Goal: Task Accomplishment & Management: Manage account settings

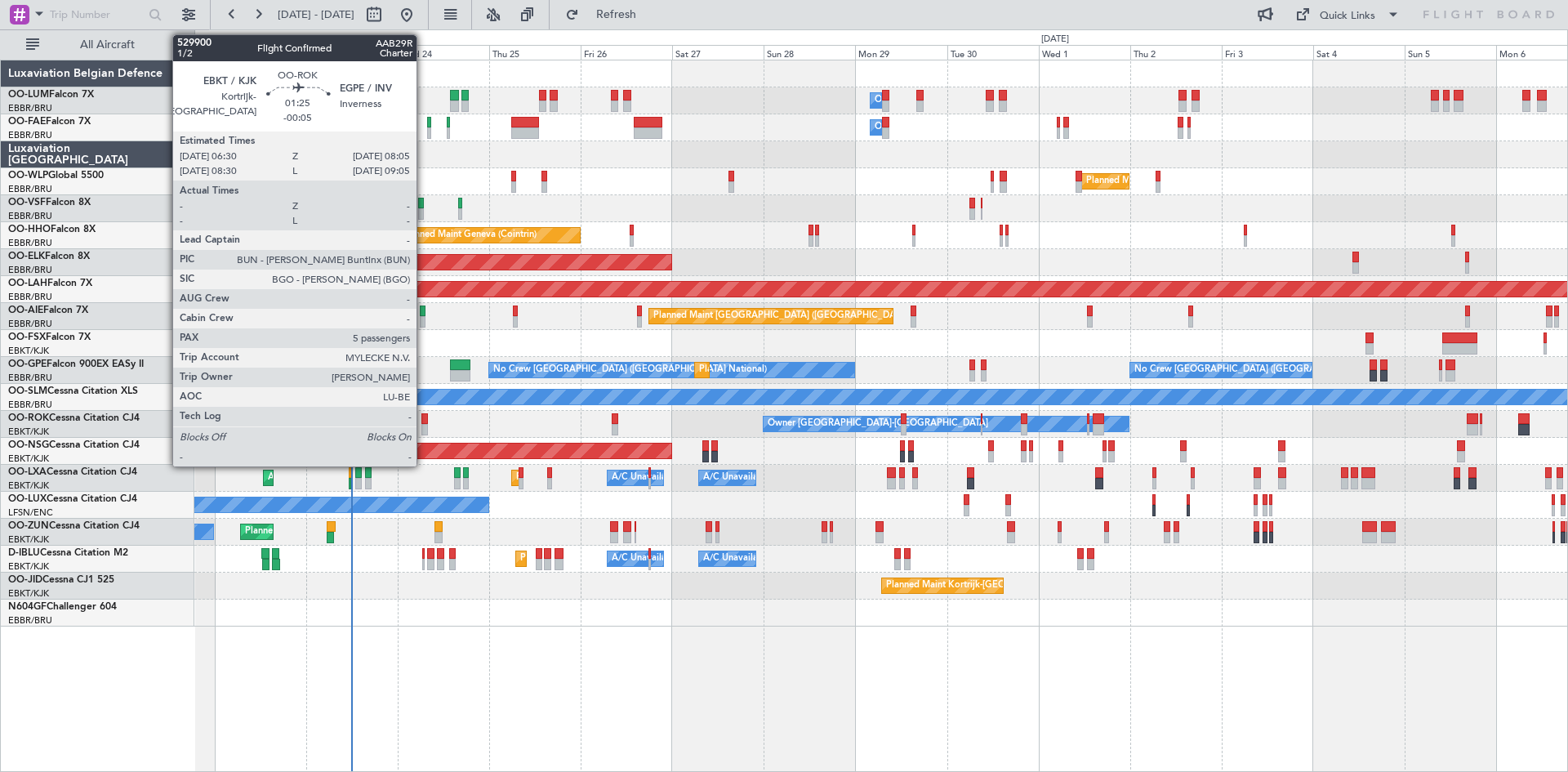
click at [424, 414] on div at bounding box center [424, 419] width 7 height 11
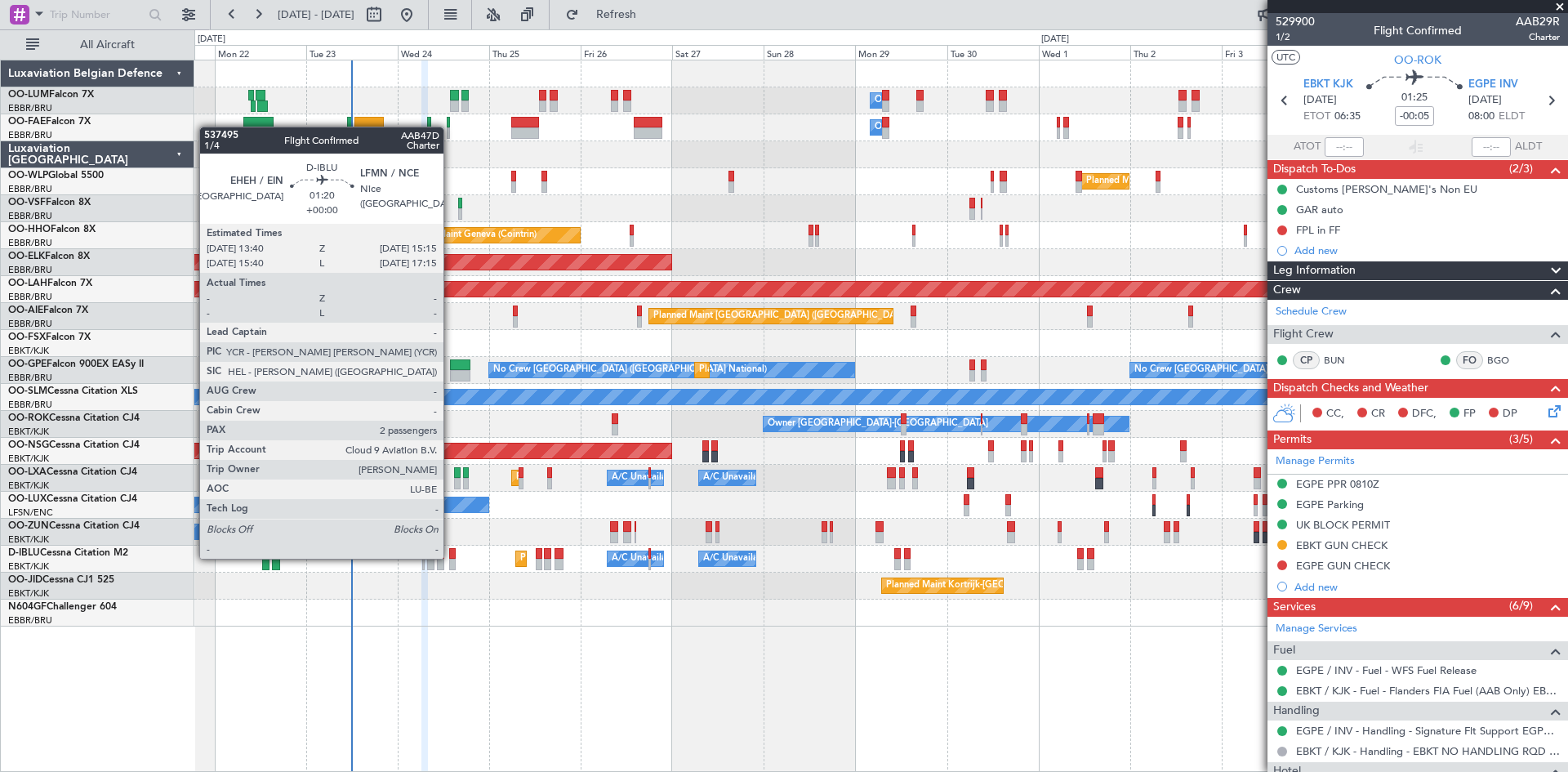
click at [451, 557] on div at bounding box center [452, 554] width 7 height 11
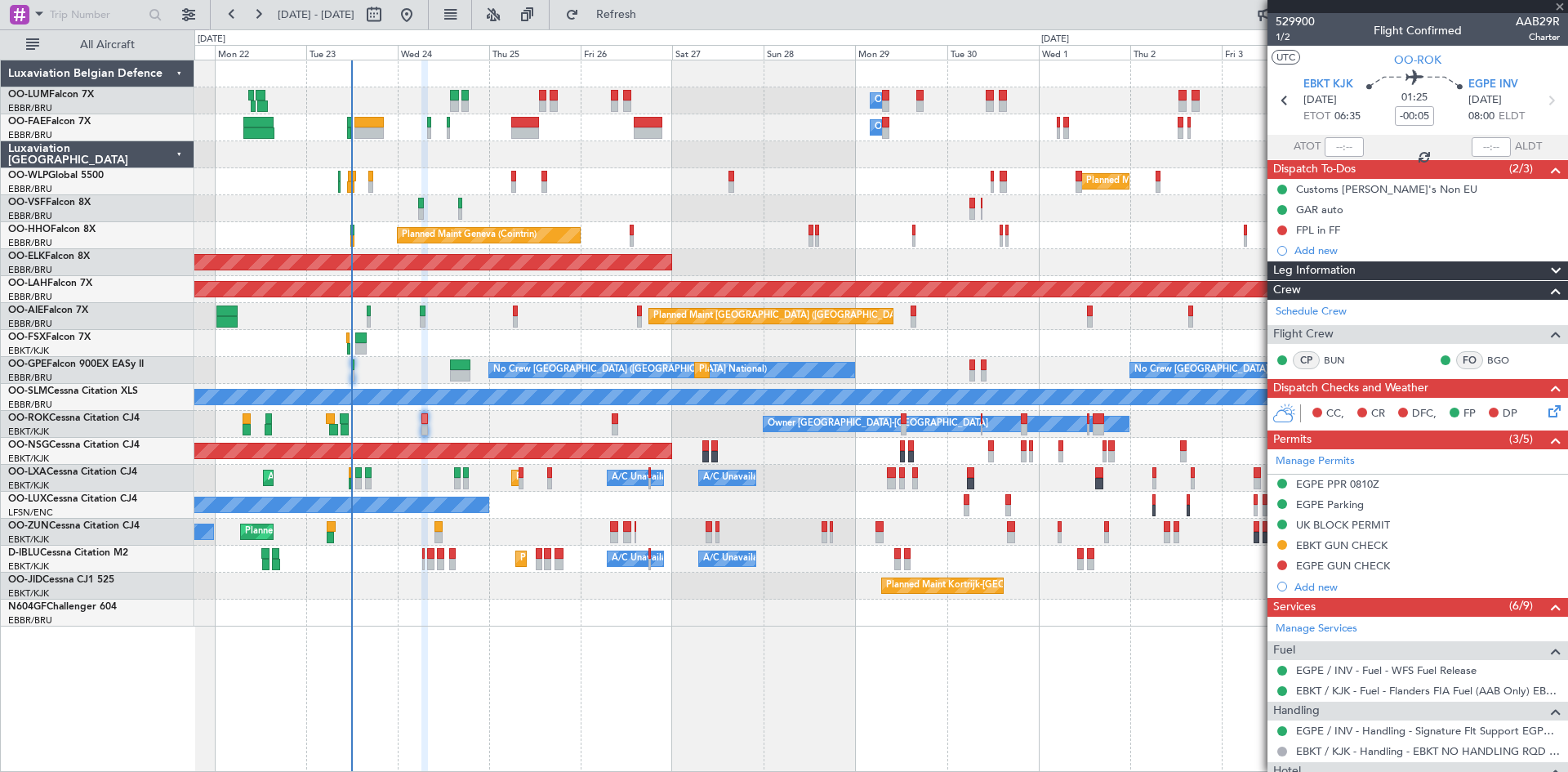
type input "2"
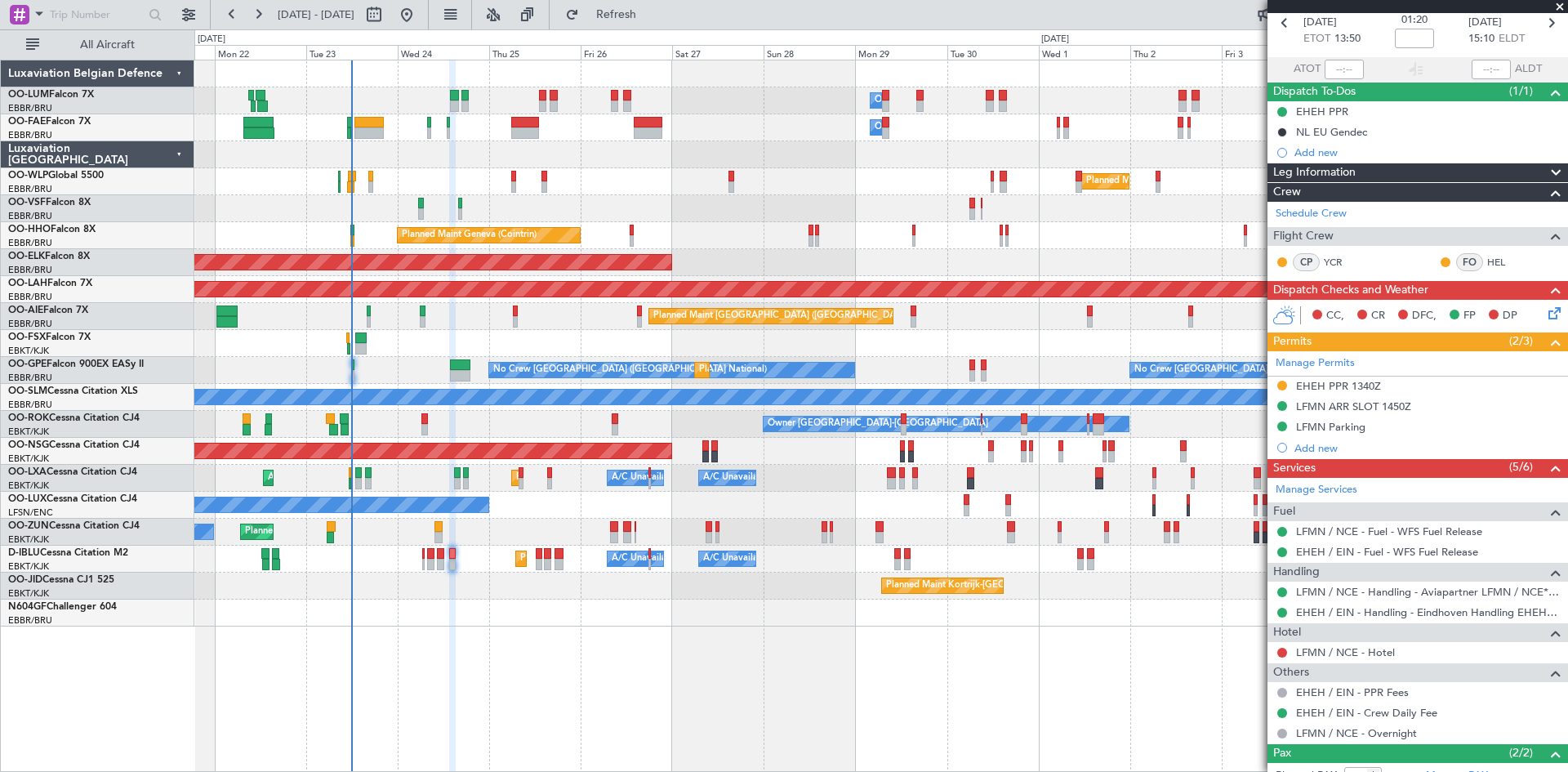
scroll to position [168, 0]
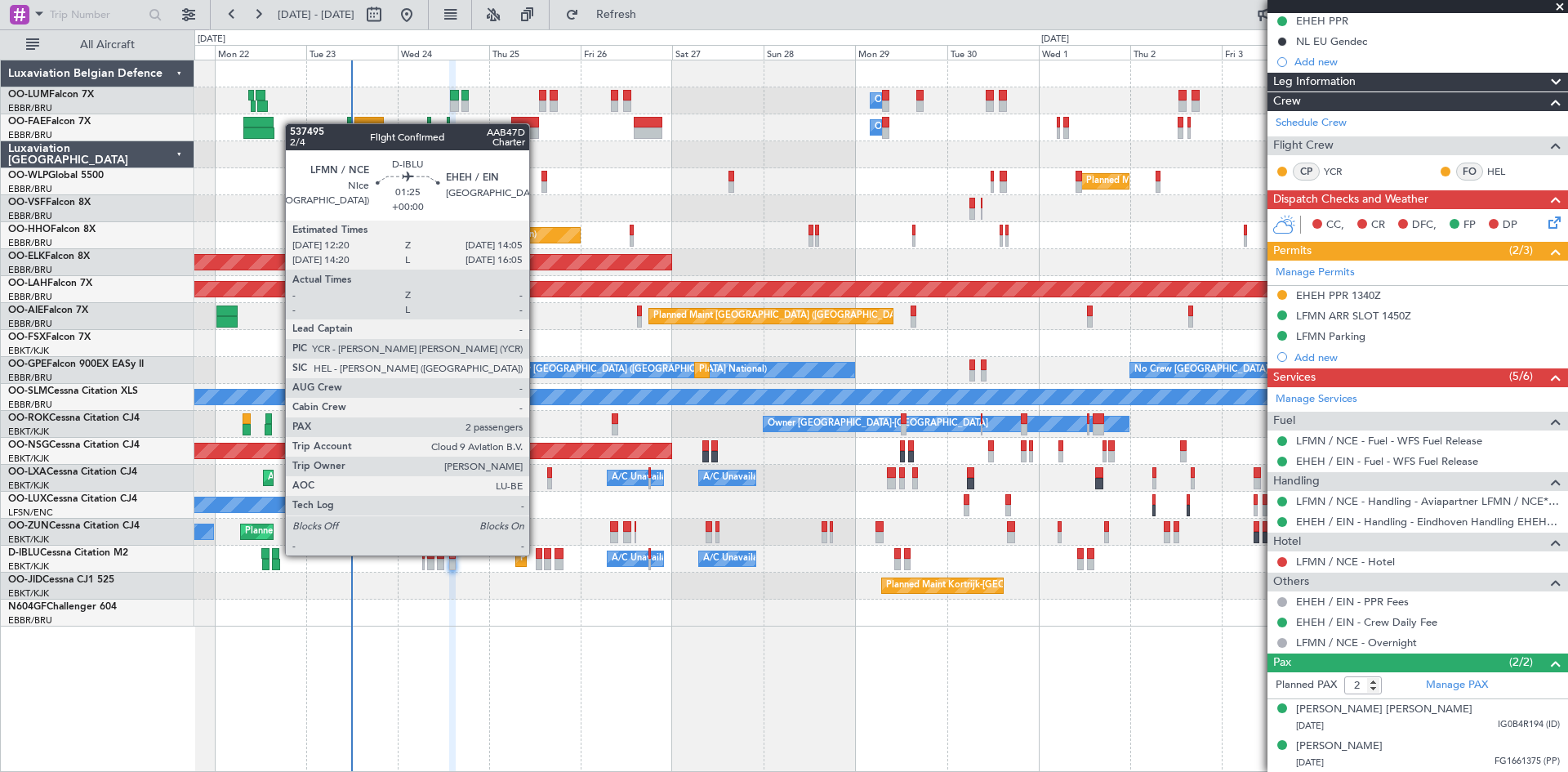
click at [537, 554] on div at bounding box center [540, 554] width 8 height 11
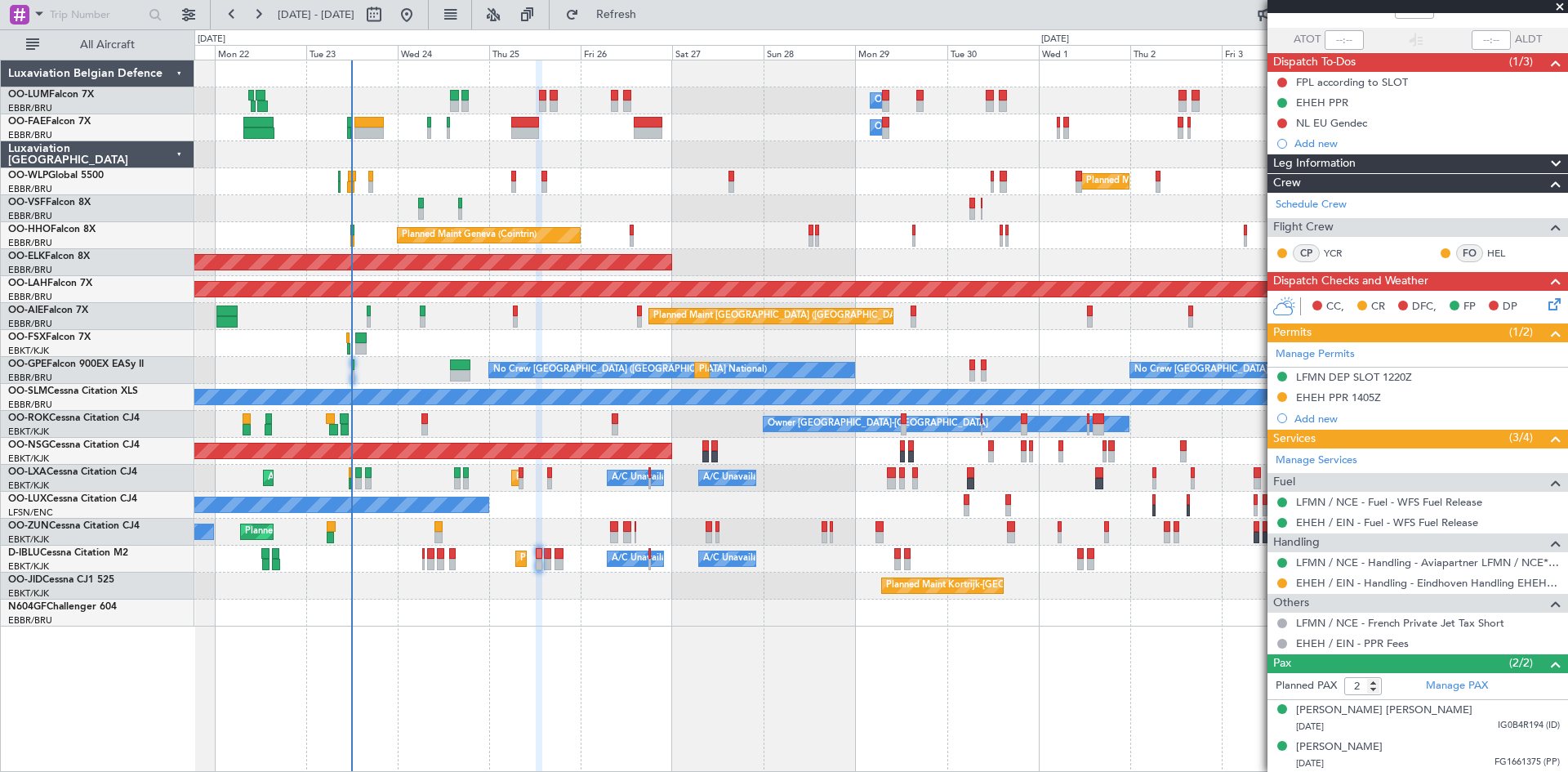
scroll to position [108, 0]
click at [457, 561] on div "Planned Maint Nice (Côte d'Azur Airport) A/C Unavailable Brussels (Brussels Nat…" at bounding box center [881, 559] width 1372 height 27
click at [456, 560] on div "Planned Maint Nice (Côte d'Azur Airport) A/C Unavailable Brussels (Brussels Nat…" at bounding box center [881, 559] width 1372 height 27
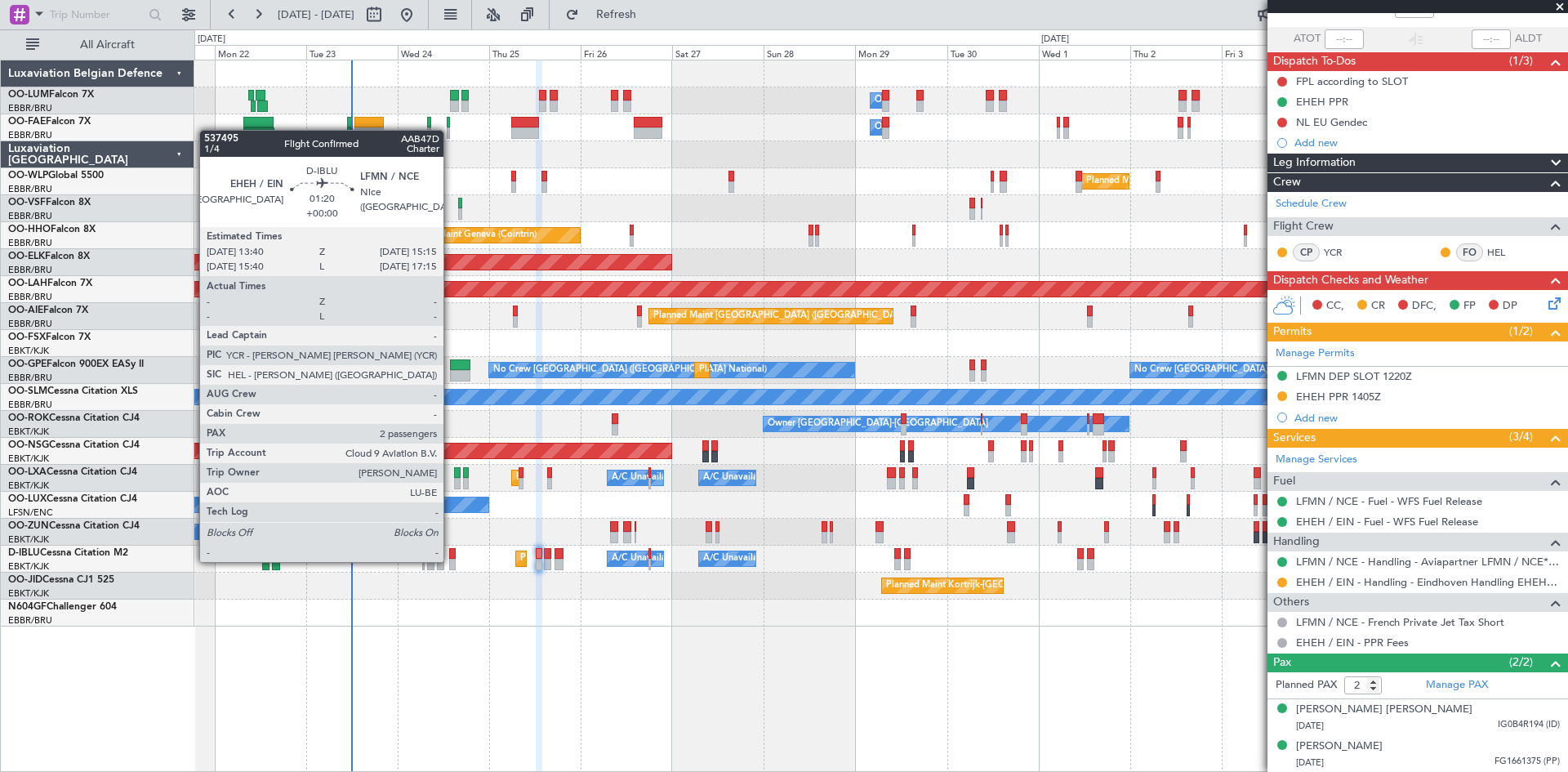
click at [451, 560] on div at bounding box center [452, 564] width 7 height 11
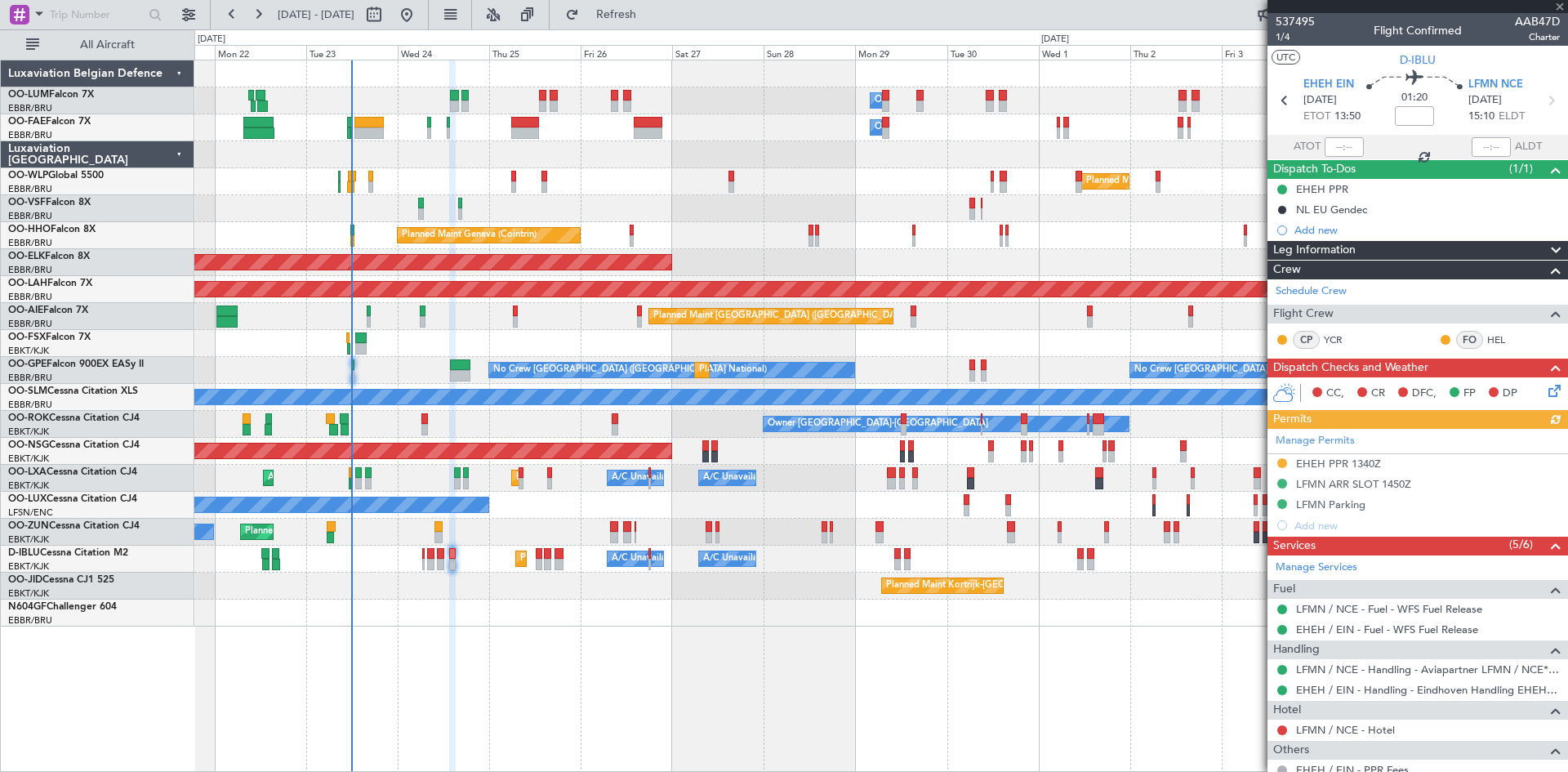
scroll to position [168, 0]
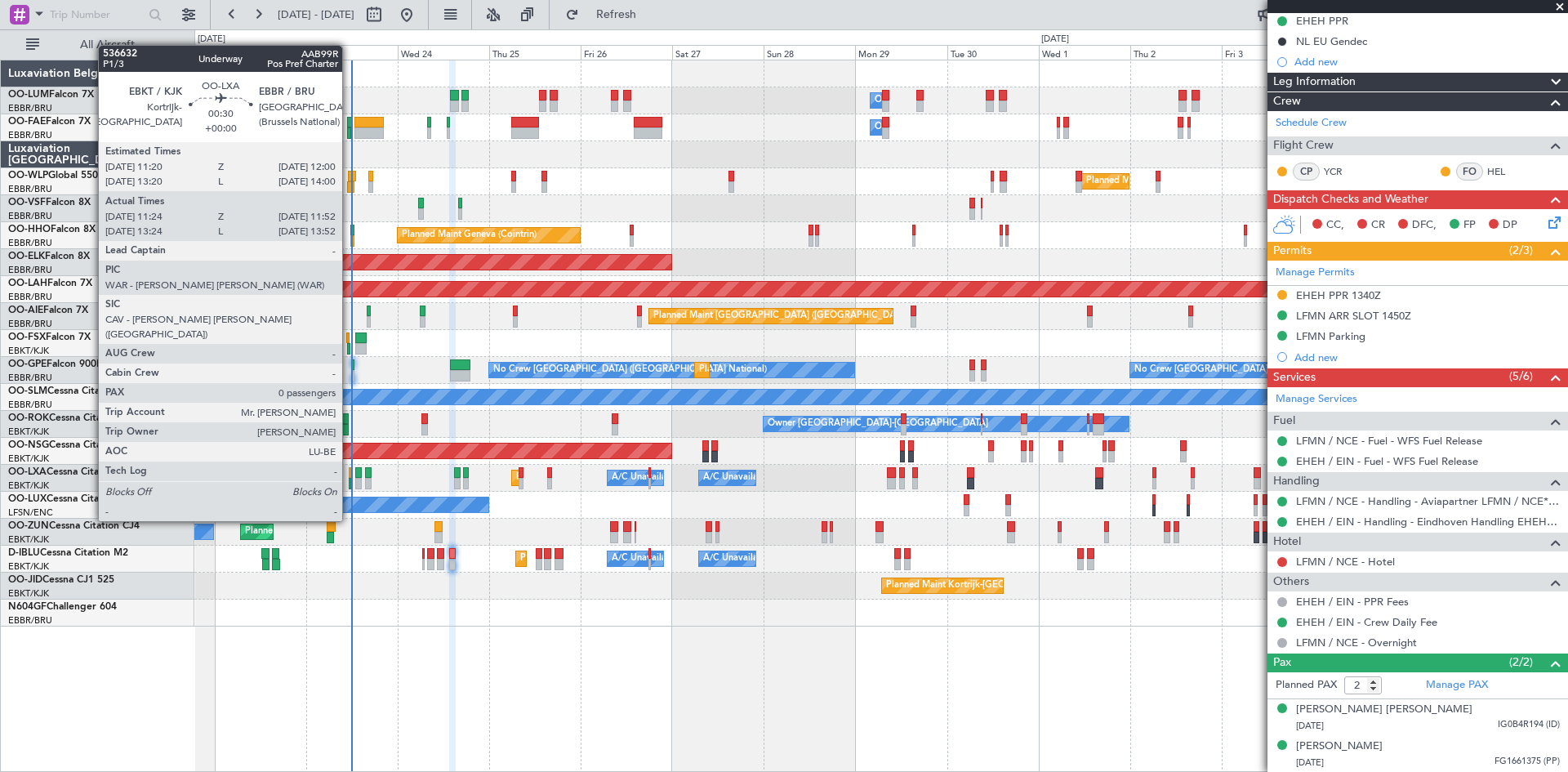
click at [350, 477] on div at bounding box center [350, 473] width 3 height 11
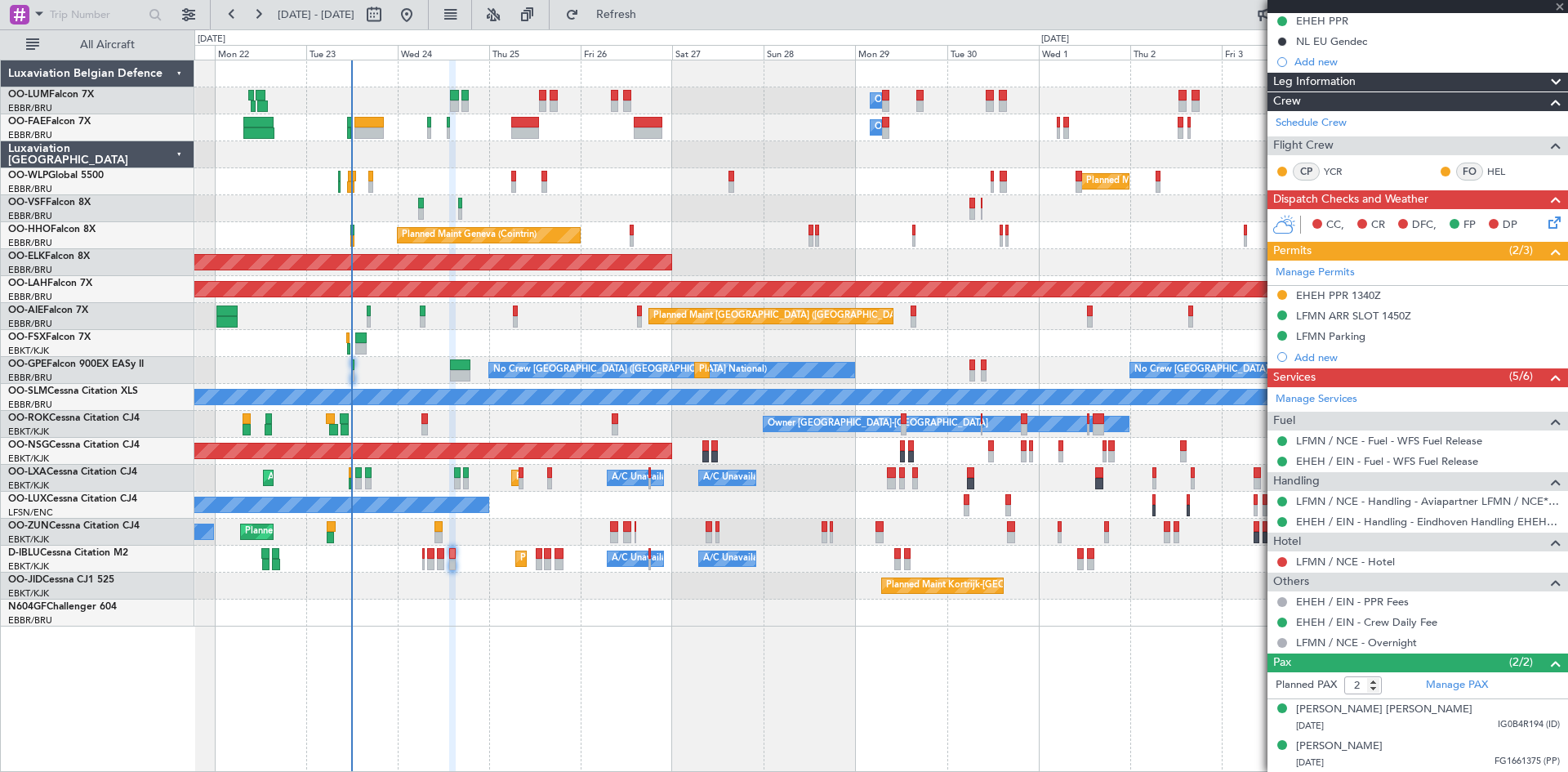
type input "11:29"
type input "11:47"
type input "0"
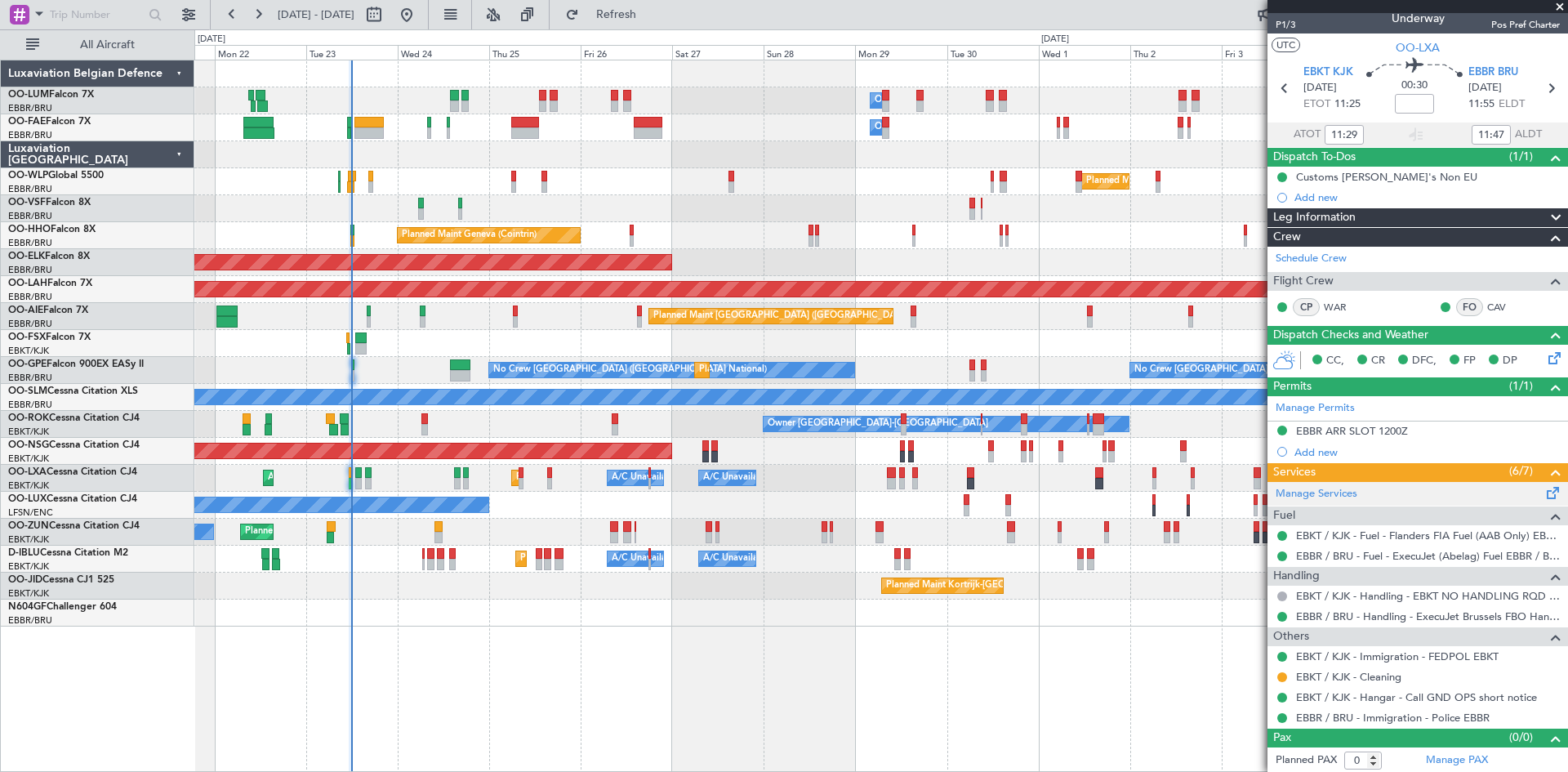
scroll to position [14, 0]
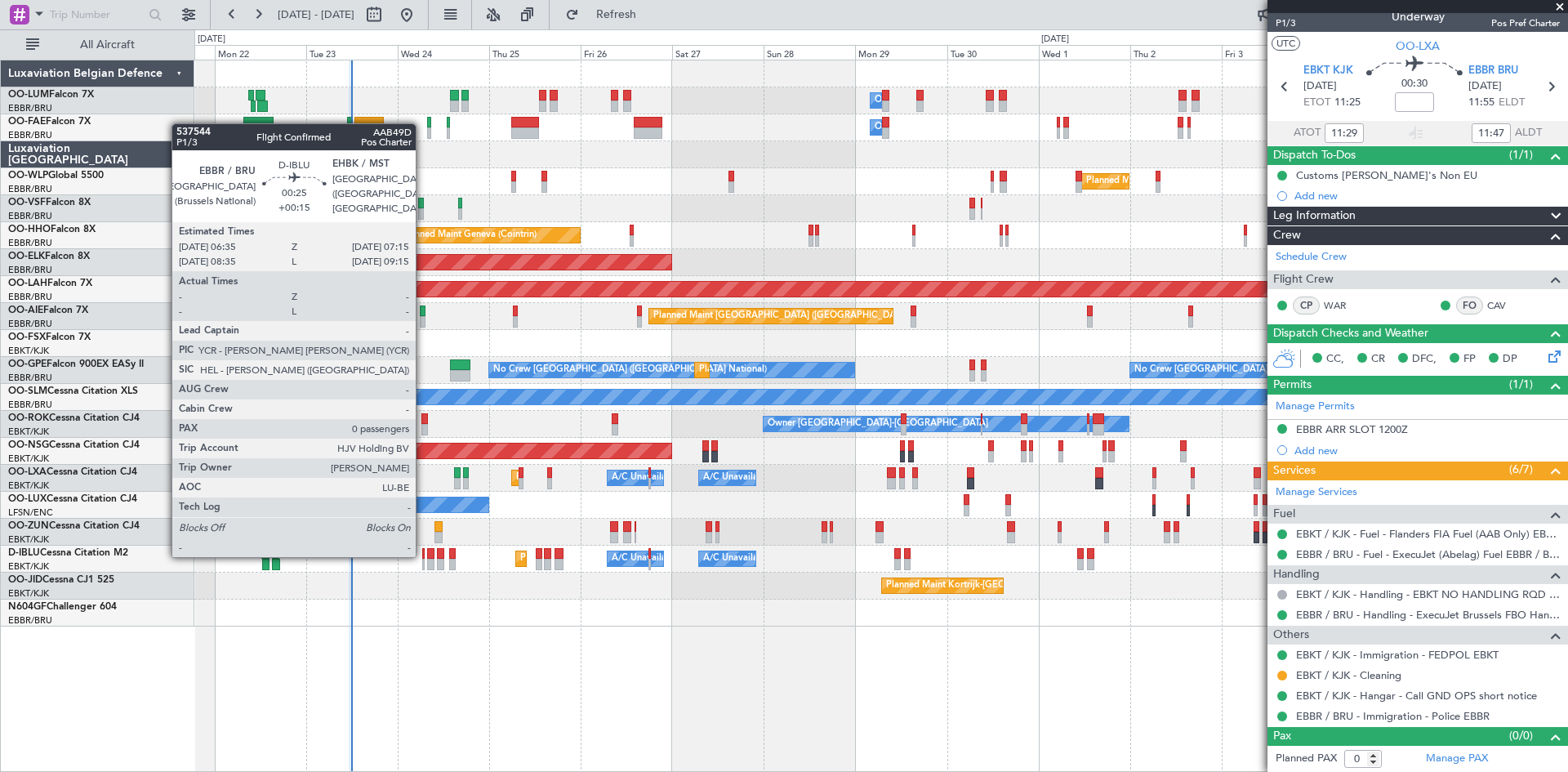
click at [423, 556] on div at bounding box center [423, 554] width 3 height 11
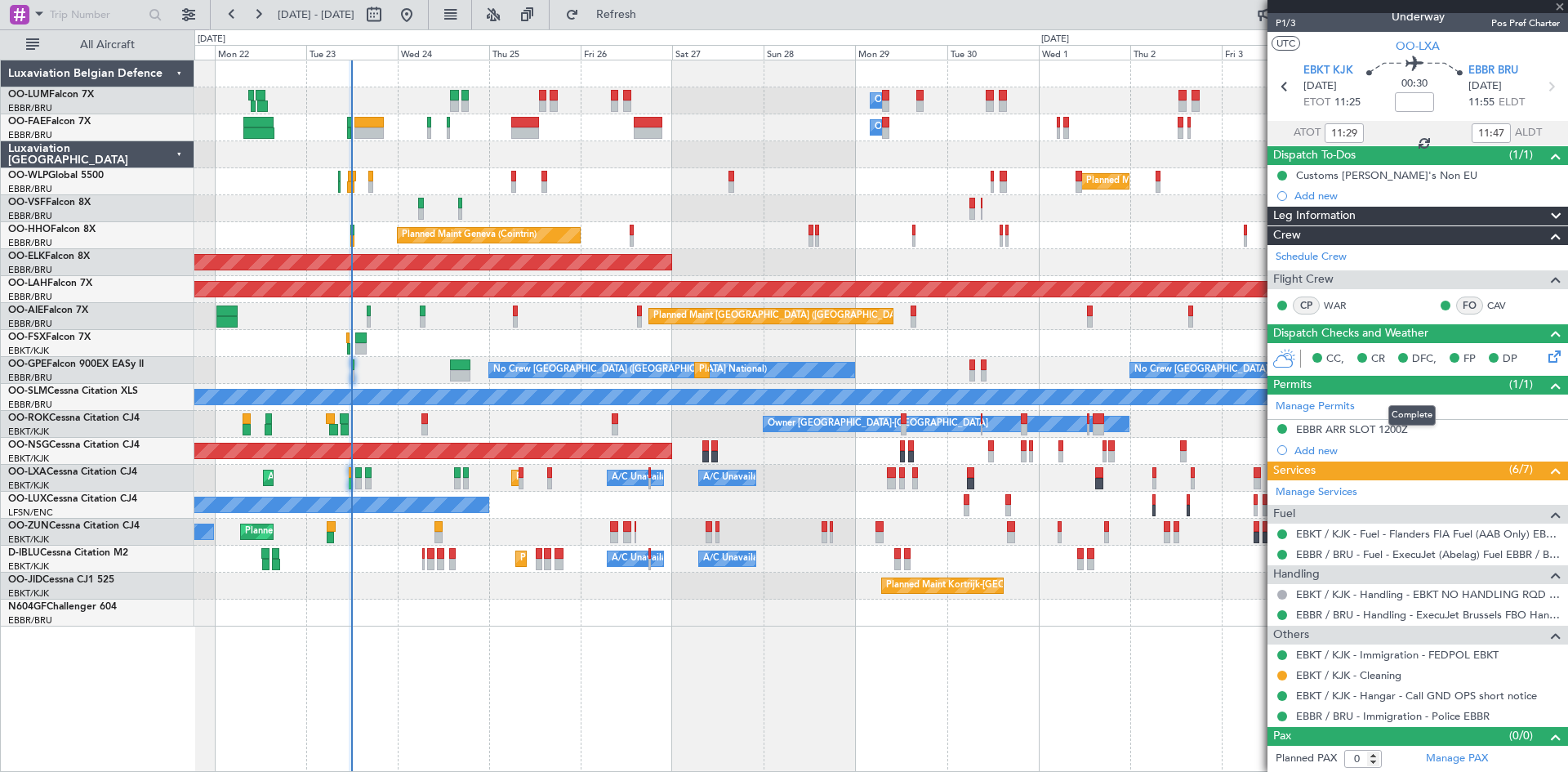
type input "+00:15"
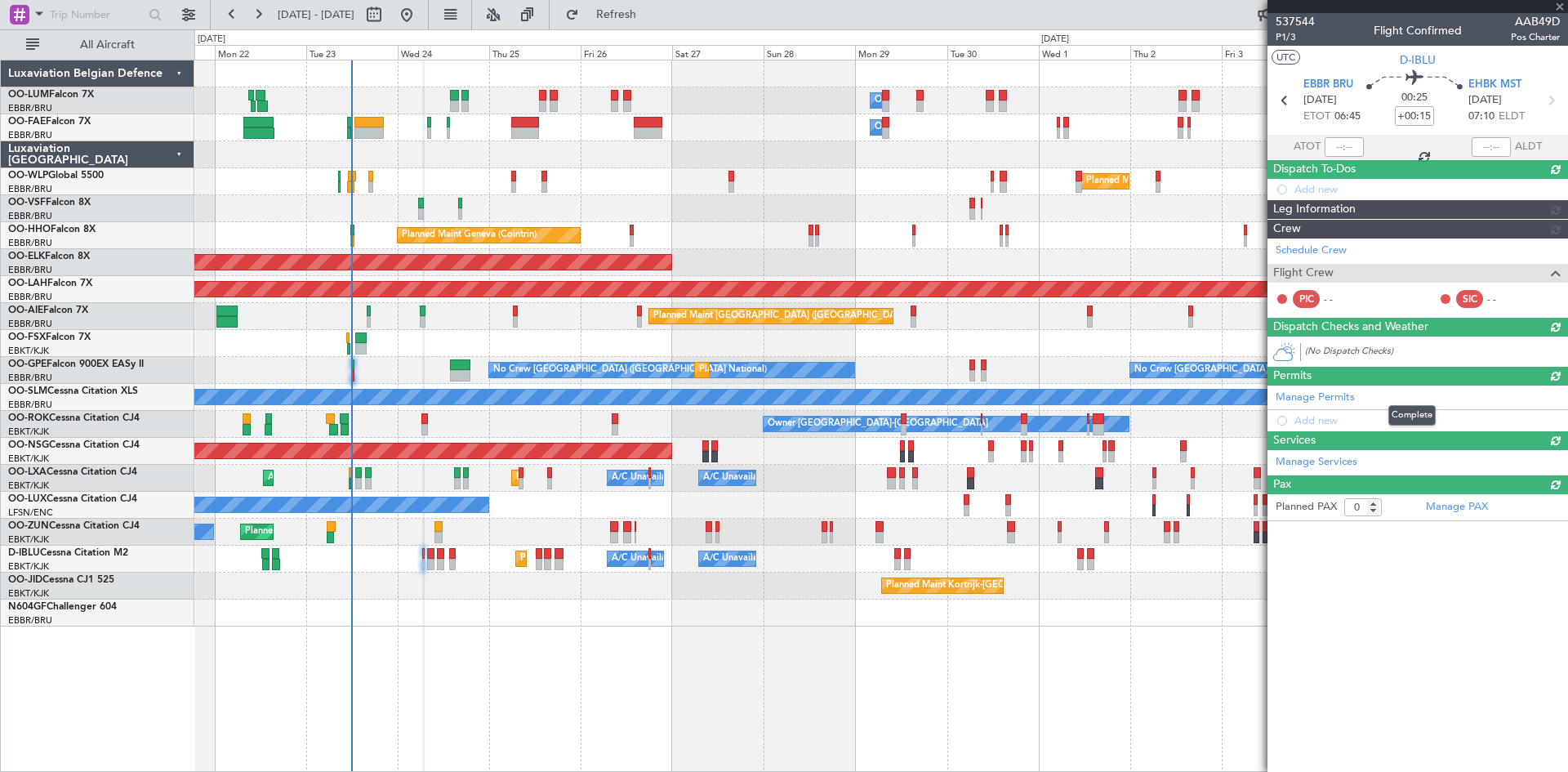
scroll to position [0, 0]
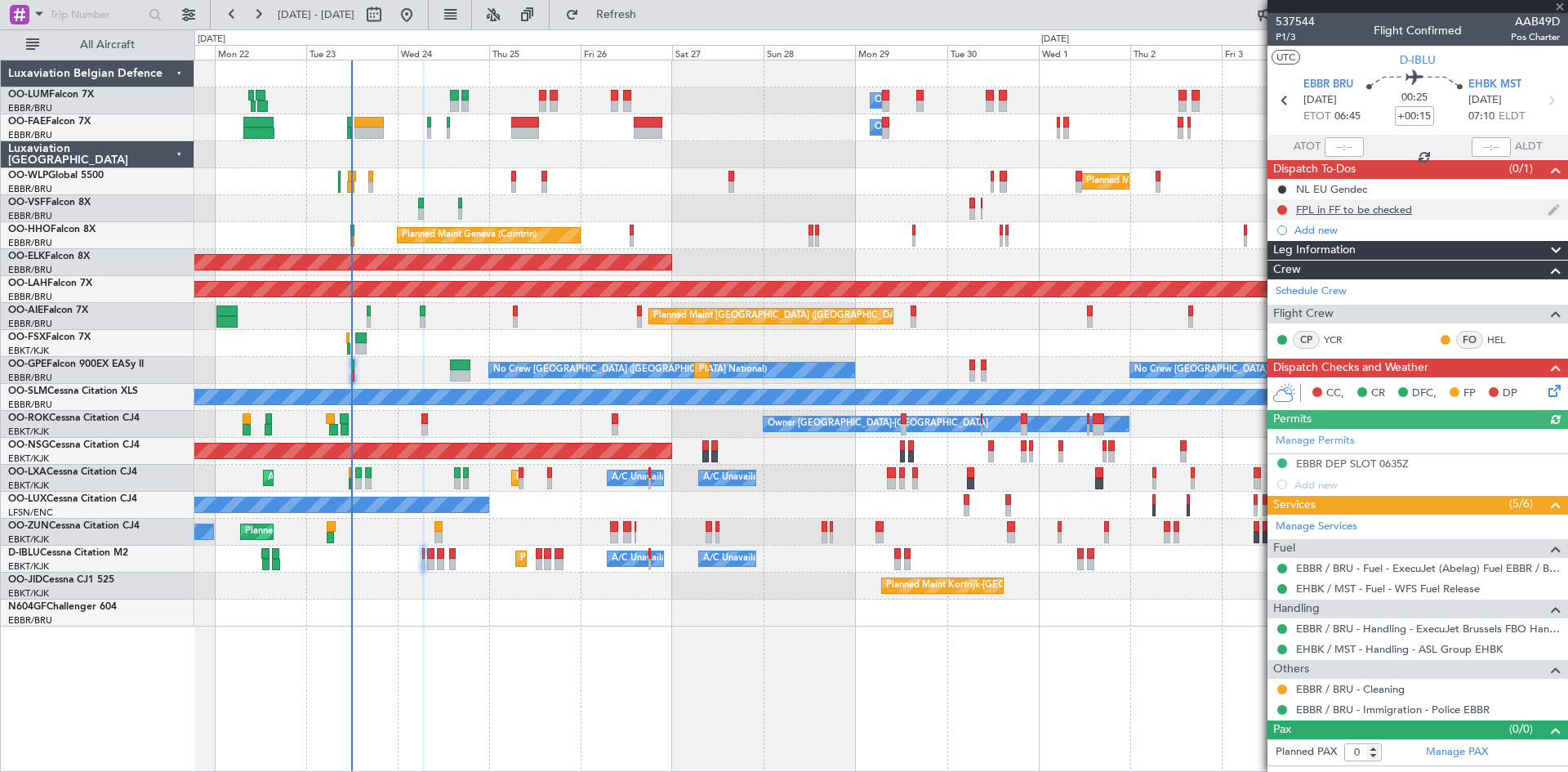
click at [1337, 213] on div "FPL in FF to be checked" at bounding box center [1354, 209] width 116 height 14
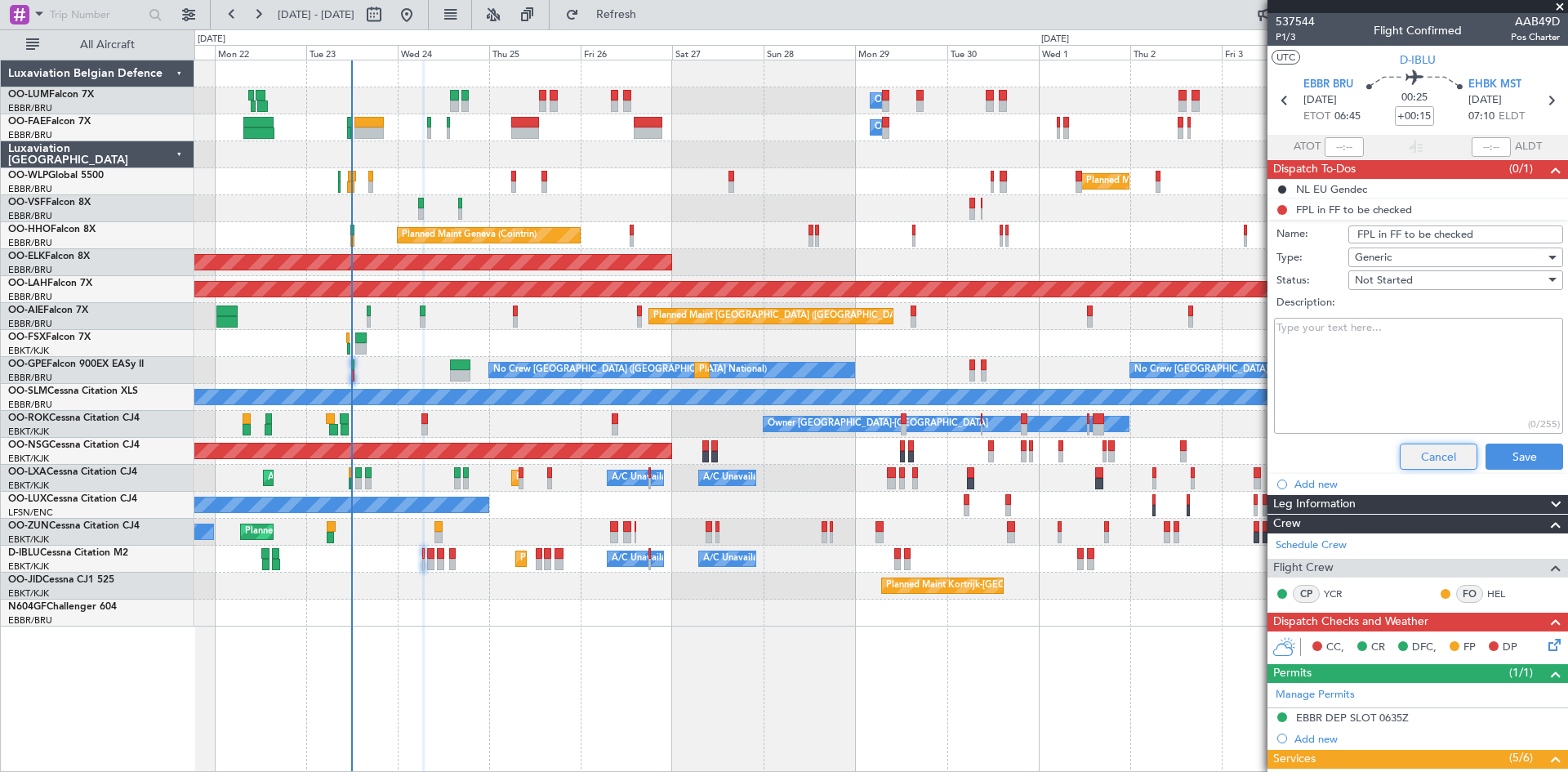
click at [1417, 450] on button "Cancel" at bounding box center [1438, 457] width 78 height 26
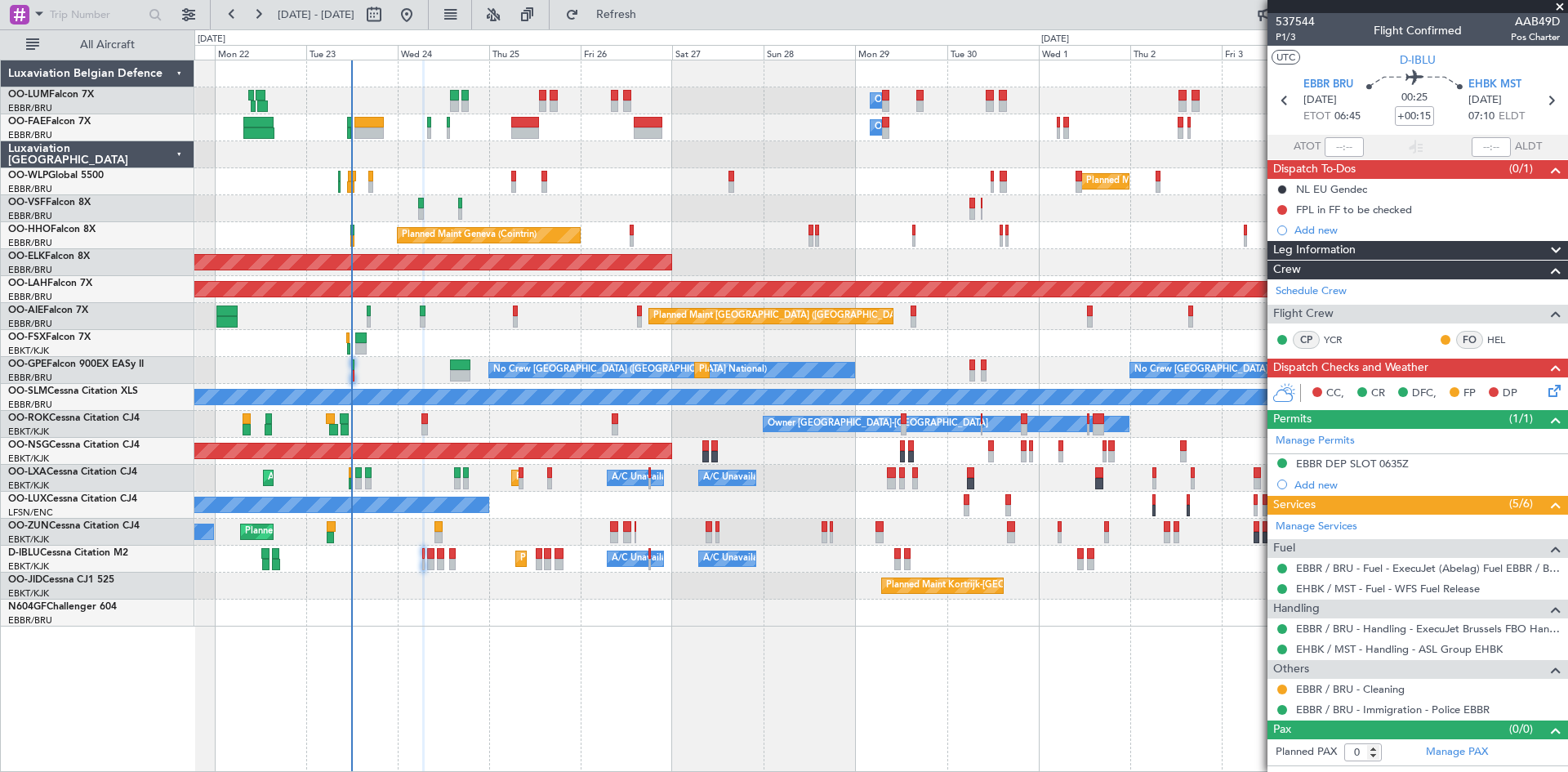
click at [1544, 386] on div "CC, CR DFC, FP DP" at bounding box center [1424, 394] width 240 height 24
click at [1548, 389] on icon at bounding box center [1552, 388] width 13 height 13
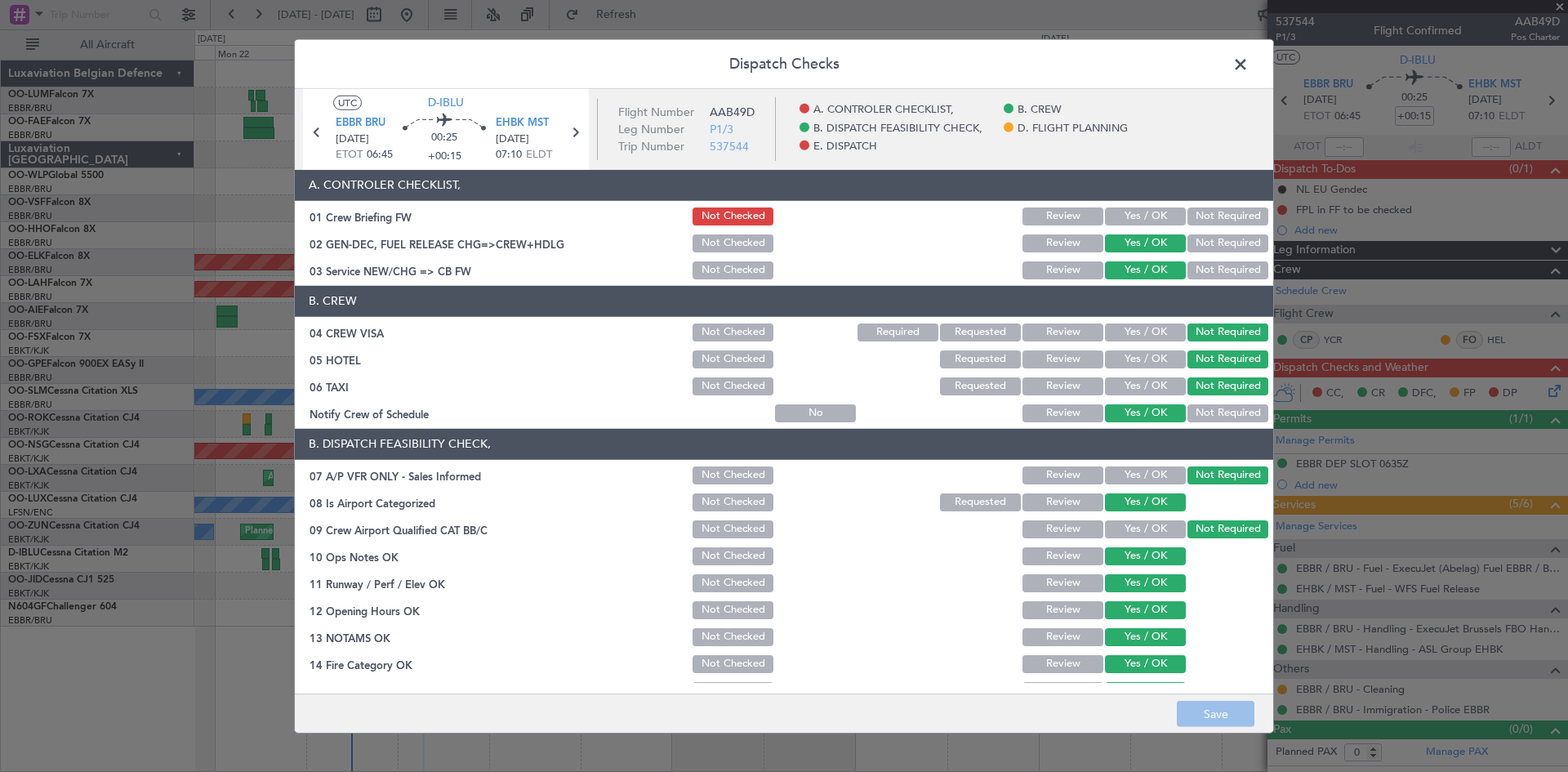
click at [1248, 58] on span at bounding box center [1248, 68] width 0 height 33
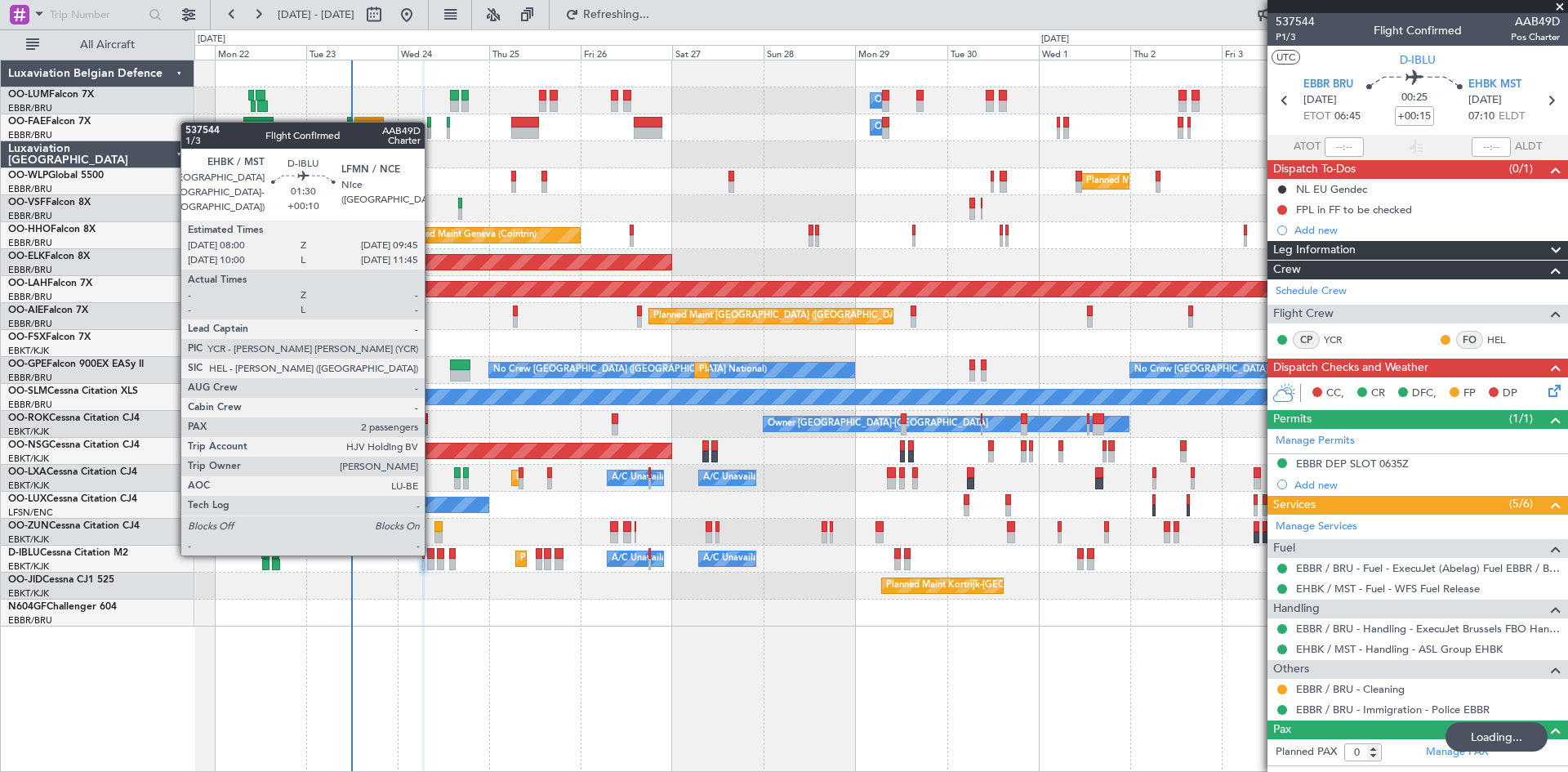
click at [432, 554] on div at bounding box center [431, 554] width 8 height 11
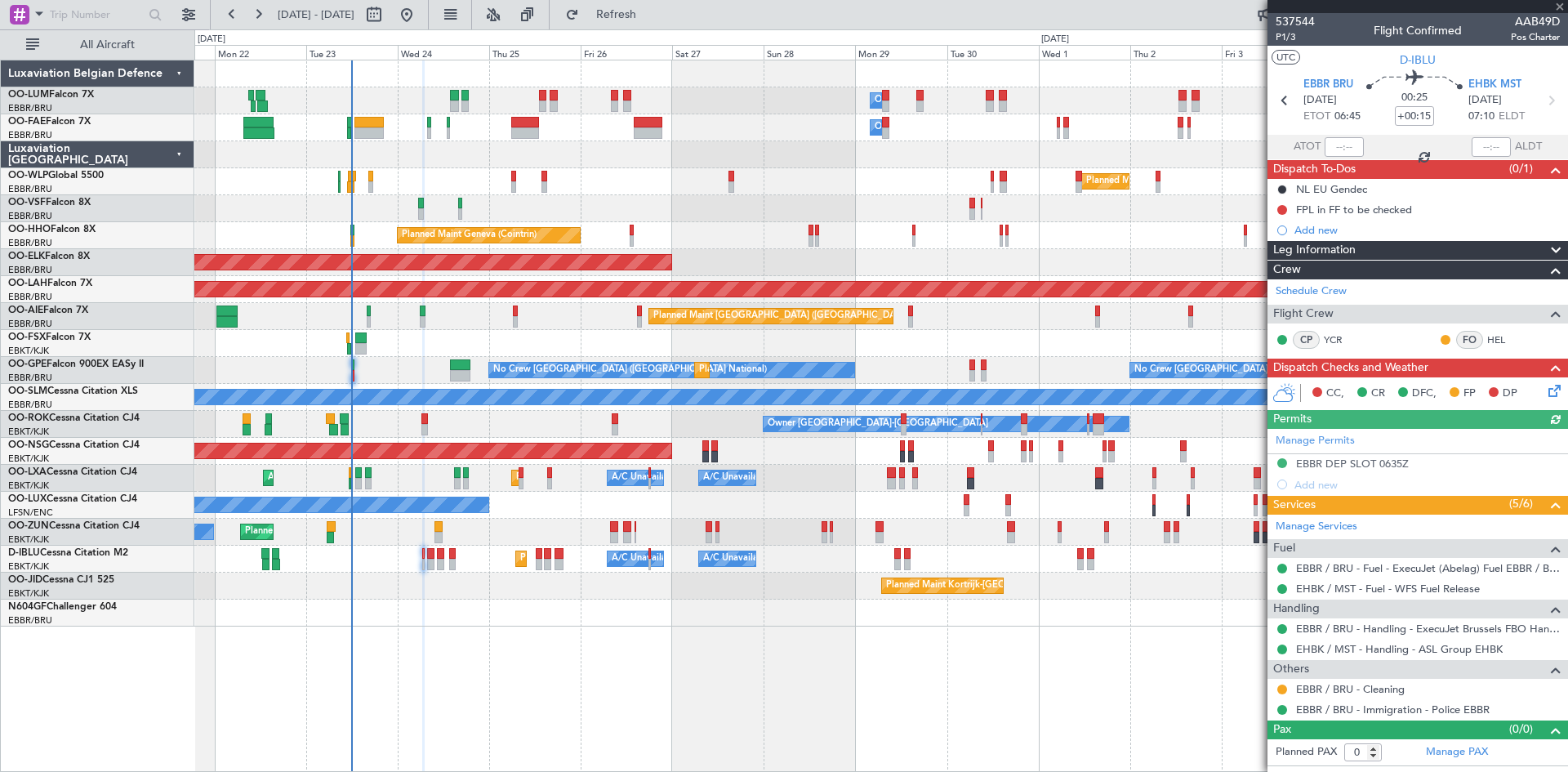
type input "+00:10"
type input "2"
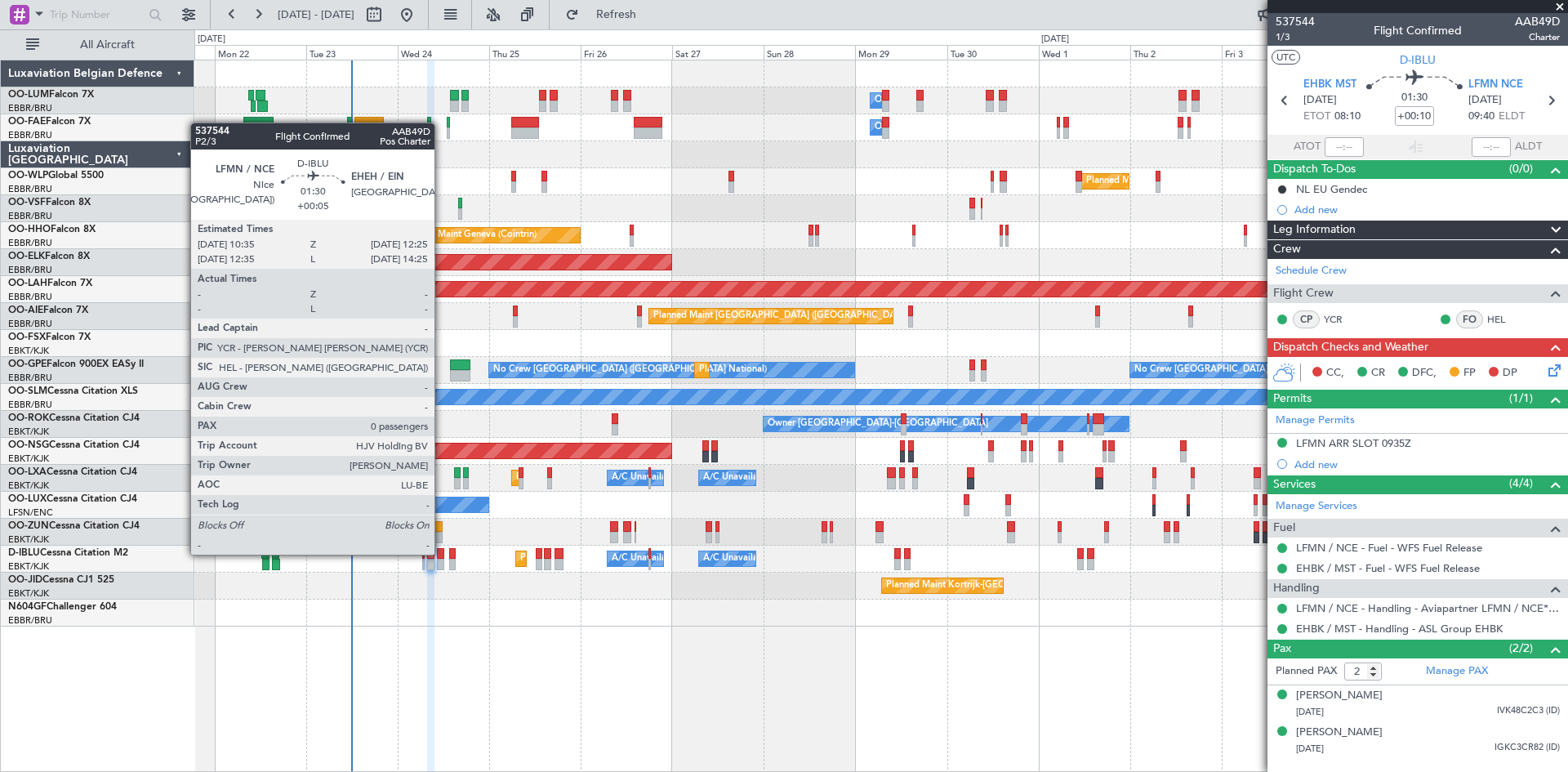
click at [442, 553] on div at bounding box center [441, 554] width 8 height 11
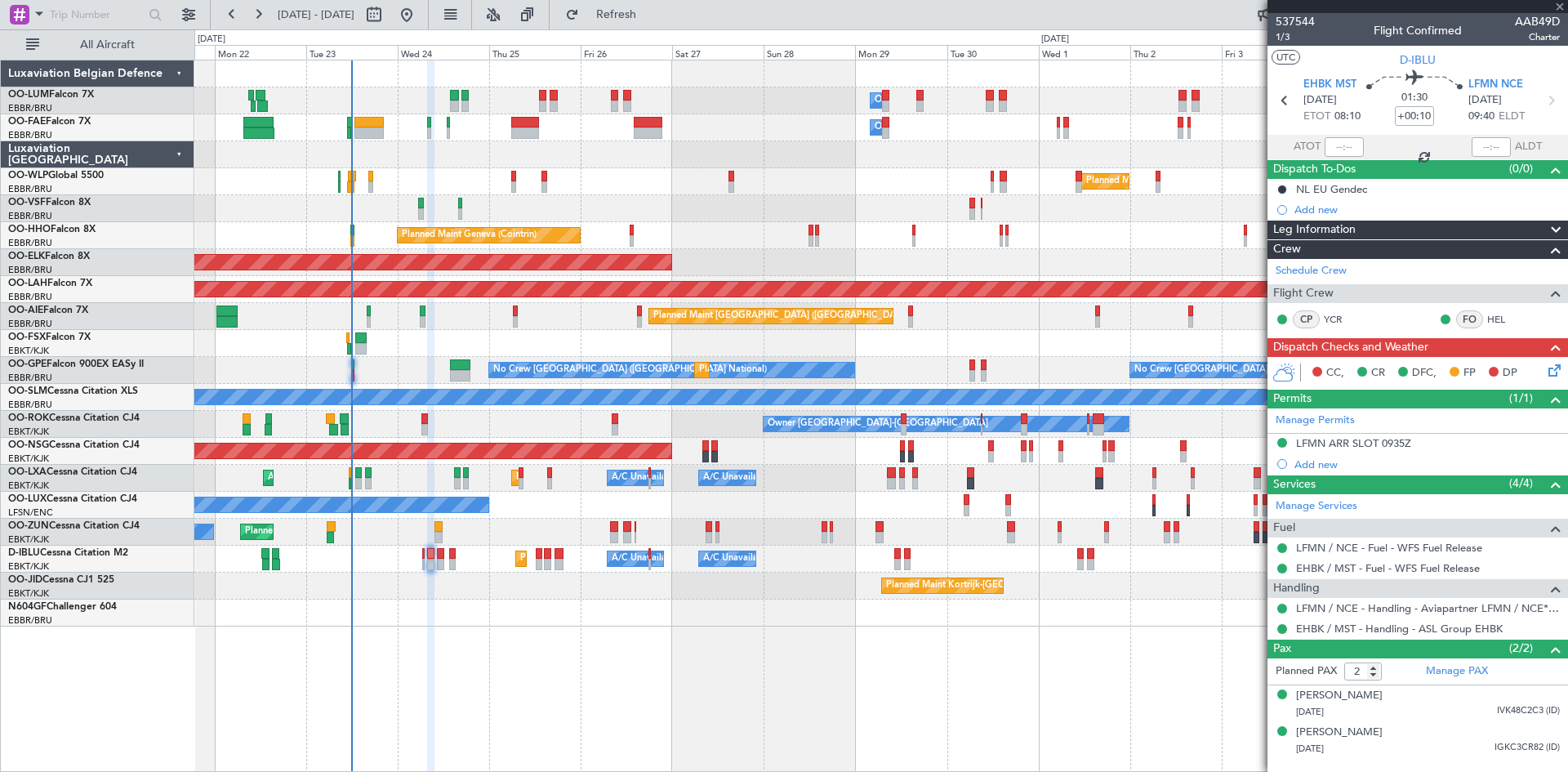
type input "+00:05"
type input "0"
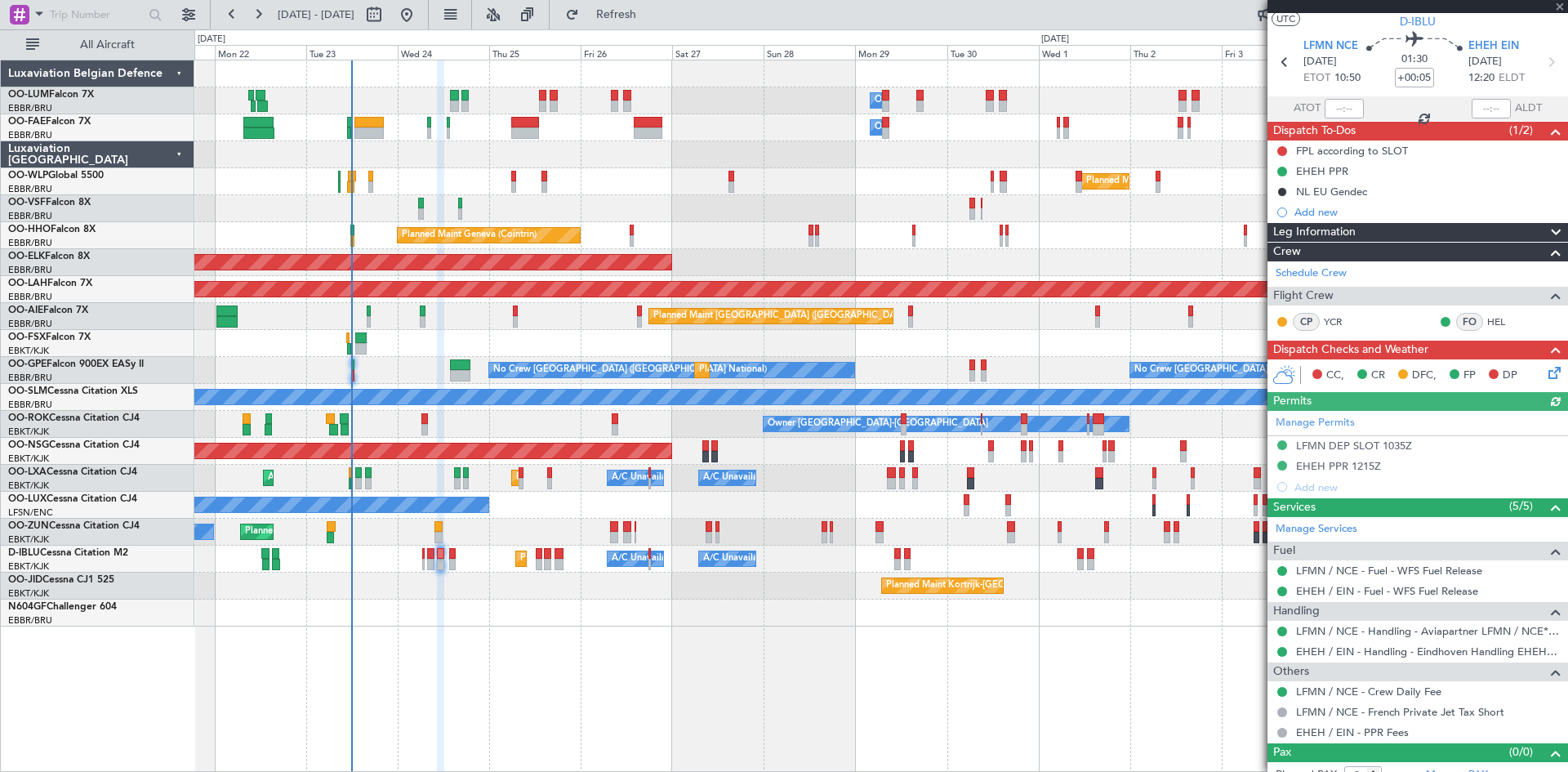
scroll to position [55, 0]
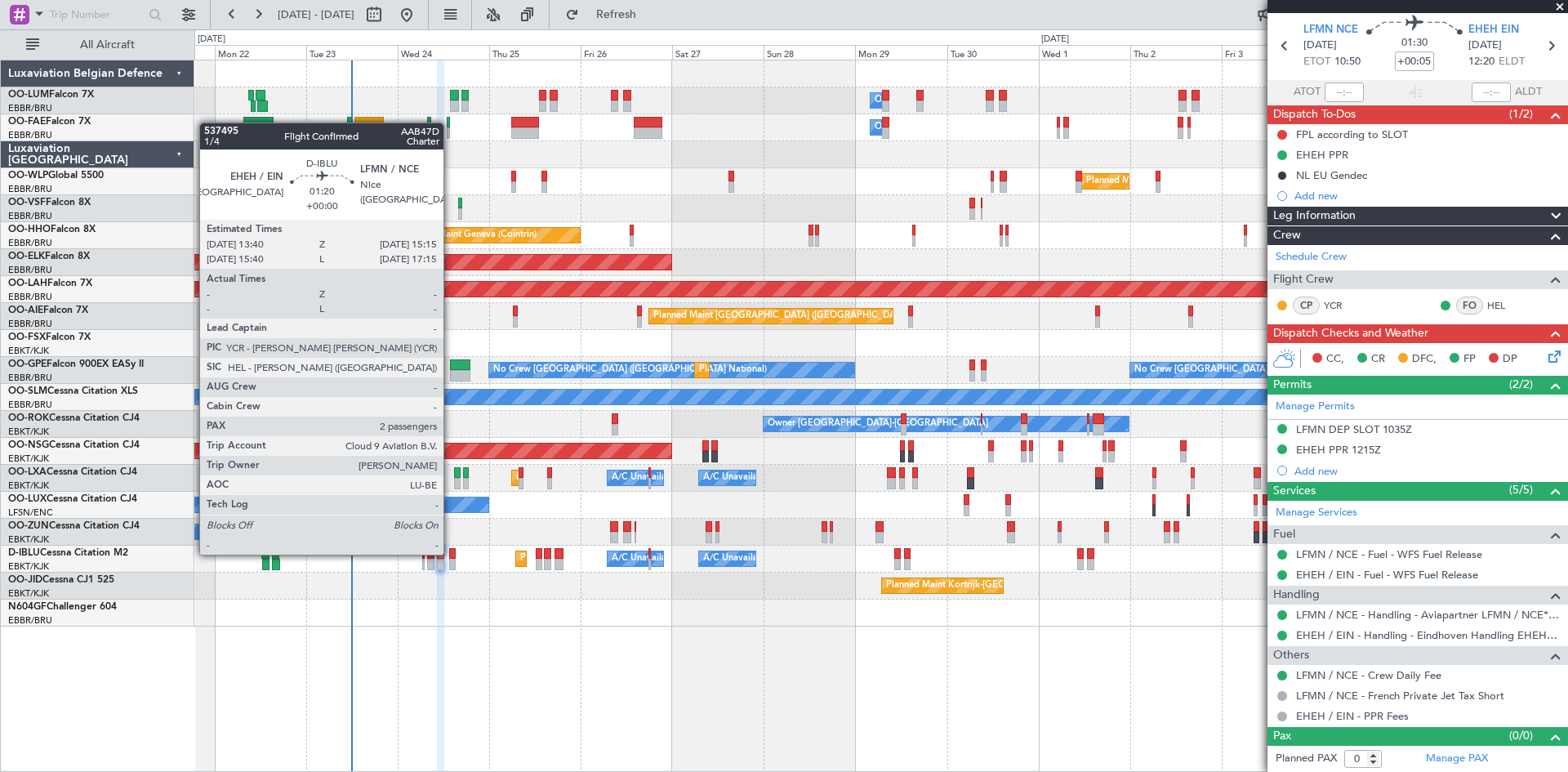
click at [451, 553] on div at bounding box center [452, 554] width 7 height 11
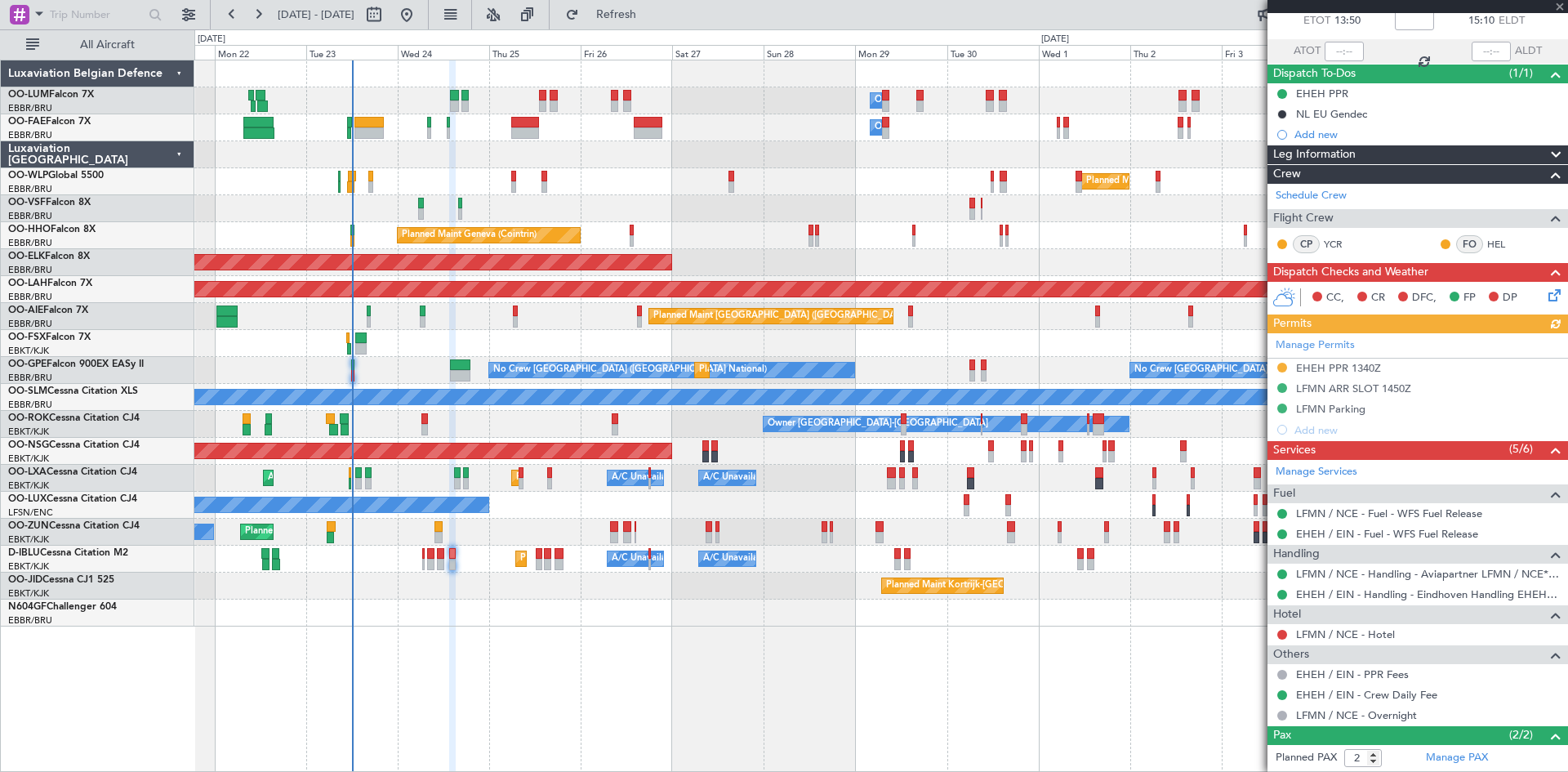
scroll to position [168, 0]
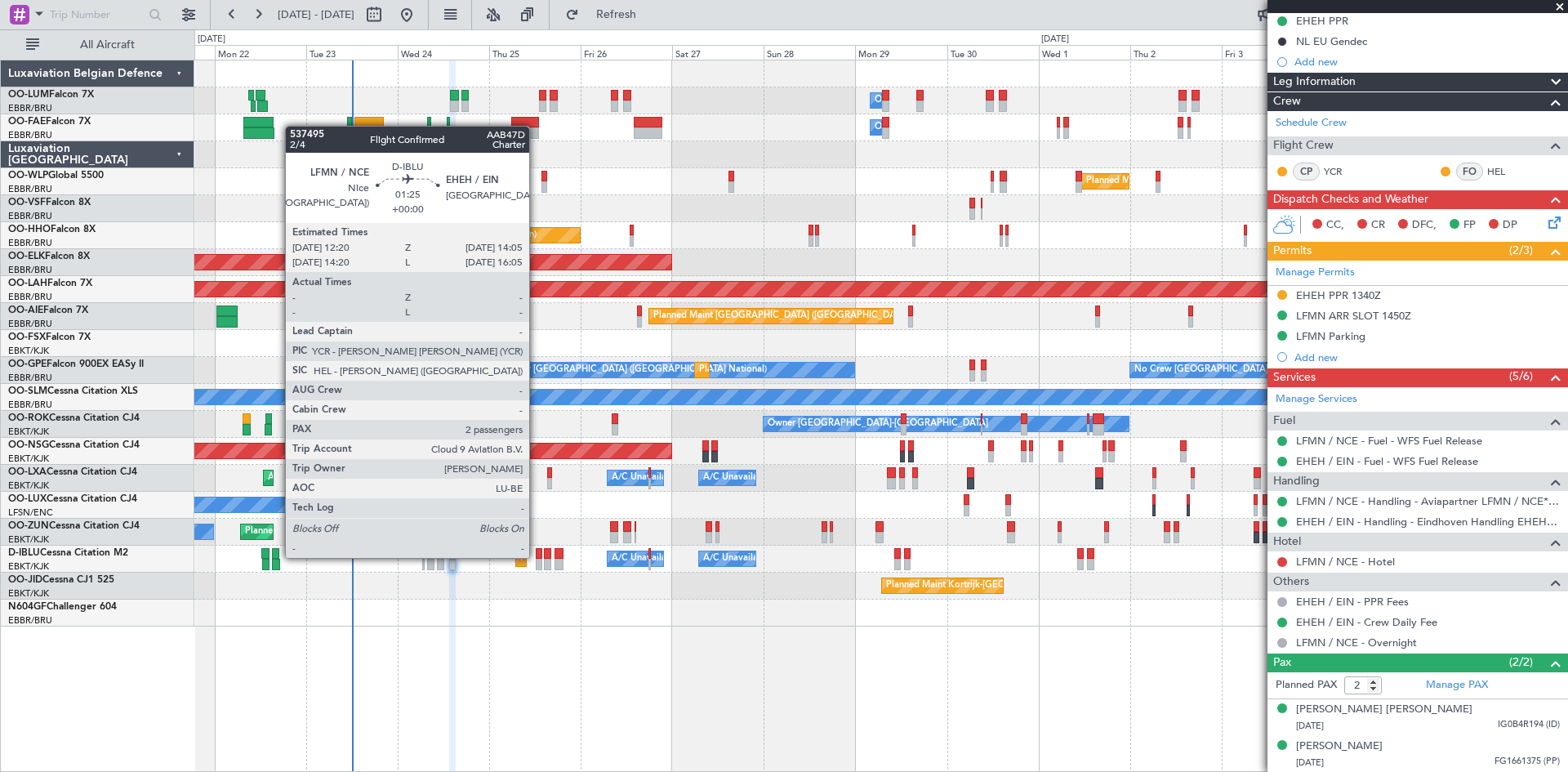
click at [536, 557] on div at bounding box center [540, 554] width 8 height 11
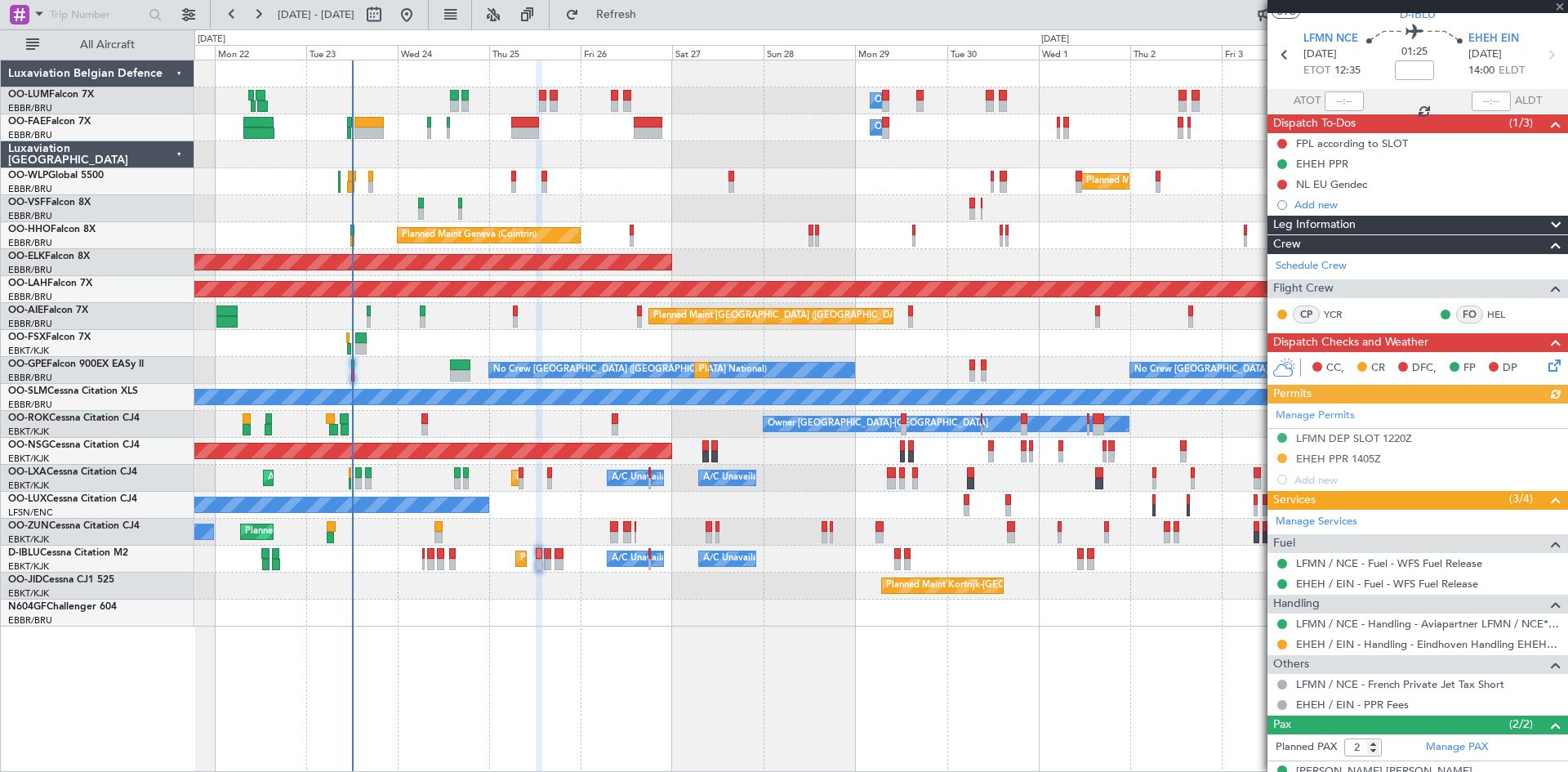
scroll to position [108, 0]
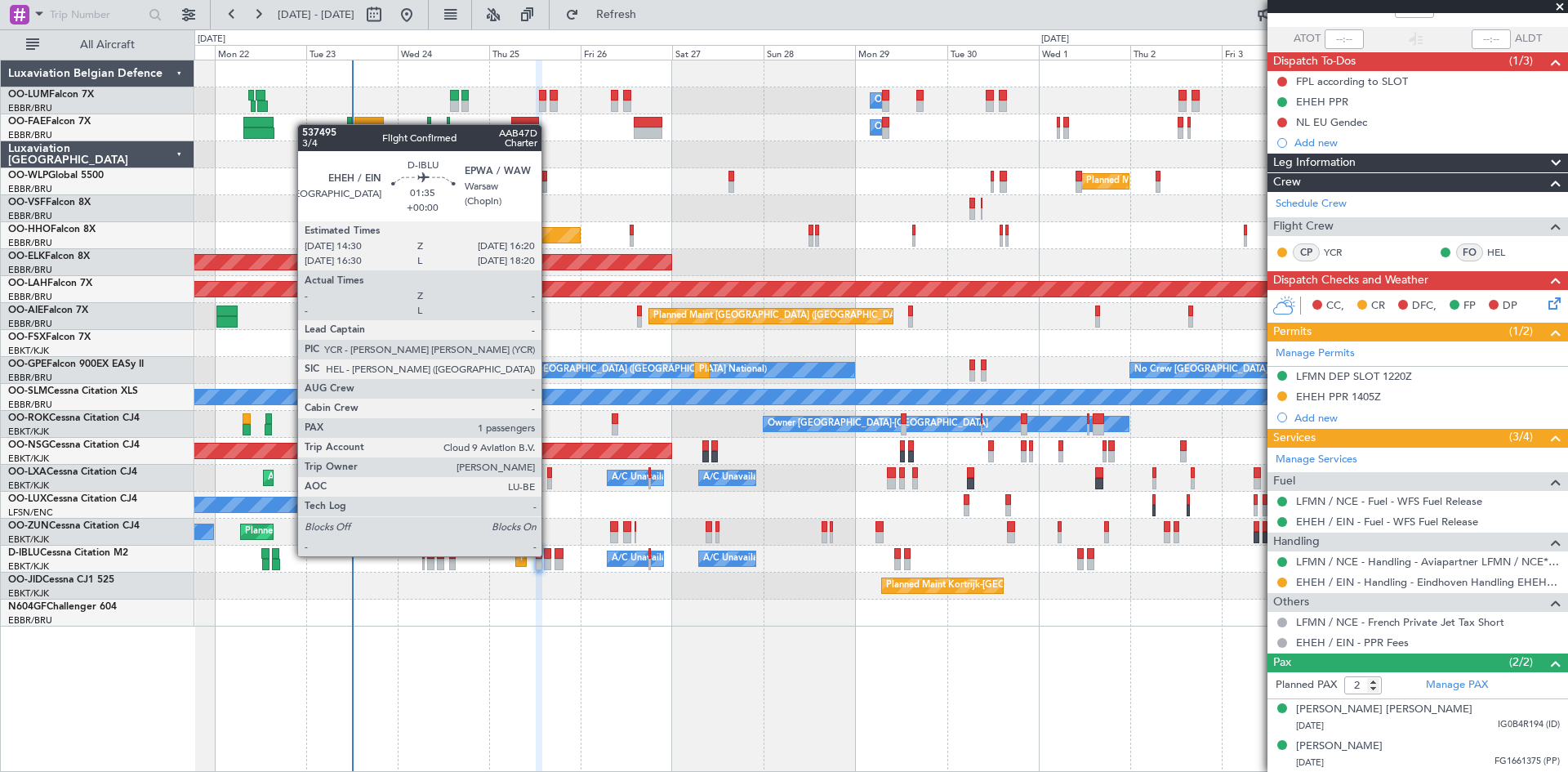
click at [549, 555] on div at bounding box center [548, 554] width 8 height 11
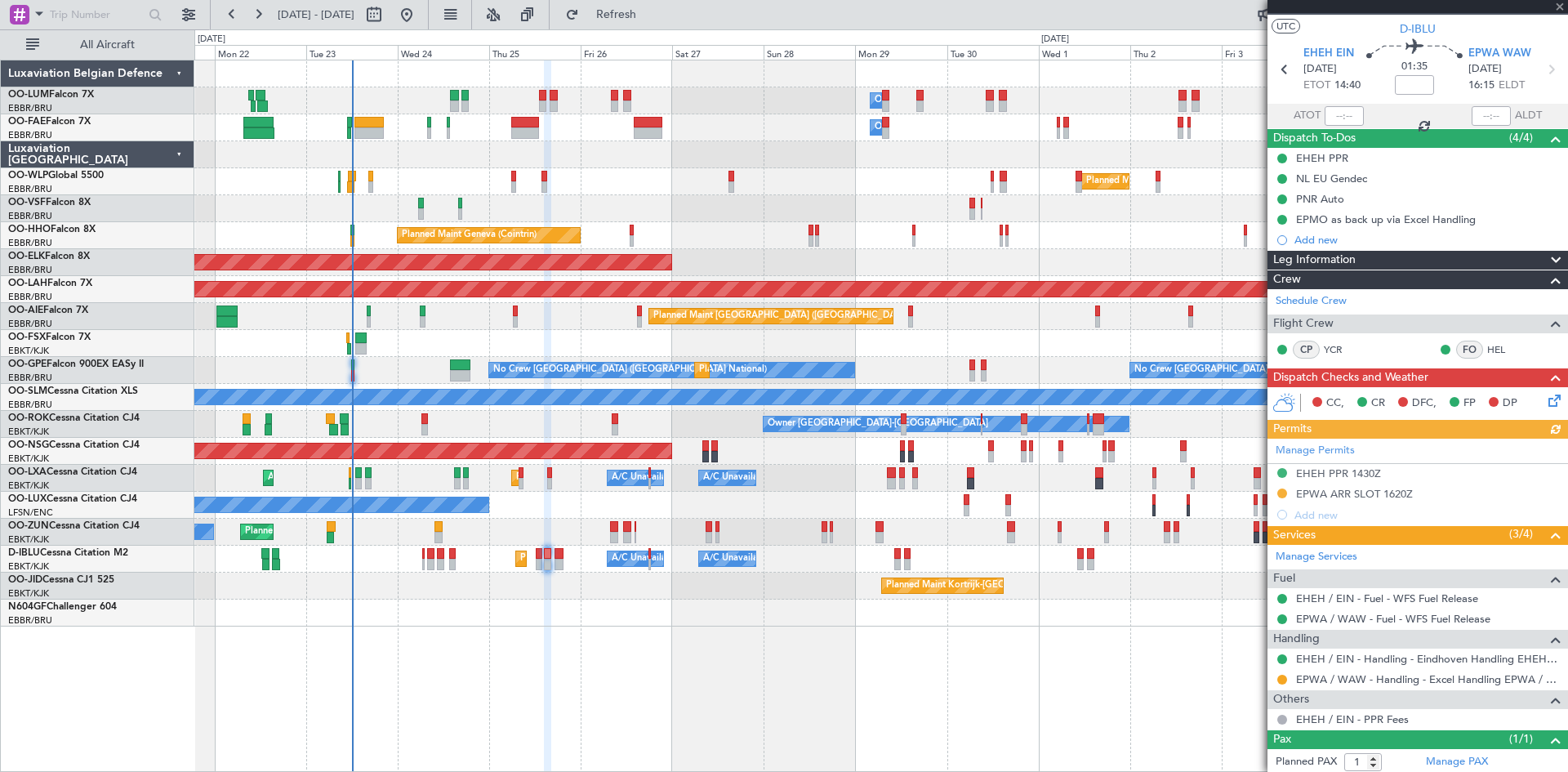
scroll to position [0, 0]
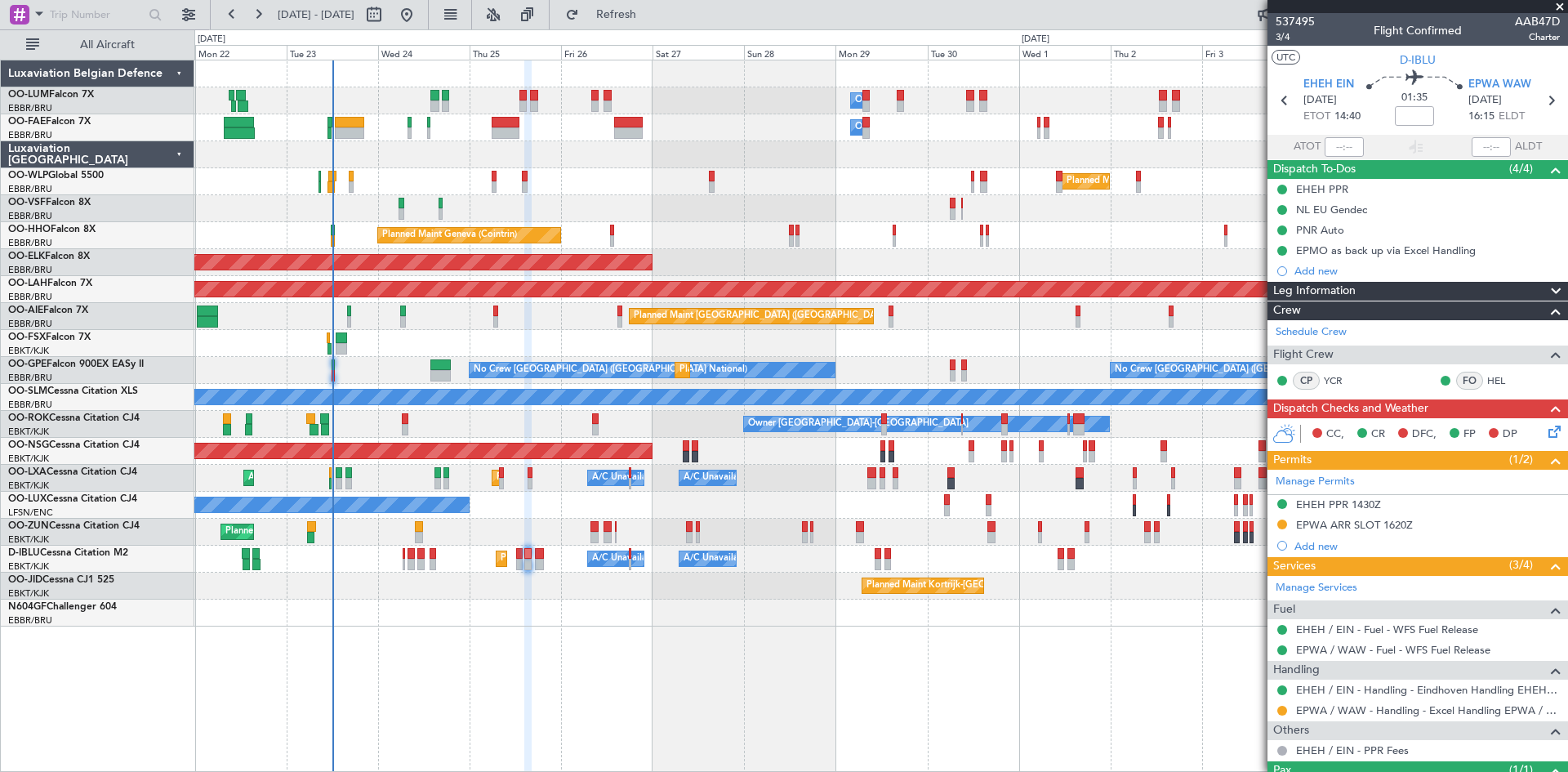
click at [1089, 356] on div "Owner Melsbroek Air Base Planned Maint Brussels (Brussels National) Owner Melsb…" at bounding box center [881, 343] width 1372 height 566
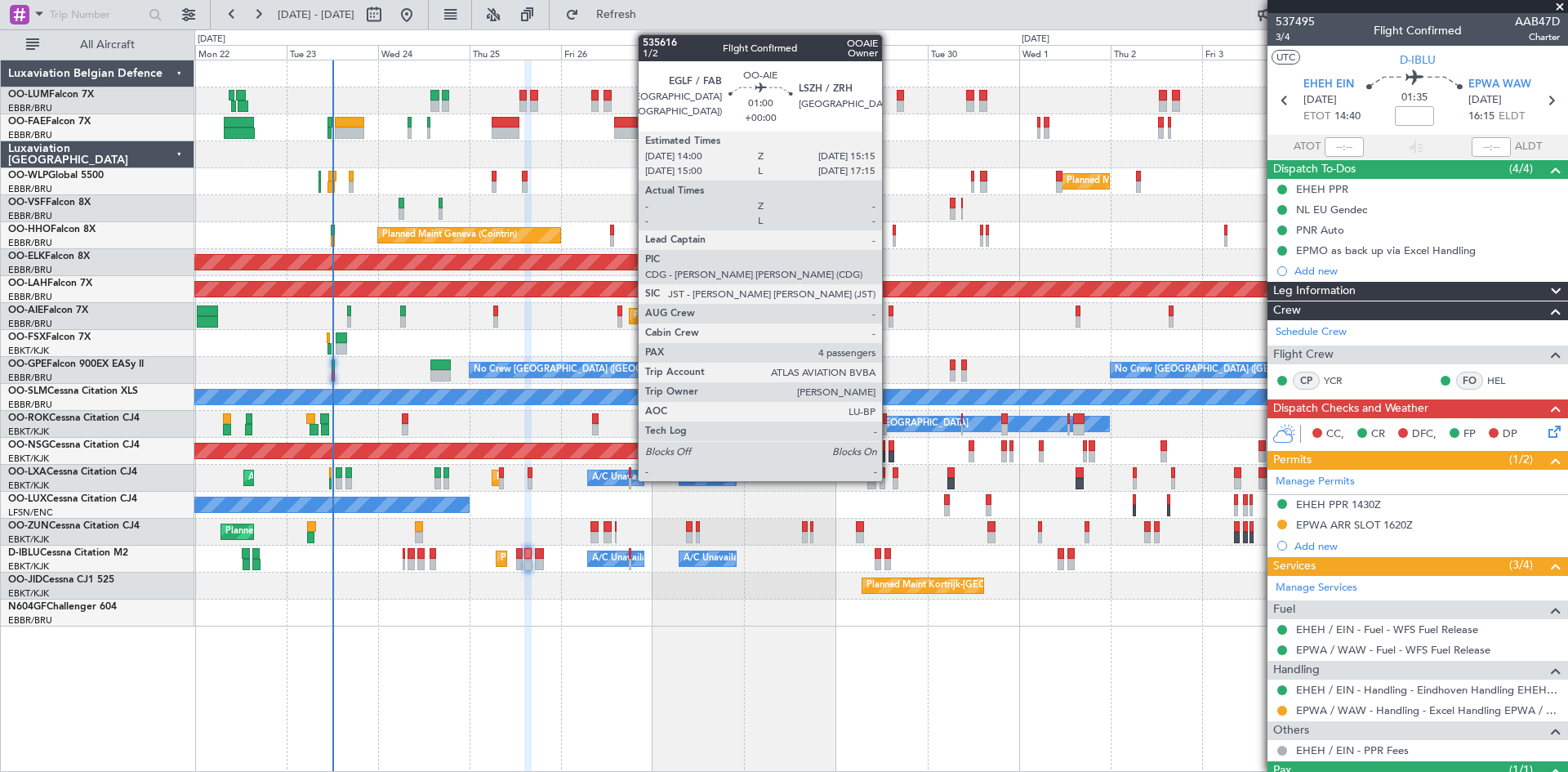
click at [889, 312] on div at bounding box center [890, 311] width 5 height 11
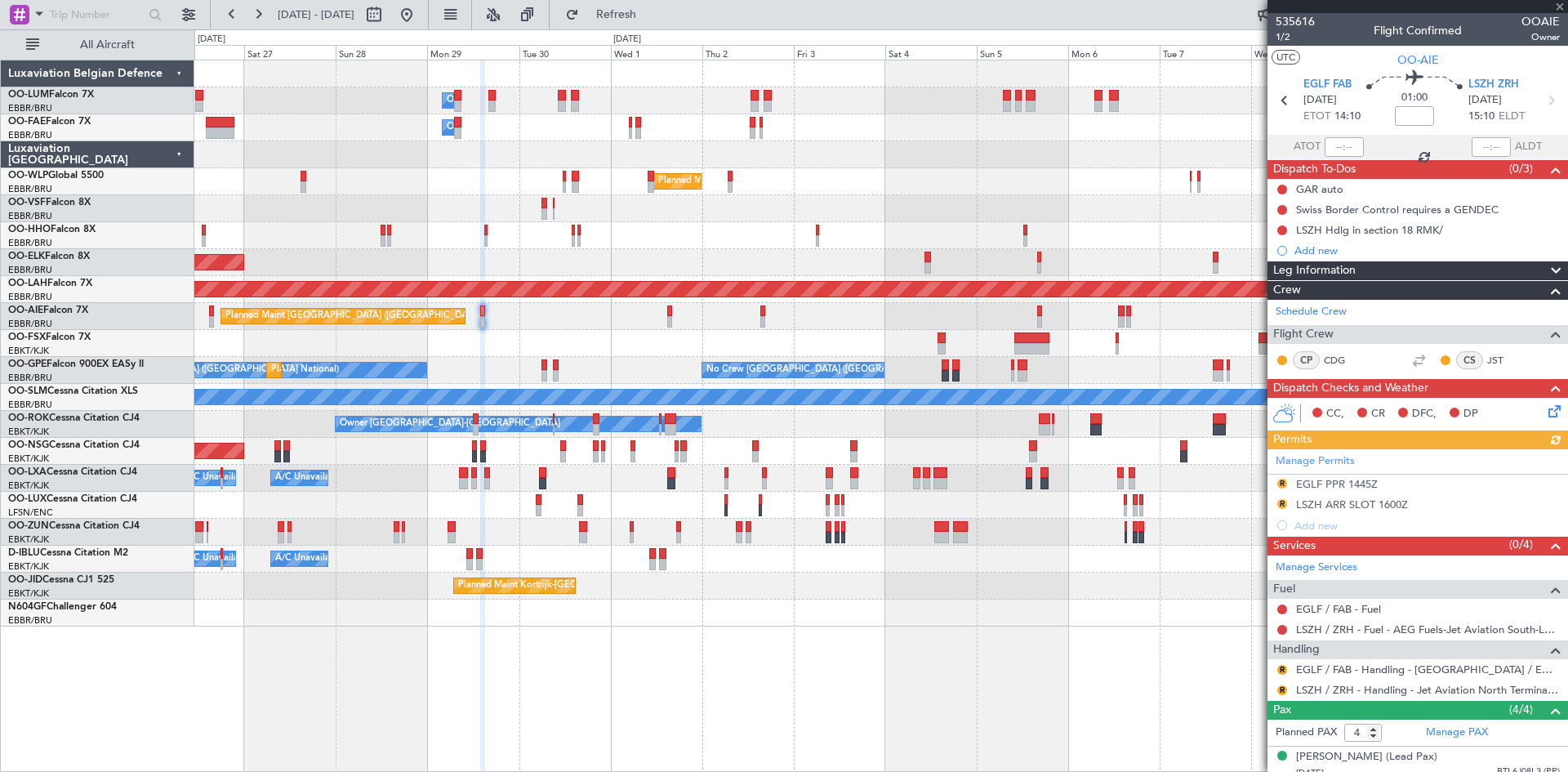
click at [605, 339] on div at bounding box center [881, 343] width 1372 height 27
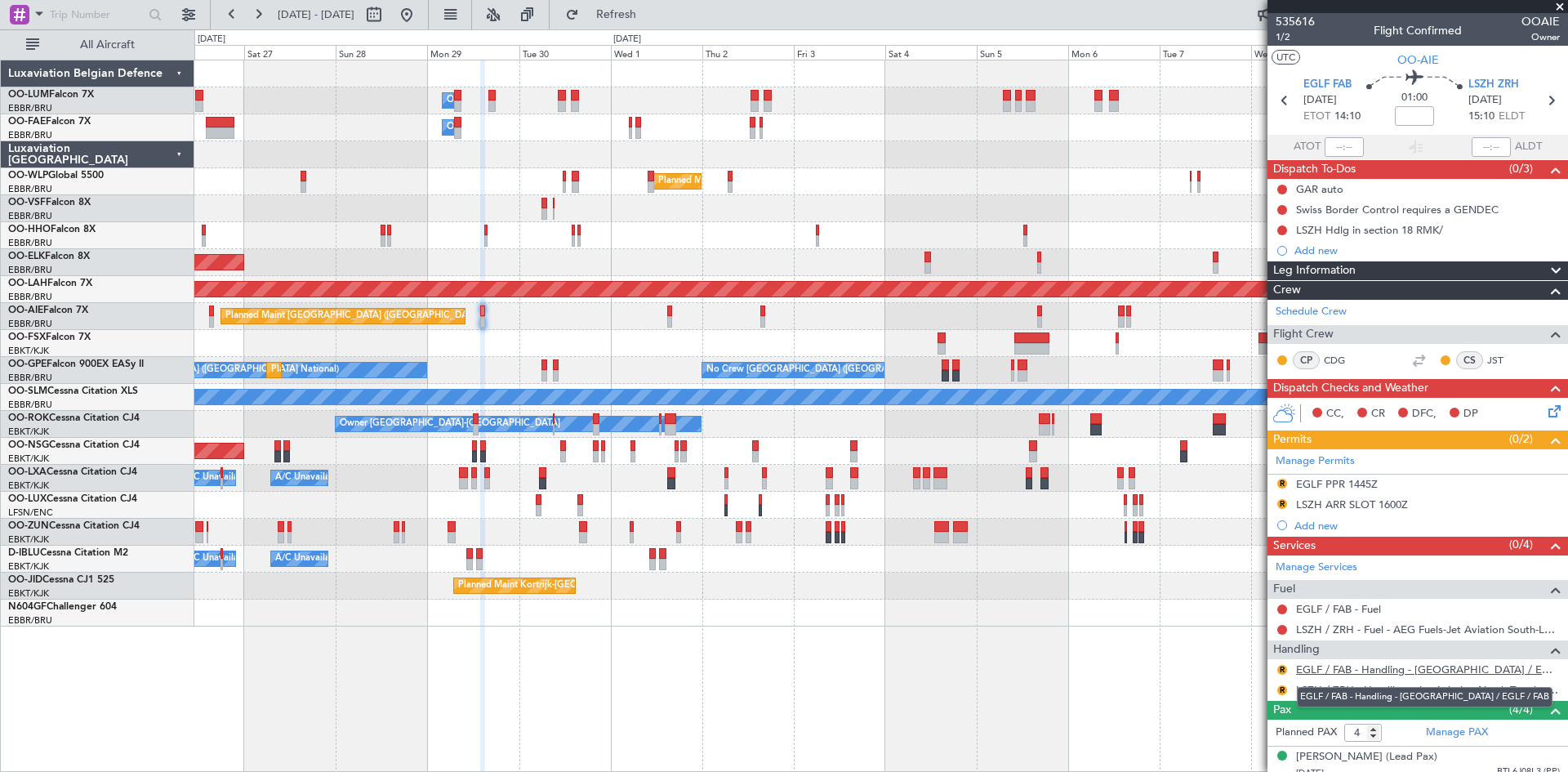
click at [1332, 669] on link "EGLF / FAB - Handling - Farnborough Airport / EGLF / FAB" at bounding box center [1428, 670] width 264 height 14
click at [1282, 670] on button "R" at bounding box center [1282, 670] width 9 height 9
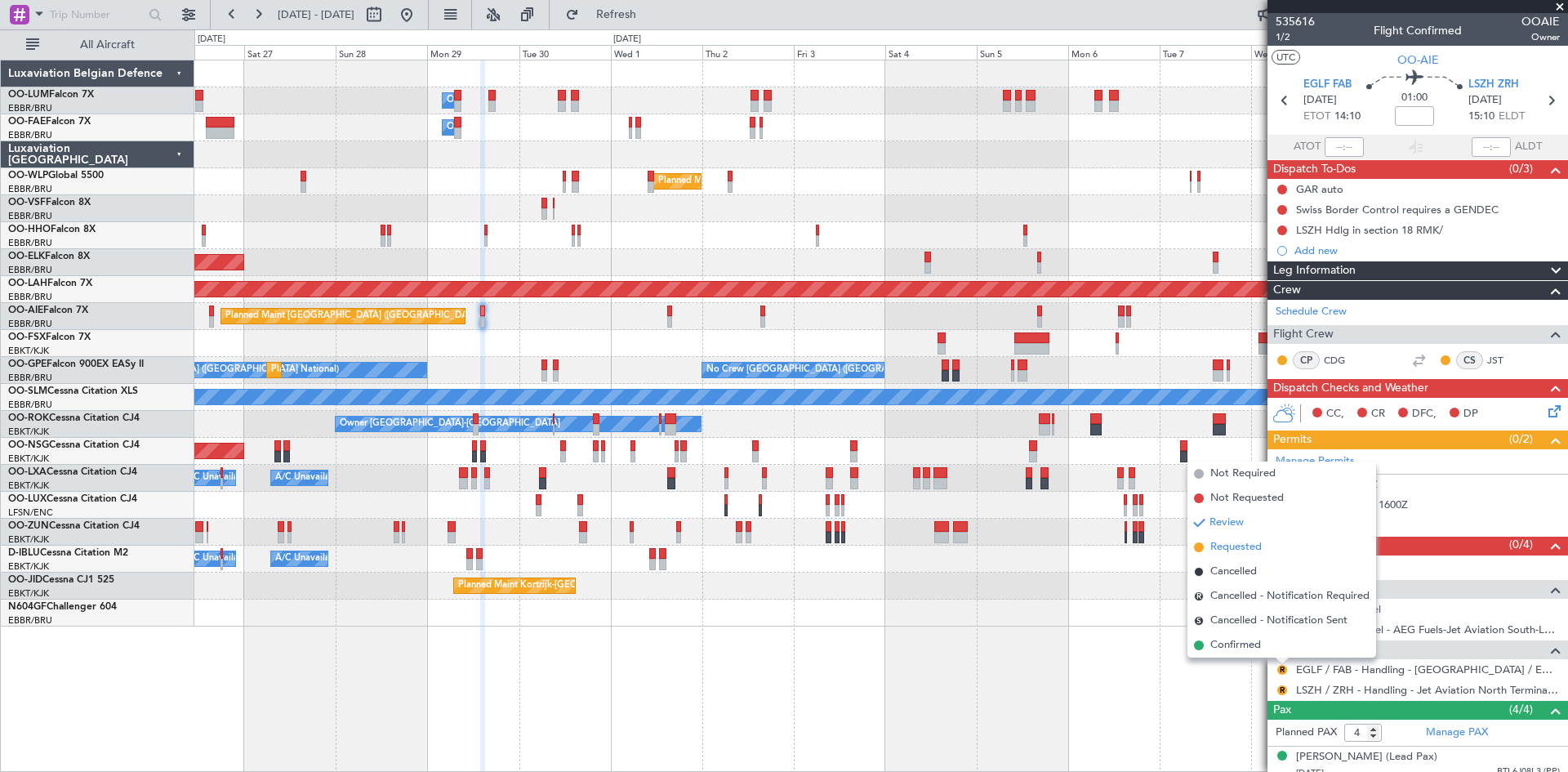
click at [1234, 550] on span "Requested" at bounding box center [1235, 546] width 52 height 16
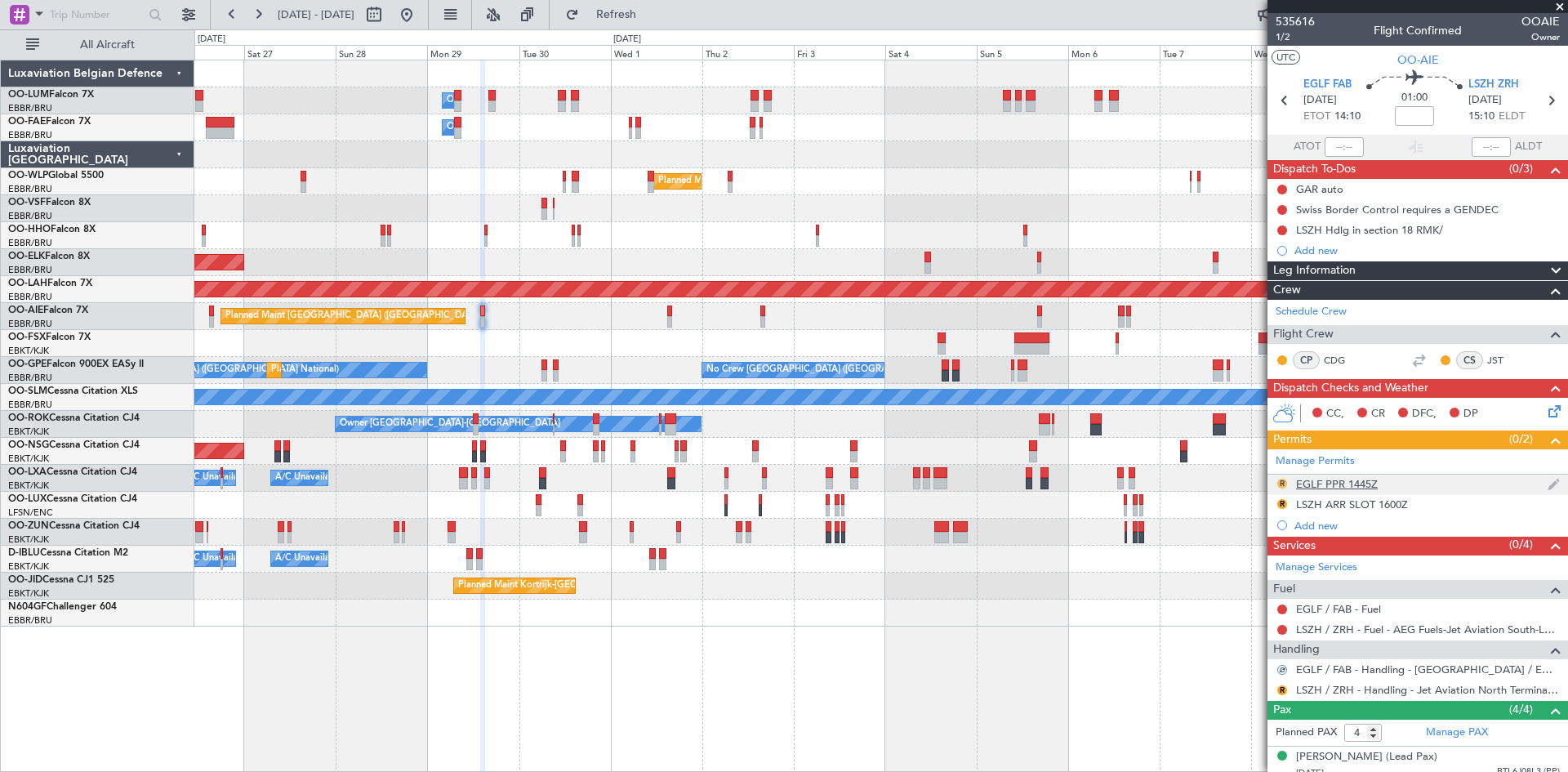
click at [1282, 482] on button "R" at bounding box center [1282, 483] width 9 height 9
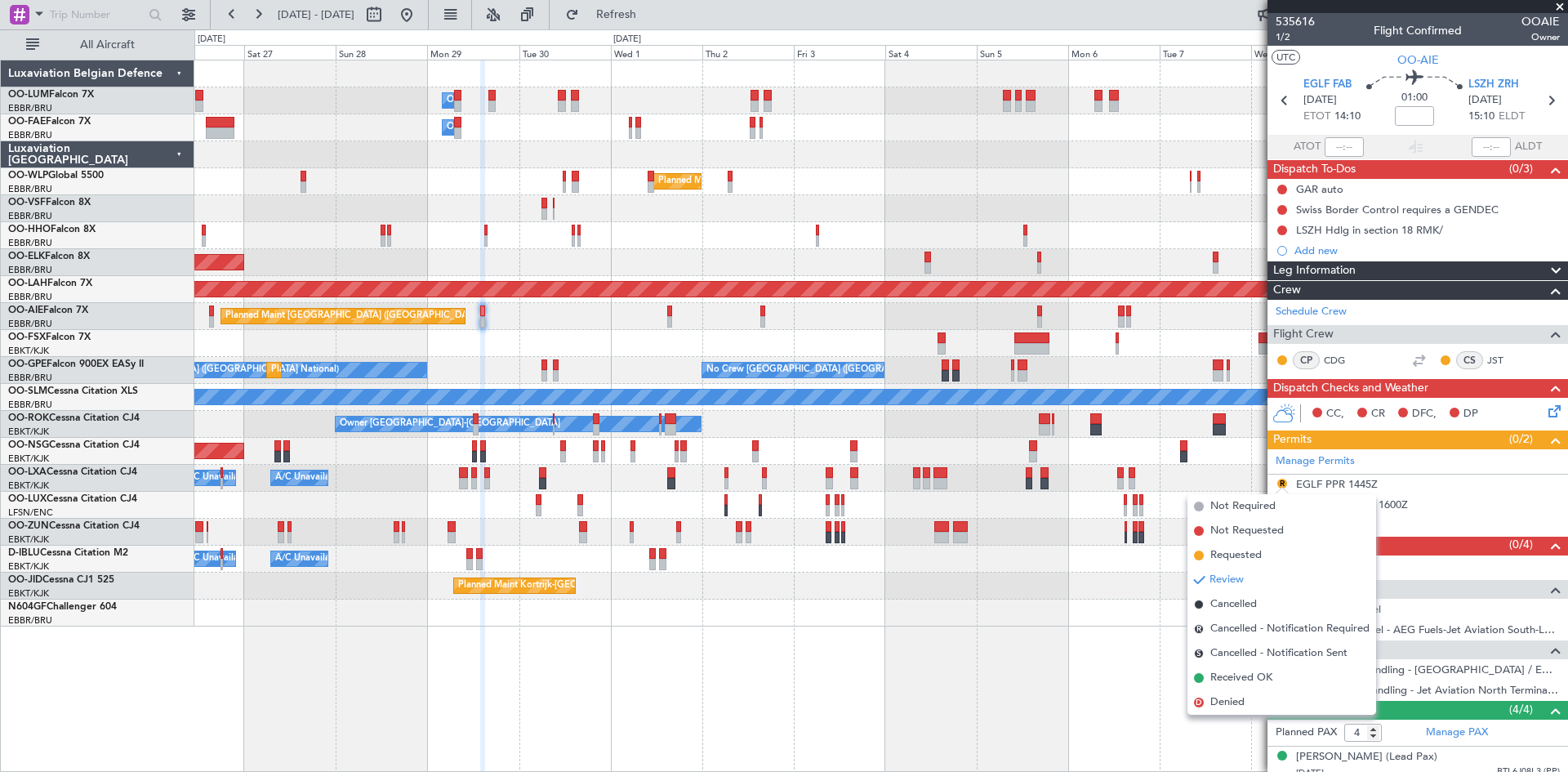
click at [1234, 549] on span "Requested" at bounding box center [1235, 555] width 52 height 16
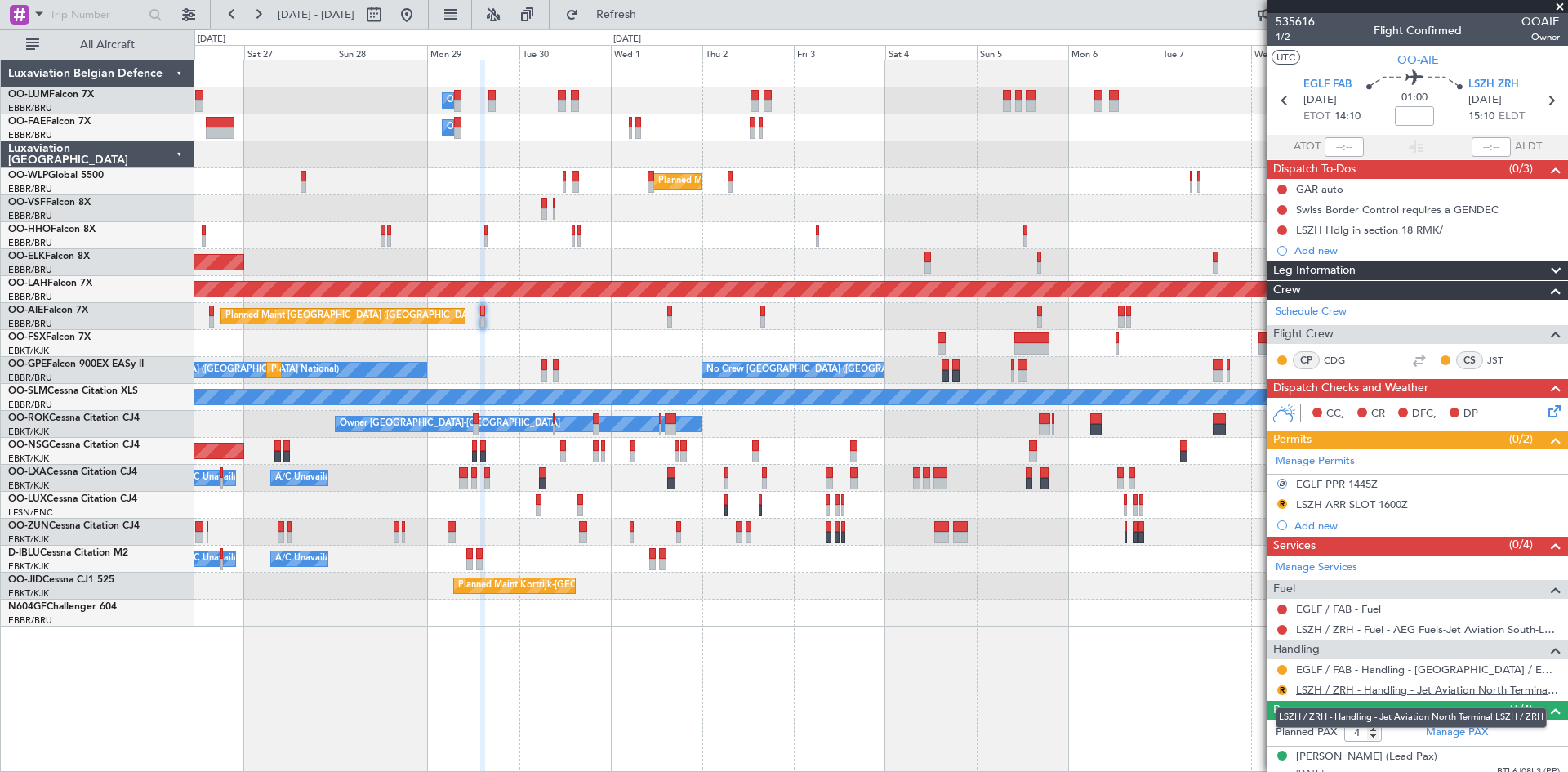
click at [1331, 692] on link "LSZH / ZRH - Handling - Jet Aviation North Terminal LSZH / ZRH" at bounding box center [1428, 689] width 264 height 14
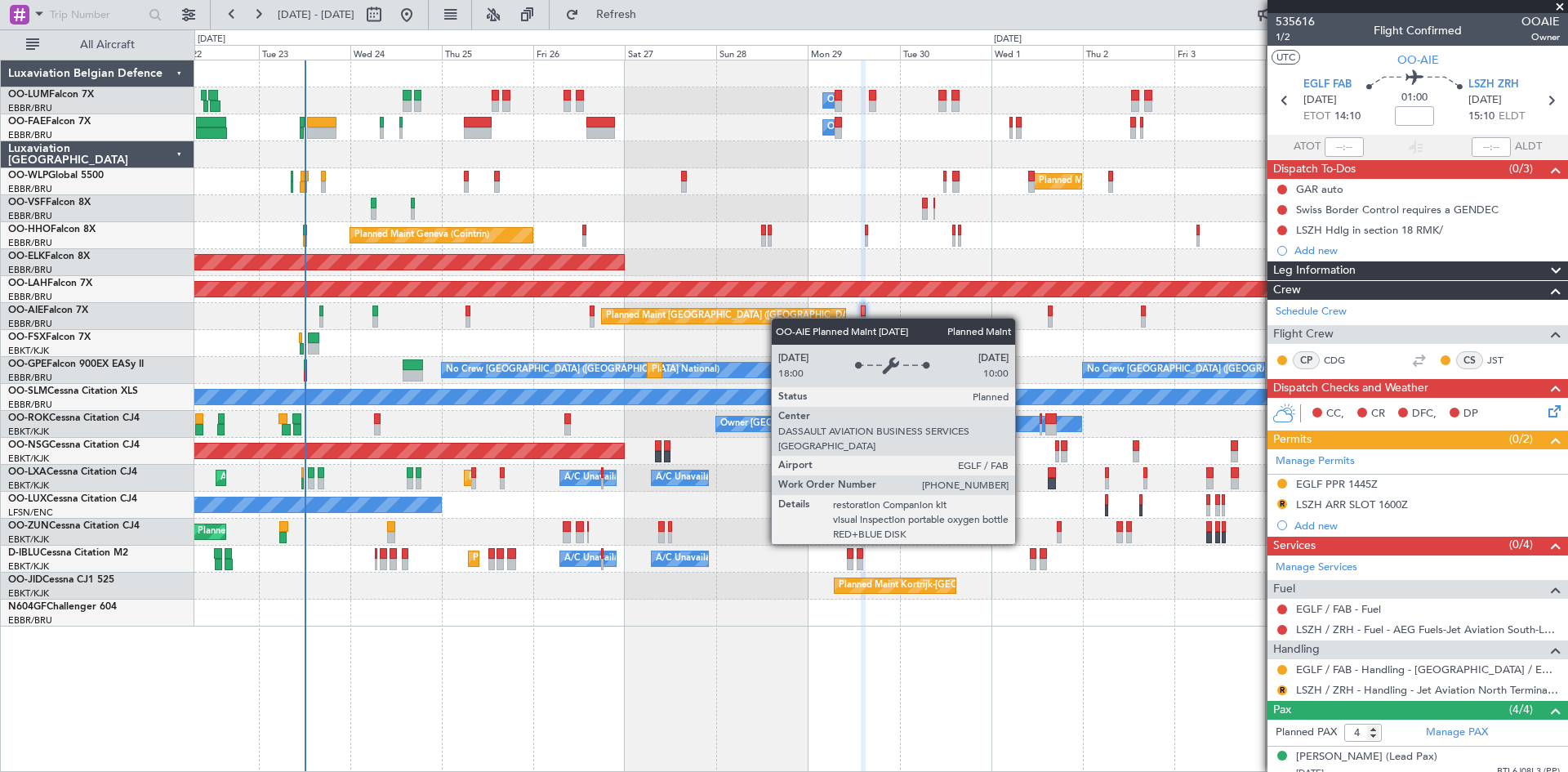
click at [798, 314] on div "Planned Maint [GEOGRAPHIC_DATA] ([GEOGRAPHIC_DATA])" at bounding box center [881, 316] width 1372 height 27
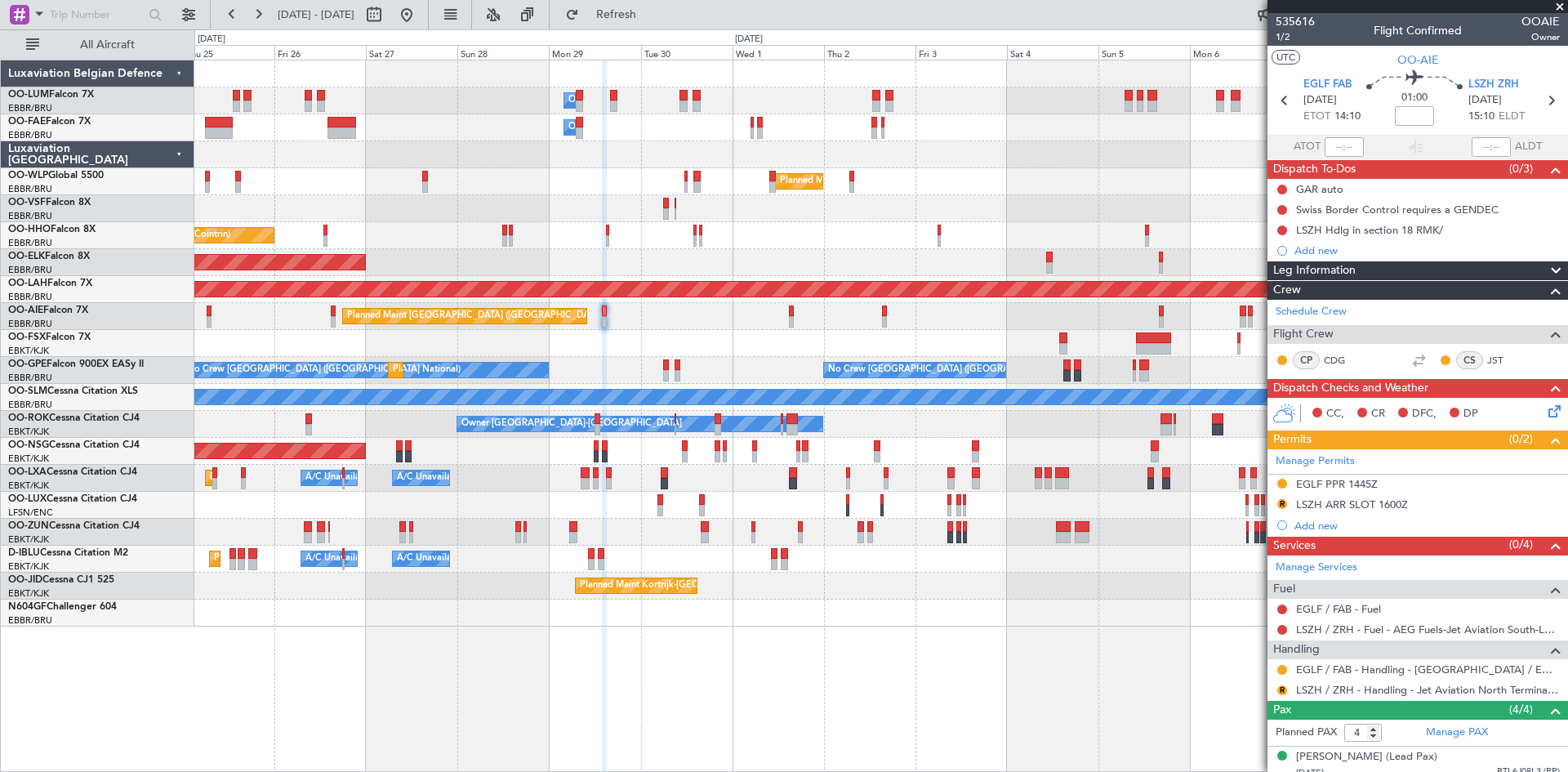
click at [745, 328] on div "Planned Maint [GEOGRAPHIC_DATA] ([GEOGRAPHIC_DATA])" at bounding box center [881, 316] width 1372 height 27
click at [1280, 686] on button "R" at bounding box center [1282, 690] width 9 height 9
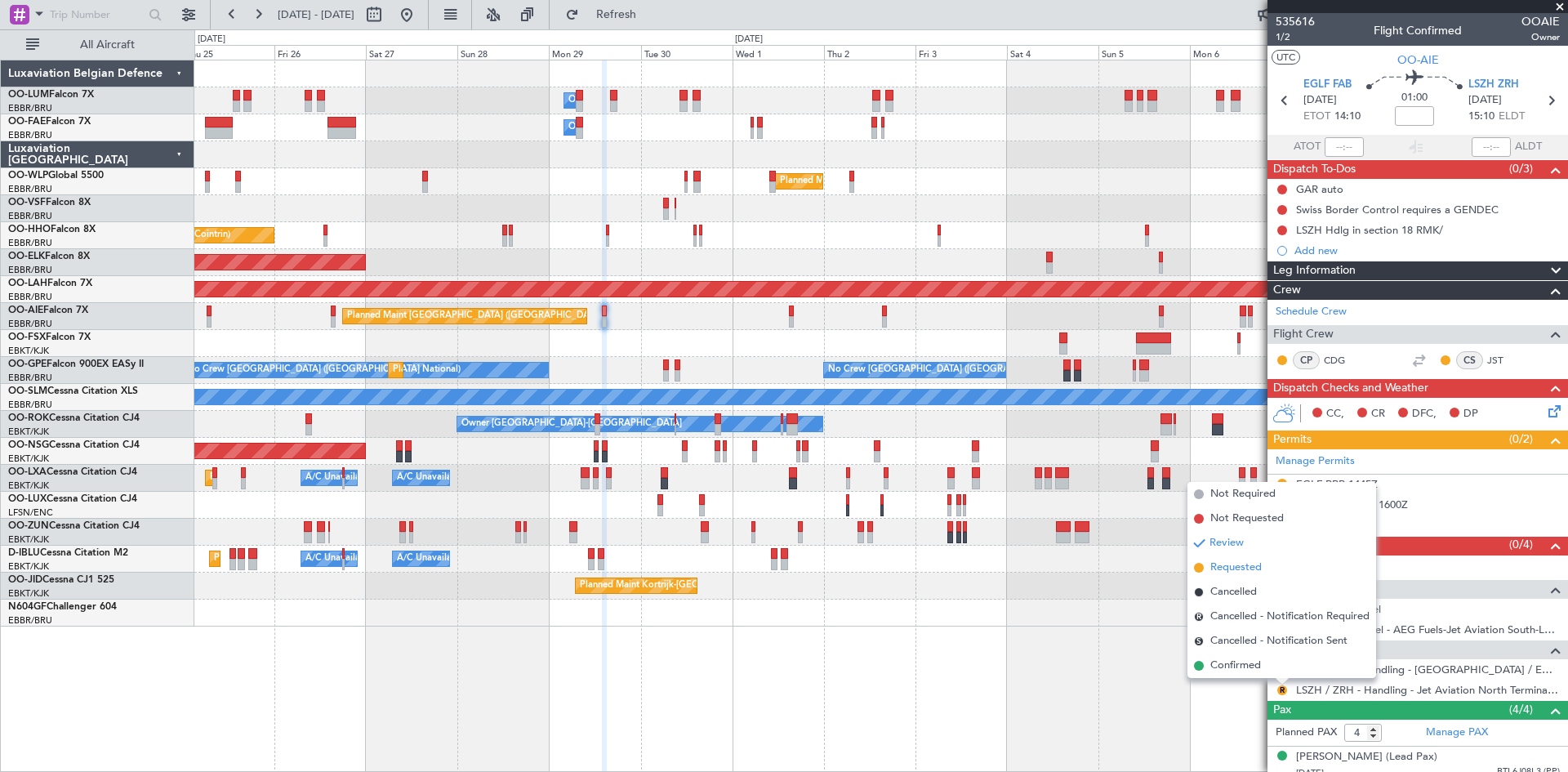
click at [1233, 562] on span "Requested" at bounding box center [1235, 567] width 52 height 16
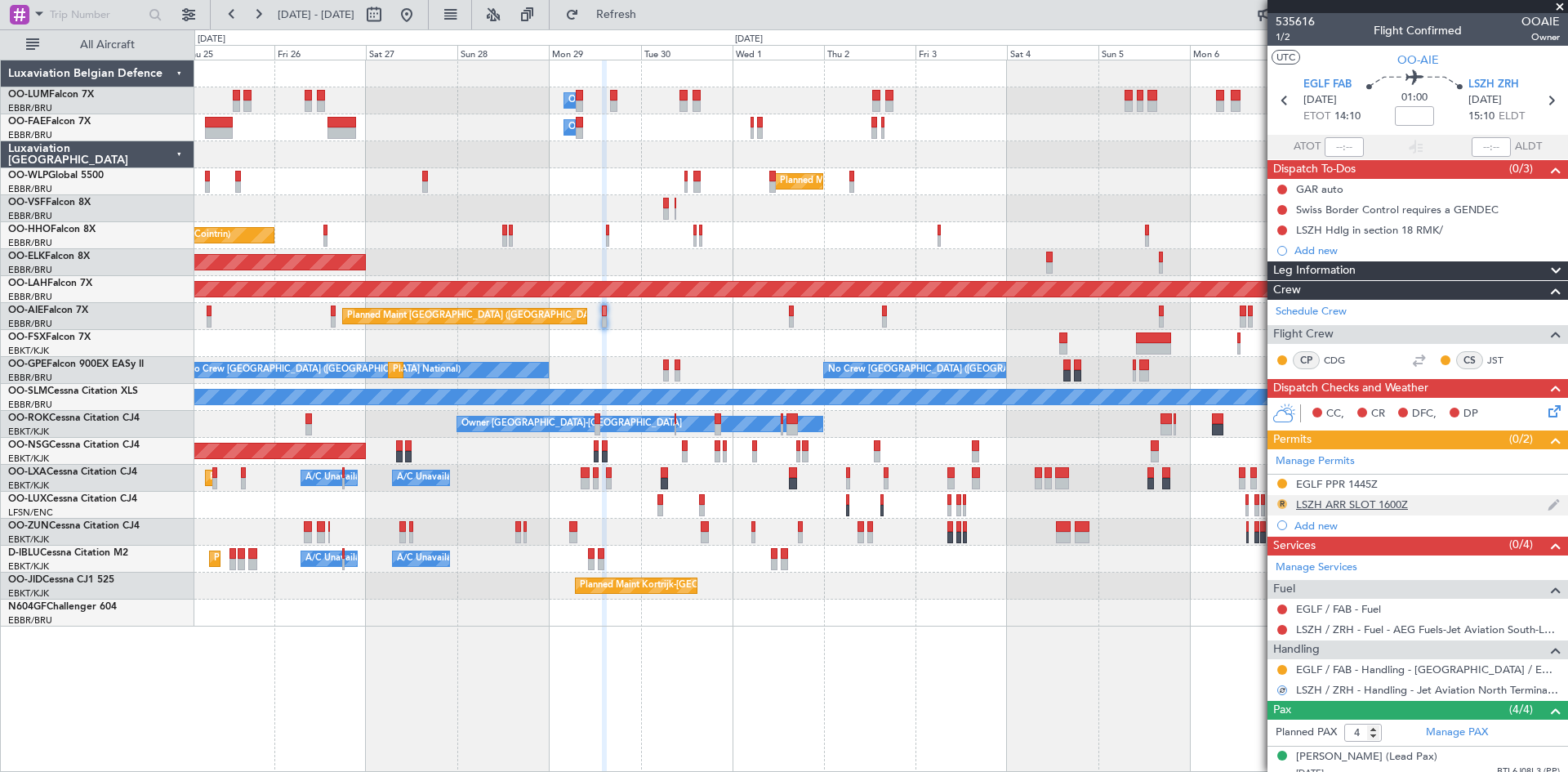
click at [1278, 501] on button "R" at bounding box center [1282, 504] width 9 height 9
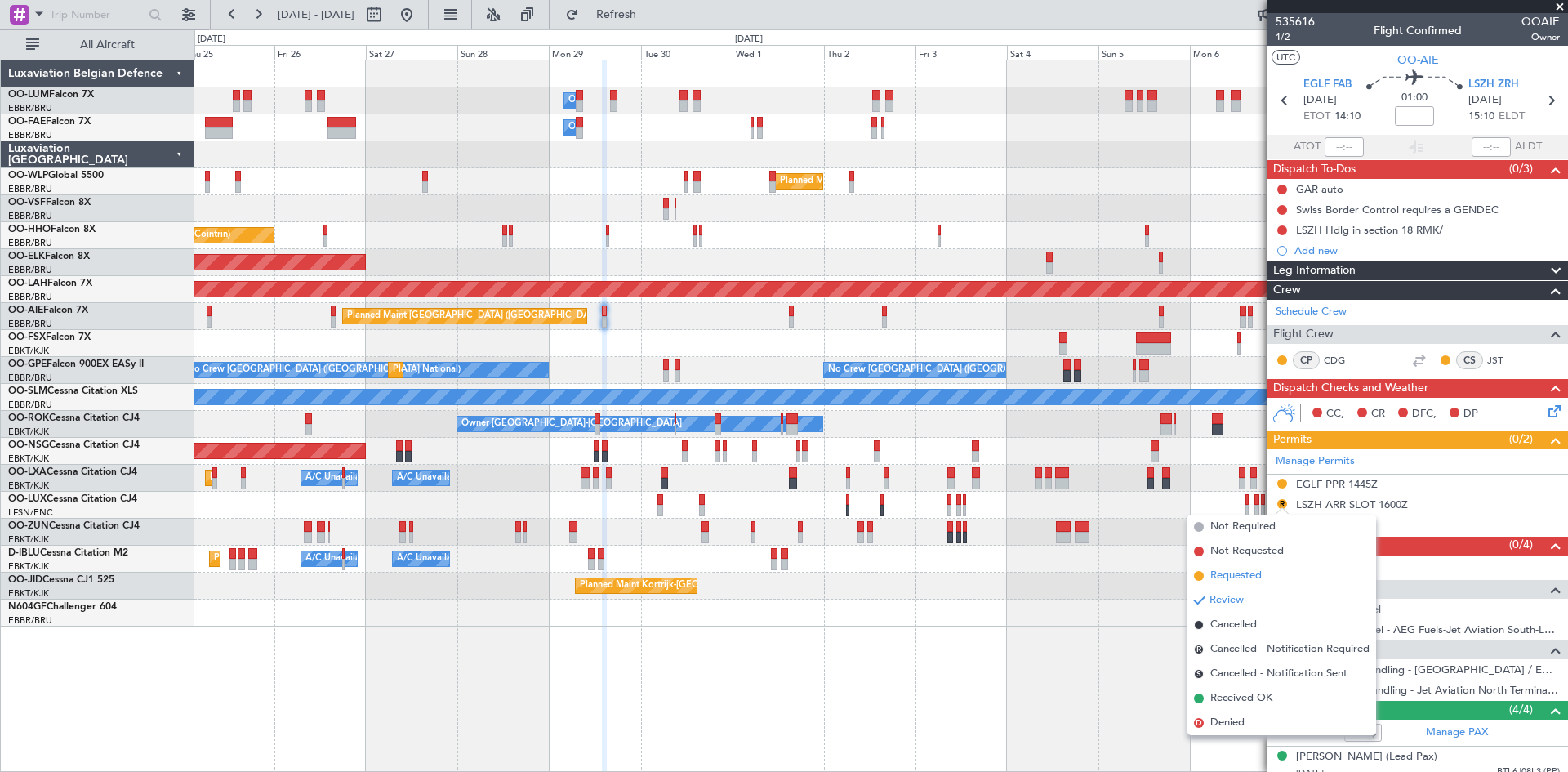
click at [1235, 575] on span "Requested" at bounding box center [1235, 575] width 52 height 16
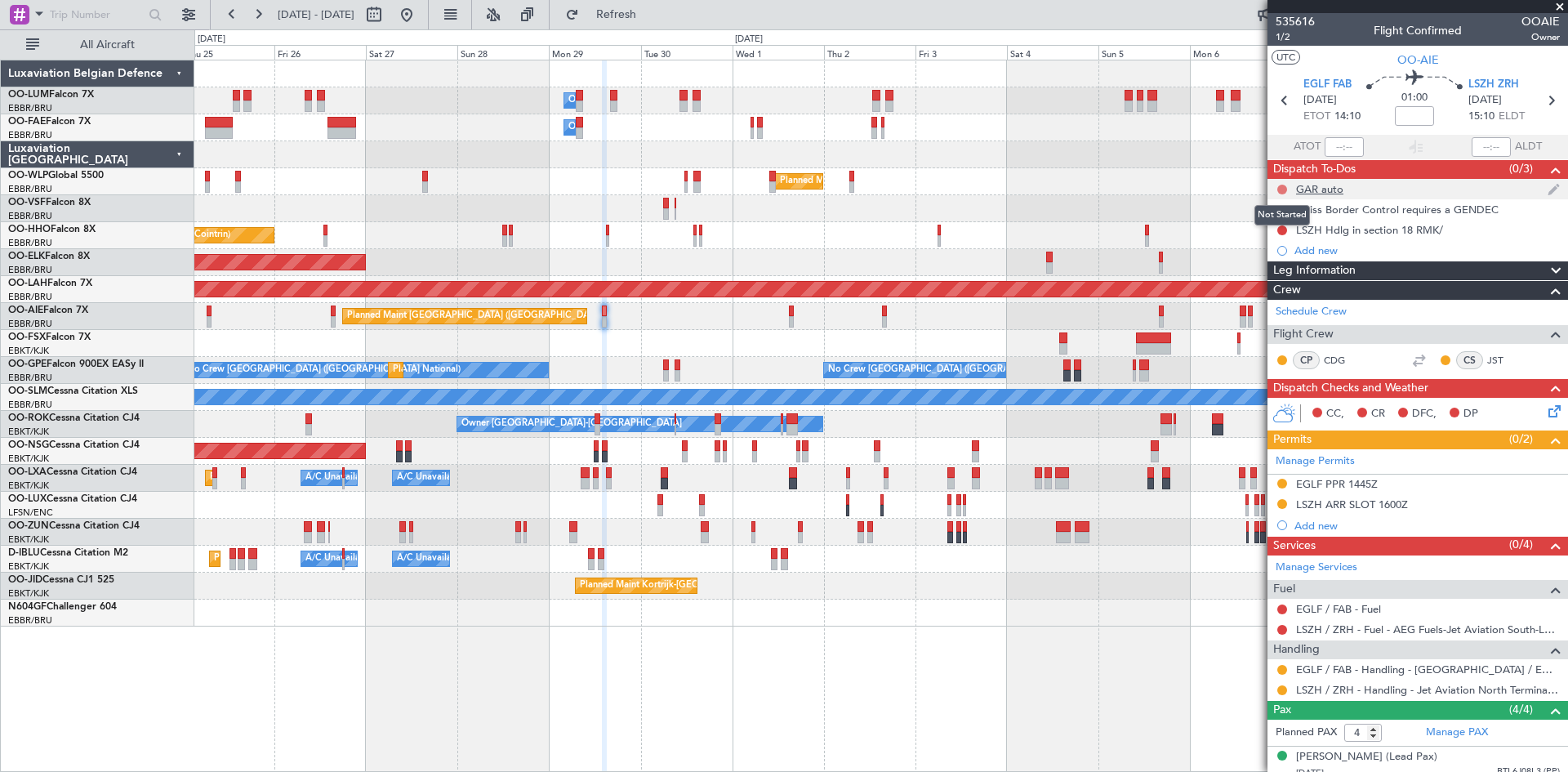
click at [1278, 189] on button at bounding box center [1282, 189] width 9 height 9
click at [1277, 237] on span "In Progress" at bounding box center [1290, 236] width 55 height 16
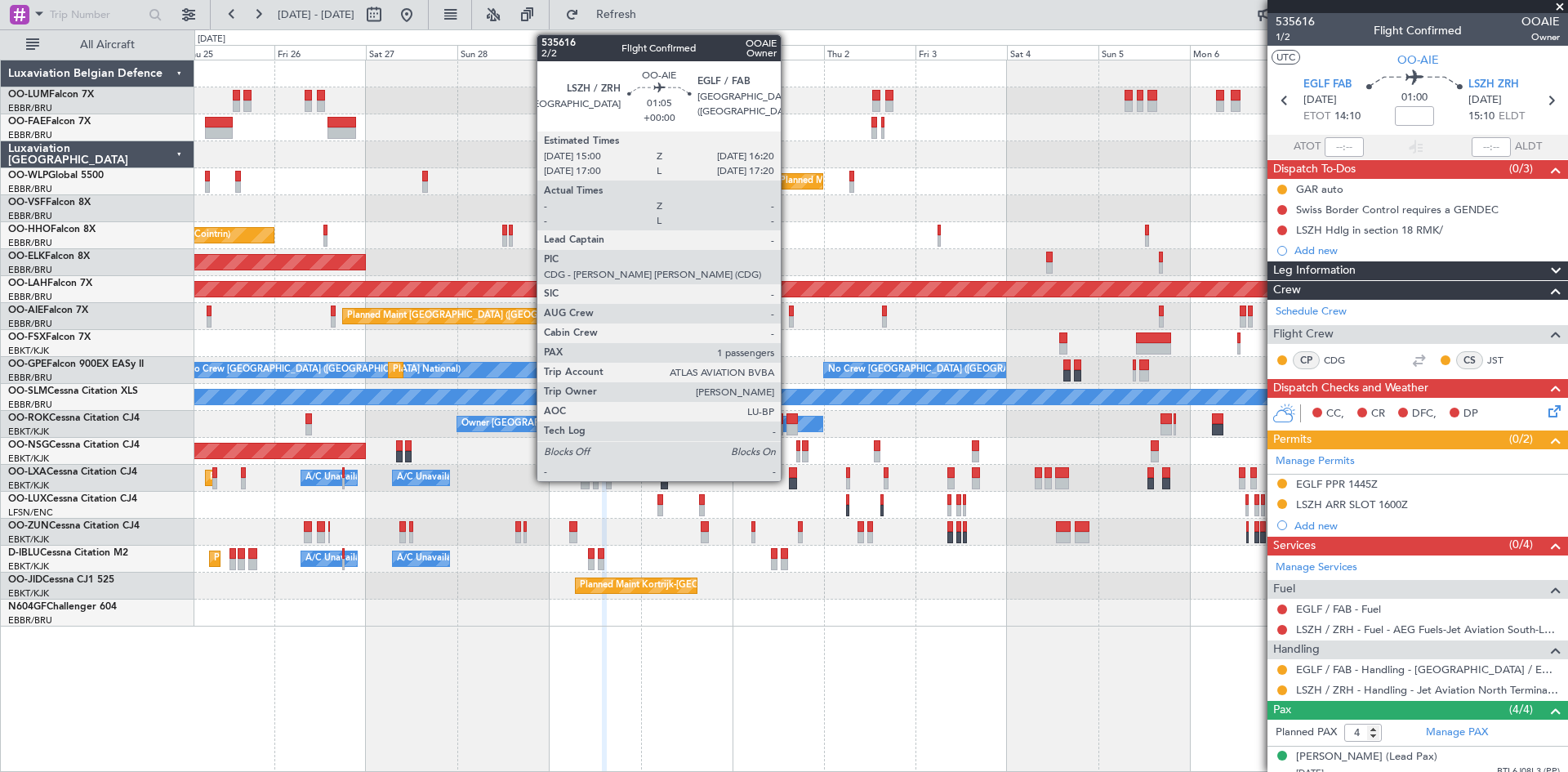
click at [789, 314] on div at bounding box center [792, 311] width 6 height 11
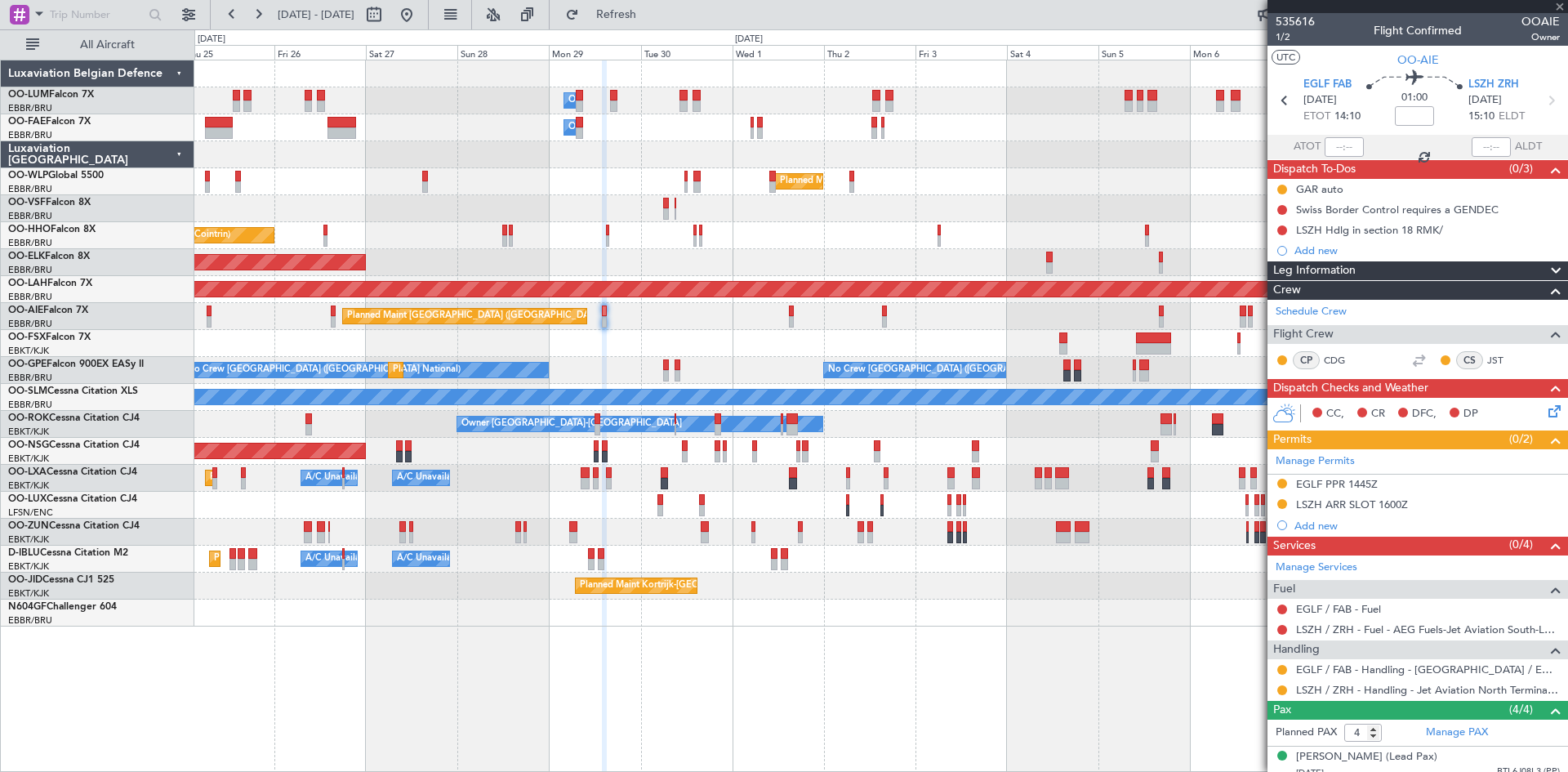
type input "1"
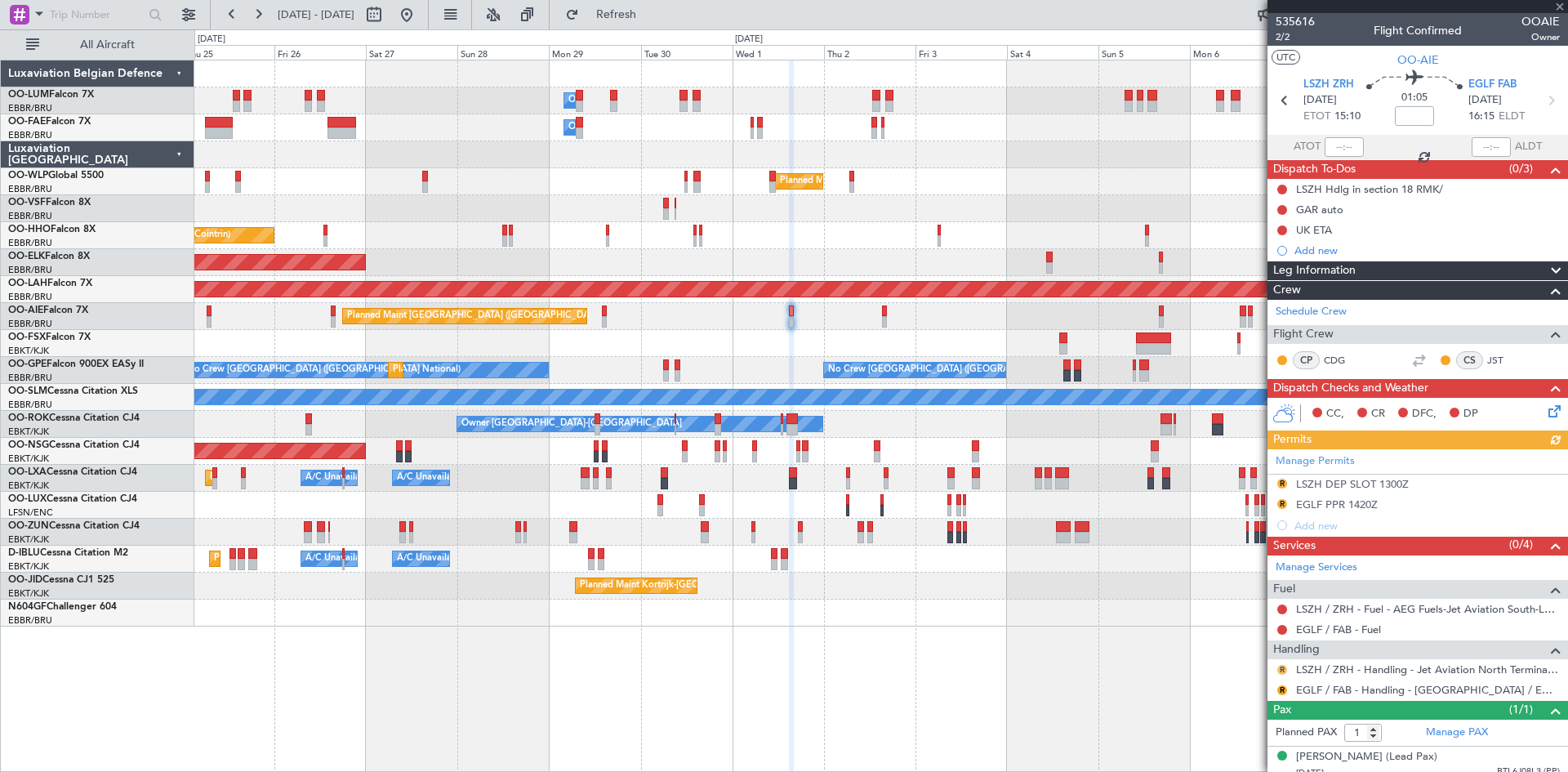
click at [1278, 665] on button "R" at bounding box center [1282, 670] width 9 height 9
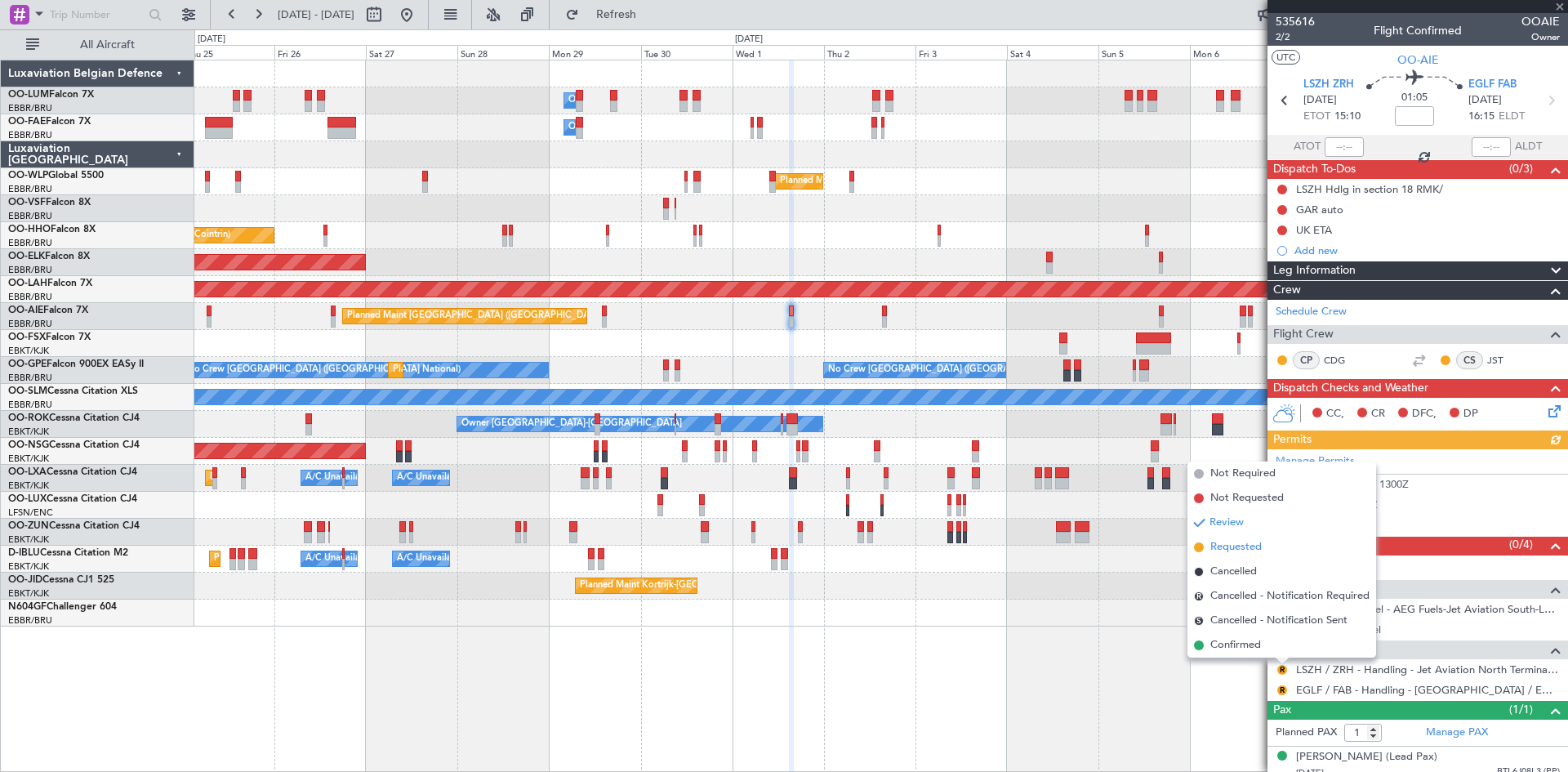
click at [1245, 551] on span "Requested" at bounding box center [1235, 546] width 52 height 16
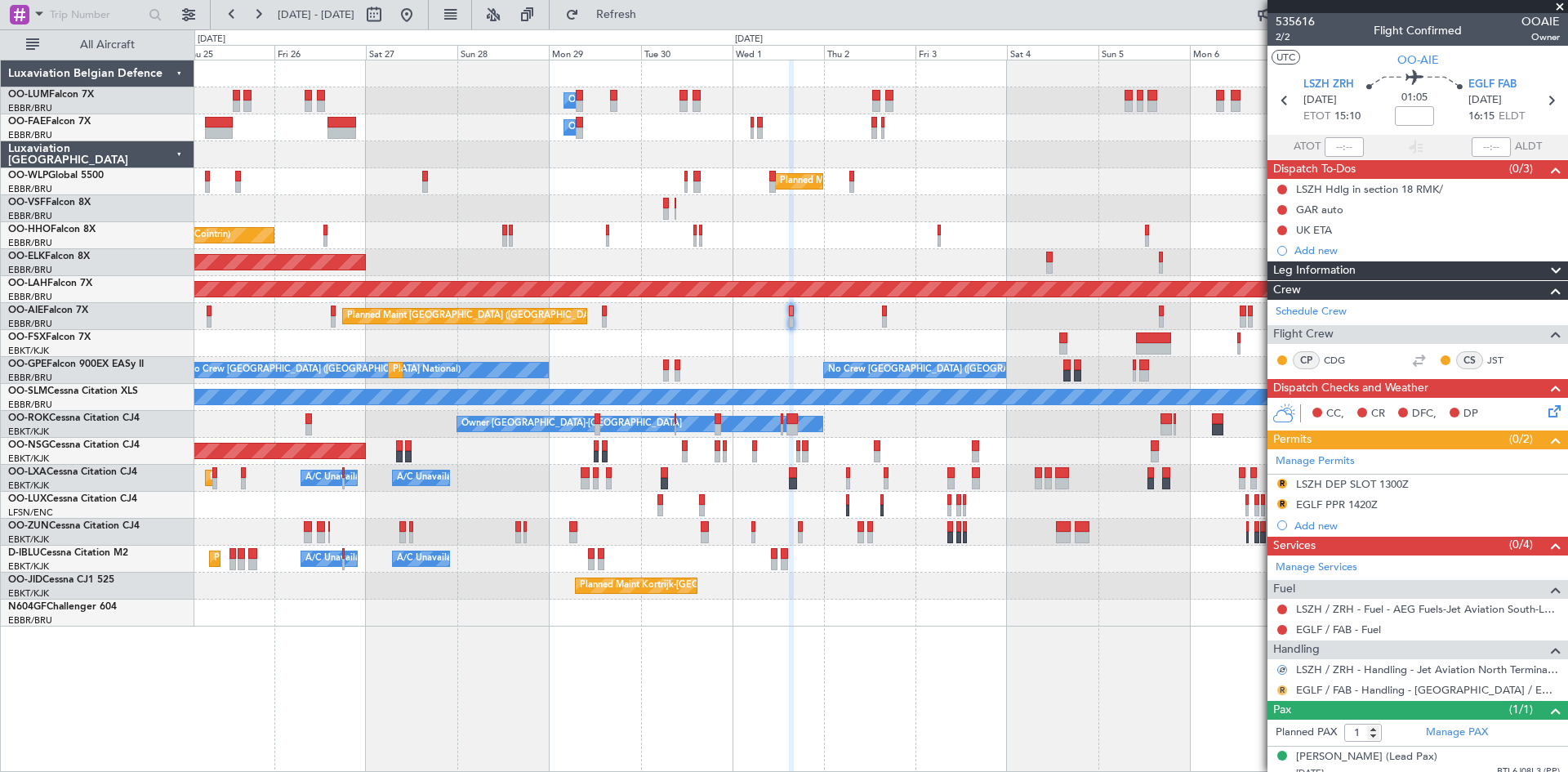
click at [1280, 685] on button "R" at bounding box center [1282, 690] width 9 height 9
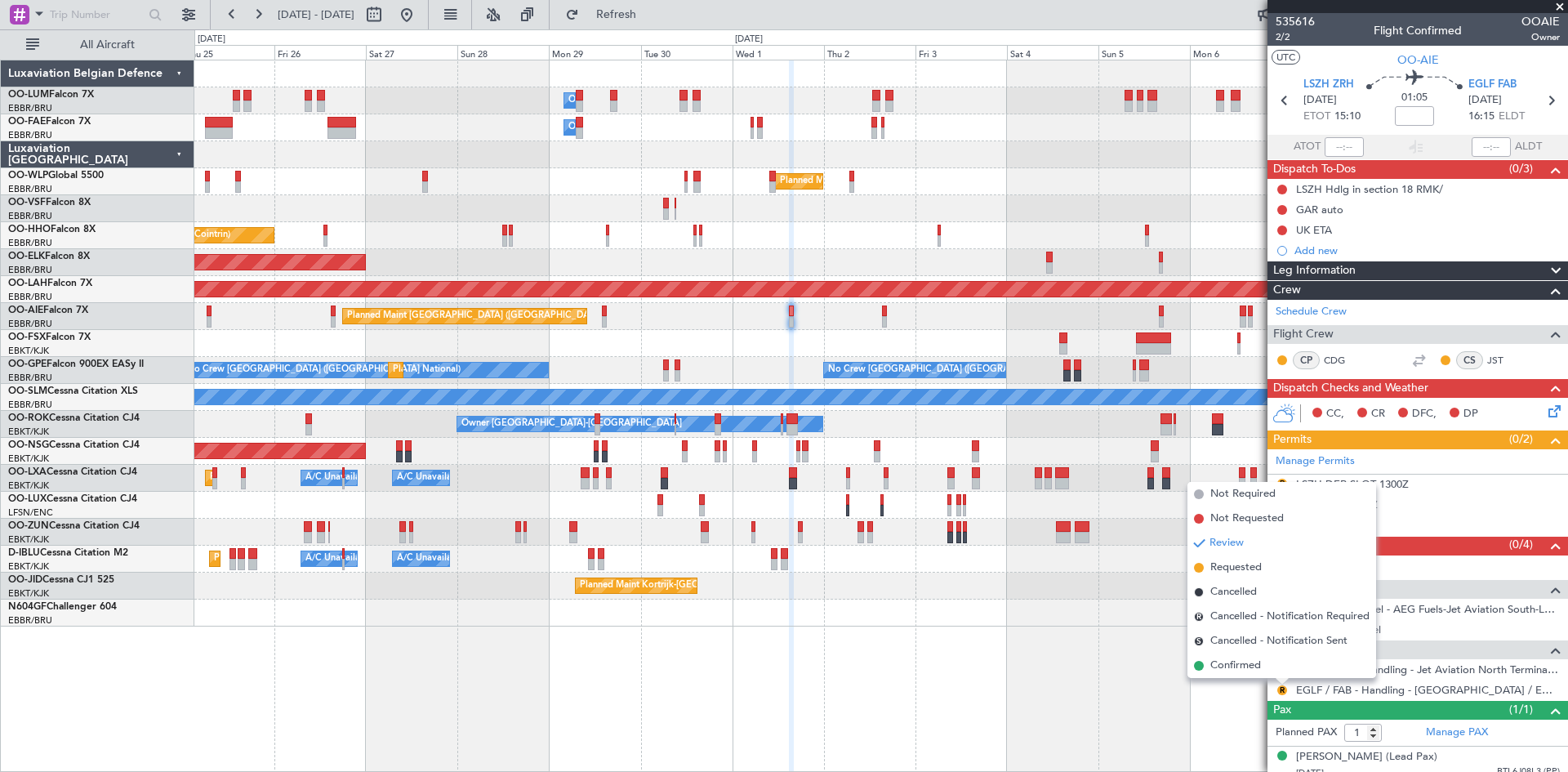
click at [1250, 569] on span "Requested" at bounding box center [1235, 567] width 52 height 16
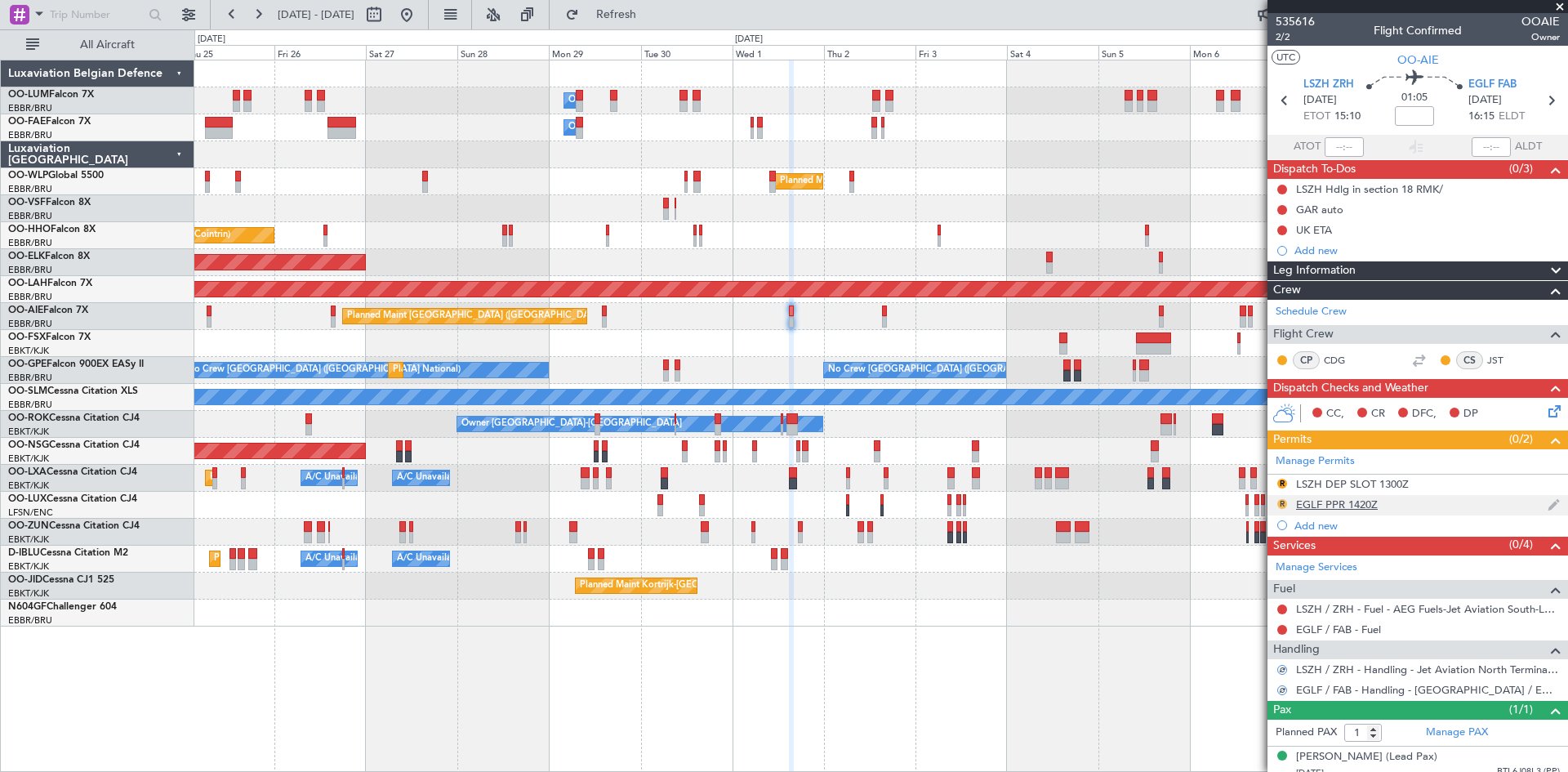
click at [1278, 506] on button "R" at bounding box center [1282, 504] width 9 height 9
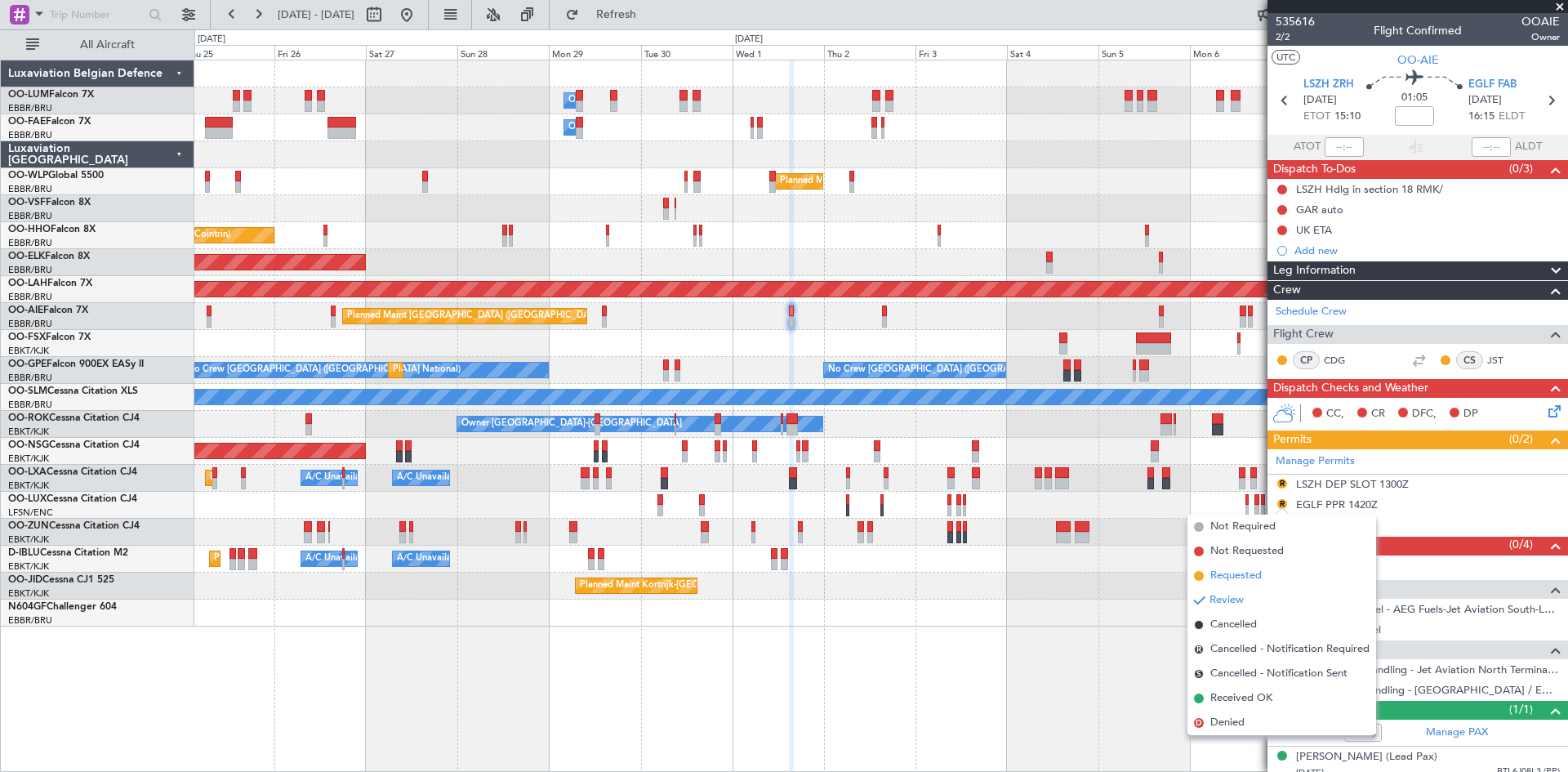
click at [1241, 576] on span "Requested" at bounding box center [1235, 575] width 52 height 16
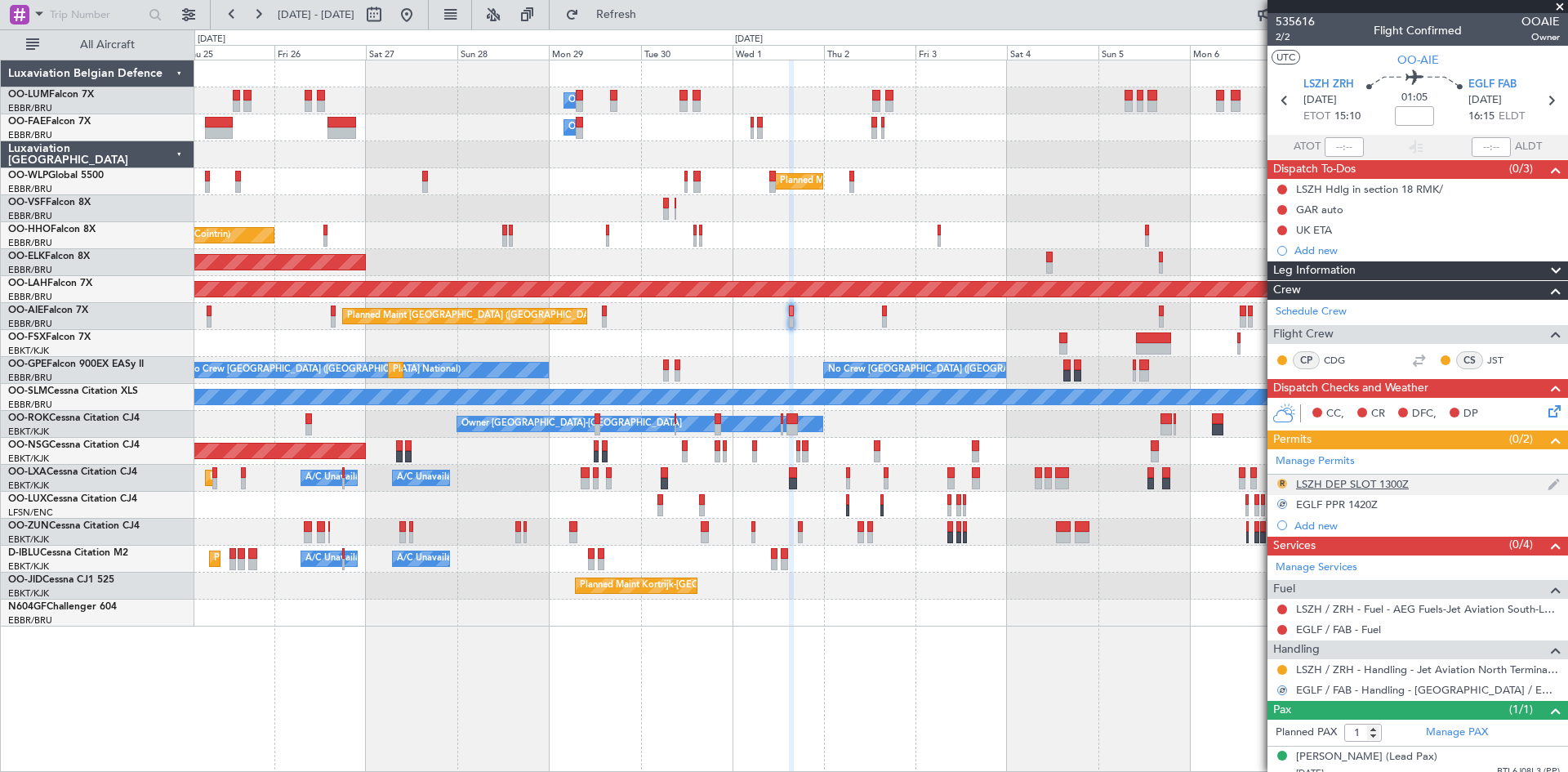
click at [1278, 485] on button "R" at bounding box center [1282, 483] width 9 height 9
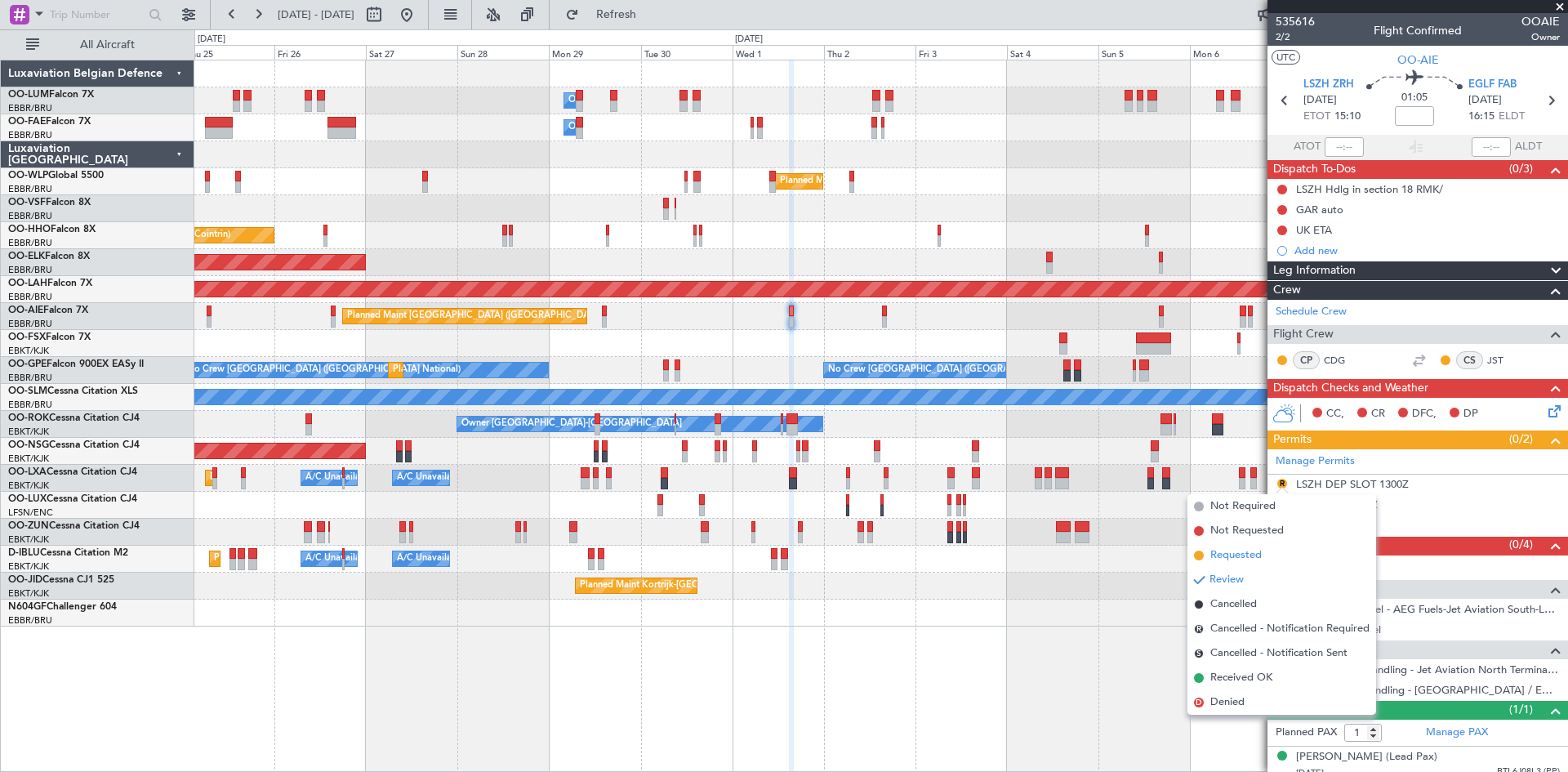
click at [1245, 550] on span "Requested" at bounding box center [1235, 555] width 52 height 16
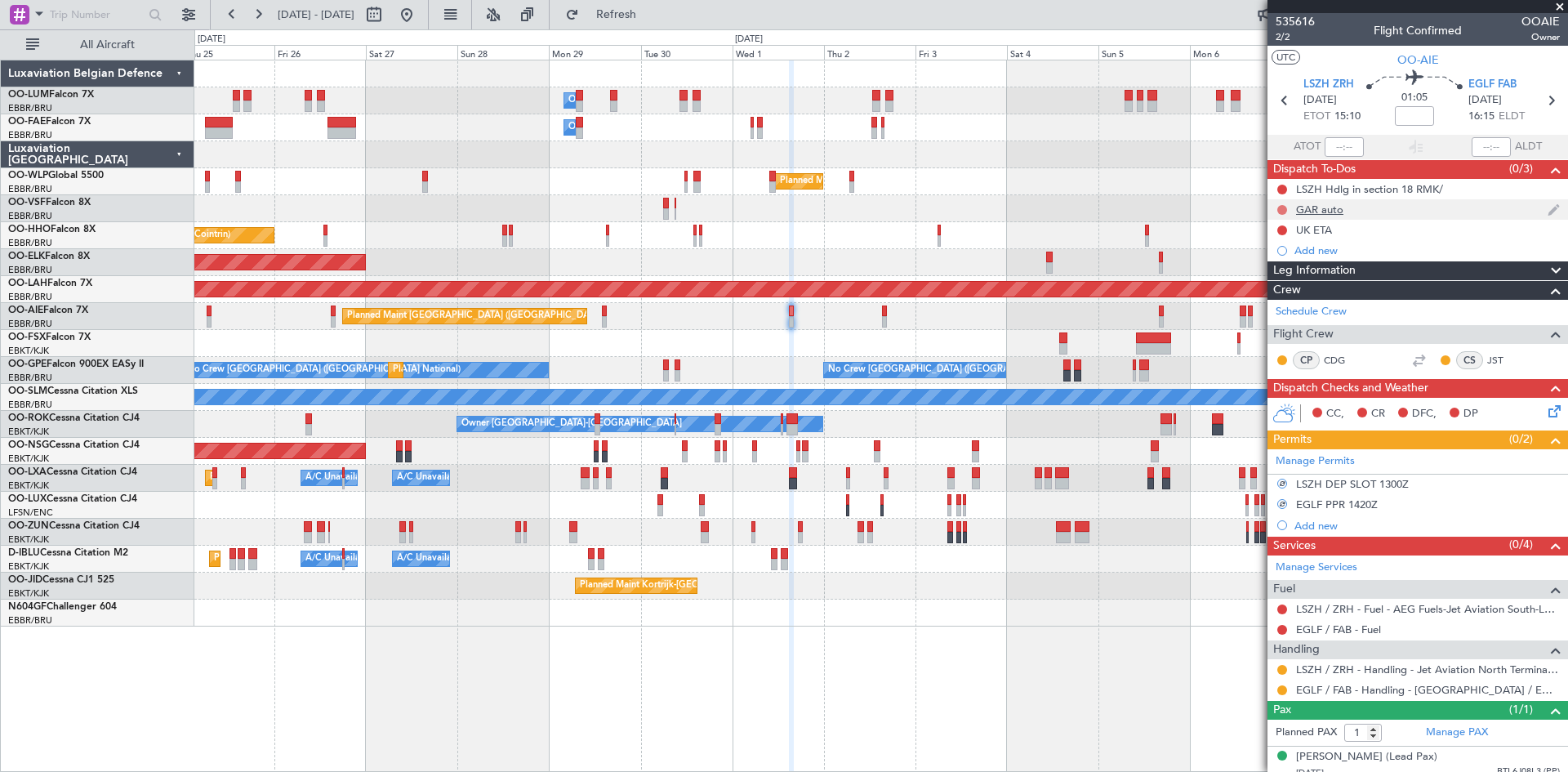
click at [1281, 209] on button at bounding box center [1282, 210] width 9 height 9
click at [1289, 263] on span "In Progress" at bounding box center [1290, 257] width 55 height 16
click at [1278, 210] on button at bounding box center [1282, 210] width 9 height 9
drag, startPoint x: 1290, startPoint y: 277, endPoint x: 1260, endPoint y: 283, distance: 30.6
click at [1289, 277] on span "Completed" at bounding box center [1288, 281] width 54 height 16
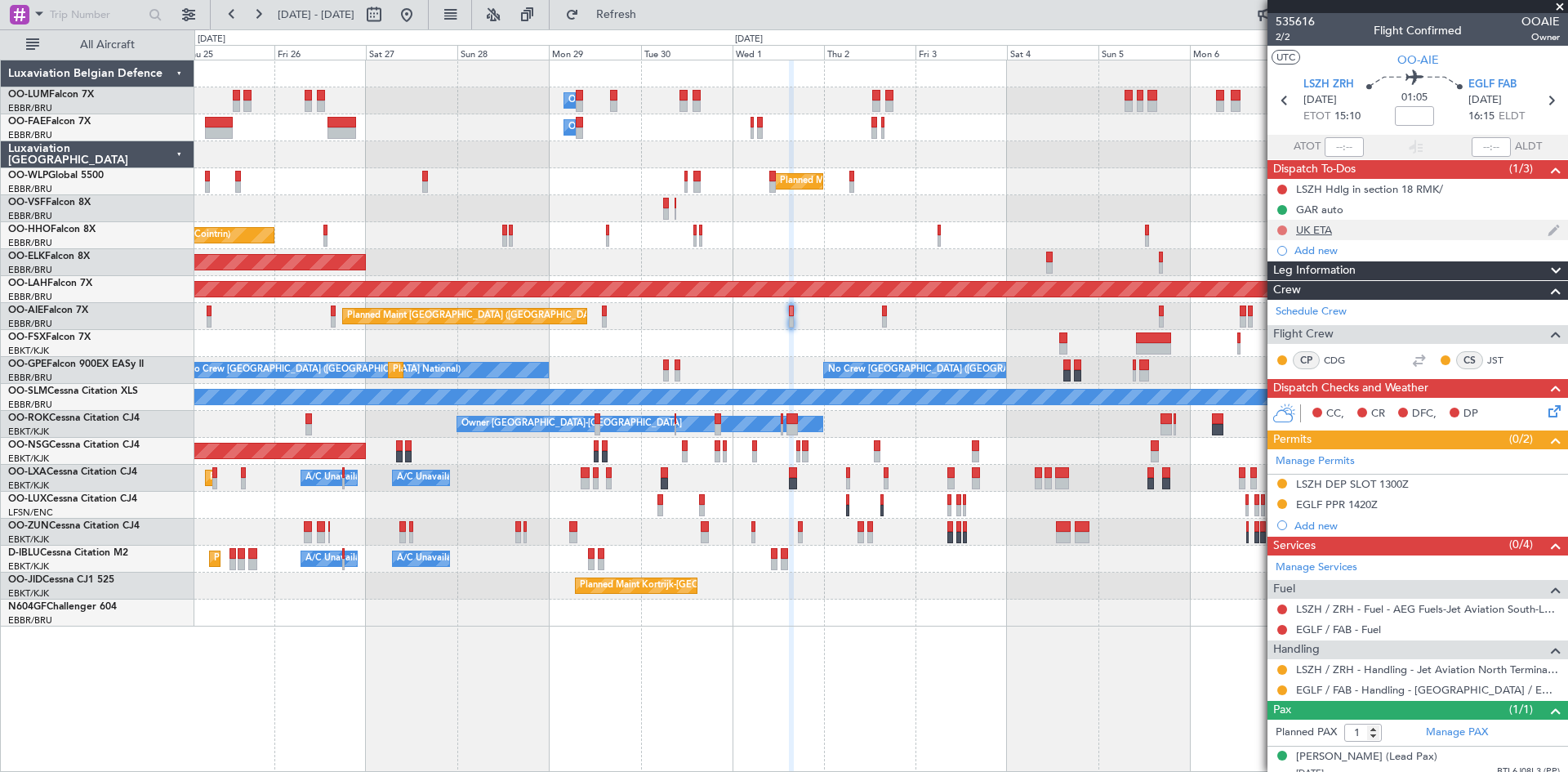
click at [1281, 228] on button at bounding box center [1282, 230] width 9 height 9
click at [1278, 303] on span "Completed" at bounding box center [1289, 302] width 54 height 16
click at [651, 14] on span "Refresh" at bounding box center [616, 15] width 69 height 11
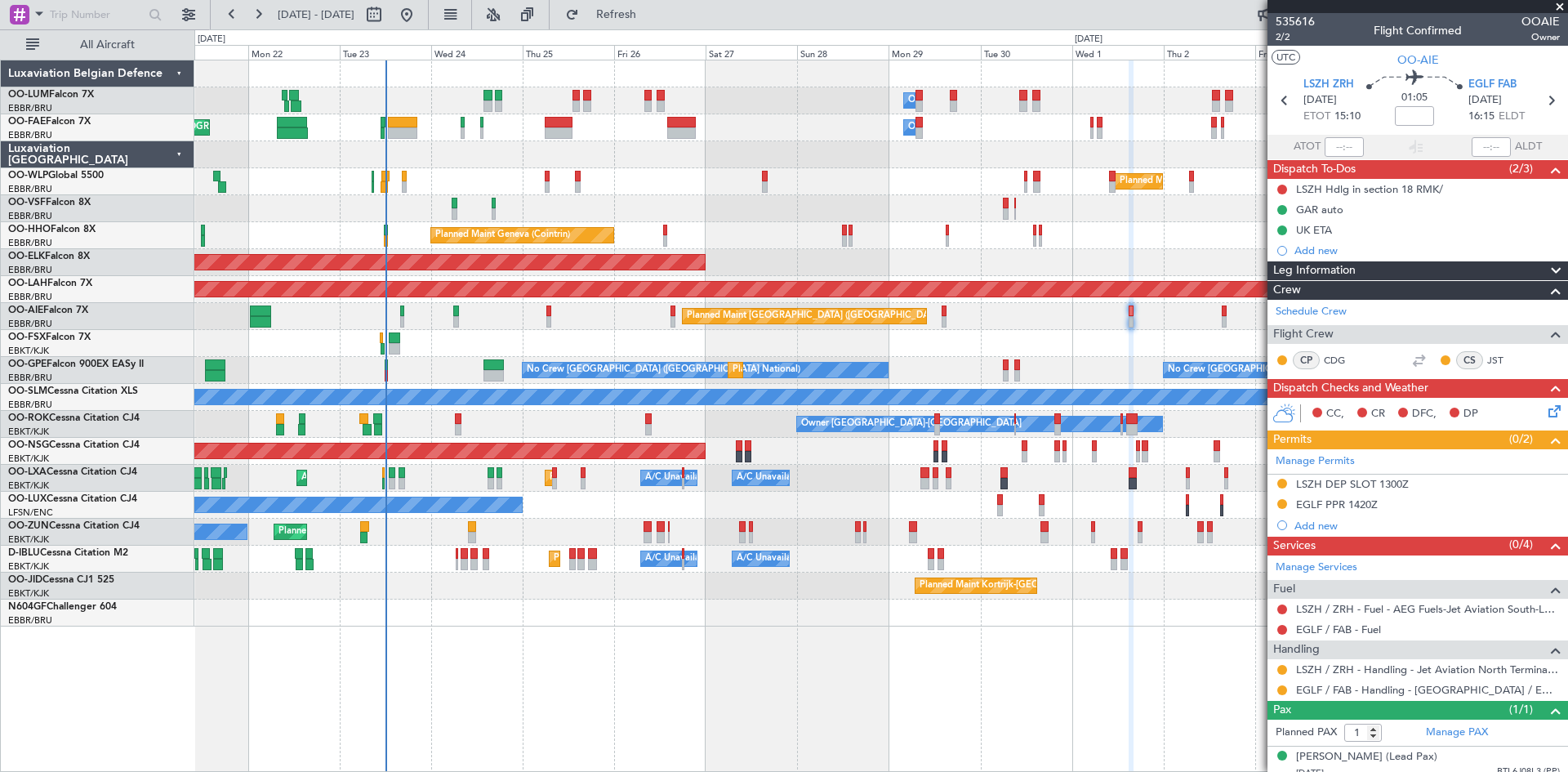
click at [766, 647] on div "Owner Melsbroek Air Base Planned Maint Brussels (Brussels National) Owner Melsb…" at bounding box center [881, 416] width 1373 height 713
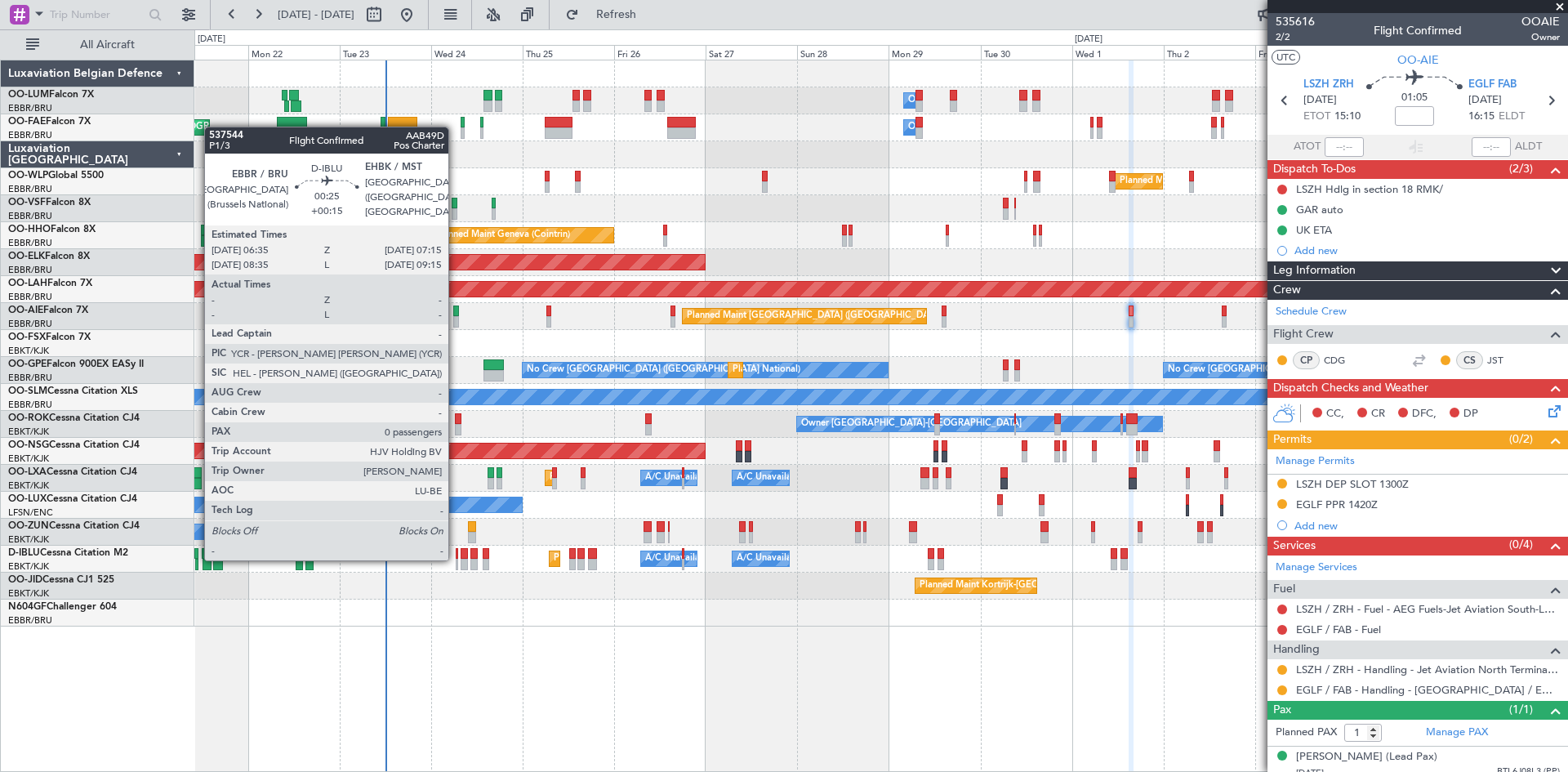
click at [456, 559] on div at bounding box center [457, 564] width 3 height 11
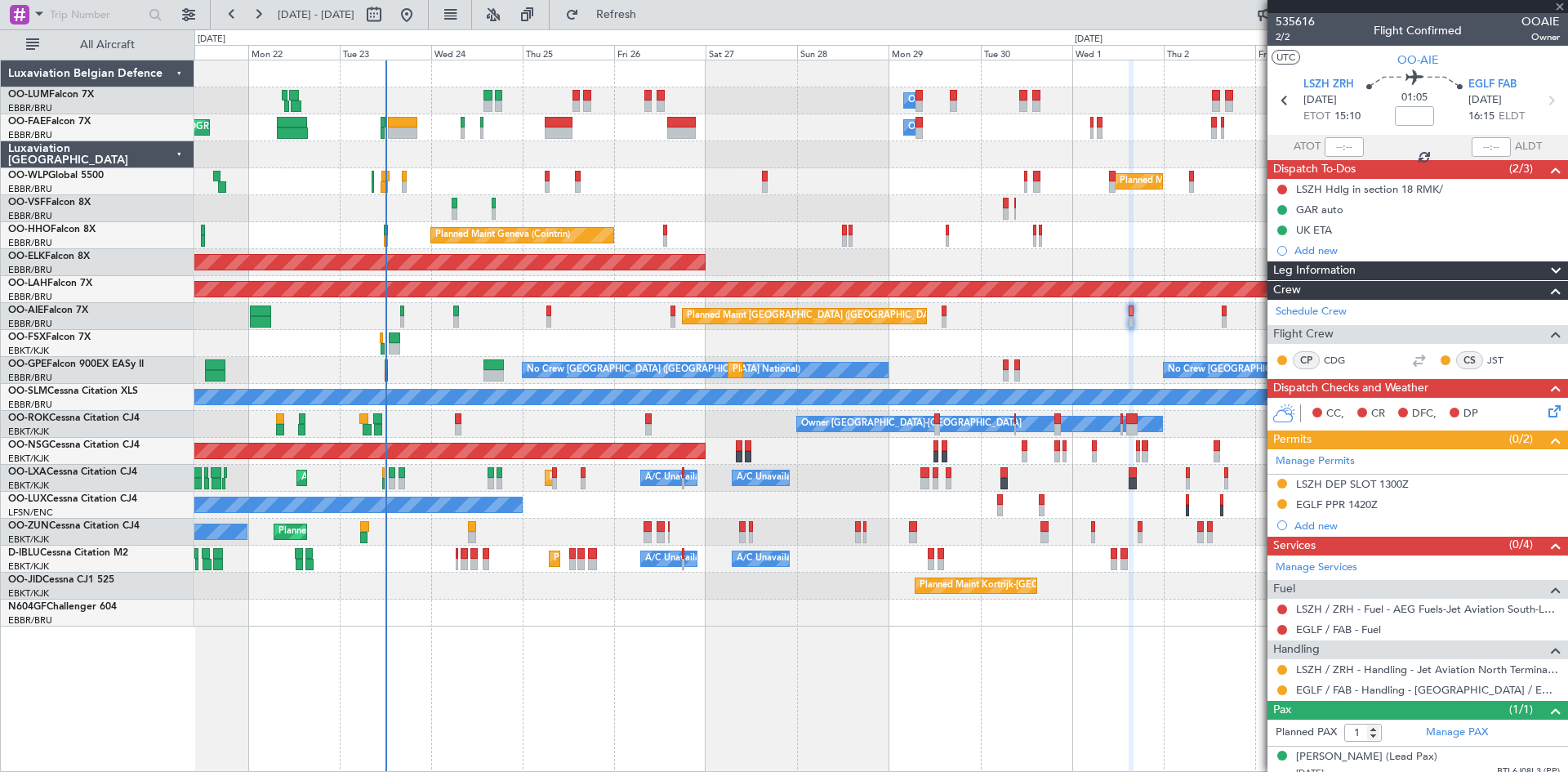
type input "+00:15"
type input "0"
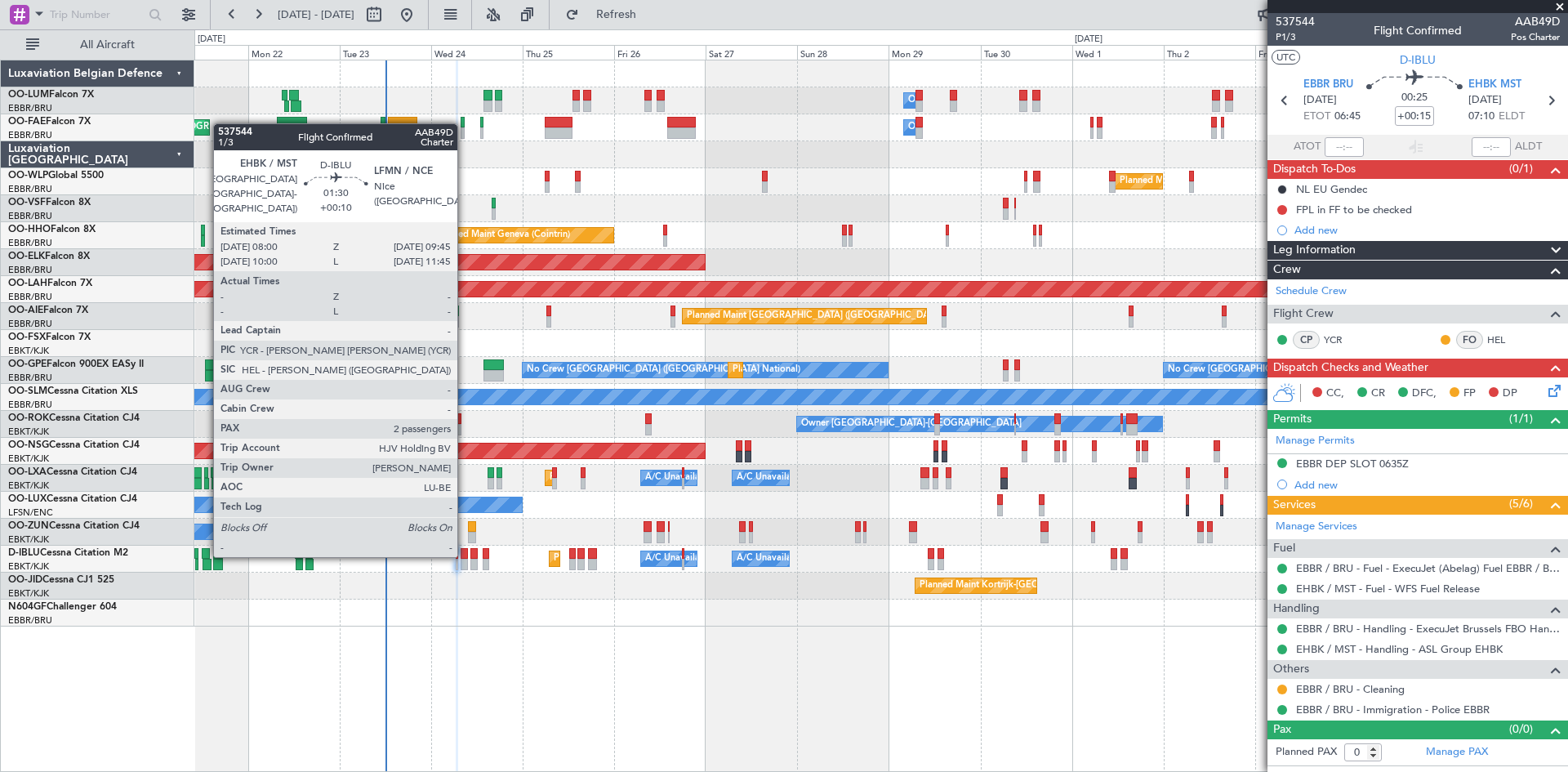
click at [464, 556] on div at bounding box center [464, 554] width 8 height 11
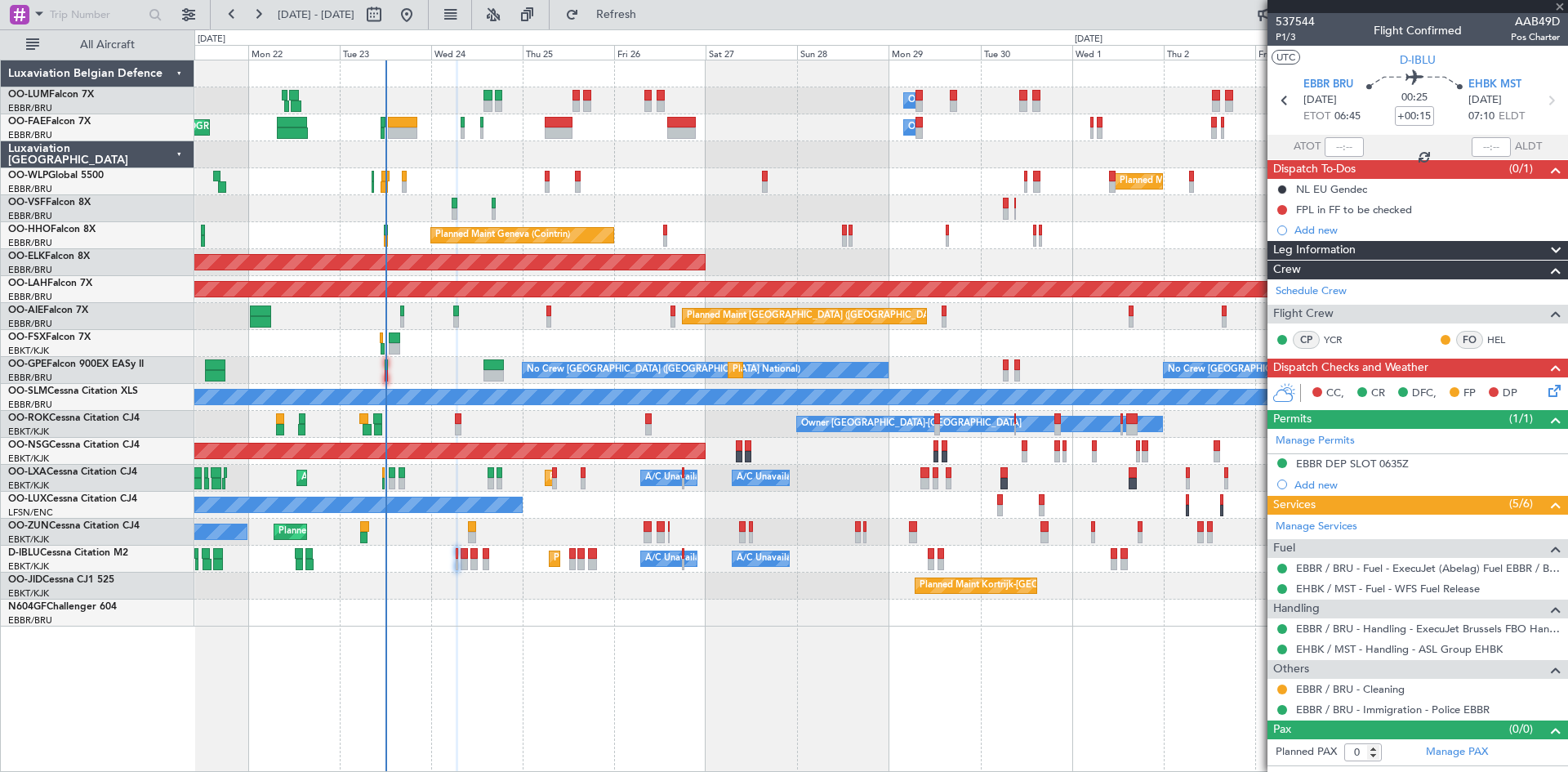
type input "+00:10"
type input "2"
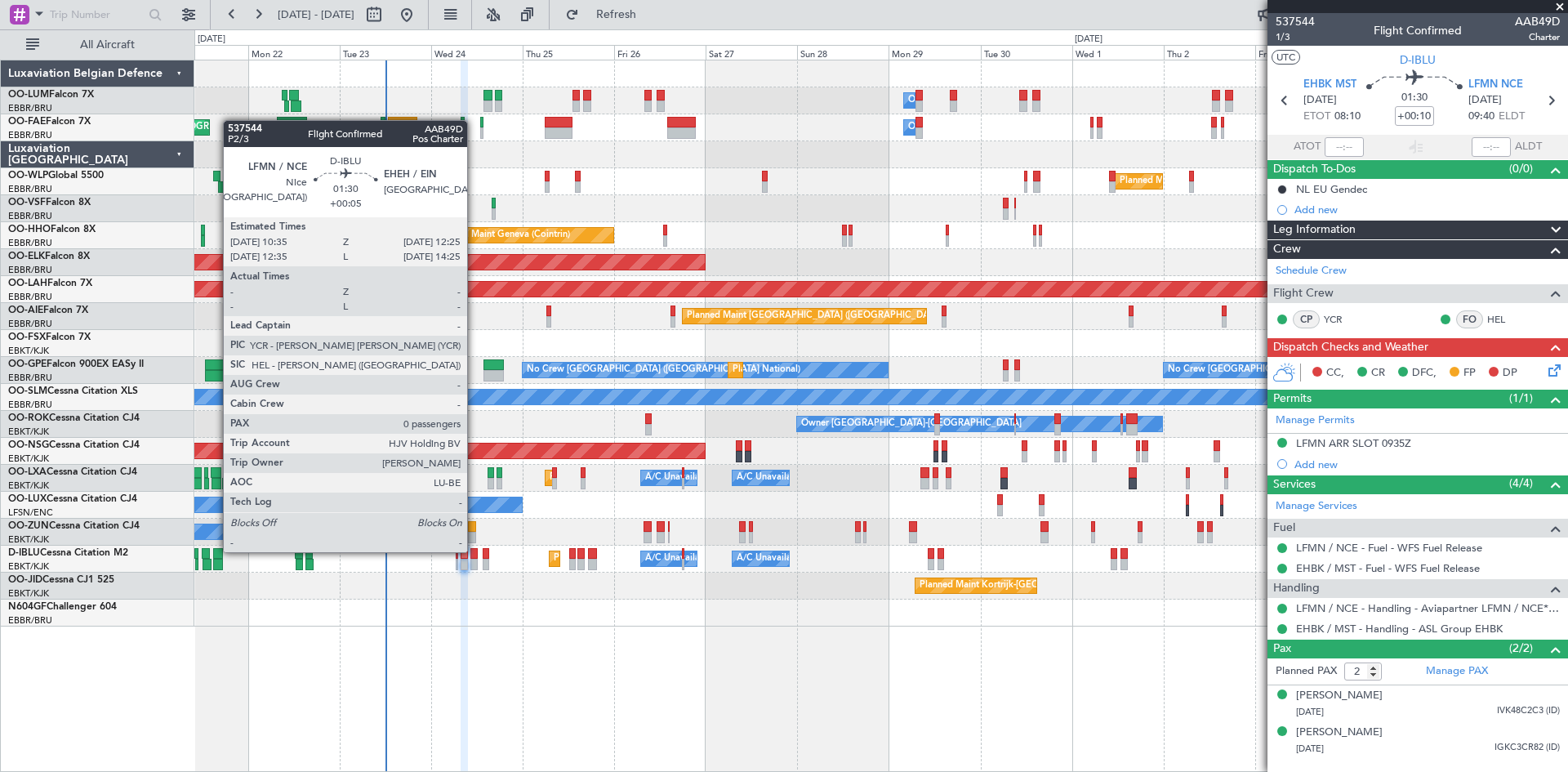
click at [475, 551] on div at bounding box center [474, 554] width 8 height 11
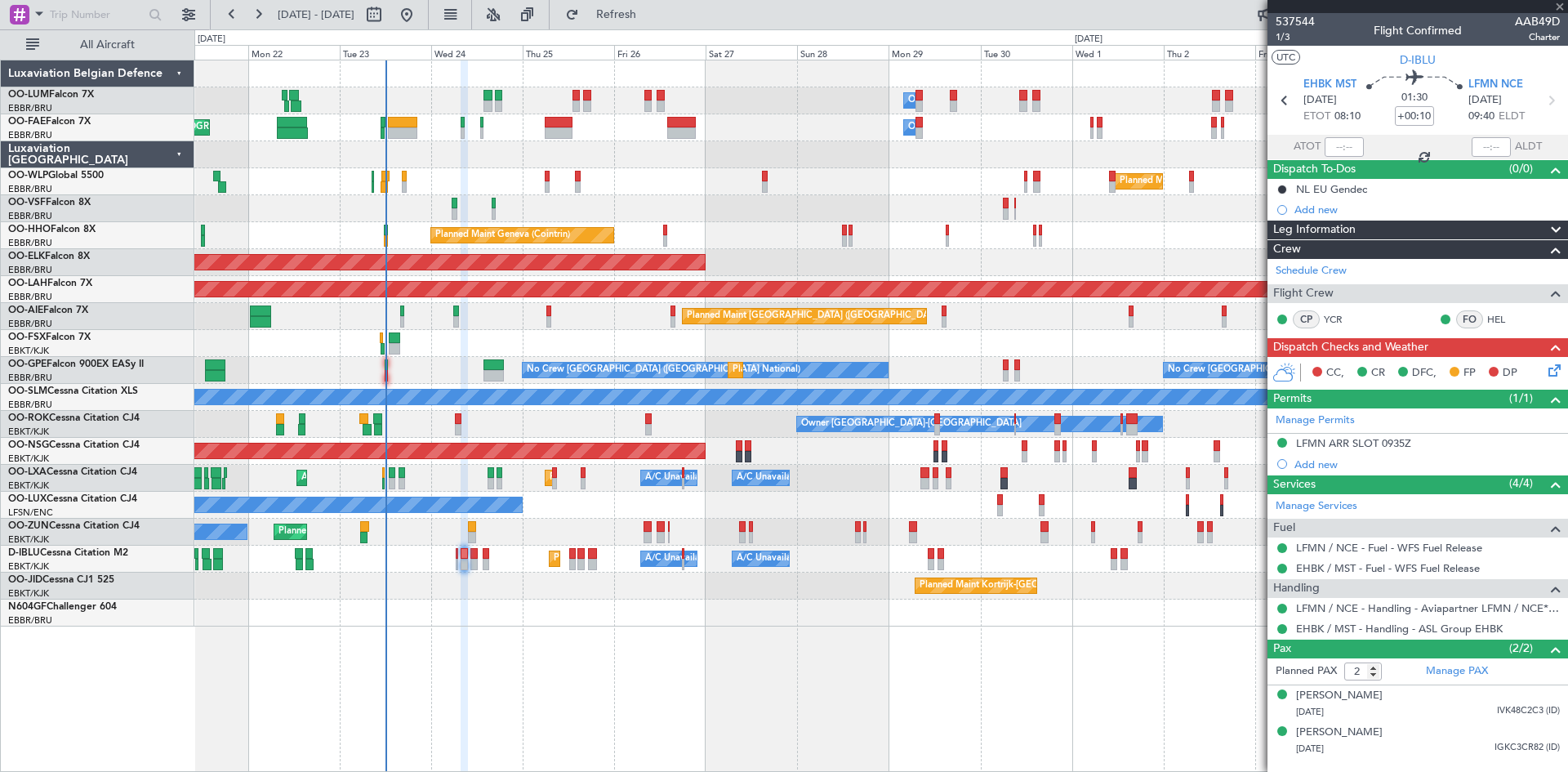
type input "+00:05"
type input "0"
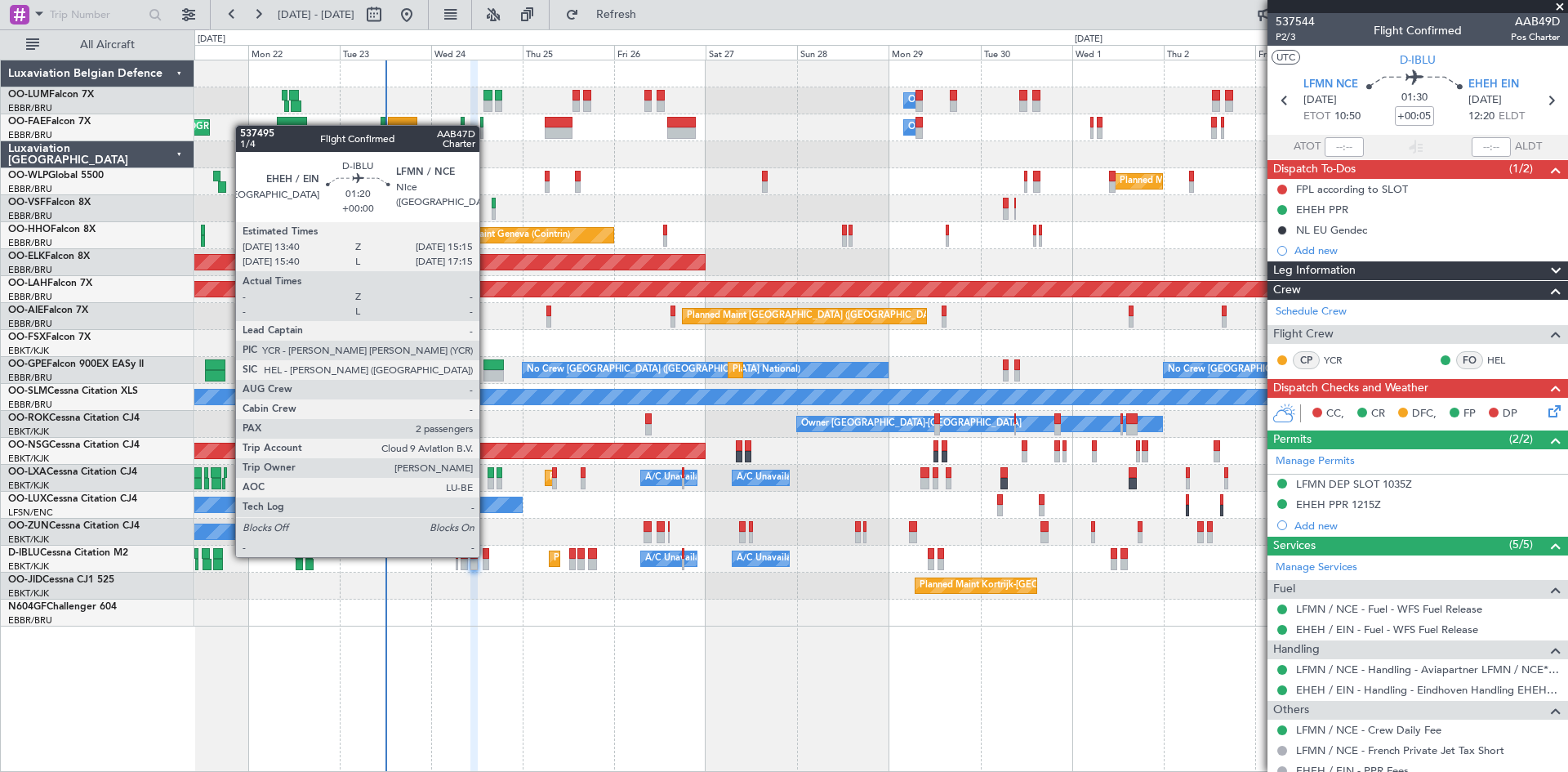
click at [487, 555] on div at bounding box center [485, 554] width 7 height 11
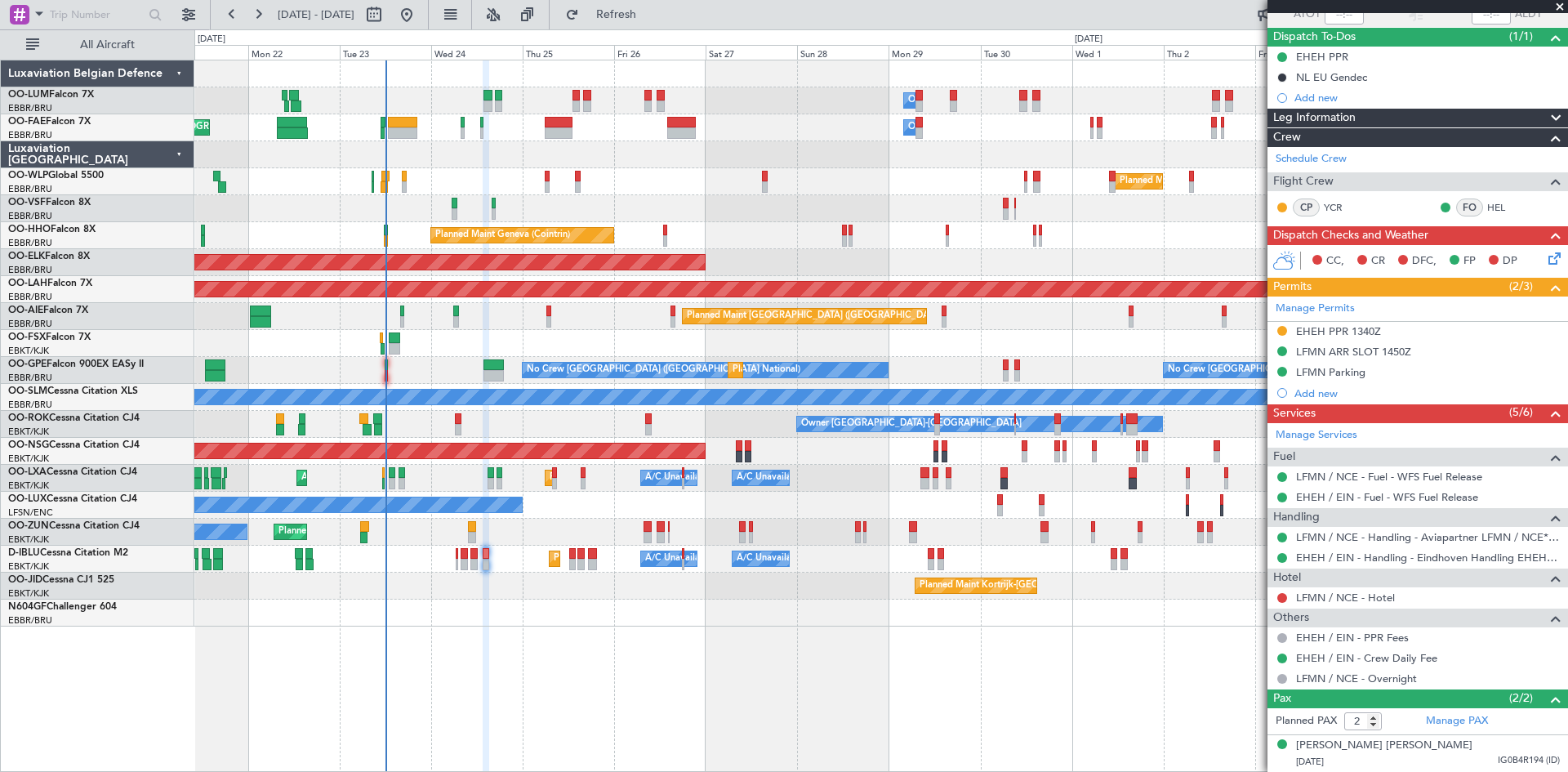
scroll to position [168, 0]
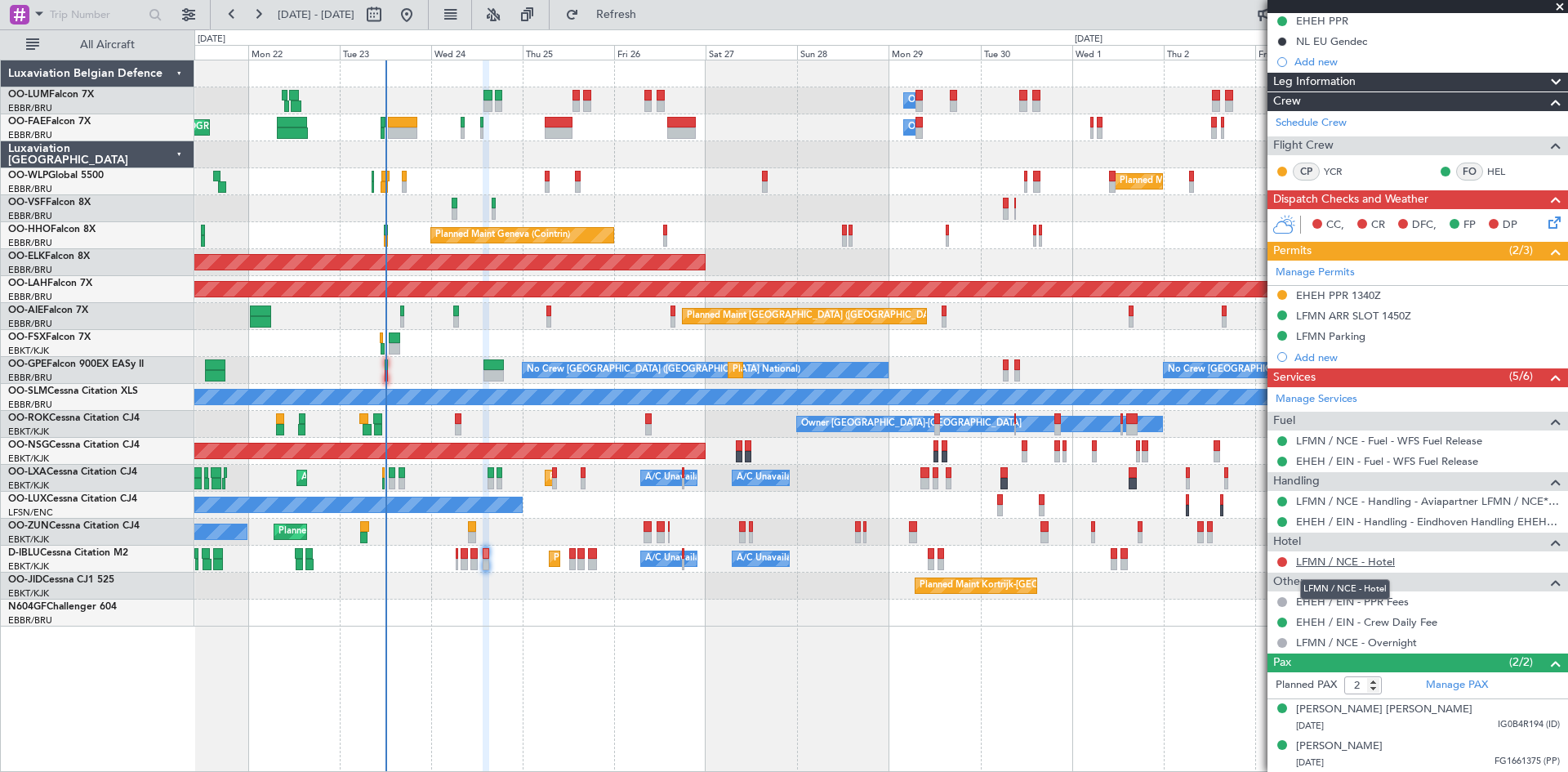
click at [1318, 563] on link "LFMN / NCE - Hotel" at bounding box center [1345, 561] width 99 height 14
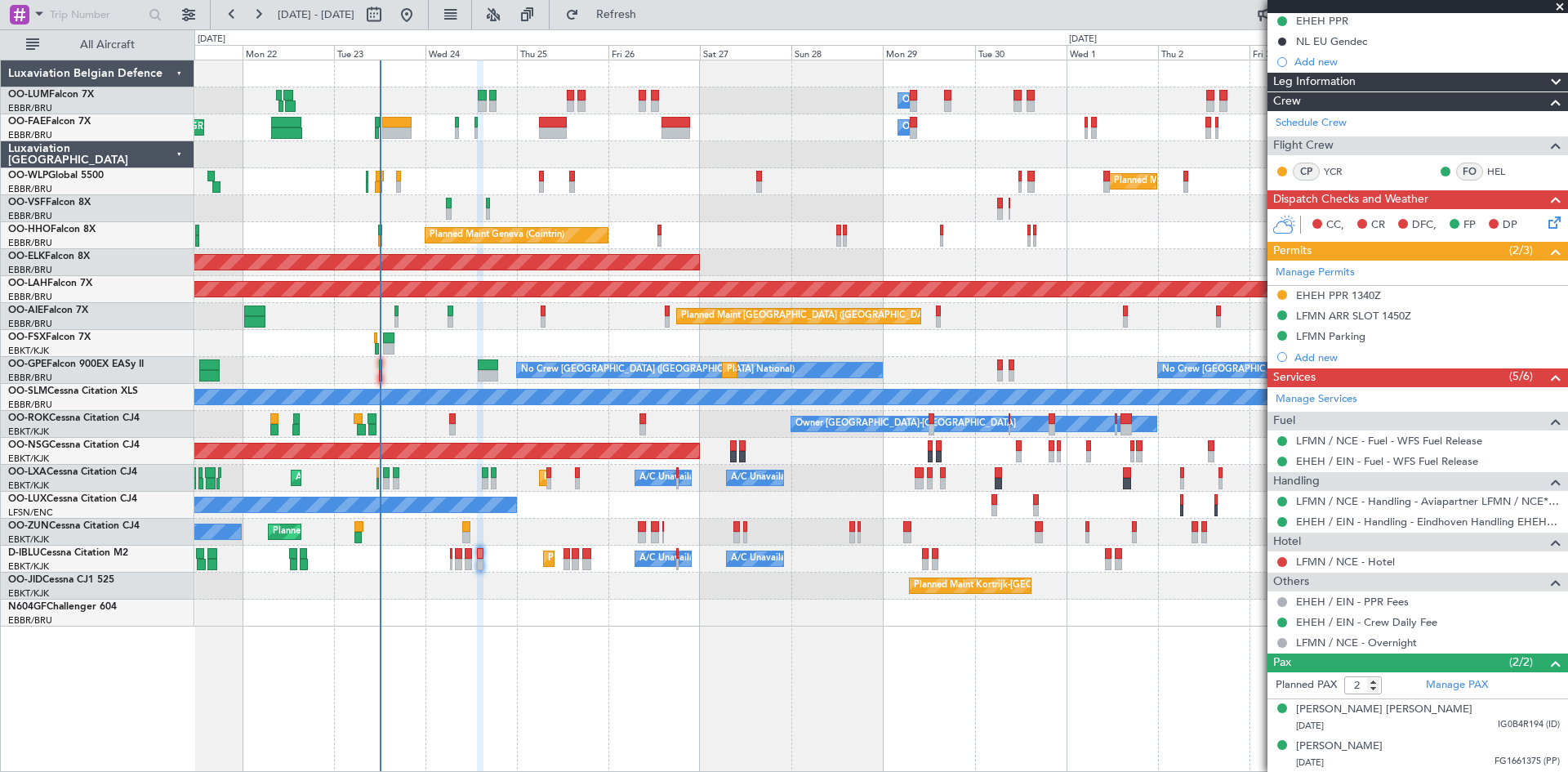
click at [831, 599] on div "Planned Maint Kortrijk-[GEOGRAPHIC_DATA]" at bounding box center [881, 586] width 1372 height 27
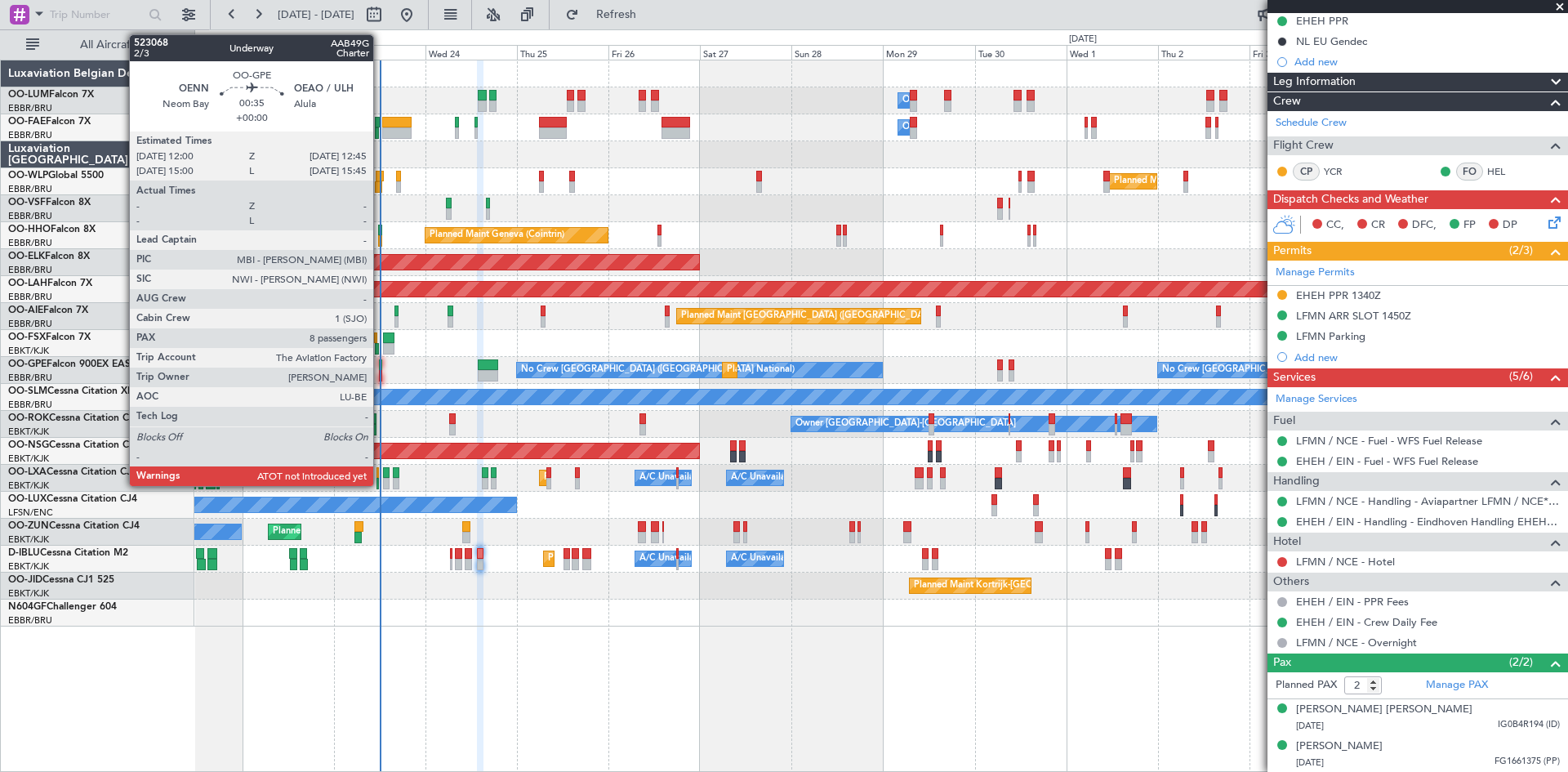
click at [381, 370] on div at bounding box center [380, 376] width 3 height 11
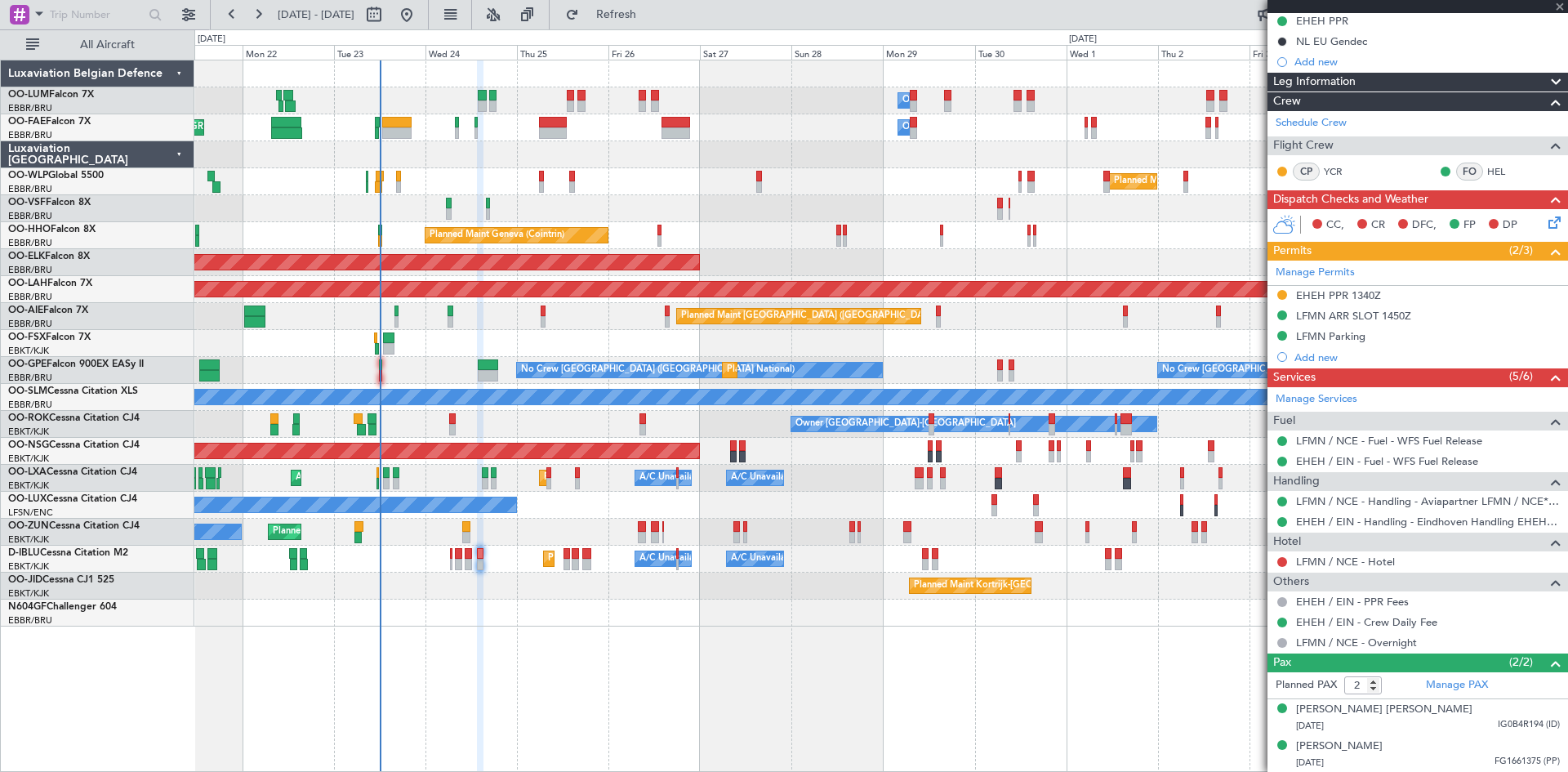
type input "8"
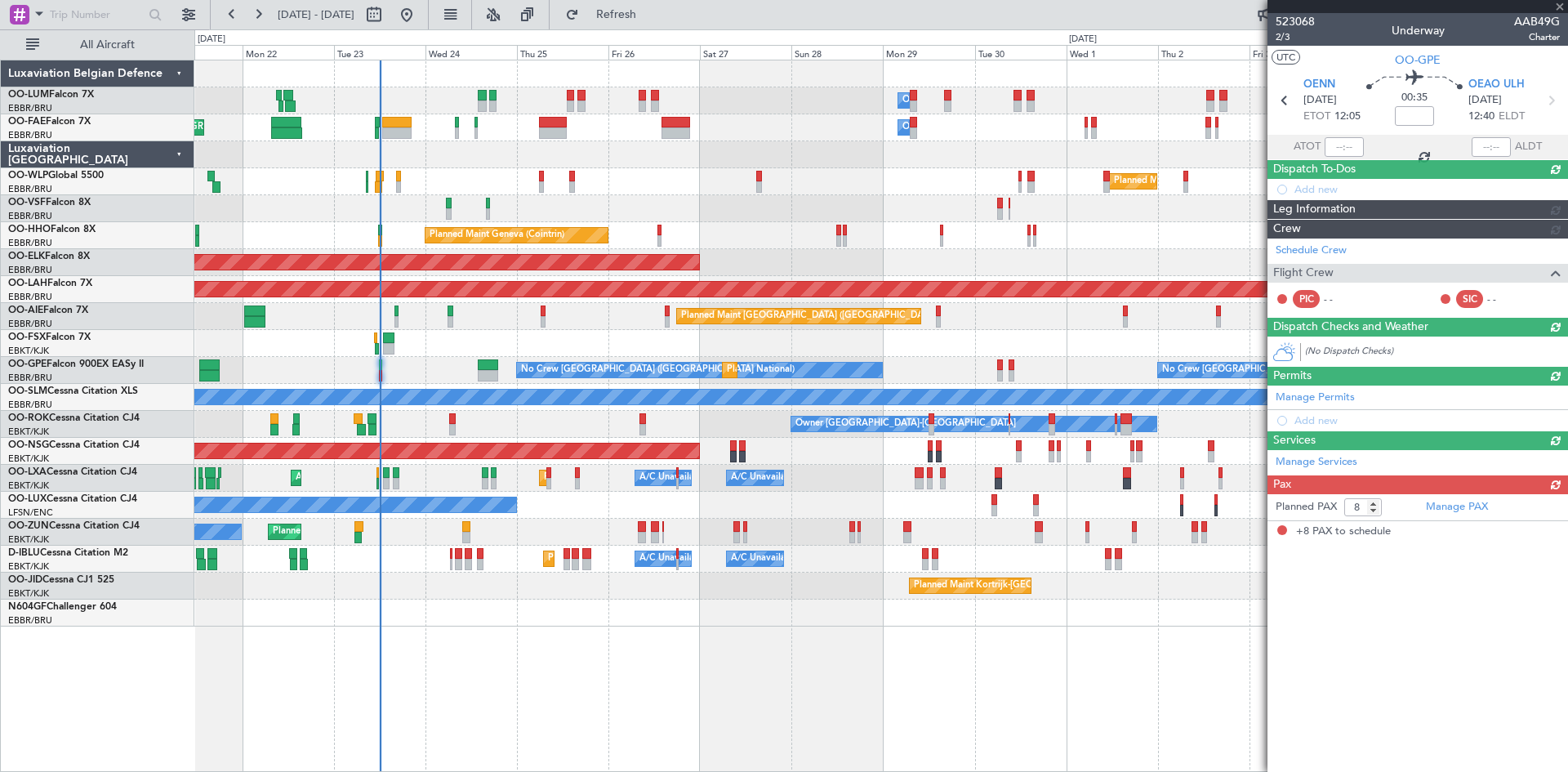
scroll to position [0, 0]
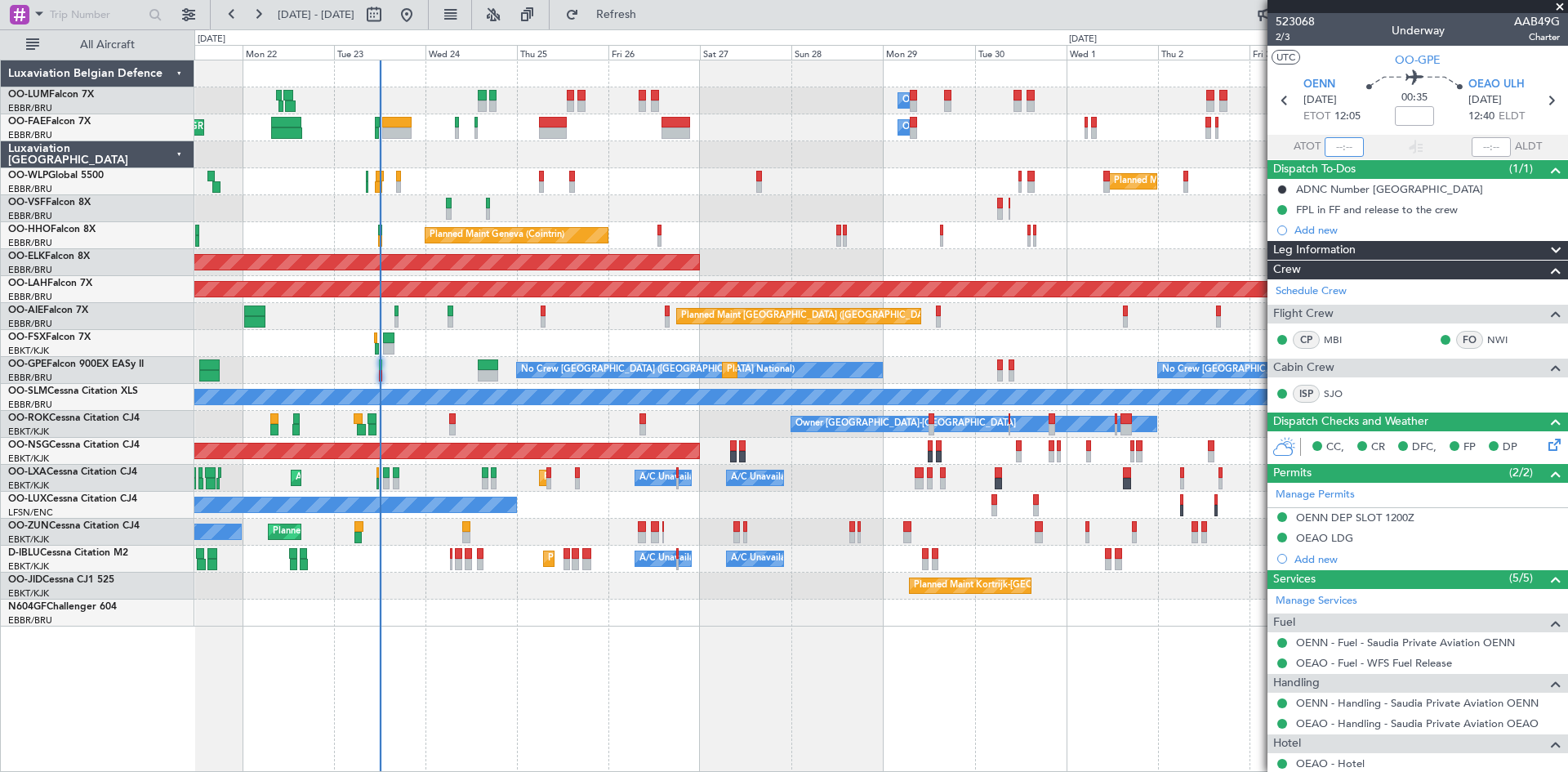
click at [1335, 146] on input "text" at bounding box center [1344, 147] width 39 height 20
click at [1226, 223] on div "Planned Maint Geneva (Cointrin)" at bounding box center [881, 235] width 1372 height 27
type input "12:07"
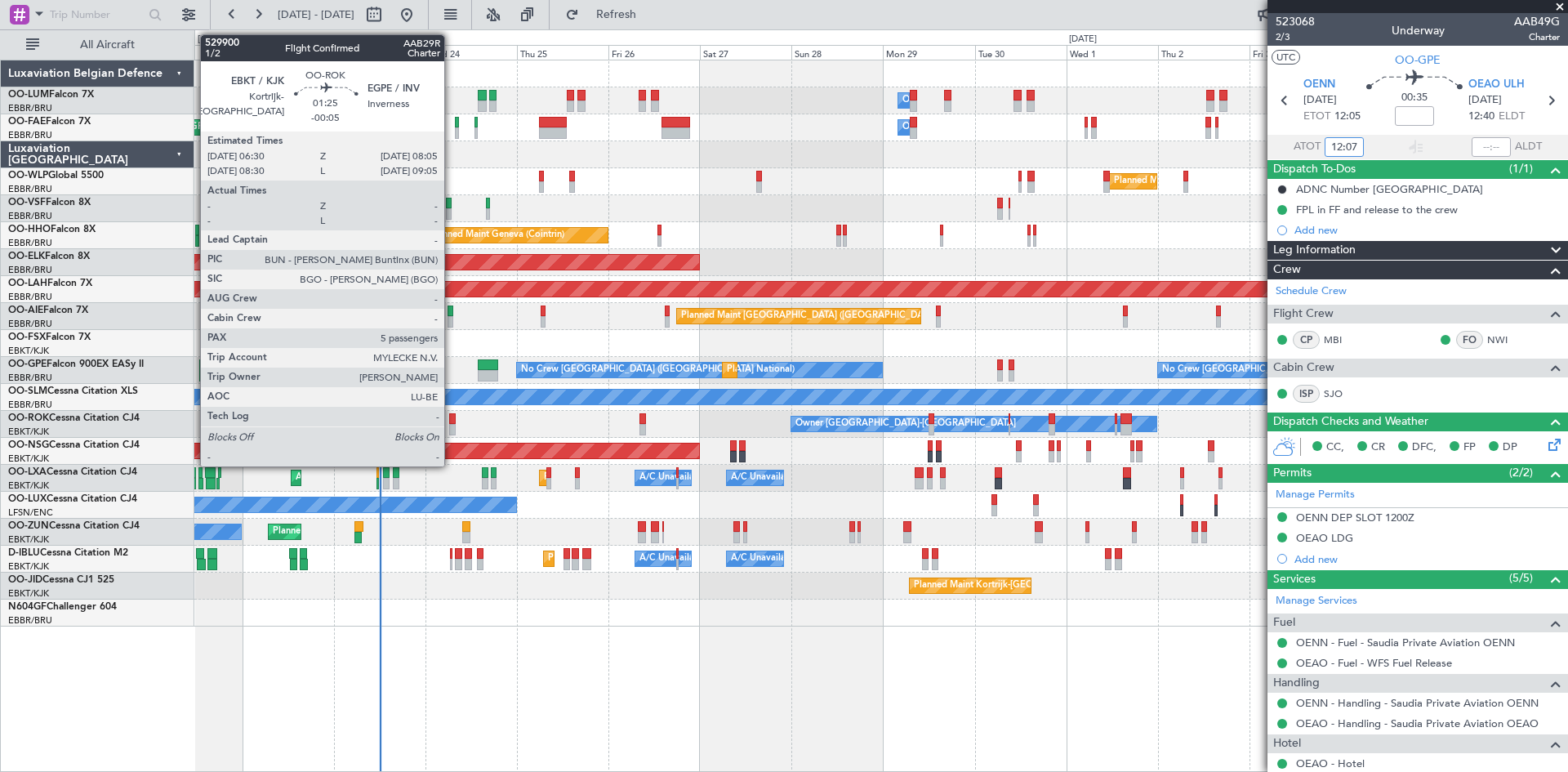
click at [451, 423] on div at bounding box center [452, 419] width 7 height 11
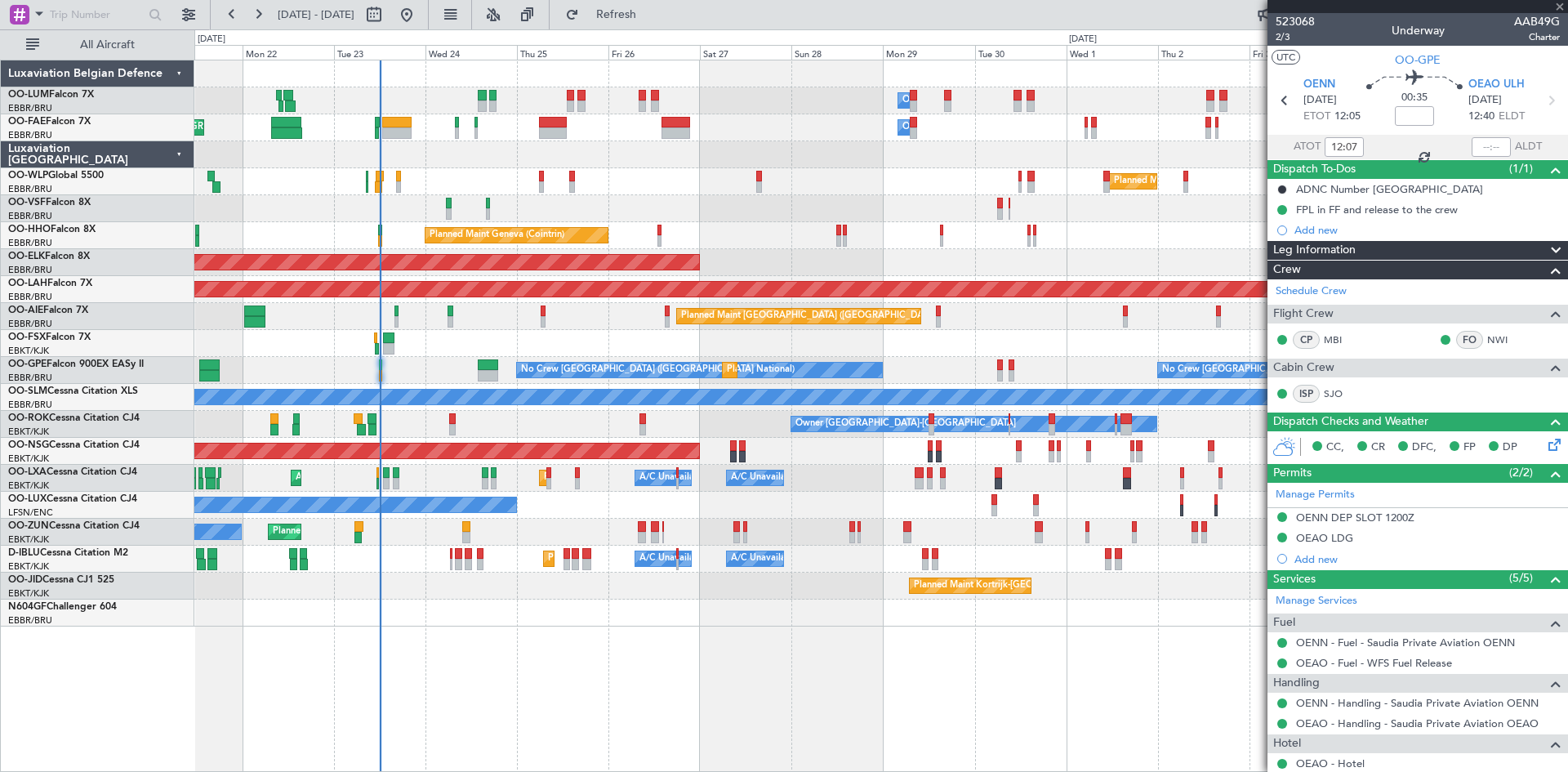
type input "-00:05"
type input "5"
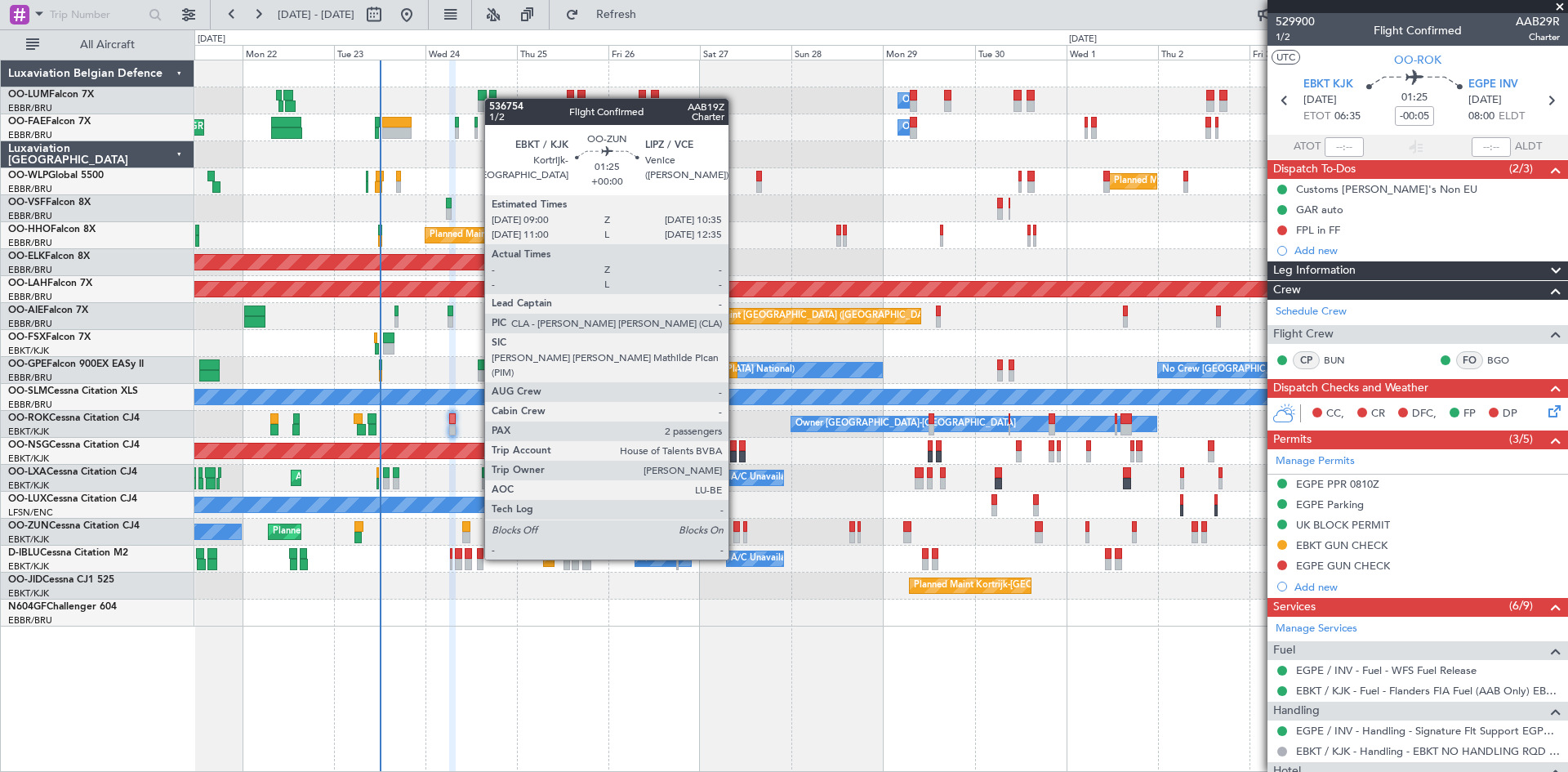
click at [736, 528] on div at bounding box center [736, 527] width 7 height 11
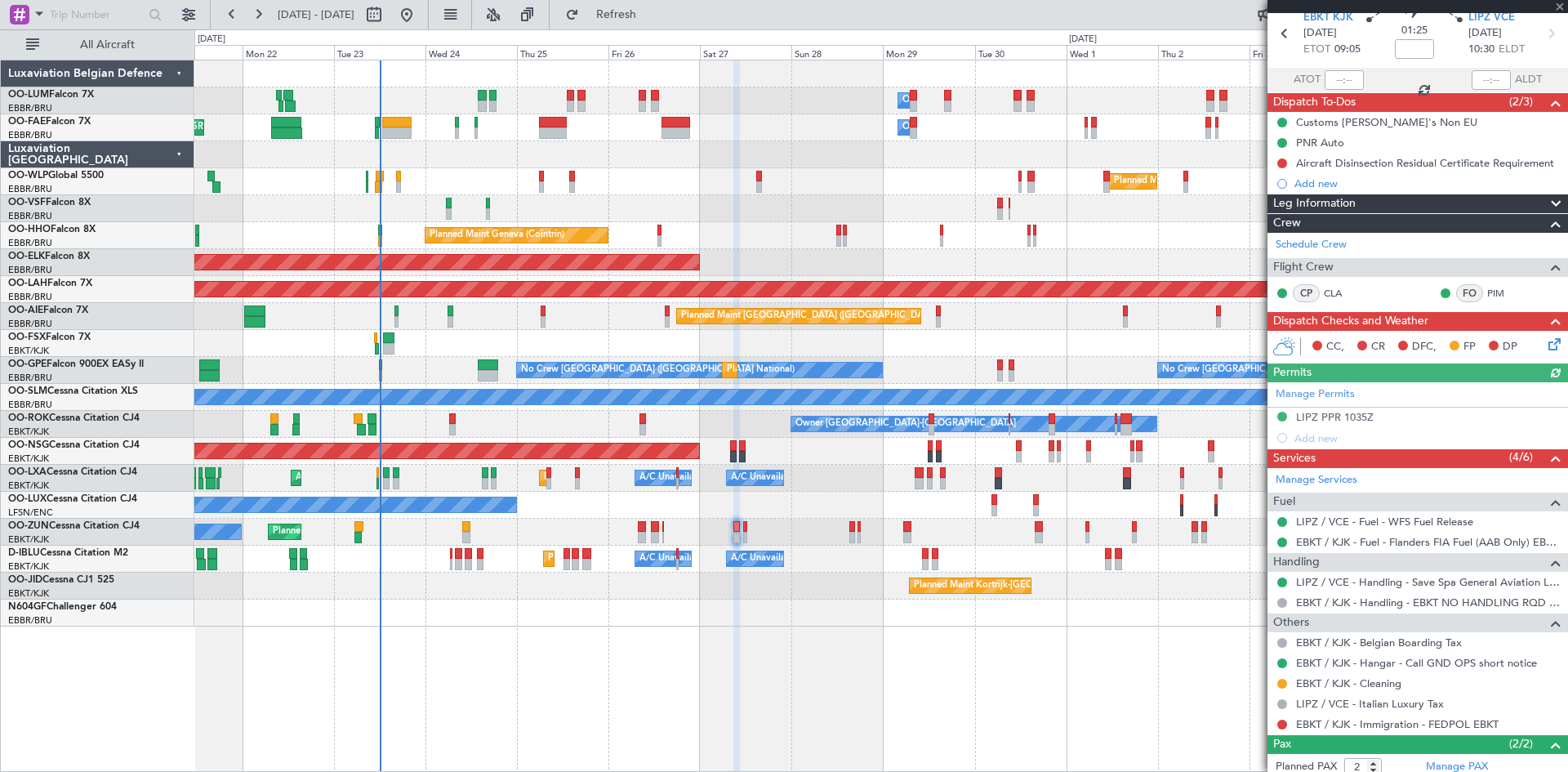
scroll to position [149, 0]
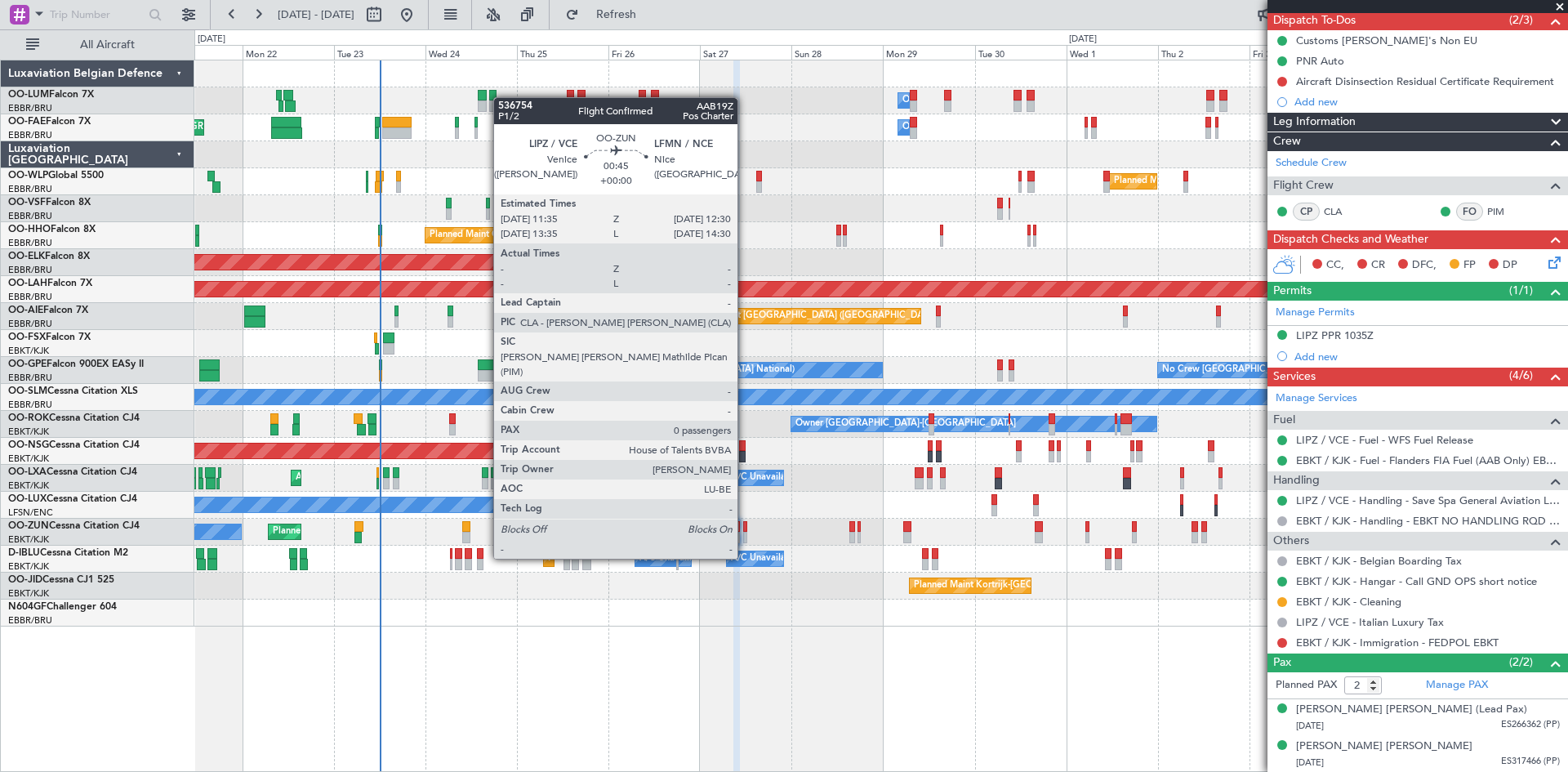
click at [745, 528] on div at bounding box center [745, 527] width 4 height 11
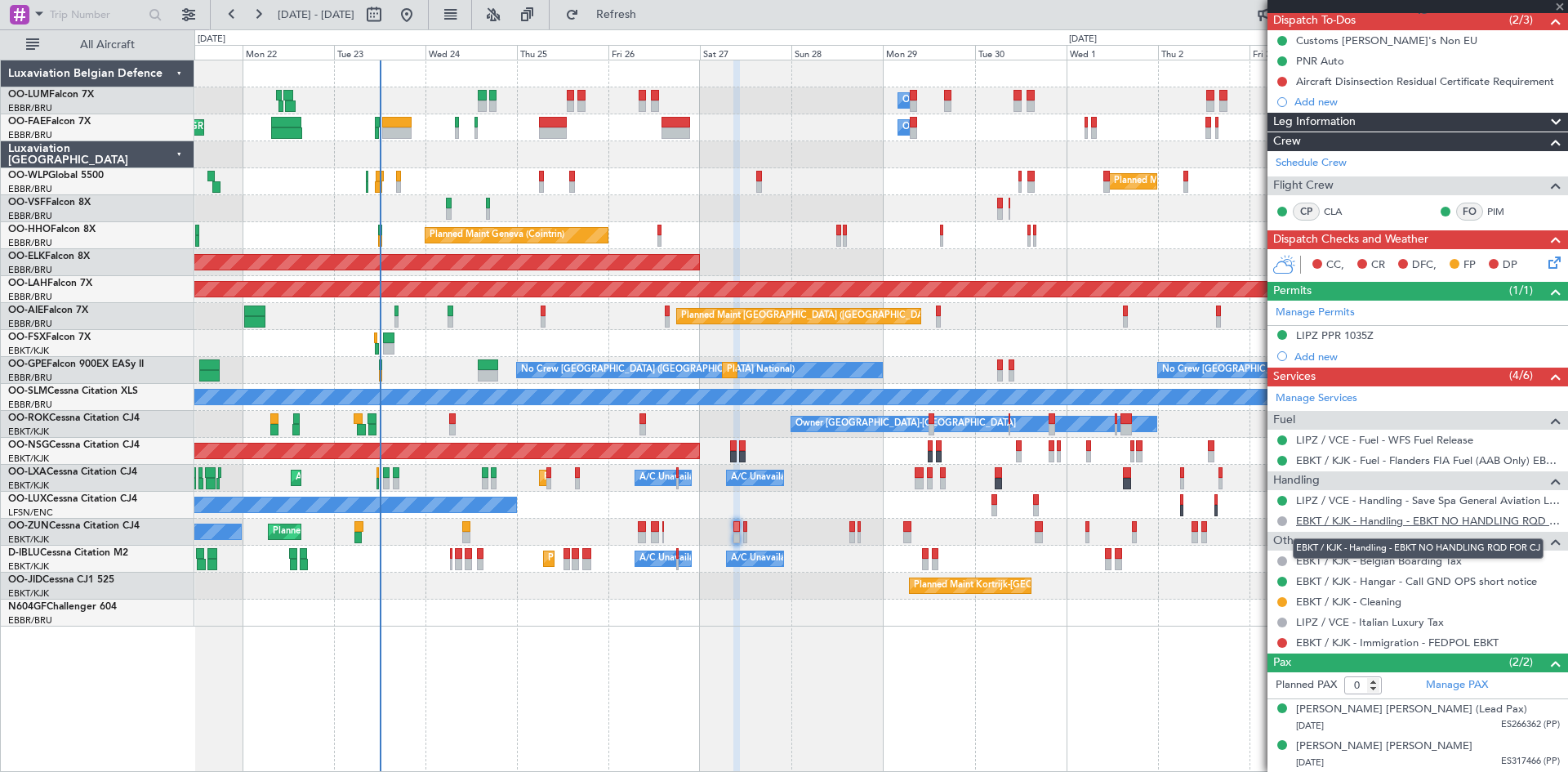
scroll to position [0, 0]
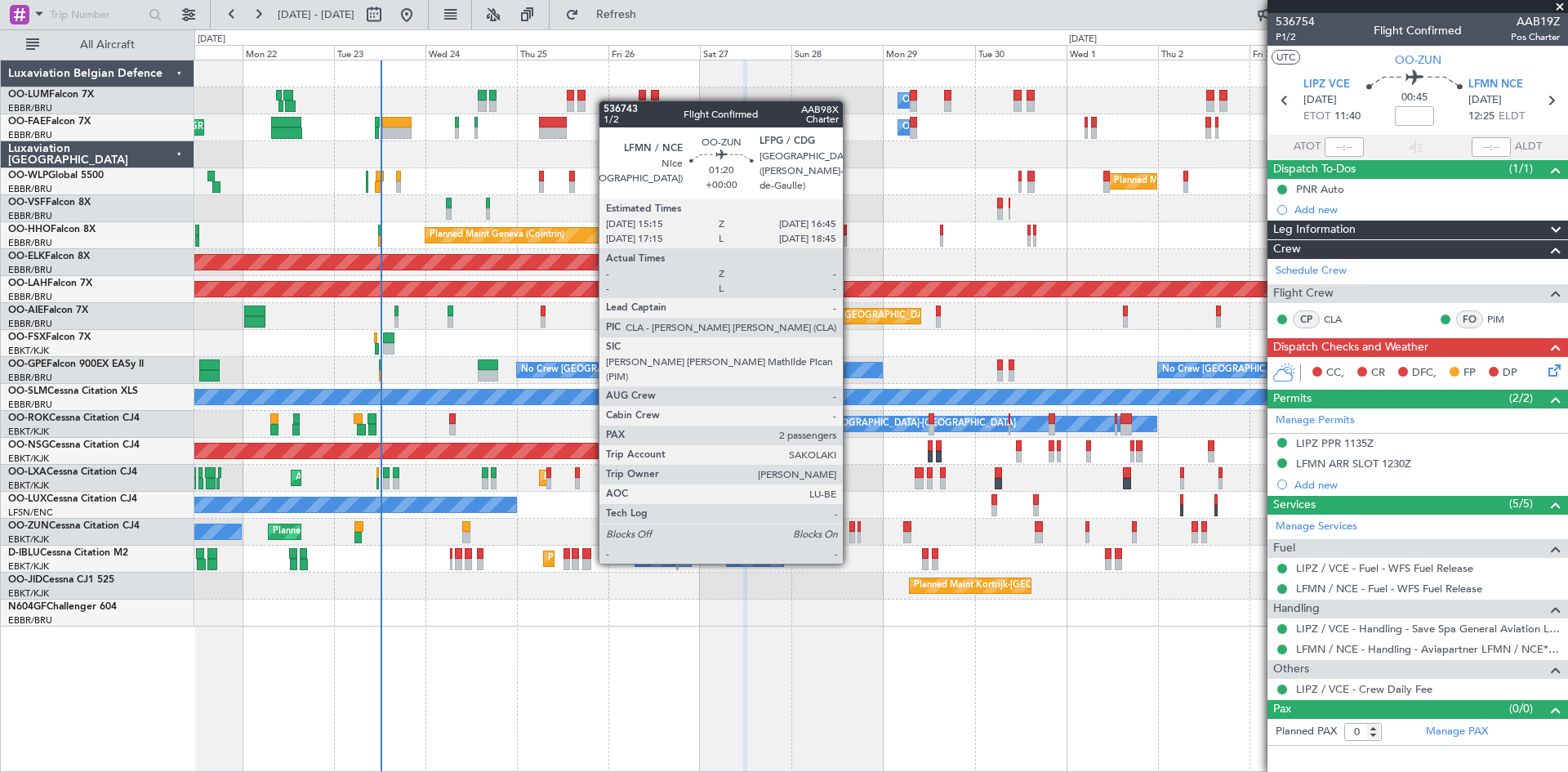
click at [850, 531] on div at bounding box center [852, 527] width 7 height 11
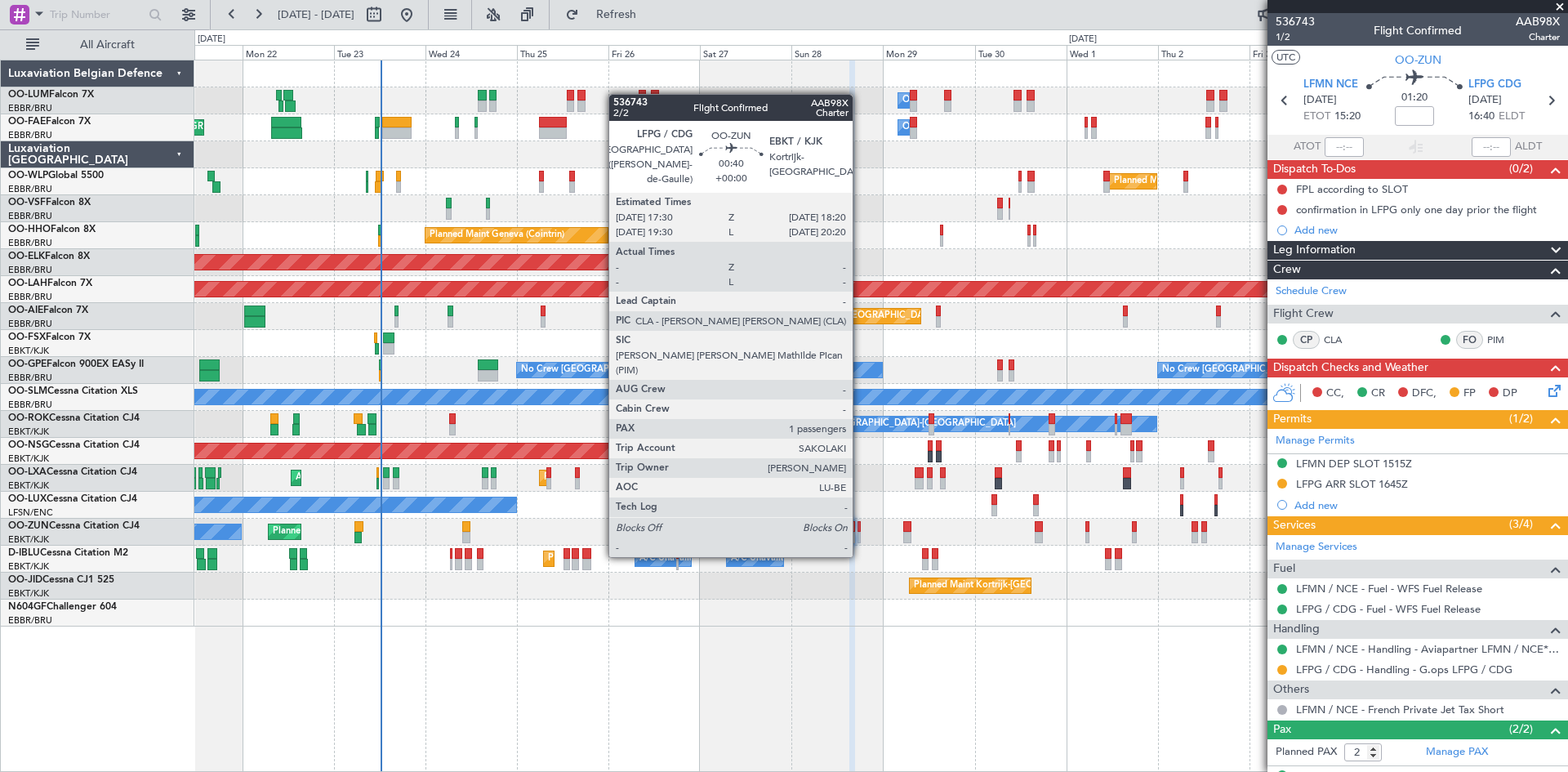
click at [860, 525] on div at bounding box center [858, 527] width 3 height 11
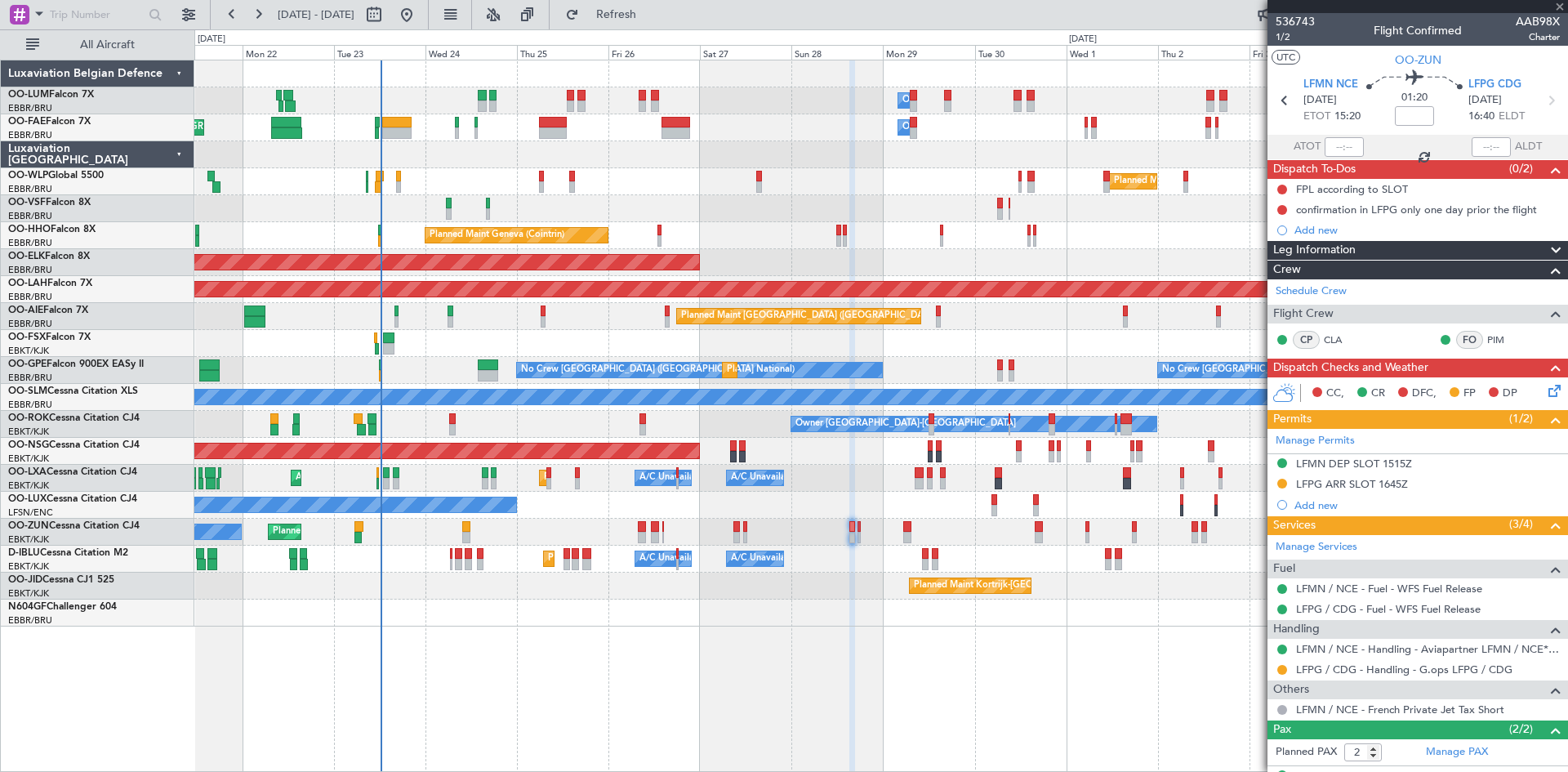
type input "1"
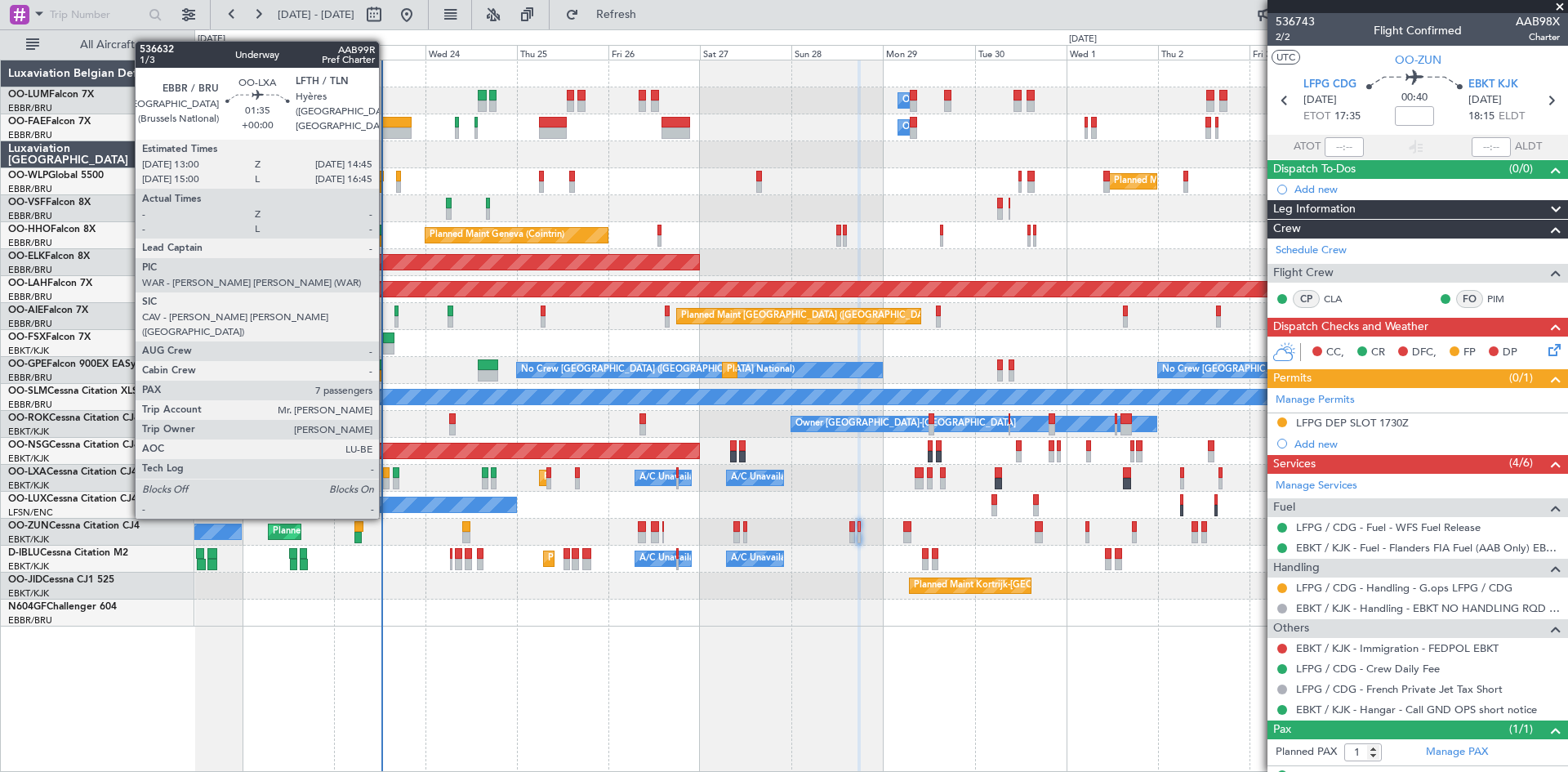
click at [386, 473] on div at bounding box center [386, 473] width 8 height 11
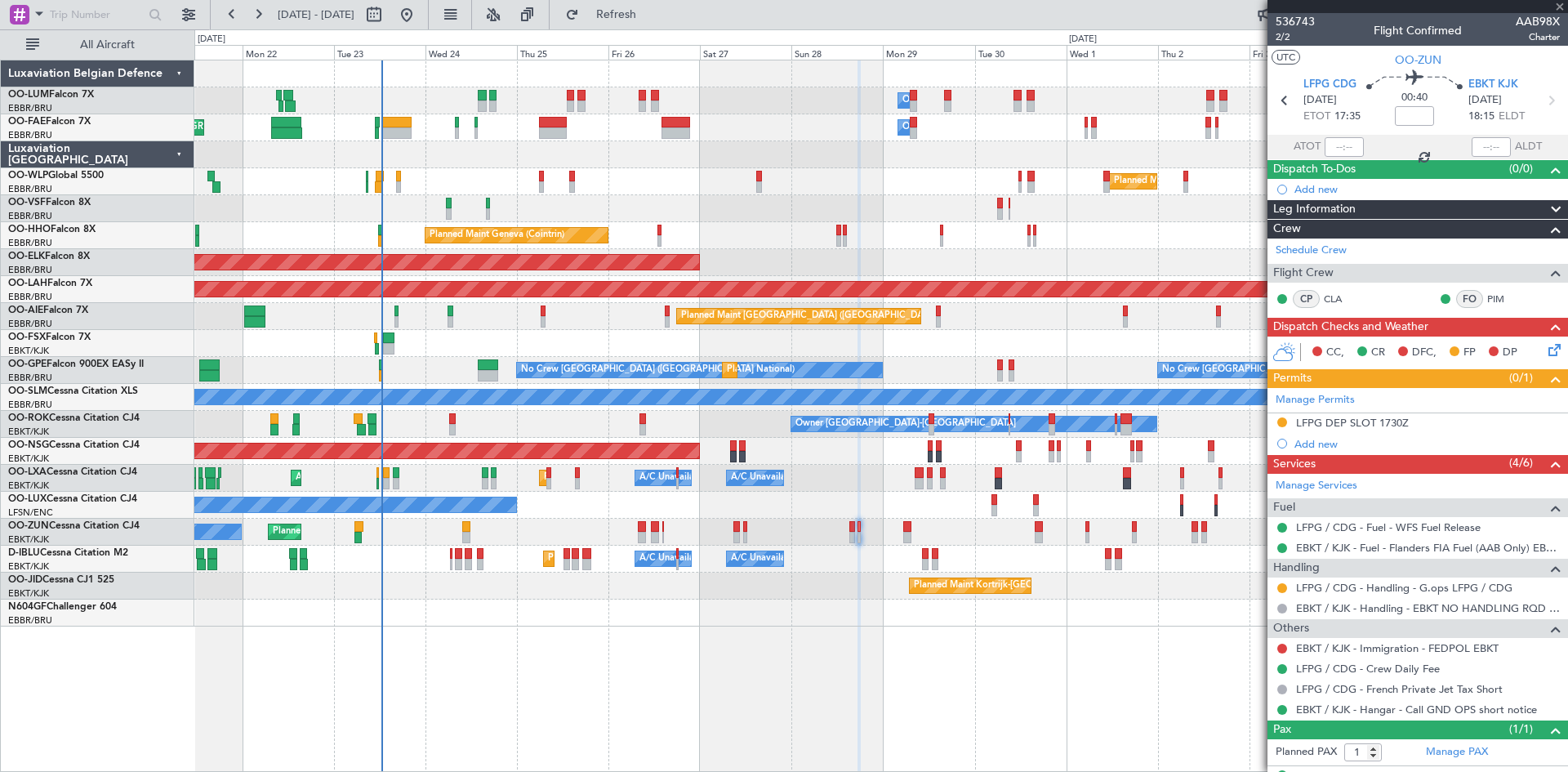
type input "7"
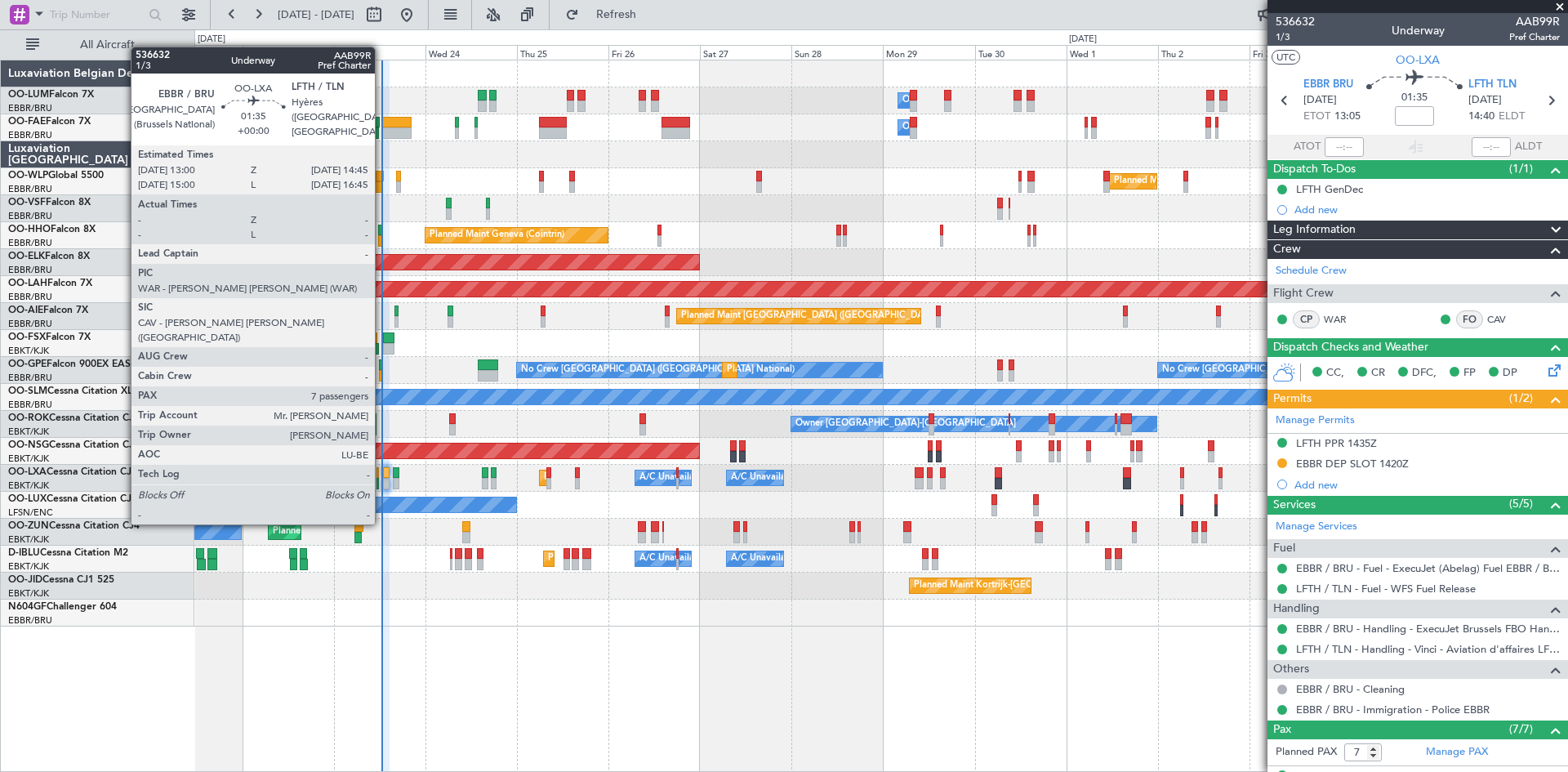
click at [383, 479] on div at bounding box center [386, 483] width 8 height 11
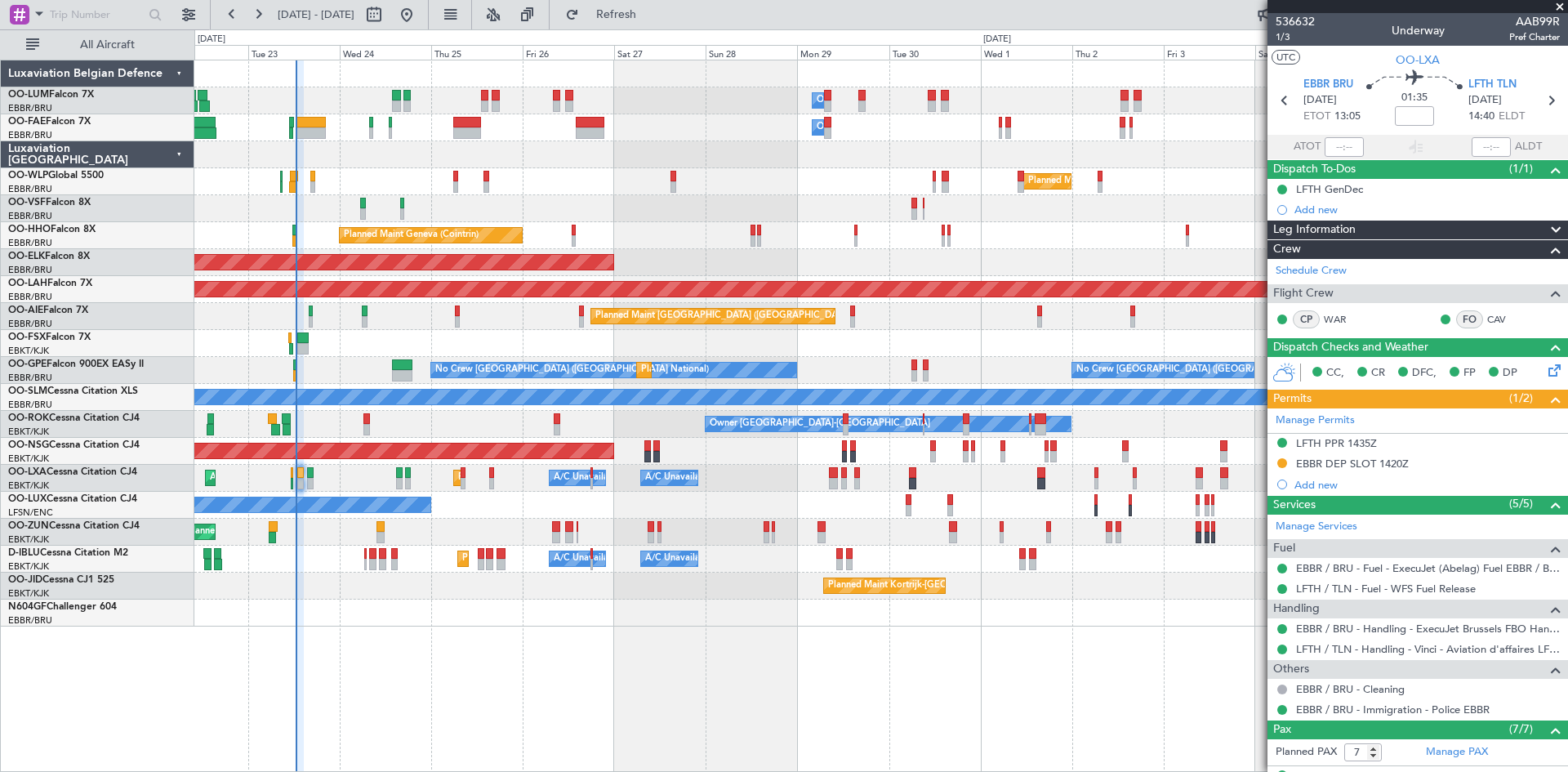
click at [341, 486] on div "Planned Maint Kortrijk-[GEOGRAPHIC_DATA] AOG Maint [GEOGRAPHIC_DATA]-[GEOGRAPHI…" at bounding box center [881, 478] width 1372 height 27
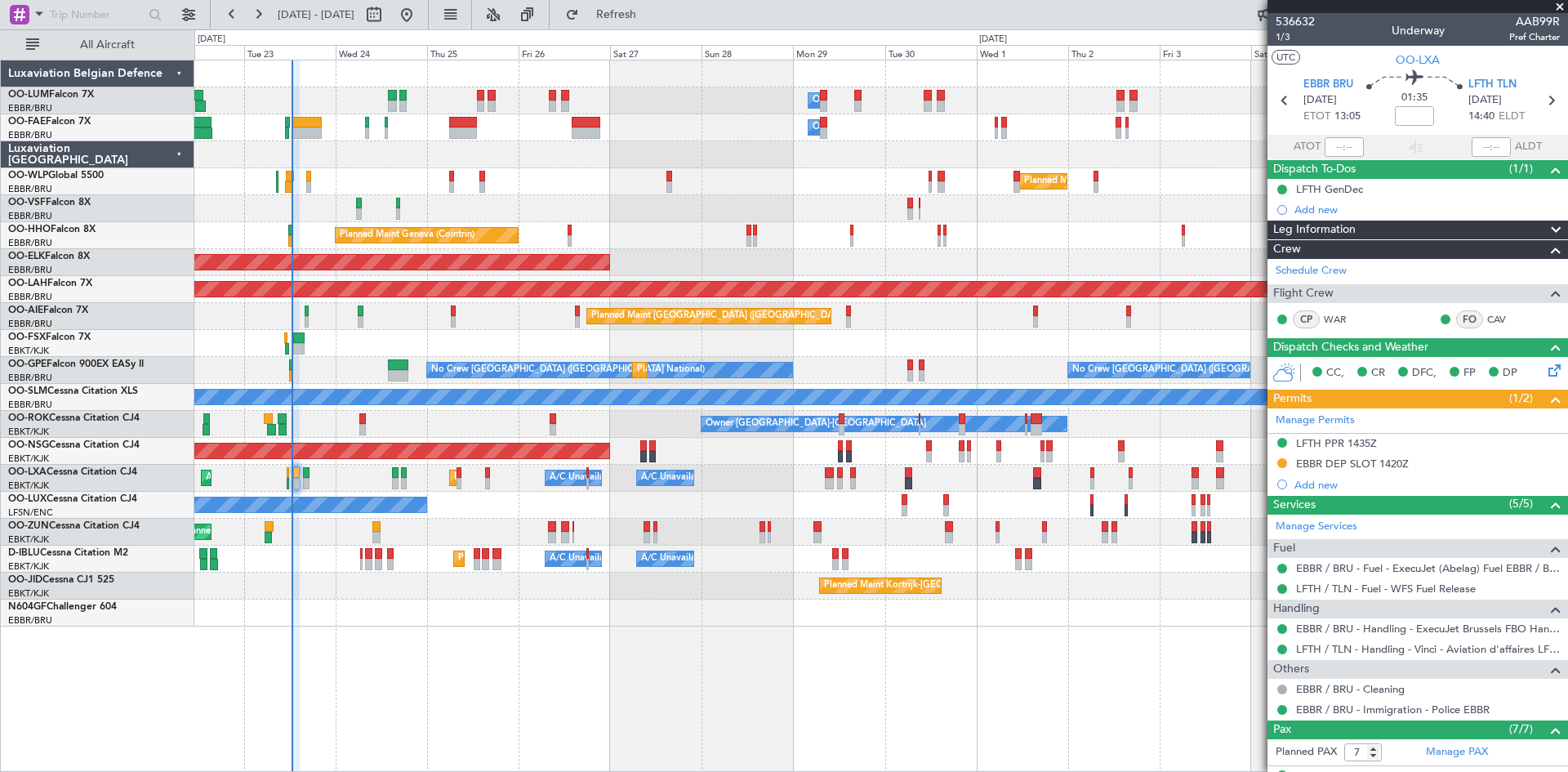
click at [338, 469] on div "Owner Melsbroek Air Base Planned Maint [GEOGRAPHIC_DATA] ([GEOGRAPHIC_DATA]) Ow…" at bounding box center [881, 343] width 1372 height 566
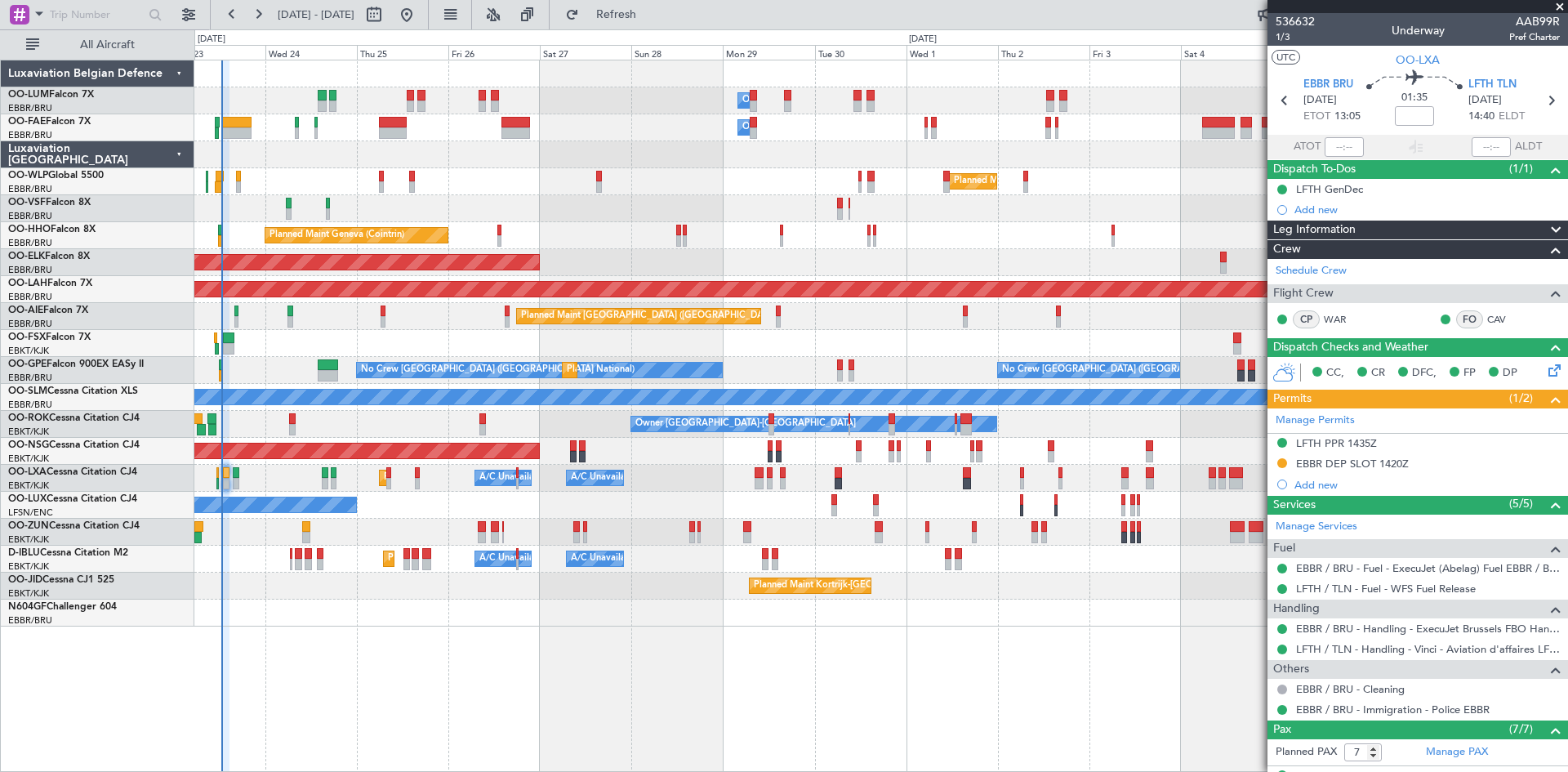
click at [683, 471] on div "Planned Maint Kortrijk-[GEOGRAPHIC_DATA] A/C Unavailable [GEOGRAPHIC_DATA] ([GE…" at bounding box center [881, 478] width 1372 height 27
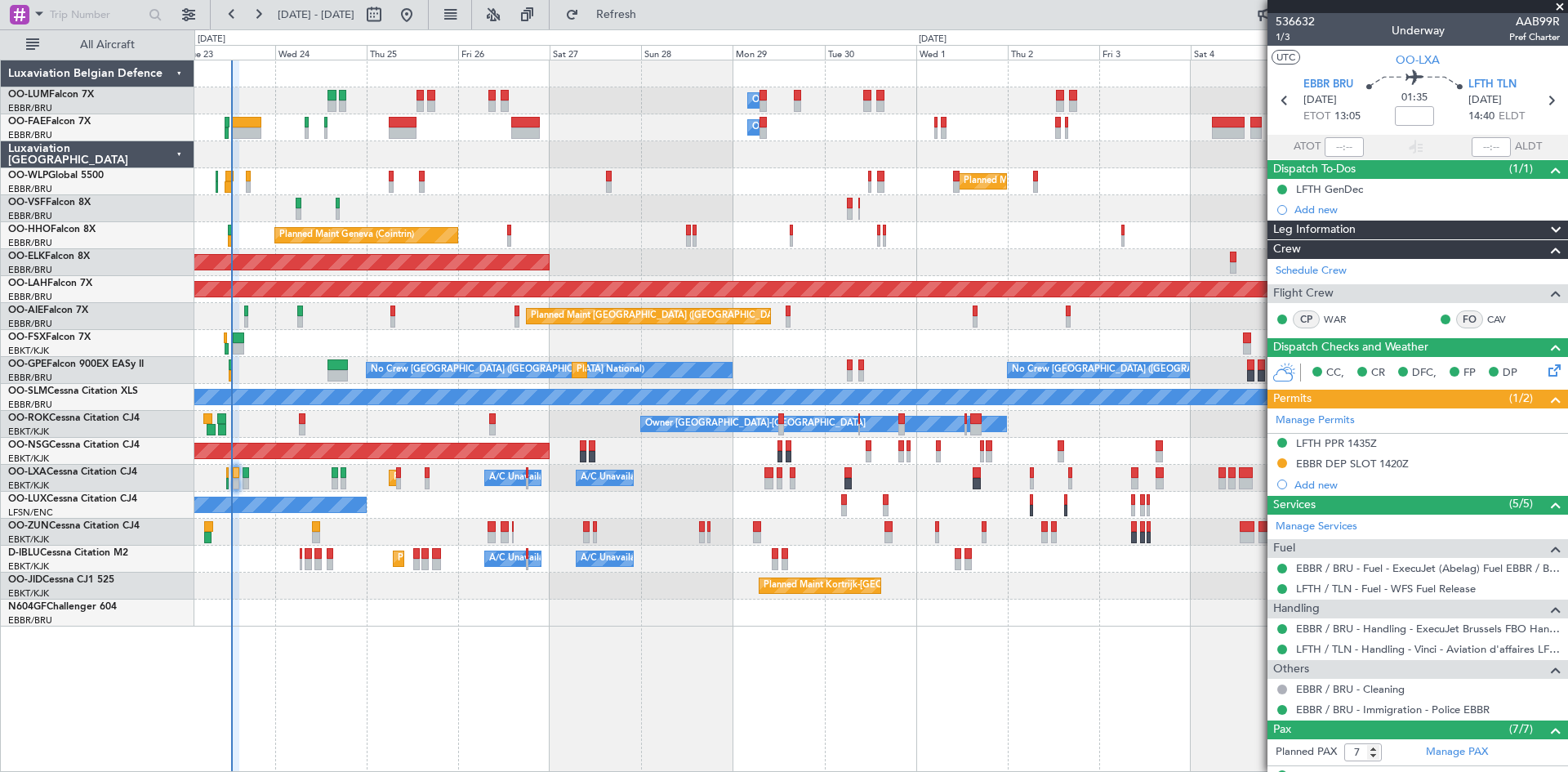
click at [639, 464] on div "Planned Maint [GEOGRAPHIC_DATA] ([GEOGRAPHIC_DATA])" at bounding box center [881, 451] width 1372 height 27
click at [679, 622] on div at bounding box center [881, 613] width 1372 height 27
click at [1348, 462] on div "EBBR DEP SLOT 1420Z" at bounding box center [1353, 464] width 113 height 14
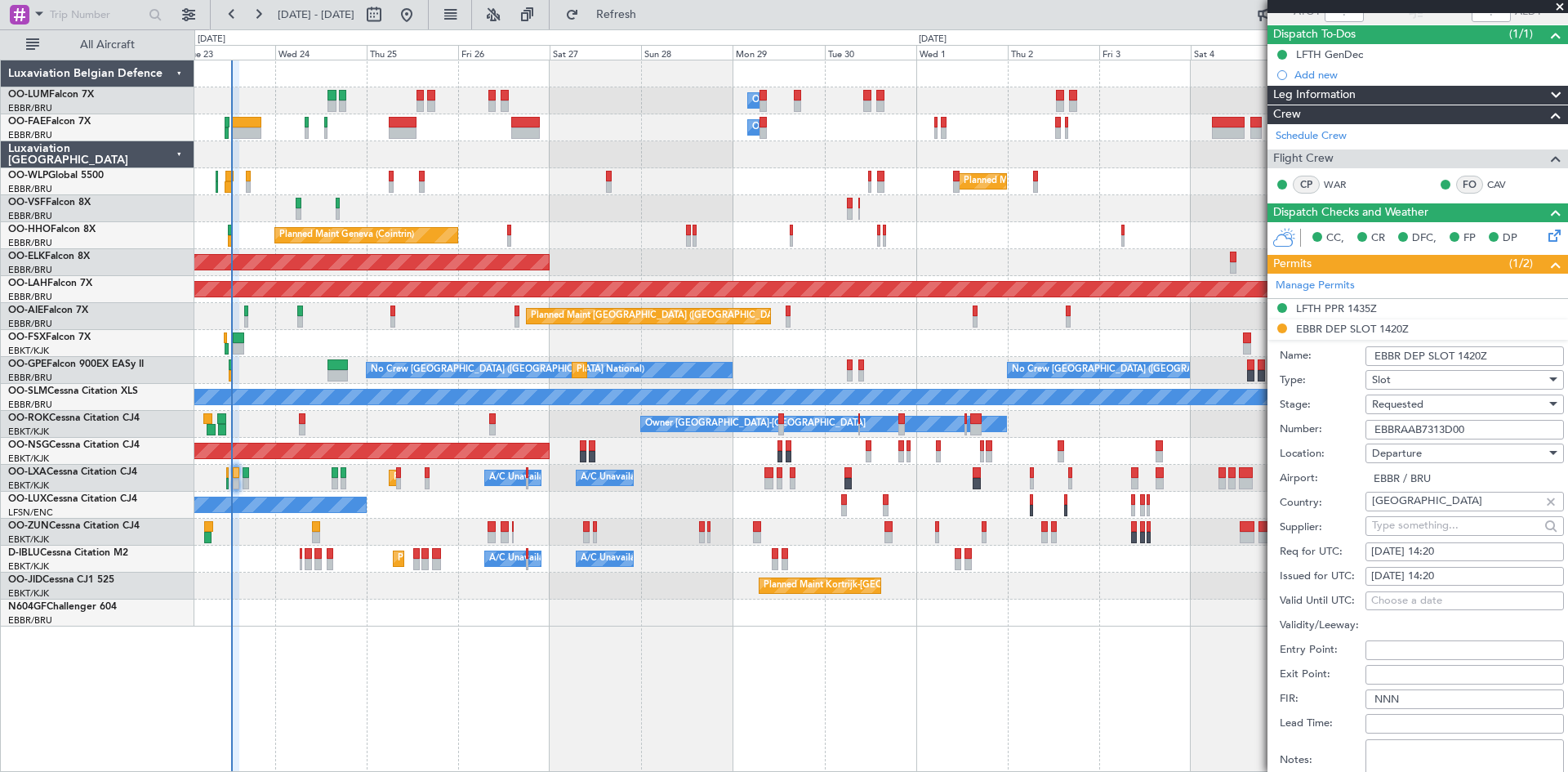
scroll to position [164, 0]
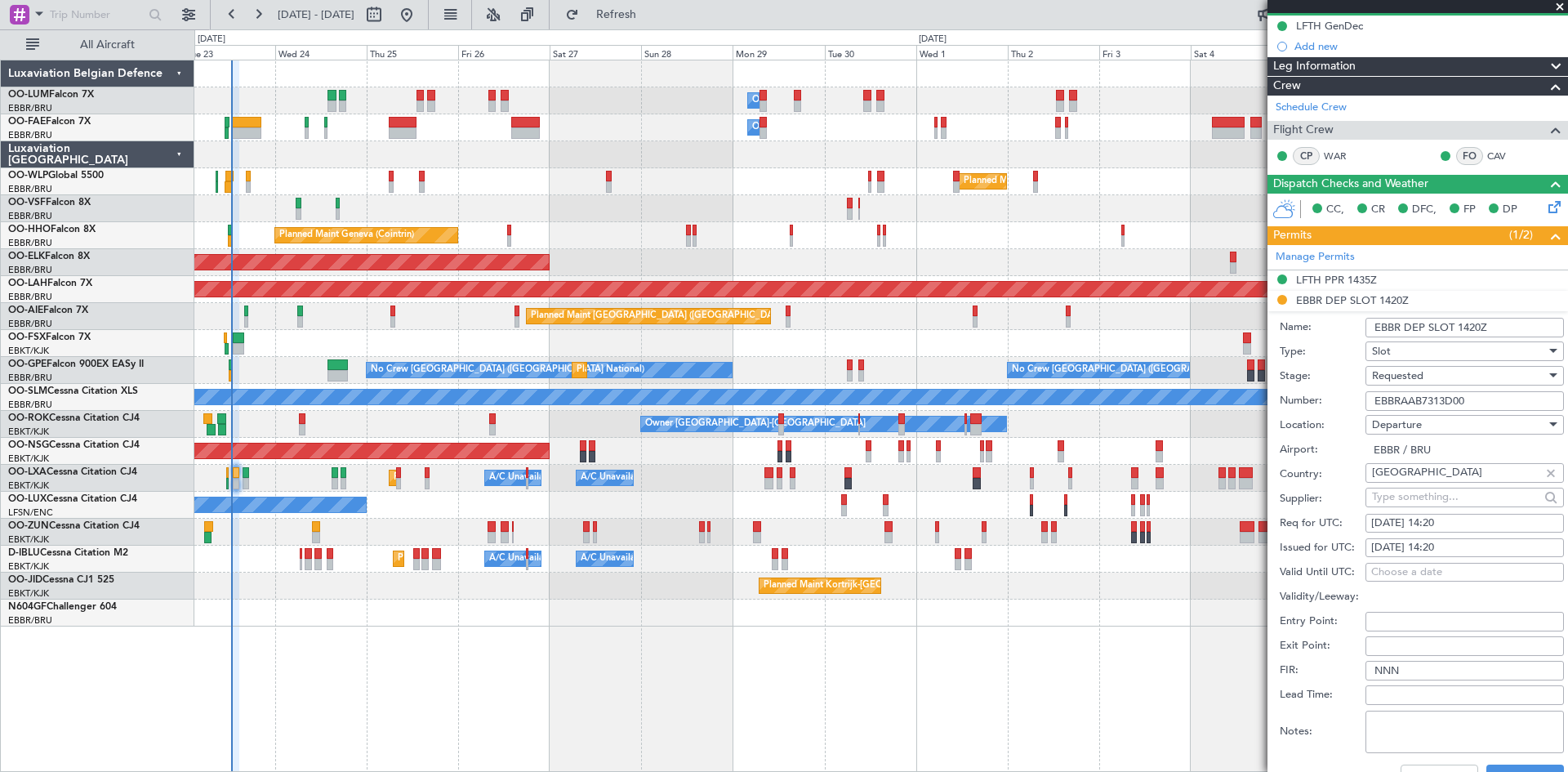
click at [1438, 516] on div "[DATE] 14:20" at bounding box center [1465, 523] width 187 height 16
select select "9"
select select "2025"
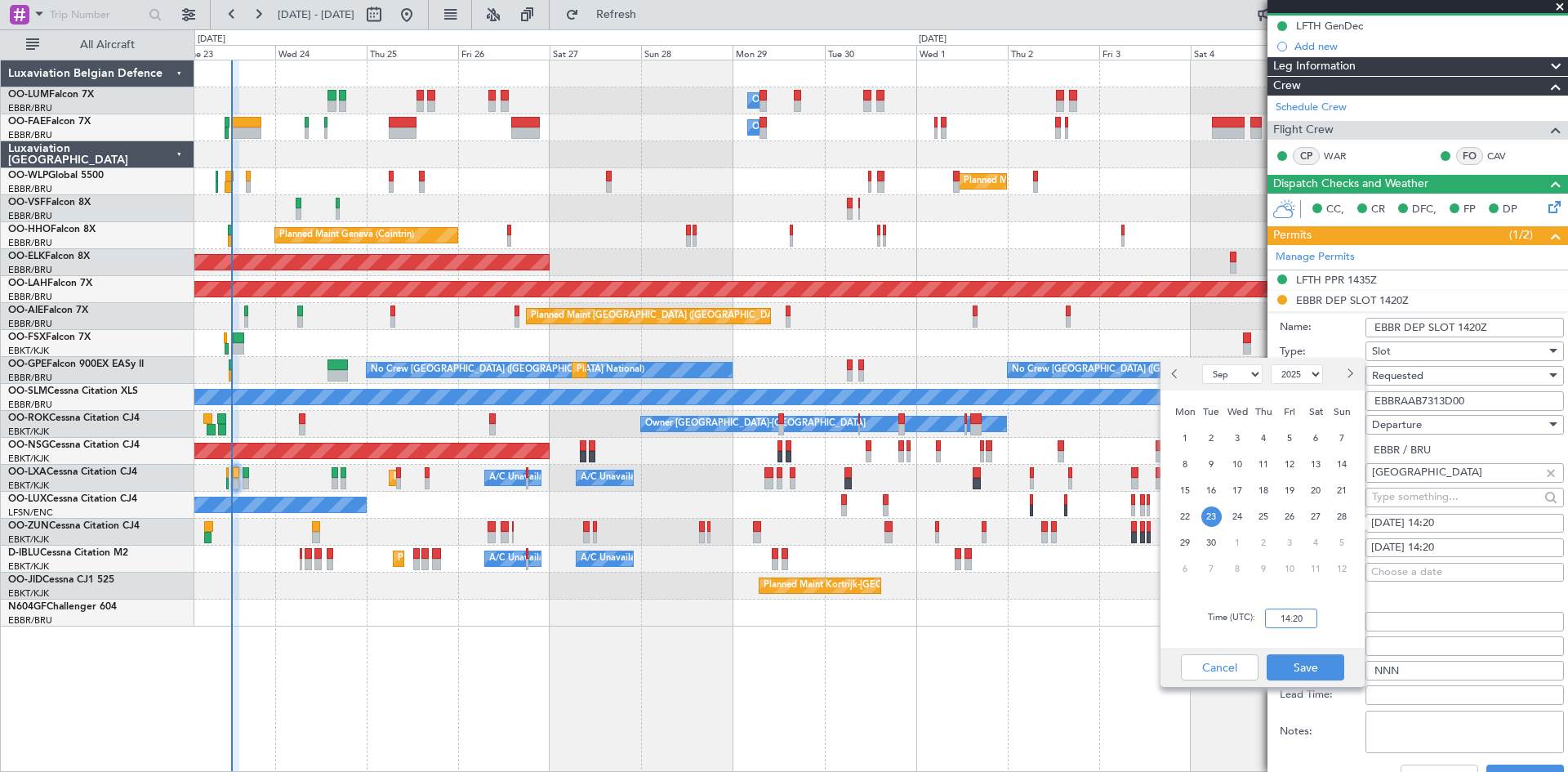
click at [1297, 616] on input "14:20" at bounding box center [1292, 618] width 53 height 20
type input "12:40"
click at [1315, 683] on div "Cancel Save" at bounding box center [1262, 668] width 204 height 39
click at [1314, 676] on button "Save" at bounding box center [1305, 668] width 78 height 26
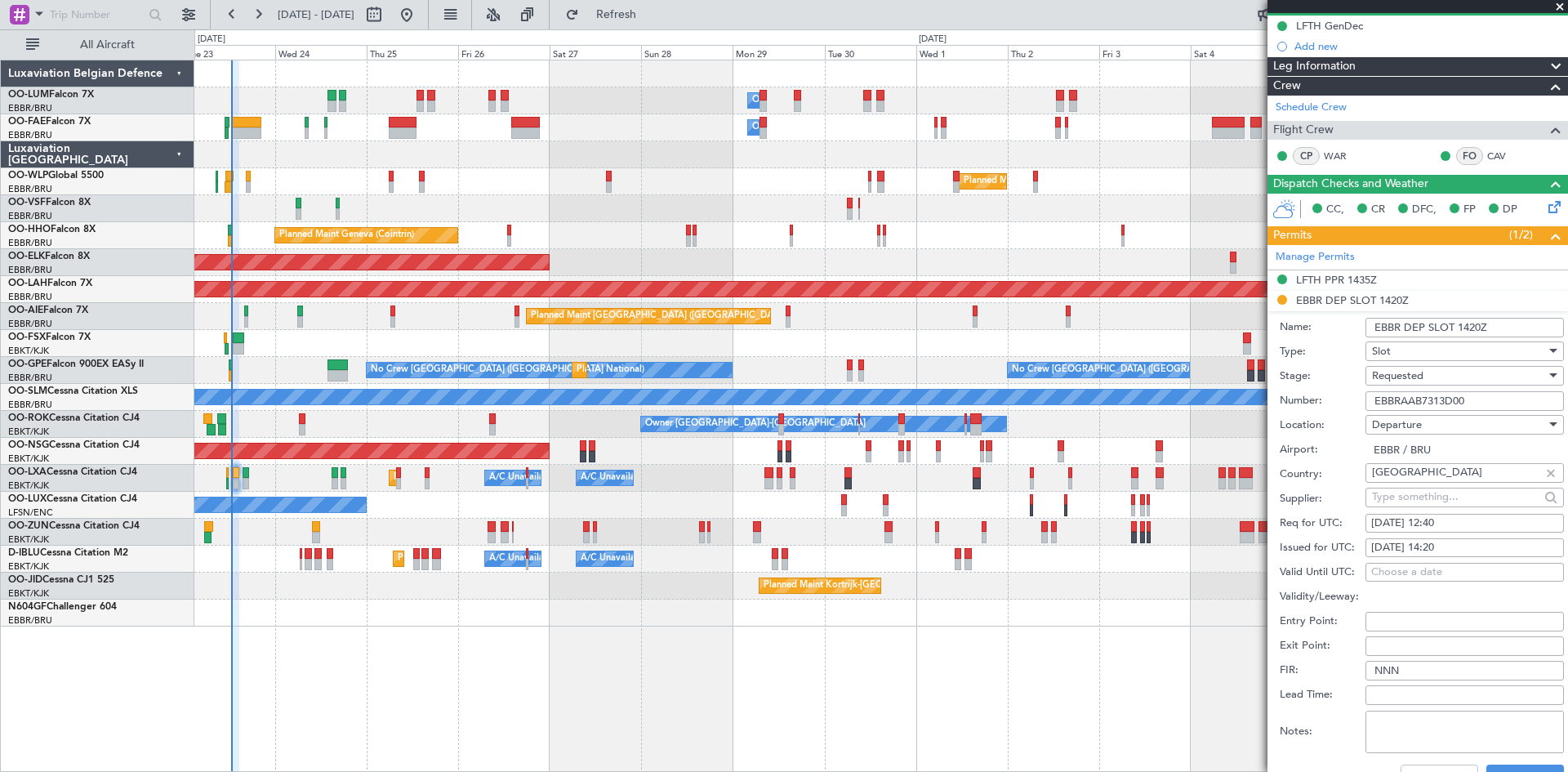
click at [1445, 548] on div "[DATE] 14:20" at bounding box center [1465, 547] width 187 height 16
select select "9"
select select "2025"
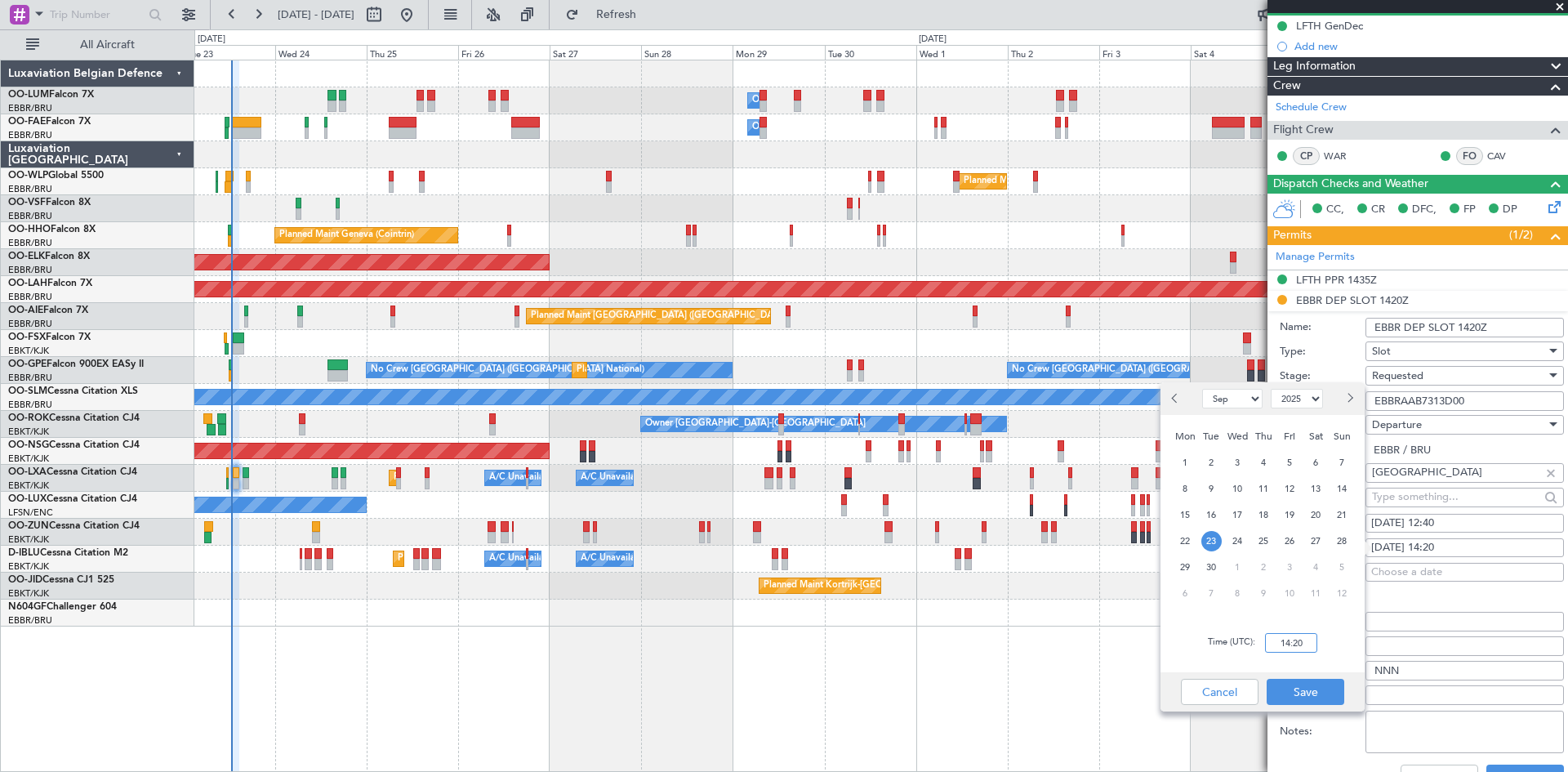
click at [1288, 649] on input "14:20" at bounding box center [1292, 642] width 53 height 20
type input "12:40"
click at [1326, 694] on button "Save" at bounding box center [1305, 692] width 78 height 26
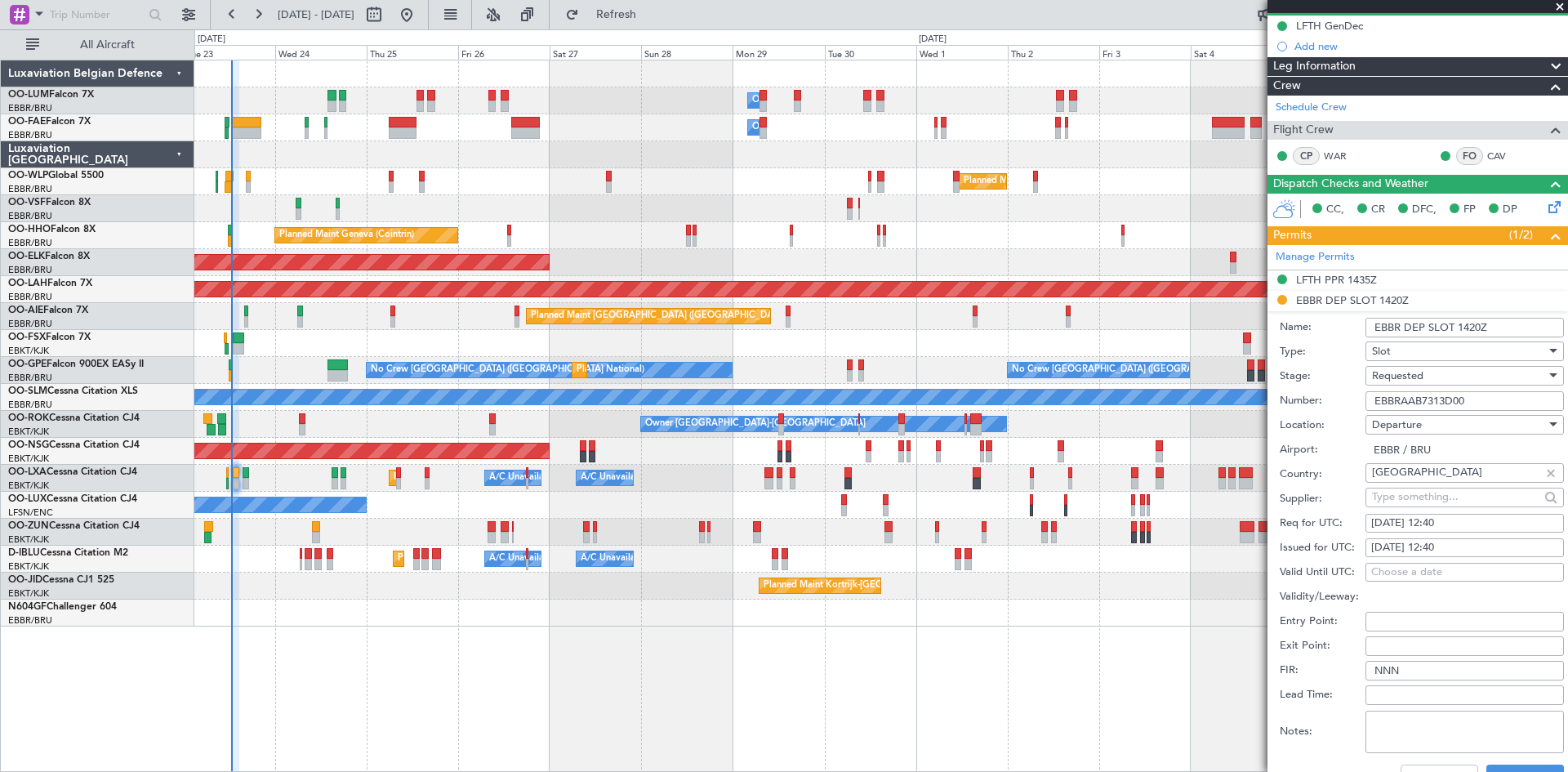
click at [1437, 374] on div "Requested" at bounding box center [1458, 376] width 174 height 24
click at [1422, 494] on span "Received OK" at bounding box center [1458, 499] width 171 height 24
click at [1523, 768] on button "Save" at bounding box center [1525, 778] width 78 height 26
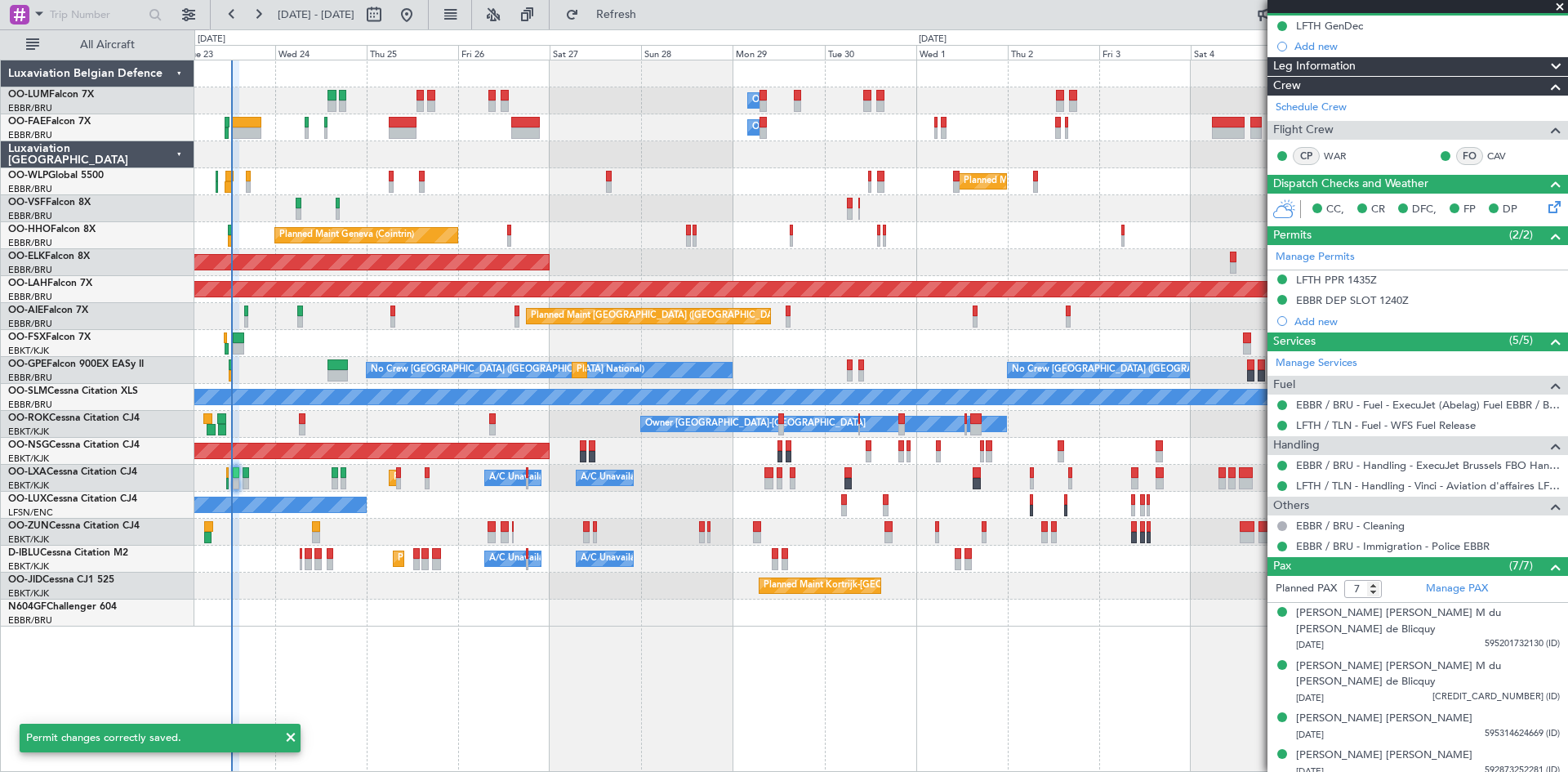
scroll to position [0, 0]
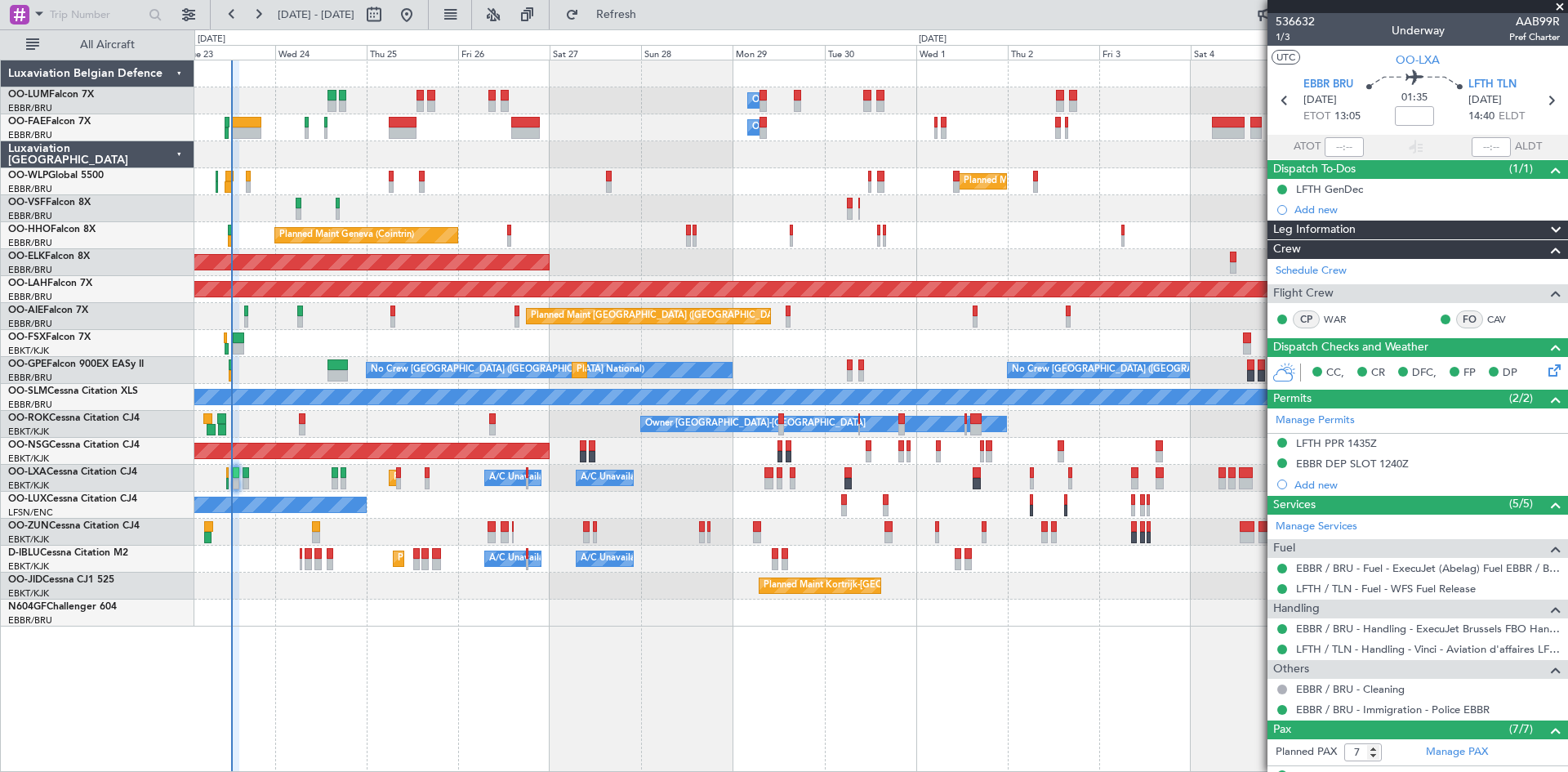
click at [741, 655] on div "Owner Melsbroek Air Base Owner [GEOGRAPHIC_DATA] Planned Maint [GEOGRAPHIC_DATA…" at bounding box center [881, 416] width 1373 height 713
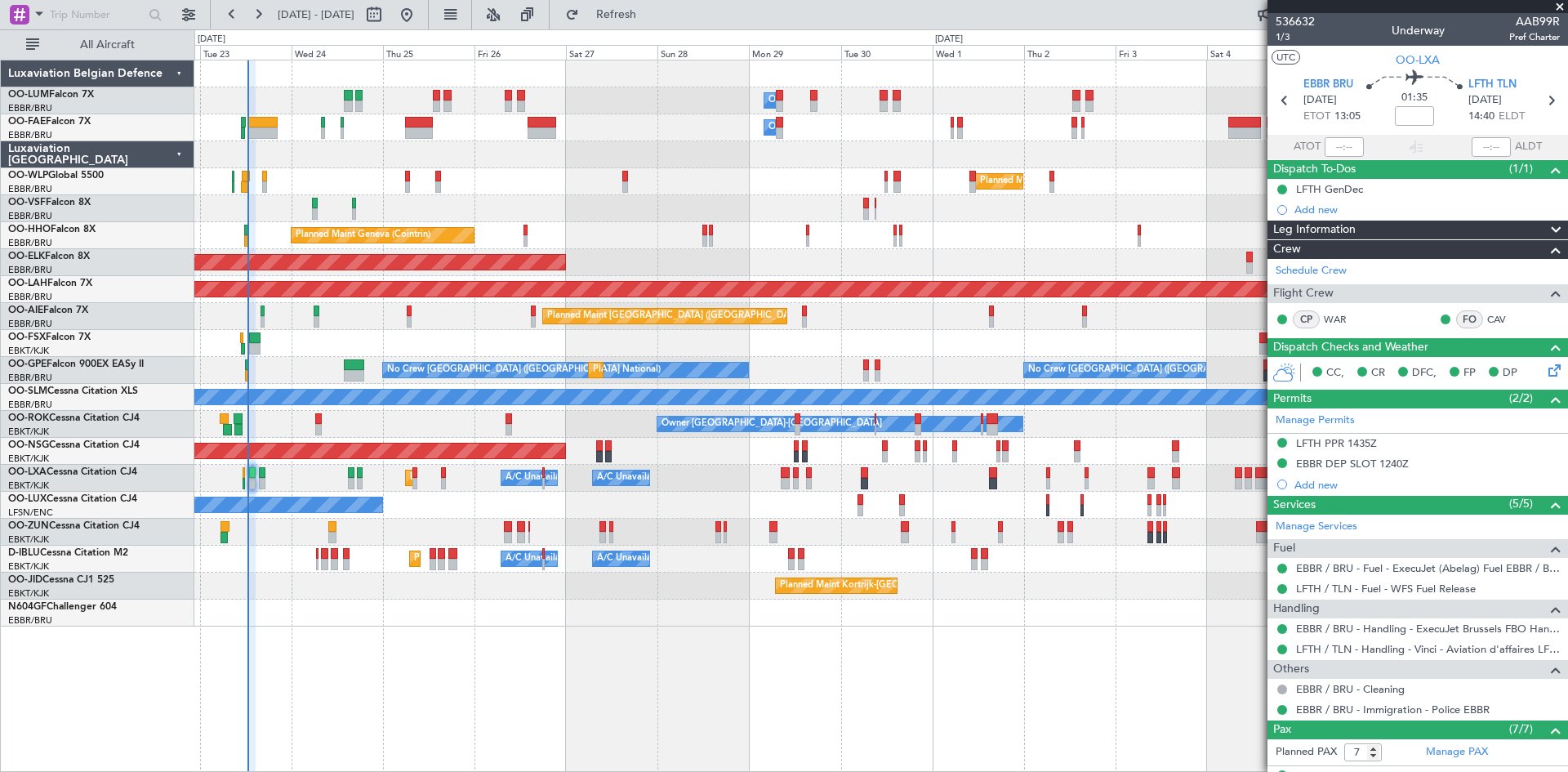
click at [656, 603] on div "Owner Melsbroek Air Base Planned Maint [GEOGRAPHIC_DATA] ([GEOGRAPHIC_DATA]) Ow…" at bounding box center [881, 343] width 1372 height 566
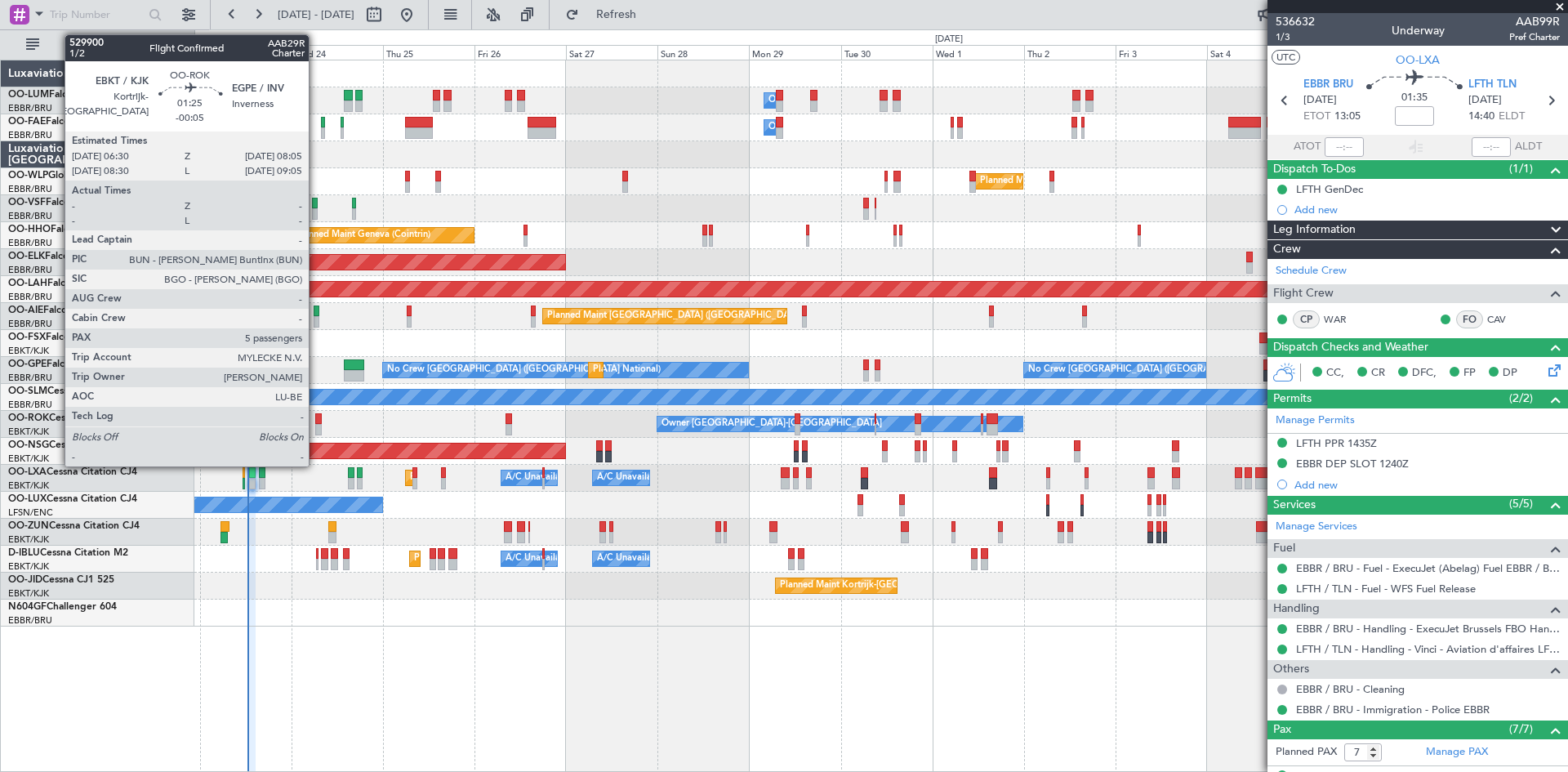
click at [316, 419] on div at bounding box center [318, 419] width 7 height 11
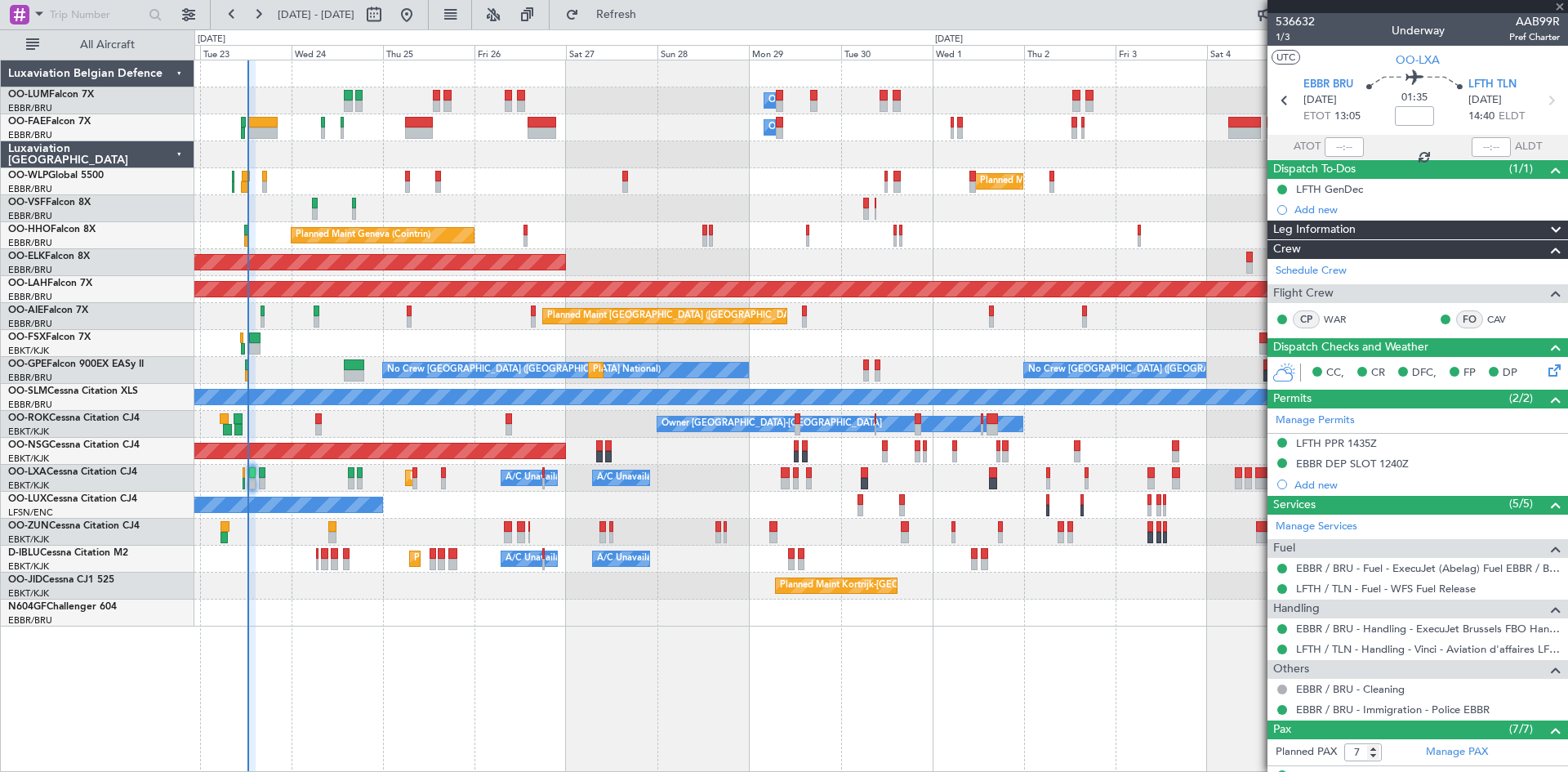
type input "-00:05"
type input "5"
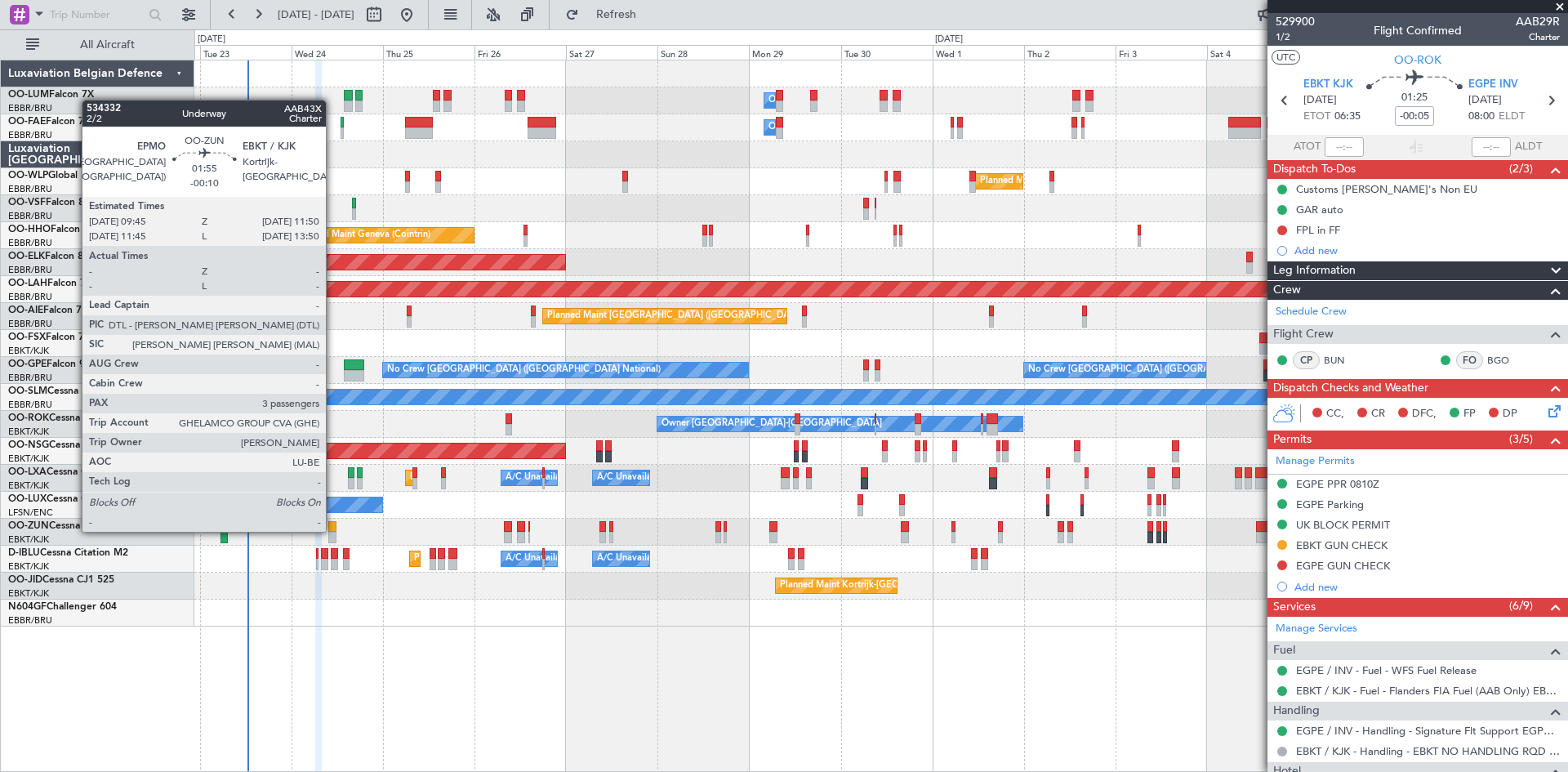
click at [333, 530] on div at bounding box center [332, 527] width 8 height 11
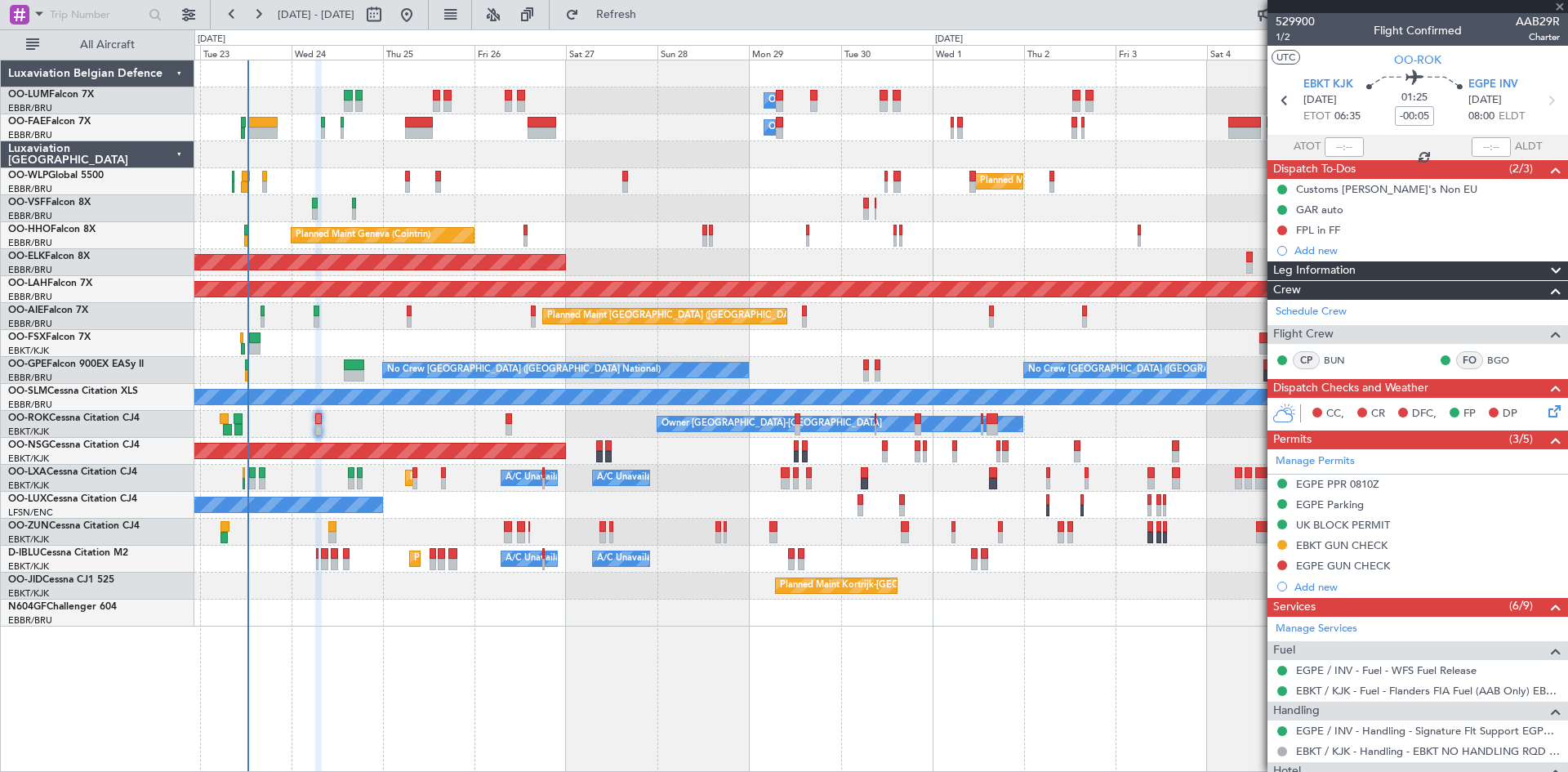
type input "-00:10"
type input "3"
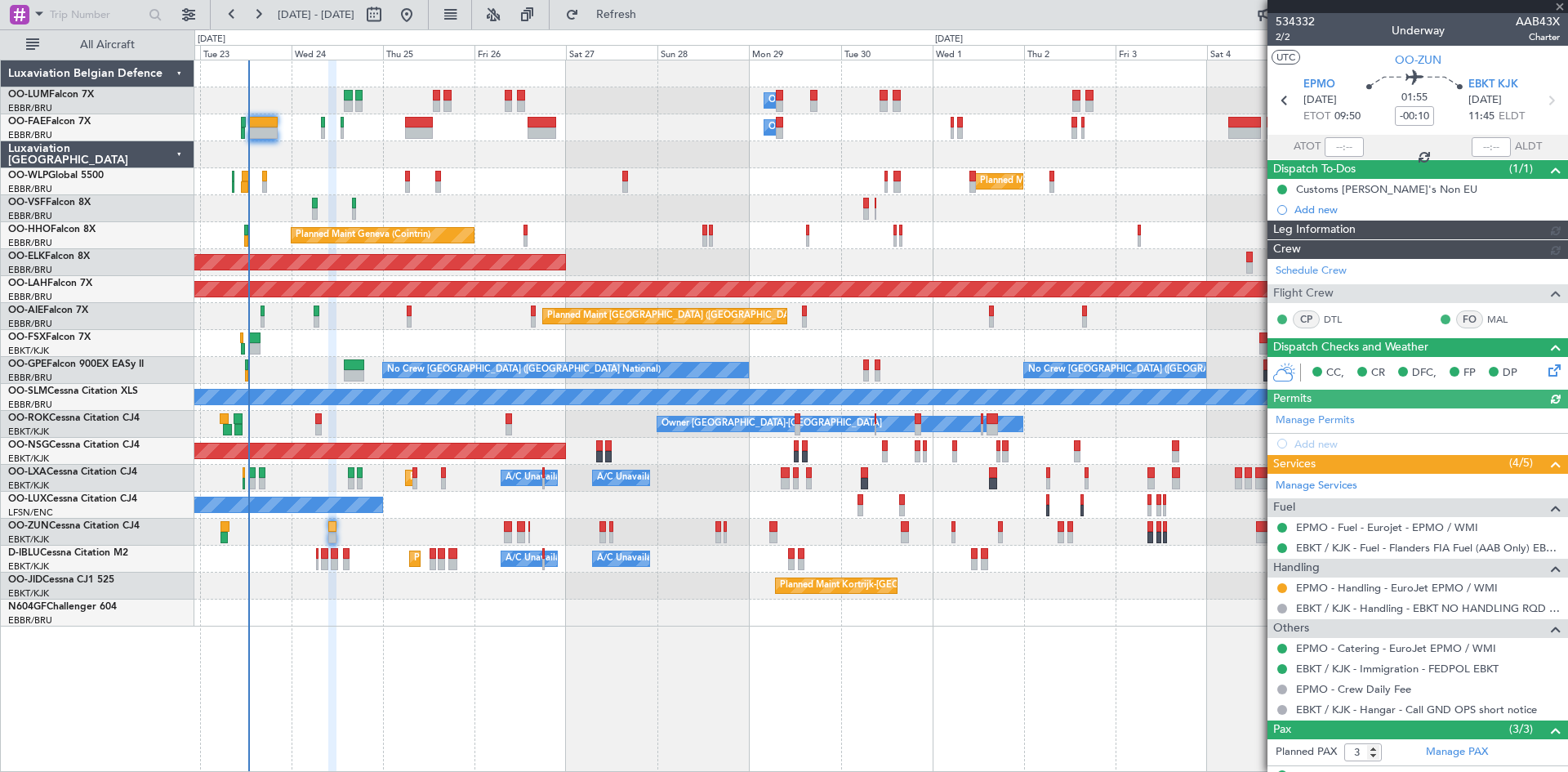
click at [423, 621] on div at bounding box center [881, 613] width 1372 height 27
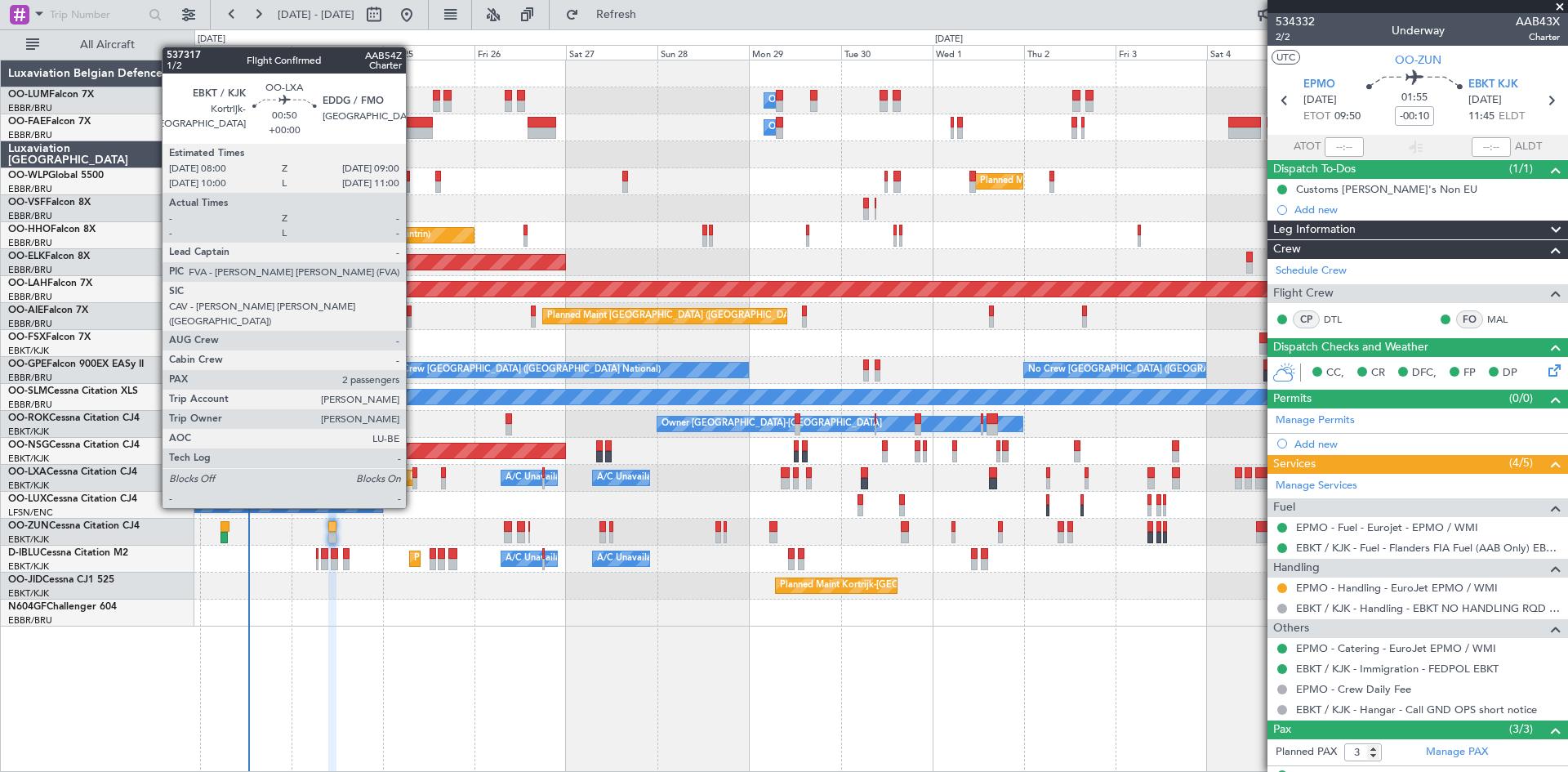
click at [414, 477] on div at bounding box center [415, 473] width 4 height 11
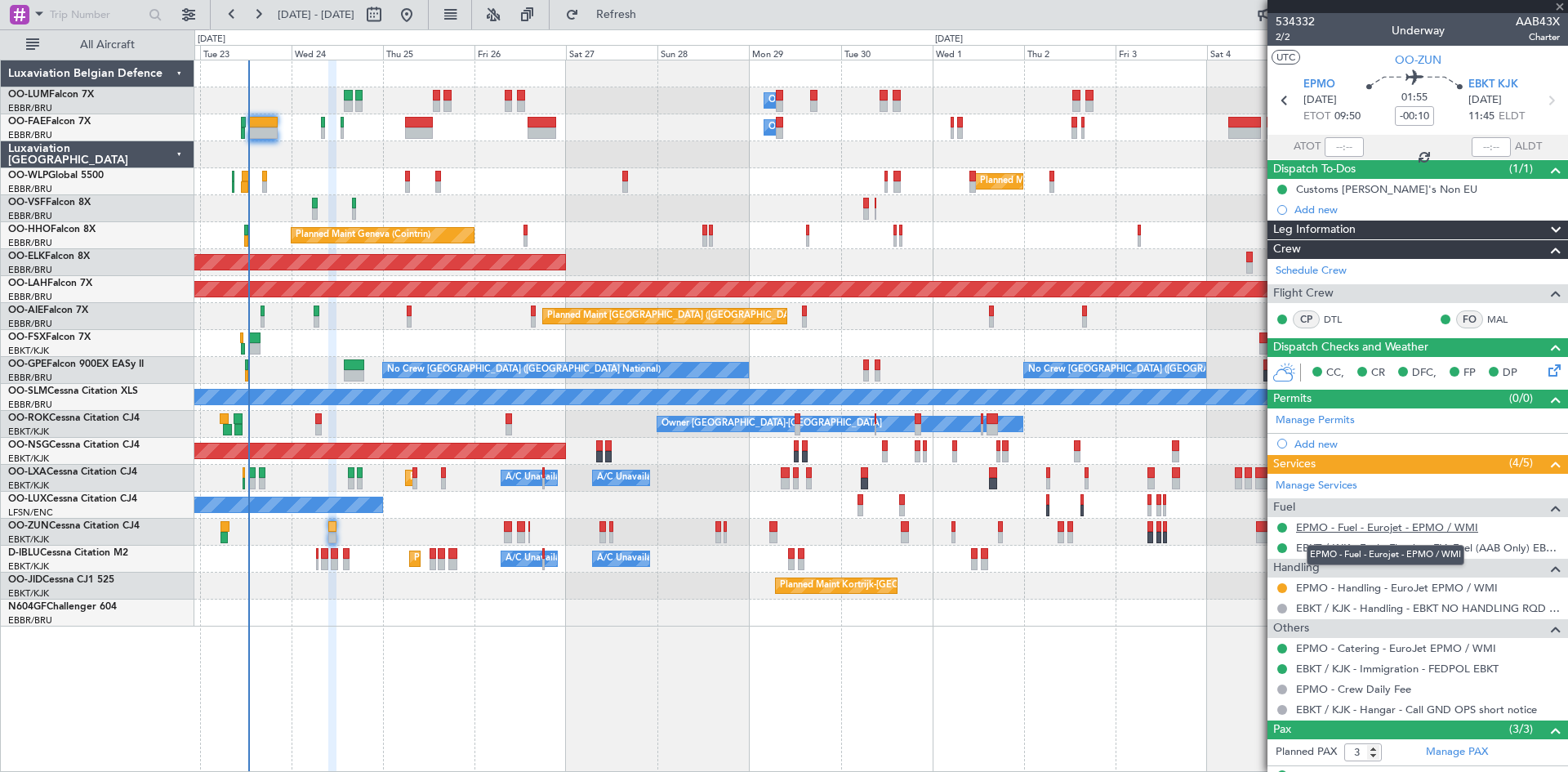
type input "2"
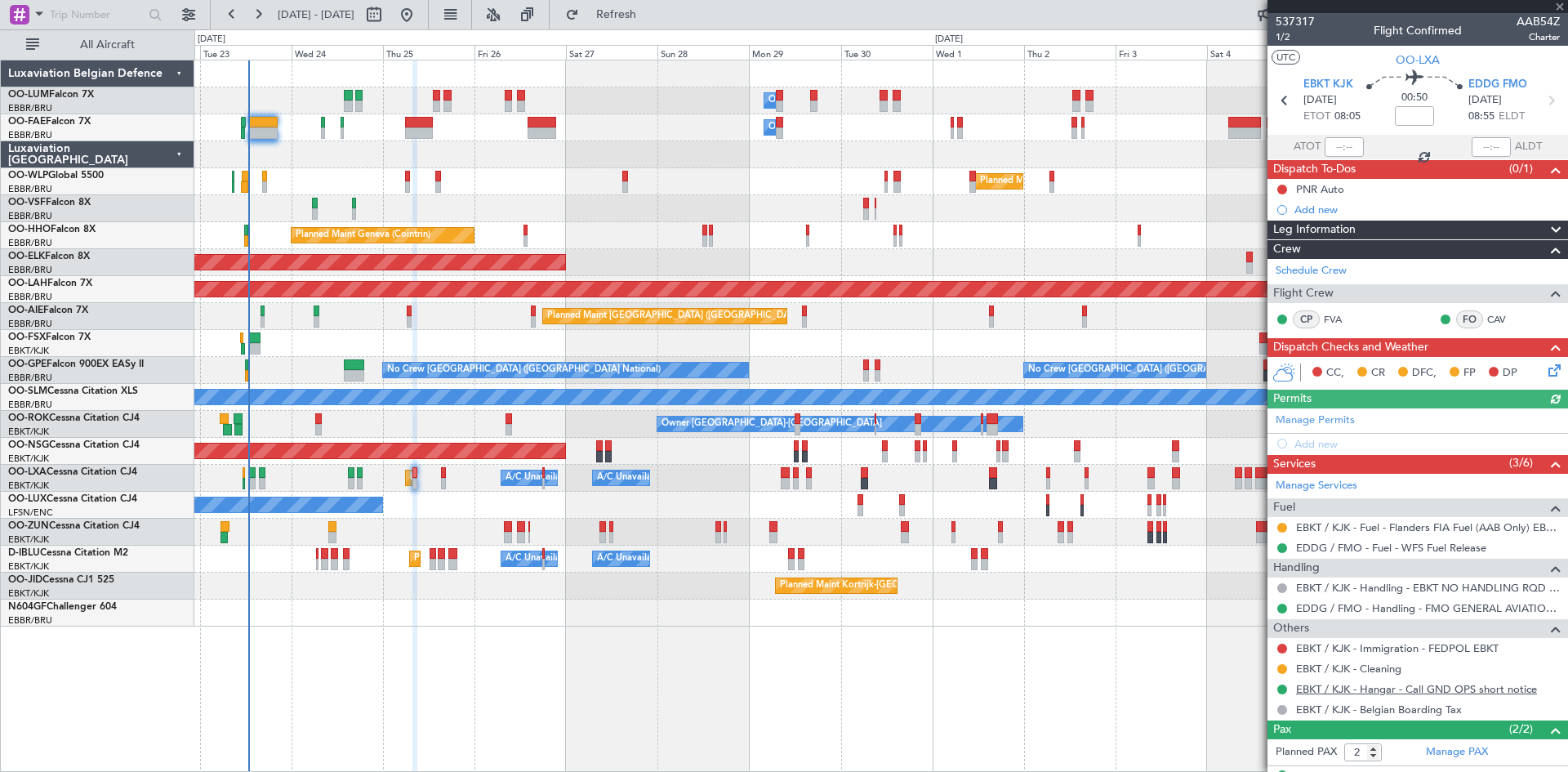
scroll to position [67, 0]
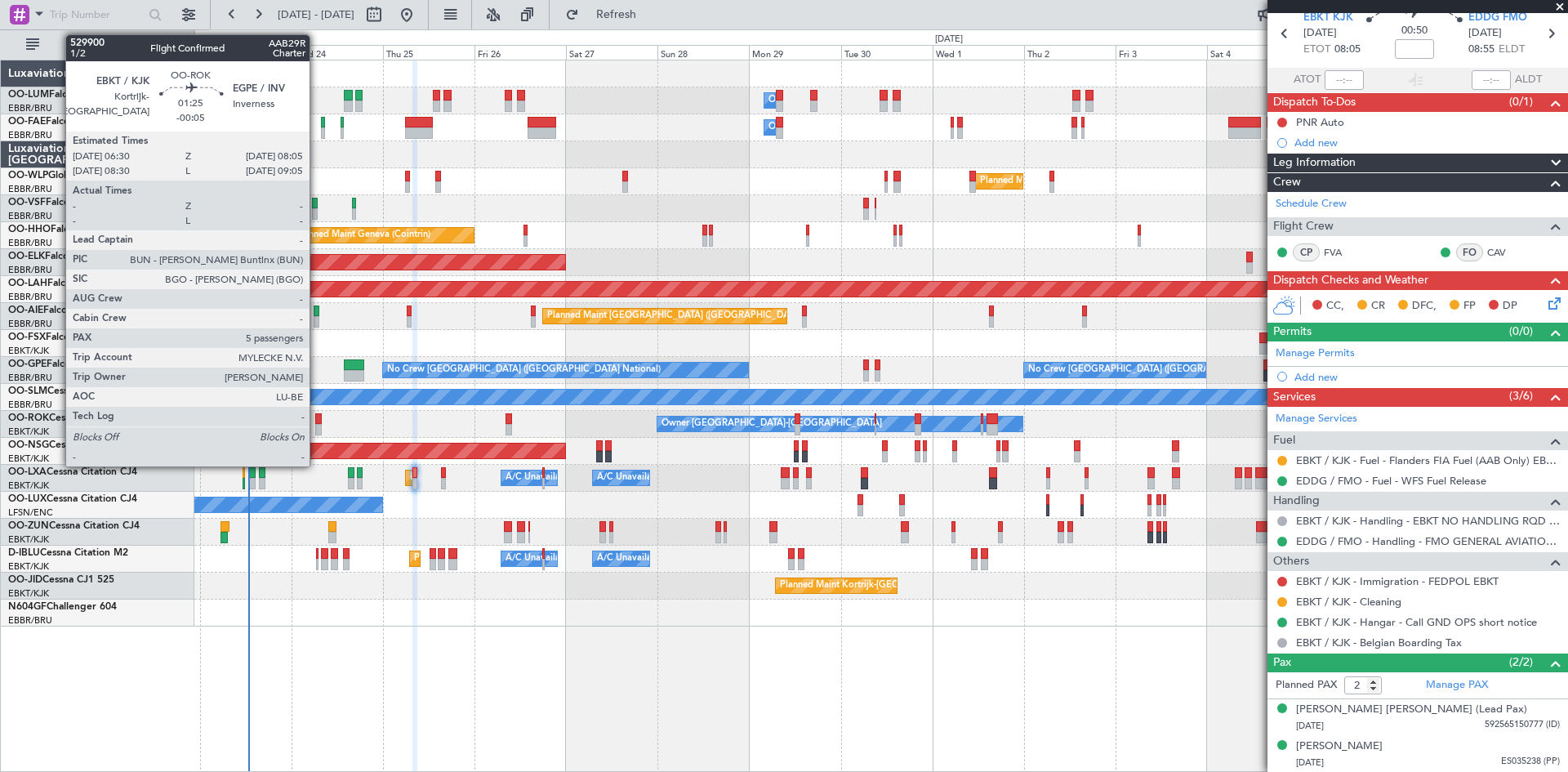
click at [317, 416] on div at bounding box center [318, 419] width 7 height 11
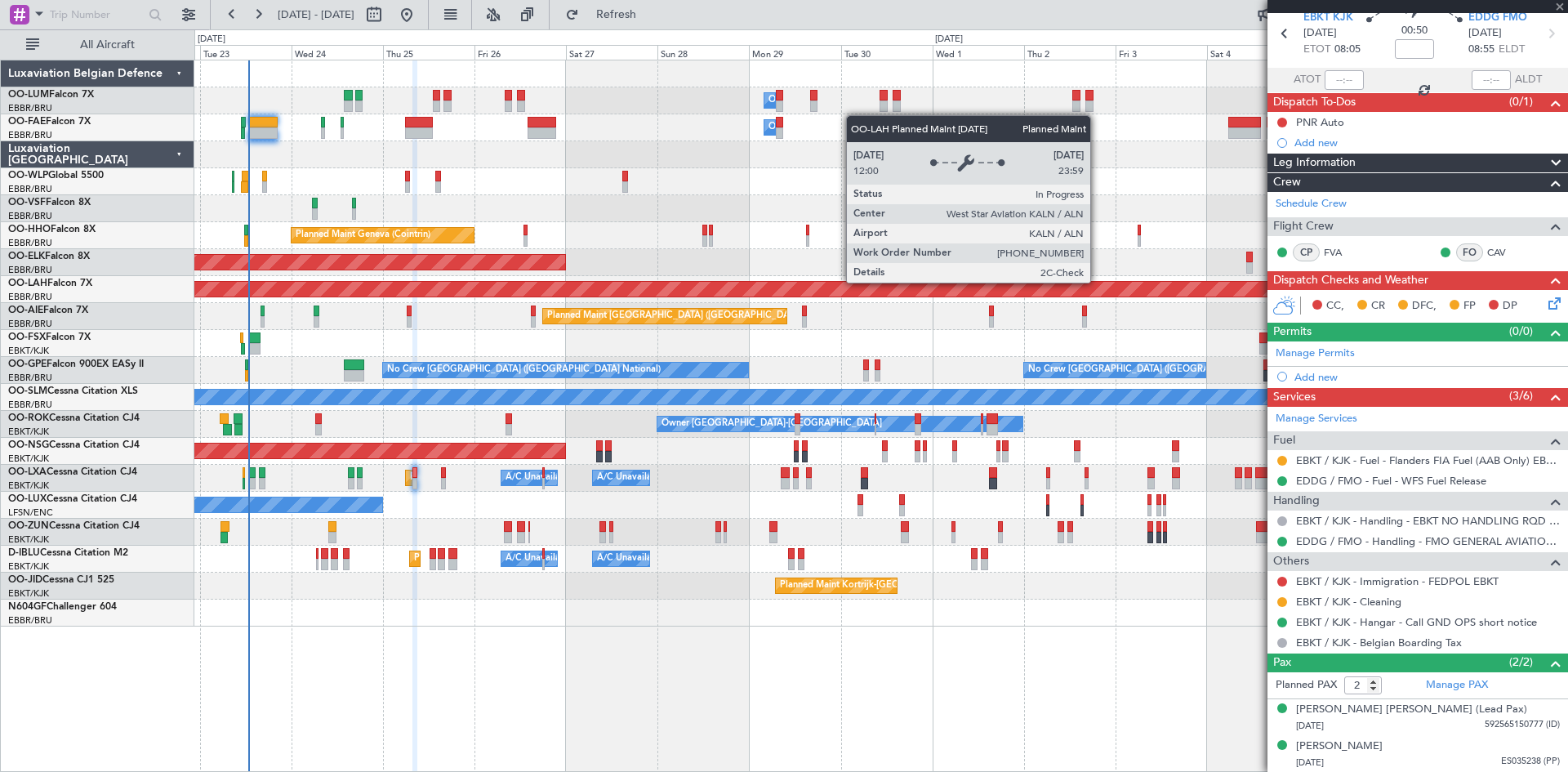
type input "-00:05"
type input "5"
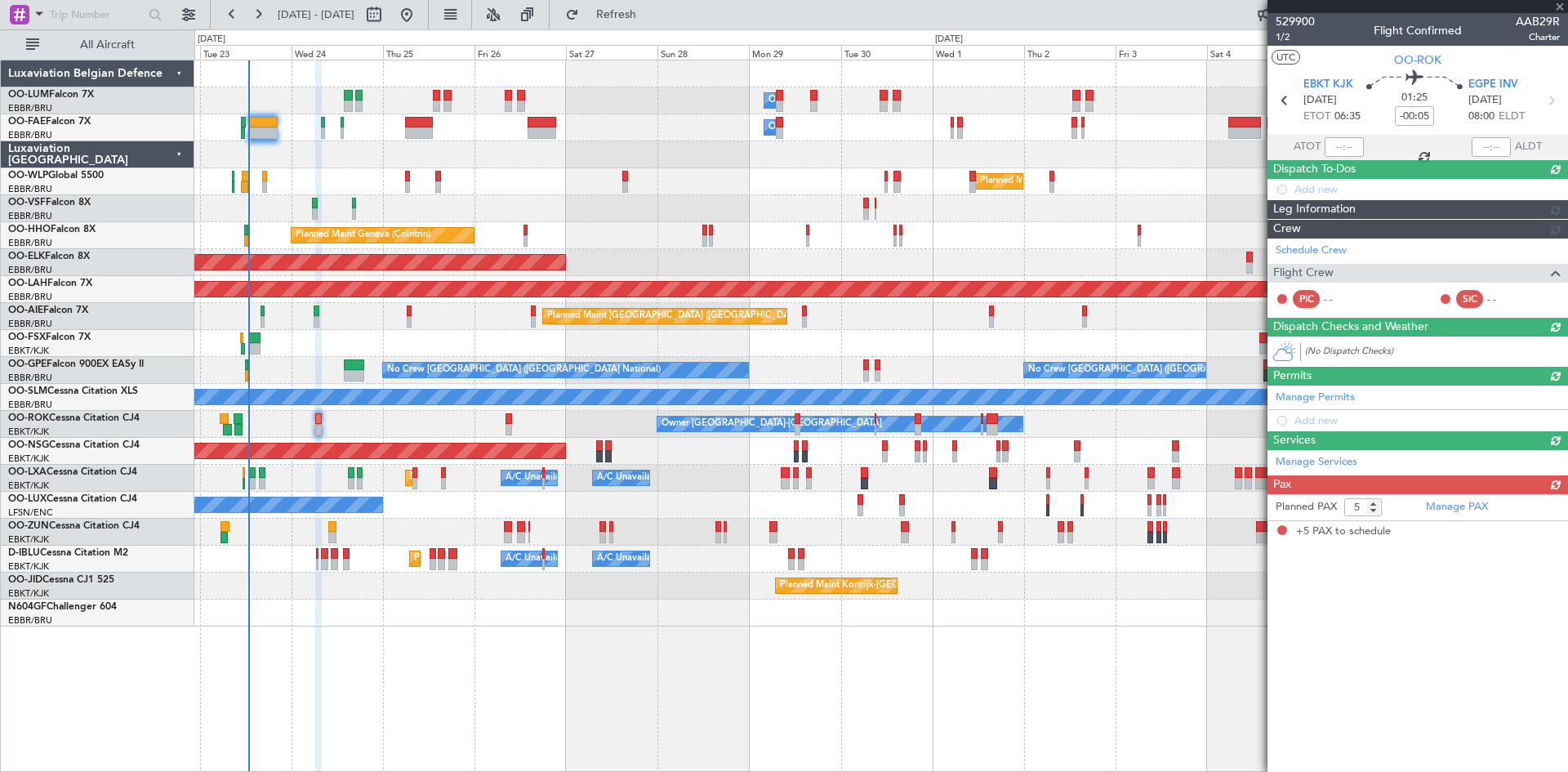
scroll to position [0, 0]
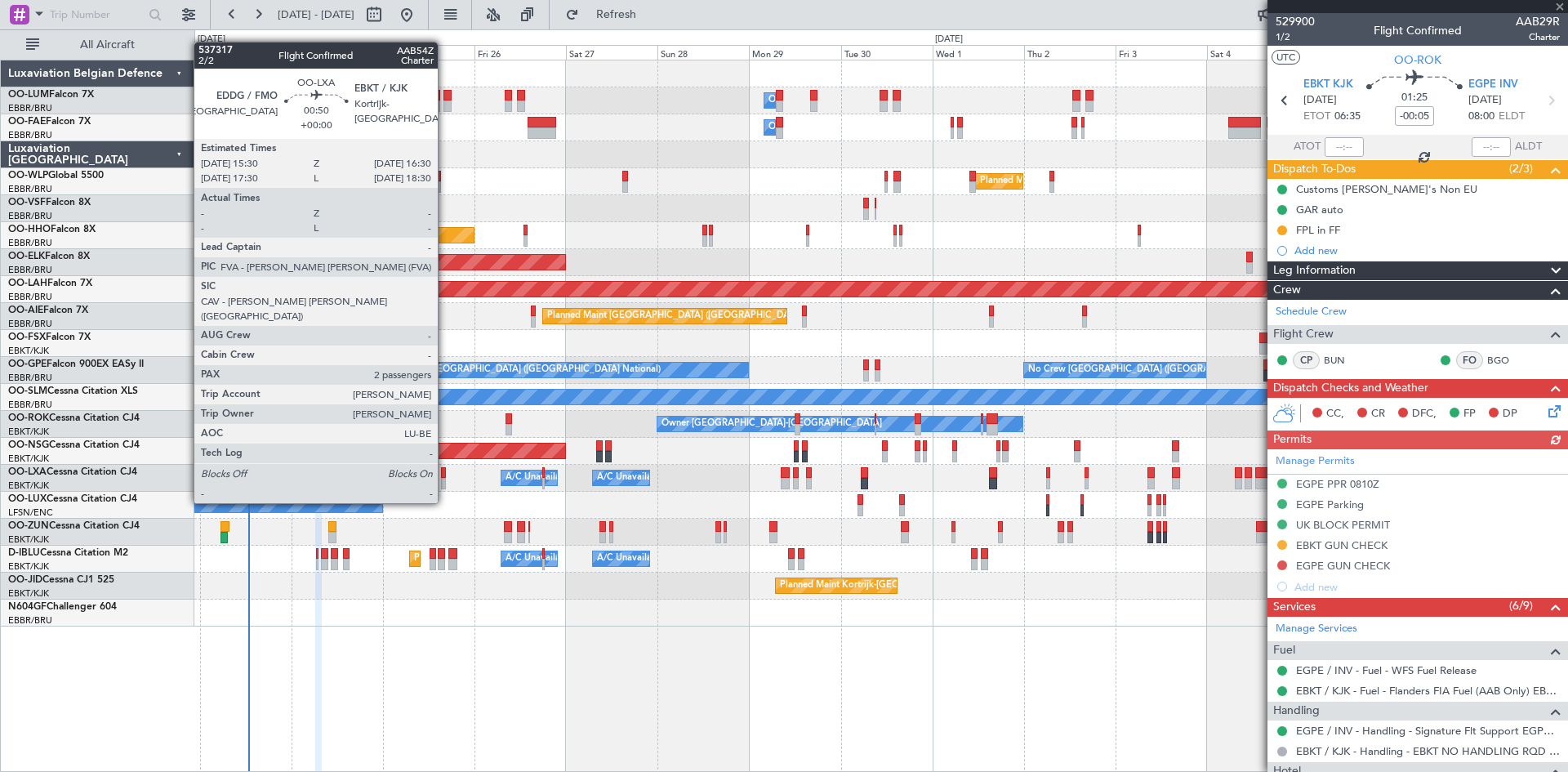
click at [445, 472] on div at bounding box center [443, 473] width 4 height 11
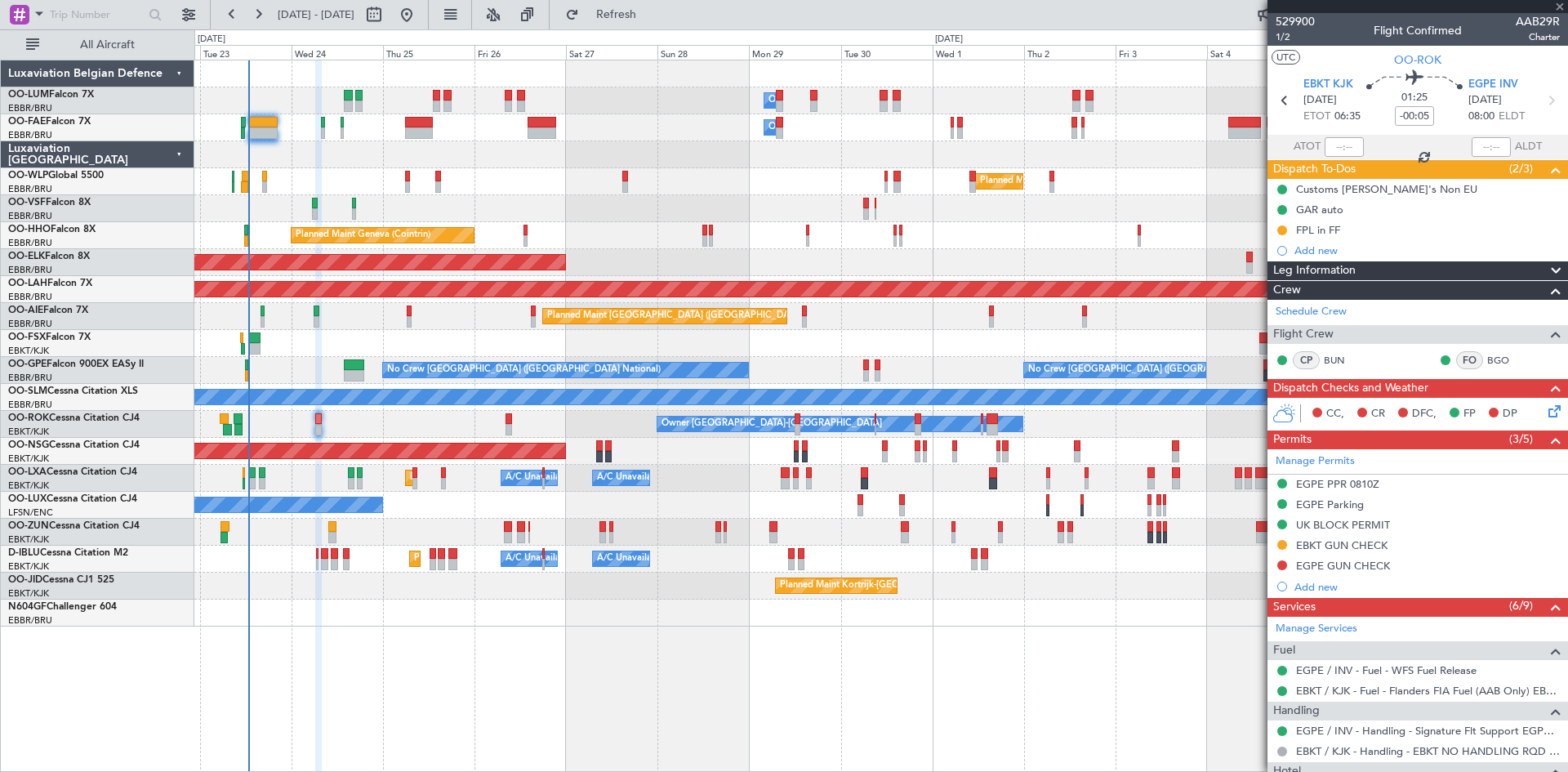
type input "2"
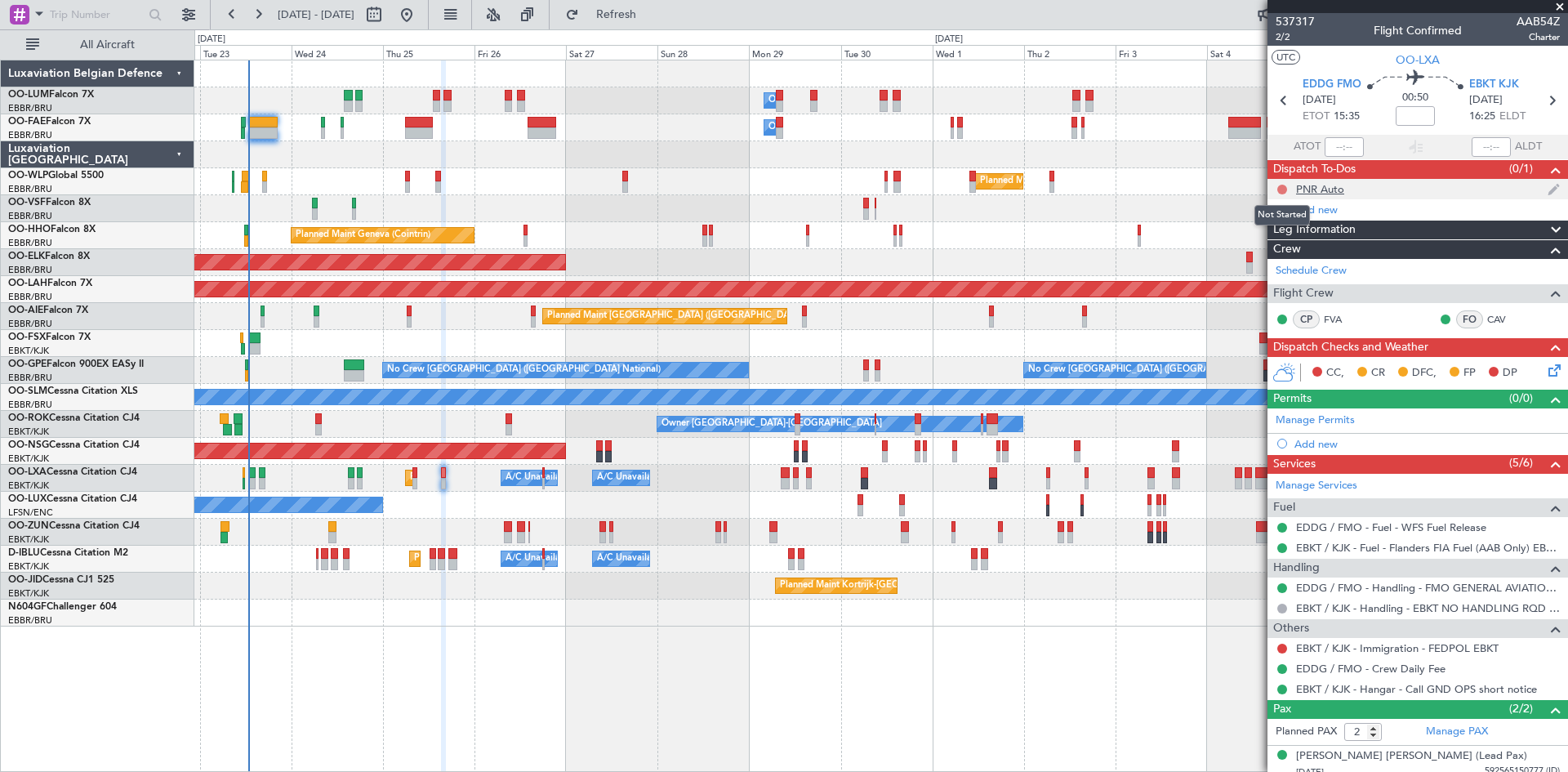
click at [1281, 189] on button at bounding box center [1282, 189] width 9 height 9
click at [1272, 259] on span "Completed" at bounding box center [1289, 260] width 54 height 16
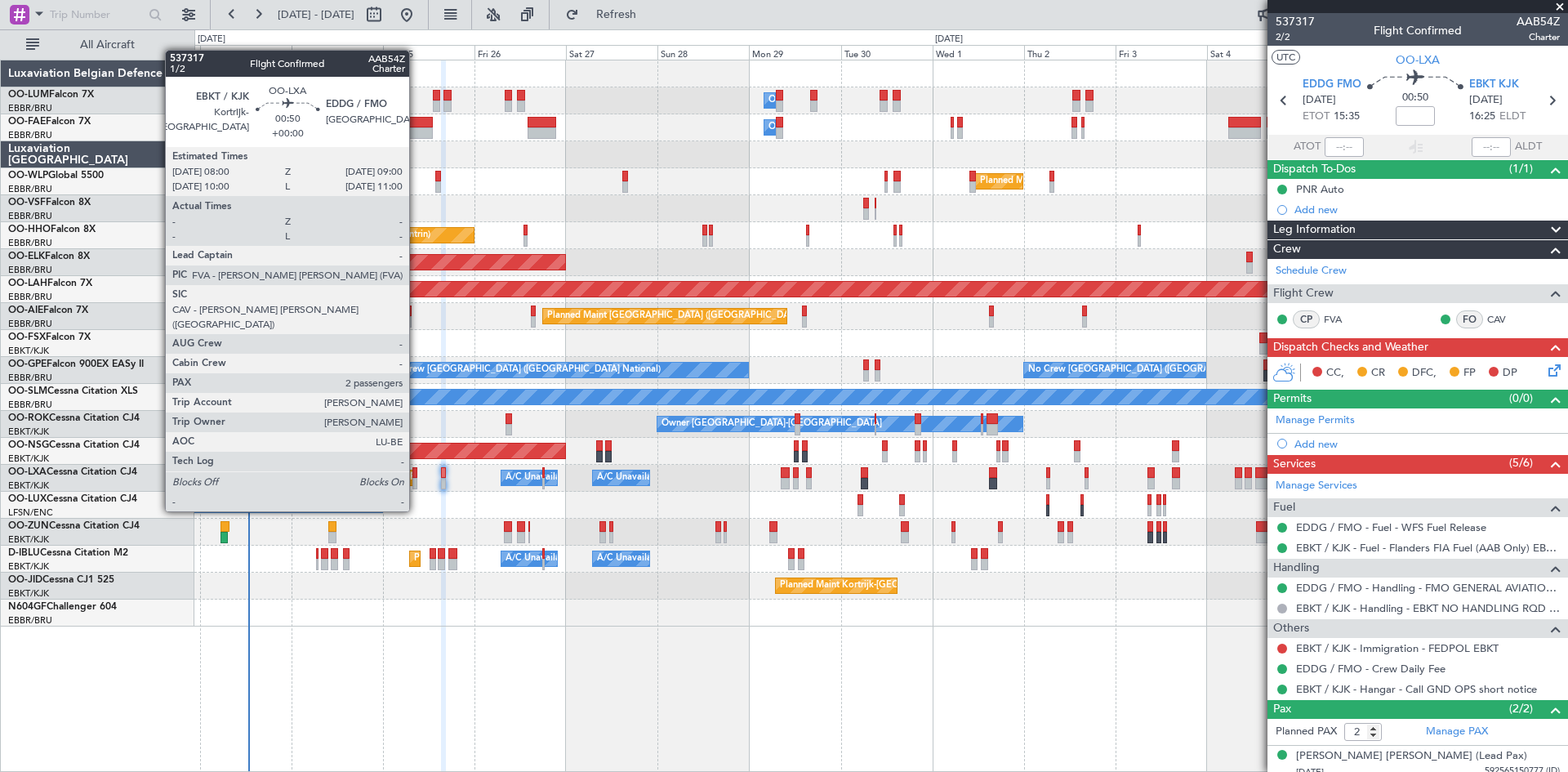
click at [416, 481] on div at bounding box center [415, 483] width 4 height 11
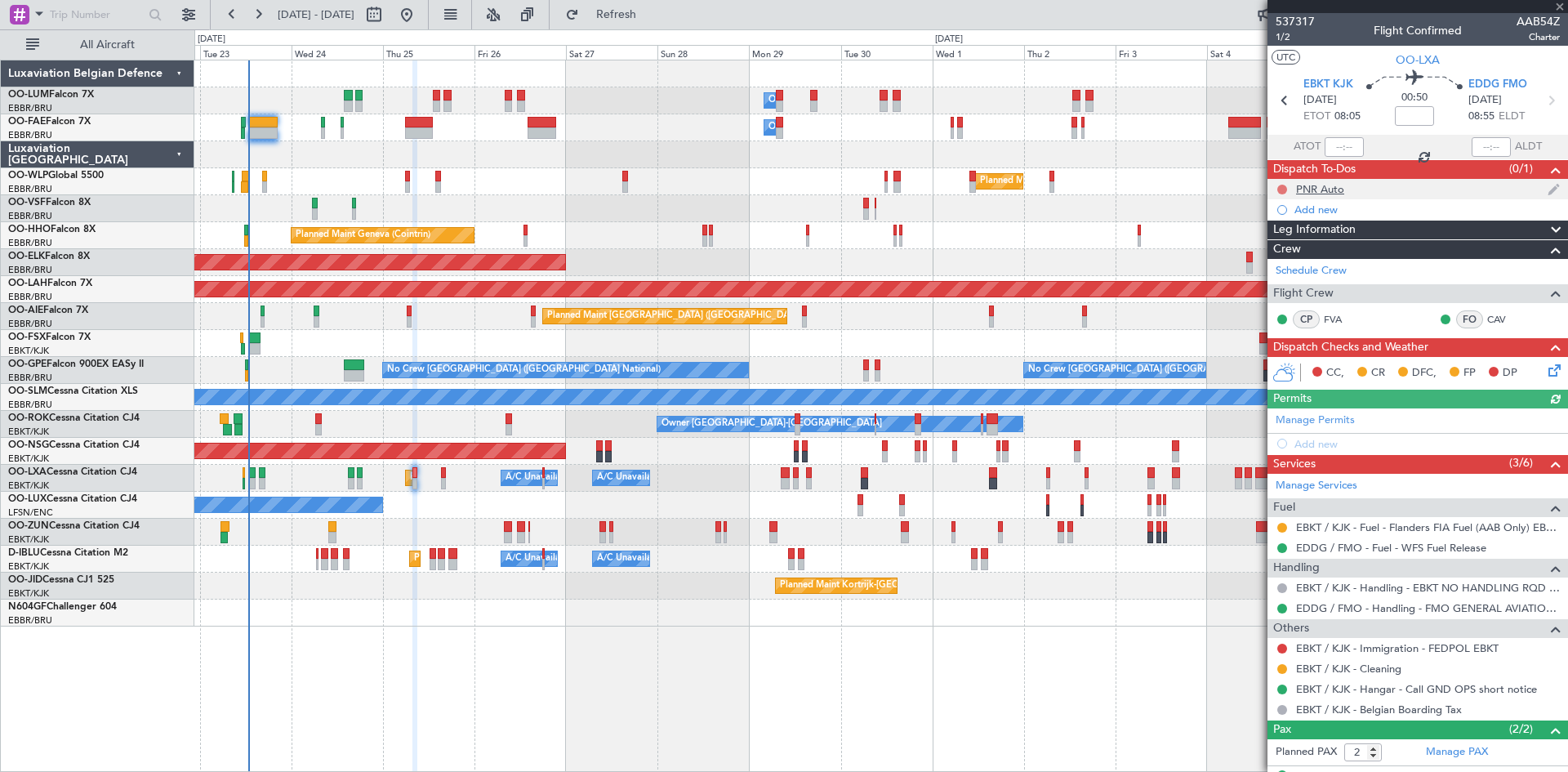
click at [1280, 189] on button at bounding box center [1282, 189] width 9 height 9
click at [1276, 260] on span "Completed" at bounding box center [1289, 260] width 54 height 16
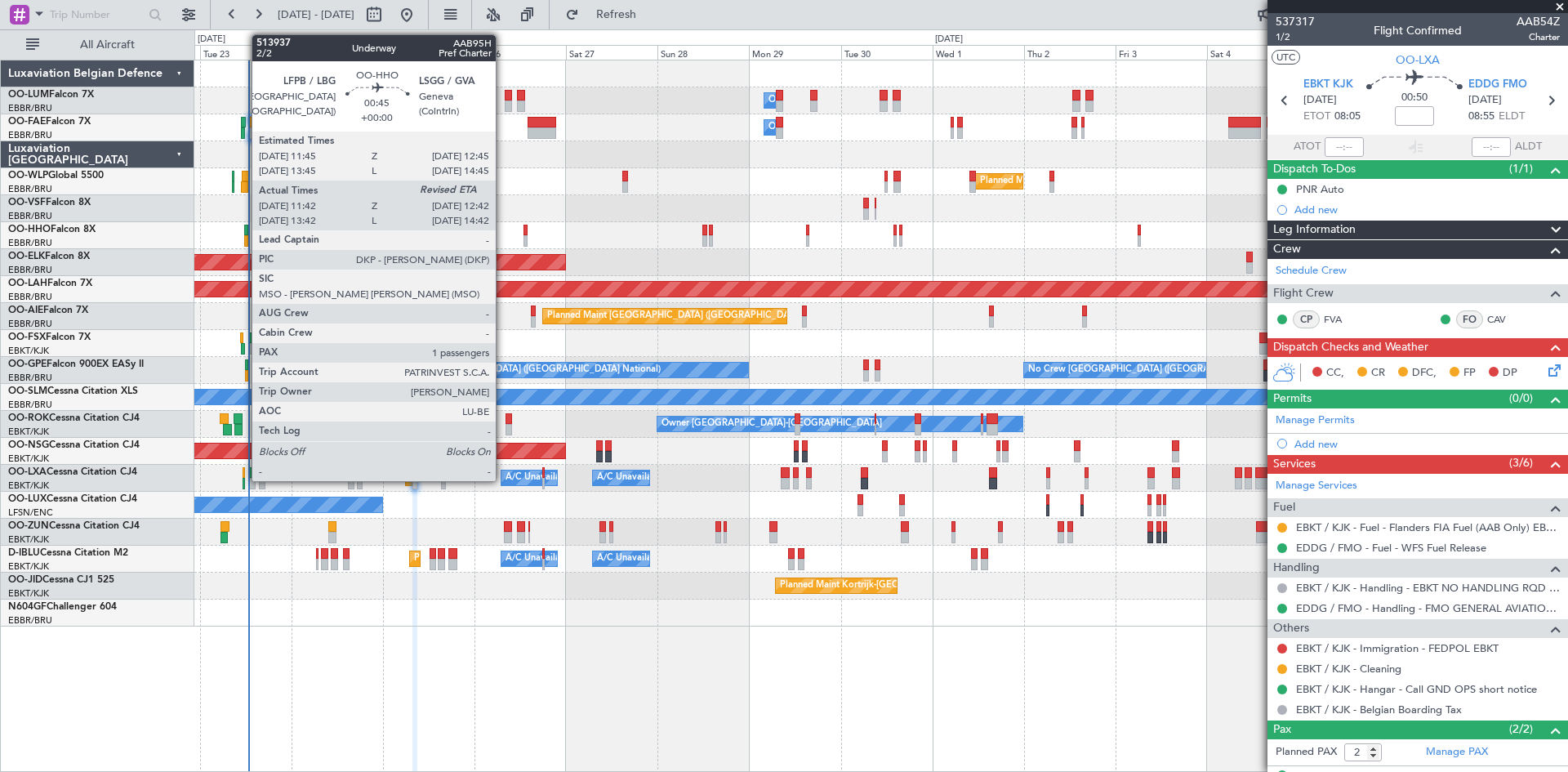
click at [244, 228] on div at bounding box center [246, 230] width 4 height 11
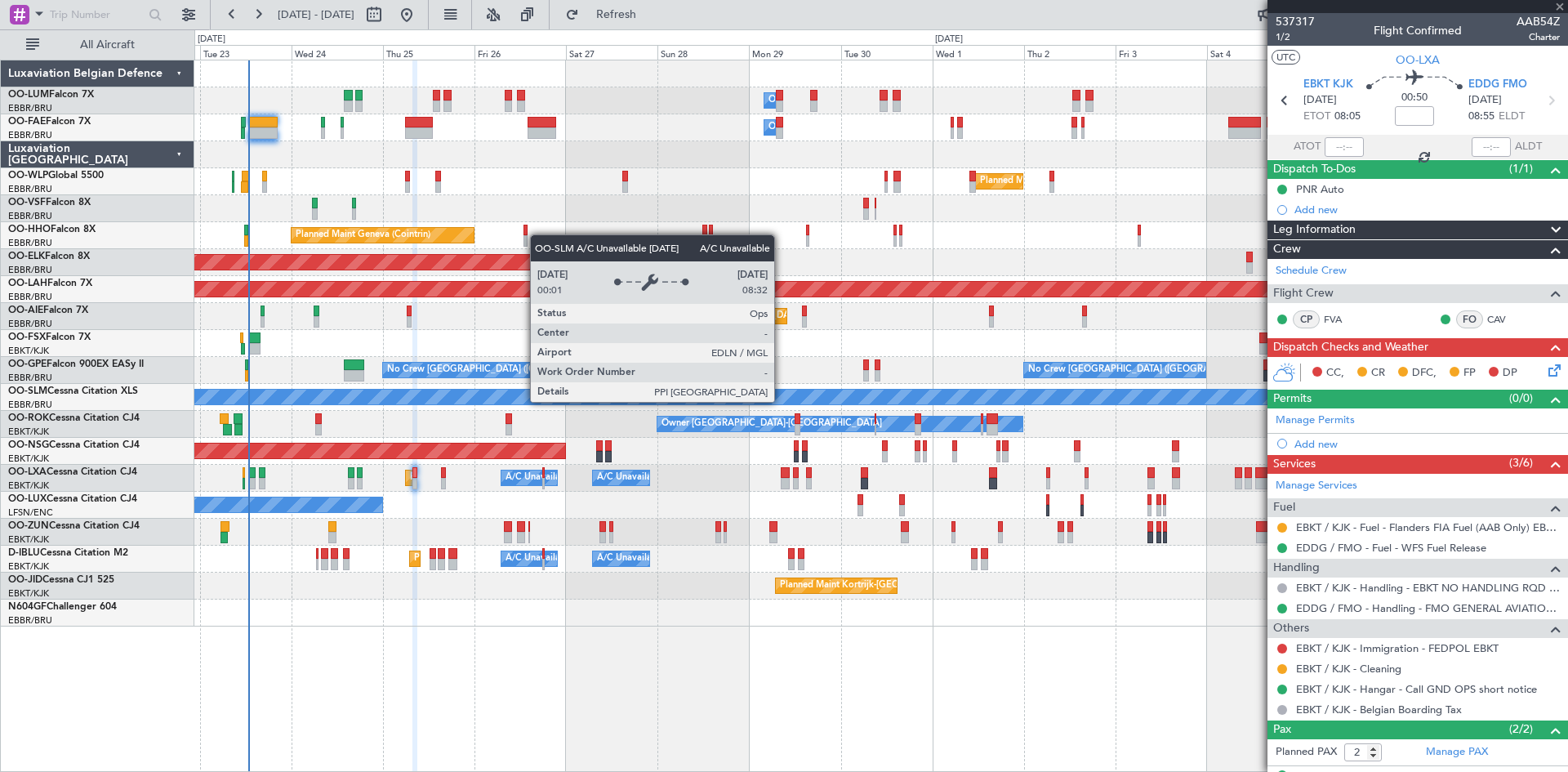
type input "11:52"
type input "1"
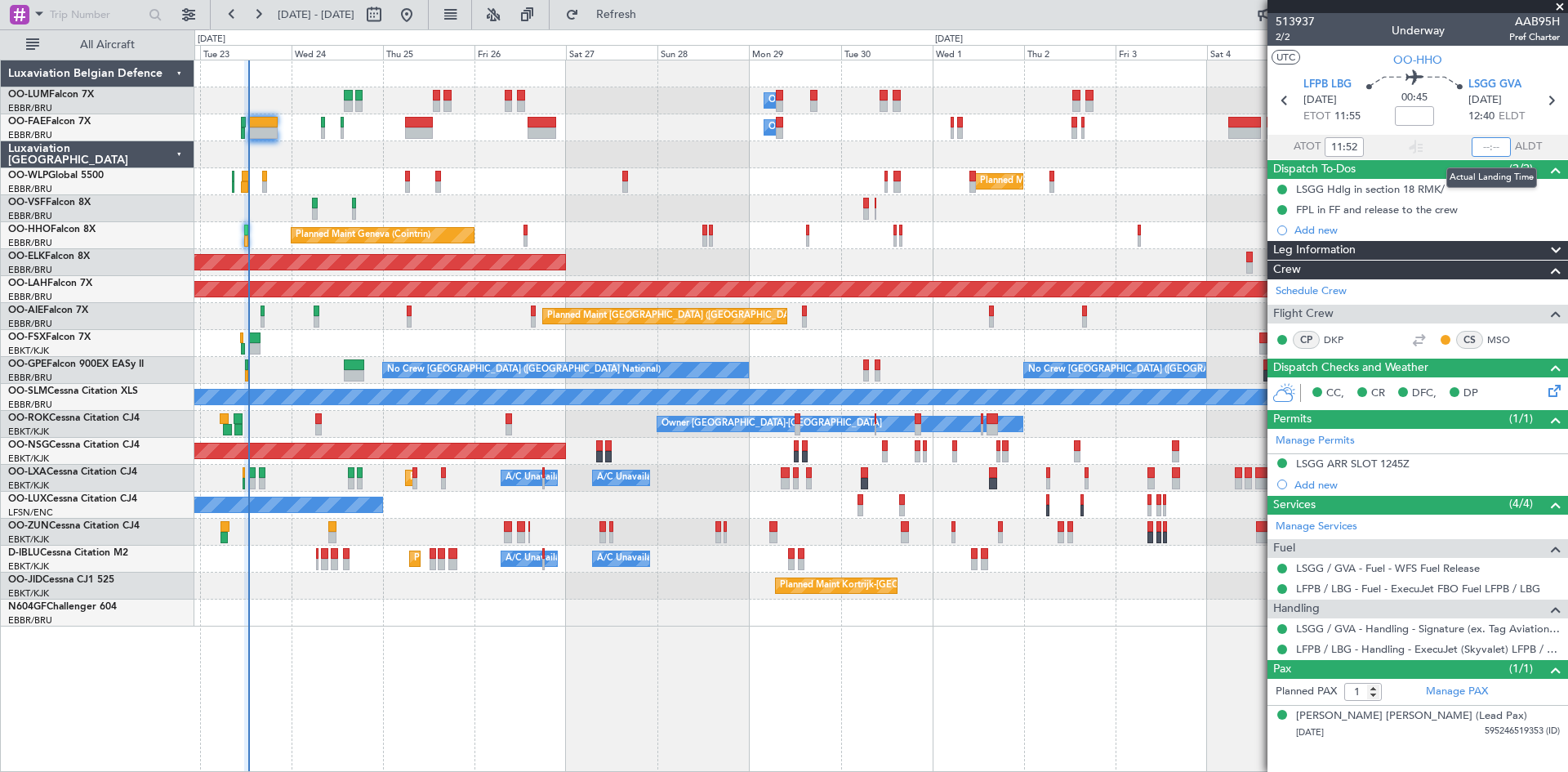
click at [1490, 146] on input "text" at bounding box center [1491, 147] width 39 height 20
click at [1458, 117] on div "00:45" at bounding box center [1414, 101] width 108 height 60
type input "12:39"
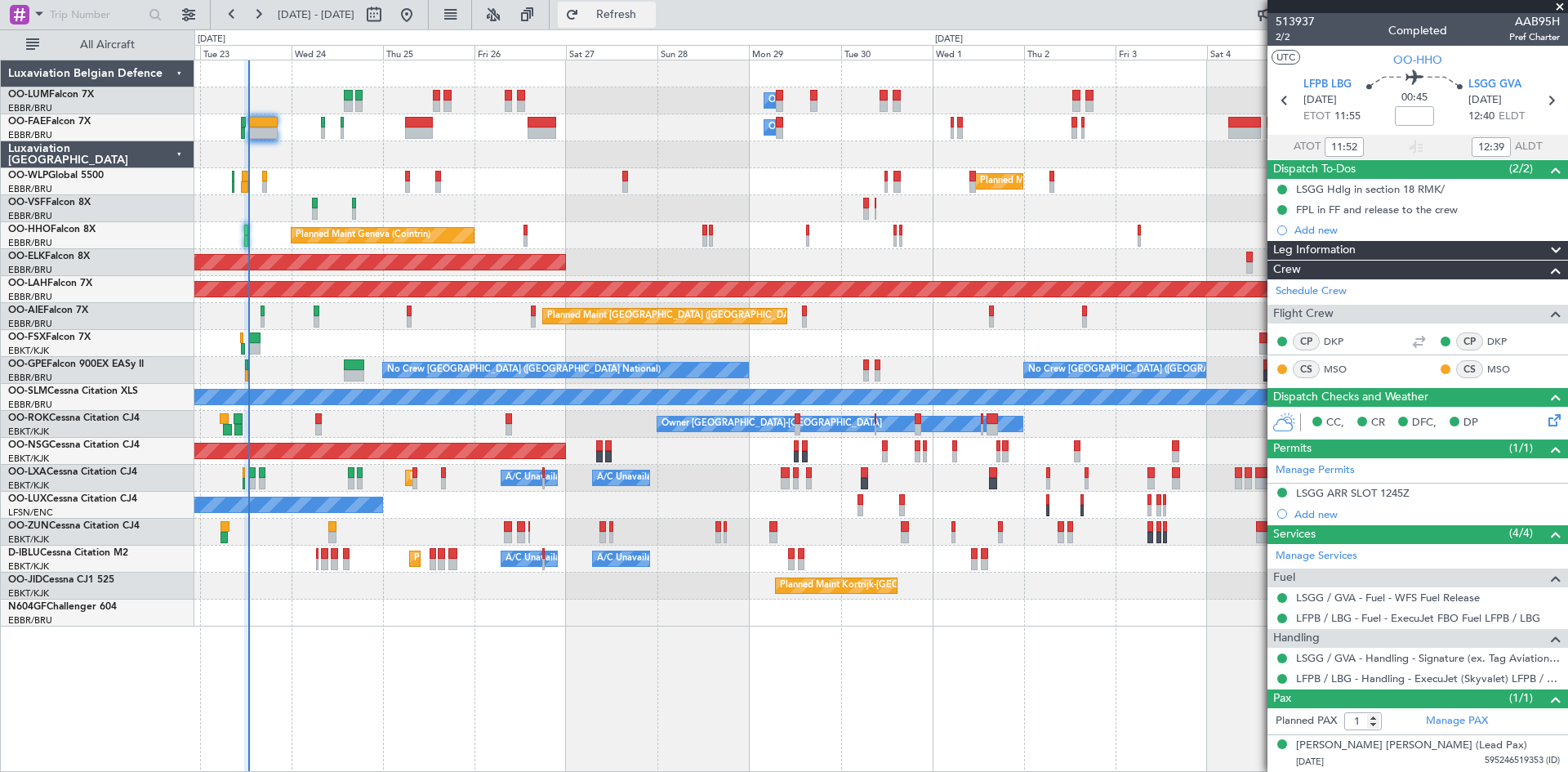
click at [651, 12] on span "Refresh" at bounding box center [616, 15] width 69 height 11
click at [402, 637] on div "Owner Melsbroek Air Base Planned Maint [GEOGRAPHIC_DATA] ([GEOGRAPHIC_DATA]) Ow…" at bounding box center [881, 416] width 1373 height 713
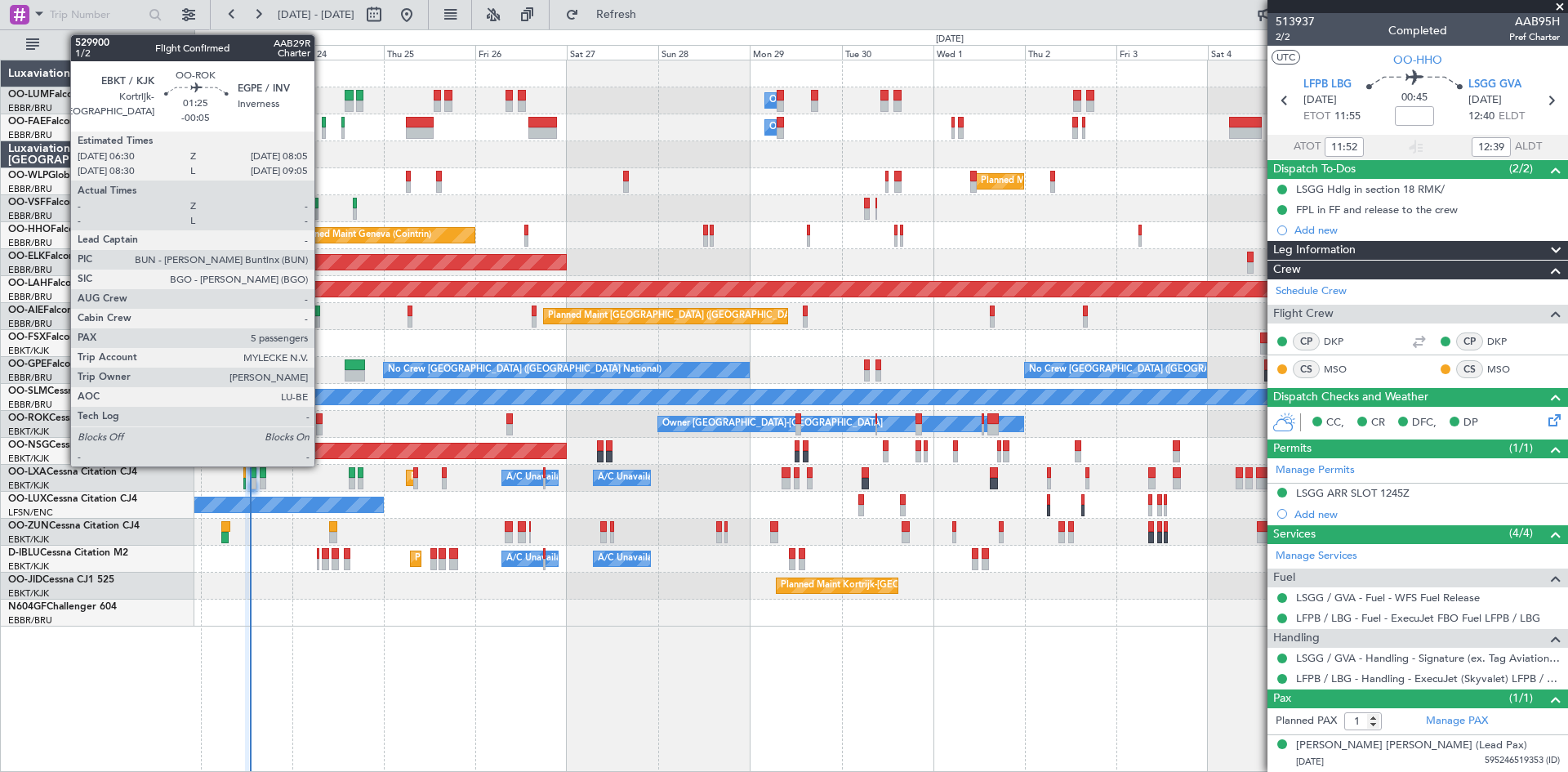
click at [321, 419] on div at bounding box center [319, 419] width 7 height 11
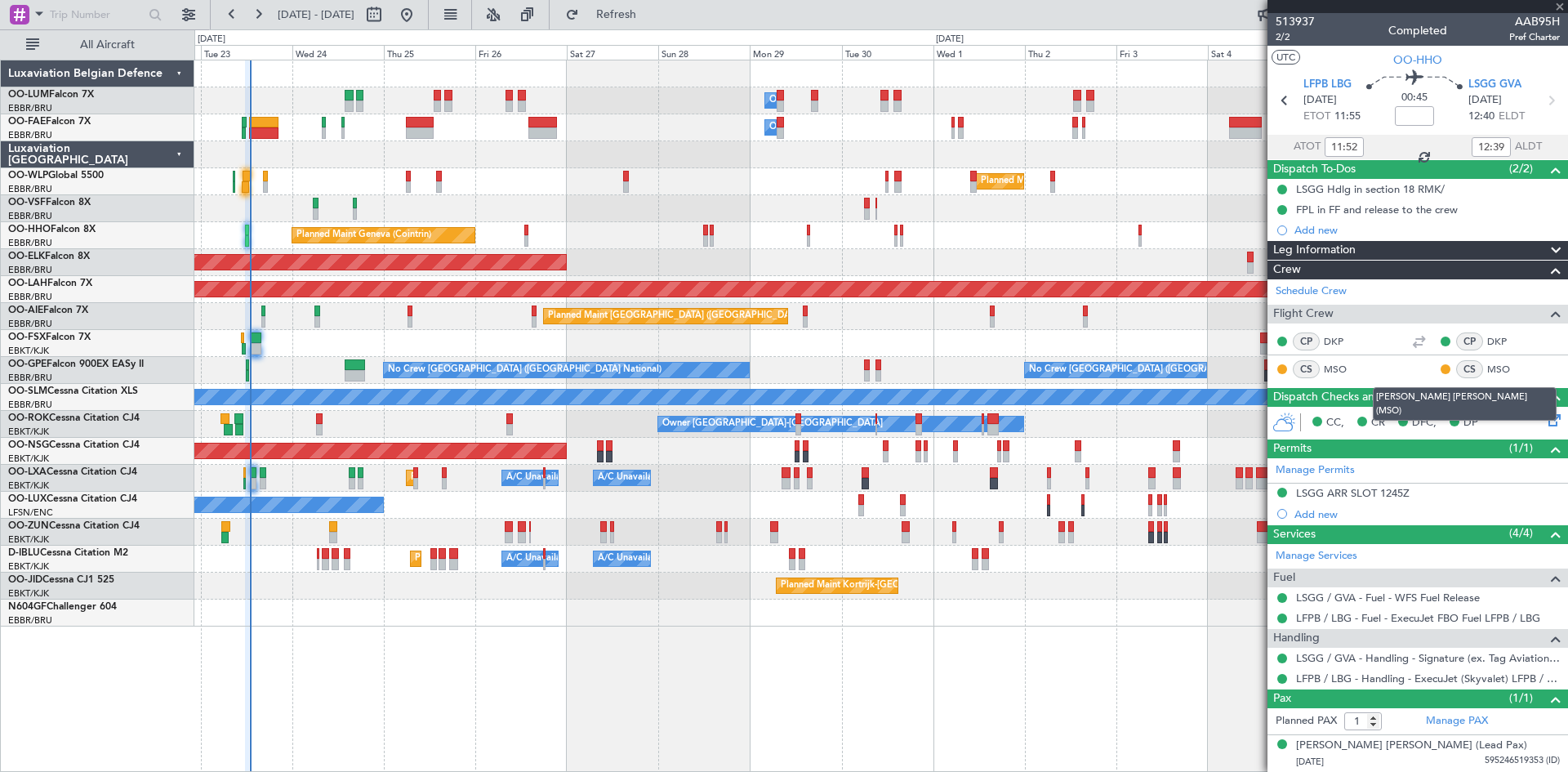
type input "-00:05"
type input "5"
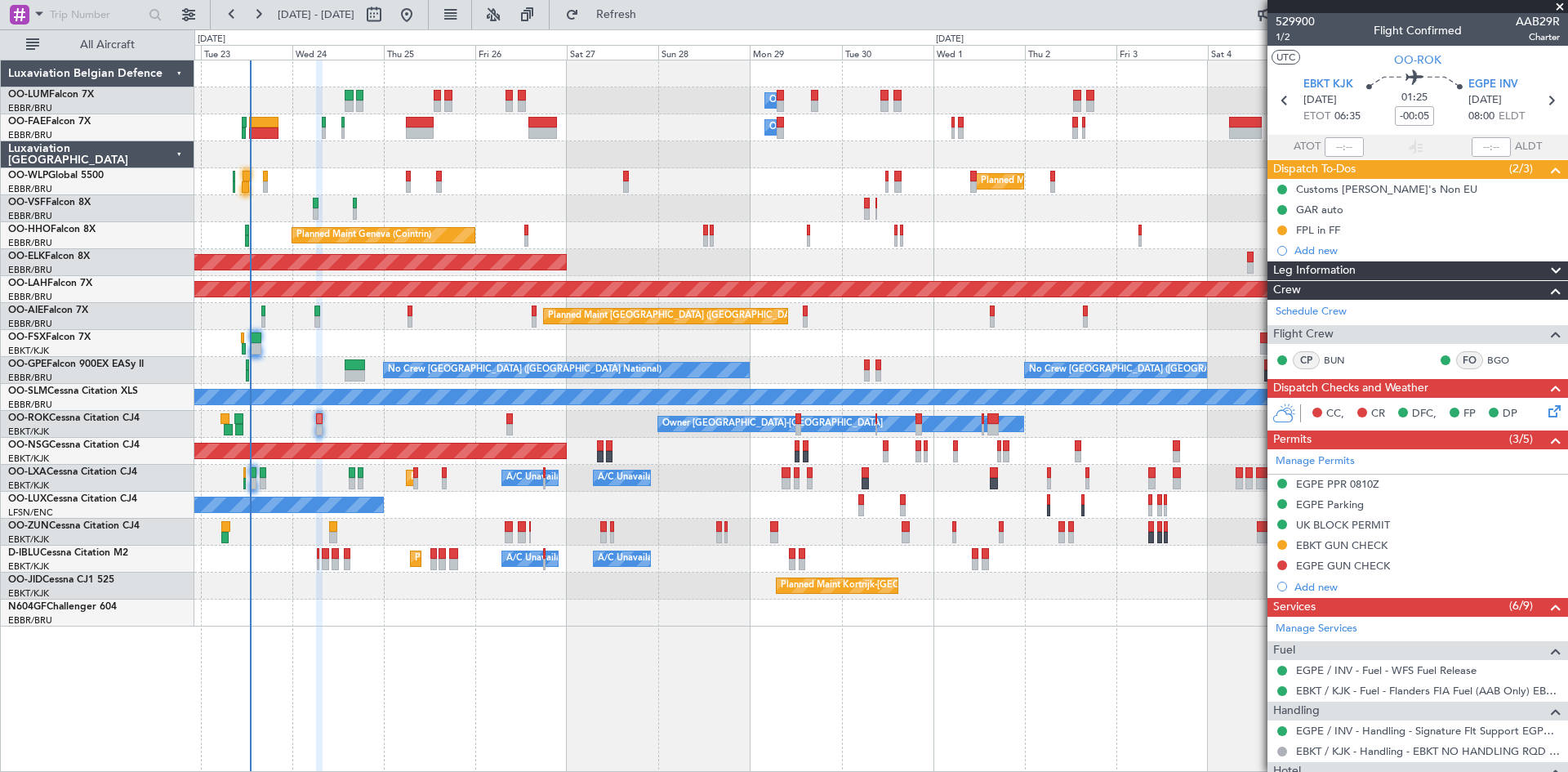
click at [1285, 564] on button at bounding box center [1282, 565] width 9 height 9
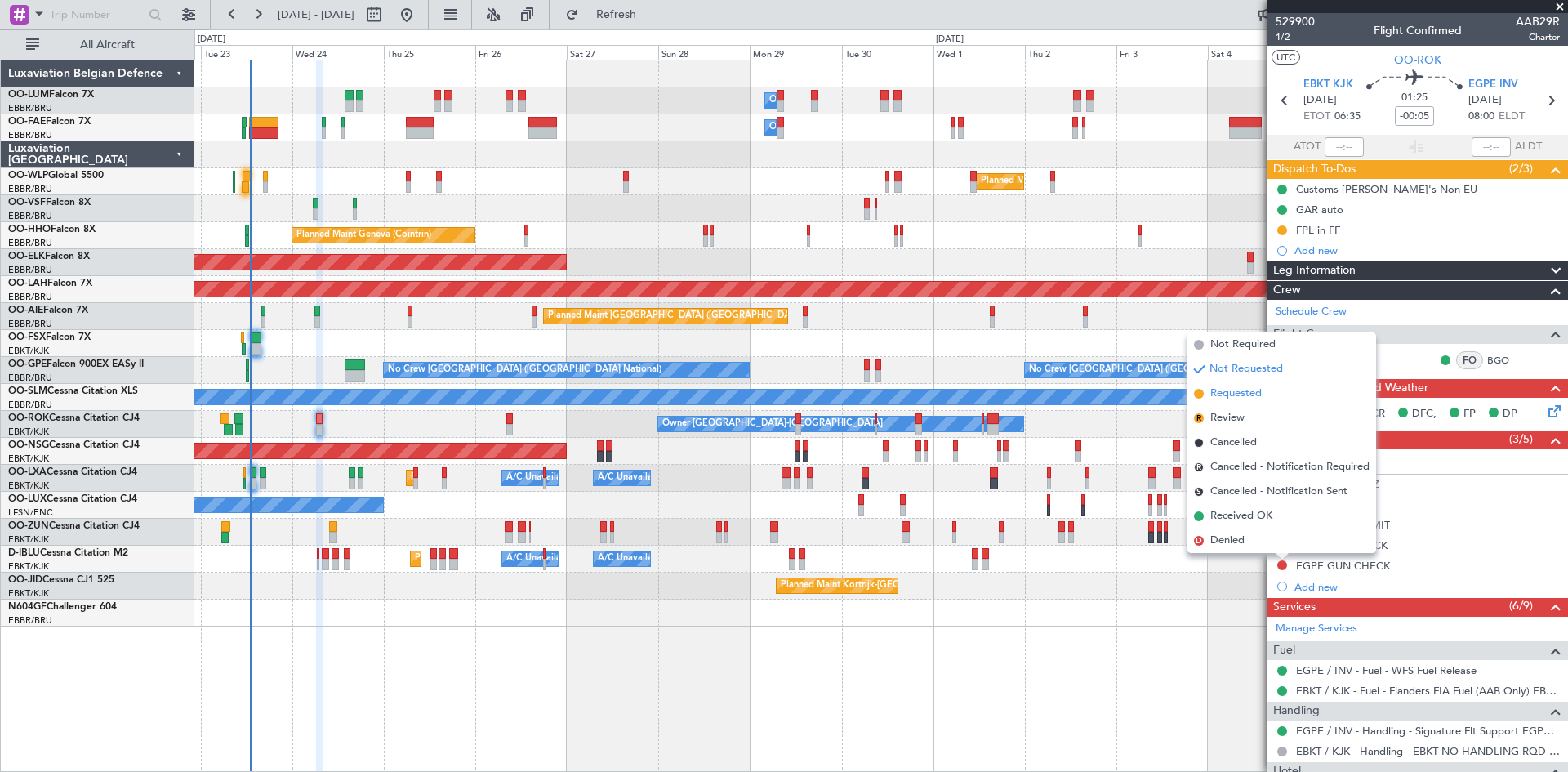
click at [1222, 395] on span "Requested" at bounding box center [1235, 393] width 52 height 16
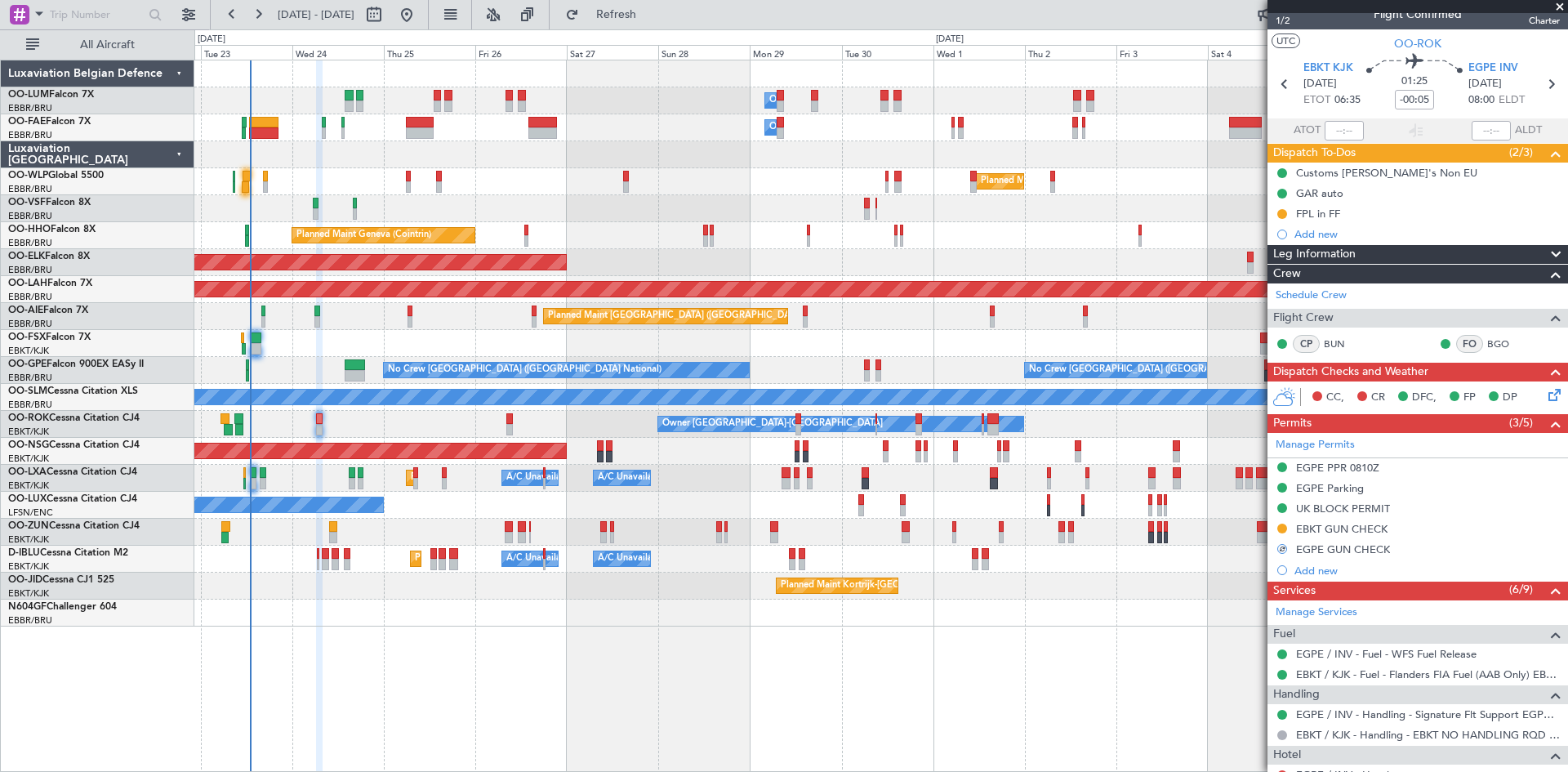
scroll to position [13, 0]
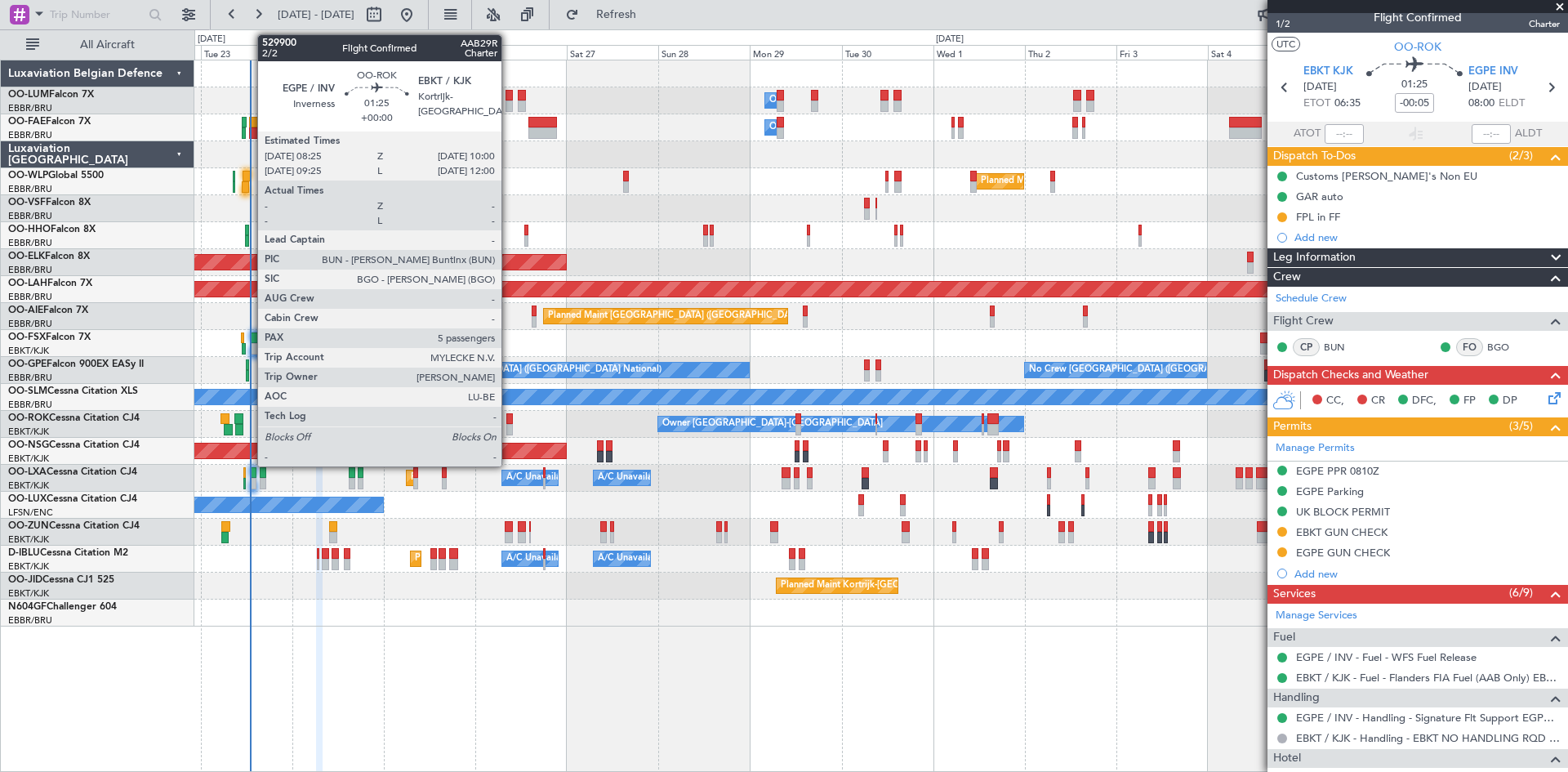
click at [509, 420] on div at bounding box center [510, 419] width 7 height 11
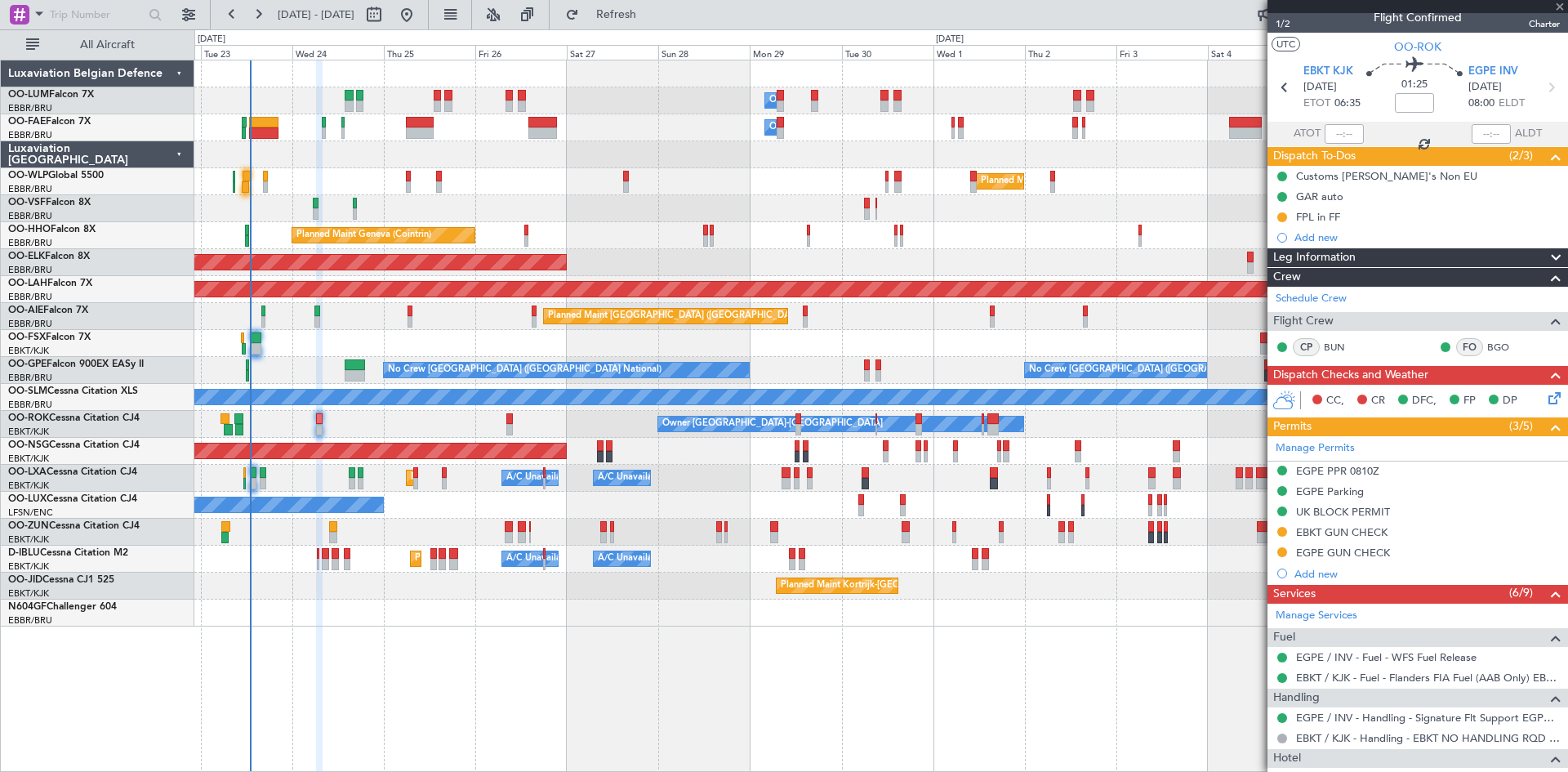
scroll to position [0, 0]
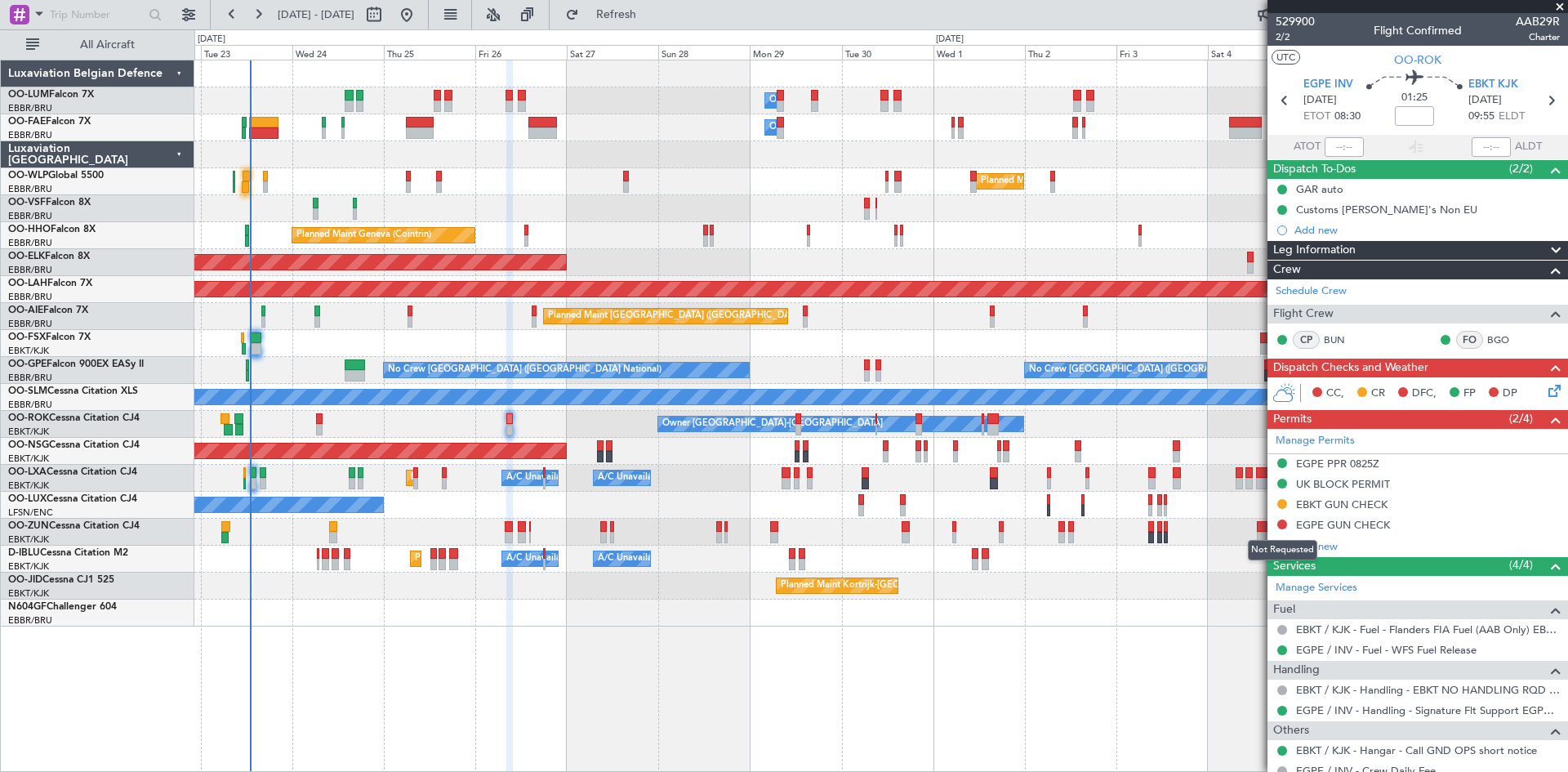
click at [1279, 522] on button at bounding box center [1282, 524] width 9 height 9
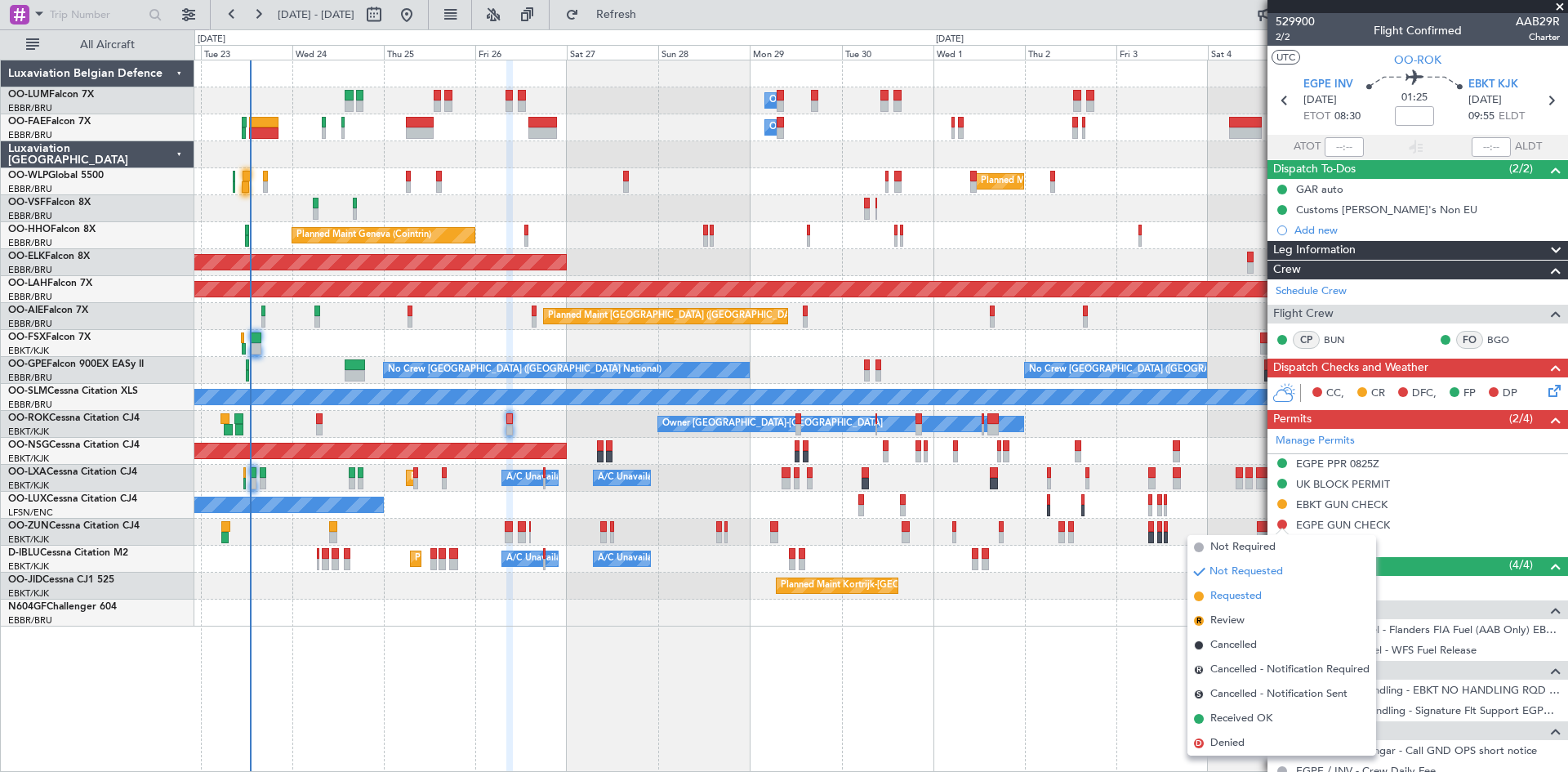
click at [1250, 595] on span "Requested" at bounding box center [1235, 595] width 52 height 16
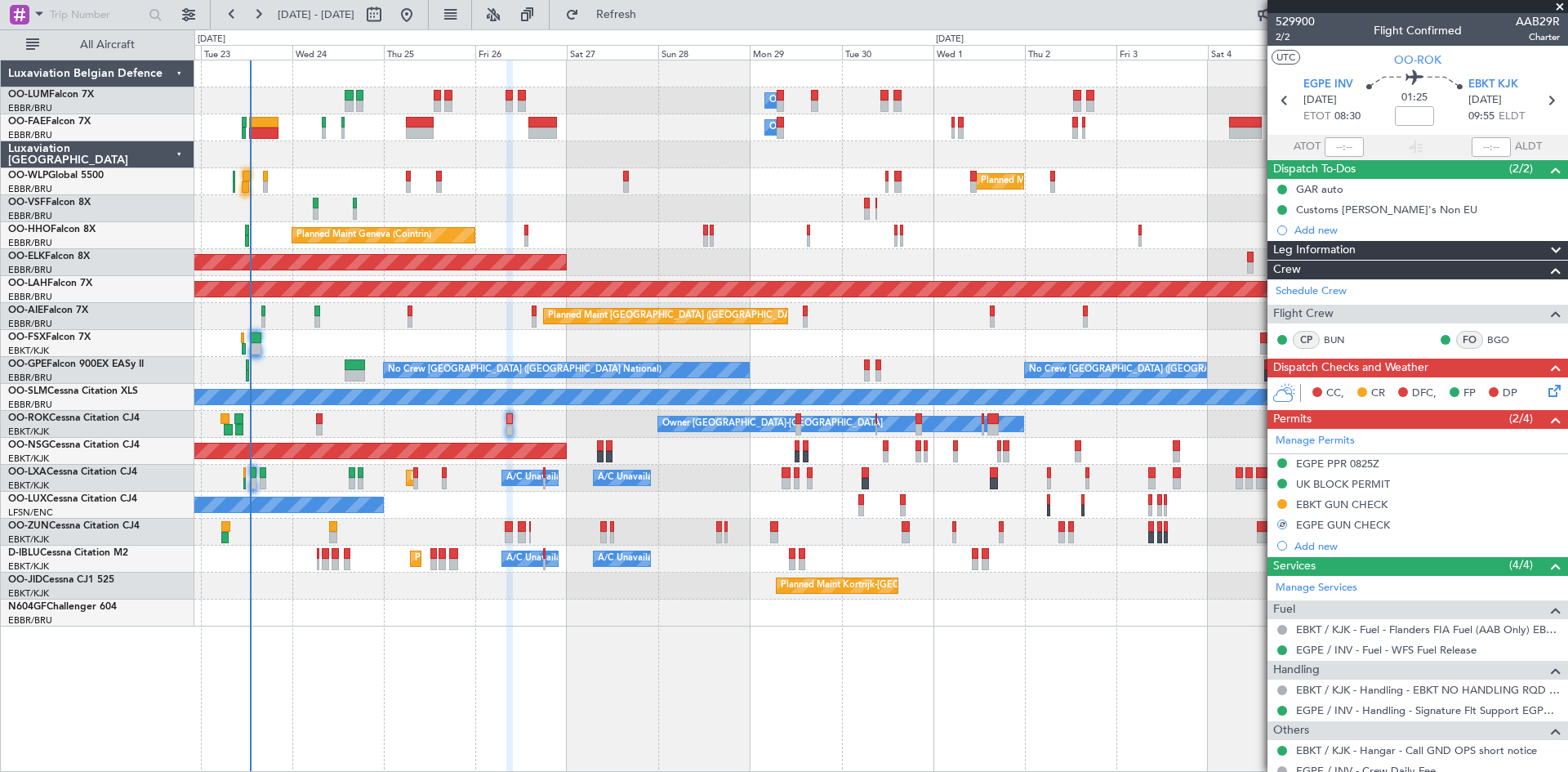
click at [1545, 389] on icon at bounding box center [1552, 388] width 13 height 13
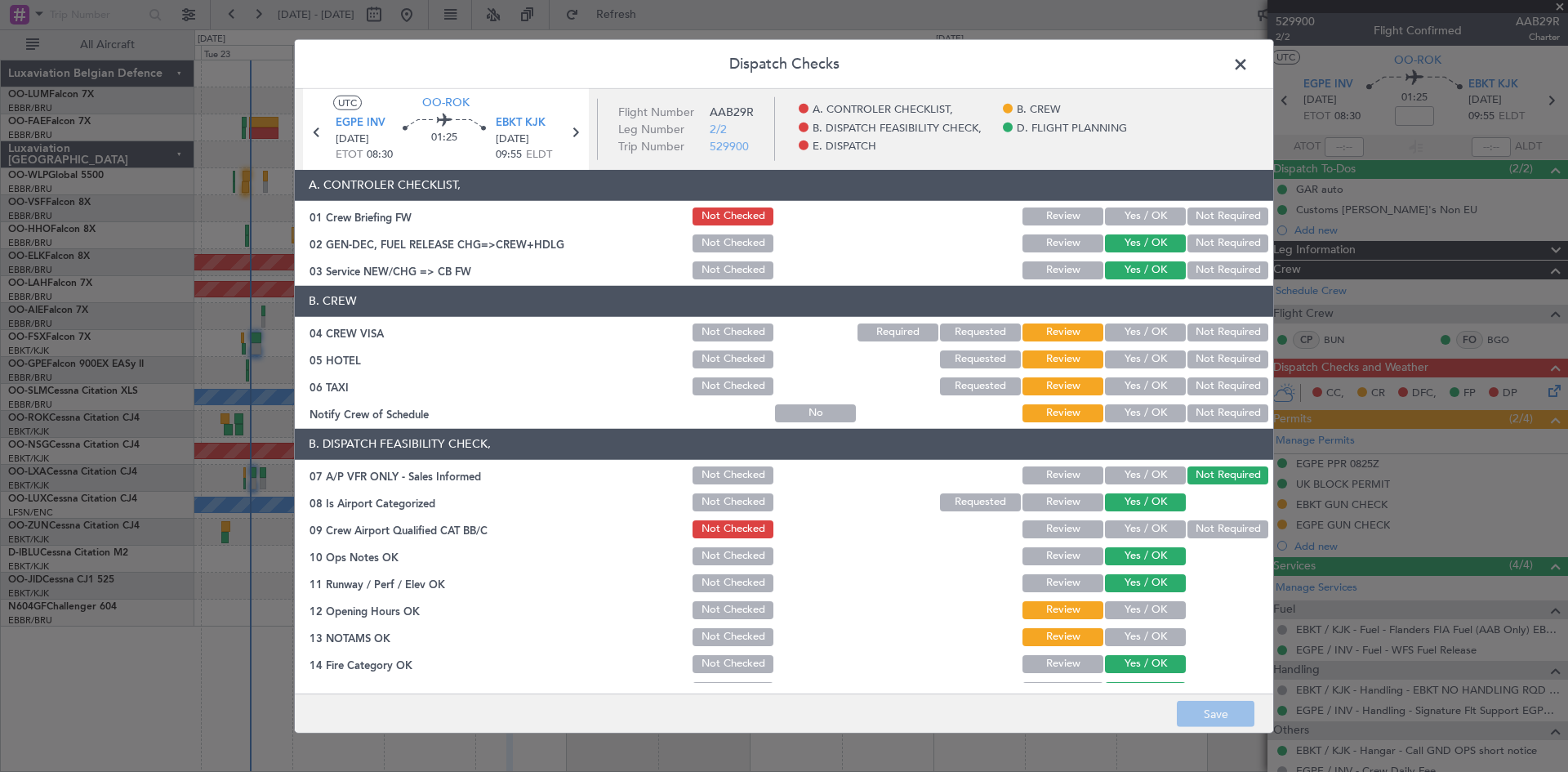
click at [1187, 383] on button "Not Required" at bounding box center [1228, 386] width 81 height 18
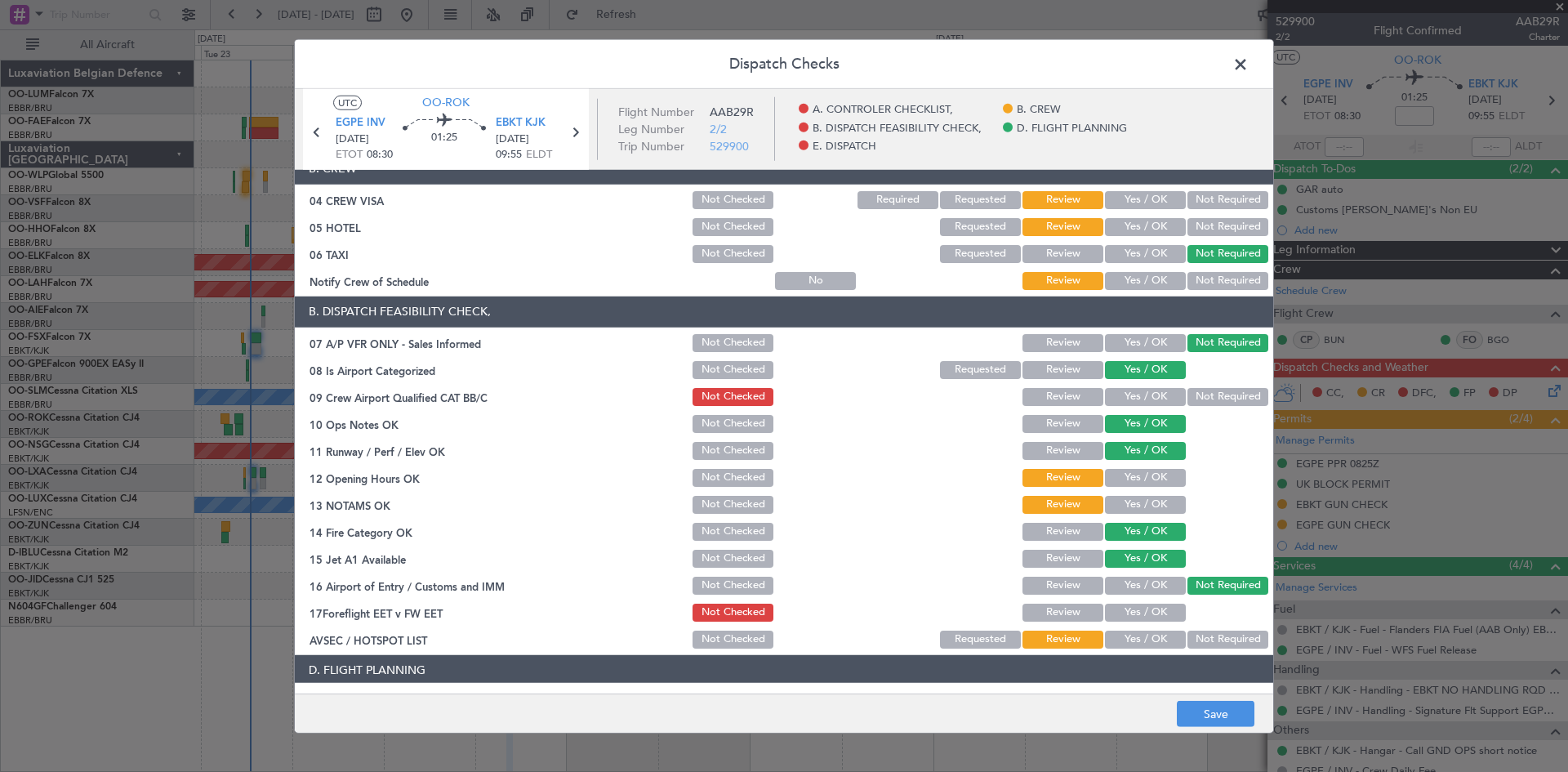
scroll to position [164, 0]
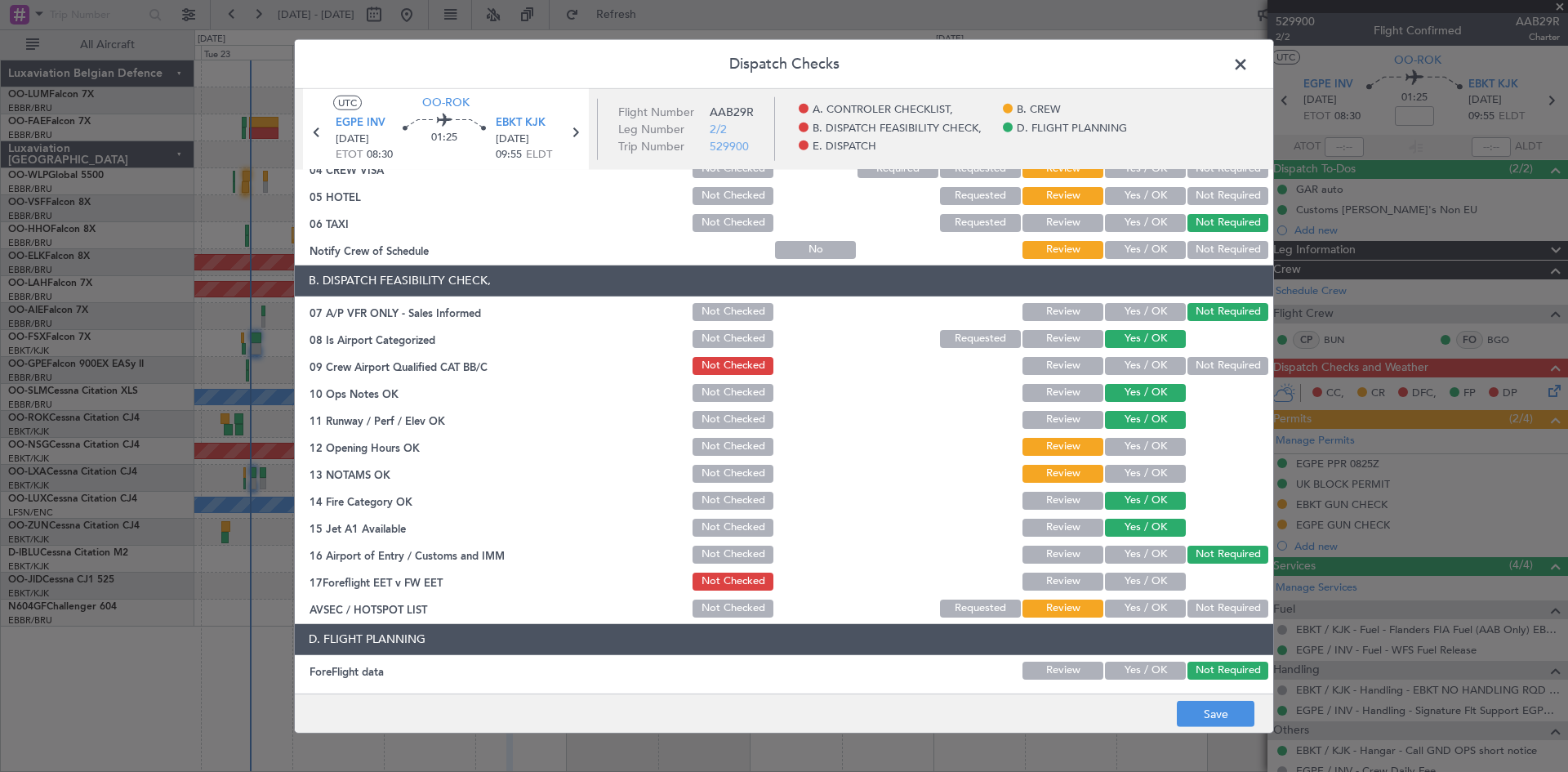
click at [1133, 479] on button "Yes / OK" at bounding box center [1145, 473] width 81 height 18
click at [1135, 447] on button "Yes / OK" at bounding box center [1145, 447] width 81 height 18
click at [1130, 605] on button "Yes / OK" at bounding box center [1145, 608] width 81 height 18
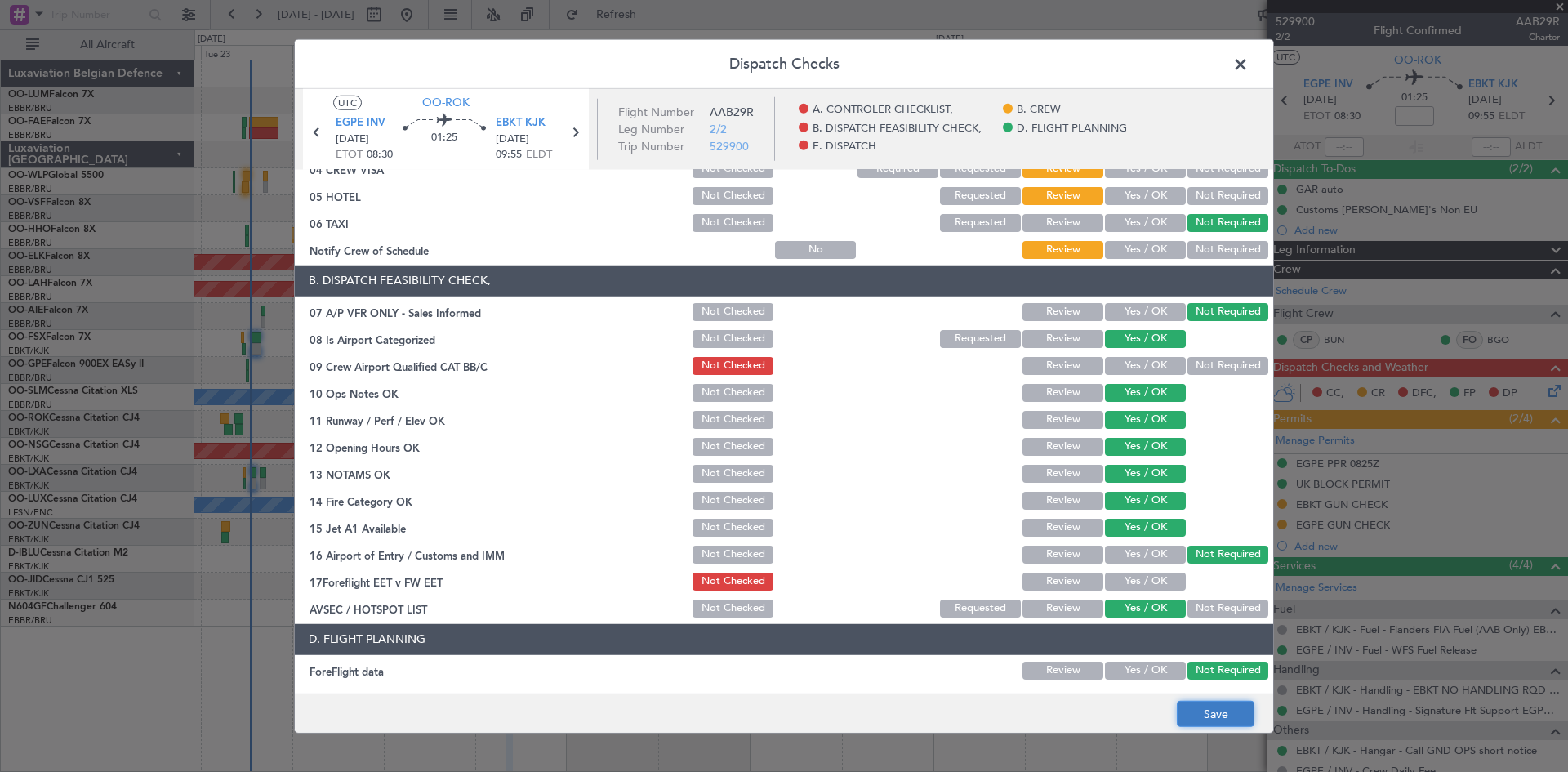
click at [1212, 713] on button "Save" at bounding box center [1215, 714] width 78 height 26
click at [1248, 64] on span at bounding box center [1248, 68] width 0 height 33
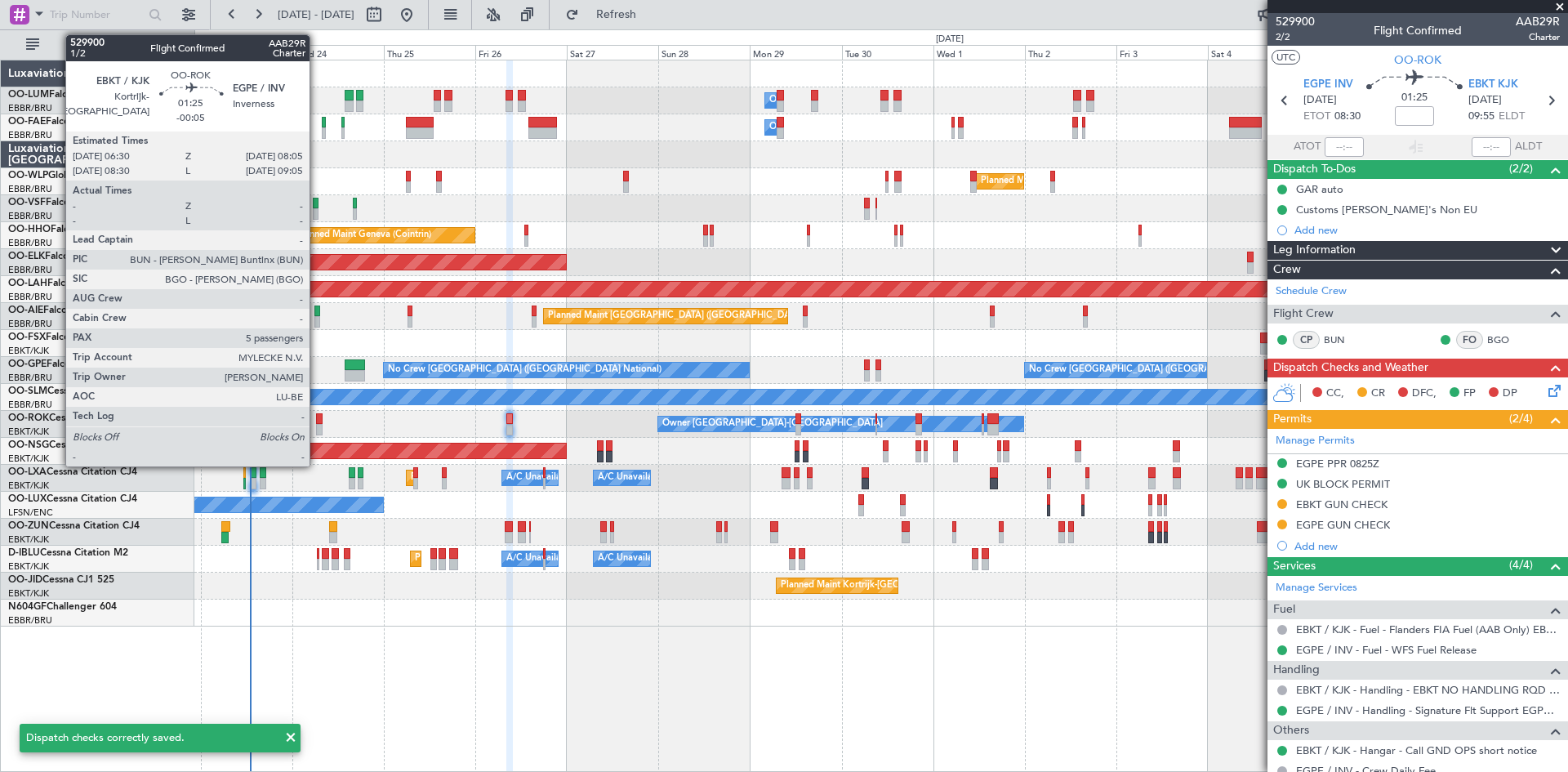
click at [316, 422] on div at bounding box center [319, 419] width 7 height 11
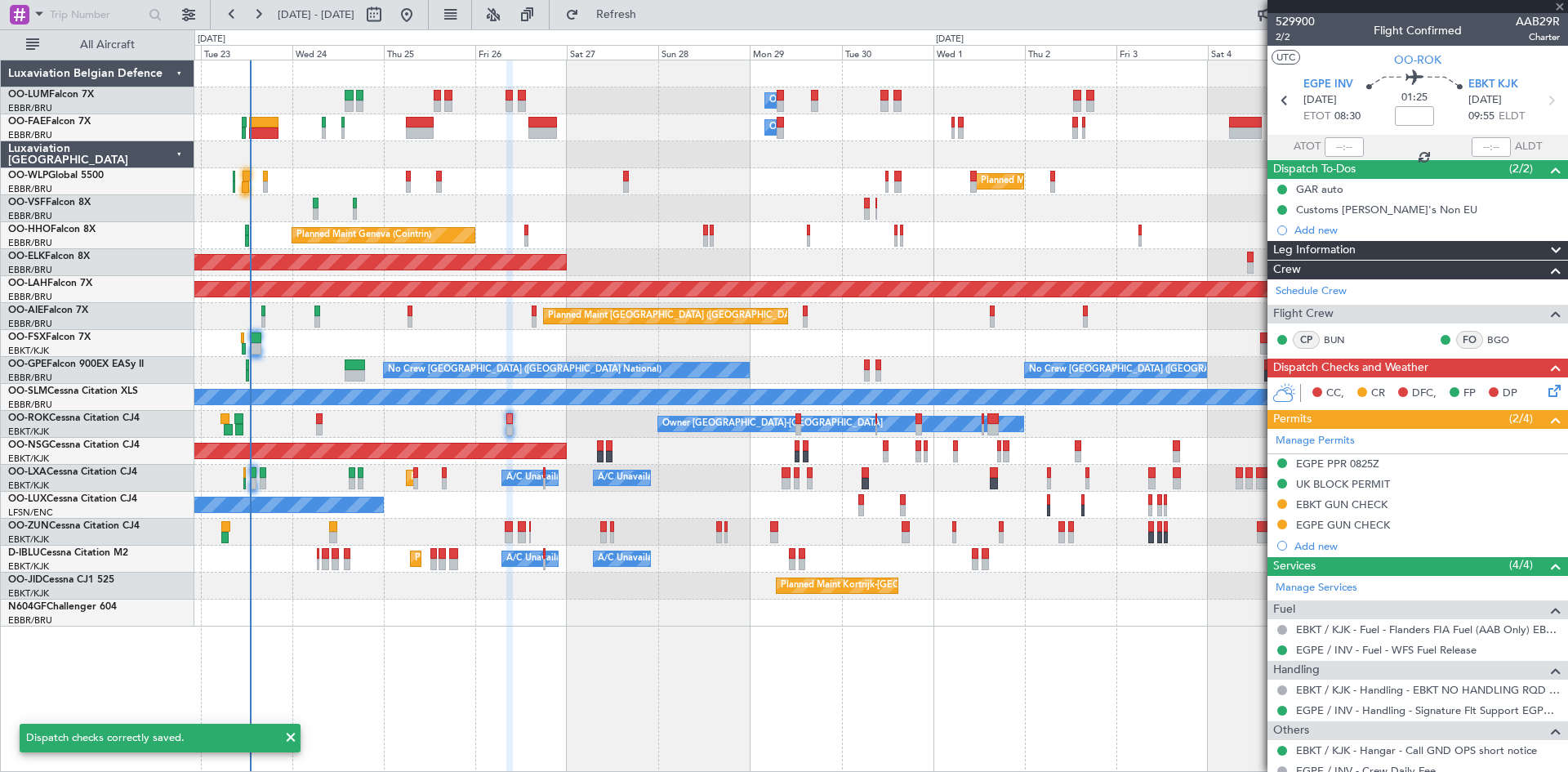
type input "-00:05"
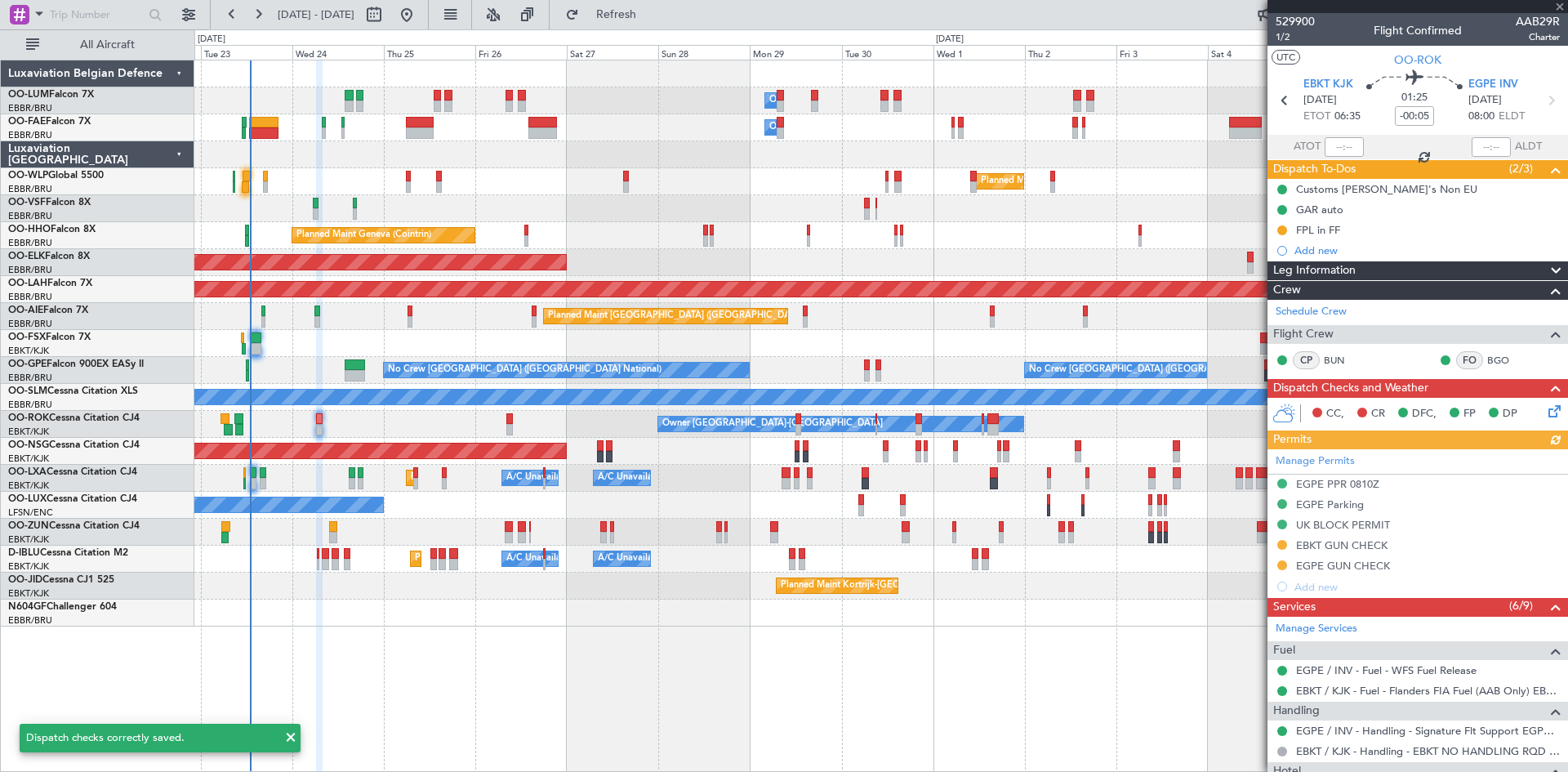
click at [1545, 408] on icon at bounding box center [1552, 408] width 13 height 13
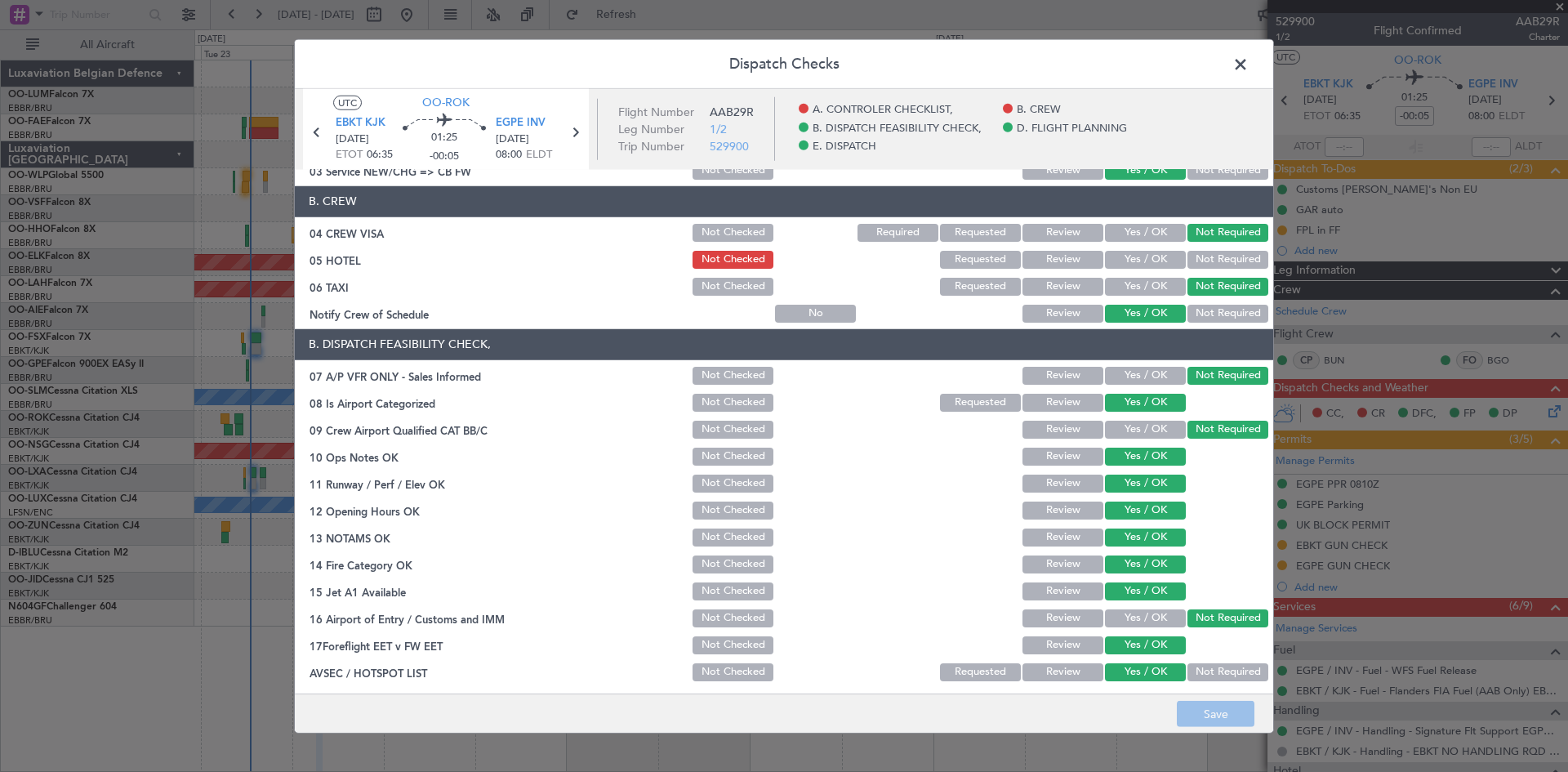
scroll to position [0, 0]
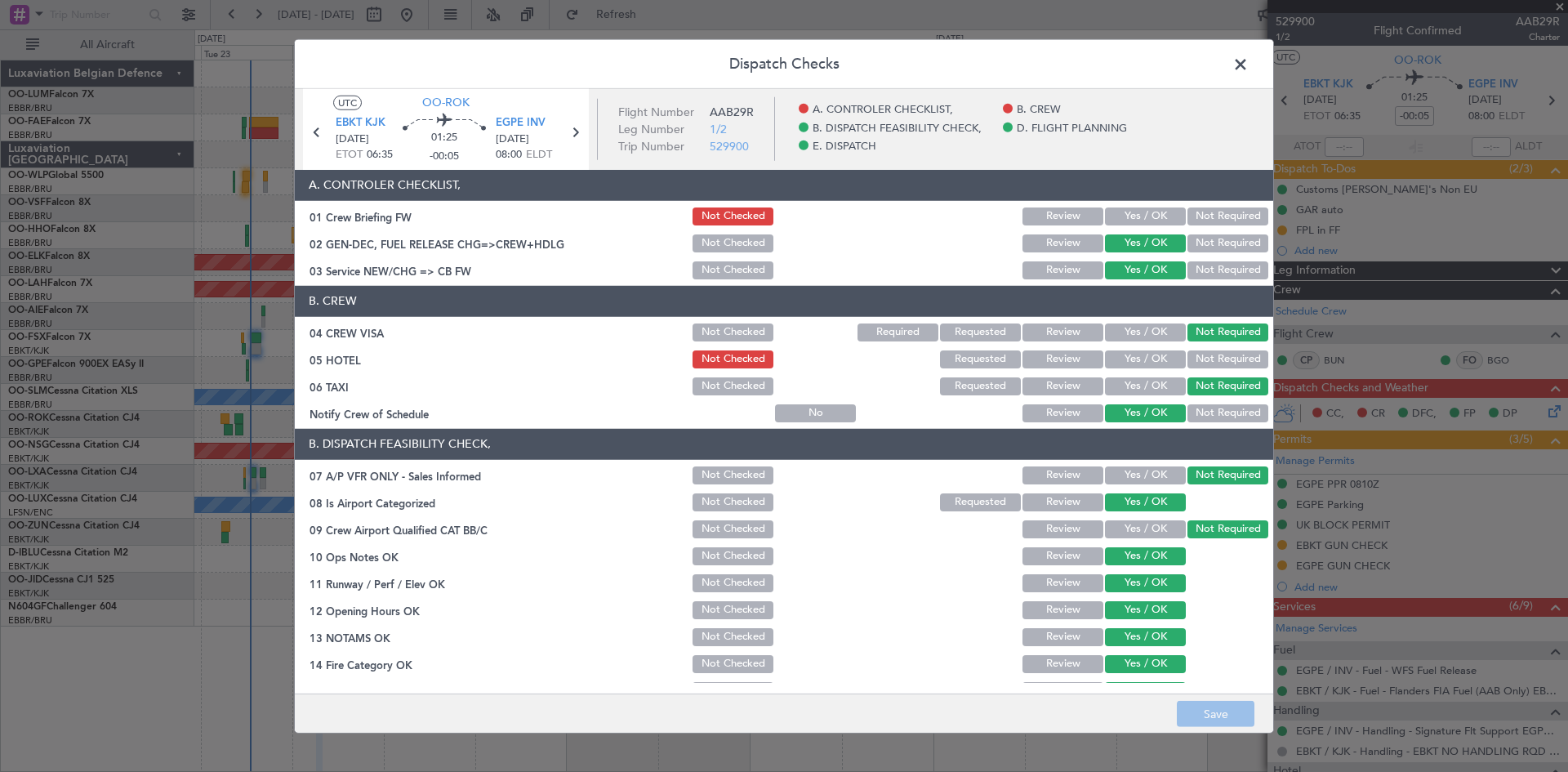
click at [1248, 65] on span at bounding box center [1248, 68] width 0 height 33
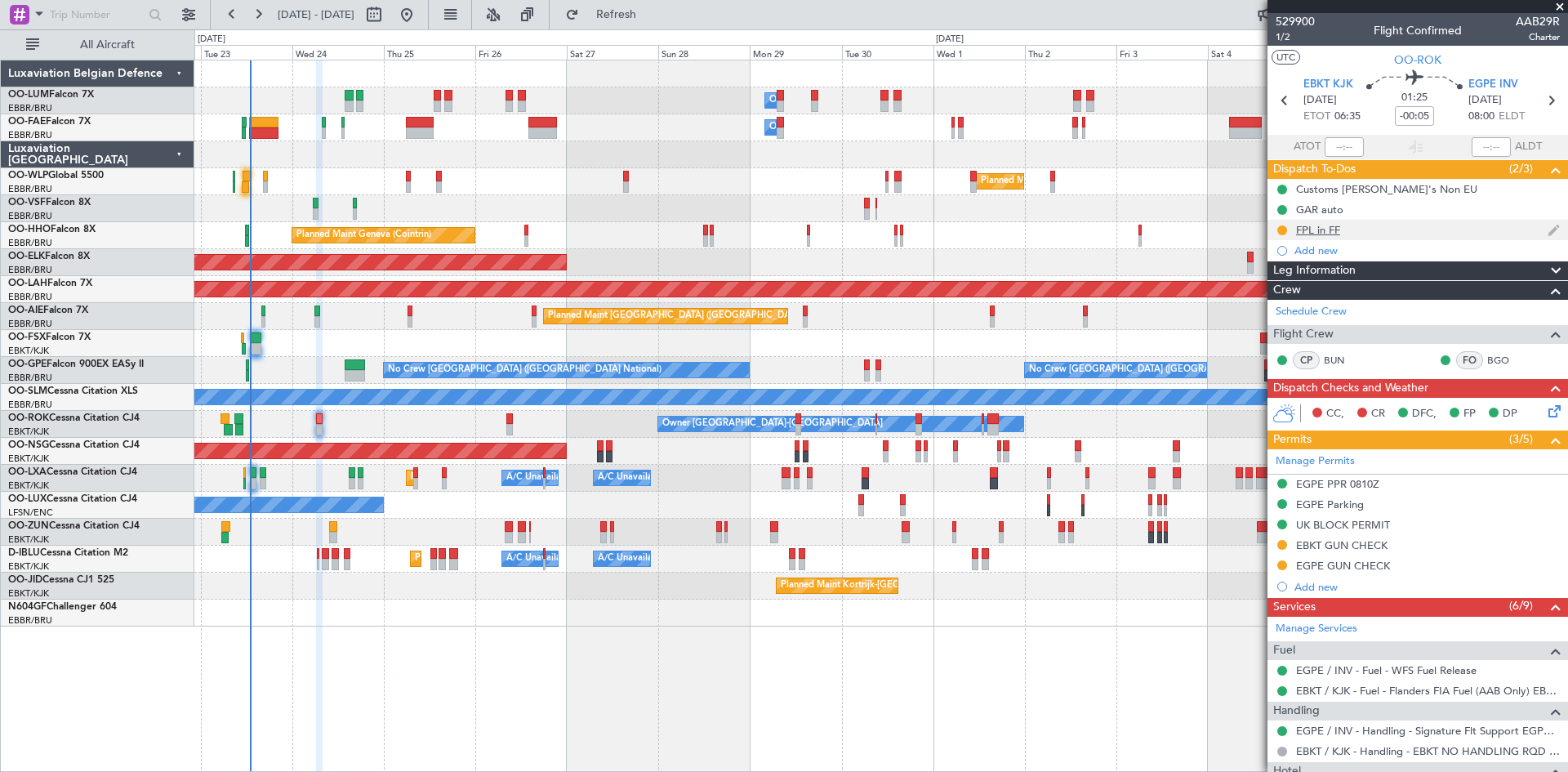
click at [1323, 229] on div "FPL in FF" at bounding box center [1318, 229] width 44 height 14
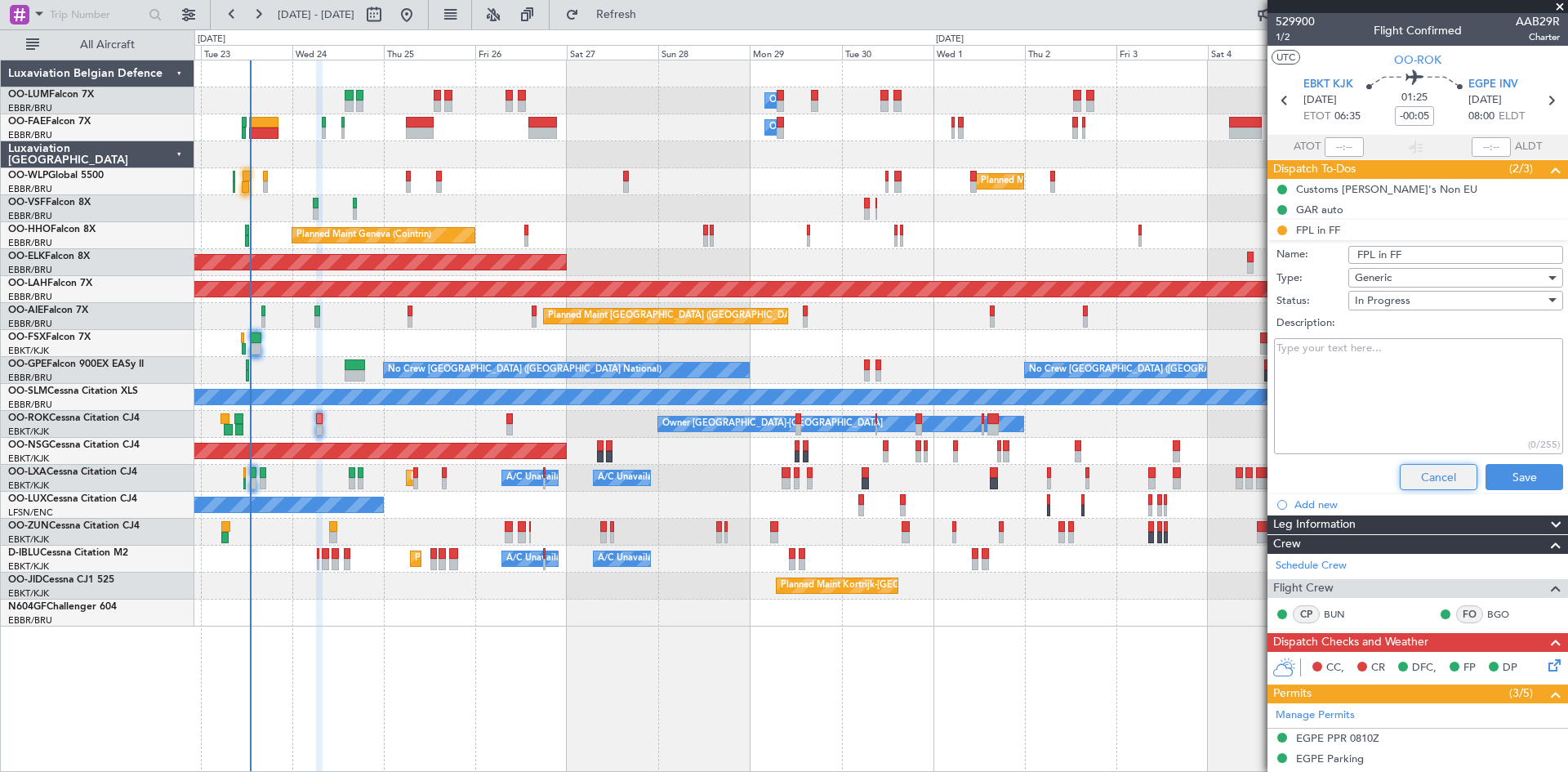
click at [1421, 480] on button "Cancel" at bounding box center [1438, 477] width 78 height 26
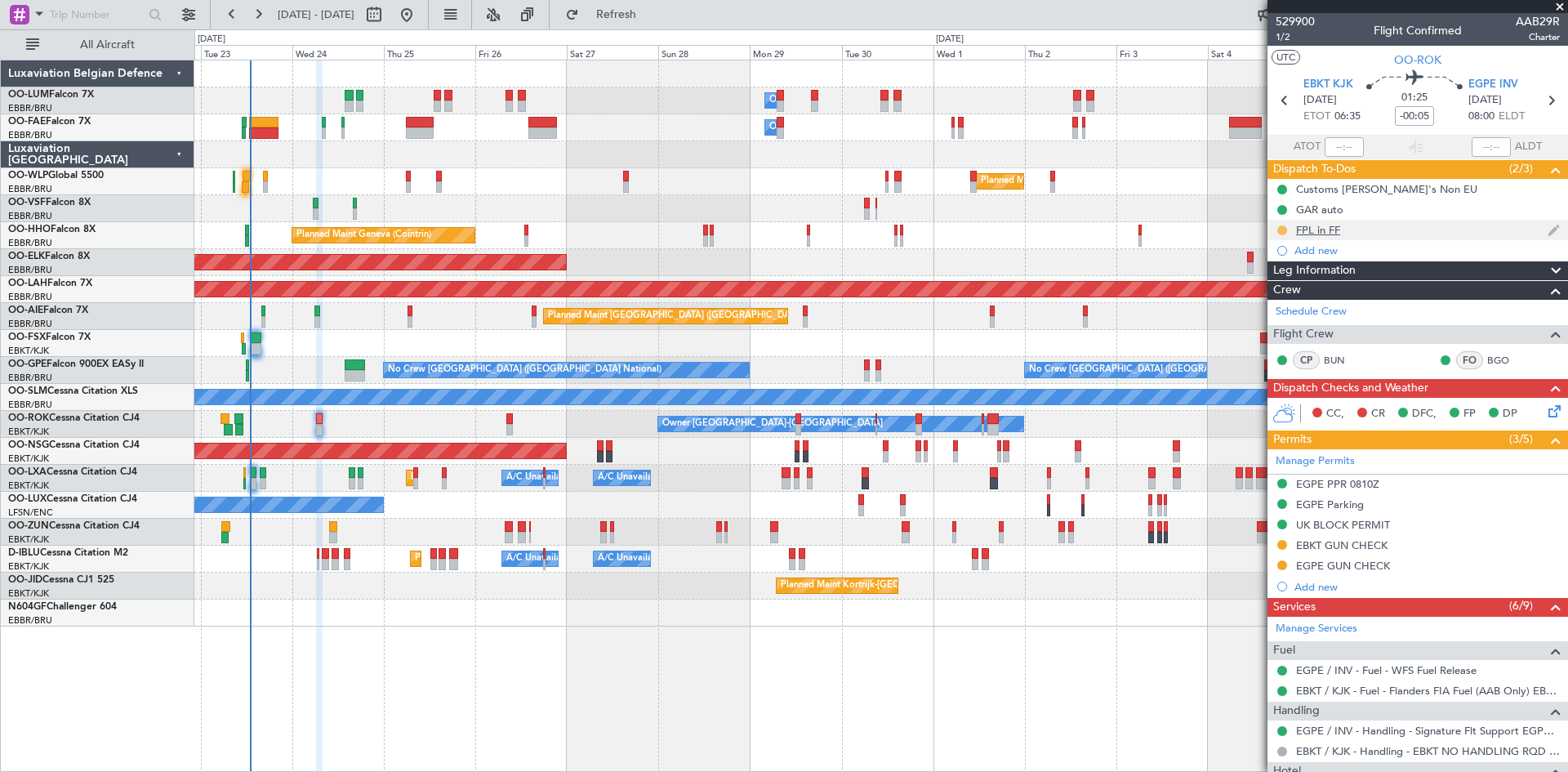
click at [1279, 230] on button at bounding box center [1282, 230] width 9 height 9
click at [1264, 308] on span "Completed" at bounding box center [1288, 302] width 54 height 16
click at [1281, 232] on button at bounding box center [1282, 230] width 9 height 9
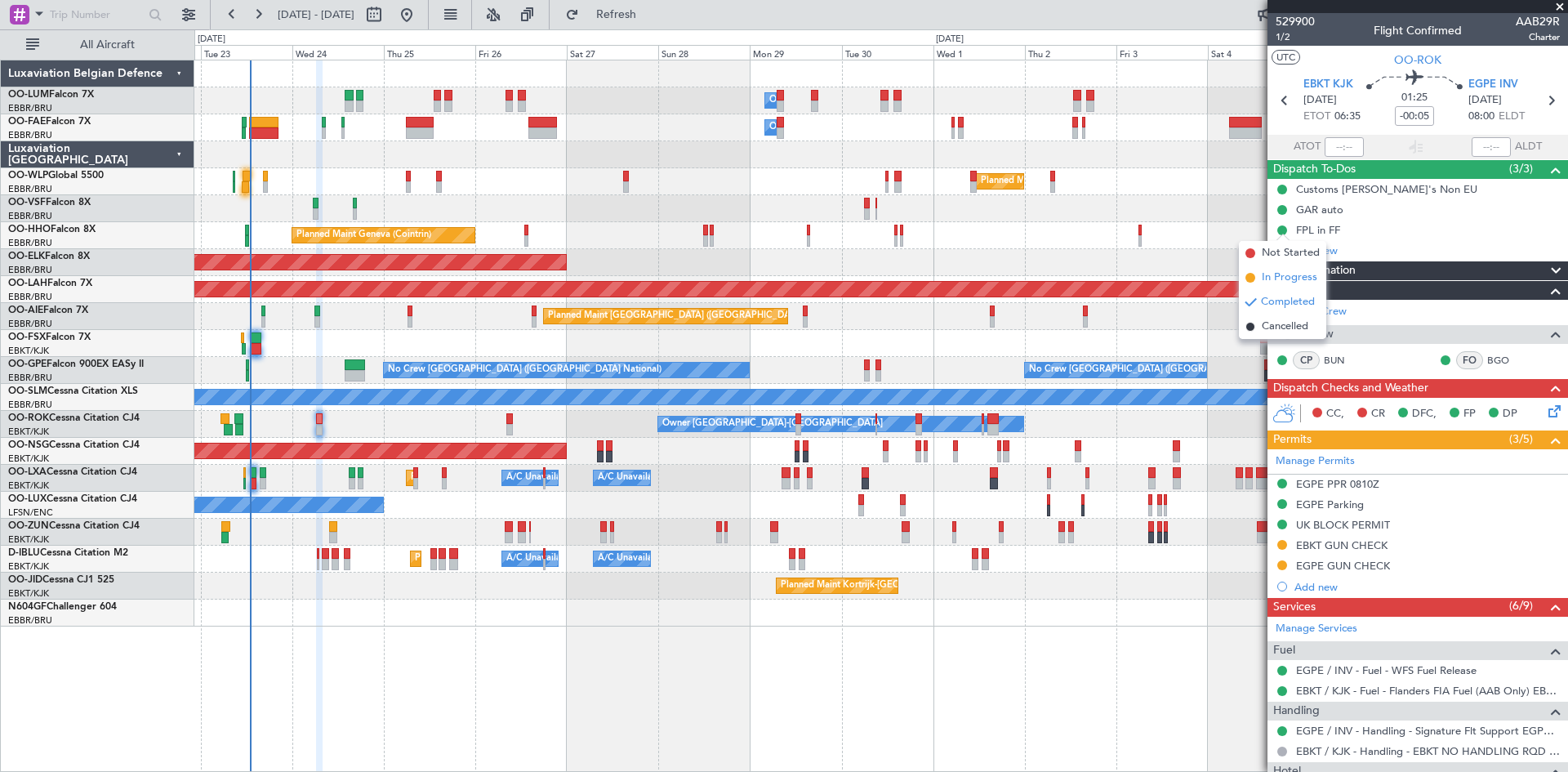
click at [1278, 280] on span "In Progress" at bounding box center [1289, 277] width 55 height 16
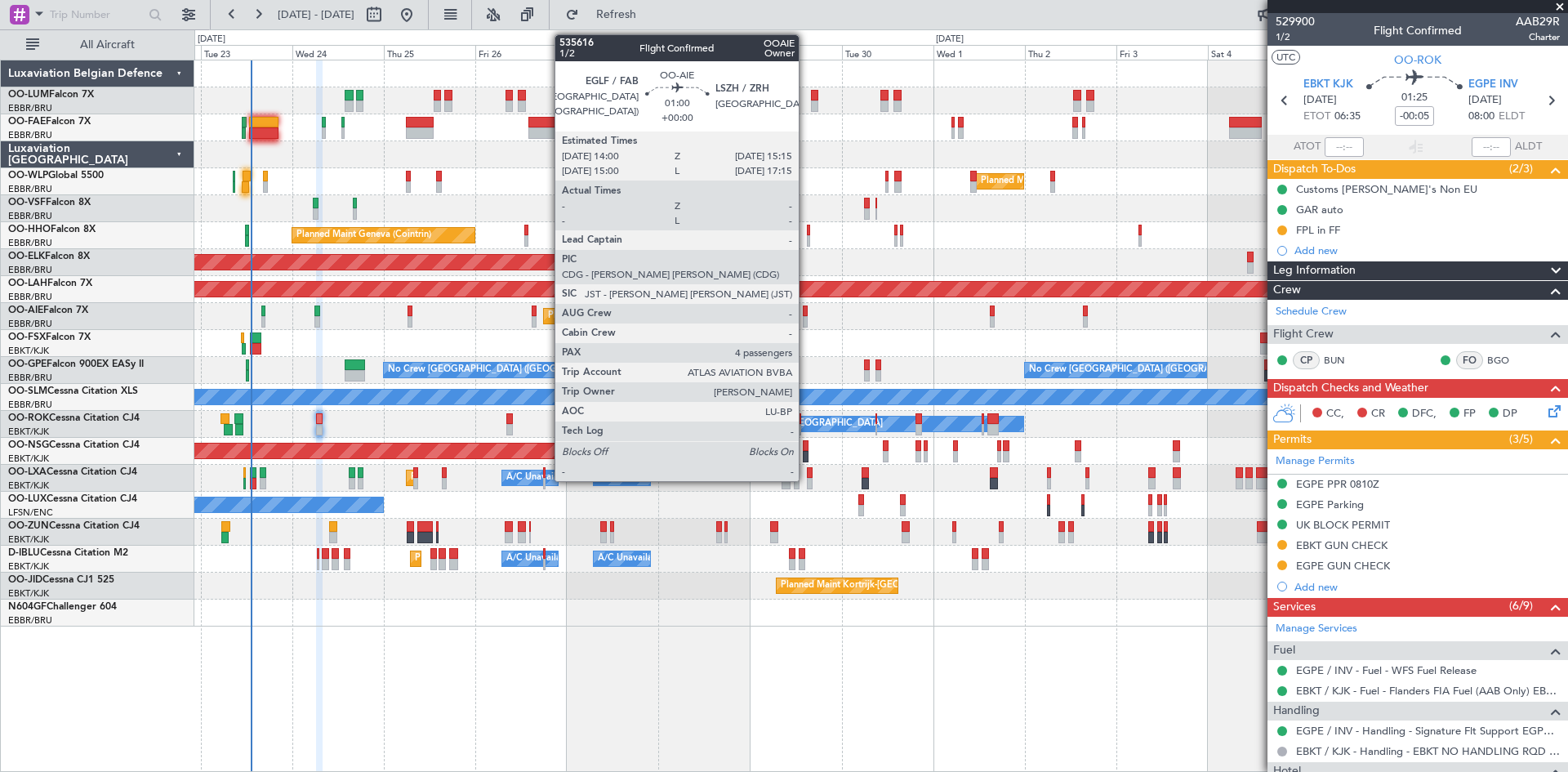
click at [806, 307] on div at bounding box center [805, 311] width 5 height 11
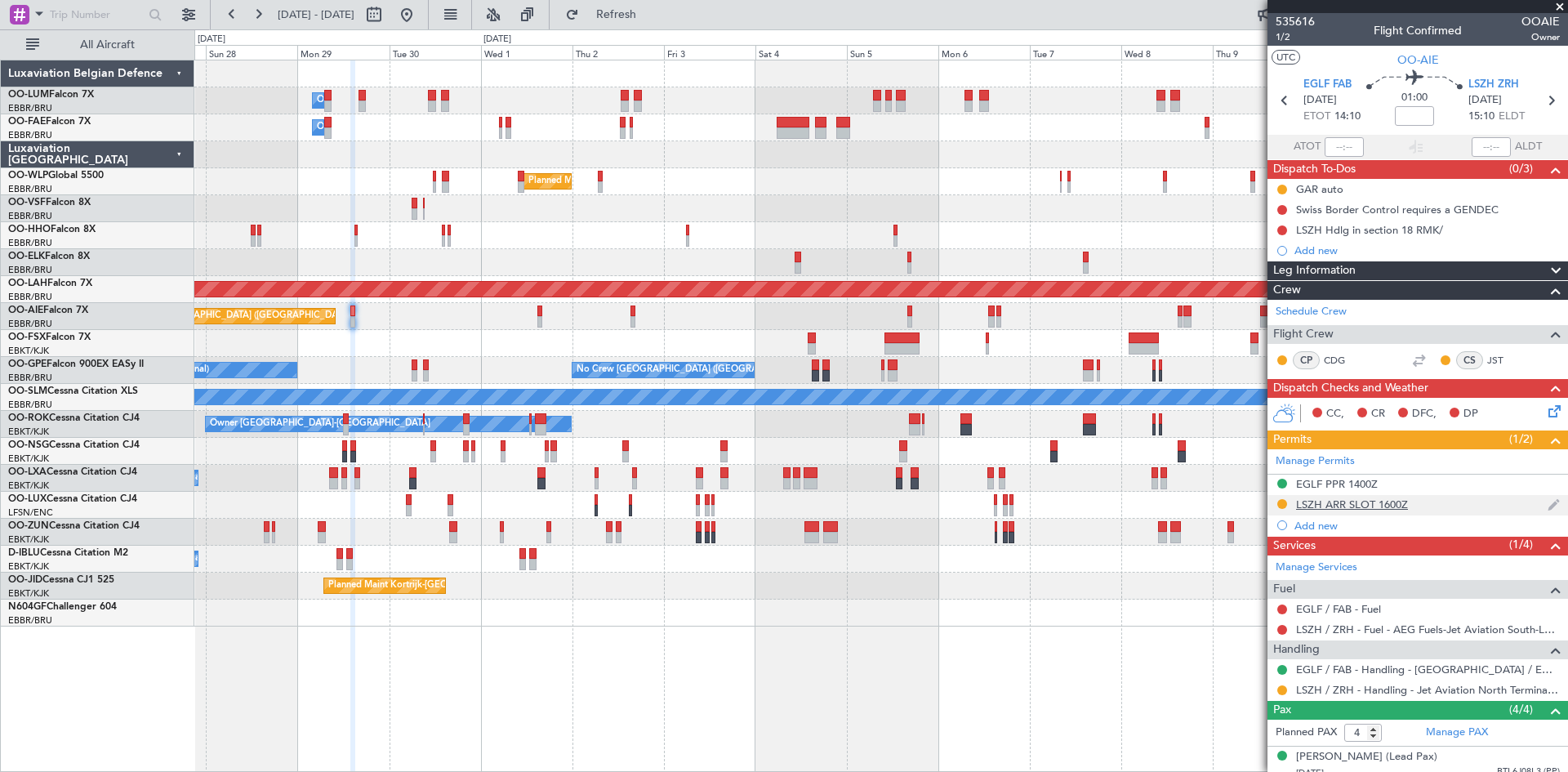
click at [1381, 504] on div "LSZH ARR SLOT 1600Z" at bounding box center [1352, 504] width 112 height 14
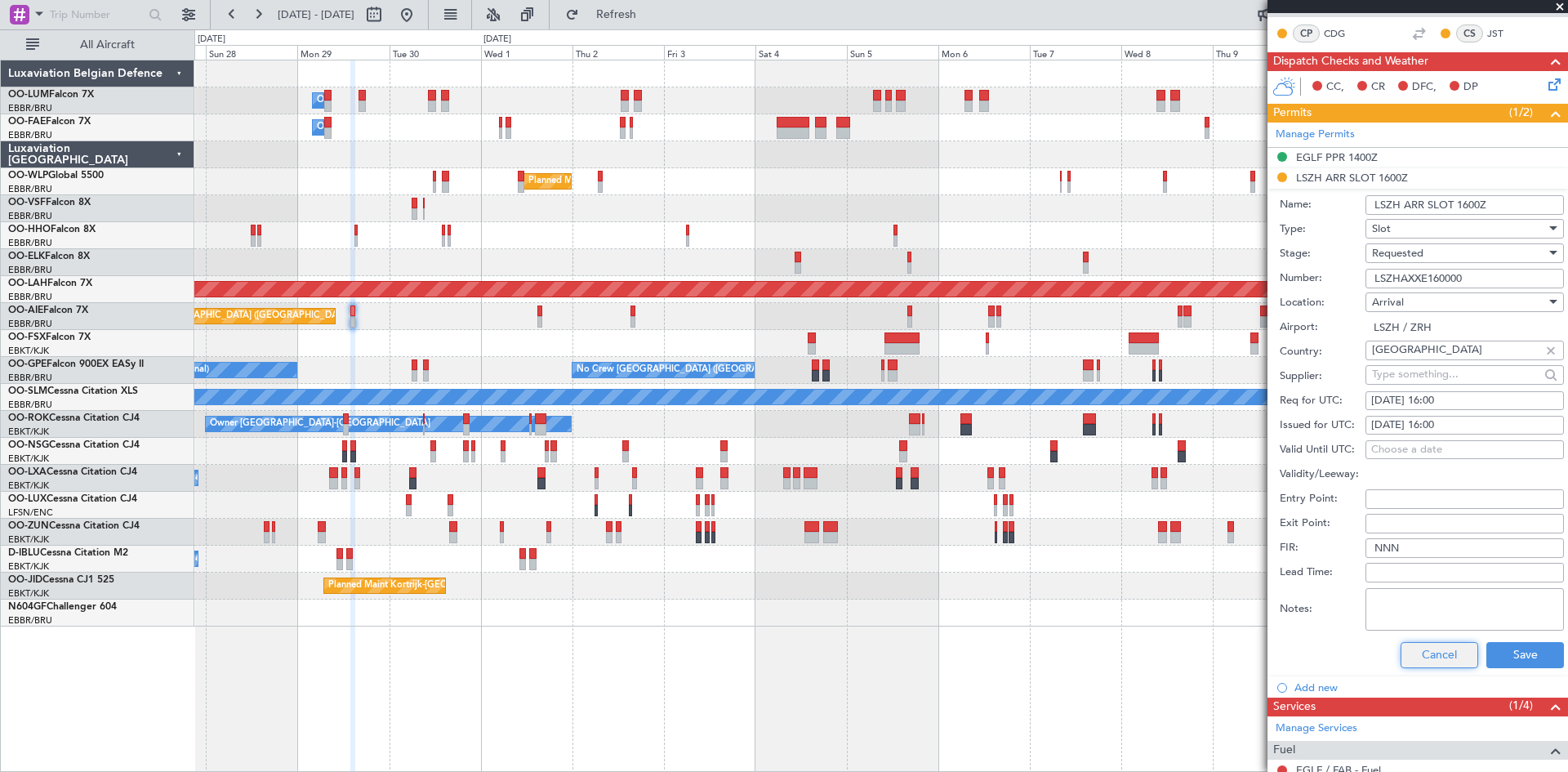
click at [1443, 664] on button "Cancel" at bounding box center [1439, 655] width 78 height 26
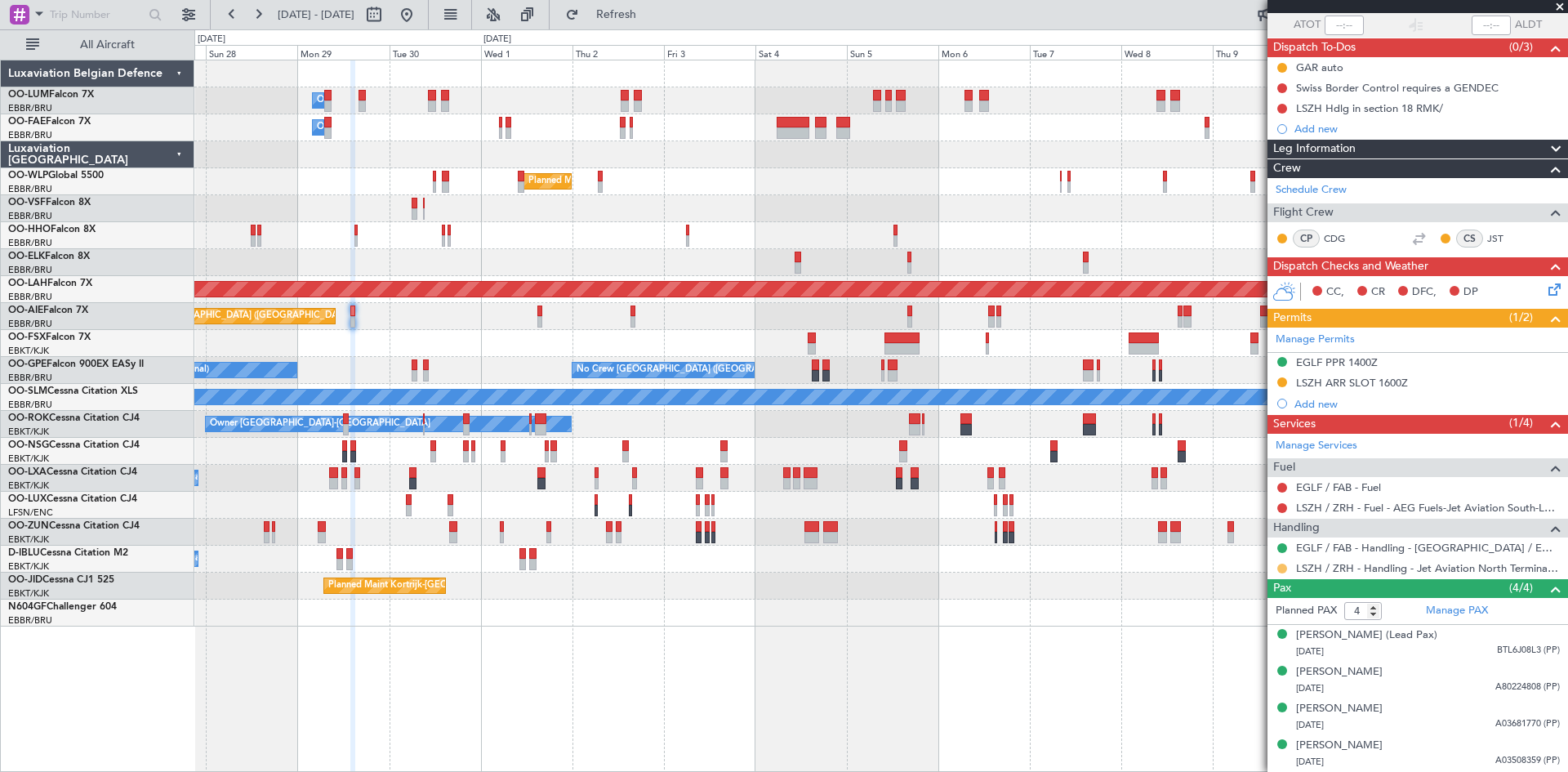
click at [1283, 563] on button at bounding box center [1282, 568] width 9 height 9
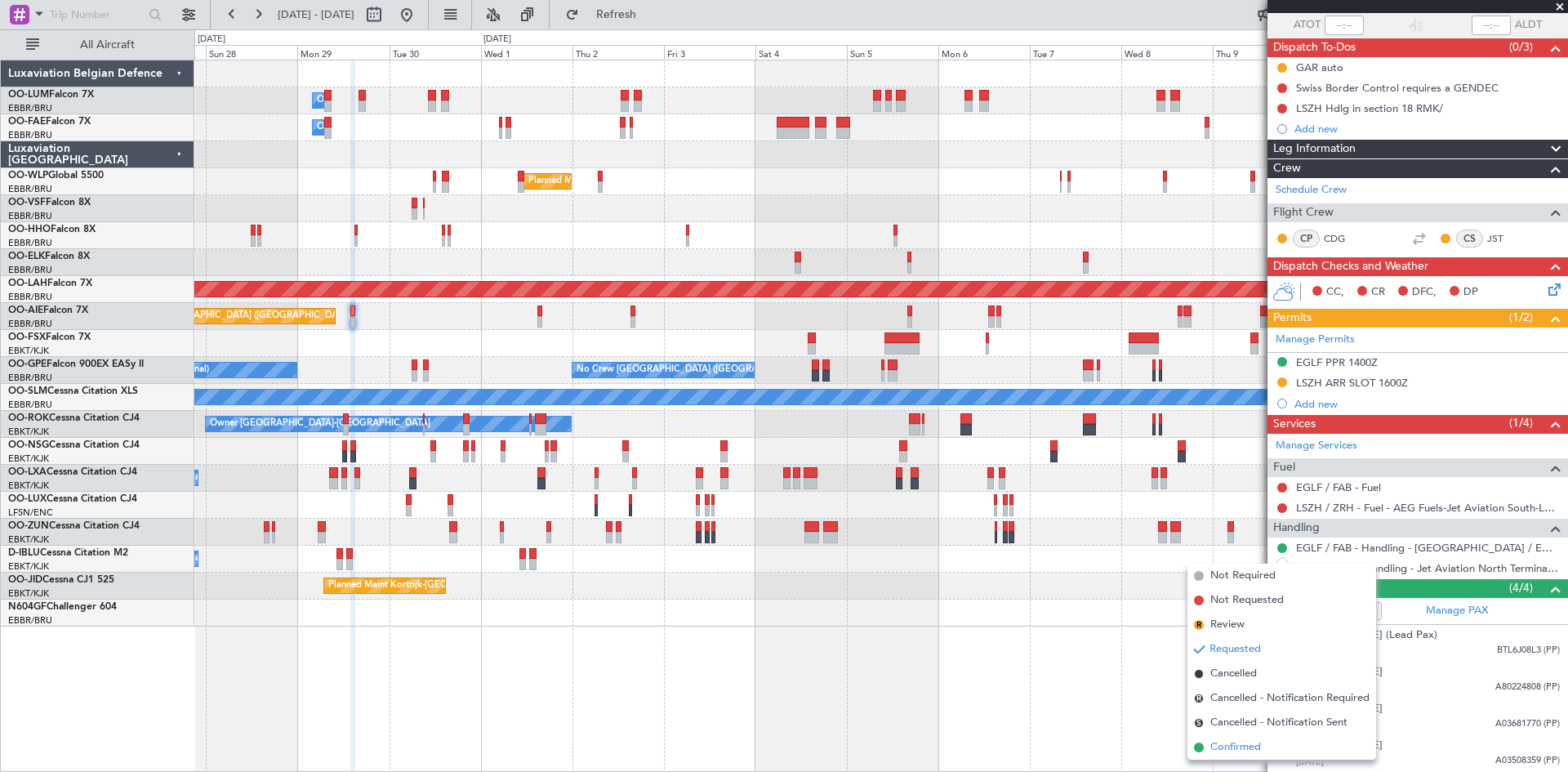
click at [1280, 746] on li "Confirmed" at bounding box center [1281, 748] width 189 height 24
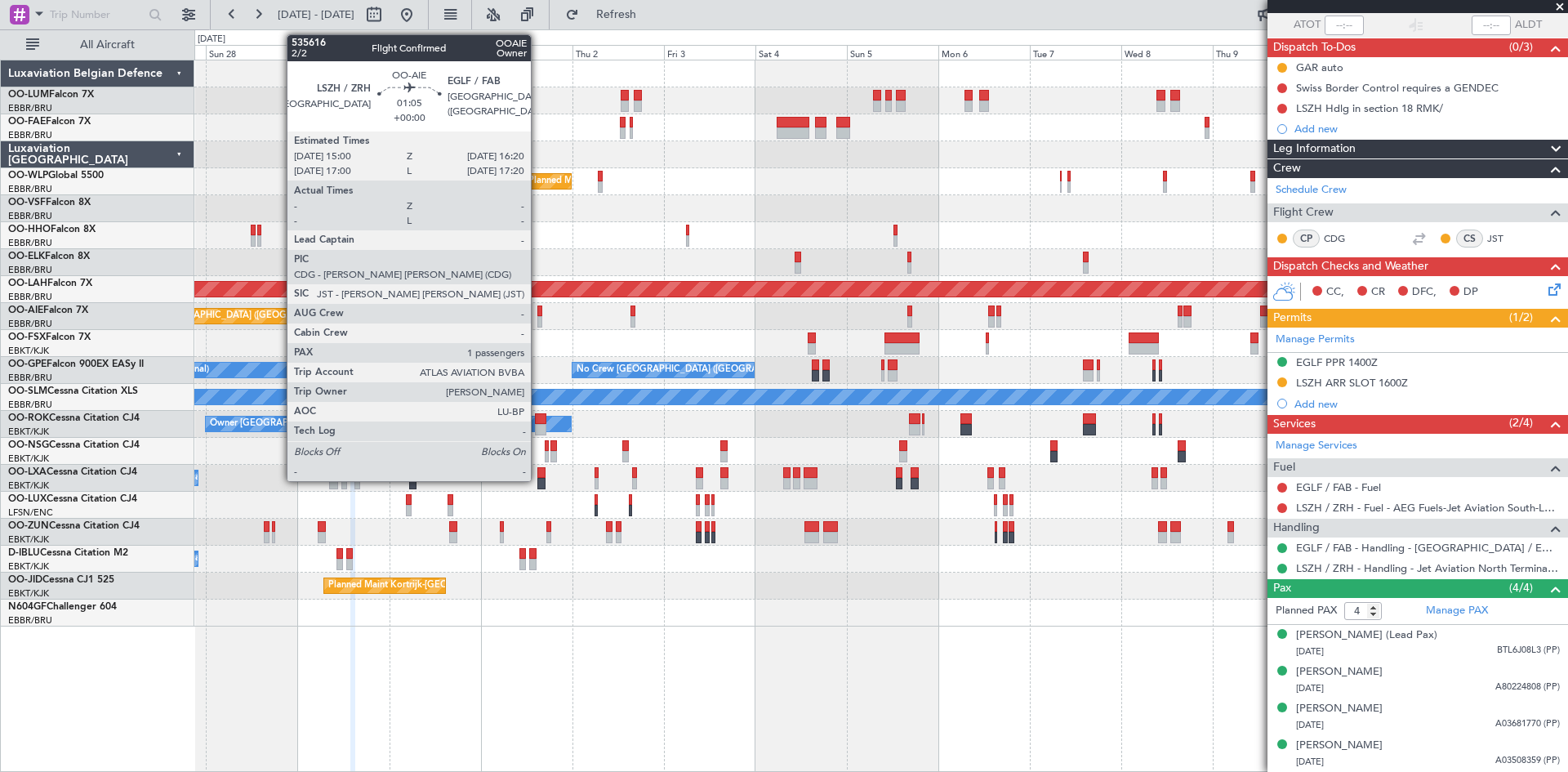
click at [538, 315] on div at bounding box center [541, 311] width 6 height 11
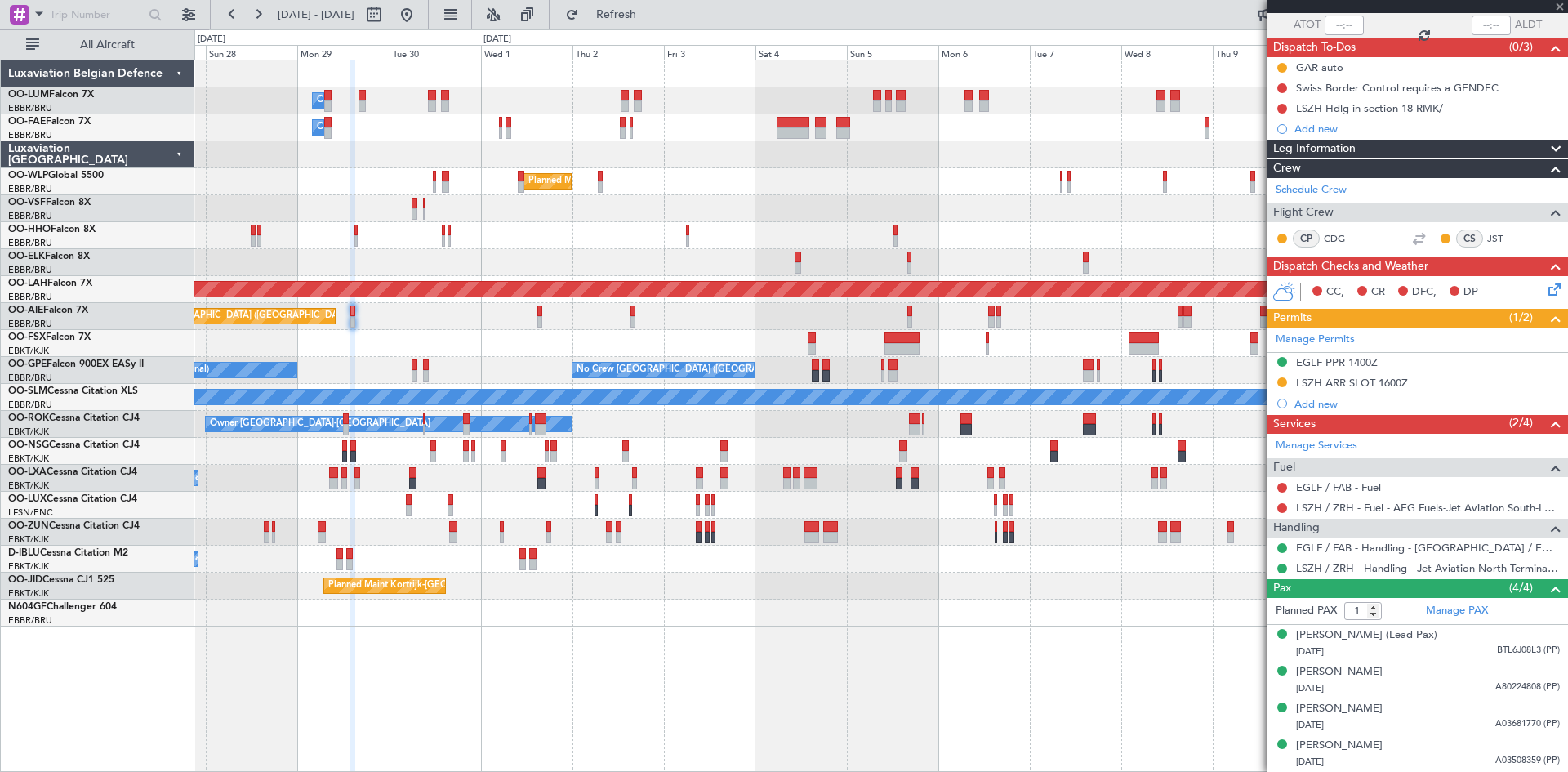
scroll to position [0, 0]
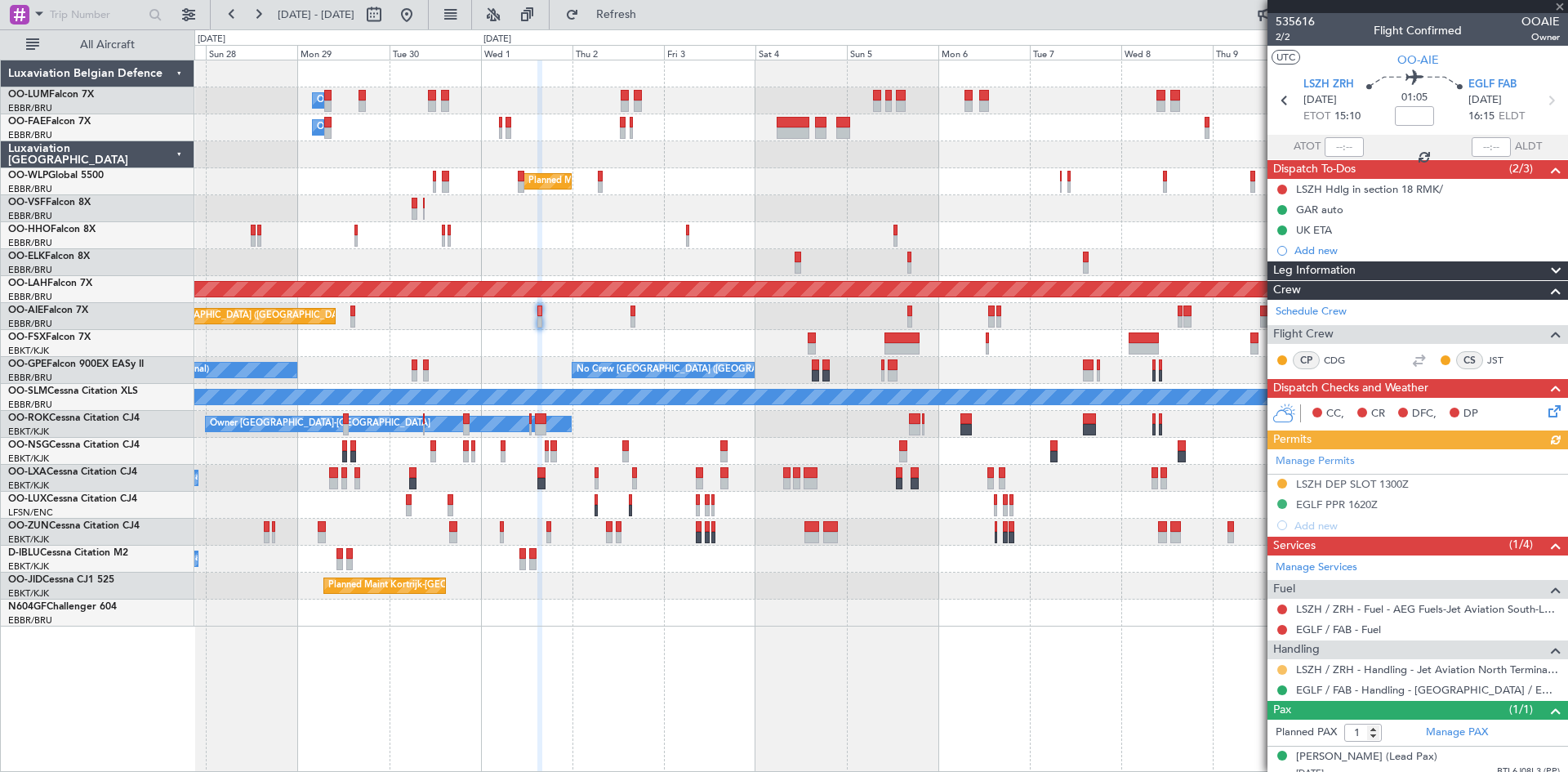
click at [1283, 669] on button at bounding box center [1282, 670] width 9 height 9
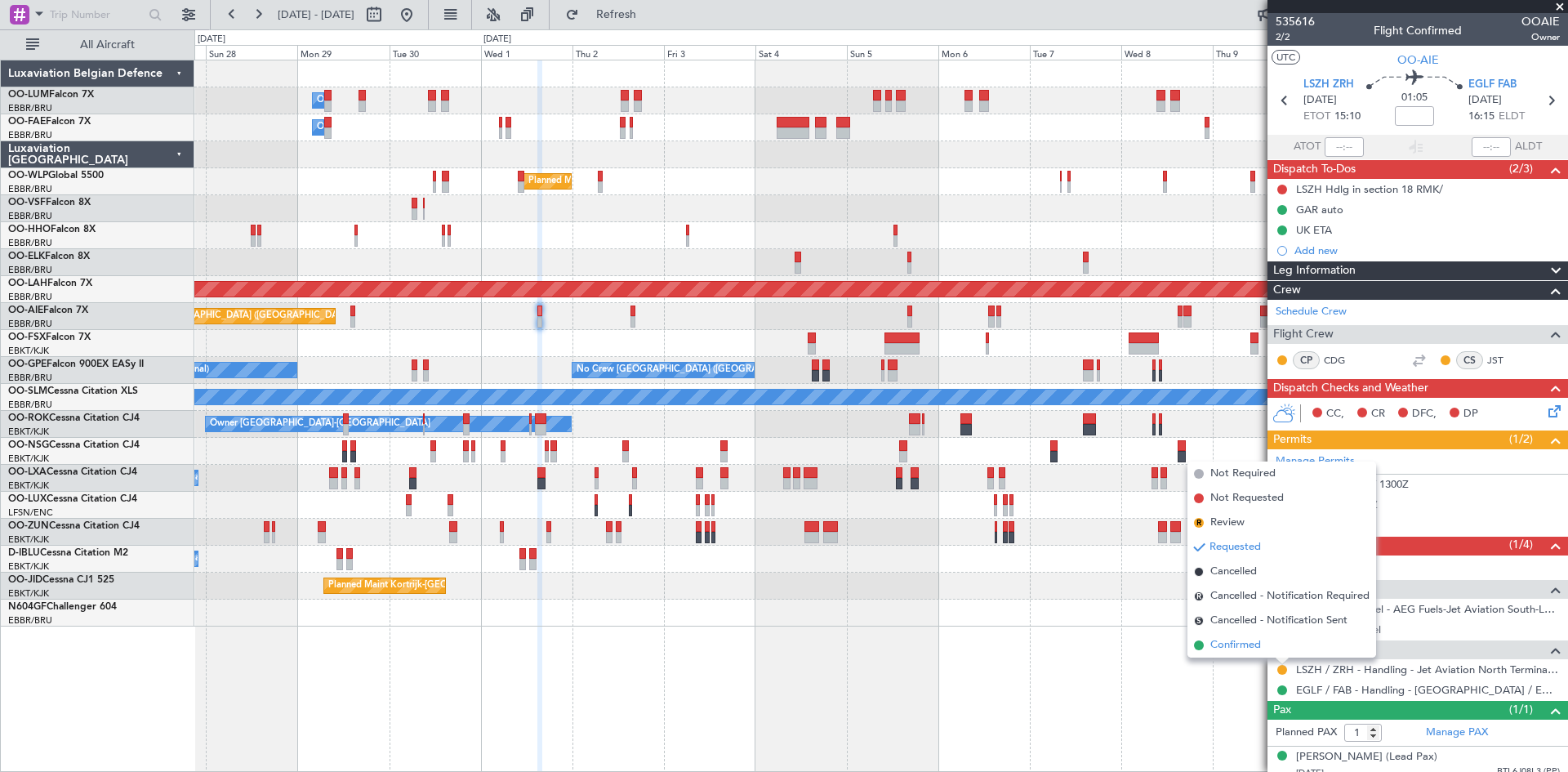
click at [1246, 644] on span "Confirmed" at bounding box center [1235, 645] width 51 height 16
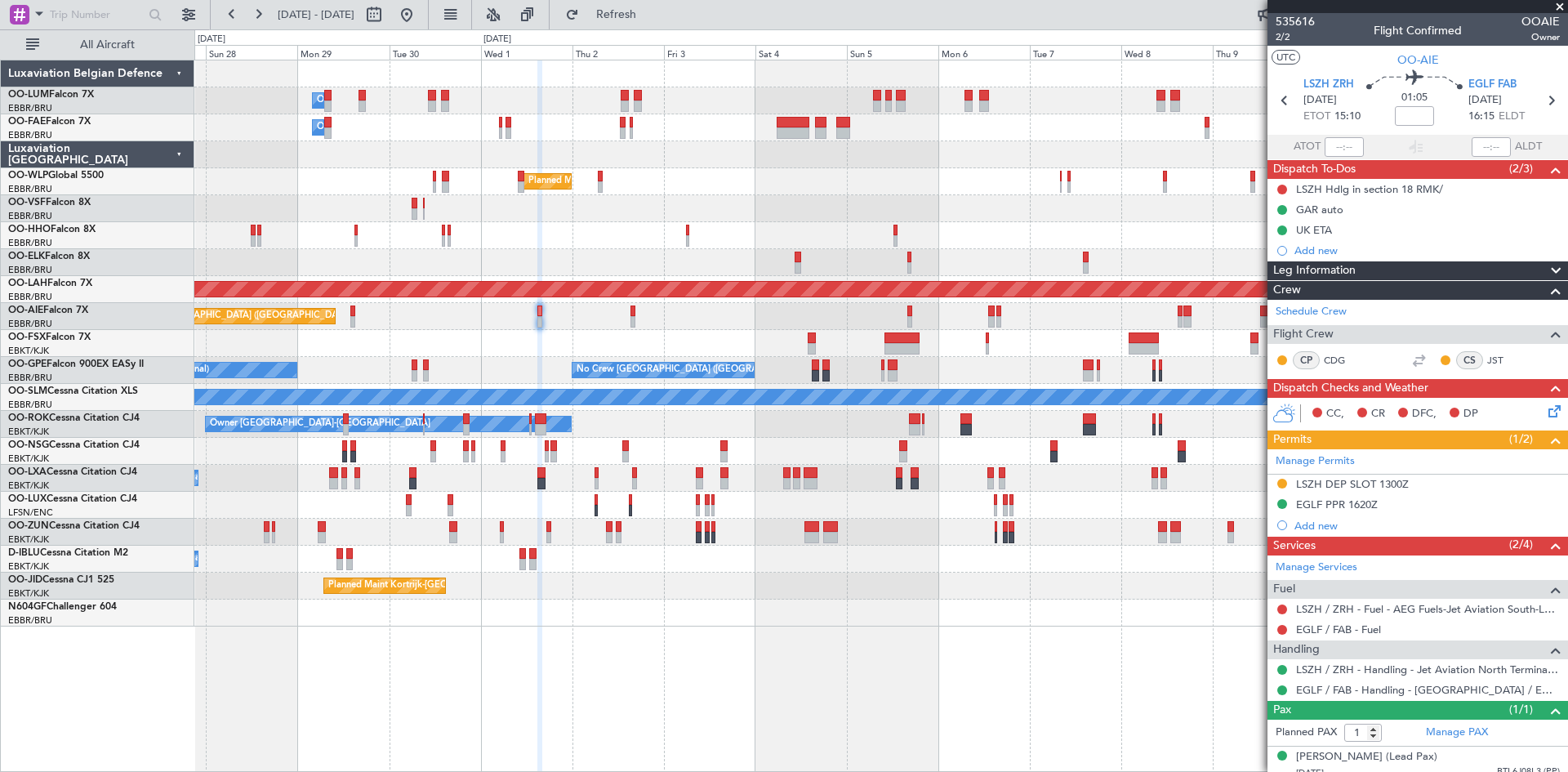
click at [349, 311] on div "Planned Maint [GEOGRAPHIC_DATA] ([GEOGRAPHIC_DATA])" at bounding box center [881, 316] width 1372 height 27
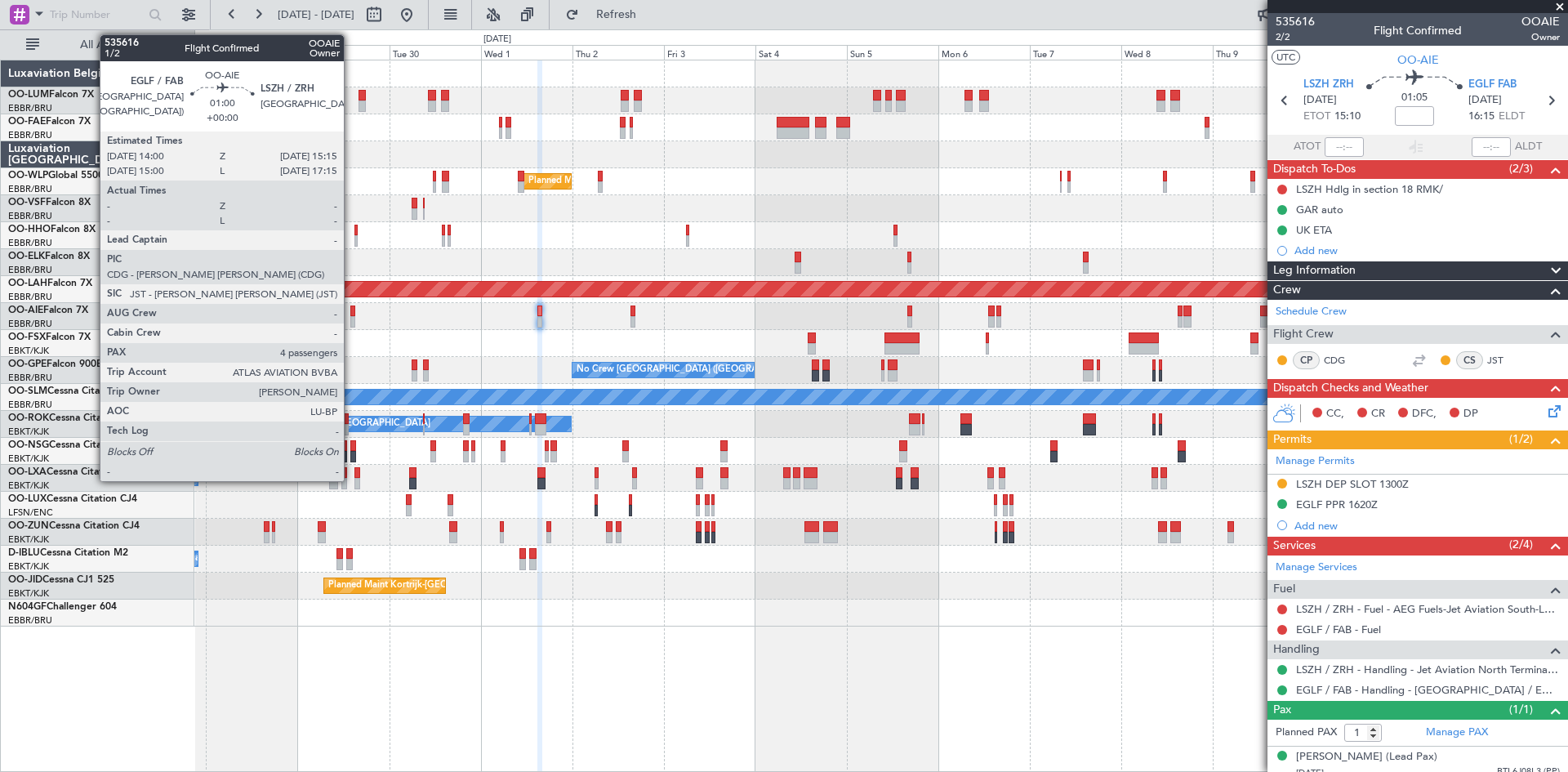
click at [352, 311] on div at bounding box center [353, 311] width 5 height 11
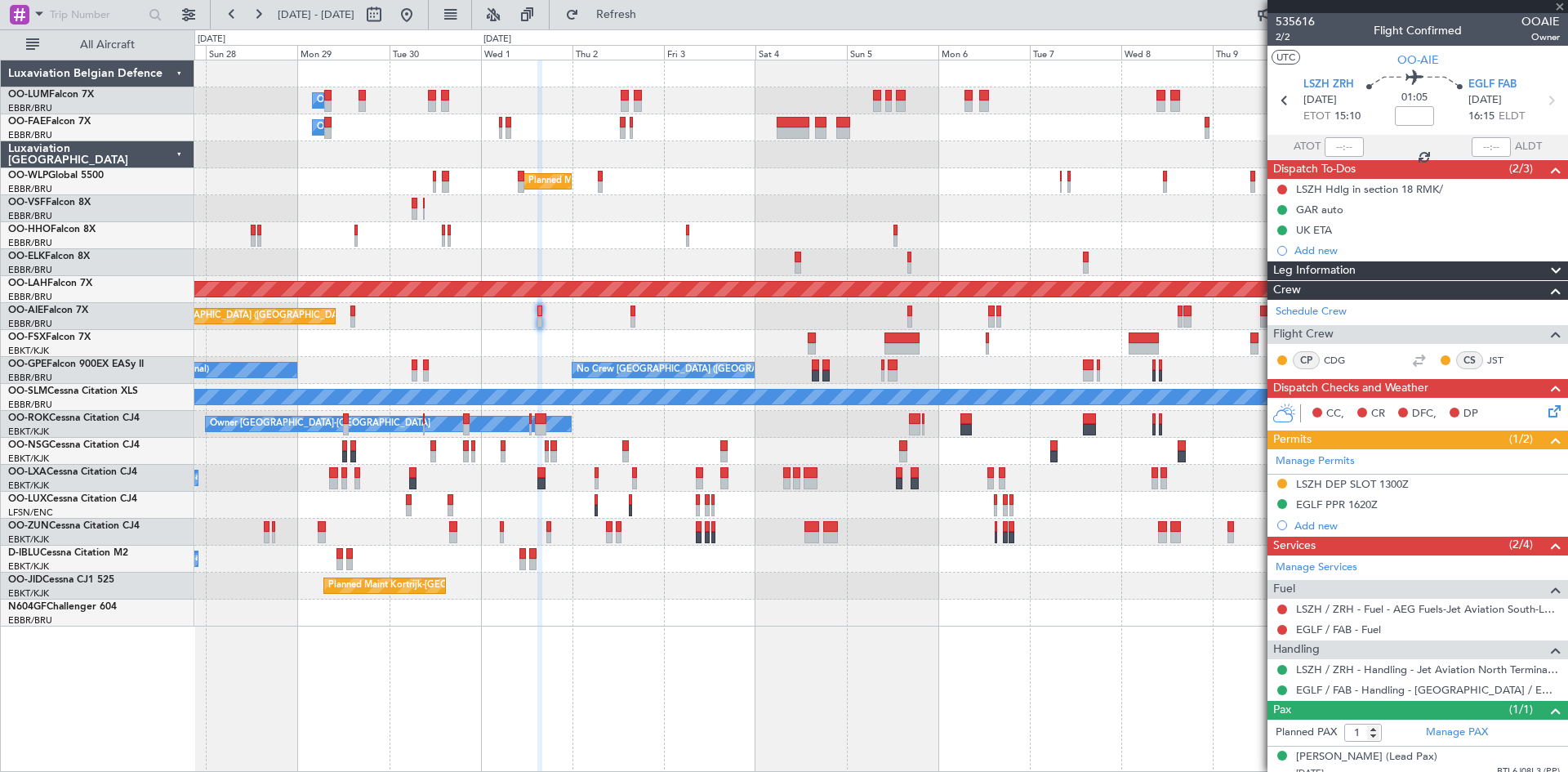
type input "4"
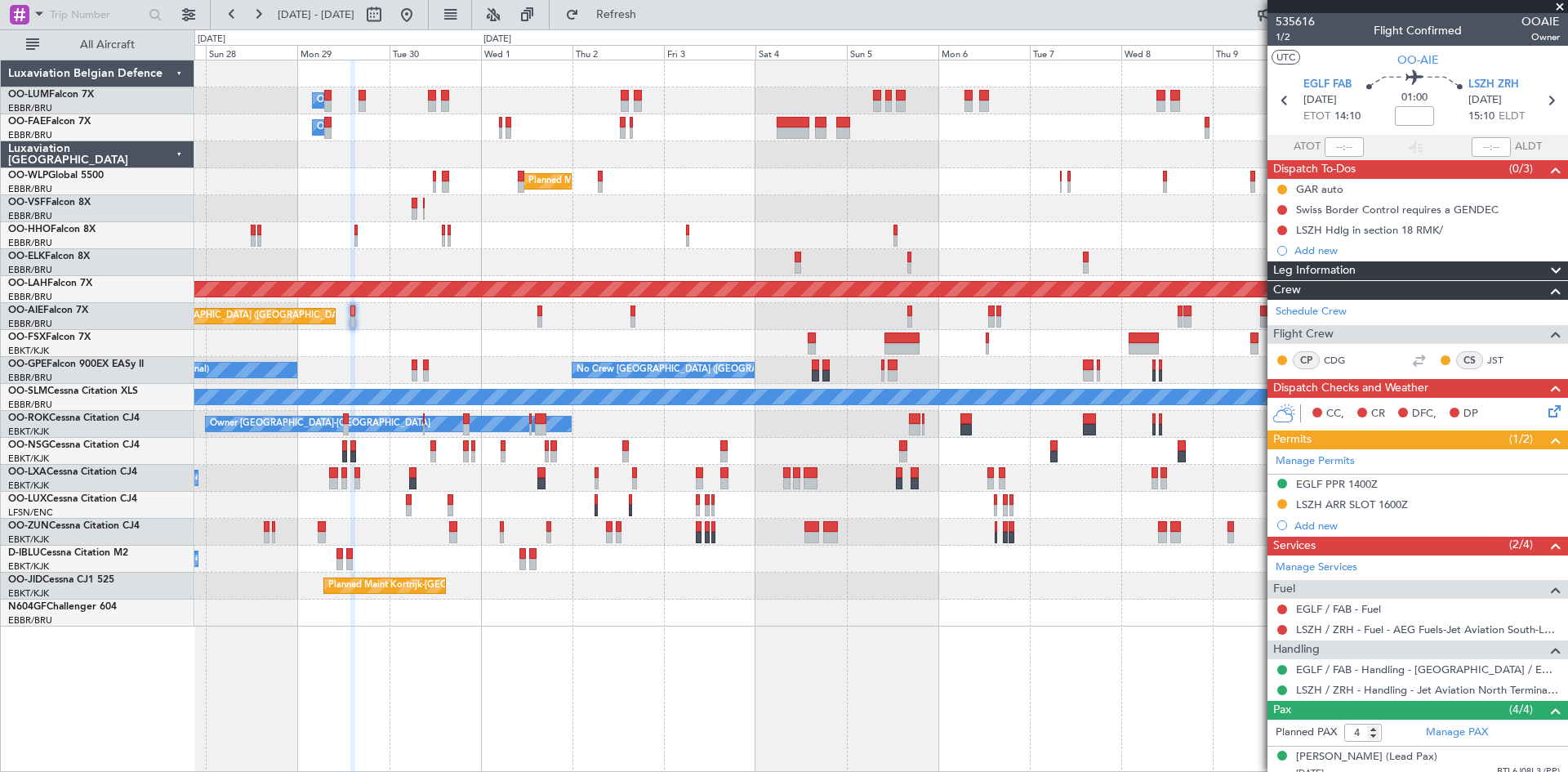
click at [1376, 503] on div "LSZH ARR SLOT 1600Z" at bounding box center [1352, 504] width 112 height 14
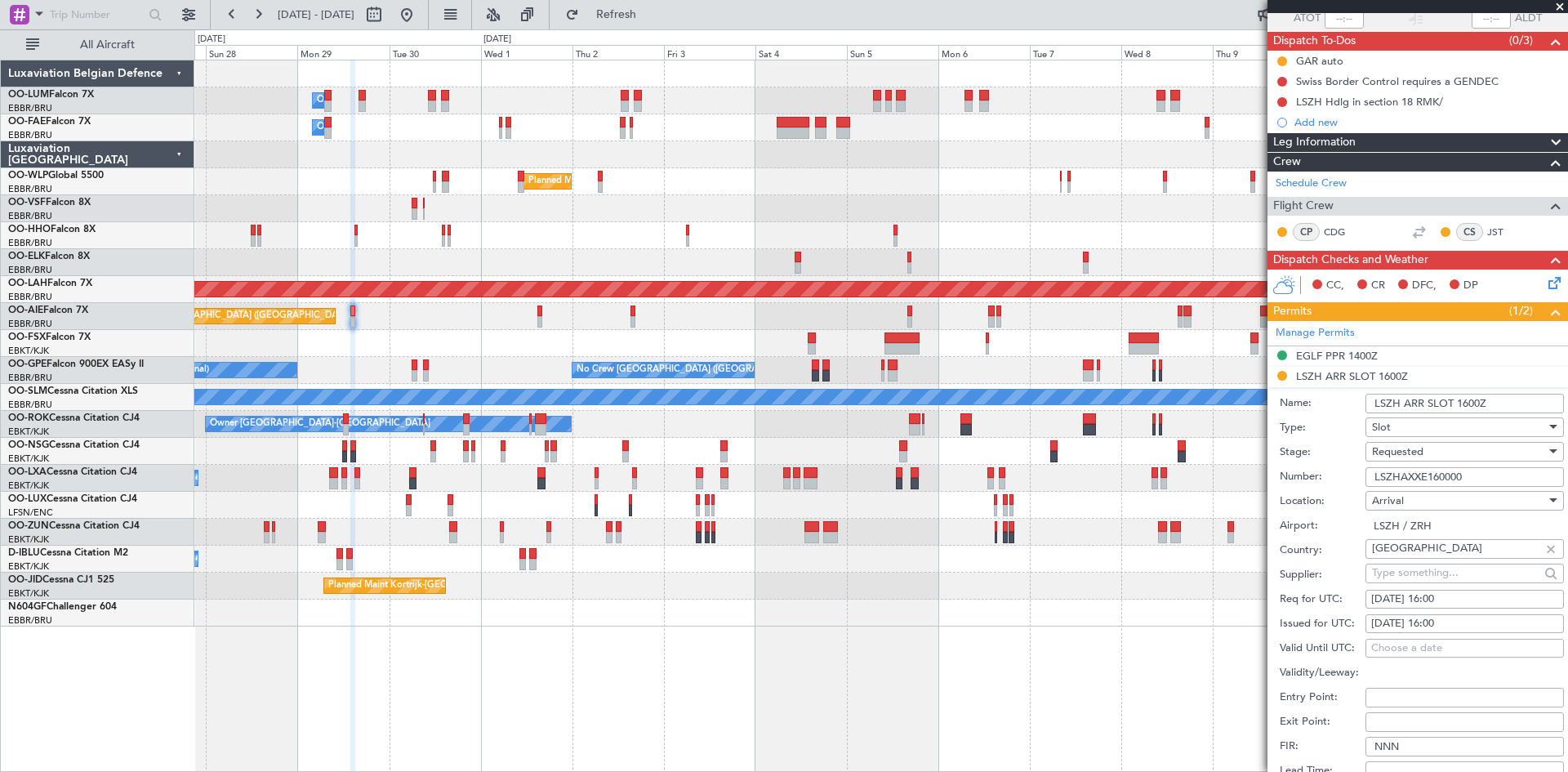
scroll to position [245, 0]
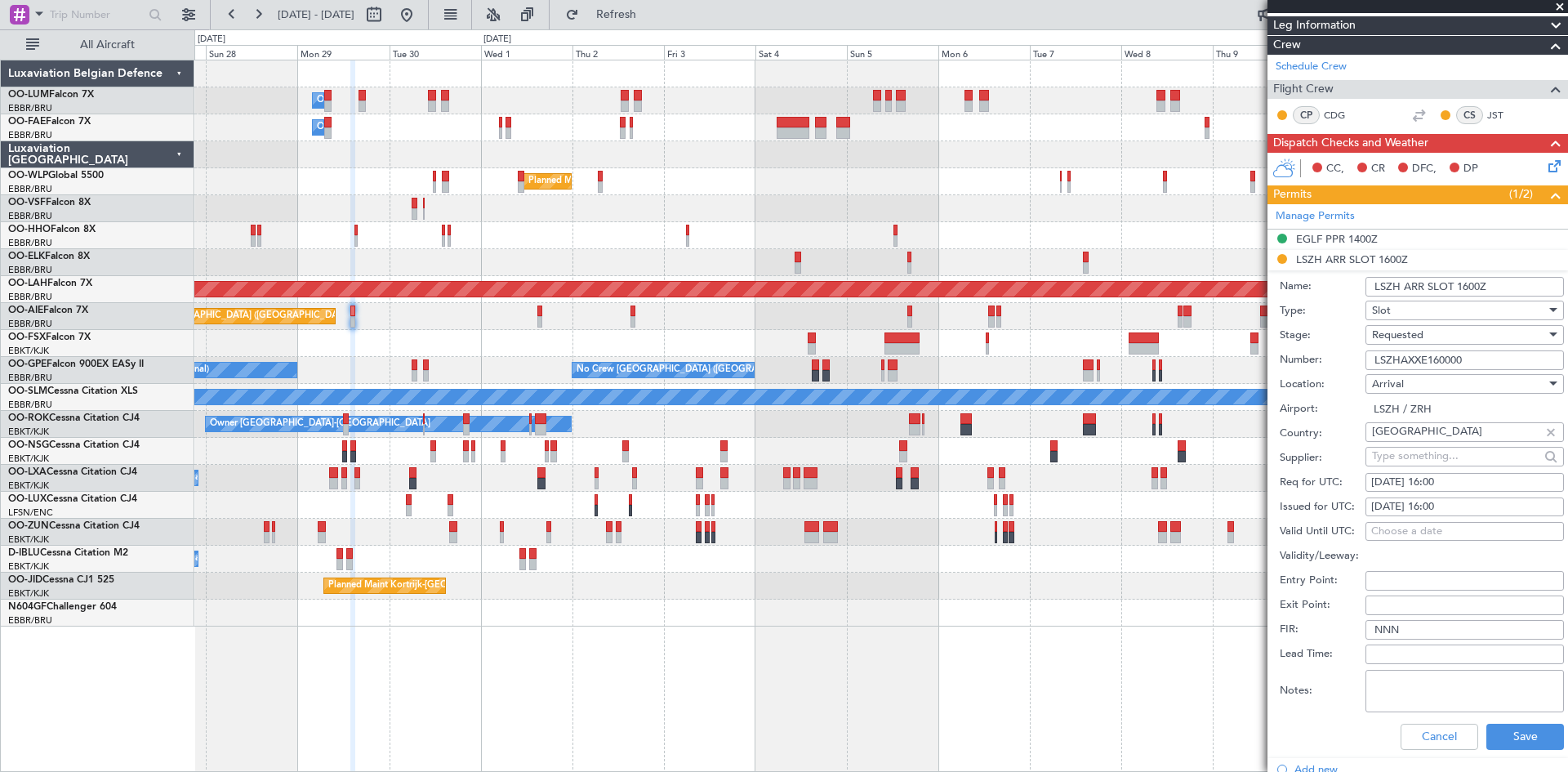
click at [1445, 478] on div "29/09/2025 16:00" at bounding box center [1465, 482] width 187 height 16
select select "9"
select select "2025"
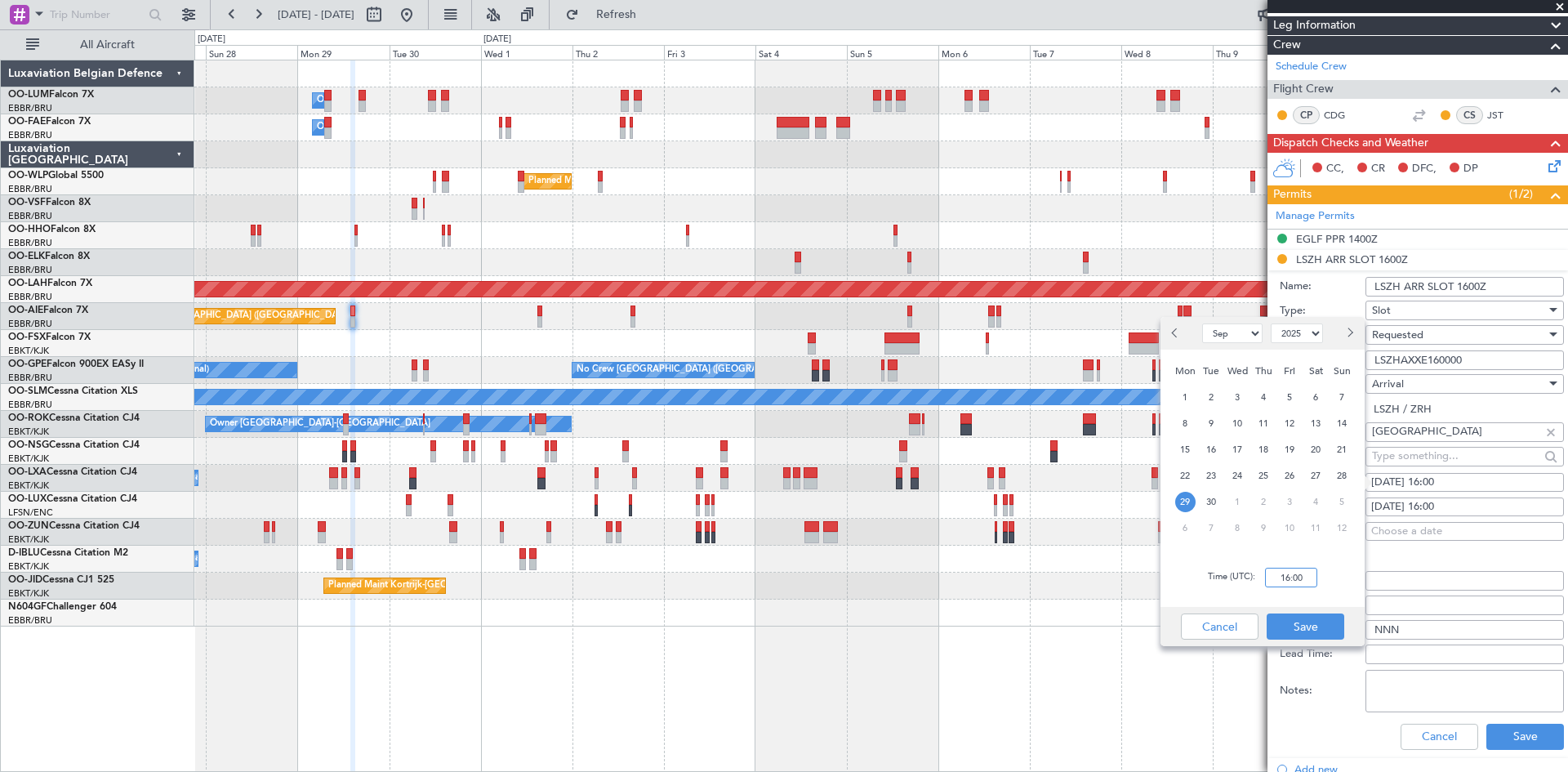
click at [1291, 578] on input "16:00" at bounding box center [1292, 577] width 53 height 20
type input "15:15"
click at [1303, 623] on button "Save" at bounding box center [1305, 626] width 78 height 26
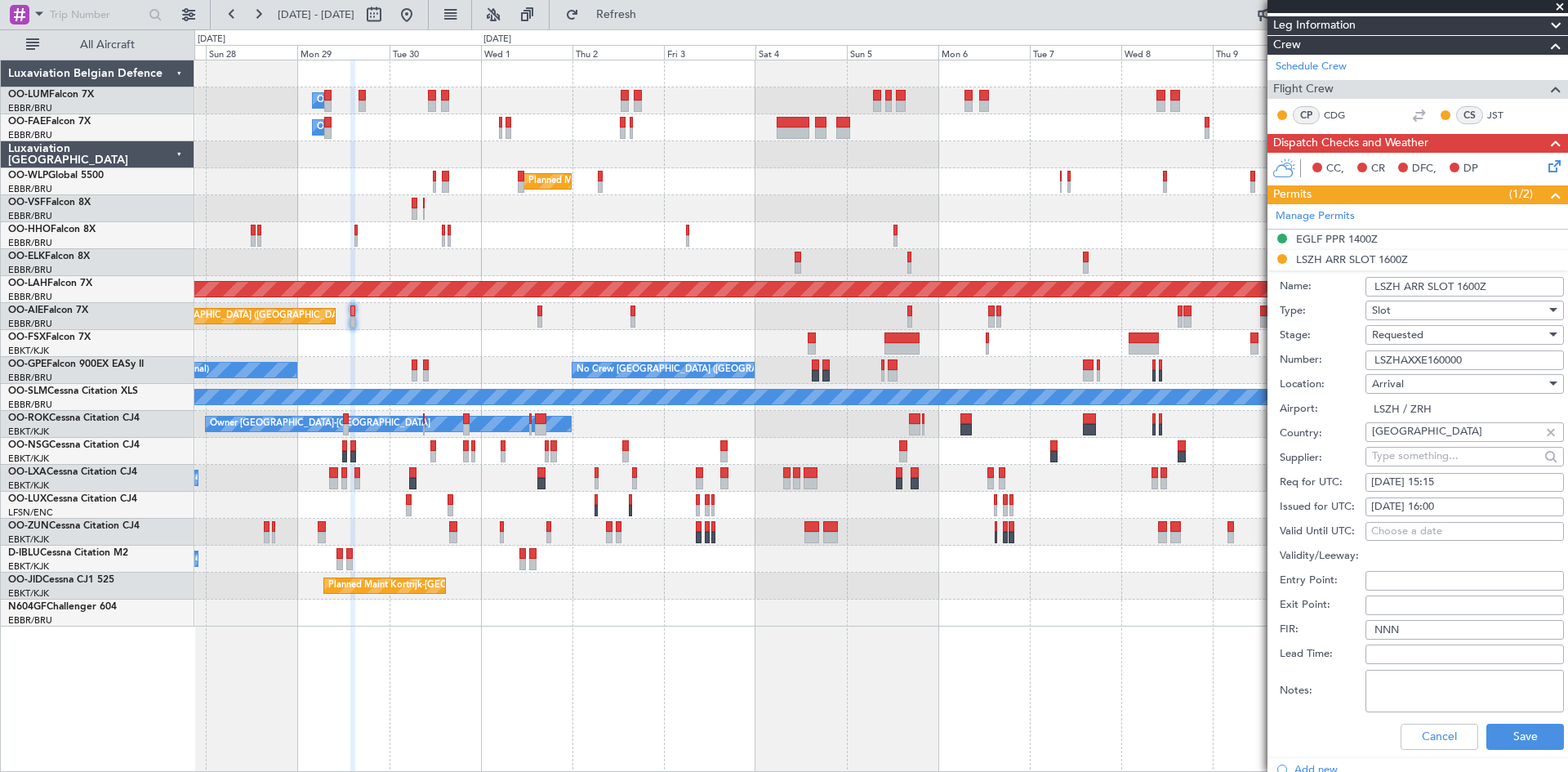
click at [1450, 508] on div "29/09/2025 16:00" at bounding box center [1465, 507] width 187 height 16
select select "9"
select select "2025"
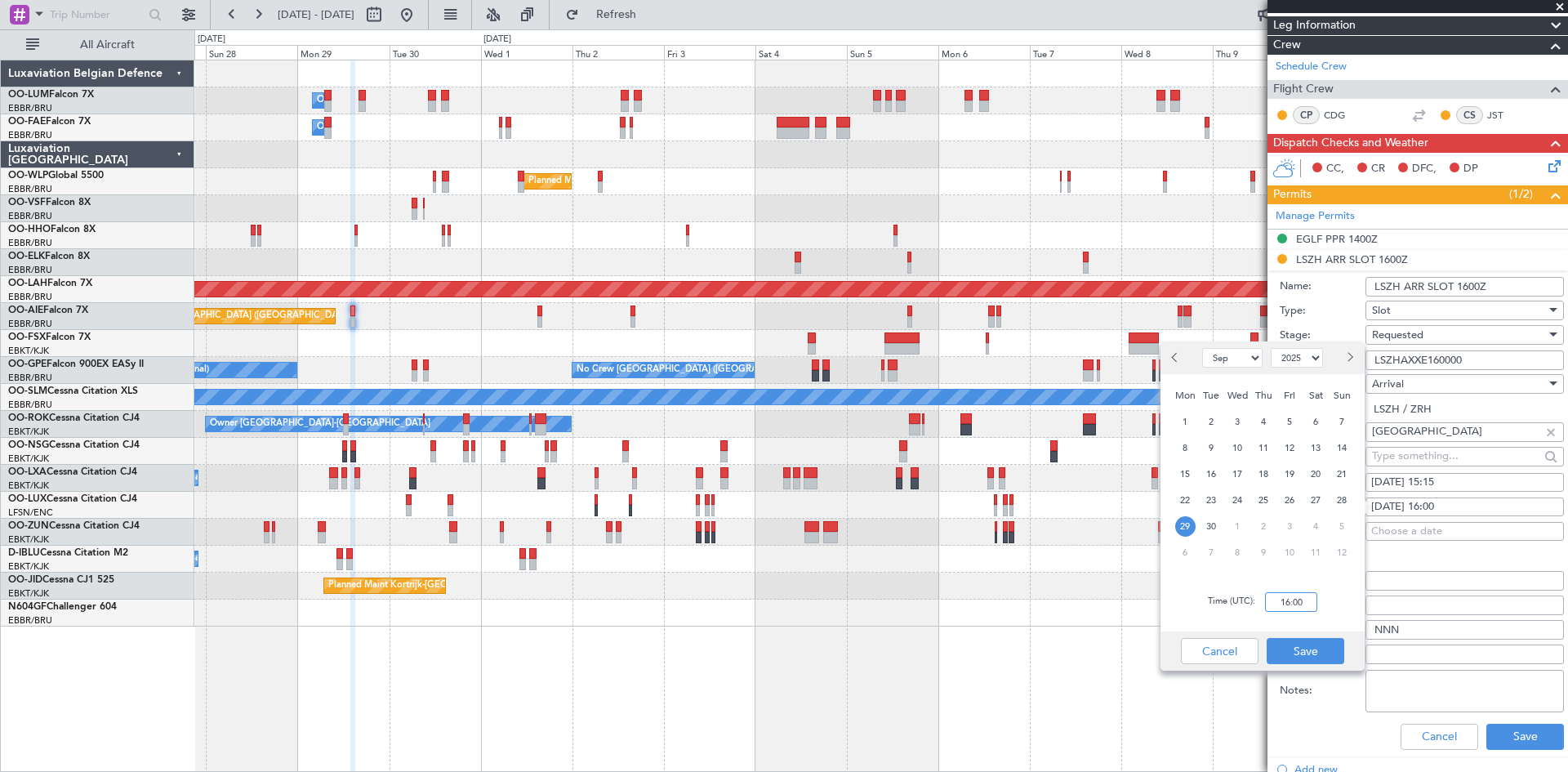
click at [1291, 600] on input "16:00" at bounding box center [1292, 602] width 53 height 20
type input "15:15"
click at [1319, 650] on button "Save" at bounding box center [1305, 651] width 78 height 26
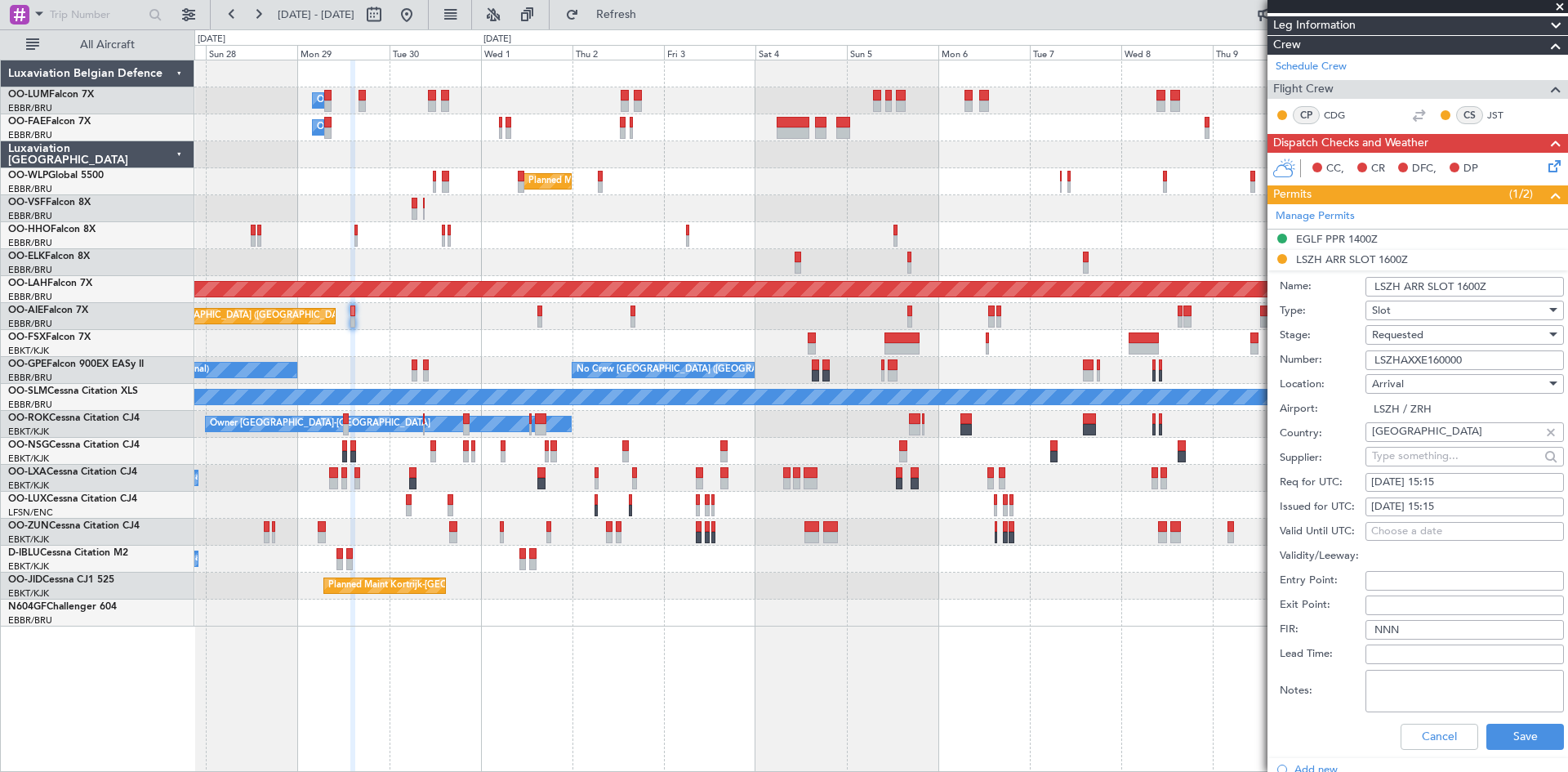
click at [1450, 339] on div "Requested" at bounding box center [1458, 335] width 174 height 24
click at [1409, 470] on span "Received OK" at bounding box center [1458, 458] width 171 height 24
click at [1525, 734] on button "Save" at bounding box center [1525, 737] width 78 height 26
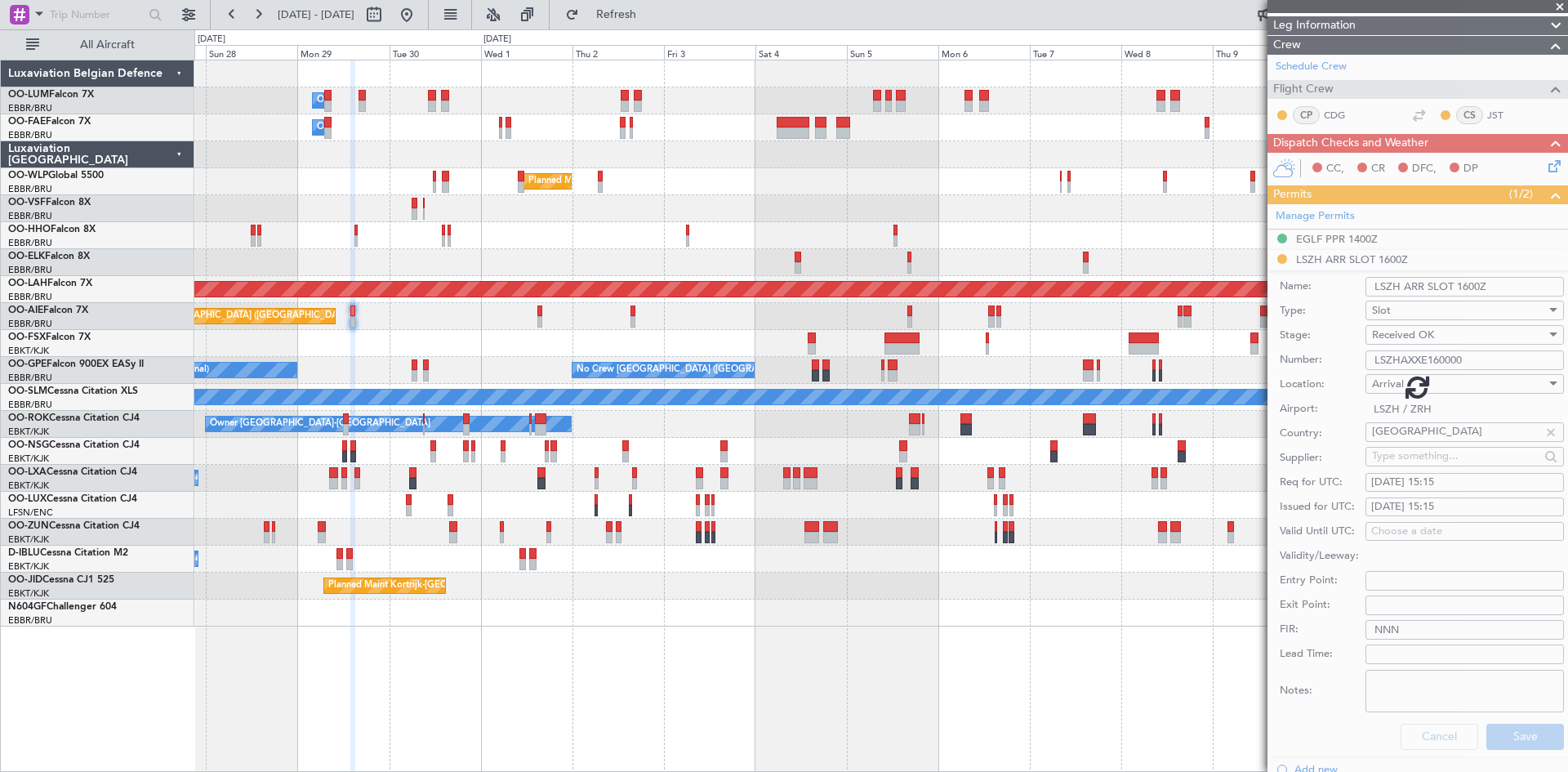
scroll to position [137, 0]
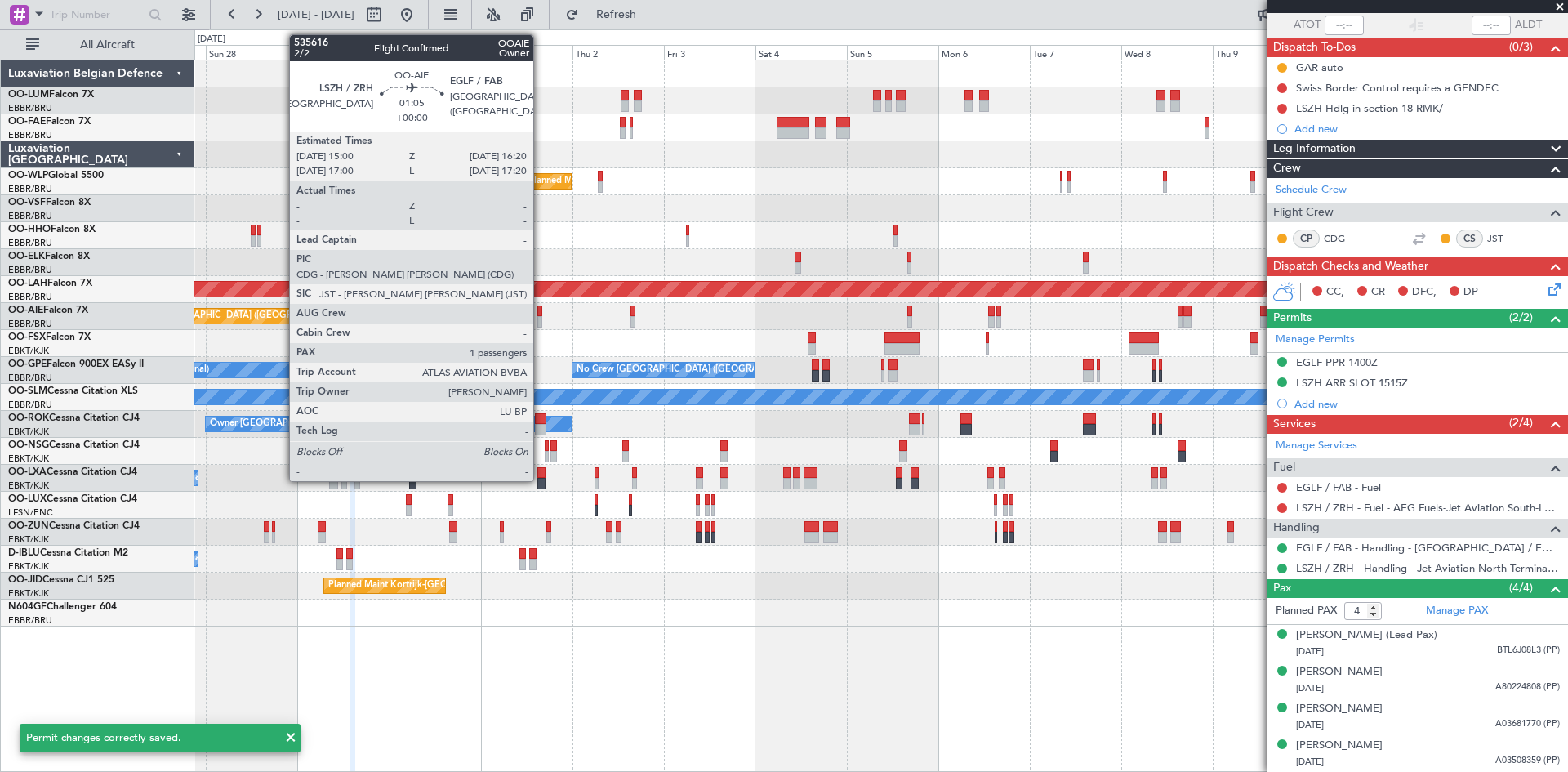
click at [541, 316] on div at bounding box center [541, 322] width 6 height 11
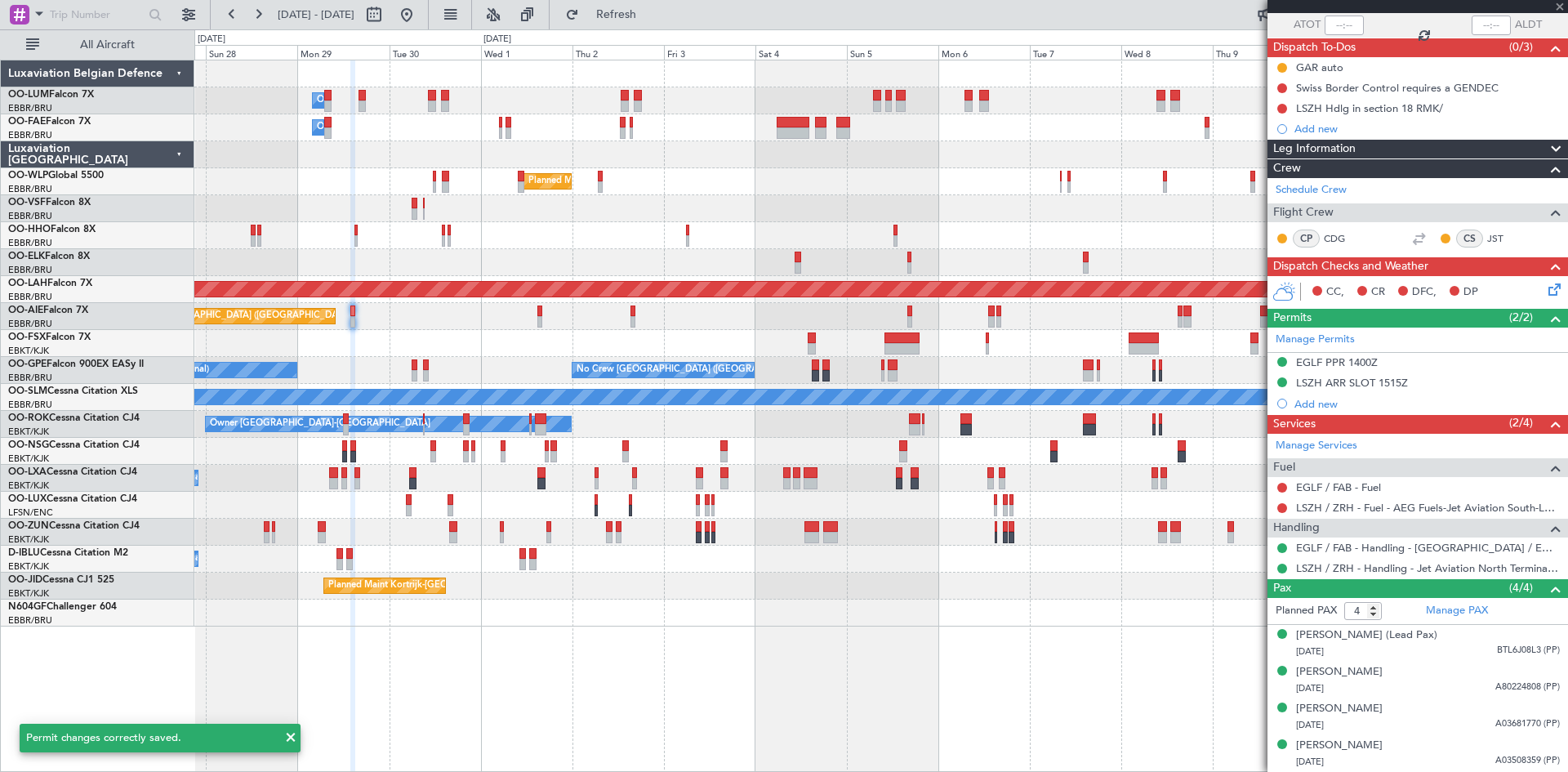
type input "1"
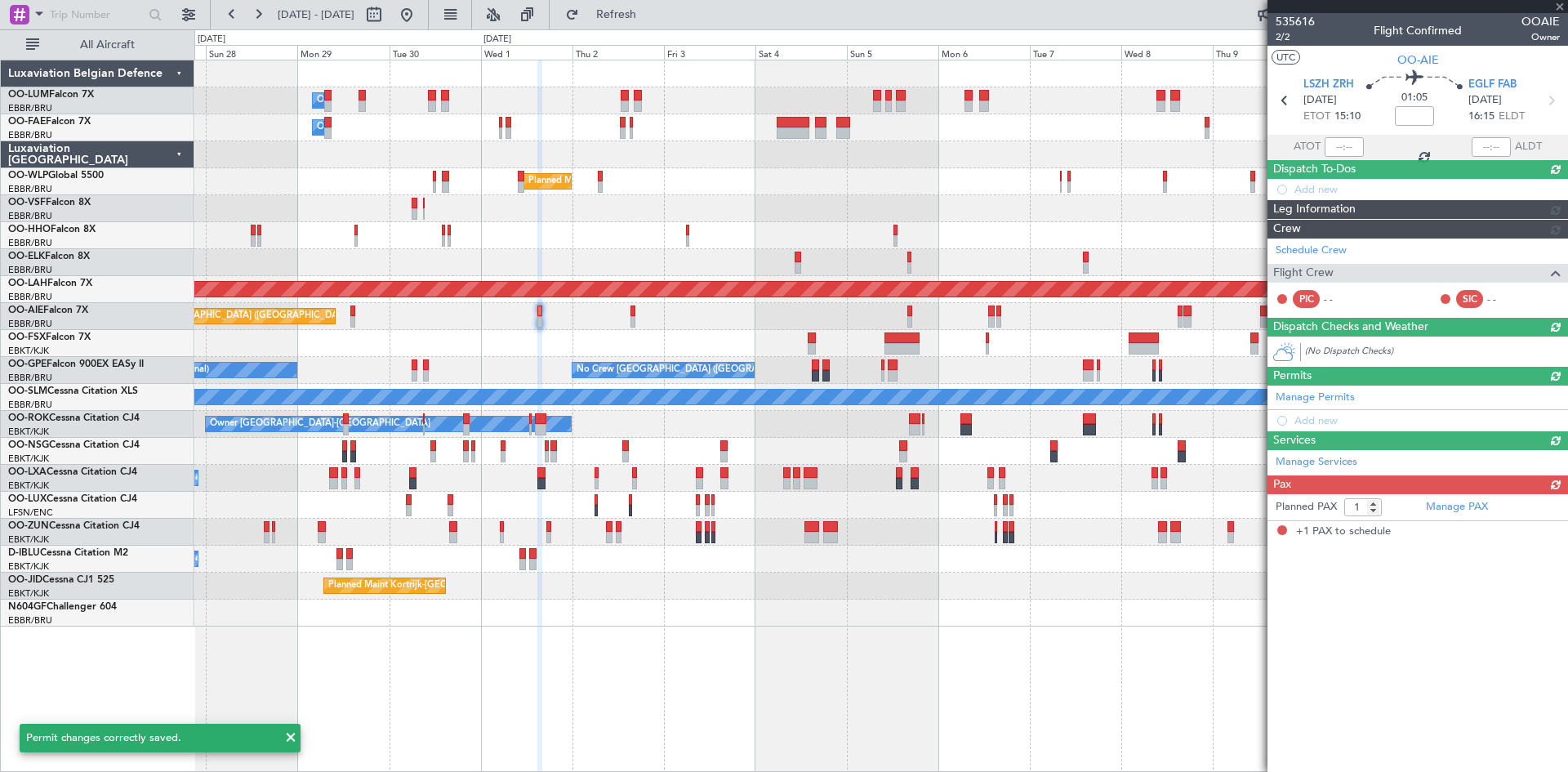
scroll to position [0, 0]
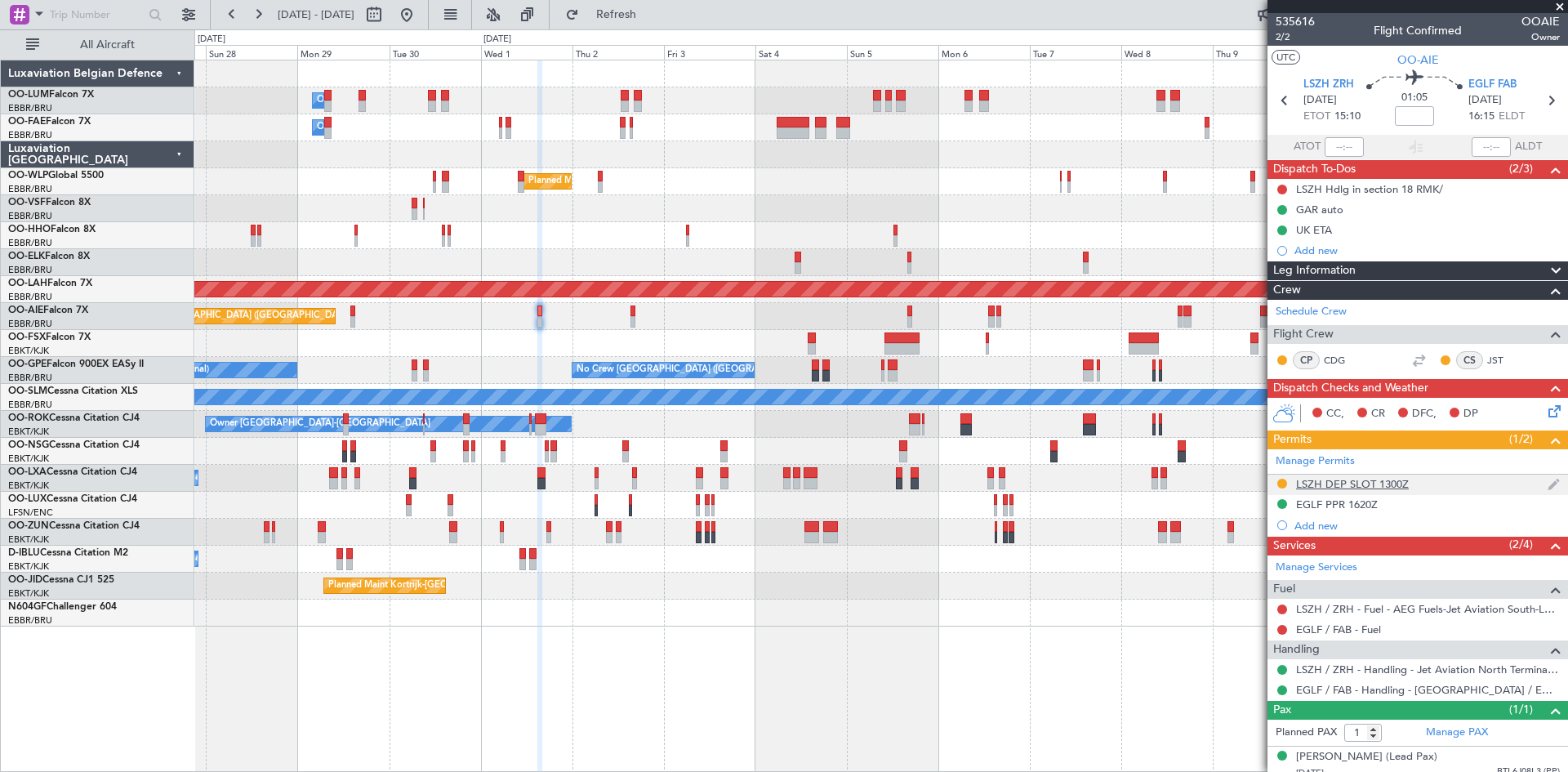
click at [1334, 477] on div "LSZH DEP SLOT 1300Z" at bounding box center [1353, 483] width 113 height 14
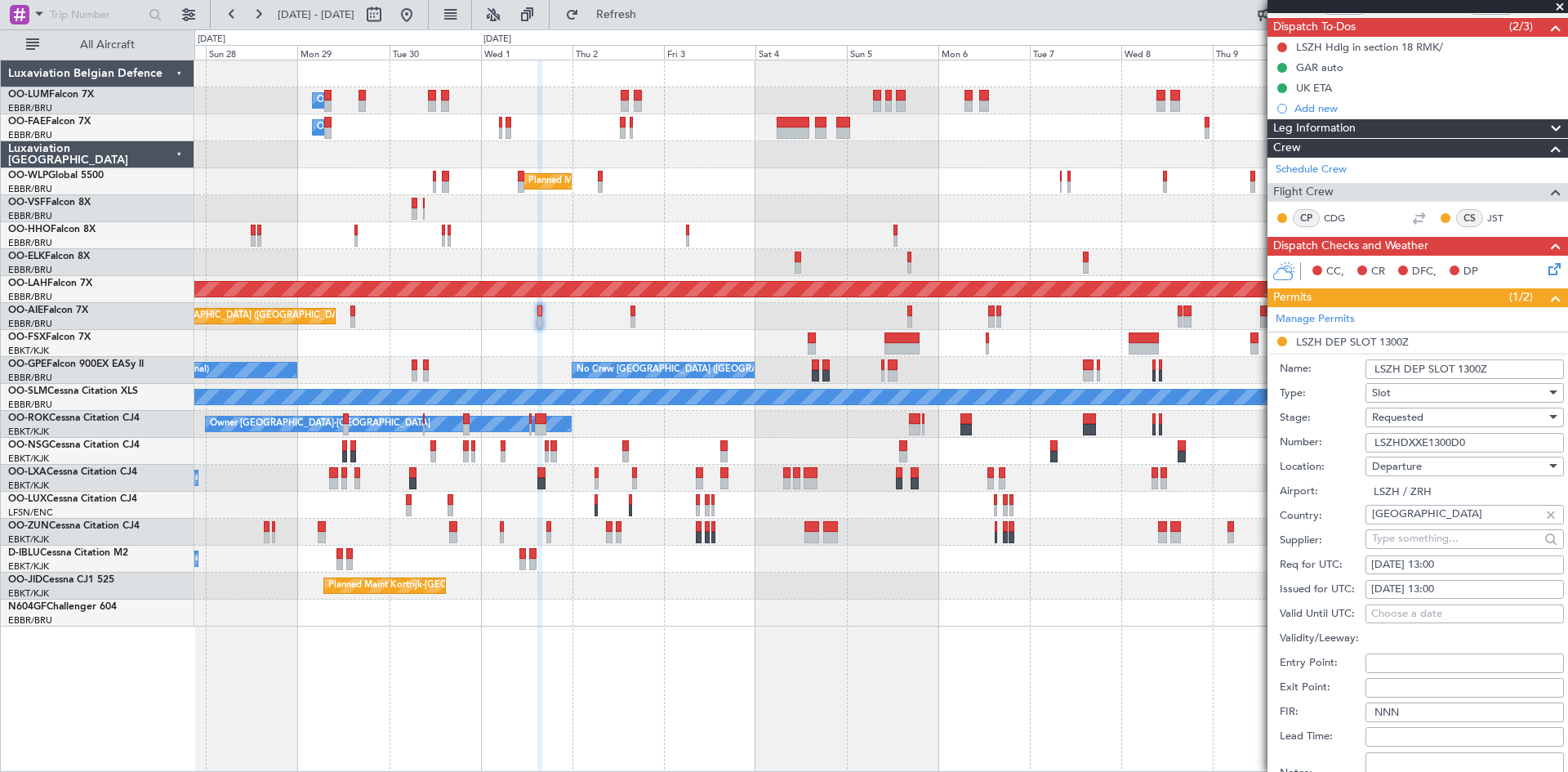
scroll to position [164, 0]
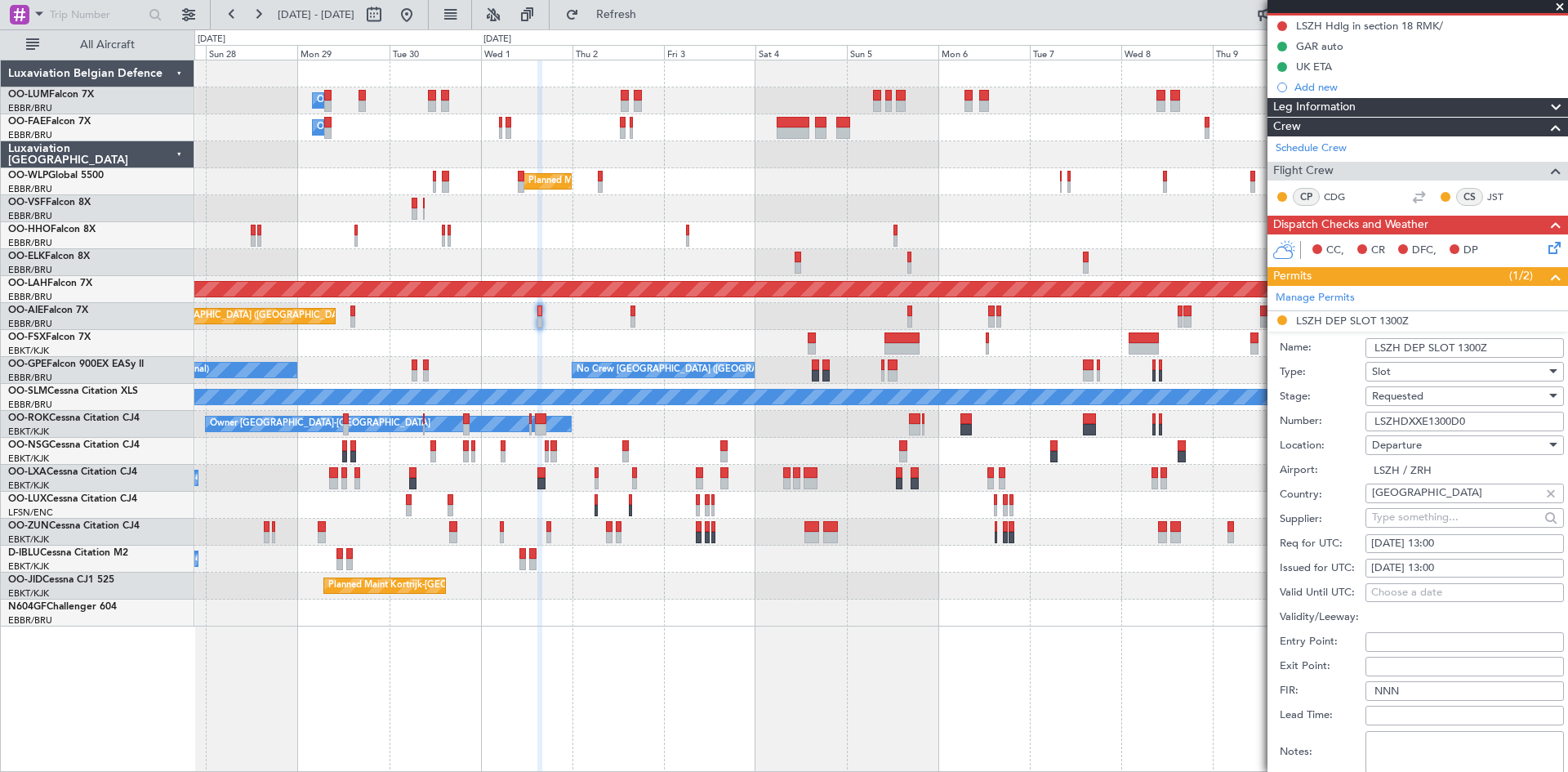
click at [1440, 538] on div "01/10/2025 13:00" at bounding box center [1465, 544] width 187 height 16
select select "10"
select select "2025"
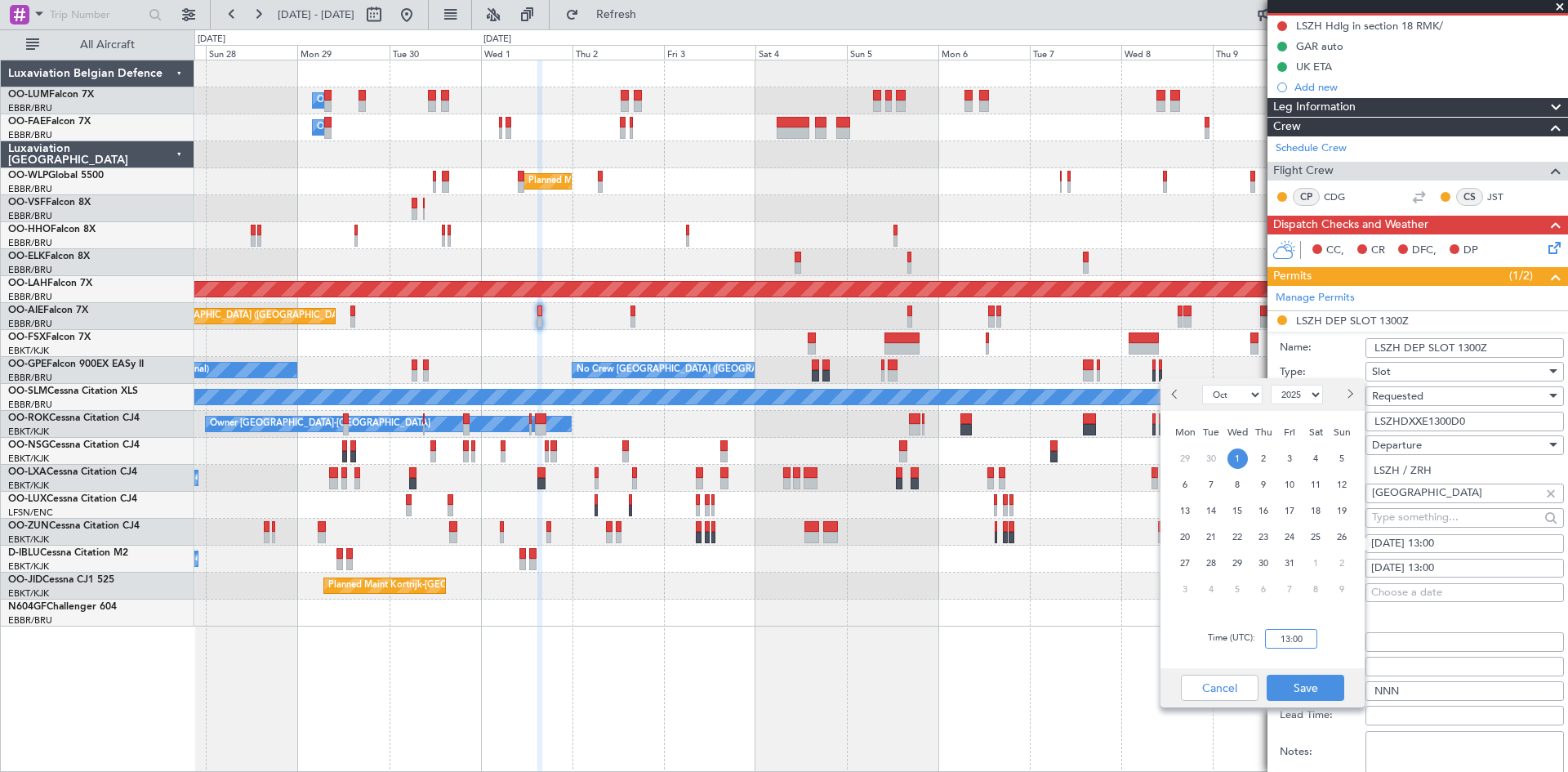
click at [1281, 637] on input "13:00" at bounding box center [1292, 638] width 53 height 20
type input "15:00"
click at [1320, 690] on button "Save" at bounding box center [1305, 688] width 78 height 26
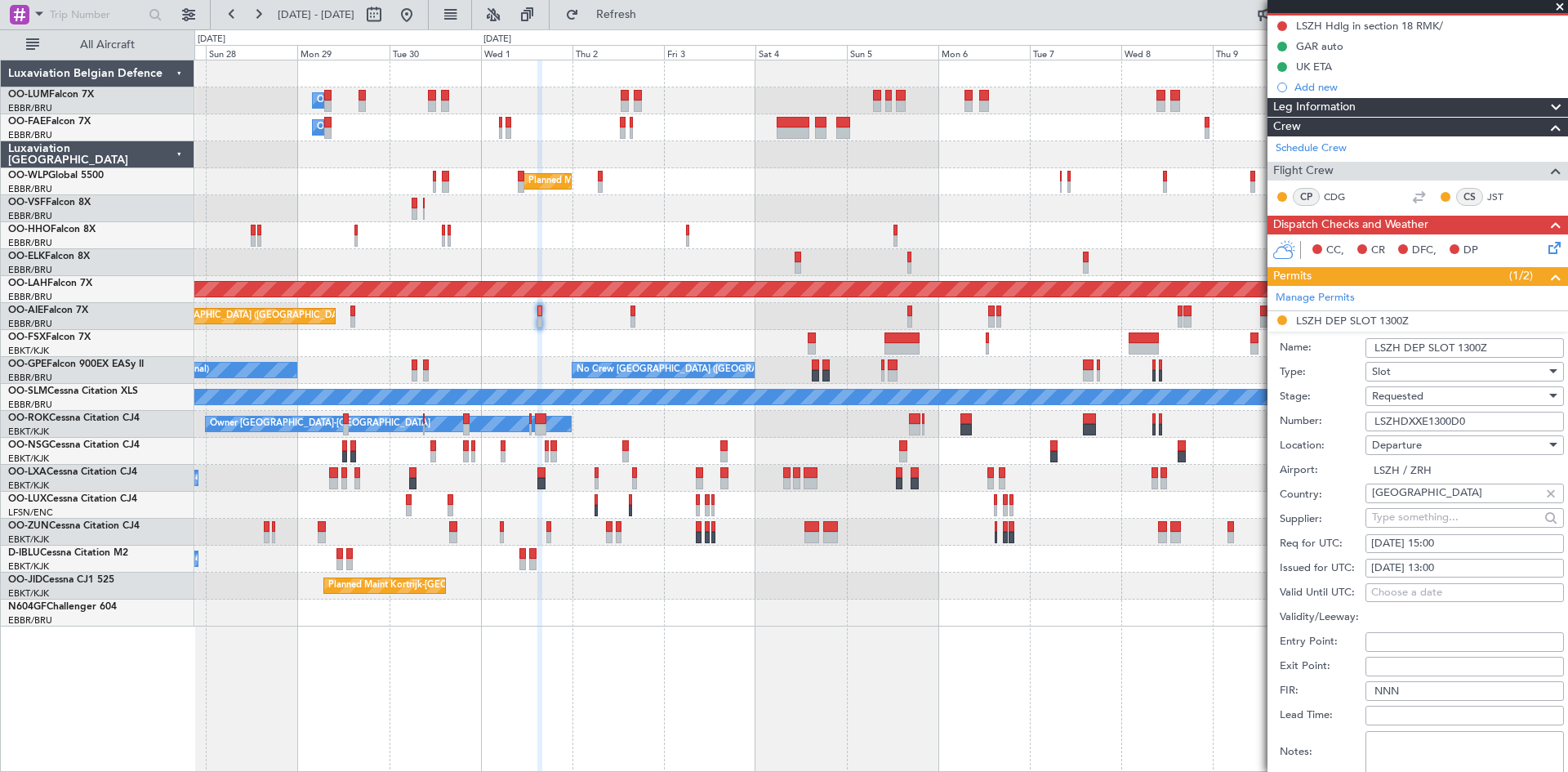
click at [1444, 572] on div "01/10/2025 13:00" at bounding box center [1465, 568] width 187 height 16
select select "10"
select select "2025"
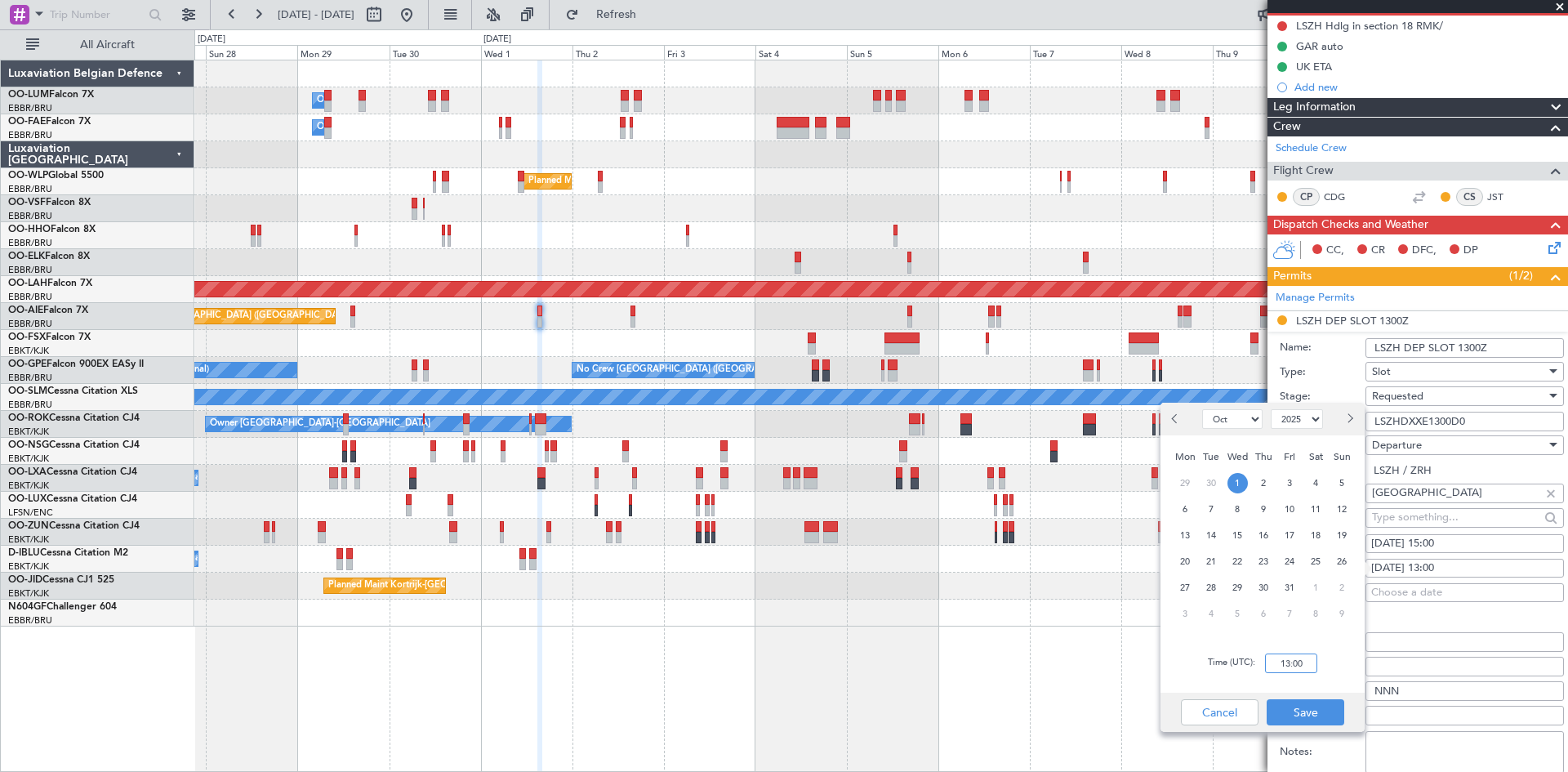
click at [1285, 663] on input "13:00" at bounding box center [1292, 663] width 53 height 20
type input "14:50"
click at [1307, 711] on button "Save" at bounding box center [1305, 713] width 78 height 26
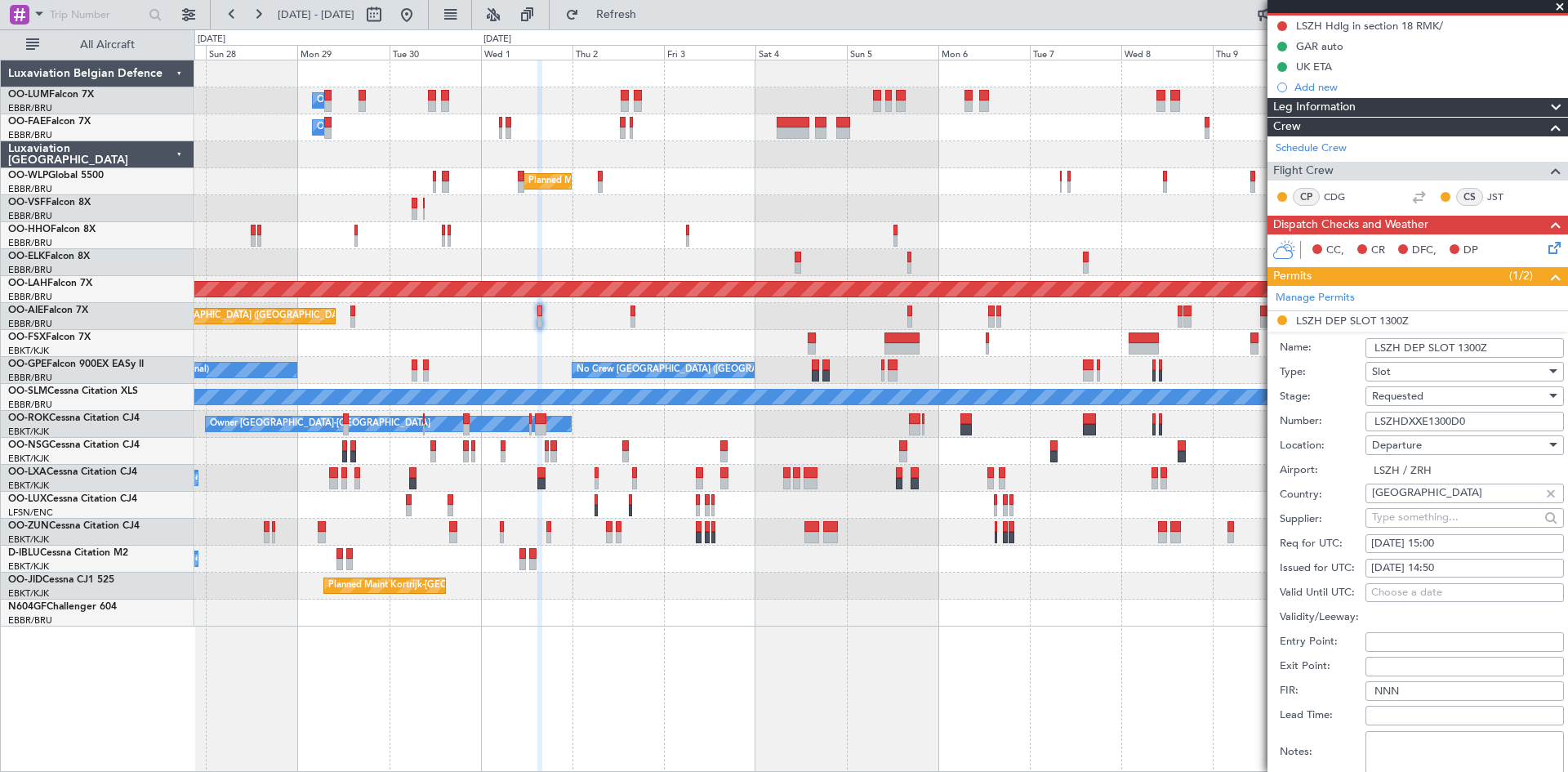
click at [1431, 395] on div "Requested" at bounding box center [1458, 396] width 174 height 24
click at [1415, 516] on span "Received OK" at bounding box center [1458, 519] width 171 height 24
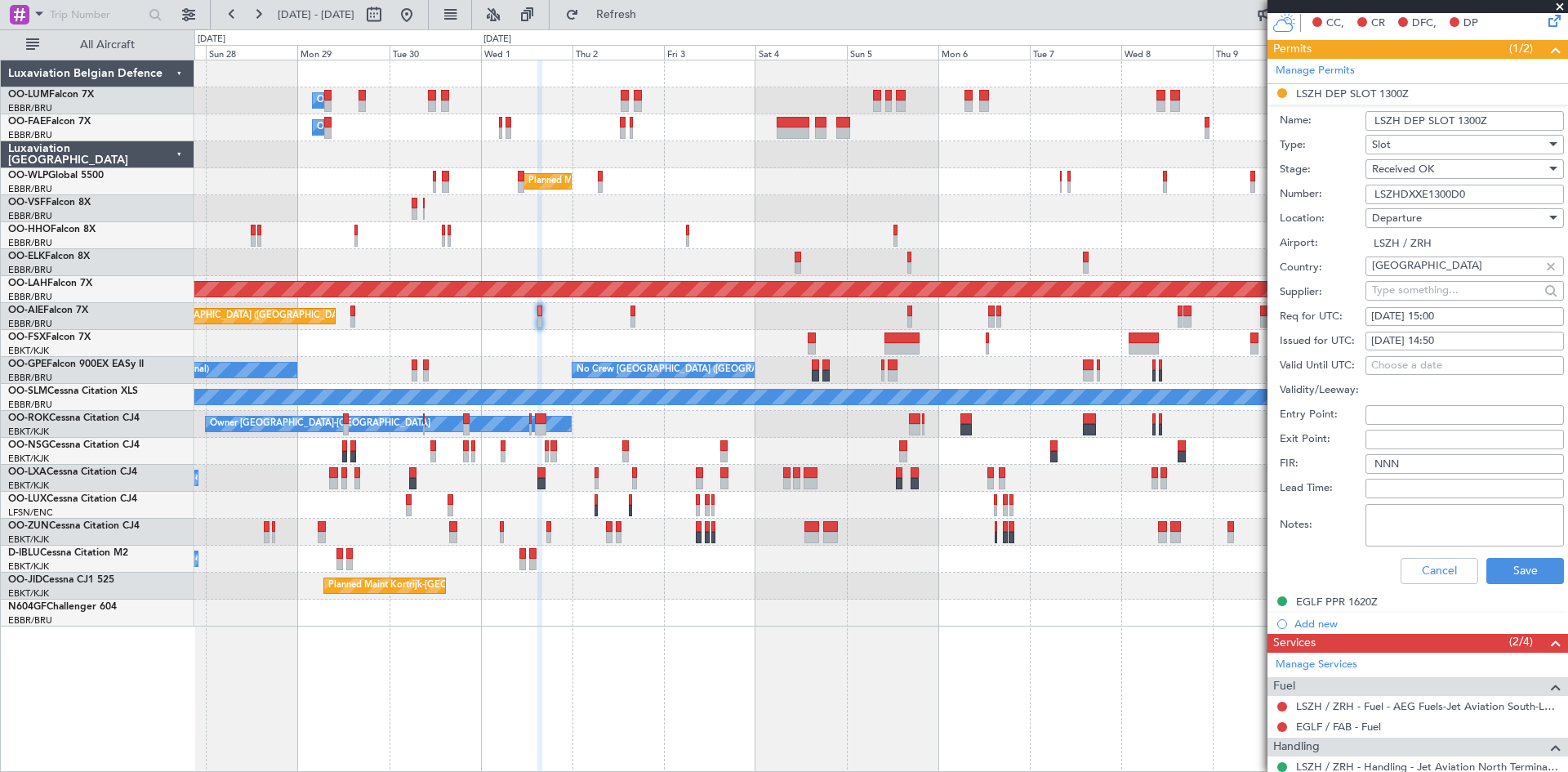
scroll to position [490, 0]
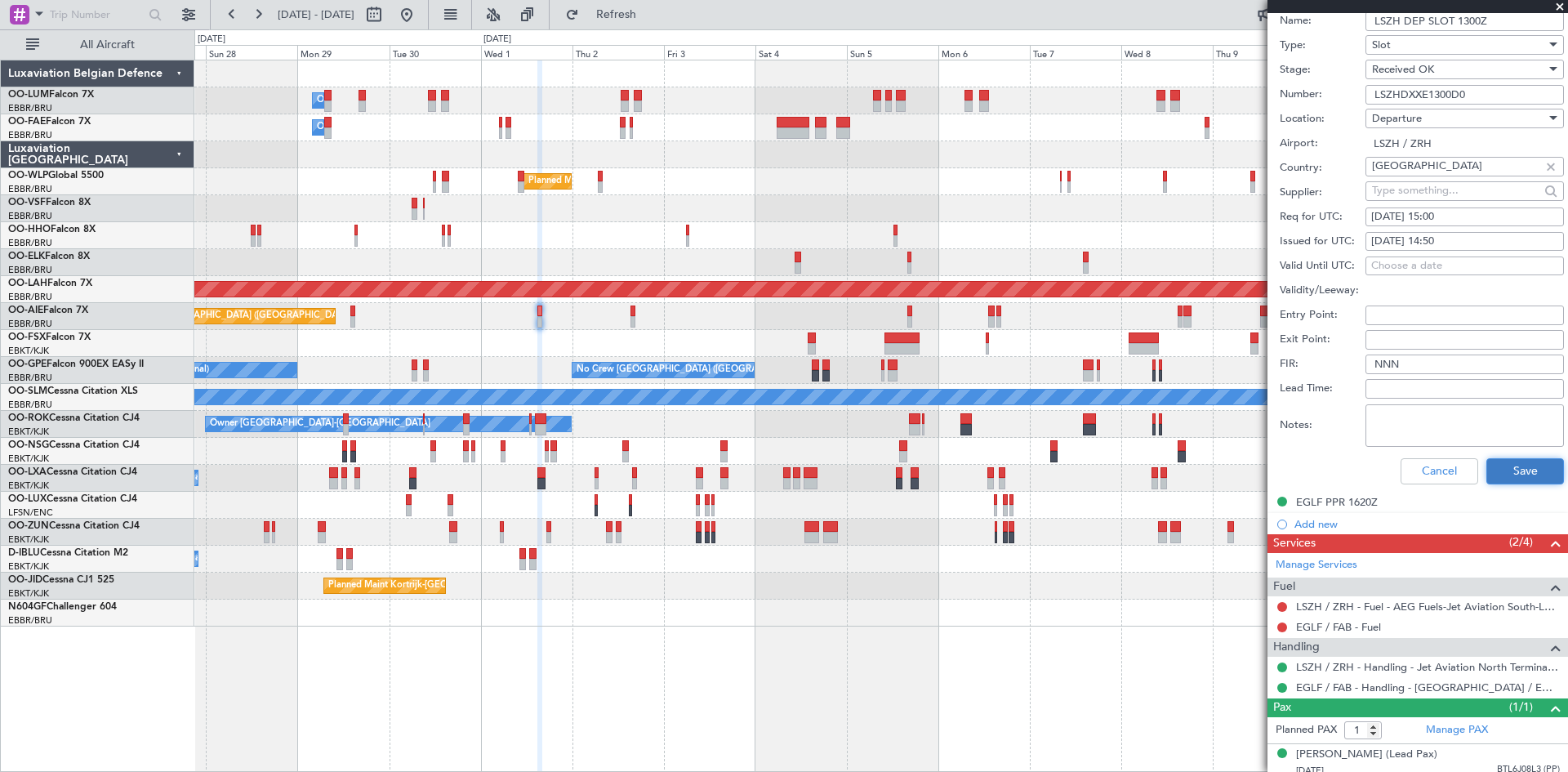
click at [1548, 458] on button "Save" at bounding box center [1525, 471] width 78 height 26
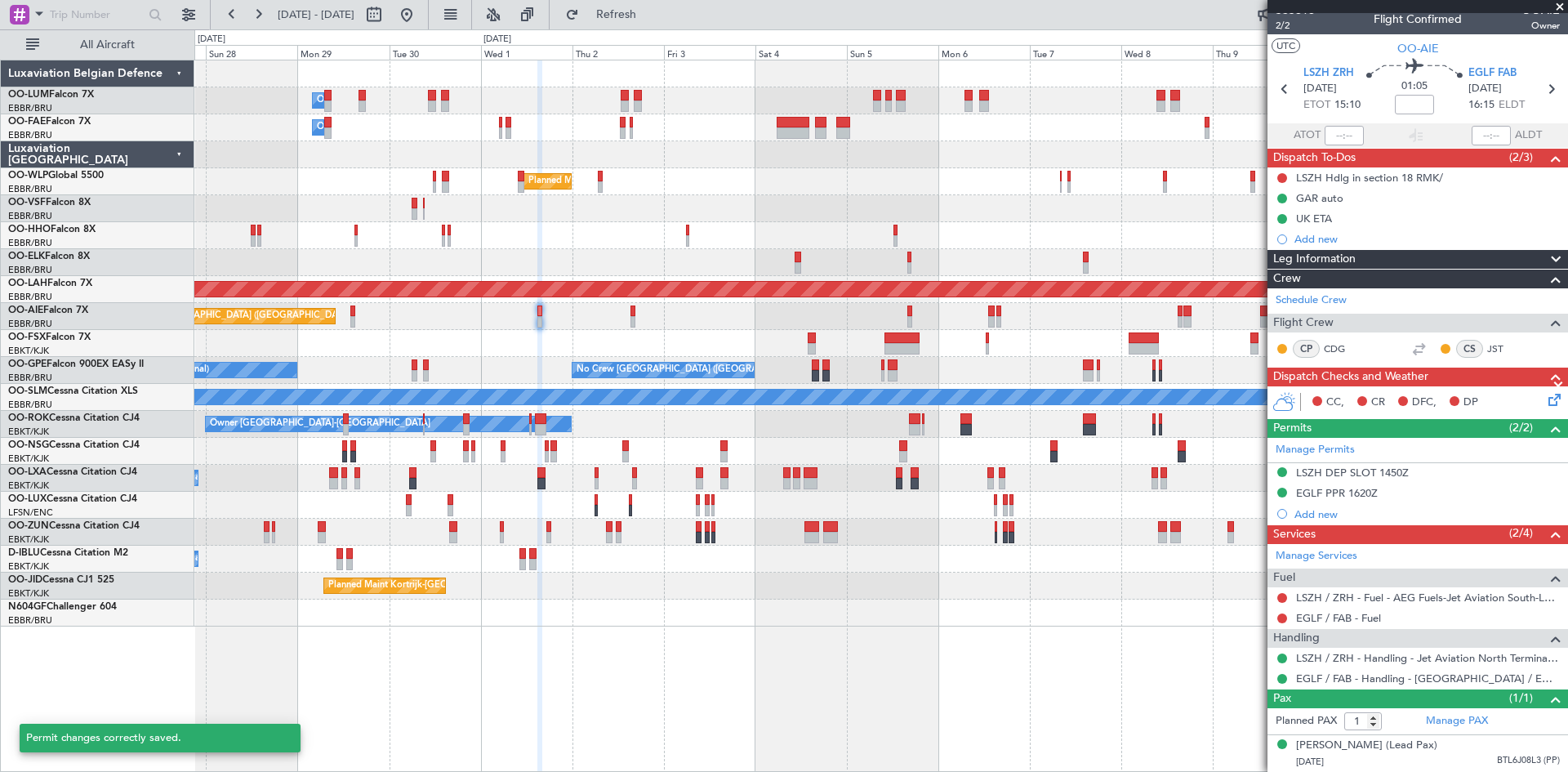
scroll to position [3, 0]
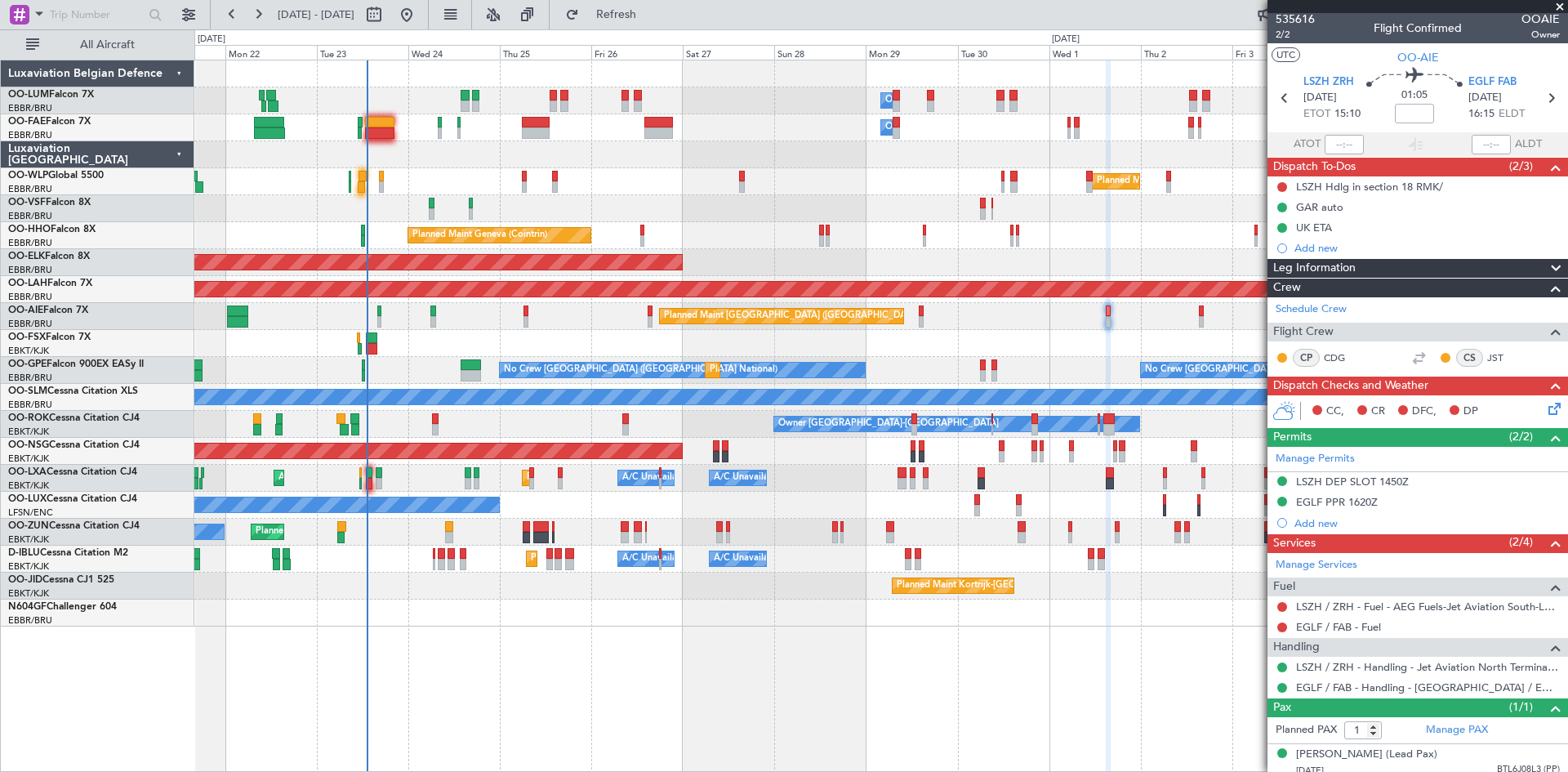
click at [946, 209] on div "AOG Maint [GEOGRAPHIC_DATA] ([GEOGRAPHIC_DATA] National)" at bounding box center [881, 209] width 1372 height 27
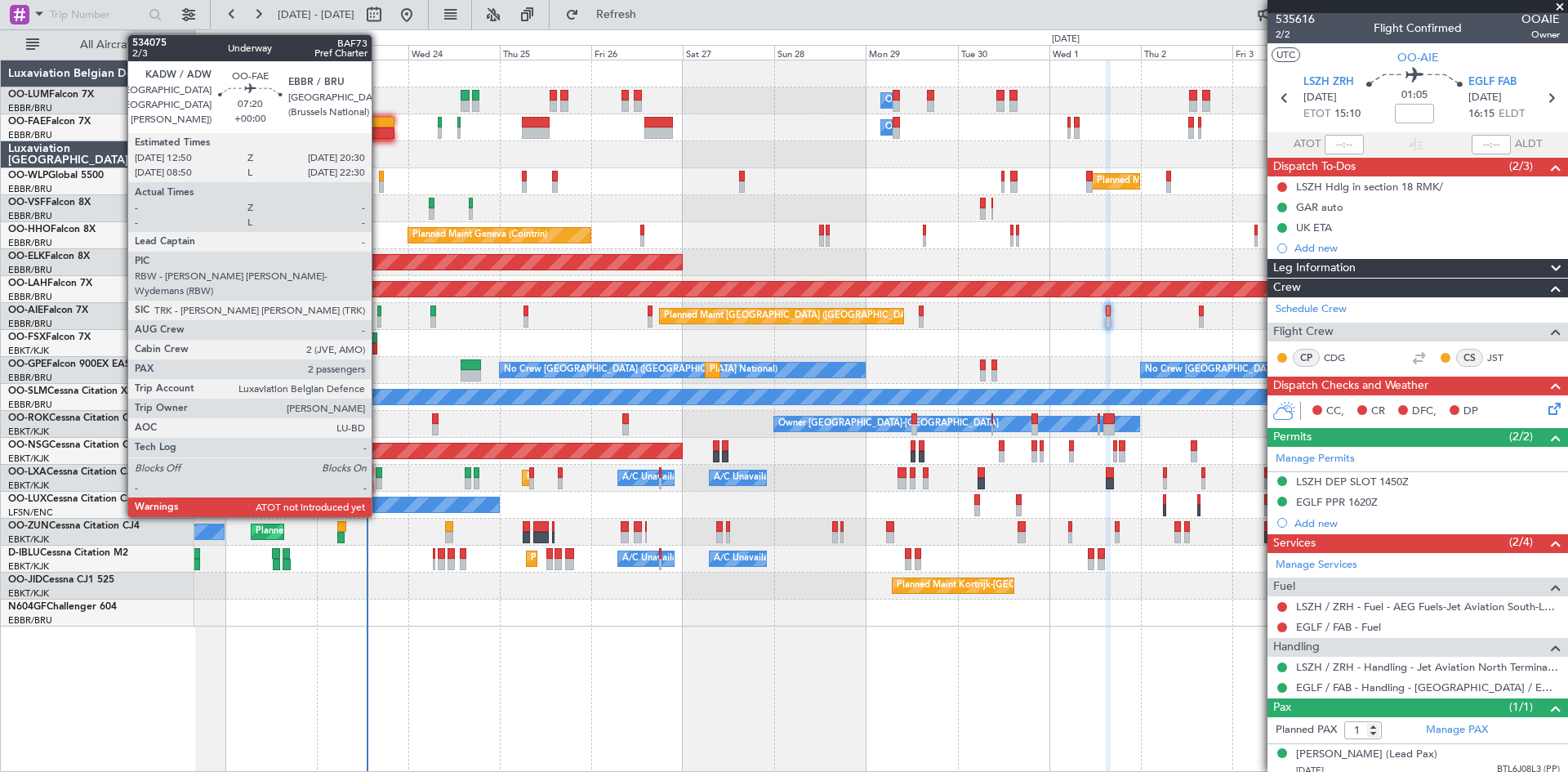
click at [379, 122] on div at bounding box center [379, 122] width 29 height 11
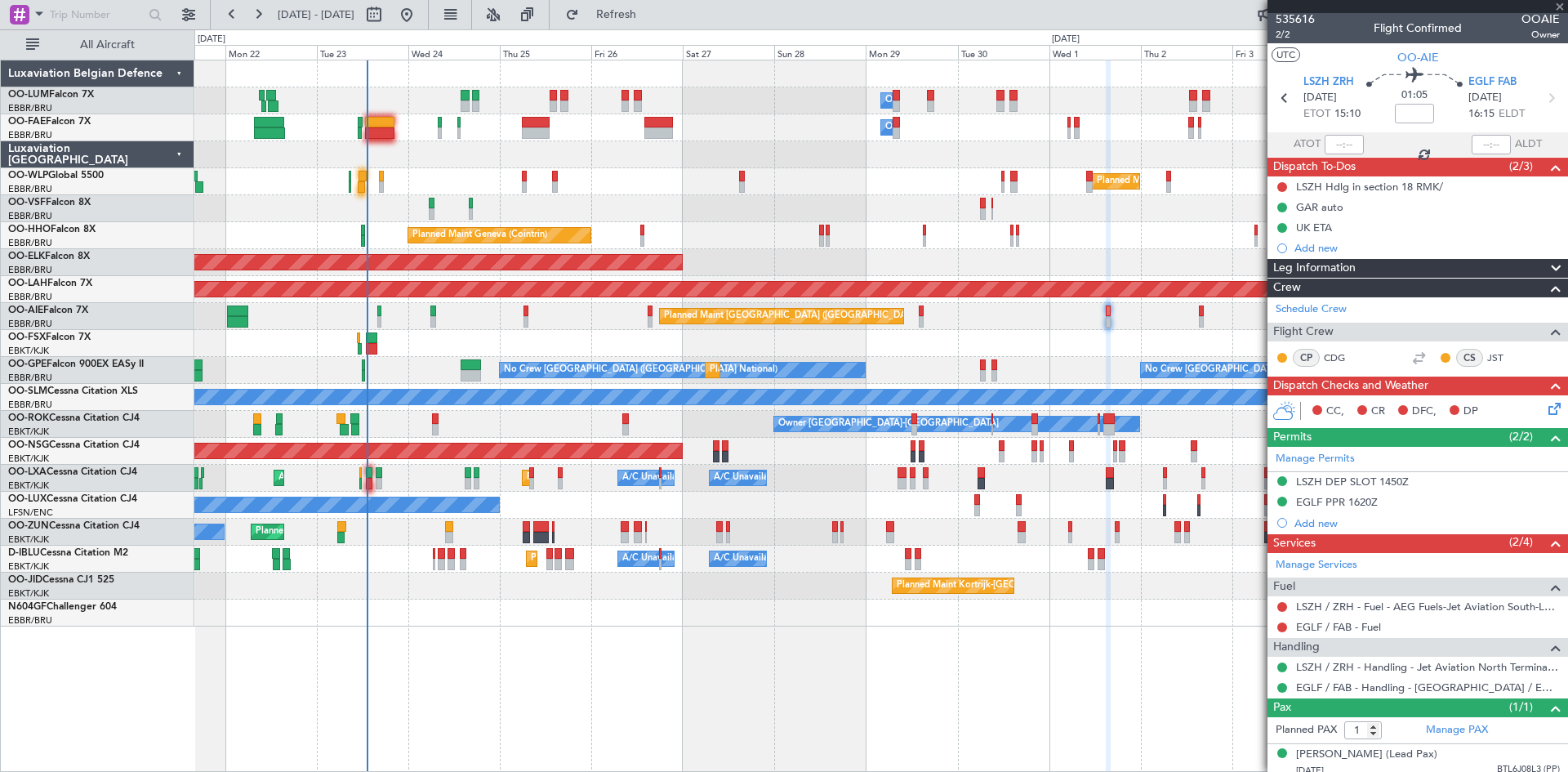
type input "2"
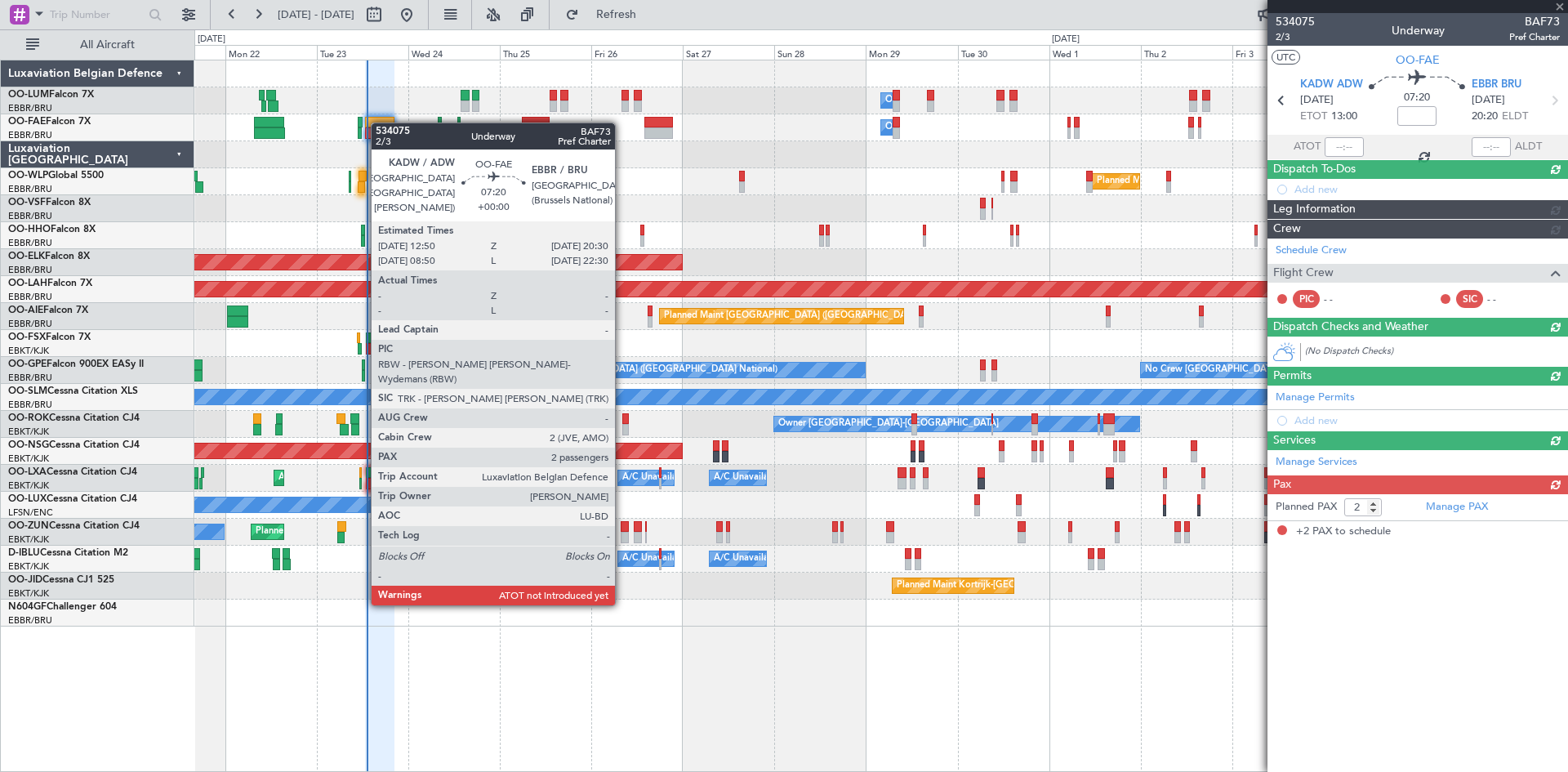
scroll to position [0, 0]
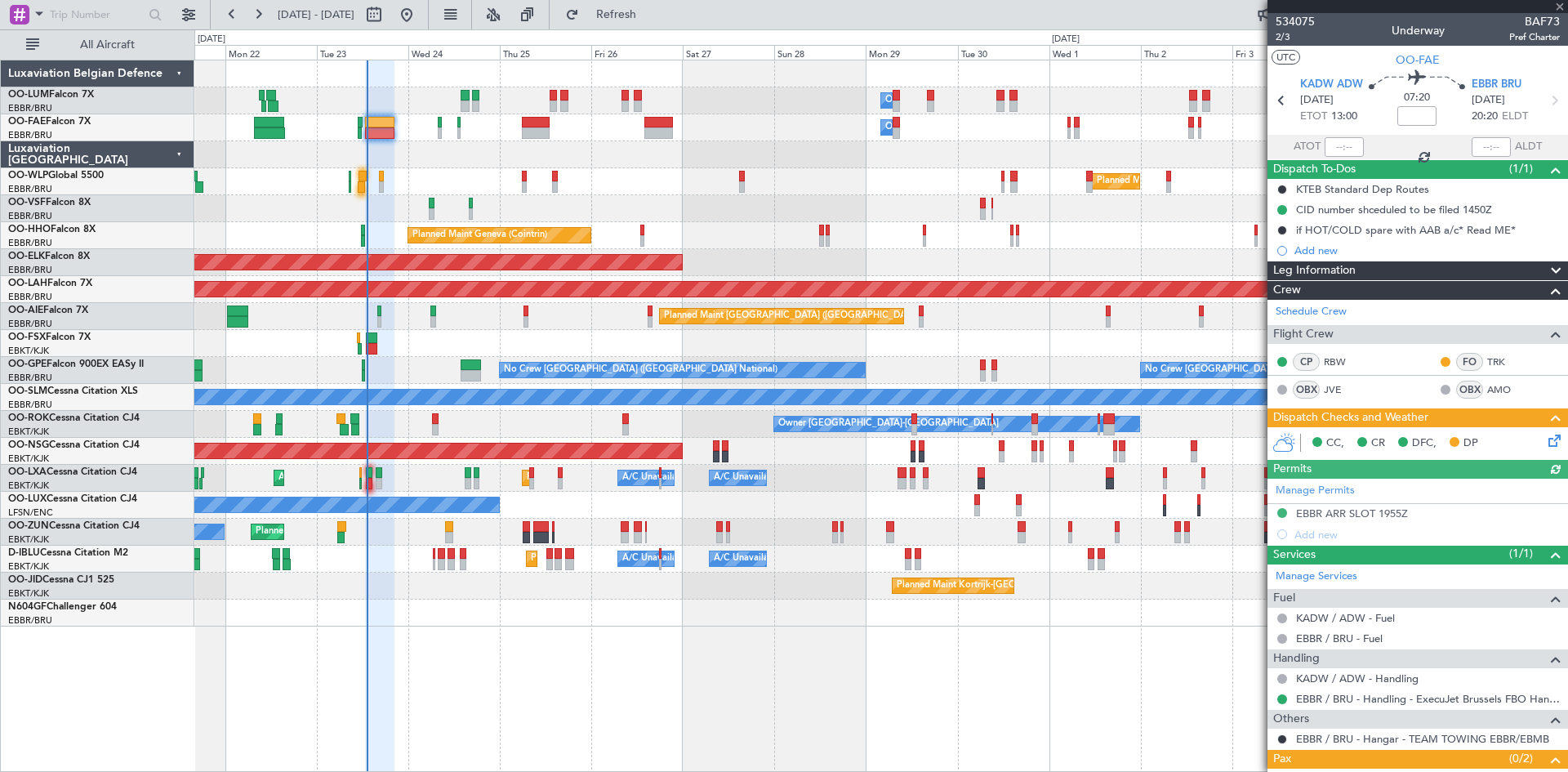
click at [1337, 143] on div at bounding box center [1344, 147] width 39 height 20
click at [1339, 143] on input "text" at bounding box center [1344, 147] width 39 height 20
click at [1357, 121] on div "KADW ADW 23/09/2025 ETOT 13:00" at bounding box center [1331, 101] width 63 height 48
type input "13:11"
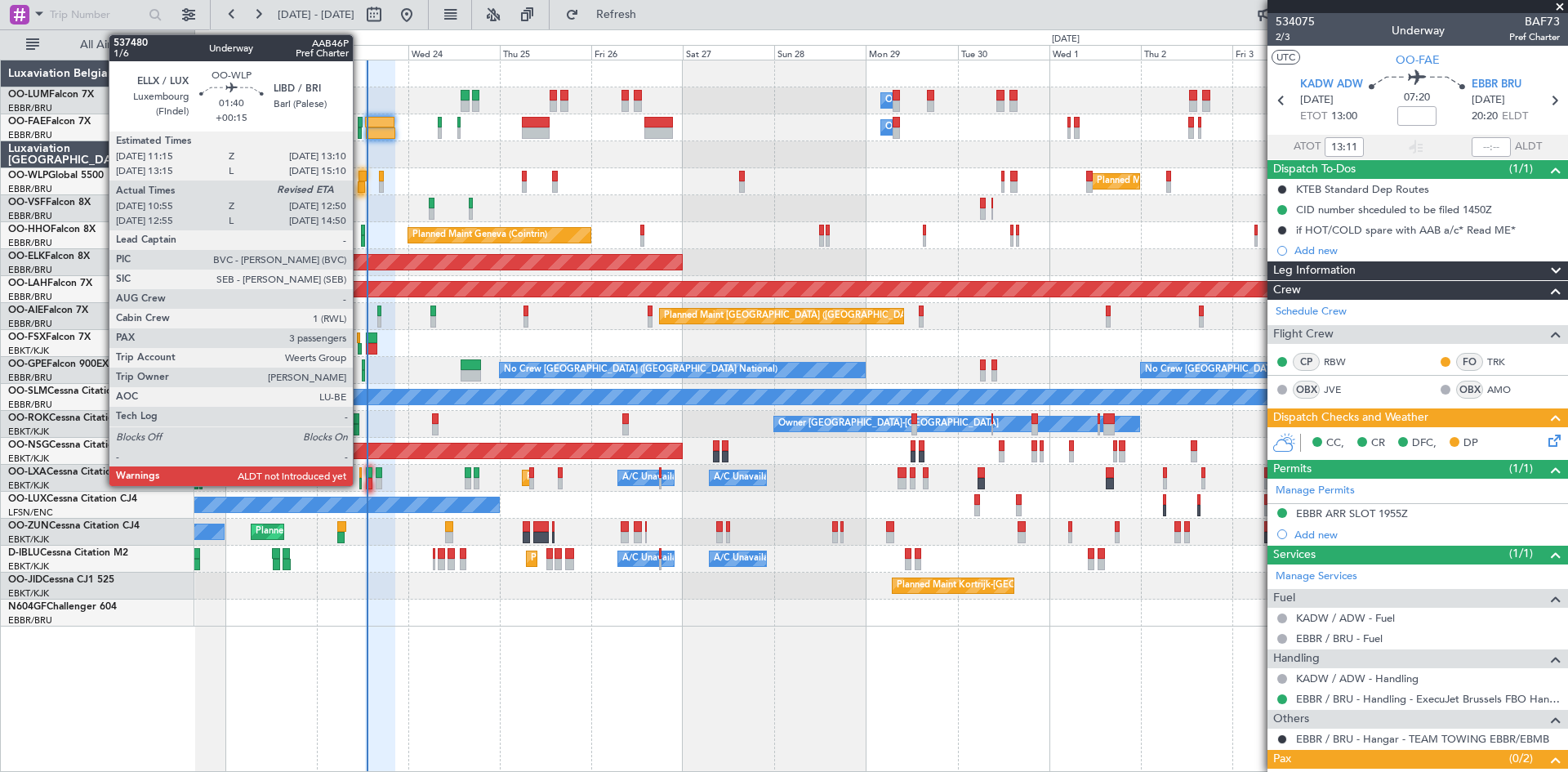
click at [360, 189] on div at bounding box center [361, 187] width 8 height 11
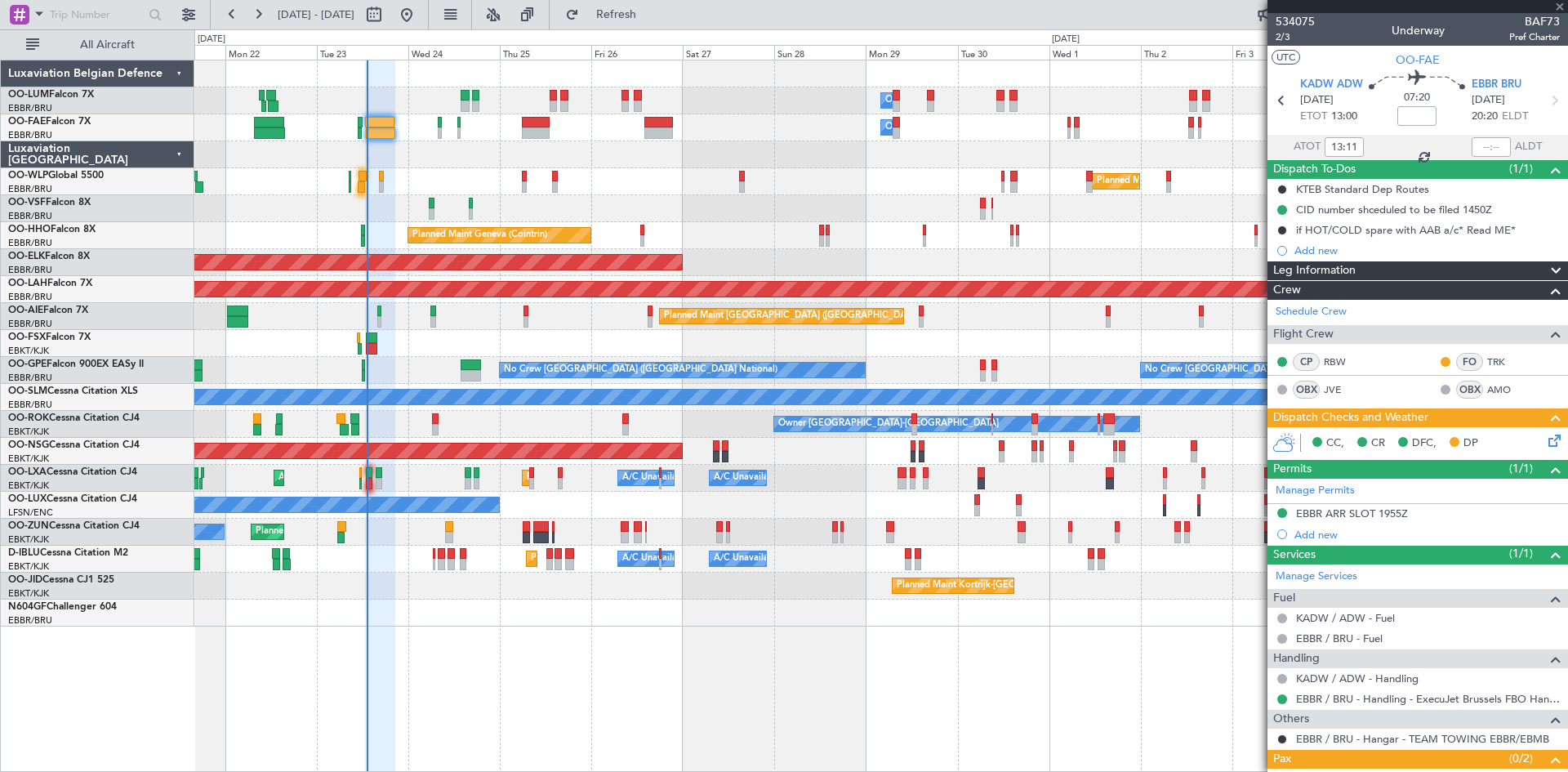
type input "+00:15"
type input "11:05"
type input "3"
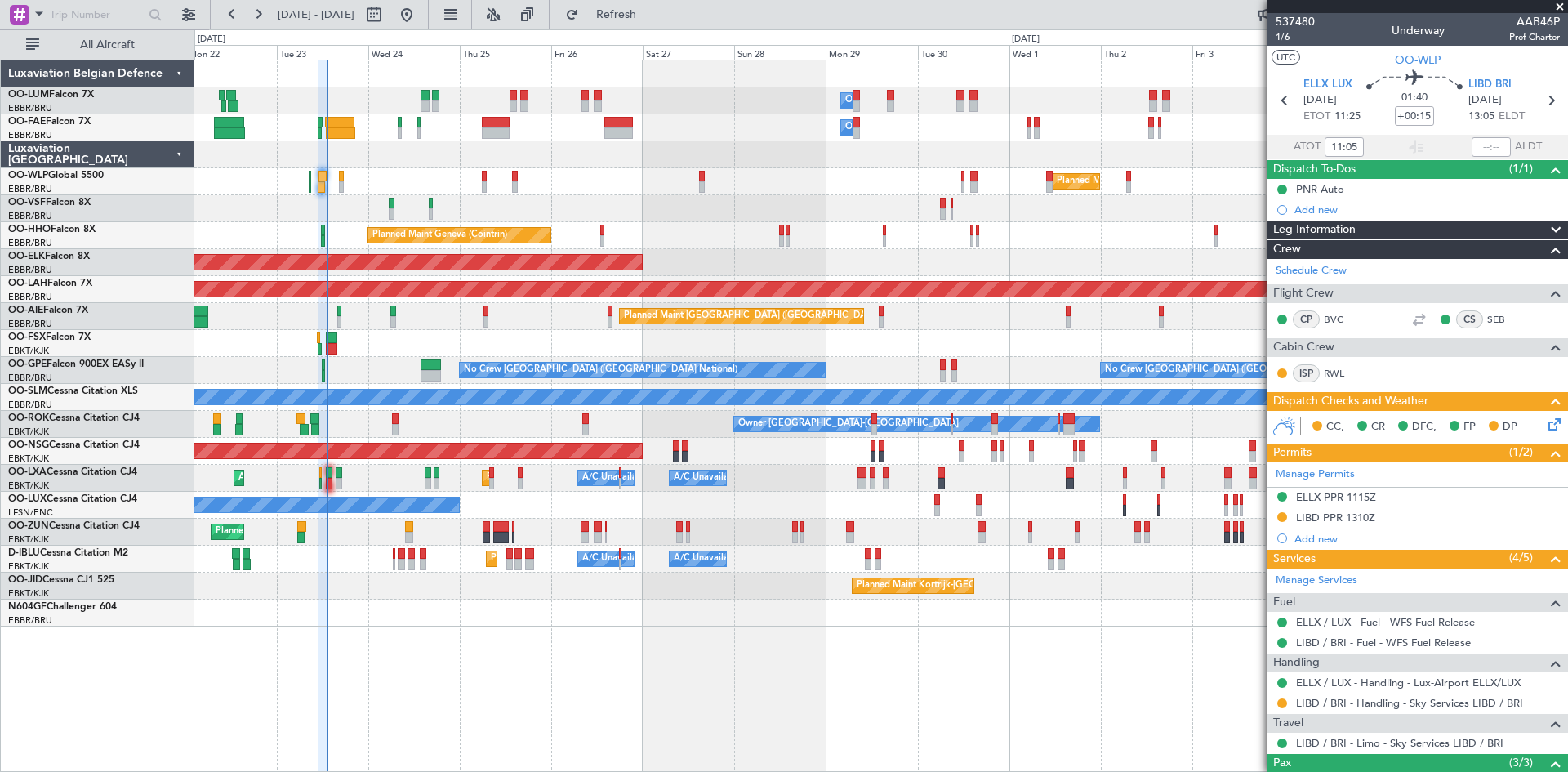
click at [1117, 237] on div "Planned Maint Geneva (Cointrin)" at bounding box center [881, 235] width 1372 height 27
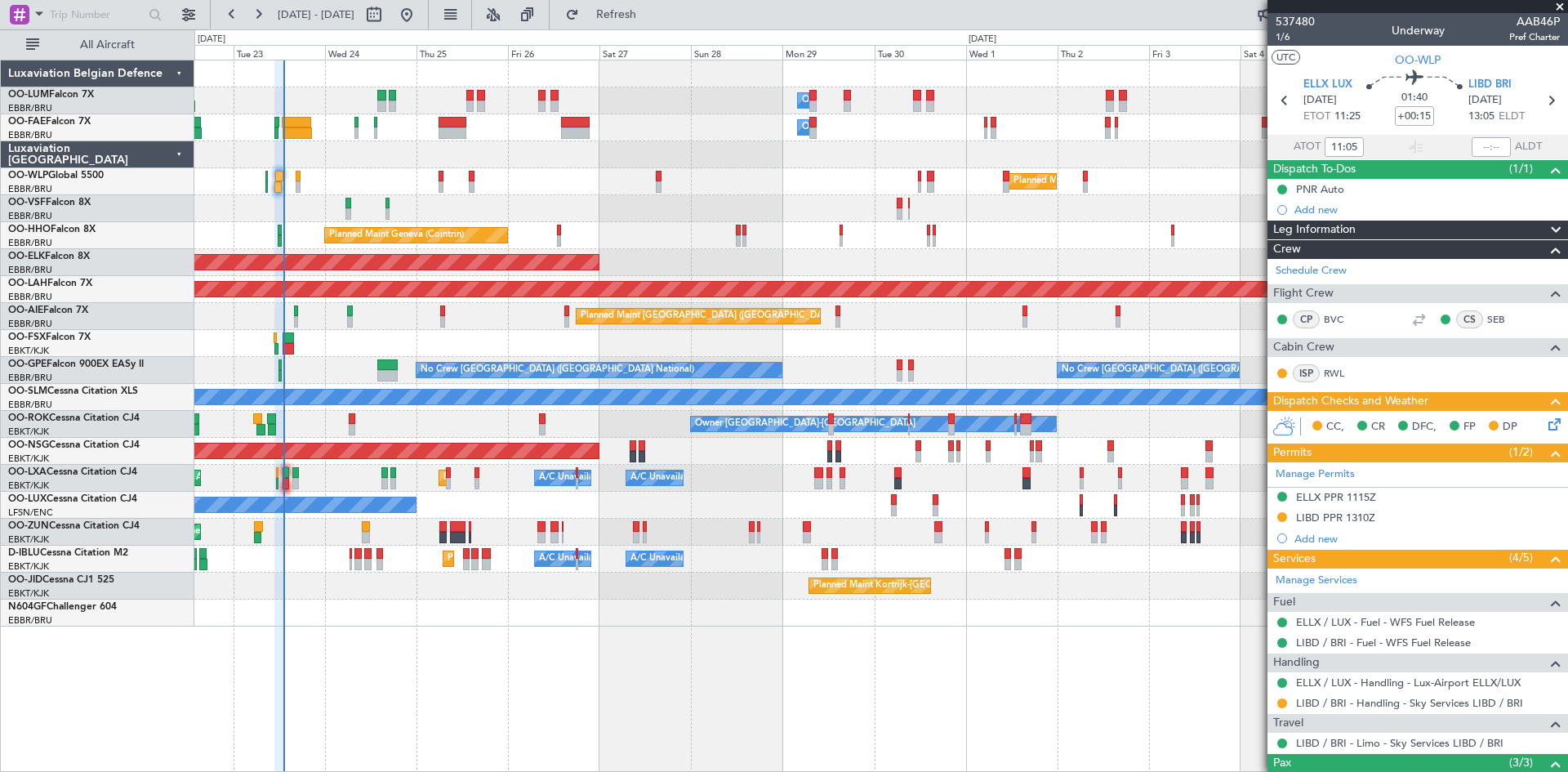
click at [613, 609] on div at bounding box center [881, 613] width 1372 height 27
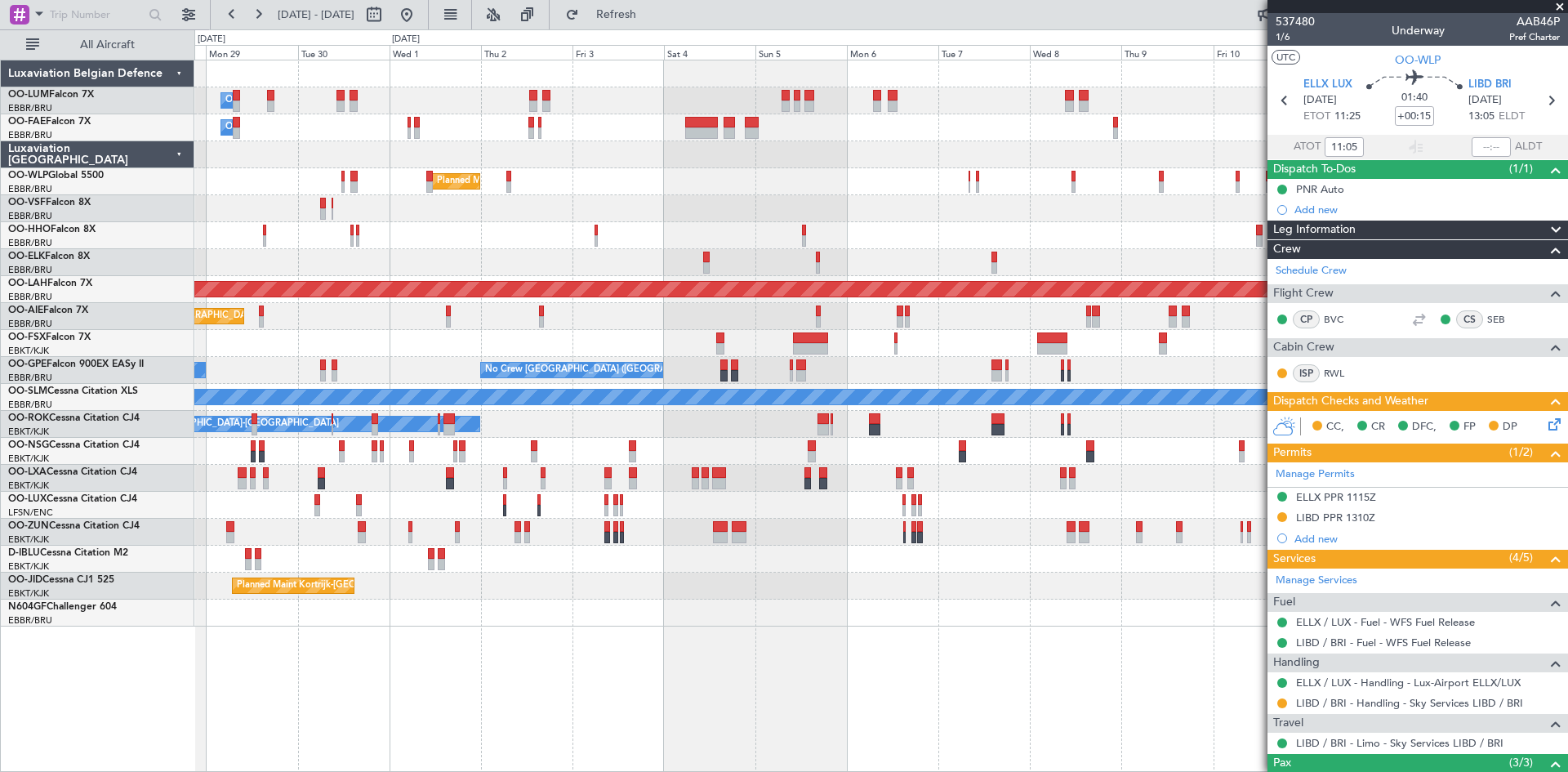
click at [413, 347] on div at bounding box center [881, 343] width 1372 height 27
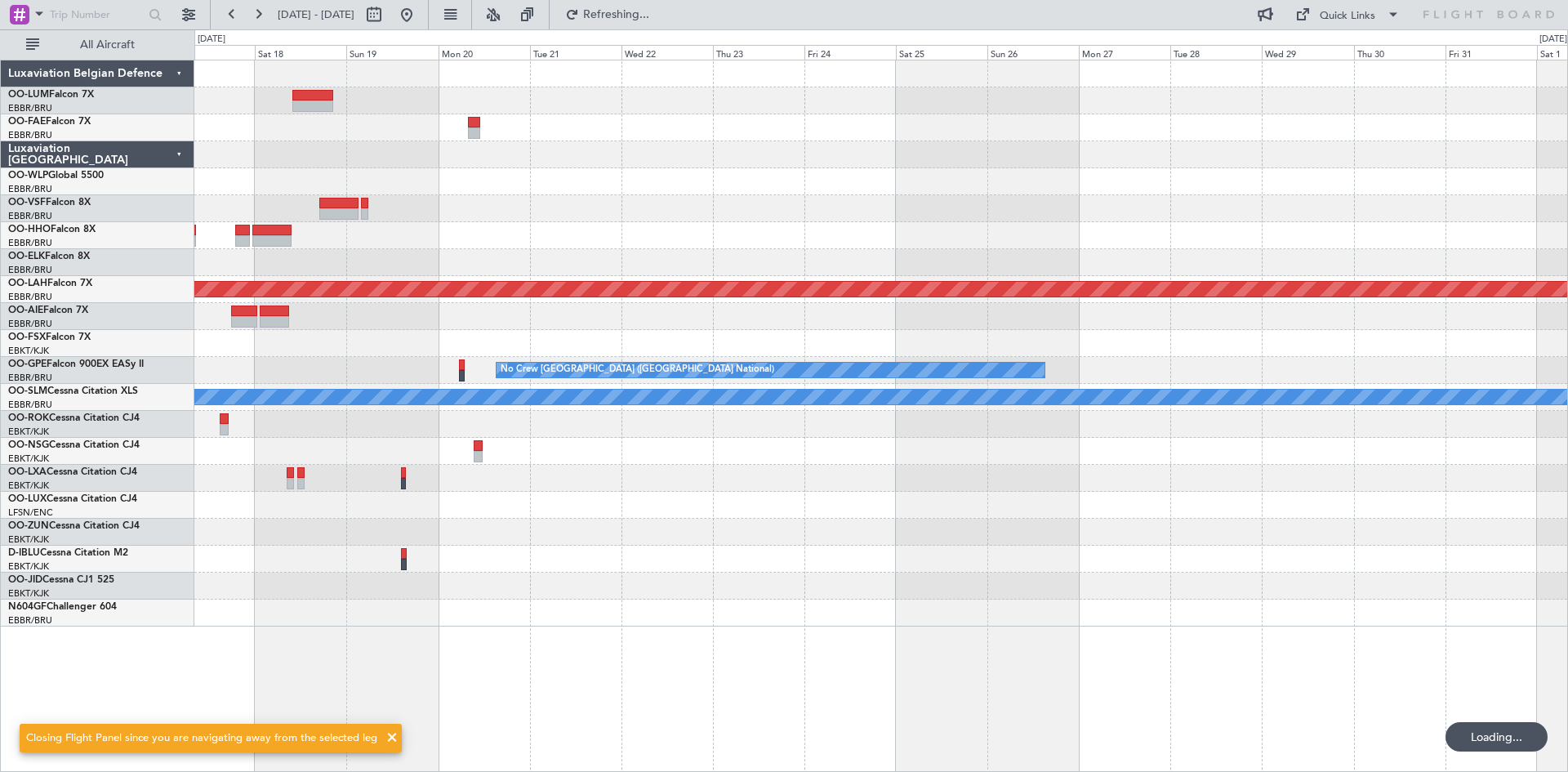
click at [212, 324] on div at bounding box center [881, 316] width 1372 height 27
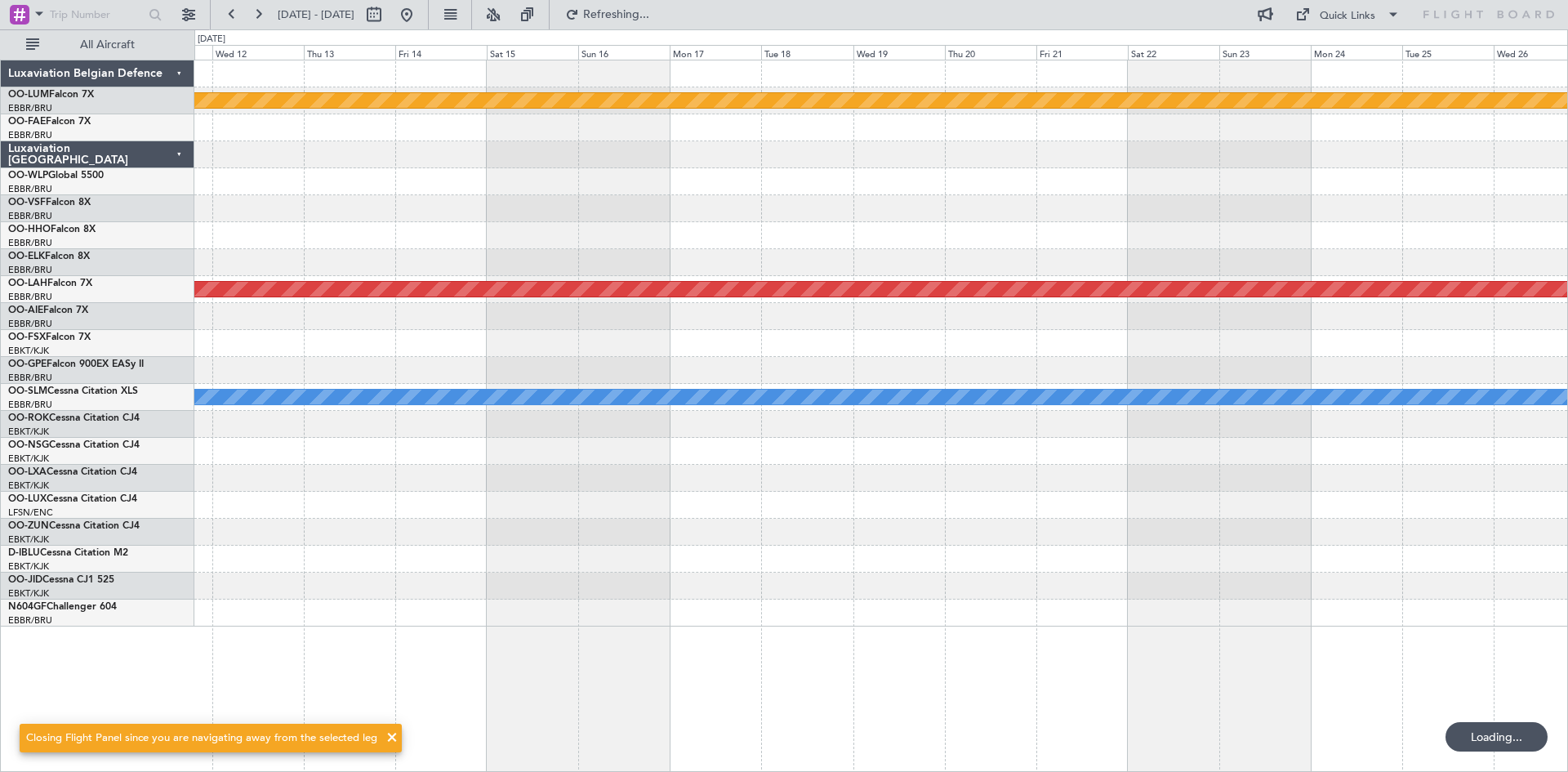
click at [0, 364] on html "30 Oct 2025 - 14 Nov 2025 Refreshing... Quick Links All Aircraft Planned Maint …" at bounding box center [784, 386] width 1568 height 772
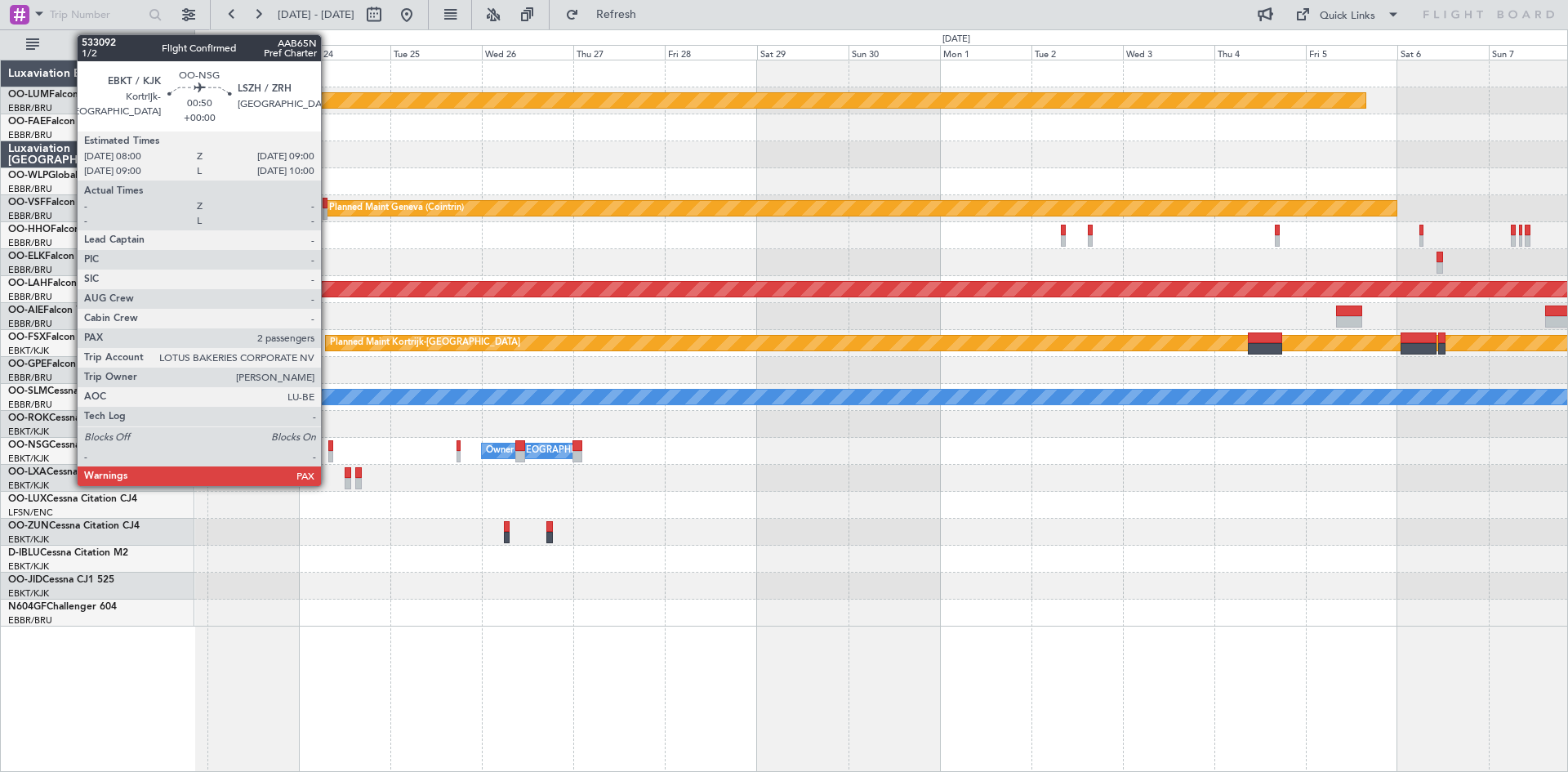
click at [328, 449] on div at bounding box center [330, 446] width 4 height 11
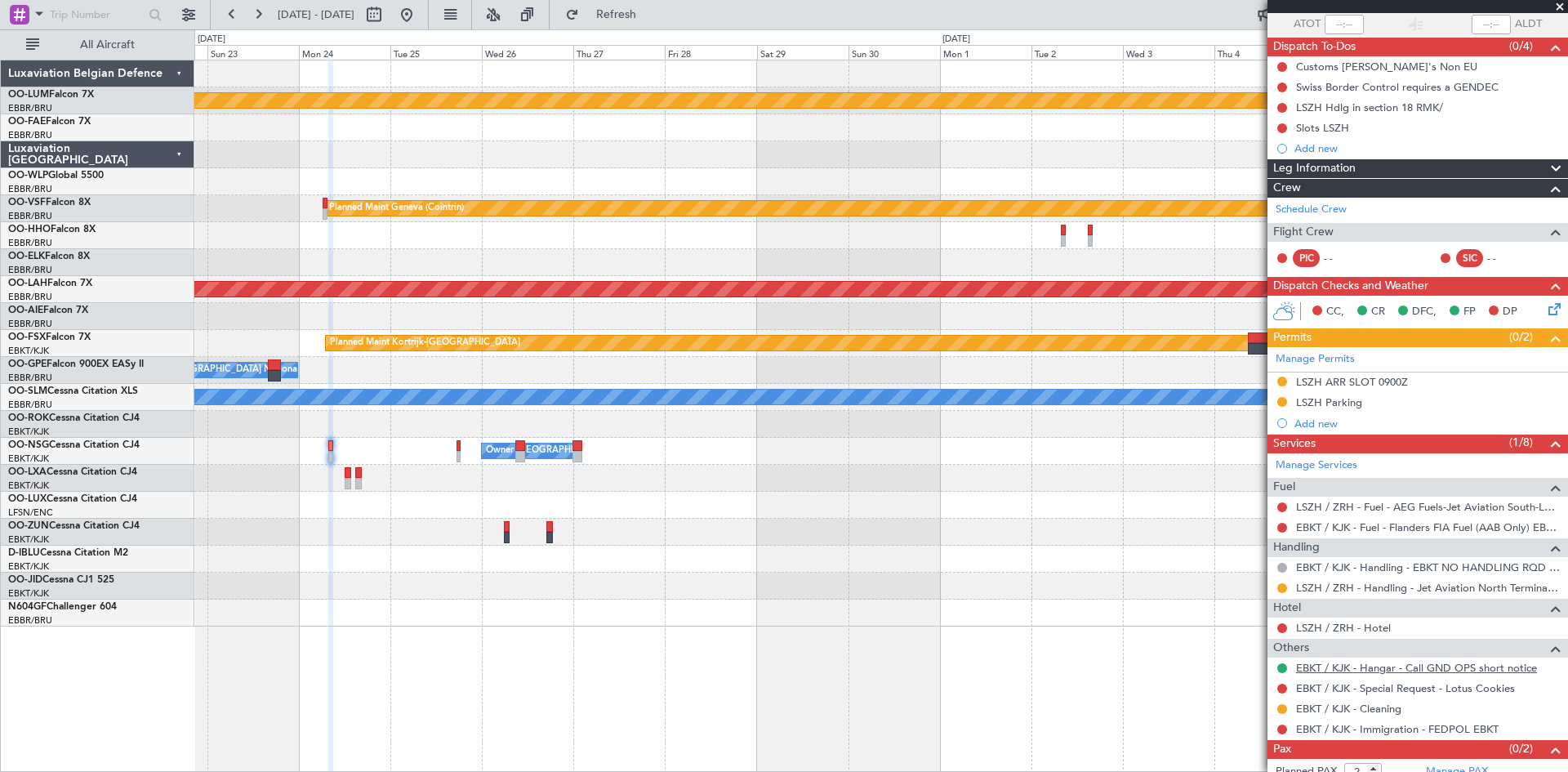
scroll to position [157, 0]
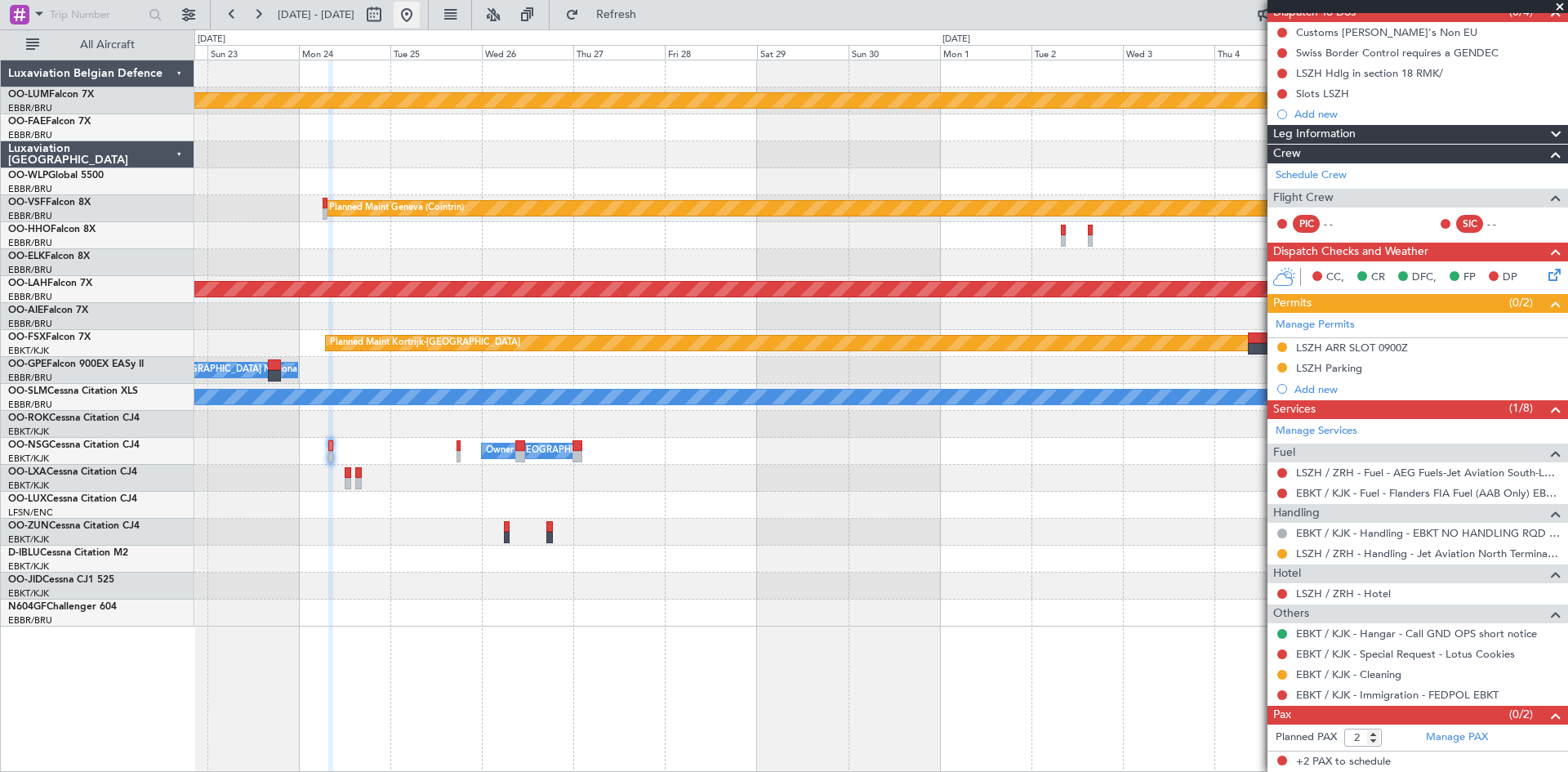
click at [420, 15] on button at bounding box center [407, 15] width 26 height 26
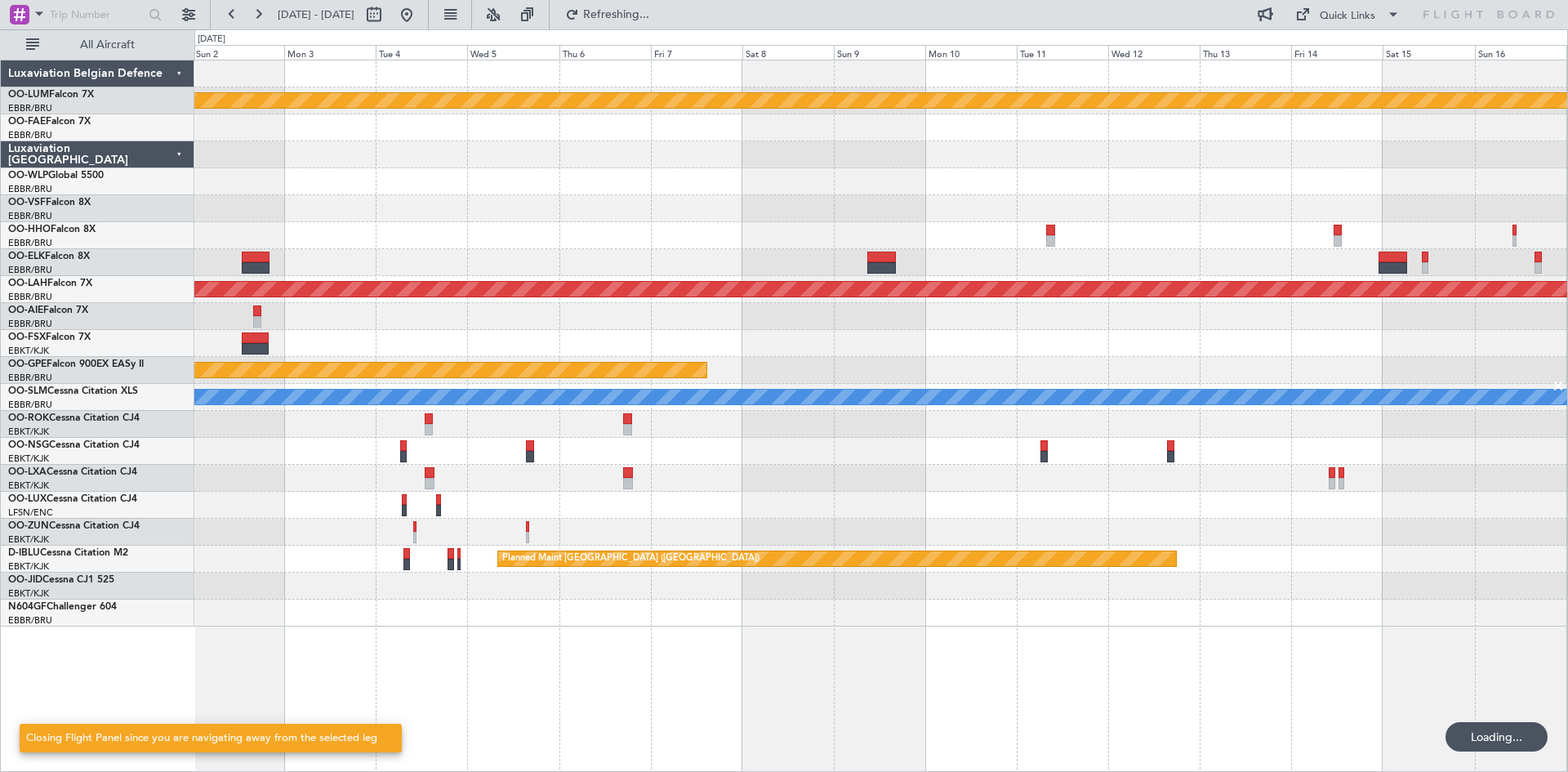
scroll to position [0, 0]
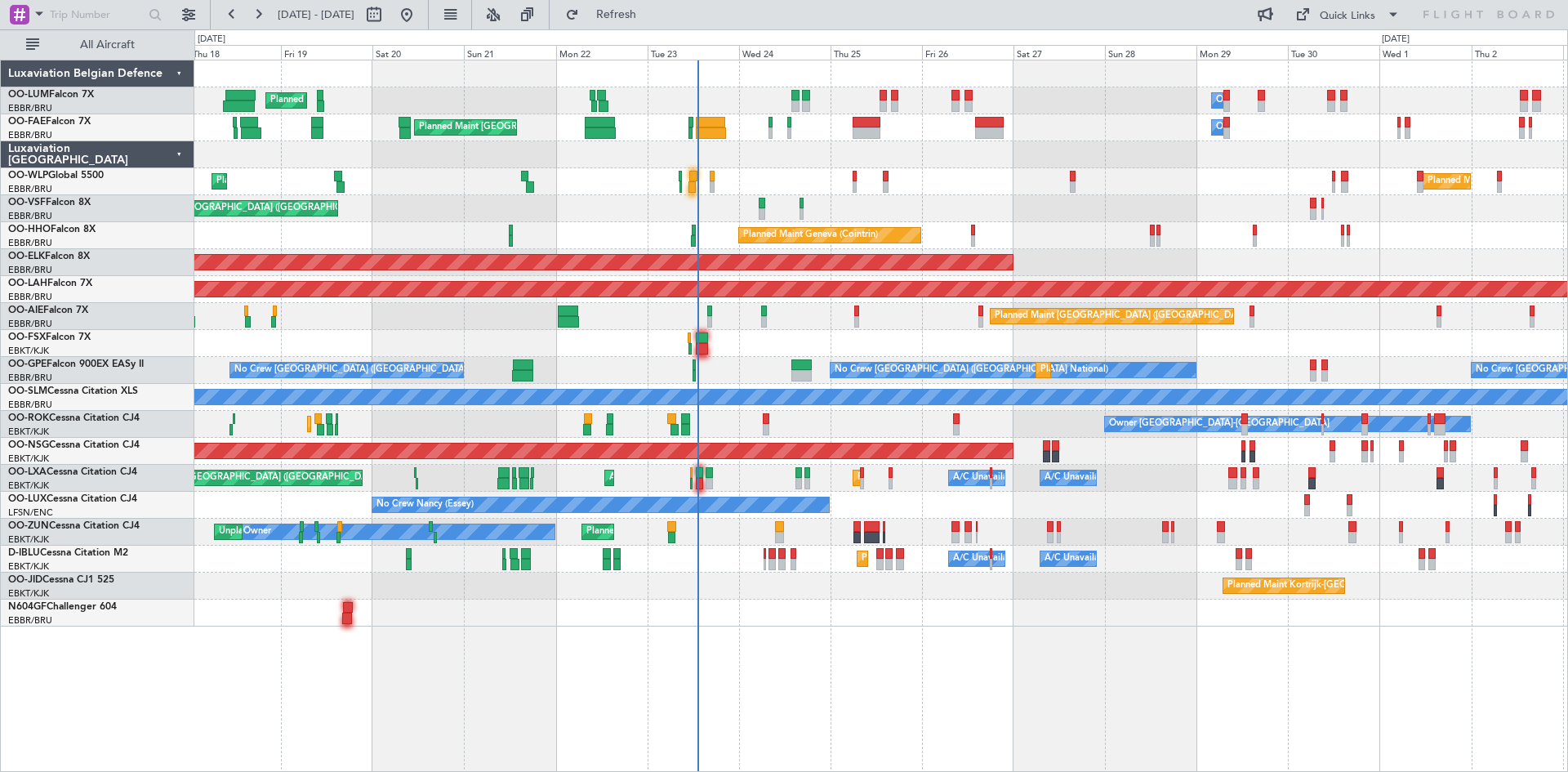
click at [120, 606] on div "Planned Maint Brussels (Brussels National) Owner Melsbroek Air Base Unplanned M…" at bounding box center [784, 401] width 1568 height 743
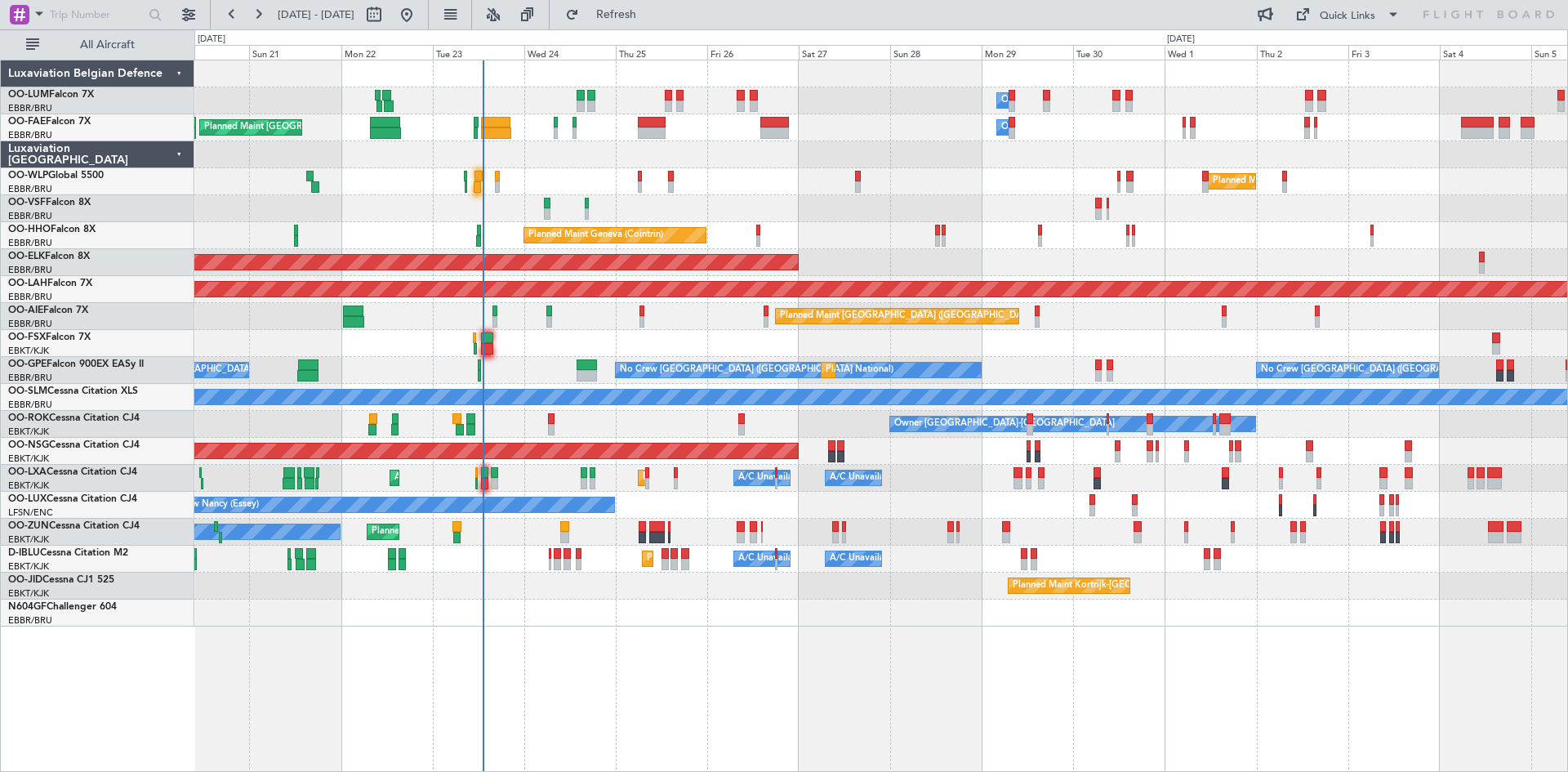
click at [560, 634] on div "Owner Melsbroek Air Base Planned Maint Brussels (Brussels National) Planned Mai…" at bounding box center [881, 416] width 1373 height 713
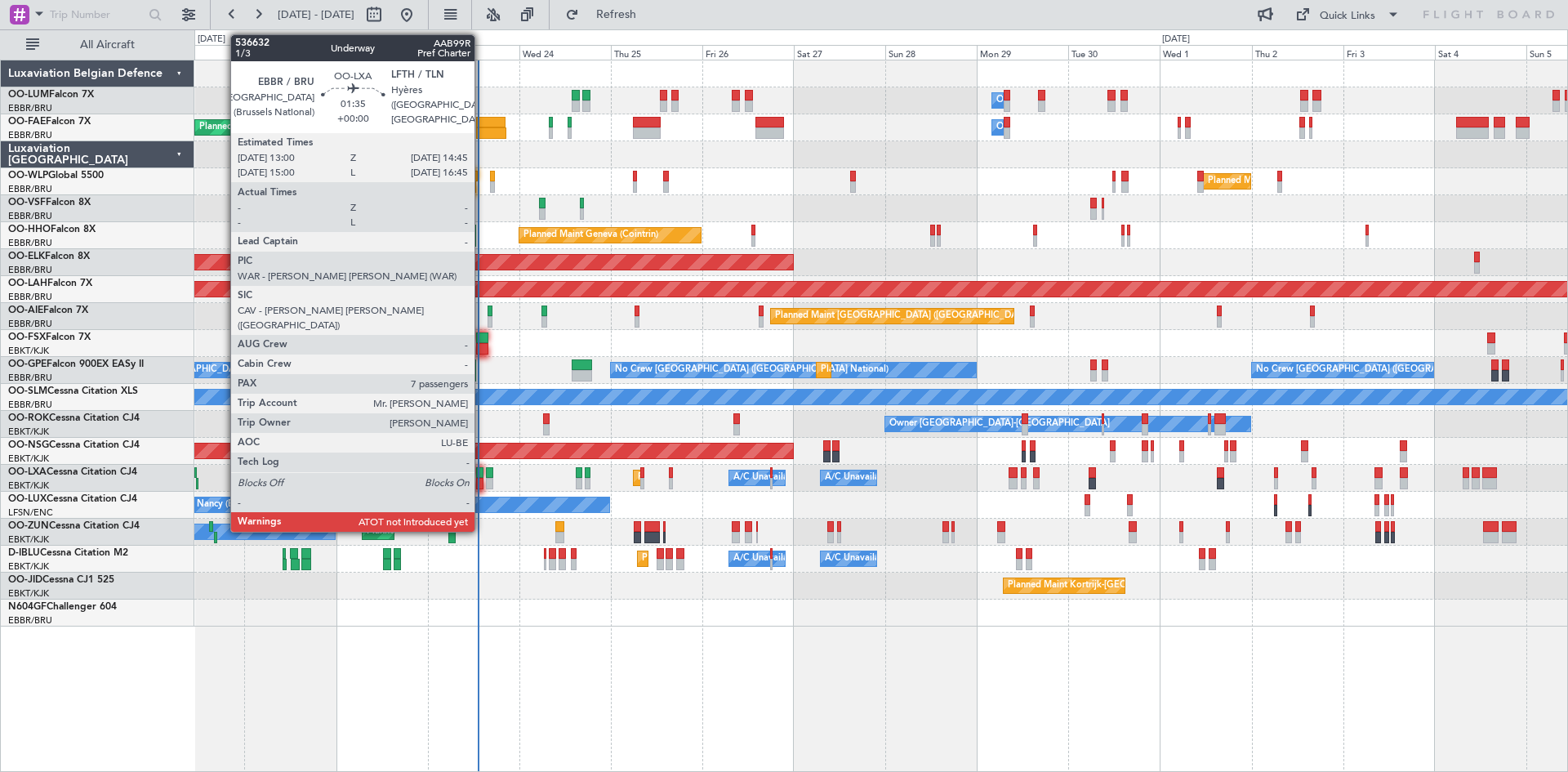
click at [482, 471] on div at bounding box center [479, 473] width 8 height 11
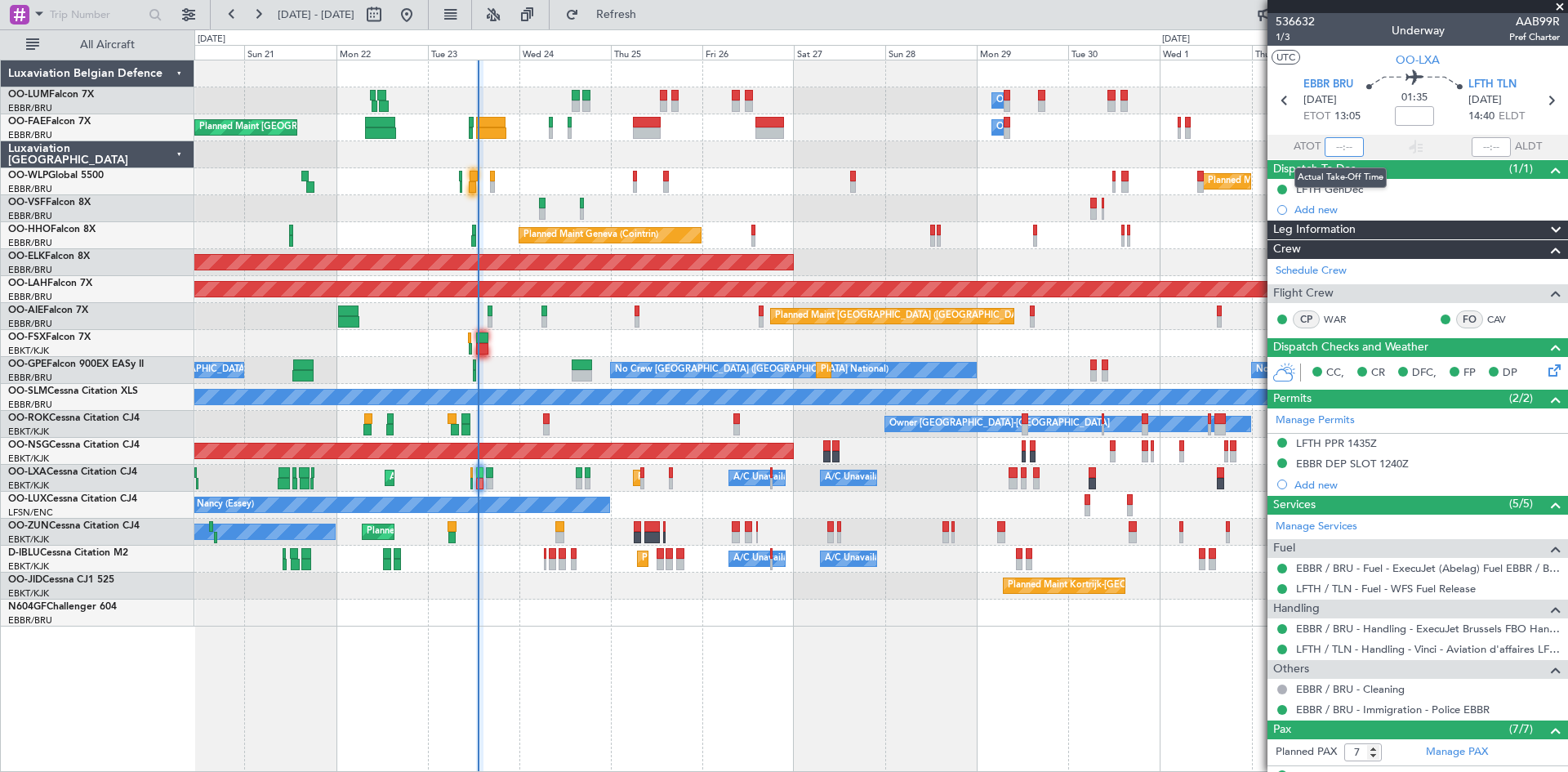
click at [1340, 145] on input "text" at bounding box center [1344, 147] width 39 height 20
click at [994, 196] on div "AOG Maint [GEOGRAPHIC_DATA] ([GEOGRAPHIC_DATA] National)" at bounding box center [881, 209] width 1372 height 27
type input "13:15"
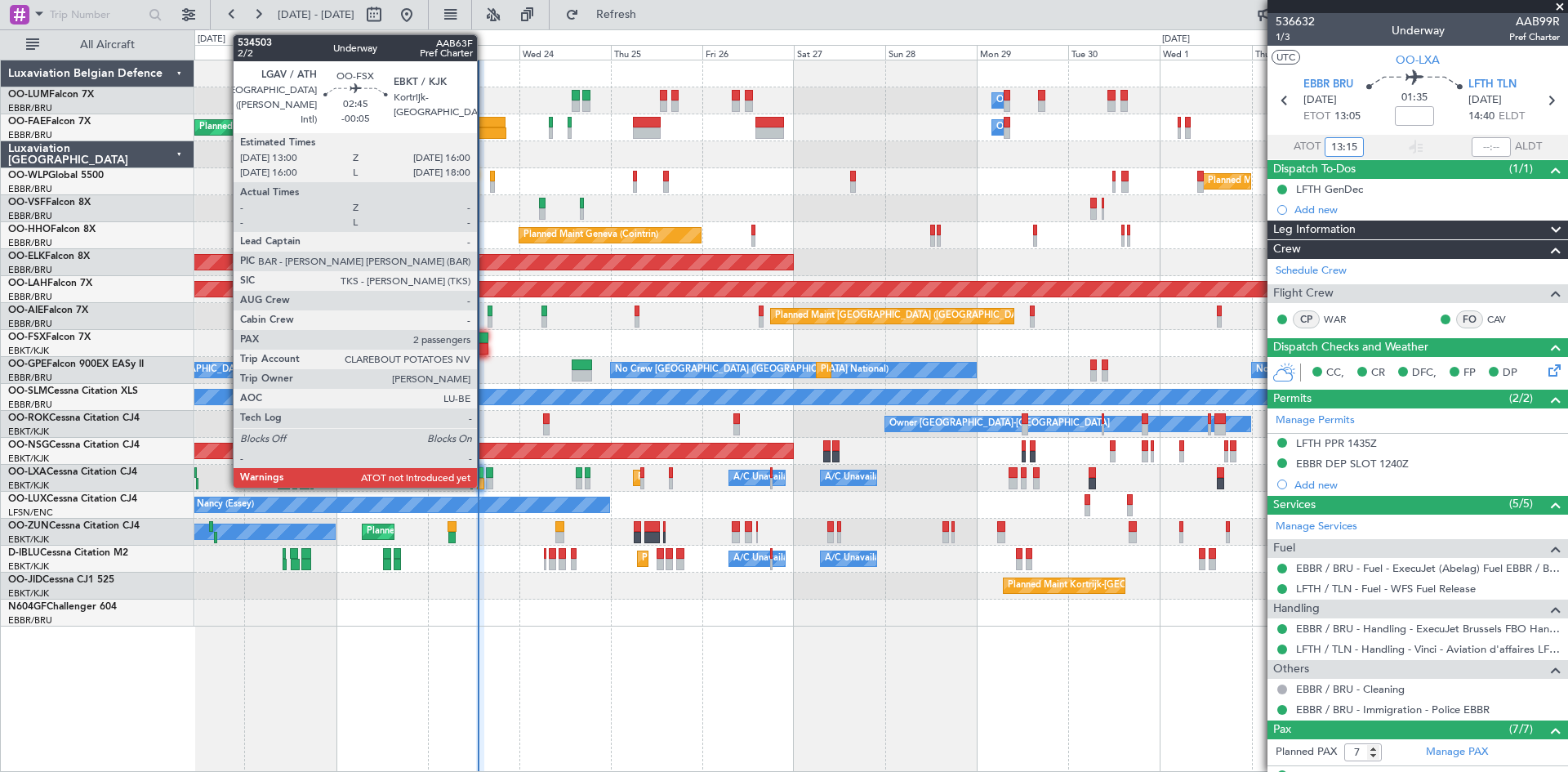
click at [484, 341] on div at bounding box center [481, 339] width 12 height 11
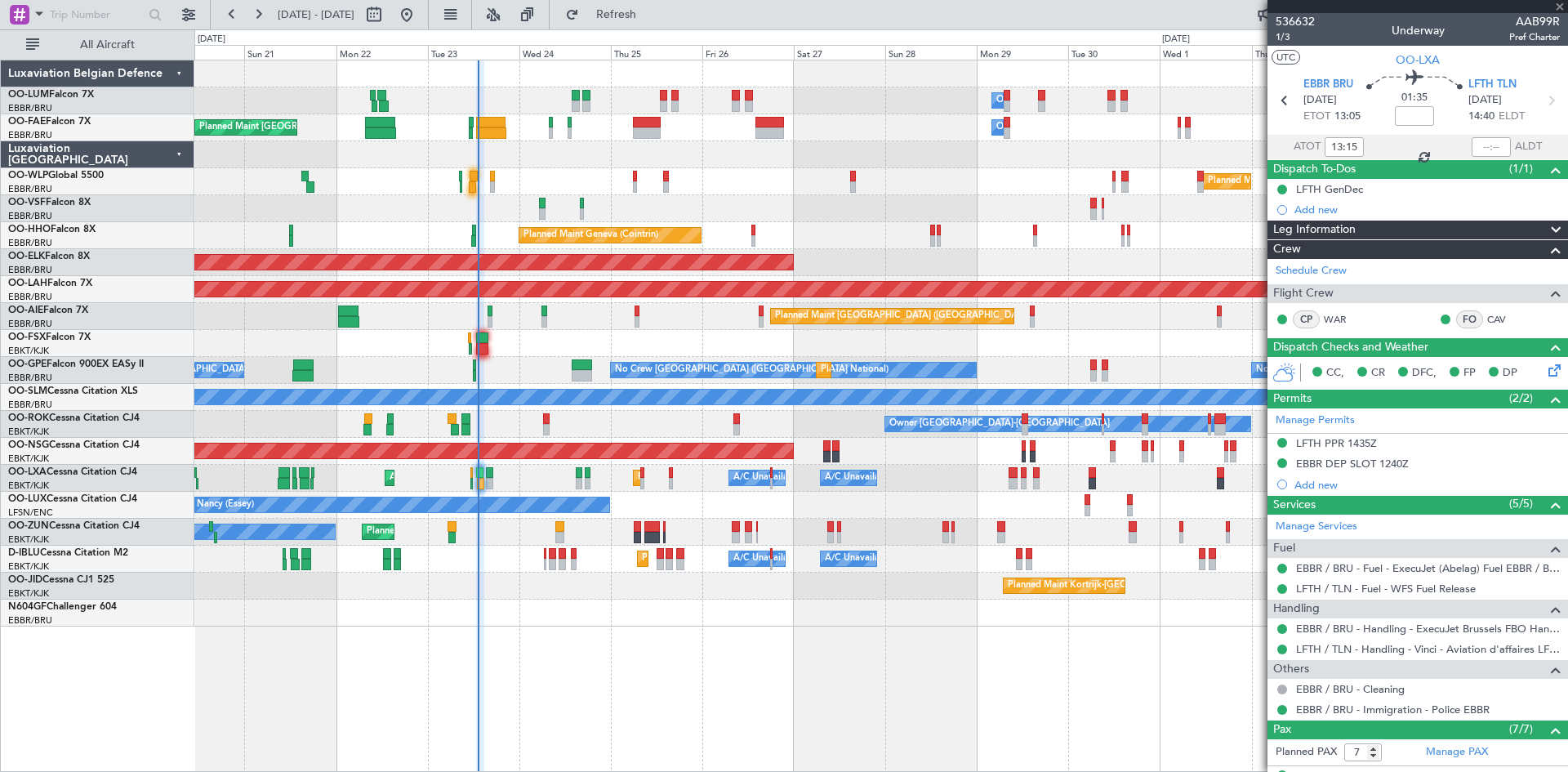
type input "-00:05"
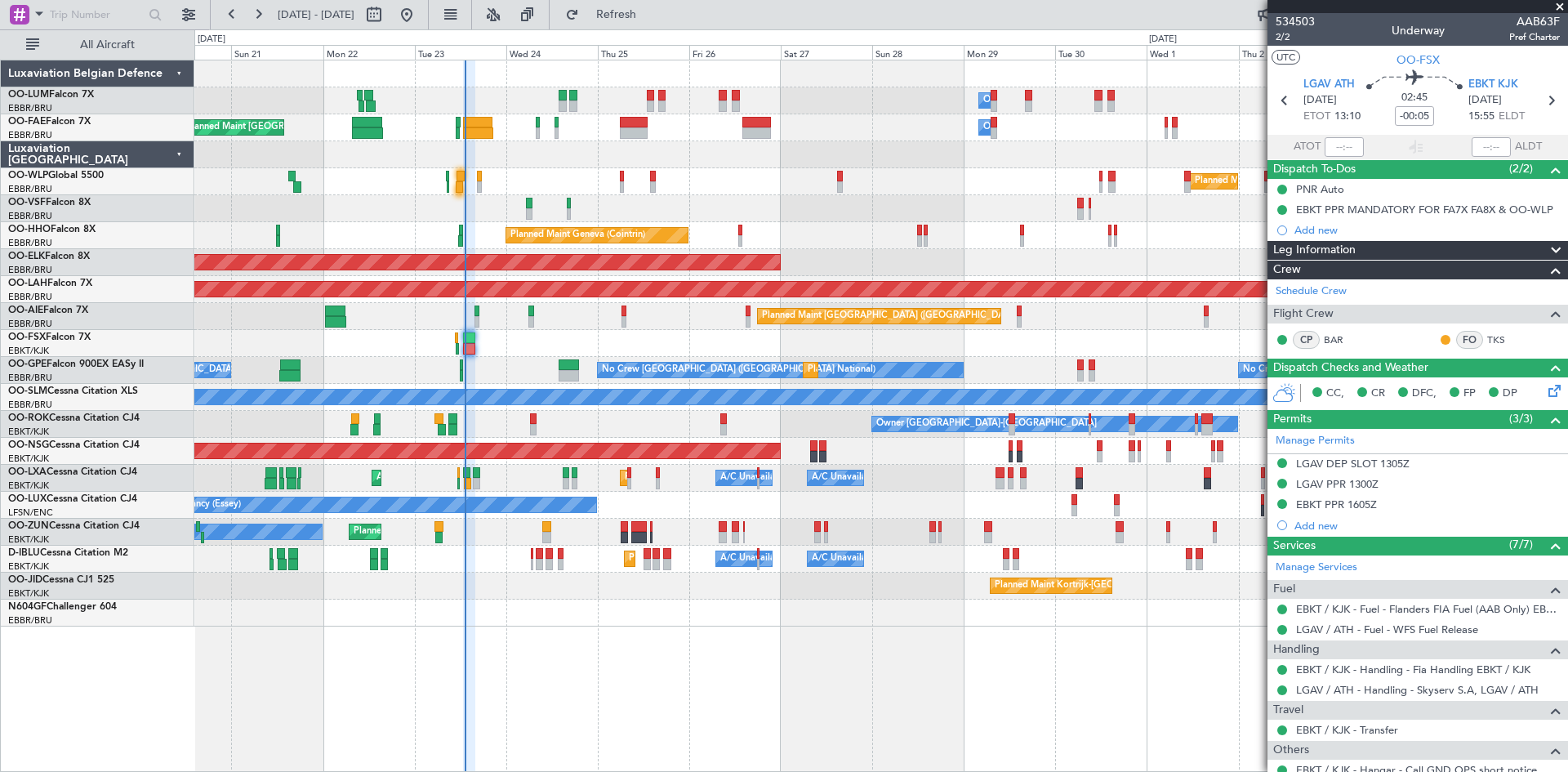
click at [1086, 332] on div at bounding box center [881, 343] width 1372 height 27
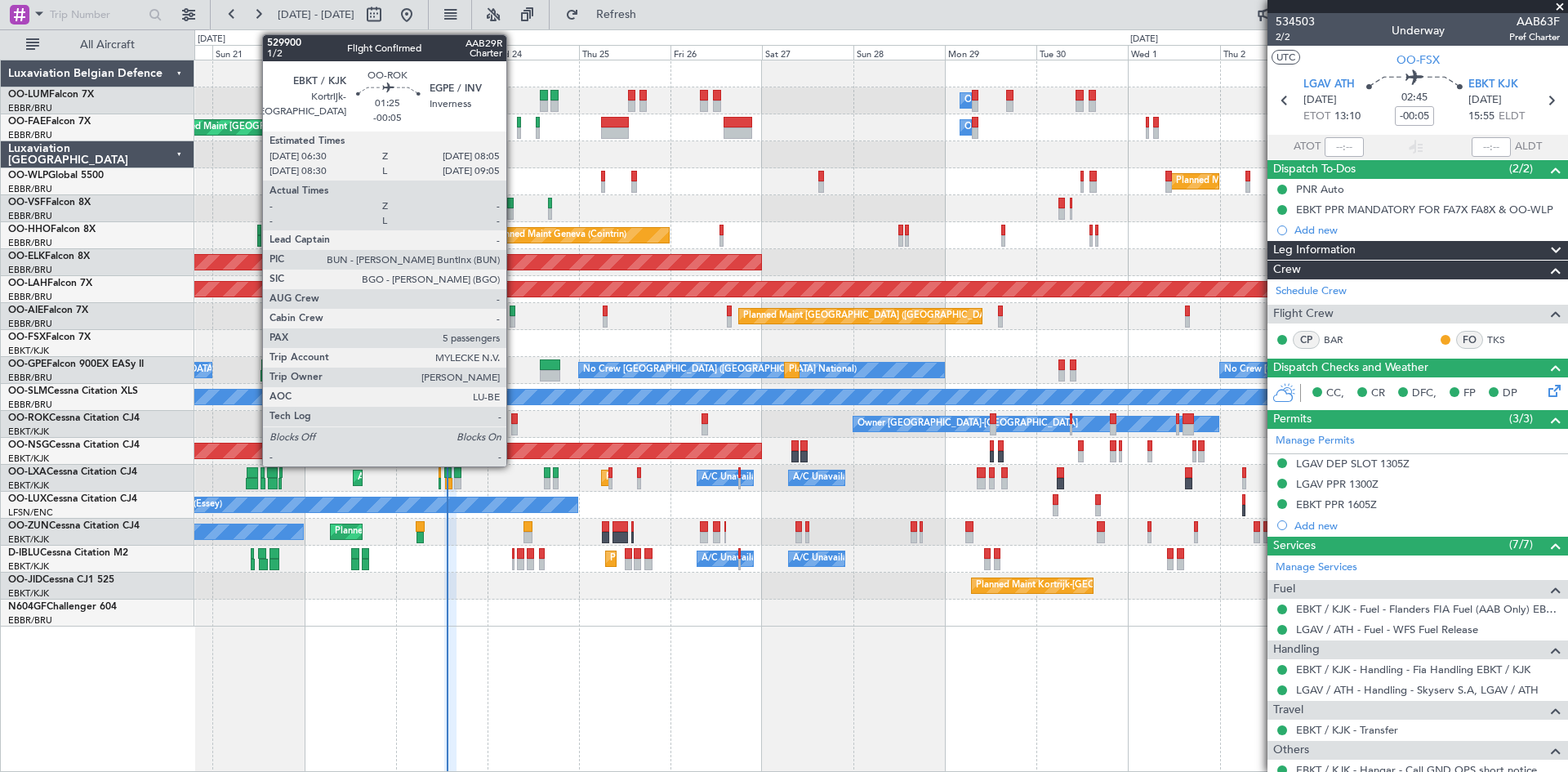
click at [513, 415] on div at bounding box center [514, 419] width 7 height 11
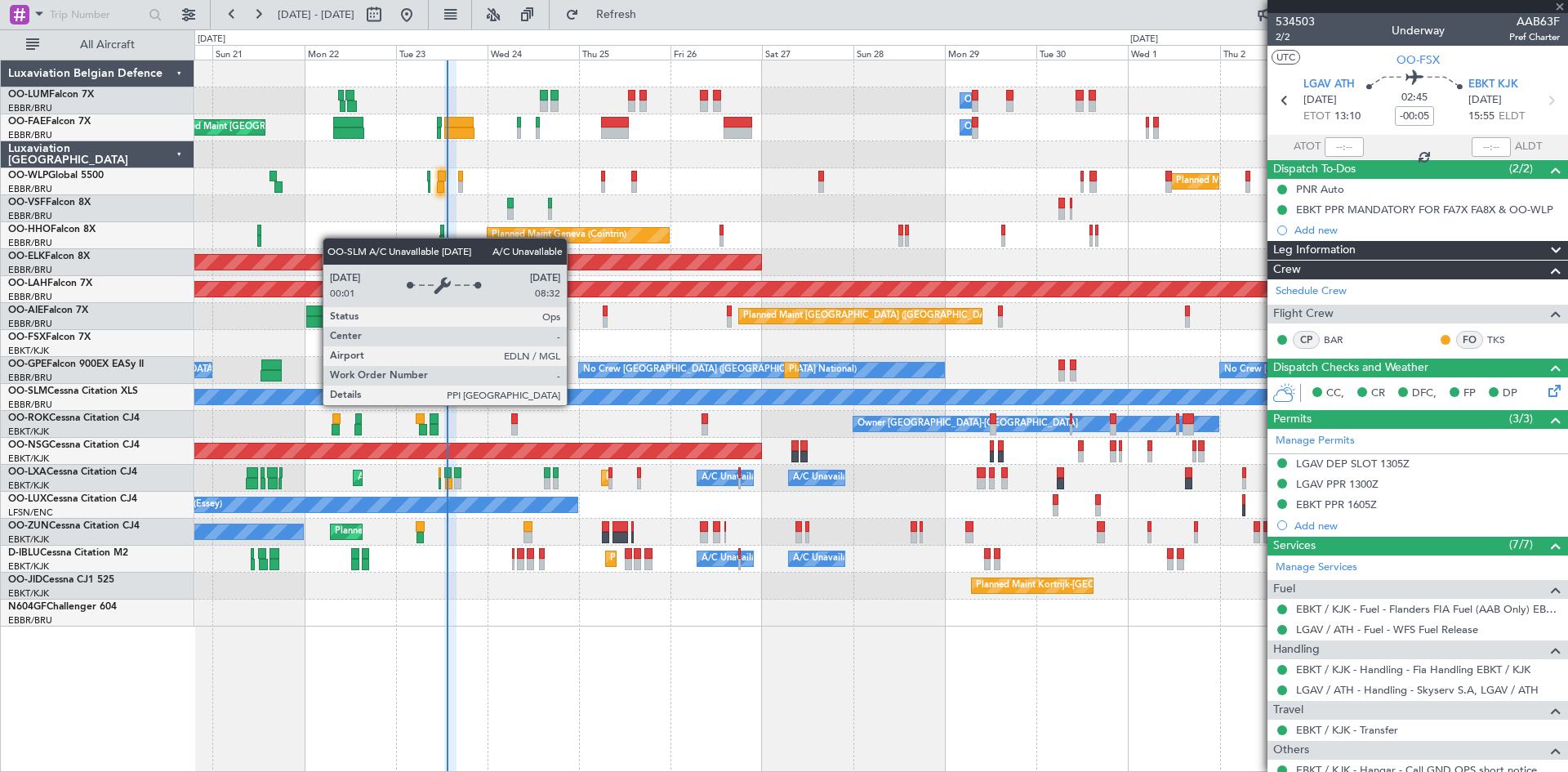
type input "5"
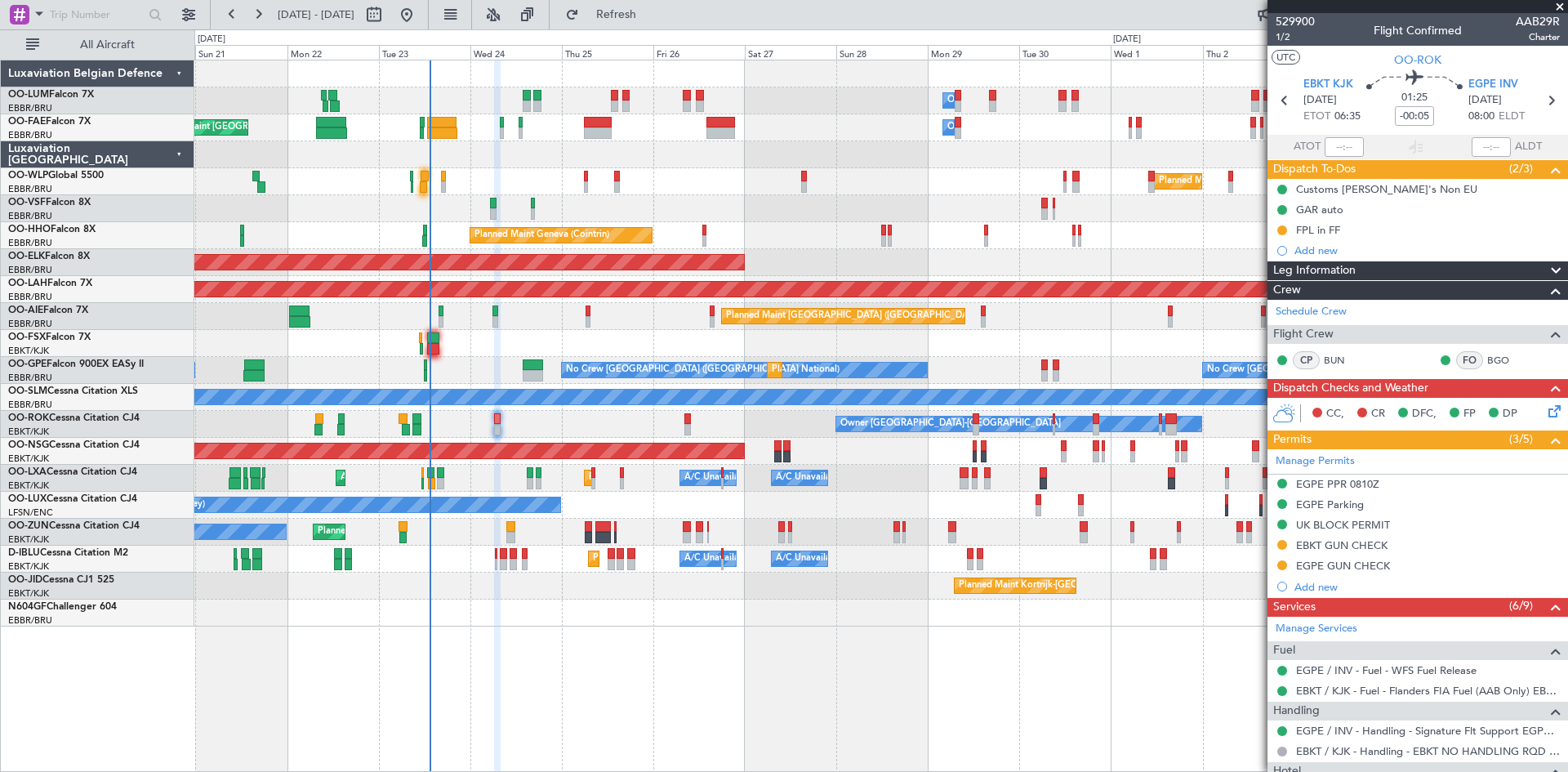
click at [1117, 626] on div "Owner Melsbroek Air Base Planned Maint Brussels (Brussels National) Planned Mai…" at bounding box center [881, 416] width 1373 height 713
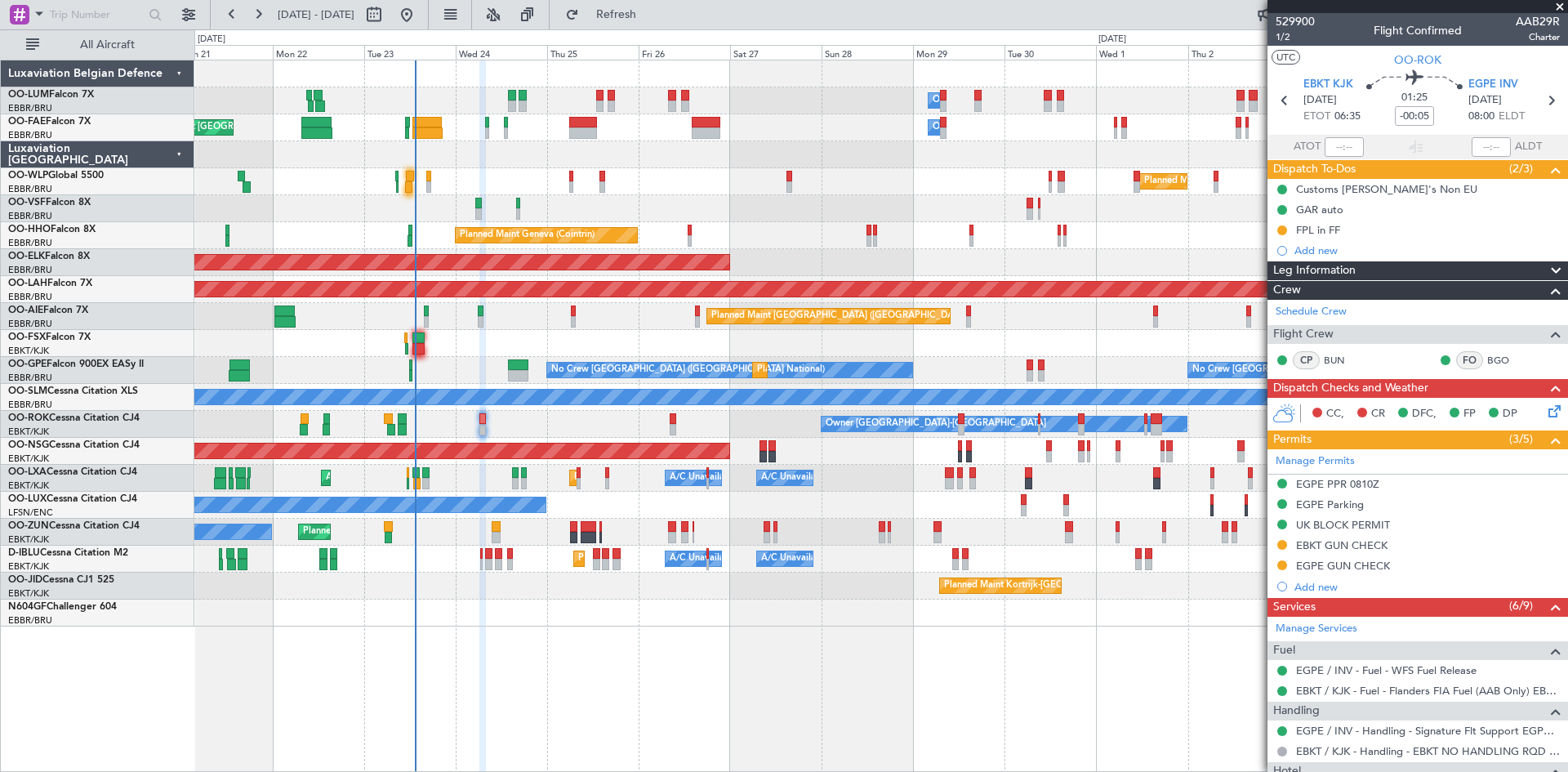
click at [1097, 625] on div "Owner Melsbroek Air Base Planned Maint Brussels (Brussels National) Planned Mai…" at bounding box center [881, 416] width 1373 height 713
click at [1280, 566] on button at bounding box center [1282, 565] width 9 height 9
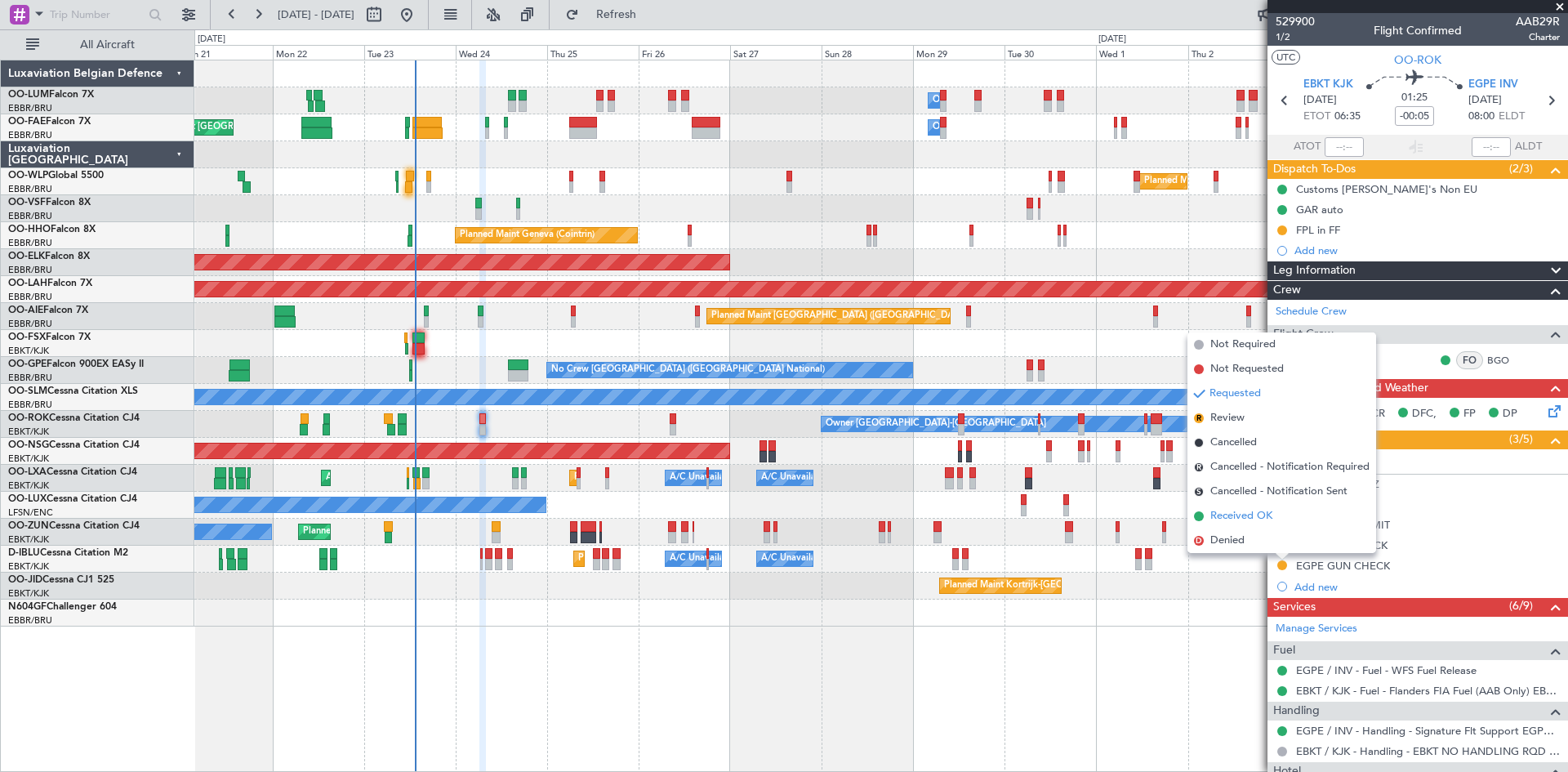
click at [1245, 512] on span "Received OK" at bounding box center [1241, 515] width 62 height 16
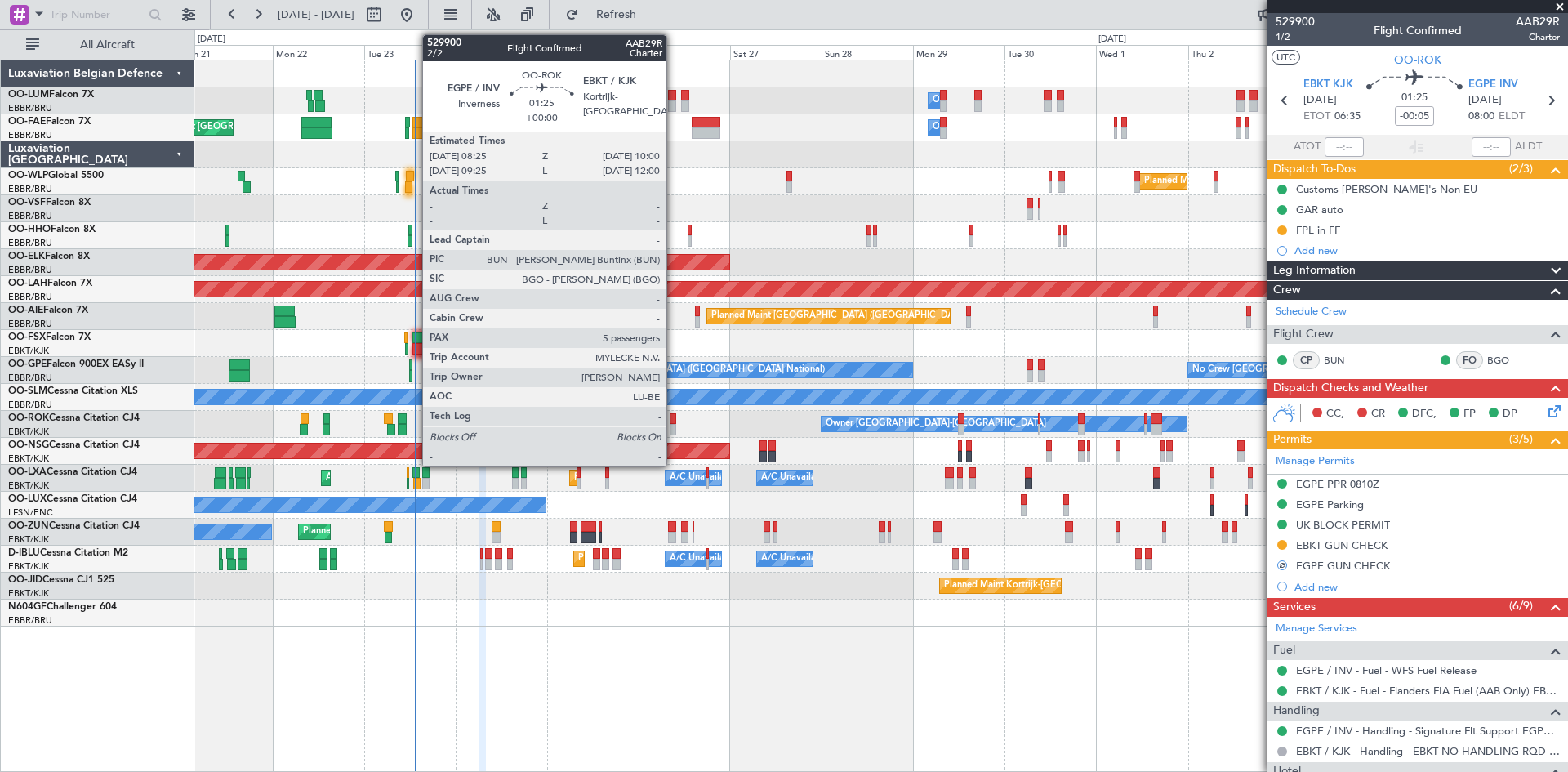
click at [674, 417] on div at bounding box center [672, 419] width 7 height 11
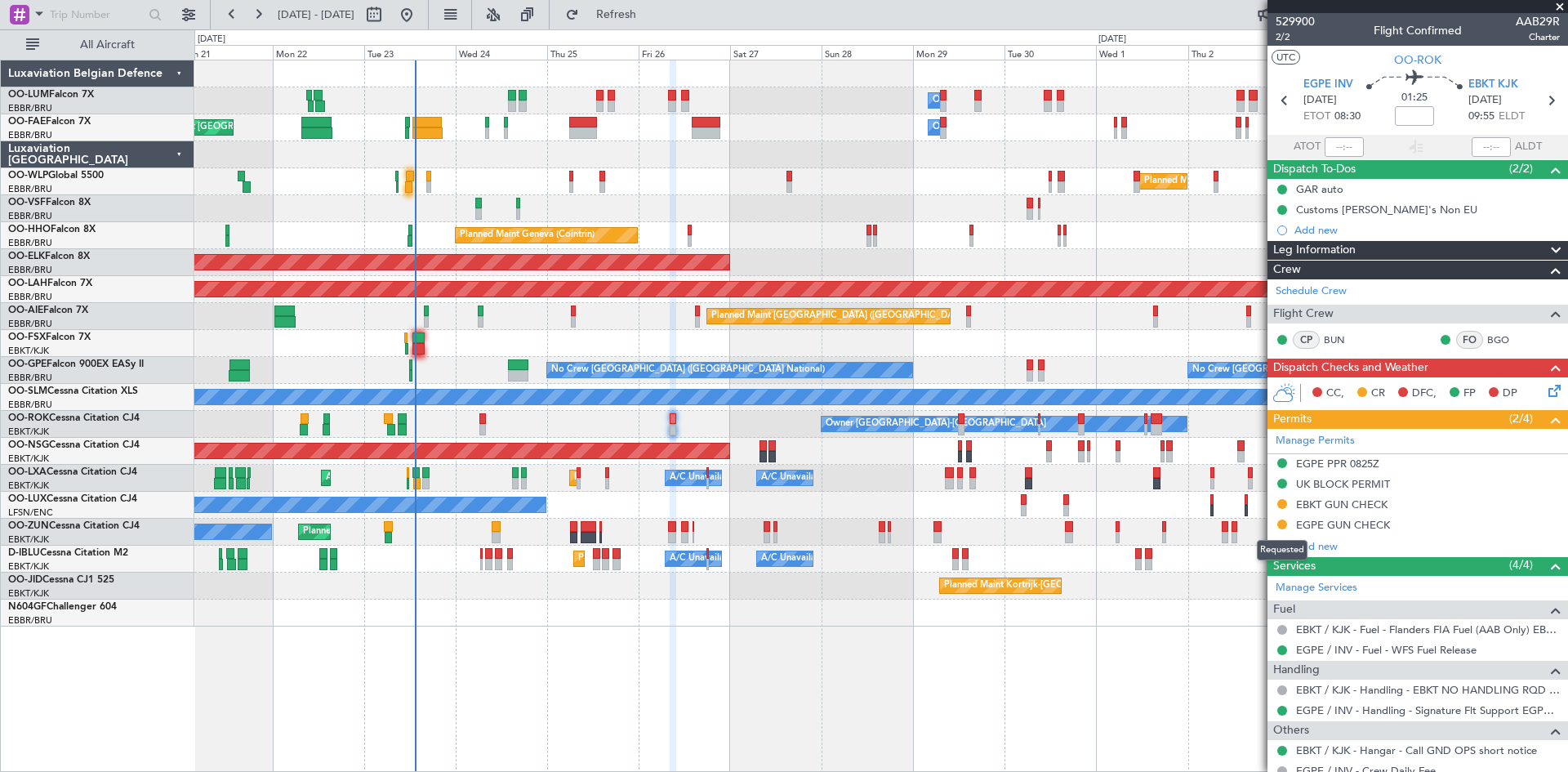
click at [1281, 526] on button at bounding box center [1282, 524] width 9 height 9
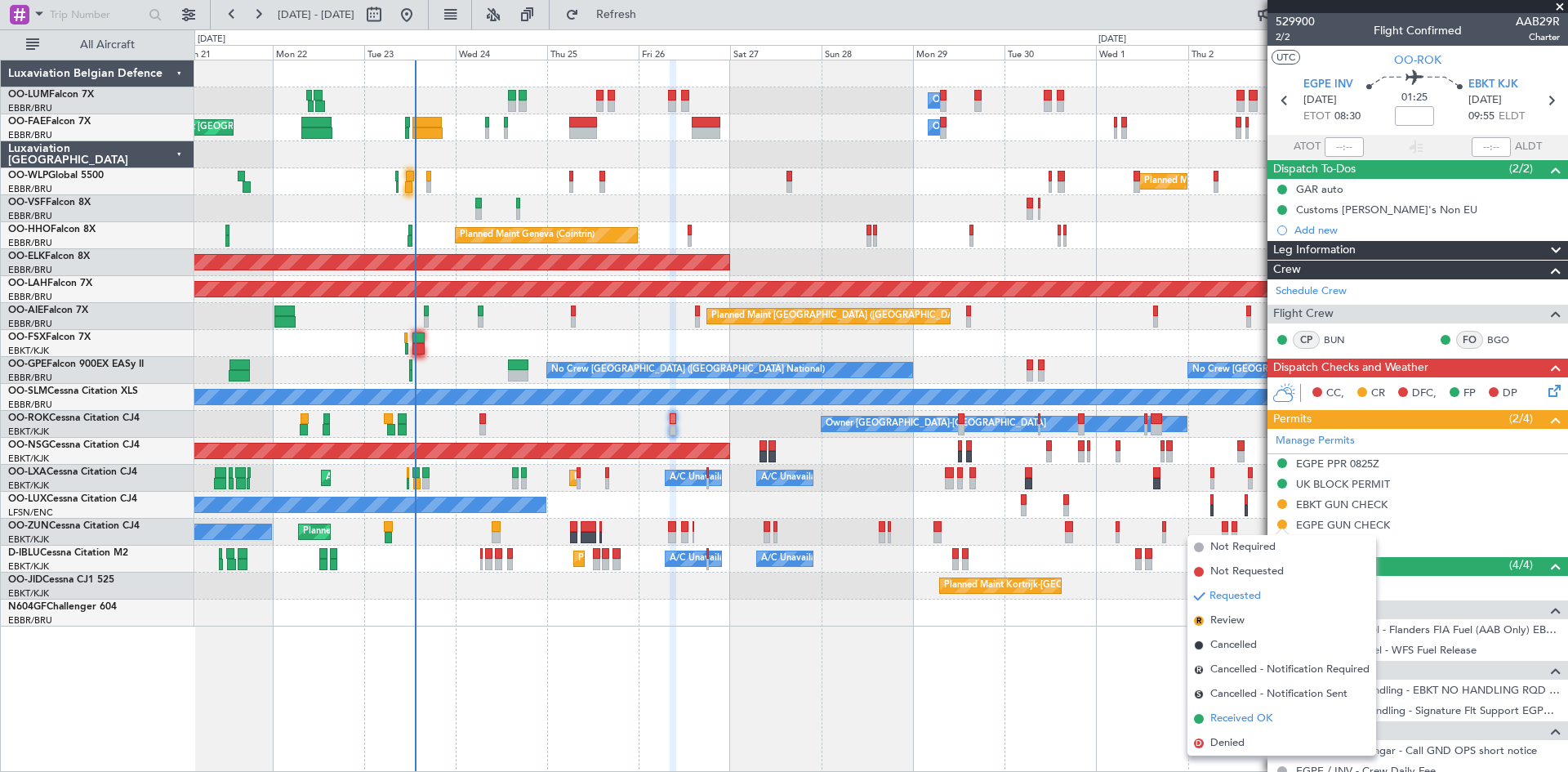
click at [1253, 713] on span "Received OK" at bounding box center [1241, 718] width 62 height 16
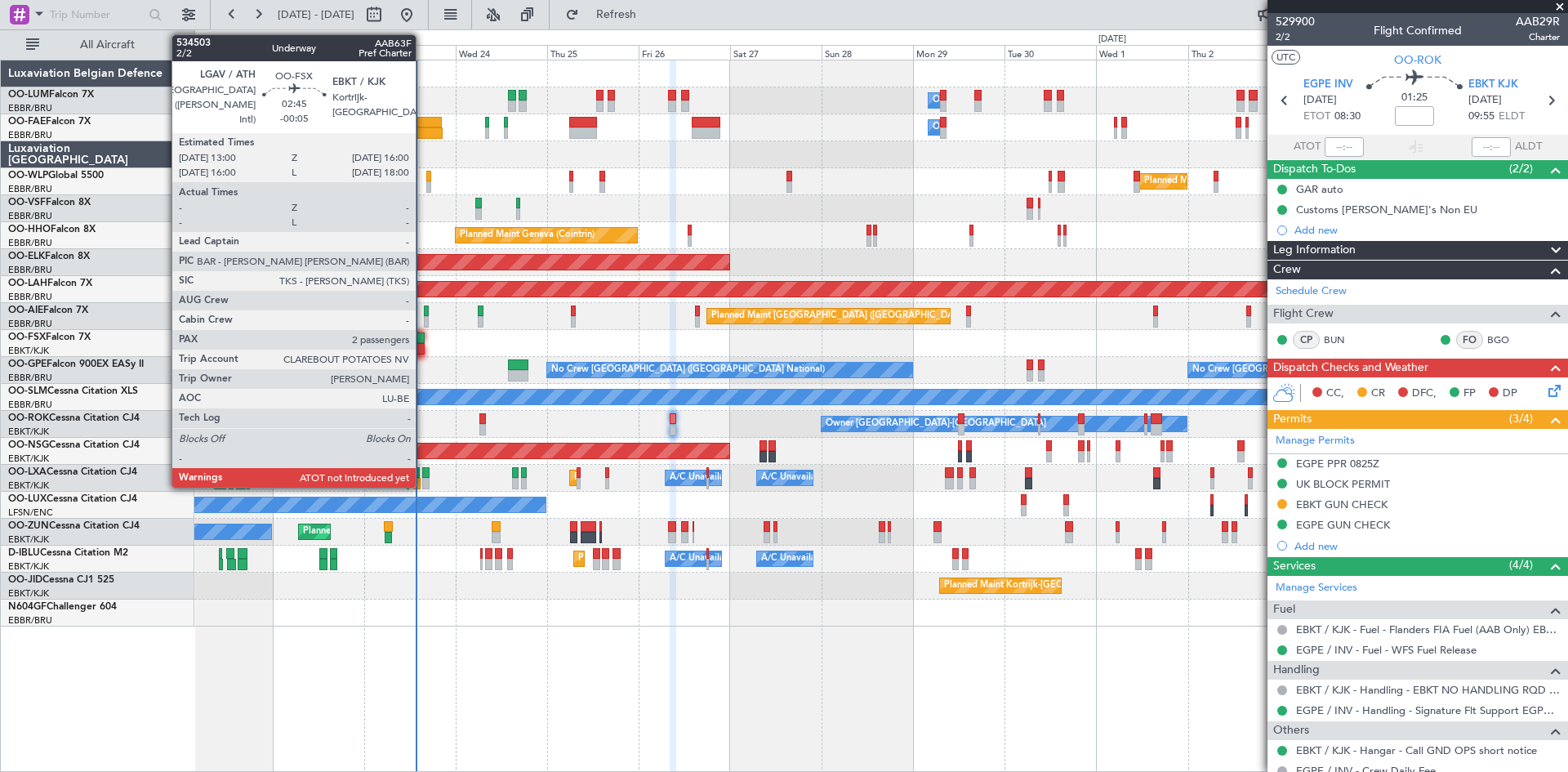
click at [423, 343] on div at bounding box center [418, 349] width 12 height 11
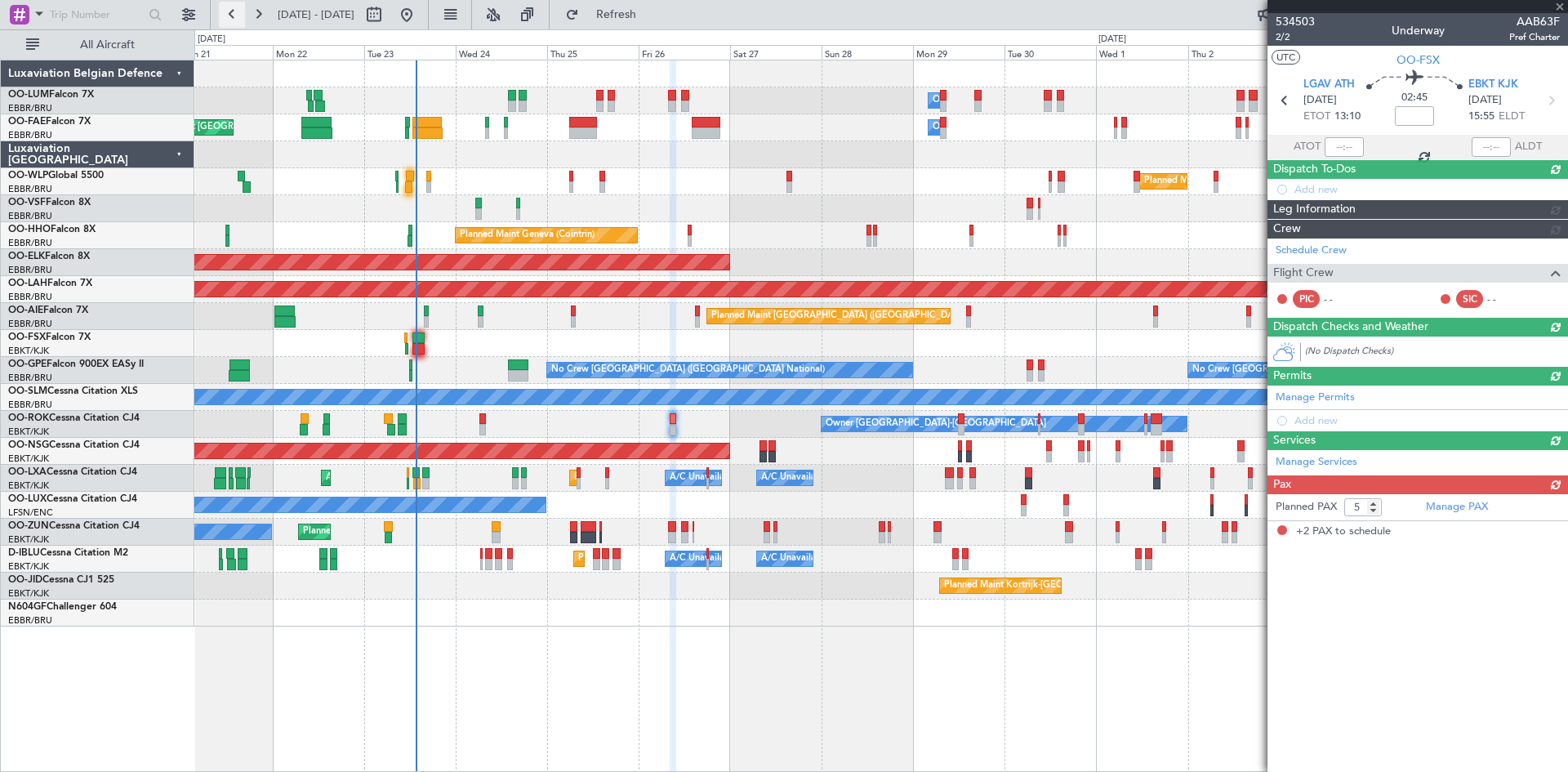
type input "-00:05"
type input "2"
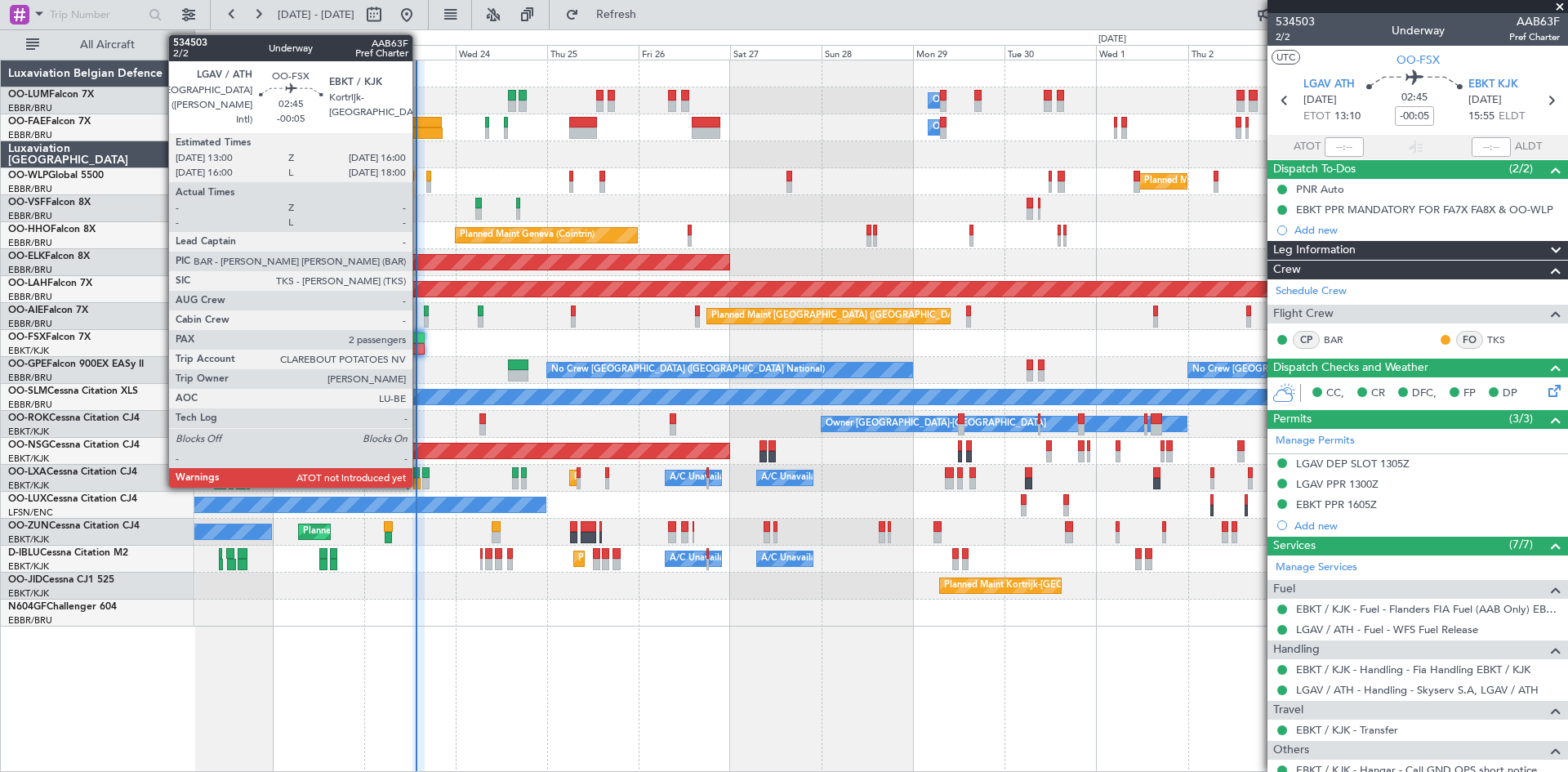
click at [420, 339] on div at bounding box center [418, 339] width 12 height 11
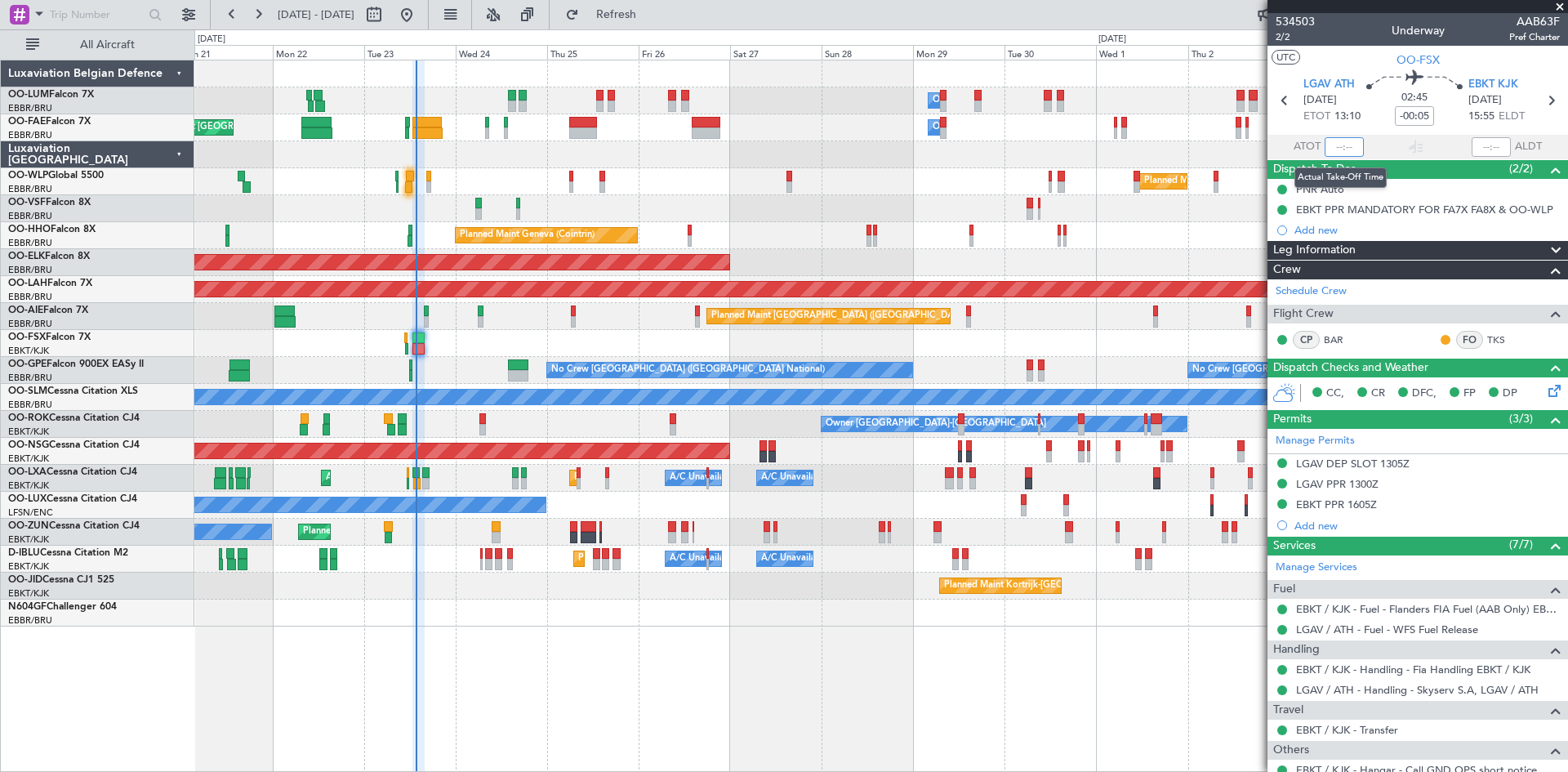
click at [1339, 146] on input "text" at bounding box center [1344, 147] width 39 height 20
click at [1406, 141] on div at bounding box center [1416, 147] width 20 height 20
type input "13:30"
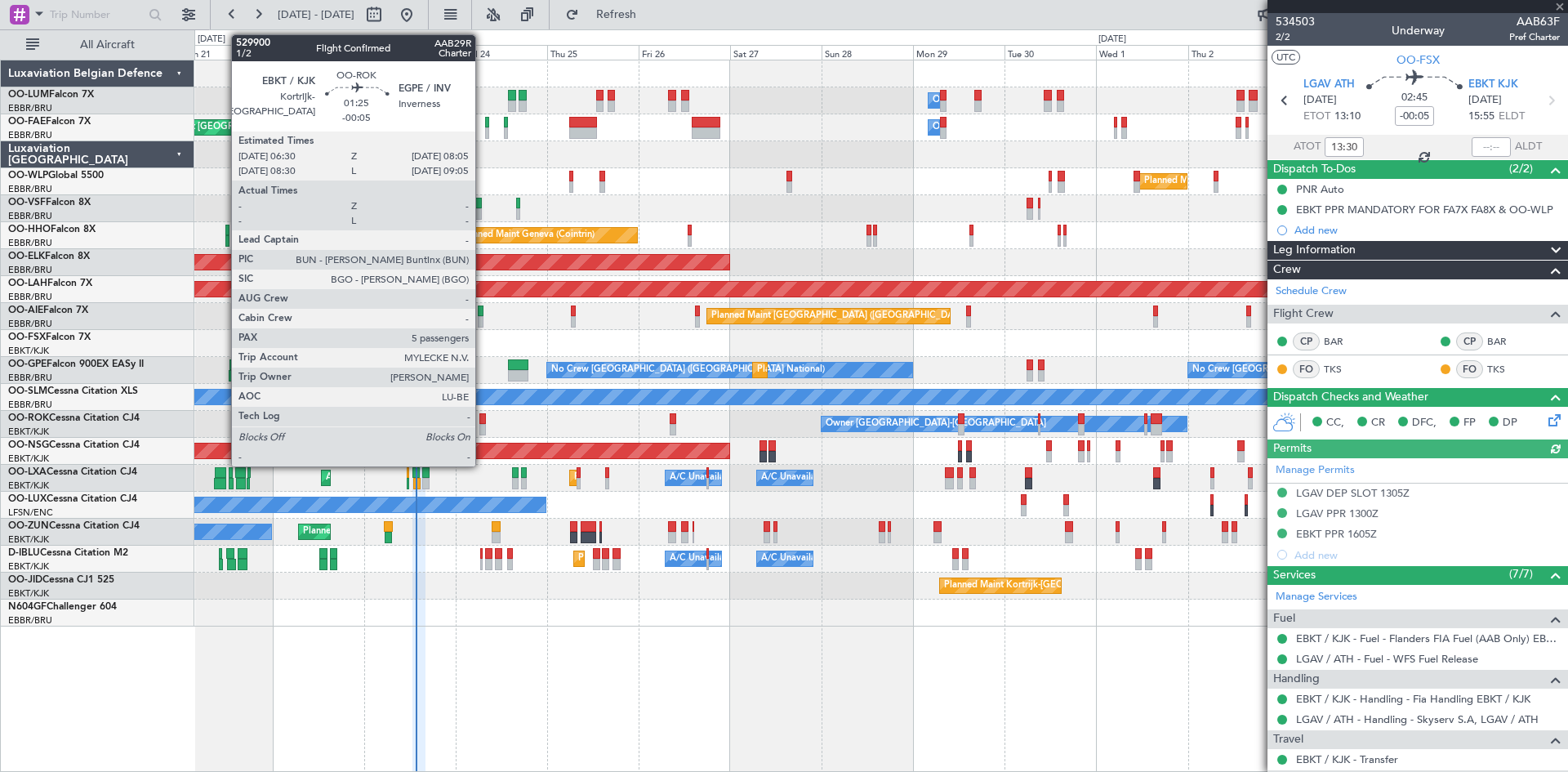
click at [482, 420] on div at bounding box center [482, 419] width 7 height 11
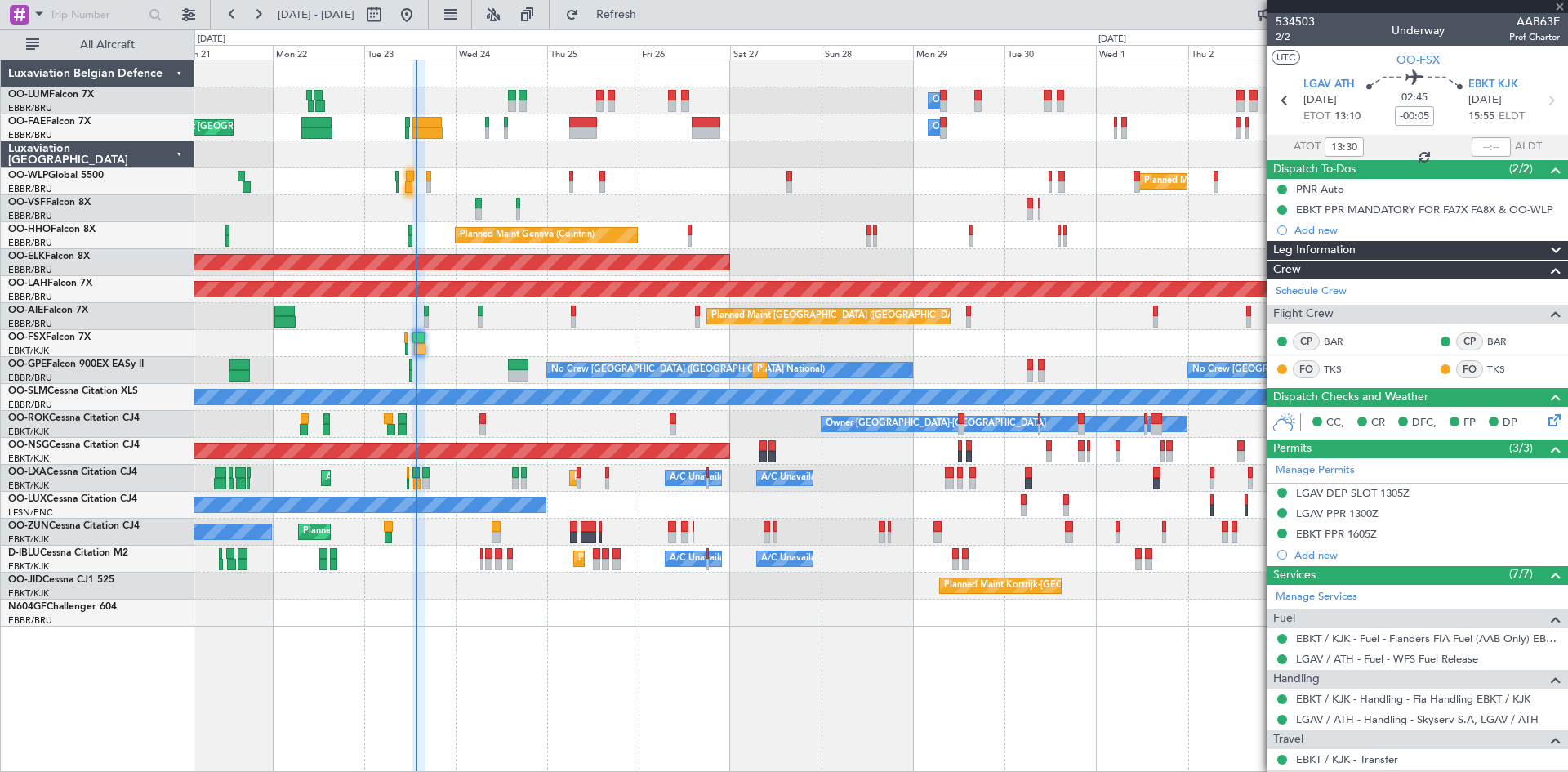
type input "5"
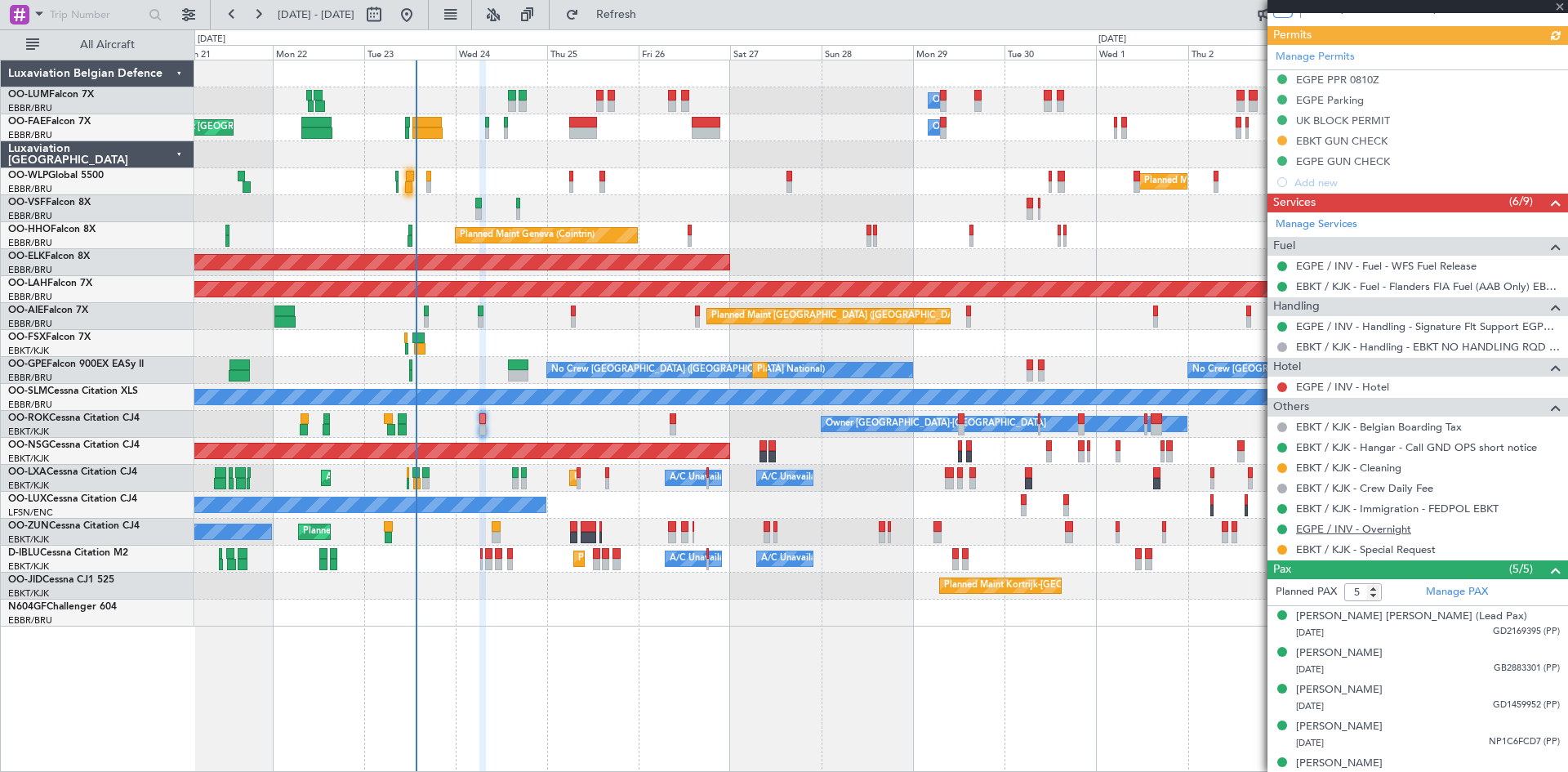
scroll to position [408, 0]
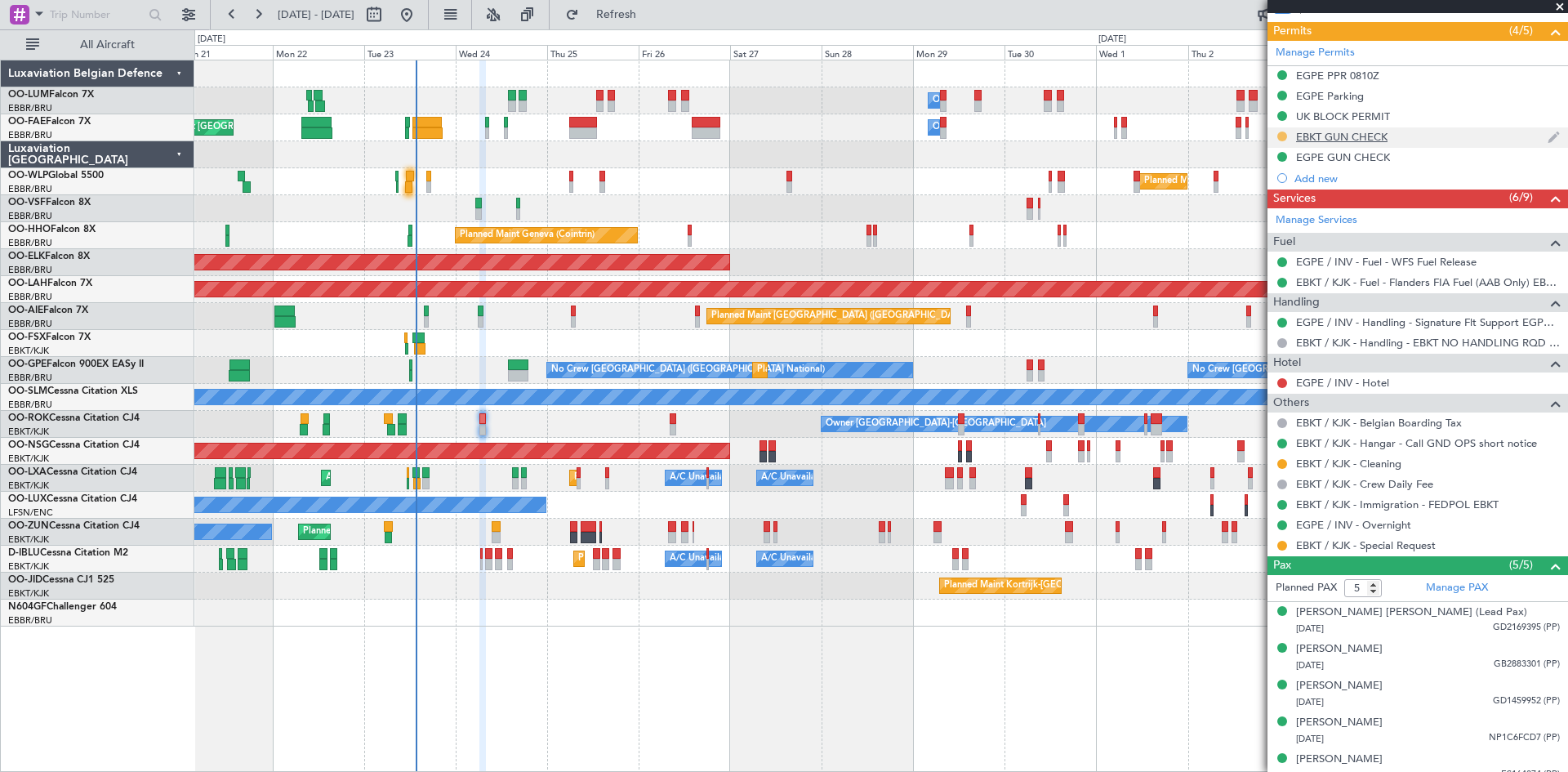
click at [1278, 135] on button at bounding box center [1282, 136] width 9 height 9
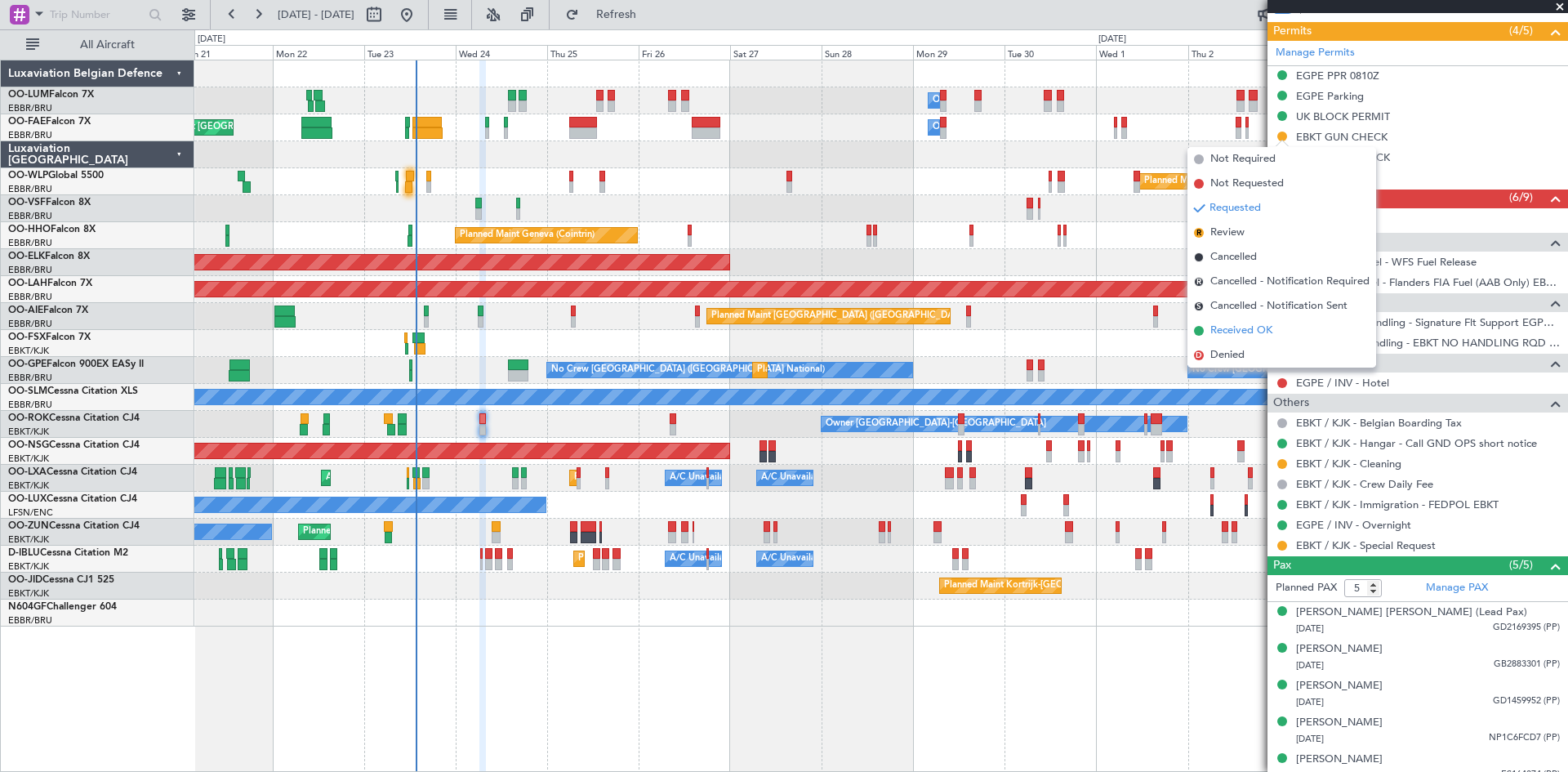
click at [1231, 325] on span "Received OK" at bounding box center [1241, 330] width 62 height 16
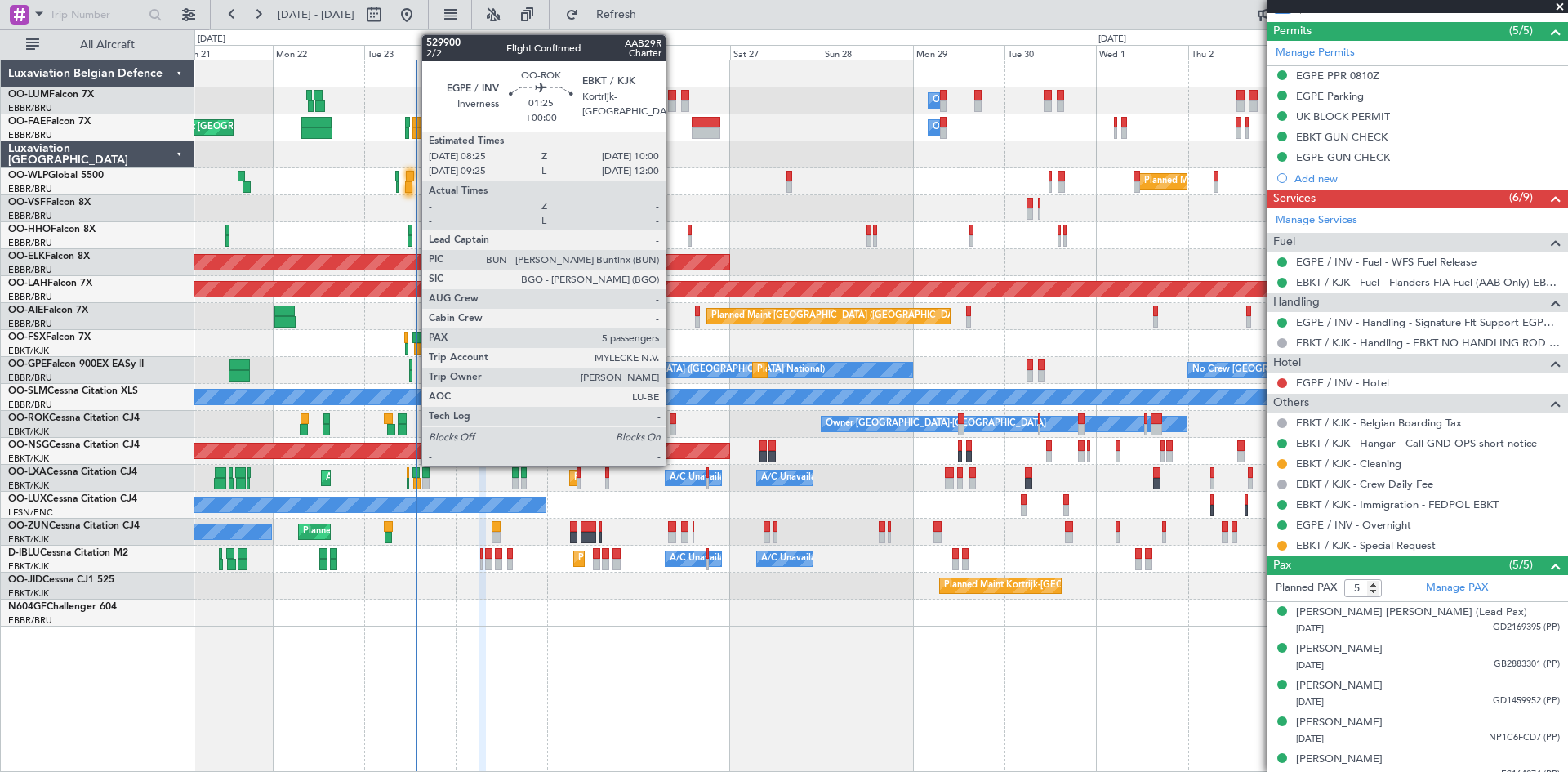
click at [673, 420] on div at bounding box center [672, 419] width 7 height 11
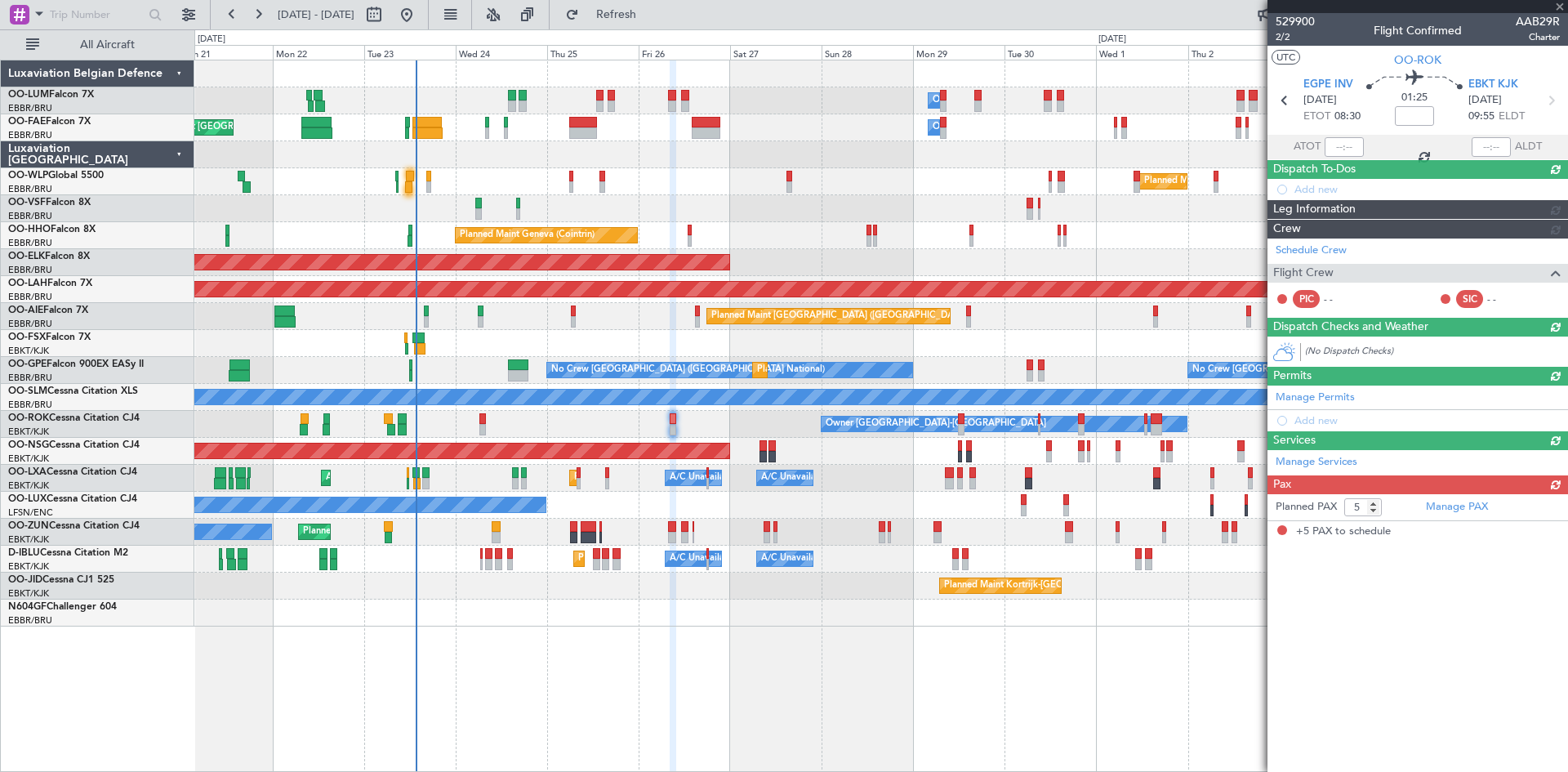
scroll to position [0, 0]
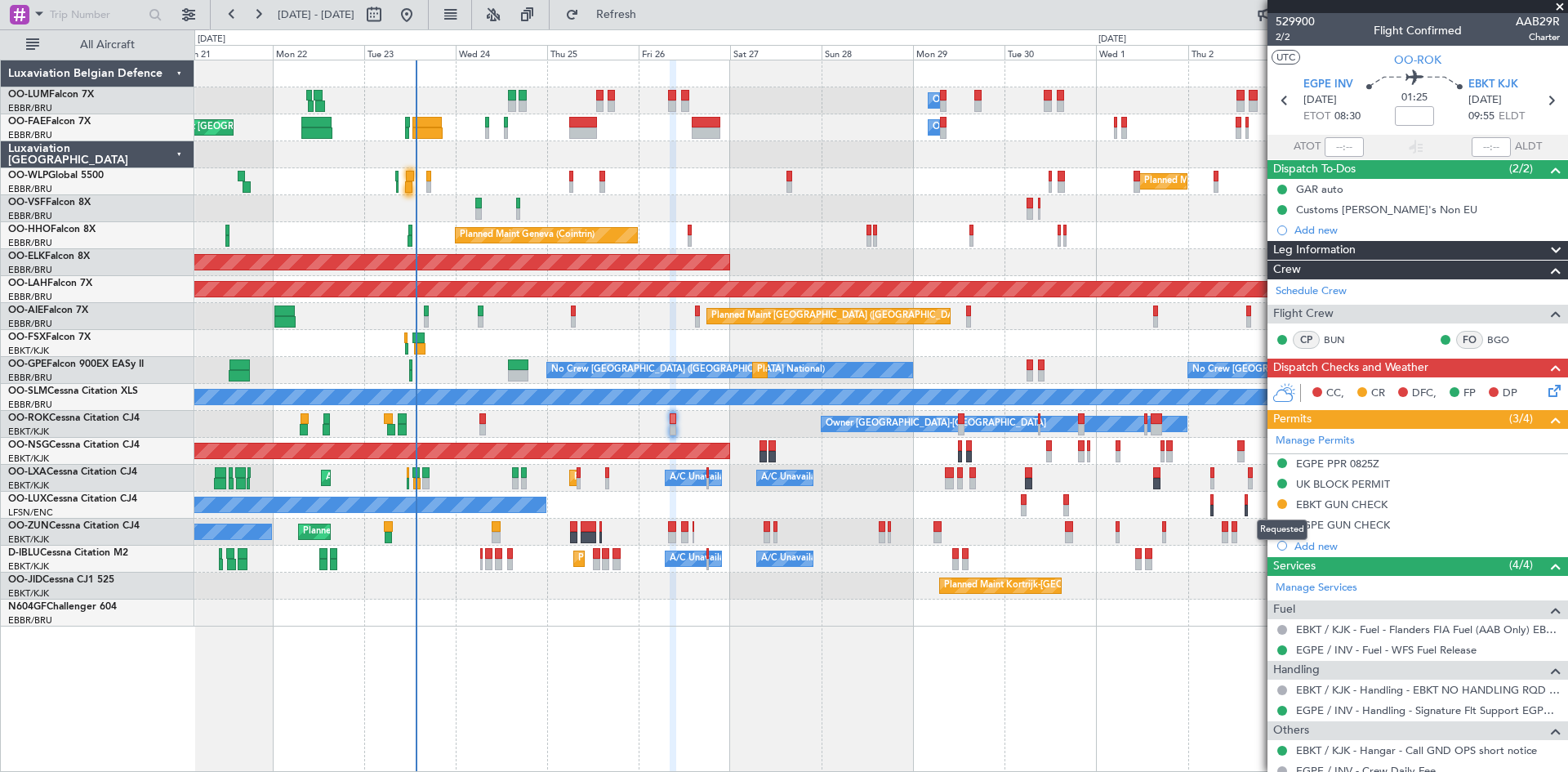
click at [1281, 503] on button at bounding box center [1282, 504] width 9 height 9
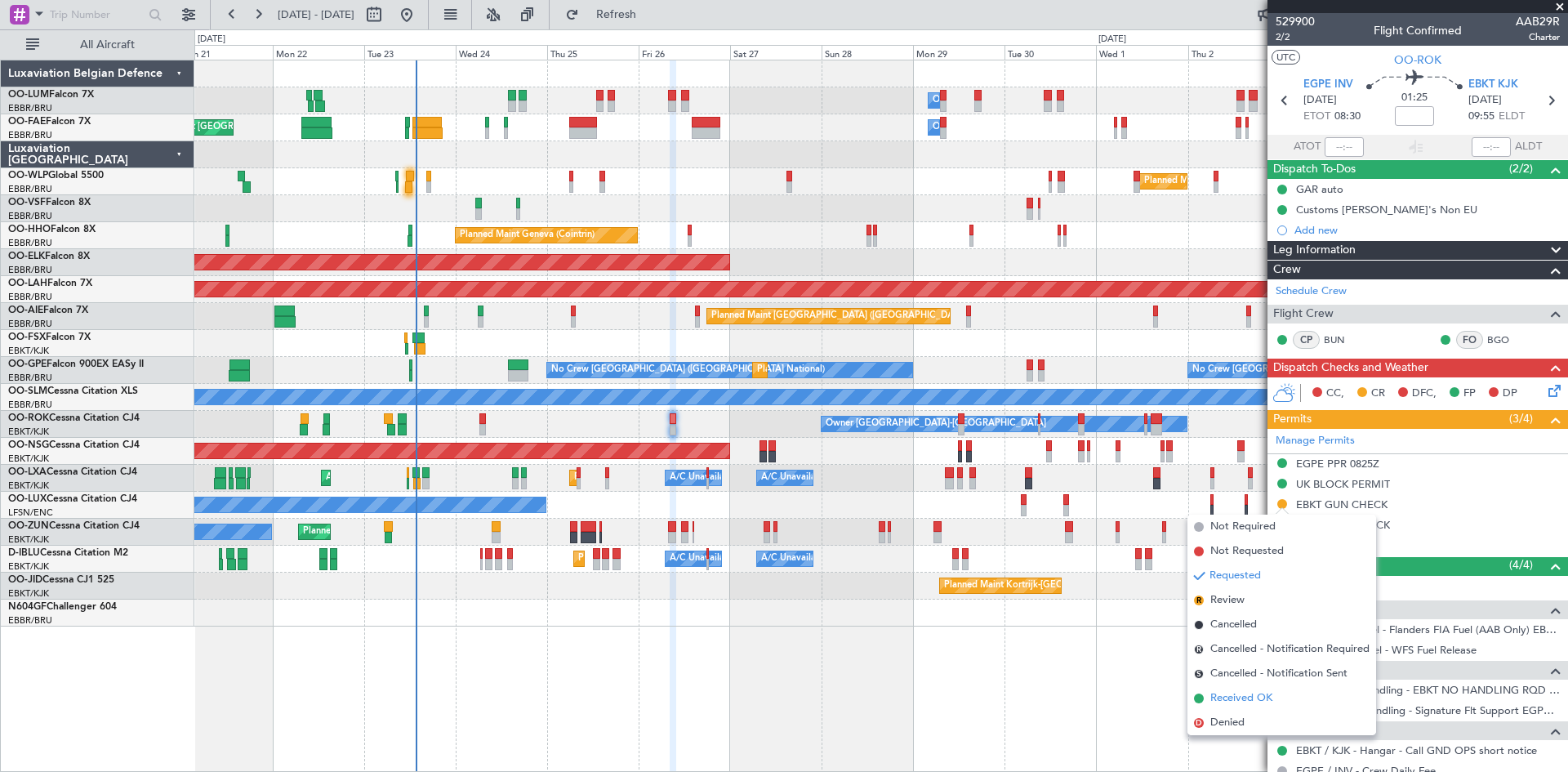
click at [1220, 691] on span "Received OK" at bounding box center [1241, 698] width 62 height 16
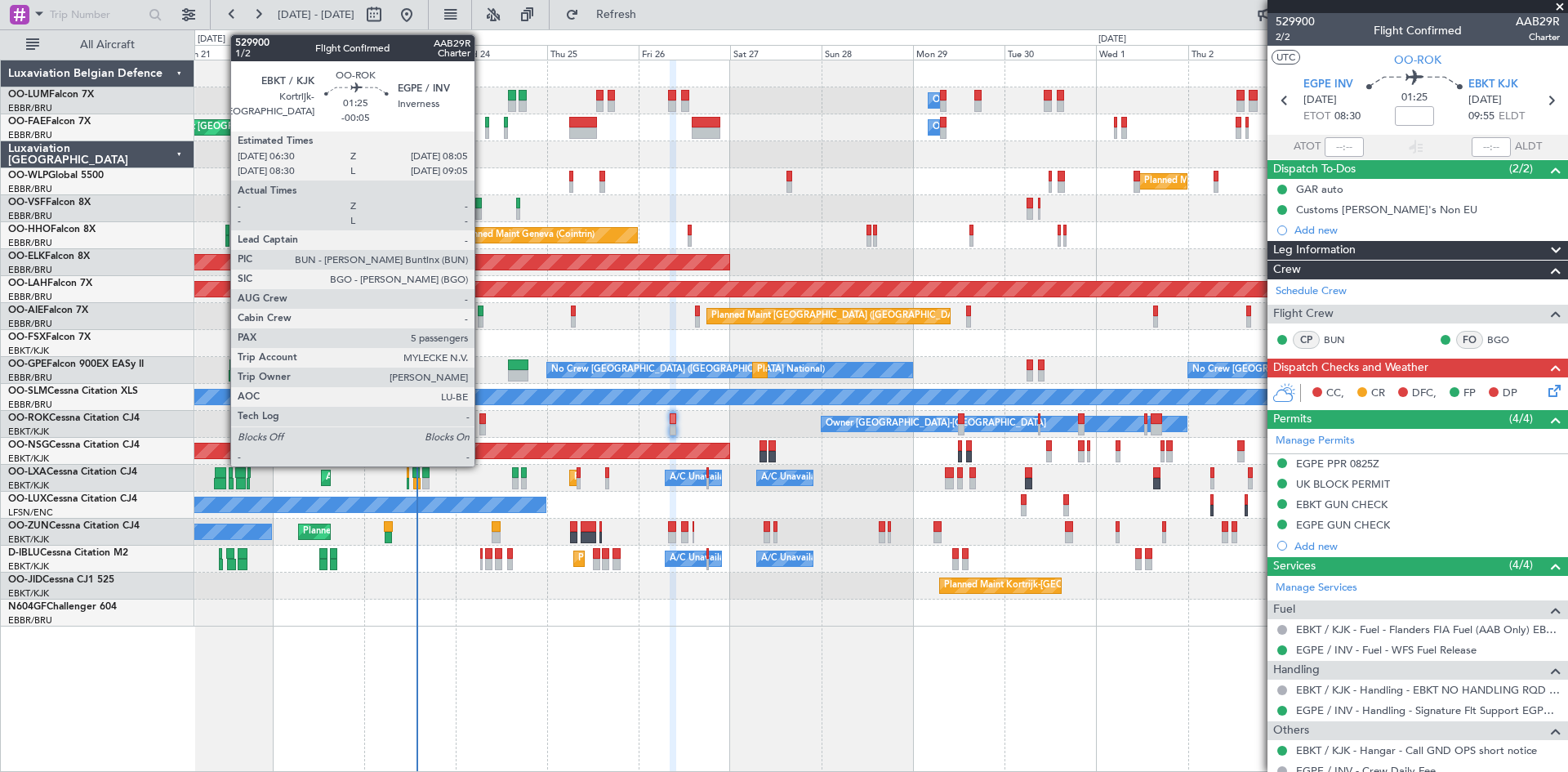
click at [482, 420] on div at bounding box center [482, 419] width 7 height 11
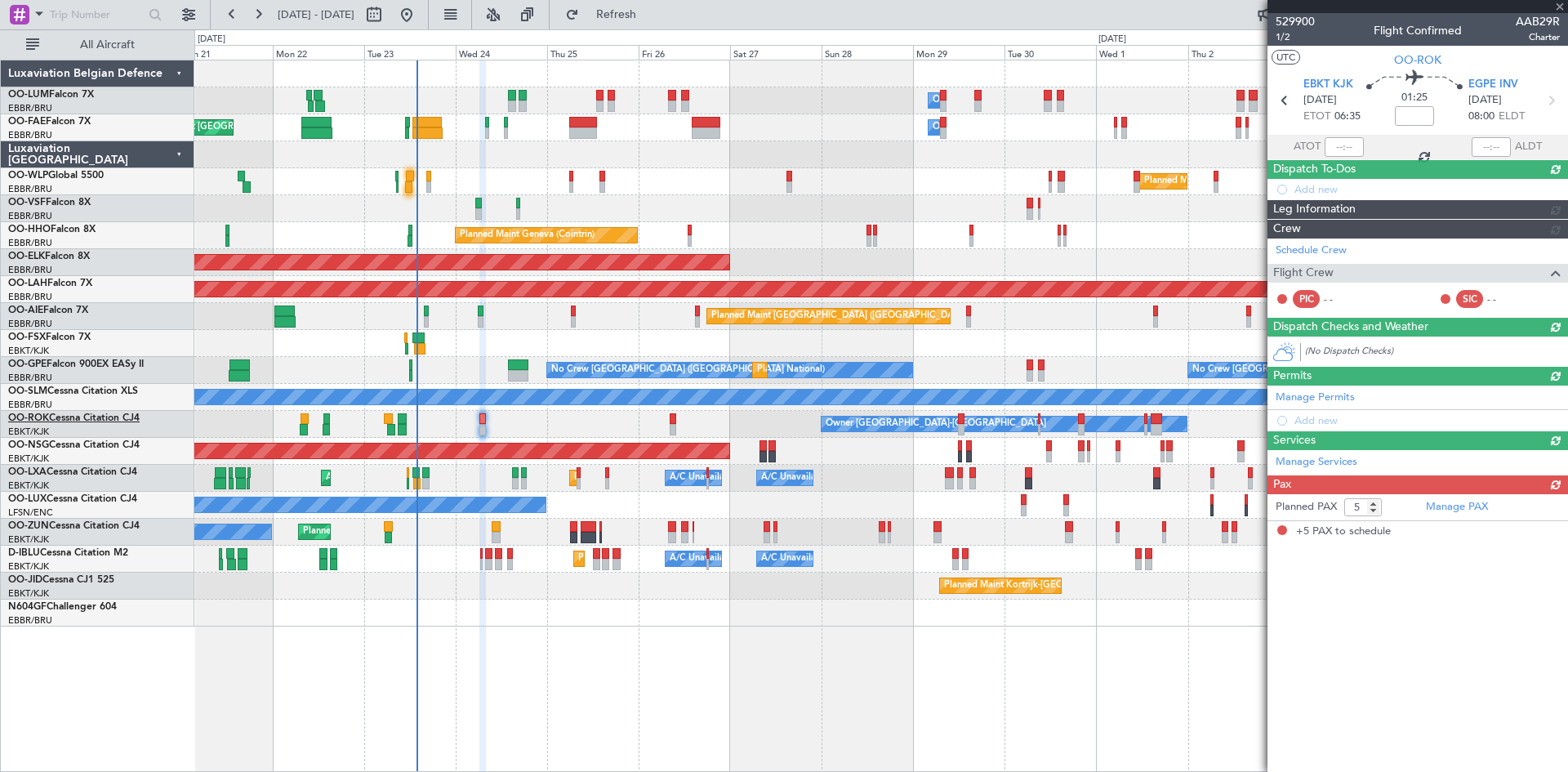
type input "-00:05"
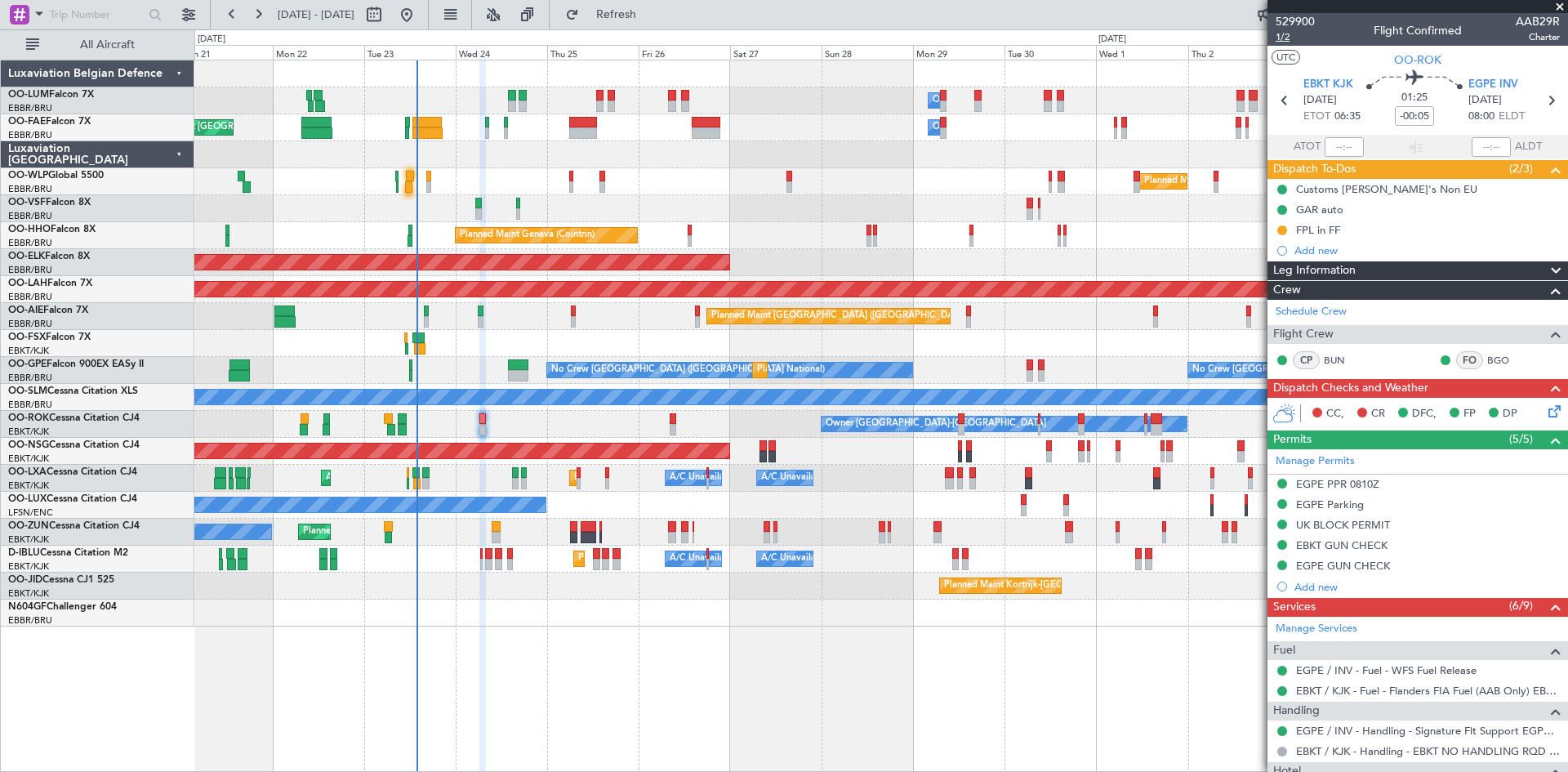
click at [1291, 36] on span "1/2" at bounding box center [1295, 37] width 39 height 14
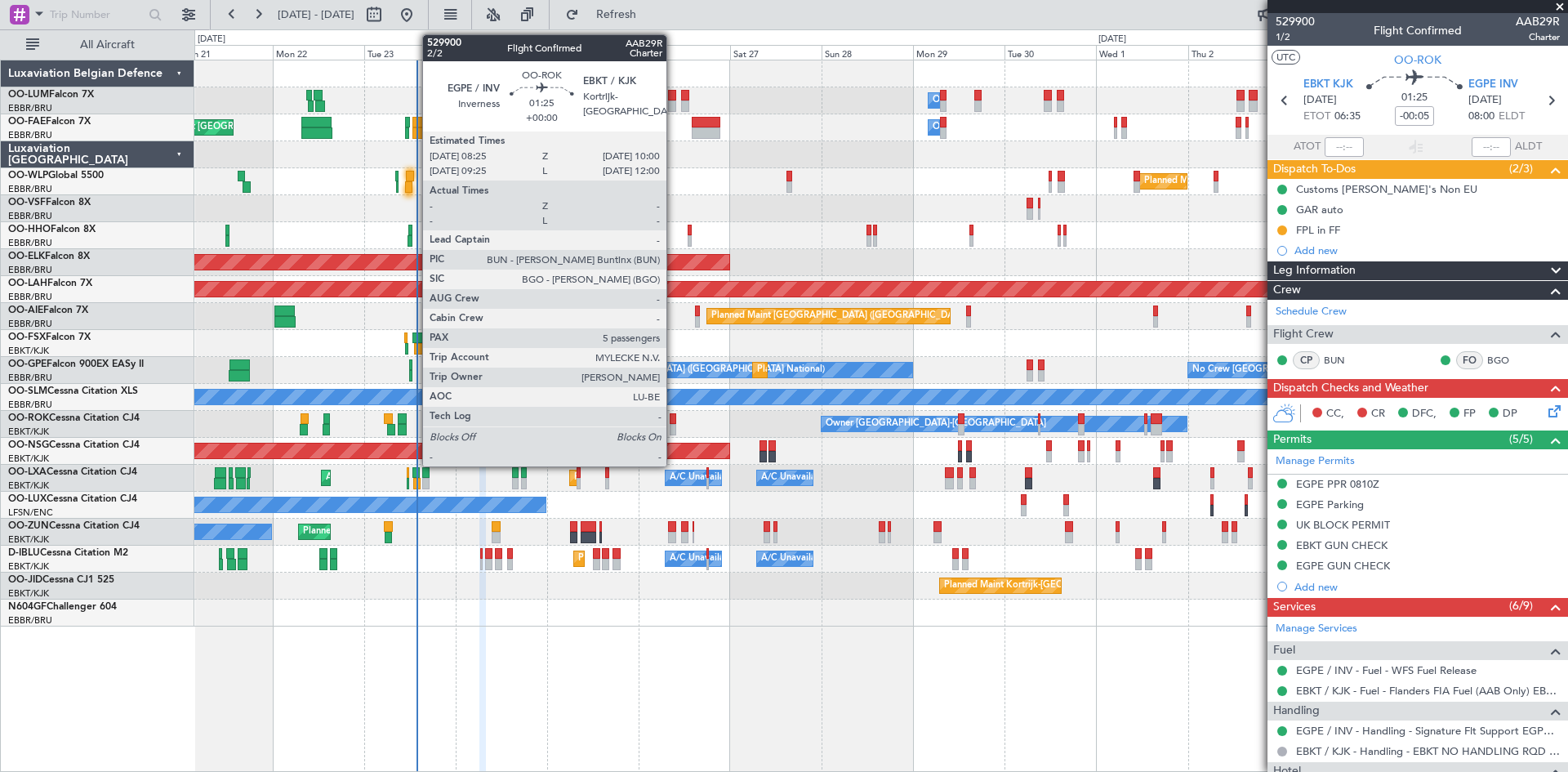
click at [673, 420] on div at bounding box center [672, 419] width 7 height 11
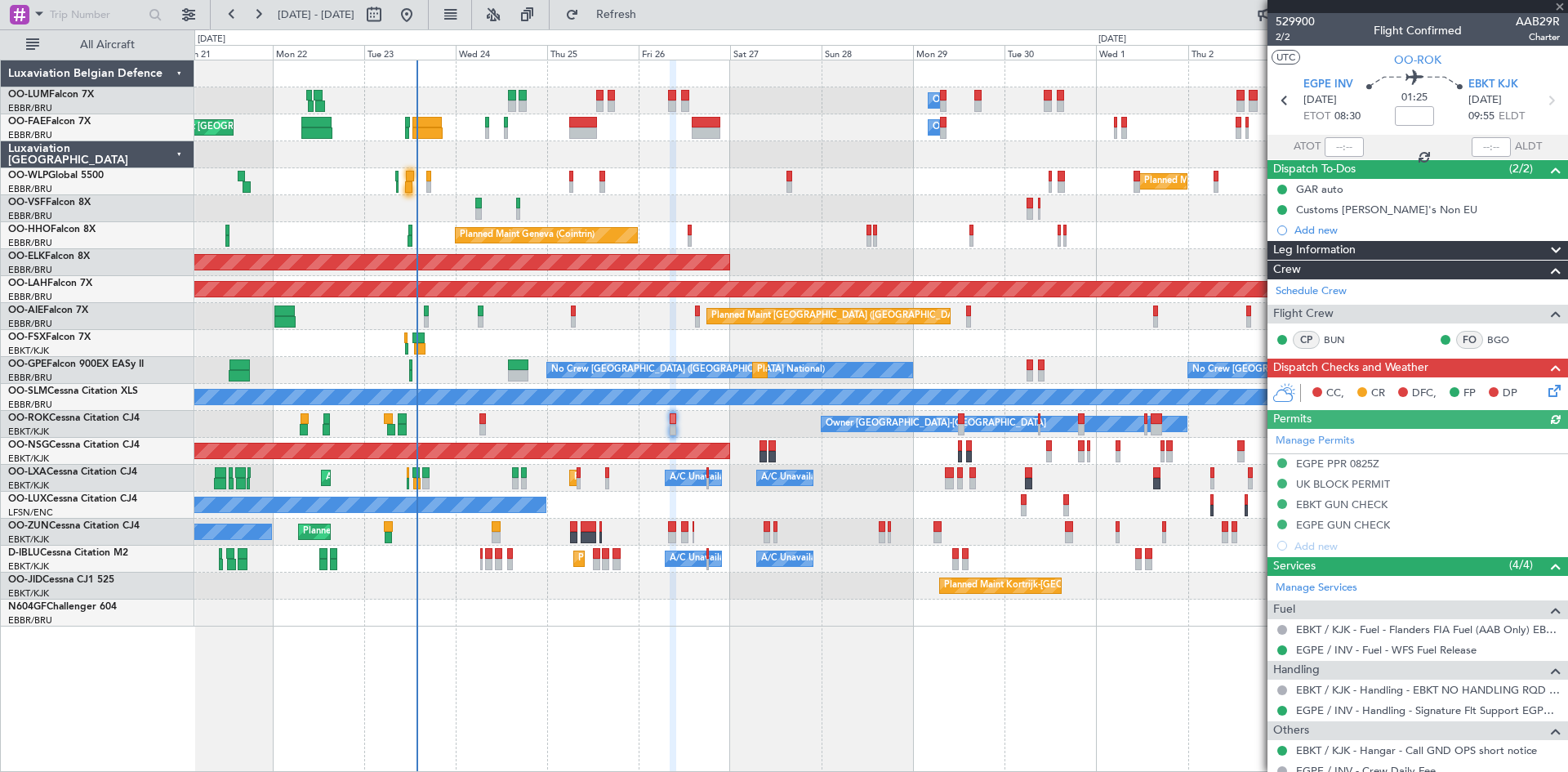
click at [1545, 388] on icon at bounding box center [1552, 388] width 13 height 13
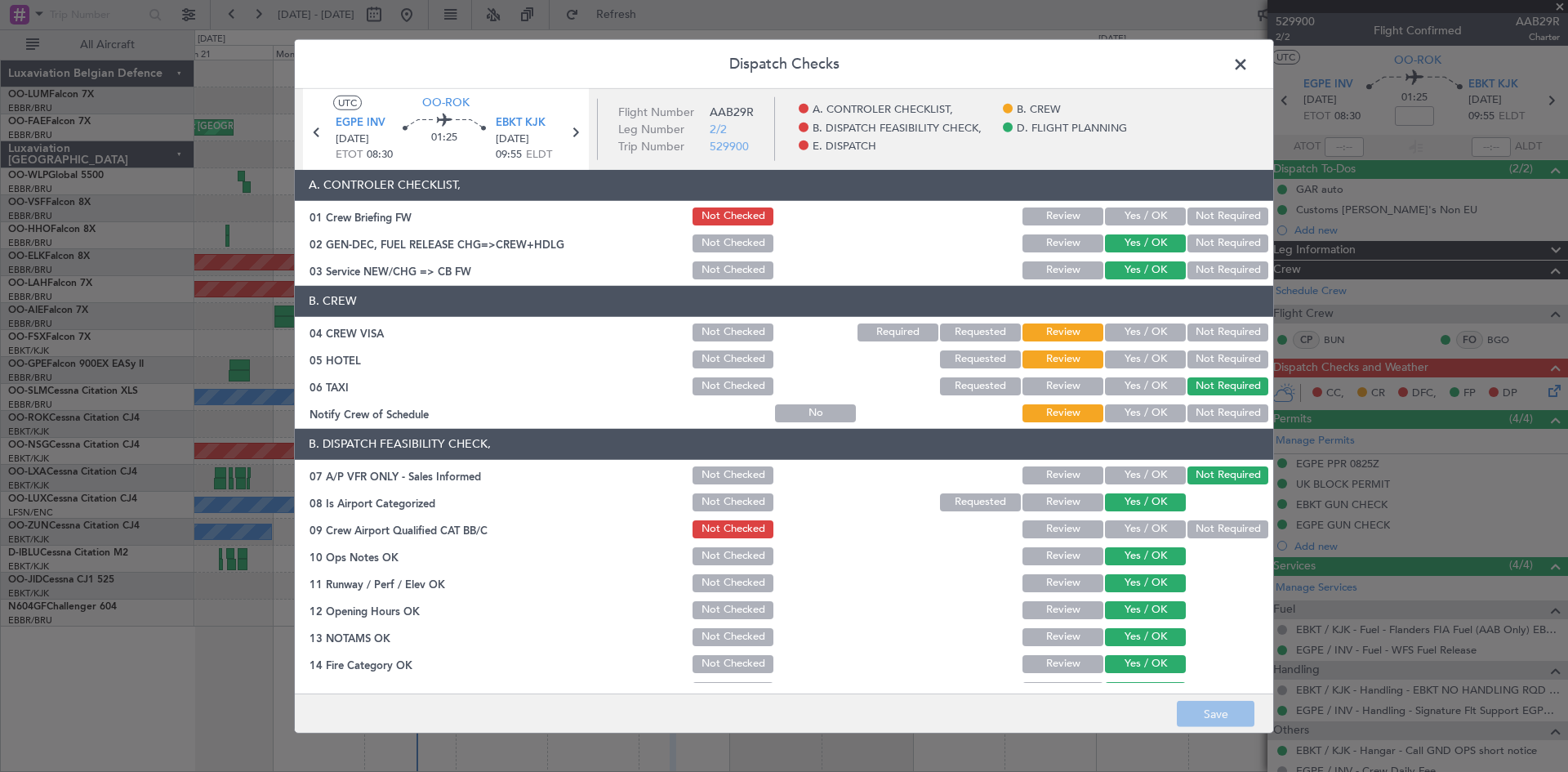
click at [1248, 55] on span at bounding box center [1248, 68] width 0 height 33
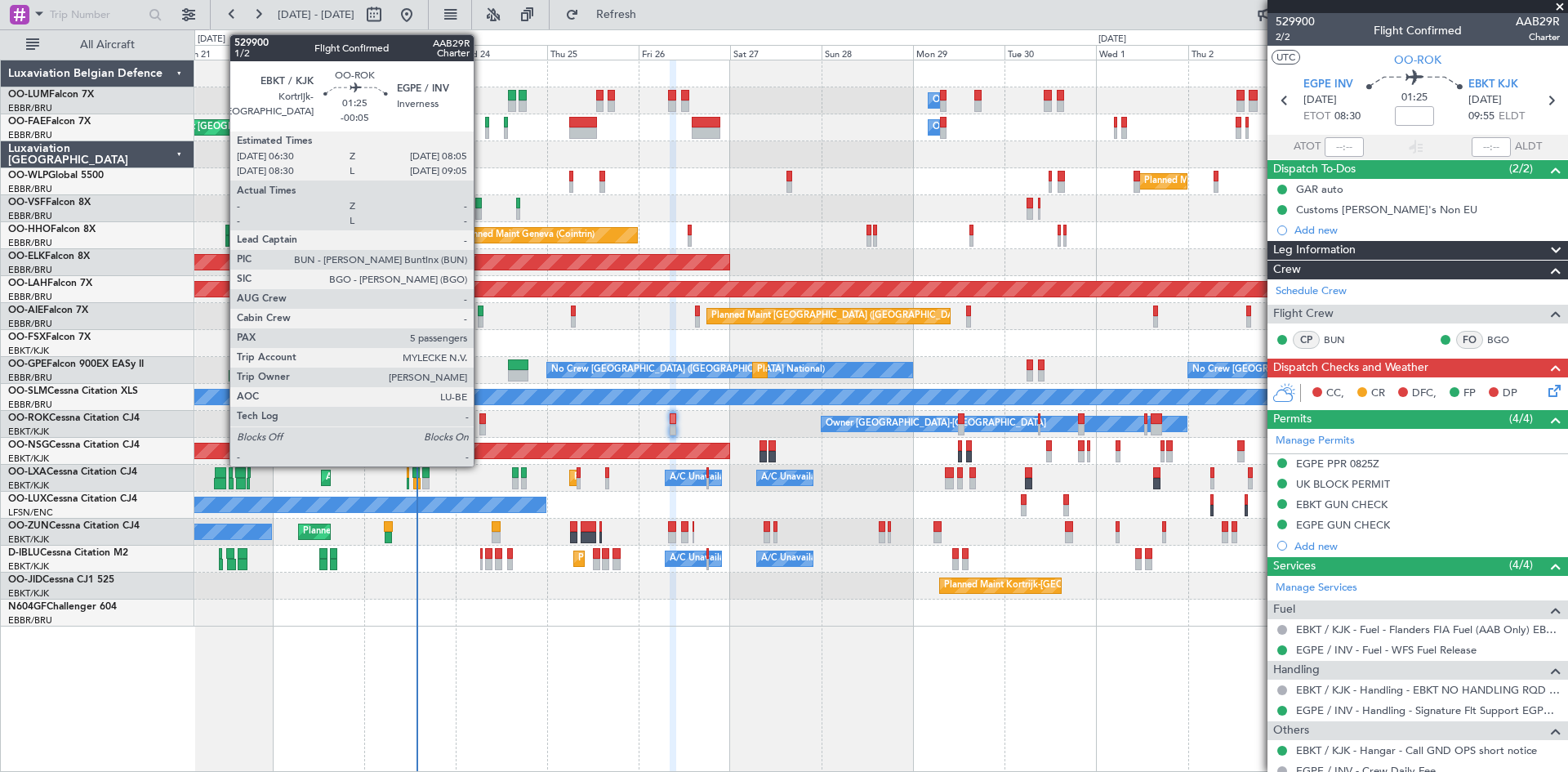
click at [481, 420] on div at bounding box center [482, 419] width 7 height 11
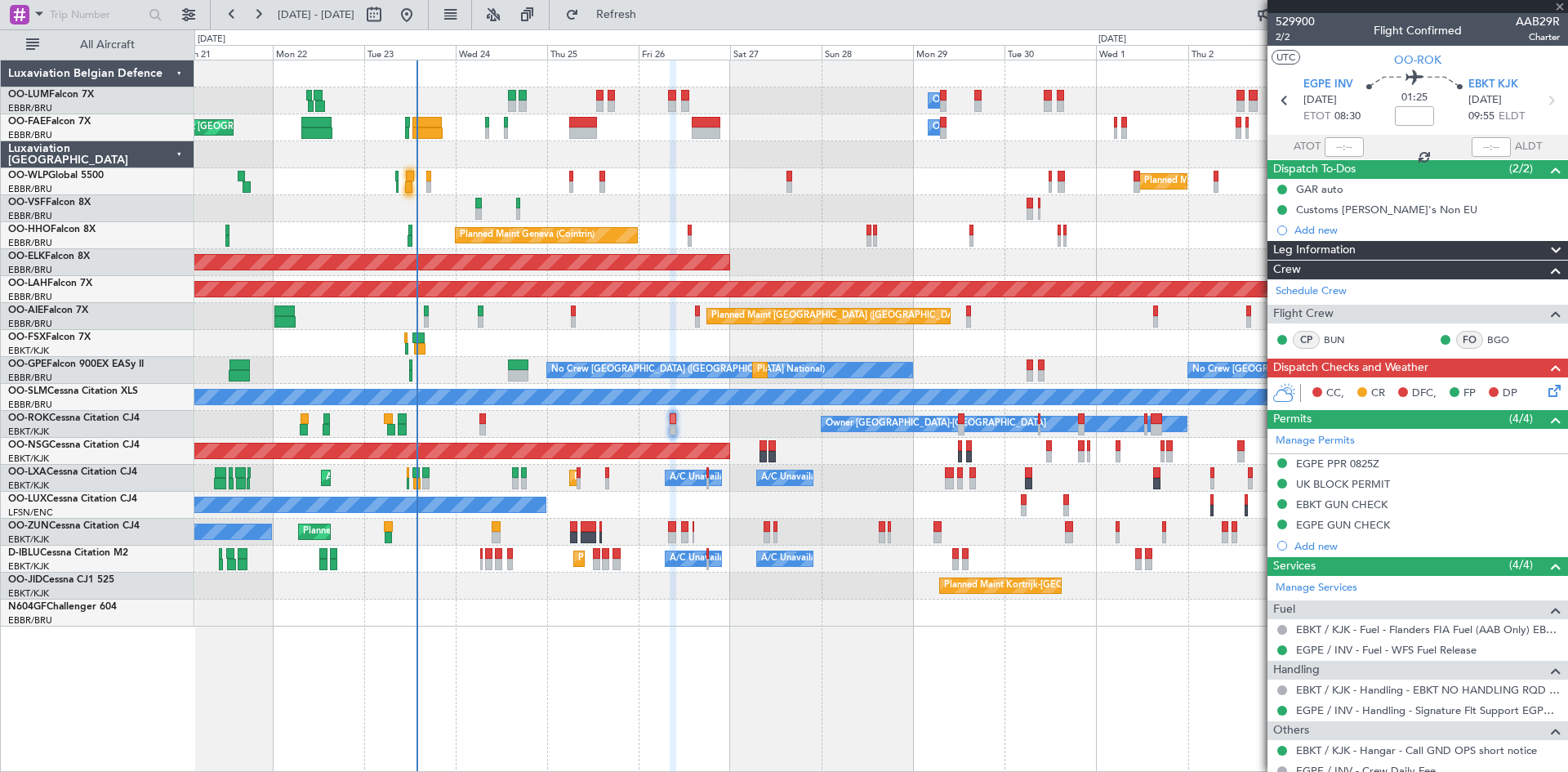
type input "-00:05"
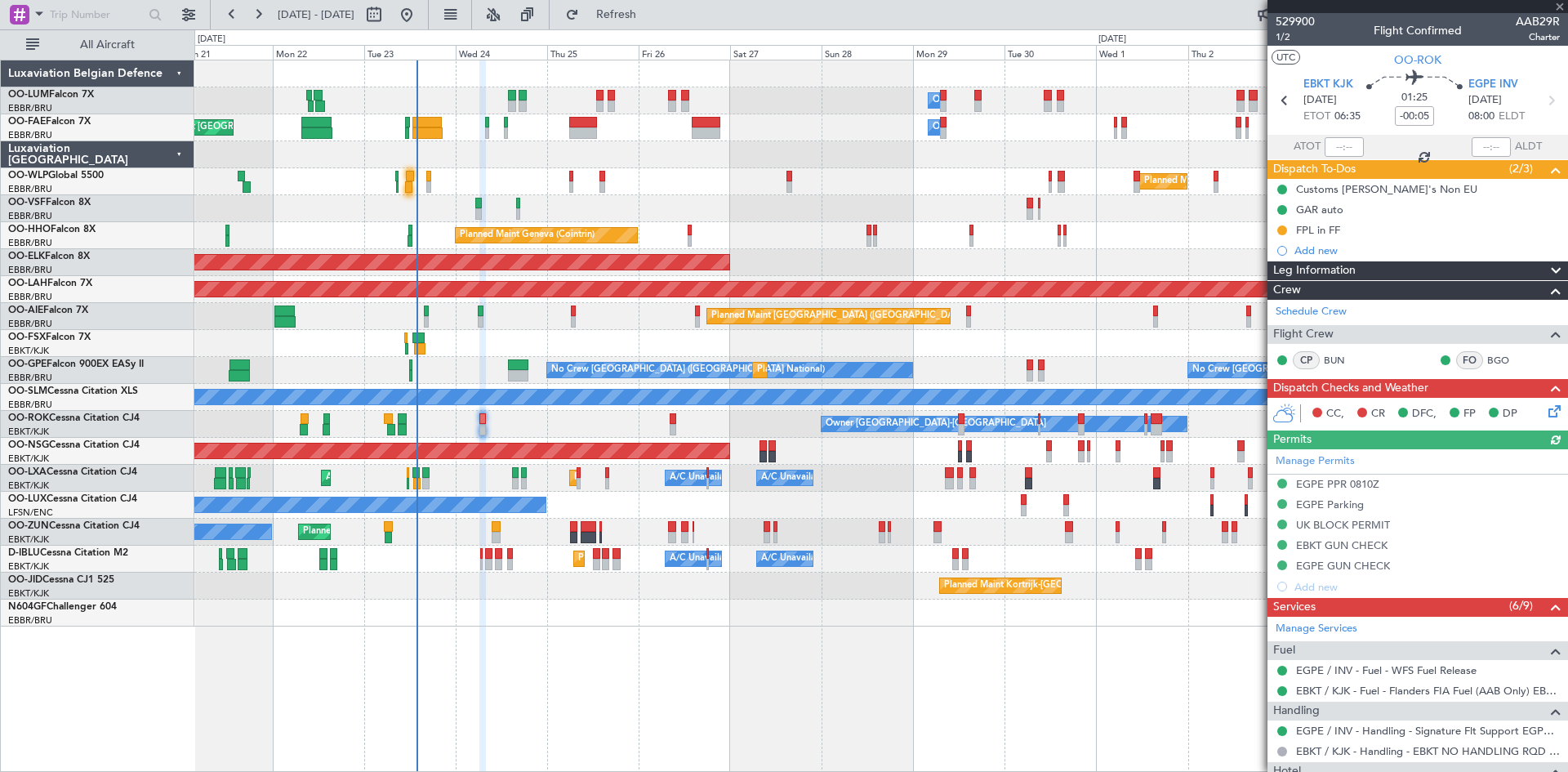
click at [1545, 407] on icon at bounding box center [1552, 408] width 13 height 13
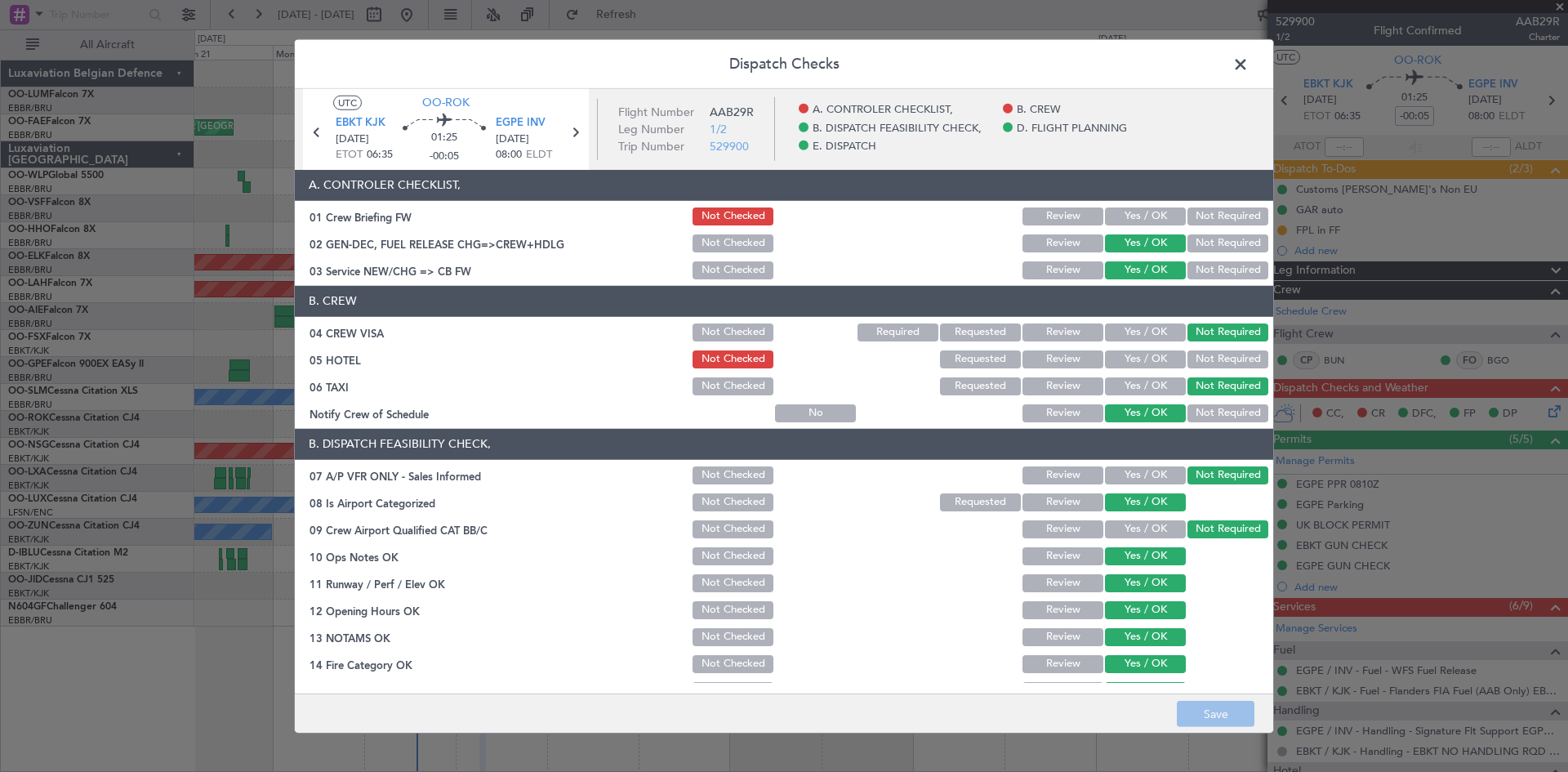
click at [1248, 65] on span at bounding box center [1248, 68] width 0 height 33
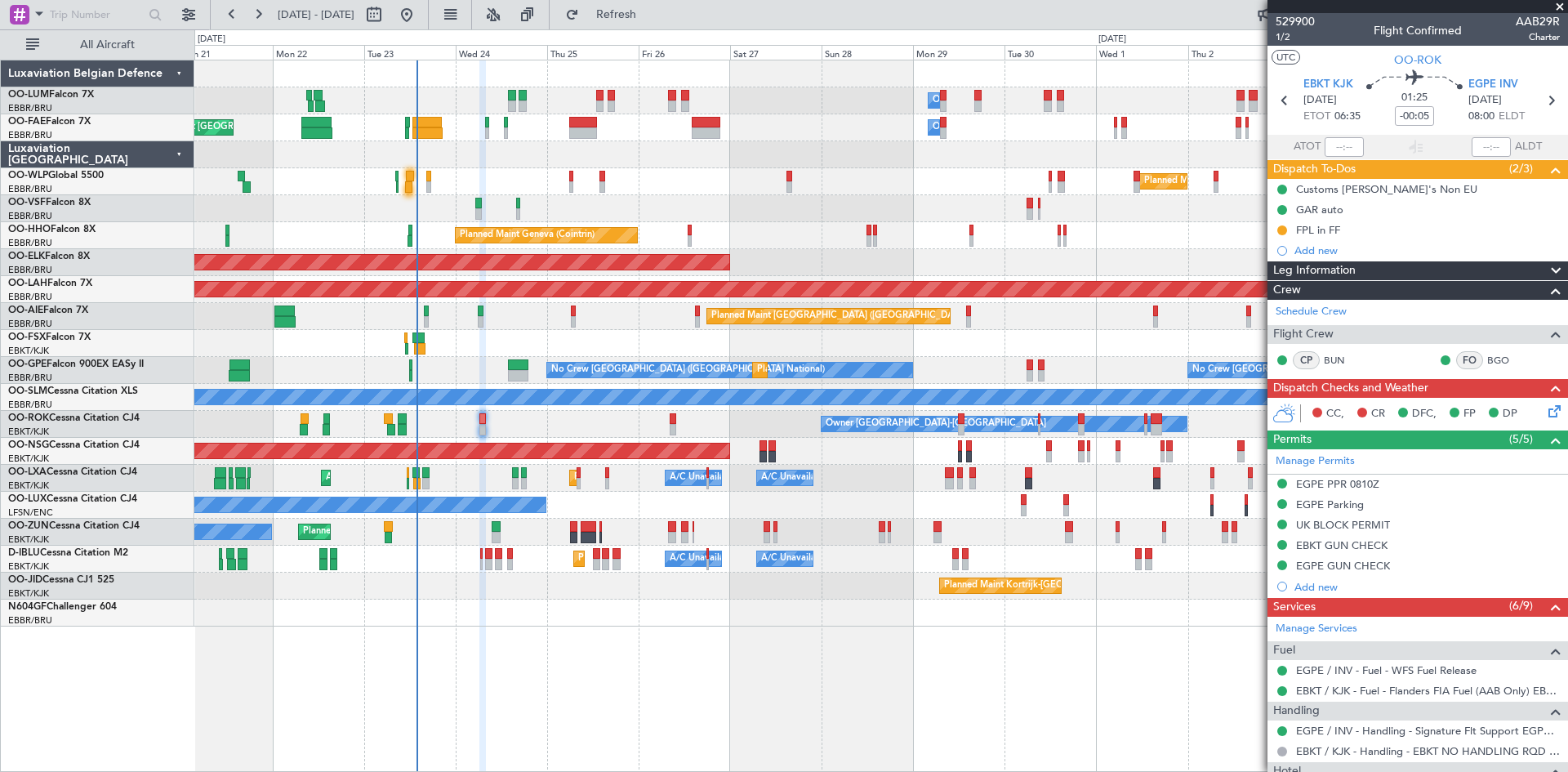
click at [1545, 415] on icon at bounding box center [1552, 408] width 13 height 13
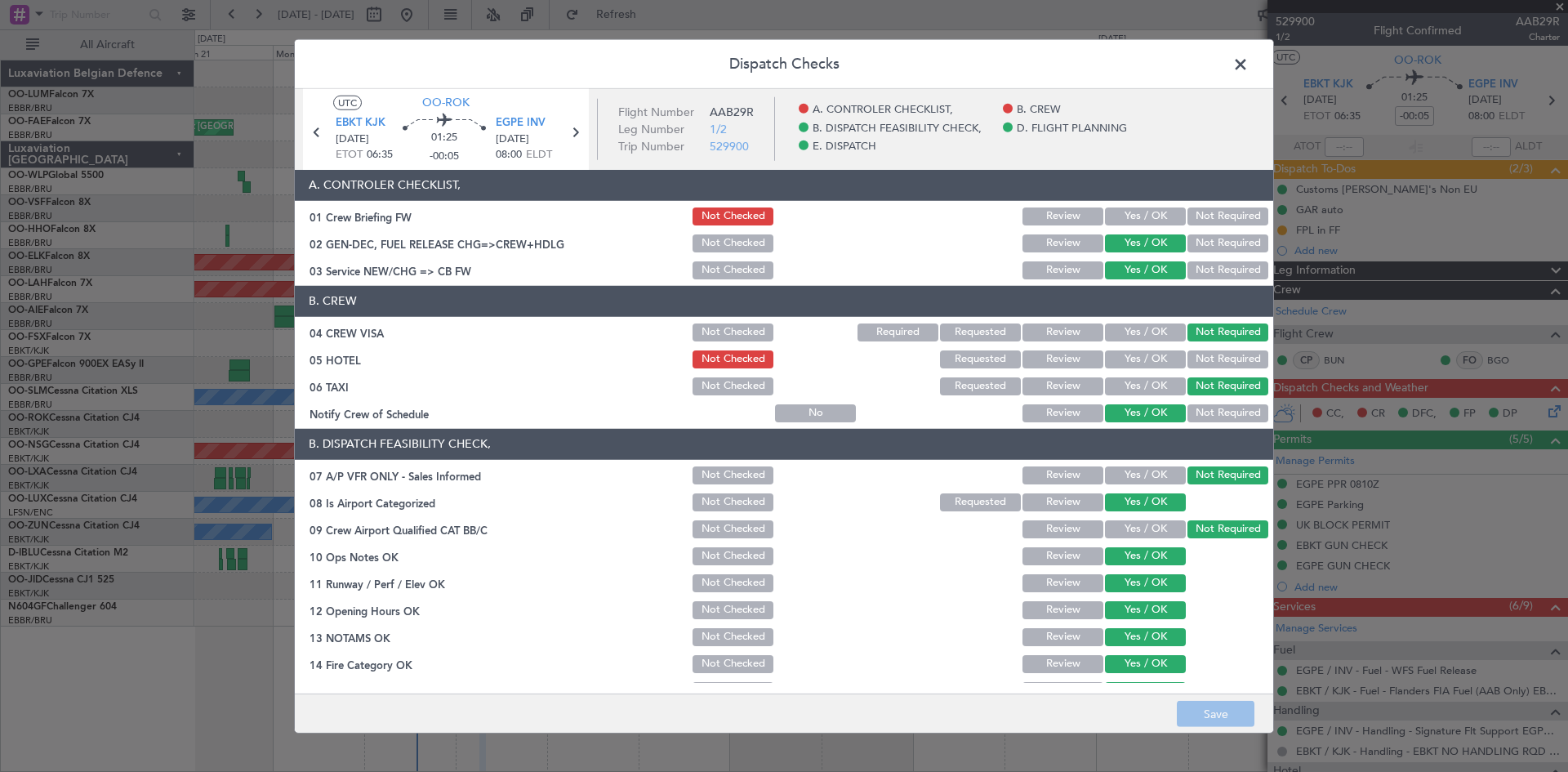
click at [1159, 205] on div "Yes / OK" at bounding box center [1144, 216] width 83 height 23
click at [1160, 222] on button "Yes / OK" at bounding box center [1145, 216] width 81 height 18
click at [982, 365] on button "Requested" at bounding box center [980, 359] width 81 height 18
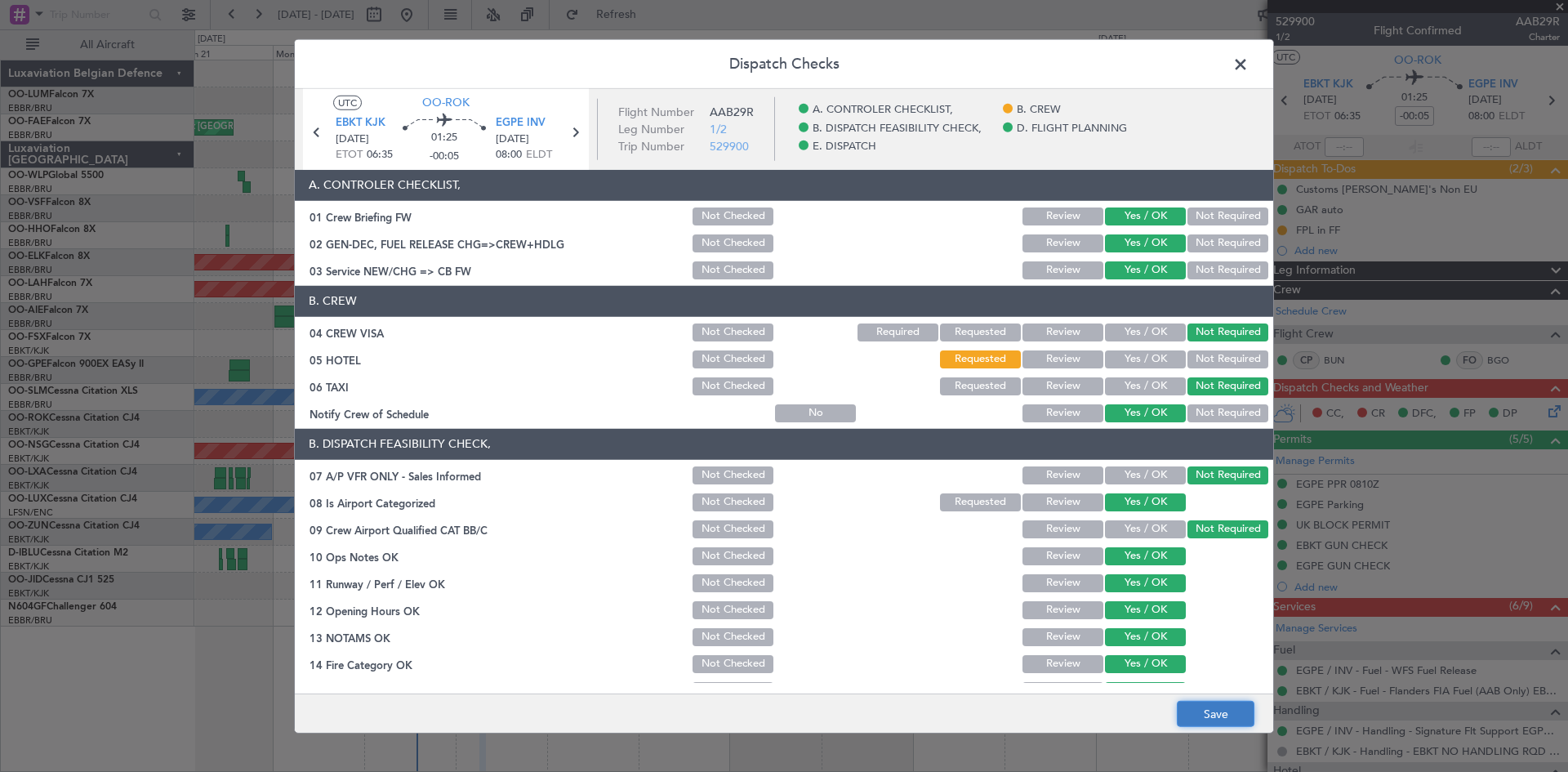
click at [1203, 709] on button "Save" at bounding box center [1215, 714] width 78 height 26
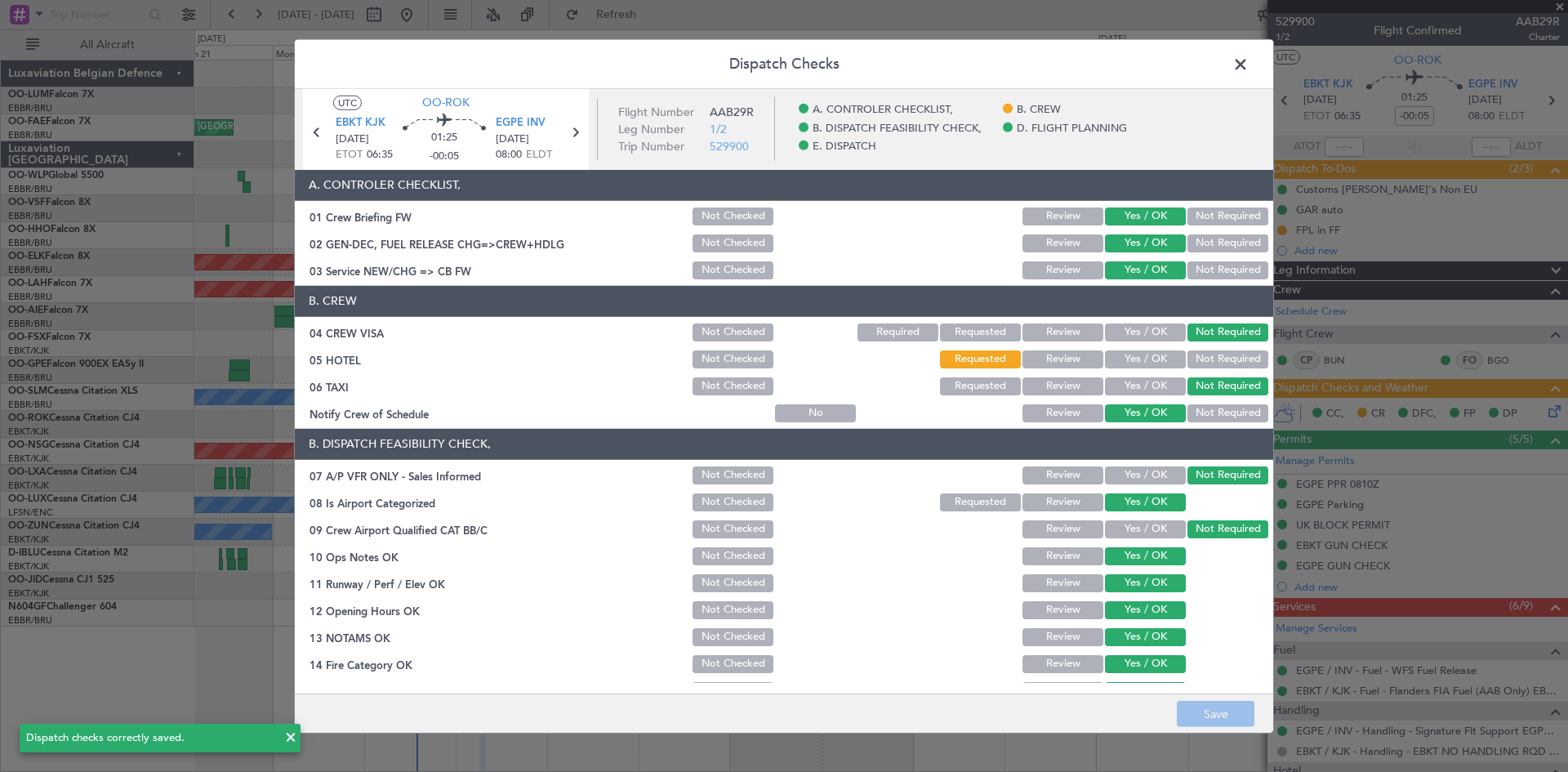
click at [1248, 71] on span at bounding box center [1248, 68] width 0 height 33
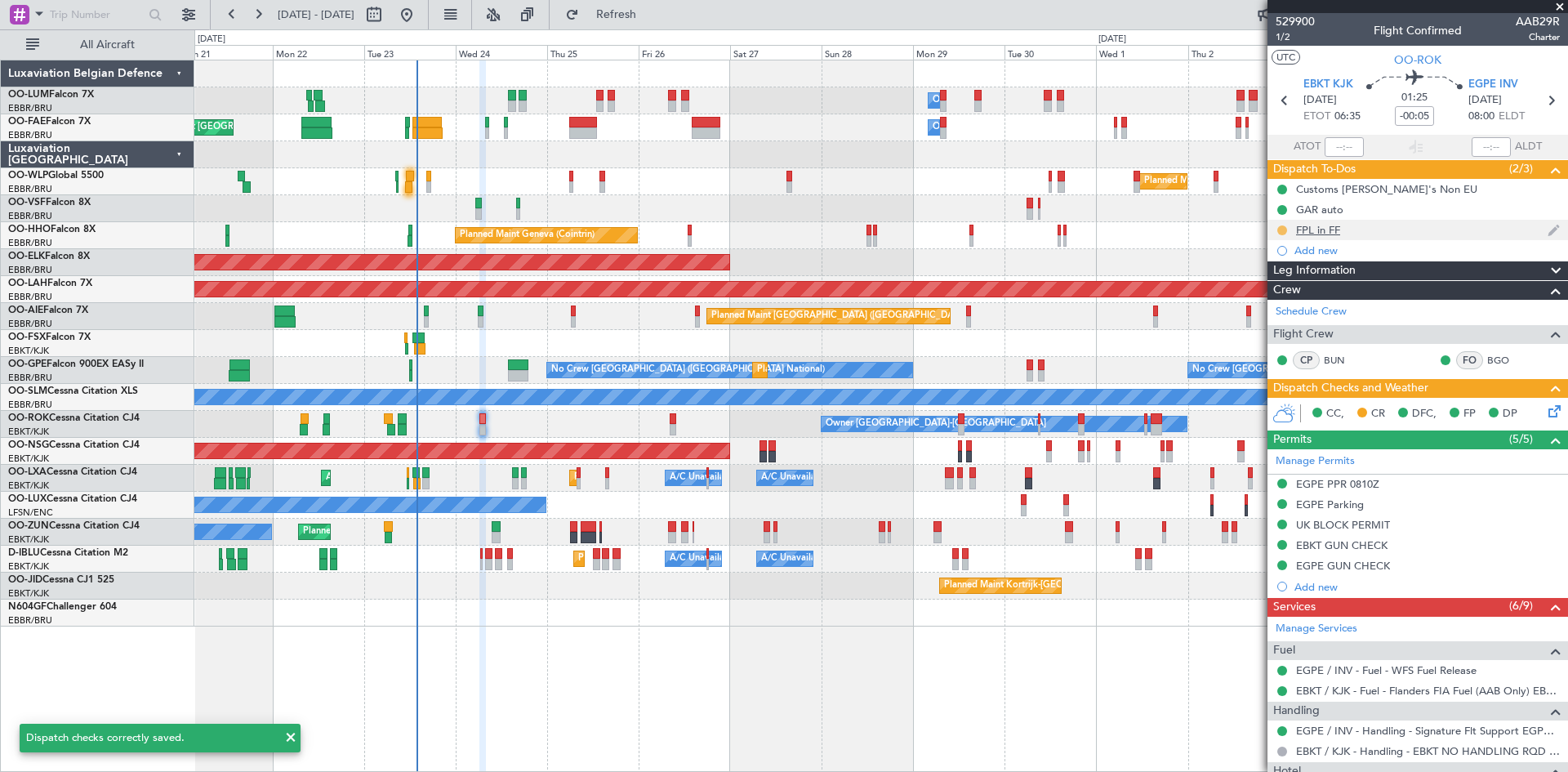
click at [1282, 228] on button at bounding box center [1282, 230] width 9 height 9
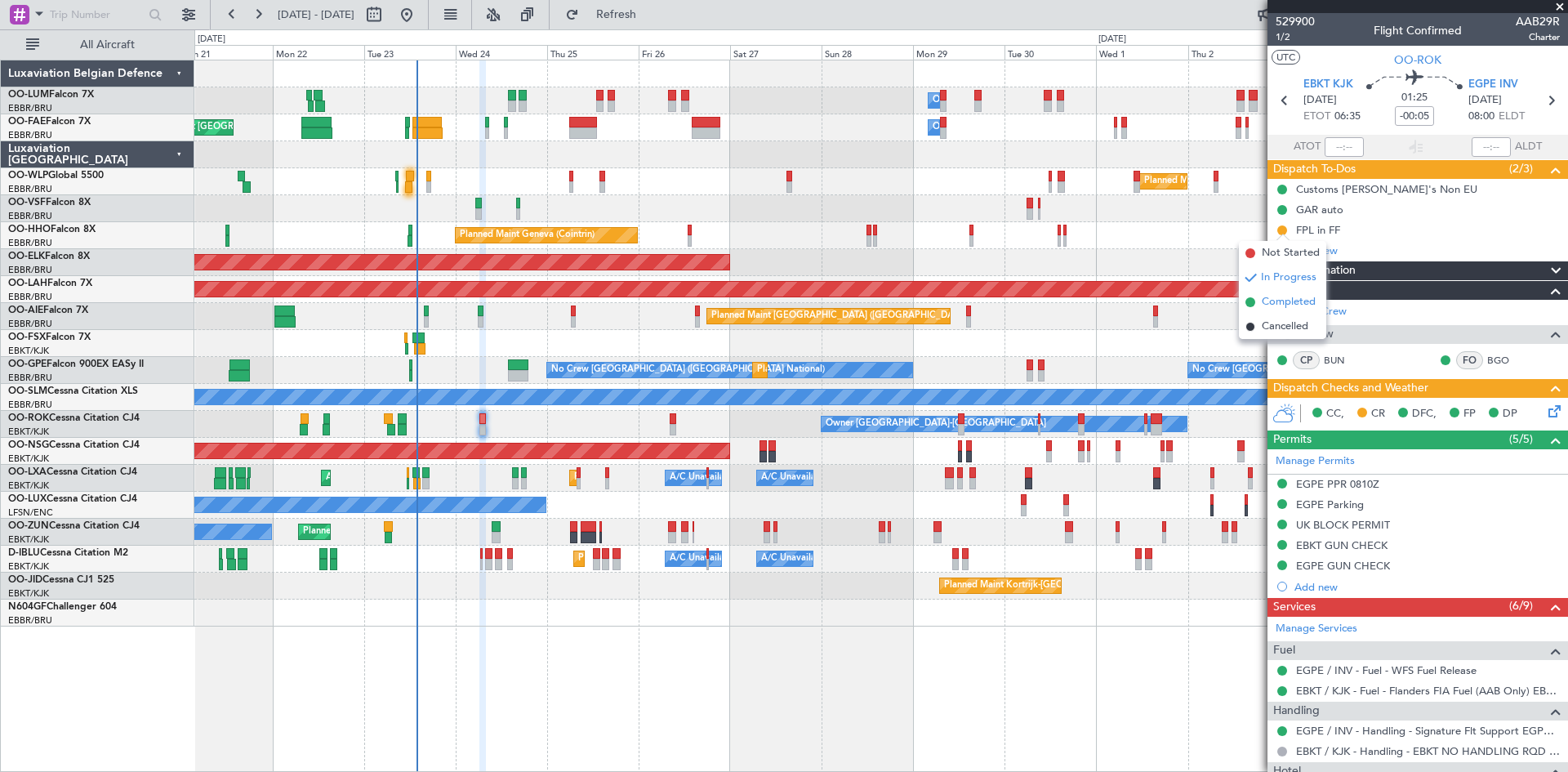
click at [1296, 303] on span "Completed" at bounding box center [1288, 302] width 54 height 16
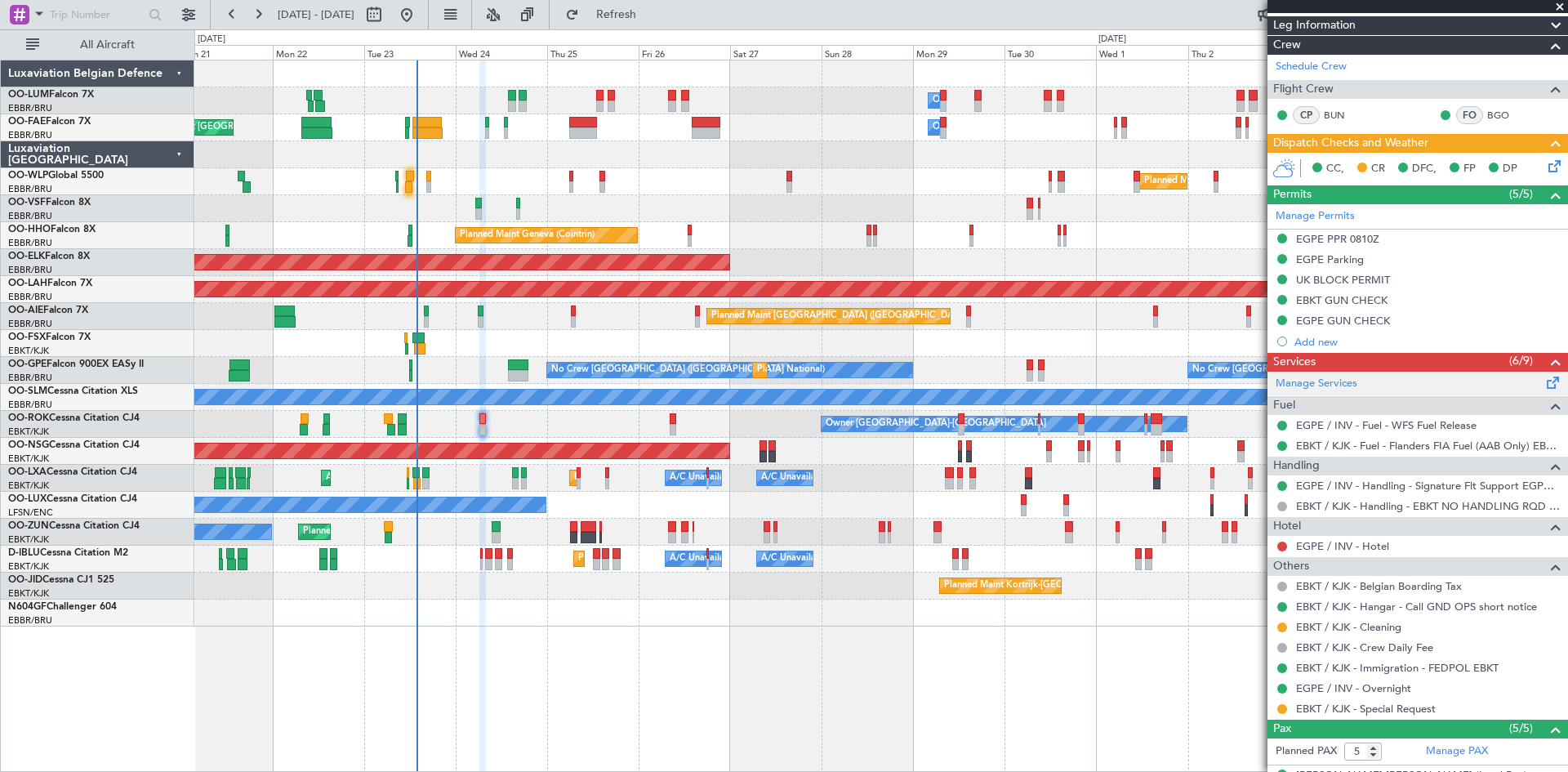
scroll to position [421, 0]
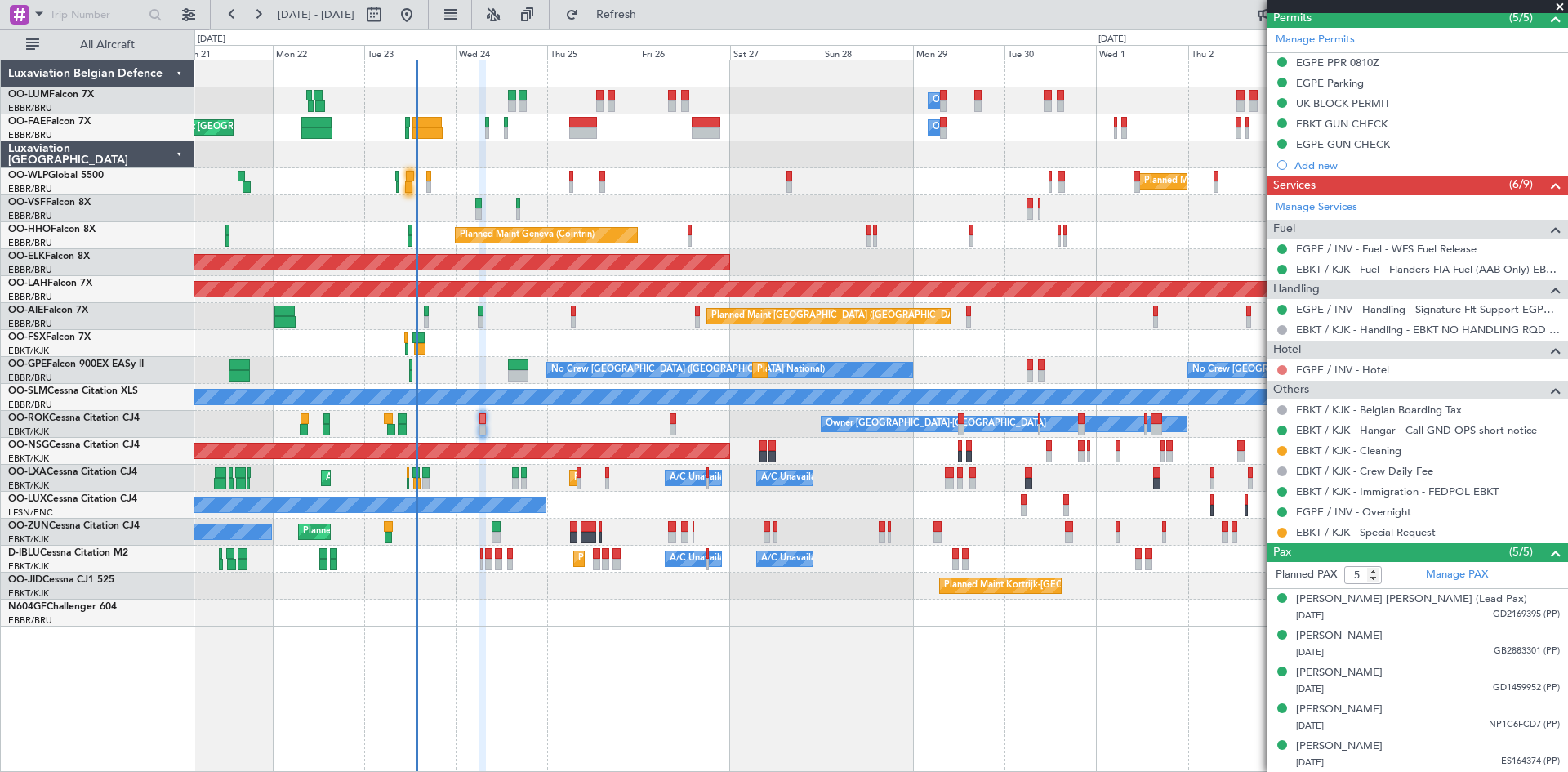
click at [1279, 365] on button at bounding box center [1282, 370] width 9 height 9
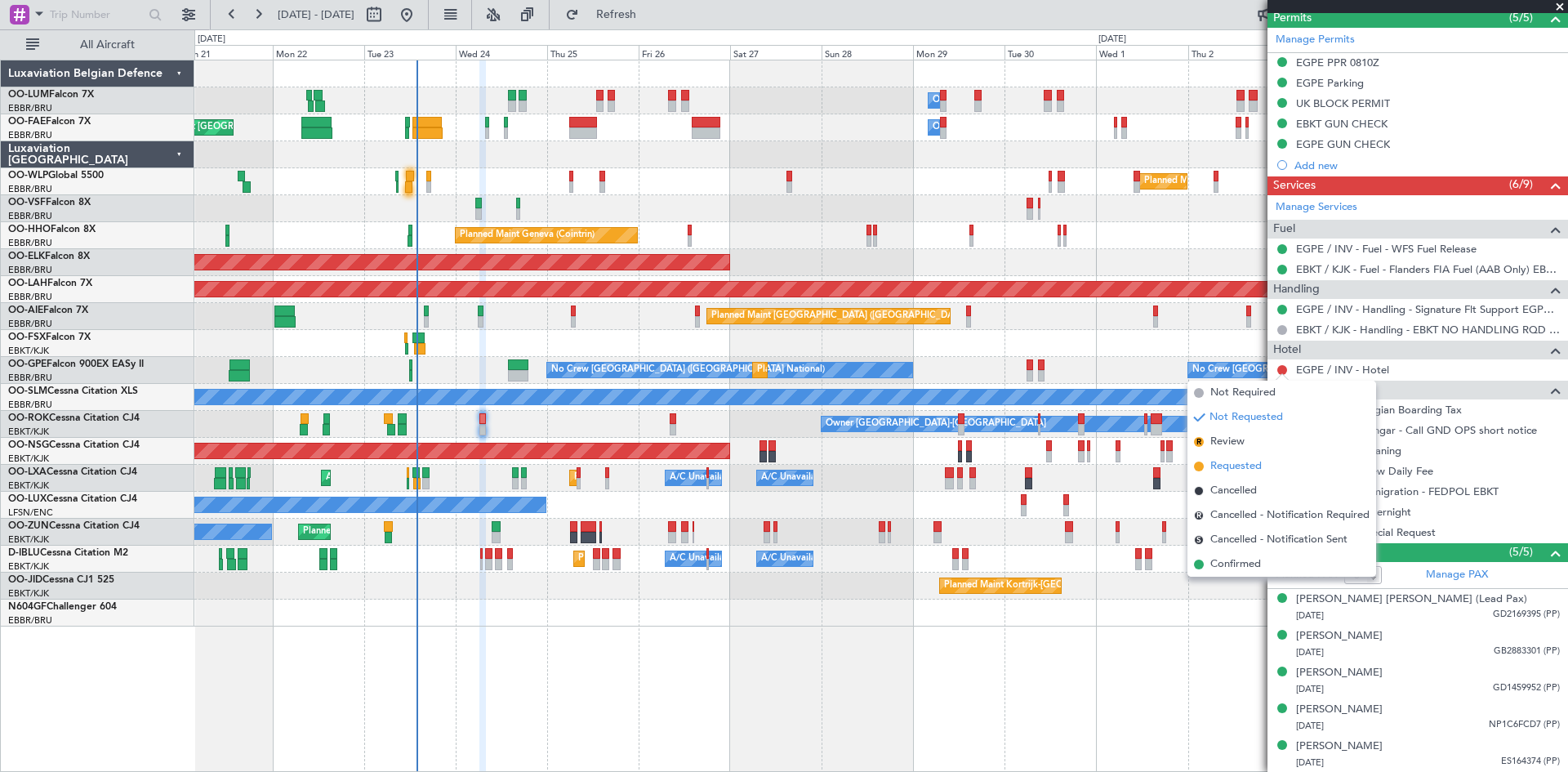
click at [1244, 468] on span "Requested" at bounding box center [1235, 465] width 52 height 16
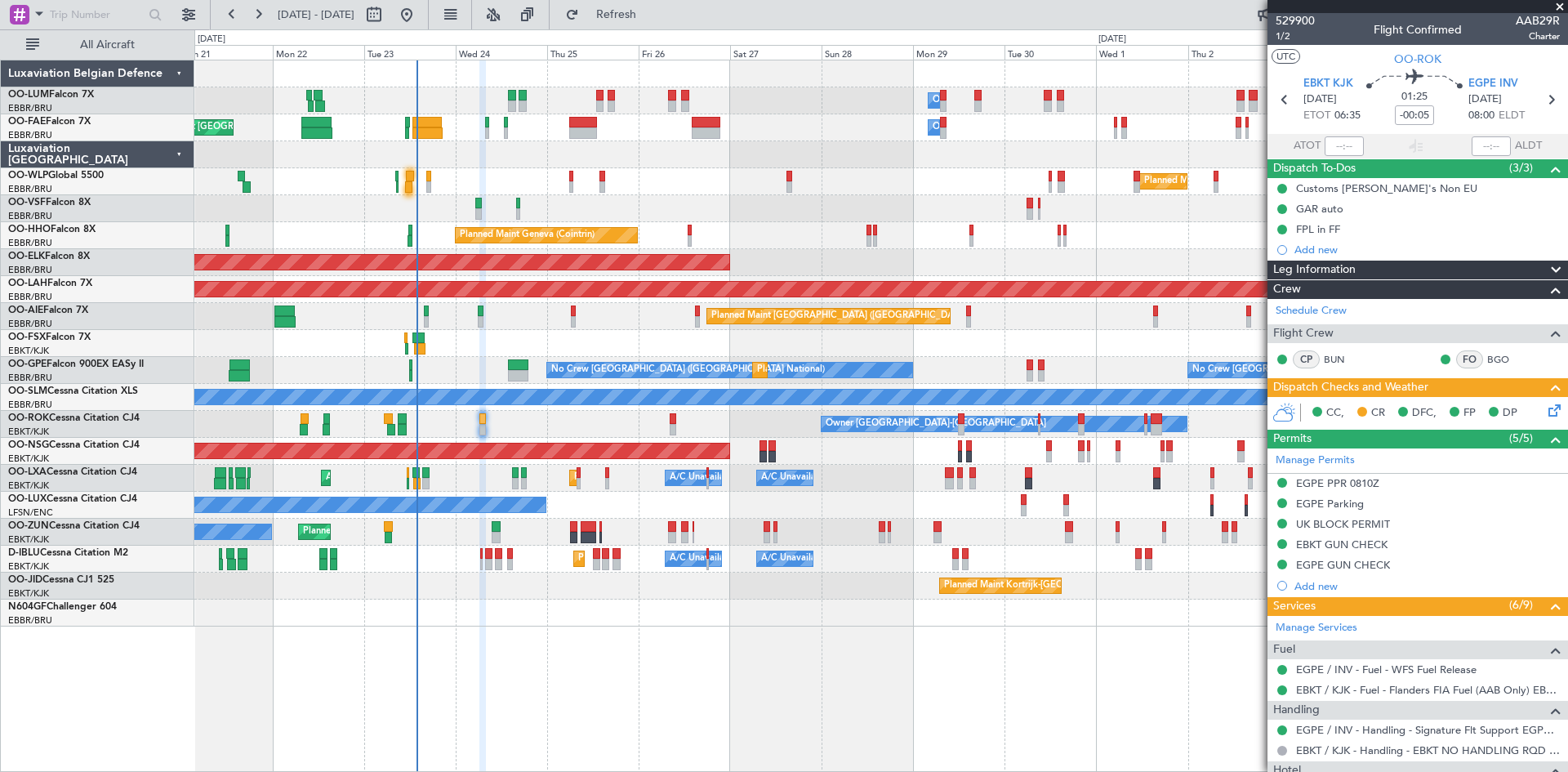
scroll to position [0, 0]
click at [1072, 638] on div "Owner Melsbroek Air Base Planned Maint Brussels (Brussels National) Planned Mai…" at bounding box center [881, 416] width 1373 height 713
click at [1559, 6] on span at bounding box center [1560, 8] width 16 height 15
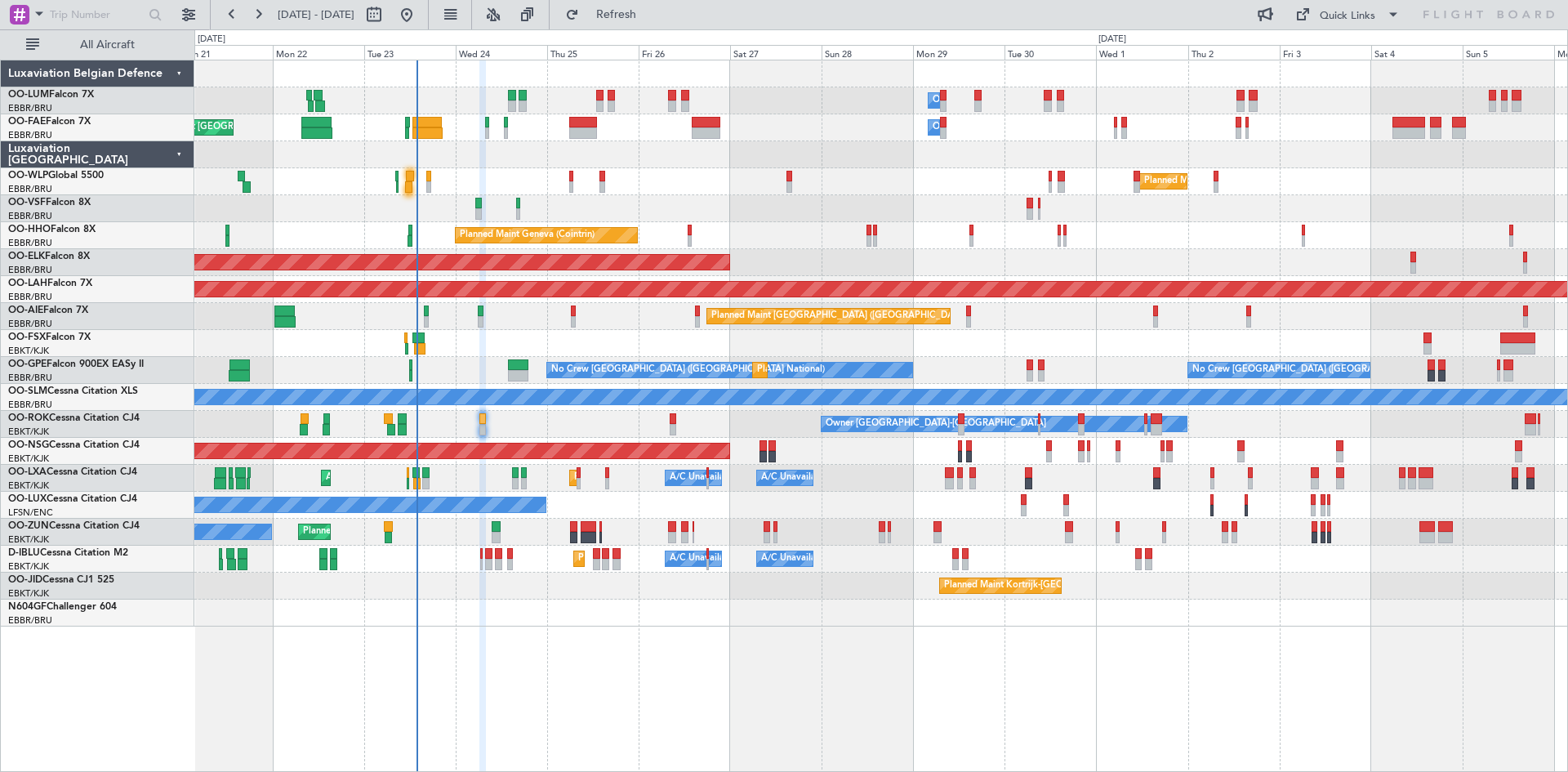
type input "0"
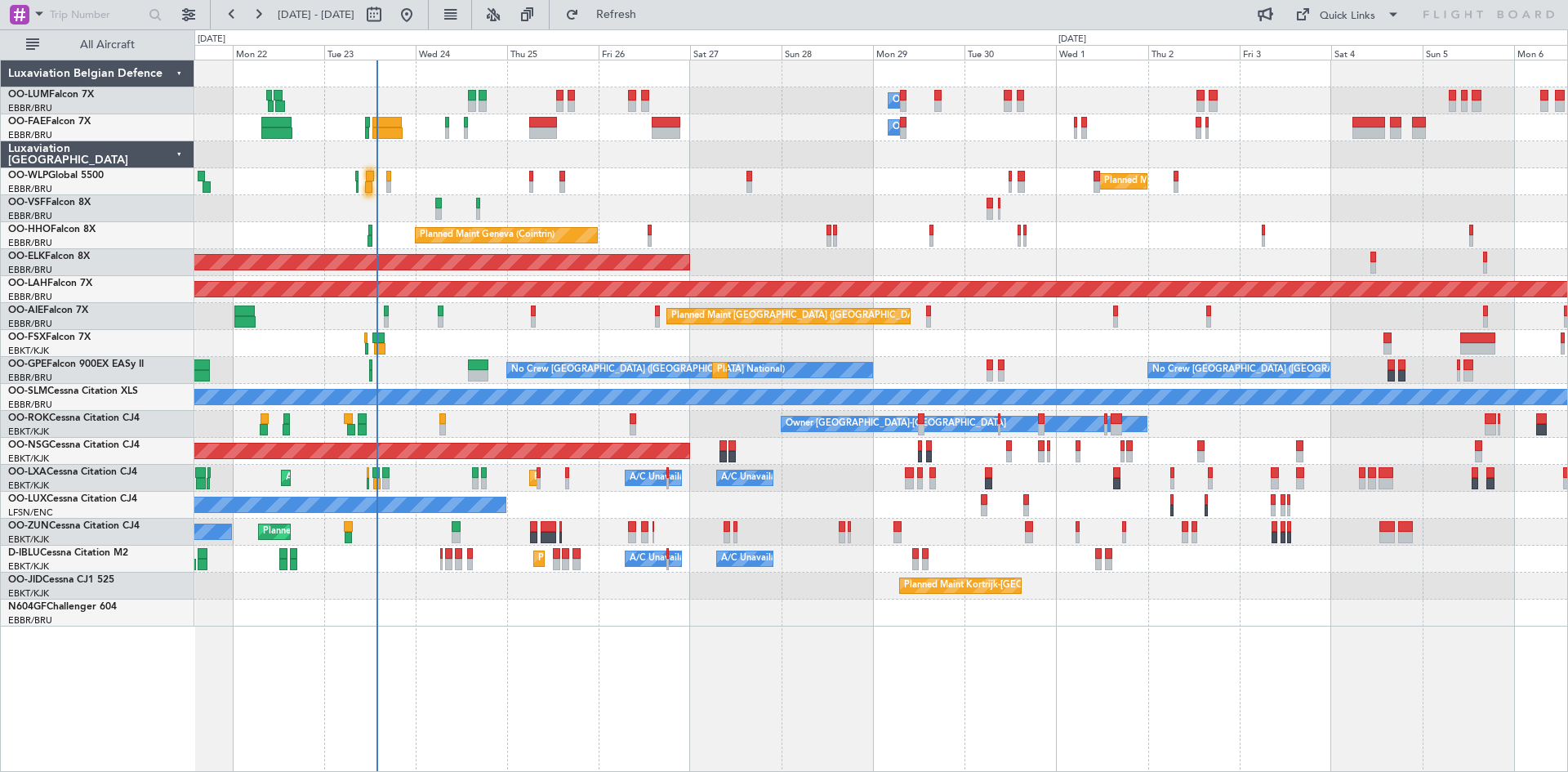
click at [686, 656] on div "Owner Melsbroek Air Base Planned Maint Brussels (Brussels National) Owner Melsb…" at bounding box center [881, 416] width 1373 height 713
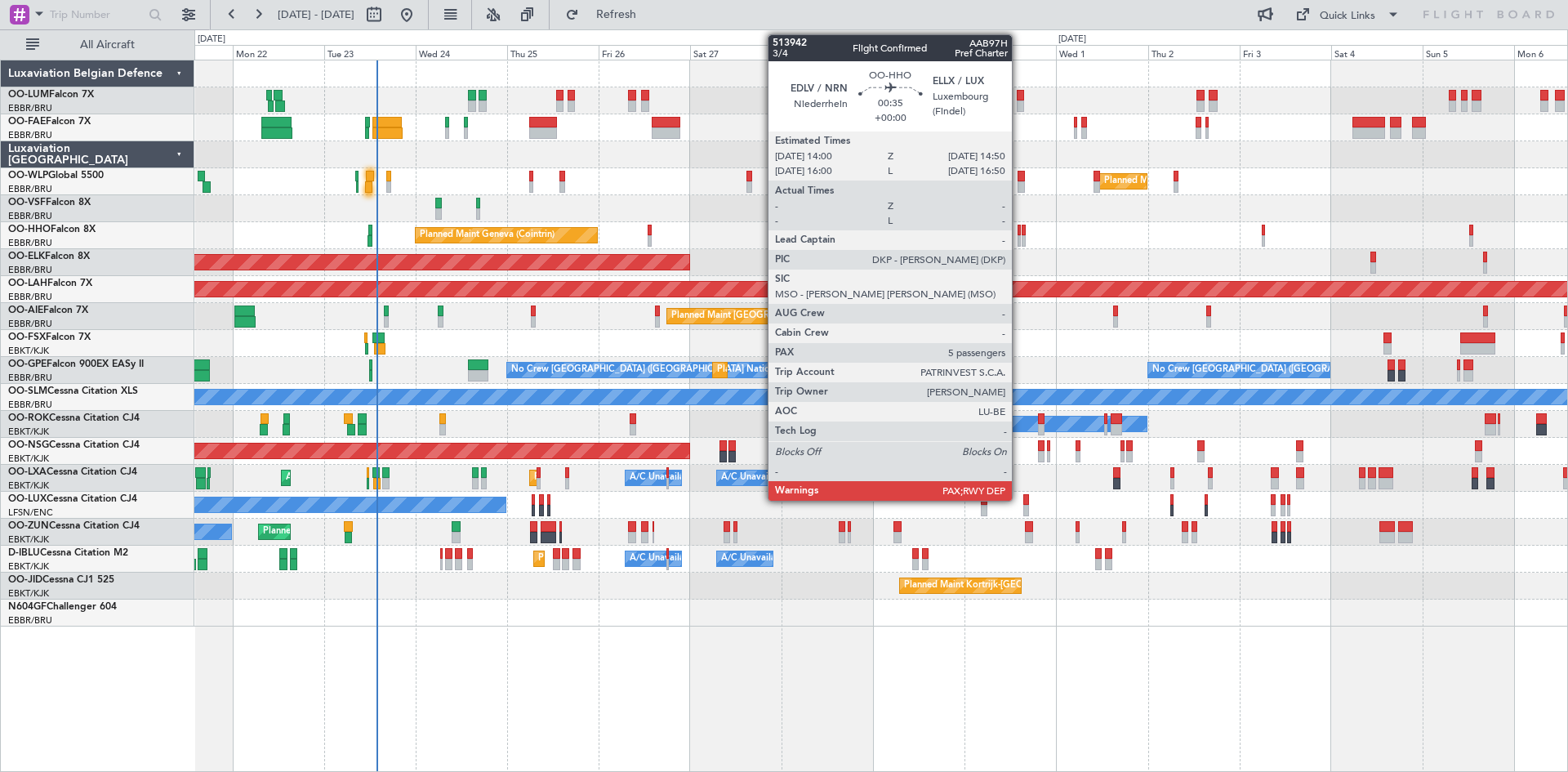
click at [1019, 233] on div at bounding box center [1018, 230] width 3 height 11
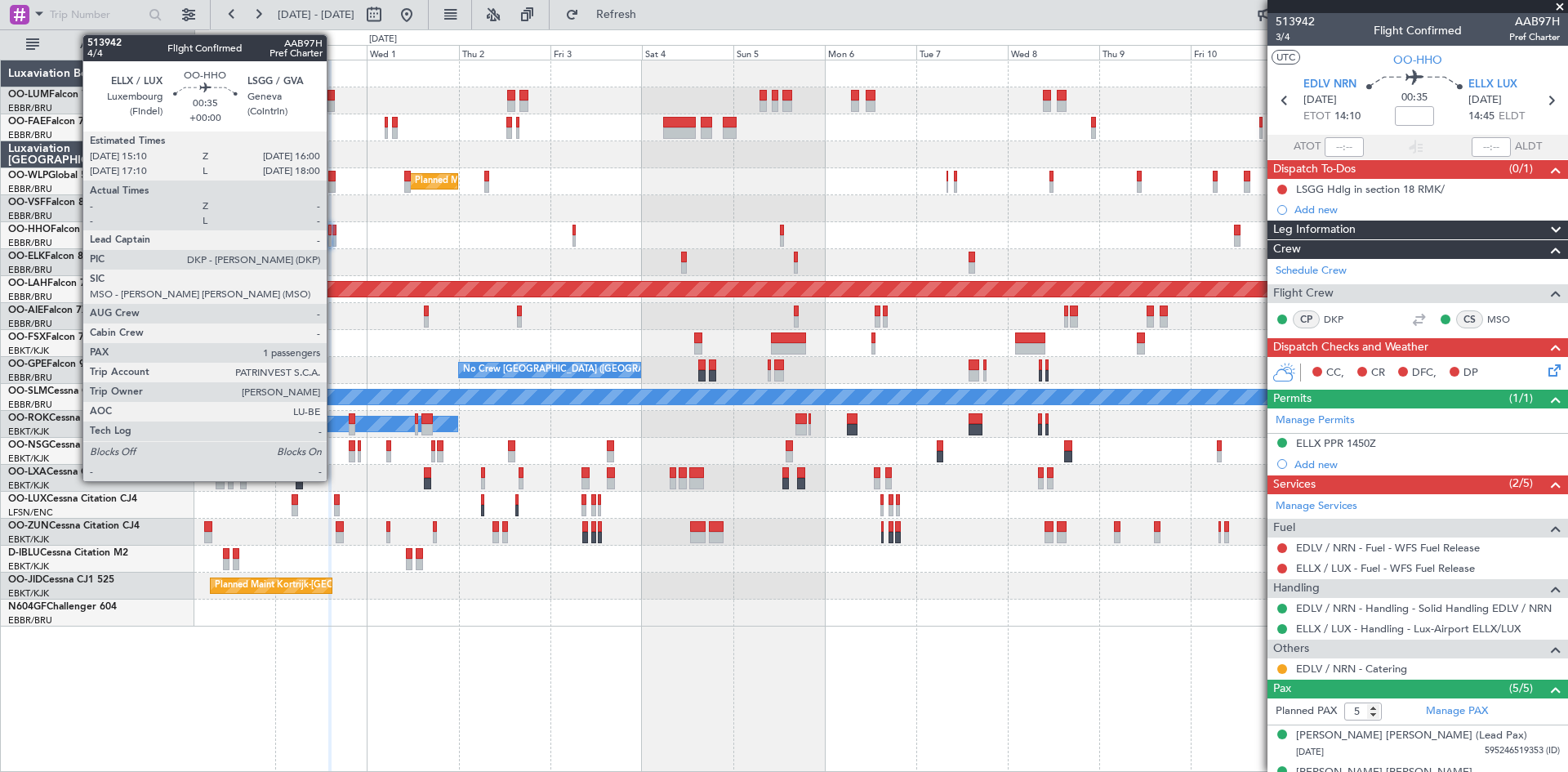
click at [334, 230] on div at bounding box center [334, 230] width 3 height 11
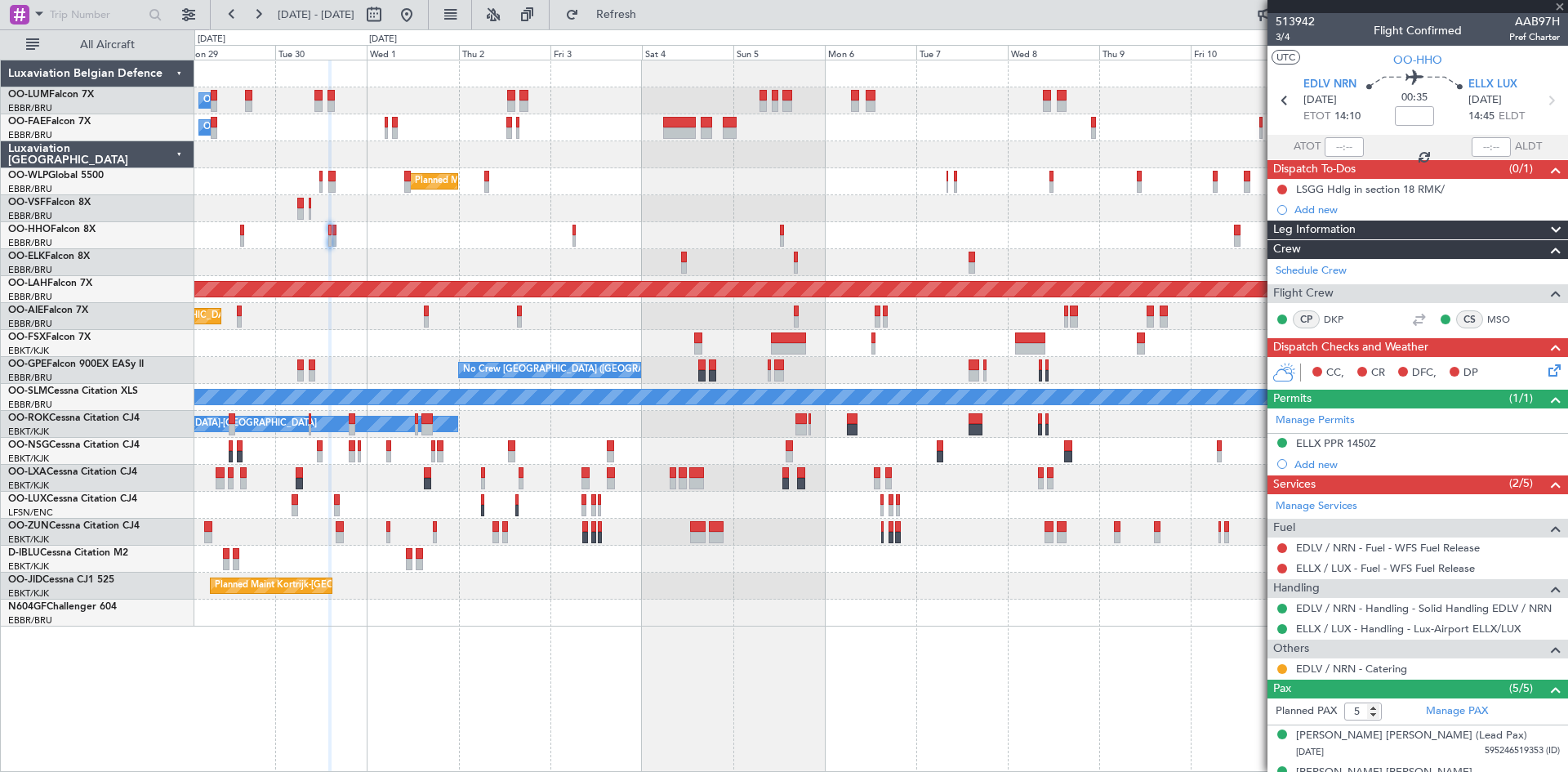
type input "1"
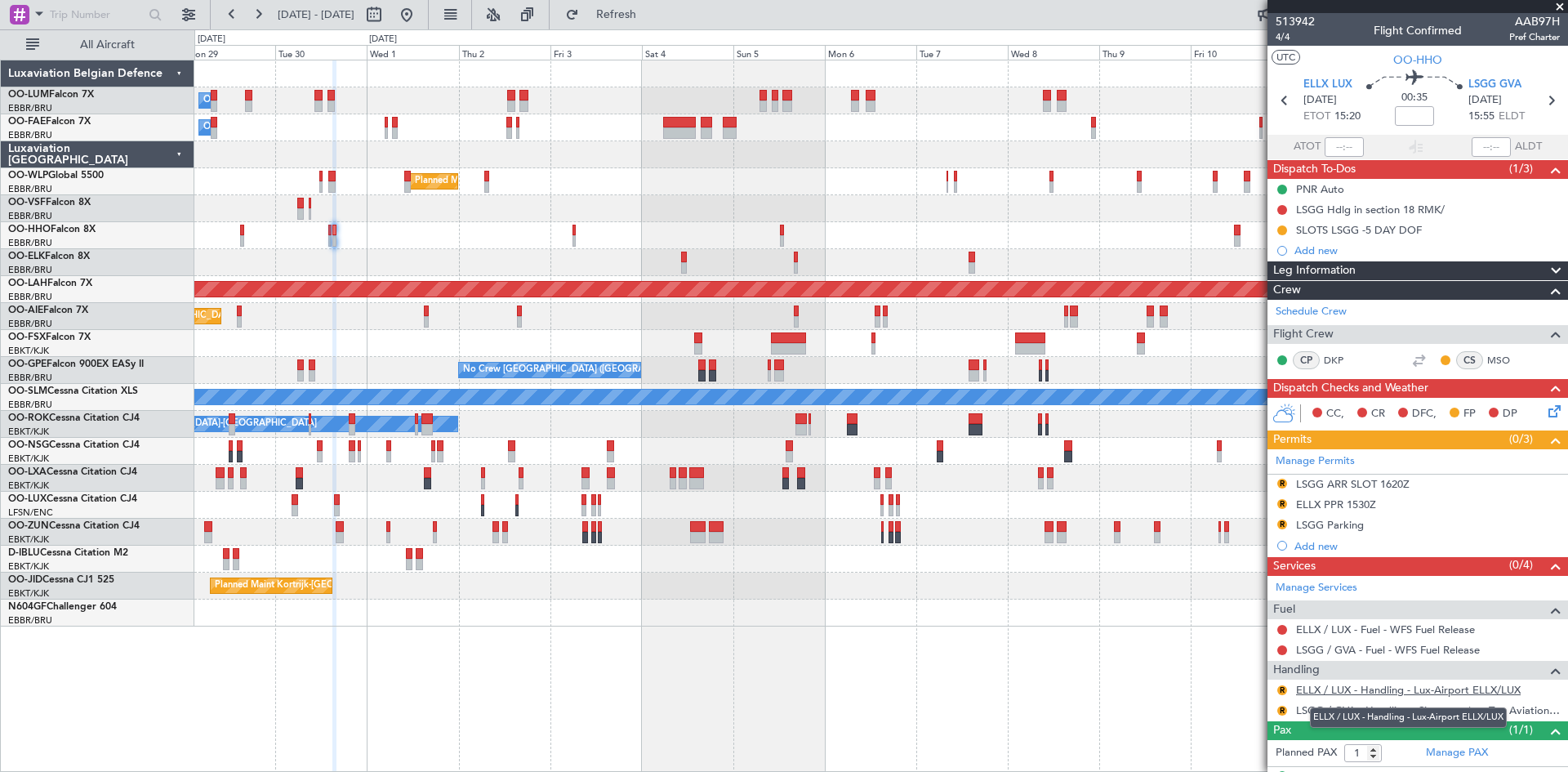
click at [1344, 685] on link "ELLX / LUX - Handling - Lux-Airport ELLX/LUX" at bounding box center [1408, 689] width 225 height 14
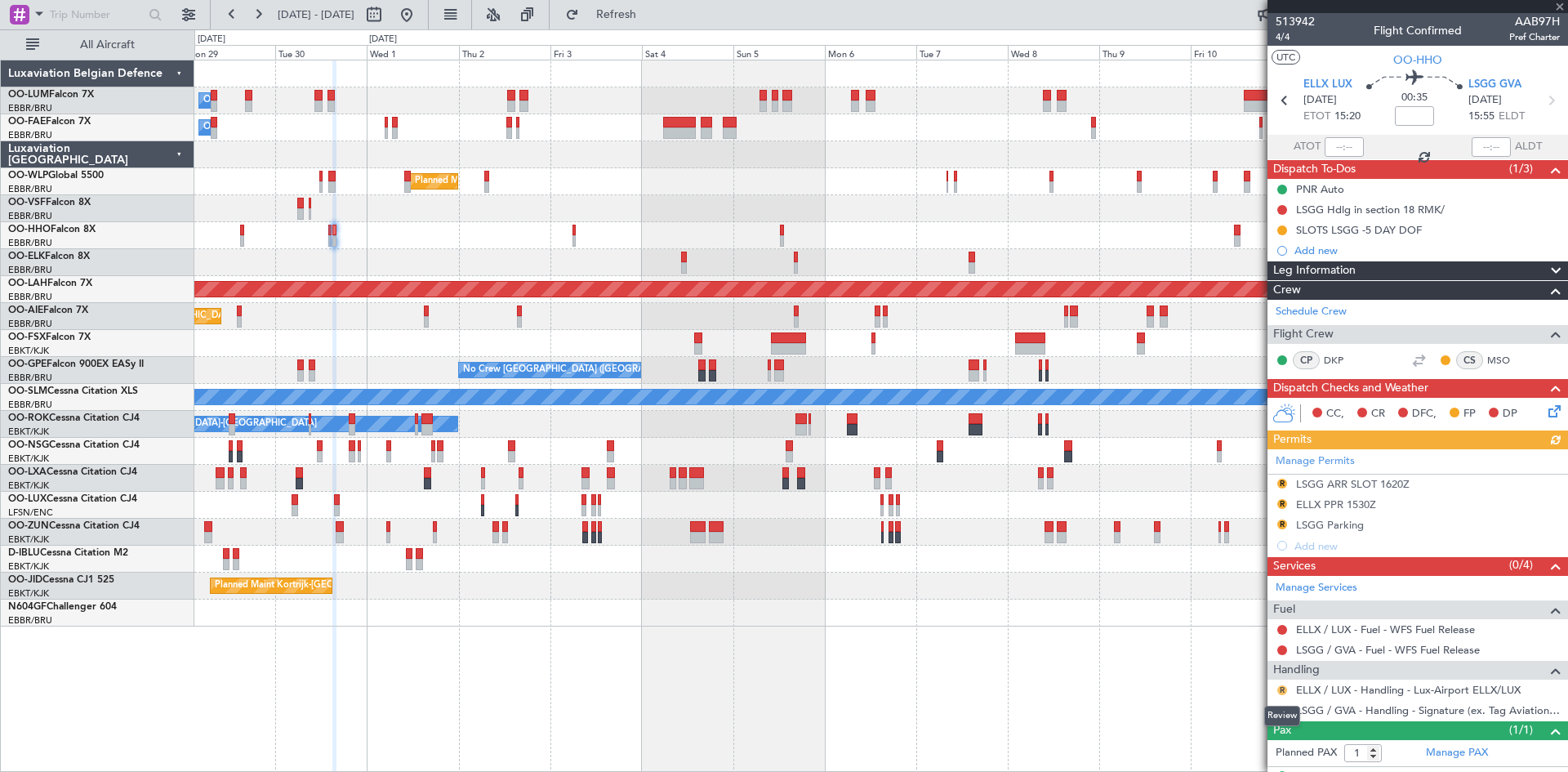
click at [1280, 689] on button "R" at bounding box center [1282, 690] width 9 height 9
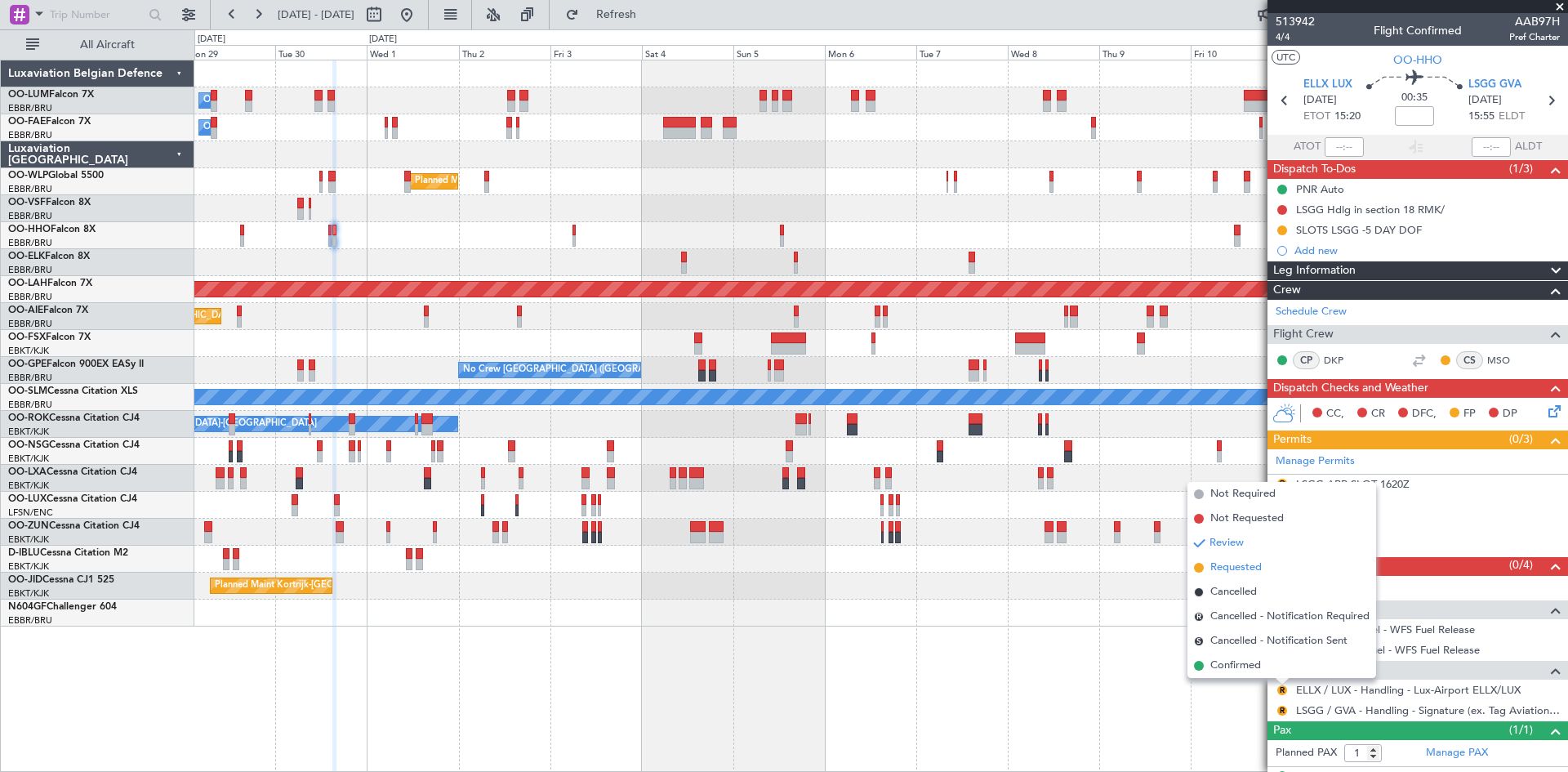
click at [1230, 565] on span "Requested" at bounding box center [1235, 567] width 52 height 16
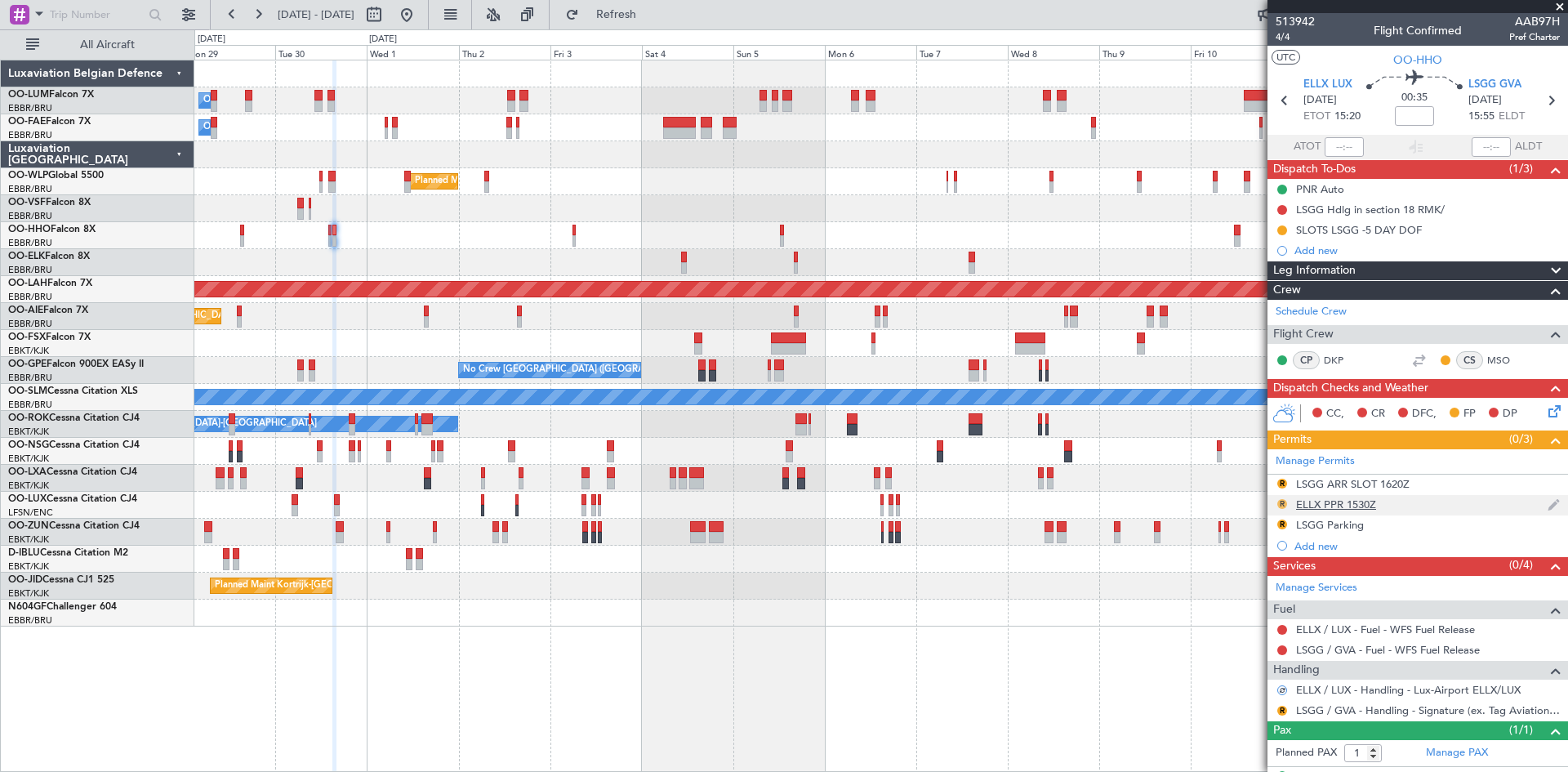
click at [1280, 508] on mat-tooltip-component "Review" at bounding box center [1282, 529] width 59 height 43
click at [1280, 504] on button "R" at bounding box center [1282, 504] width 9 height 9
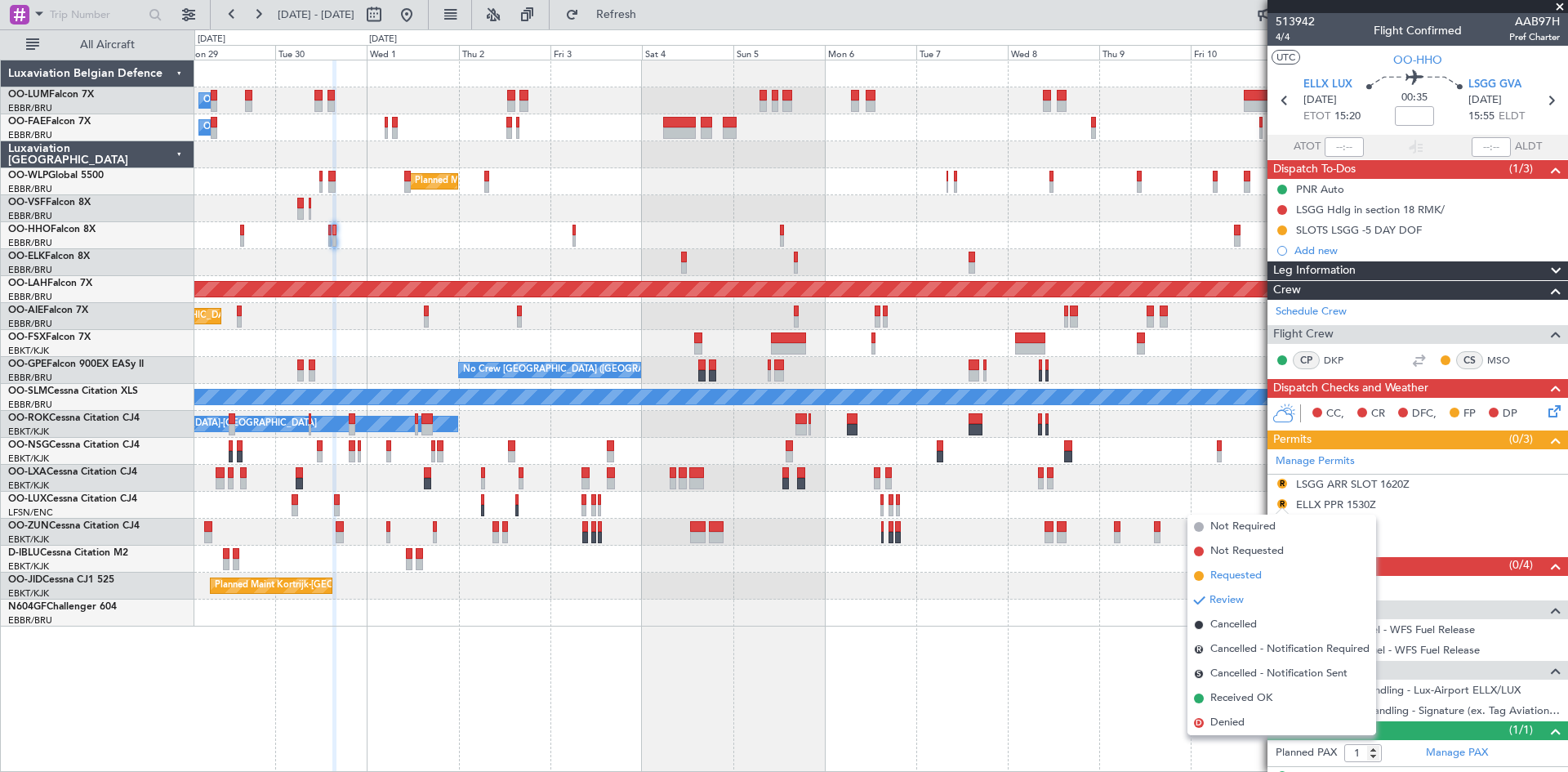
click at [1239, 579] on span "Requested" at bounding box center [1235, 575] width 52 height 16
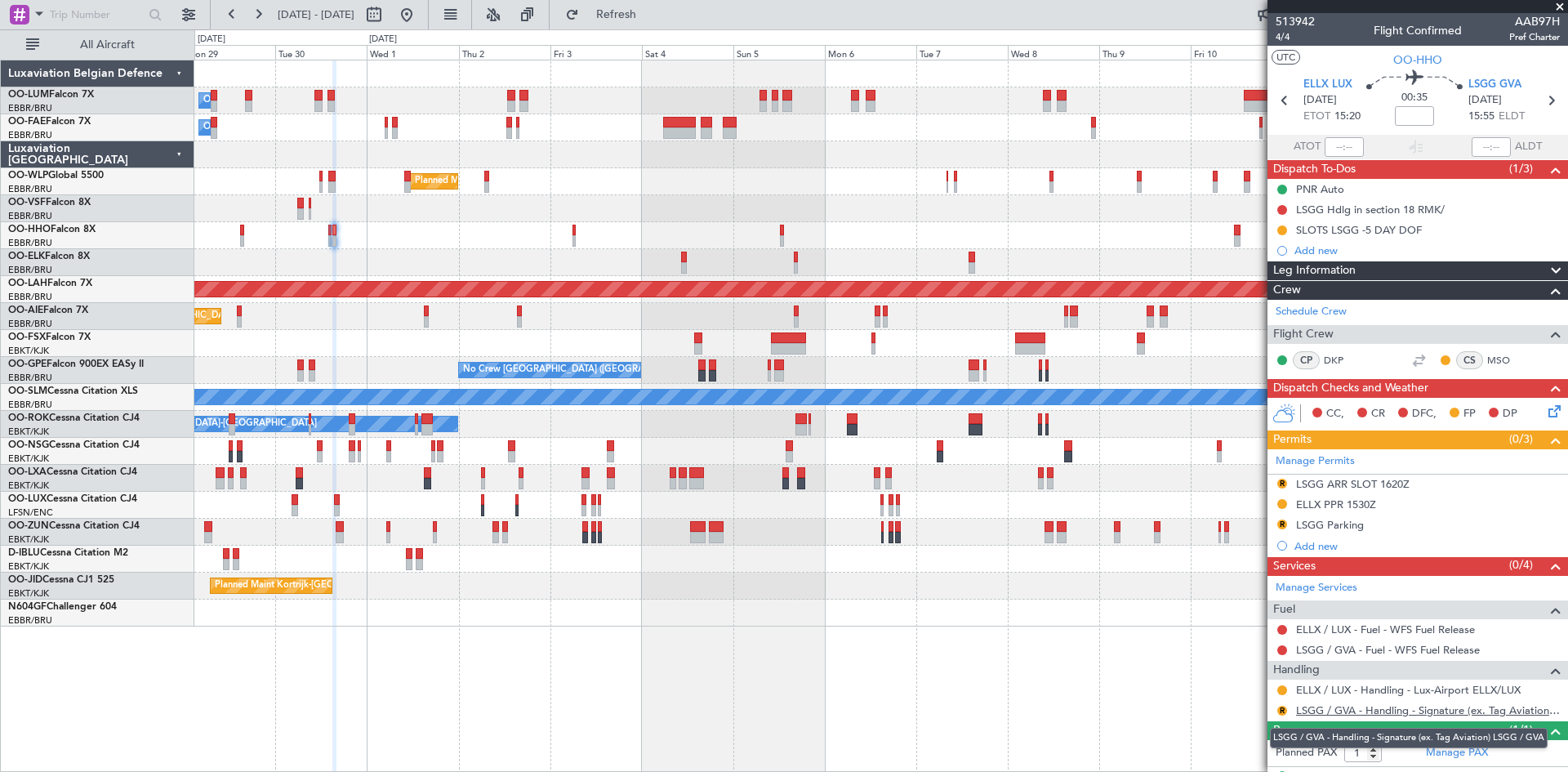
click at [1347, 708] on link "LSGG / GVA - Handling - Signature (ex. Tag Aviation) LSGG / GVA" at bounding box center [1428, 710] width 264 height 14
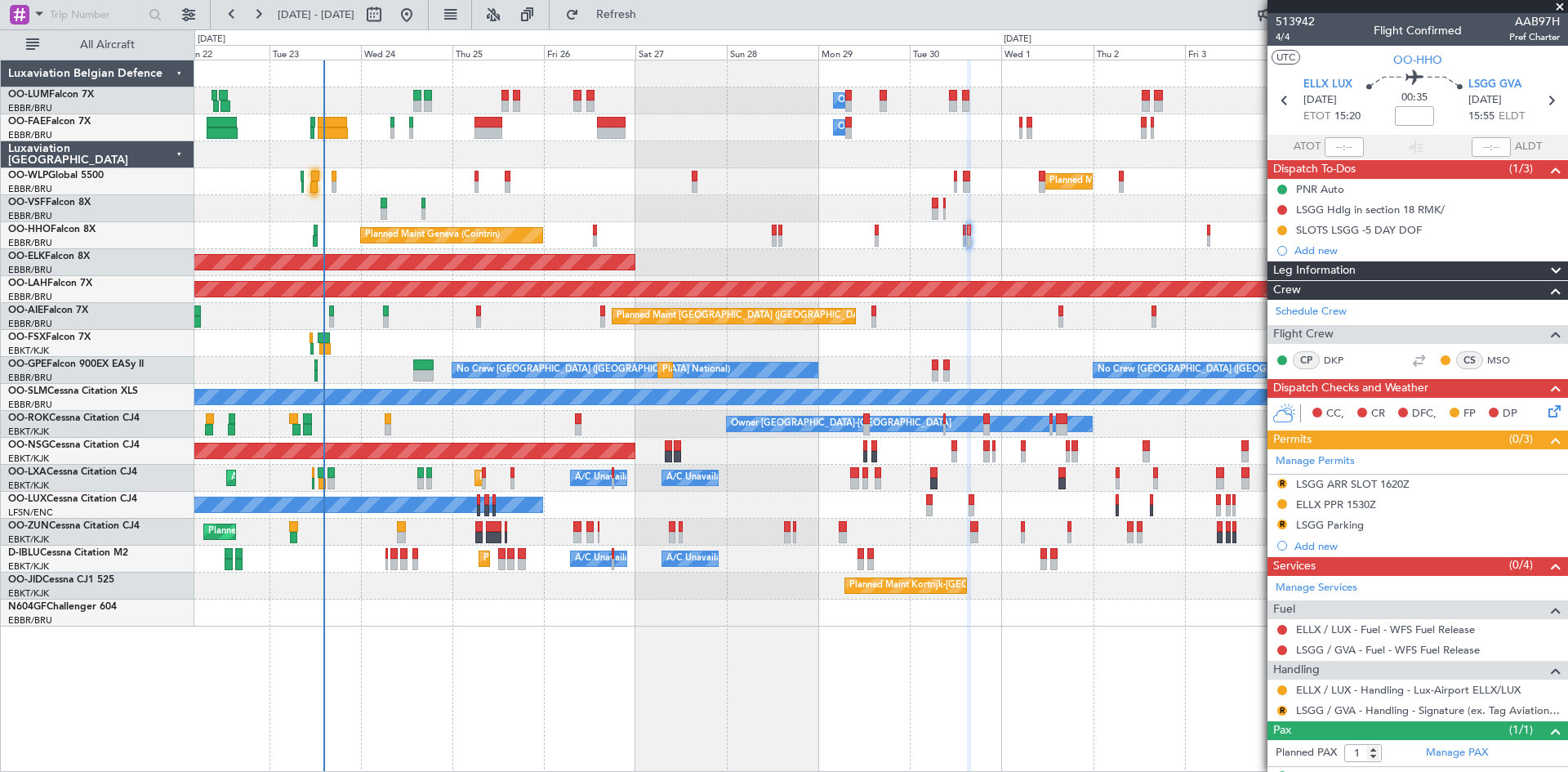
click at [1057, 595] on div "Owner Melsbroek Air Base Planned Maint Brussels (Brussels National) Owner Melsb…" at bounding box center [881, 343] width 1372 height 566
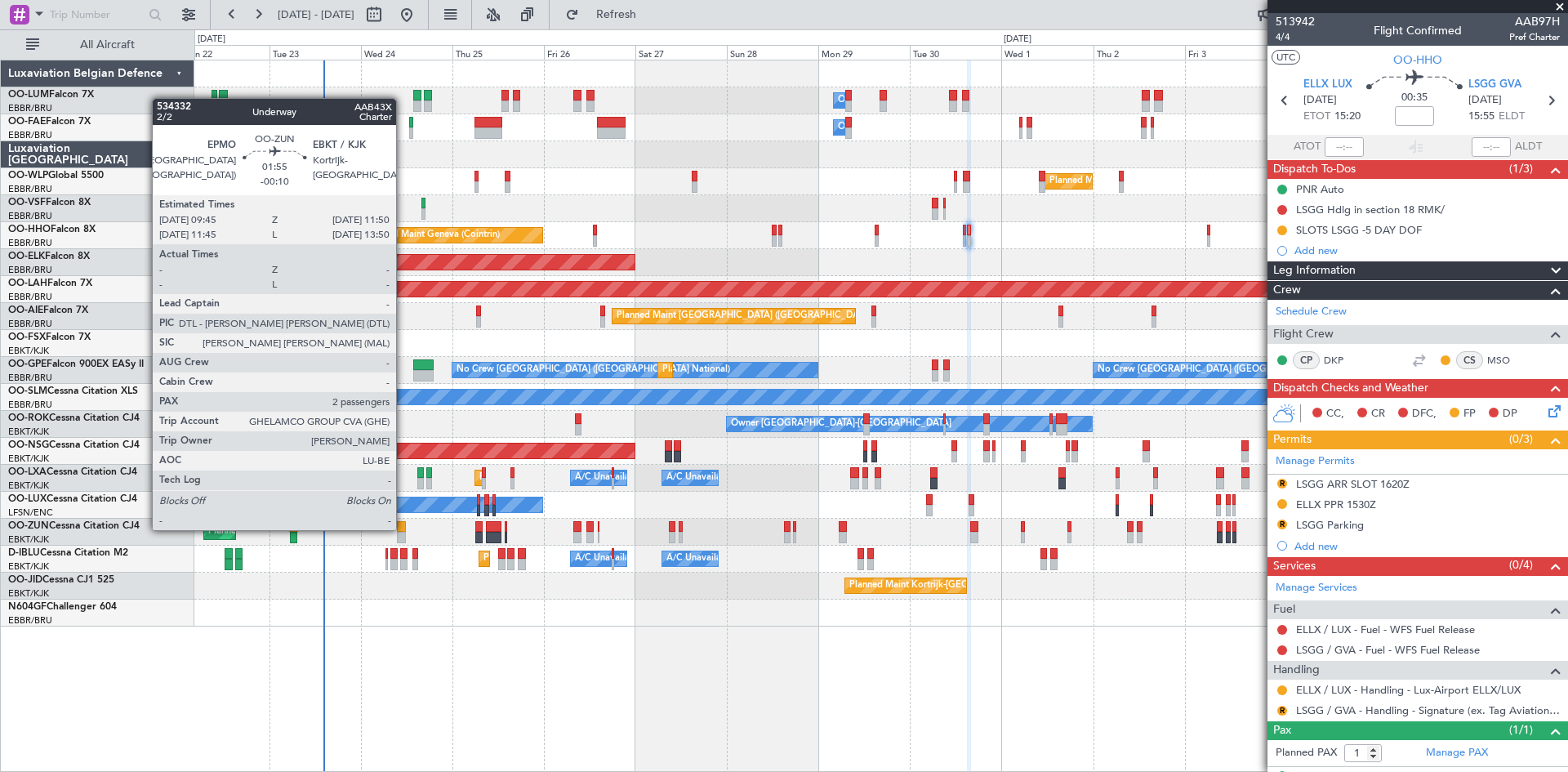
click at [403, 528] on div at bounding box center [400, 527] width 8 height 11
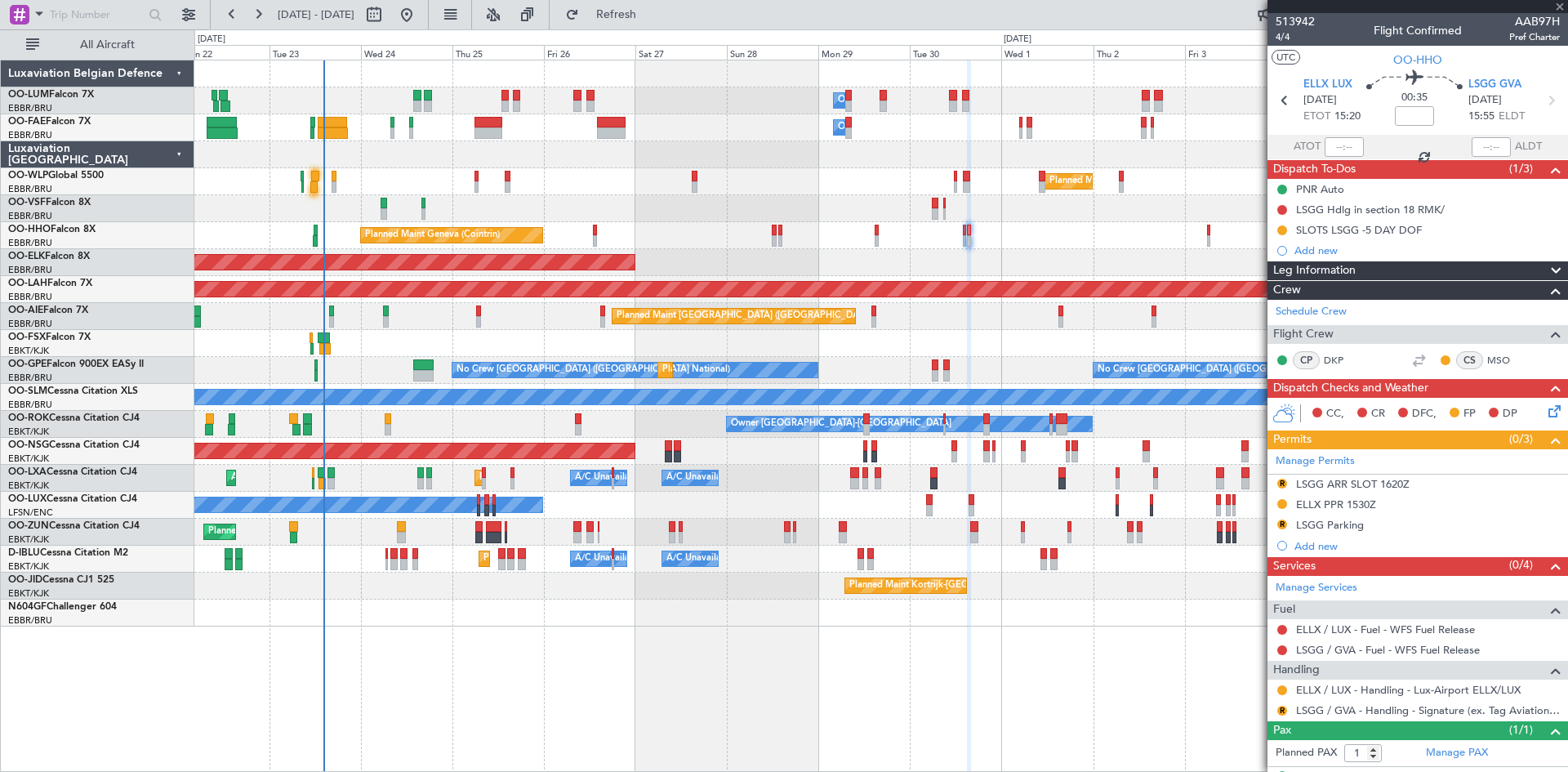
type input "-00:10"
type input "2"
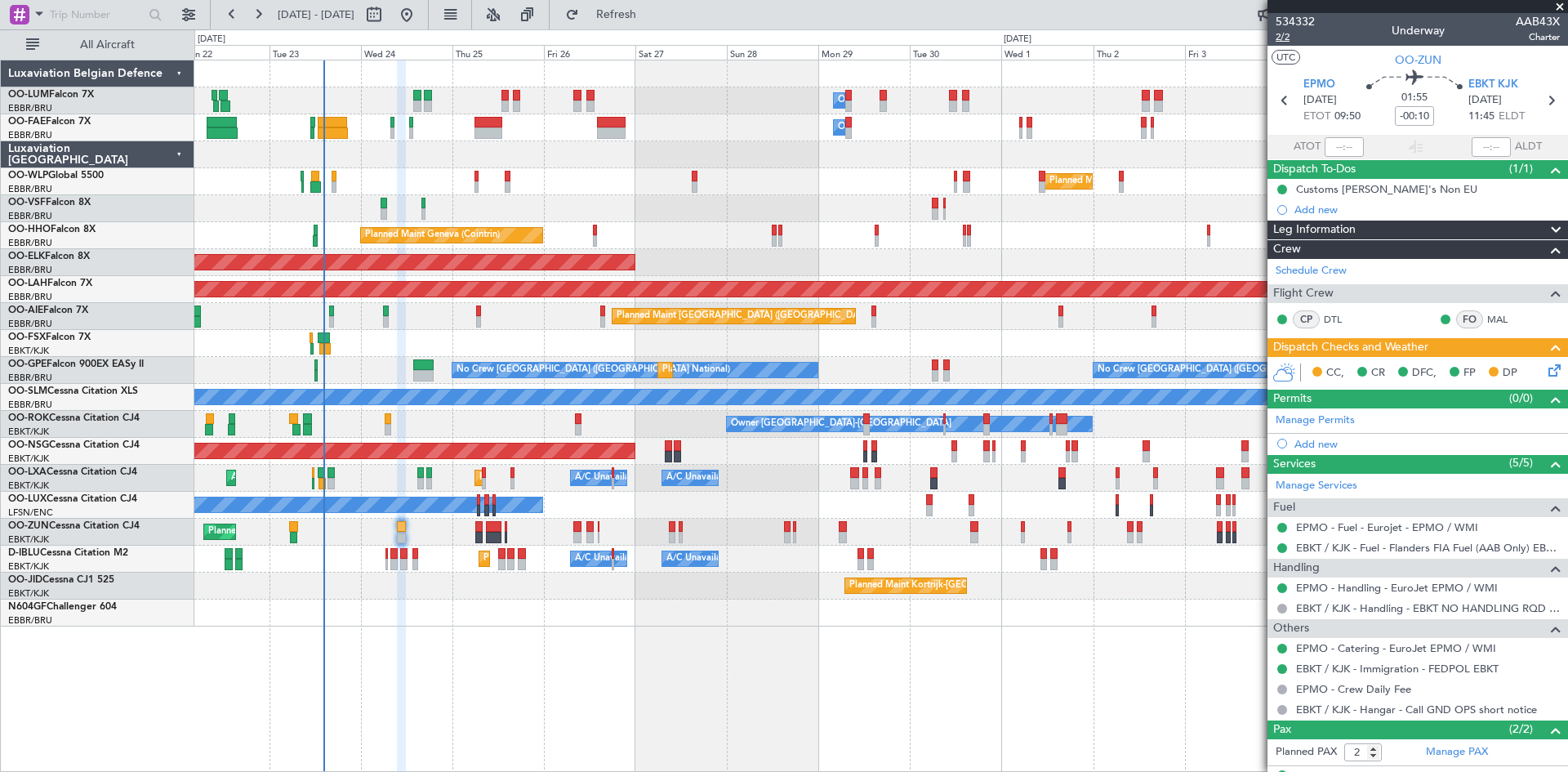
click at [1283, 37] on span "2/2" at bounding box center [1295, 37] width 39 height 14
click at [575, 647] on div "Owner Melsbroek Air Base Planned Maint Brussels (Brussels National) Owner Melsb…" at bounding box center [881, 416] width 1373 height 713
click at [1545, 368] on icon at bounding box center [1552, 368] width 13 height 13
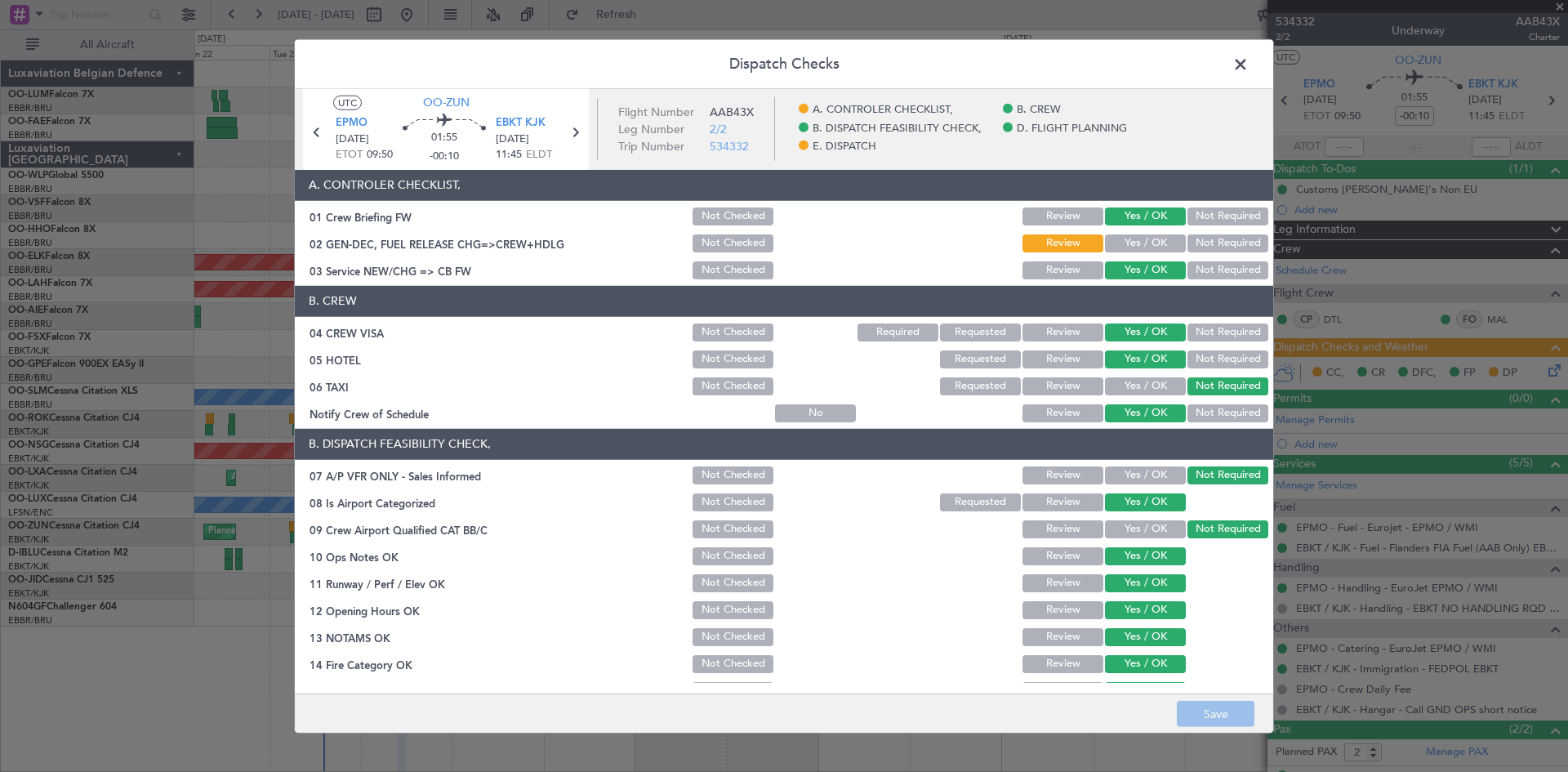
click at [1248, 64] on span at bounding box center [1248, 68] width 0 height 33
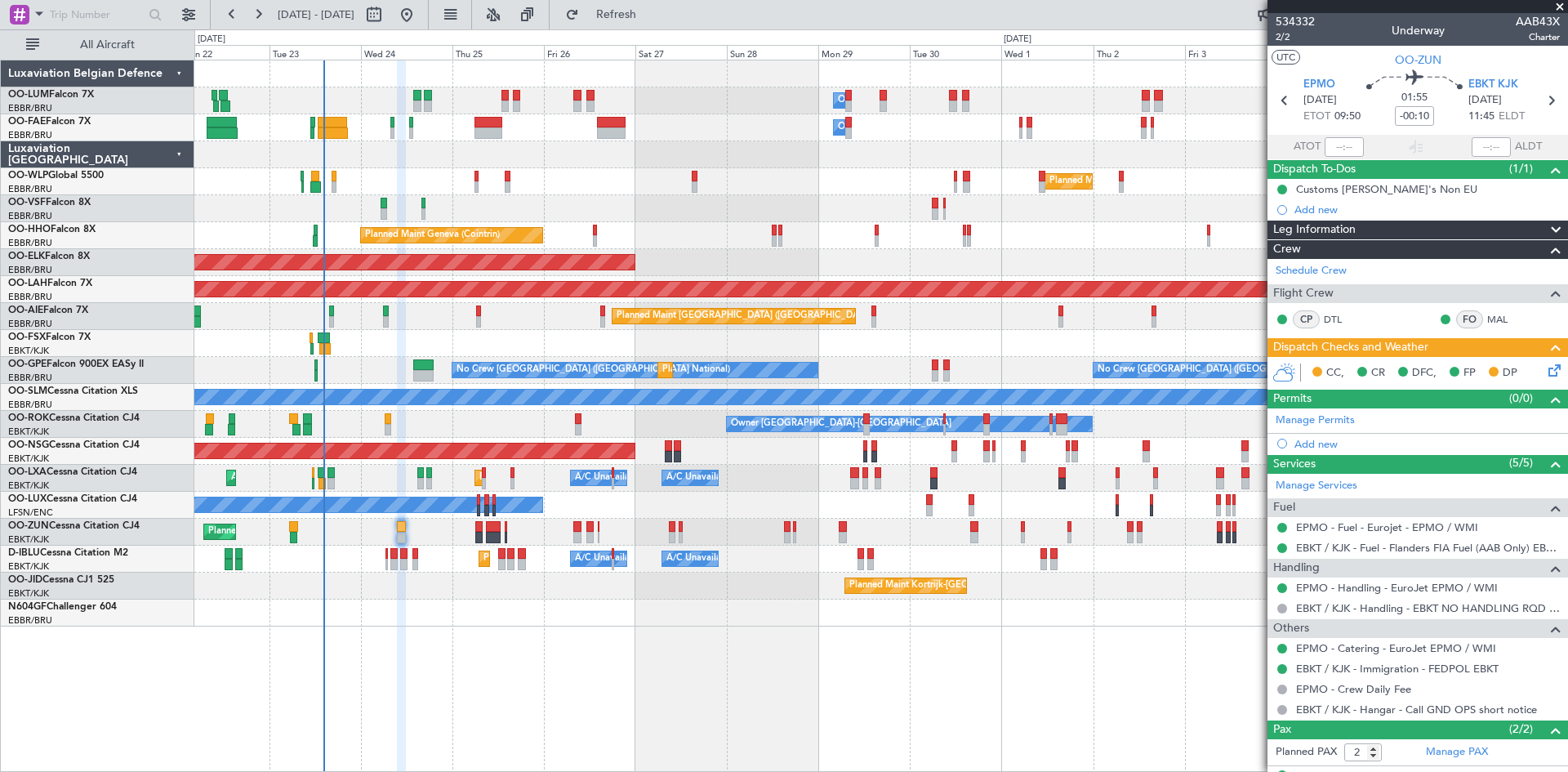
click at [1545, 370] on icon at bounding box center [1552, 368] width 13 height 13
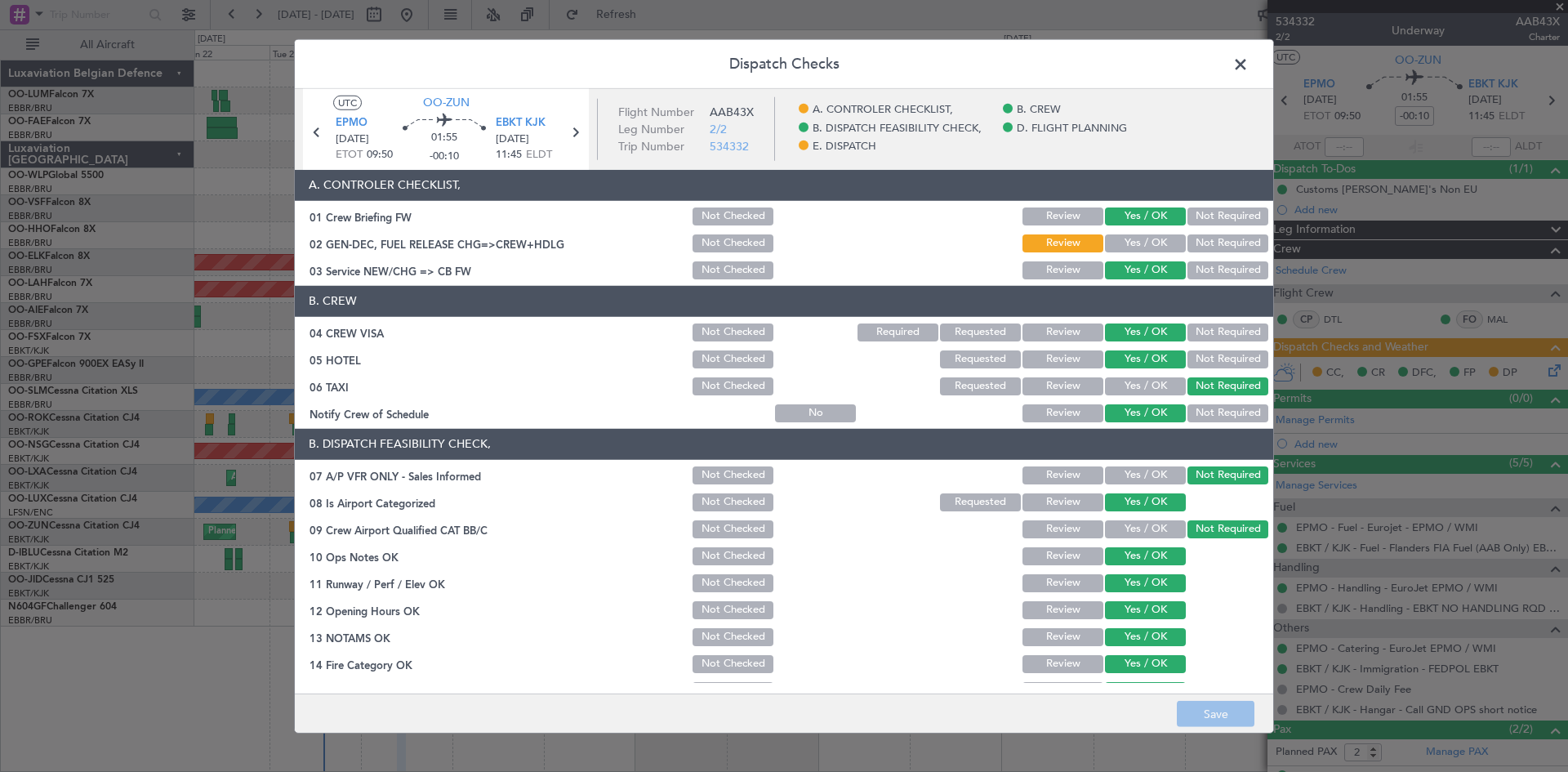
click at [1129, 245] on button "Yes / OK" at bounding box center [1145, 243] width 81 height 18
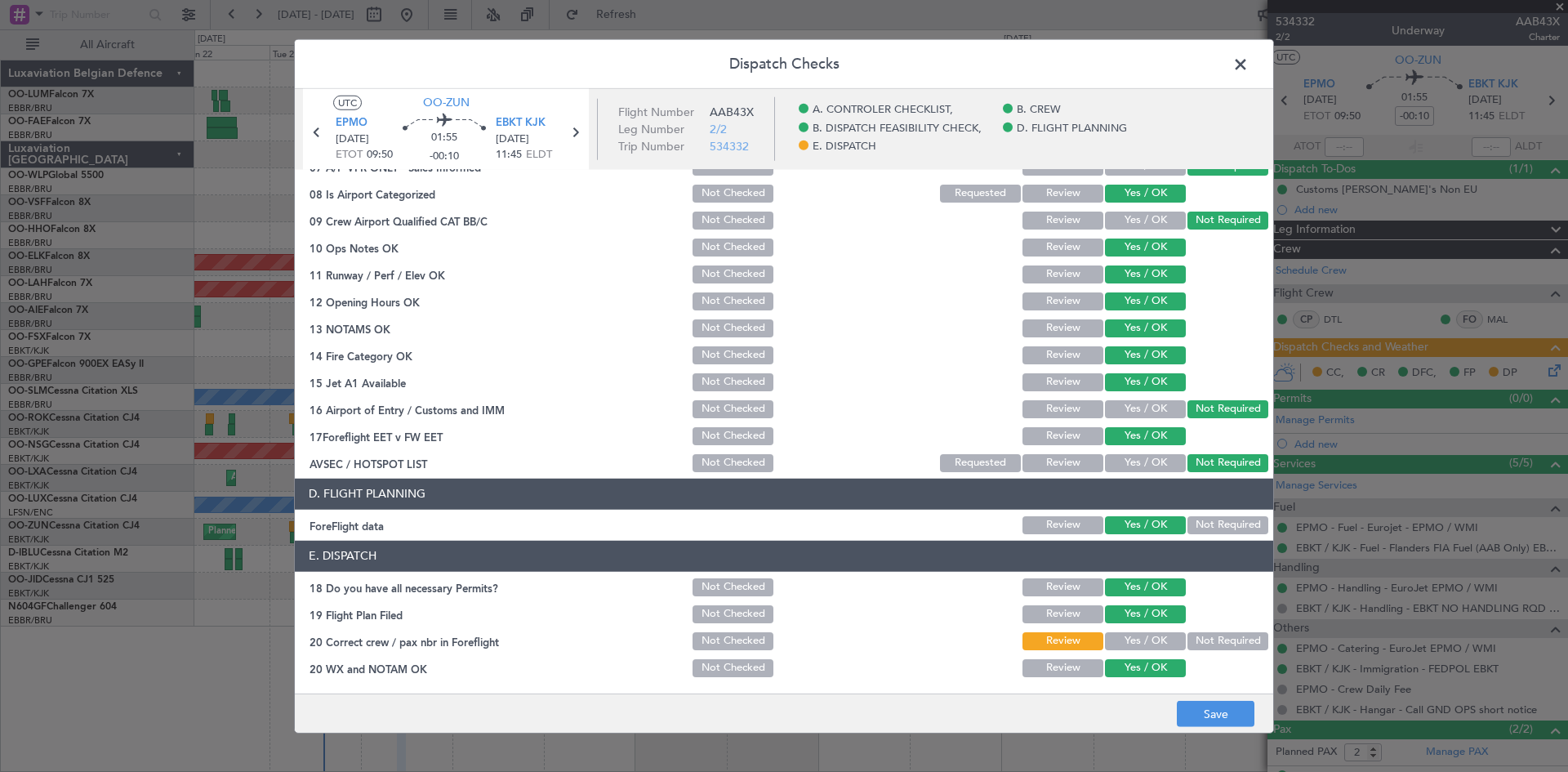
click at [1156, 638] on button "Yes / OK" at bounding box center [1145, 640] width 81 height 18
click at [1240, 710] on button "Save" at bounding box center [1215, 714] width 78 height 26
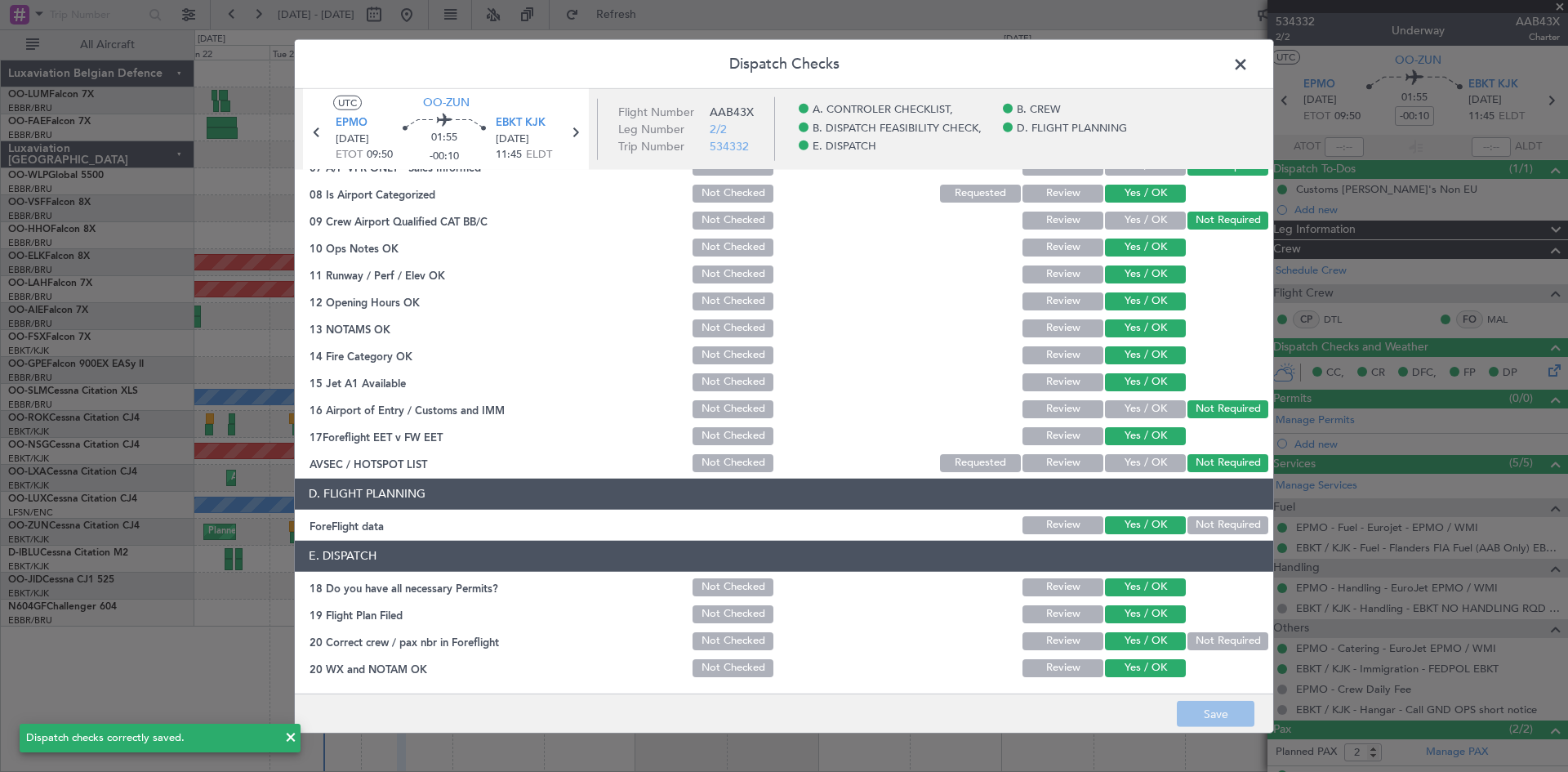
click at [1248, 64] on span at bounding box center [1248, 68] width 0 height 33
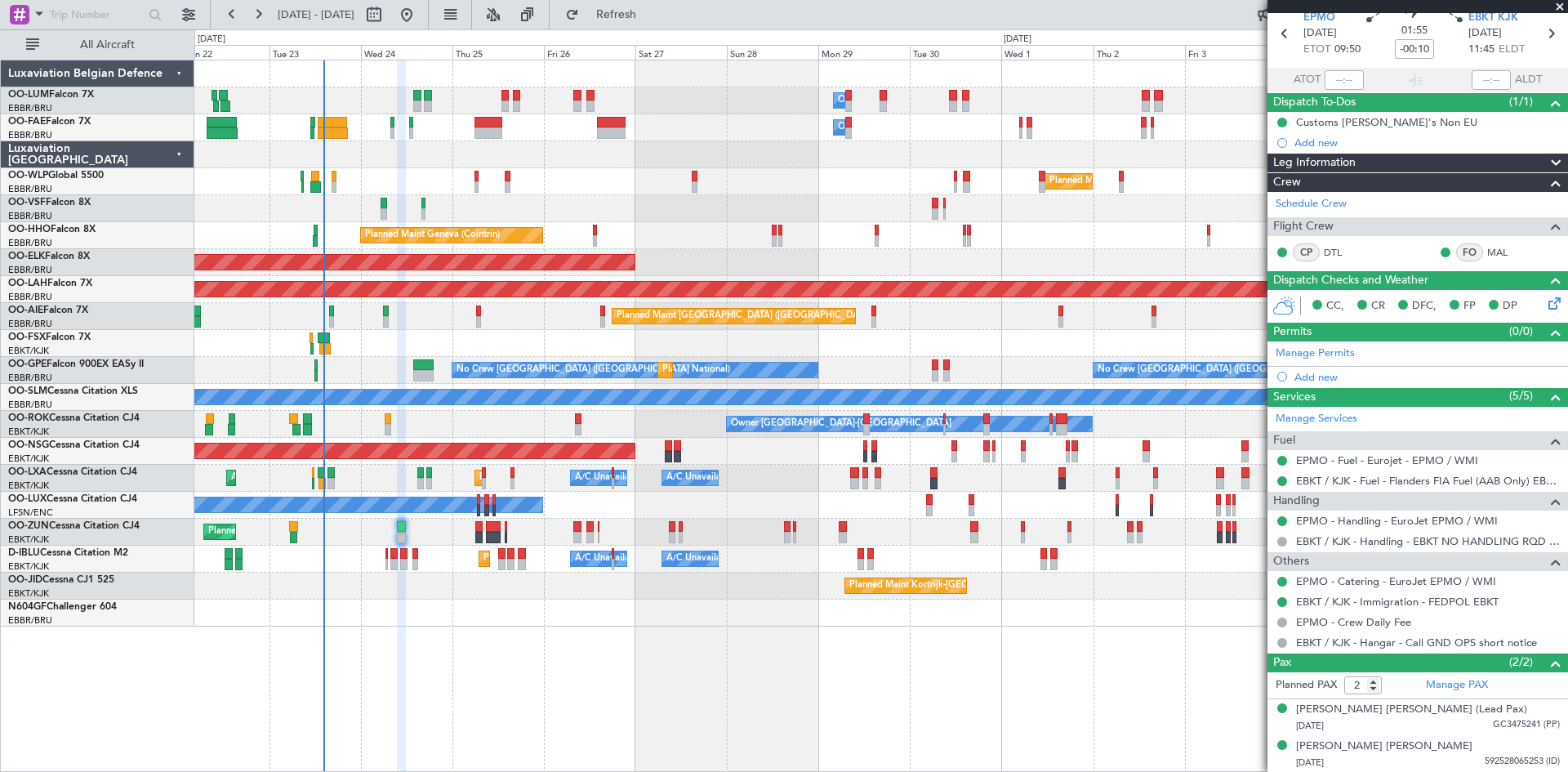
scroll to position [0, 0]
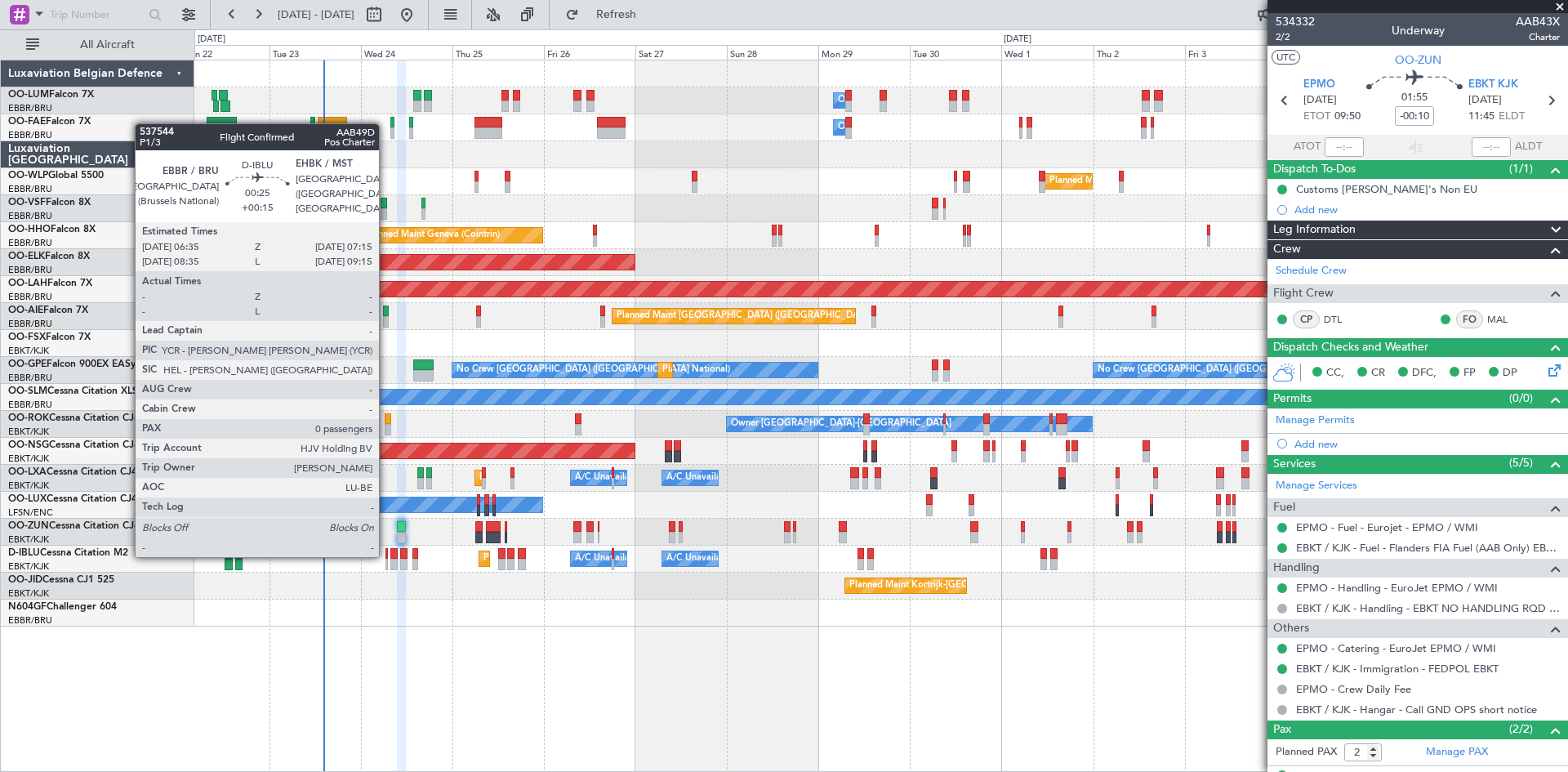
click at [386, 556] on div at bounding box center [386, 554] width 3 height 11
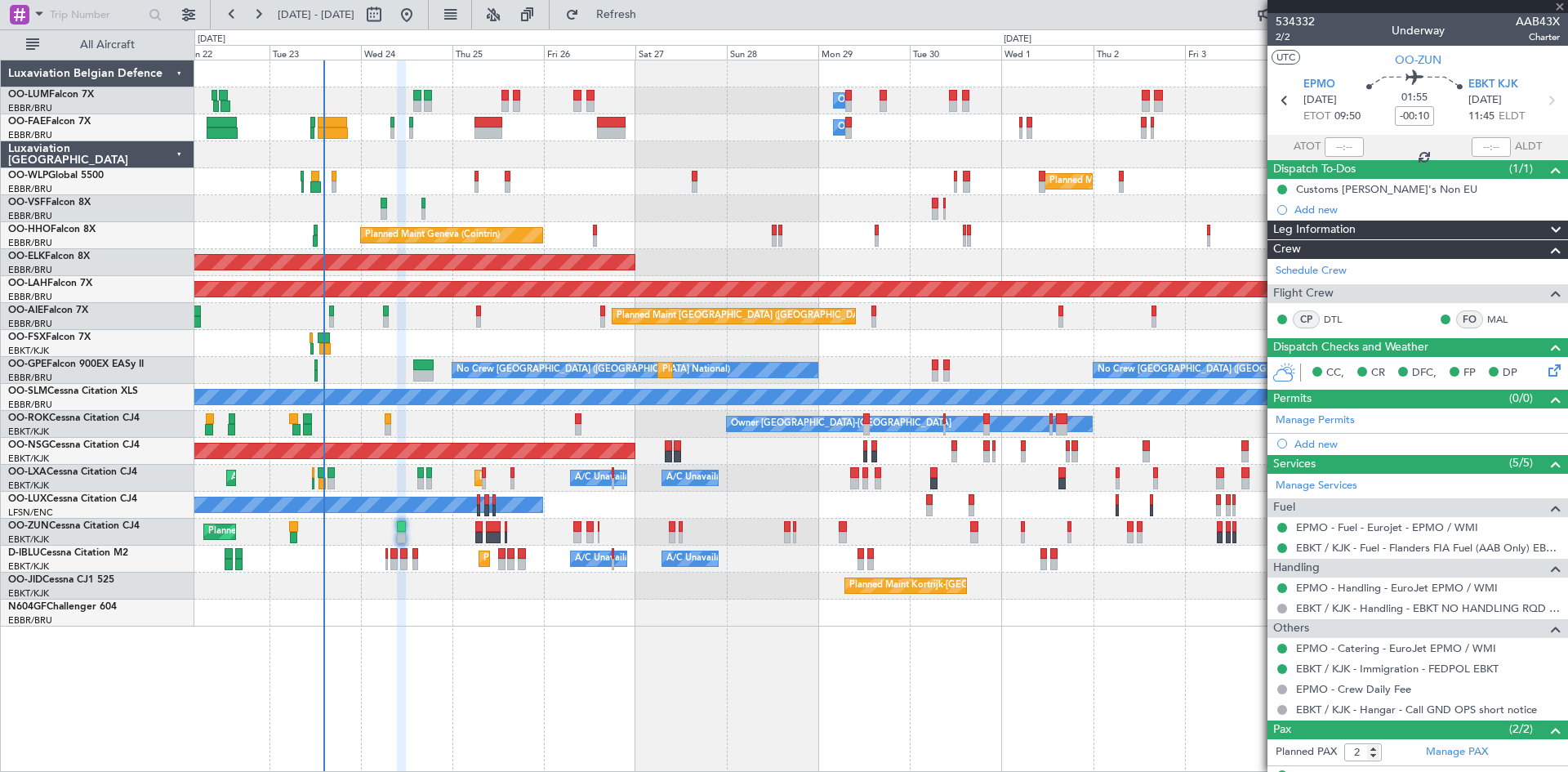
type input "+00:15"
type input "0"
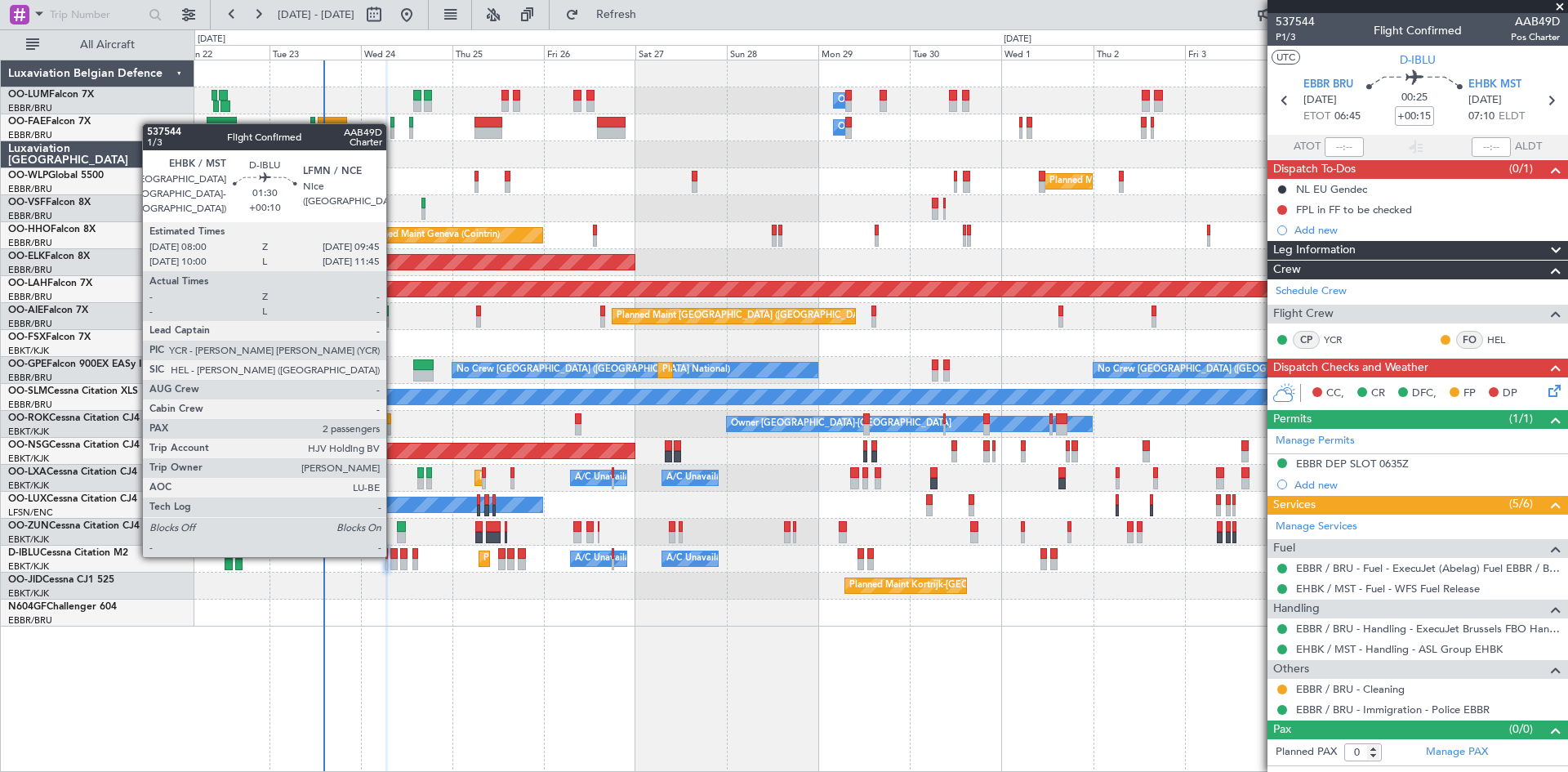
click at [397, 556] on div at bounding box center [394, 554] width 8 height 11
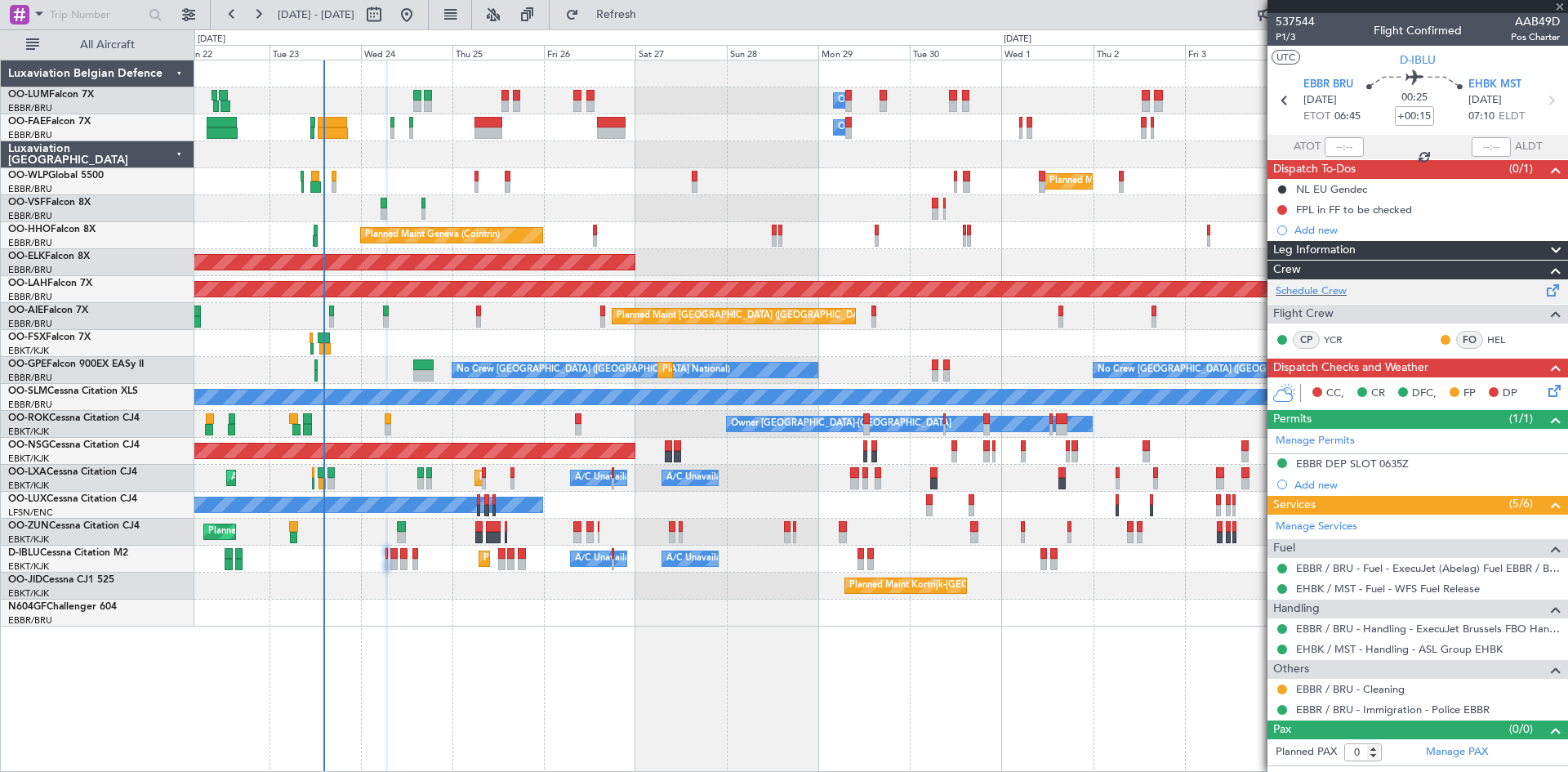
type input "+00:10"
type input "2"
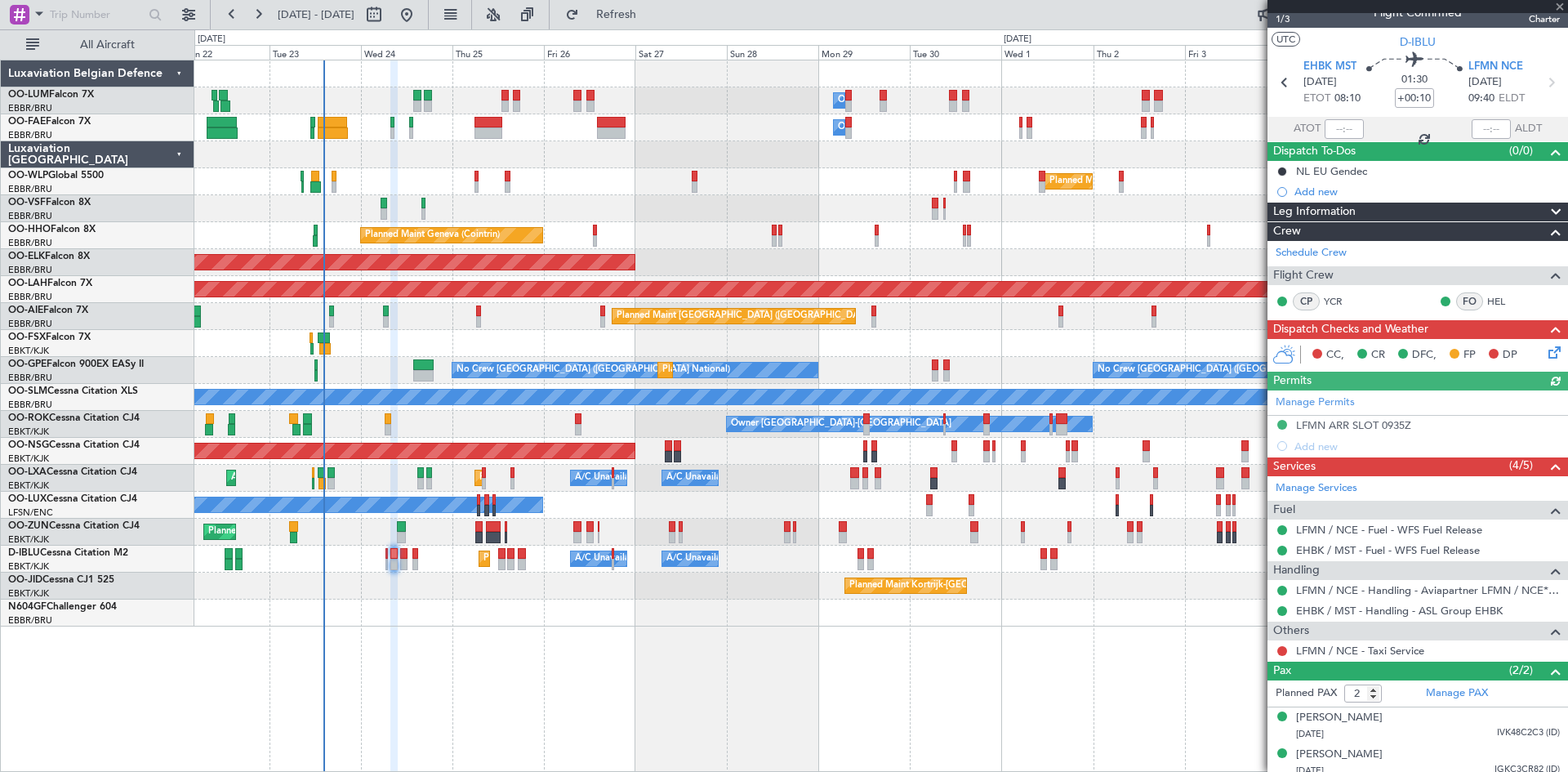
scroll to position [26, 0]
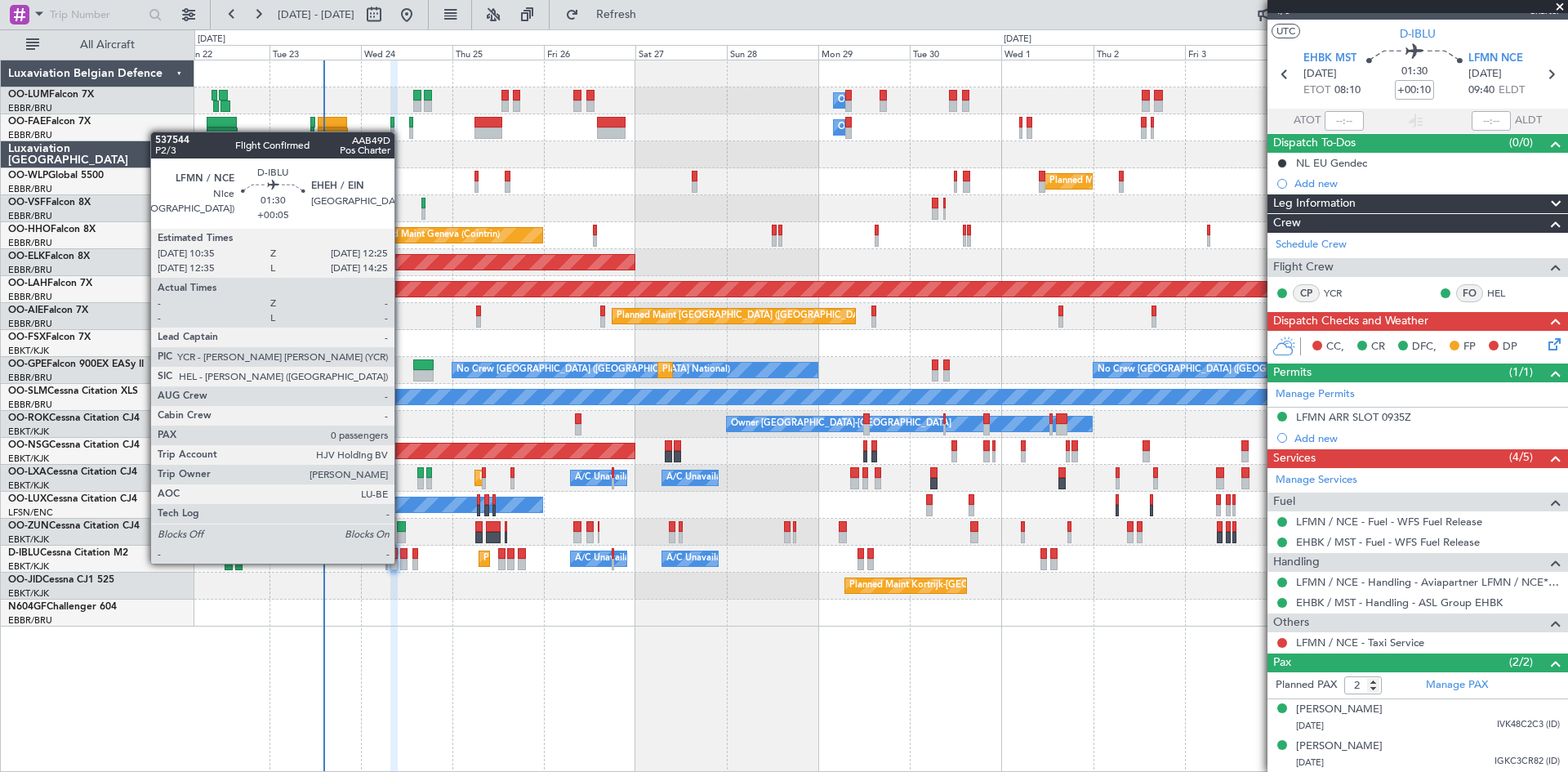
click at [402, 562] on div at bounding box center [404, 564] width 8 height 11
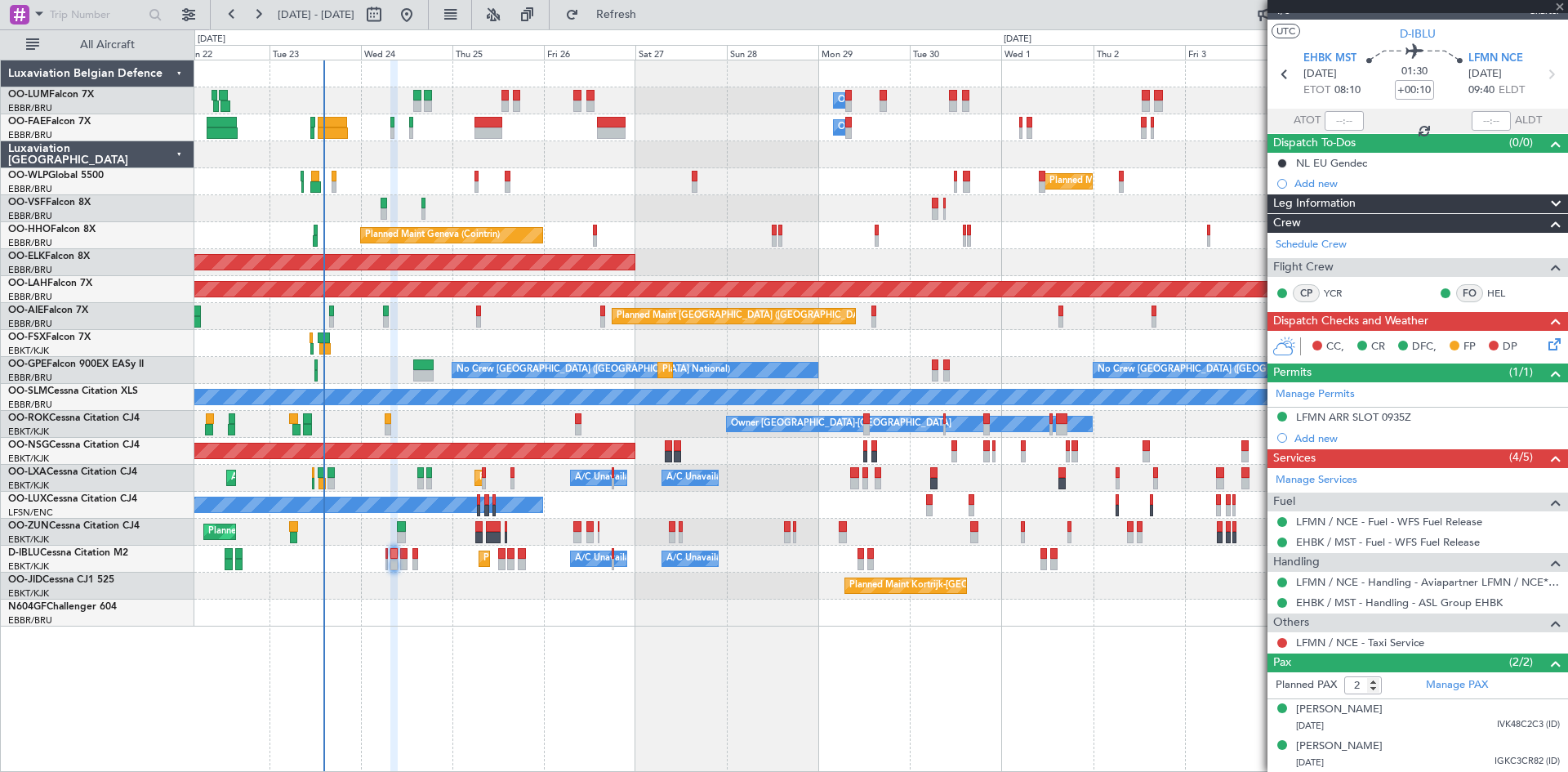
type input "+00:05"
type input "0"
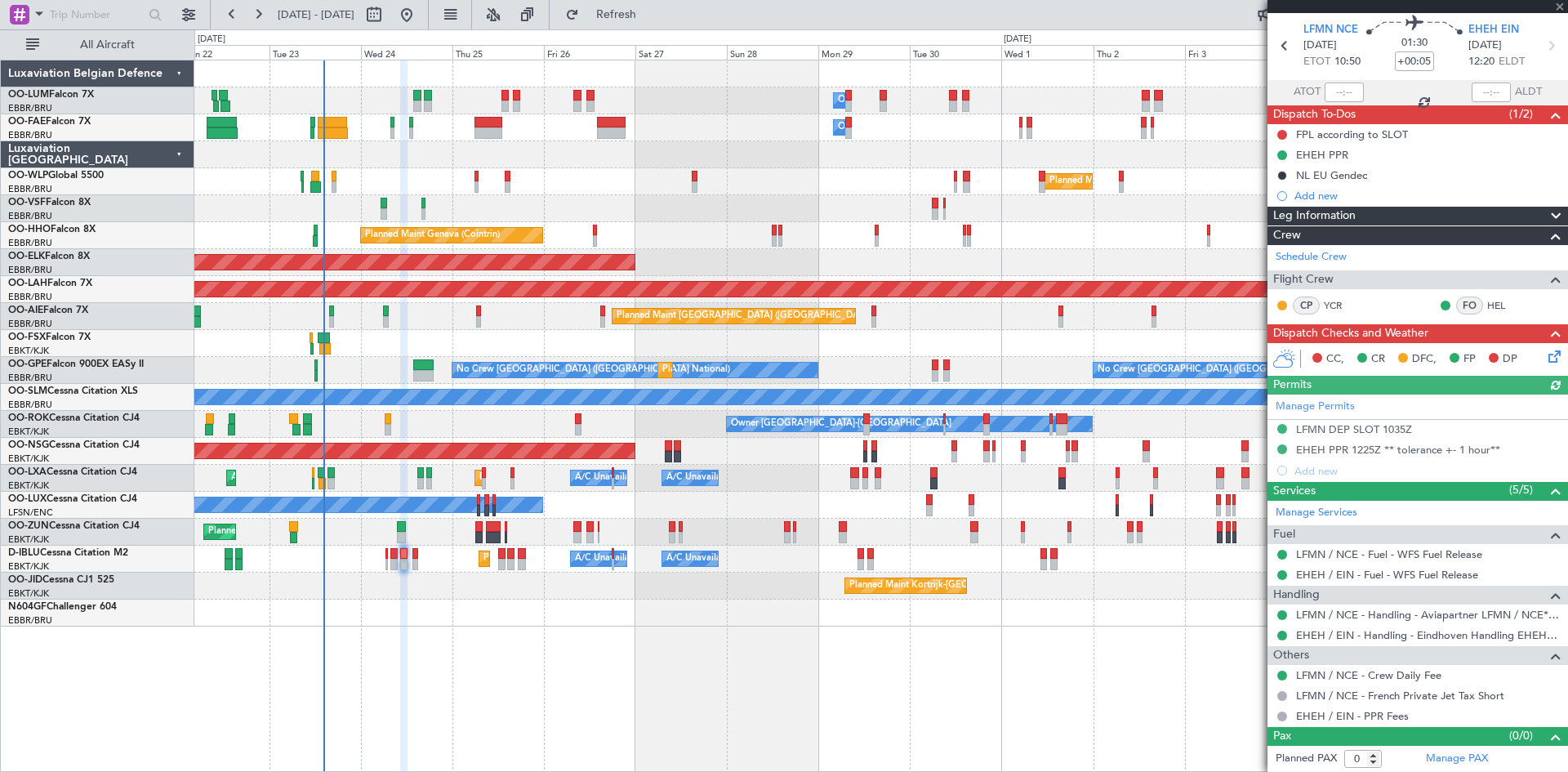
scroll to position [0, 0]
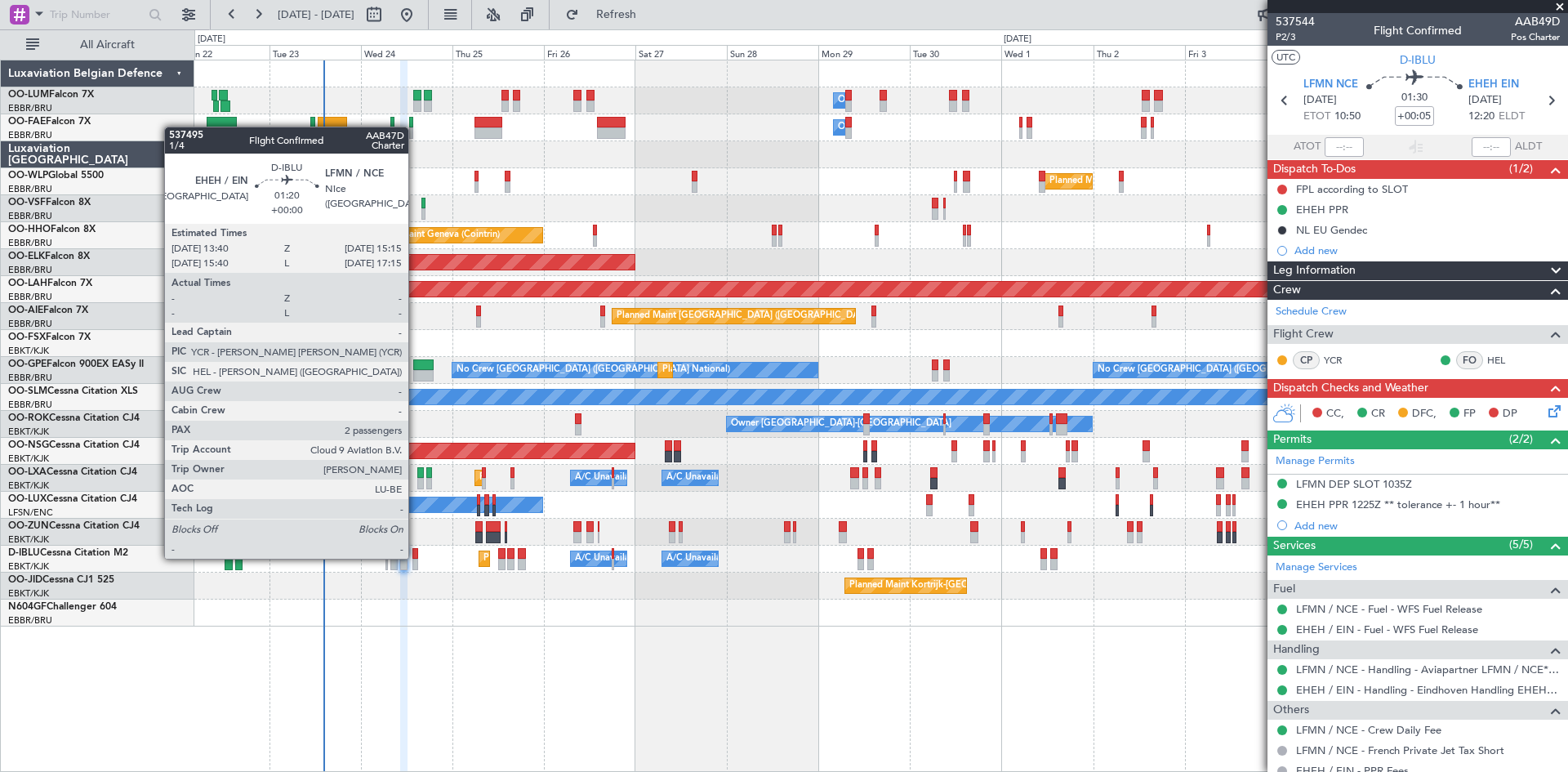
click at [416, 557] on div at bounding box center [416, 554] width 7 height 11
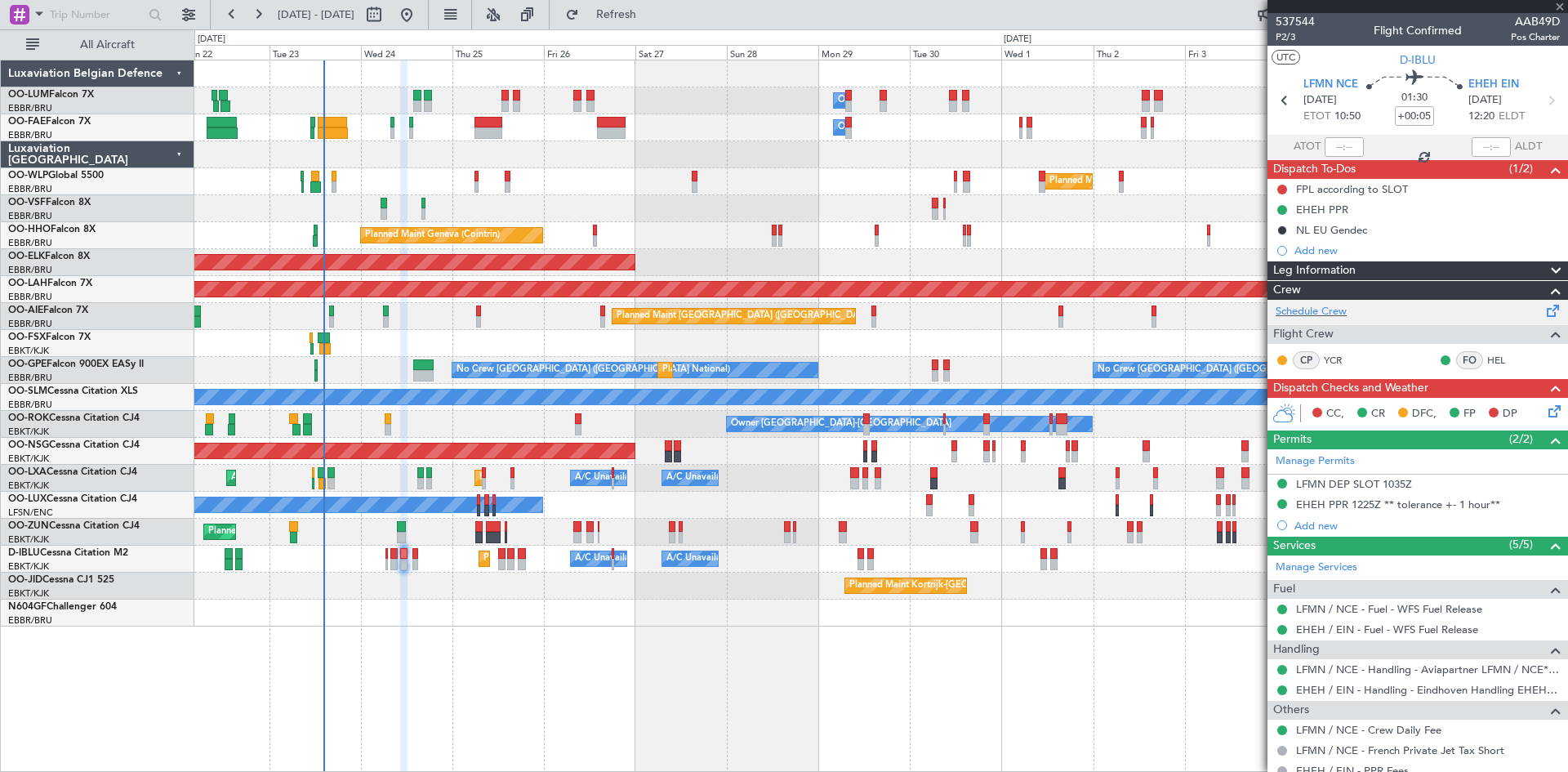
scroll to position [55, 0]
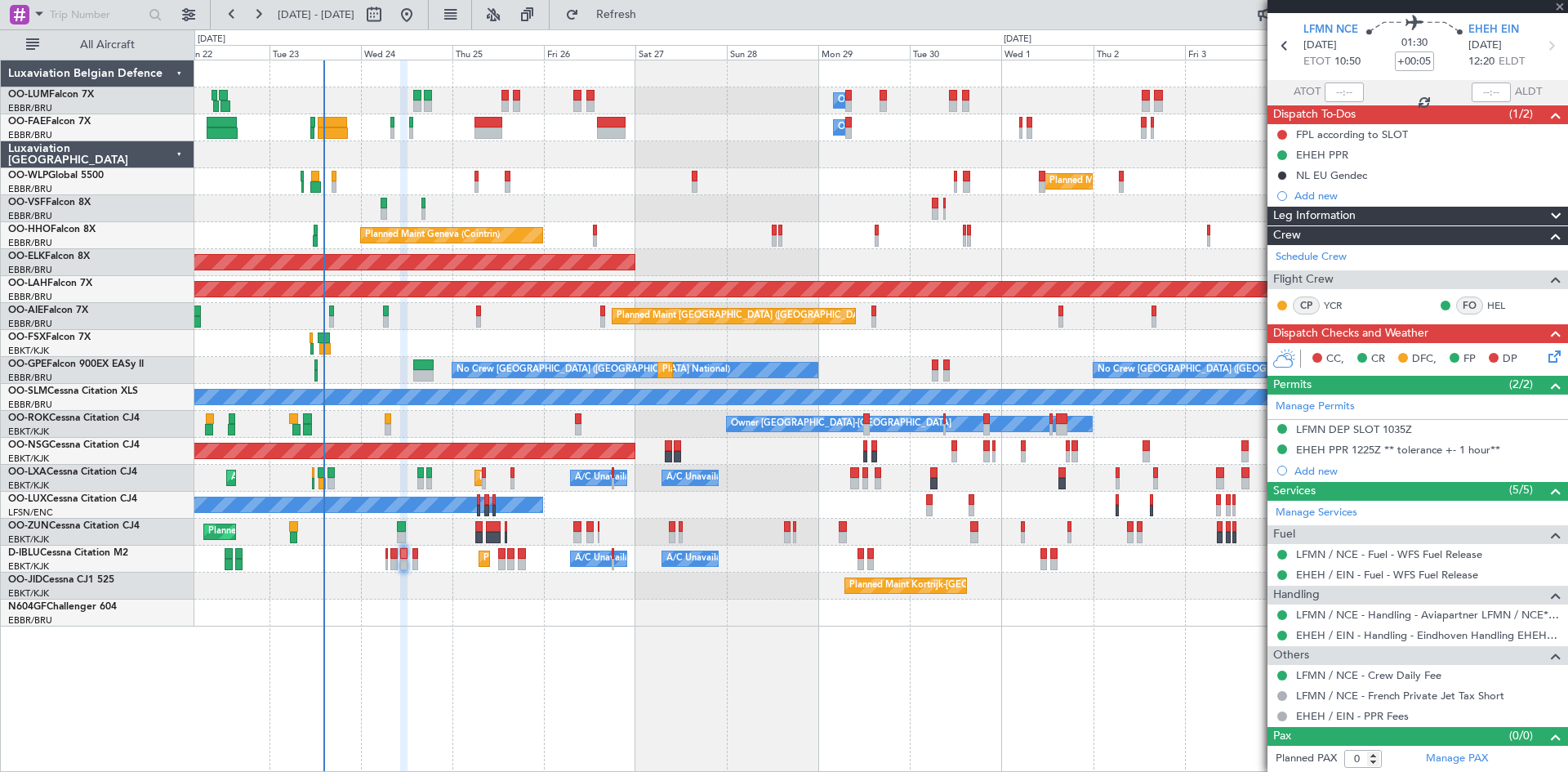
type input "2"
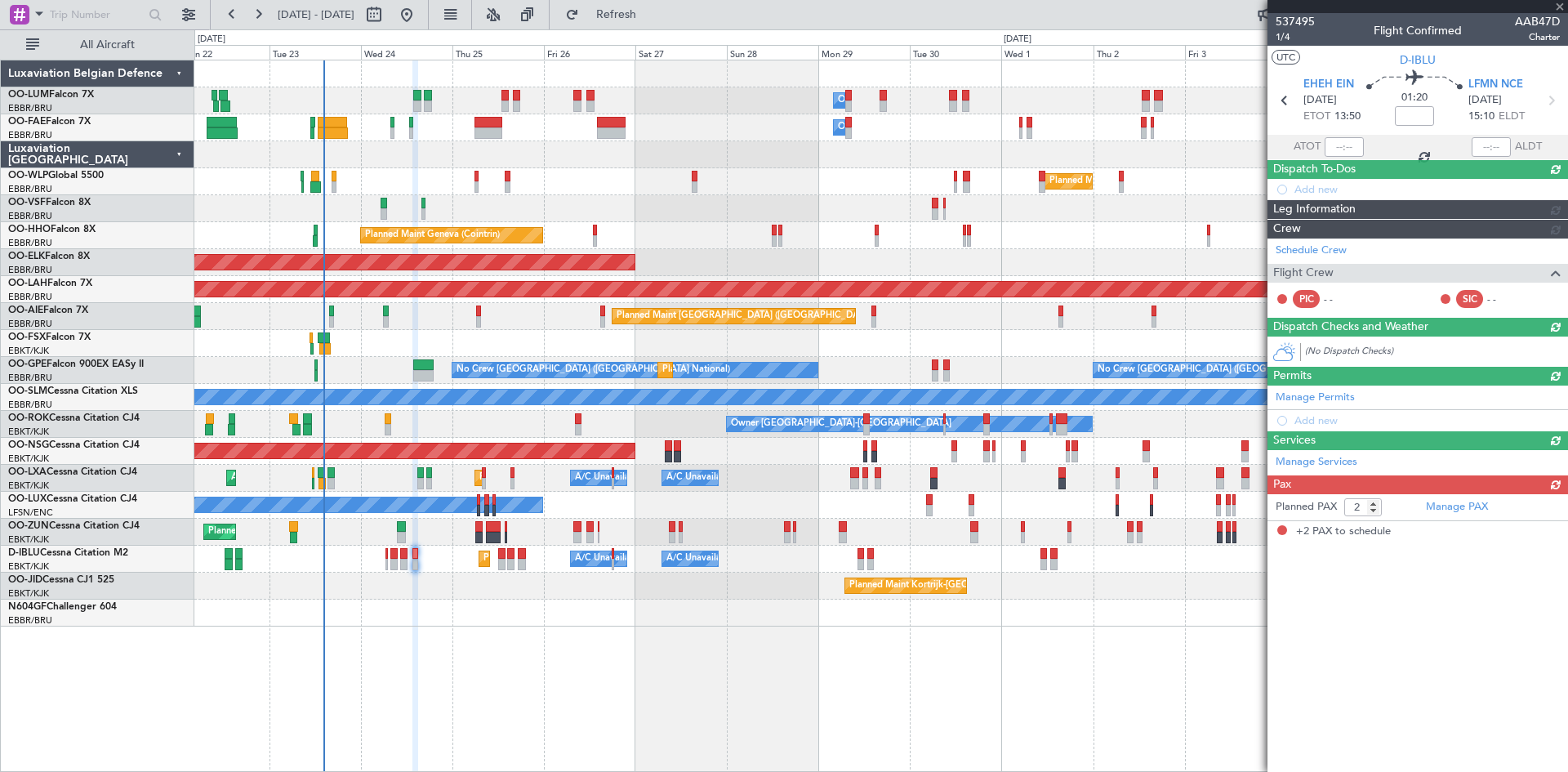
scroll to position [0, 0]
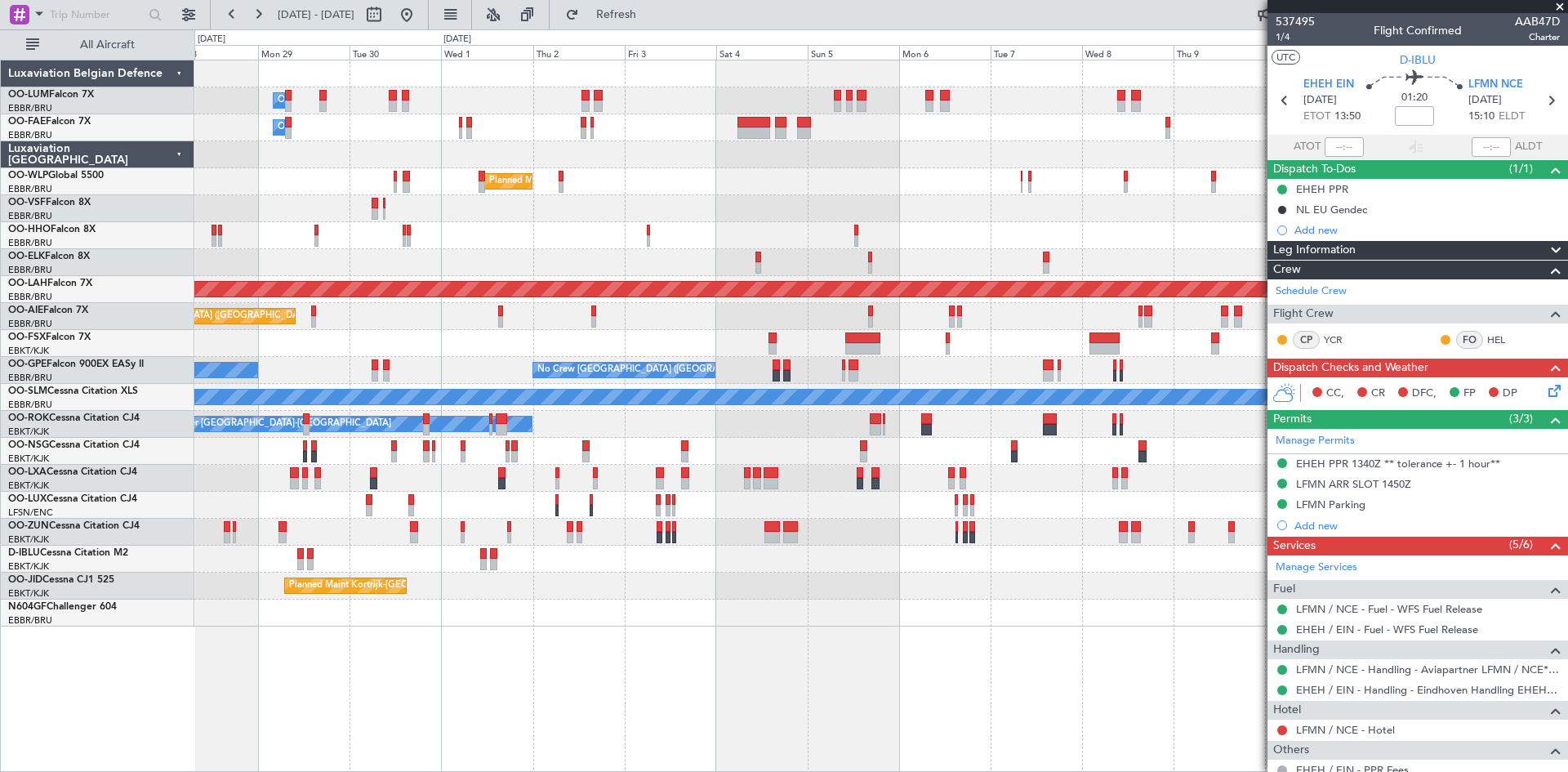
click at [494, 591] on div "Owner Melsbroek Air Base Owner Melsbroek Air Base Owner Melsbroek Air Base Plan…" at bounding box center [881, 343] width 1372 height 566
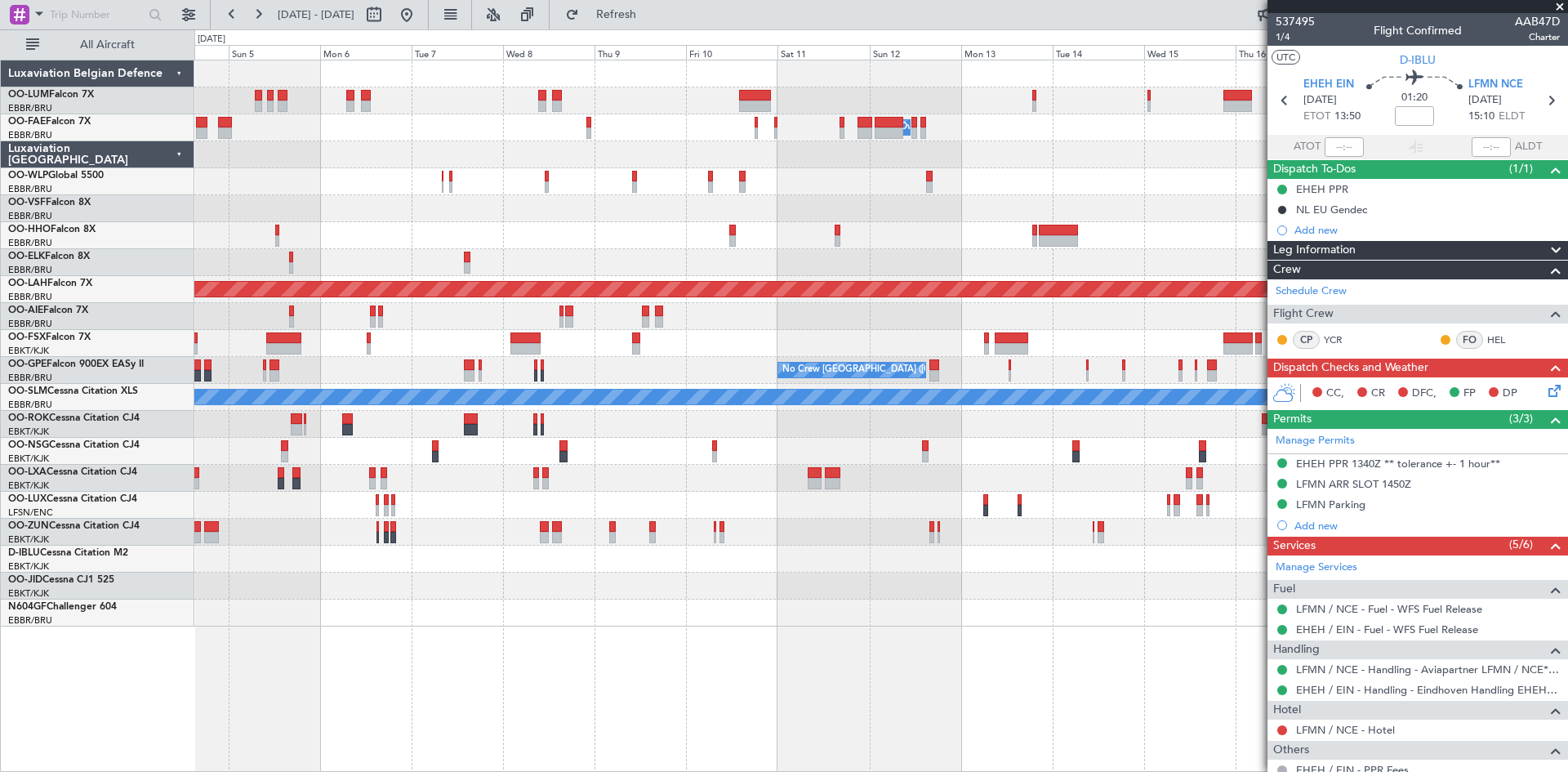
click at [404, 583] on div at bounding box center [881, 586] width 1372 height 27
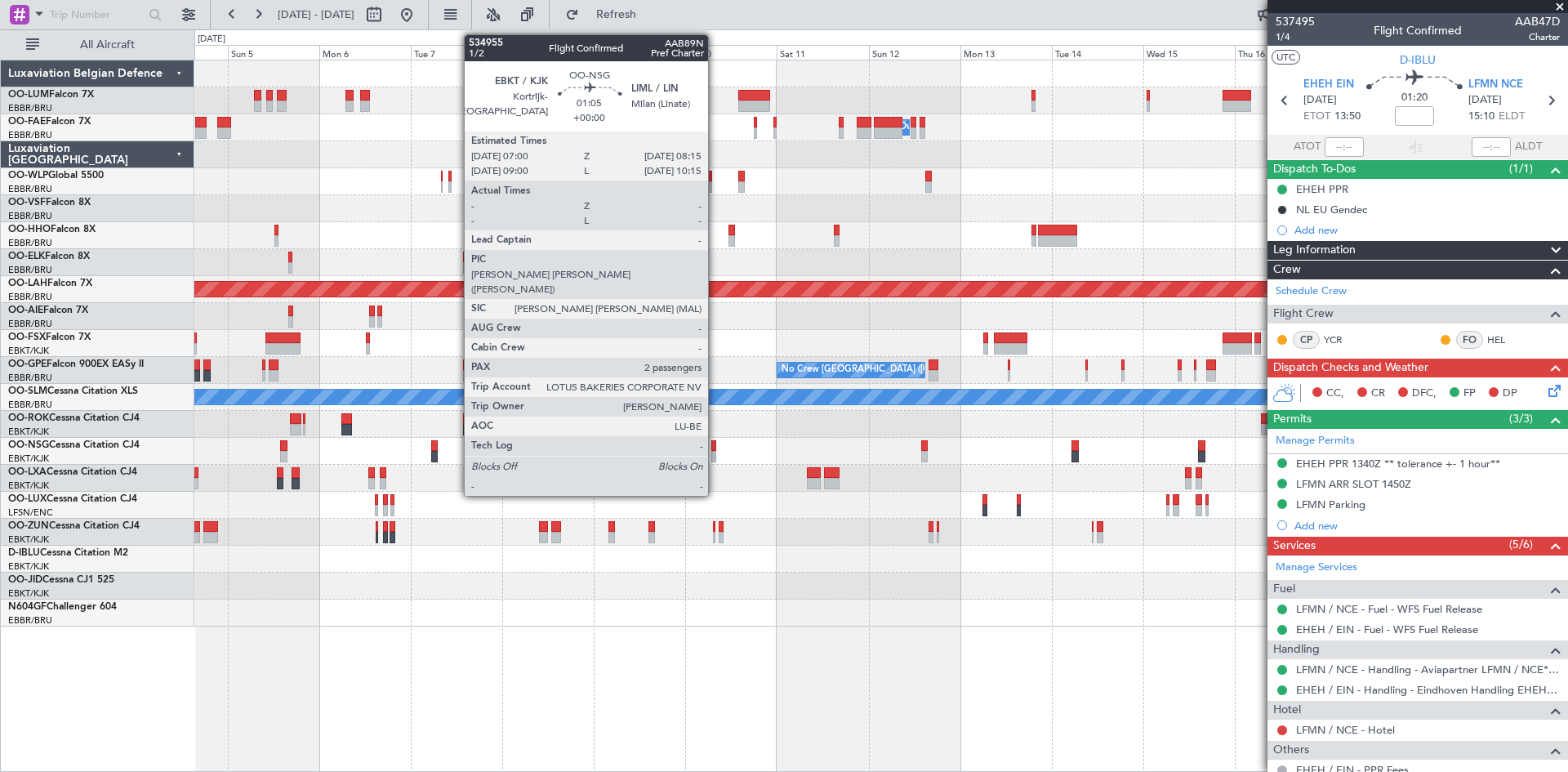
click at [715, 450] on div at bounding box center [713, 446] width 5 height 11
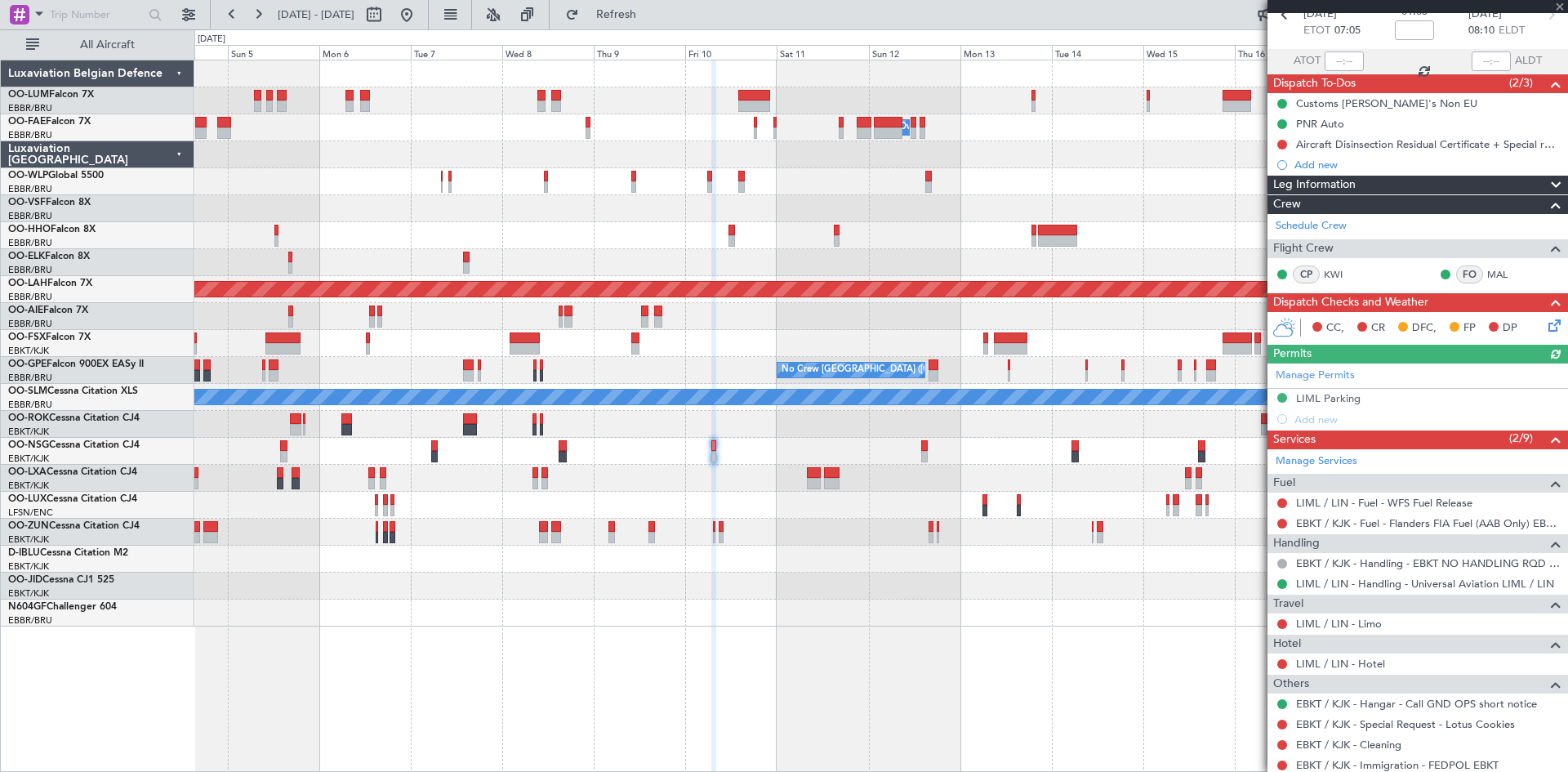
scroll to position [209, 0]
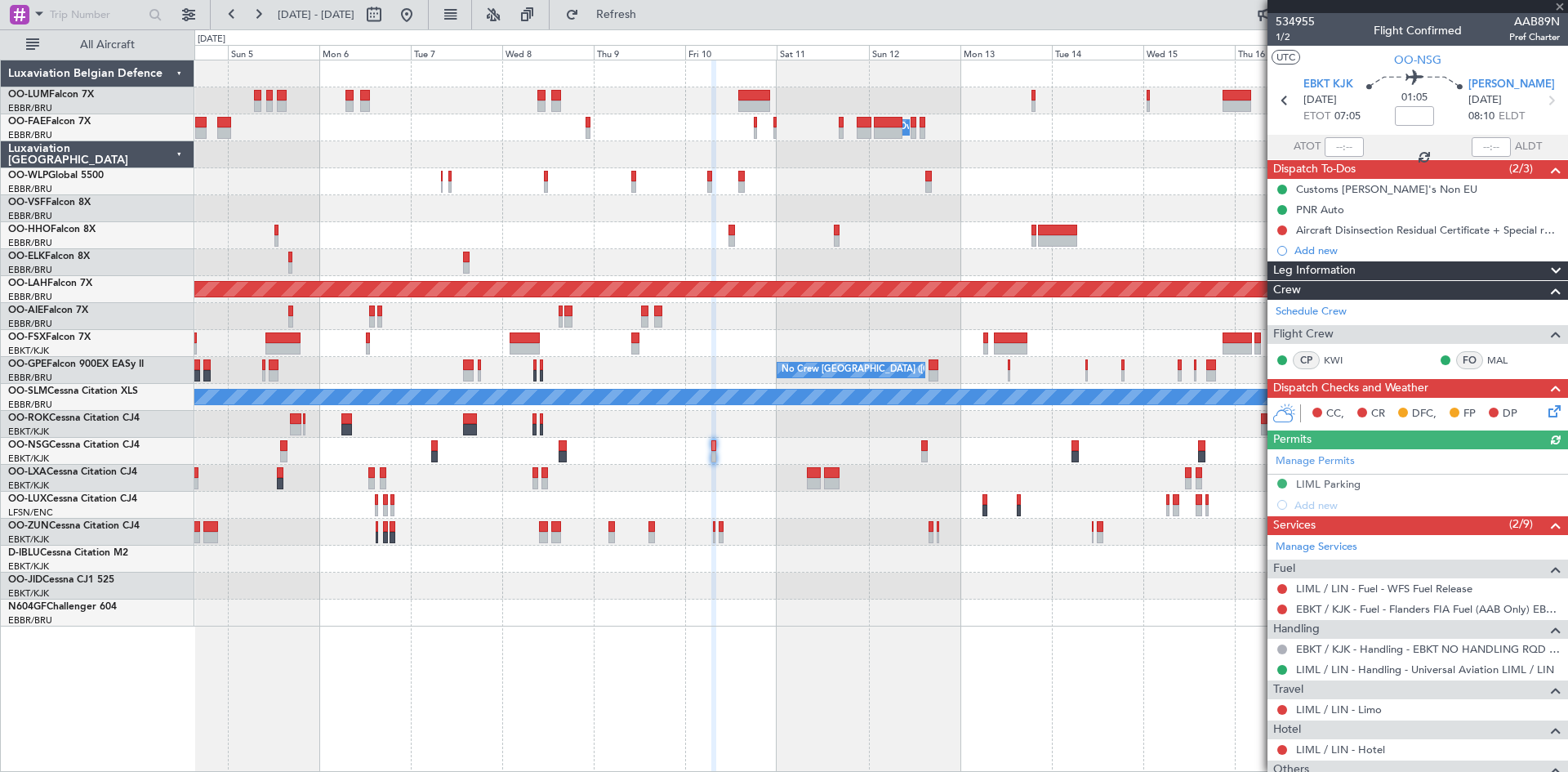
scroll to position [209, 0]
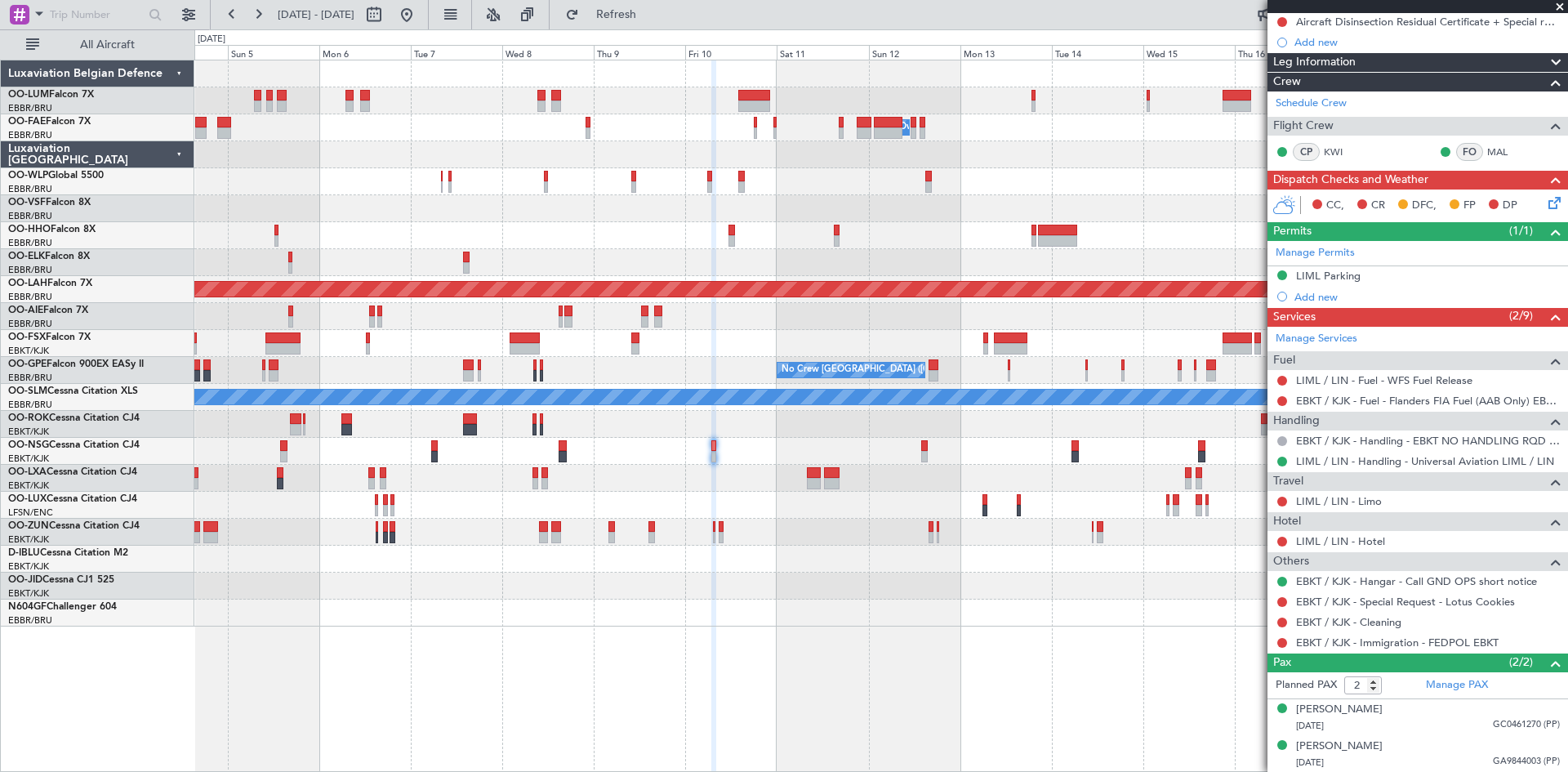
drag, startPoint x: 463, startPoint y: 5, endPoint x: 518, endPoint y: 276, distance: 276.5
click at [420, 5] on button at bounding box center [407, 15] width 26 height 26
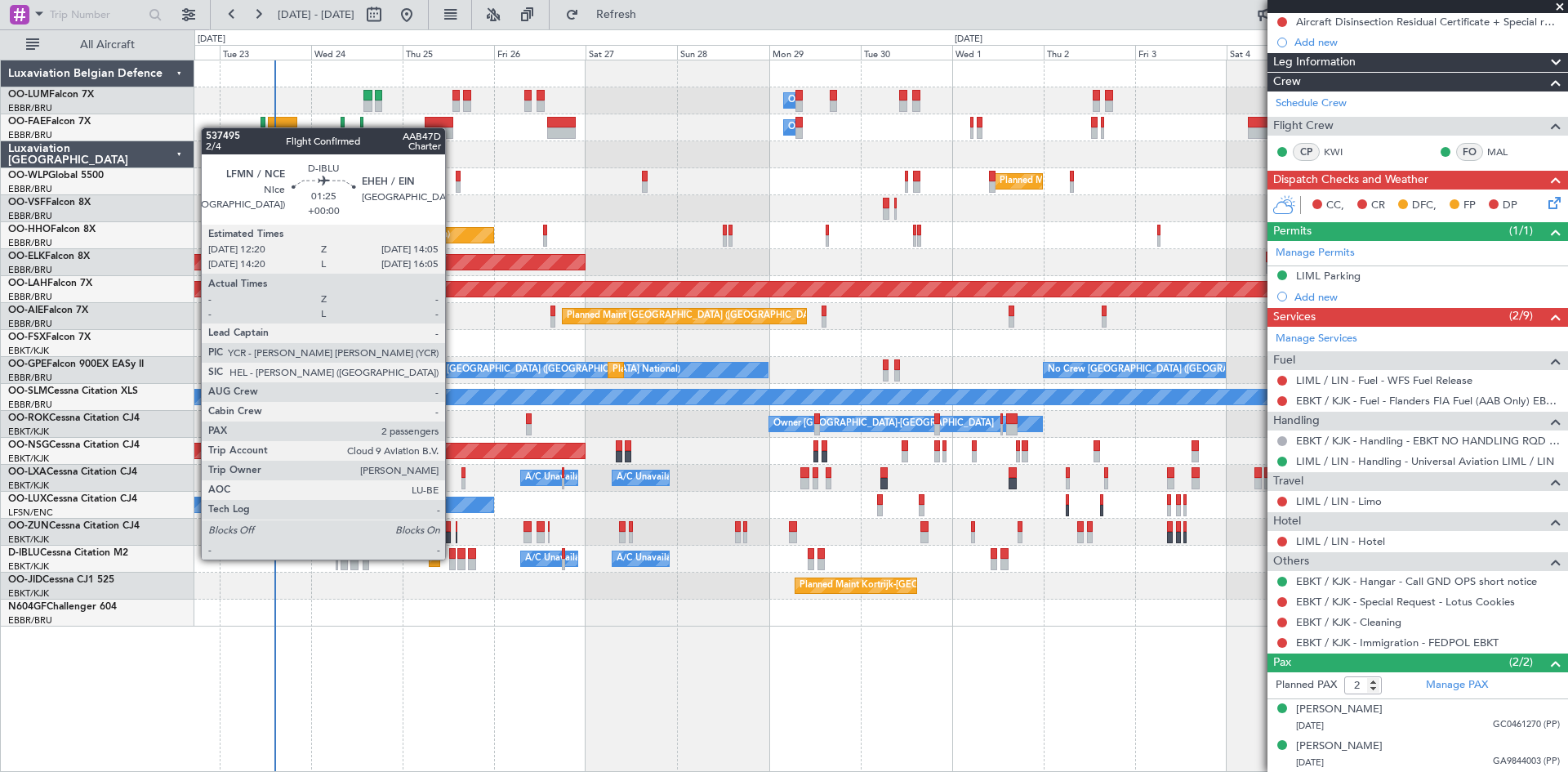
click at [452, 557] on div at bounding box center [453, 554] width 8 height 11
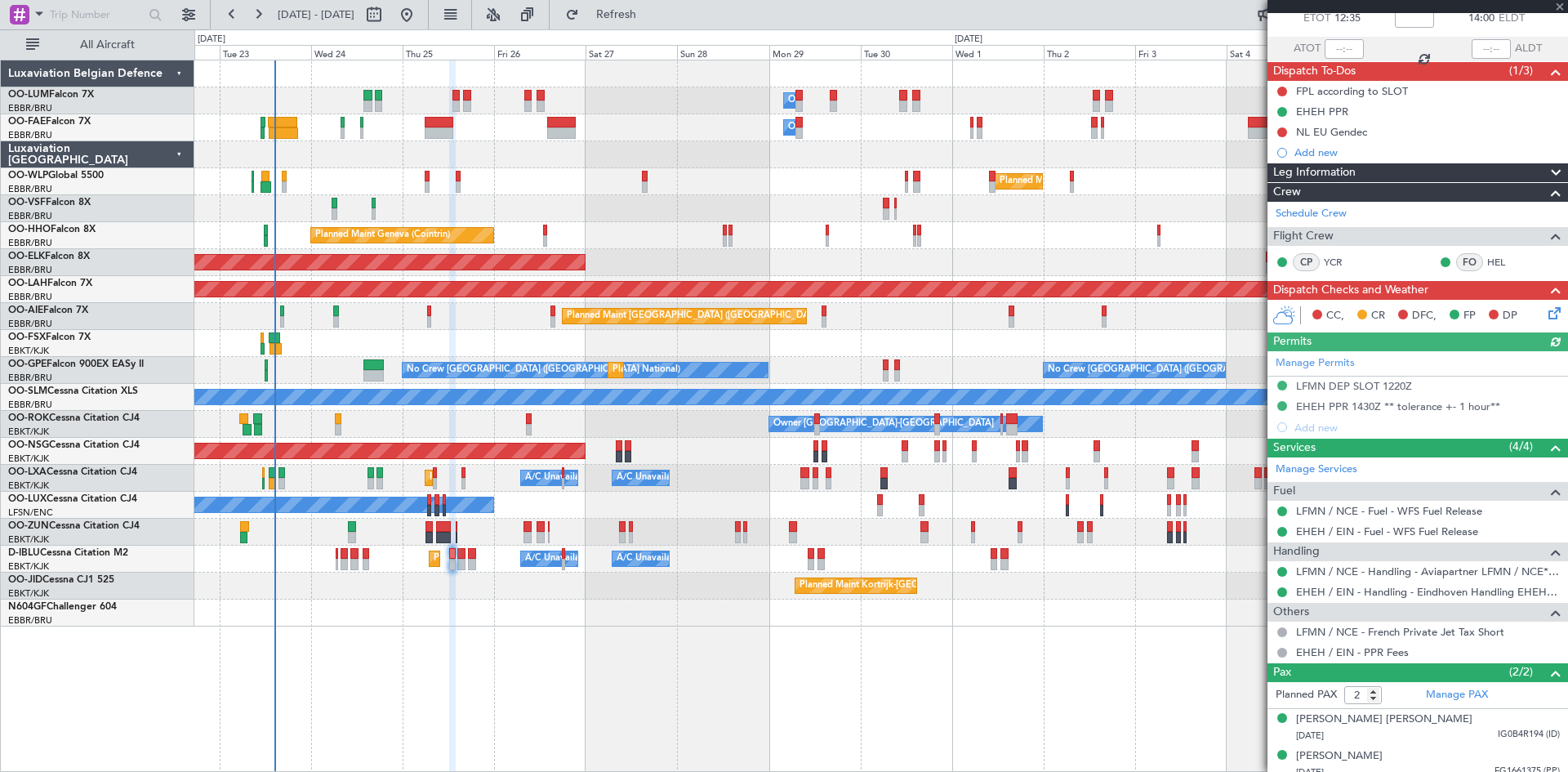
scroll to position [108, 0]
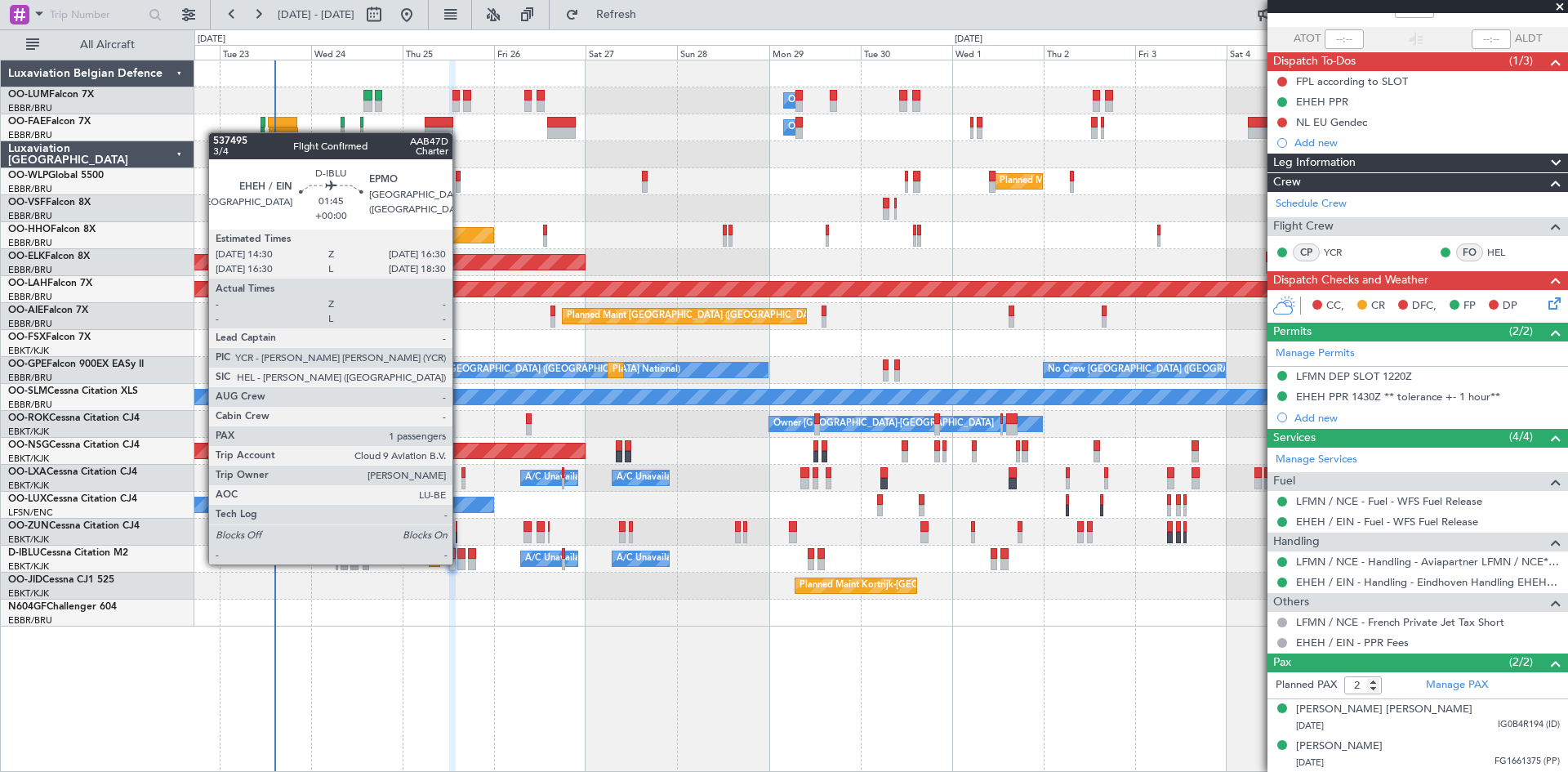
click at [460, 562] on div at bounding box center [461, 564] width 8 height 11
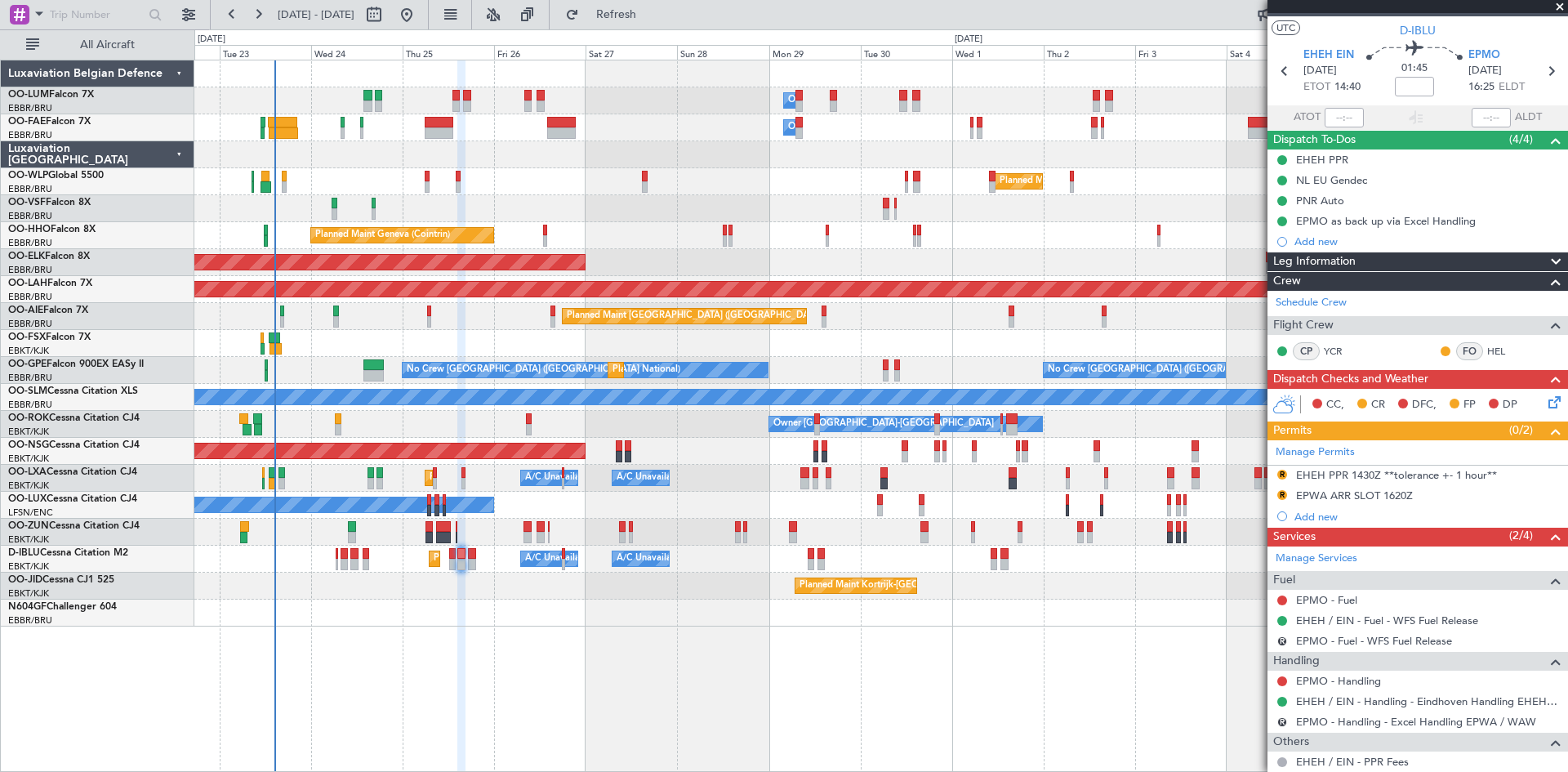
scroll to position [0, 0]
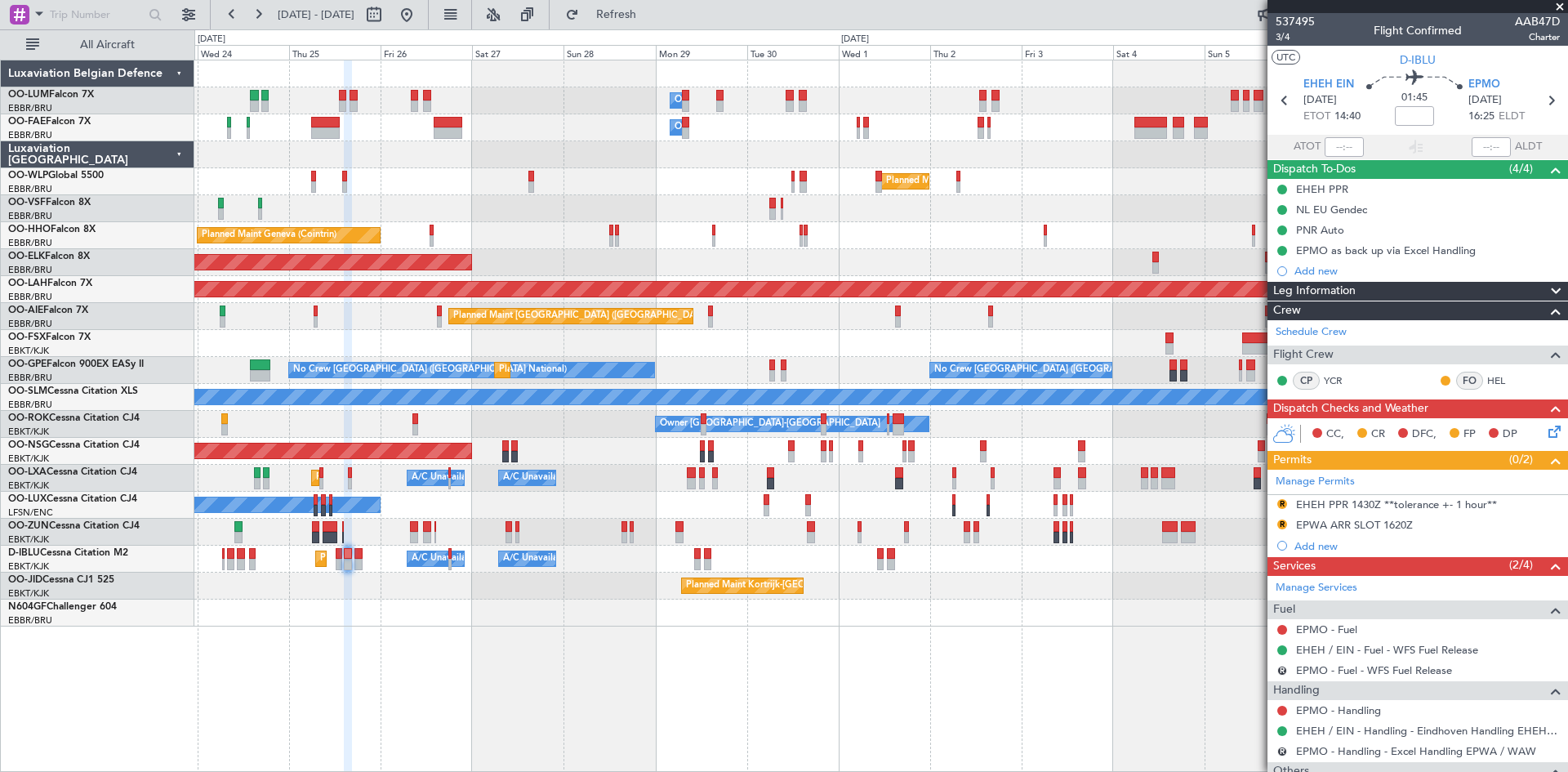
click at [656, 658] on div "Owner Melsbroek Air Base Owner [GEOGRAPHIC_DATA] Planned Maint [GEOGRAPHIC_DATA…" at bounding box center [881, 416] width 1373 height 713
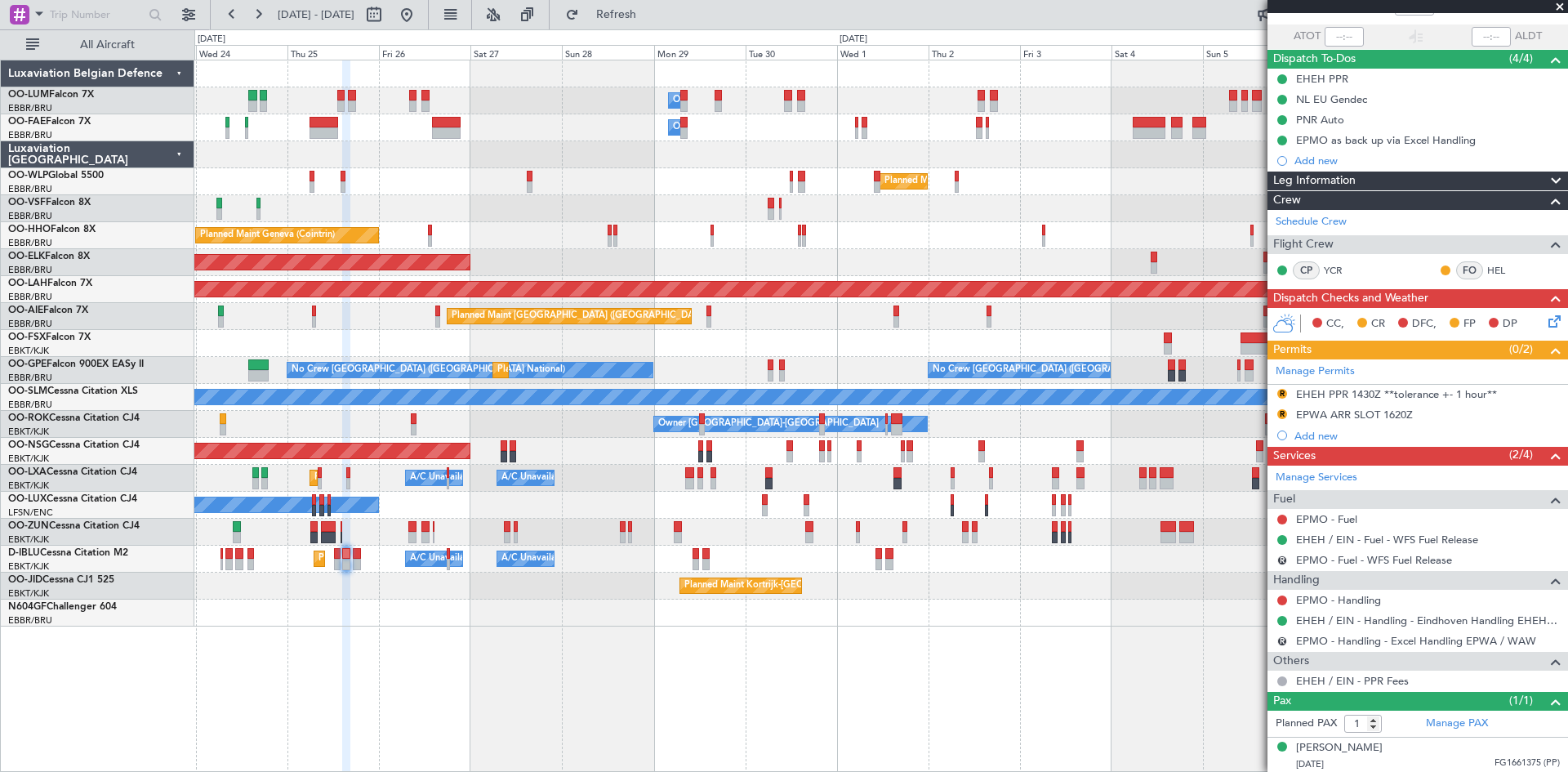
scroll to position [112, 0]
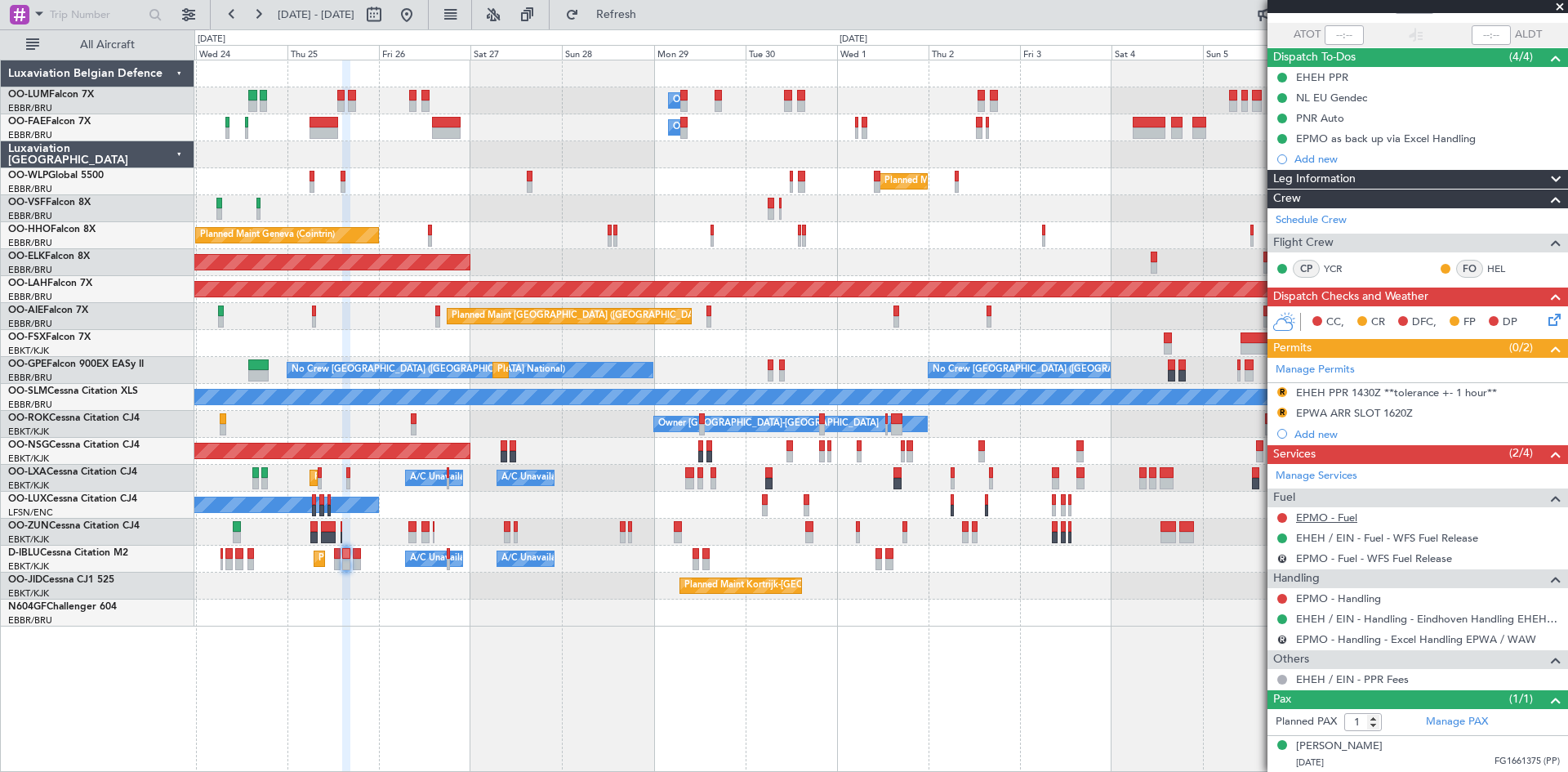
click at [1319, 518] on link "EPMO - Fuel" at bounding box center [1326, 517] width 61 height 14
click at [1282, 515] on button at bounding box center [1282, 518] width 9 height 9
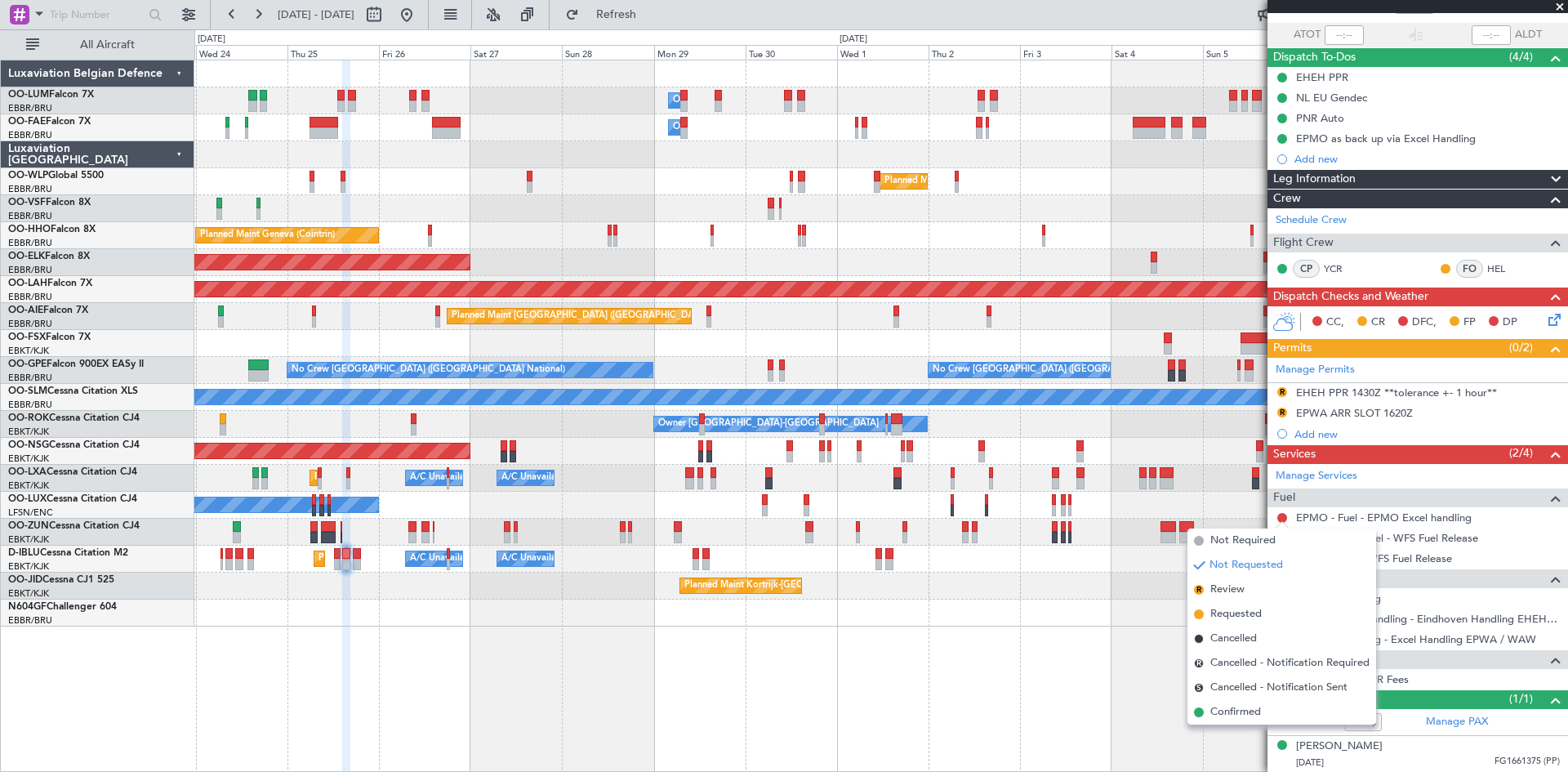
click at [1101, 593] on div "Planned Maint Kortrijk-[GEOGRAPHIC_DATA]" at bounding box center [881, 586] width 1372 height 27
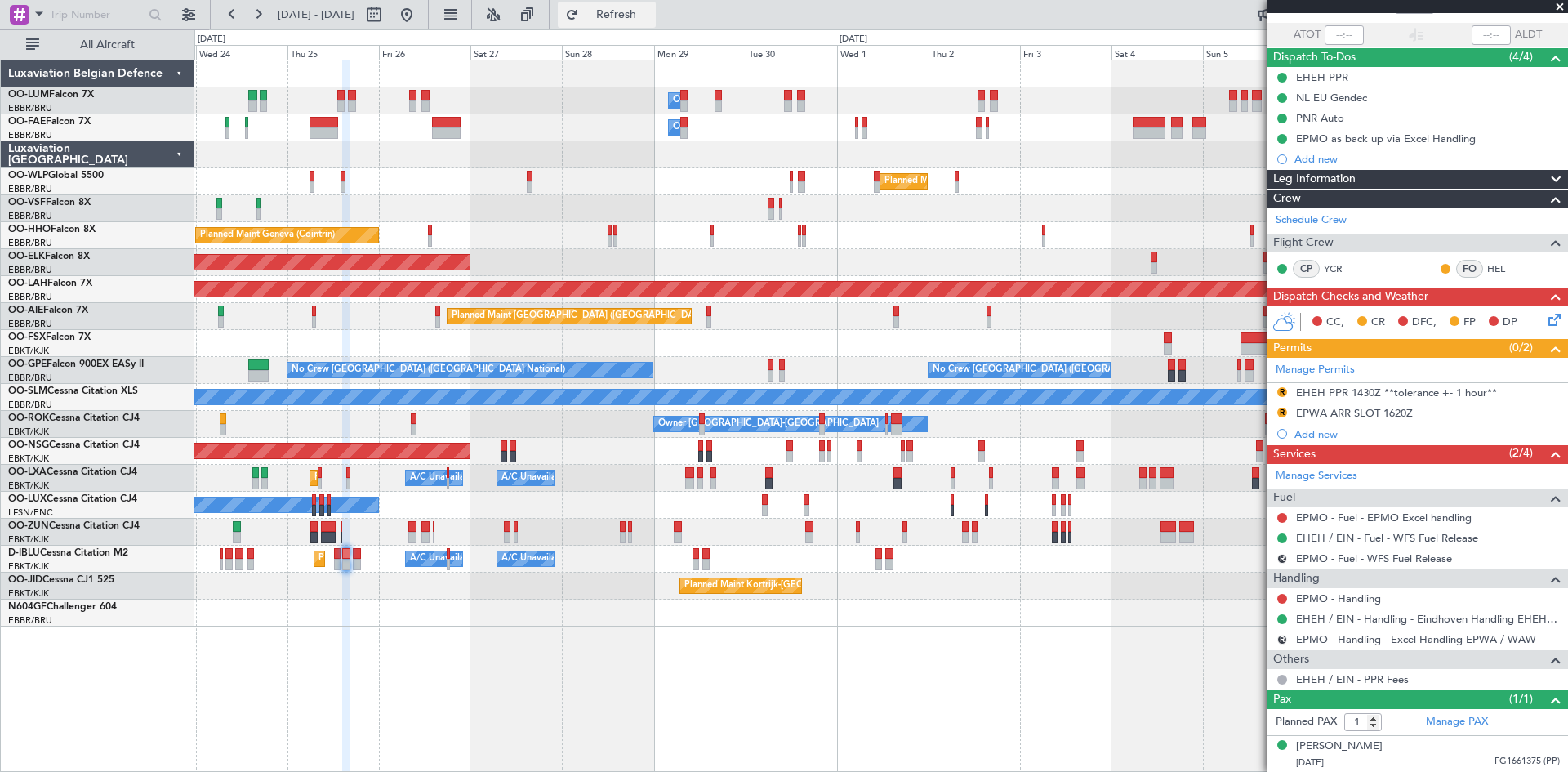
click at [651, 17] on span "Refresh" at bounding box center [616, 15] width 69 height 11
click at [1352, 594] on link "EPMO - Handling" at bounding box center [1339, 598] width 85 height 14
click at [656, 24] on button "Refresh" at bounding box center [606, 15] width 98 height 26
click at [1280, 596] on button at bounding box center [1282, 599] width 9 height 9
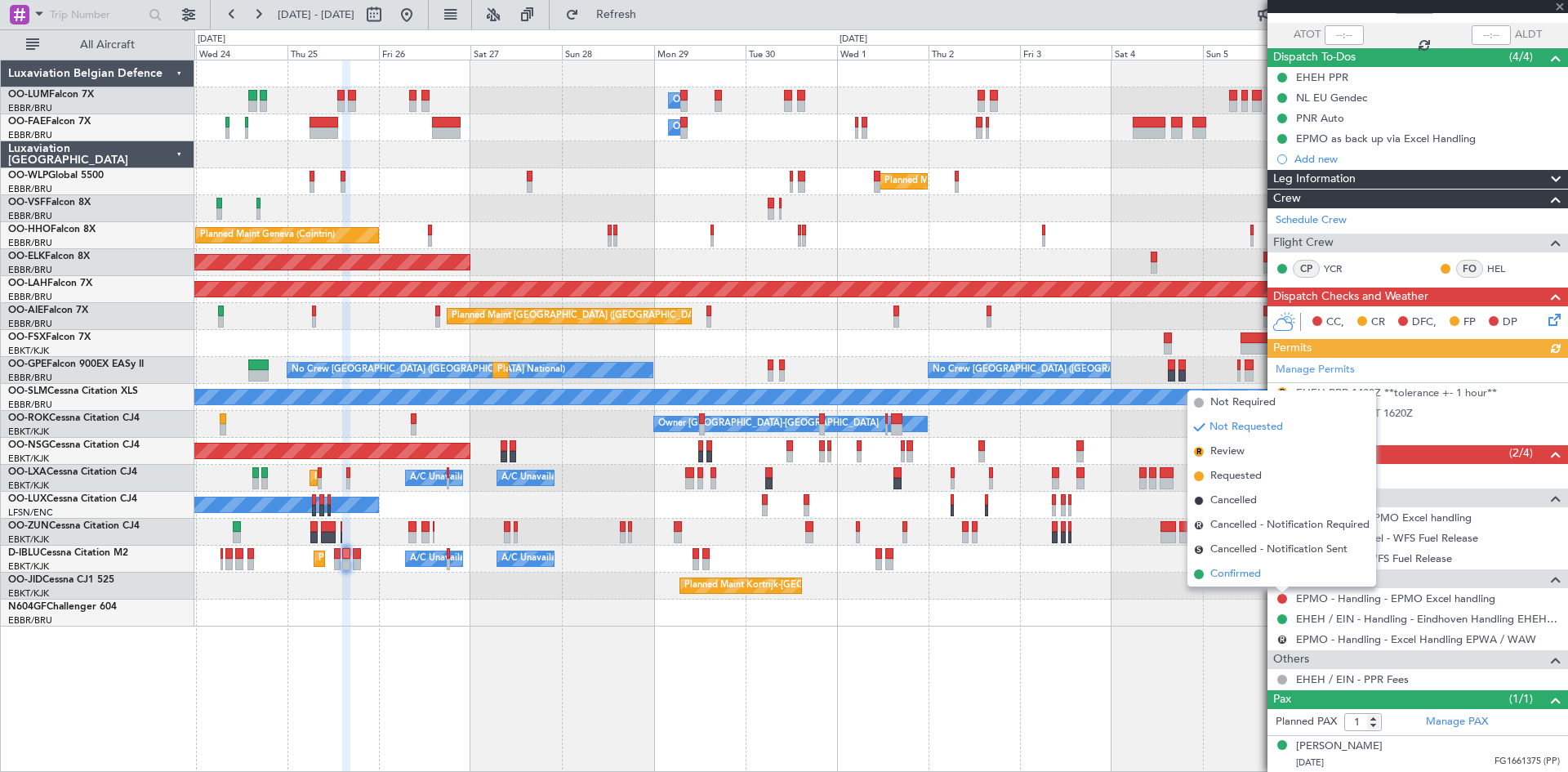
click at [1246, 572] on span "Confirmed" at bounding box center [1235, 574] width 51 height 16
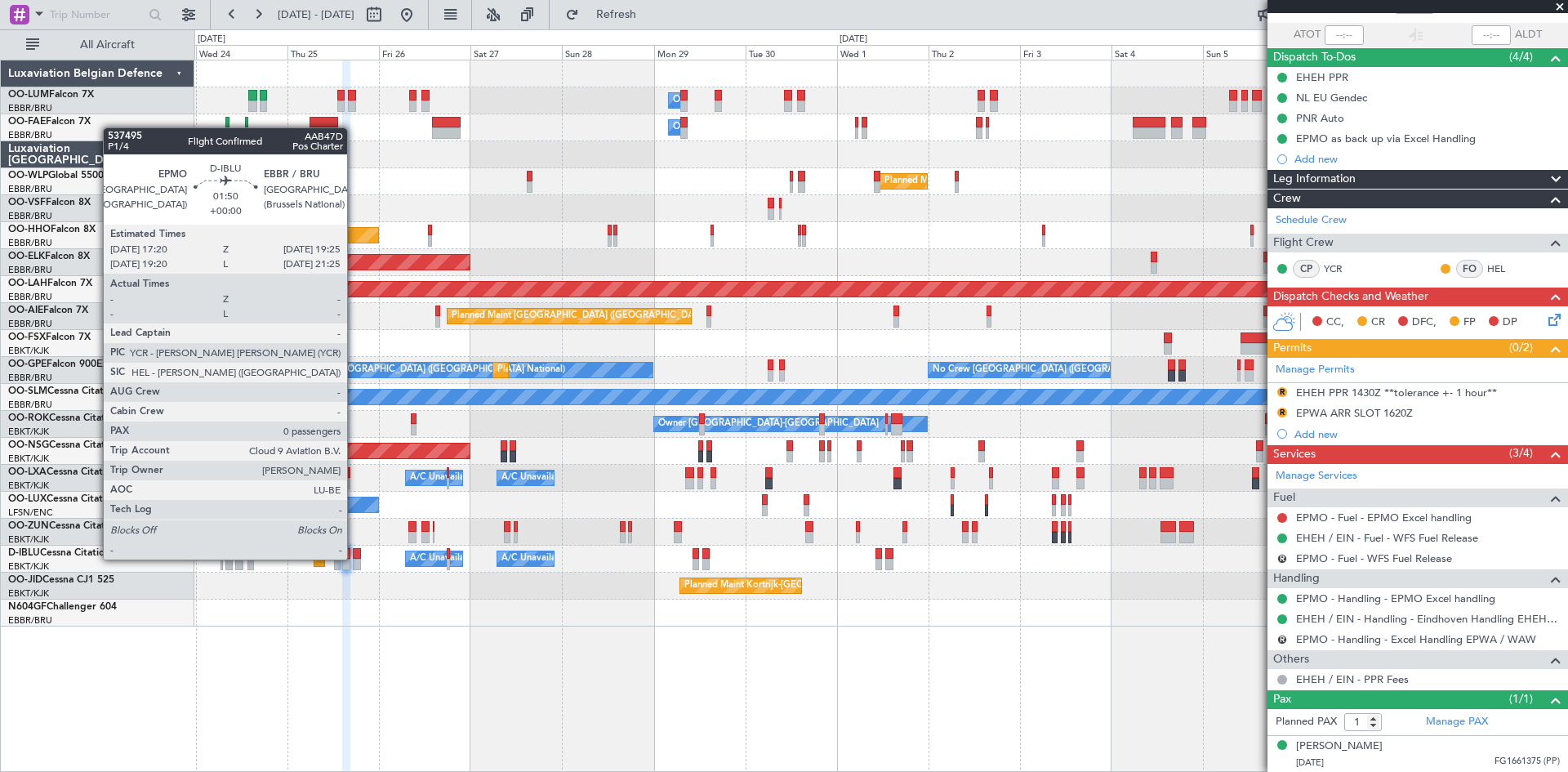
click at [354, 559] on div at bounding box center [356, 564] width 8 height 11
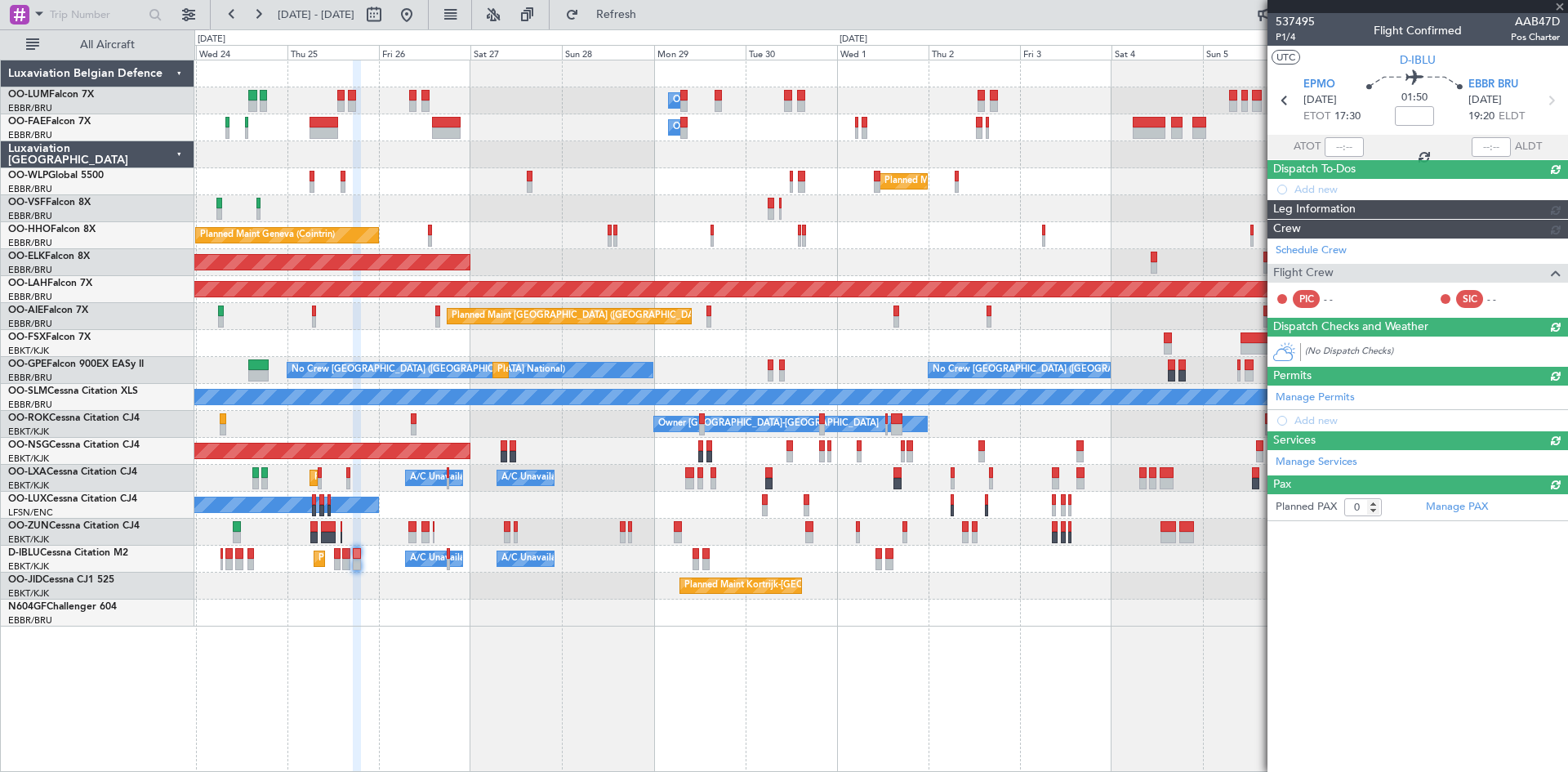
scroll to position [0, 0]
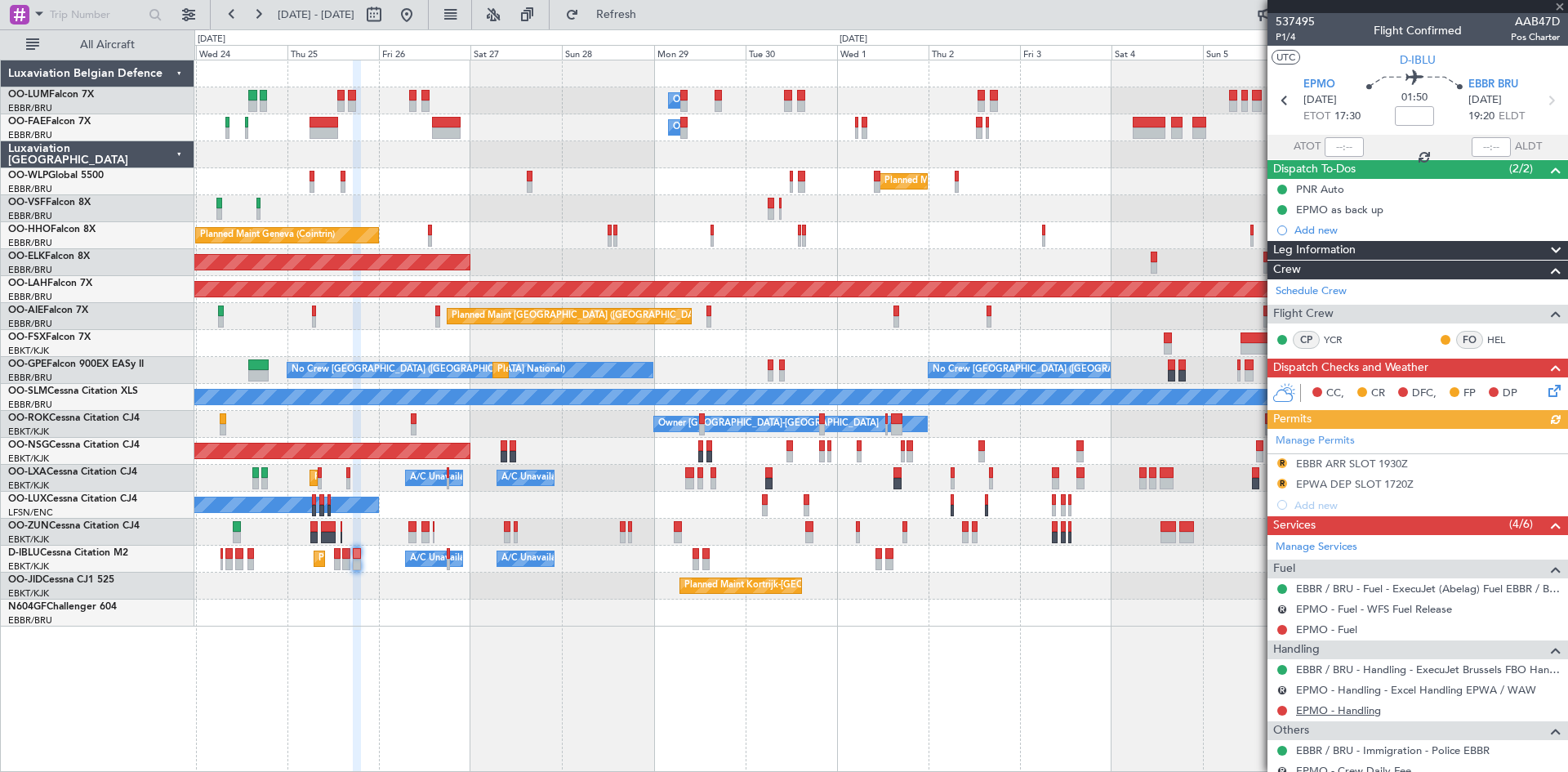
click at [1338, 709] on link "EPMO - Handling" at bounding box center [1339, 710] width 85 height 14
click at [651, 20] on span "Refresh" at bounding box center [616, 15] width 69 height 11
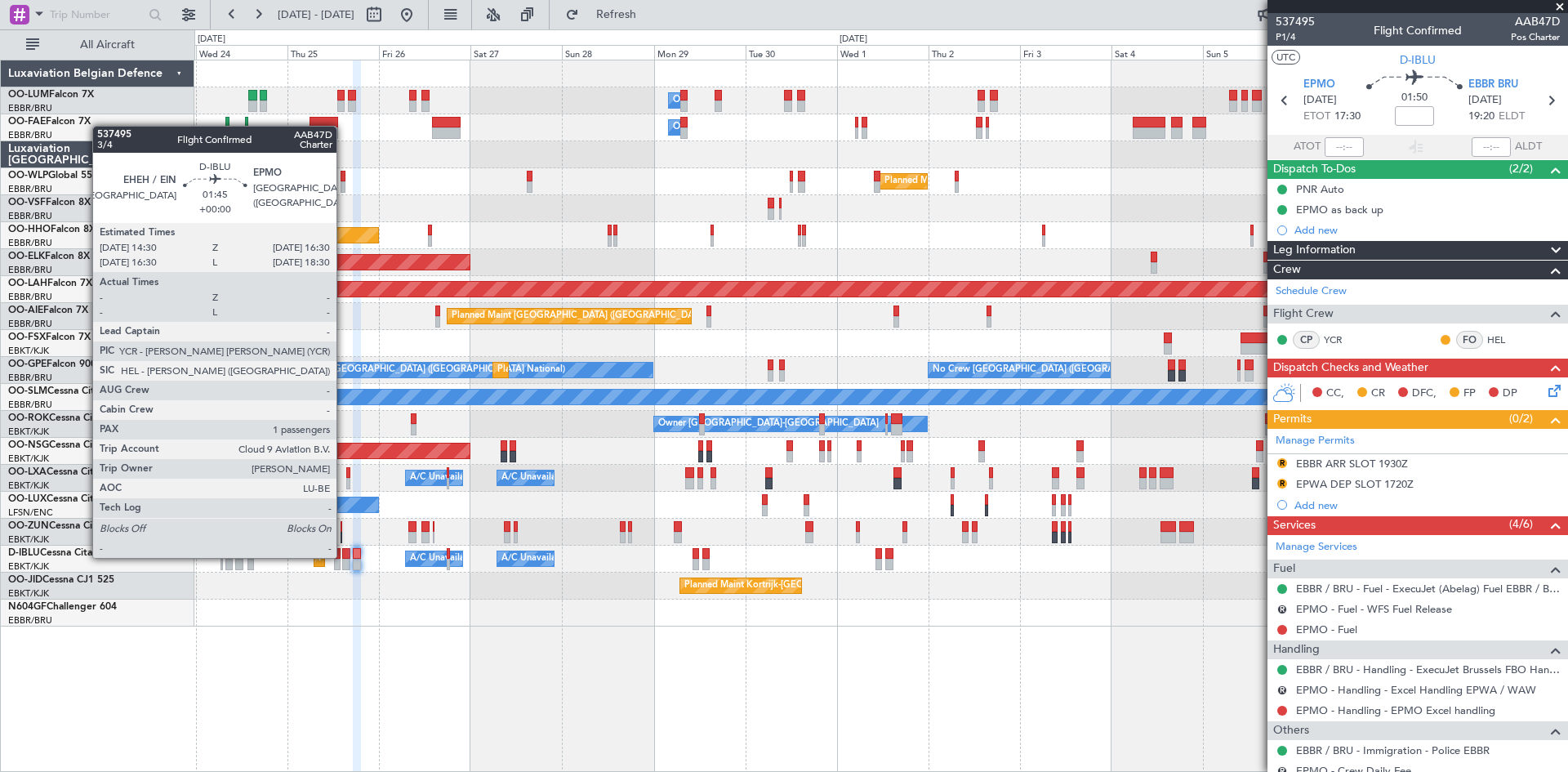
click at [344, 557] on div at bounding box center [346, 554] width 8 height 11
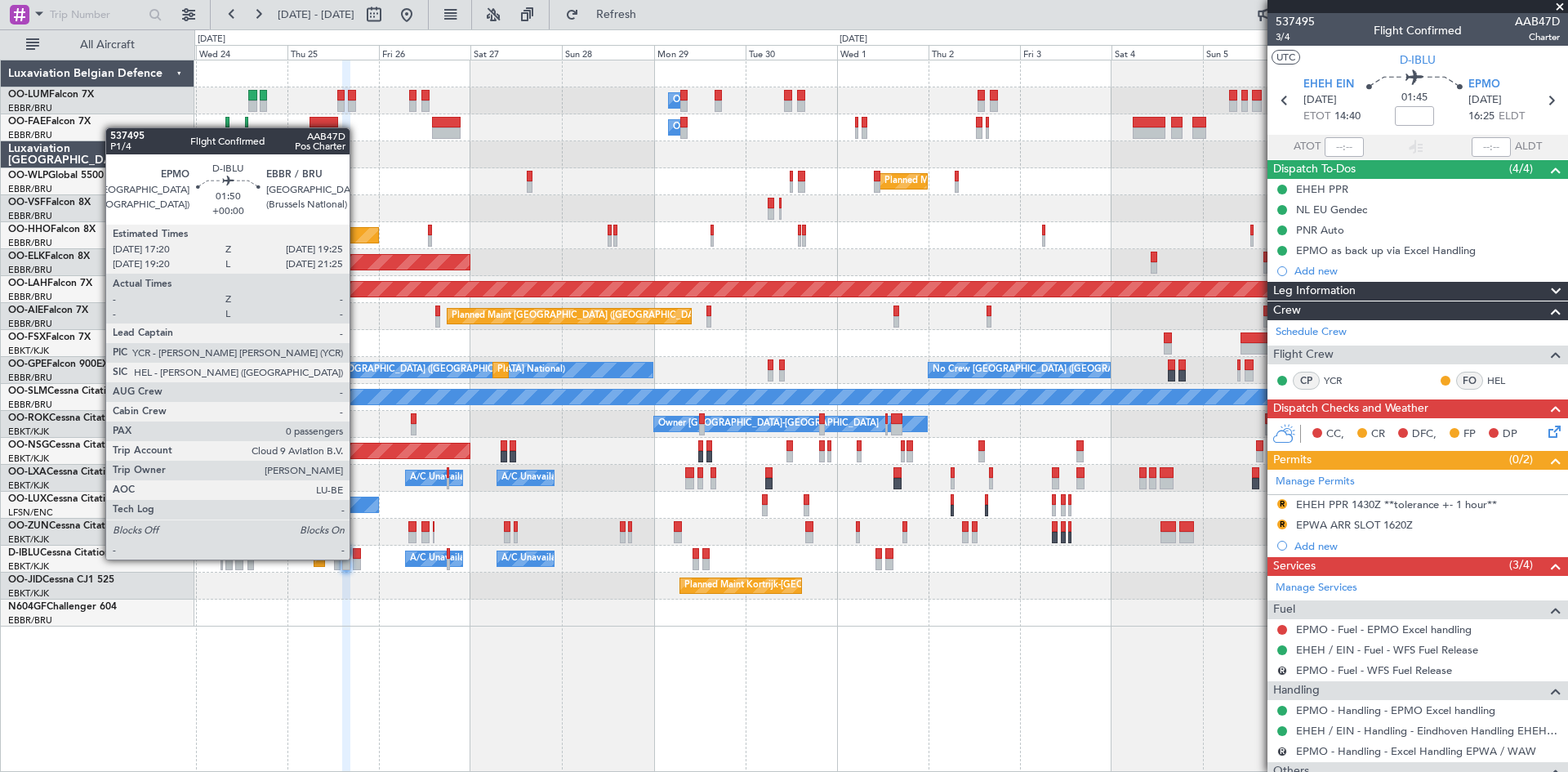
click at [357, 559] on div at bounding box center [356, 564] width 8 height 11
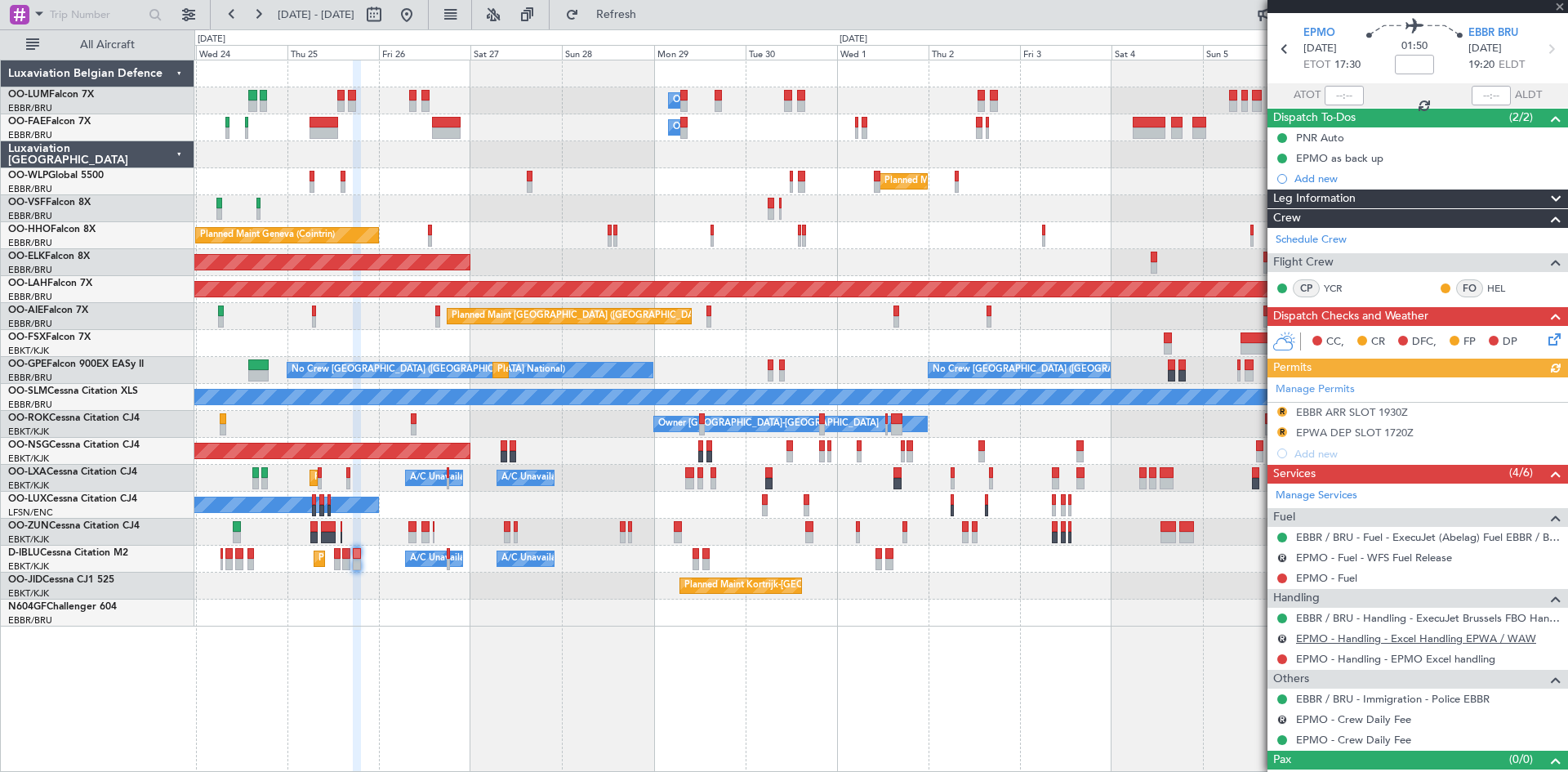
scroll to position [75, 0]
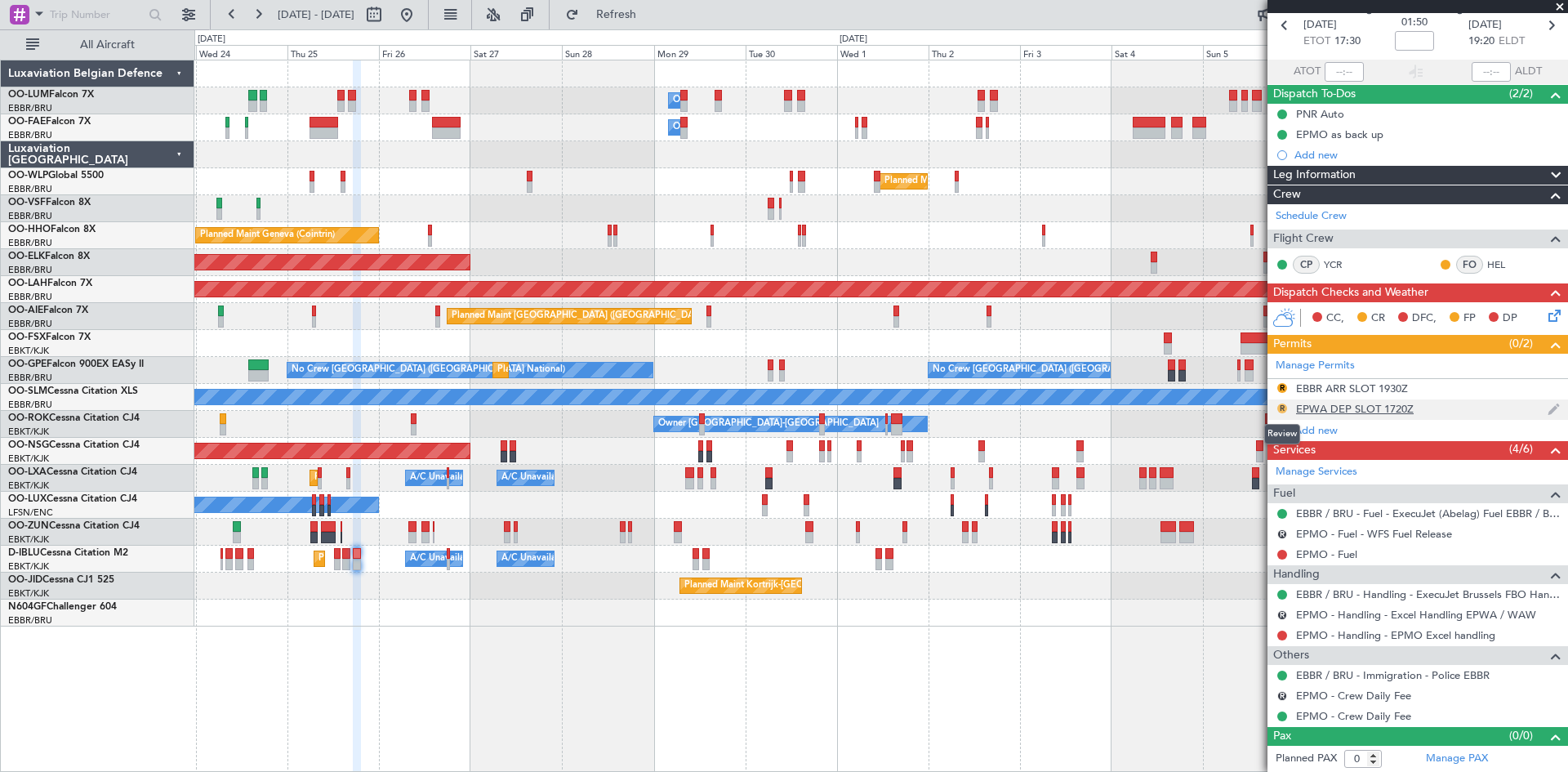
click at [1281, 406] on button "R" at bounding box center [1282, 408] width 9 height 9
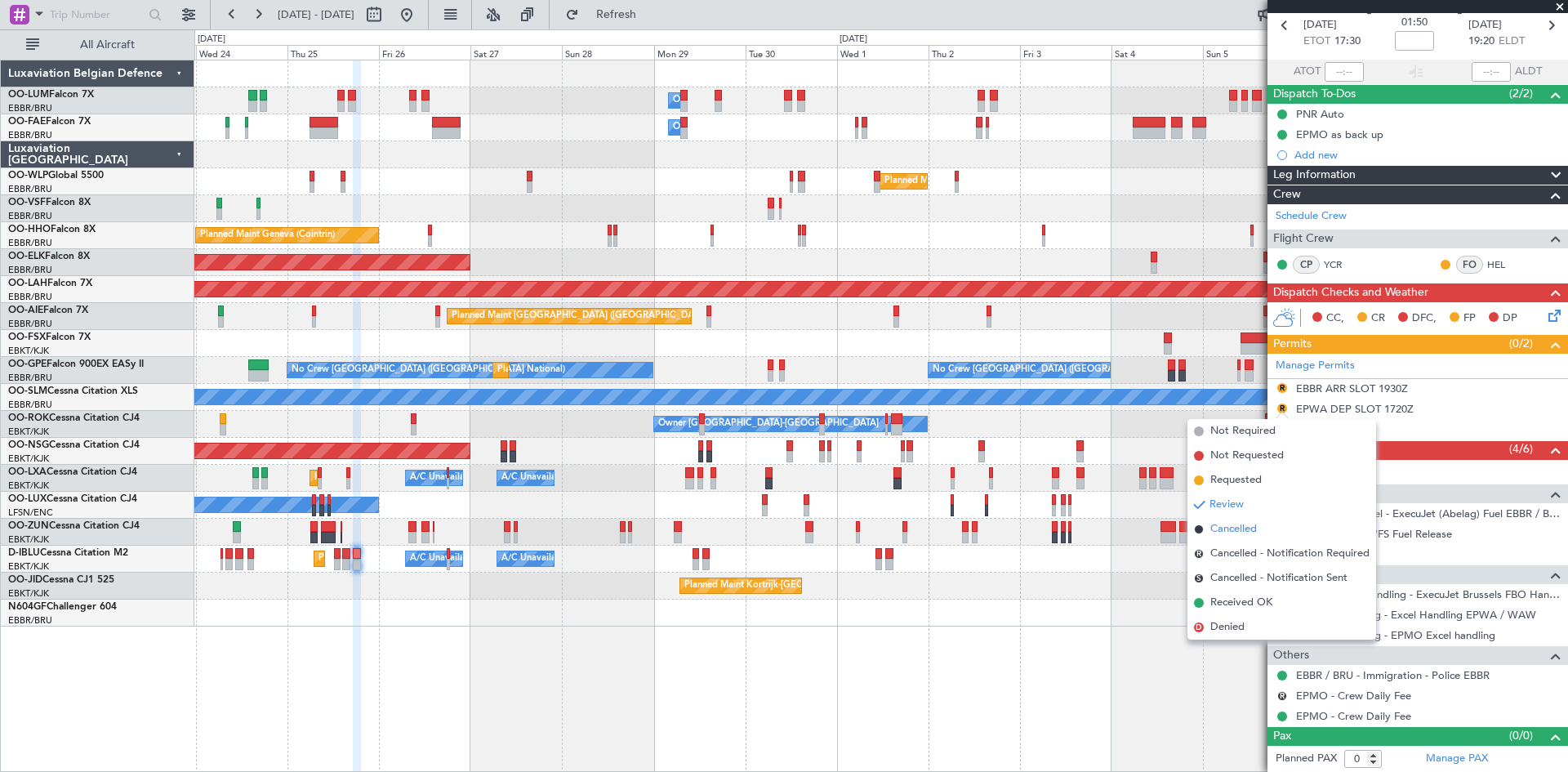
click at [1248, 527] on span "Cancelled" at bounding box center [1233, 528] width 47 height 16
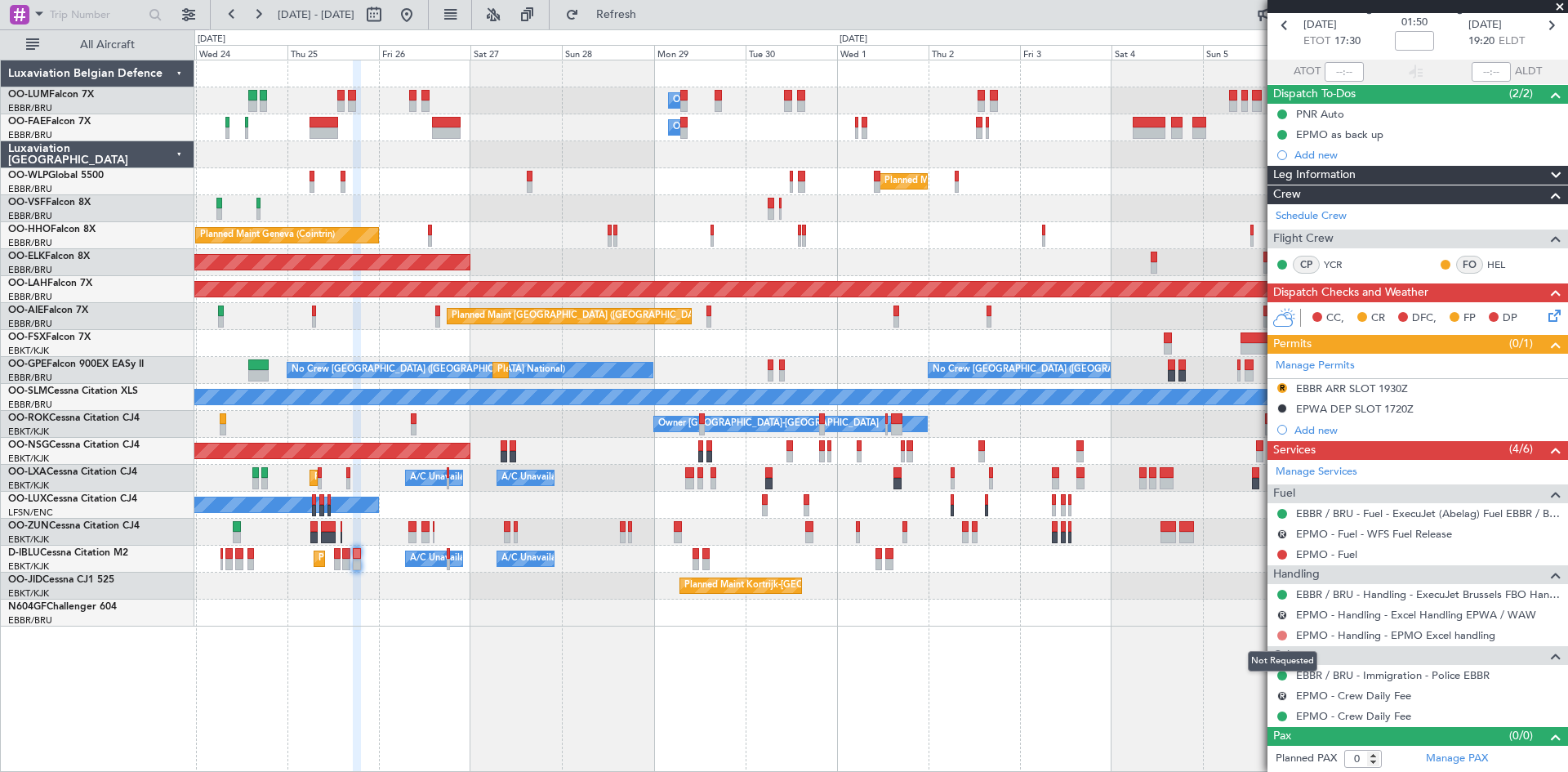
click at [1283, 636] on button at bounding box center [1282, 636] width 9 height 9
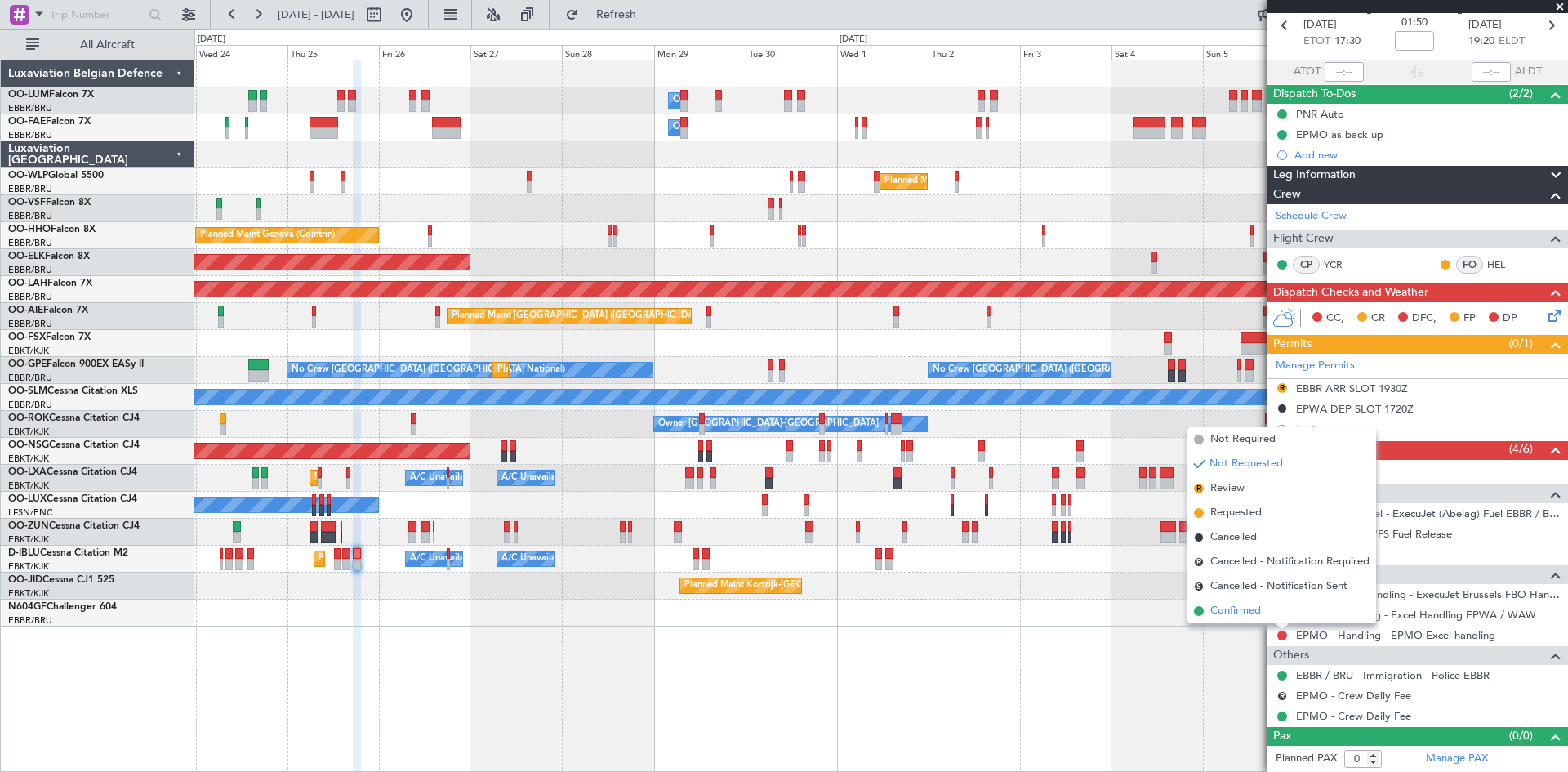
click at [1260, 614] on span "Confirmed" at bounding box center [1235, 610] width 51 height 16
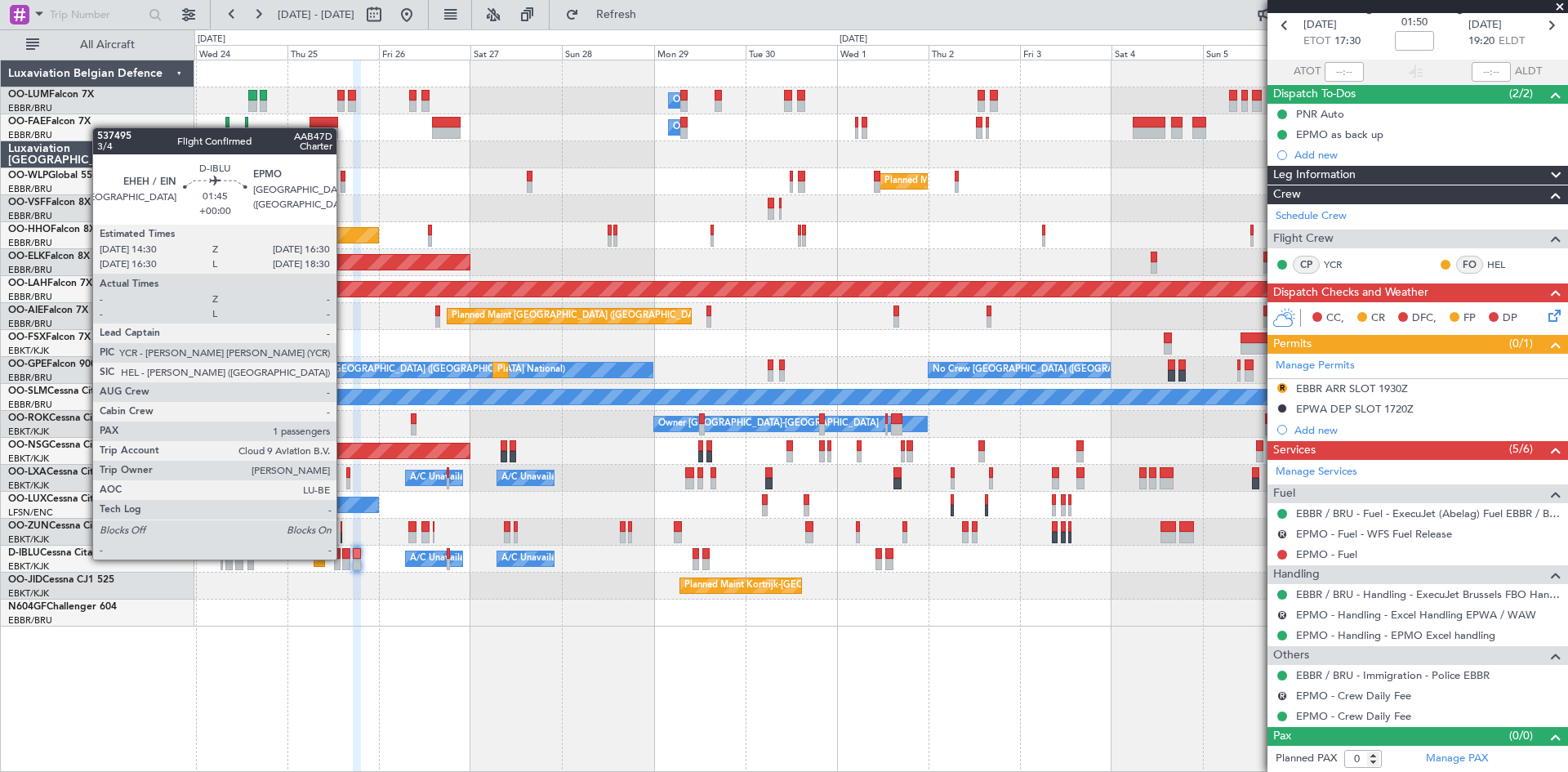
click at [344, 558] on div at bounding box center [346, 554] width 8 height 11
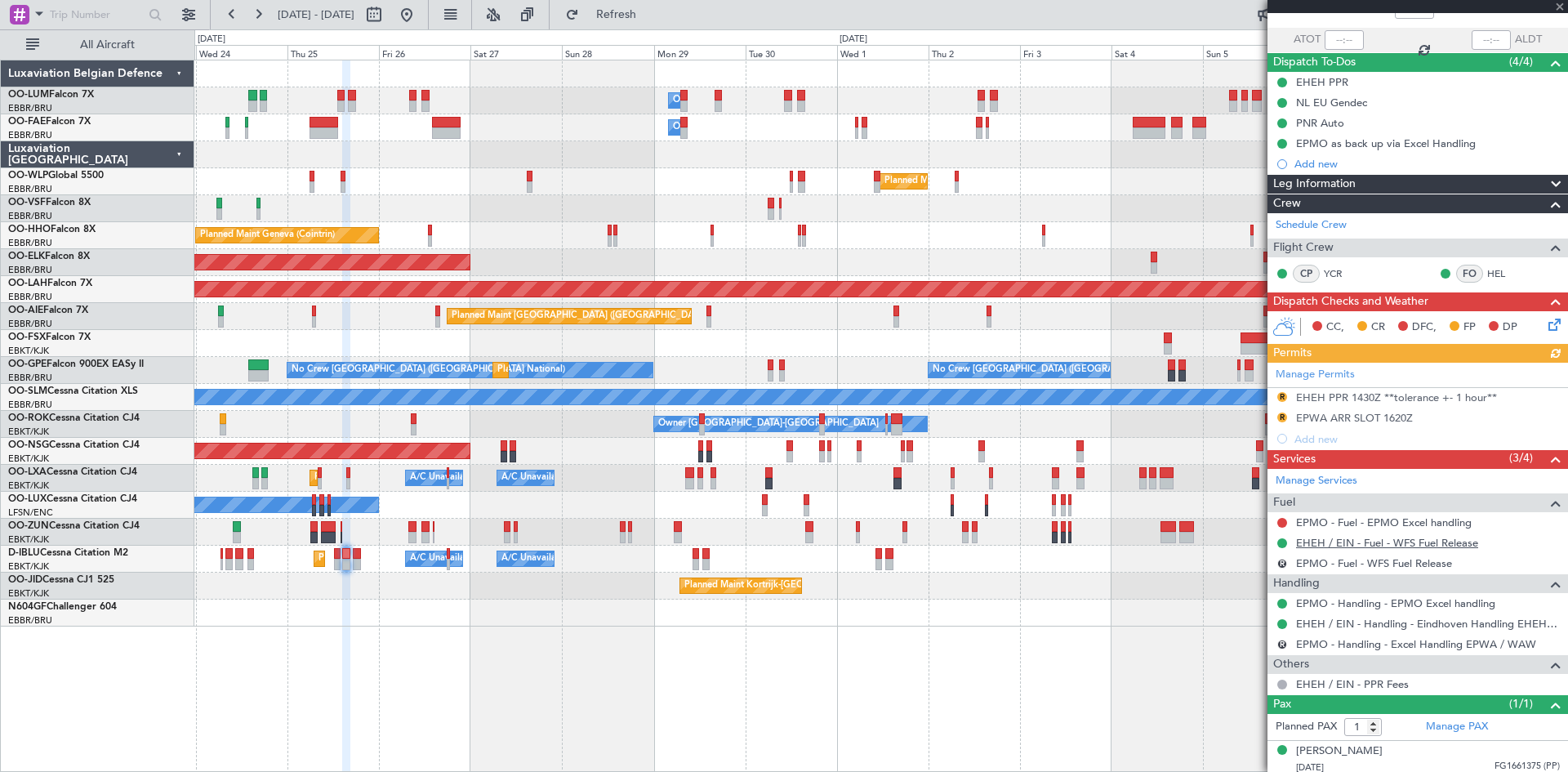
scroll to position [112, 0]
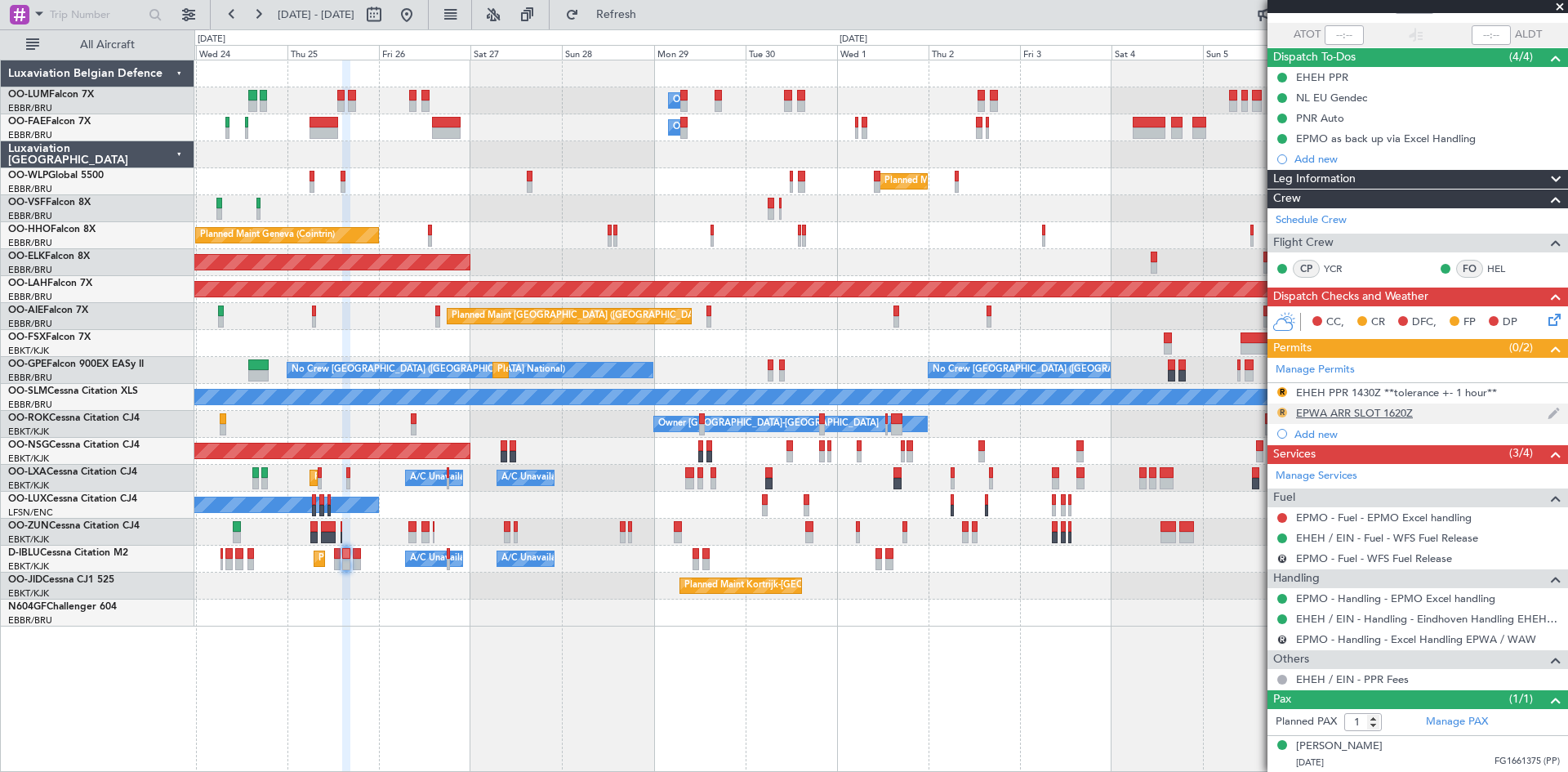
click at [1280, 413] on button "R" at bounding box center [1282, 412] width 9 height 9
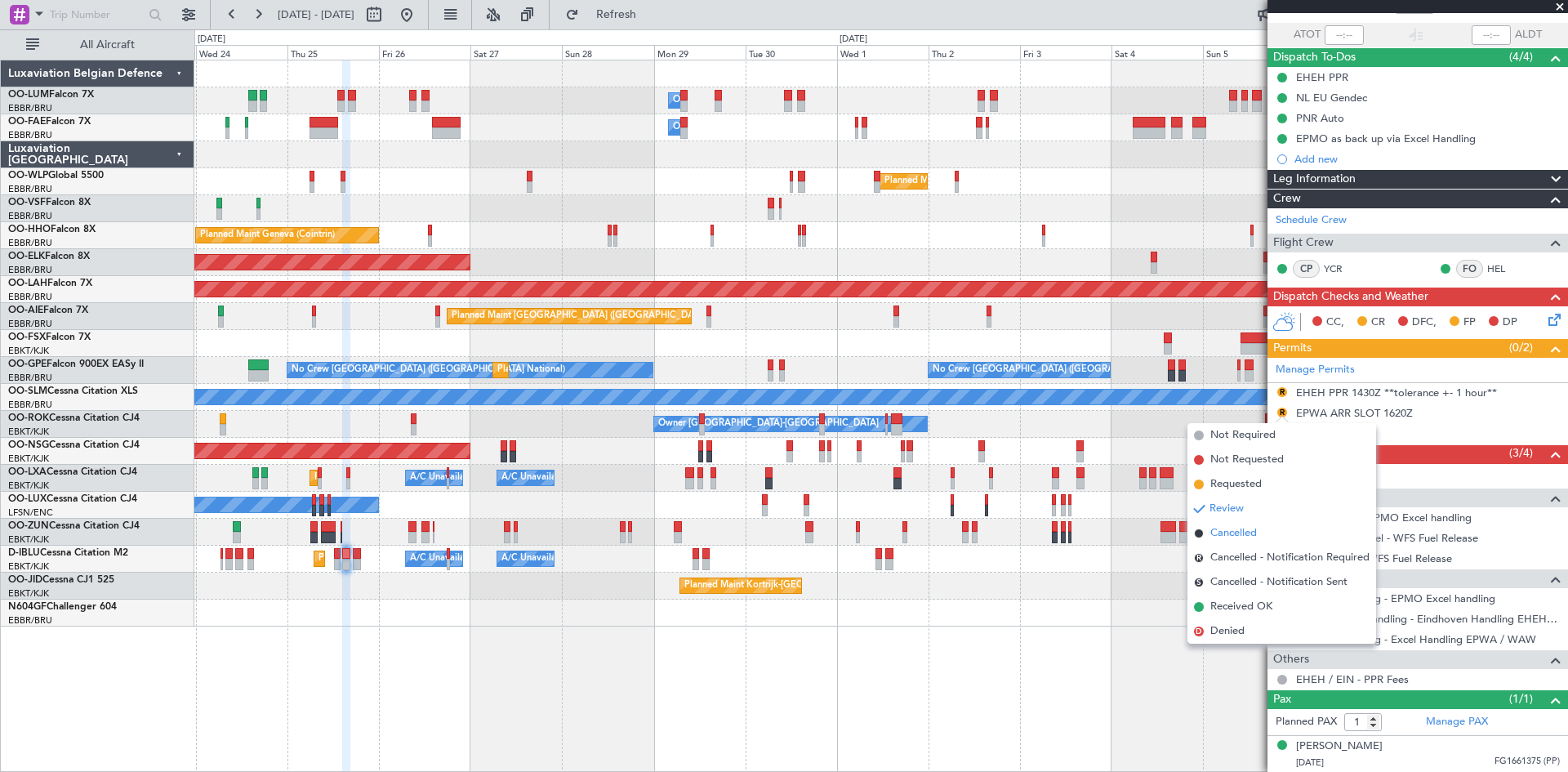
click at [1254, 532] on span "Cancelled" at bounding box center [1233, 533] width 47 height 16
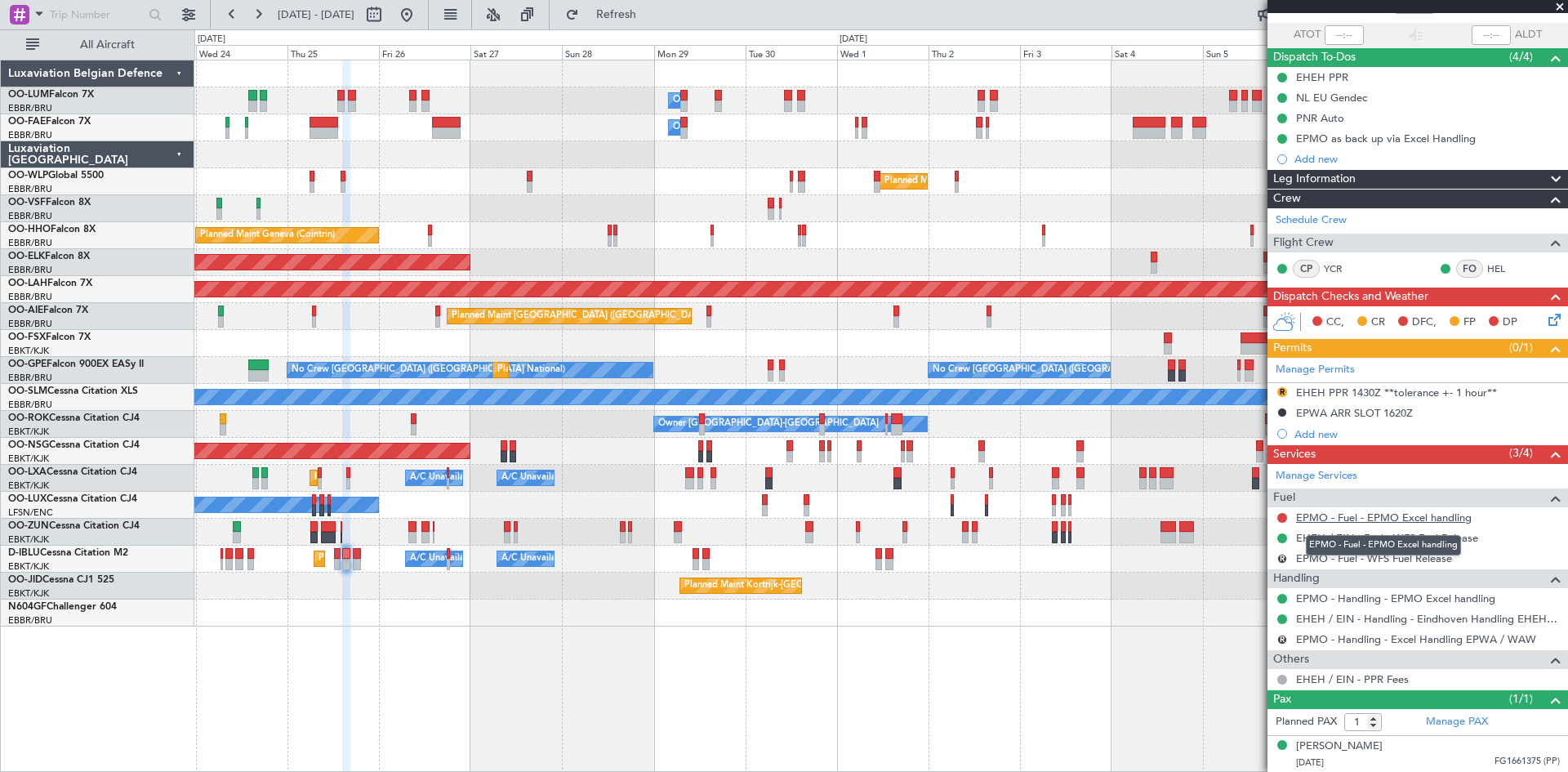
click at [1318, 518] on link "EPMO - Fuel - EPMO Excel handling" at bounding box center [1384, 517] width 176 height 14
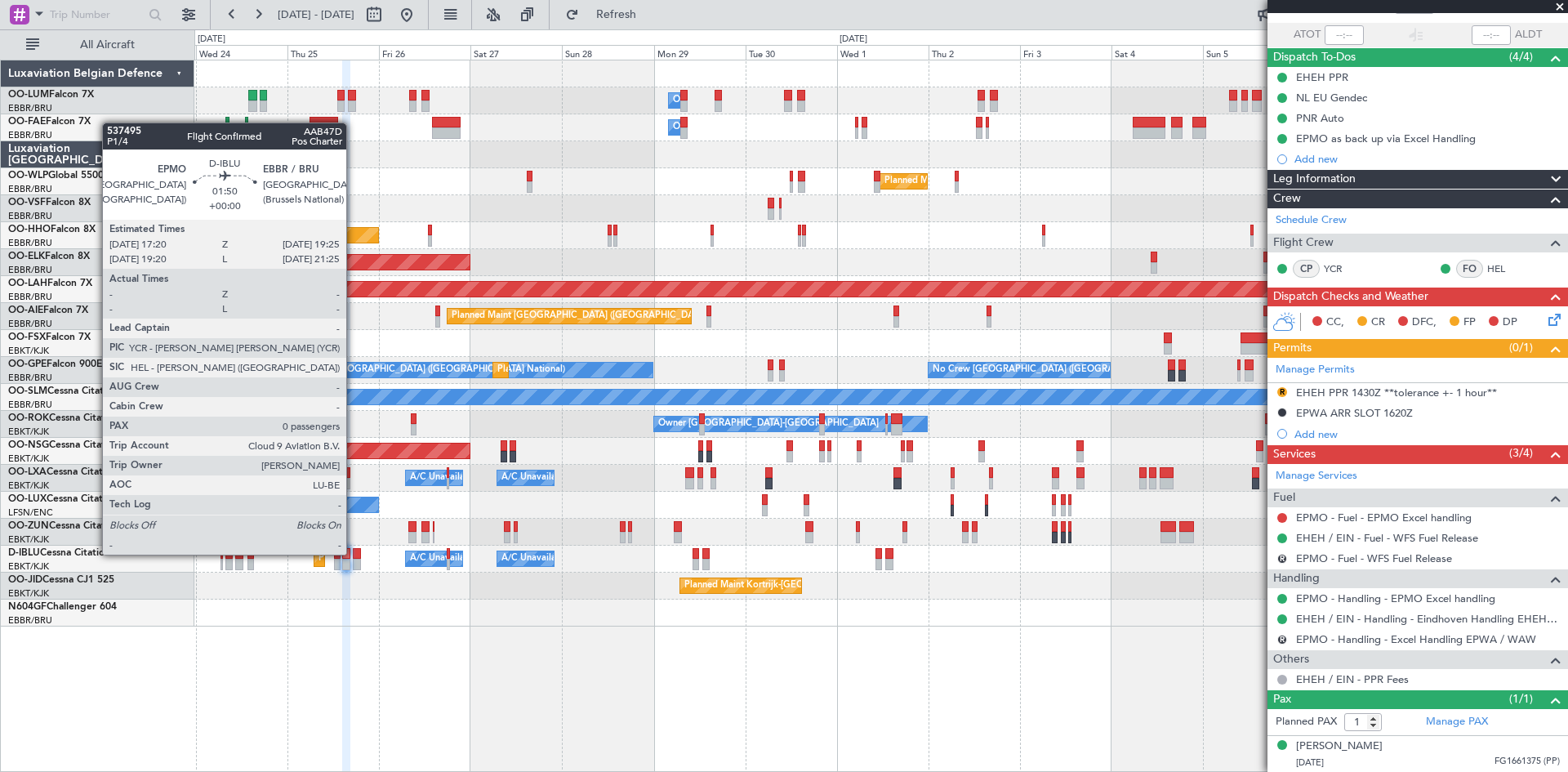
click at [354, 555] on div at bounding box center [356, 554] width 8 height 11
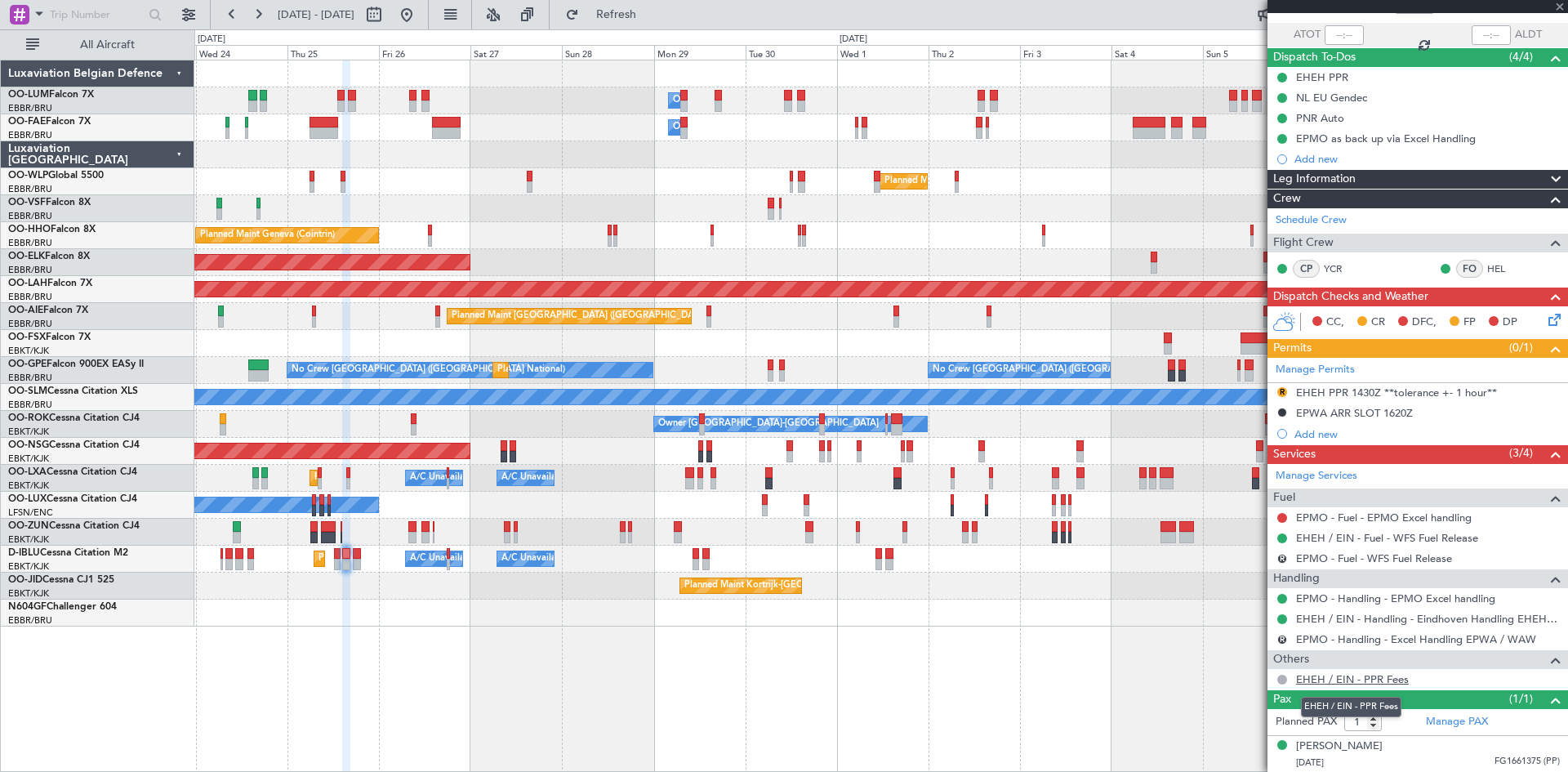
type input "0"
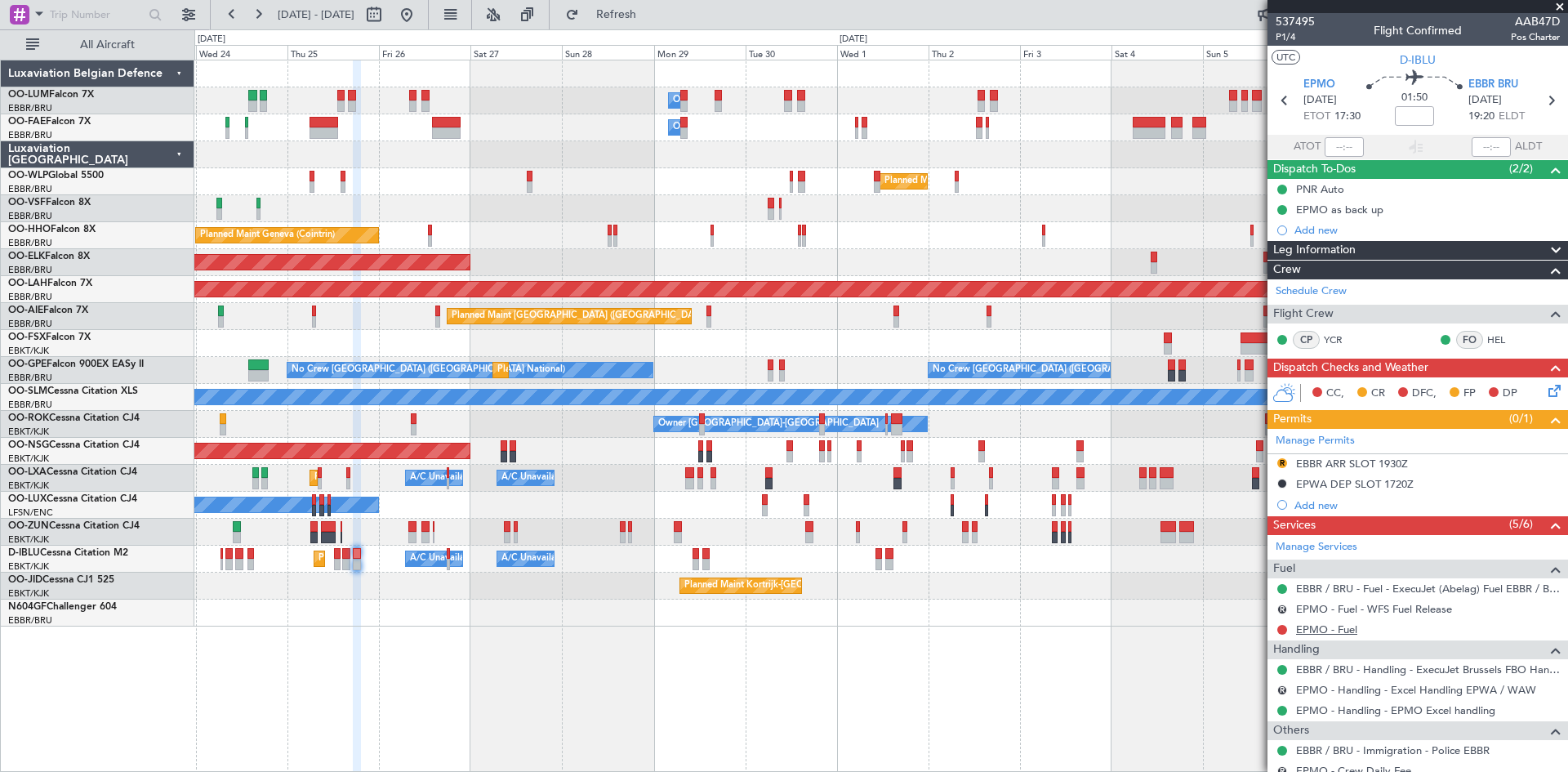
click at [1329, 629] on link "EPMO - Fuel" at bounding box center [1326, 629] width 61 height 14
click at [651, 21] on span "Refresh" at bounding box center [616, 15] width 69 height 11
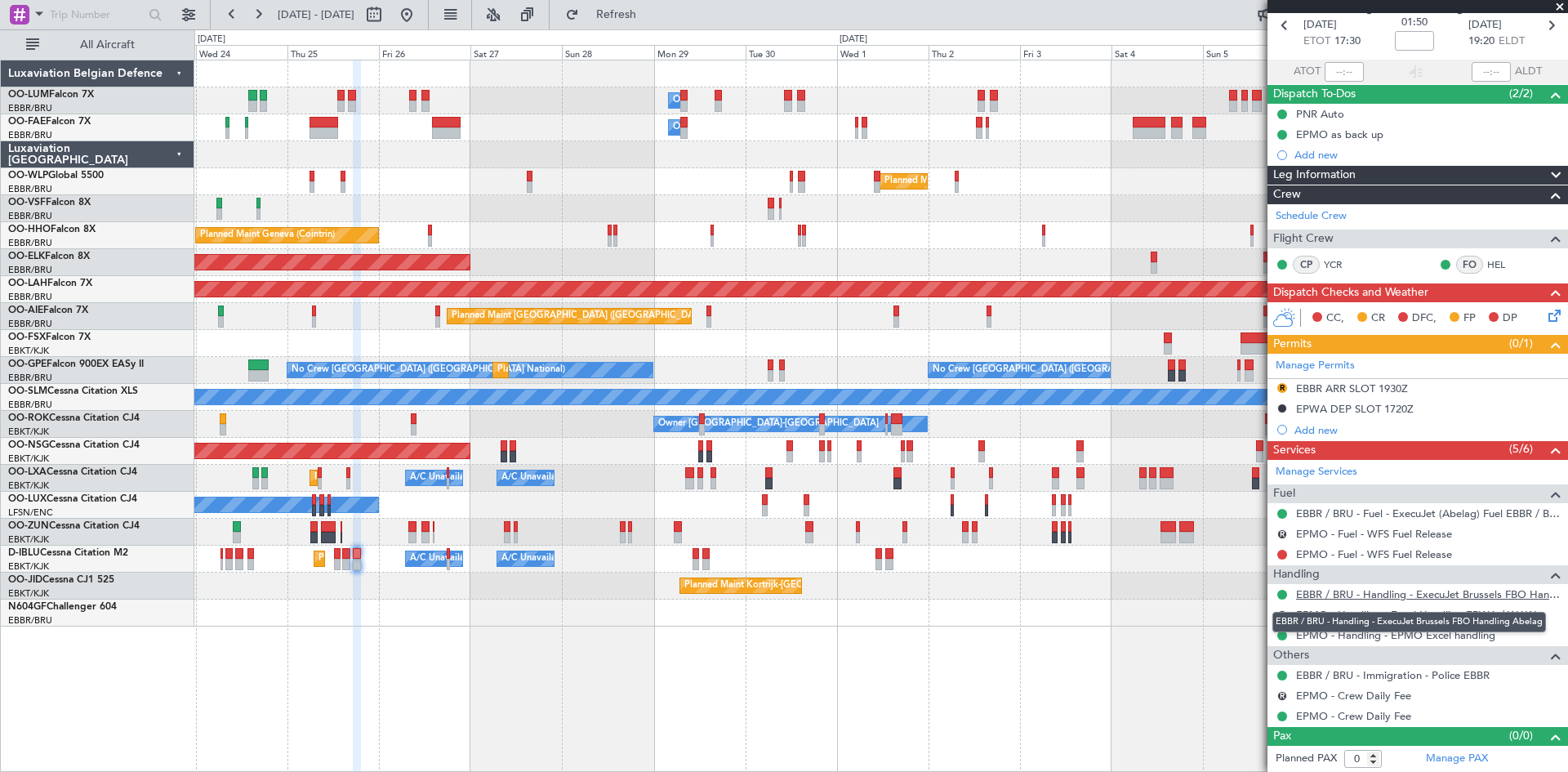
click at [1376, 599] on link "EBBR / BRU - Handling - ExecuJet Brussels FBO Handling Abelag" at bounding box center [1428, 594] width 264 height 14
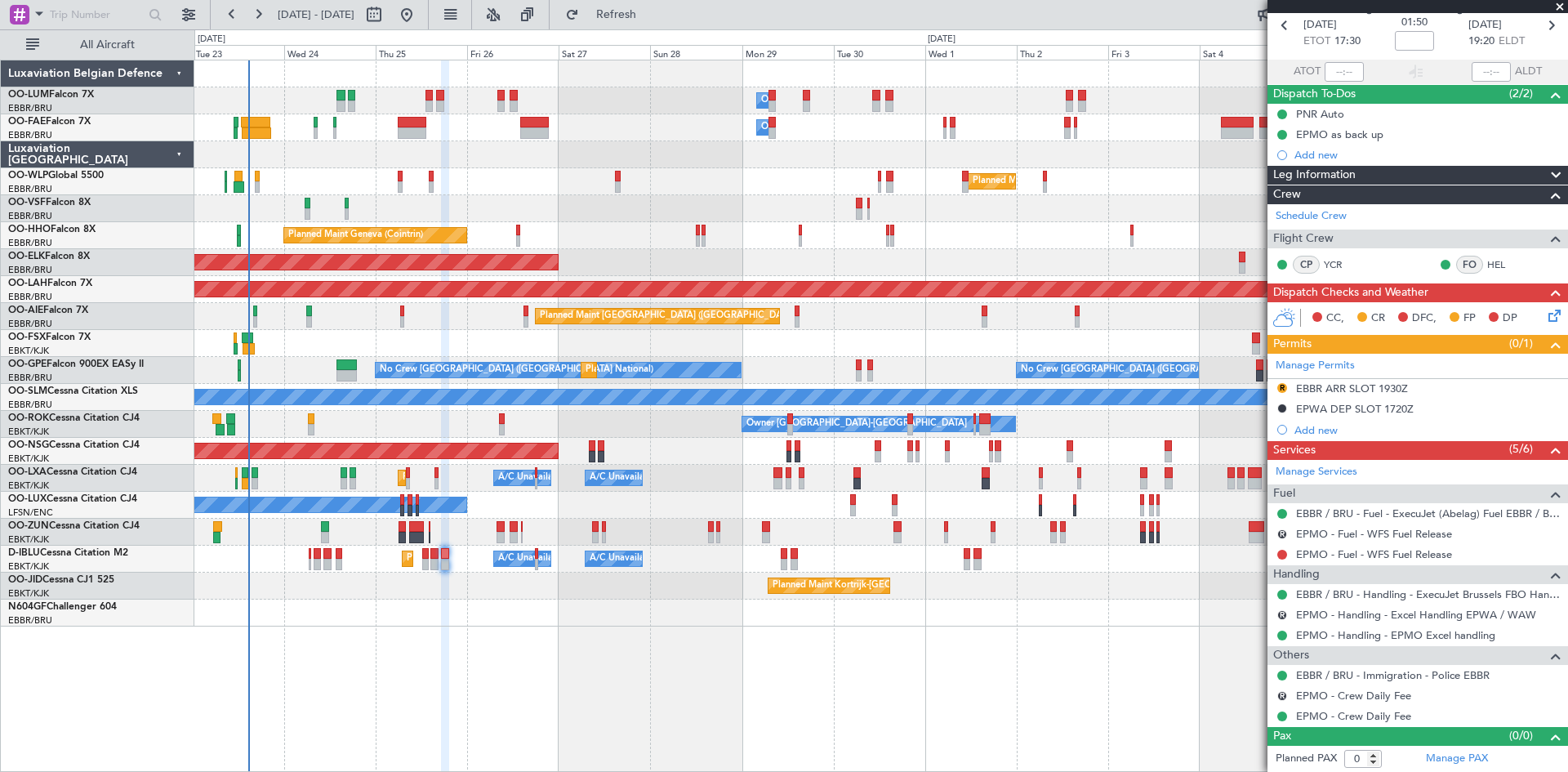
click at [427, 650] on div "Owner Melsbroek Air Base Planned Maint Brussels (Brussels National) Owner Melsb…" at bounding box center [881, 416] width 1373 height 713
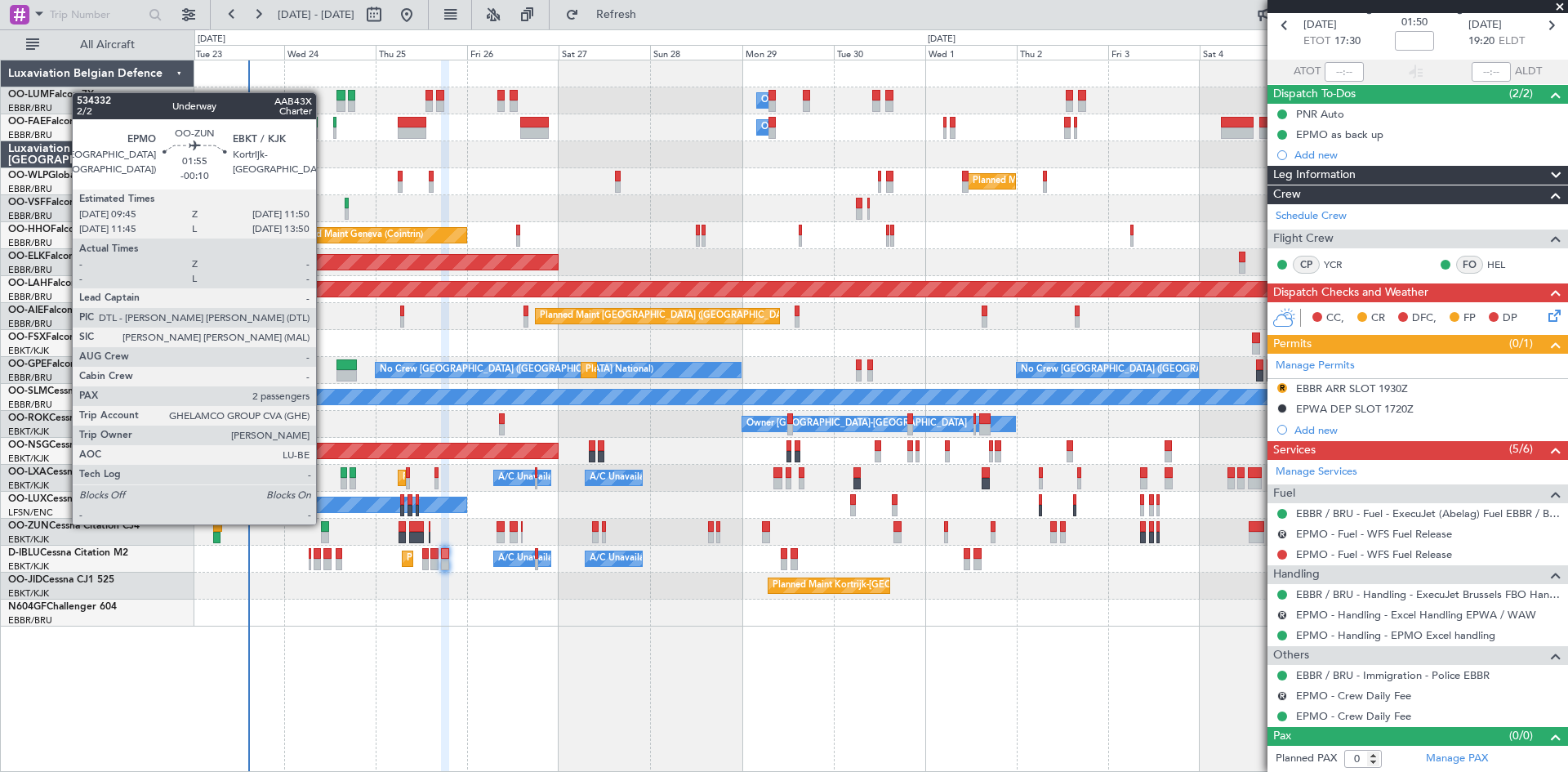
click at [323, 523] on div at bounding box center [324, 527] width 8 height 11
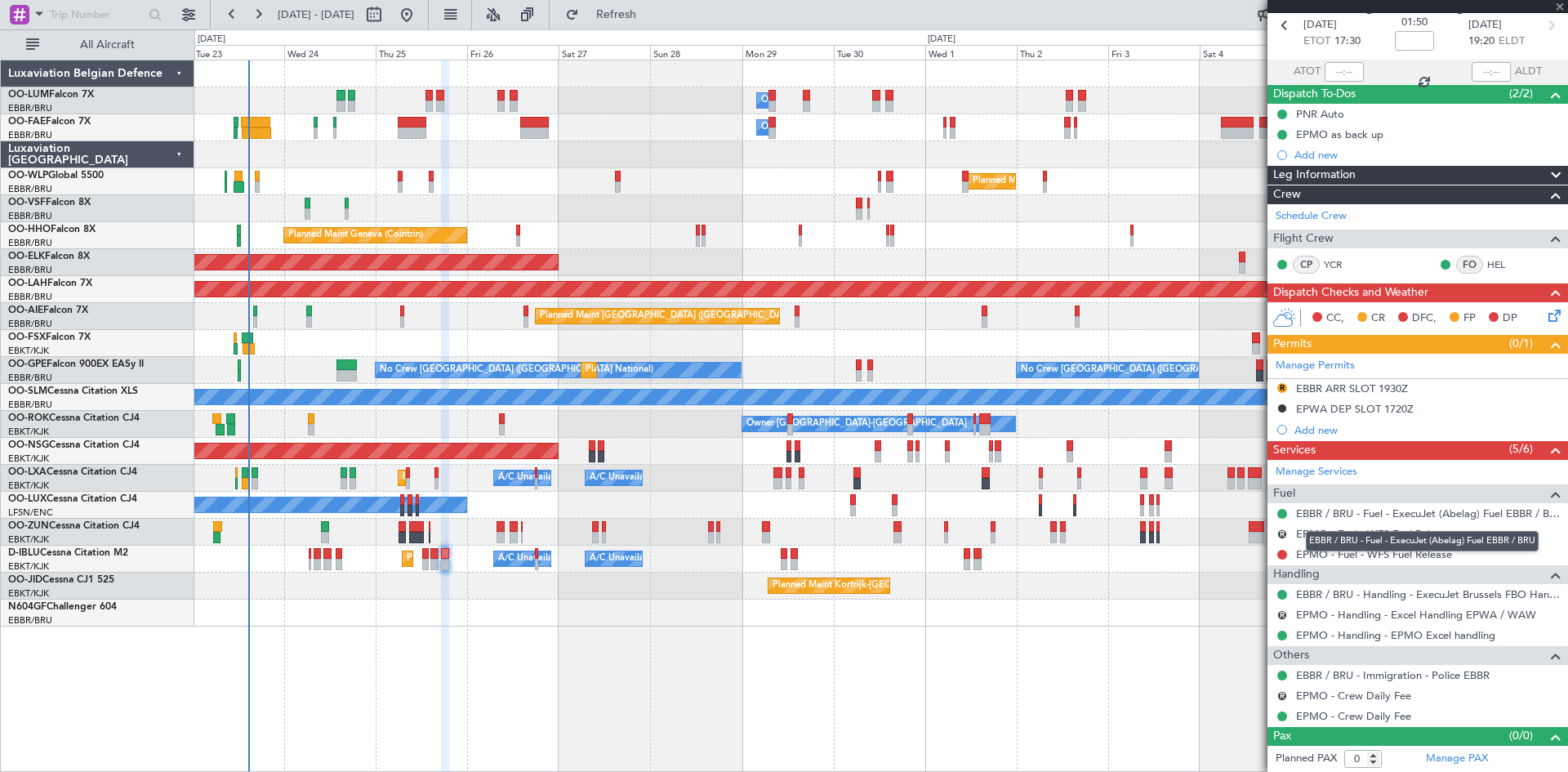
type input "-00:10"
type input "2"
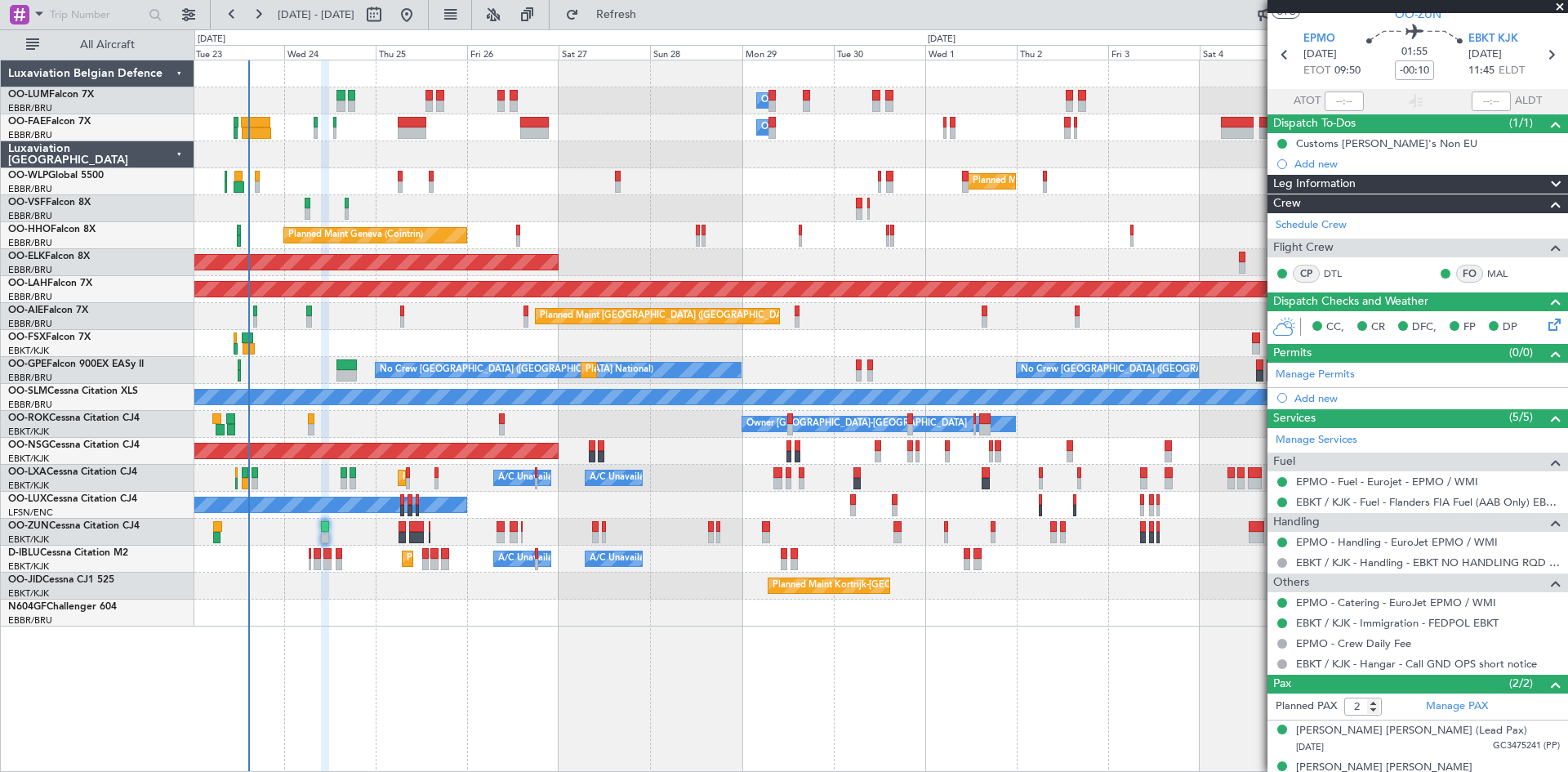
scroll to position [67, 0]
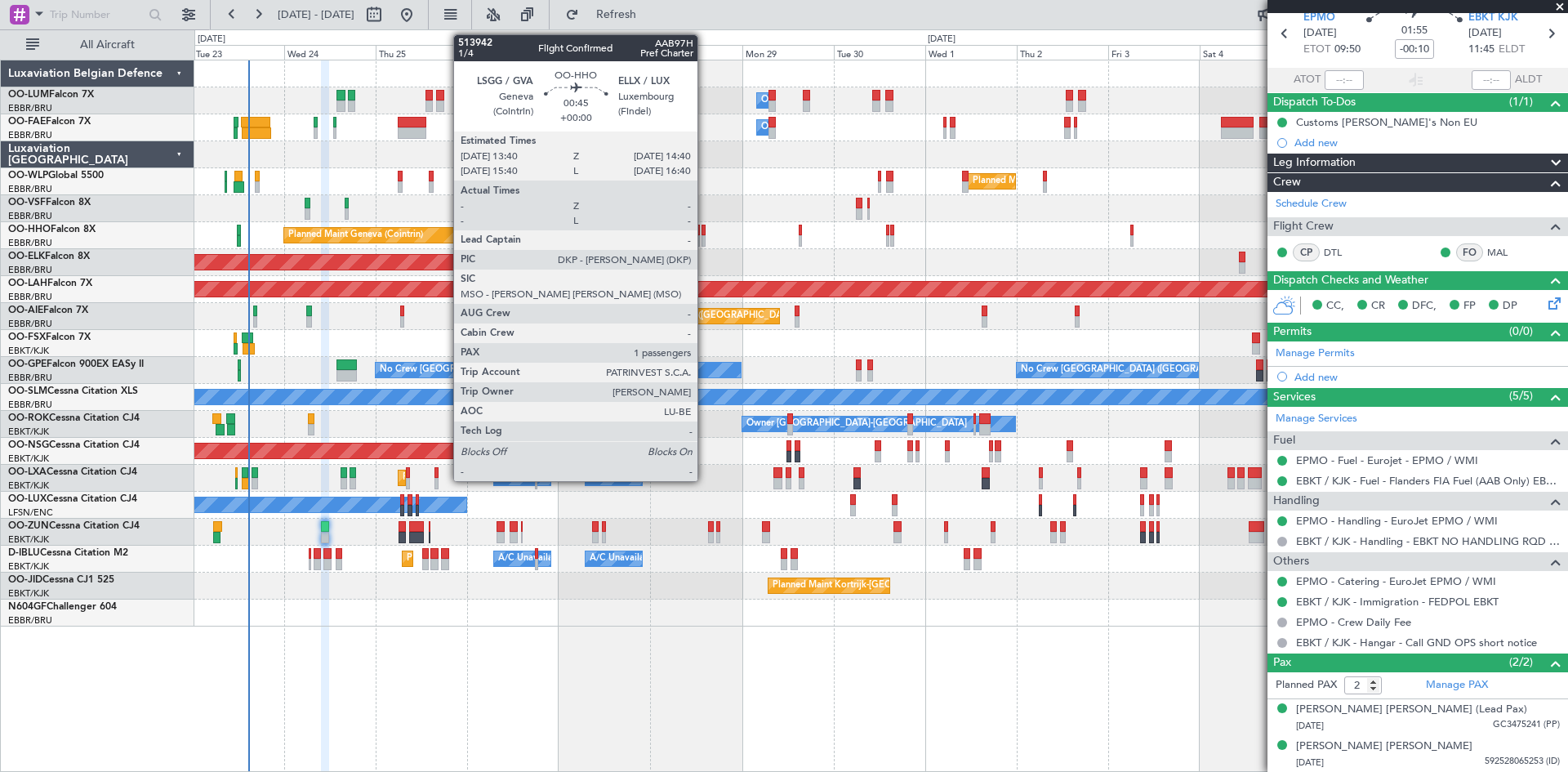
click at [704, 234] on div at bounding box center [703, 230] width 4 height 11
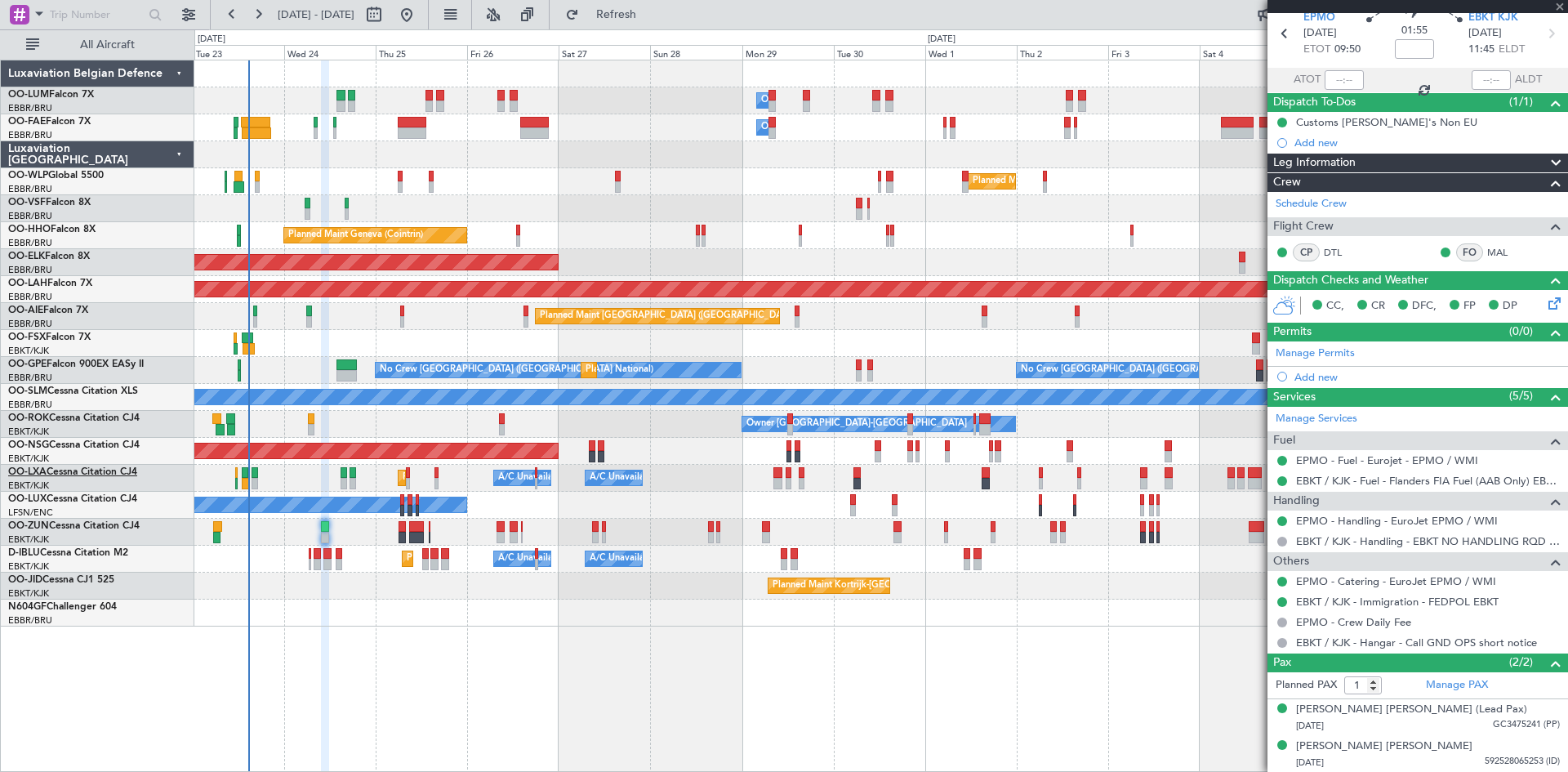
scroll to position [0, 0]
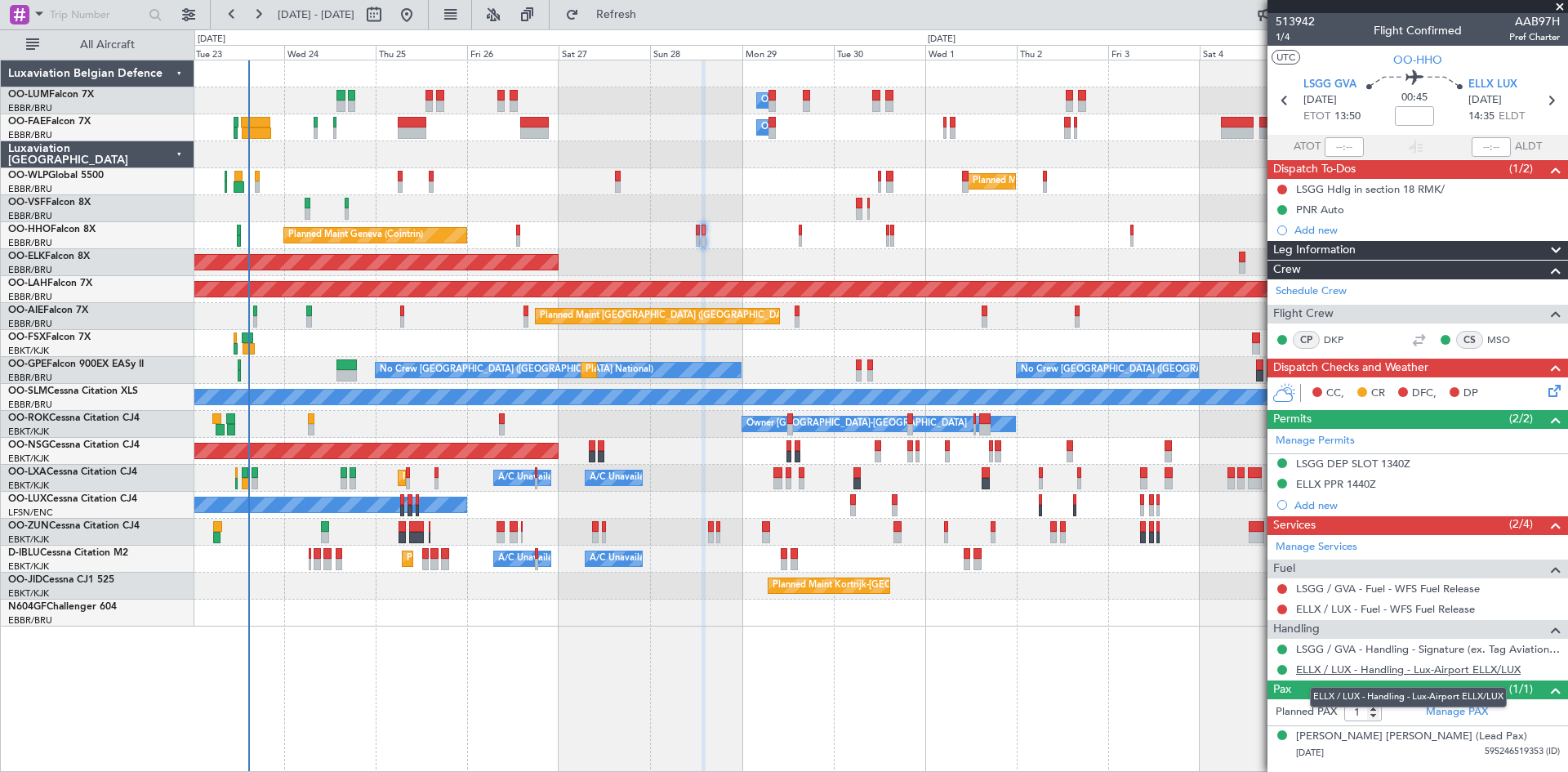
click at [1334, 667] on link "ELLX / LUX - Handling - Lux-Airport ELLX/LUX" at bounding box center [1408, 670] width 225 height 14
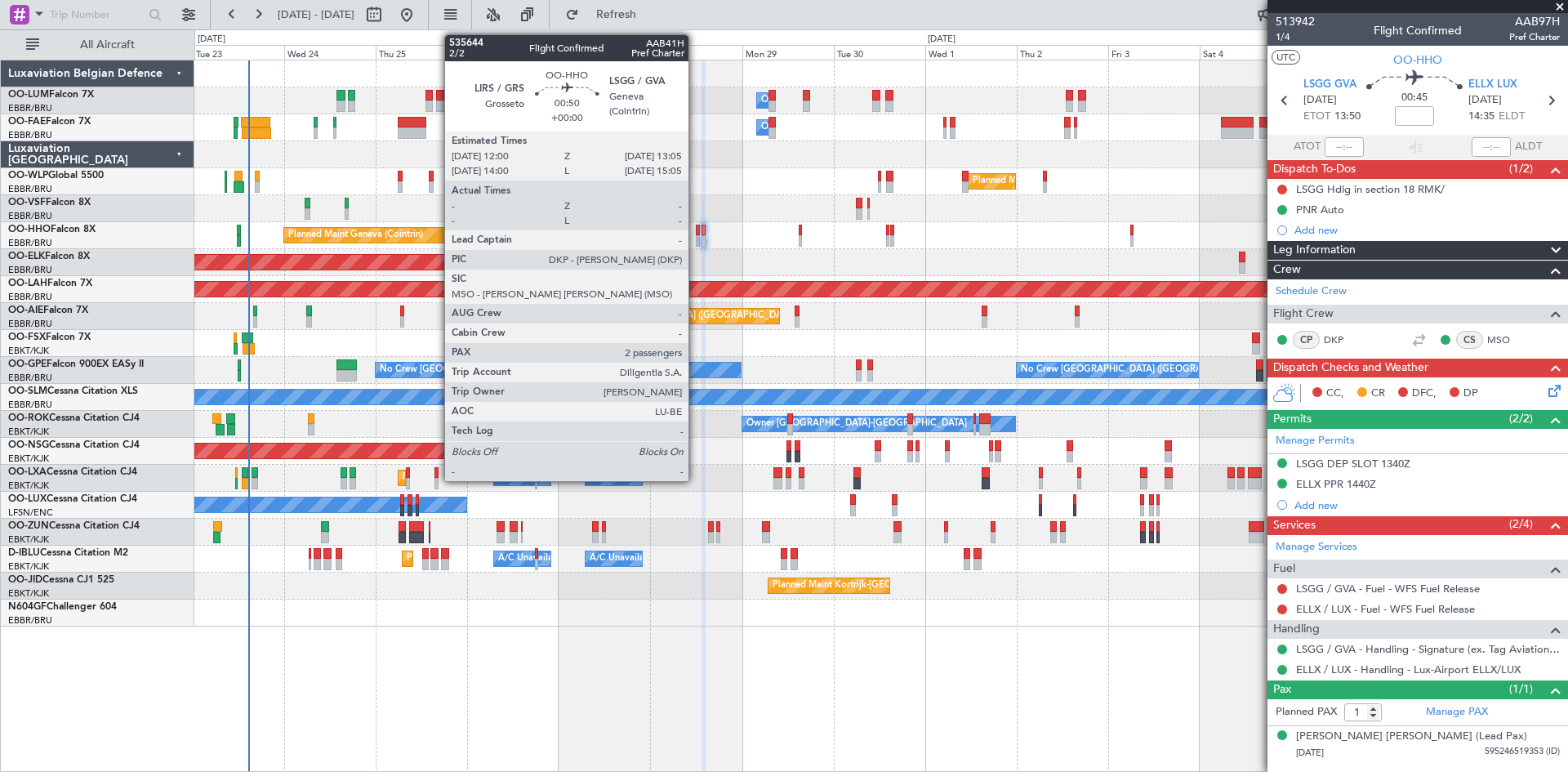
click at [696, 236] on div at bounding box center [698, 241] width 5 height 11
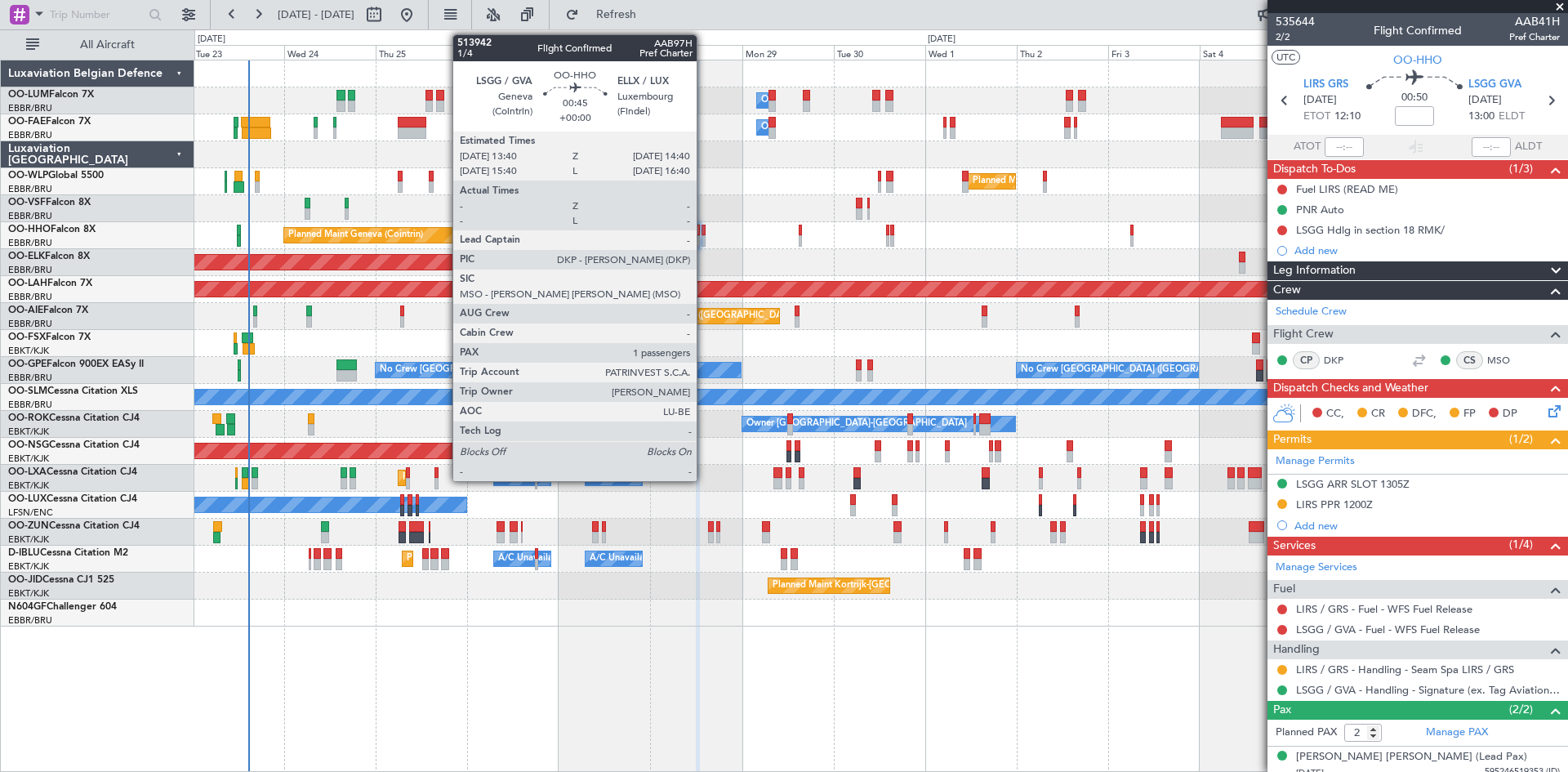
click at [704, 233] on div at bounding box center [703, 230] width 4 height 11
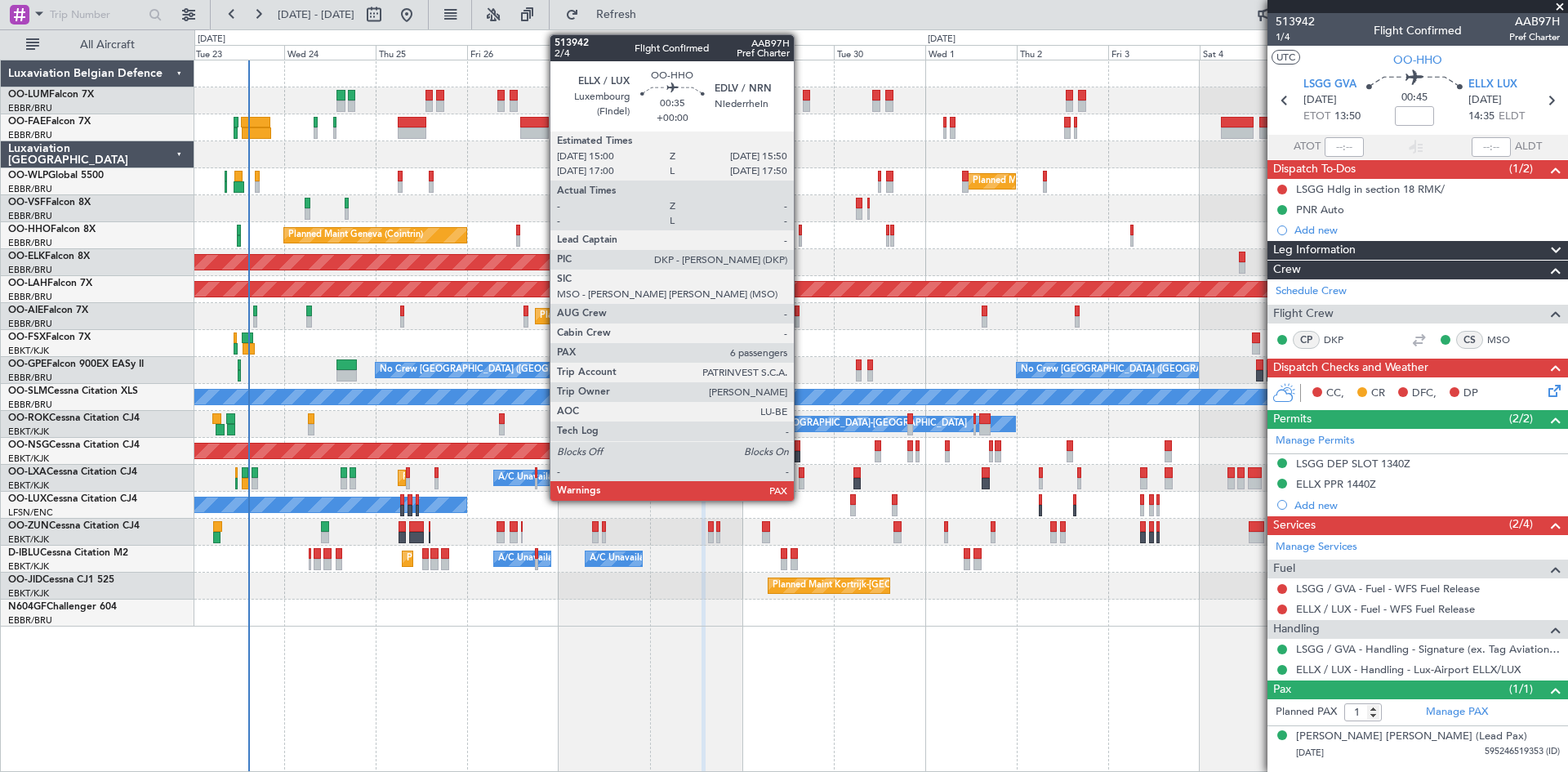
click at [801, 229] on div at bounding box center [800, 230] width 3 height 11
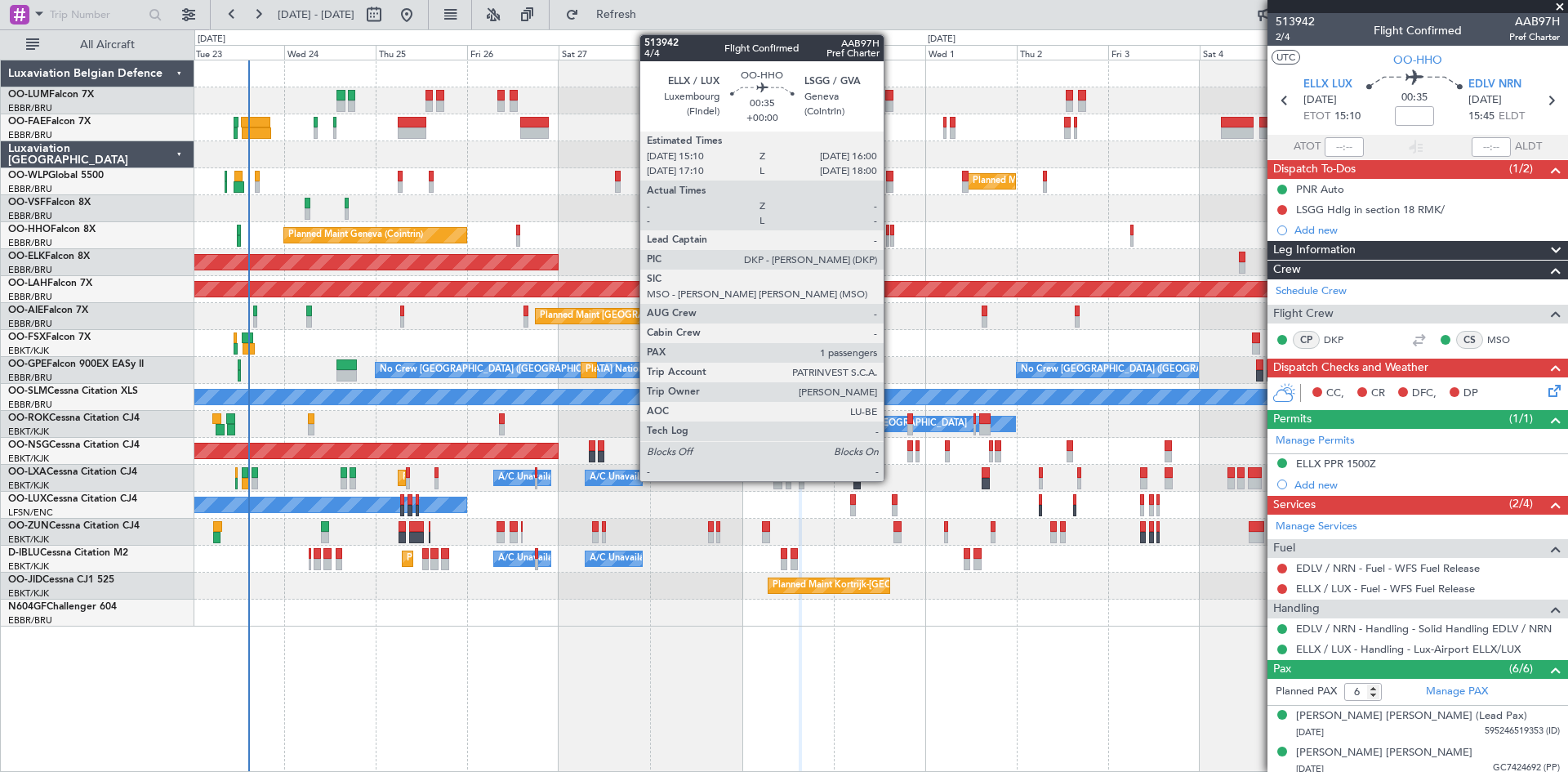
click at [891, 228] on div at bounding box center [891, 230] width 3 height 11
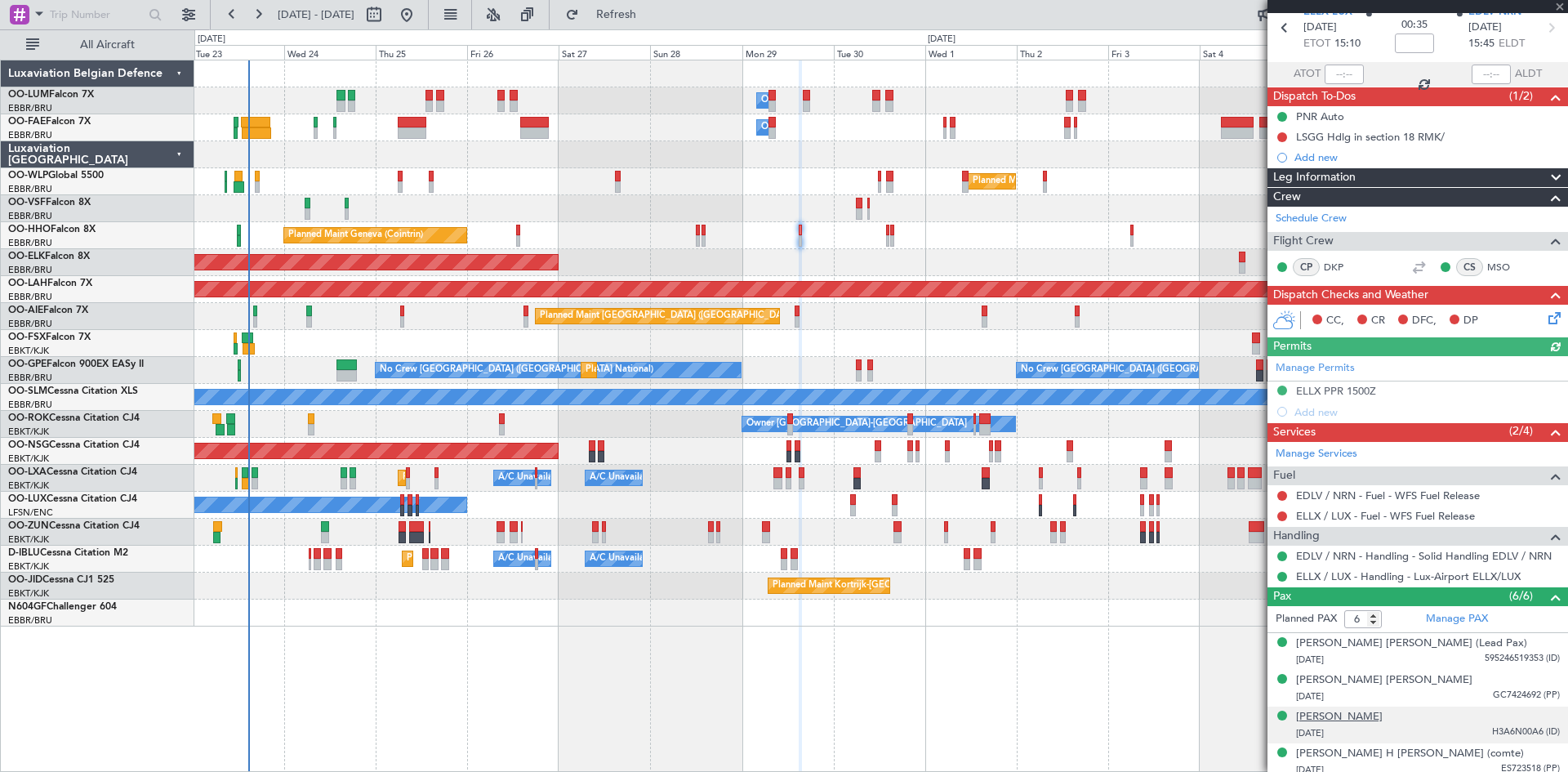
scroll to position [153, 0]
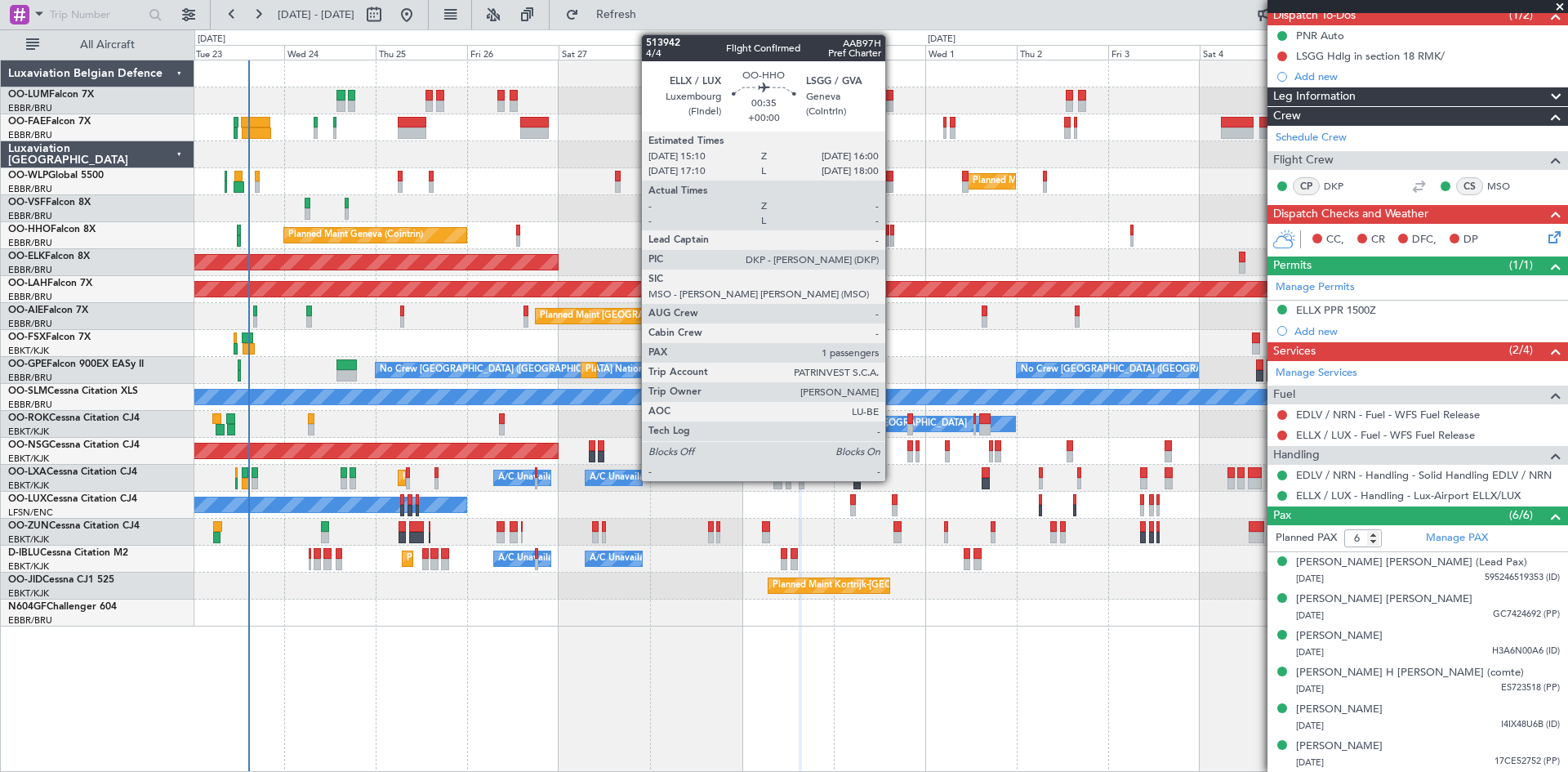
click at [892, 227] on div at bounding box center [891, 230] width 3 height 11
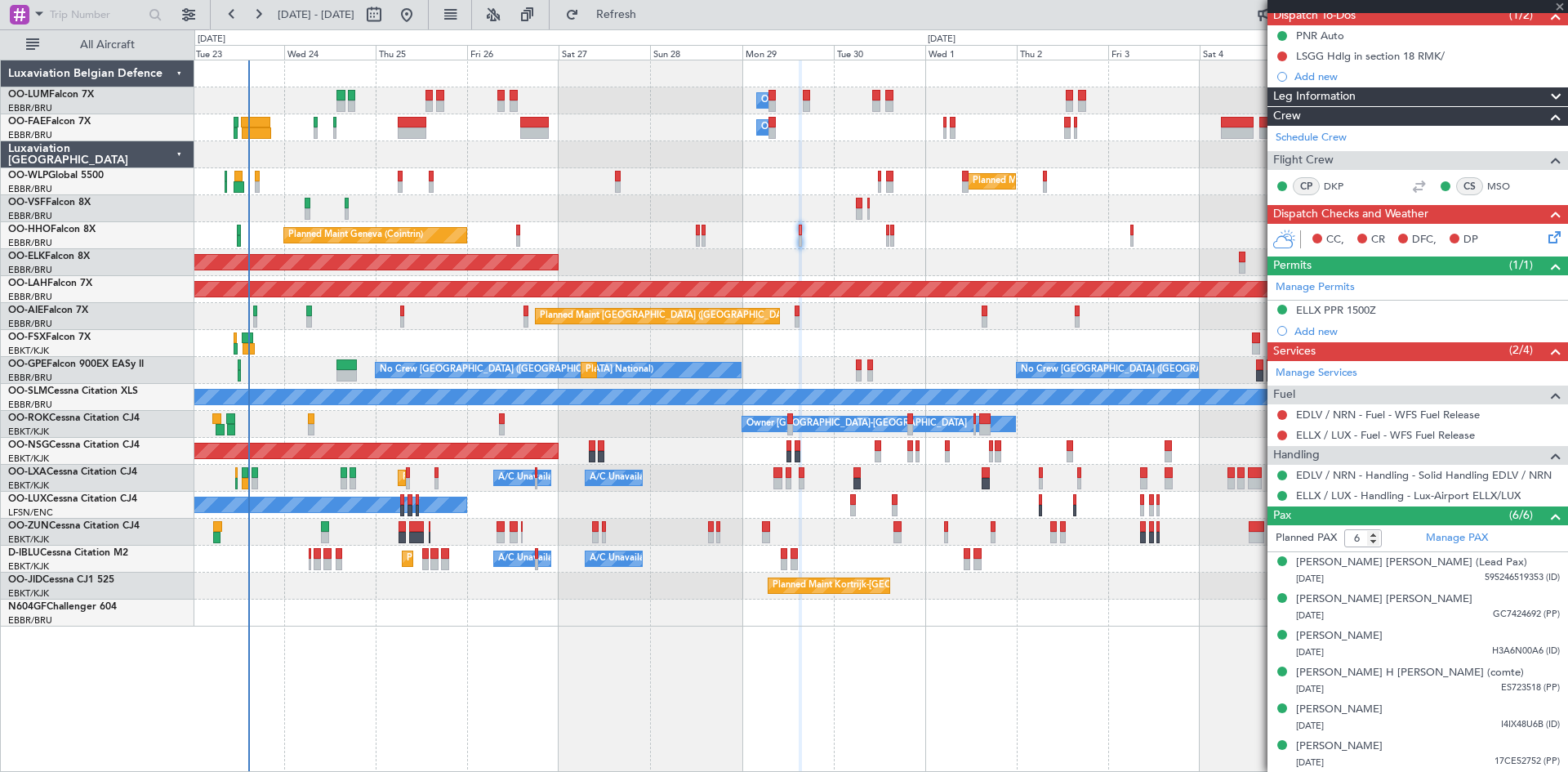
type input "1"
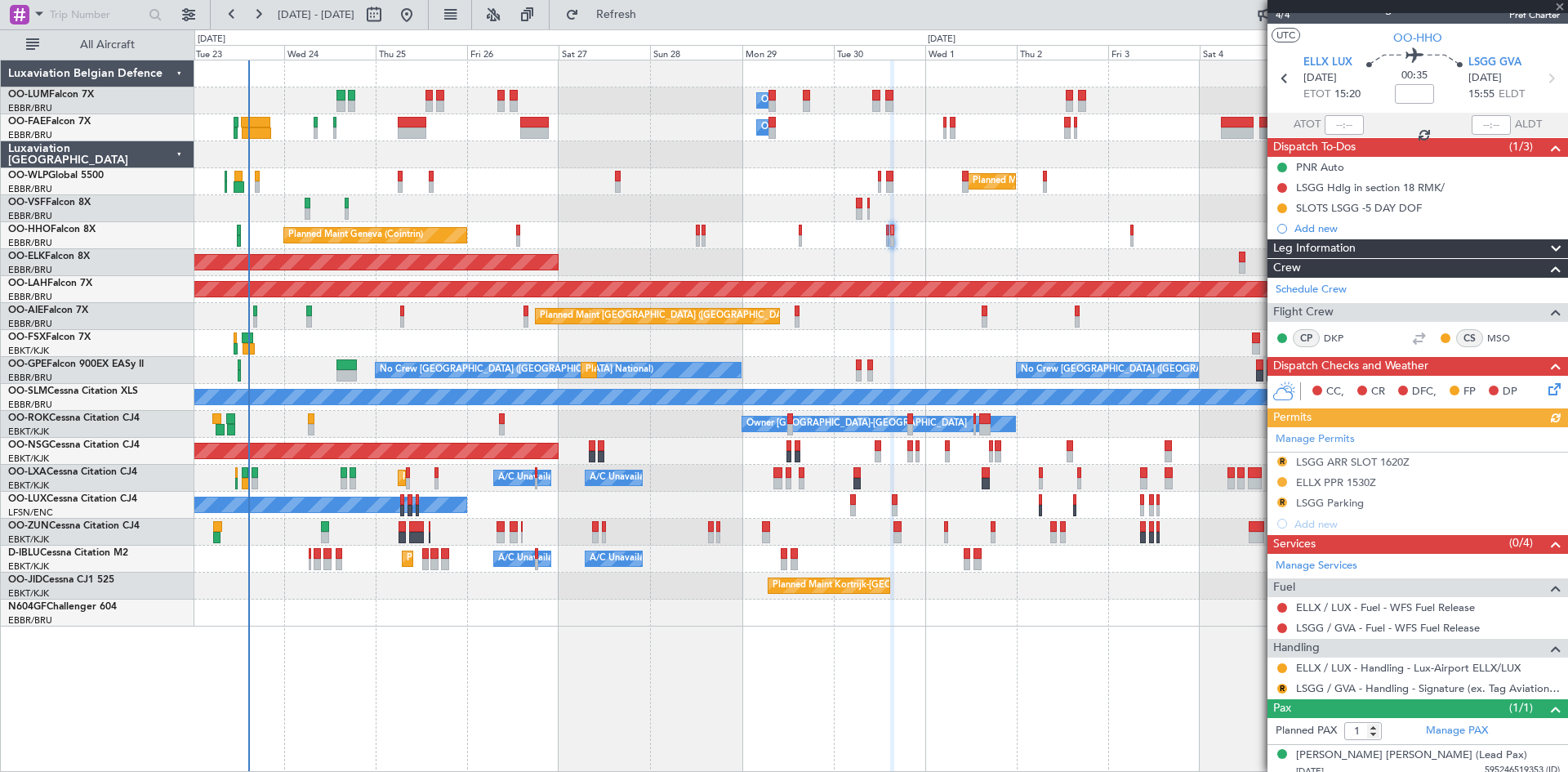
scroll to position [31, 0]
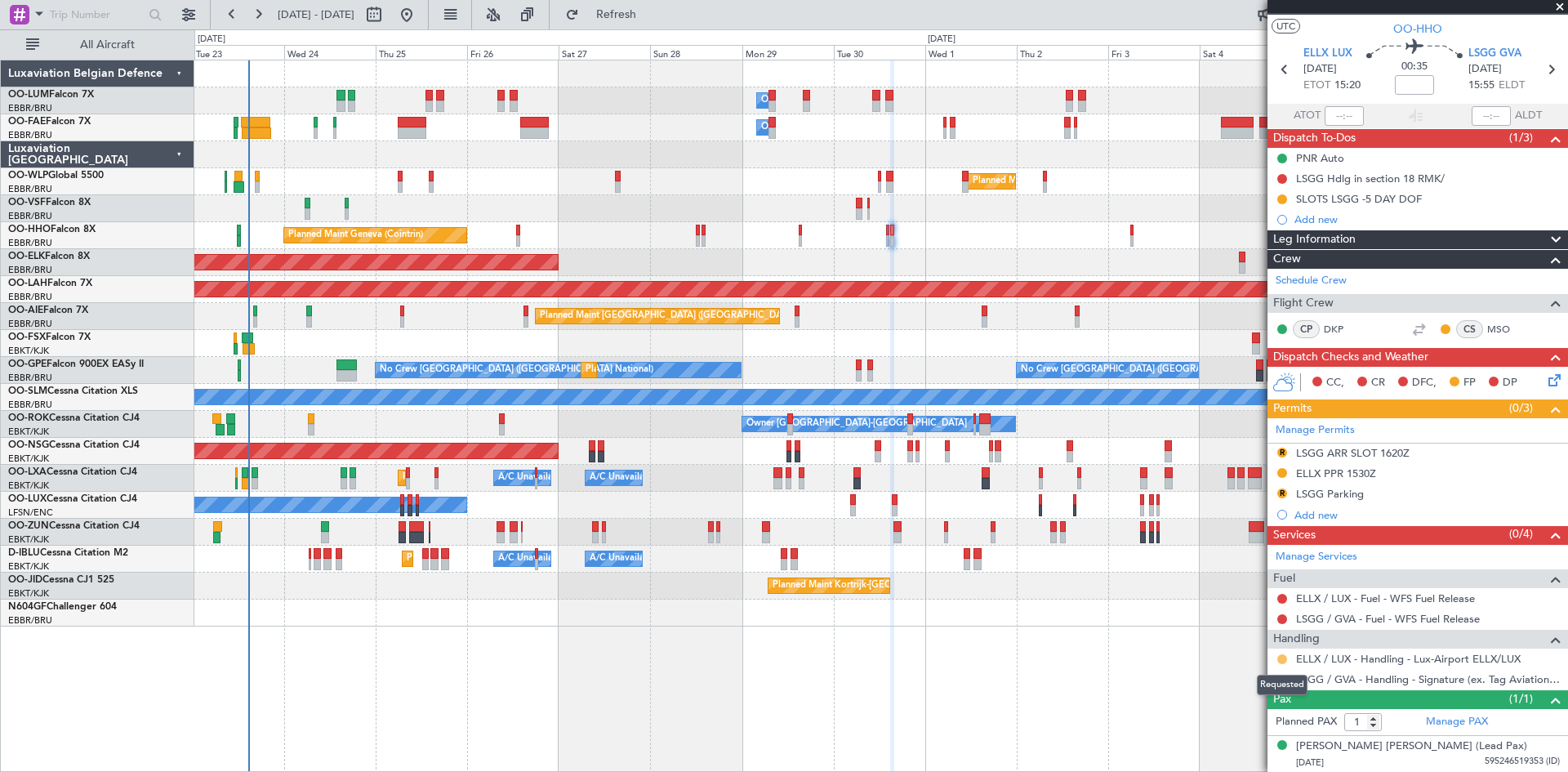
click at [1281, 656] on button at bounding box center [1282, 659] width 9 height 9
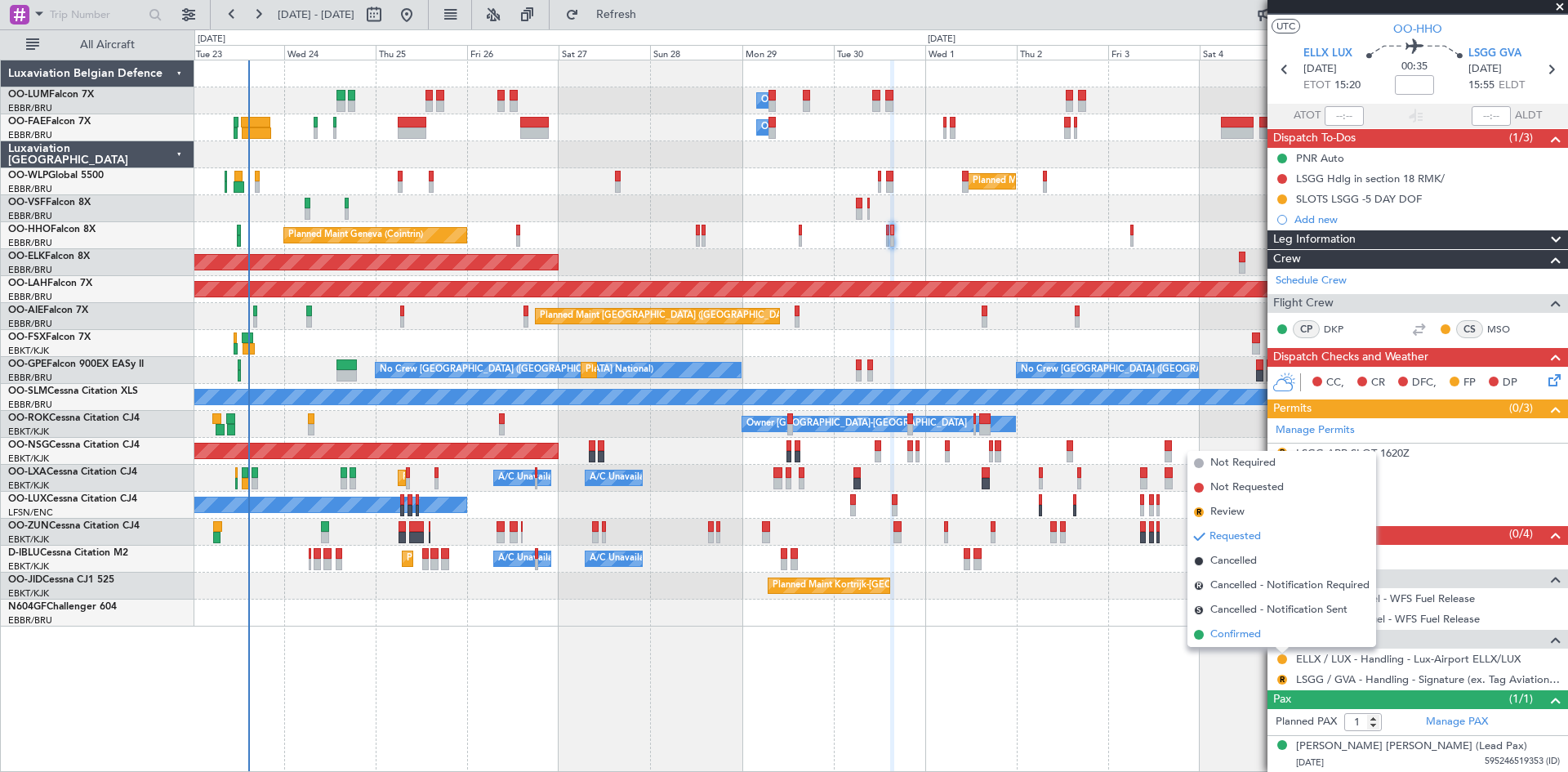
click at [1248, 637] on span "Confirmed" at bounding box center [1235, 634] width 51 height 16
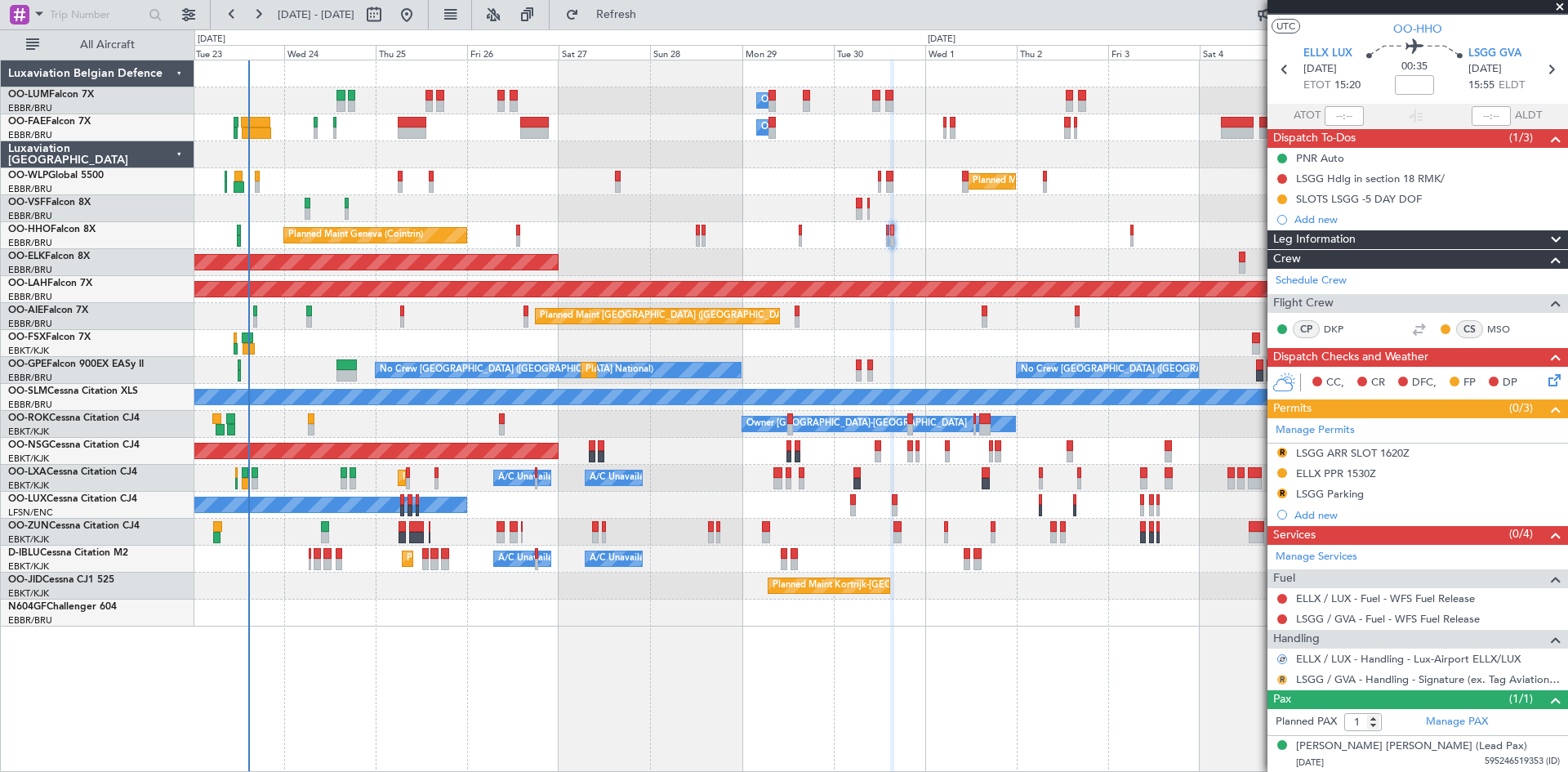
click at [1278, 675] on button "R" at bounding box center [1282, 680] width 9 height 9
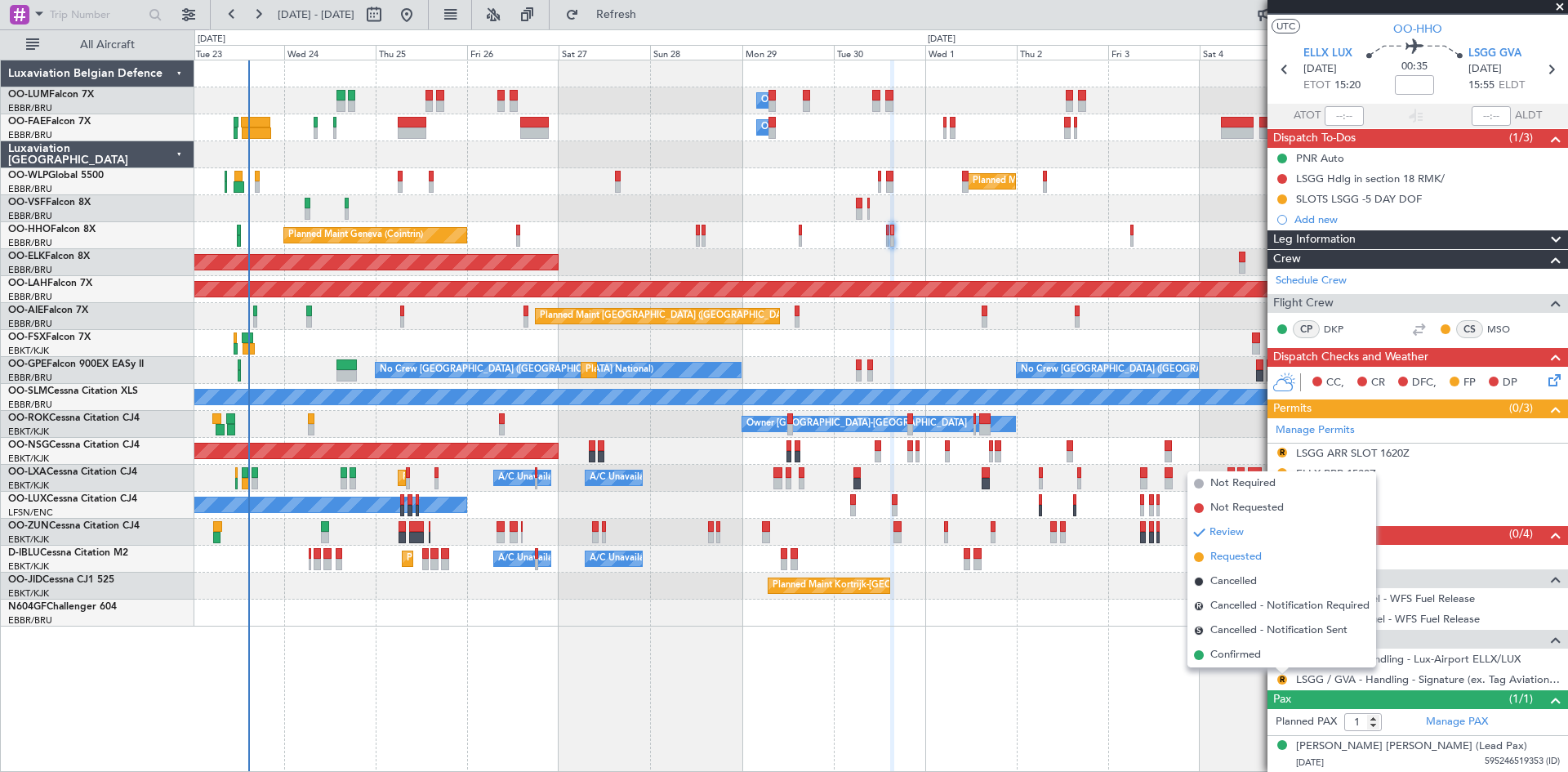
click at [1231, 562] on span "Requested" at bounding box center [1235, 557] width 52 height 16
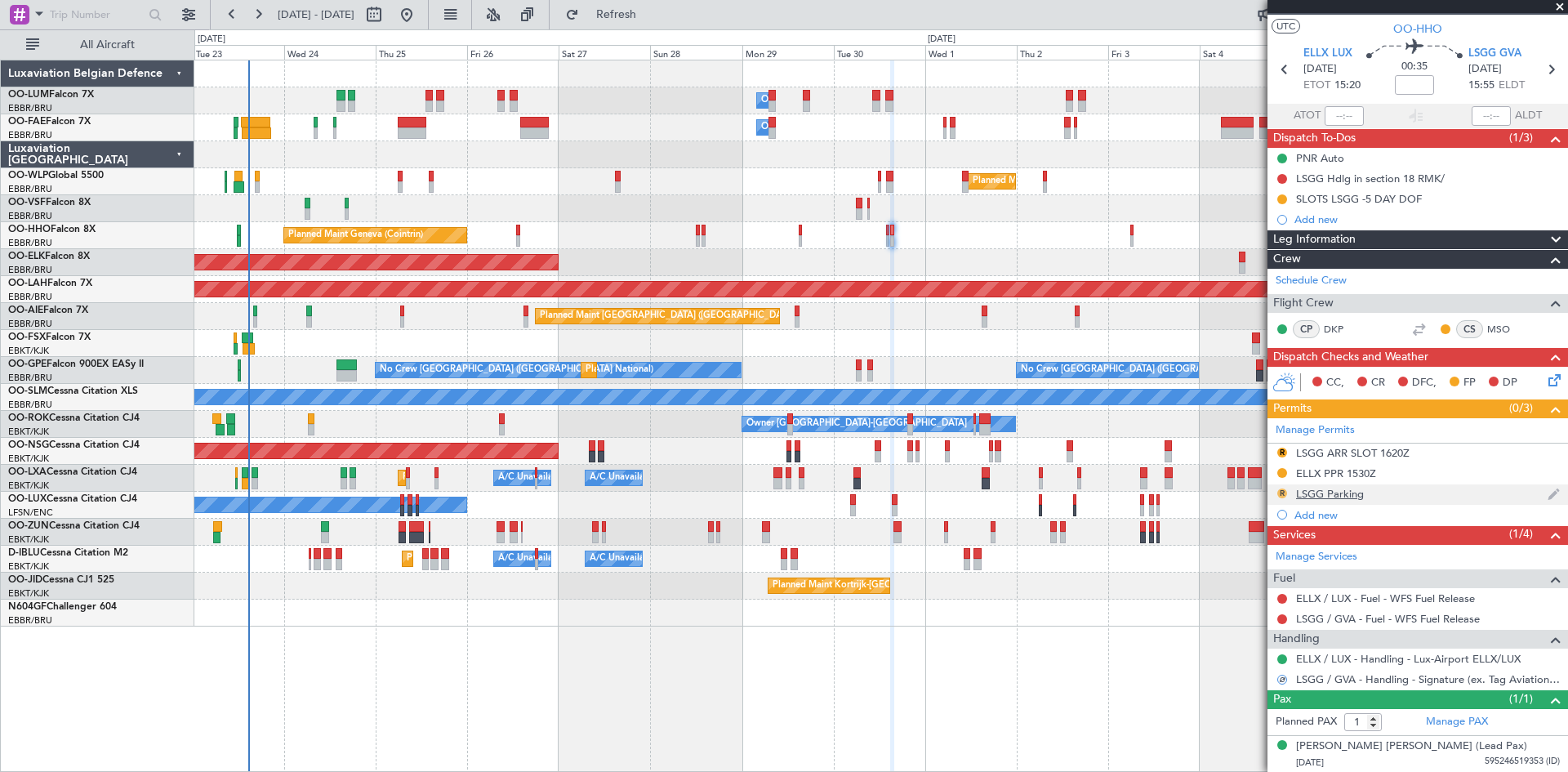
click at [1280, 491] on button "R" at bounding box center [1282, 493] width 9 height 9
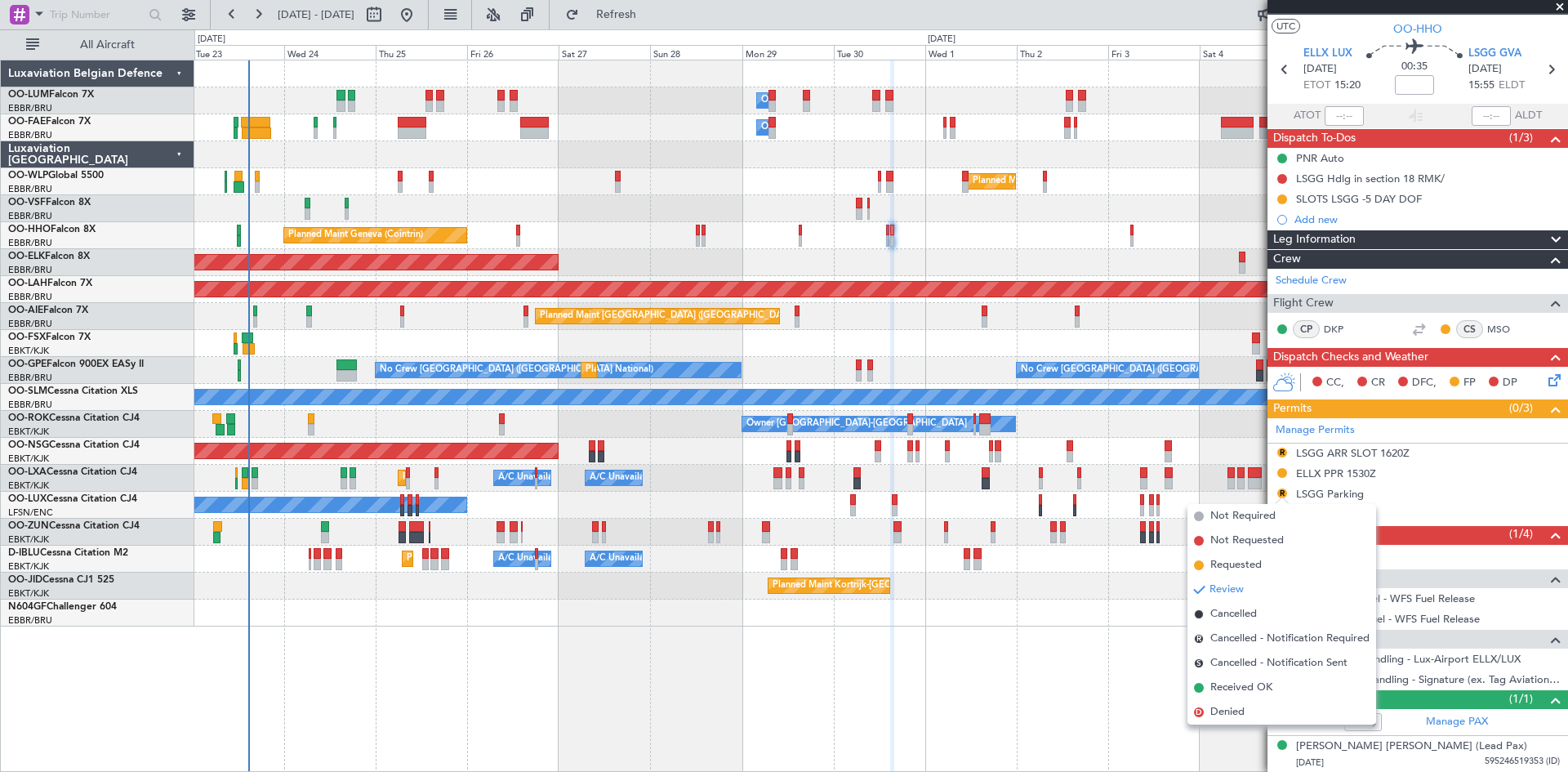
drag, startPoint x: 1262, startPoint y: 569, endPoint x: 1262, endPoint y: 555, distance: 14.0
click at [1260, 569] on span "Requested" at bounding box center [1235, 564] width 52 height 16
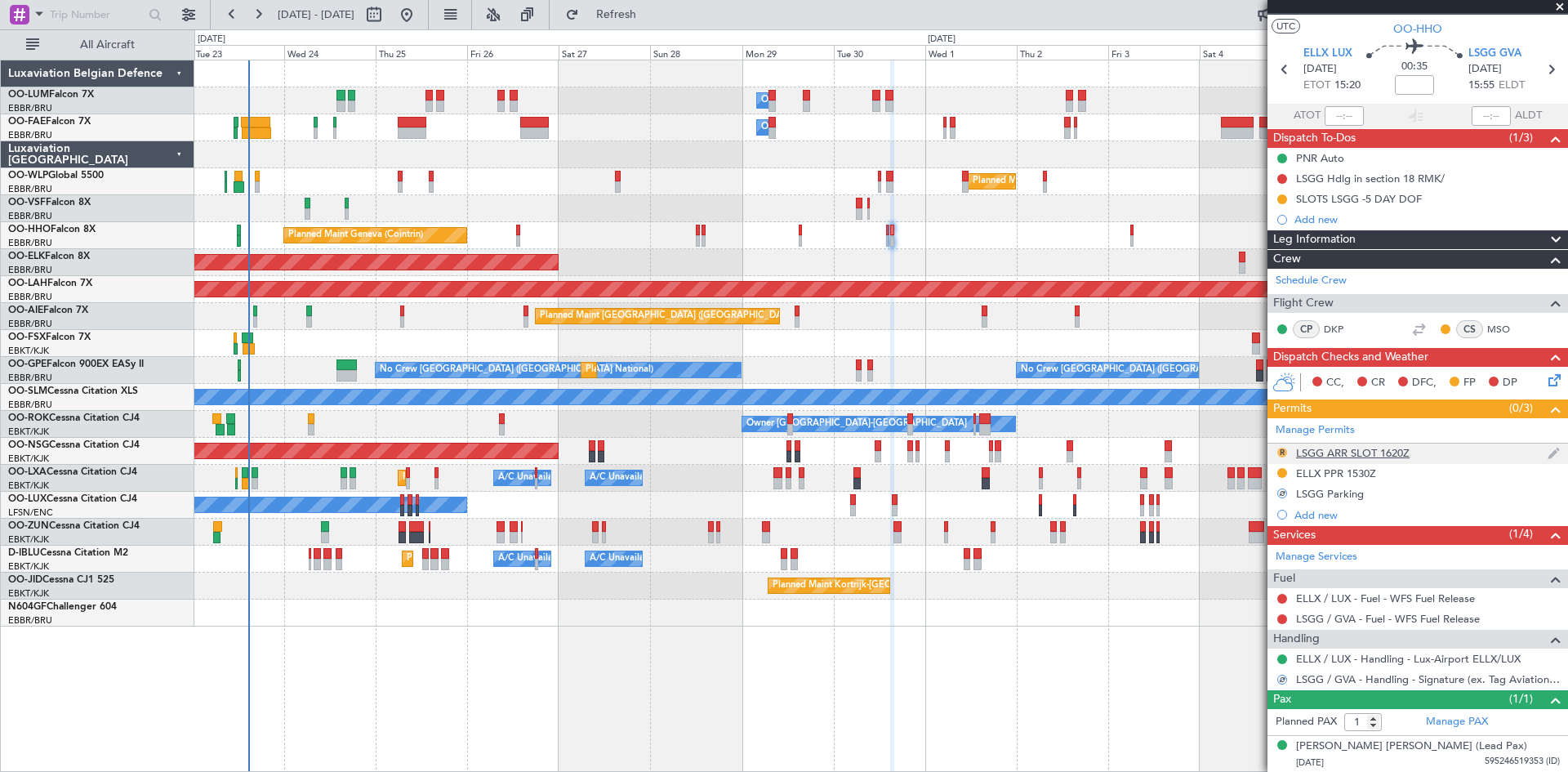
click at [1281, 453] on button "R" at bounding box center [1282, 452] width 9 height 9
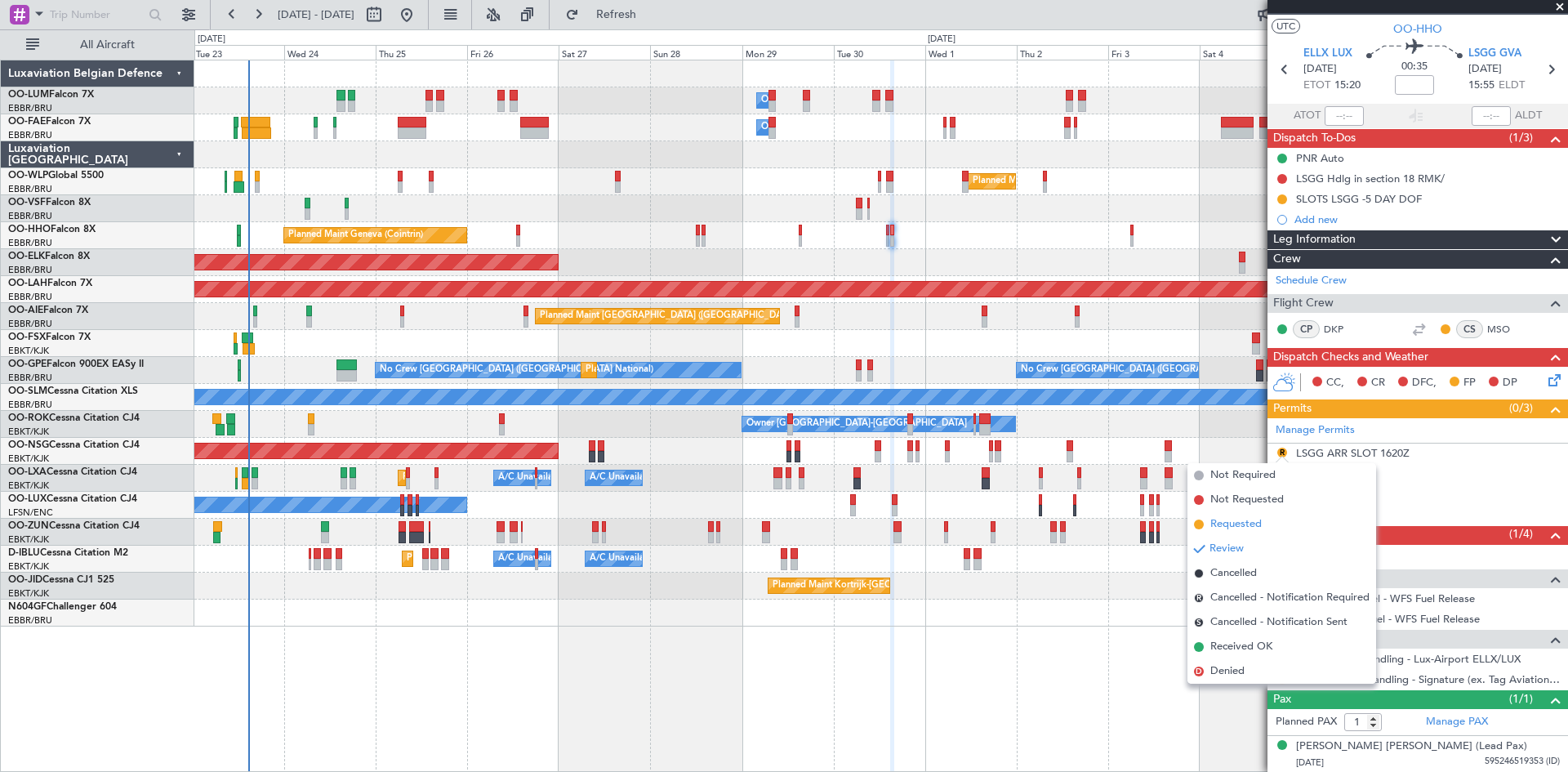
click at [1256, 523] on span "Requested" at bounding box center [1235, 524] width 52 height 16
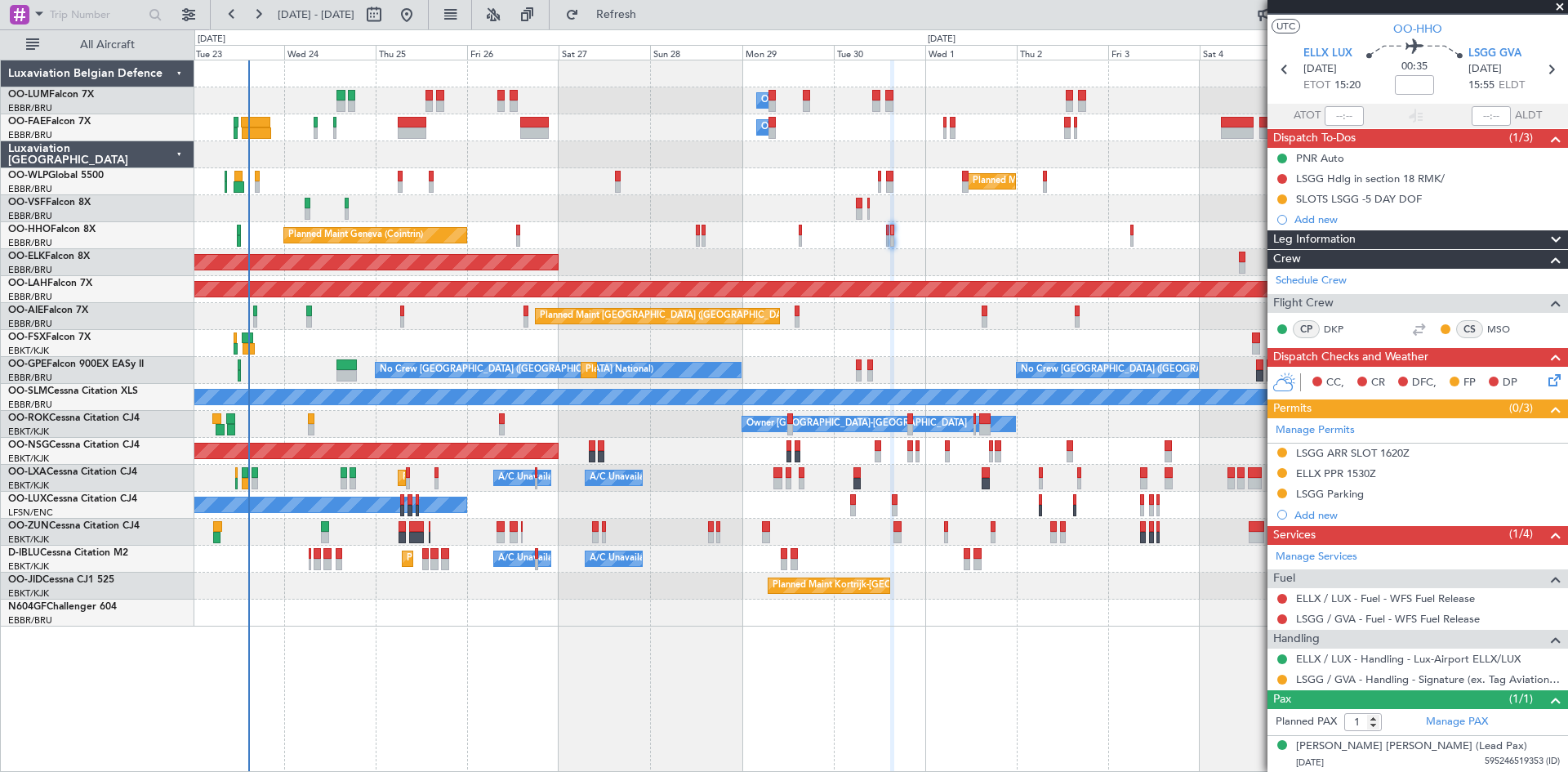
click at [1353, 453] on div "LSGG ARR SLOT 1620Z" at bounding box center [1353, 452] width 114 height 14
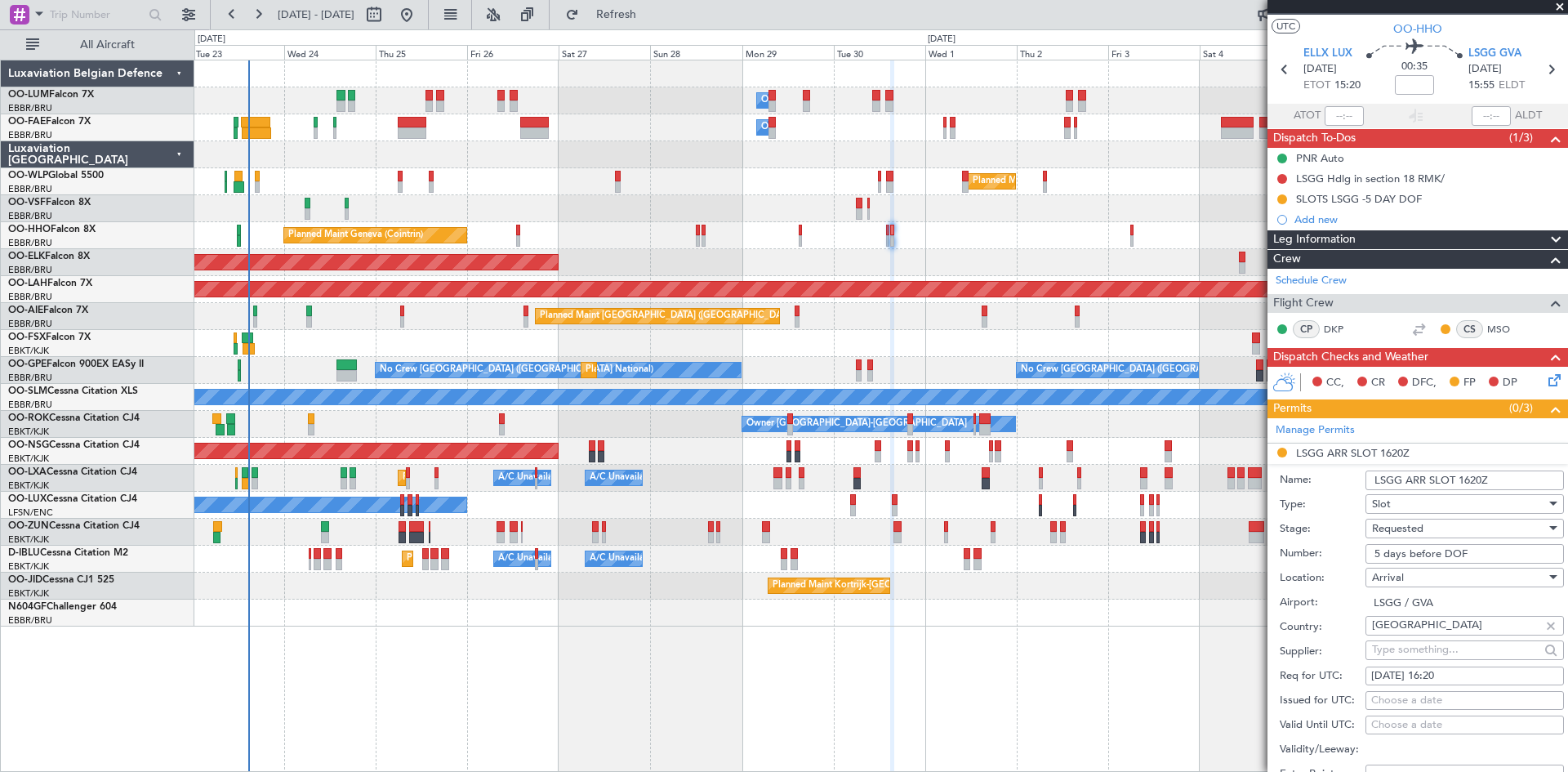
click at [1460, 682] on div "30/09/2025 16:20" at bounding box center [1465, 676] width 187 height 16
select select "9"
select select "2025"
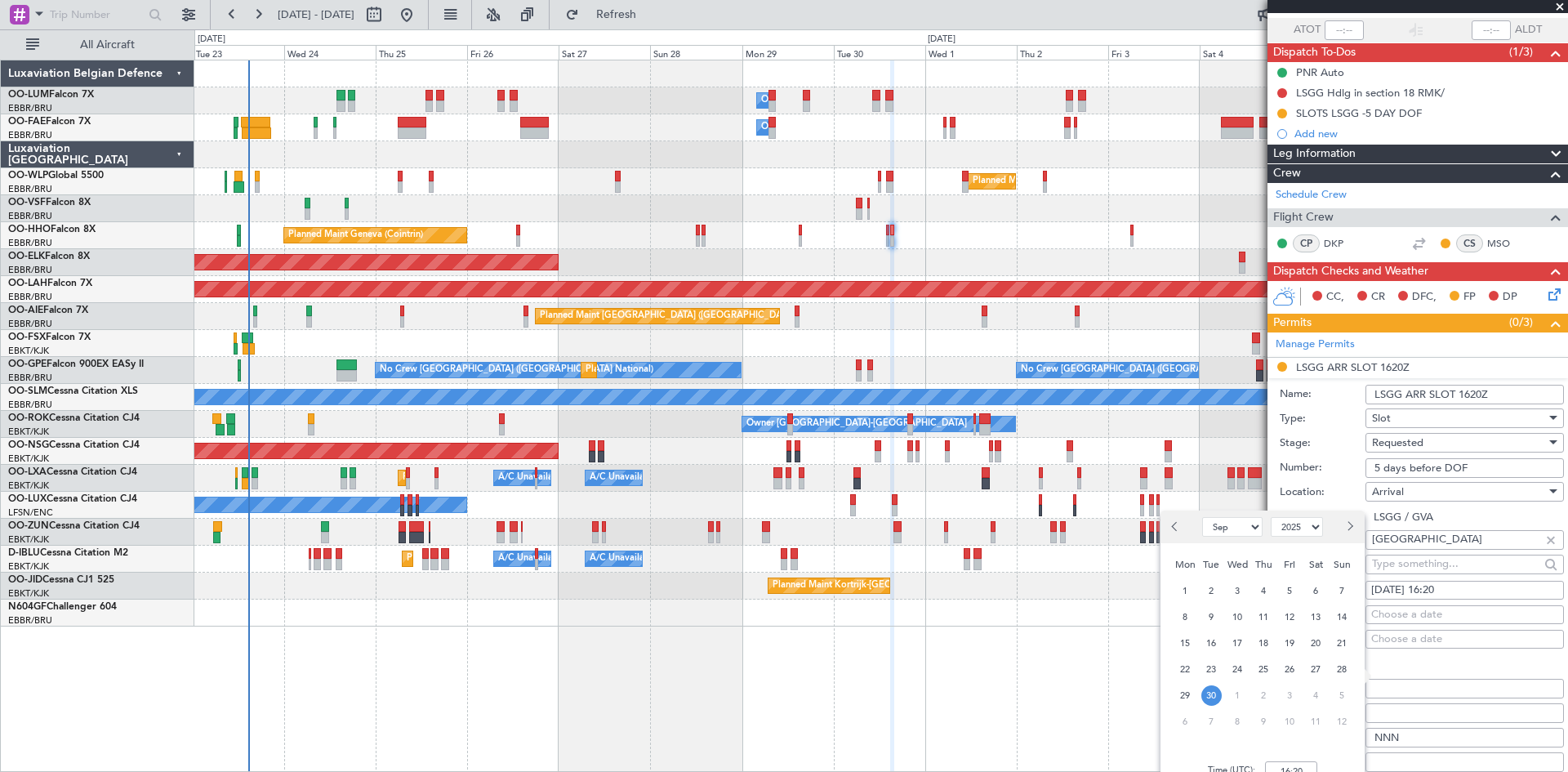
scroll to position [276, 0]
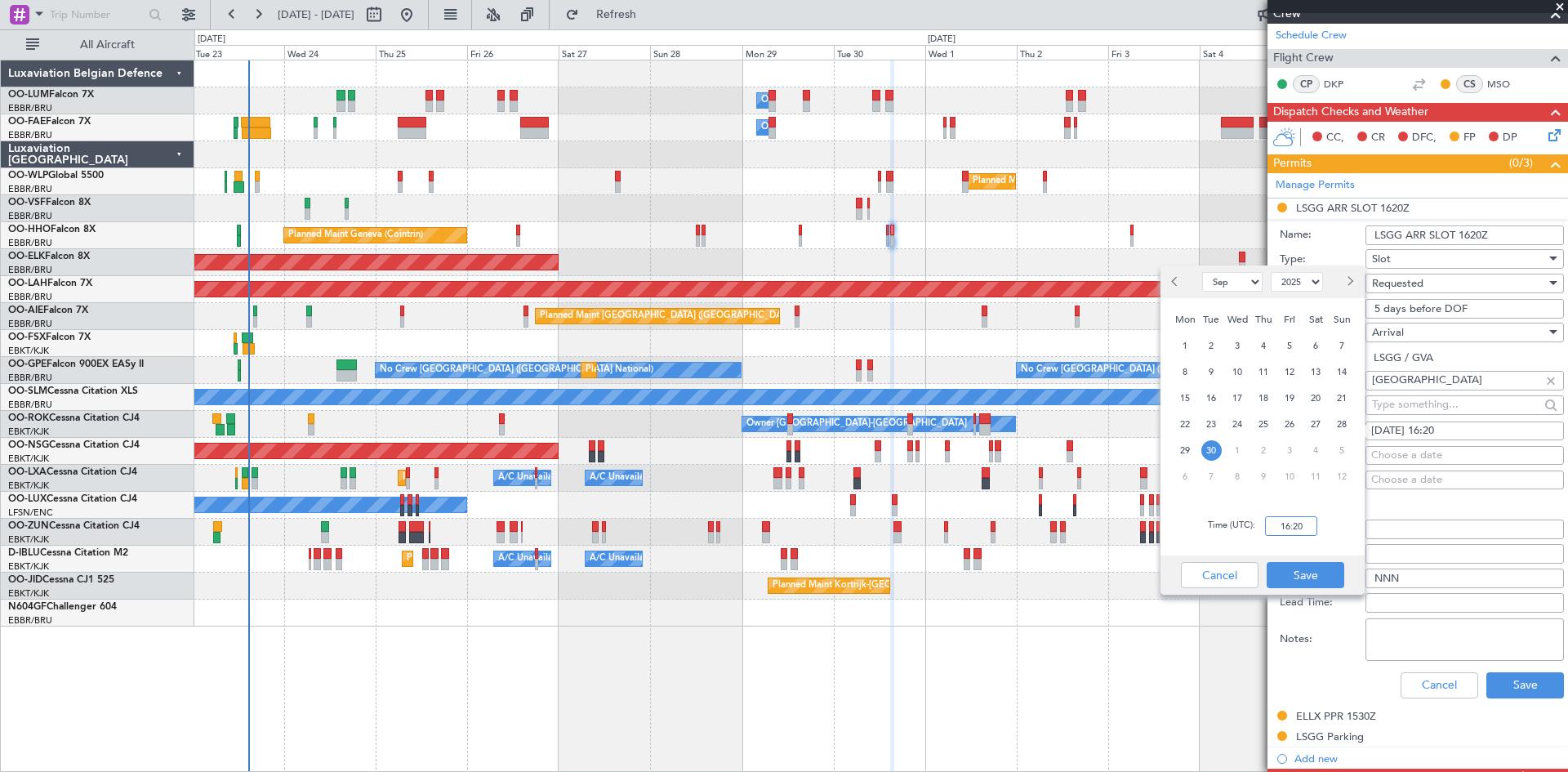
click at [1296, 528] on input "16:20" at bounding box center [1292, 526] width 53 height 20
type input "16:00"
click at [1295, 575] on button "Save" at bounding box center [1305, 575] width 78 height 26
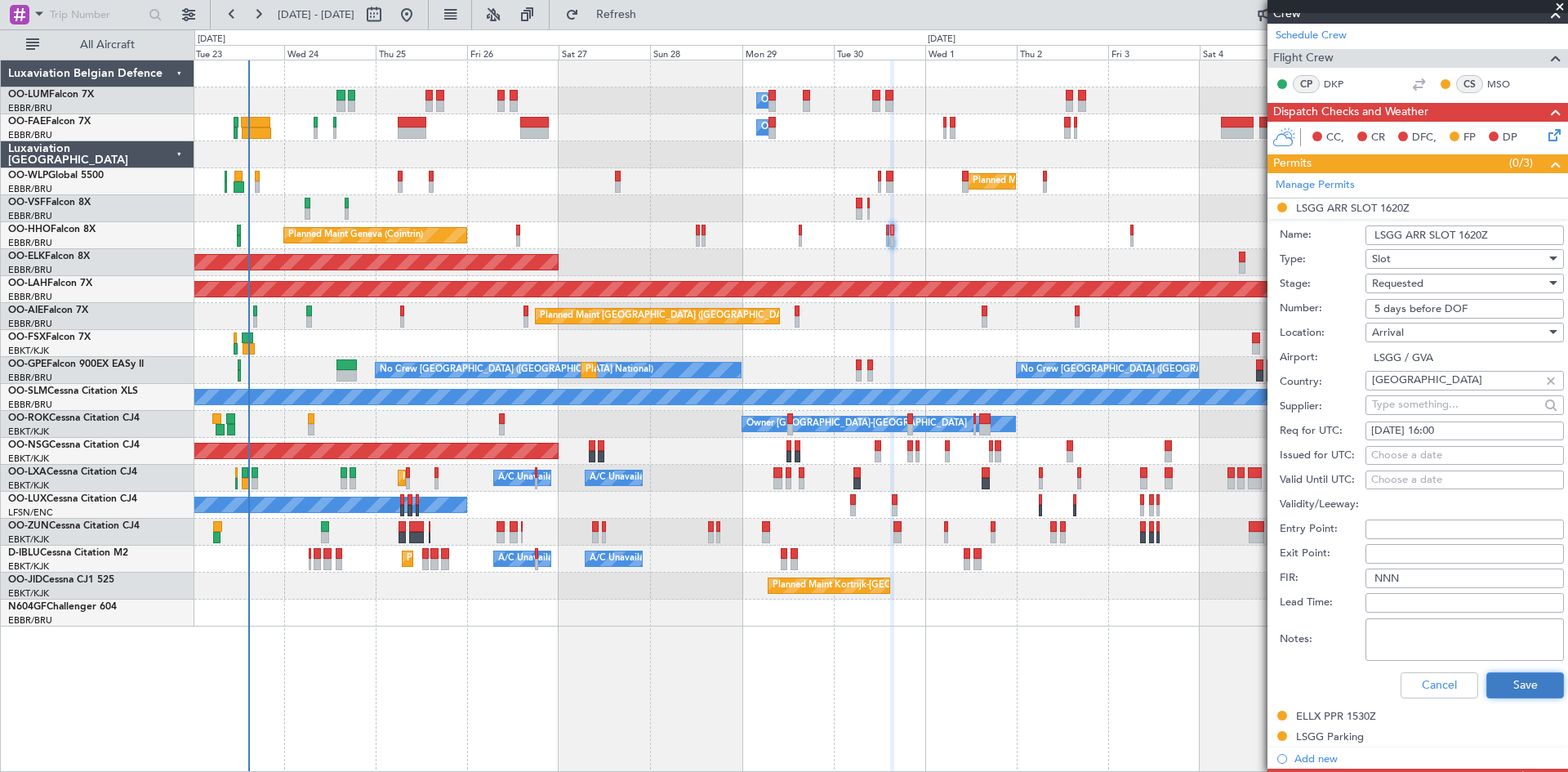
click at [1518, 685] on button "Save" at bounding box center [1525, 685] width 78 height 26
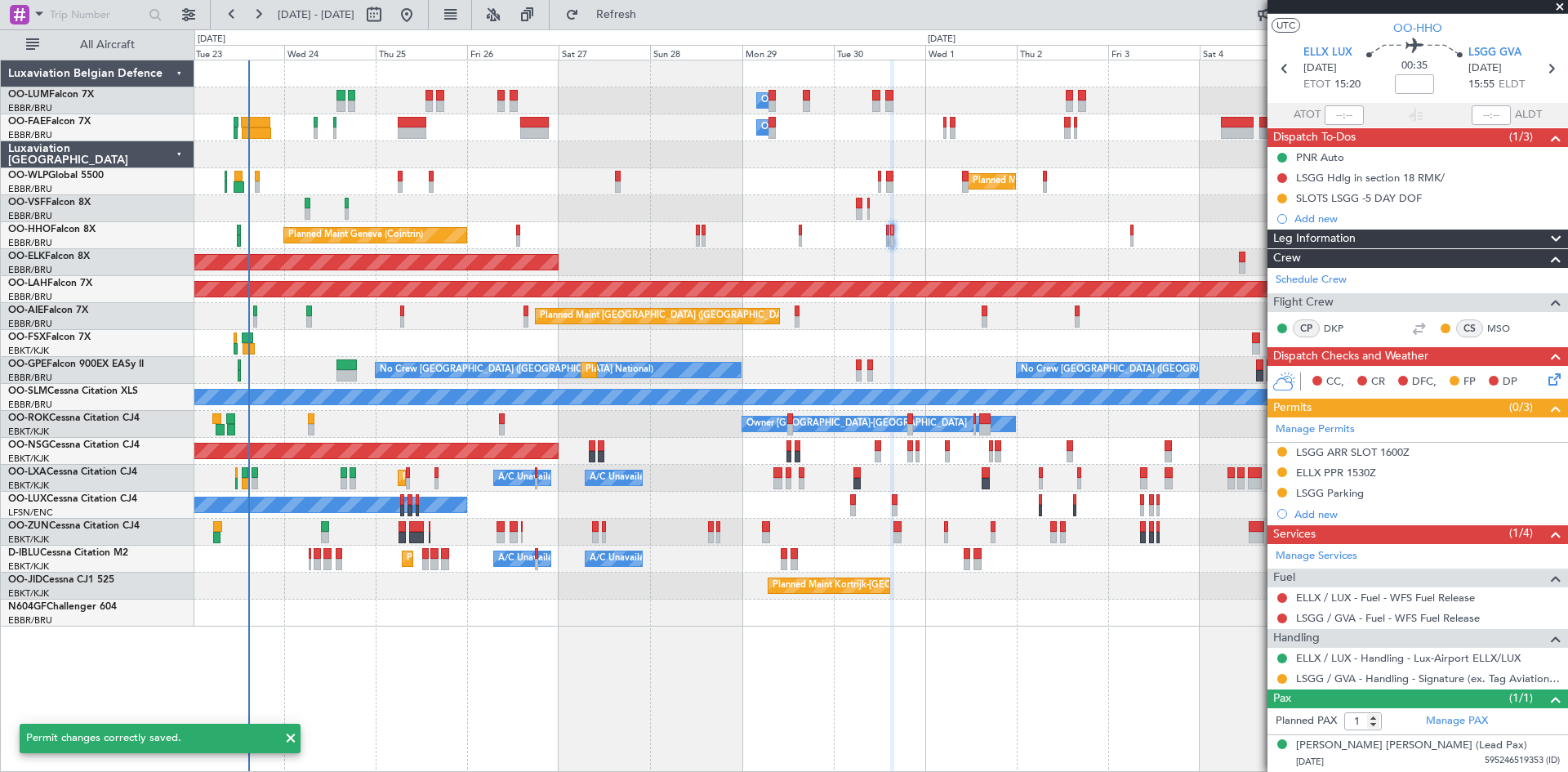
scroll to position [31, 0]
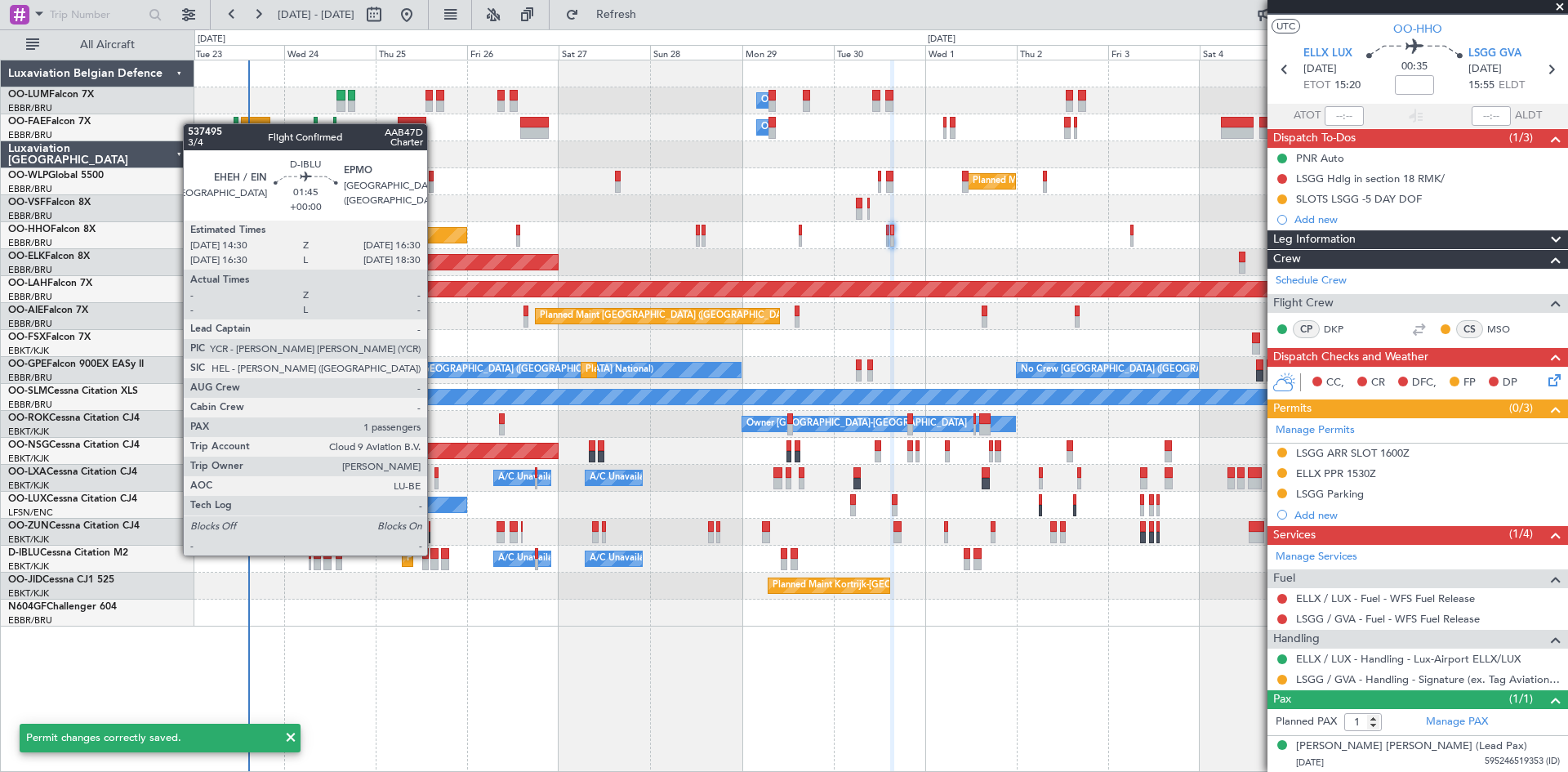
click at [434, 554] on div at bounding box center [434, 554] width 8 height 11
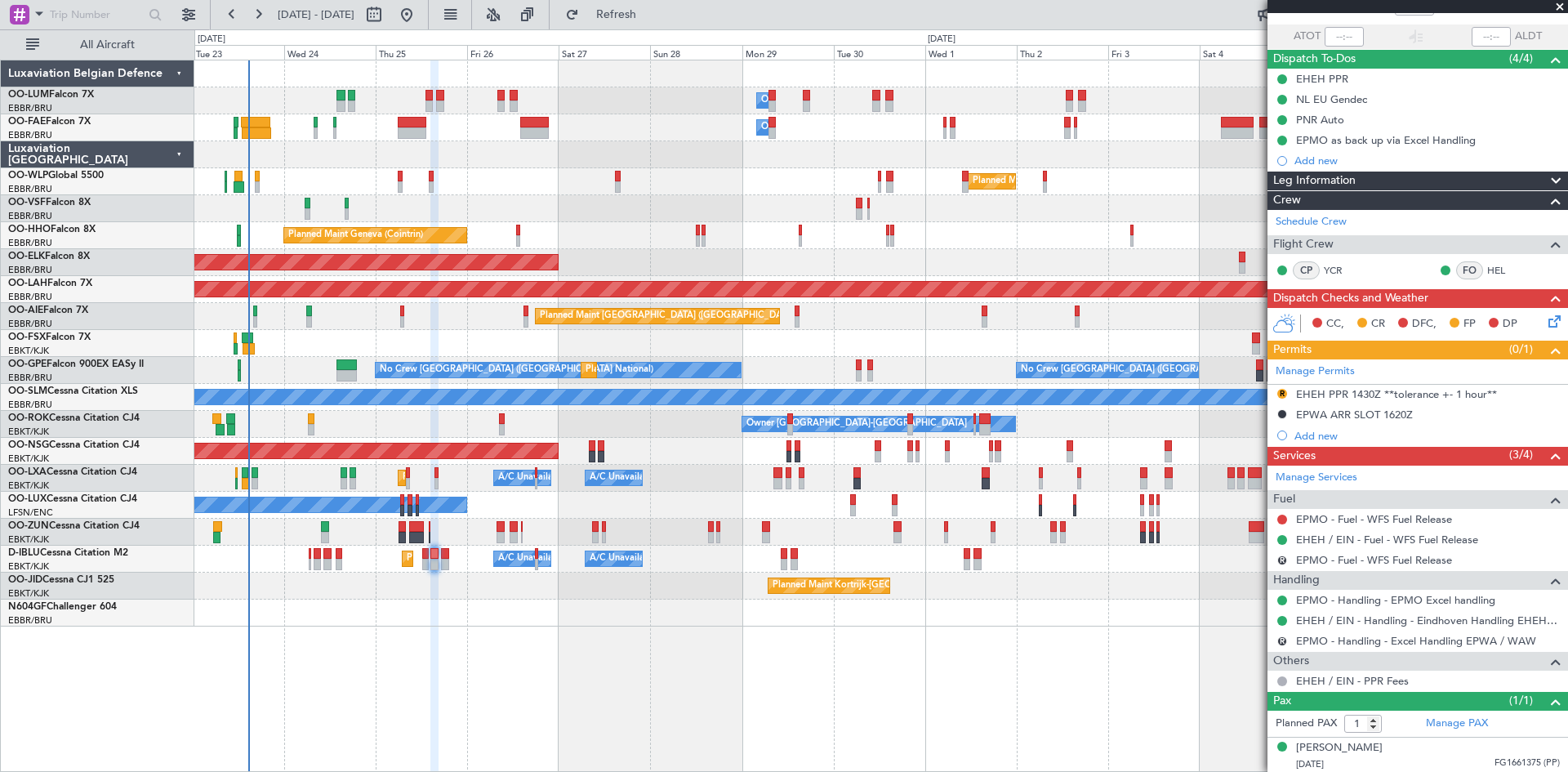
scroll to position [112, 0]
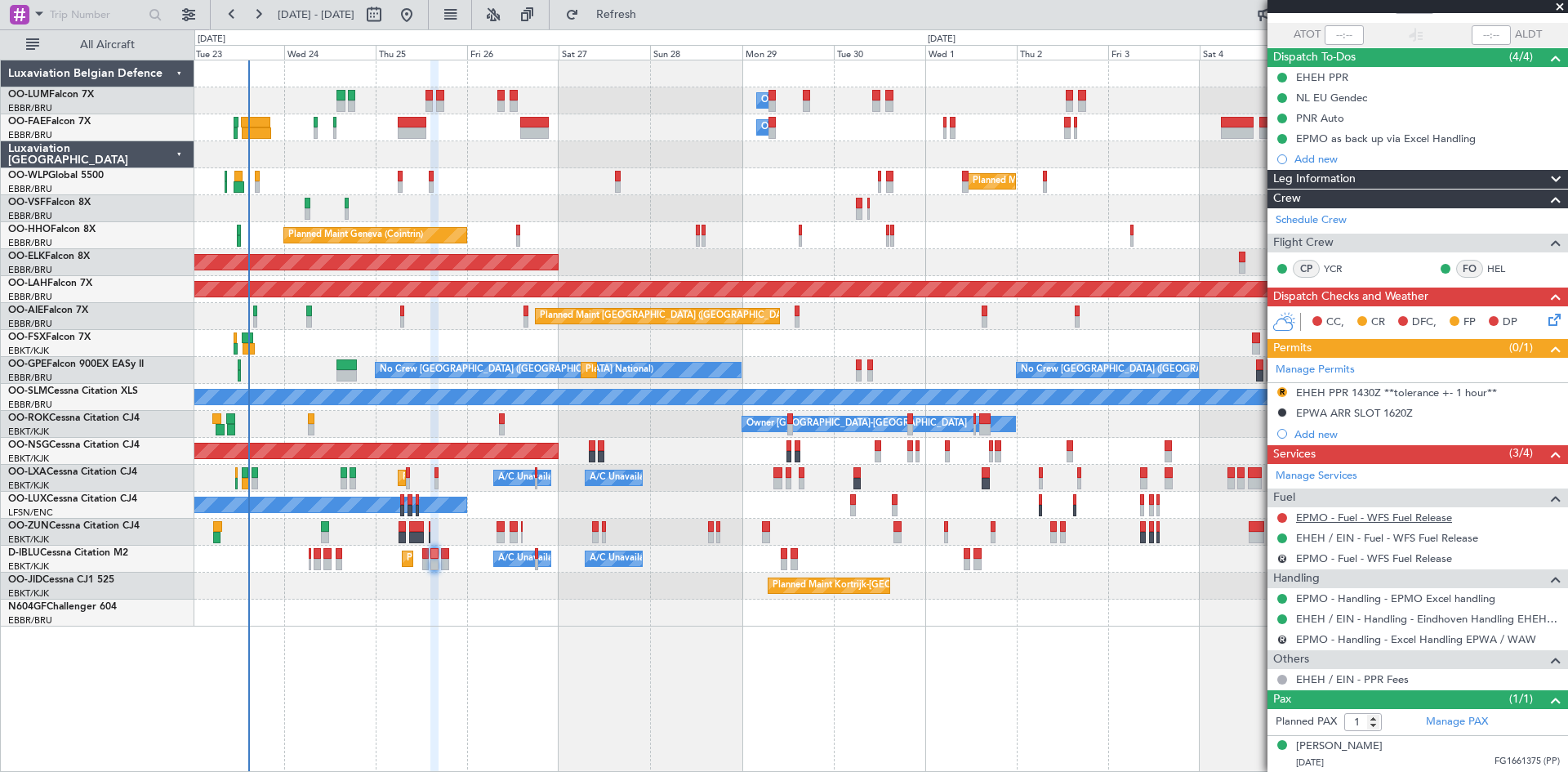
click at [1389, 521] on link "EPMO - Fuel - WFS Fuel Release" at bounding box center [1374, 517] width 156 height 14
drag, startPoint x: 685, startPoint y: 16, endPoint x: 691, endPoint y: 34, distance: 19.0
click at [651, 16] on span "Refresh" at bounding box center [616, 15] width 69 height 11
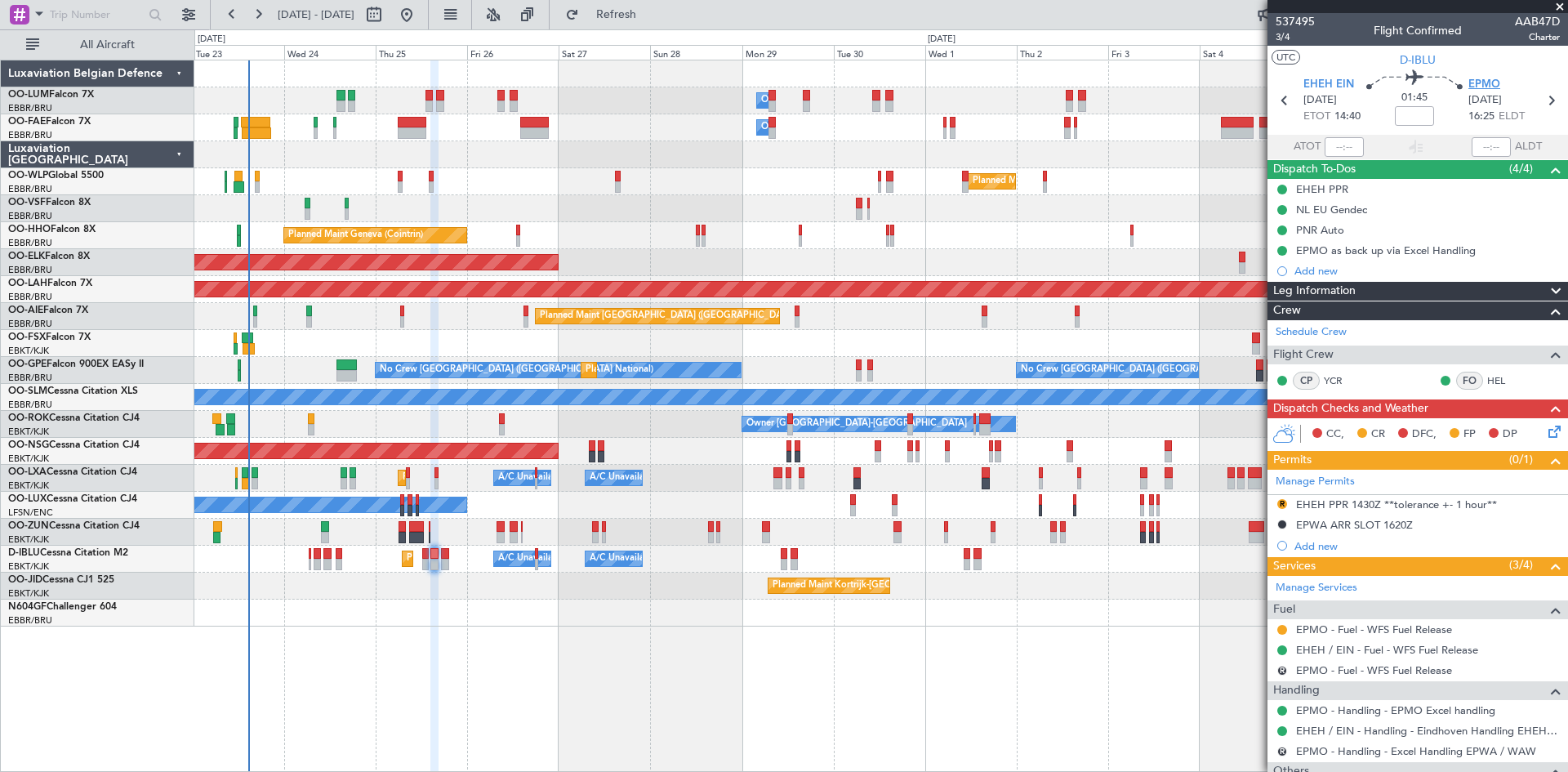
click at [1486, 87] on span "EPMO" at bounding box center [1484, 85] width 32 height 16
click at [579, 591] on div "Owner Melsbroek Air Base Planned Maint [GEOGRAPHIC_DATA] ([GEOGRAPHIC_DATA]) Ow…" at bounding box center [881, 343] width 1372 height 566
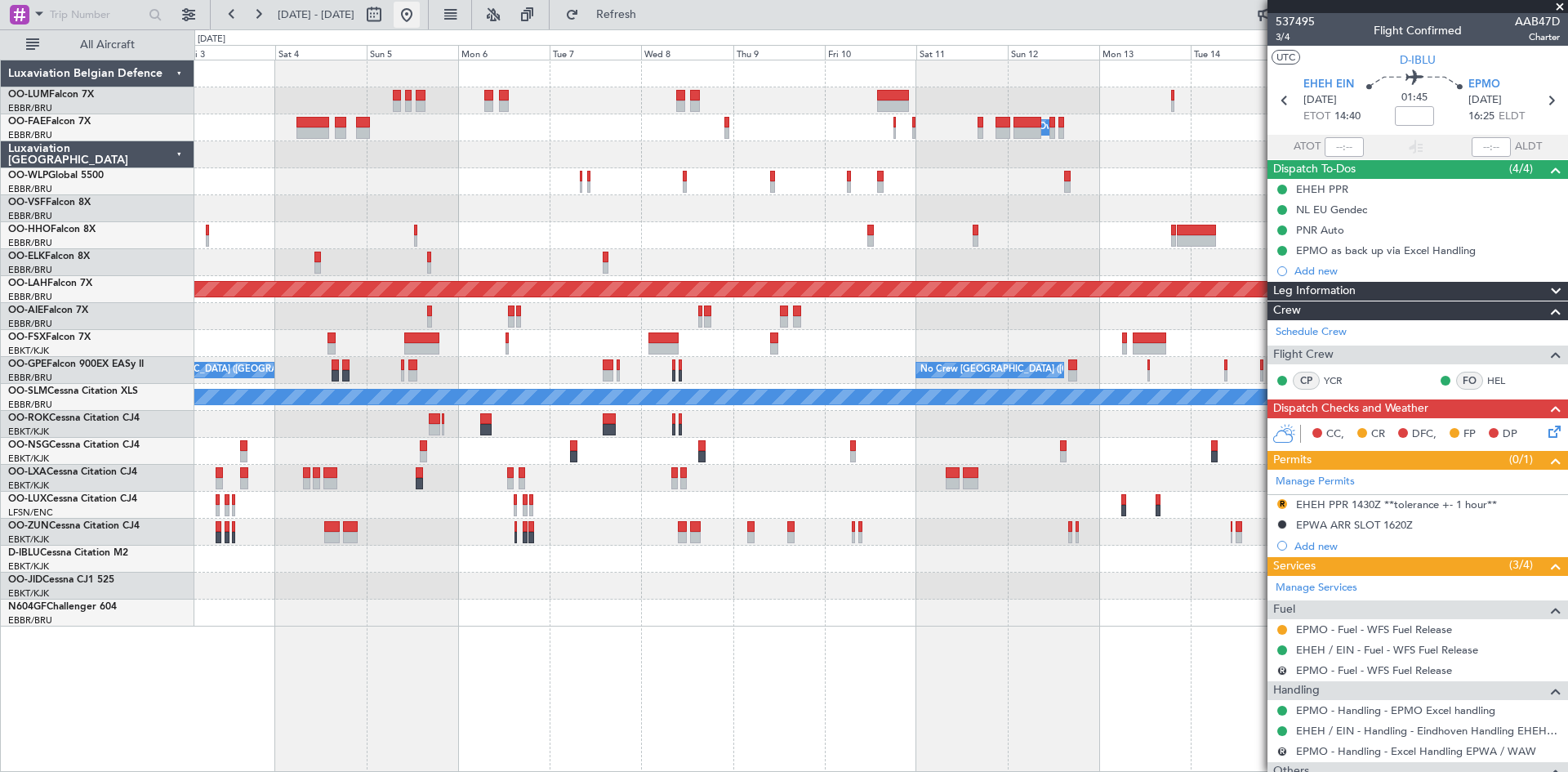
click at [420, 13] on button at bounding box center [407, 15] width 26 height 26
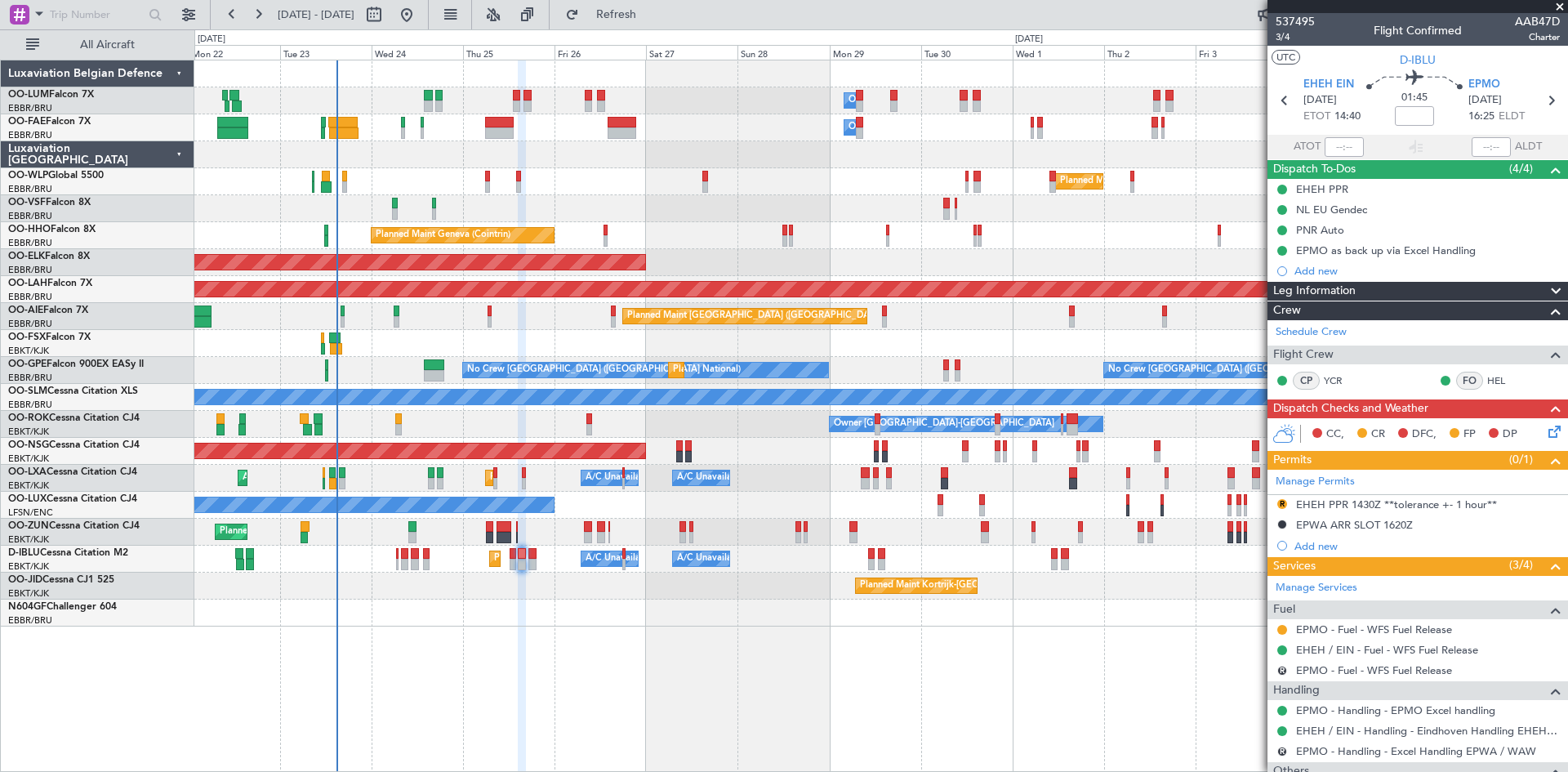
click at [426, 635] on div "Owner Melsbroek Air Base Owner [GEOGRAPHIC_DATA] Planned Maint [GEOGRAPHIC_DATA…" at bounding box center [881, 416] width 1373 height 713
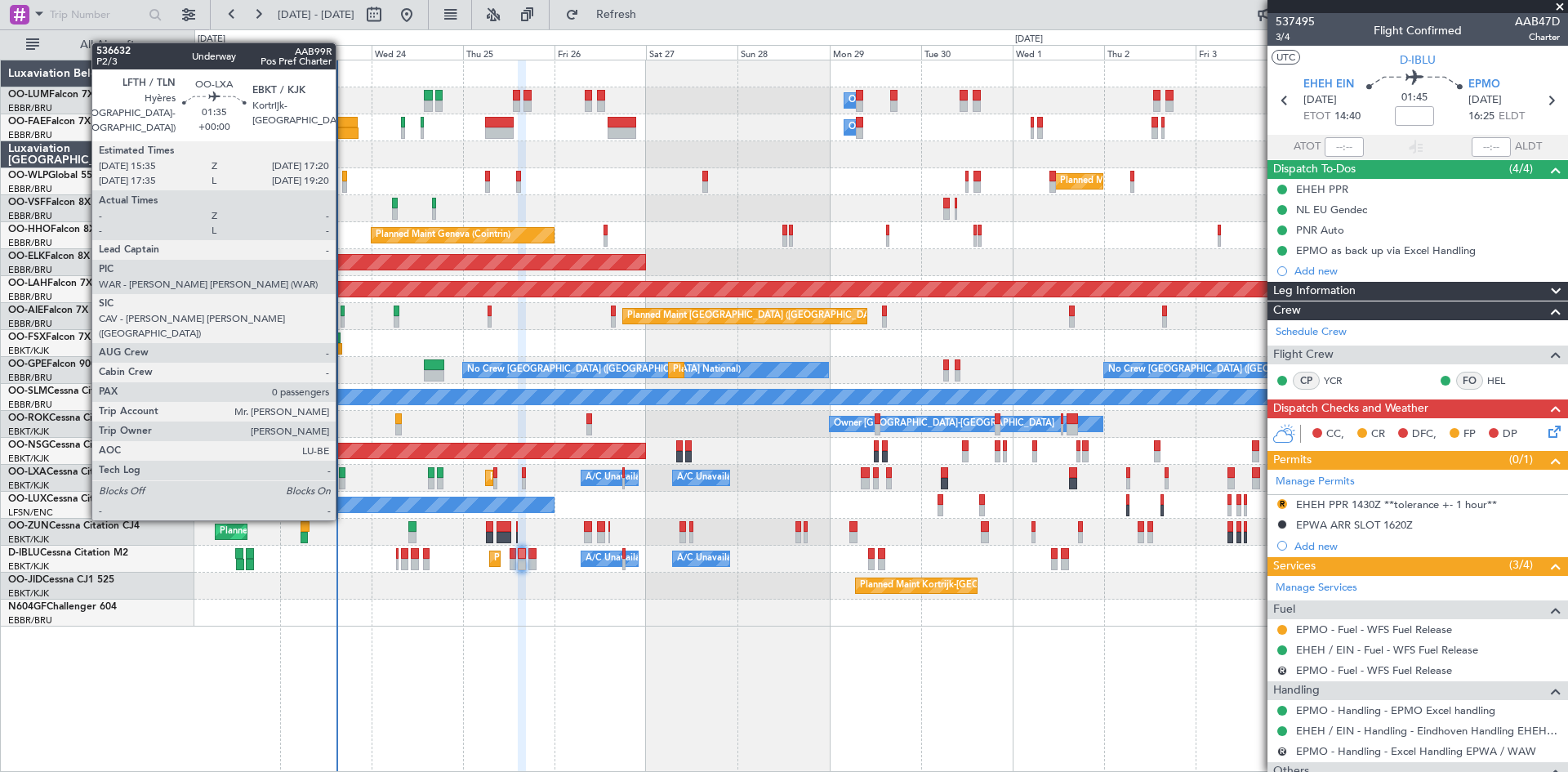
click at [343, 473] on div at bounding box center [343, 473] width 8 height 11
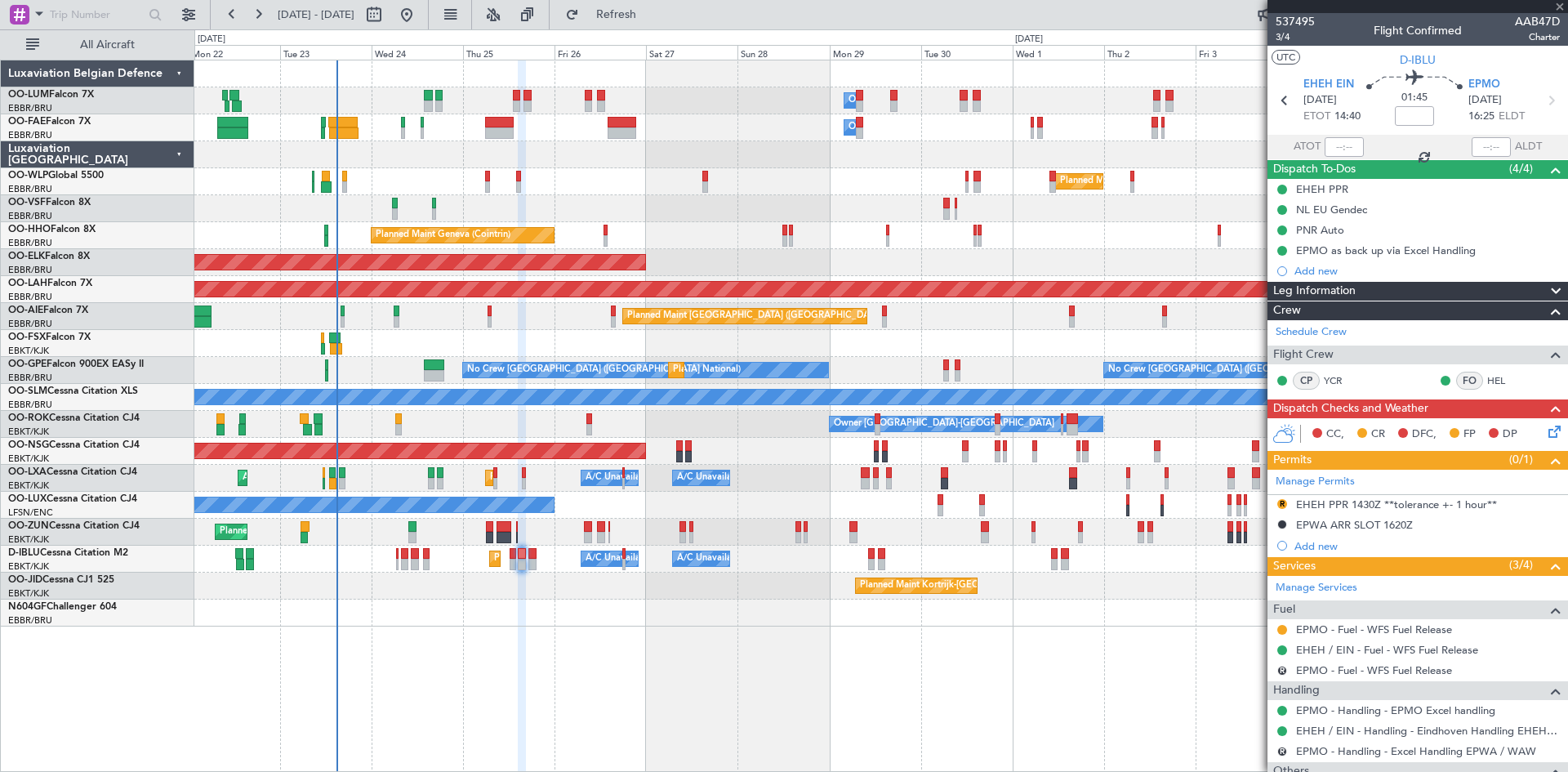
type input "0"
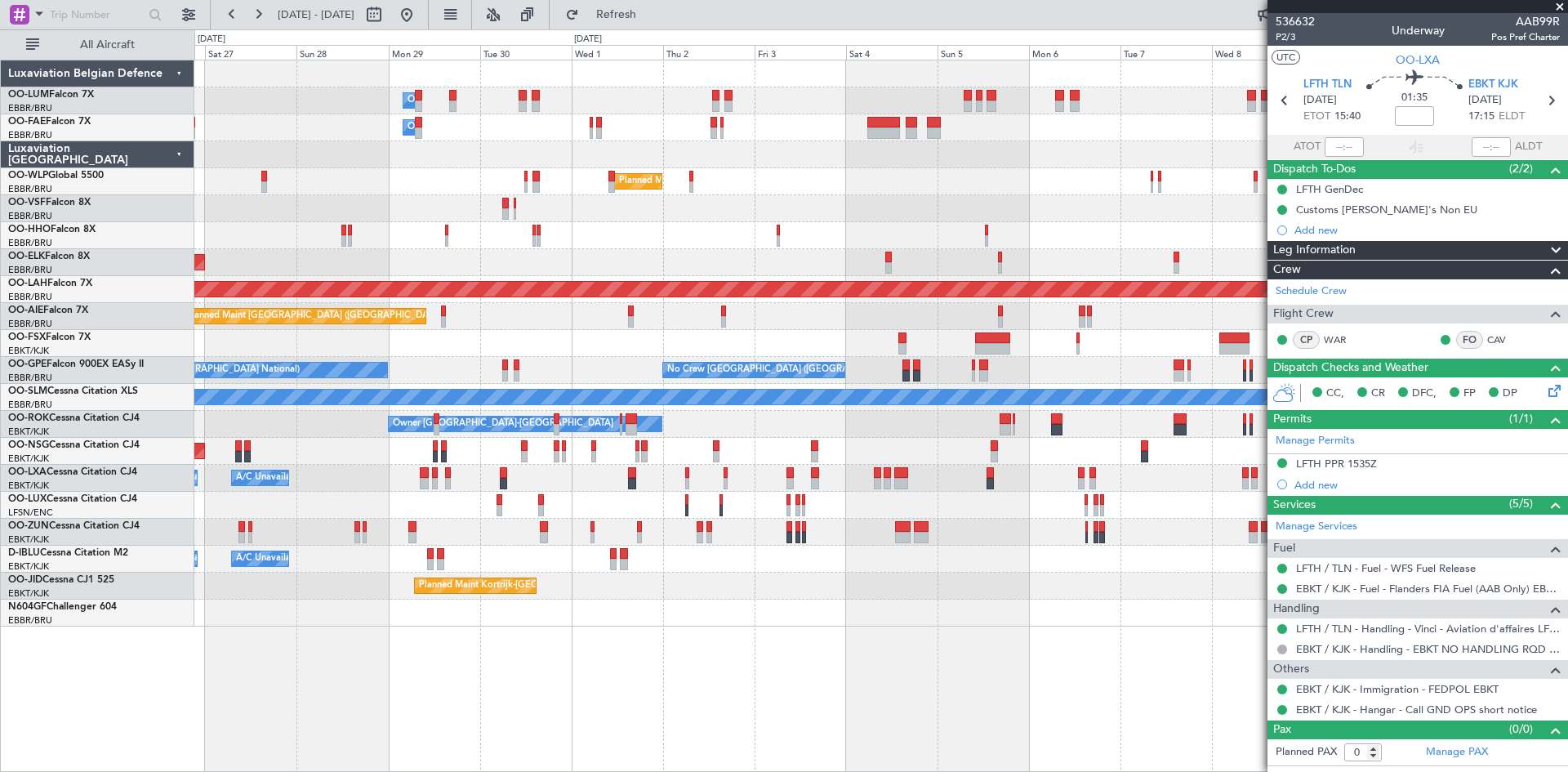
click at [649, 308] on div "Planned Maint [GEOGRAPHIC_DATA] ([GEOGRAPHIC_DATA])" at bounding box center [881, 316] width 1372 height 27
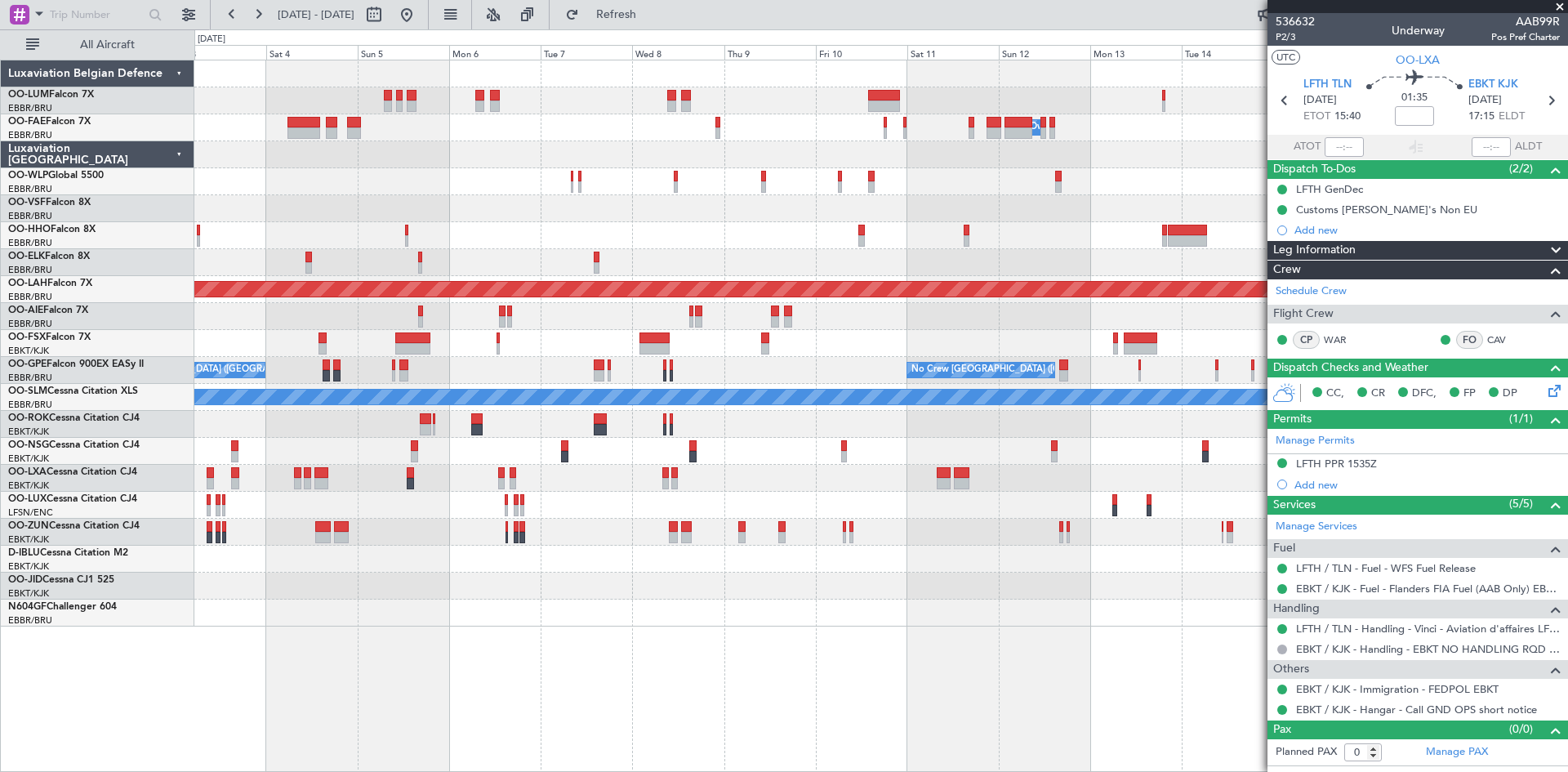
click at [557, 309] on div at bounding box center [881, 316] width 1372 height 27
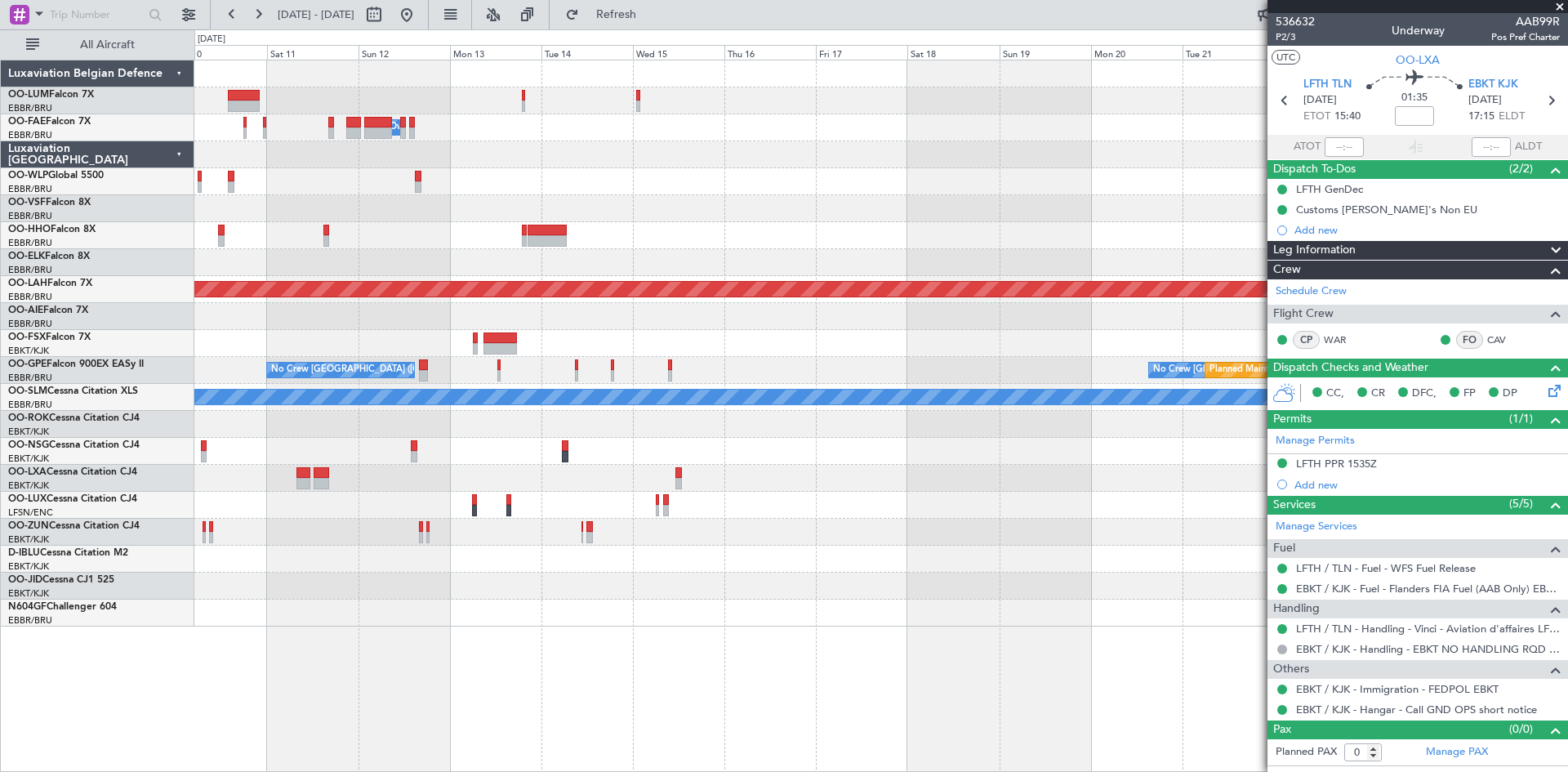
click at [531, 328] on div "Planned Maint Kortrijk-Wevelgem Owner Melsbroek Air Base Planned Maint Alton-st…" at bounding box center [881, 343] width 1372 height 566
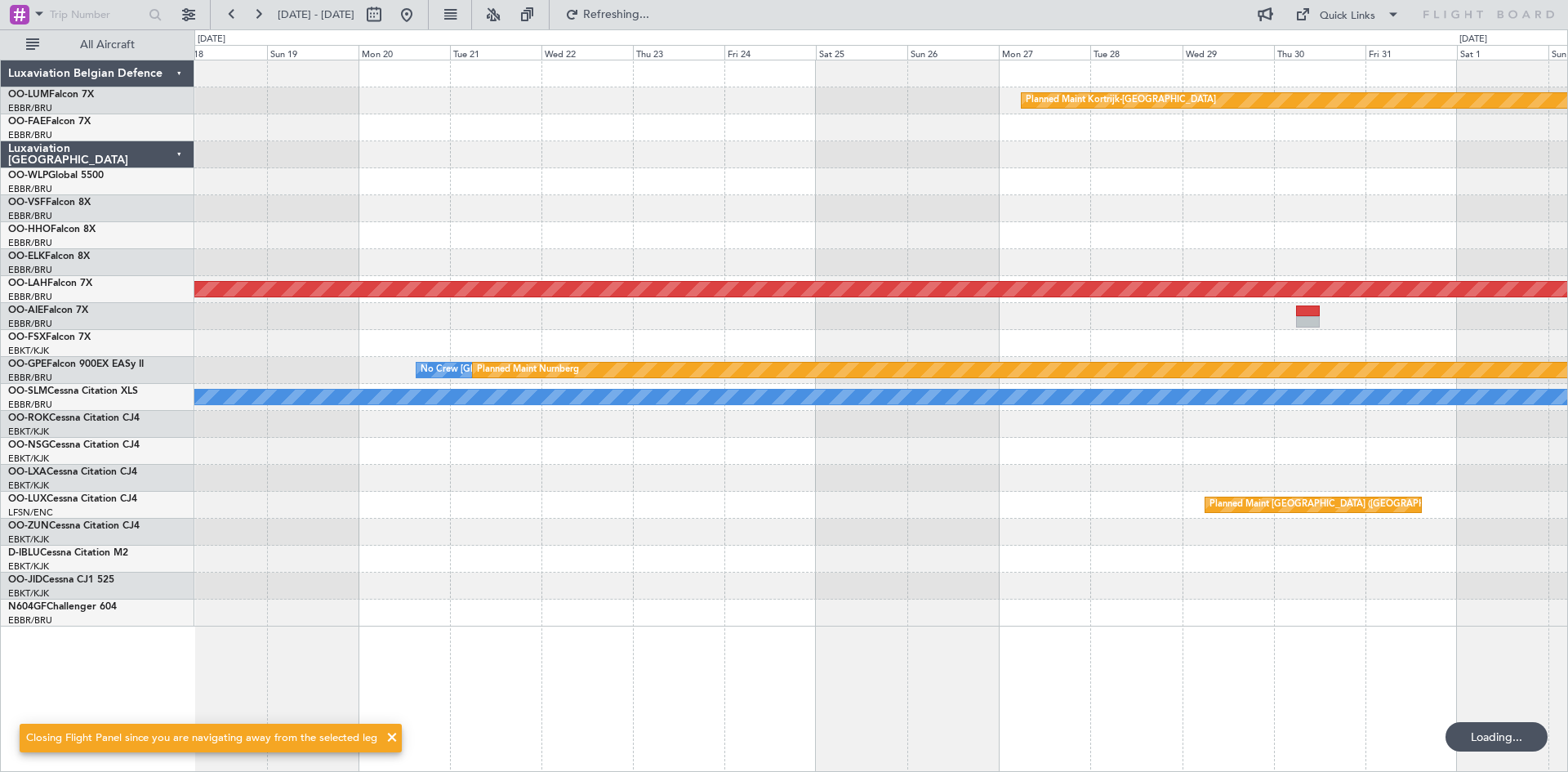
click at [306, 346] on div at bounding box center [881, 343] width 1372 height 27
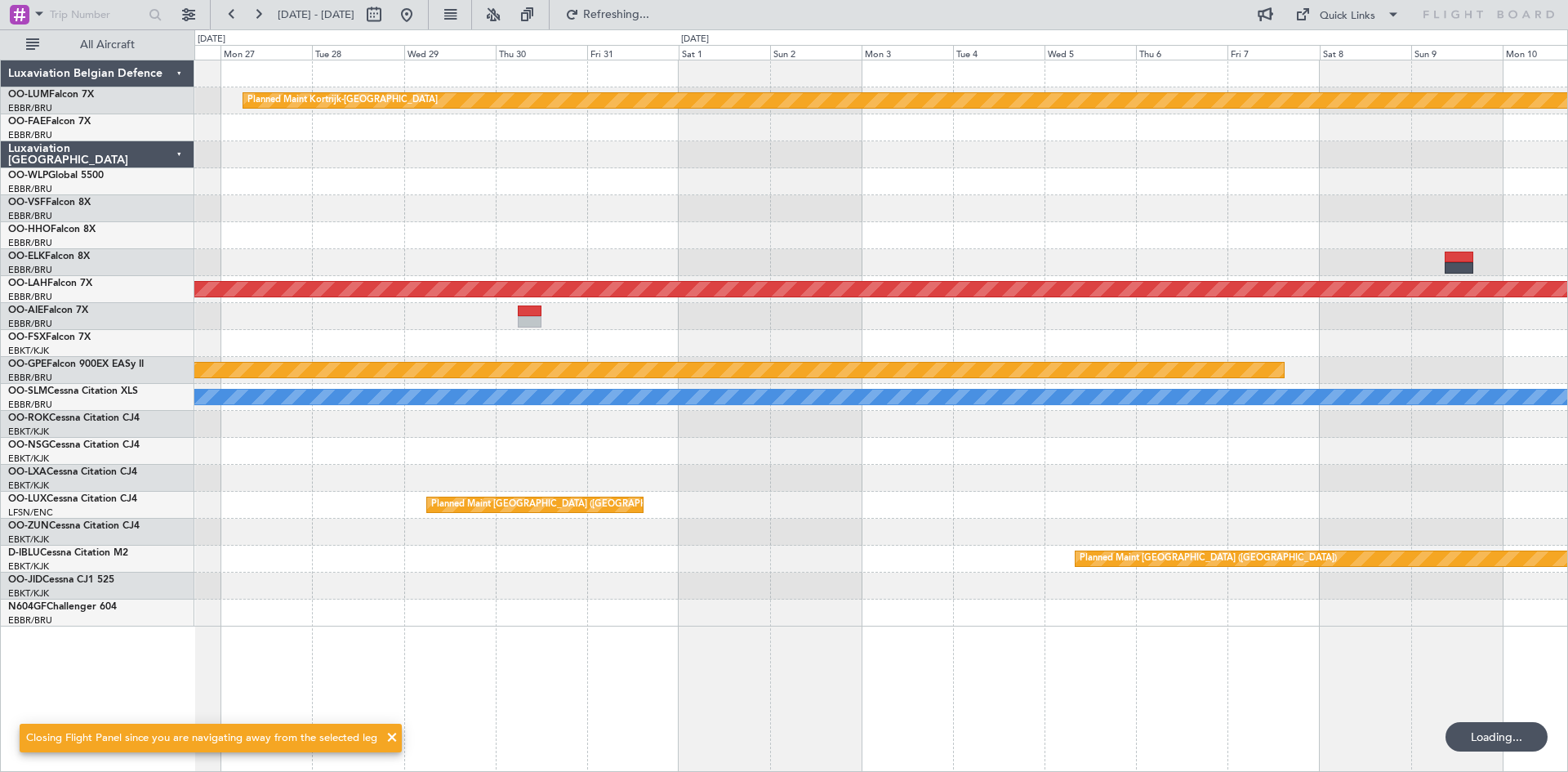
click at [457, 344] on div "Planned Maint Kortrijk-Wevelgem Planned Maint Alton-st Louis (St Louis Regl) Pl…" at bounding box center [881, 343] width 1372 height 566
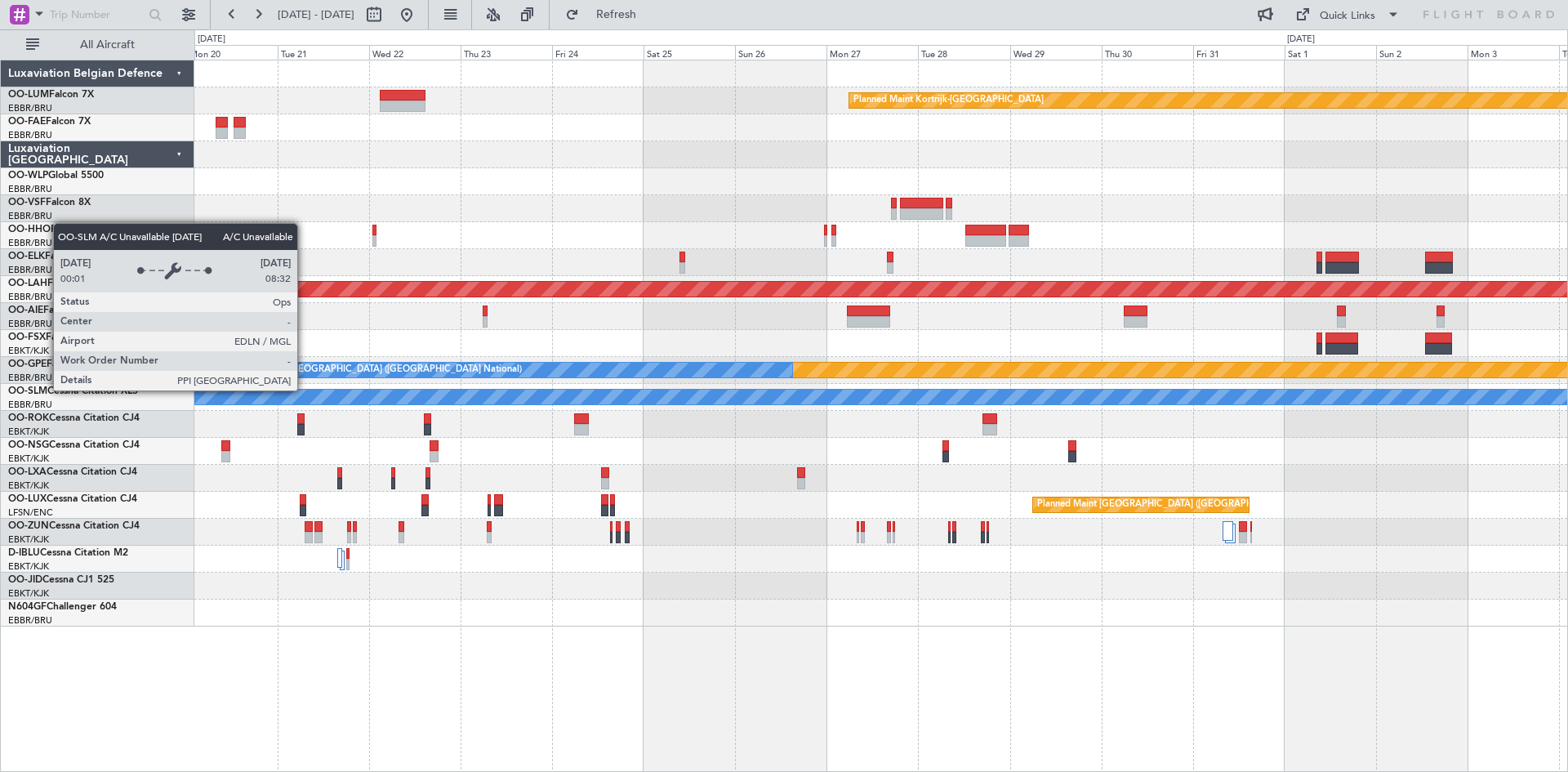
click at [1321, 395] on div "A/C Unavailable [GEOGRAPHIC_DATA]" at bounding box center [881, 397] width 4117 height 15
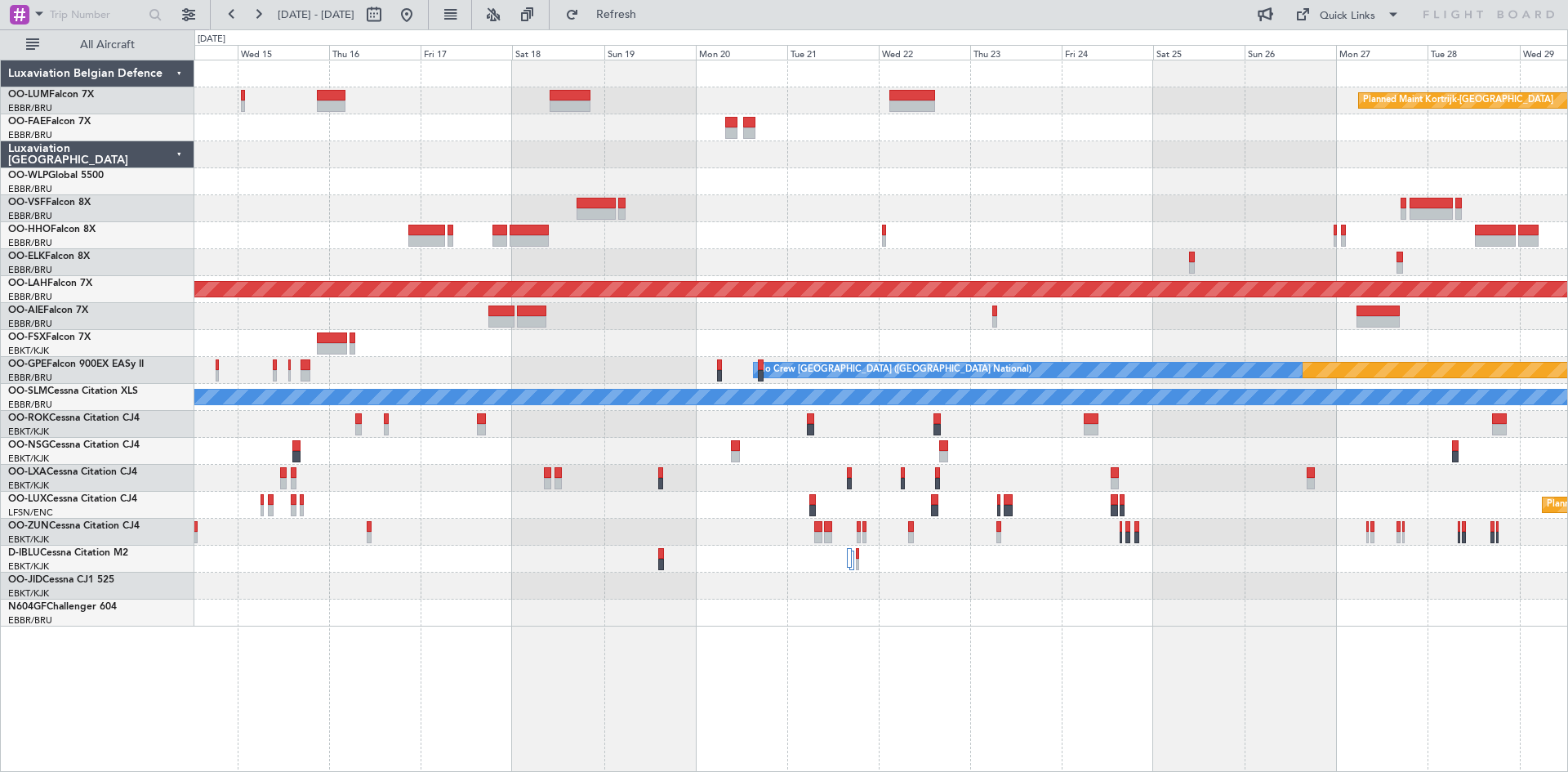
click at [1354, 376] on div "Planned Maint Nurnberg No Crew Brussels (Brussels National) No Crew Brussels (B…" at bounding box center [881, 370] width 1372 height 27
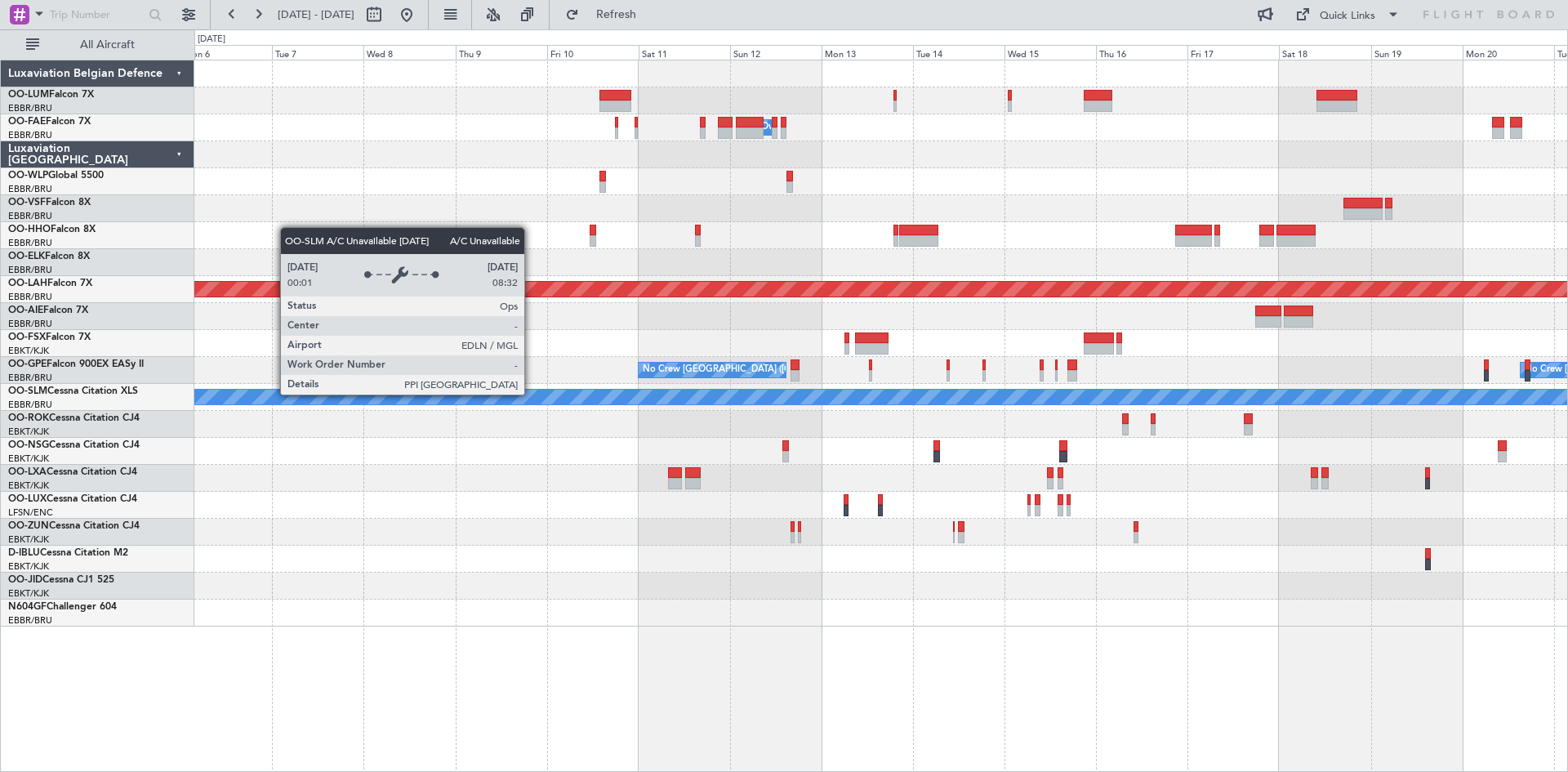
click at [1255, 387] on div "A/C Unavailable [GEOGRAPHIC_DATA]" at bounding box center [881, 397] width 1372 height 27
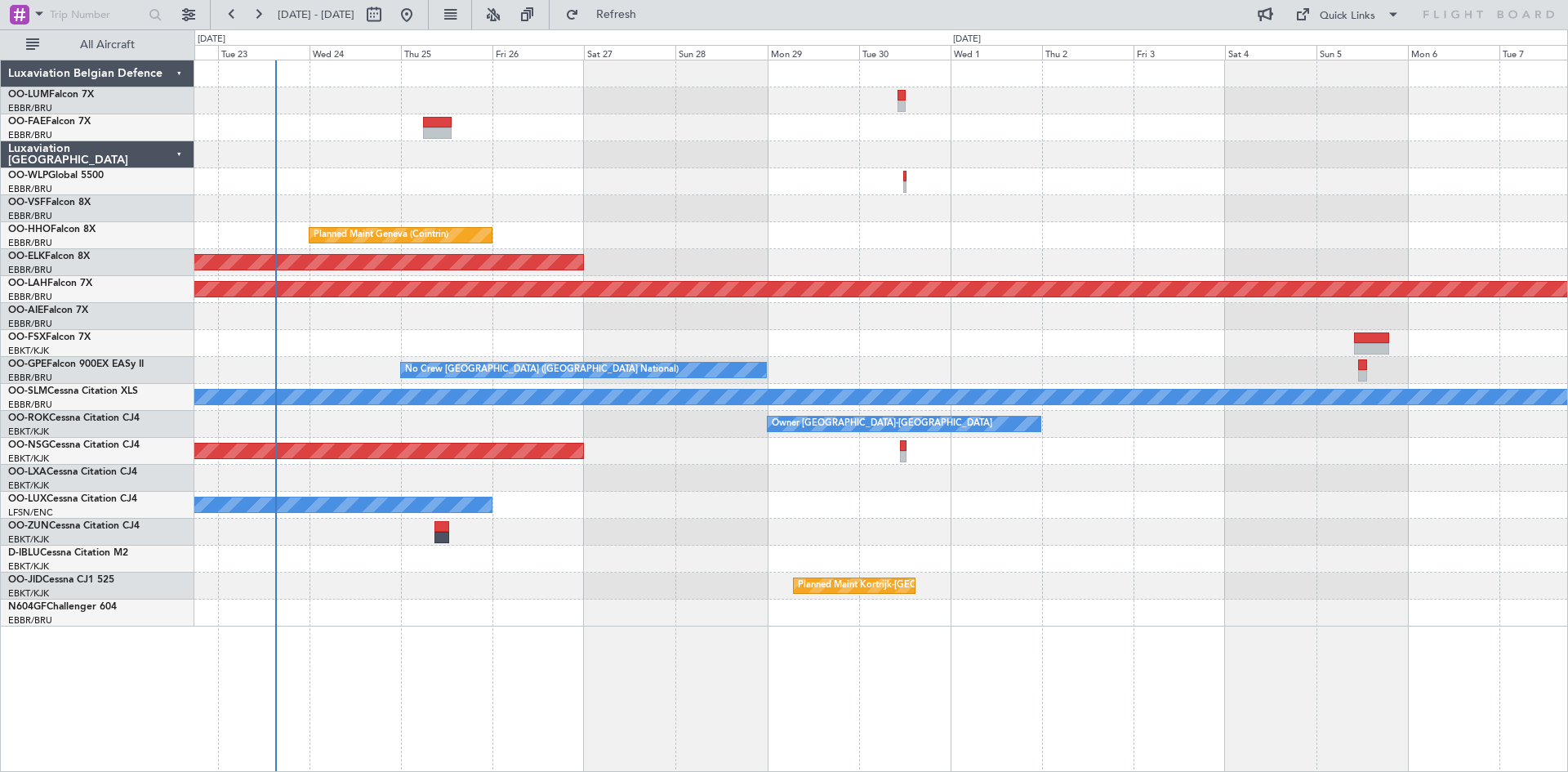
click at [1388, 410] on div "Planned Maint Brussels (Brussels National) AOG Maint Brussels (Brussels Nationa…" at bounding box center [881, 343] width 1372 height 566
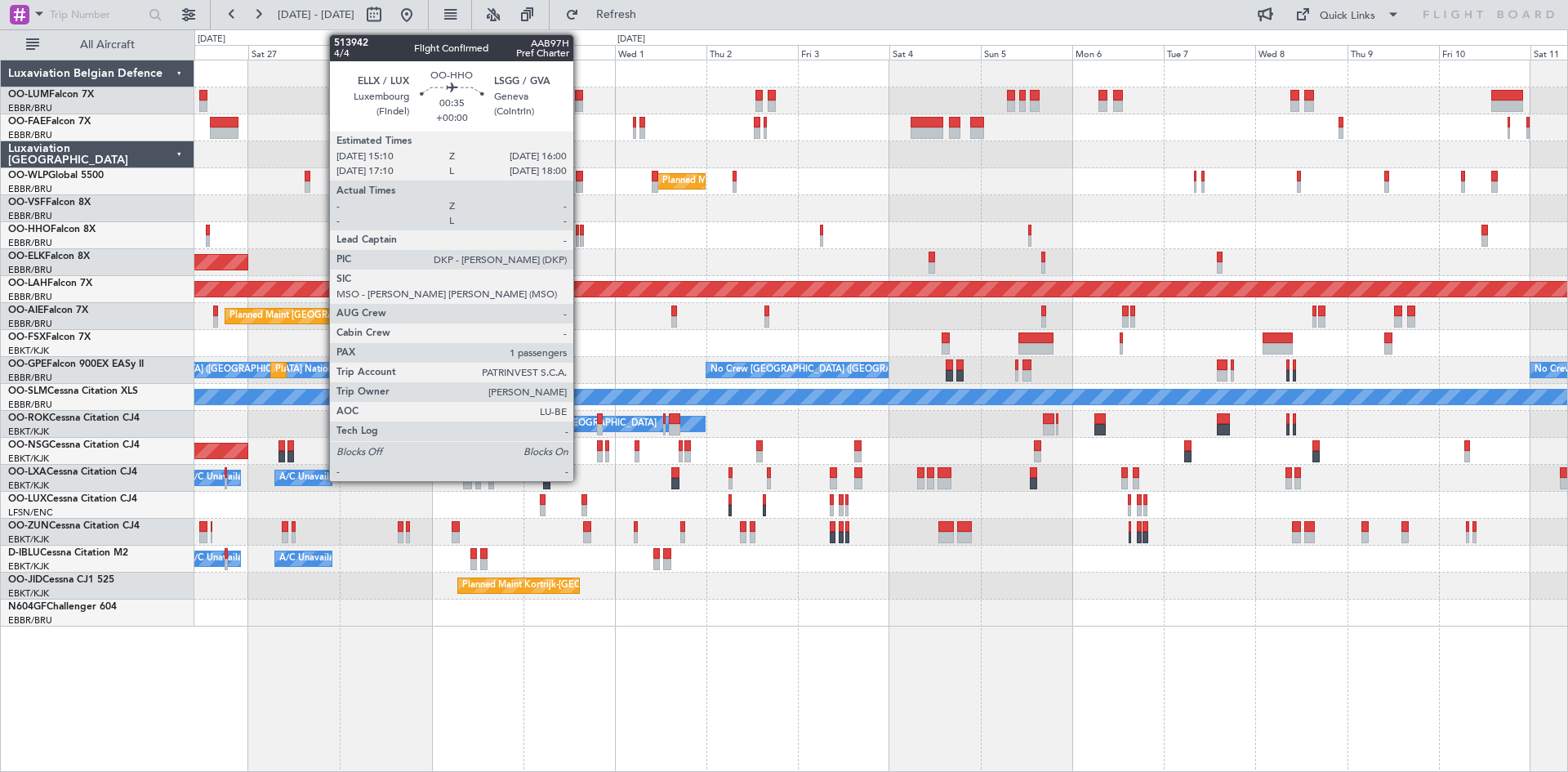
click at [581, 228] on div at bounding box center [581, 230] width 3 height 11
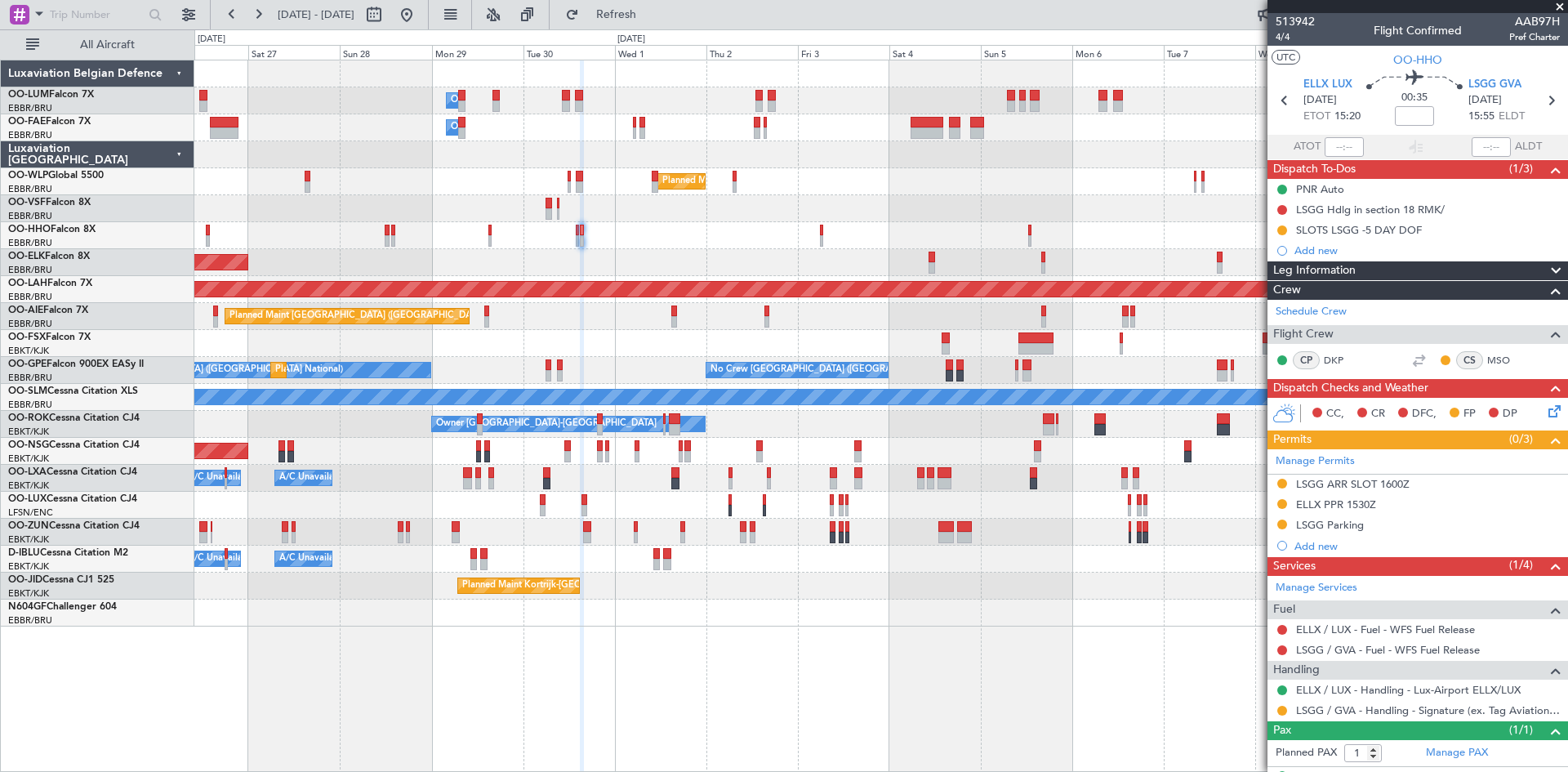
click at [1315, 495] on mat-tooltip-component "LSGG ARR SLOT 1600Z" at bounding box center [1354, 512] width 127 height 43
click at [1330, 507] on div "LSGG ARR SLOT 1600Z" at bounding box center [1354, 512] width 103 height 21
click at [1368, 507] on div "ELLX PPR 1530Z" at bounding box center [1336, 504] width 80 height 14
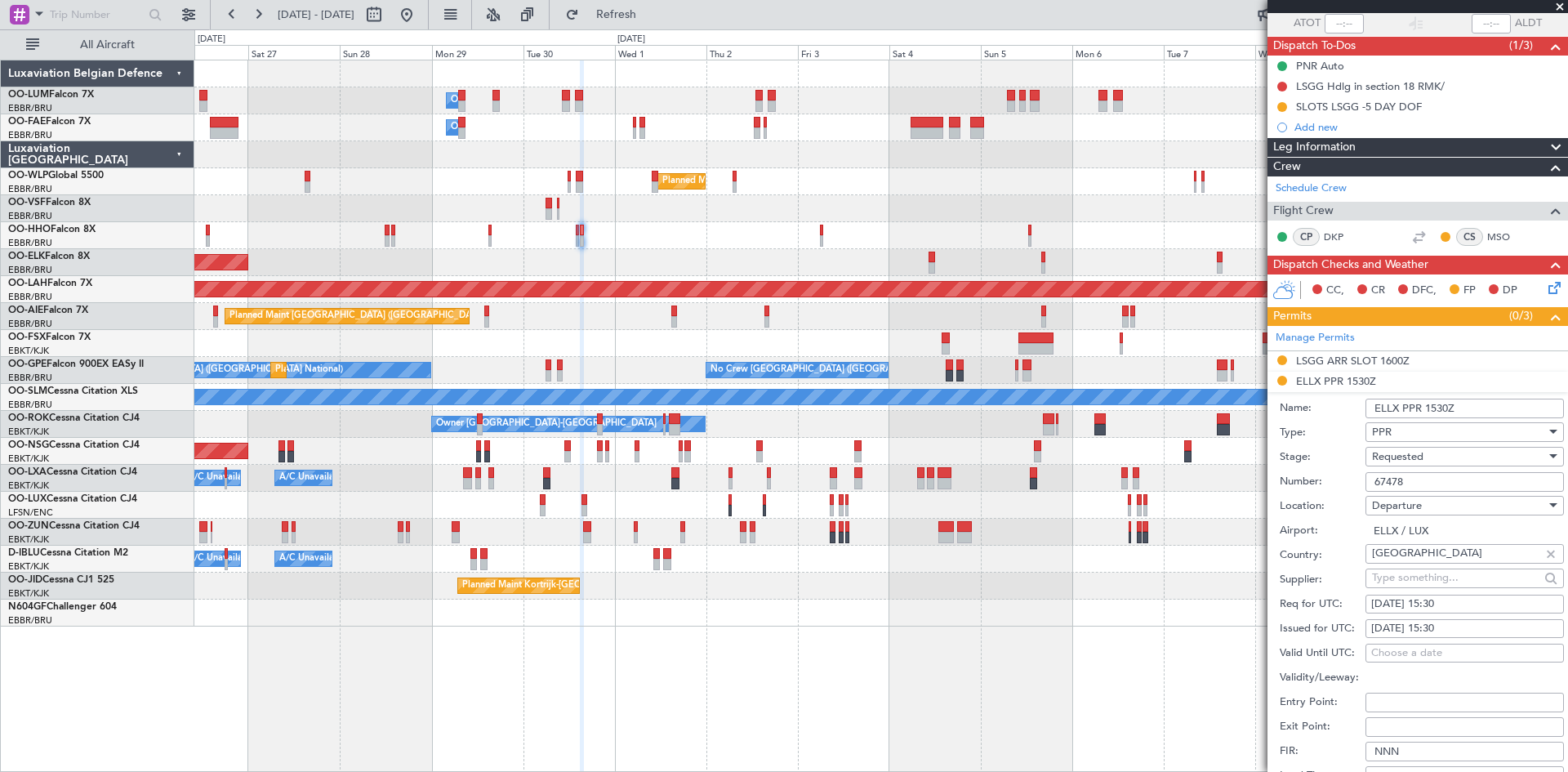
scroll to position [245, 0]
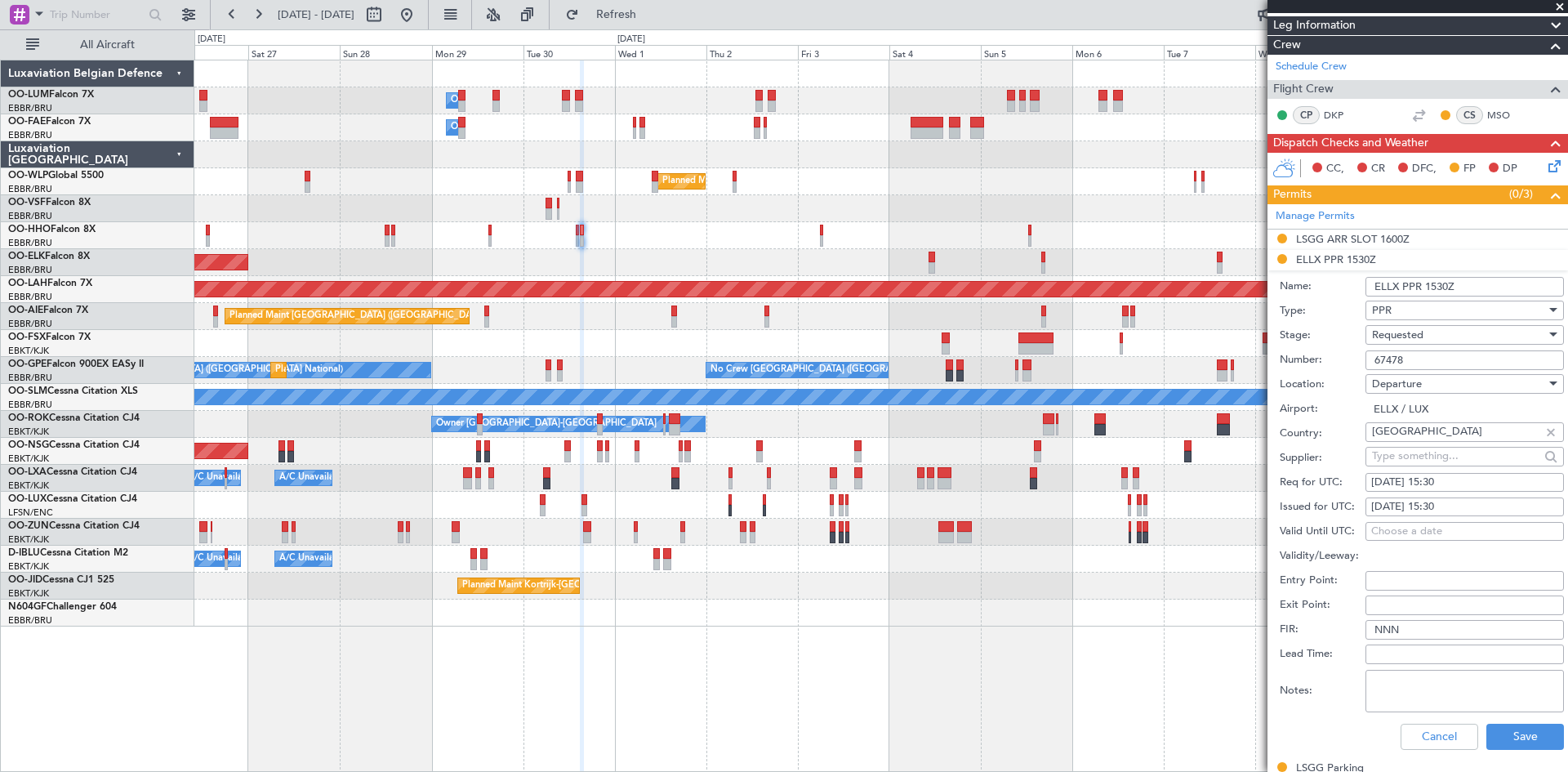
click at [1449, 477] on div "30/09/2025 15:30" at bounding box center [1465, 482] width 187 height 16
select select "9"
select select "2025"
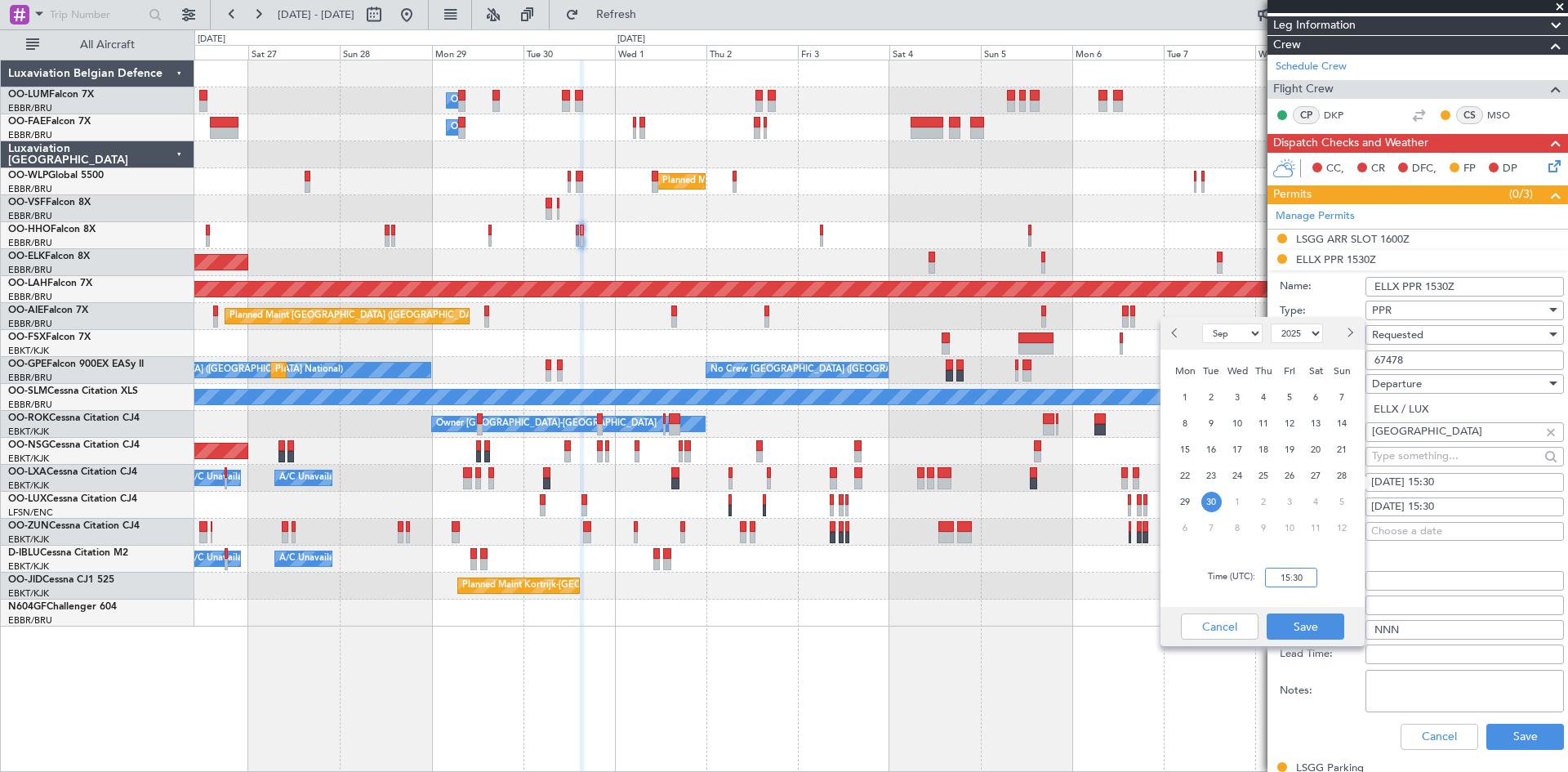
click at [1290, 579] on input "15:30" at bounding box center [1292, 577] width 53 height 20
type input "15:10"
click at [1292, 619] on button "Save" at bounding box center [1305, 626] width 78 height 26
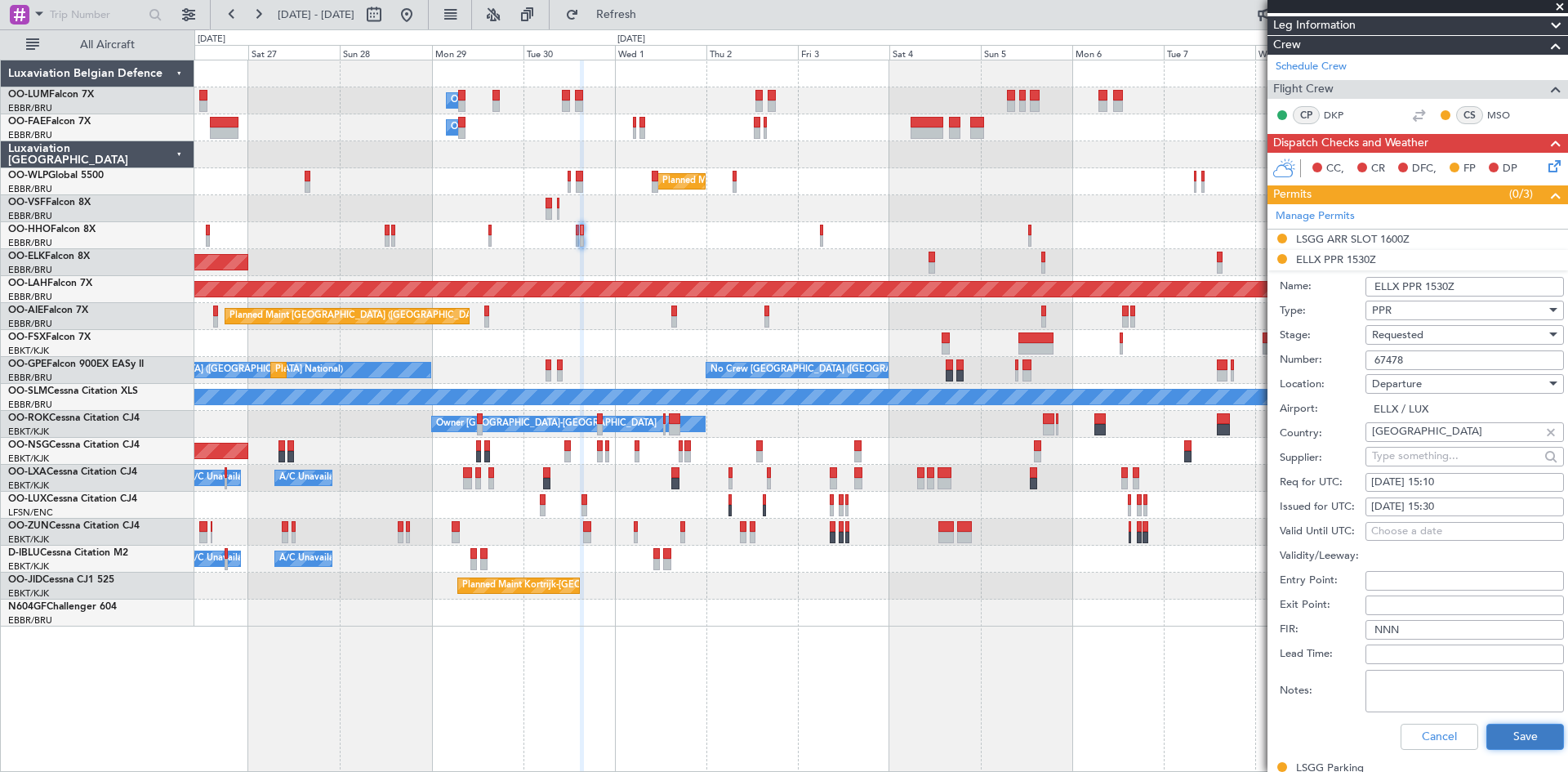
click at [1520, 738] on button "Save" at bounding box center [1525, 737] width 78 height 26
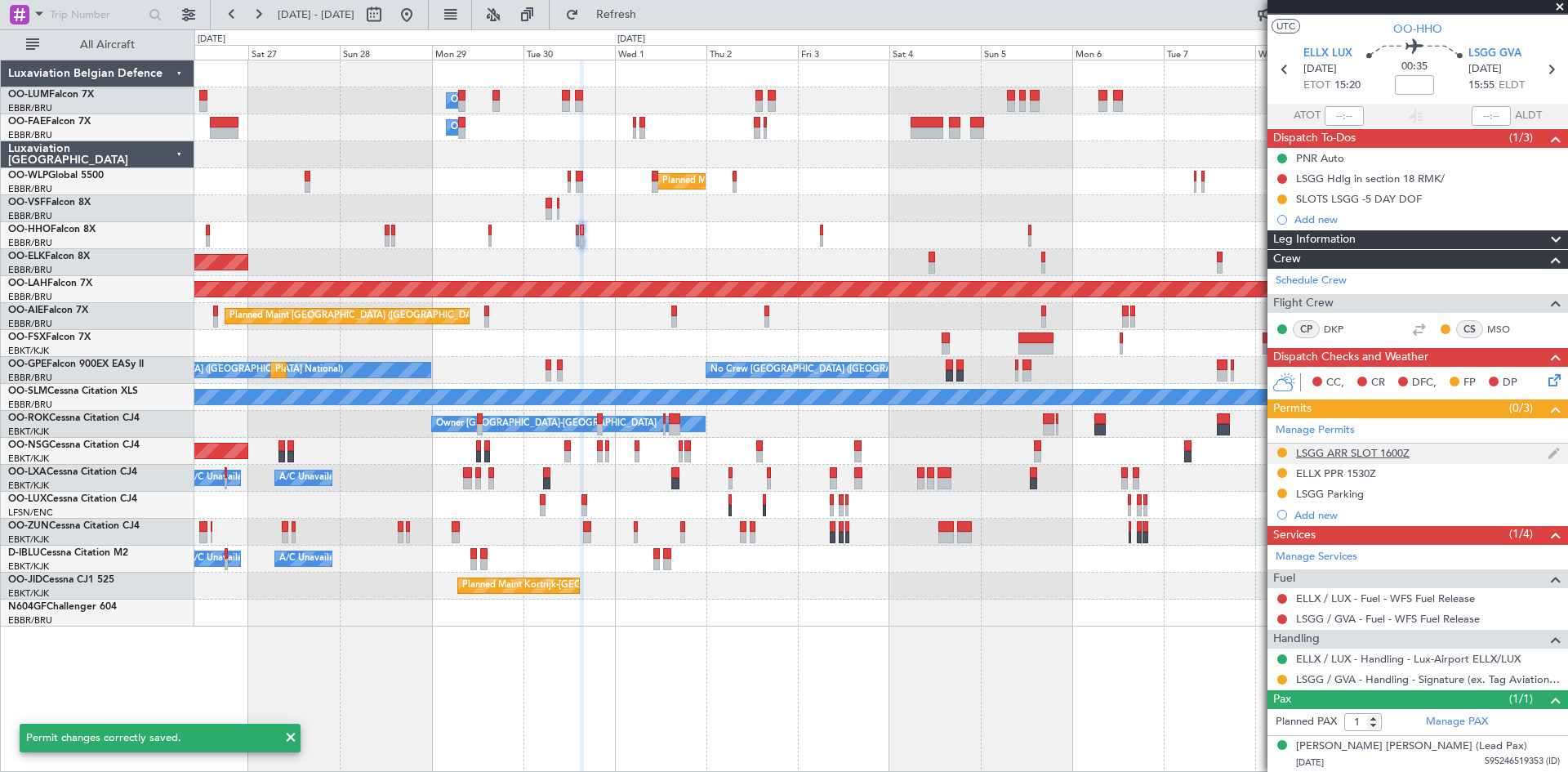
click at [1348, 452] on div "LSGG ARR SLOT 1600Z" at bounding box center [1353, 452] width 114 height 14
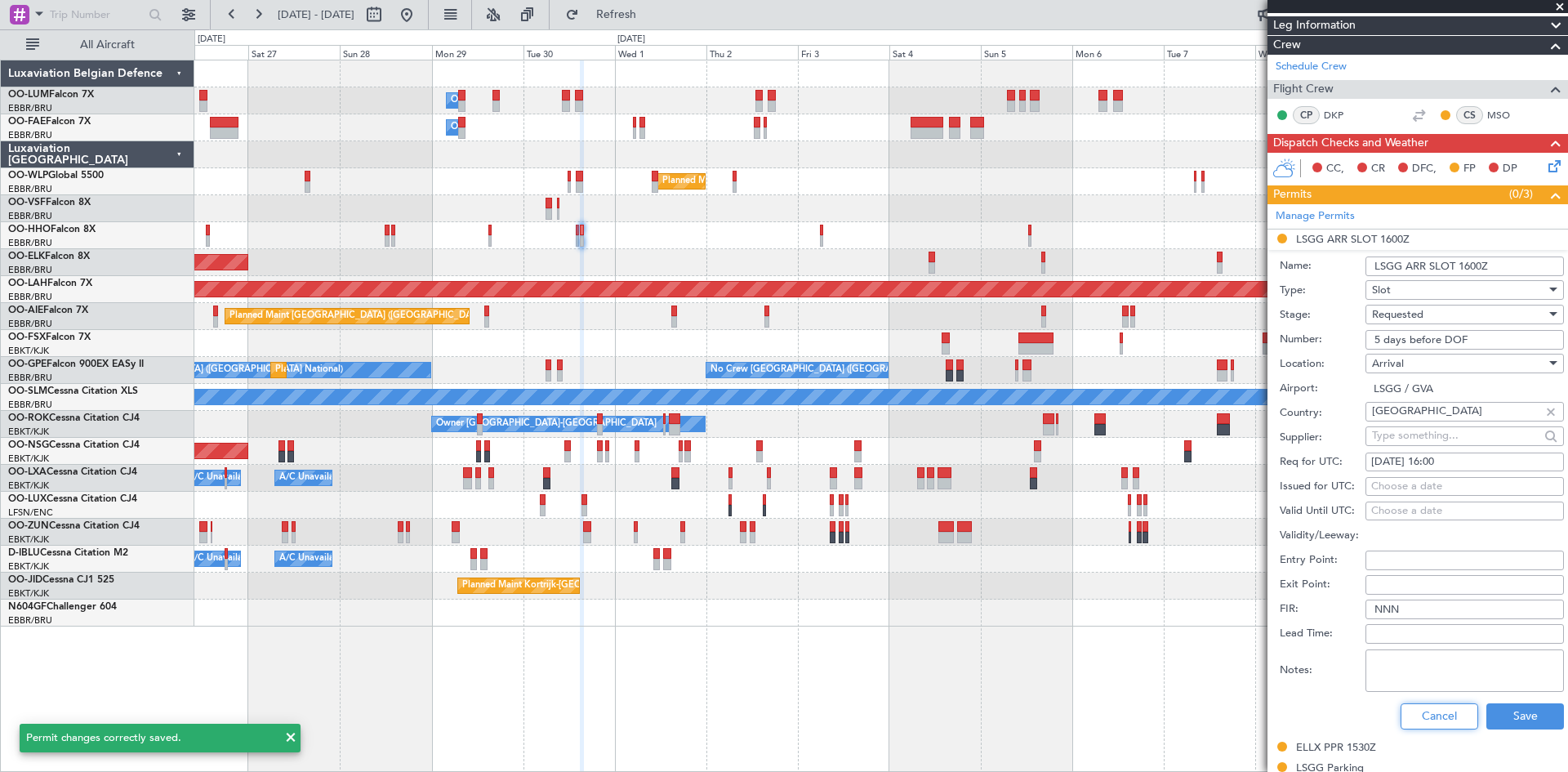
click at [1405, 712] on button "Cancel" at bounding box center [1439, 717] width 78 height 26
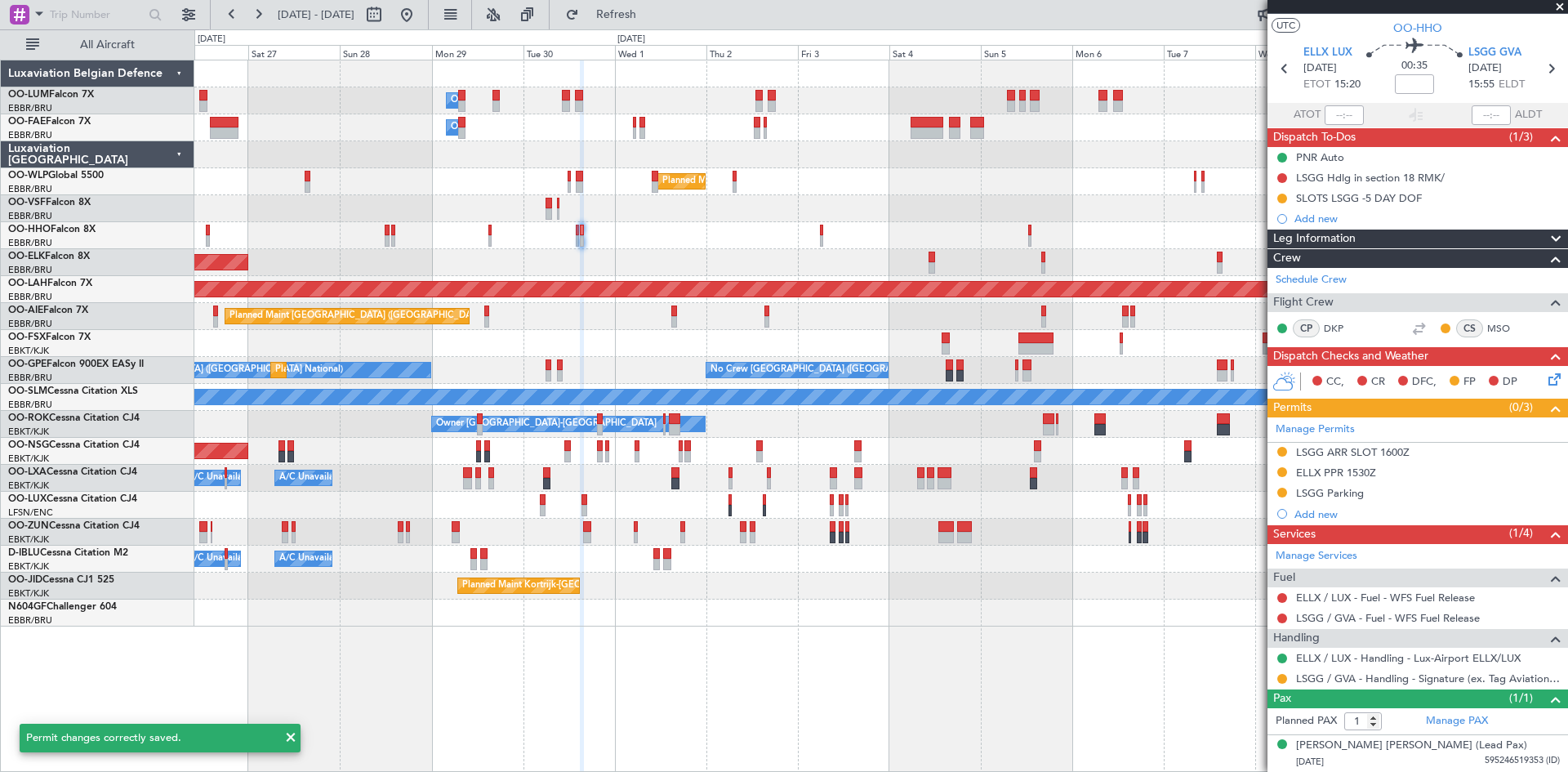
scroll to position [31, 0]
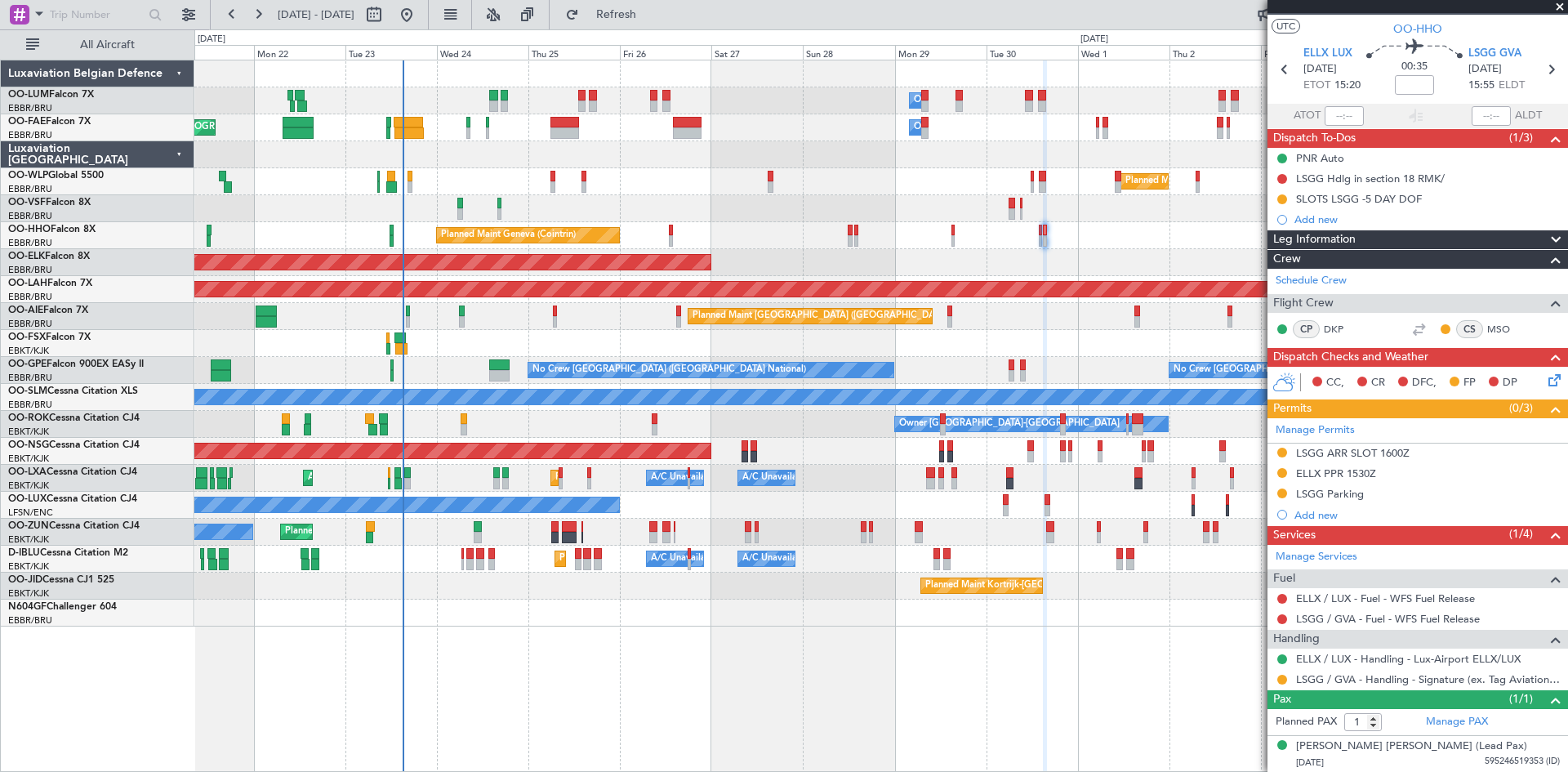
click at [756, 237] on div "Planned Maint Geneva (Cointrin)" at bounding box center [881, 235] width 1372 height 27
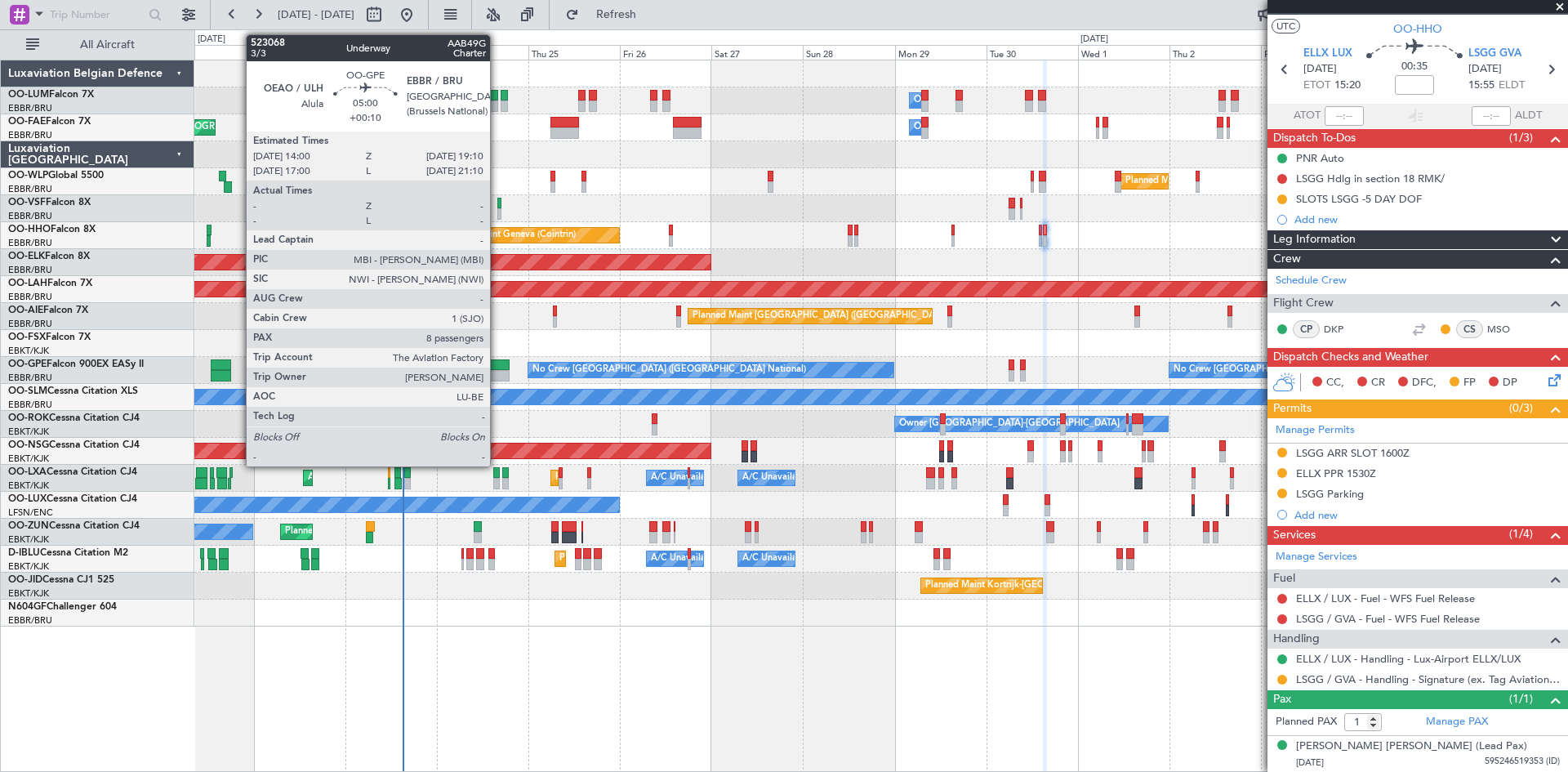
click at [495, 365] on div at bounding box center [499, 365] width 21 height 11
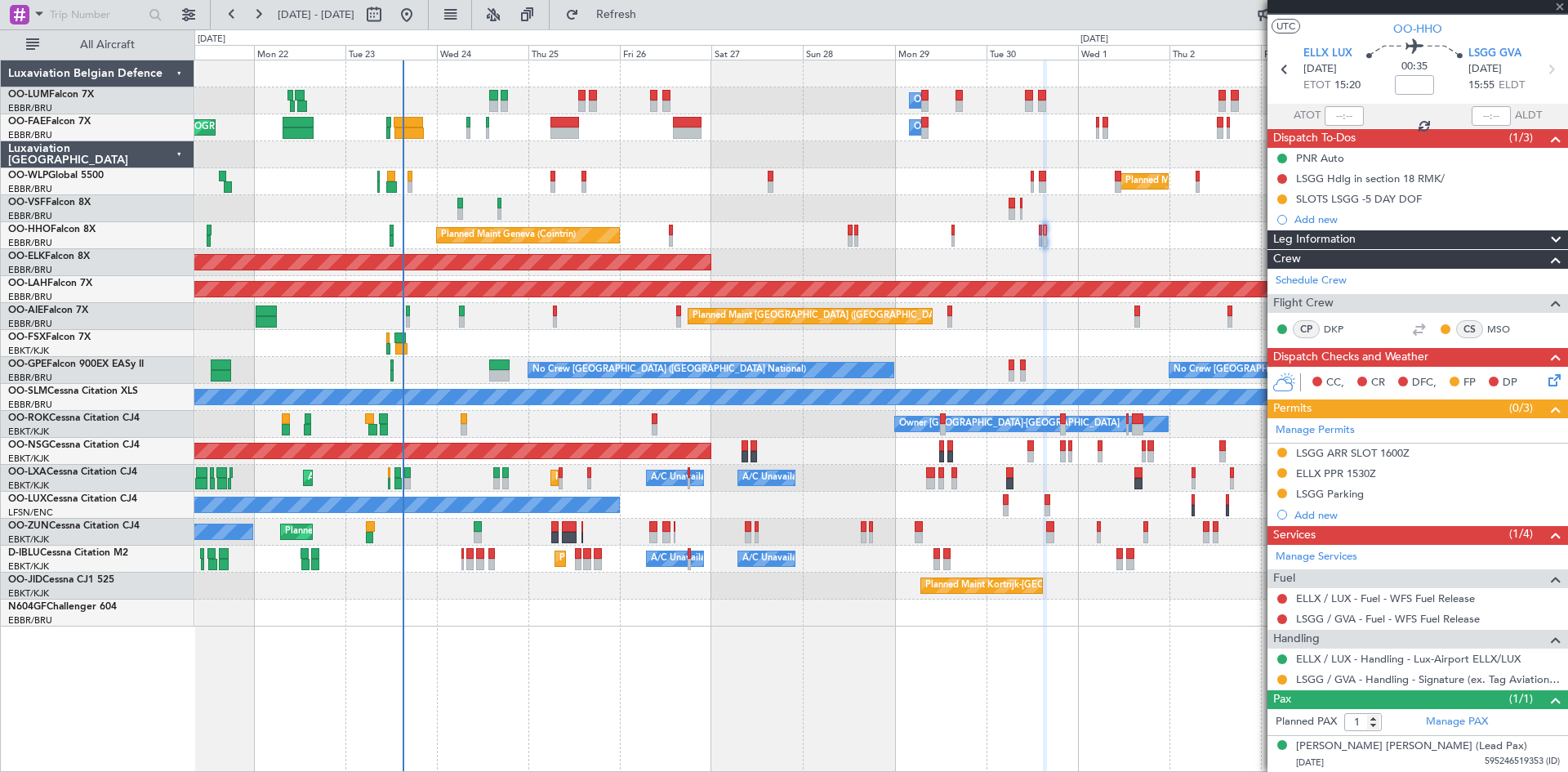
type input "+00:10"
type input "8"
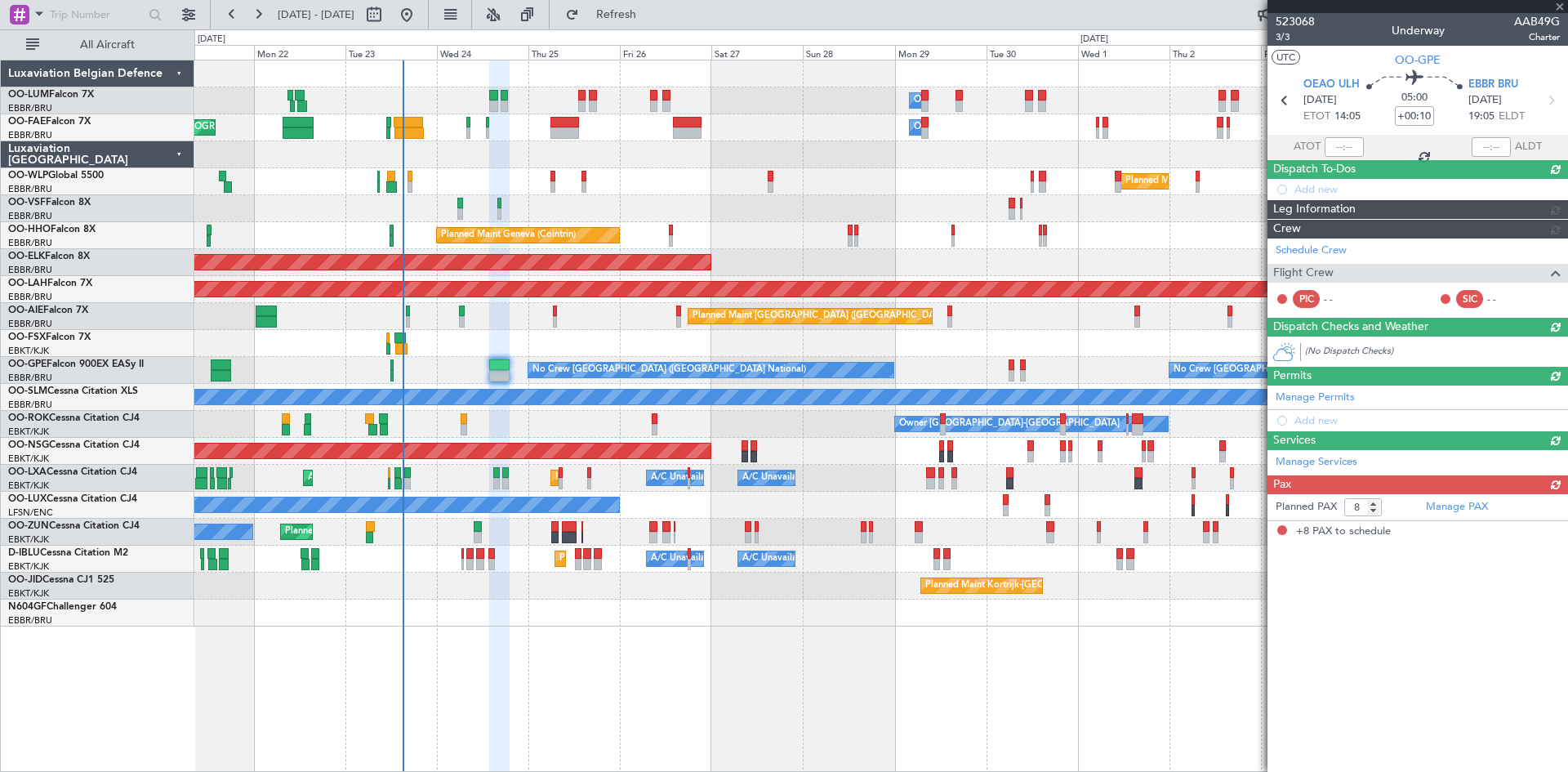
scroll to position [0, 0]
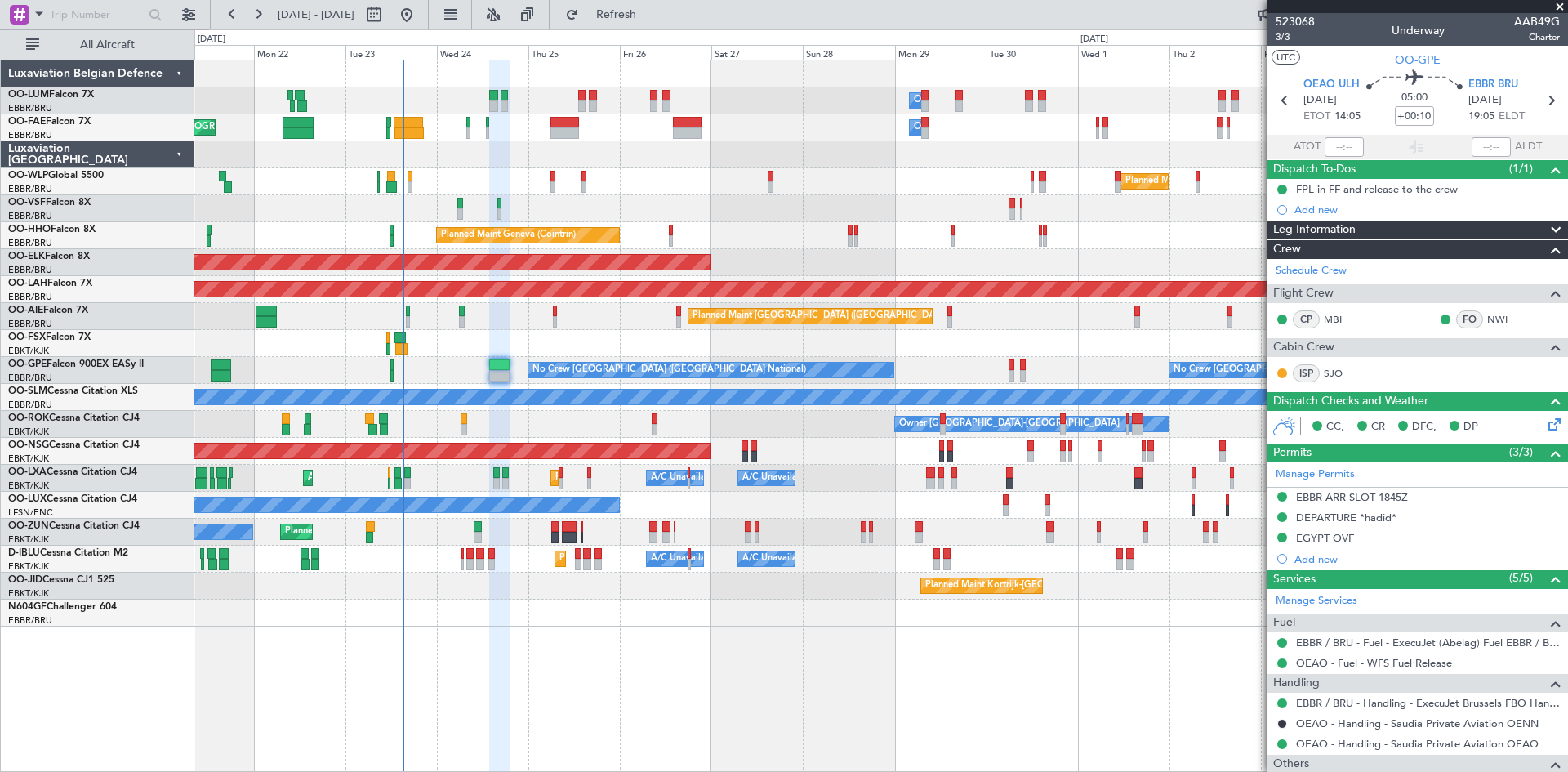
click at [1334, 322] on link "MBI" at bounding box center [1341, 320] width 37 height 15
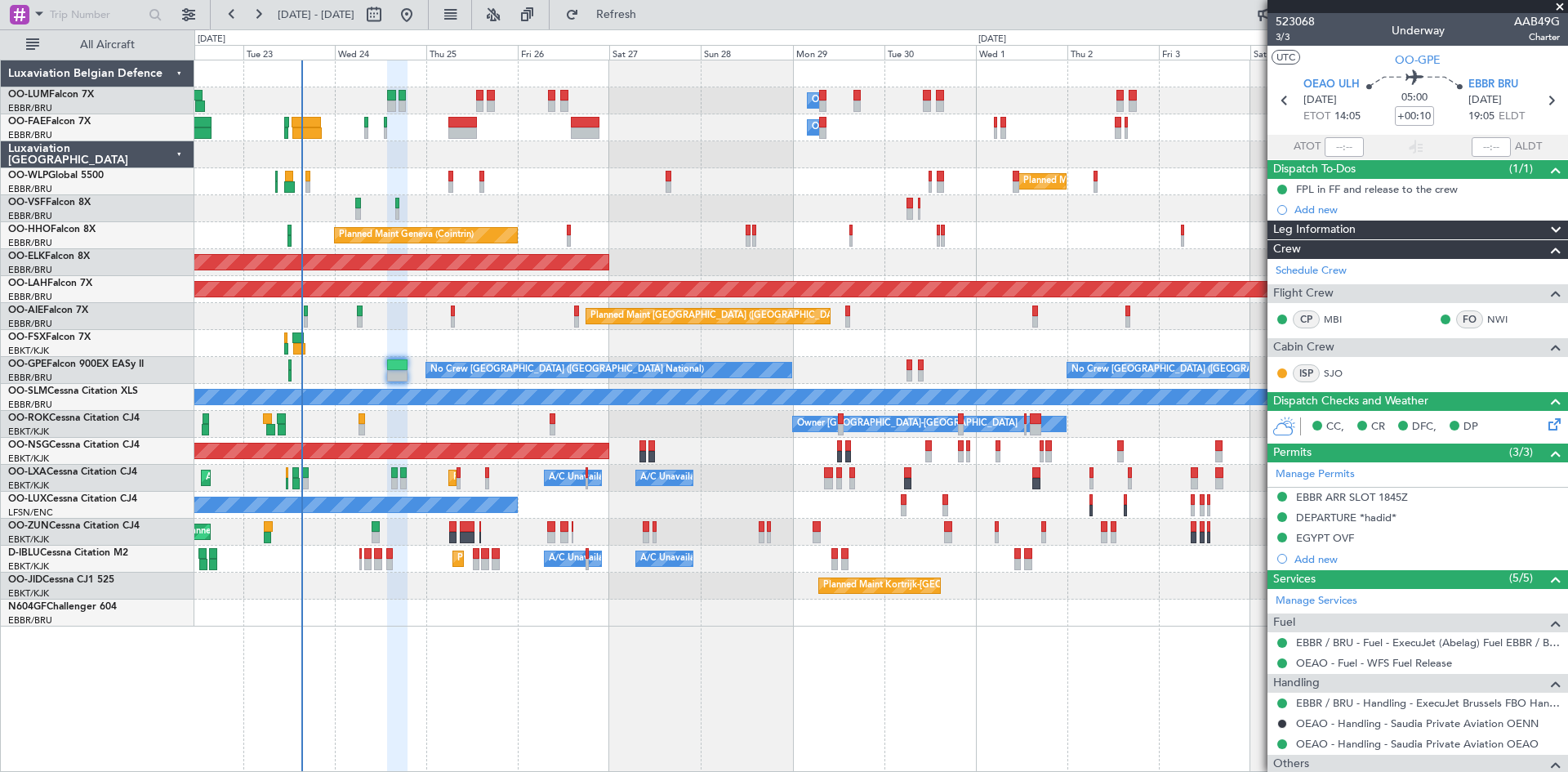
click at [923, 663] on div "Owner Melsbroek Air Base Planned Maint Brussels (Brussels National) Owner Melsb…" at bounding box center [881, 416] width 1373 height 713
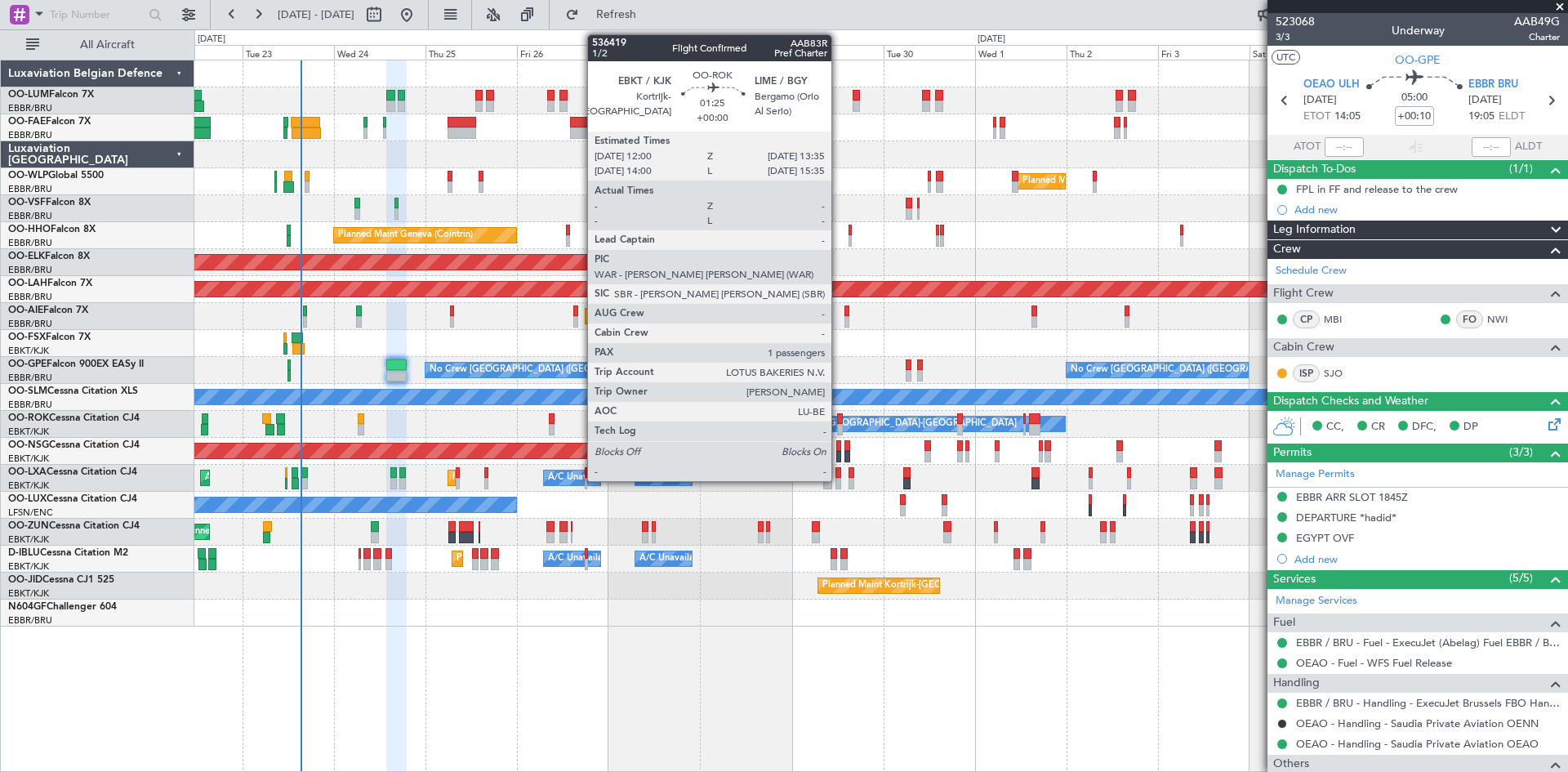
click at [839, 416] on div at bounding box center [839, 419] width 7 height 11
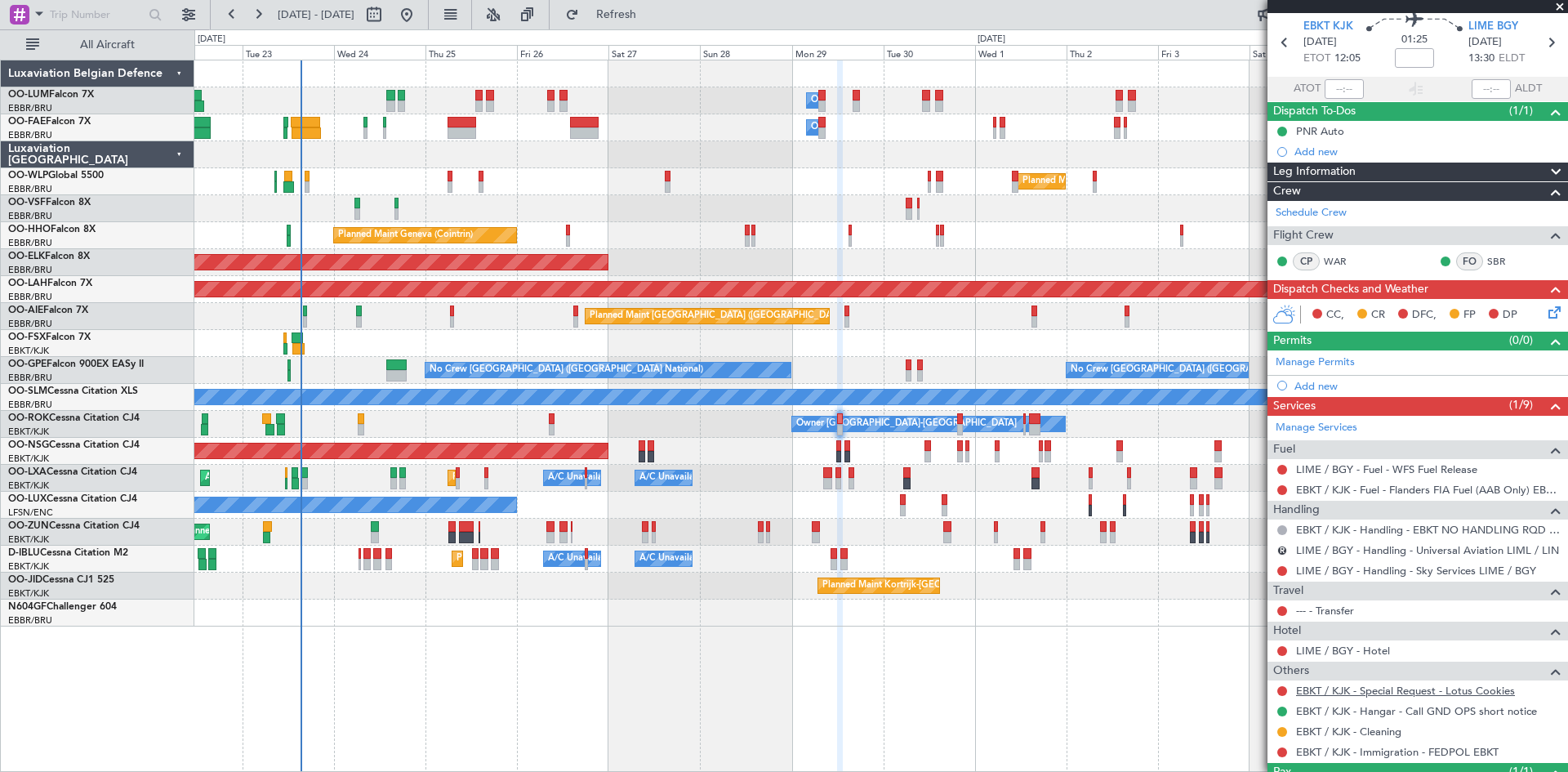
scroll to position [131, 0]
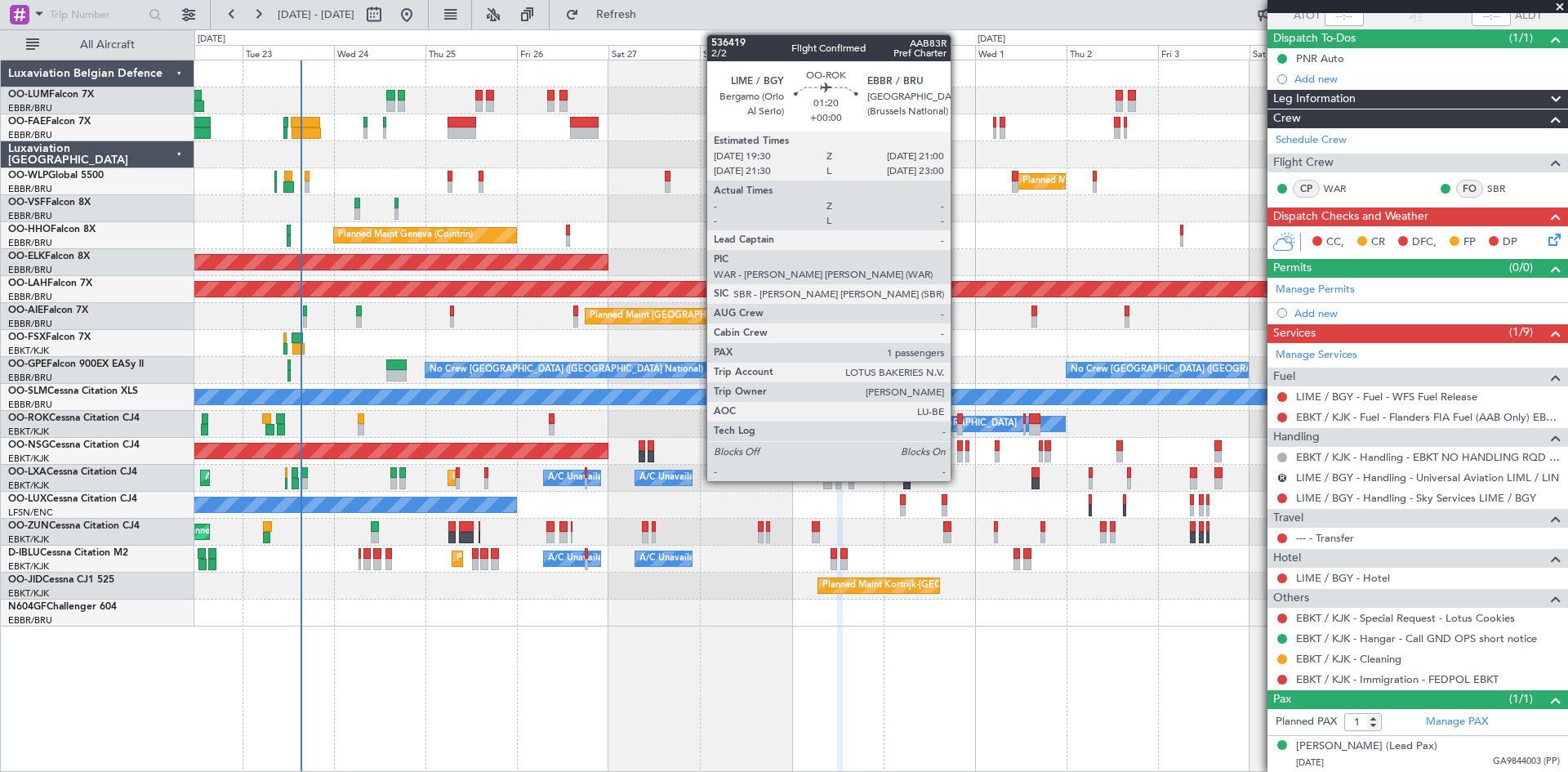
click at [958, 420] on div at bounding box center [960, 419] width 7 height 11
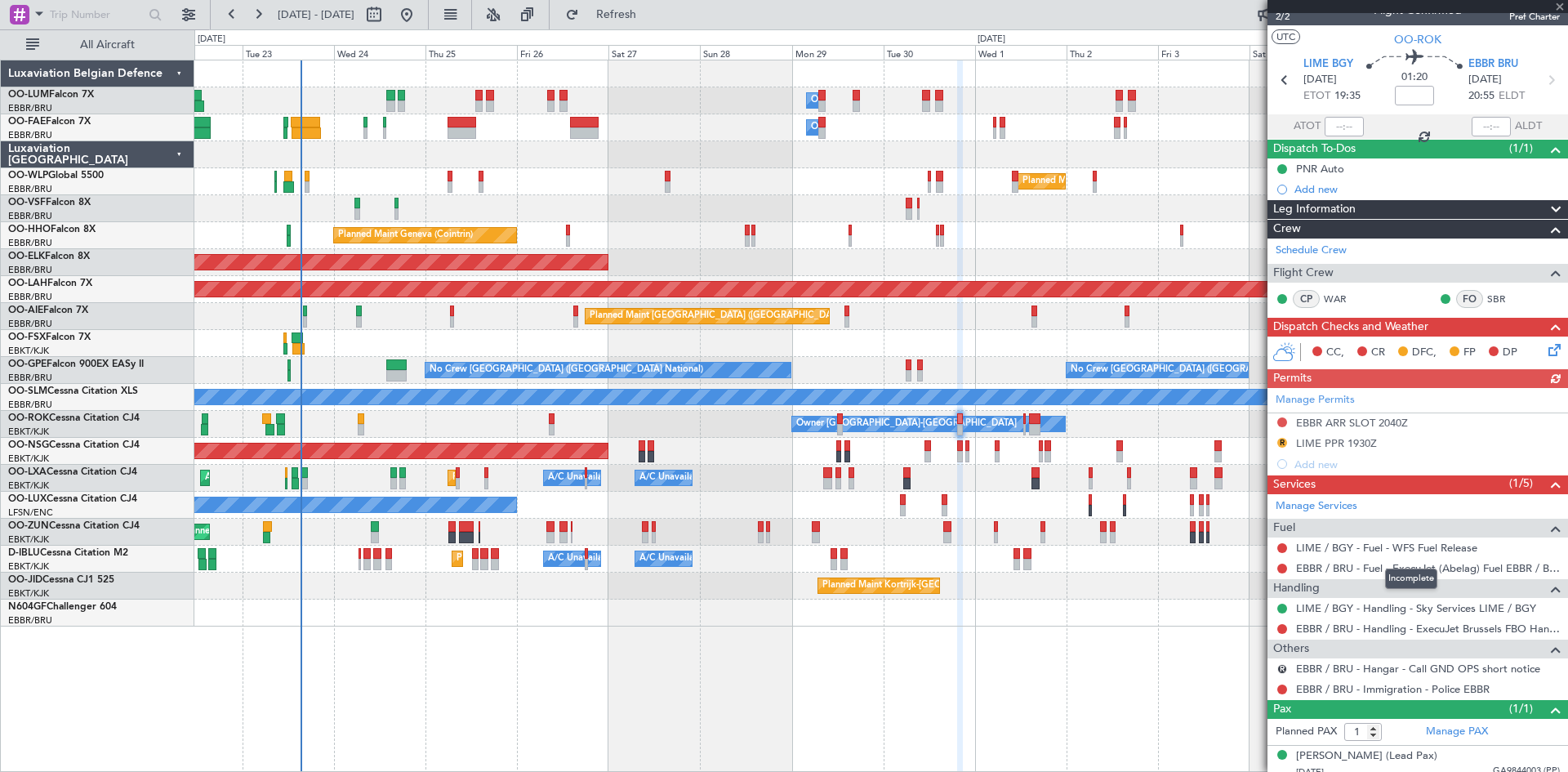
scroll to position [30, 0]
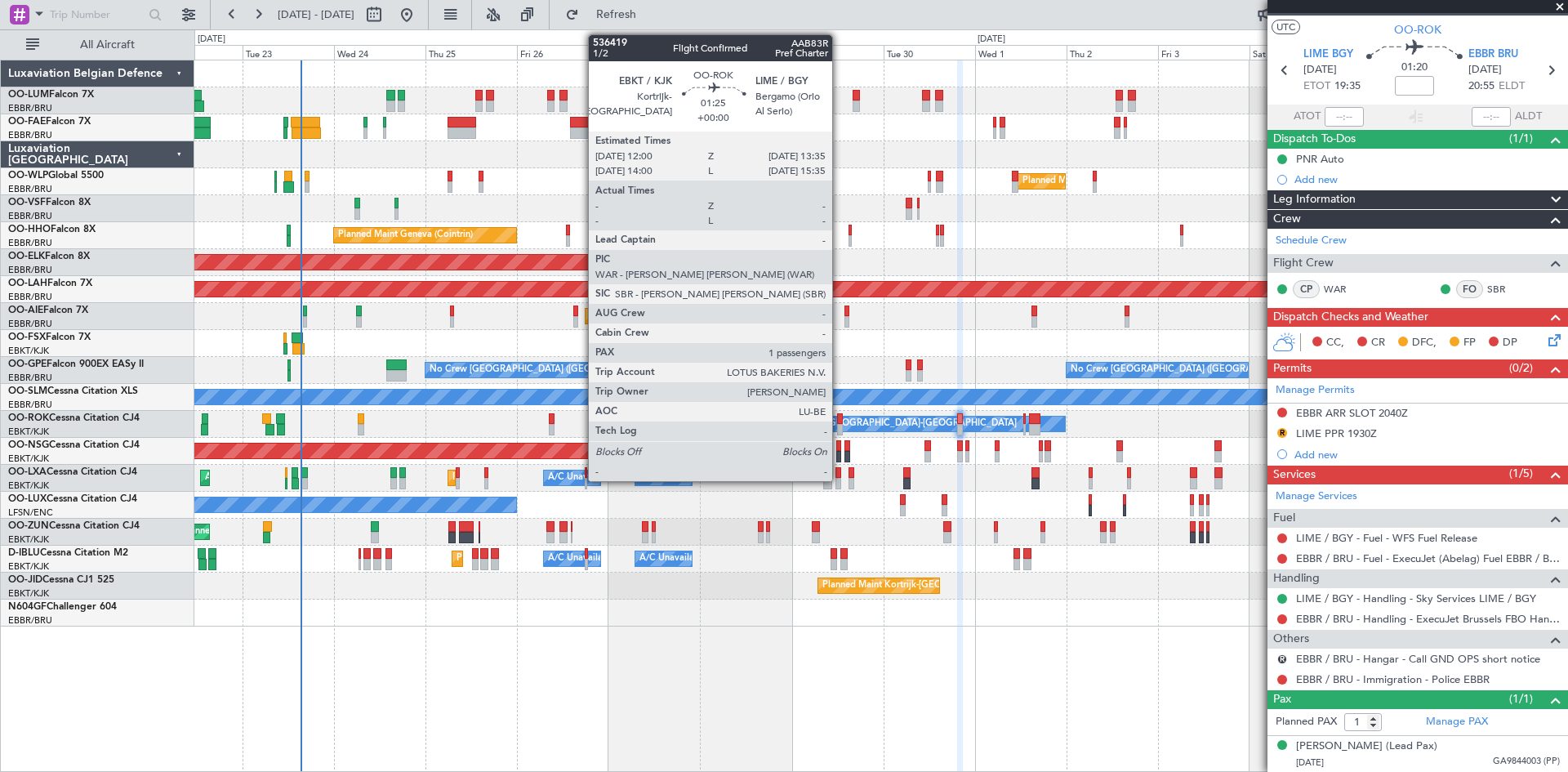
click at [839, 420] on div at bounding box center [839, 419] width 7 height 11
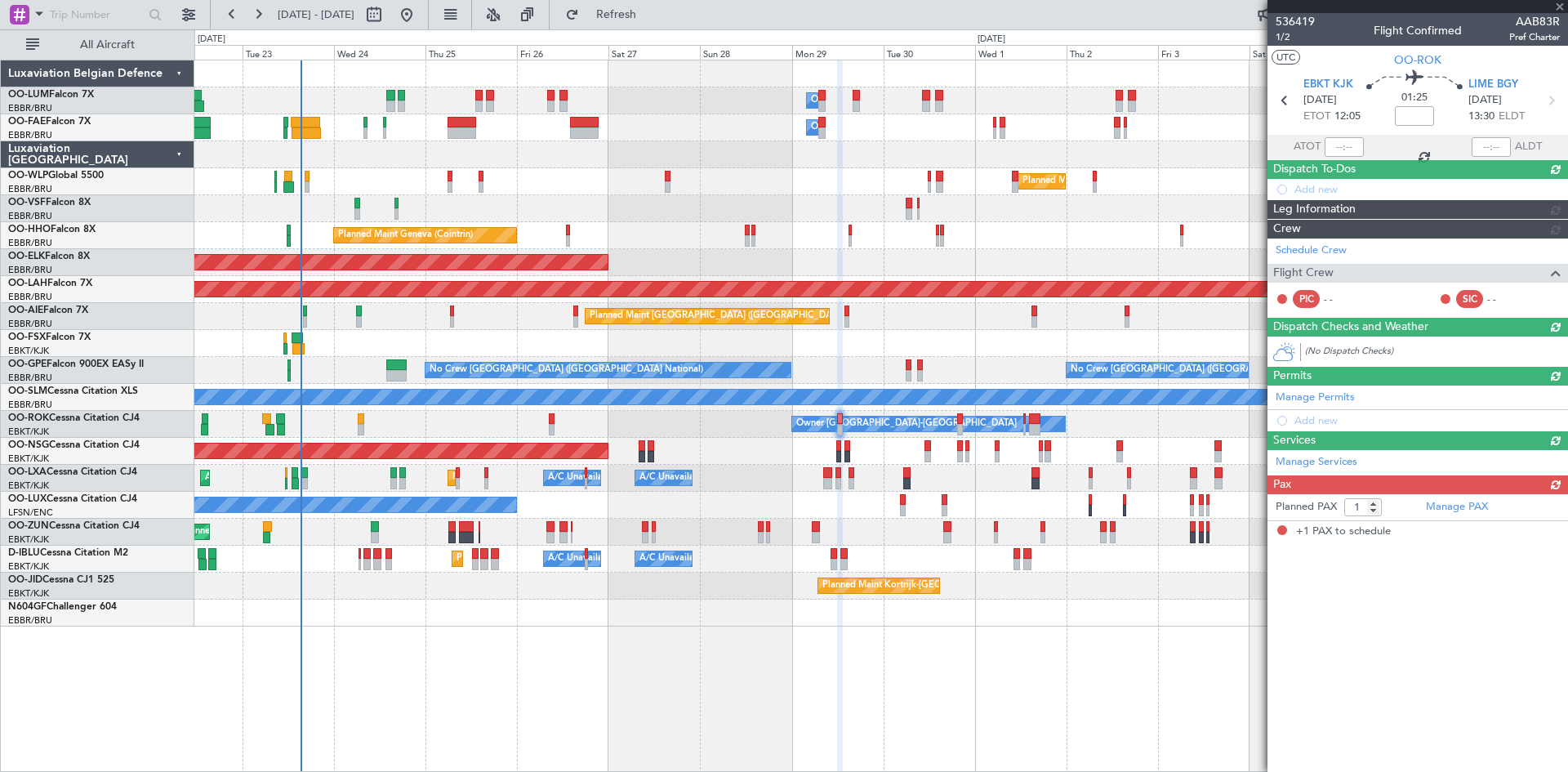
scroll to position [0, 0]
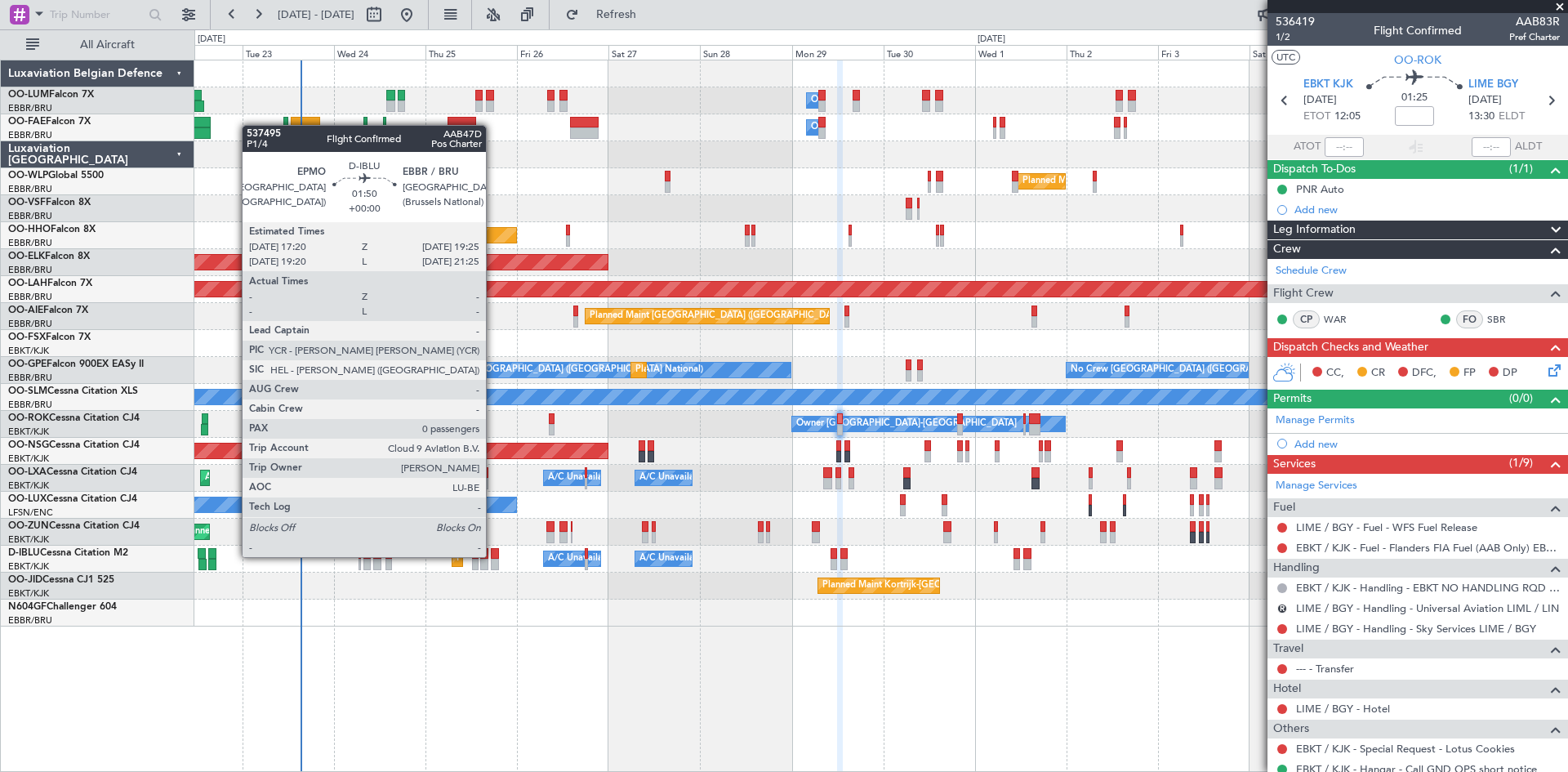
click at [494, 557] on div at bounding box center [494, 554] width 8 height 11
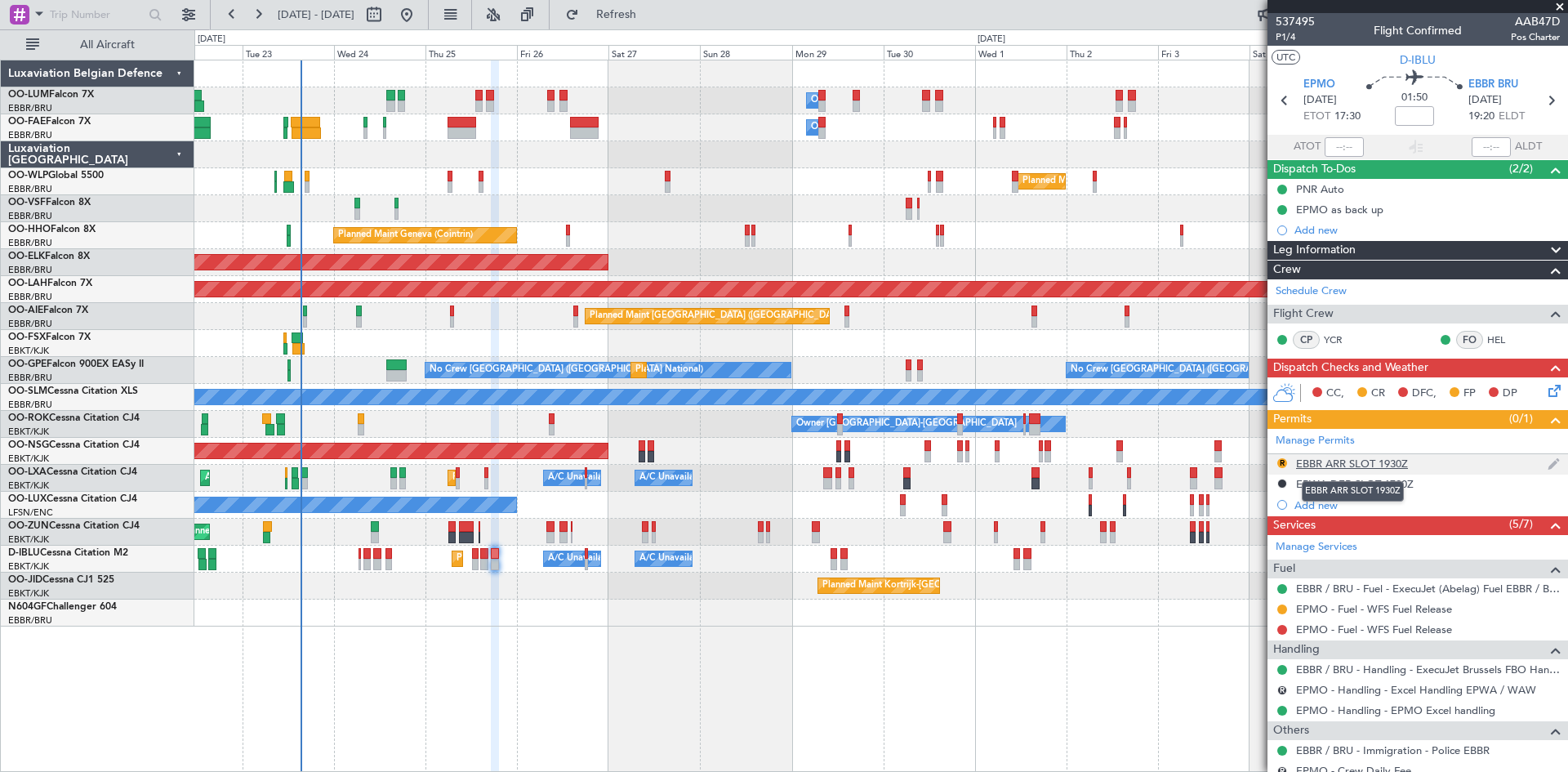
click at [1346, 460] on div "EBBR ARR SLOT 1930Z" at bounding box center [1352, 464] width 112 height 14
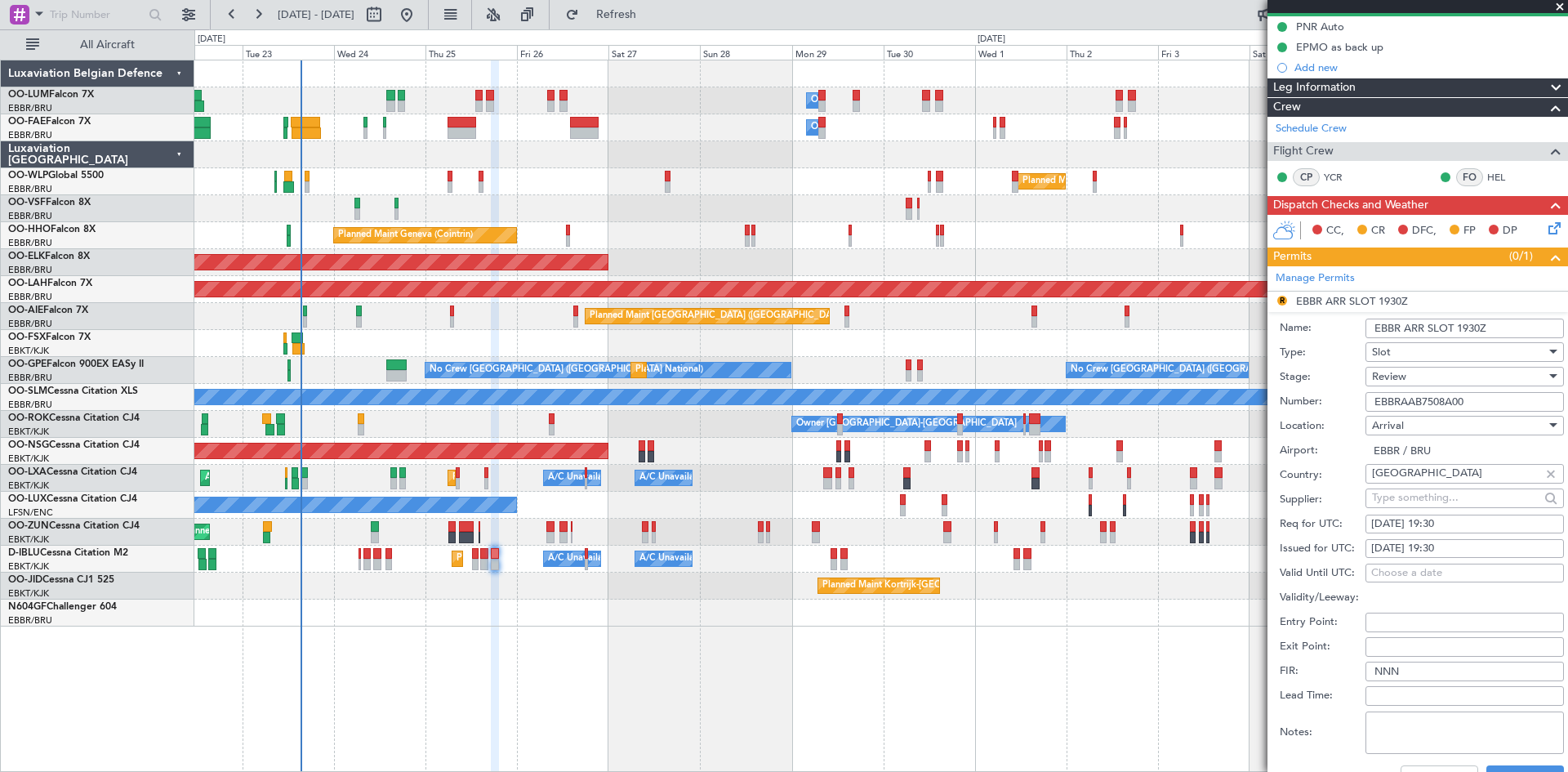
scroll to position [164, 0]
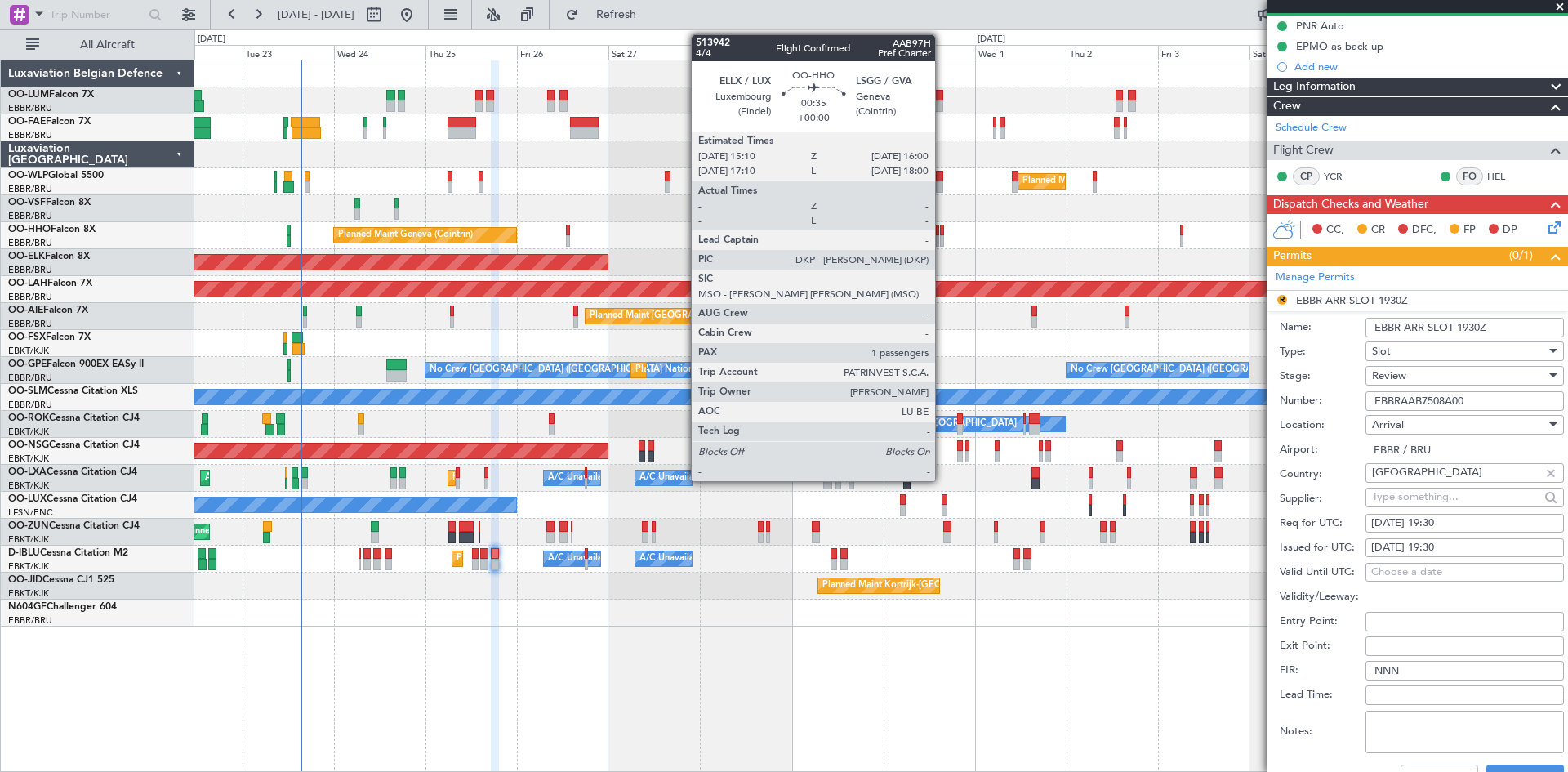
click at [942, 229] on div at bounding box center [941, 230] width 3 height 11
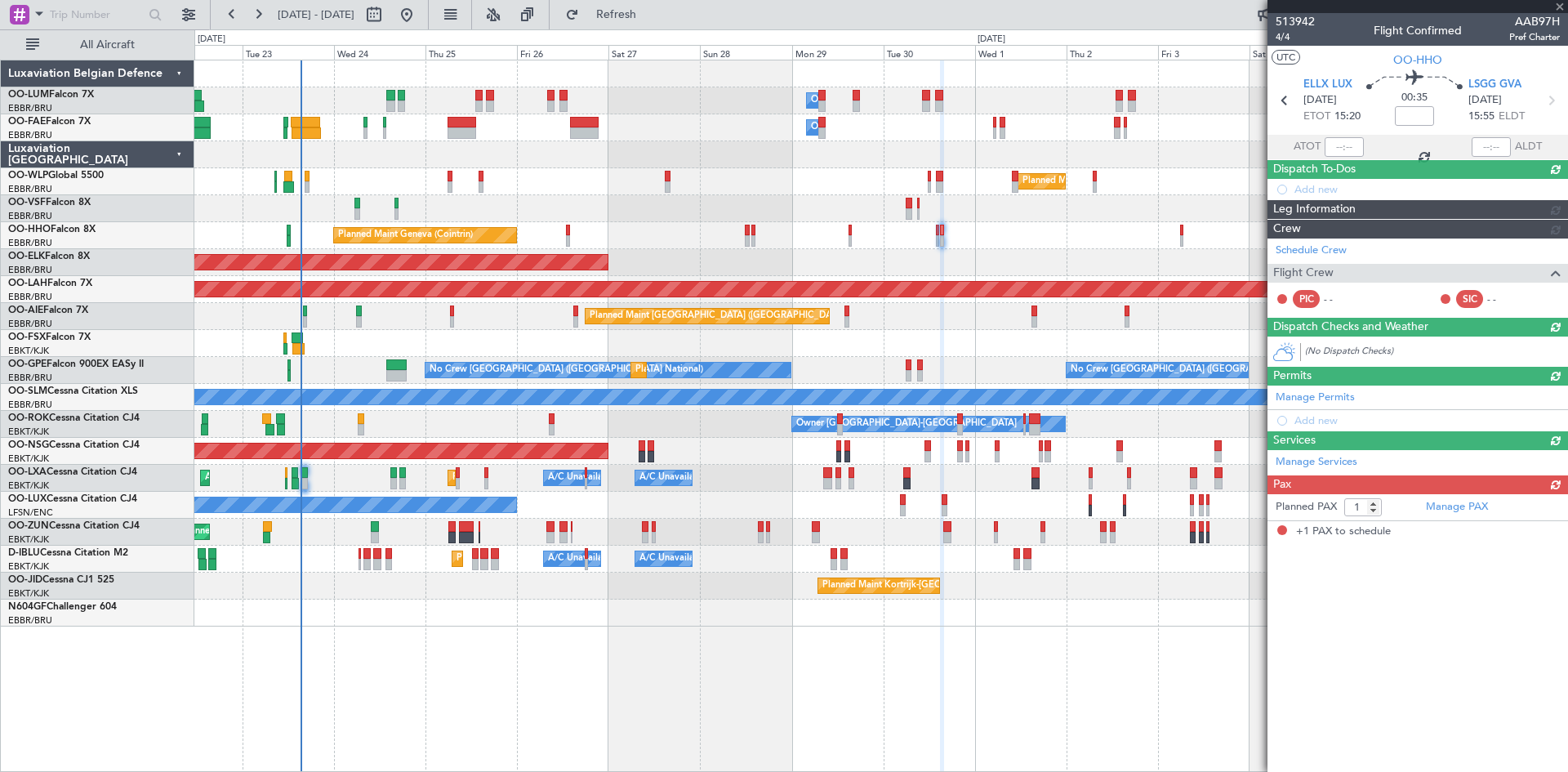
scroll to position [0, 0]
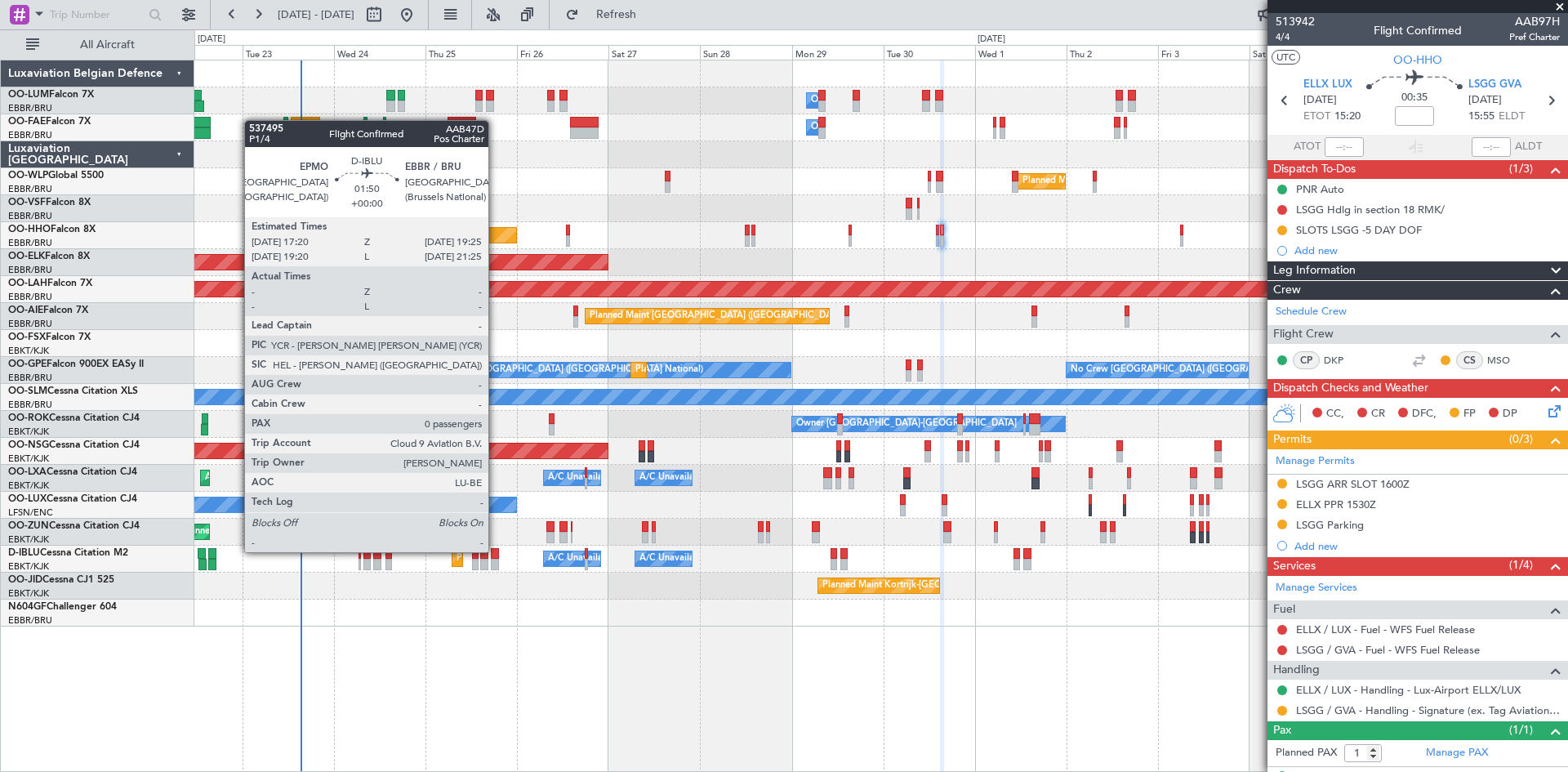
click at [495, 552] on div at bounding box center [494, 554] width 8 height 11
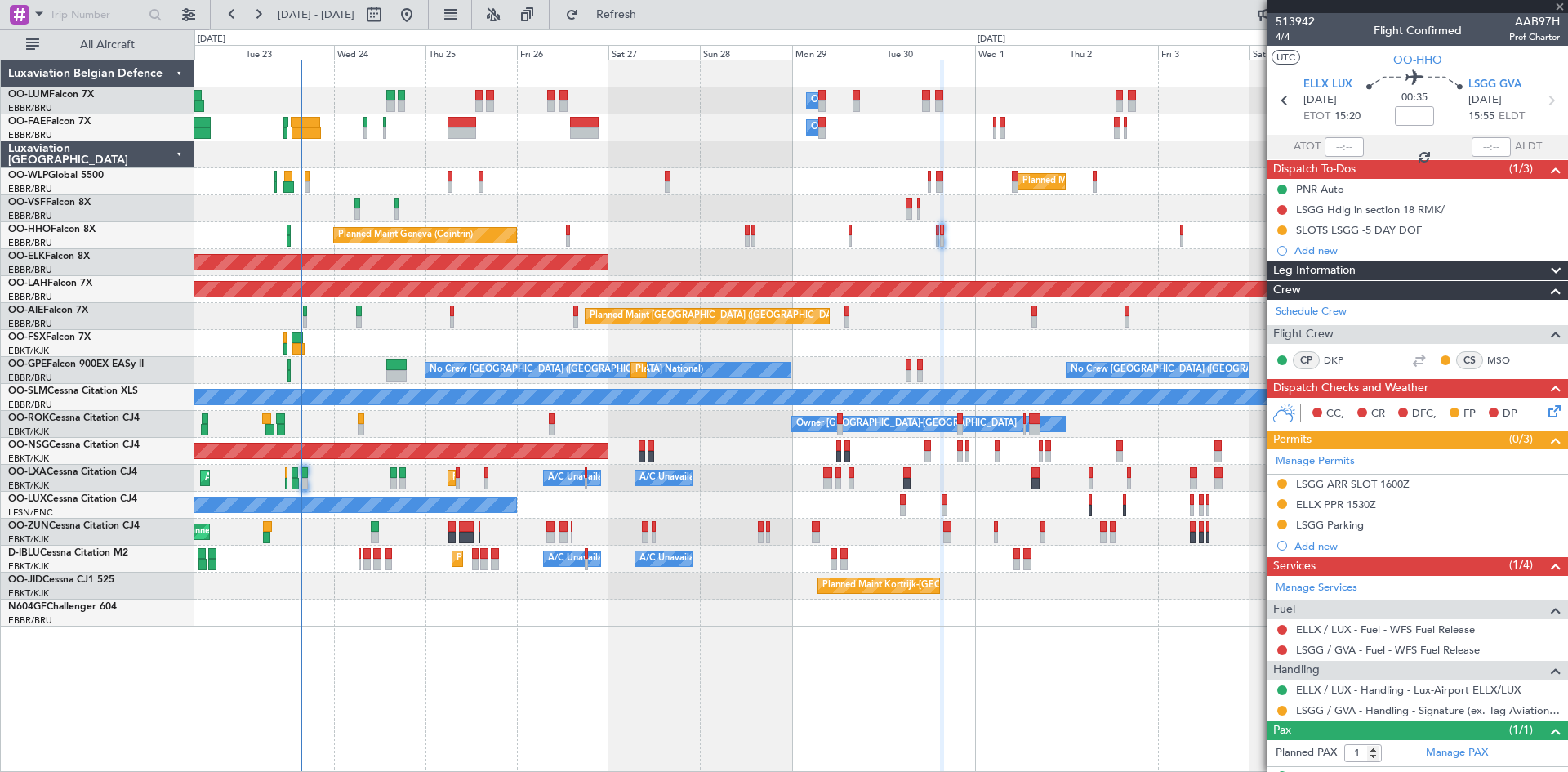
type input "0"
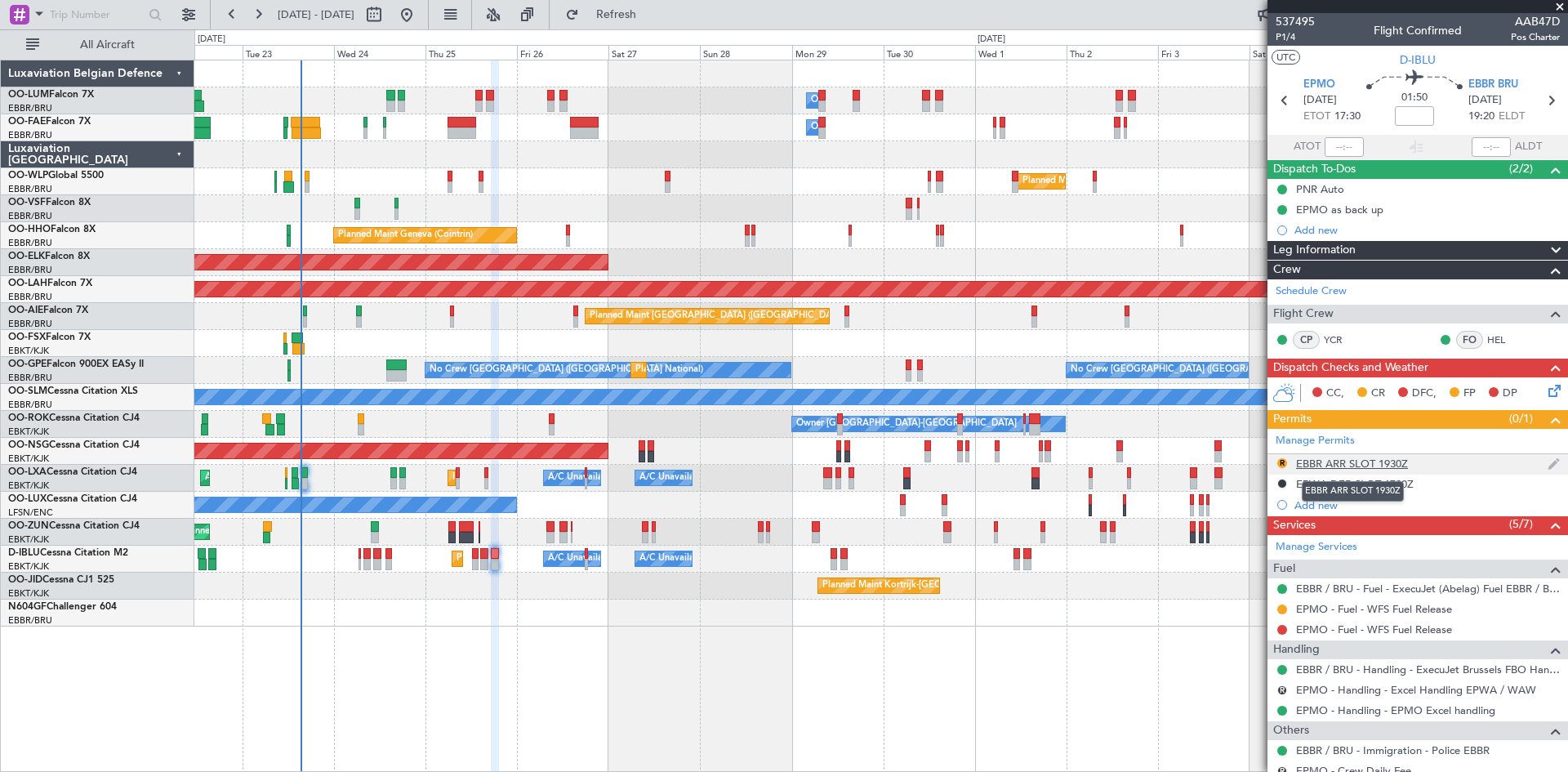
click at [1389, 461] on div "EBBR ARR SLOT 1930Z" at bounding box center [1352, 464] width 112 height 14
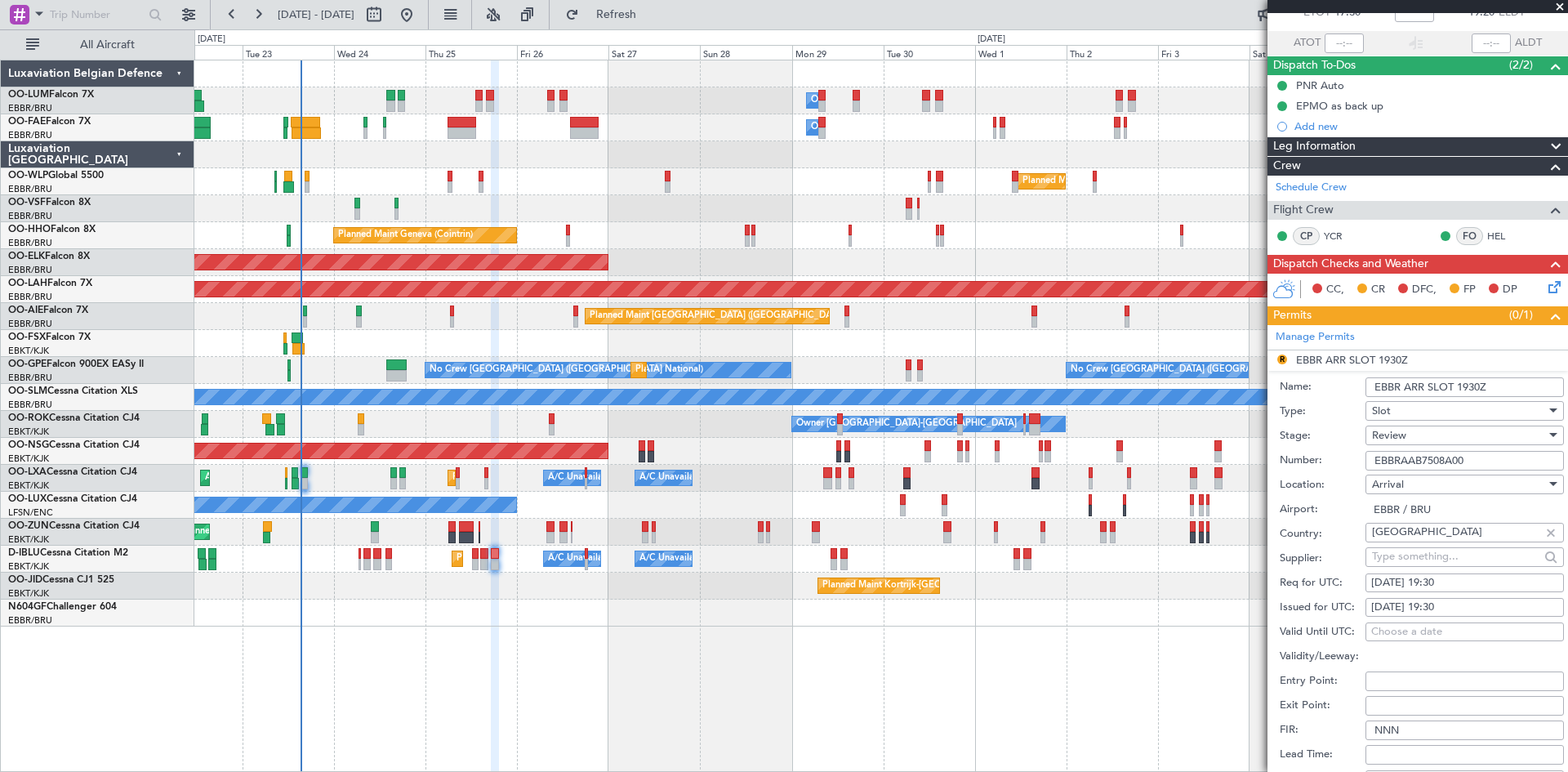
scroll to position [164, 0]
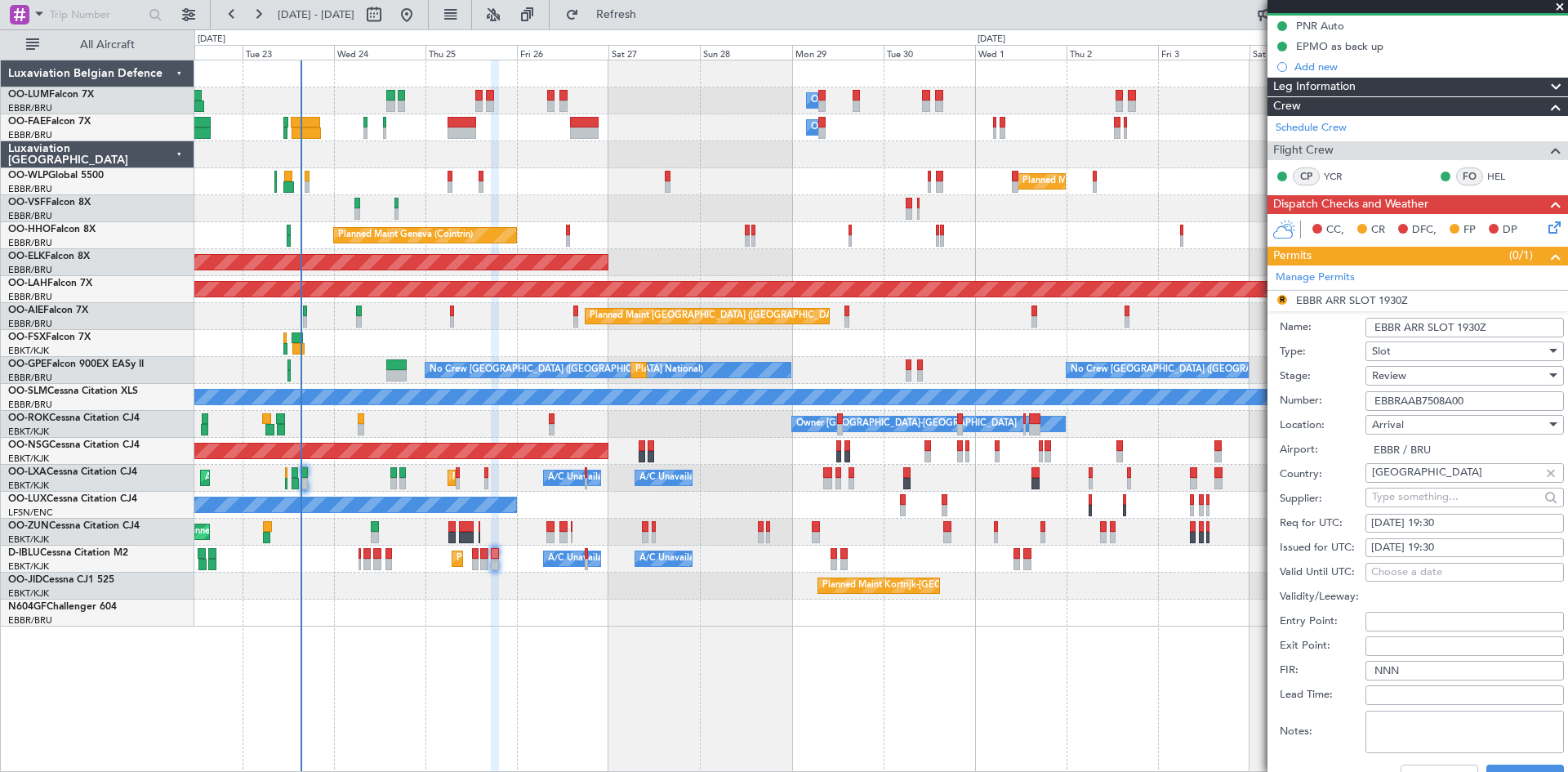
click at [1446, 517] on div "25/09/2025 19:30" at bounding box center [1465, 523] width 187 height 16
select select "9"
select select "2025"
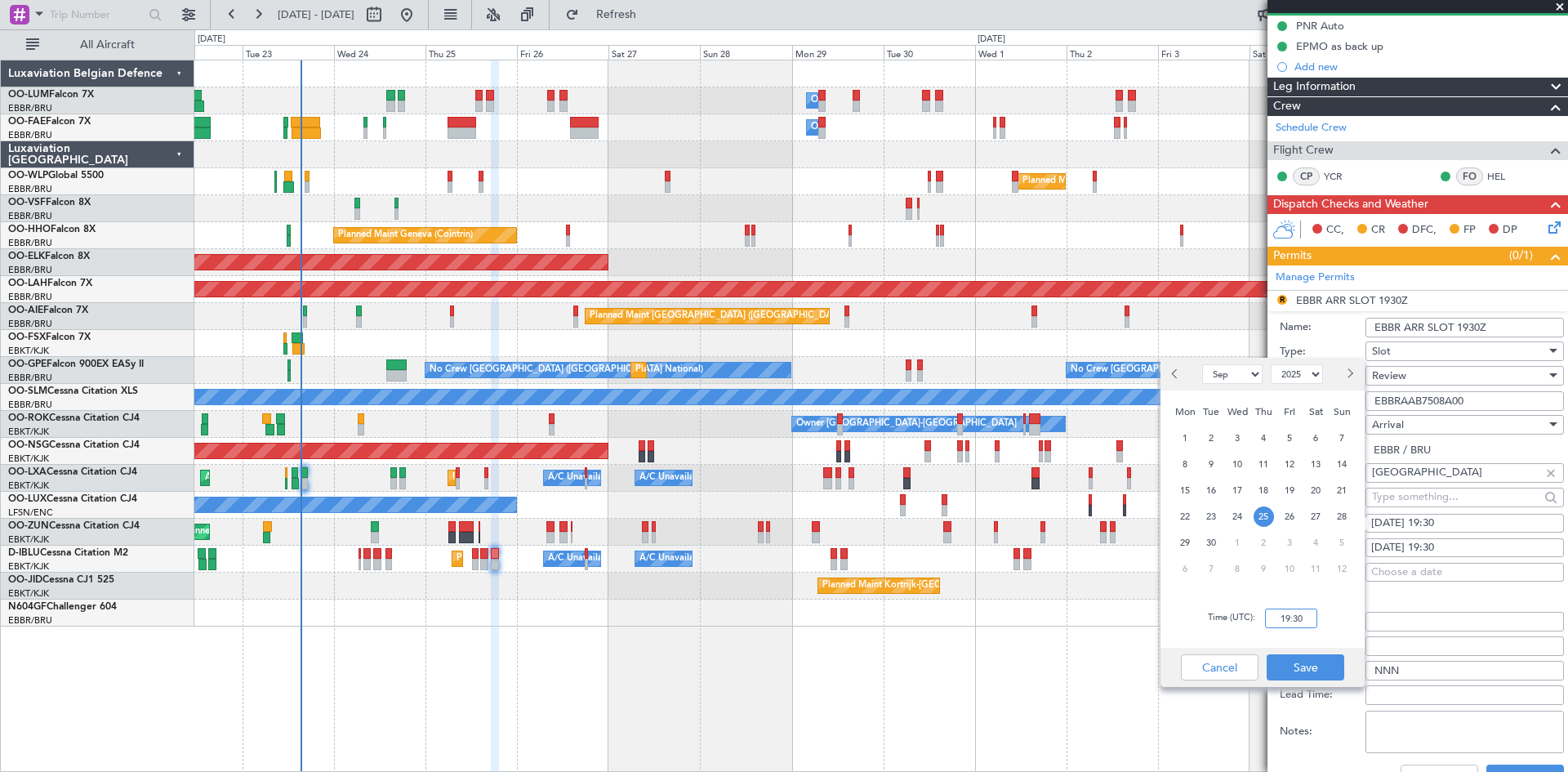
click at [1296, 616] on input "19:30" at bounding box center [1292, 618] width 53 height 20
type input "19:25"
click at [1315, 656] on button "Save" at bounding box center [1305, 668] width 78 height 26
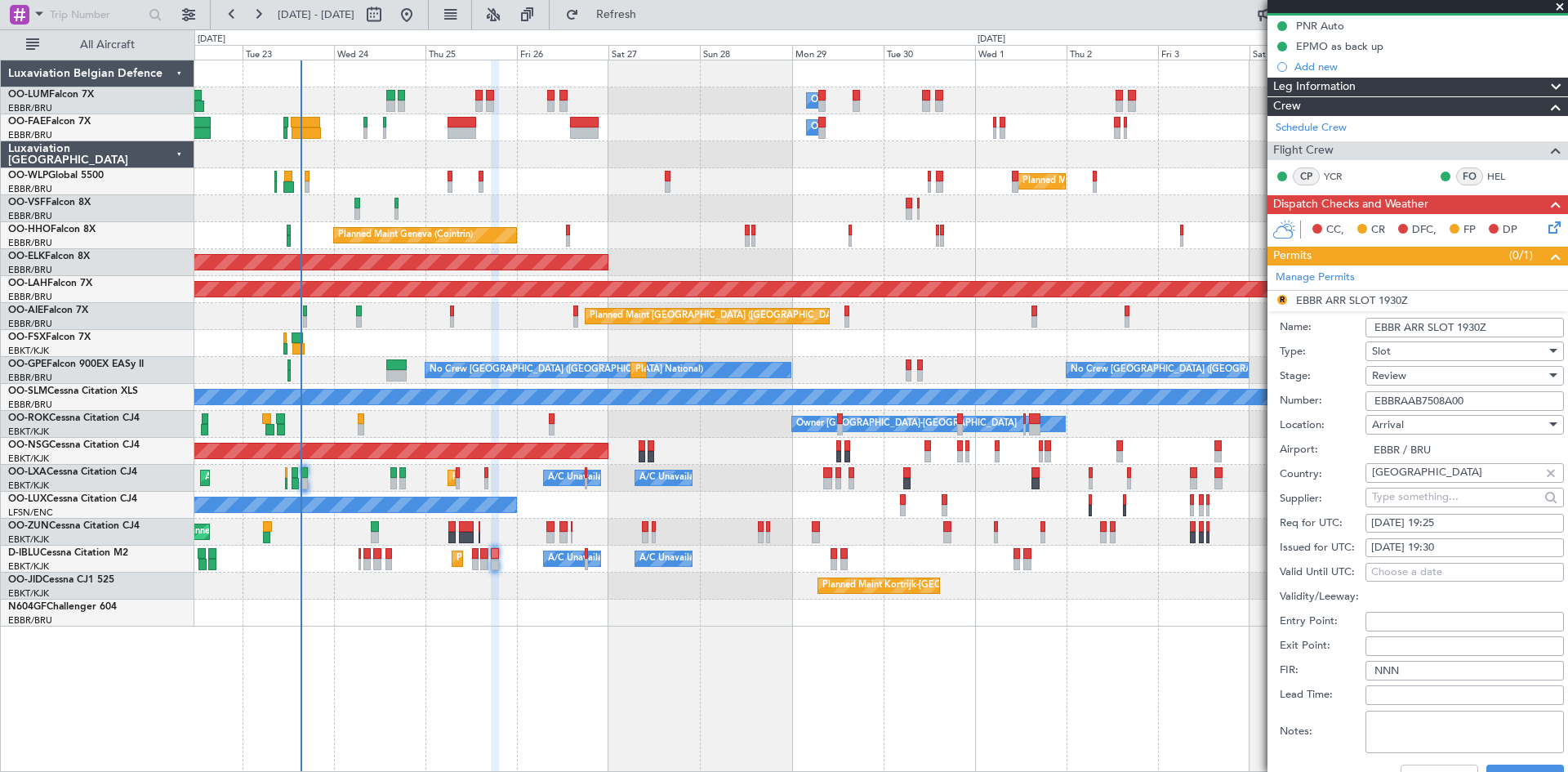
click at [1448, 546] on div "25/09/2025 19:30" at bounding box center [1465, 547] width 187 height 16
select select "9"
select select "2025"
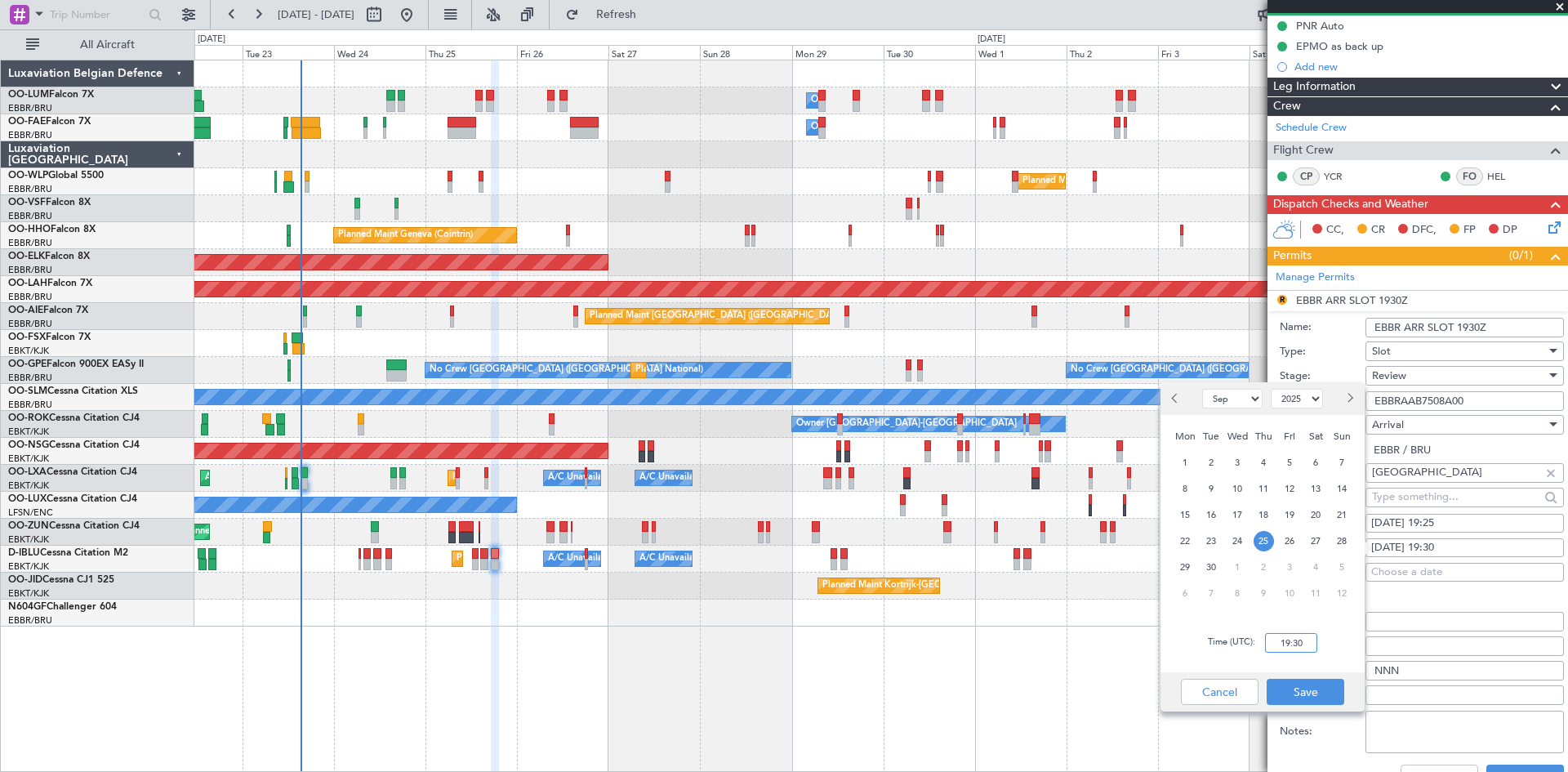
click at [1292, 639] on input "19:30" at bounding box center [1292, 642] width 53 height 20
type input "19:25"
click at [1334, 694] on button "Save" at bounding box center [1305, 692] width 78 height 26
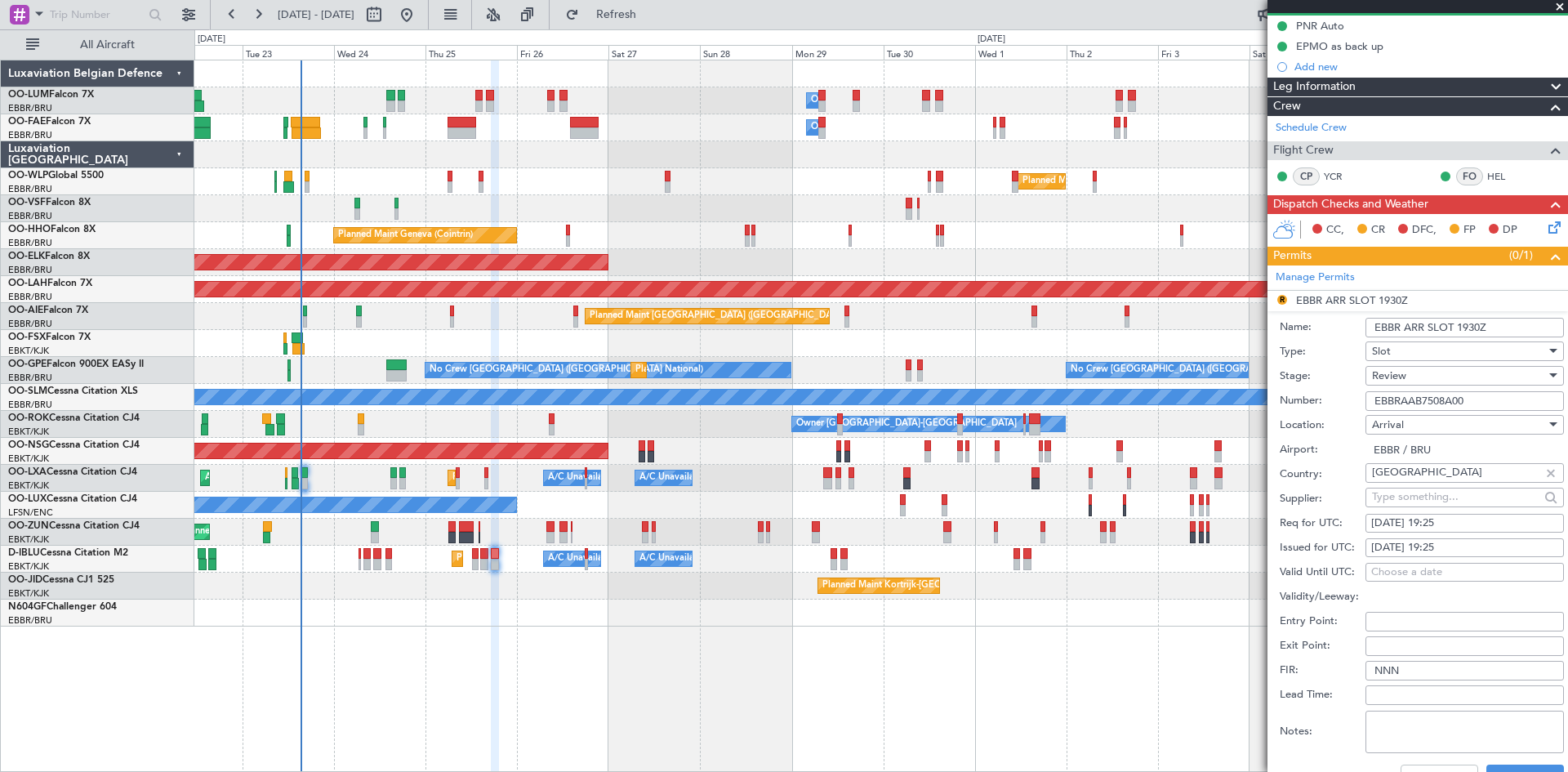
click at [1399, 383] on div "Review" at bounding box center [1458, 376] width 174 height 24
click at [1415, 481] on span "Requested" at bounding box center [1458, 482] width 171 height 24
click at [1519, 768] on button "Save" at bounding box center [1525, 778] width 78 height 26
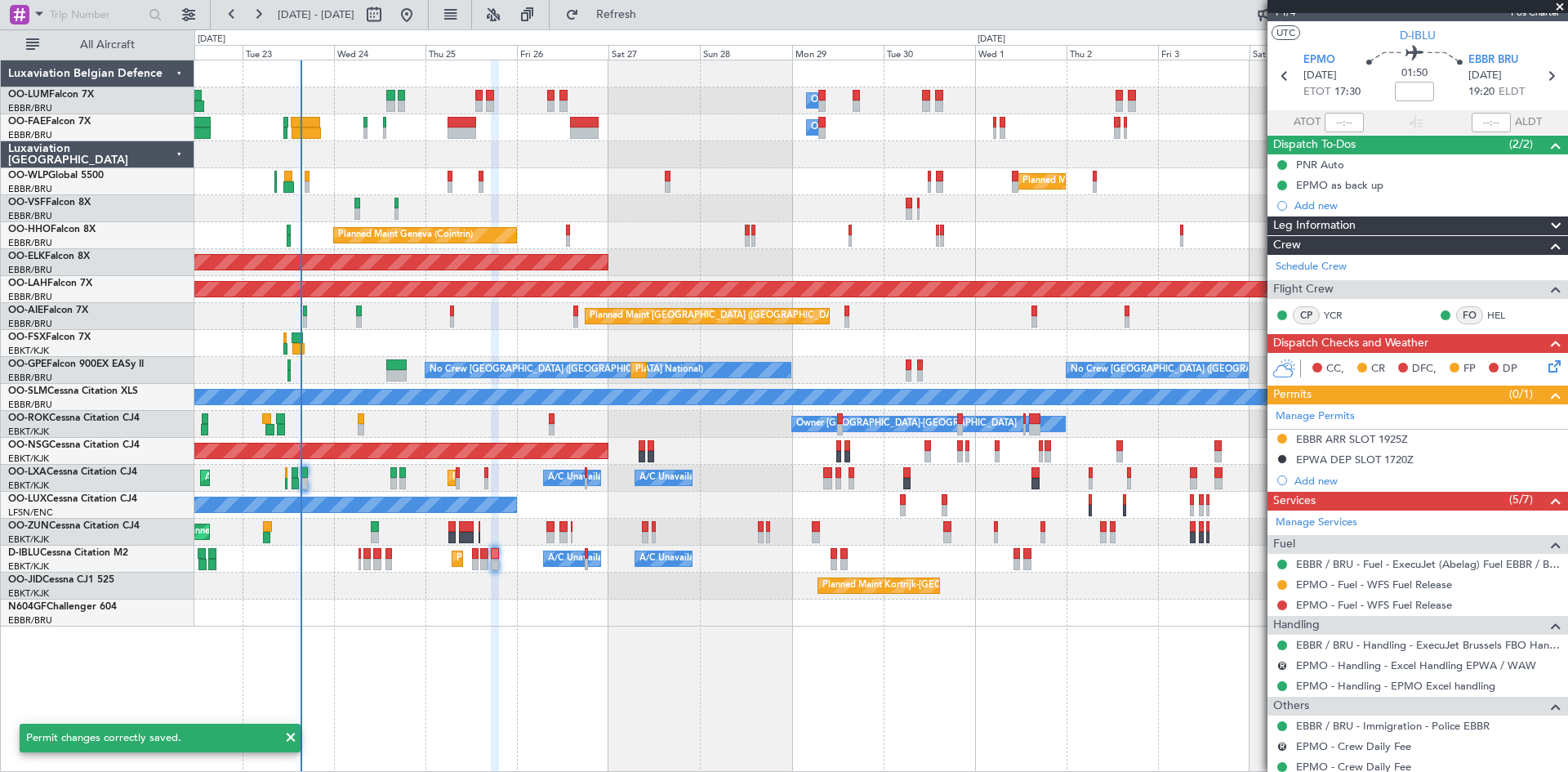
scroll to position [0, 0]
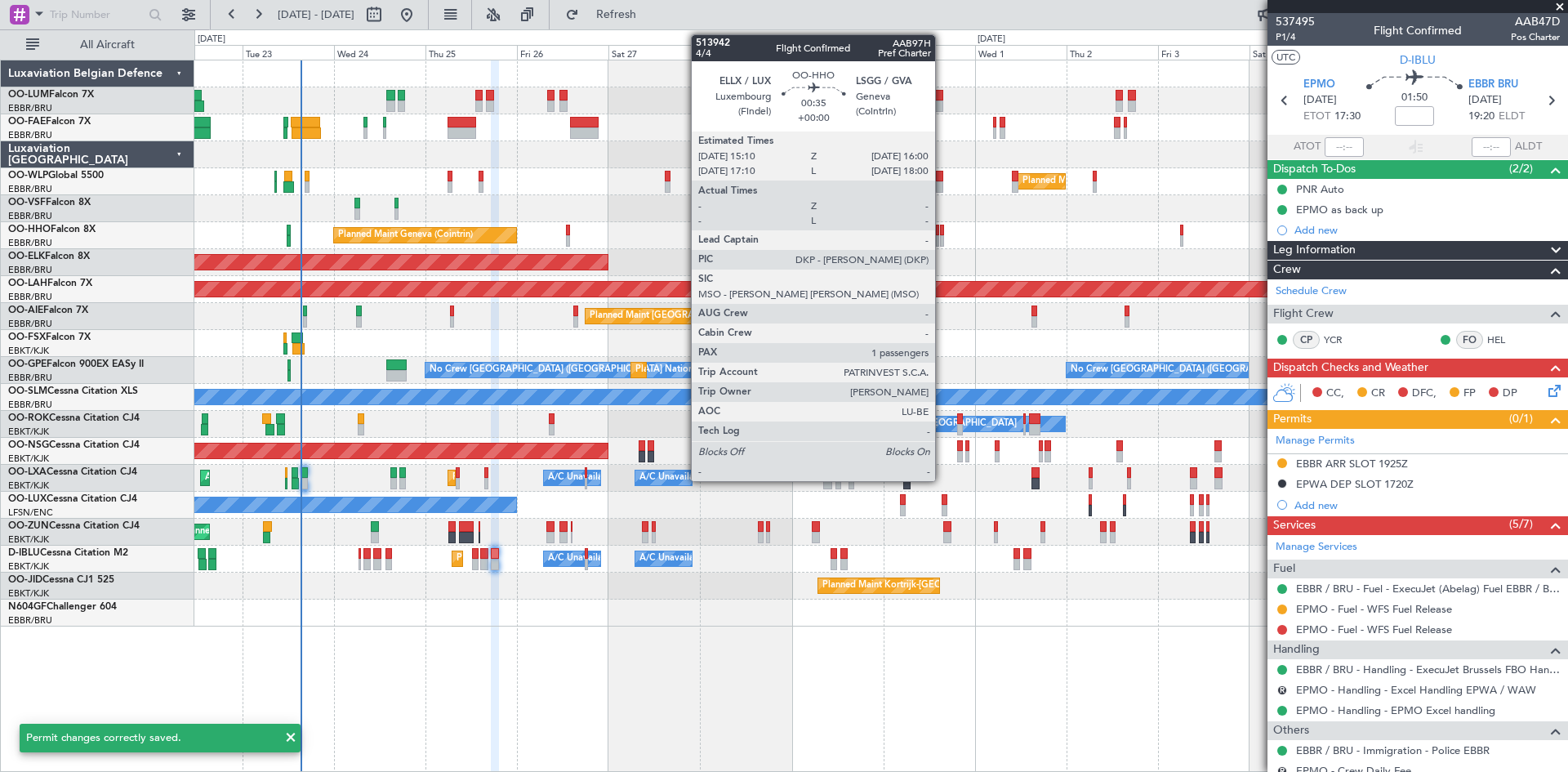
click at [942, 229] on div at bounding box center [941, 230] width 3 height 11
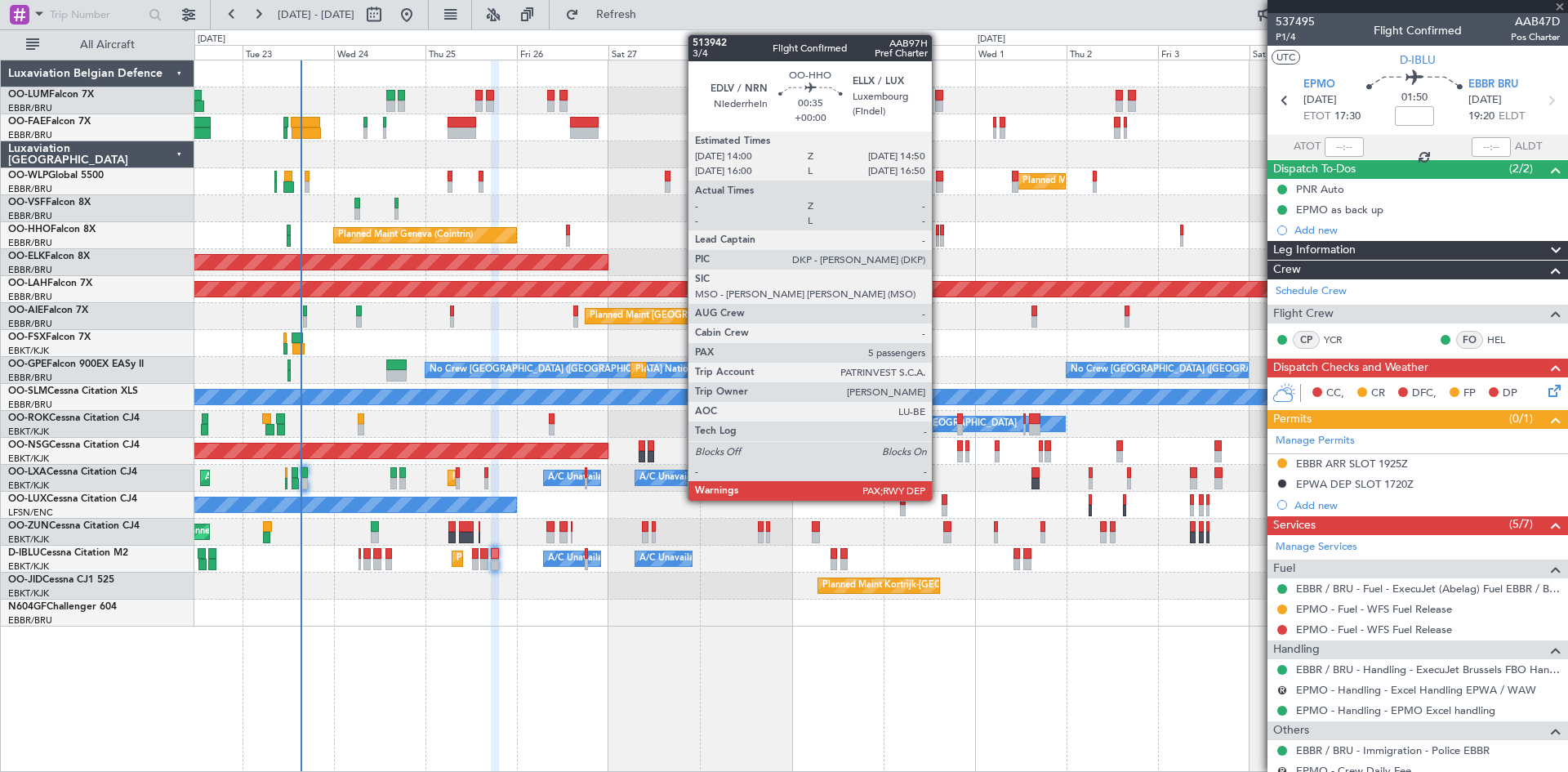
type input "1"
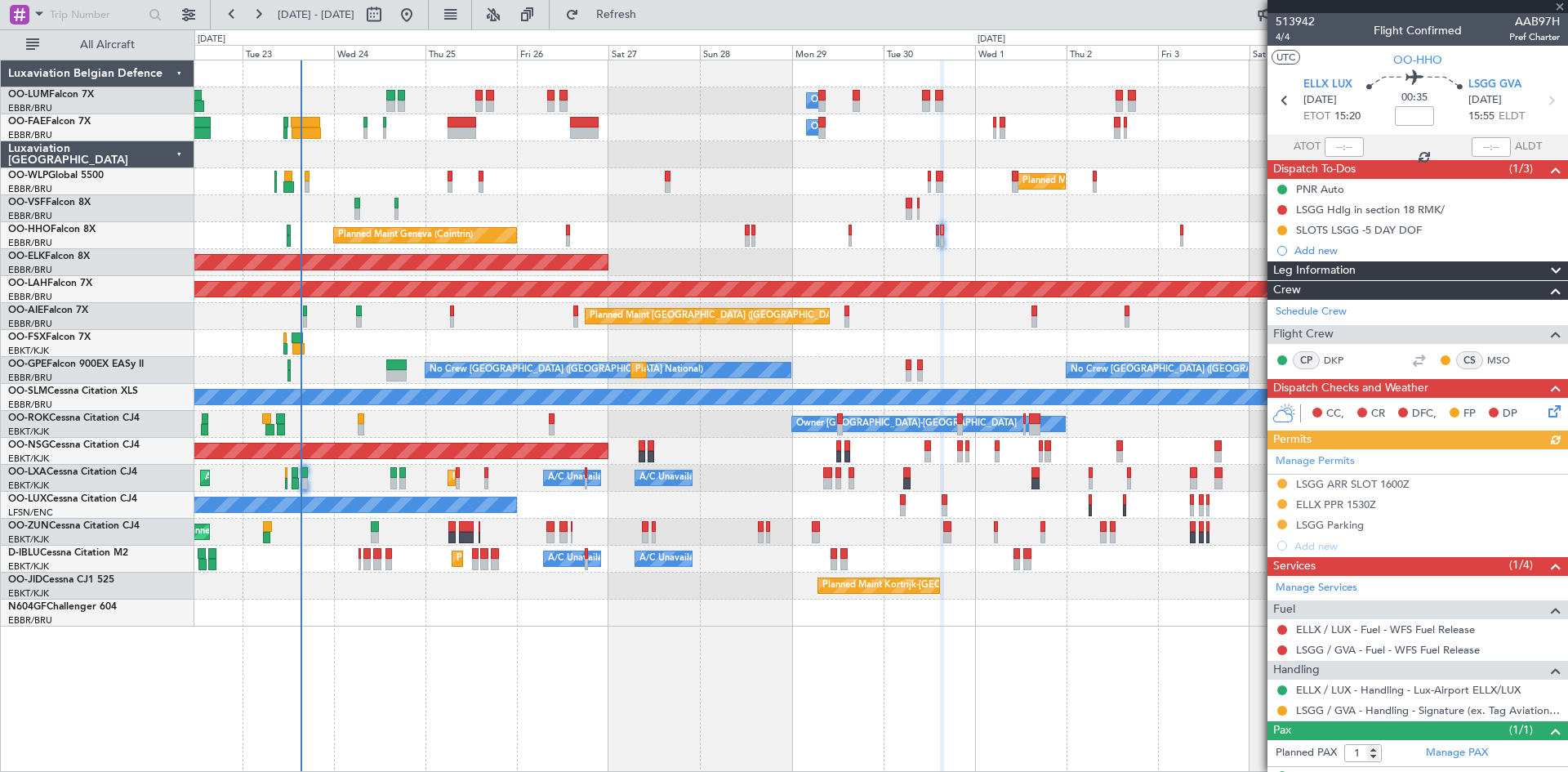
scroll to position [31, 0]
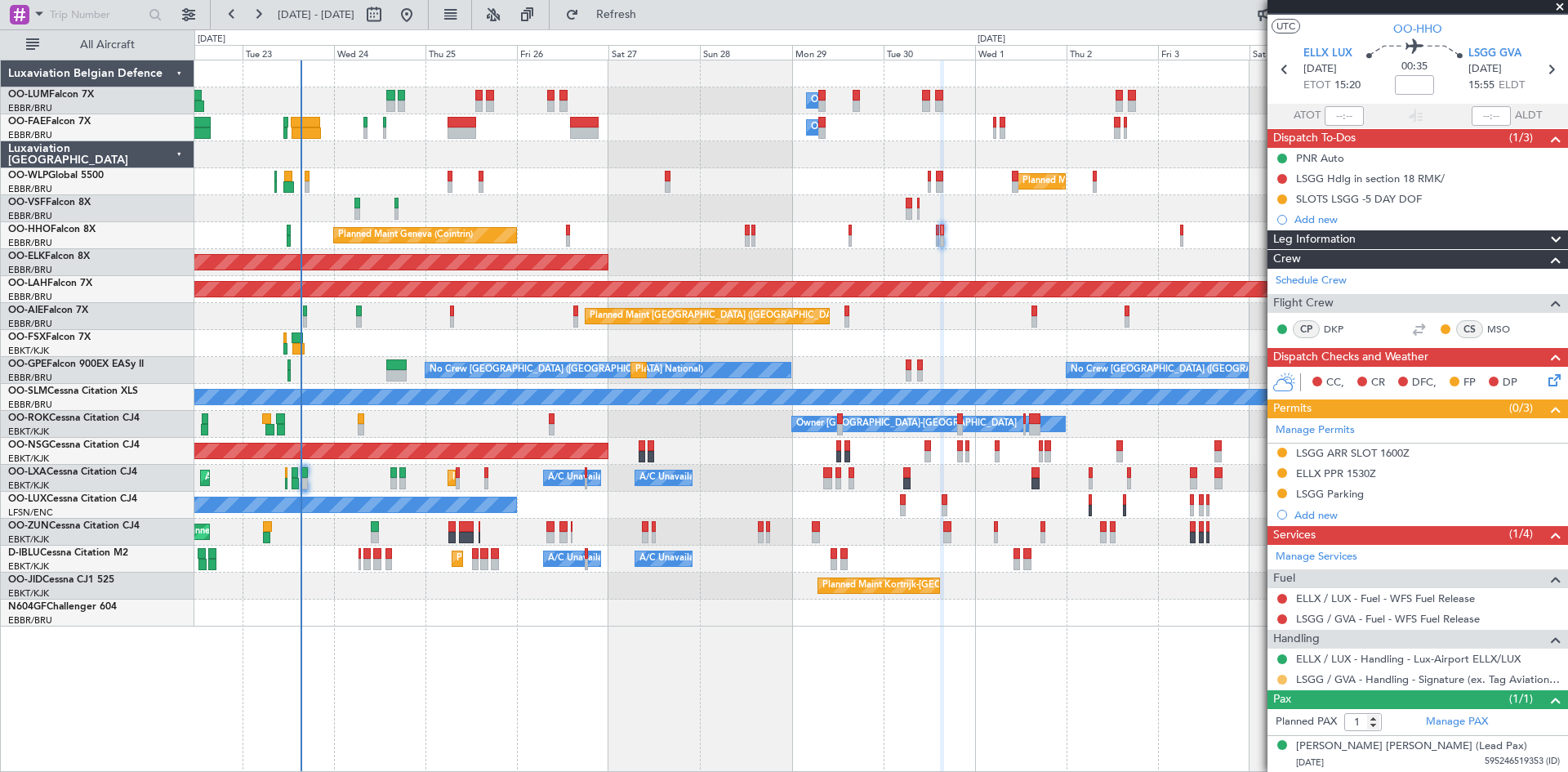
click at [1282, 676] on button at bounding box center [1282, 680] width 9 height 9
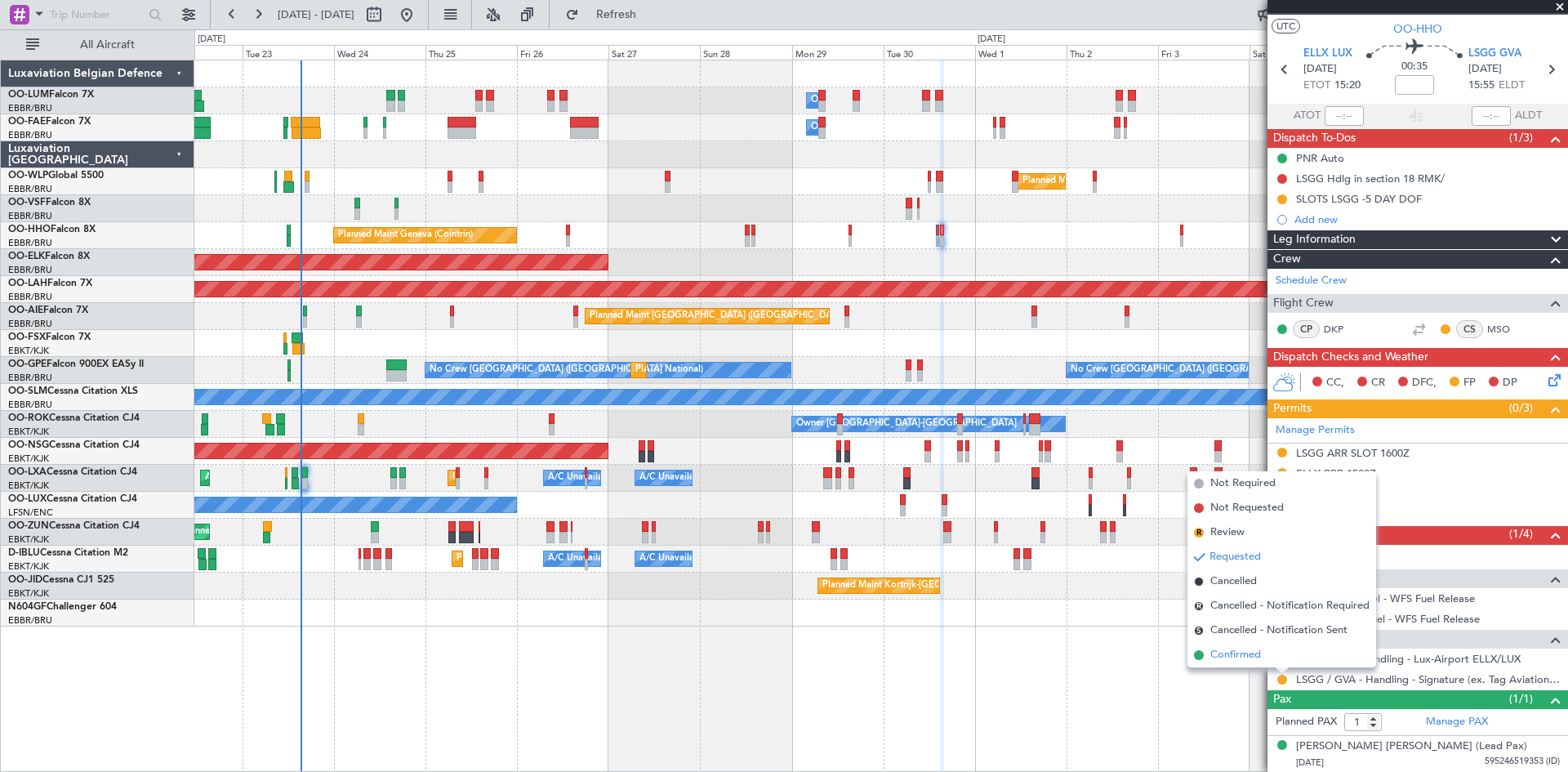
click at [1265, 661] on li "Confirmed" at bounding box center [1281, 655] width 189 height 24
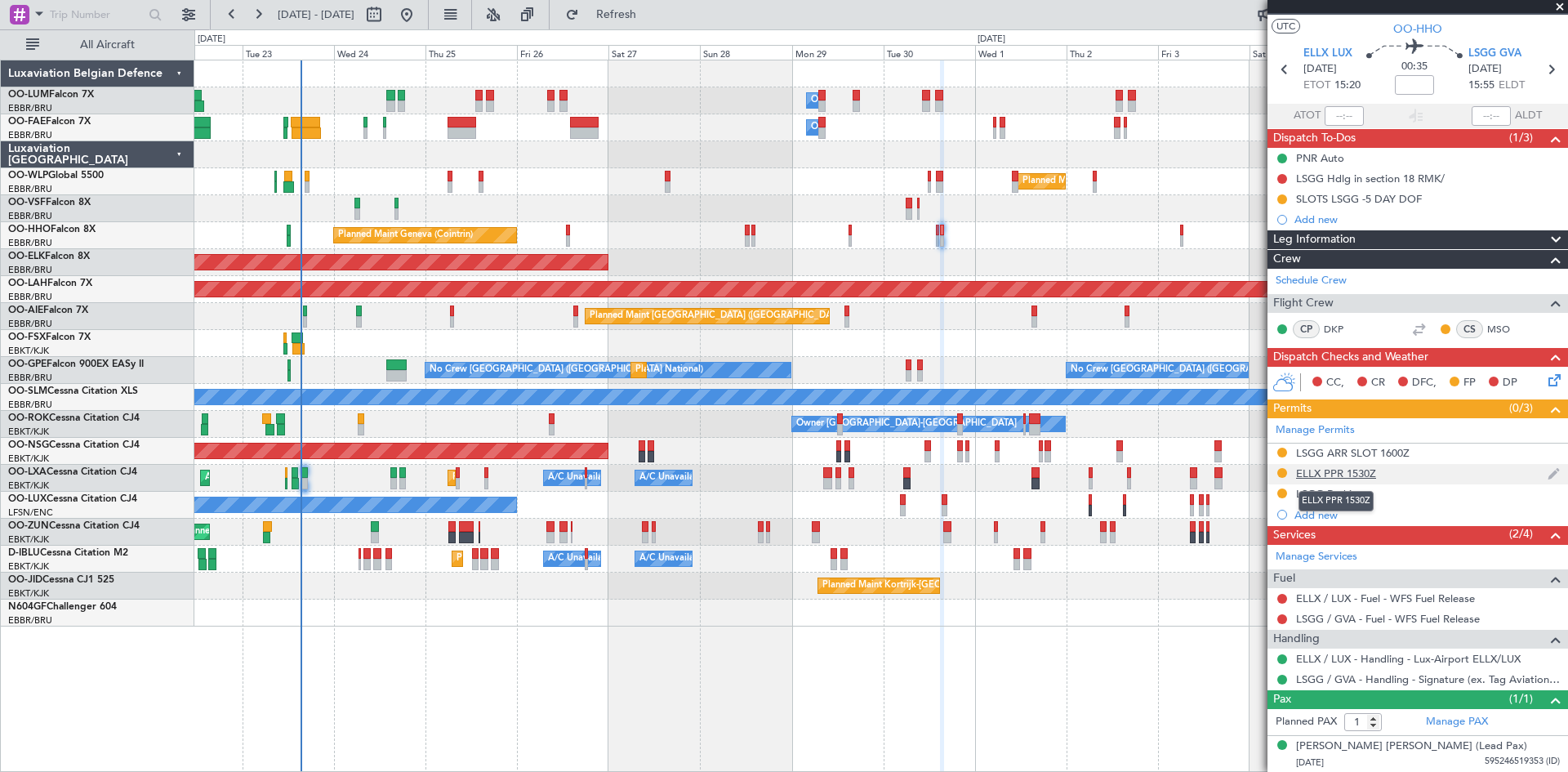
click at [1328, 466] on div "ELLX PPR 1530Z" at bounding box center [1336, 473] width 80 height 14
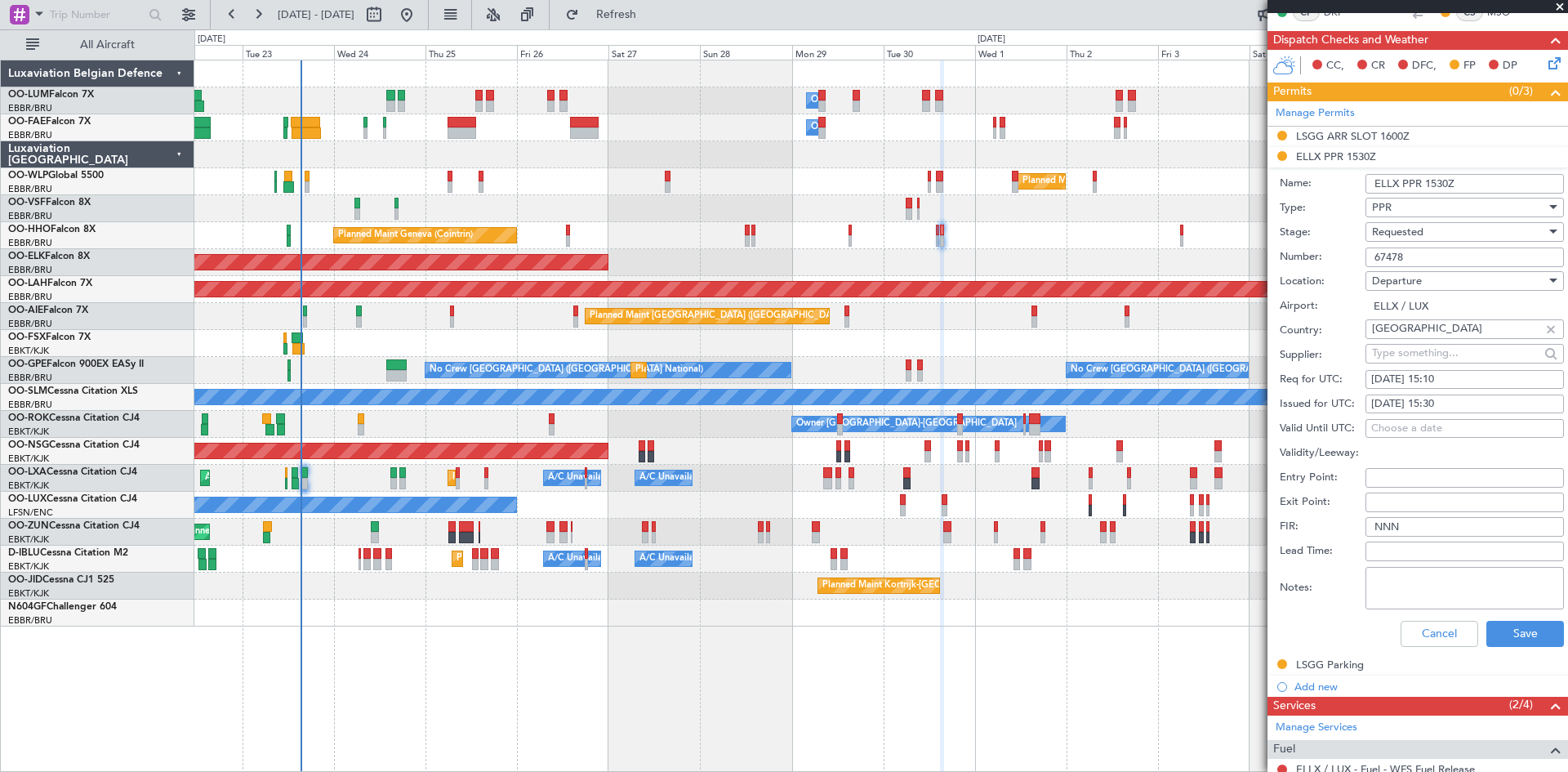
scroll to position [110, 0]
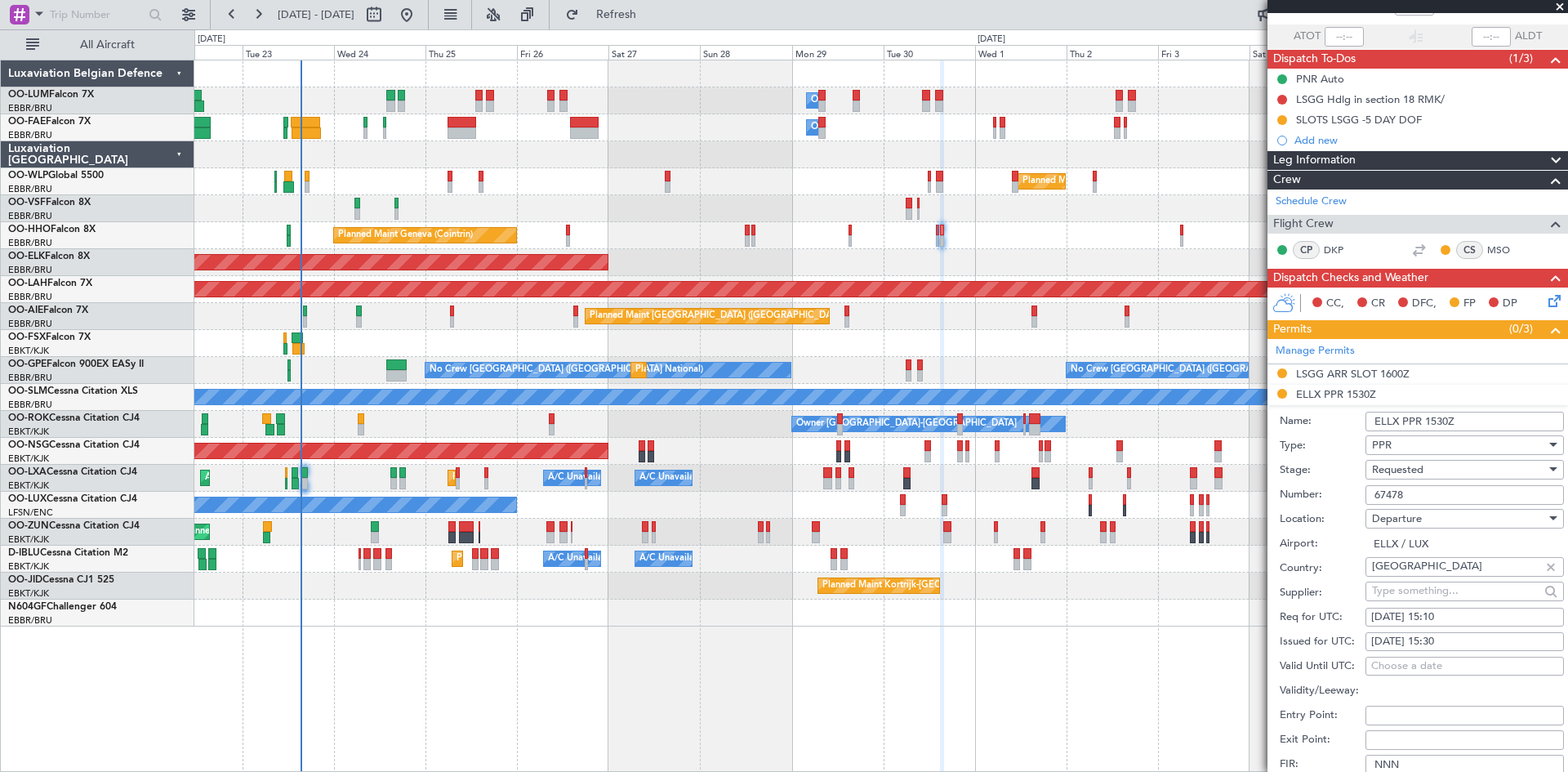
click at [1398, 474] on span "Requested" at bounding box center [1397, 470] width 52 height 15
click at [1400, 593] on span "Received OK" at bounding box center [1458, 593] width 171 height 24
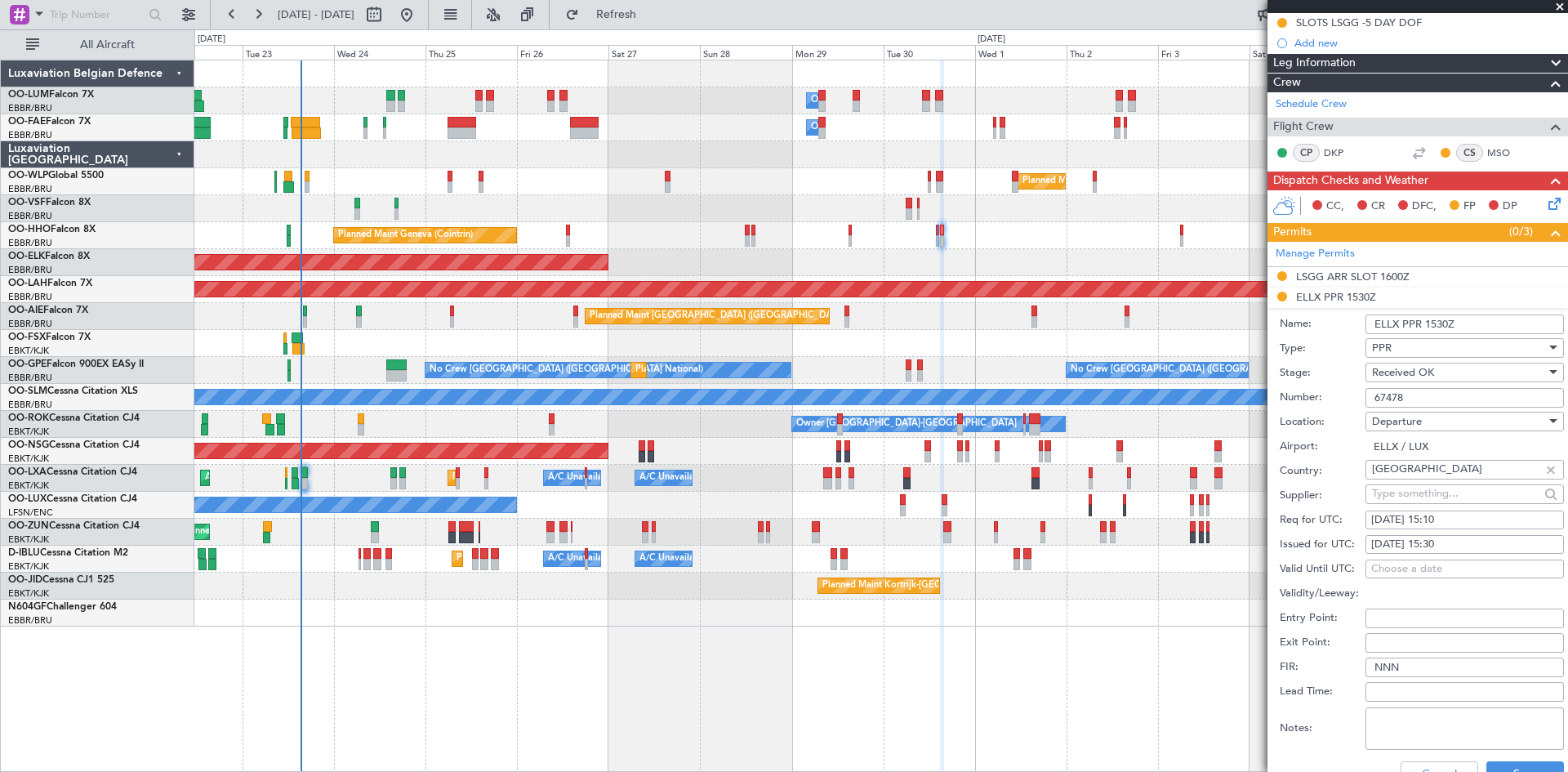
scroll to position [437, 0]
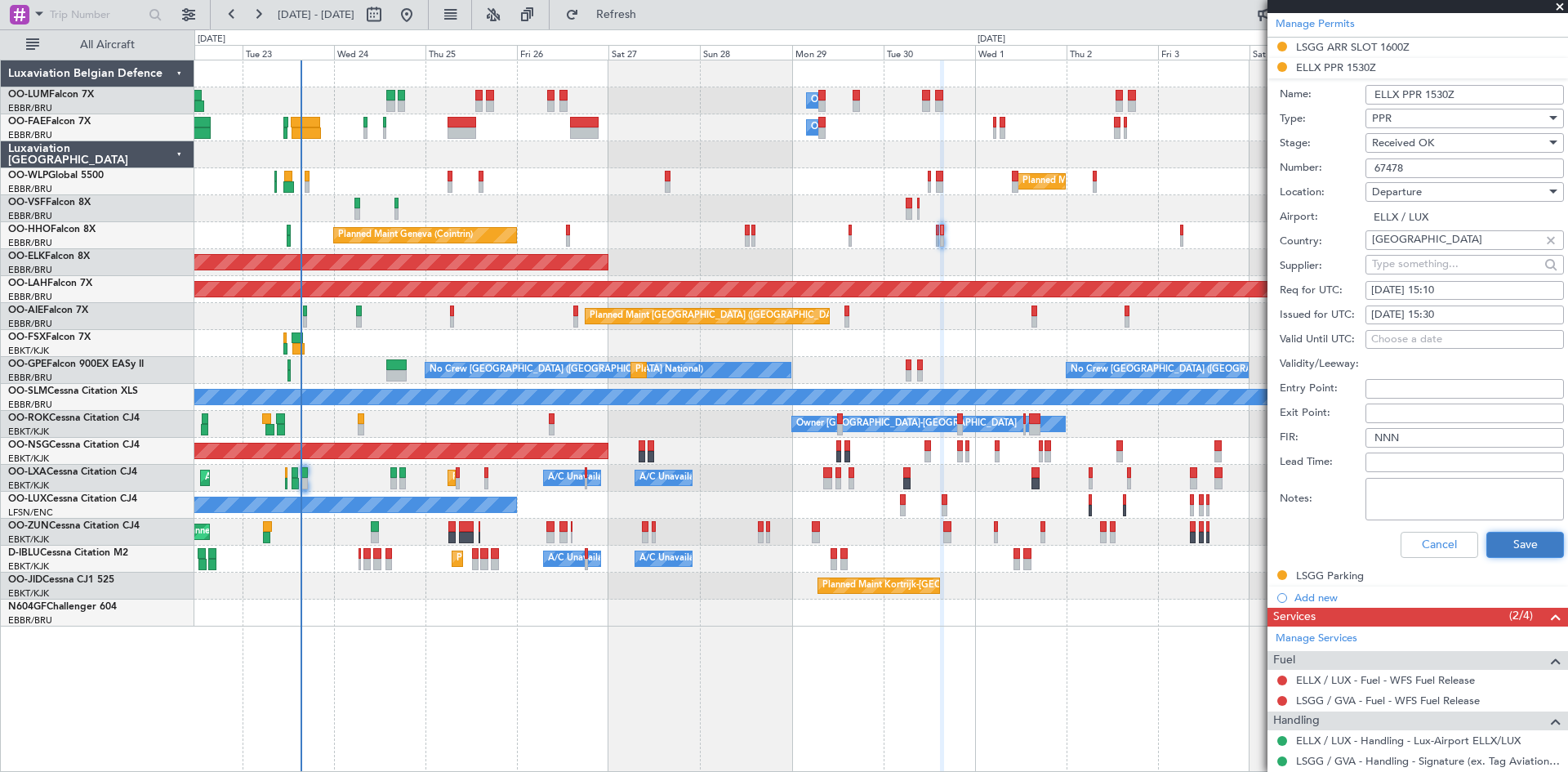
click at [1511, 545] on button "Save" at bounding box center [1525, 545] width 78 height 26
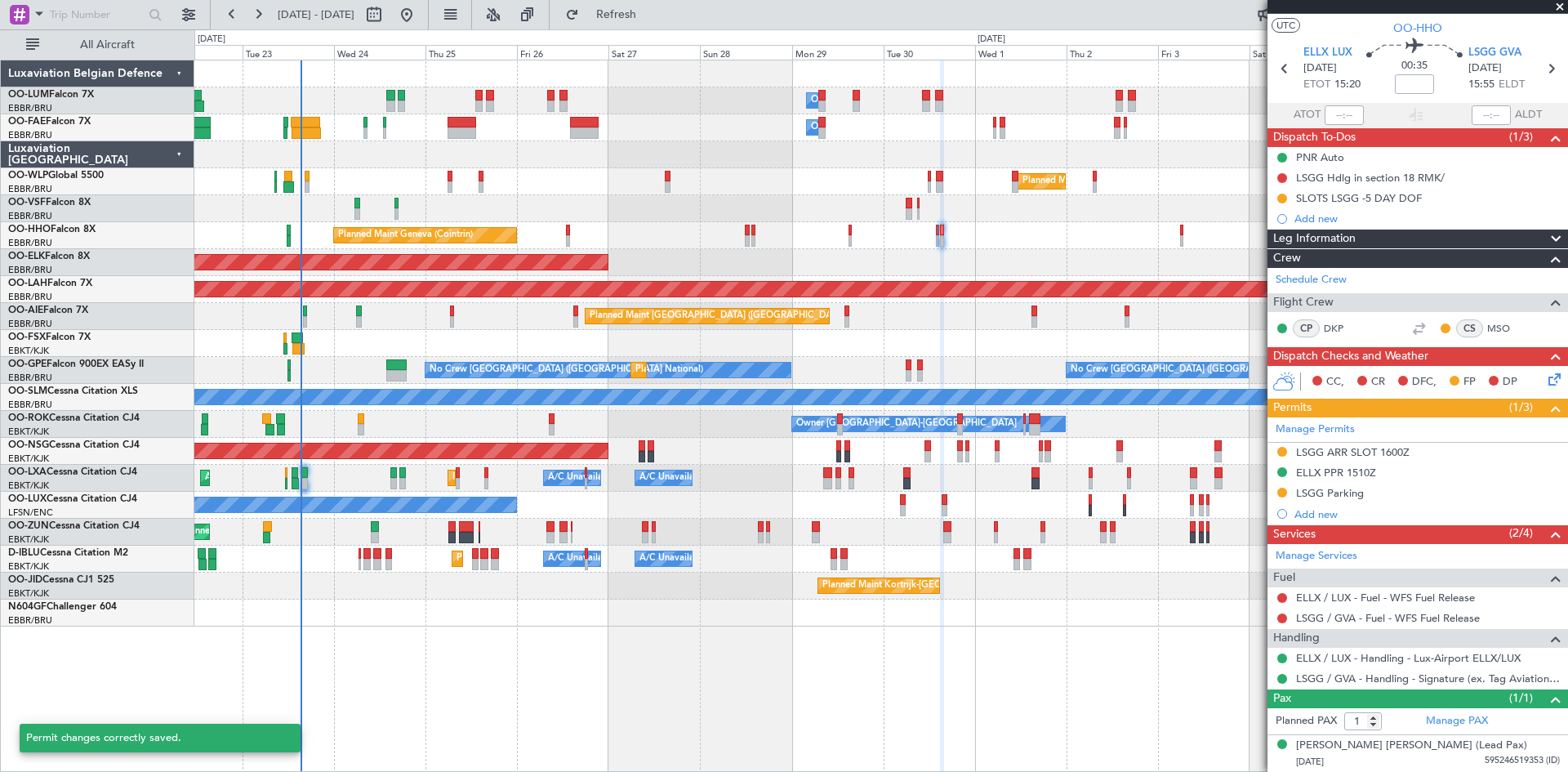
scroll to position [31, 0]
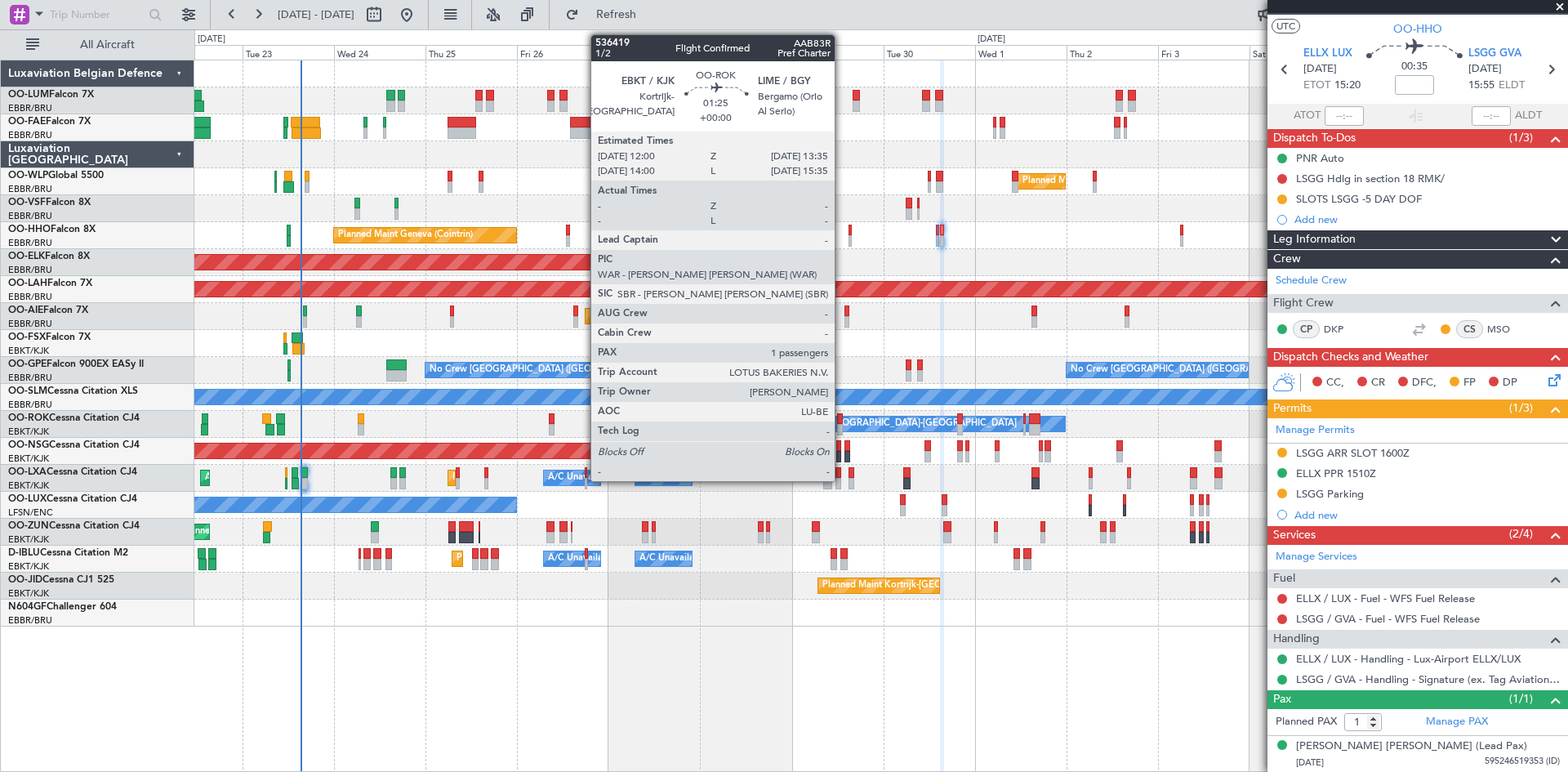
click at [842, 420] on div at bounding box center [839, 419] width 7 height 11
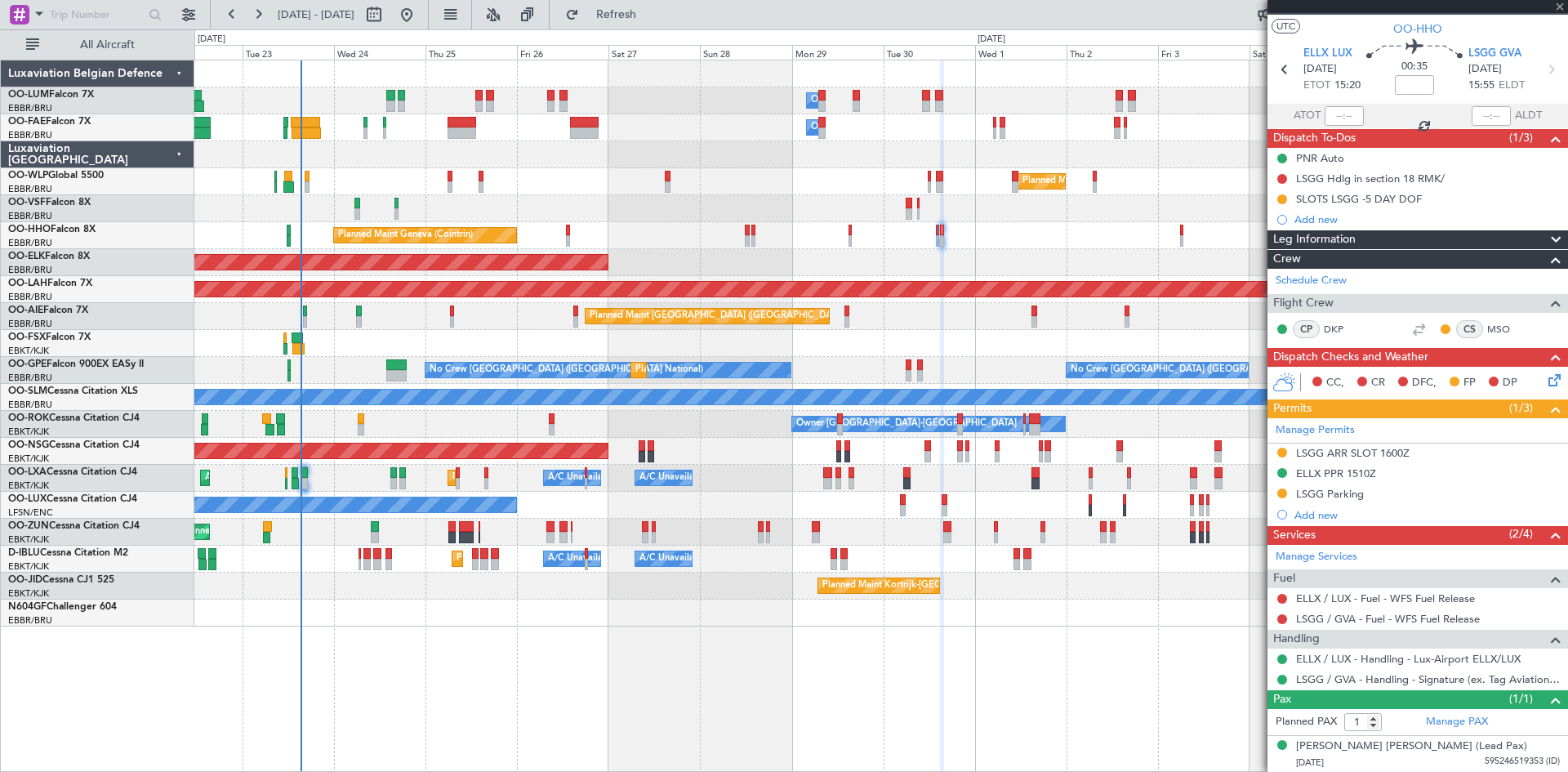
scroll to position [0, 0]
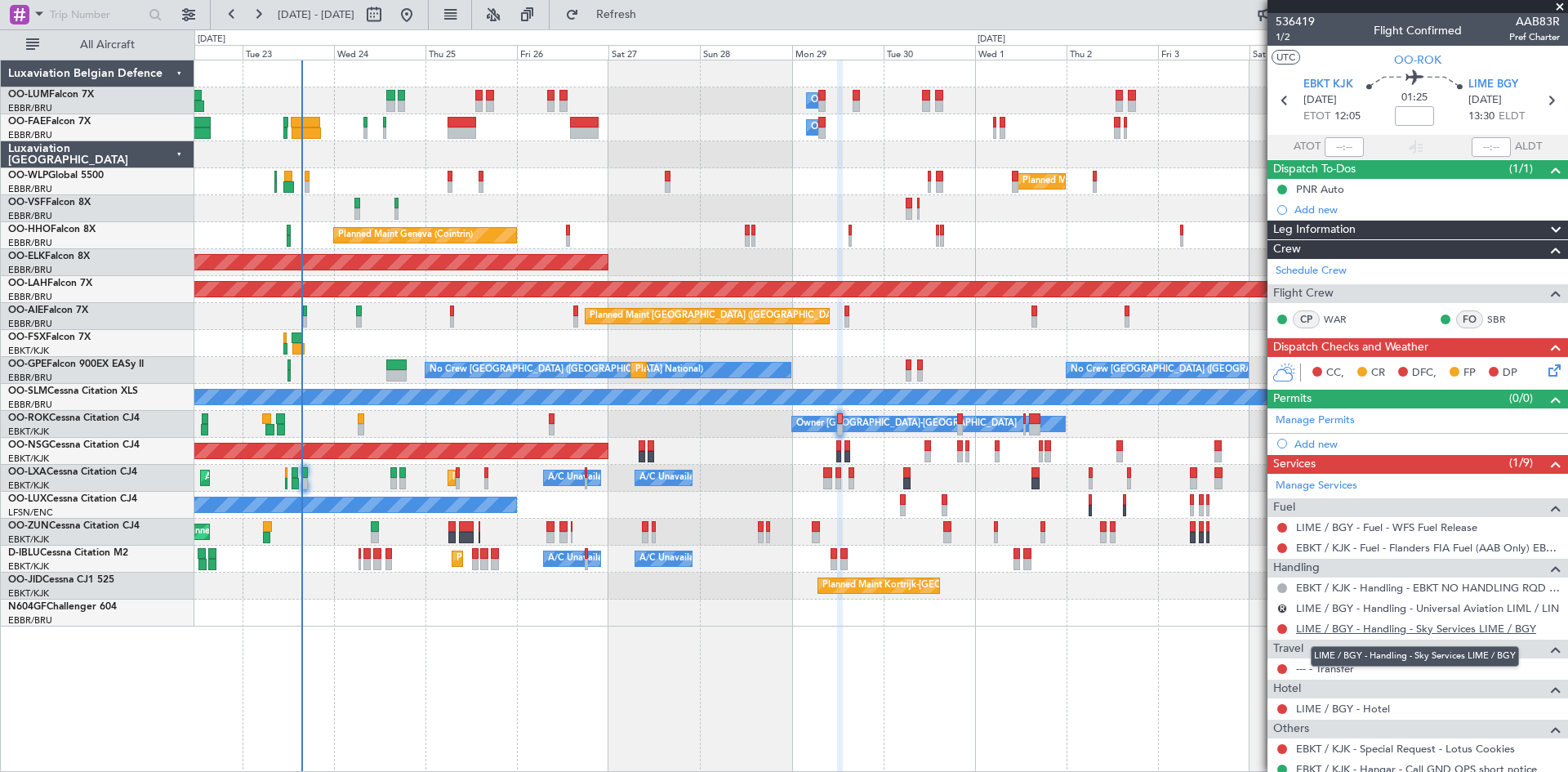
click at [1334, 627] on link "LIME / BGY - Handling - Sky Services LIME / BGY" at bounding box center [1416, 628] width 240 height 14
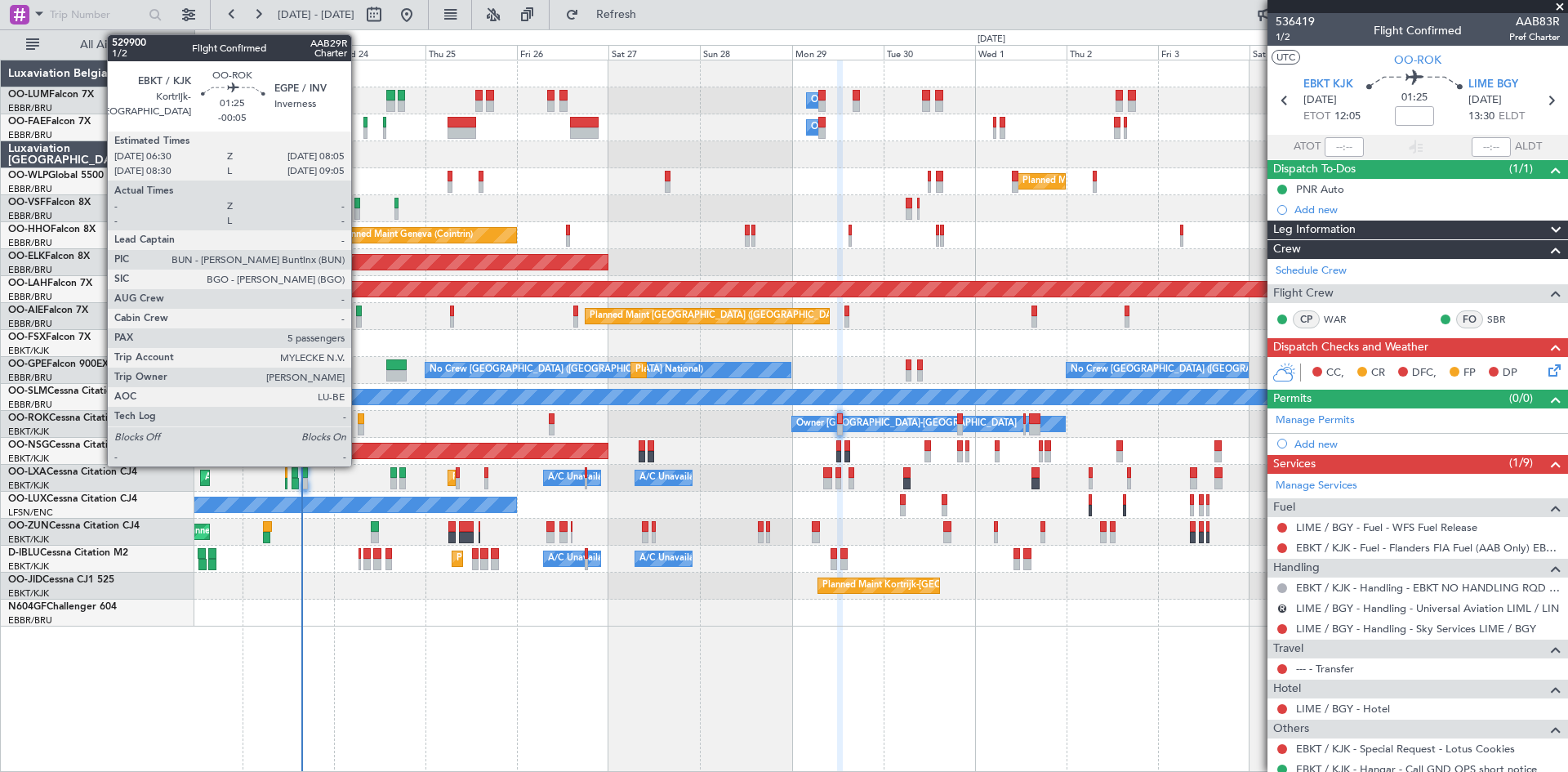
click at [358, 419] on div at bounding box center [360, 419] width 7 height 11
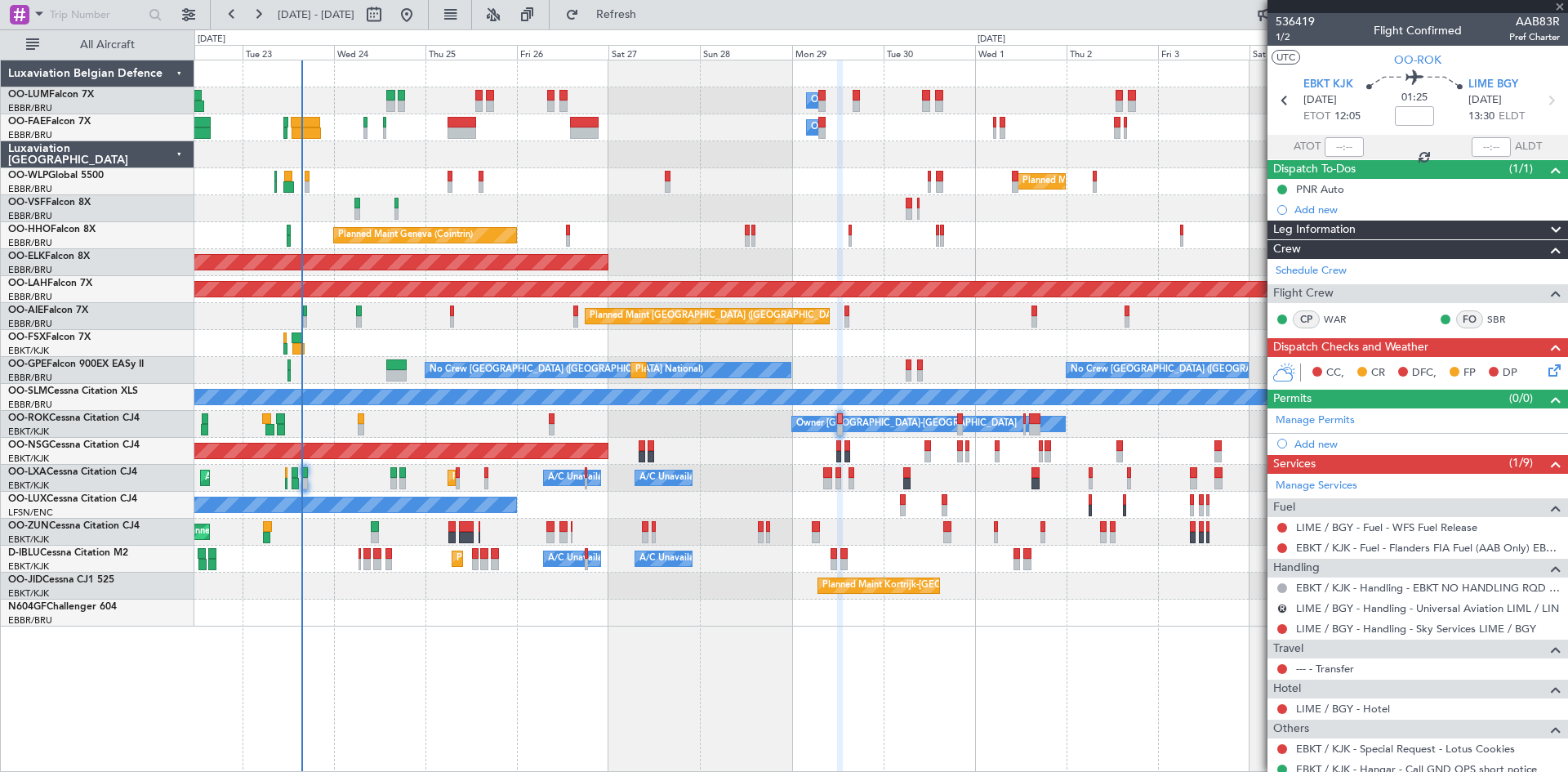
type input "-00:05"
type input "5"
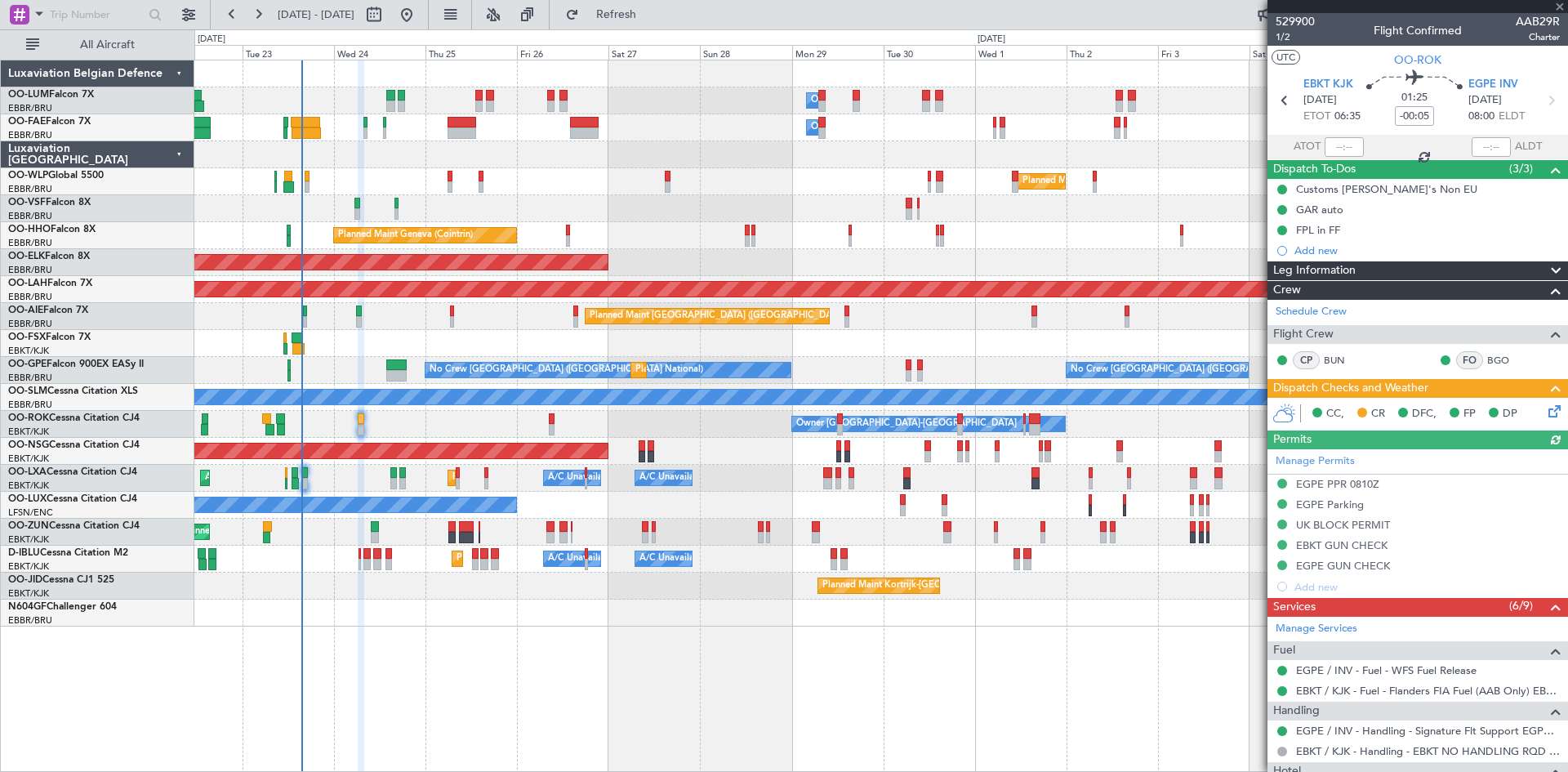
click at [575, 720] on div "Owner Melsbroek Air Base Planned Maint Brussels (Brussels National) Owner Melsb…" at bounding box center [881, 416] width 1373 height 713
click at [651, 10] on span "Refresh" at bounding box center [616, 15] width 69 height 11
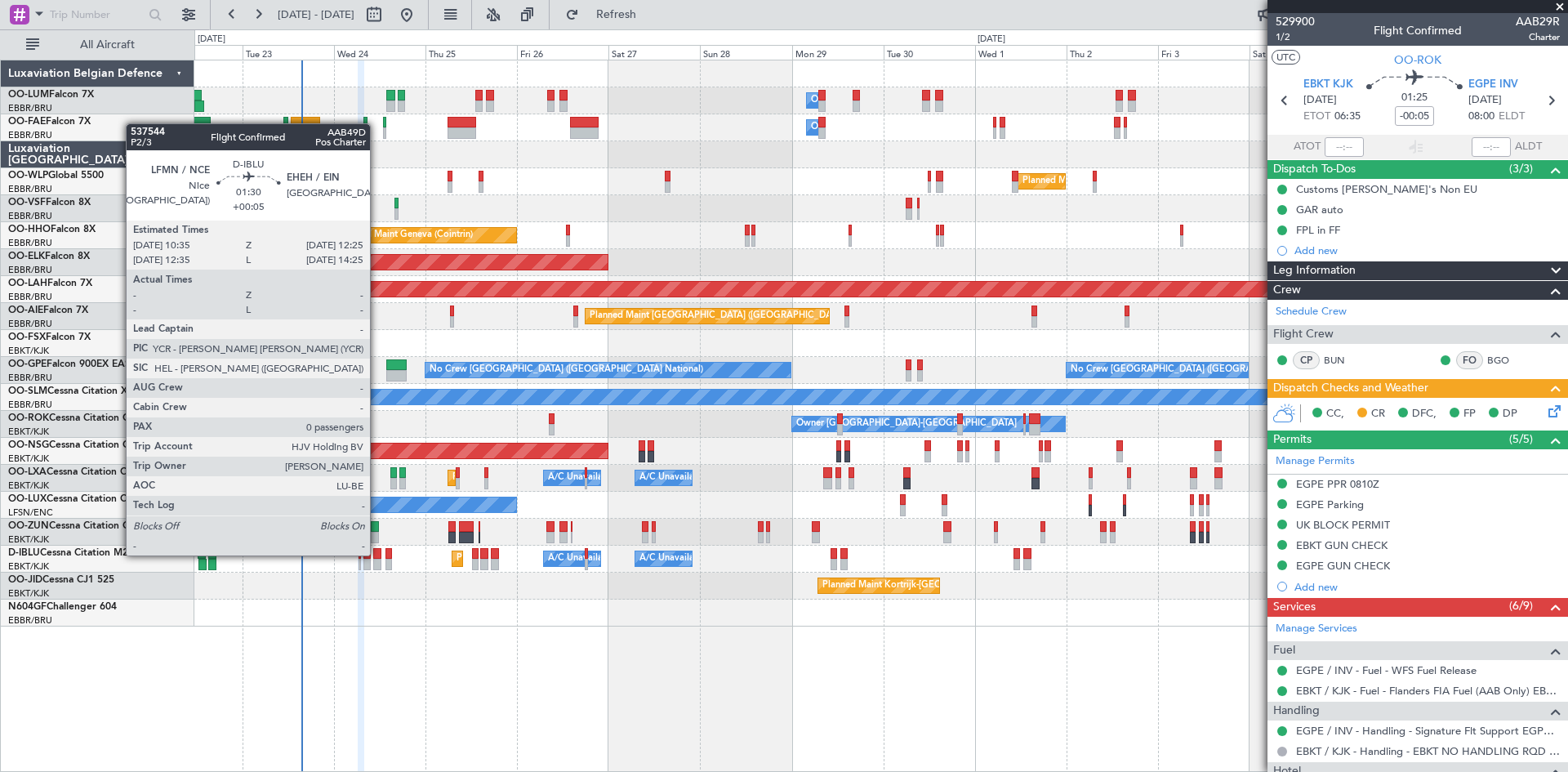
click at [377, 554] on div at bounding box center [377, 554] width 8 height 11
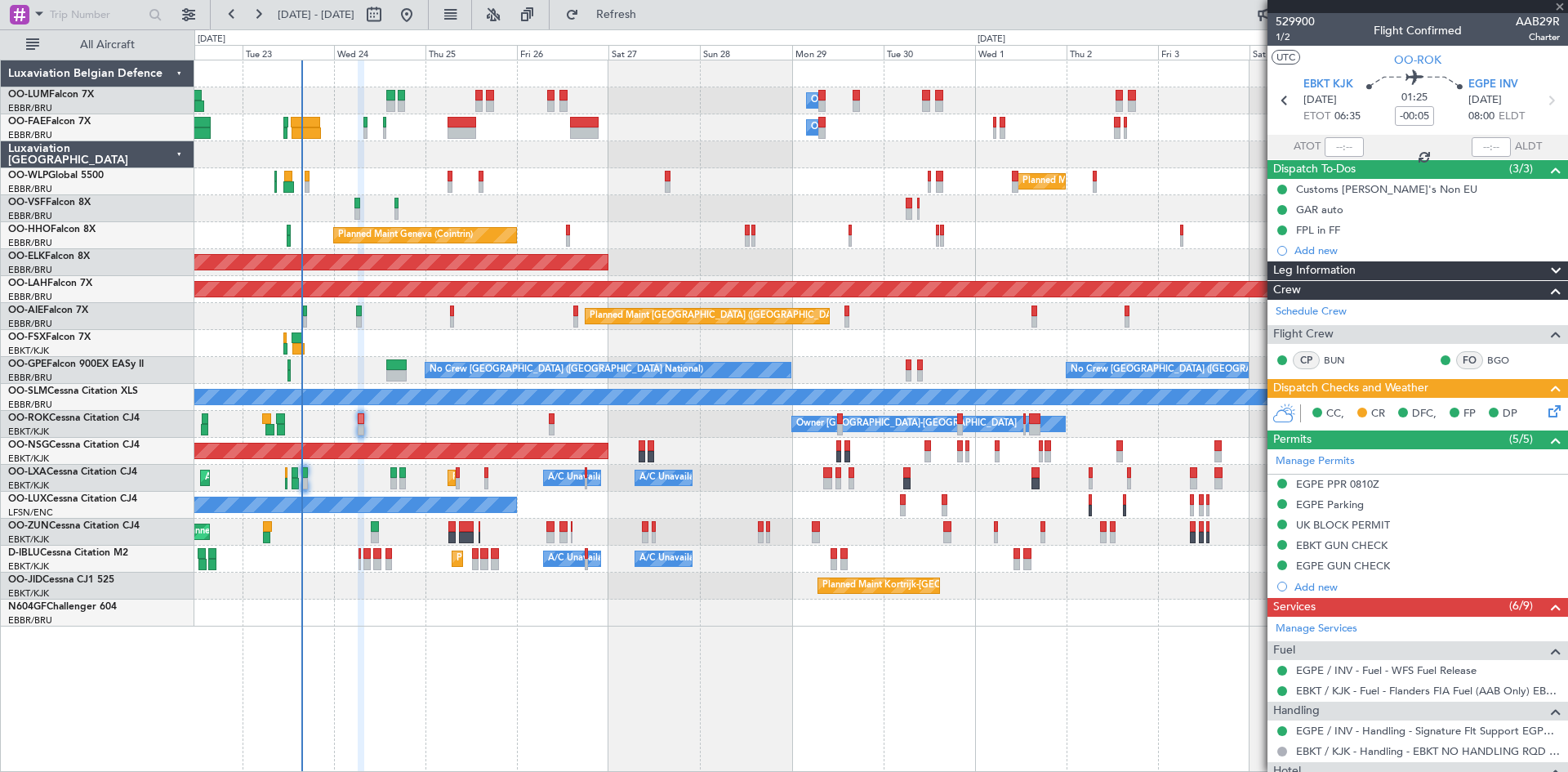
type input "+00:05"
type input "0"
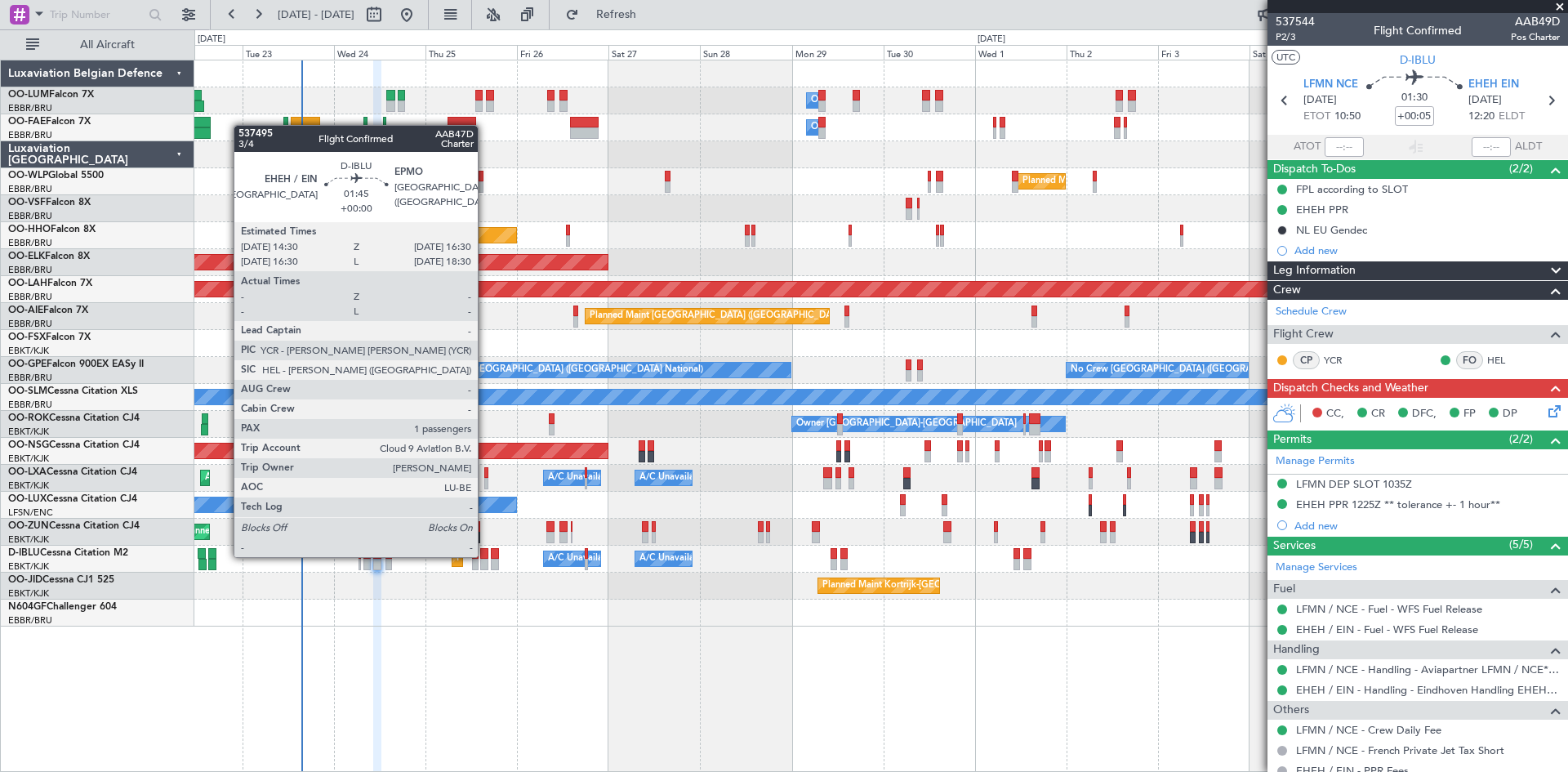
click at [485, 556] on div at bounding box center [484, 554] width 8 height 11
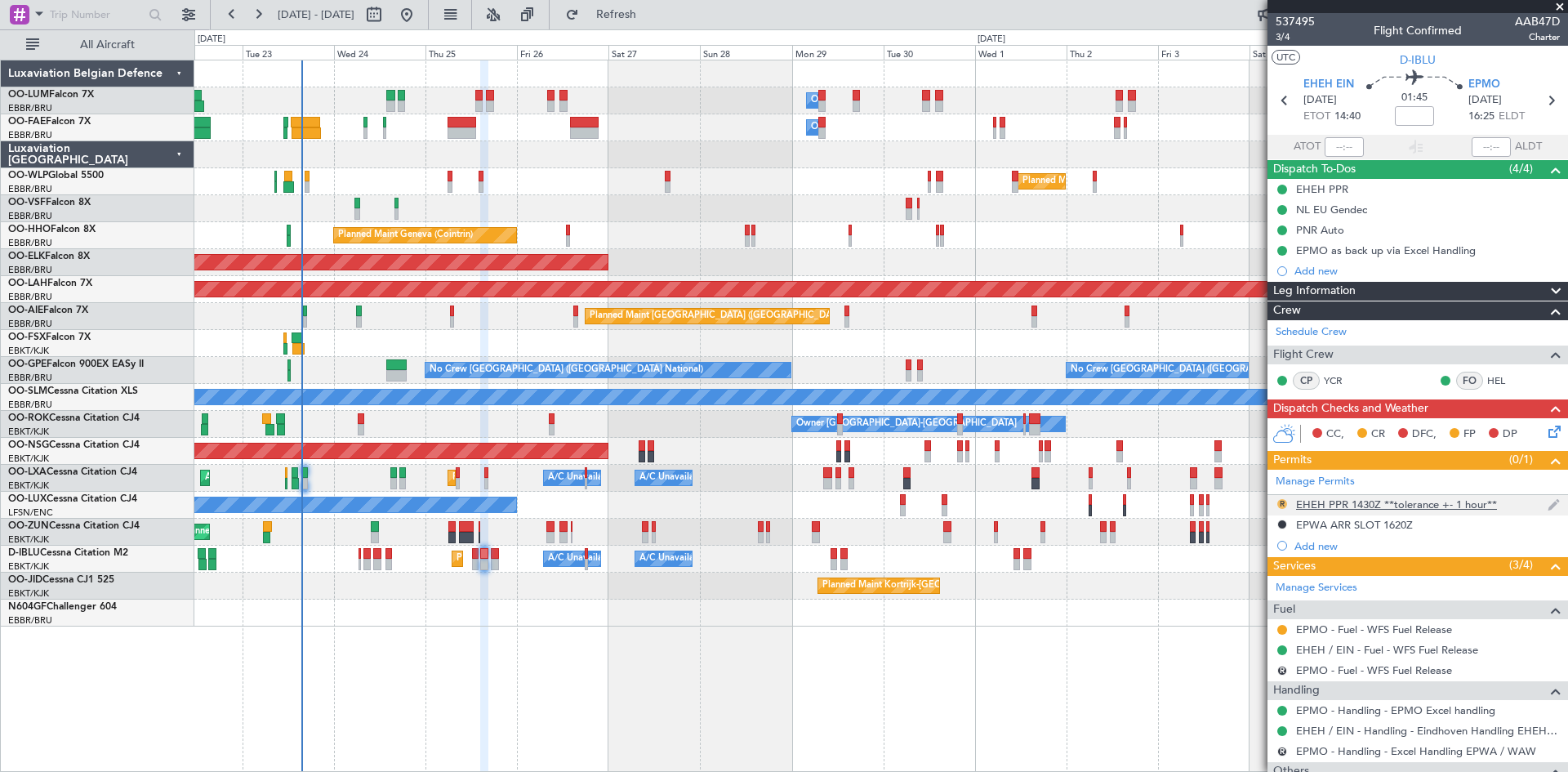
click at [1278, 501] on button "R" at bounding box center [1282, 504] width 9 height 9
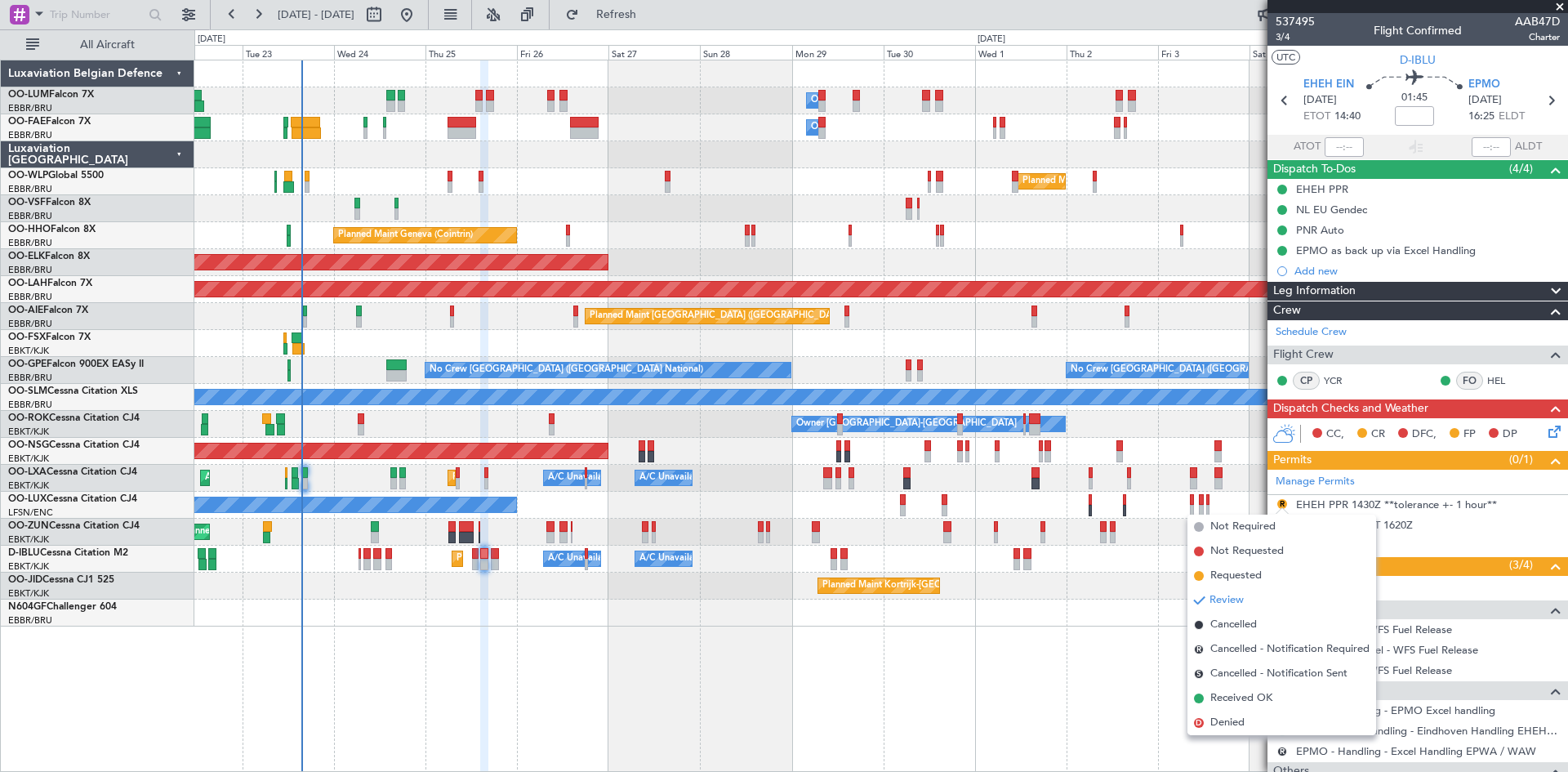
click at [1122, 640] on div "Owner Melsbroek Air Base Planned Maint Brussels (Brussels National) Owner Melsb…" at bounding box center [881, 416] width 1373 height 713
click at [1098, 655] on div "Owner Melsbroek Air Base Planned Maint Brussels (Brussels National) Owner Melsb…" at bounding box center [881, 416] width 1373 height 713
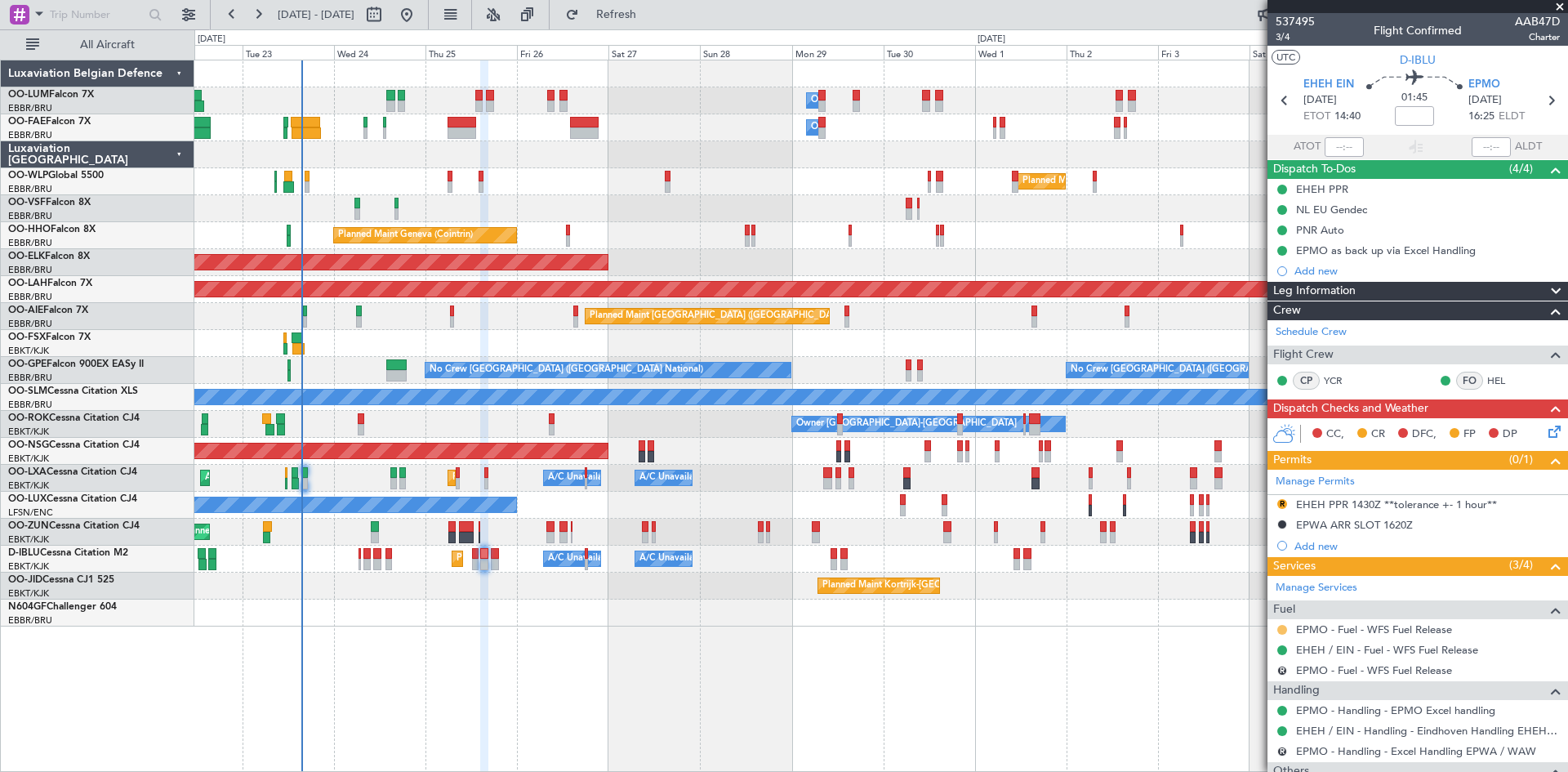
click at [1280, 626] on button at bounding box center [1282, 630] width 9 height 9
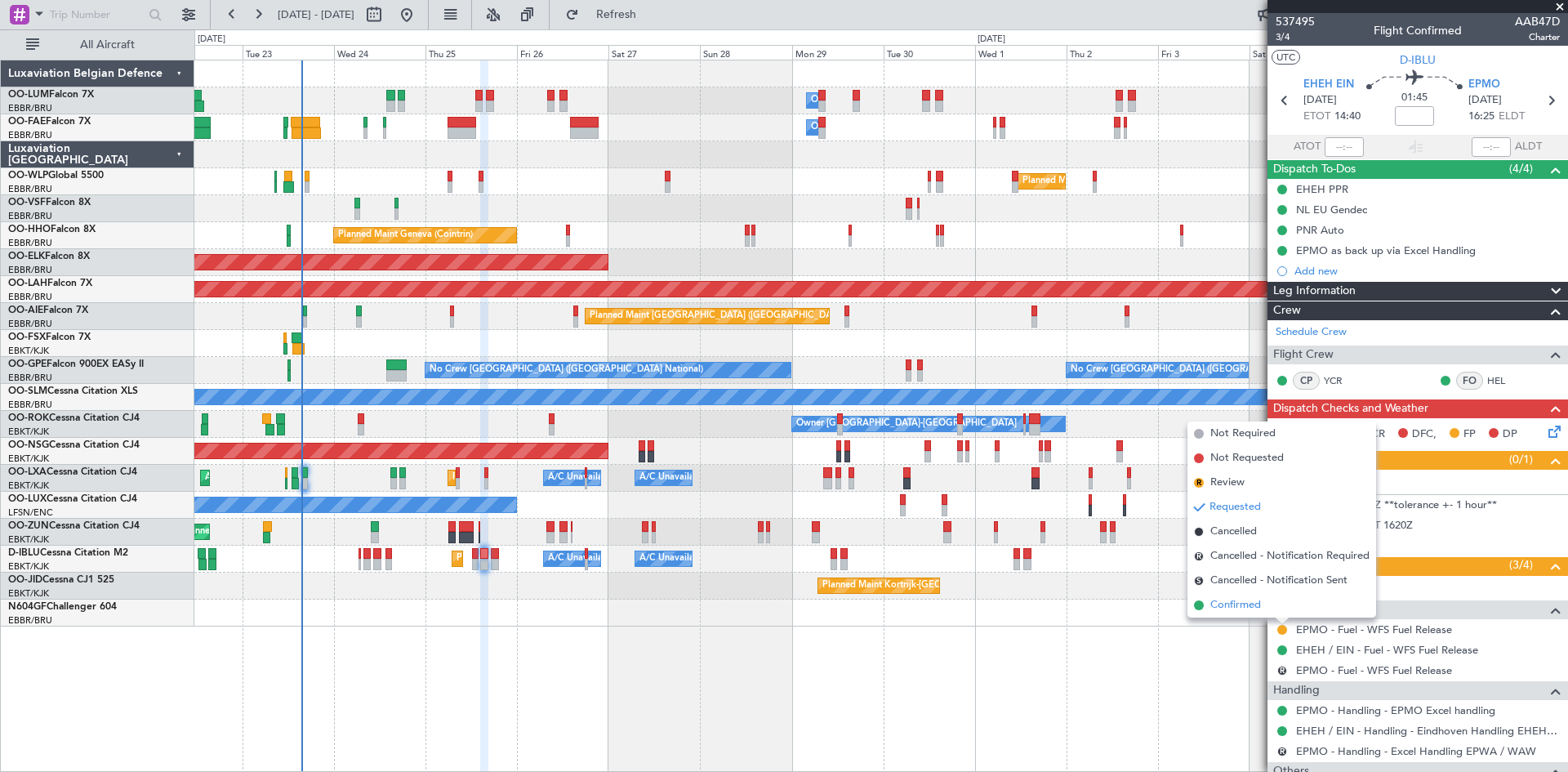
click at [1255, 608] on span "Confirmed" at bounding box center [1235, 605] width 51 height 16
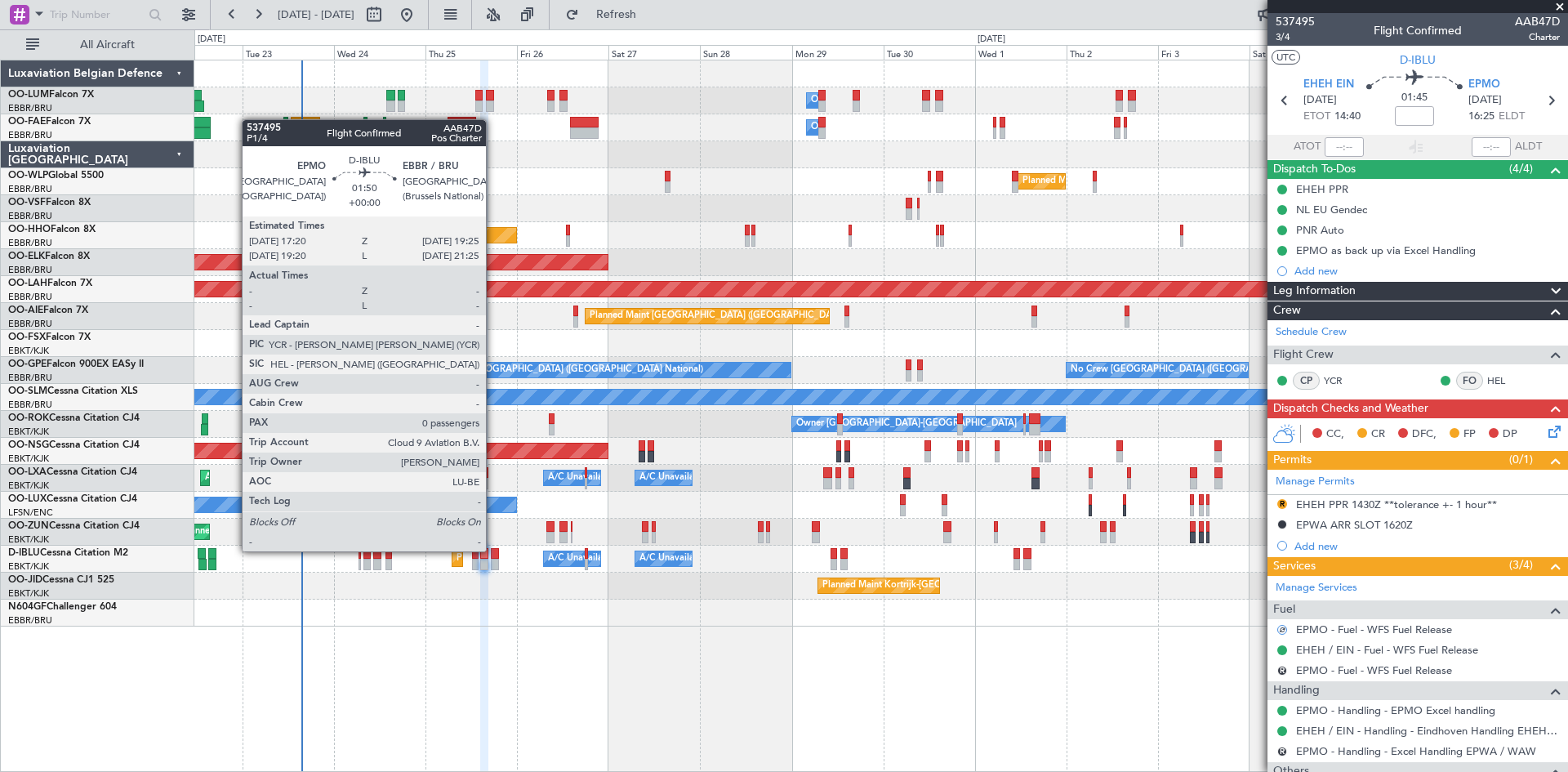
click at [494, 551] on div at bounding box center [494, 554] width 8 height 11
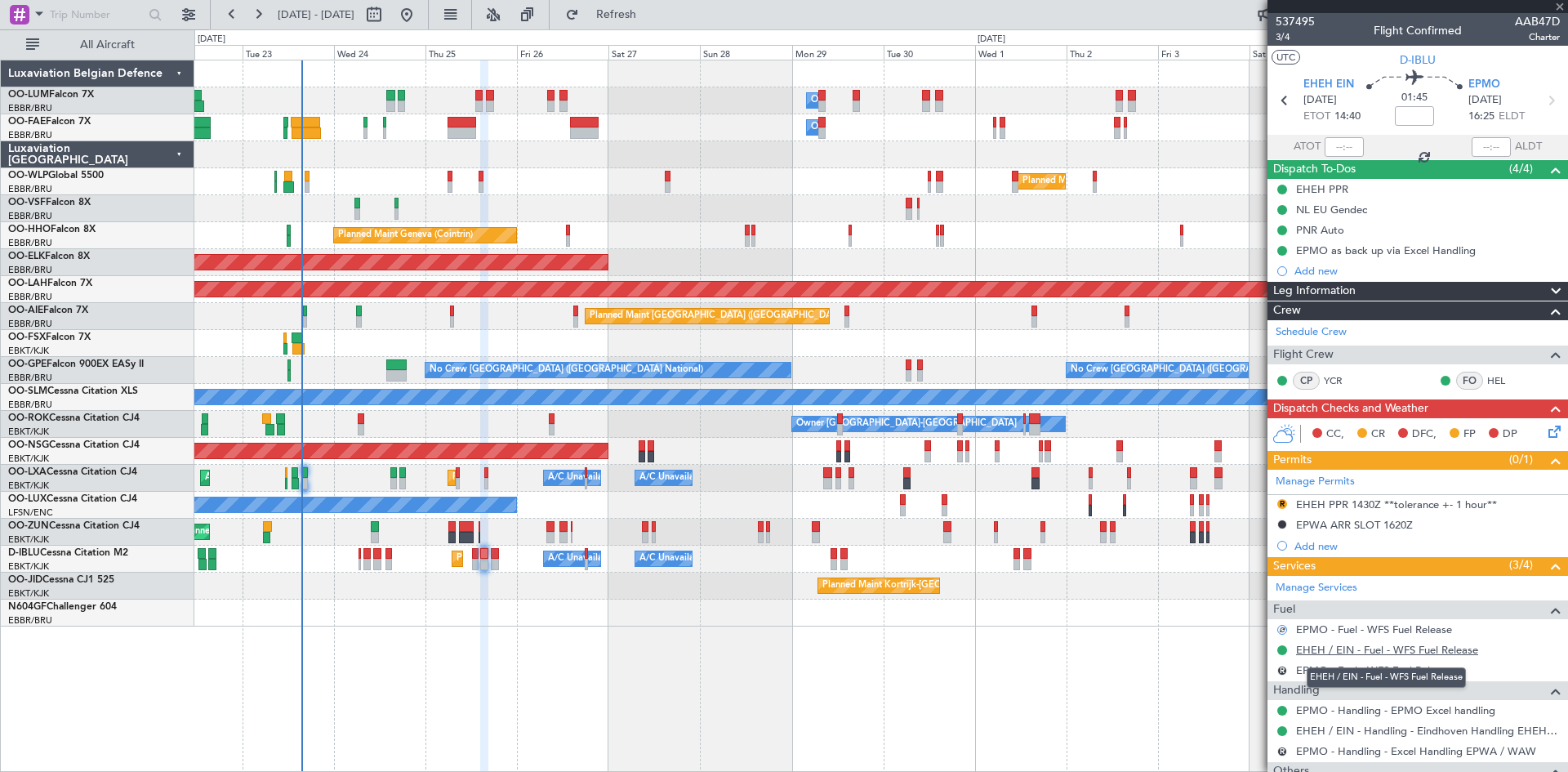
type input "0"
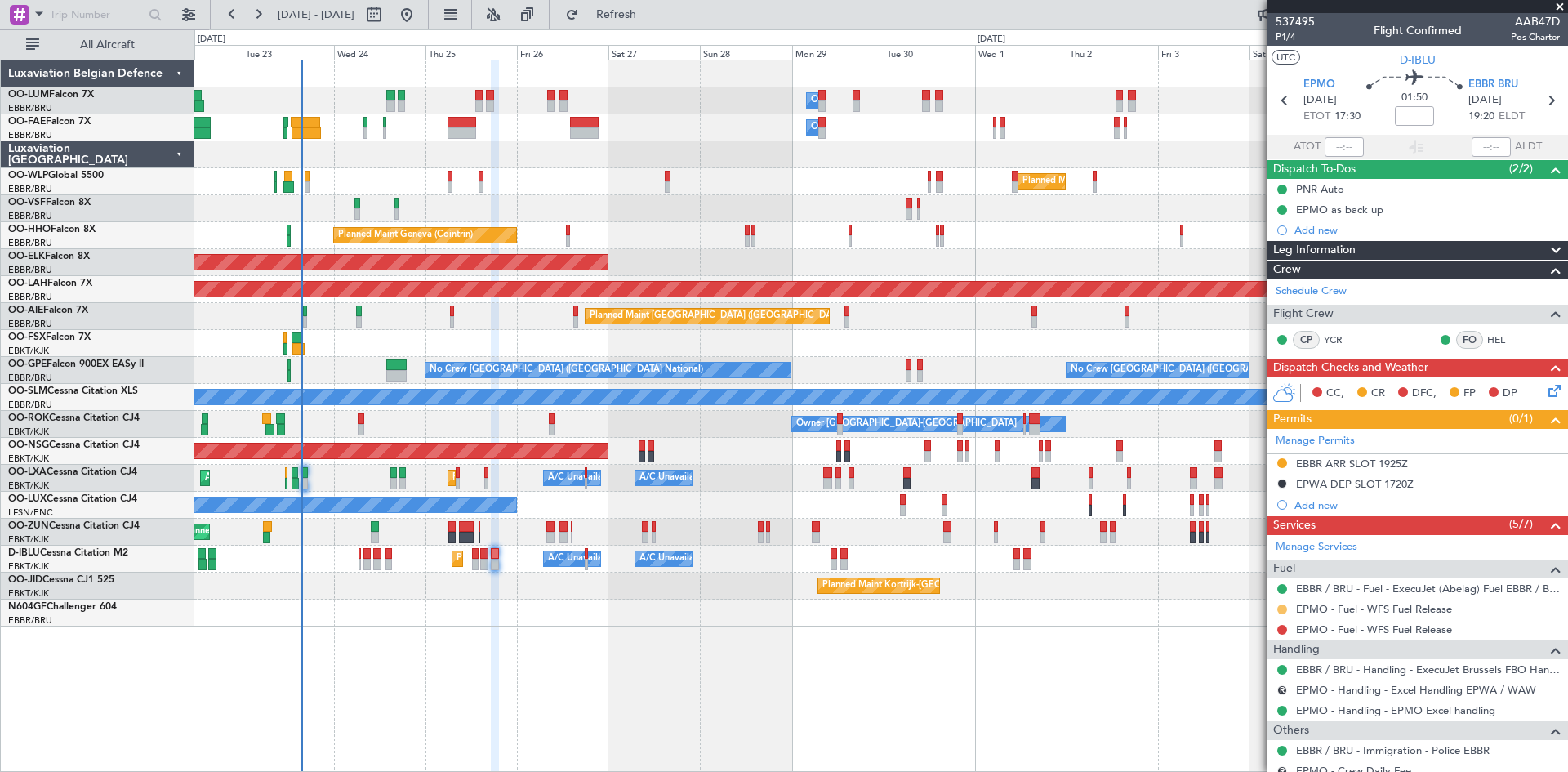
click at [1283, 605] on button at bounding box center [1282, 609] width 9 height 9
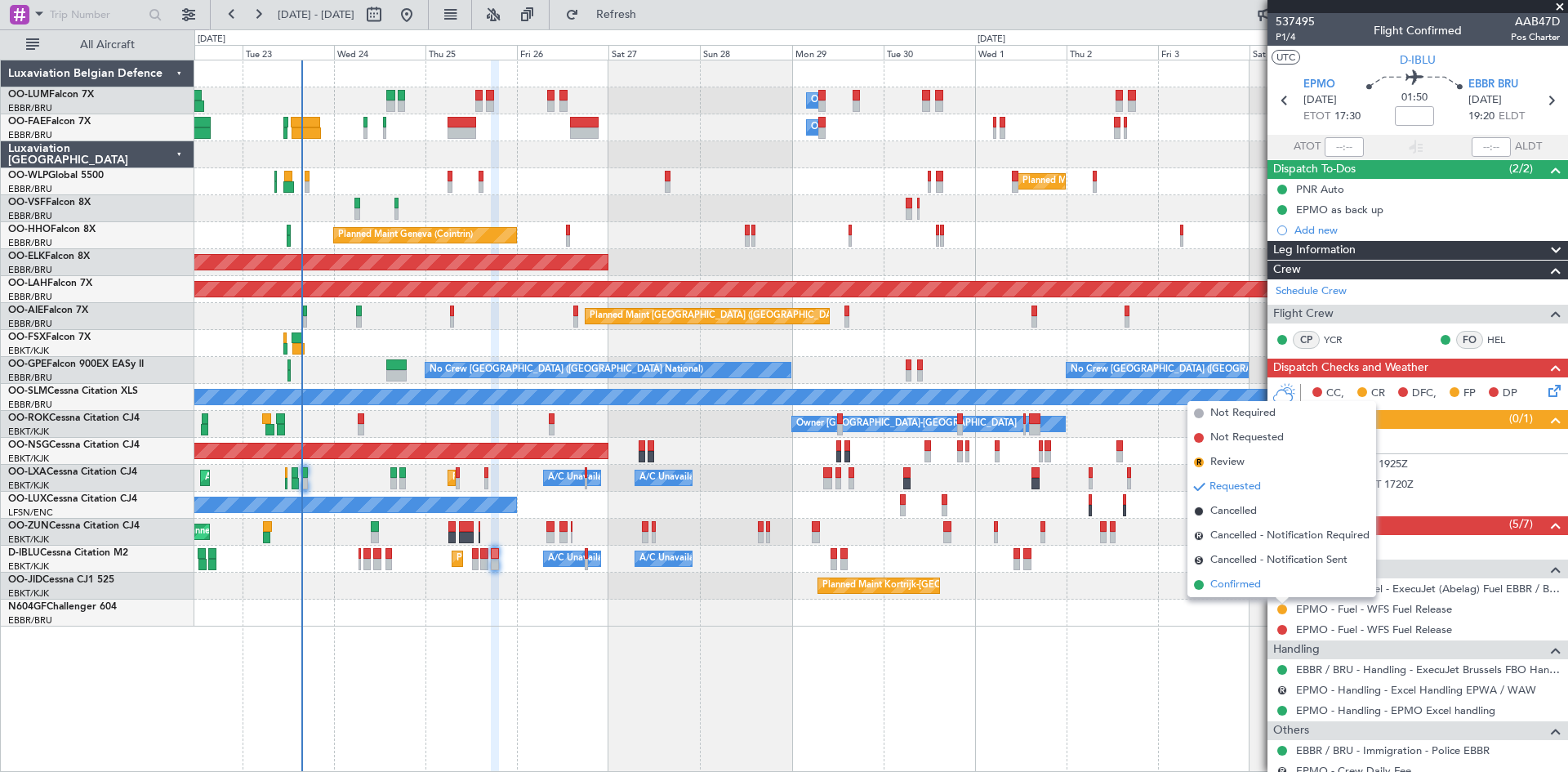
click at [1260, 585] on span "Confirmed" at bounding box center [1235, 584] width 51 height 16
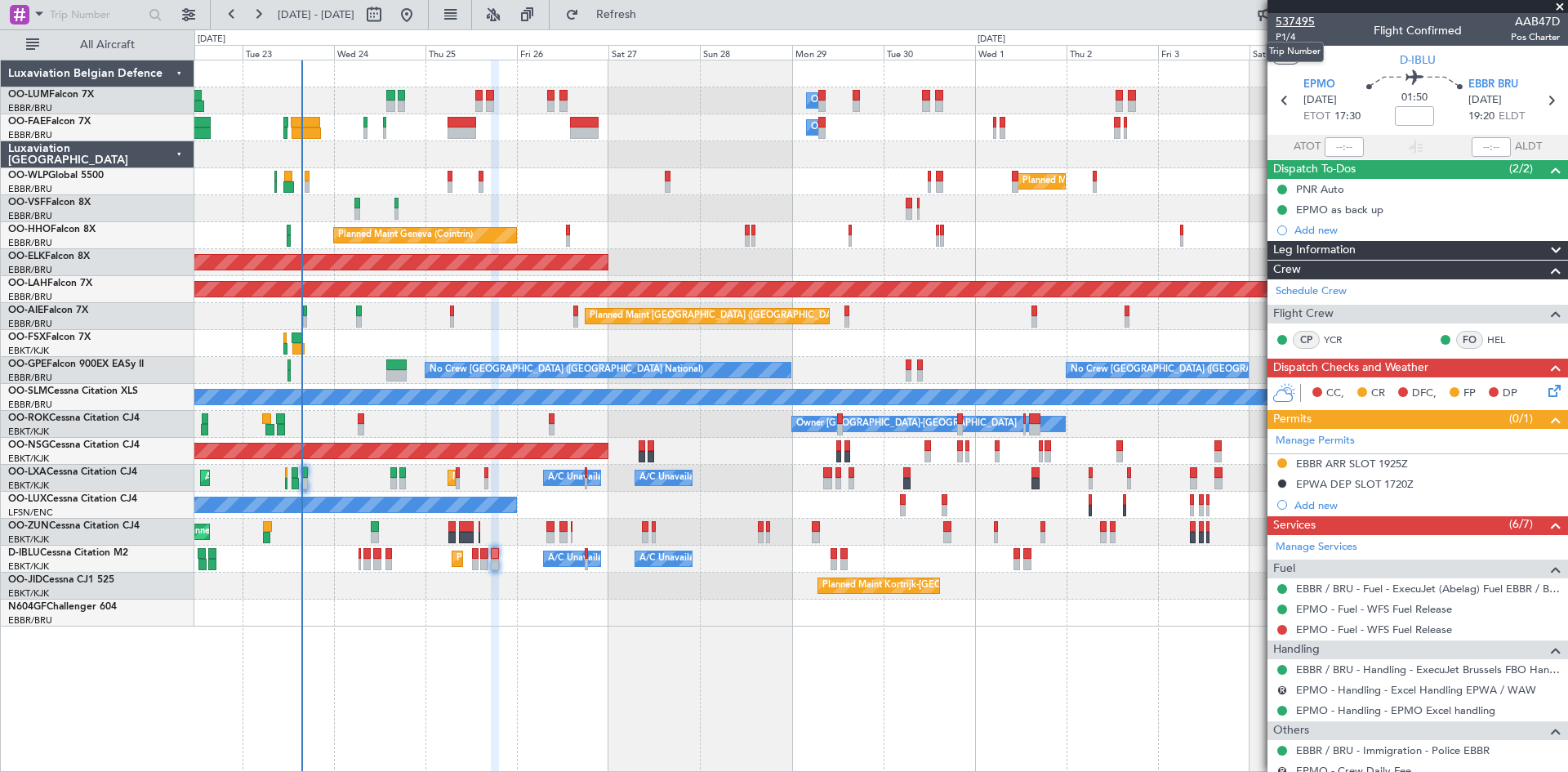
click at [1284, 20] on span "537495" at bounding box center [1295, 22] width 39 height 17
click at [1296, 15] on span "537495" at bounding box center [1295, 22] width 39 height 17
click at [1282, 39] on span "P1/4" at bounding box center [1295, 37] width 39 height 14
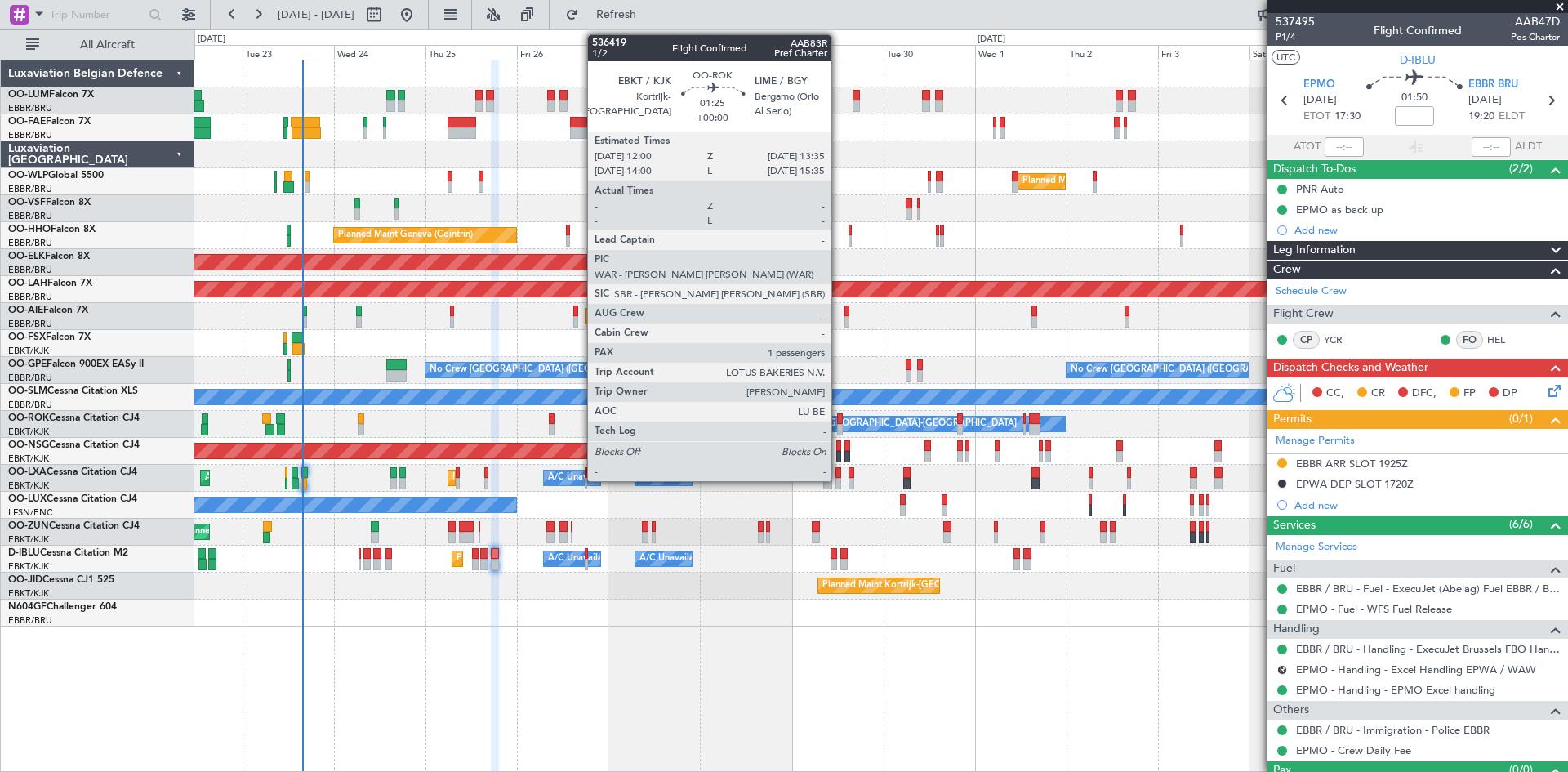
click at [839, 422] on div at bounding box center [839, 419] width 7 height 11
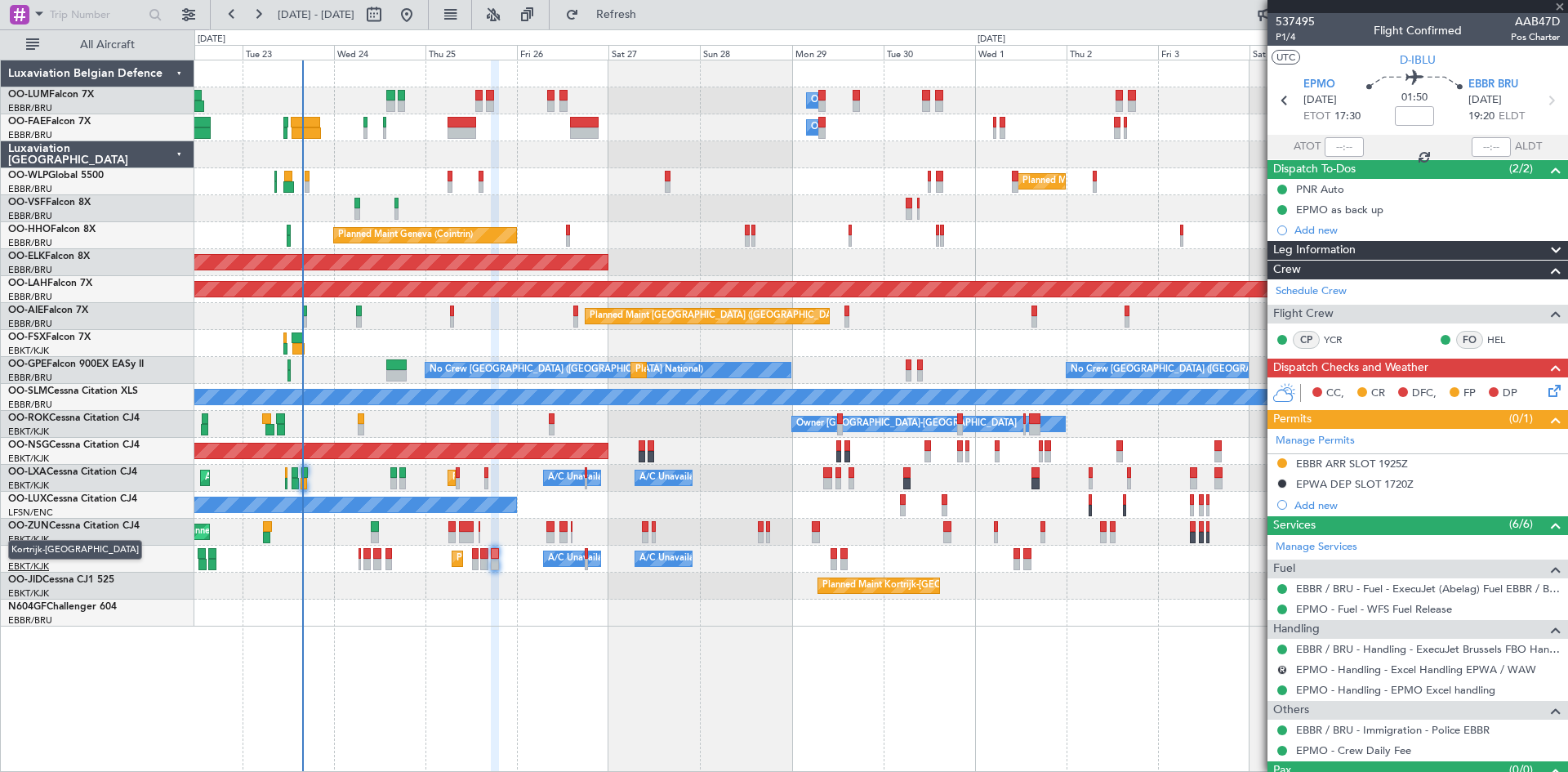
type input "1"
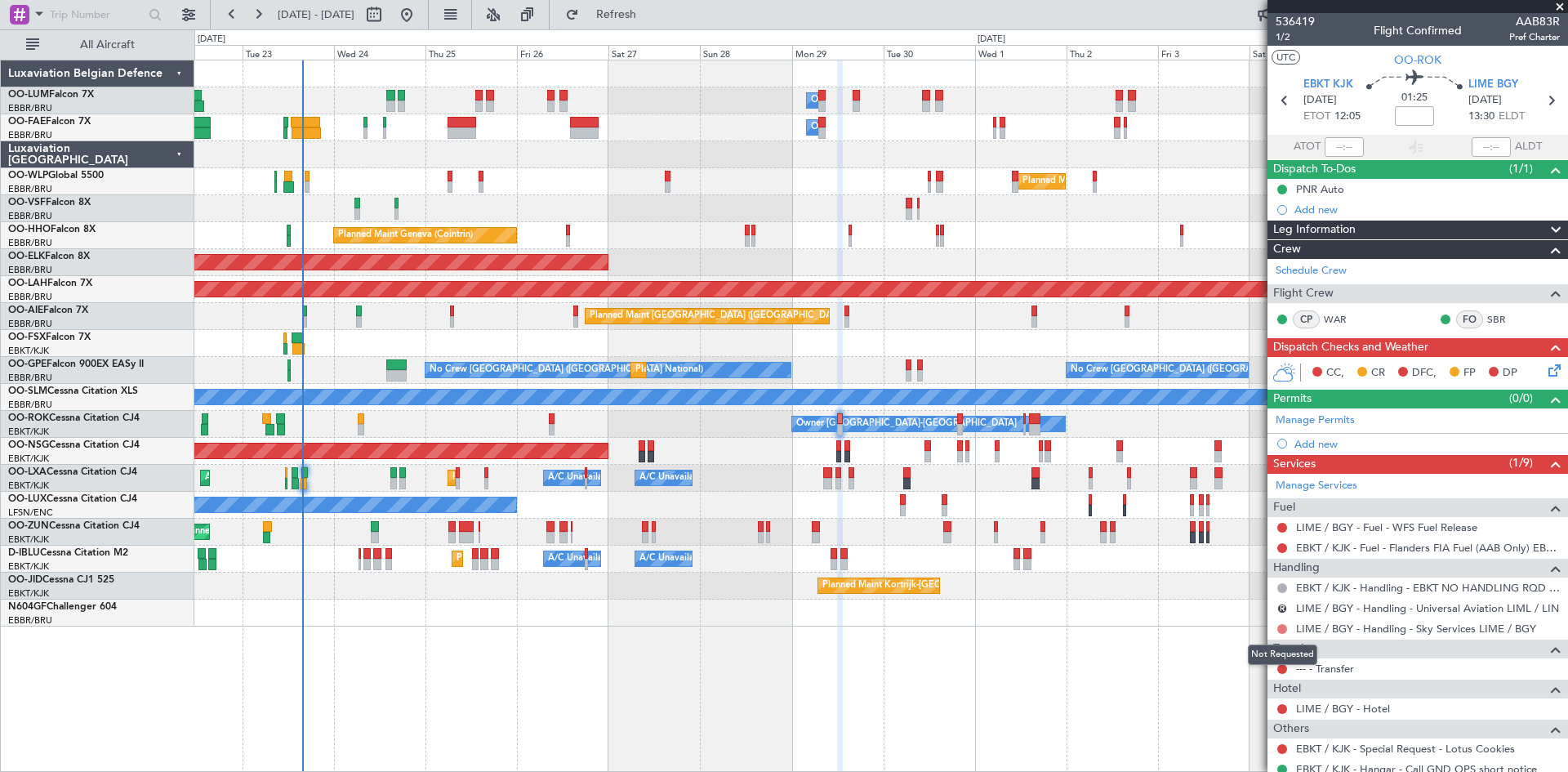
click at [1284, 628] on button at bounding box center [1282, 629] width 9 height 9
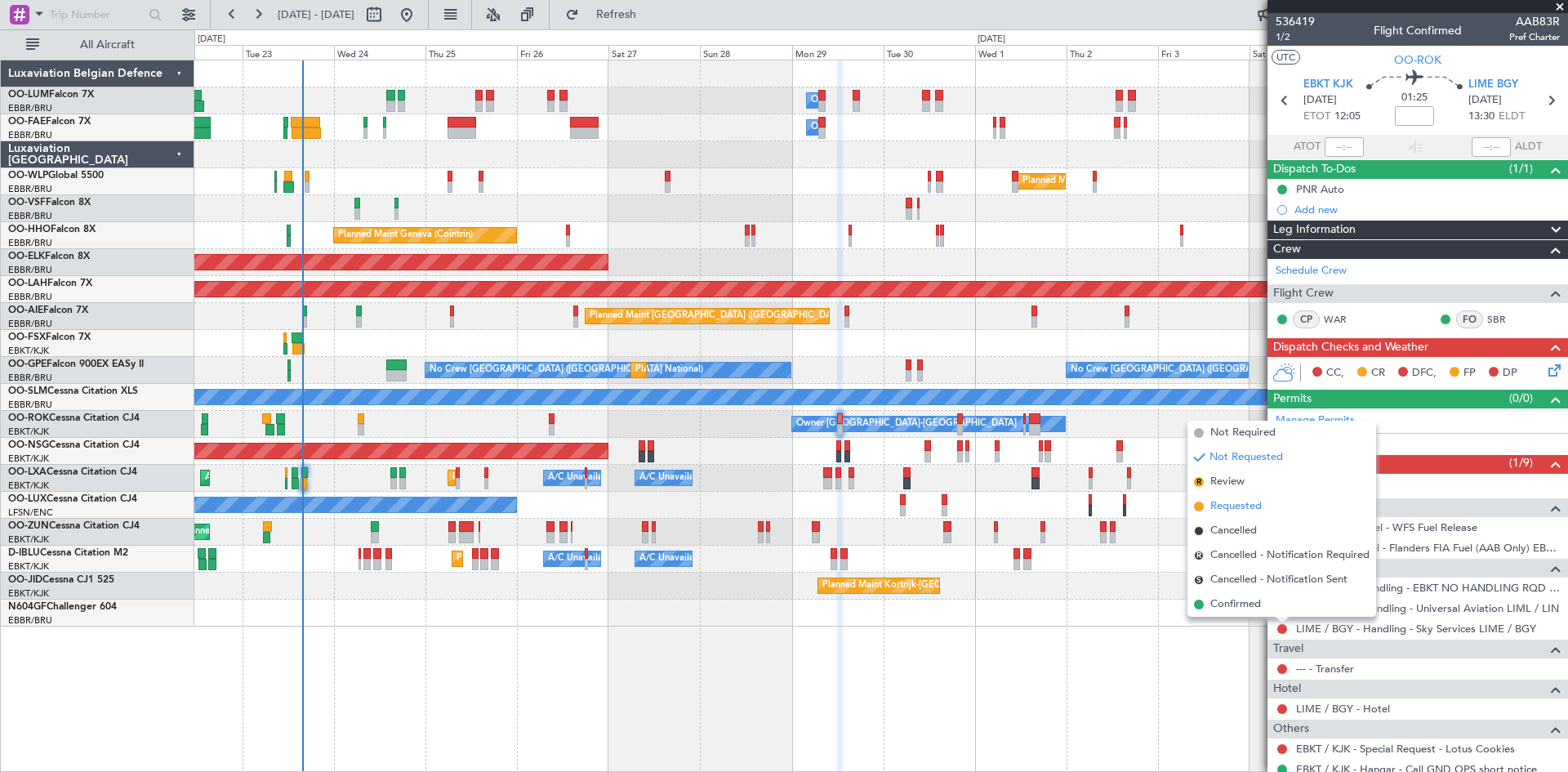
click at [1260, 506] on span "Requested" at bounding box center [1235, 506] width 52 height 16
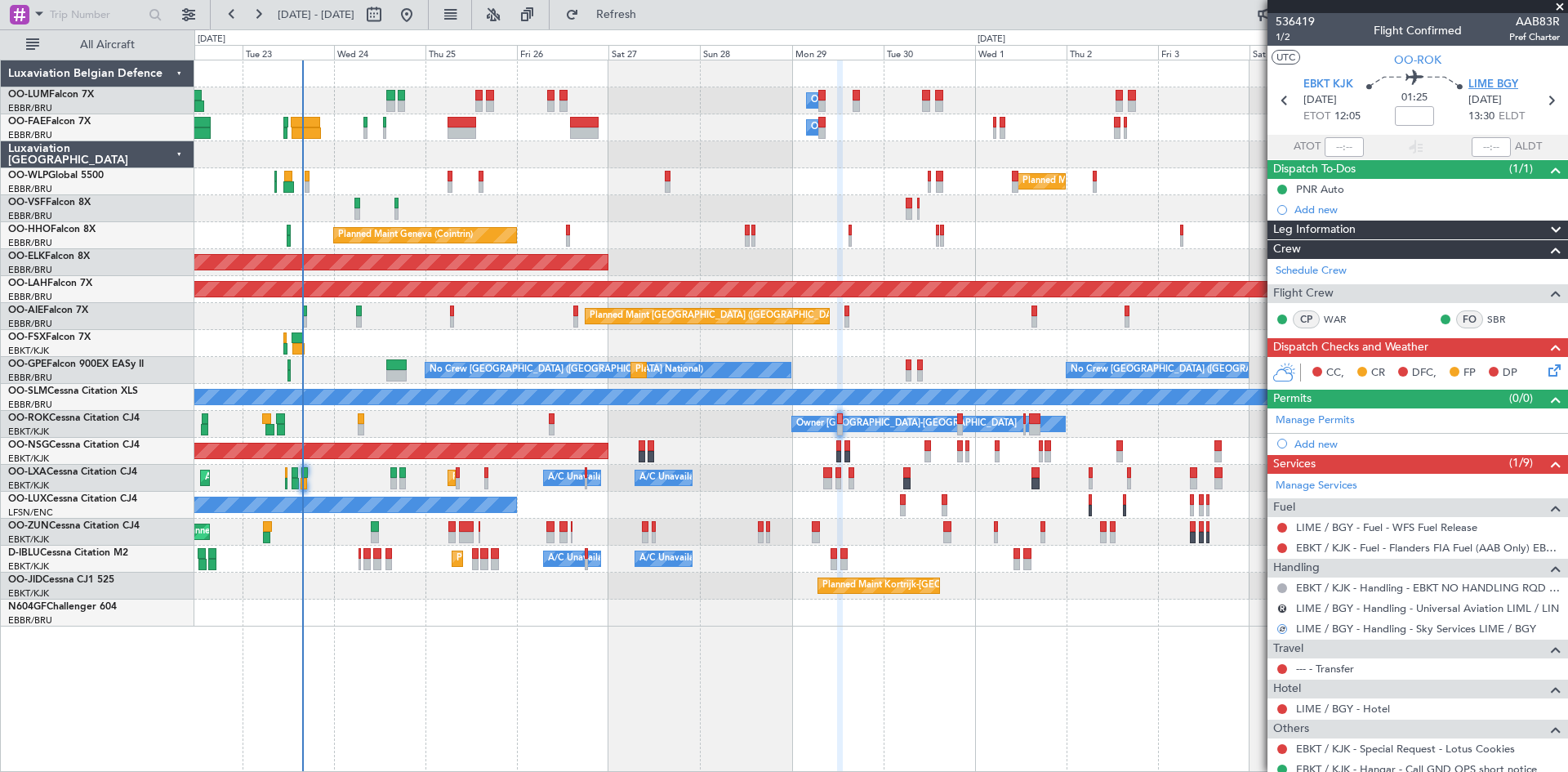
click at [1477, 81] on span "LIME BGY" at bounding box center [1493, 85] width 50 height 16
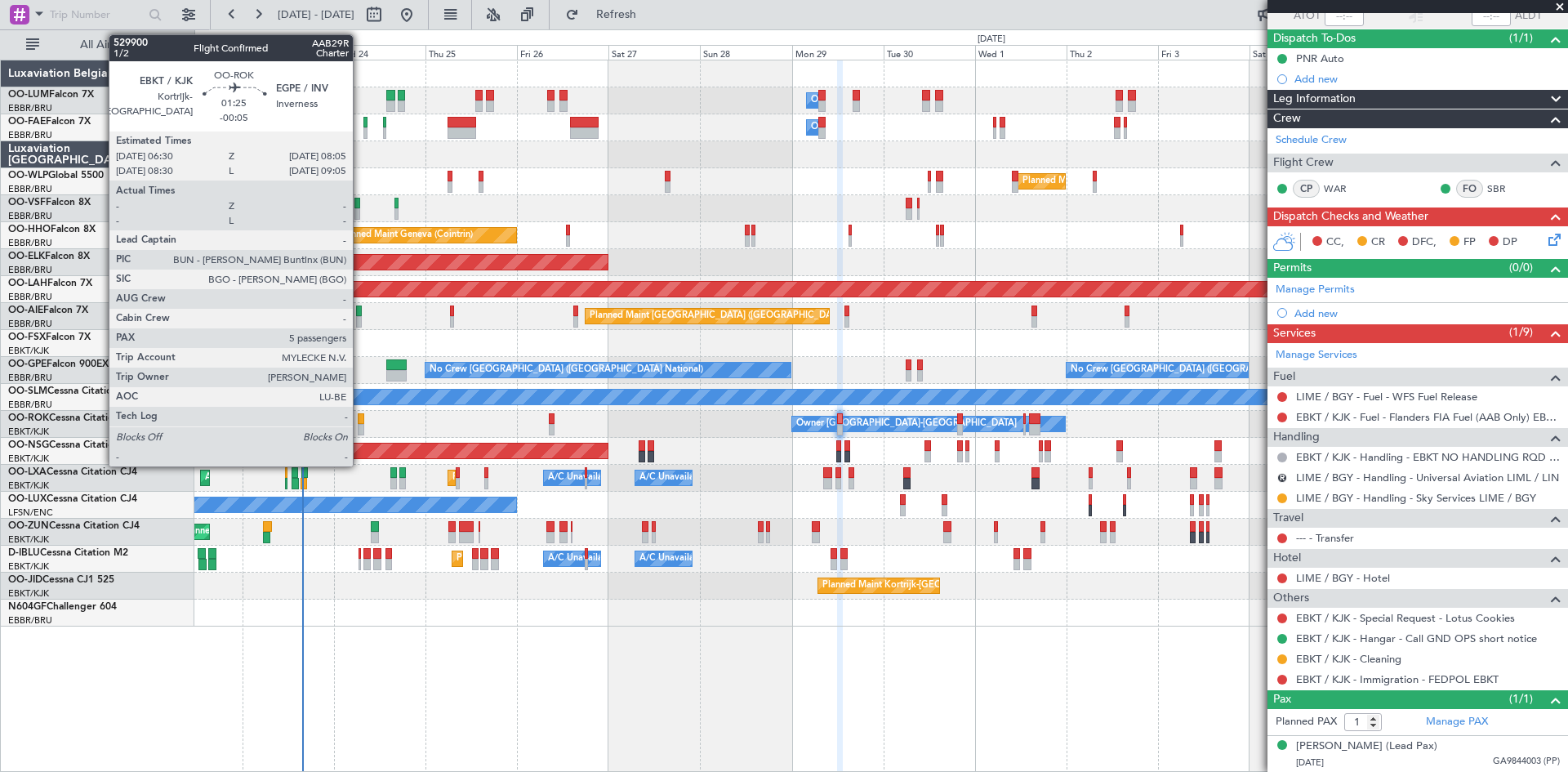
click at [360, 419] on div at bounding box center [360, 419] width 7 height 11
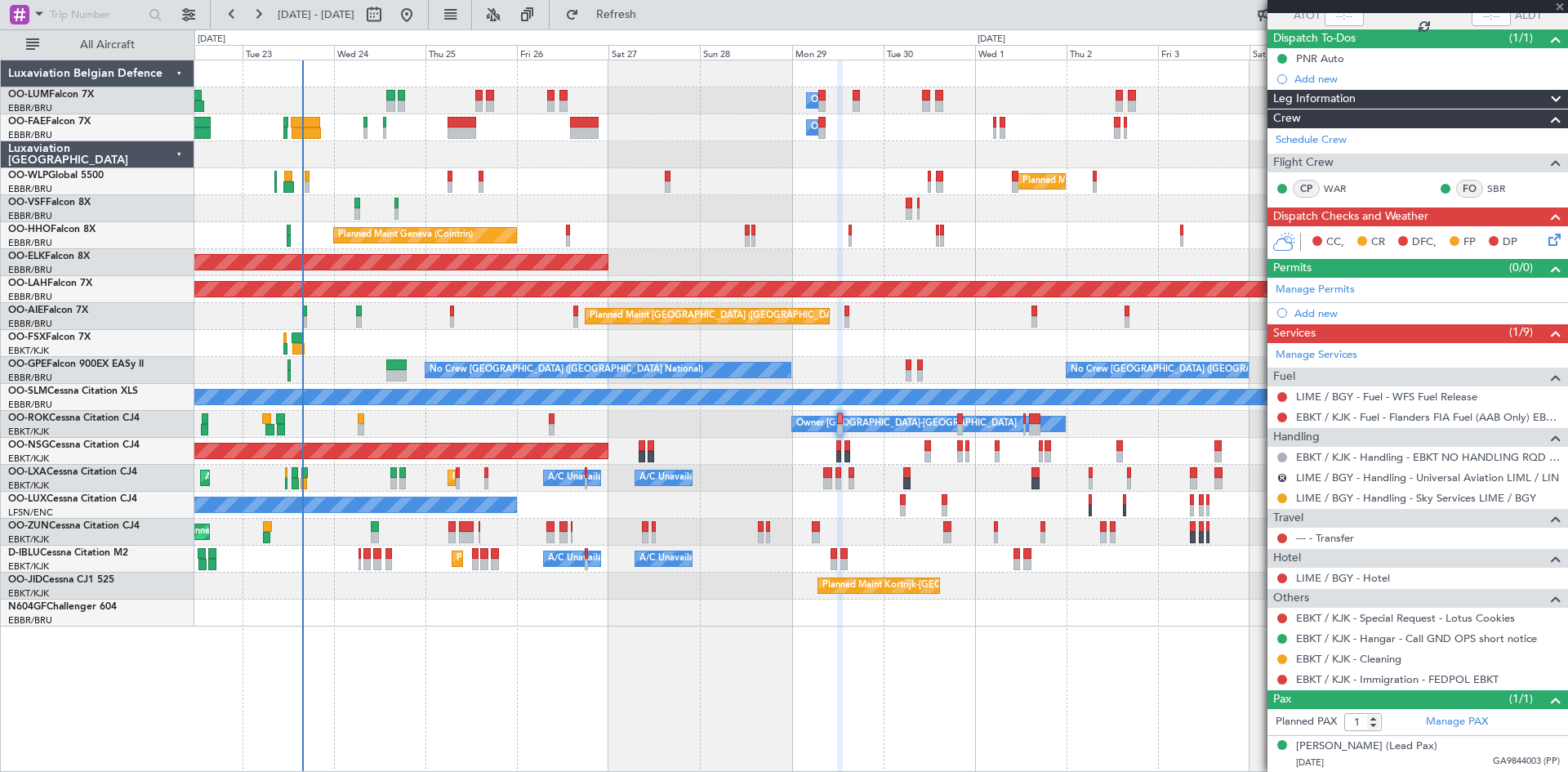
type input "-00:05"
type input "5"
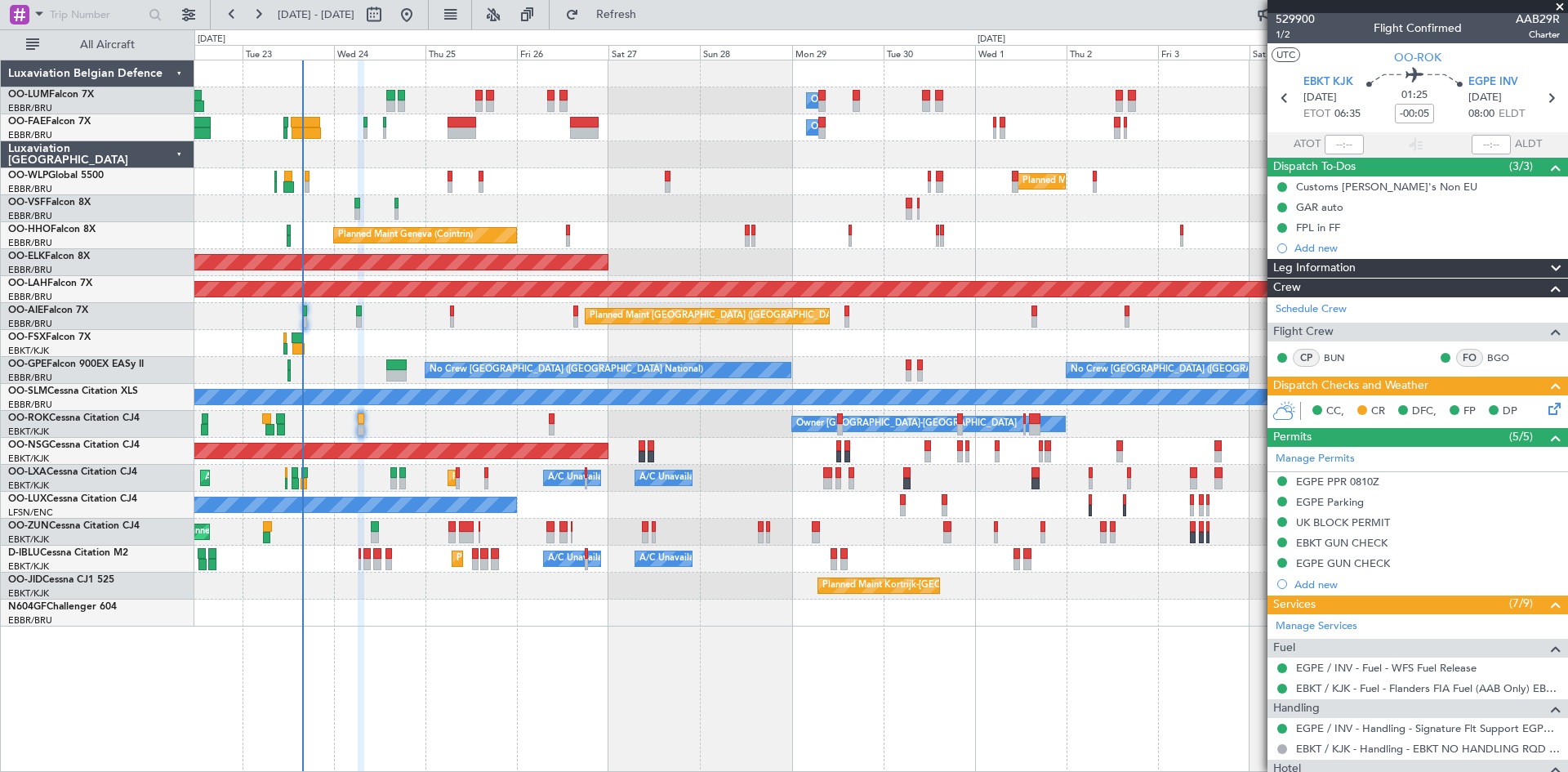
scroll to position [0, 0]
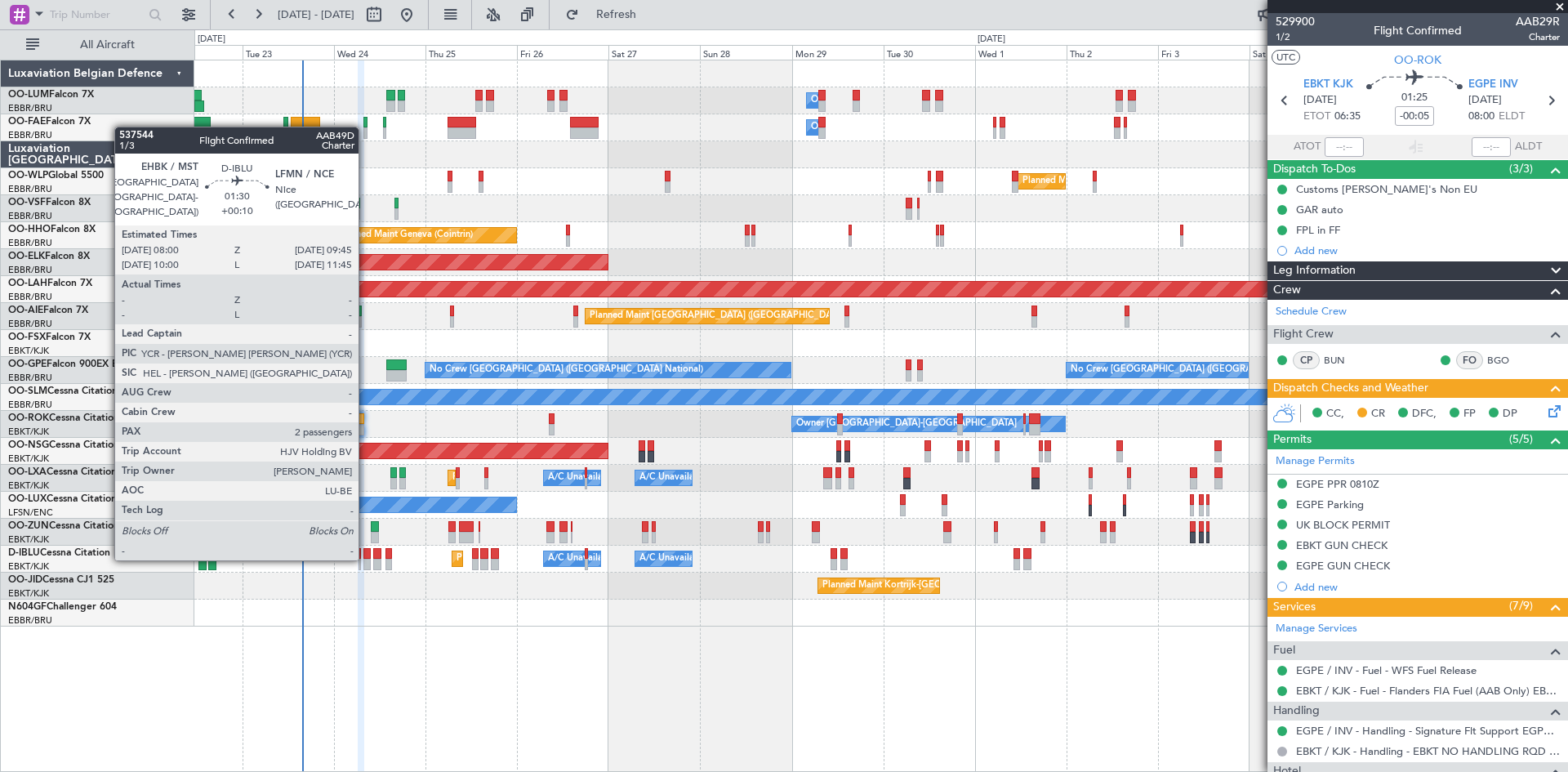
click at [366, 559] on div at bounding box center [368, 564] width 8 height 11
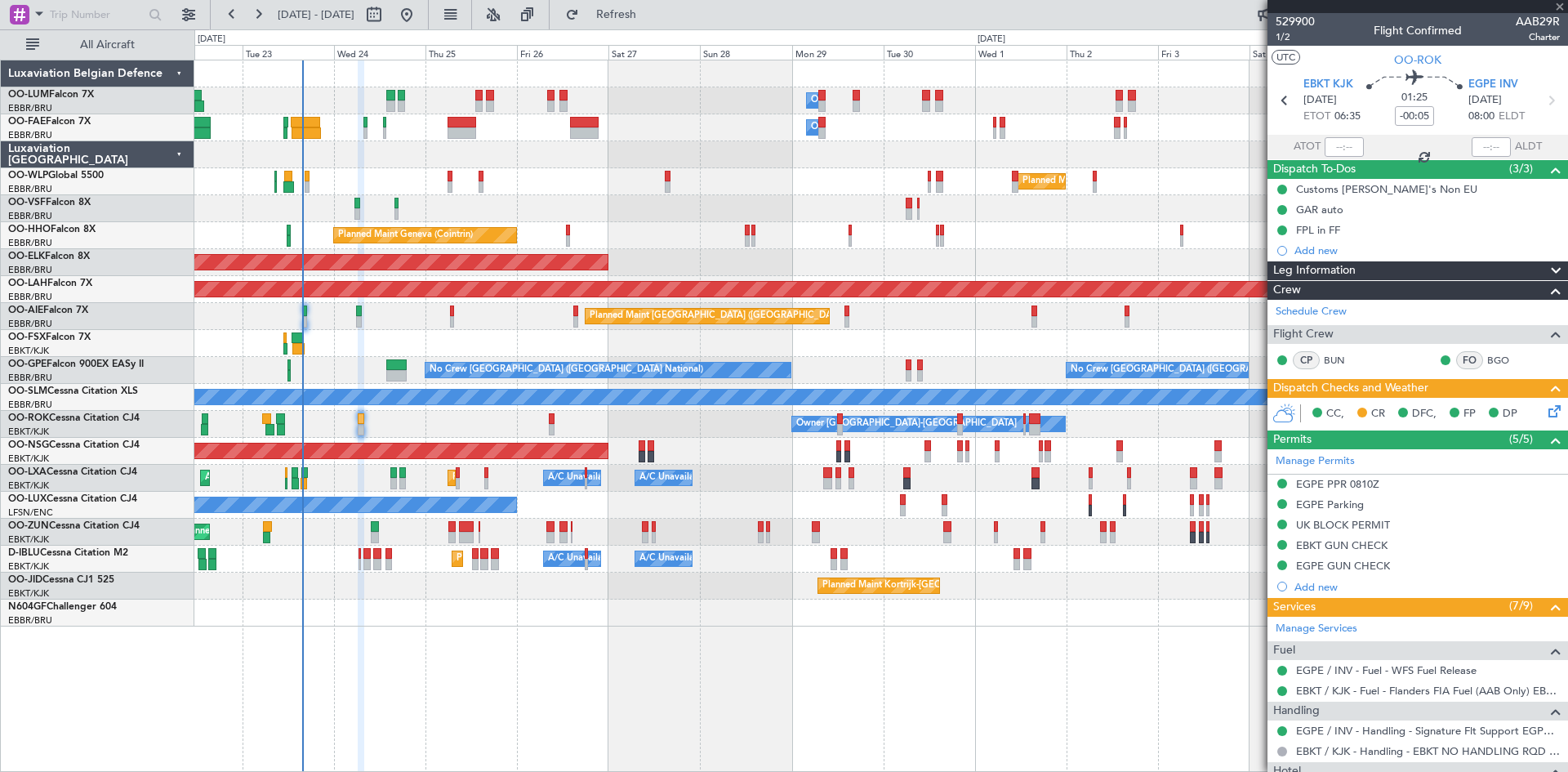
type input "+00:10"
type input "2"
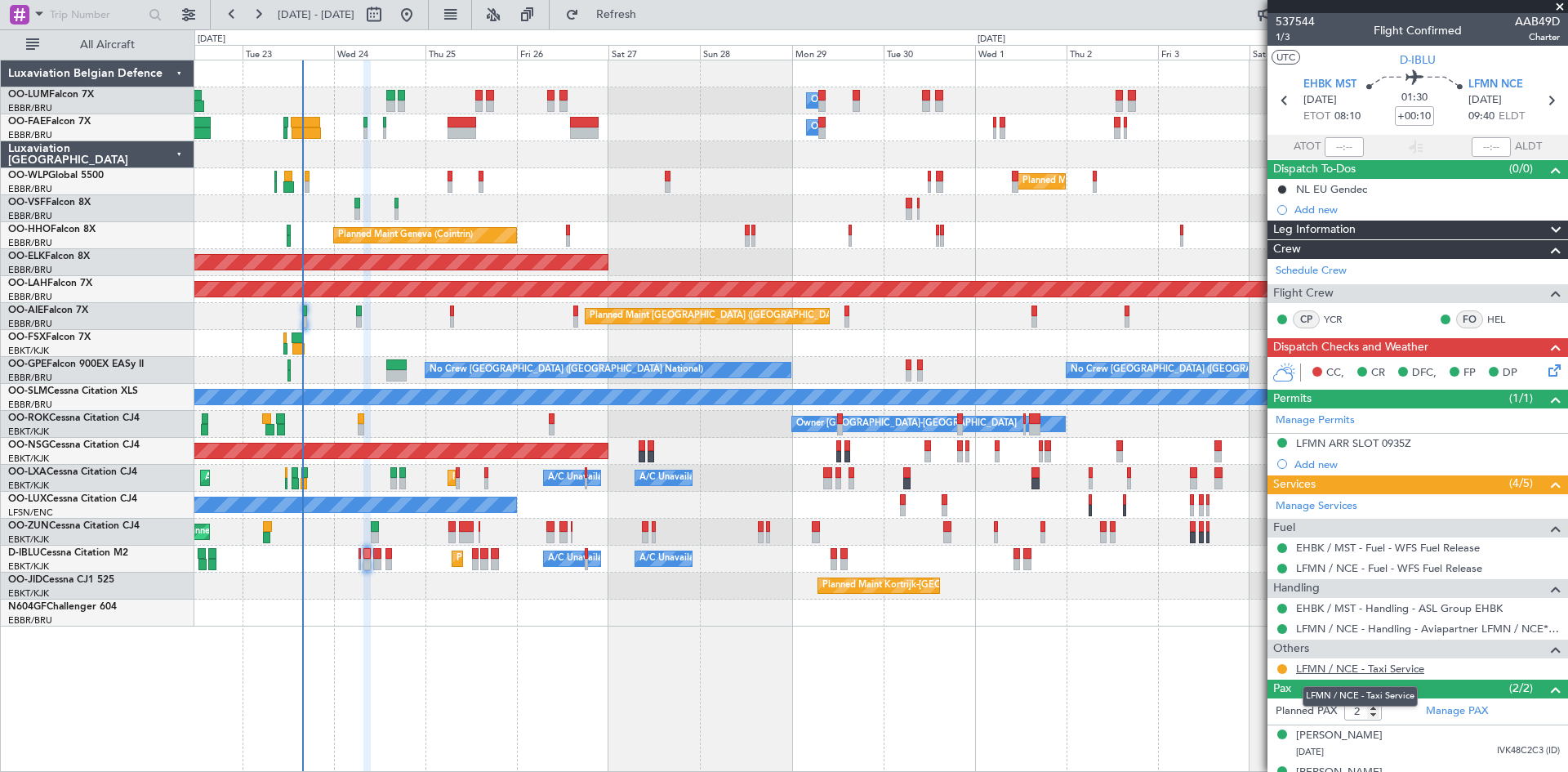
click at [1361, 669] on link "LFMN / NCE - Taxi Service" at bounding box center [1360, 669] width 128 height 14
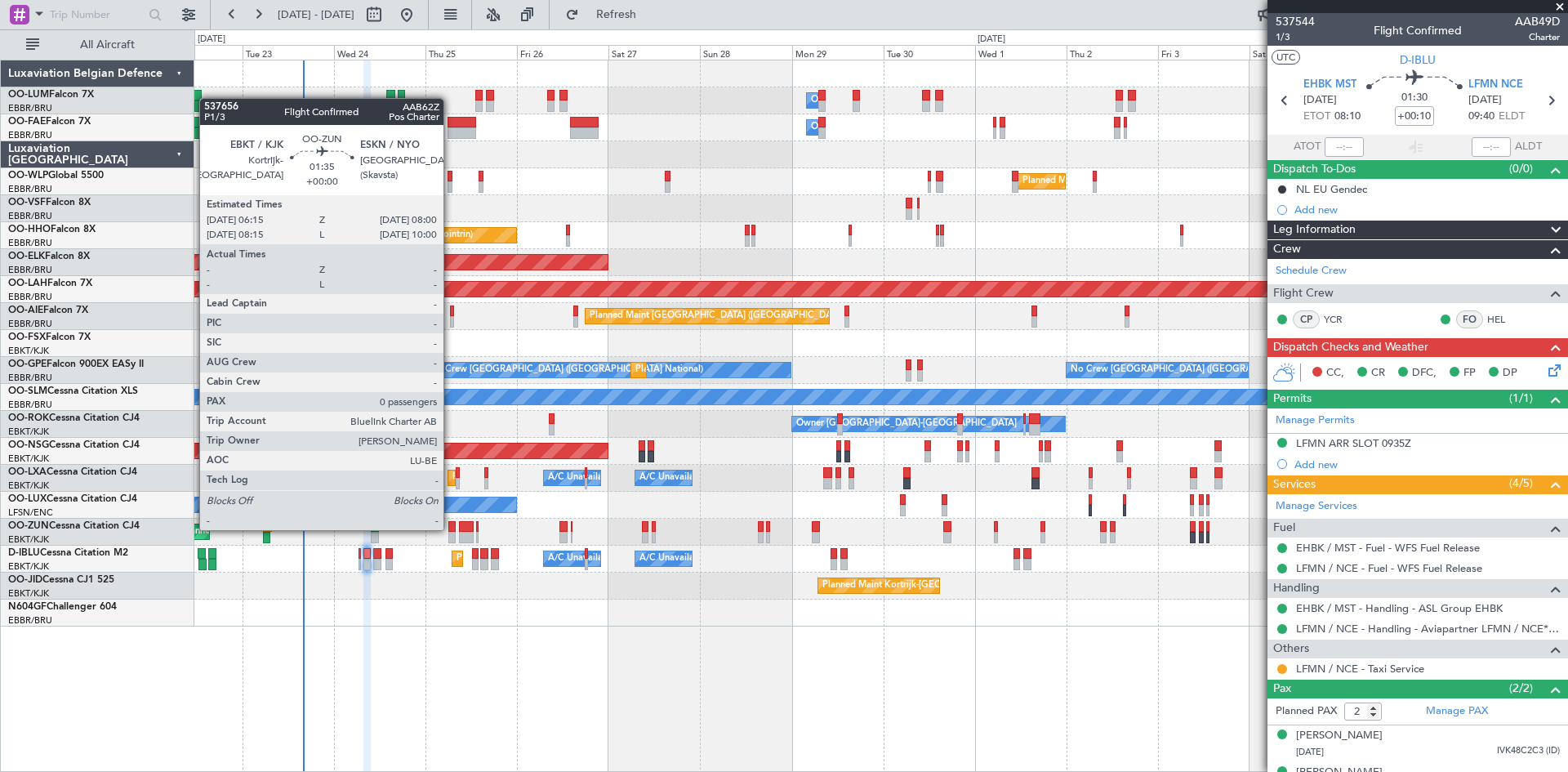
click at [451, 528] on div at bounding box center [452, 527] width 8 height 11
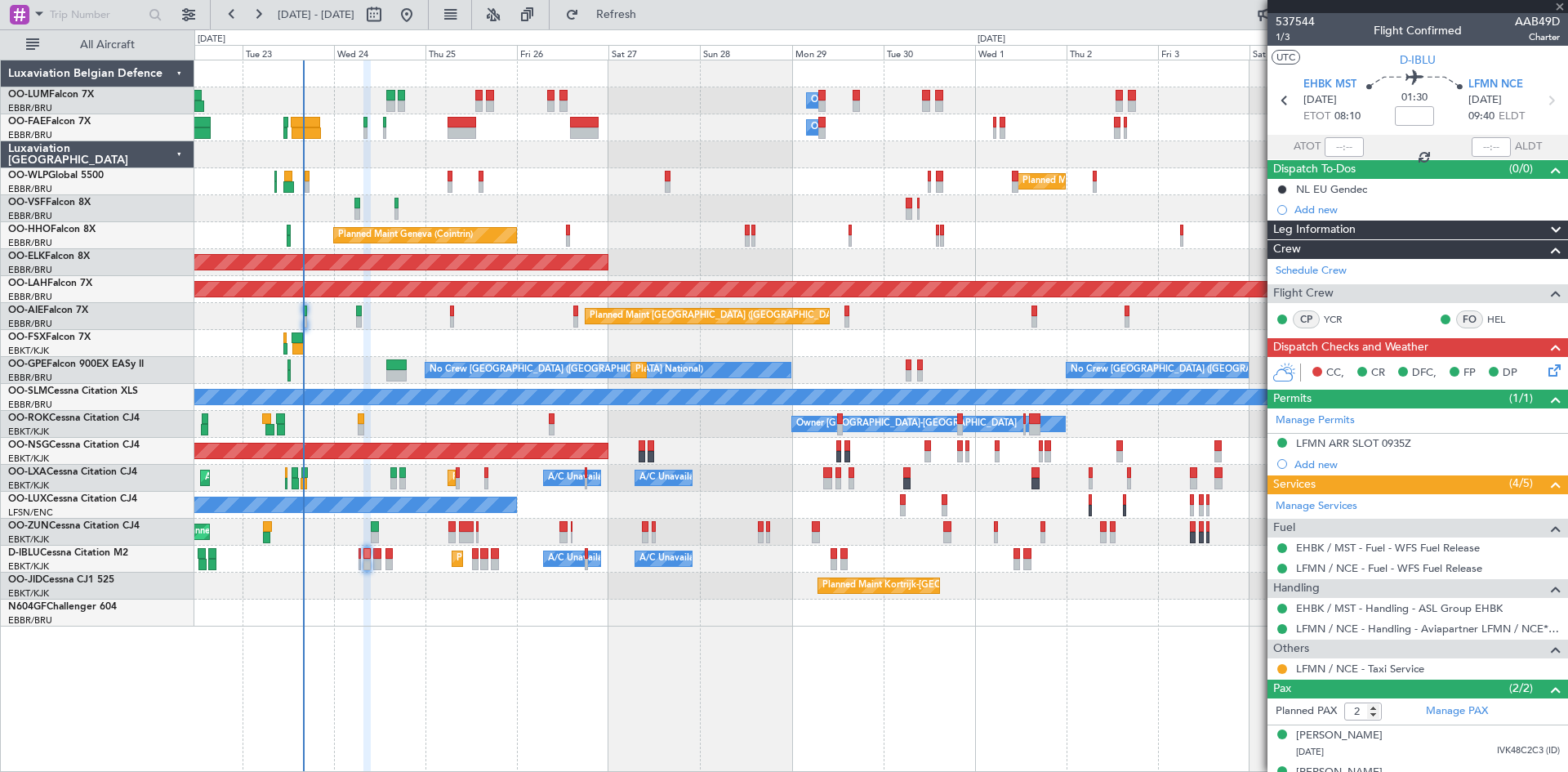
type input "0"
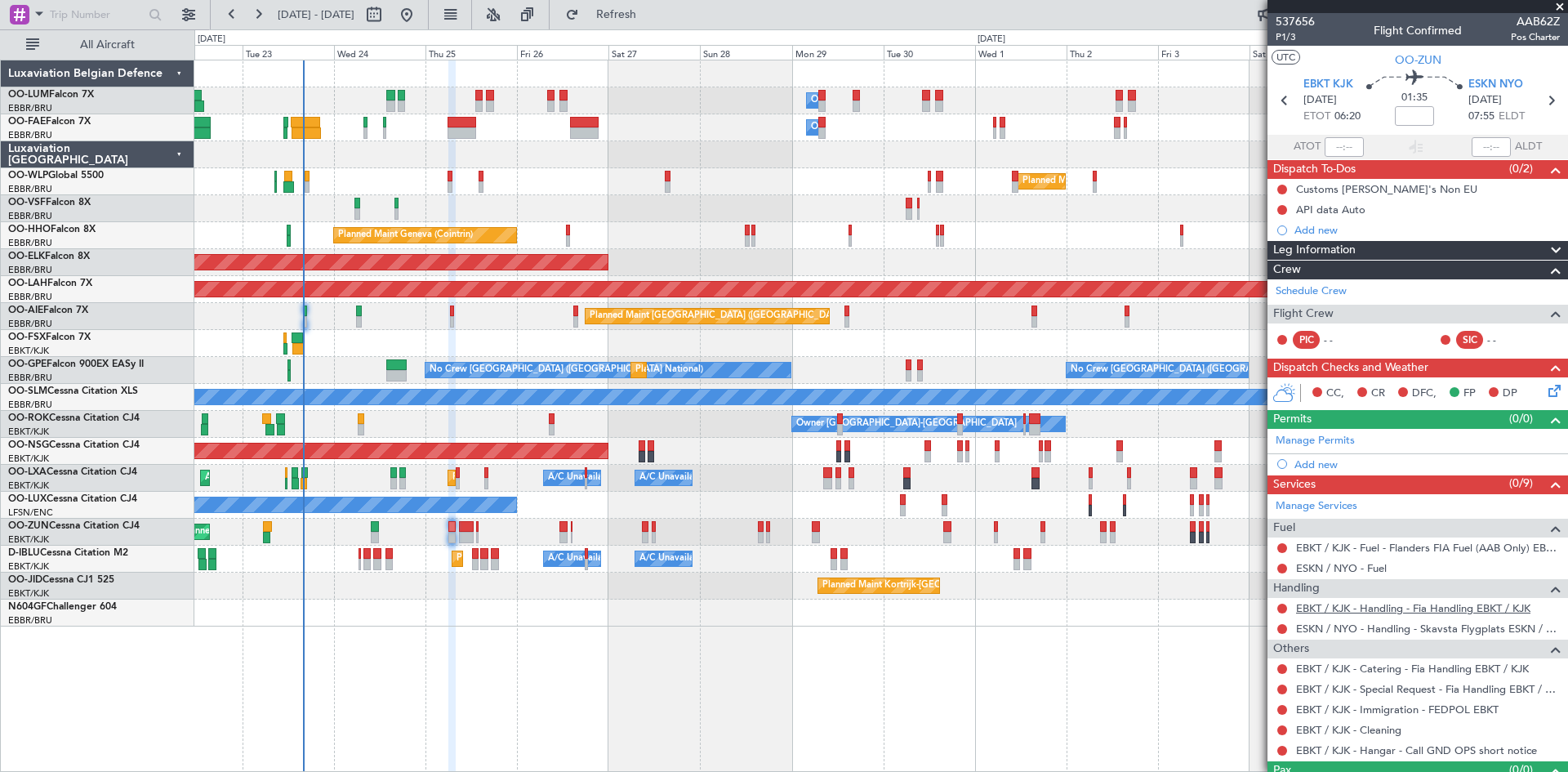
click at [1316, 608] on link "EBKT / KJK - Handling - Fia Handling EBKT / KJK" at bounding box center [1413, 607] width 234 height 14
click at [651, 9] on span "Refresh" at bounding box center [616, 15] width 69 height 11
click at [1282, 607] on button at bounding box center [1282, 608] width 9 height 9
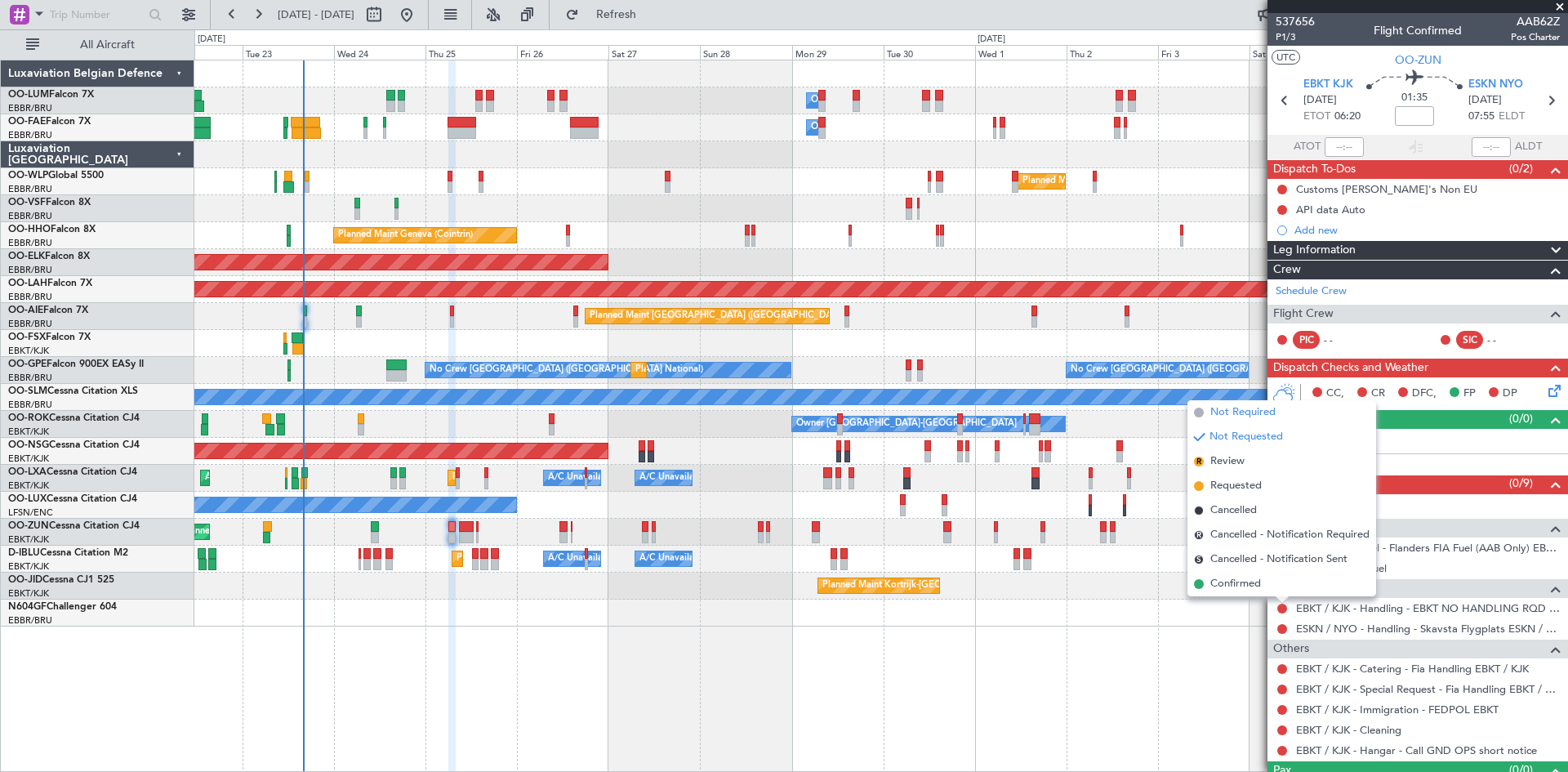
click at [1225, 418] on span "Not Required" at bounding box center [1242, 412] width 65 height 16
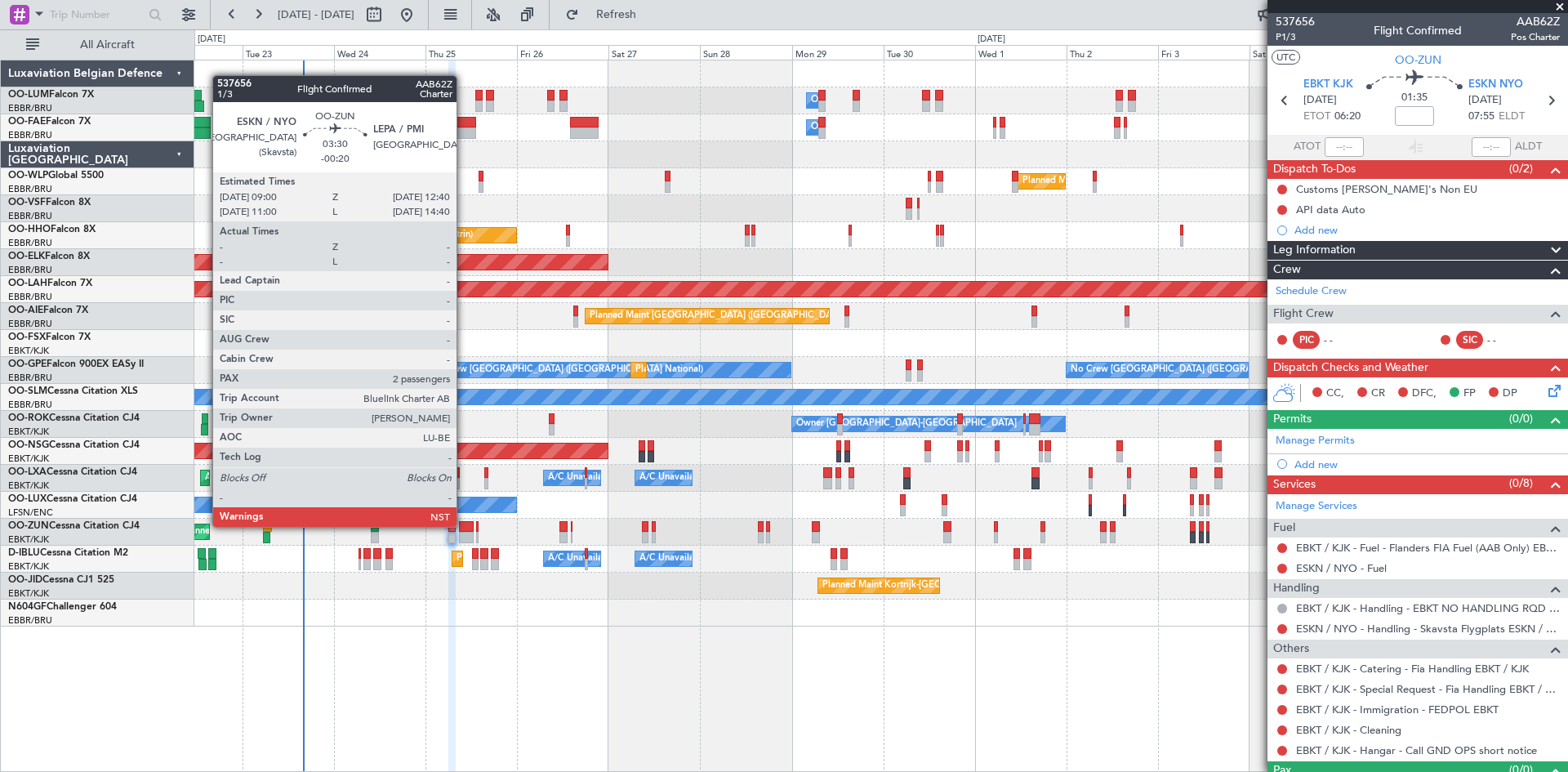
click at [463, 526] on div at bounding box center [466, 527] width 15 height 11
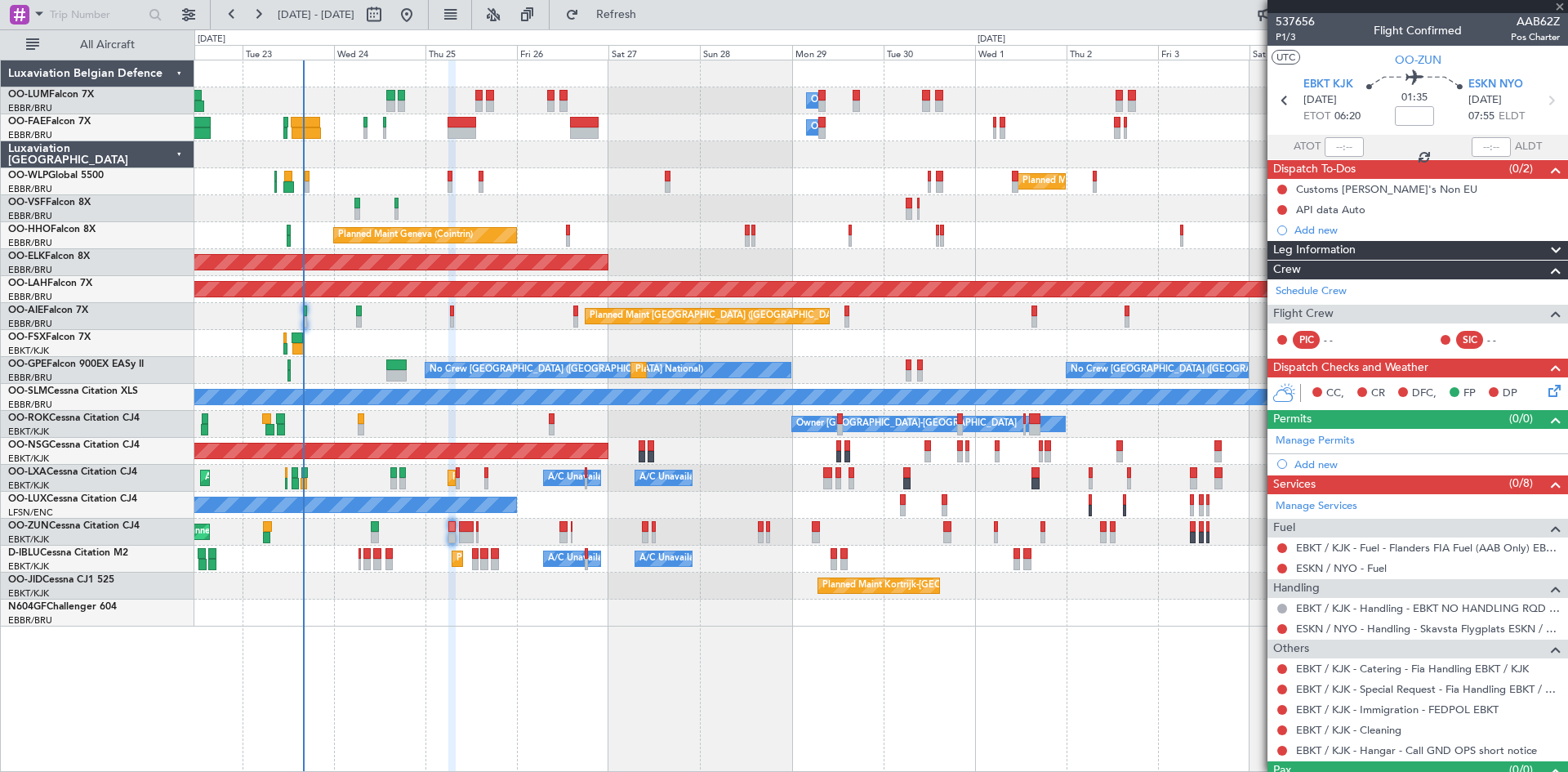
type input "-00:20"
type input "2"
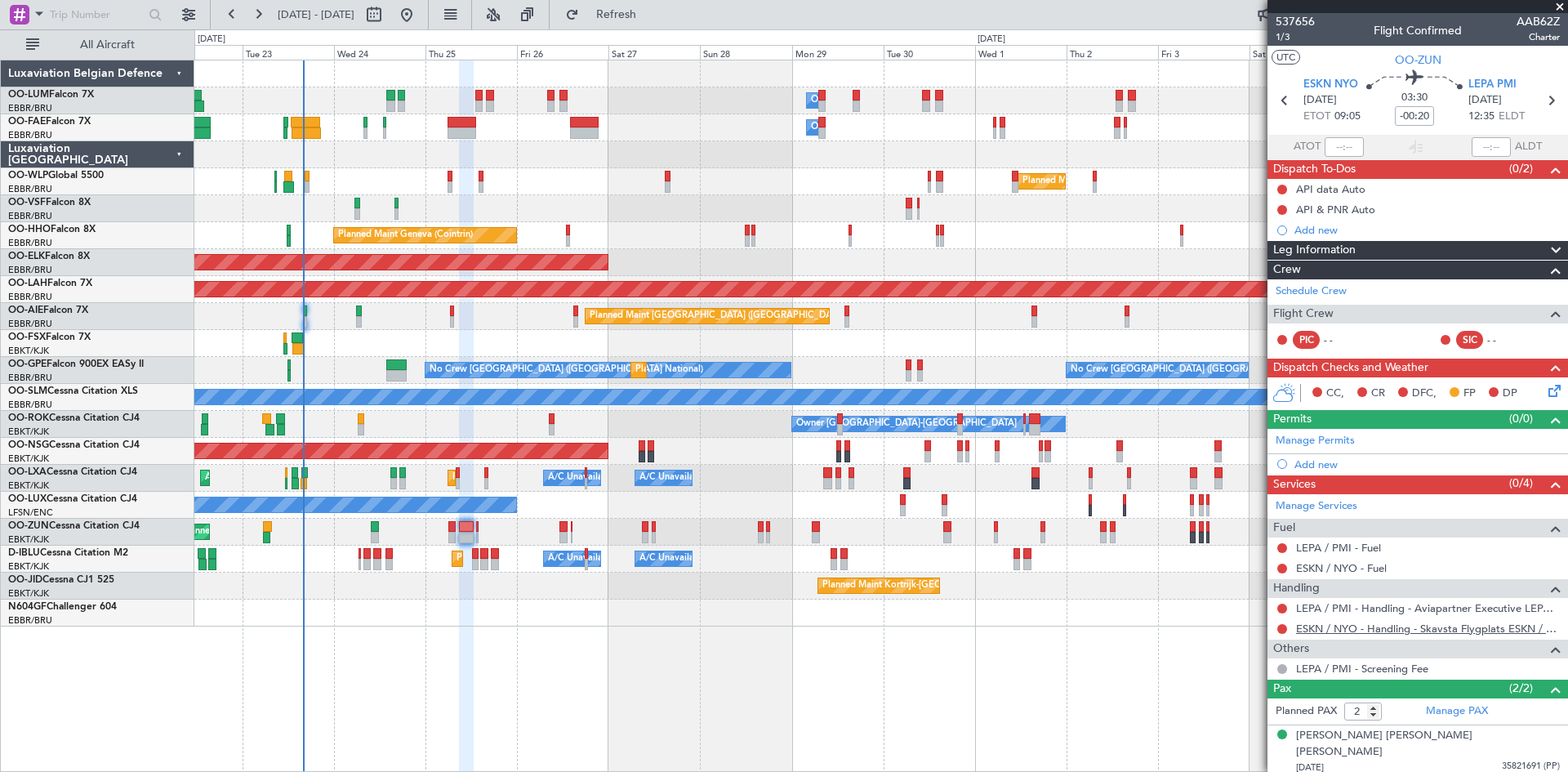
click at [1390, 634] on link "ESKN / NYO - Handling - Skavsta Flygplats ESKN / NYO" at bounding box center [1428, 628] width 264 height 14
drag, startPoint x: 659, startPoint y: 19, endPoint x: 734, endPoint y: 461, distance: 448.3
click at [651, 19] on span "Refresh" at bounding box center [616, 15] width 69 height 11
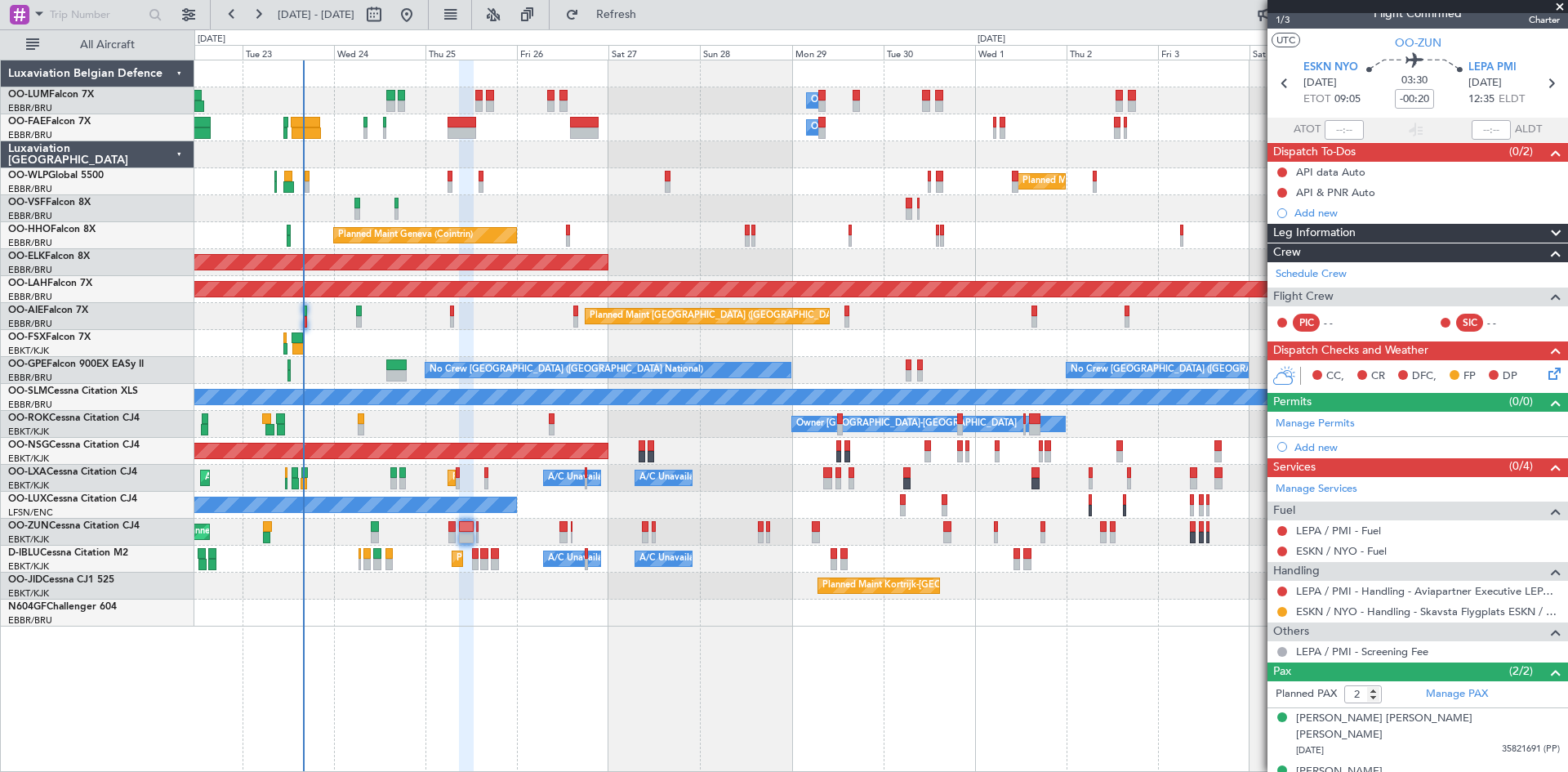
scroll to position [26, 0]
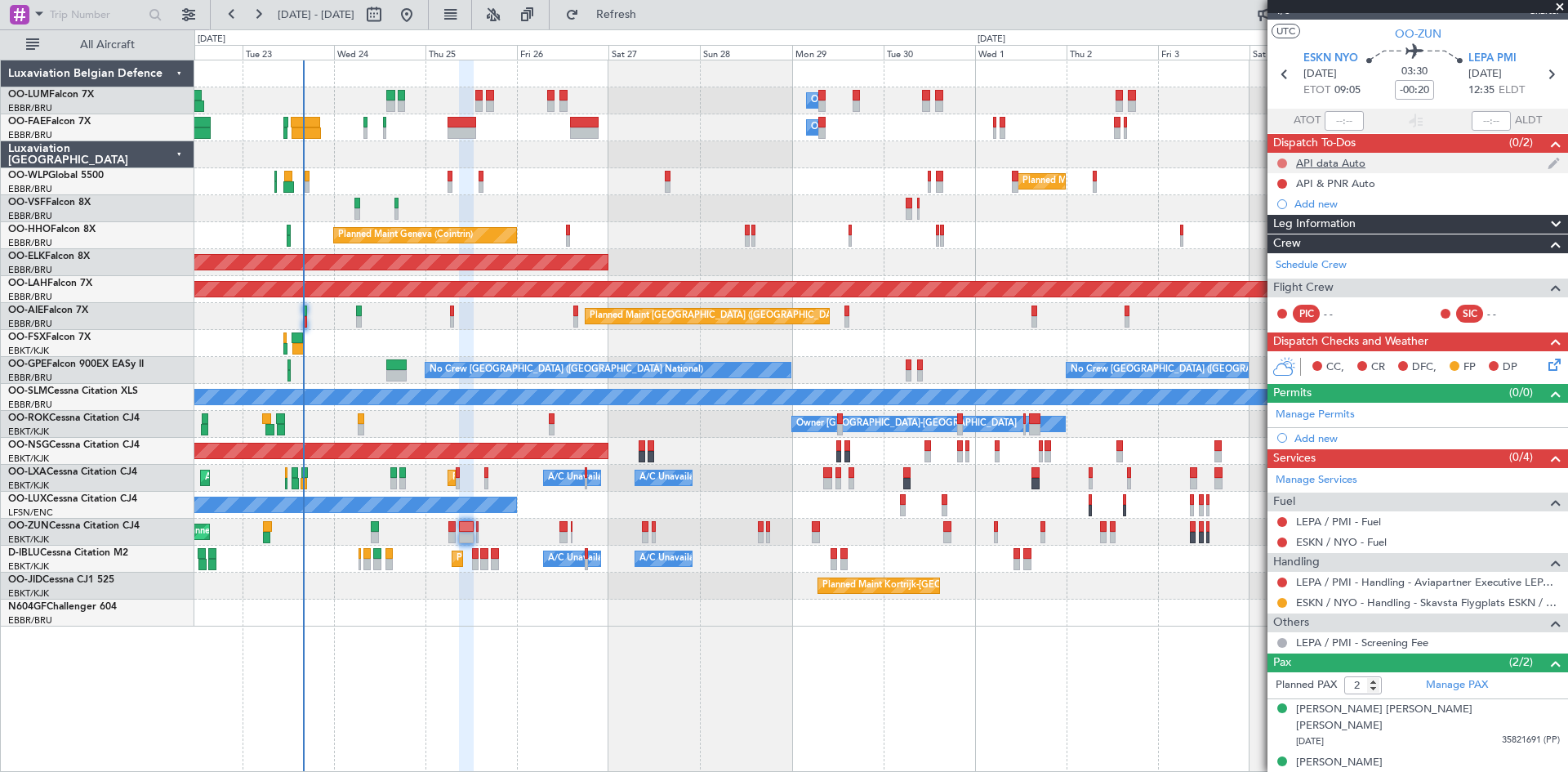
click at [1279, 162] on button at bounding box center [1282, 164] width 9 height 9
click at [1284, 229] on span "Completed" at bounding box center [1289, 234] width 54 height 16
click at [1282, 184] on button at bounding box center [1282, 183] width 9 height 9
click at [1282, 257] on span "Completed" at bounding box center [1289, 255] width 54 height 16
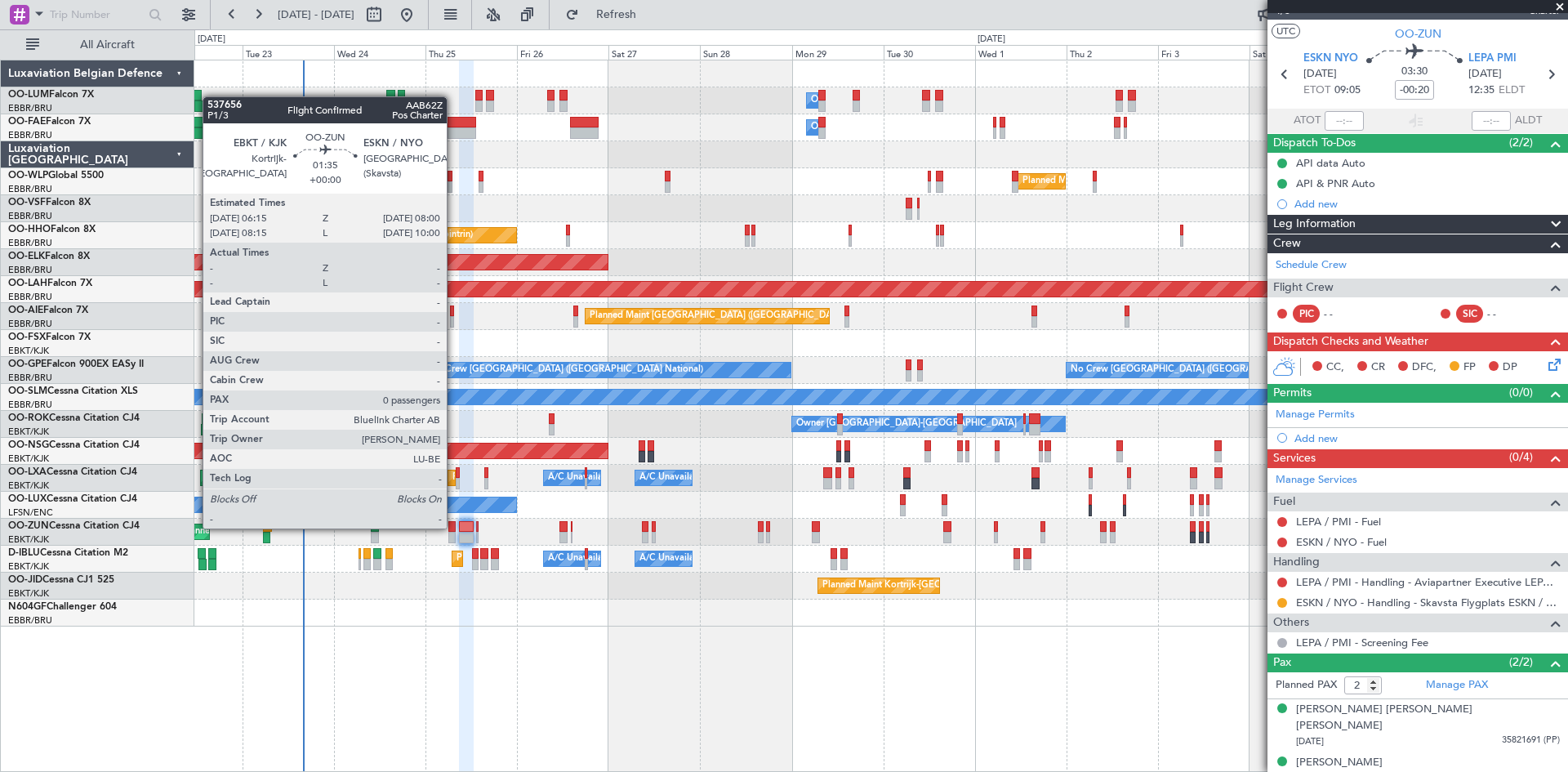
click at [452, 526] on div at bounding box center [452, 527] width 8 height 11
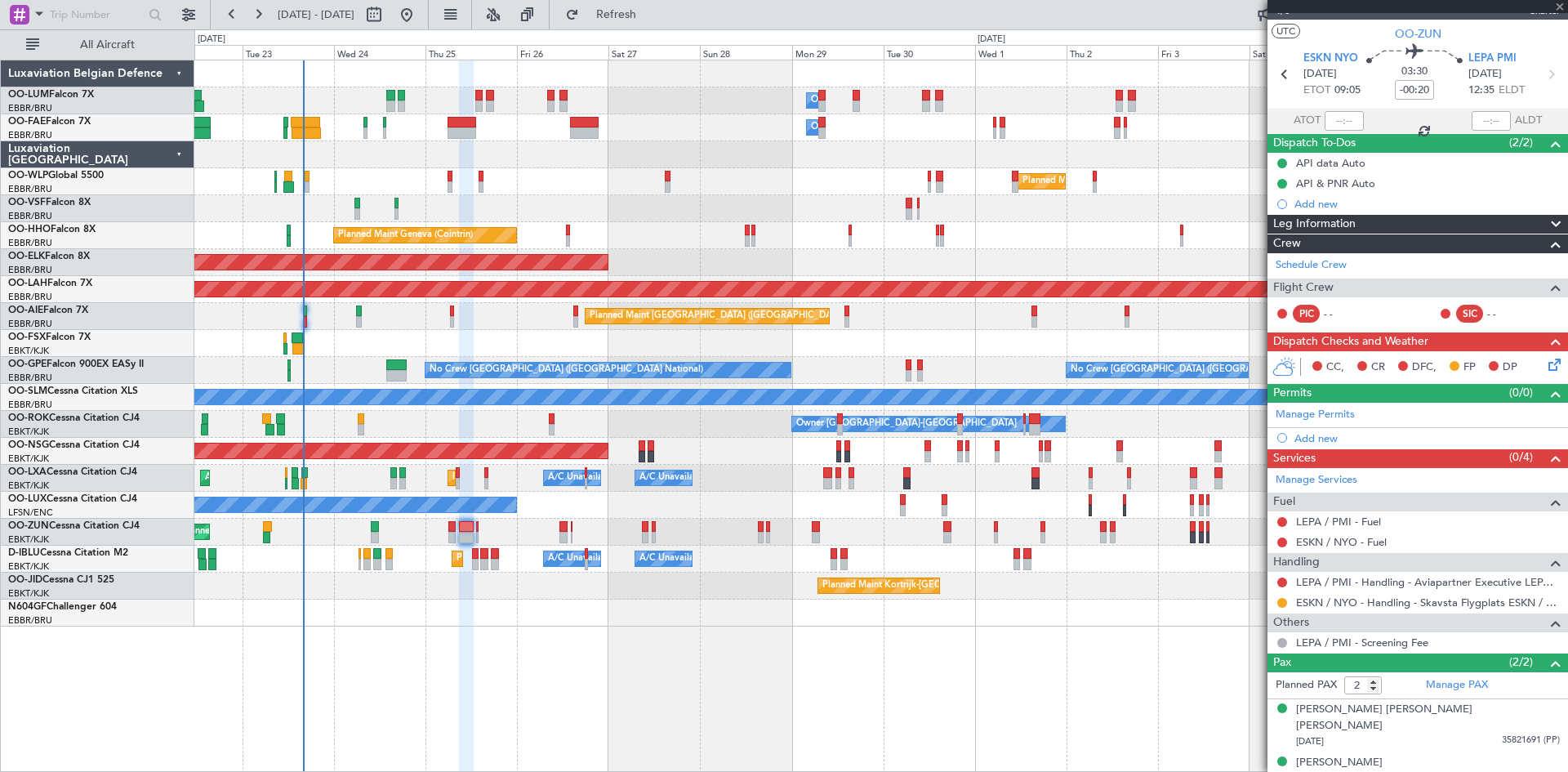
type input "0"
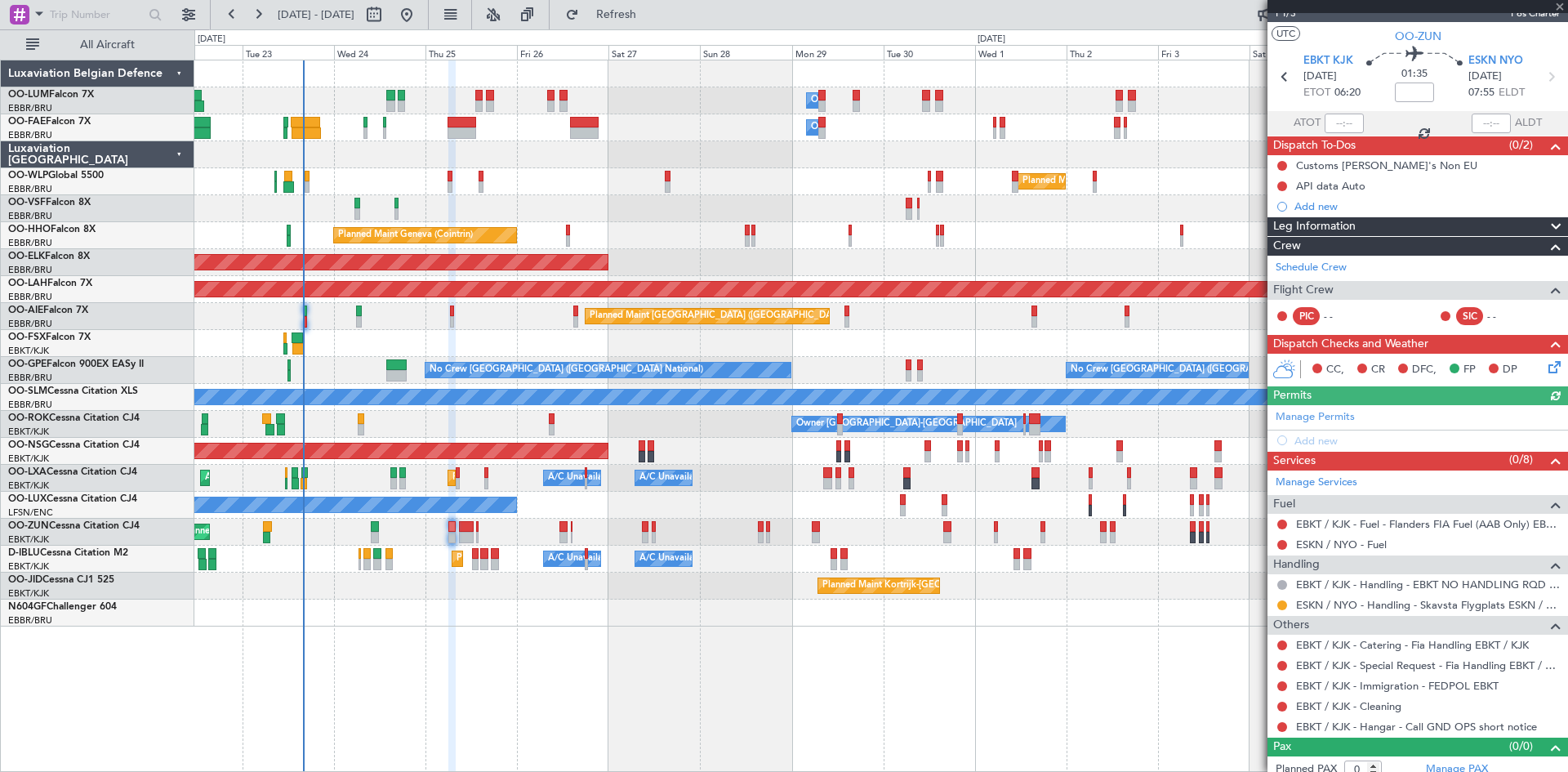
scroll to position [34, 0]
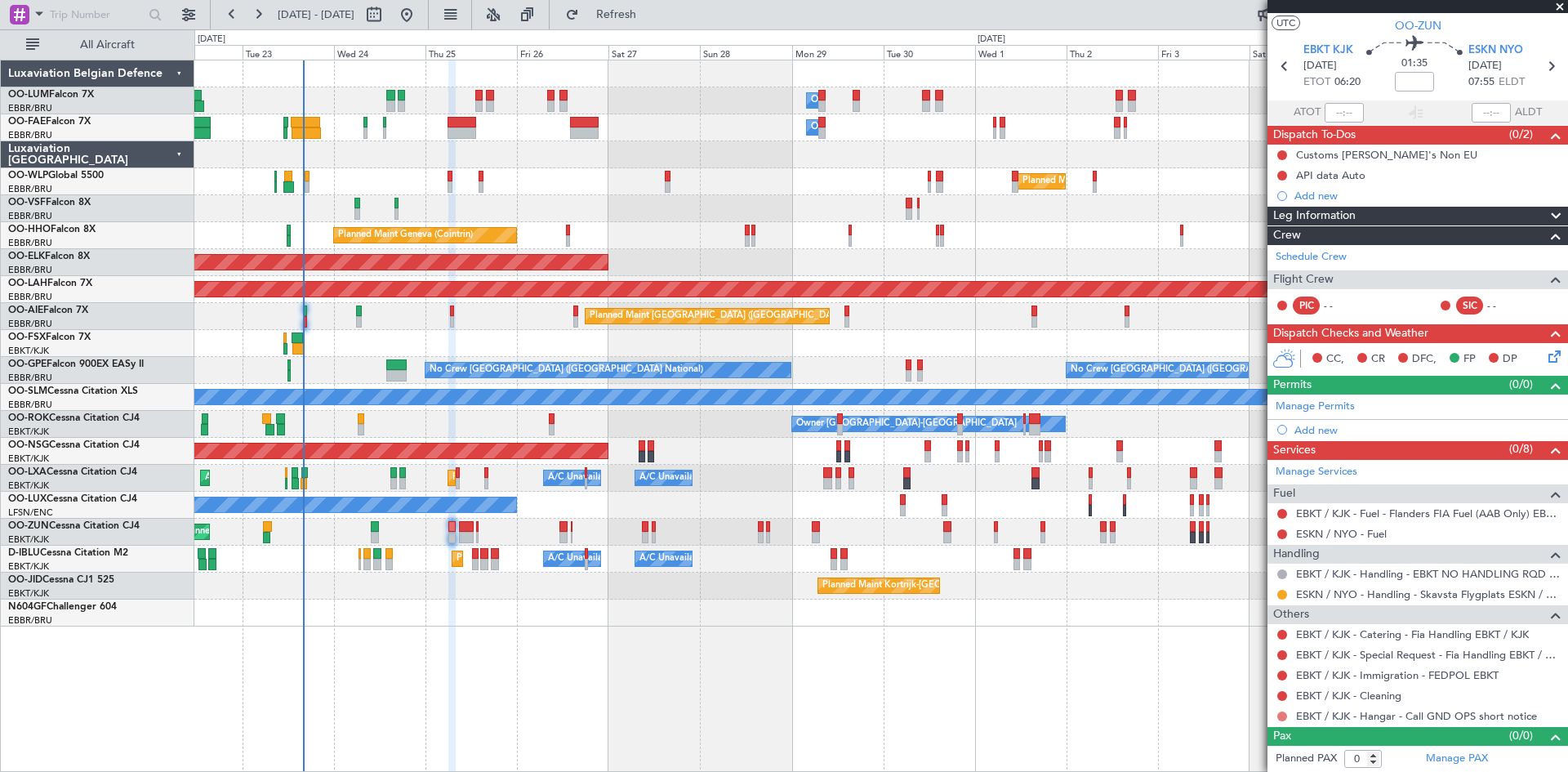
click at [1284, 716] on button at bounding box center [1282, 717] width 9 height 9
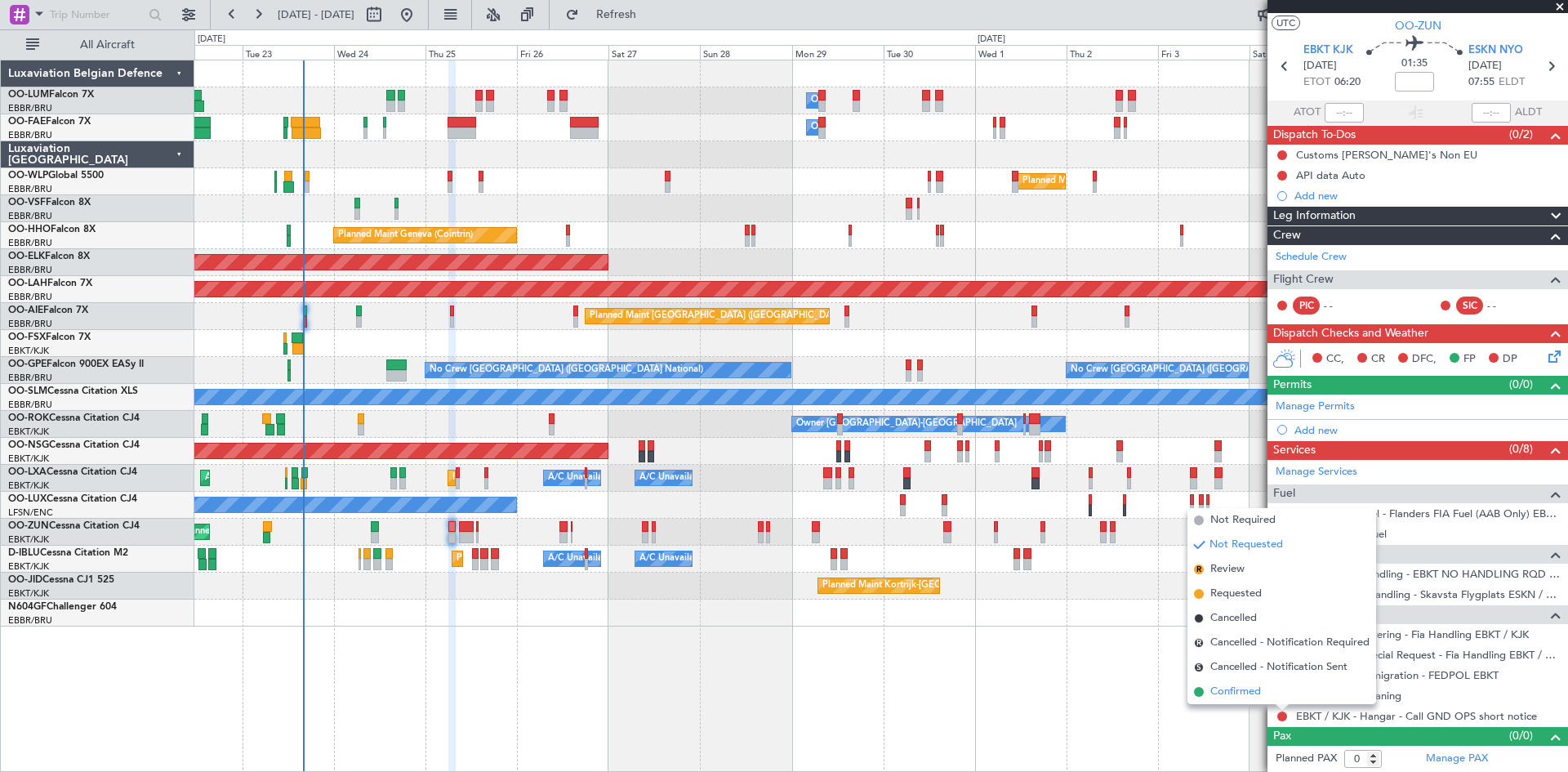
click at [1260, 695] on span "Confirmed" at bounding box center [1235, 691] width 51 height 16
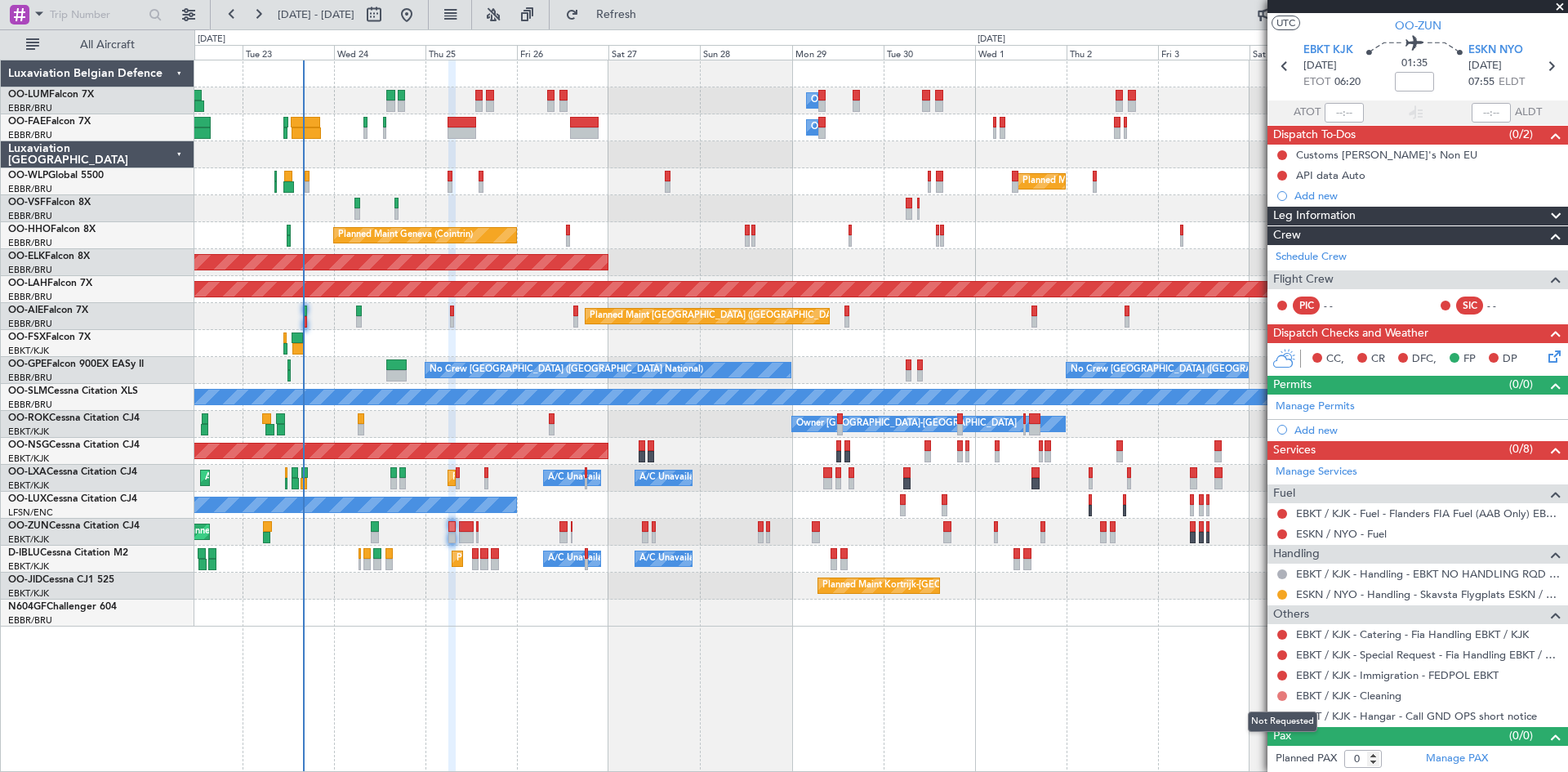
click at [1280, 693] on button at bounding box center [1282, 696] width 9 height 9
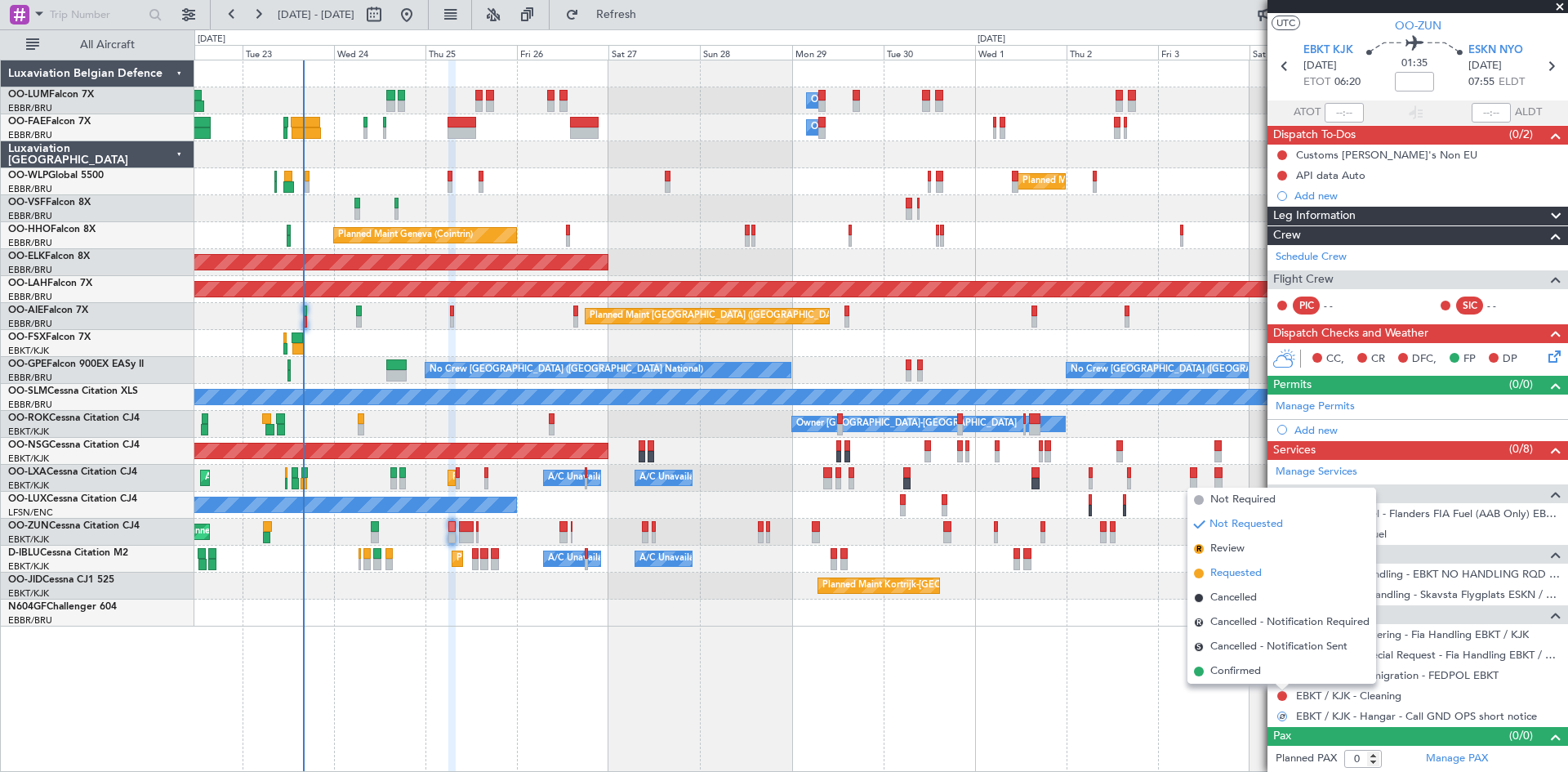
click at [1241, 573] on span "Requested" at bounding box center [1235, 573] width 52 height 16
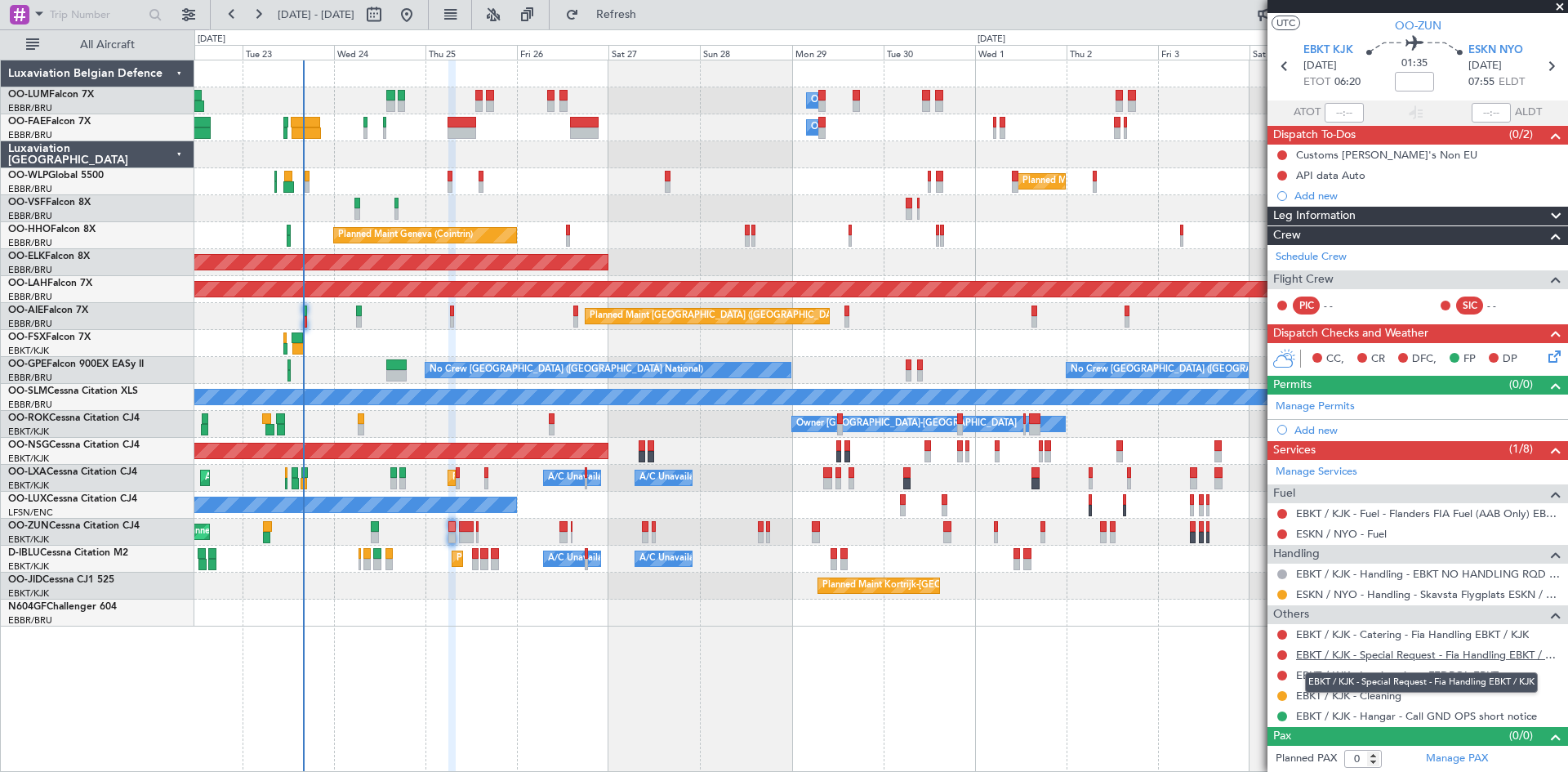
click at [1382, 654] on link "EBKT / KJK - Special Request - Fia Handling EBKT / KJK" at bounding box center [1428, 654] width 264 height 14
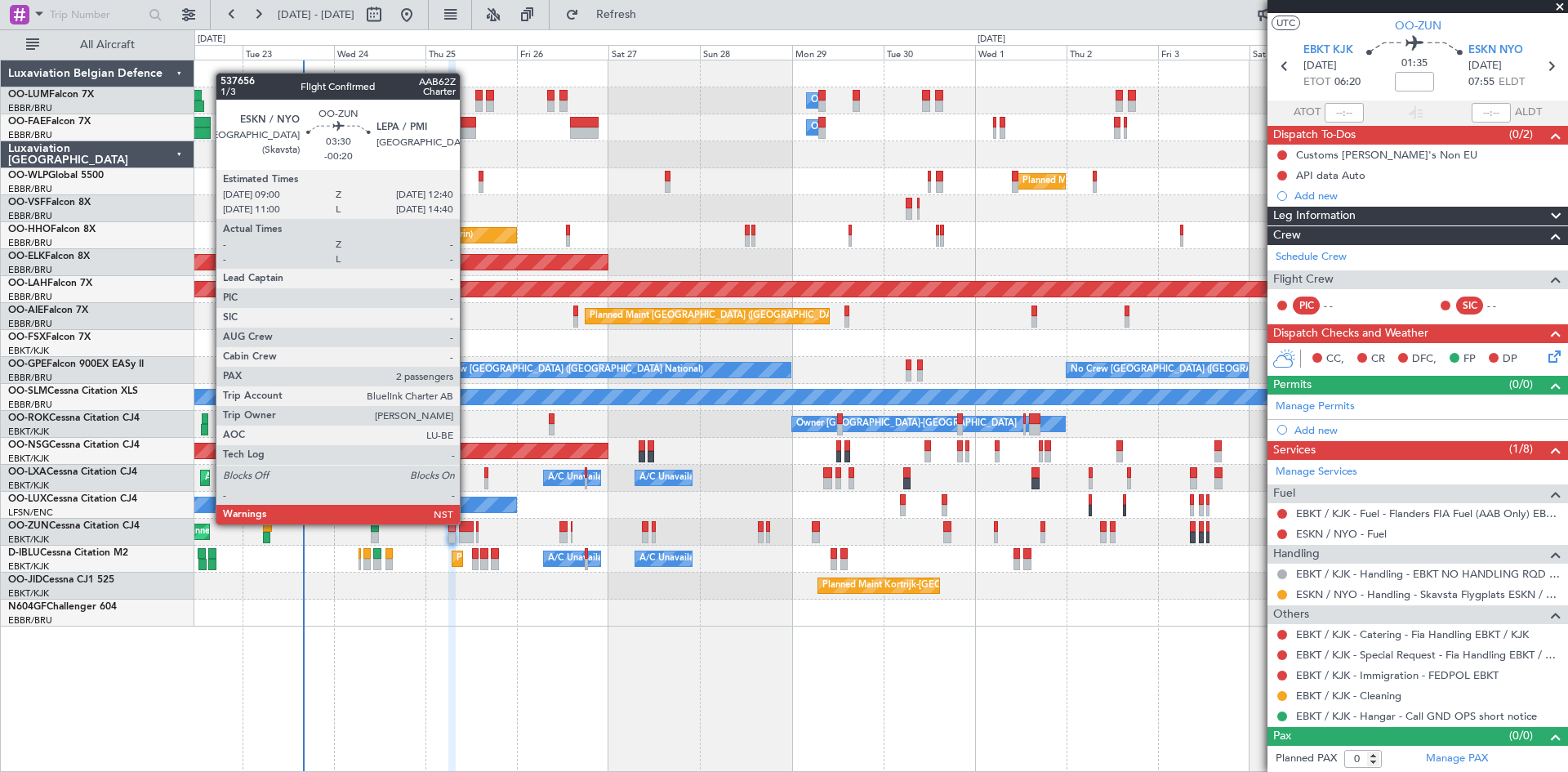
click at [467, 522] on div at bounding box center [466, 527] width 15 height 11
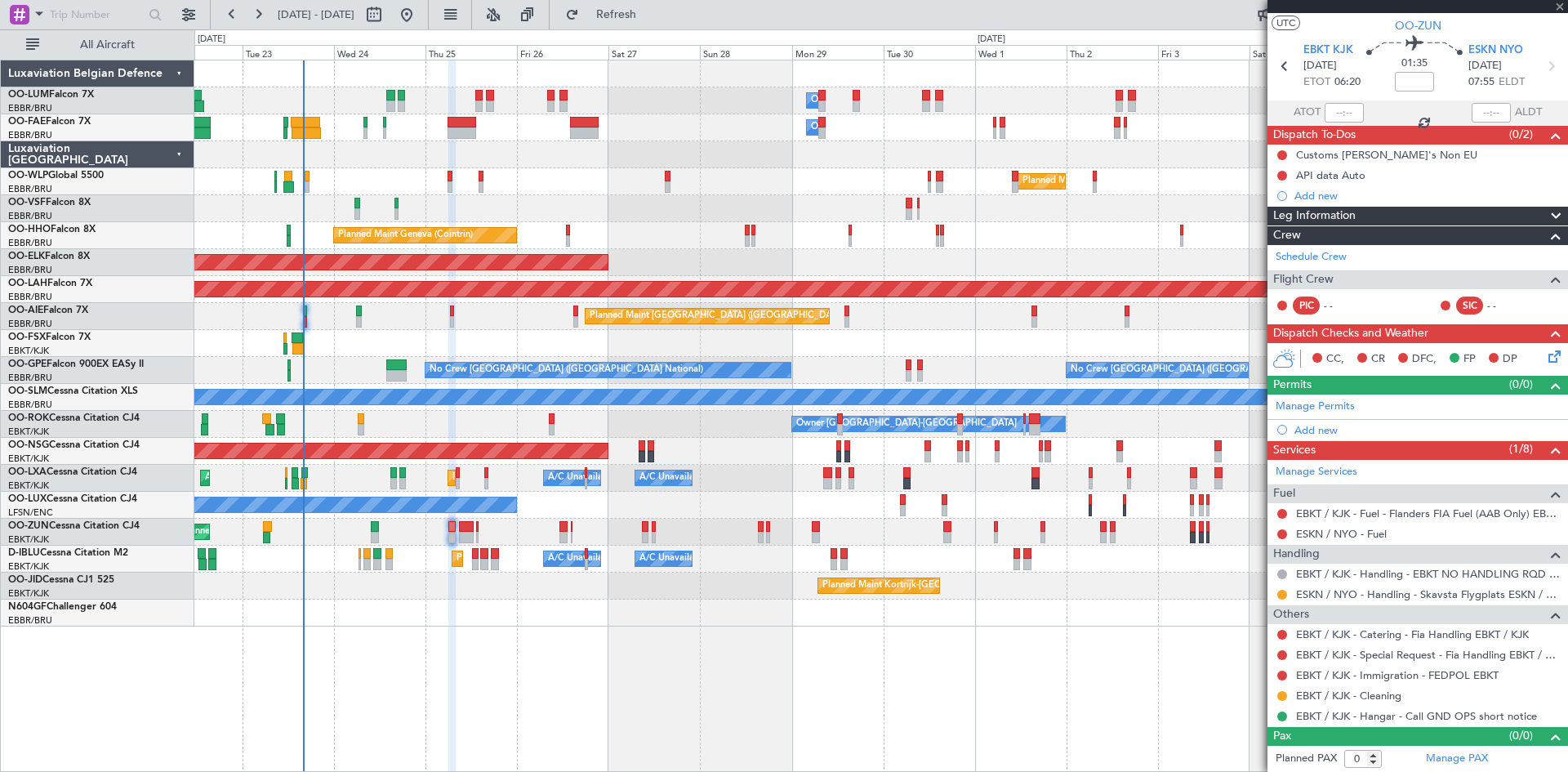
type input "-00:20"
type input "2"
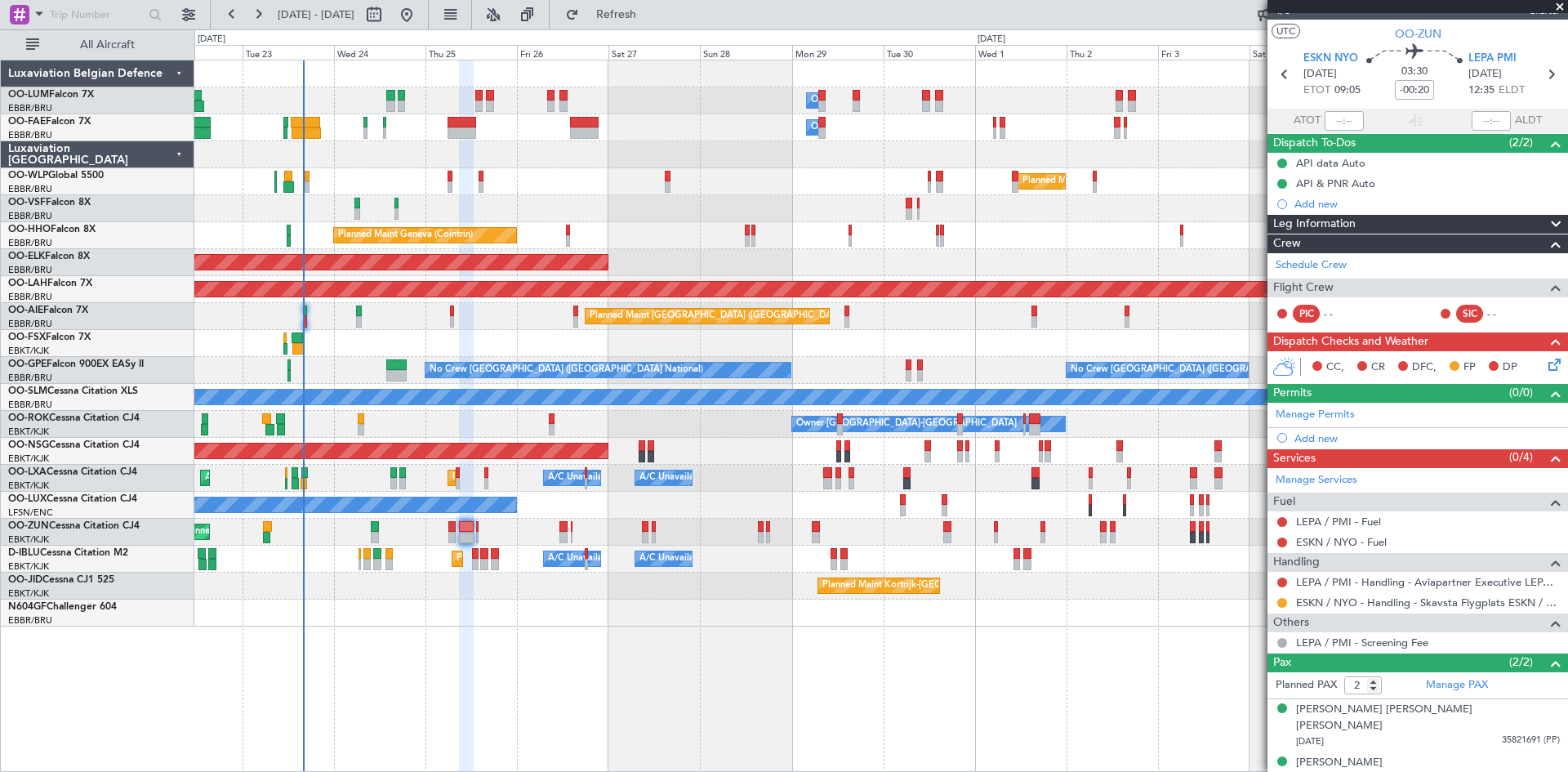
scroll to position [0, 0]
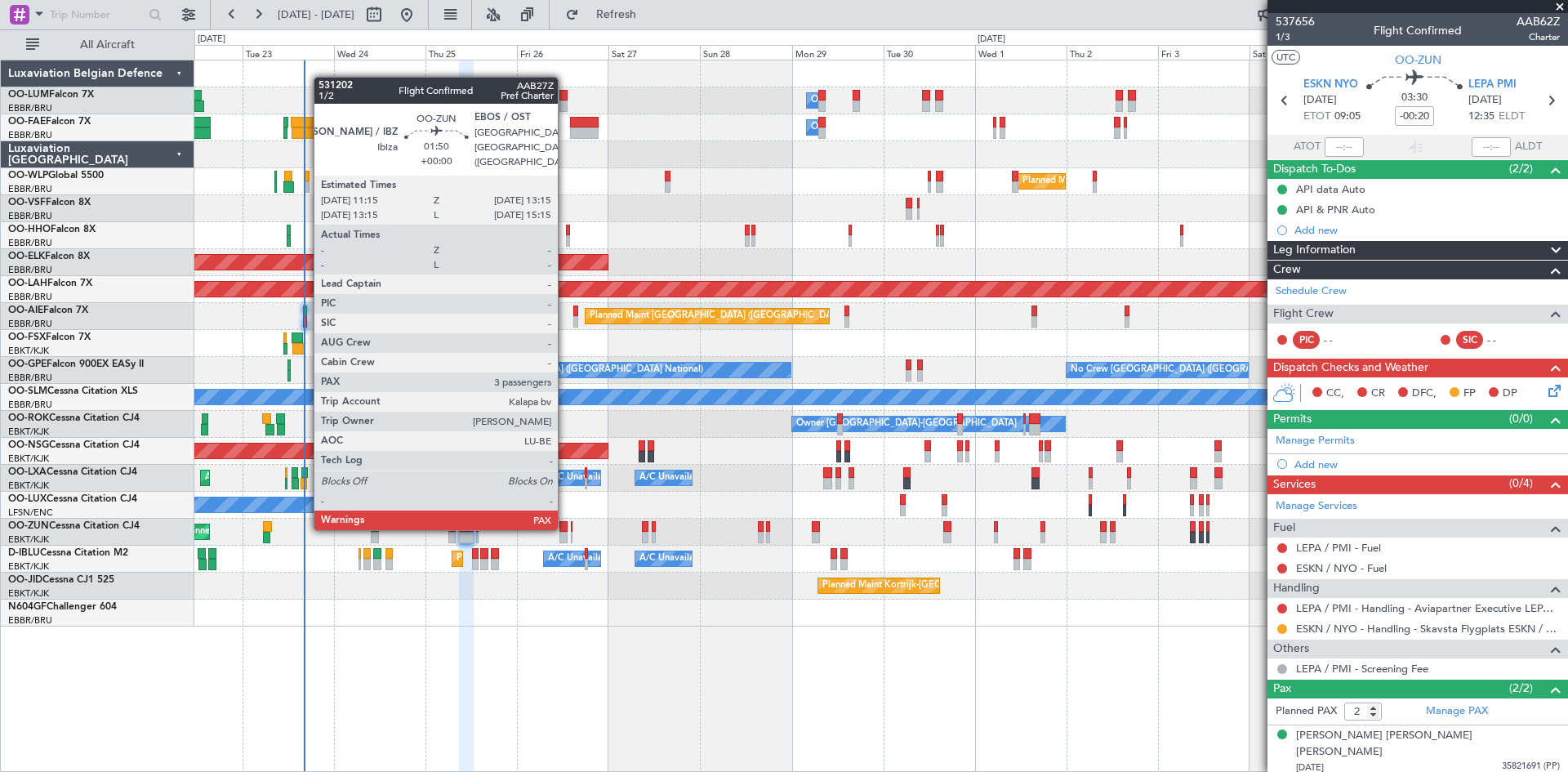
click at [565, 527] on div at bounding box center [563, 527] width 8 height 11
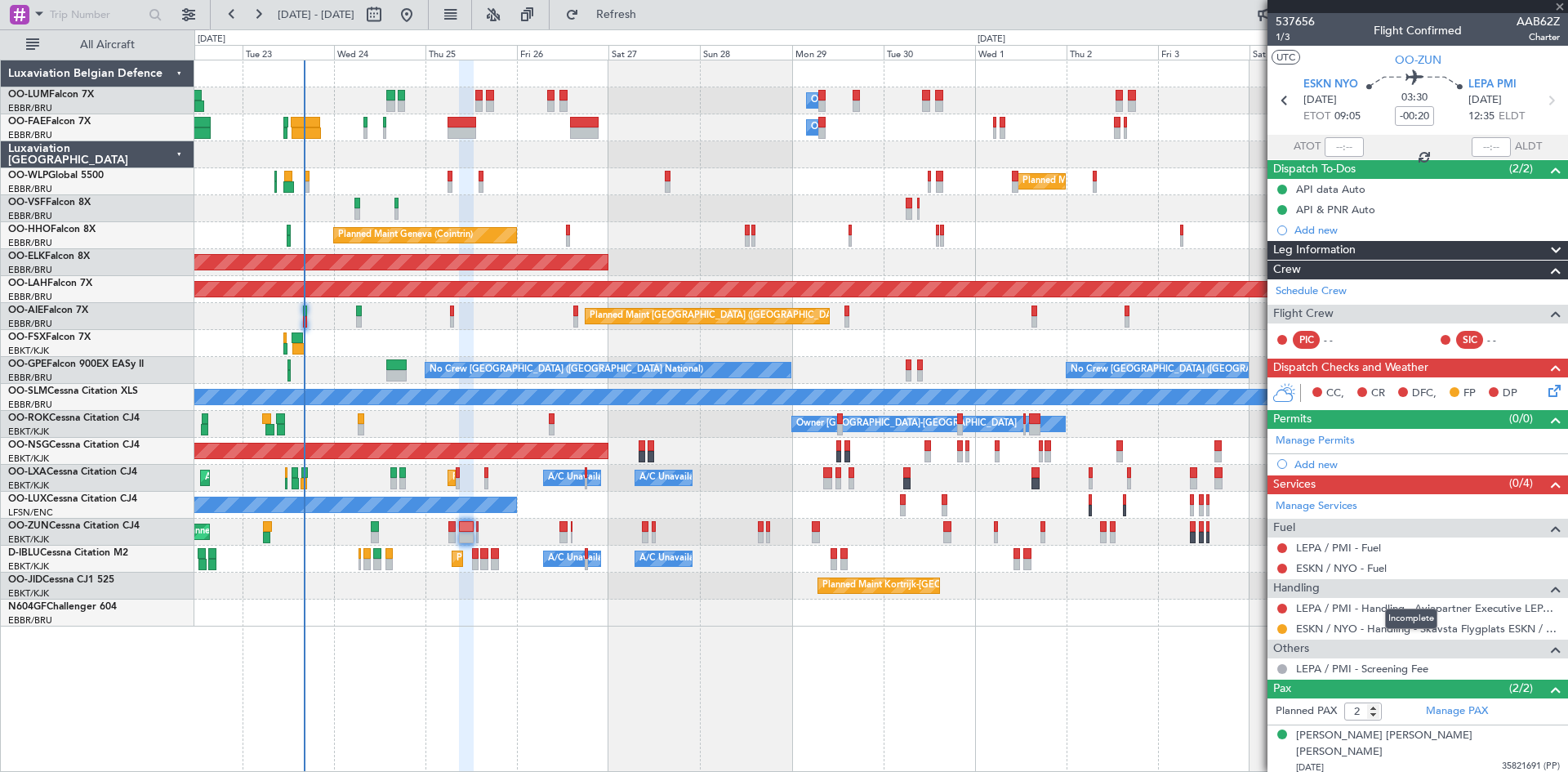
type input "3"
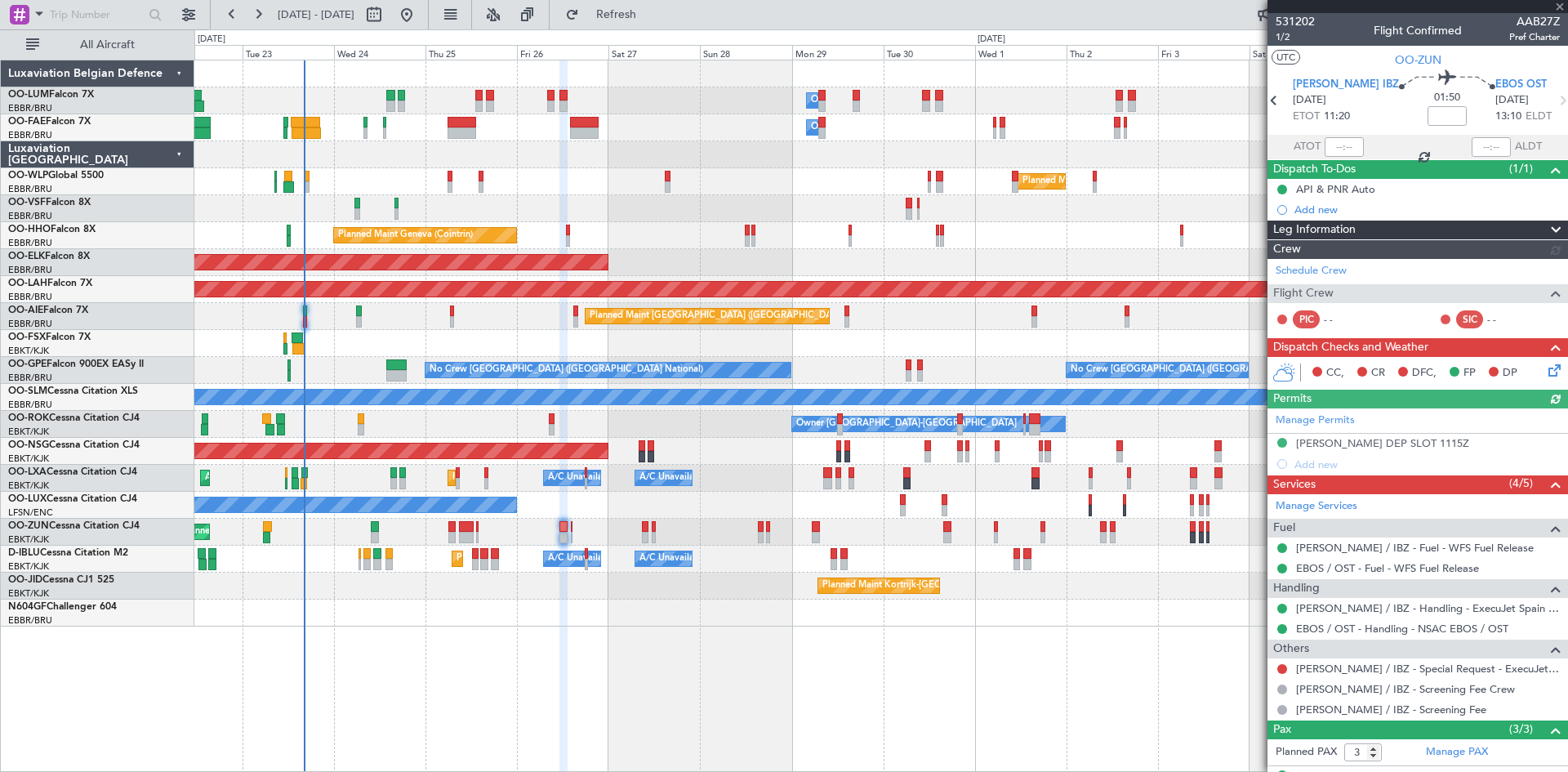
scroll to position [103, 0]
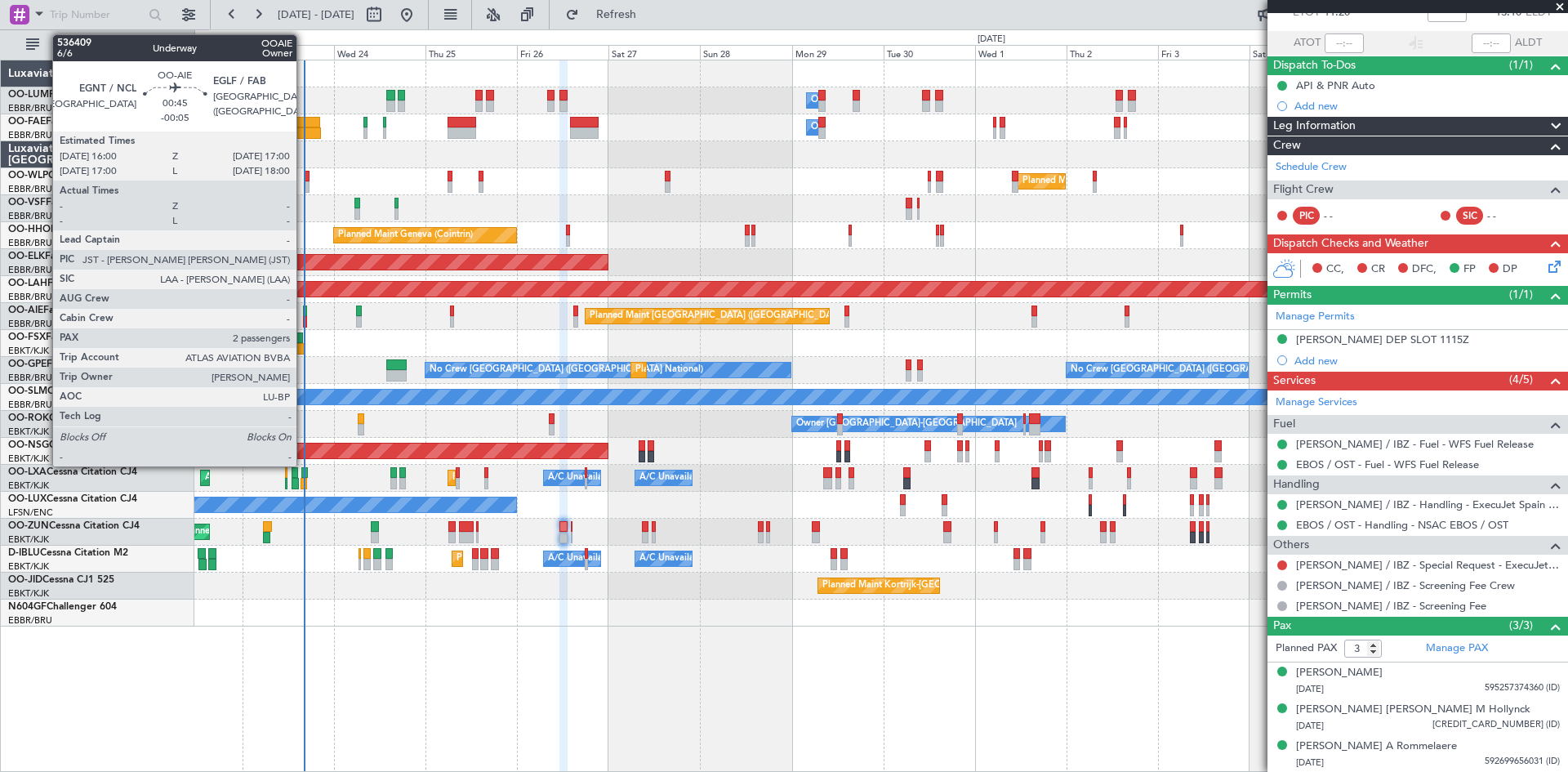
click at [304, 308] on div at bounding box center [305, 311] width 4 height 11
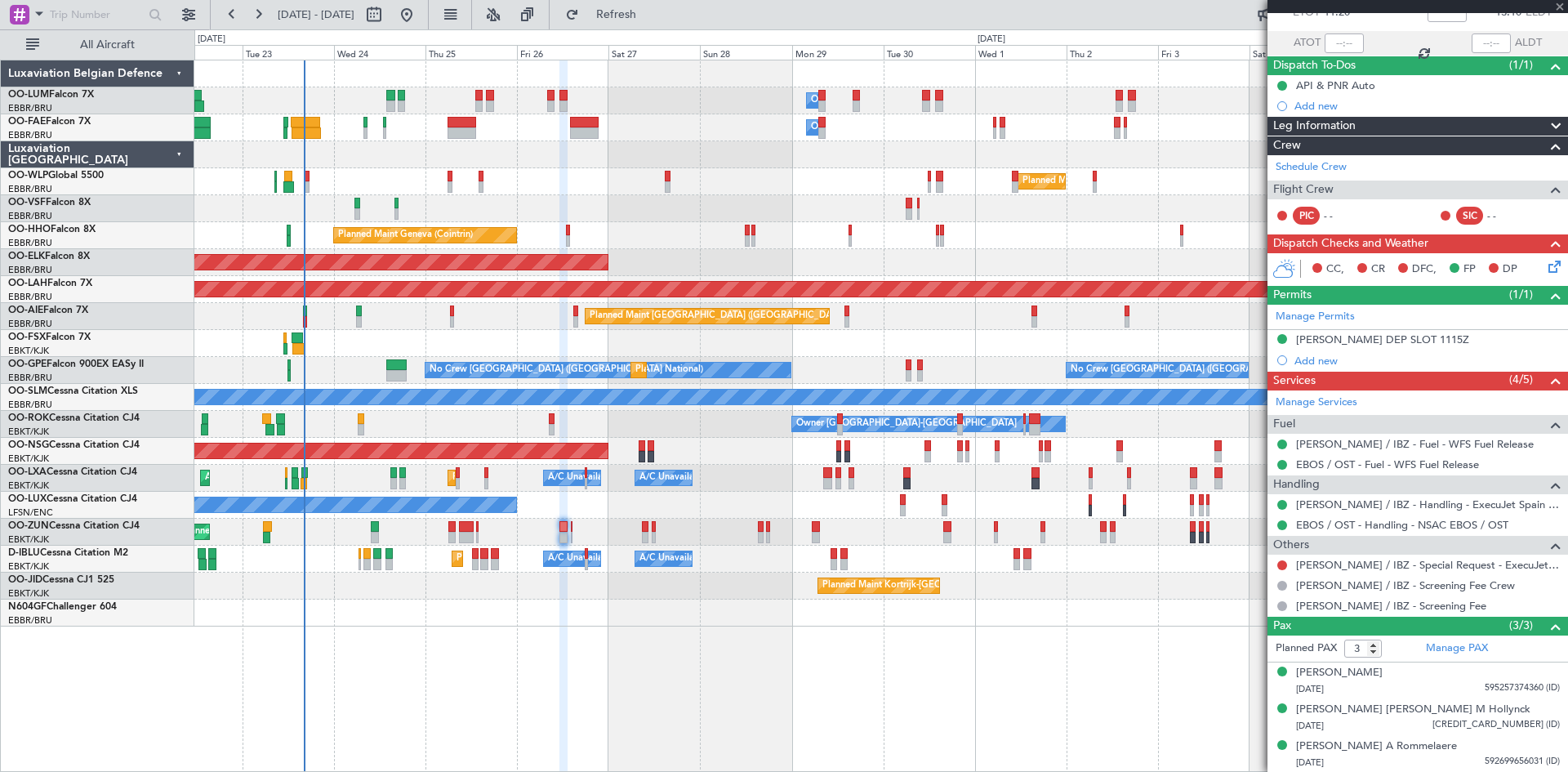
type input "-00:05"
type input "2"
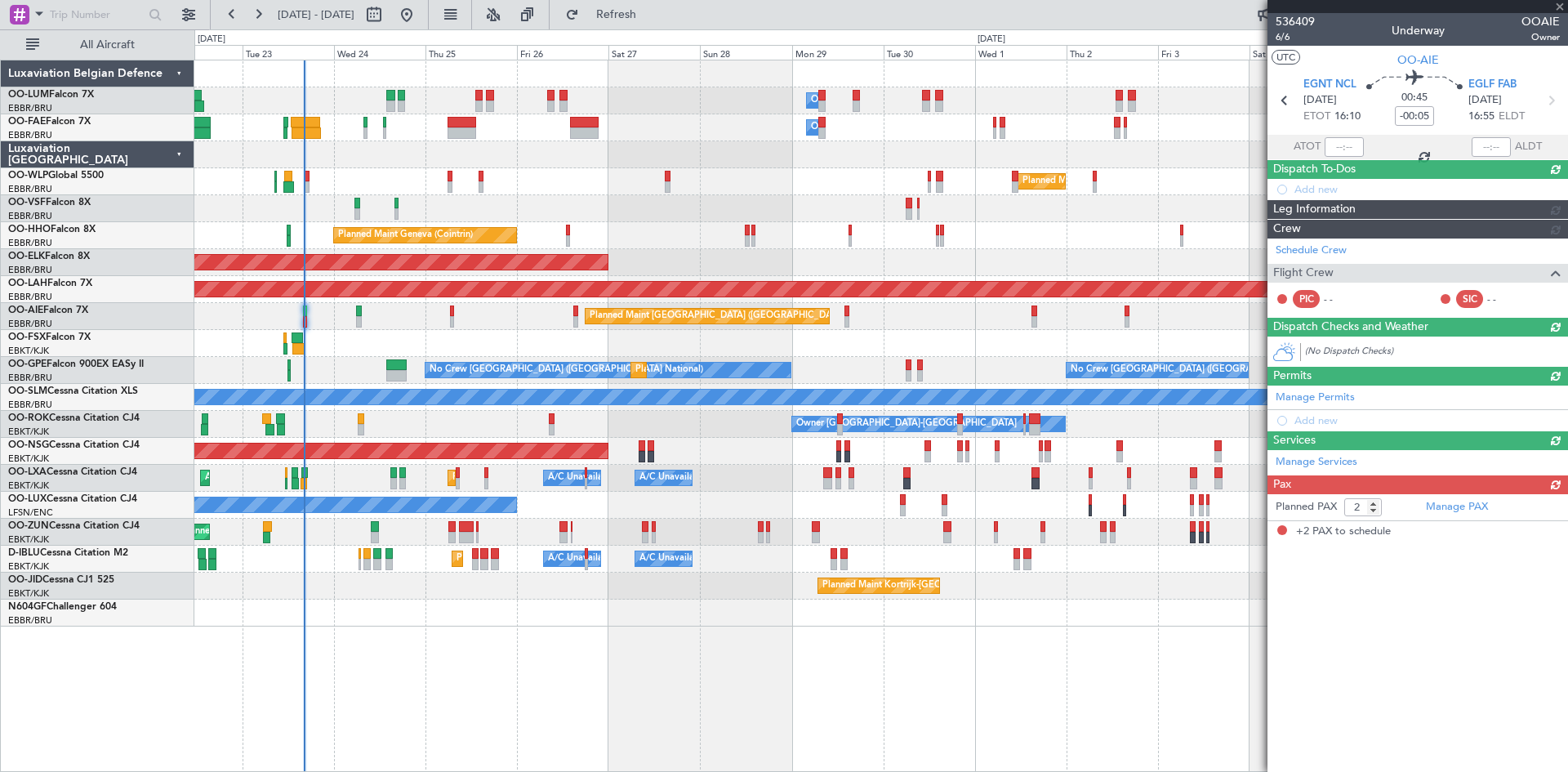
scroll to position [0, 0]
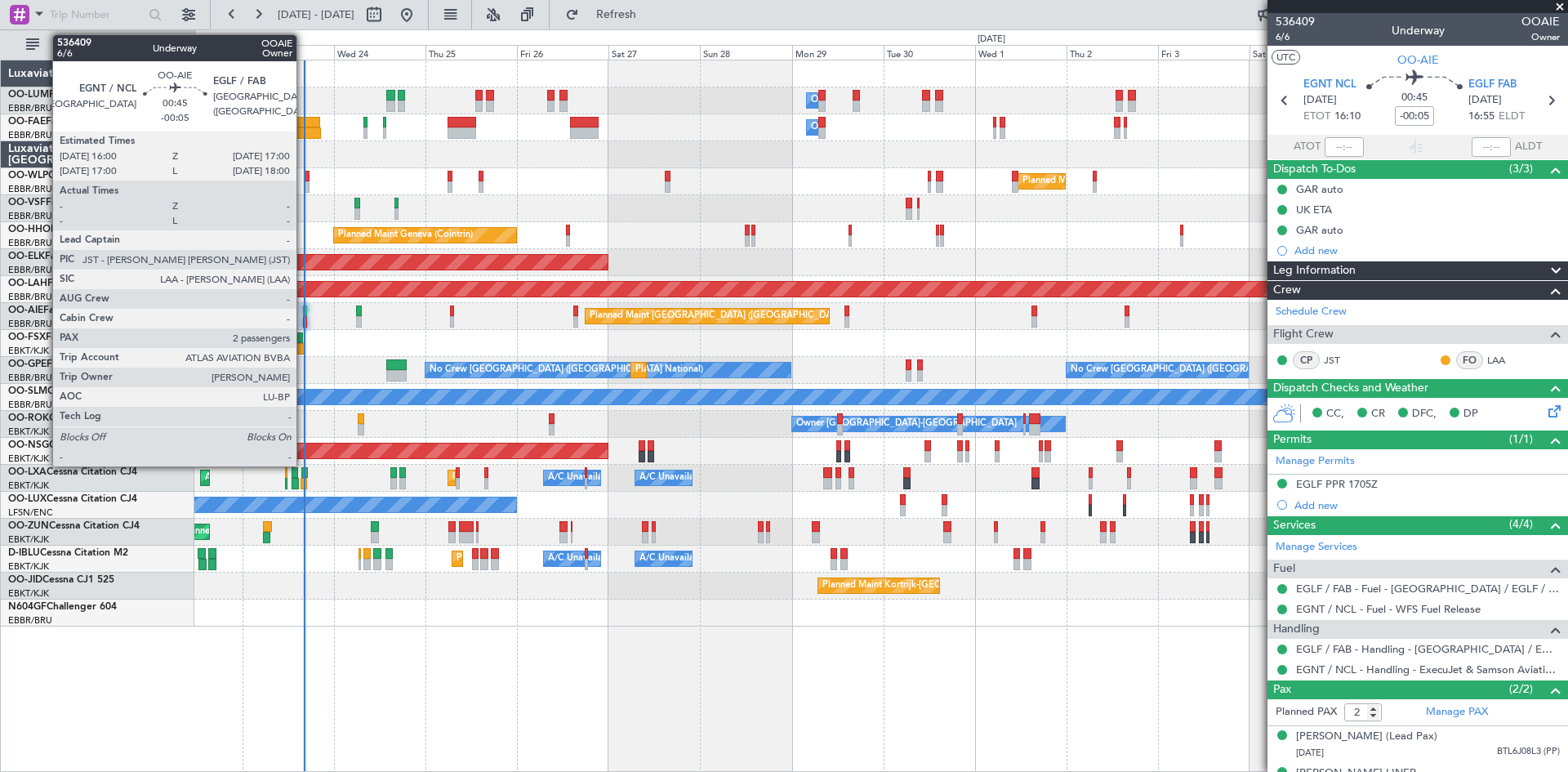
click at [304, 309] on div at bounding box center [305, 311] width 4 height 11
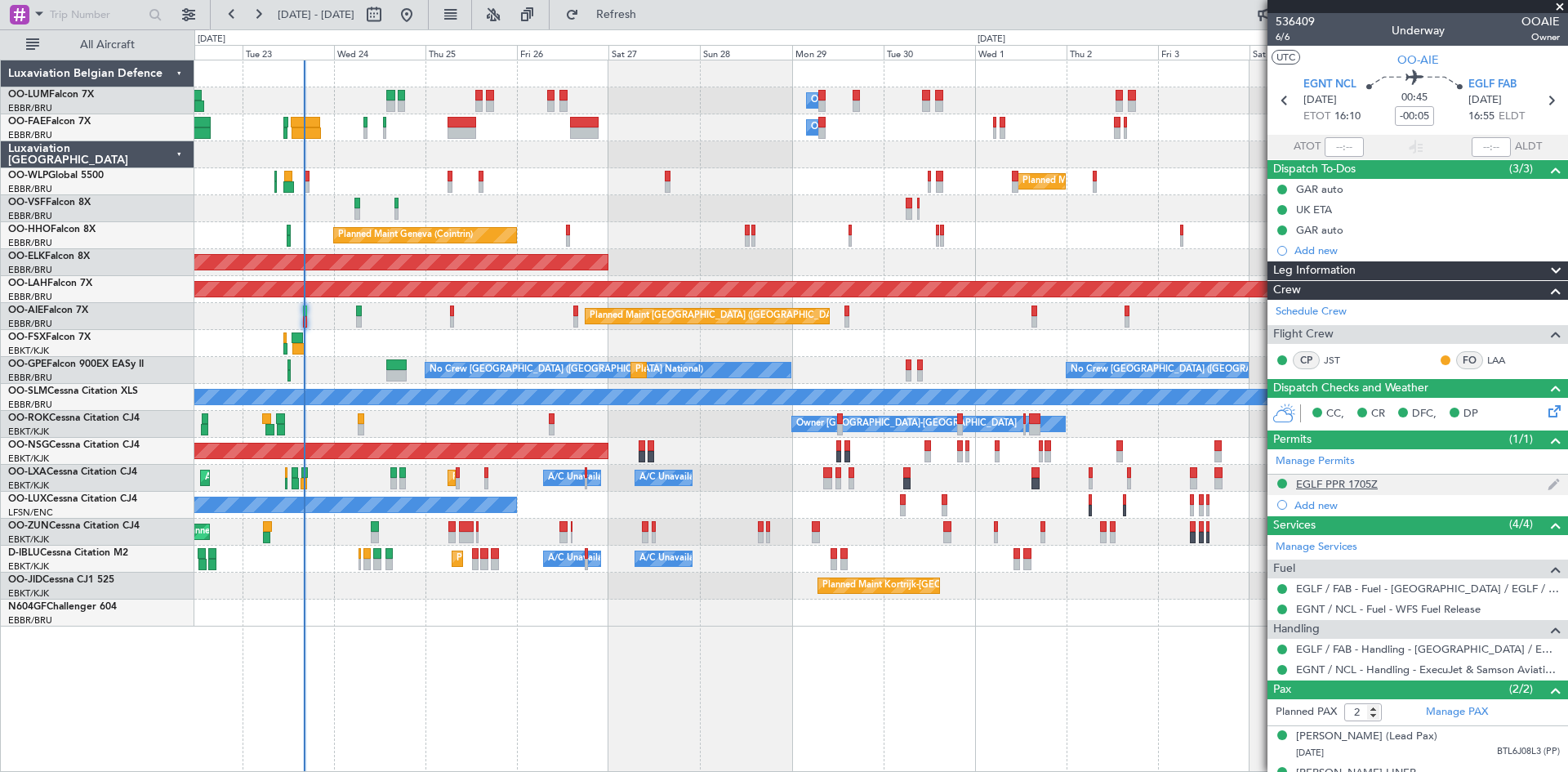
click at [1360, 481] on div "EGLF PPR 1705Z" at bounding box center [1337, 483] width 82 height 14
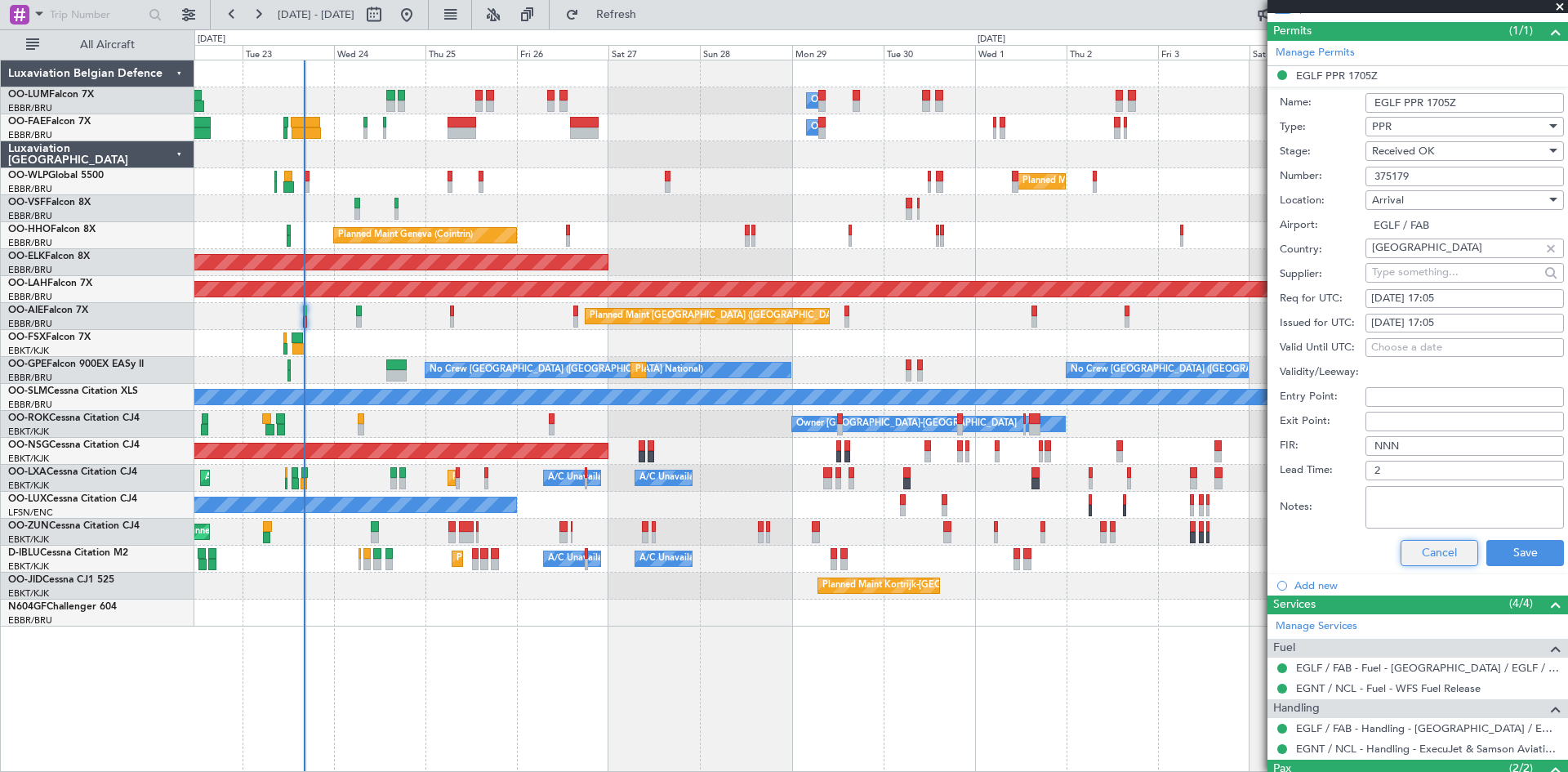
click at [1407, 554] on button "Cancel" at bounding box center [1439, 553] width 78 height 26
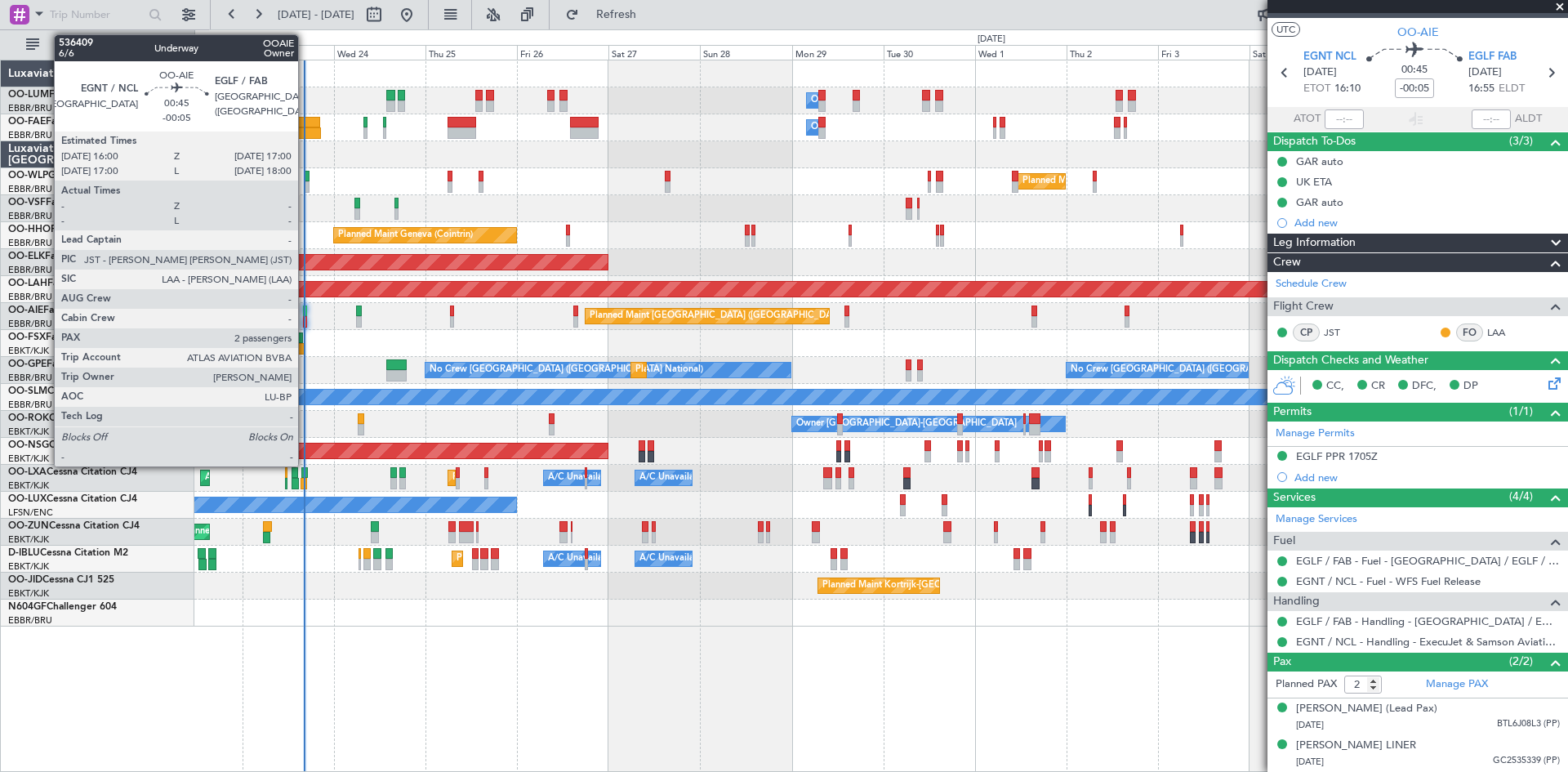
click at [306, 307] on div at bounding box center [305, 311] width 4 height 11
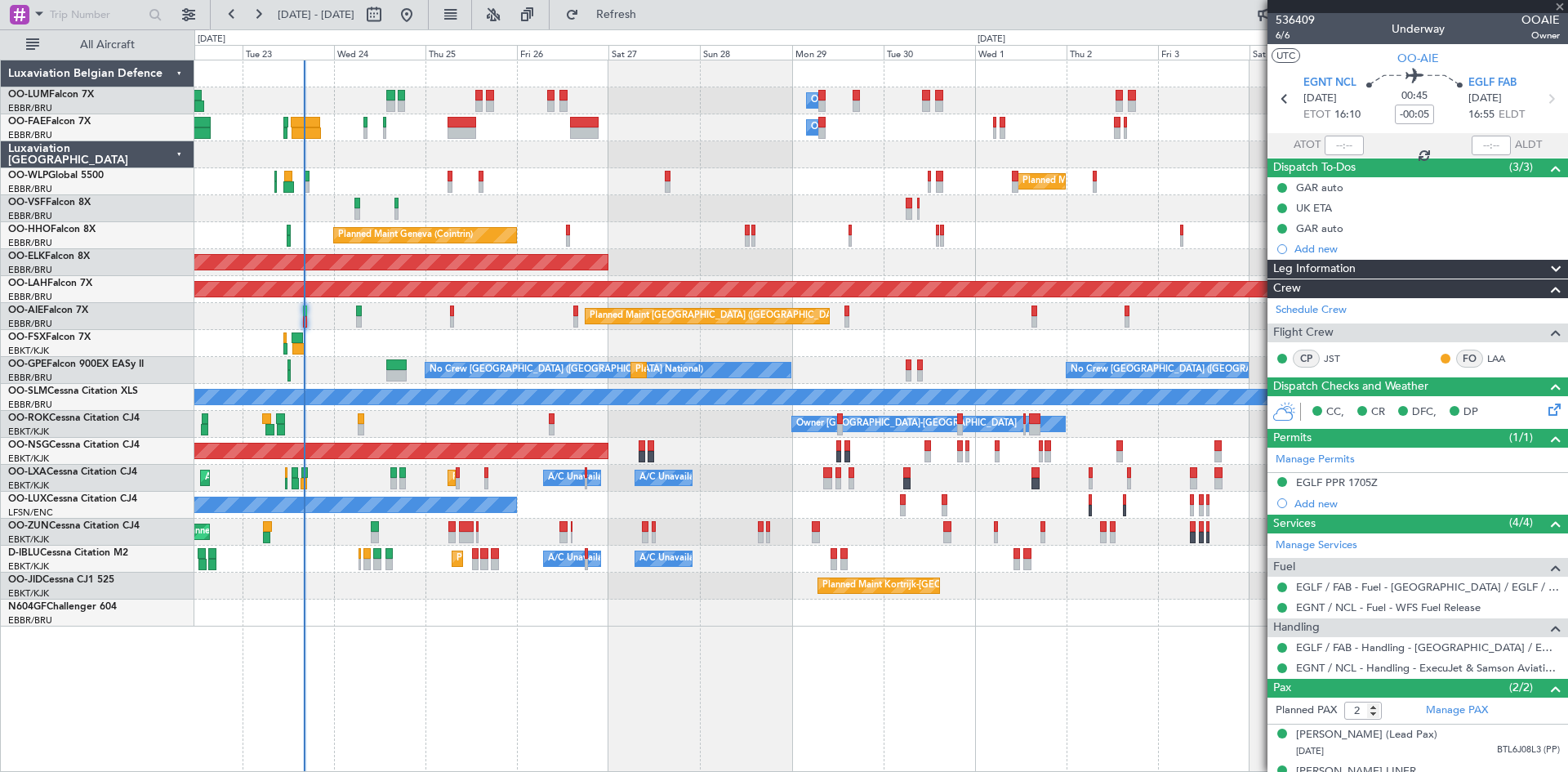
scroll to position [0, 0]
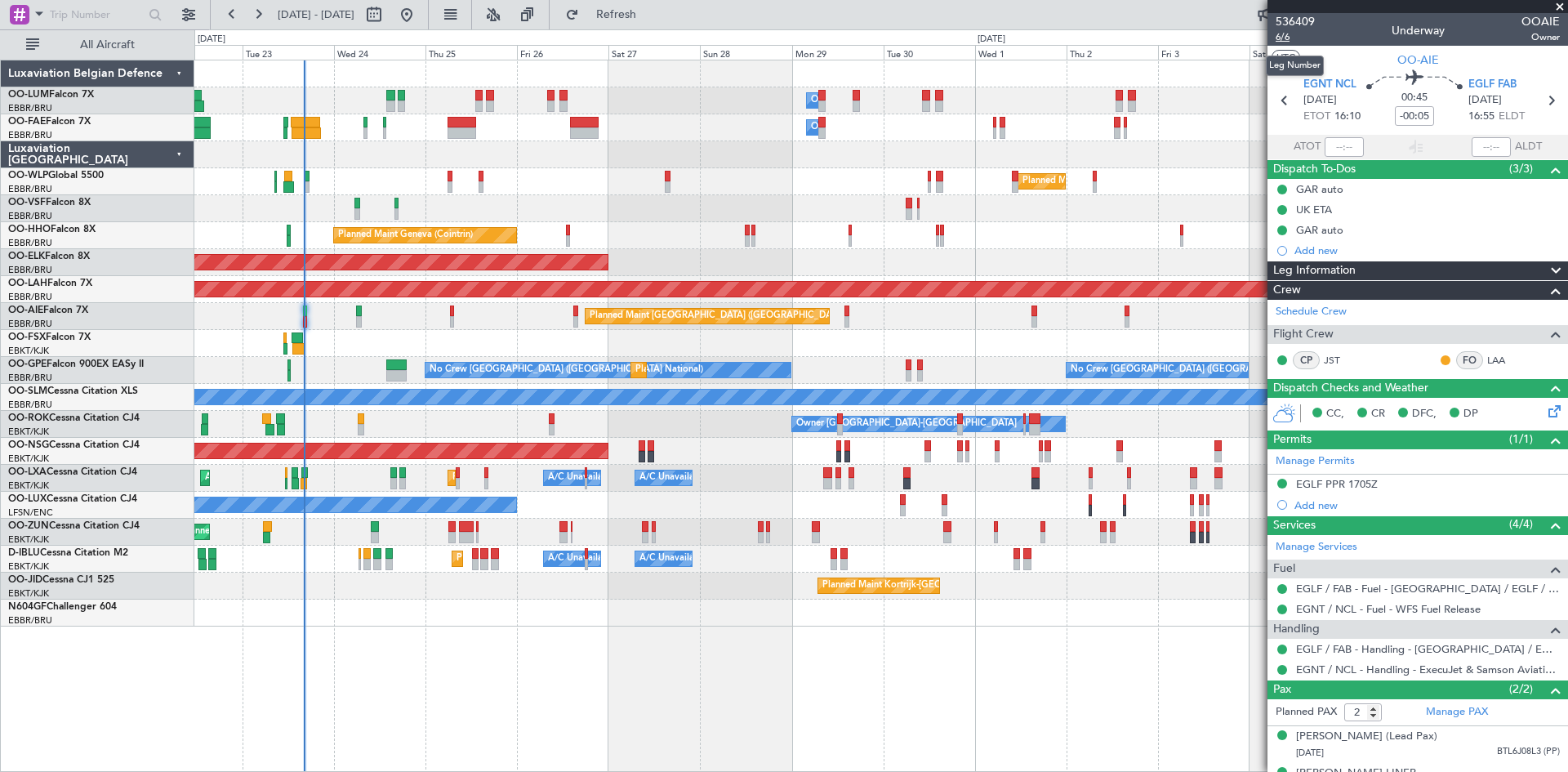
click at [1278, 39] on span "6/6" at bounding box center [1295, 37] width 39 height 14
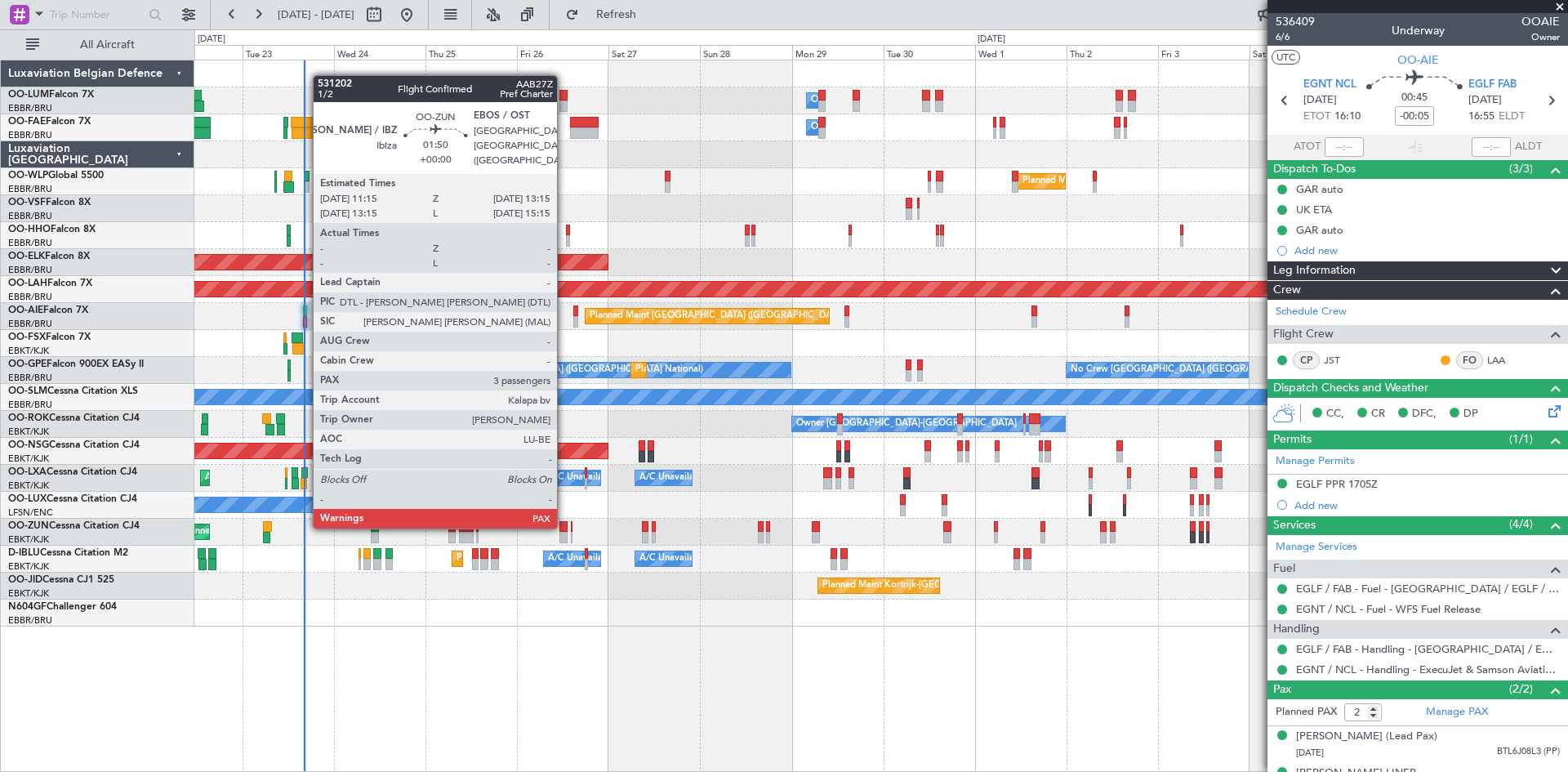
click at [564, 526] on div at bounding box center [563, 527] width 8 height 11
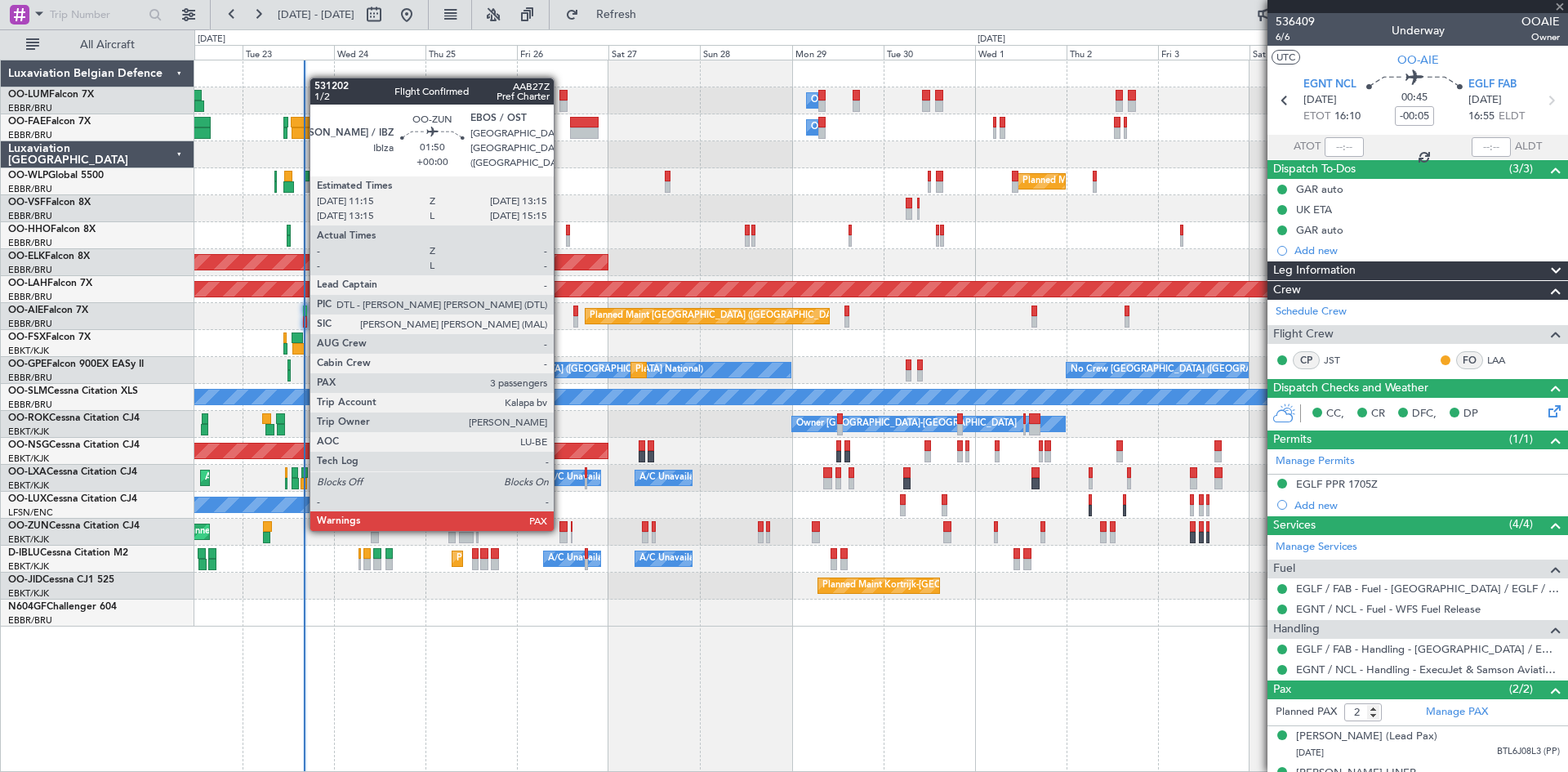
click at [561, 528] on div at bounding box center [563, 527] width 8 height 11
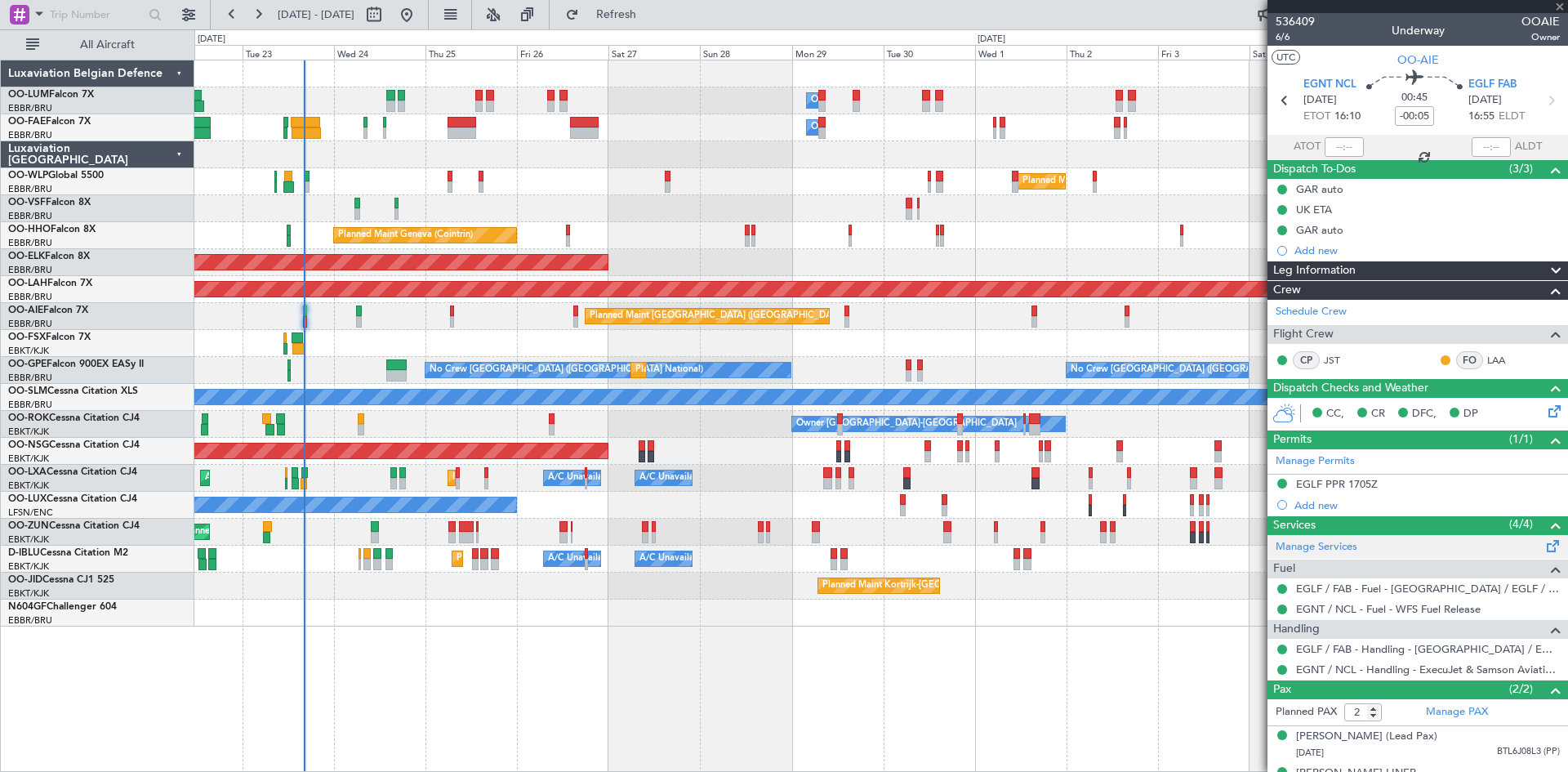
type input "3"
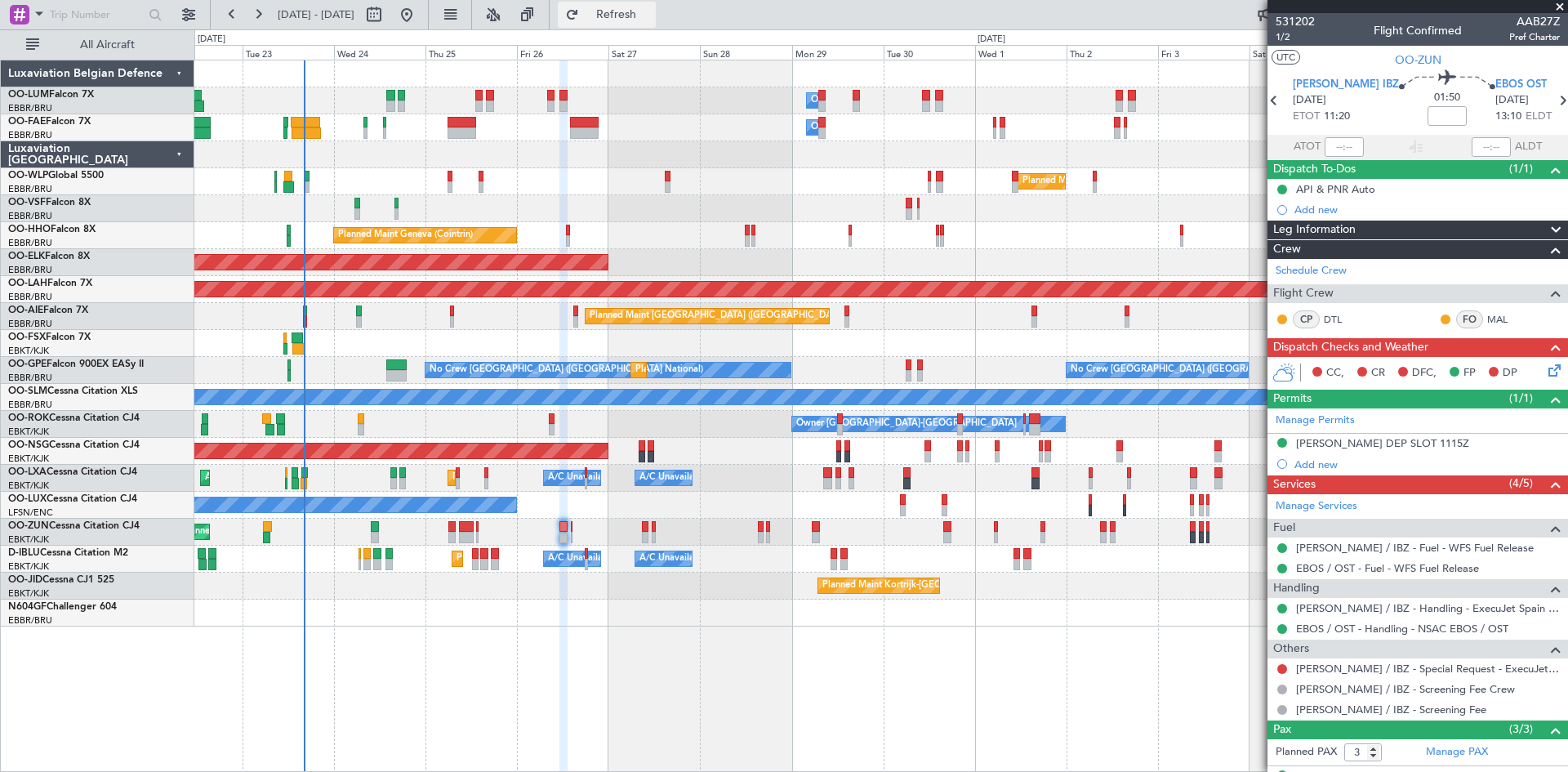
click at [656, 22] on button "Refresh" at bounding box center [606, 15] width 98 height 26
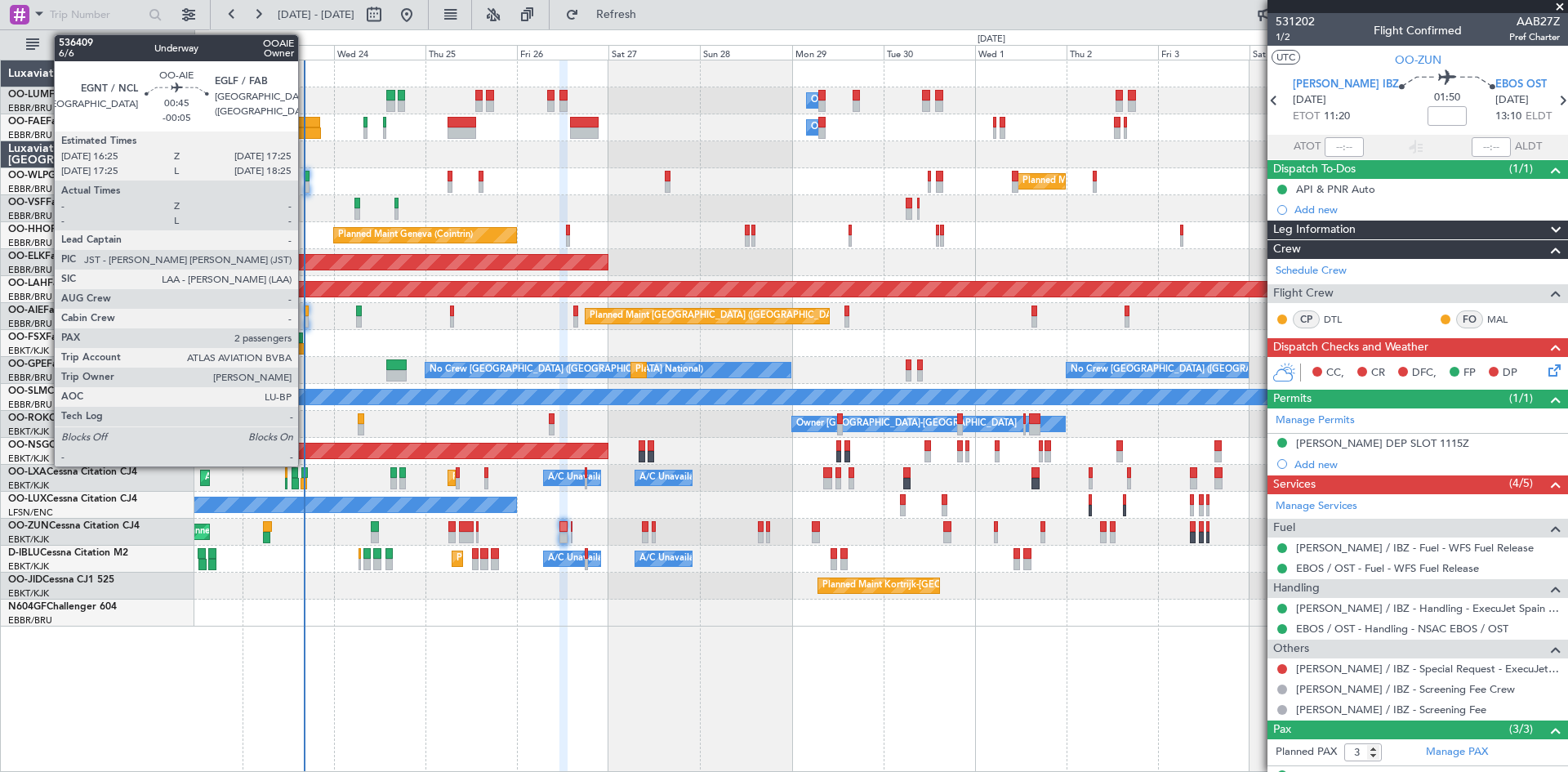
click at [306, 311] on div at bounding box center [306, 311] width 4 height 11
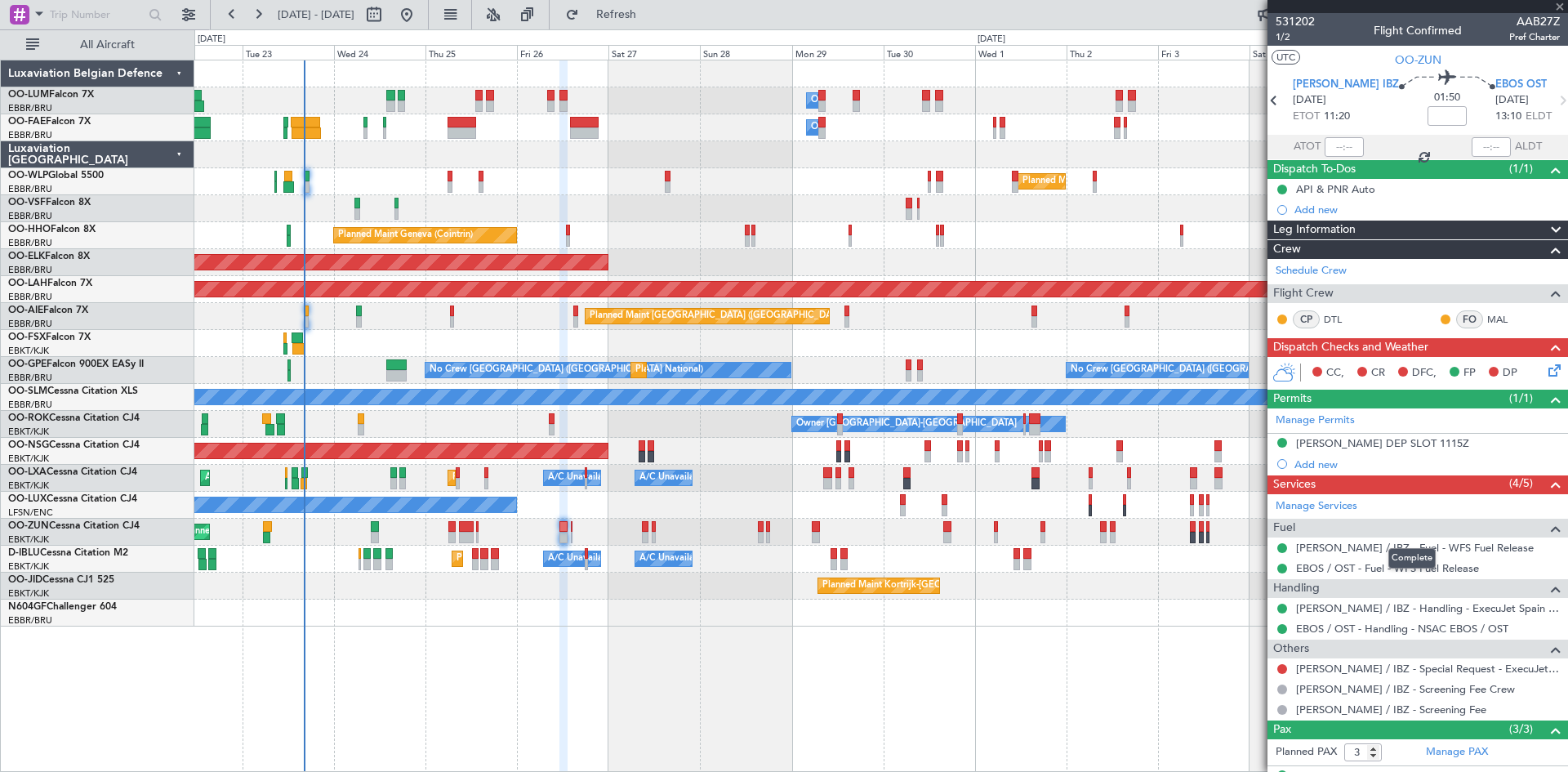
type input "-00:05"
type input "2"
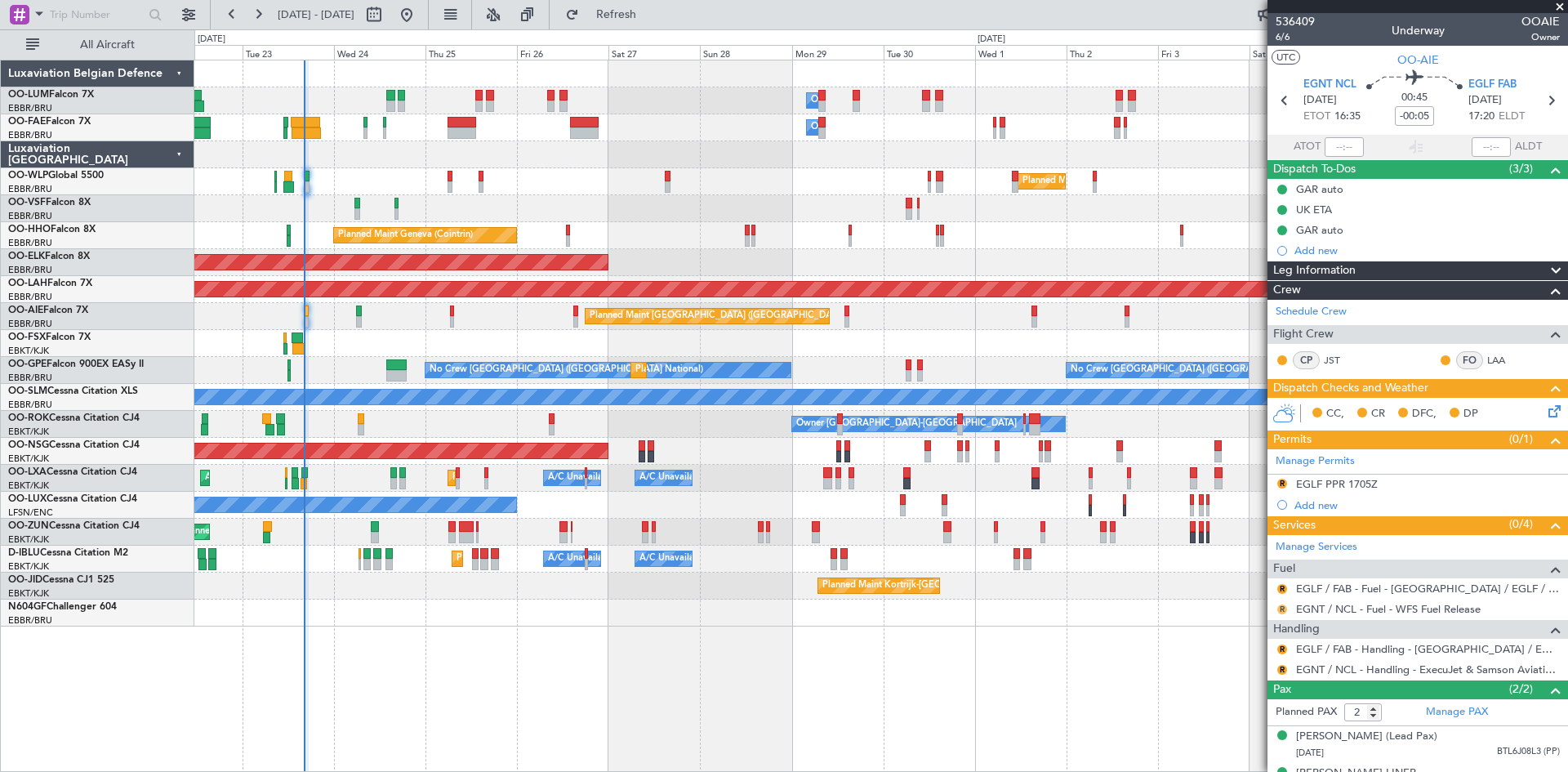
click at [1280, 607] on button "R" at bounding box center [1282, 609] width 9 height 9
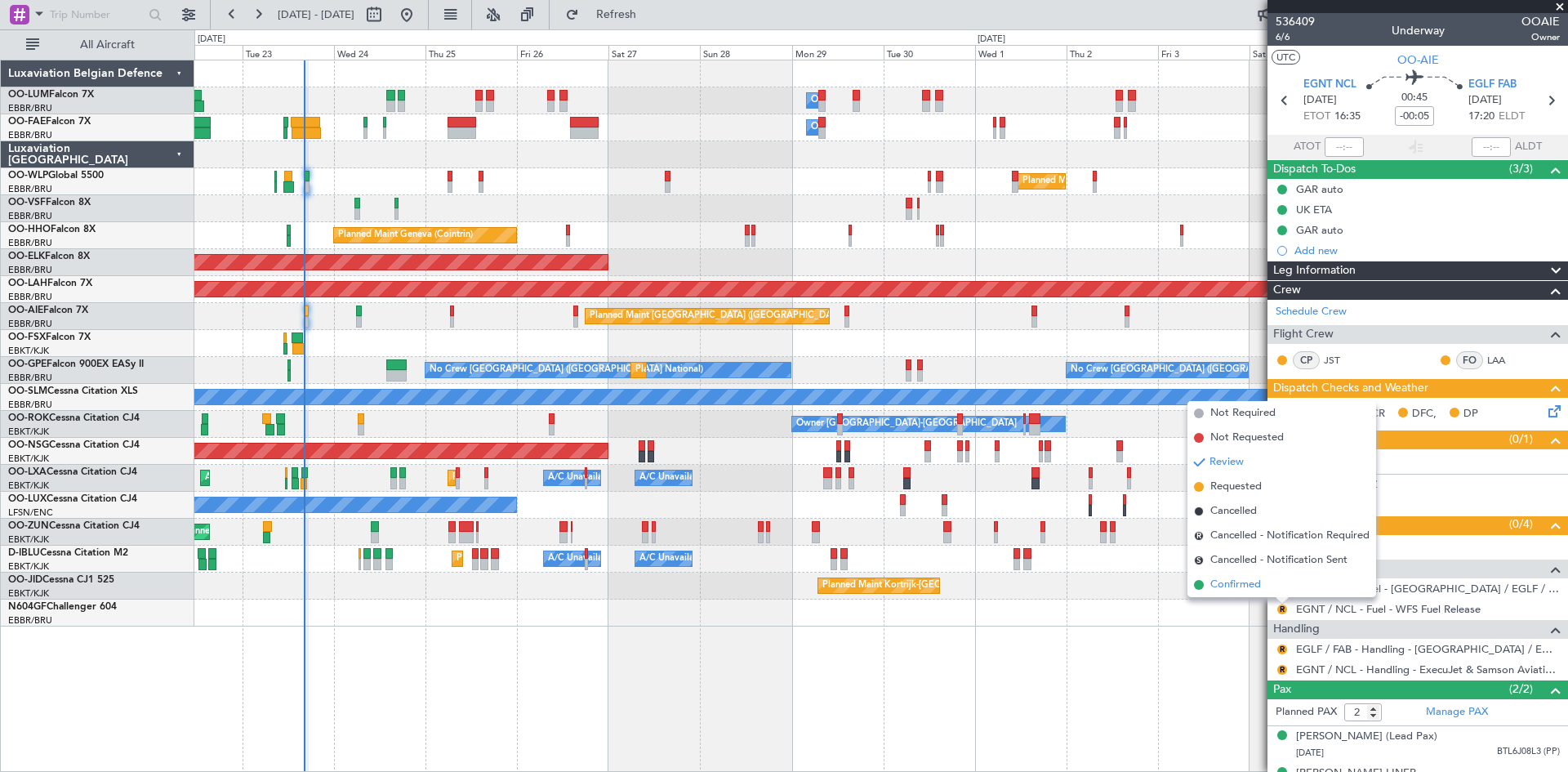
click at [1251, 582] on span "Confirmed" at bounding box center [1235, 584] width 51 height 16
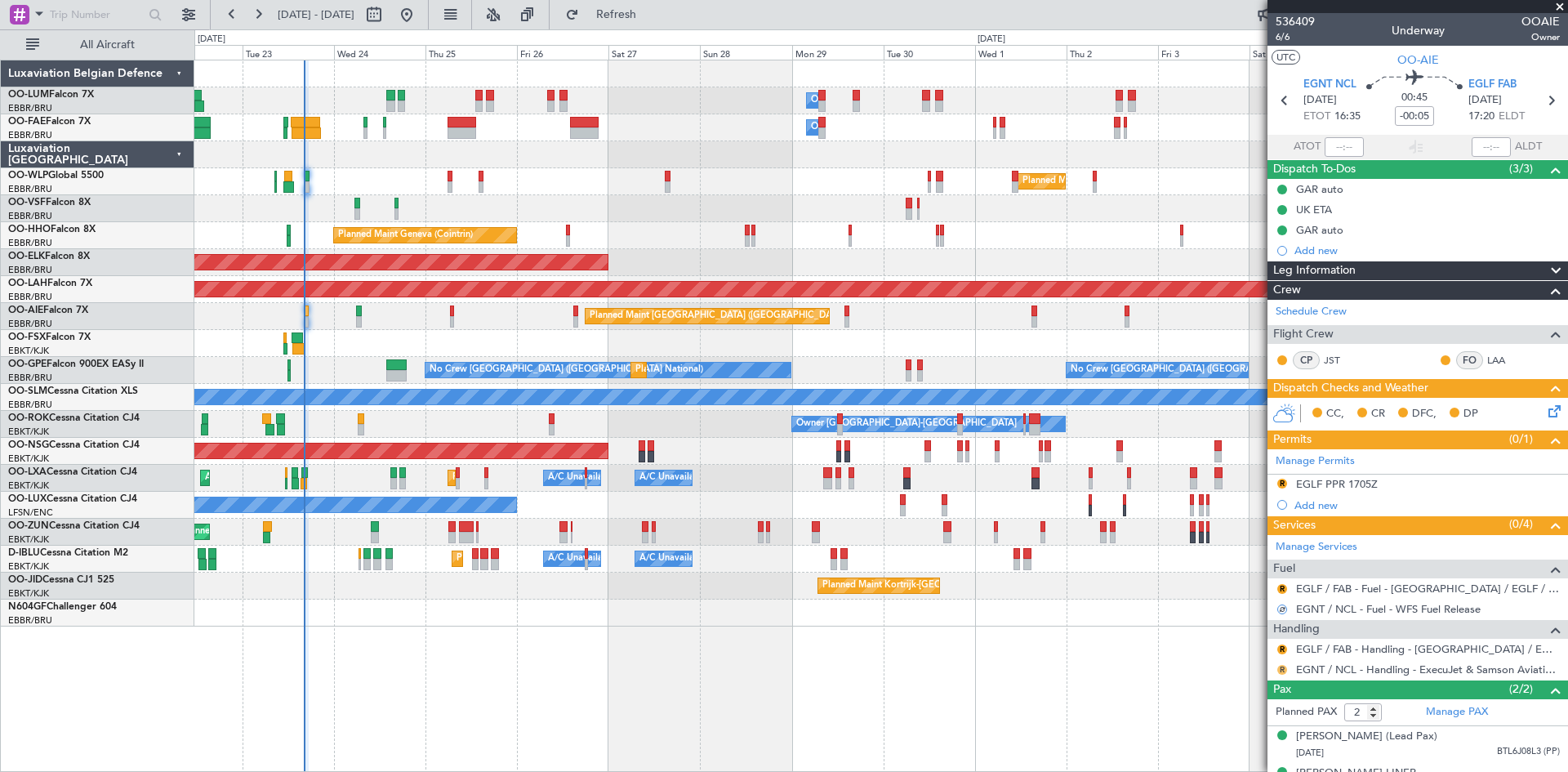
click at [1284, 668] on button "R" at bounding box center [1282, 670] width 9 height 9
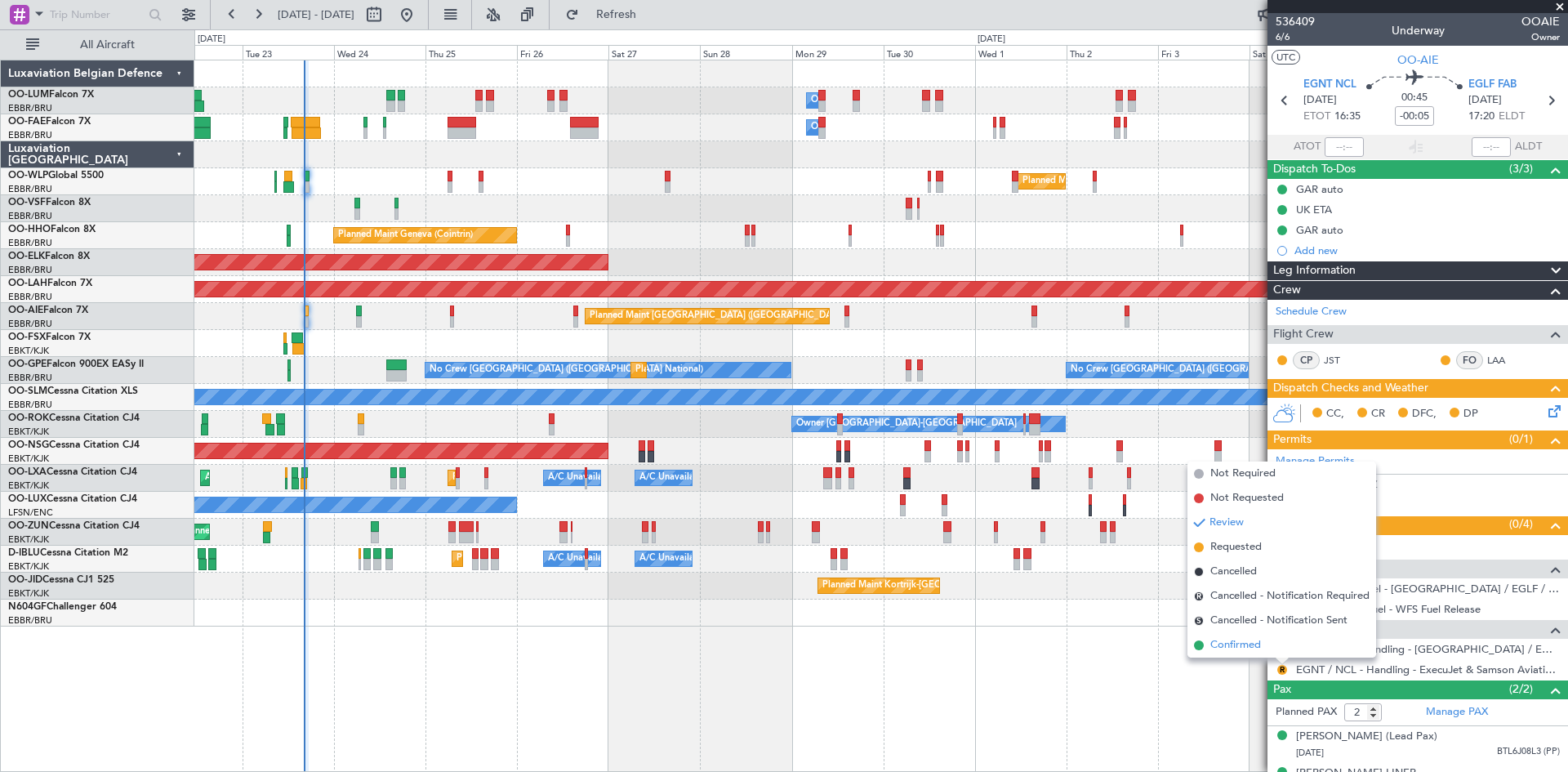
click at [1260, 650] on span "Confirmed" at bounding box center [1235, 645] width 51 height 16
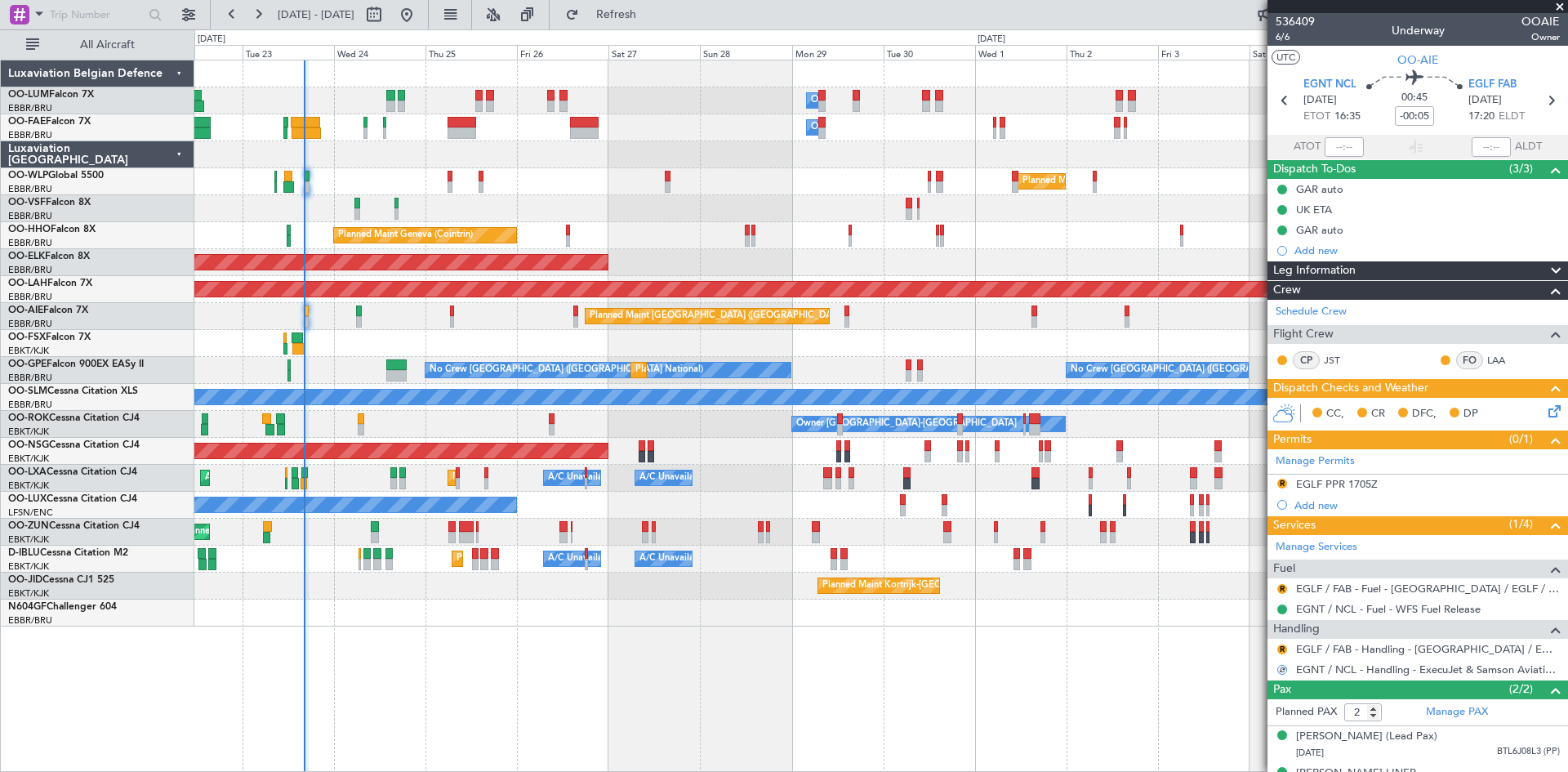
click at [1545, 409] on icon at bounding box center [1552, 408] width 13 height 13
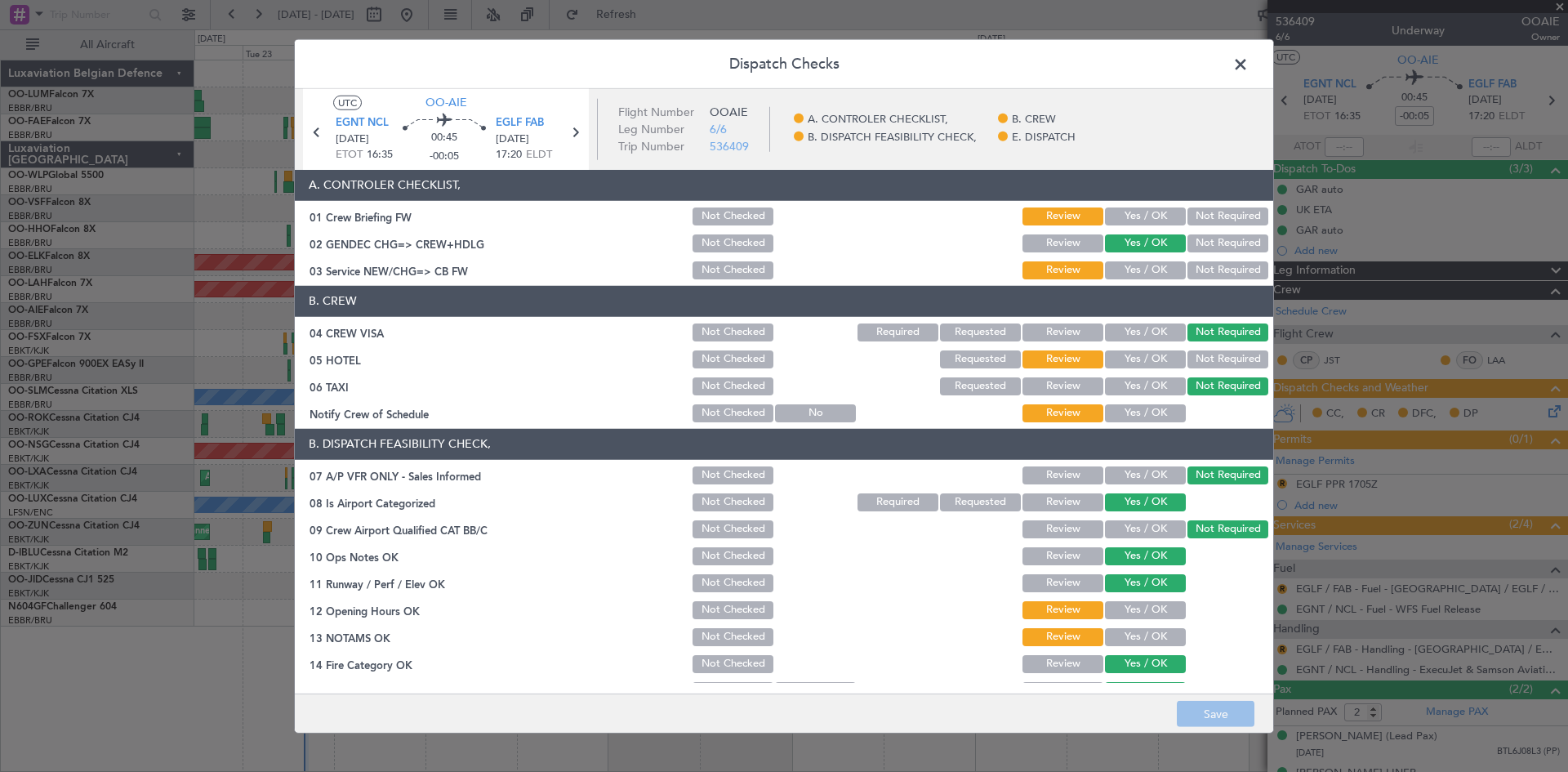
click at [1135, 213] on button "Yes / OK" at bounding box center [1145, 216] width 81 height 18
click at [1128, 274] on button "Yes / OK" at bounding box center [1145, 270] width 81 height 18
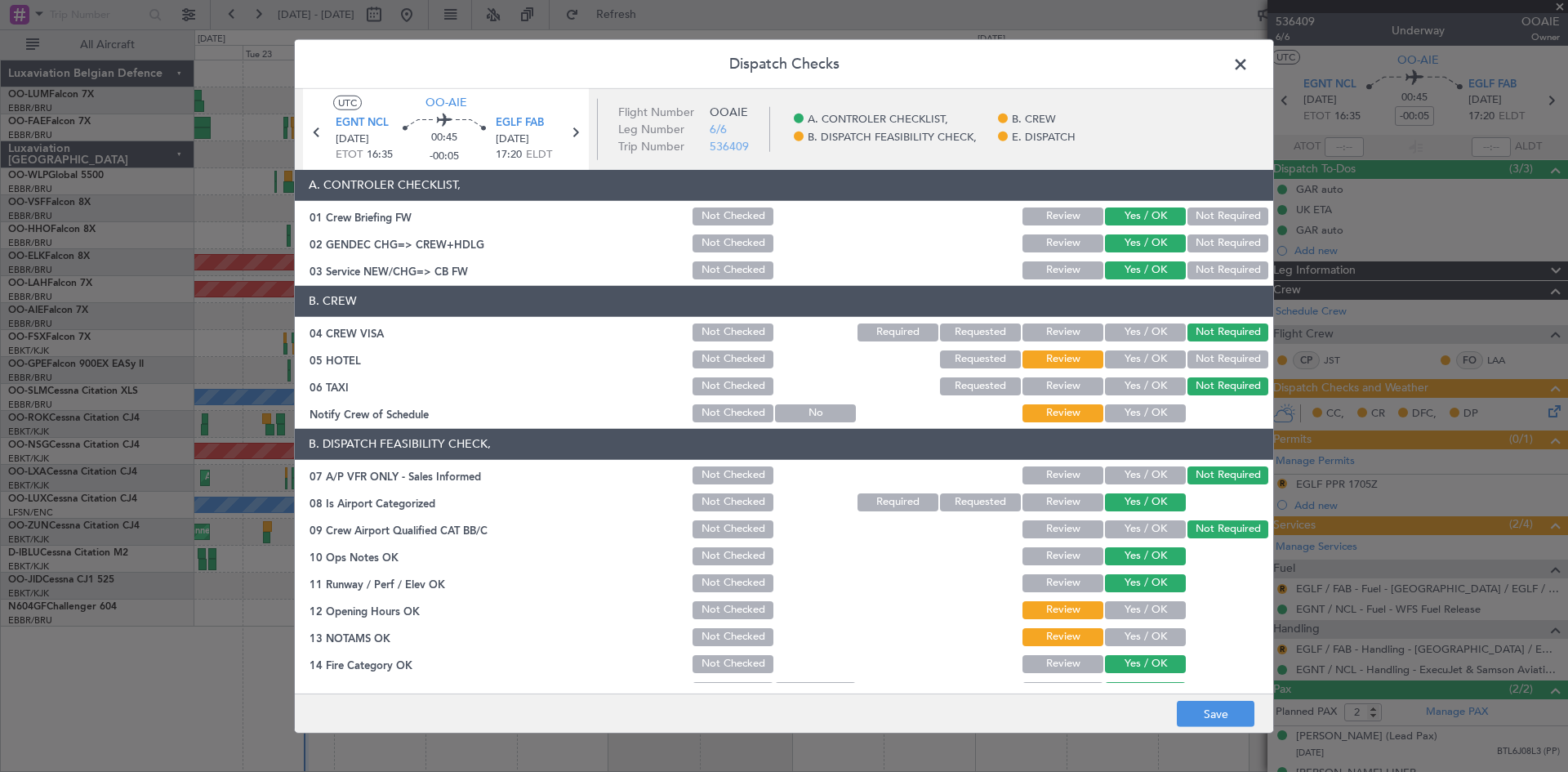
click at [1195, 361] on button "Not Required" at bounding box center [1228, 359] width 81 height 18
click at [1105, 414] on button "Yes / OK" at bounding box center [1145, 413] width 81 height 18
click at [1125, 607] on button "Yes / OK" at bounding box center [1145, 609] width 81 height 18
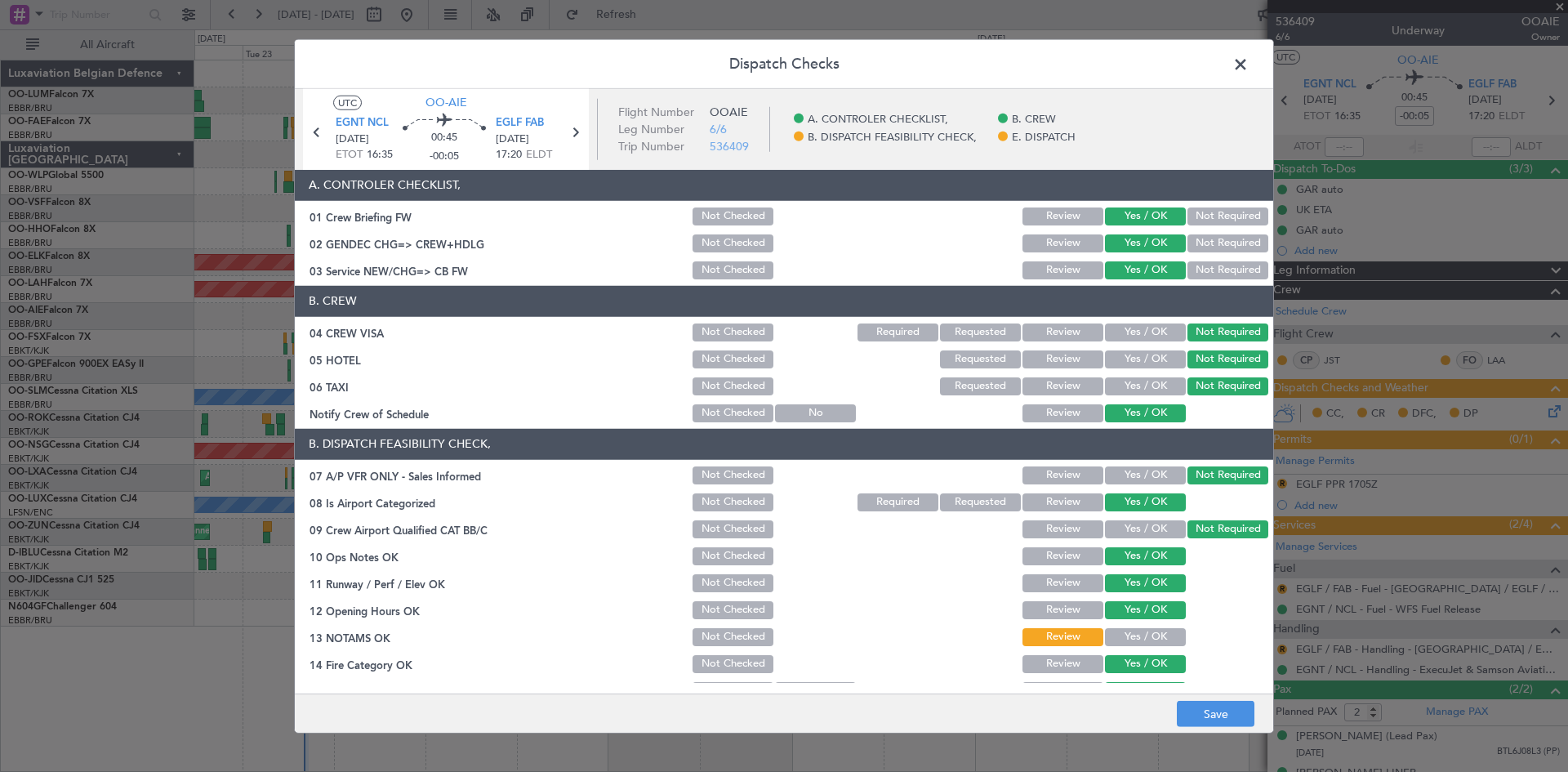
click at [1125, 630] on button "Yes / OK" at bounding box center [1145, 637] width 81 height 18
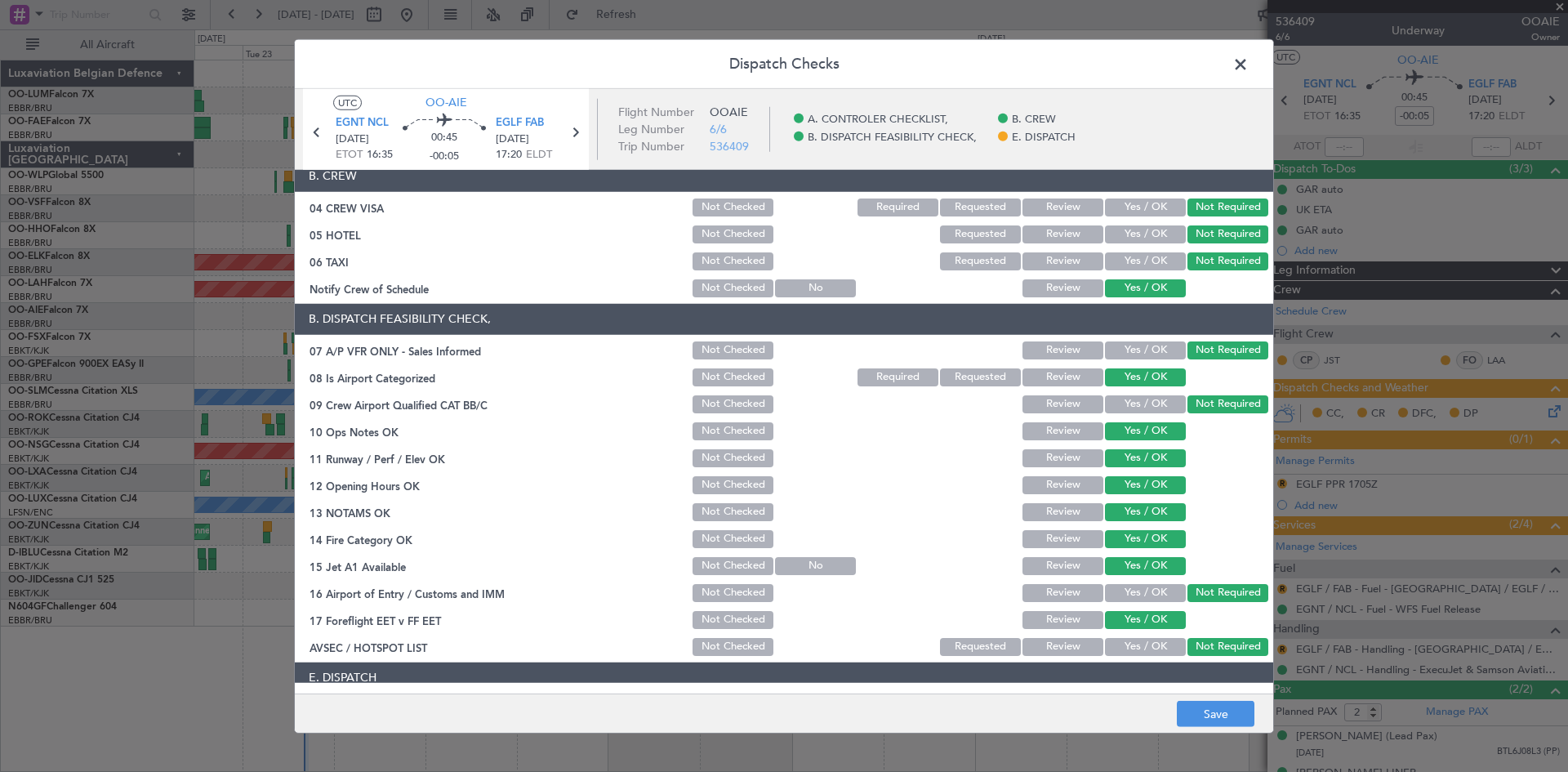
scroll to position [246, 0]
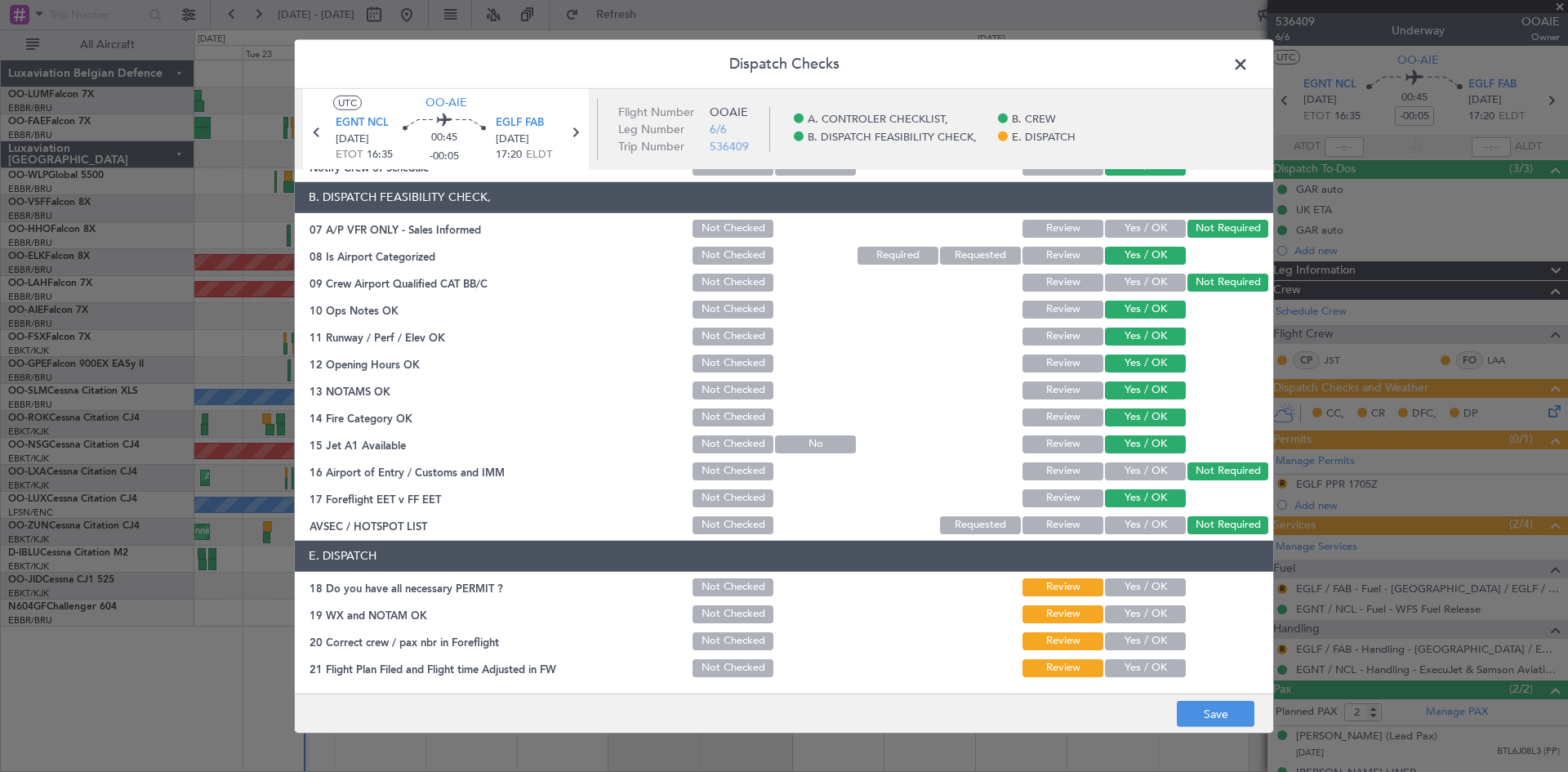
click at [1130, 594] on button "Yes / OK" at bounding box center [1145, 587] width 81 height 18
click at [1137, 621] on button "Yes / OK" at bounding box center [1145, 614] width 81 height 18
click at [1136, 638] on button "Yes / OK" at bounding box center [1145, 640] width 81 height 18
click at [1141, 670] on button "Yes / OK" at bounding box center [1145, 668] width 81 height 18
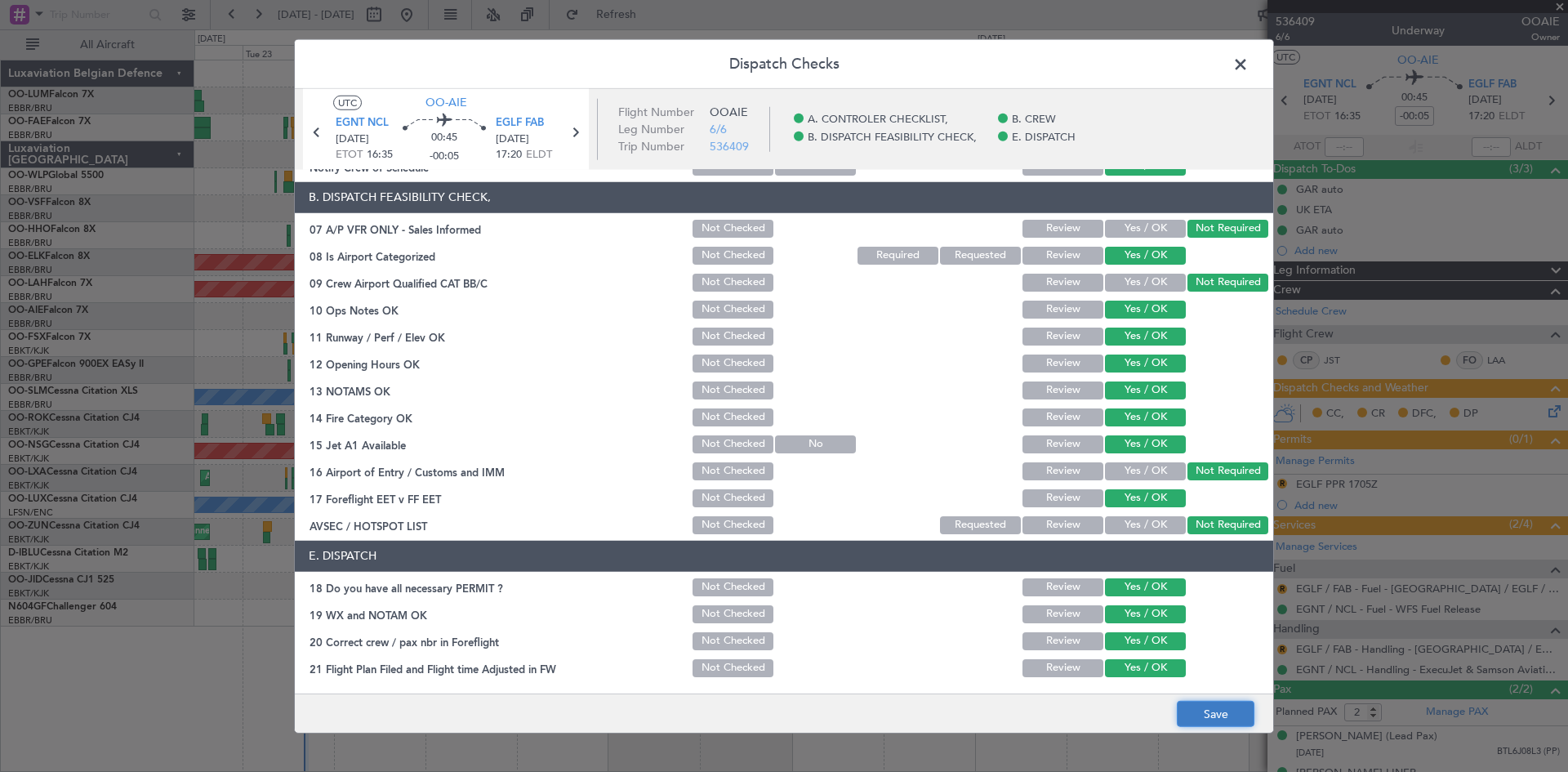
click at [1200, 706] on button "Save" at bounding box center [1215, 714] width 78 height 26
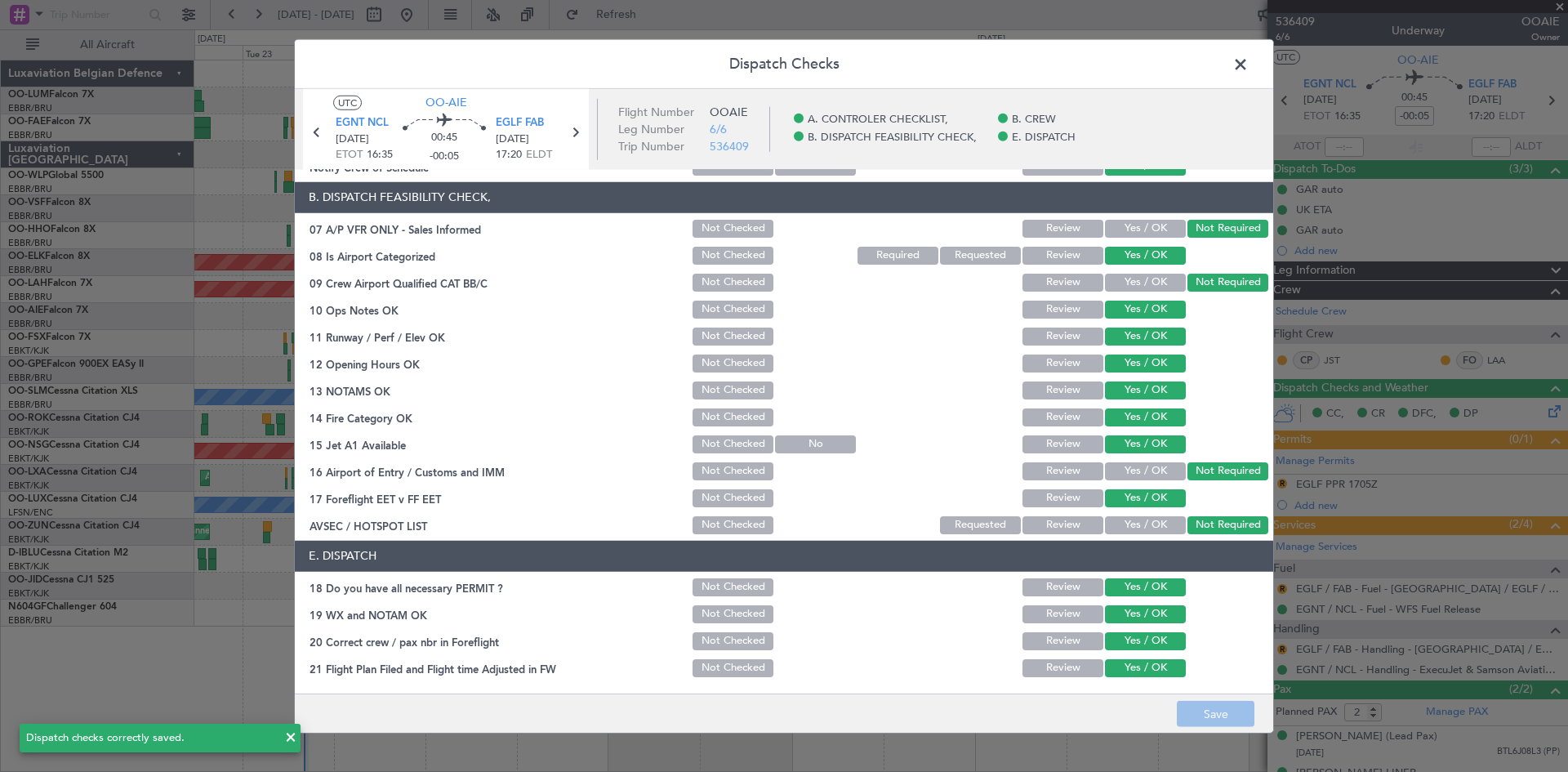
click at [1248, 66] on span at bounding box center [1248, 68] width 0 height 33
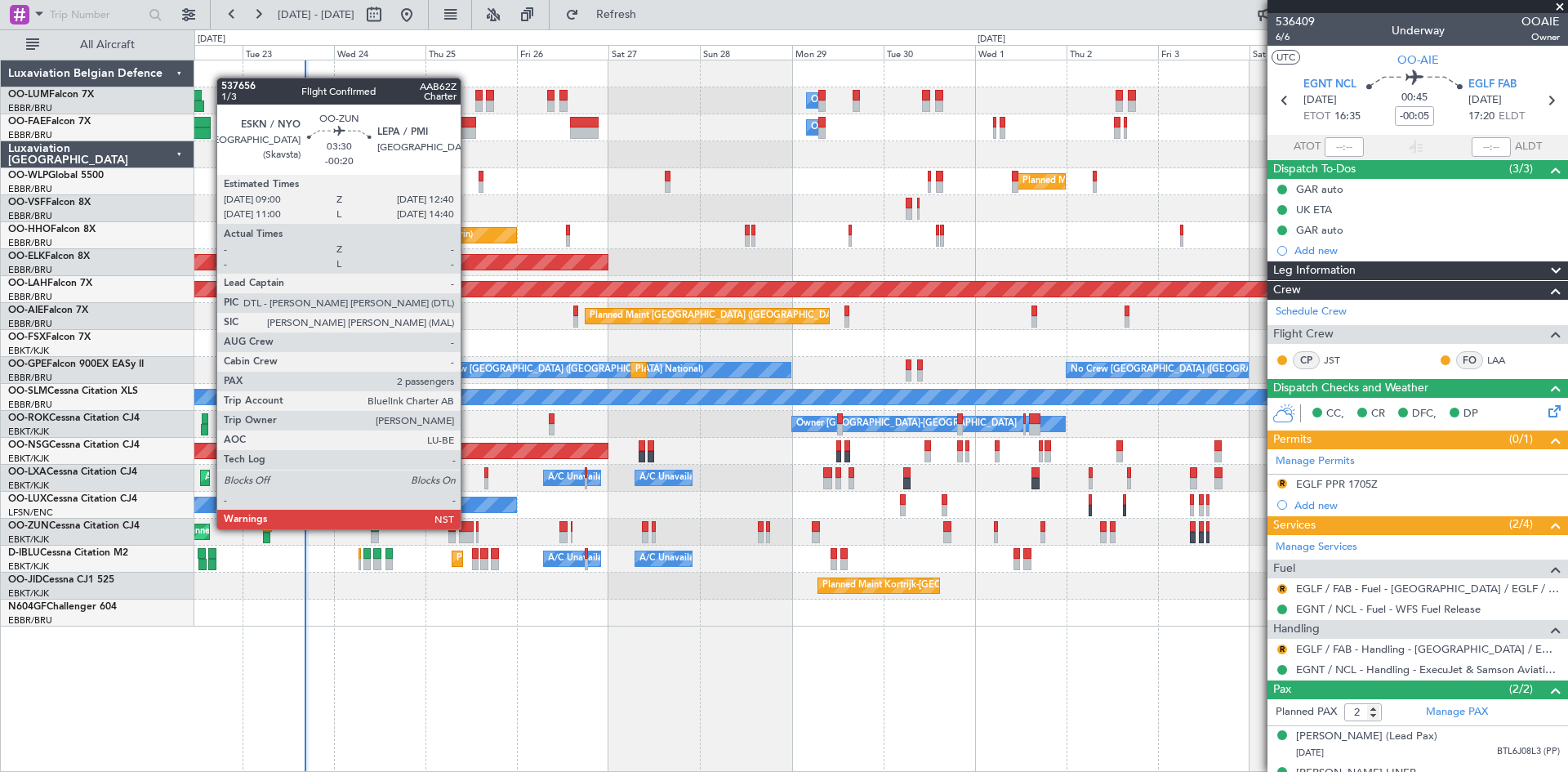
click at [468, 528] on div at bounding box center [466, 527] width 15 height 11
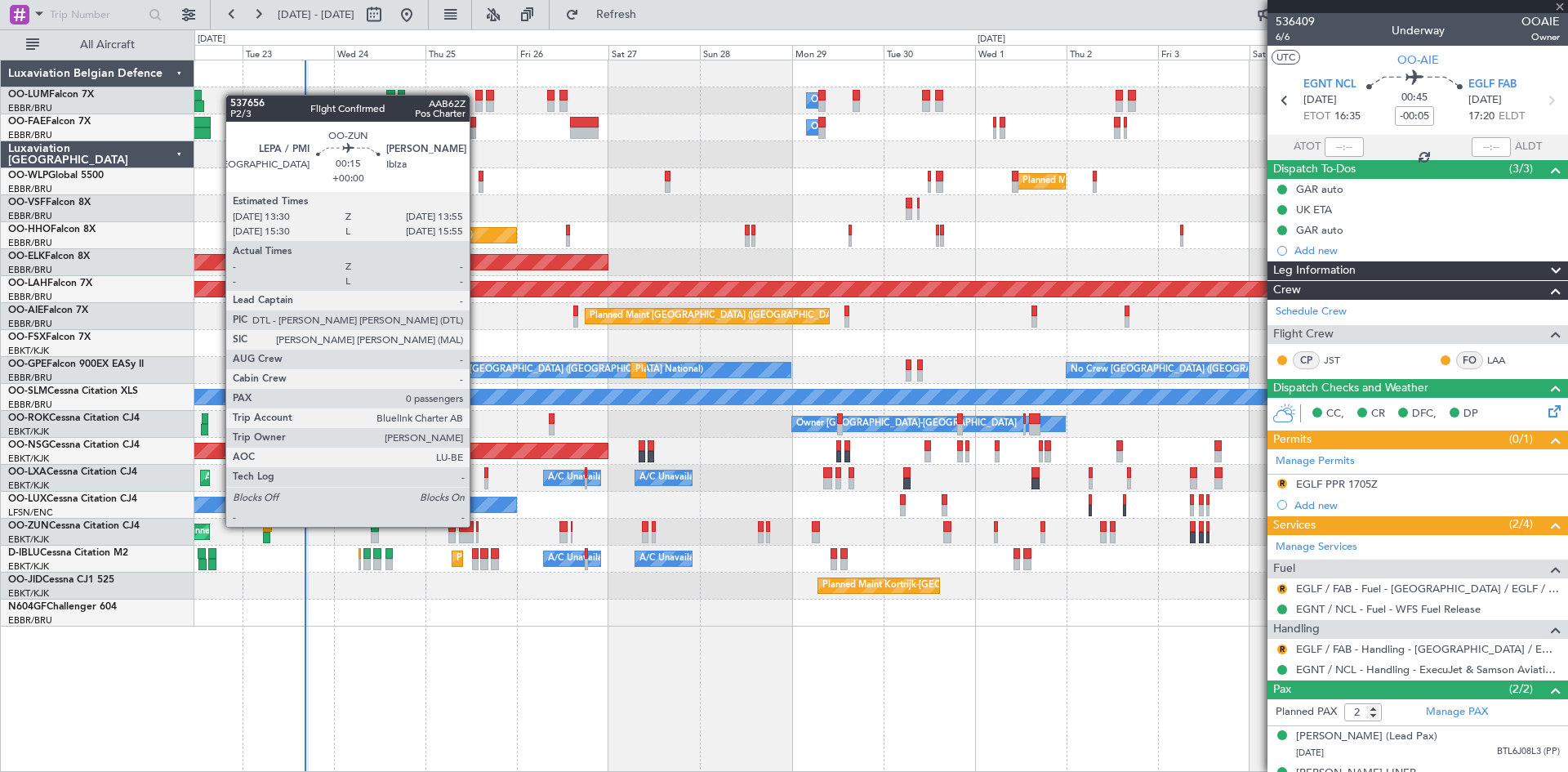
type input "-00:20"
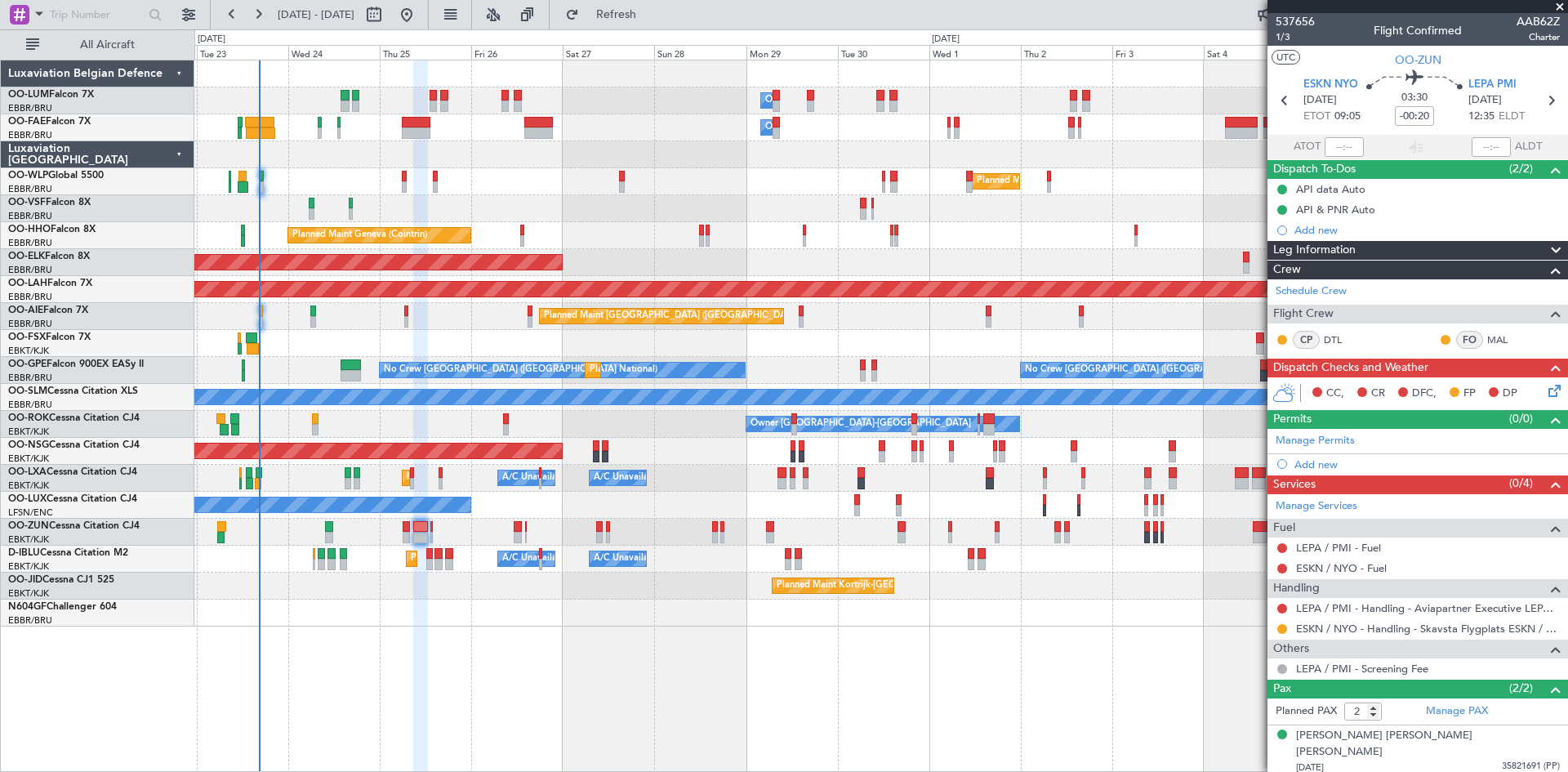
click at [986, 625] on div at bounding box center [881, 613] width 1372 height 27
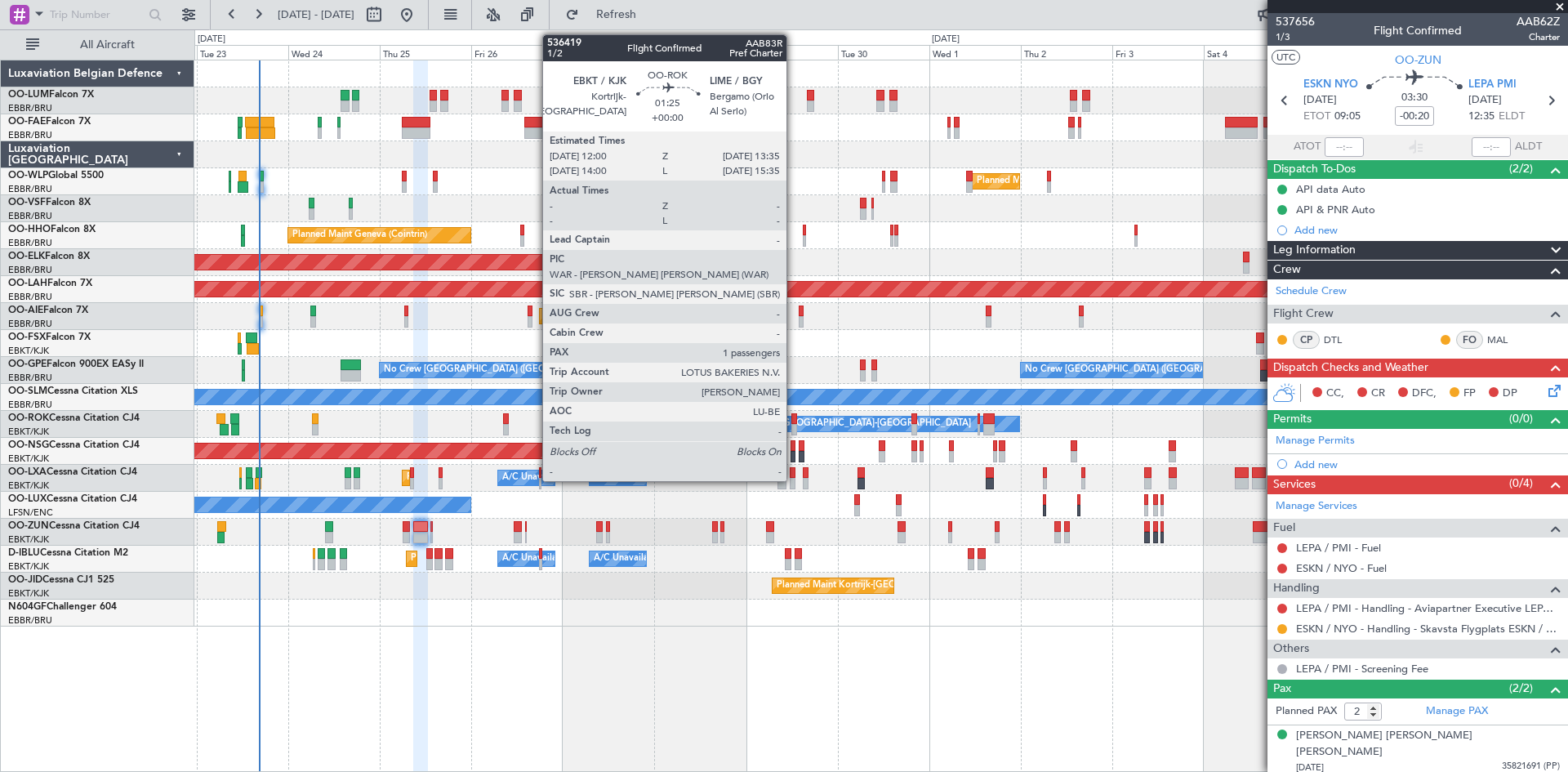
click at [793, 428] on div at bounding box center [794, 430] width 7 height 11
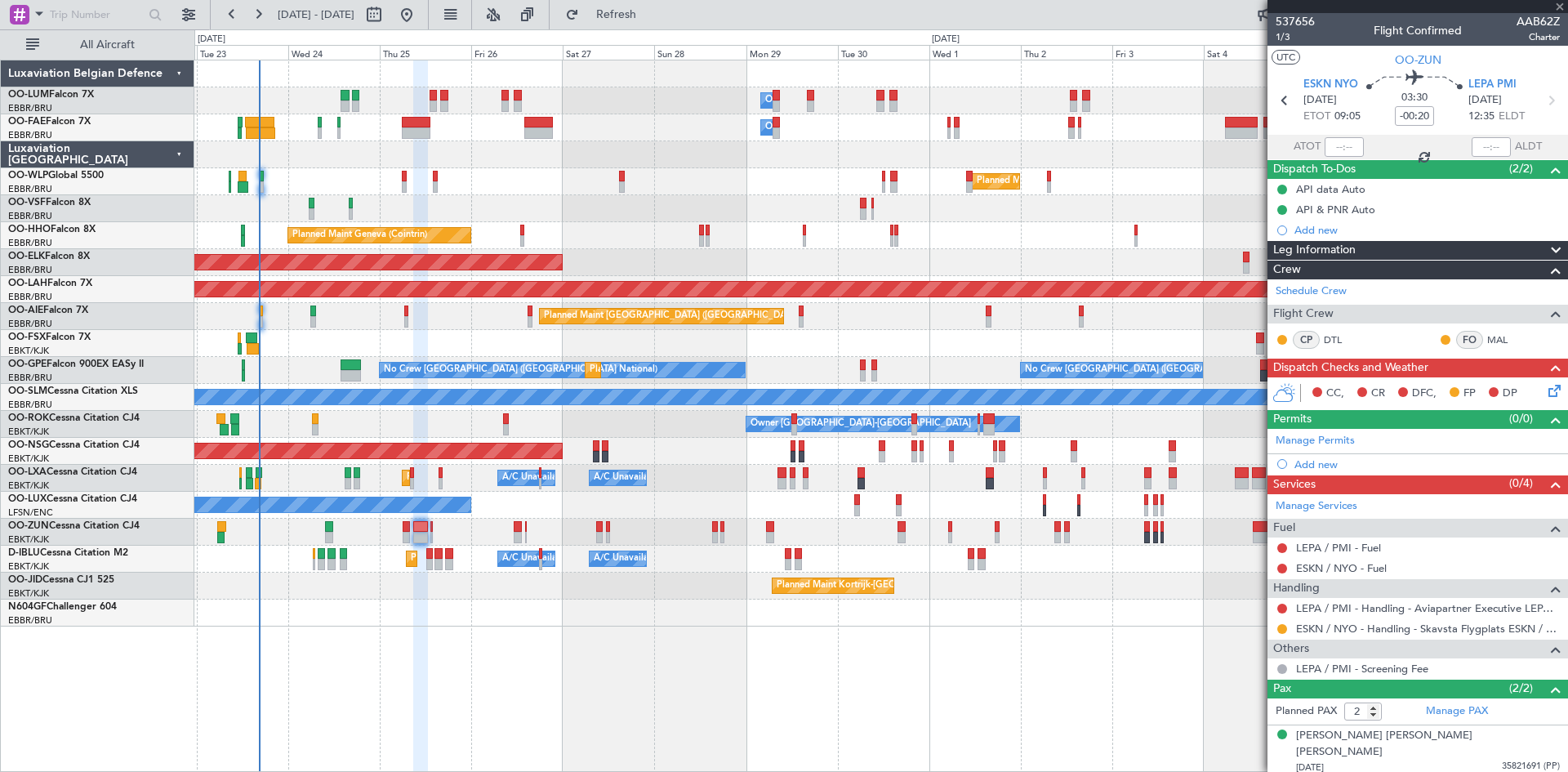
type input "1"
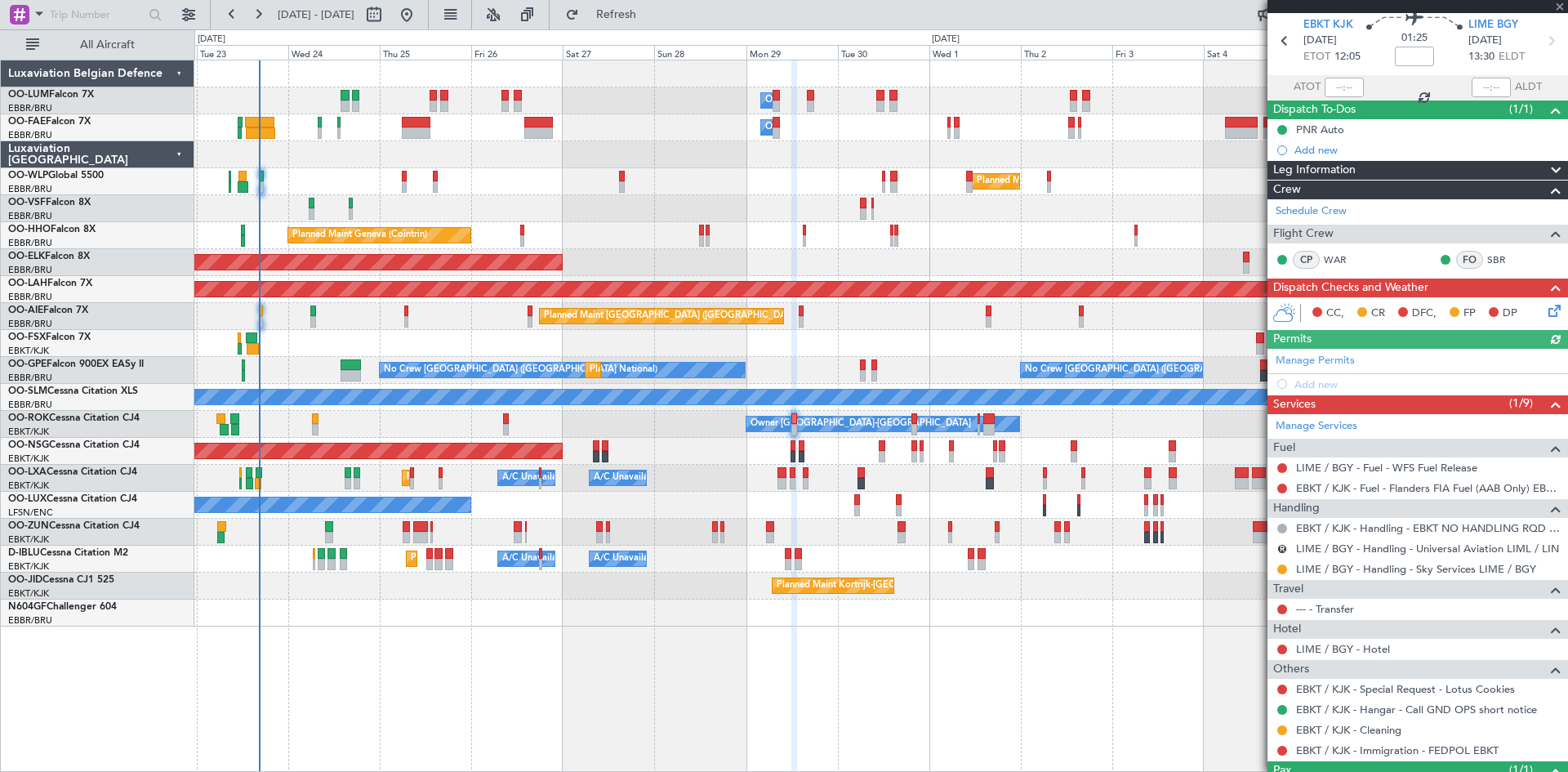
scroll to position [131, 0]
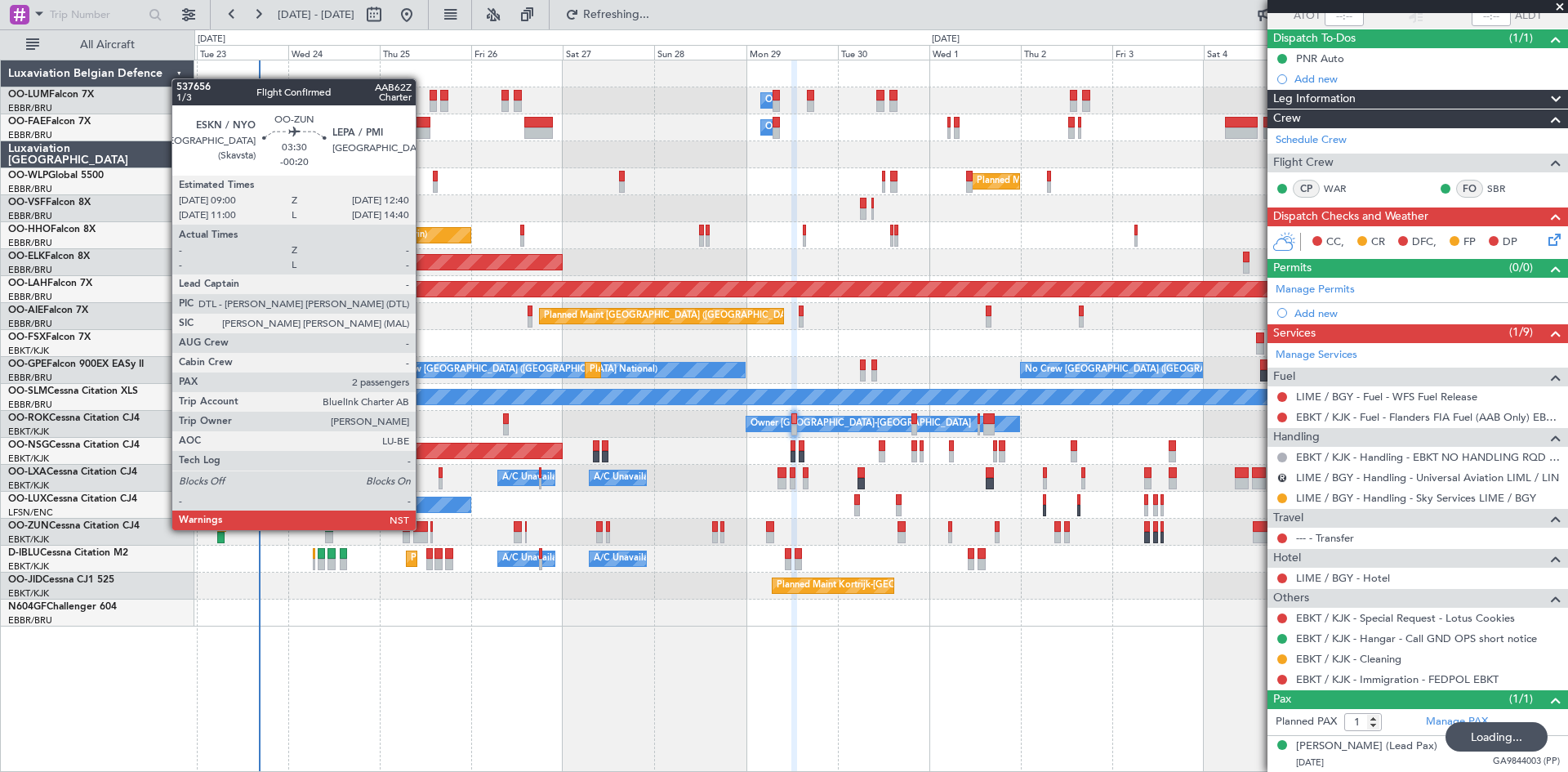
click at [423, 528] on div at bounding box center [421, 527] width 15 height 11
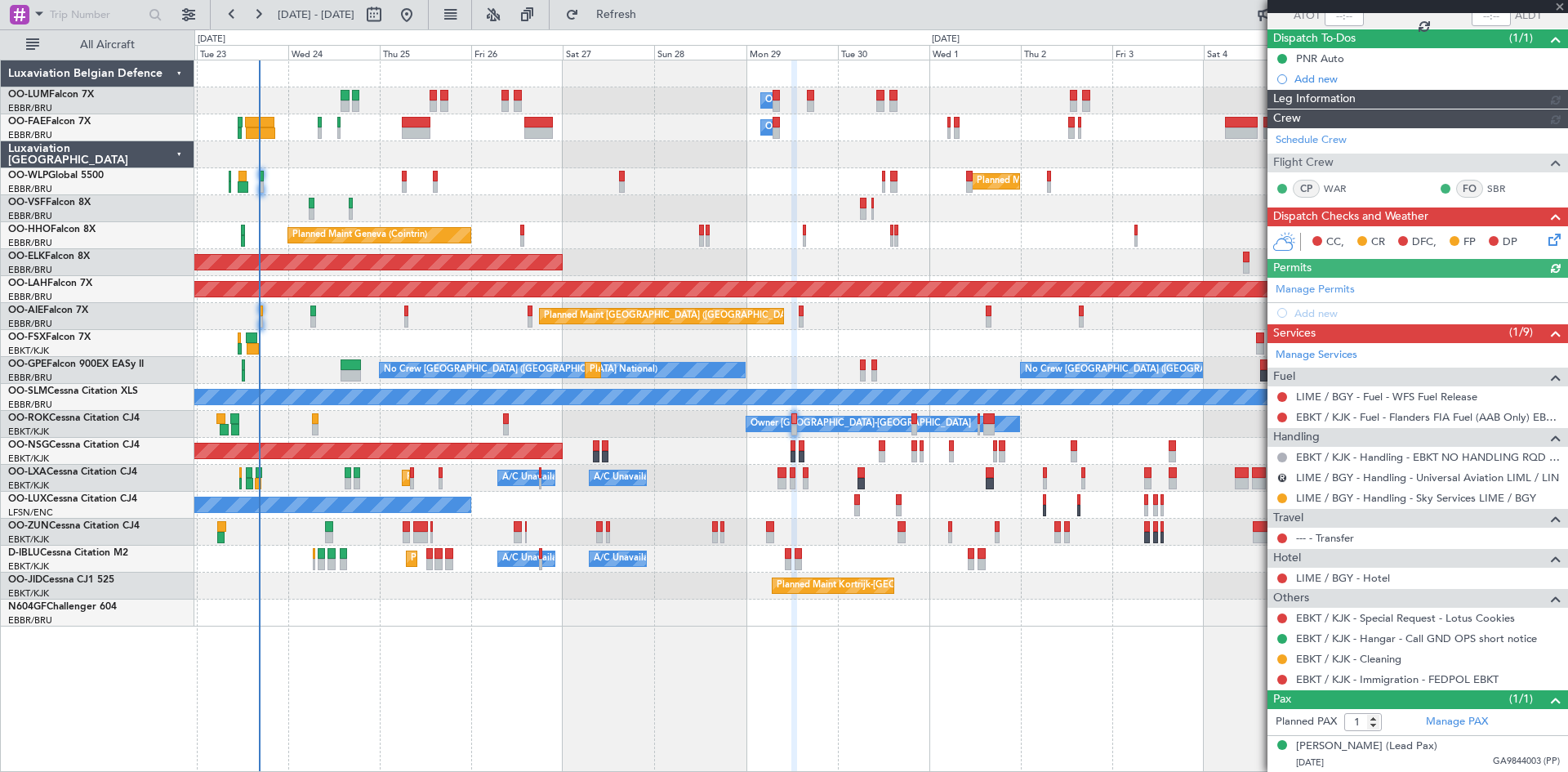
type input "-00:20"
type input "2"
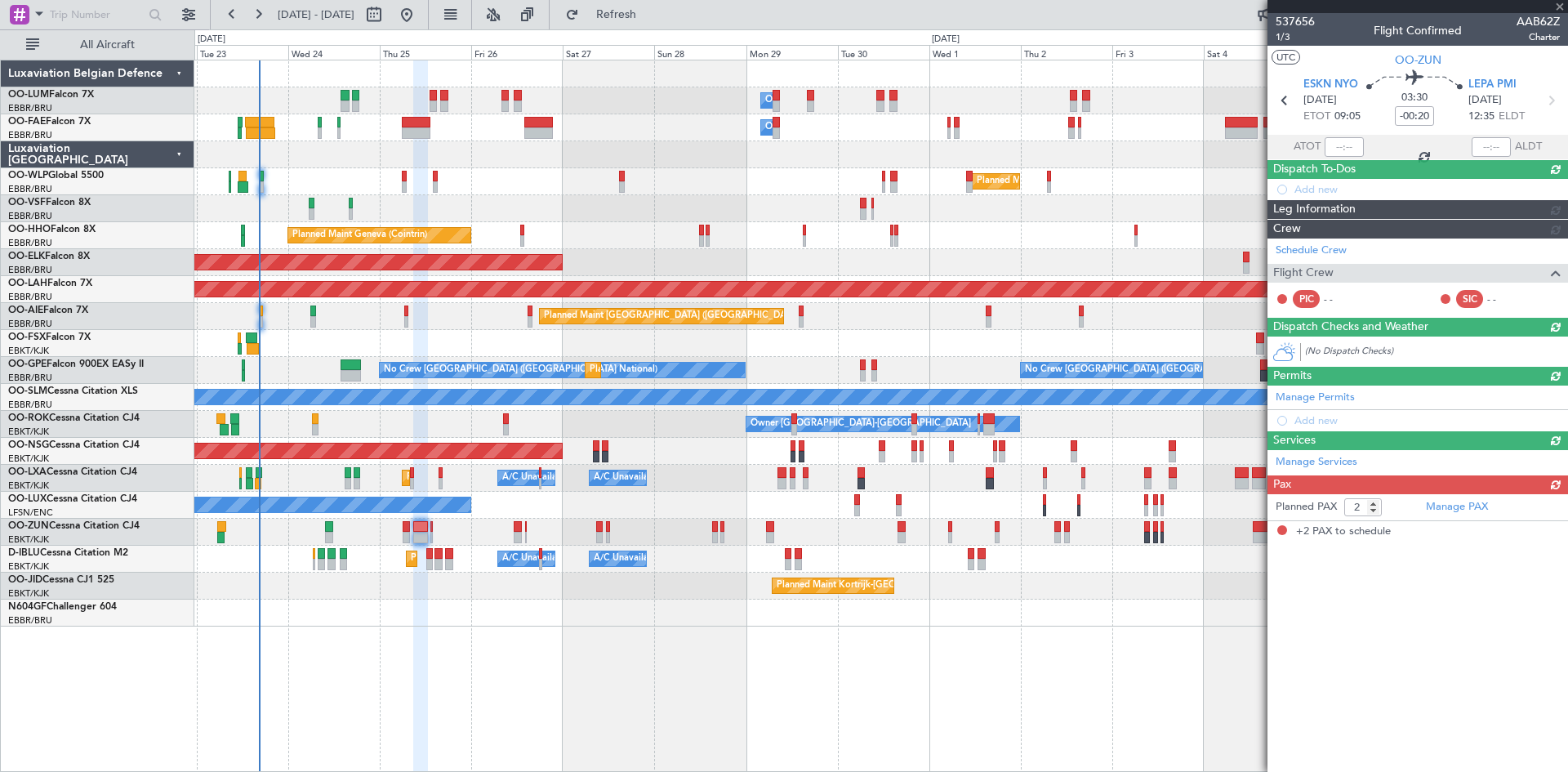
scroll to position [0, 0]
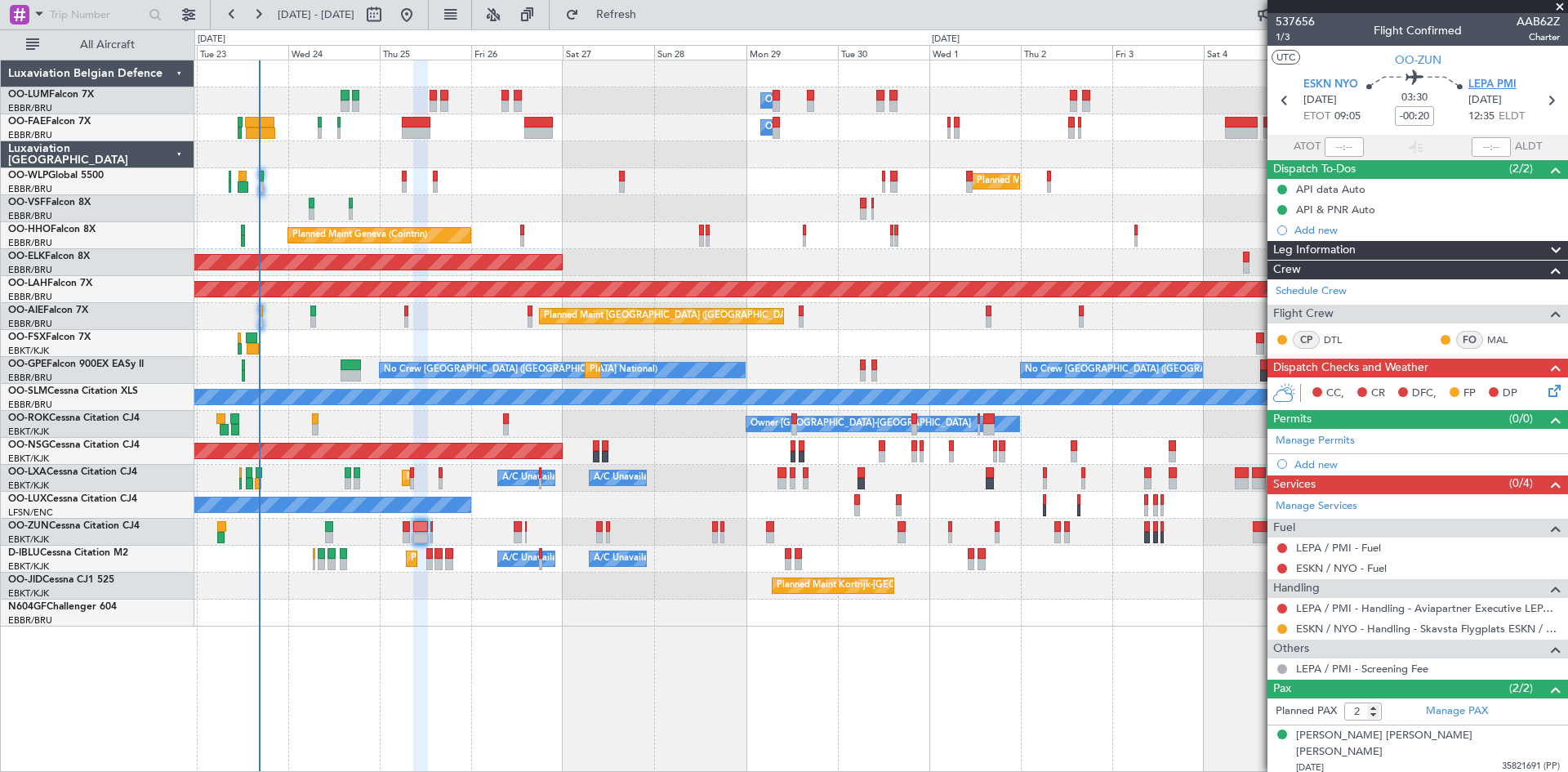
click at [1497, 83] on span "LEPA PMI" at bounding box center [1492, 85] width 48 height 16
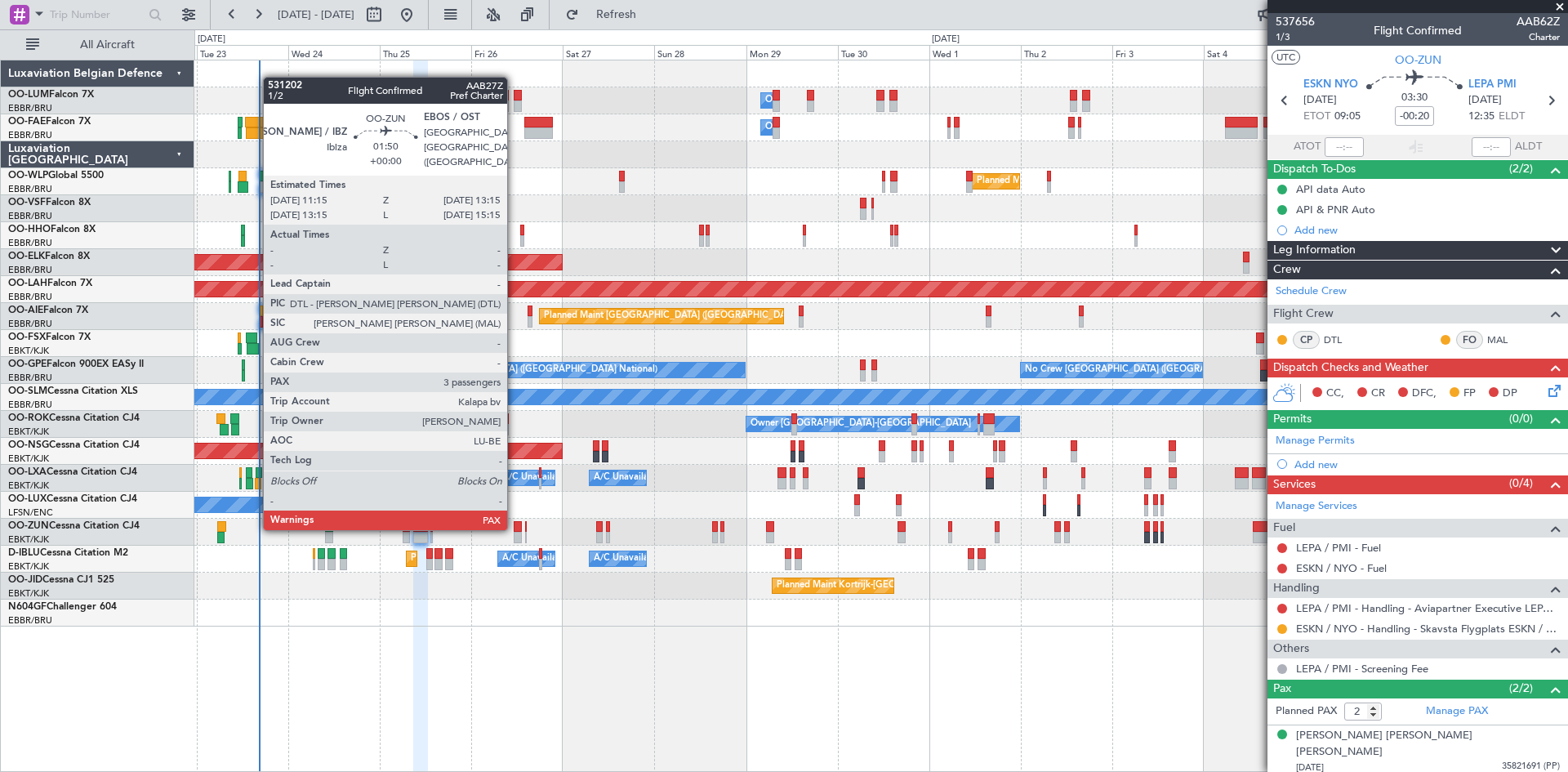
click at [514, 527] on div at bounding box center [517, 527] width 8 height 11
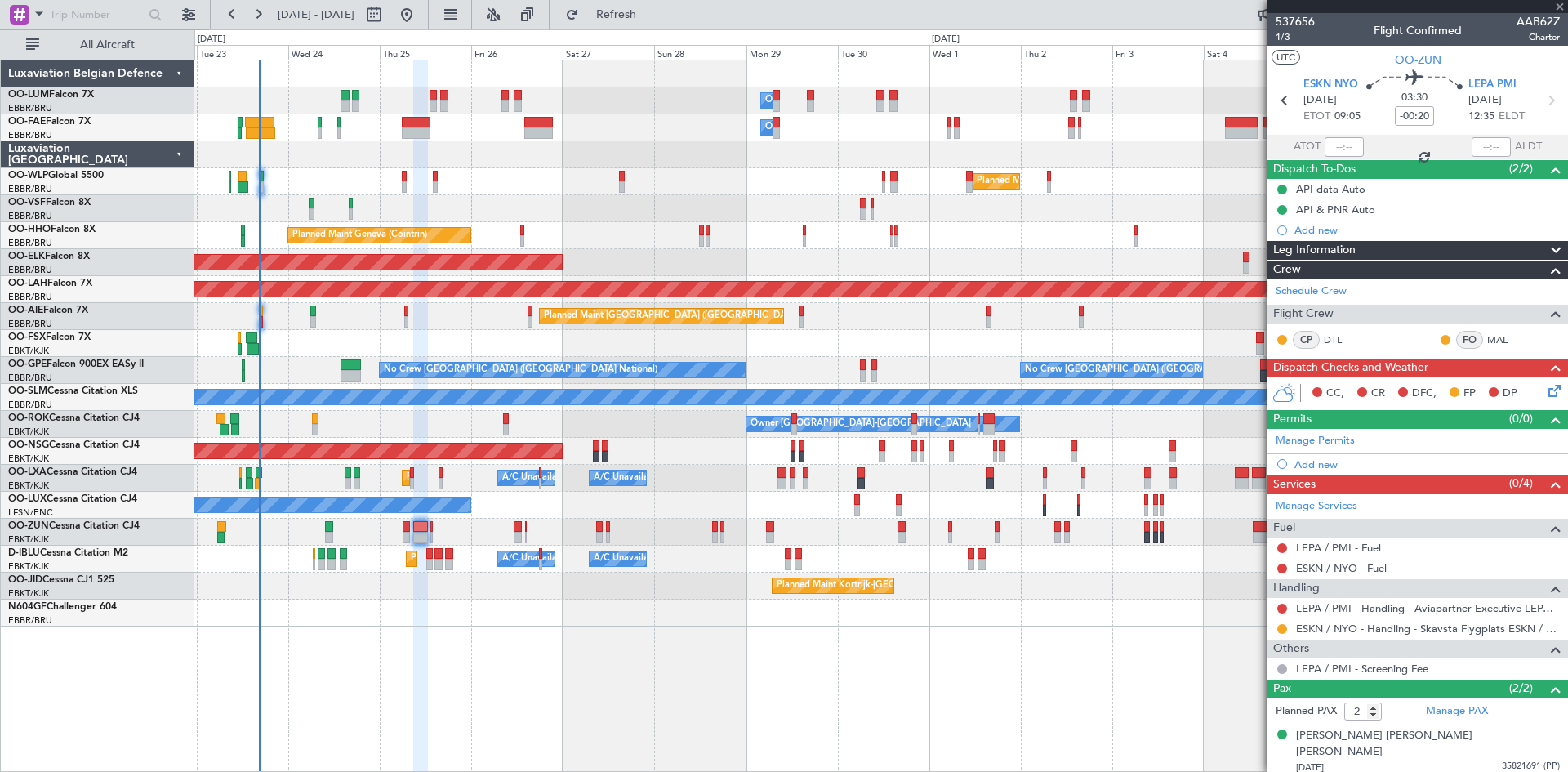
type input "3"
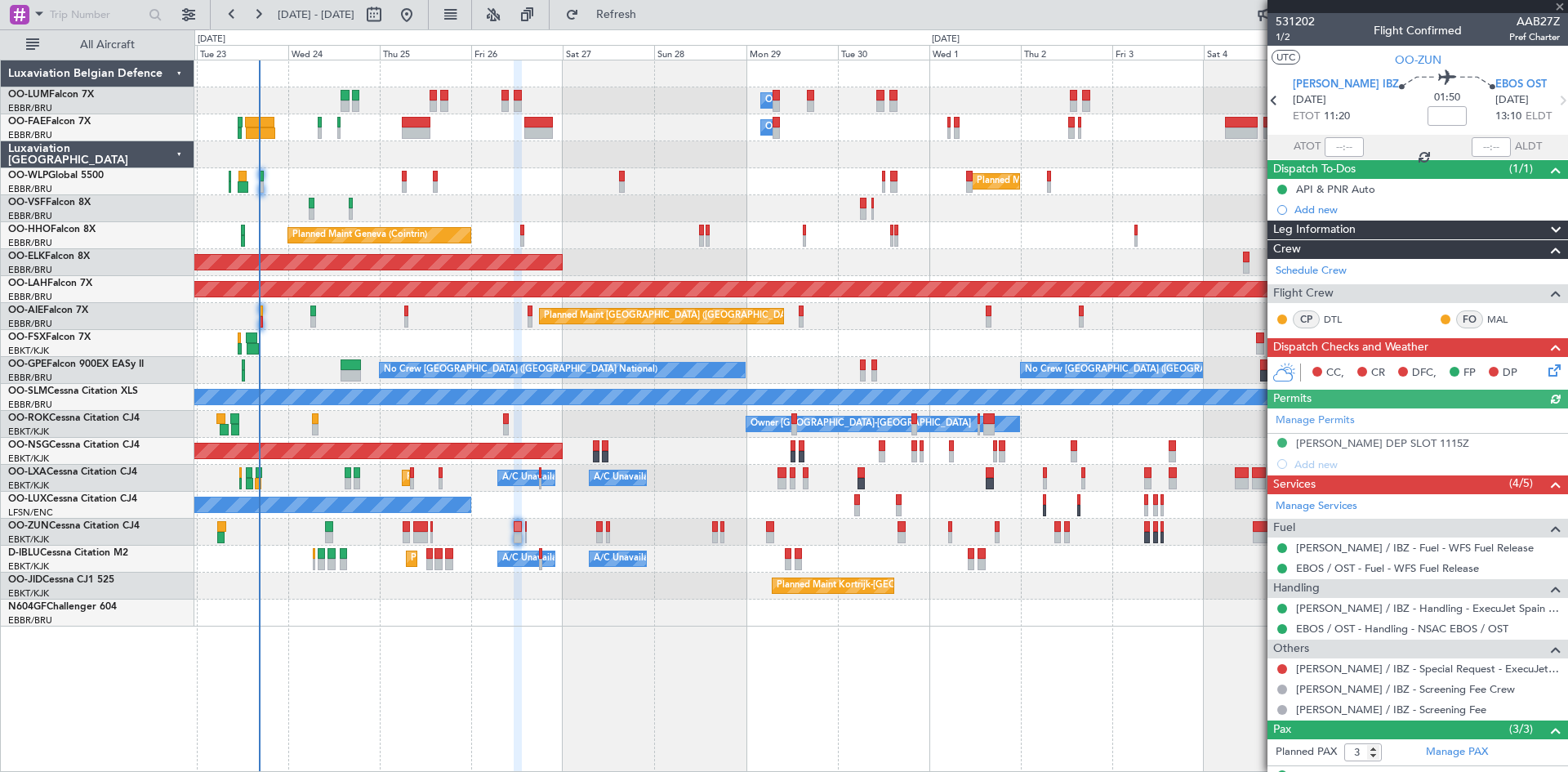
scroll to position [103, 0]
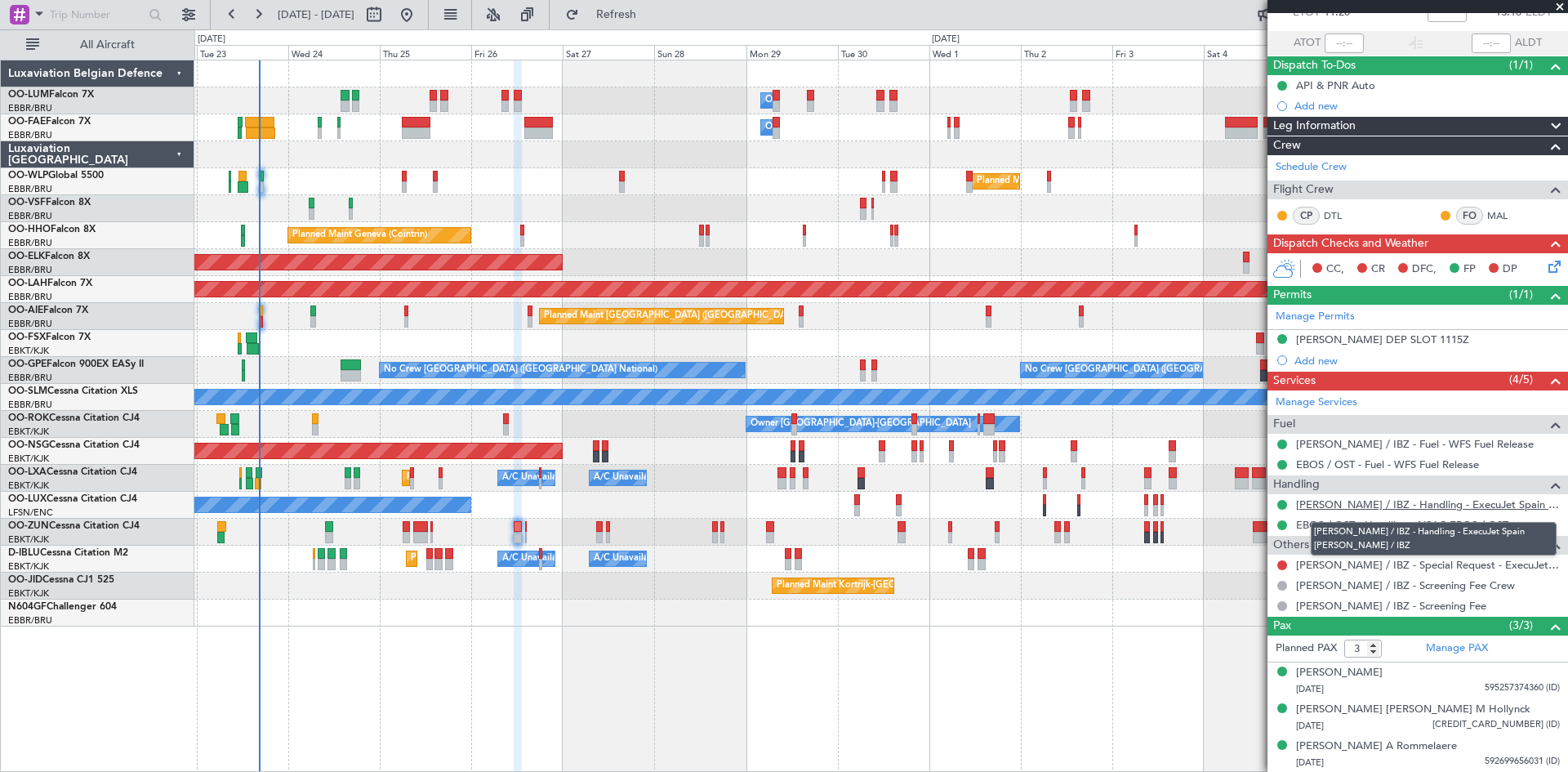
click at [1351, 501] on link "[PERSON_NAME] / IBZ - Handling - ExecuJet Spain [PERSON_NAME] / IBZ" at bounding box center [1428, 504] width 264 height 14
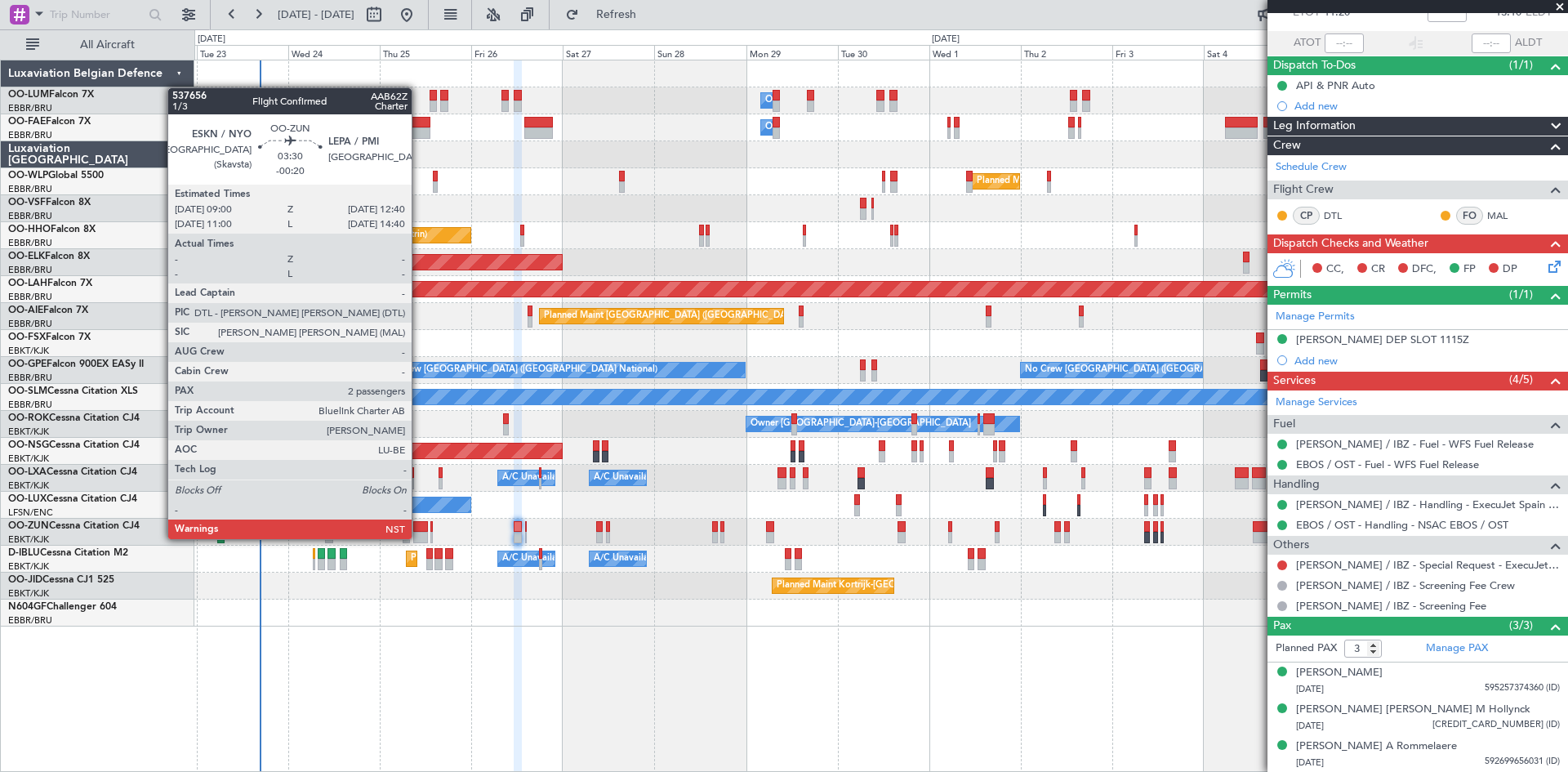
click at [419, 538] on div at bounding box center [421, 538] width 15 height 11
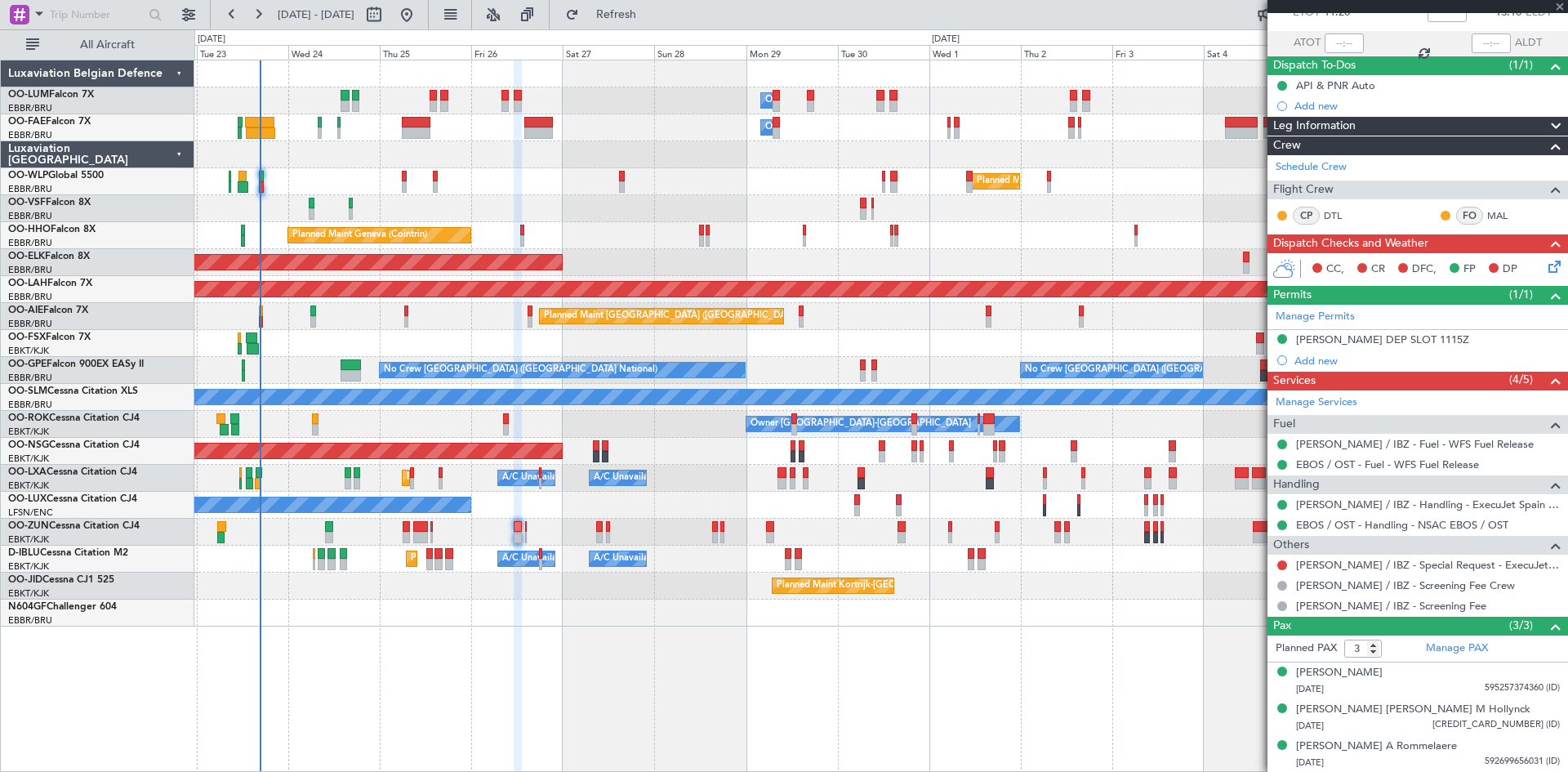
type input "-00:20"
type input "2"
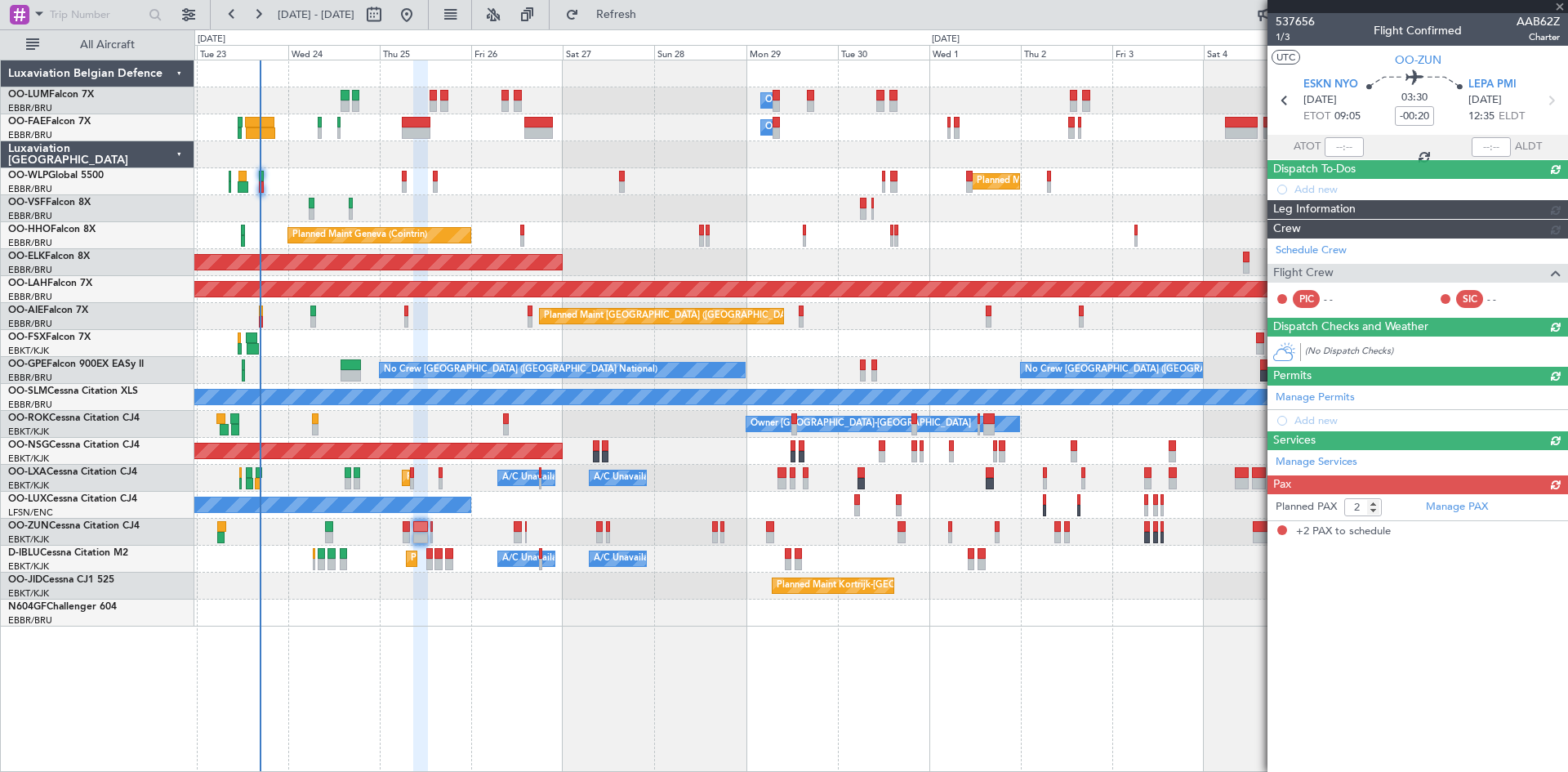
scroll to position [0, 0]
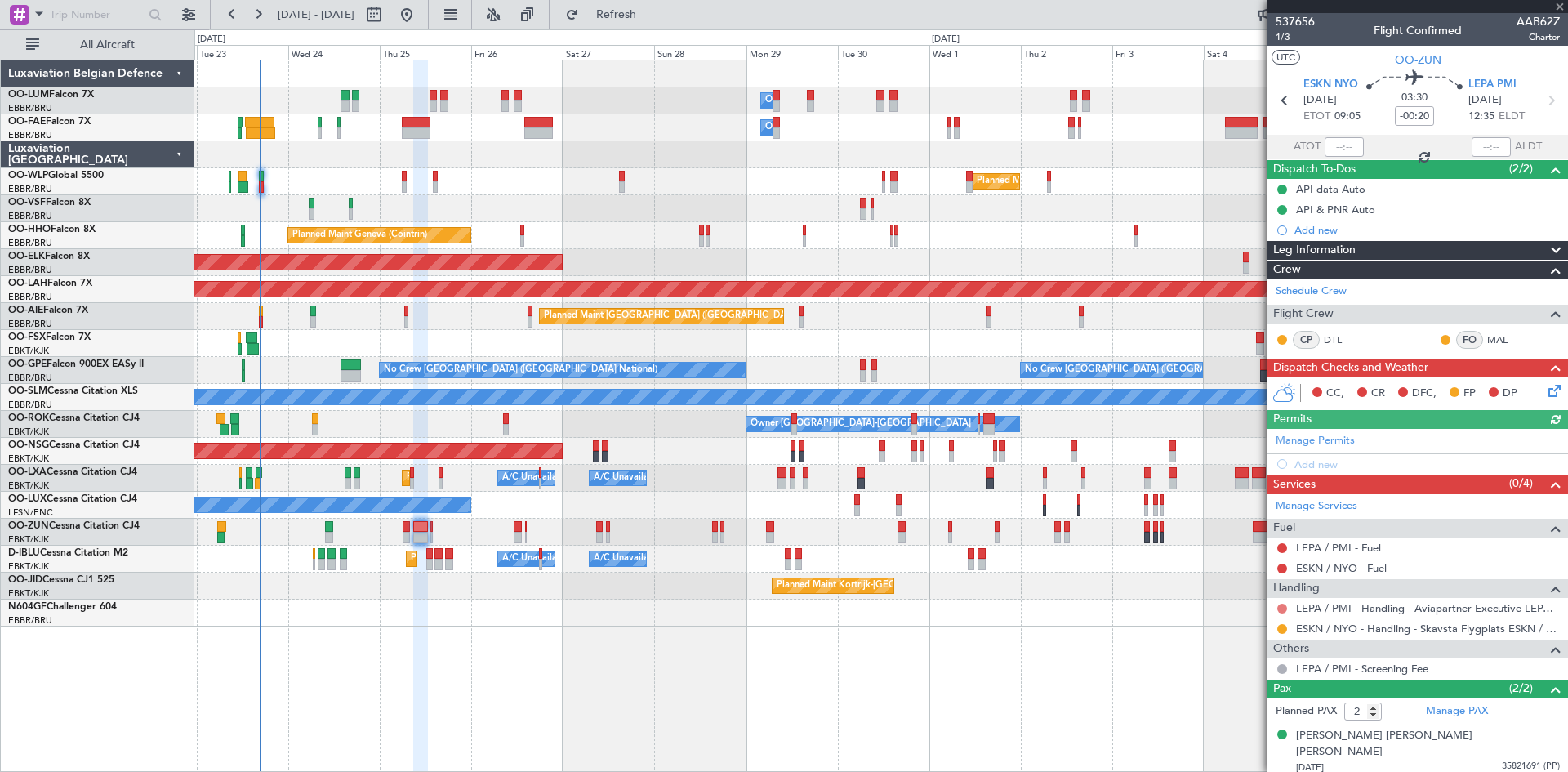
click at [1282, 607] on button at bounding box center [1282, 608] width 9 height 9
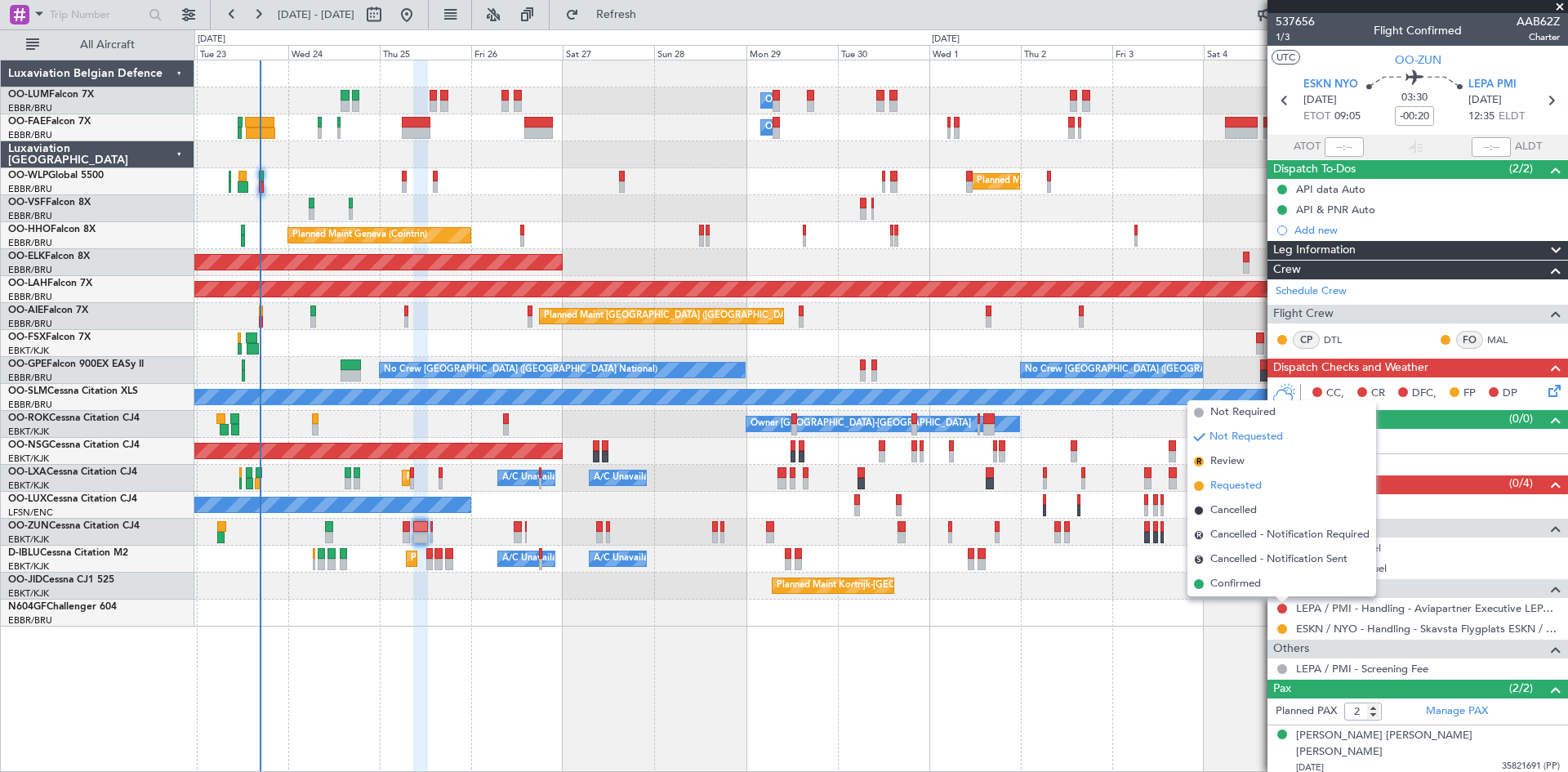
click at [1218, 484] on span "Requested" at bounding box center [1235, 485] width 52 height 16
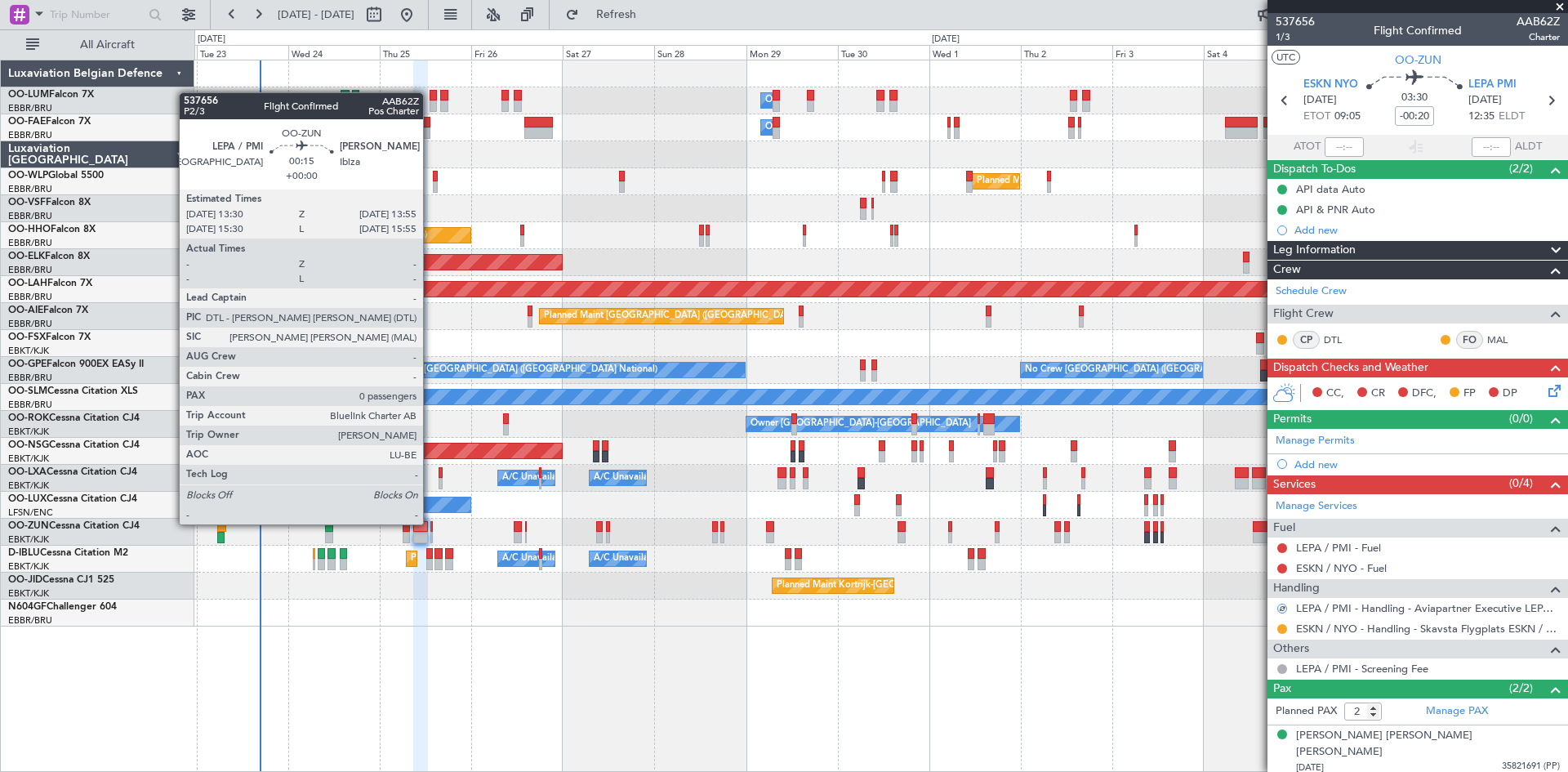
click at [431, 523] on div at bounding box center [431, 527] width 2 height 11
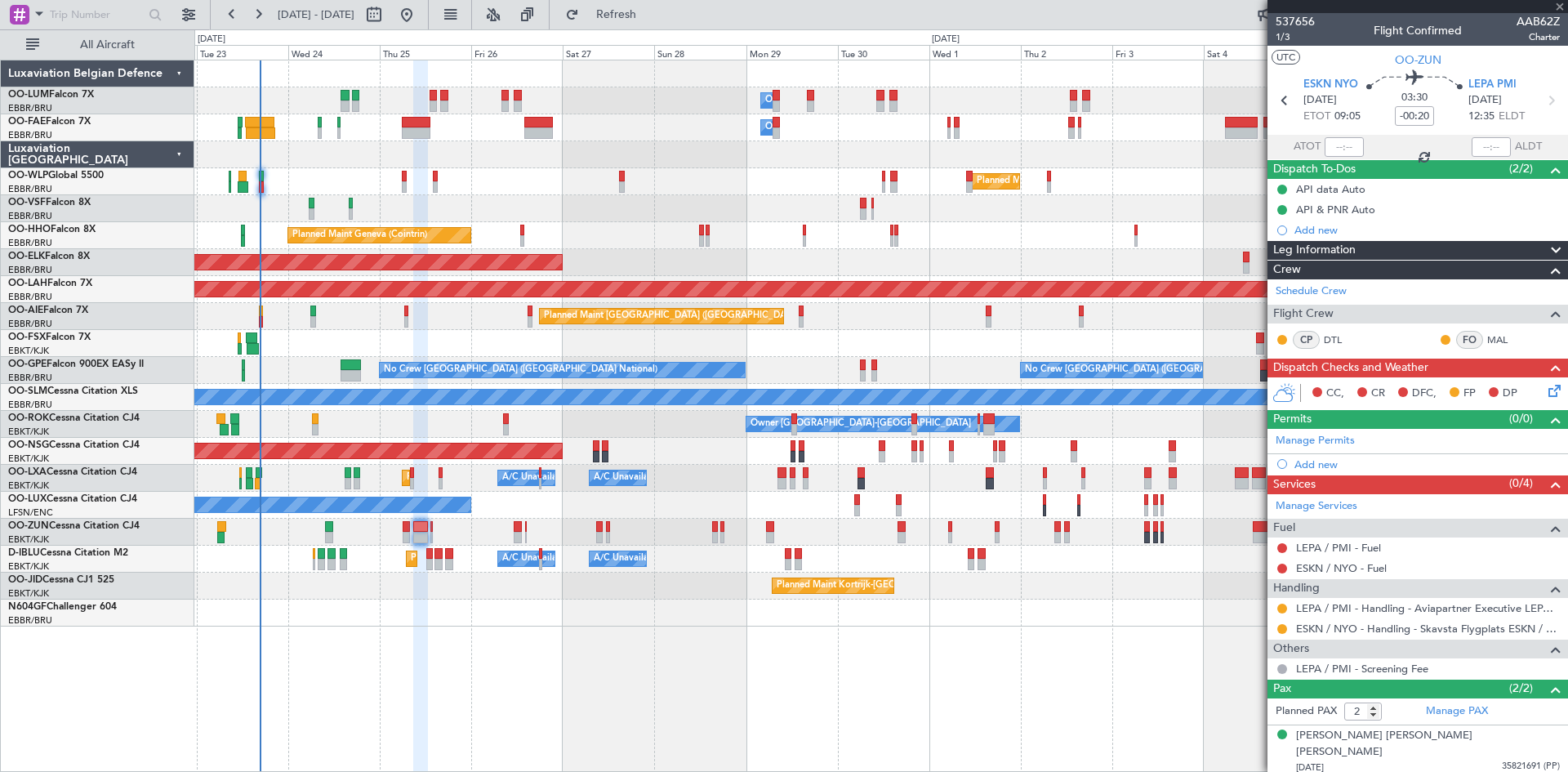
type input "0"
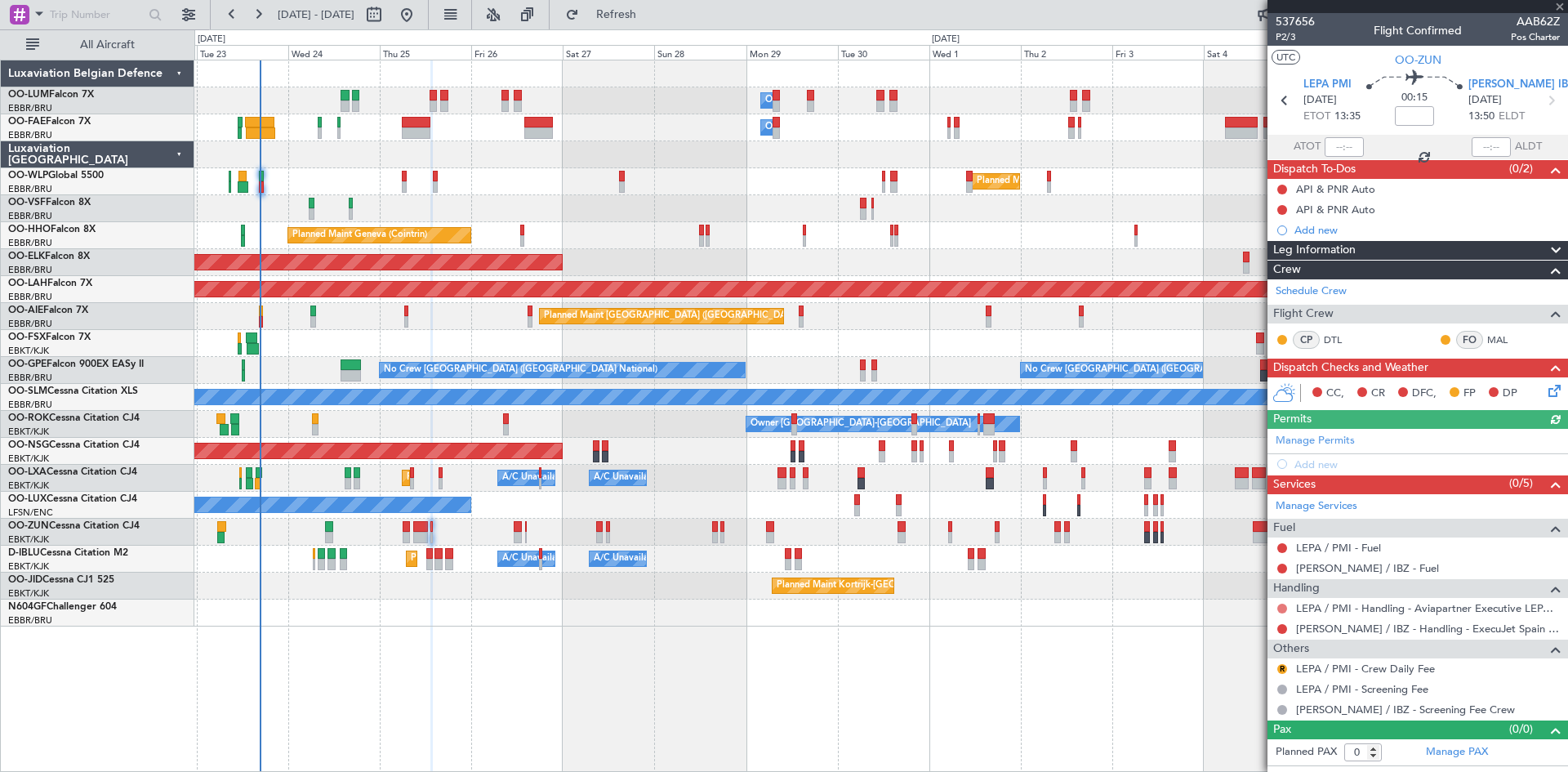
click at [1282, 605] on button at bounding box center [1282, 608] width 9 height 9
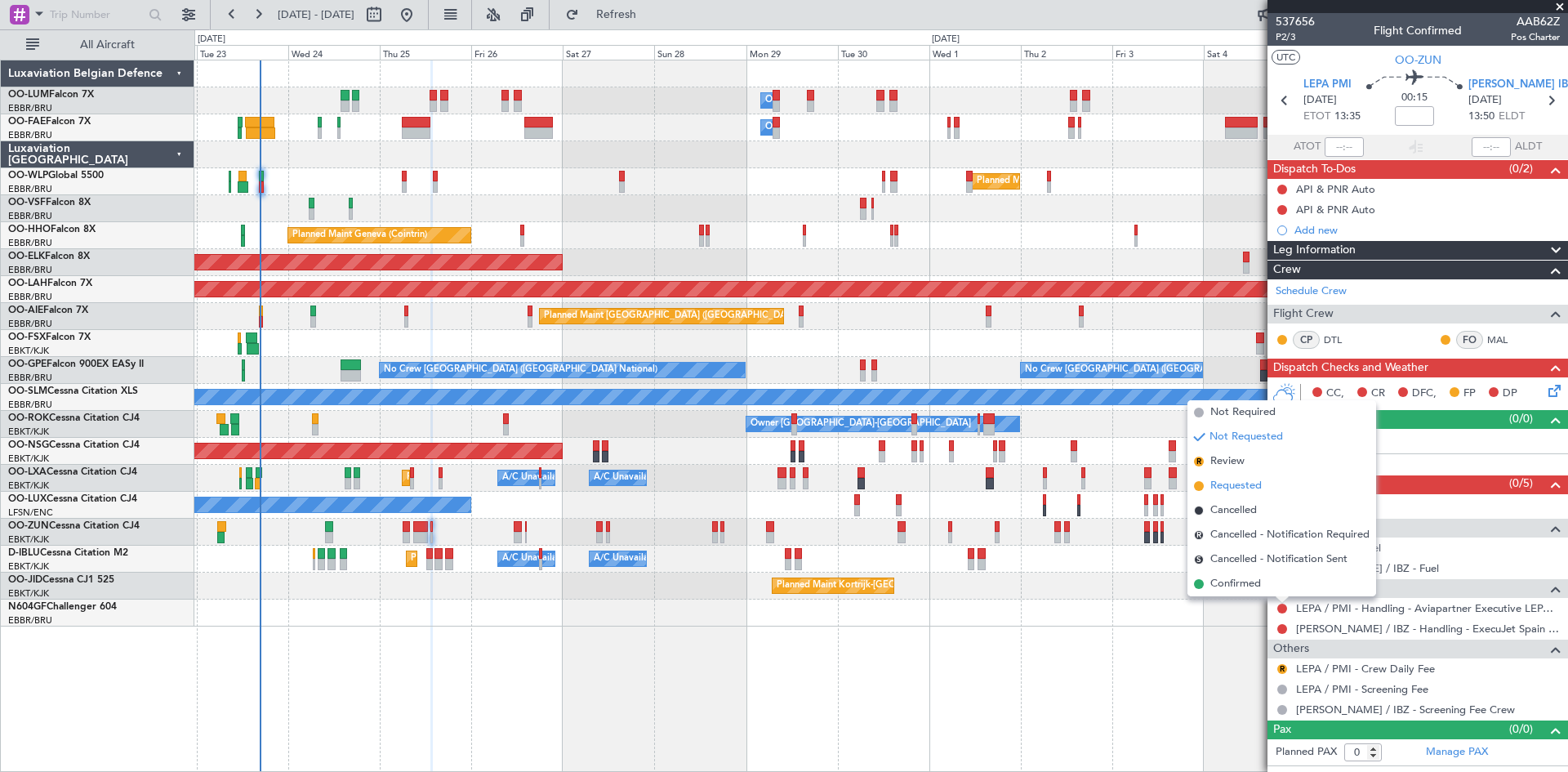
click at [1228, 483] on span "Requested" at bounding box center [1235, 485] width 52 height 16
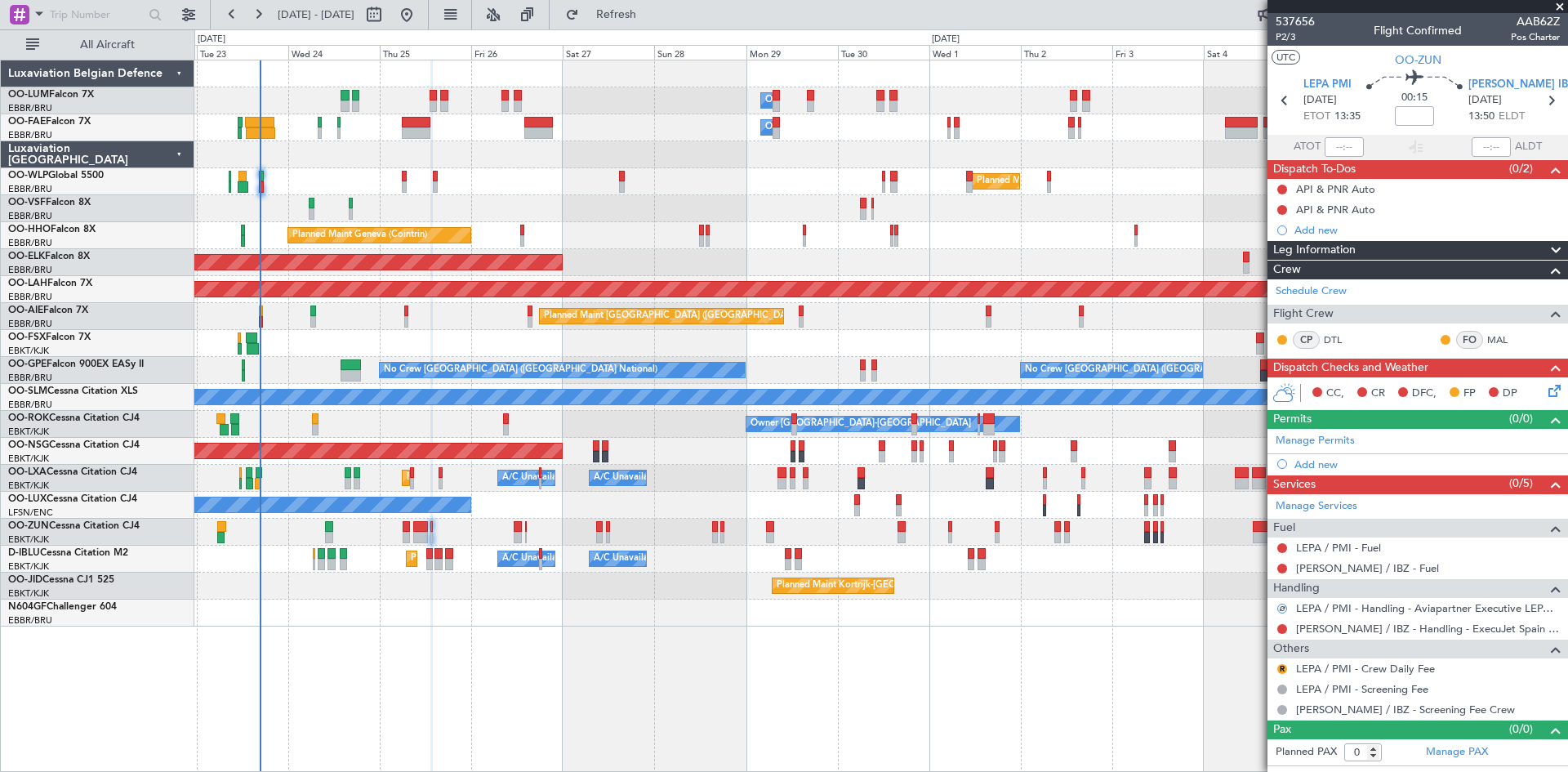
click at [1277, 625] on div at bounding box center [1282, 629] width 13 height 13
click at [1278, 626] on button at bounding box center [1282, 629] width 9 height 9
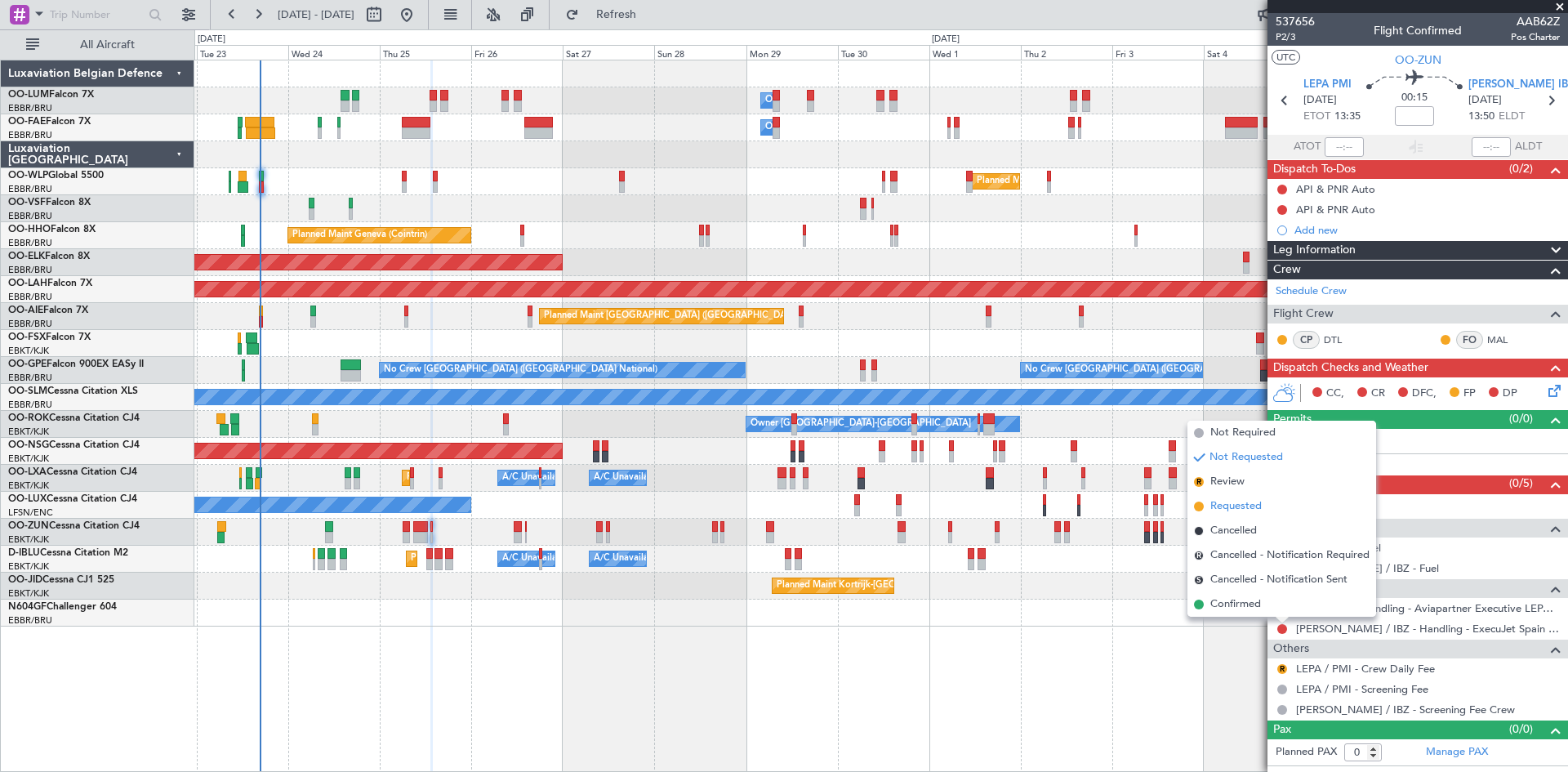
click at [1227, 507] on span "Requested" at bounding box center [1235, 506] width 52 height 16
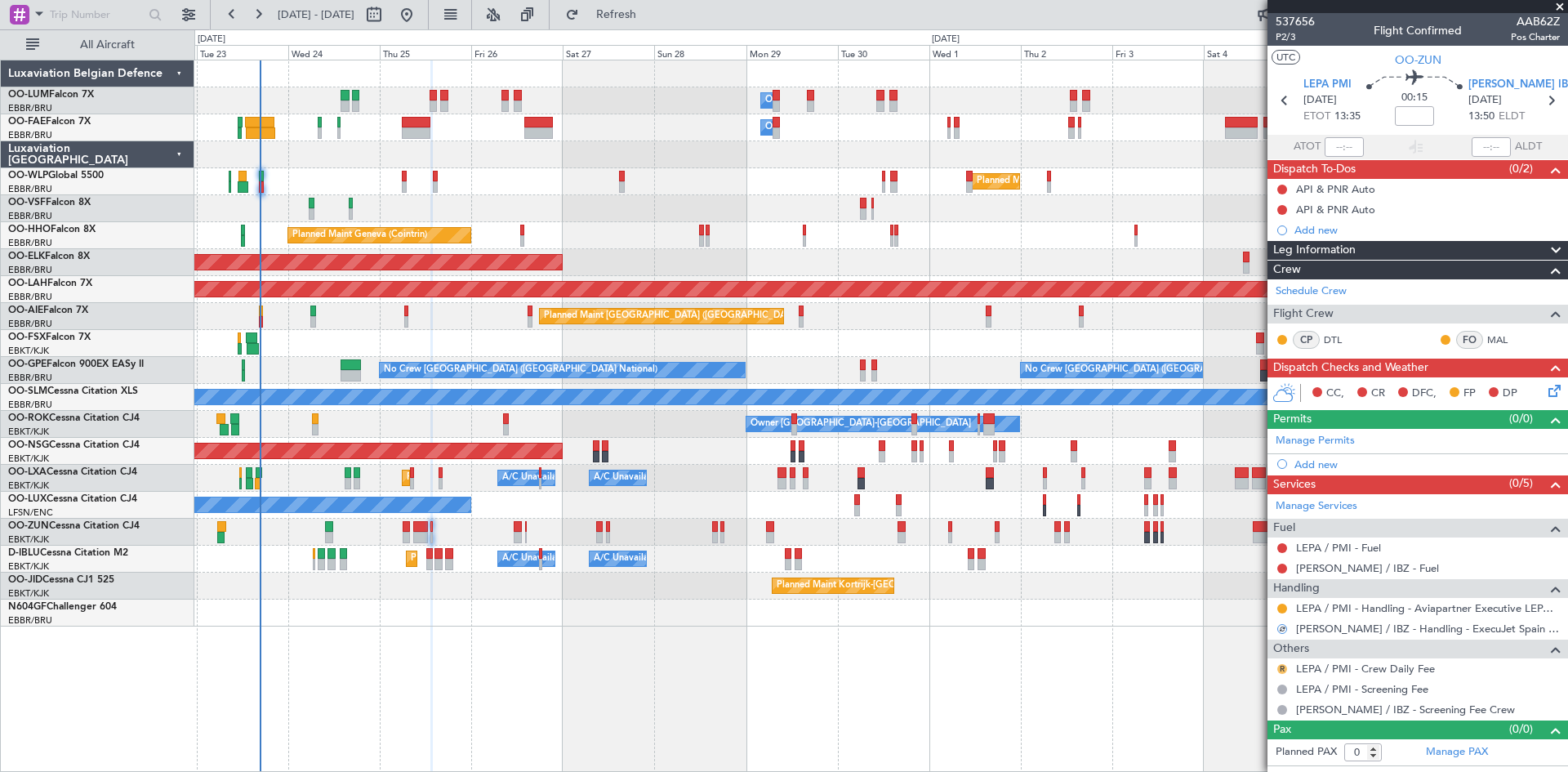
click at [1281, 667] on button "R" at bounding box center [1282, 669] width 9 height 9
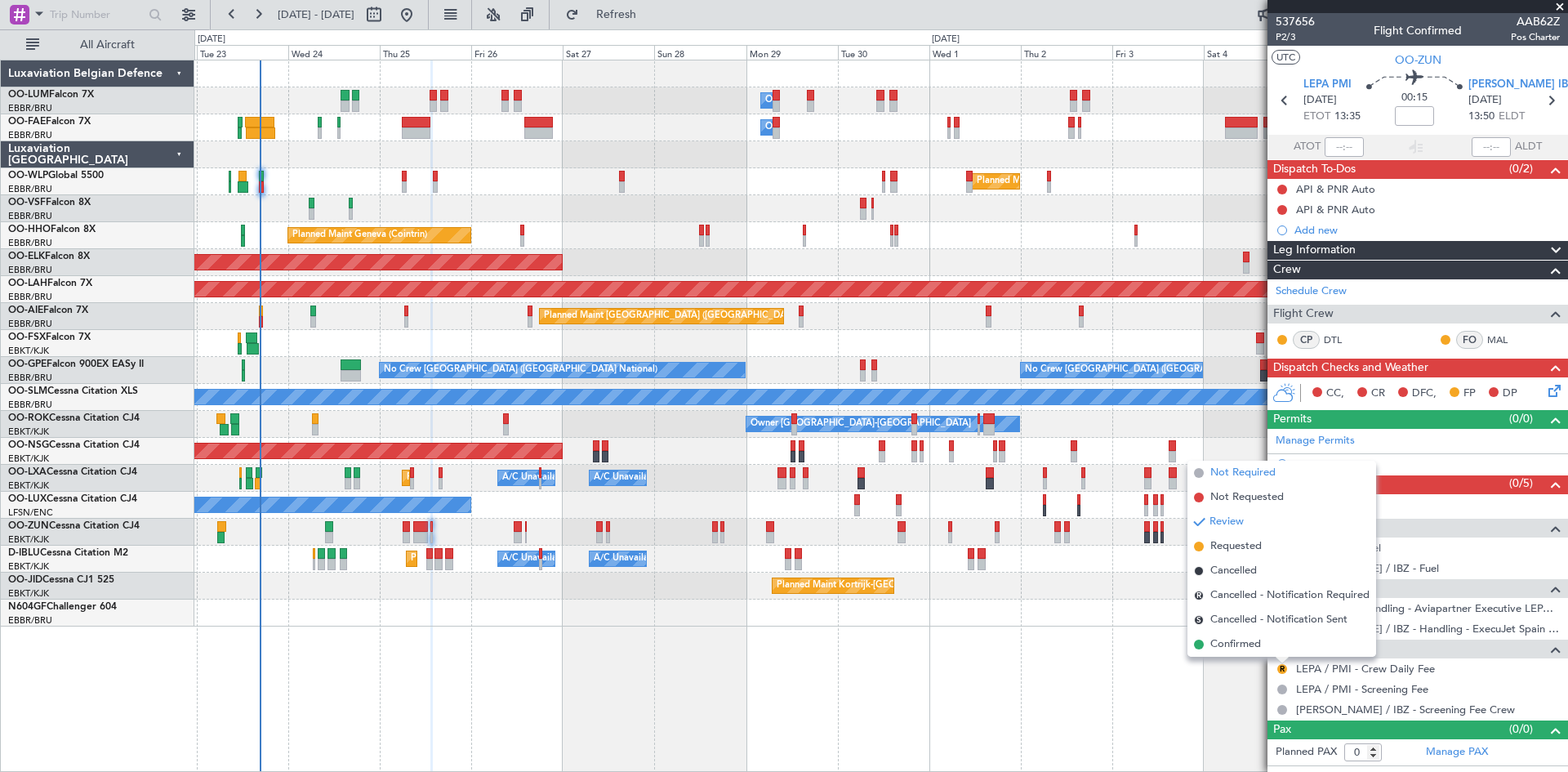
click at [1259, 475] on span "Not Required" at bounding box center [1242, 472] width 65 height 16
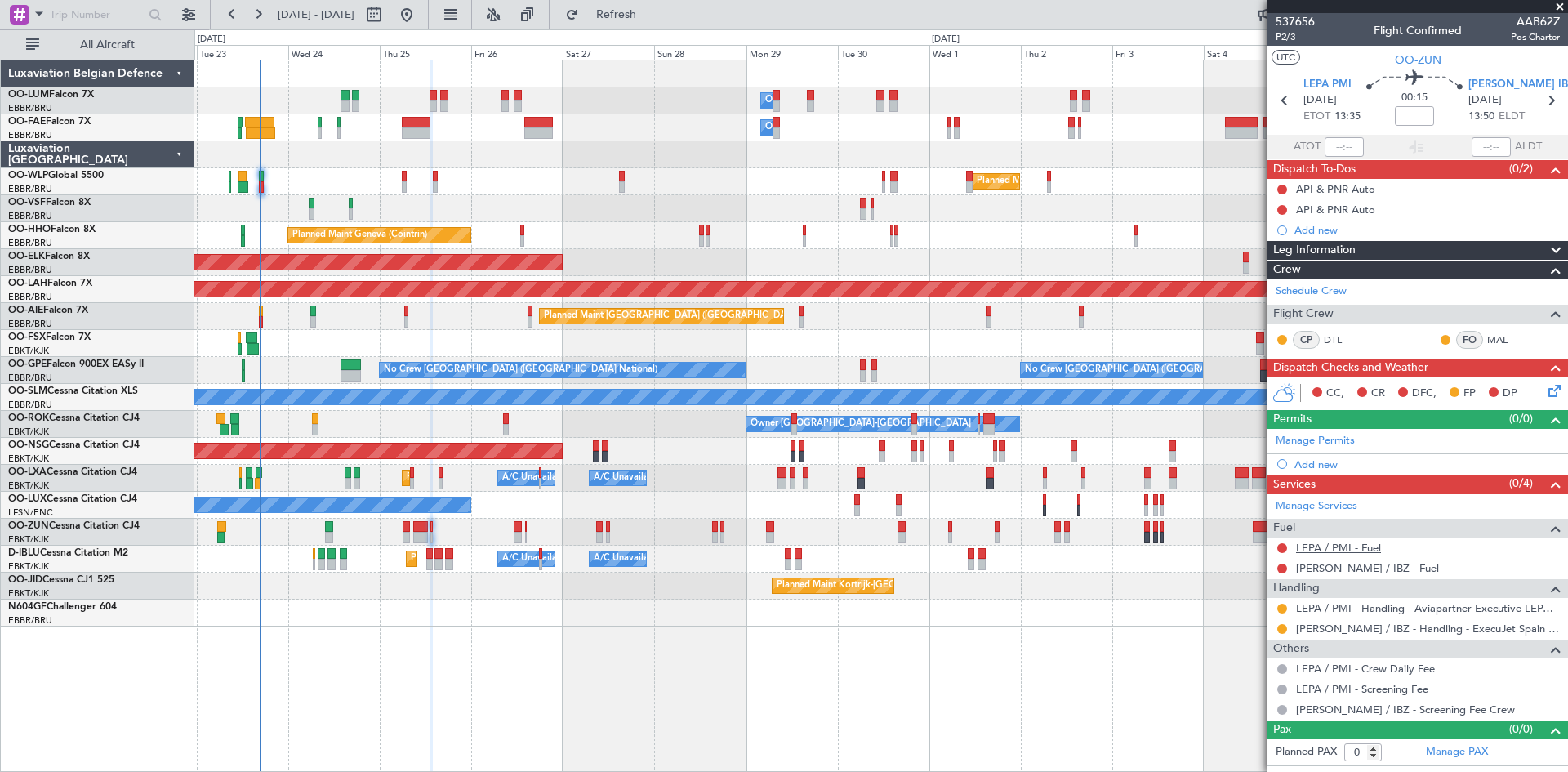
click at [1340, 545] on link "LEPA / PMI - Fuel" at bounding box center [1339, 547] width 85 height 14
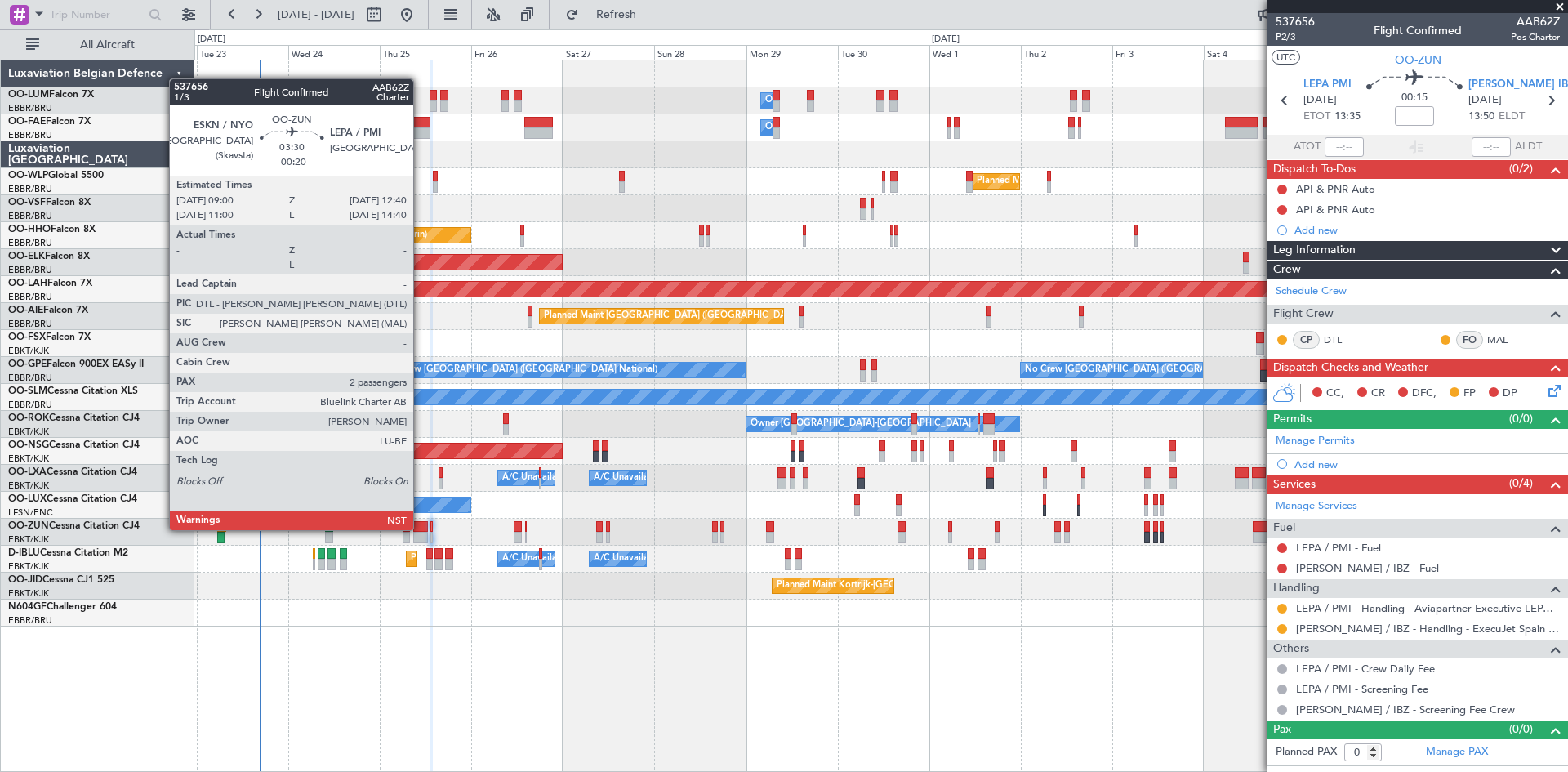
click at [420, 528] on div at bounding box center [421, 527] width 15 height 11
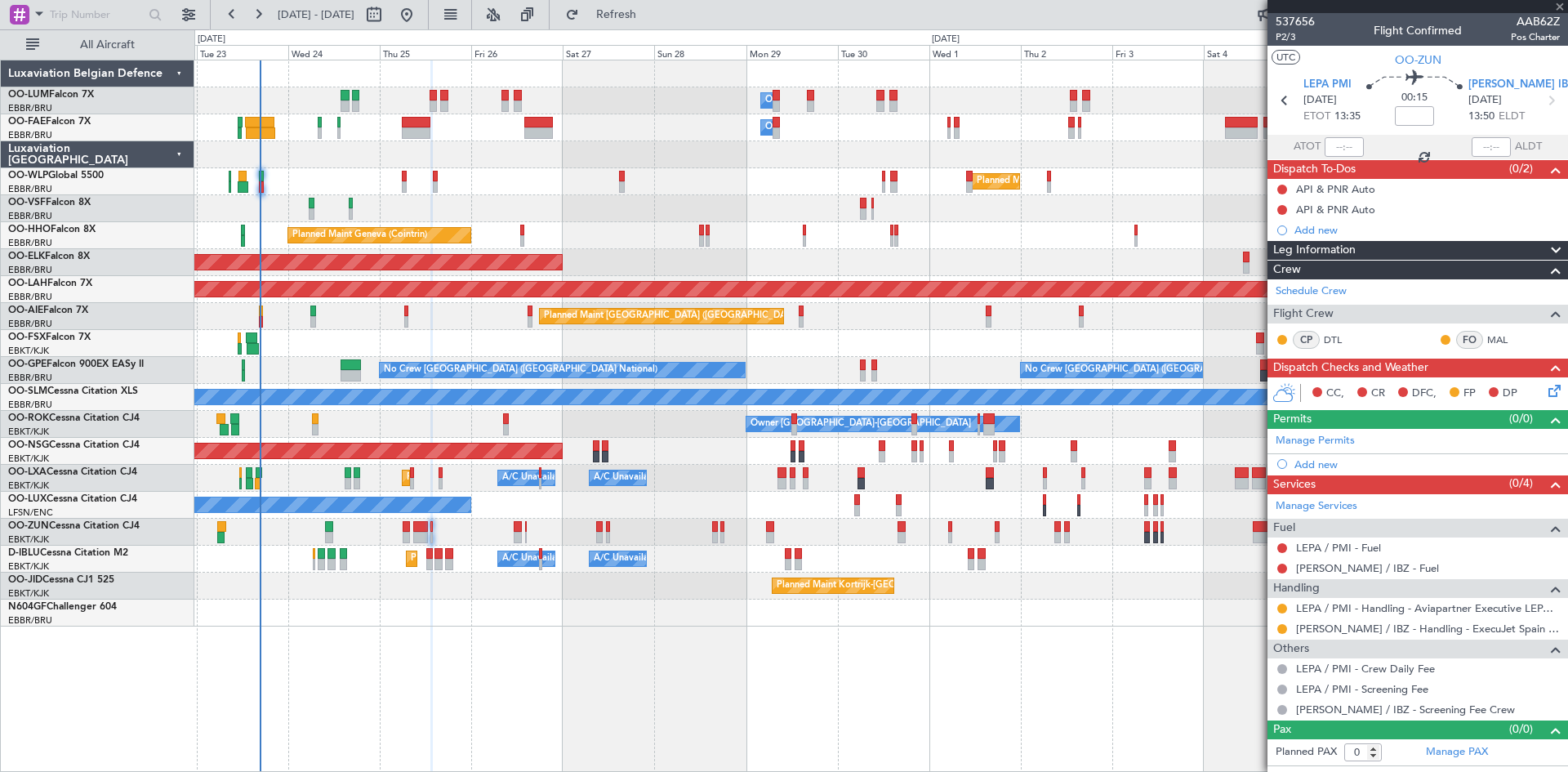
type input "-00:20"
type input "2"
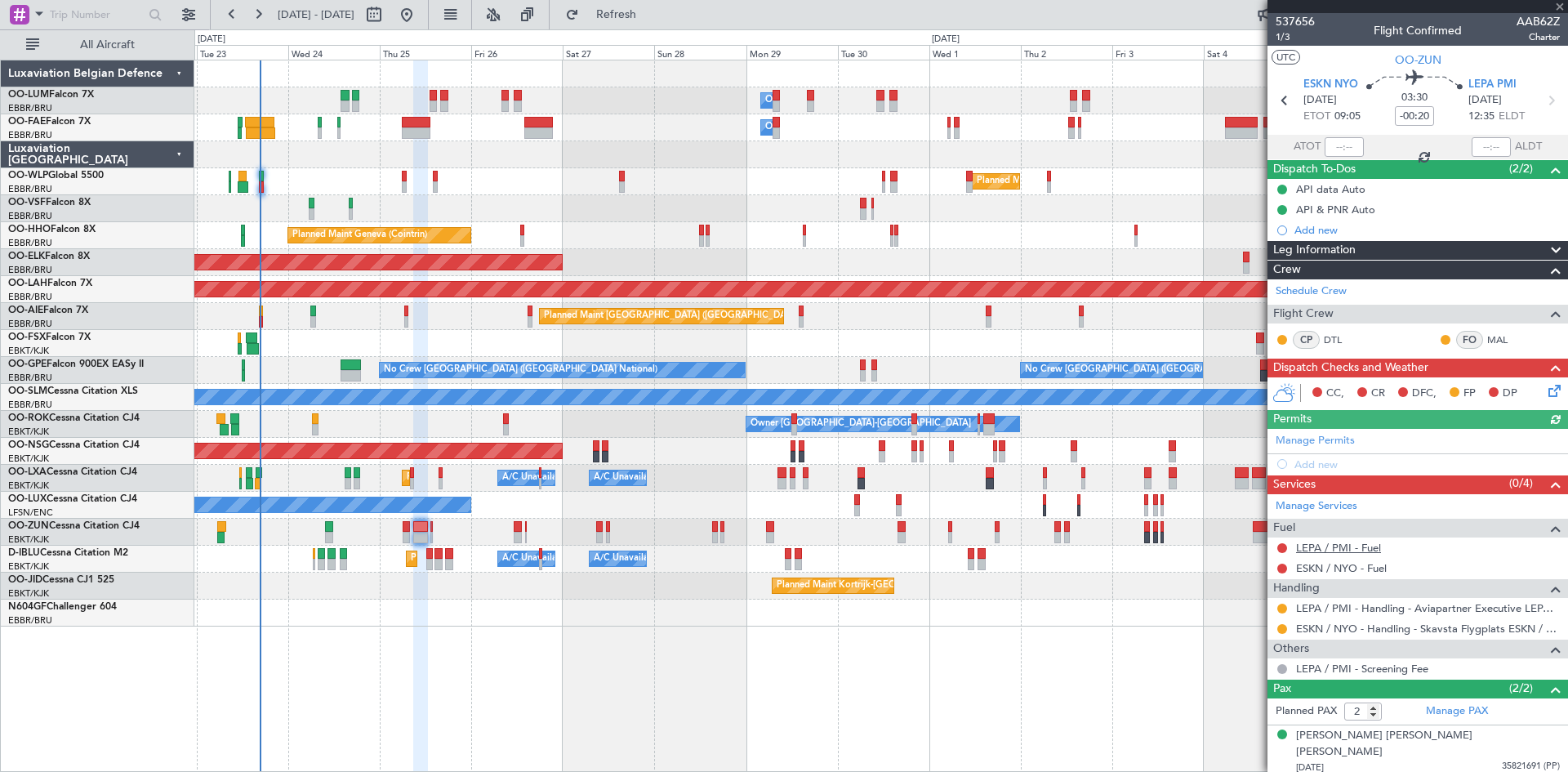
click at [1328, 547] on link "LEPA / PMI - Fuel" at bounding box center [1339, 547] width 85 height 14
click at [1313, 569] on link "ESKN / NYO - Fuel" at bounding box center [1341, 568] width 90 height 14
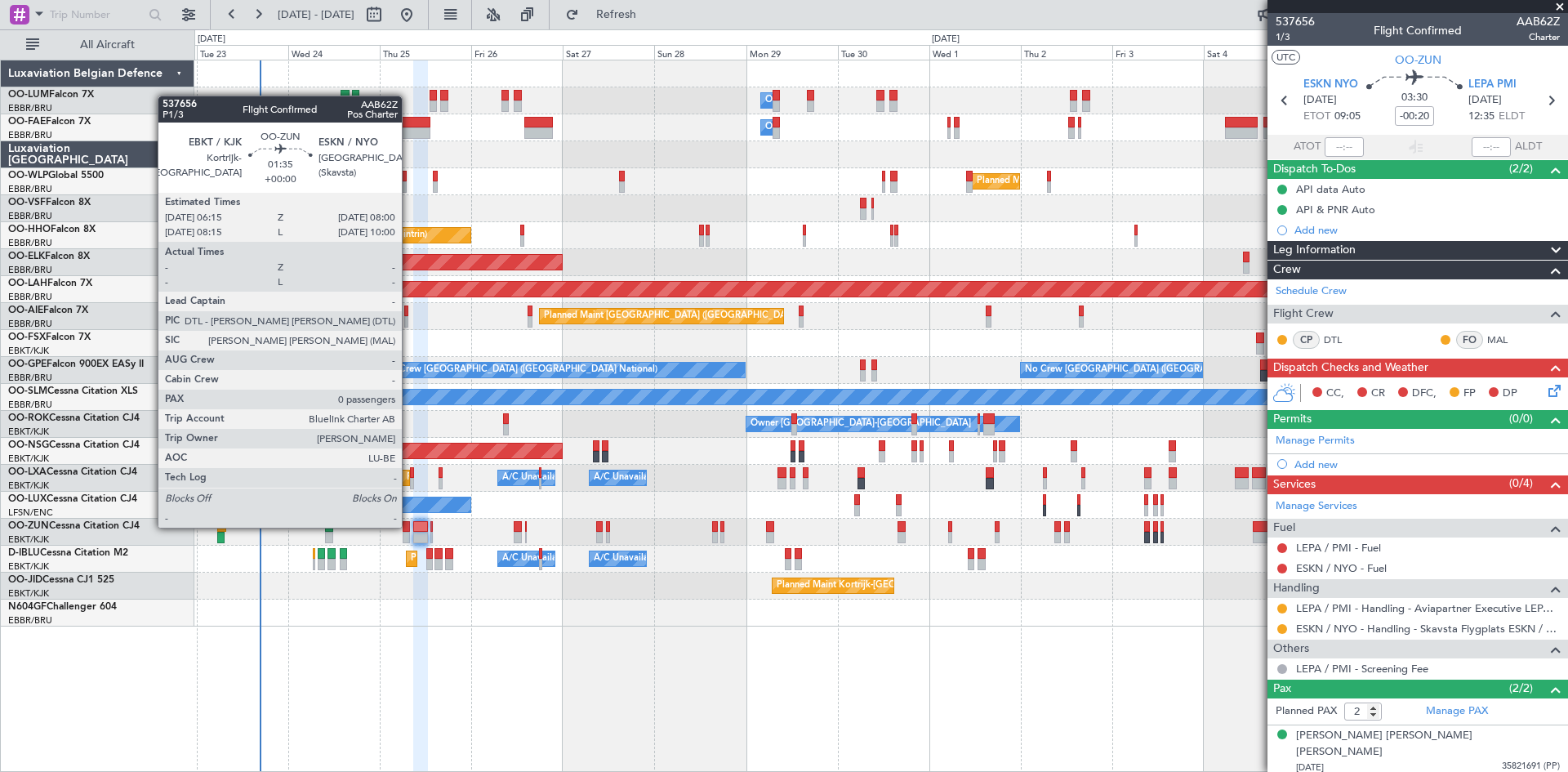
click at [409, 526] on div at bounding box center [406, 527] width 8 height 11
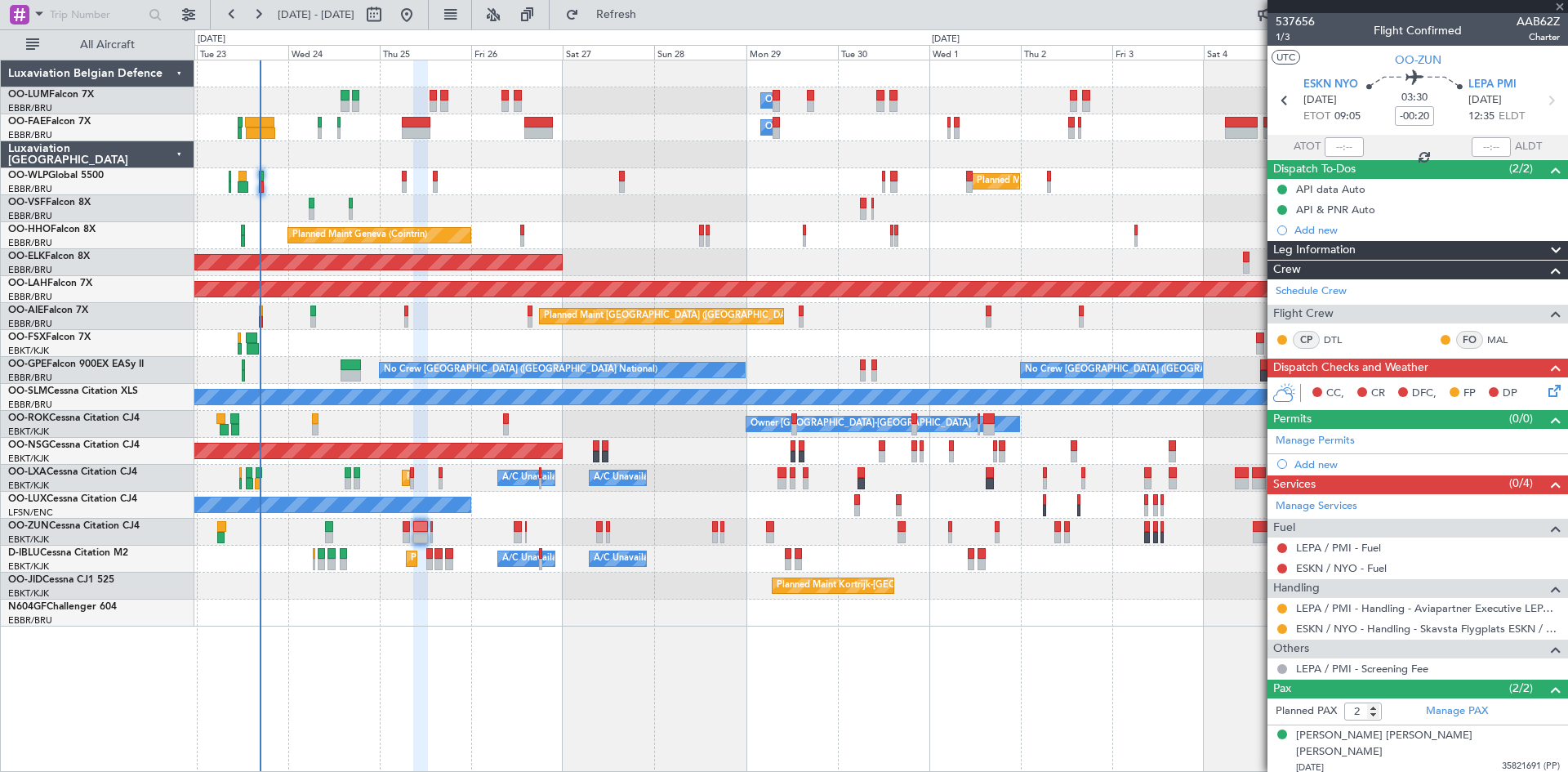
type input "0"
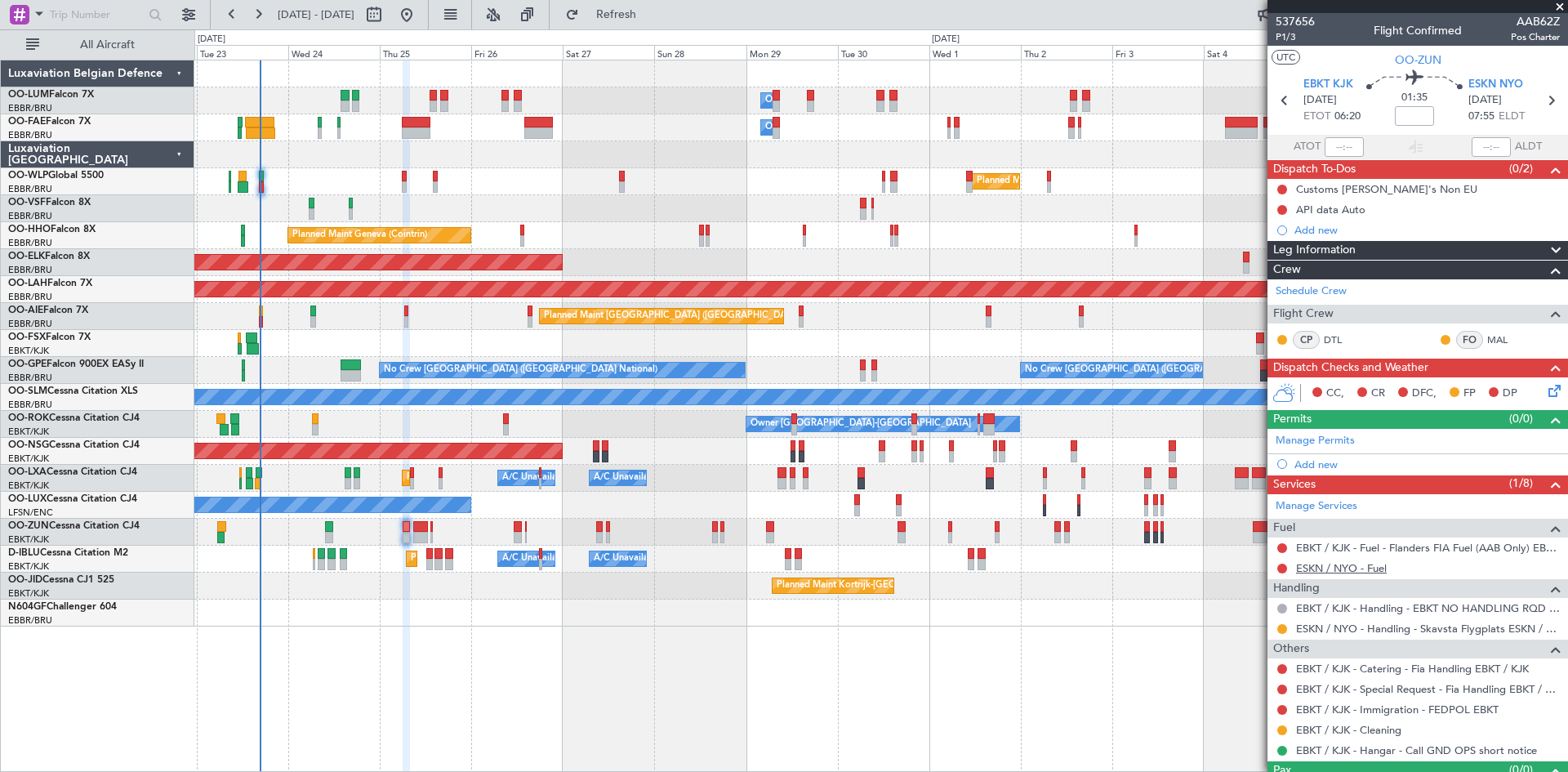
click at [1361, 566] on link "ESKN / NYO - Fuel" at bounding box center [1341, 568] width 90 height 14
click at [656, 24] on button "Refresh" at bounding box center [606, 15] width 98 height 26
click at [1354, 548] on link "EBKT / KJK - Fuel - Flanders FIA Fuel (AAB Only) EBKT / KJK" at bounding box center [1428, 547] width 264 height 14
click at [1282, 549] on button at bounding box center [1282, 548] width 9 height 9
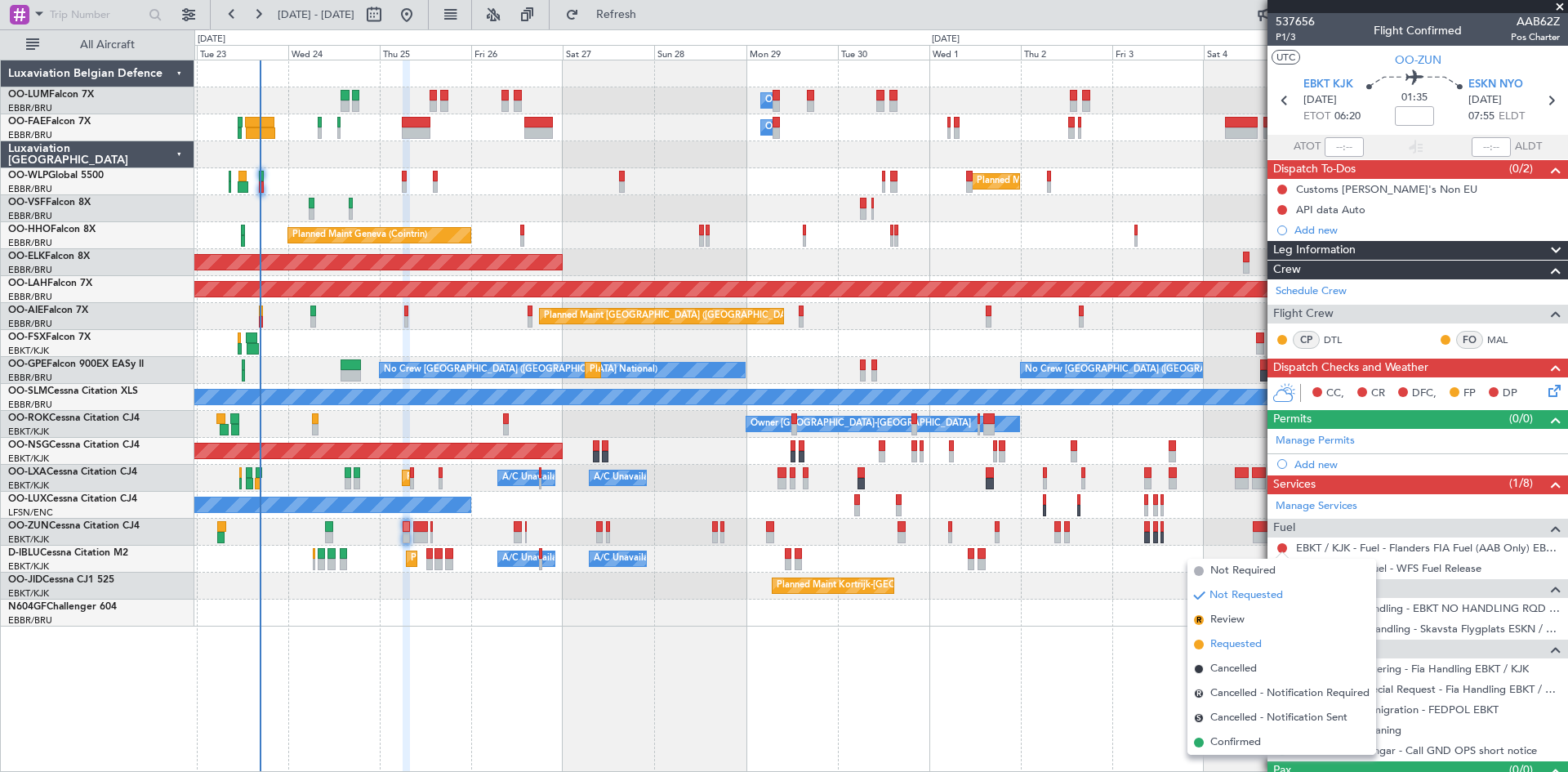
click at [1243, 649] on span "Requested" at bounding box center [1235, 644] width 52 height 16
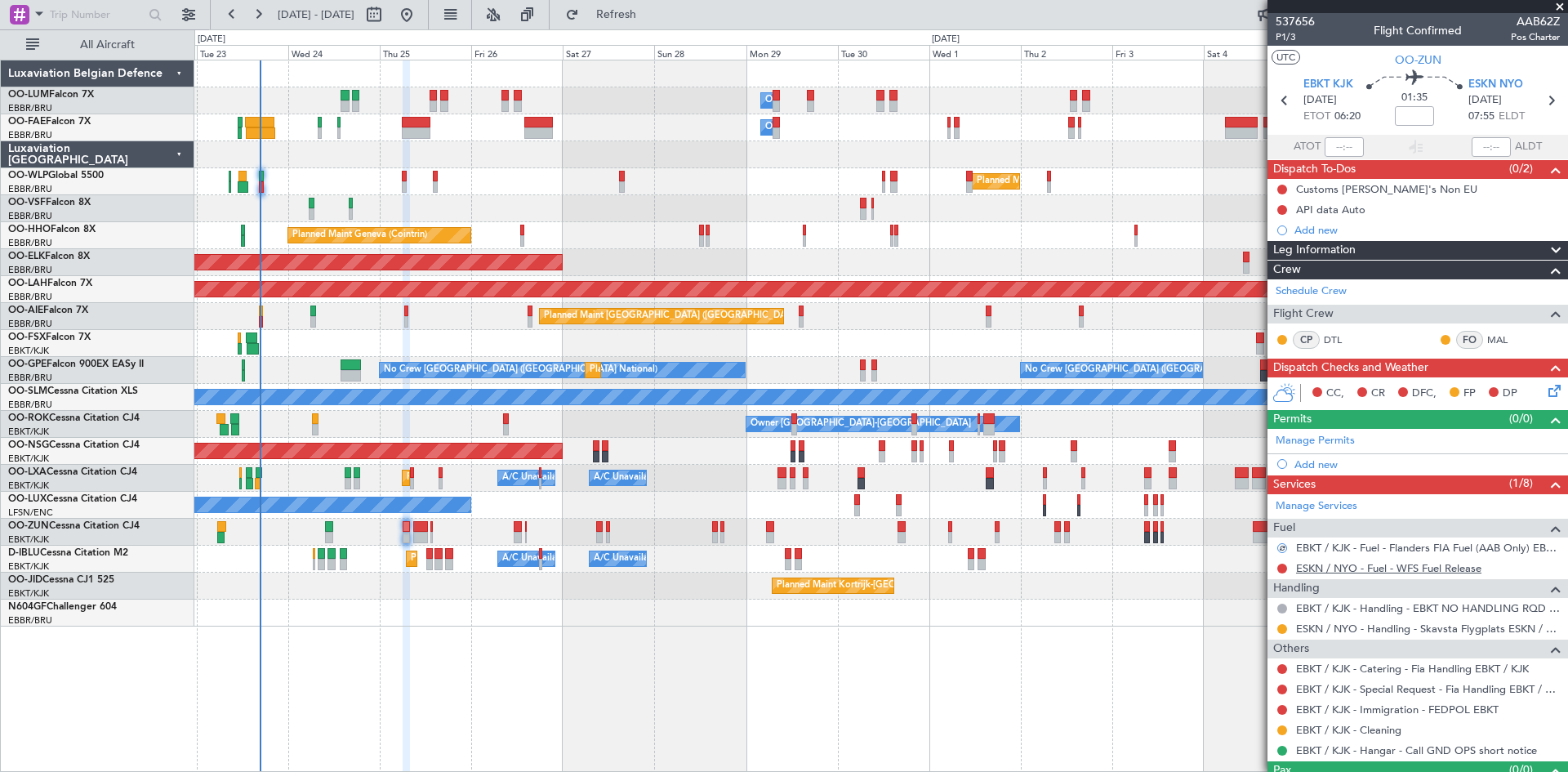
click at [1319, 570] on link "ESKN / NYO - Fuel - WFS Fuel Release" at bounding box center [1388, 568] width 185 height 14
click at [651, 9] on span "Refresh" at bounding box center [616, 15] width 69 height 11
click at [1341, 669] on link "EBKT / KJK - Catering - Fia Handling EBKT / KJK" at bounding box center [1413, 669] width 233 height 14
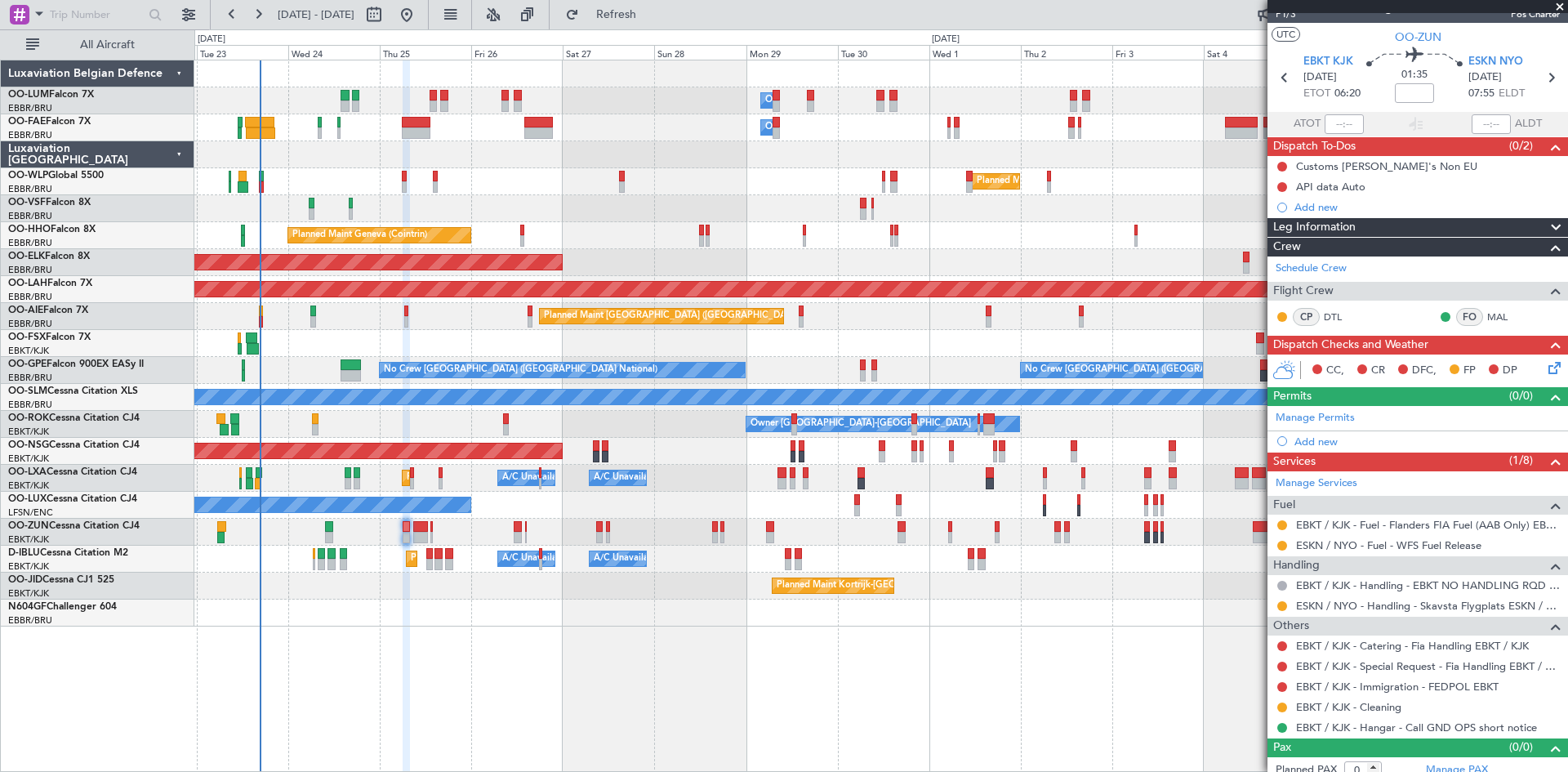
scroll to position [34, 0]
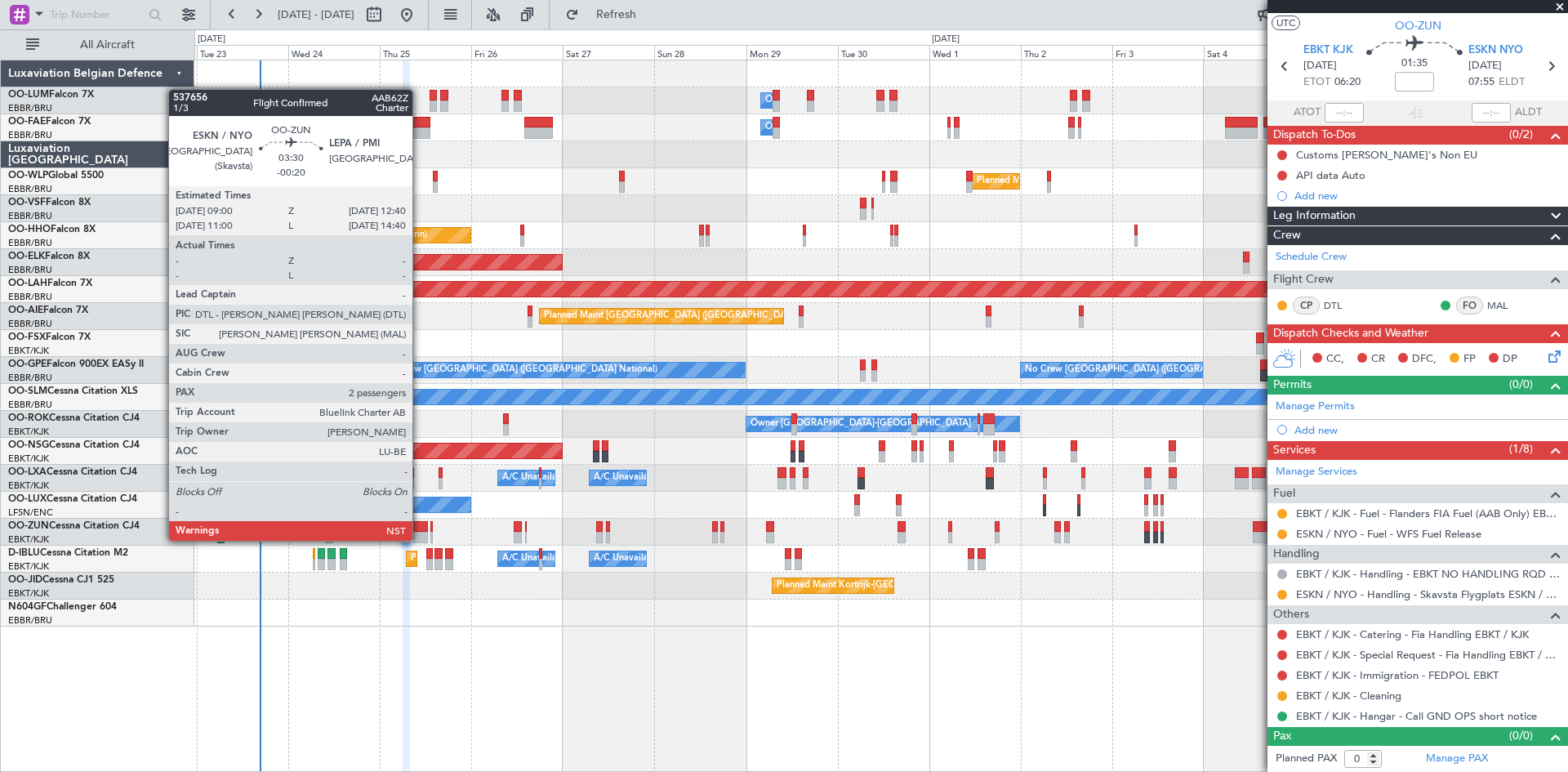
click at [420, 539] on div at bounding box center [421, 538] width 15 height 11
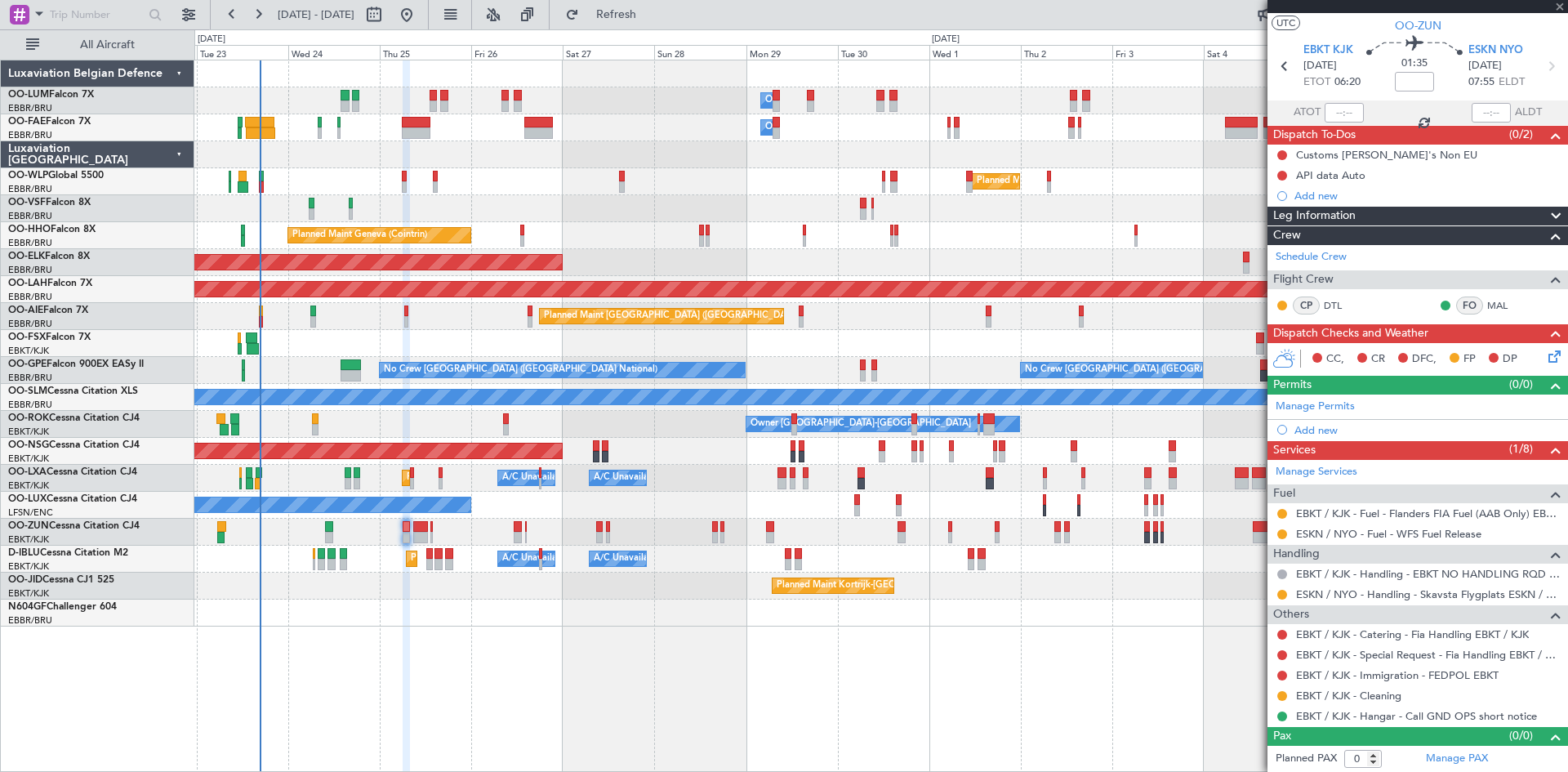
type input "-00:20"
type input "2"
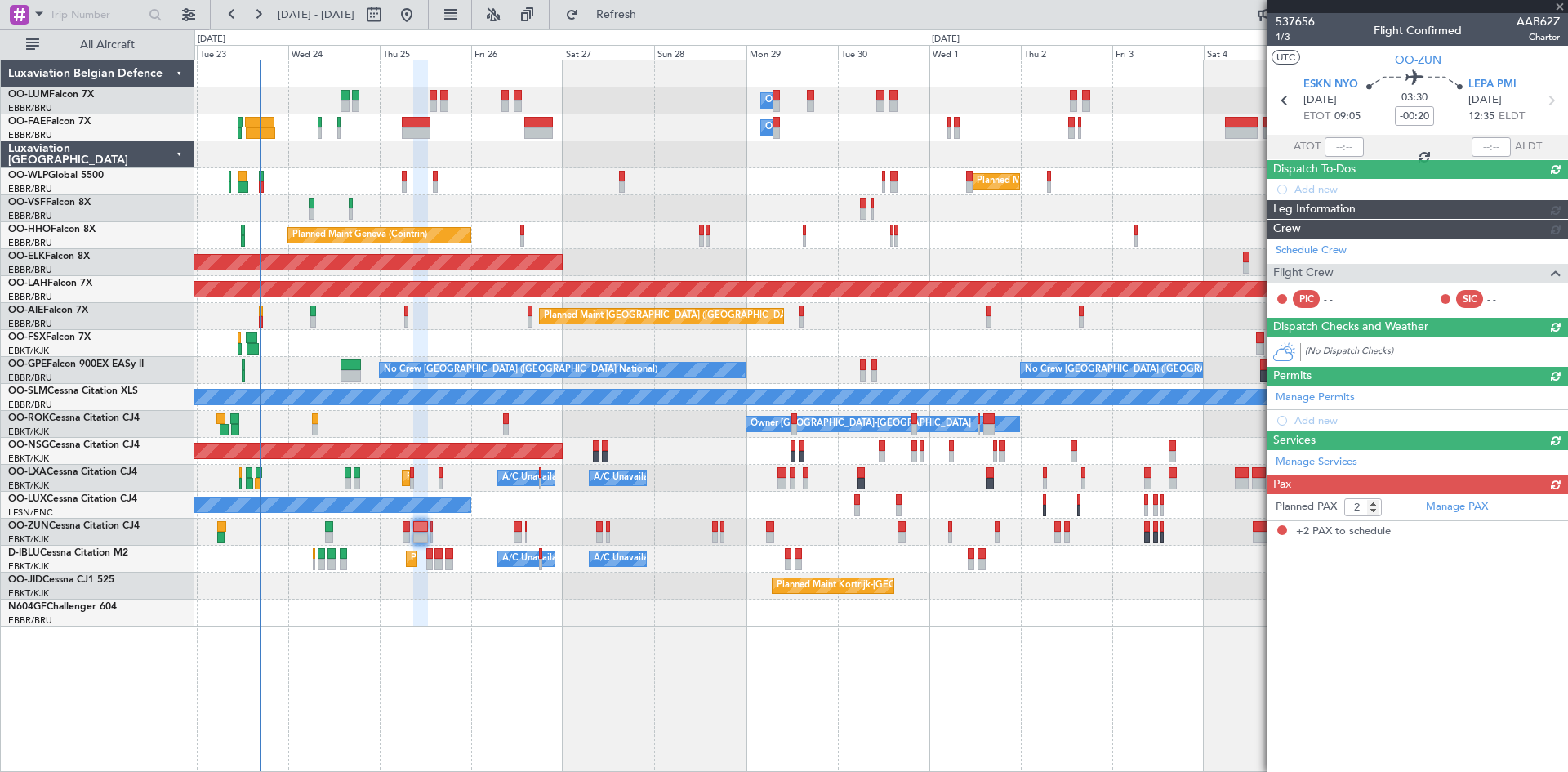
scroll to position [0, 0]
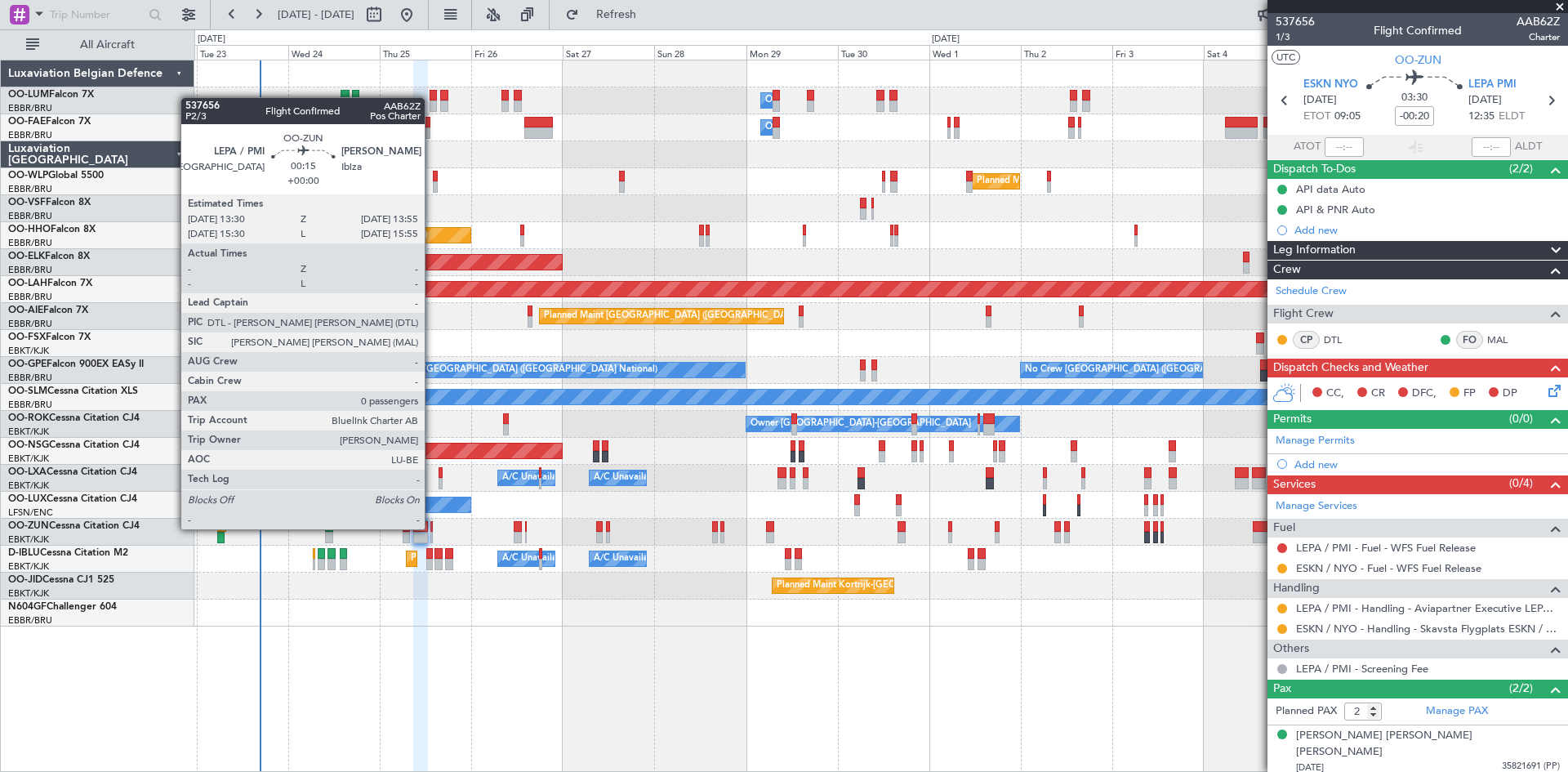
click at [432, 528] on div at bounding box center [431, 527] width 2 height 11
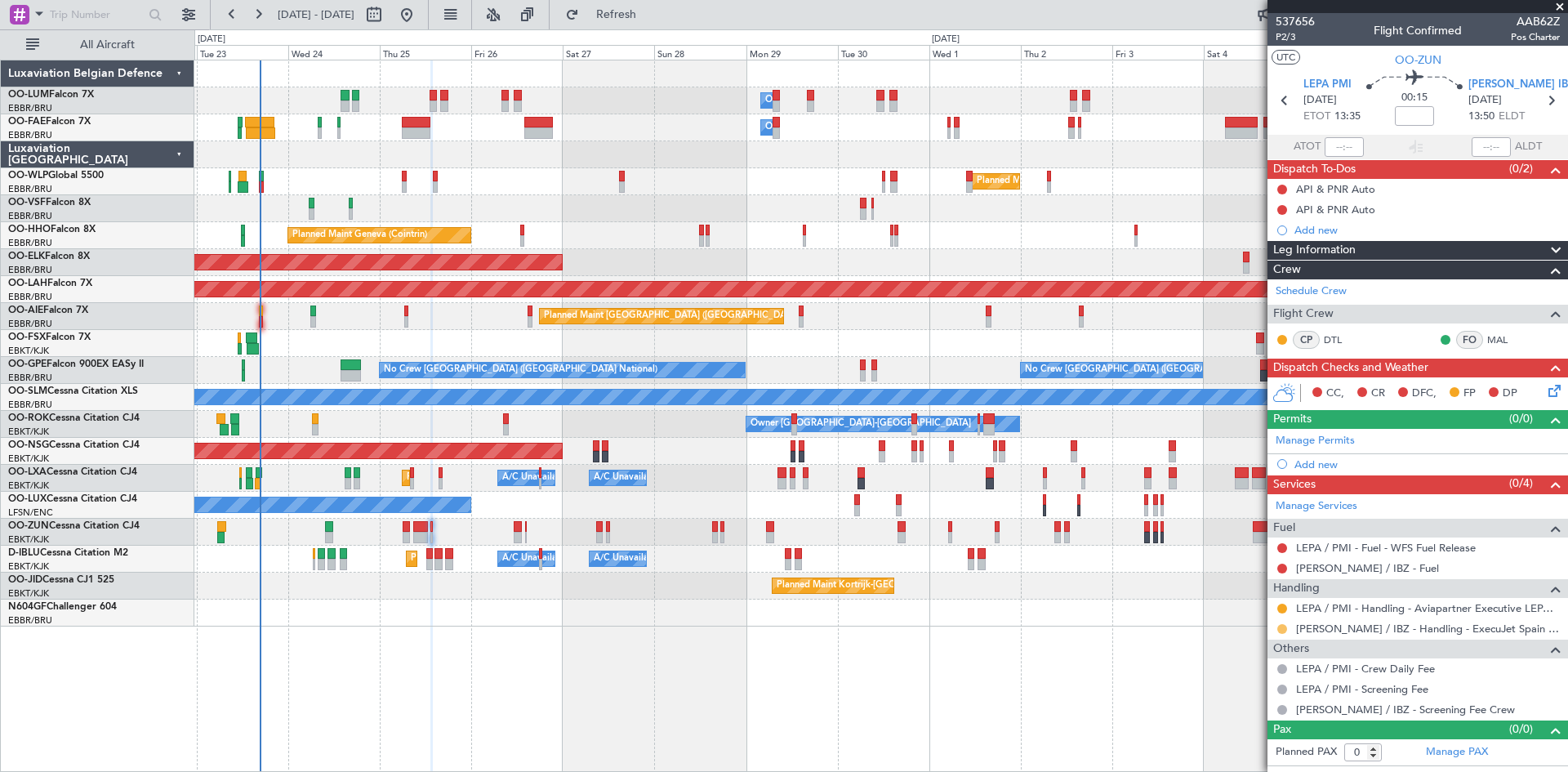
click at [1284, 625] on button at bounding box center [1282, 629] width 9 height 9
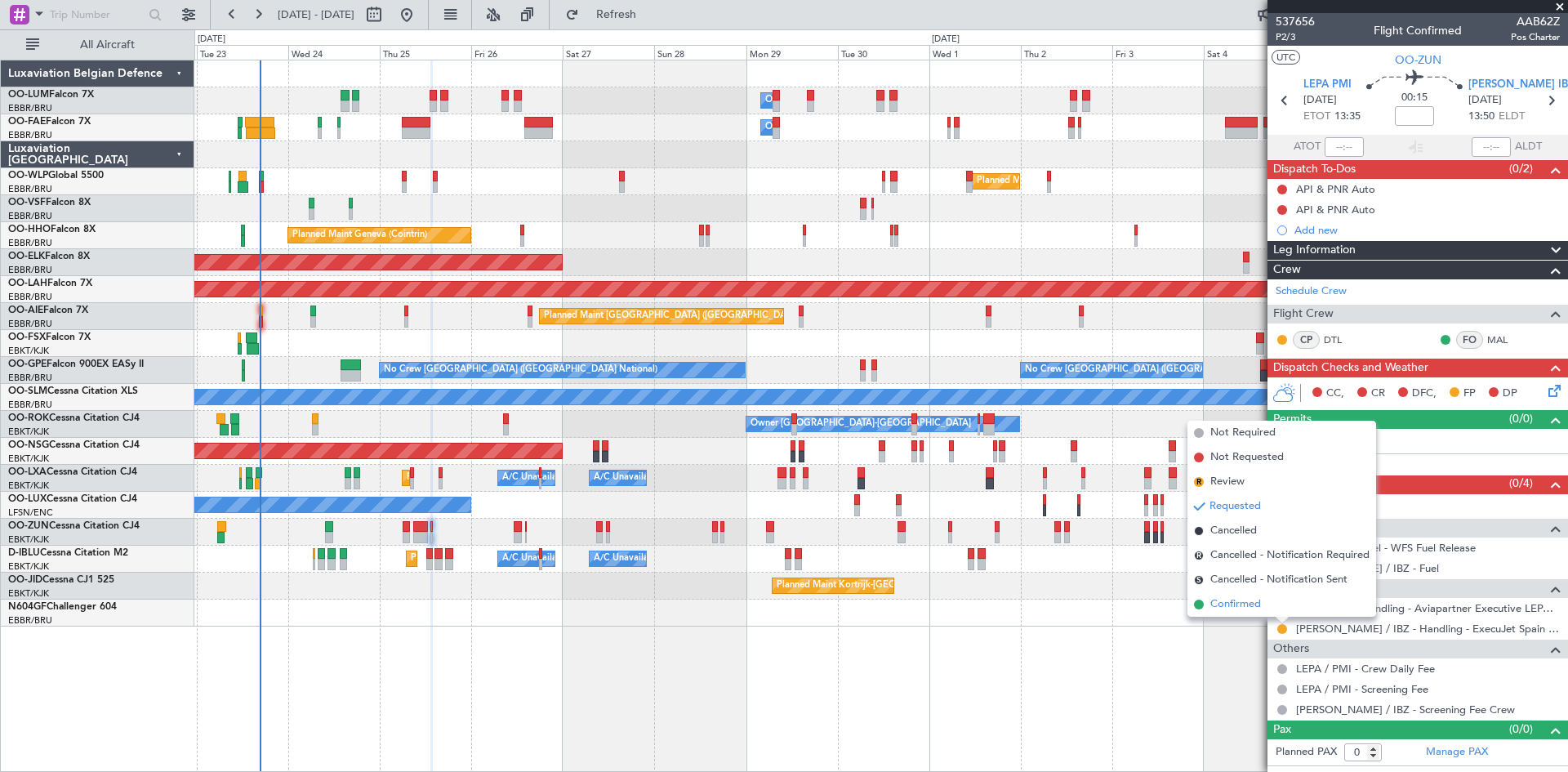
click at [1243, 608] on span "Confirmed" at bounding box center [1235, 604] width 51 height 16
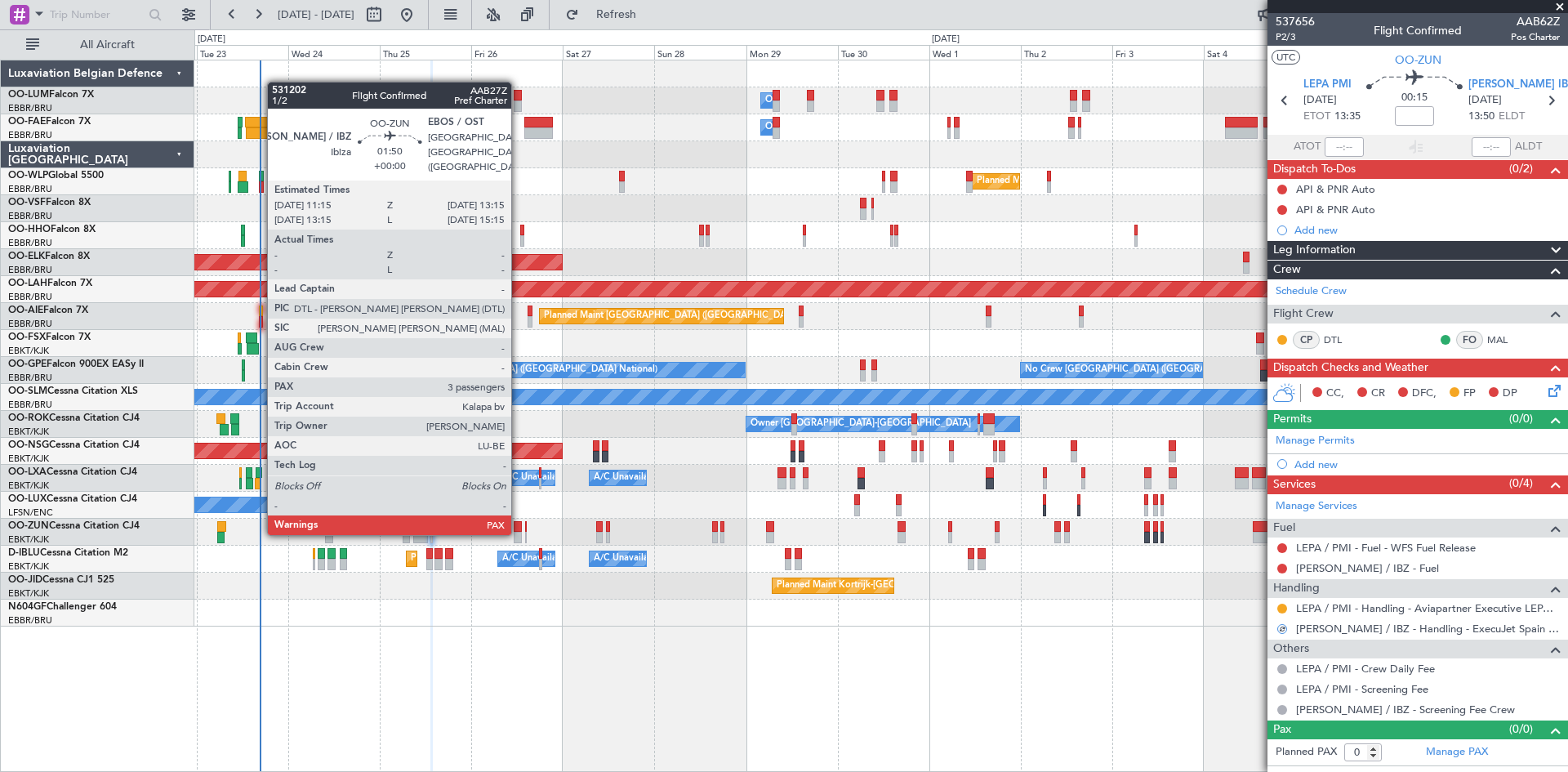
click at [519, 532] on div at bounding box center [517, 538] width 8 height 11
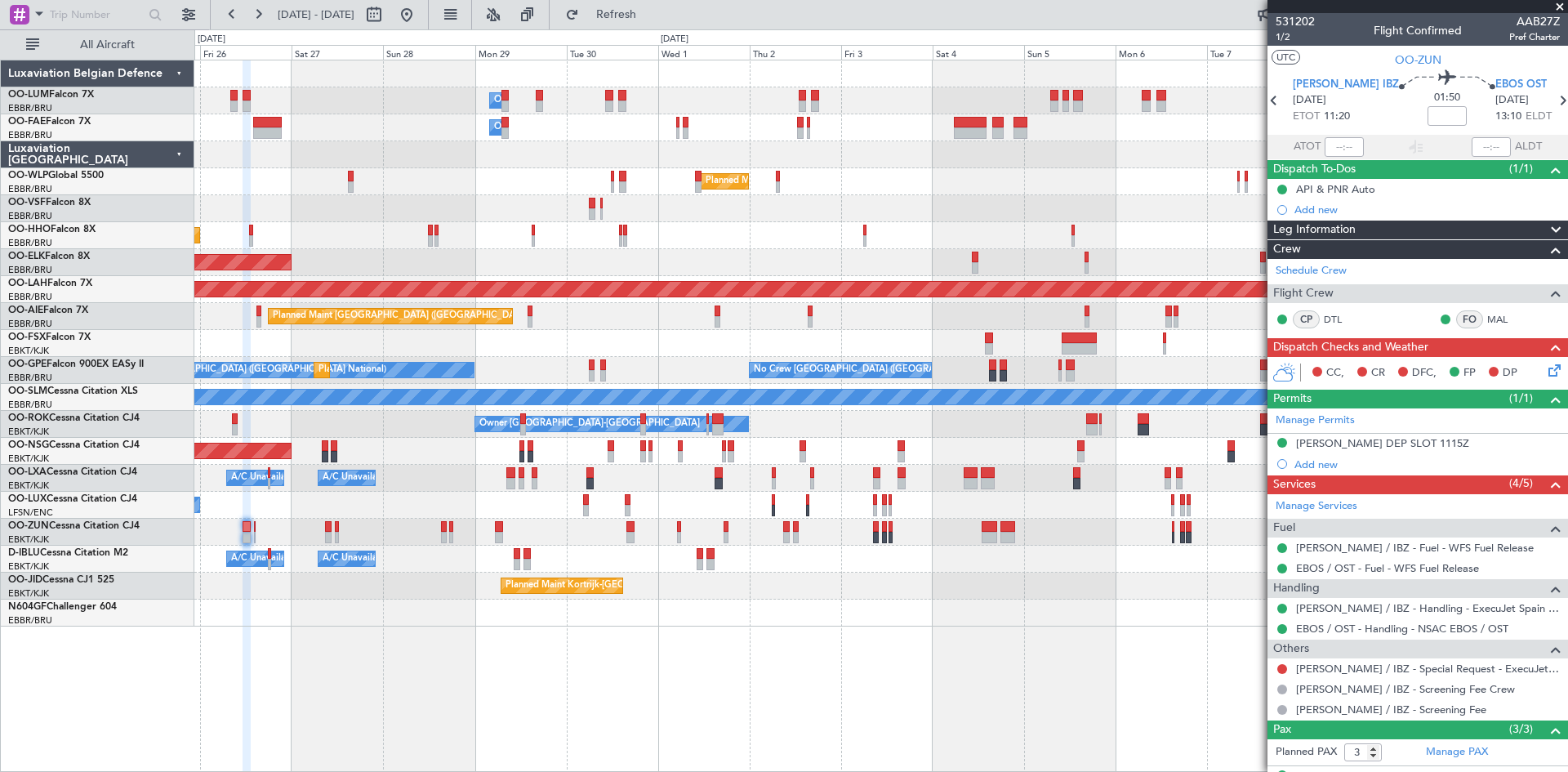
click at [786, 609] on div at bounding box center [881, 613] width 1372 height 27
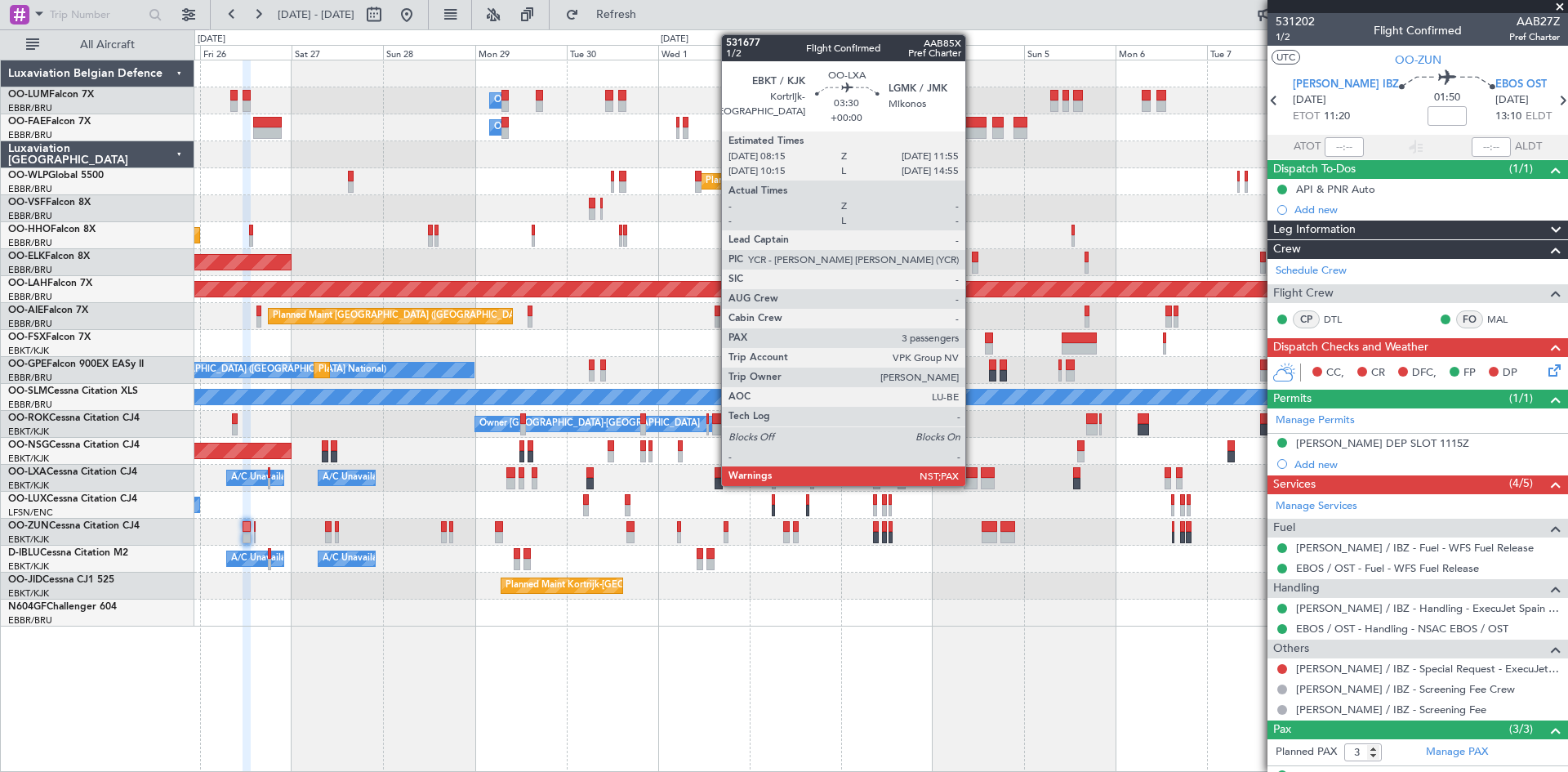
click at [973, 476] on div at bounding box center [971, 473] width 15 height 11
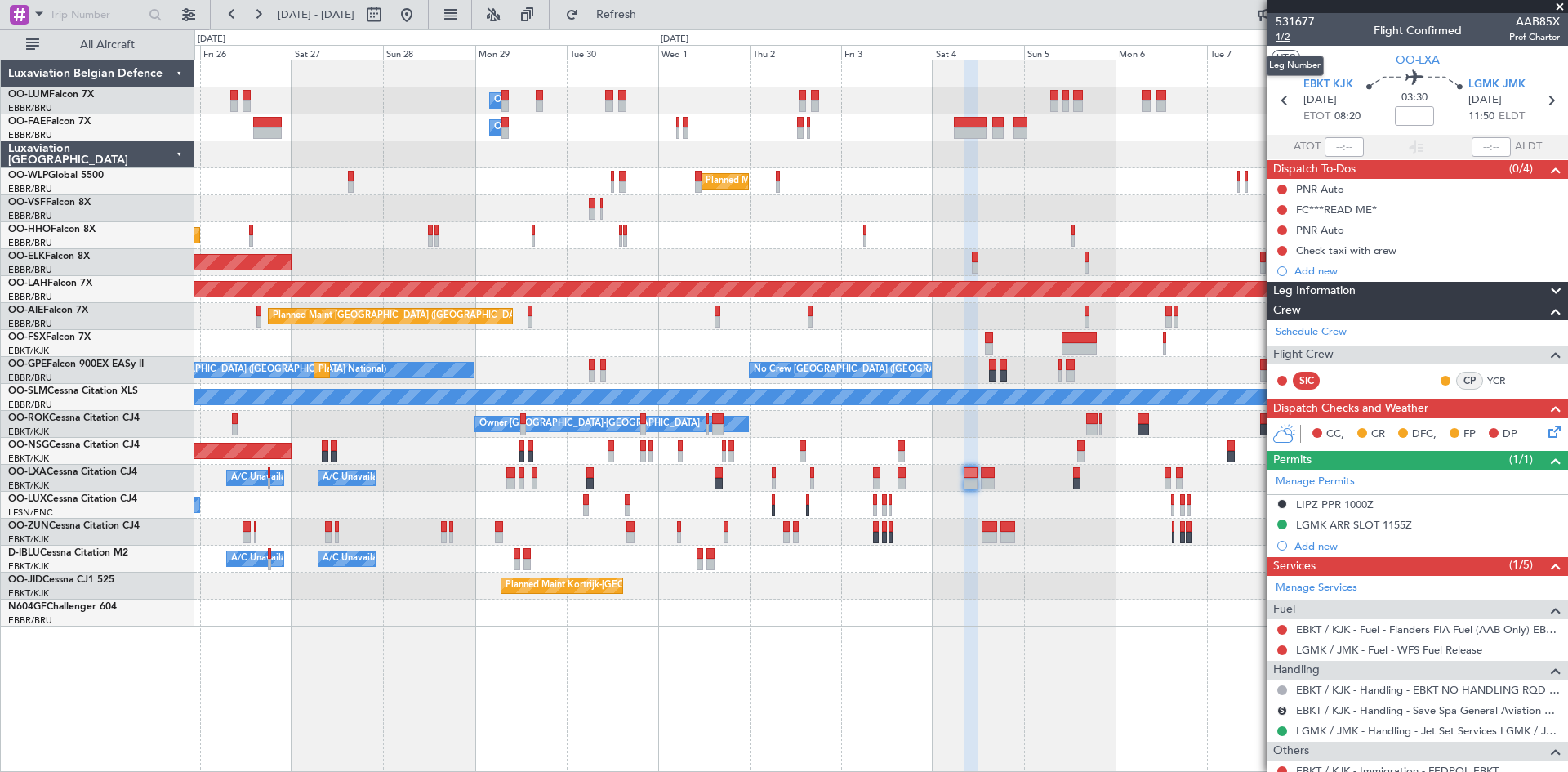
click at [1280, 34] on span "1/2" at bounding box center [1295, 37] width 39 height 14
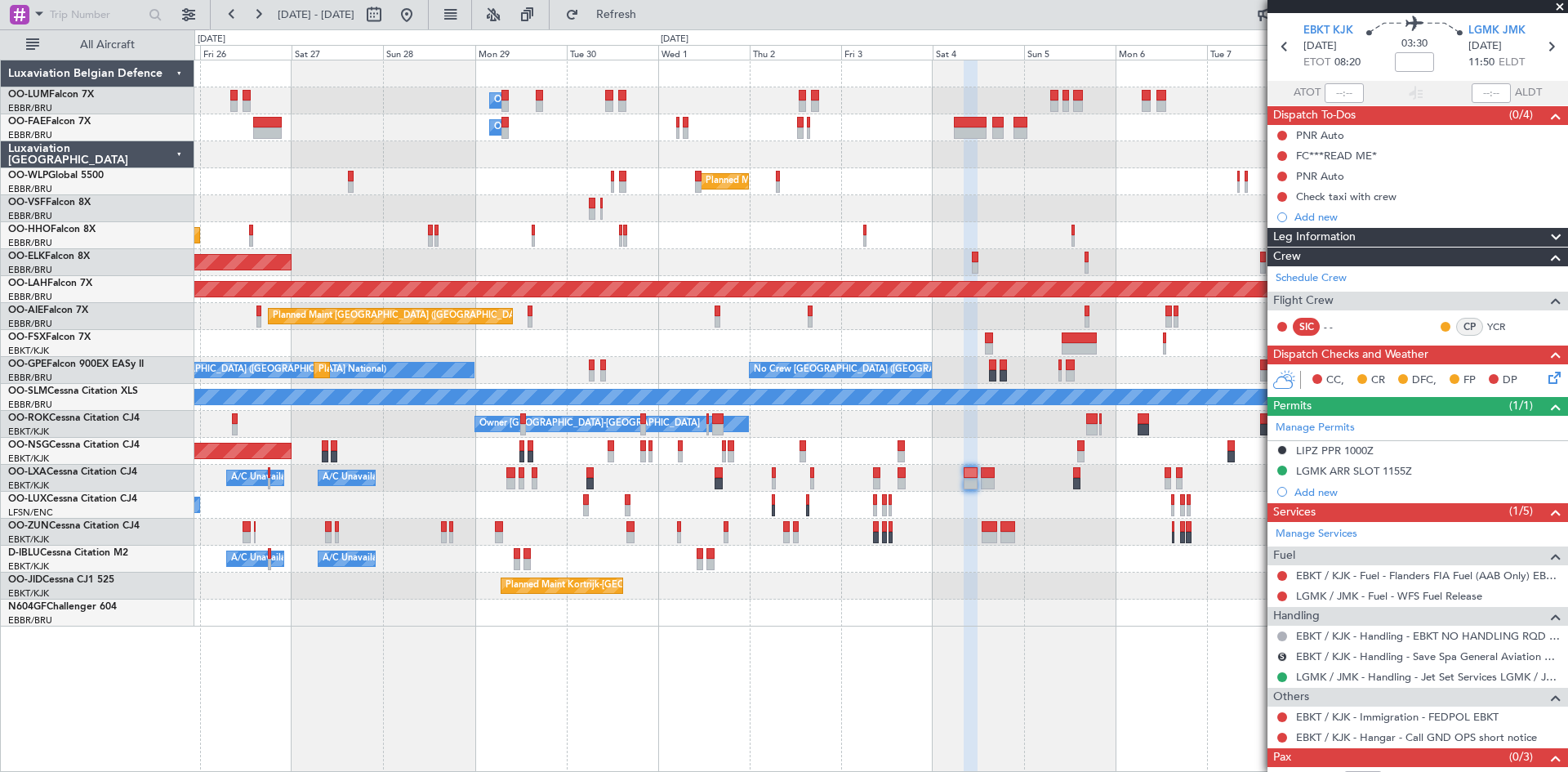
scroll to position [97, 0]
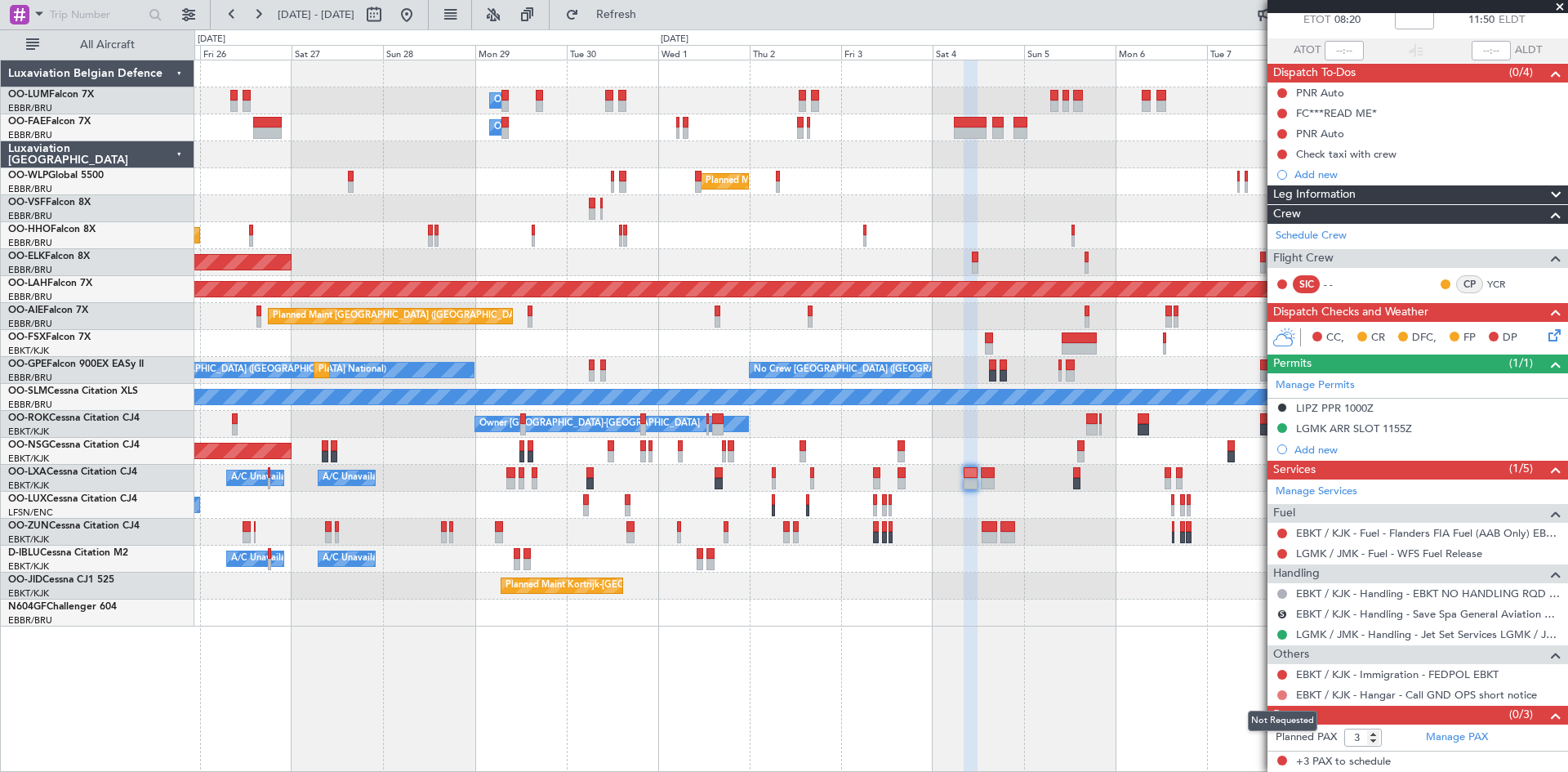
click at [1278, 696] on button at bounding box center [1282, 695] width 9 height 9
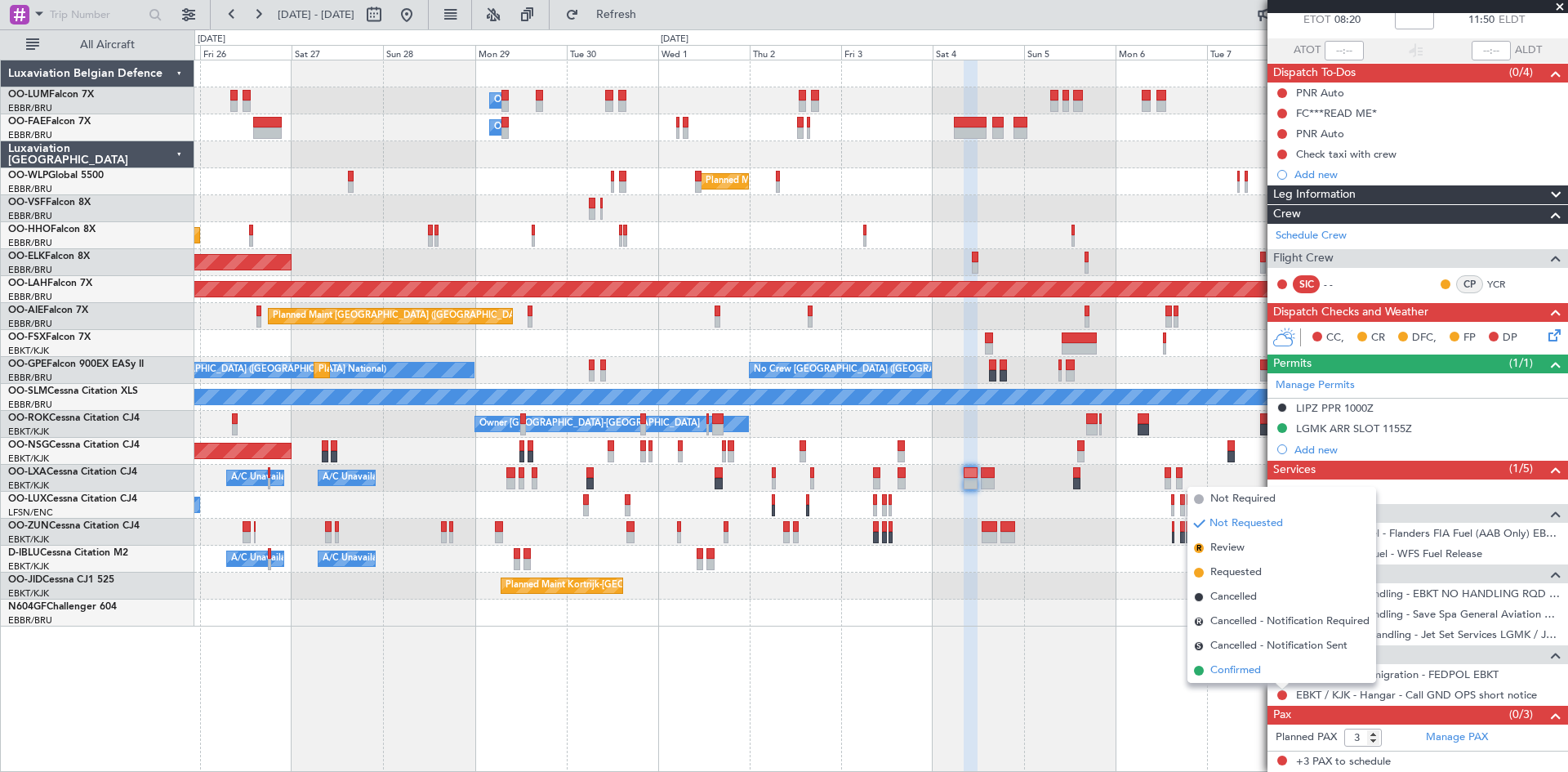
click at [1253, 671] on span "Confirmed" at bounding box center [1235, 670] width 51 height 16
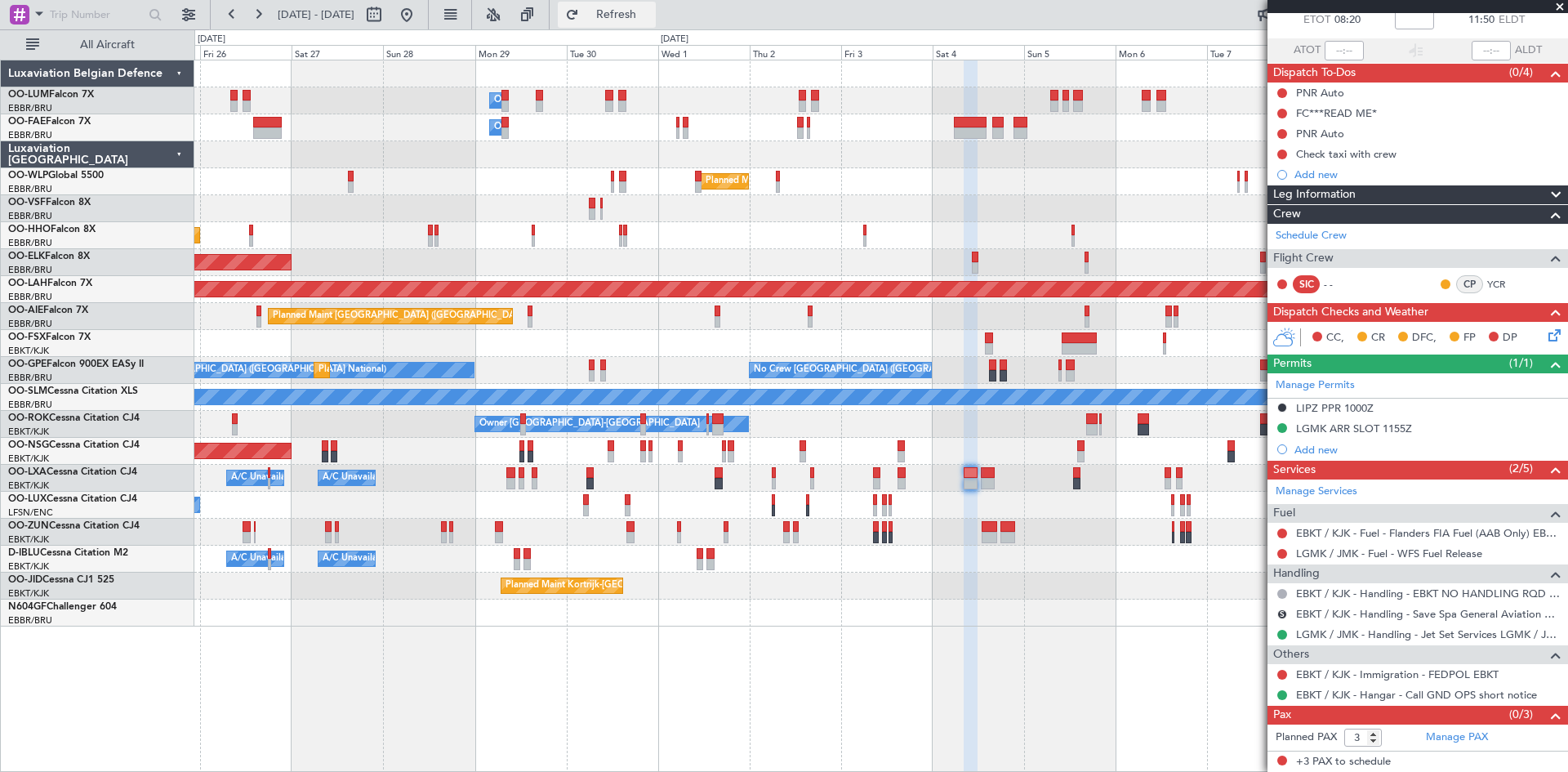
click at [651, 13] on span "Refresh" at bounding box center [616, 15] width 69 height 11
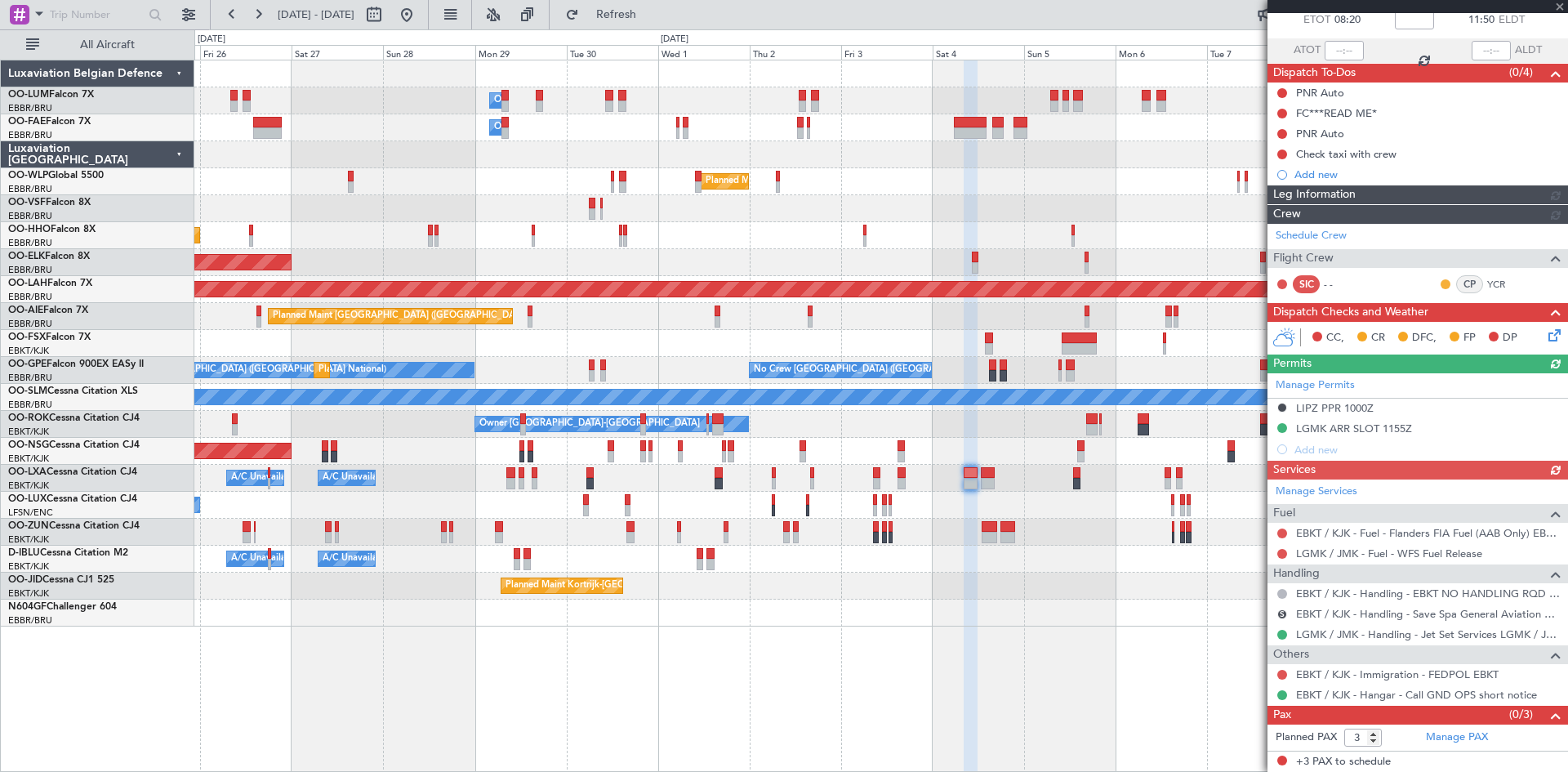
scroll to position [76, 0]
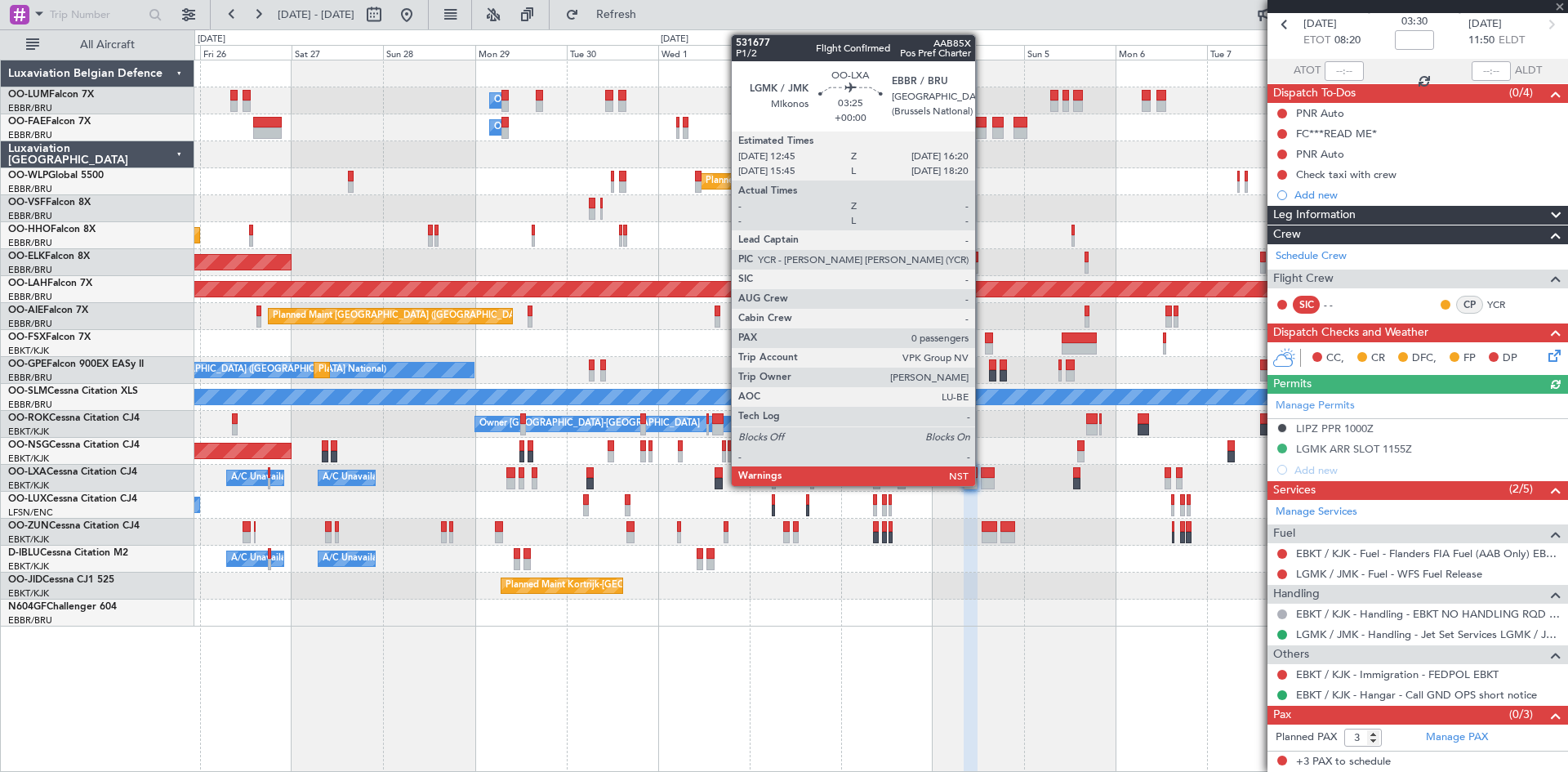
click at [982, 475] on div at bounding box center [987, 473] width 14 height 11
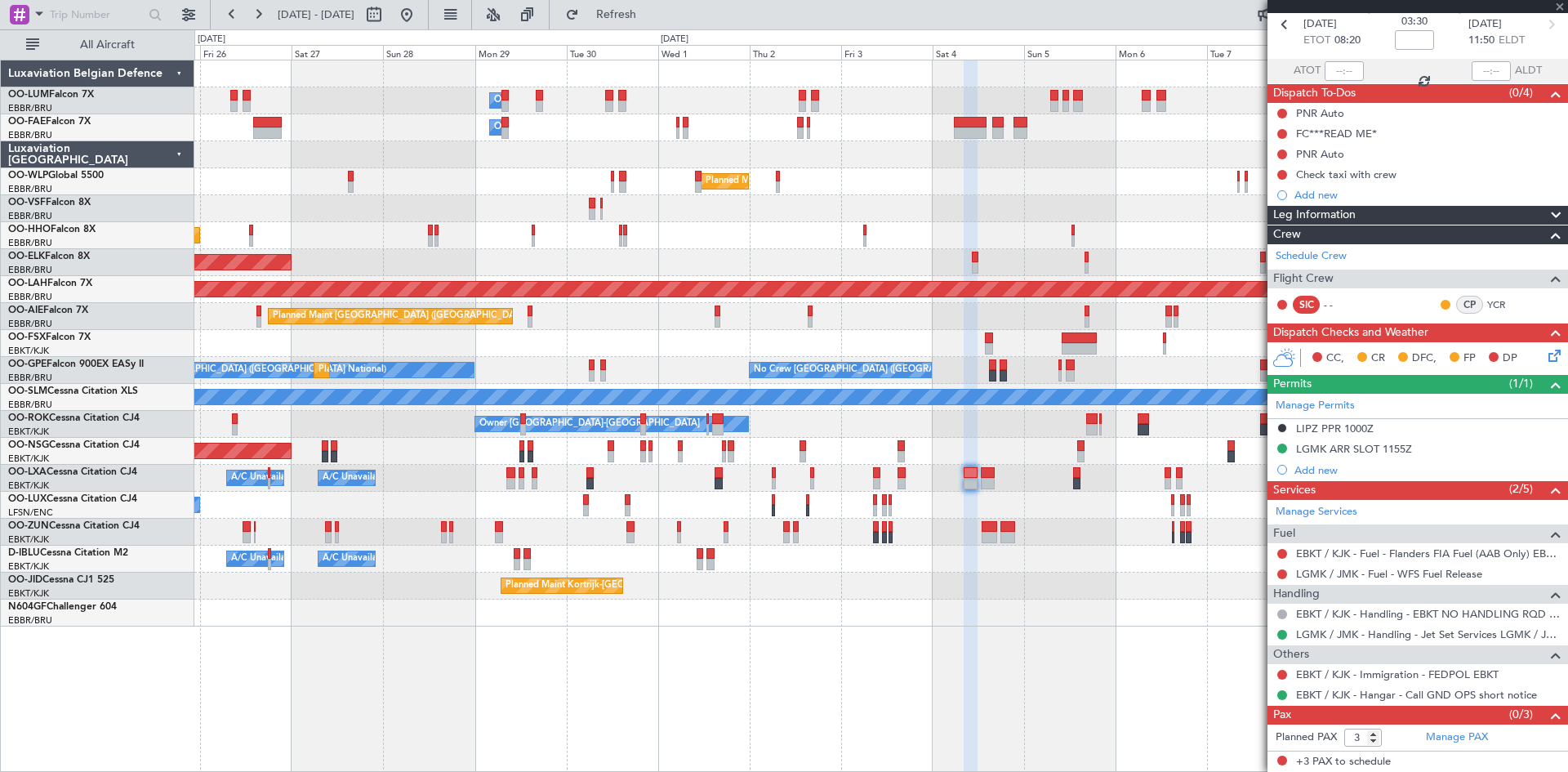
type input "0"
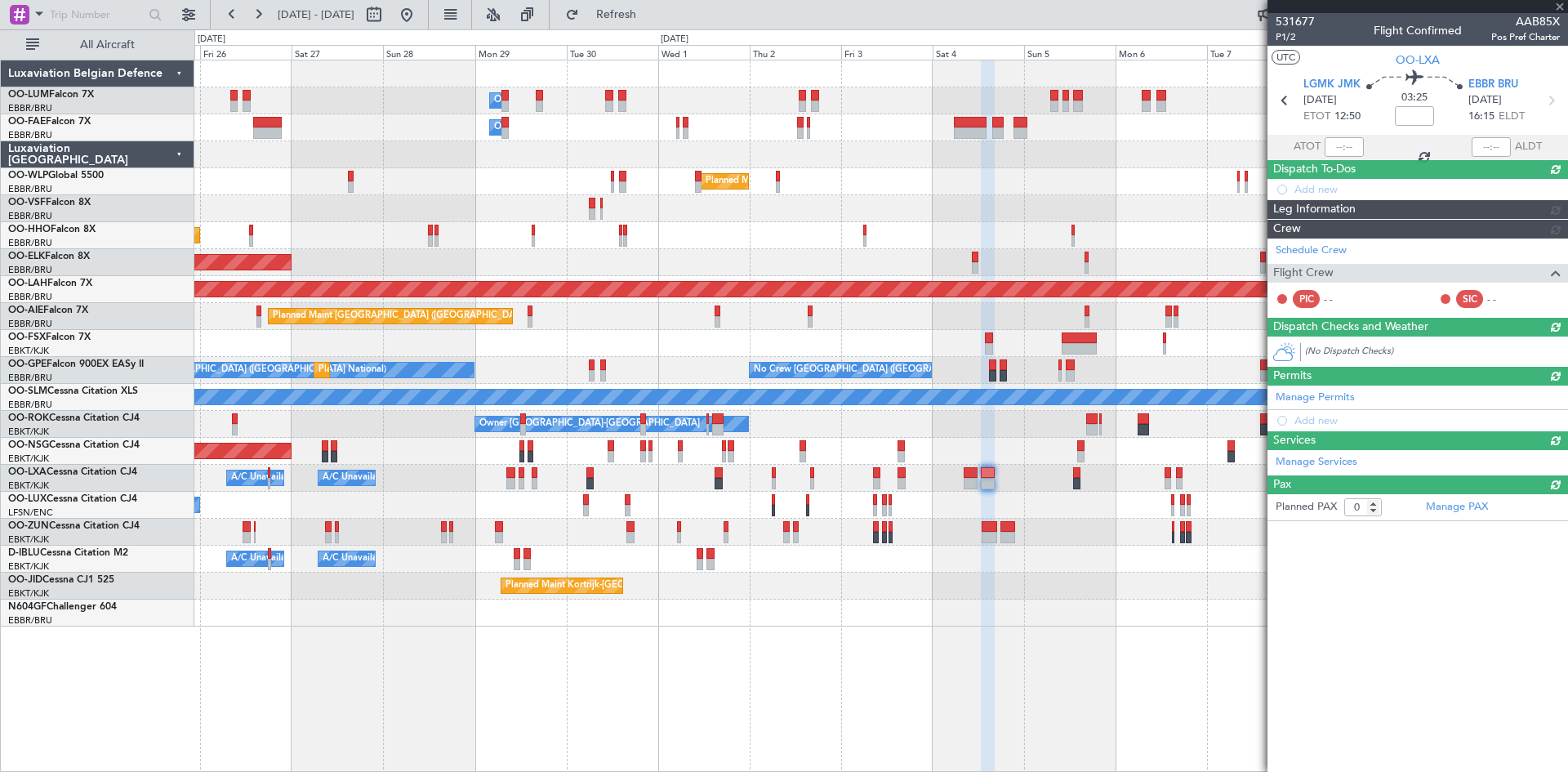
scroll to position [0, 0]
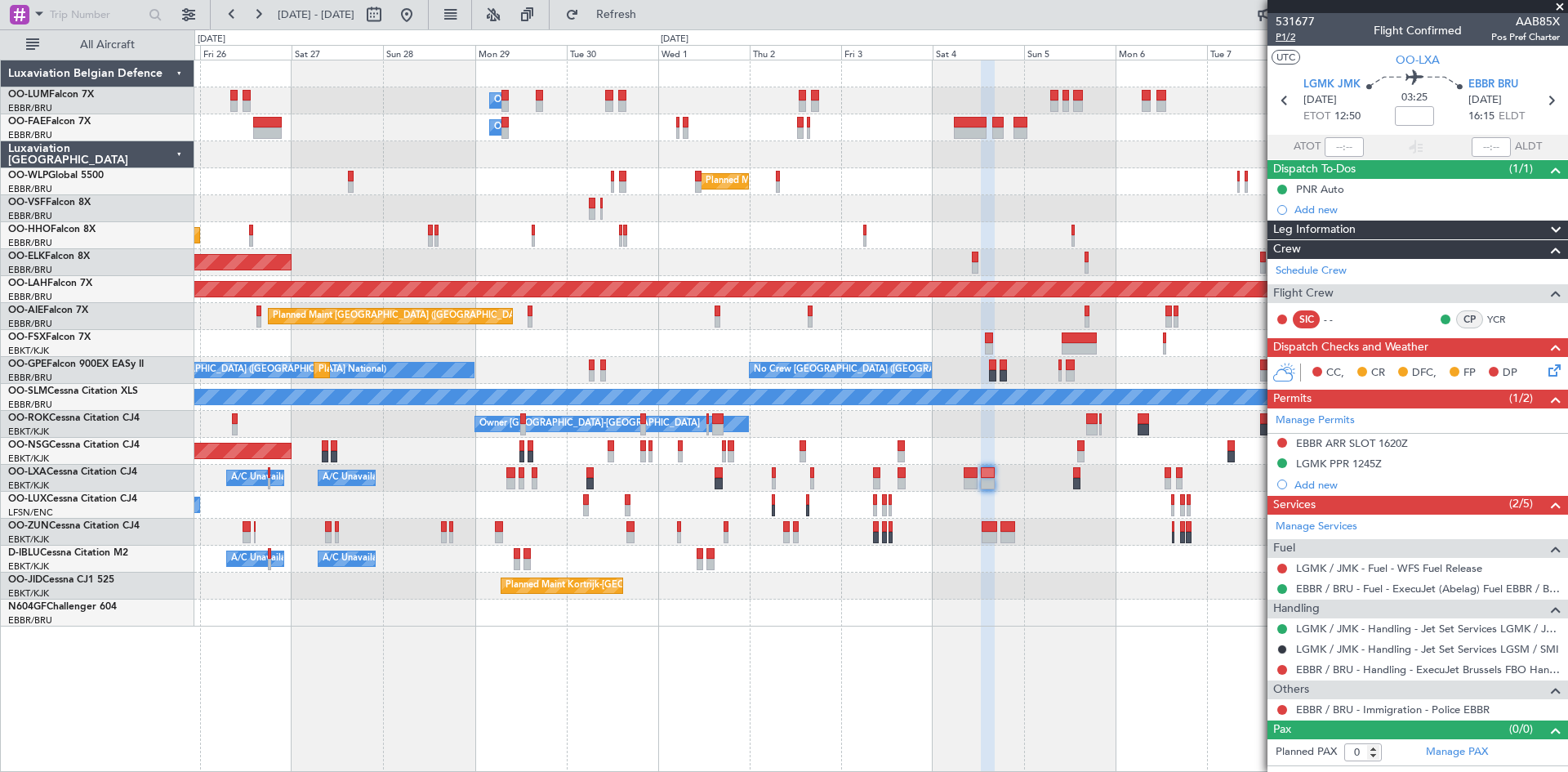
click at [1280, 35] on span "P1/2" at bounding box center [1295, 37] width 39 height 14
click at [651, 15] on span "Refresh" at bounding box center [616, 15] width 69 height 11
click at [1284, 38] on span "P1/2" at bounding box center [1295, 37] width 39 height 14
click at [651, 13] on span "Refresh" at bounding box center [616, 15] width 69 height 11
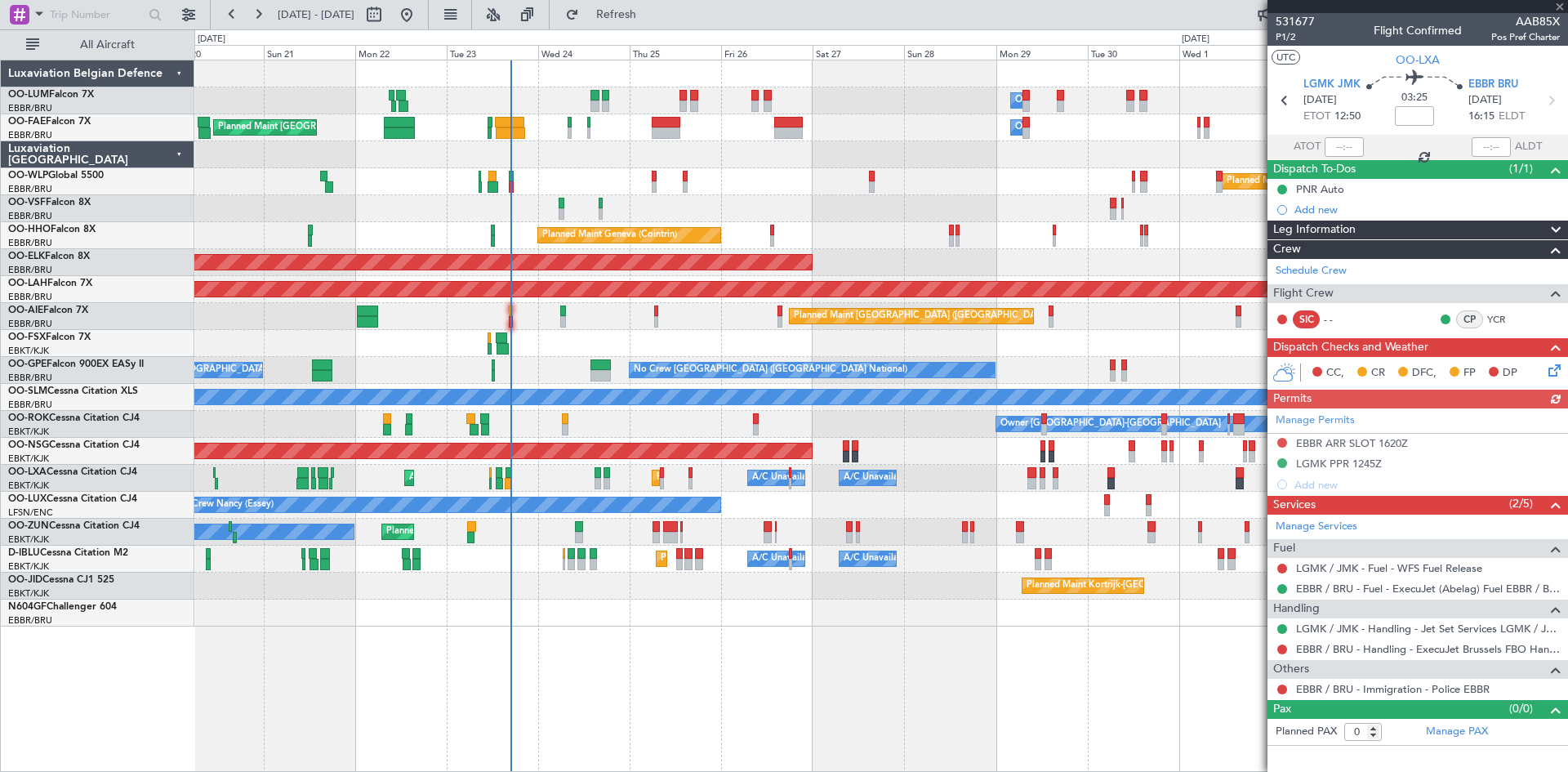
click at [837, 199] on div "AOG Maint [GEOGRAPHIC_DATA] ([GEOGRAPHIC_DATA] National)" at bounding box center [881, 209] width 1372 height 27
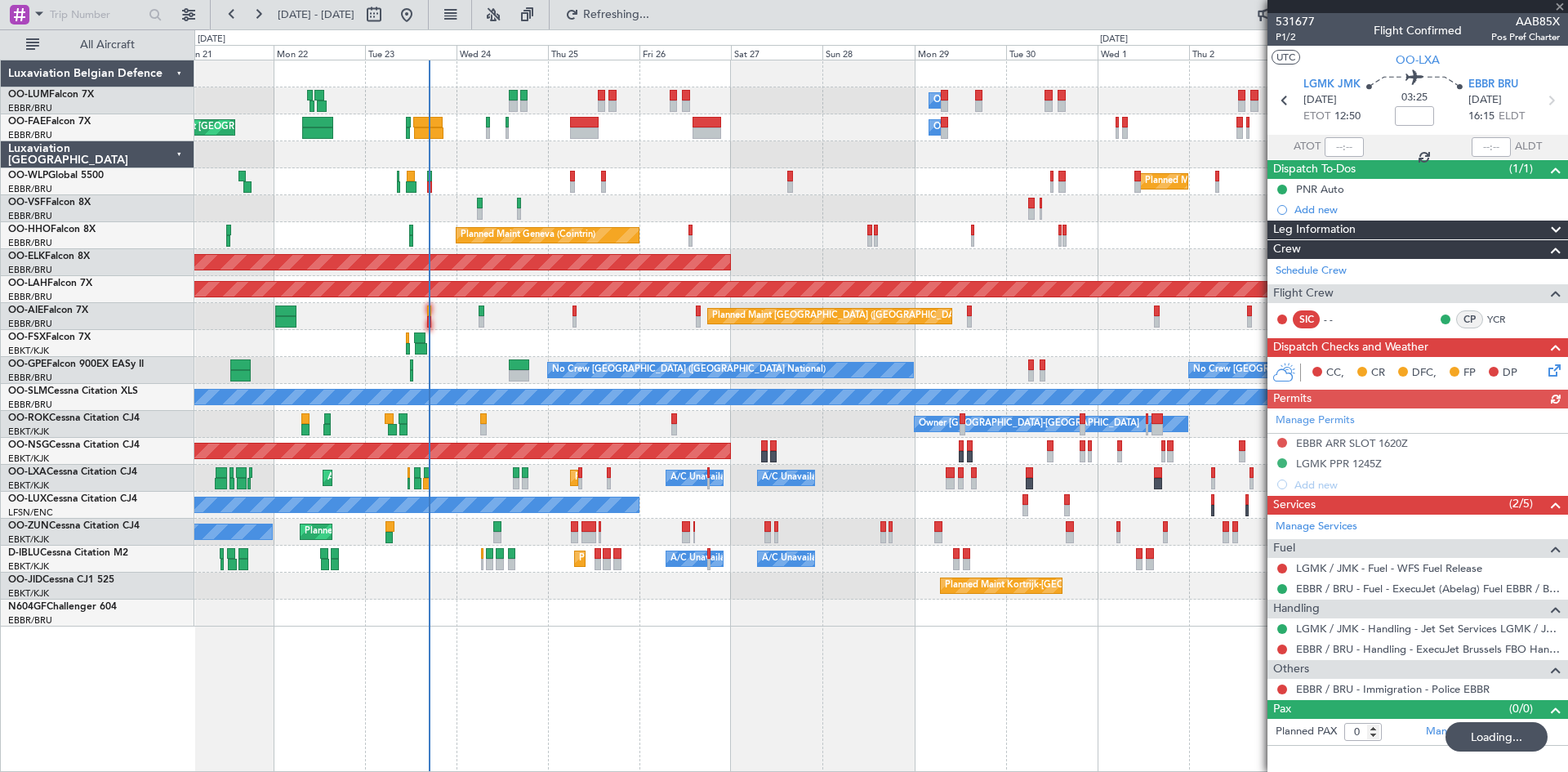
click at [605, 334] on div at bounding box center [881, 343] width 1372 height 27
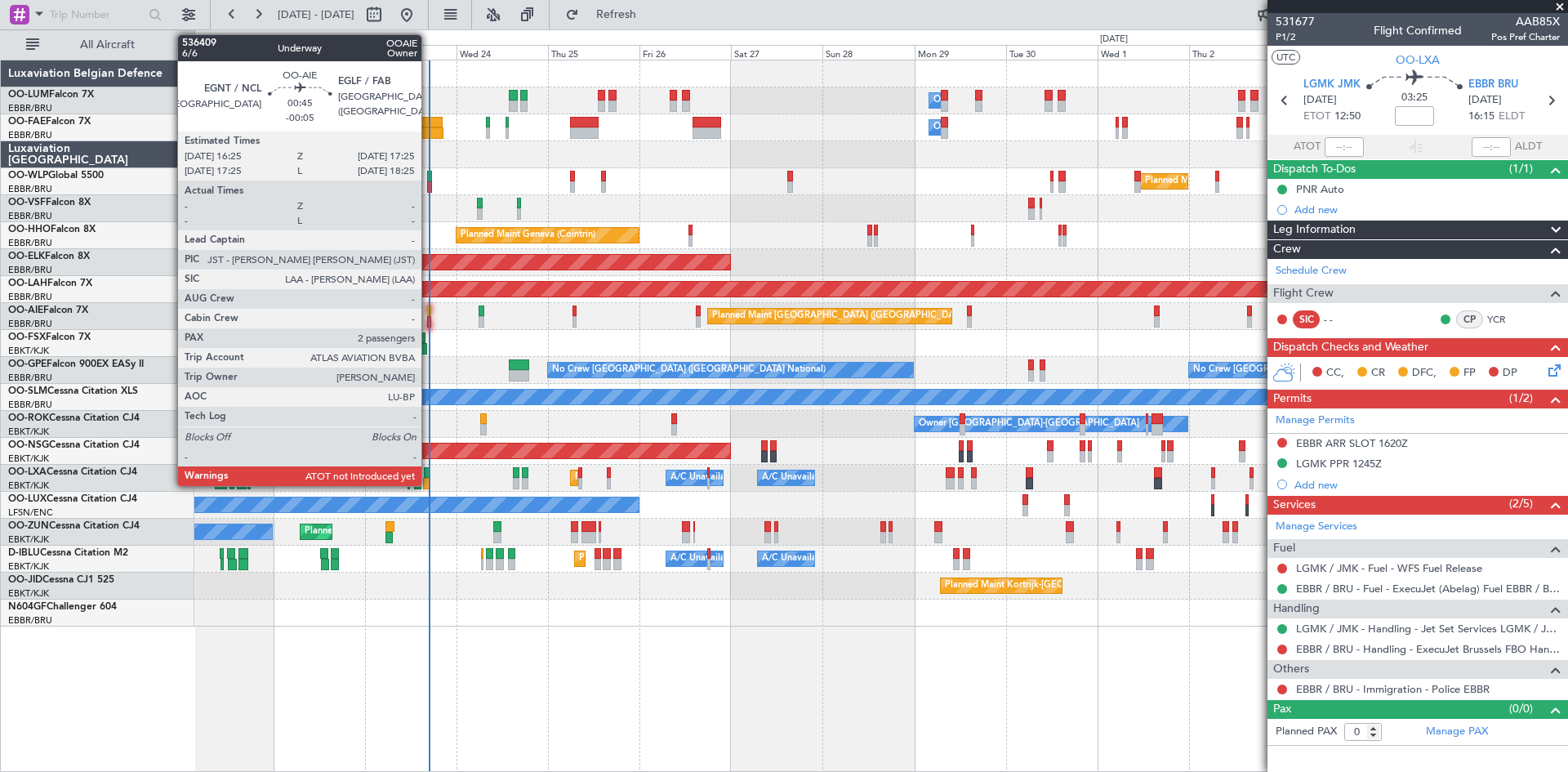
click at [430, 310] on div at bounding box center [429, 311] width 4 height 11
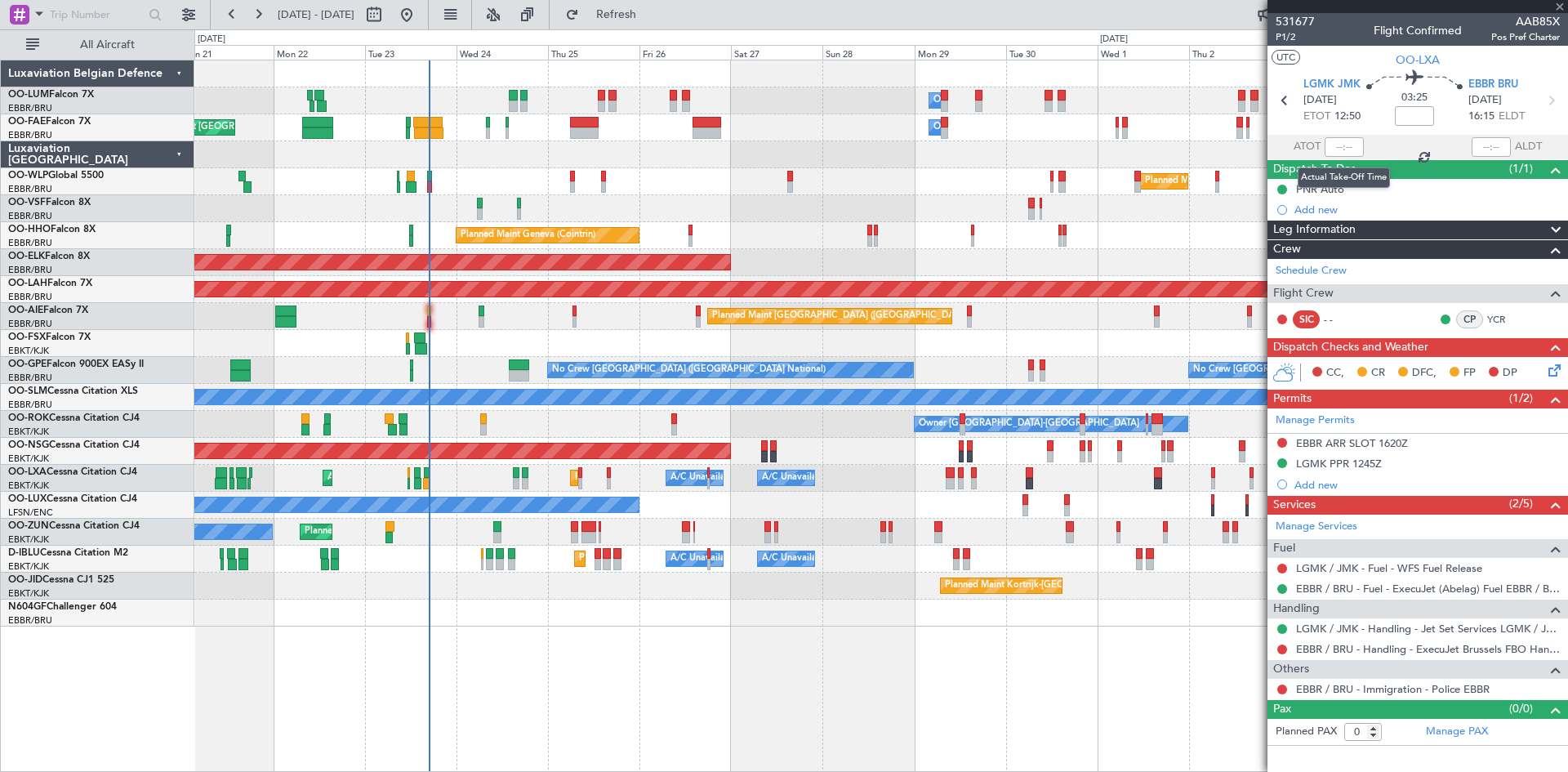
type input "-00:05"
type input "2"
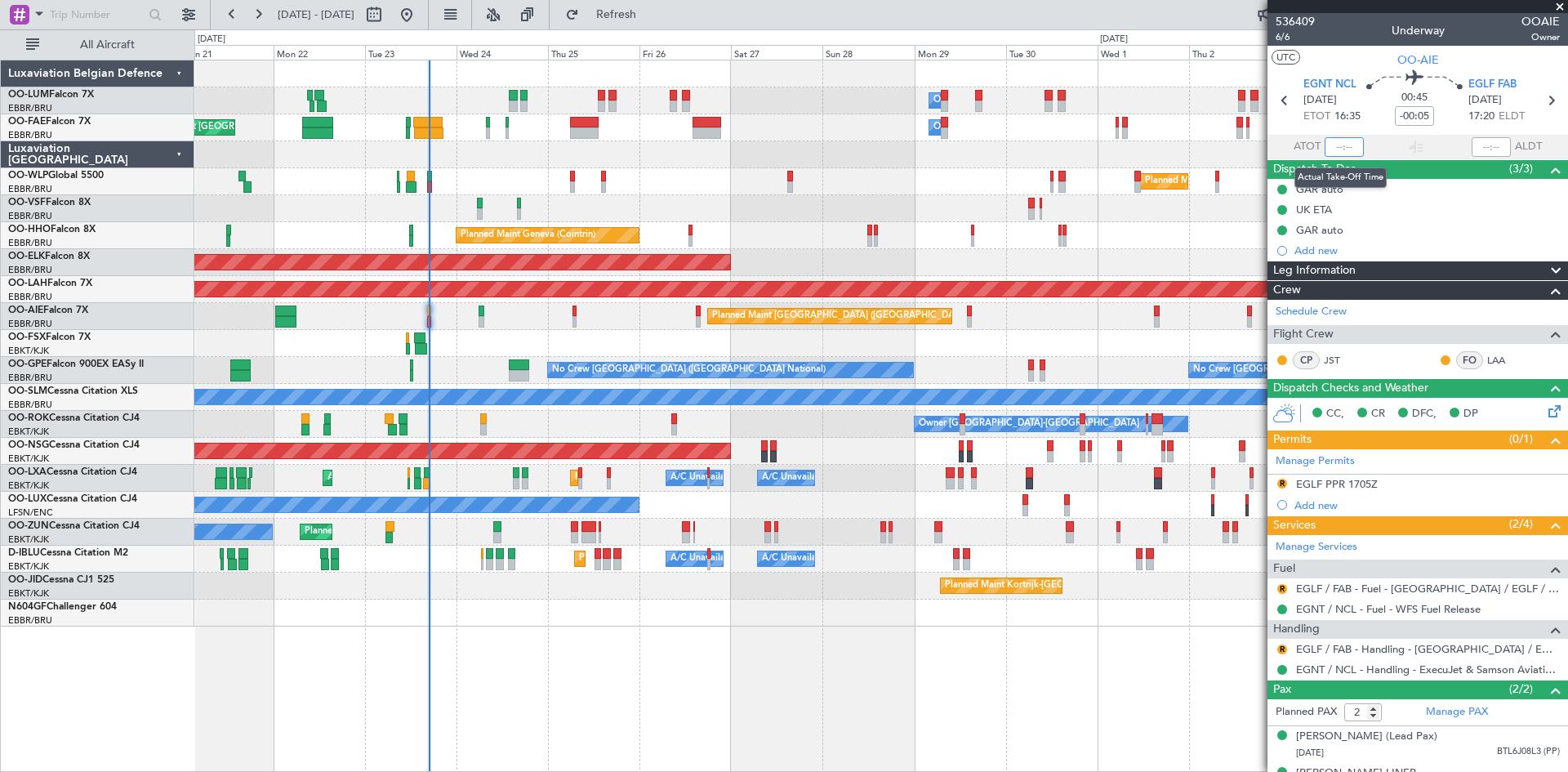
click at [1340, 146] on input "text" at bounding box center [1344, 147] width 39 height 20
click at [1378, 113] on div "00:45 -00:05" at bounding box center [1414, 101] width 108 height 60
type input "16:26"
click at [1281, 586] on button "R" at bounding box center [1282, 589] width 9 height 9
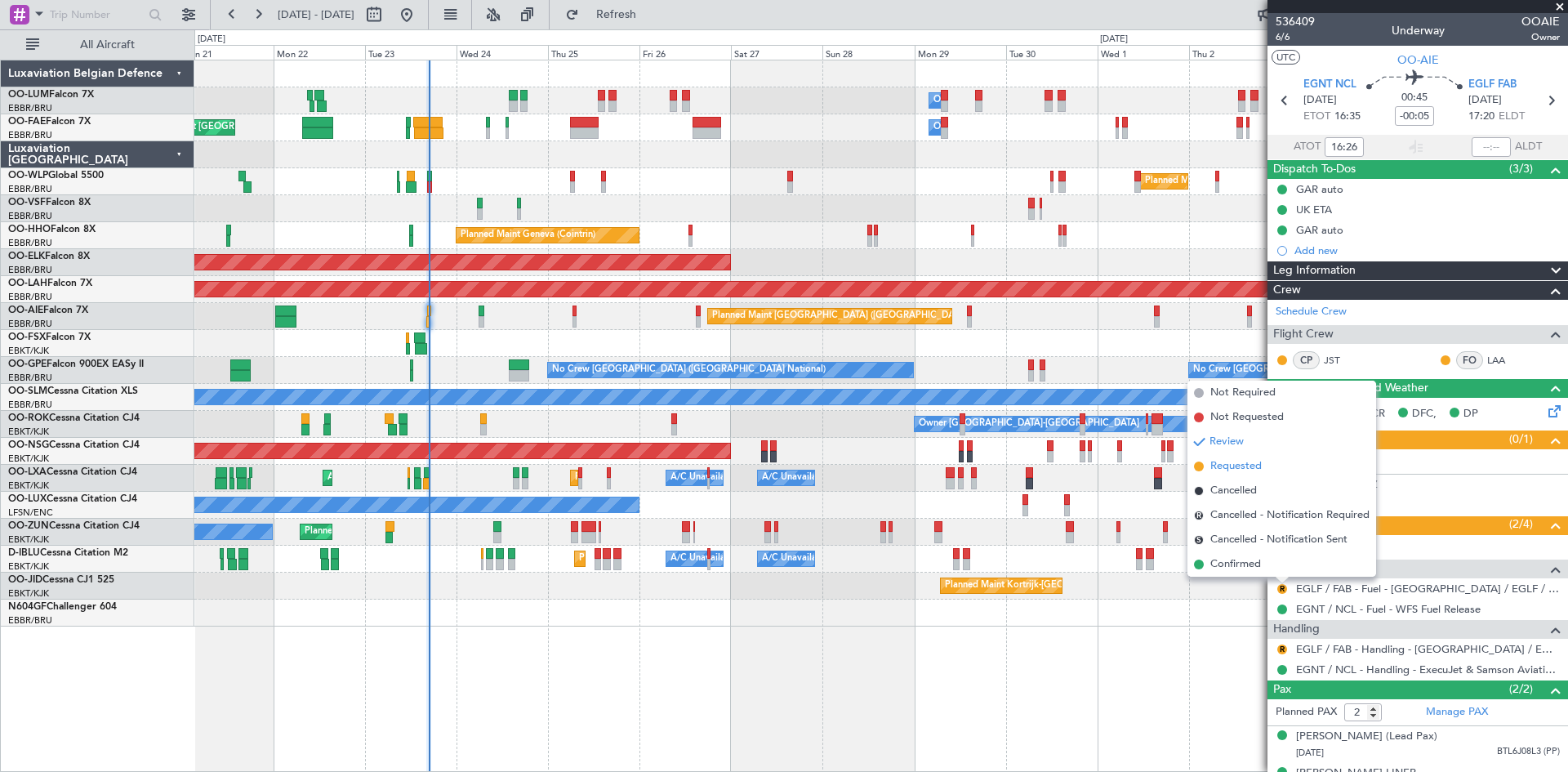
click at [1243, 468] on span "Requested" at bounding box center [1235, 465] width 52 height 16
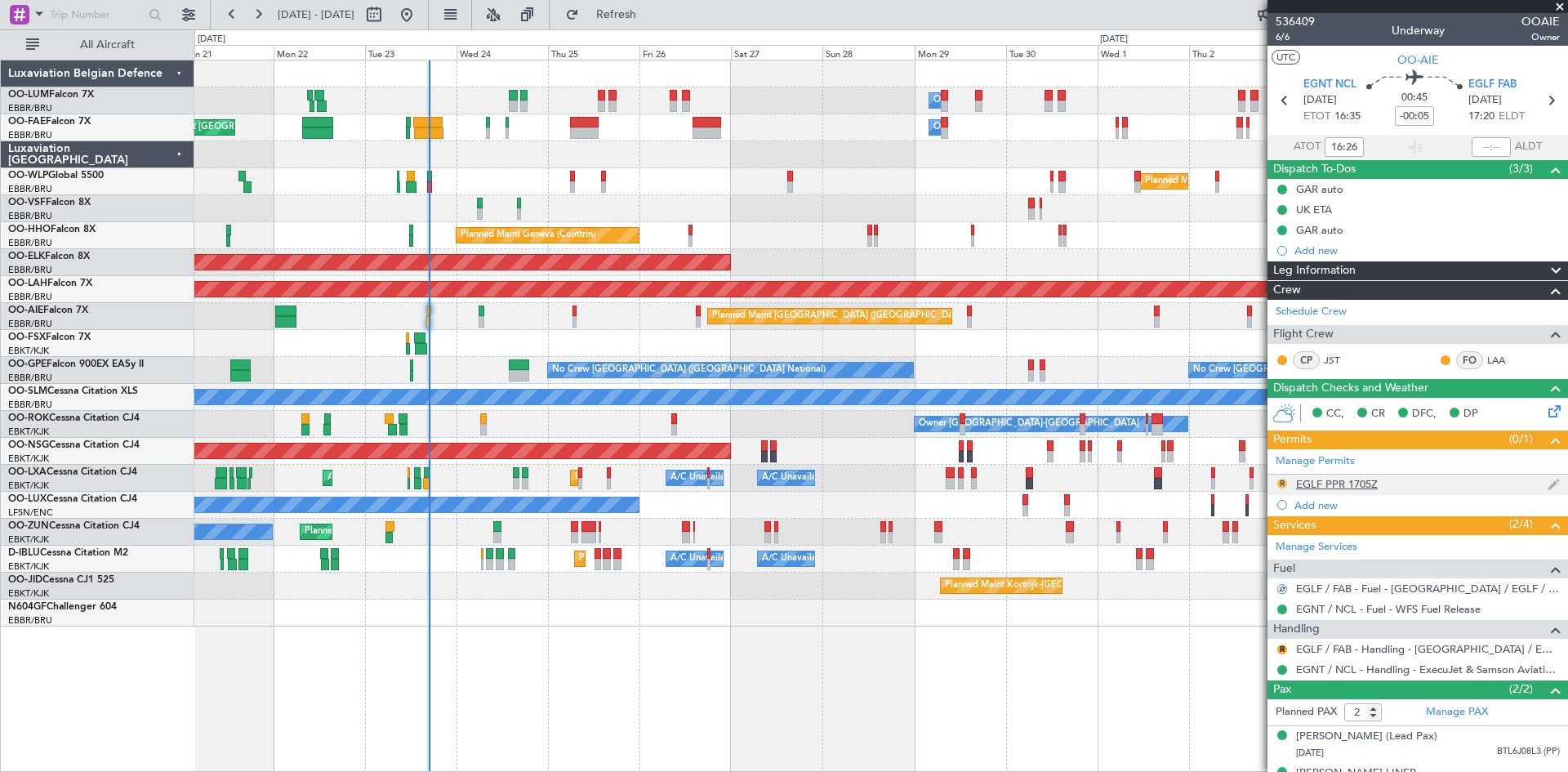
click at [1281, 482] on button "R" at bounding box center [1282, 483] width 9 height 9
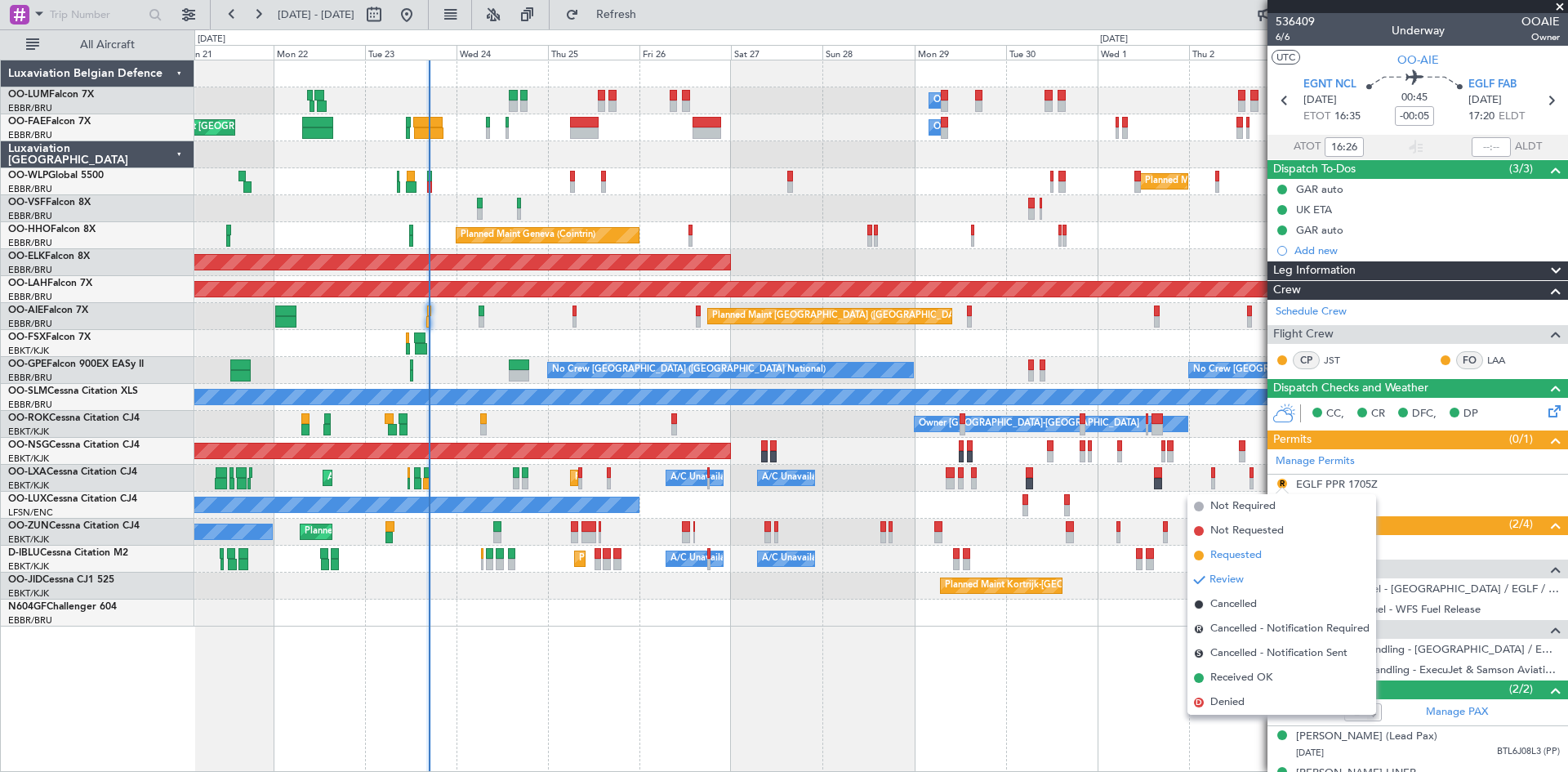
click at [1262, 557] on span "Requested" at bounding box center [1235, 555] width 52 height 16
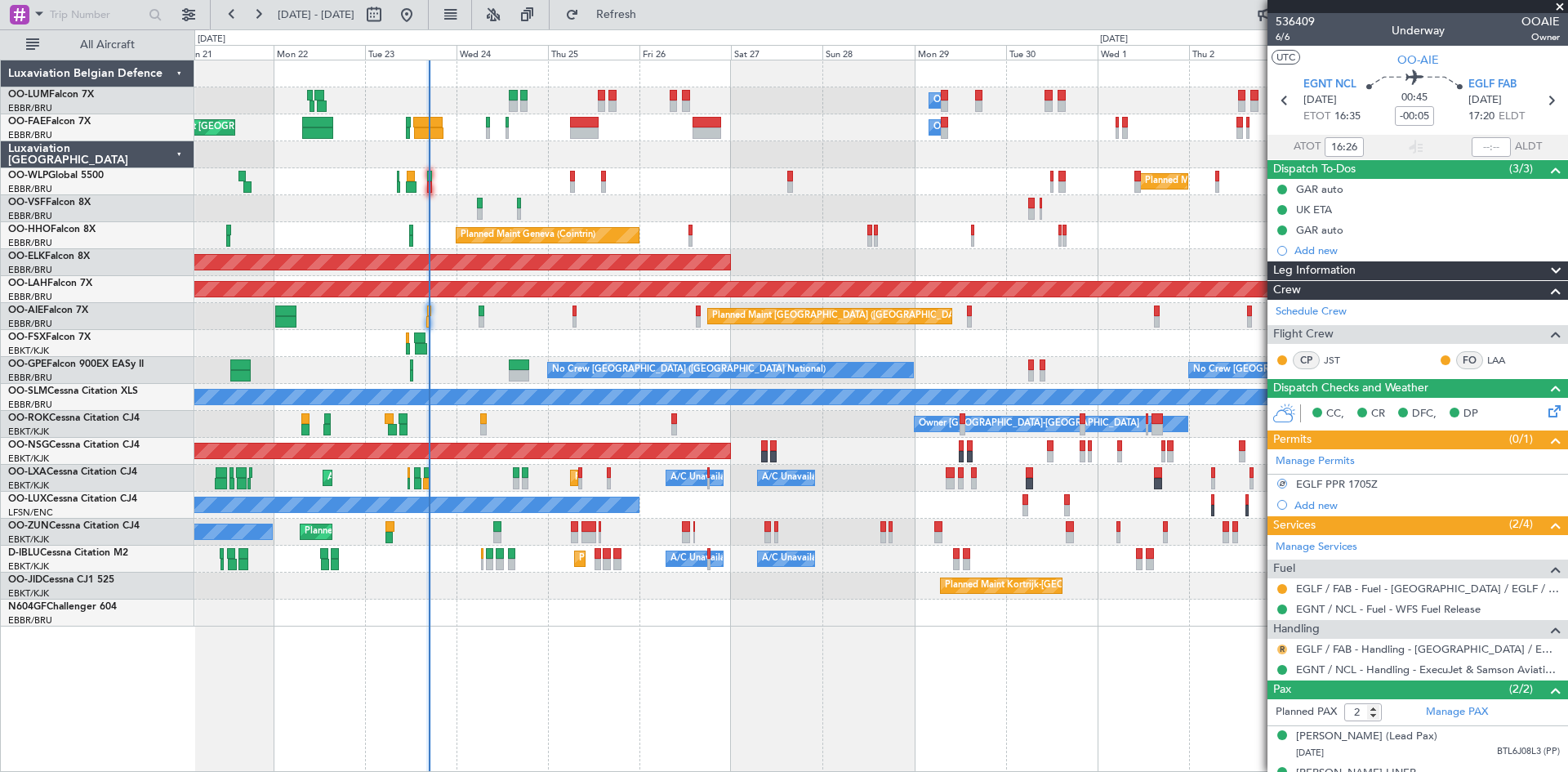
click at [1278, 646] on button "R" at bounding box center [1282, 649] width 9 height 9
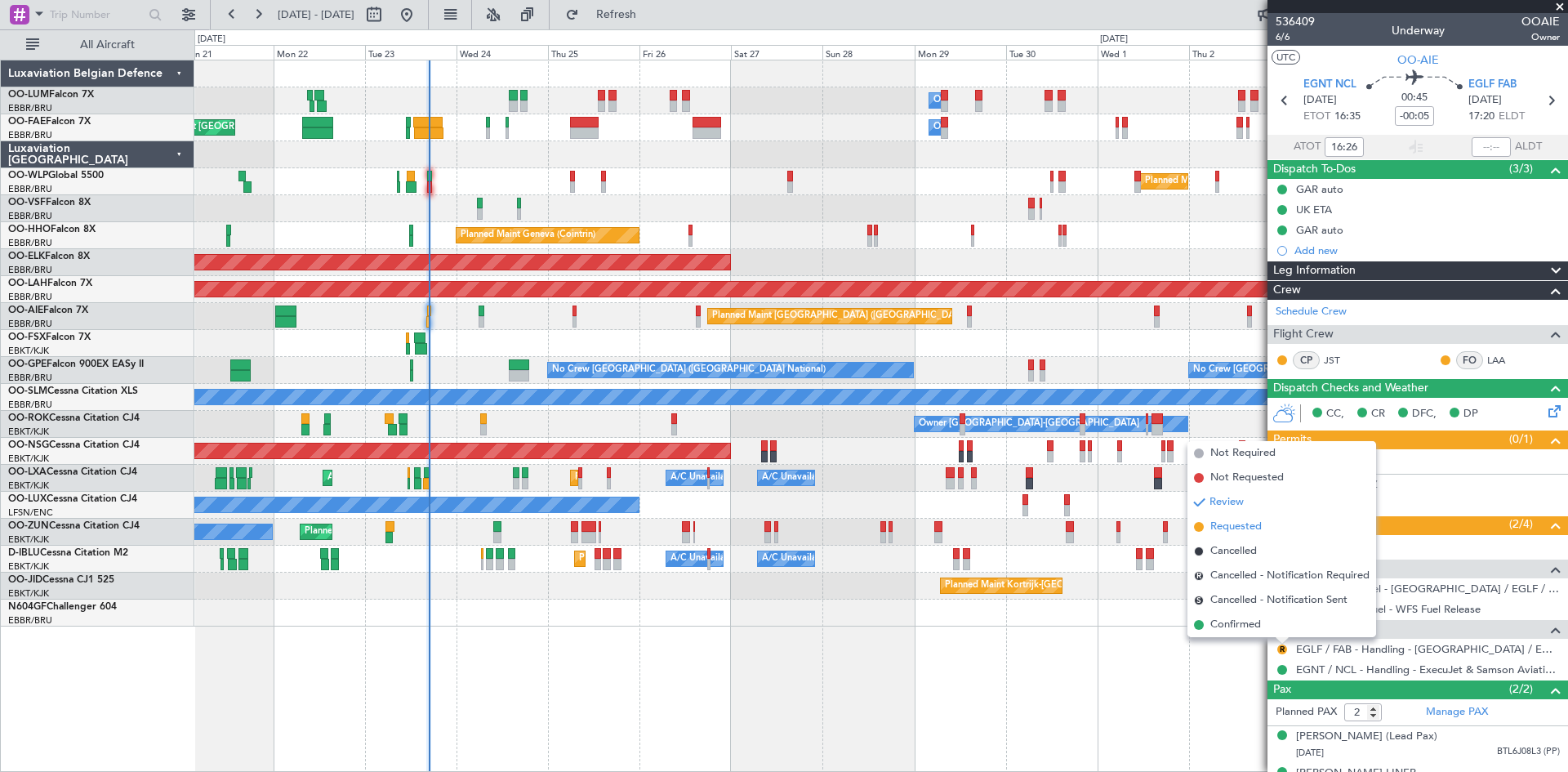
click at [1246, 531] on span "Requested" at bounding box center [1235, 527] width 52 height 16
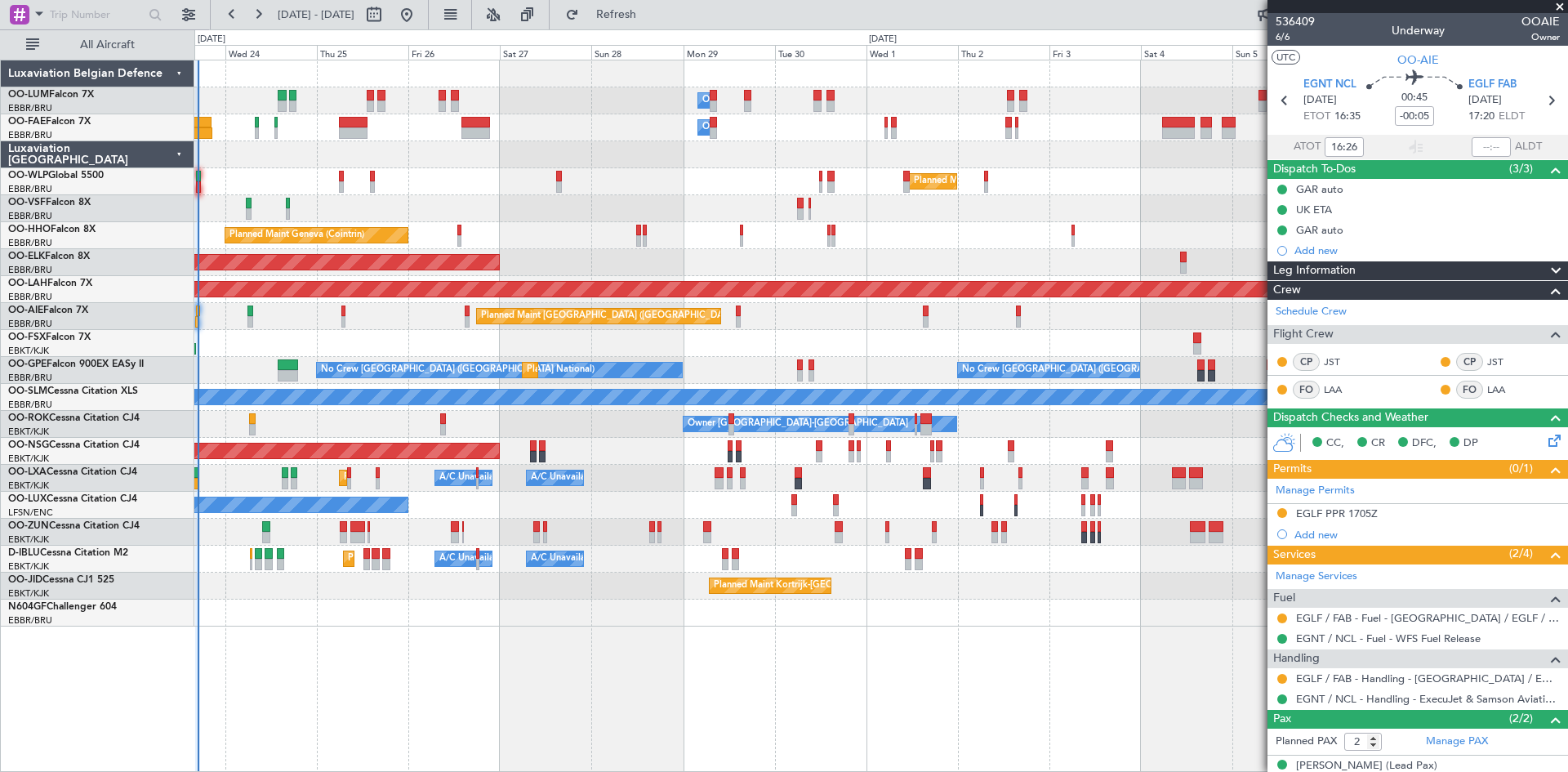
click at [392, 638] on div "Owner Melsbroek Air Base Owner Melsbroek Air Base Planned Maint Brussels (Bruss…" at bounding box center [881, 416] width 1373 height 713
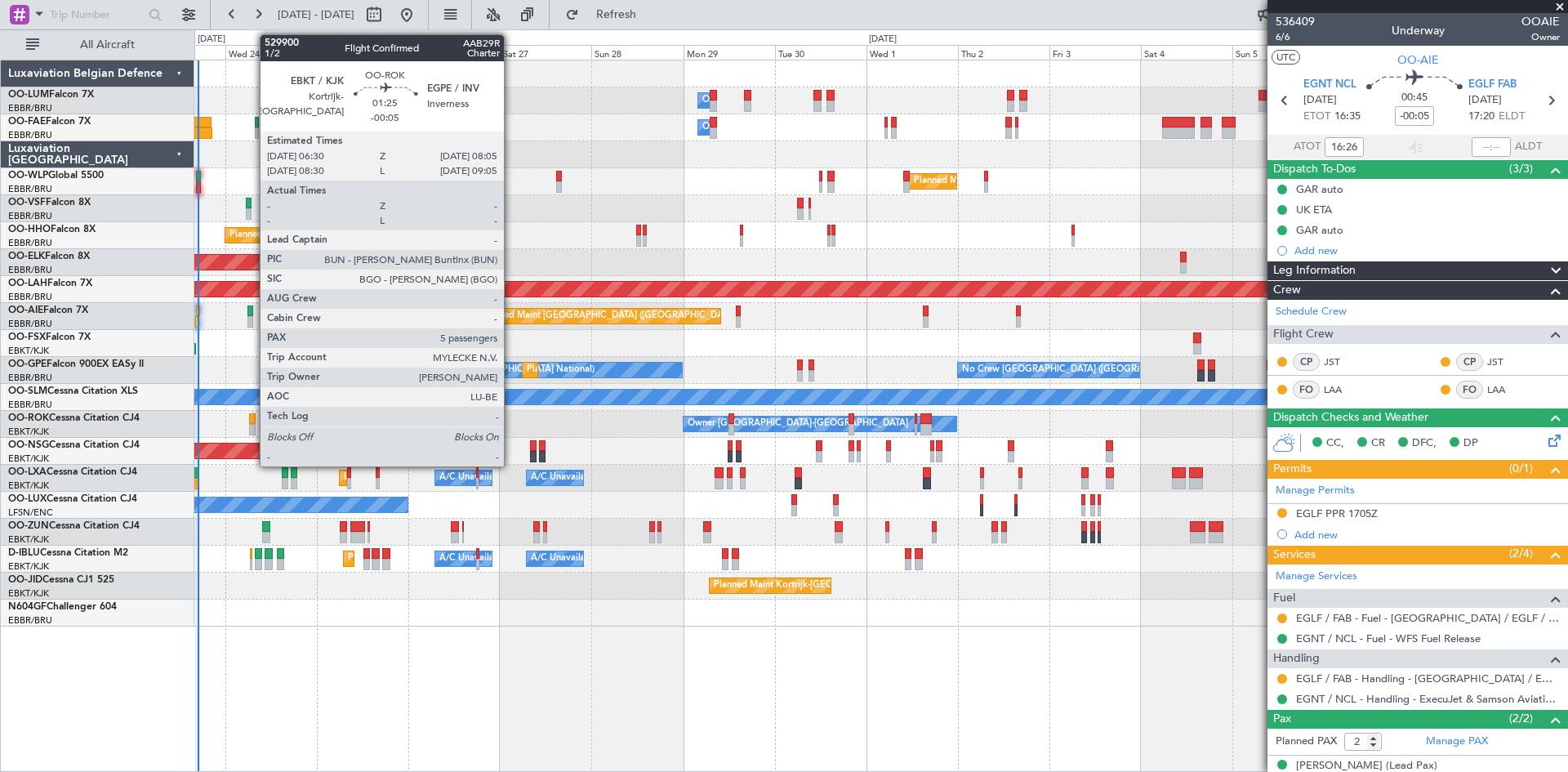
click at [252, 425] on div at bounding box center [252, 430] width 7 height 11
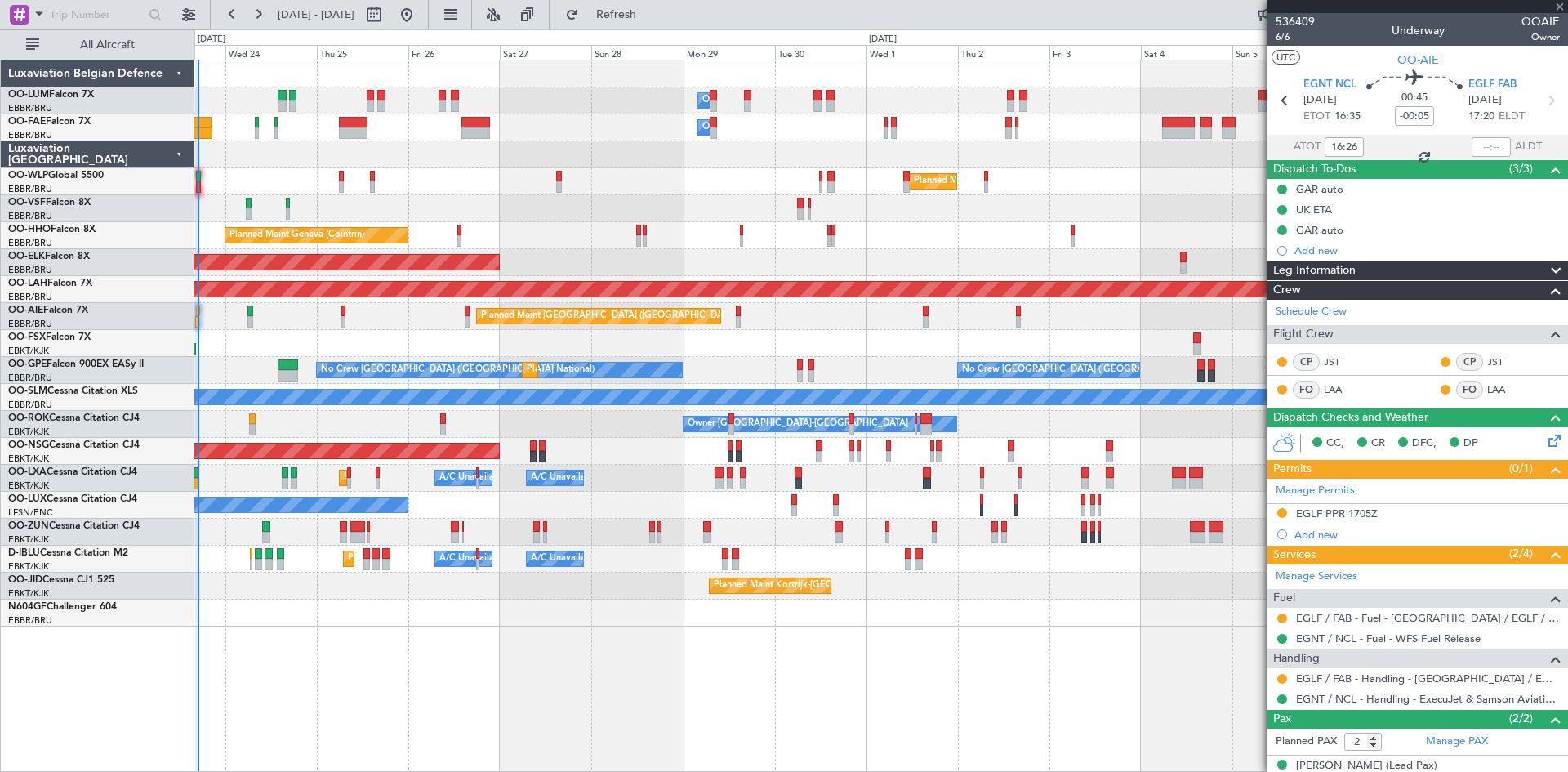
type input "5"
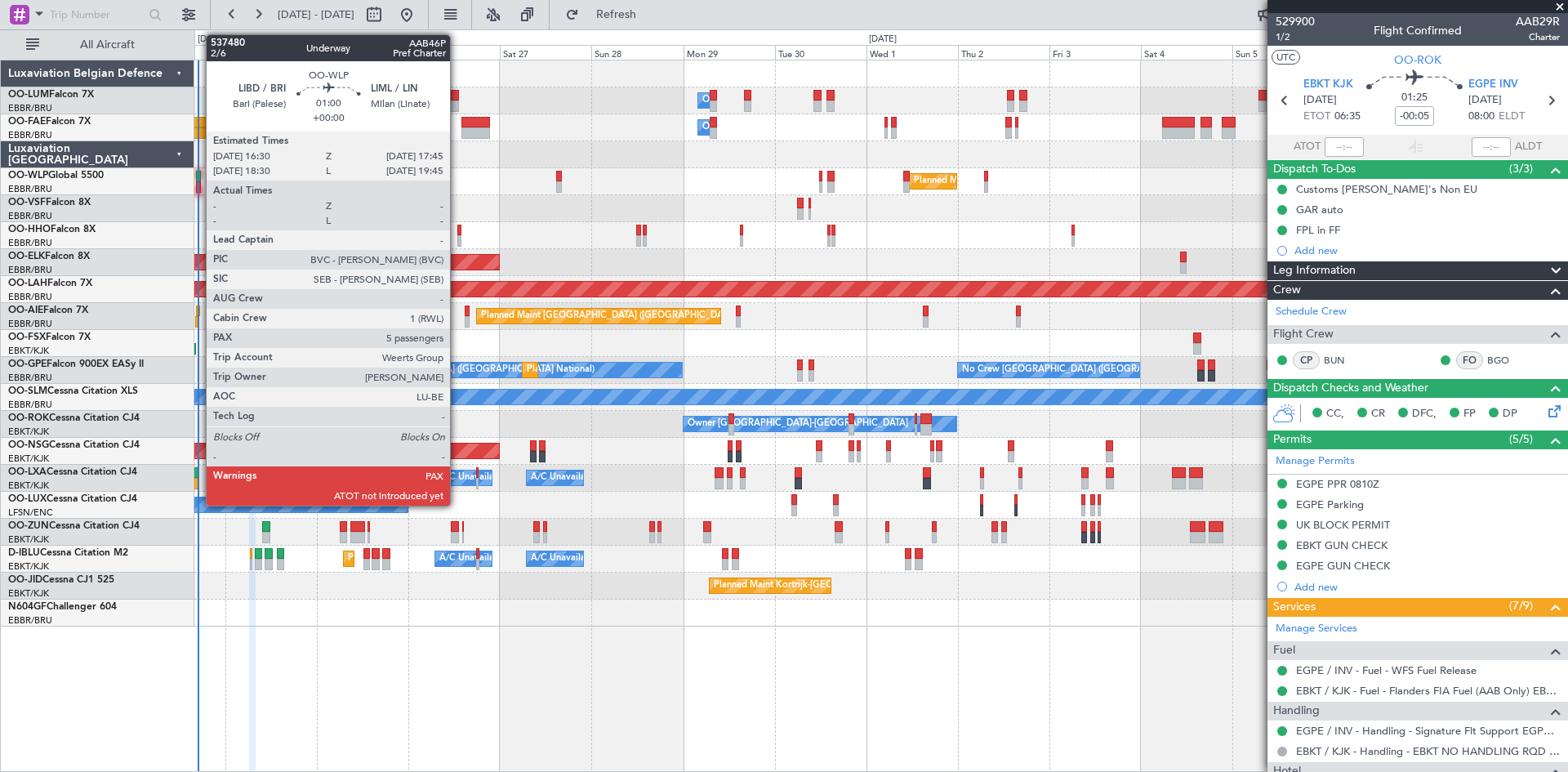
click at [197, 175] on div at bounding box center [197, 177] width 5 height 11
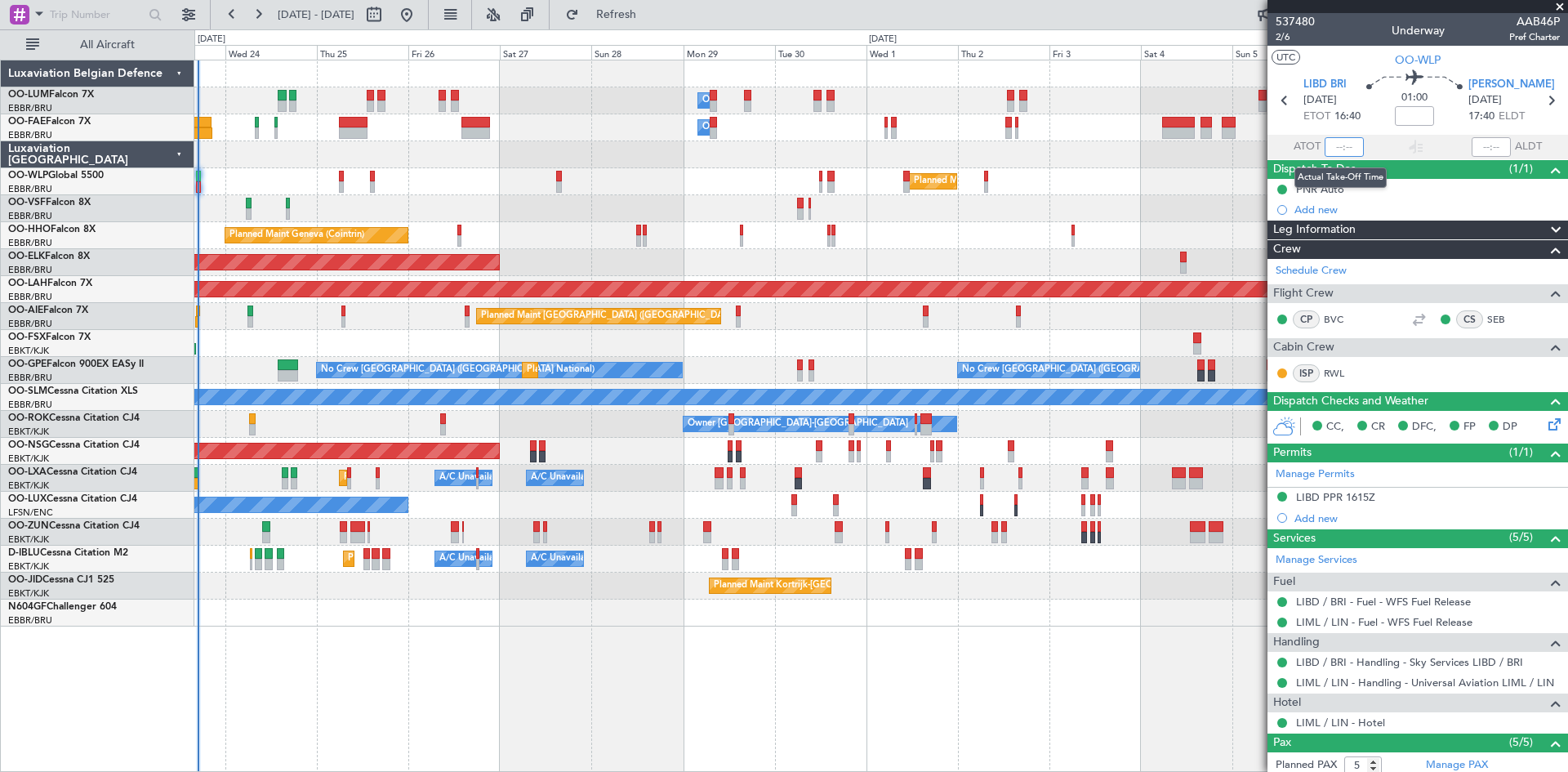
click at [1335, 145] on input "text" at bounding box center [1344, 147] width 39 height 20
click at [1365, 127] on div "01:00" at bounding box center [1414, 101] width 108 height 60
type input "16:25"
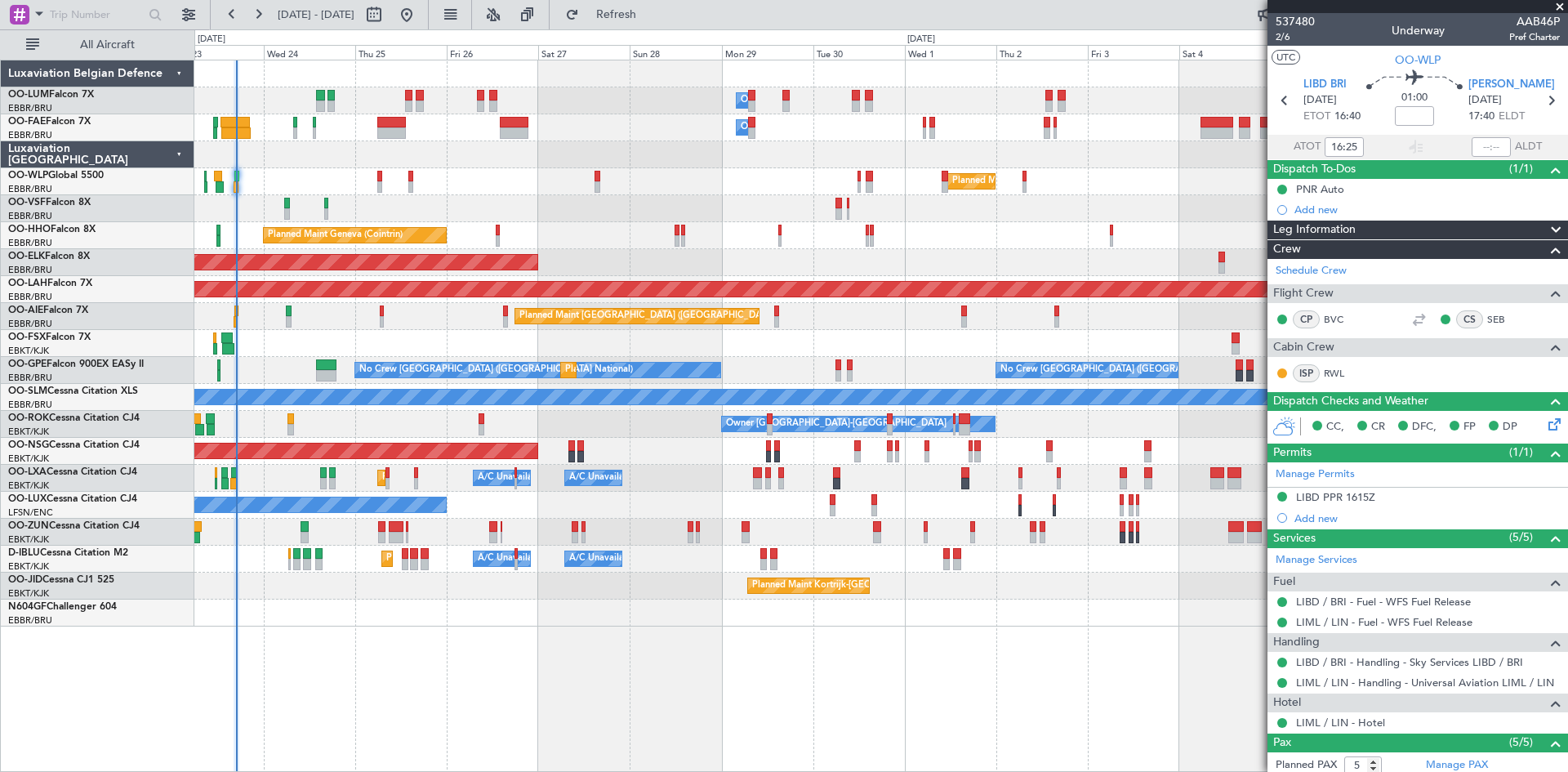
click at [413, 209] on div "AOG Maint [GEOGRAPHIC_DATA] ([GEOGRAPHIC_DATA] National)" at bounding box center [881, 209] width 1372 height 27
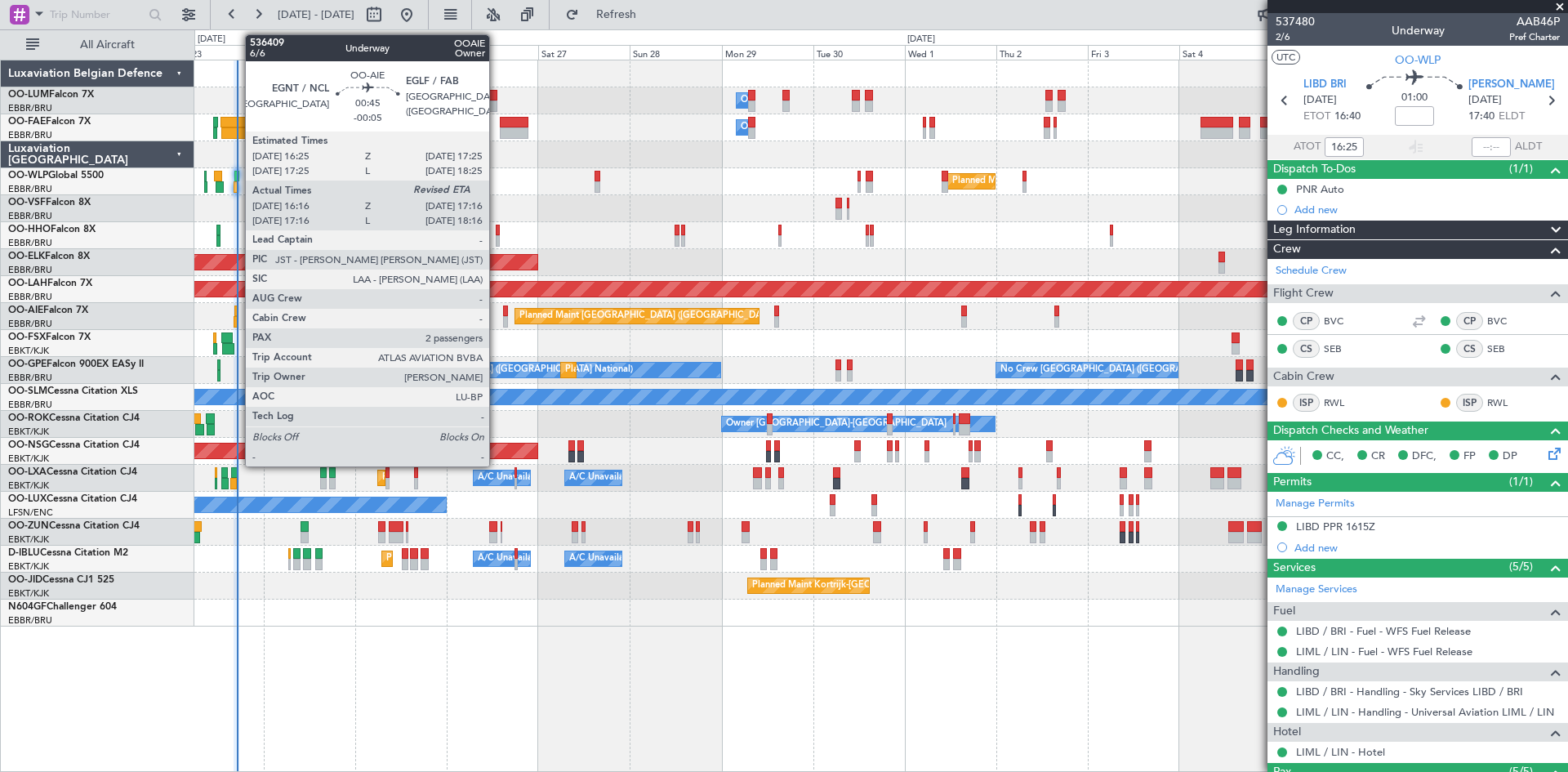
click at [237, 314] on div at bounding box center [236, 311] width 4 height 11
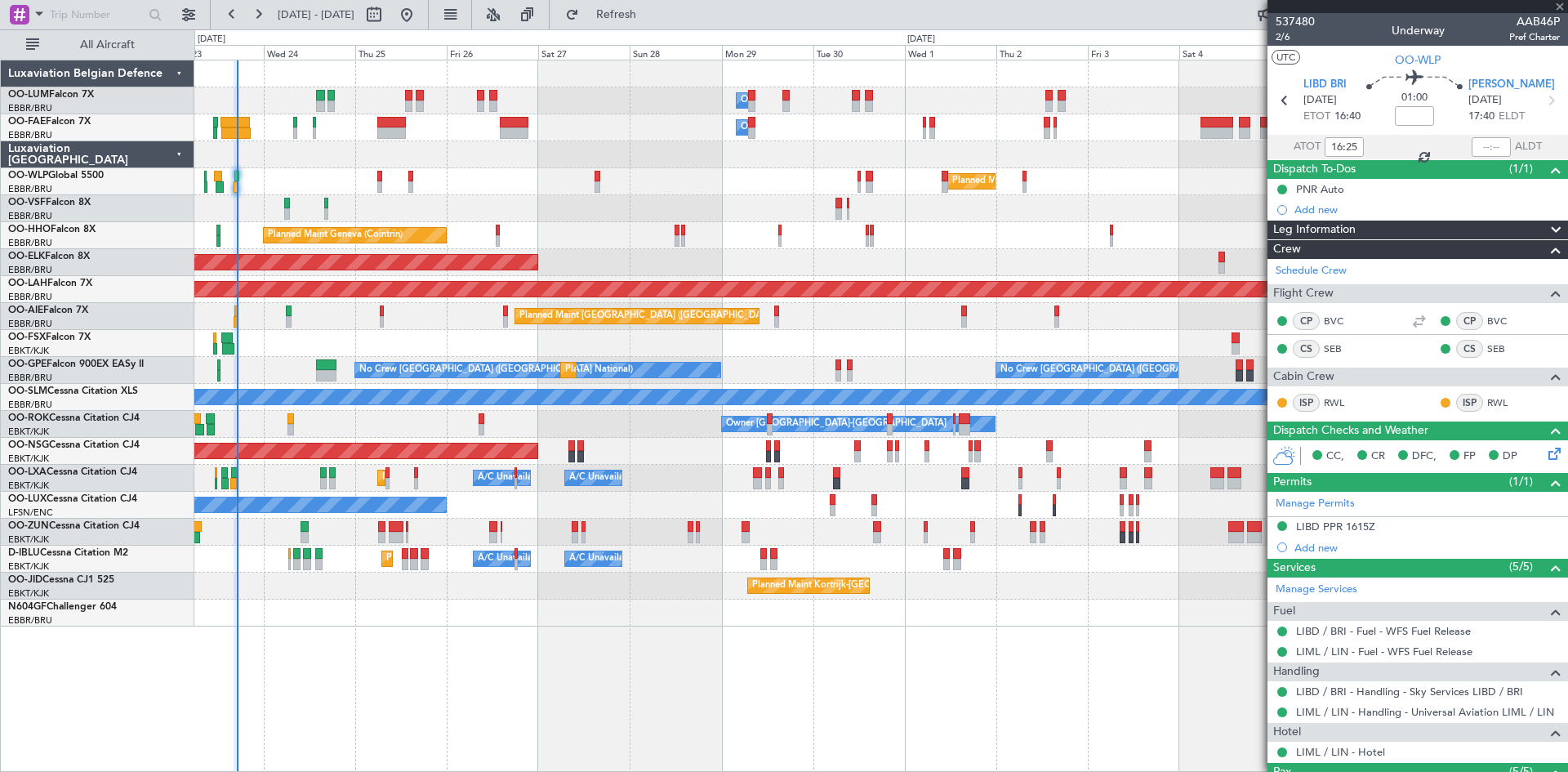
type input "-00:05"
type input "16:26"
type input "2"
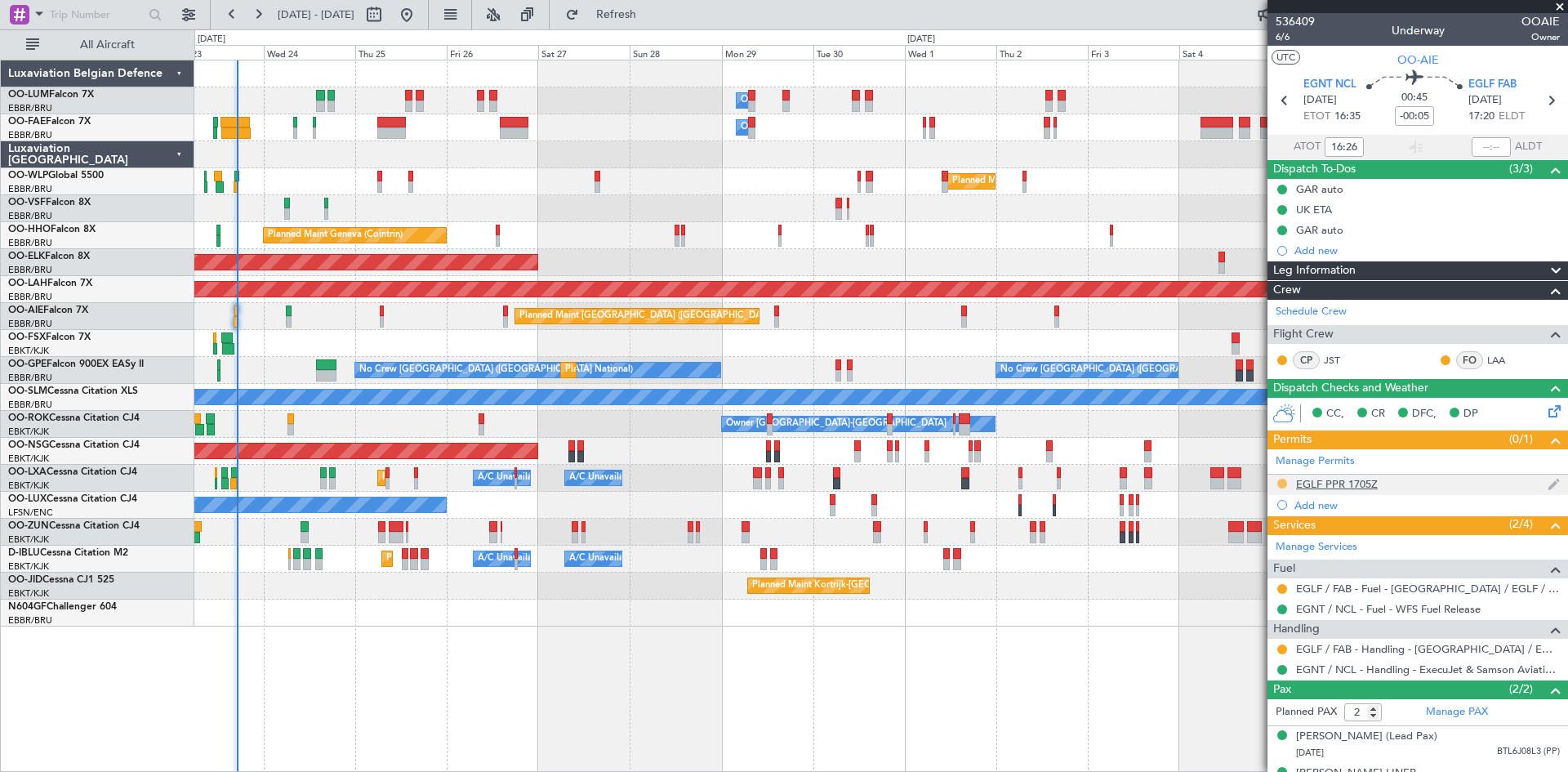
click at [1281, 482] on button at bounding box center [1282, 483] width 9 height 9
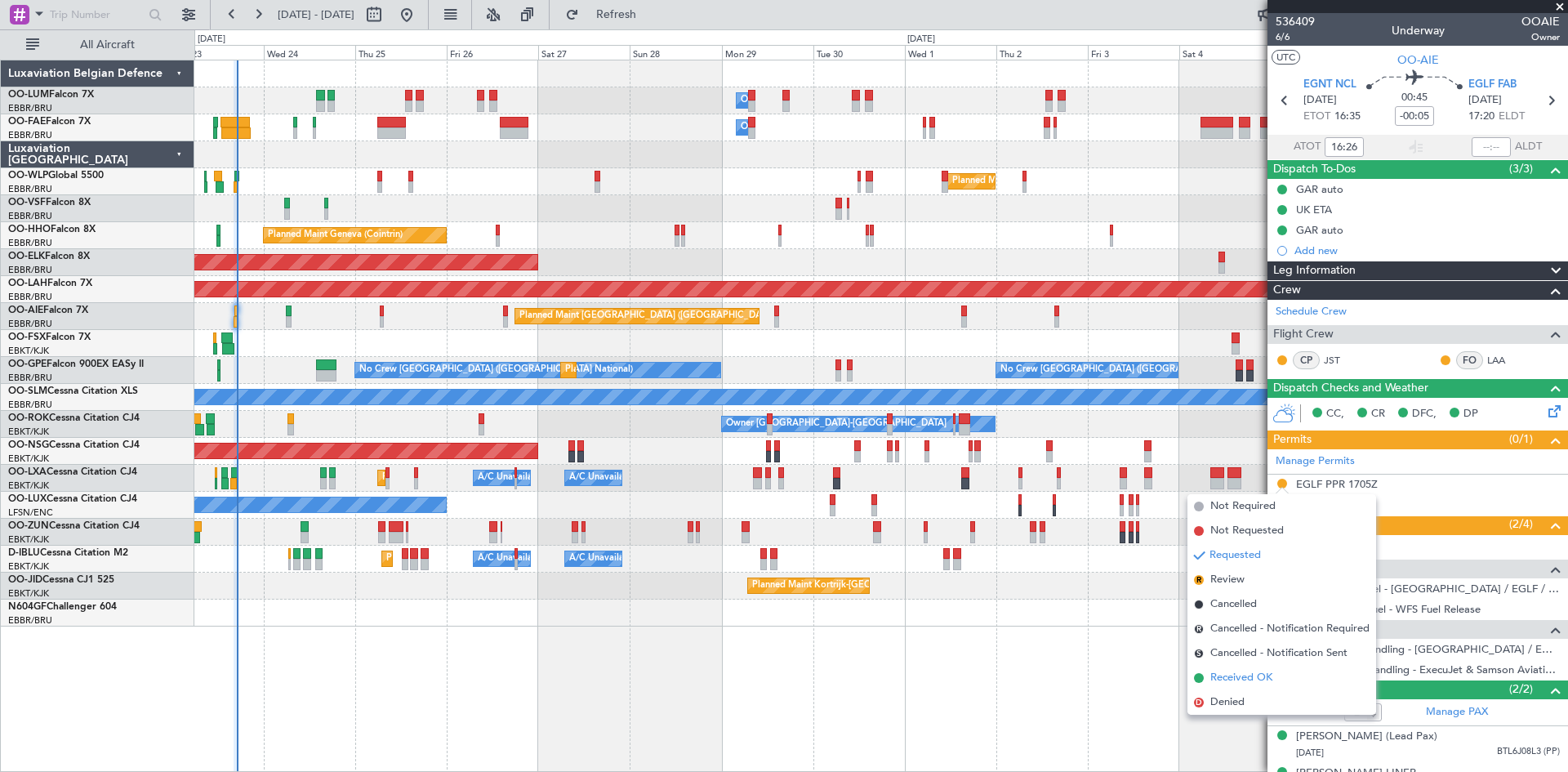
click at [1226, 674] on span "Received OK" at bounding box center [1241, 677] width 62 height 16
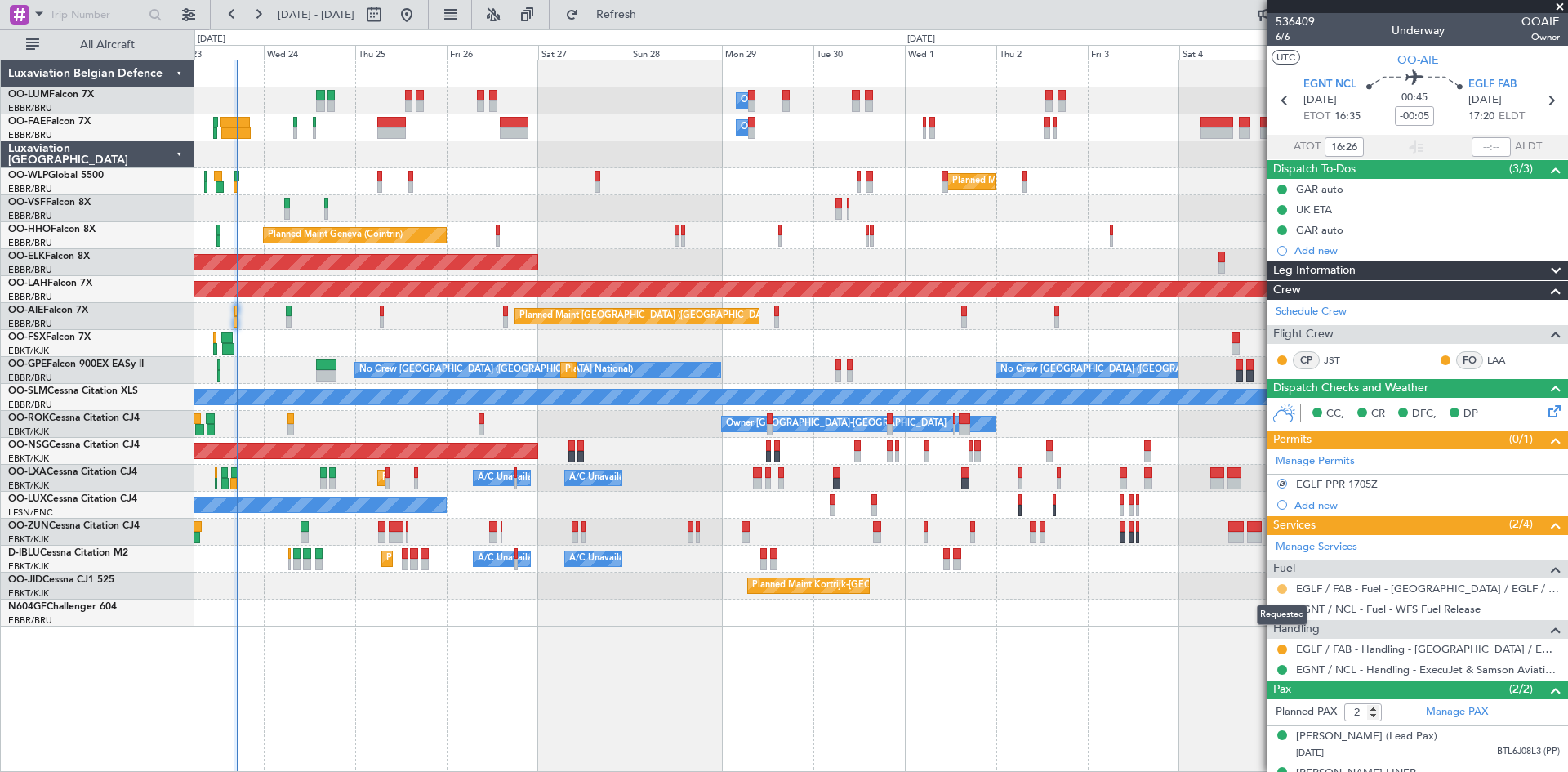
click at [1282, 589] on button at bounding box center [1282, 589] width 9 height 9
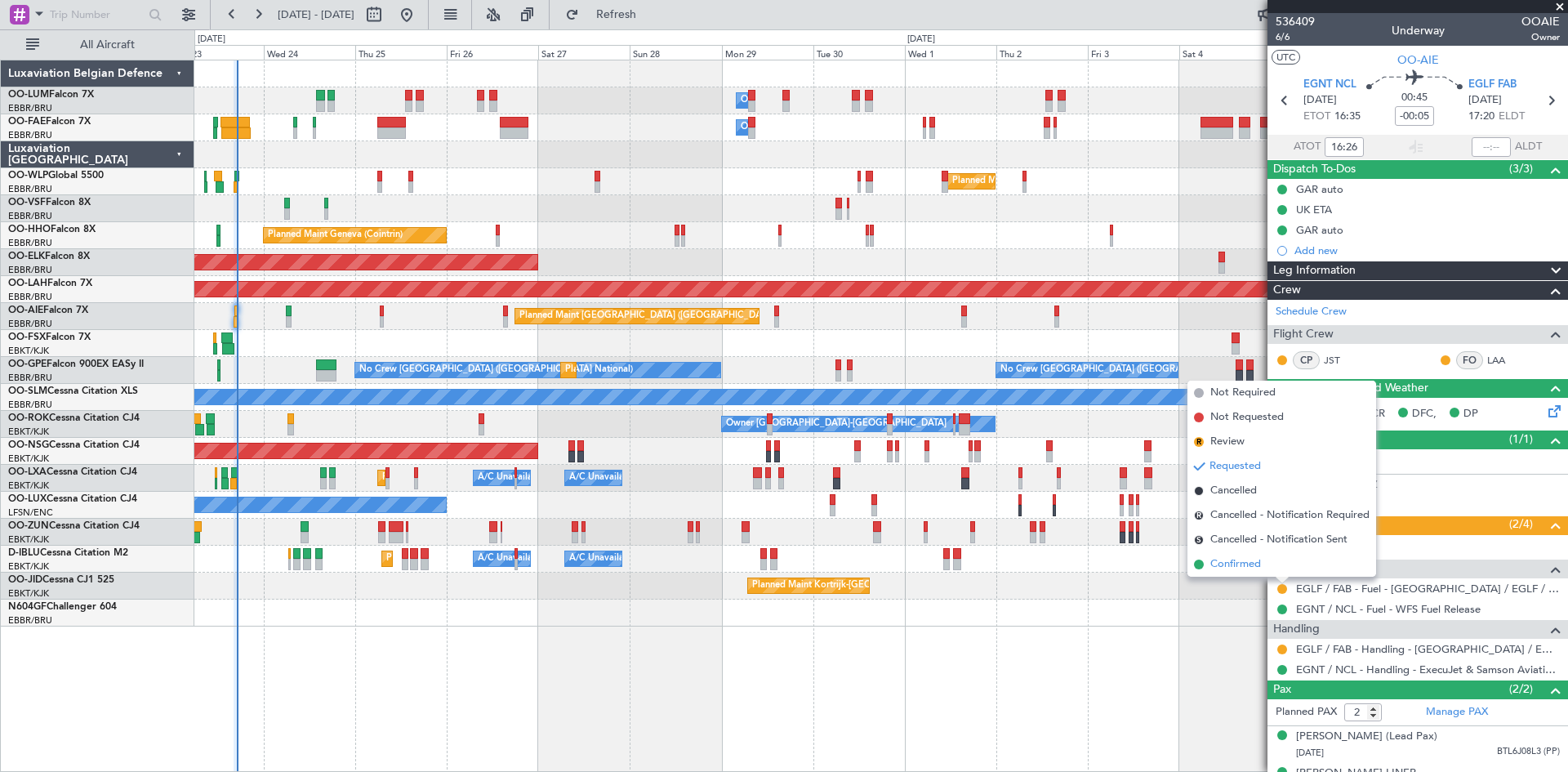
click at [1260, 566] on span "Confirmed" at bounding box center [1235, 564] width 51 height 16
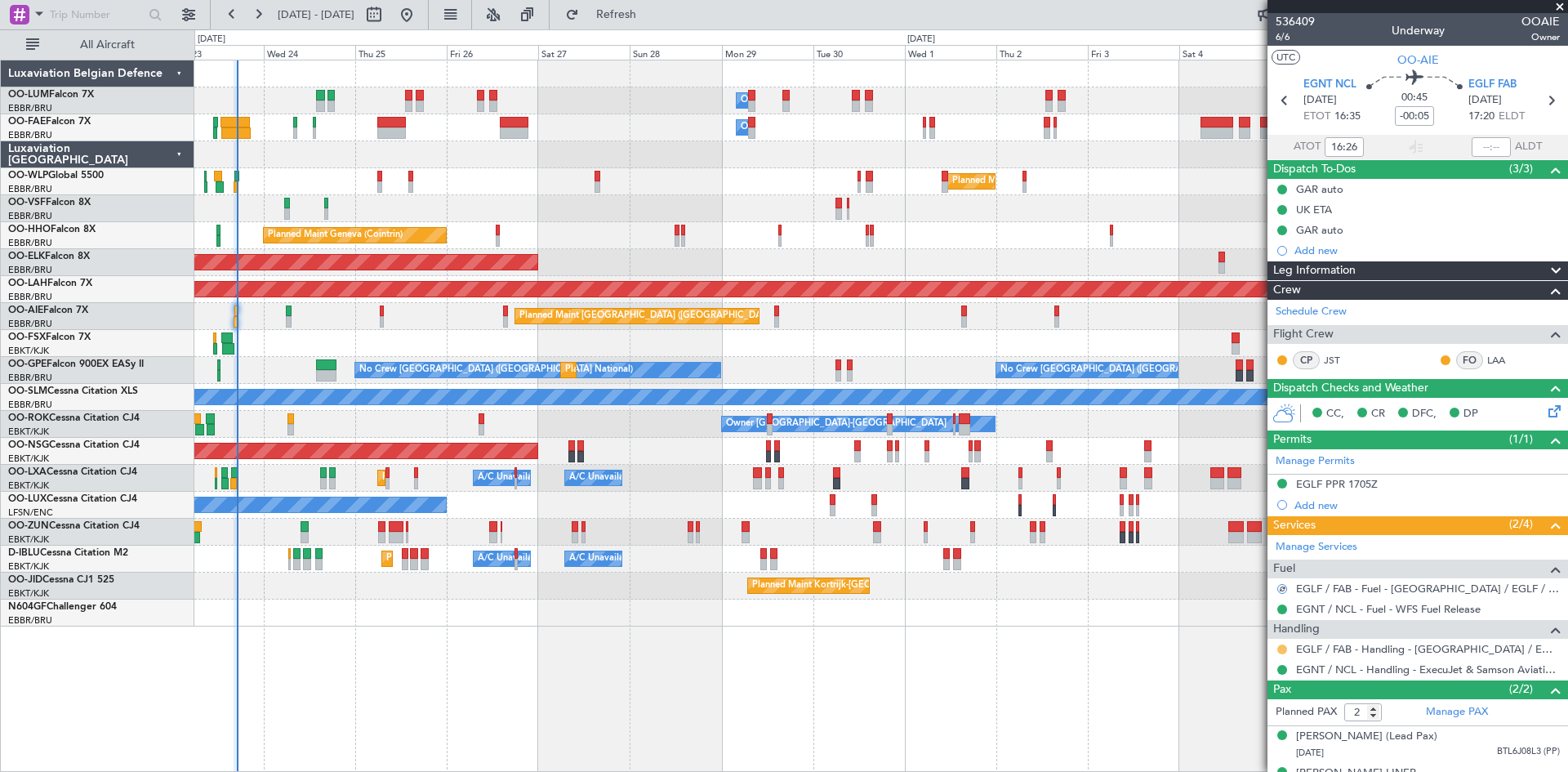
click at [1283, 648] on button at bounding box center [1282, 649] width 9 height 9
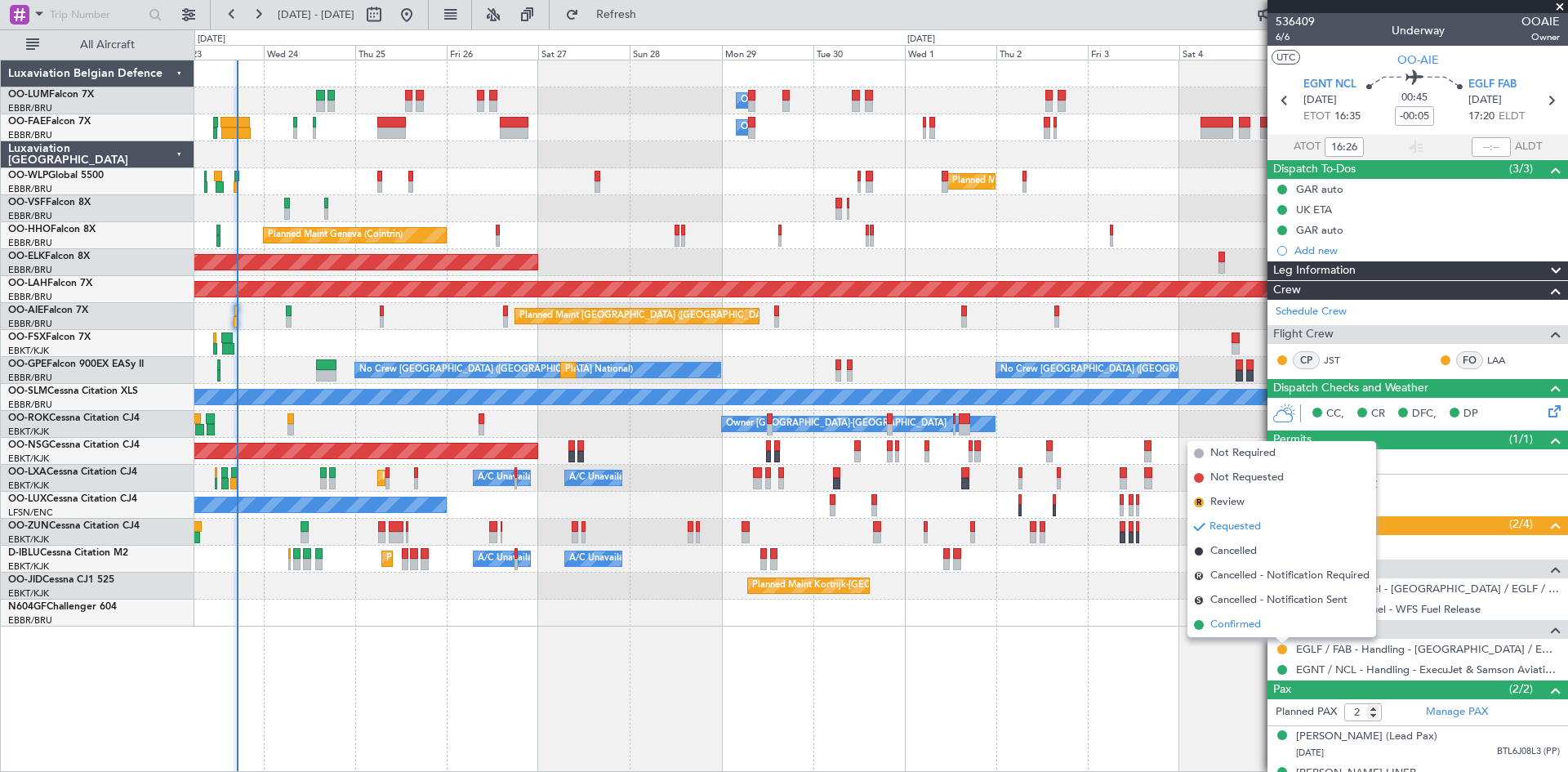
click at [1272, 621] on li "Confirmed" at bounding box center [1281, 625] width 189 height 24
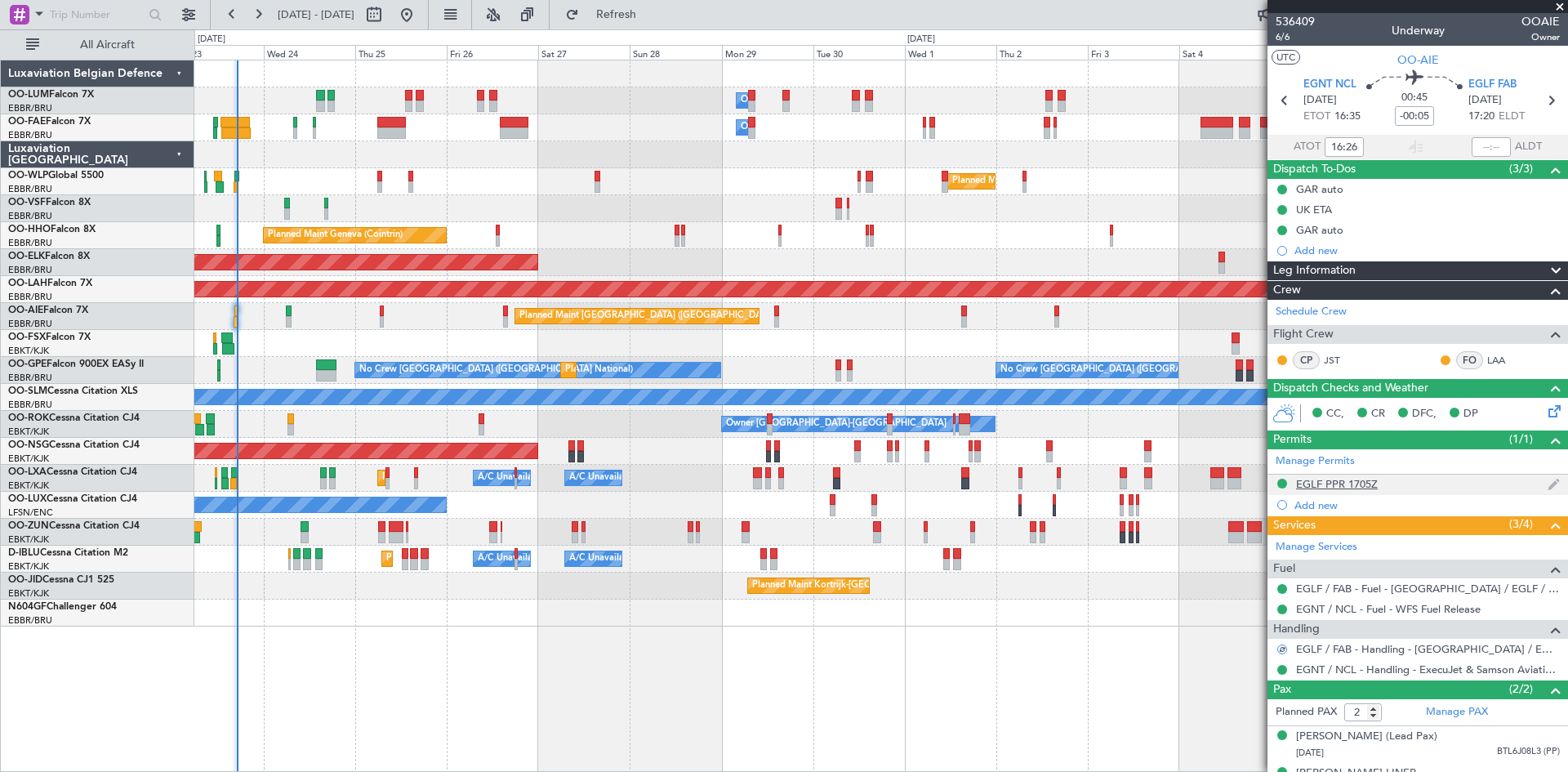
click at [1366, 483] on div "EGLF PPR 1705Z" at bounding box center [1337, 483] width 82 height 14
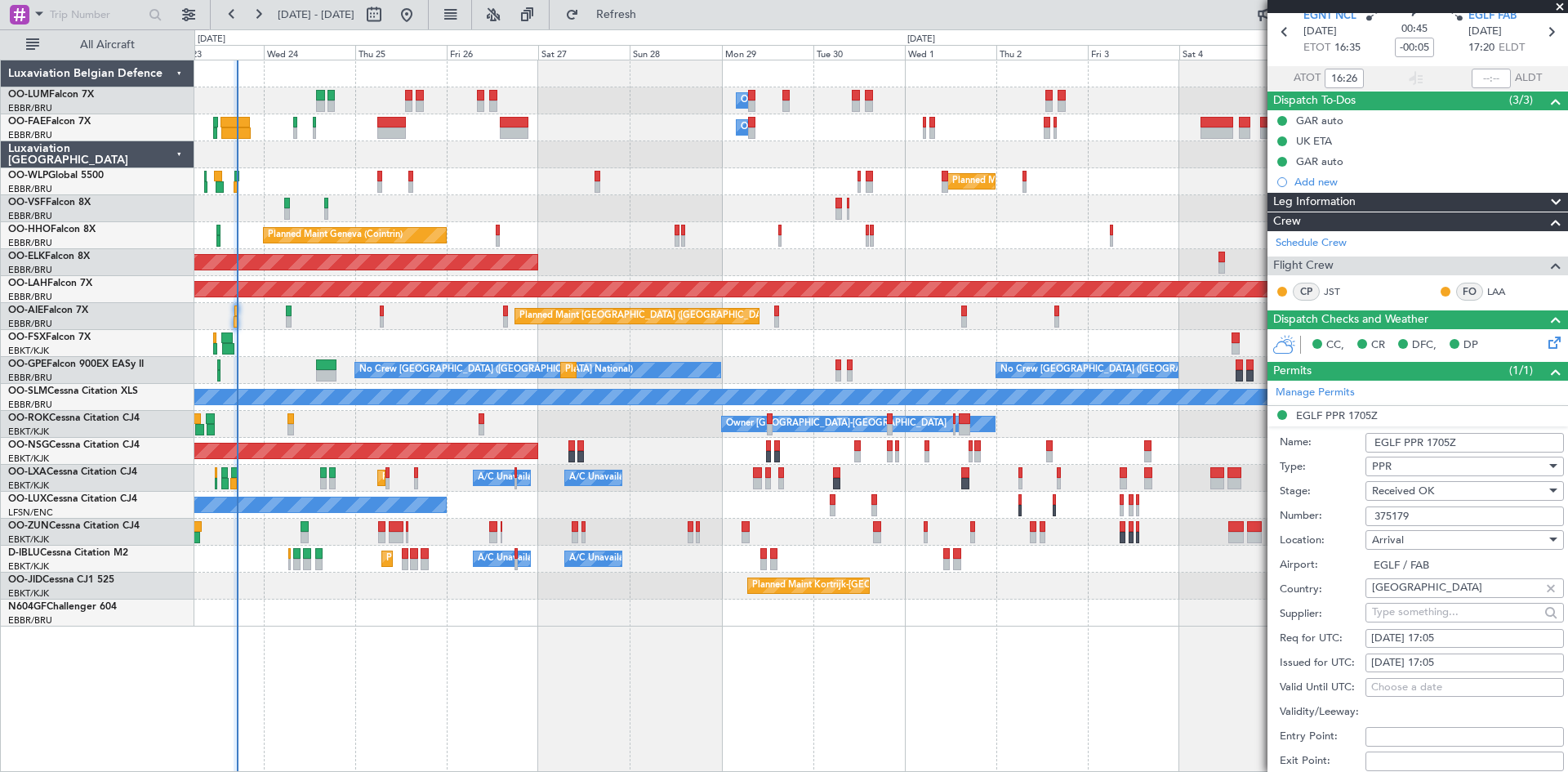
scroll to position [164, 0]
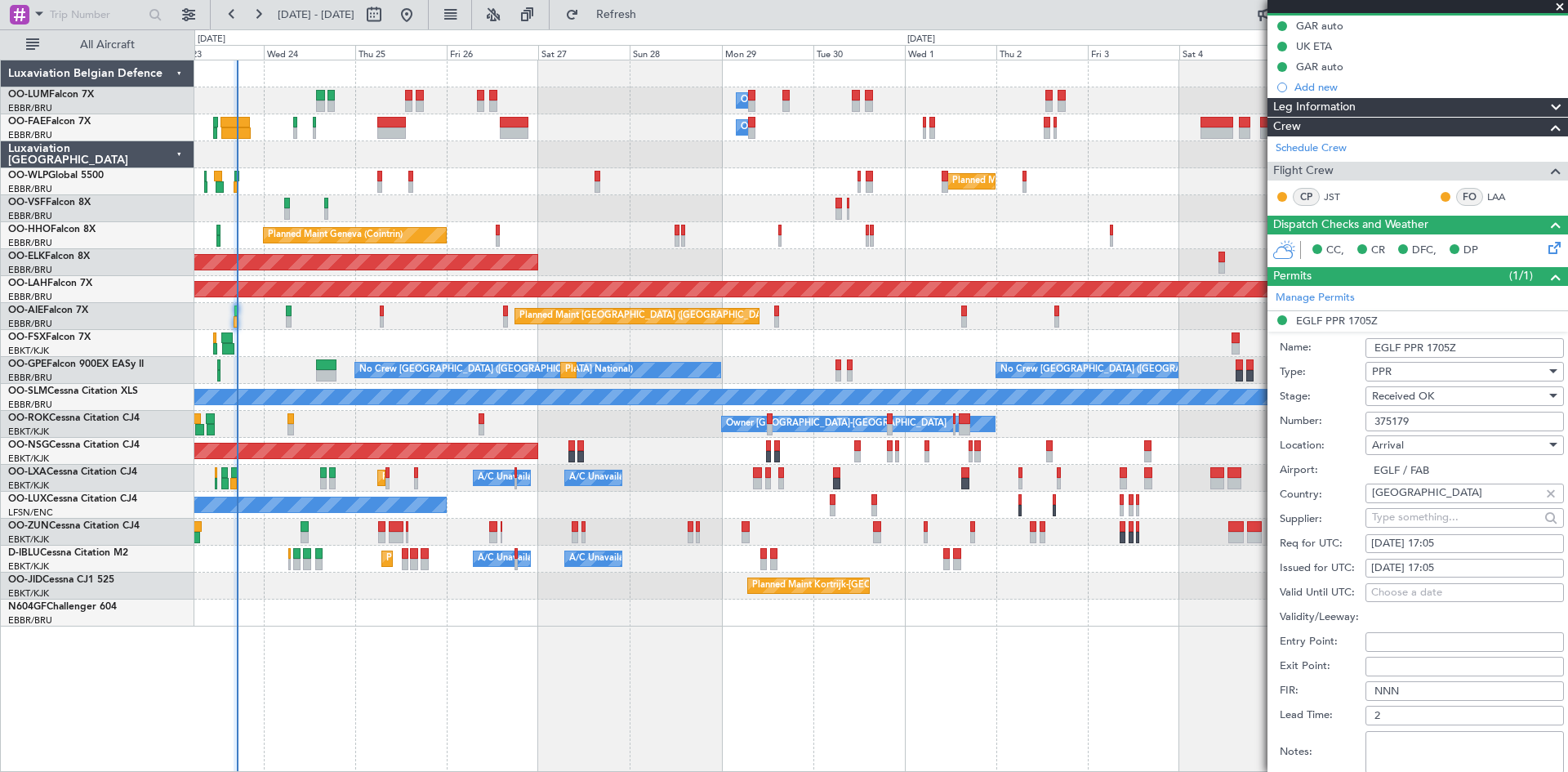
click at [1447, 536] on div "23/09/2025 17:05" at bounding box center [1465, 544] width 187 height 16
select select "9"
select select "2025"
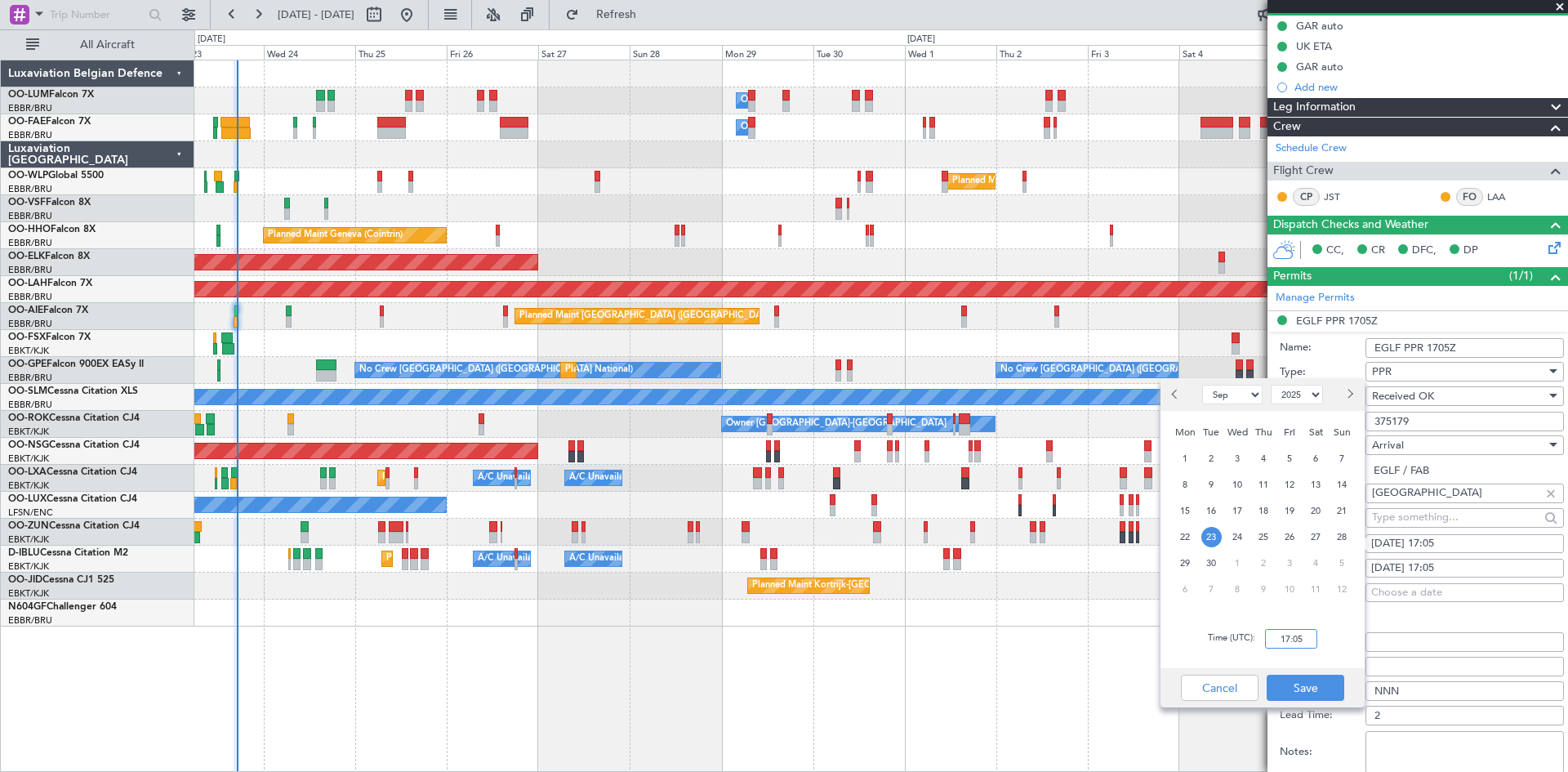
click at [1291, 643] on input "17:05" at bounding box center [1292, 638] width 53 height 20
type input "17:25"
click at [1303, 692] on button "Save" at bounding box center [1305, 688] width 78 height 26
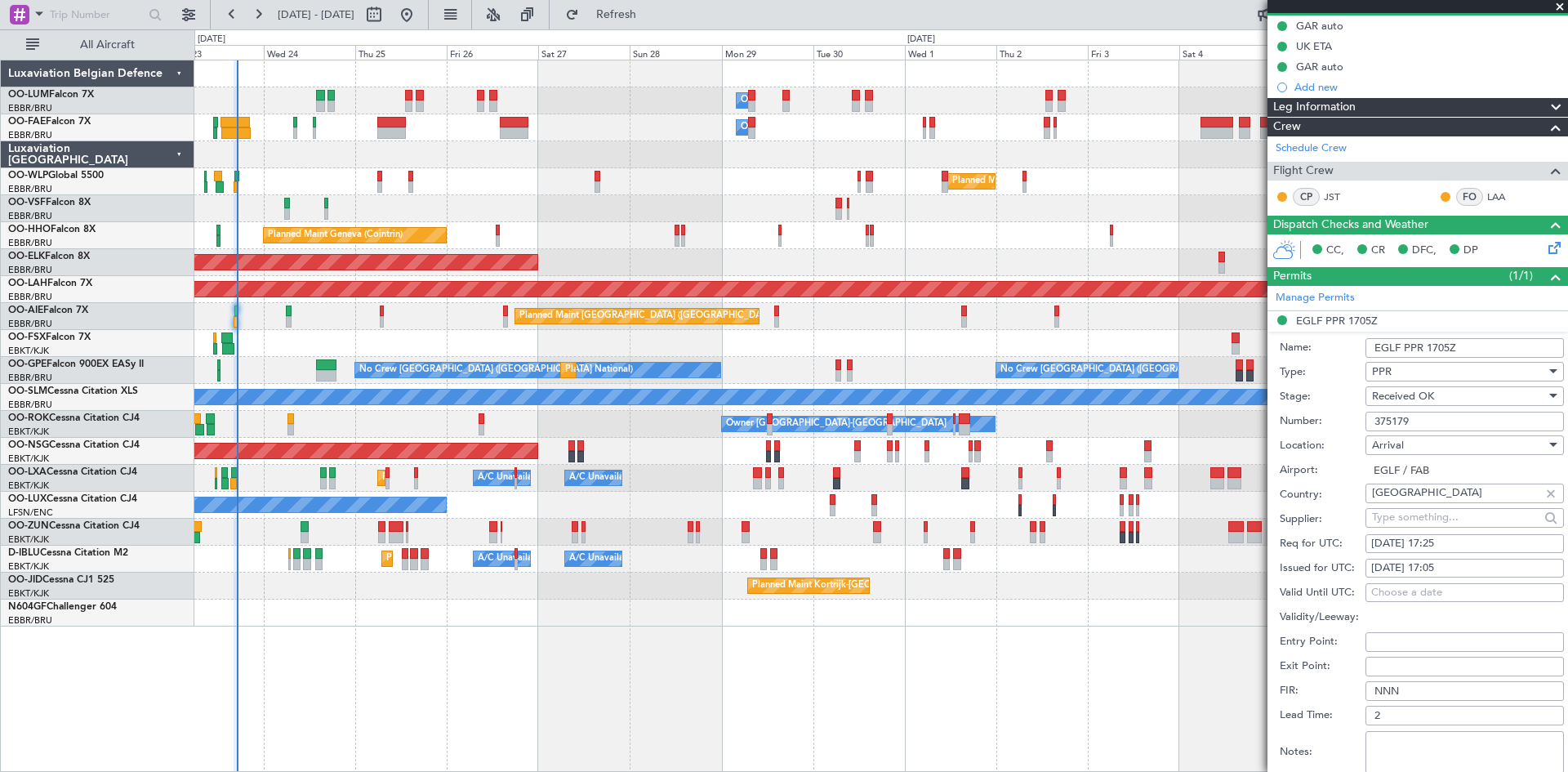
click at [1441, 569] on div "23/09/2025 17:05" at bounding box center [1465, 568] width 187 height 16
select select "9"
select select "2025"
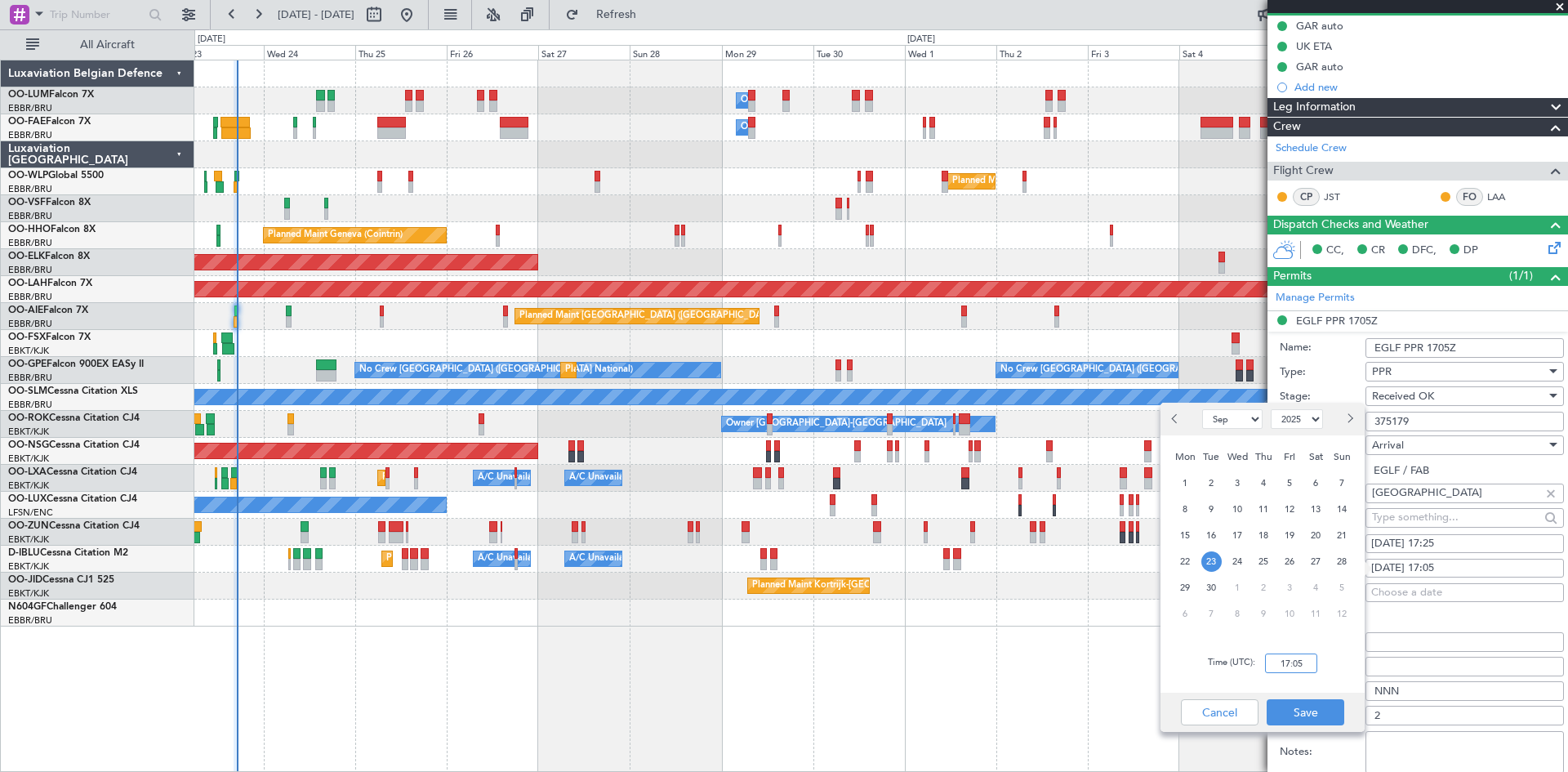
click at [1290, 663] on input "17:05" at bounding box center [1292, 663] width 53 height 20
type input "17:25"
click at [1322, 717] on button "Save" at bounding box center [1305, 713] width 78 height 26
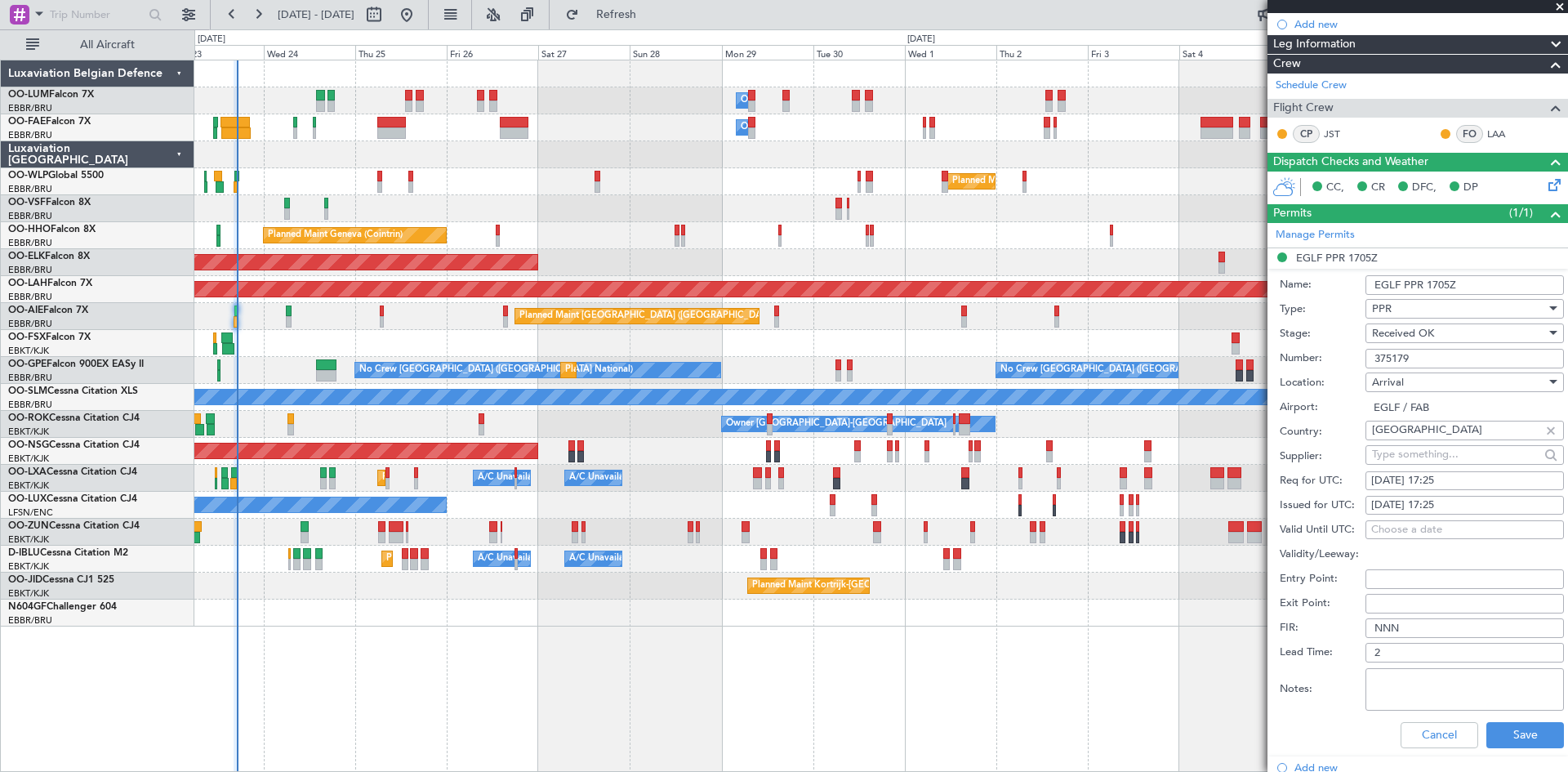
scroll to position [408, 0]
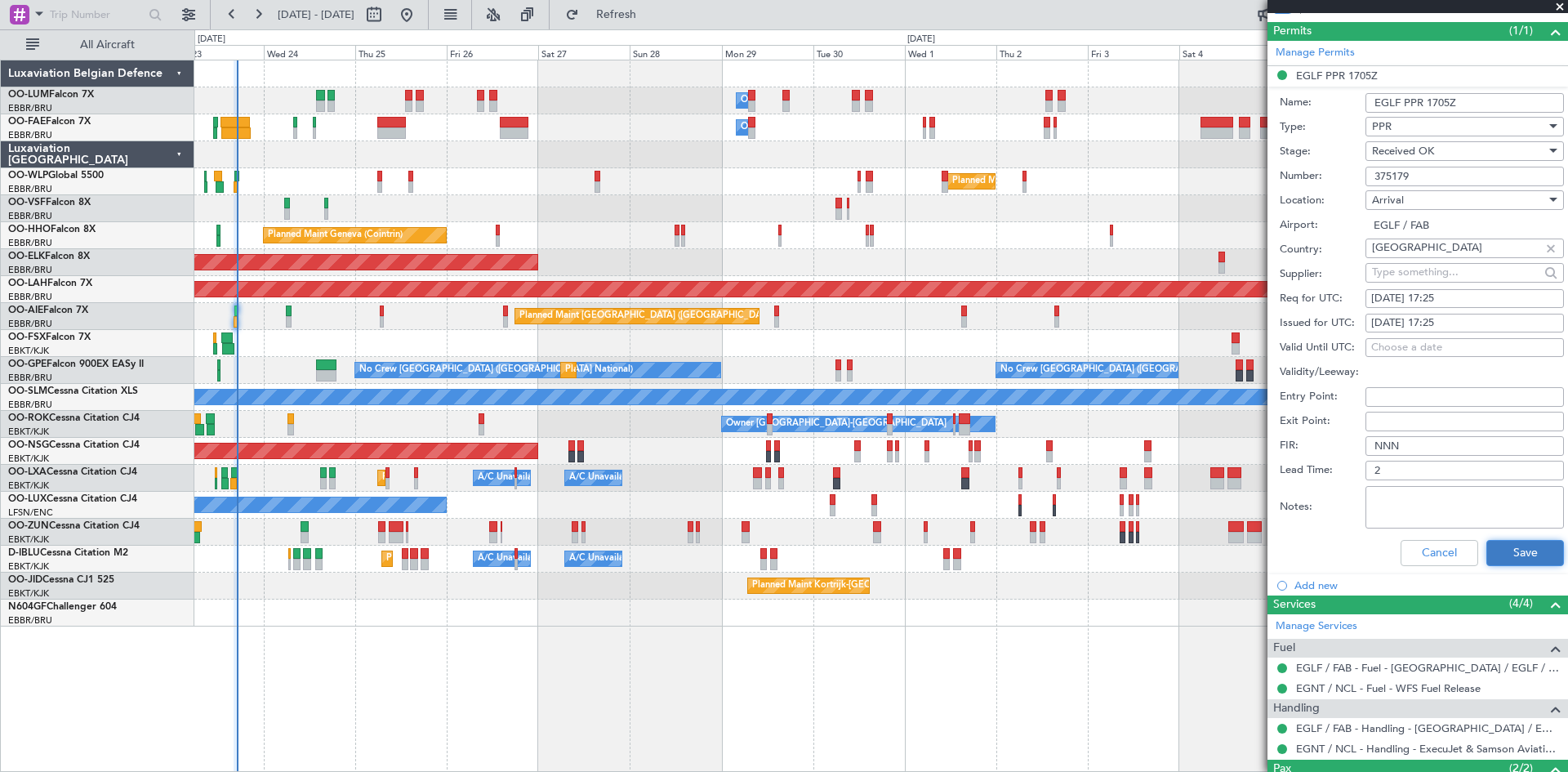
click at [1516, 551] on button "Save" at bounding box center [1525, 553] width 78 height 26
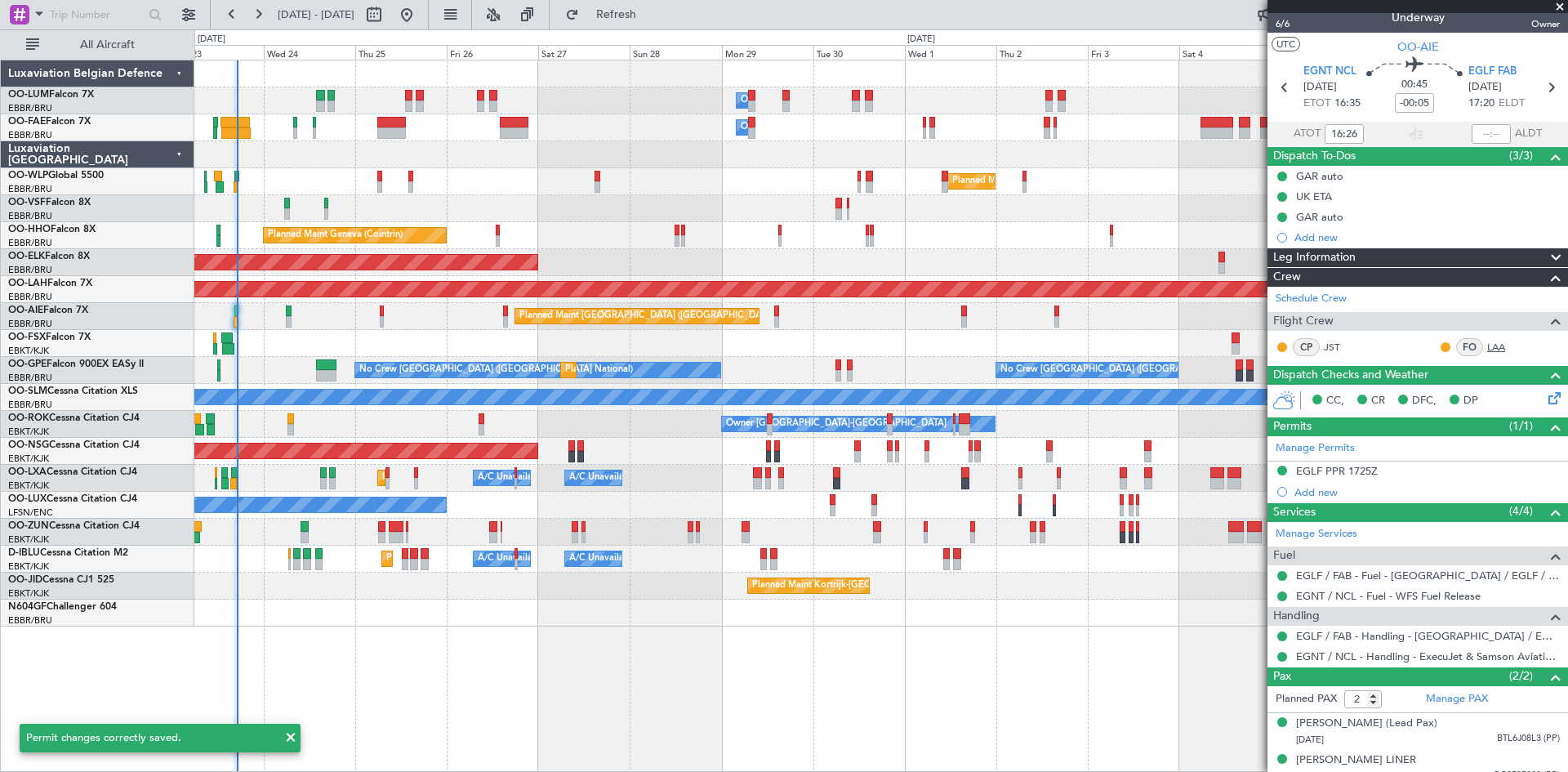
scroll to position [0, 0]
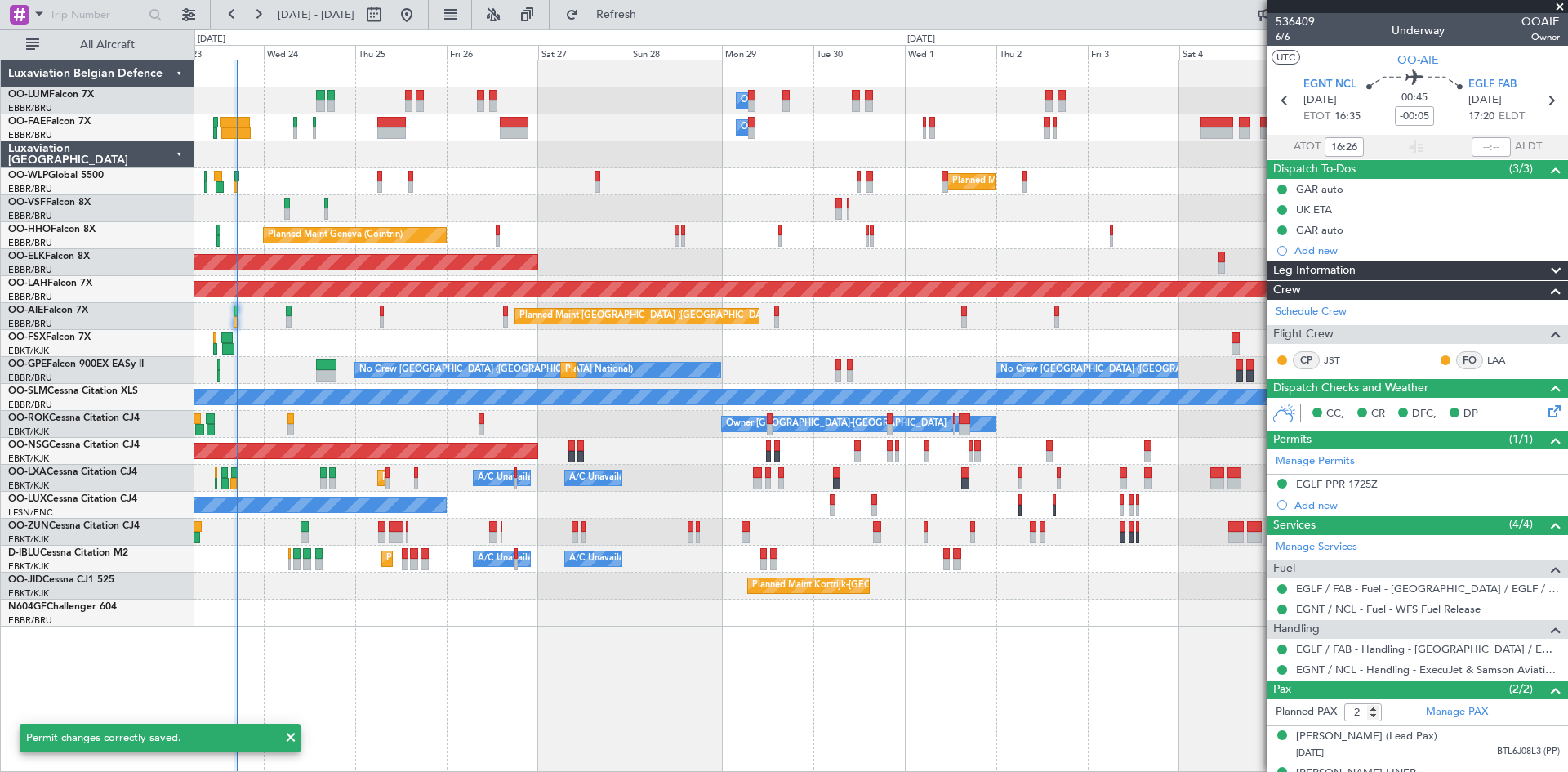
click at [1560, 8] on span at bounding box center [1560, 8] width 16 height 15
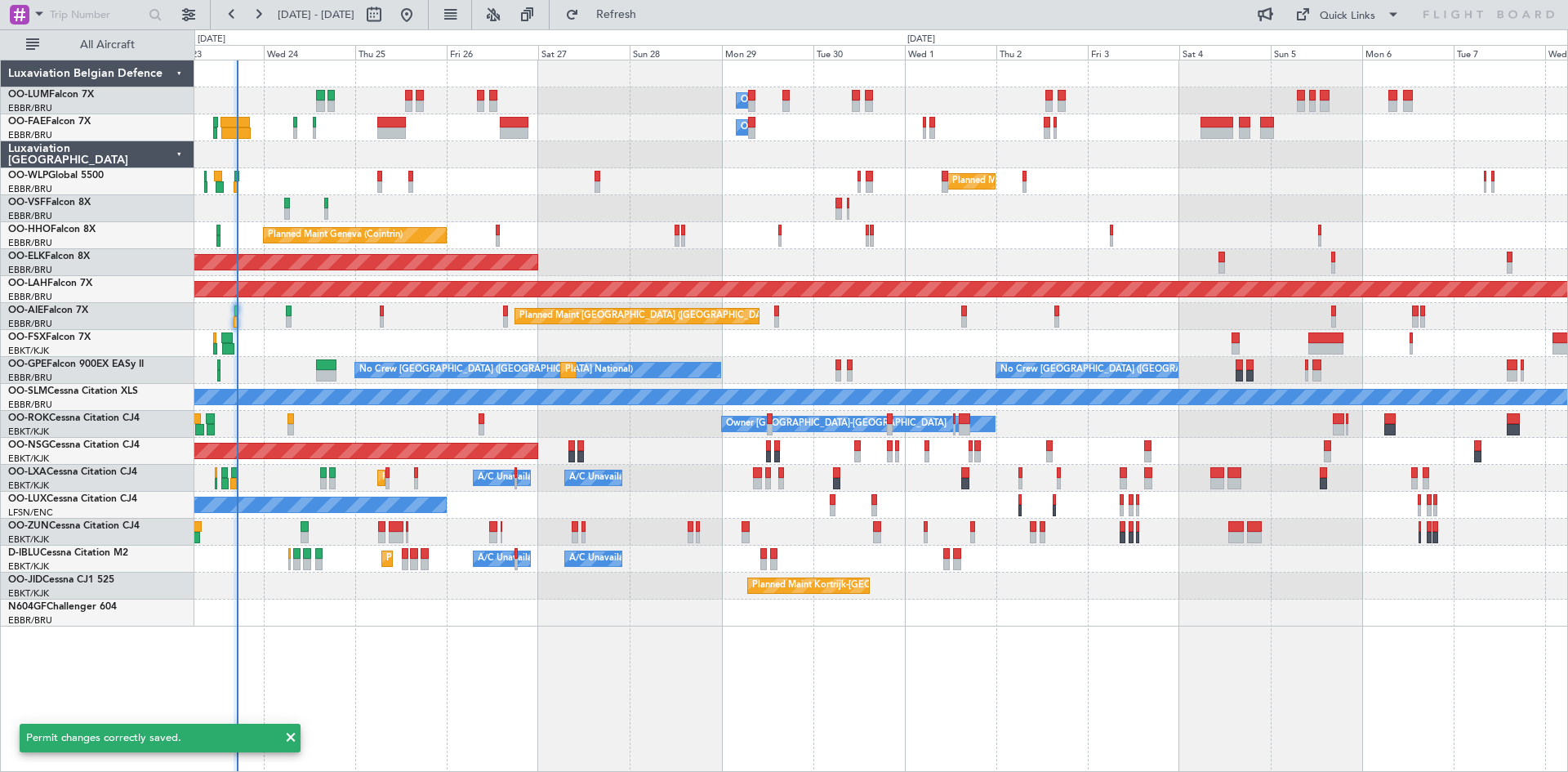
type input "0"
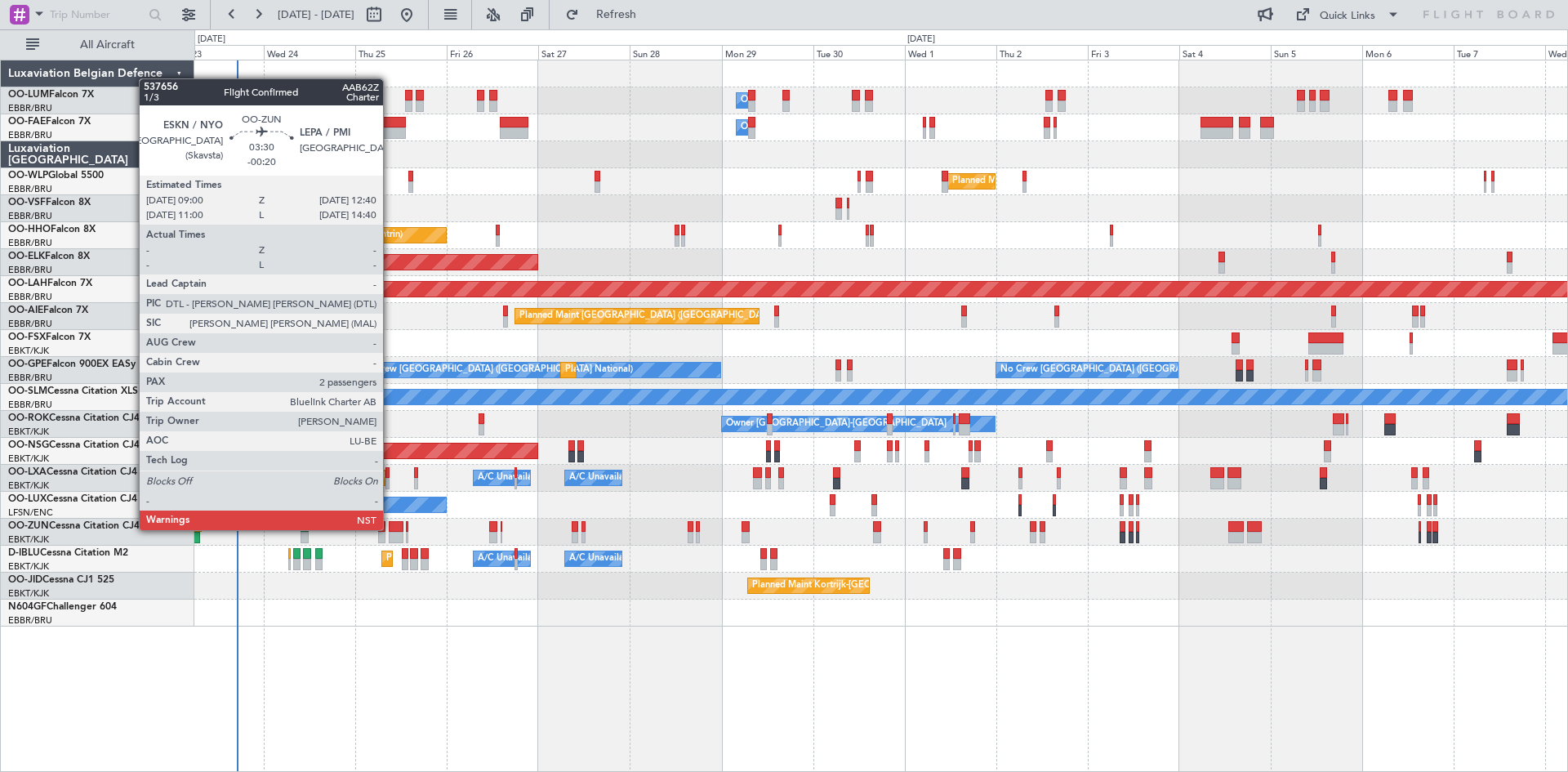
click at [390, 528] on div at bounding box center [397, 527] width 15 height 11
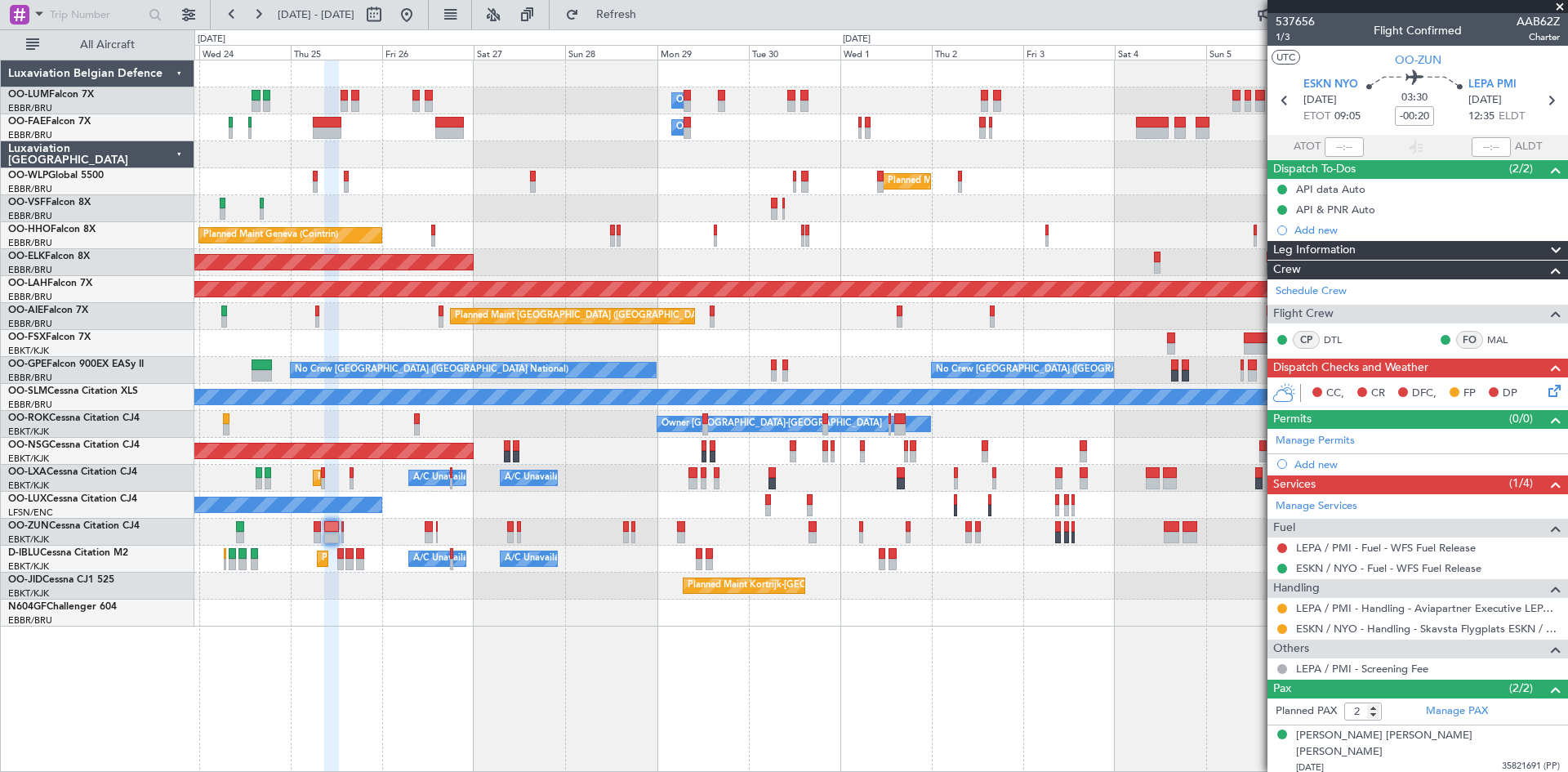
click at [655, 494] on div "Owner Melsbroek Air Base Owner Melsbroek Air Base Planned Maint Brussels (Bruss…" at bounding box center [881, 343] width 1372 height 566
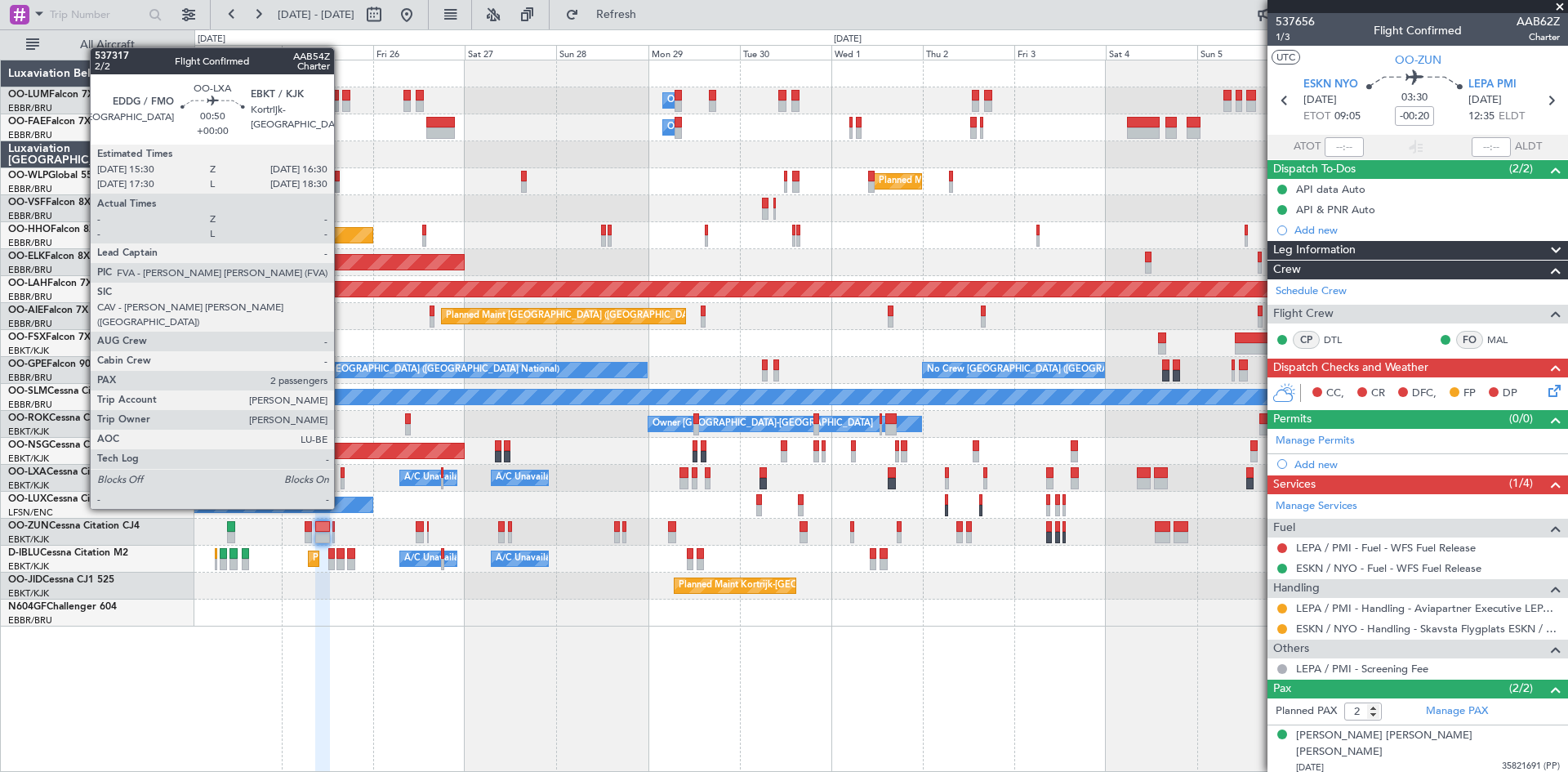
click at [341, 478] on div at bounding box center [342, 483] width 4 height 11
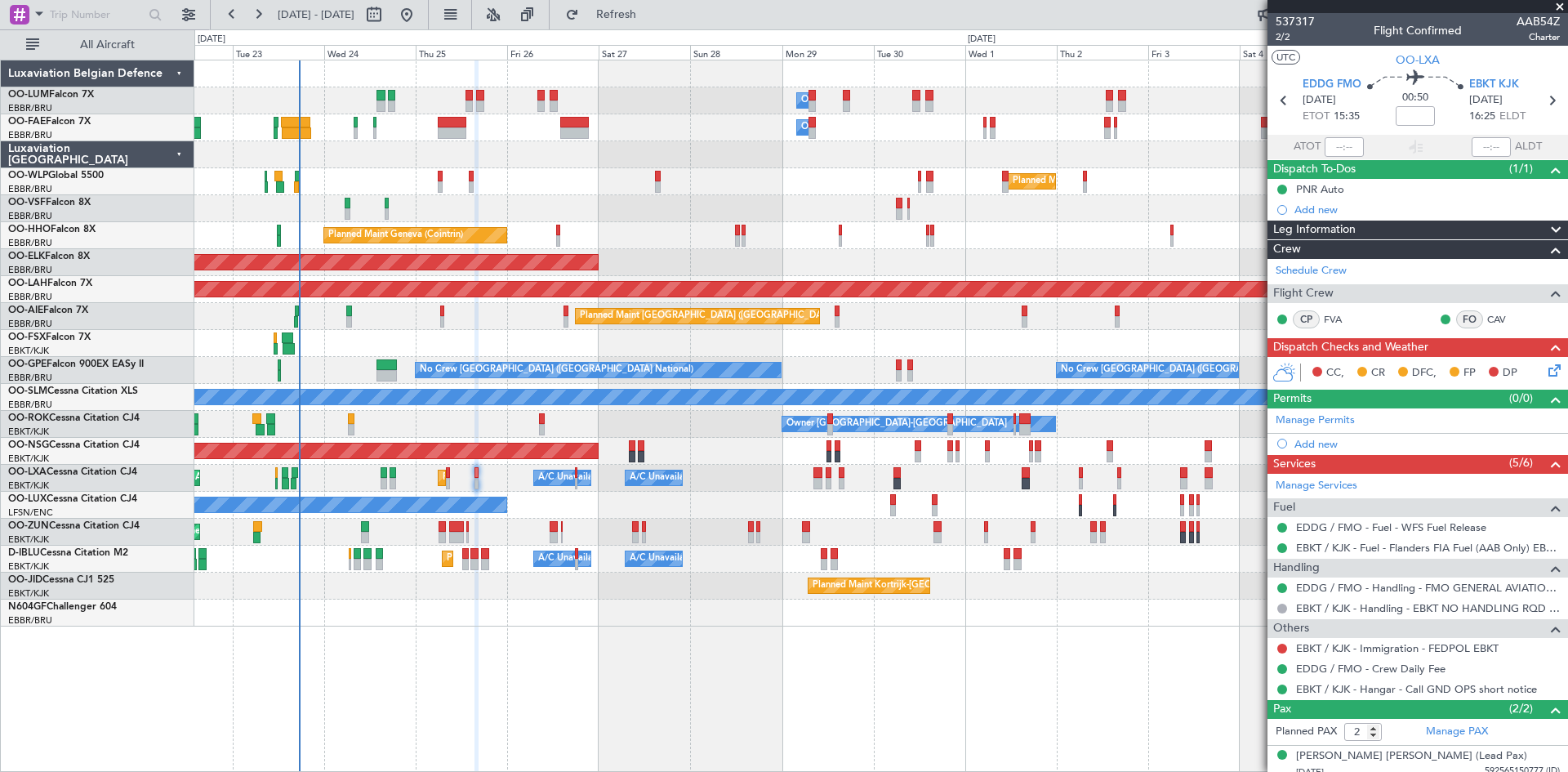
click at [679, 677] on div "Owner Melsbroek Air Base Planned Maint Brussels (Brussels National) Owner Melsb…" at bounding box center [881, 416] width 1373 height 713
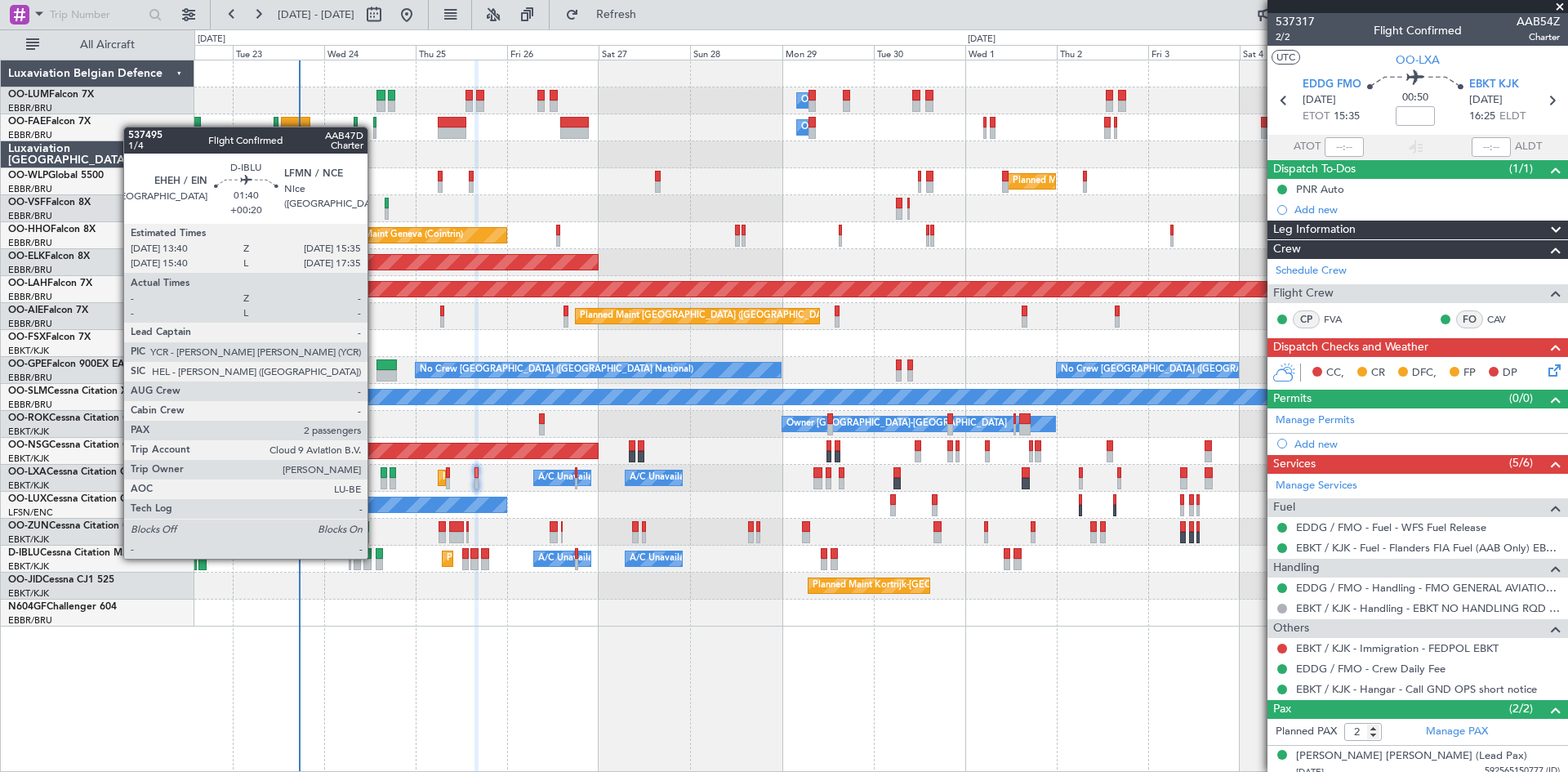
click at [376, 556] on div at bounding box center [380, 554] width 8 height 11
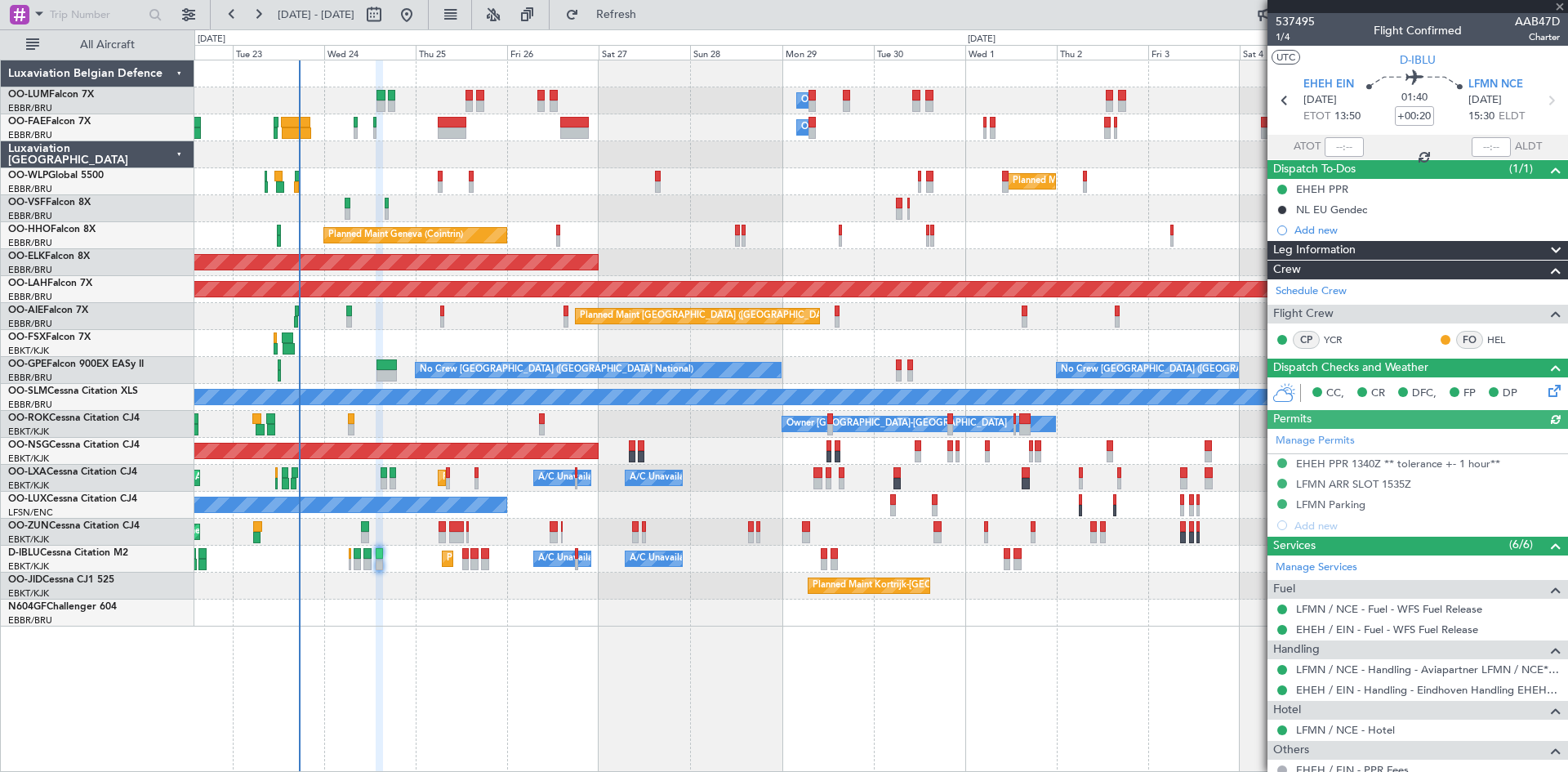
scroll to position [168, 0]
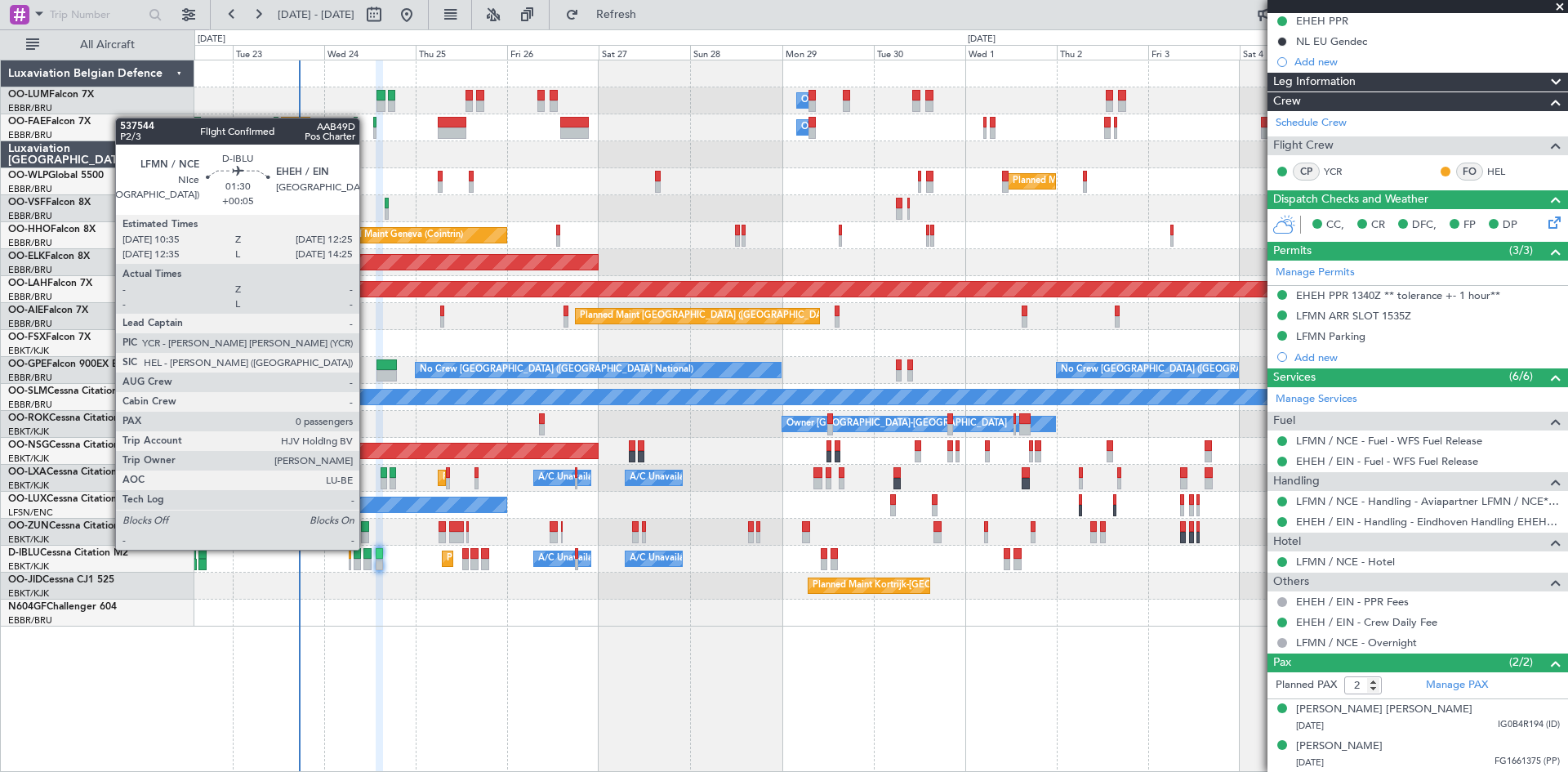
click at [368, 548] on div at bounding box center [368, 554] width 8 height 11
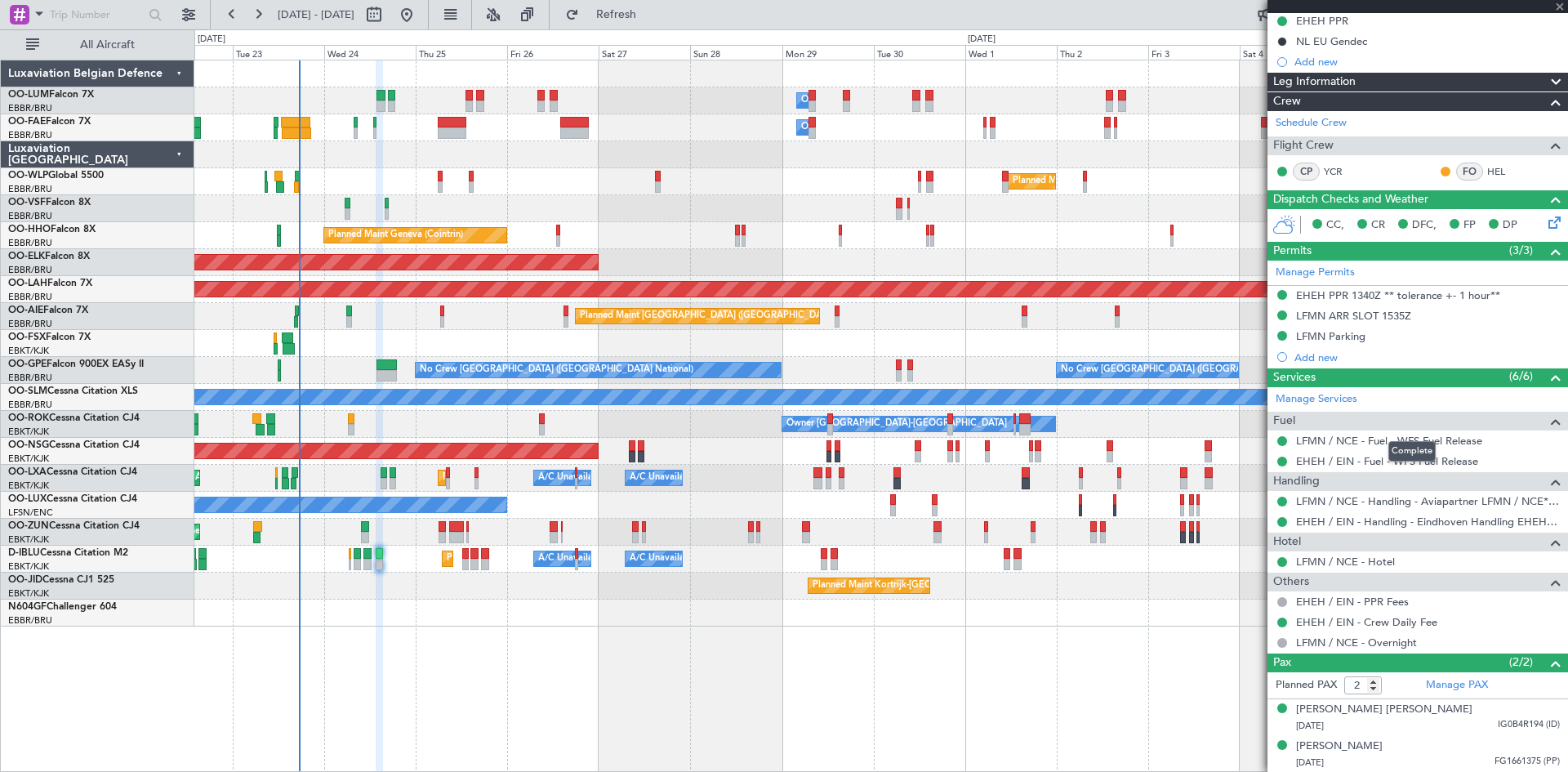
type input "+00:05"
type input "0"
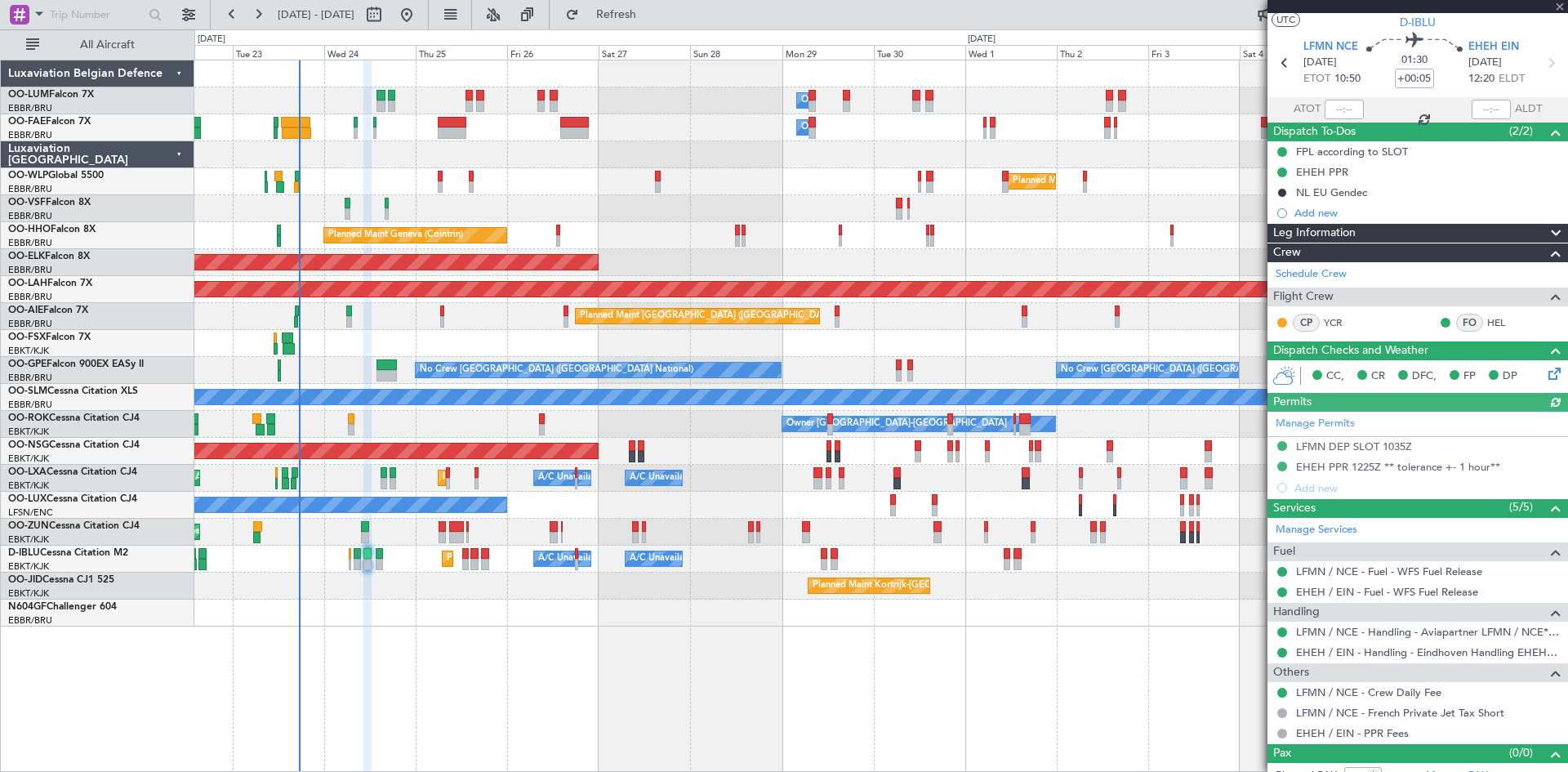
scroll to position [55, 0]
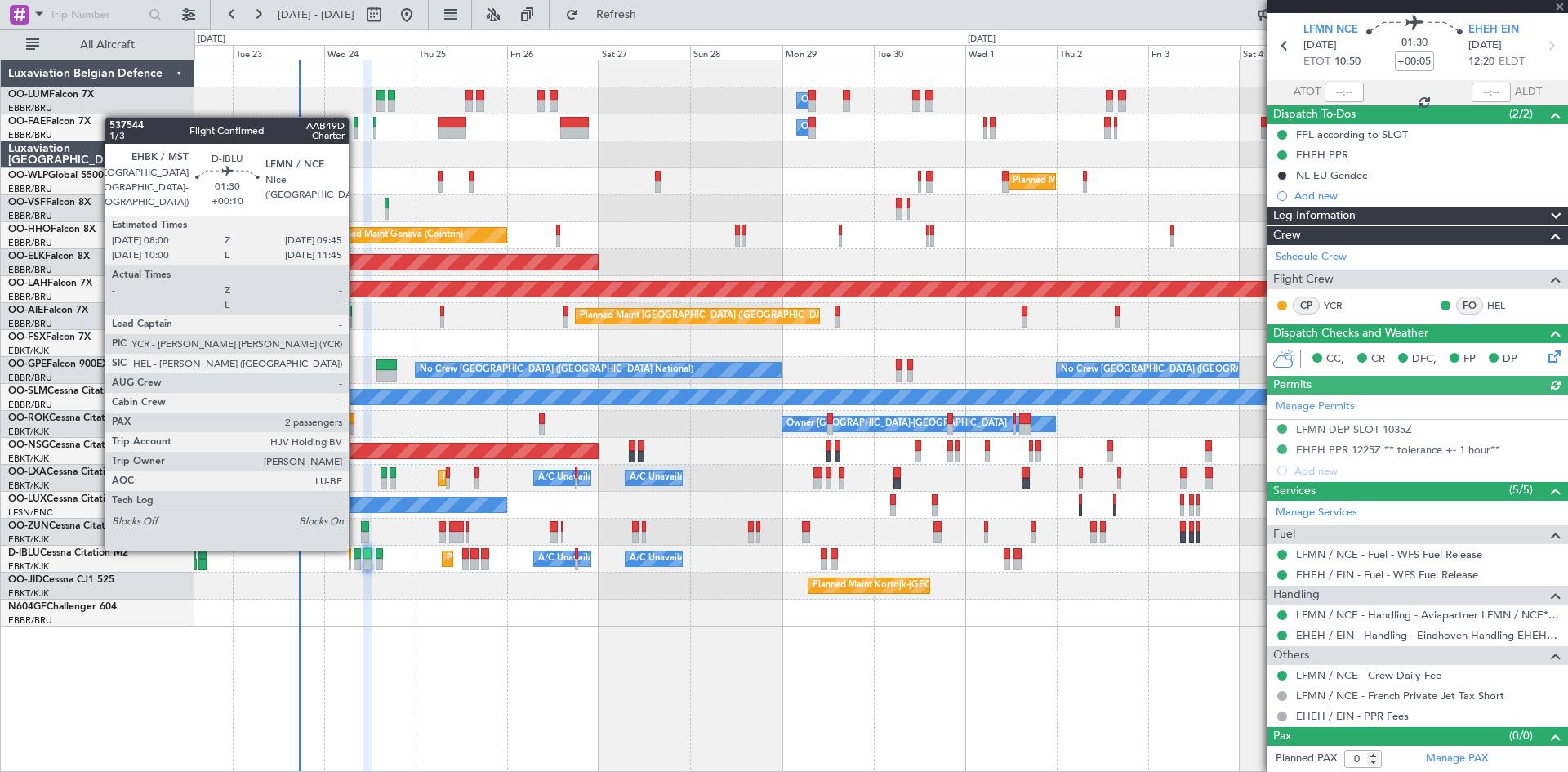
click at [356, 549] on div at bounding box center [357, 554] width 8 height 11
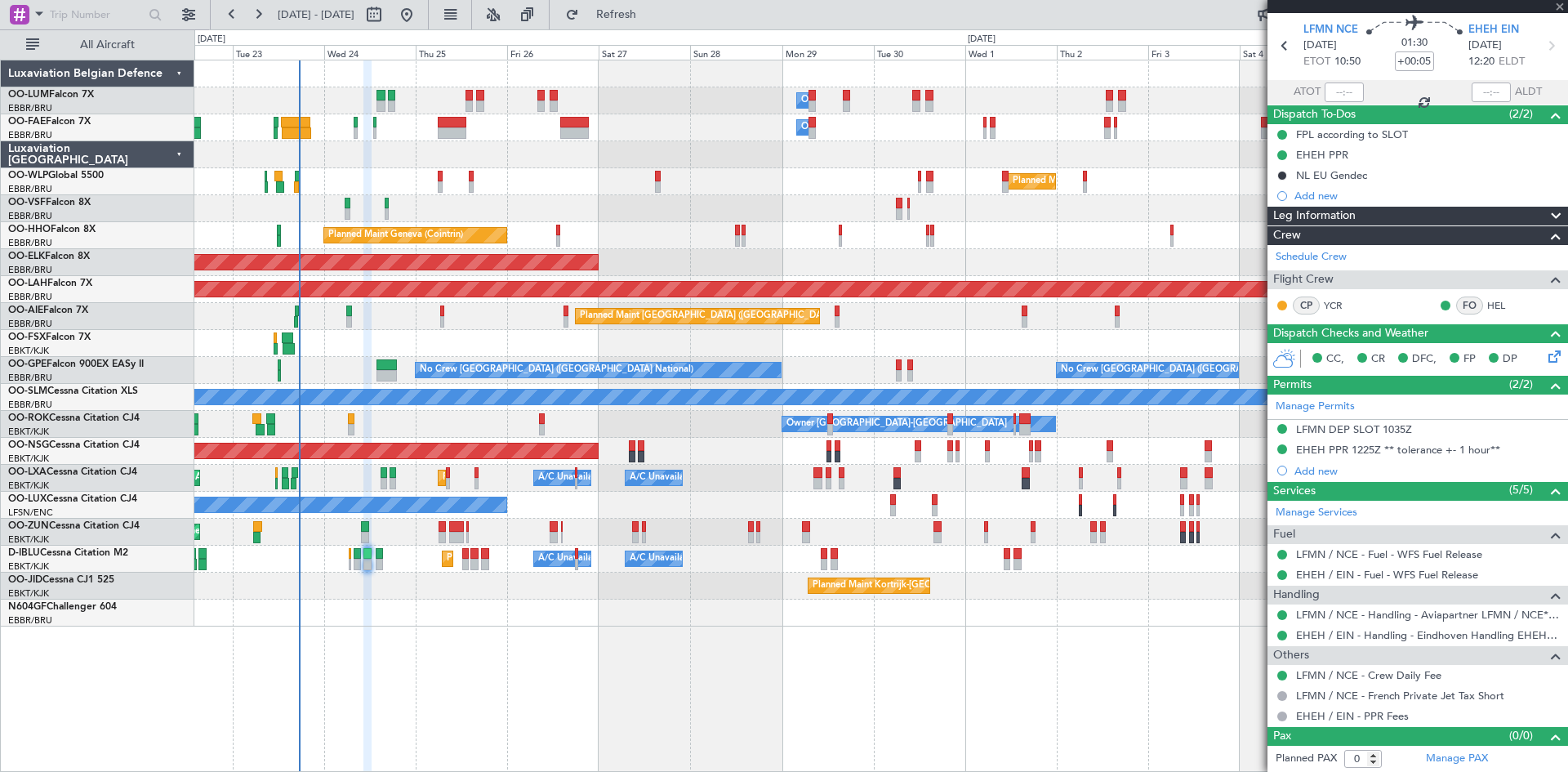
type input "+00:10"
type input "2"
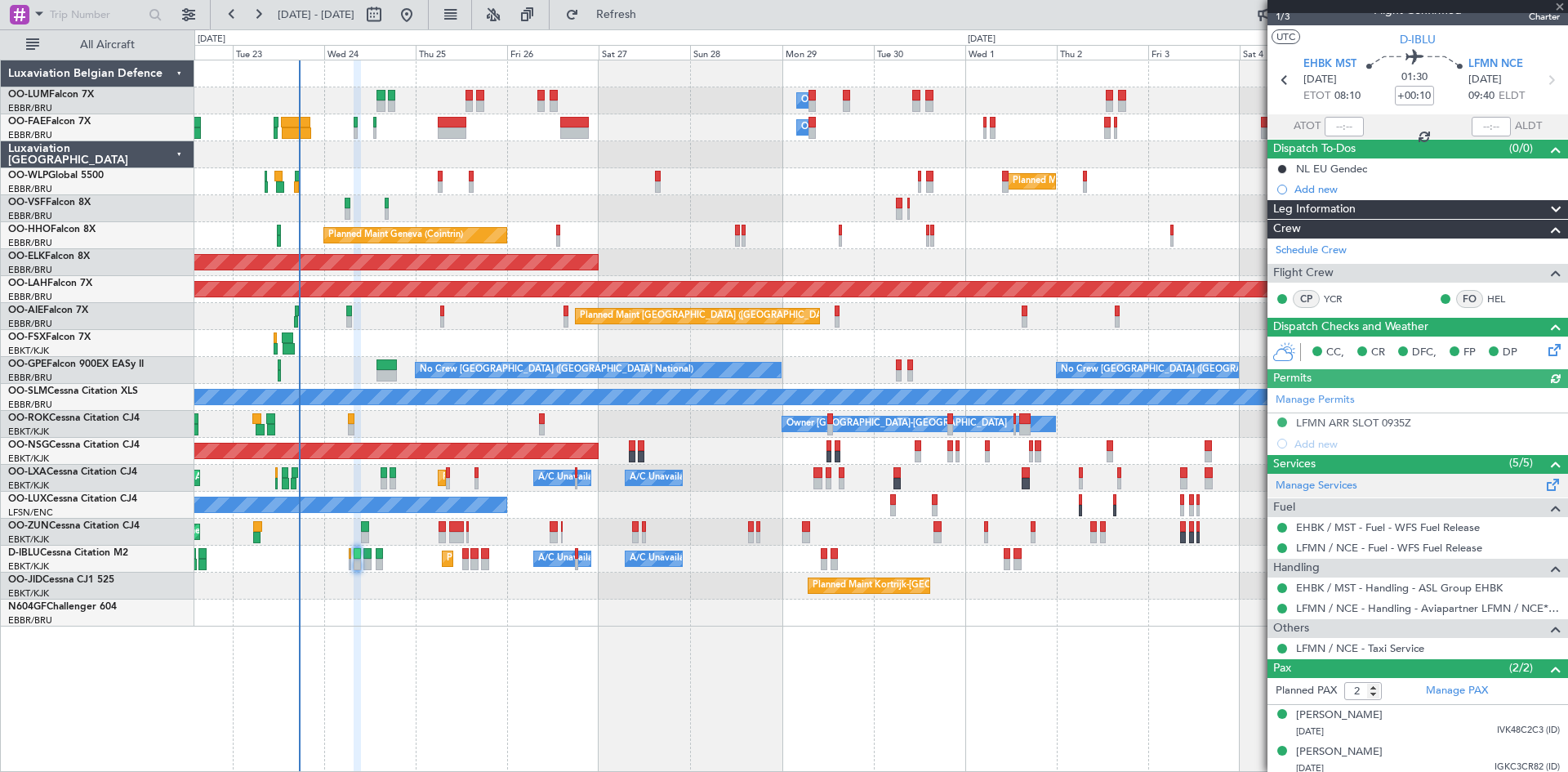
scroll to position [26, 0]
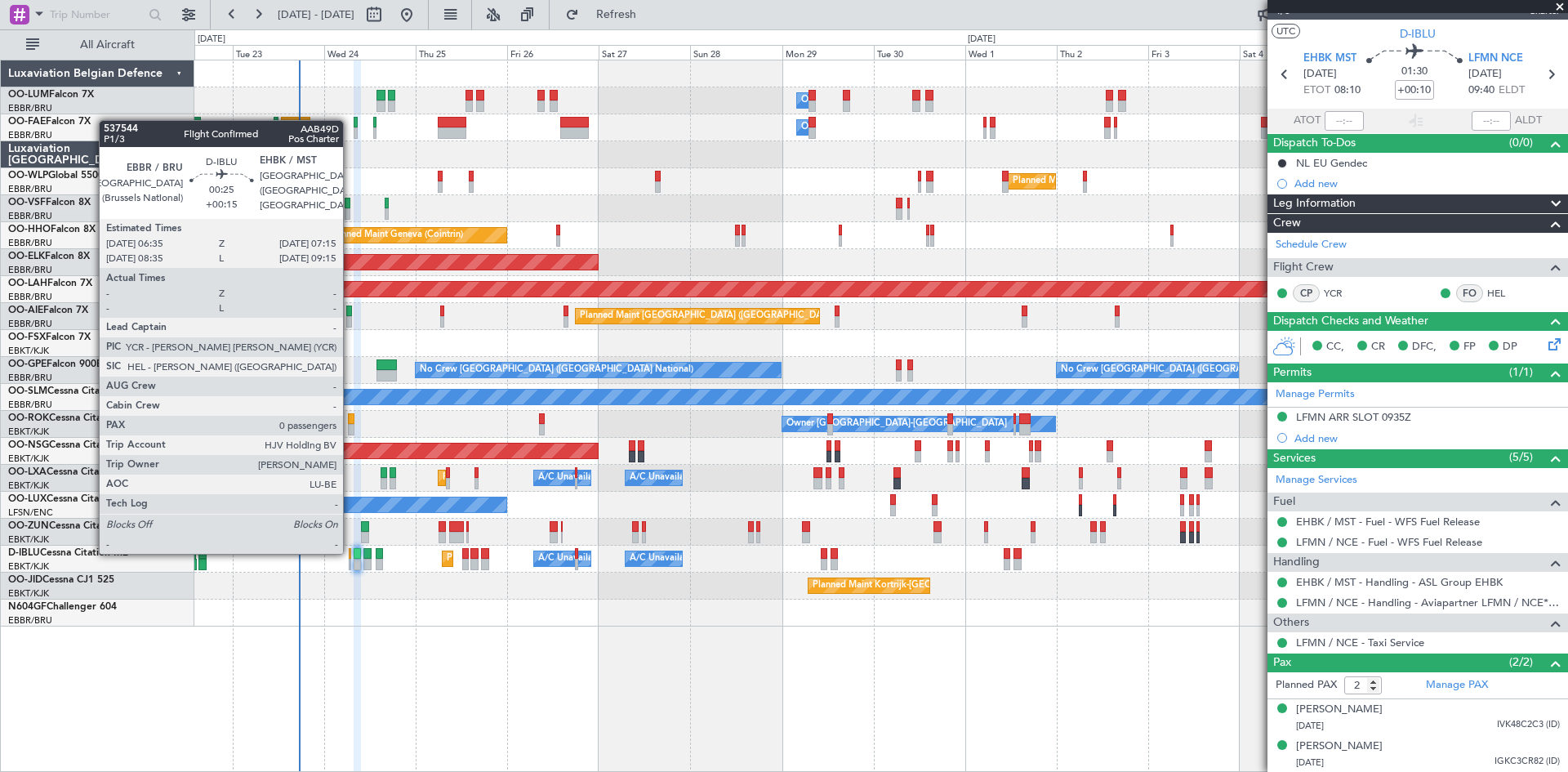
click at [351, 552] on div at bounding box center [350, 554] width 3 height 11
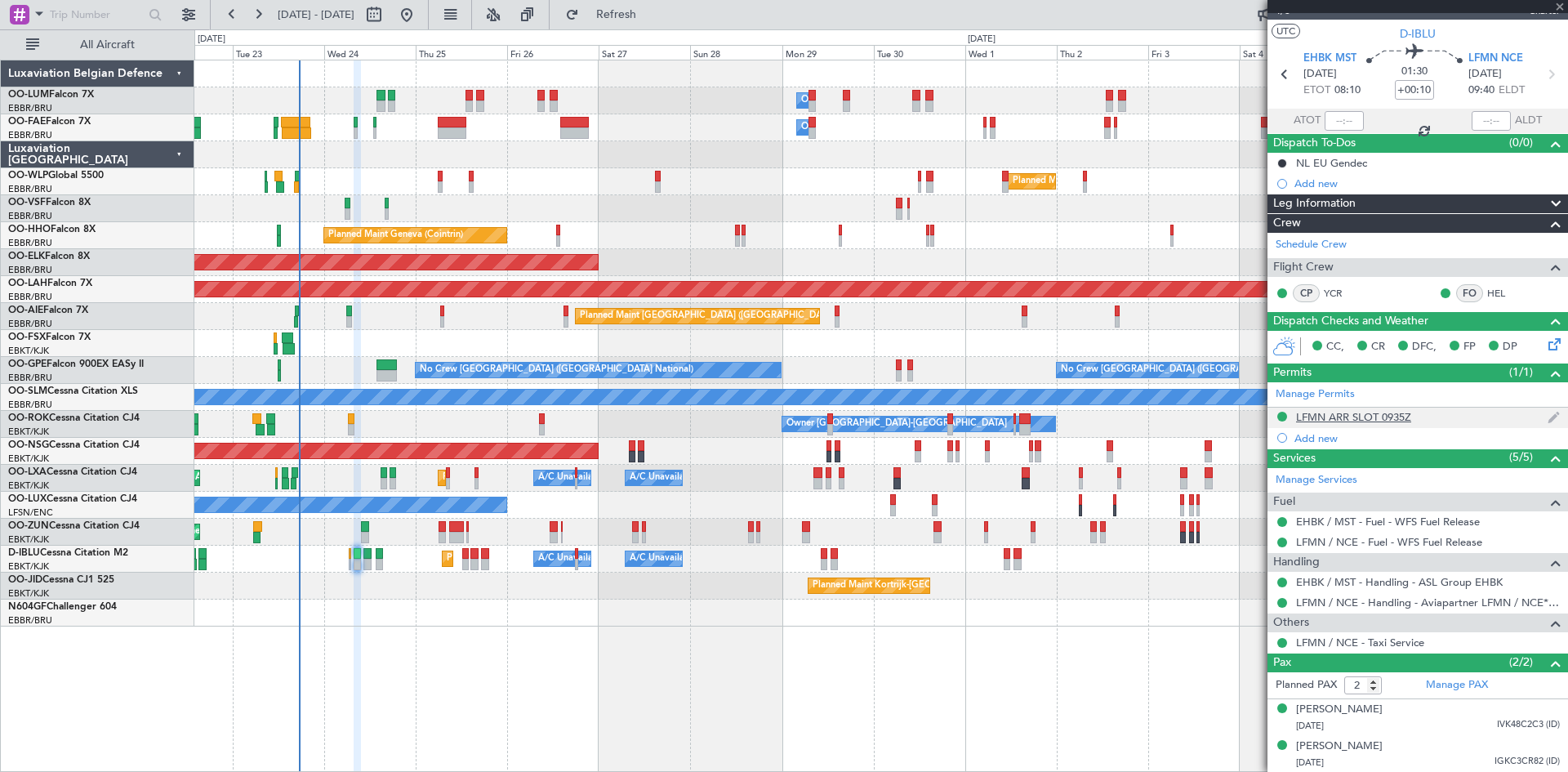
type input "+00:15"
type input "0"
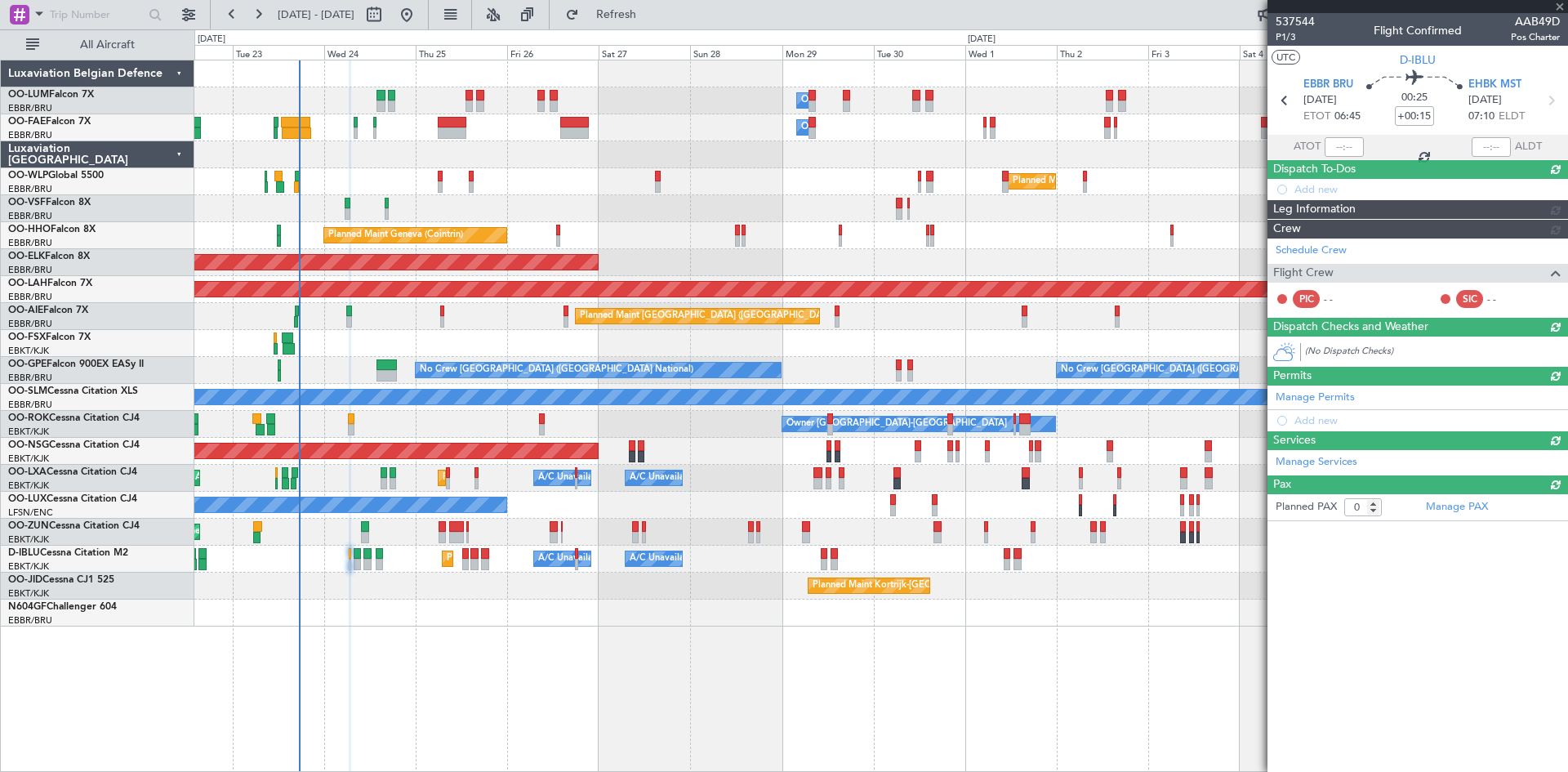
scroll to position [0, 0]
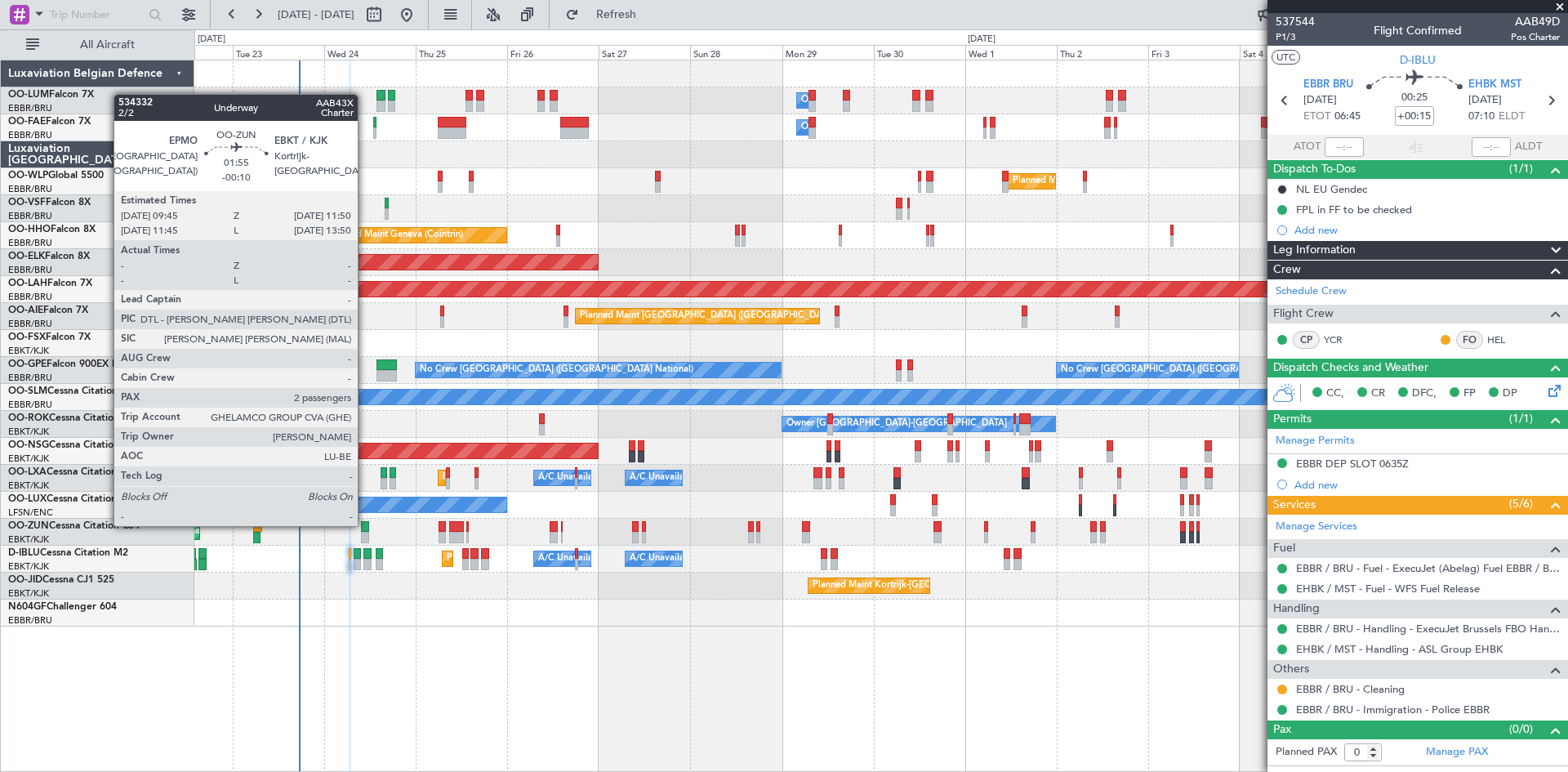
click at [362, 526] on div at bounding box center [365, 527] width 8 height 11
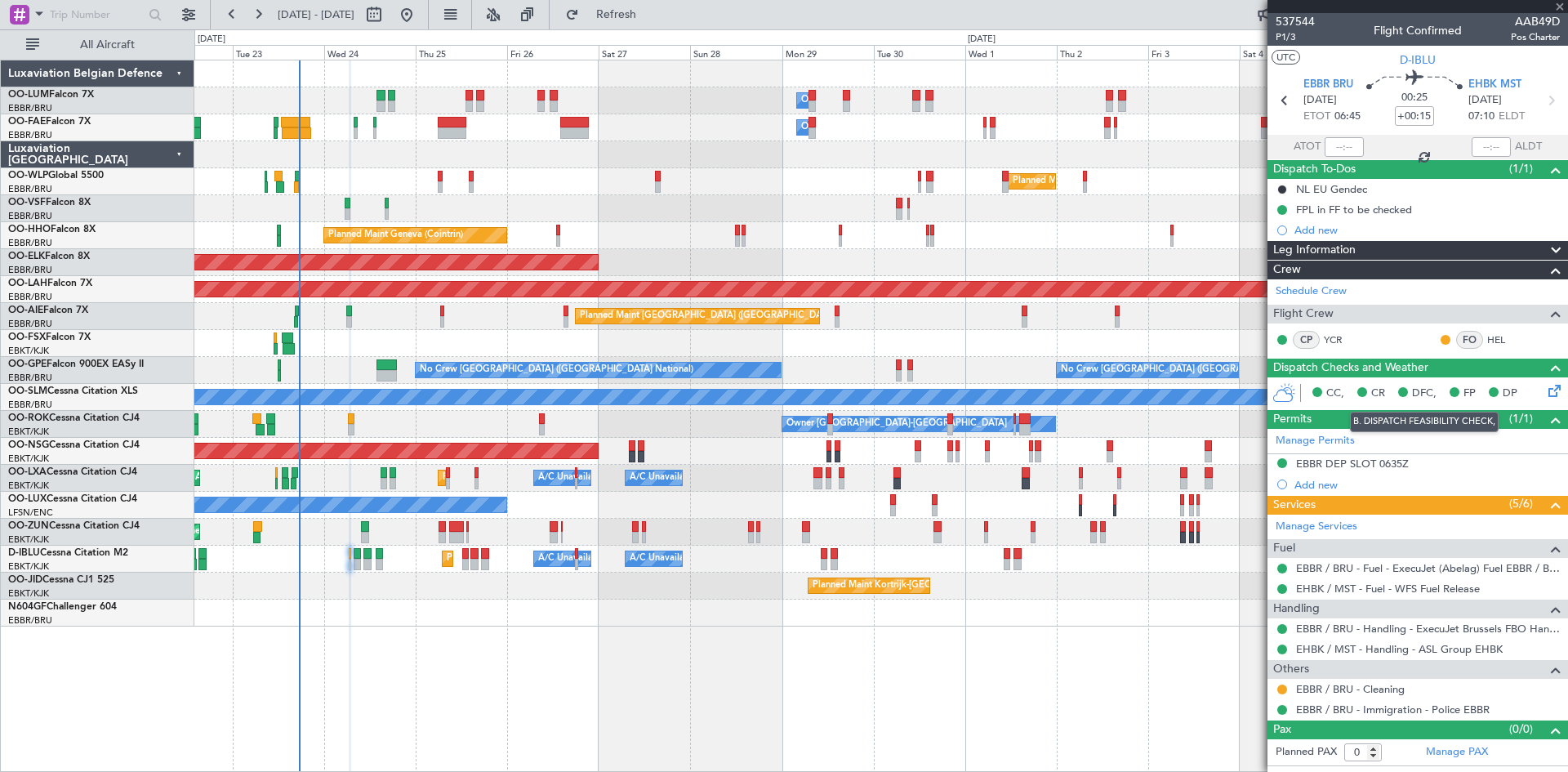
type input "-00:10"
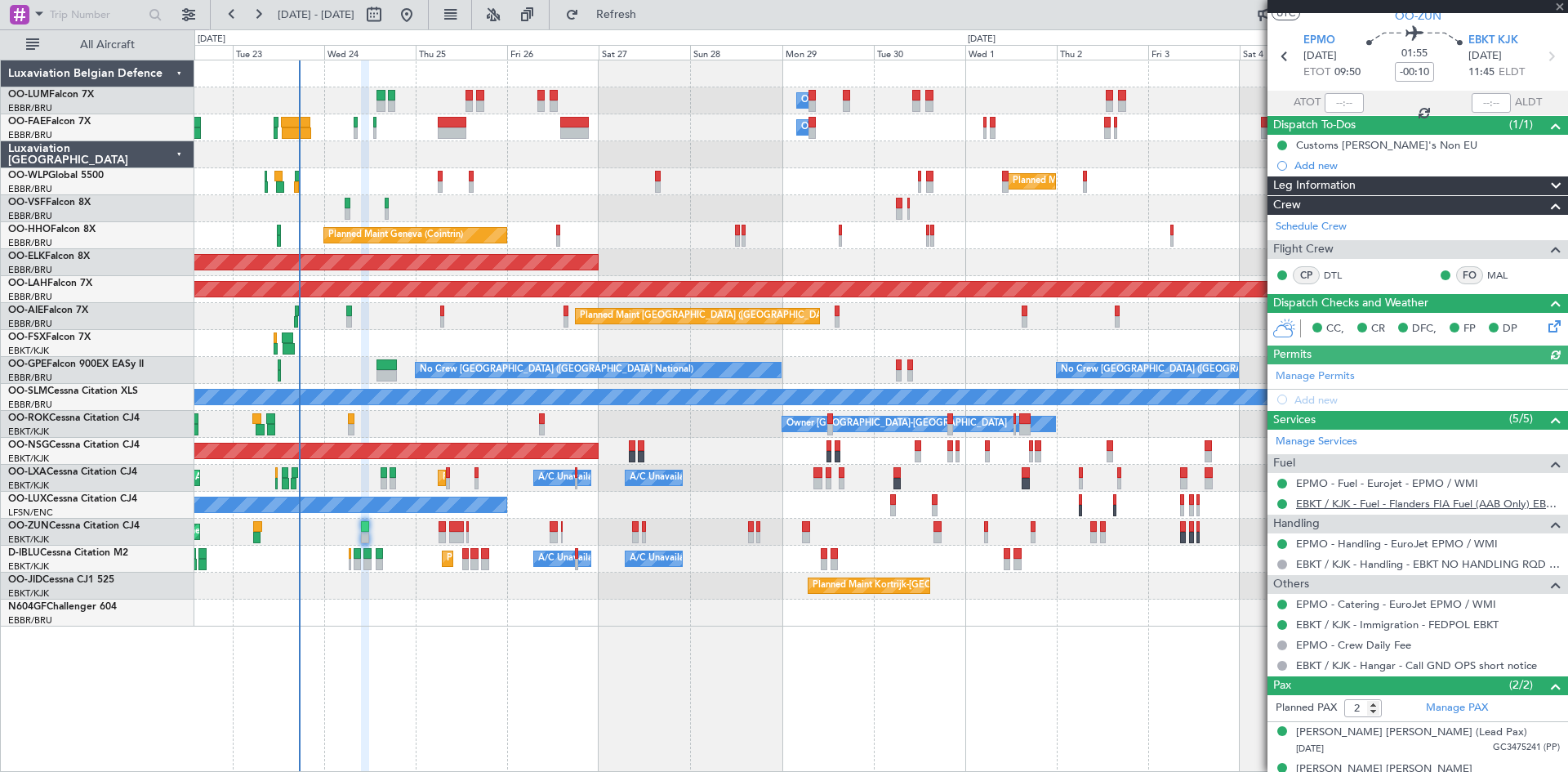
scroll to position [67, 0]
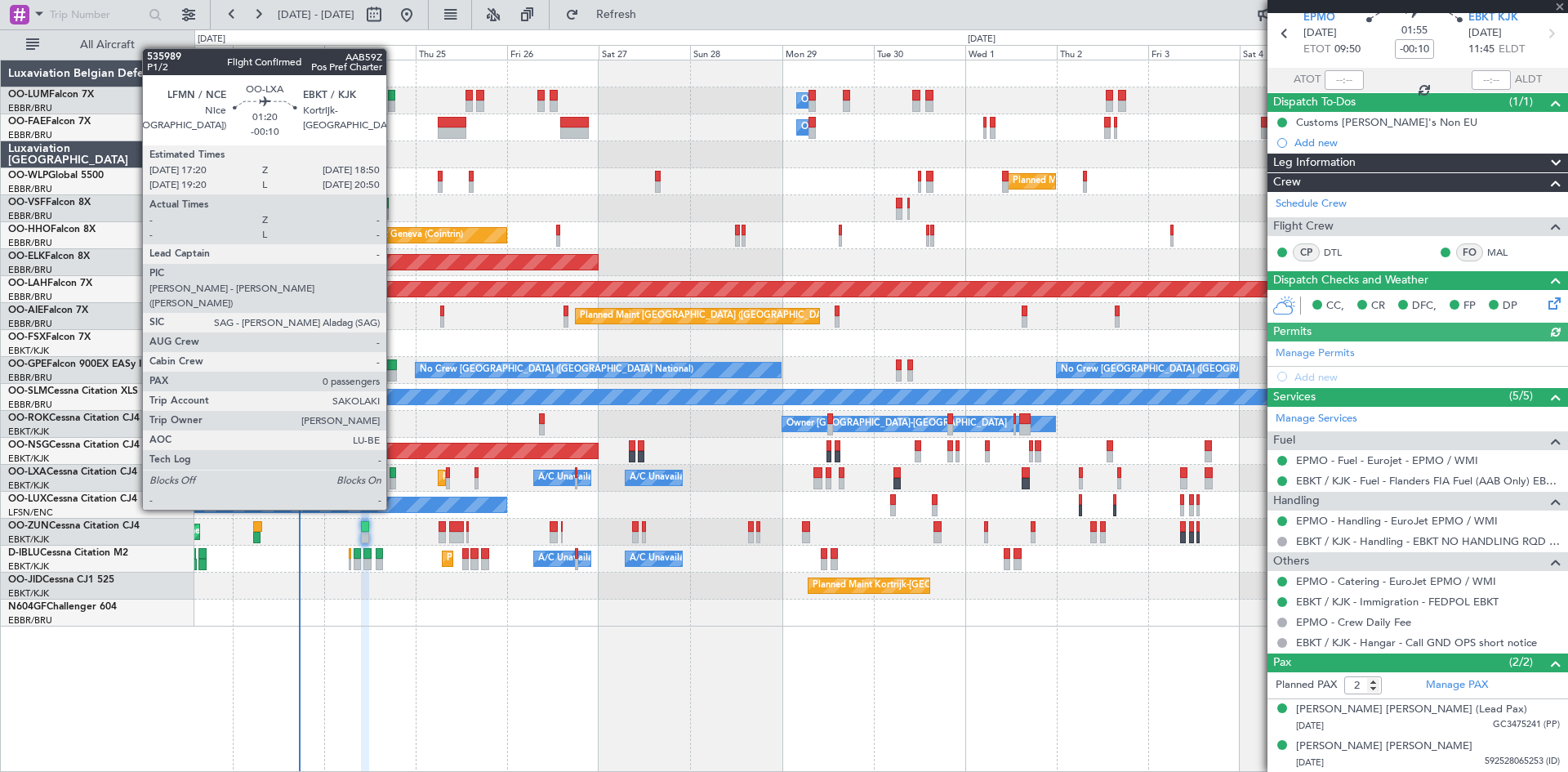
click at [394, 479] on div at bounding box center [392, 483] width 7 height 11
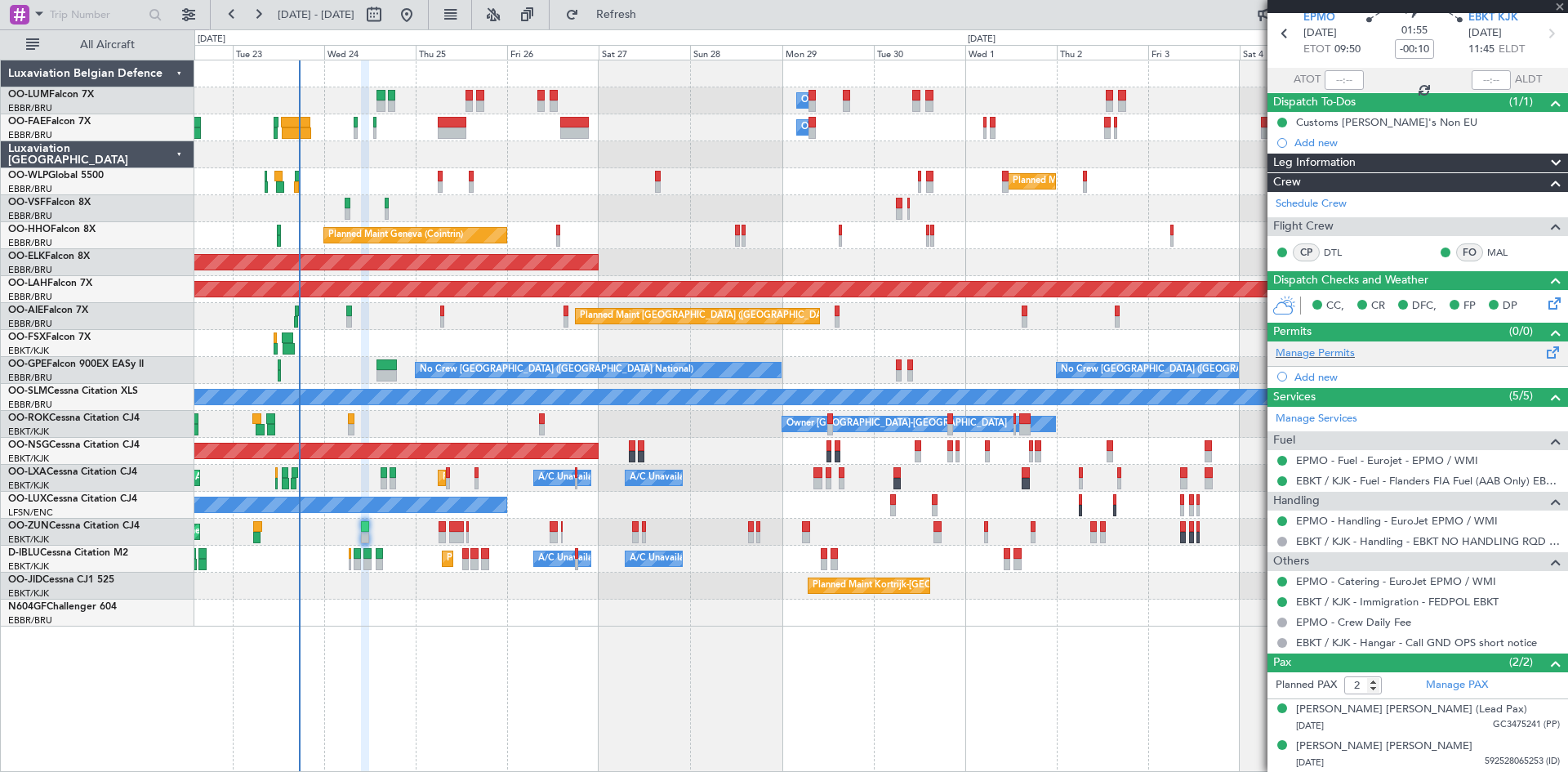
type input "0"
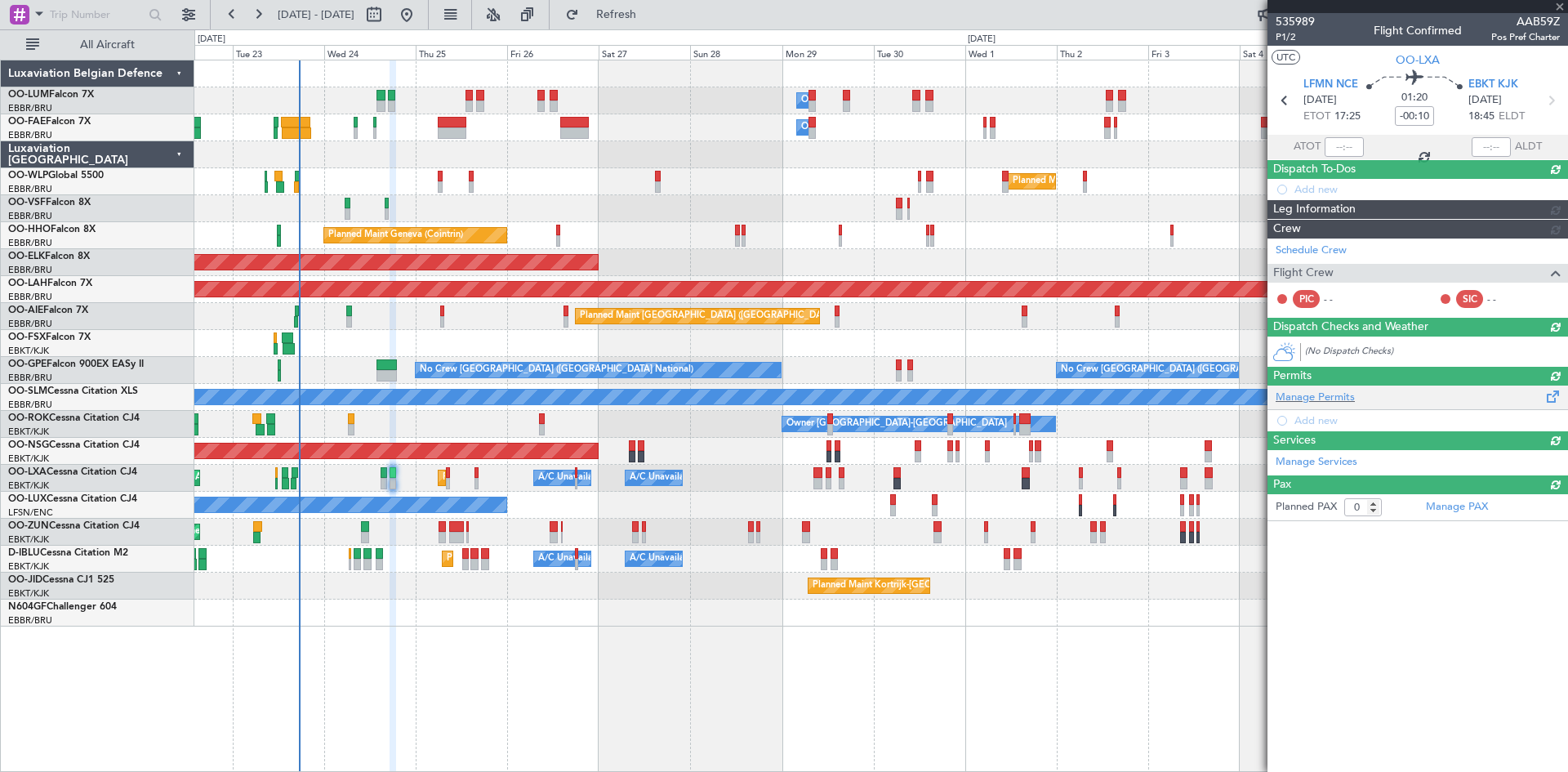
scroll to position [0, 0]
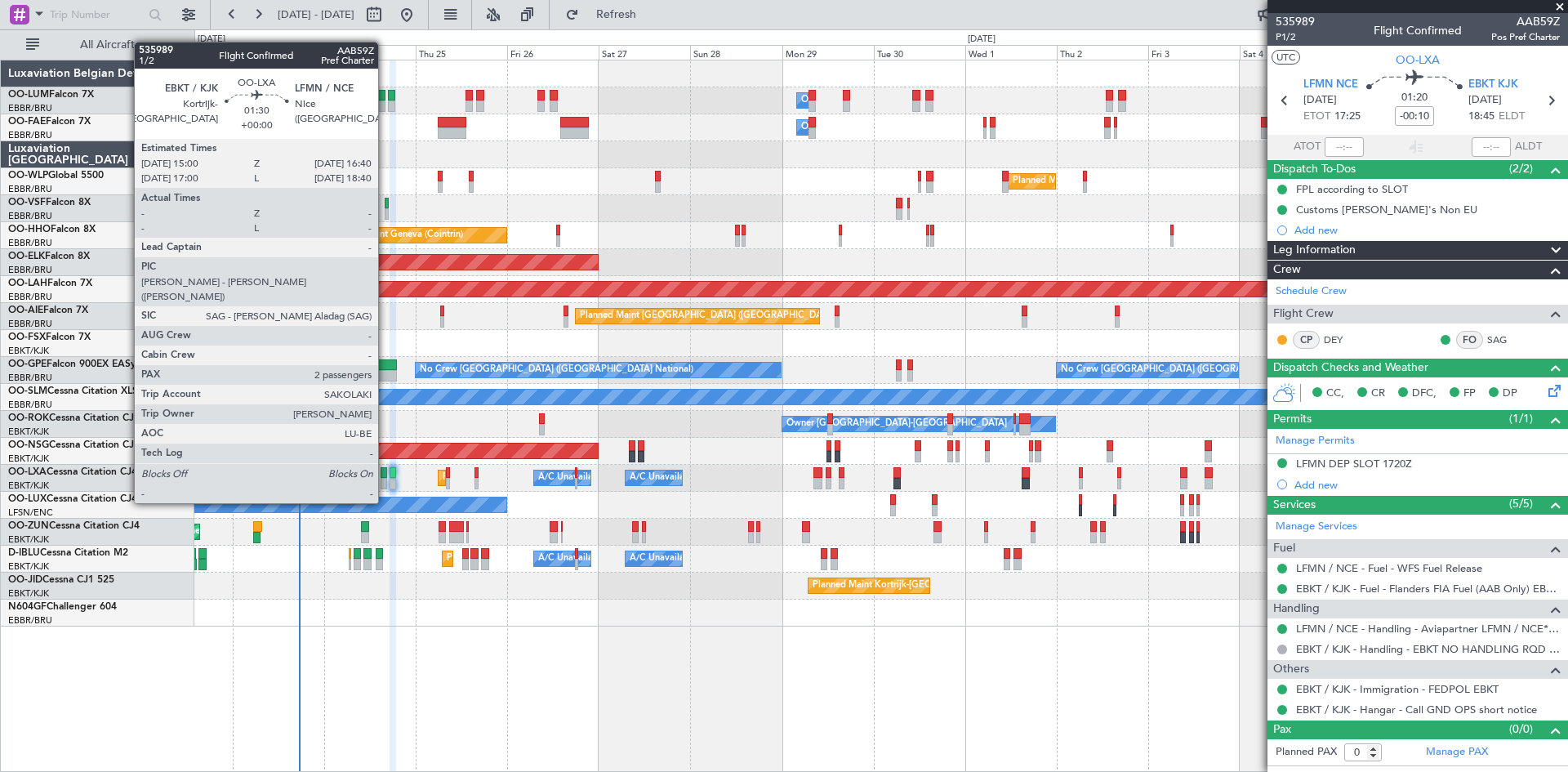
click at [385, 472] on div at bounding box center [384, 473] width 7 height 11
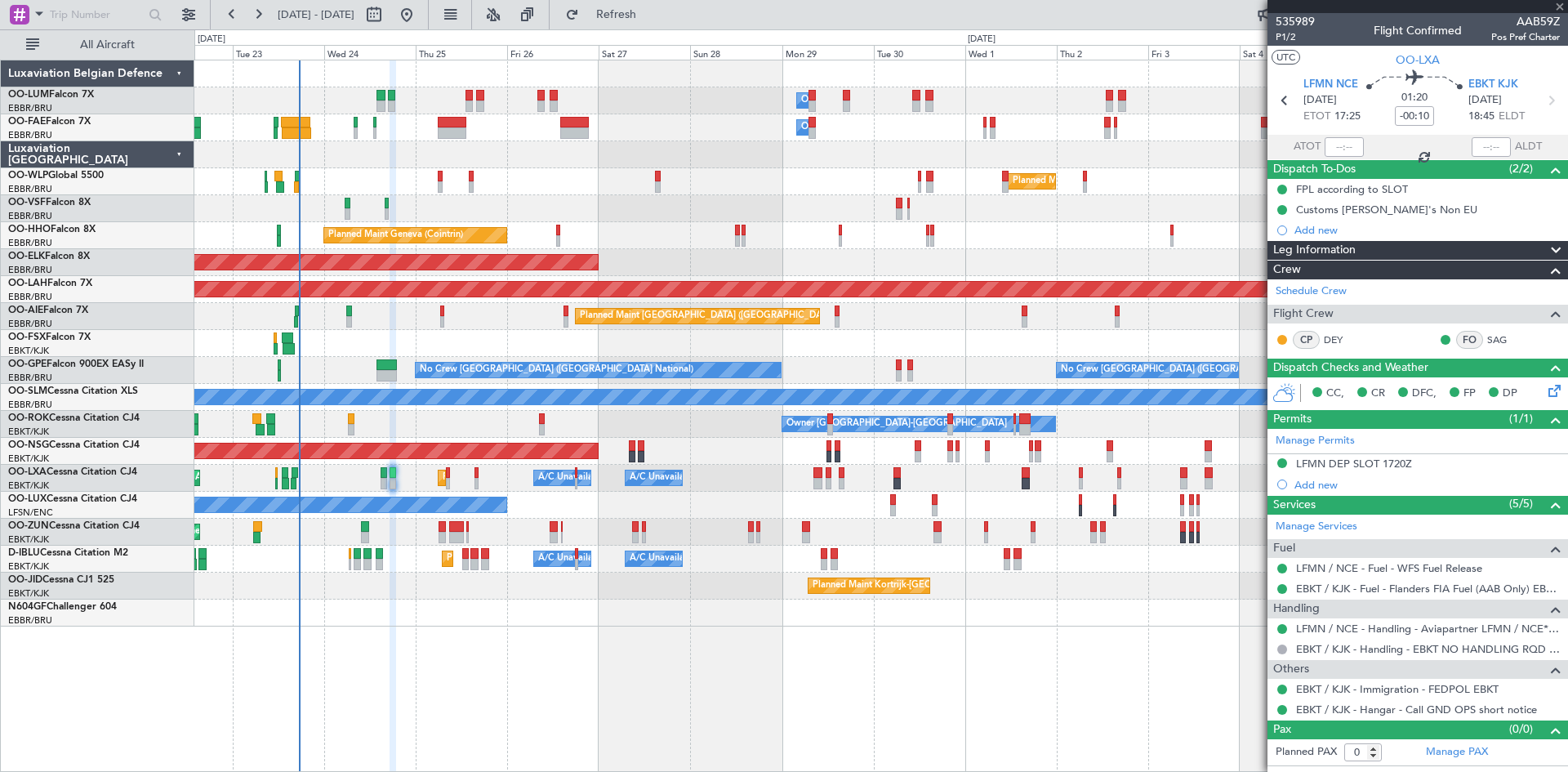
type input "2"
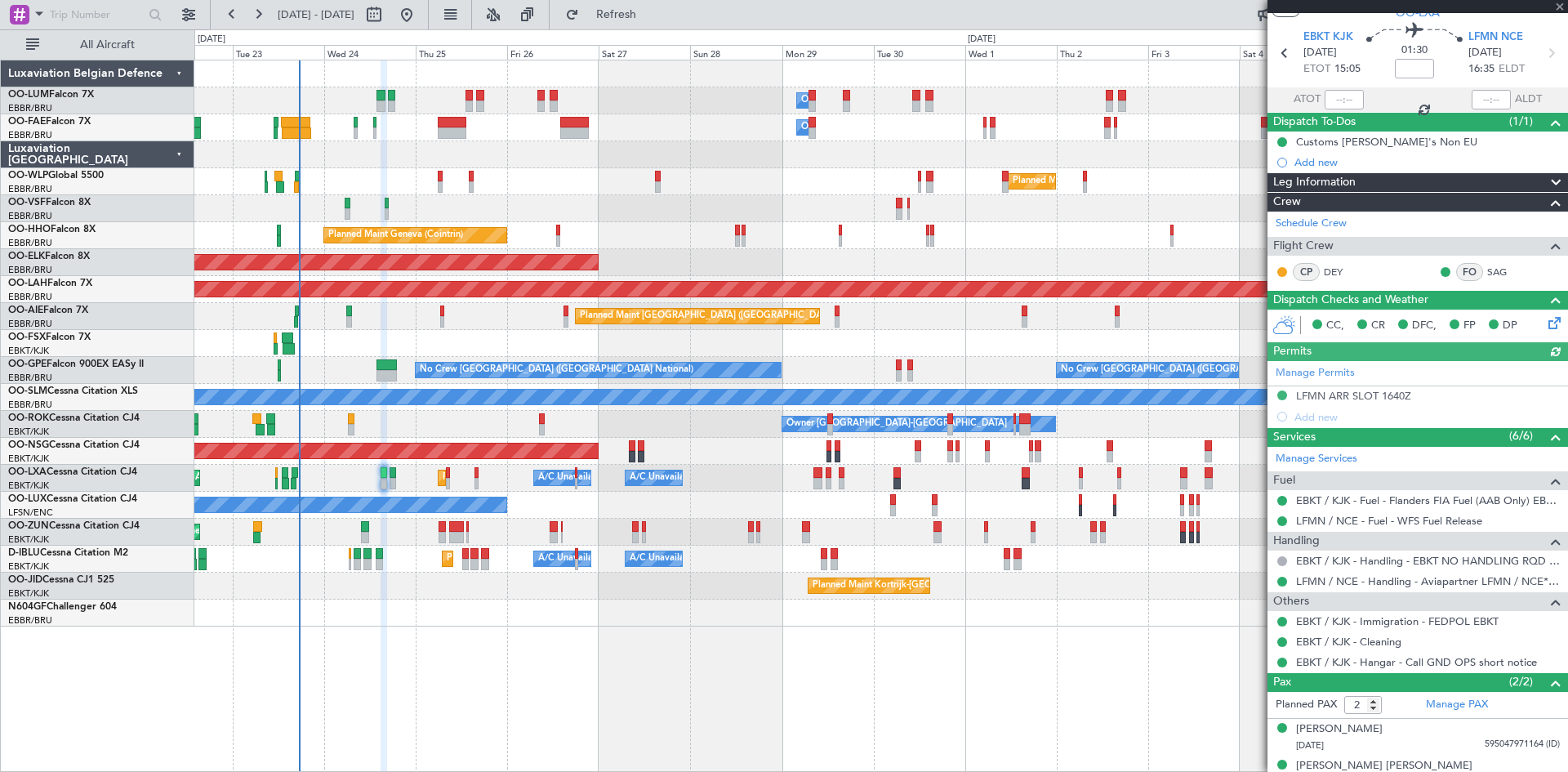
scroll to position [67, 0]
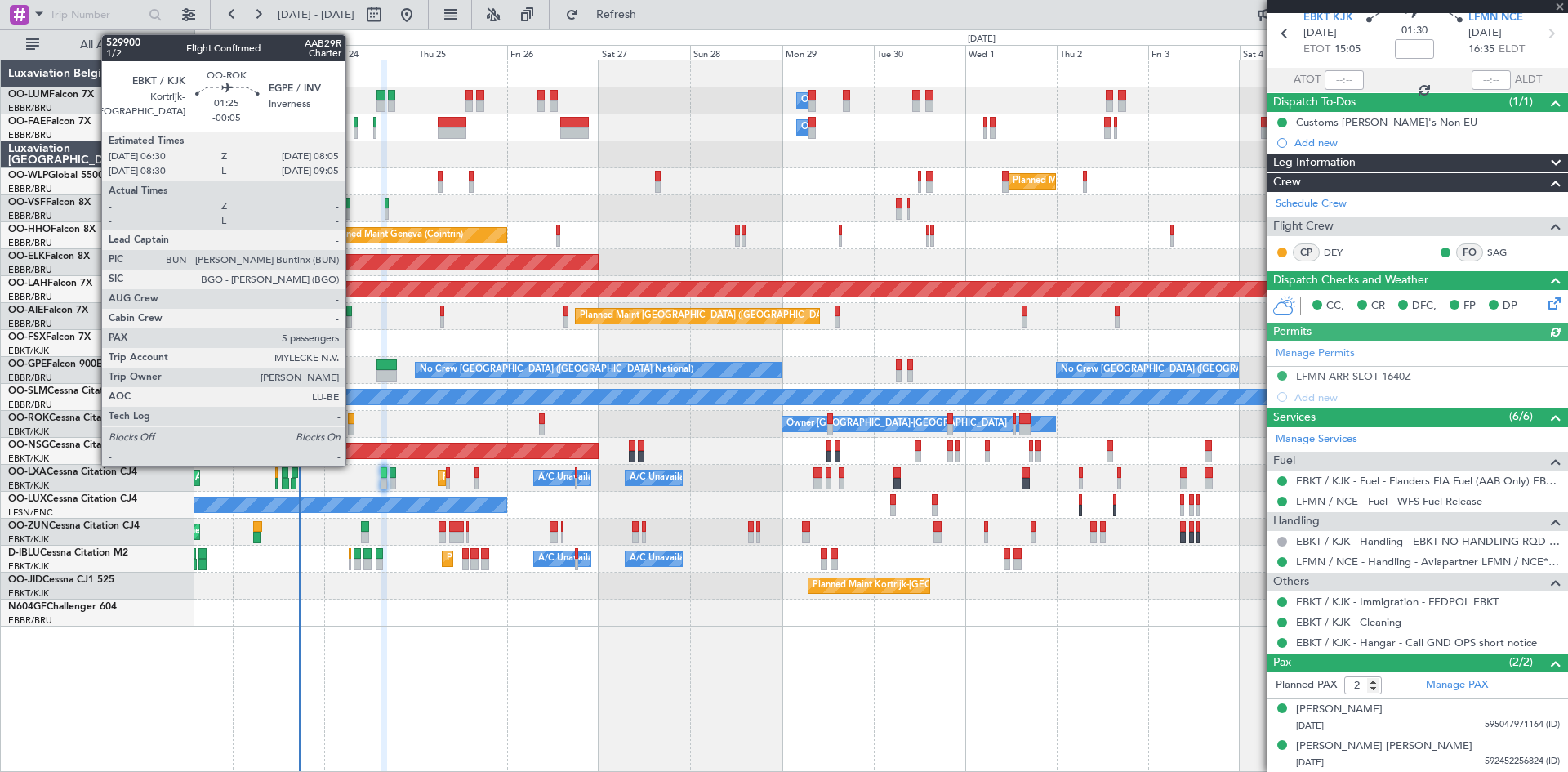
click at [353, 419] on div at bounding box center [351, 419] width 7 height 11
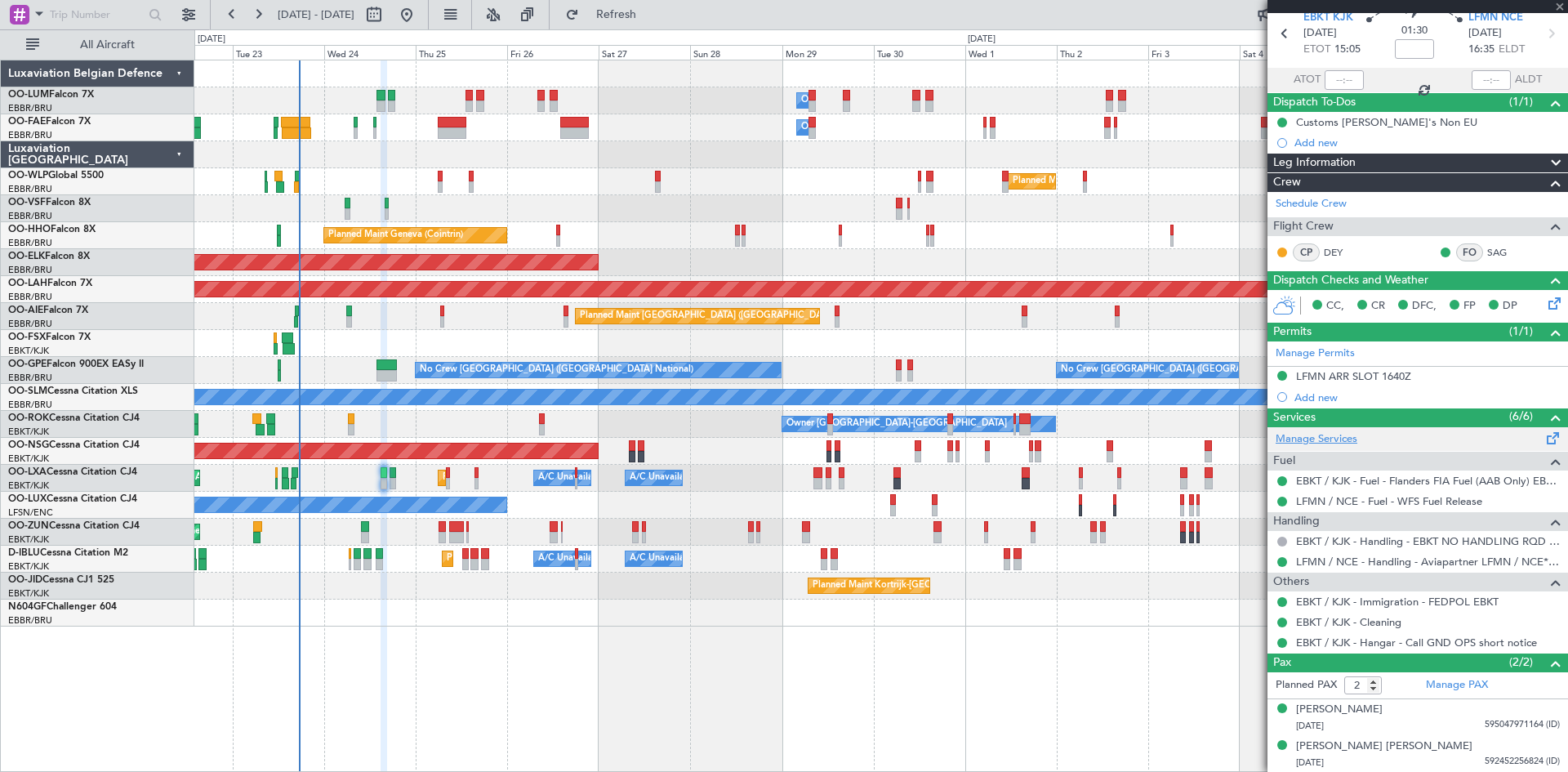
type input "-00:05"
type input "5"
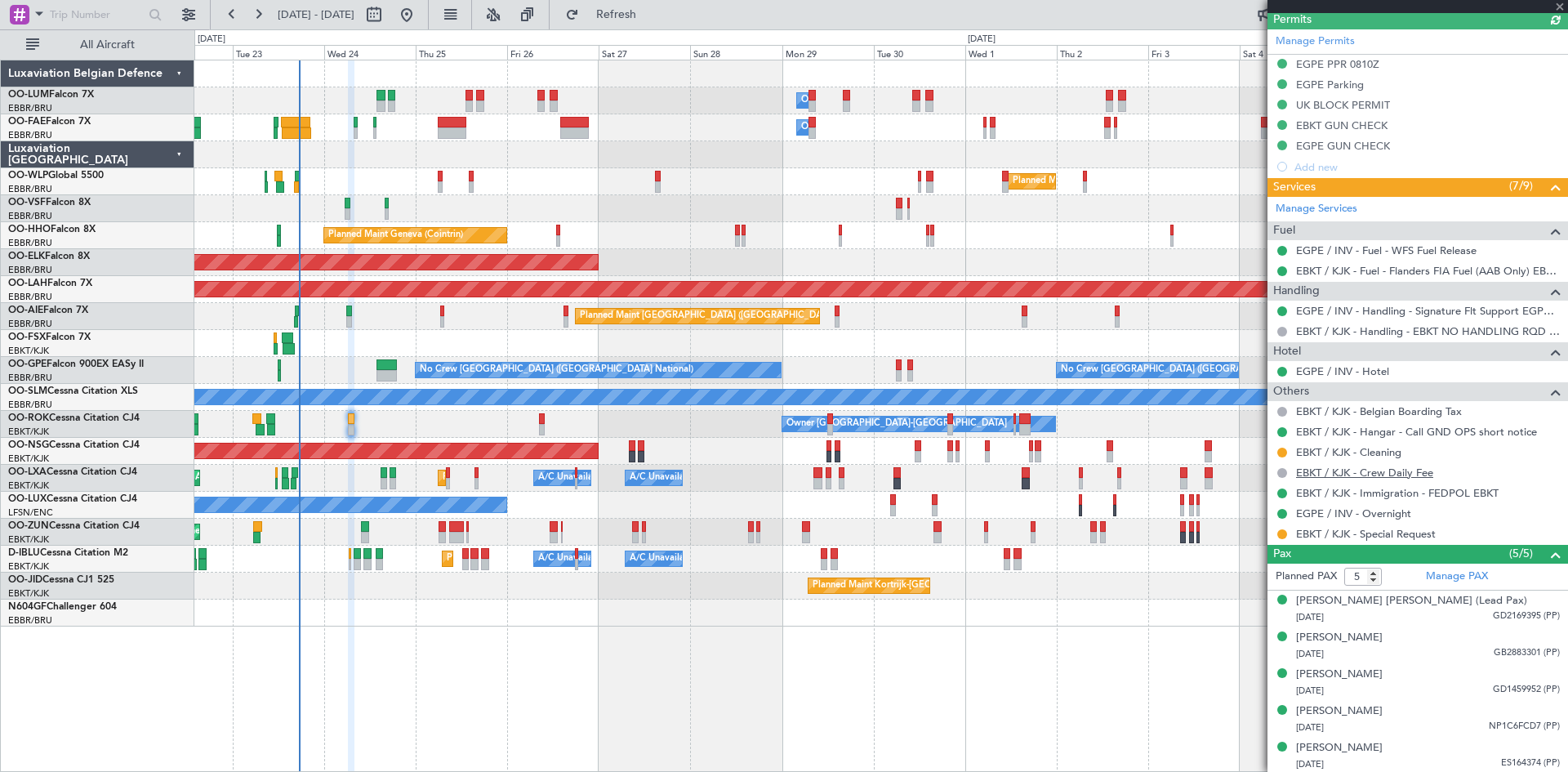
scroll to position [421, 0]
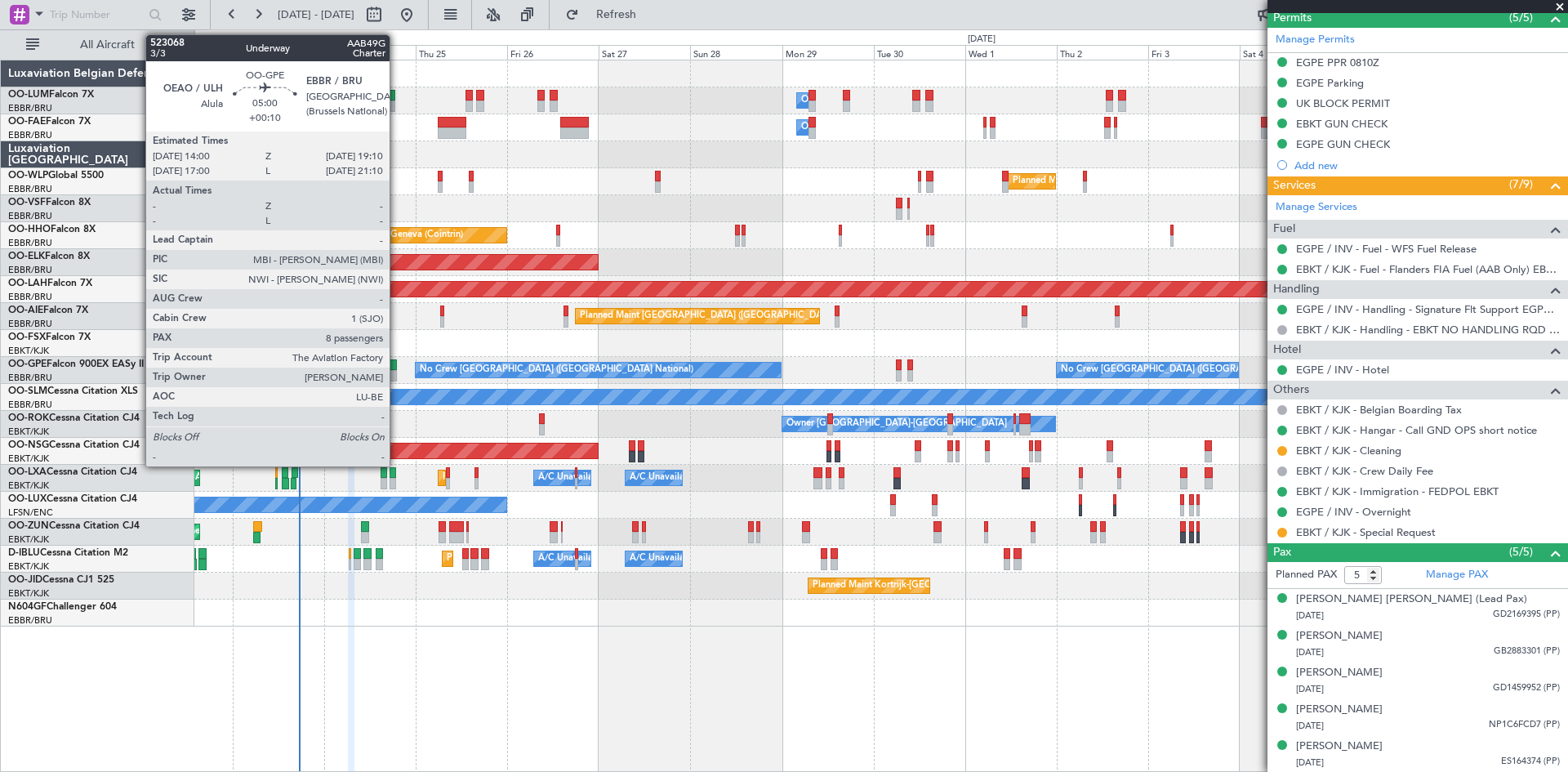
click at [397, 369] on div at bounding box center [386, 365] width 21 height 11
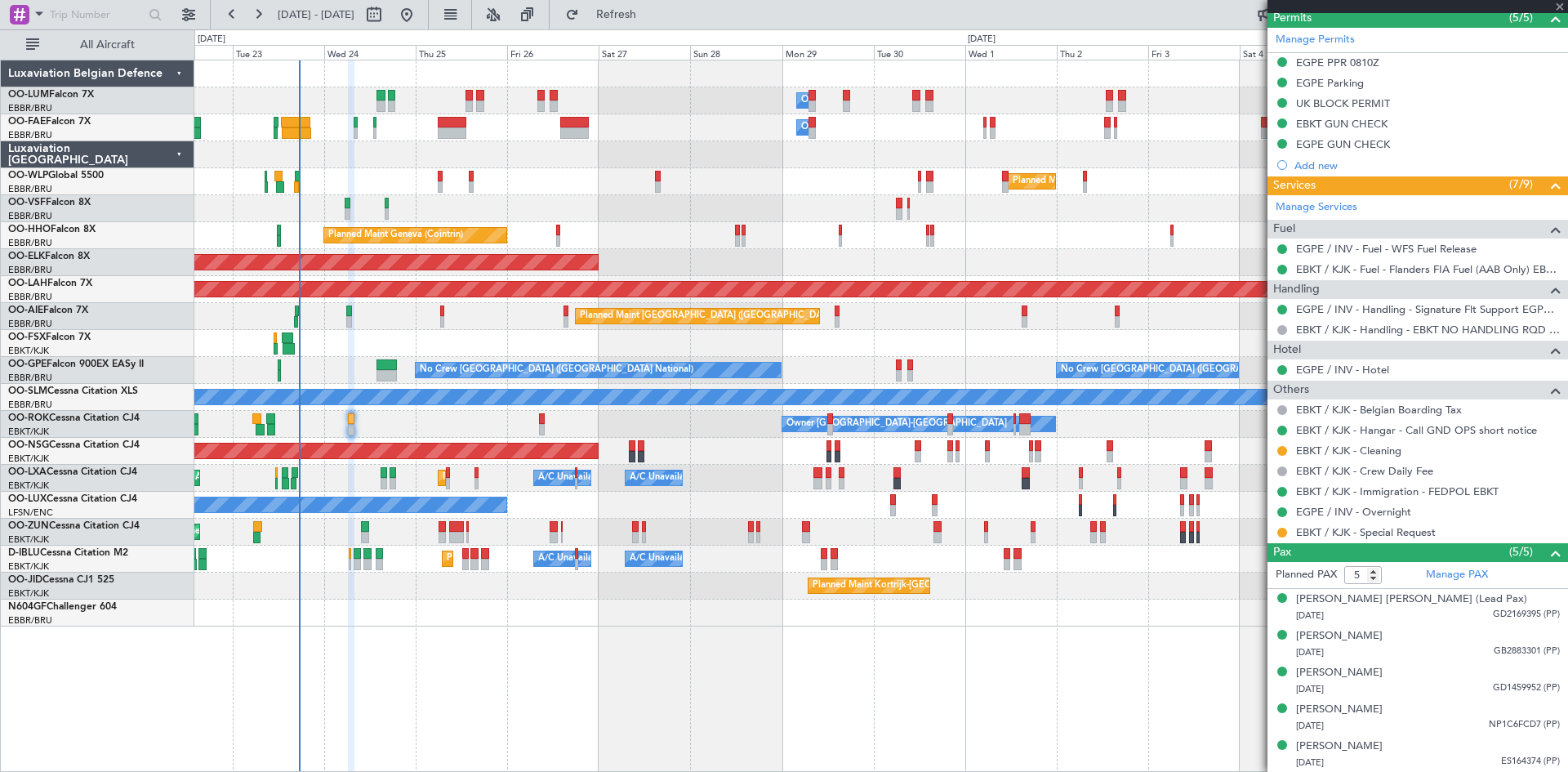
type input "+00:10"
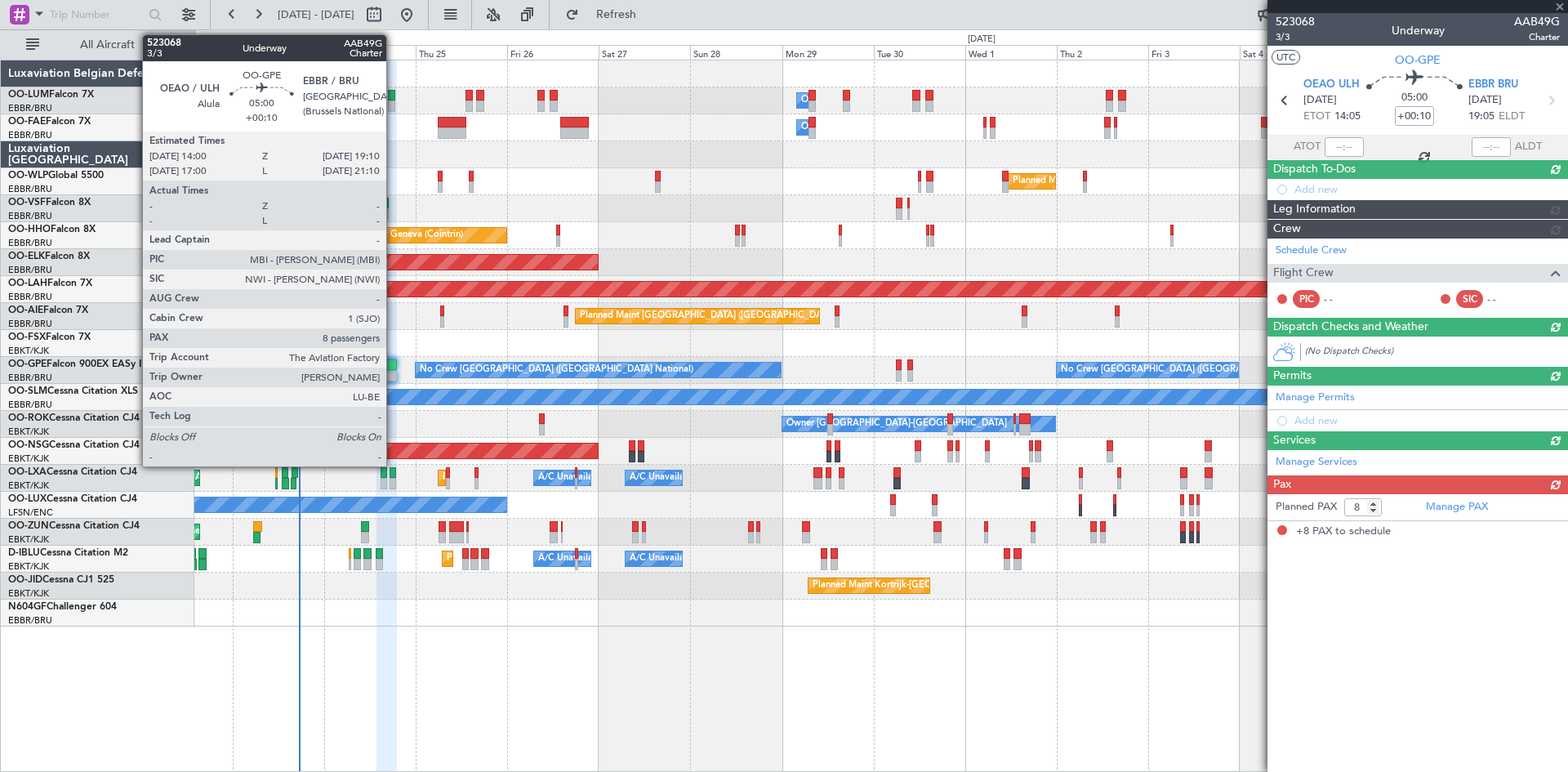
scroll to position [0, 0]
click at [393, 365] on div at bounding box center [386, 365] width 21 height 11
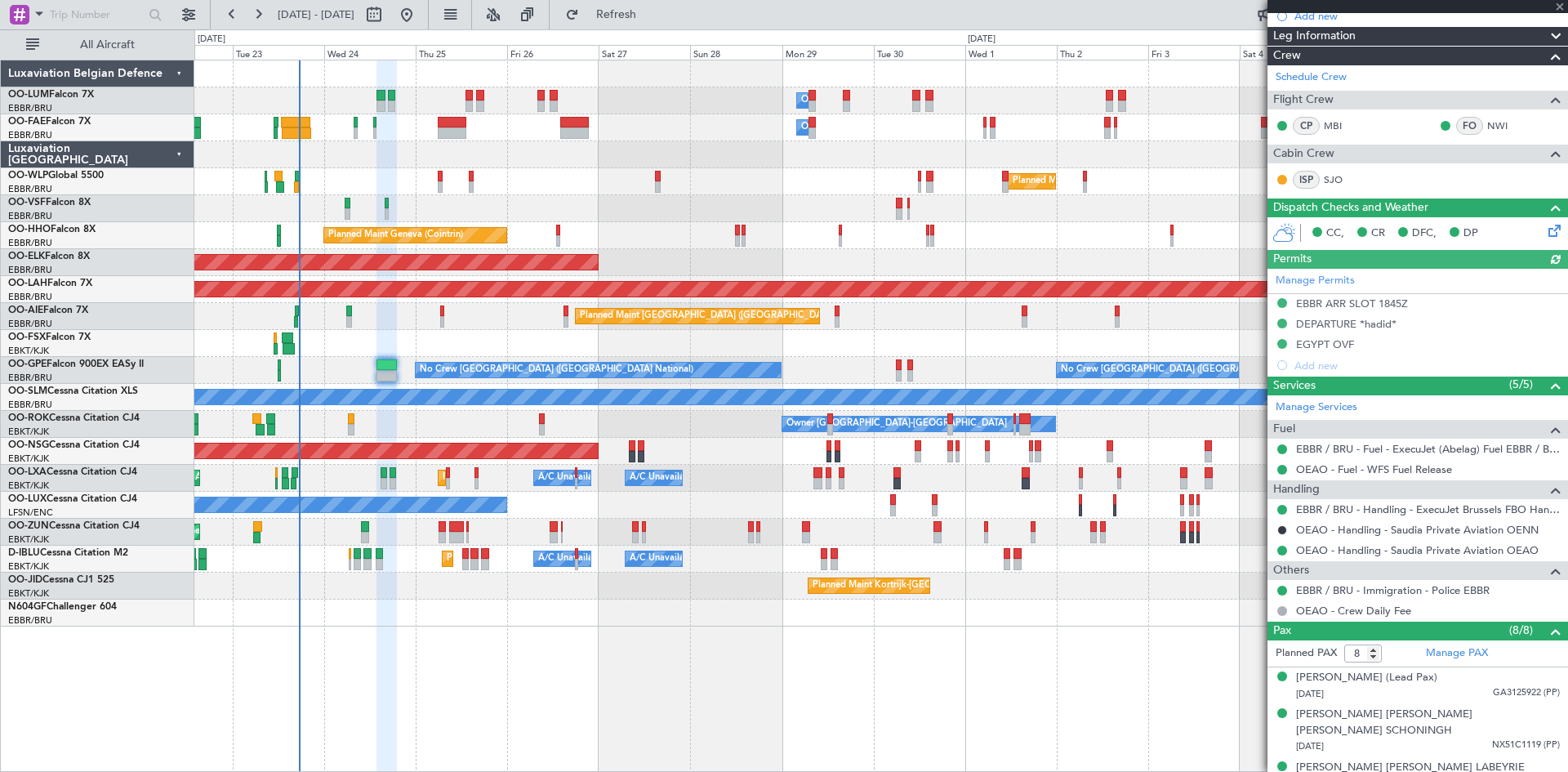
scroll to position [383, 0]
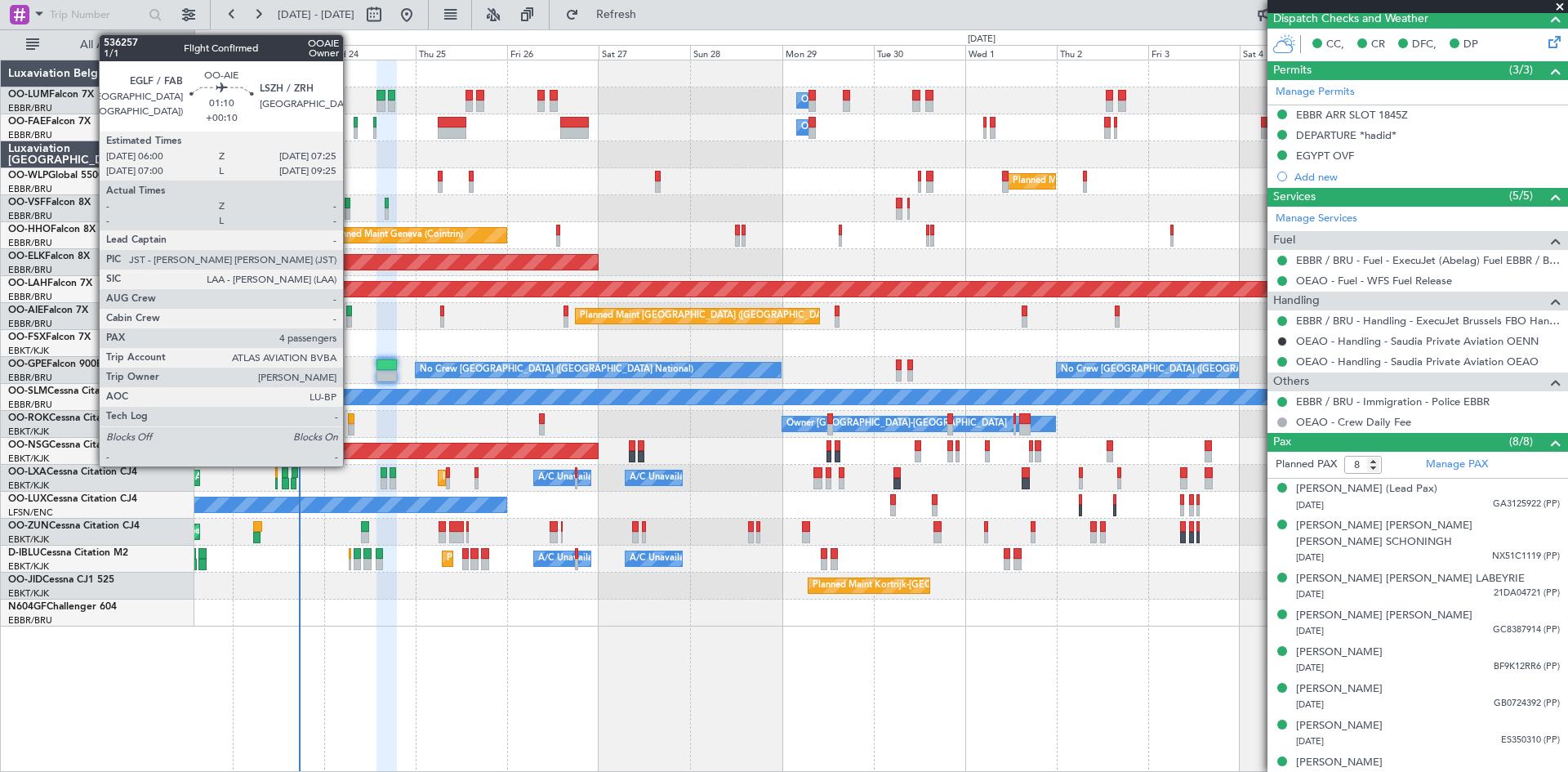
click at [351, 307] on div at bounding box center [349, 311] width 6 height 11
type input "4"
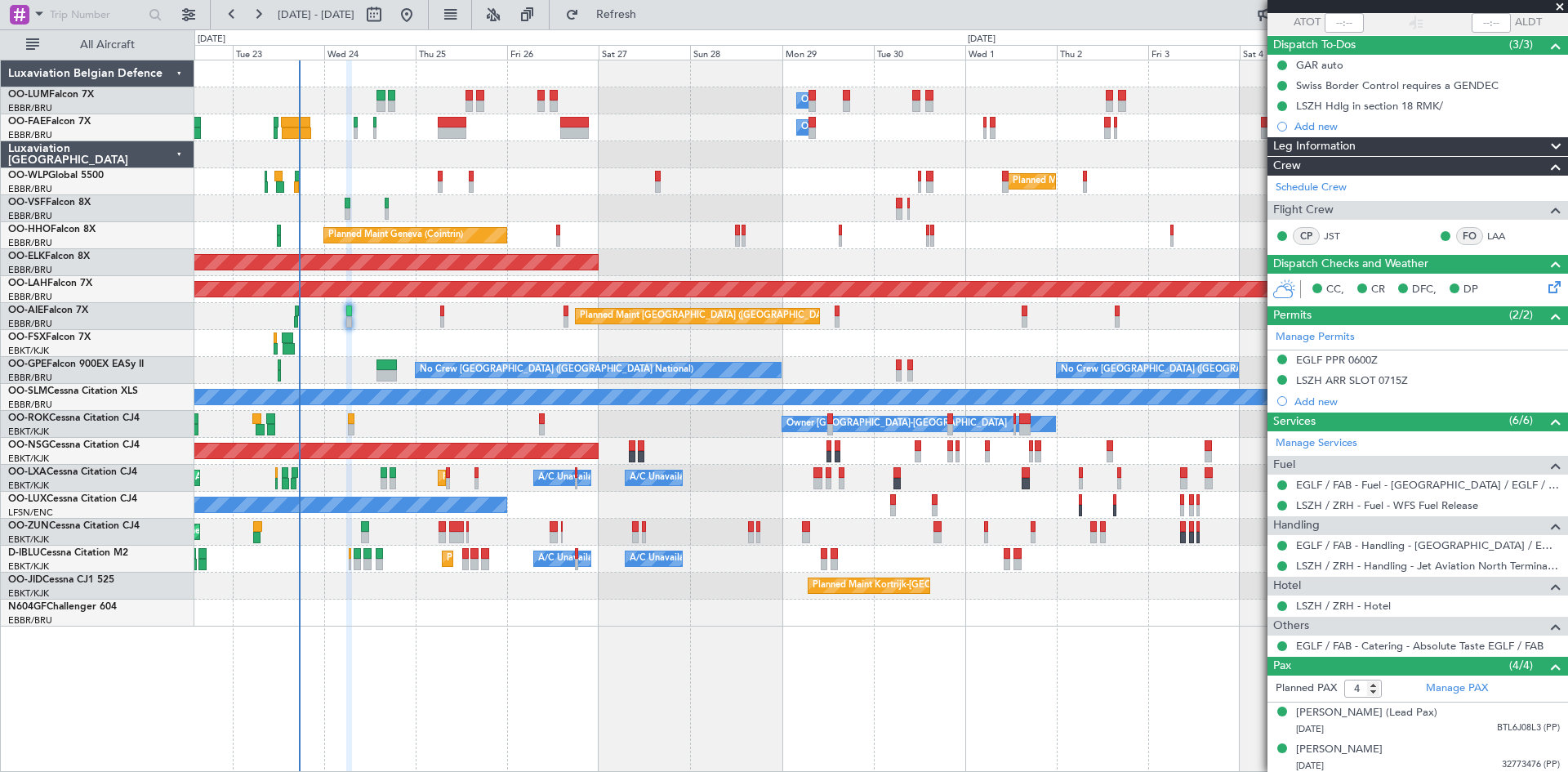
scroll to position [0, 0]
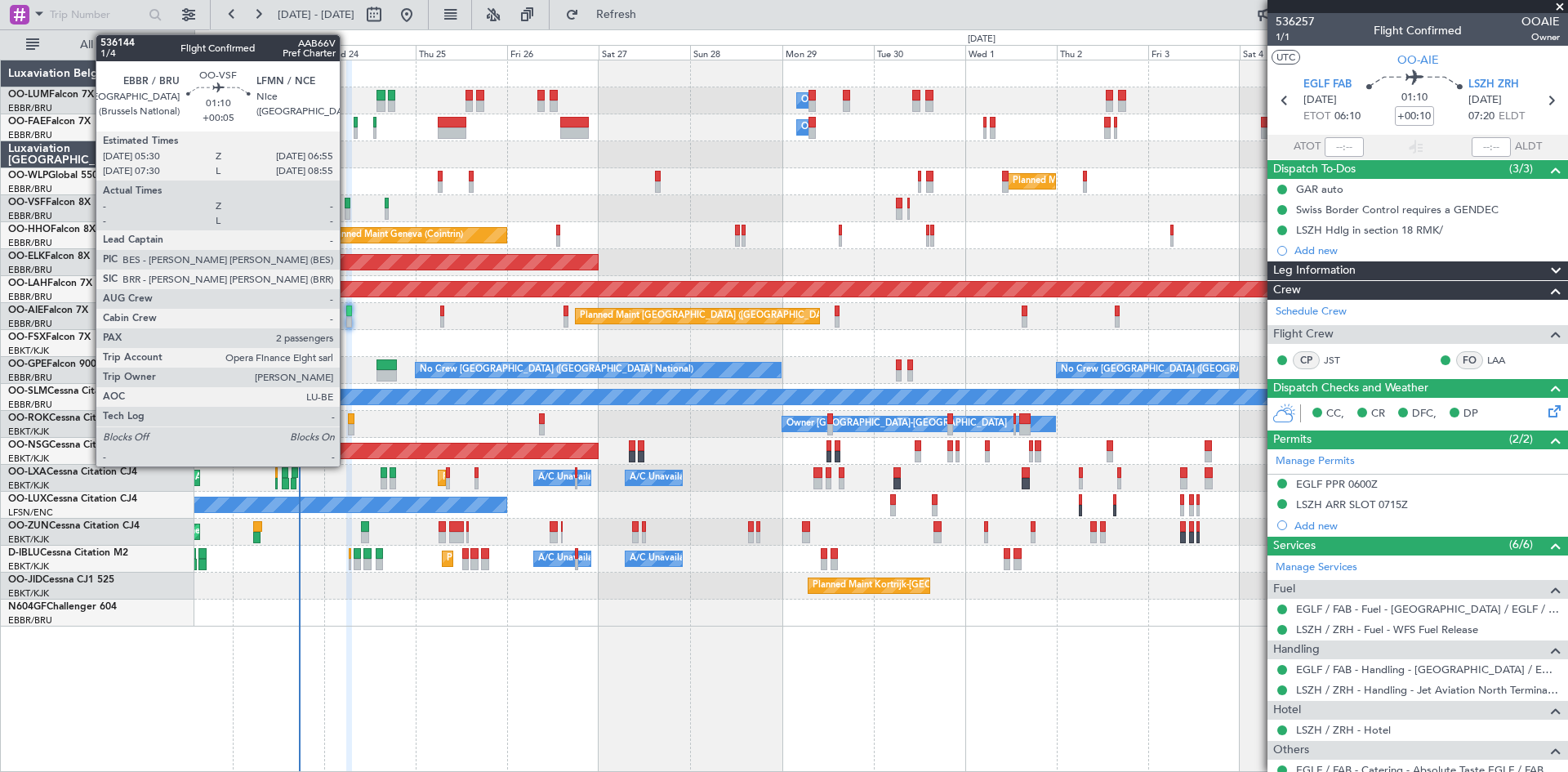
click at [347, 204] on div at bounding box center [348, 203] width 6 height 11
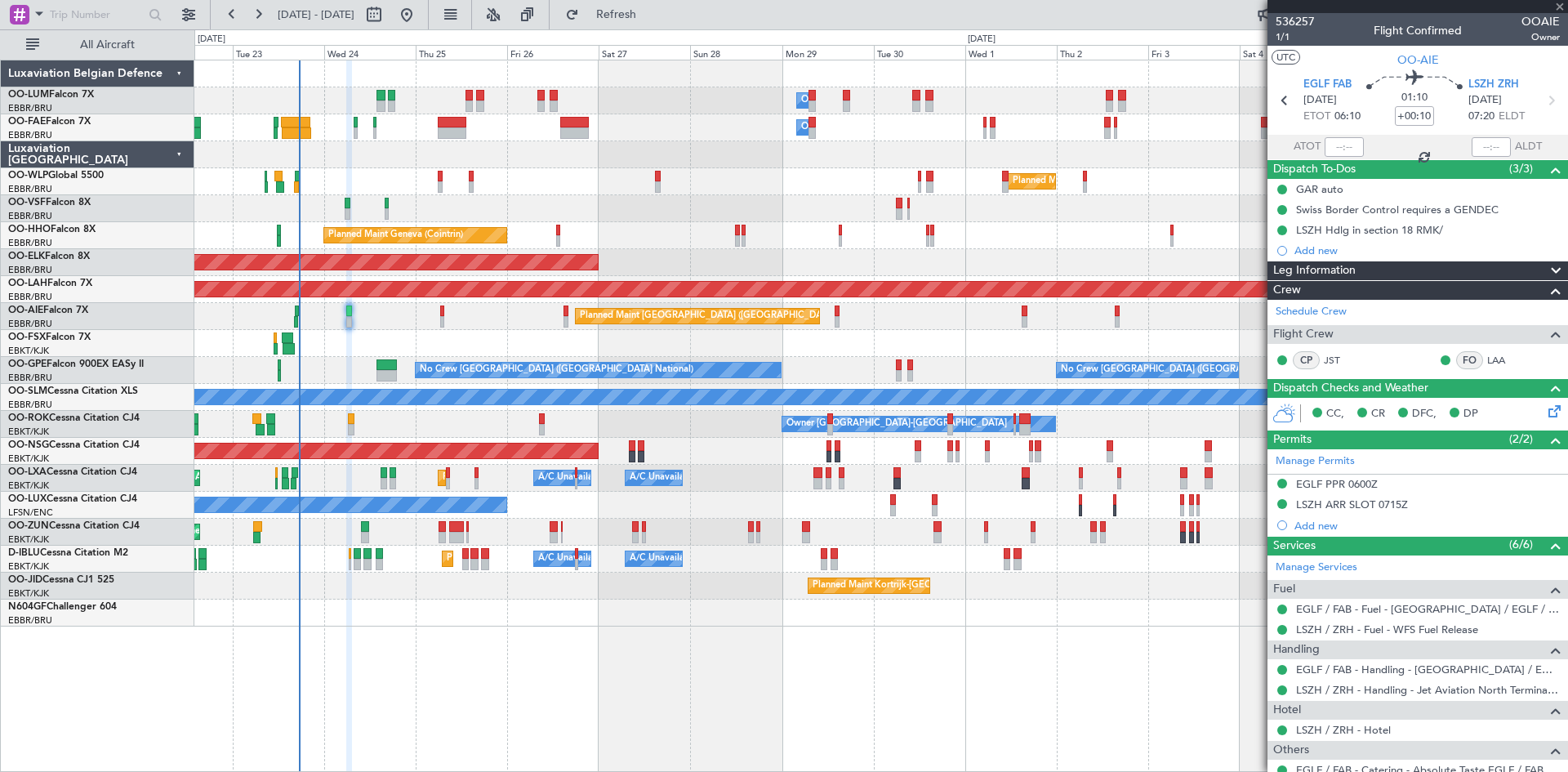
type input "+00:05"
type input "2"
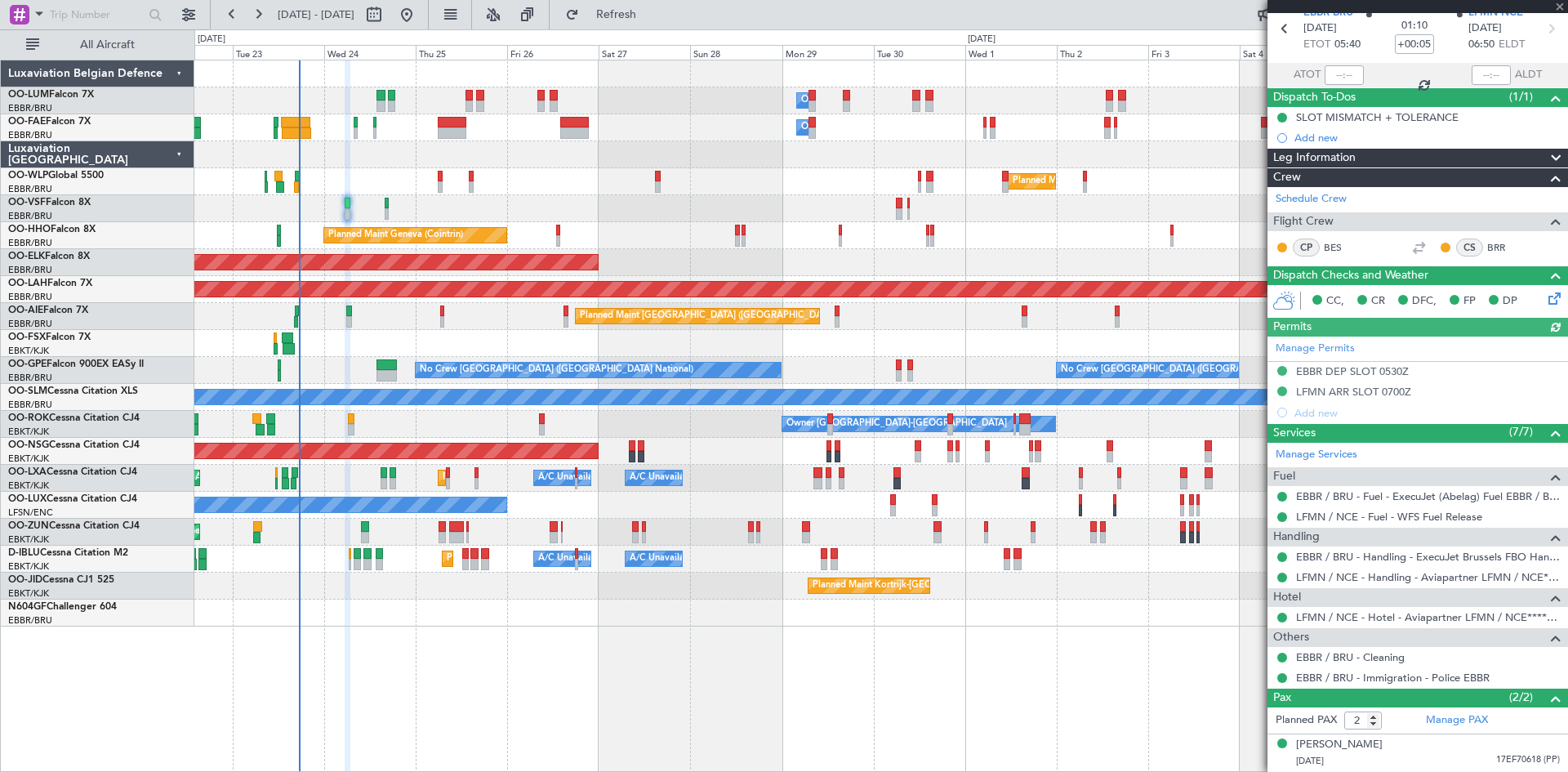
scroll to position [123, 0]
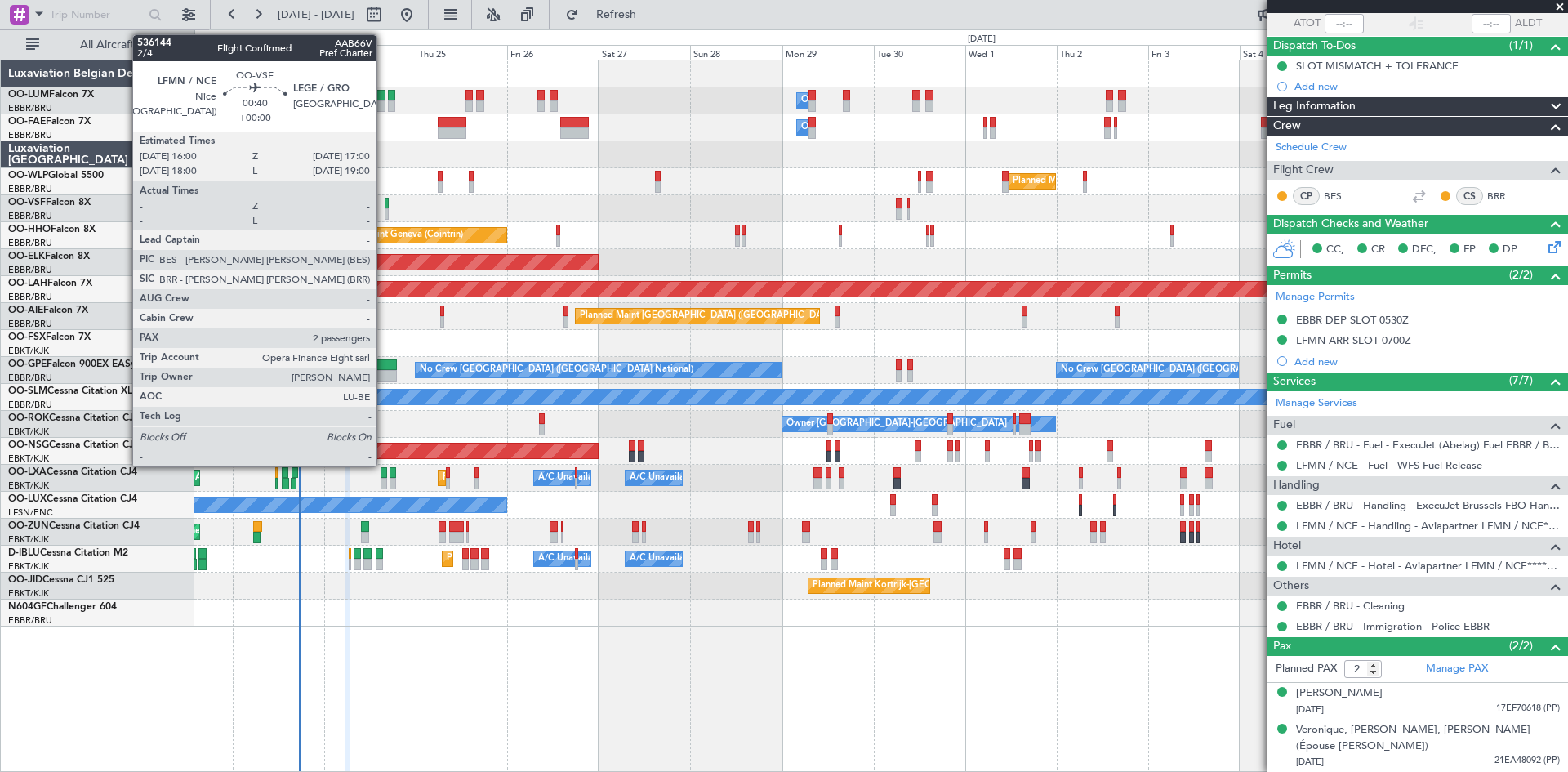
click at [384, 203] on div at bounding box center [386, 203] width 4 height 11
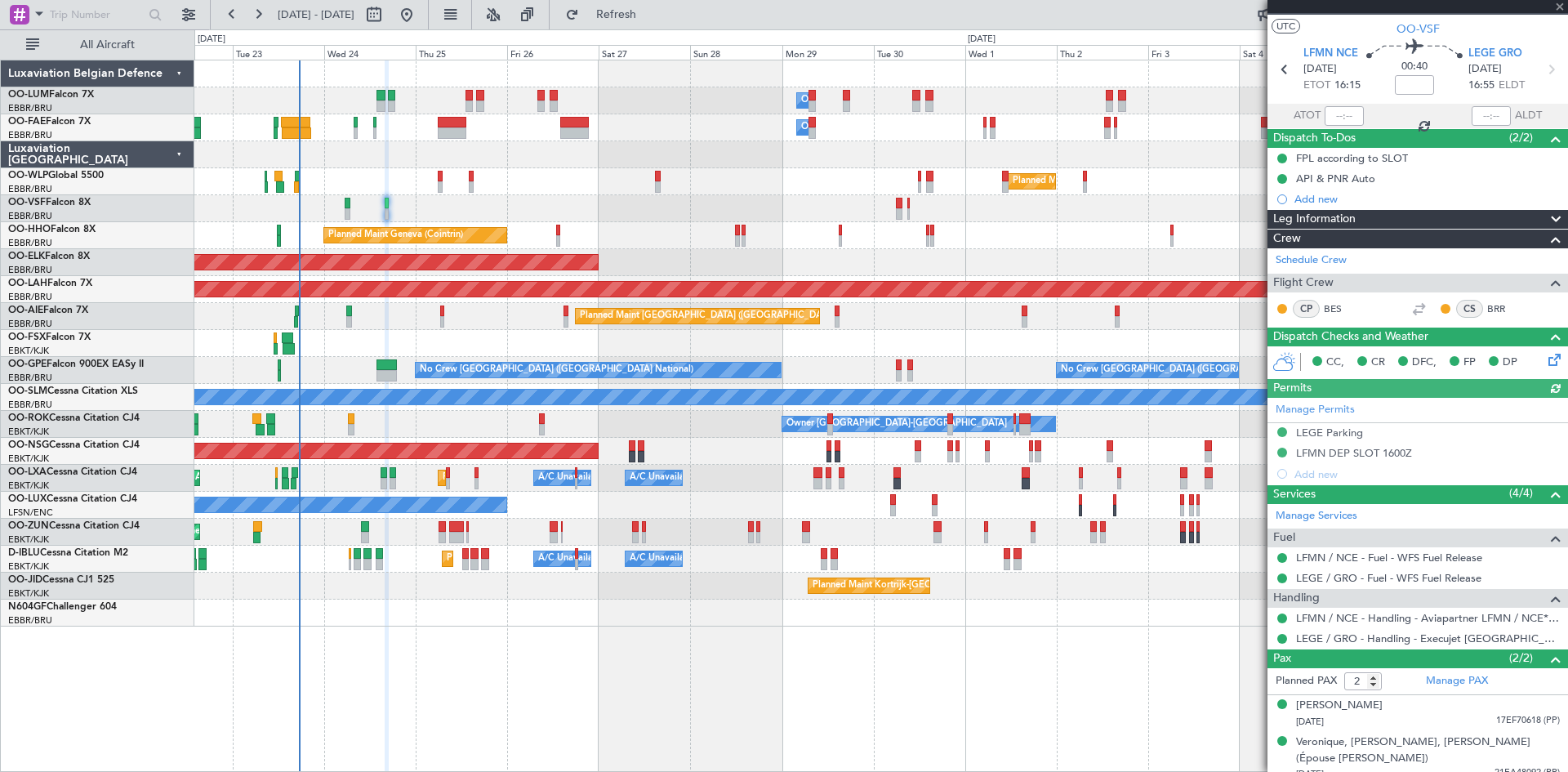
scroll to position [43, 0]
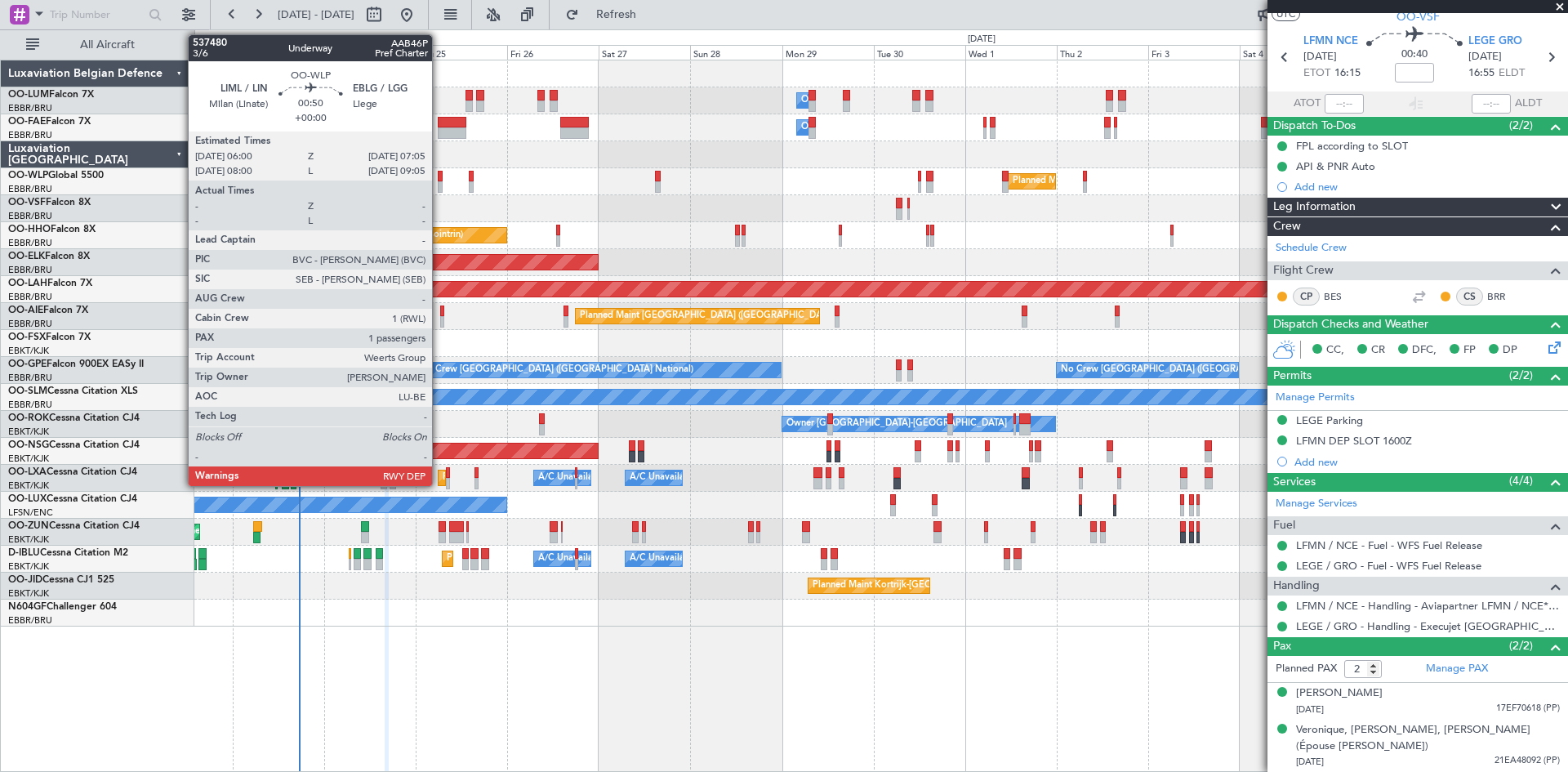
click at [439, 180] on div at bounding box center [440, 177] width 5 height 11
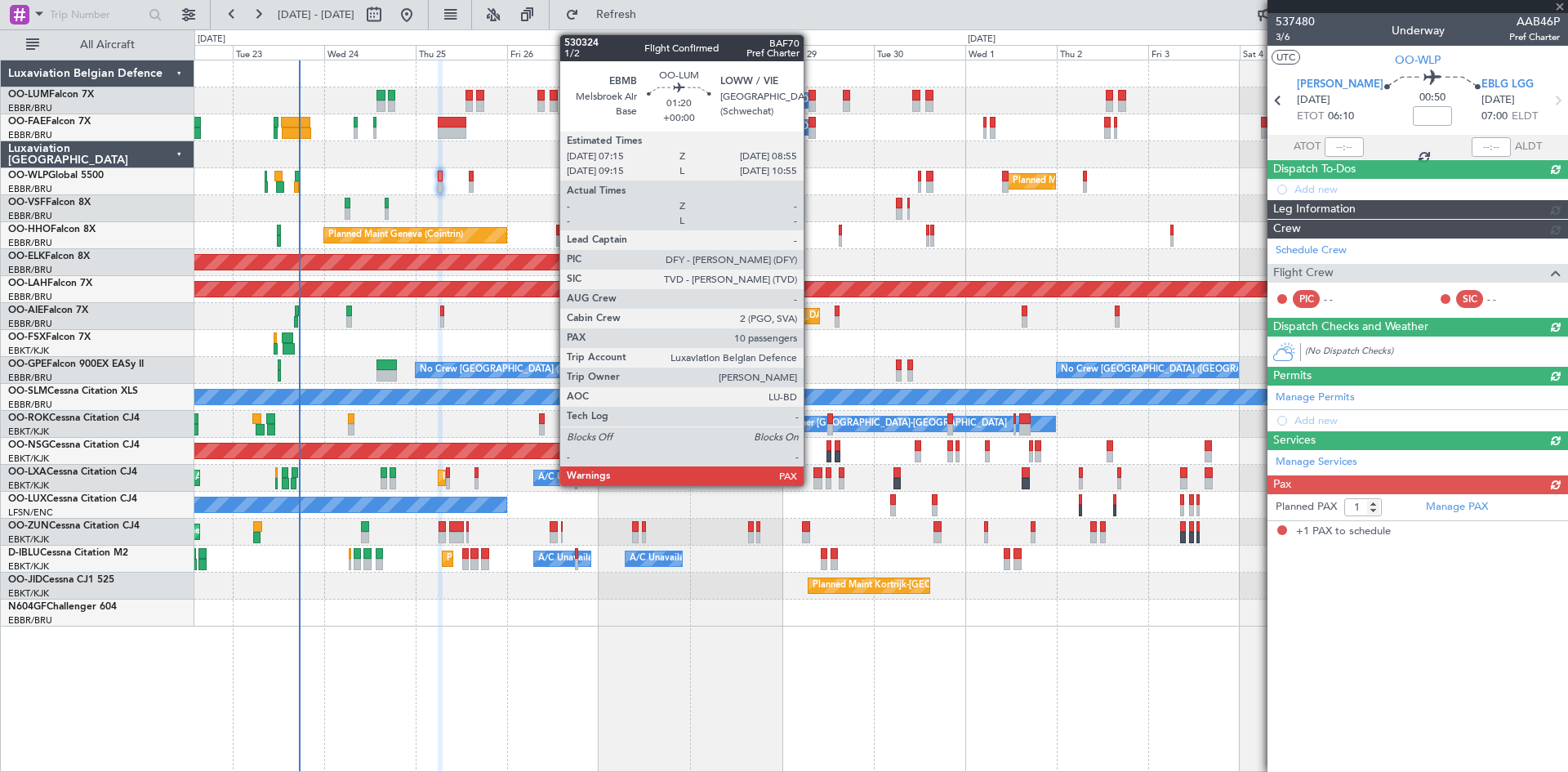
scroll to position [0, 0]
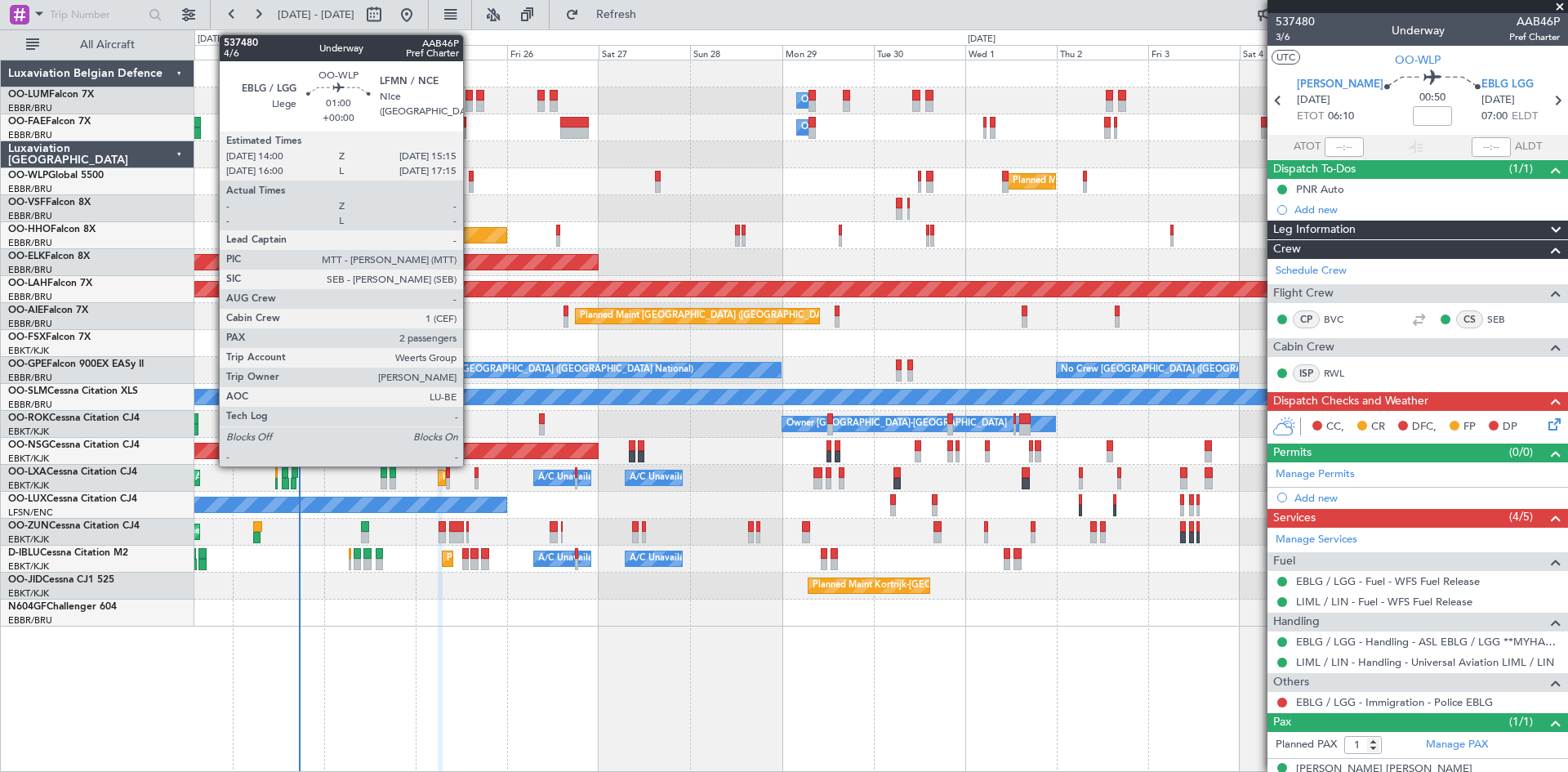
click at [470, 175] on div at bounding box center [471, 177] width 5 height 11
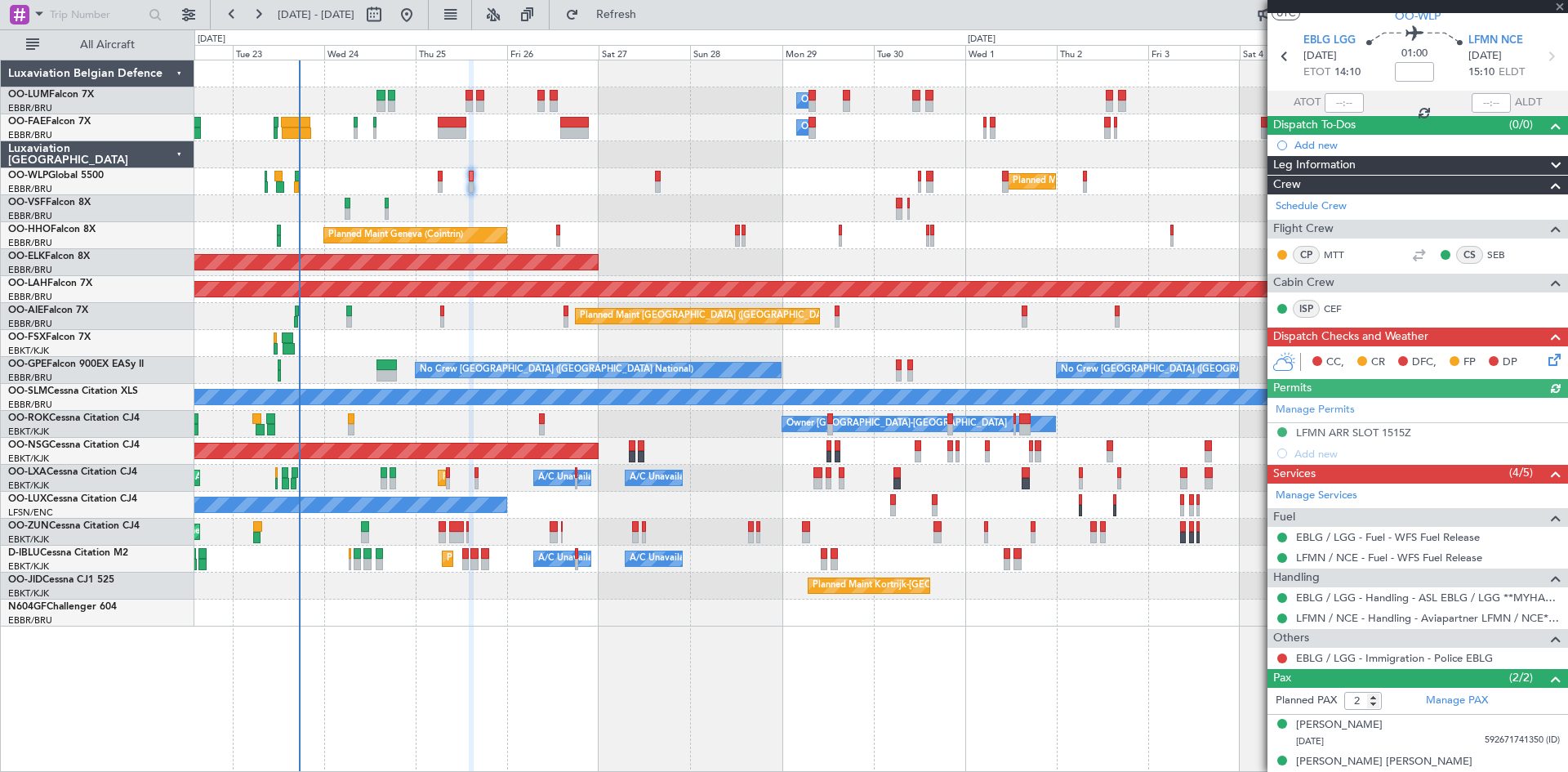
scroll to position [59, 0]
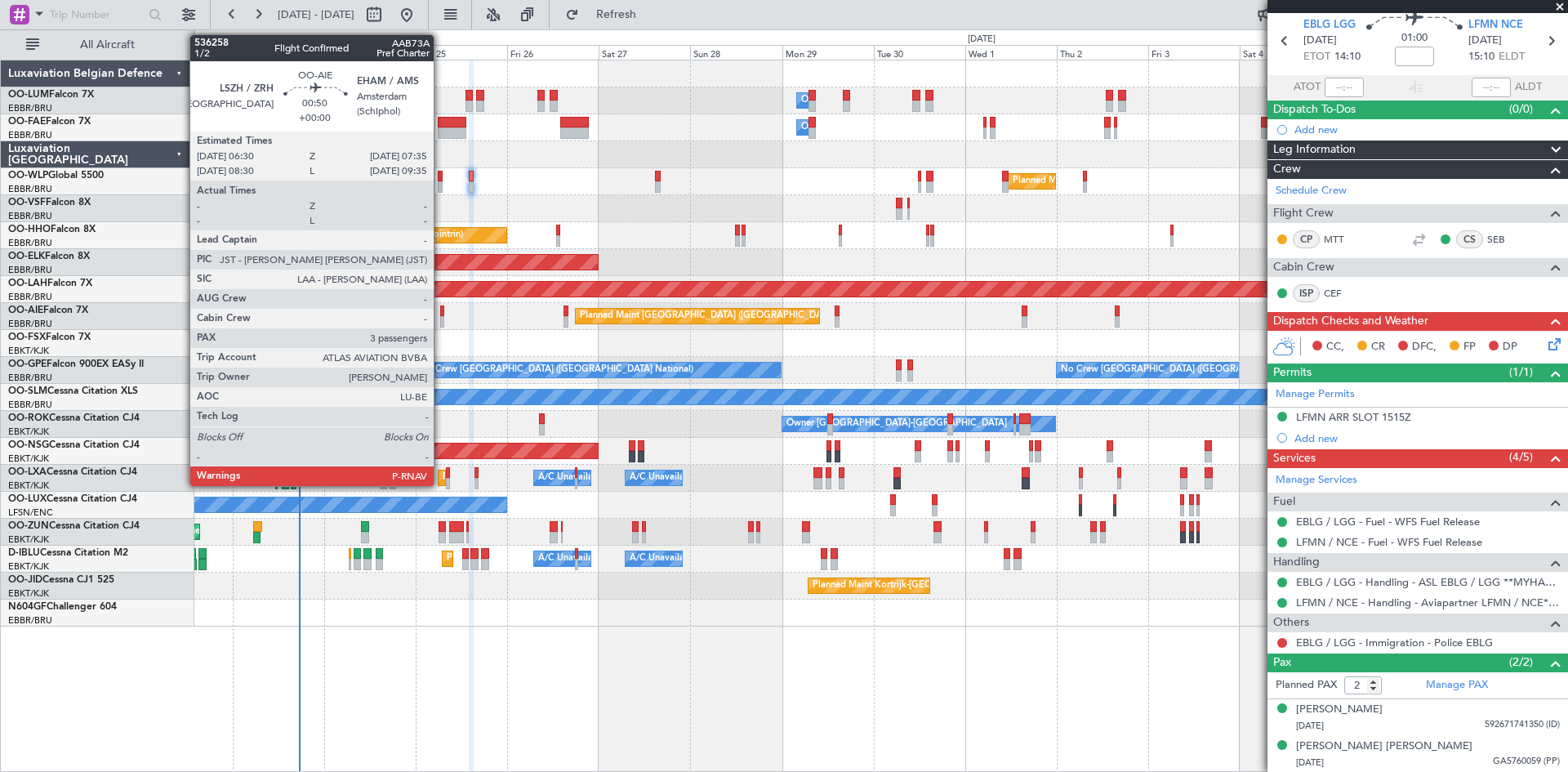
click at [441, 310] on div at bounding box center [442, 311] width 5 height 11
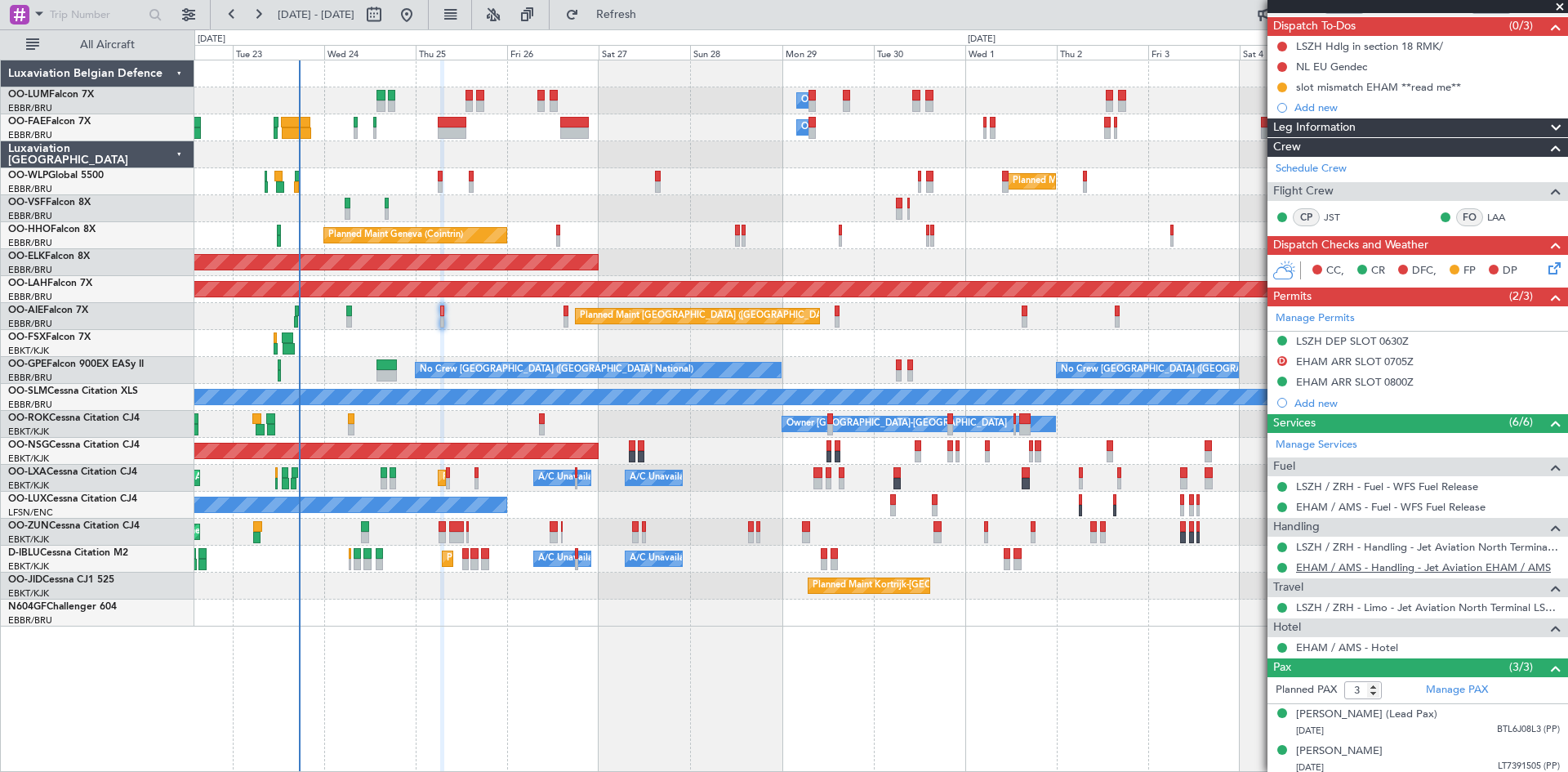
scroll to position [119, 0]
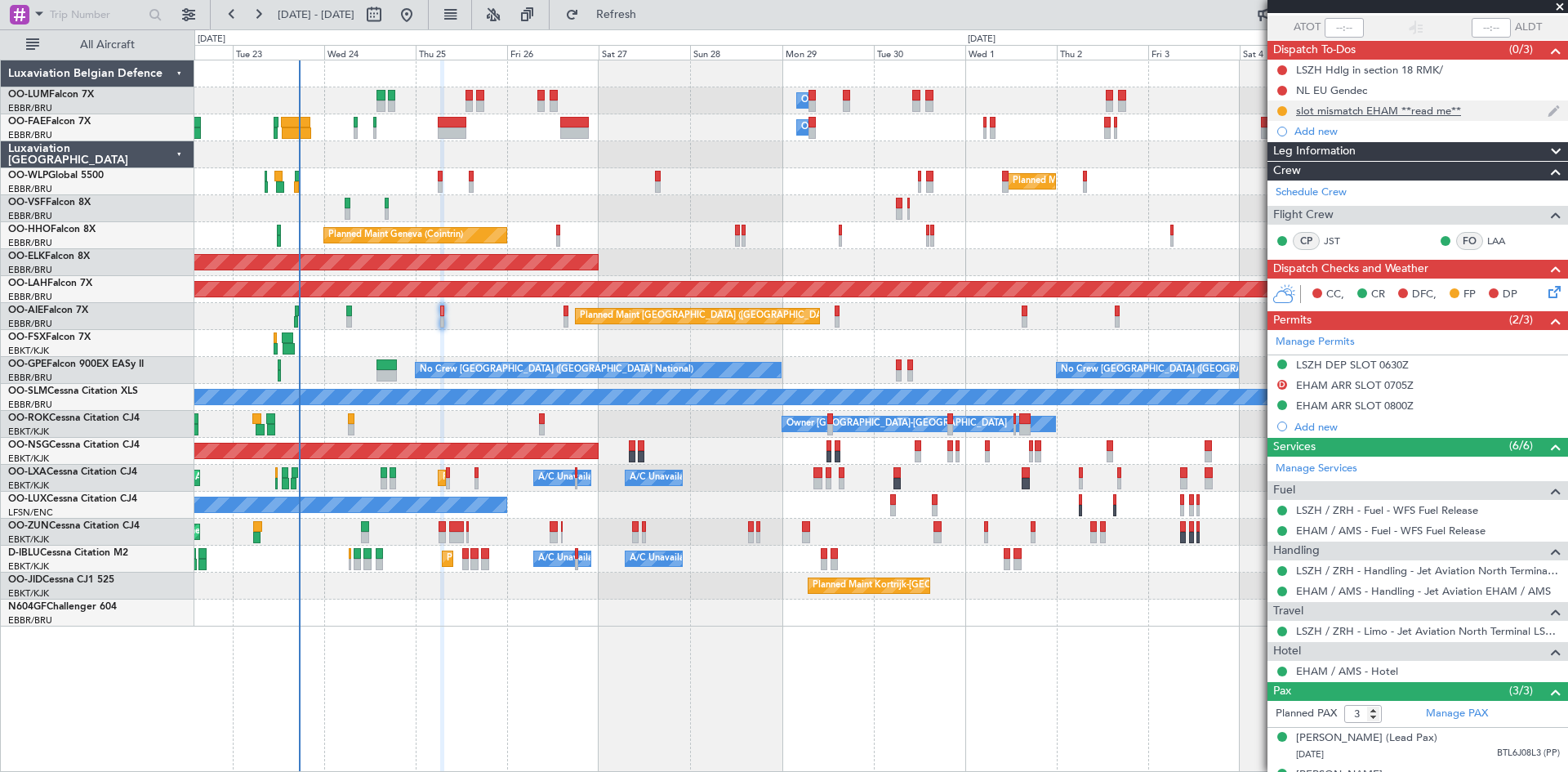
click at [1409, 110] on div "slot mismatch EHAM **read me**" at bounding box center [1378, 110] width 165 height 14
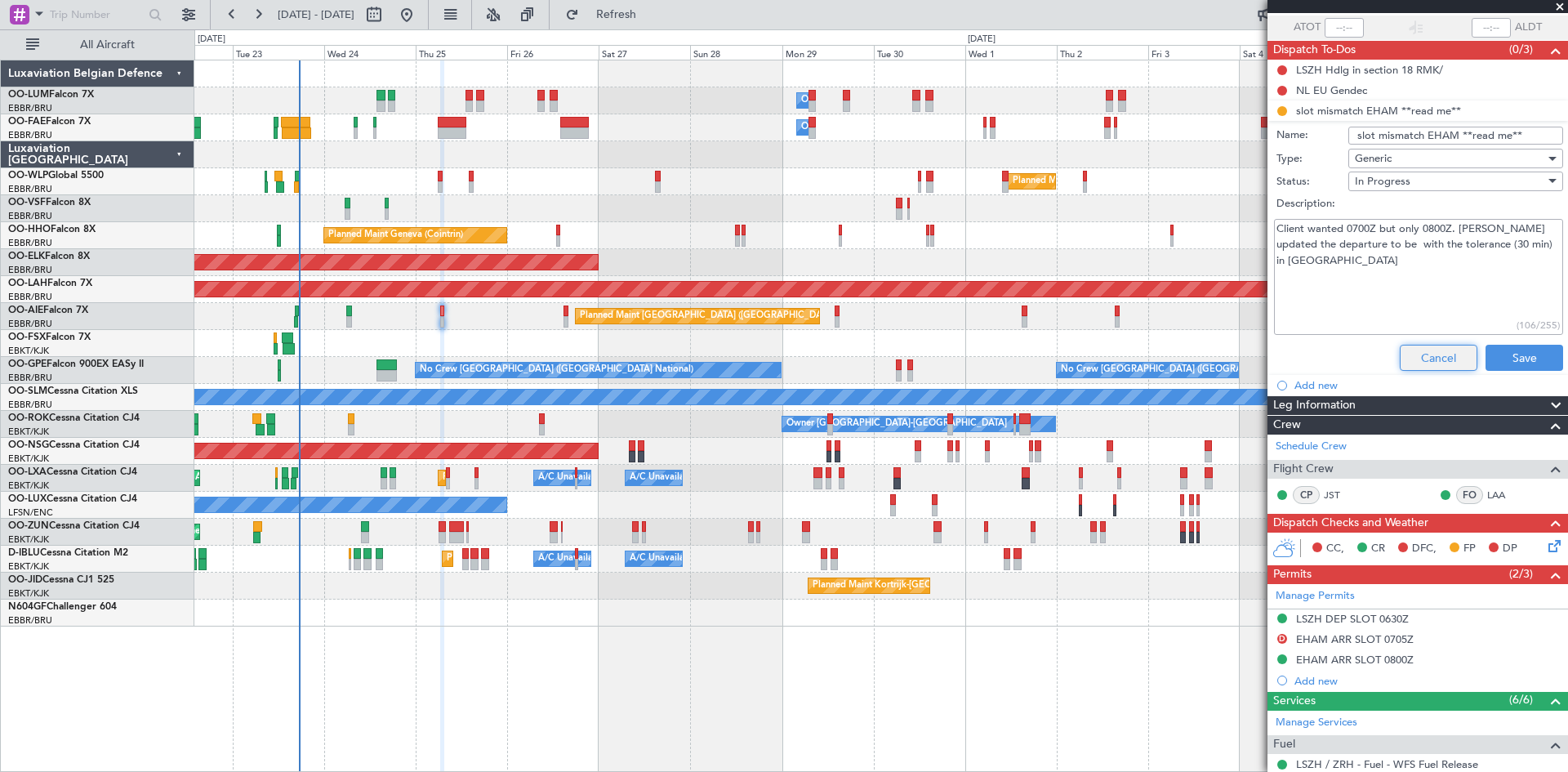
click at [1428, 345] on button "Cancel" at bounding box center [1438, 358] width 78 height 26
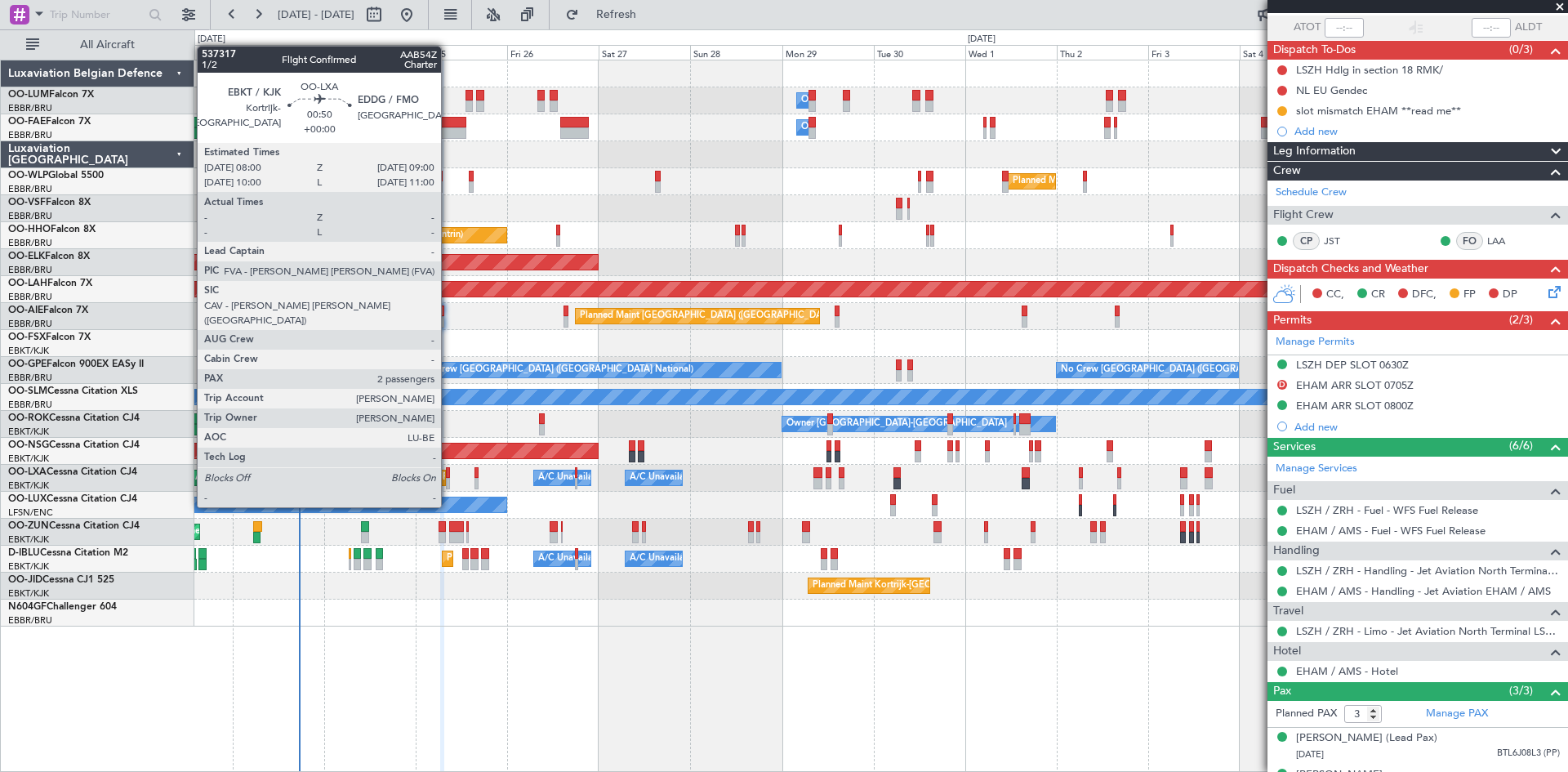
click at [448, 476] on div at bounding box center [447, 473] width 4 height 11
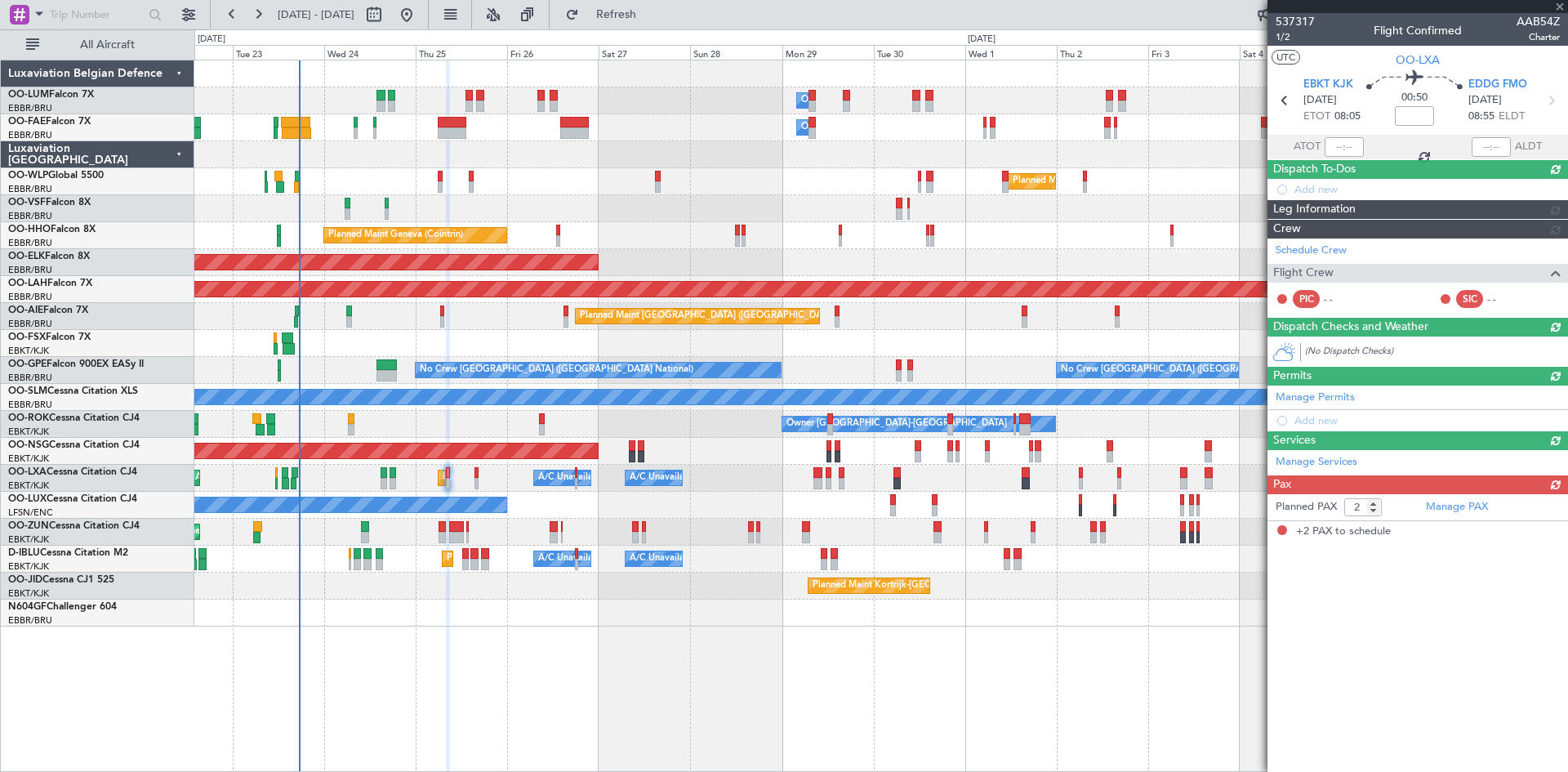
scroll to position [0, 0]
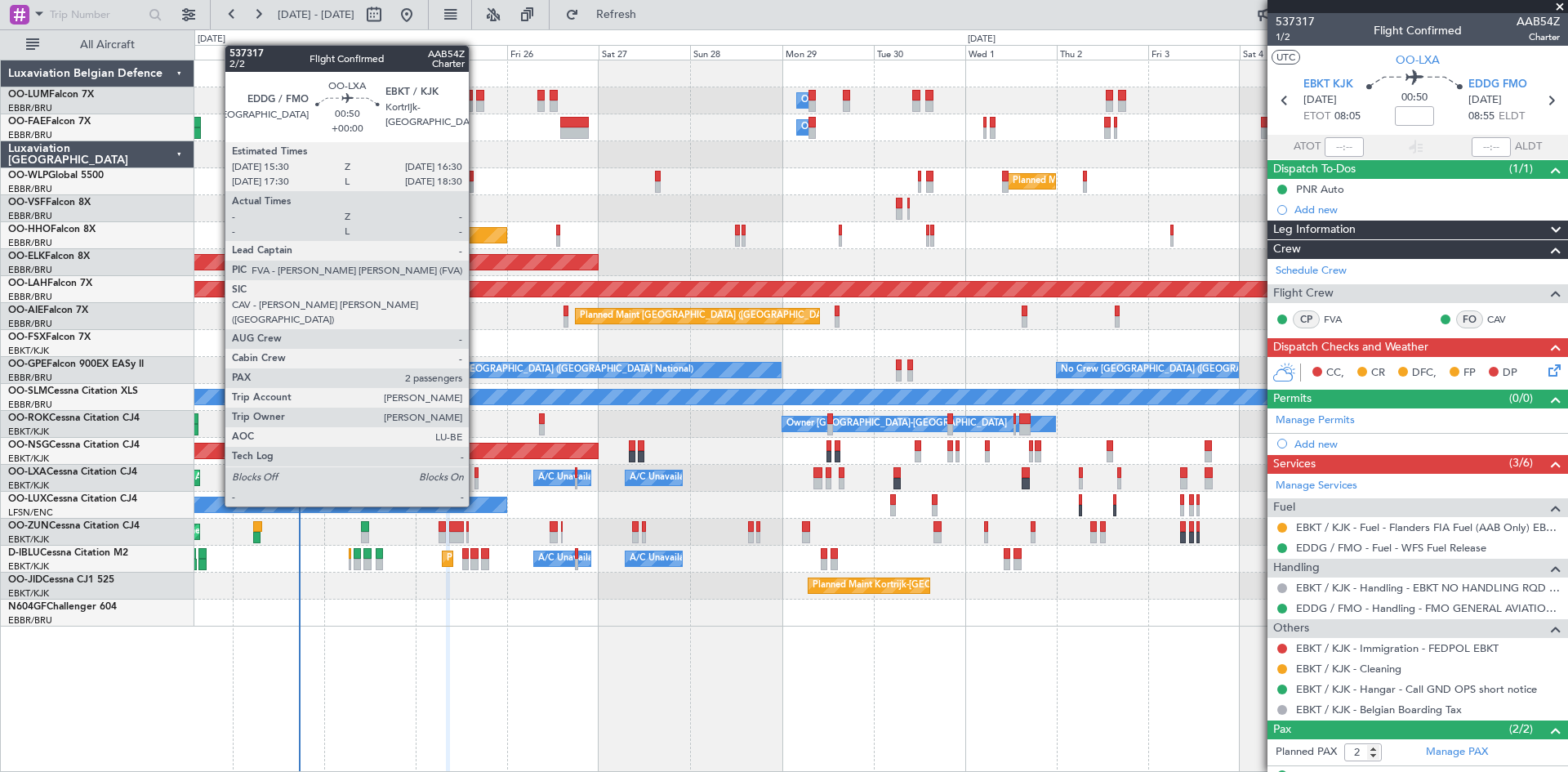
click at [476, 476] on div at bounding box center [477, 473] width 4 height 11
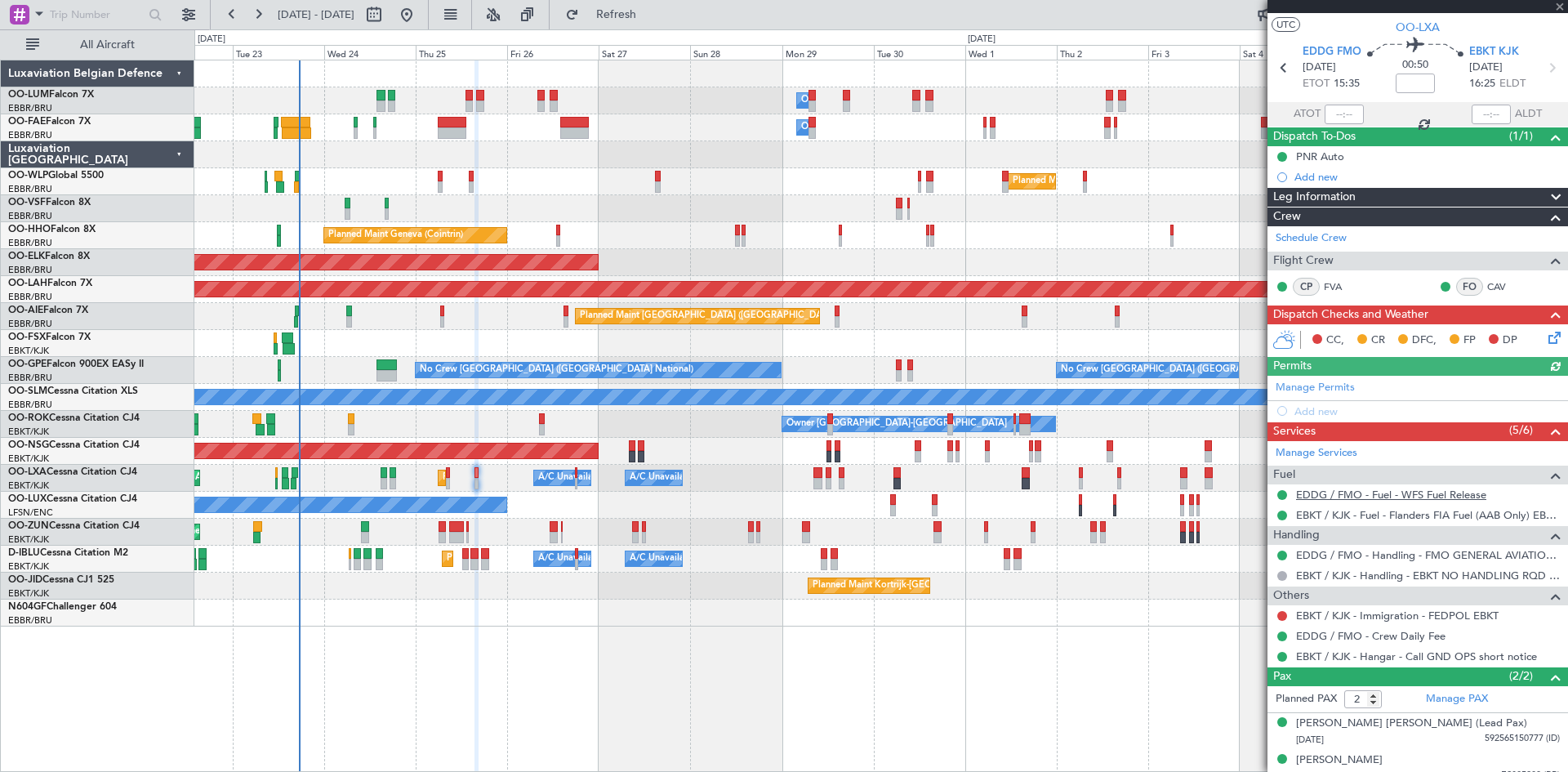
scroll to position [47, 0]
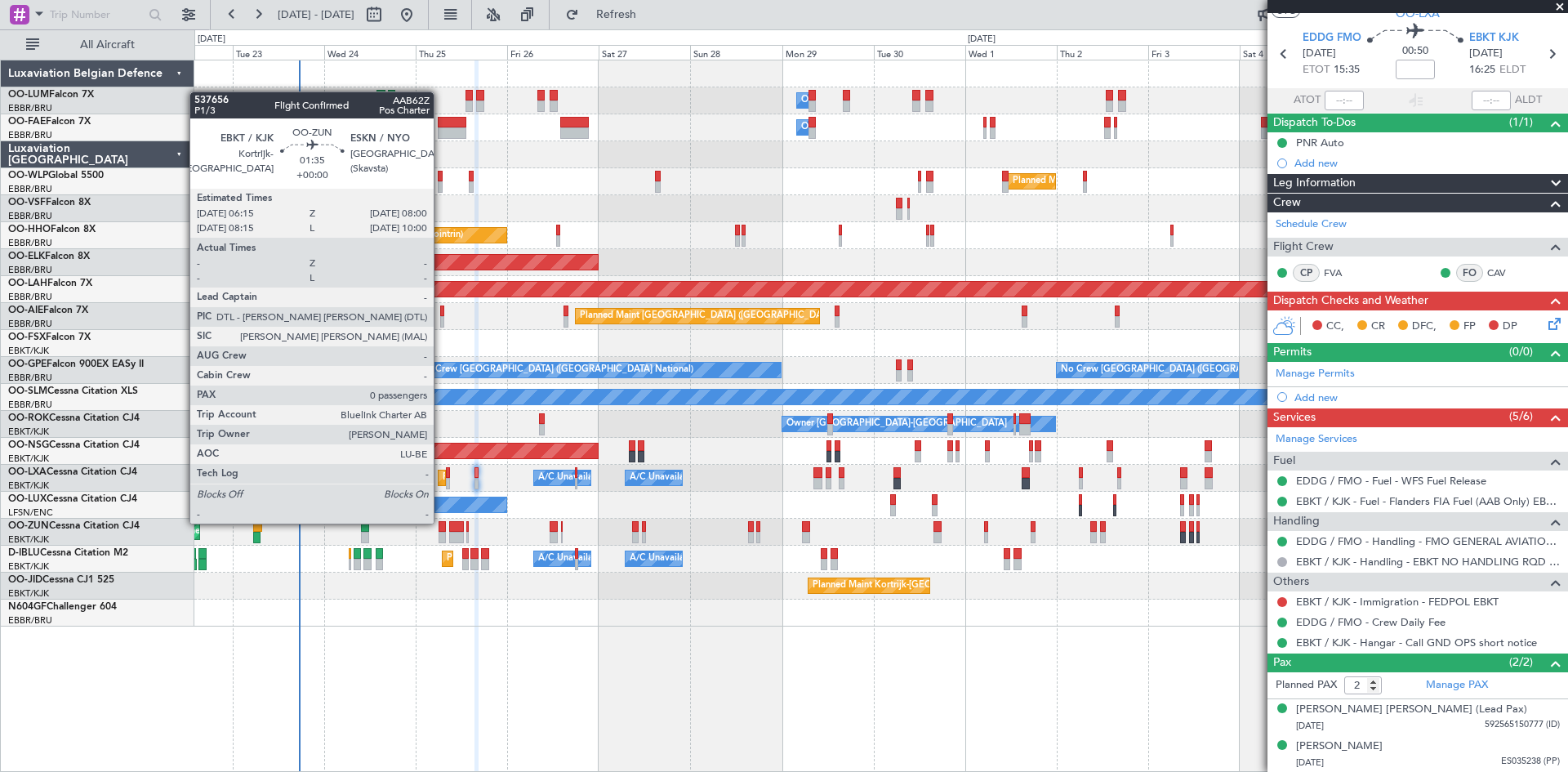
click at [441, 522] on div at bounding box center [442, 527] width 8 height 11
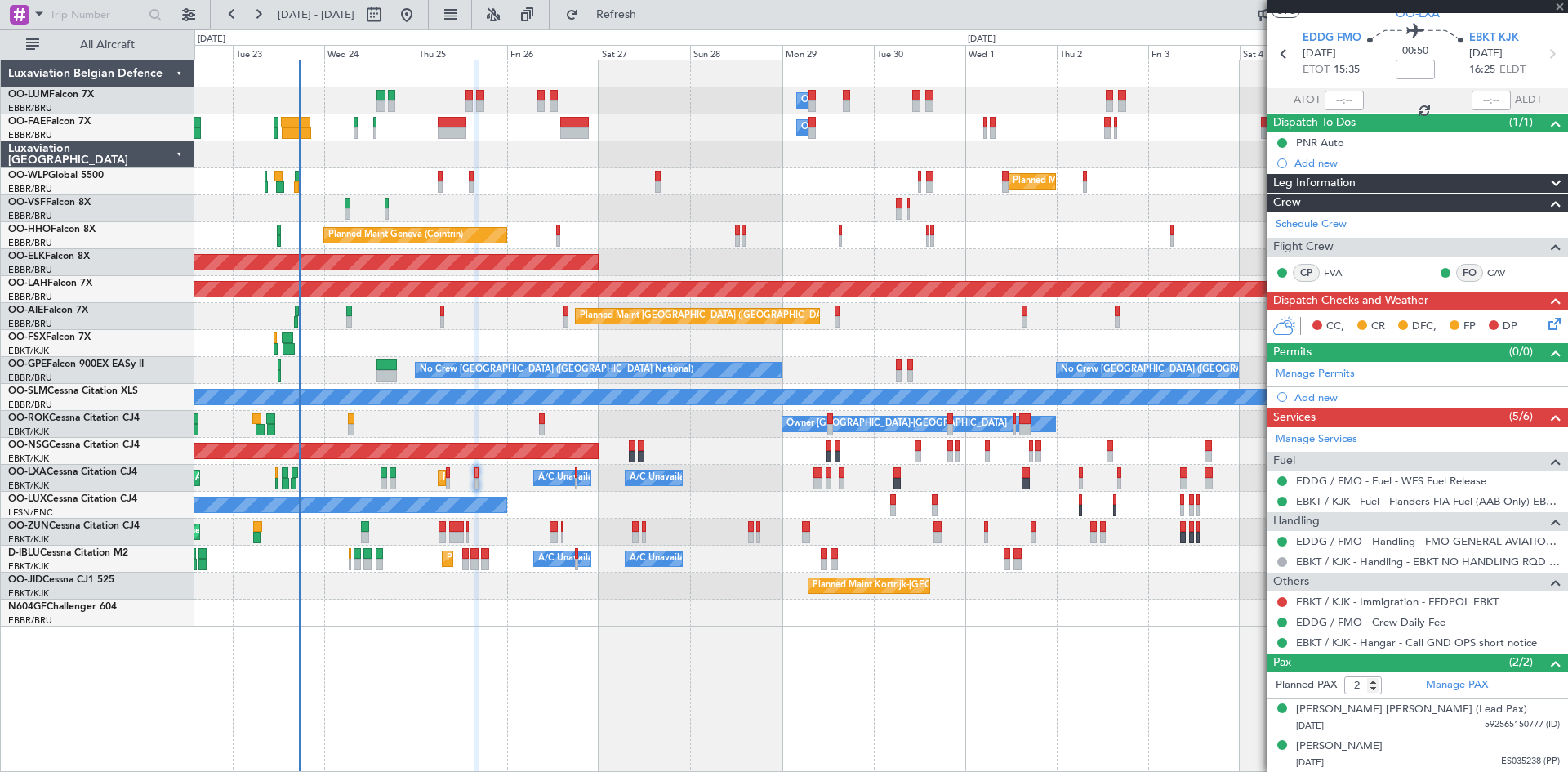
type input "0"
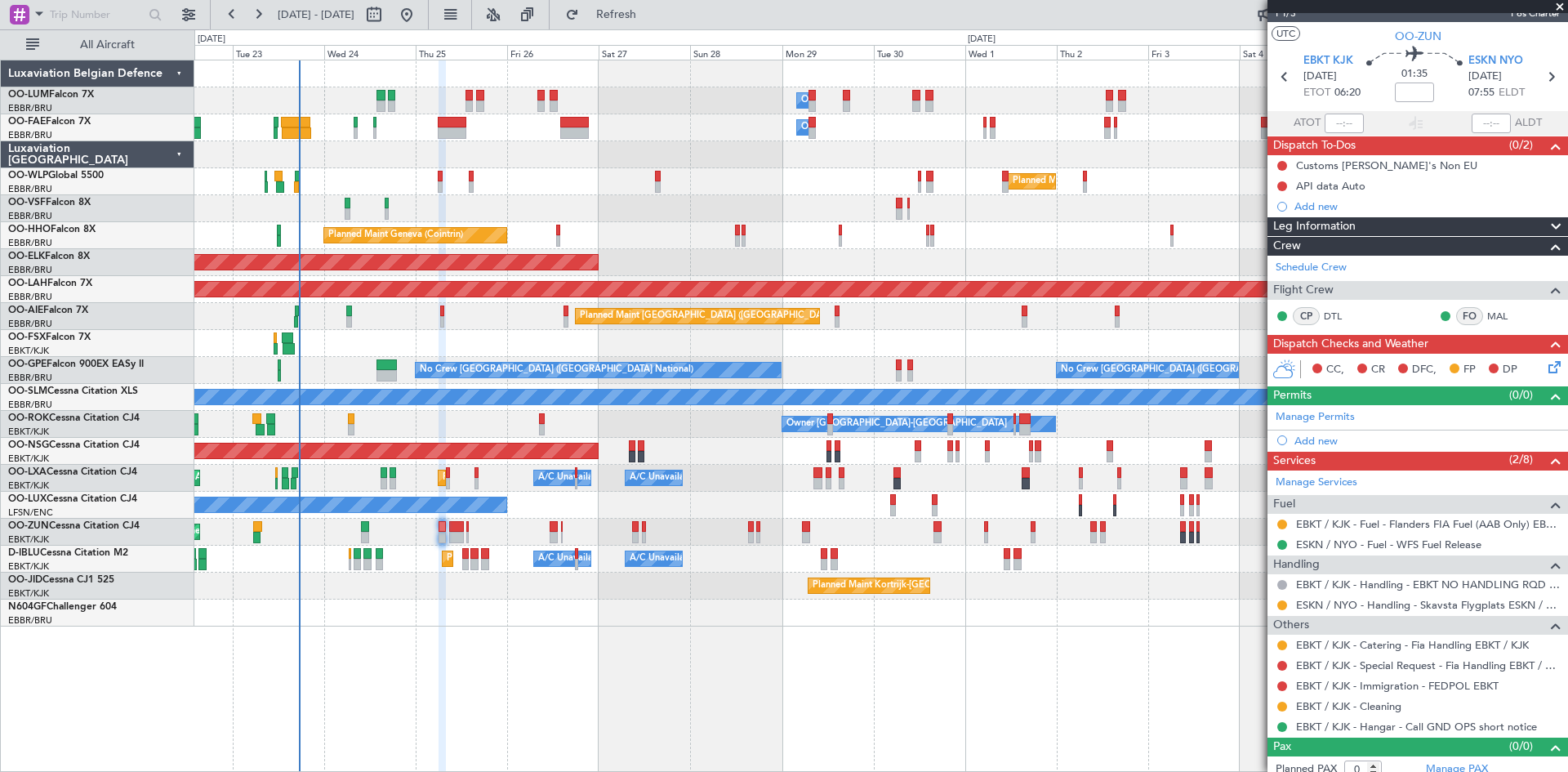
scroll to position [34, 0]
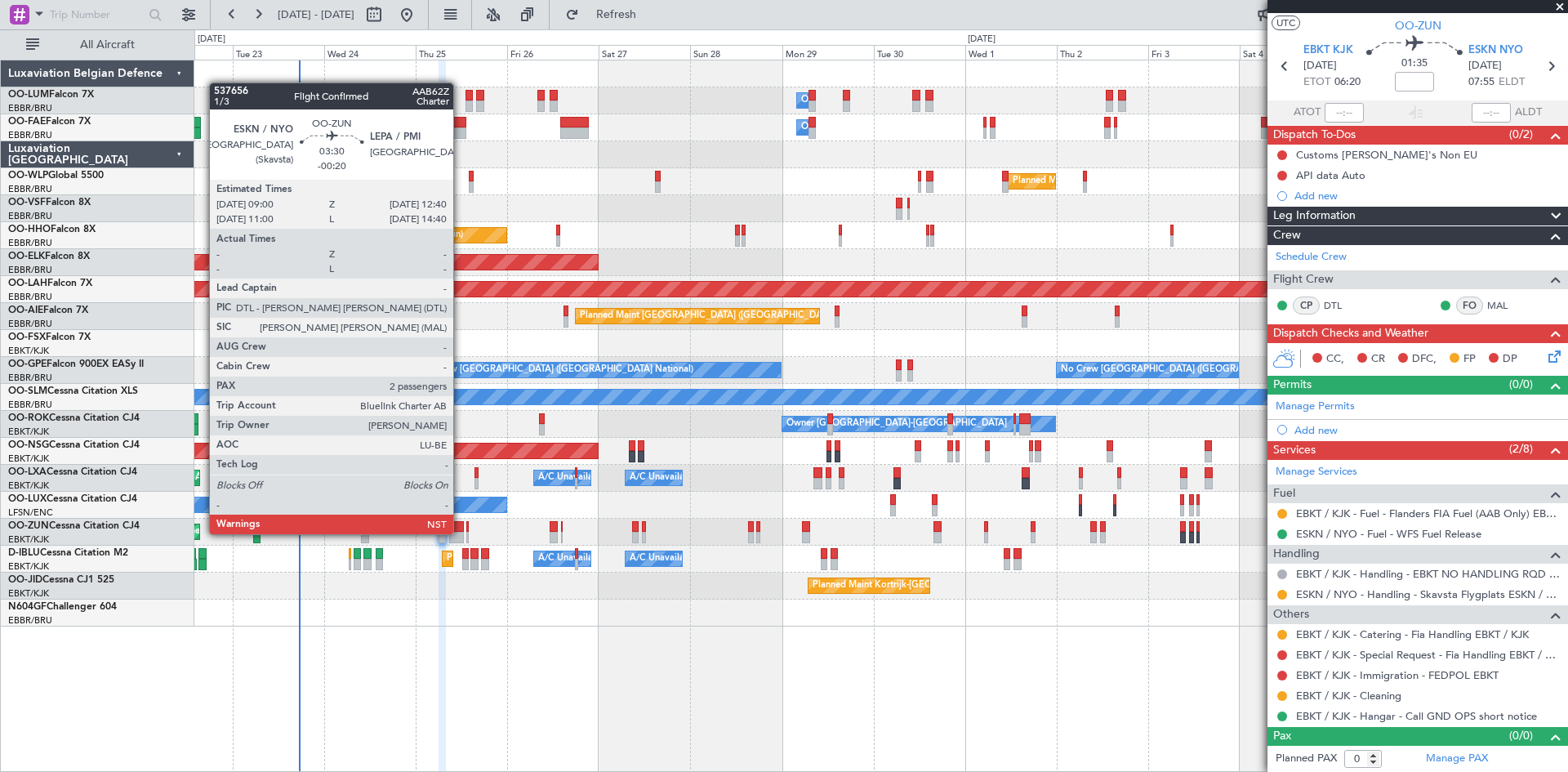
click at [461, 532] on div at bounding box center [457, 538] width 15 height 11
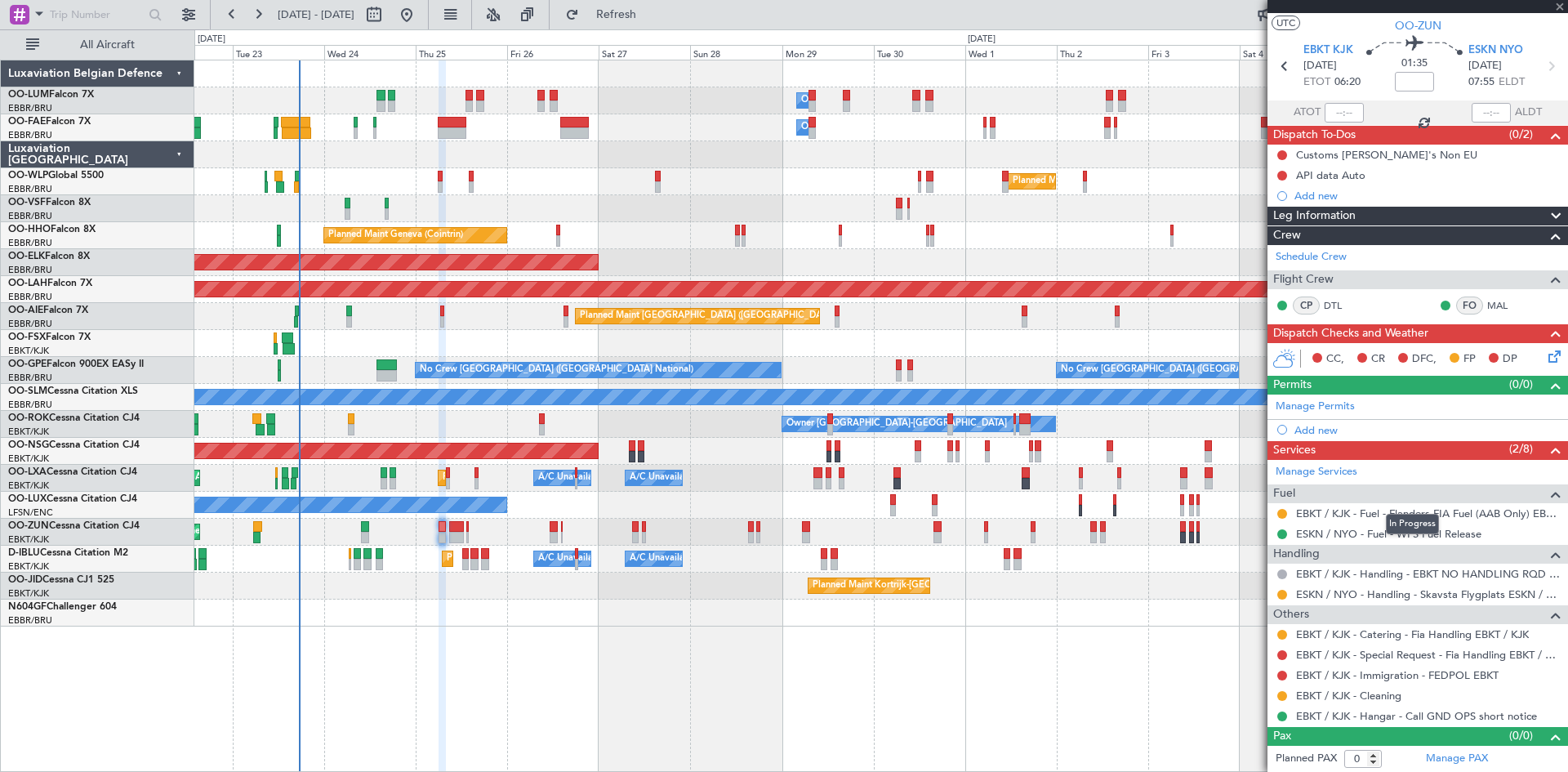
type input "-00:20"
type input "2"
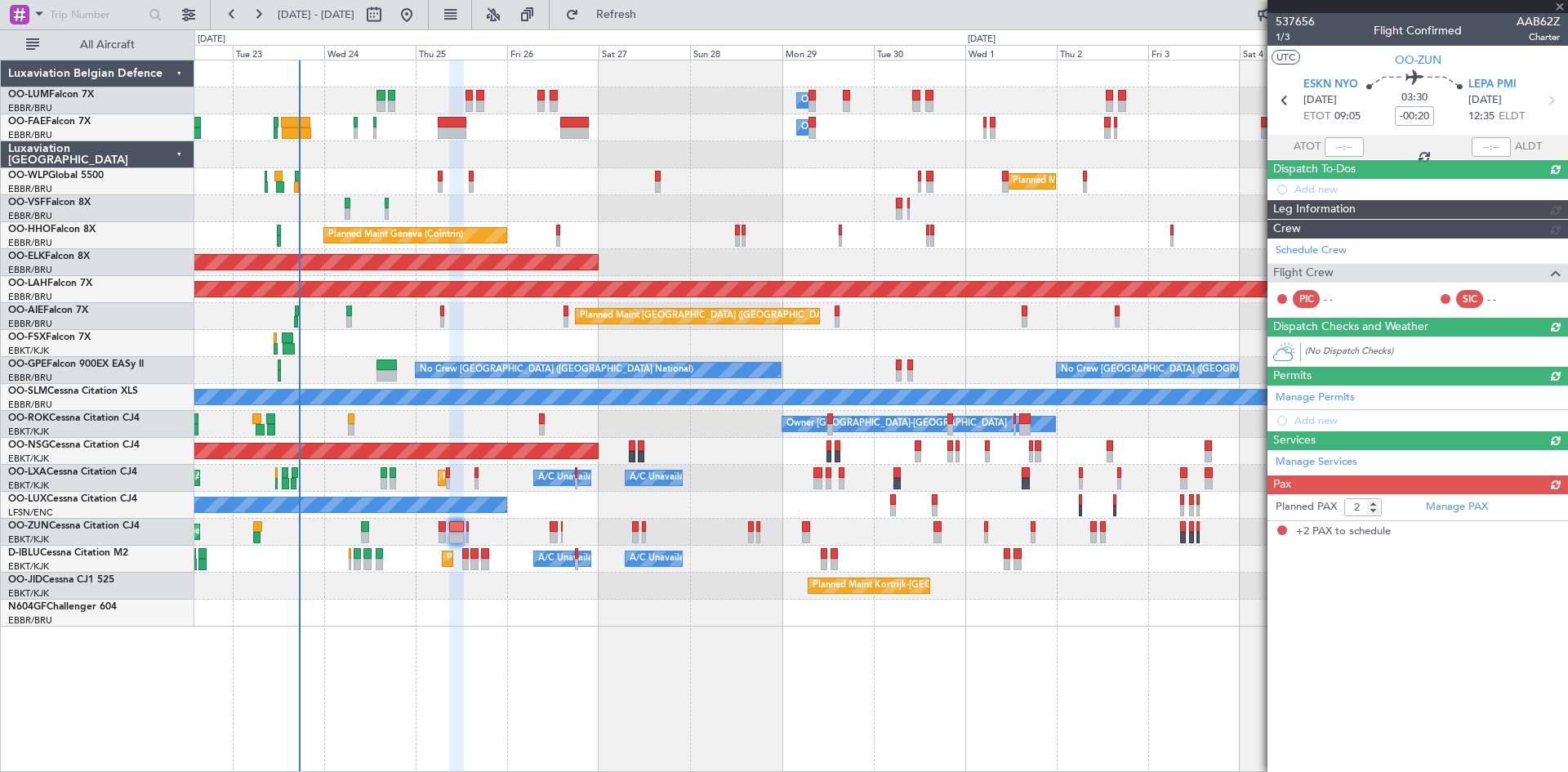
scroll to position [0, 0]
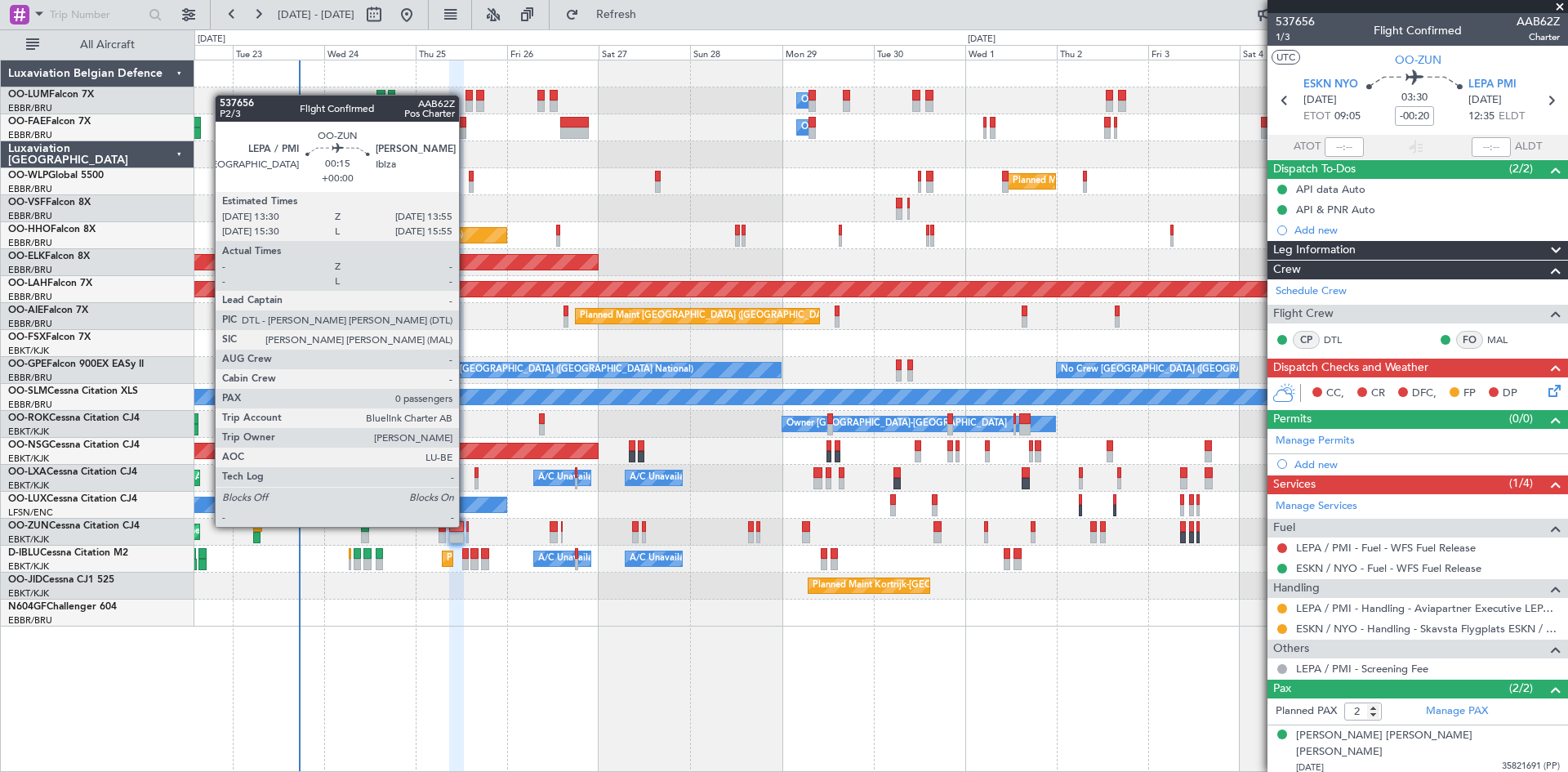
click at [466, 526] on div at bounding box center [467, 527] width 2 height 11
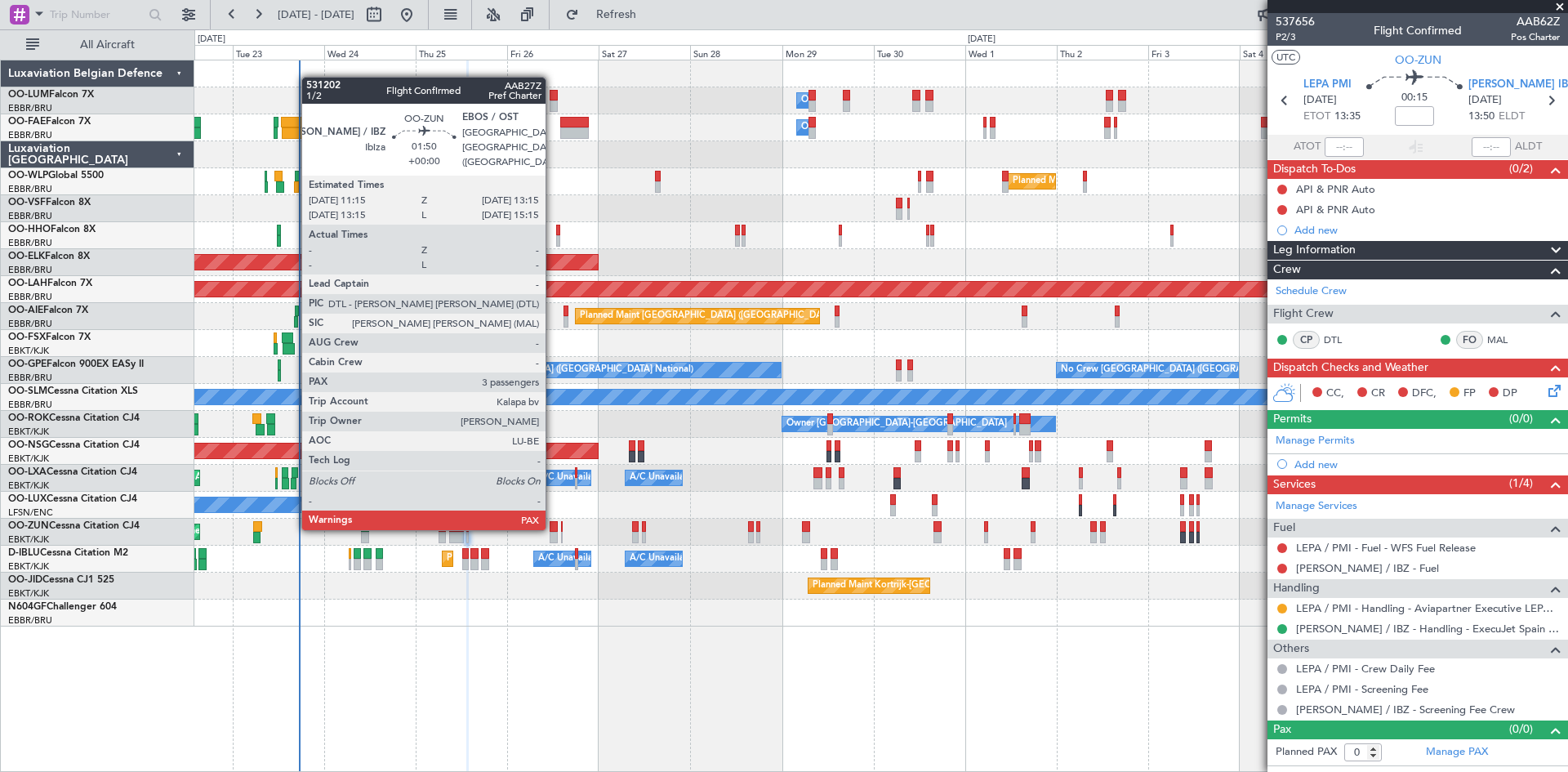
click at [553, 528] on div at bounding box center [554, 527] width 8 height 11
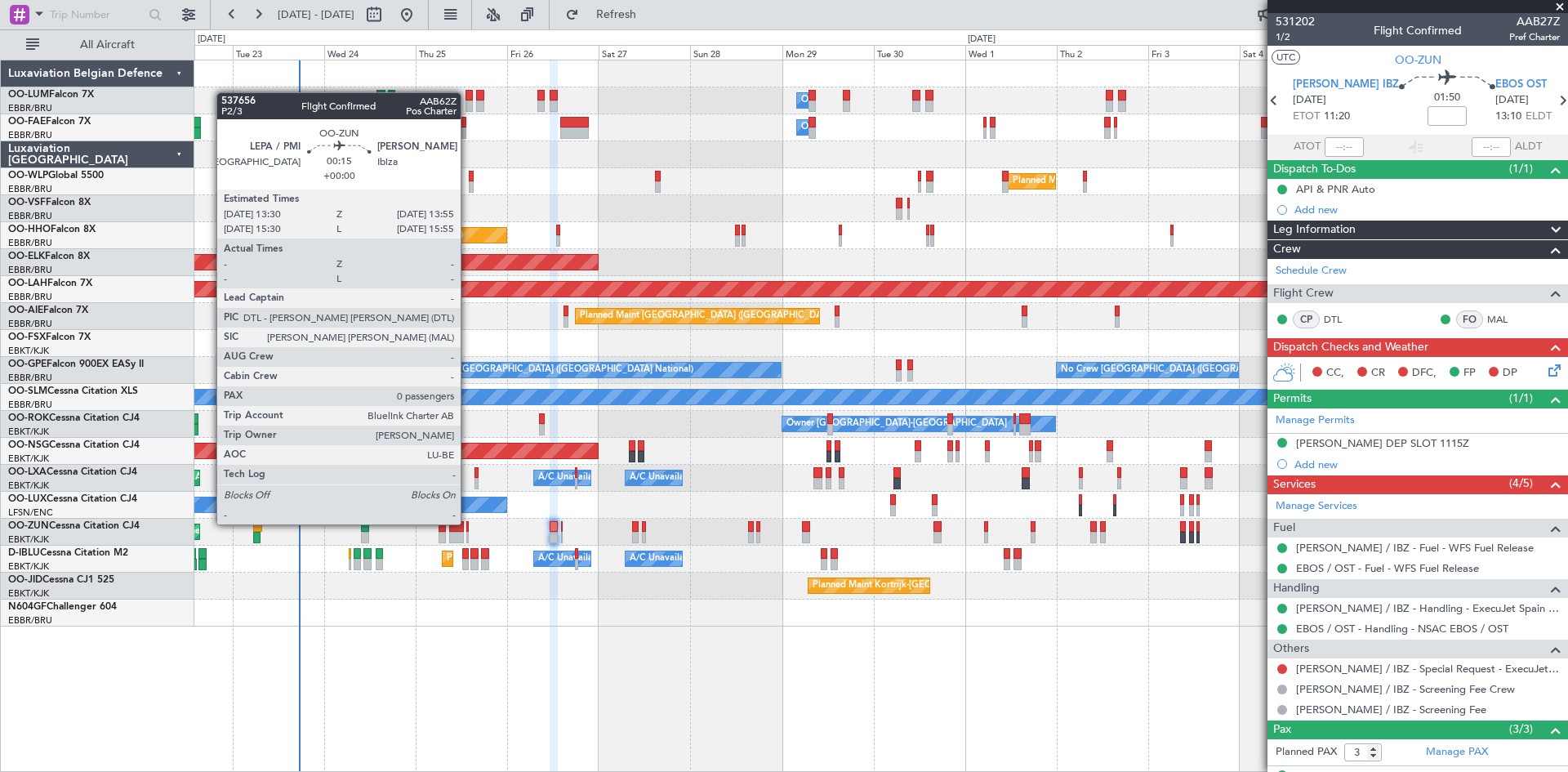
click at [468, 523] on div at bounding box center [467, 527] width 2 height 11
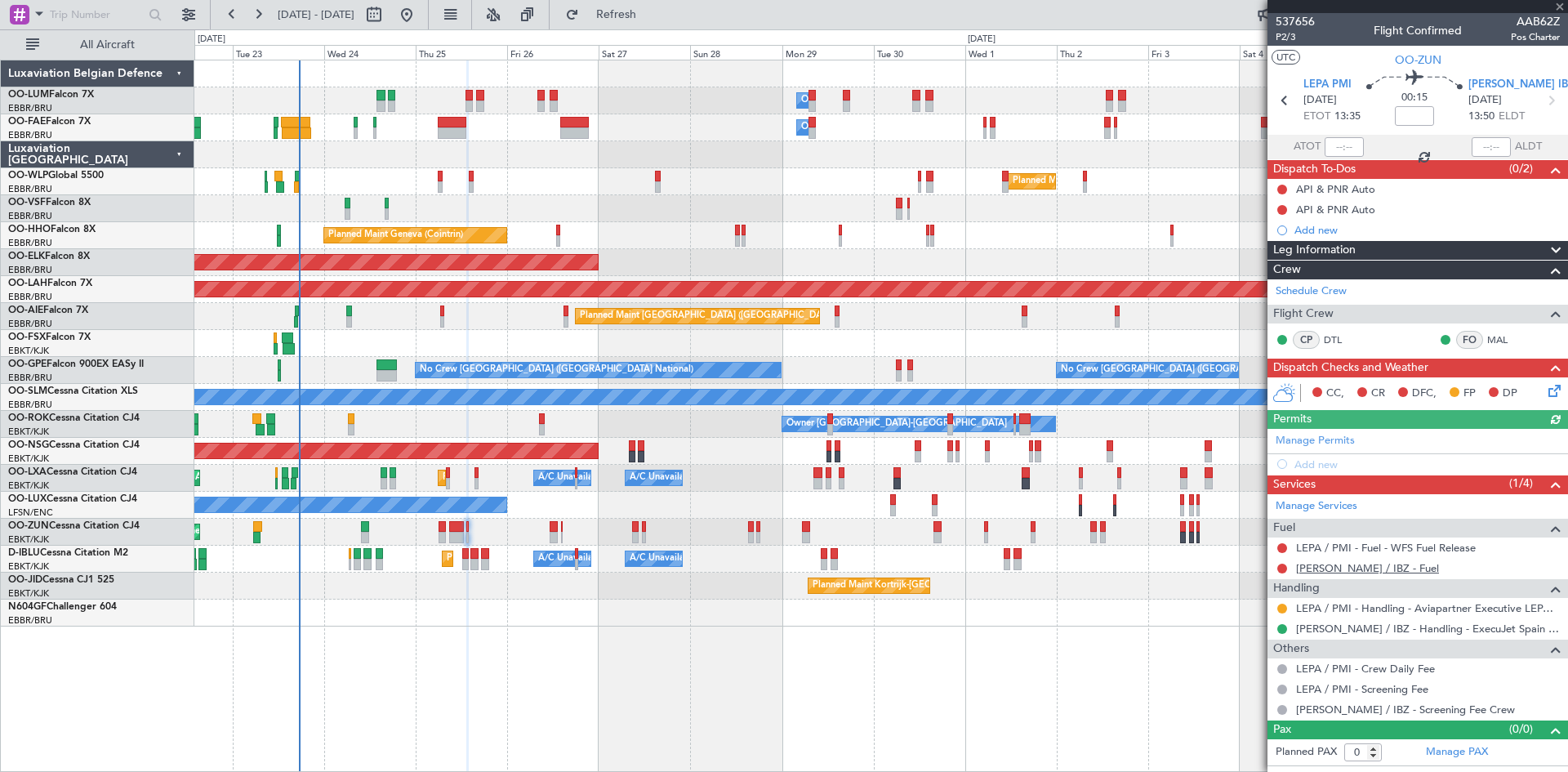
click at [1311, 569] on link "LEIB / IBZ - Fuel" at bounding box center [1368, 568] width 143 height 14
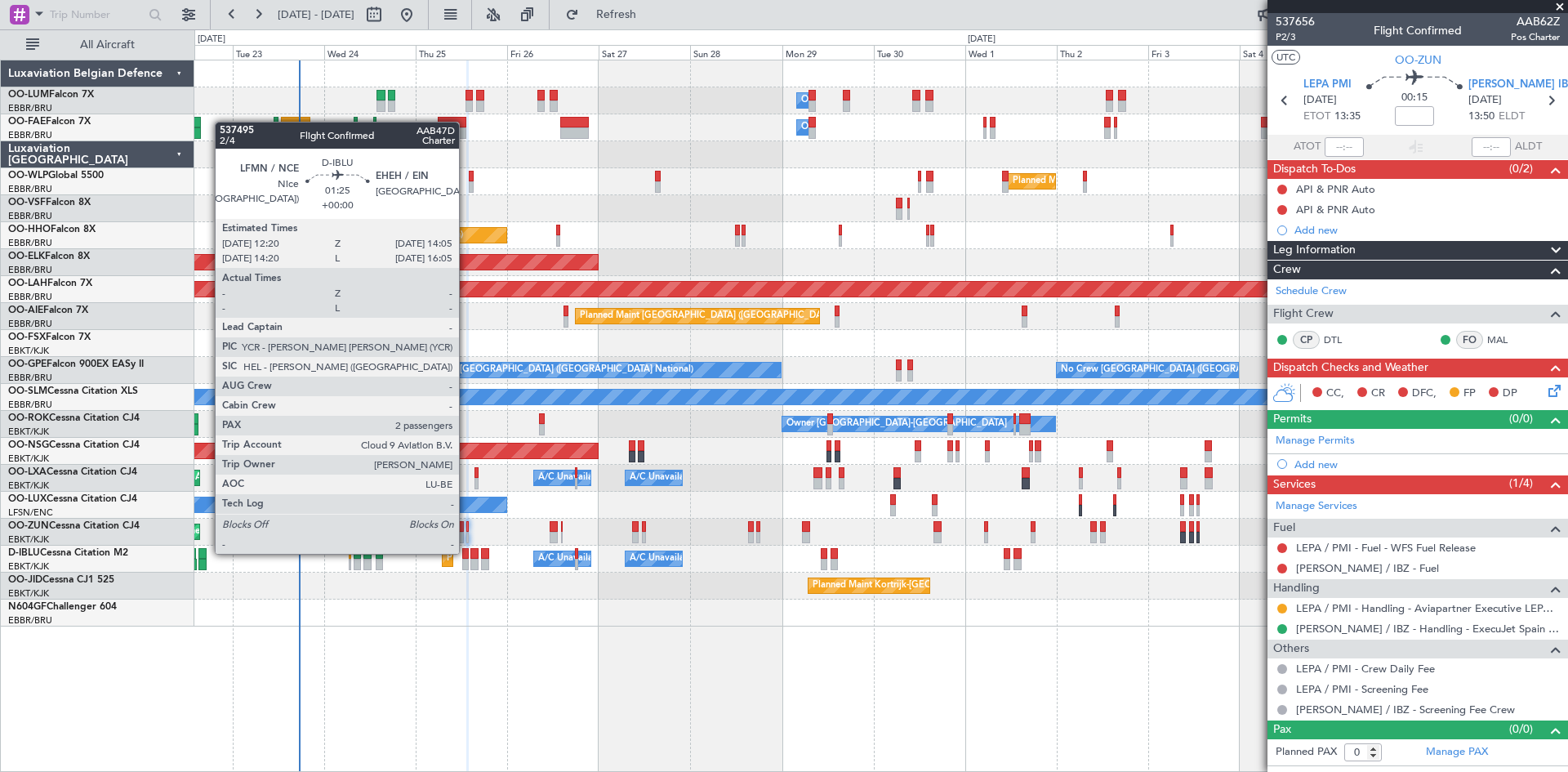
click at [466, 552] on div at bounding box center [466, 554] width 8 height 11
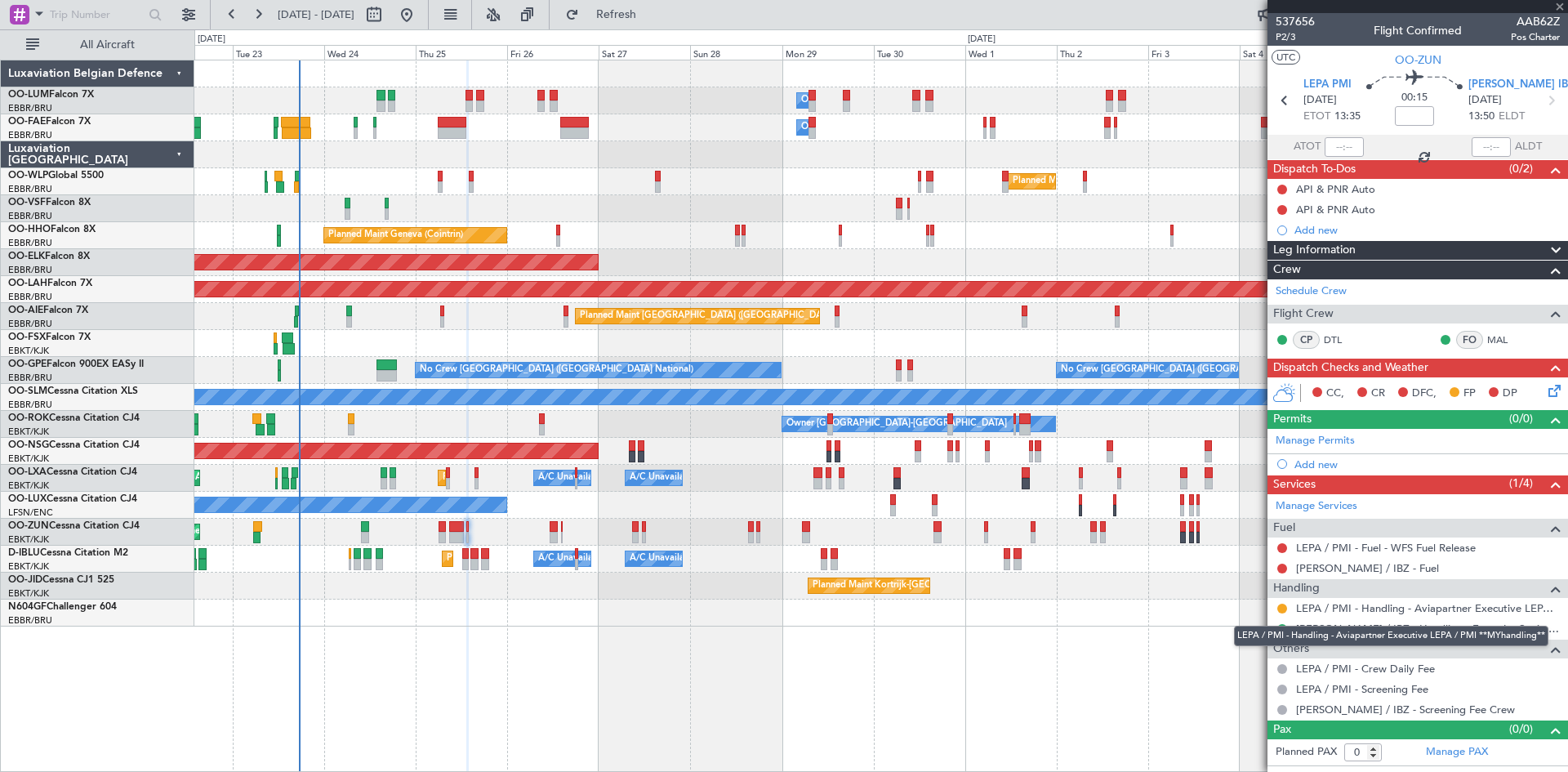
type input "2"
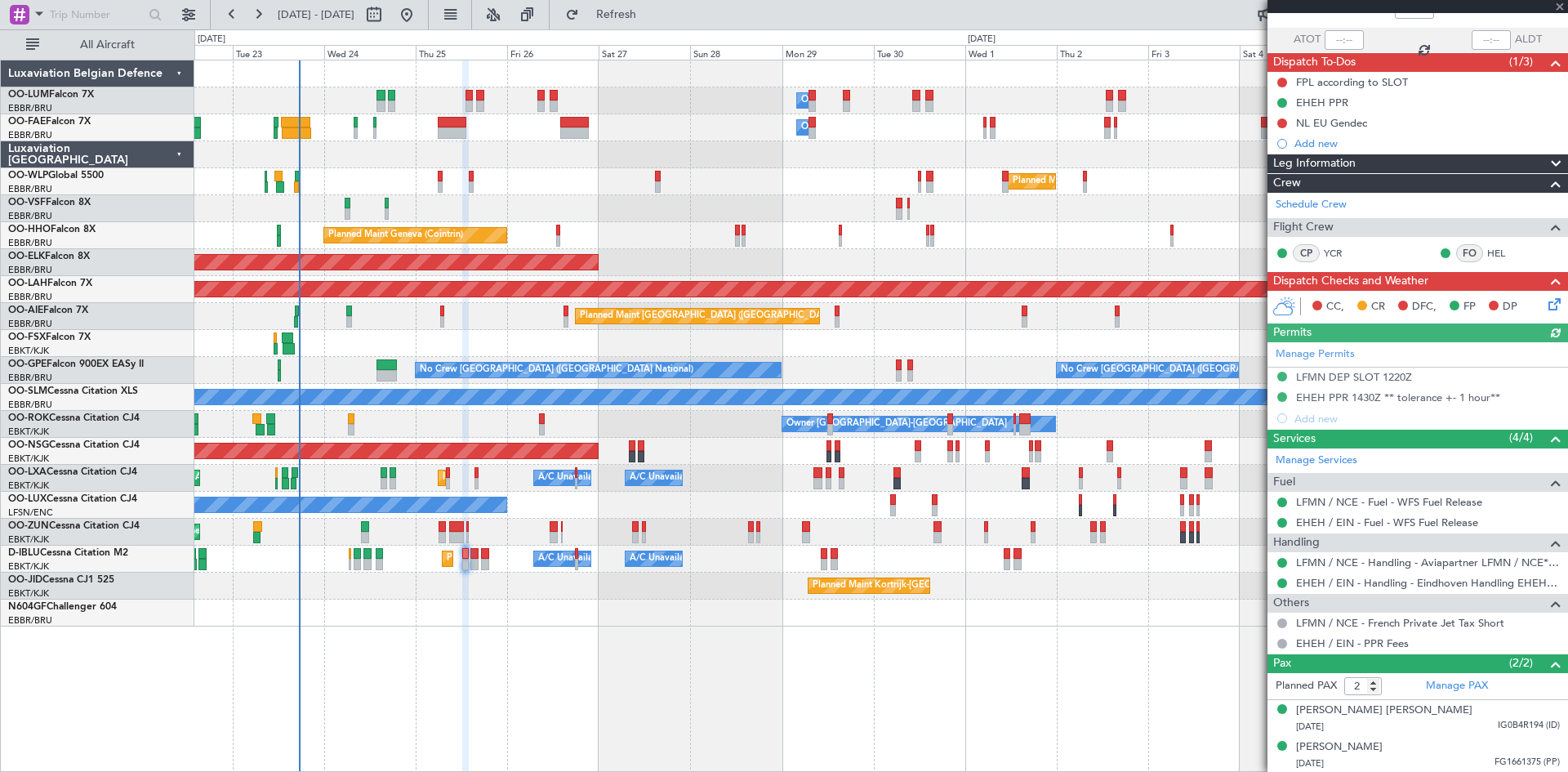
scroll to position [108, 0]
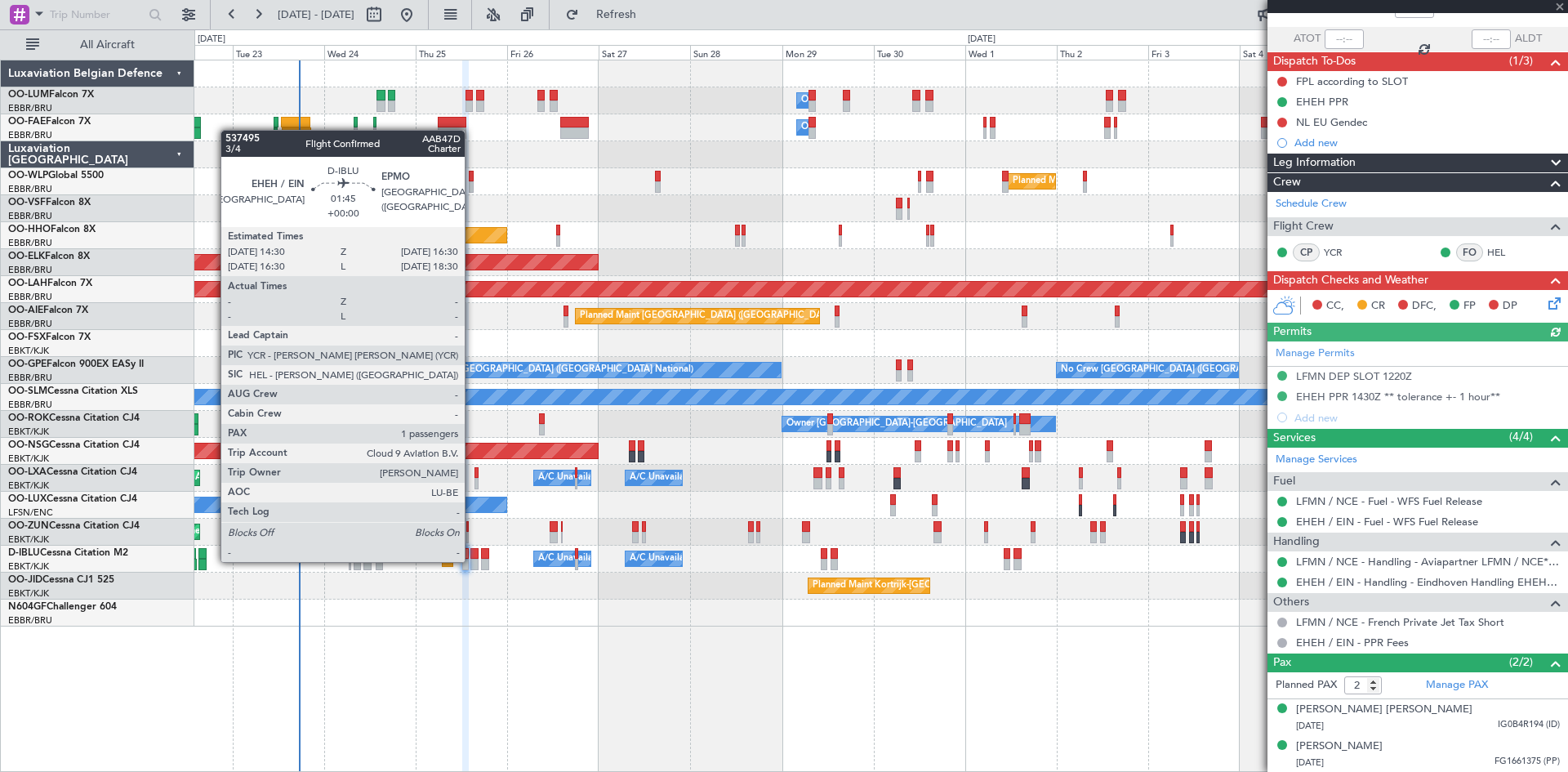
click at [472, 560] on div at bounding box center [474, 564] width 8 height 11
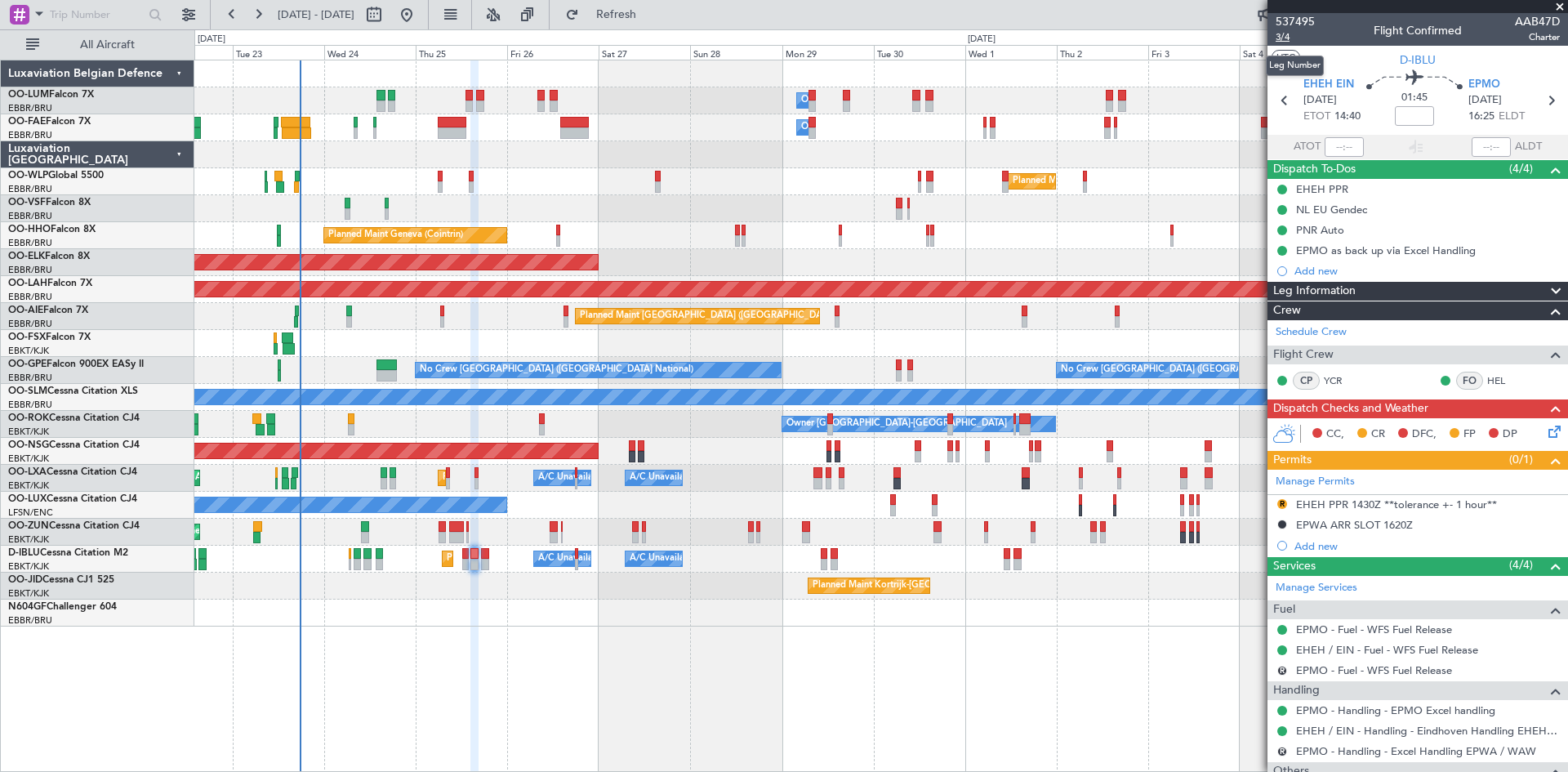
click at [1284, 36] on span "3/4" at bounding box center [1295, 37] width 39 height 14
click at [651, 16] on span "Refresh" at bounding box center [616, 15] width 69 height 11
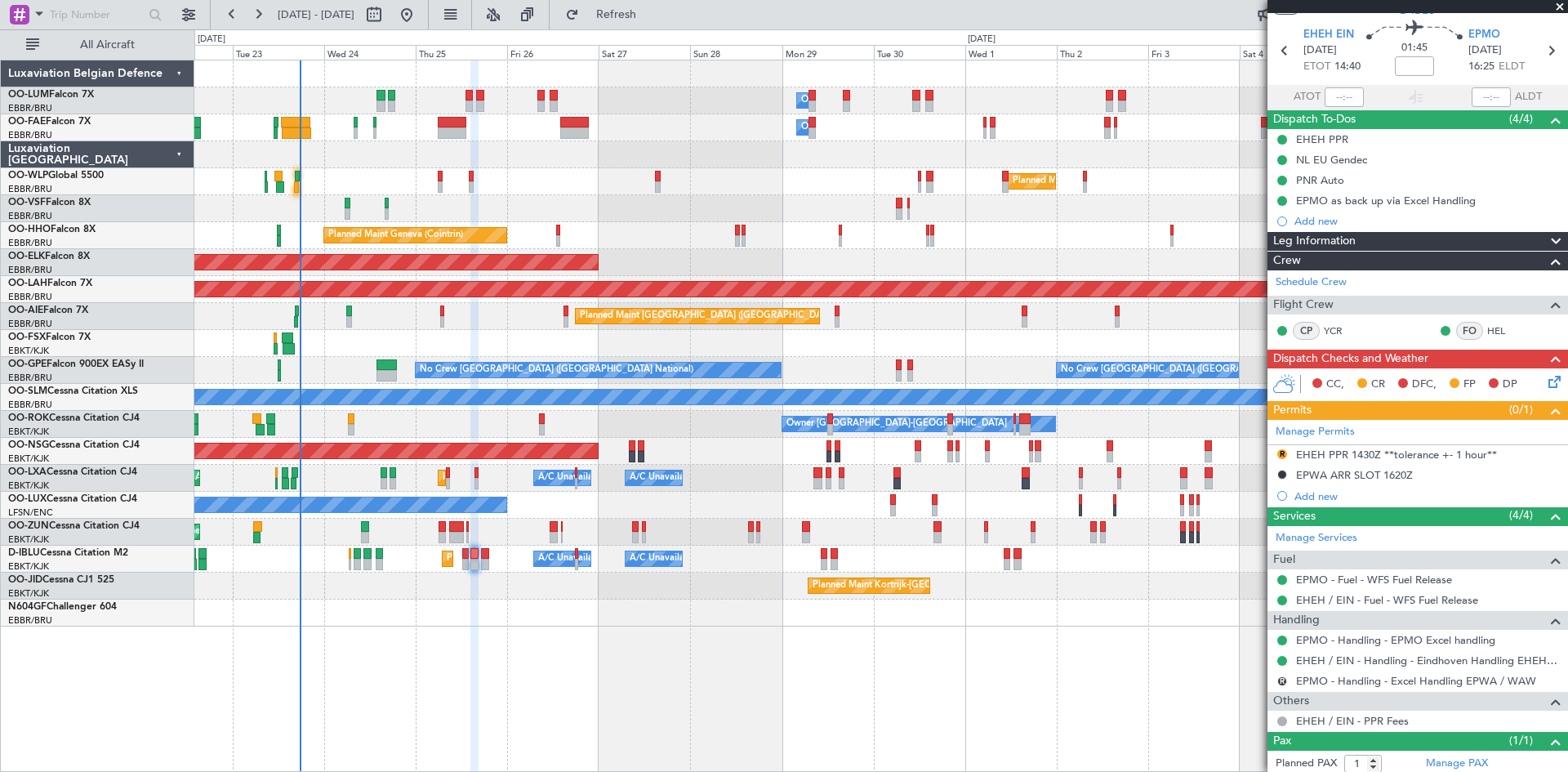
scroll to position [91, 0]
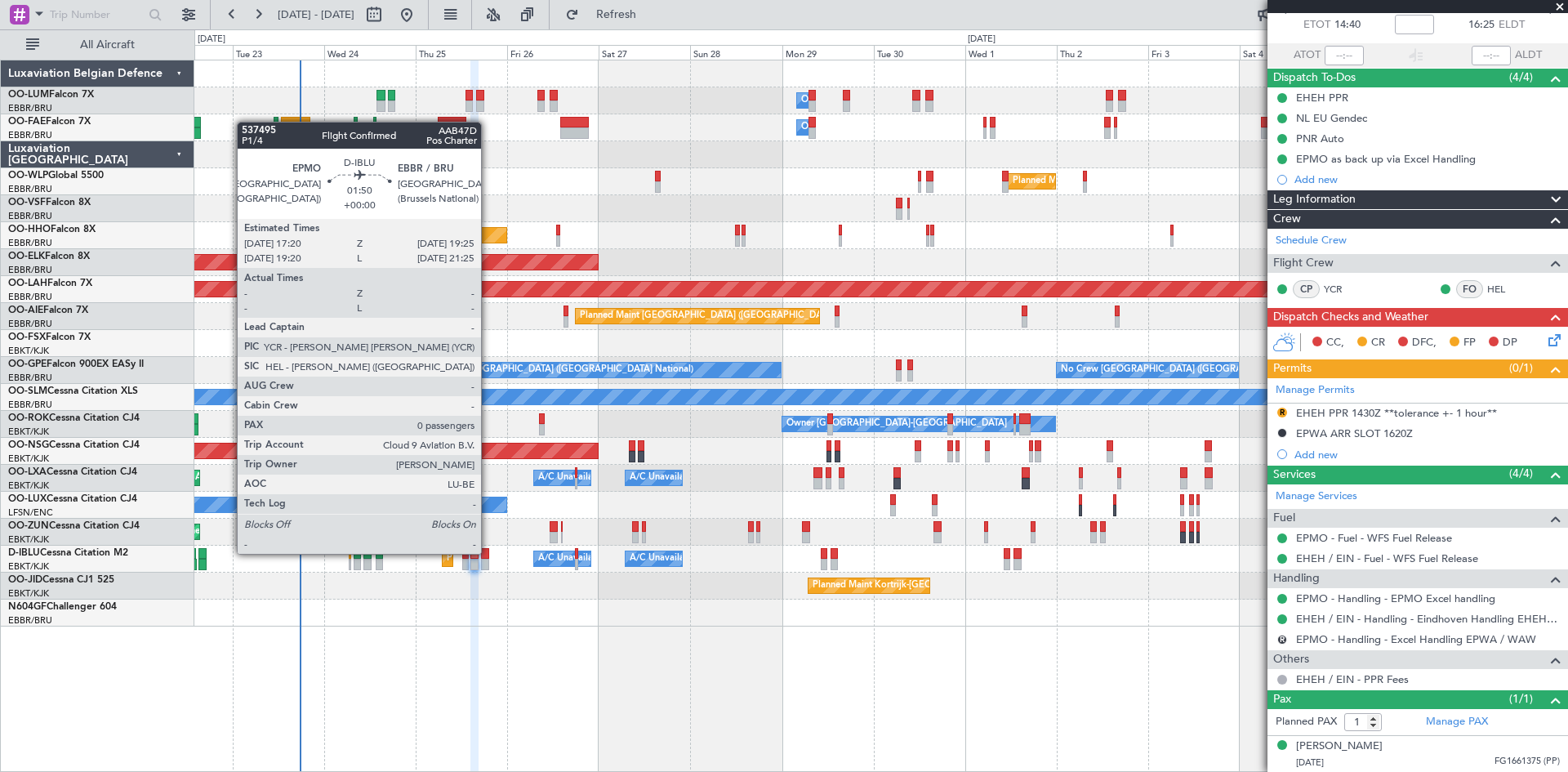
click at [488, 554] on div at bounding box center [485, 554] width 8 height 11
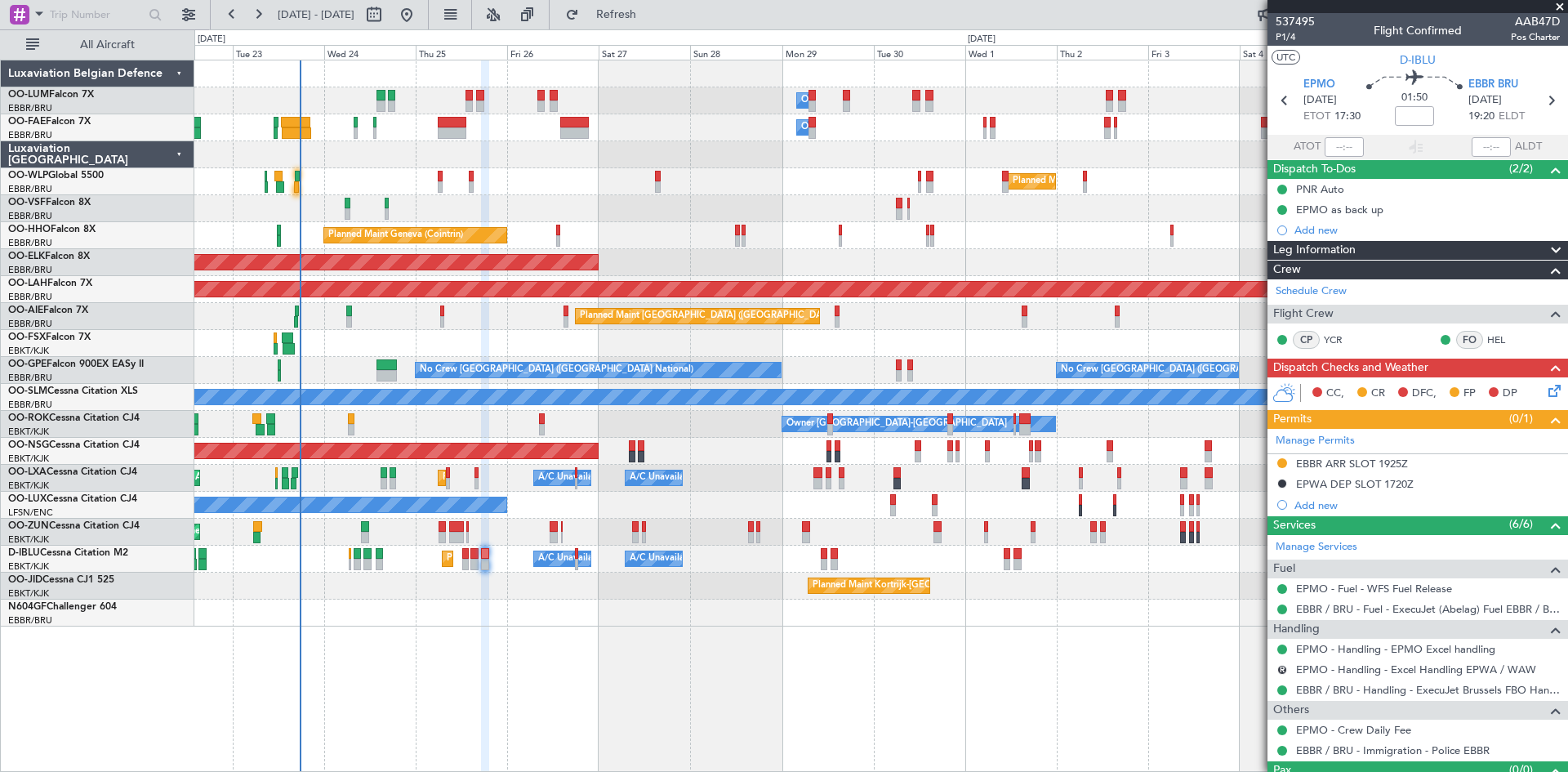
scroll to position [34, 0]
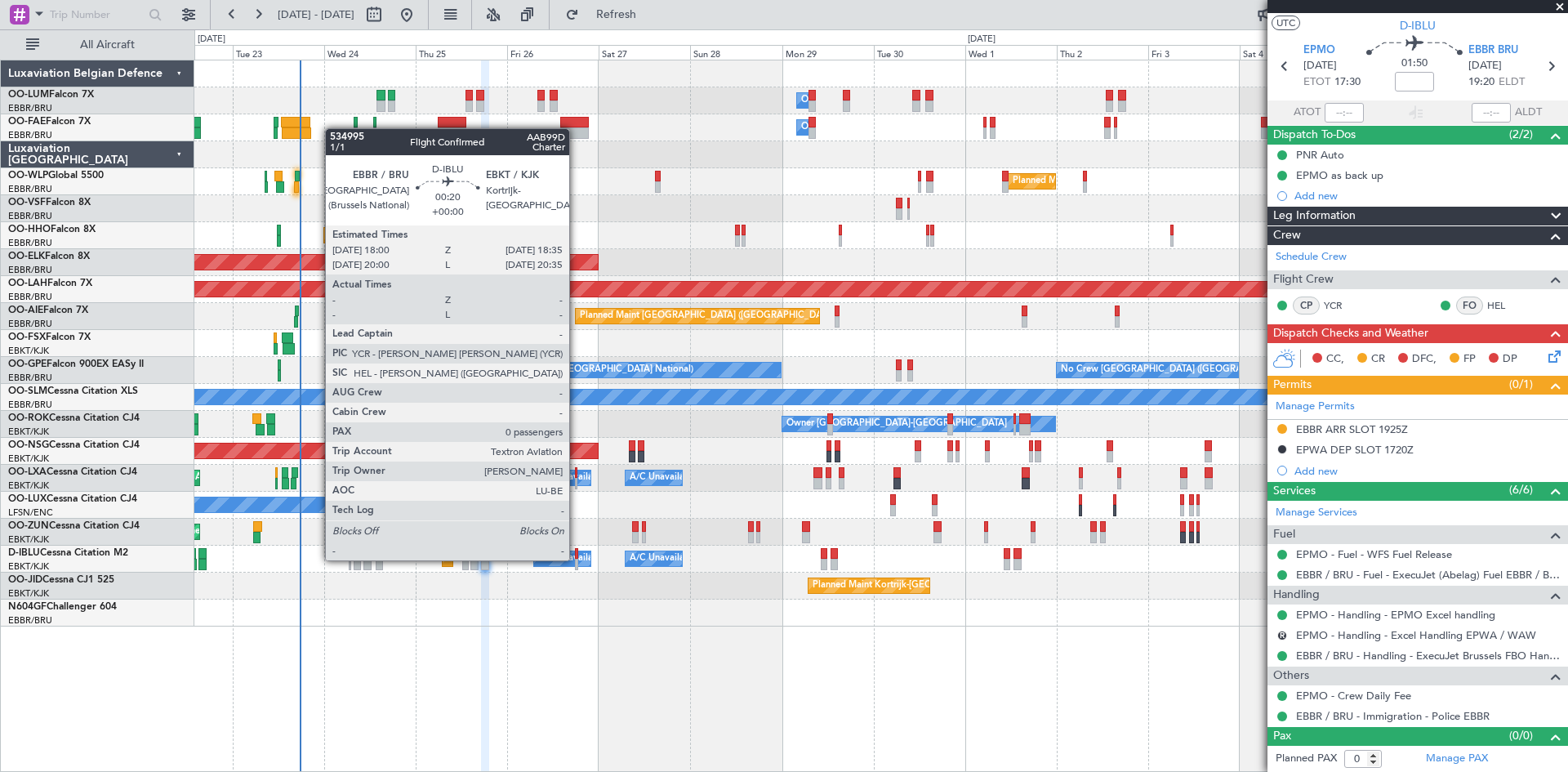
click at [576, 561] on div at bounding box center [576, 564] width 3 height 11
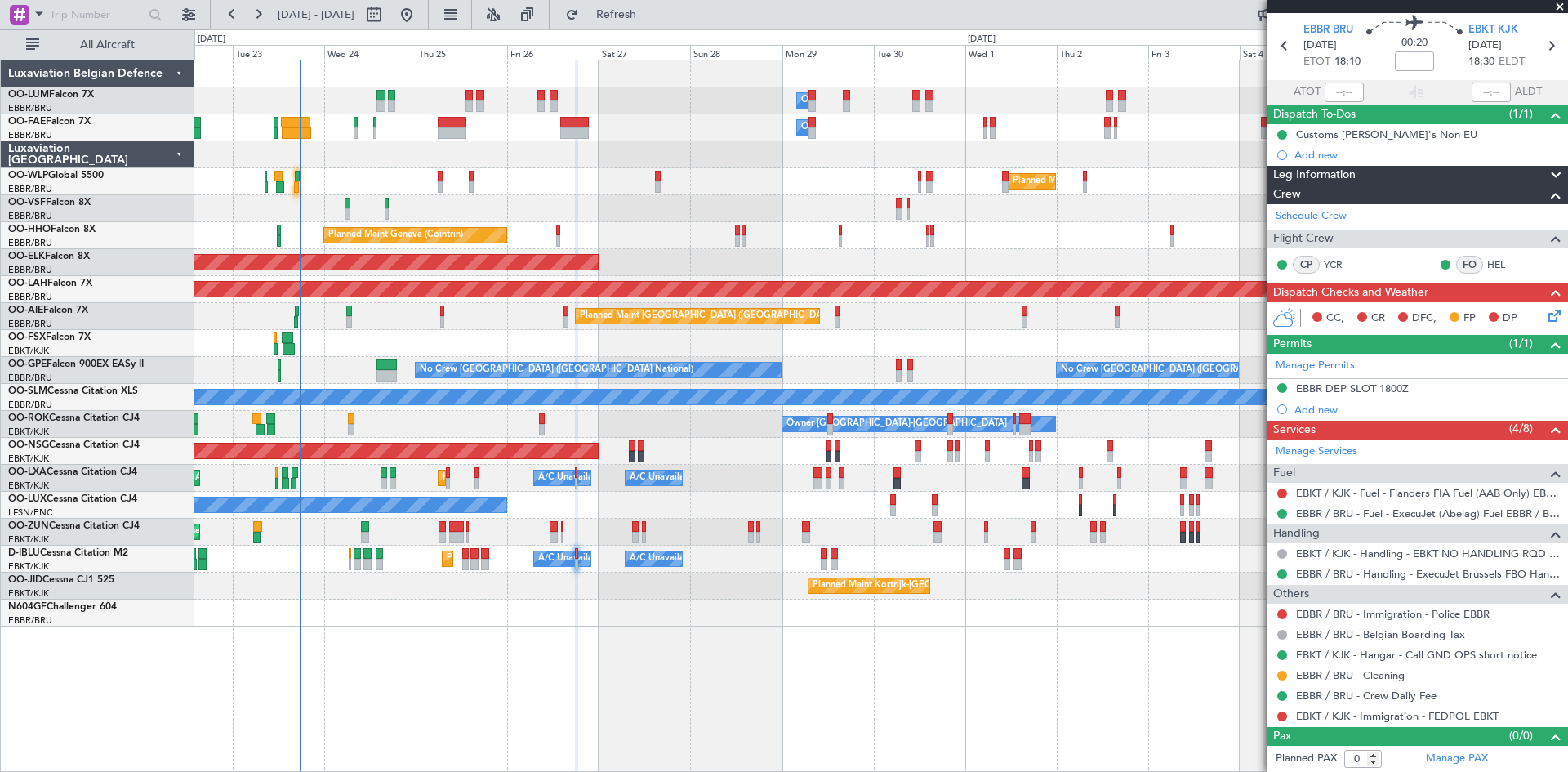
scroll to position [0, 0]
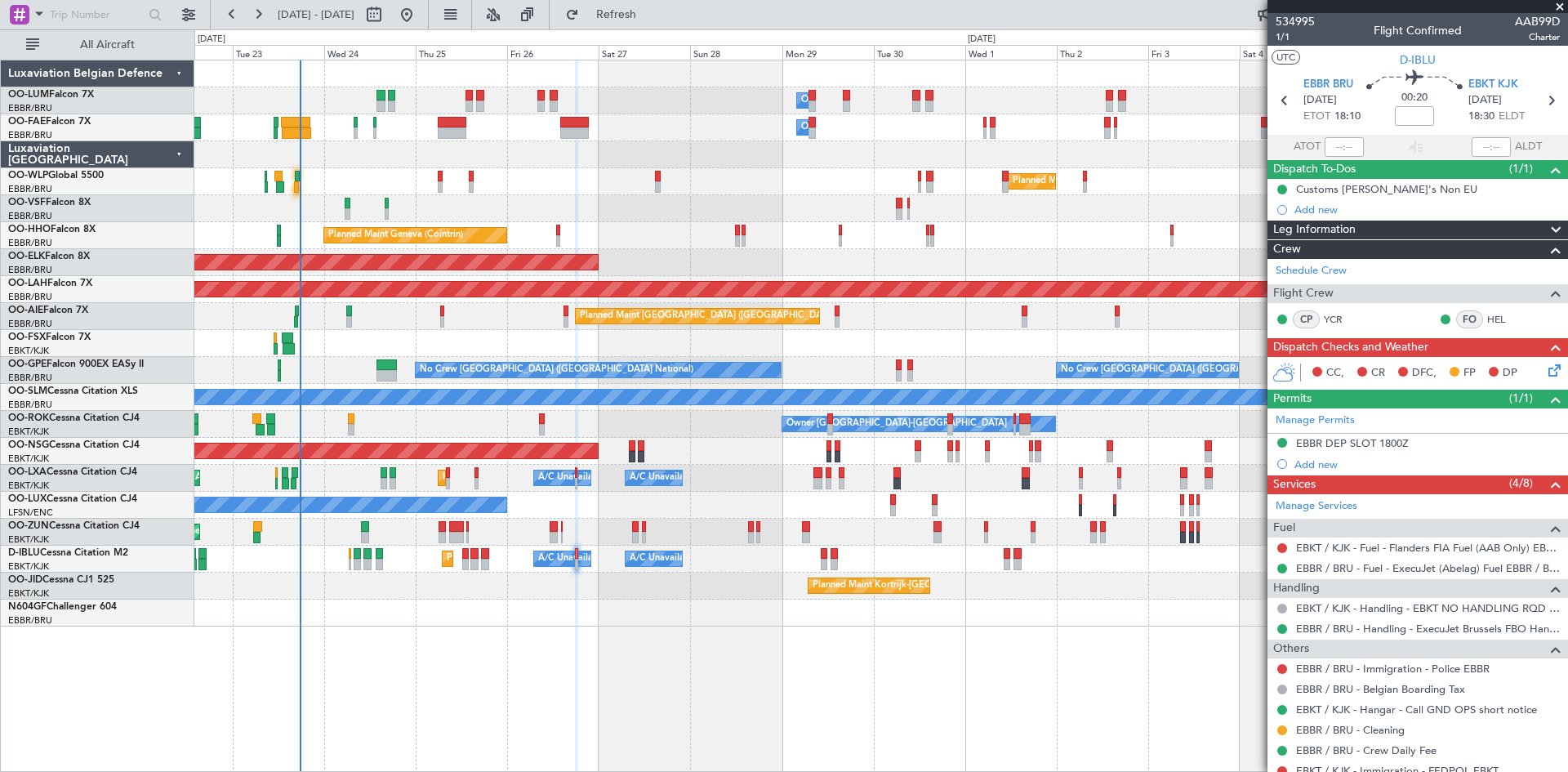
click at [563, 527] on div "Planned Maint Kortrijk-[GEOGRAPHIC_DATA] Owner" at bounding box center [881, 532] width 1372 height 27
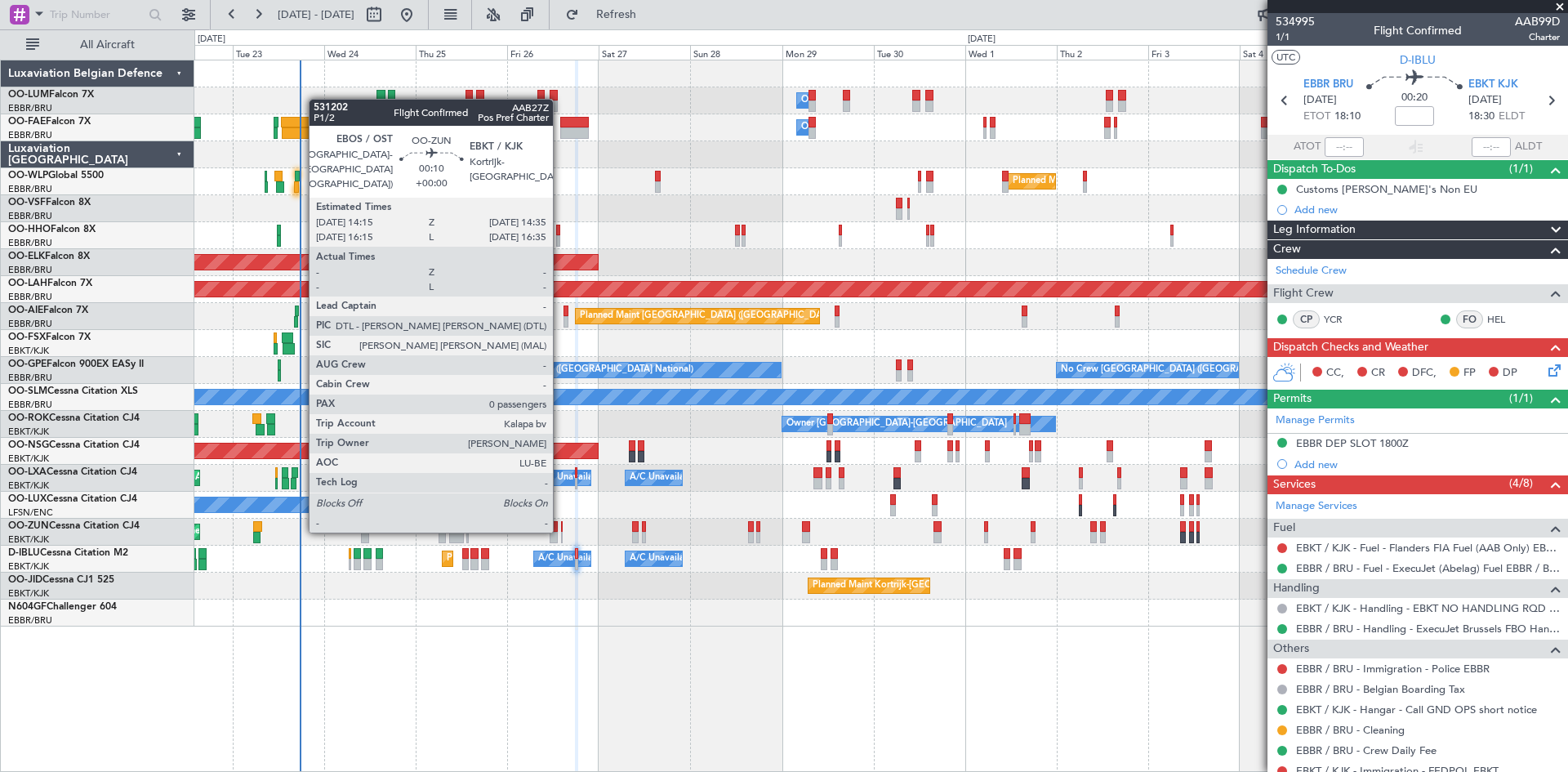
click at [561, 529] on div at bounding box center [562, 527] width 2 height 11
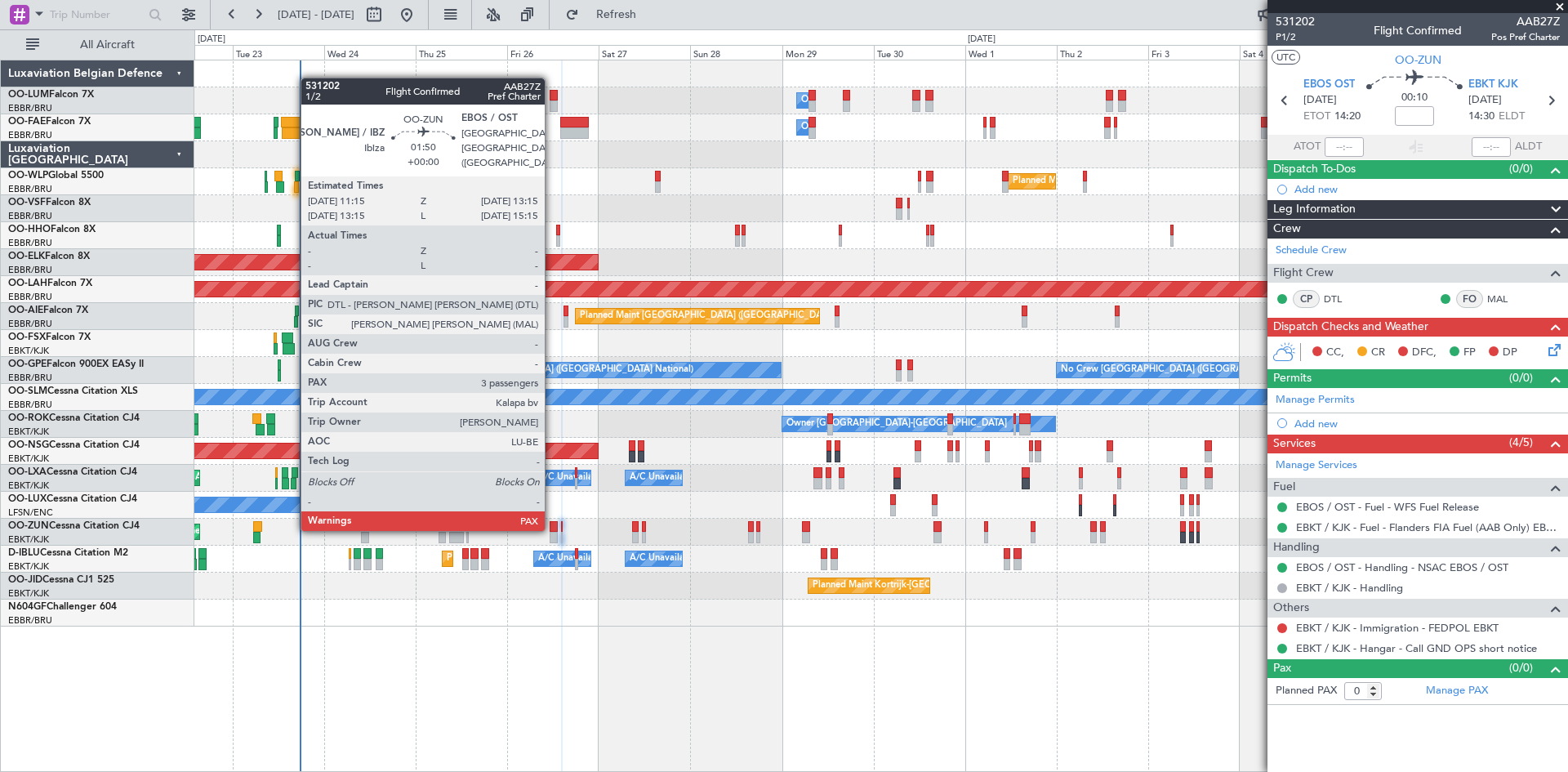
click at [552, 528] on div at bounding box center [554, 527] width 8 height 11
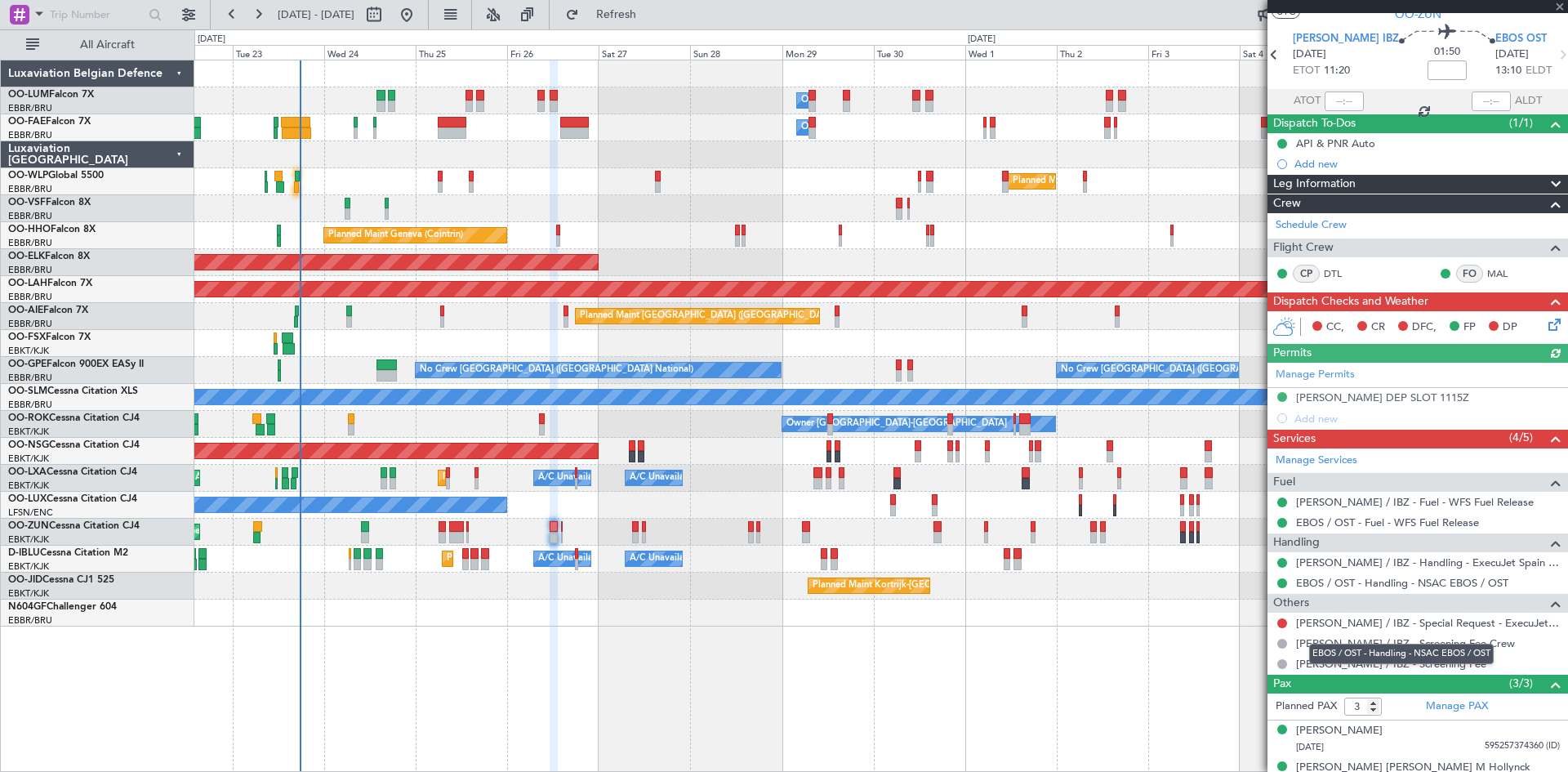
scroll to position [103, 0]
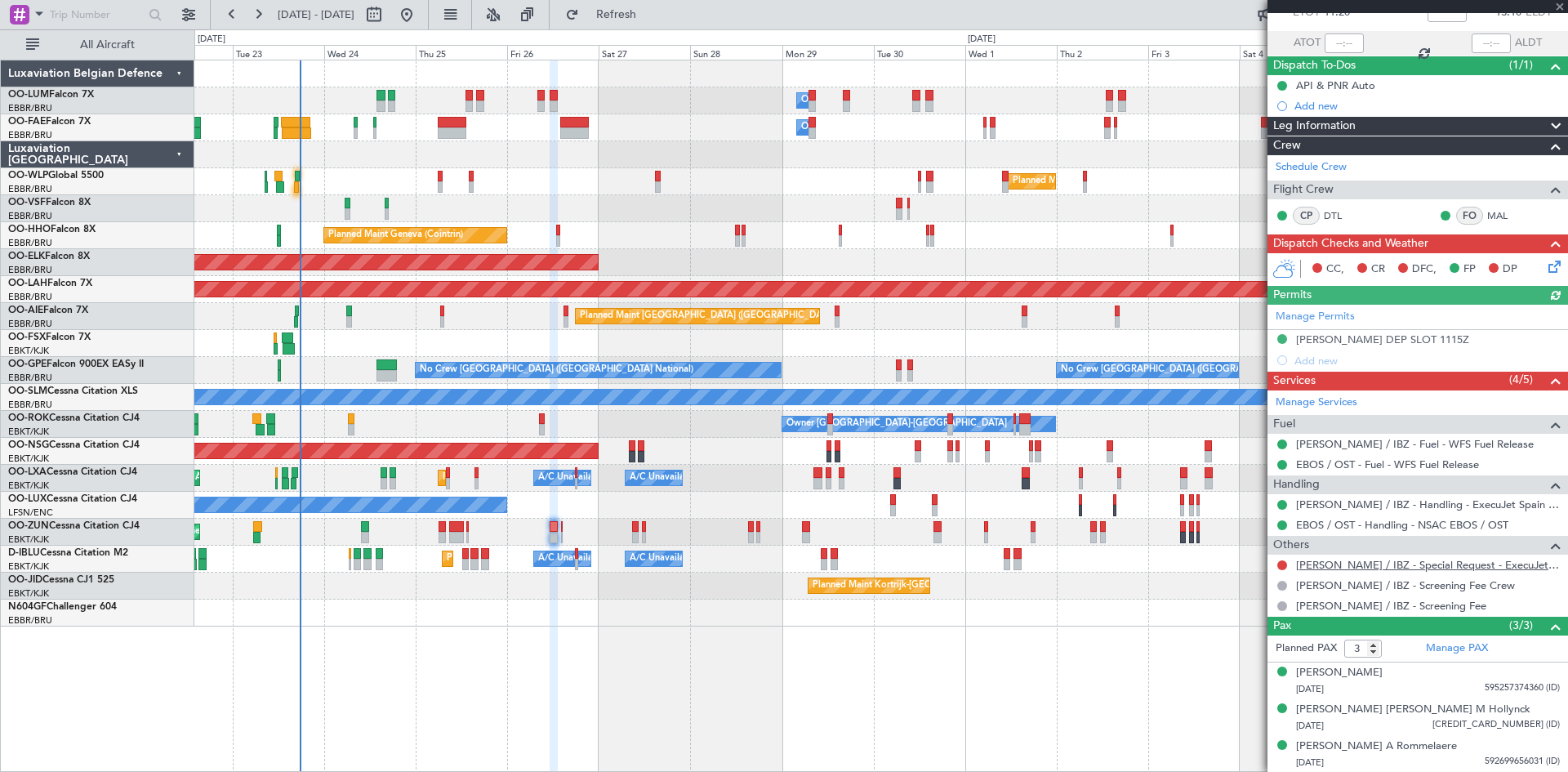
click at [1415, 567] on link "[PERSON_NAME] / IBZ - Special Request - ExecuJet [GEOGRAPHIC_DATA] [PERSON_NAME…" at bounding box center [1428, 564] width 264 height 14
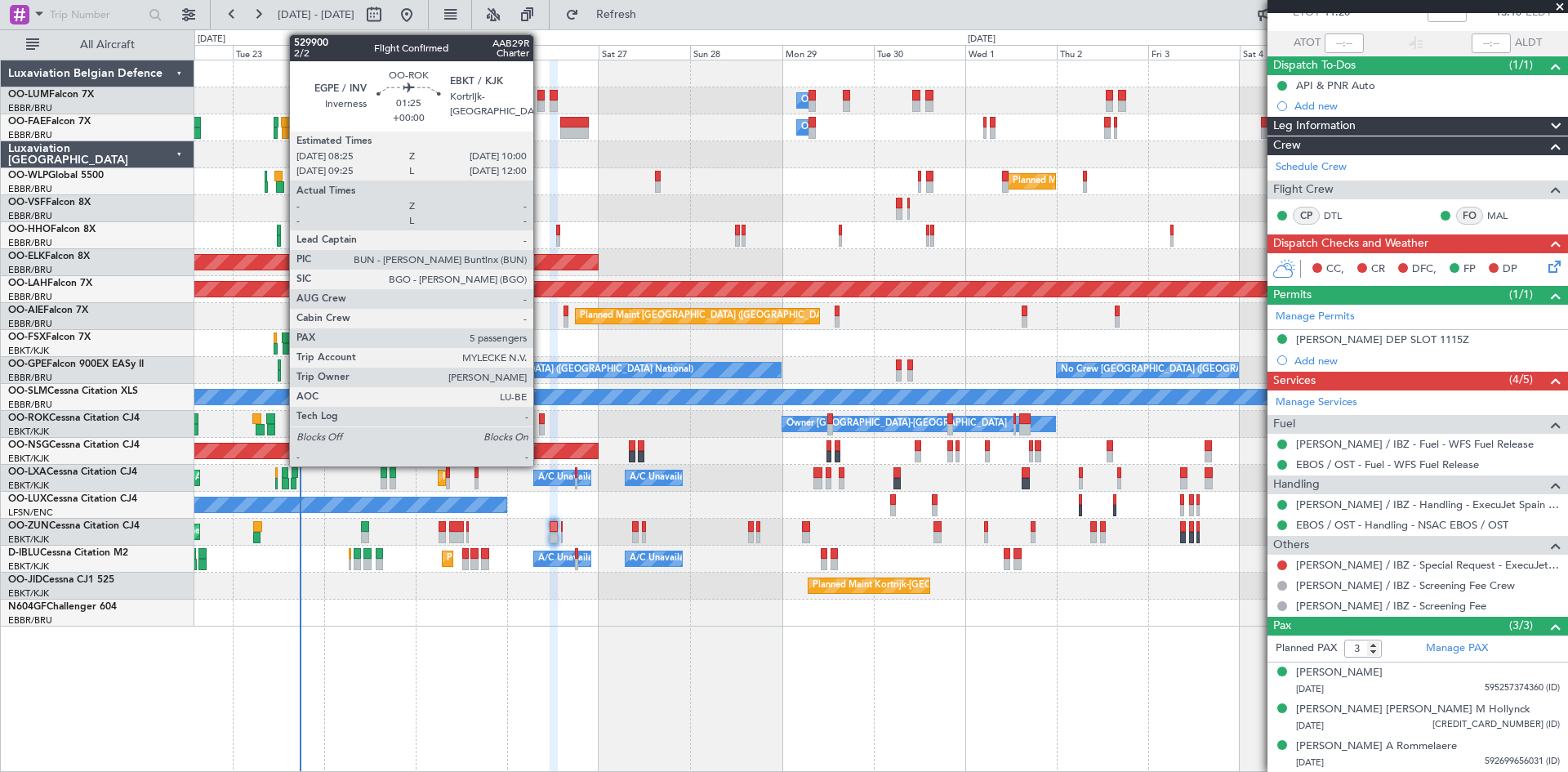
click at [541, 420] on div at bounding box center [541, 419] width 7 height 11
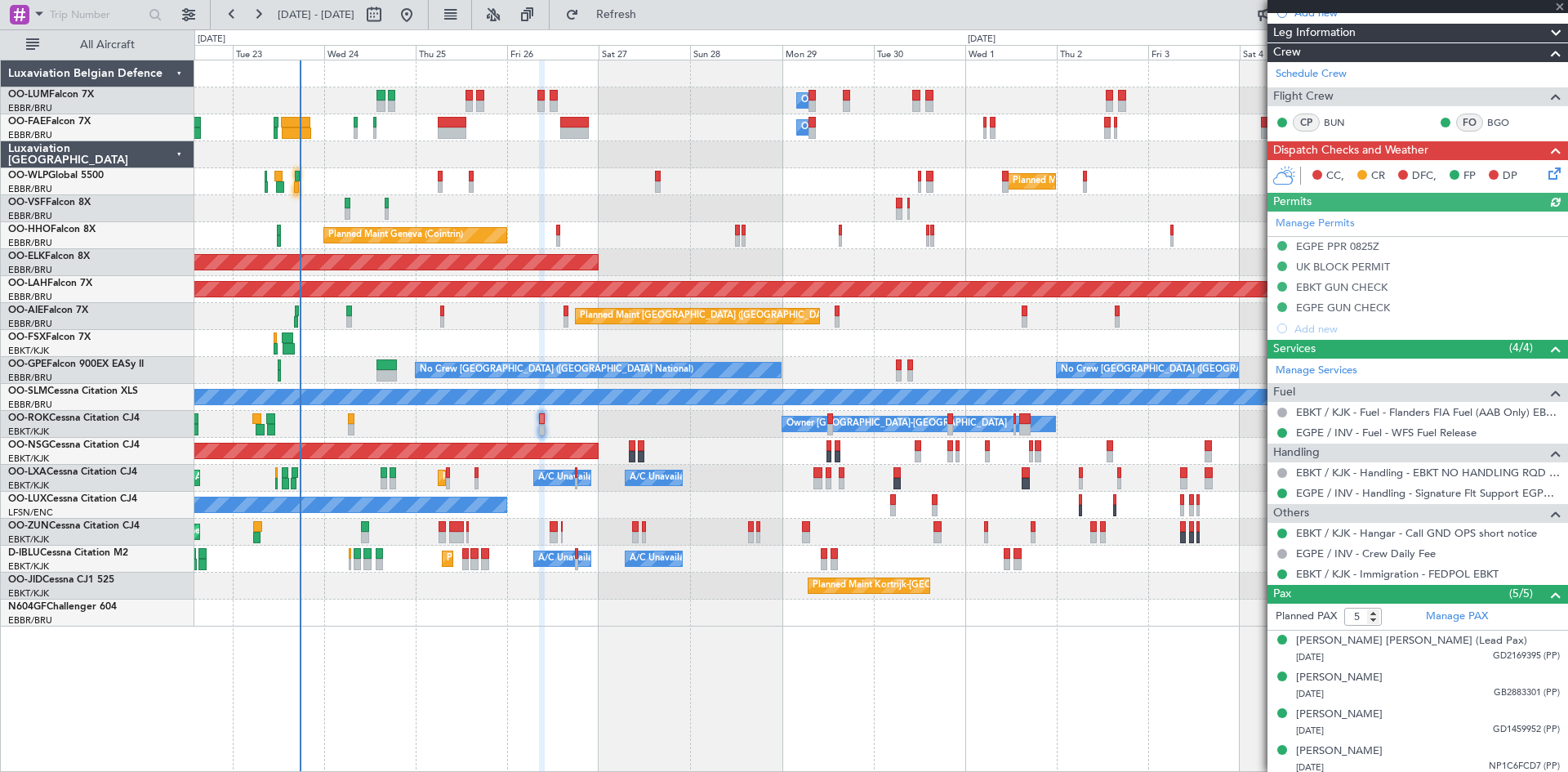
scroll to position [259, 0]
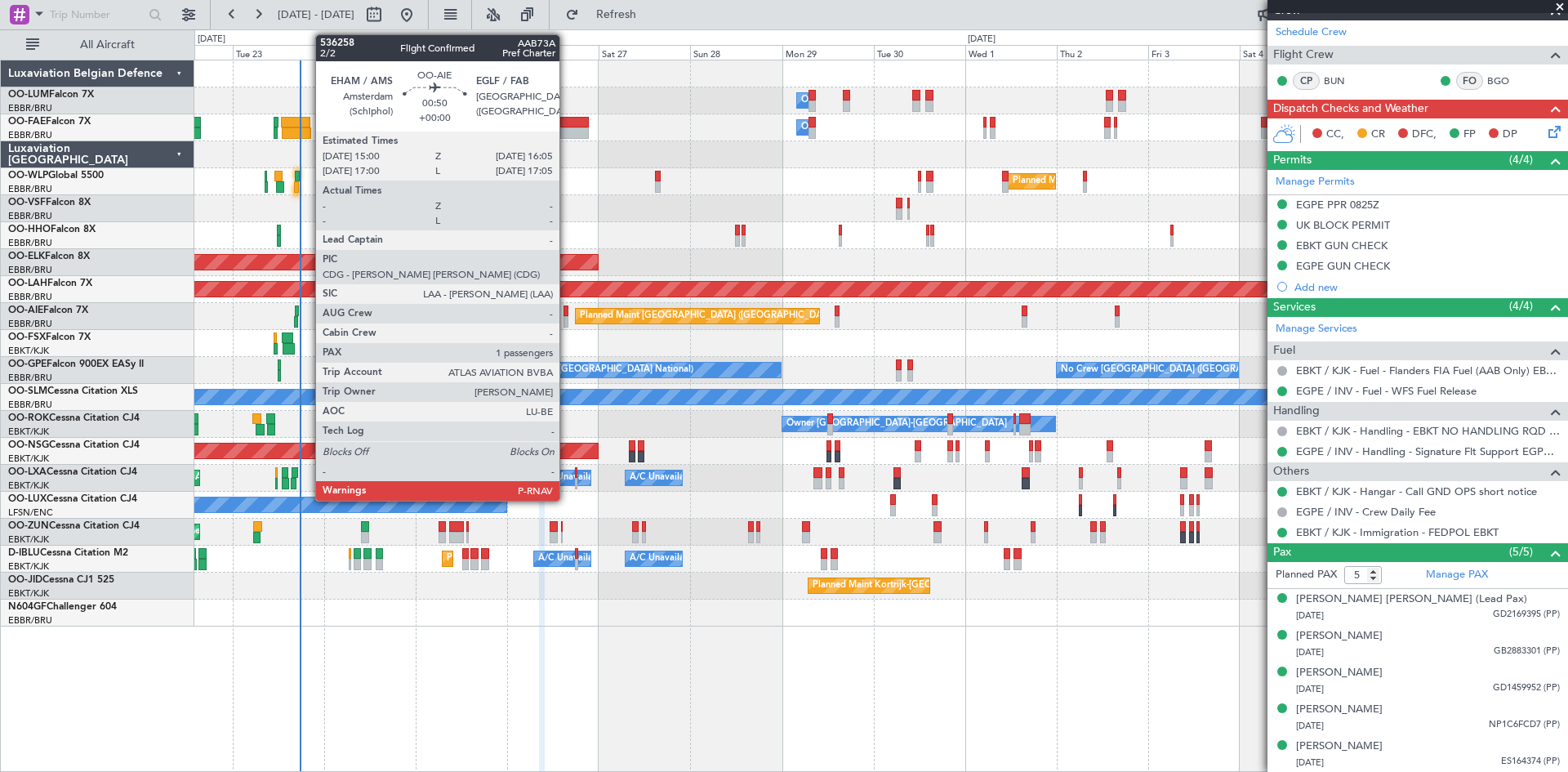
click at [567, 318] on div at bounding box center [565, 322] width 5 height 11
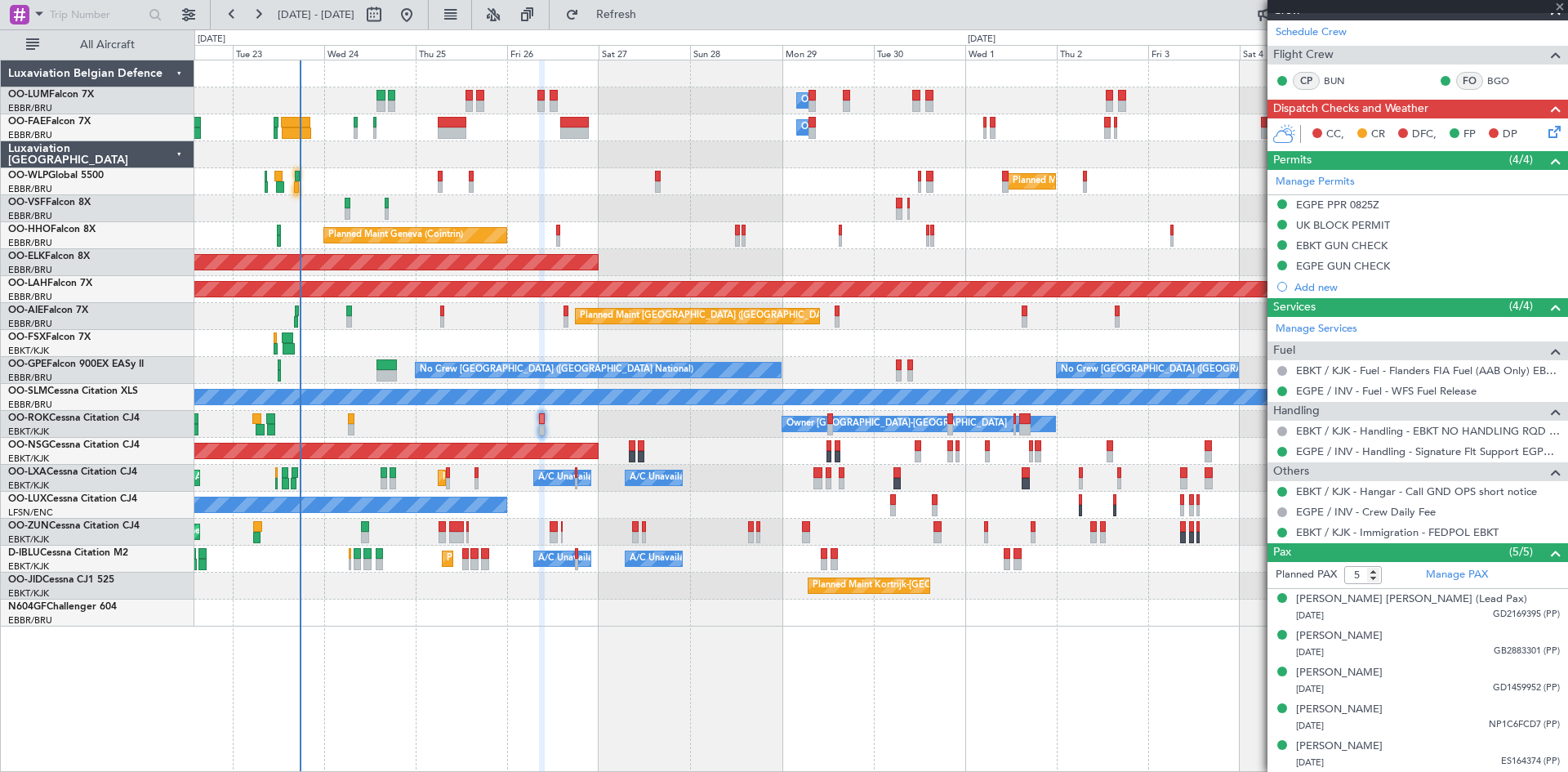
type input "1"
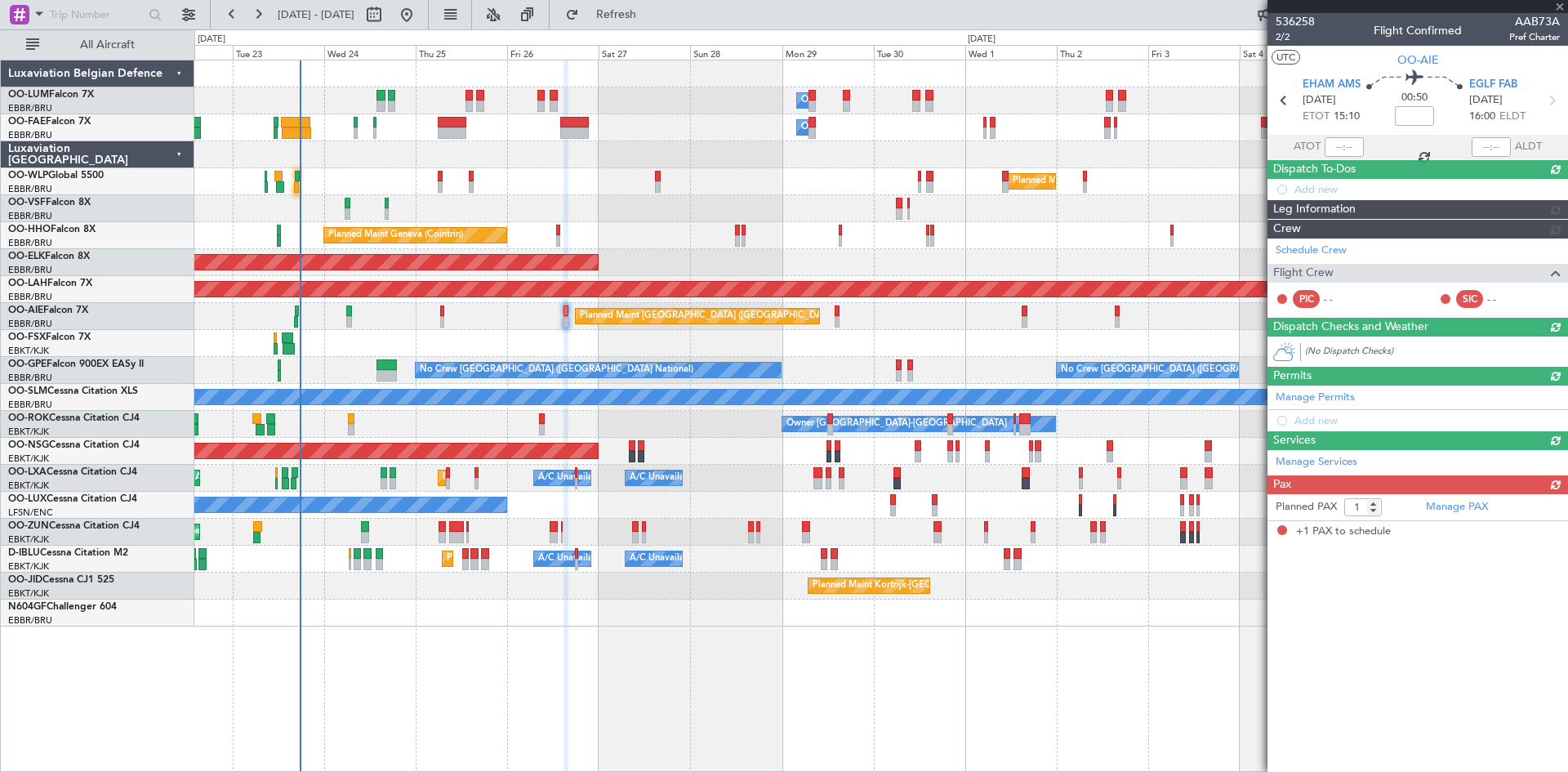
scroll to position [0, 0]
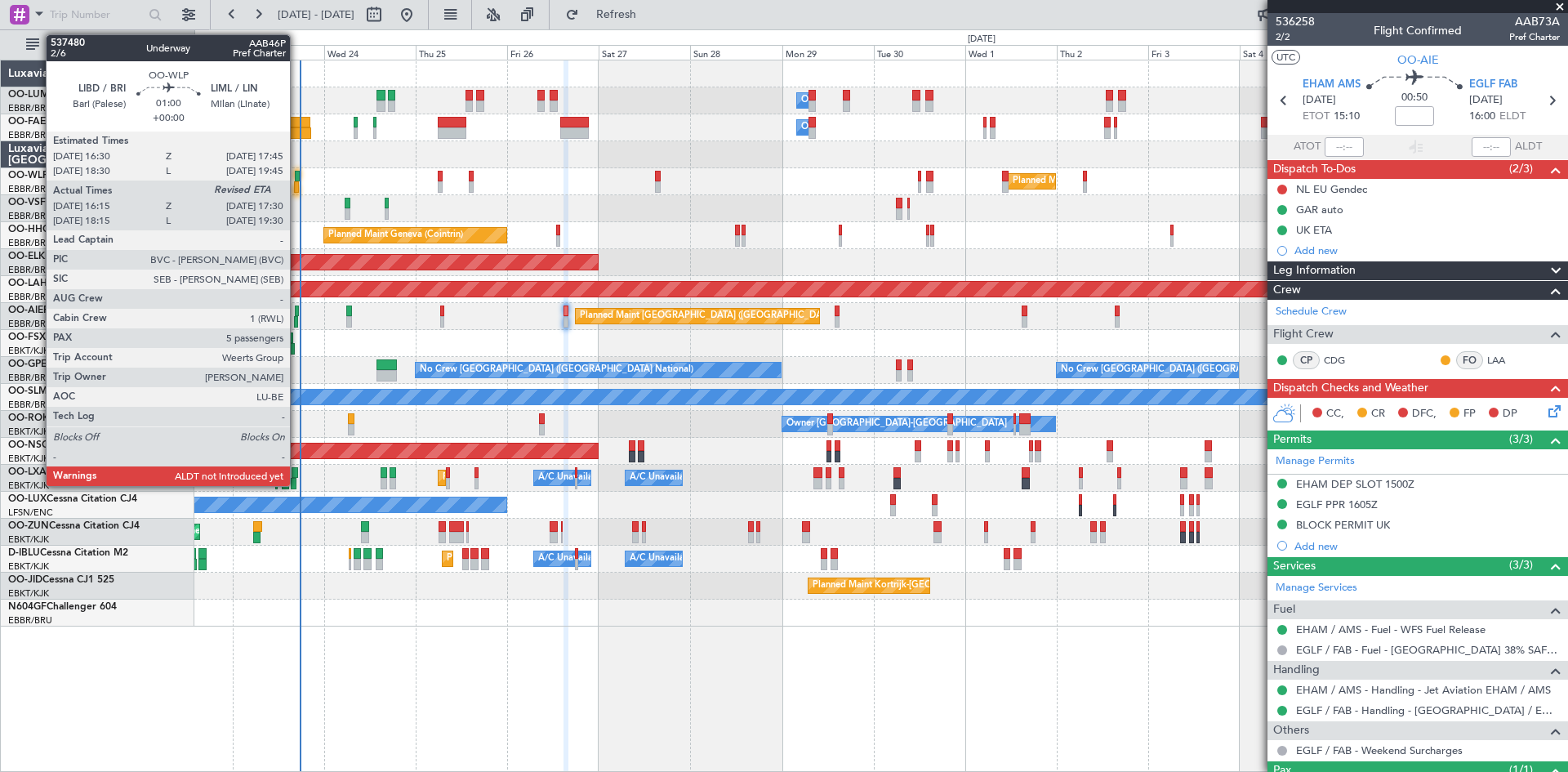
click at [297, 178] on div at bounding box center [297, 177] width 5 height 11
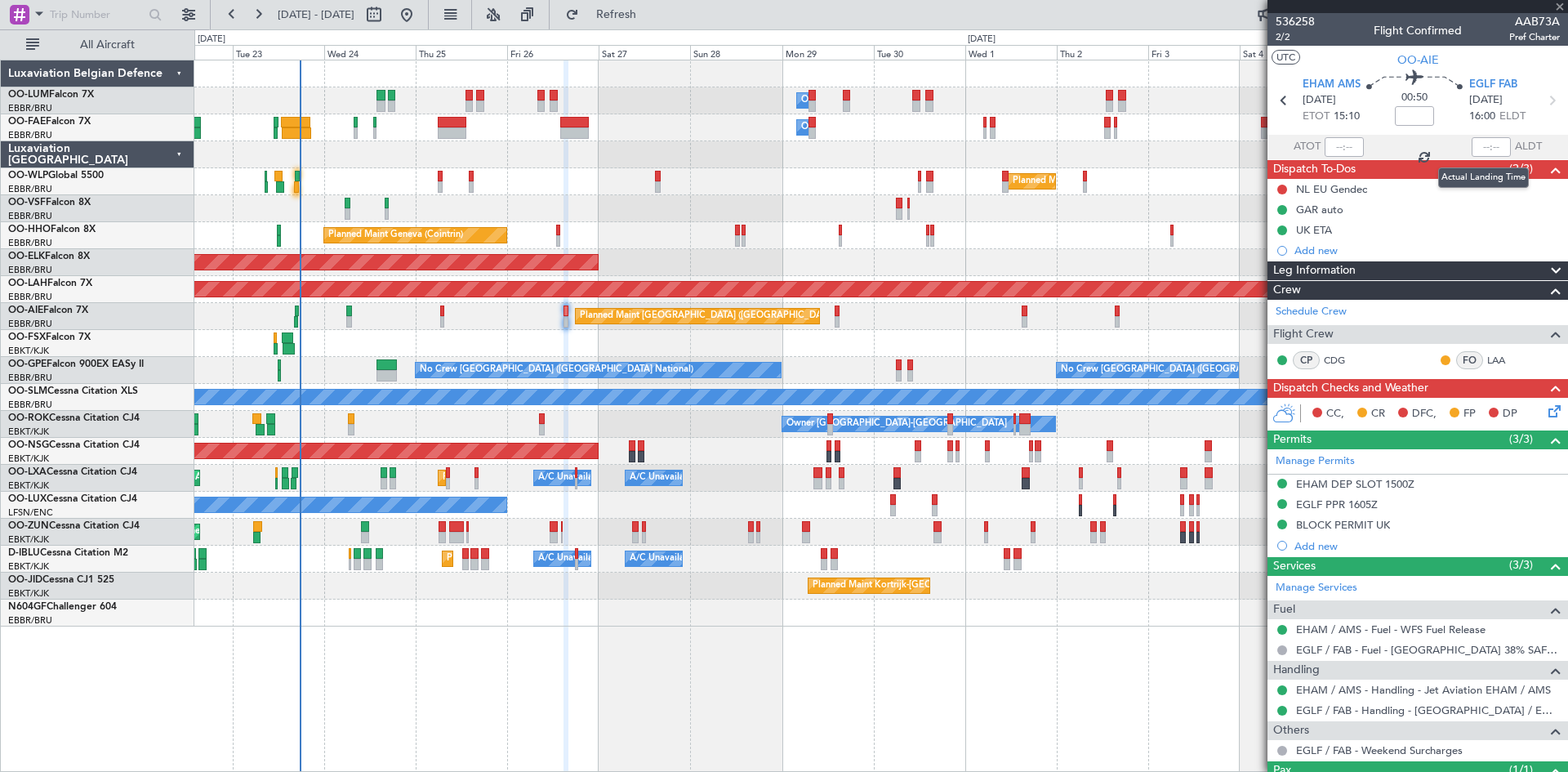
type input "16:25"
type input "5"
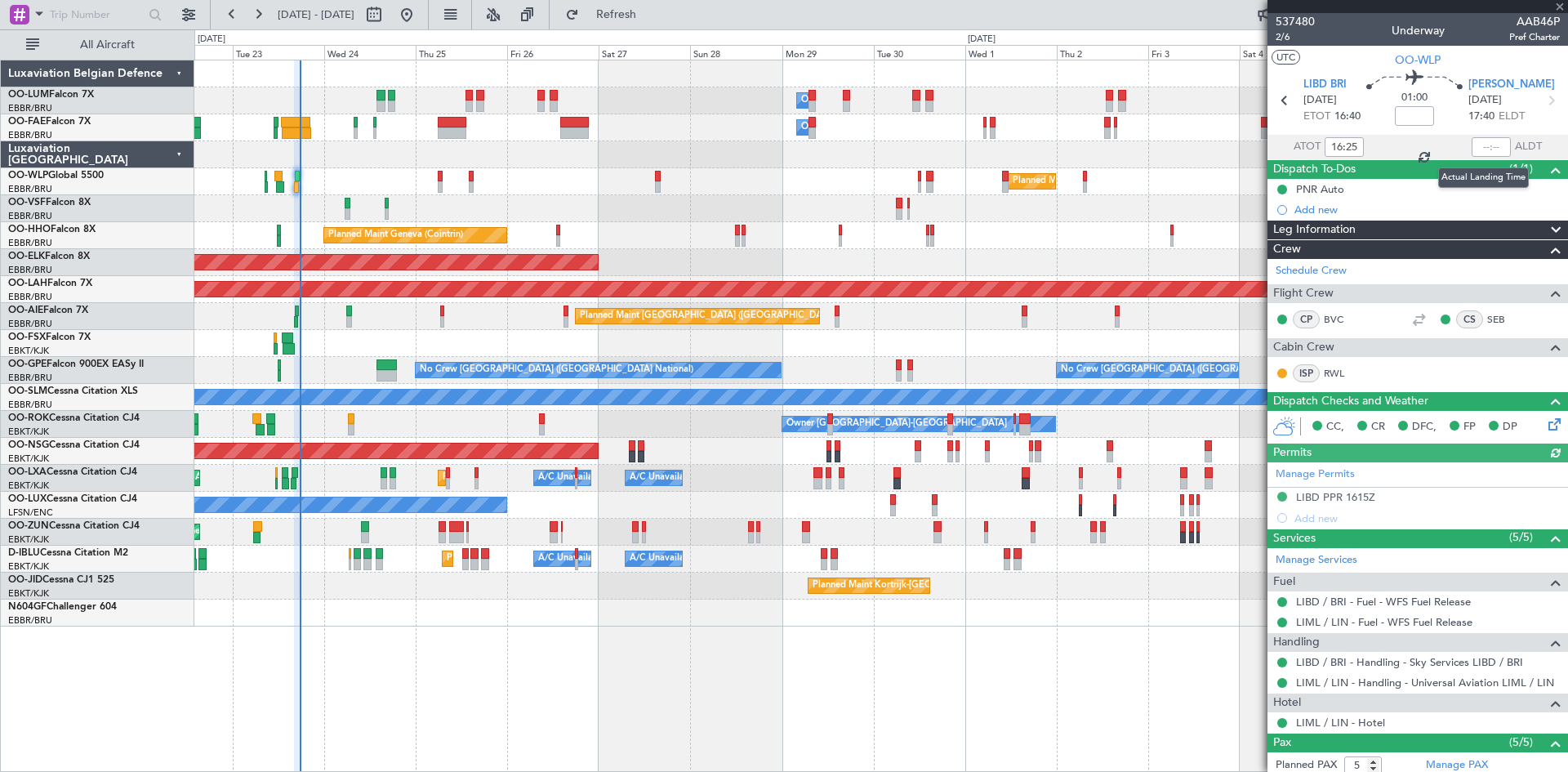
click at [1485, 141] on div at bounding box center [1491, 147] width 39 height 20
click at [1483, 145] on input "text" at bounding box center [1491, 147] width 39 height 20
click at [1490, 119] on div "Estimated Landing Time" at bounding box center [1490, 119] width 0 height 0
type input "17:30"
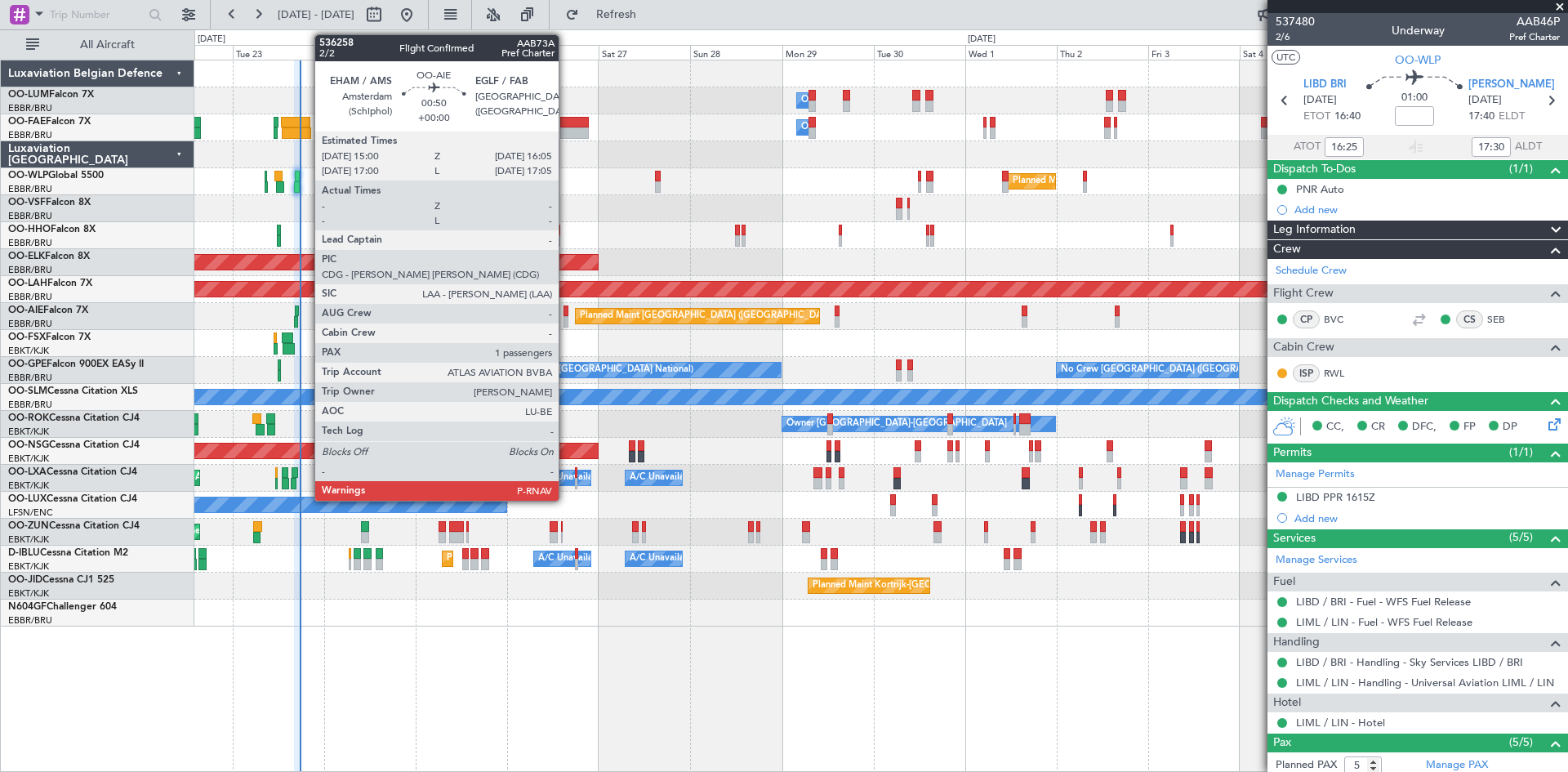
click at [566, 314] on div at bounding box center [565, 311] width 5 height 11
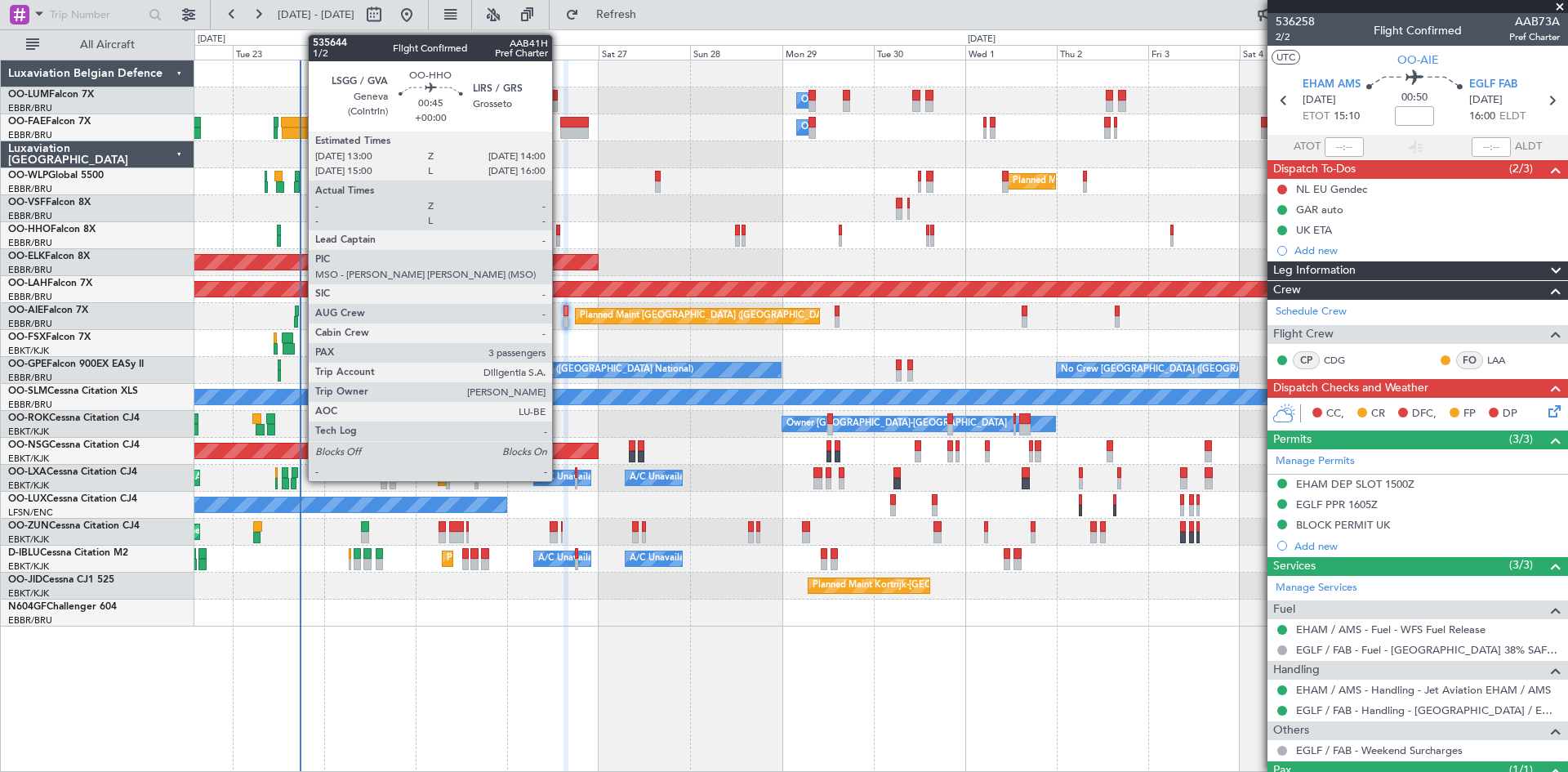
click at [559, 227] on div at bounding box center [558, 230] width 4 height 11
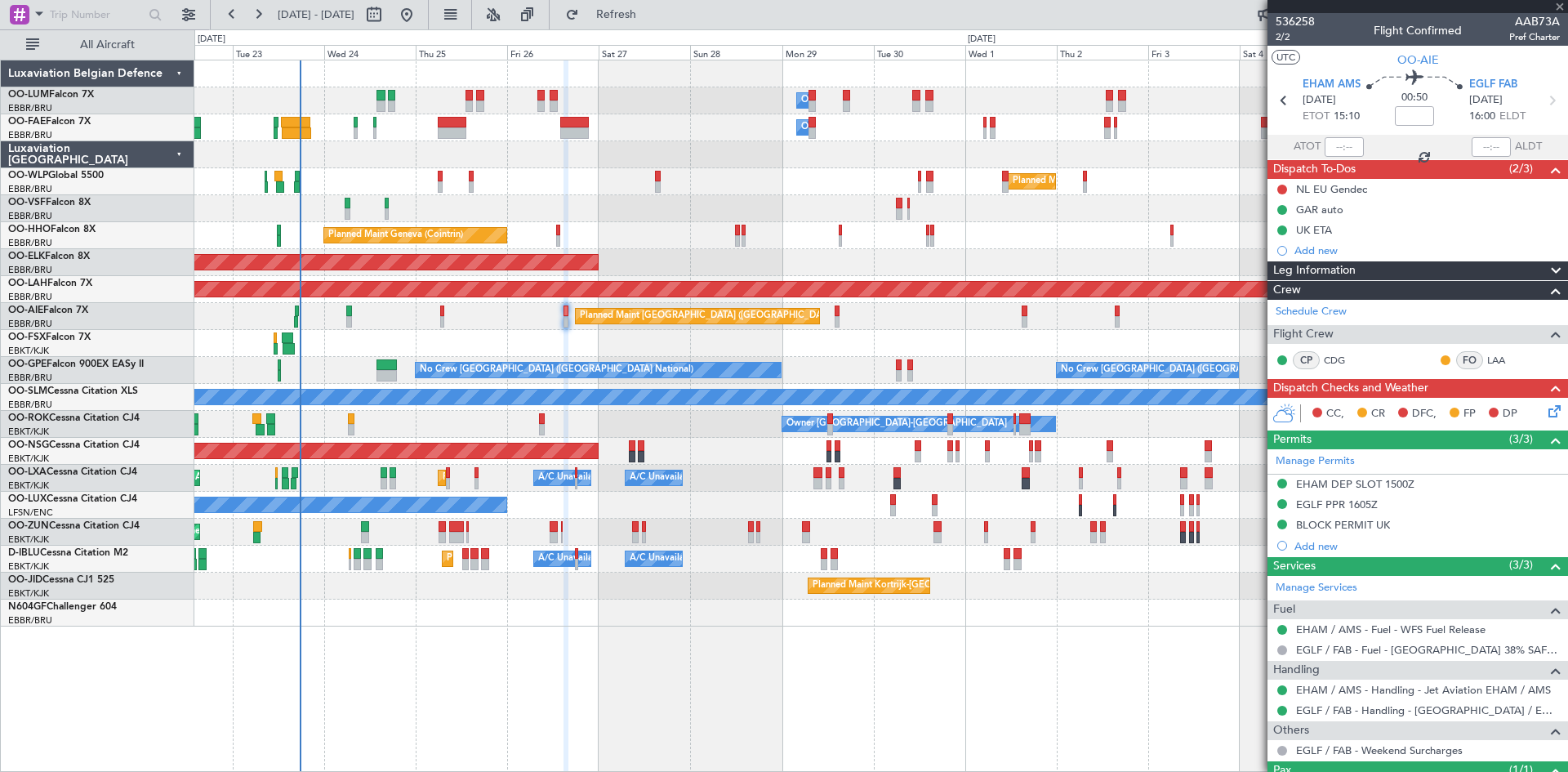
type input "3"
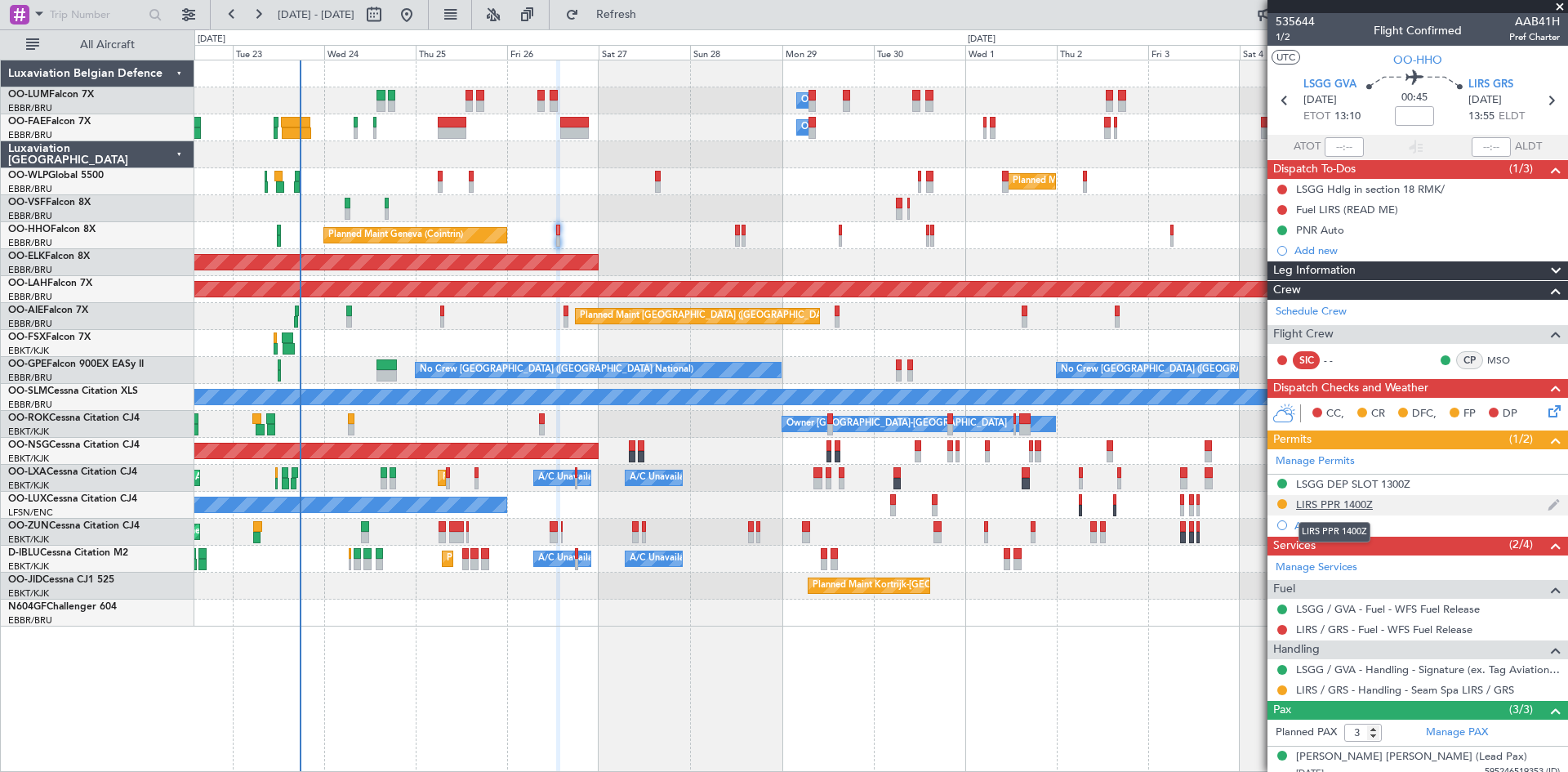
click at [1349, 504] on div "LIRS PPR 1400Z" at bounding box center [1335, 504] width 77 height 14
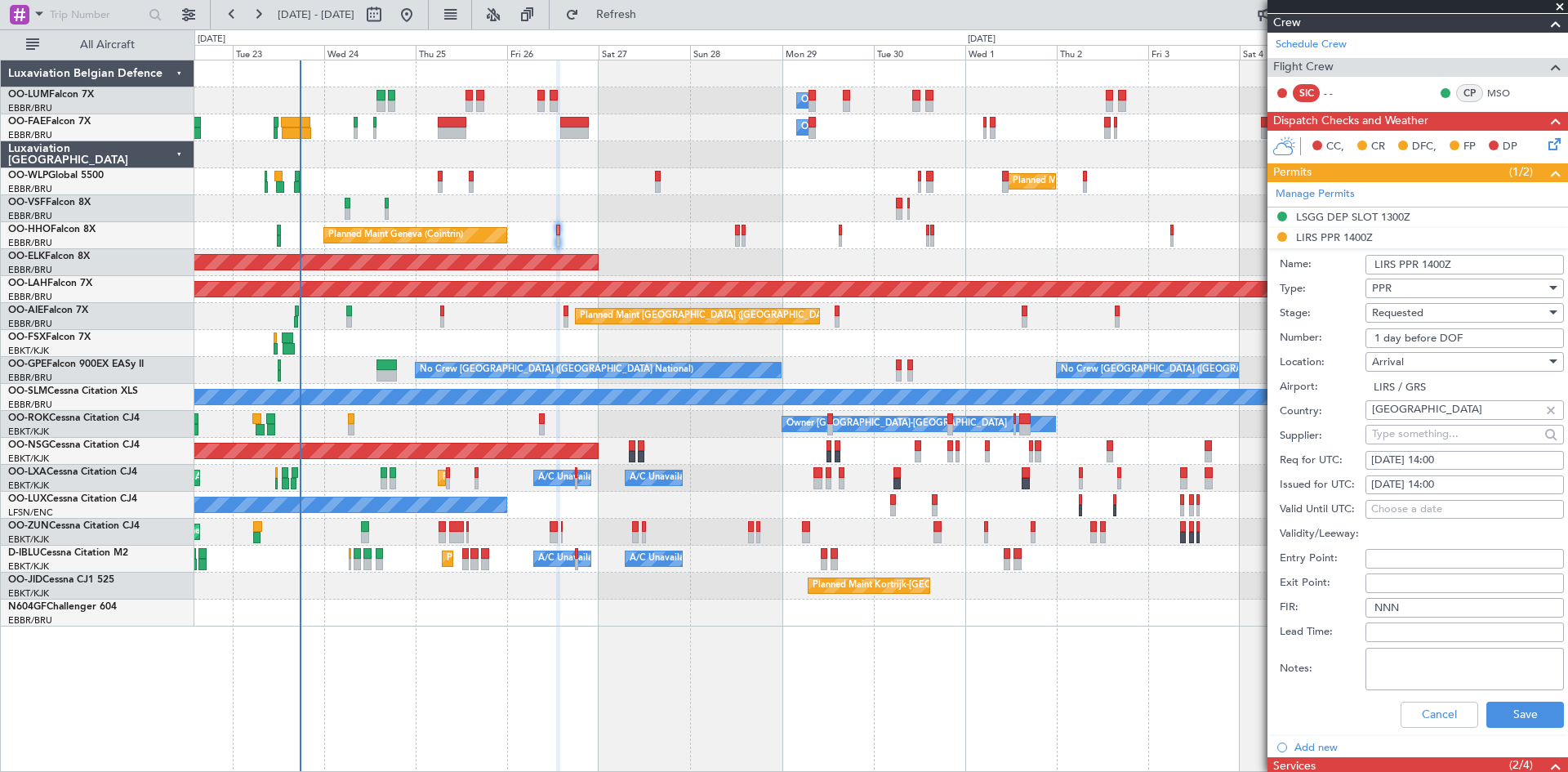
scroll to position [326, 0]
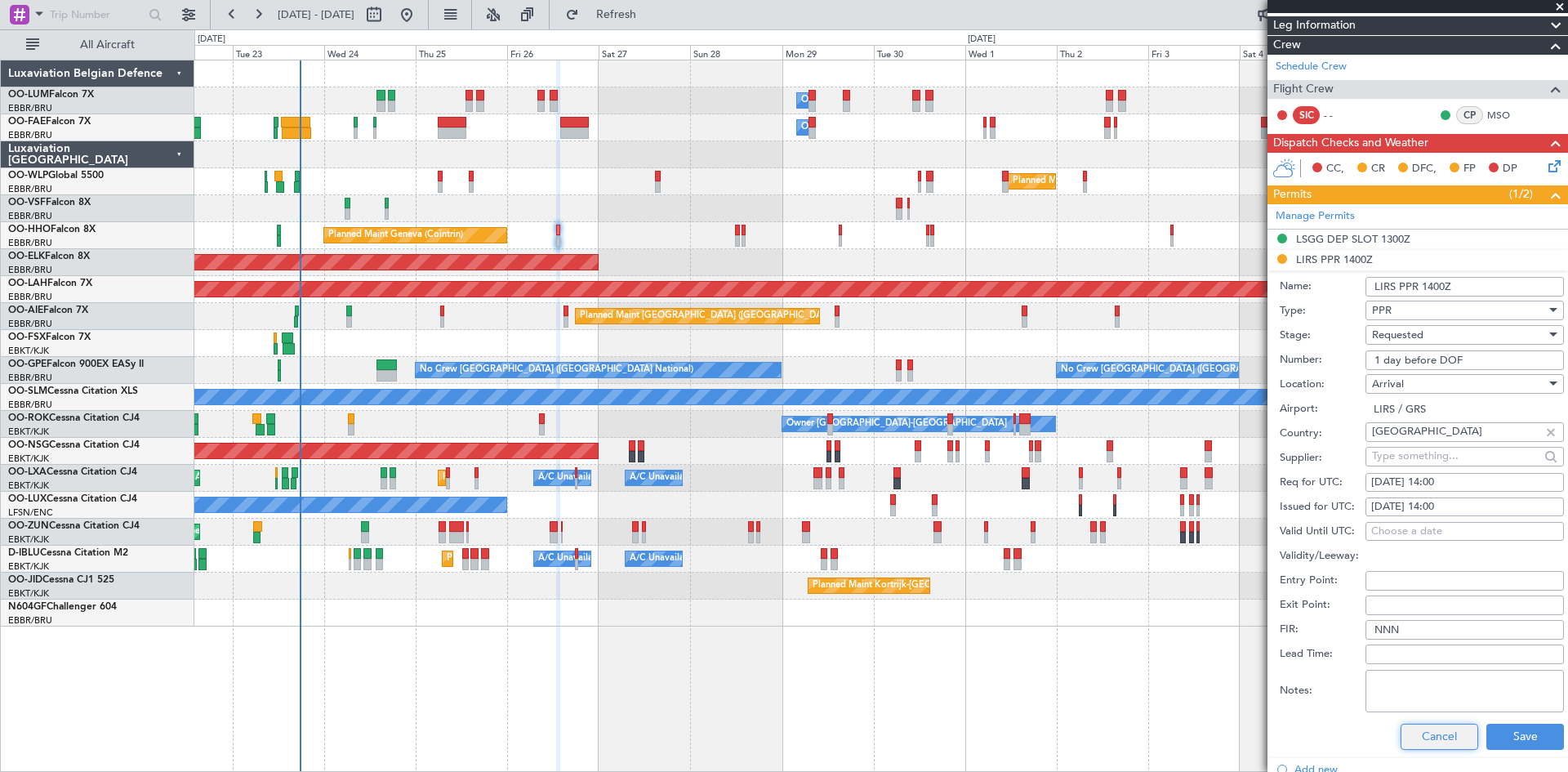
click at [1416, 735] on button "Cancel" at bounding box center [1439, 737] width 78 height 26
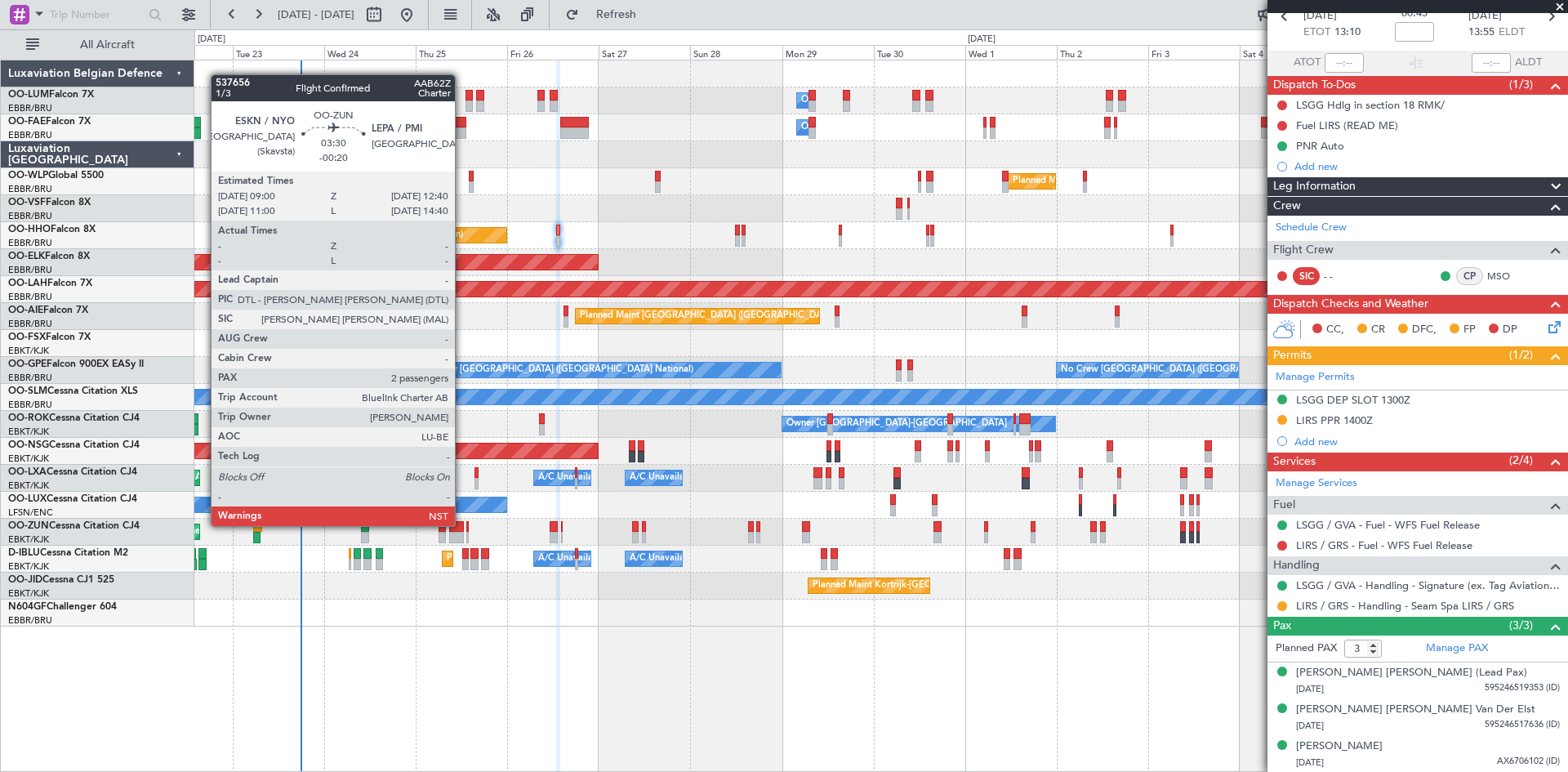
click at [462, 525] on div at bounding box center [457, 527] width 15 height 11
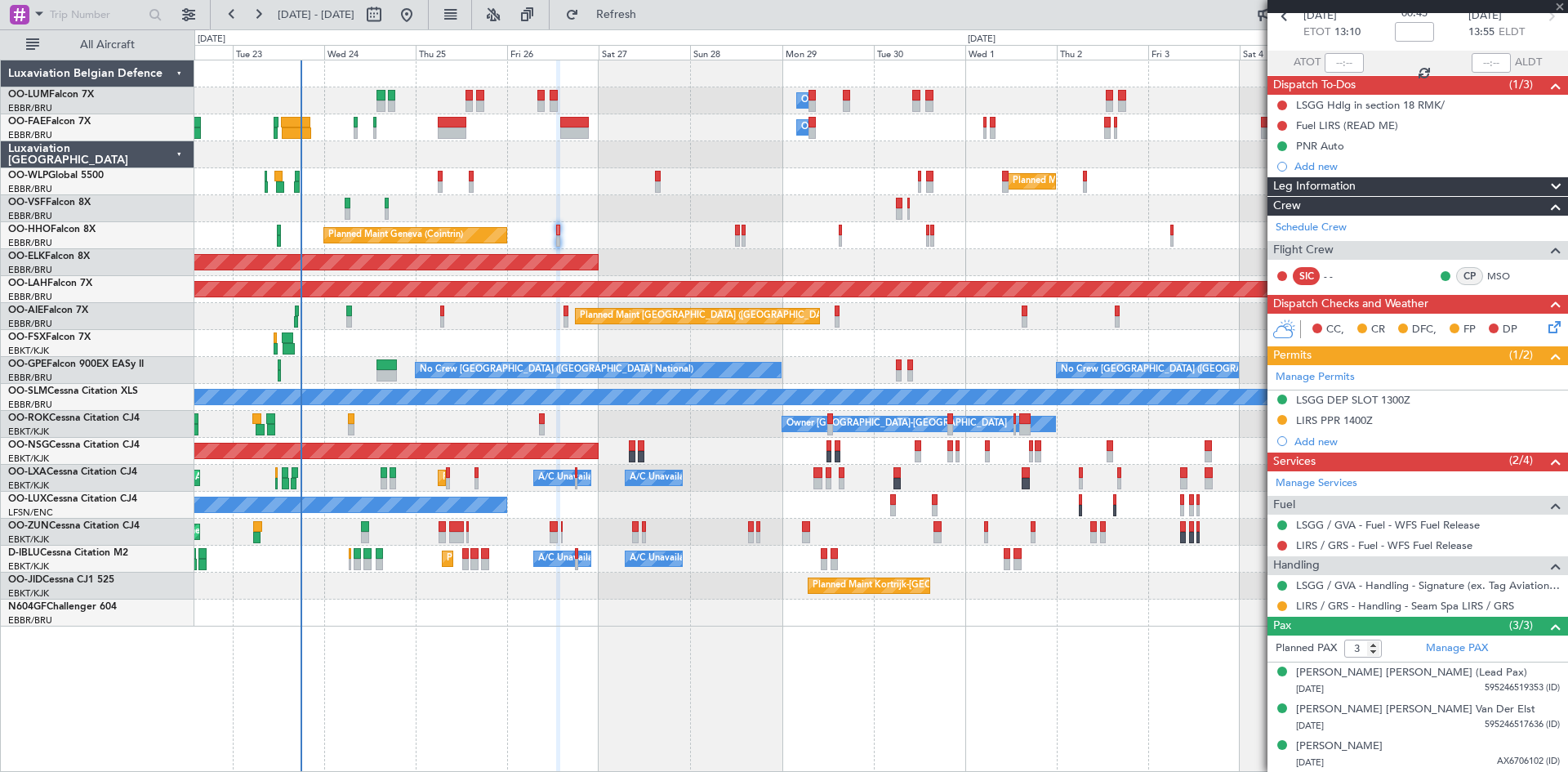
type input "-00:20"
type input "2"
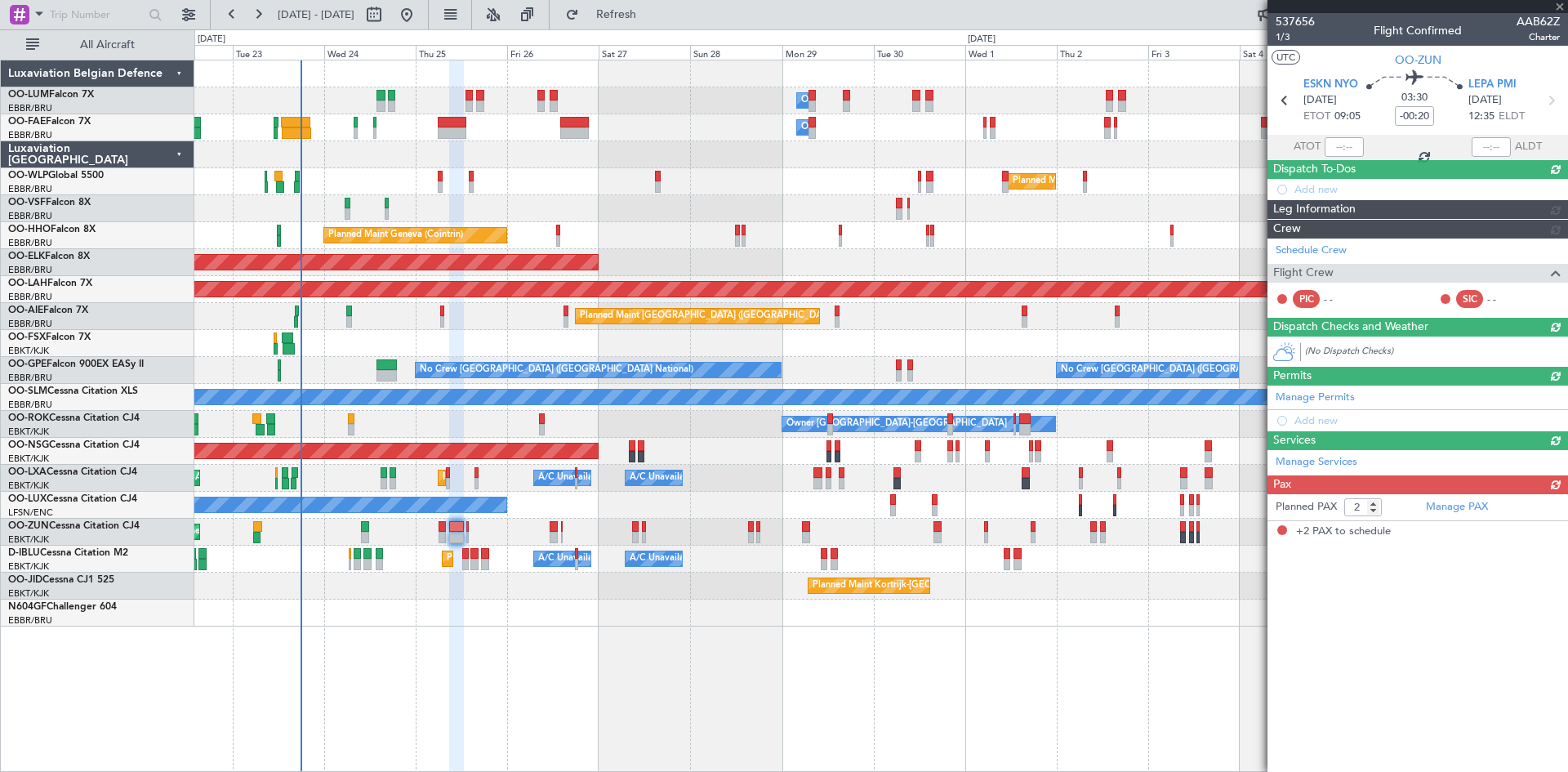
scroll to position [0, 0]
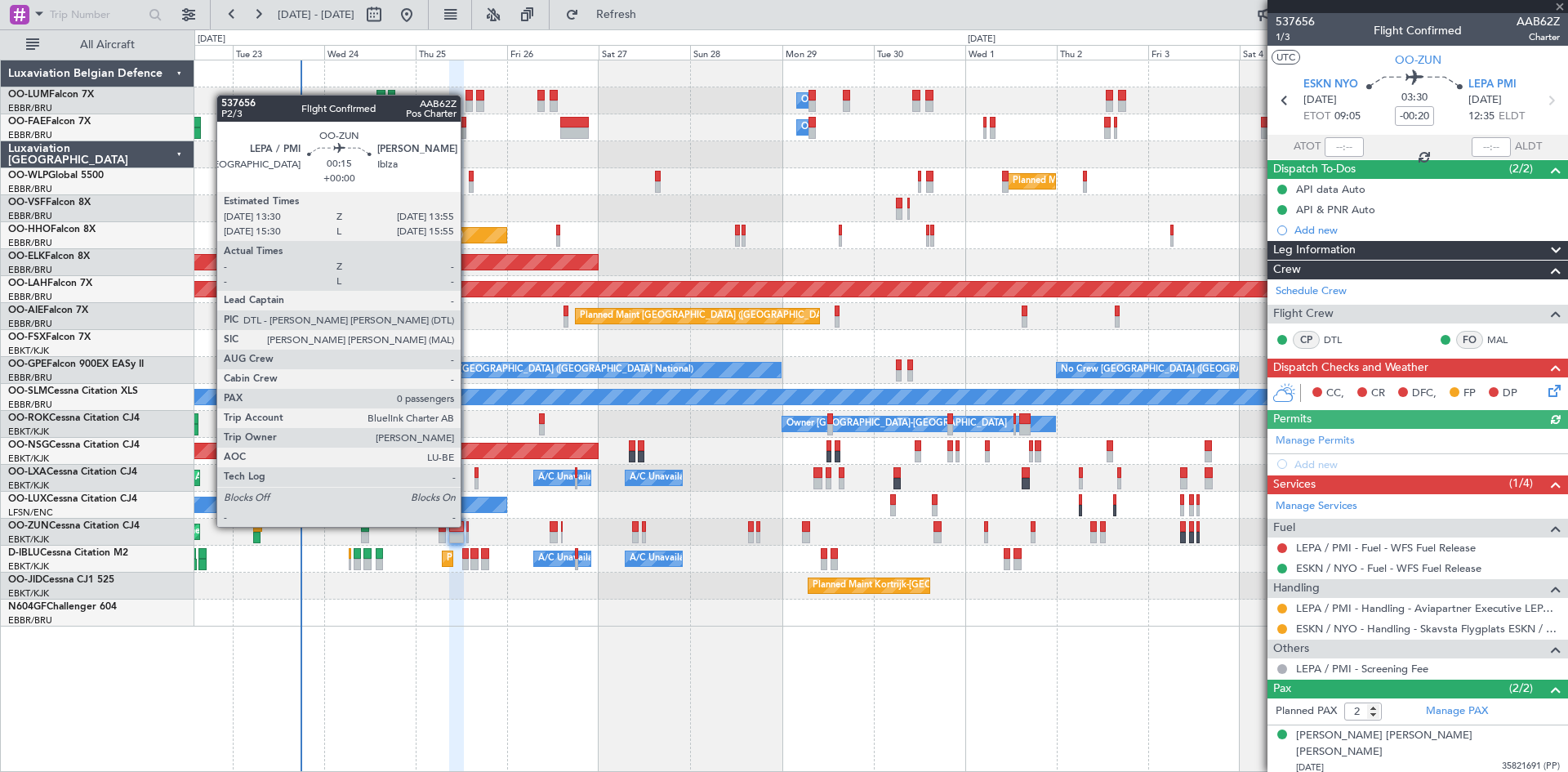
click at [468, 526] on div at bounding box center [467, 527] width 2 height 11
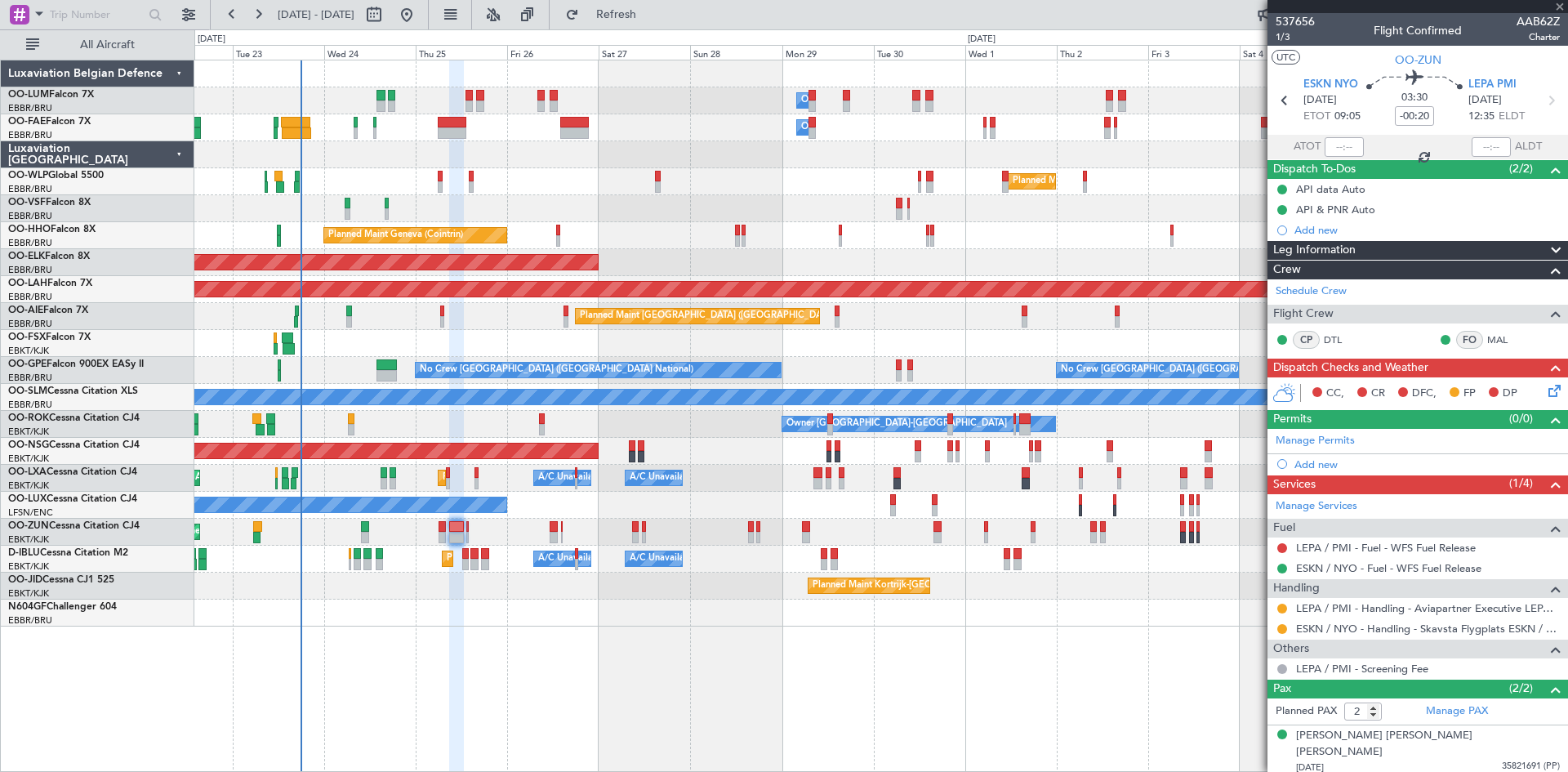
type input "0"
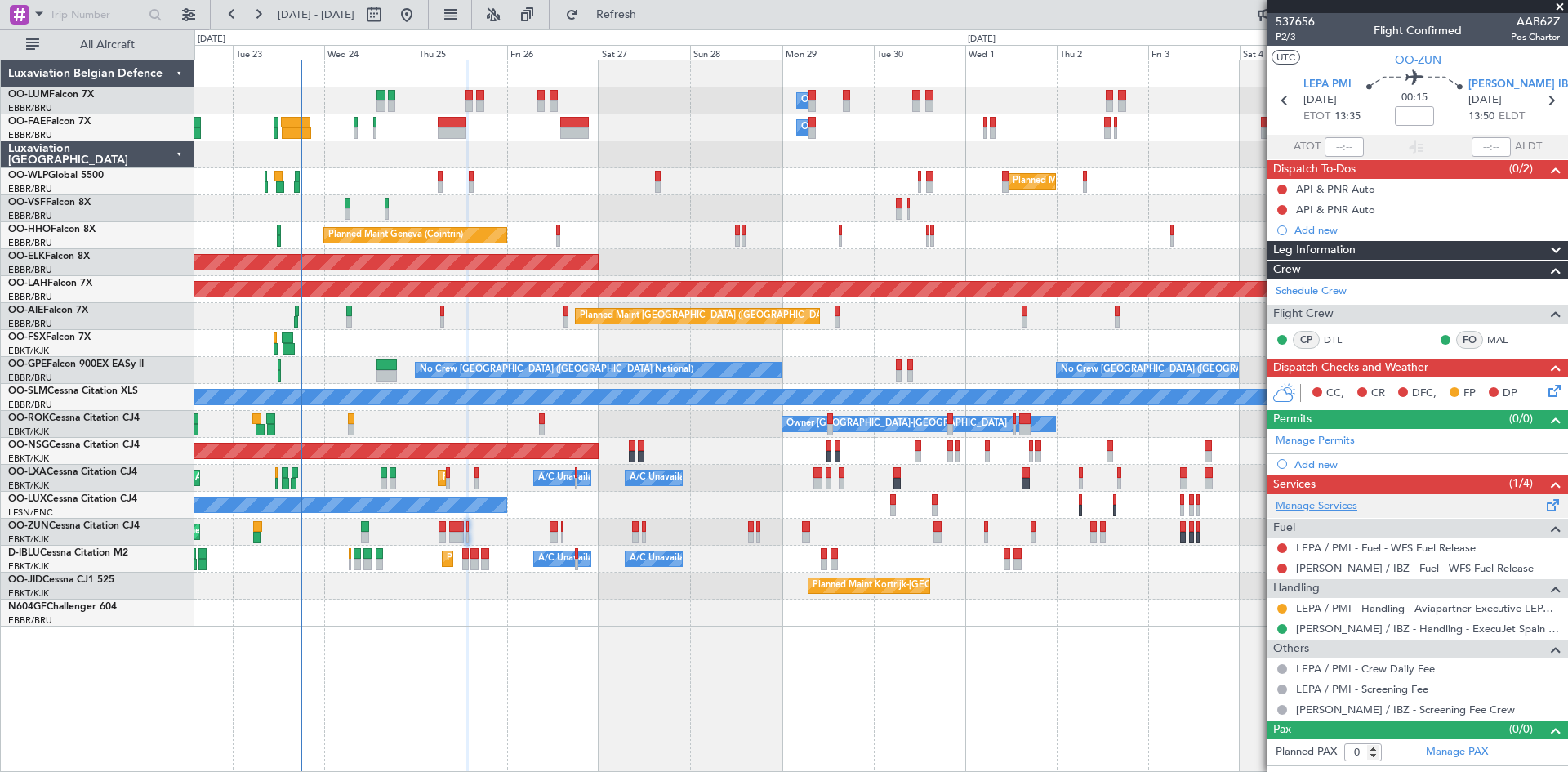
click at [1309, 512] on link "Manage Services" at bounding box center [1316, 506] width 82 height 16
click at [1496, 84] on span "[PERSON_NAME] IBZ" at bounding box center [1521, 85] width 106 height 16
click at [1316, 85] on span "LEPA PMI" at bounding box center [1326, 85] width 48 height 16
click at [1317, 465] on div "Add new" at bounding box center [1419, 464] width 251 height 14
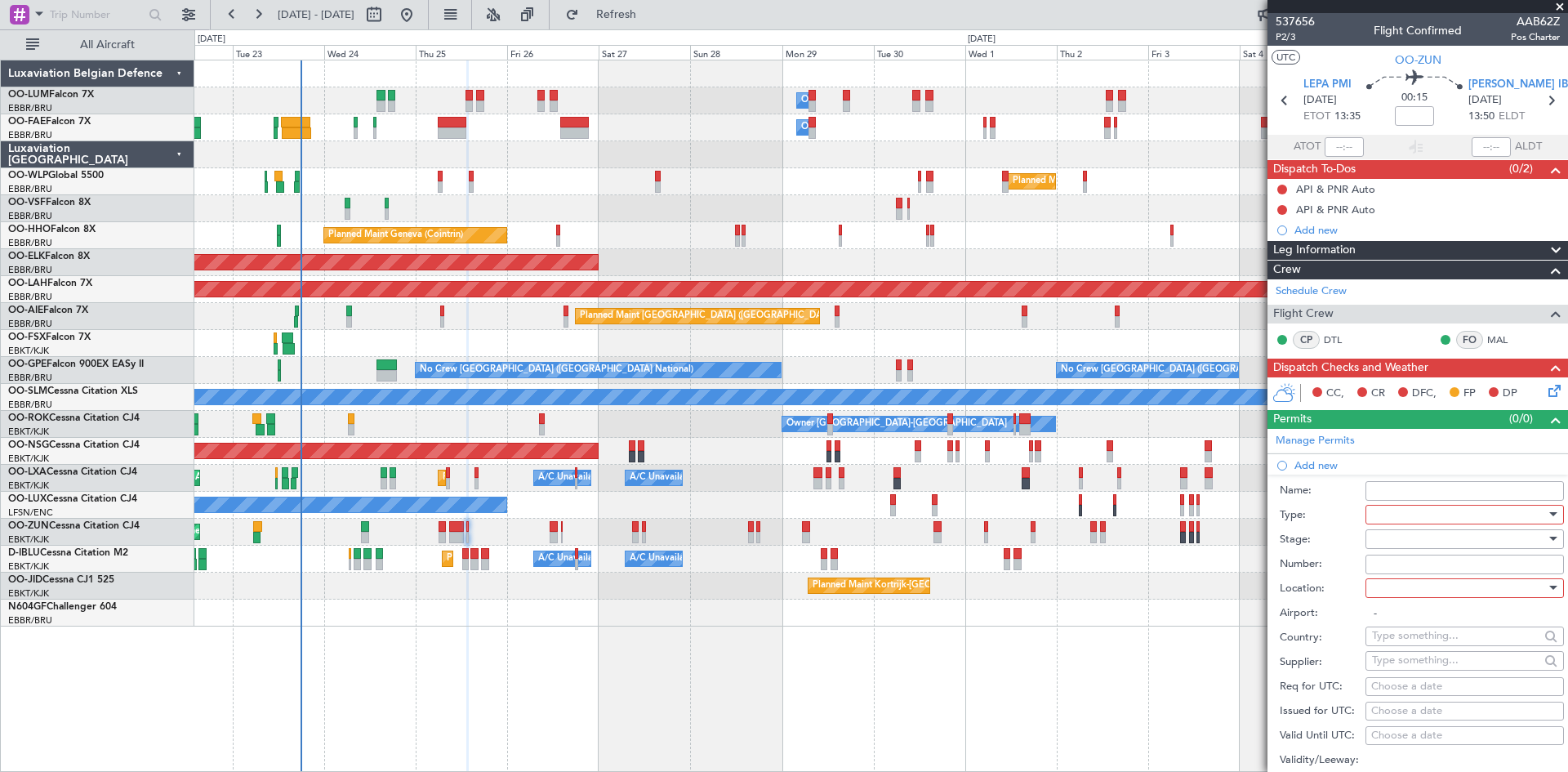
click at [1377, 513] on div at bounding box center [1458, 514] width 174 height 24
click at [1424, 659] on span "Slot" at bounding box center [1458, 670] width 171 height 24
click at [1408, 586] on div at bounding box center [1458, 588] width 174 height 24
click at [1409, 619] on span "Departure" at bounding box center [1458, 621] width 171 height 24
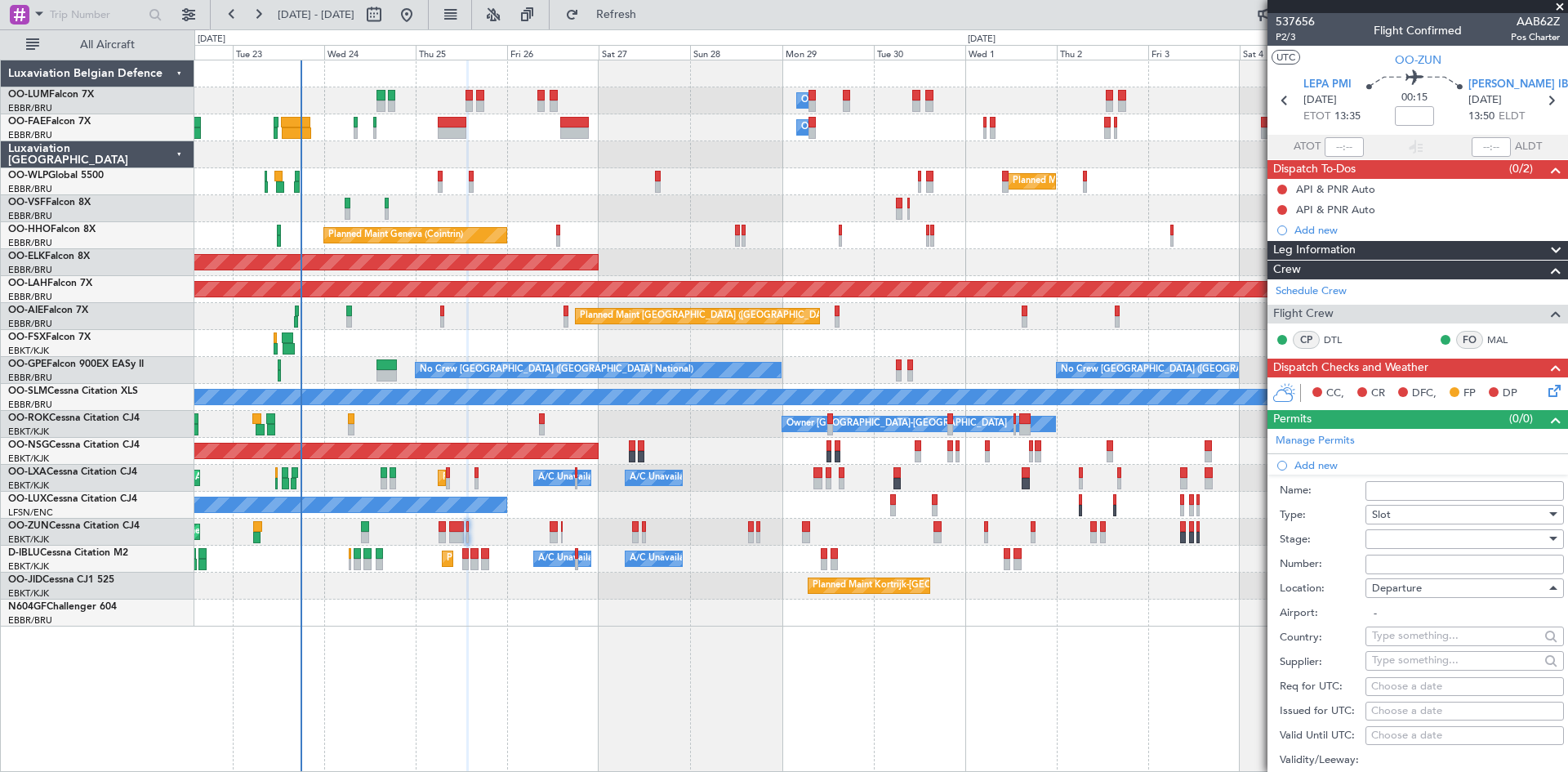
type input "LEPA / PMI"
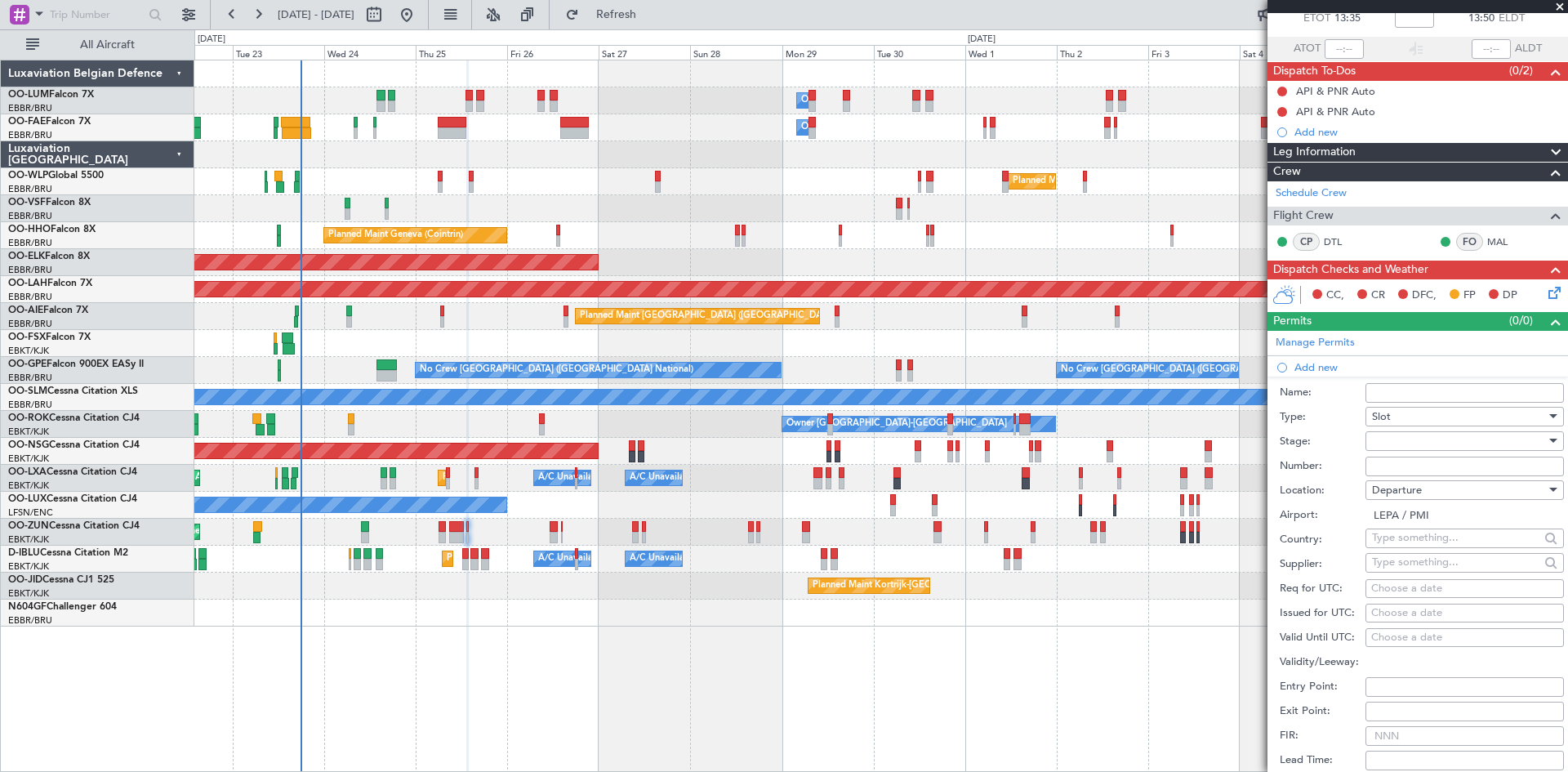
scroll to position [245, 0]
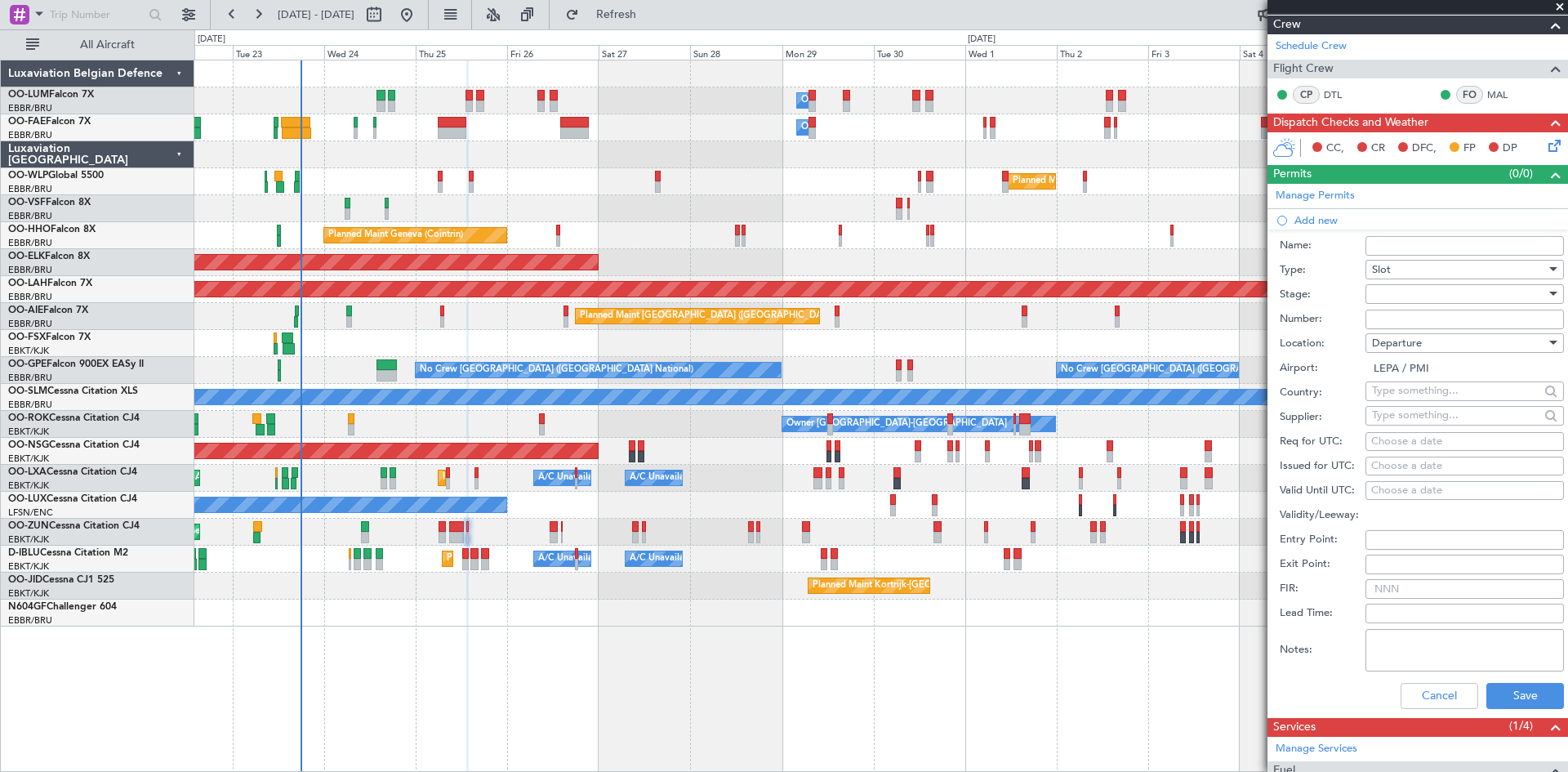
click at [1396, 440] on div "Choose a date" at bounding box center [1465, 441] width 187 height 16
select select "9"
select select "2025"
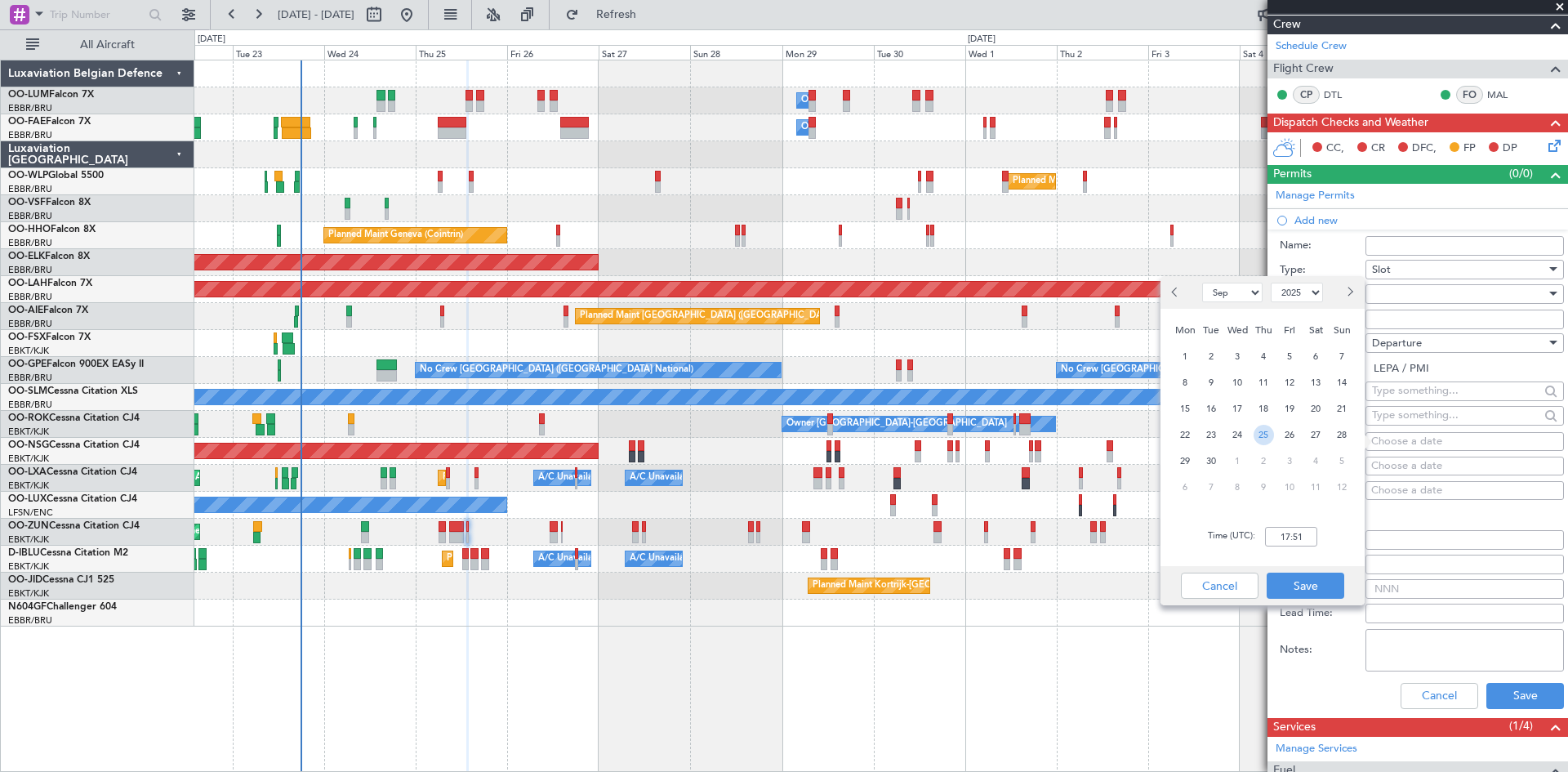
click at [1268, 433] on span "25" at bounding box center [1263, 435] width 21 height 21
click at [1290, 537] on input "00:00" at bounding box center [1292, 536] width 53 height 20
type input "13:30"
click at [1294, 576] on button "Save" at bounding box center [1305, 586] width 78 height 26
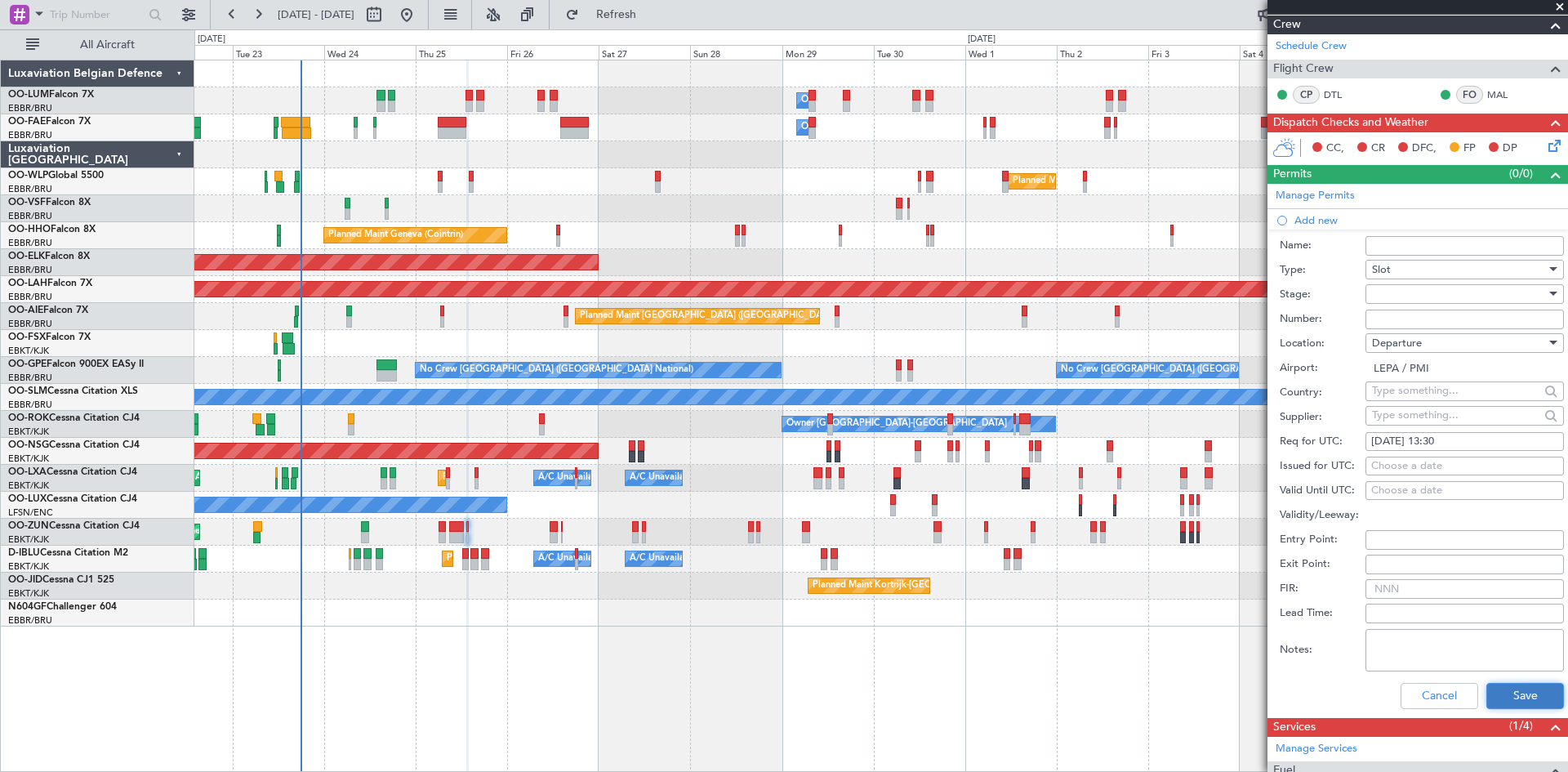
click at [1527, 694] on button "Save" at bounding box center [1525, 696] width 78 height 26
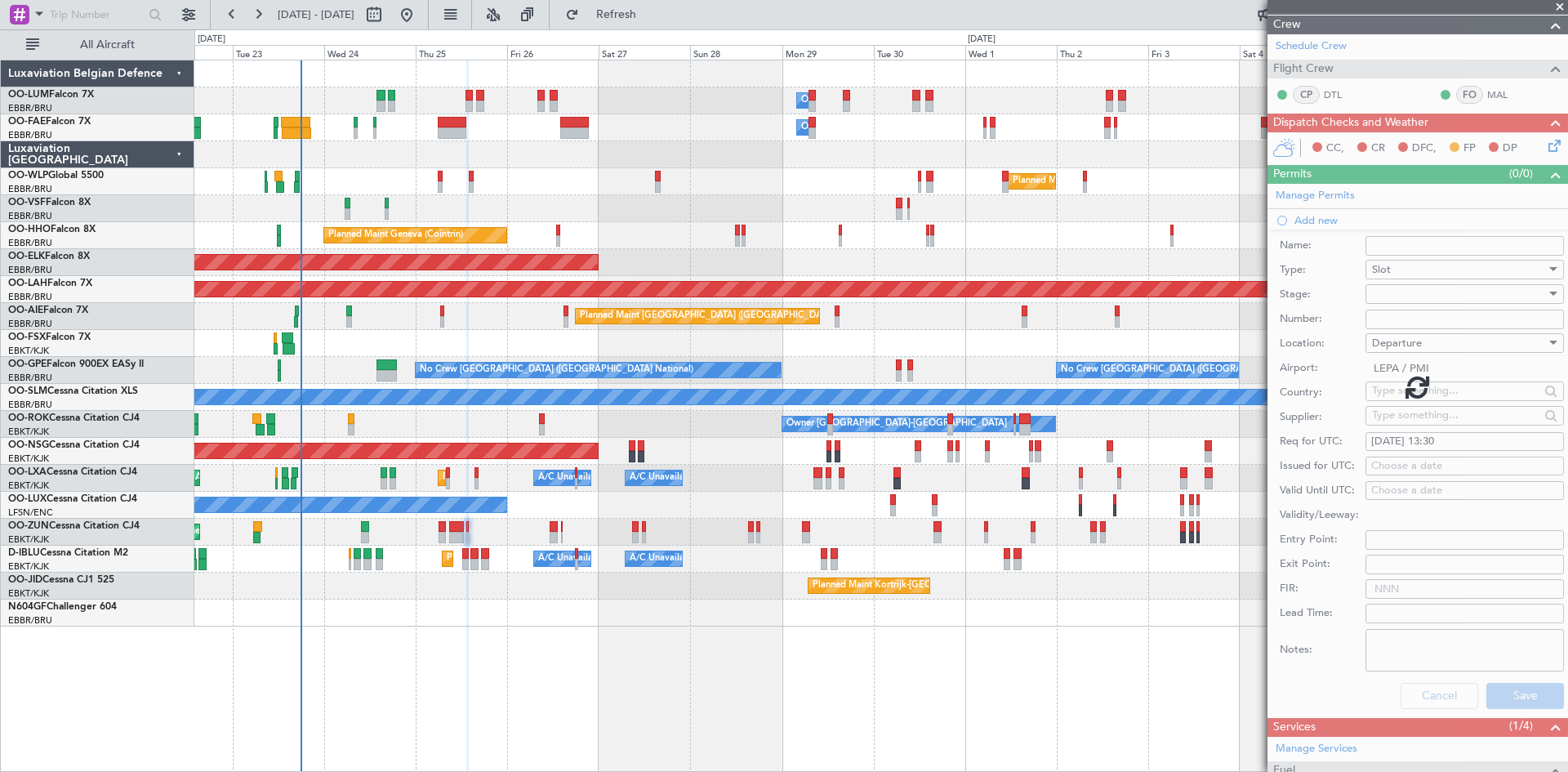
scroll to position [14, 0]
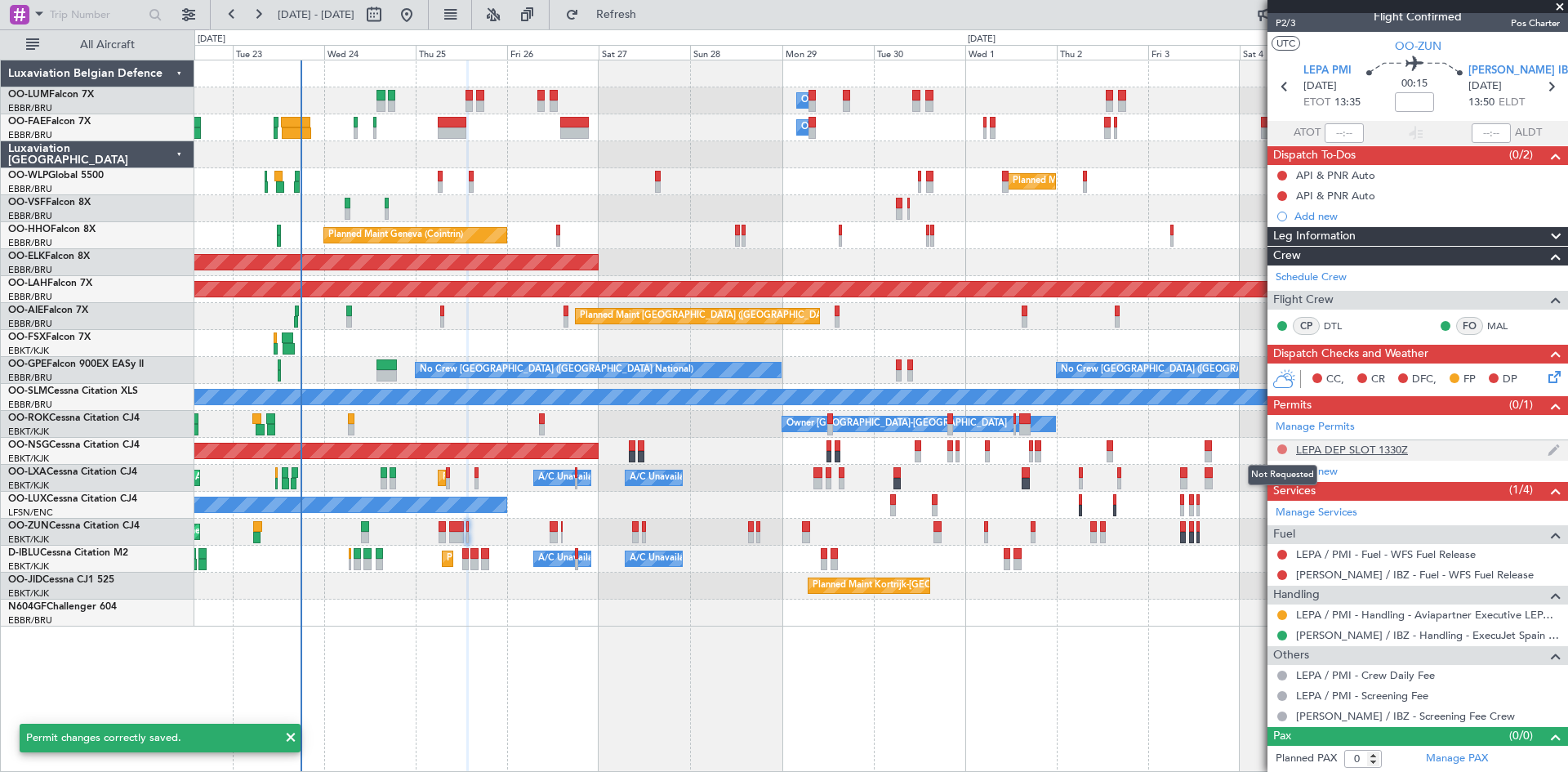
click at [1278, 449] on button at bounding box center [1282, 449] width 9 height 9
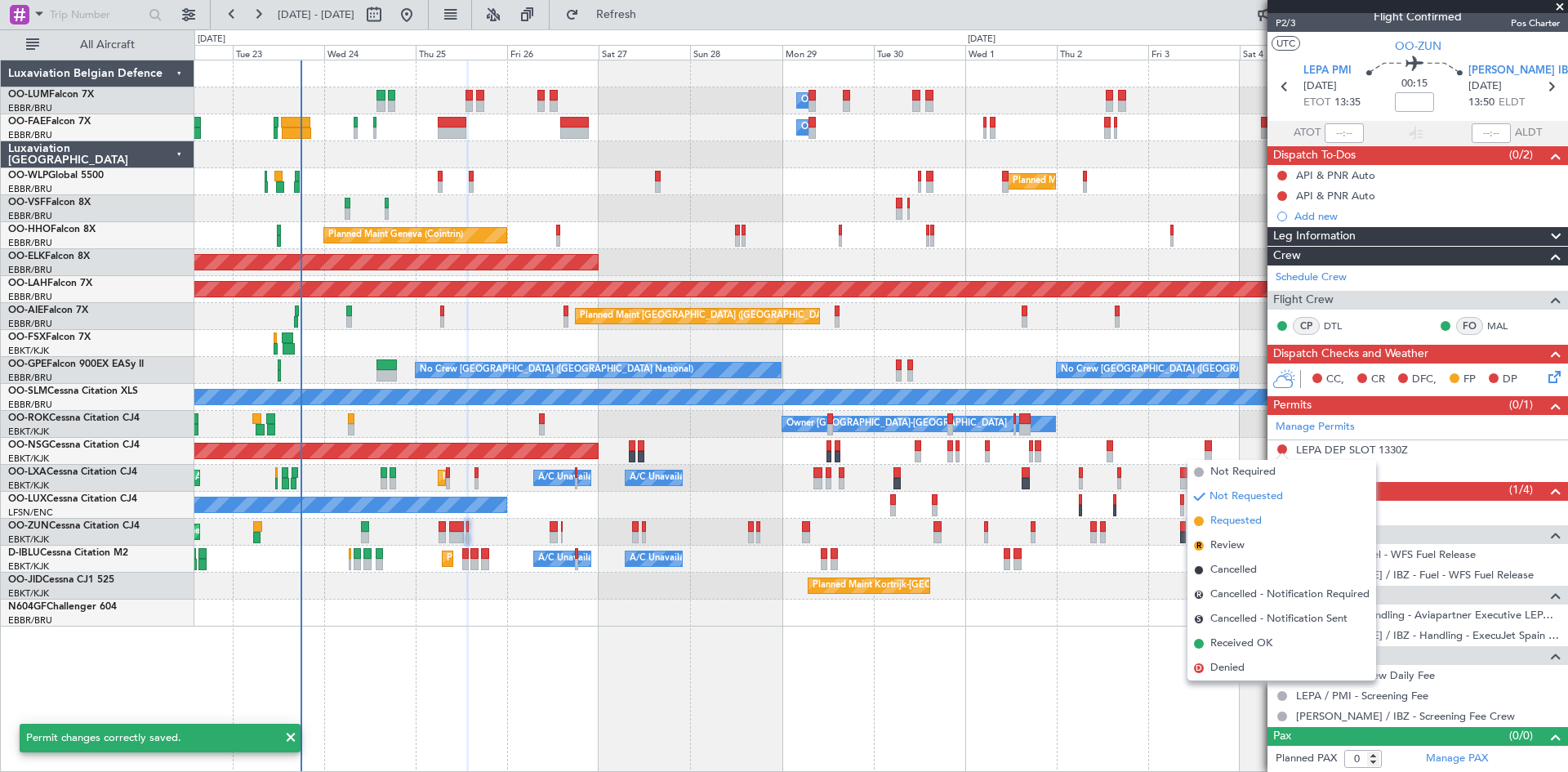
click at [1254, 519] on span "Requested" at bounding box center [1235, 521] width 52 height 16
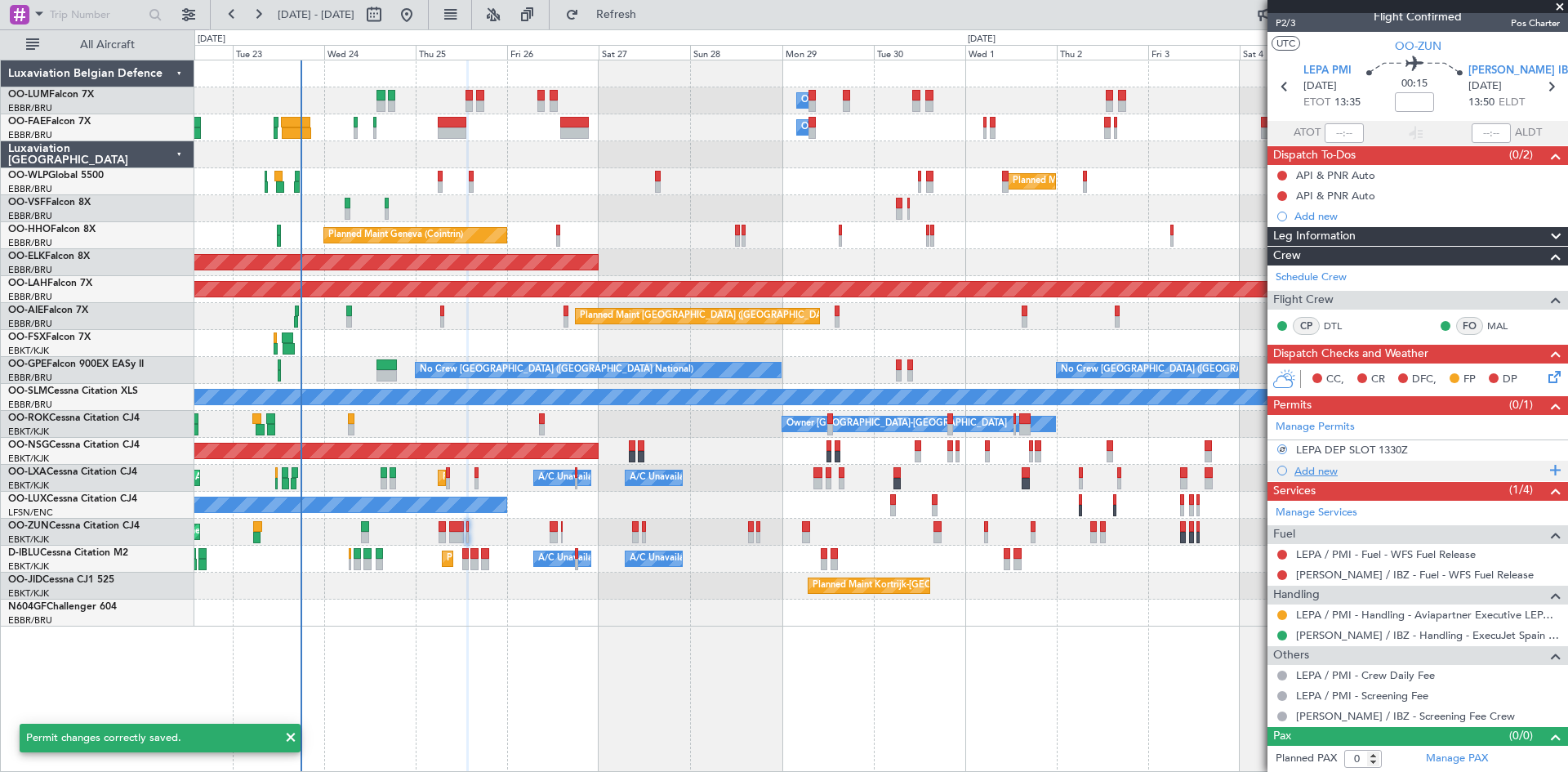
click at [1336, 468] on div "Add new" at bounding box center [1419, 470] width 251 height 14
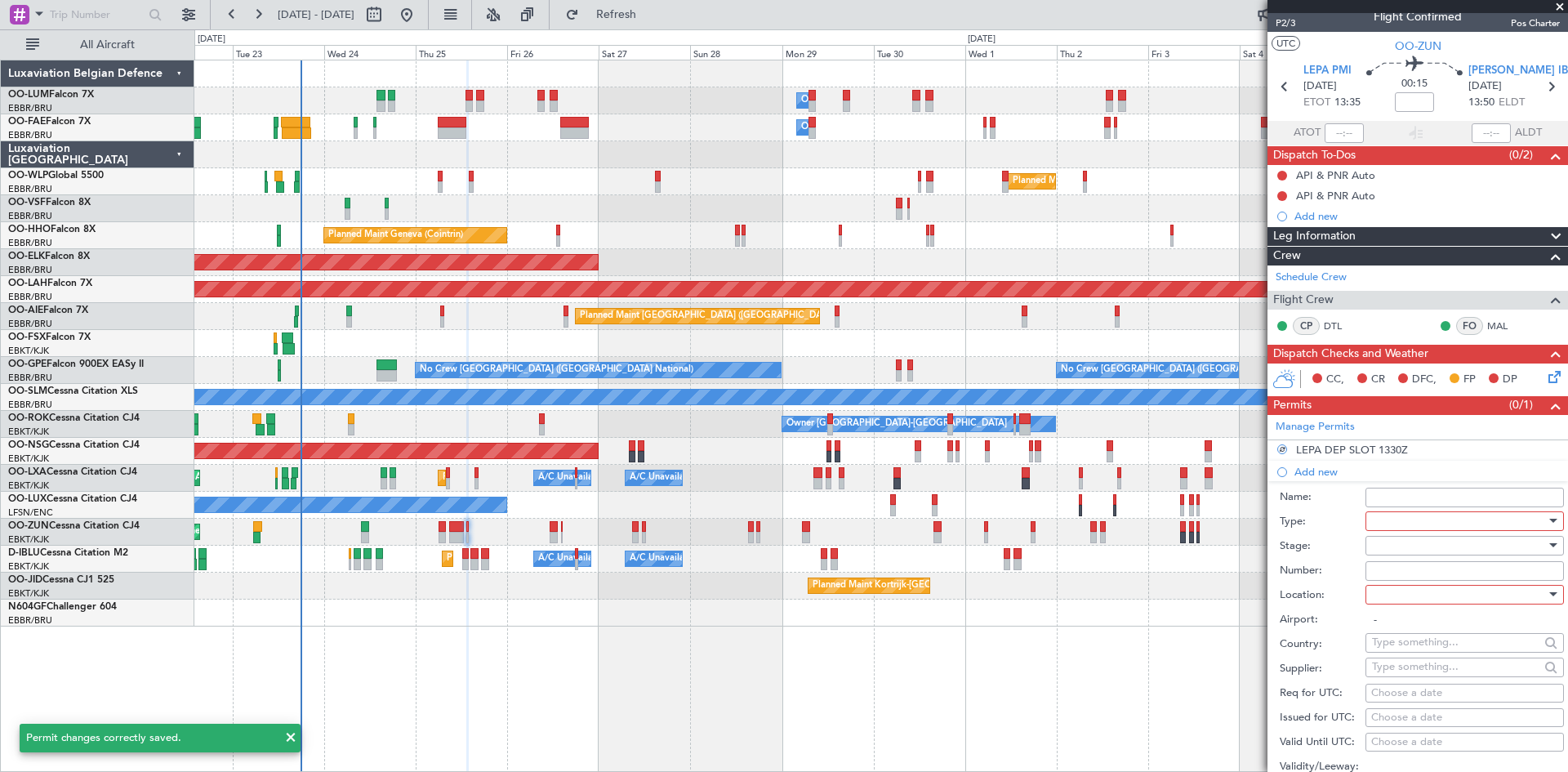
click at [1410, 519] on div at bounding box center [1458, 521] width 174 height 24
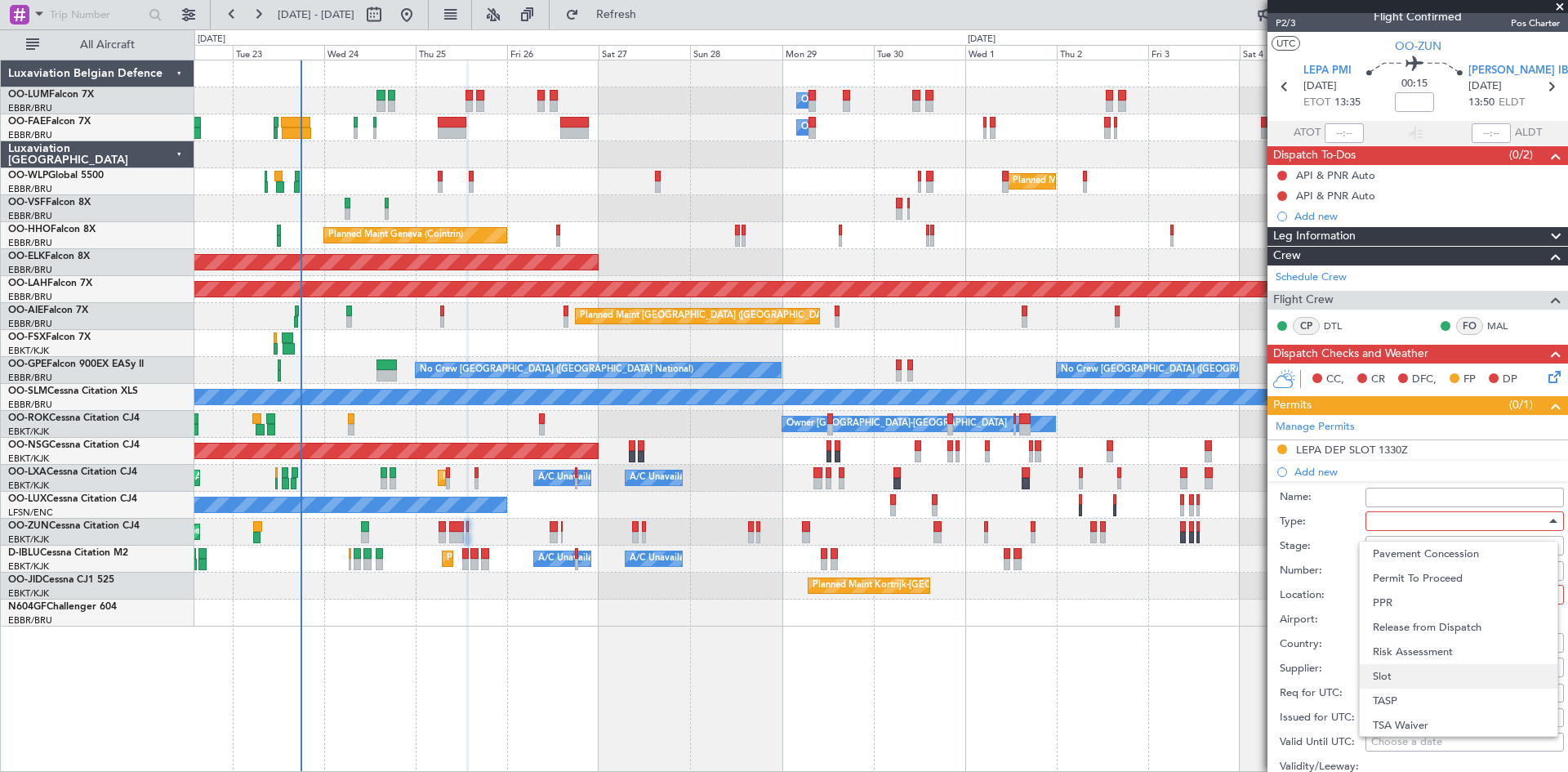
click at [1414, 675] on span "Slot" at bounding box center [1458, 676] width 171 height 24
click at [1389, 551] on div at bounding box center [1458, 545] width 174 height 24
click at [1403, 652] on span "Requested" at bounding box center [1458, 652] width 171 height 24
click at [1409, 594] on div at bounding box center [1458, 594] width 174 height 24
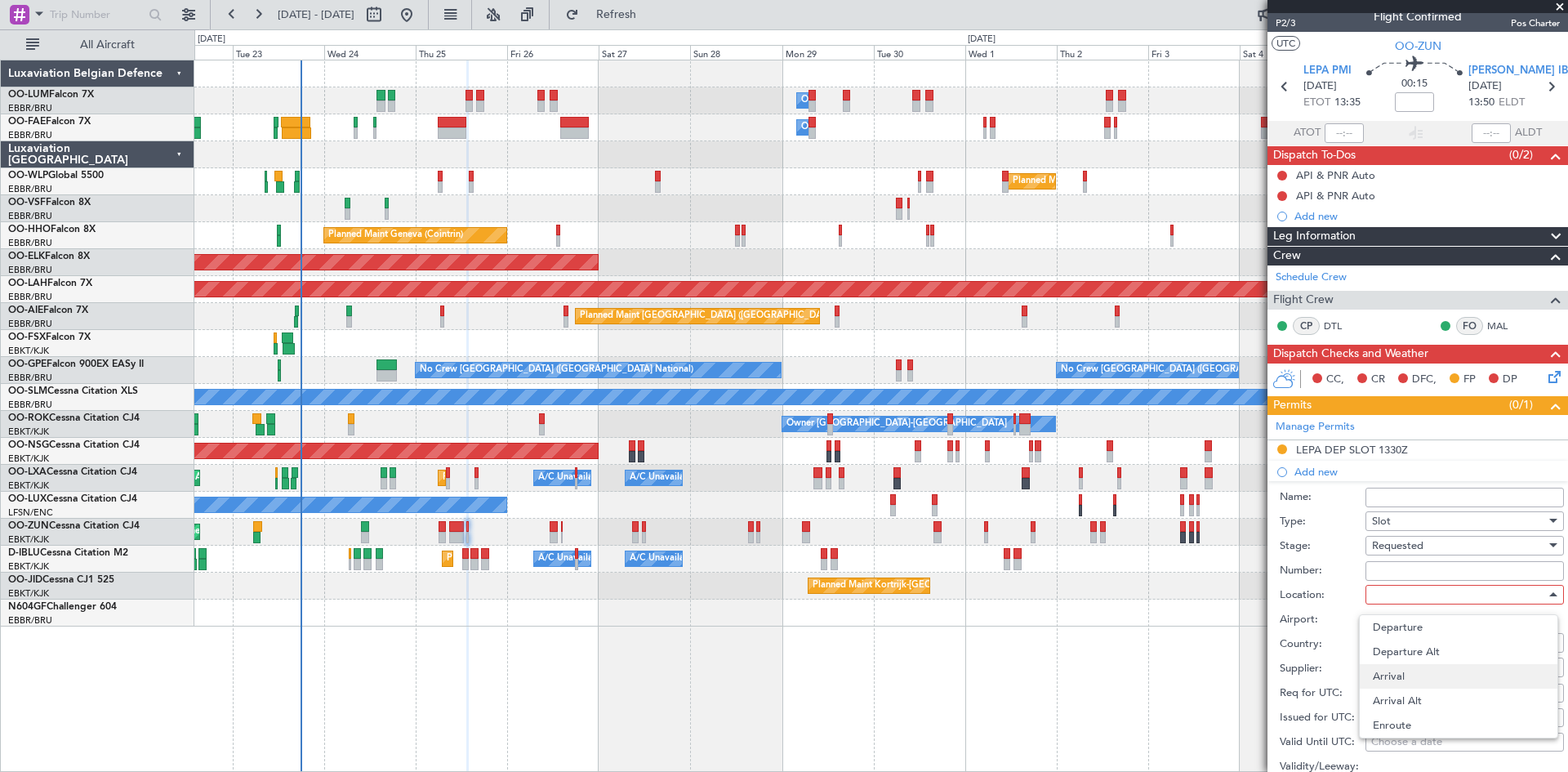
click at [1409, 667] on span "Arrival" at bounding box center [1458, 676] width 171 height 24
type input "LEIB / IBZ"
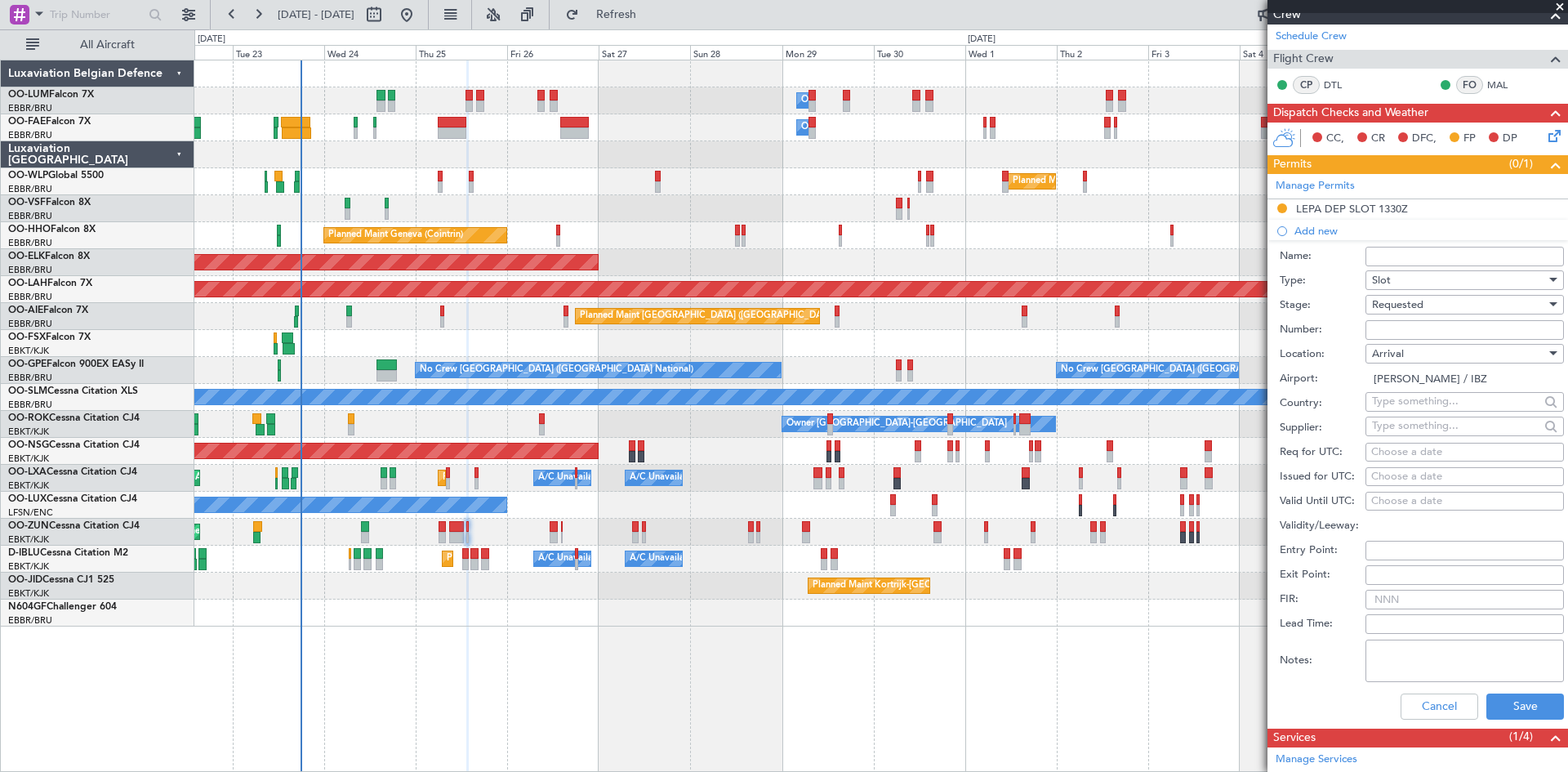
scroll to position [259, 0]
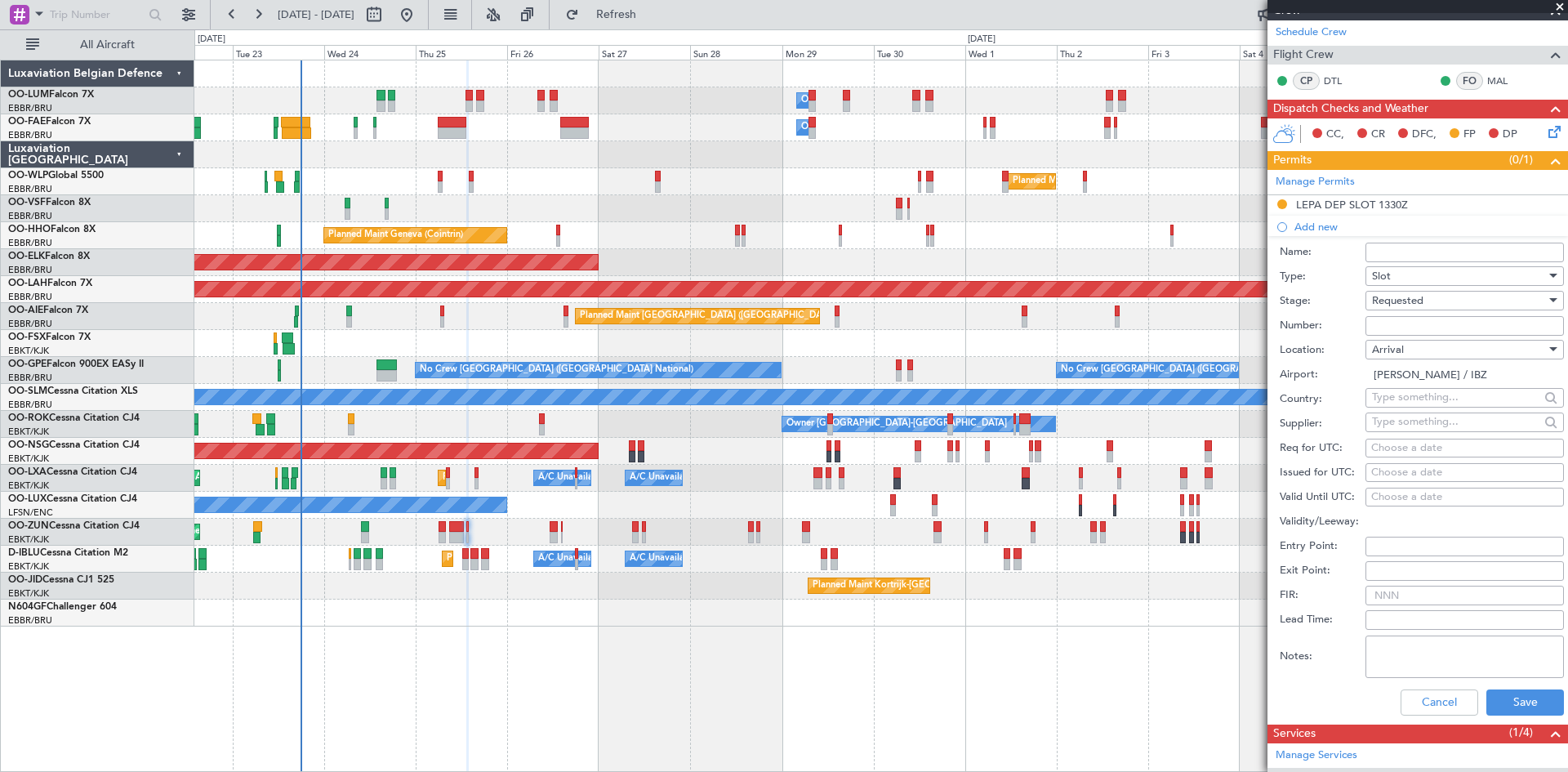
click at [1390, 443] on div "Choose a date" at bounding box center [1465, 448] width 187 height 16
select select "9"
select select "2025"
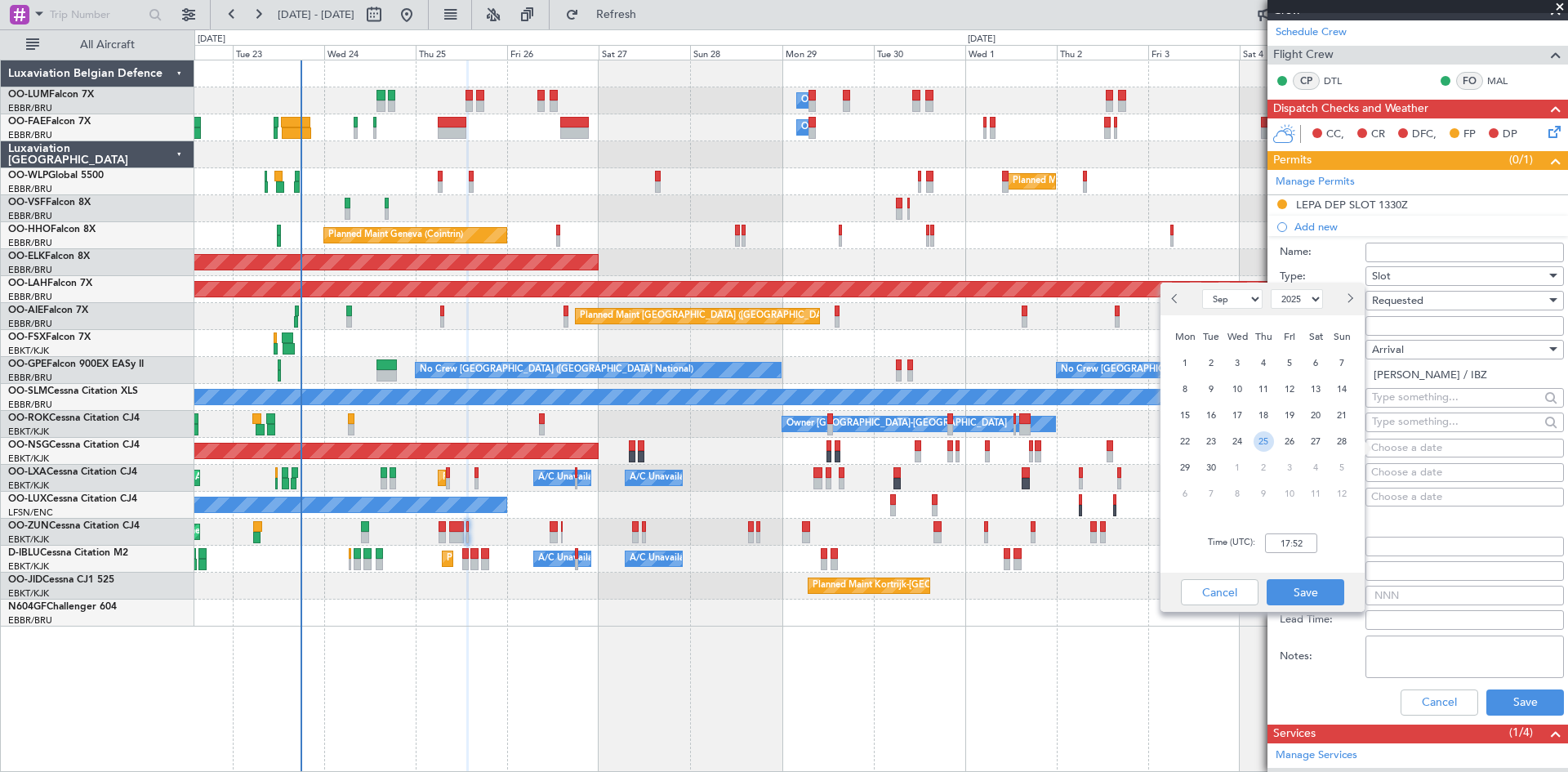
click at [1262, 440] on span "25" at bounding box center [1263, 442] width 21 height 21
click at [1280, 536] on input "00:00" at bounding box center [1292, 543] width 53 height 20
type input "13:55"
click at [1336, 591] on button "Save" at bounding box center [1305, 592] width 78 height 26
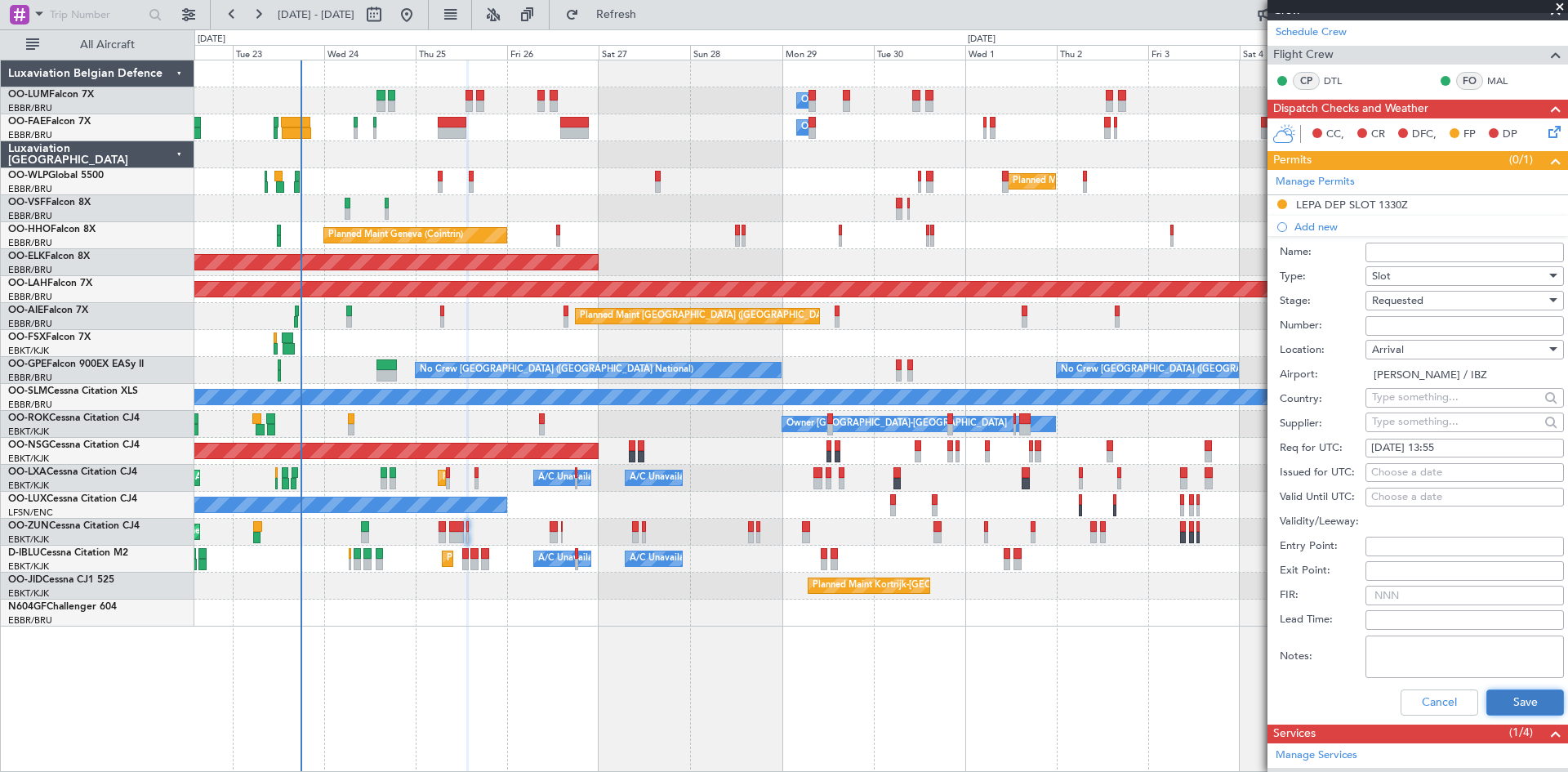
click at [1504, 690] on button "Save" at bounding box center [1525, 702] width 78 height 26
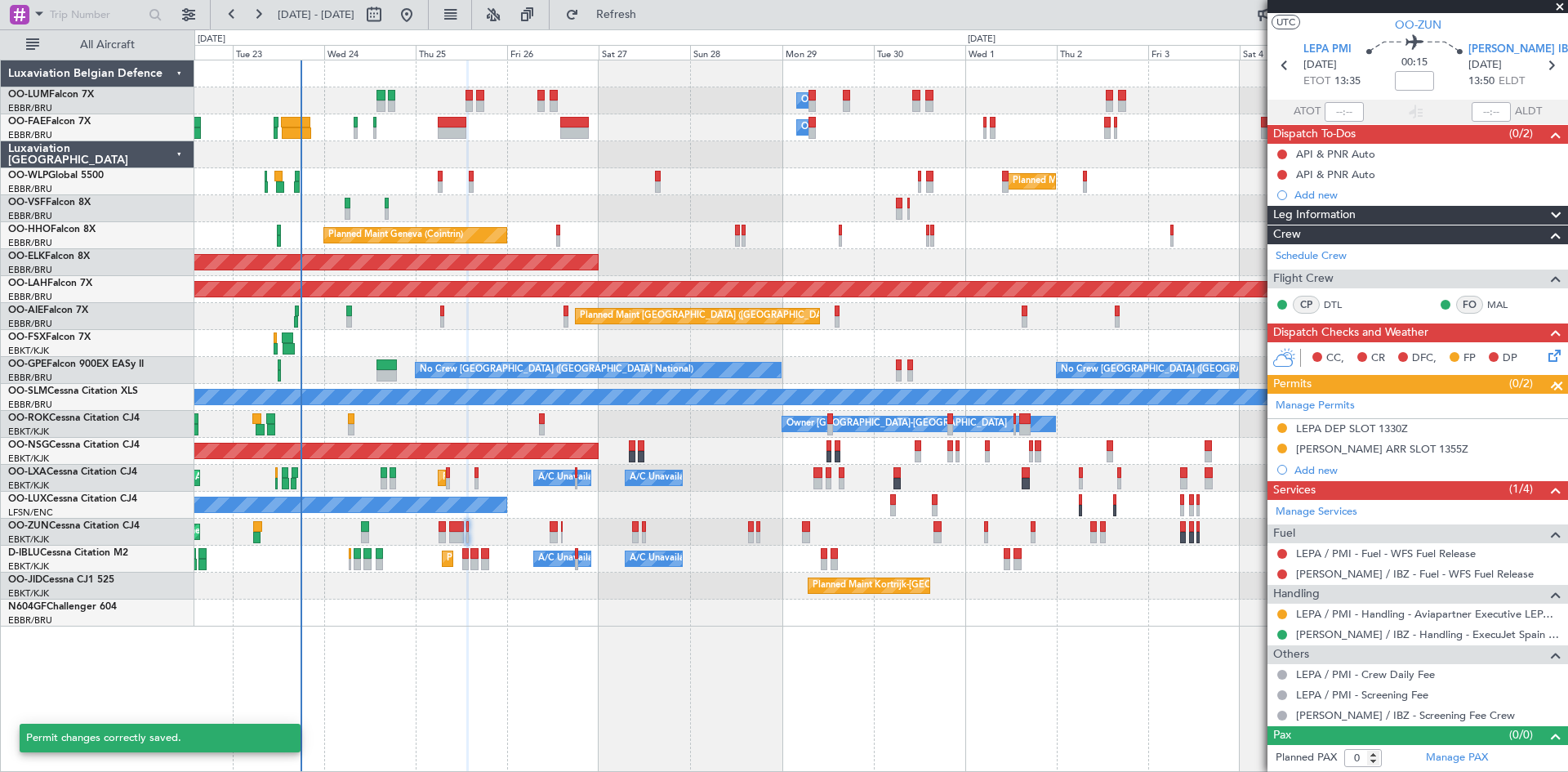
scroll to position [34, 0]
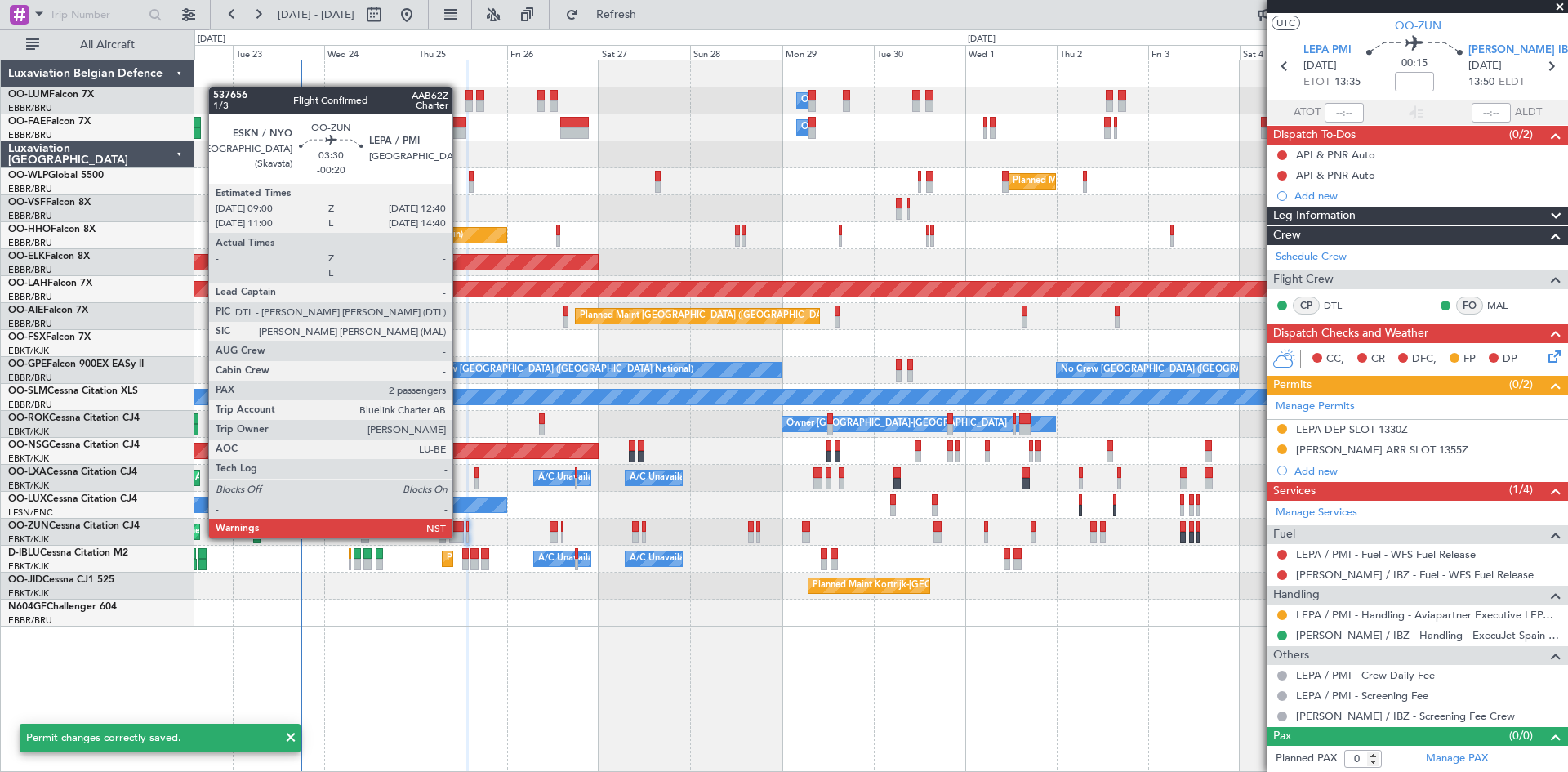
click at [460, 537] on div at bounding box center [457, 538] width 15 height 11
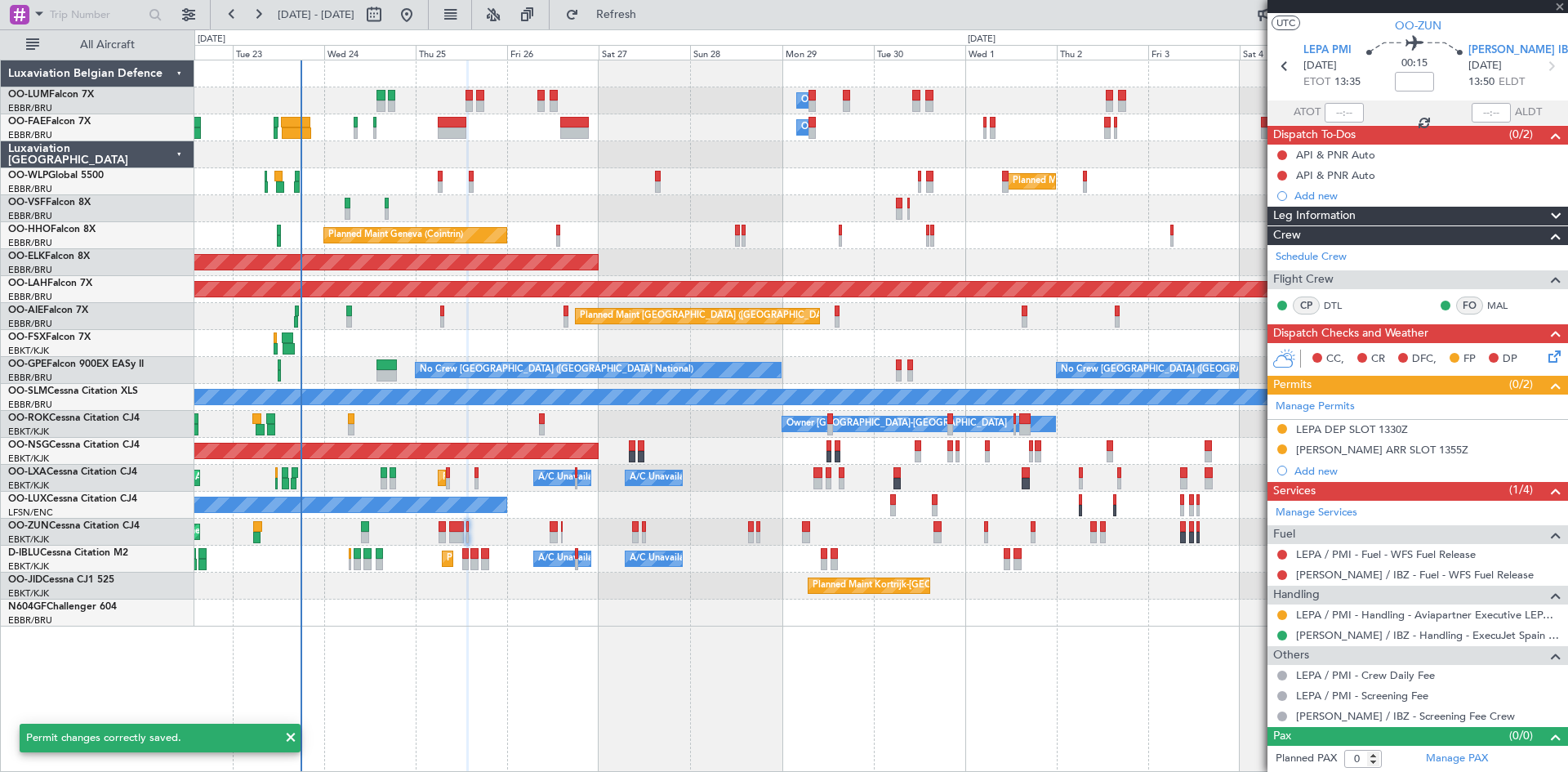
type input "-00:20"
type input "2"
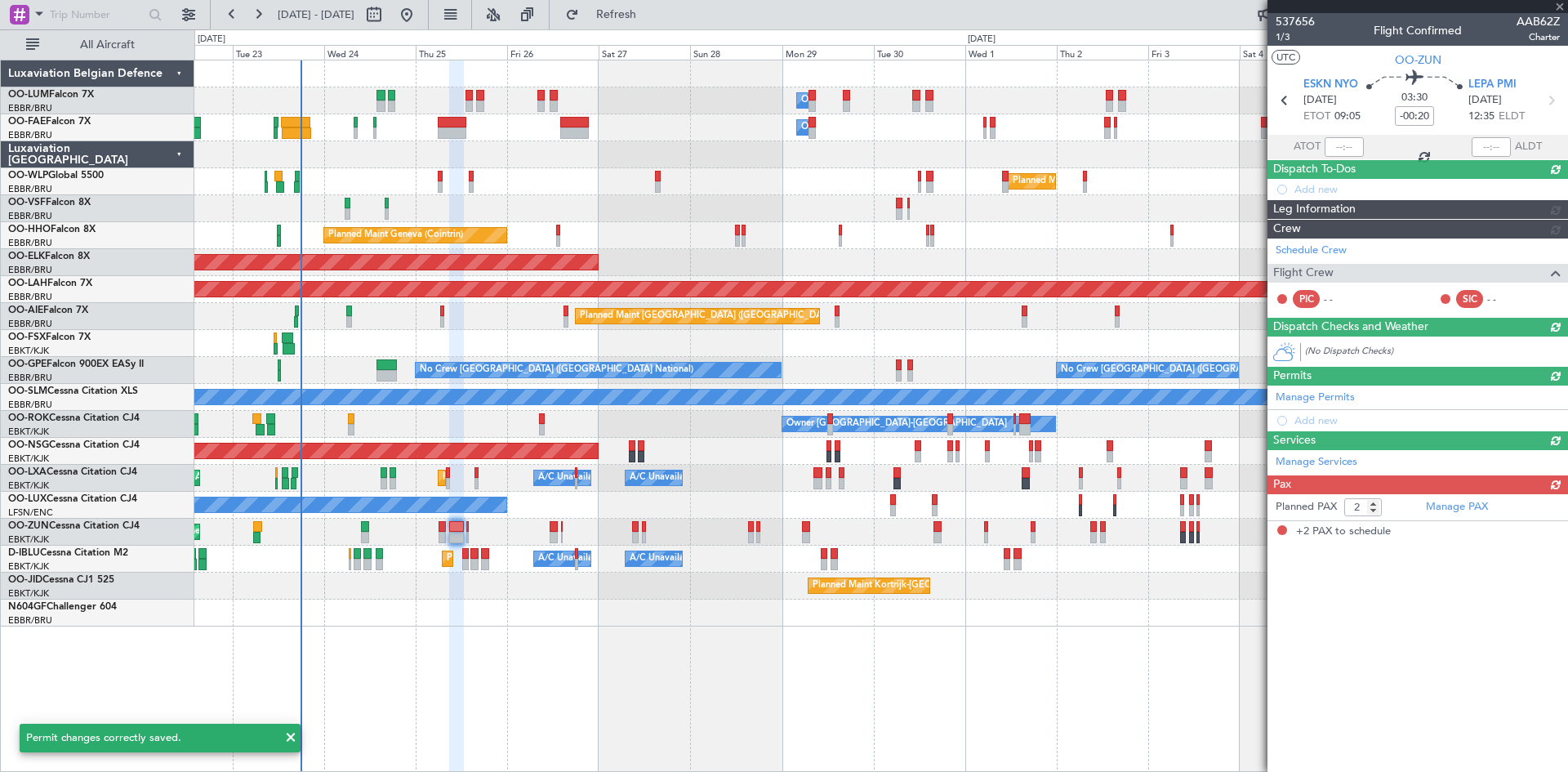
scroll to position [0, 0]
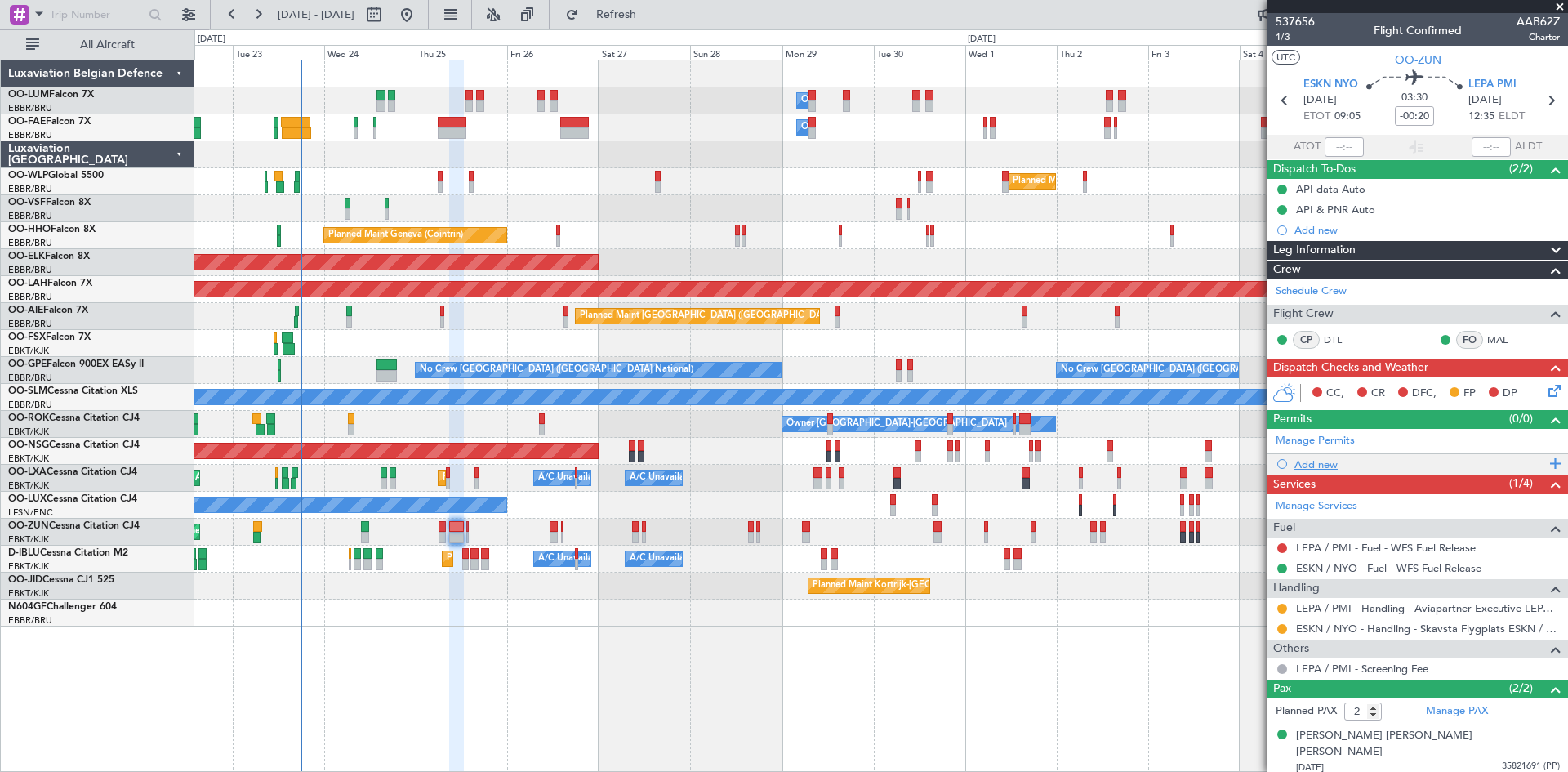
click at [1315, 464] on div "Add new" at bounding box center [1419, 464] width 251 height 14
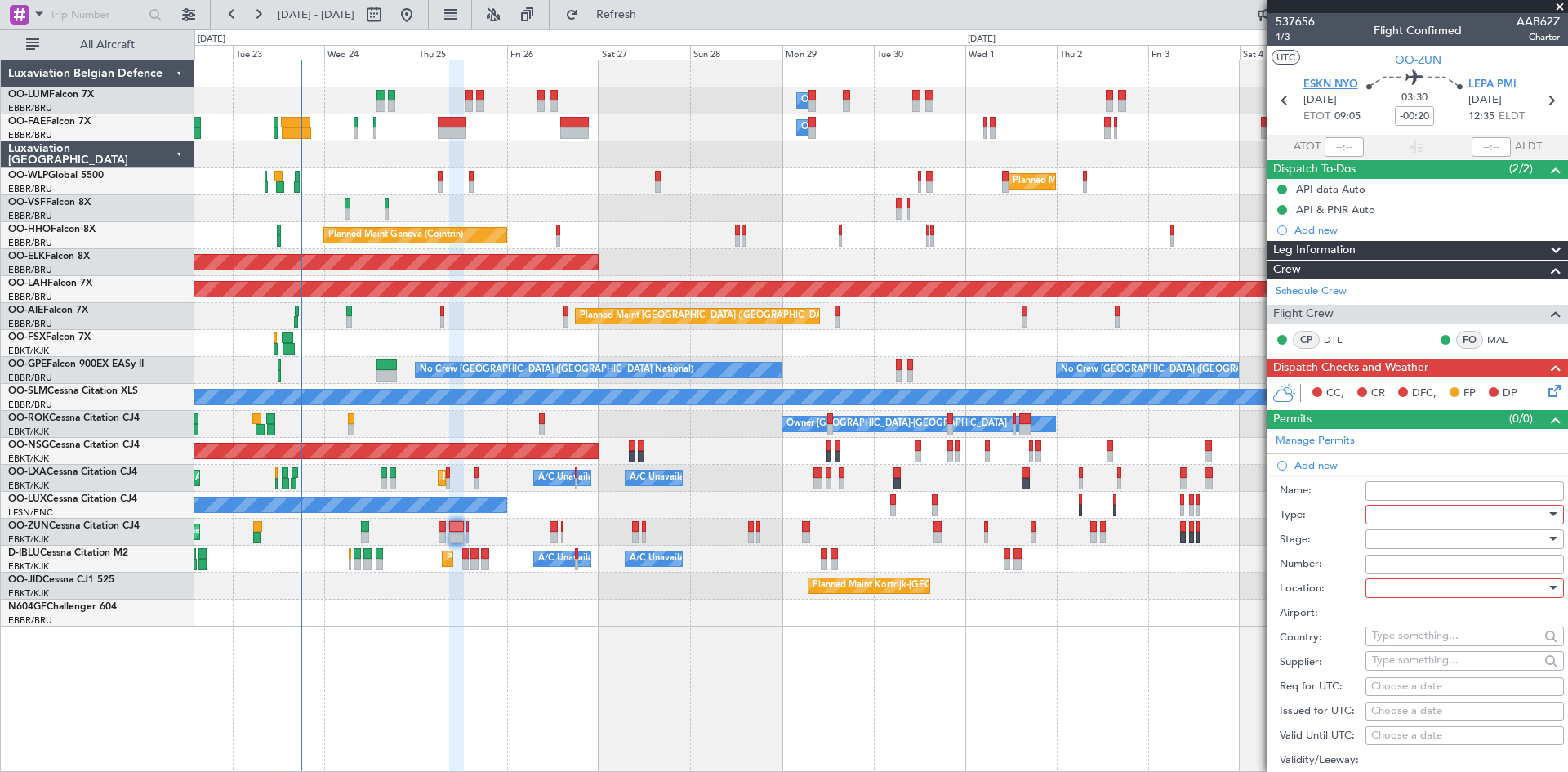
click at [1332, 80] on span "ESKN NYO" at bounding box center [1330, 85] width 55 height 16
click at [1421, 516] on div at bounding box center [1458, 514] width 174 height 24
click at [1414, 661] on span "Slot" at bounding box center [1458, 669] width 171 height 24
click at [1384, 544] on div at bounding box center [1458, 539] width 174 height 24
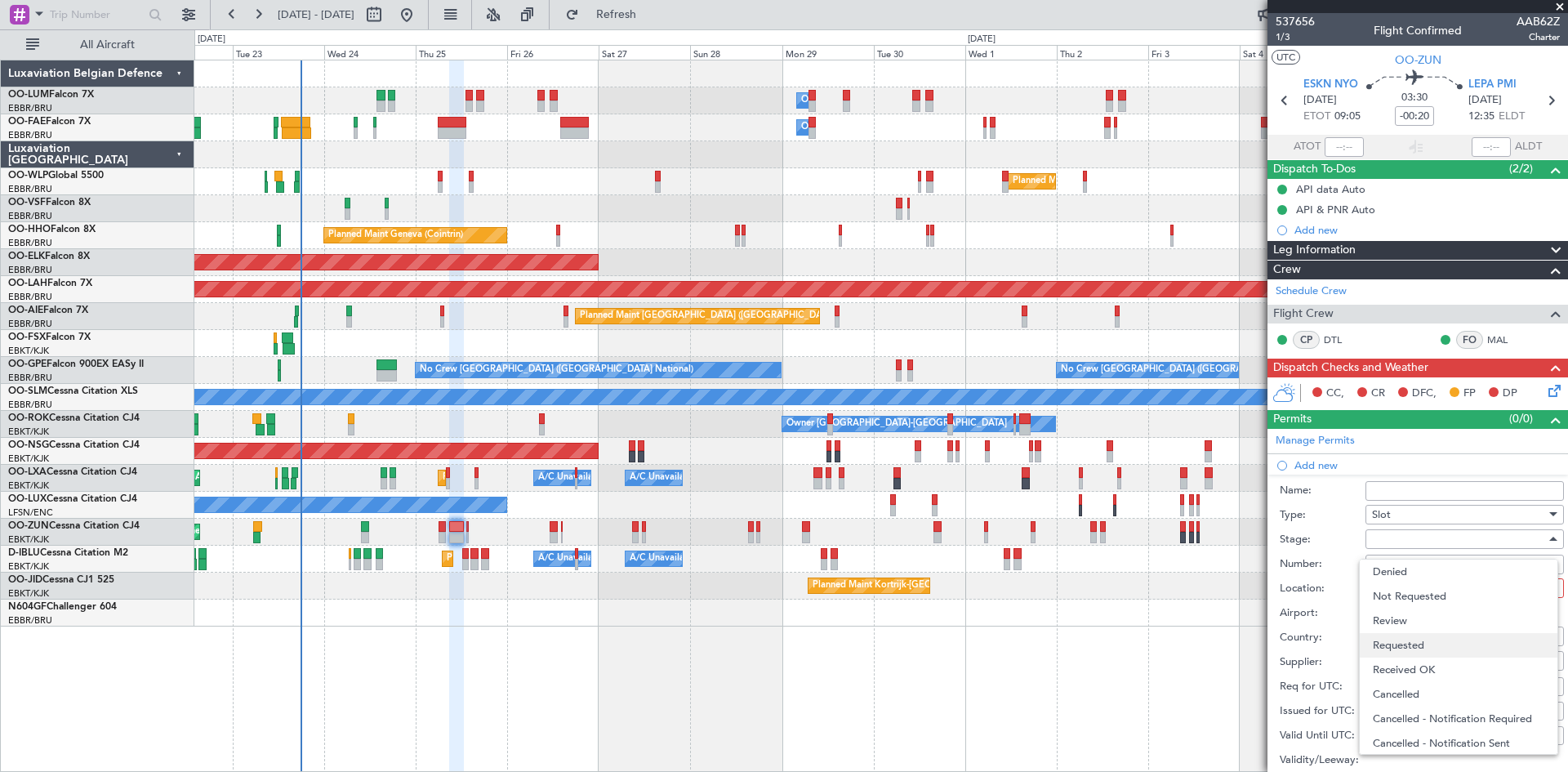
click at [1403, 641] on span "Requested" at bounding box center [1458, 645] width 171 height 24
click at [1415, 588] on div at bounding box center [1458, 588] width 174 height 24
click at [1434, 666] on span "Arrival" at bounding box center [1458, 670] width 171 height 24
type input "LEPA / PMI"
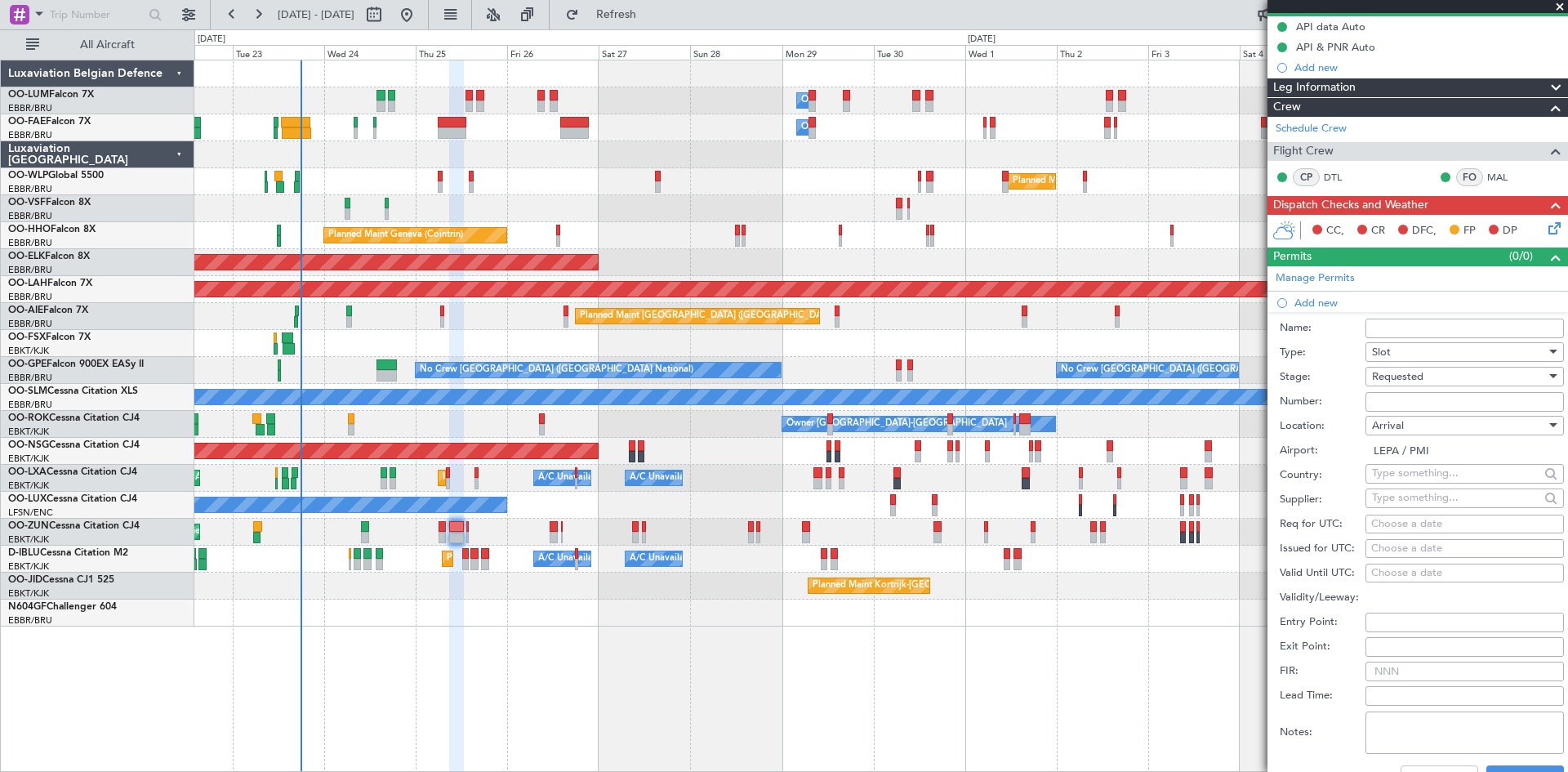
scroll to position [164, 0]
click at [1395, 520] on div "Choose a date" at bounding box center [1465, 523] width 187 height 16
select select "9"
select select "2025"
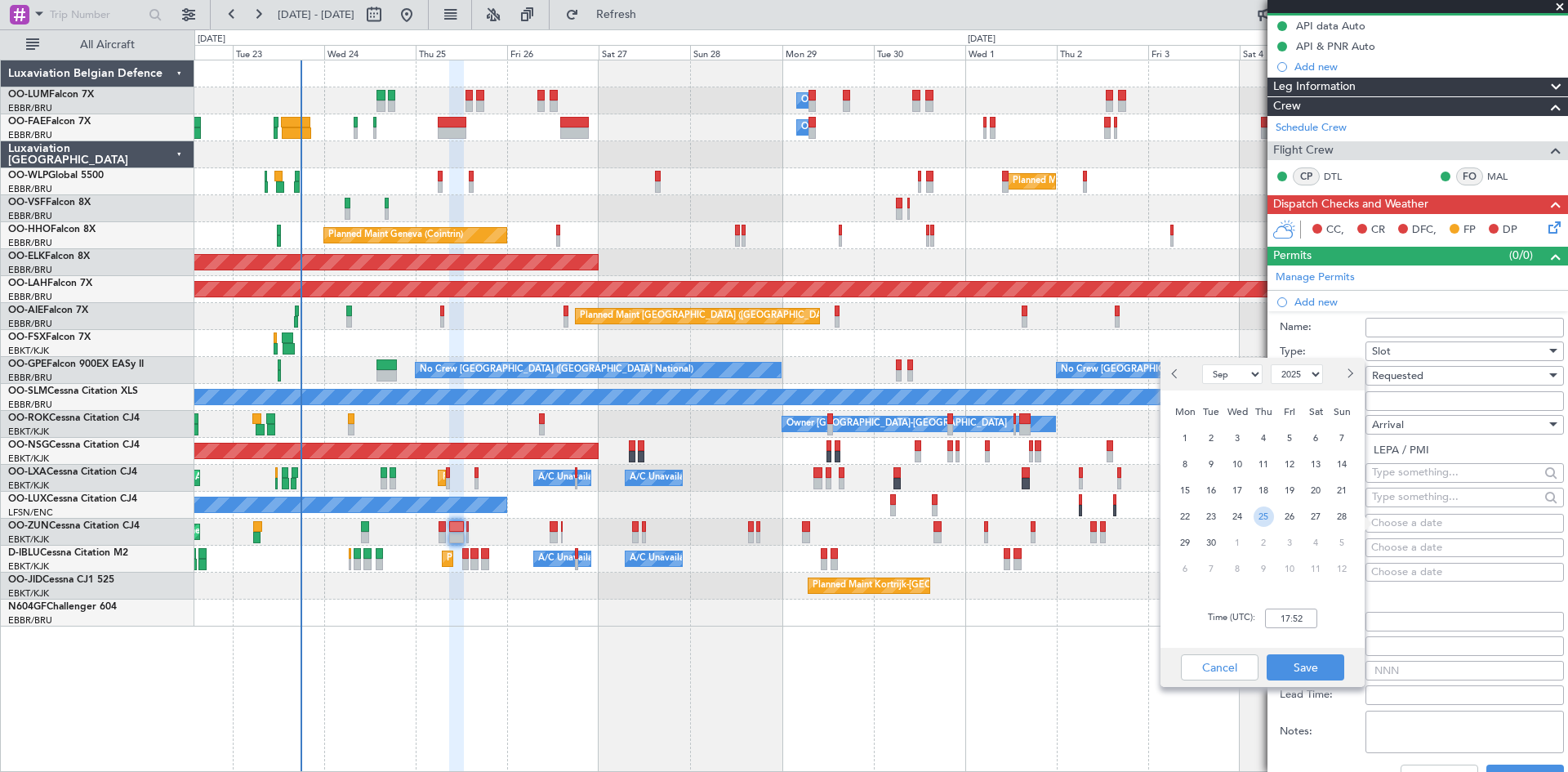
click at [1260, 518] on span "25" at bounding box center [1263, 517] width 21 height 21
click at [1288, 621] on input "00:00" at bounding box center [1292, 618] width 53 height 20
type input "0"
type input "12:40"
click at [1340, 664] on button "Save" at bounding box center [1305, 668] width 78 height 26
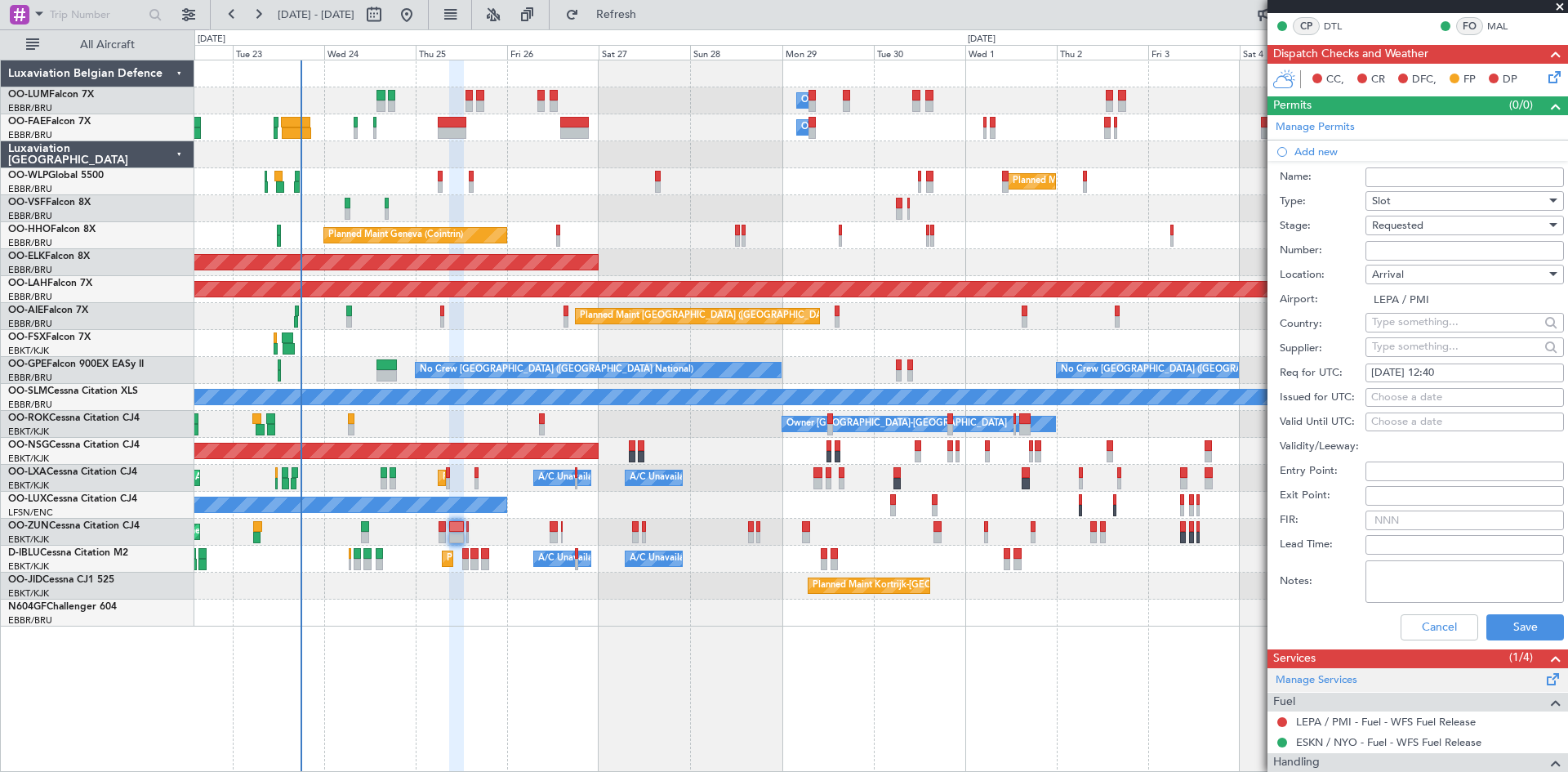
scroll to position [326, 0]
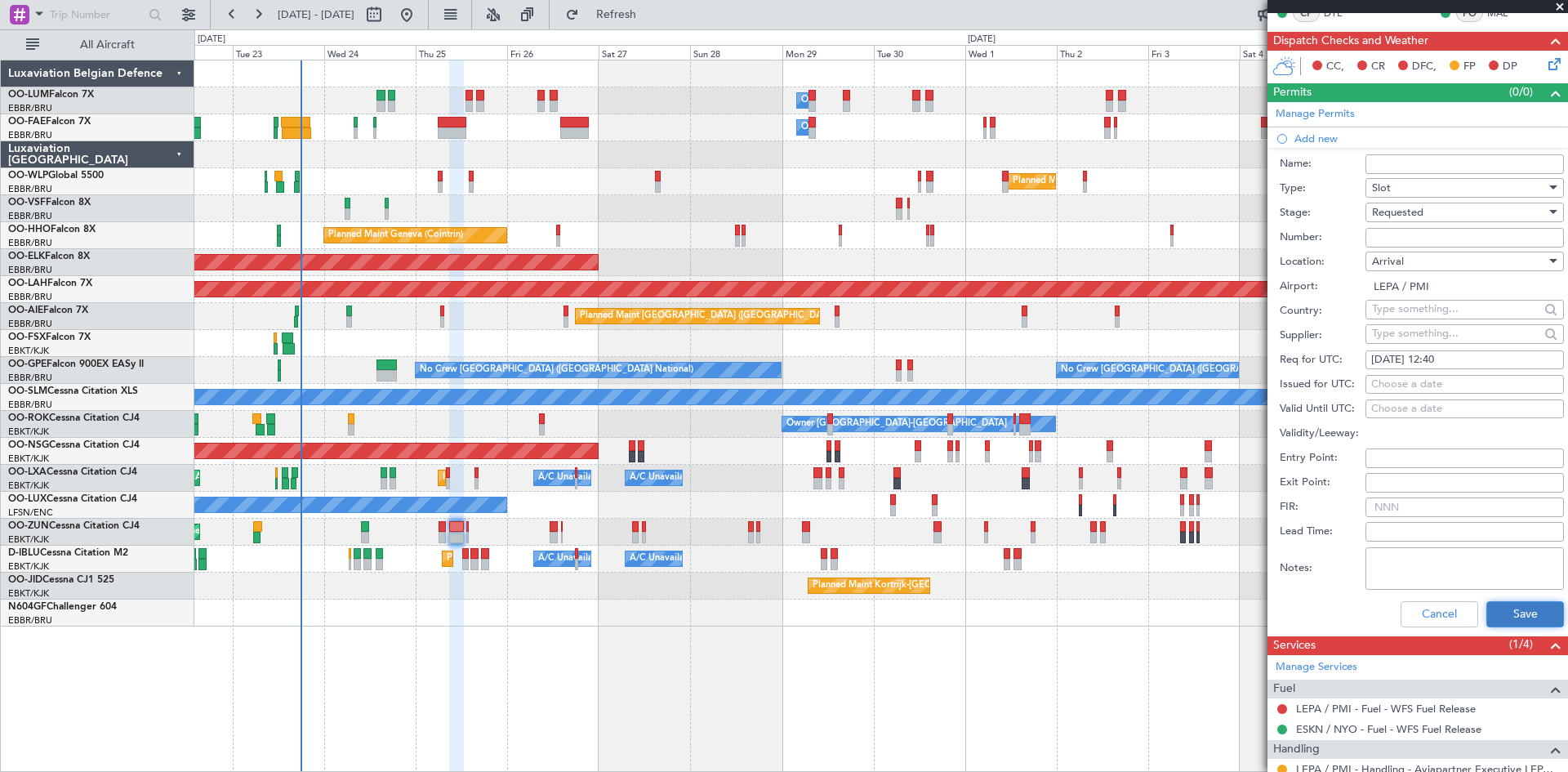
click at [1499, 616] on button "Save" at bounding box center [1525, 614] width 78 height 26
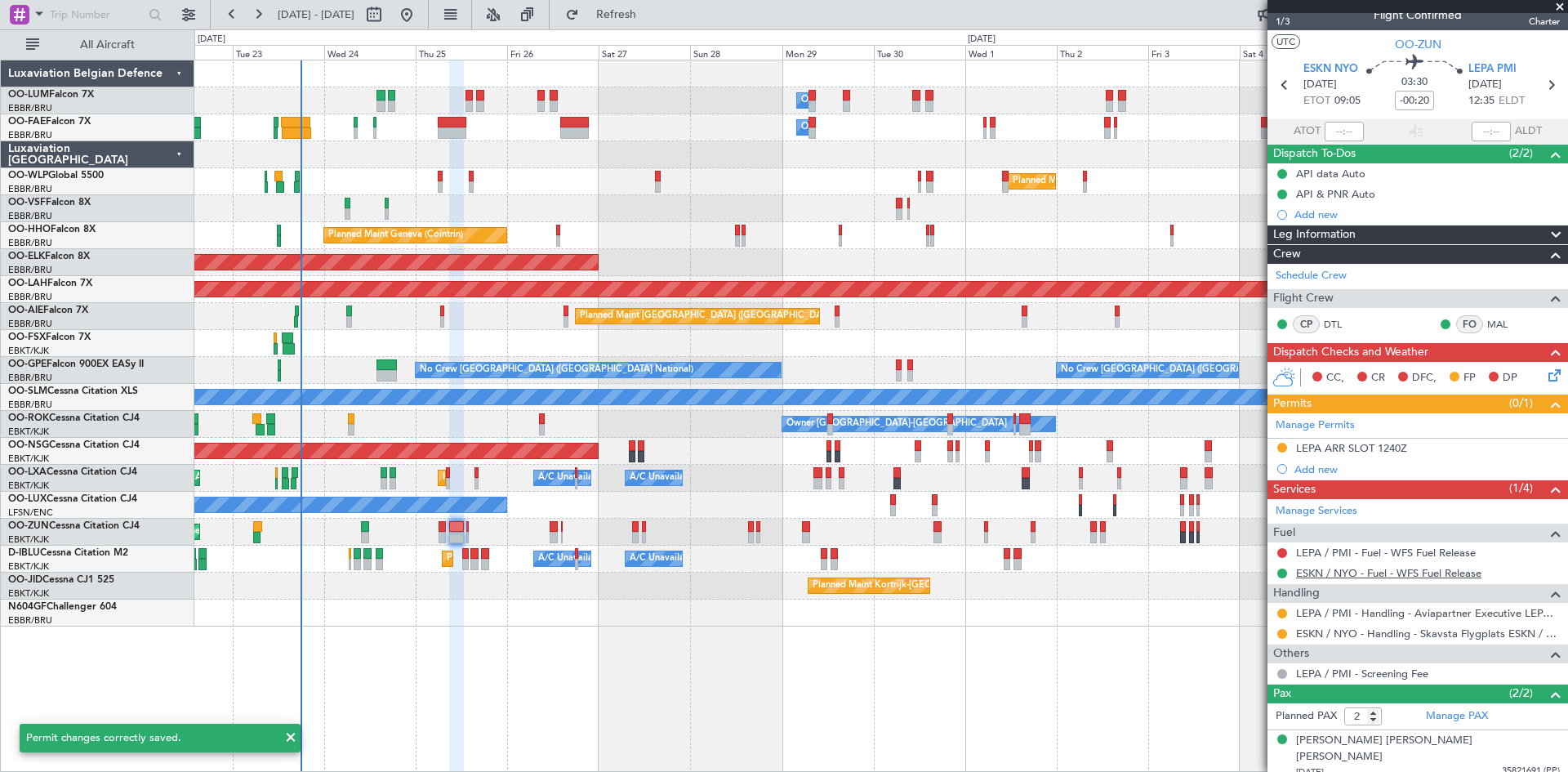
scroll to position [0, 0]
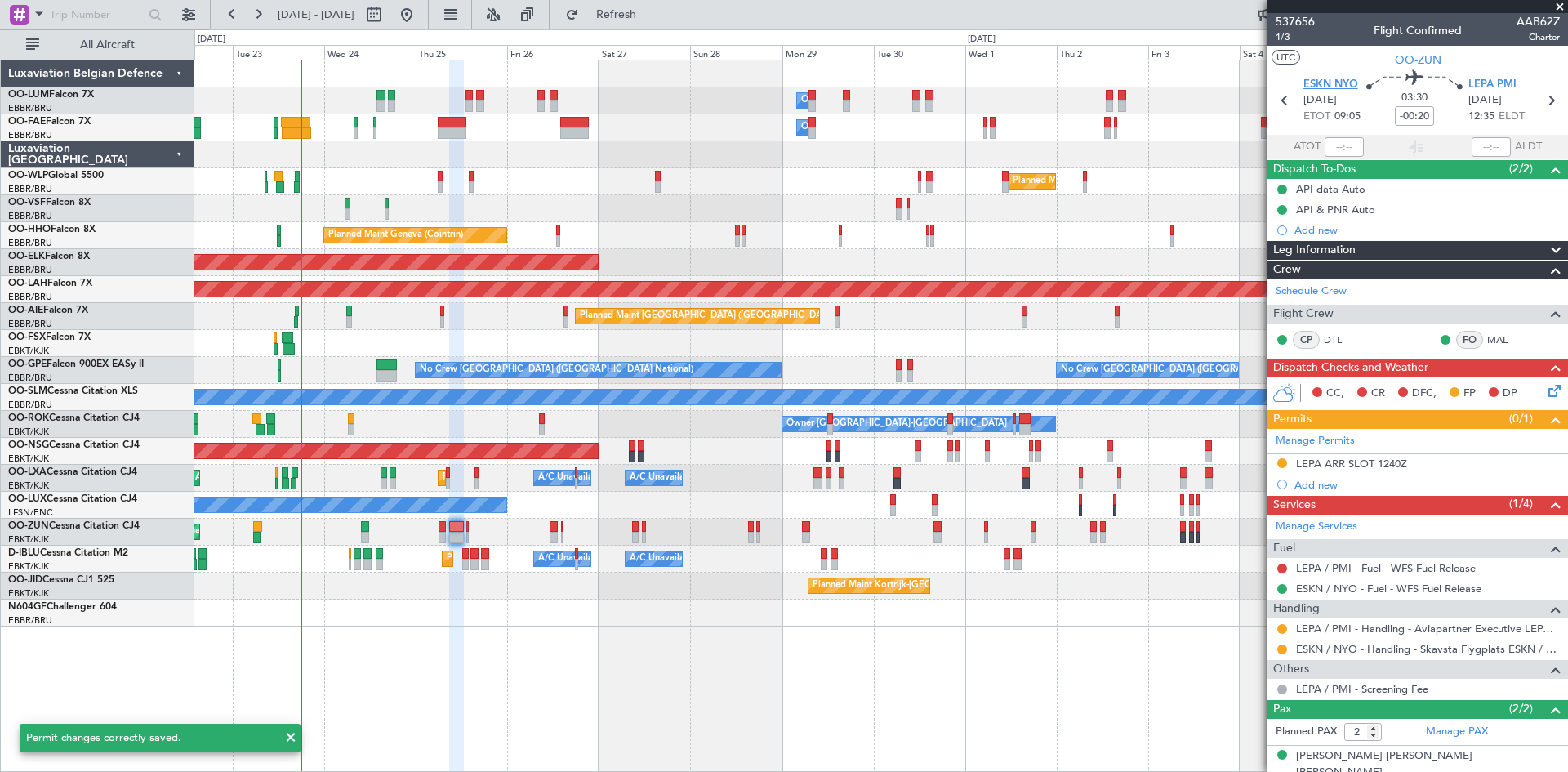
click at [1334, 79] on span "ESKN NYO" at bounding box center [1330, 85] width 55 height 16
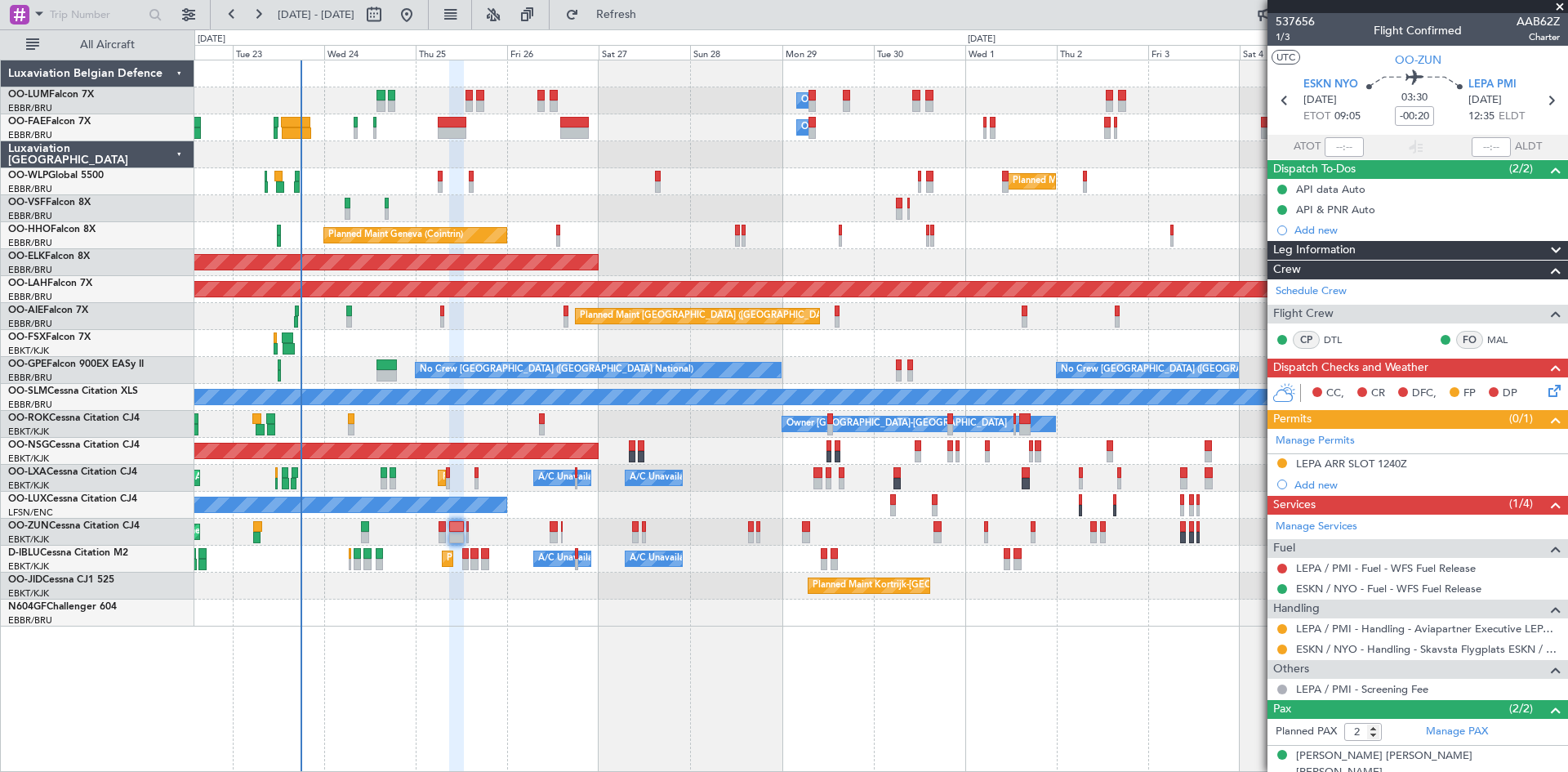
click at [1545, 386] on icon at bounding box center [1552, 388] width 13 height 13
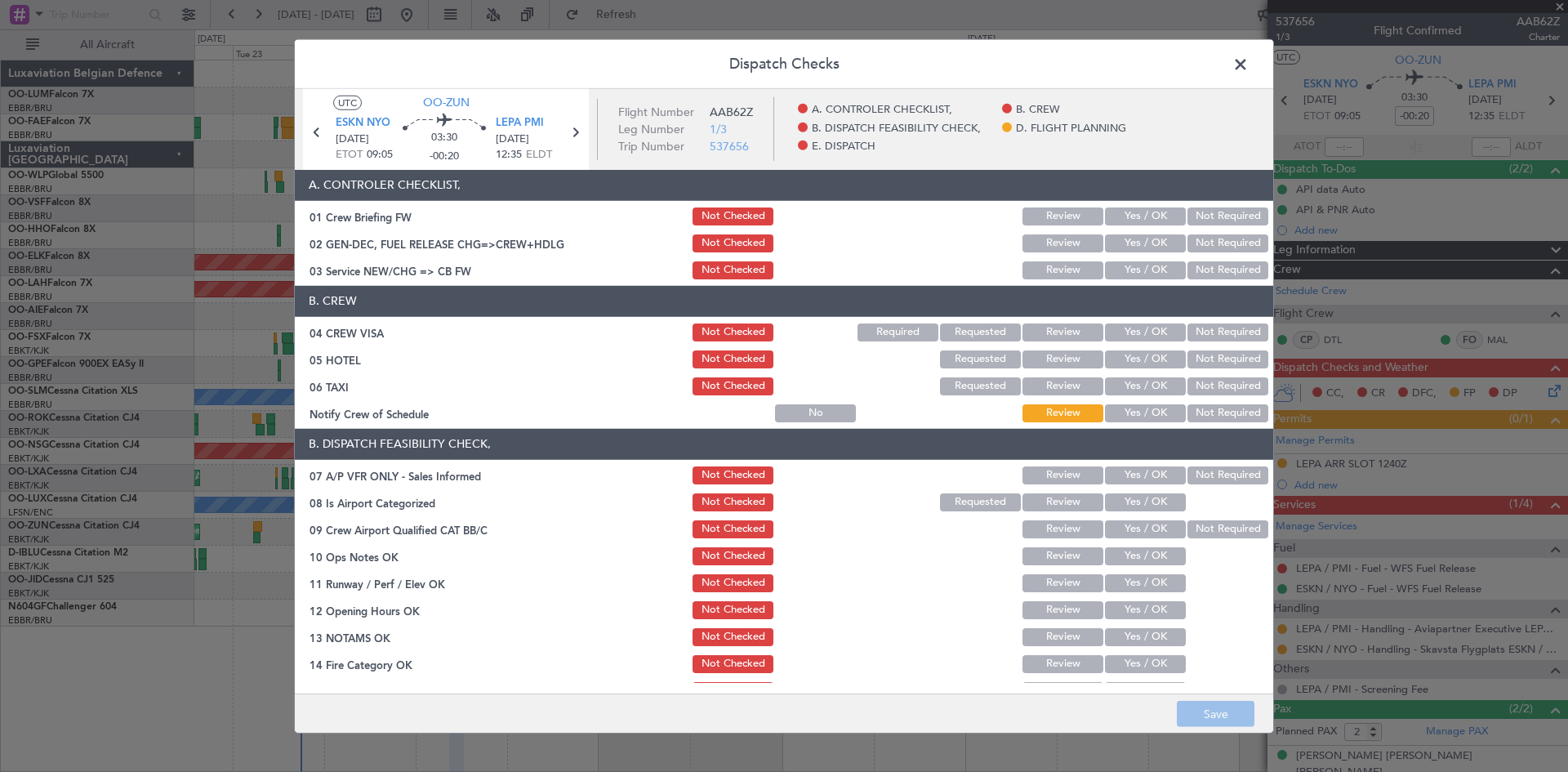
click at [1202, 339] on button "Not Required" at bounding box center [1228, 332] width 81 height 18
click at [1203, 363] on button "Not Required" at bounding box center [1228, 359] width 81 height 18
click at [1205, 386] on button "Not Required" at bounding box center [1228, 386] width 81 height 18
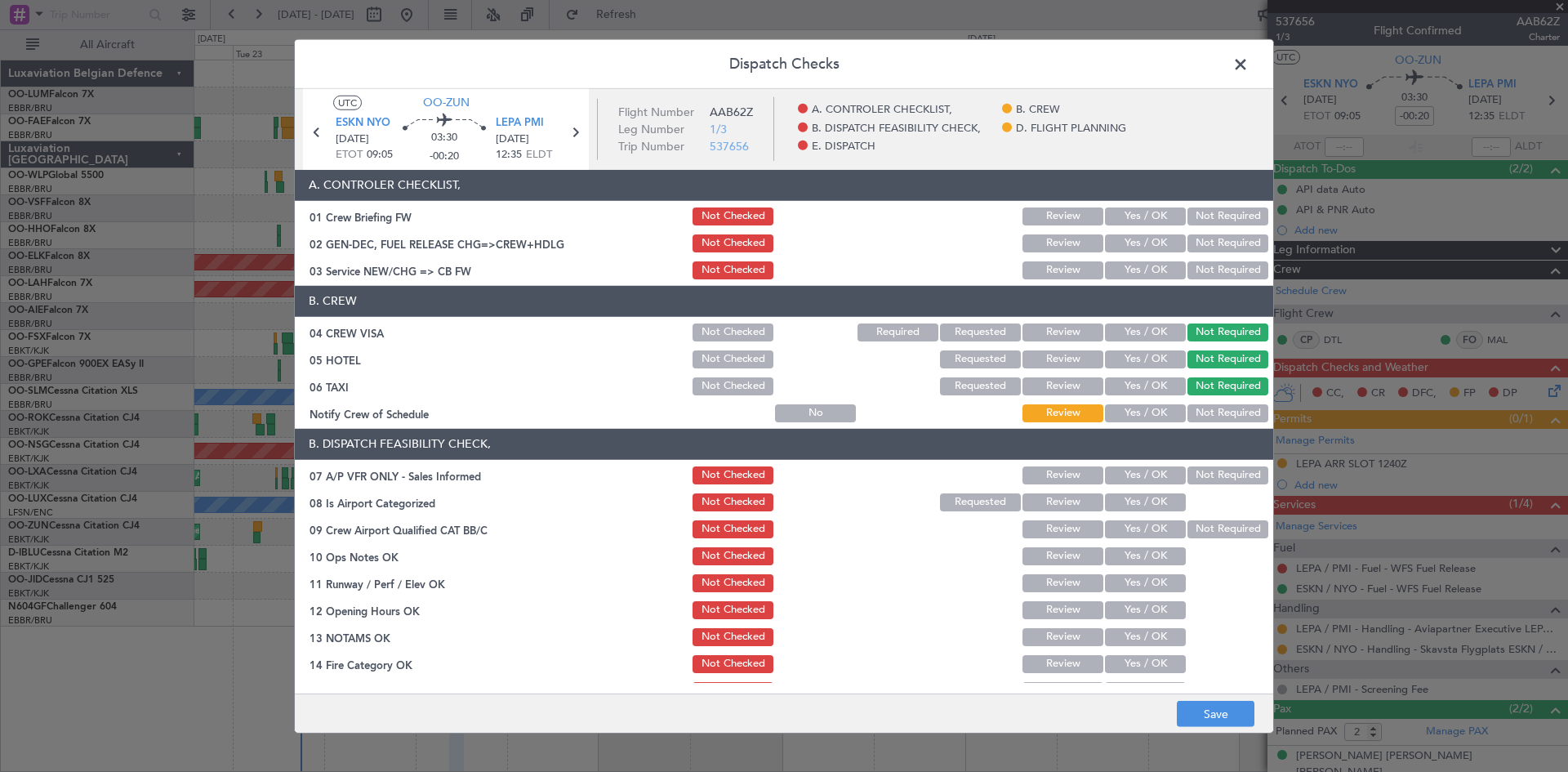
click at [1218, 480] on button "Not Required" at bounding box center [1228, 475] width 81 height 18
click at [1137, 557] on button "Yes / OK" at bounding box center [1145, 556] width 81 height 18
click at [1152, 607] on button "Yes / OK" at bounding box center [1145, 609] width 81 height 18
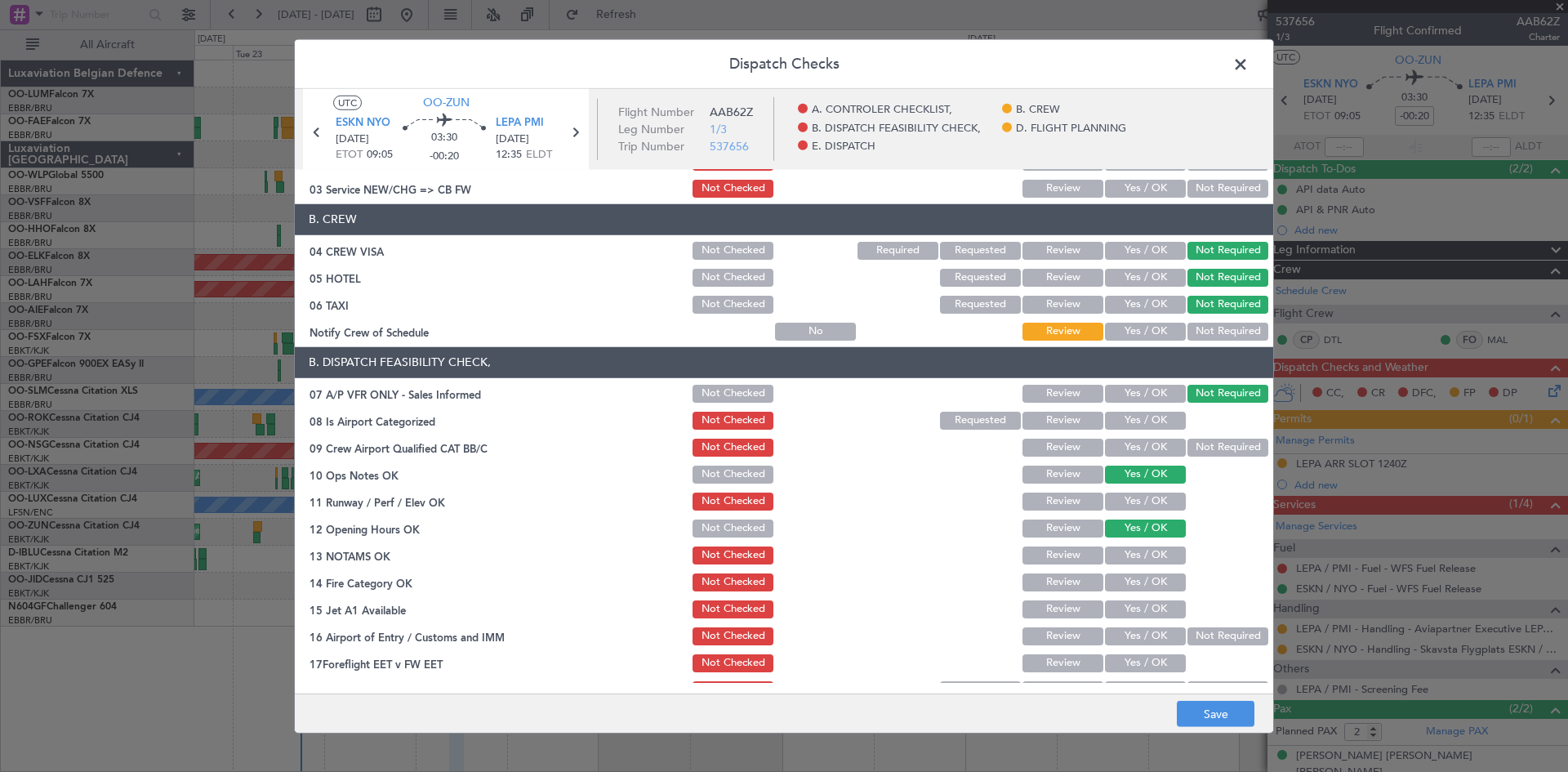
scroll to position [164, 0]
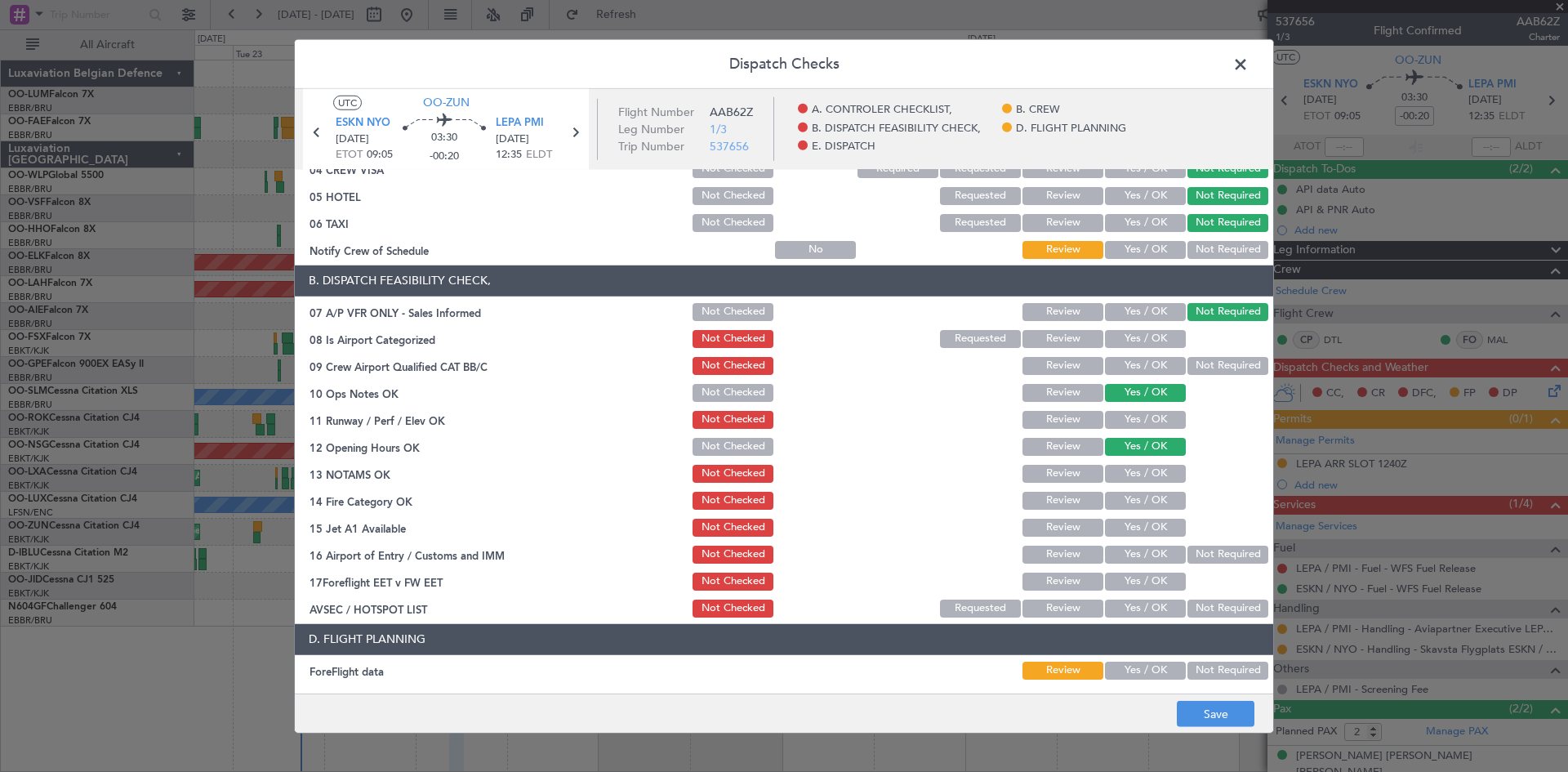
click at [1132, 470] on button "Yes / OK" at bounding box center [1145, 473] width 81 height 18
click at [1142, 501] on button "Yes / OK" at bounding box center [1145, 500] width 81 height 18
click at [1146, 532] on button "Yes / OK" at bounding box center [1145, 528] width 81 height 18
click at [1193, 554] on button "Not Required" at bounding box center [1228, 554] width 81 height 18
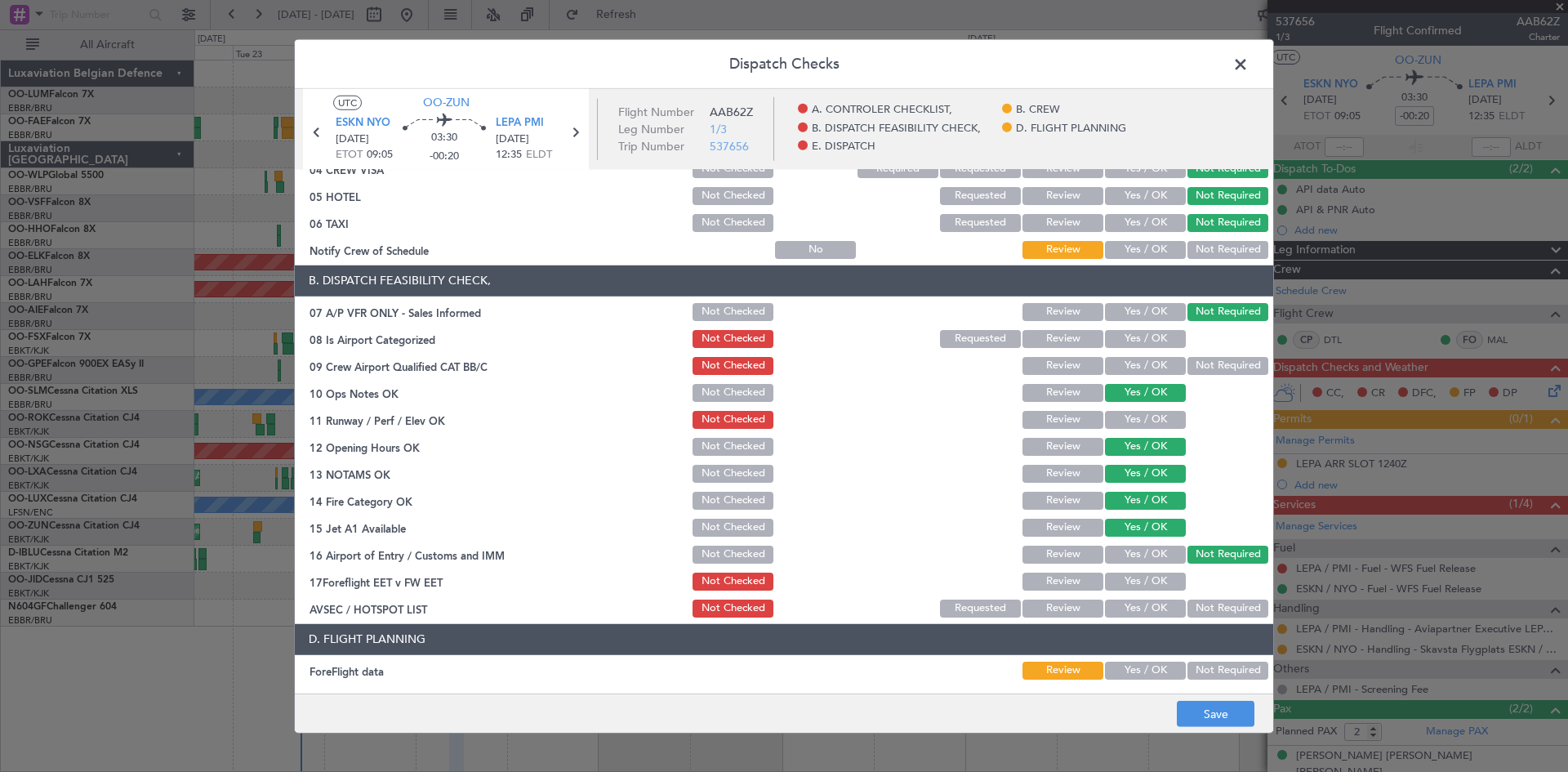
click at [1138, 608] on button "Yes / OK" at bounding box center [1145, 608] width 81 height 18
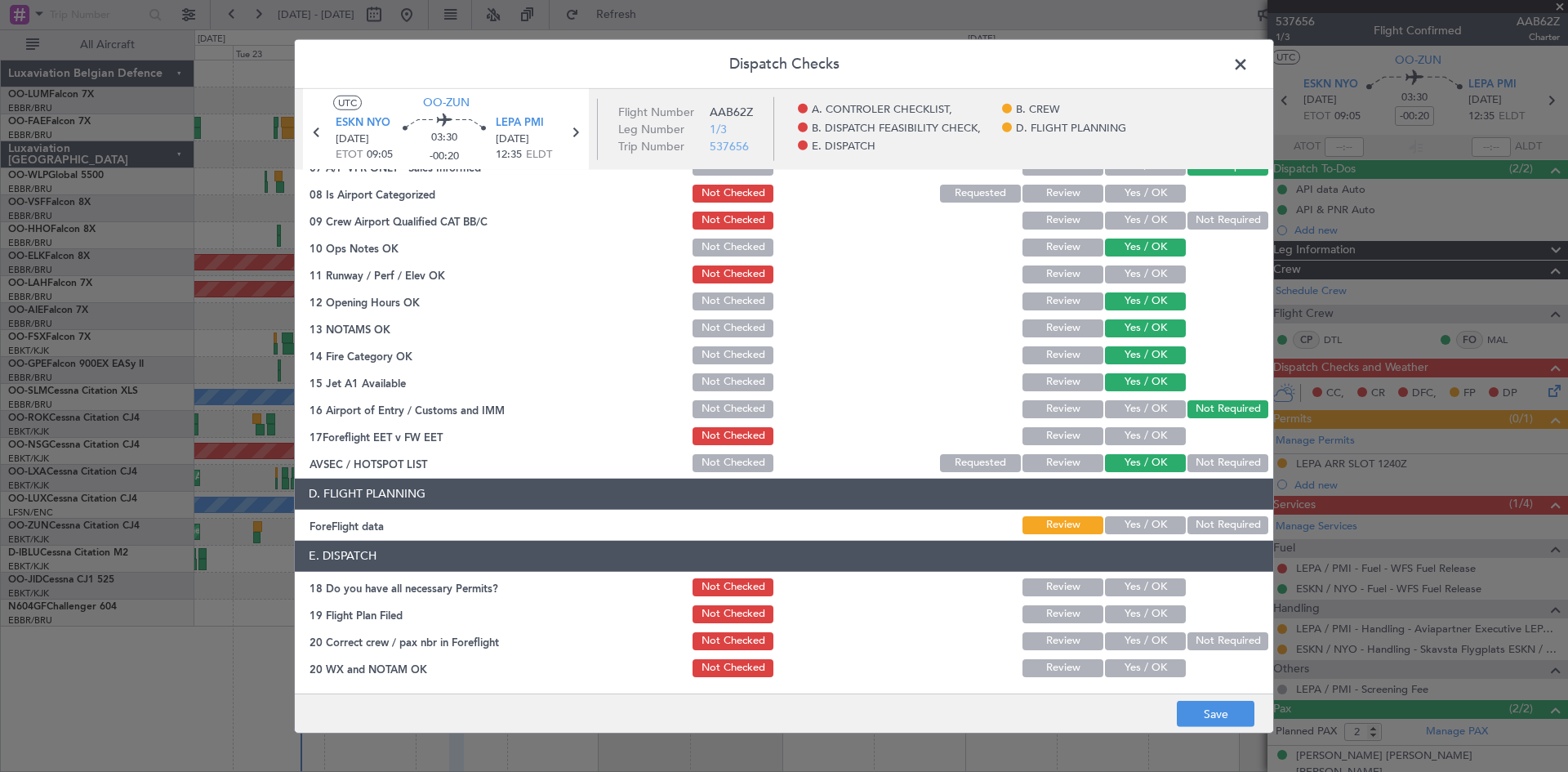
click at [1141, 523] on button "Yes / OK" at bounding box center [1145, 525] width 81 height 18
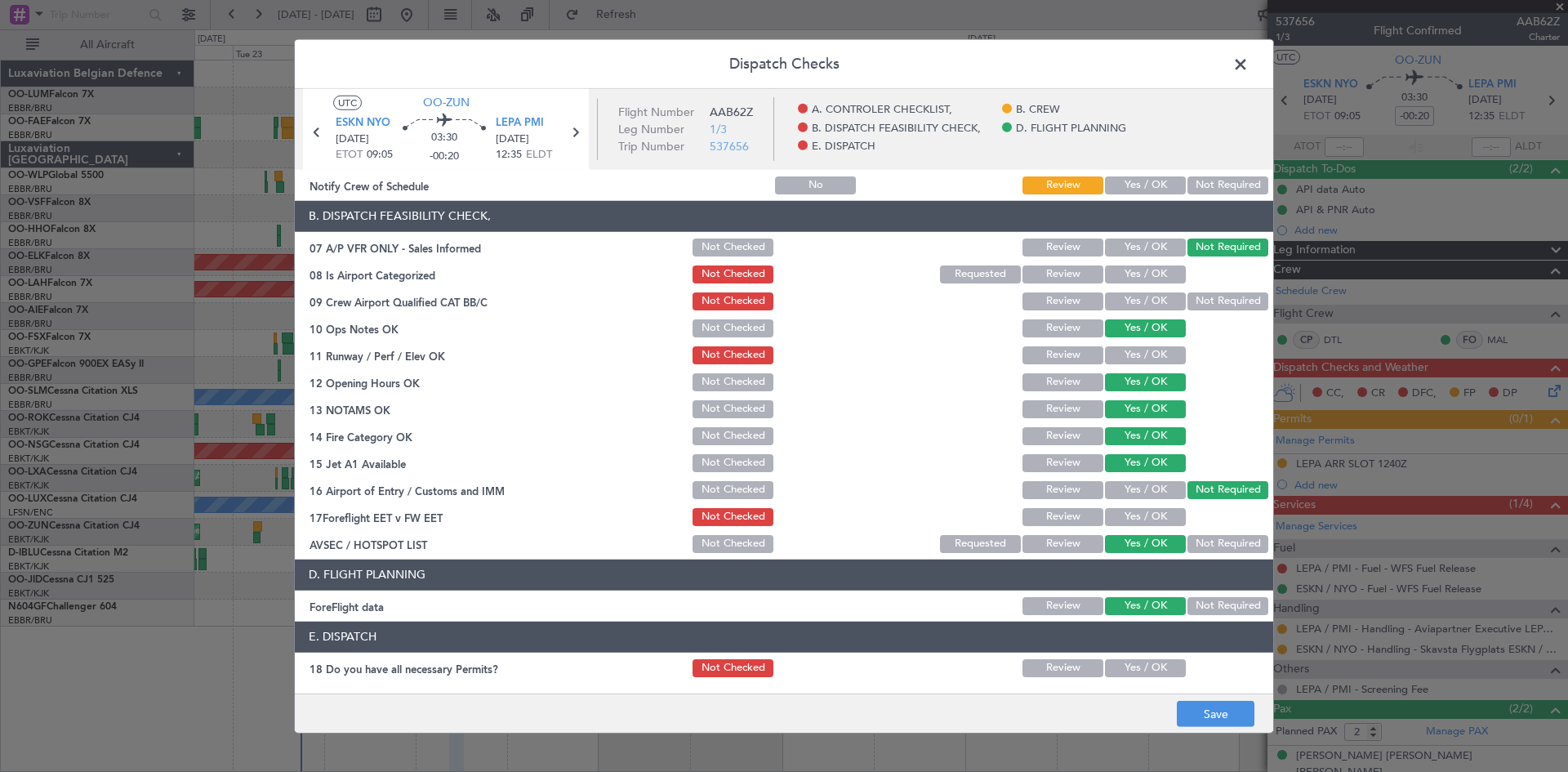
click at [1121, 353] on button "Yes / OK" at bounding box center [1145, 354] width 81 height 18
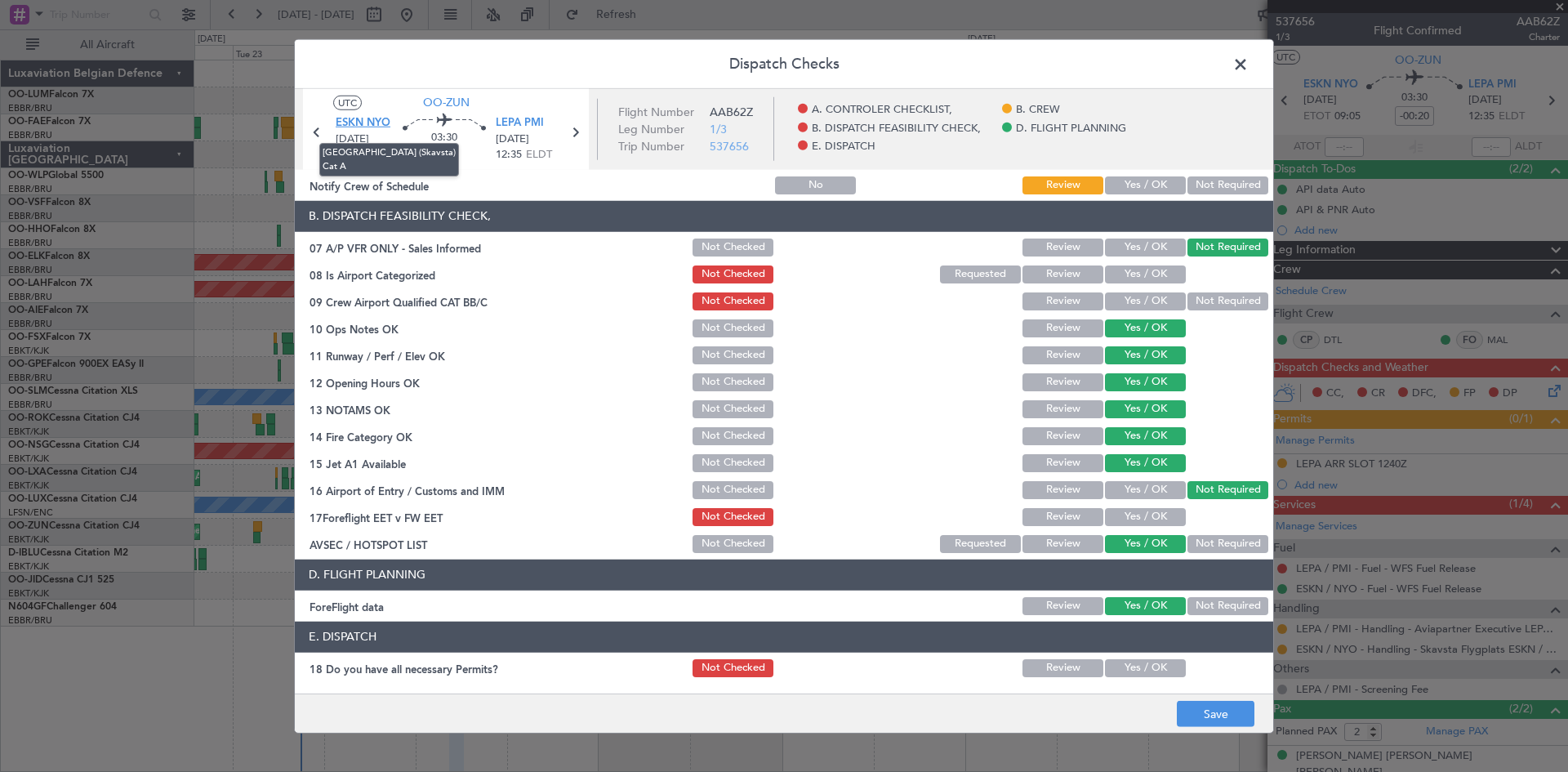
click at [378, 126] on span "ESKN NYO" at bounding box center [363, 122] width 55 height 16
click at [1132, 265] on button "Yes / OK" at bounding box center [1145, 274] width 81 height 18
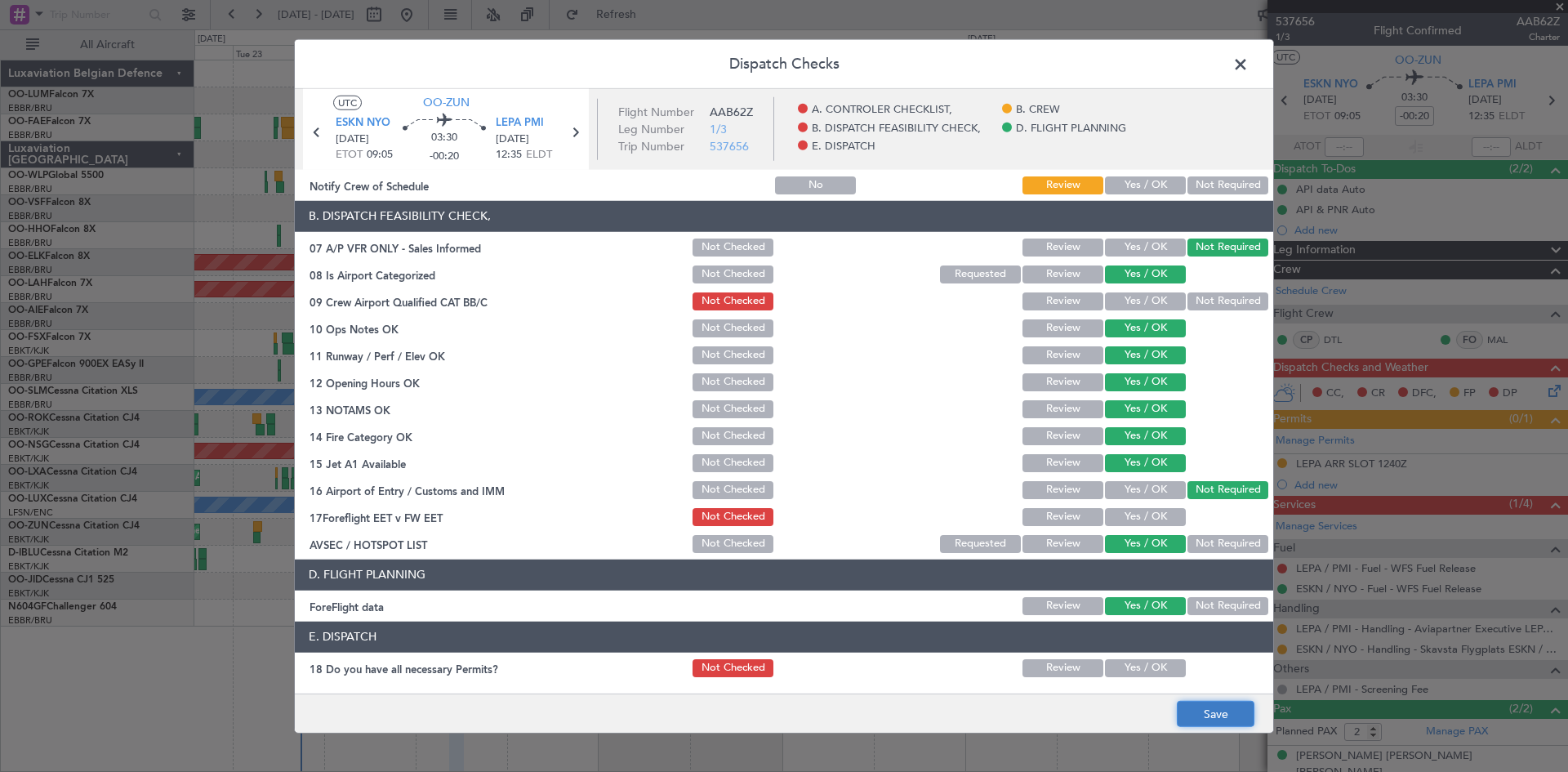
click at [1225, 715] on button "Save" at bounding box center [1215, 714] width 78 height 26
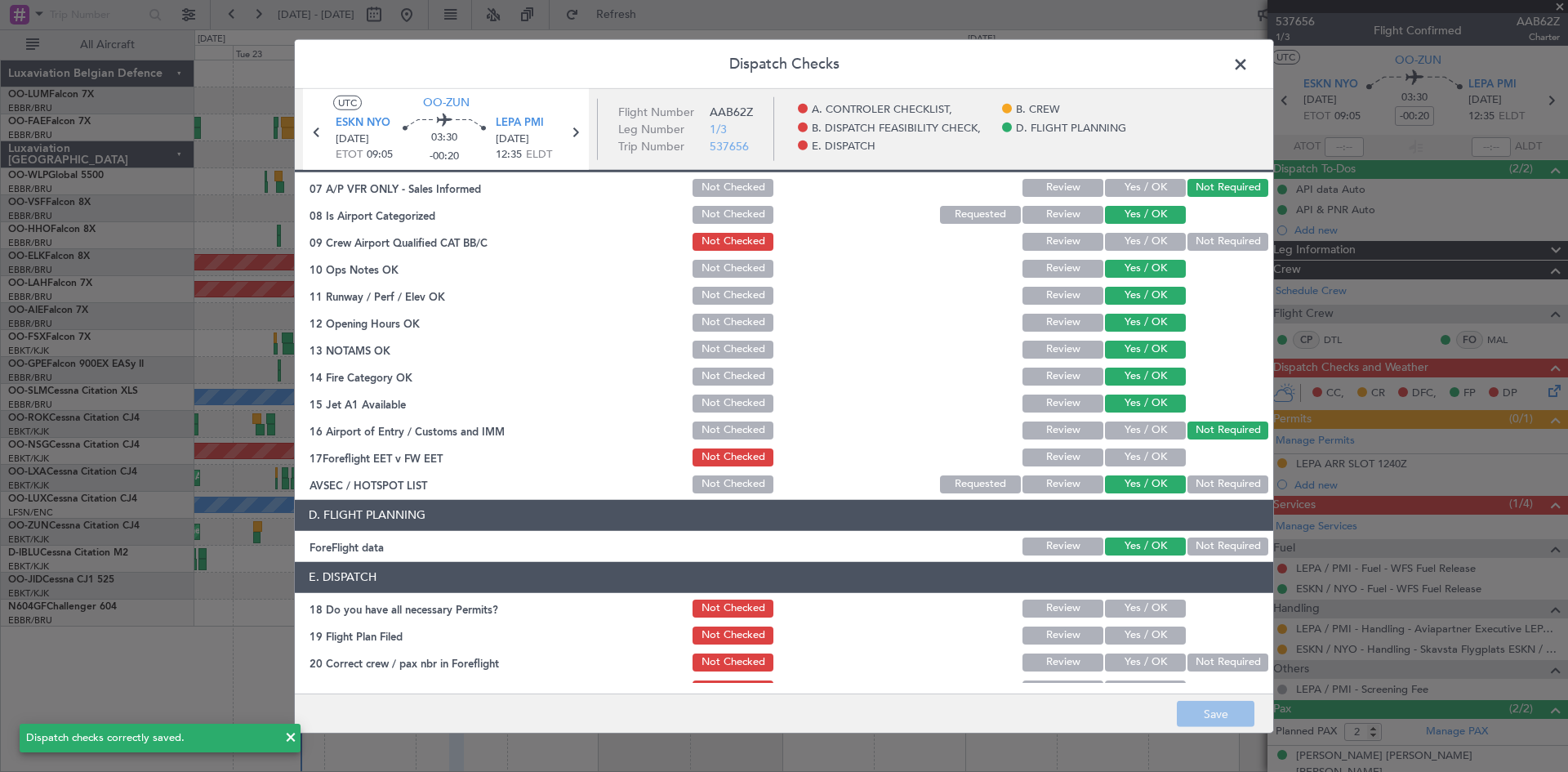
scroll to position [308, 0]
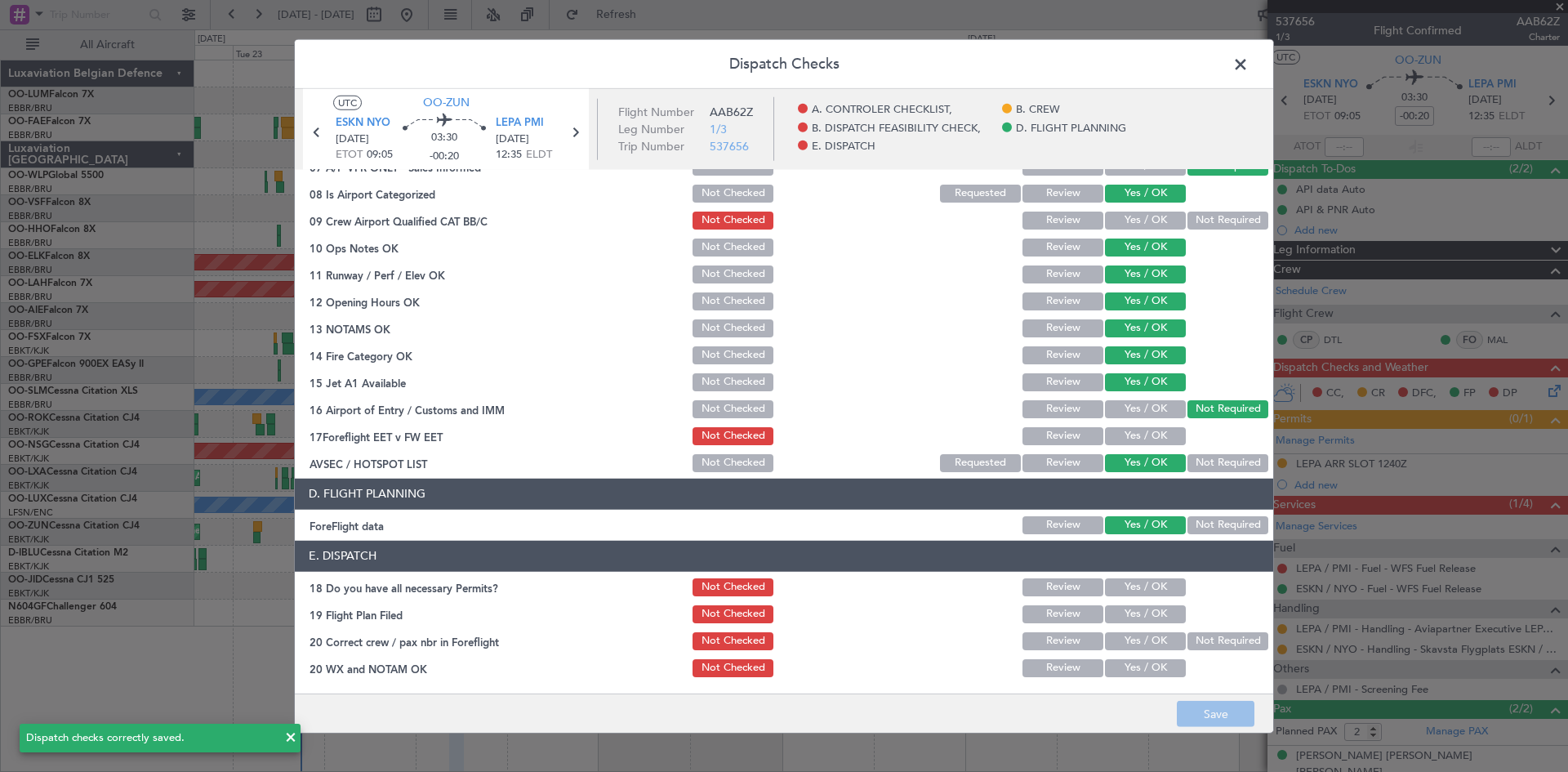
click at [1248, 67] on span at bounding box center [1248, 68] width 0 height 33
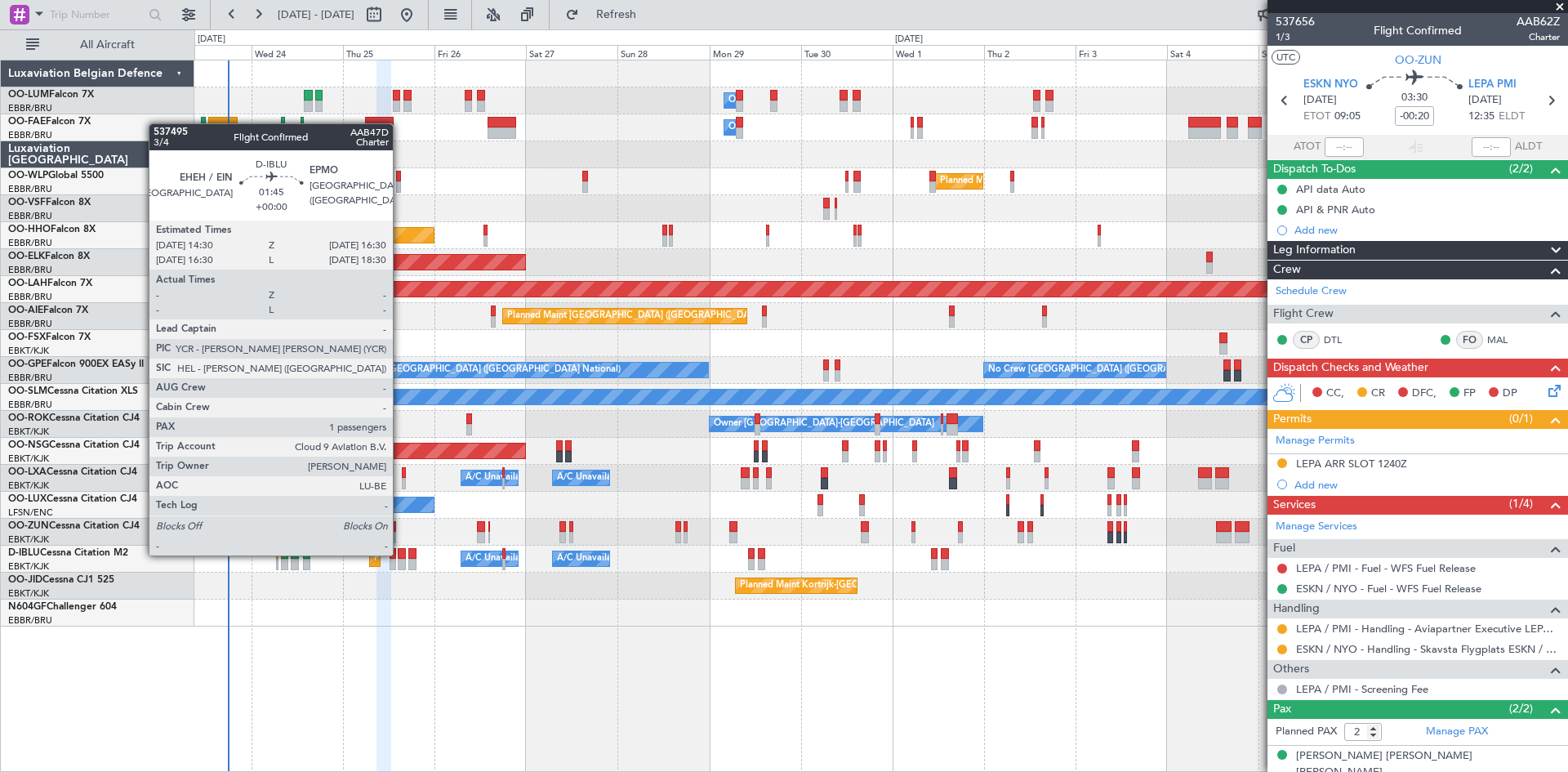
click at [400, 554] on div at bounding box center [401, 554] width 8 height 11
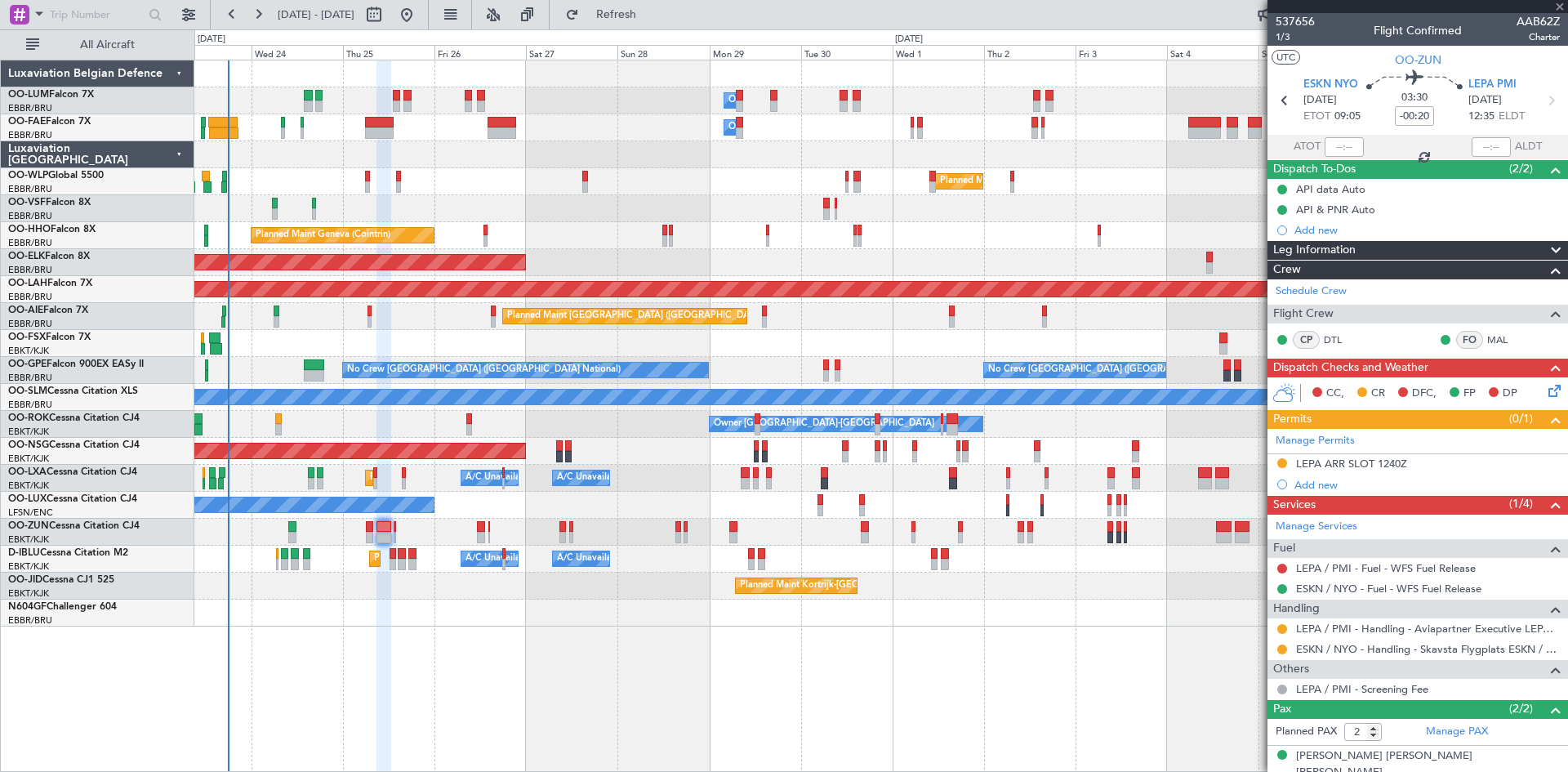
type input "1"
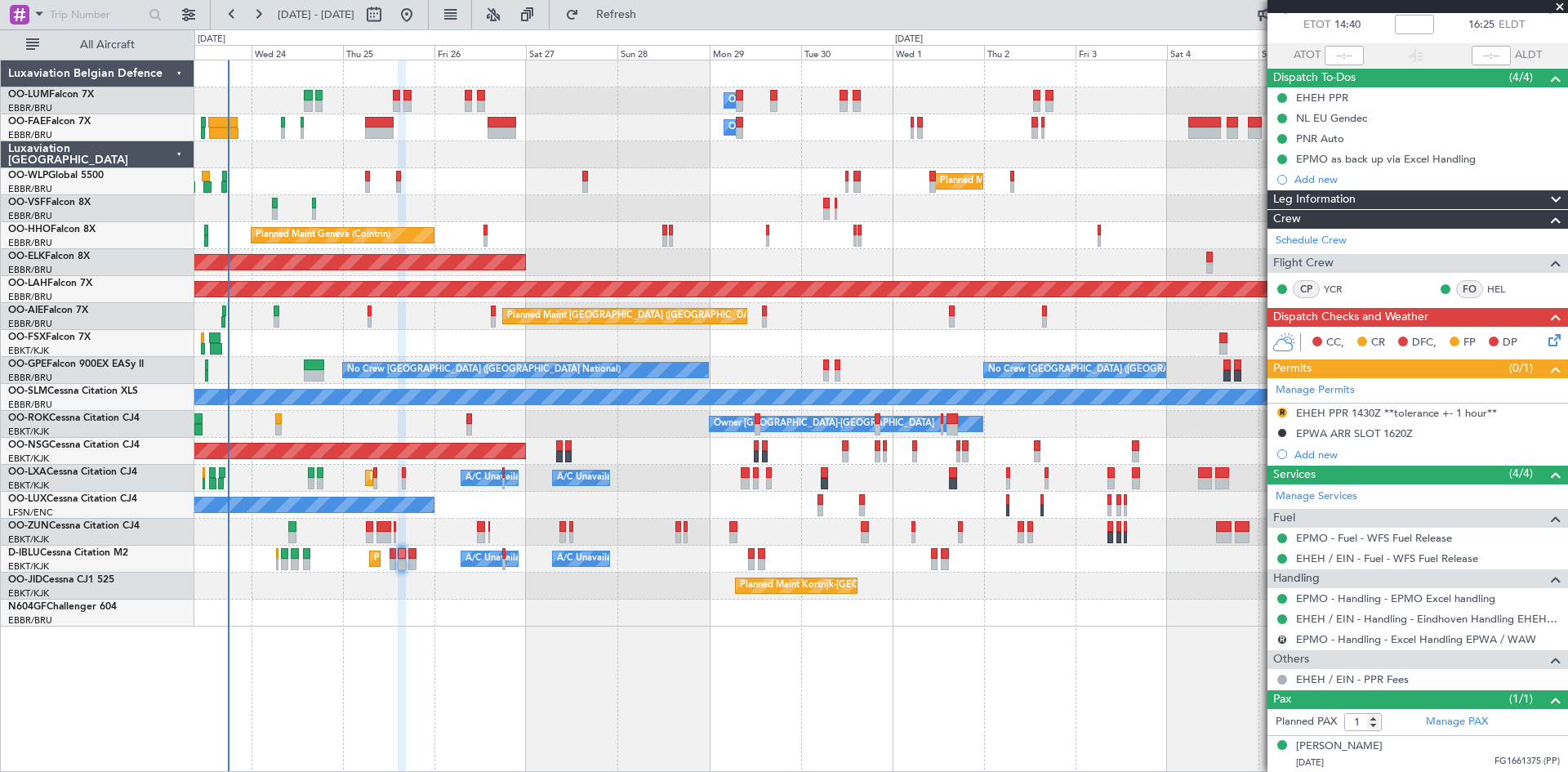
scroll to position [0, 0]
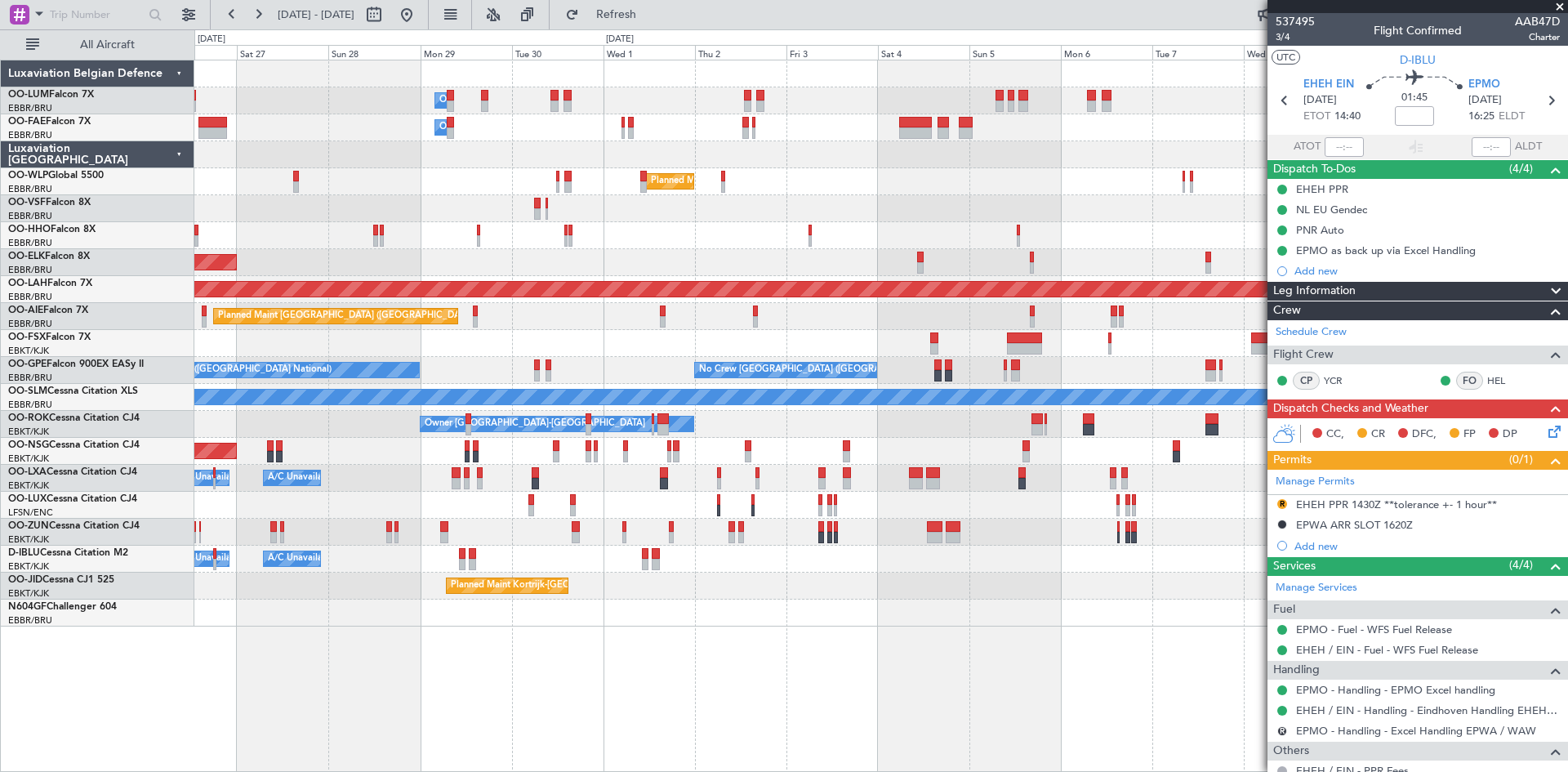
click at [827, 605] on div at bounding box center [881, 613] width 1372 height 27
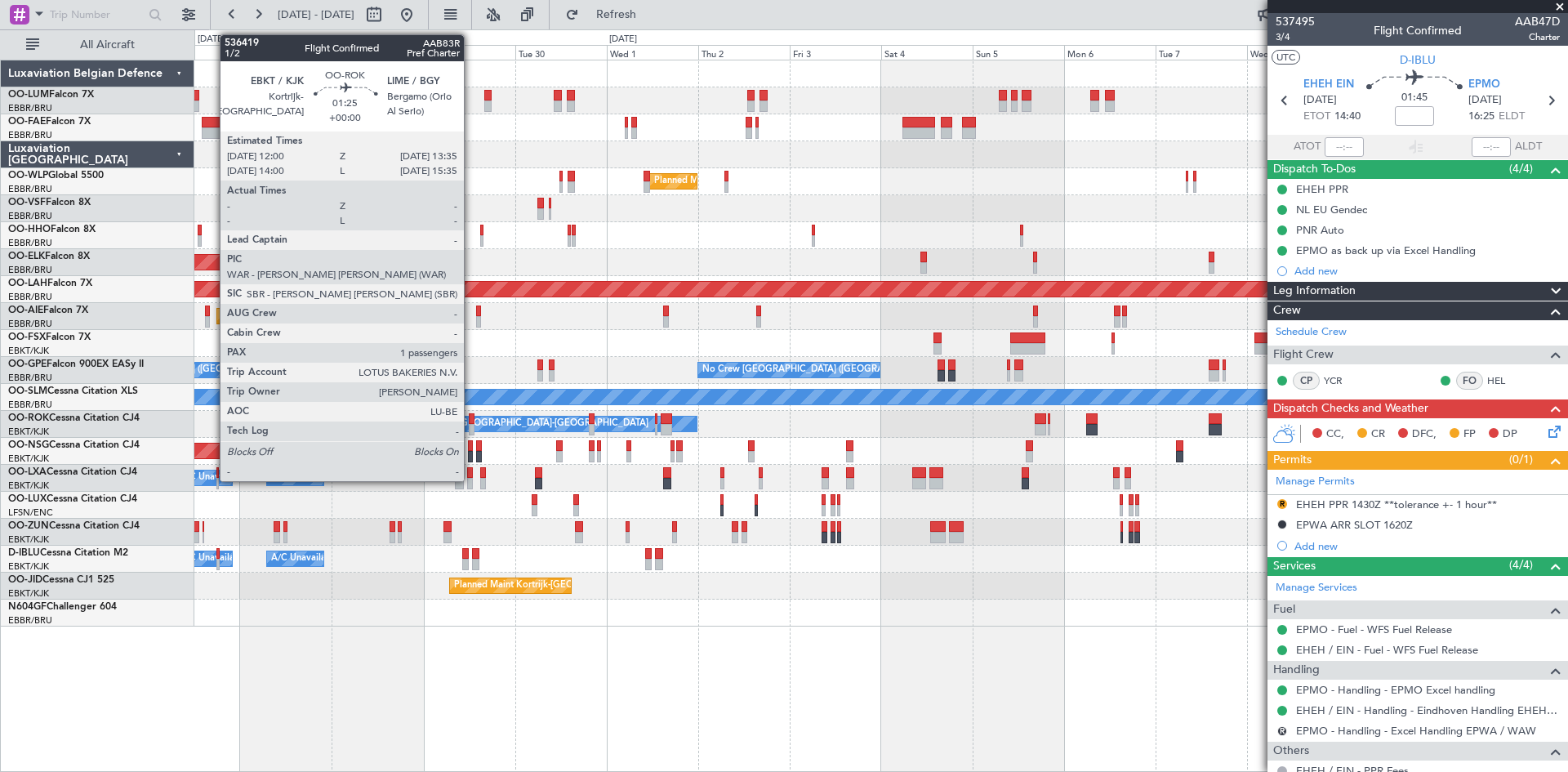
click at [471, 423] on div at bounding box center [472, 419] width 7 height 11
click at [487, 650] on div "Owner Melsbroek Air Base Owner Melsbroek Air Base Owner Melsbroek Air Base Plan…" at bounding box center [881, 416] width 1373 height 713
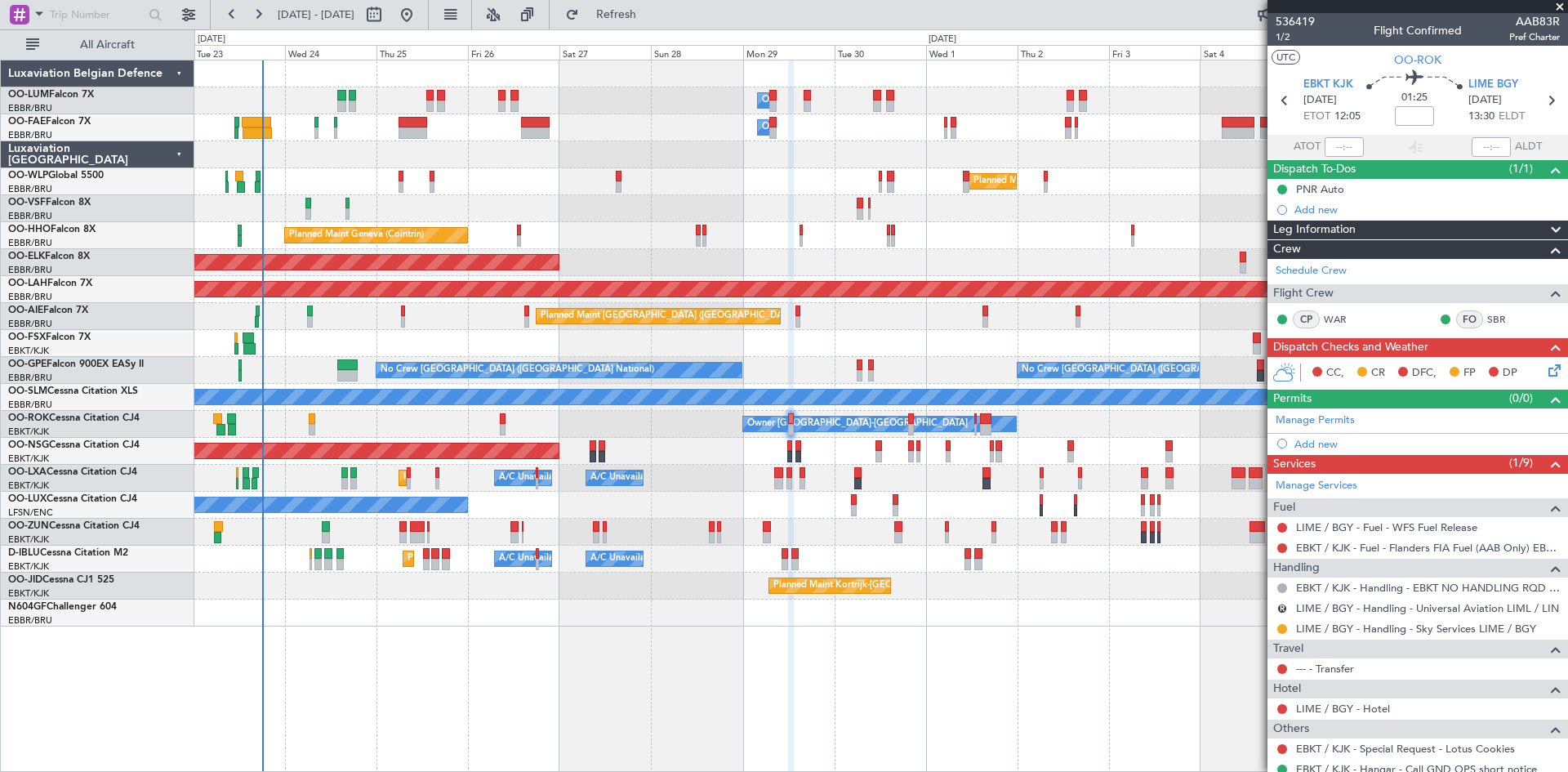
click at [793, 645] on div at bounding box center [791, 417] width 7 height 713
click at [1330, 667] on link "--- - Transfer" at bounding box center [1325, 669] width 58 height 14
click at [1284, 34] on span "1/2" at bounding box center [1295, 37] width 39 height 14
click at [641, 16] on span "Refresh" at bounding box center [616, 15] width 69 height 11
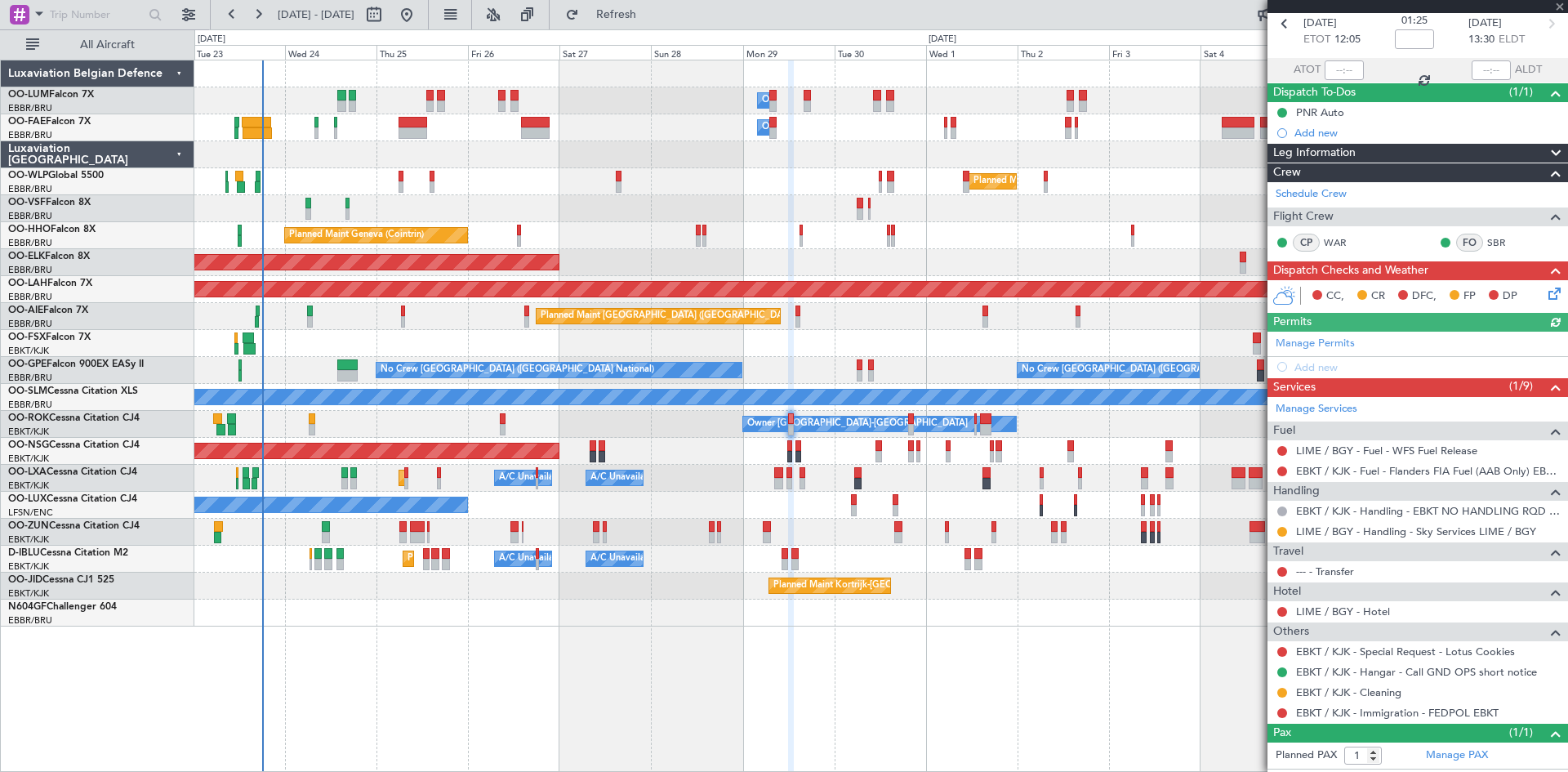
scroll to position [110, 0]
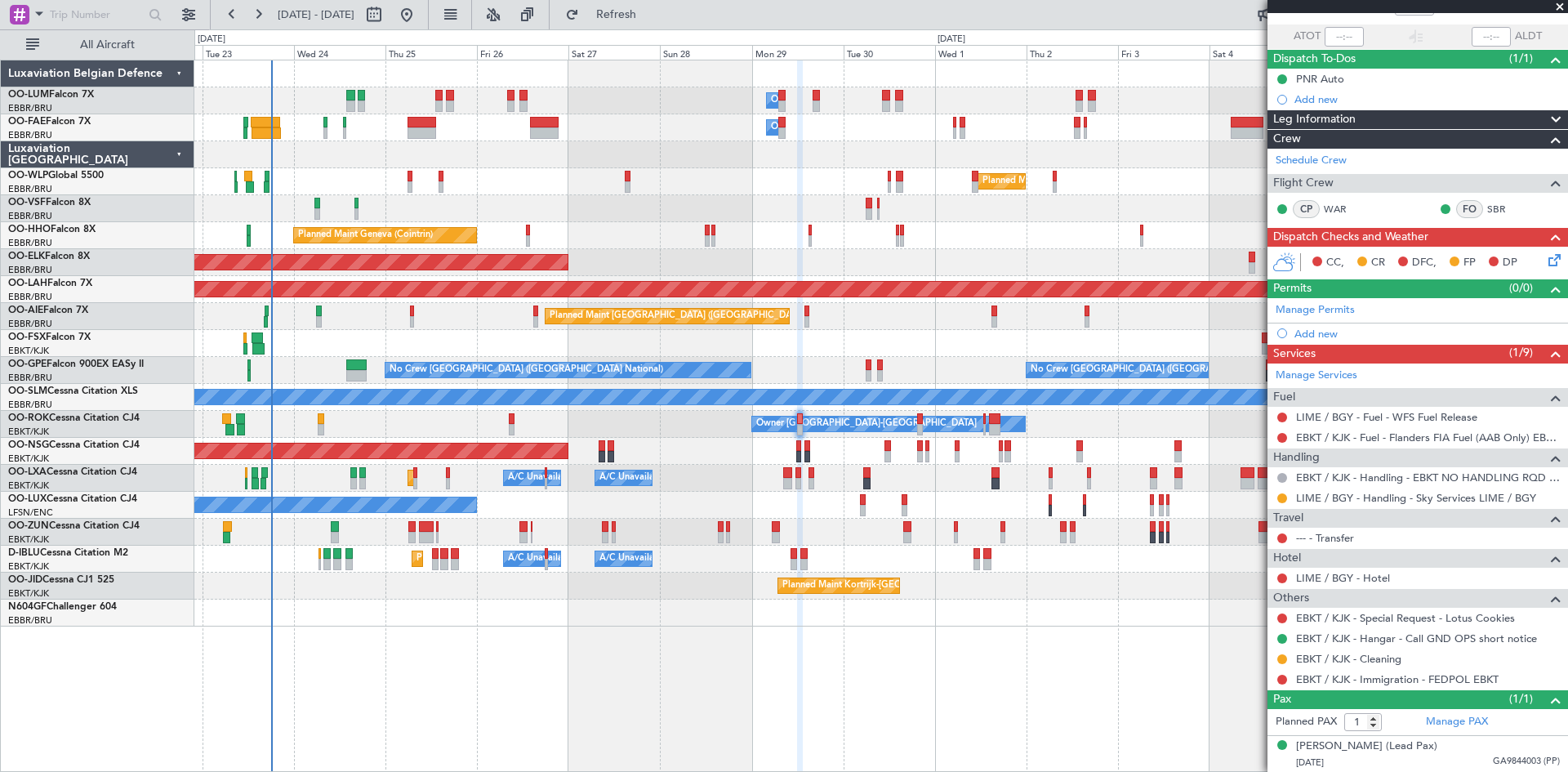
click at [374, 560] on div "Planned Maint Nice (Côte d'Azur Airport) A/C Unavailable Brussels (Brussels Nat…" at bounding box center [881, 559] width 1372 height 27
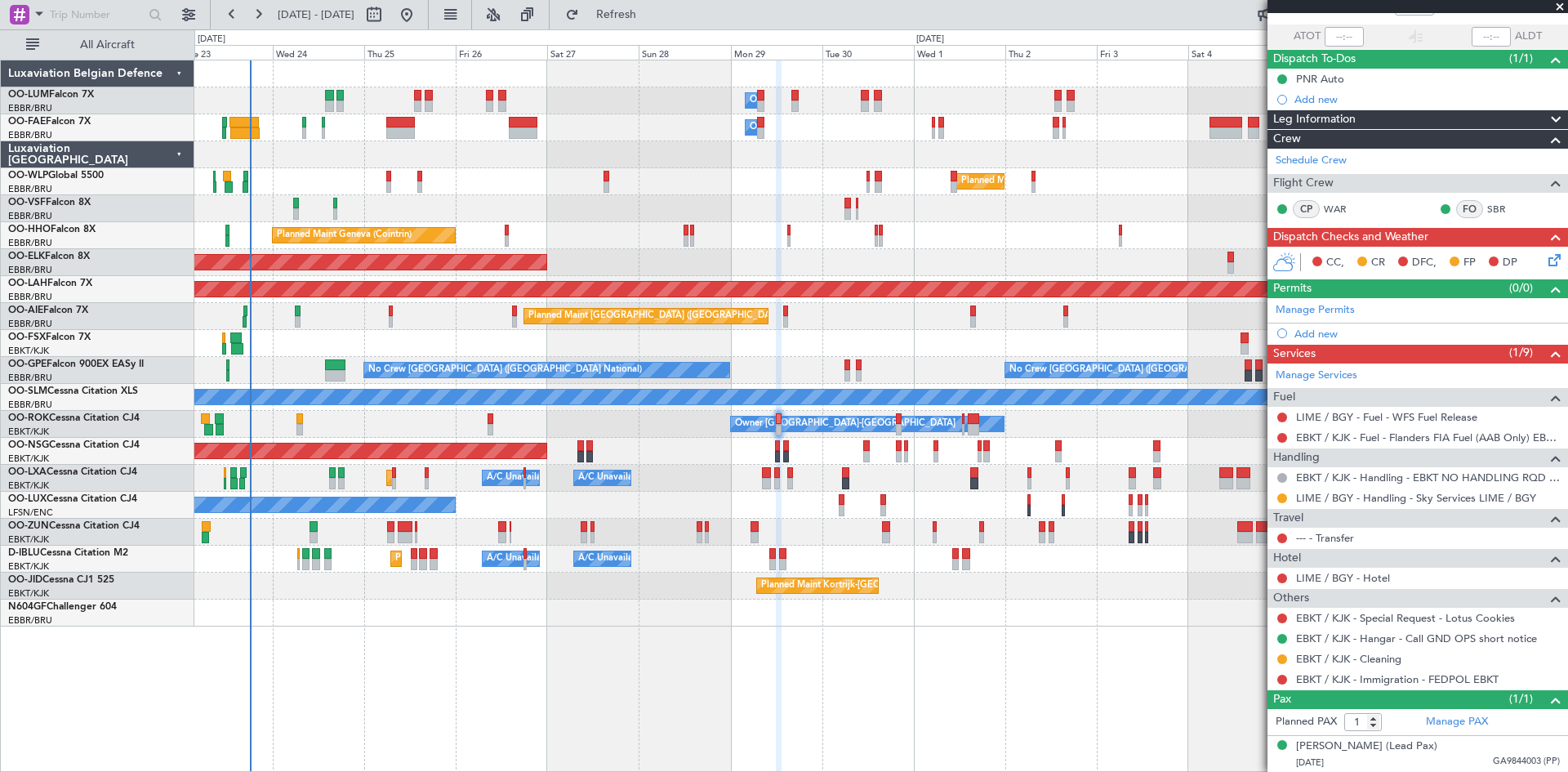
click at [974, 600] on div at bounding box center [881, 613] width 1372 height 27
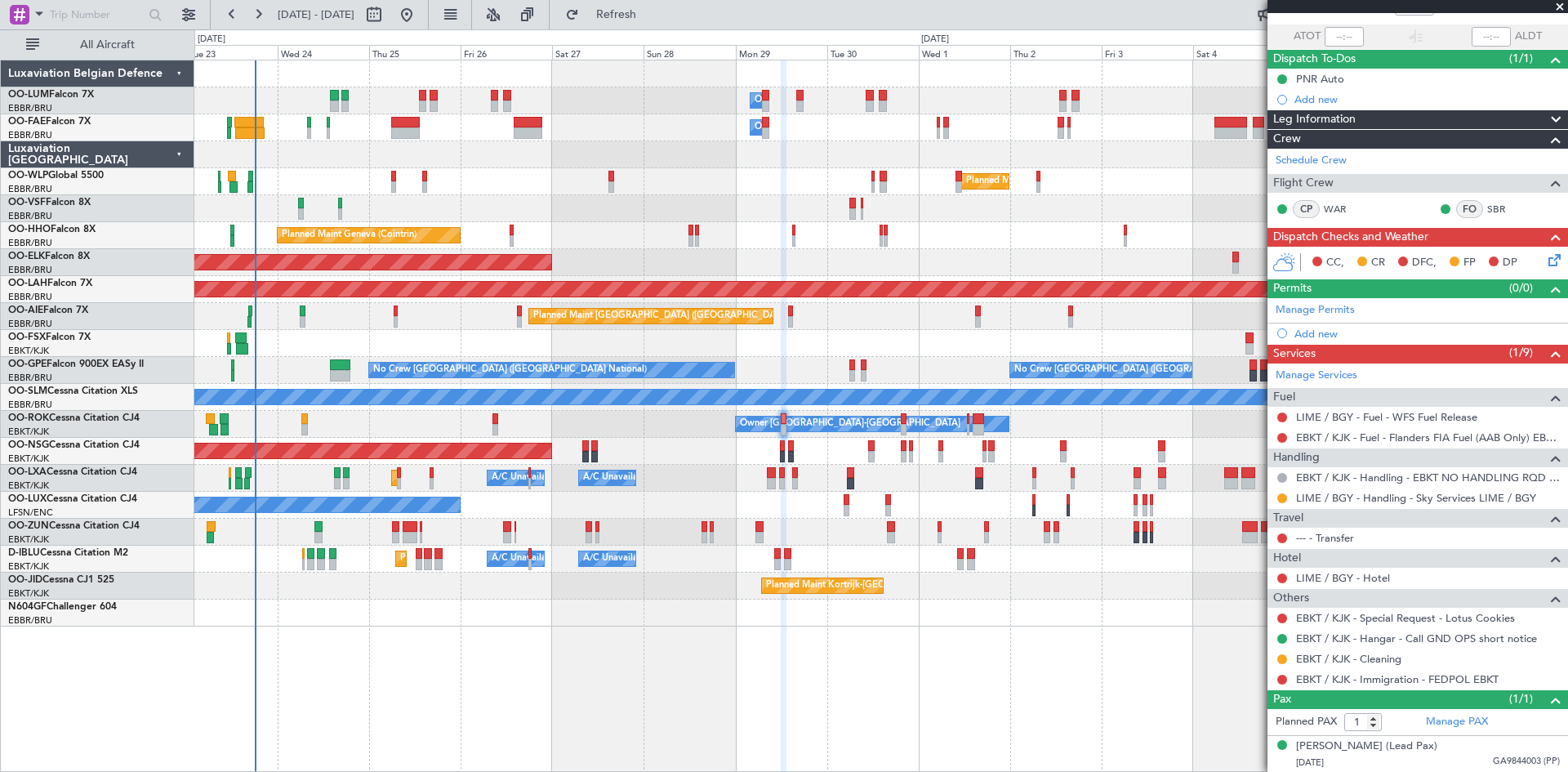
click at [783, 606] on div at bounding box center [881, 613] width 1372 height 27
click at [612, 616] on div at bounding box center [881, 613] width 1372 height 27
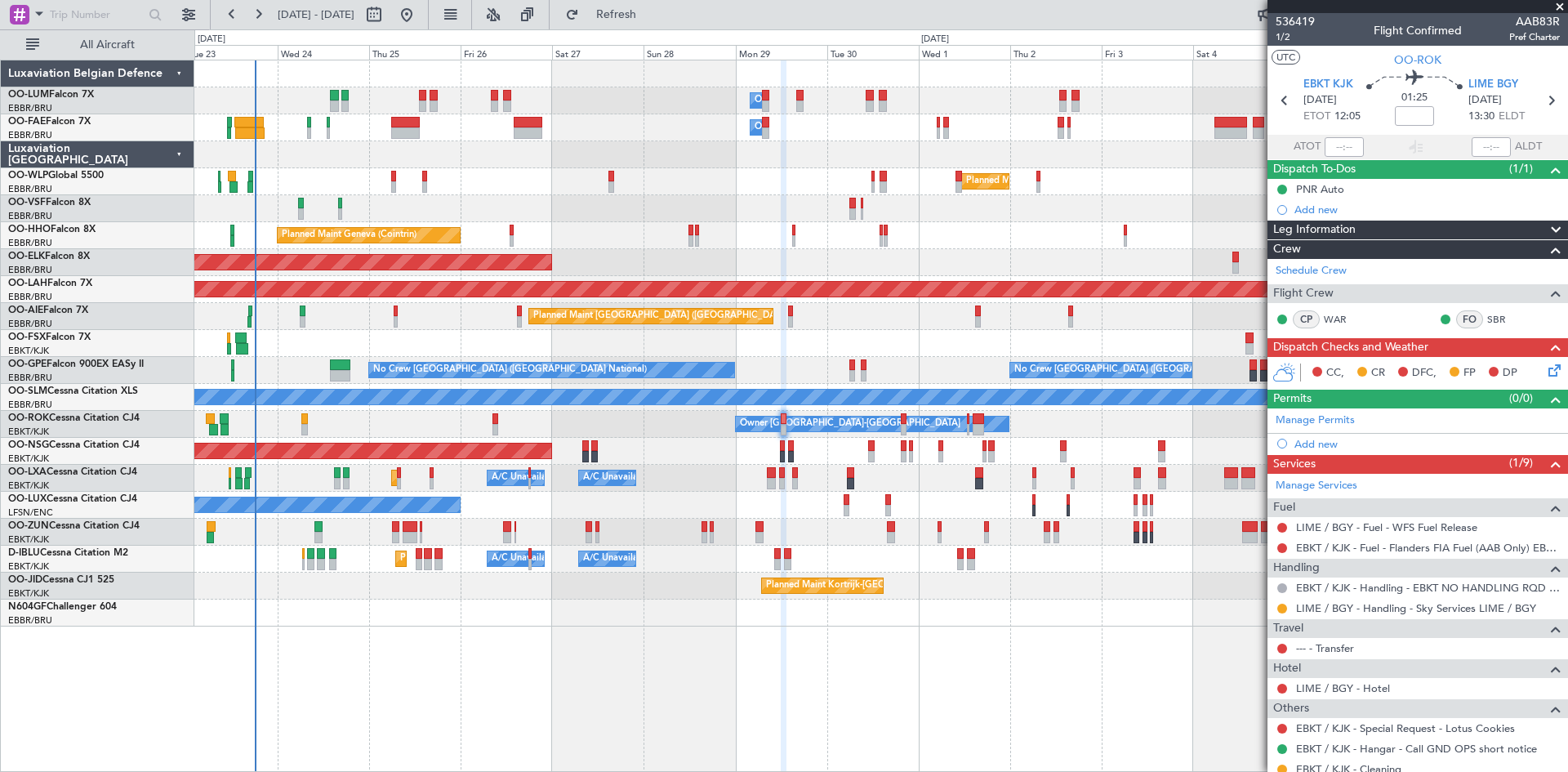
scroll to position [110, 0]
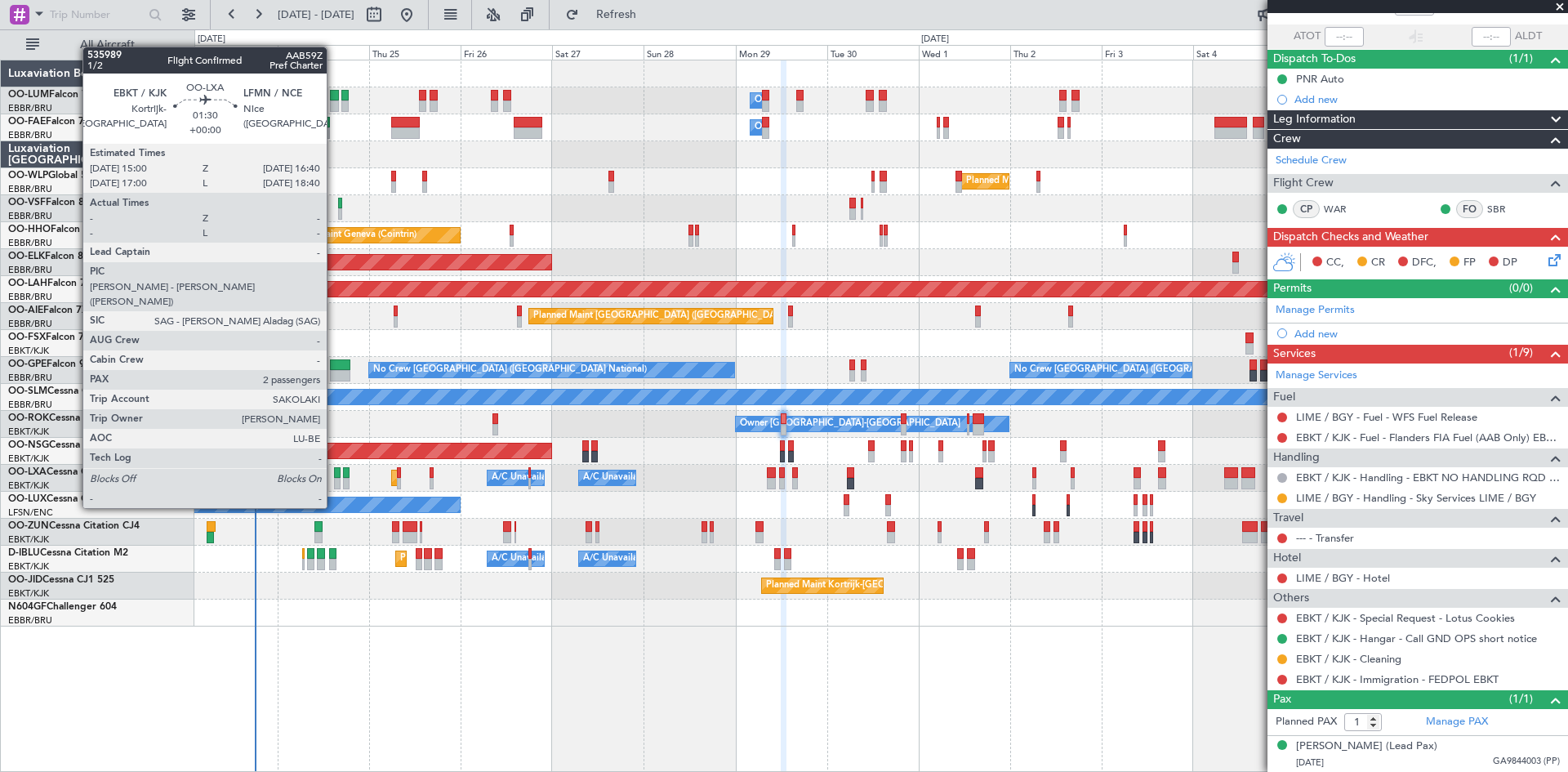
click at [334, 477] on div at bounding box center [337, 473] width 7 height 11
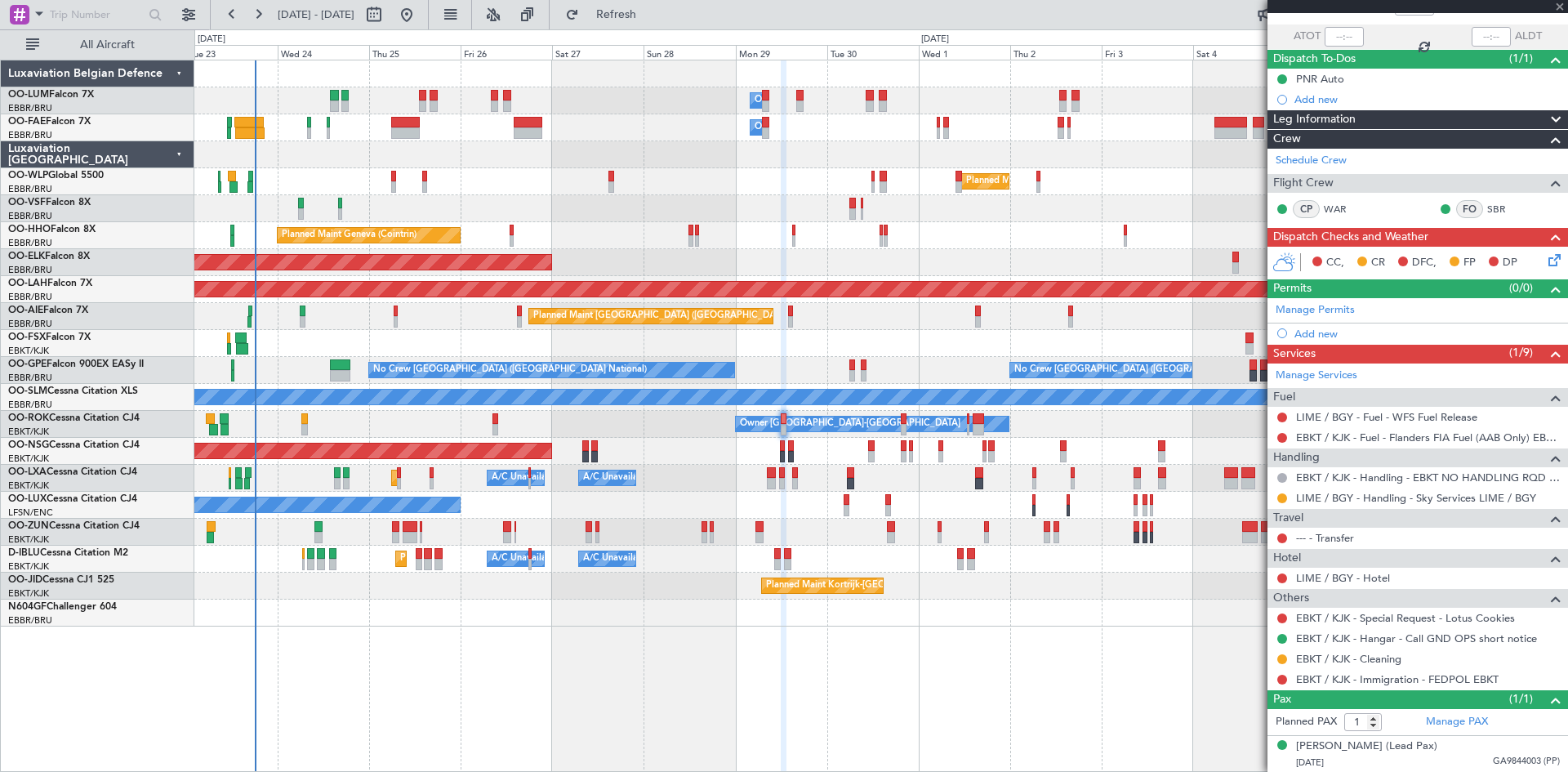
type input "2"
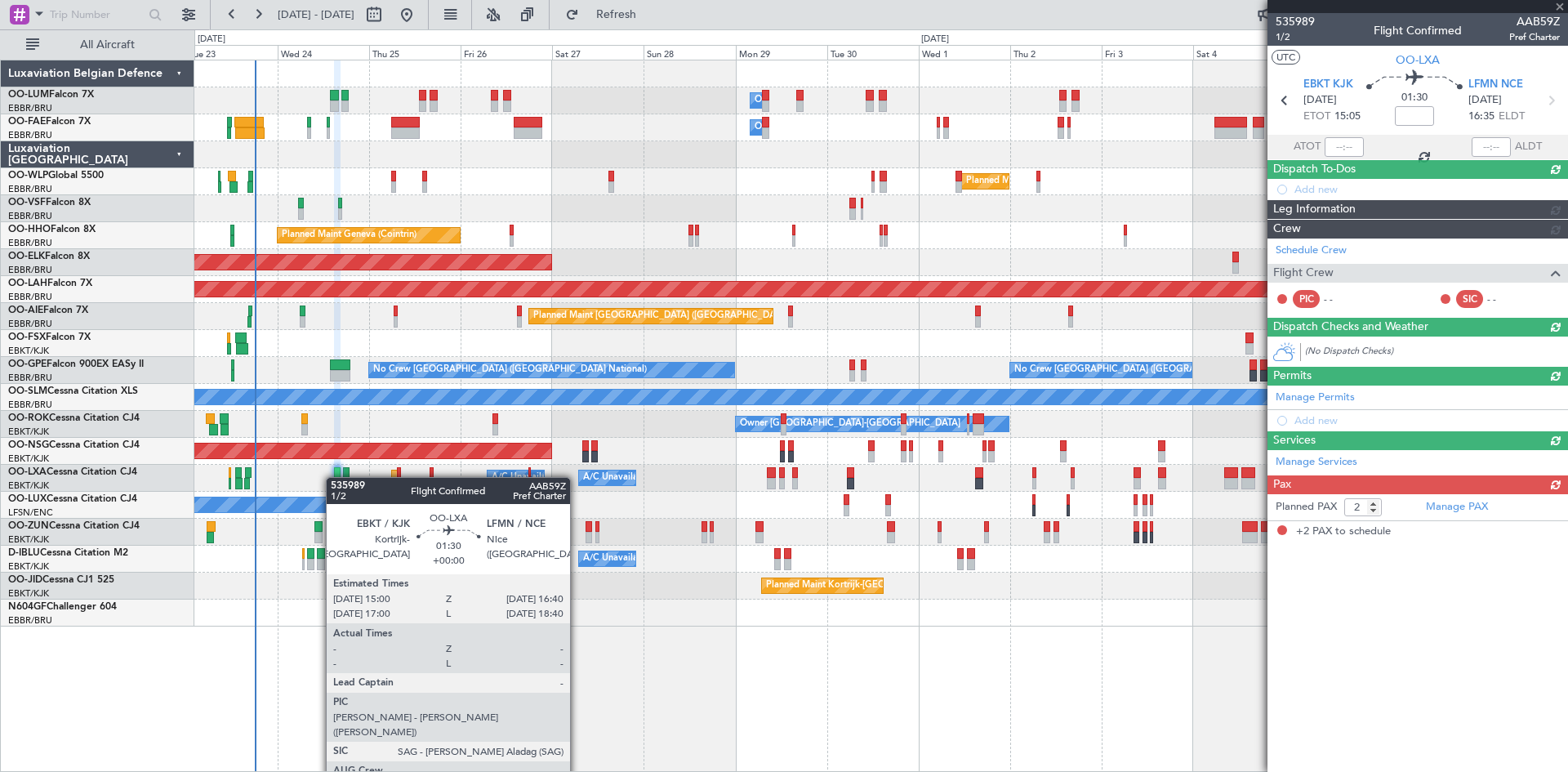
scroll to position [0, 0]
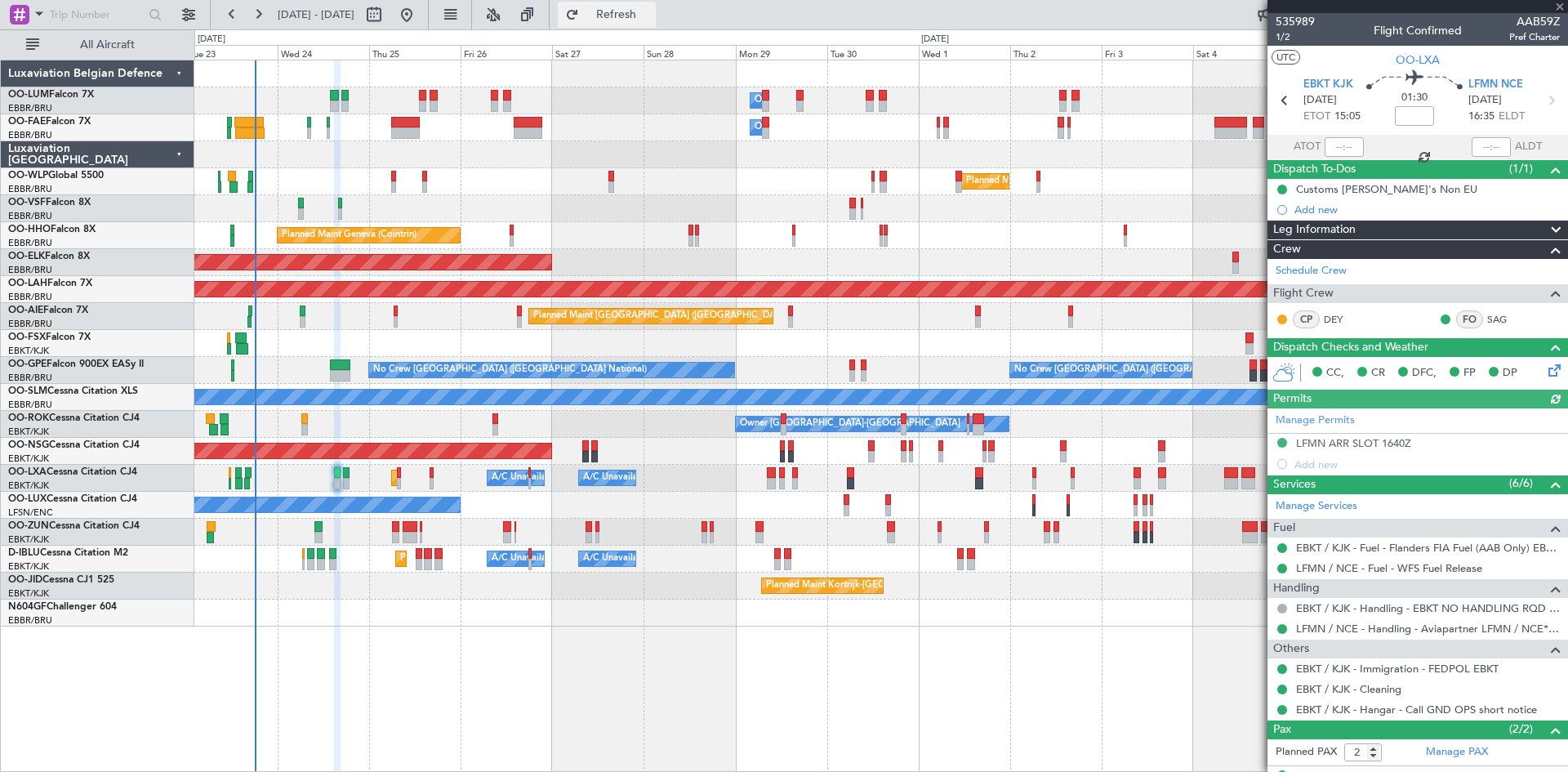
click at [651, 14] on span "Refresh" at bounding box center [616, 15] width 69 height 11
click at [651, 16] on span "Refresh" at bounding box center [616, 15] width 69 height 11
click at [651, 17] on span "Refresh" at bounding box center [616, 15] width 69 height 11
click at [651, 11] on span "Refresh" at bounding box center [616, 15] width 69 height 11
click at [651, 17] on span "Refresh" at bounding box center [616, 15] width 69 height 11
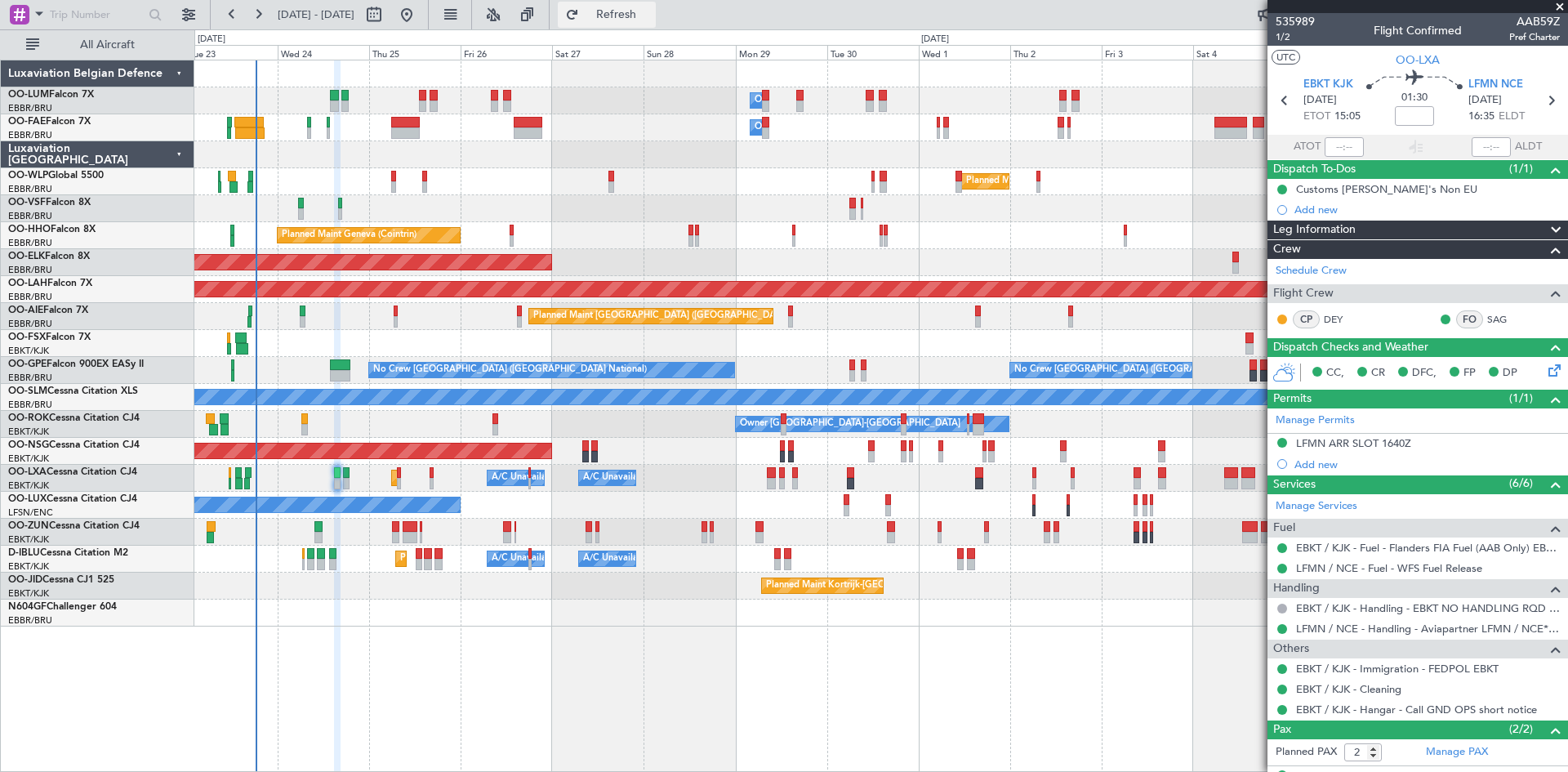
click at [651, 13] on span "Refresh" at bounding box center [616, 15] width 69 height 11
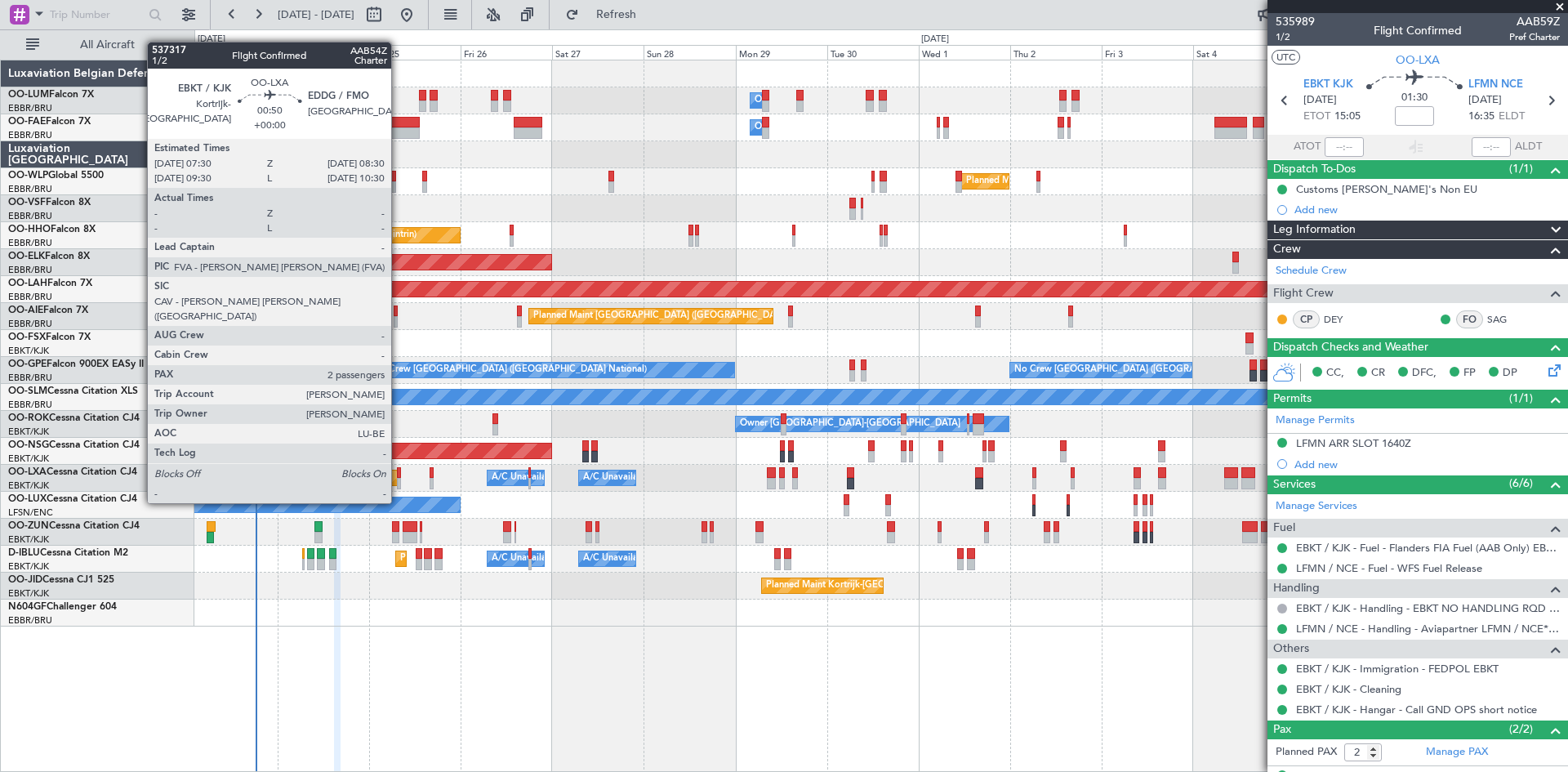
click at [399, 472] on div at bounding box center [399, 473] width 4 height 11
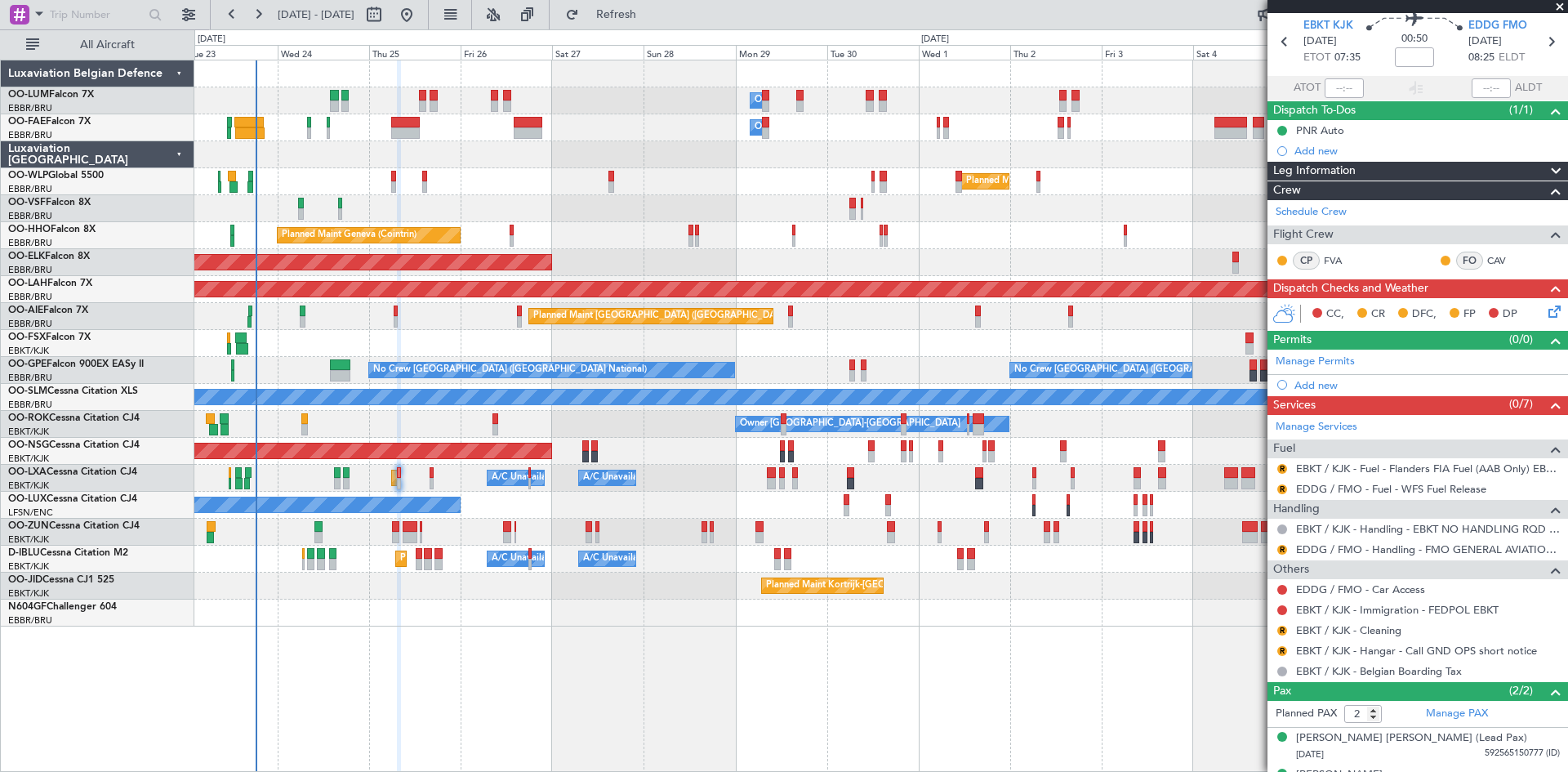
scroll to position [87, 0]
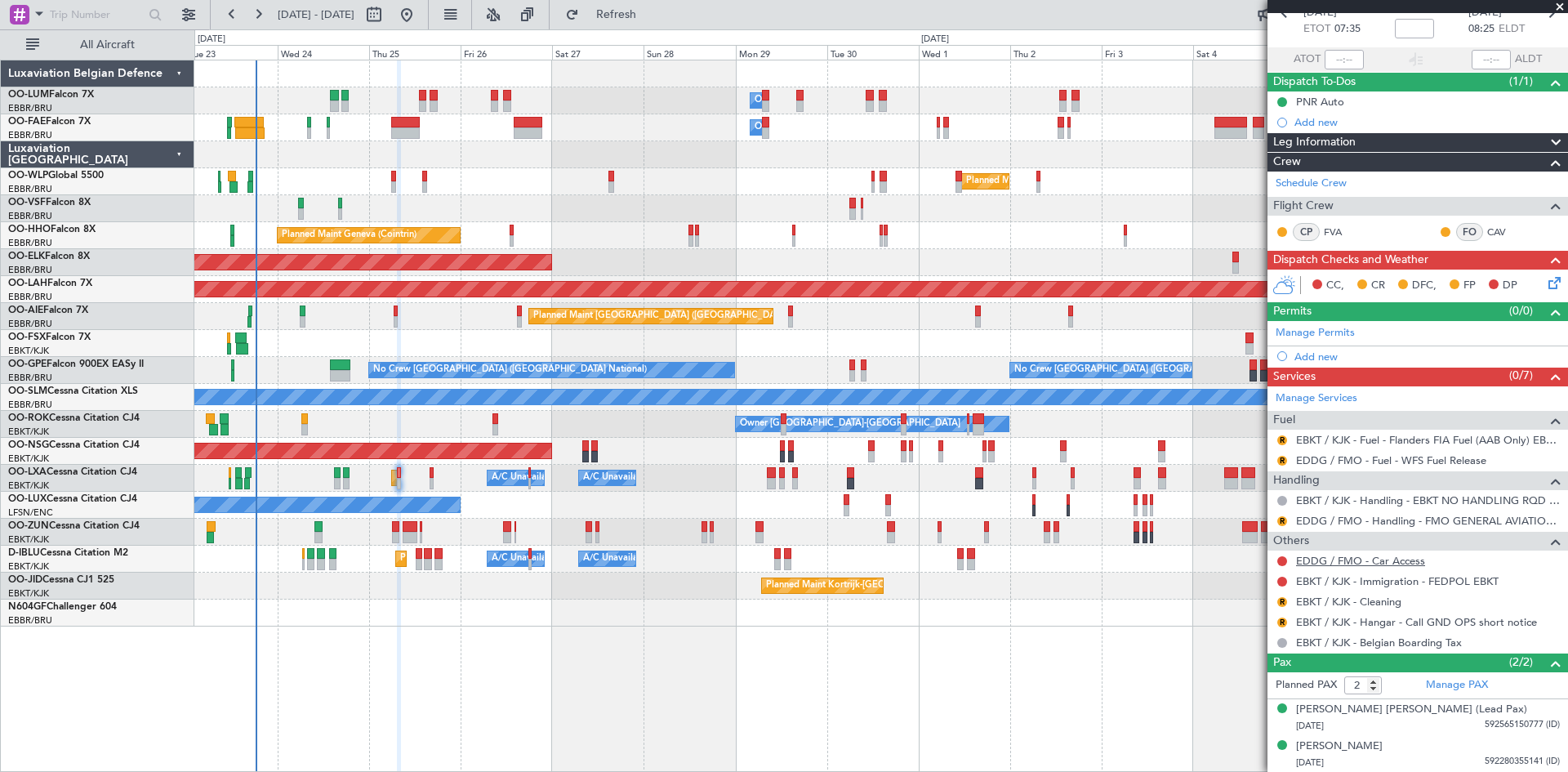
click at [1327, 565] on link "EDDG / FMO - Car Access" at bounding box center [1360, 560] width 129 height 14
click at [1284, 600] on button "R" at bounding box center [1282, 602] width 9 height 9
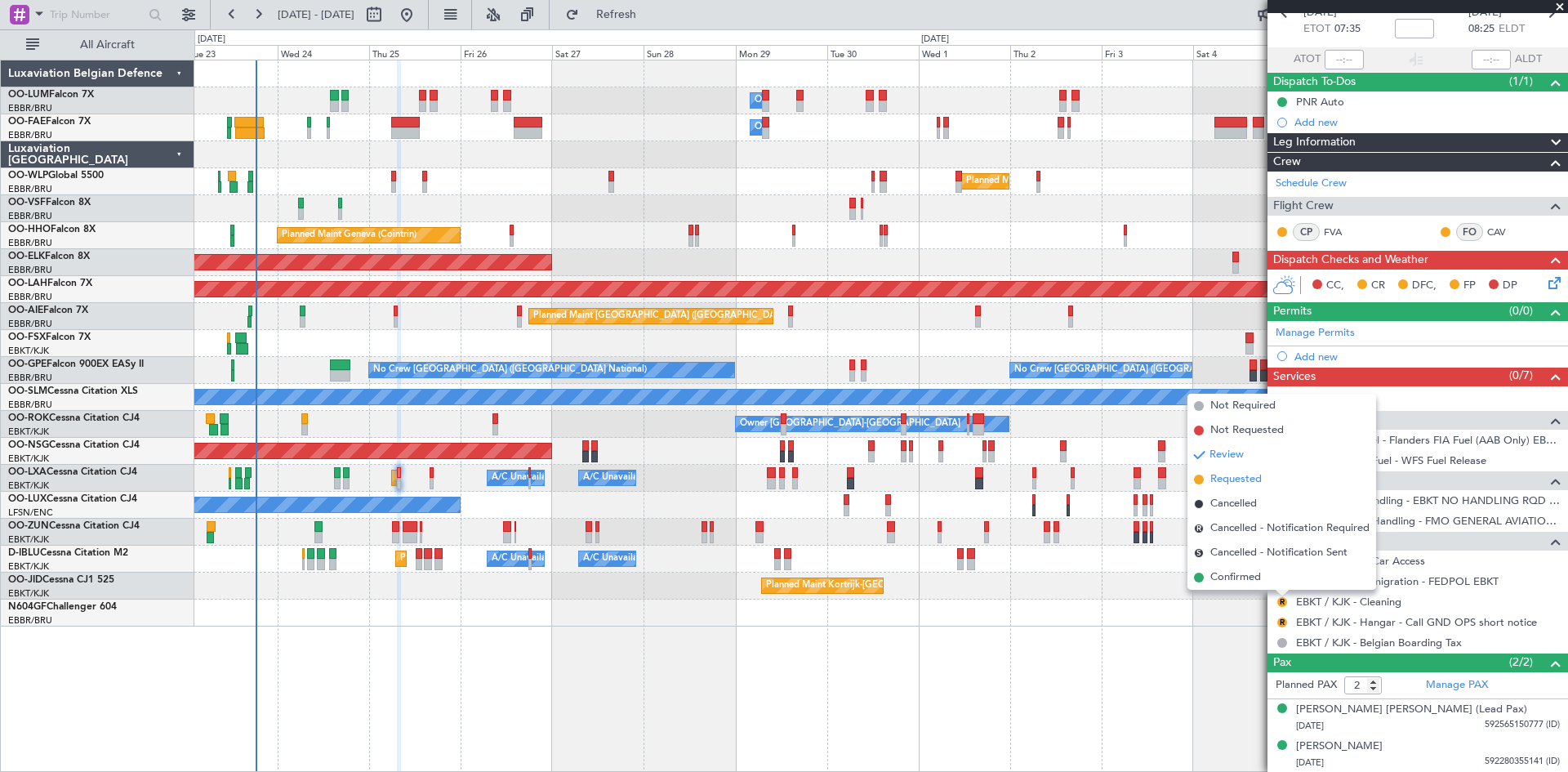
click at [1241, 479] on span "Requested" at bounding box center [1235, 479] width 52 height 16
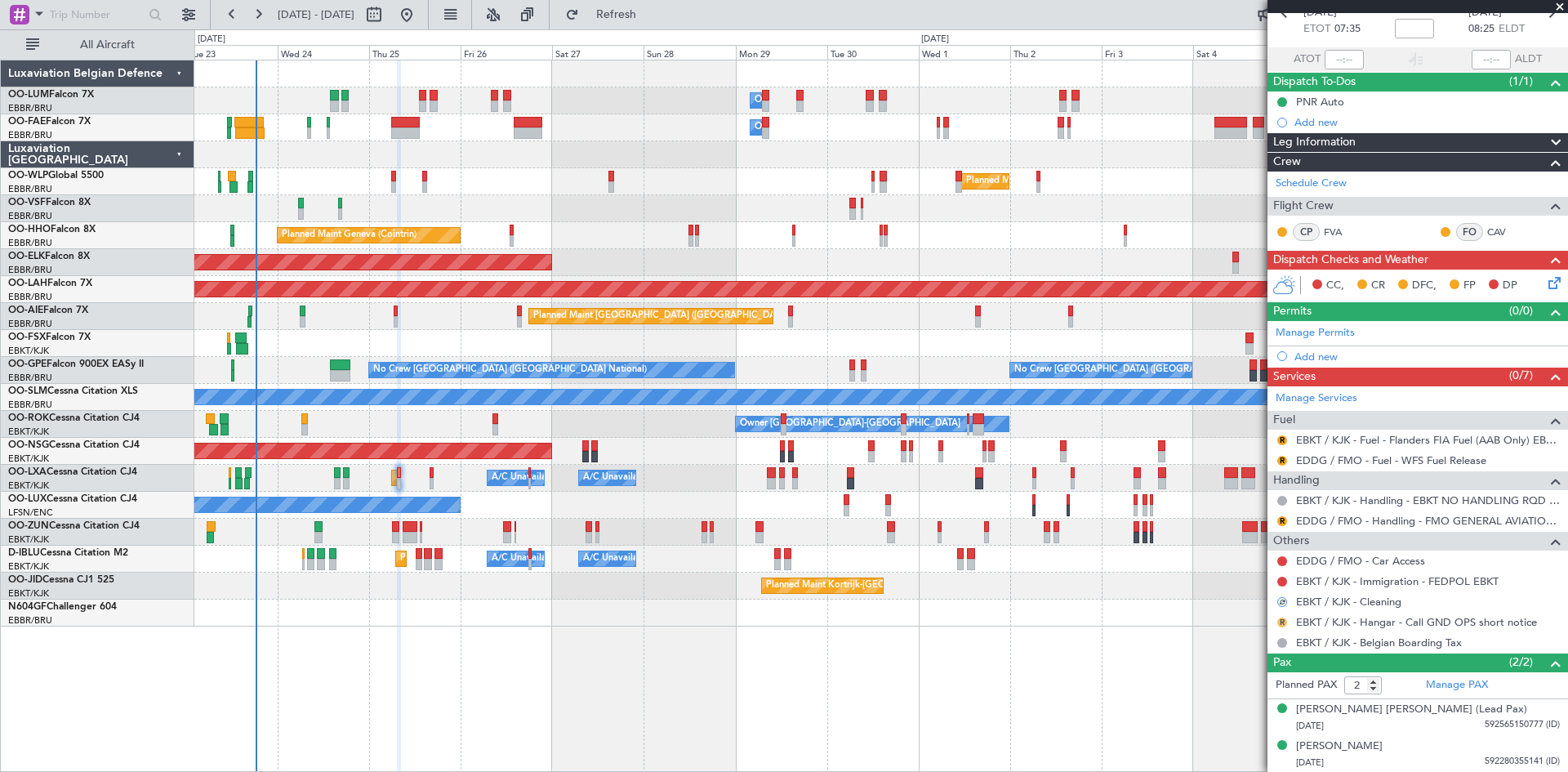
click at [1281, 618] on button "R" at bounding box center [1282, 622] width 9 height 9
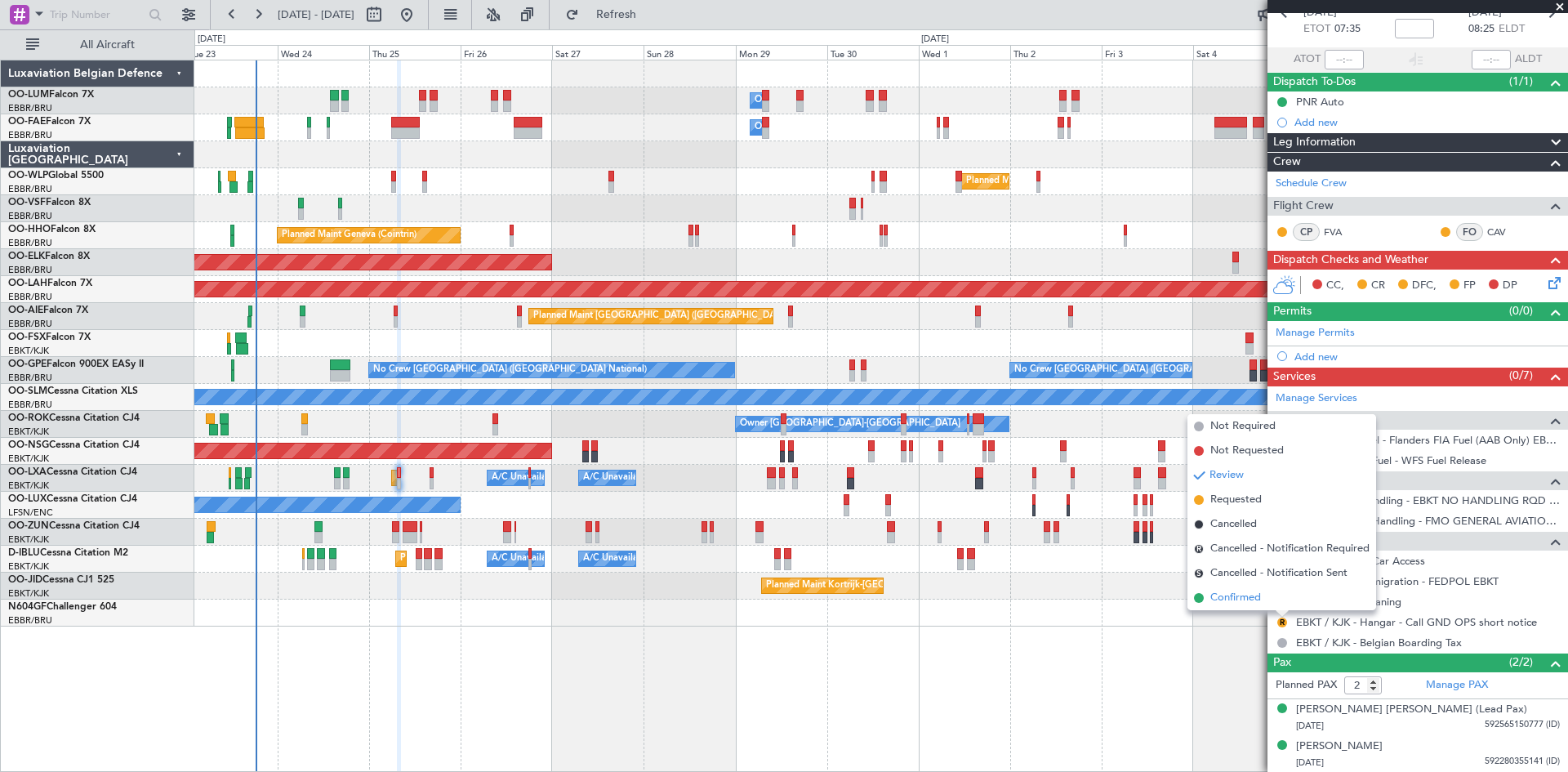
click at [1249, 594] on span "Confirmed" at bounding box center [1235, 597] width 51 height 16
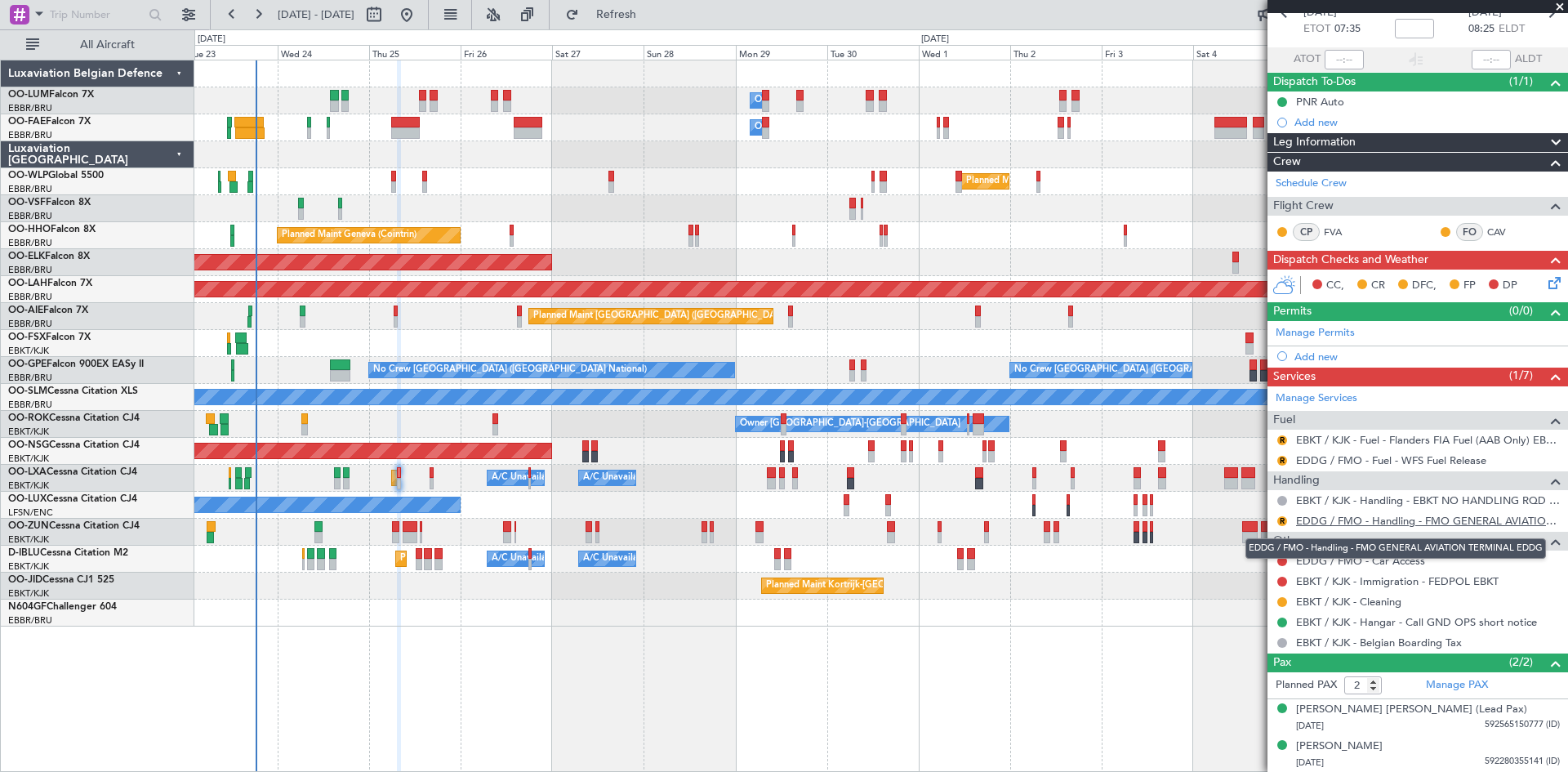
click at [1348, 519] on link "EDDG / FMO - Handling - FMO GENERAL AVIATION TERMINAL EDDG" at bounding box center [1428, 520] width 264 height 14
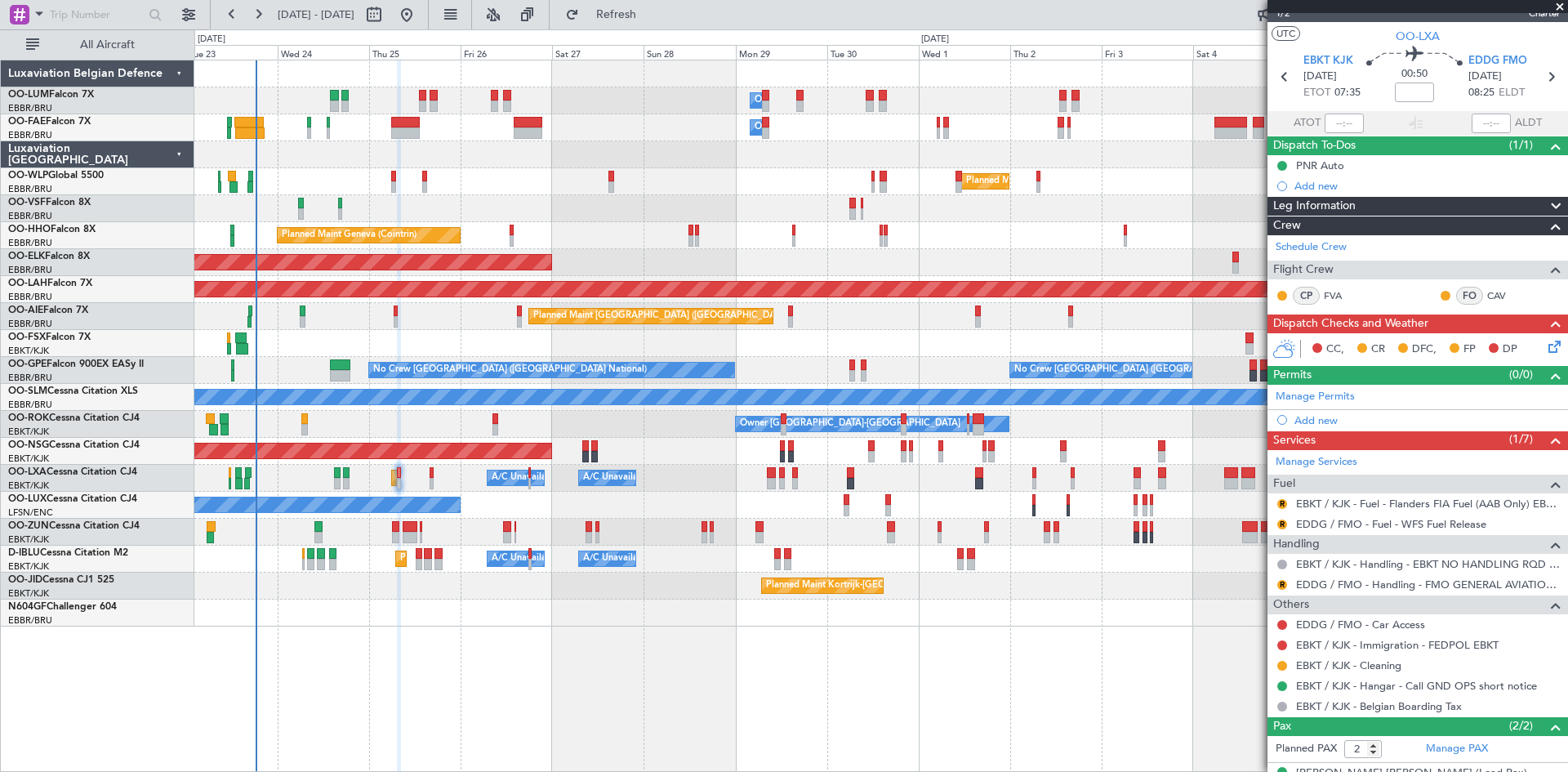
scroll to position [0, 0]
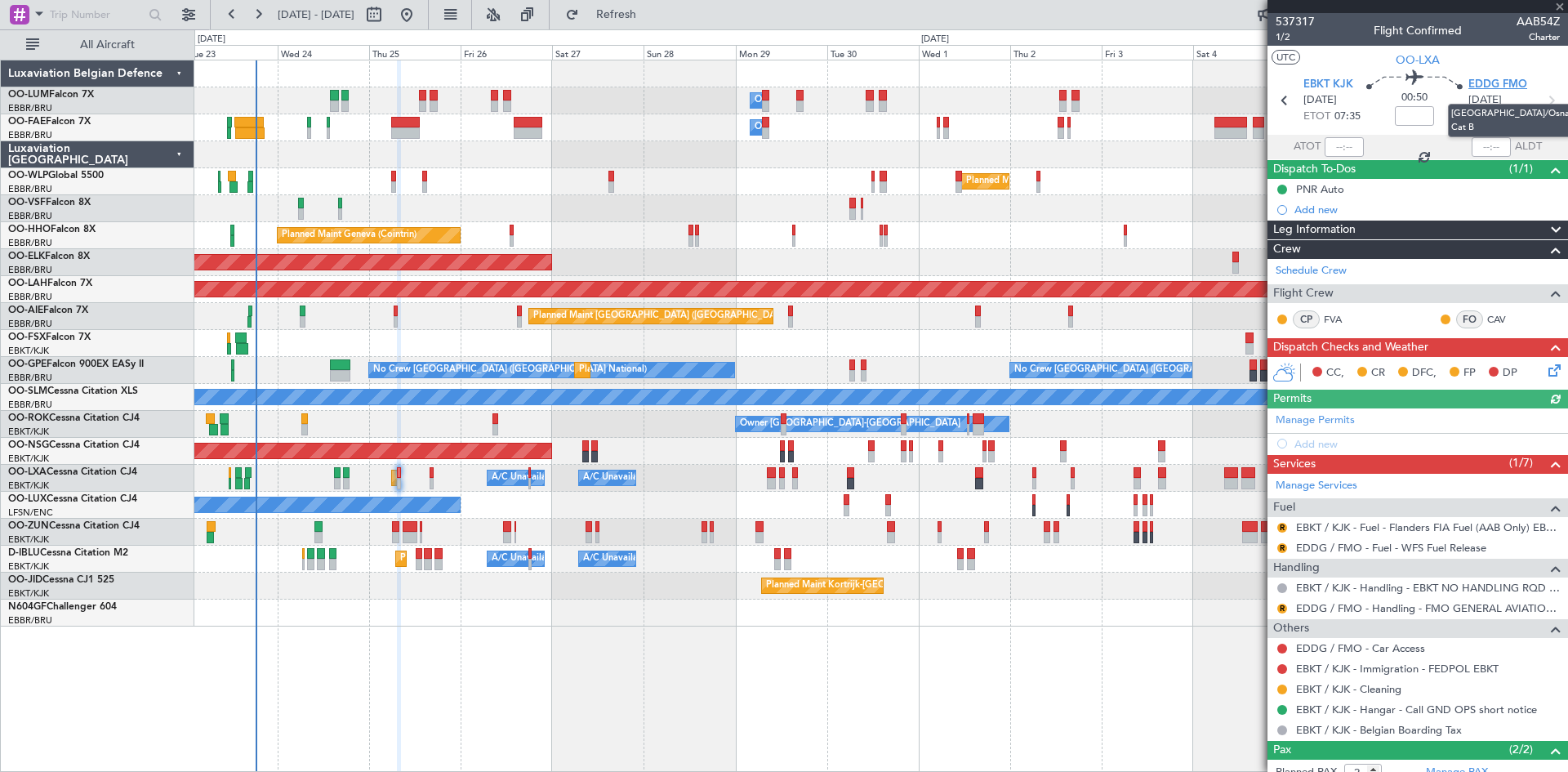
click at [1497, 82] on span "EDDG FMO" at bounding box center [1497, 85] width 59 height 16
click at [1282, 609] on button "R" at bounding box center [1282, 608] width 9 height 9
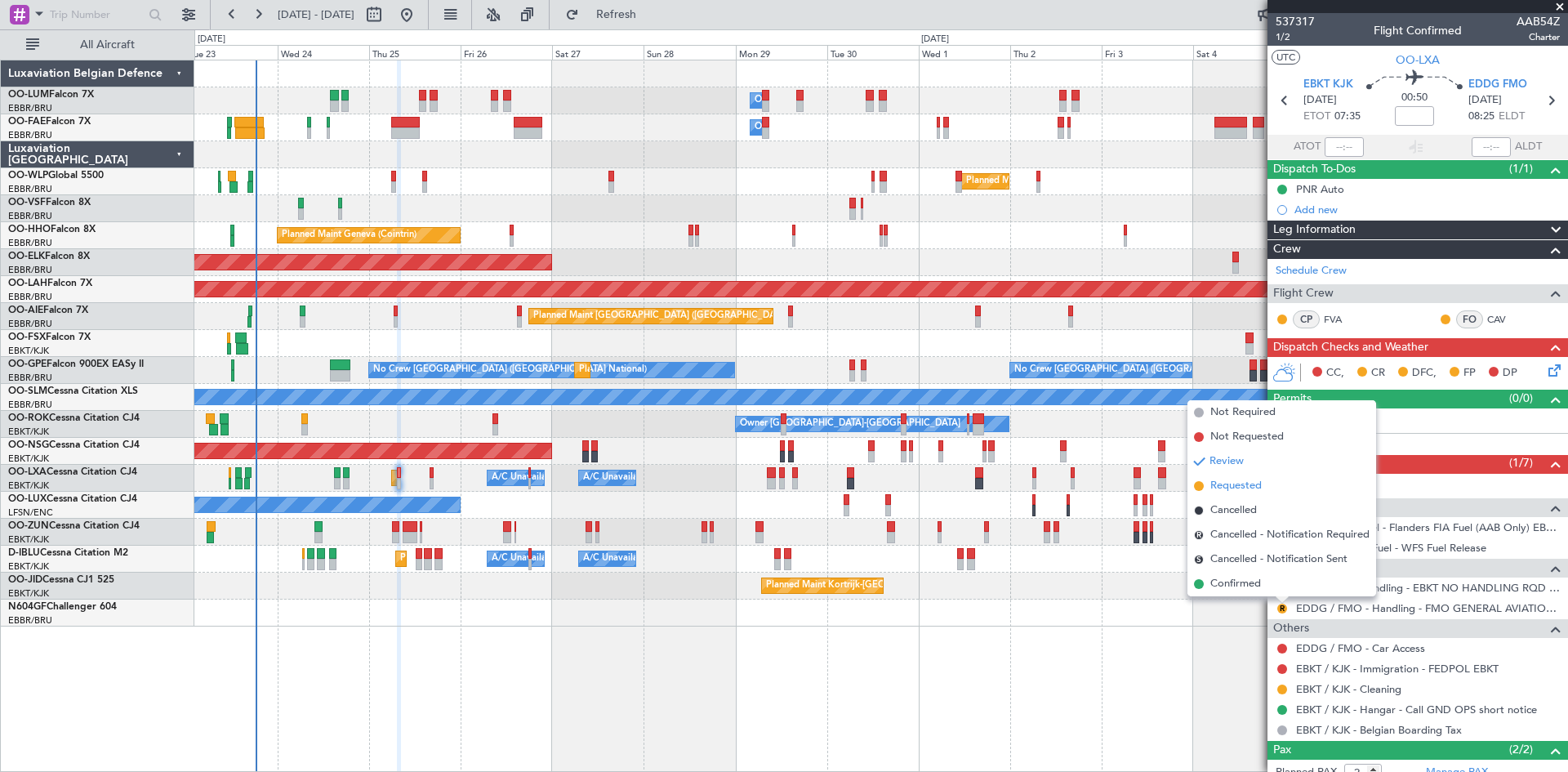
click at [1226, 484] on span "Requested" at bounding box center [1235, 485] width 52 height 16
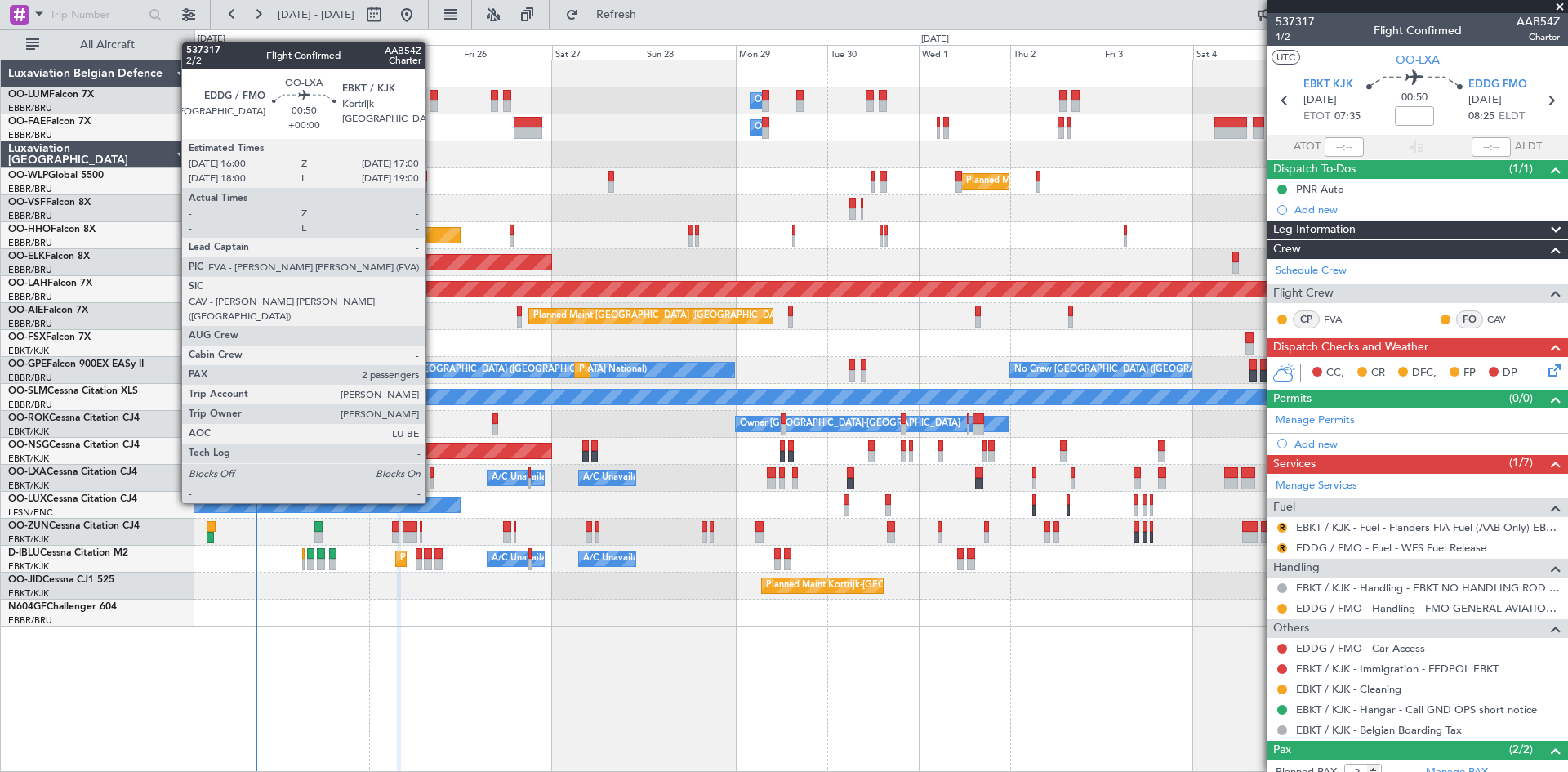
click at [432, 472] on div at bounding box center [431, 473] width 4 height 11
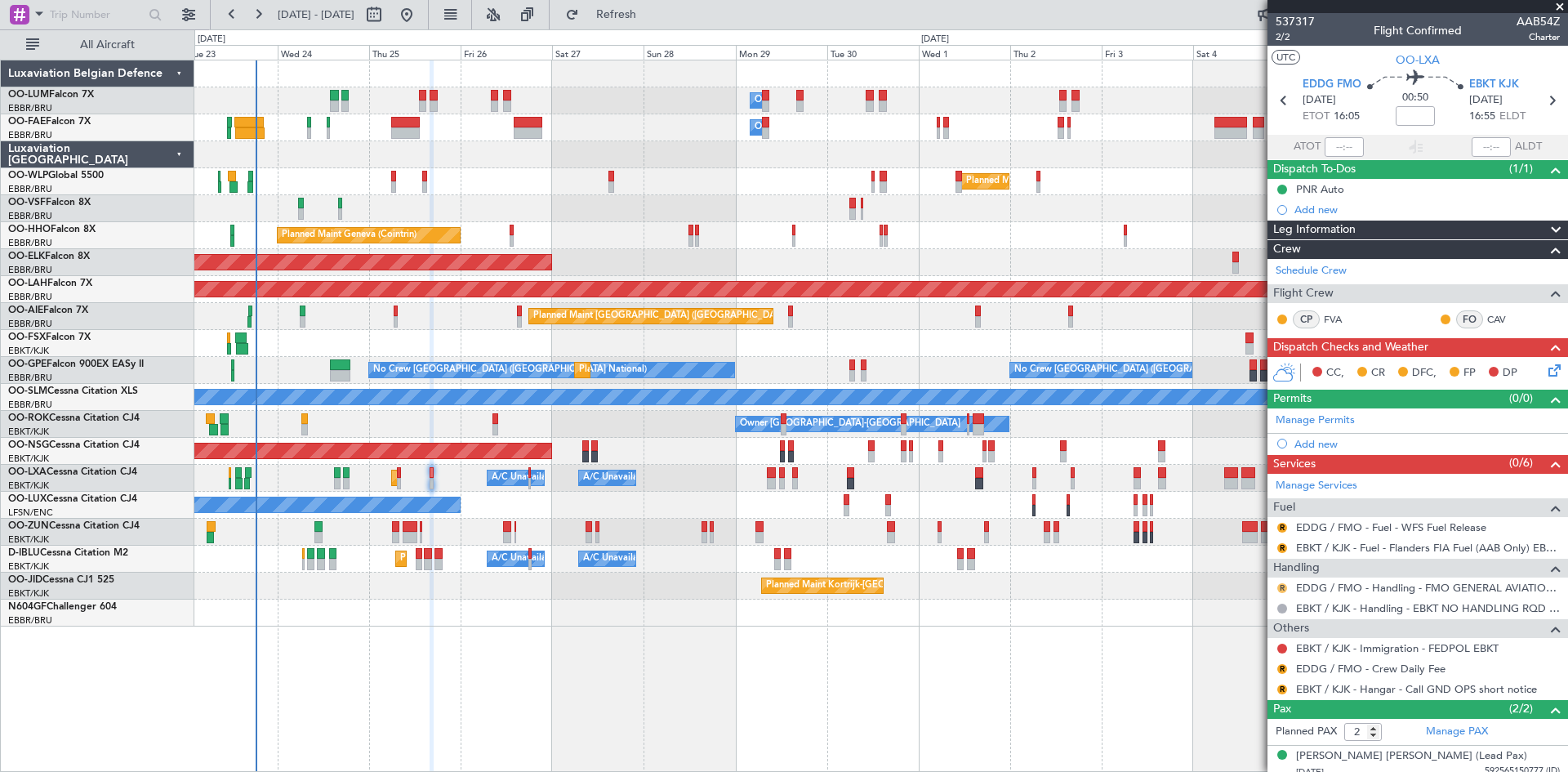
click at [1279, 584] on button "R" at bounding box center [1282, 588] width 9 height 9
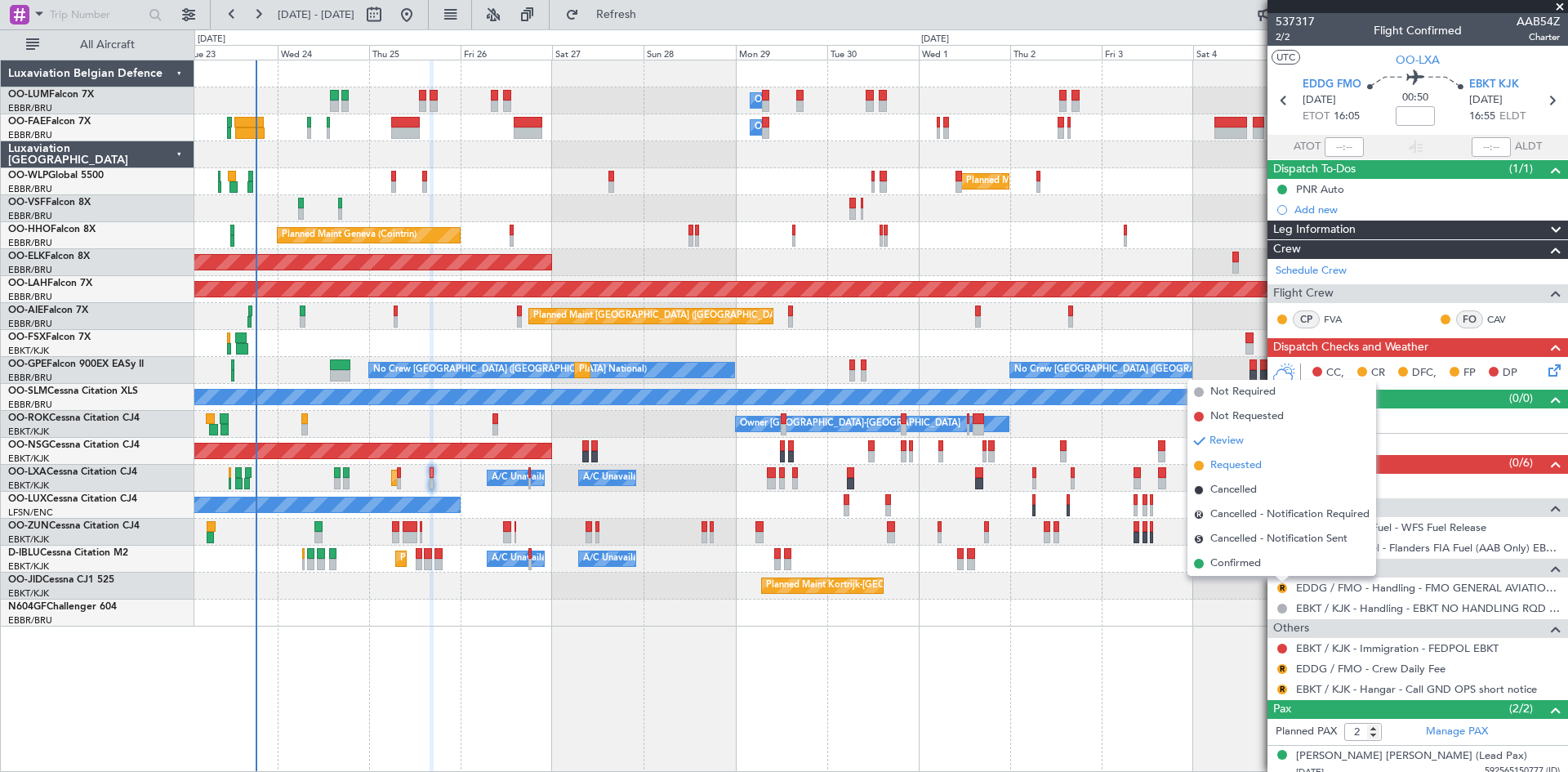
click at [1231, 461] on span "Requested" at bounding box center [1235, 465] width 52 height 16
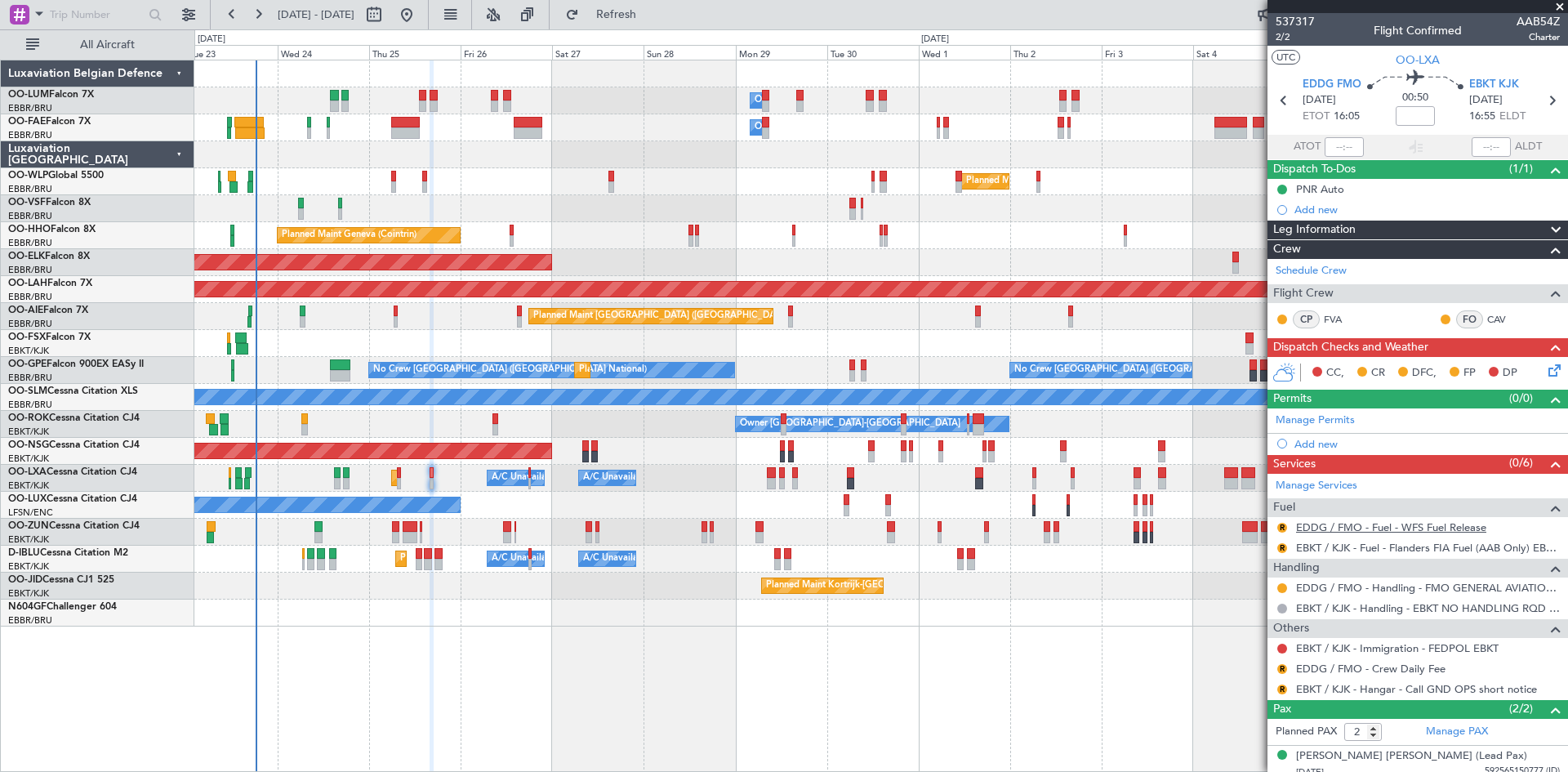
click at [1320, 528] on link "EDDG / FMO - Fuel - WFS Fuel Release" at bounding box center [1391, 527] width 190 height 14
click at [1282, 526] on button "R" at bounding box center [1282, 528] width 9 height 9
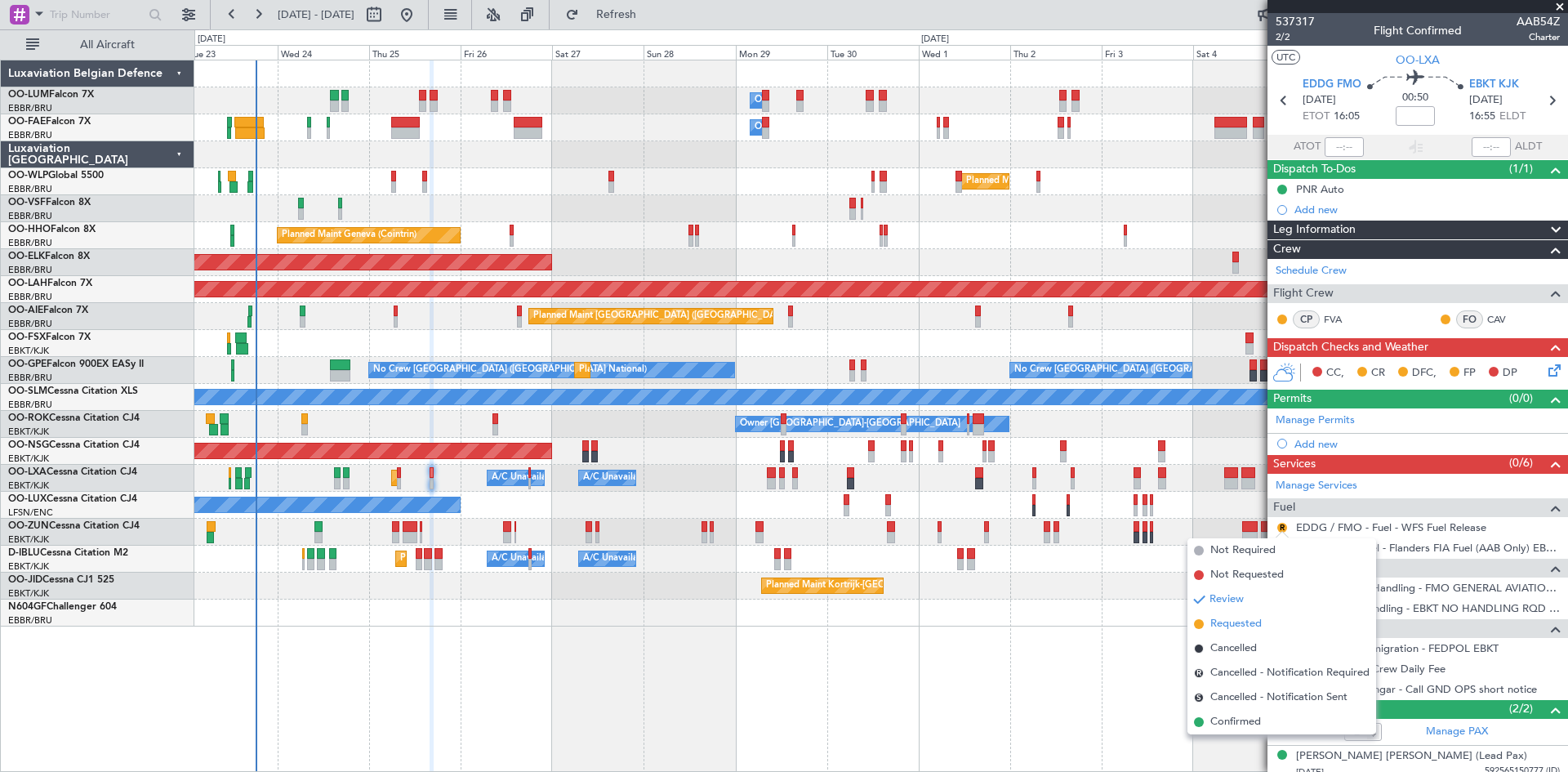
click at [1238, 622] on span "Requested" at bounding box center [1235, 623] width 52 height 16
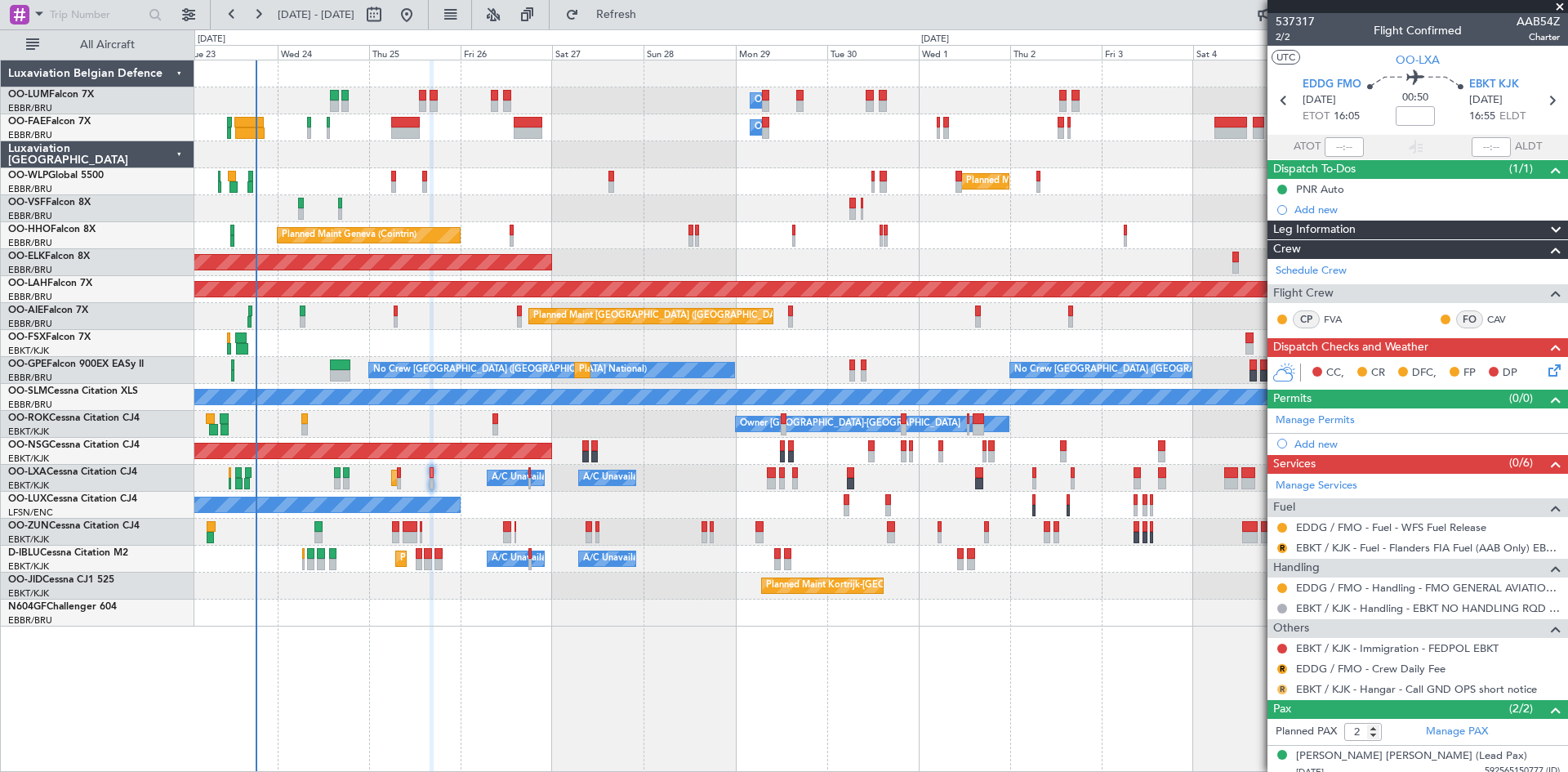
click at [1283, 689] on button "R" at bounding box center [1282, 689] width 9 height 9
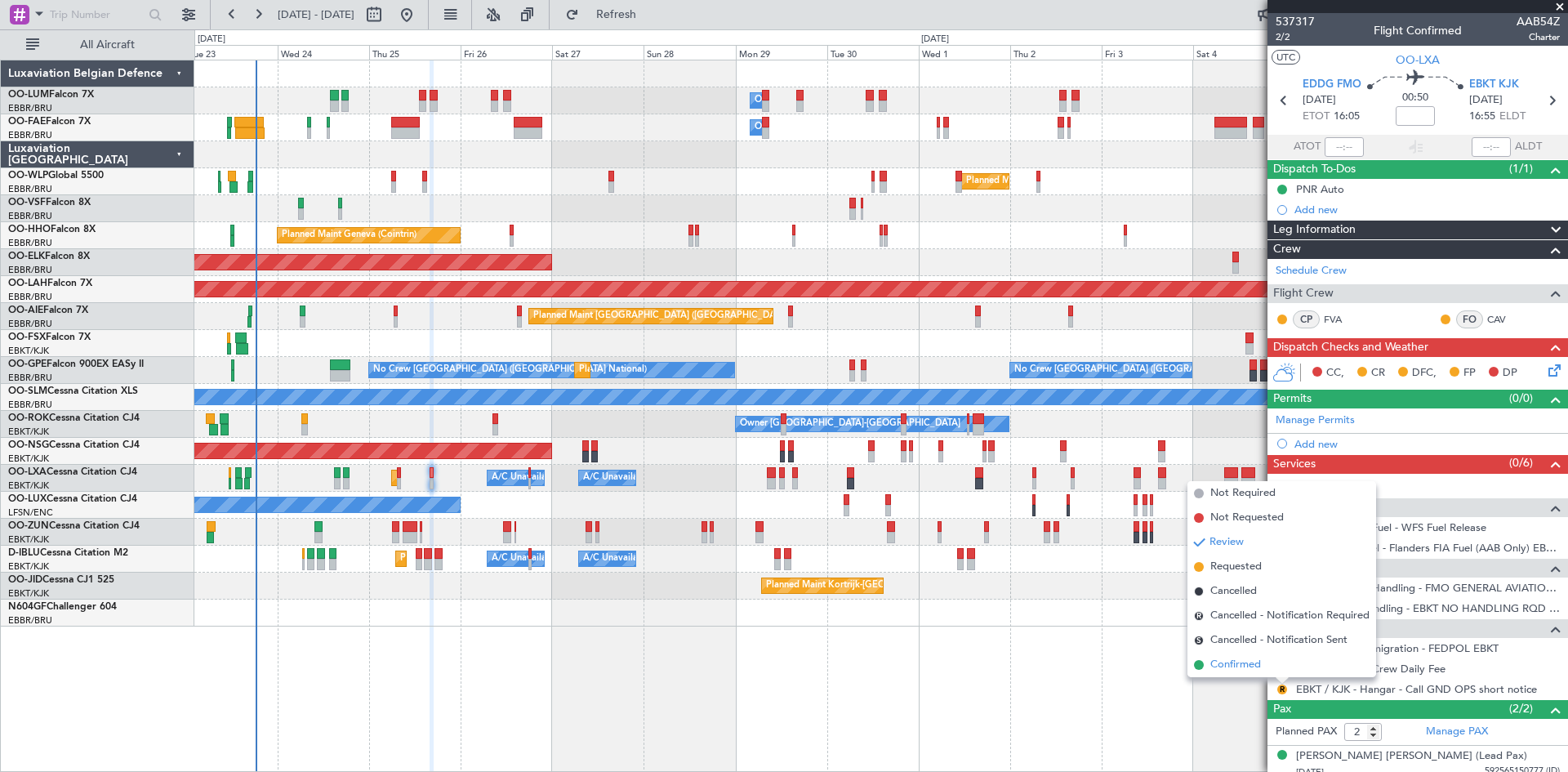
click at [1265, 663] on li "Confirmed" at bounding box center [1281, 665] width 189 height 24
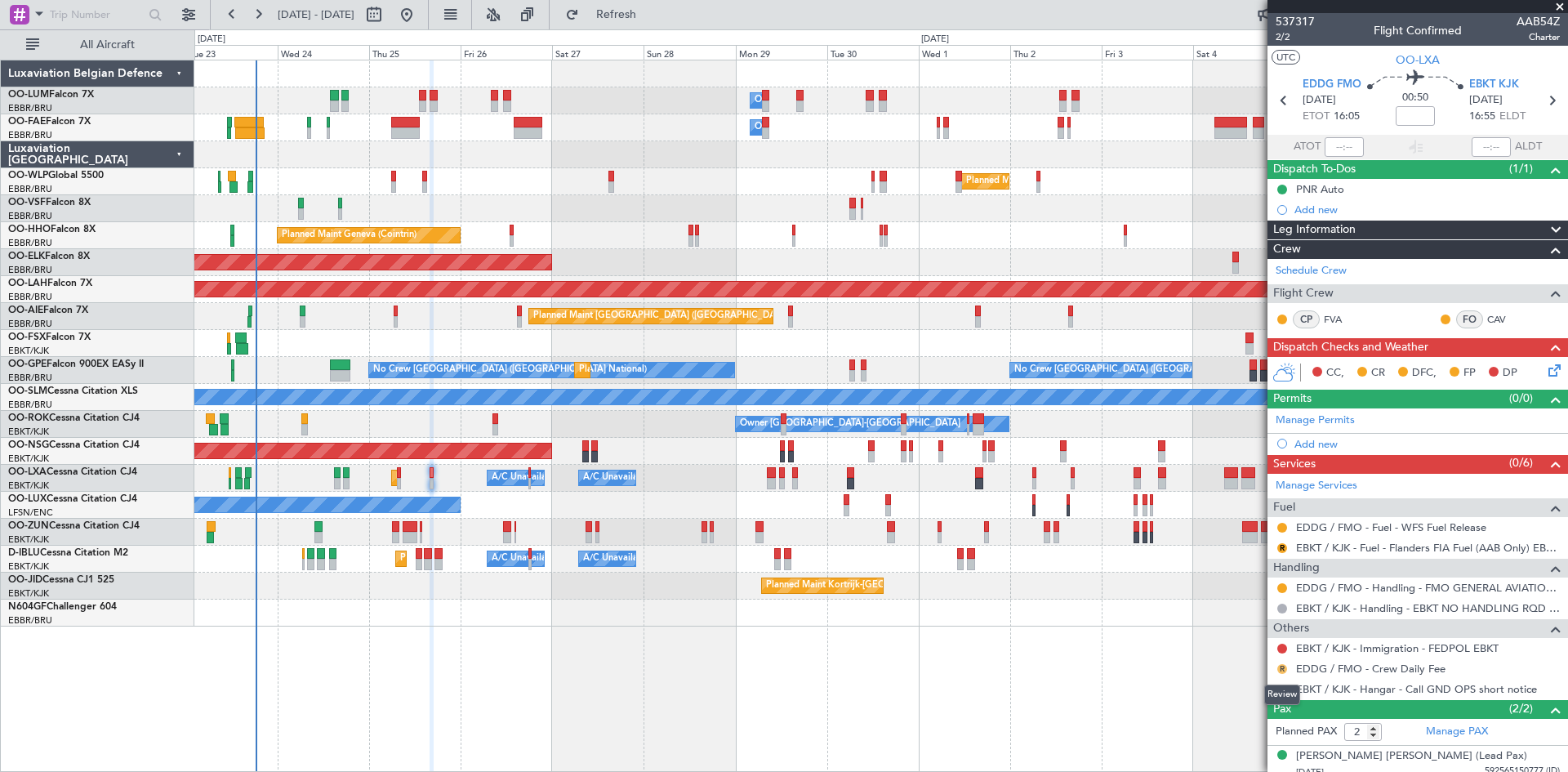
click at [1280, 667] on button "R" at bounding box center [1282, 669] width 9 height 9
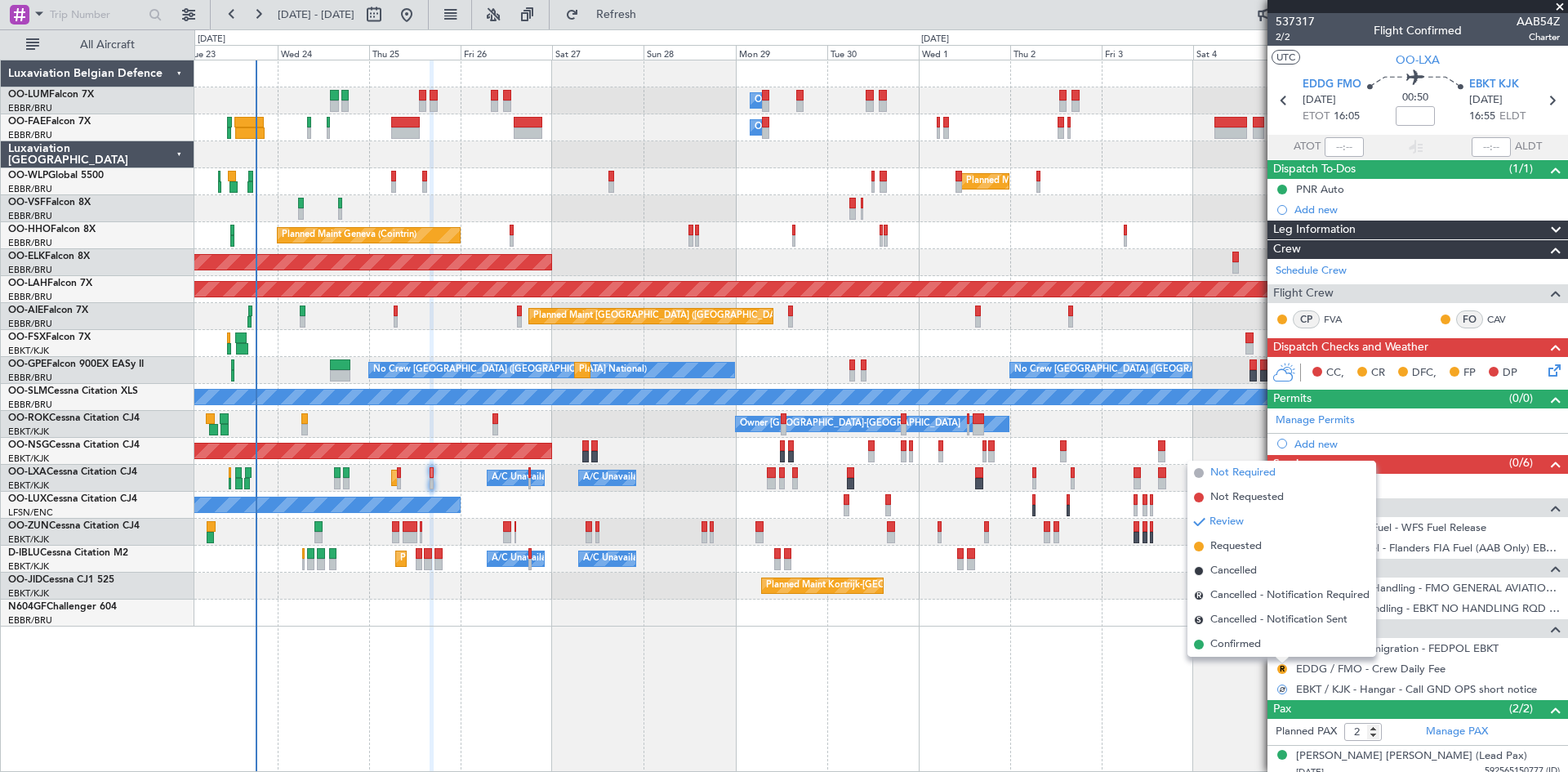
click at [1231, 476] on span "Not Required" at bounding box center [1242, 472] width 65 height 16
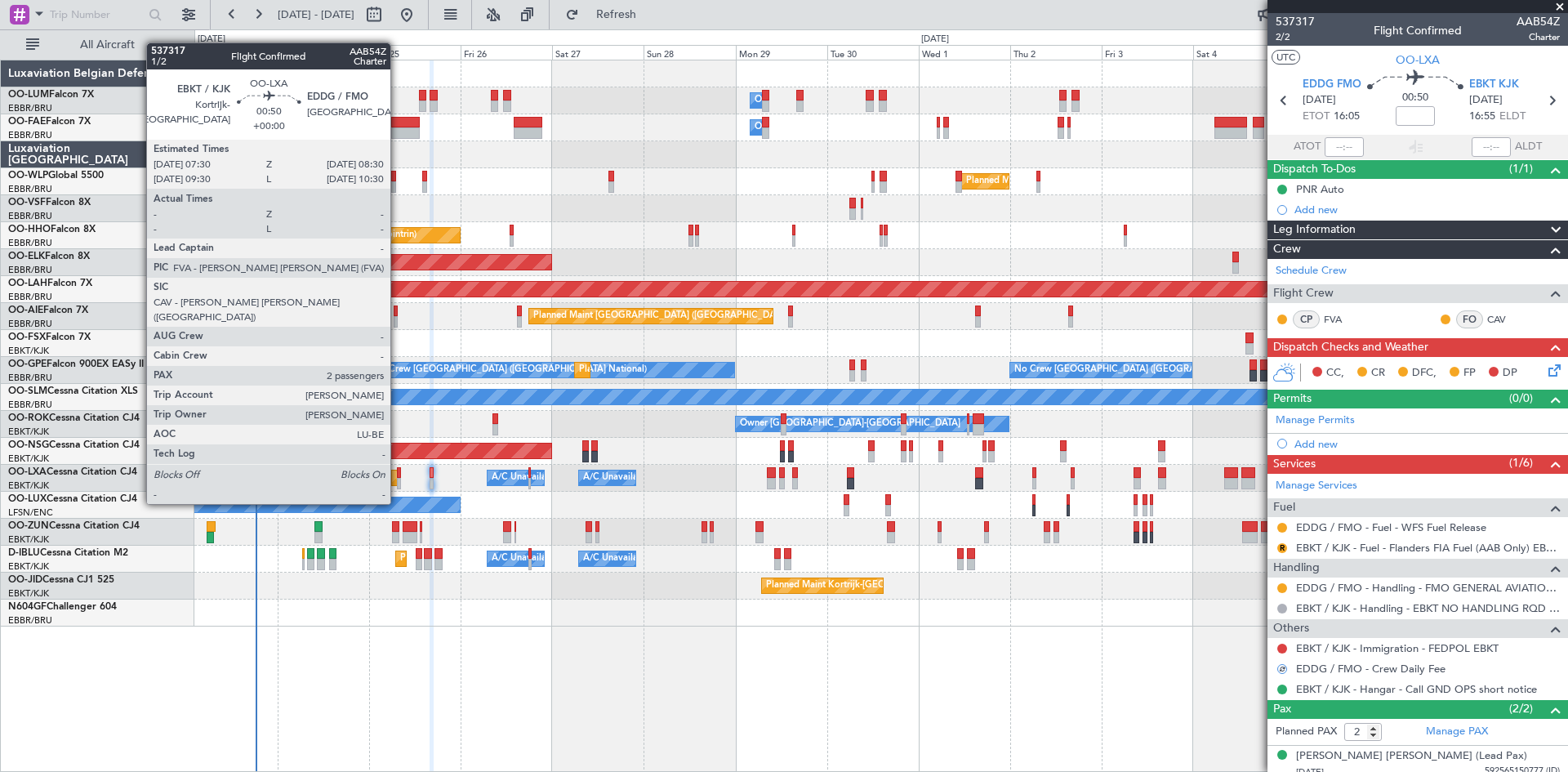
click at [398, 473] on div at bounding box center [399, 473] width 4 height 11
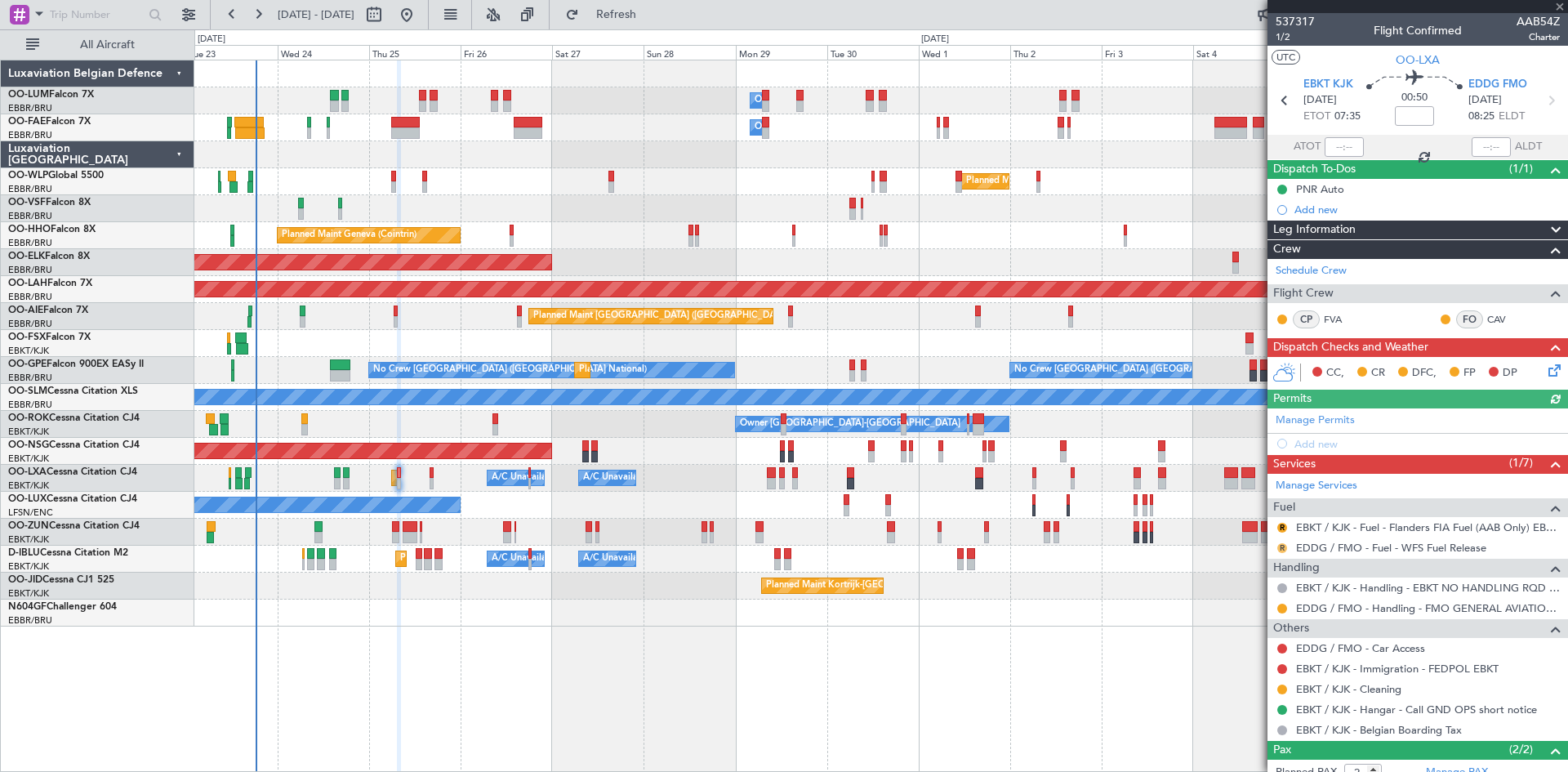
click at [1283, 549] on button "R" at bounding box center [1282, 548] width 9 height 9
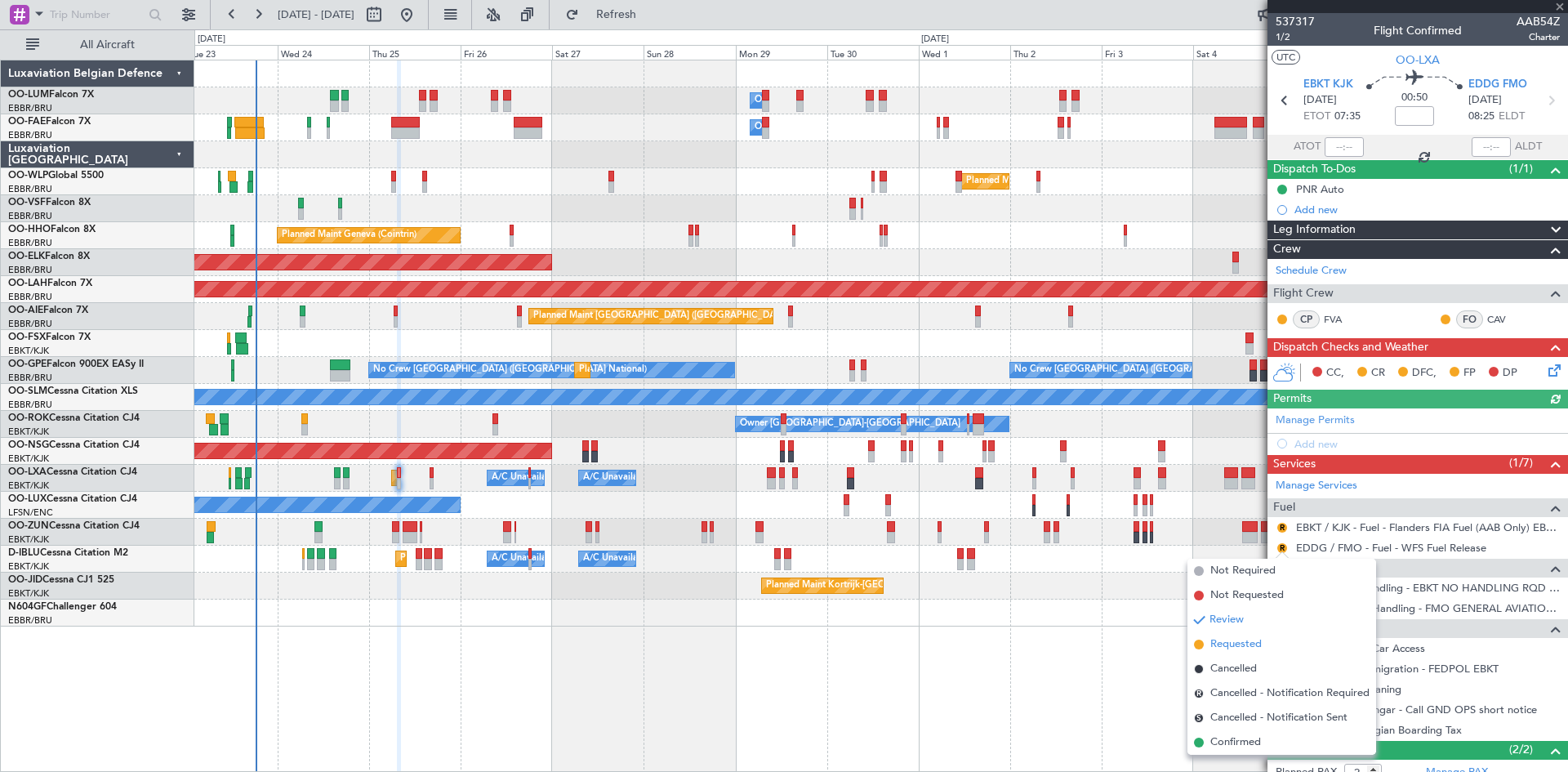
click at [1243, 645] on span "Requested" at bounding box center [1235, 644] width 52 height 16
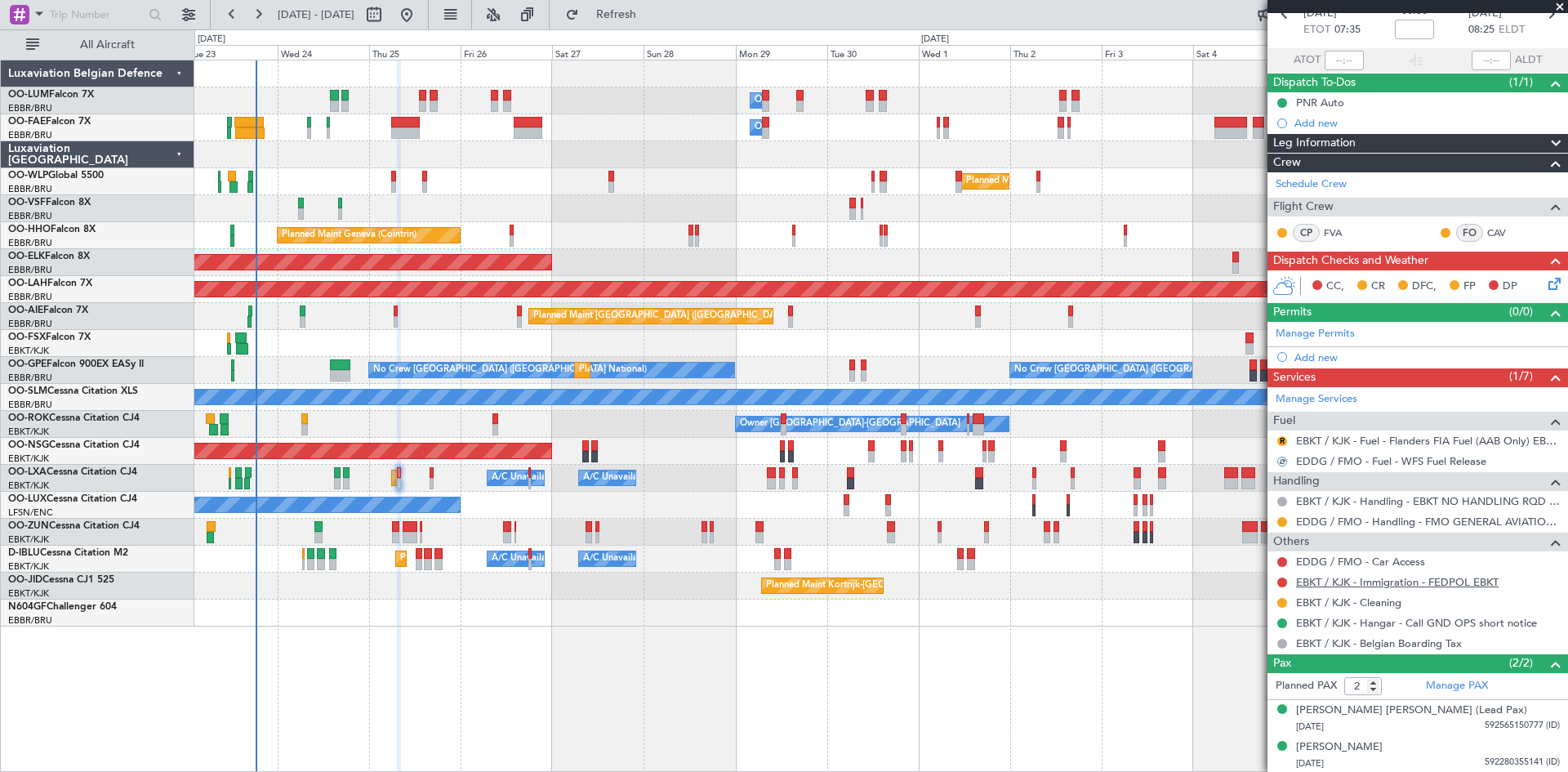
scroll to position [87, 0]
click at [1352, 439] on link "EBKT / KJK - Fuel - Flanders FIA Fuel (AAB Only) EBKT / KJK" at bounding box center [1428, 439] width 264 height 14
click at [1286, 435] on div "R" at bounding box center [1282, 440] width 13 height 13
click at [1286, 436] on button "R" at bounding box center [1282, 440] width 9 height 9
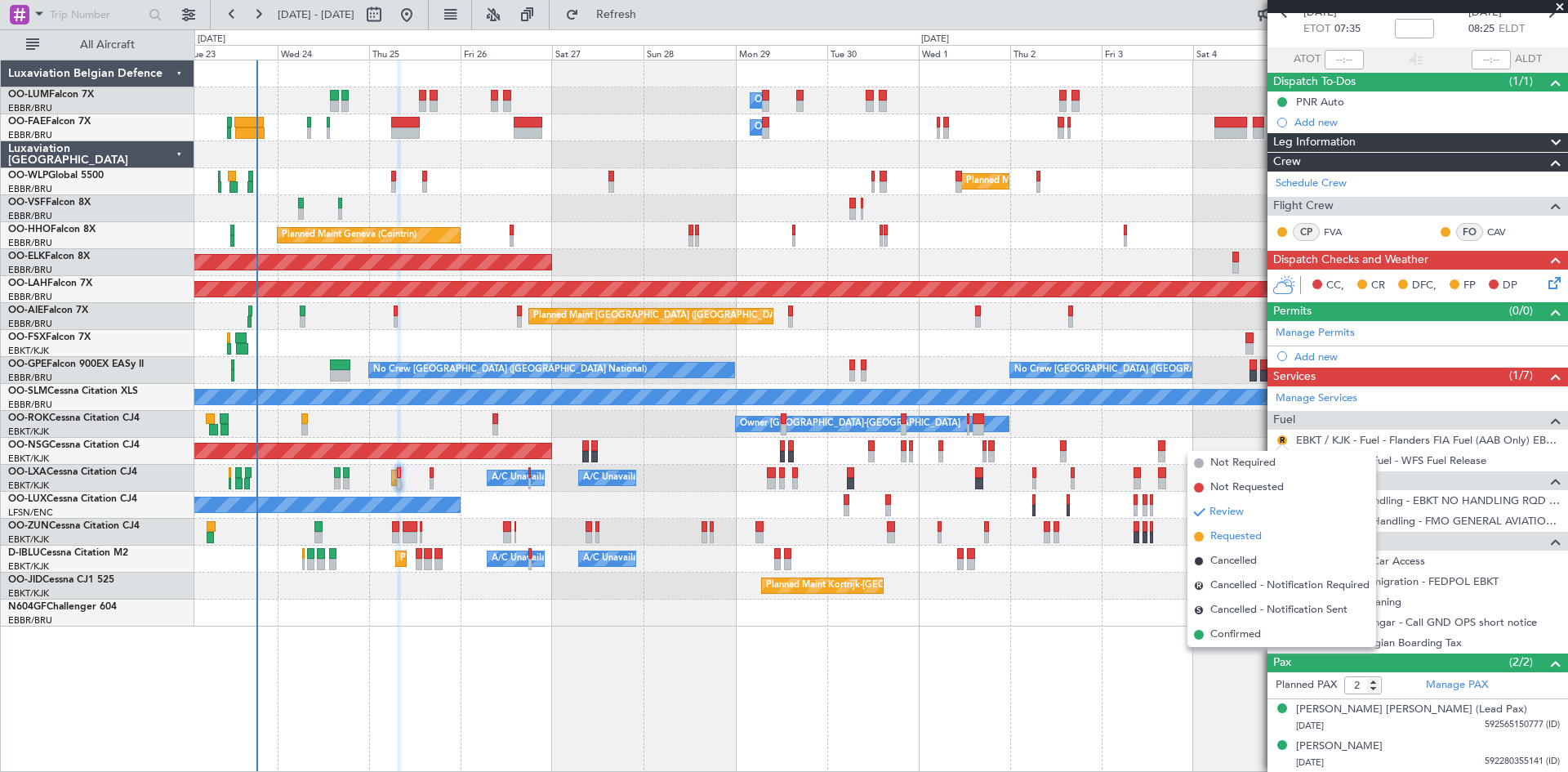
click at [1262, 533] on li "Requested" at bounding box center [1281, 537] width 189 height 24
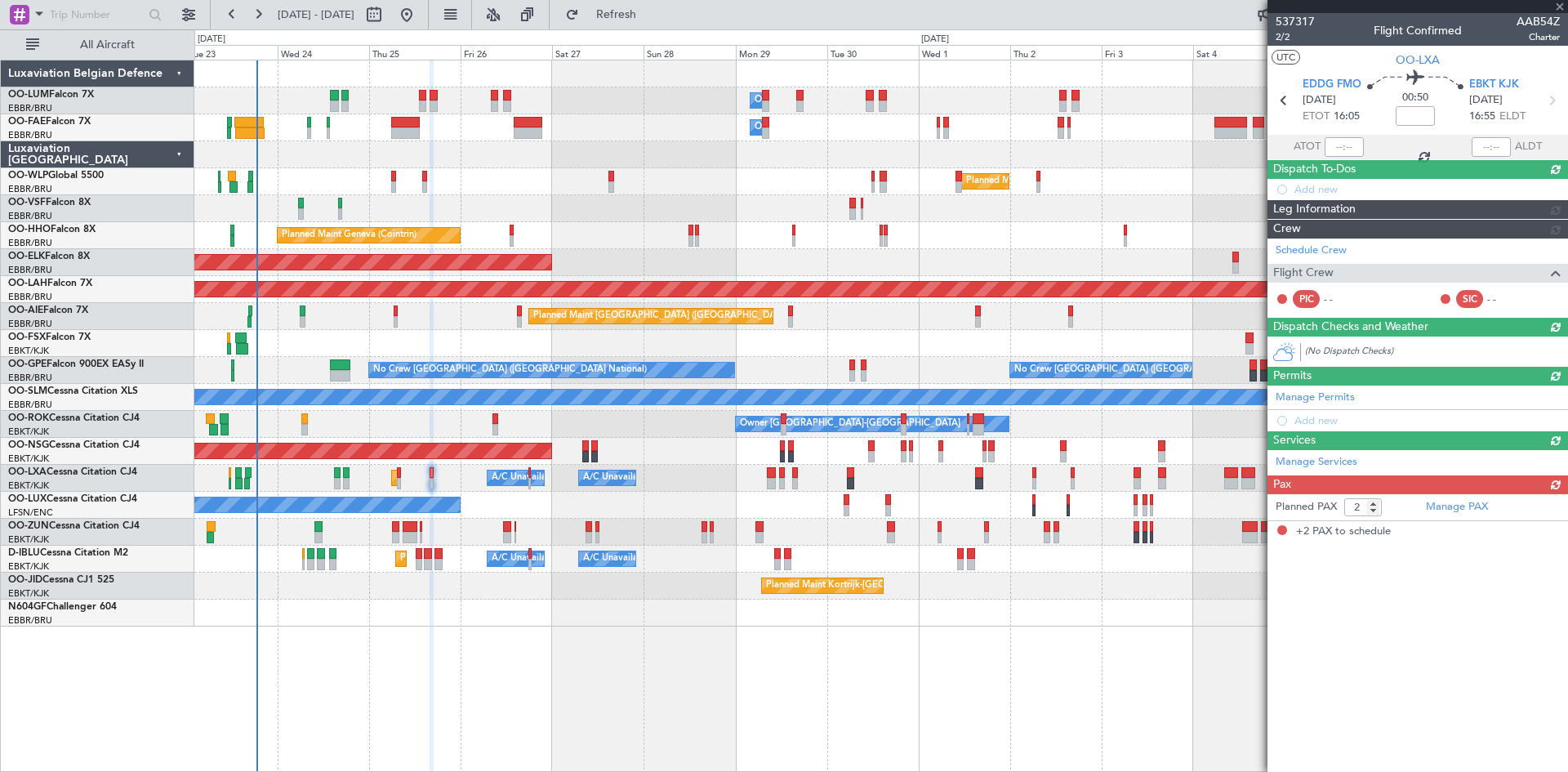
scroll to position [0, 0]
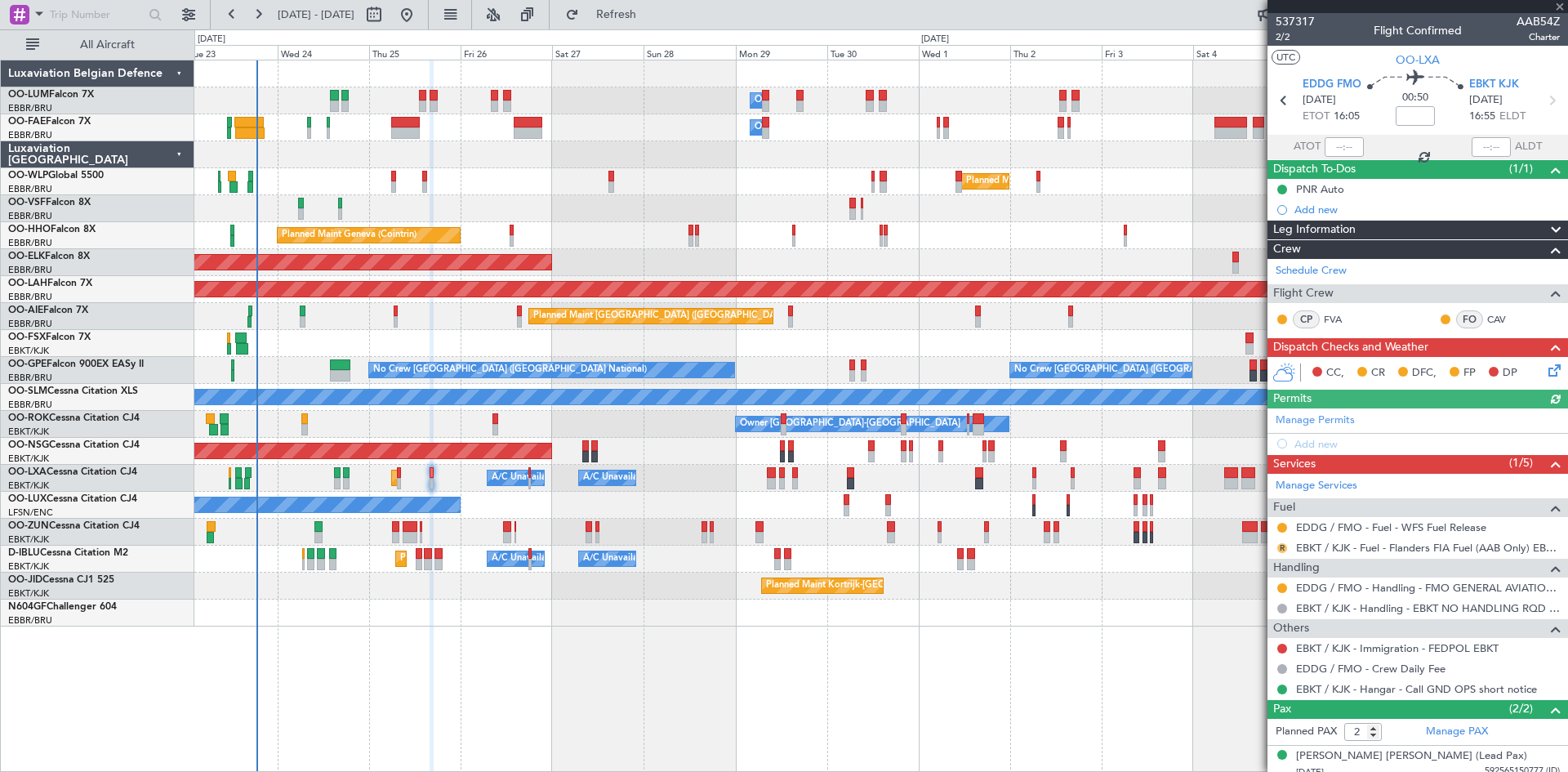
click at [1284, 545] on button "R" at bounding box center [1282, 548] width 9 height 9
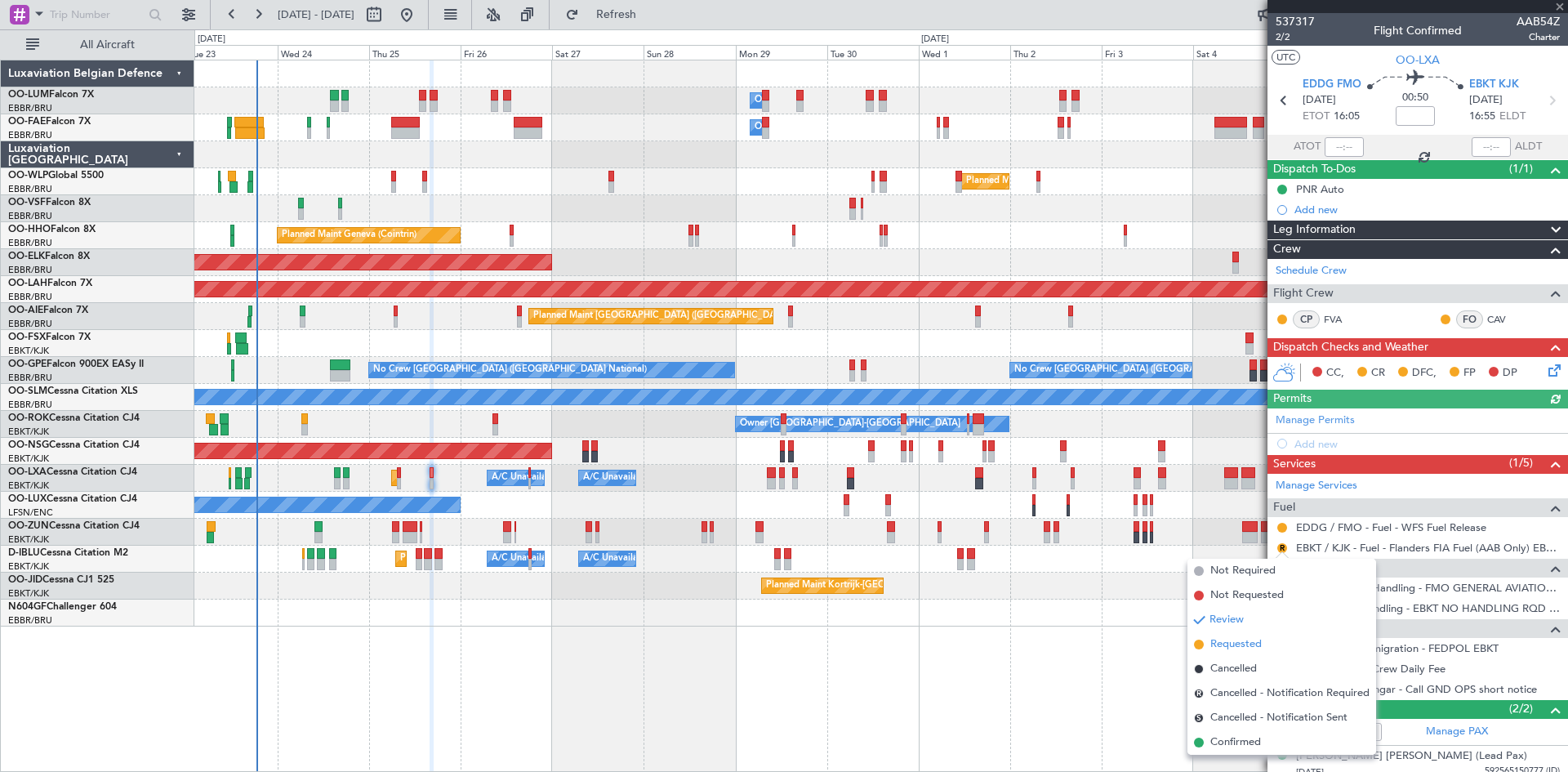
click at [1229, 644] on span "Requested" at bounding box center [1235, 644] width 52 height 16
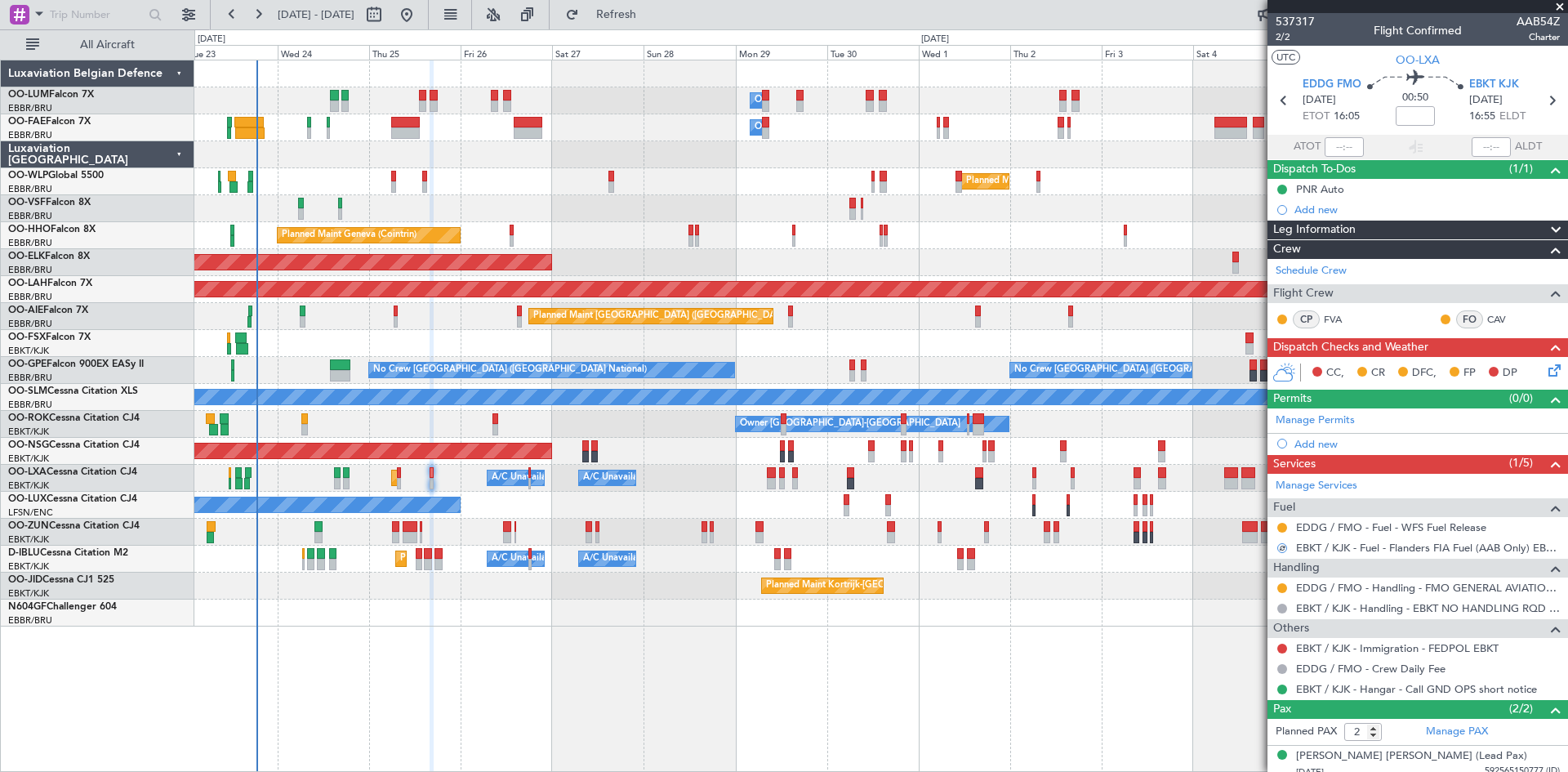
scroll to position [47, 0]
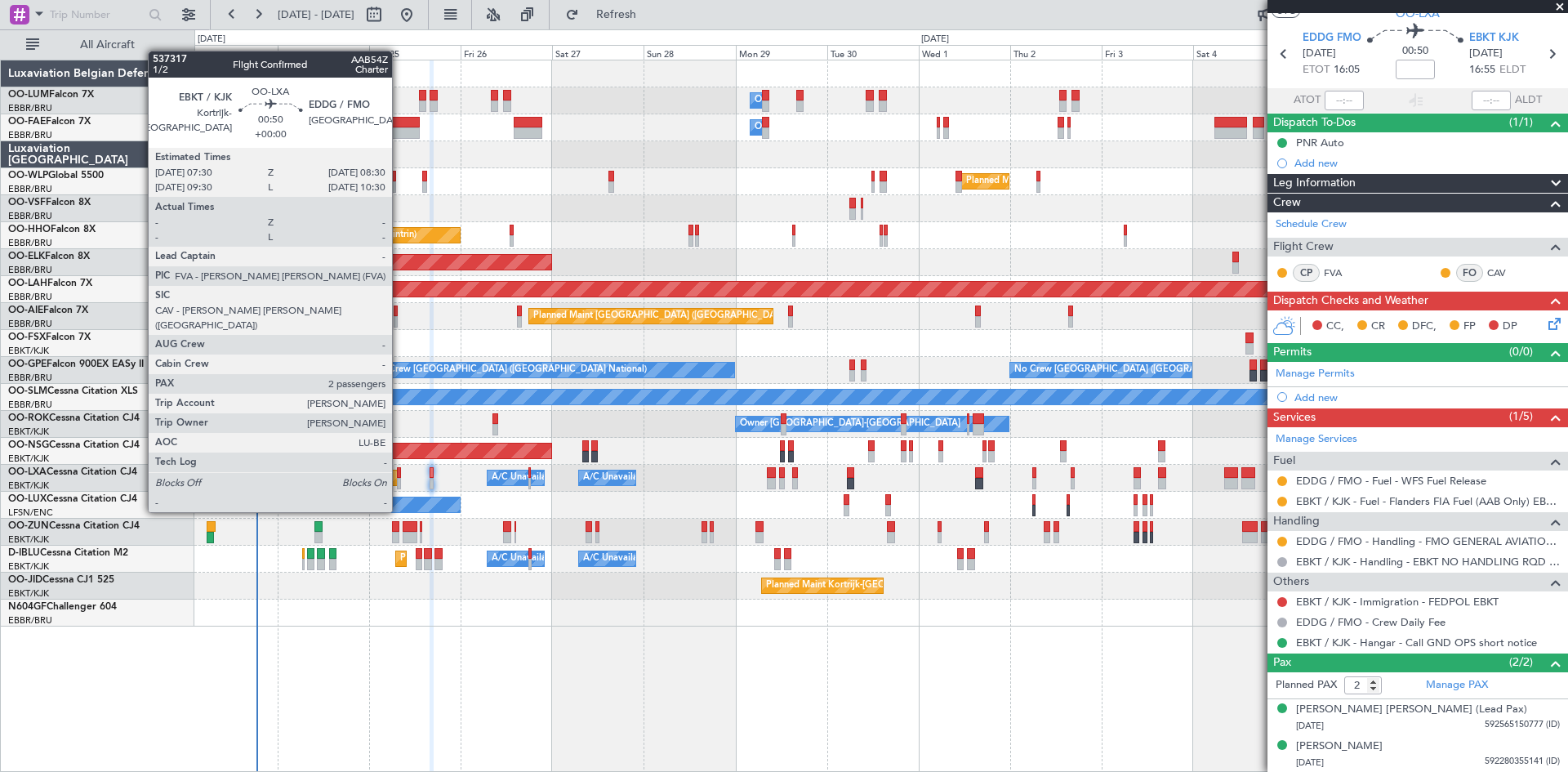
click at [400, 481] on div at bounding box center [399, 483] width 4 height 11
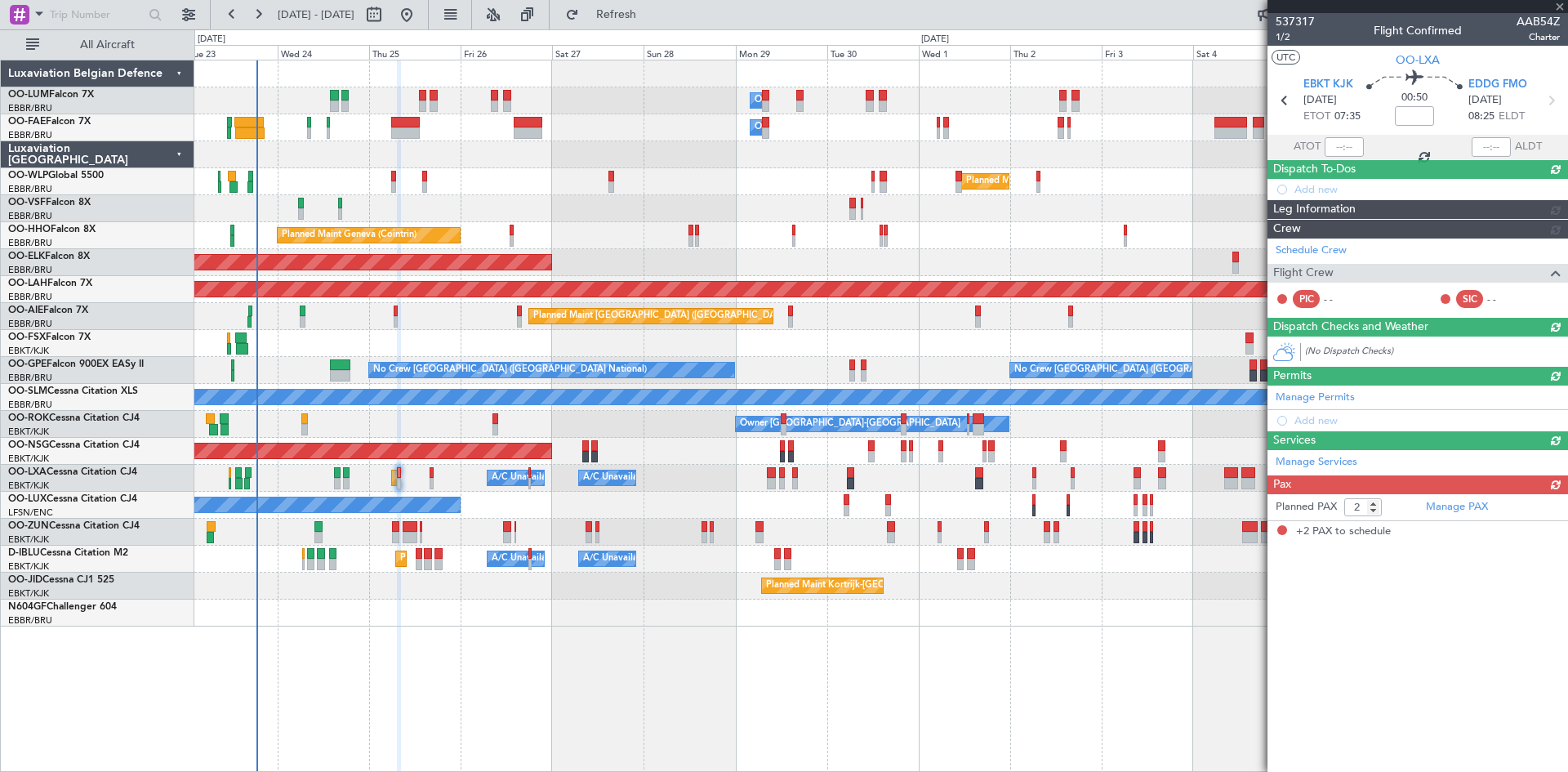
scroll to position [0, 0]
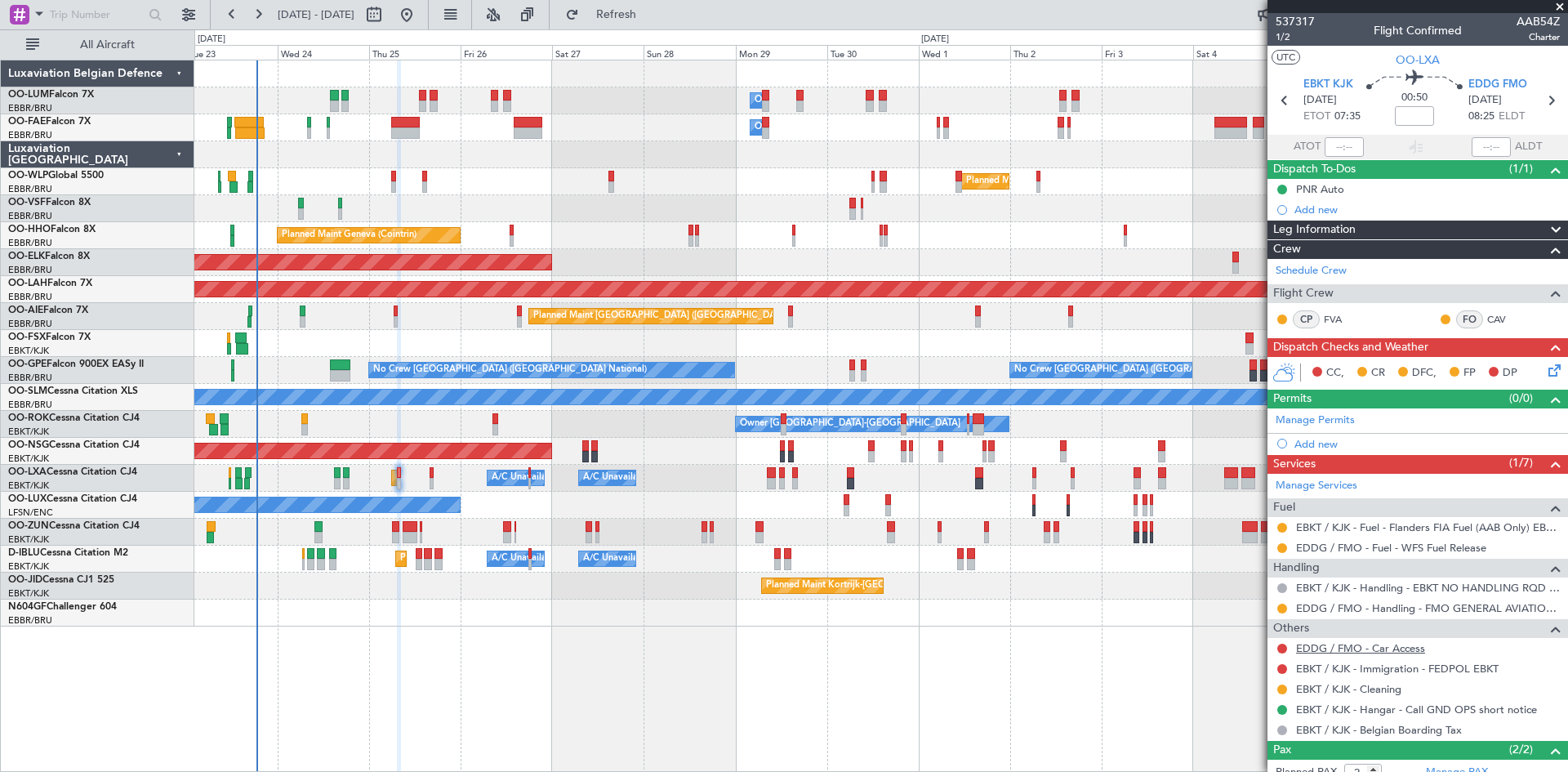
click at [1334, 652] on link "EDDG / FMO - Car Access" at bounding box center [1360, 648] width 129 height 14
click at [1286, 646] on button at bounding box center [1282, 649] width 9 height 9
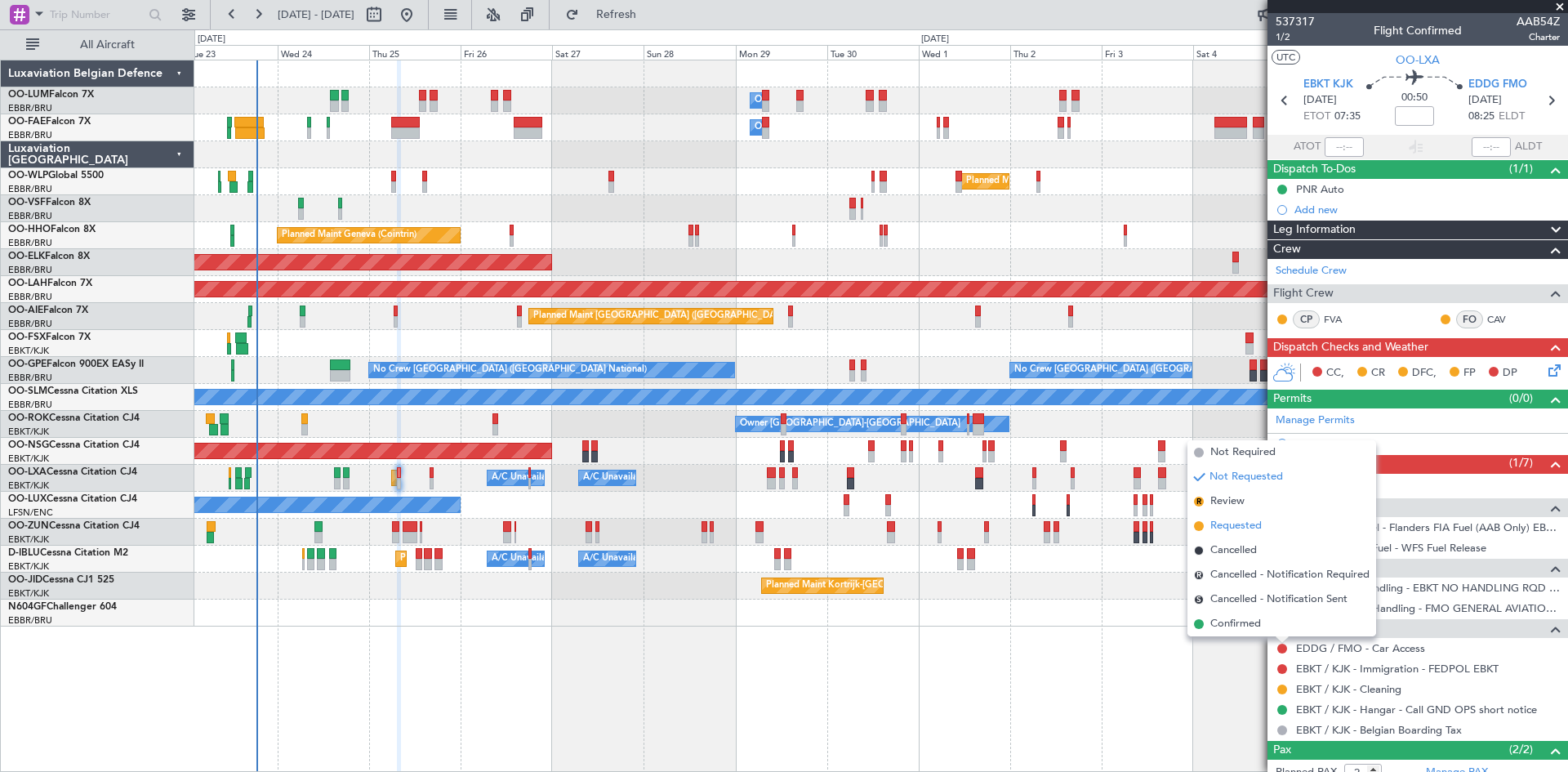
click at [1234, 528] on span "Requested" at bounding box center [1235, 526] width 52 height 16
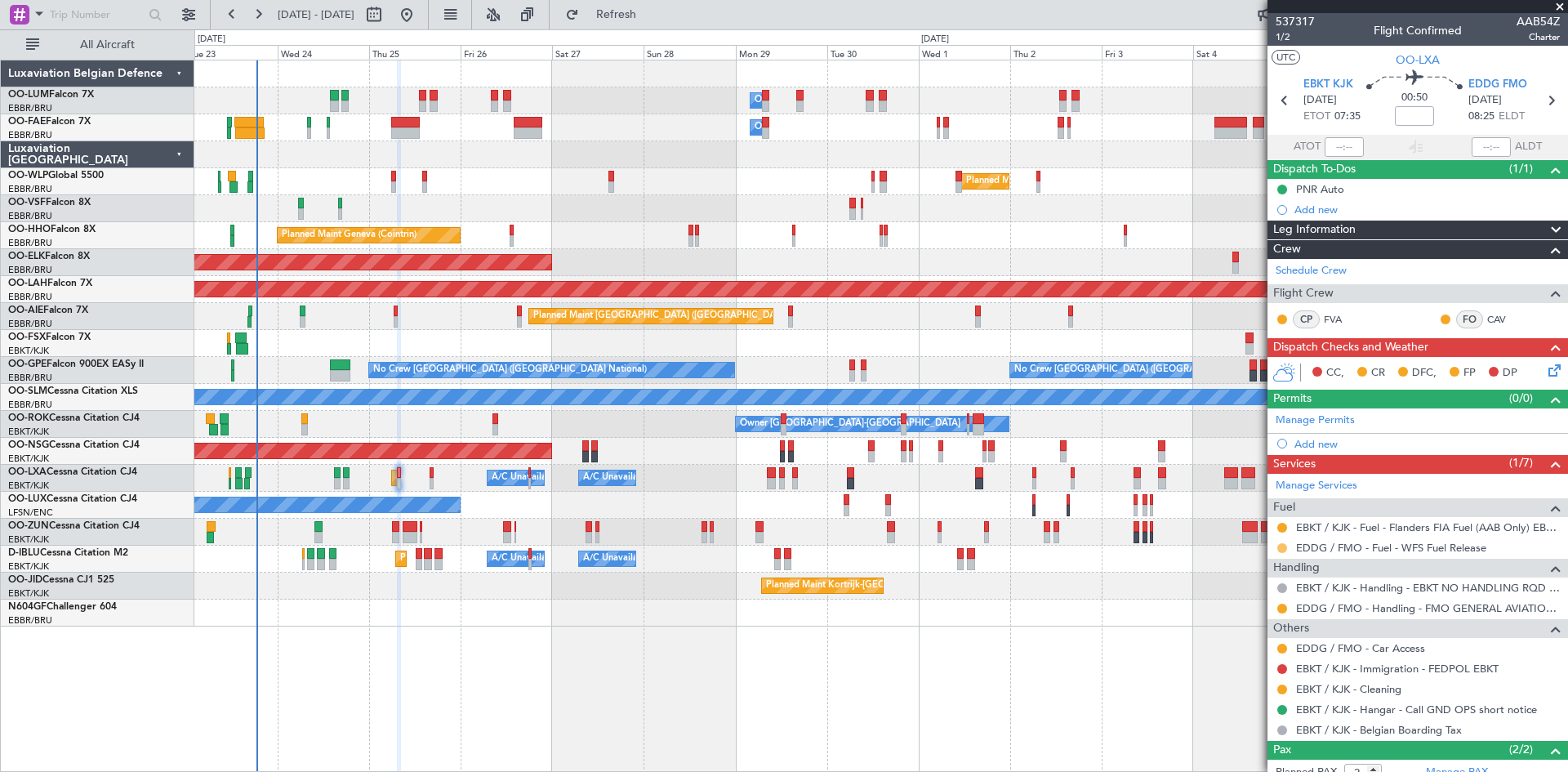
click at [1280, 547] on button at bounding box center [1282, 548] width 9 height 9
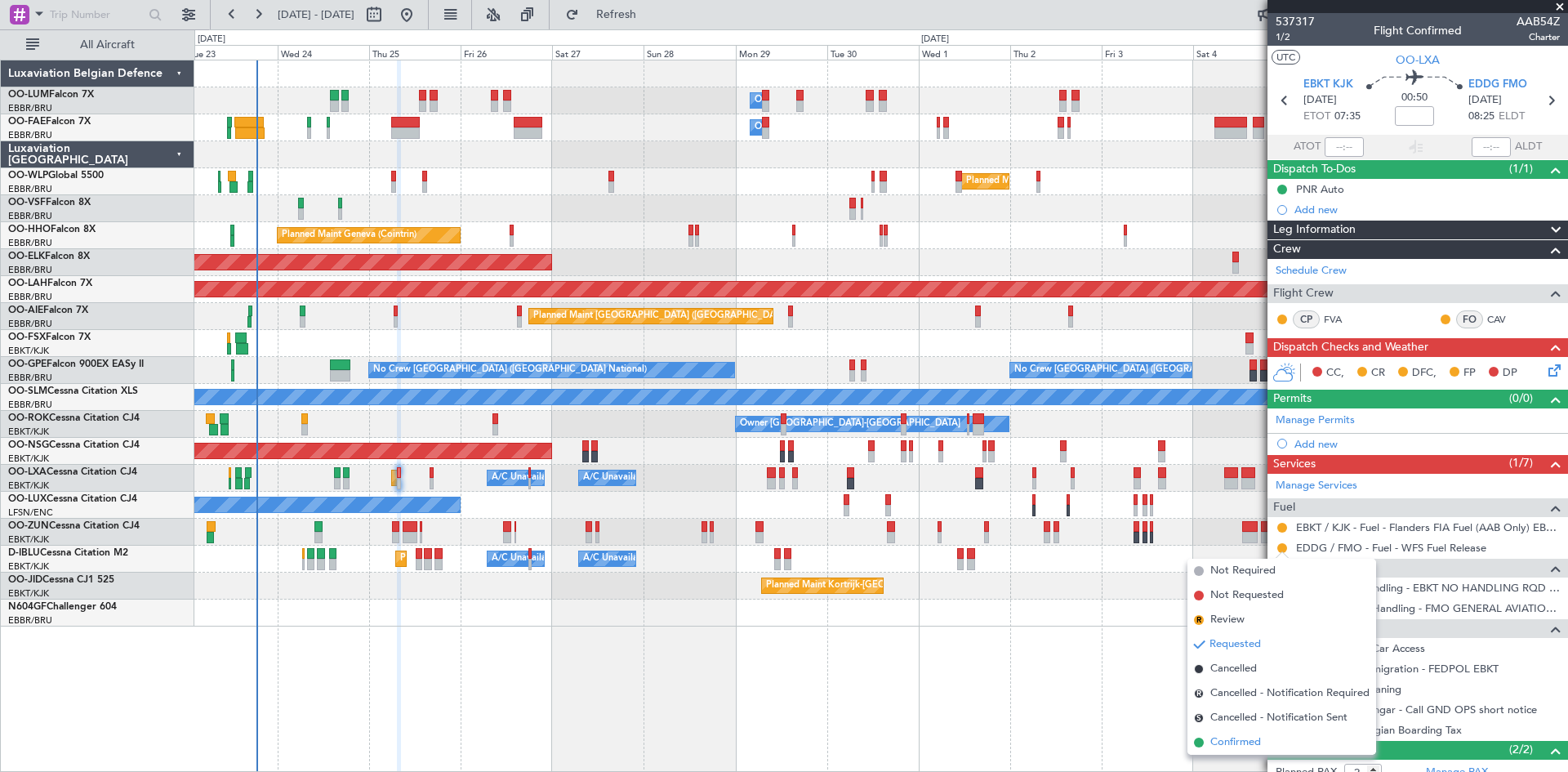
click at [1238, 742] on span "Confirmed" at bounding box center [1235, 742] width 51 height 16
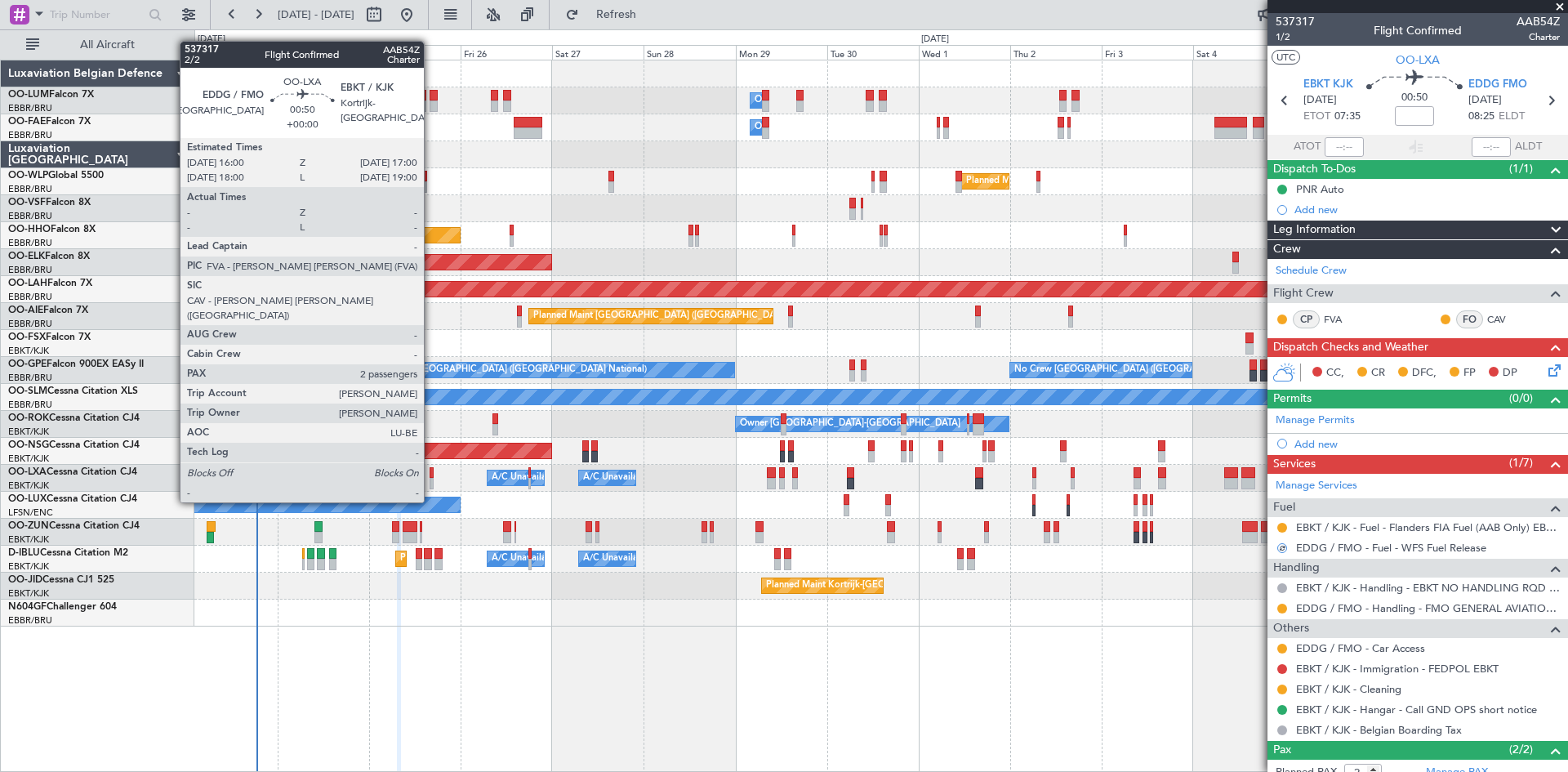
click at [431, 471] on div at bounding box center [431, 473] width 4 height 11
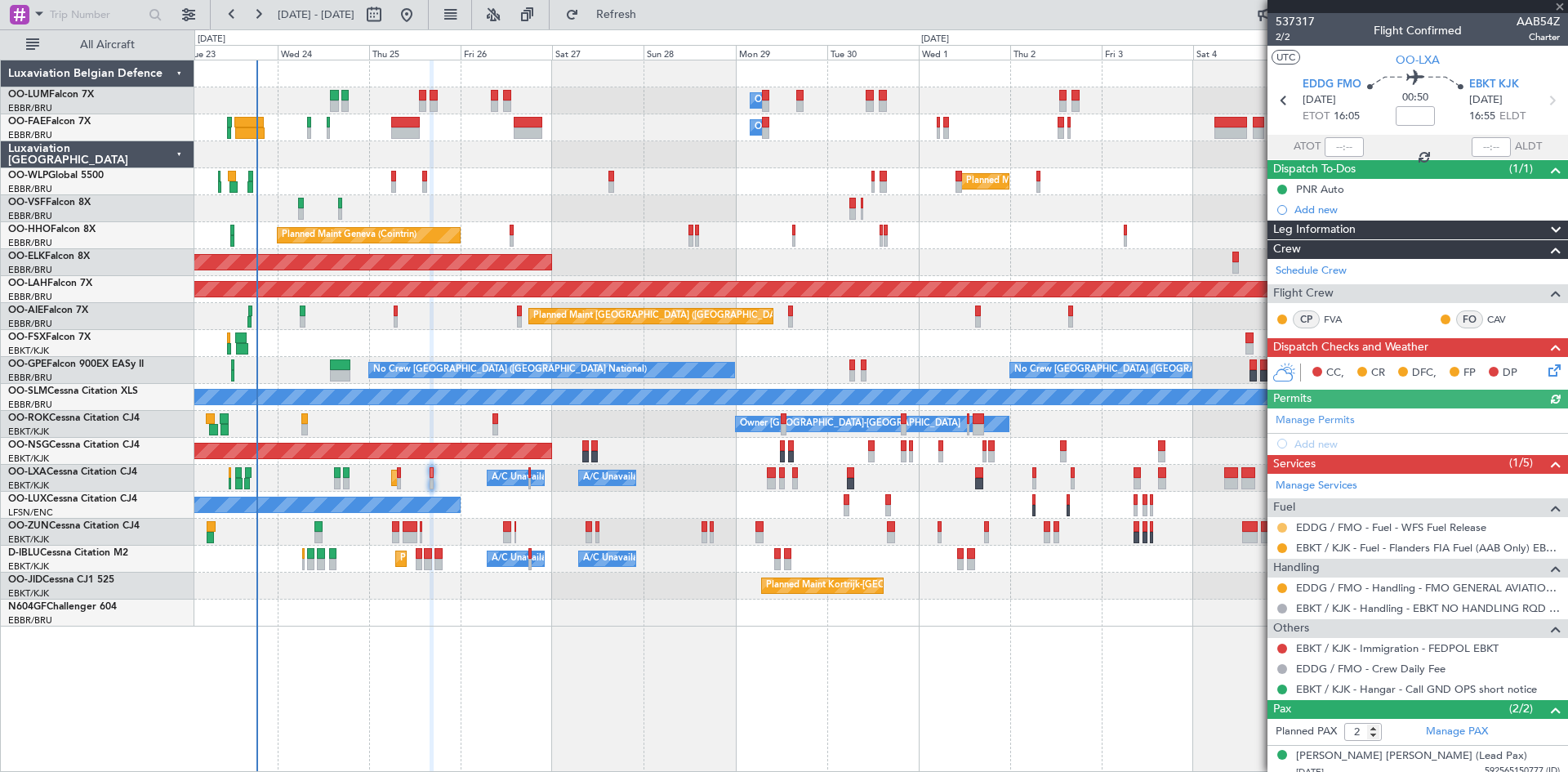
click at [1280, 527] on button at bounding box center [1282, 528] width 9 height 9
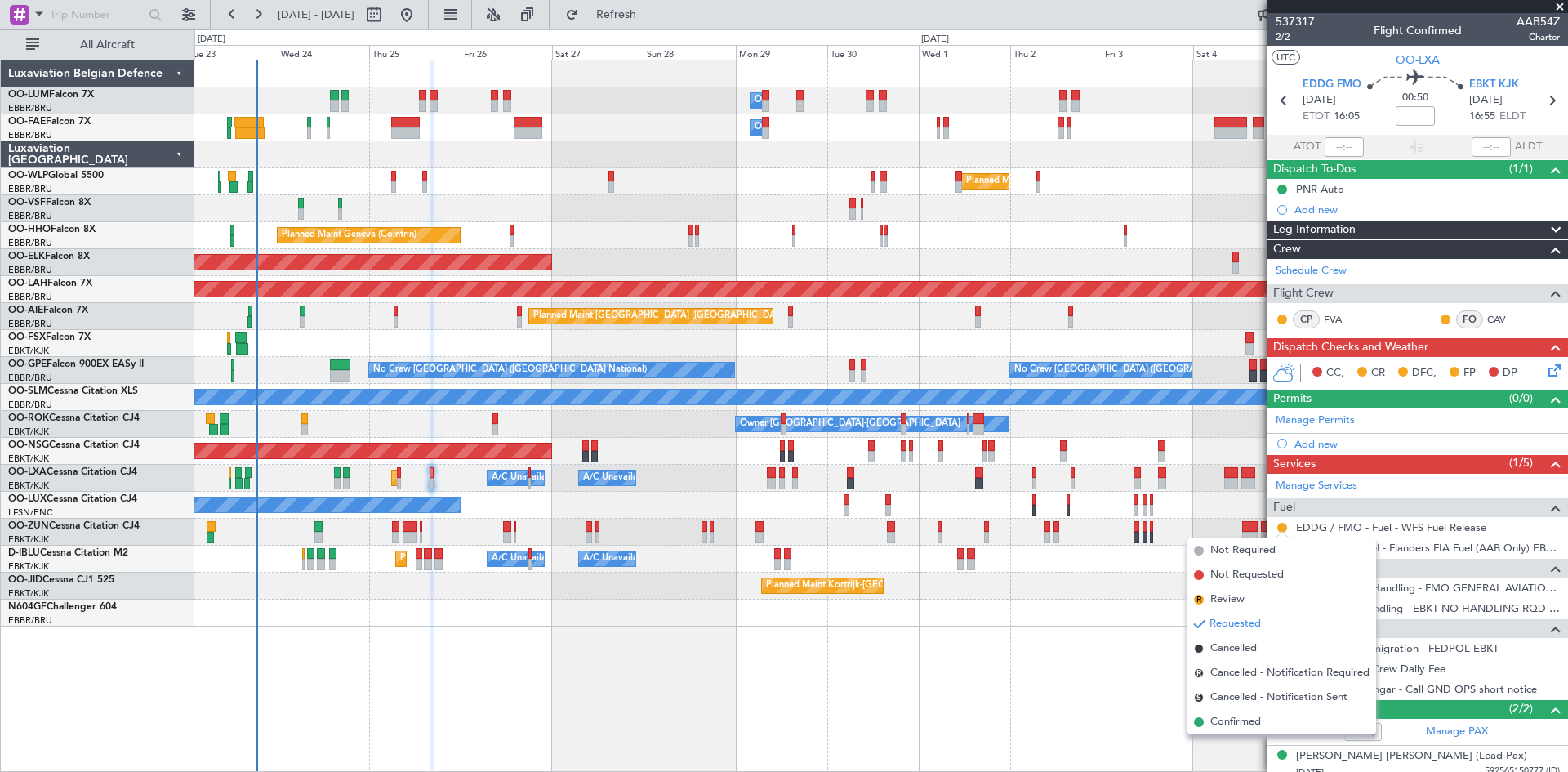
click at [1249, 718] on span "Confirmed" at bounding box center [1235, 721] width 51 height 16
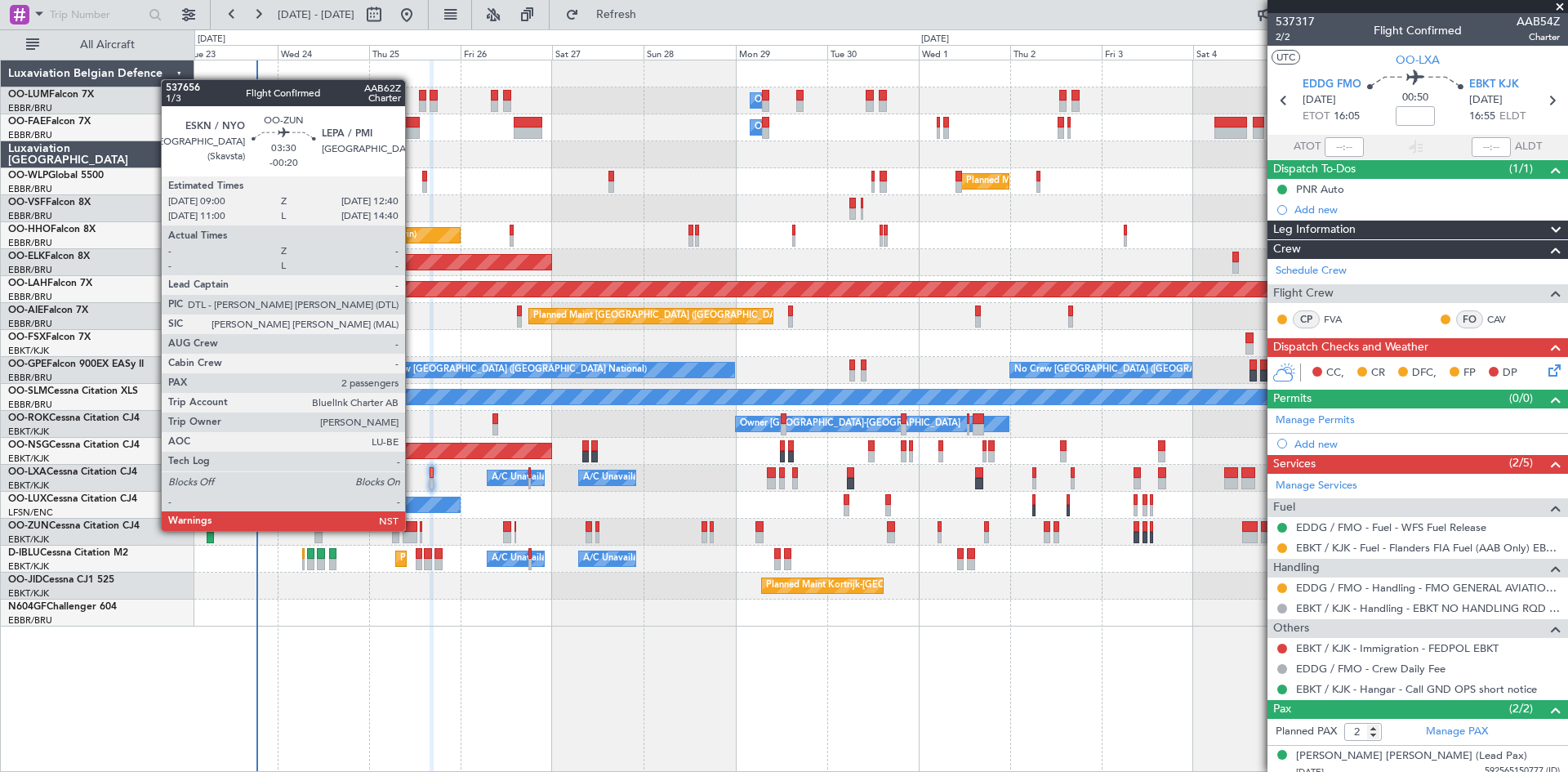
click at [413, 529] on div at bounding box center [410, 527] width 15 height 11
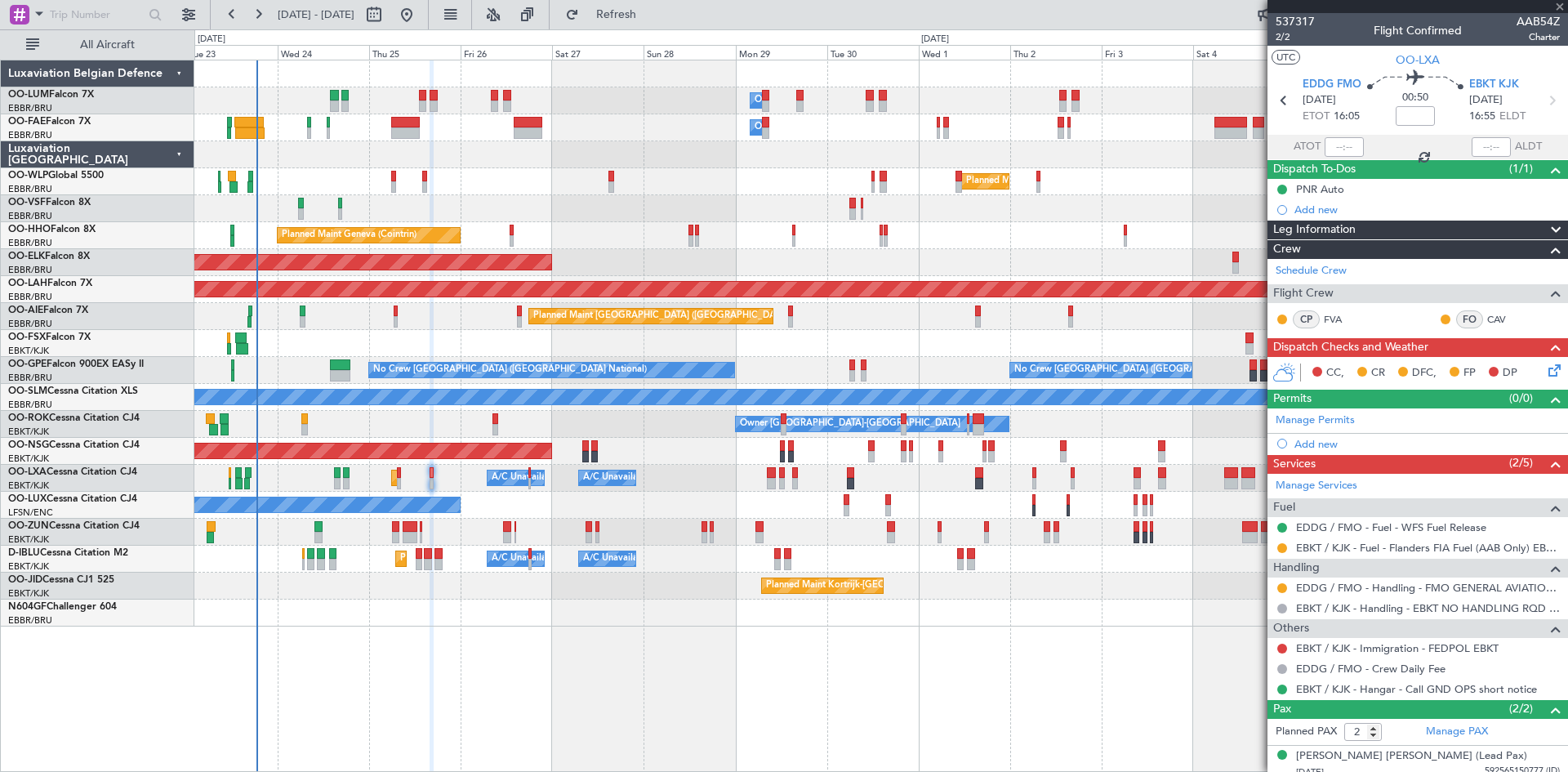
type input "-00:20"
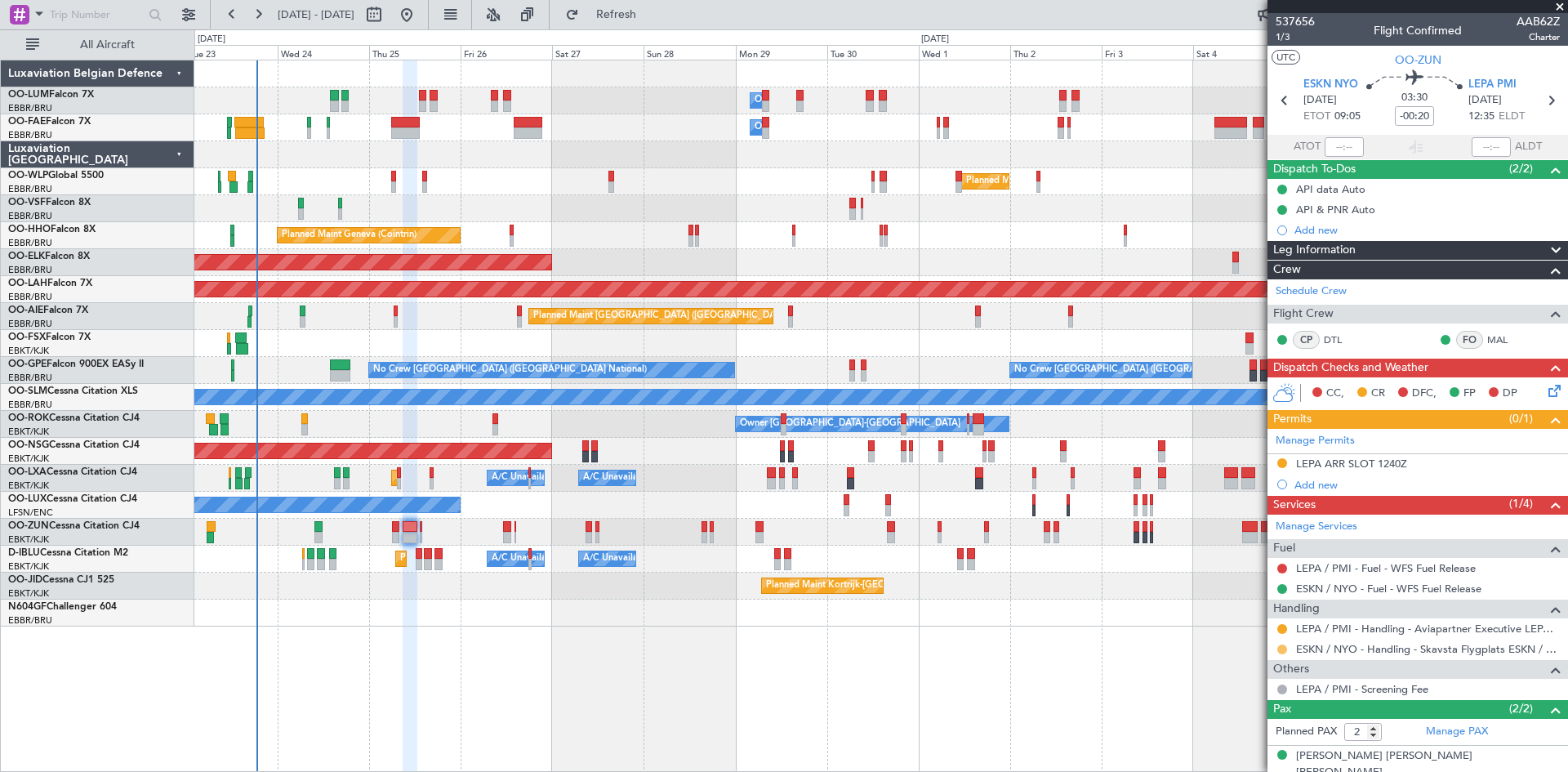
click at [1280, 644] on button at bounding box center [1282, 649] width 9 height 9
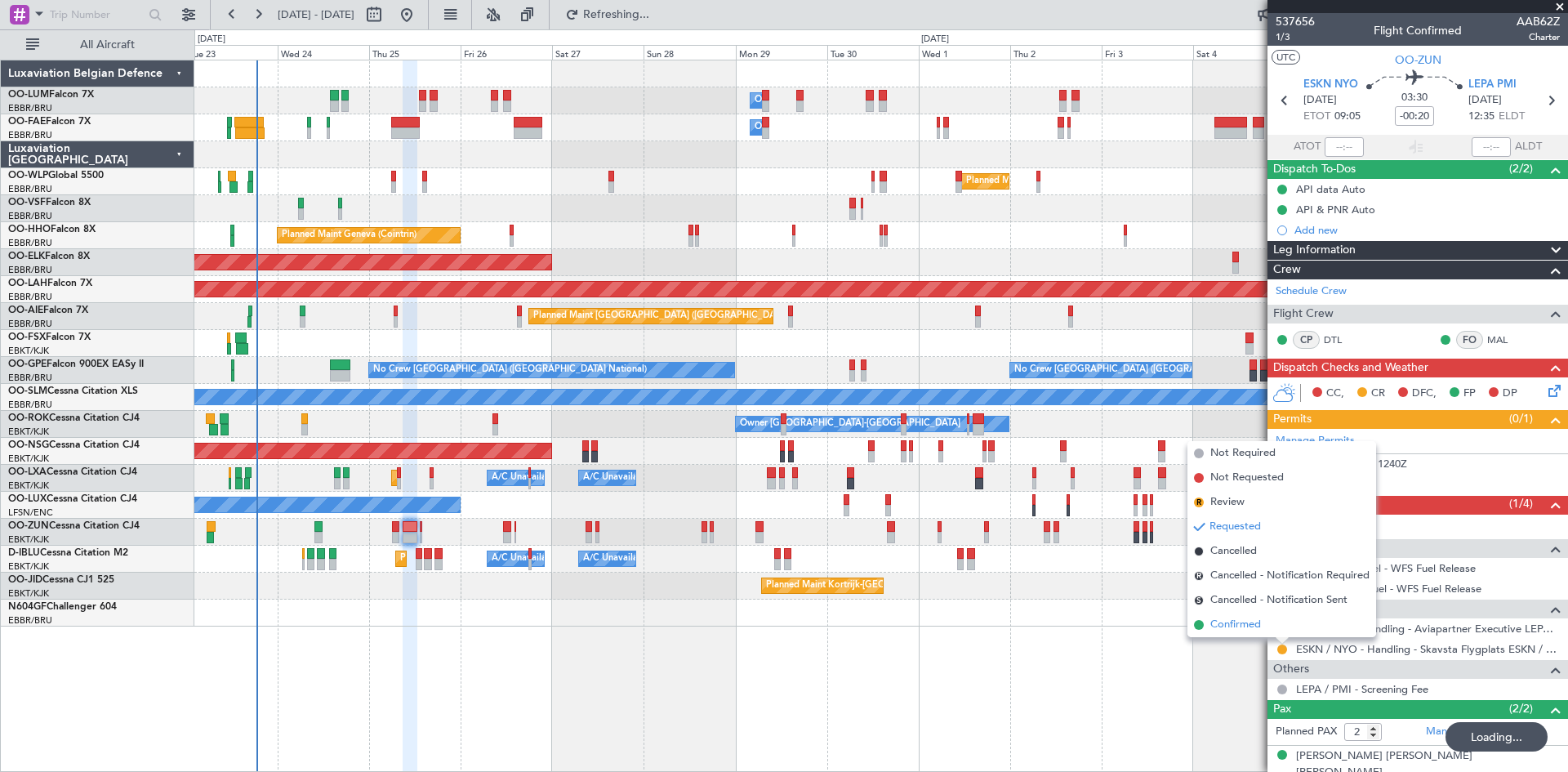
click at [1262, 628] on li "Confirmed" at bounding box center [1281, 625] width 189 height 24
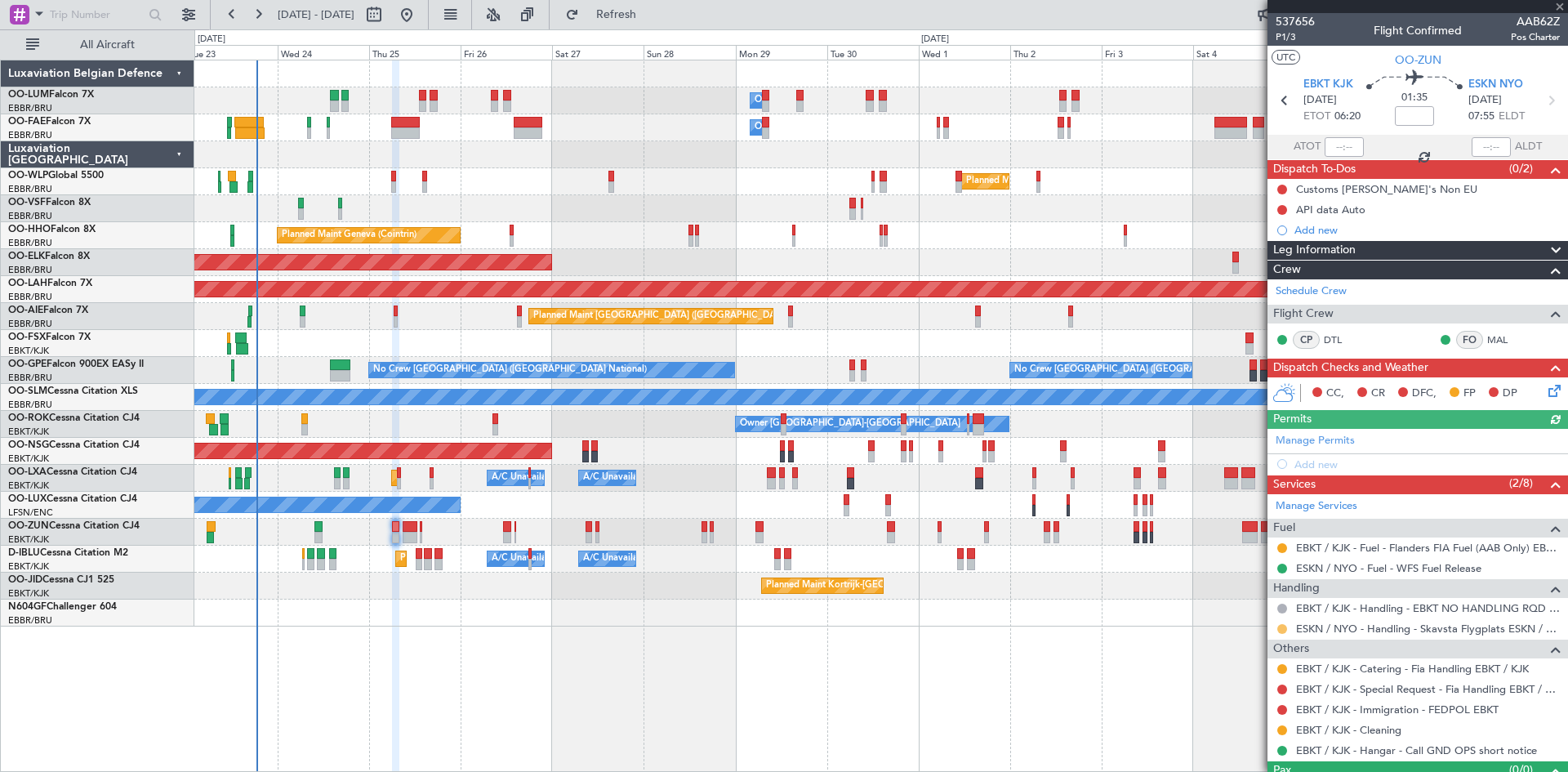
click at [1284, 627] on button at bounding box center [1282, 629] width 9 height 9
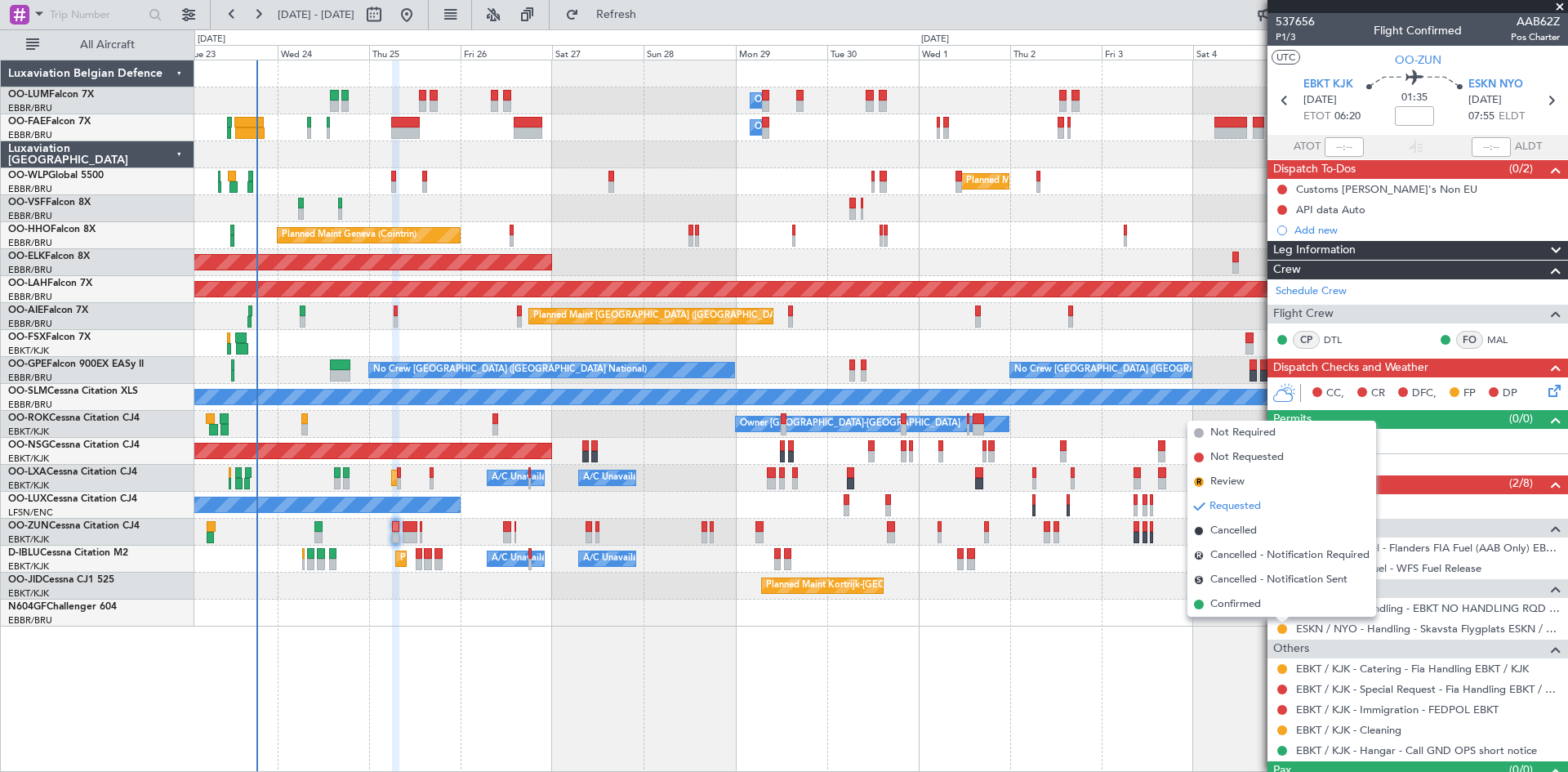
drag, startPoint x: 1209, startPoint y: 596, endPoint x: 1142, endPoint y: 619, distance: 70.8
click at [1207, 596] on li "Confirmed" at bounding box center [1281, 605] width 189 height 24
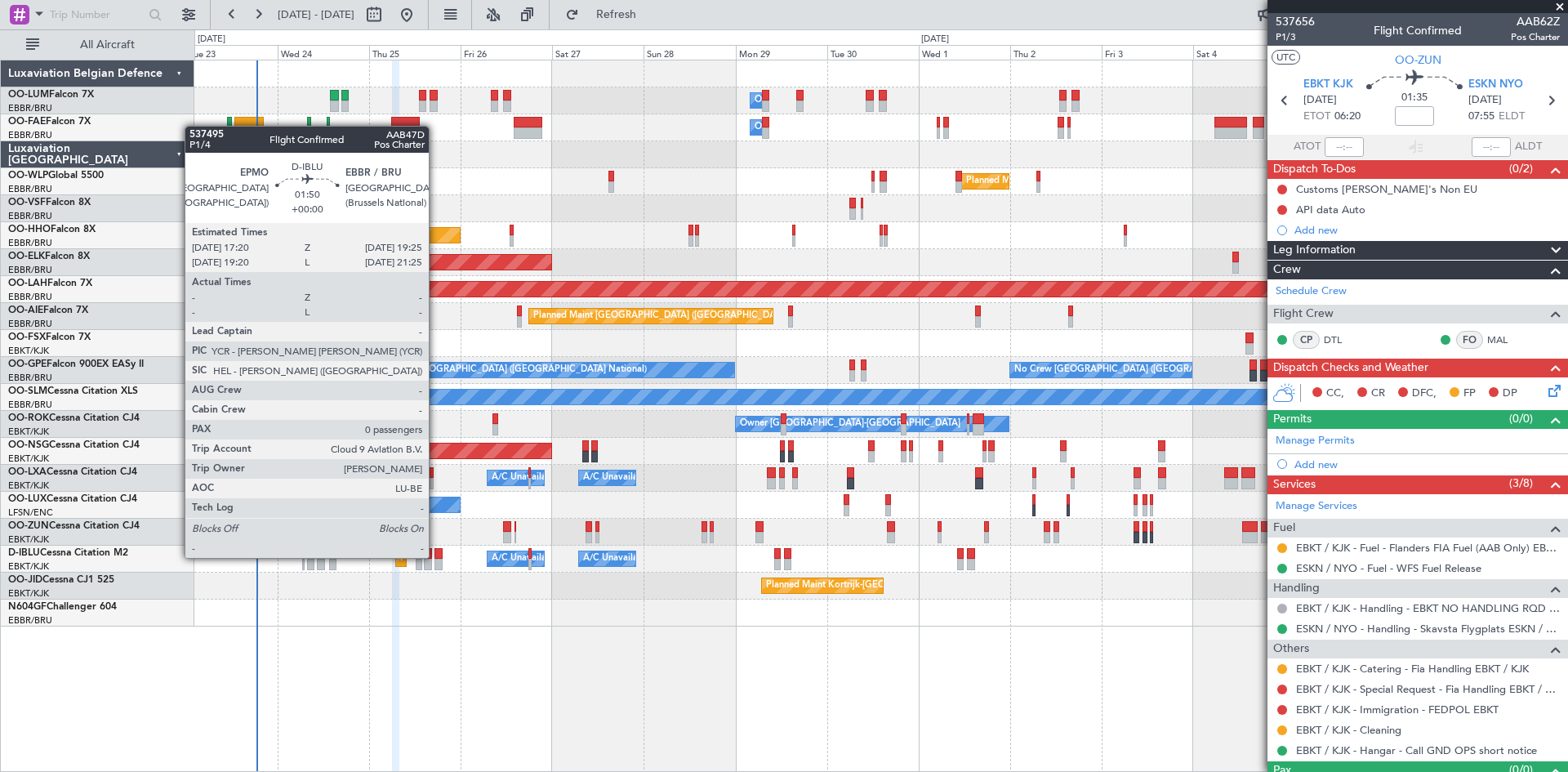
click at [436, 558] on div at bounding box center [438, 554] width 8 height 11
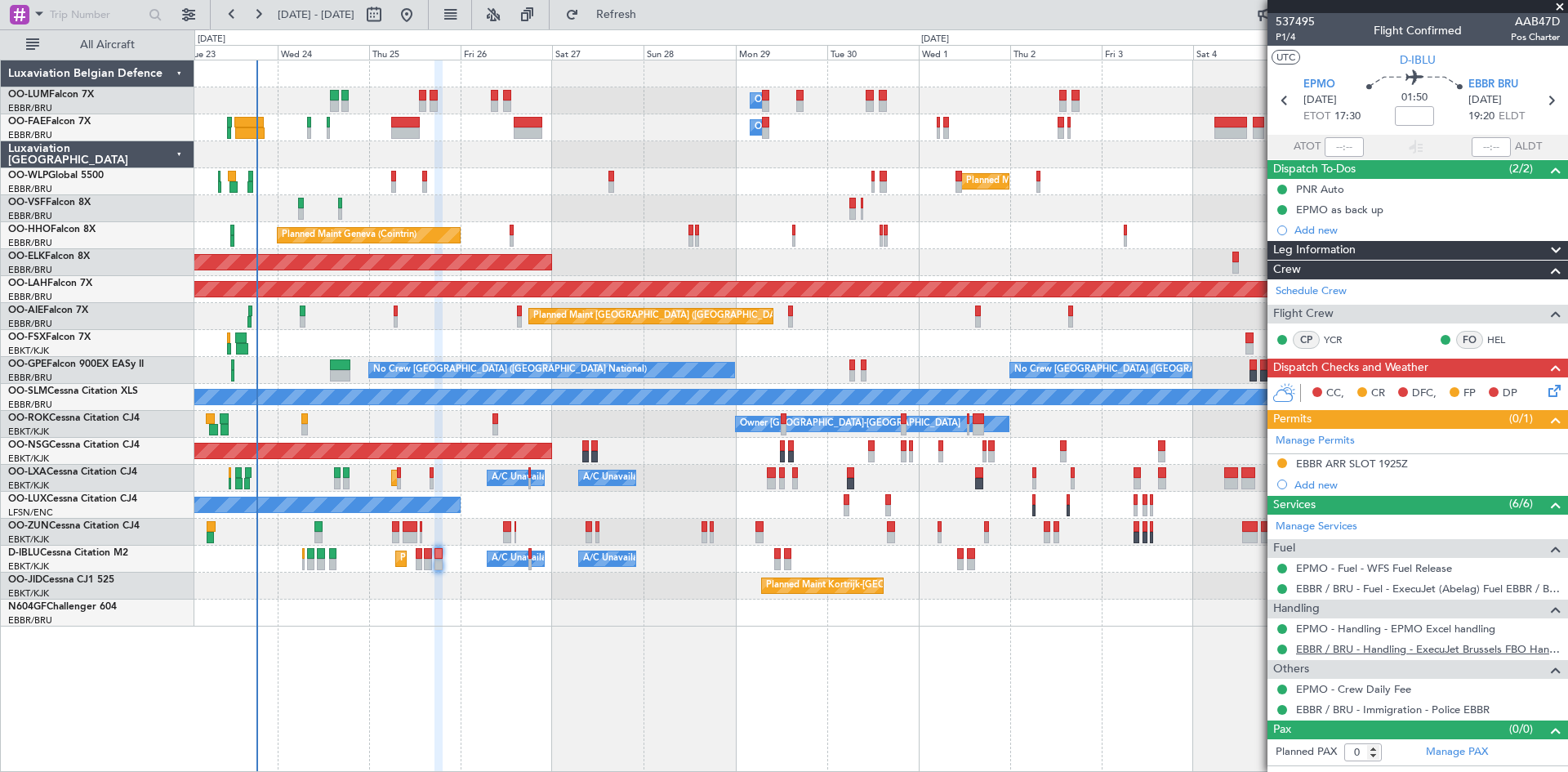
click at [1361, 648] on link "EBBR / BRU - Handling - ExecuJet Brussels FBO Handling Abelag" at bounding box center [1428, 649] width 264 height 14
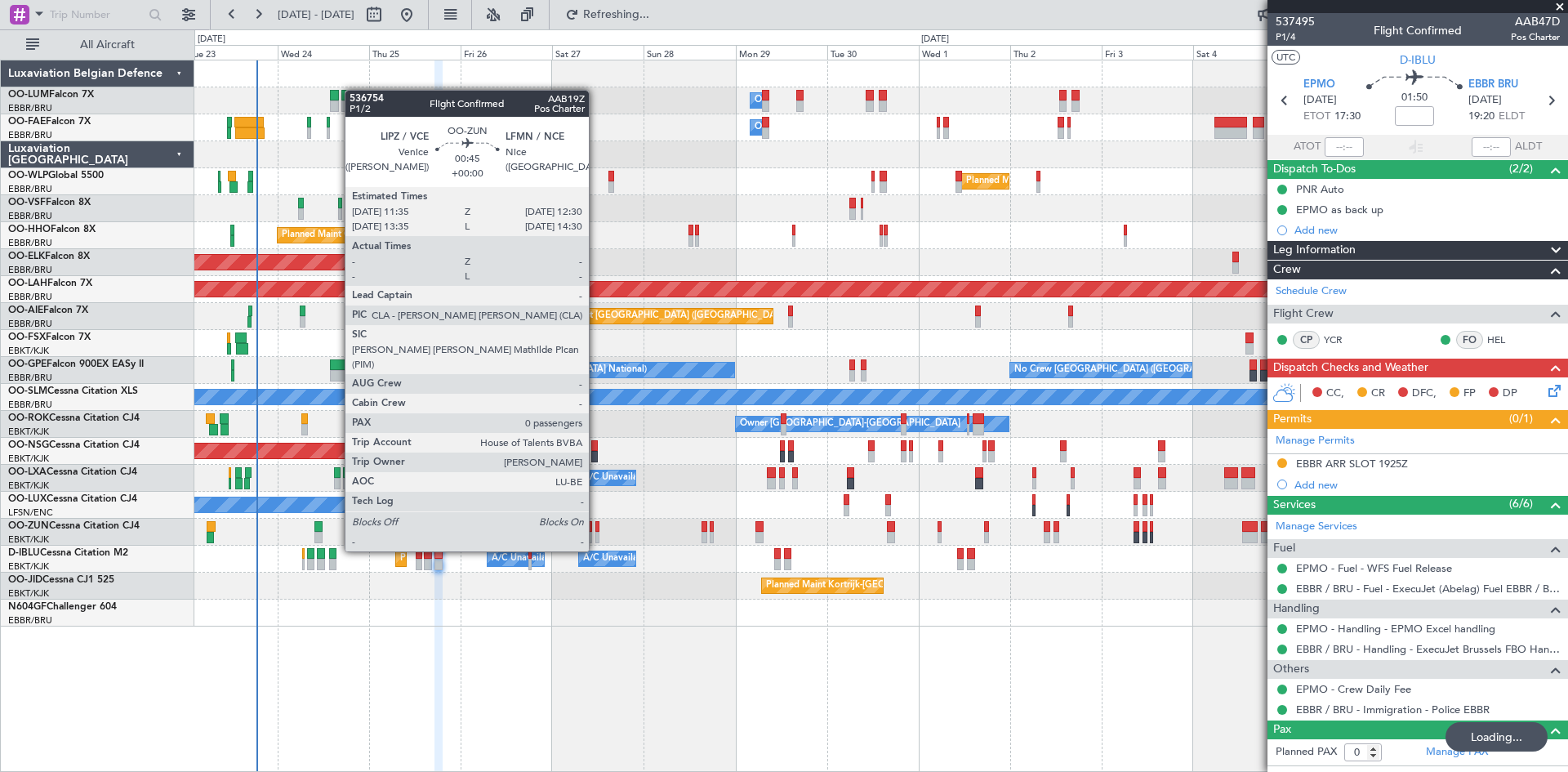
click at [596, 521] on div at bounding box center [597, 527] width 4 height 11
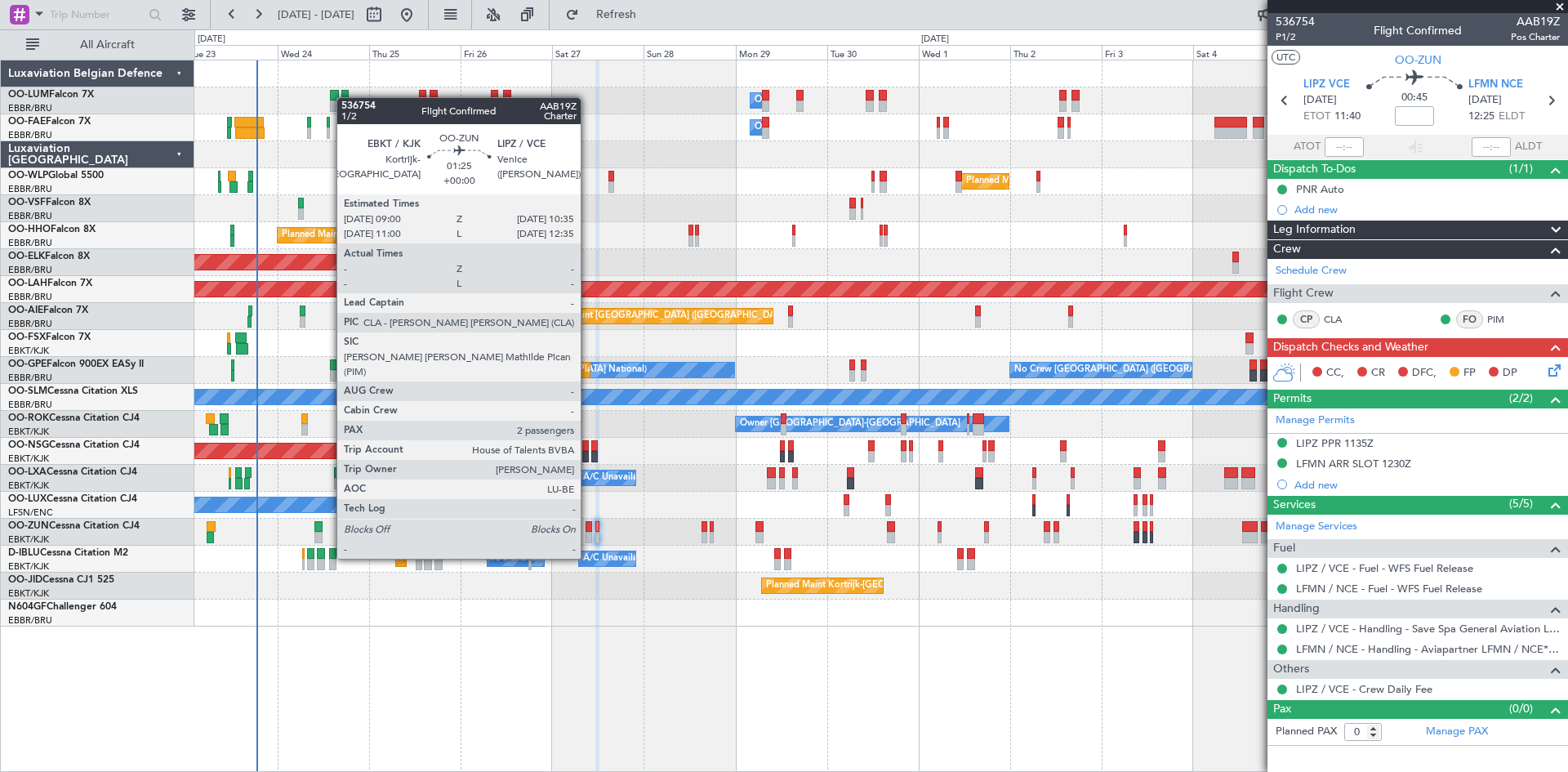
click at [588, 528] on div at bounding box center [588, 527] width 7 height 11
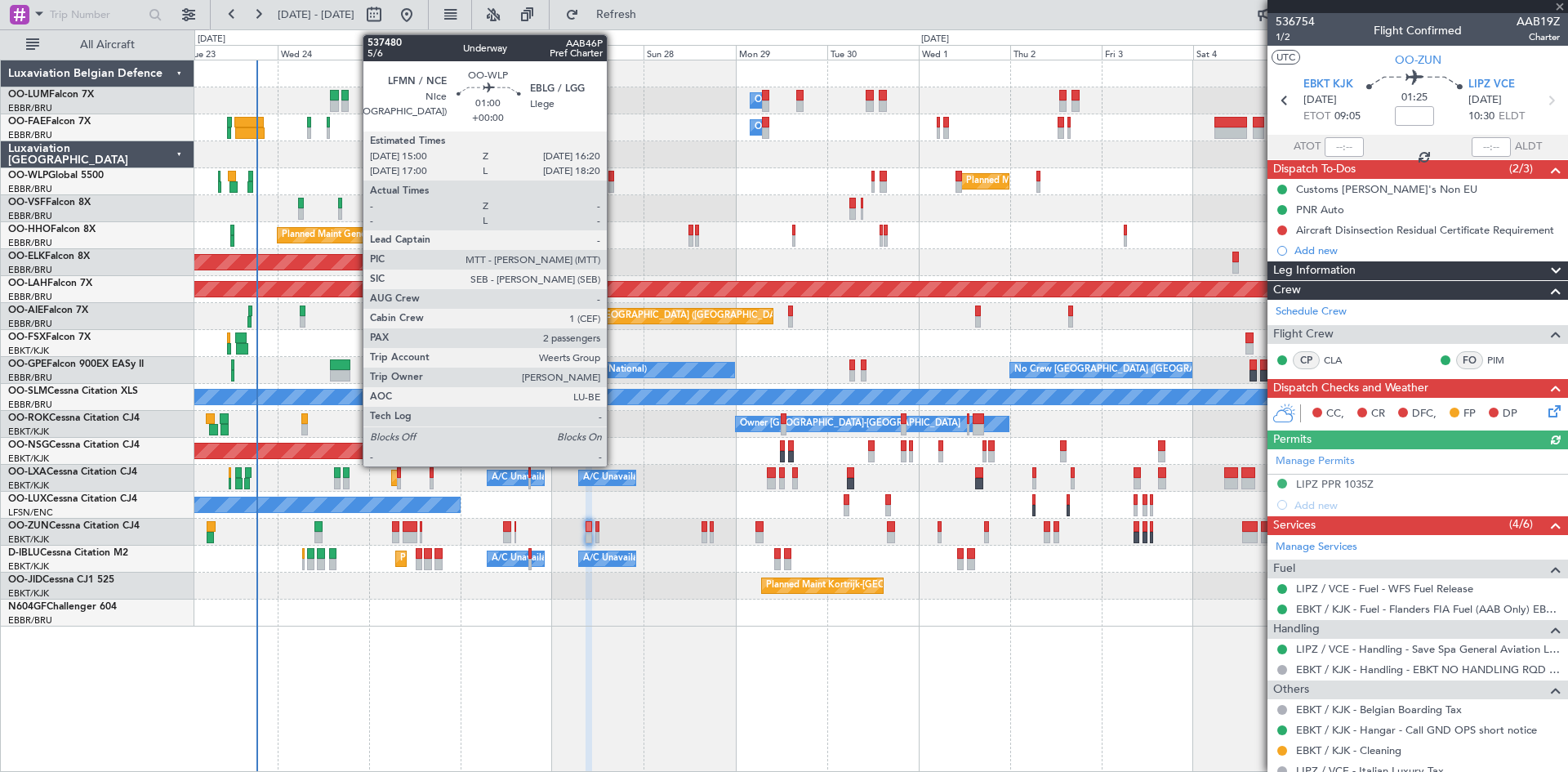
click at [614, 176] on div at bounding box center [611, 177] width 6 height 11
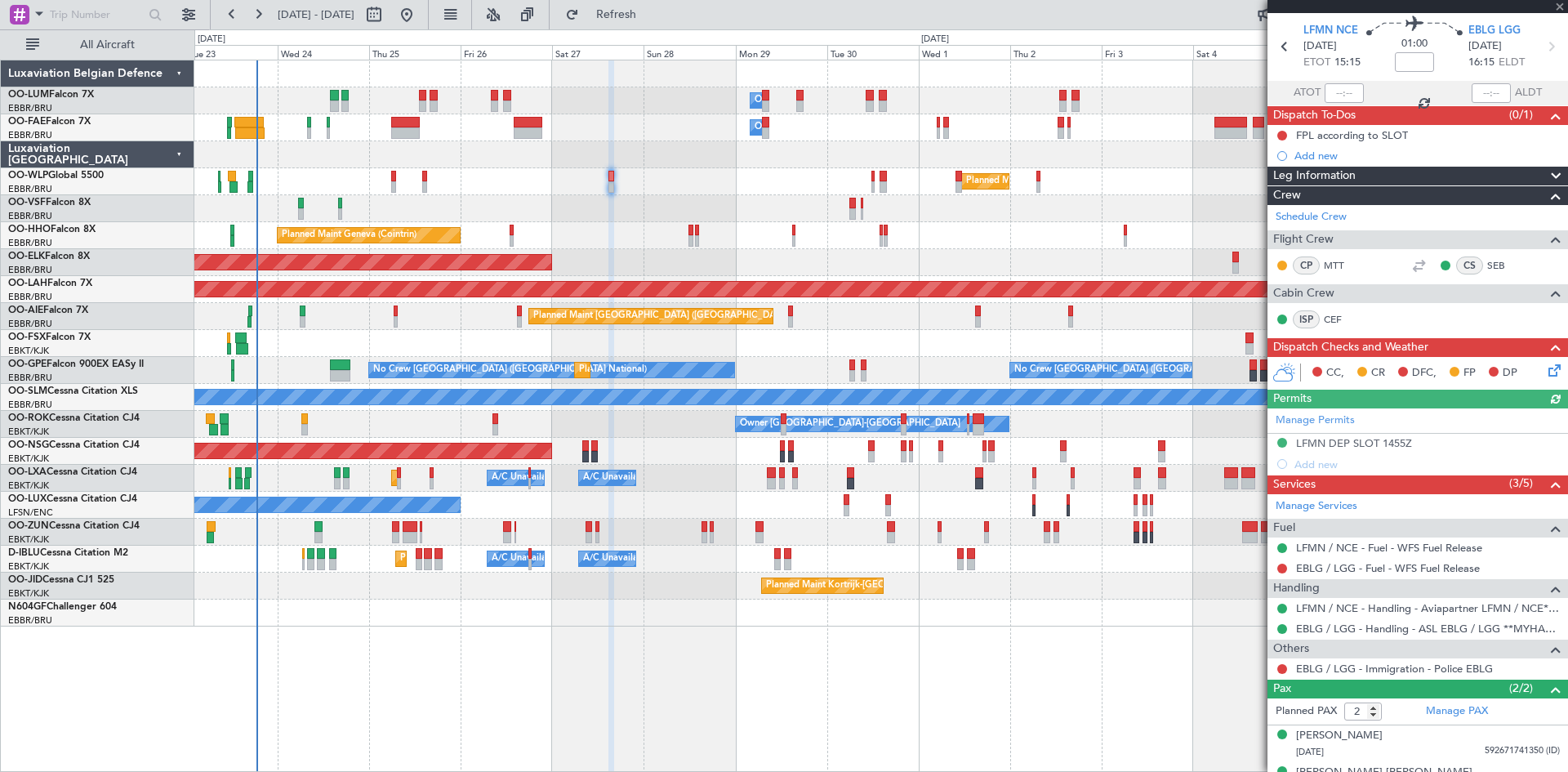
scroll to position [80, 0]
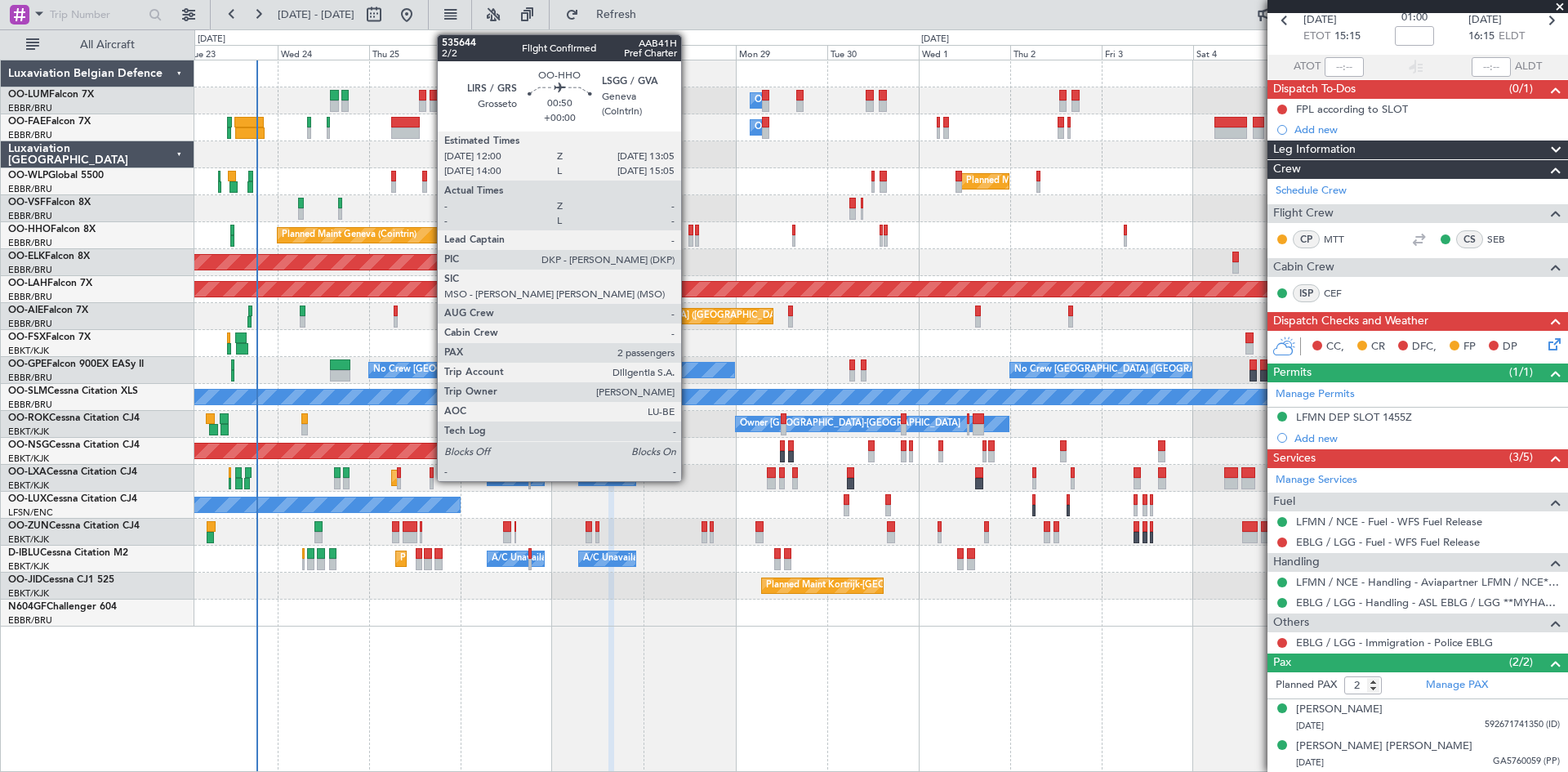
click at [688, 231] on div at bounding box center [690, 230] width 5 height 11
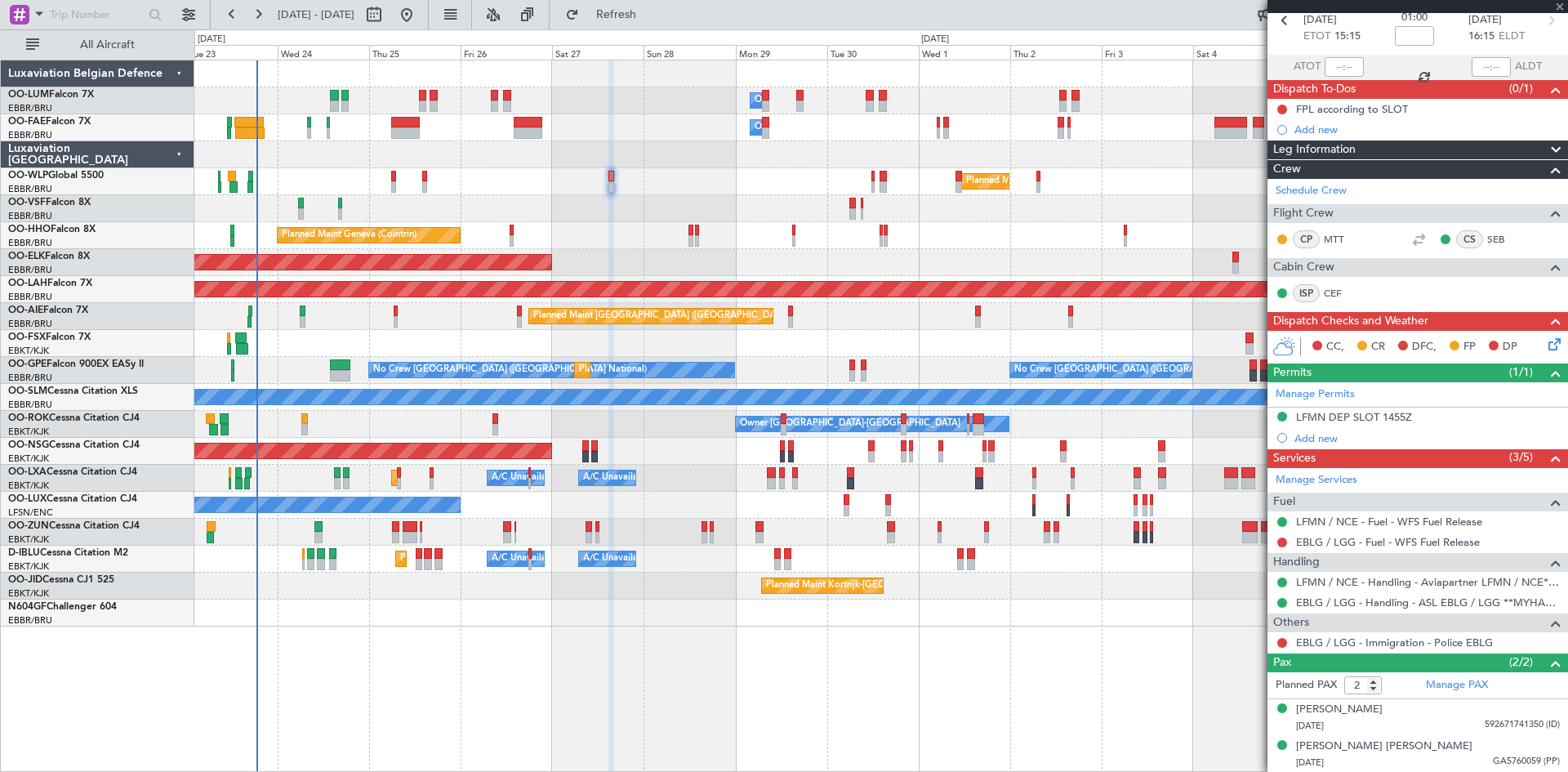
scroll to position [0, 0]
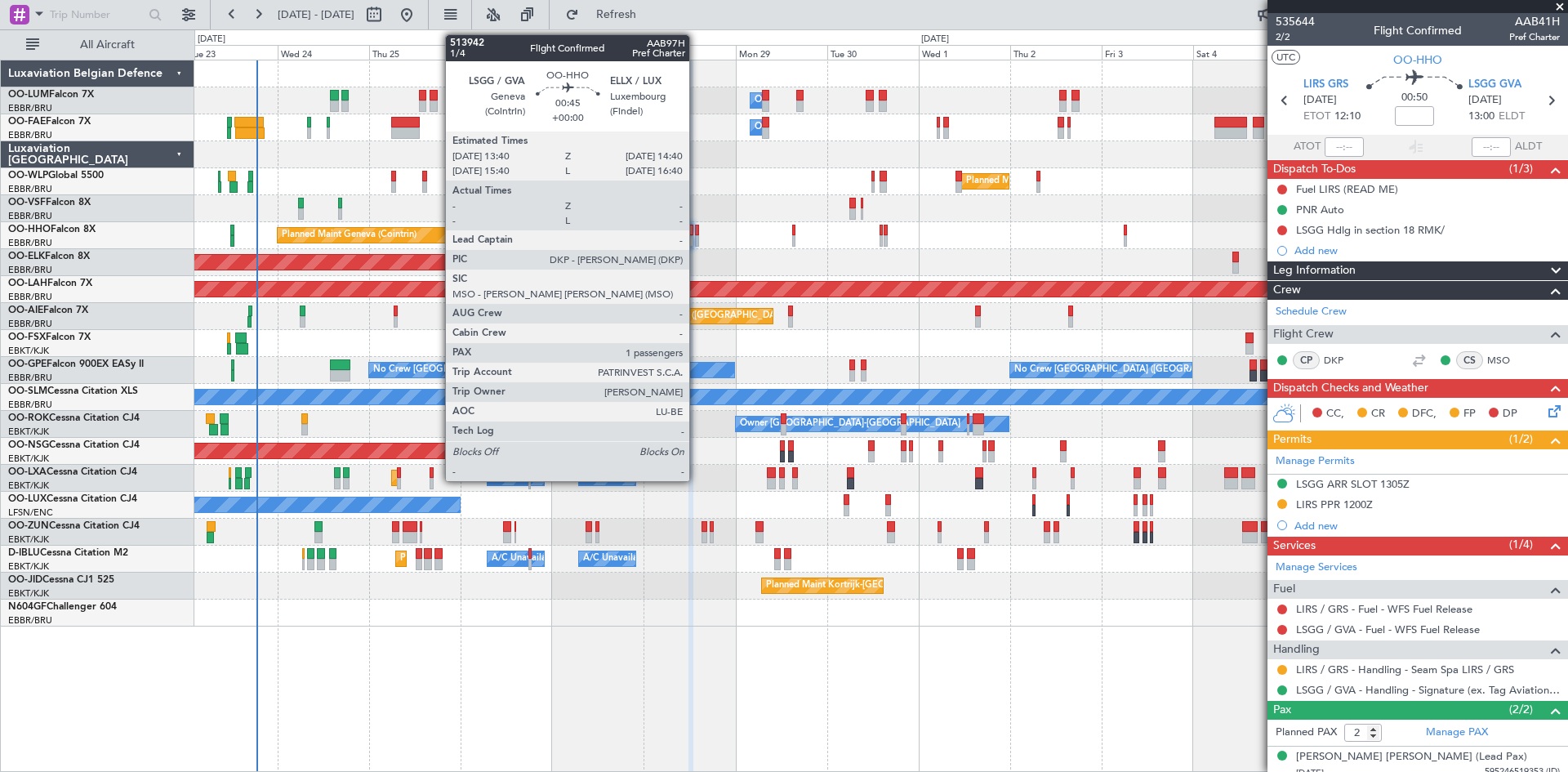
click at [697, 228] on div at bounding box center [697, 230] width 4 height 11
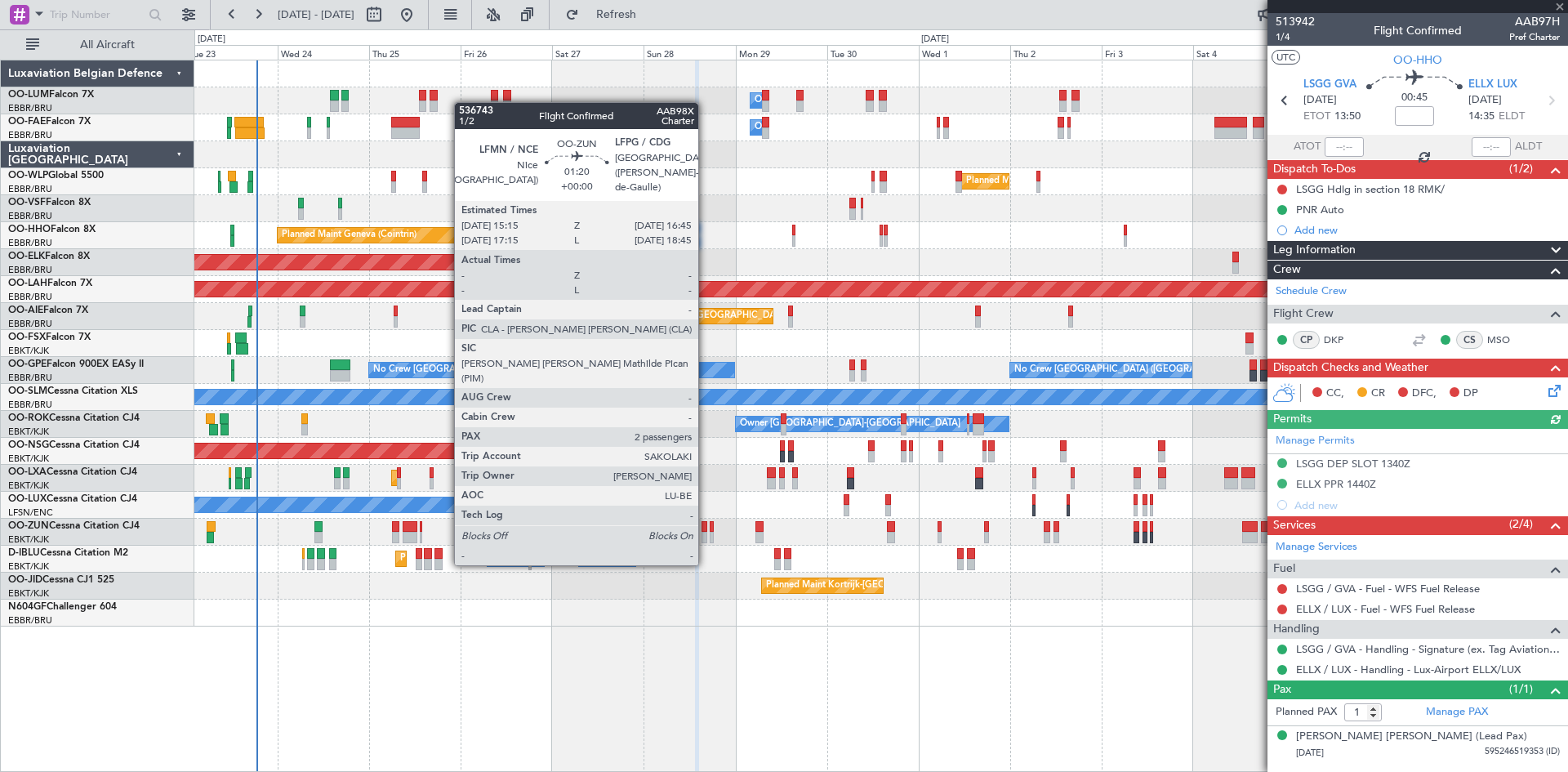
click at [706, 532] on div at bounding box center [704, 538] width 7 height 11
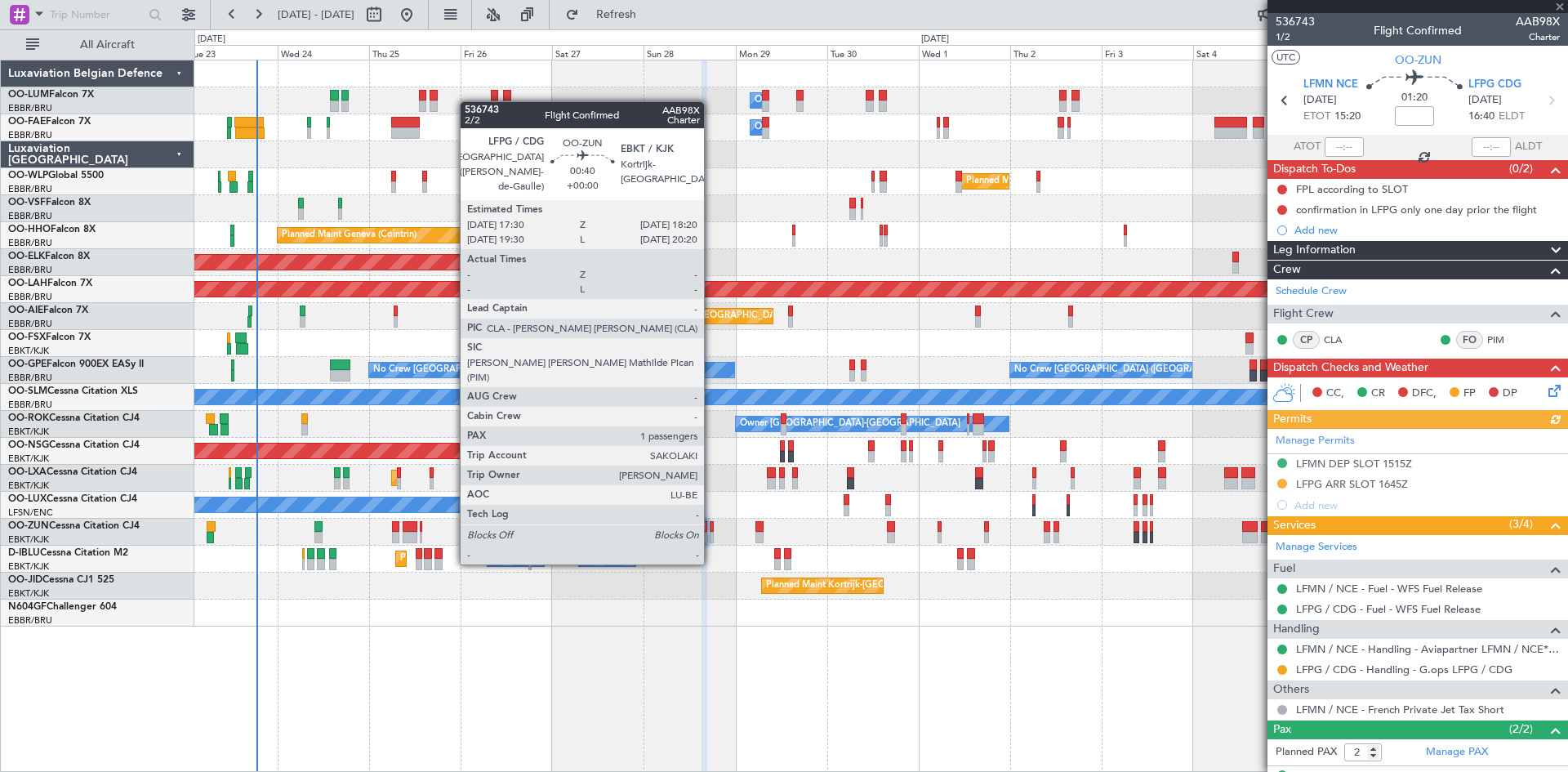
click at [712, 532] on div at bounding box center [711, 538] width 3 height 11
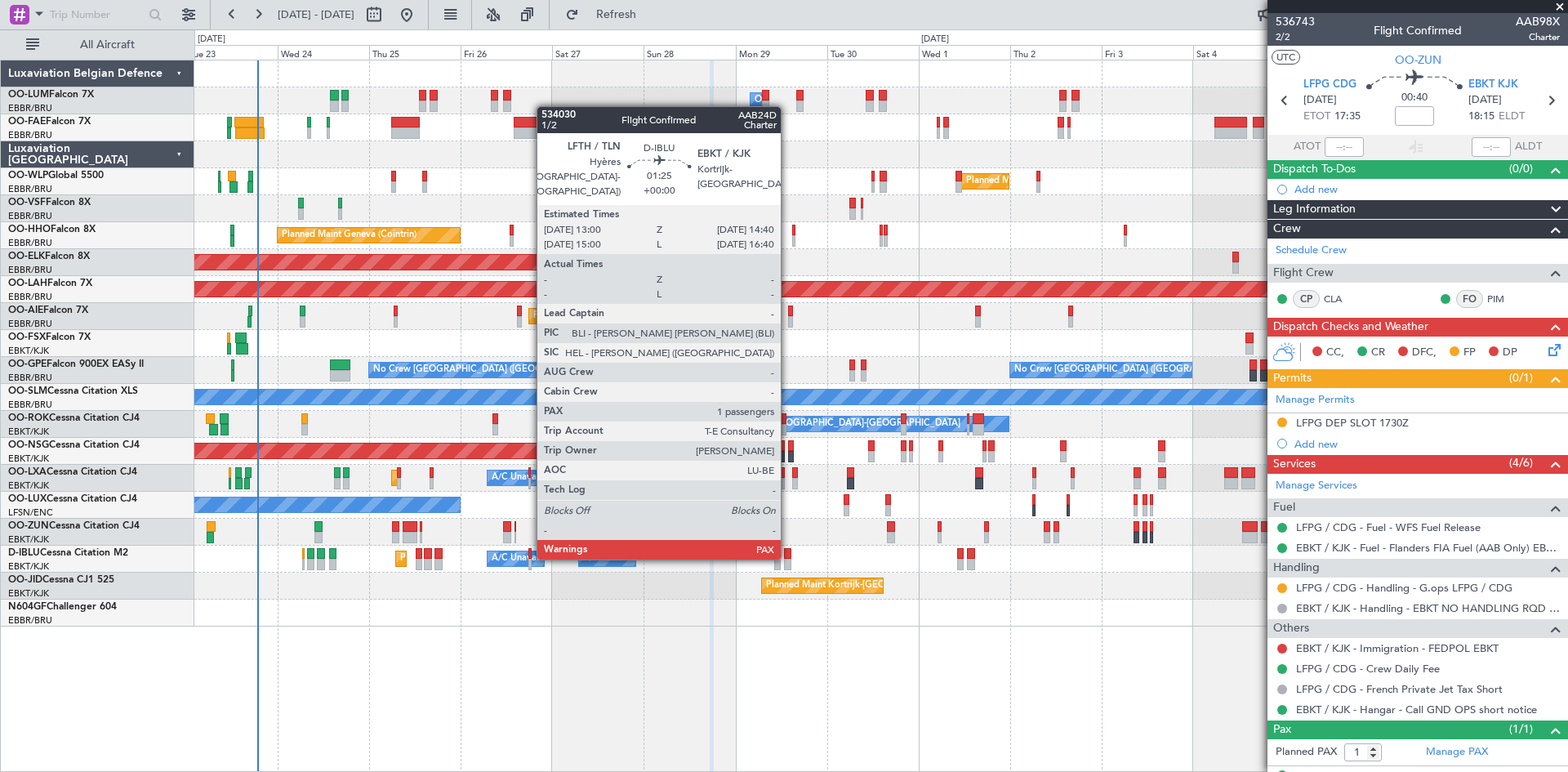
click at [788, 557] on div at bounding box center [787, 554] width 7 height 11
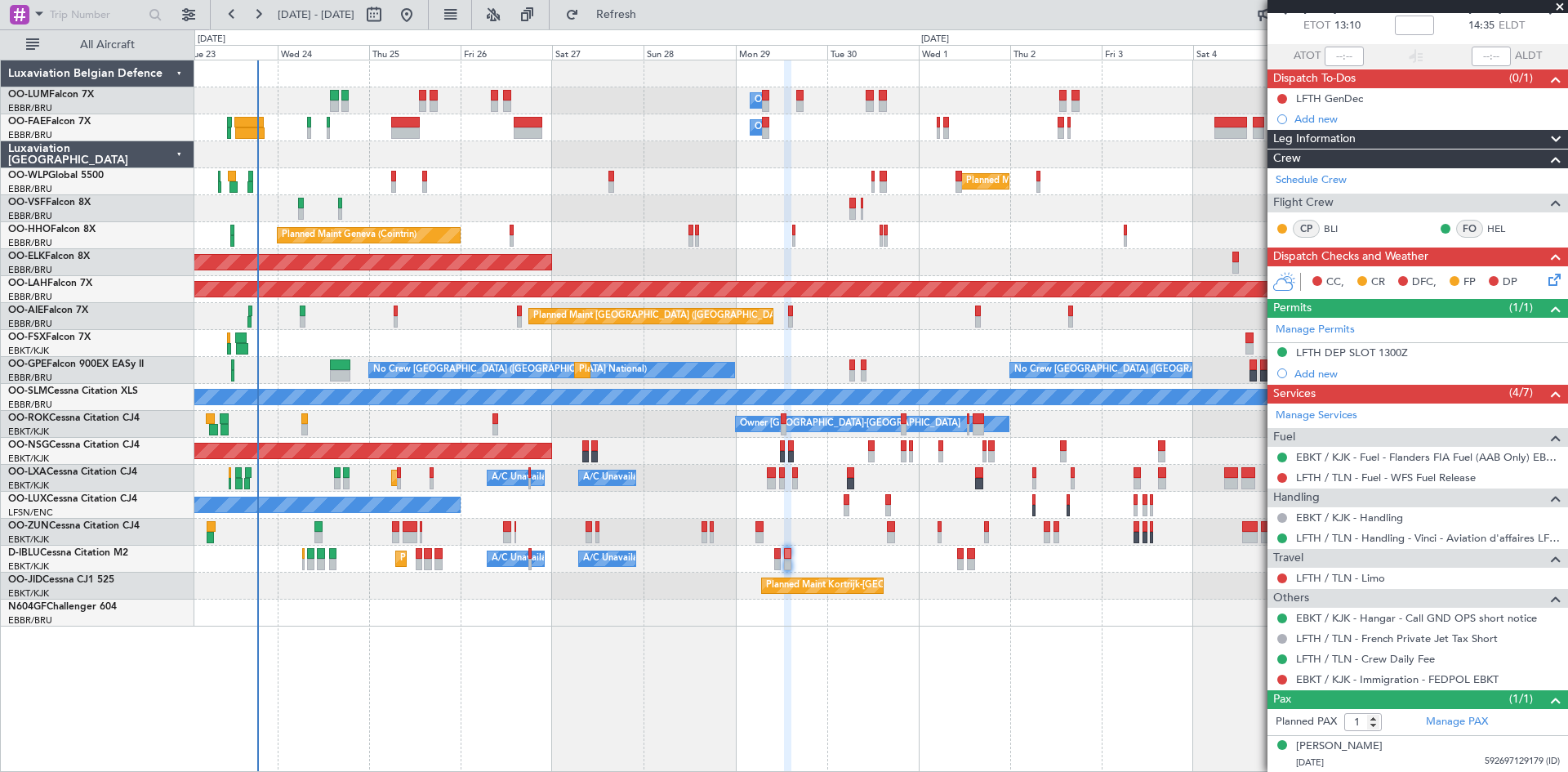
scroll to position [84, 0]
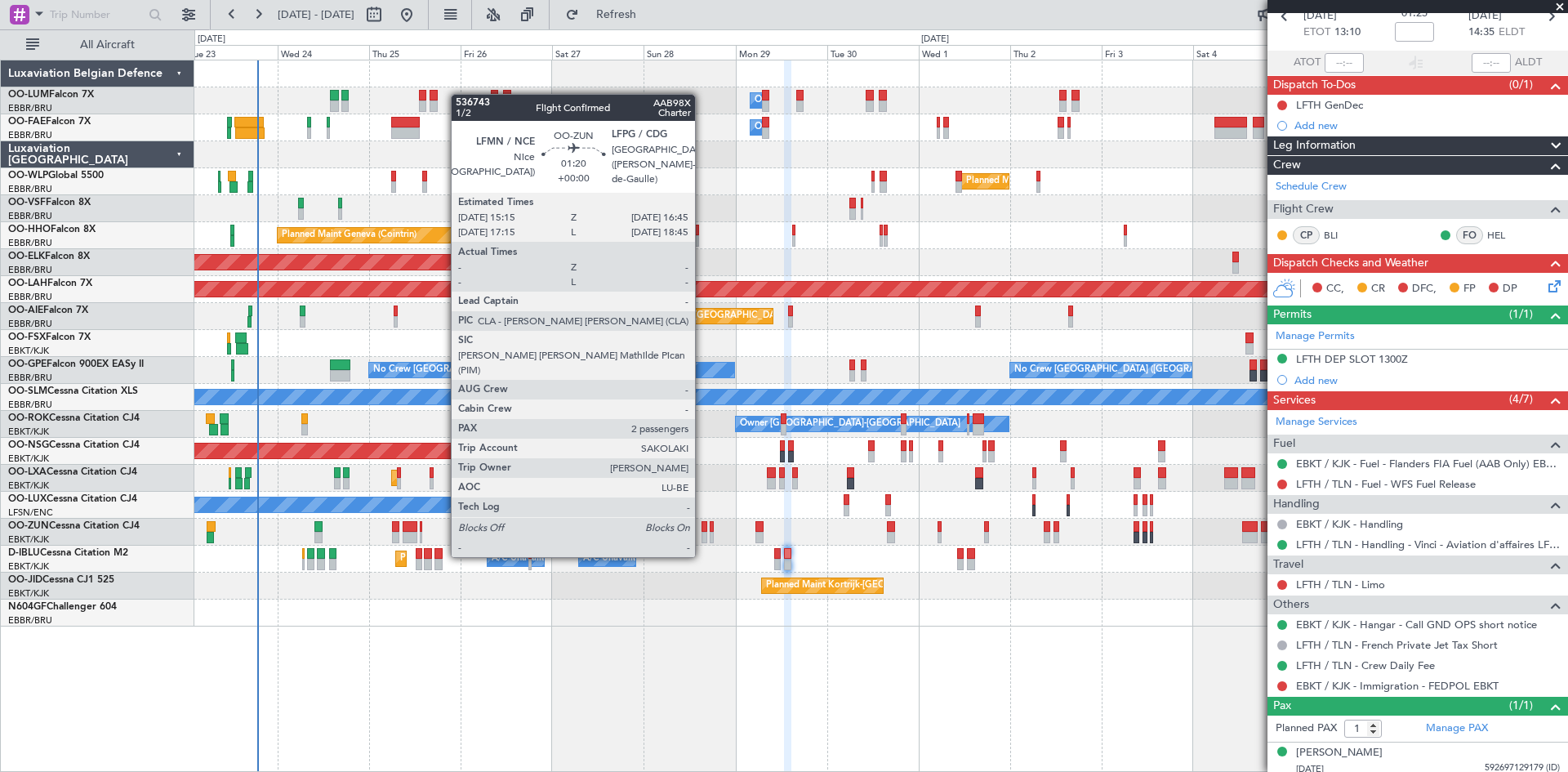
click at [702, 525] on div at bounding box center [704, 527] width 7 height 11
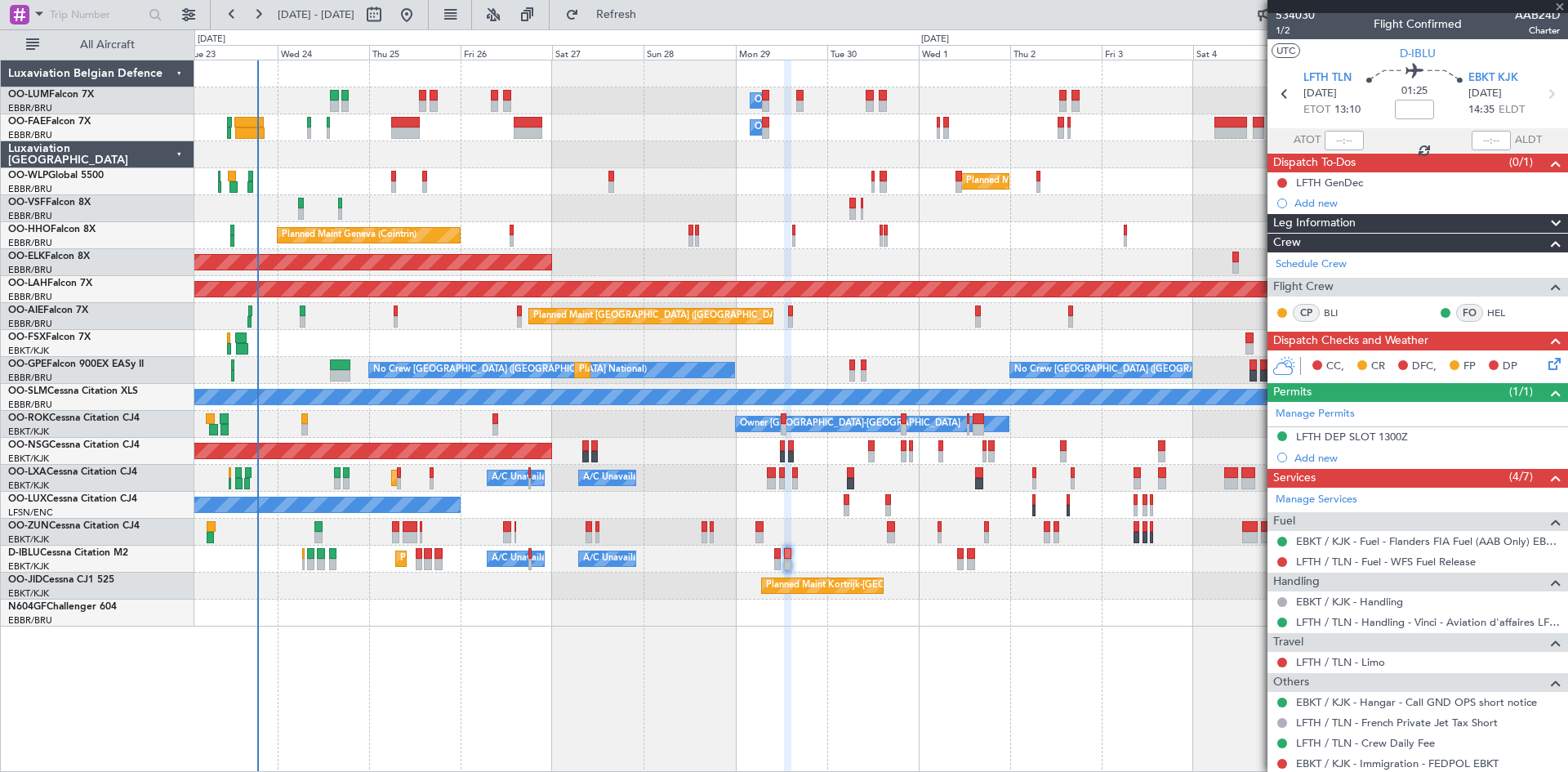
scroll to position [0, 0]
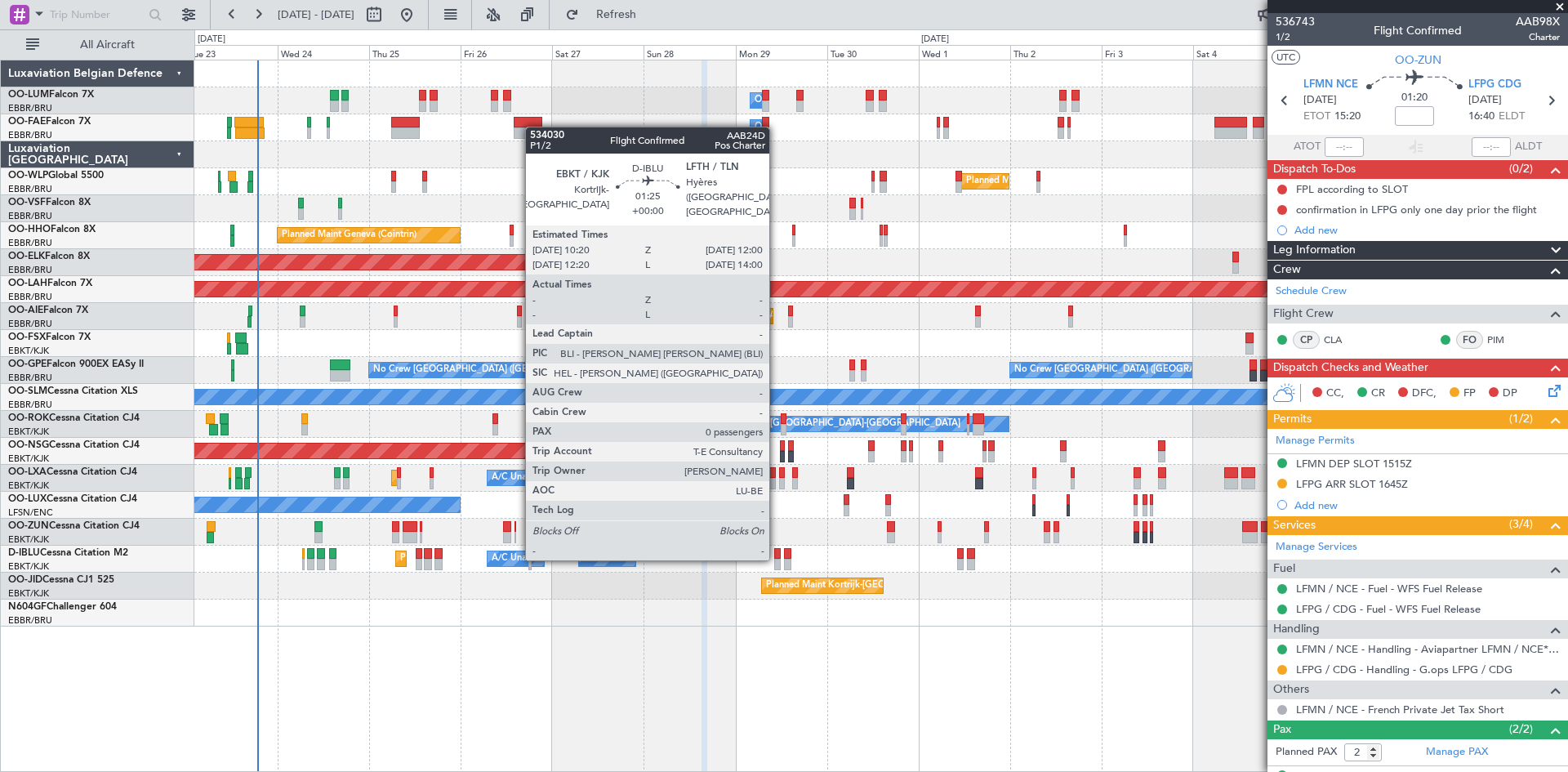
click at [776, 557] on div at bounding box center [777, 554] width 7 height 11
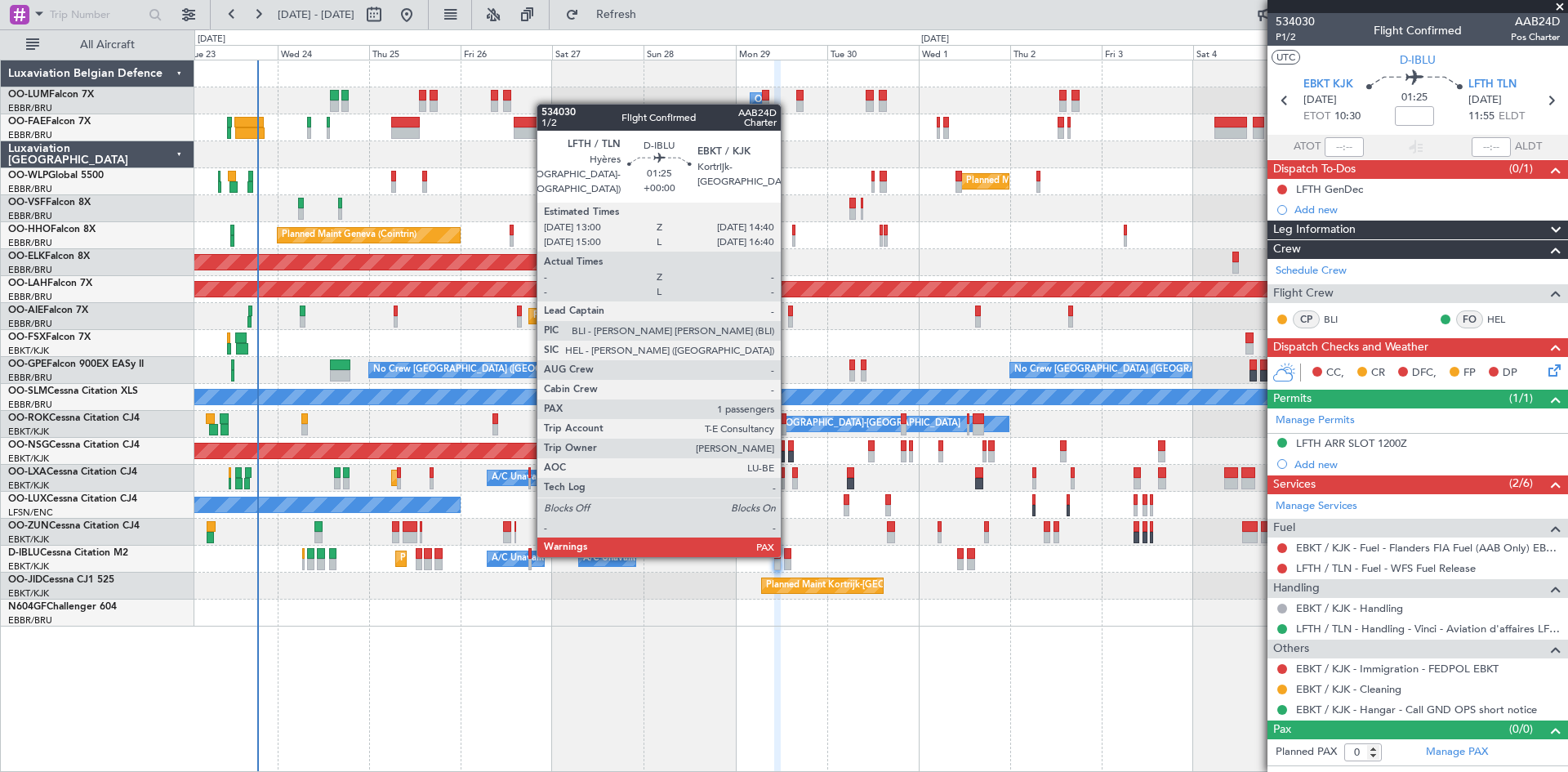
click at [788, 554] on div at bounding box center [787, 554] width 7 height 11
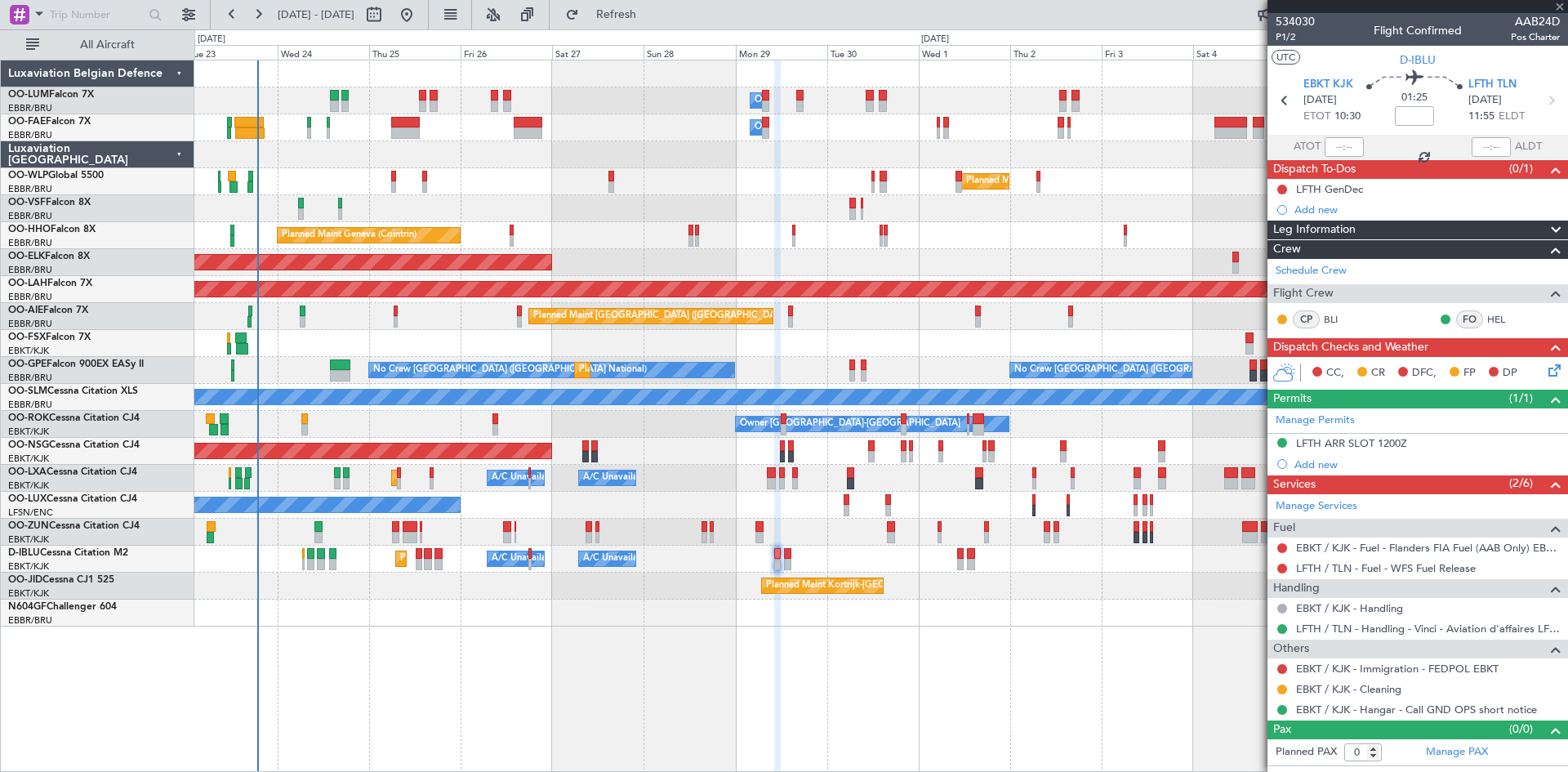
type input "1"
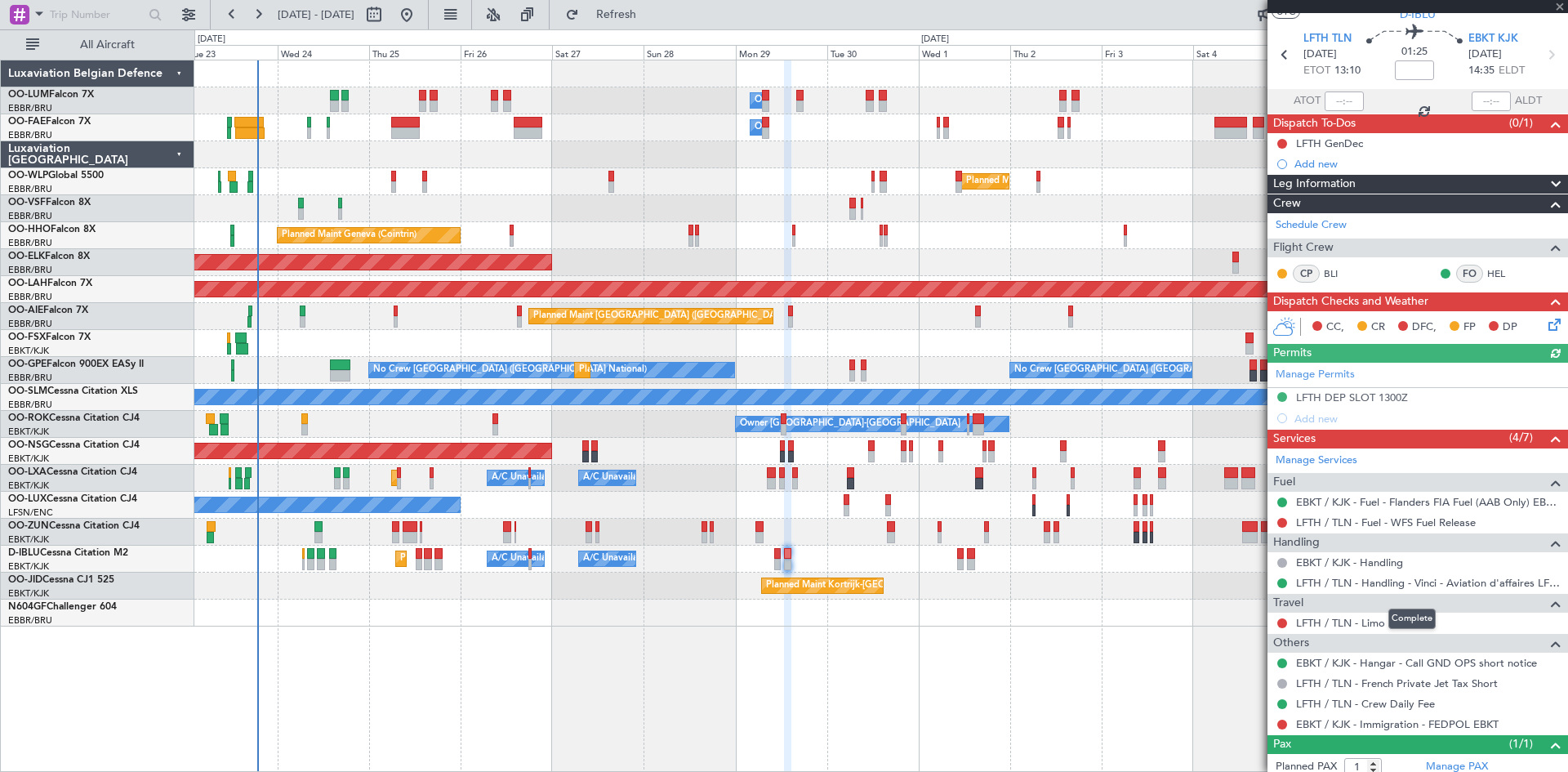
scroll to position [90, 0]
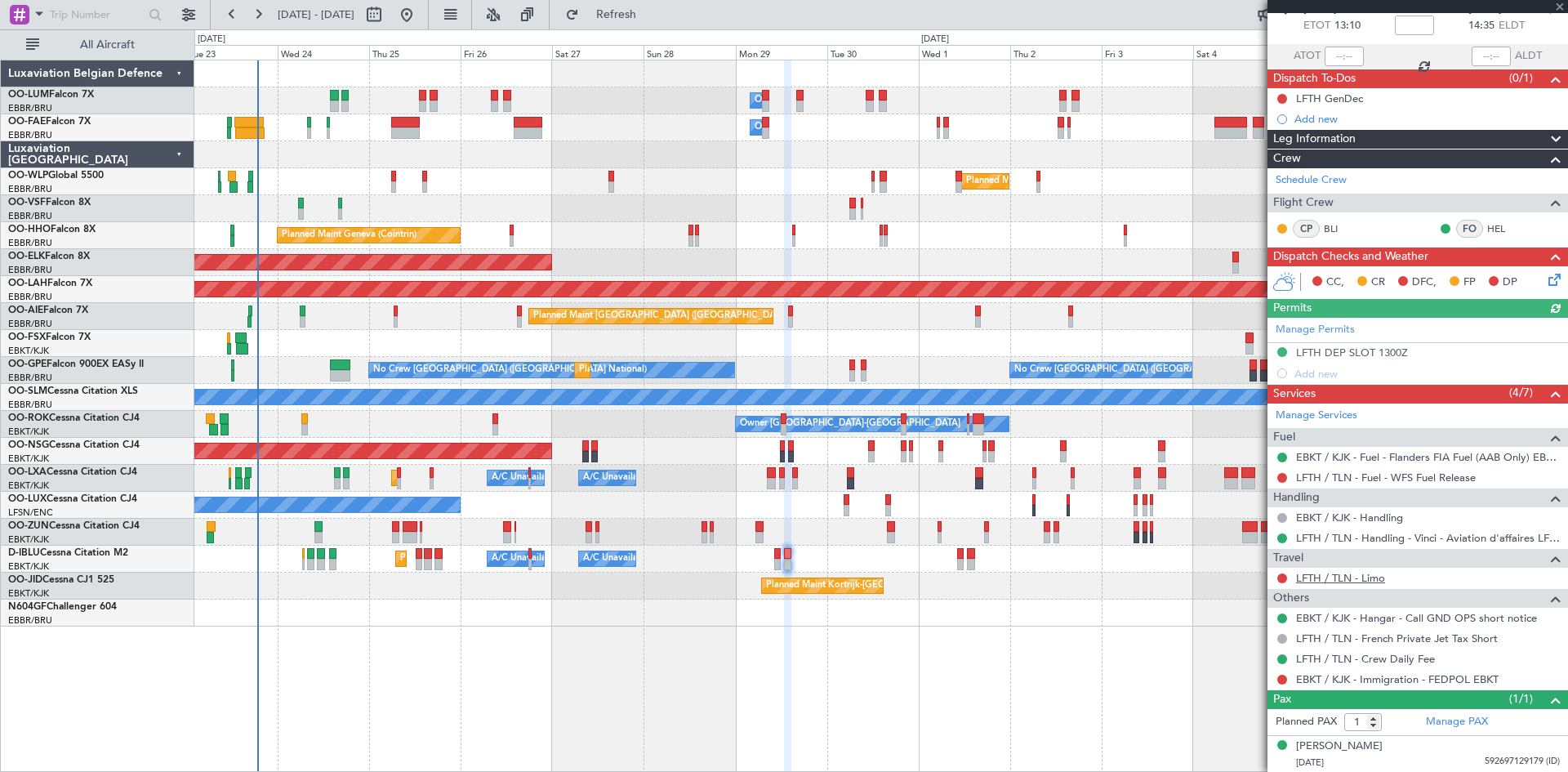
click at [1326, 578] on link "LFTH / TLN - Limo" at bounding box center [1341, 577] width 89 height 14
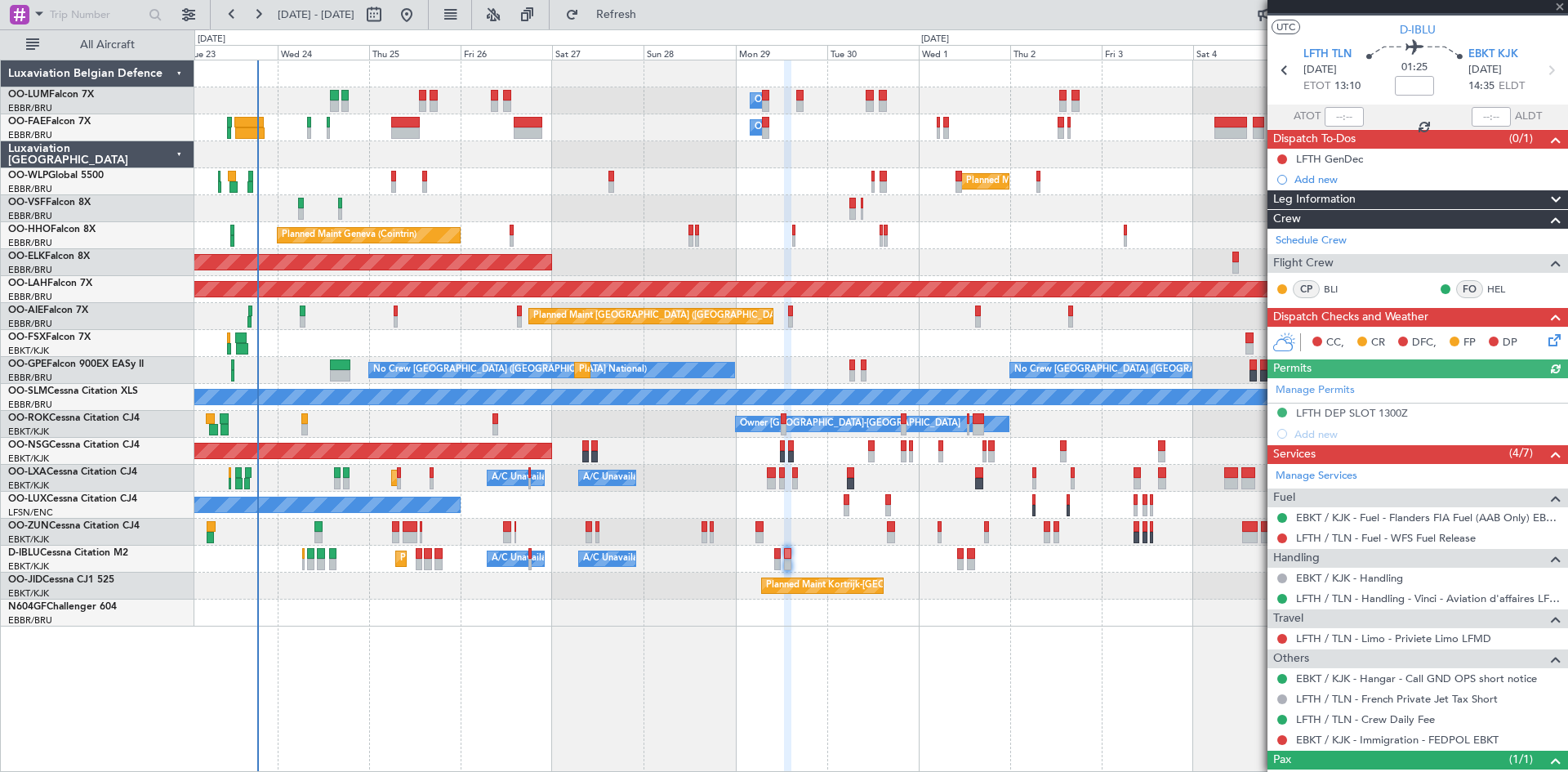
scroll to position [0, 0]
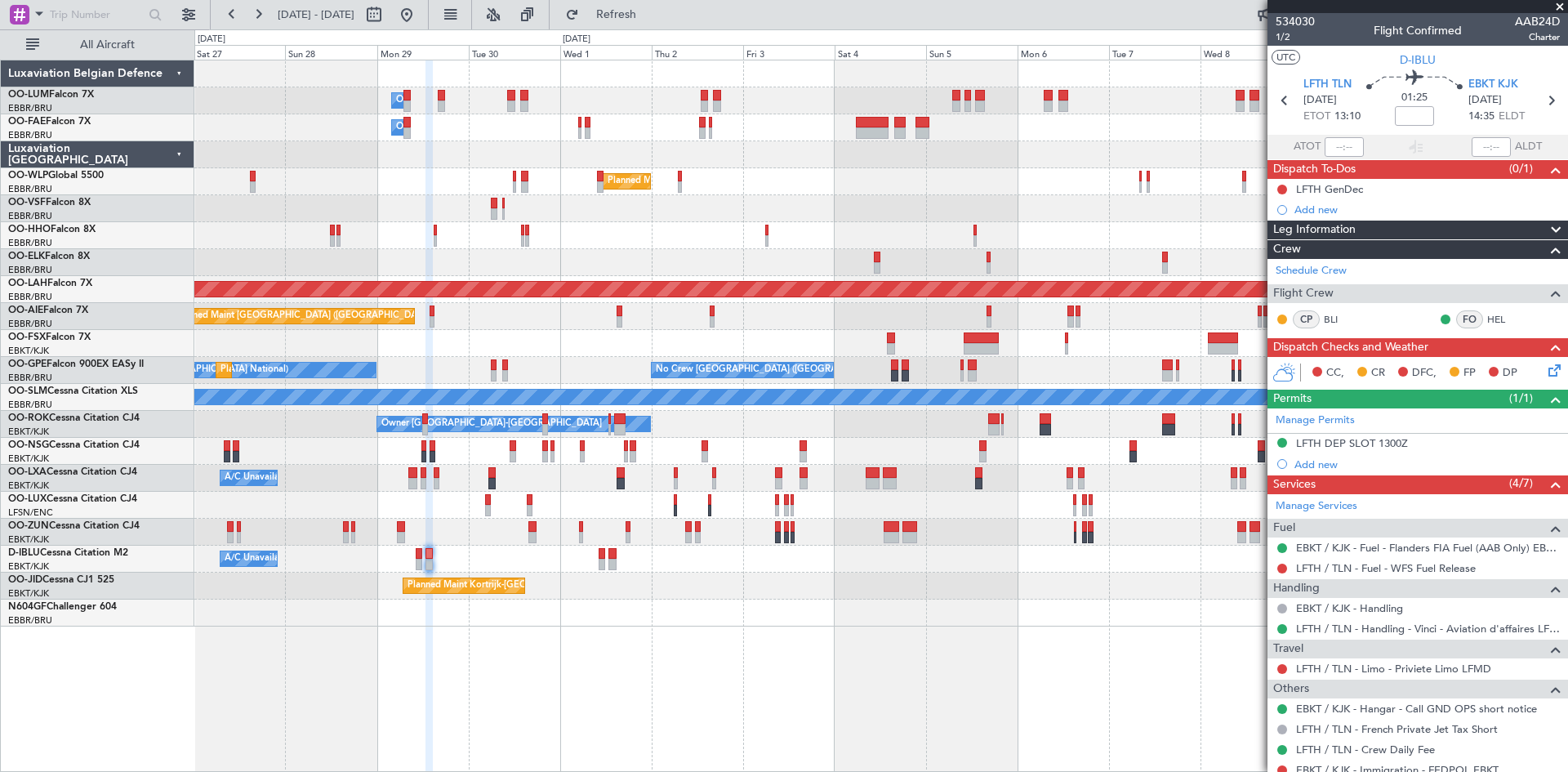
click at [687, 648] on div "Owner Melsbroek Air Base Owner [GEOGRAPHIC_DATA] Owner [GEOGRAPHIC_DATA] Planne…" at bounding box center [881, 416] width 1373 height 713
click at [1279, 190] on button at bounding box center [1282, 189] width 9 height 9
click at [1272, 262] on span "Completed" at bounding box center [1289, 260] width 54 height 16
click at [1278, 187] on button at bounding box center [1282, 189] width 9 height 9
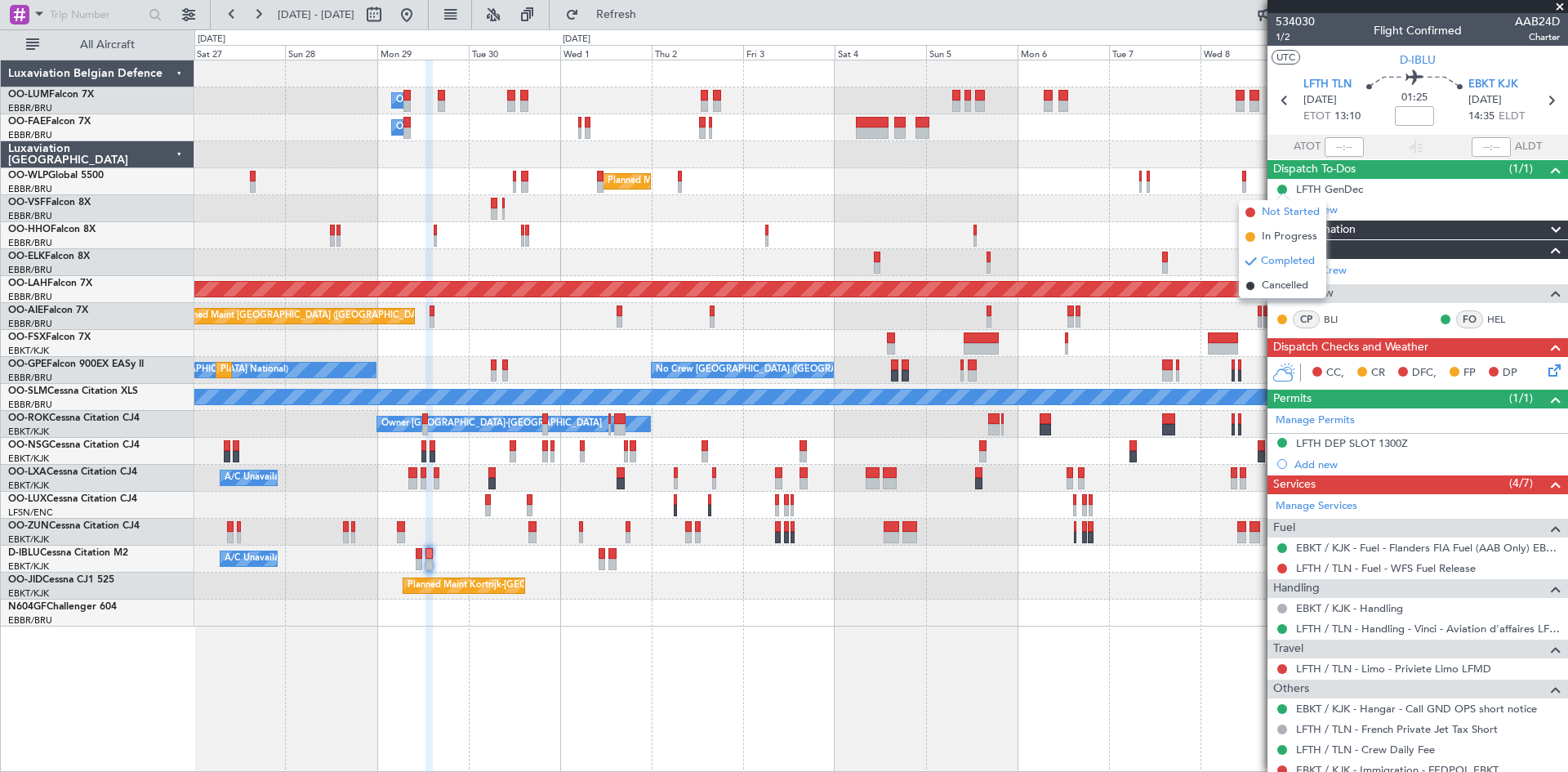
click at [1294, 209] on span "Not Started" at bounding box center [1291, 212] width 58 height 16
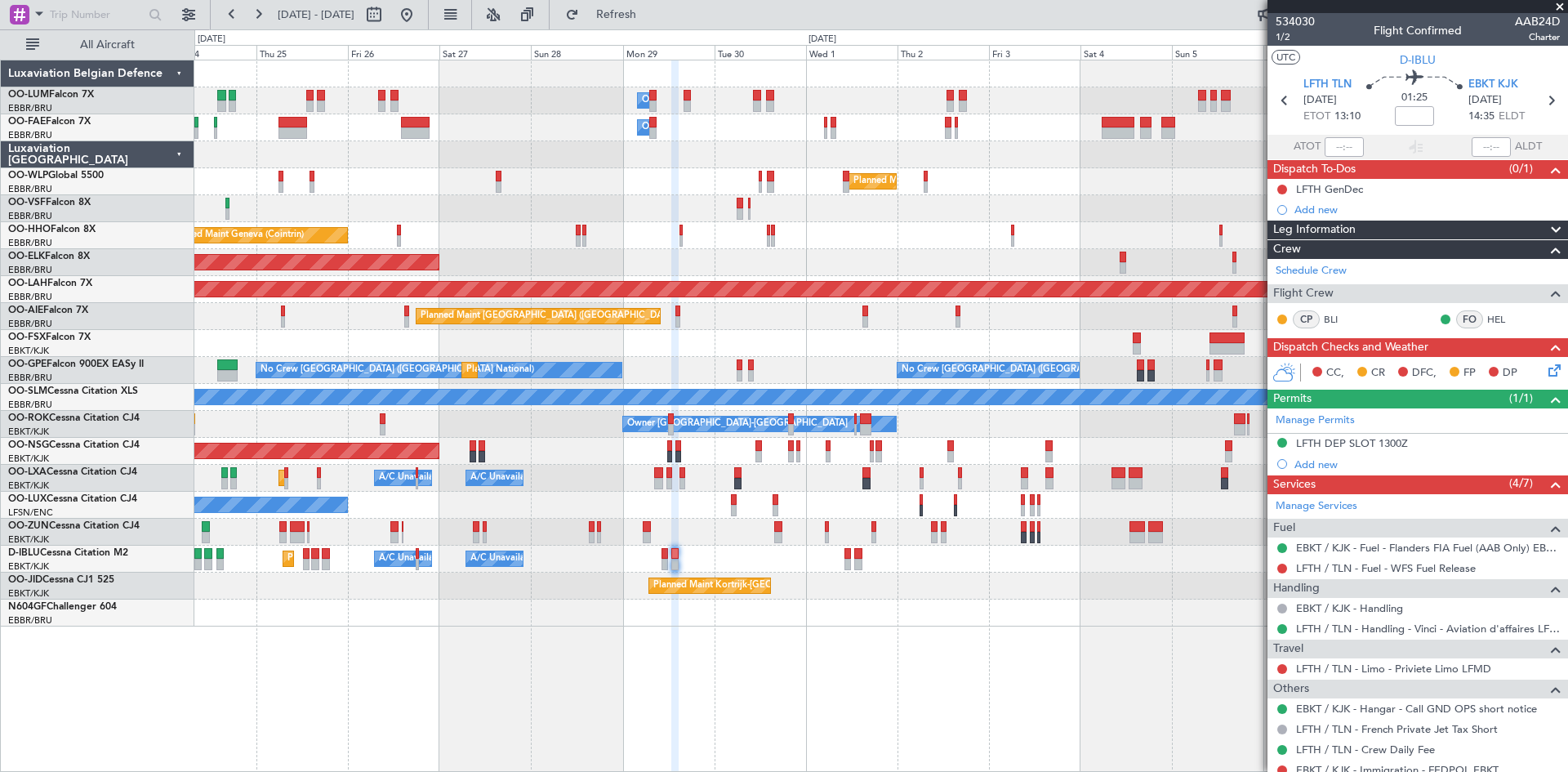
click at [575, 200] on div at bounding box center [881, 209] width 1372 height 27
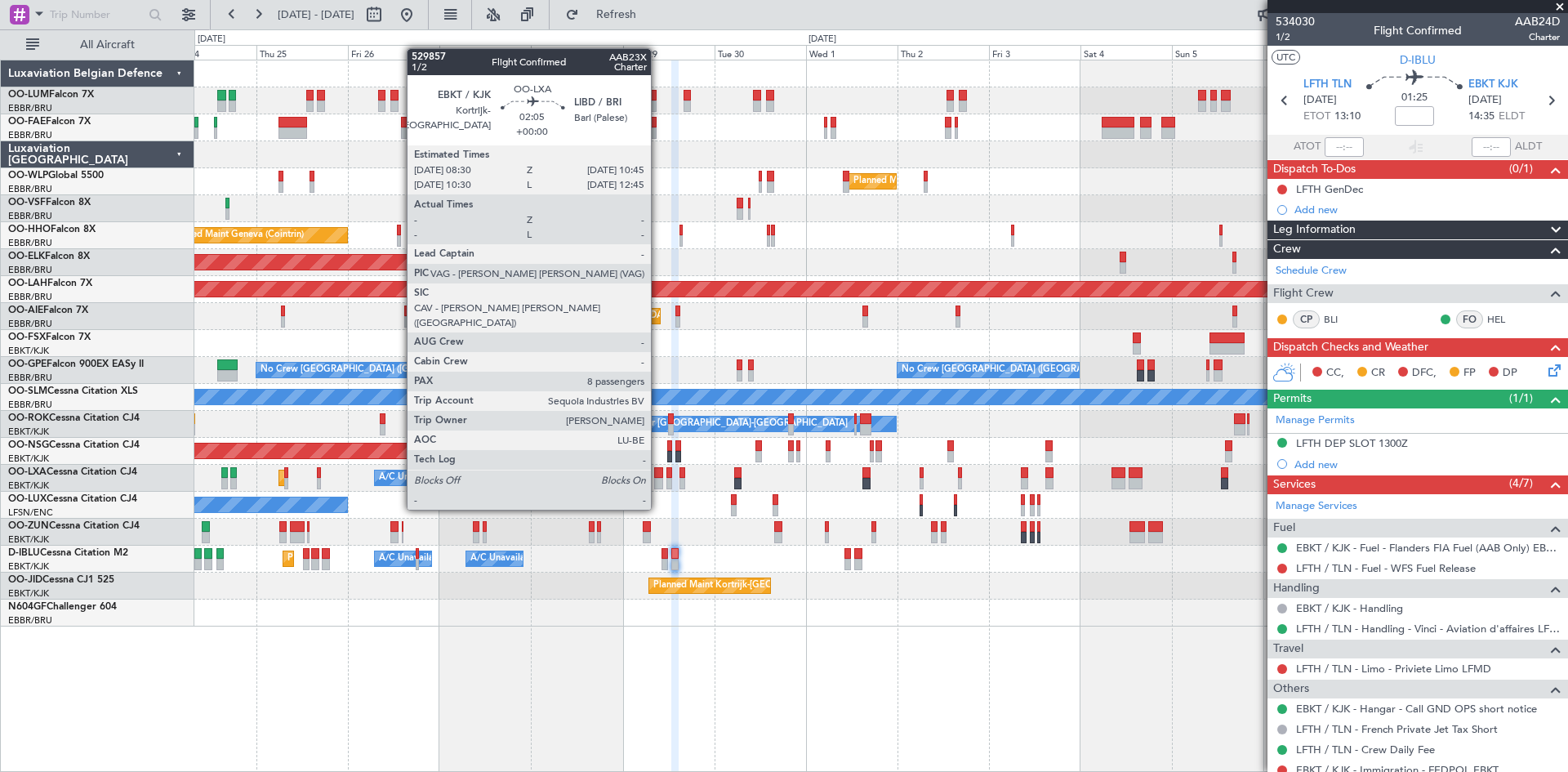
click at [658, 479] on div at bounding box center [659, 483] width 9 height 11
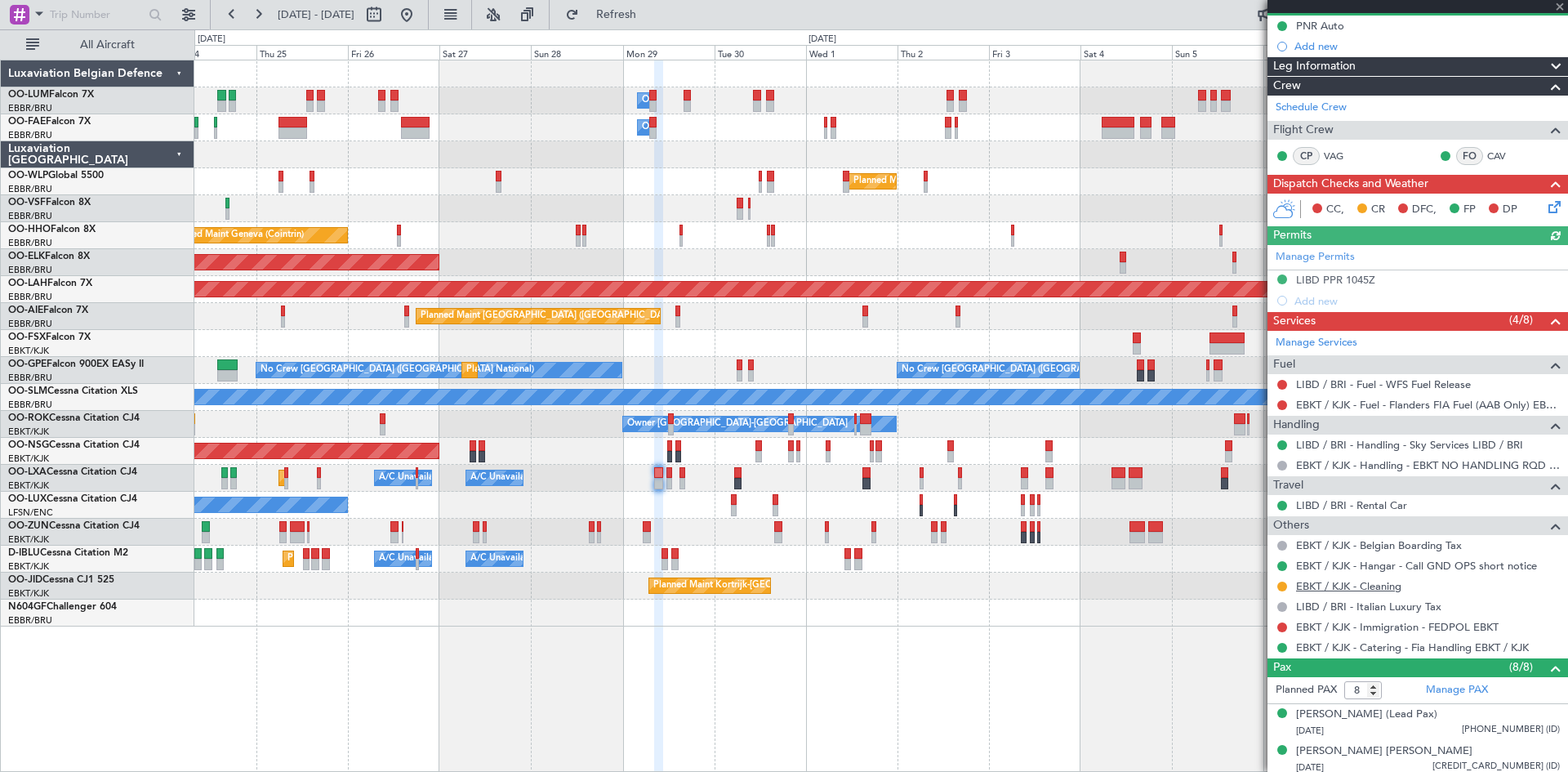
scroll to position [389, 0]
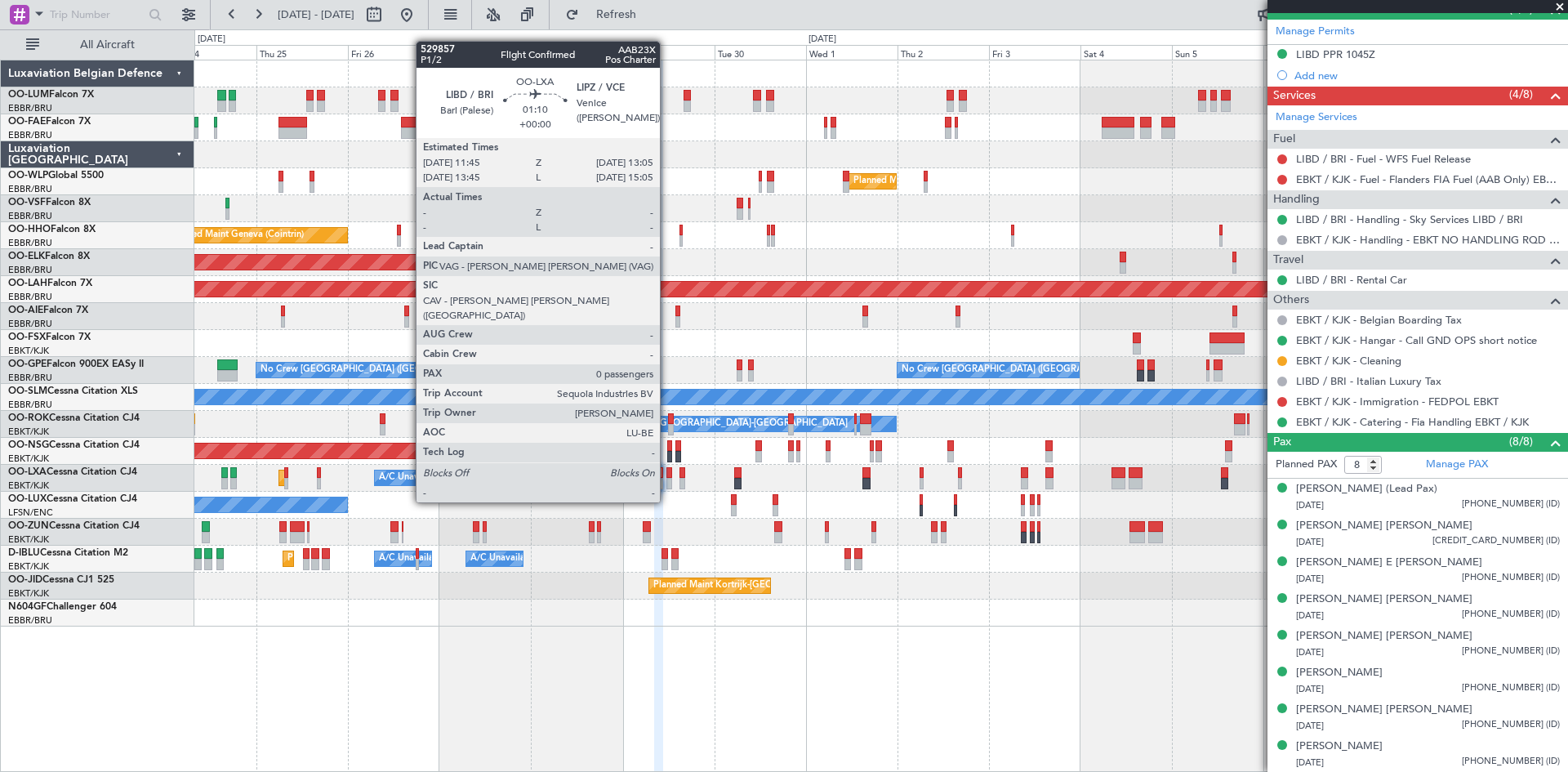
click at [667, 471] on div at bounding box center [669, 473] width 6 height 11
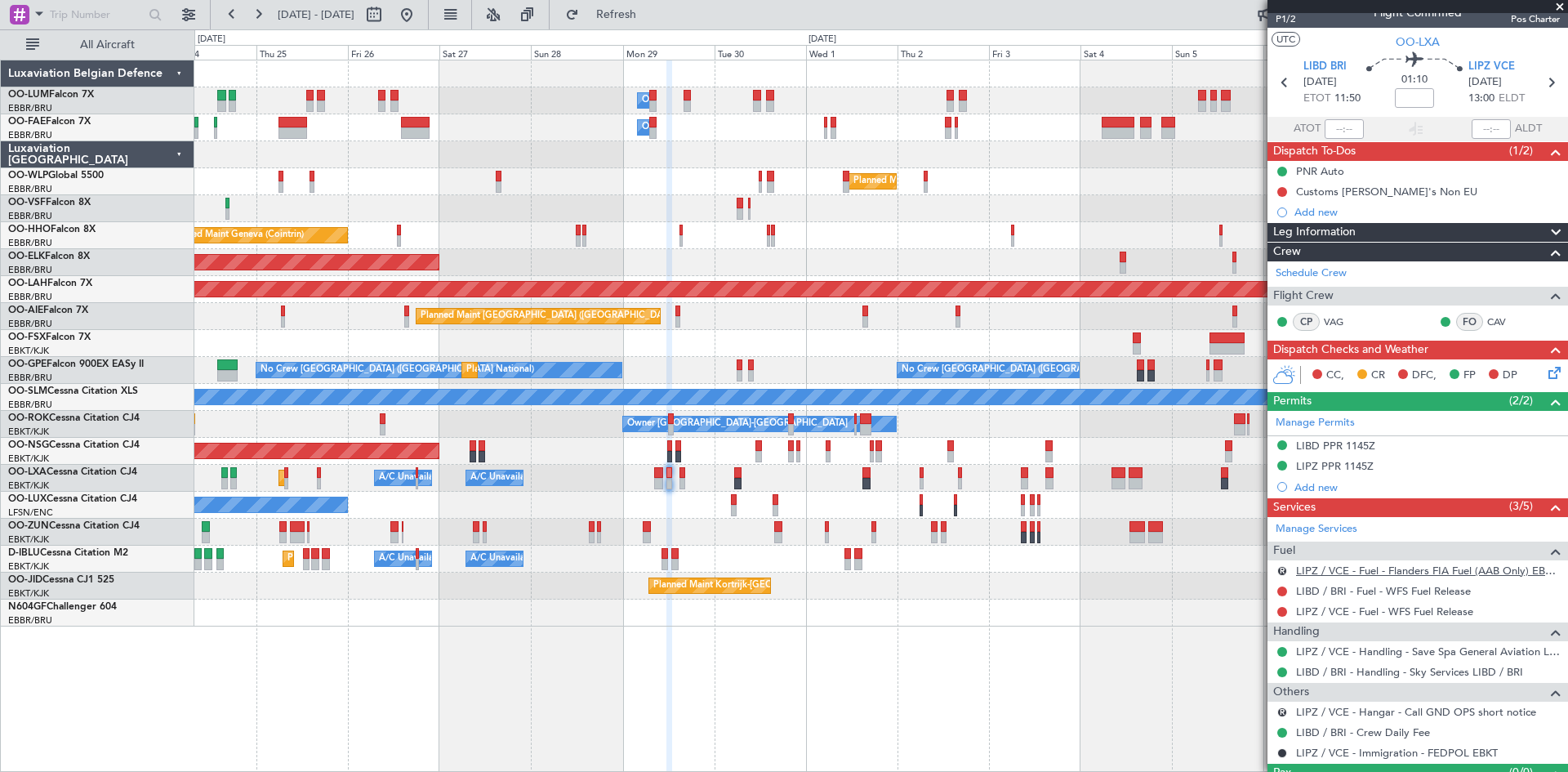
scroll to position [0, 0]
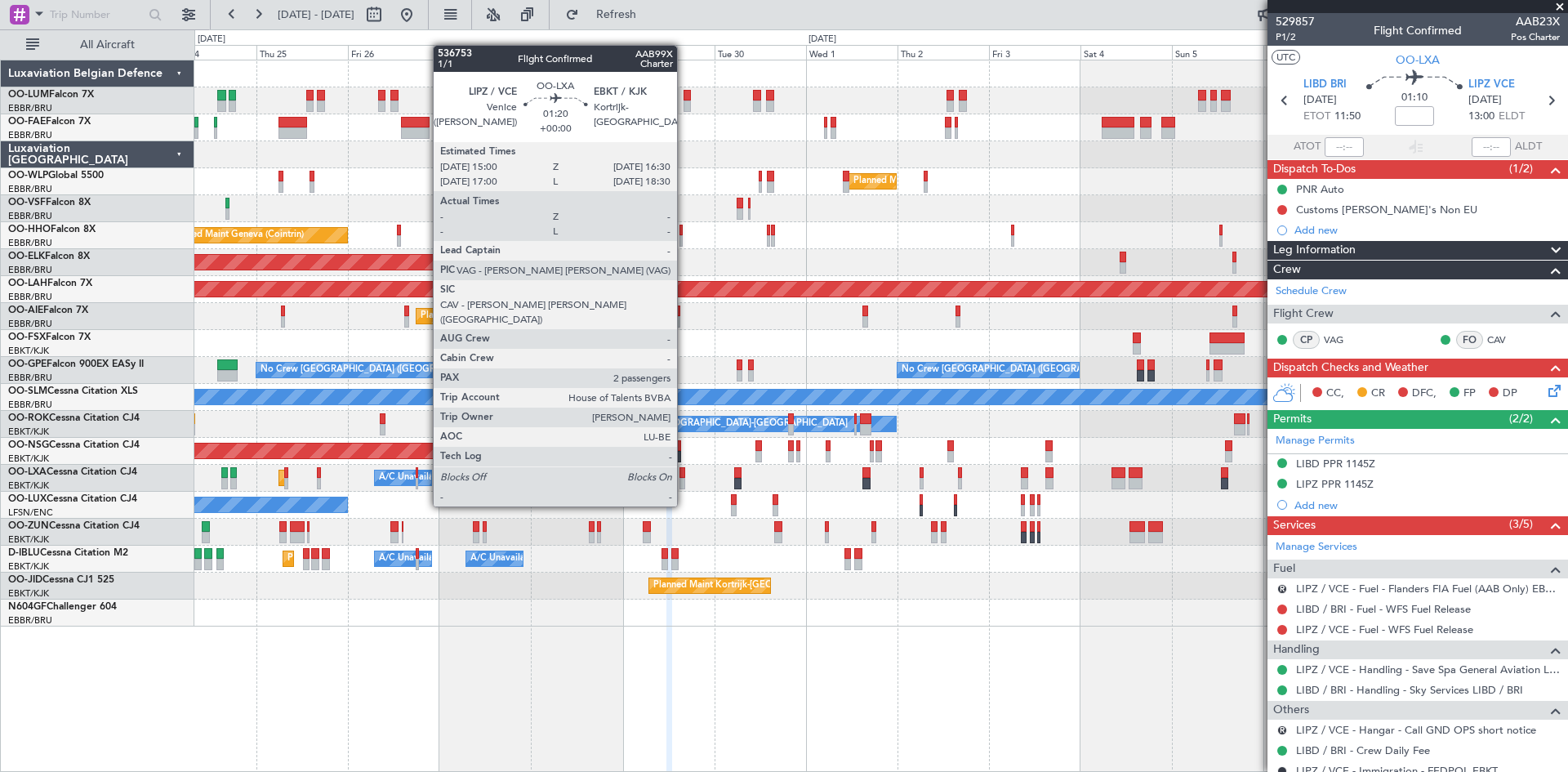
click at [684, 476] on div at bounding box center [682, 473] width 7 height 11
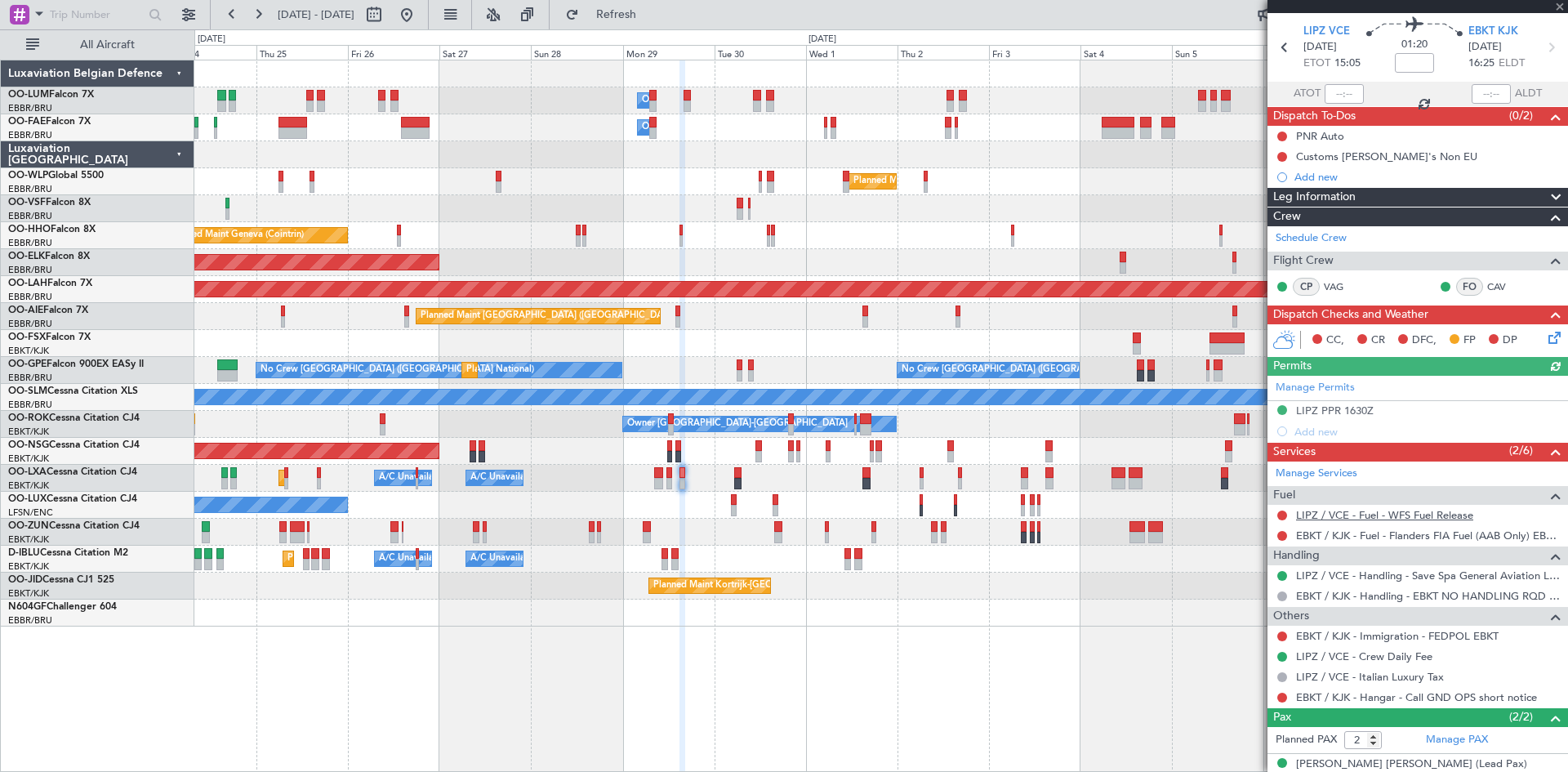
scroll to position [108, 0]
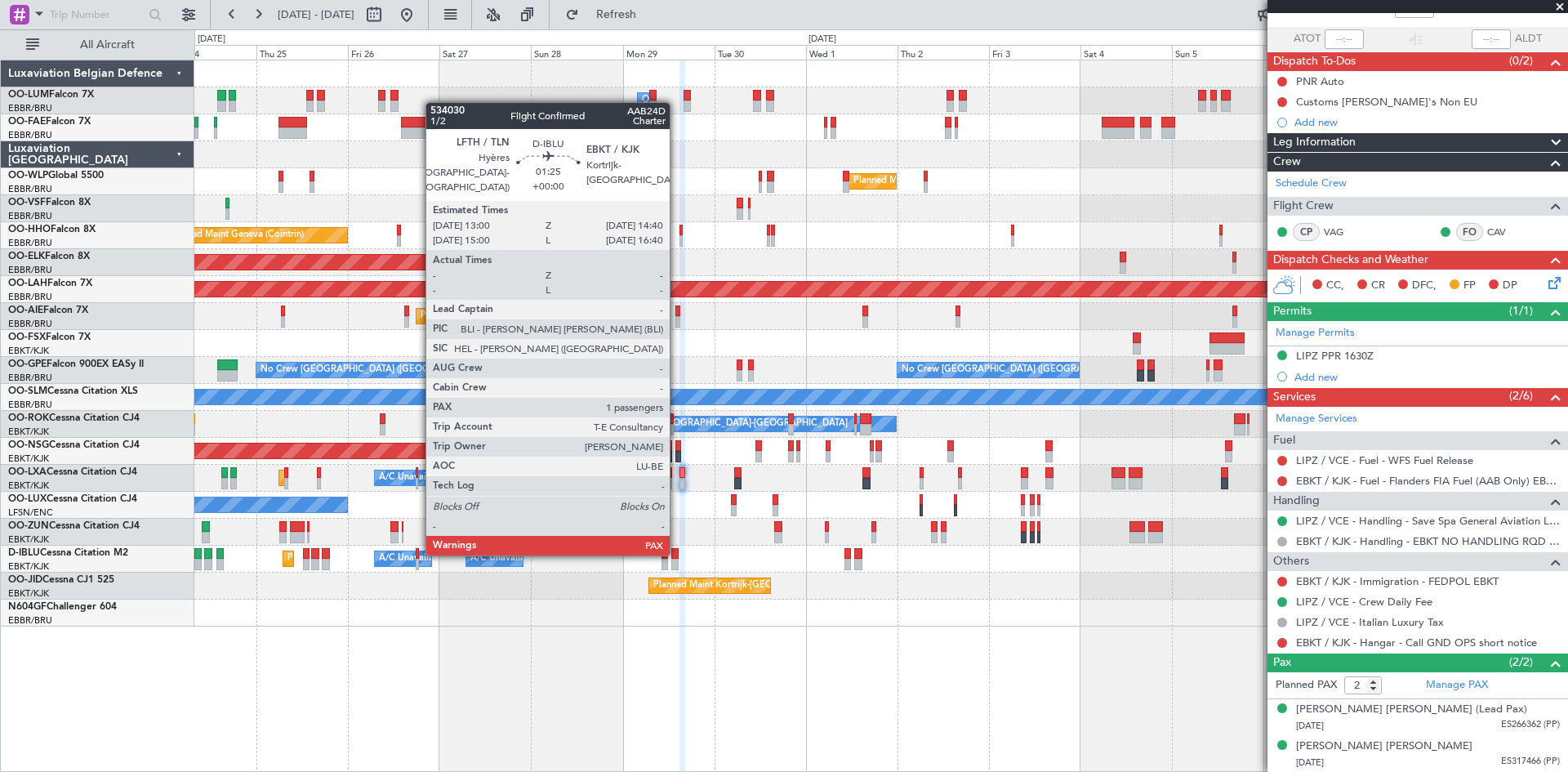
click at [677, 552] on div at bounding box center [674, 554] width 7 height 11
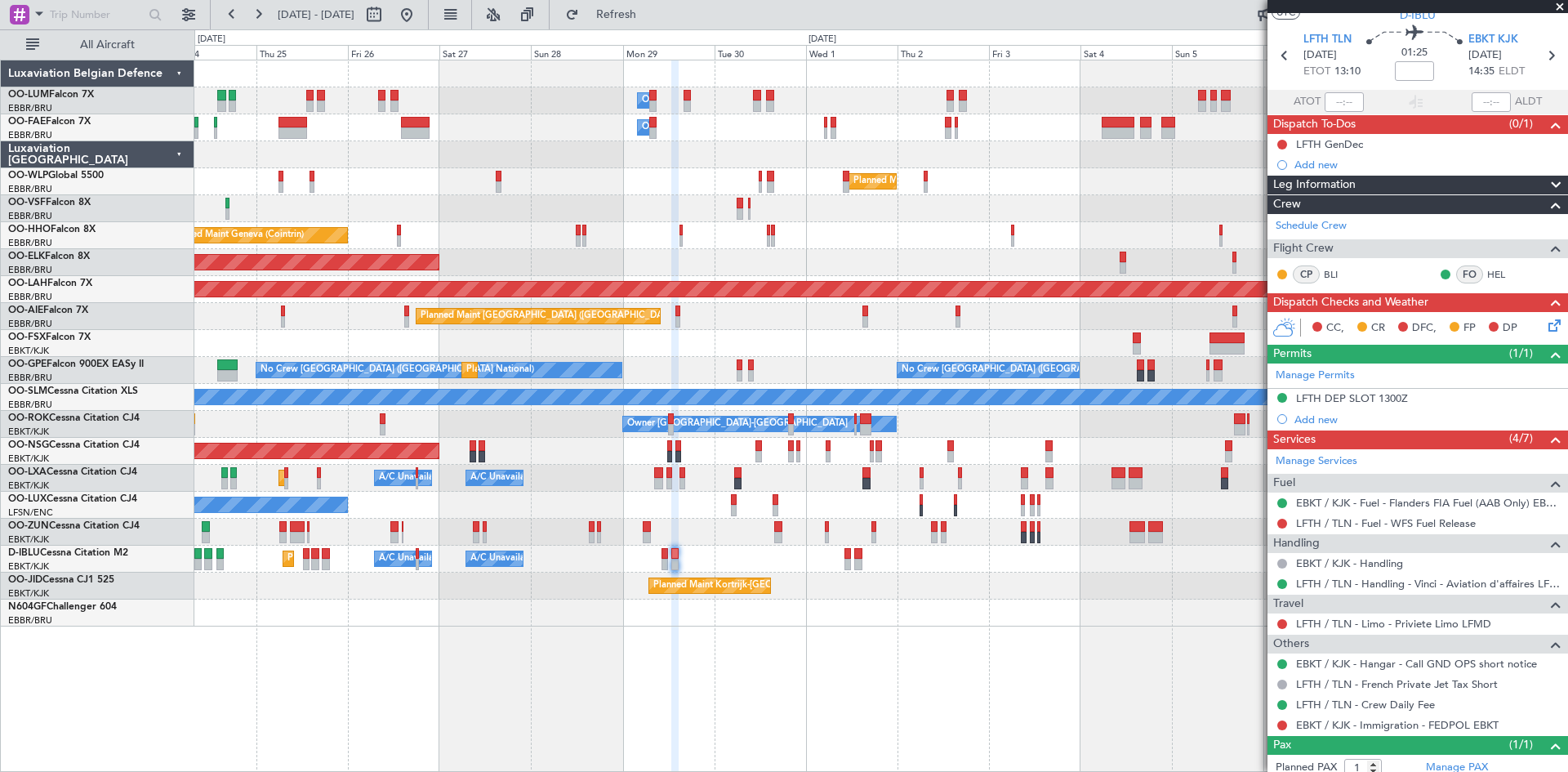
scroll to position [0, 0]
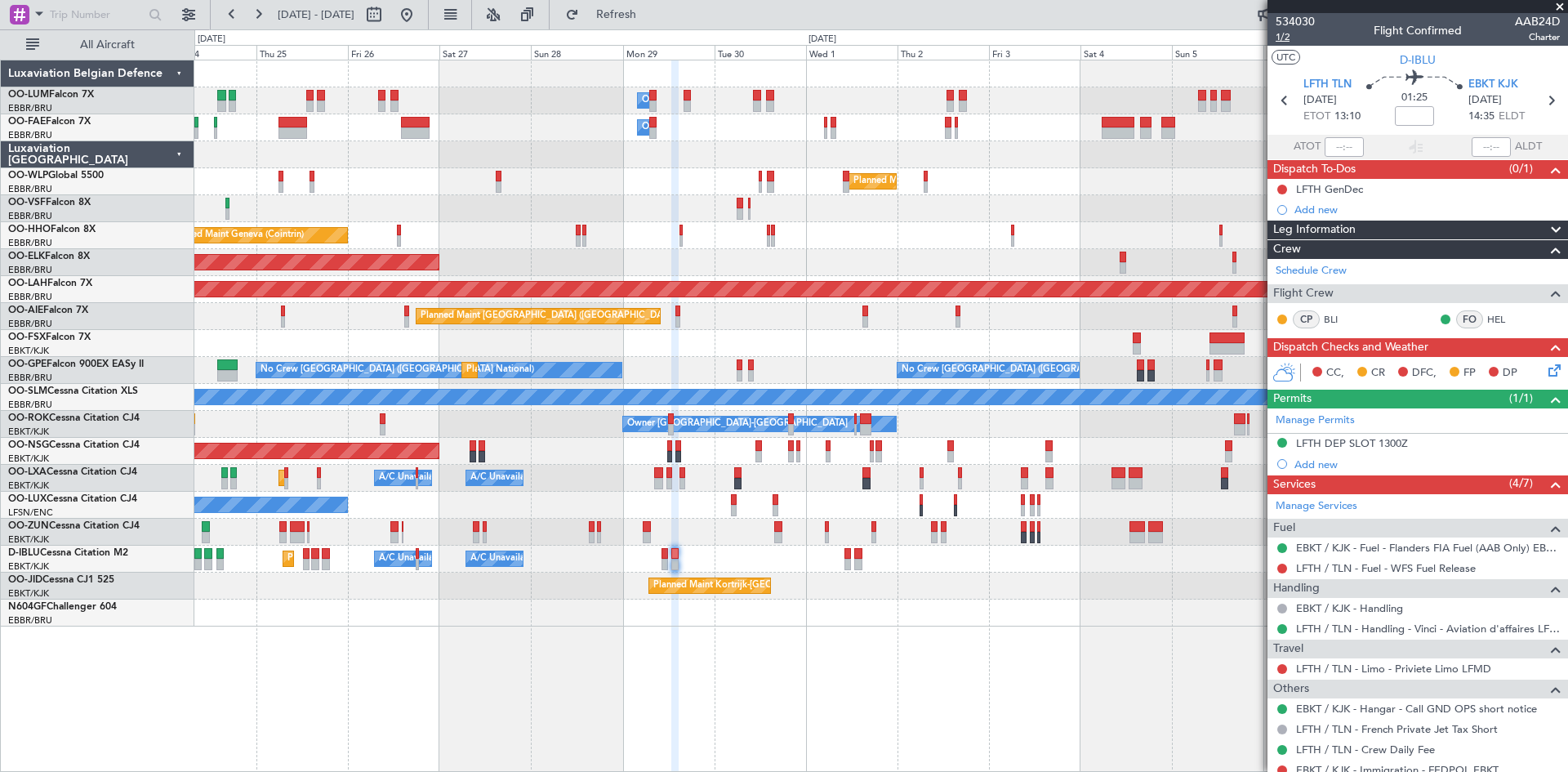
click at [1286, 38] on span "1/2" at bounding box center [1295, 37] width 39 height 14
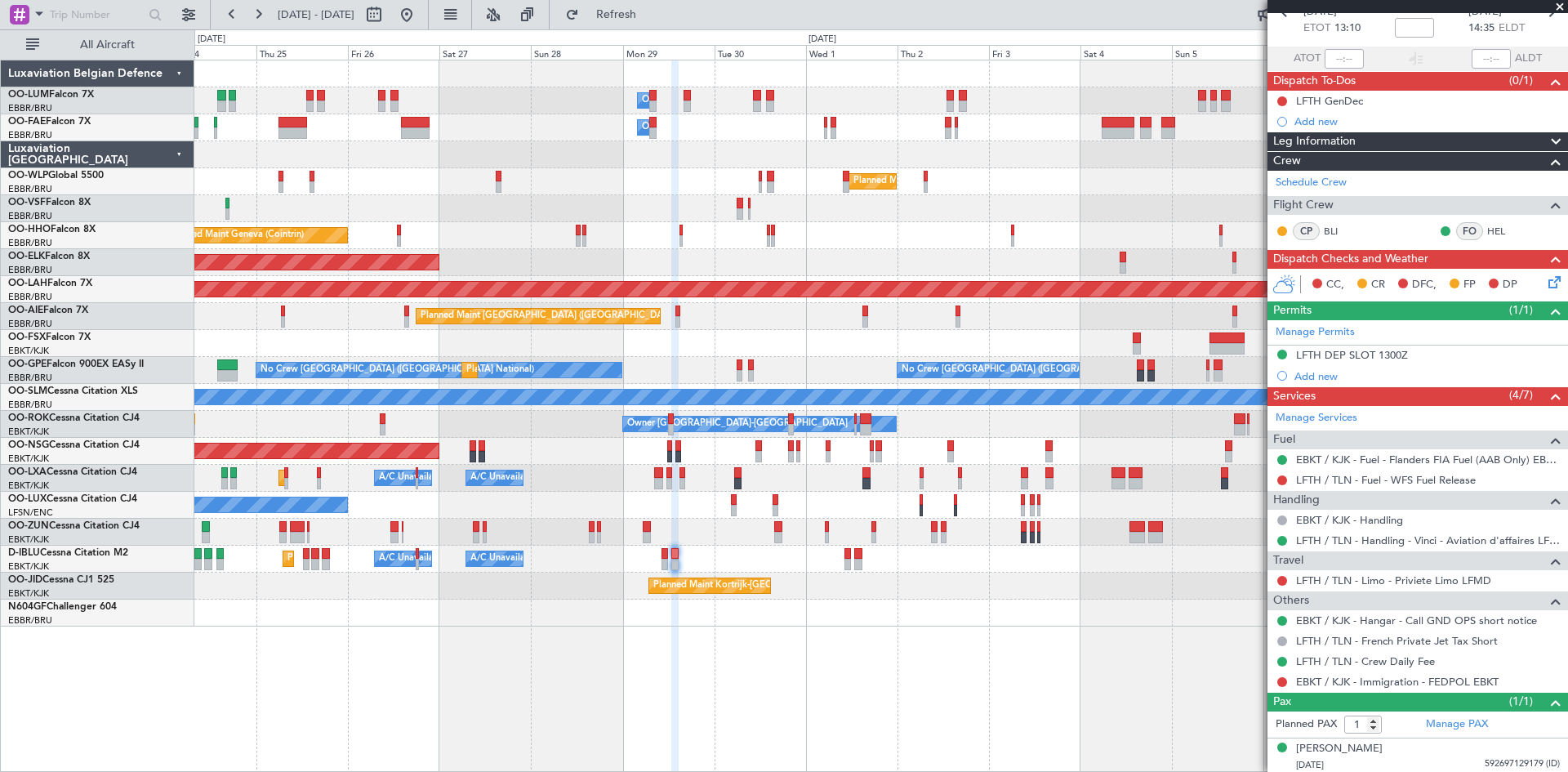
scroll to position [90, 0]
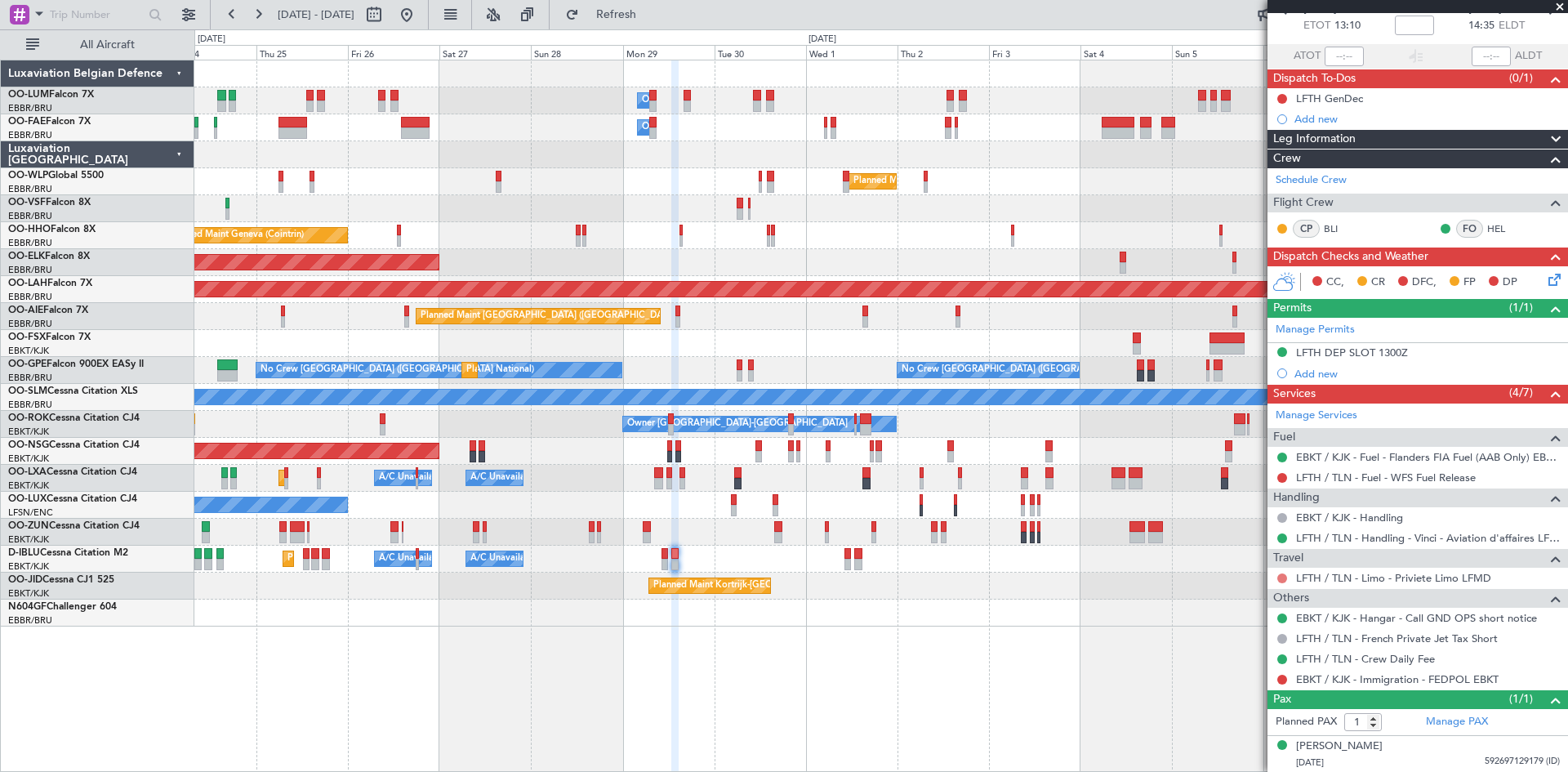
click at [1284, 576] on button at bounding box center [1282, 578] width 9 height 9
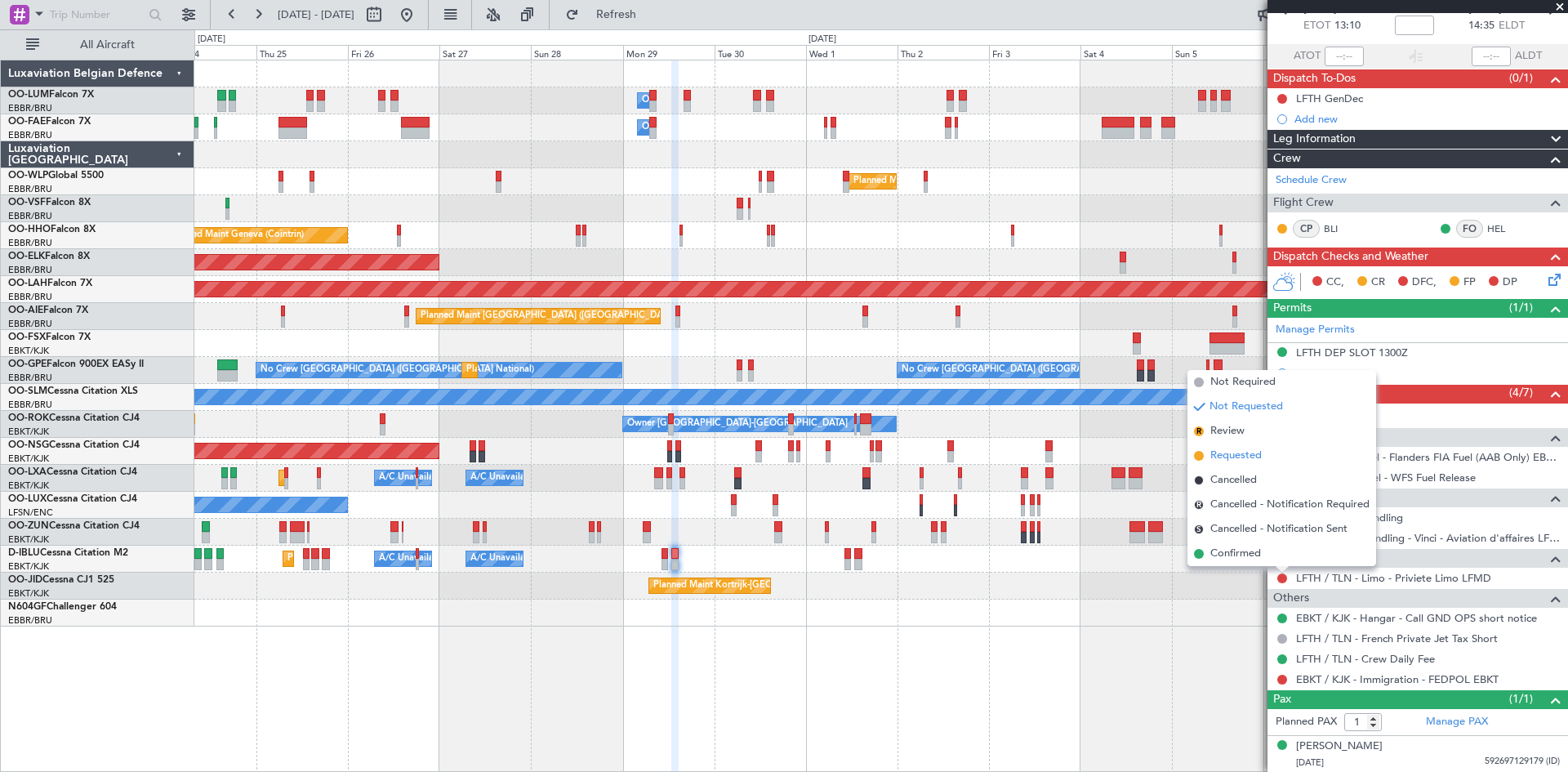
click at [1227, 458] on span "Requested" at bounding box center [1235, 455] width 52 height 16
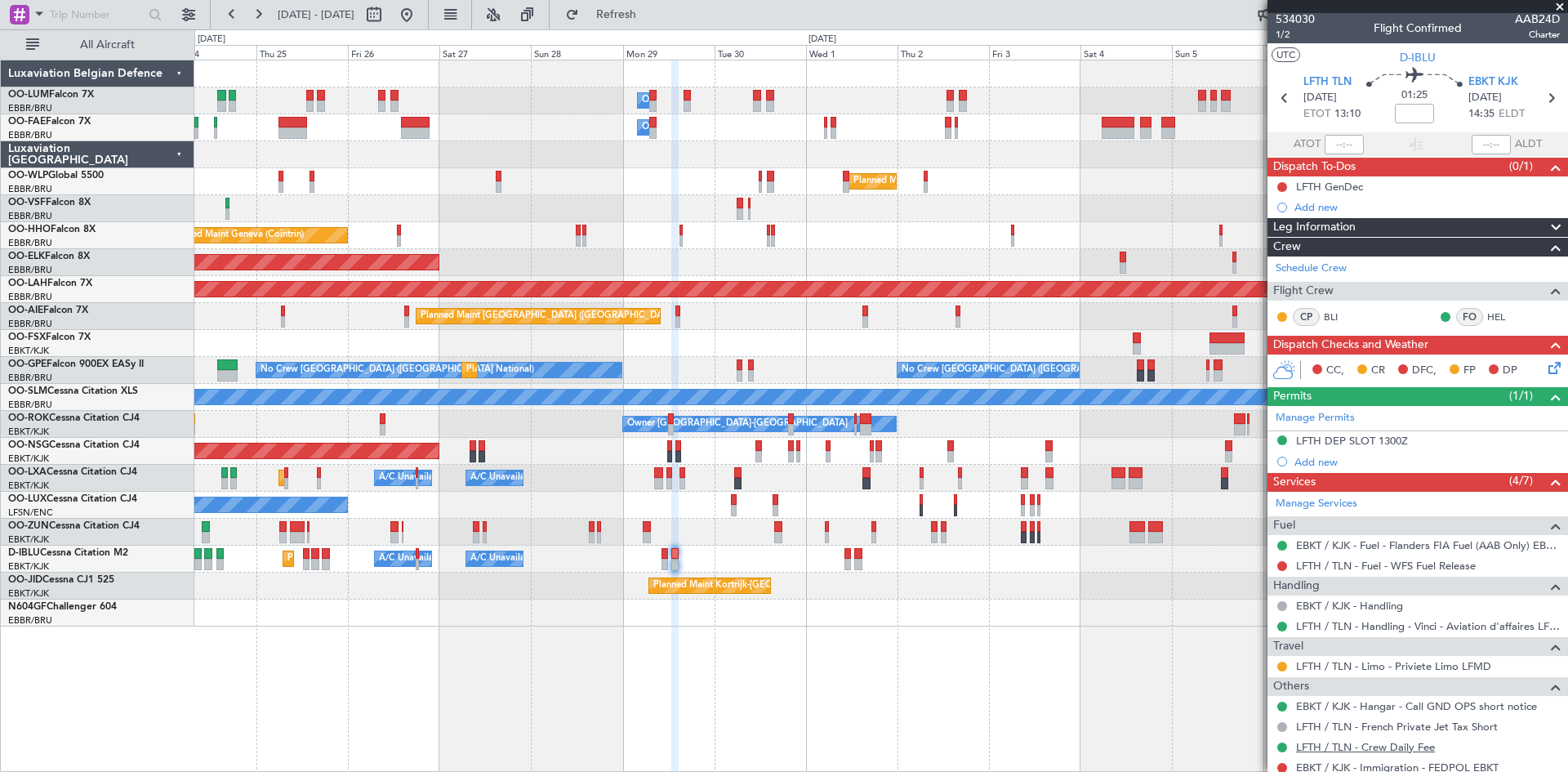
scroll to position [0, 0]
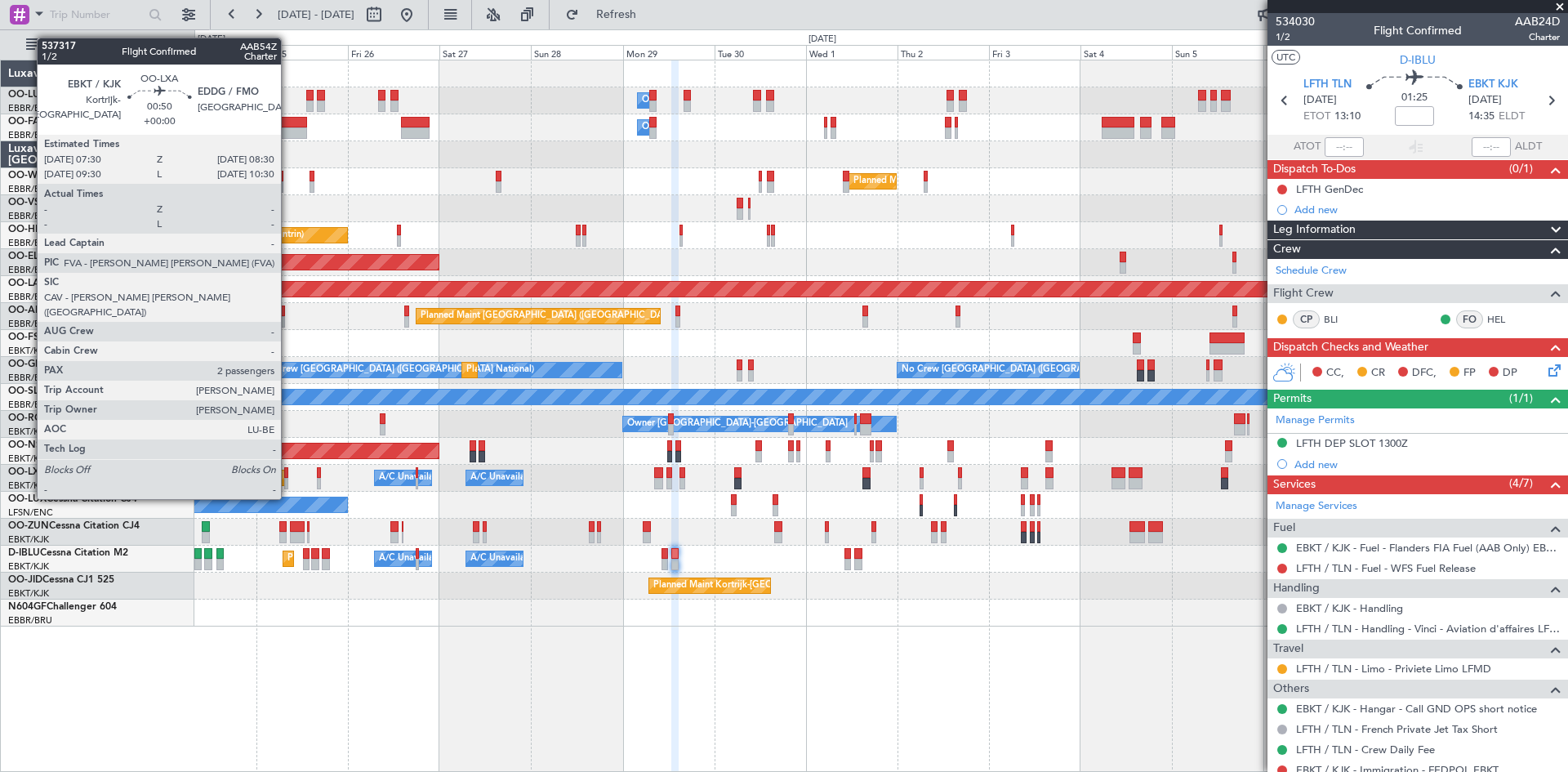
click at [289, 468] on div at bounding box center [286, 473] width 4 height 11
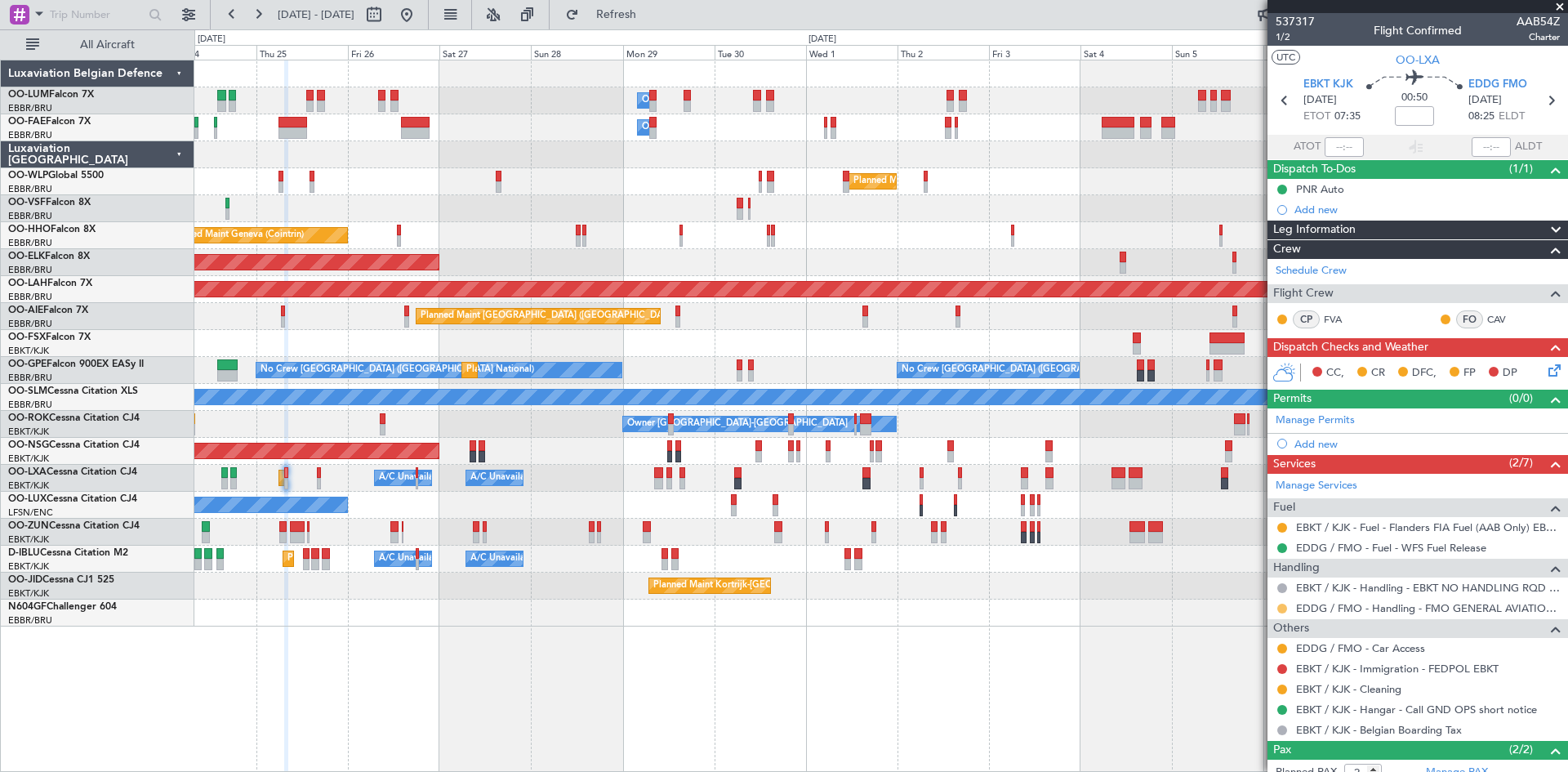
click at [1282, 607] on button at bounding box center [1282, 608] width 9 height 9
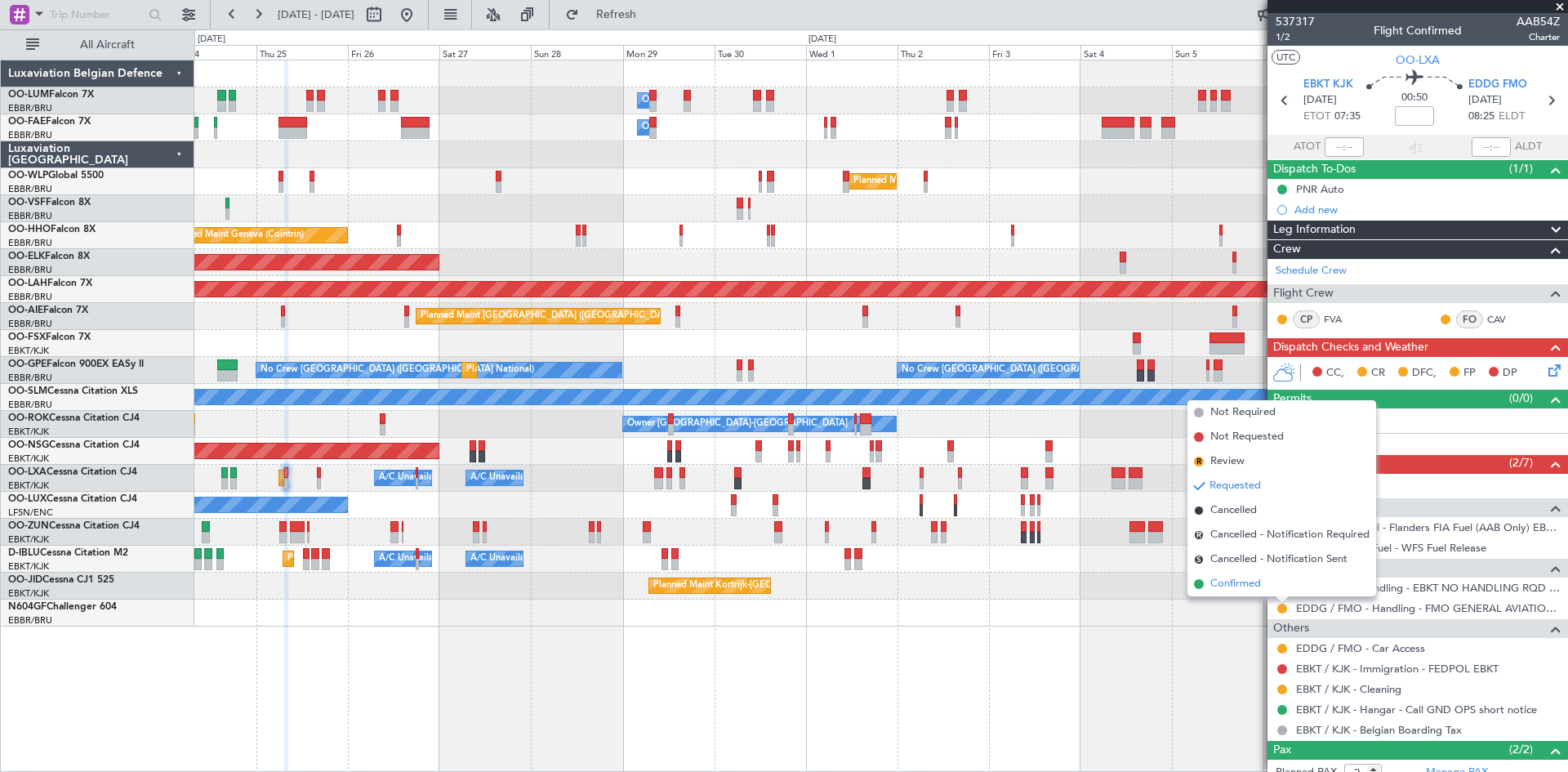
click at [1235, 584] on span "Confirmed" at bounding box center [1235, 583] width 51 height 16
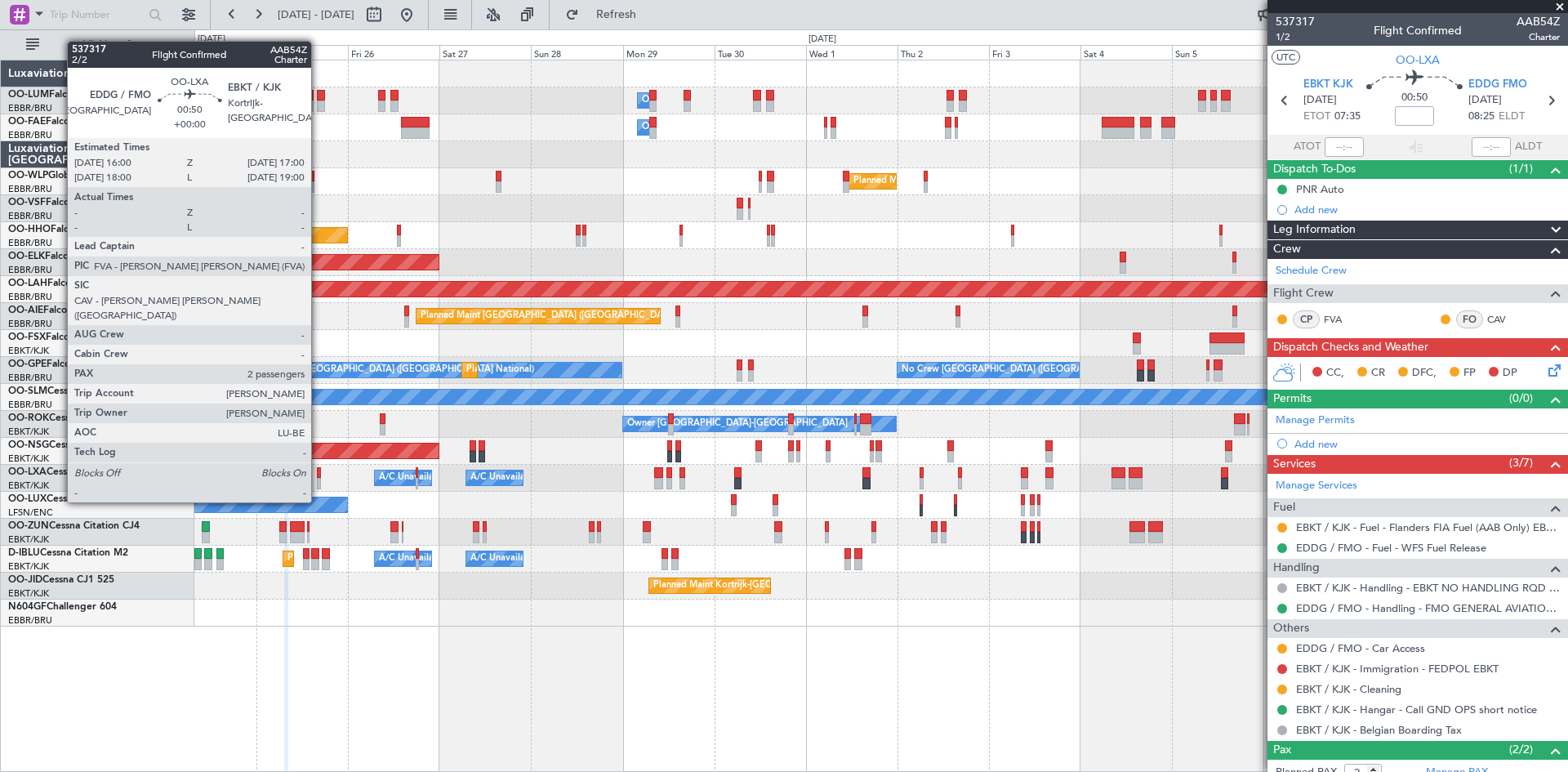
click at [319, 471] on div at bounding box center [319, 473] width 4 height 11
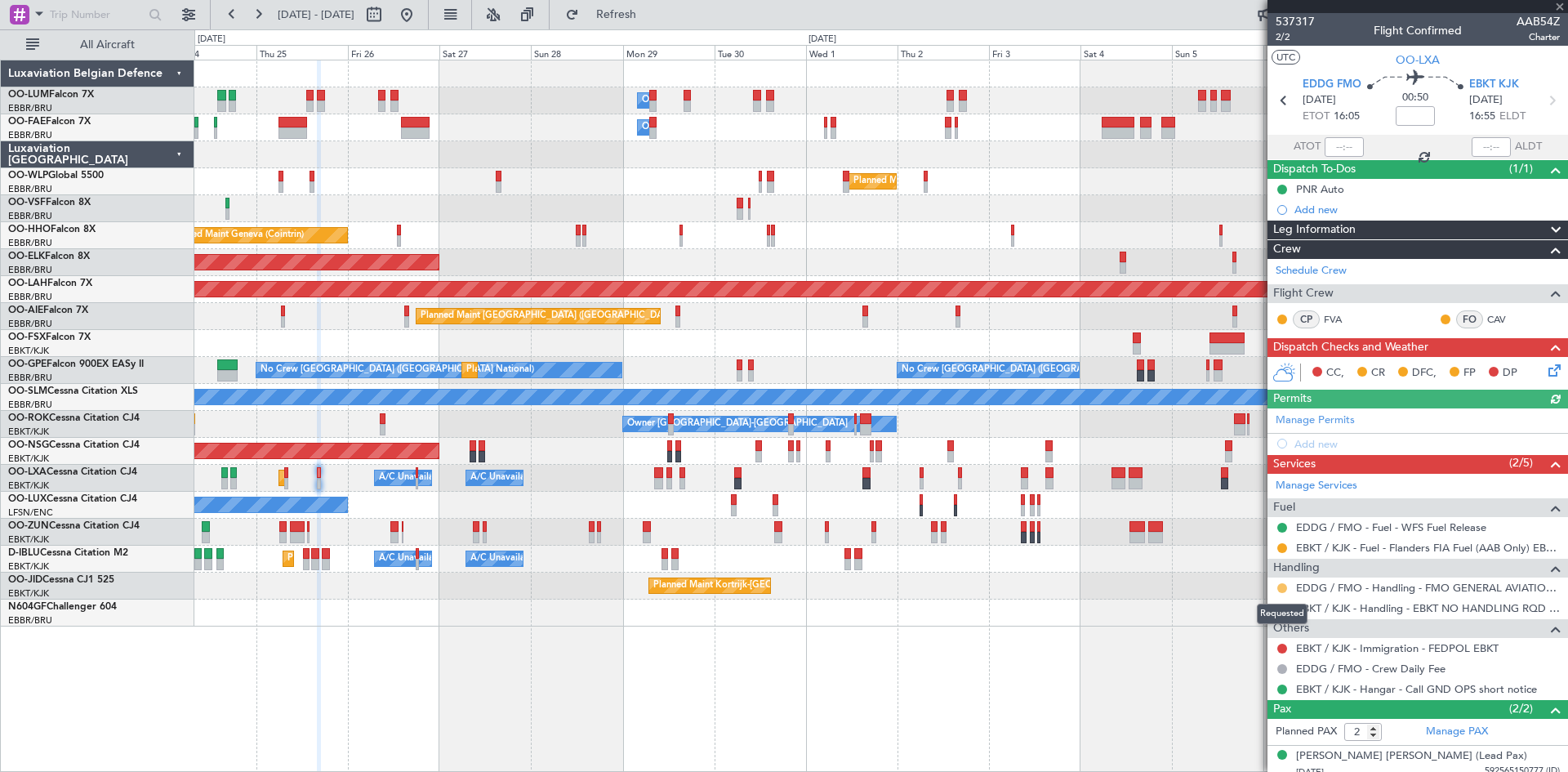
click at [1282, 589] on button at bounding box center [1282, 588] width 9 height 9
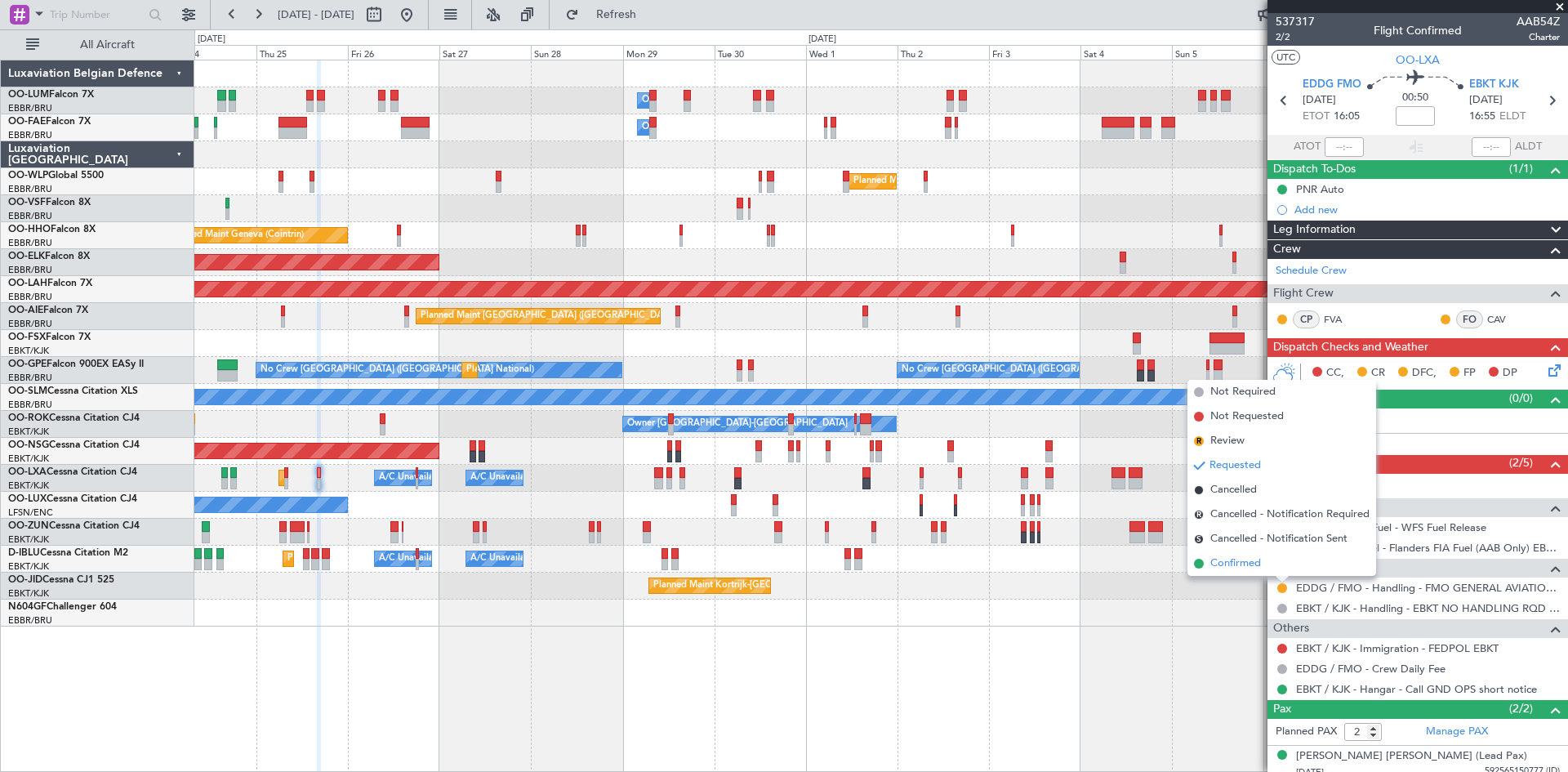
click at [1220, 566] on span "Confirmed" at bounding box center [1235, 563] width 51 height 16
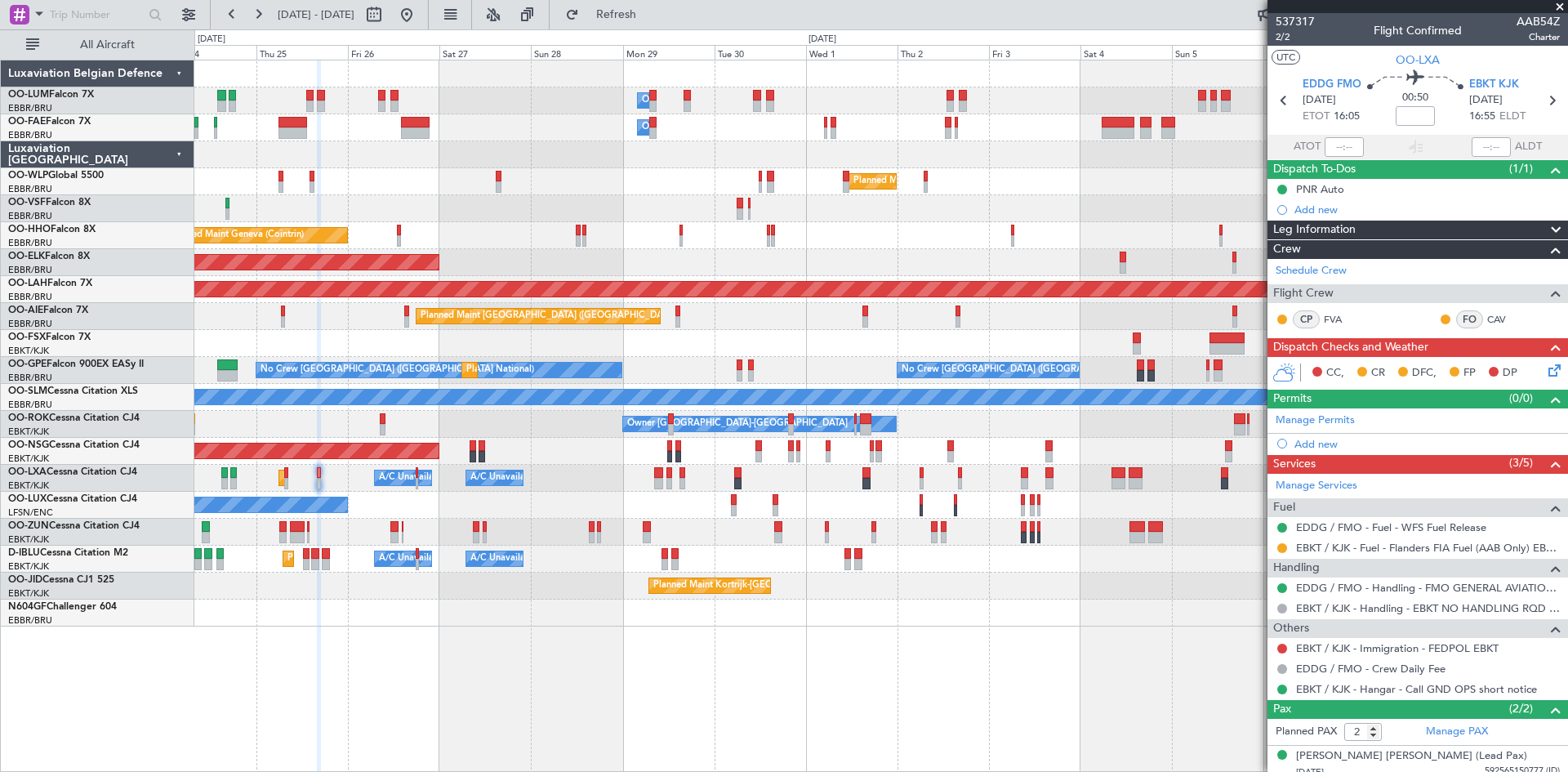
click at [1280, 544] on button at bounding box center [1282, 548] width 9 height 9
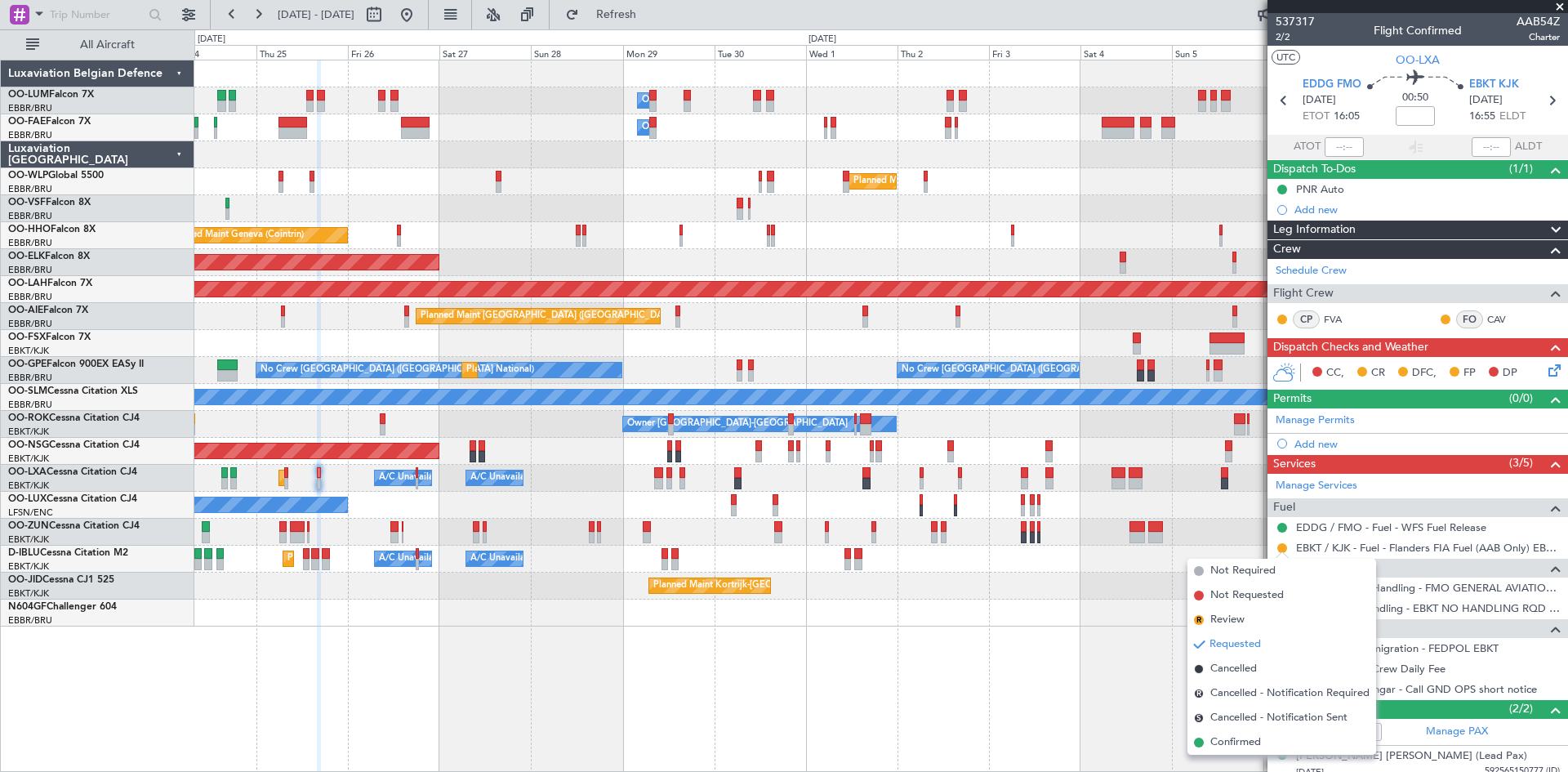
click at [1244, 748] on span "Confirmed" at bounding box center [1235, 742] width 51 height 16
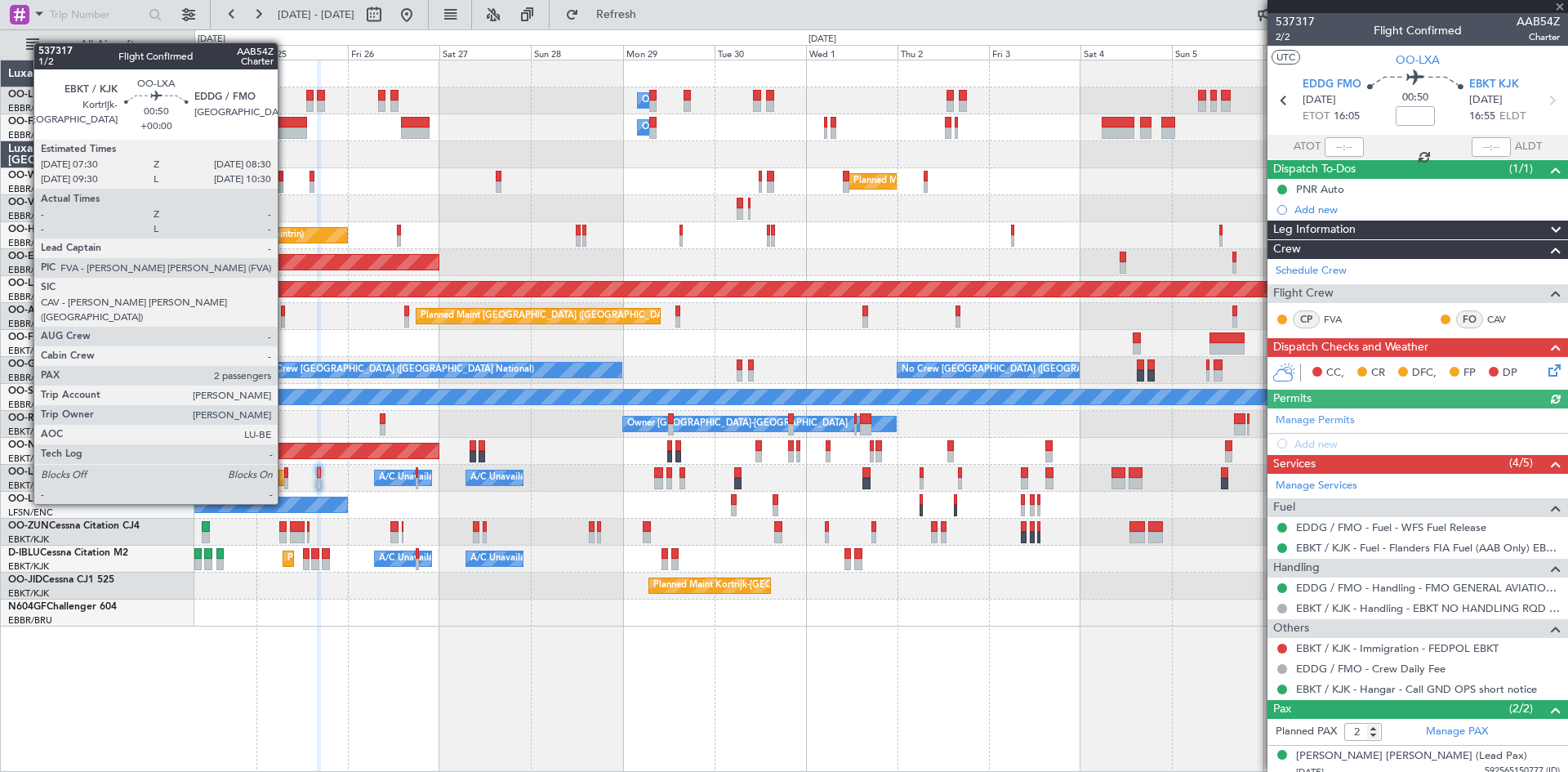
click at [285, 473] on div at bounding box center [286, 473] width 4 height 11
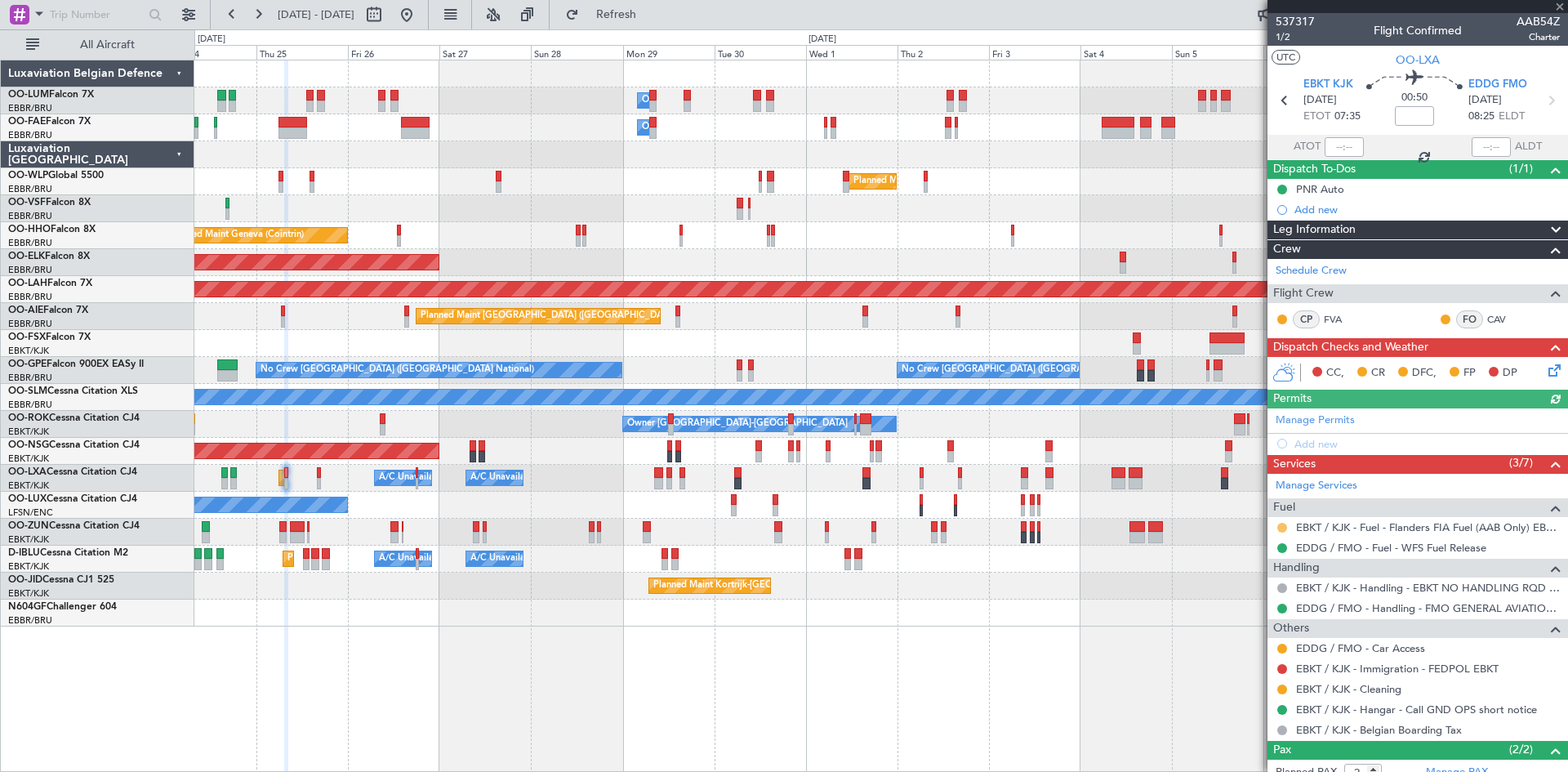
click at [1279, 523] on button at bounding box center [1282, 528] width 9 height 9
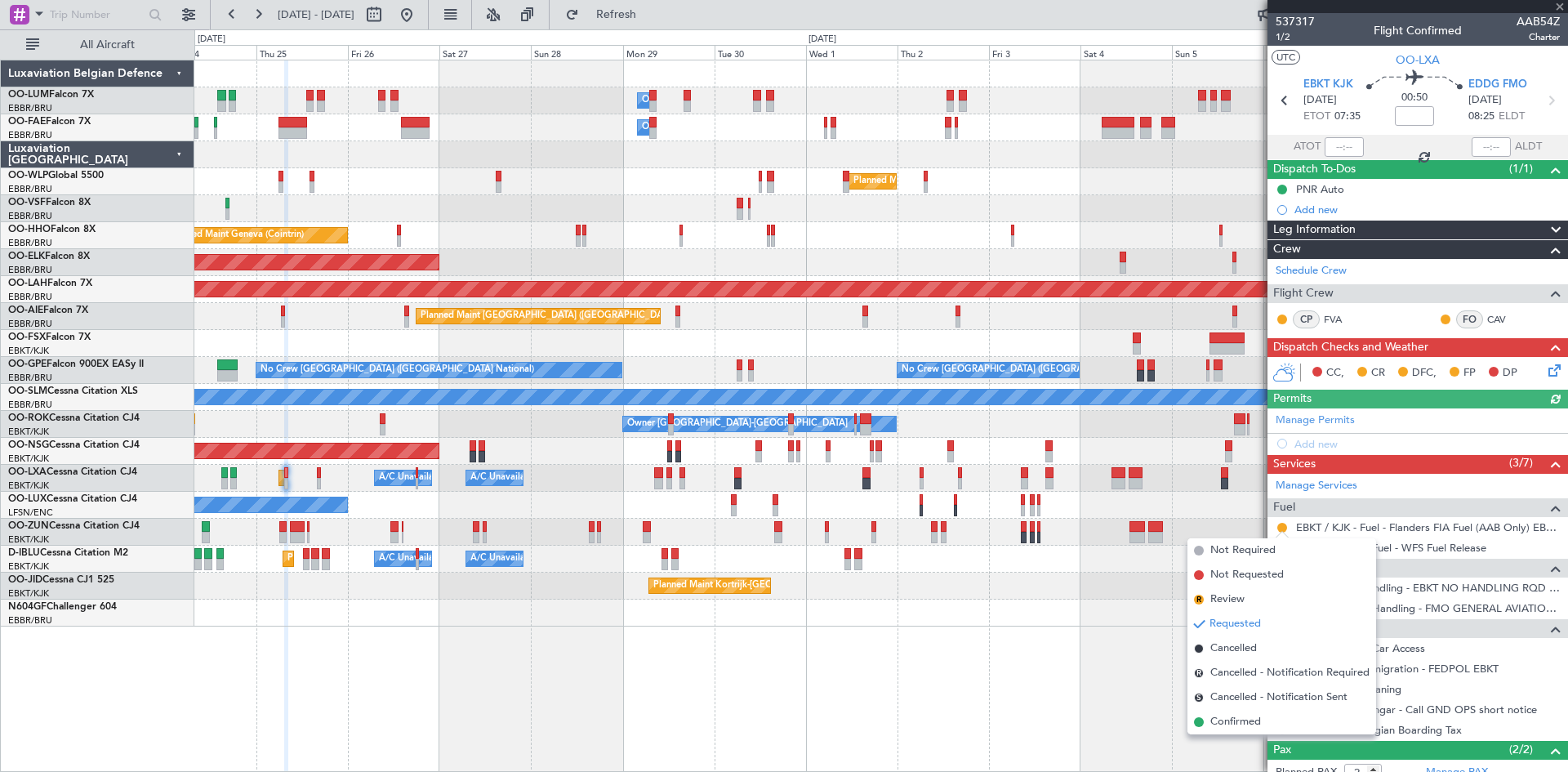
click at [1274, 722] on li "Confirmed" at bounding box center [1281, 722] width 189 height 24
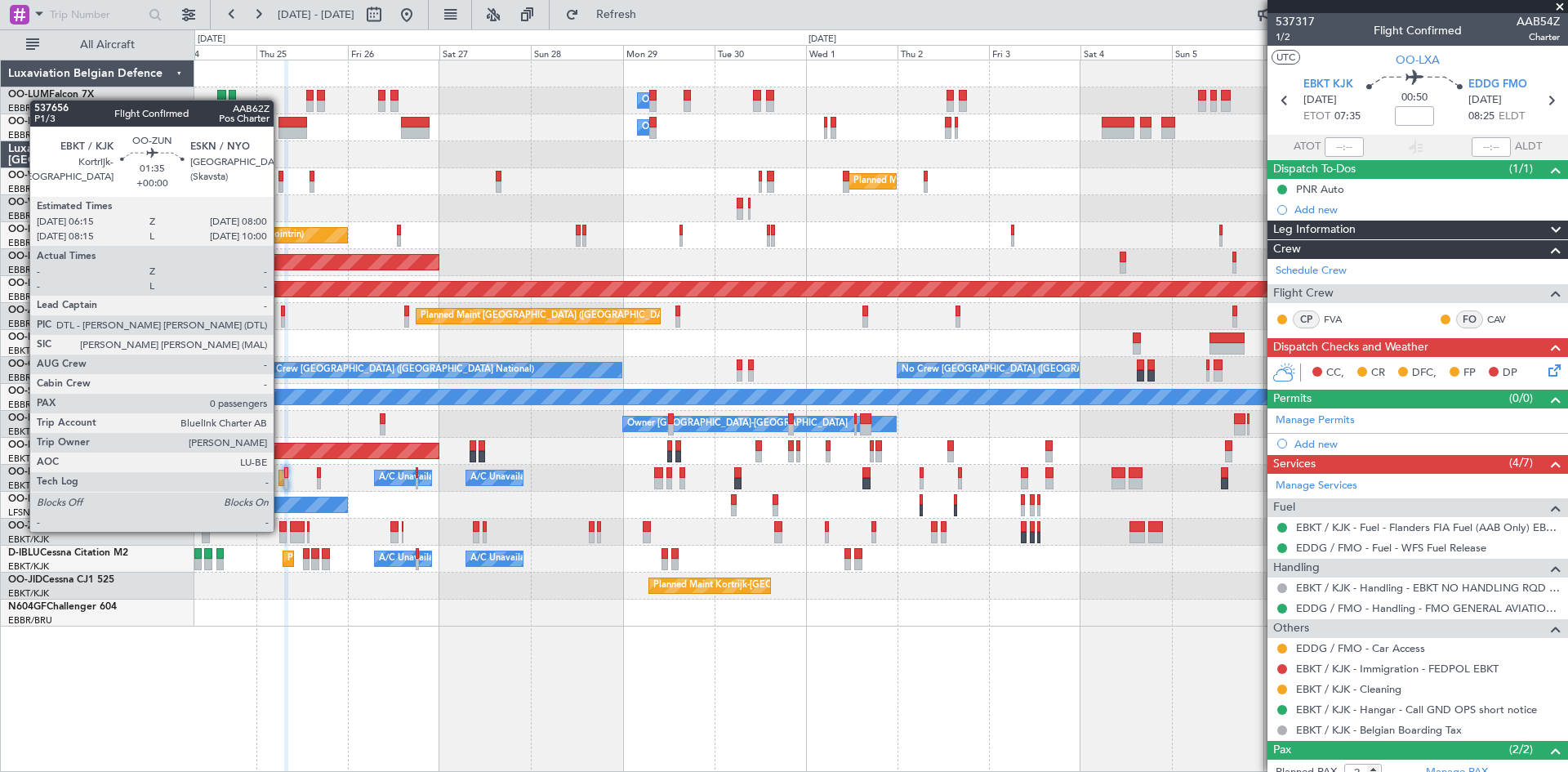
click at [281, 530] on div at bounding box center [283, 527] width 8 height 11
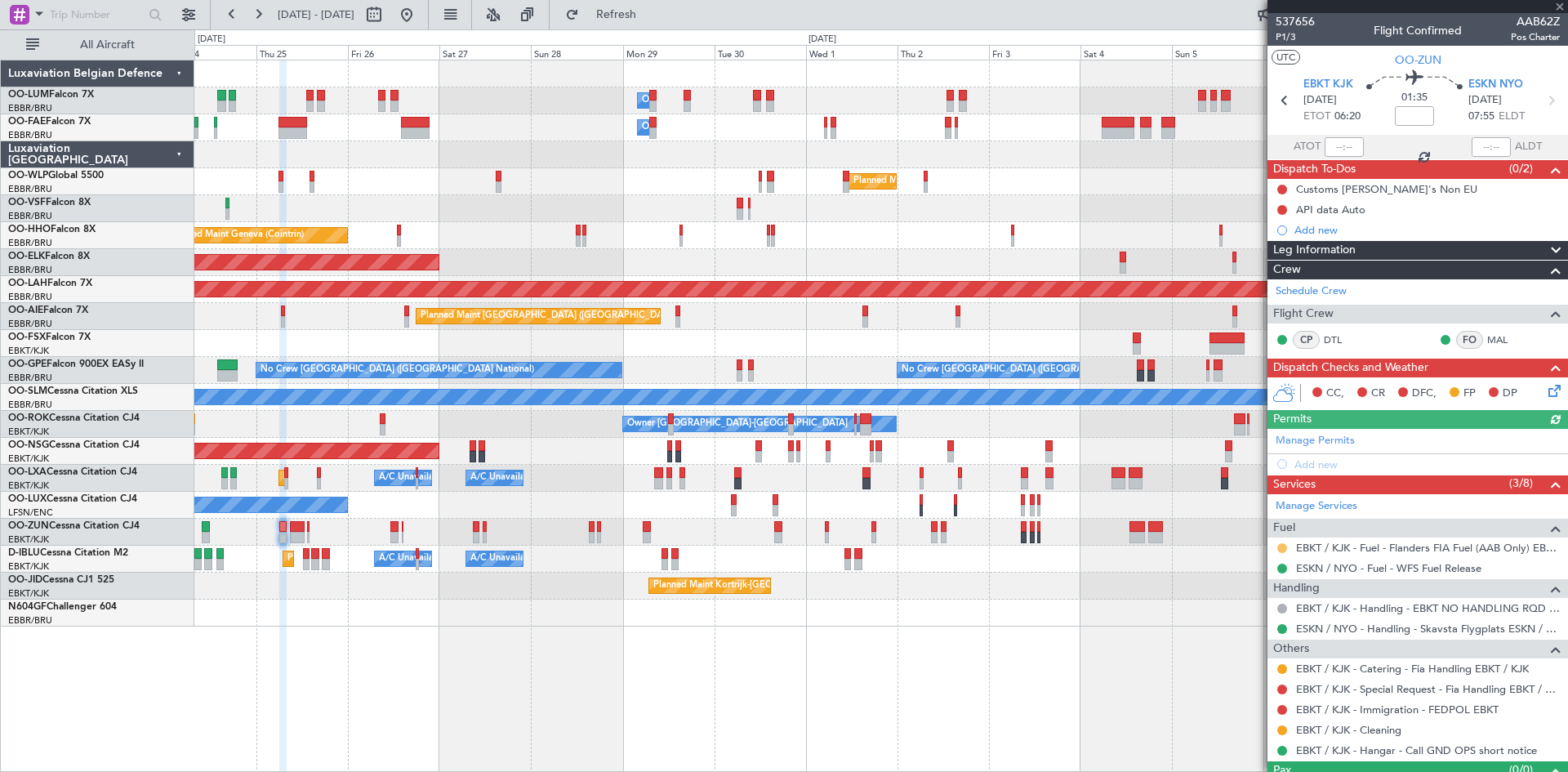
click at [1283, 547] on button at bounding box center [1282, 548] width 9 height 9
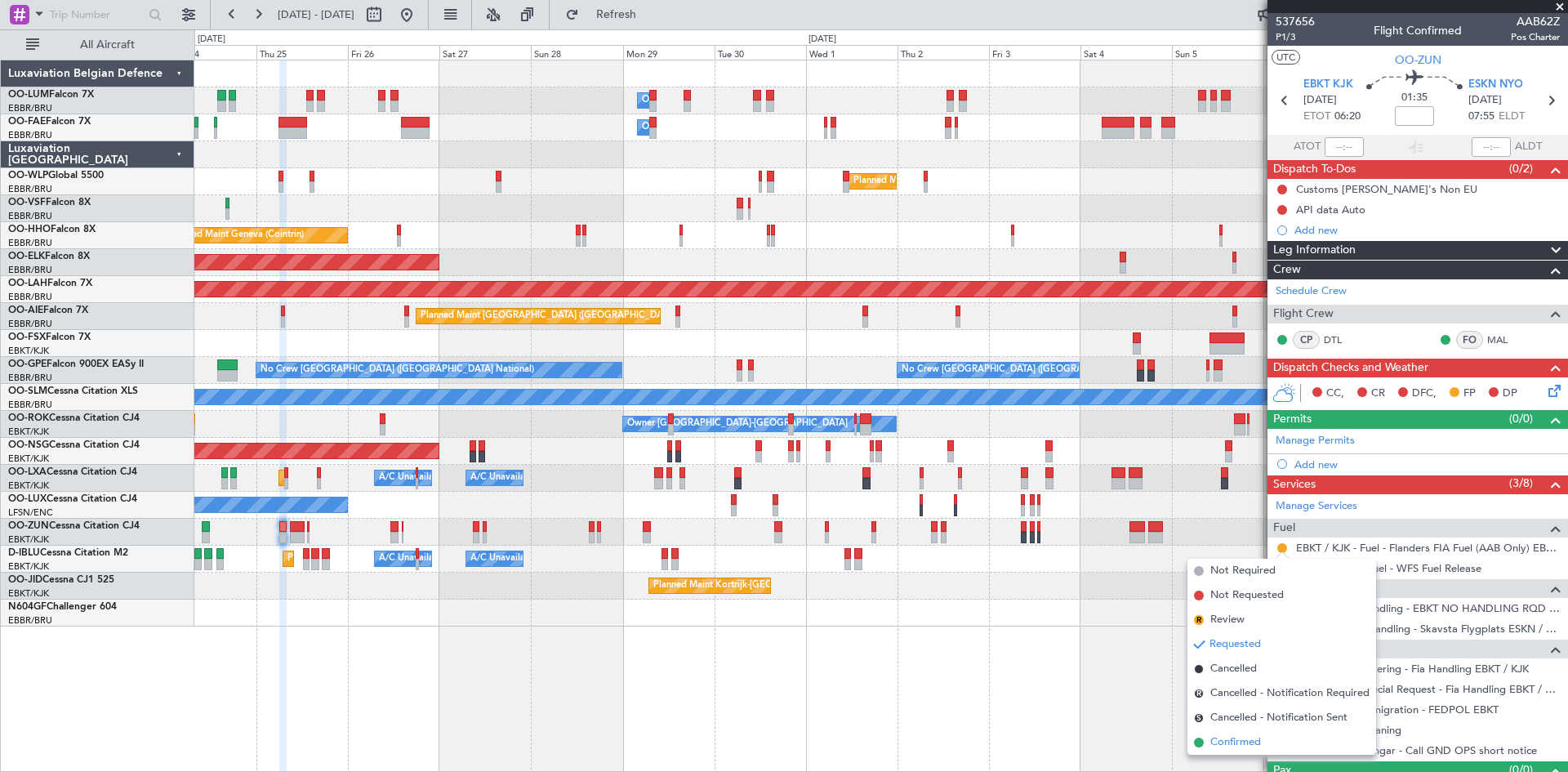
click at [1237, 739] on span "Confirmed" at bounding box center [1235, 742] width 51 height 16
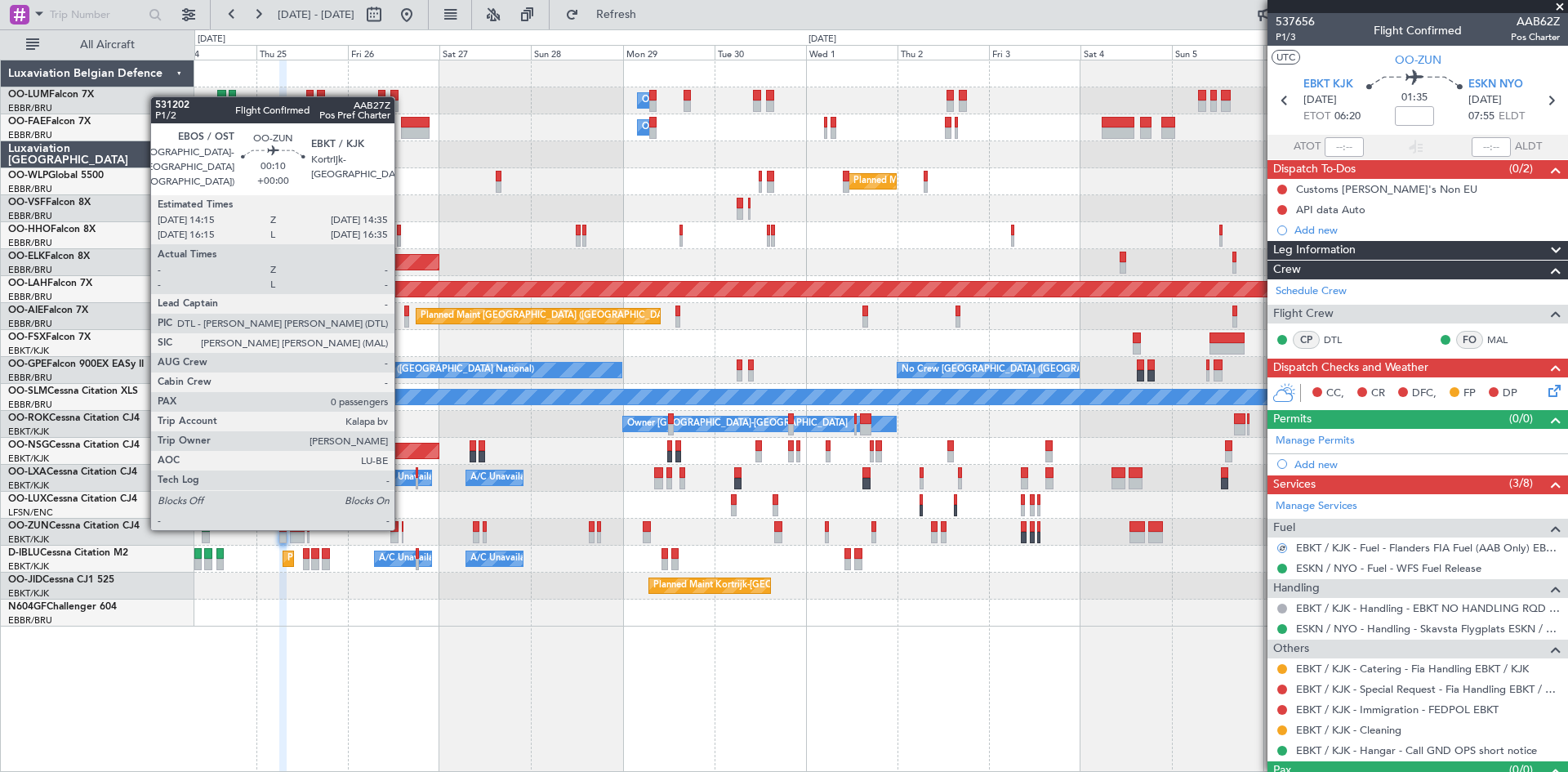
click at [401, 527] on div at bounding box center [402, 527] width 2 height 11
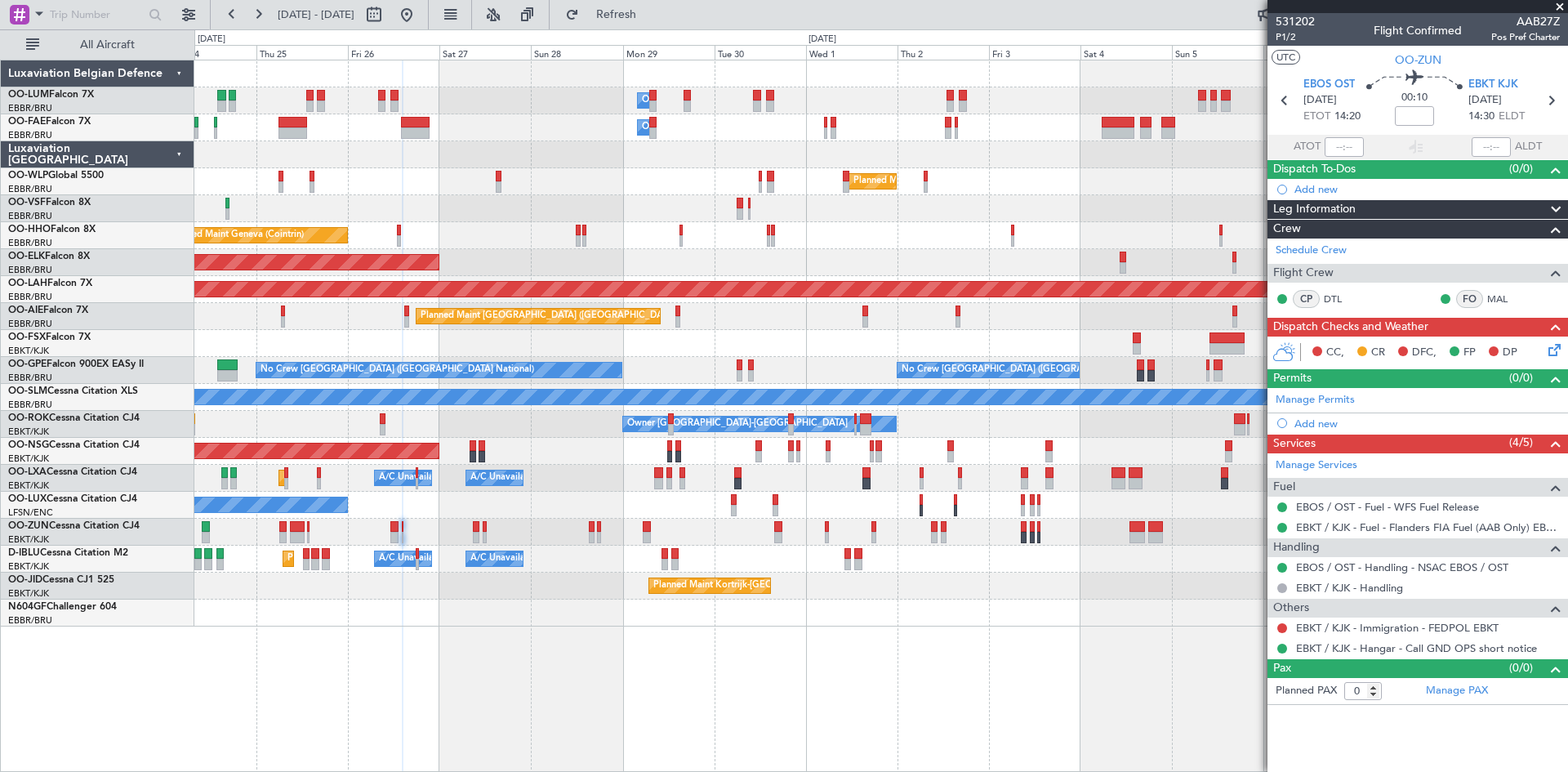
click at [932, 605] on div at bounding box center [881, 613] width 1372 height 27
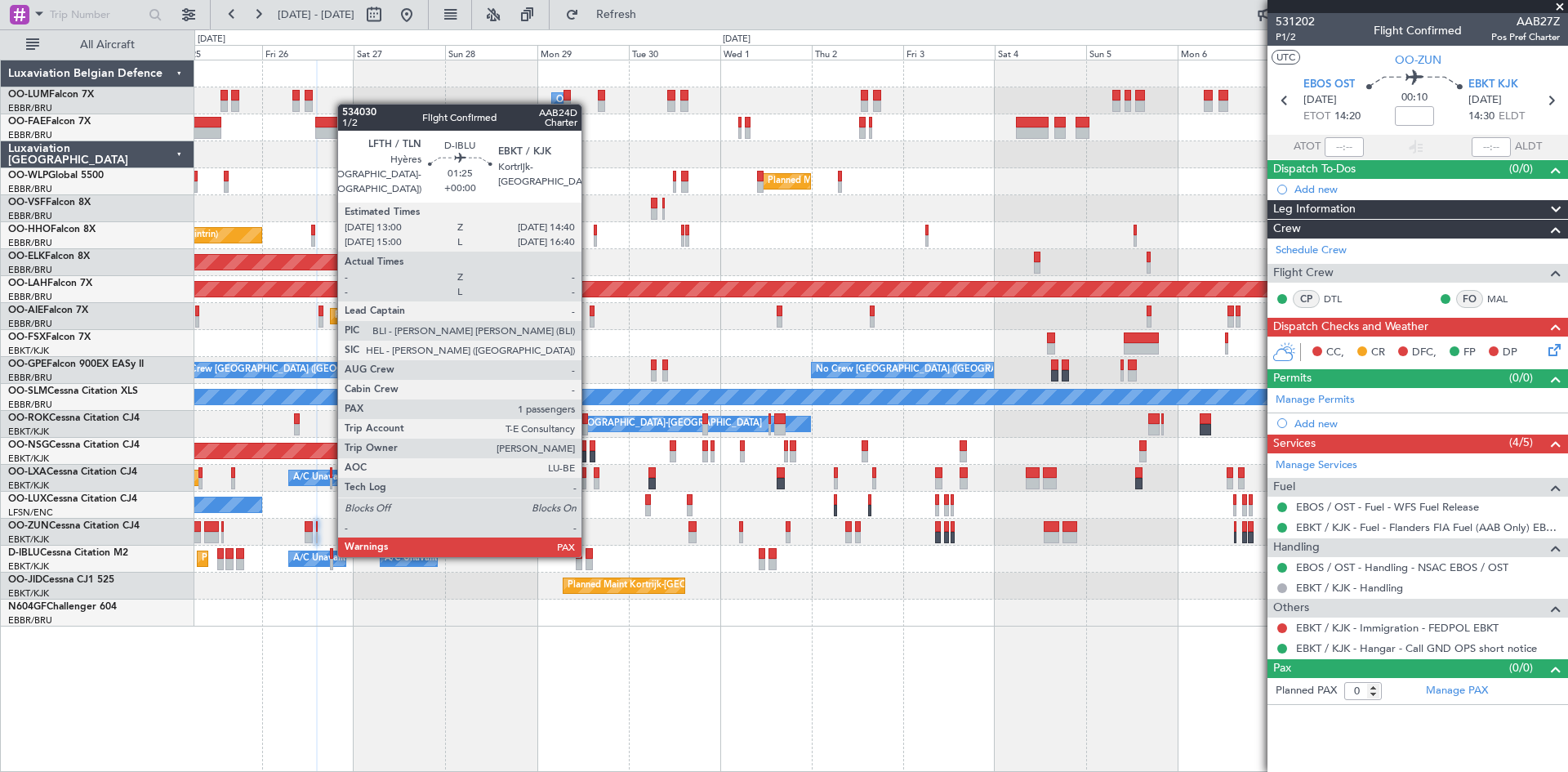
click at [588, 554] on div at bounding box center [588, 554] width 7 height 11
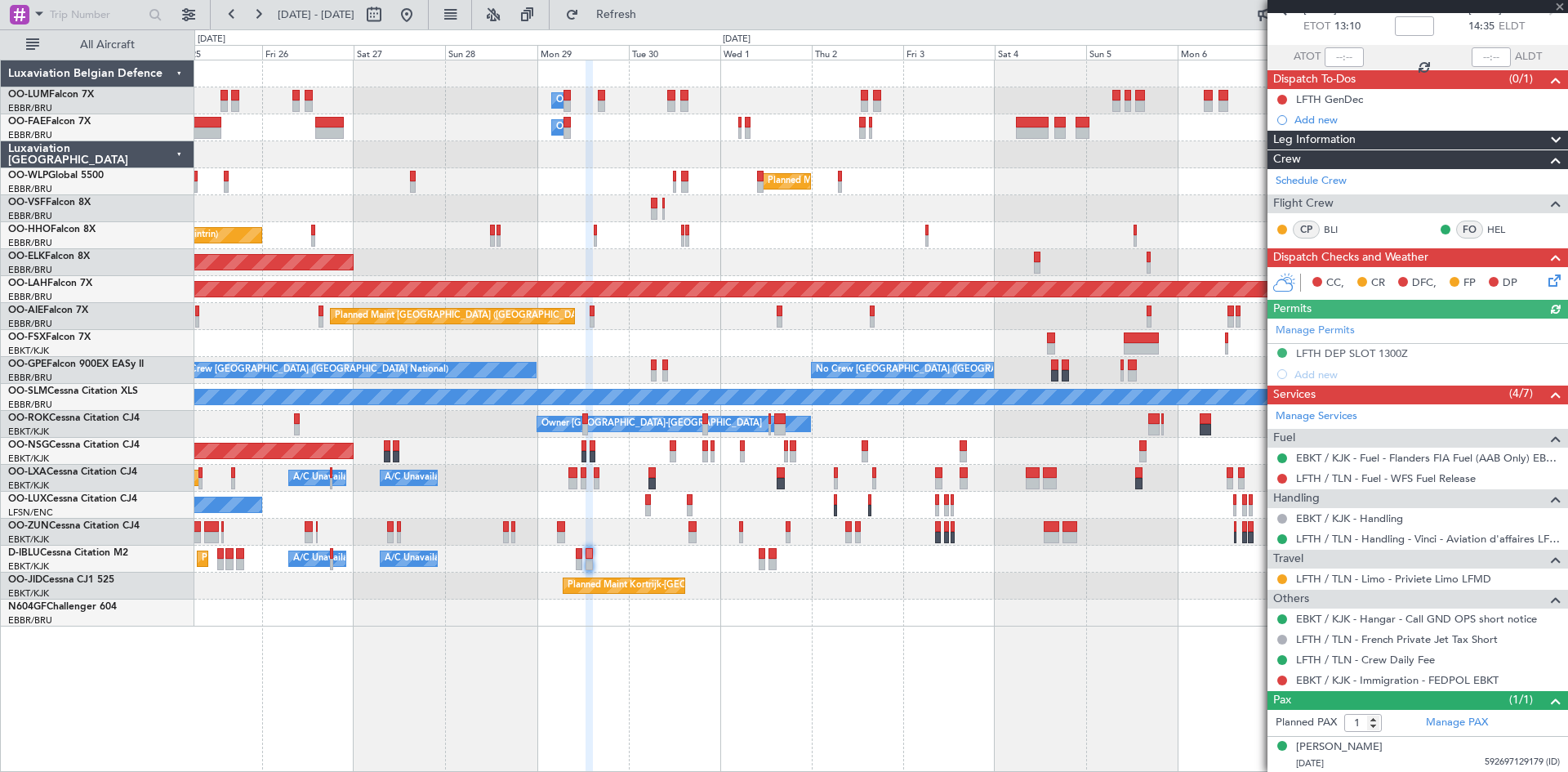
scroll to position [90, 0]
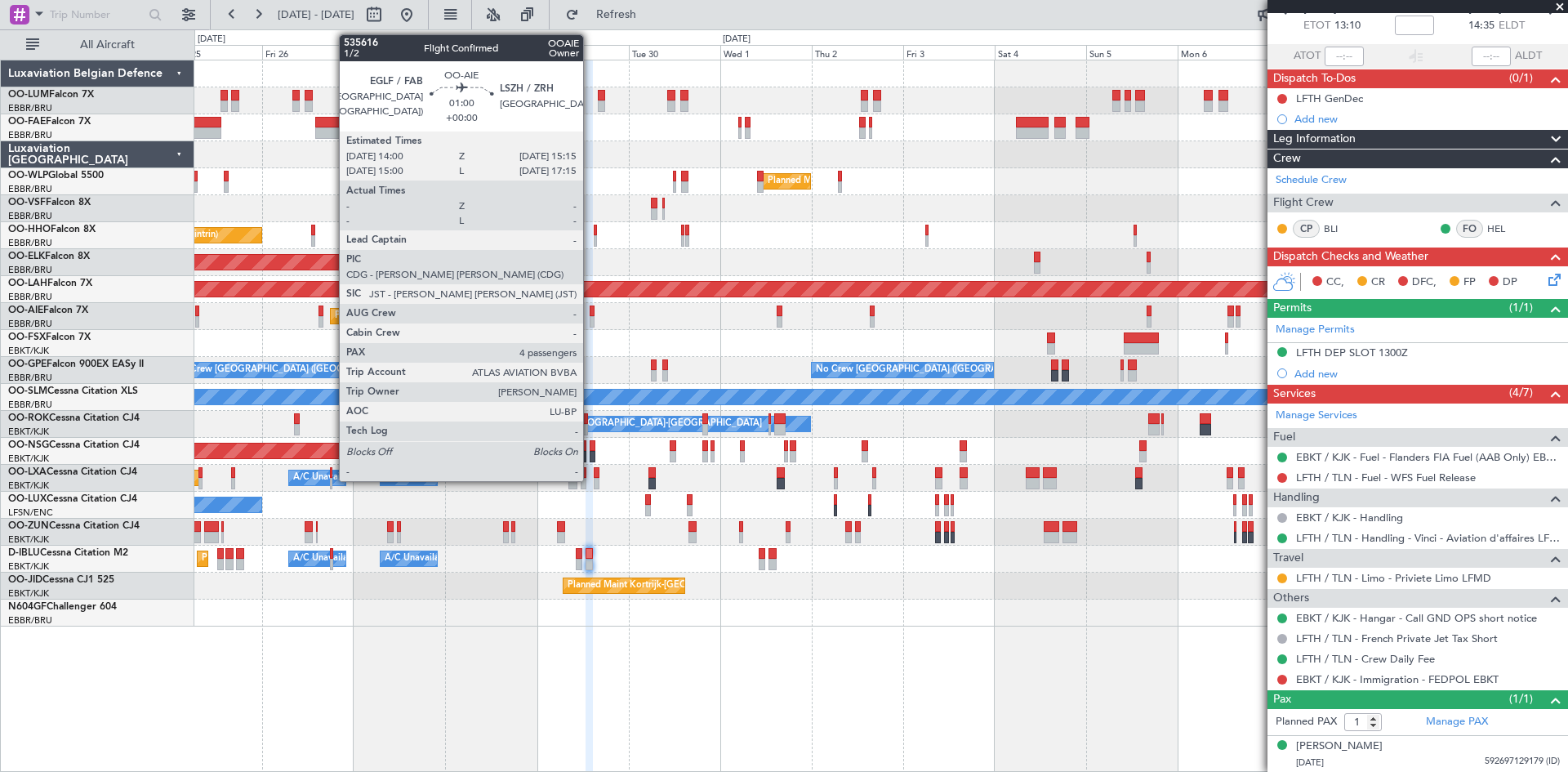
click at [590, 315] on div at bounding box center [591, 311] width 5 height 11
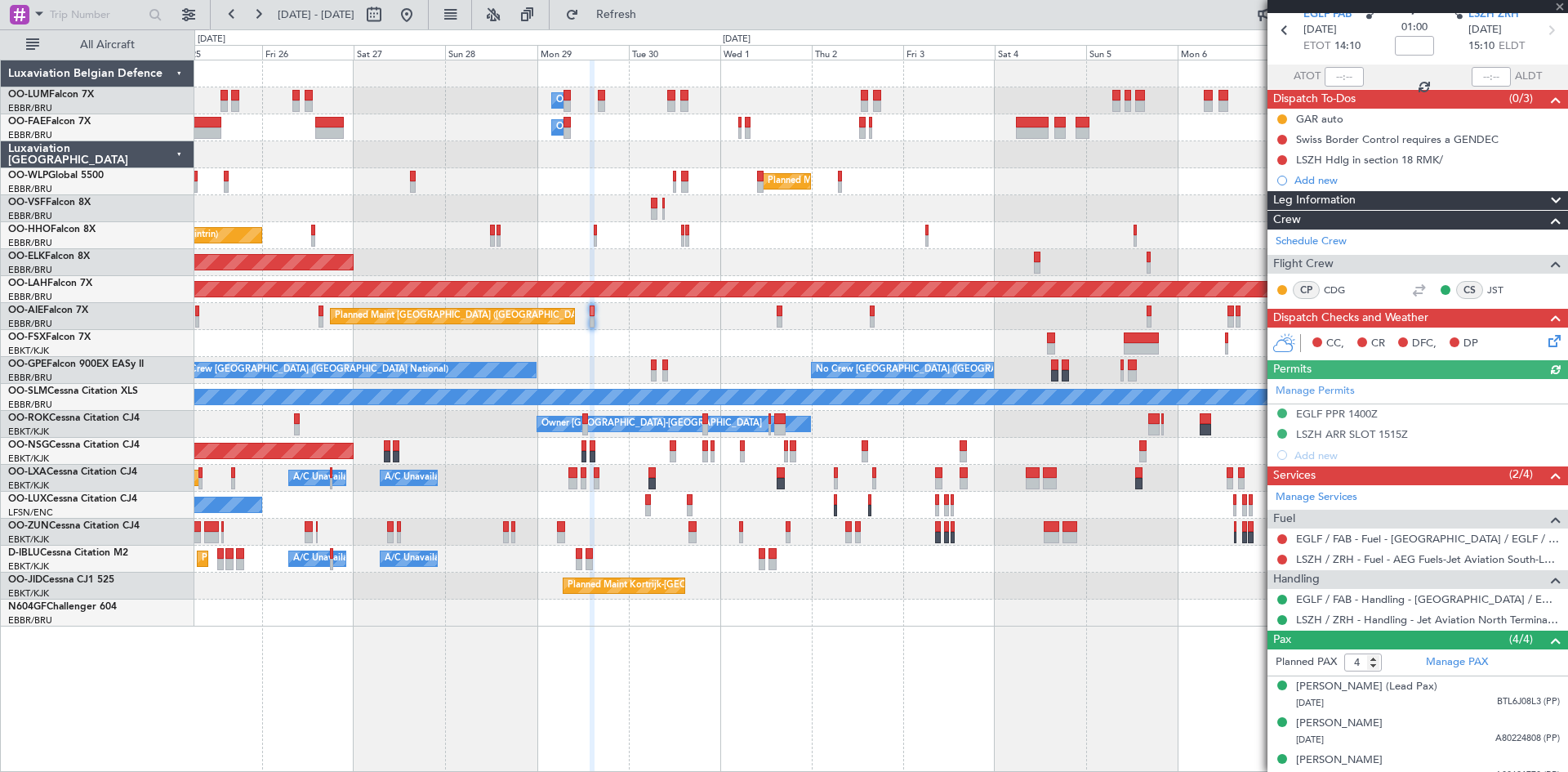
scroll to position [137, 0]
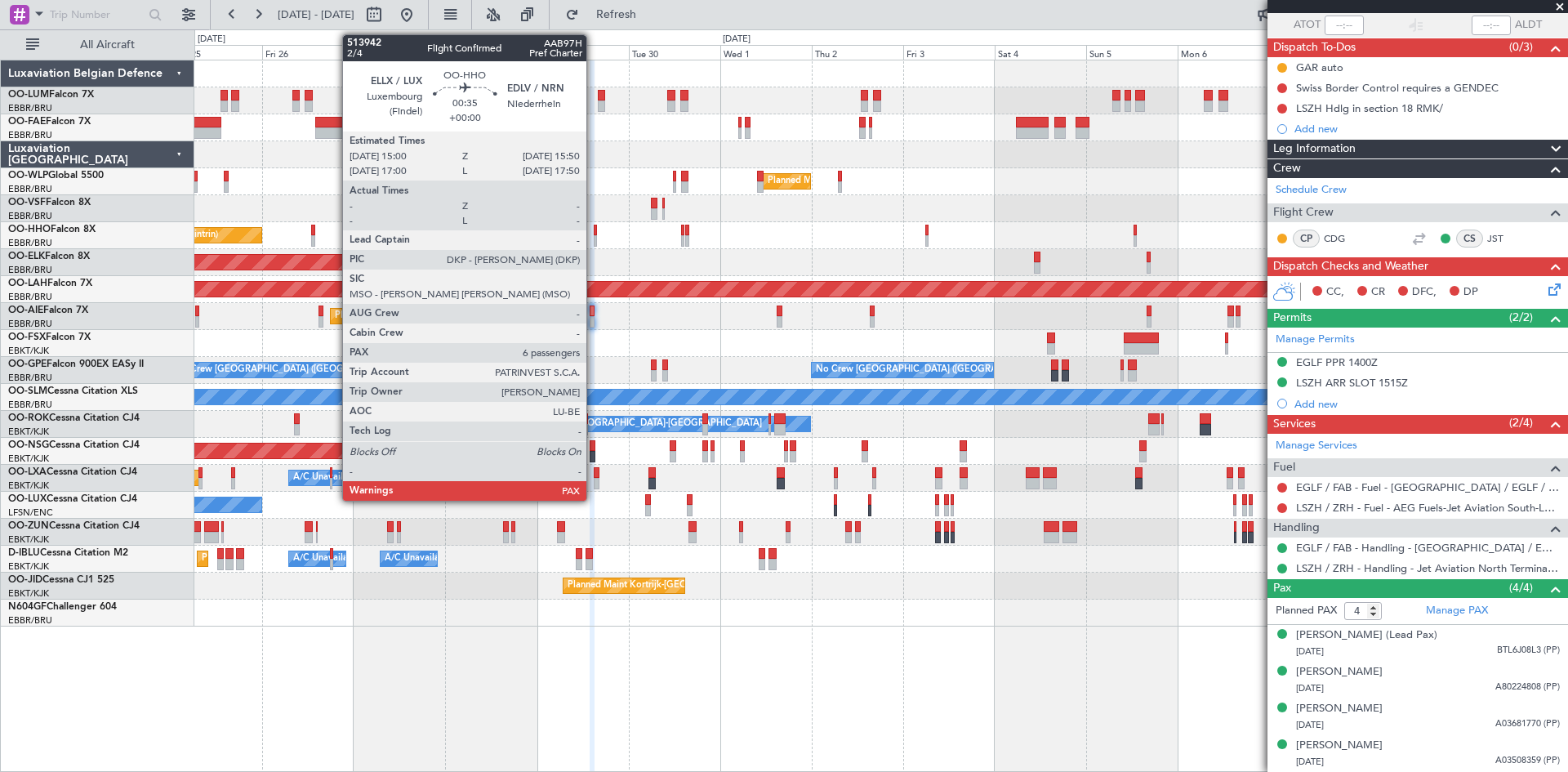
click at [594, 227] on div at bounding box center [595, 230] width 3 height 11
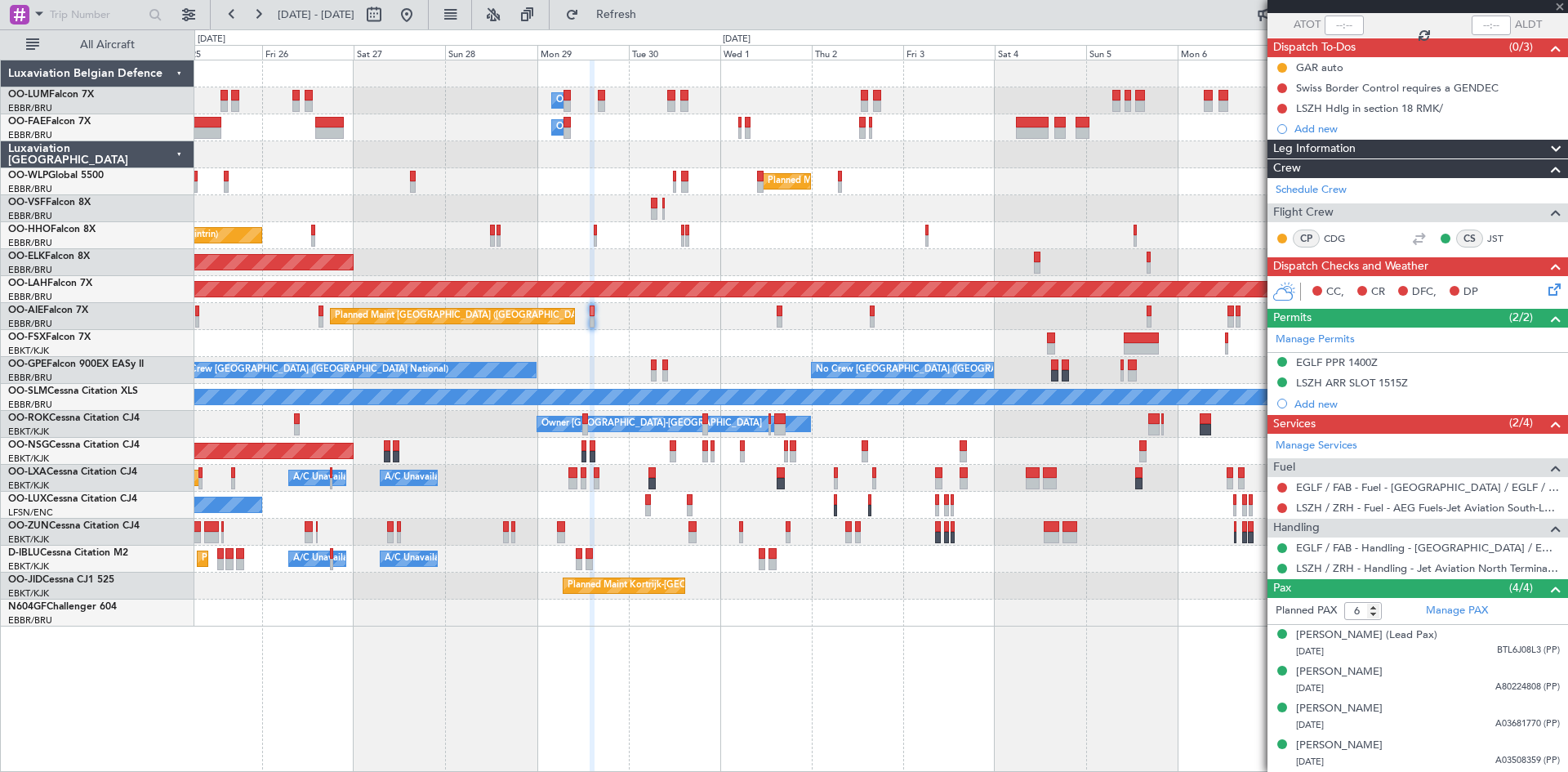
scroll to position [0, 0]
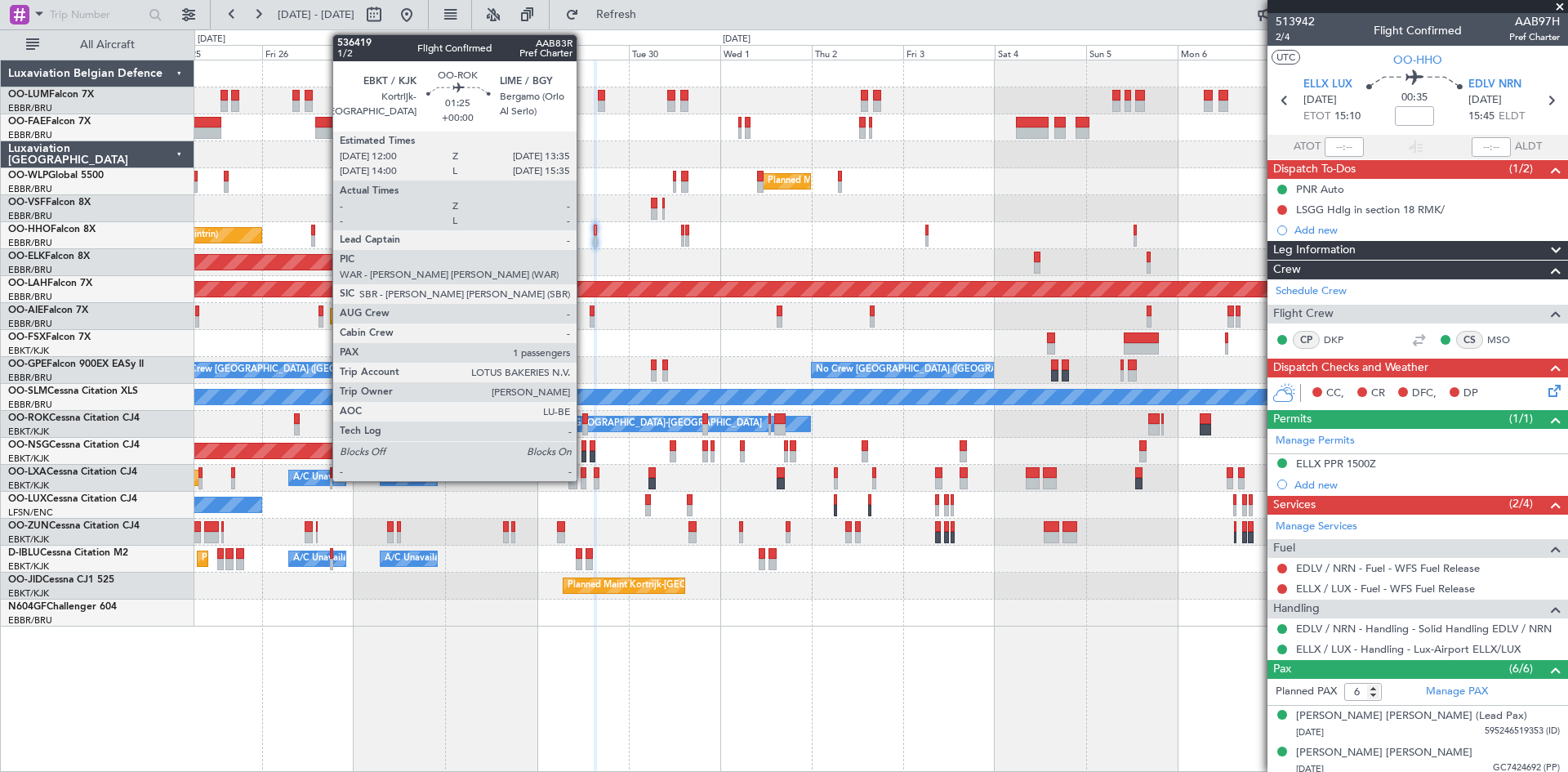
click at [584, 420] on div at bounding box center [585, 419] width 7 height 11
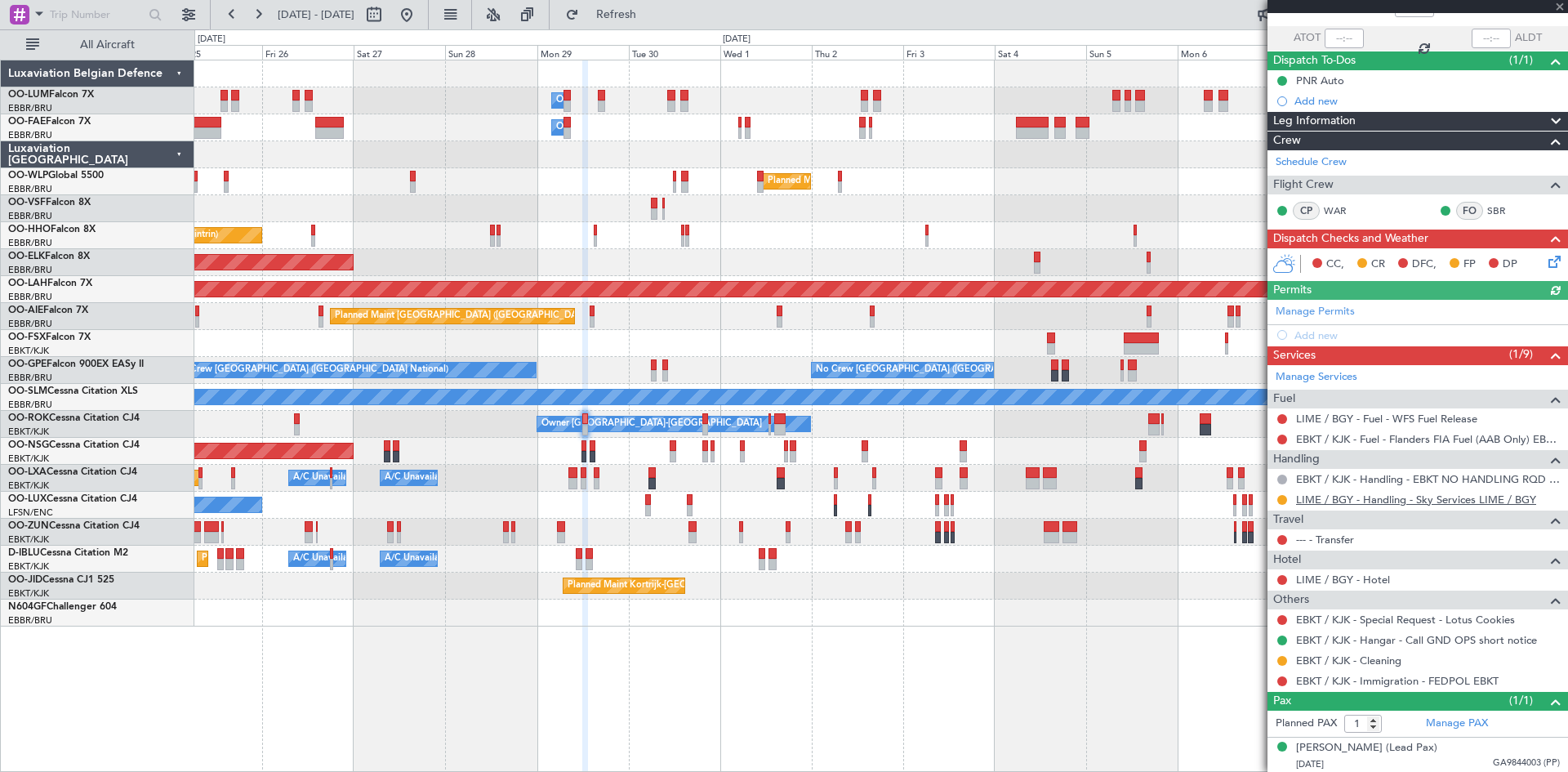
scroll to position [110, 0]
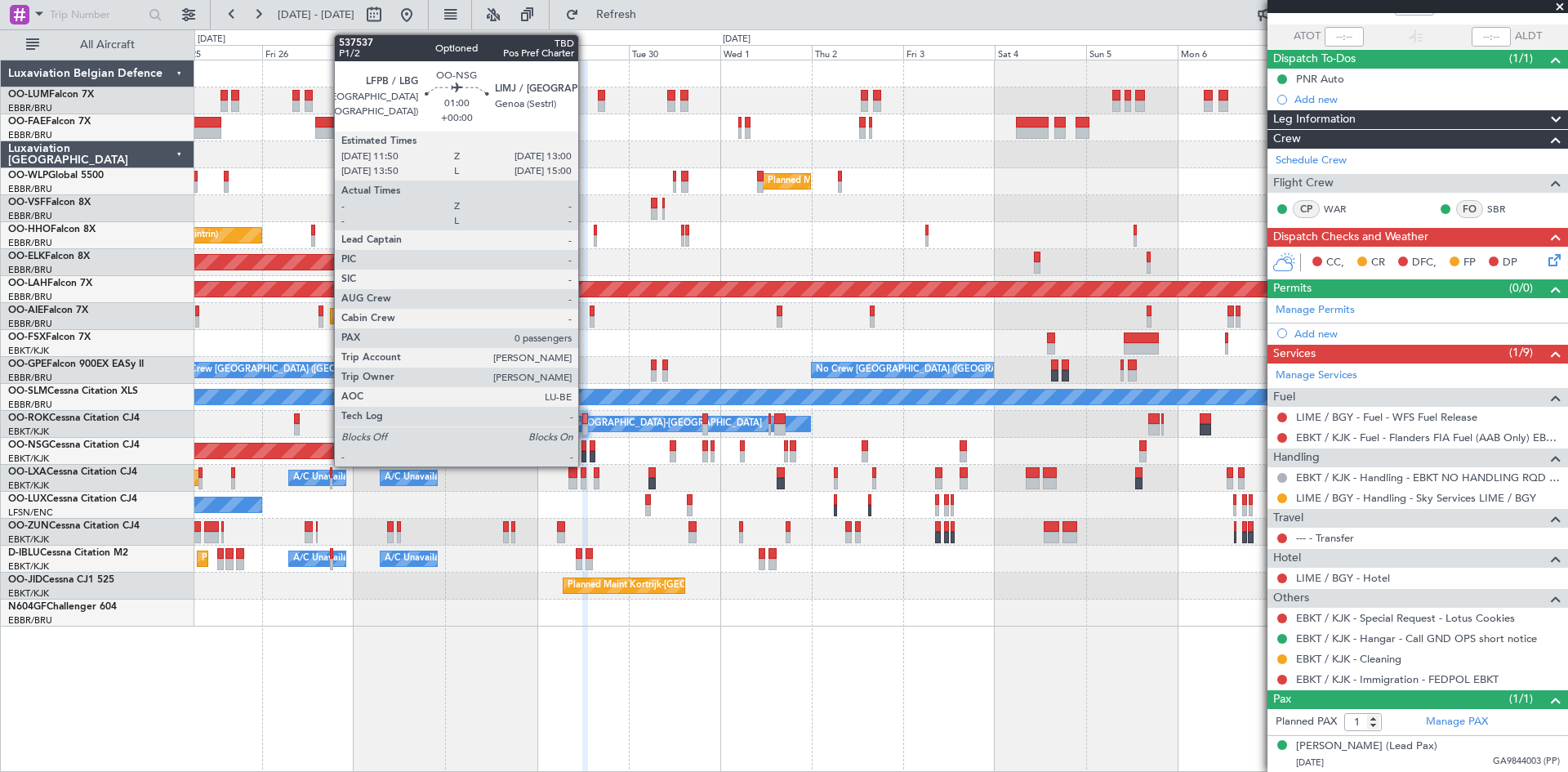
click at [586, 447] on div at bounding box center [584, 446] width 5 height 11
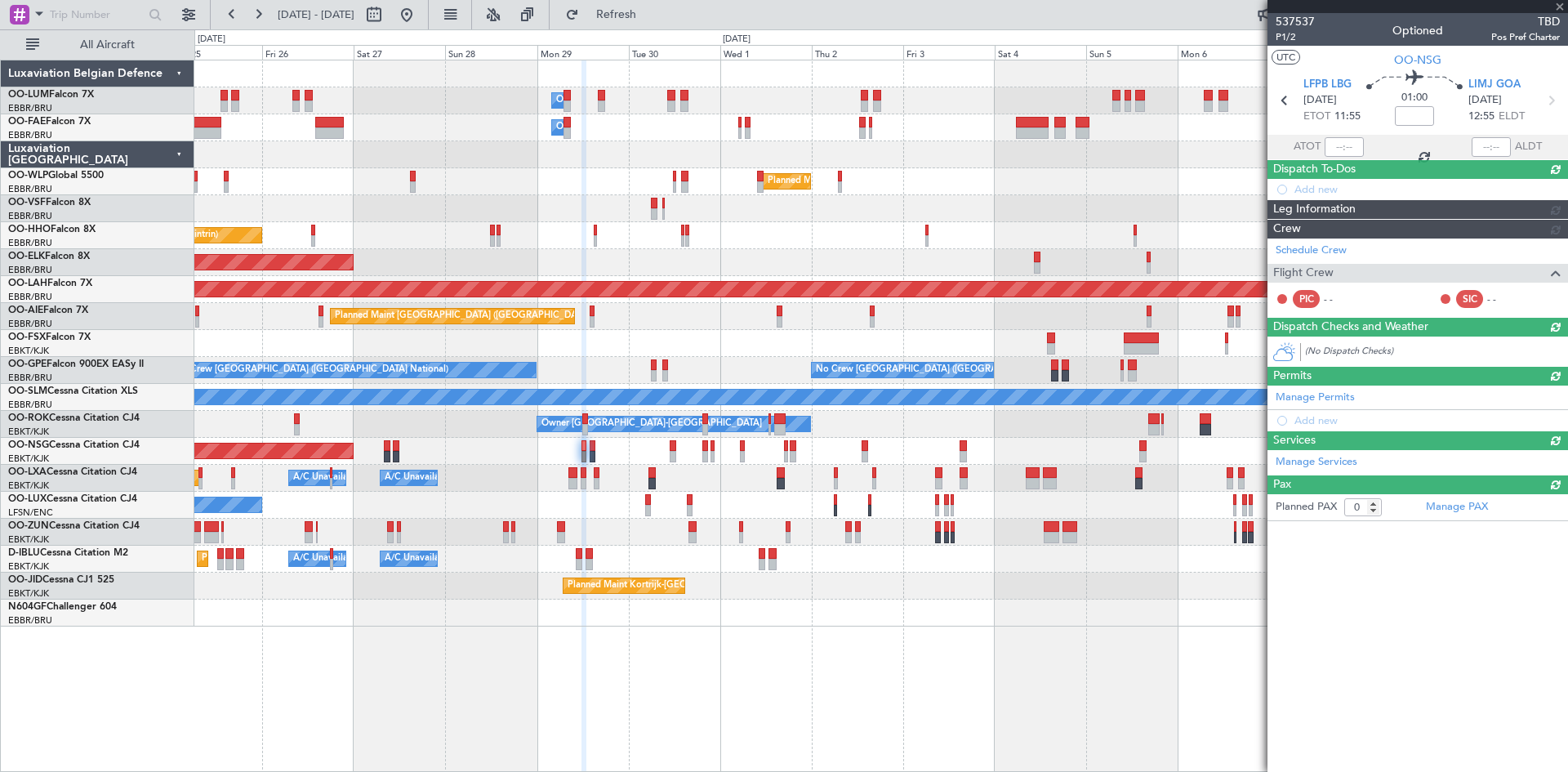
scroll to position [0, 0]
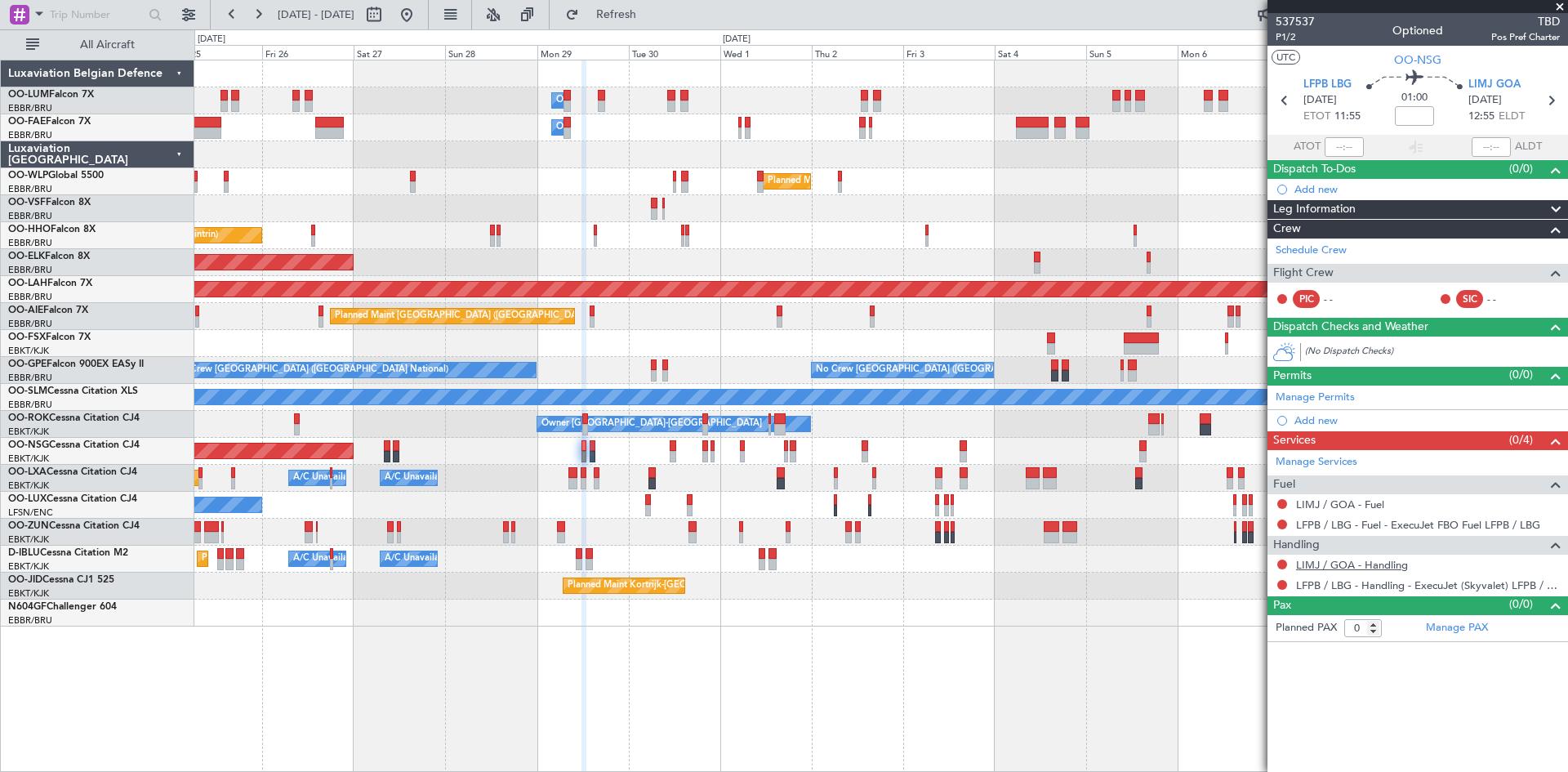
click at [1355, 562] on link "LIMJ / GOA - Handling" at bounding box center [1352, 564] width 112 height 14
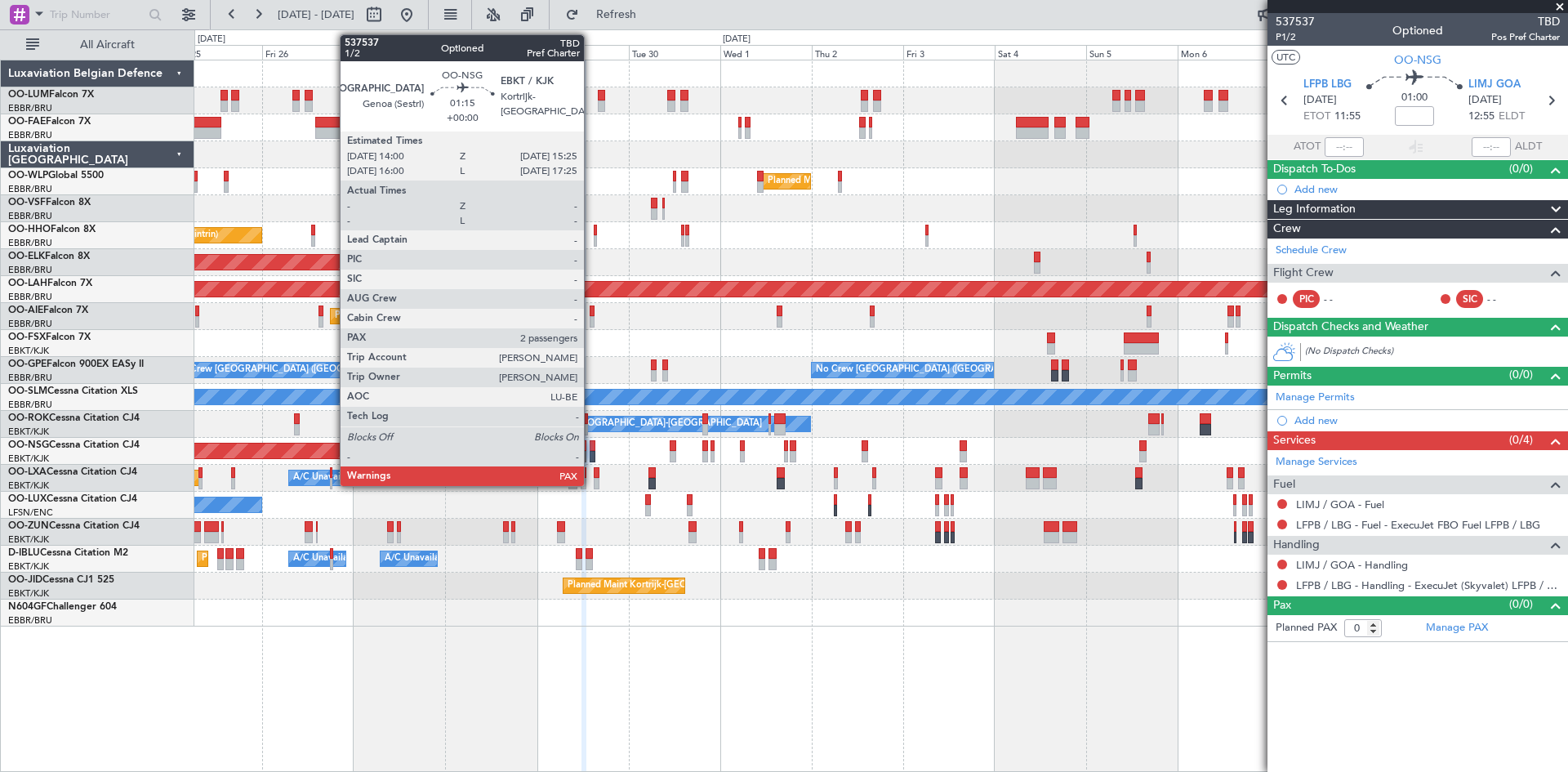
click at [590, 445] on div at bounding box center [592, 446] width 6 height 11
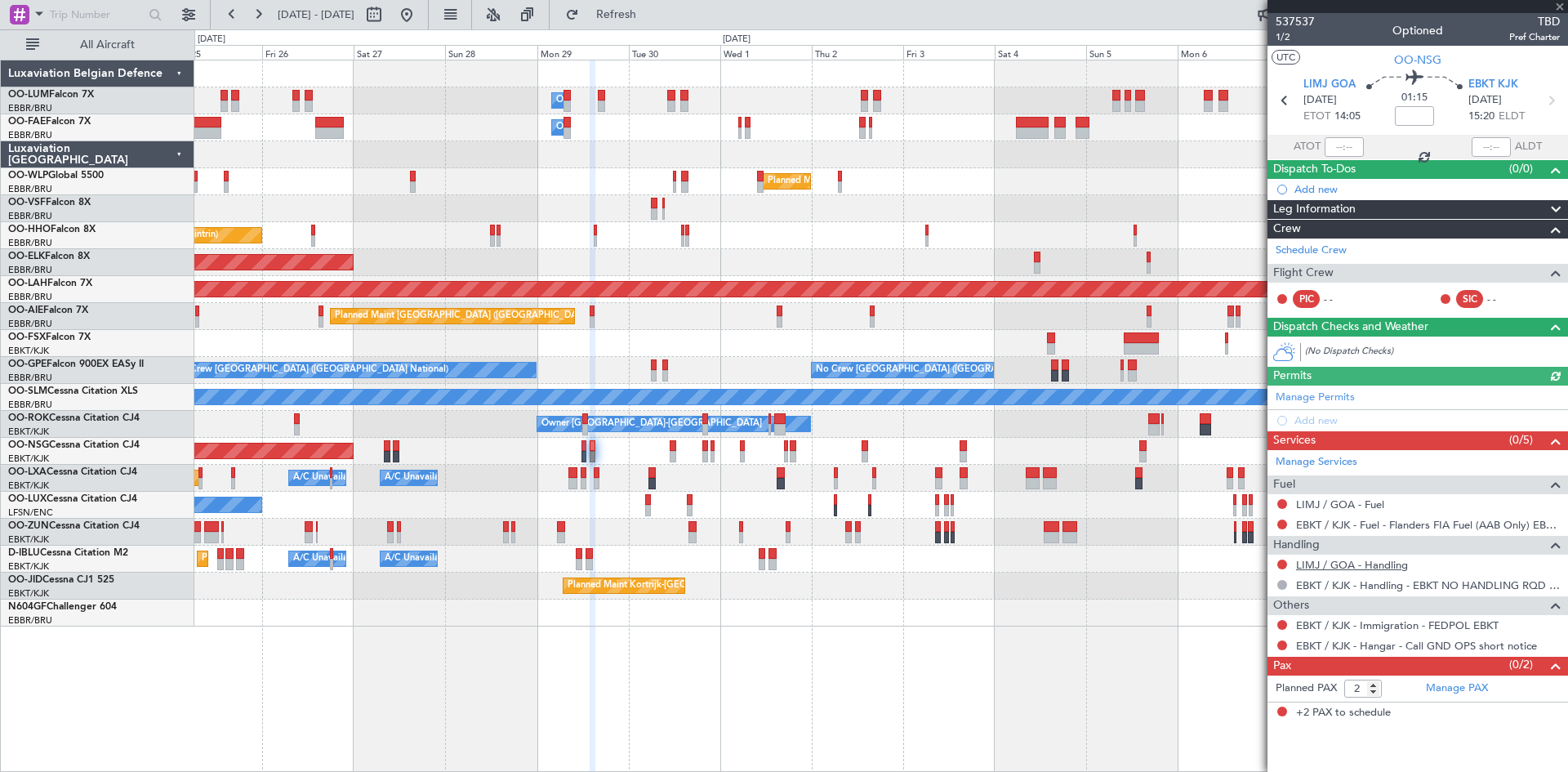
click at [1343, 565] on link "LIMJ / GOA - Handling" at bounding box center [1352, 564] width 112 height 14
click at [697, 532] on div "Planned Maint Kortrijk-[GEOGRAPHIC_DATA] Owner" at bounding box center [881, 532] width 1372 height 27
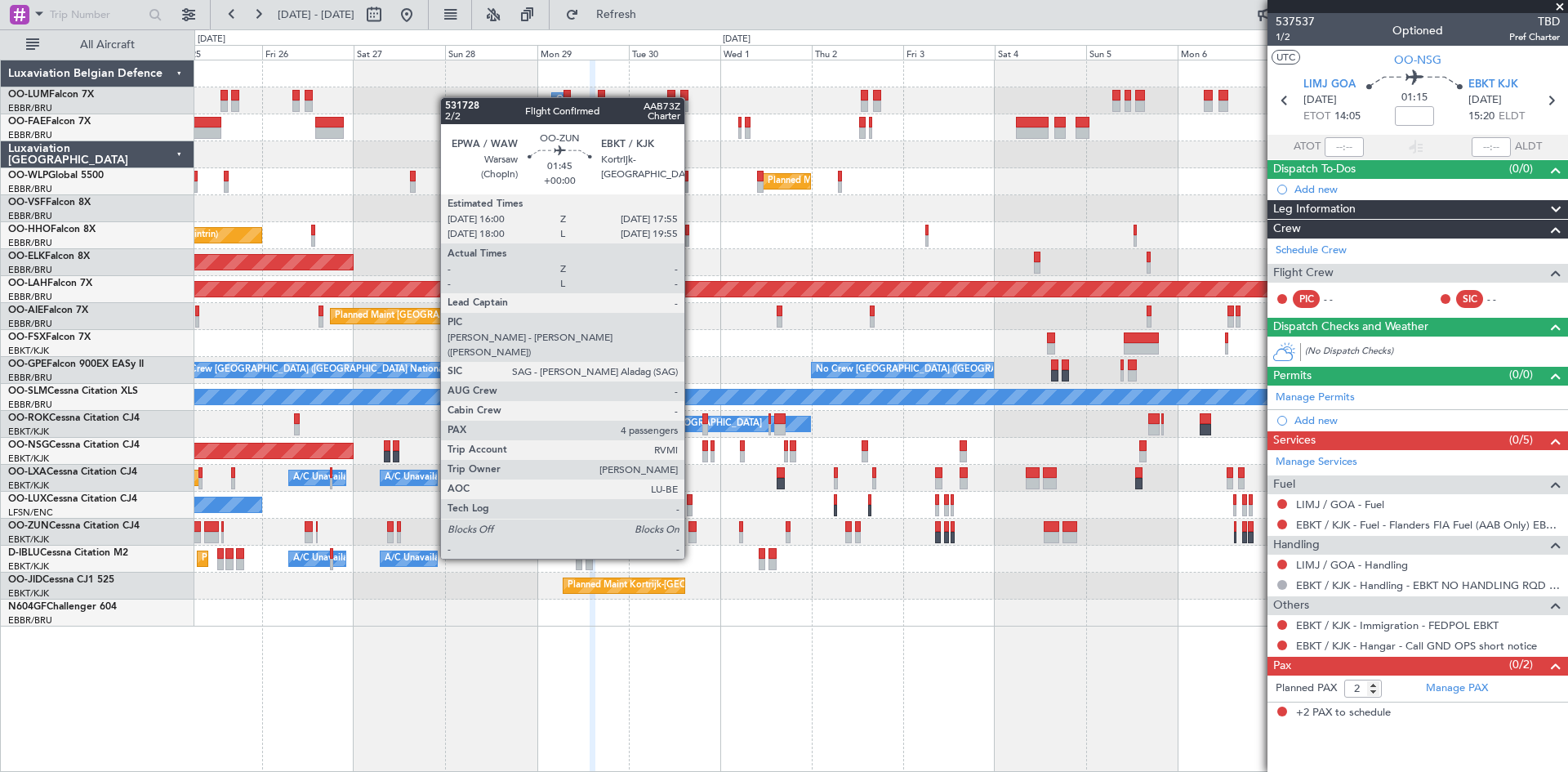
click at [692, 528] on div at bounding box center [692, 527] width 8 height 11
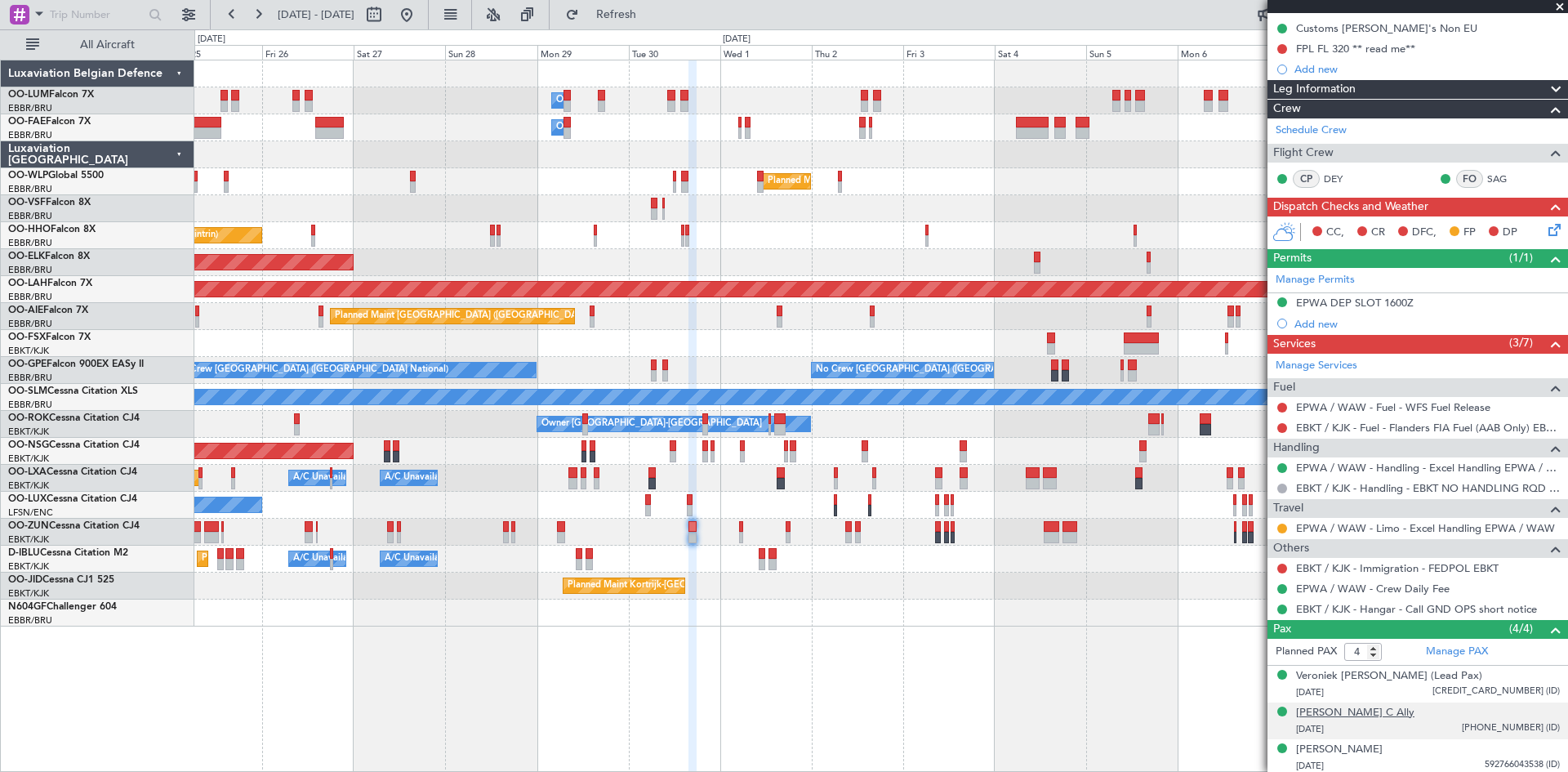
scroll to position [221, 0]
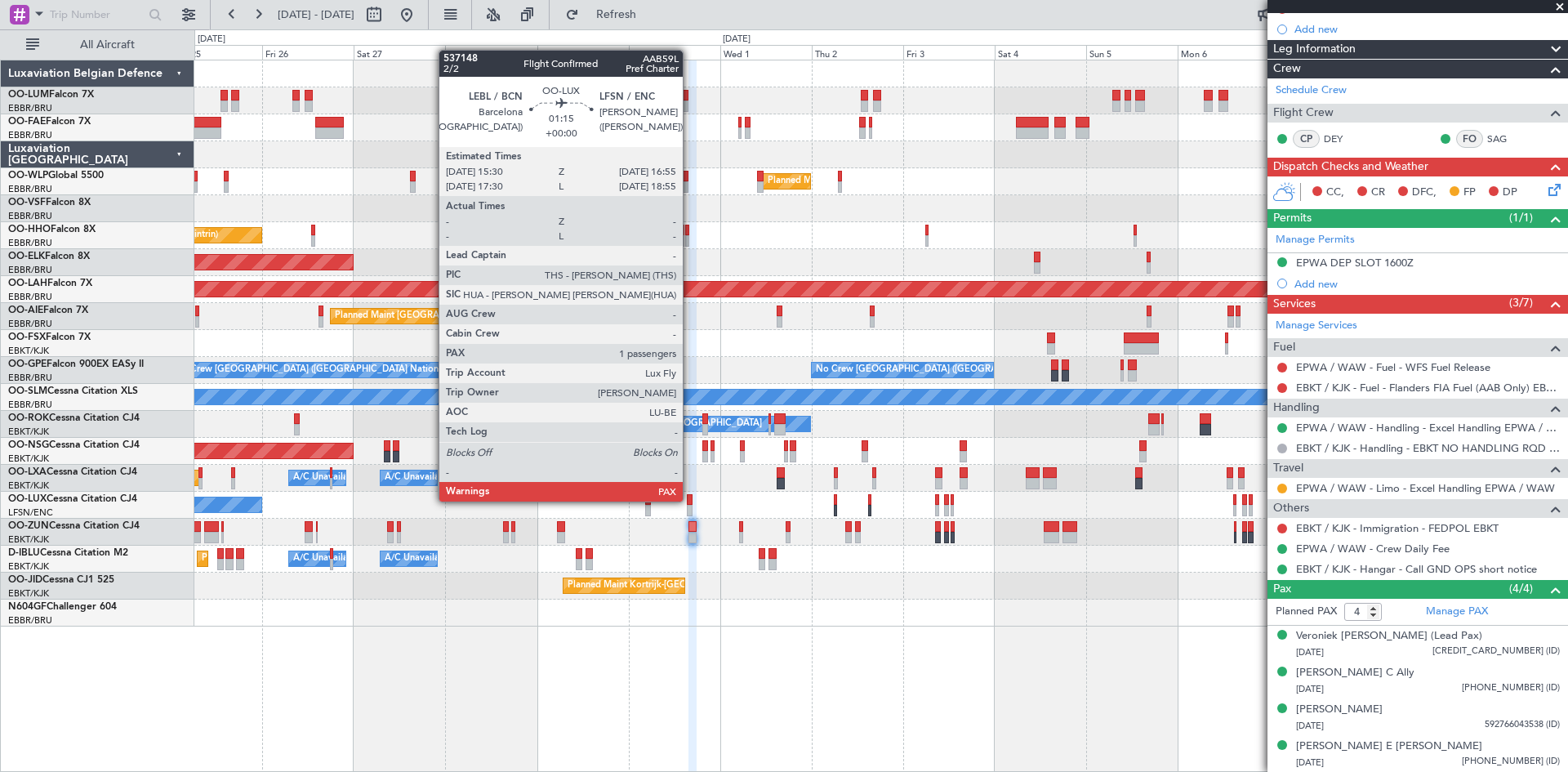
click at [690, 500] on div at bounding box center [690, 500] width 6 height 11
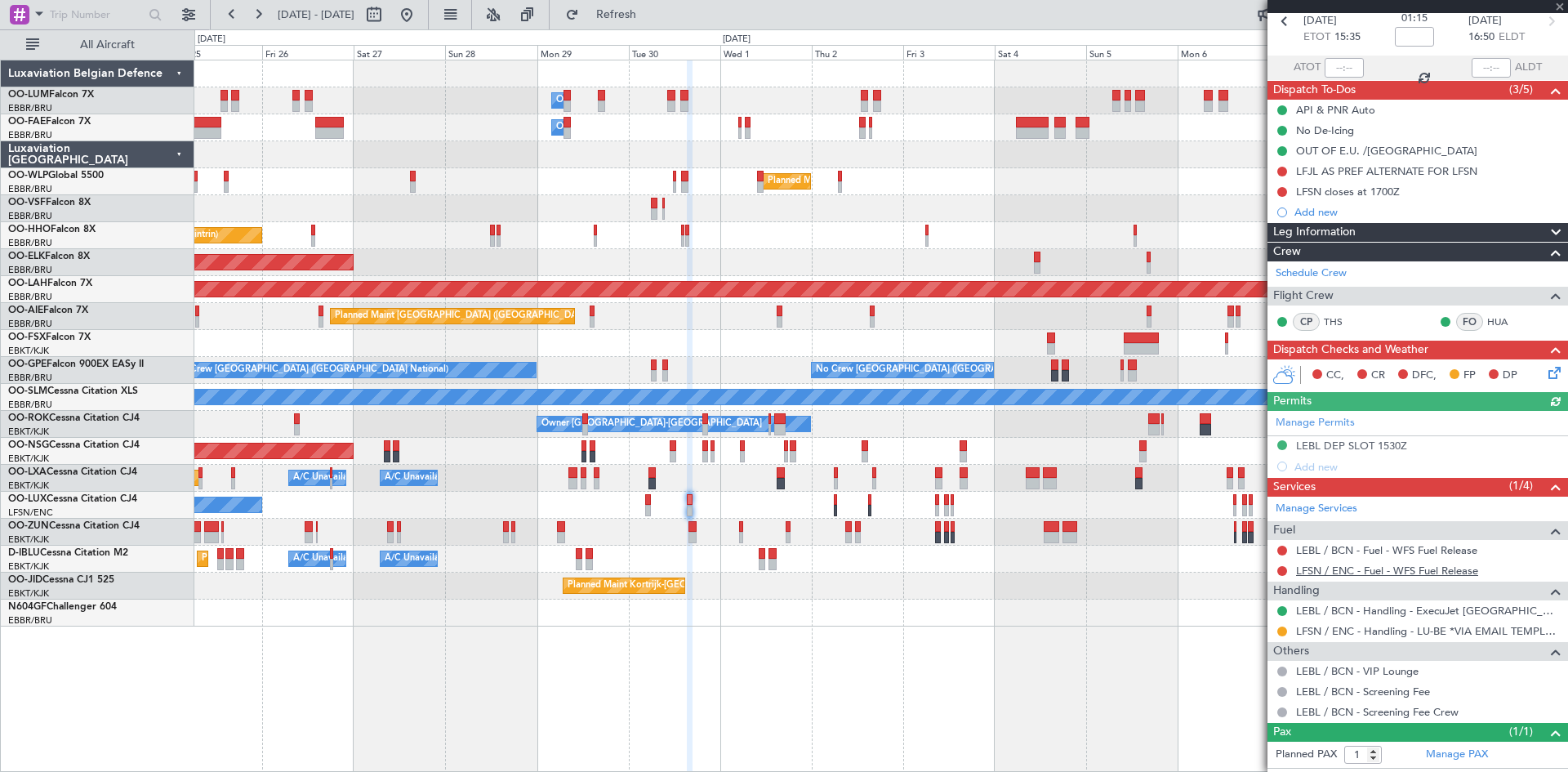
scroll to position [112, 0]
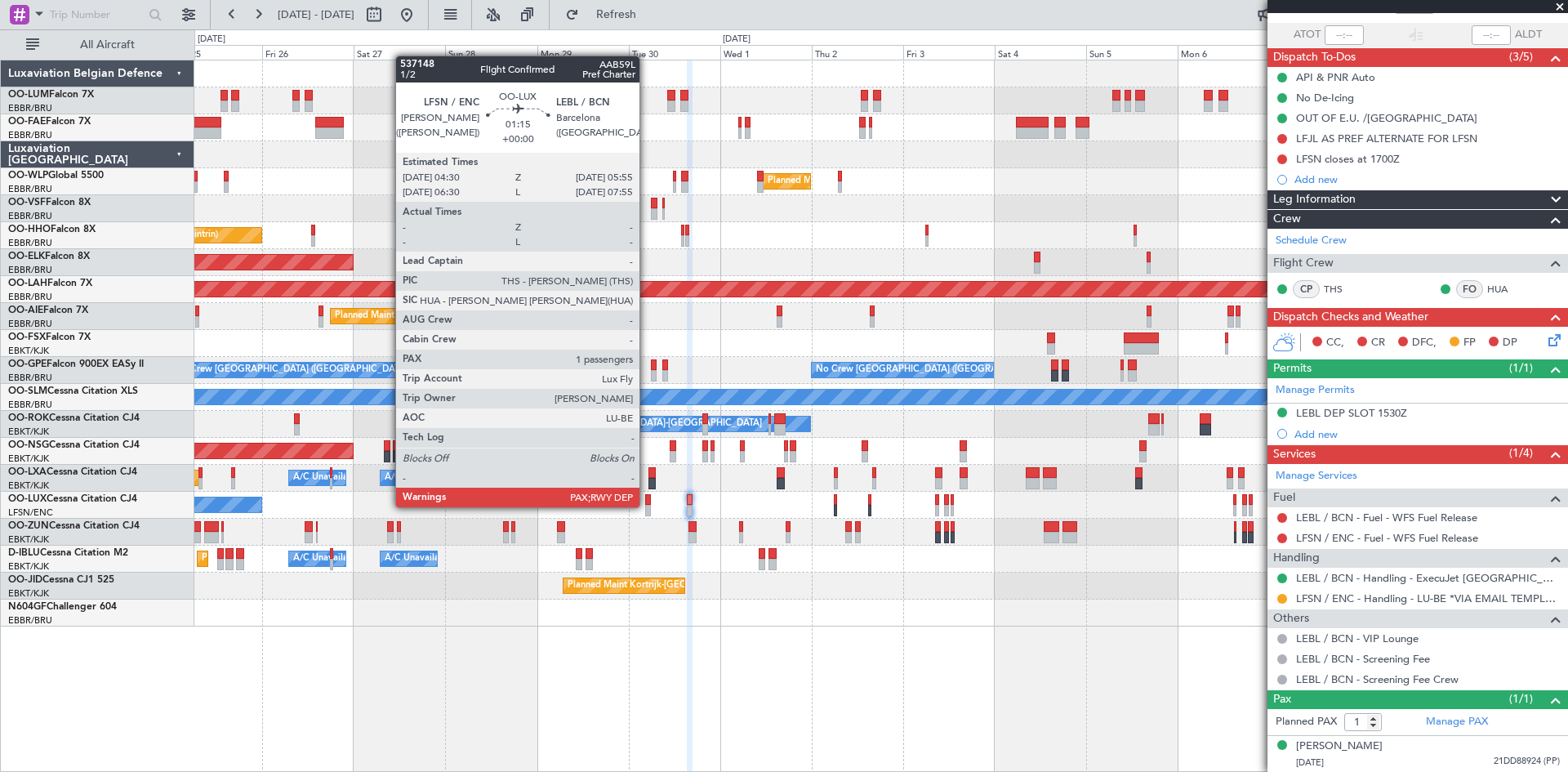
click at [647, 506] on div at bounding box center [648, 511] width 6 height 11
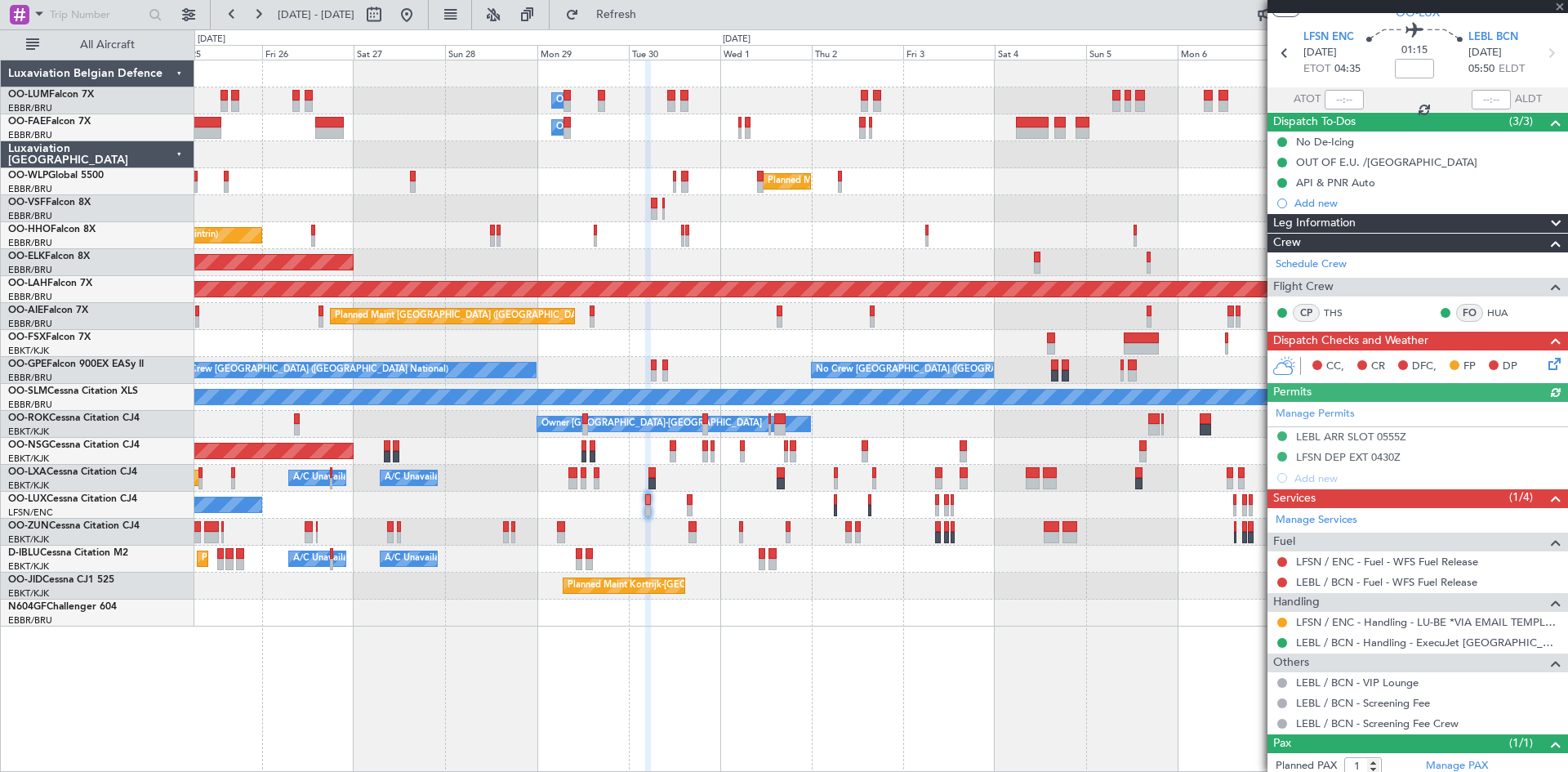
scroll to position [91, 0]
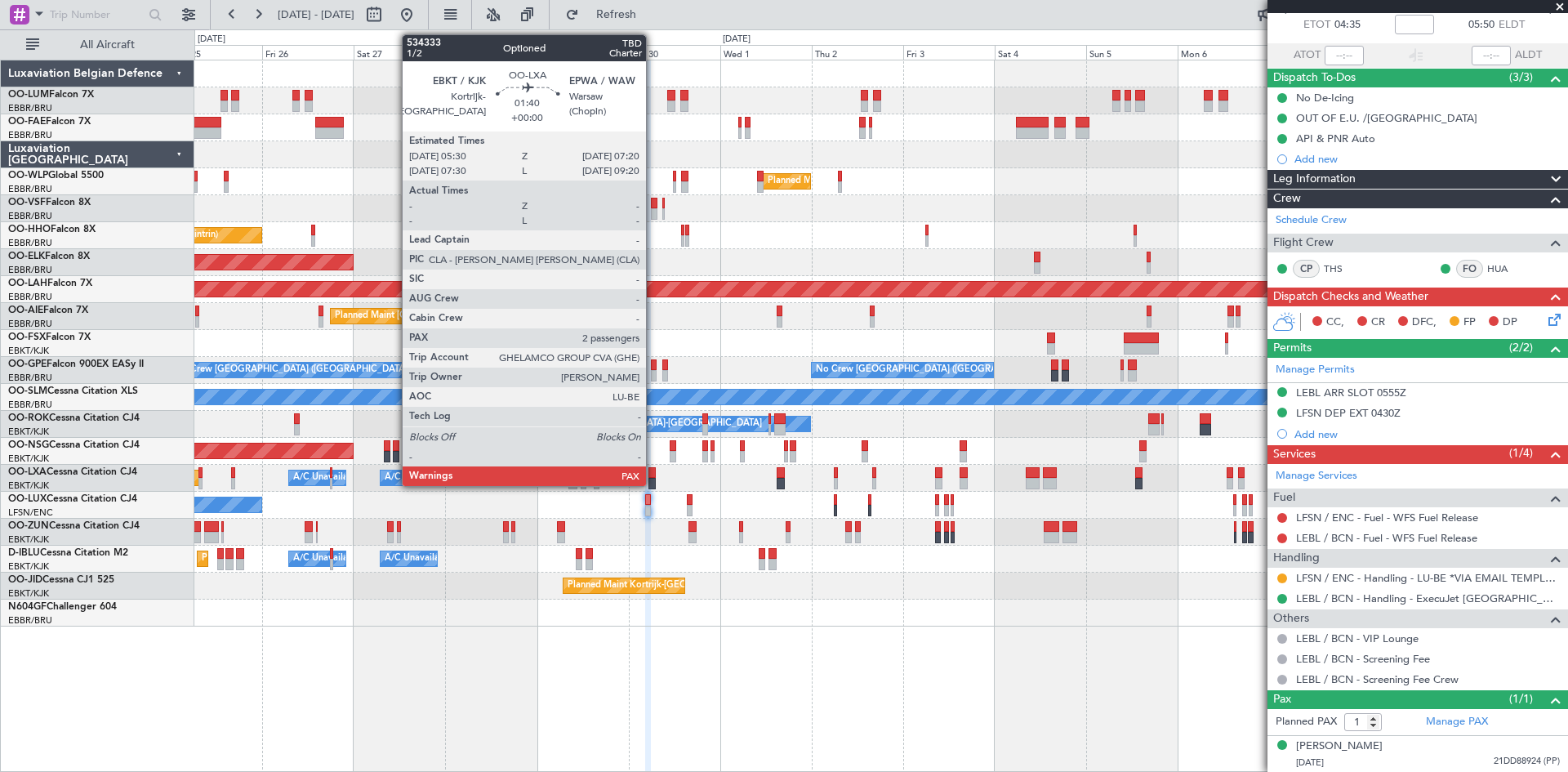
click at [653, 479] on div at bounding box center [652, 483] width 8 height 11
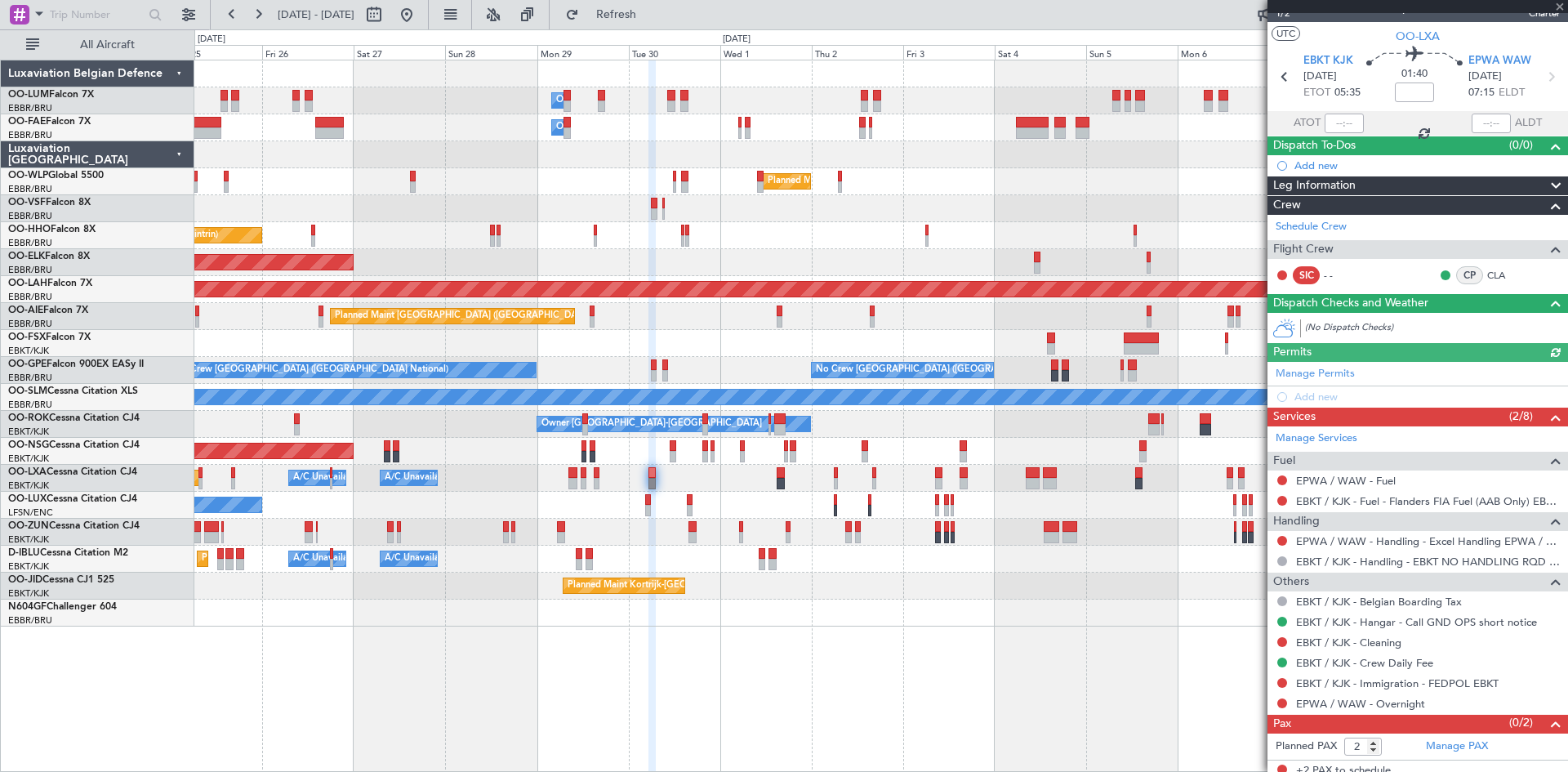
scroll to position [32, 0]
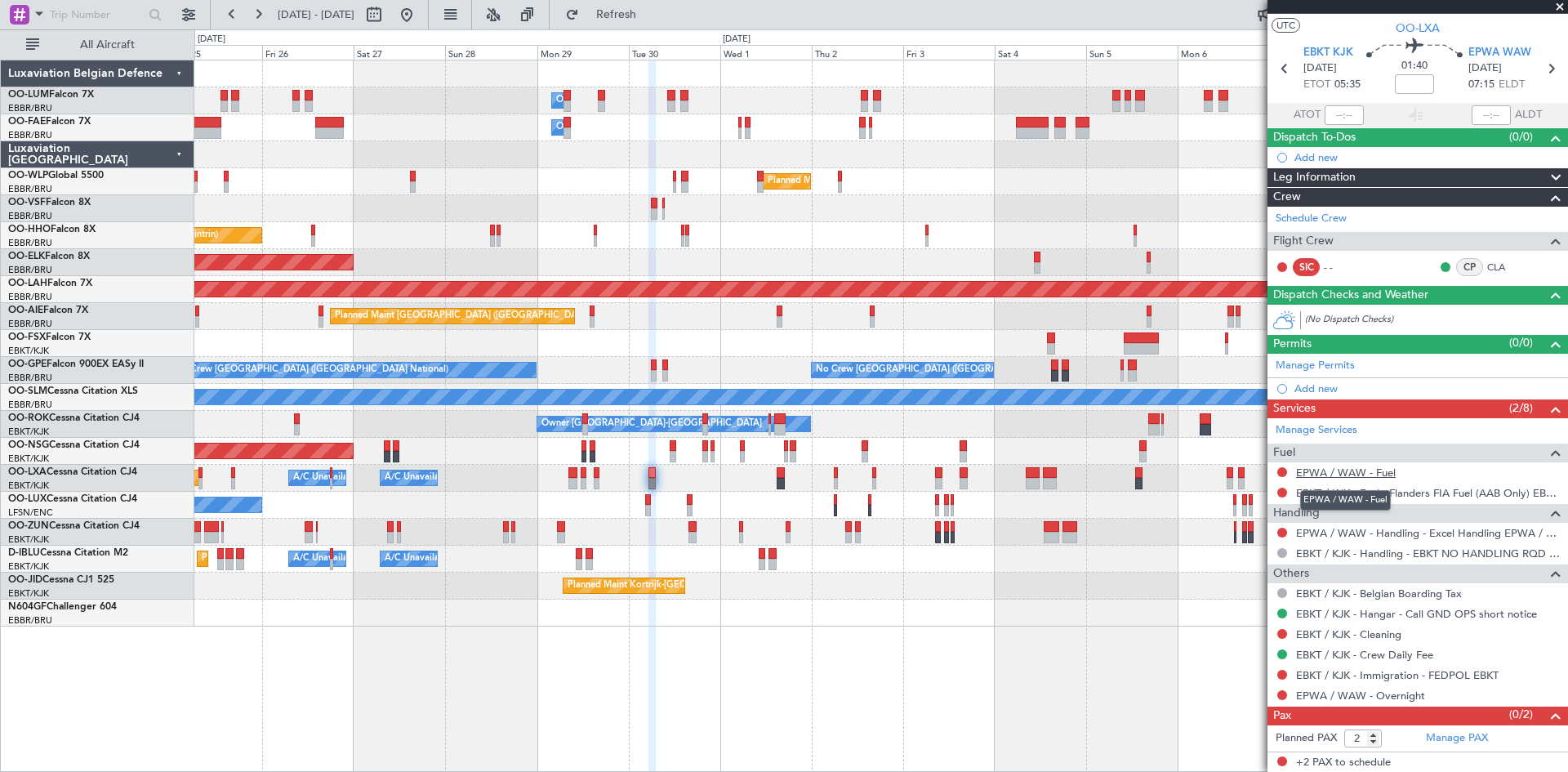
click at [1342, 470] on link "EPWA / WAW - Fuel" at bounding box center [1346, 472] width 100 height 14
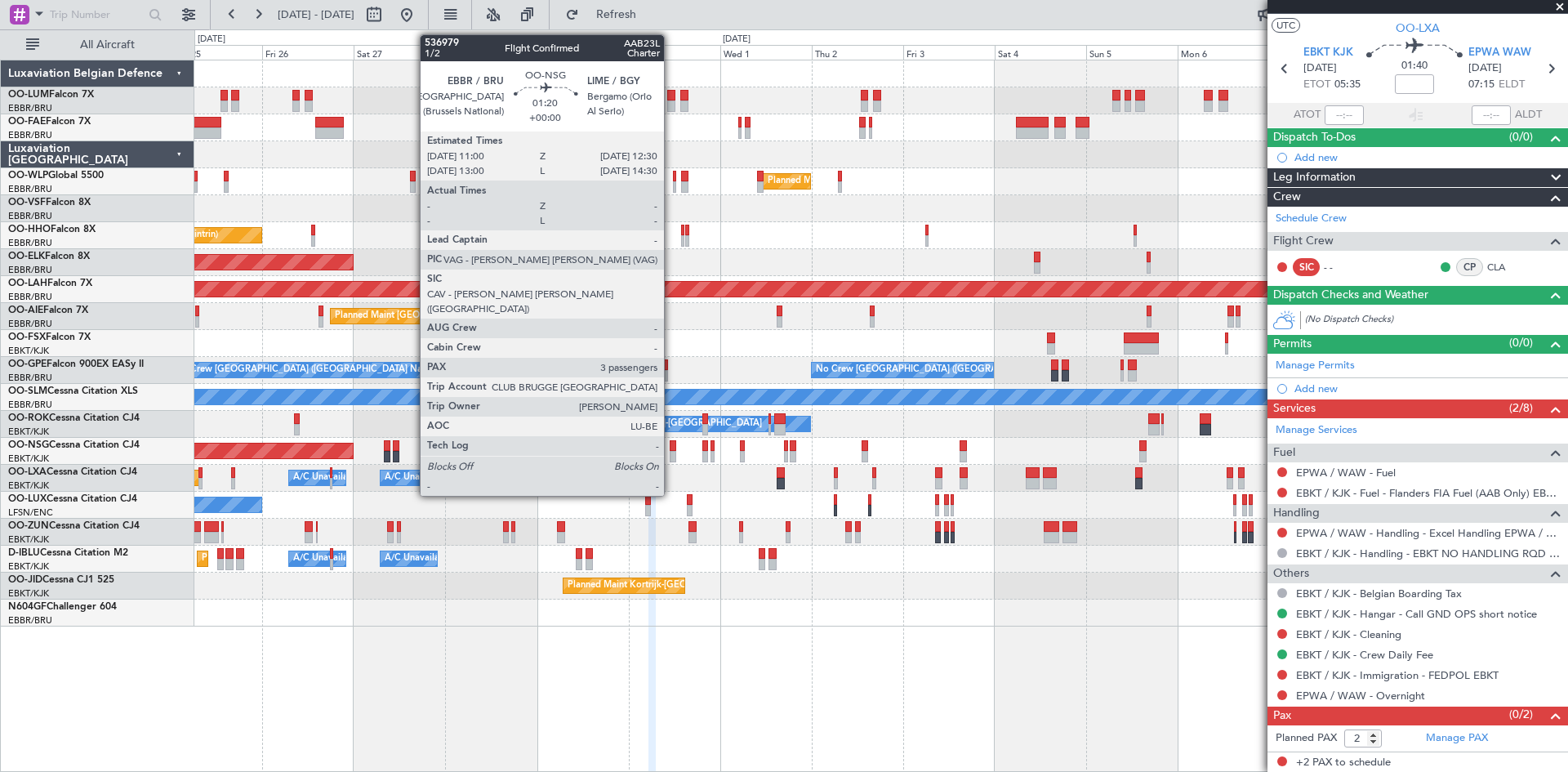
click at [671, 445] on div at bounding box center [672, 446] width 7 height 11
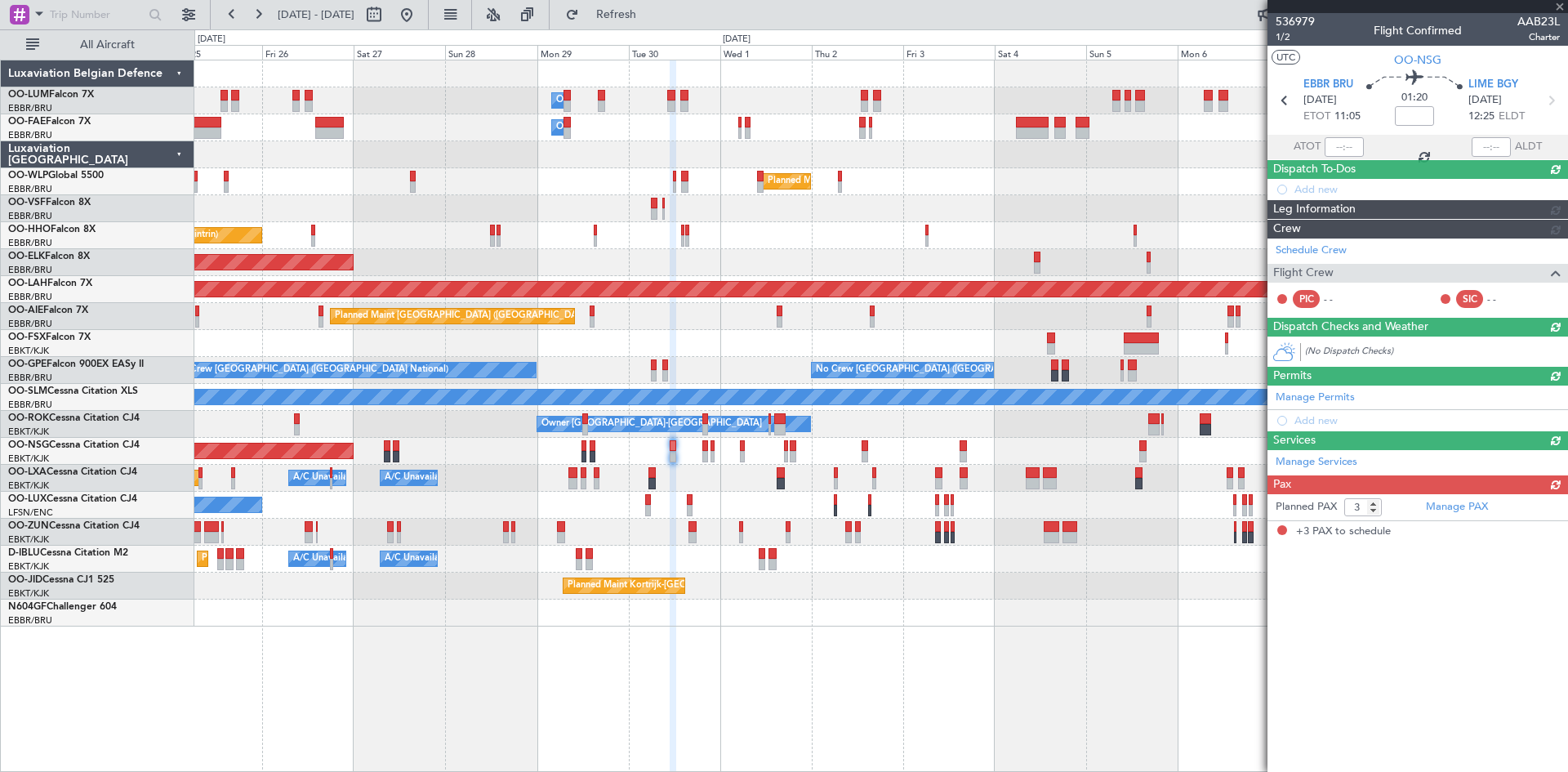
scroll to position [0, 0]
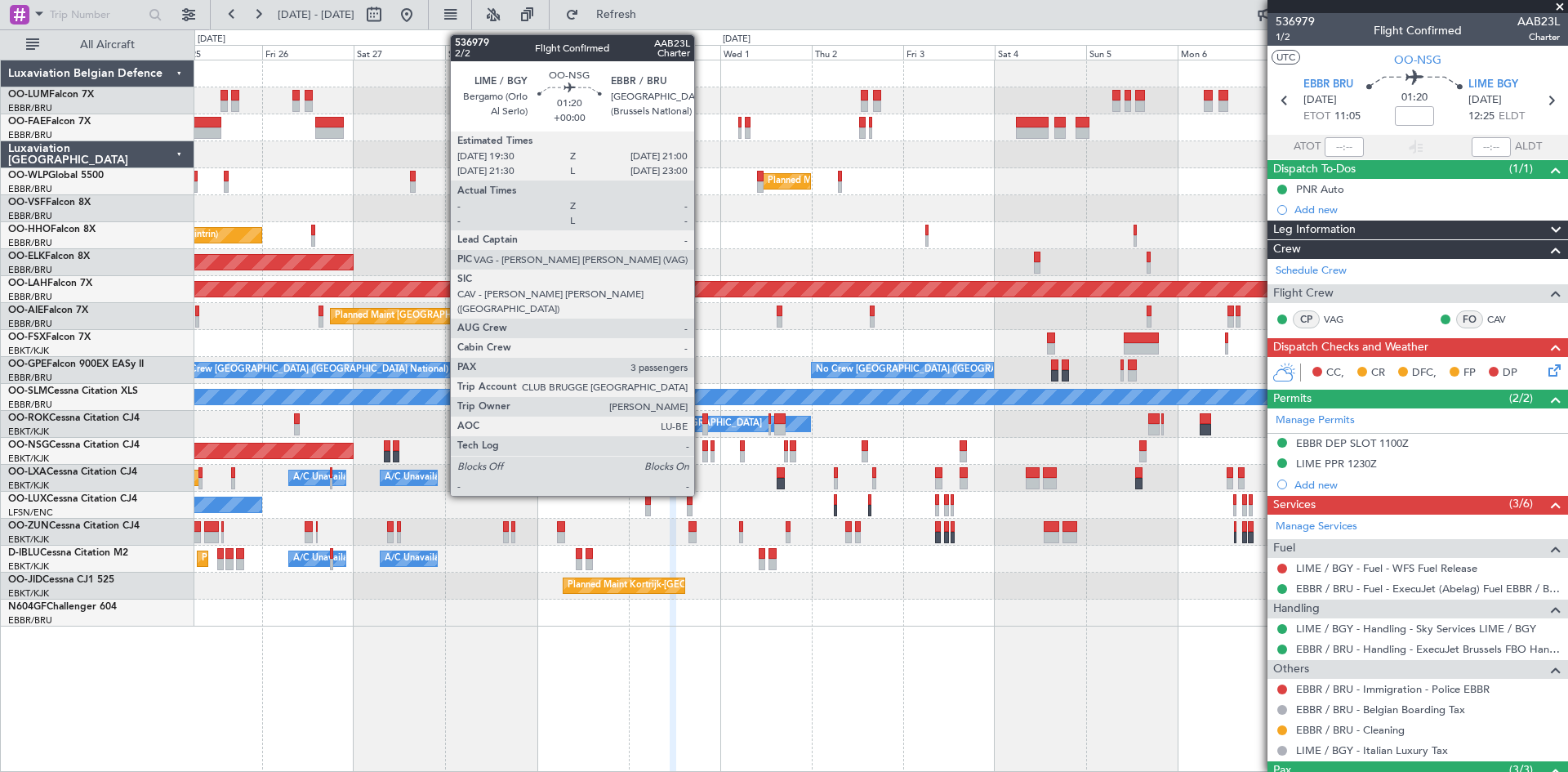
click at [702, 455] on div at bounding box center [705, 457] width 7 height 11
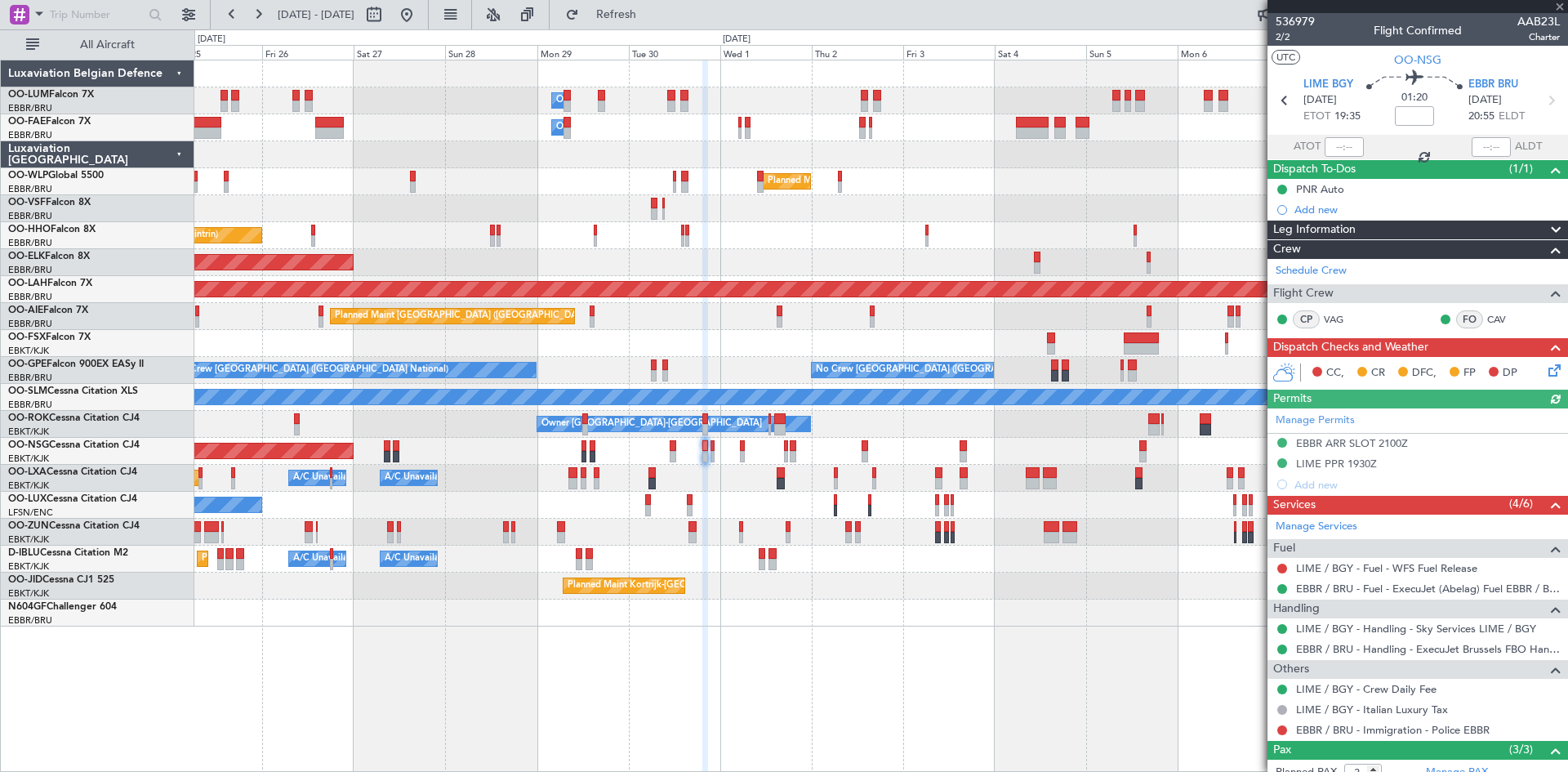
scroll to position [82, 0]
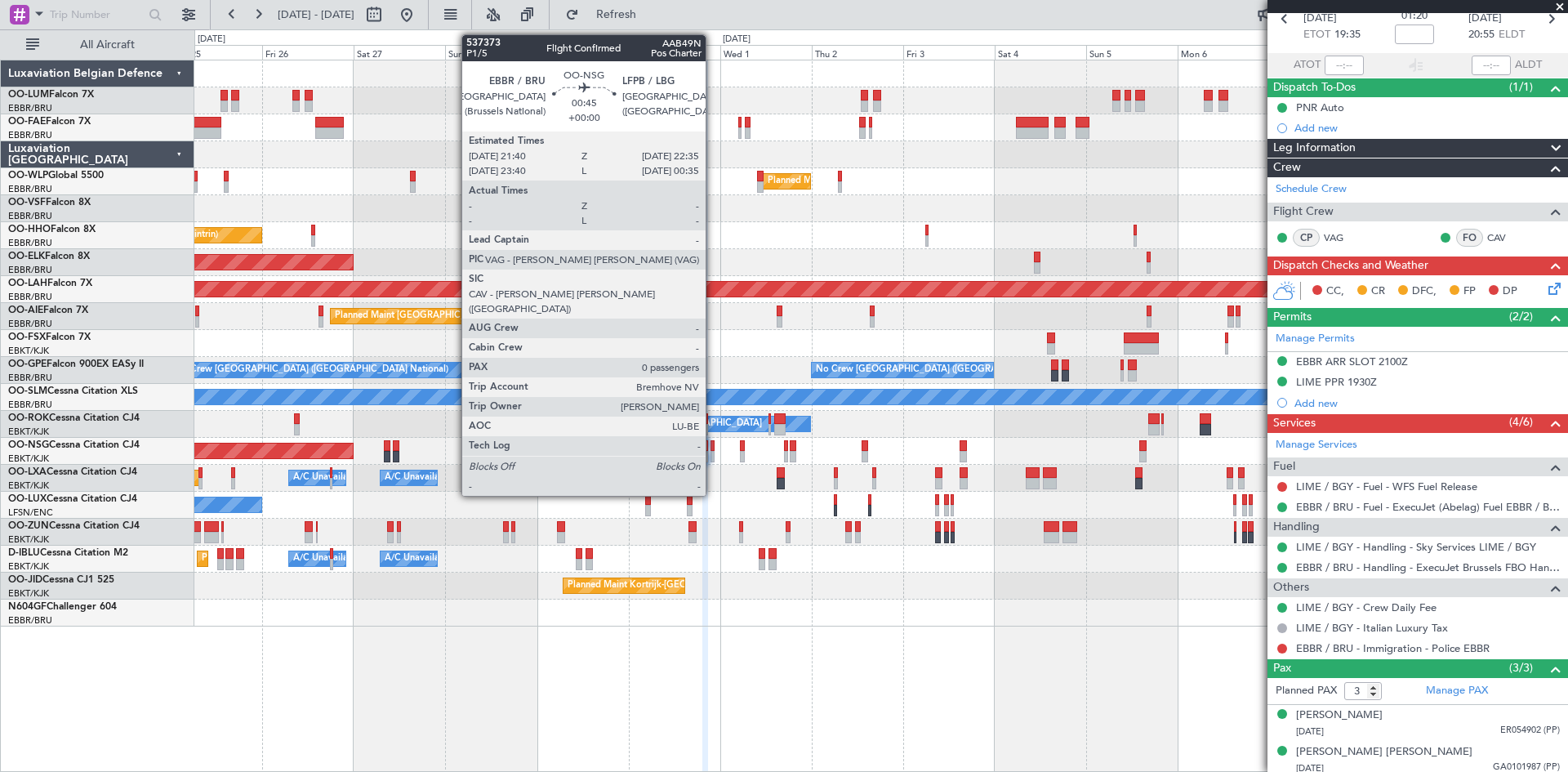
click at [713, 445] on div at bounding box center [713, 446] width 4 height 11
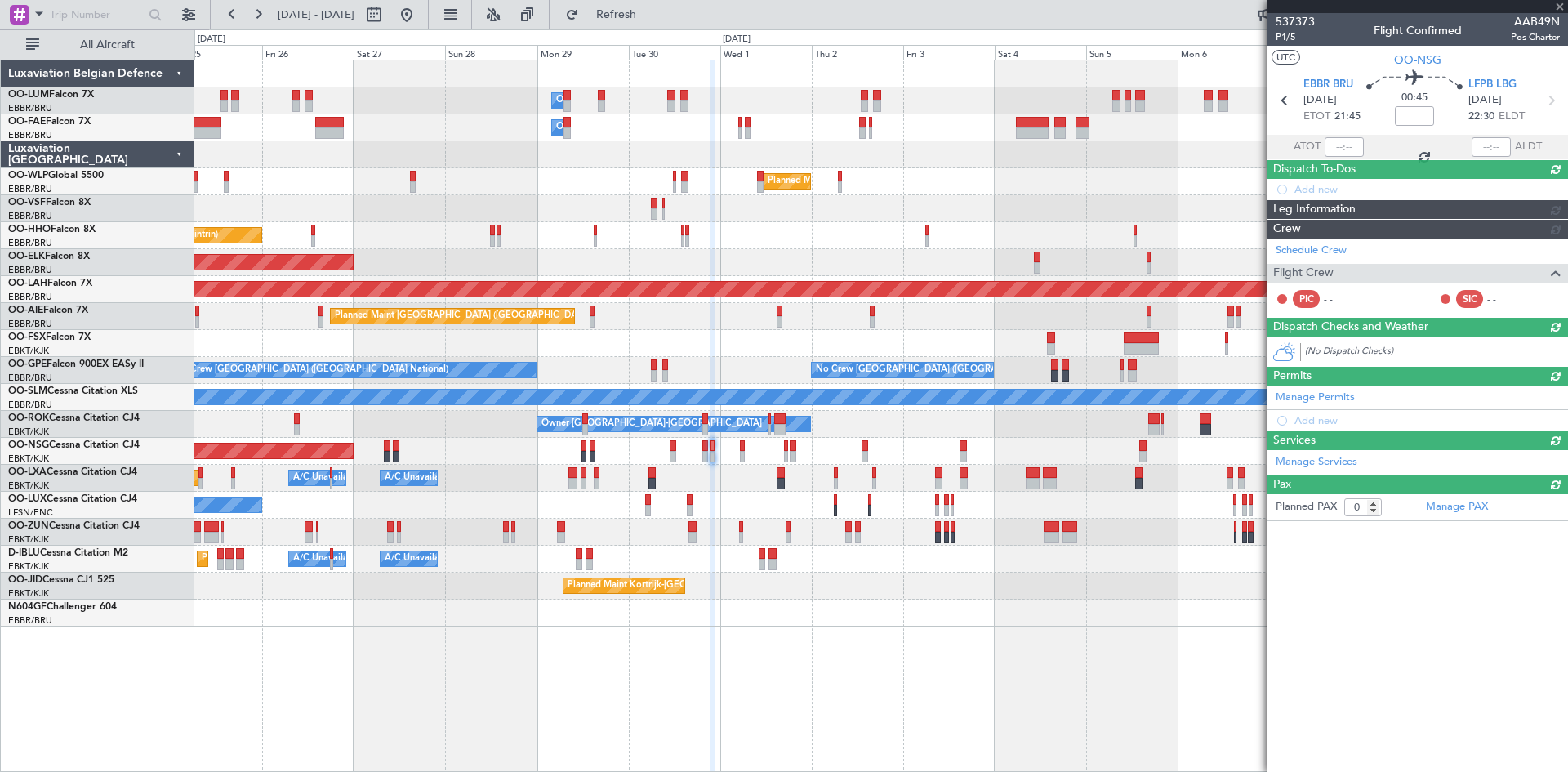
scroll to position [0, 0]
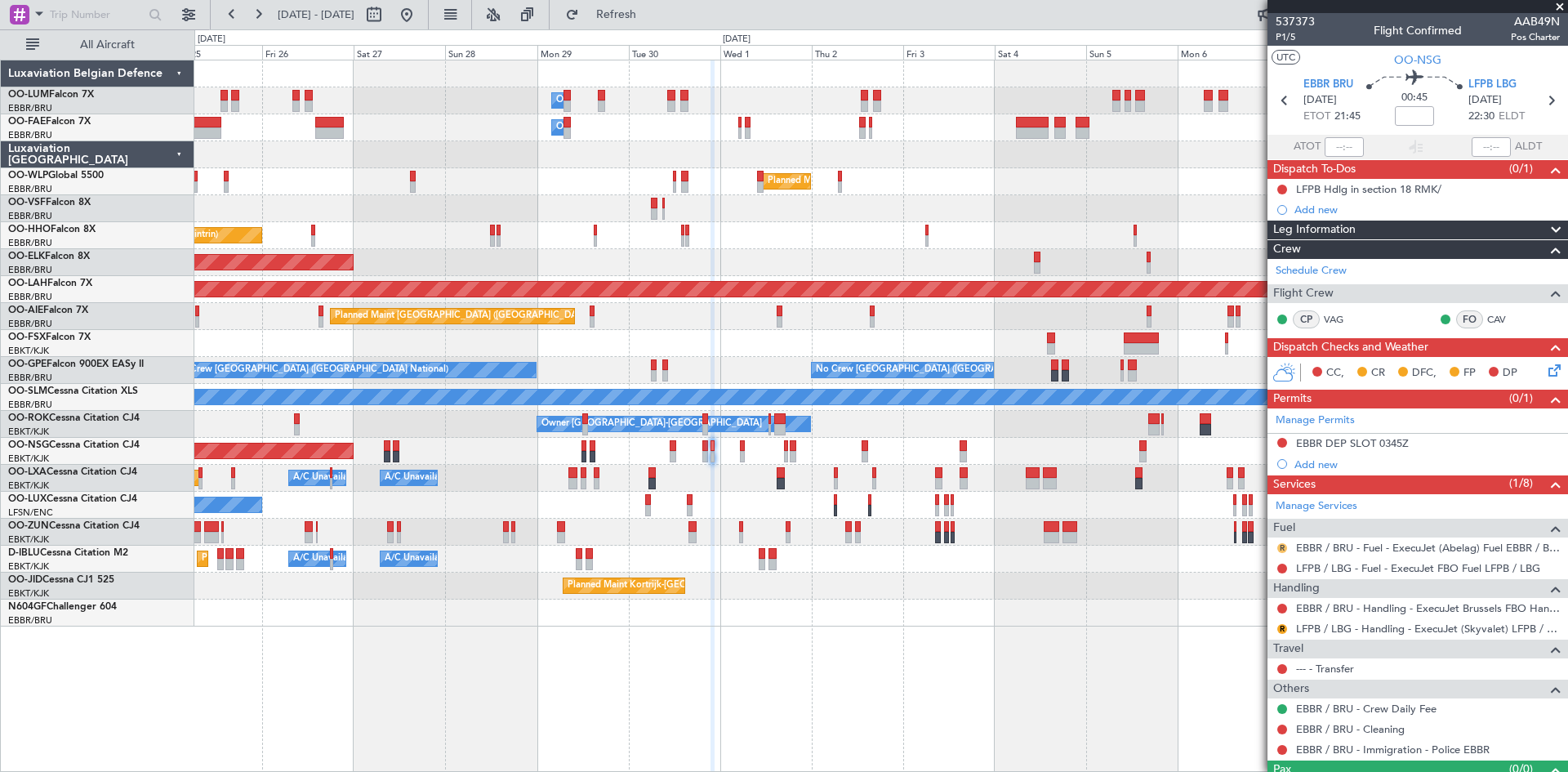
click at [1283, 544] on button "R" at bounding box center [1282, 548] width 9 height 9
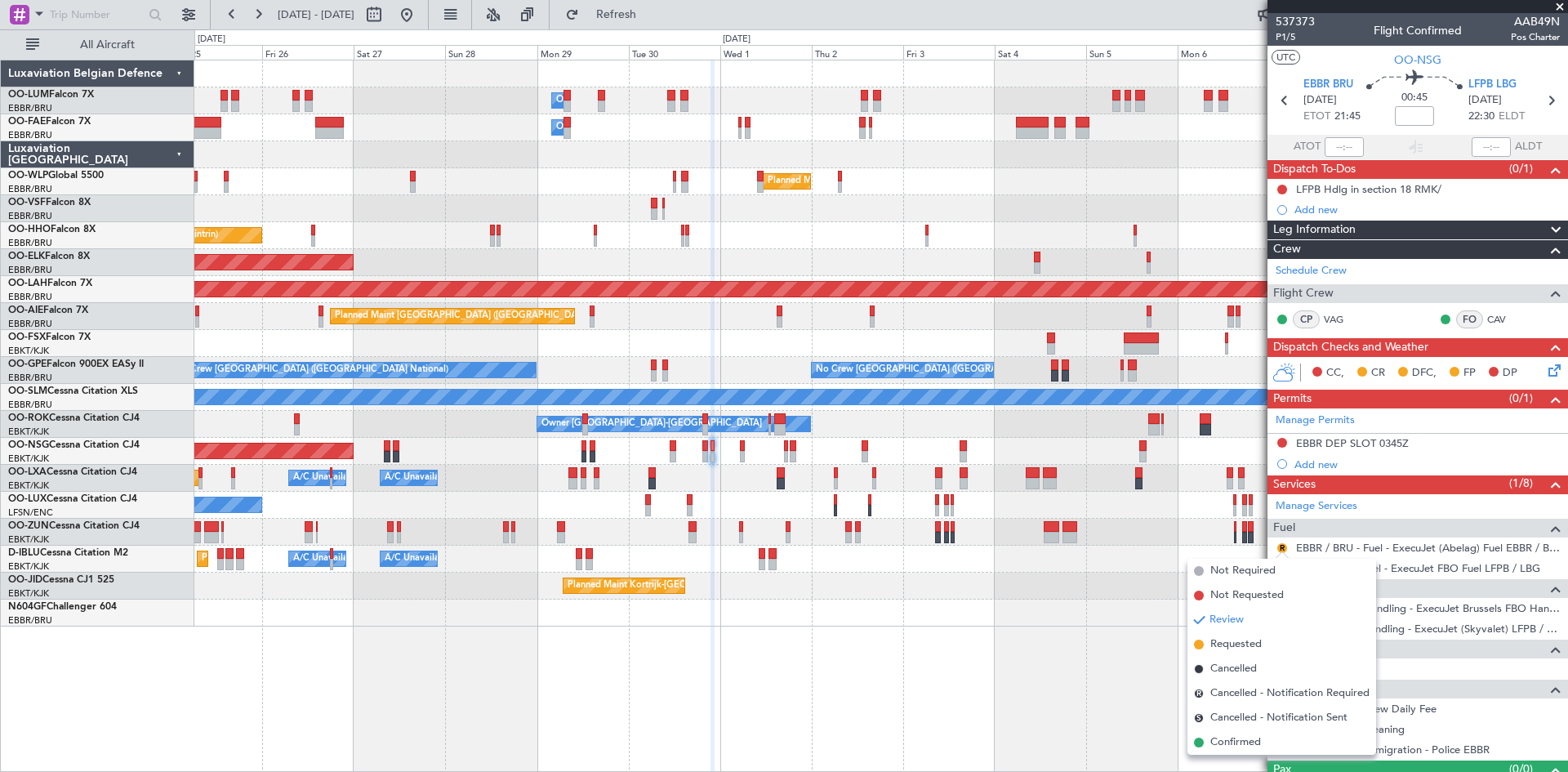
click at [1240, 736] on span "Confirmed" at bounding box center [1235, 742] width 51 height 16
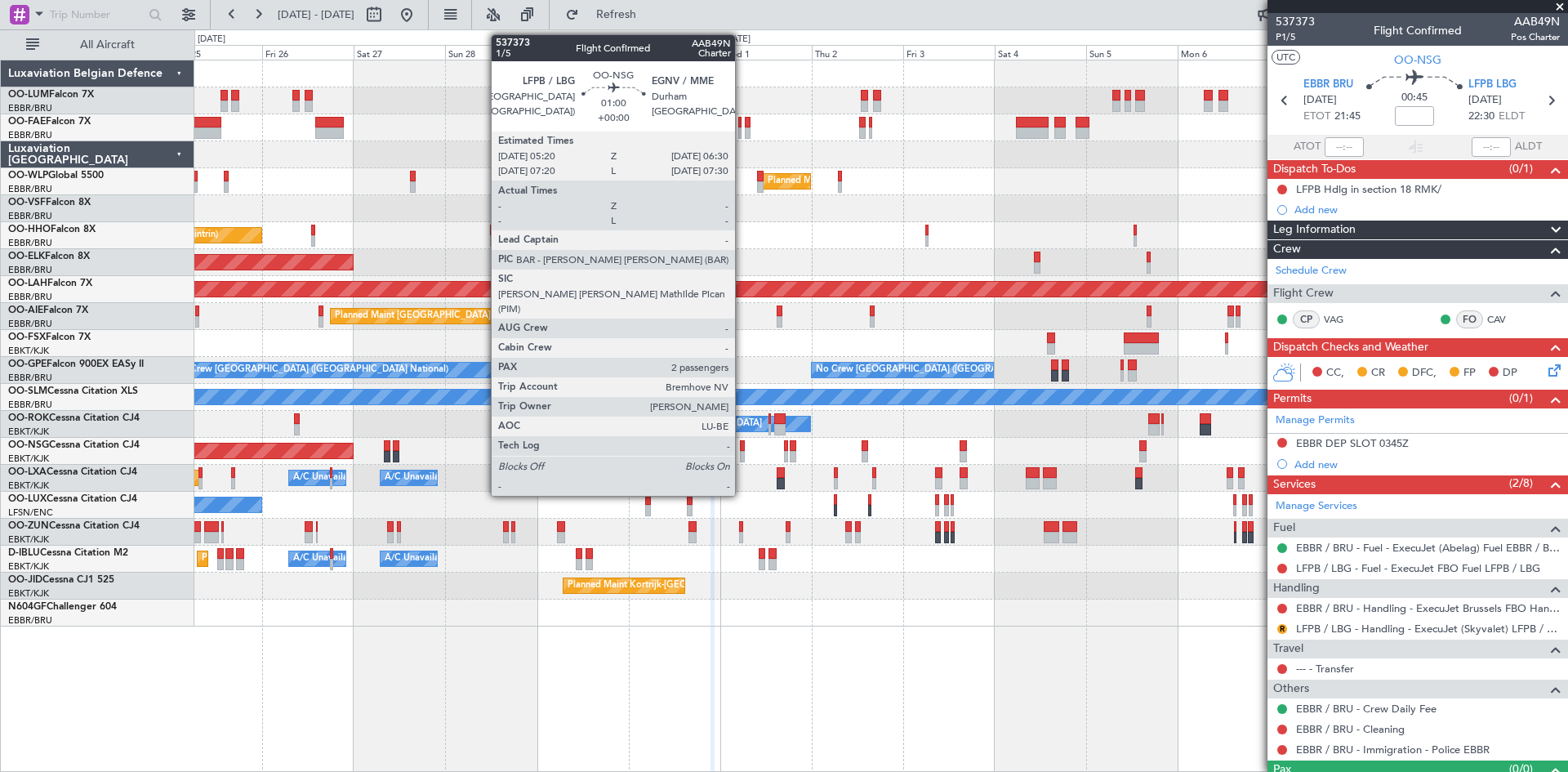
click at [743, 449] on div at bounding box center [742, 446] width 5 height 11
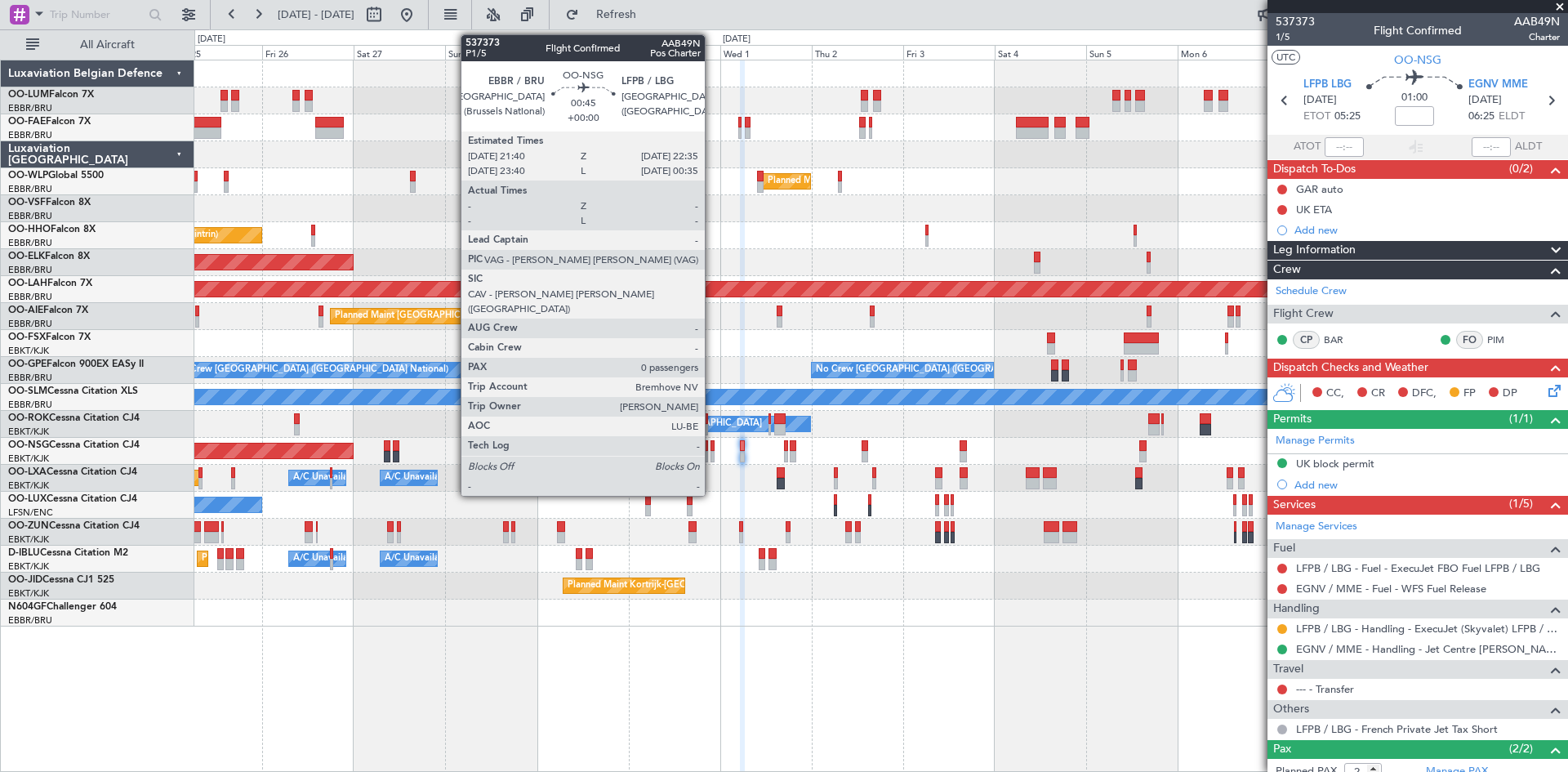
click at [713, 448] on div at bounding box center [713, 446] width 4 height 11
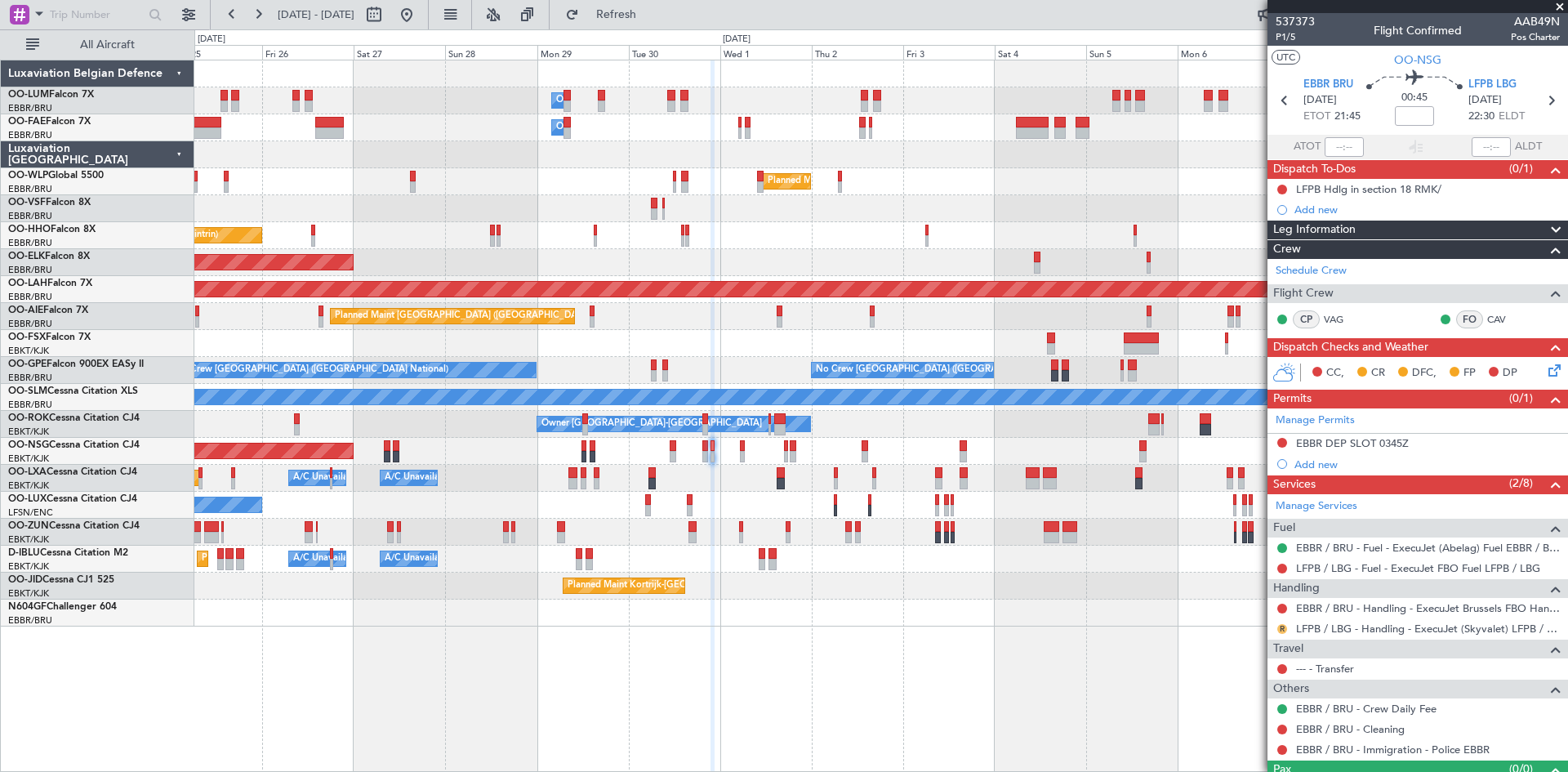
click at [1284, 626] on button "R" at bounding box center [1282, 629] width 9 height 9
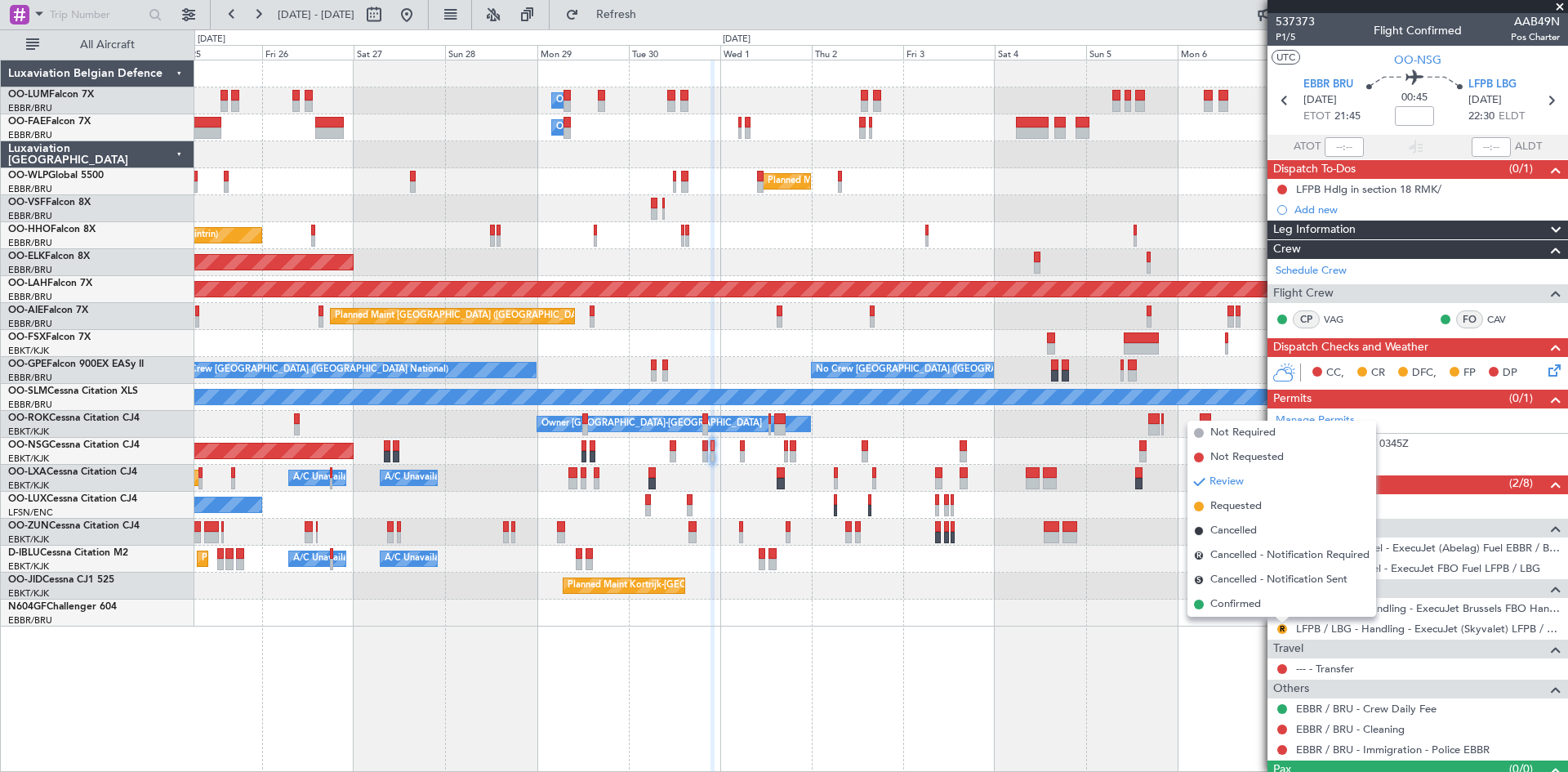
click at [1192, 656] on div "Owner Melsbroek Air Base Owner [GEOGRAPHIC_DATA] Owner [GEOGRAPHIC_DATA] Planne…" at bounding box center [881, 416] width 1373 height 713
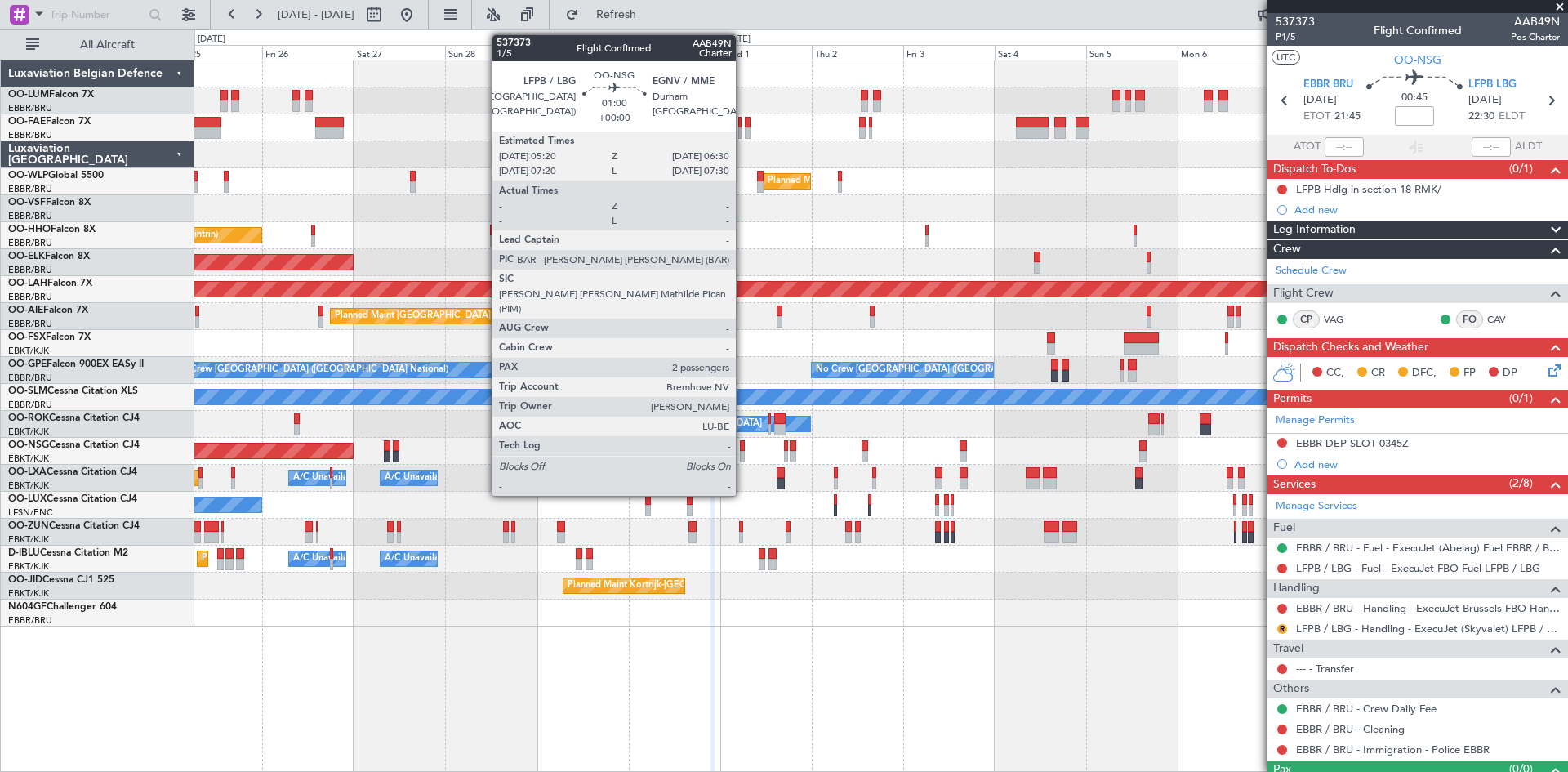
click at [744, 447] on div at bounding box center [742, 446] width 5 height 11
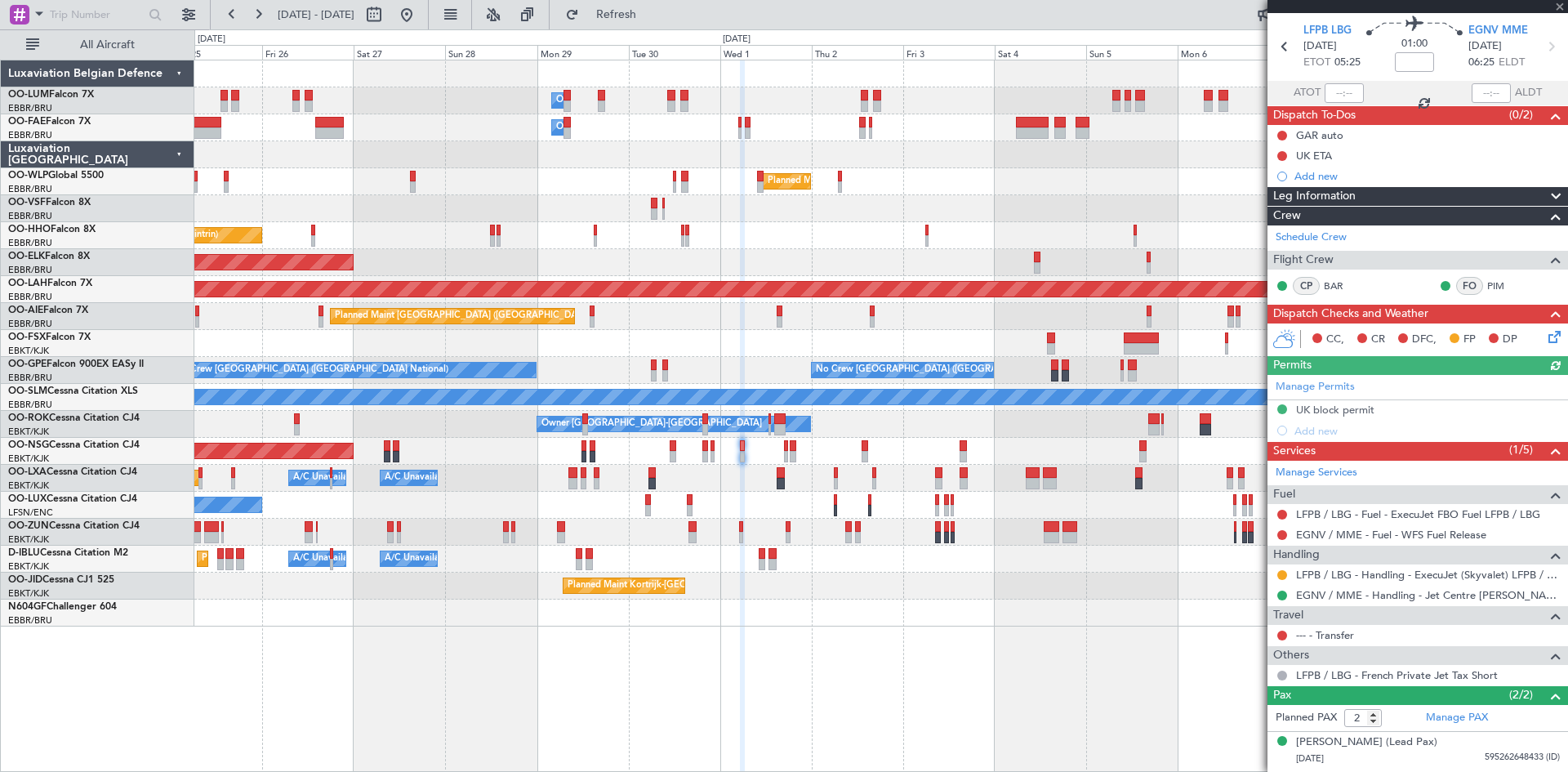
scroll to position [82, 0]
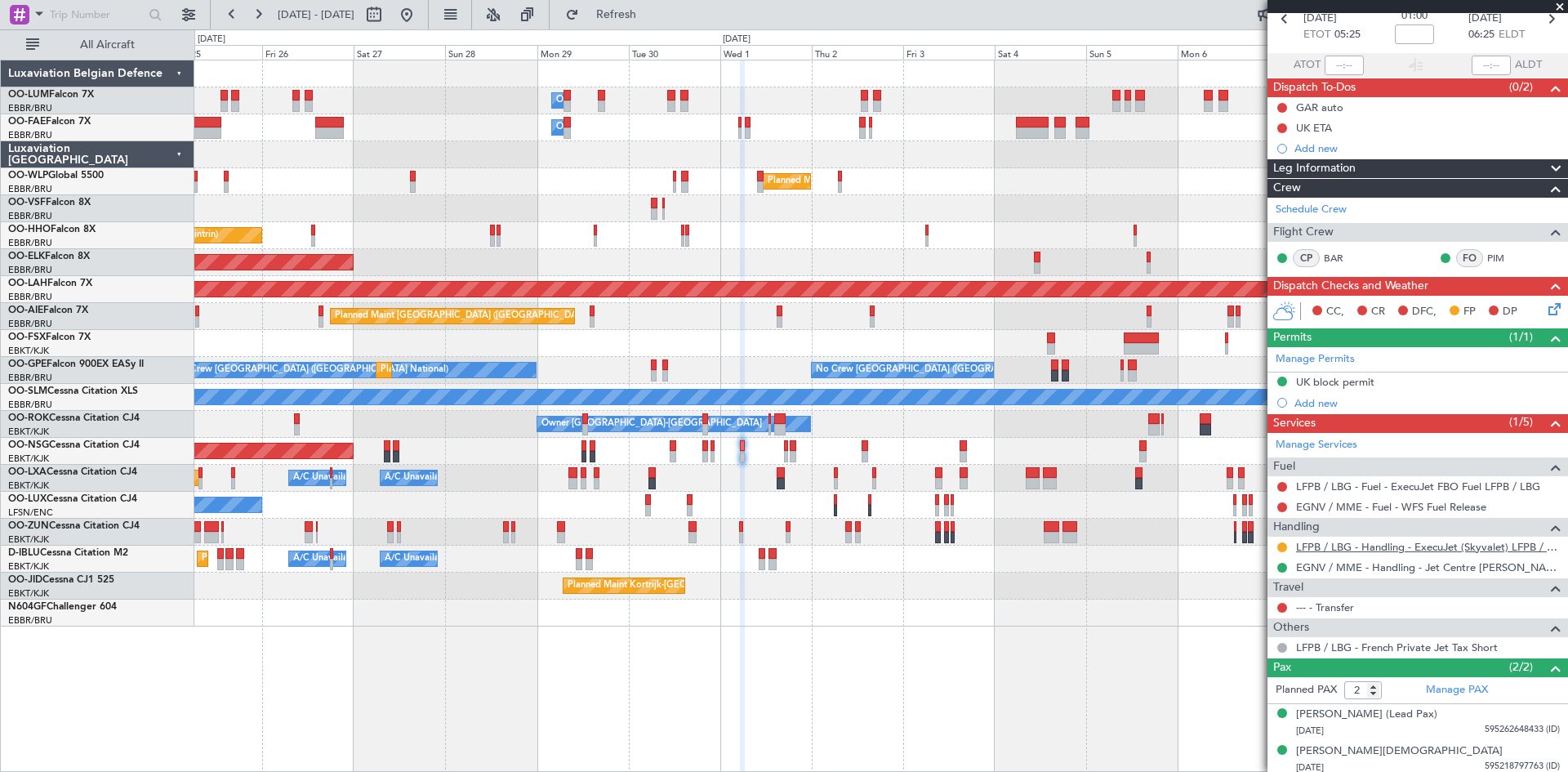
click at [1330, 540] on link "LFPB / LBG - Handling - ExecuJet (Skyvalet) LFPB / LBG" at bounding box center [1428, 546] width 264 height 14
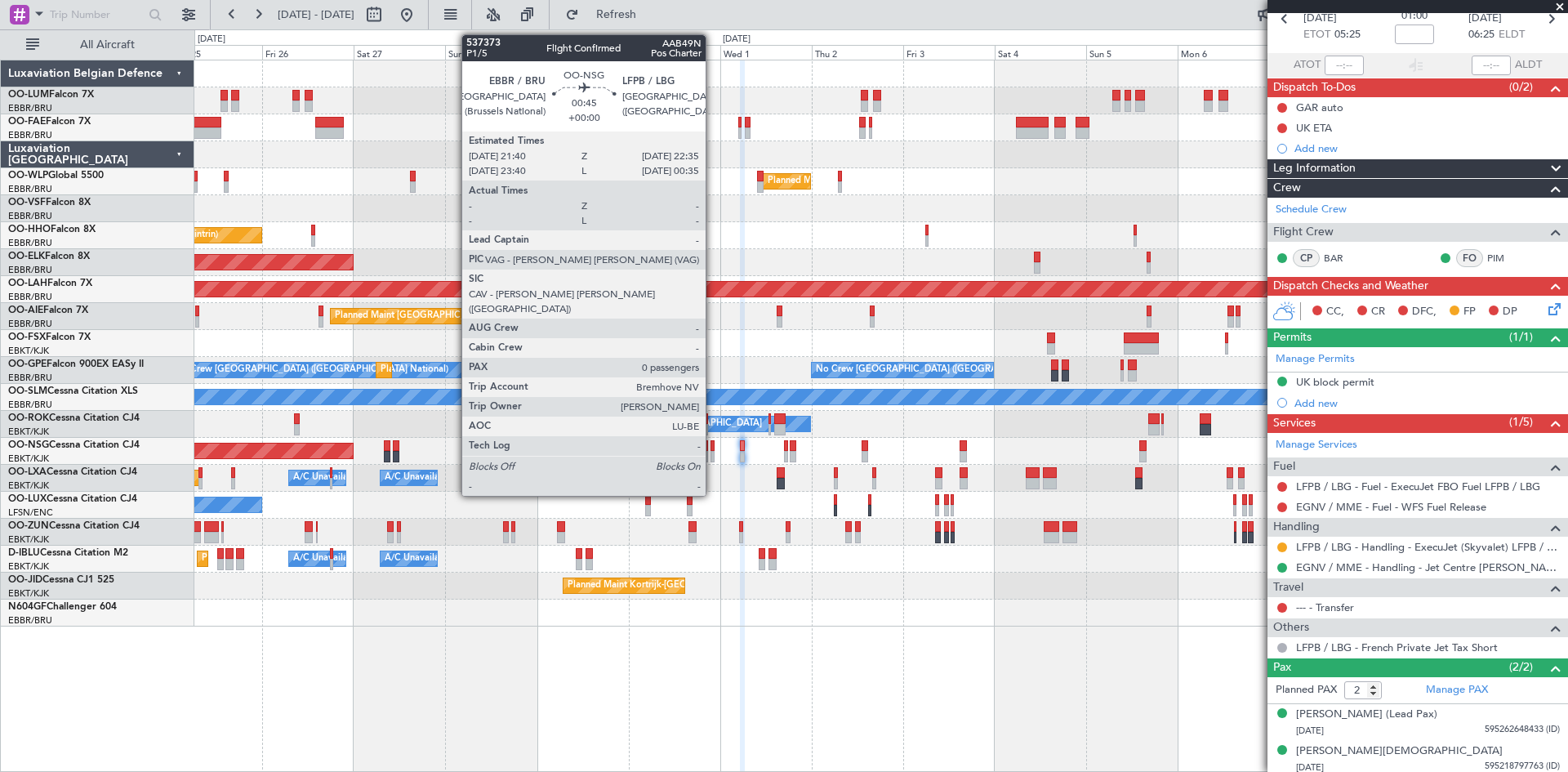
click at [713, 444] on div at bounding box center [713, 446] width 4 height 11
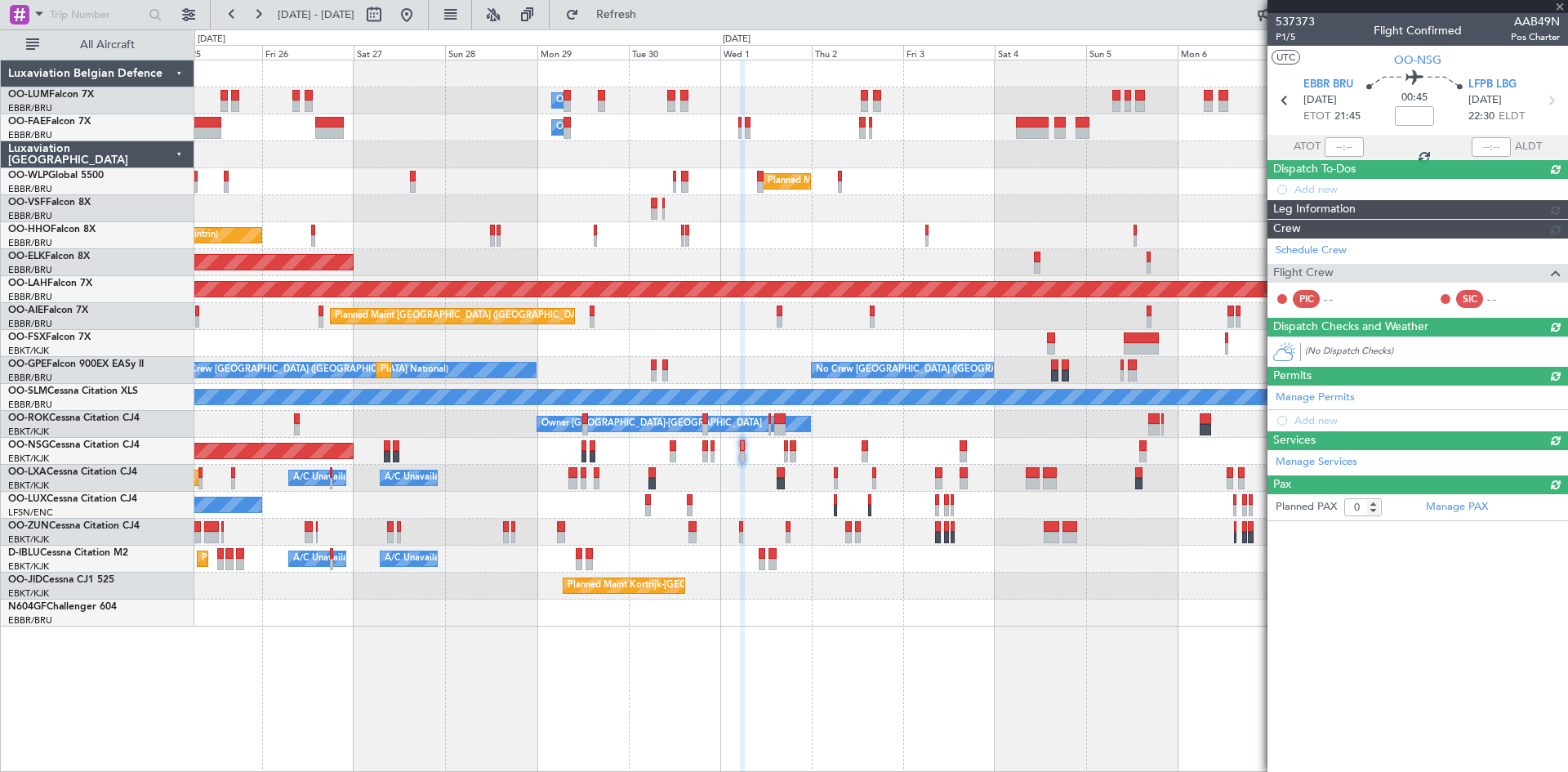
scroll to position [0, 0]
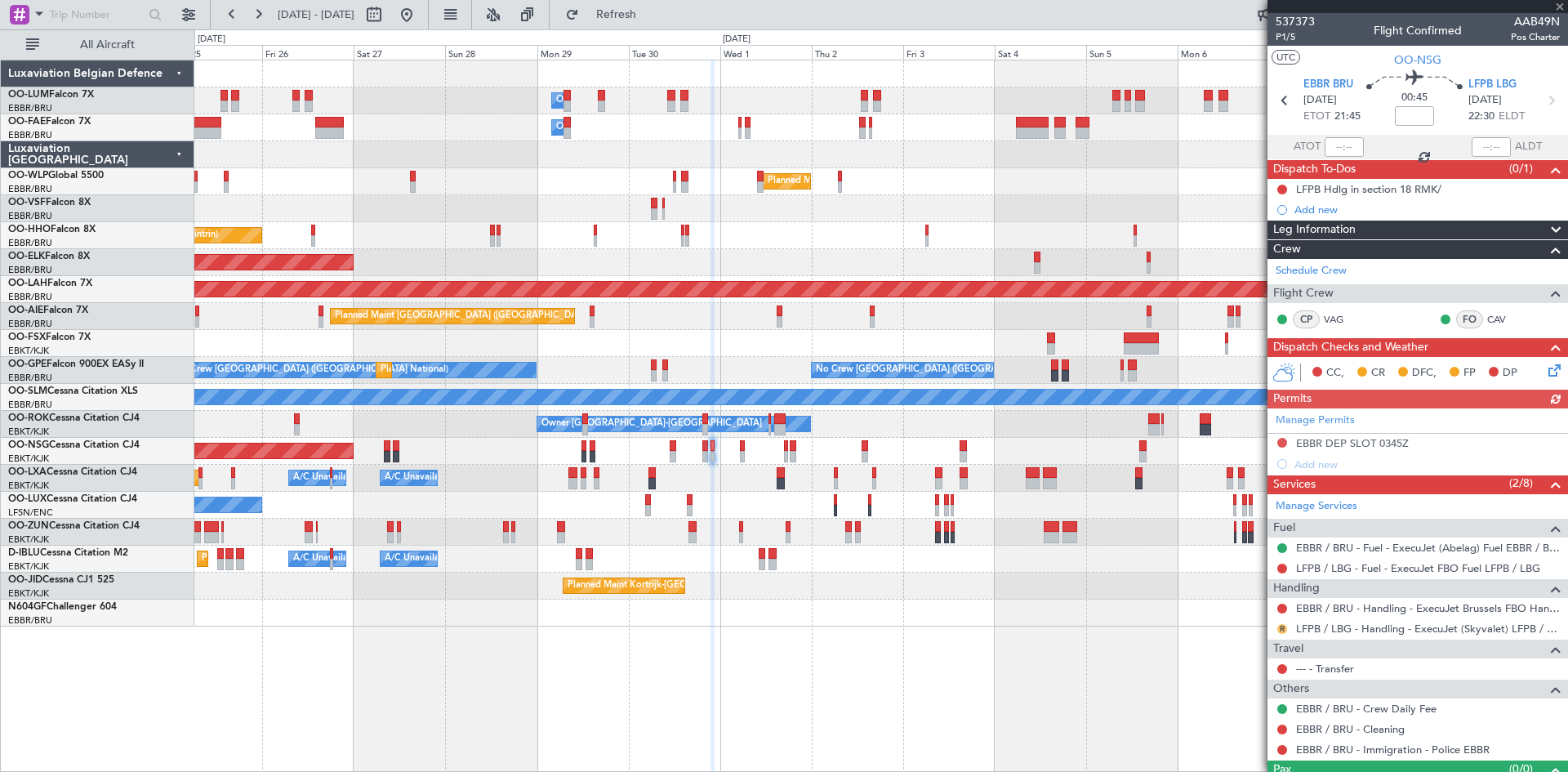
click at [1284, 625] on button "R" at bounding box center [1282, 629] width 9 height 9
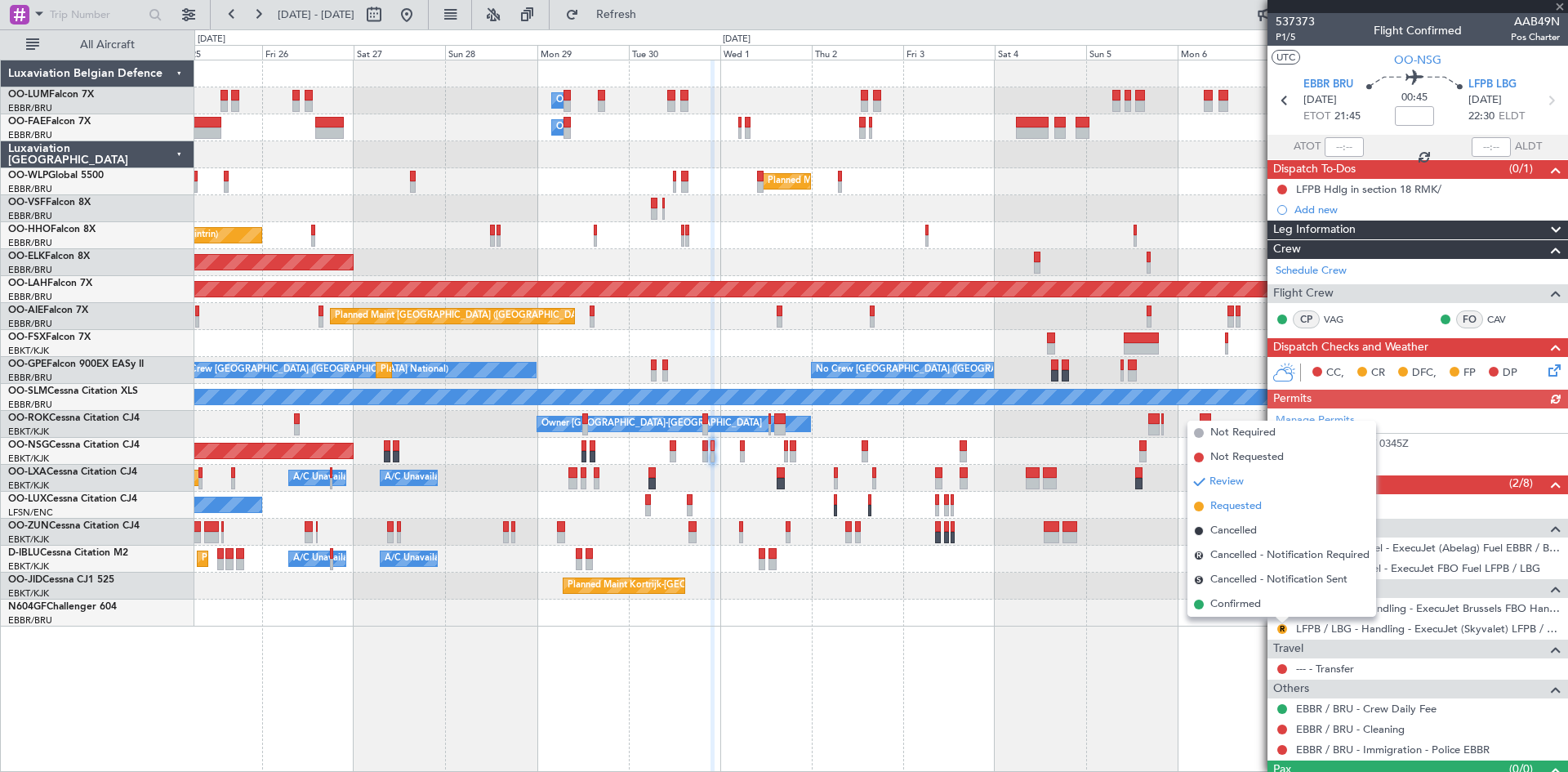
click at [1234, 499] on span "Requested" at bounding box center [1235, 506] width 52 height 16
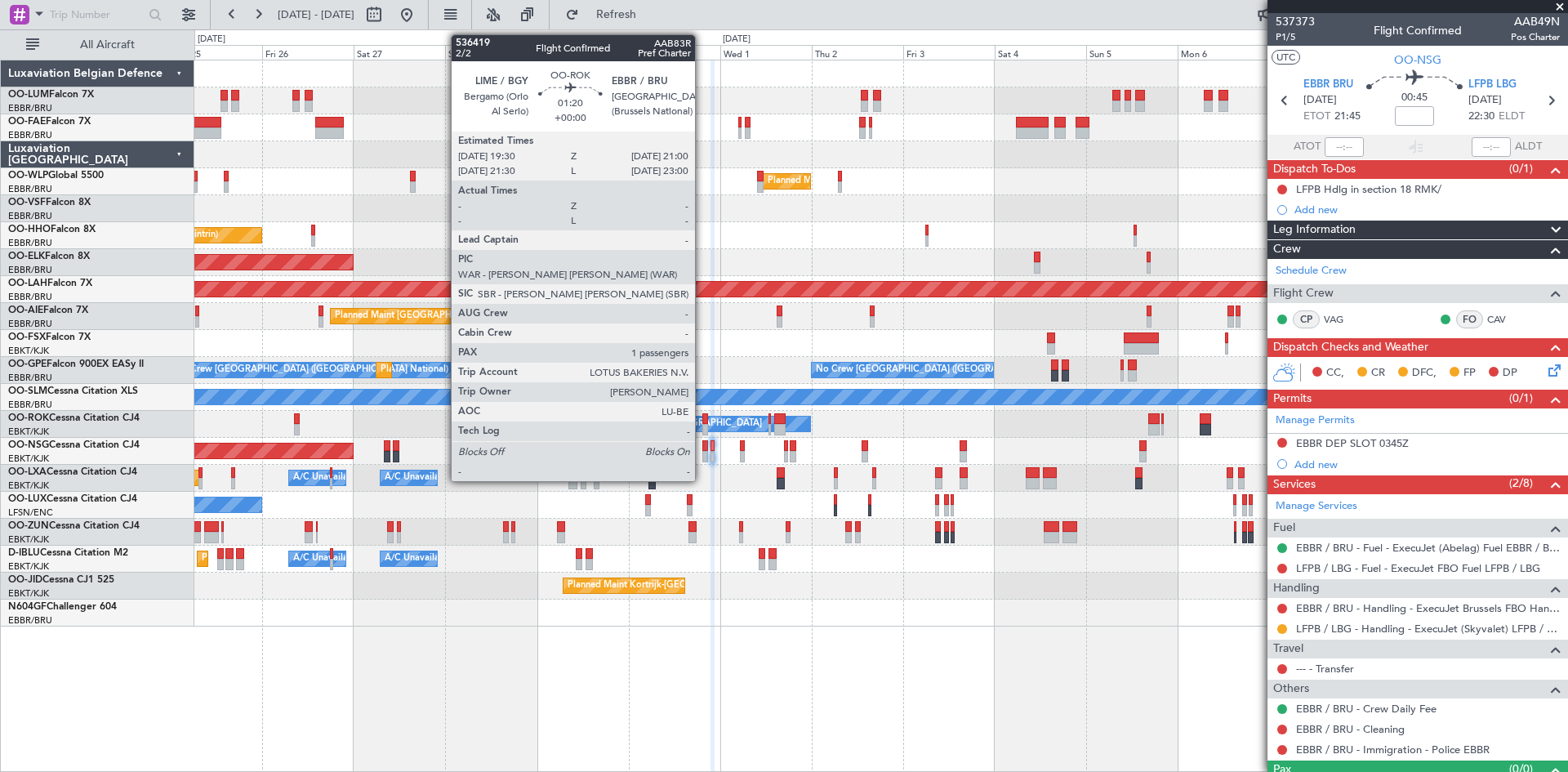
click at [702, 417] on div at bounding box center [705, 419] width 7 height 11
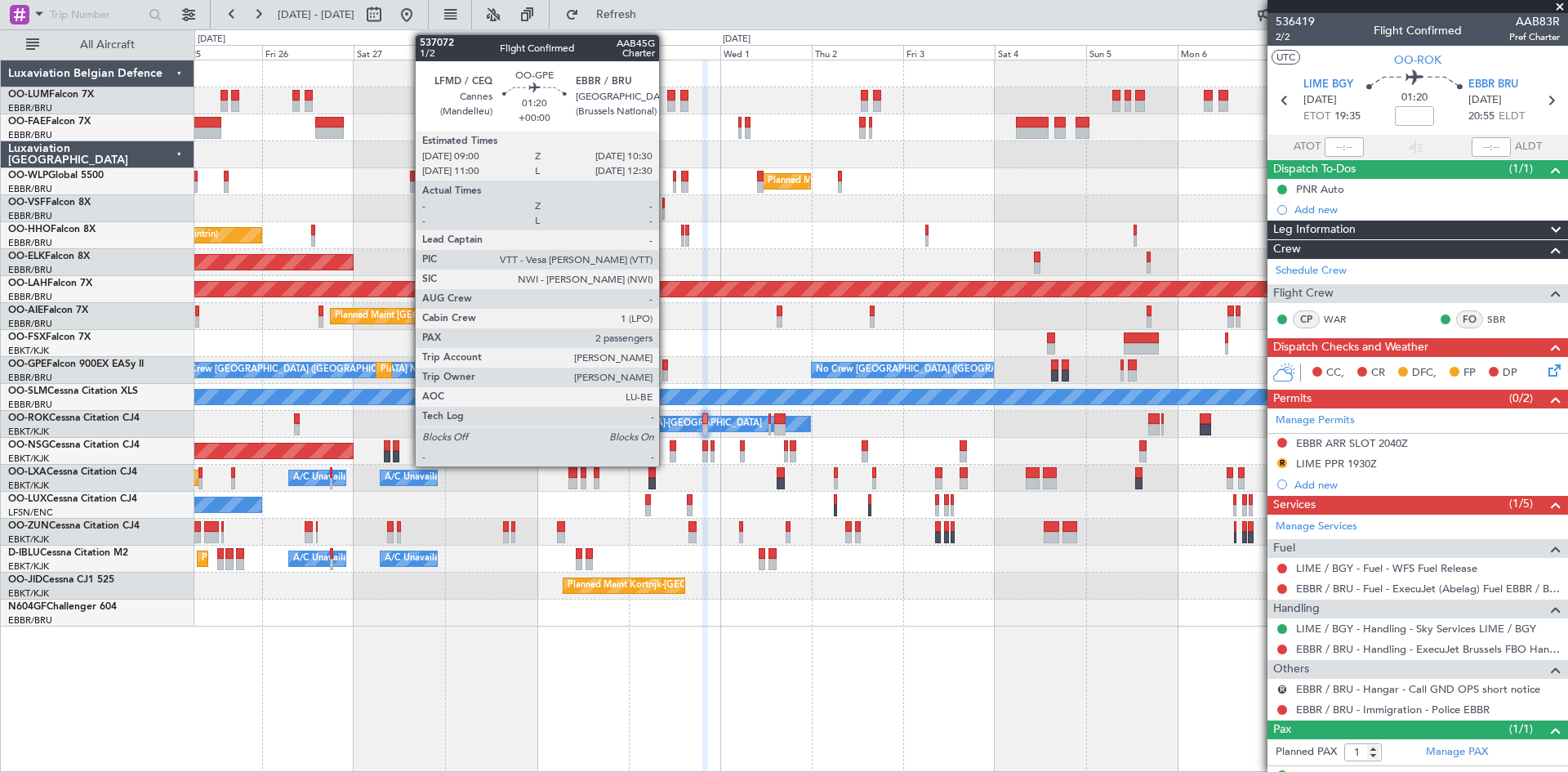
click at [666, 364] on div at bounding box center [666, 365] width 7 height 11
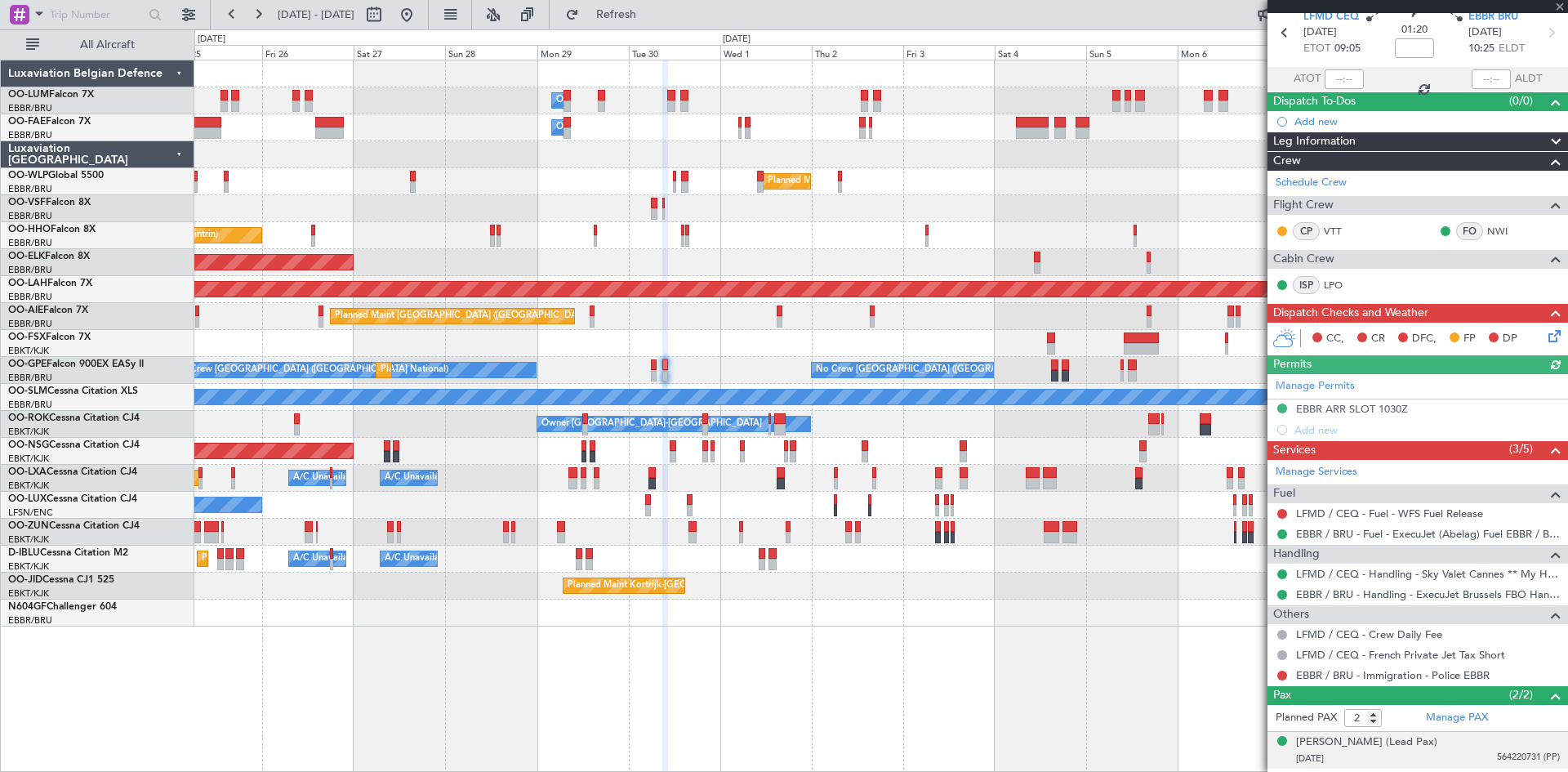
scroll to position [101, 0]
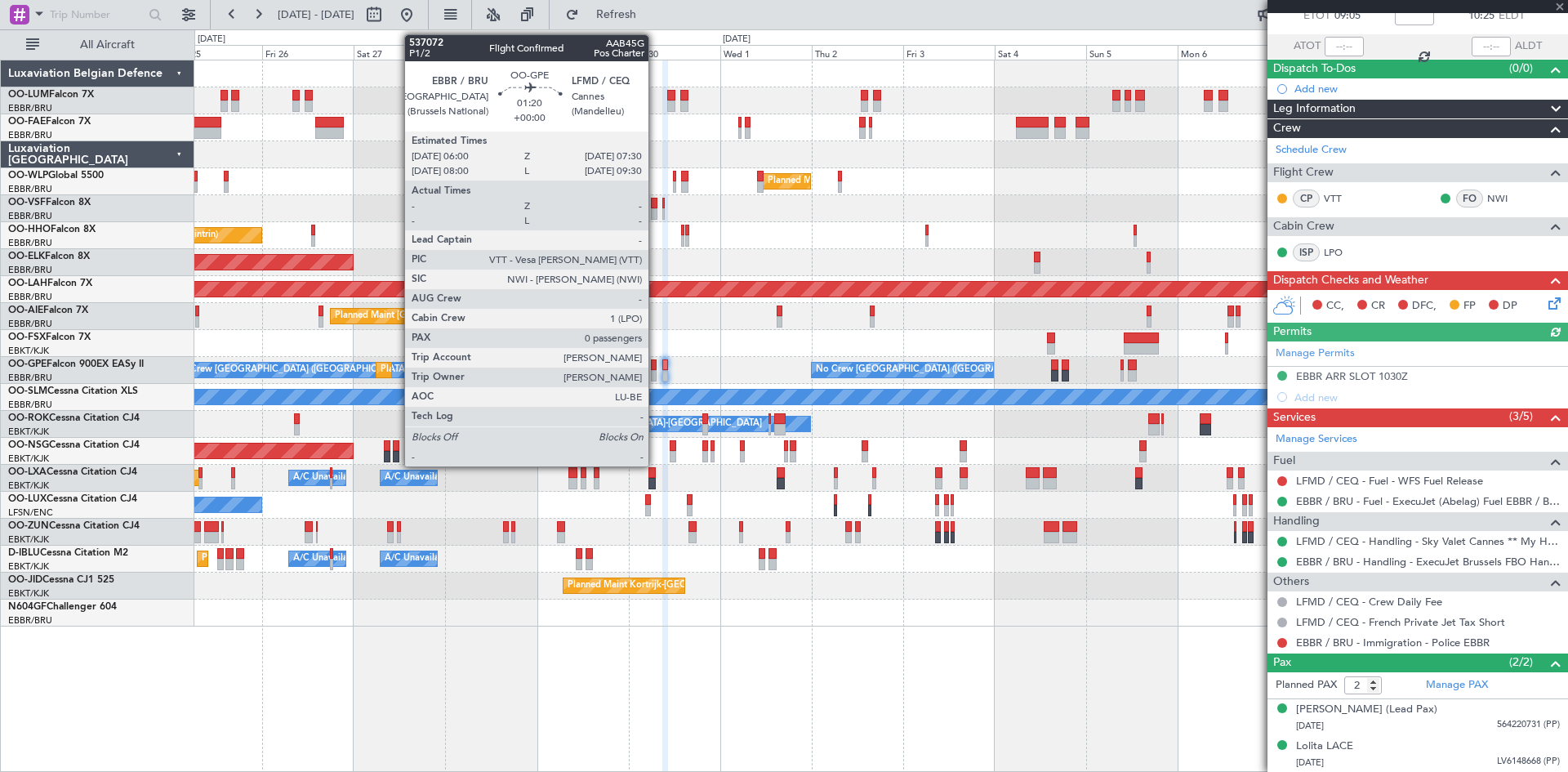
click at [656, 364] on div at bounding box center [653, 365] width 7 height 11
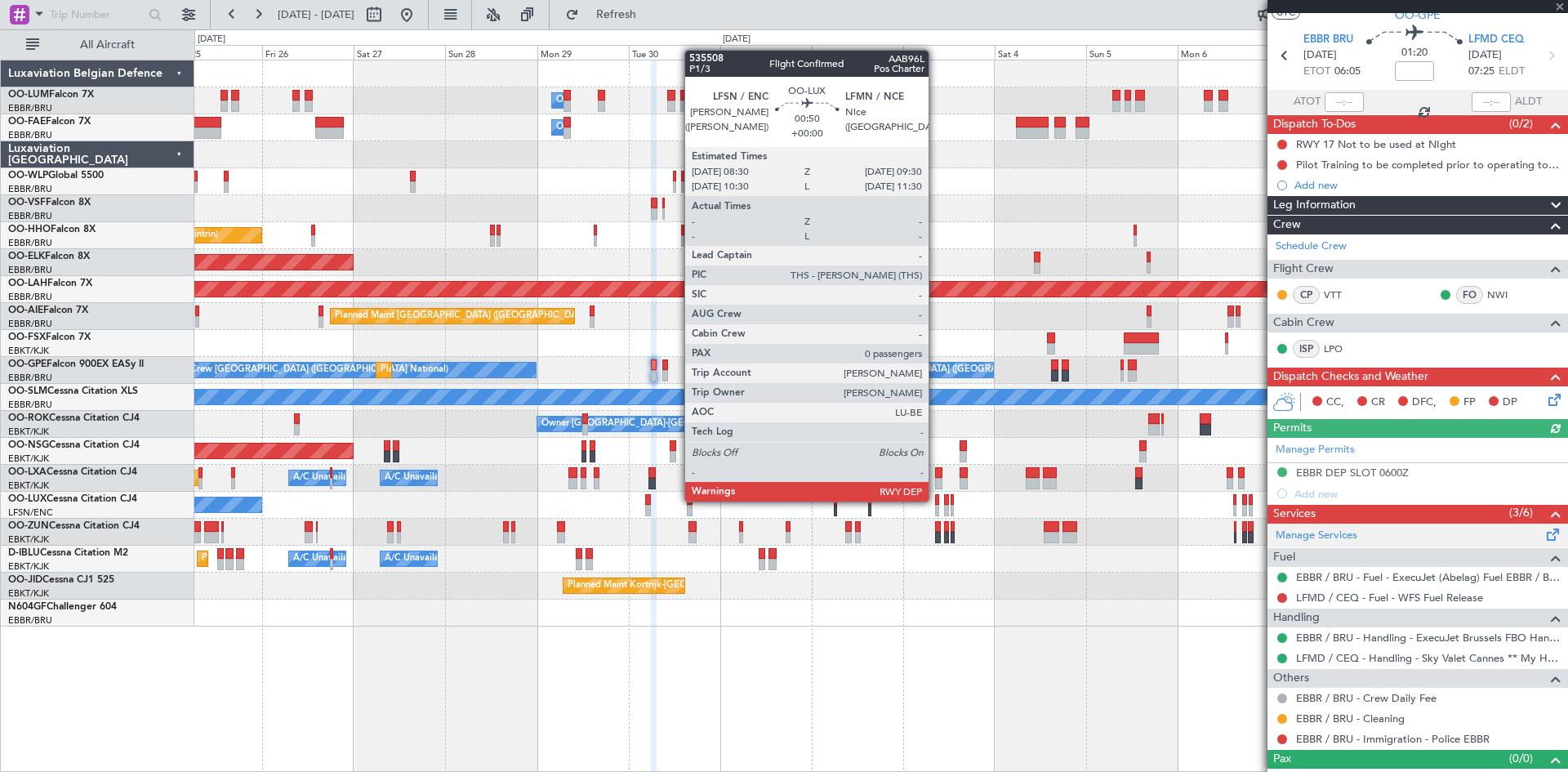
scroll to position [68, 0]
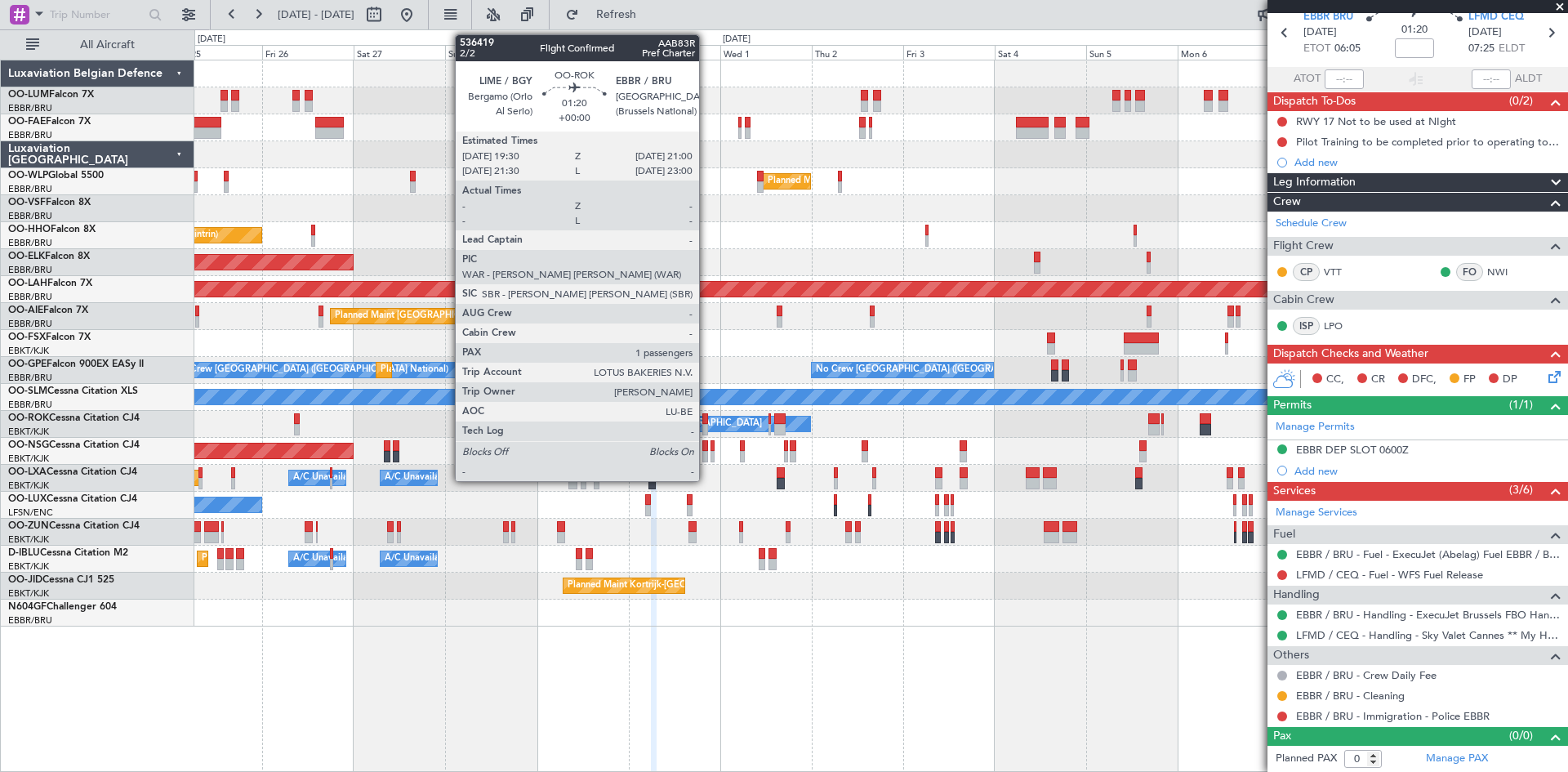
click at [706, 419] on div at bounding box center [705, 419] width 7 height 11
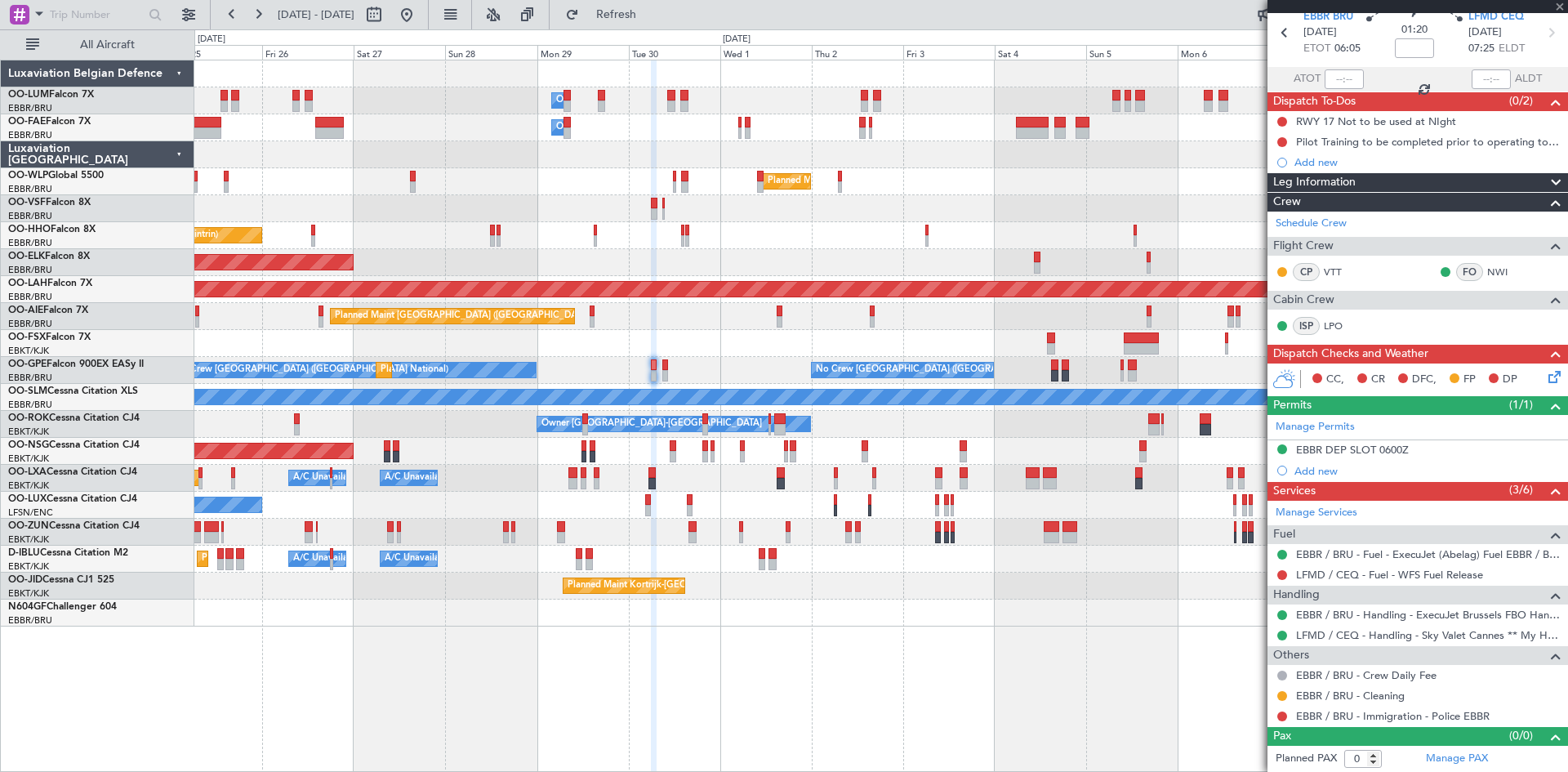
type input "1"
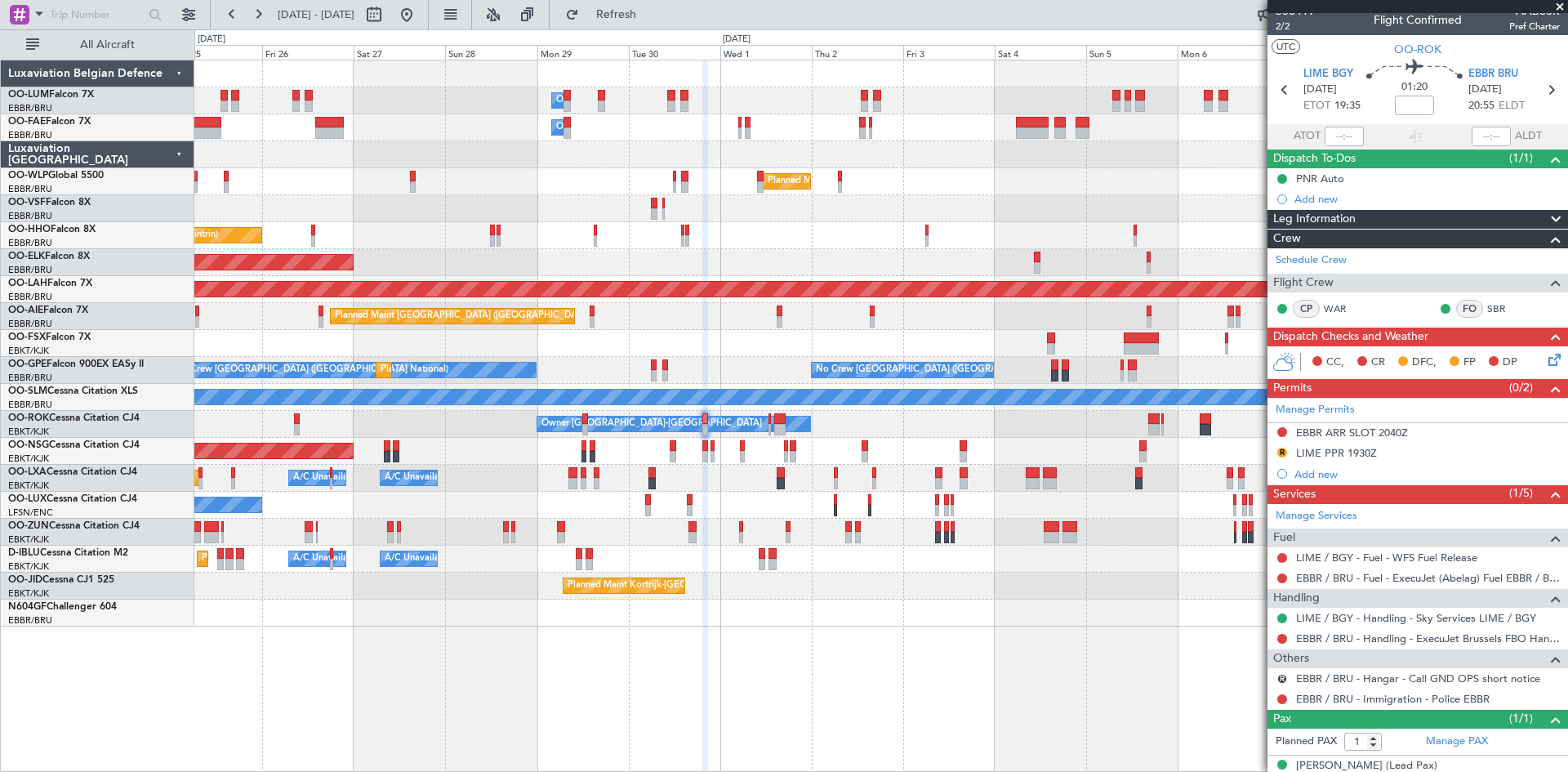
scroll to position [0, 0]
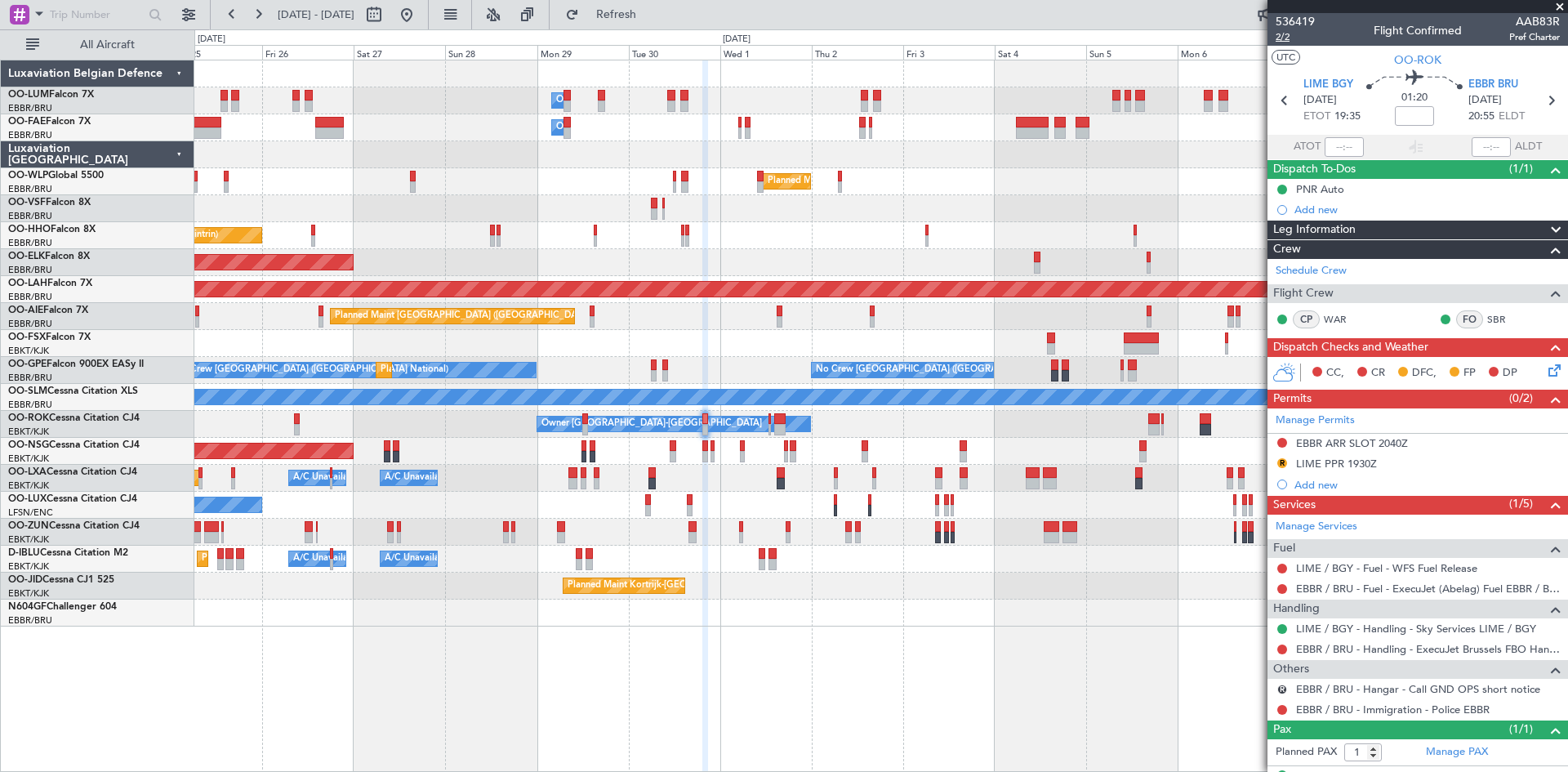
click at [1278, 38] on span "2/2" at bounding box center [1295, 37] width 39 height 14
click at [651, 14] on span "Refresh" at bounding box center [616, 15] width 69 height 11
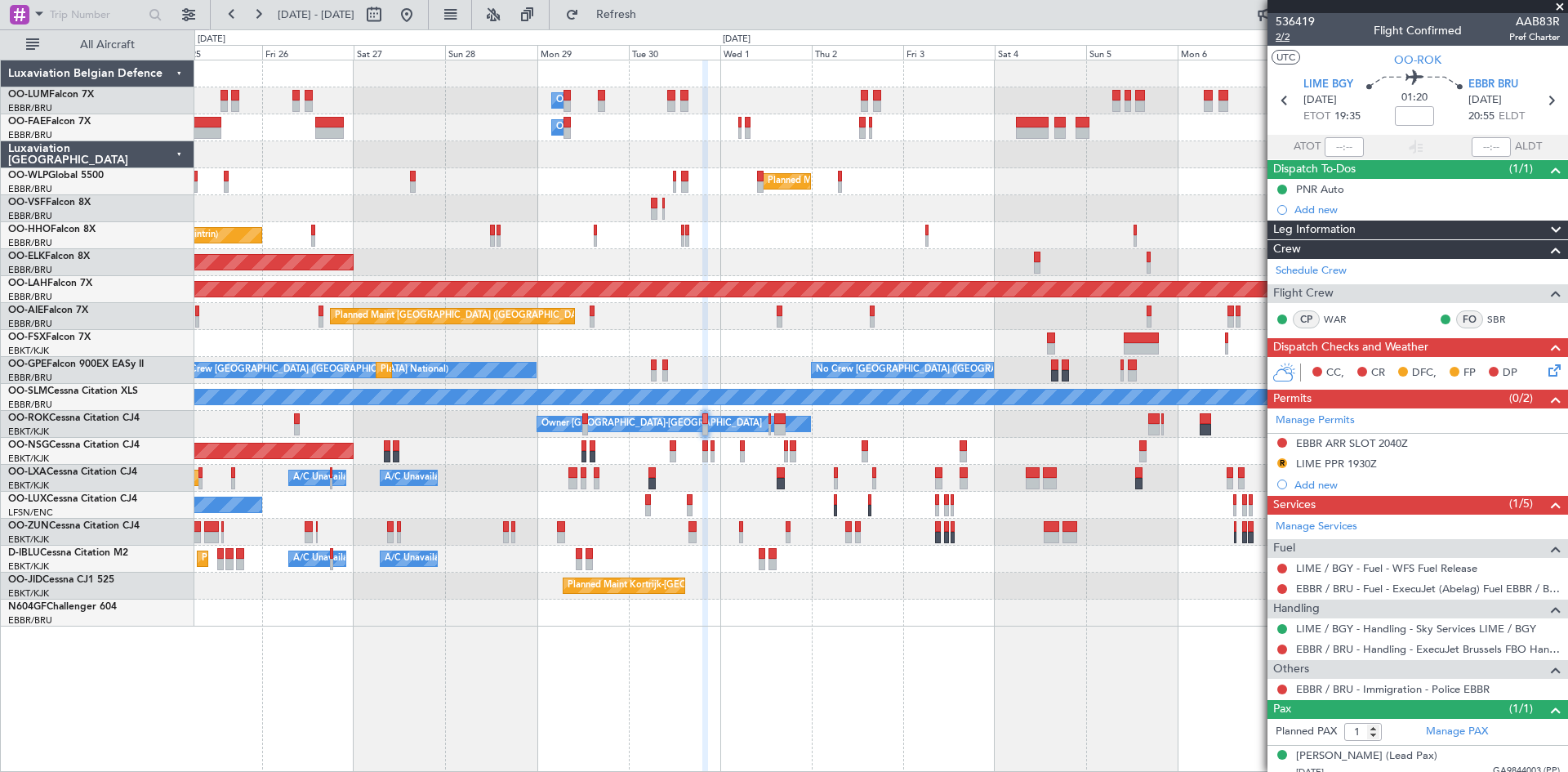
click at [1279, 37] on span "2/2" at bounding box center [1295, 37] width 39 height 14
click at [1282, 461] on button "R" at bounding box center [1282, 463] width 9 height 9
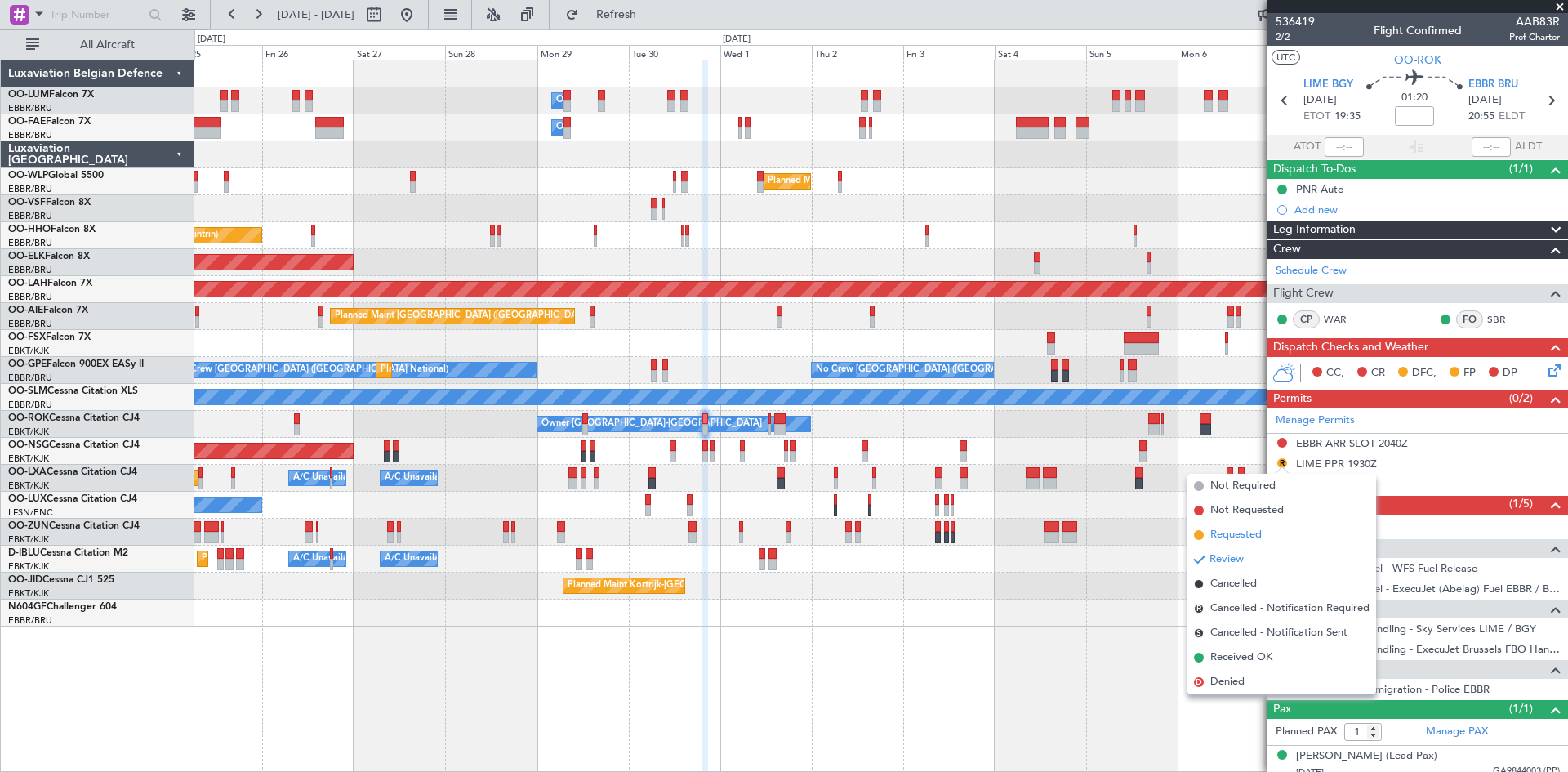
click at [1236, 534] on span "Requested" at bounding box center [1235, 534] width 52 height 16
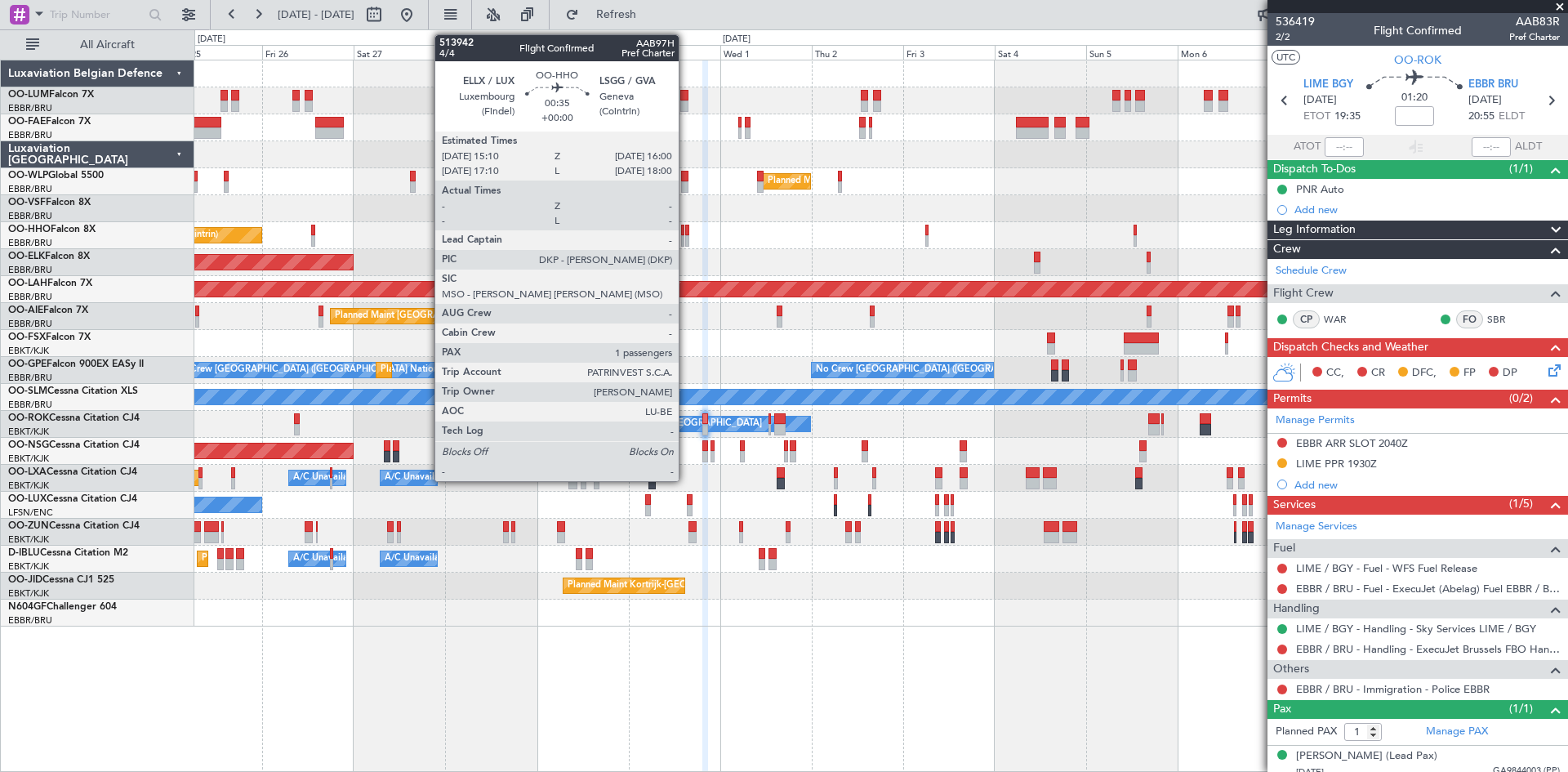
click at [686, 236] on div at bounding box center [686, 241] width 3 height 11
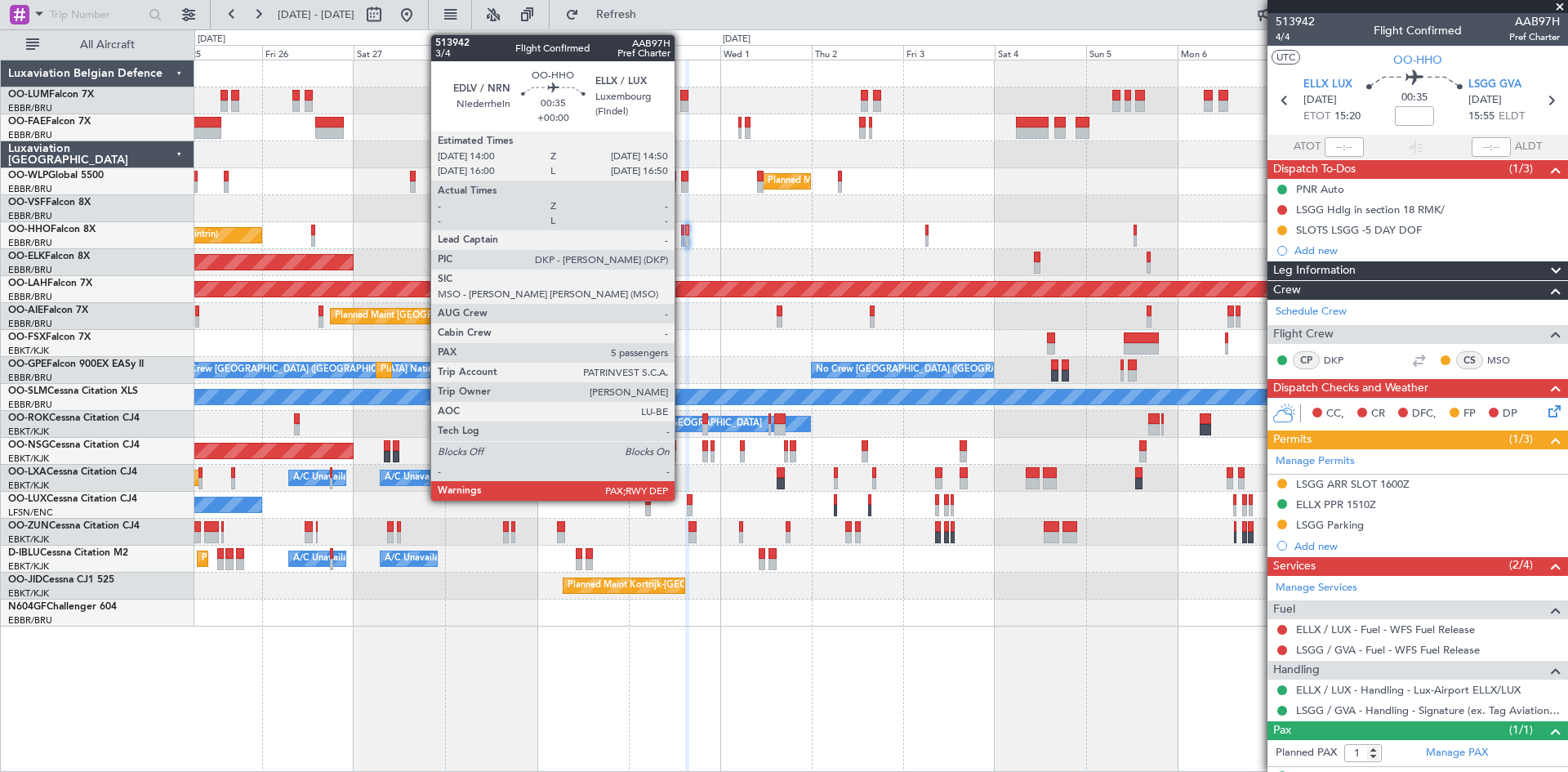
click at [682, 232] on div at bounding box center [682, 230] width 3 height 11
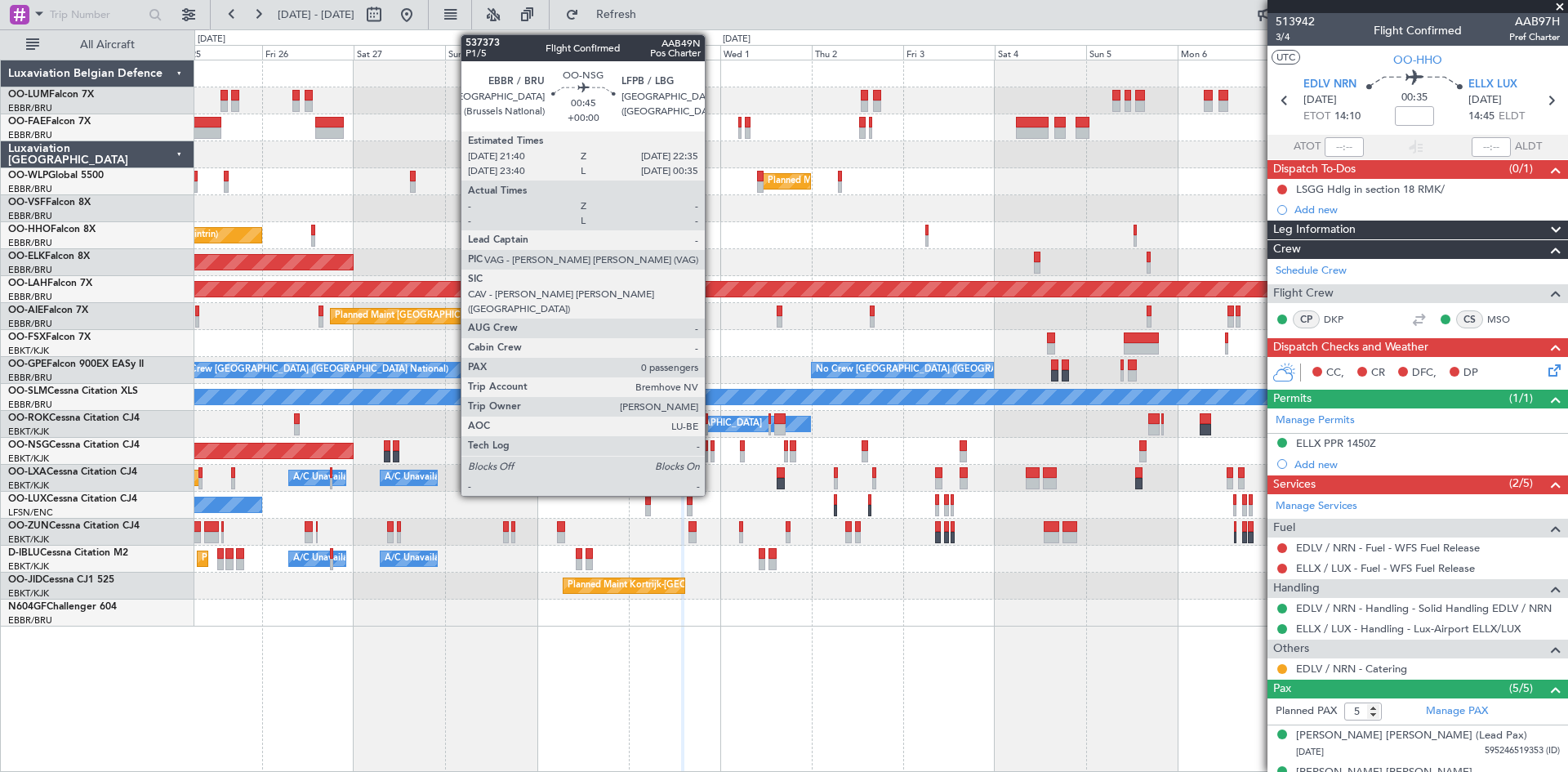
click at [713, 445] on div at bounding box center [713, 446] width 4 height 11
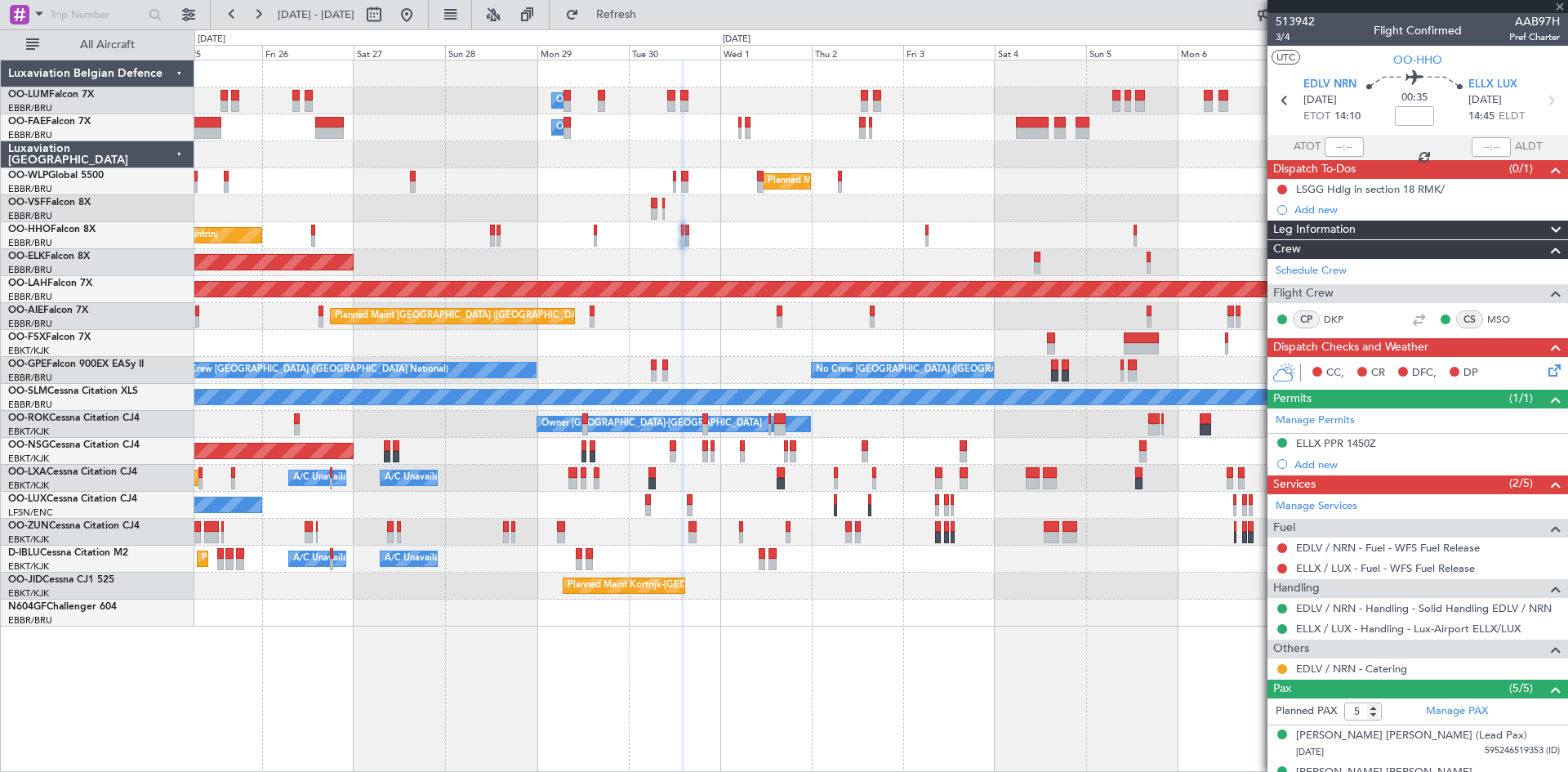
type input "0"
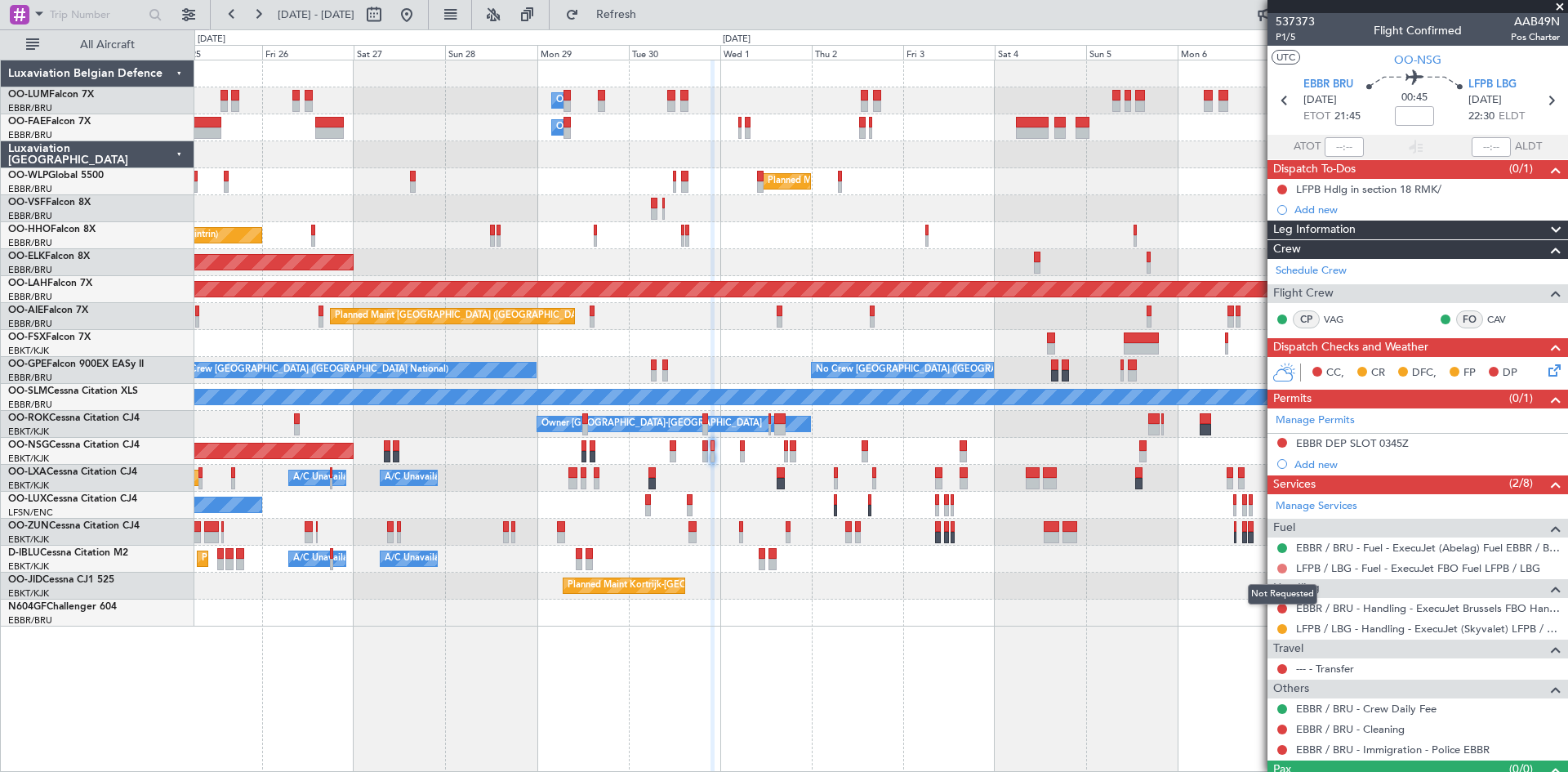
click at [1279, 569] on button at bounding box center [1282, 568] width 9 height 9
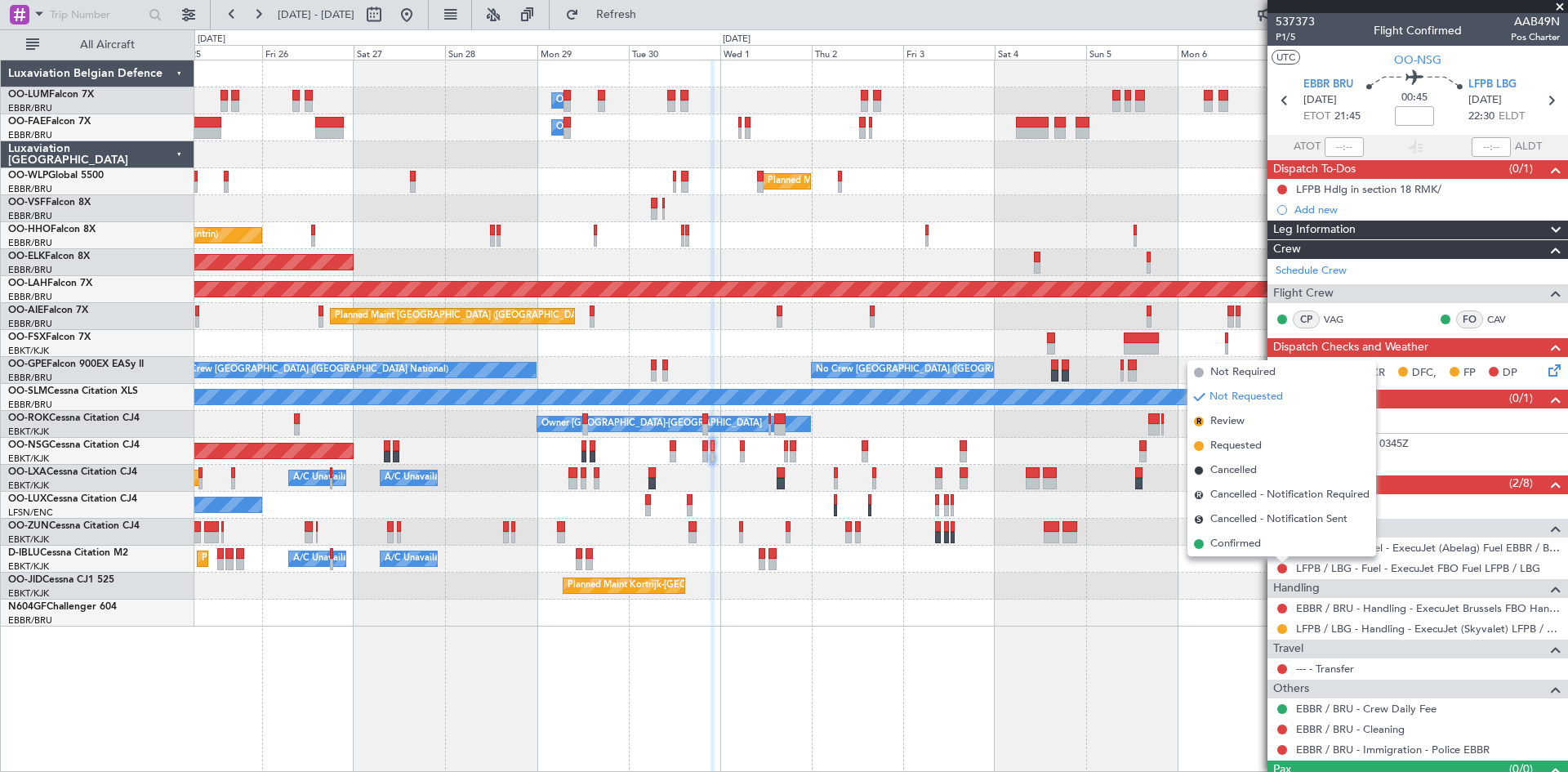
click at [1241, 546] on span "Confirmed" at bounding box center [1235, 544] width 51 height 16
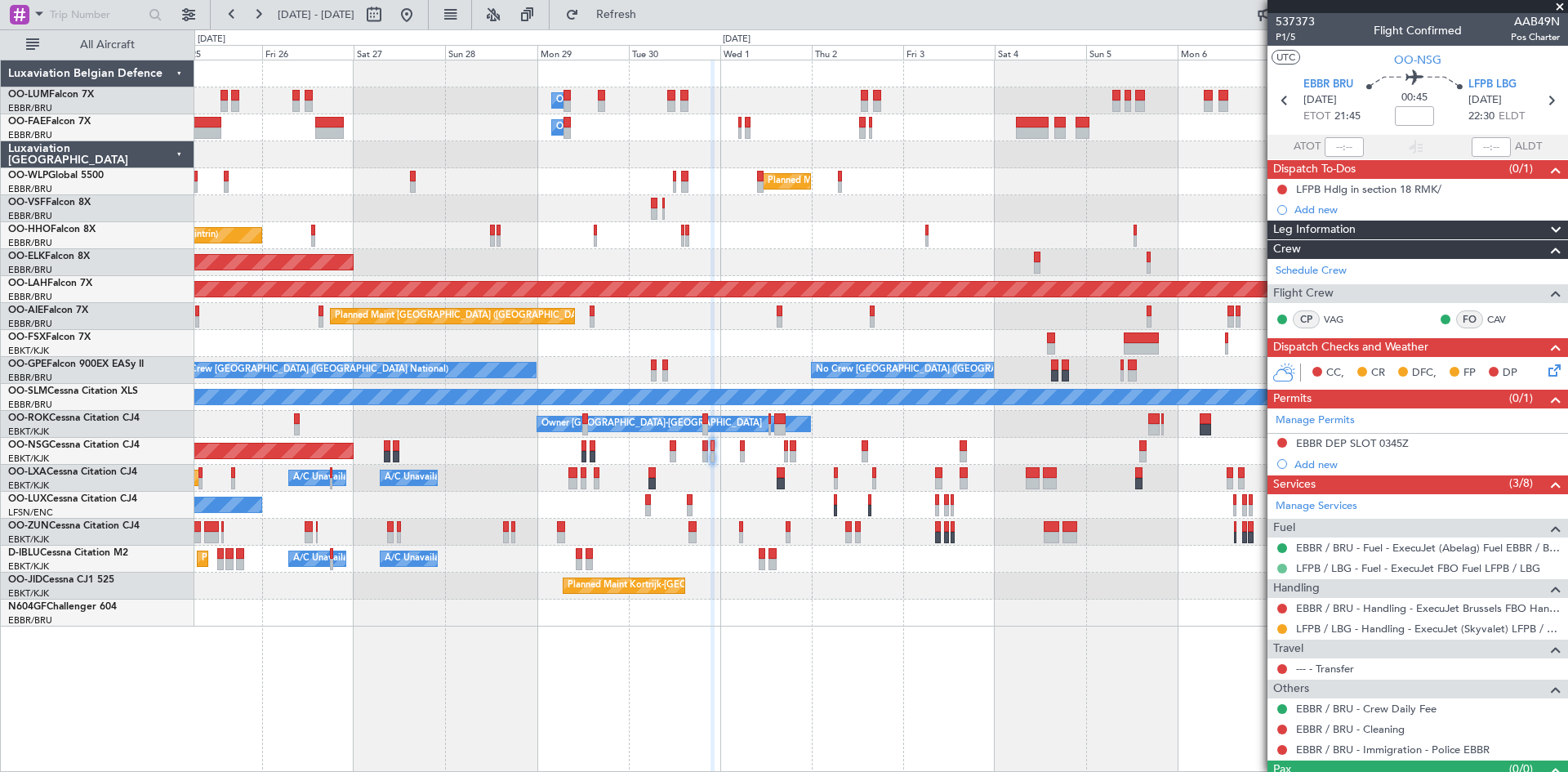
click at [1278, 568] on button at bounding box center [1282, 568] width 9 height 9
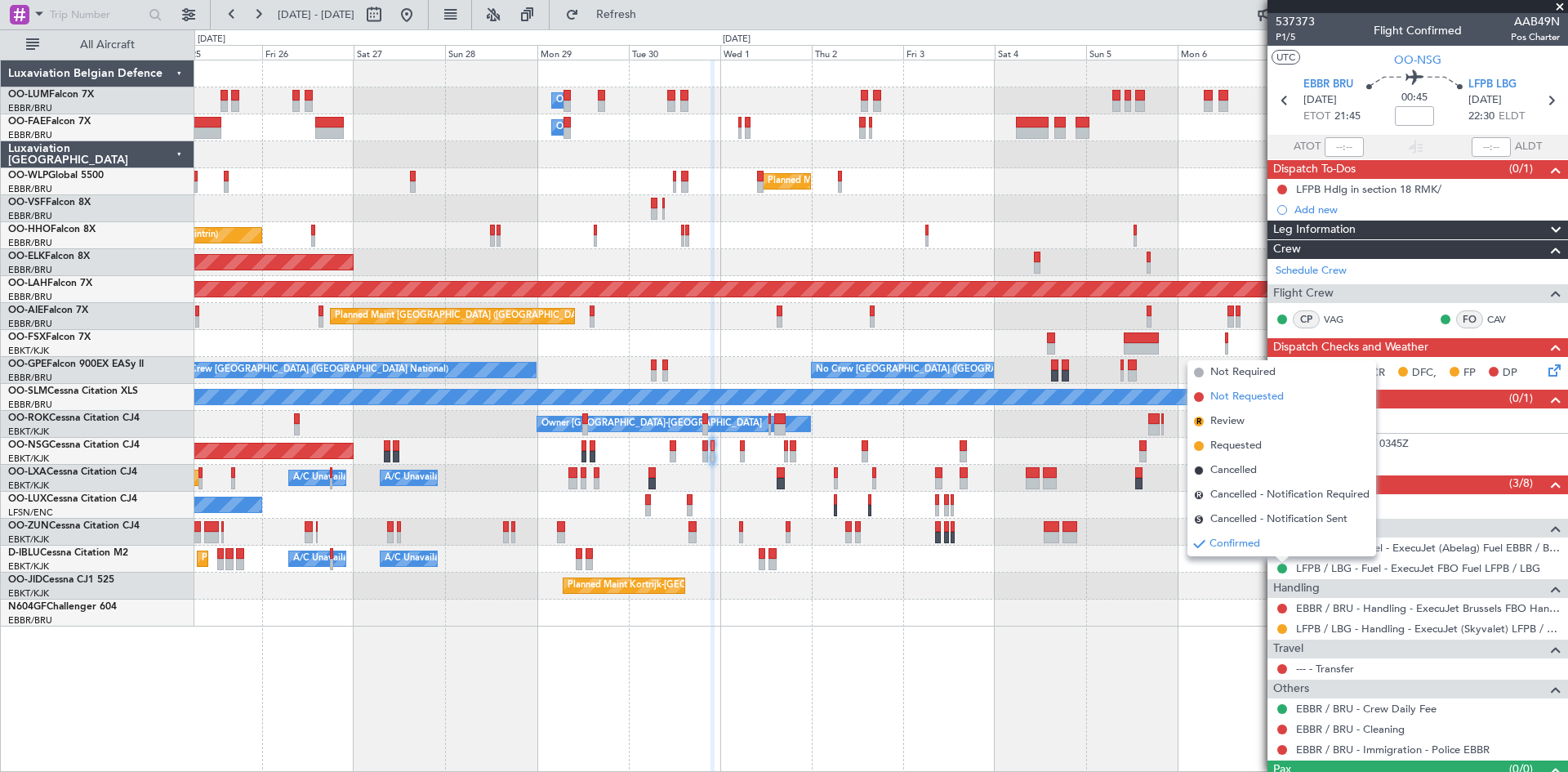
click at [1236, 393] on span "Not Requested" at bounding box center [1247, 397] width 73 height 16
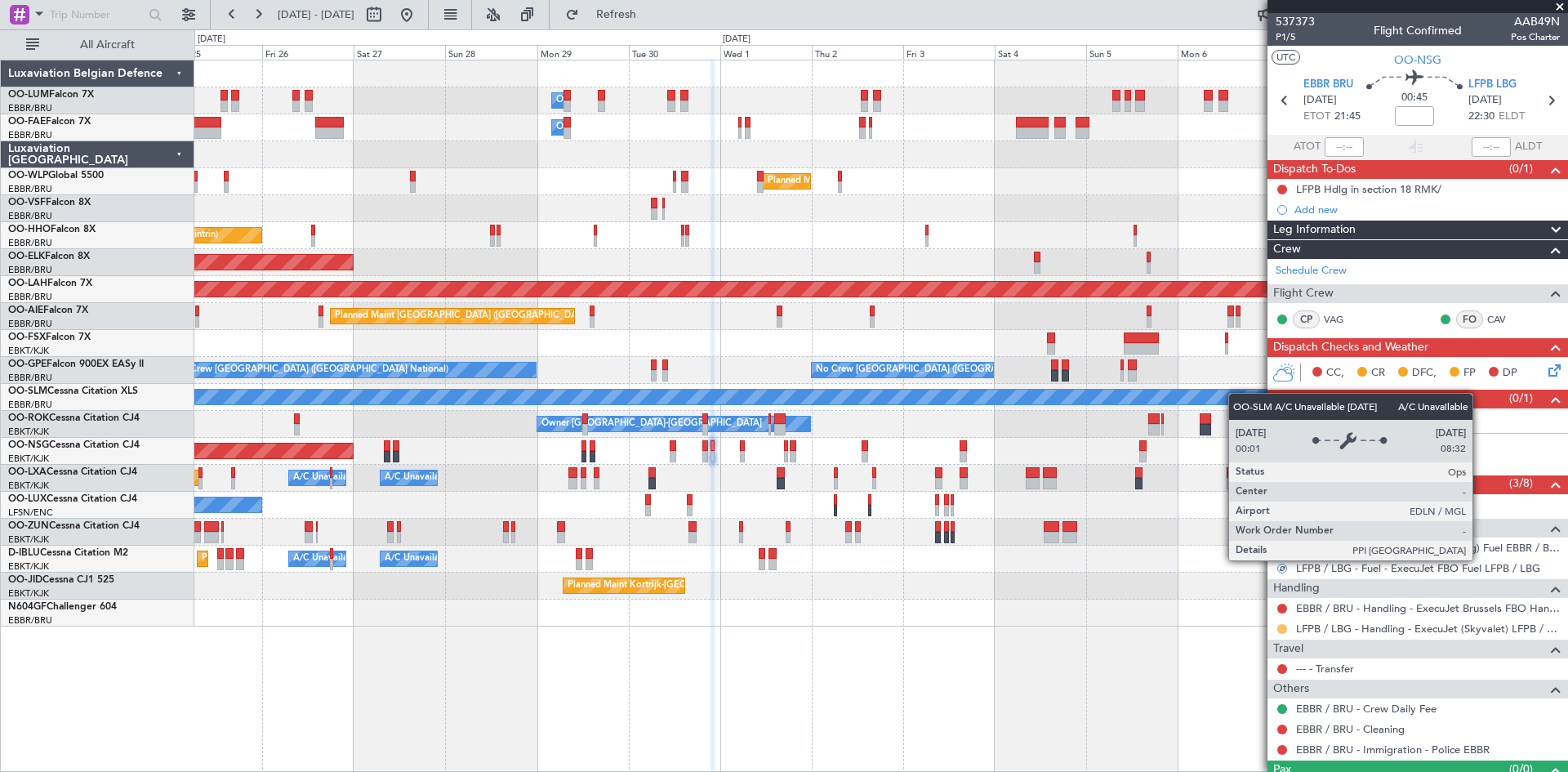
click at [1278, 626] on button at bounding box center [1282, 629] width 9 height 9
click at [1258, 607] on span "Confirmed" at bounding box center [1235, 604] width 51 height 16
click at [1125, 660] on div "Owner Melsbroek Air Base Owner [GEOGRAPHIC_DATA] Owner [GEOGRAPHIC_DATA] Planne…" at bounding box center [881, 416] width 1373 height 713
click at [1189, 607] on div at bounding box center [881, 613] width 1372 height 27
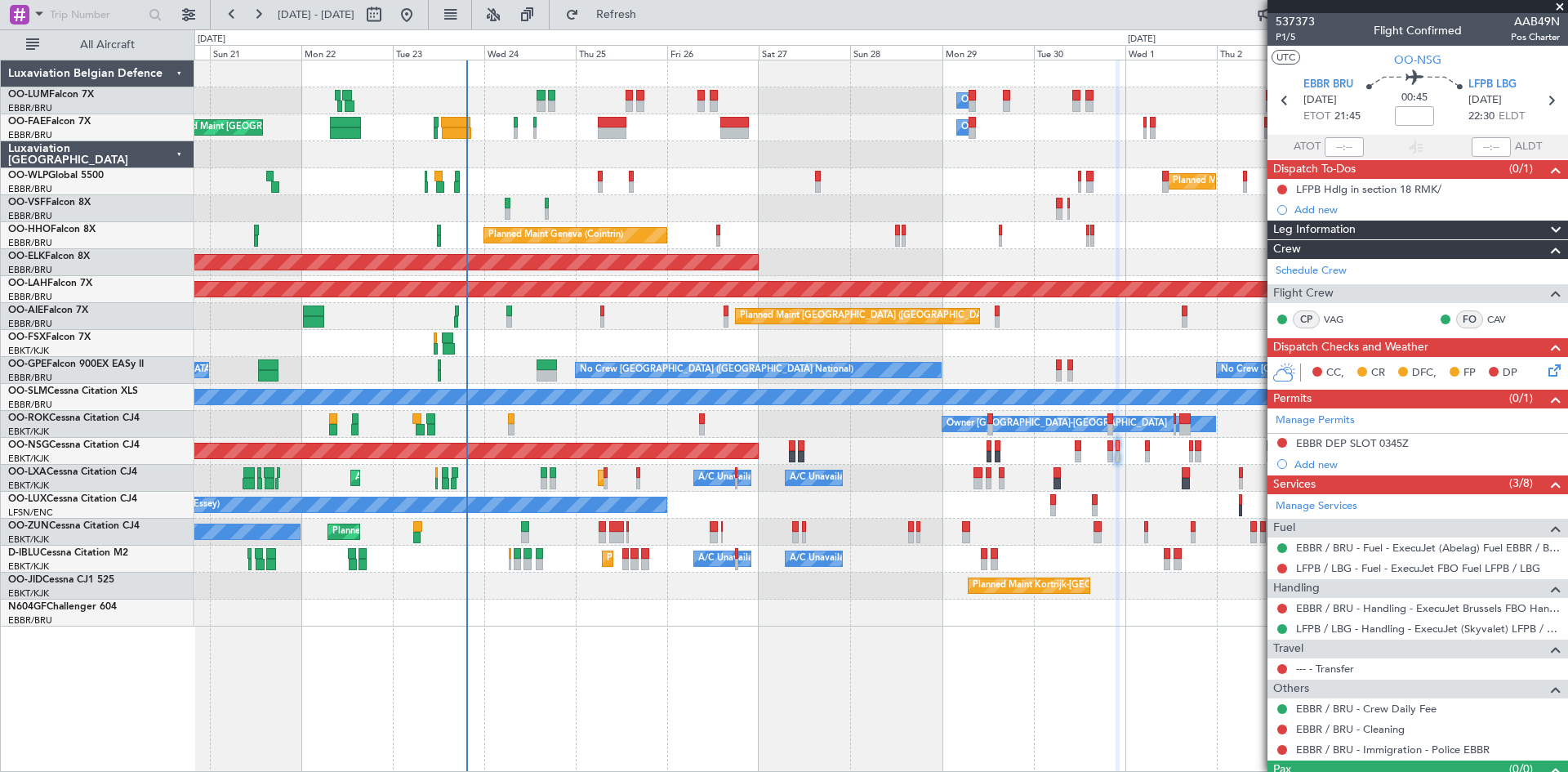
click at [768, 206] on div "AOG Maint [GEOGRAPHIC_DATA] ([GEOGRAPHIC_DATA] National)" at bounding box center [881, 209] width 1372 height 27
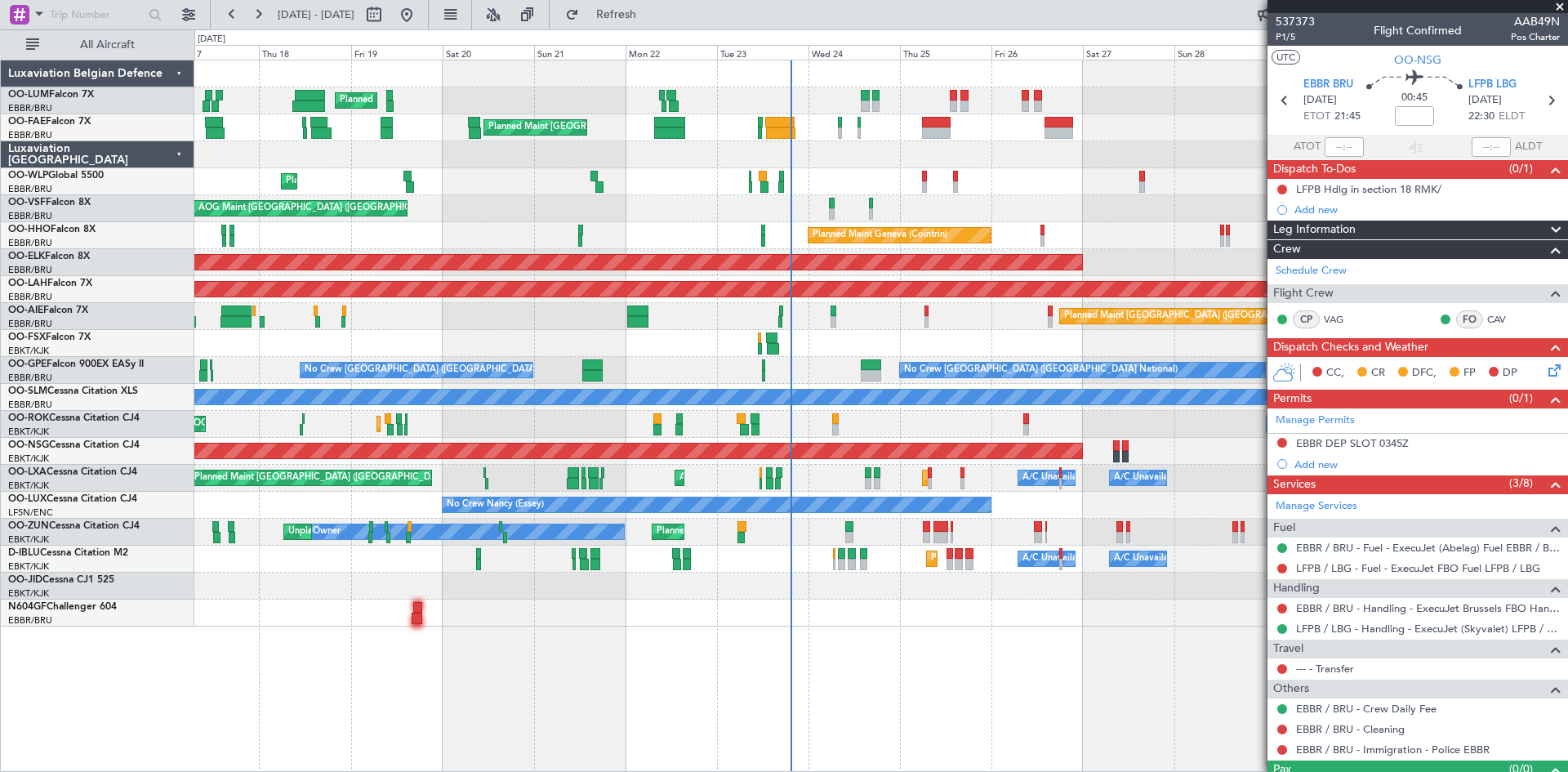
click at [572, 160] on div at bounding box center [881, 154] width 1372 height 27
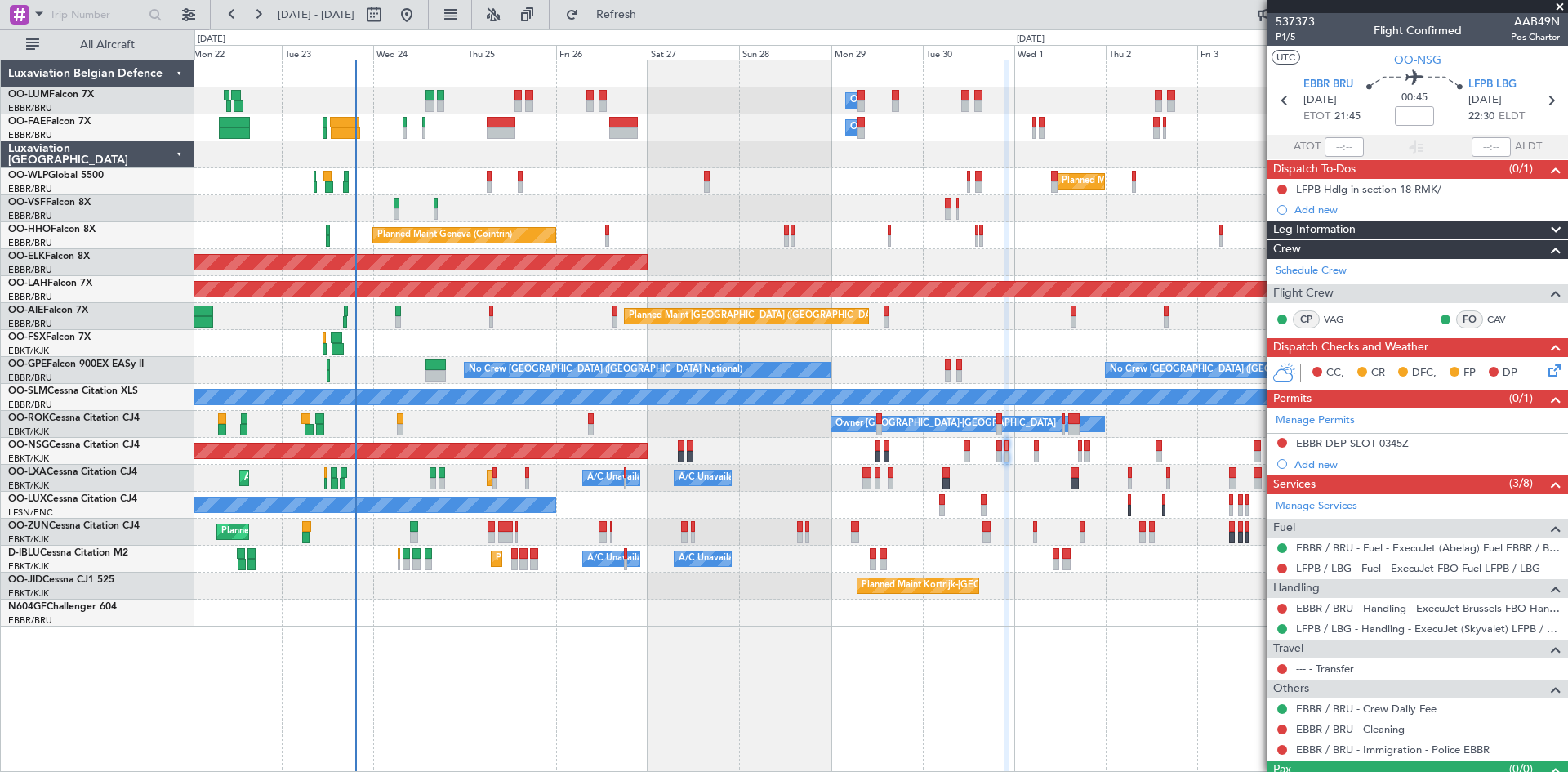
click at [416, 172] on div "Owner Melsbroek Air Base Planned Maint [GEOGRAPHIC_DATA] ([GEOGRAPHIC_DATA]) Ow…" at bounding box center [881, 343] width 1372 height 566
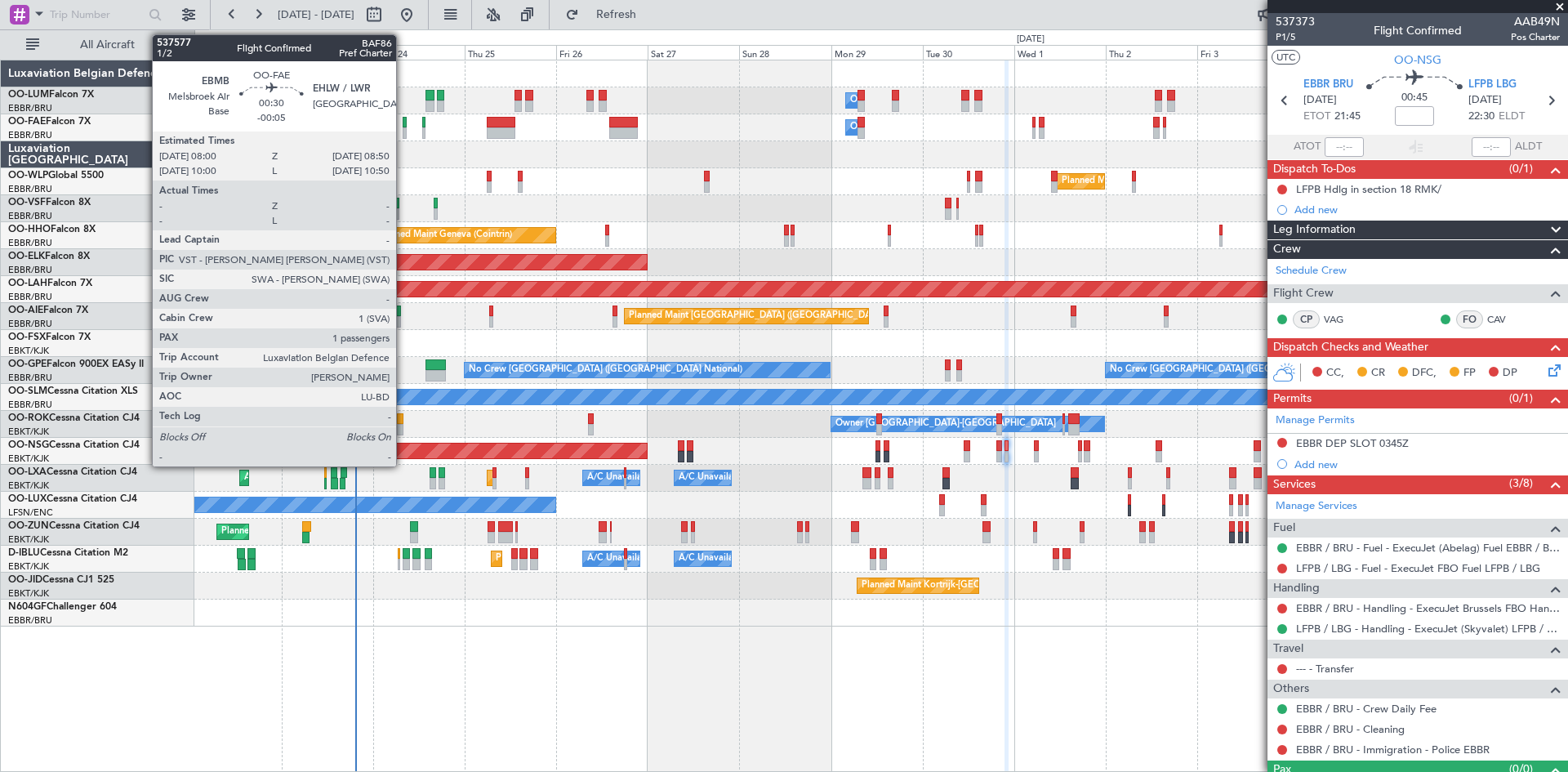
click at [403, 121] on div at bounding box center [403, 122] width 3 height 11
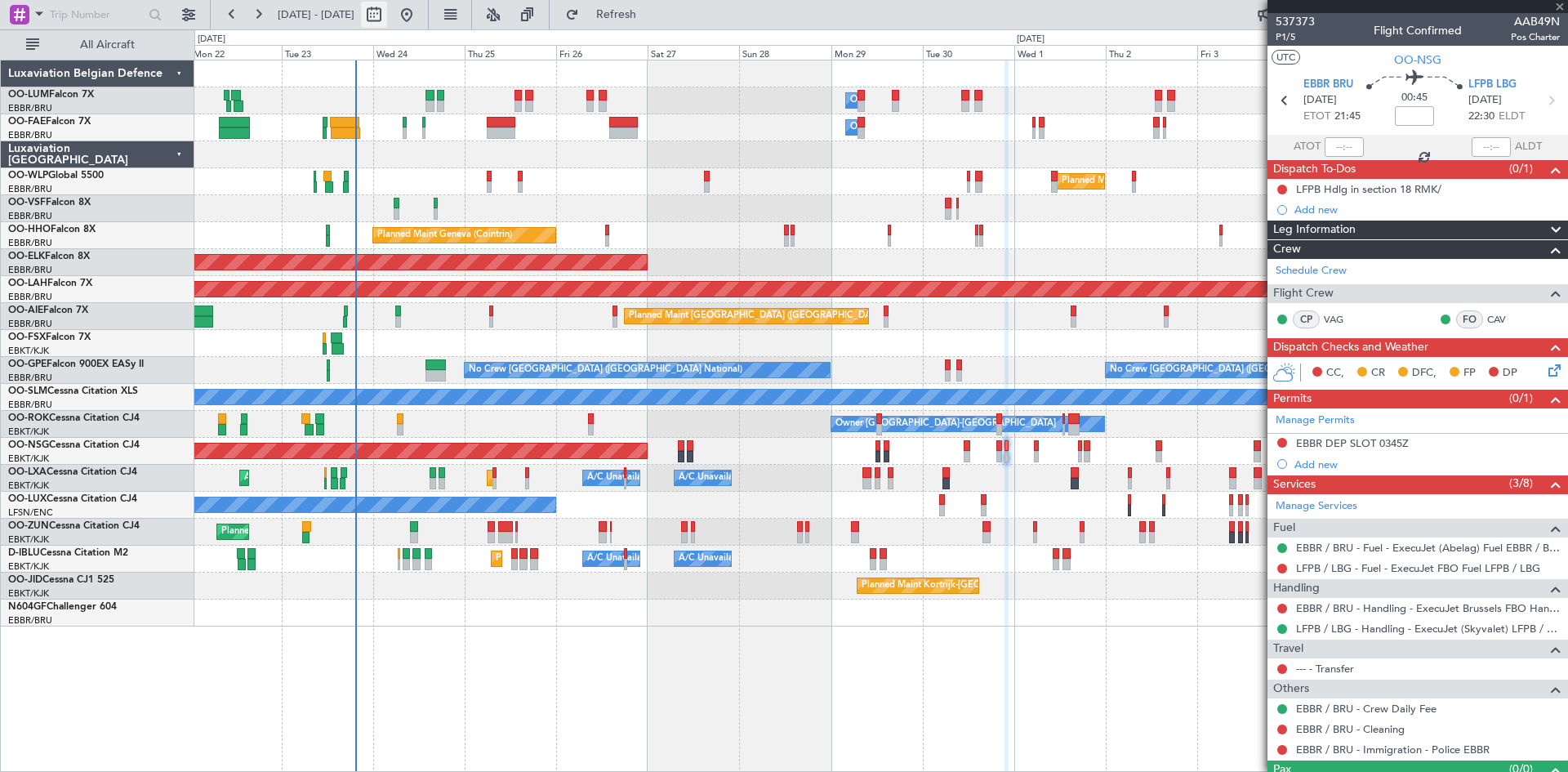
type input "-00:05"
type input "1"
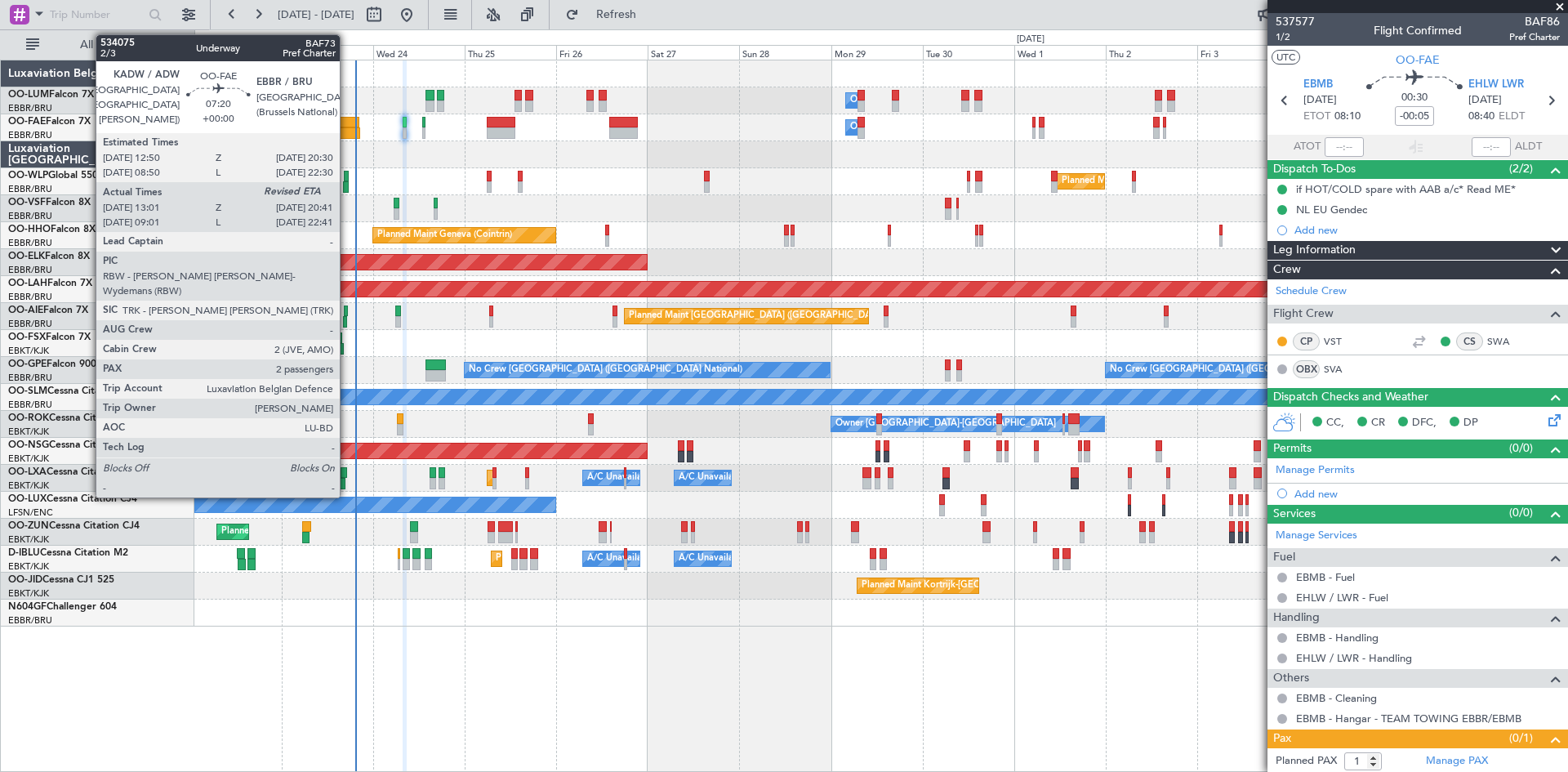
click at [346, 121] on div at bounding box center [344, 122] width 29 height 11
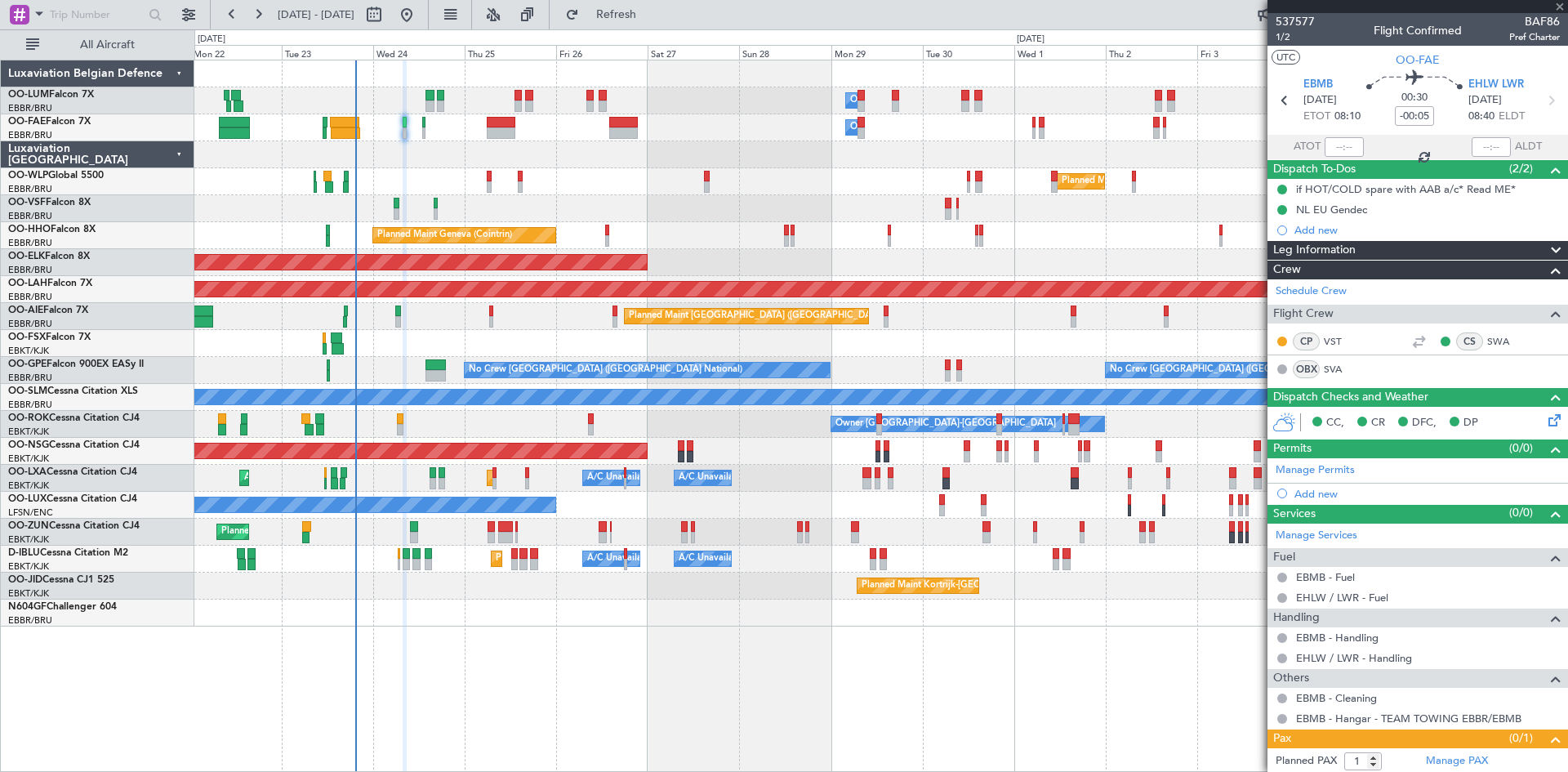
type input "13:11"
type input "2"
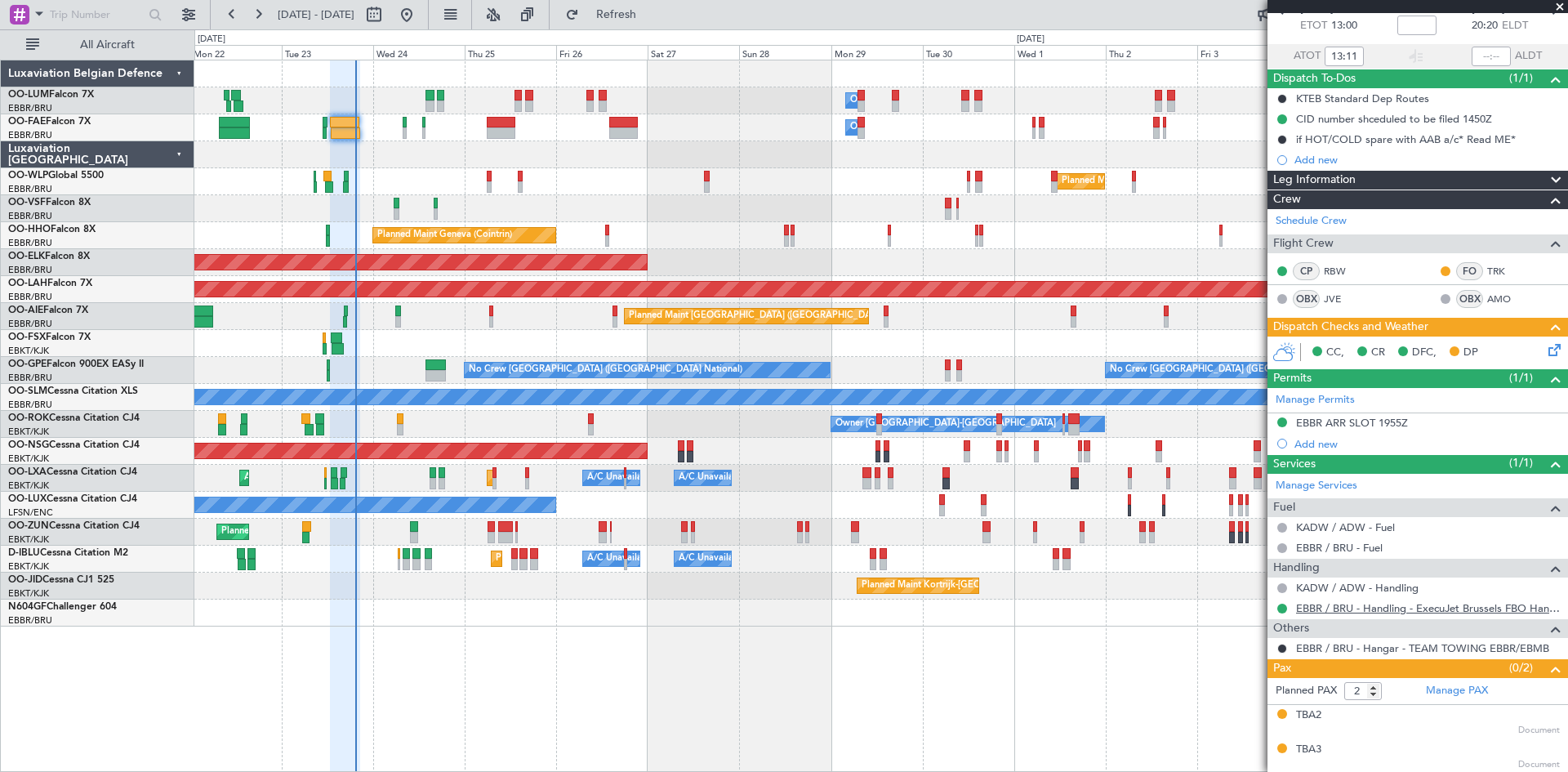
scroll to position [91, 0]
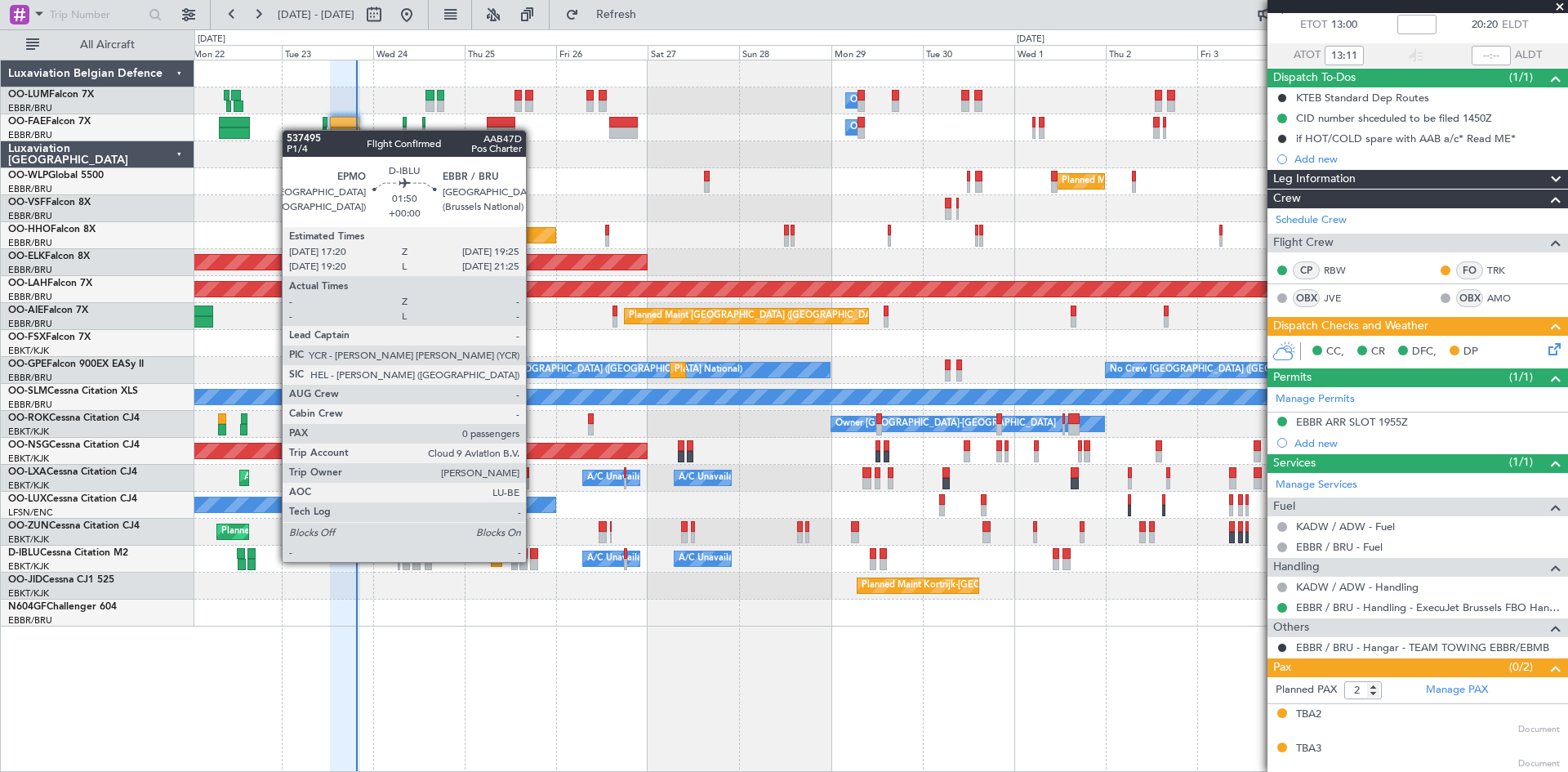
click at [533, 562] on div at bounding box center [534, 564] width 8 height 11
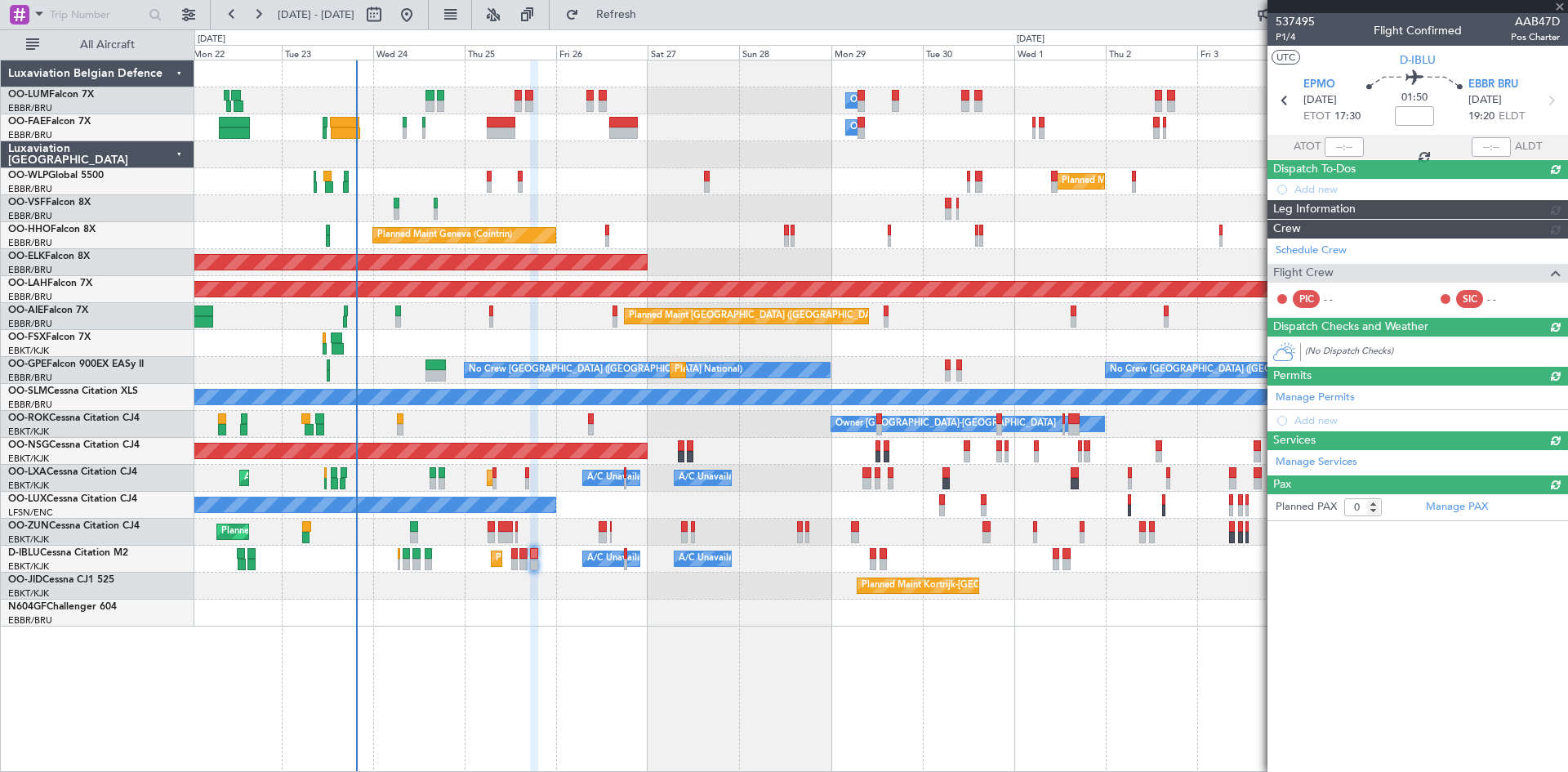
scroll to position [0, 0]
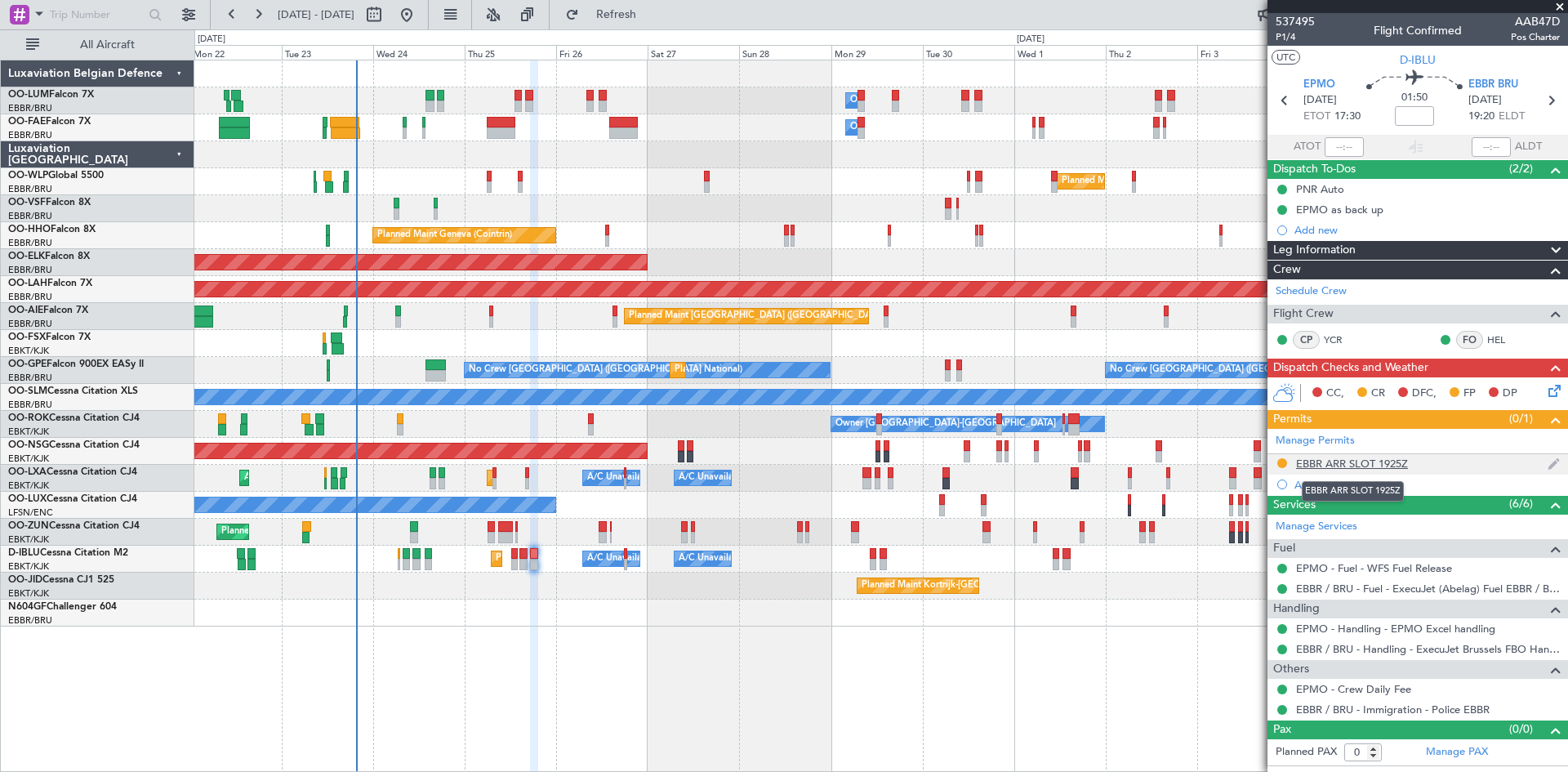
click at [1402, 464] on div "EBBR ARR SLOT 1925Z" at bounding box center [1352, 464] width 112 height 14
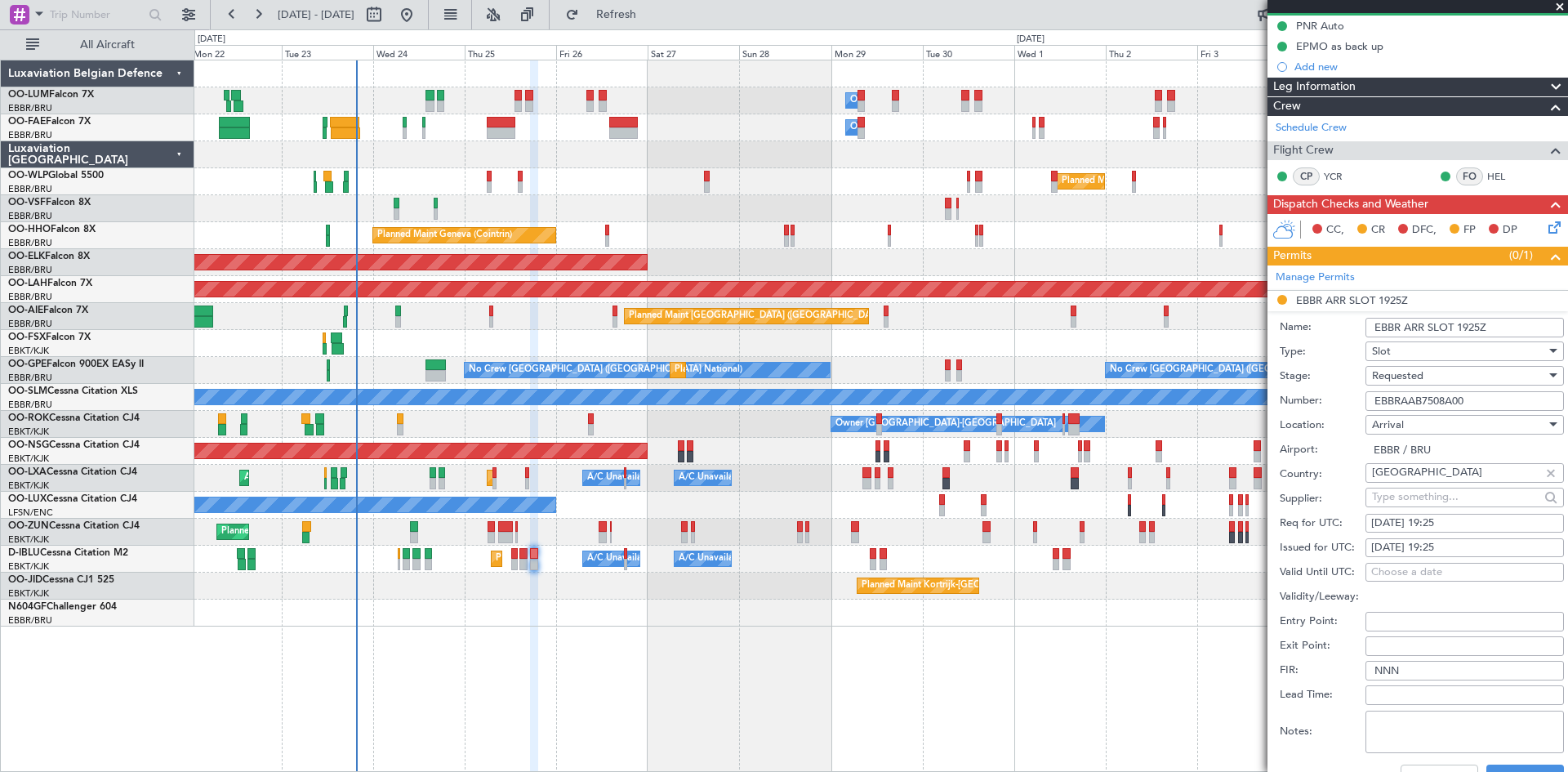
scroll to position [245, 0]
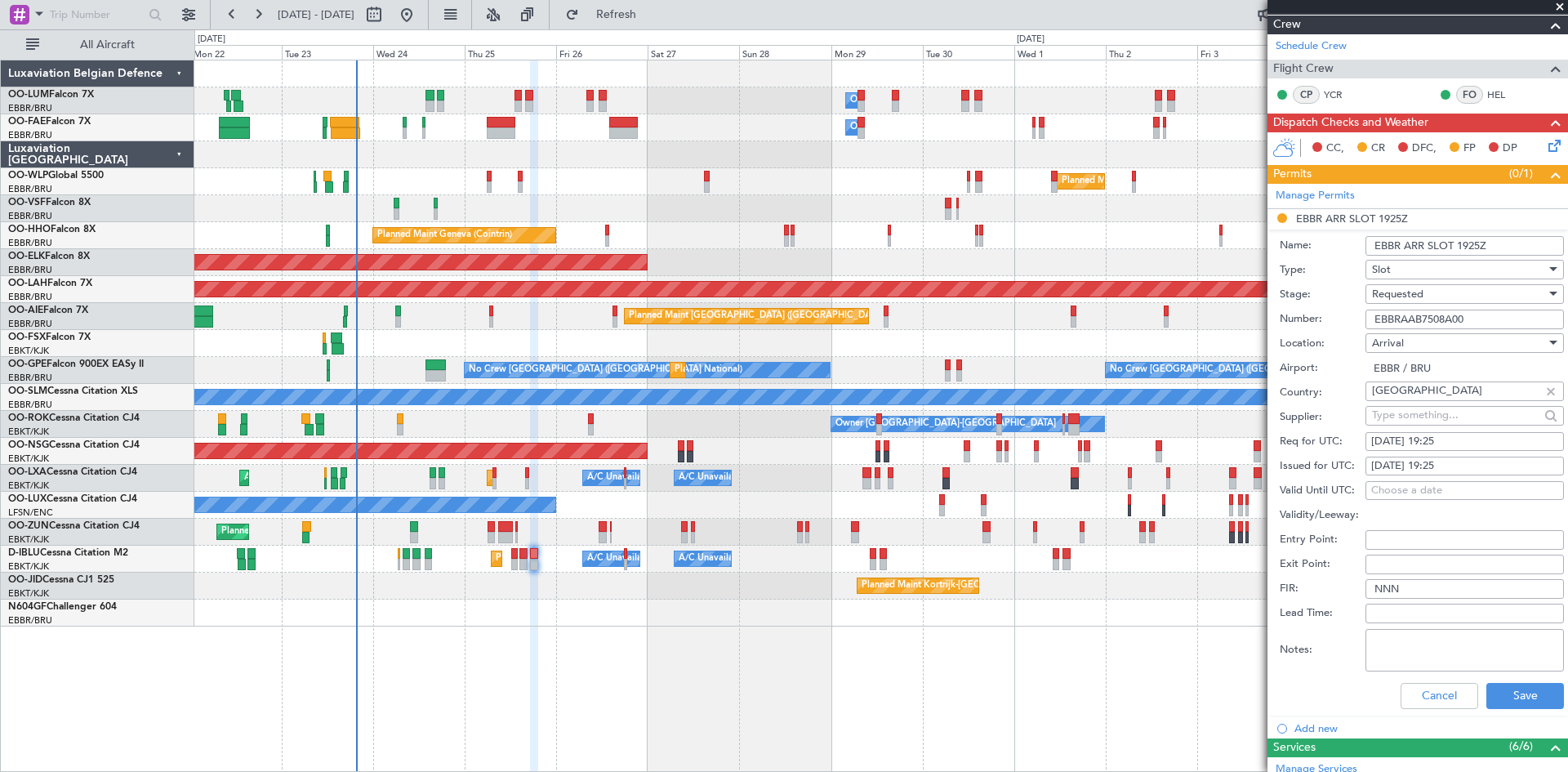
click at [1444, 295] on div "Requested" at bounding box center [1458, 294] width 174 height 24
click at [1426, 418] on span "Received OK" at bounding box center [1458, 418] width 171 height 24
click at [1513, 701] on button "Save" at bounding box center [1525, 696] width 78 height 26
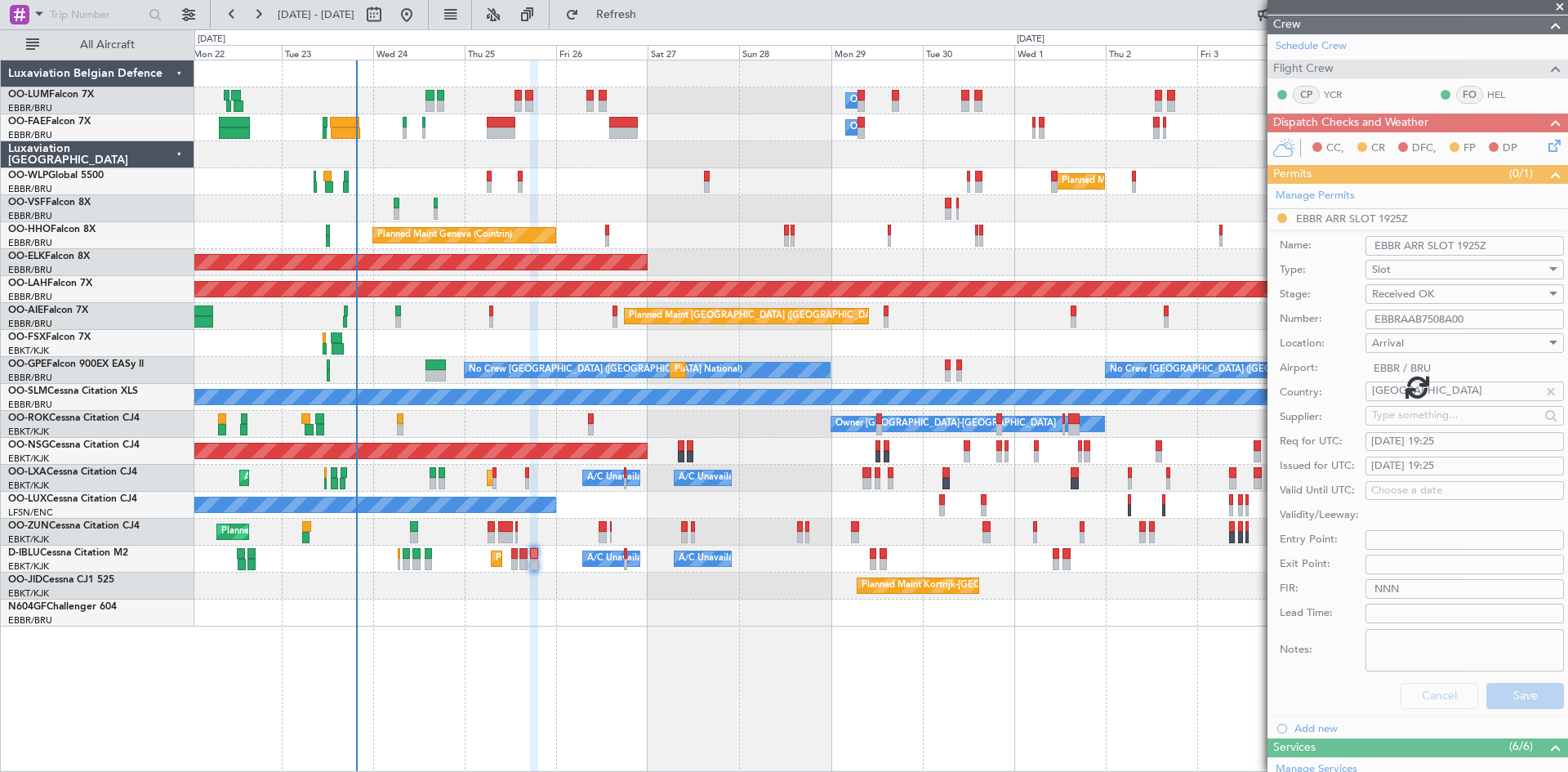
scroll to position [0, 0]
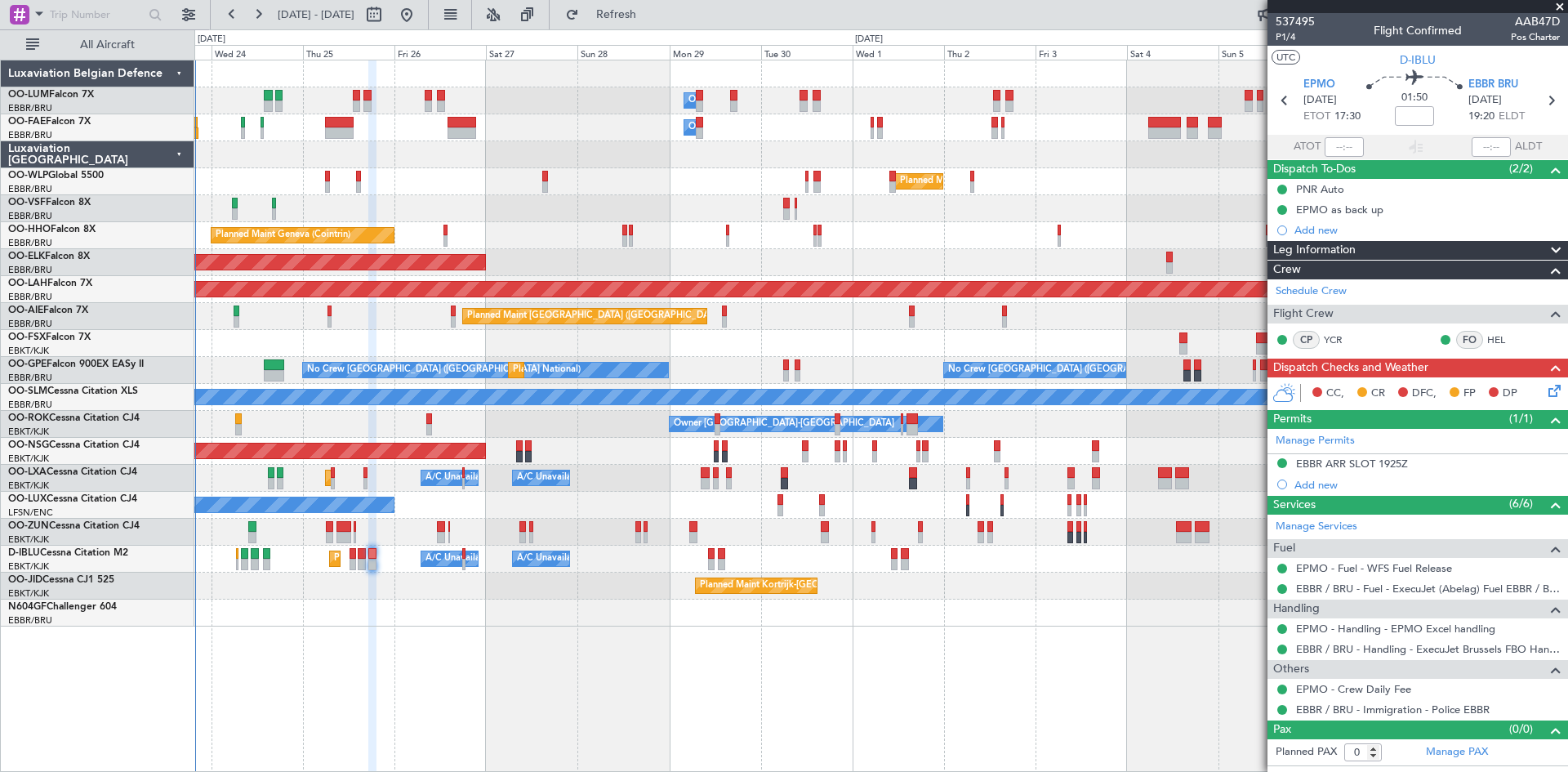
click at [745, 652] on div "Owner Melsbroek Air Base Owner Melsbroek Air Base Planned Maint Brussels (Bruss…" at bounding box center [881, 416] width 1373 height 713
click at [322, 642] on div "Owner Melsbroek Air Base Owner Melsbroek Air Base Planned Maint Brussels (Bruss…" at bounding box center [881, 416] width 1373 height 713
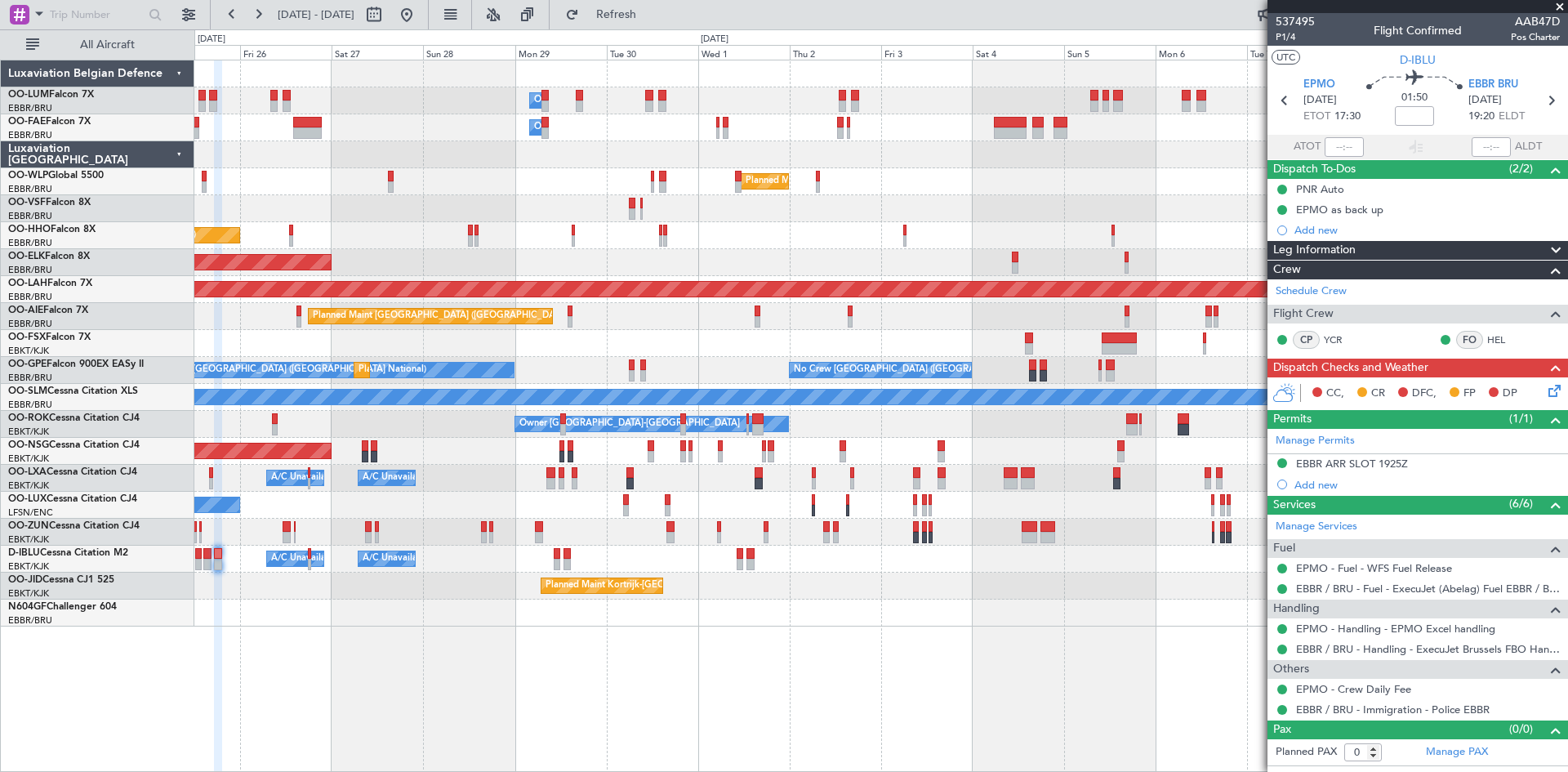
click at [637, 153] on div at bounding box center [881, 154] width 1372 height 27
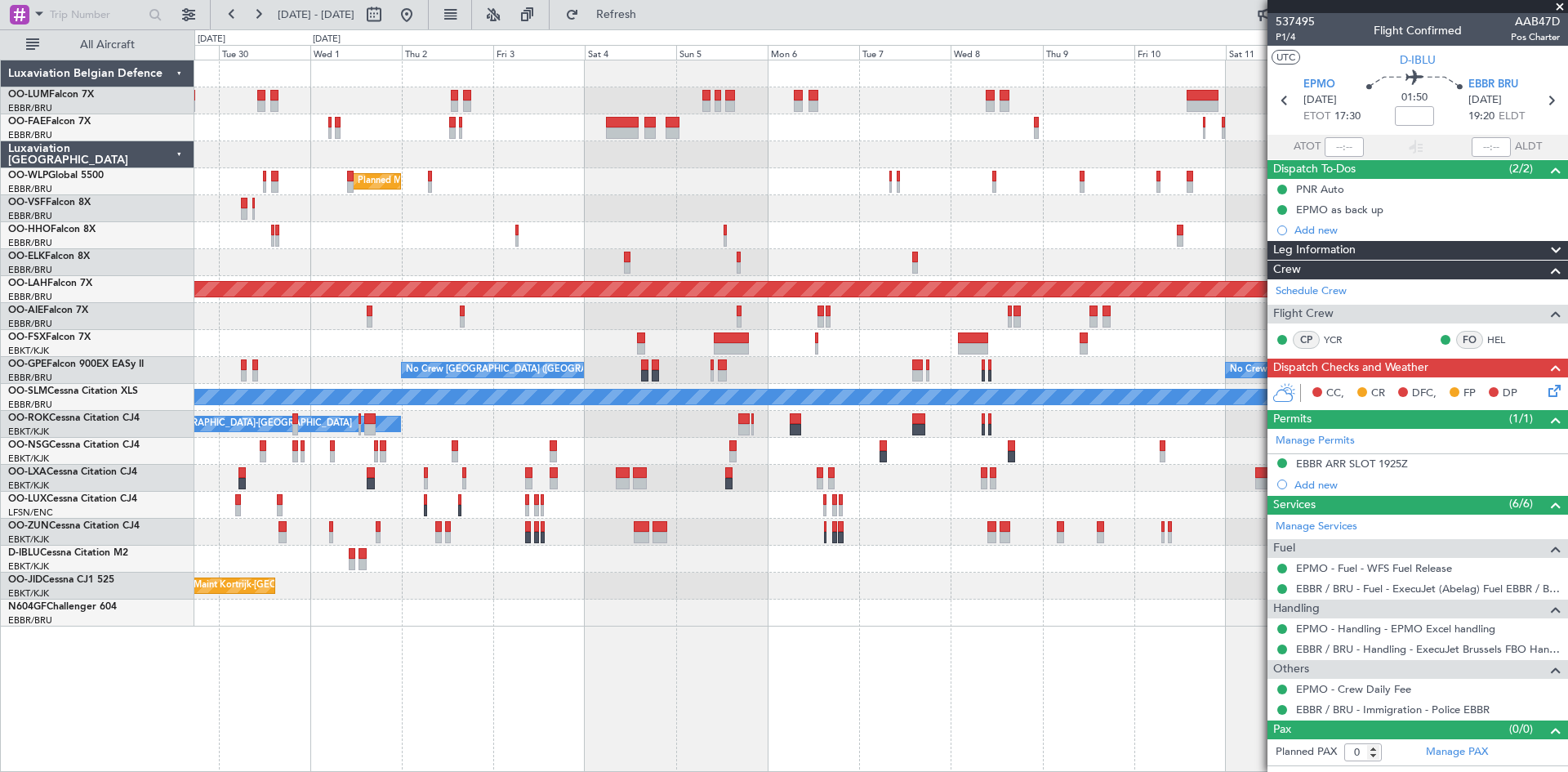
click at [671, 174] on div "Planned Maint Milan (Linate)" at bounding box center [881, 181] width 1372 height 27
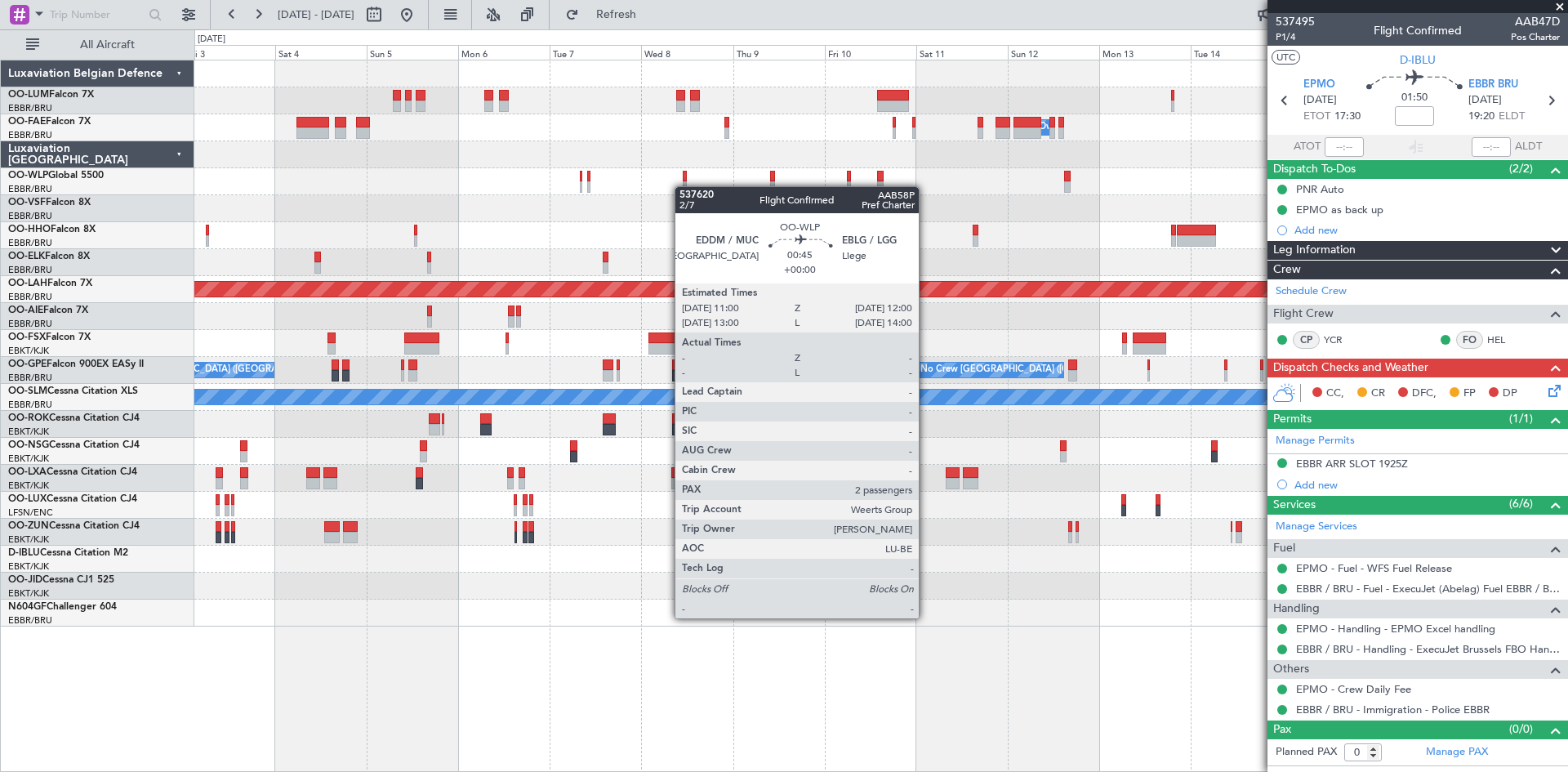
click at [682, 186] on div at bounding box center [684, 187] width 4 height 11
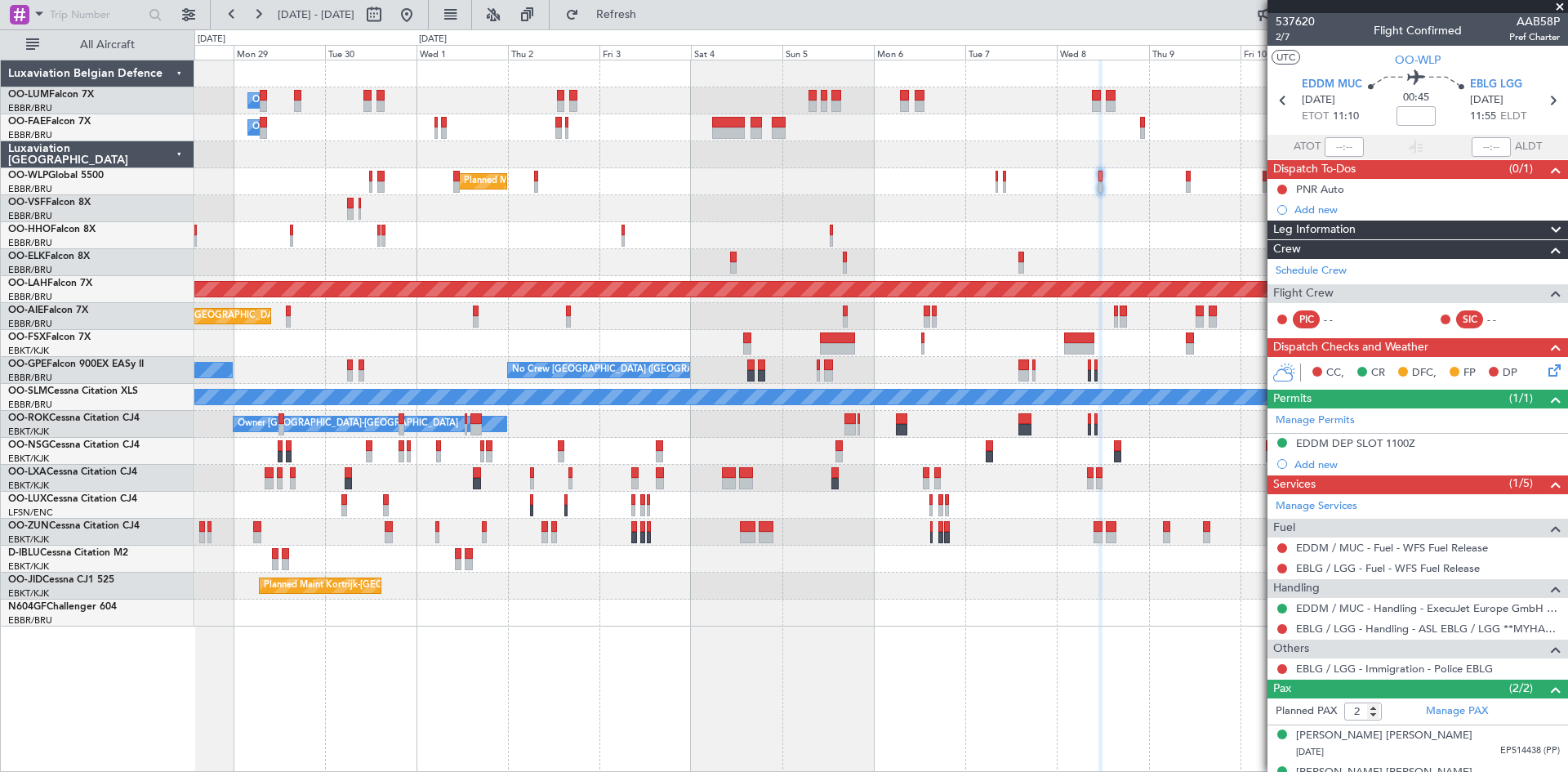
click at [847, 143] on div at bounding box center [881, 154] width 1372 height 27
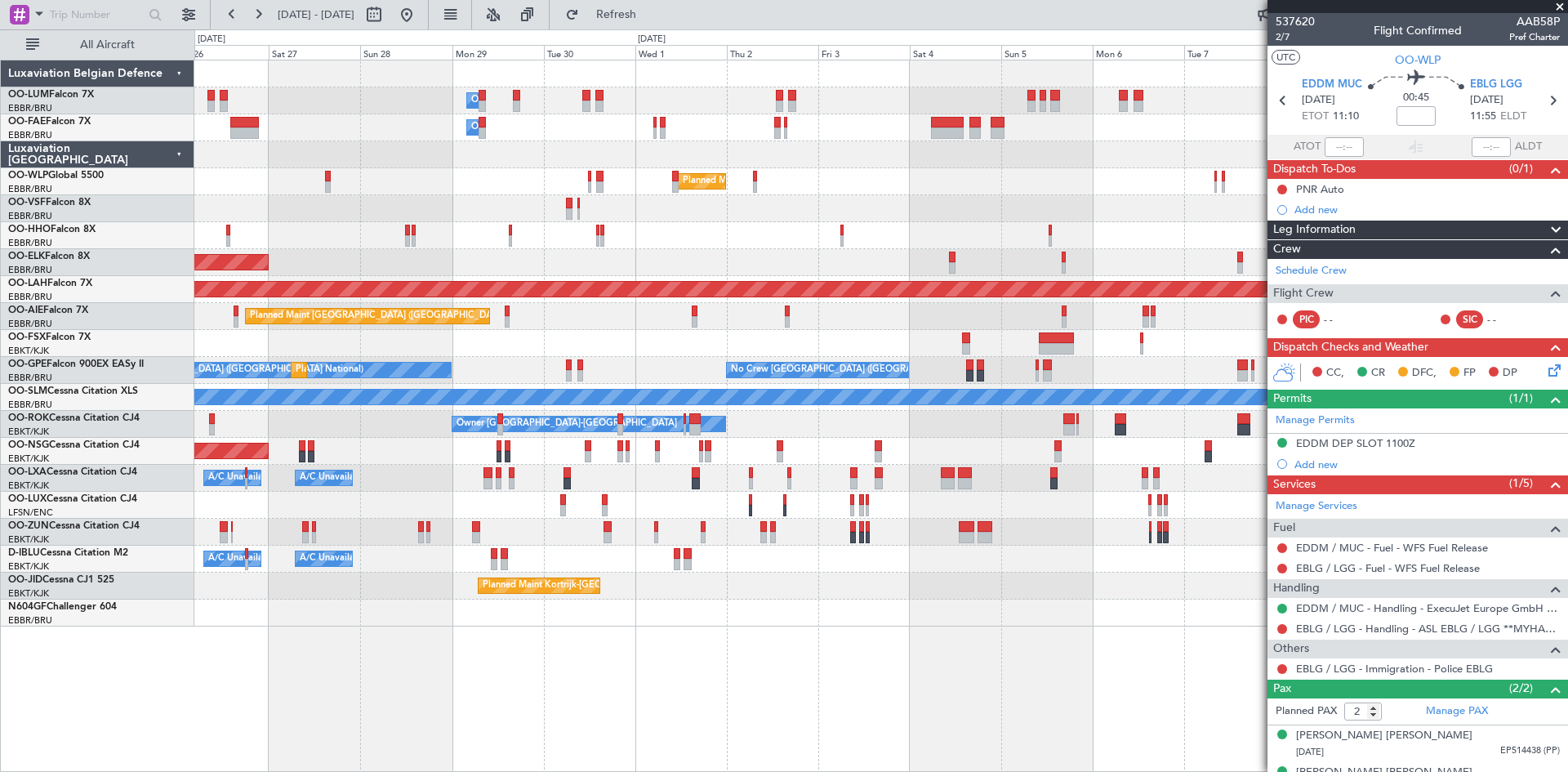
click at [551, 135] on div "Owner Melsbroek Air Base Owner Melsbroek Air Base" at bounding box center [881, 128] width 1372 height 27
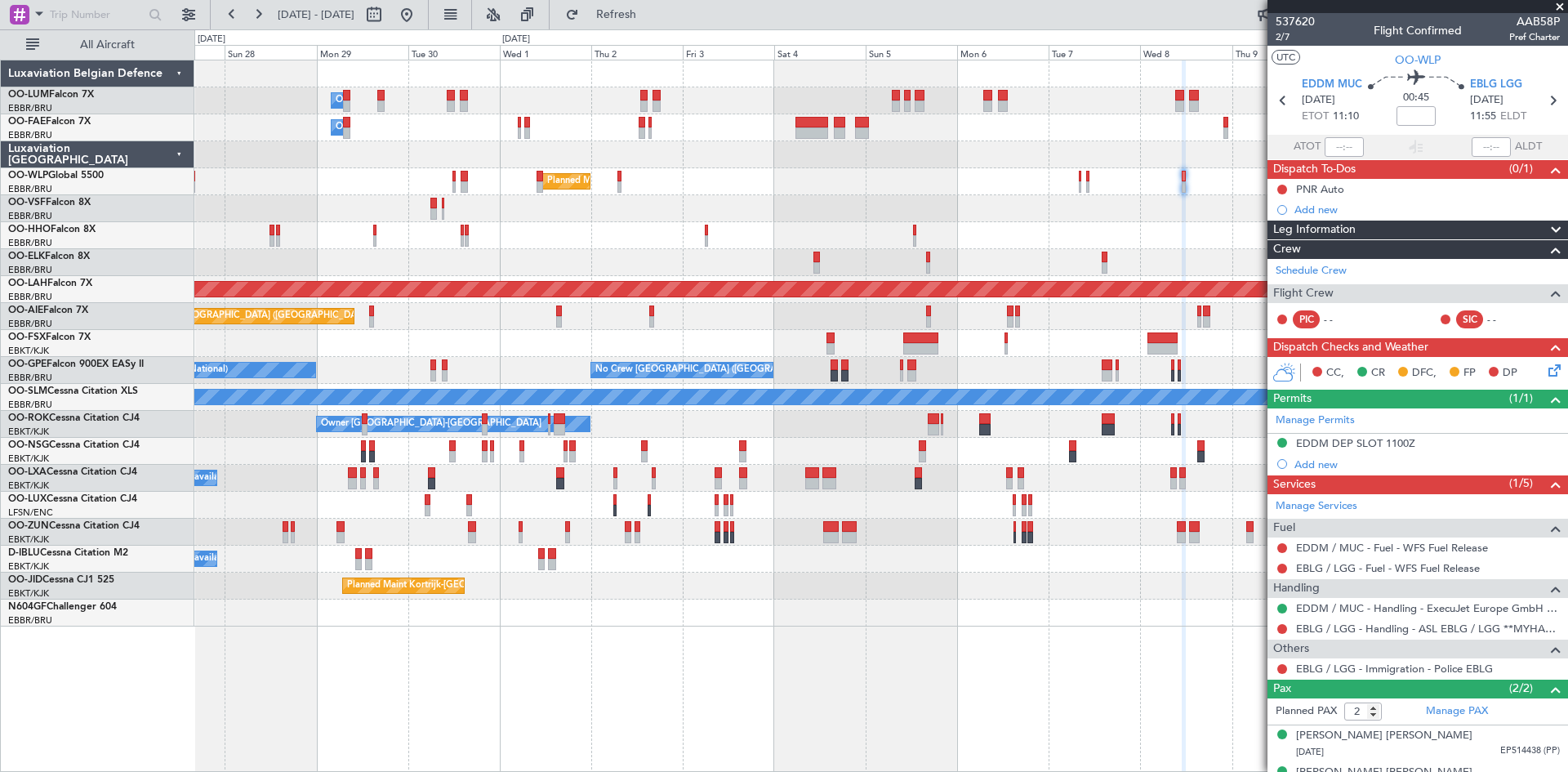
click at [690, 594] on div "Owner Melsbroek Air Base Owner Melsbroek Air Base Owner Melsbroek Air Base Plan…" at bounding box center [881, 343] width 1372 height 566
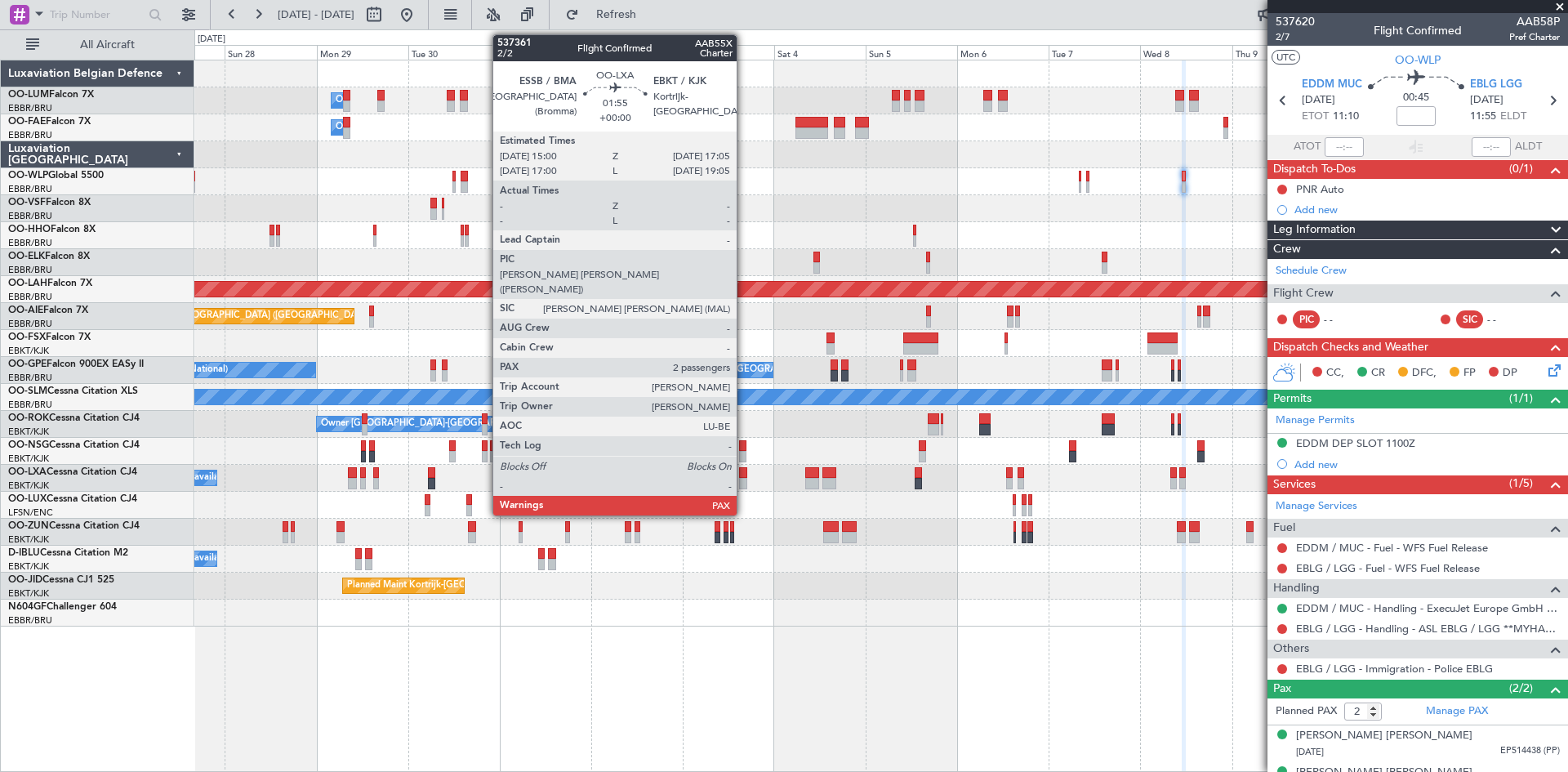
click at [744, 473] on div at bounding box center [743, 473] width 8 height 11
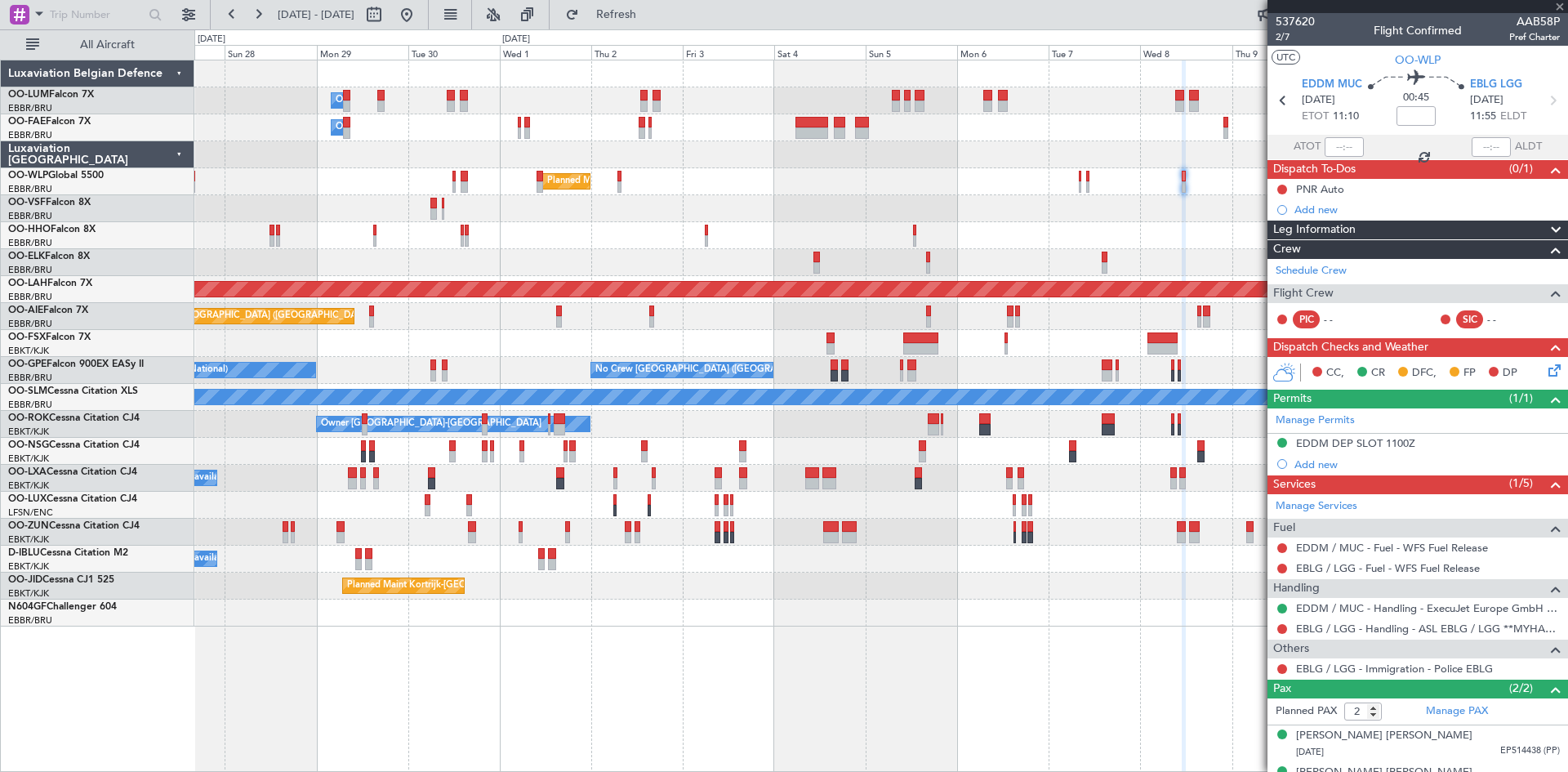
type input "3"
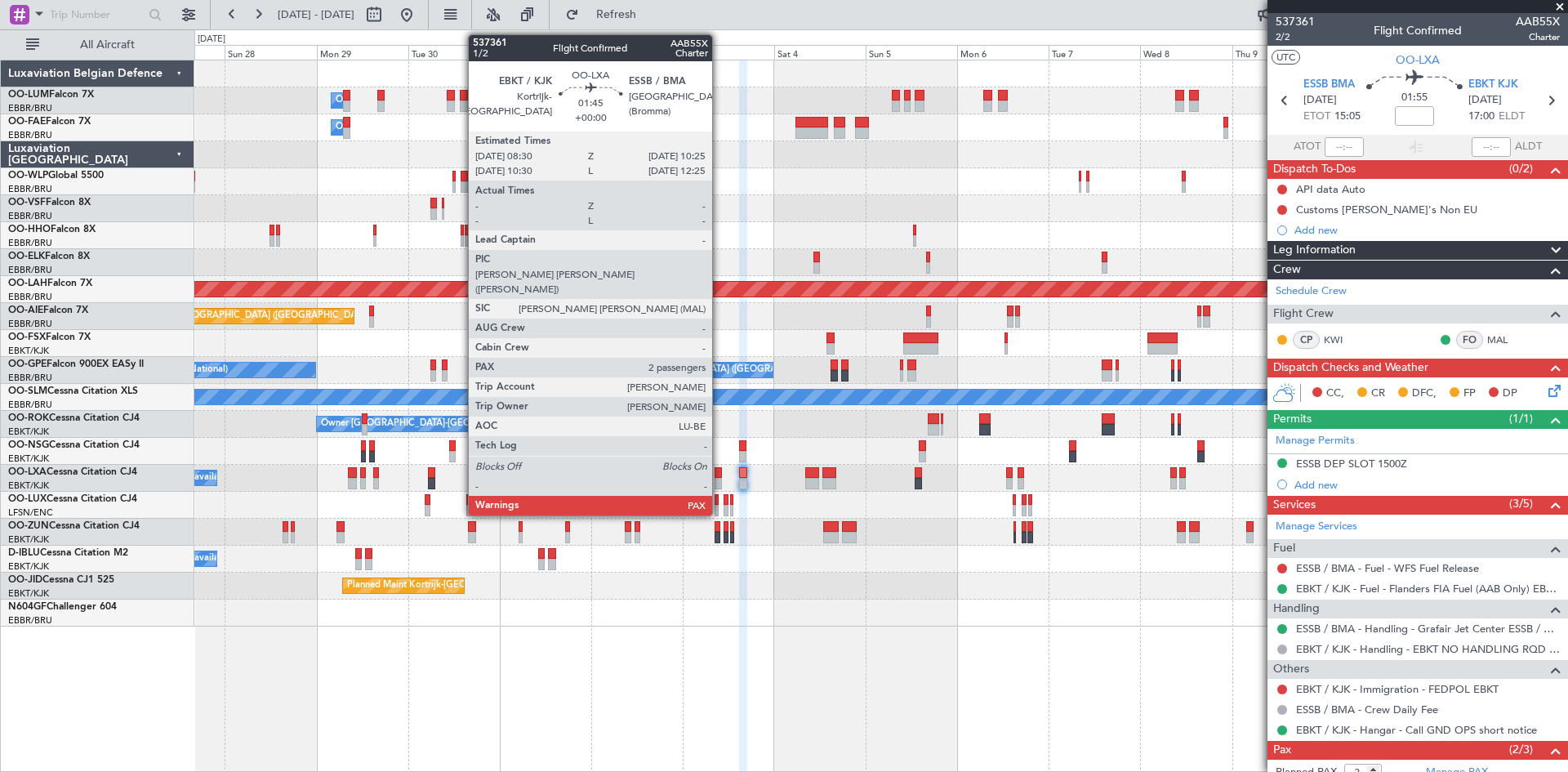
click at [719, 473] on div at bounding box center [718, 473] width 8 height 11
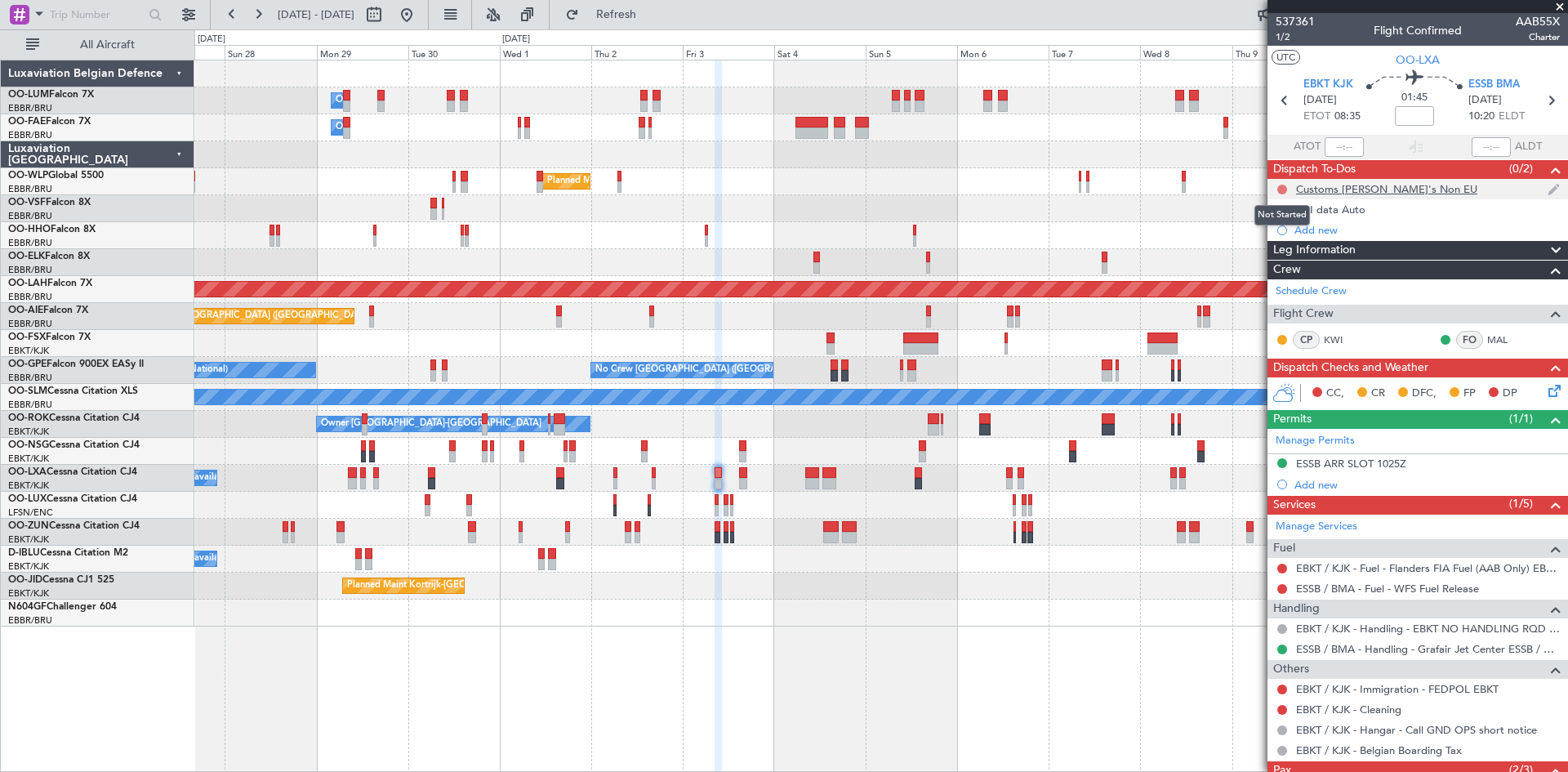
click at [1283, 188] on button at bounding box center [1282, 189] width 9 height 9
click at [1205, 215] on div at bounding box center [881, 209] width 1372 height 27
click at [1186, 287] on div "Planned Maint [PERSON_NAME]-[GEOGRAPHIC_DATA][PERSON_NAME] ([GEOGRAPHIC_DATA][P…" at bounding box center [881, 290] width 4117 height 15
click at [1281, 211] on button at bounding box center [1282, 210] width 9 height 9
click at [1292, 281] on span "Completed" at bounding box center [1289, 281] width 54 height 16
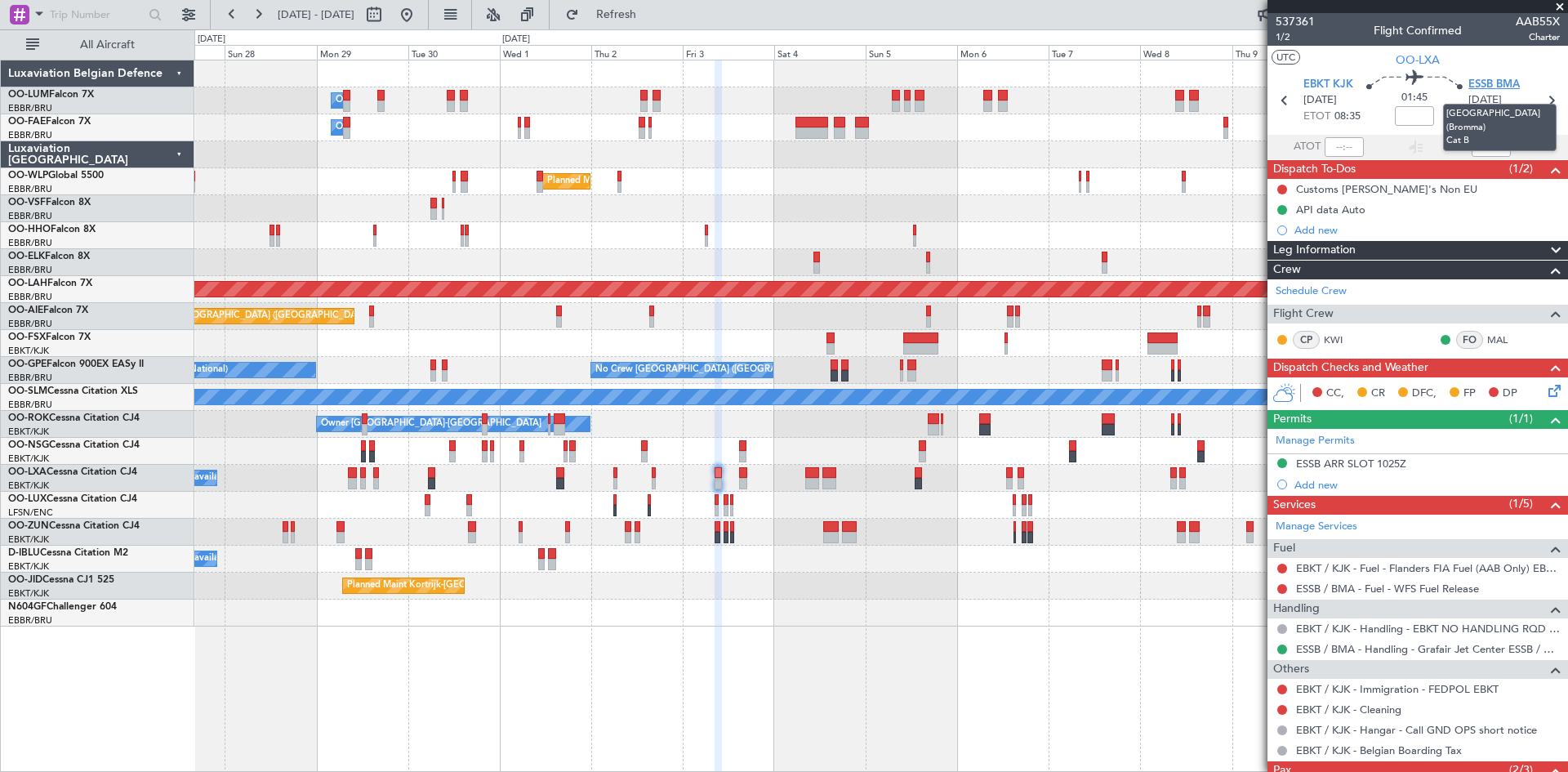
click at [1472, 86] on span "ESSB BMA" at bounding box center [1494, 85] width 52 height 16
click at [1284, 190] on button at bounding box center [1282, 189] width 9 height 9
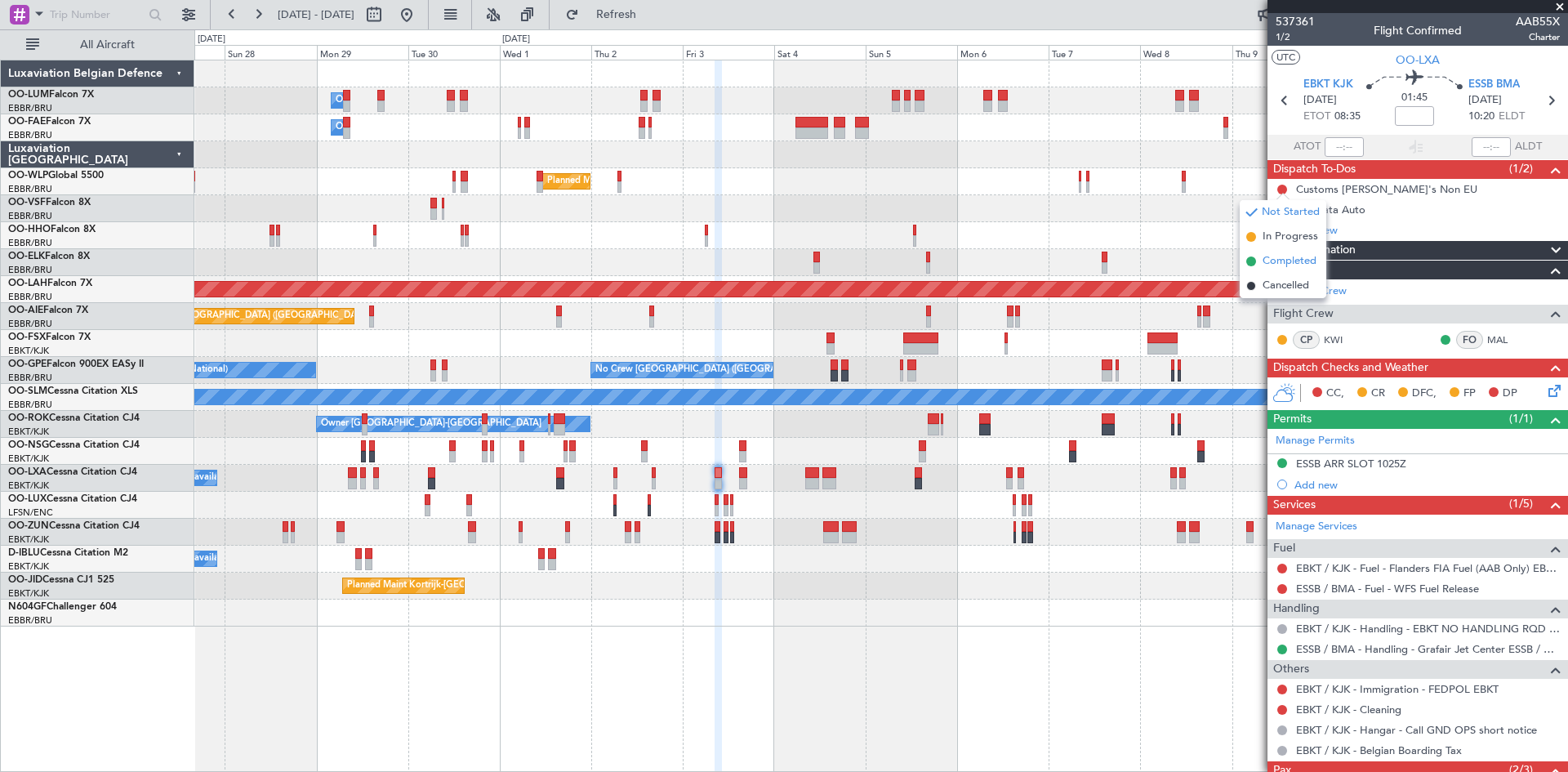
click at [1296, 260] on span "Completed" at bounding box center [1289, 260] width 54 height 16
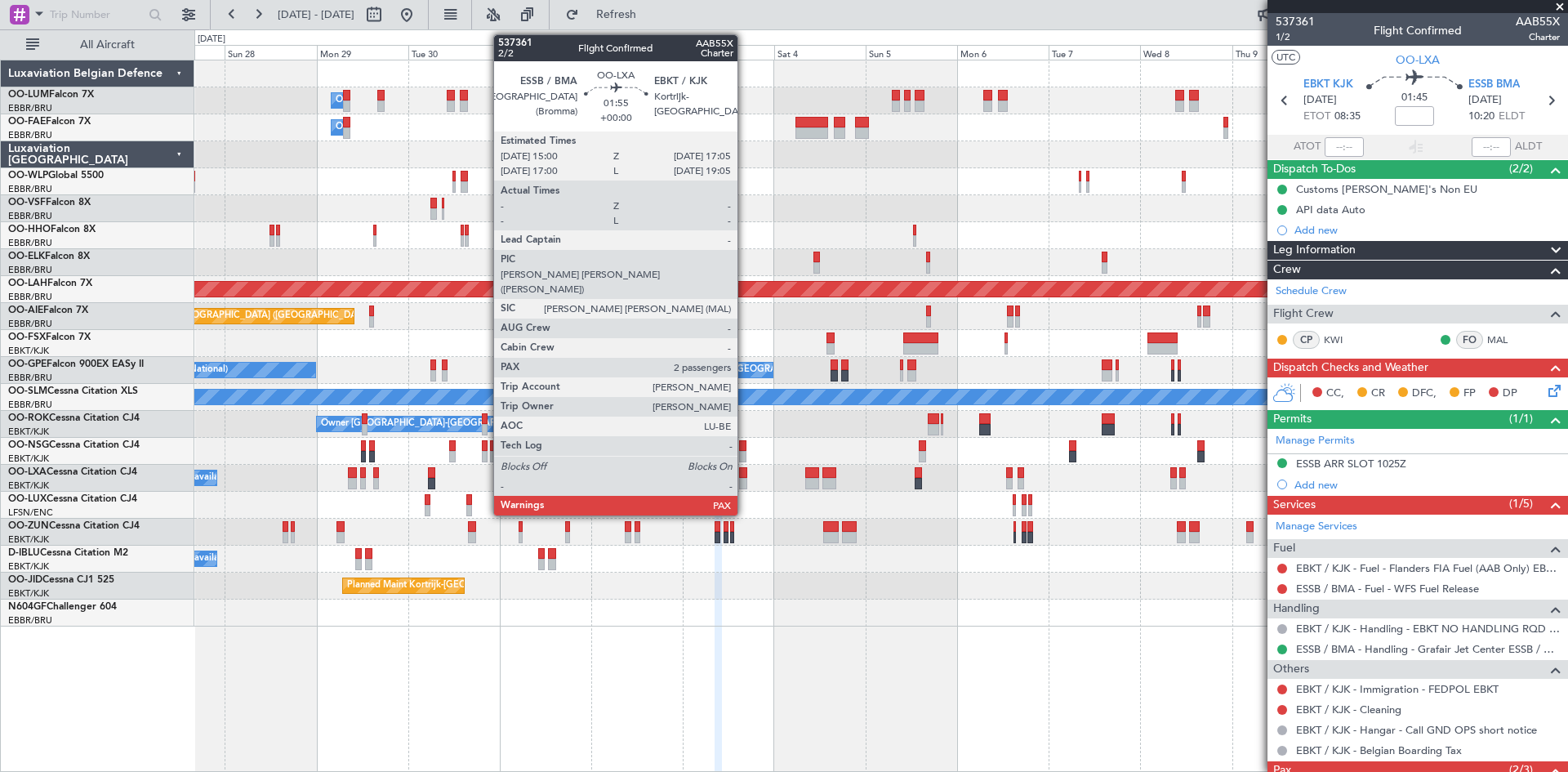
click at [745, 473] on div at bounding box center [743, 473] width 8 height 11
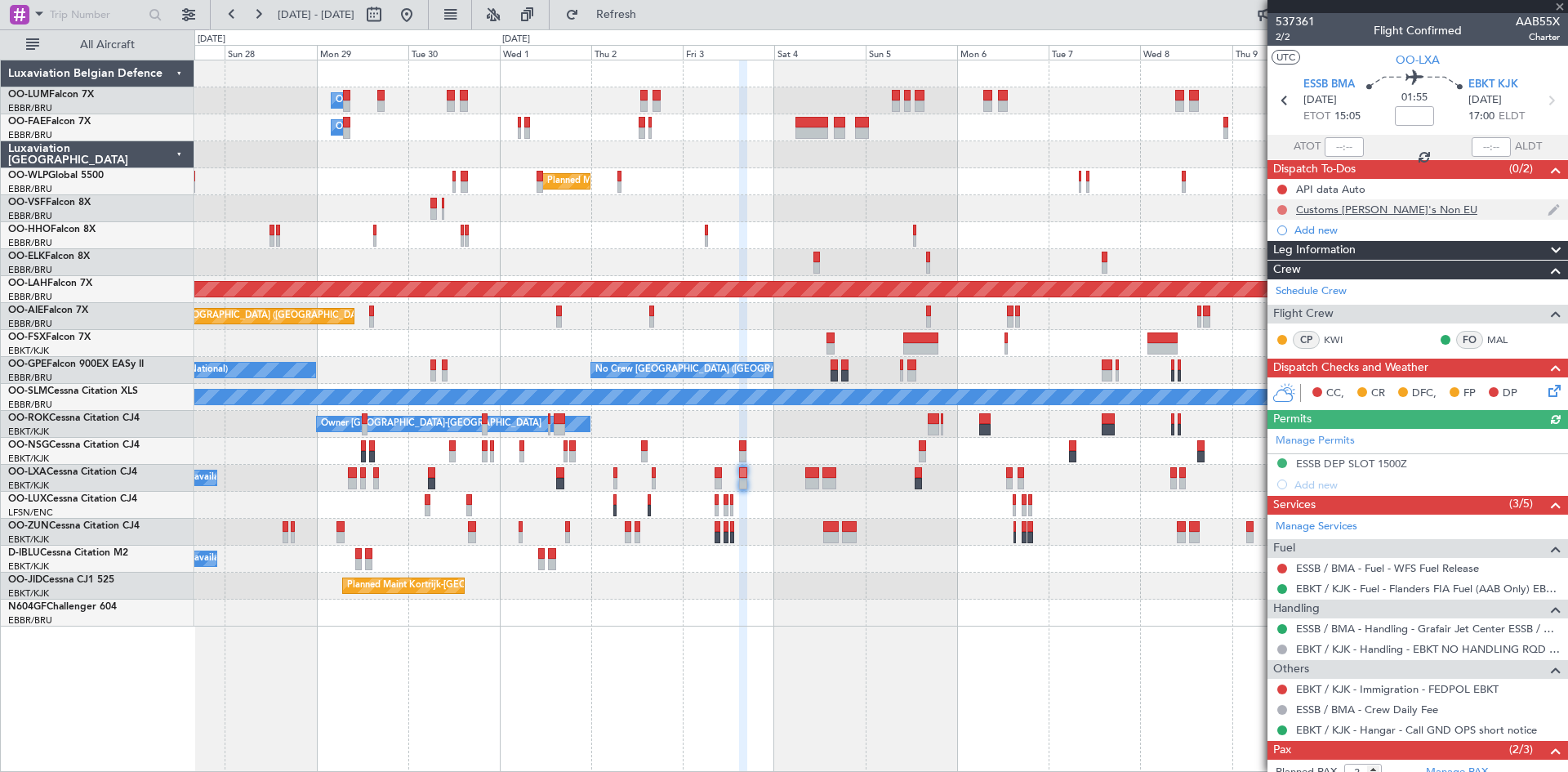
click at [1280, 209] on button at bounding box center [1282, 210] width 9 height 9
click at [1296, 280] on span "Completed" at bounding box center [1289, 281] width 54 height 16
click at [1283, 187] on button at bounding box center [1282, 189] width 9 height 9
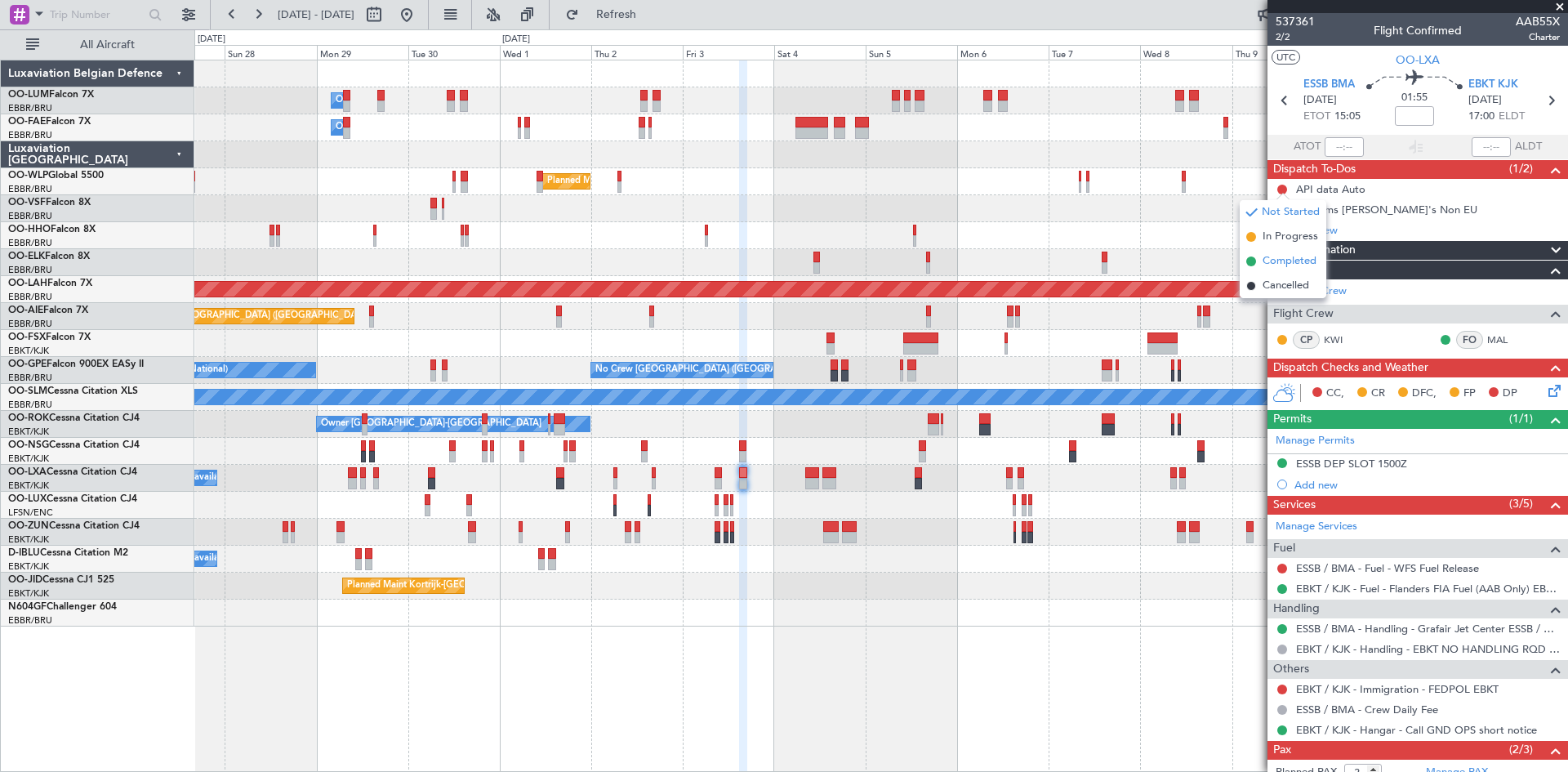
click at [1276, 257] on span "Completed" at bounding box center [1289, 260] width 54 height 16
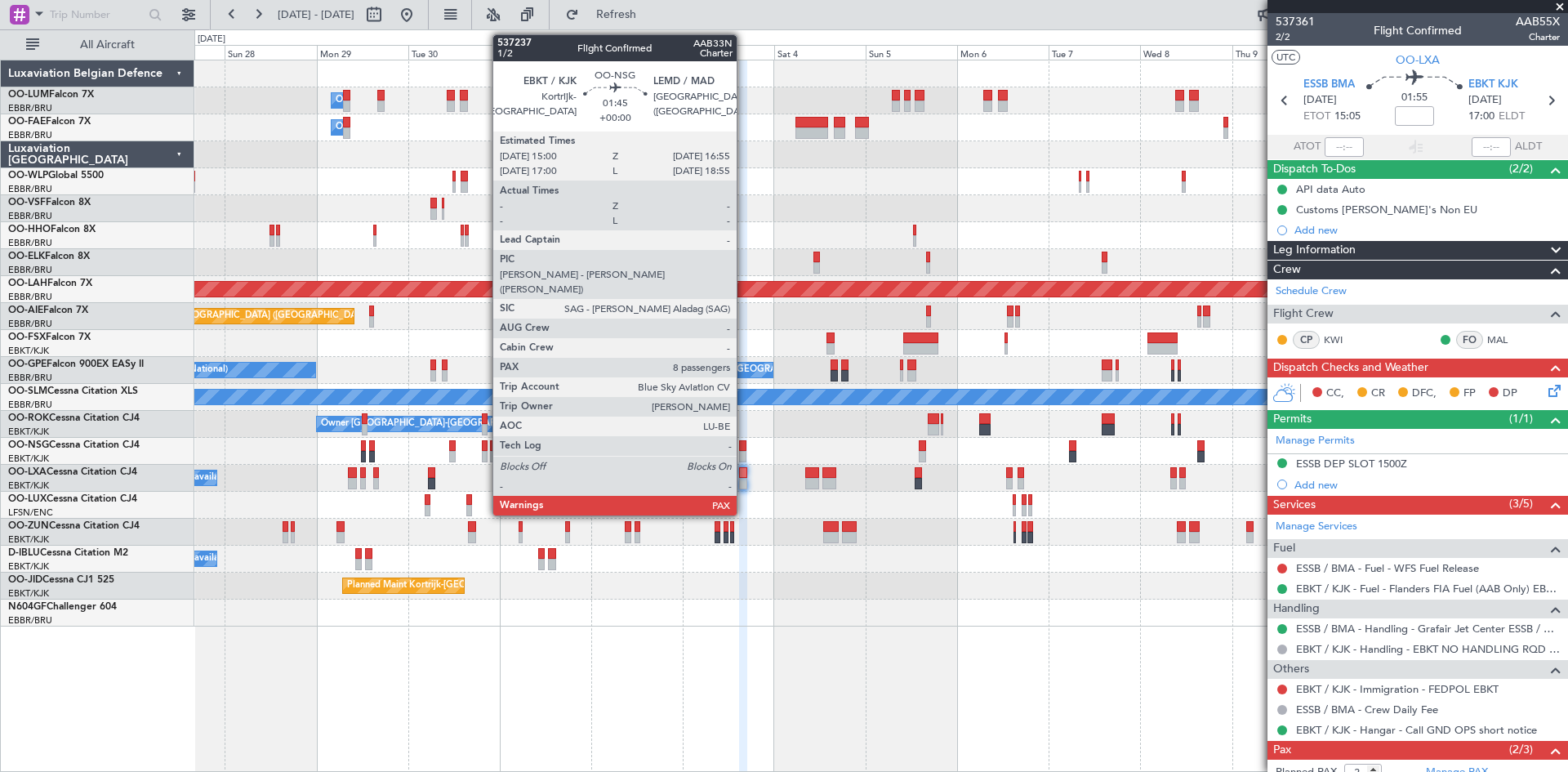
click at [744, 445] on div at bounding box center [743, 446] width 8 height 11
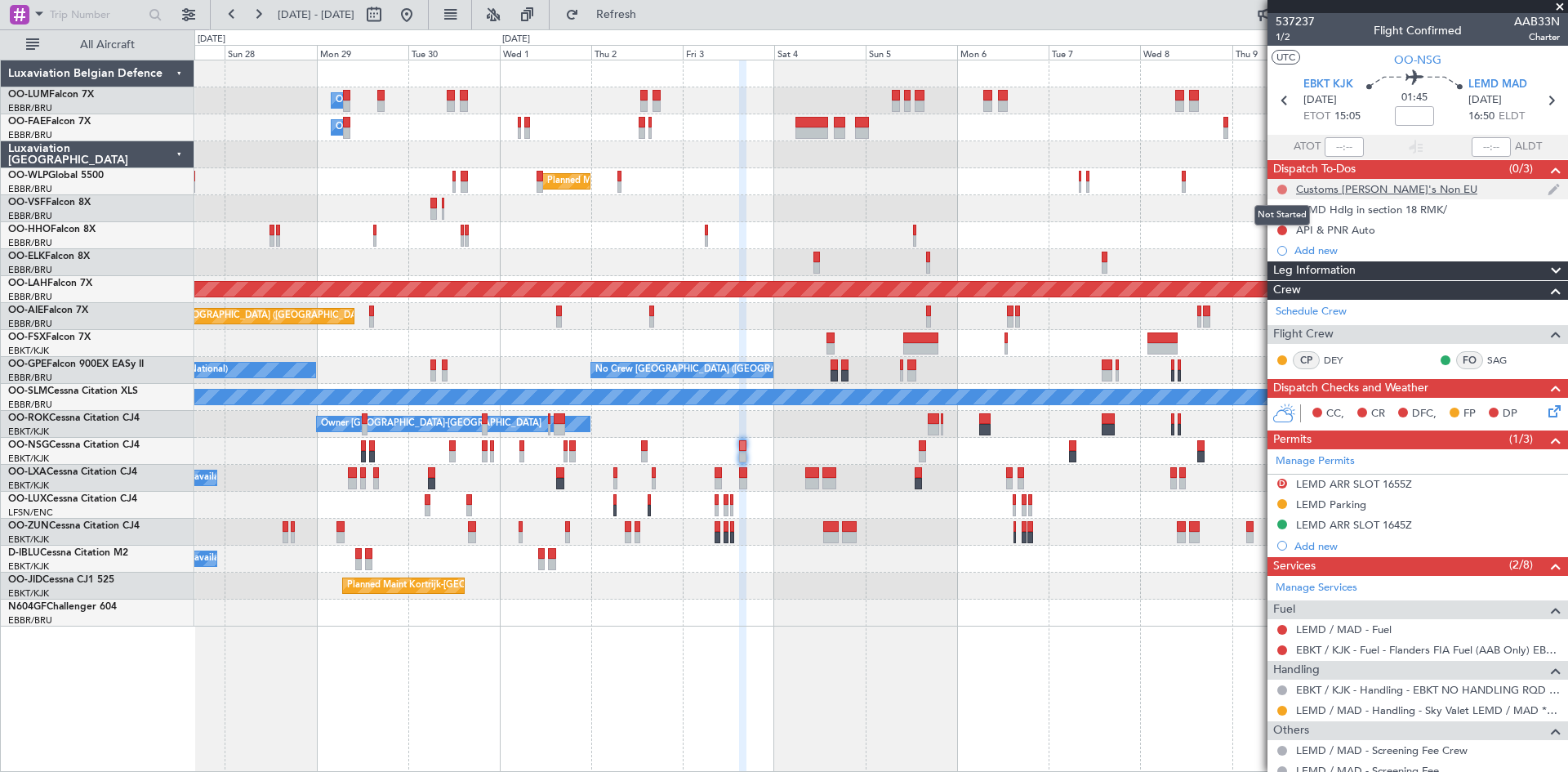
click at [1278, 191] on button at bounding box center [1282, 189] width 9 height 9
click at [1291, 257] on span "Completed" at bounding box center [1289, 260] width 54 height 16
click at [1284, 228] on button at bounding box center [1282, 230] width 9 height 9
click at [1270, 294] on li "Completed" at bounding box center [1283, 302] width 86 height 24
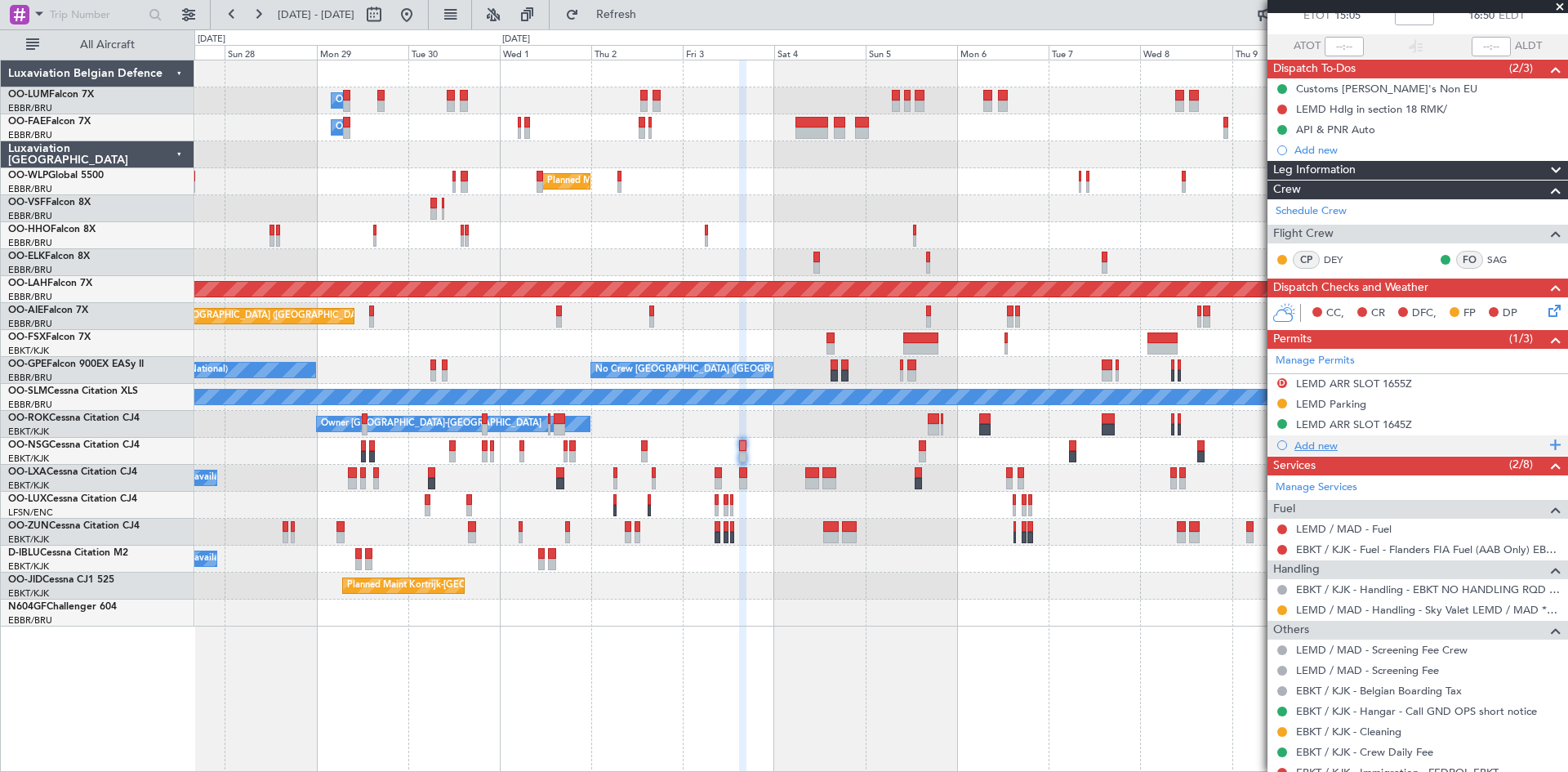
scroll to position [198, 0]
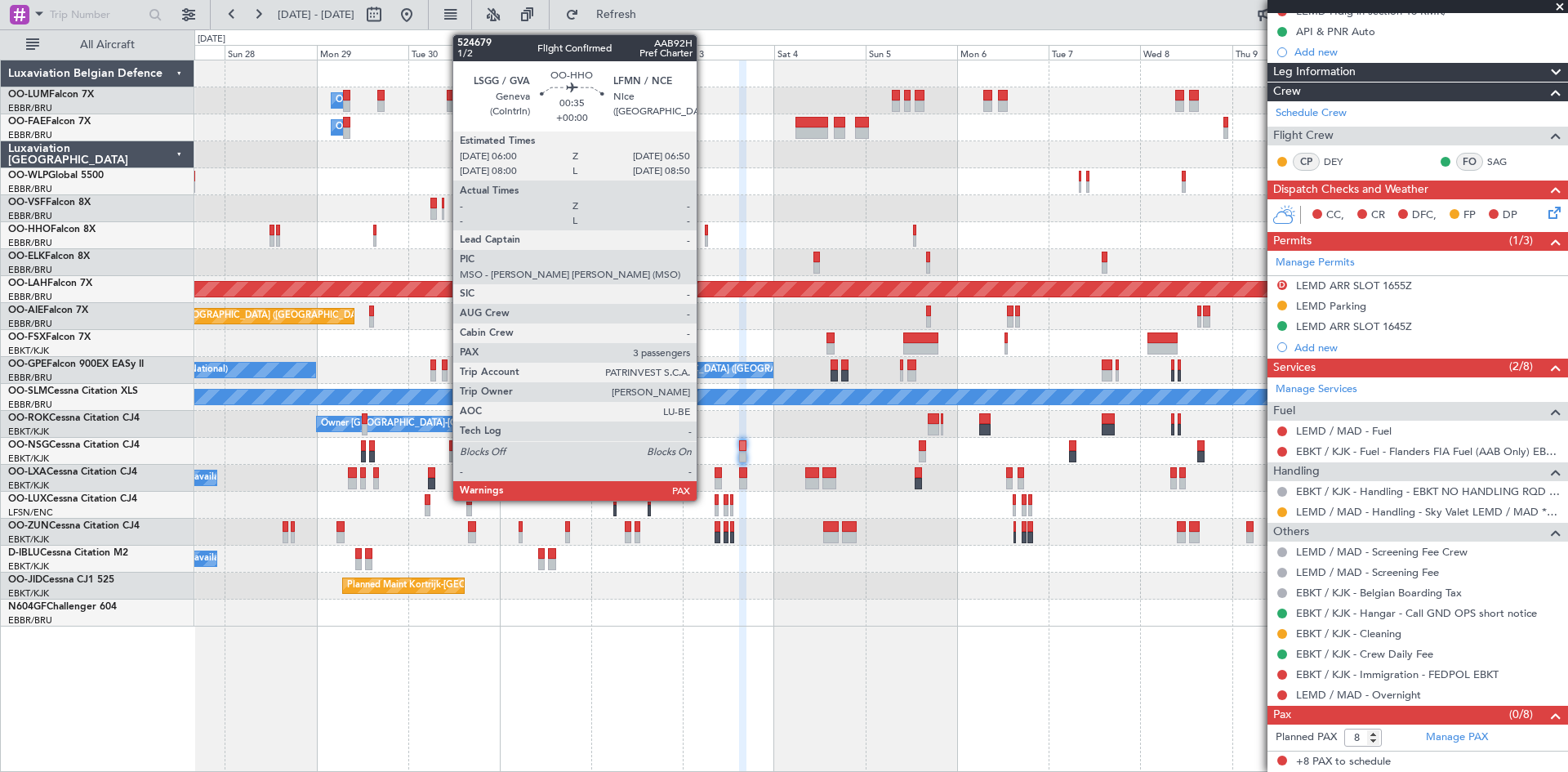
click at [705, 230] on div at bounding box center [706, 230] width 3 height 11
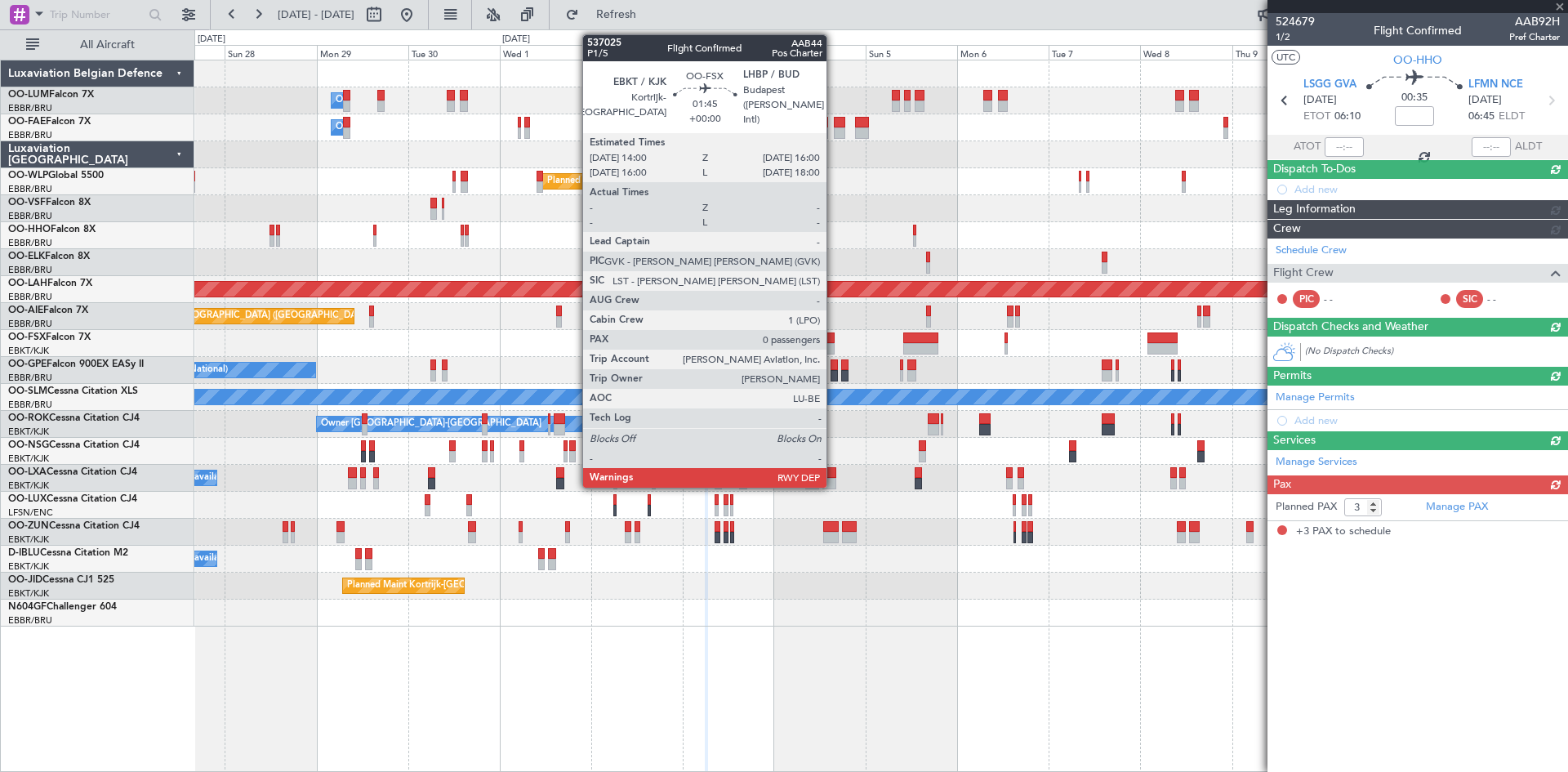
scroll to position [0, 0]
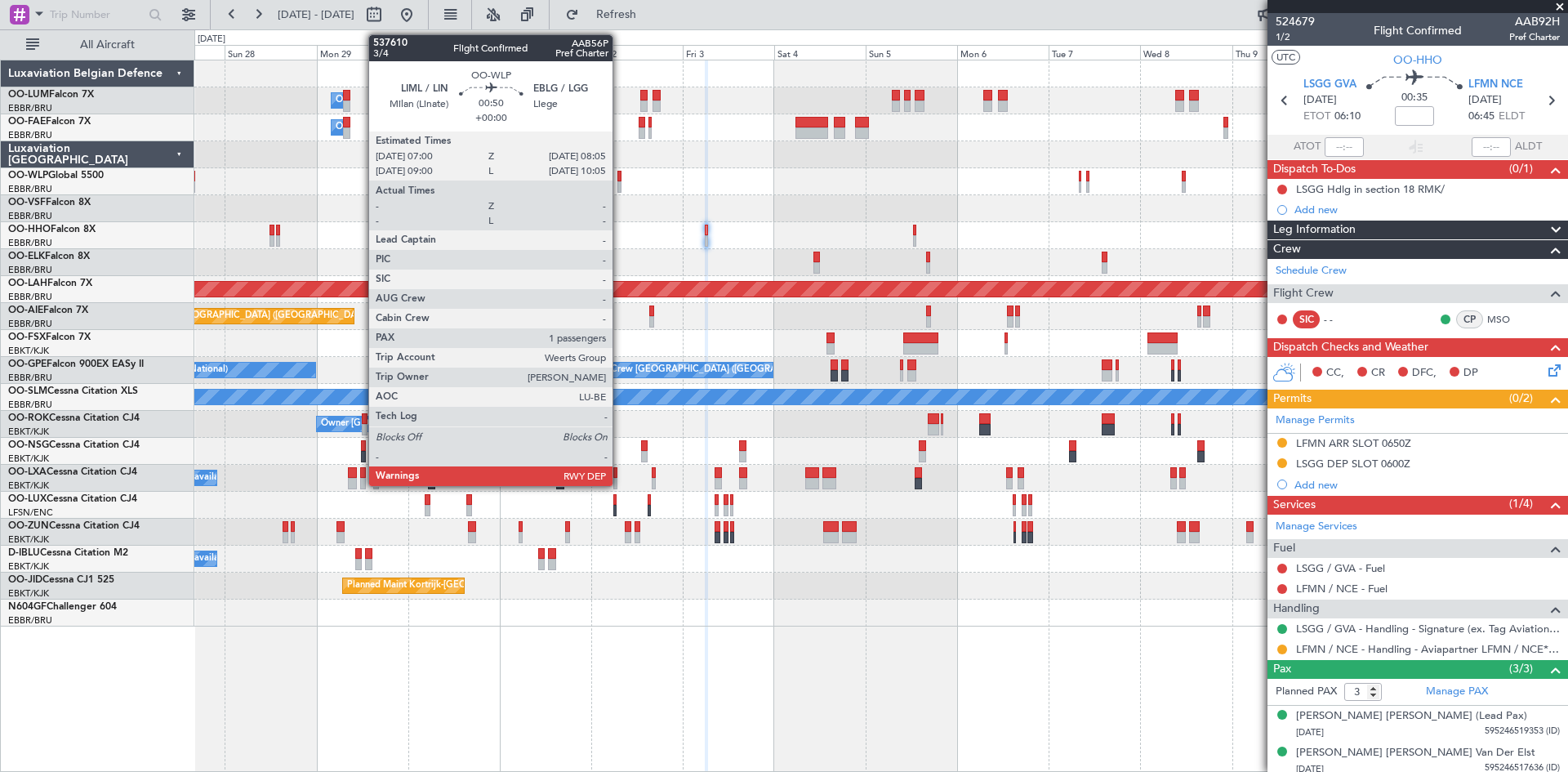
click at [619, 173] on div at bounding box center [619, 177] width 5 height 11
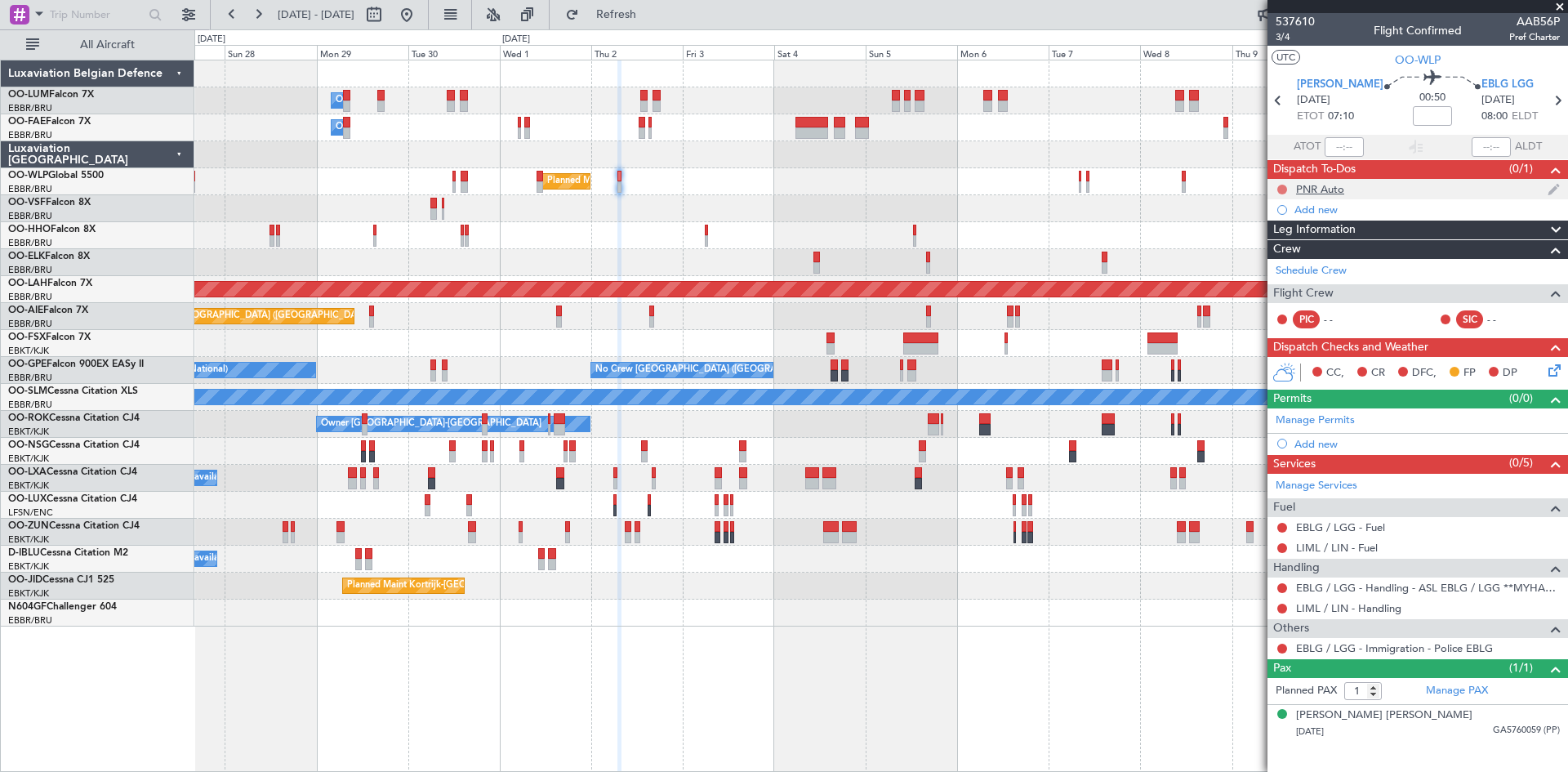
click at [1283, 185] on button at bounding box center [1282, 189] width 9 height 9
click at [1299, 260] on span "Completed" at bounding box center [1289, 260] width 54 height 16
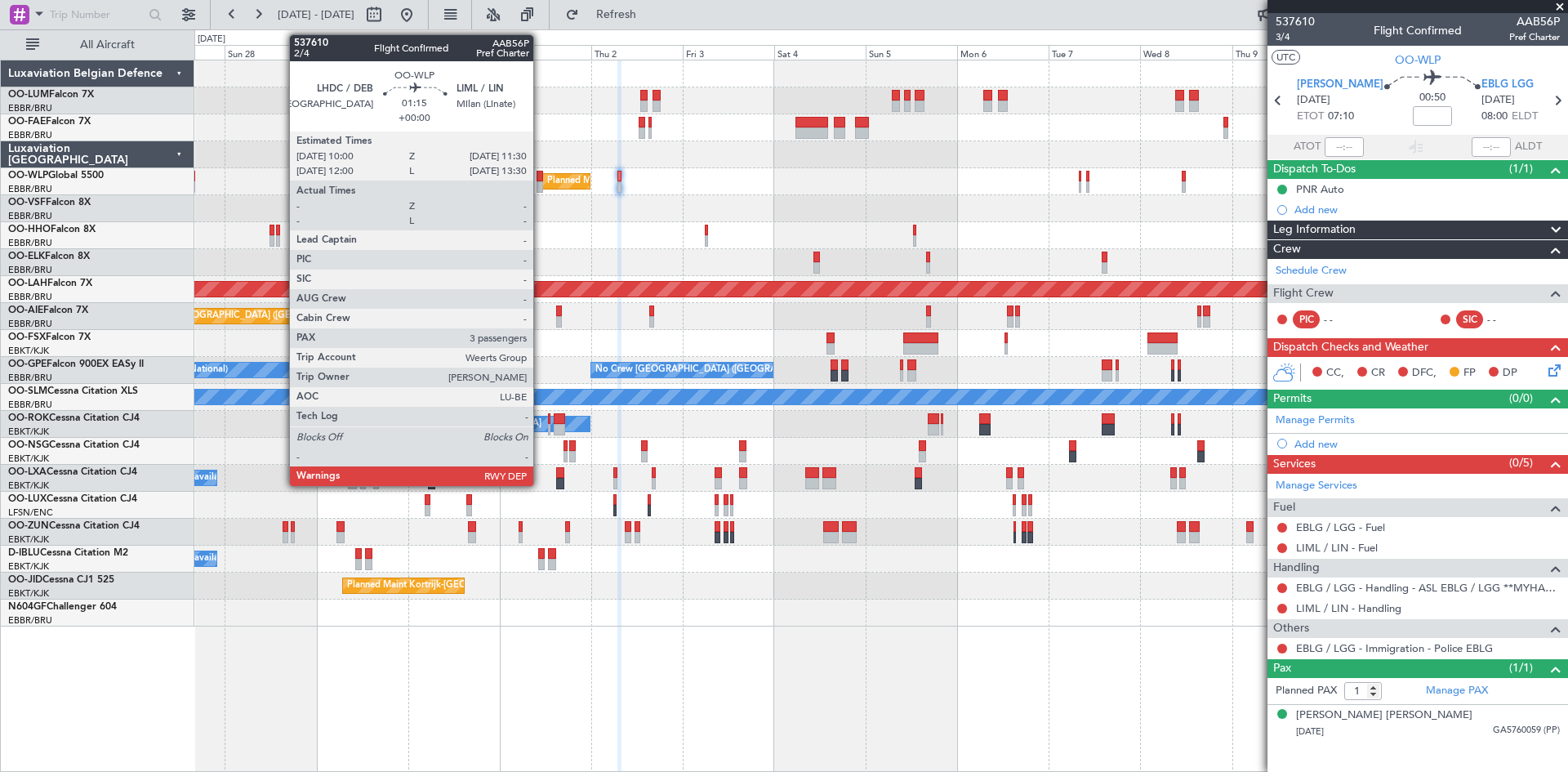
click at [541, 172] on div at bounding box center [540, 177] width 7 height 11
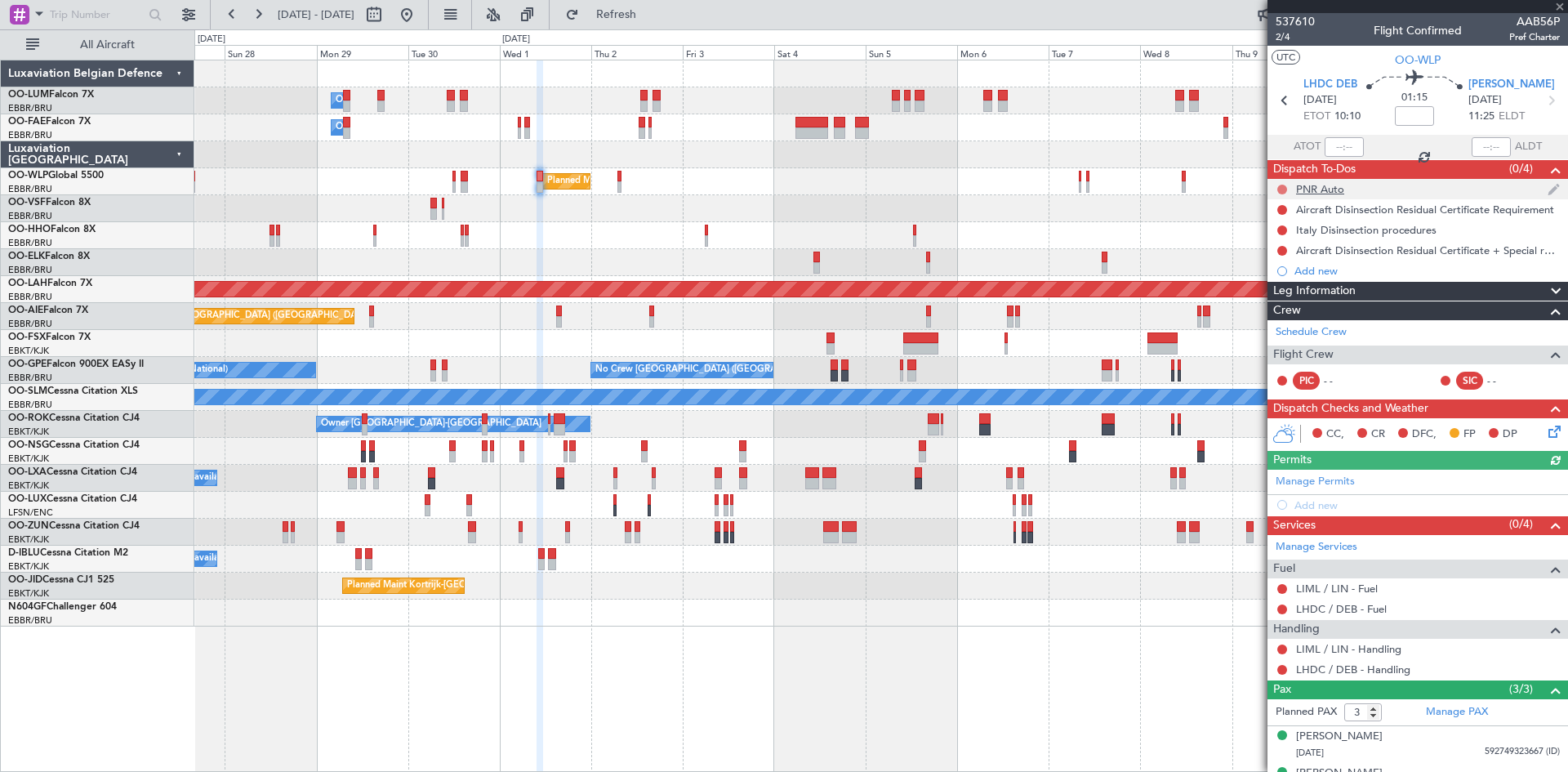
click at [1281, 186] on button at bounding box center [1282, 189] width 9 height 9
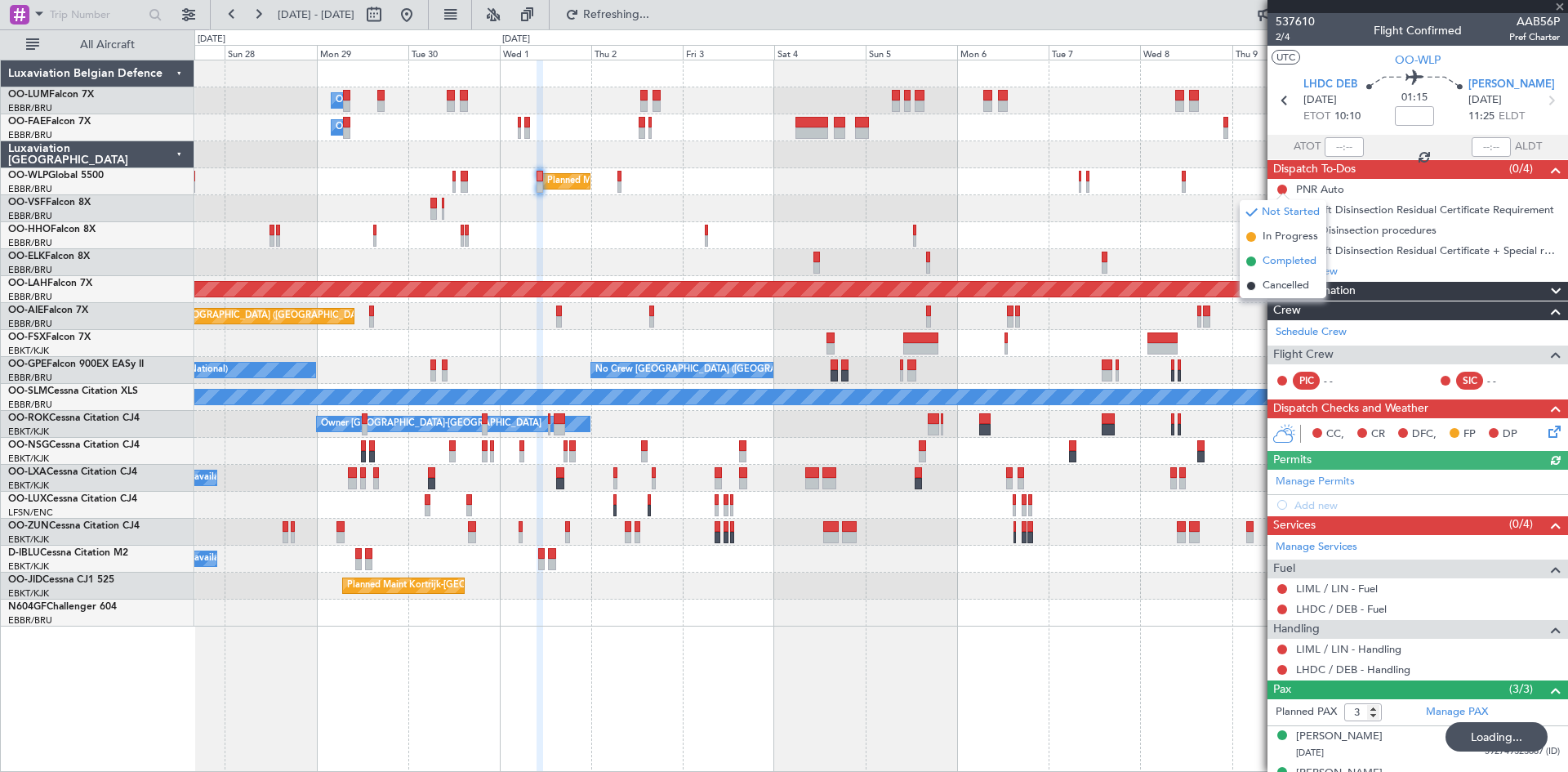
click at [1278, 253] on span "Completed" at bounding box center [1289, 260] width 54 height 16
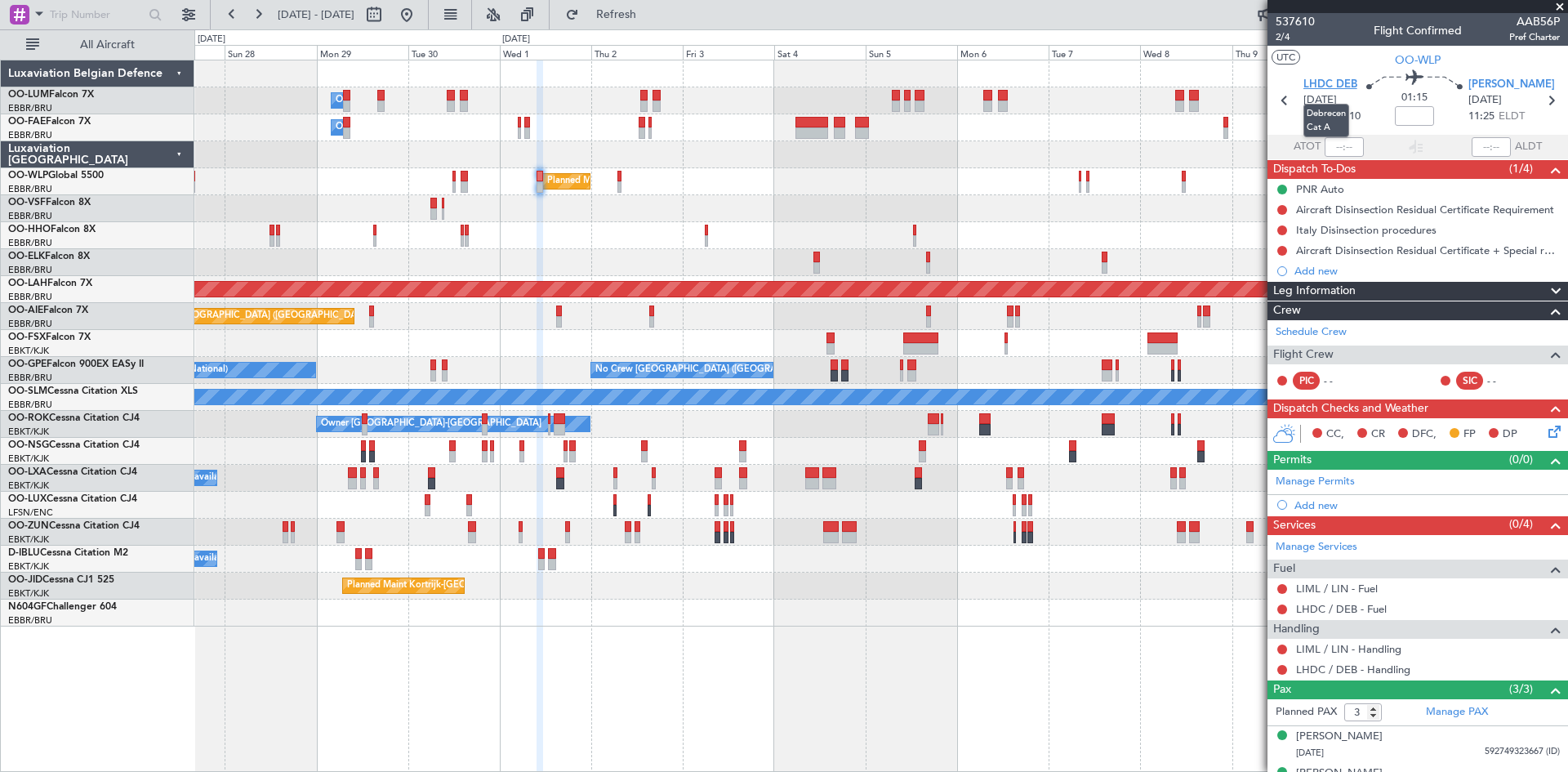
click at [1320, 80] on span "LHDC DEB" at bounding box center [1329, 85] width 54 height 16
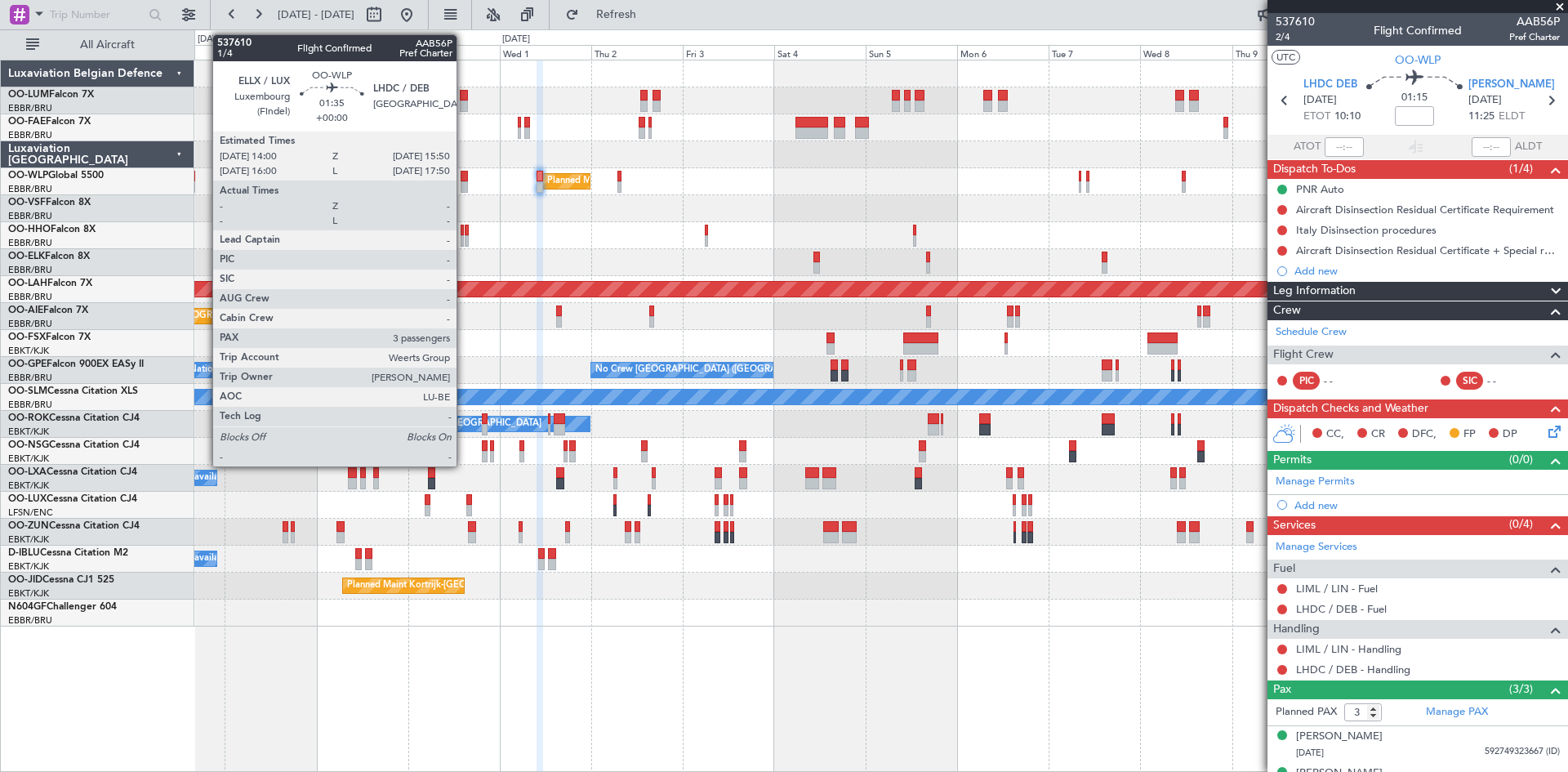
click at [463, 176] on div at bounding box center [464, 177] width 8 height 11
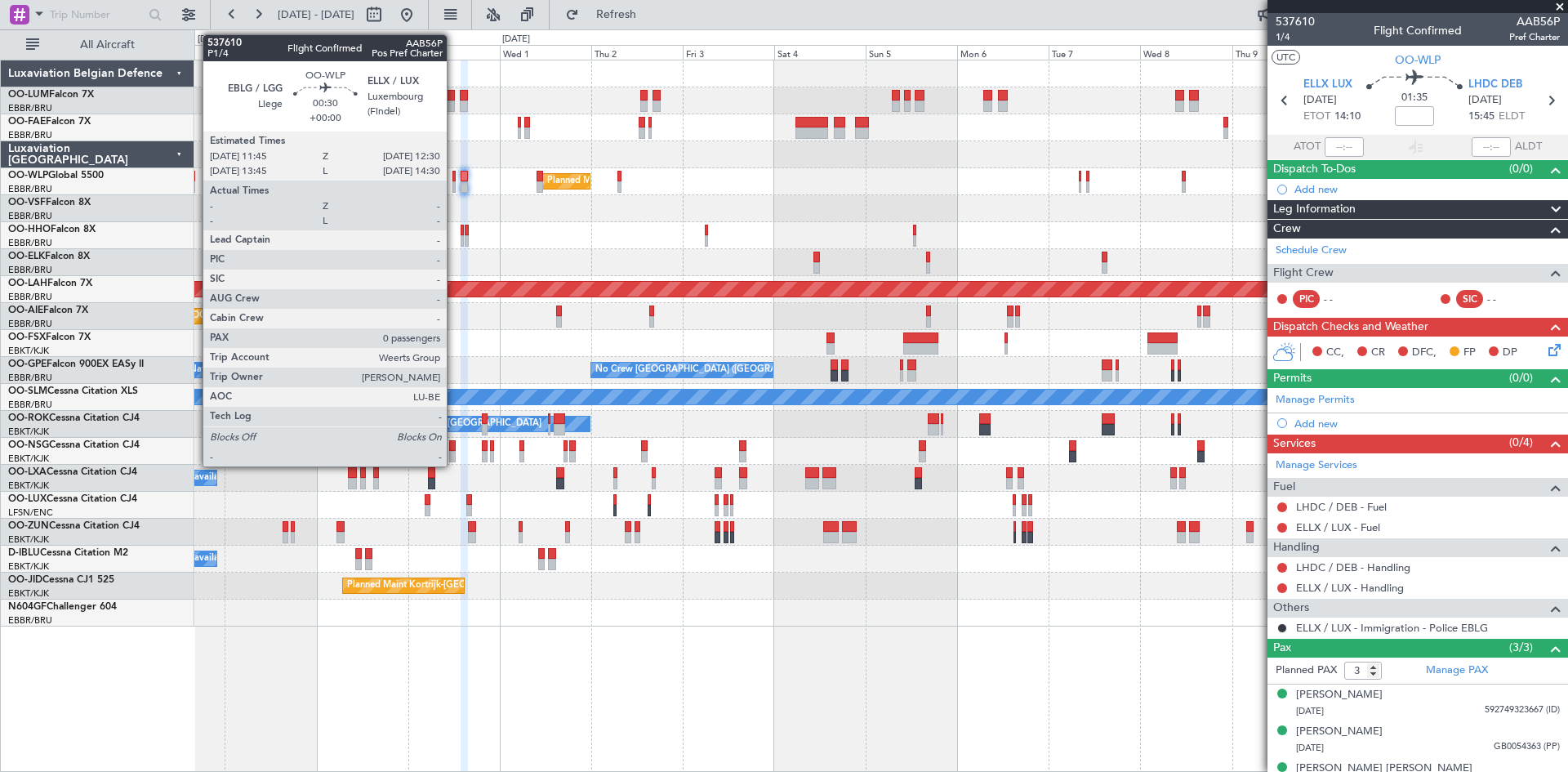
click at [454, 173] on div at bounding box center [453, 177] width 3 height 11
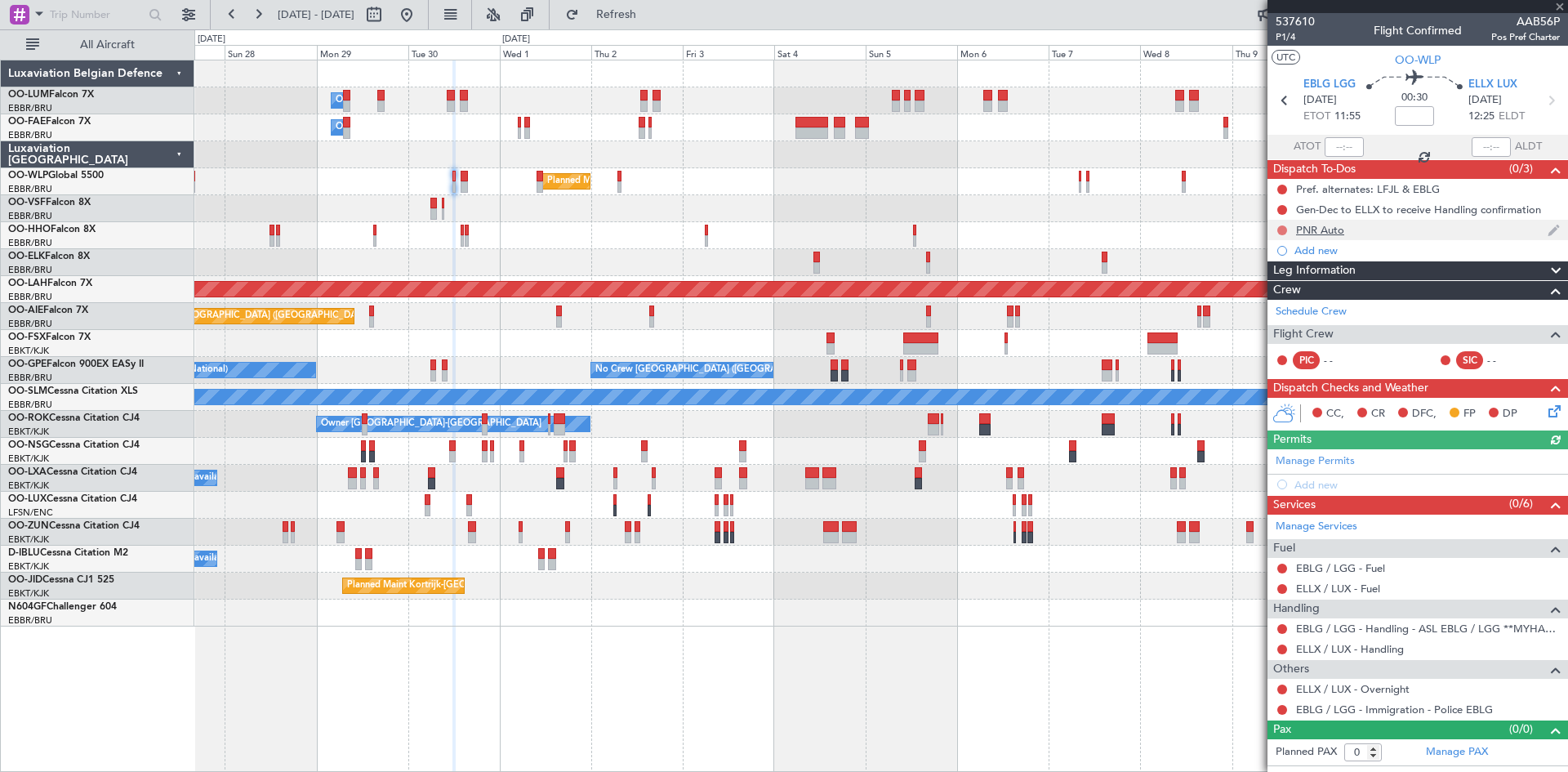
click at [1280, 232] on button at bounding box center [1282, 230] width 9 height 9
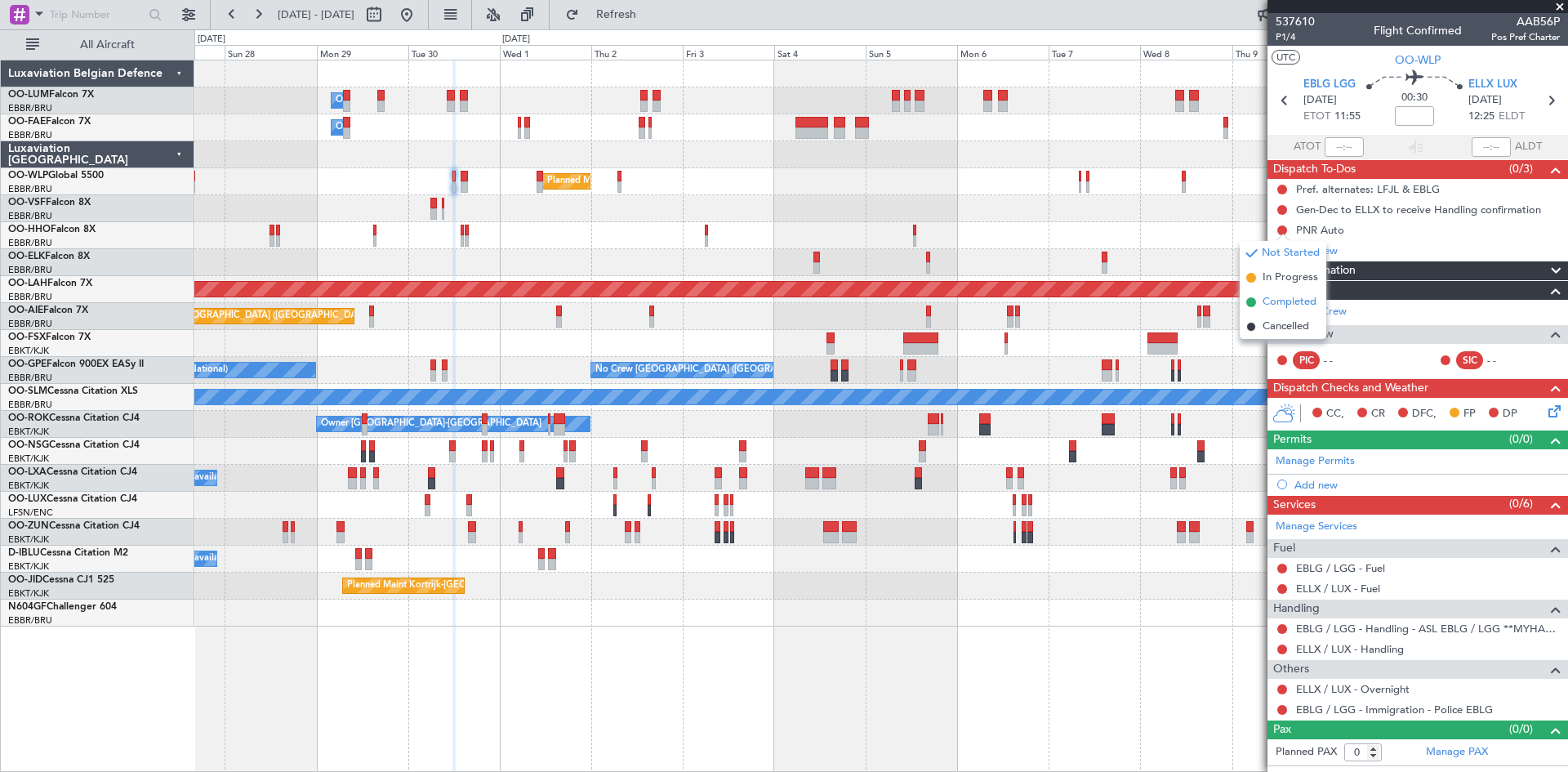
click at [1272, 302] on span "Completed" at bounding box center [1289, 302] width 54 height 16
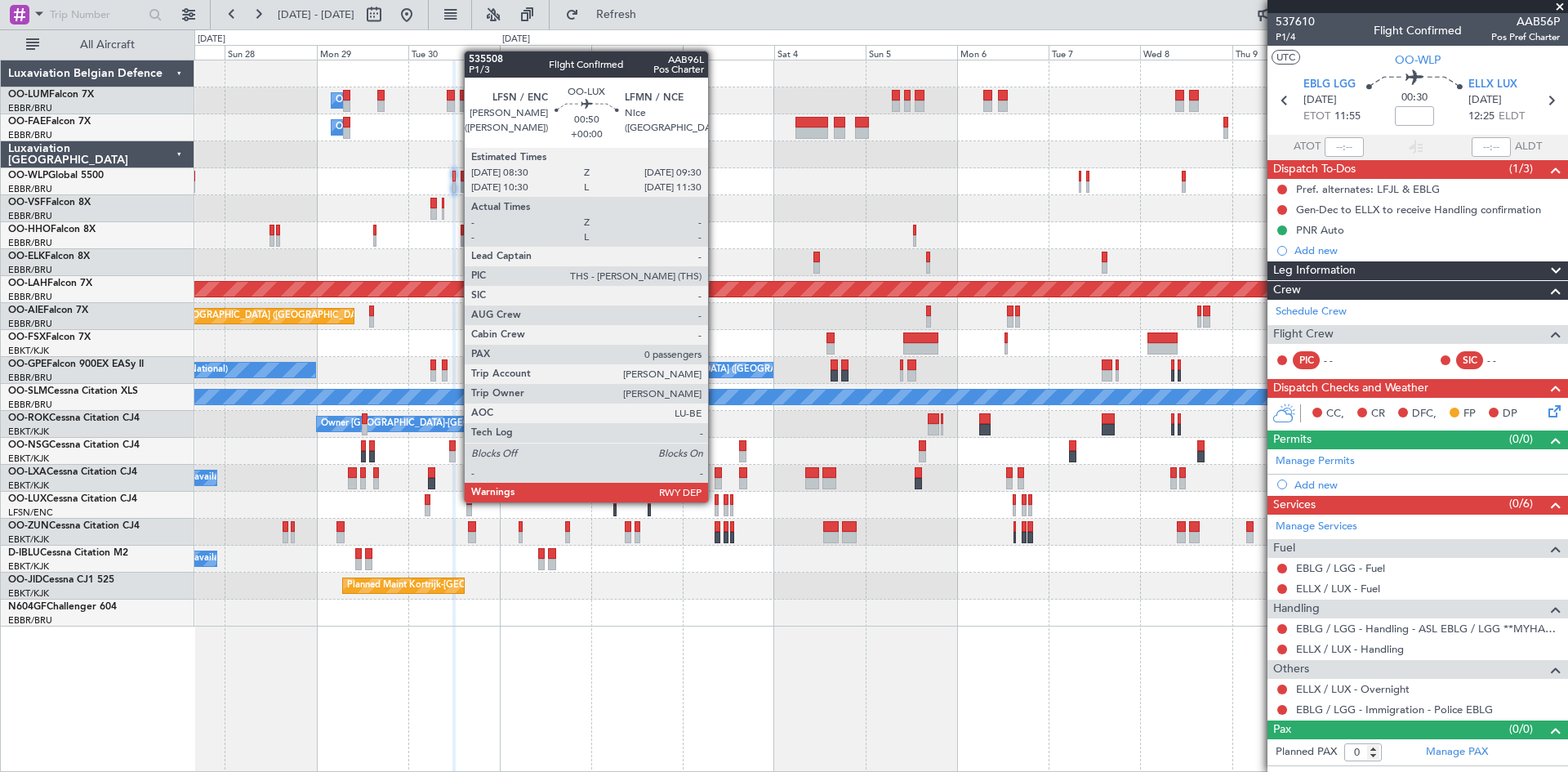
click at [715, 501] on div at bounding box center [716, 500] width 4 height 11
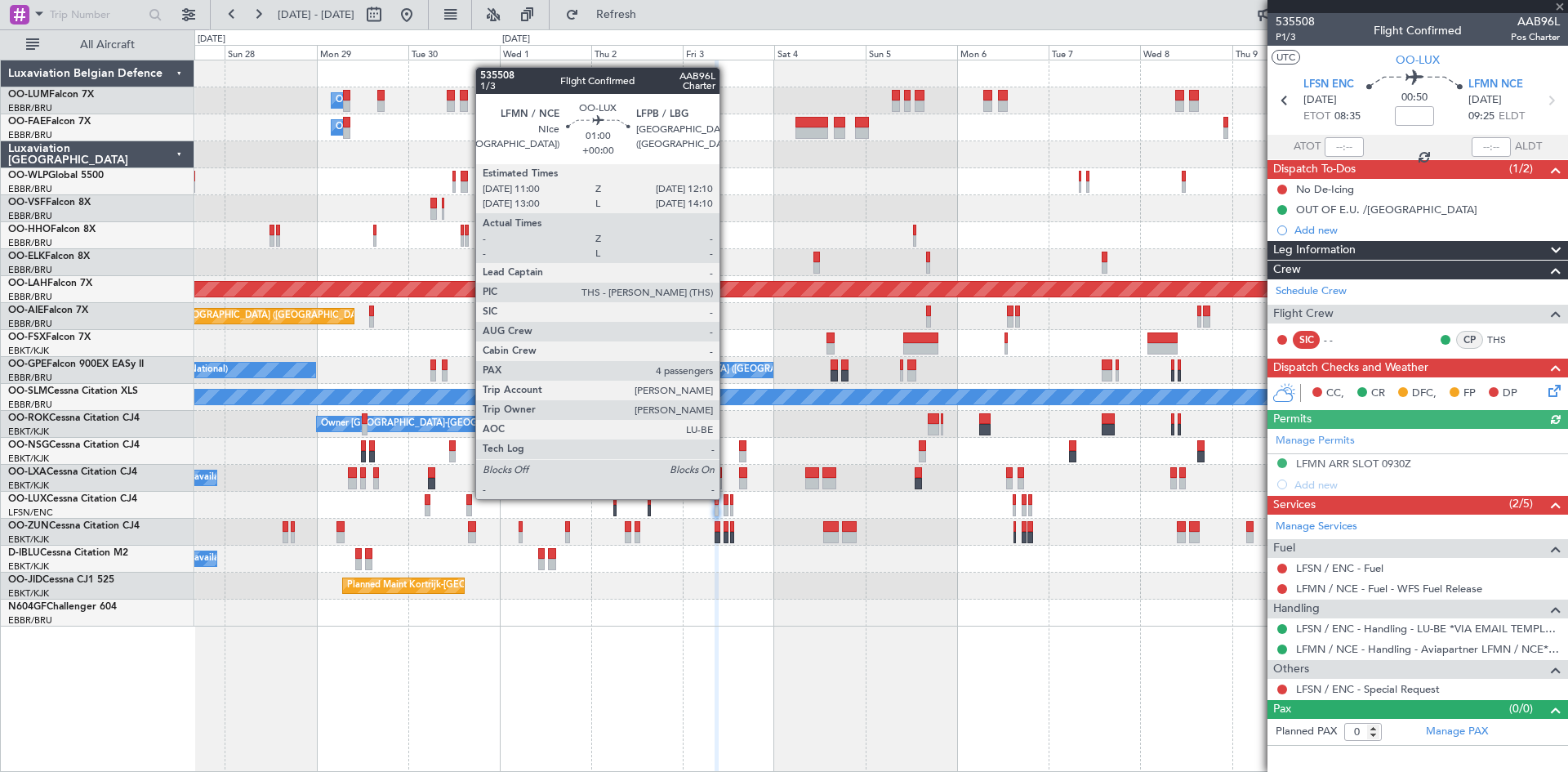
click at [727, 497] on div at bounding box center [726, 500] width 5 height 11
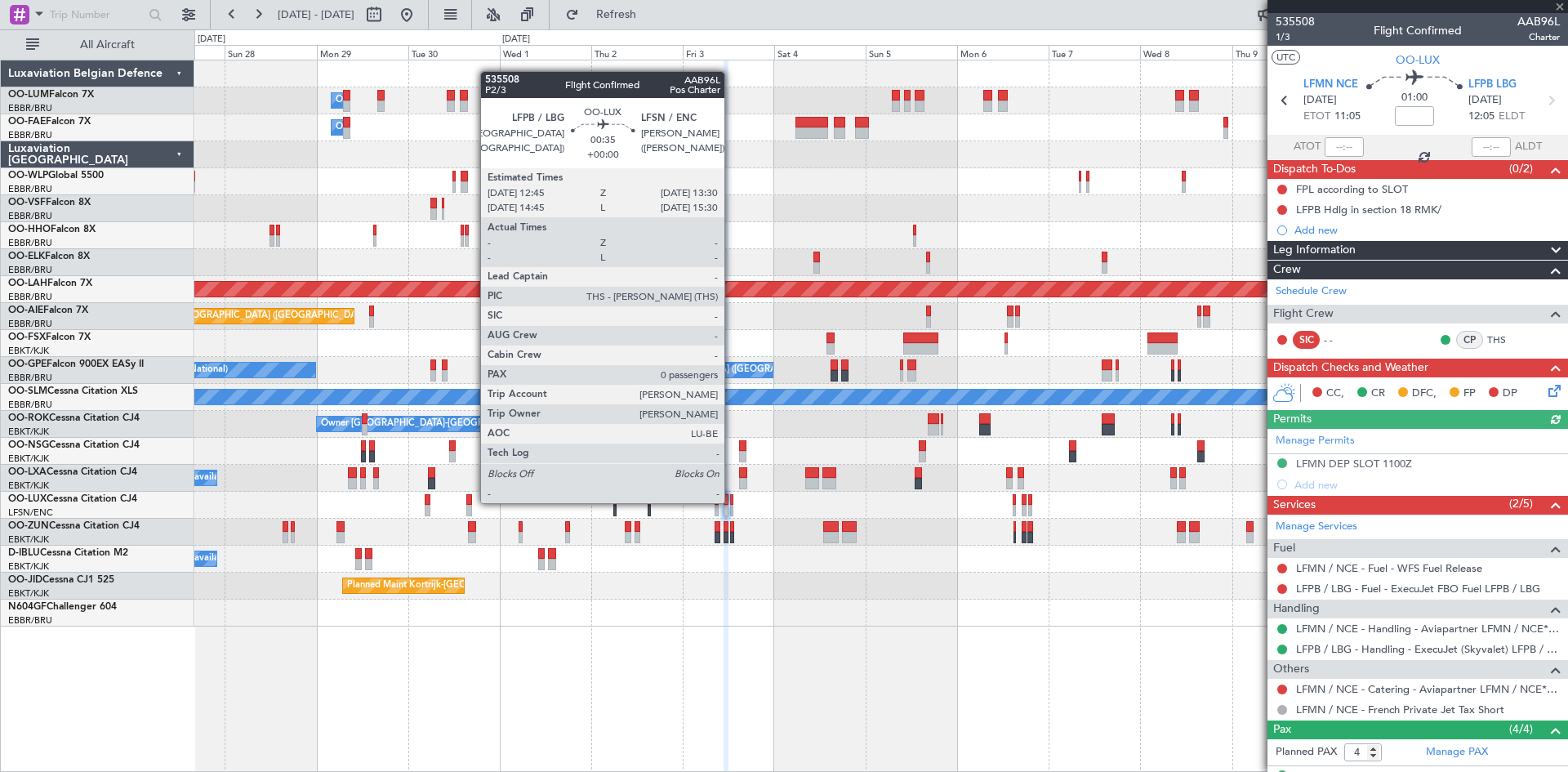
click at [731, 501] on div at bounding box center [731, 500] width 3 height 11
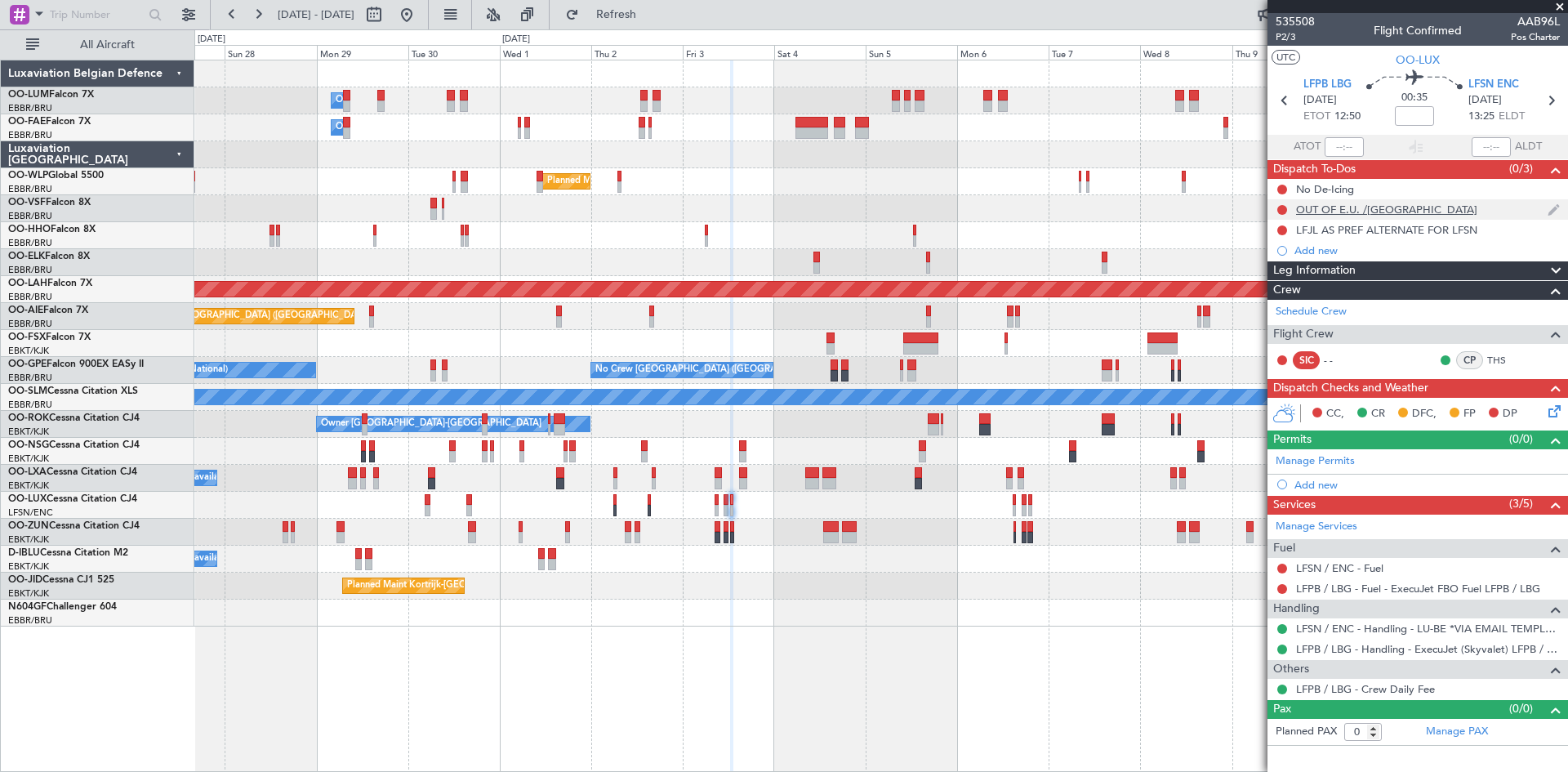
click at [1281, 214] on div at bounding box center [1282, 210] width 13 height 13
click at [1283, 211] on button at bounding box center [1282, 210] width 9 height 9
click at [1284, 284] on span "Completed" at bounding box center [1289, 281] width 54 height 16
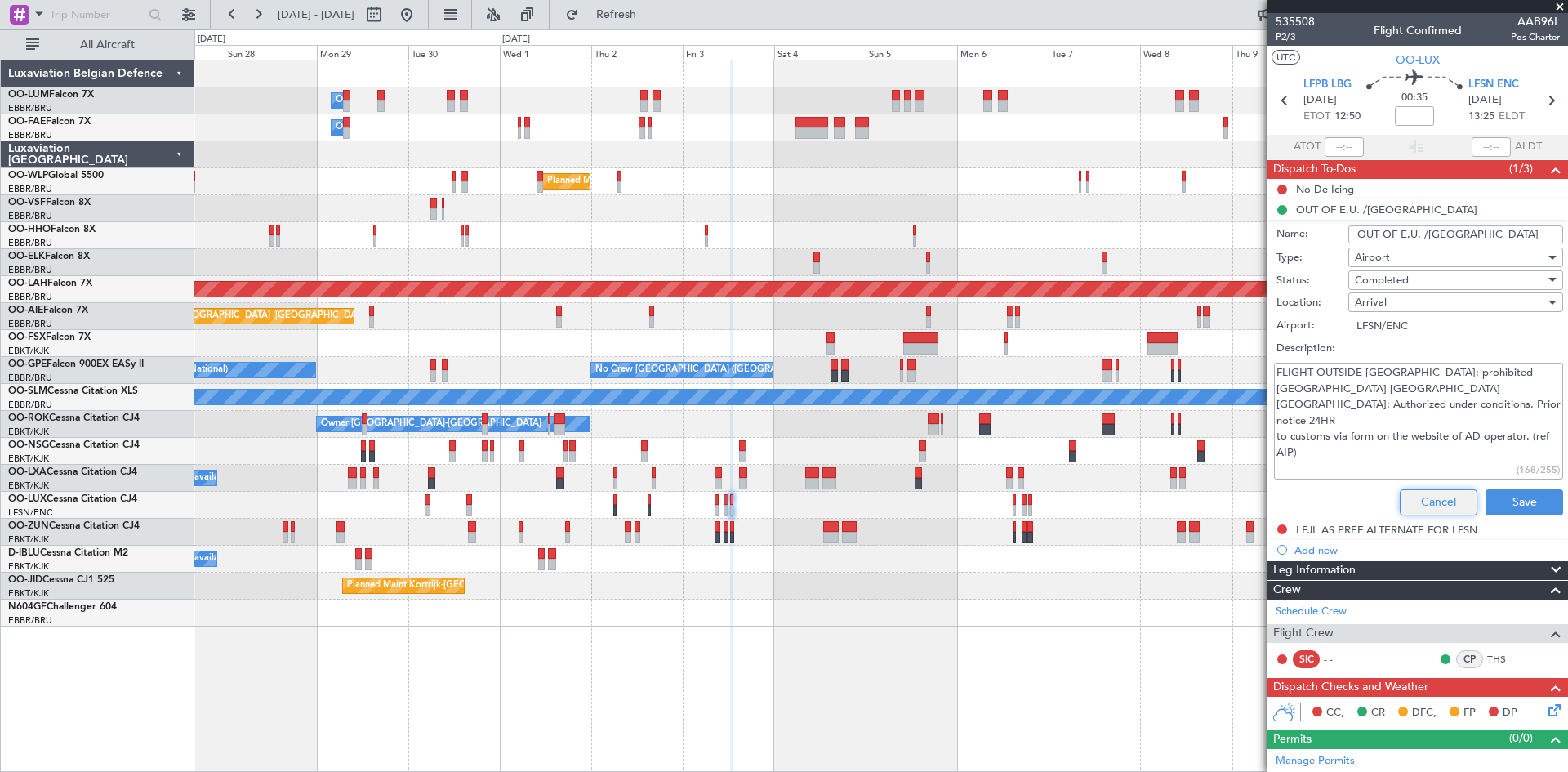
click at [1422, 501] on button "Cancel" at bounding box center [1438, 502] width 78 height 26
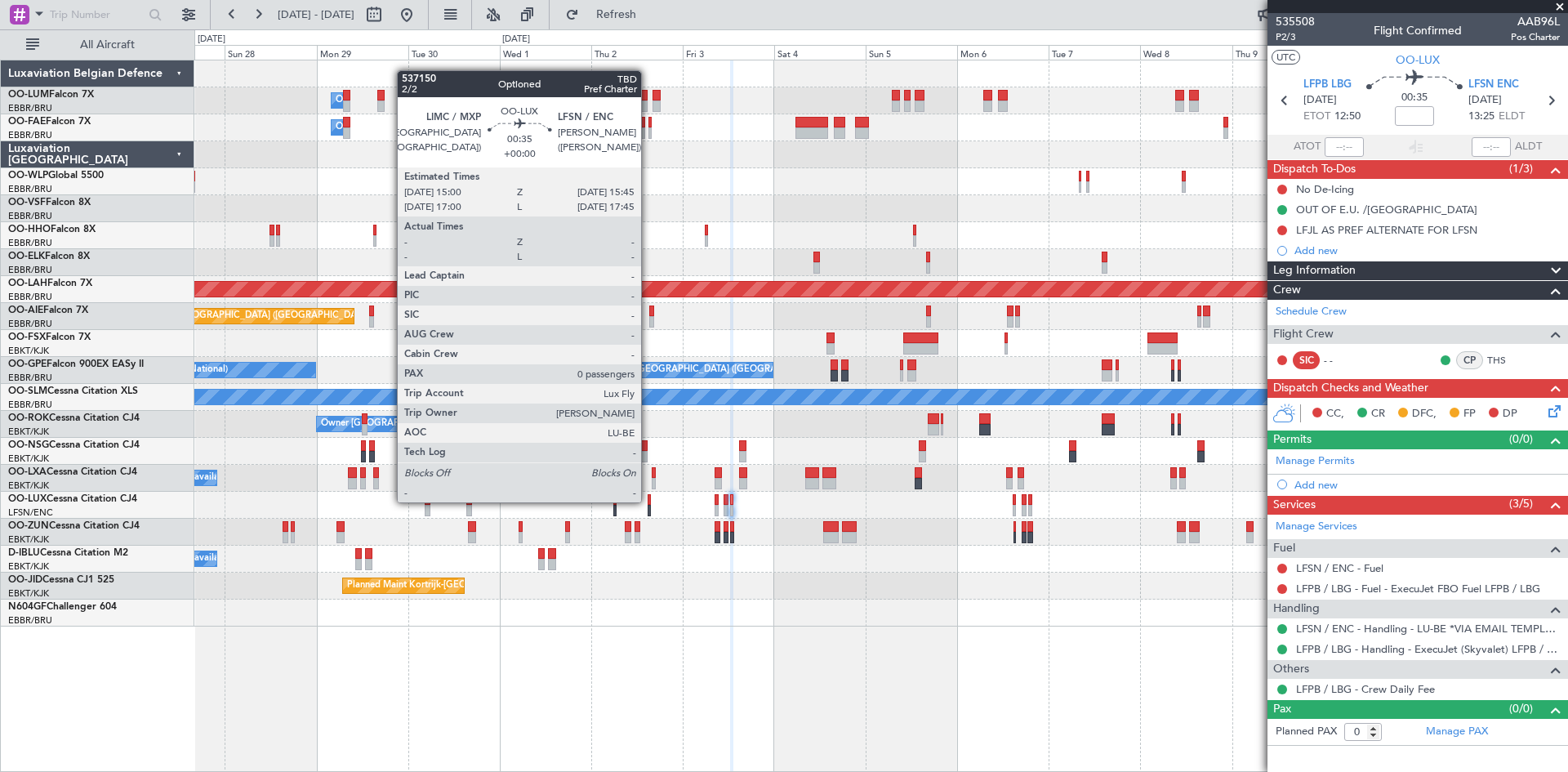
click at [649, 501] on div at bounding box center [649, 500] width 3 height 11
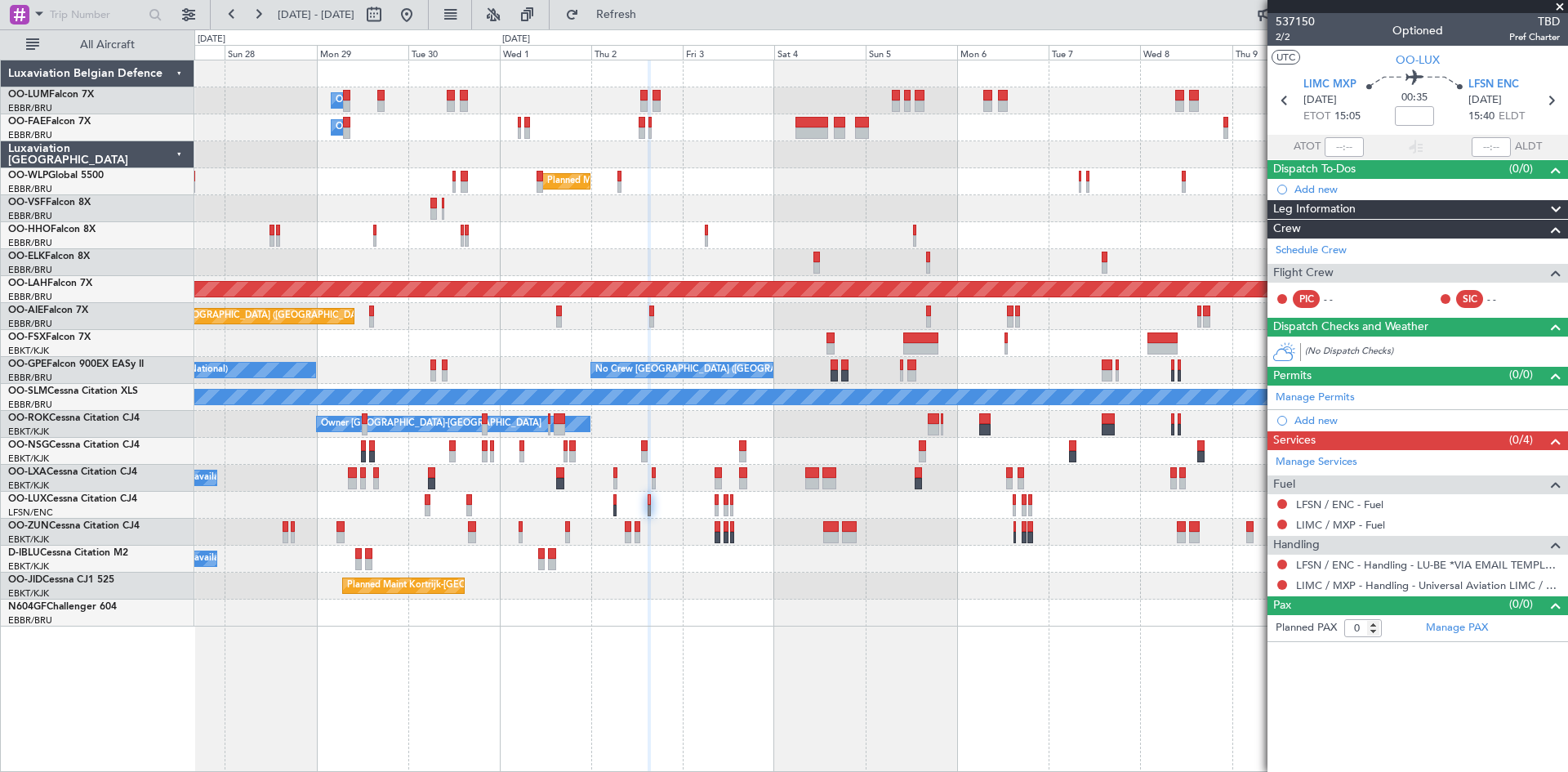
click at [614, 499] on div "No Crew Nancy (Essey)" at bounding box center [881, 505] width 1372 height 27
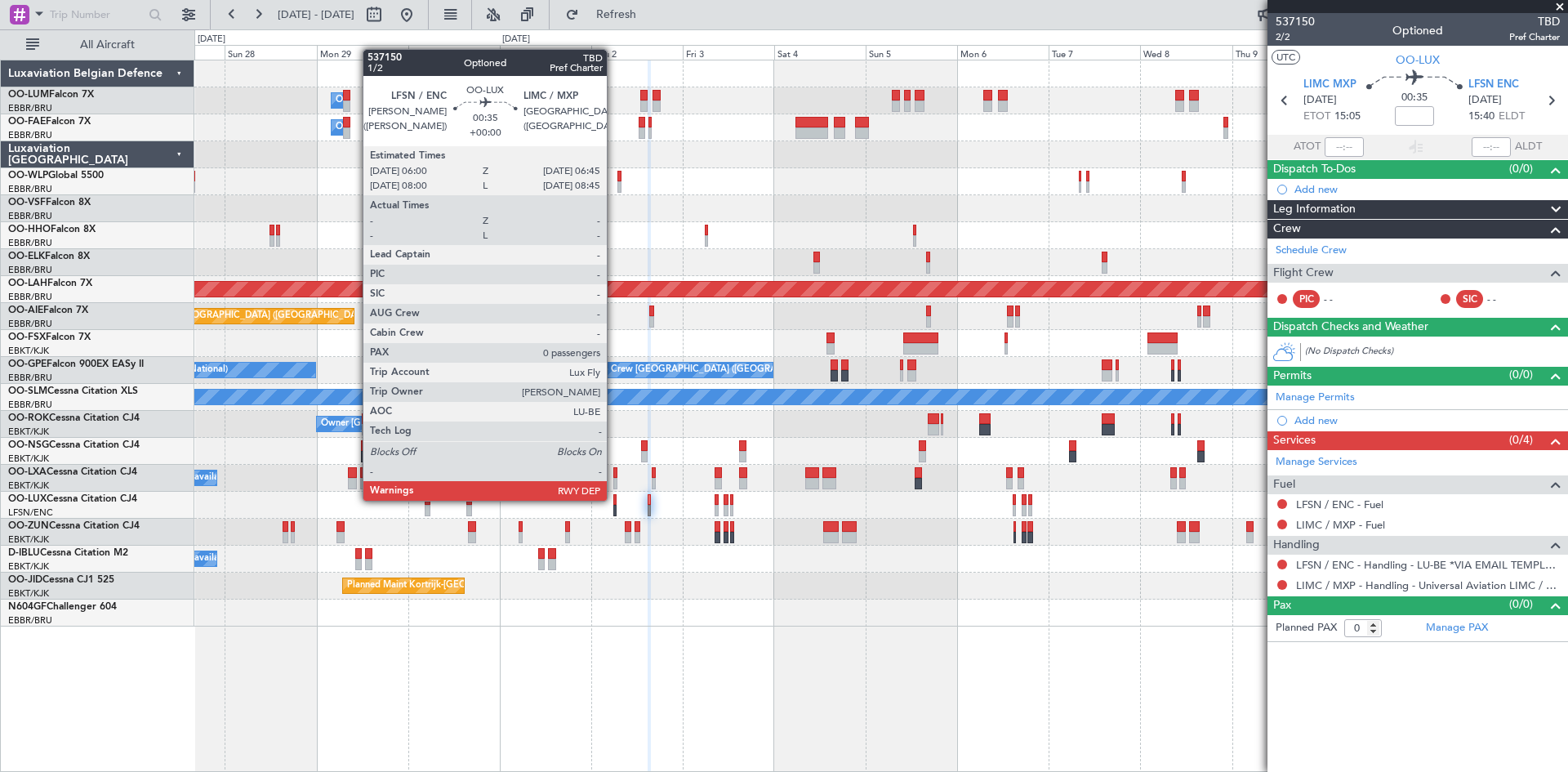
click at [613, 500] on div at bounding box center [614, 500] width 3 height 11
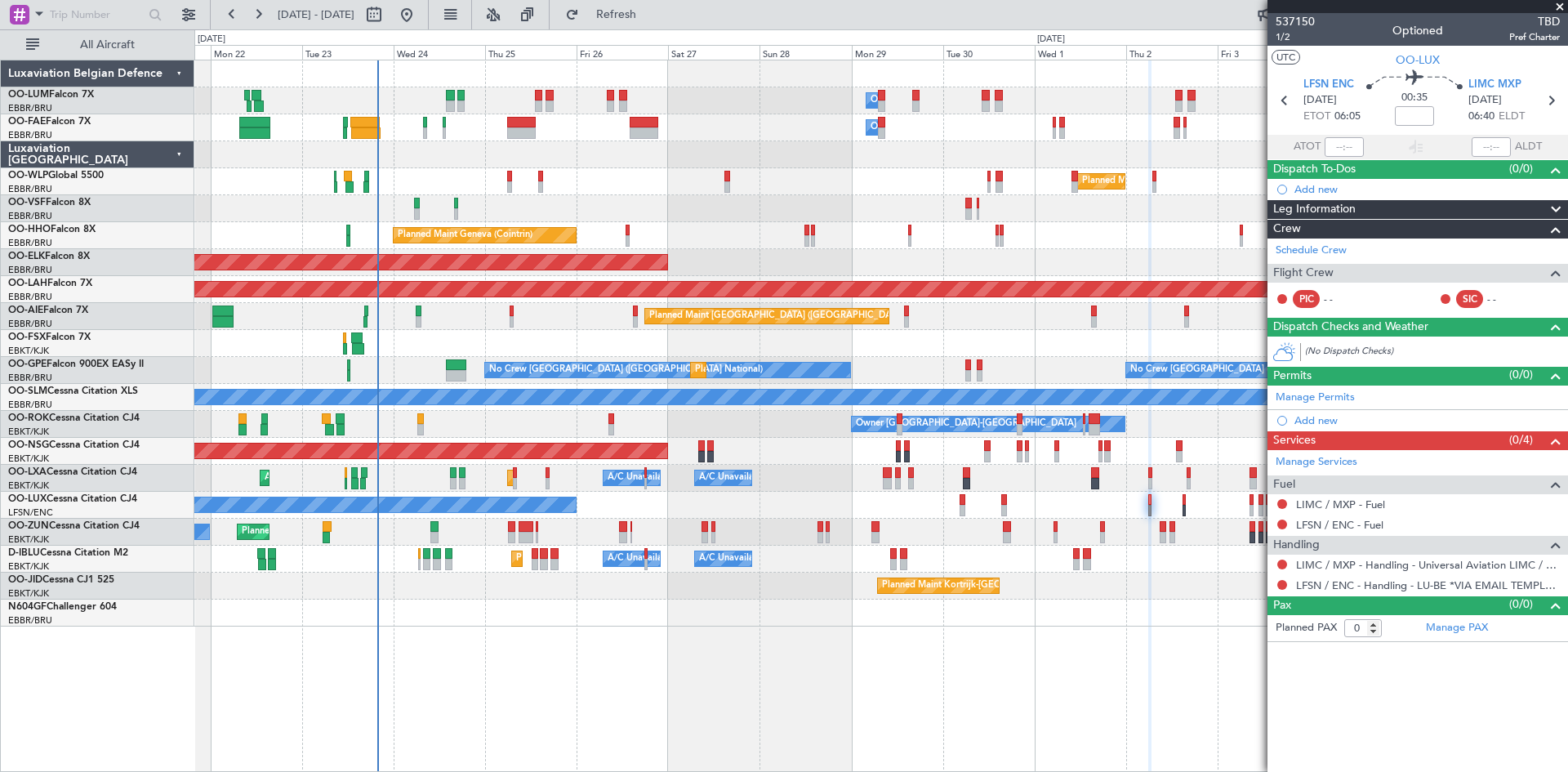
click at [987, 633] on div "Owner Melsbroek Air Base Planned Maint Brussels (Brussels National) Owner Melsb…" at bounding box center [881, 416] width 1373 height 713
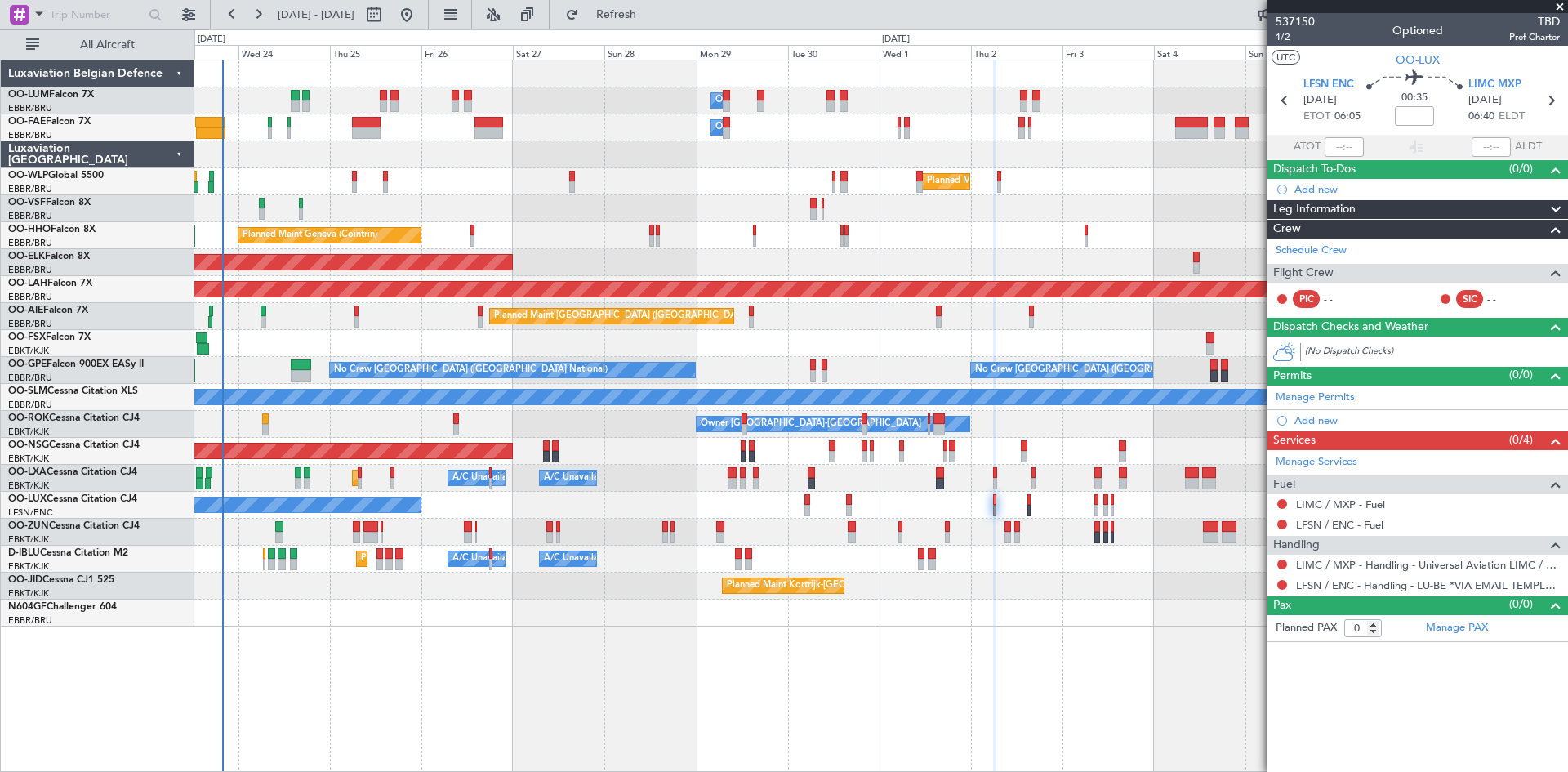
click at [830, 650] on div "Owner Melsbroek Air Base Owner Melsbroek Air Base Planned Maint Brussels (Bruss…" at bounding box center [881, 416] width 1373 height 713
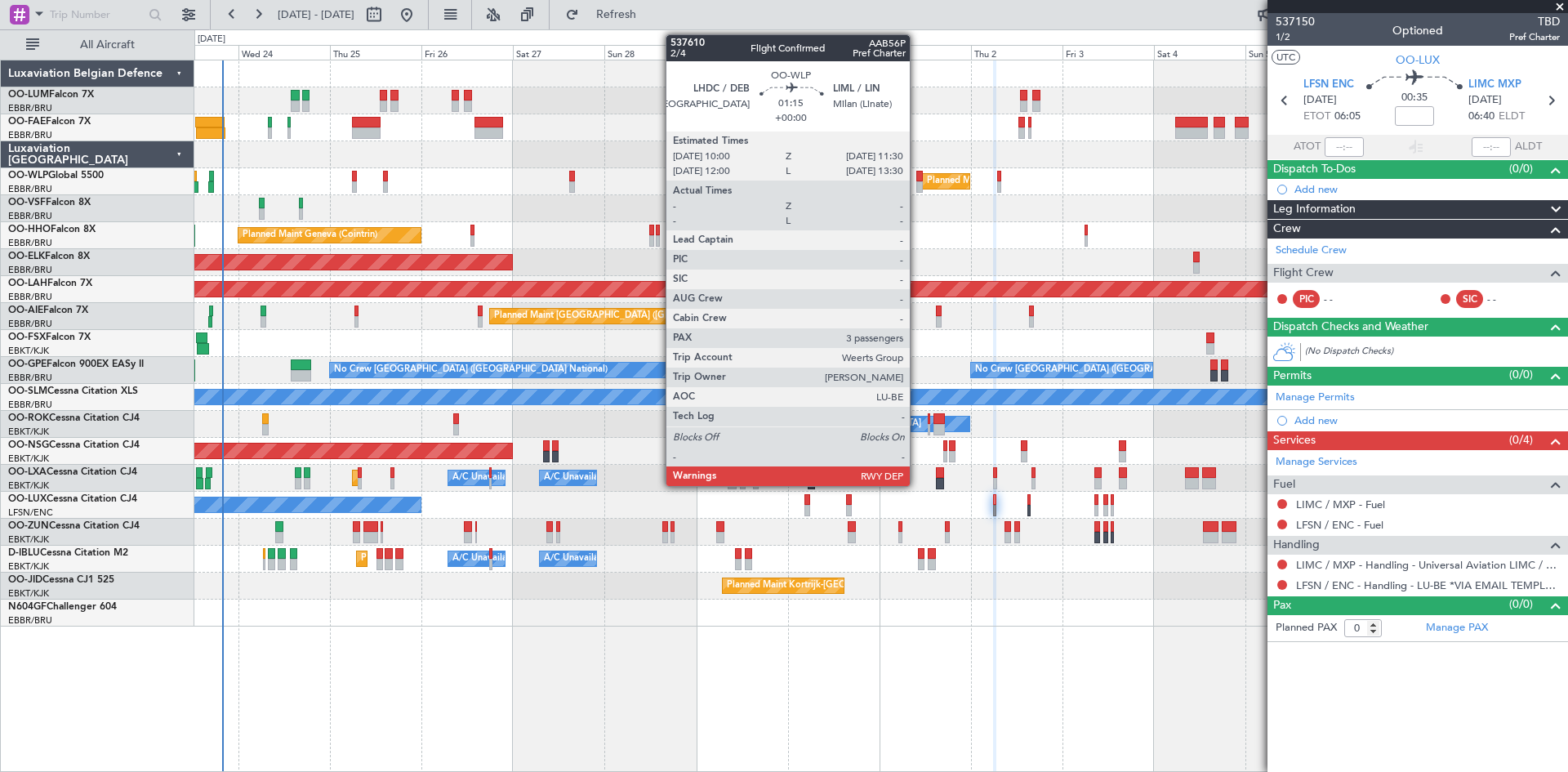
click at [917, 178] on div at bounding box center [919, 177] width 7 height 11
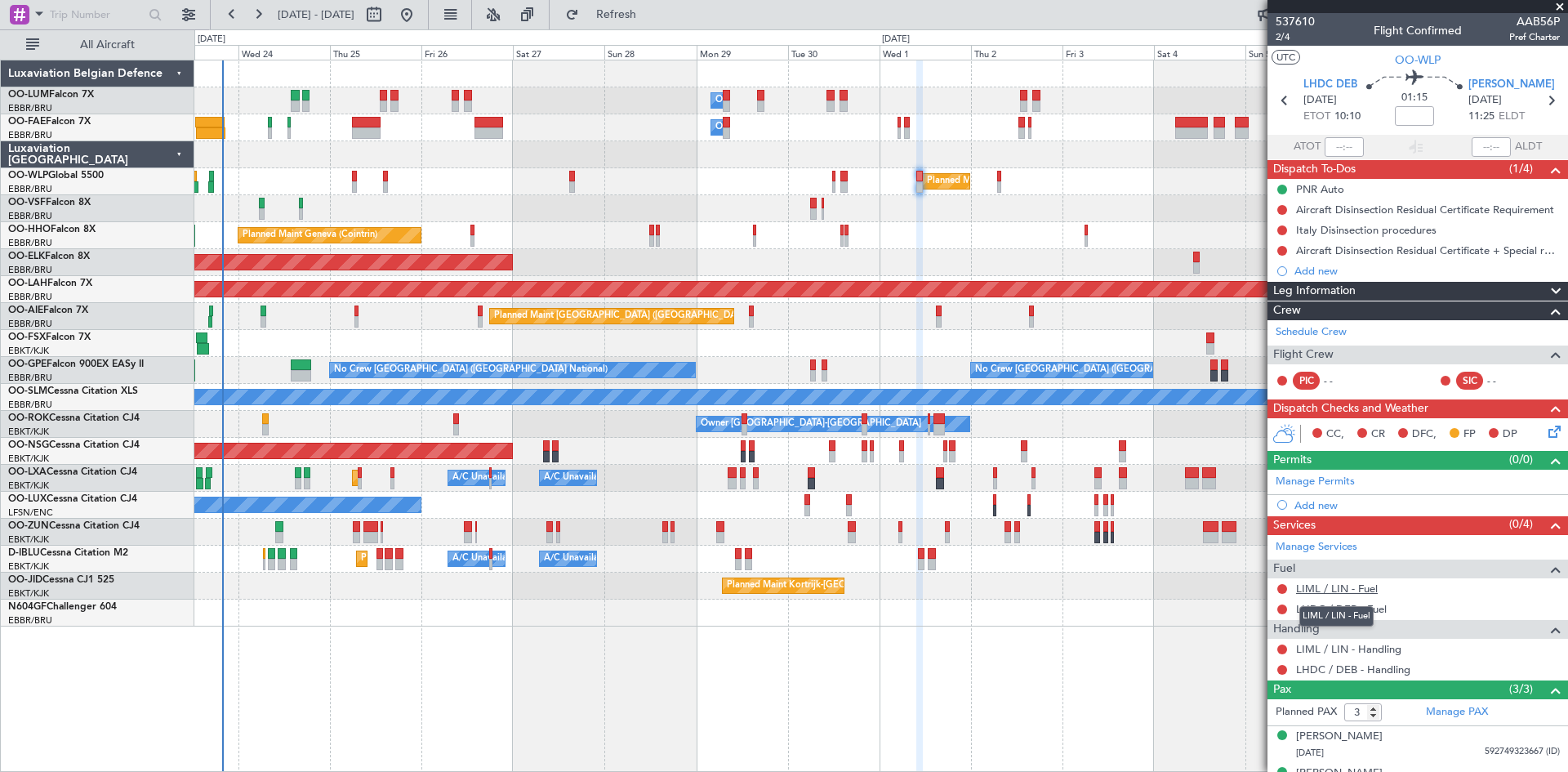
click at [1329, 591] on link "LIML / LIN - Fuel" at bounding box center [1337, 589] width 82 height 14
click at [1344, 604] on link "LHDC / DEB - Fuel" at bounding box center [1341, 608] width 90 height 14
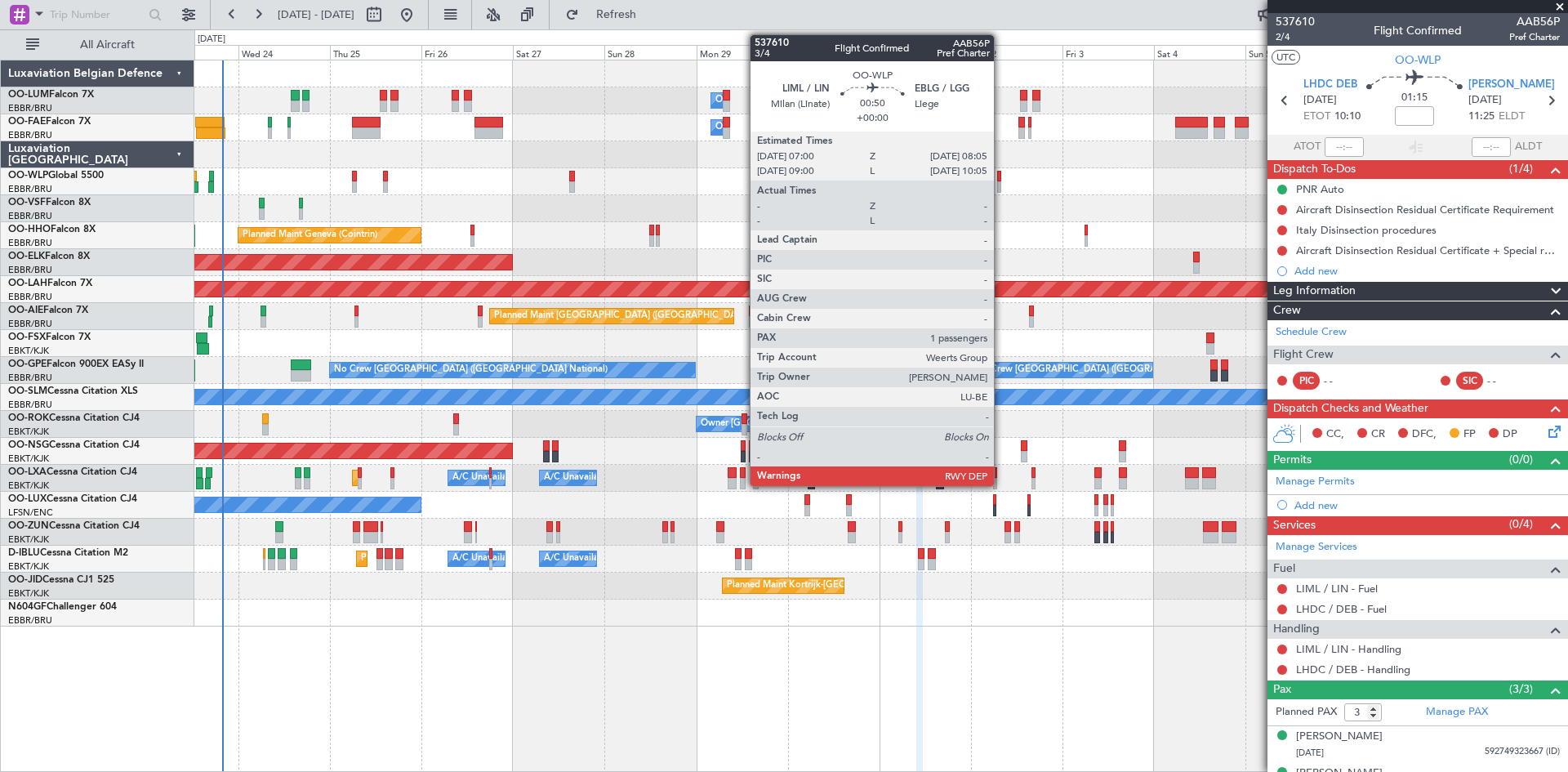
click at [1001, 178] on div at bounding box center [999, 177] width 5 height 11
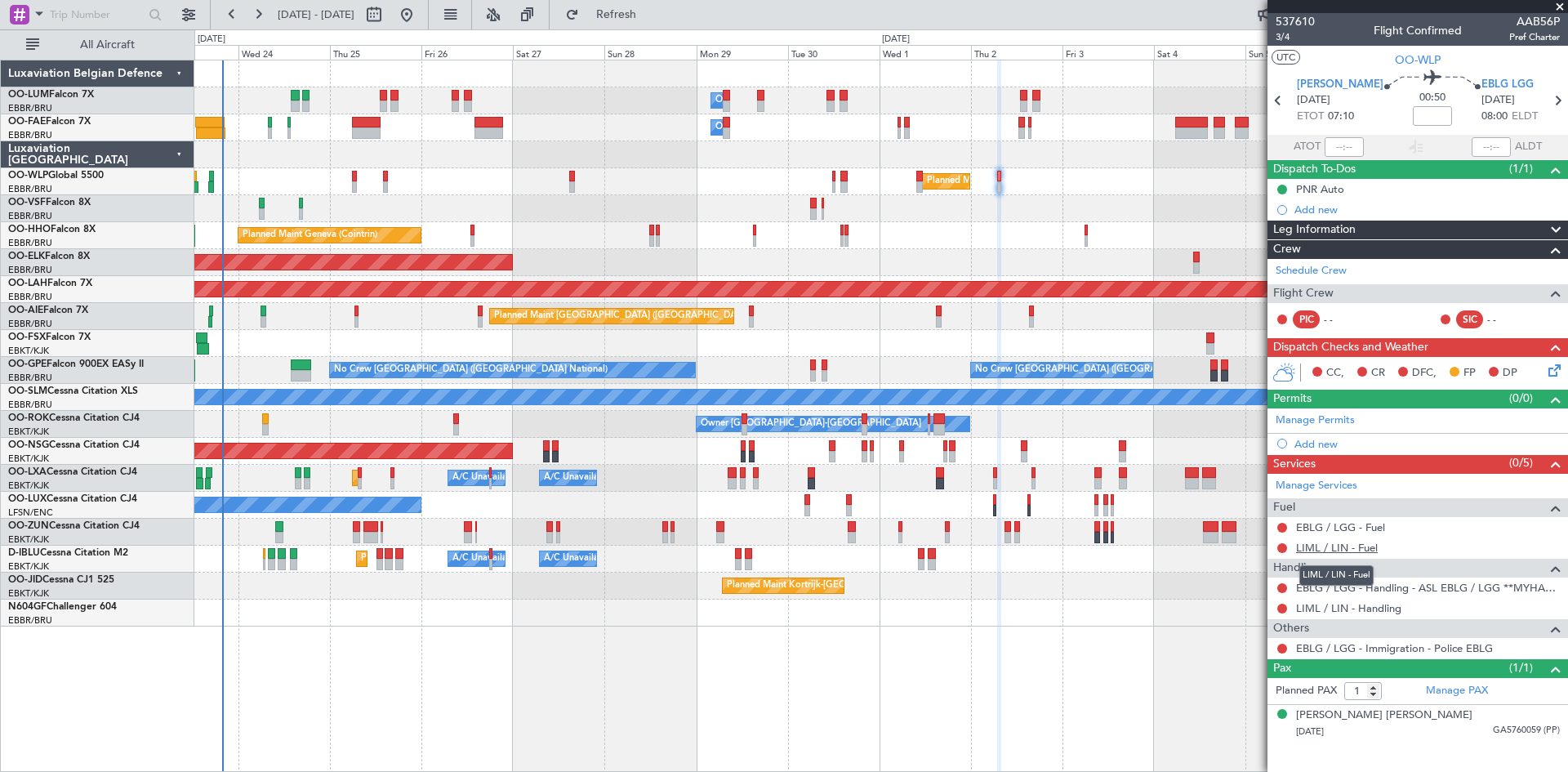
click at [1355, 546] on link "LIML / LIN - Fuel" at bounding box center [1337, 547] width 82 height 14
click at [1353, 530] on link "EBLG / LGG - Fuel" at bounding box center [1341, 527] width 89 height 14
click at [651, 12] on span "Refresh" at bounding box center [616, 15] width 69 height 11
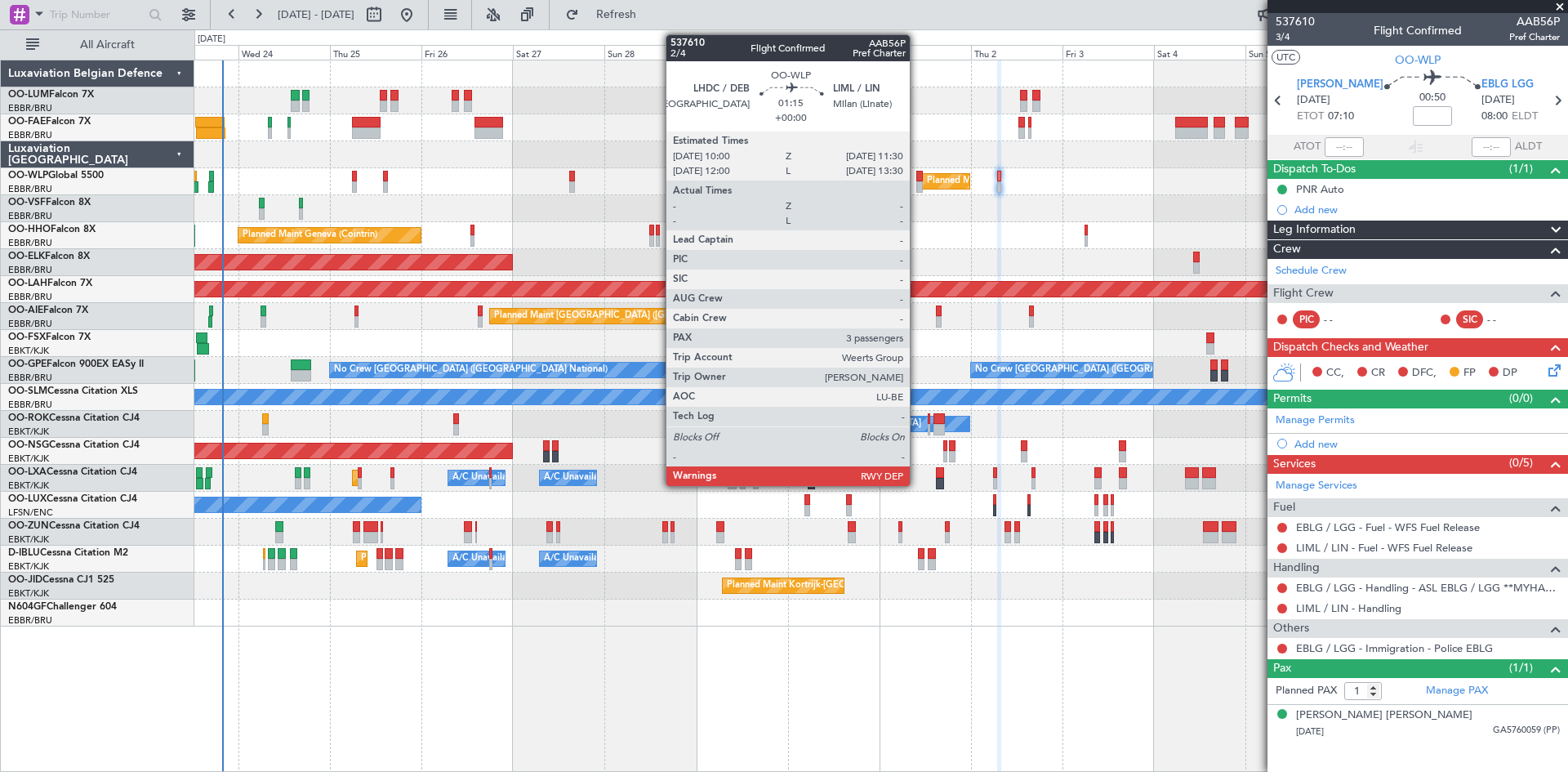
click at [917, 175] on div at bounding box center [919, 177] width 7 height 11
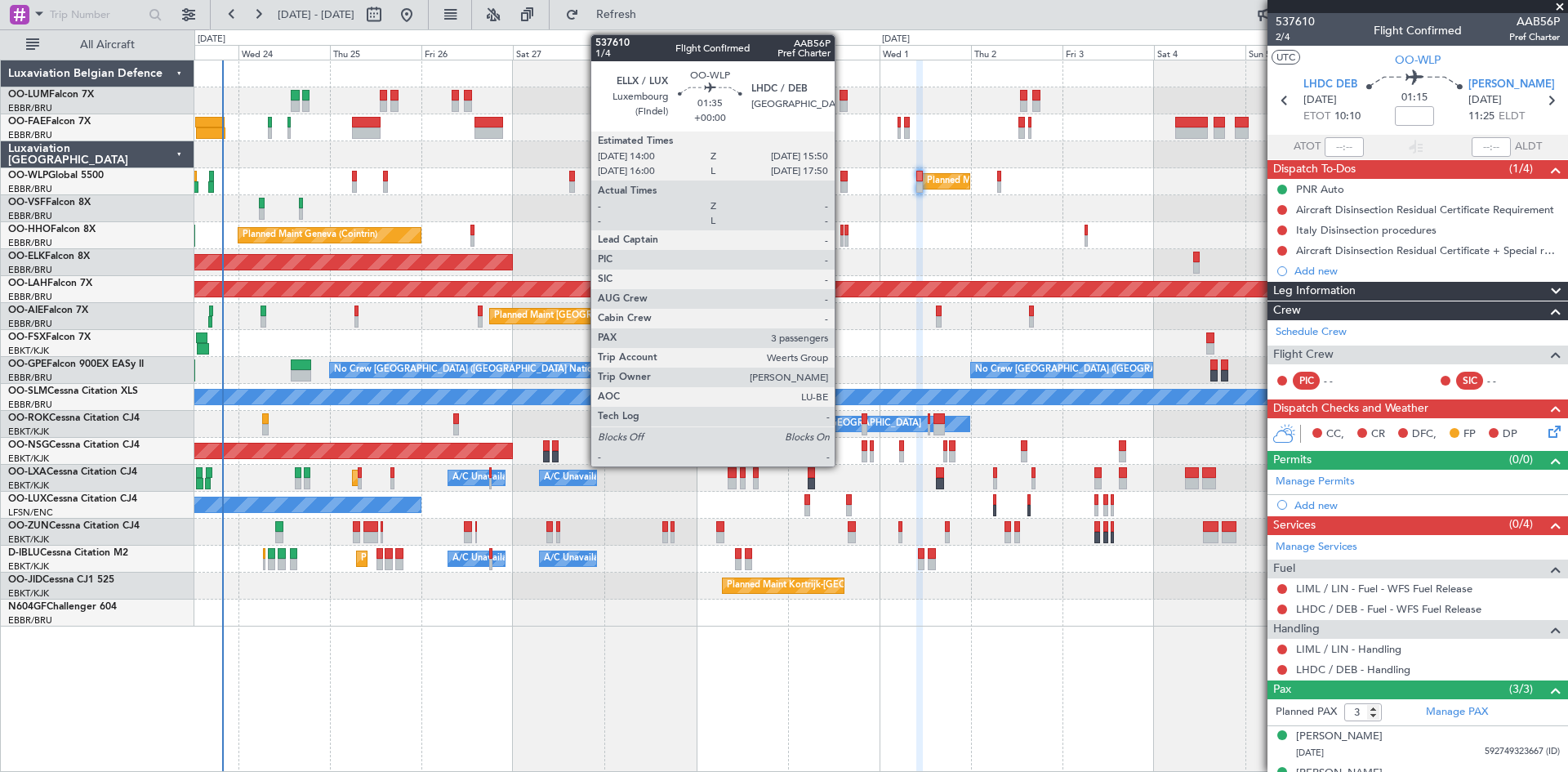
click at [842, 177] on div at bounding box center [844, 177] width 8 height 11
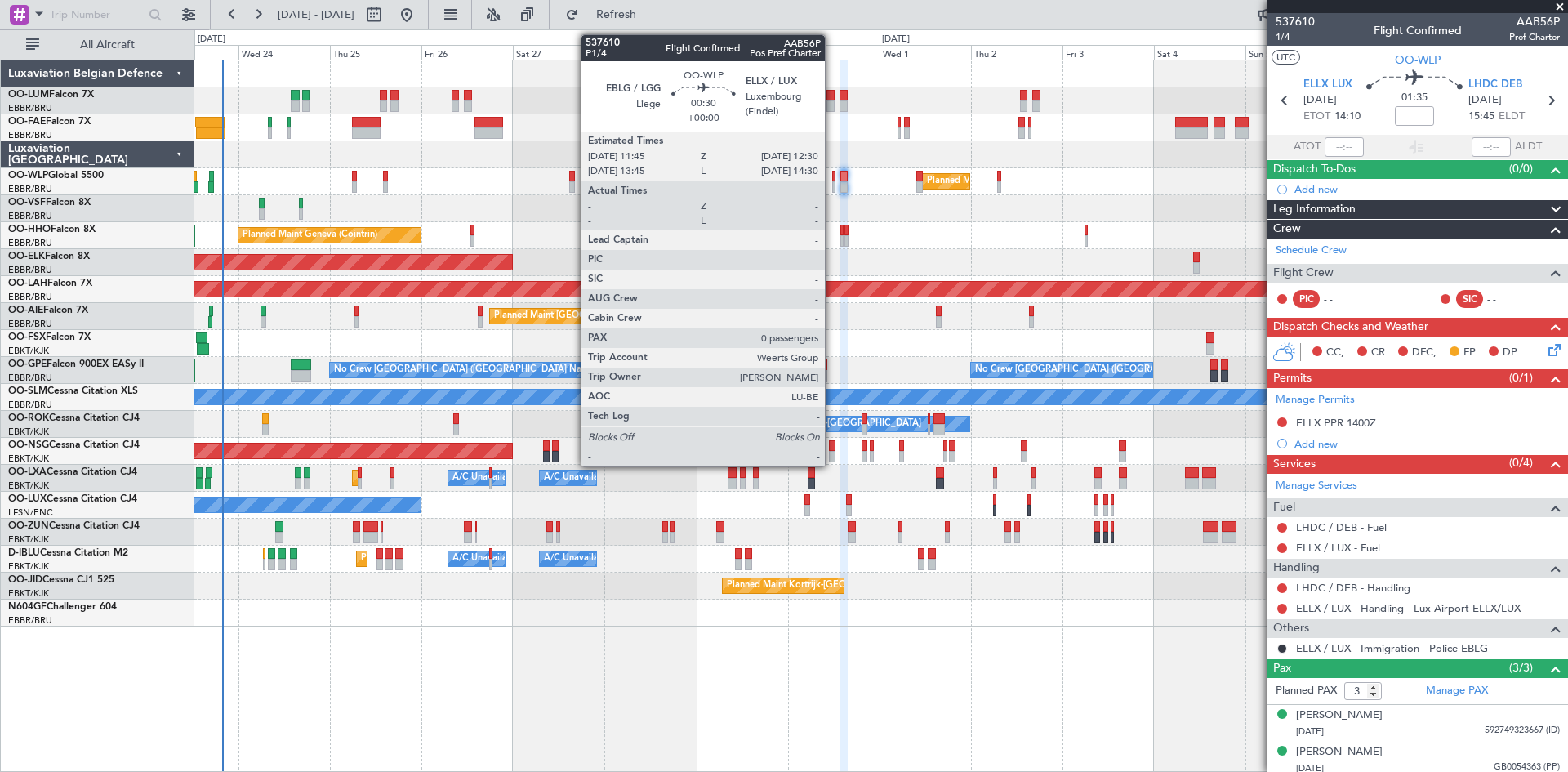
click at [832, 172] on div at bounding box center [833, 177] width 3 height 11
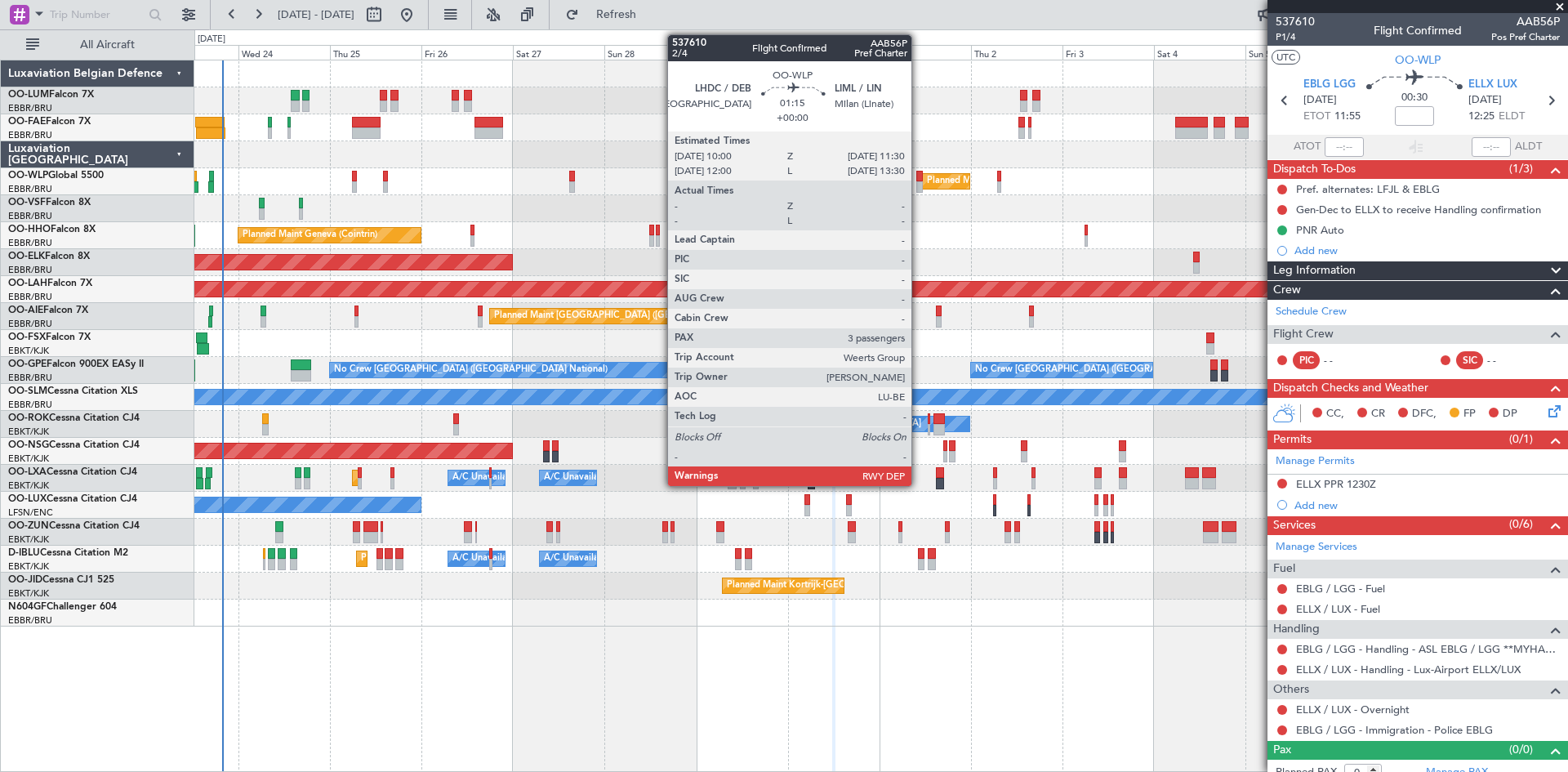
click at [918, 178] on div at bounding box center [919, 177] width 7 height 11
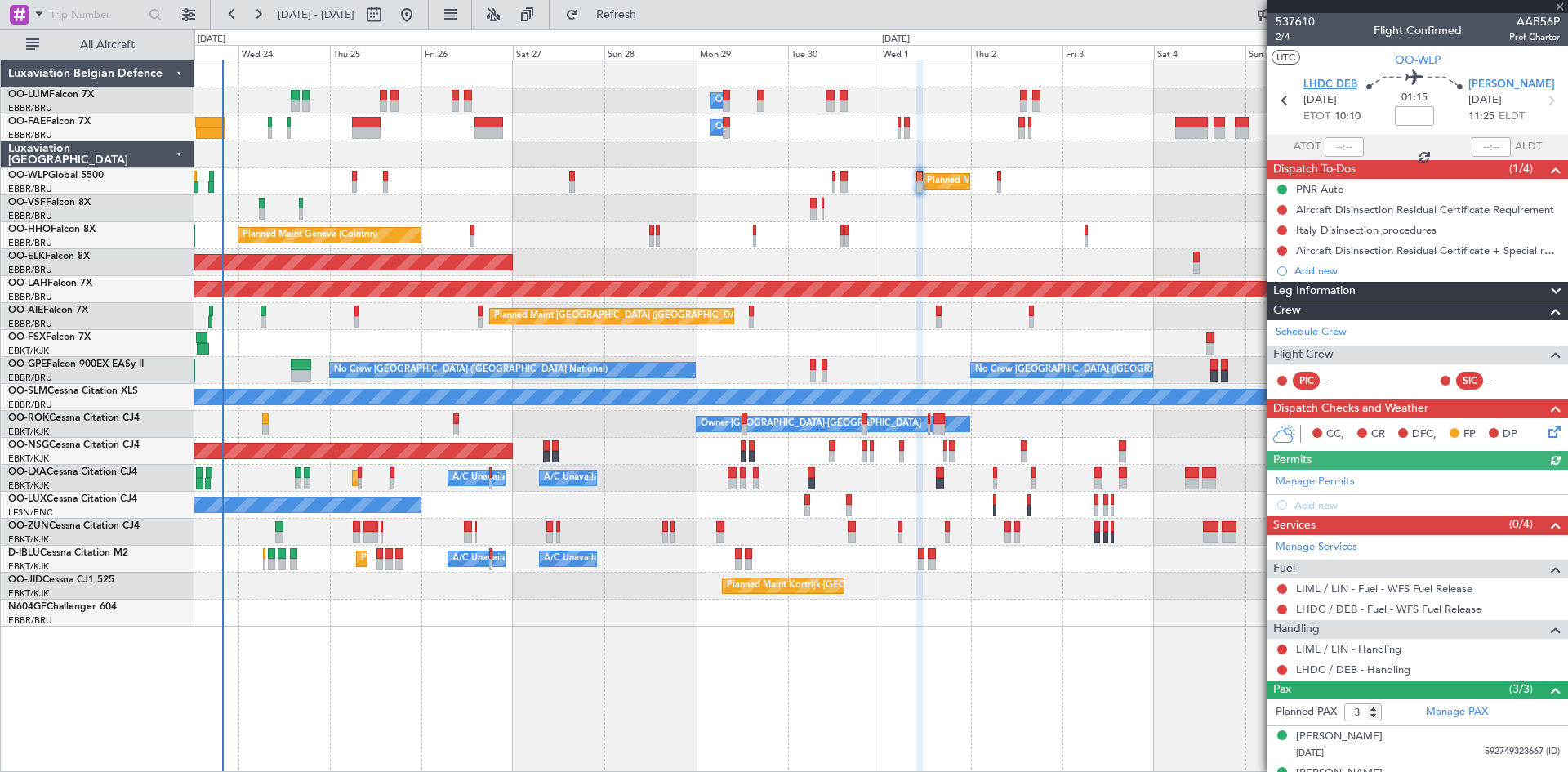
click at [1328, 84] on span "LHDC DEB" at bounding box center [1329, 85] width 54 height 16
click at [651, 21] on span "Refresh" at bounding box center [616, 15] width 69 height 11
click at [1545, 433] on icon at bounding box center [1552, 429] width 13 height 13
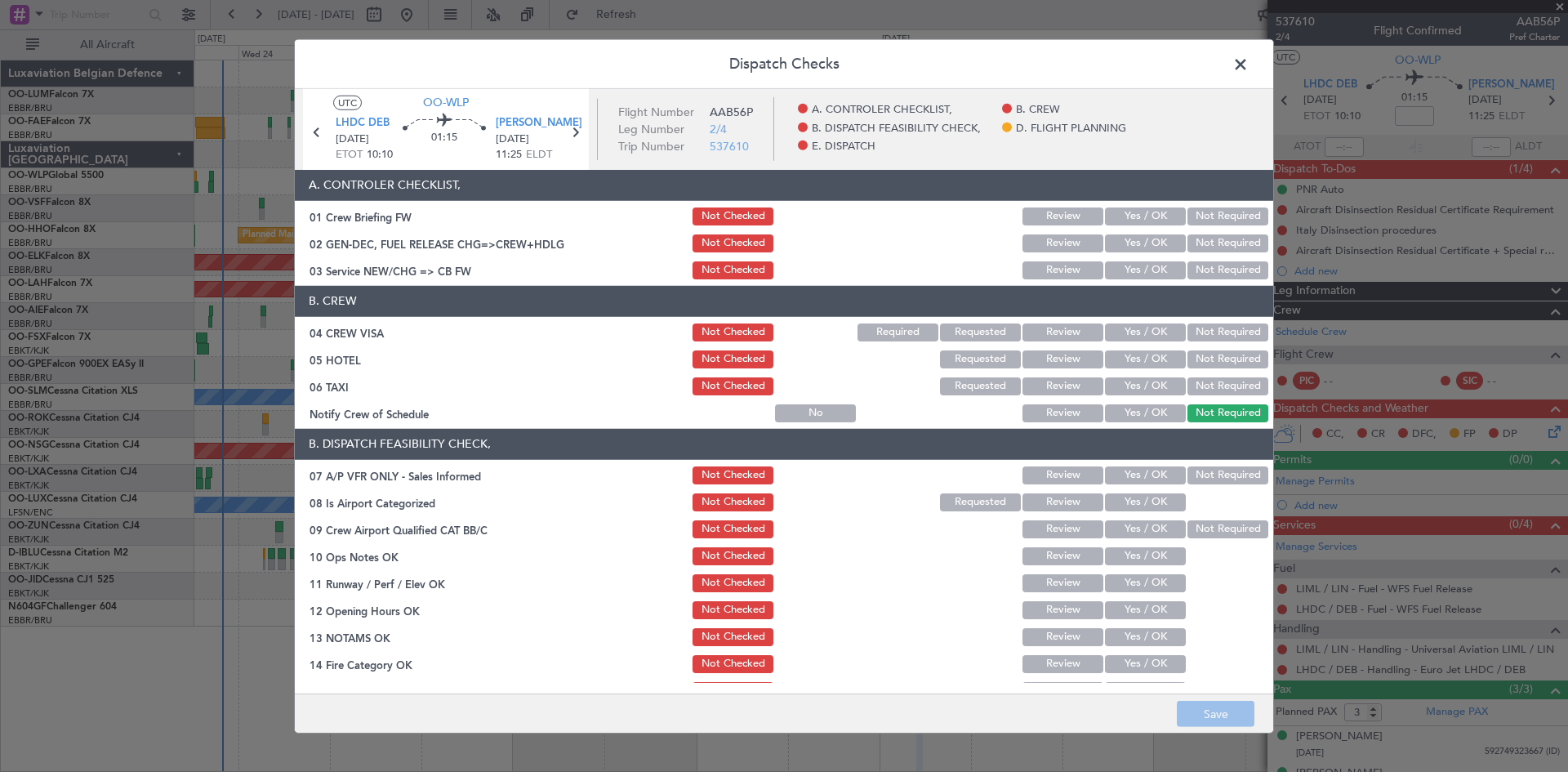
click at [1105, 607] on button "Yes / OK" at bounding box center [1145, 609] width 81 height 18
click at [1139, 636] on button "Yes / OK" at bounding box center [1145, 637] width 81 height 18
click at [1143, 657] on button "Yes / OK" at bounding box center [1145, 664] width 81 height 18
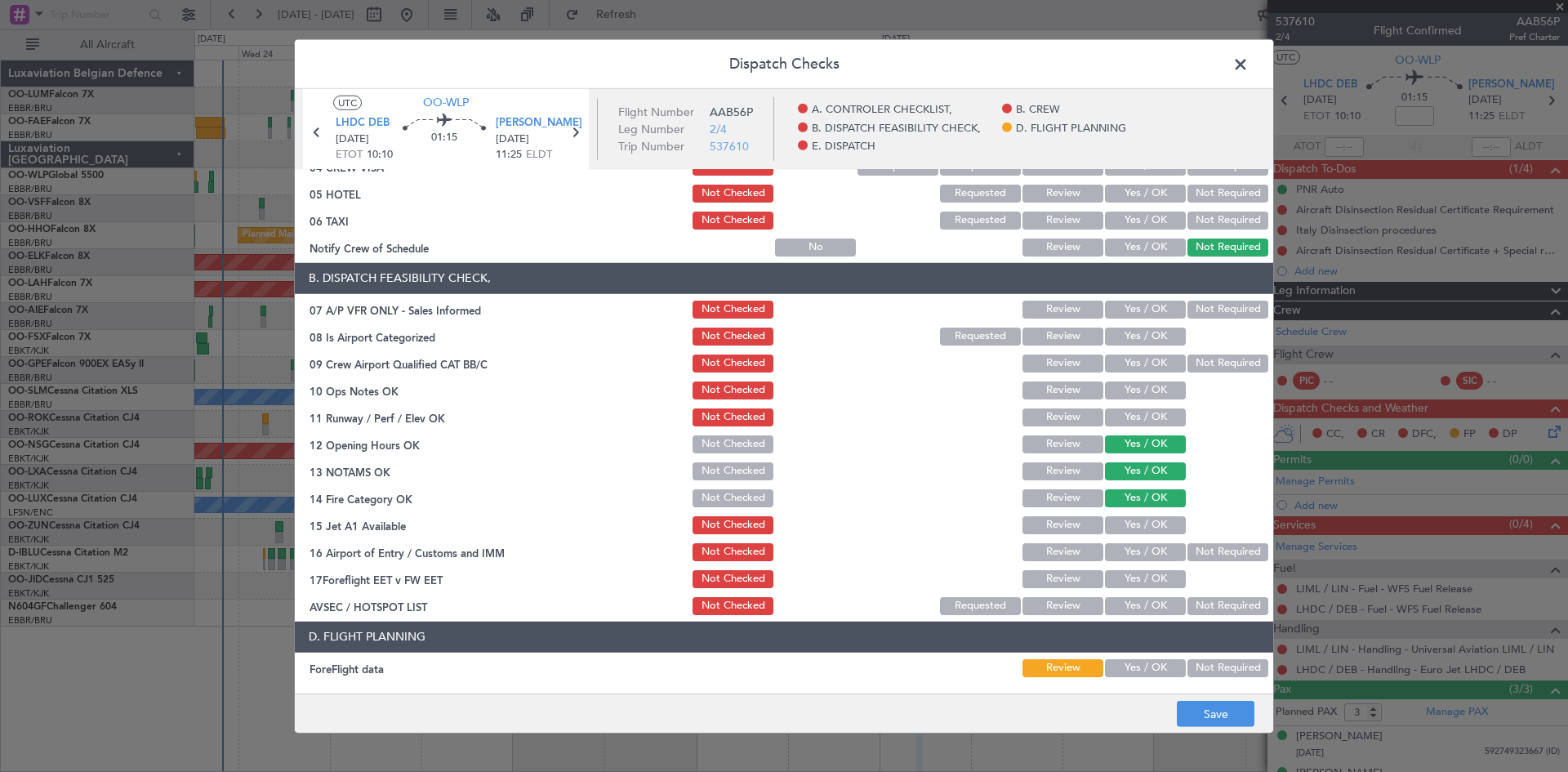
scroll to position [245, 0]
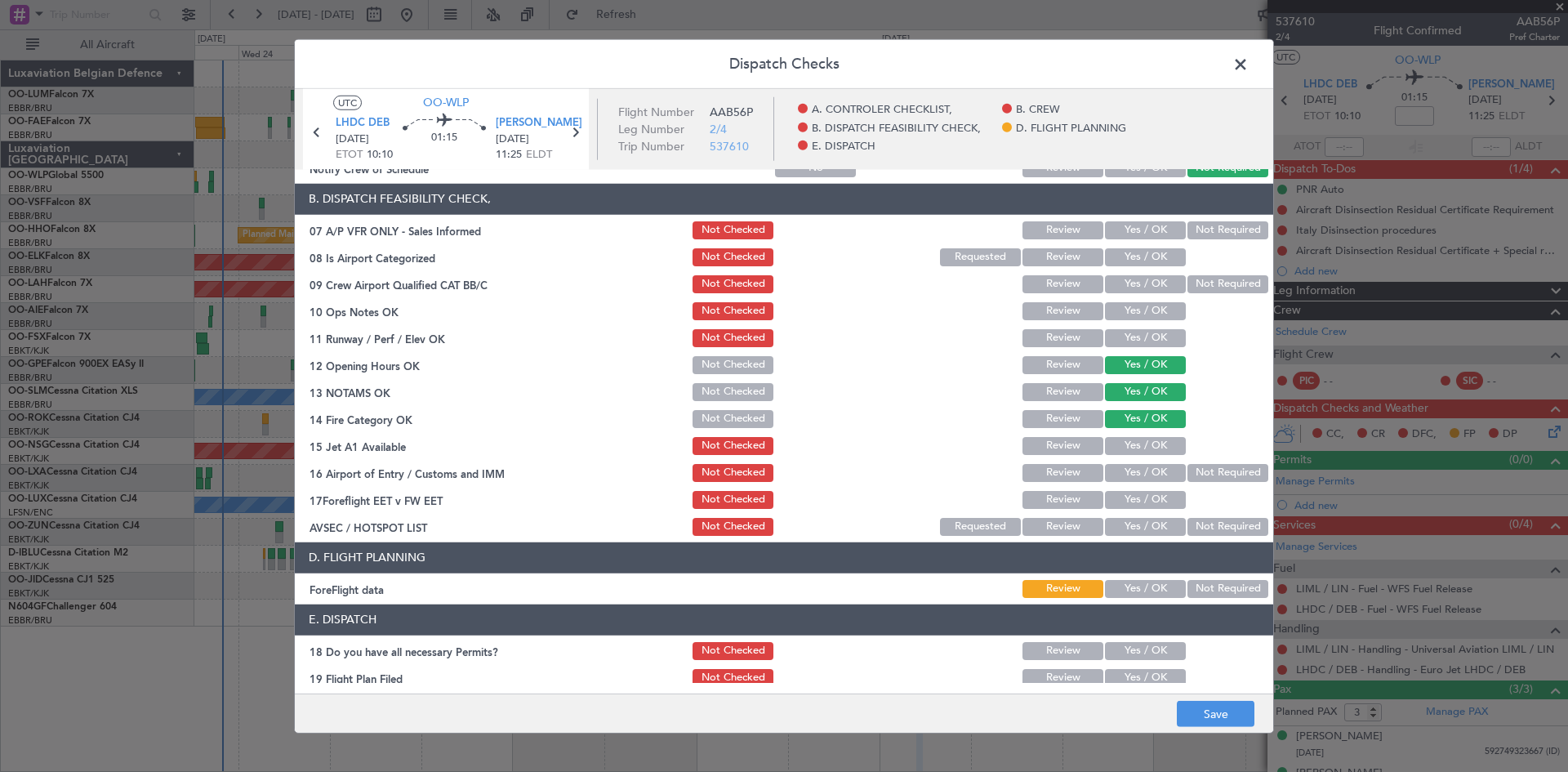
click at [1121, 443] on button "Yes / OK" at bounding box center [1145, 446] width 81 height 18
click at [1198, 473] on button "Not Required" at bounding box center [1228, 472] width 81 height 18
click at [1110, 519] on button "Yes / OK" at bounding box center [1145, 527] width 81 height 18
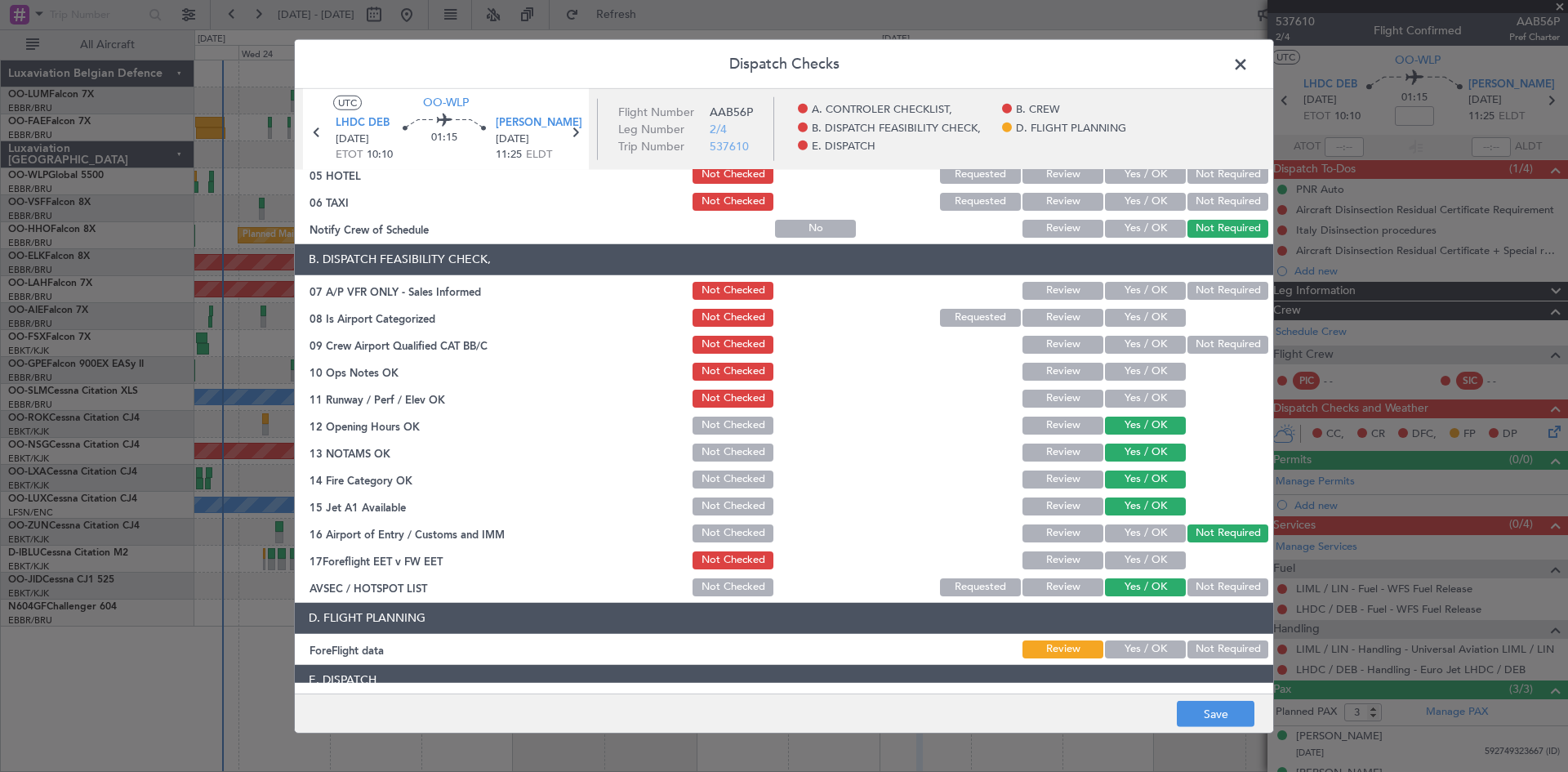
scroll to position [164, 0]
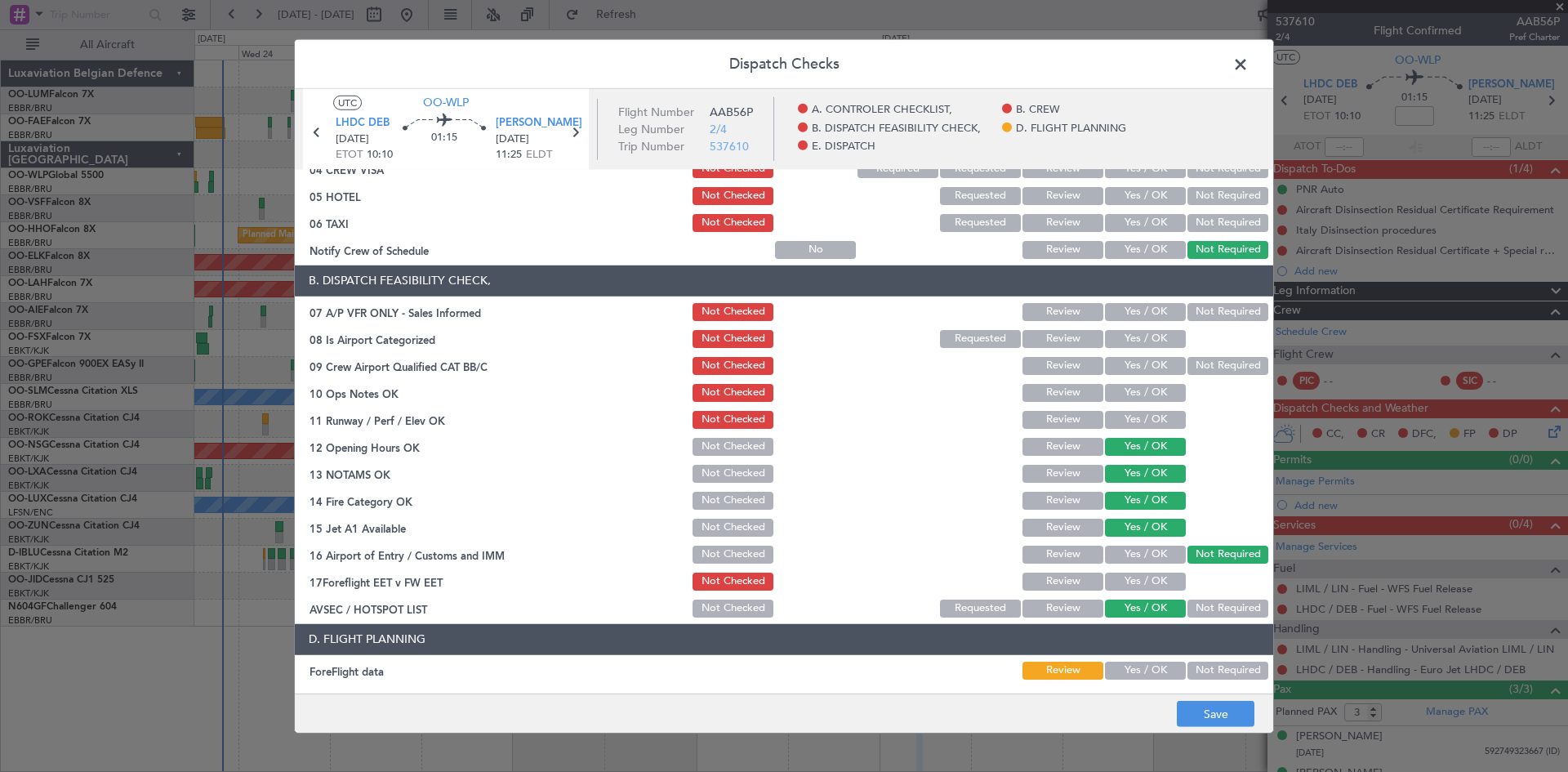
click at [1232, 314] on button "Not Required" at bounding box center [1228, 311] width 81 height 18
click at [357, 120] on span "LHDC DEB" at bounding box center [362, 122] width 54 height 16
click at [1126, 344] on button "Yes / OK" at bounding box center [1145, 339] width 81 height 18
click at [1131, 389] on button "Yes / OK" at bounding box center [1145, 392] width 81 height 18
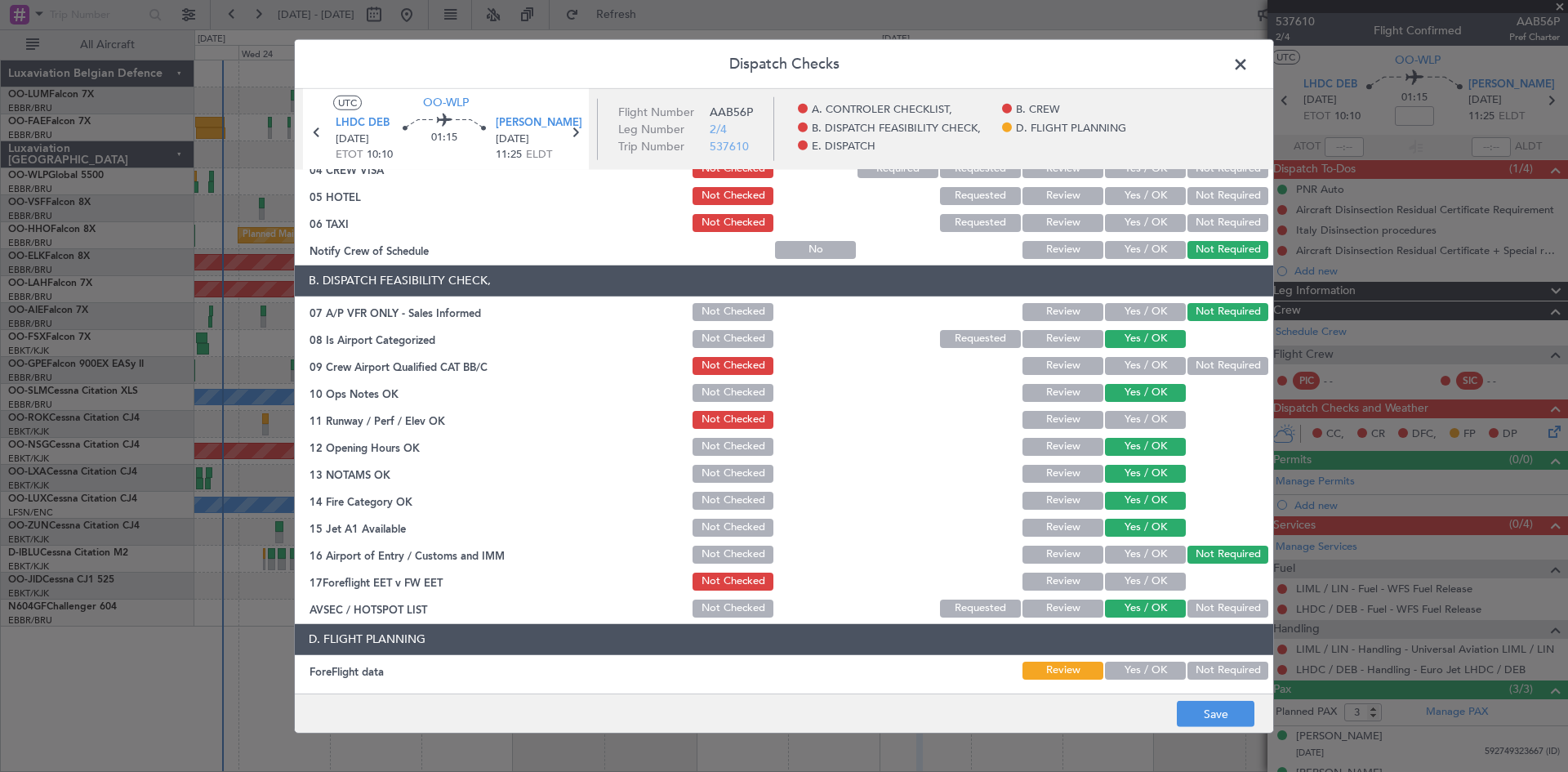
drag, startPoint x: 1153, startPoint y: 413, endPoint x: 1158, endPoint y: 441, distance: 28.4
click at [1153, 413] on button "Yes / OK" at bounding box center [1145, 419] width 81 height 18
click at [1235, 715] on button "Save" at bounding box center [1215, 714] width 78 height 26
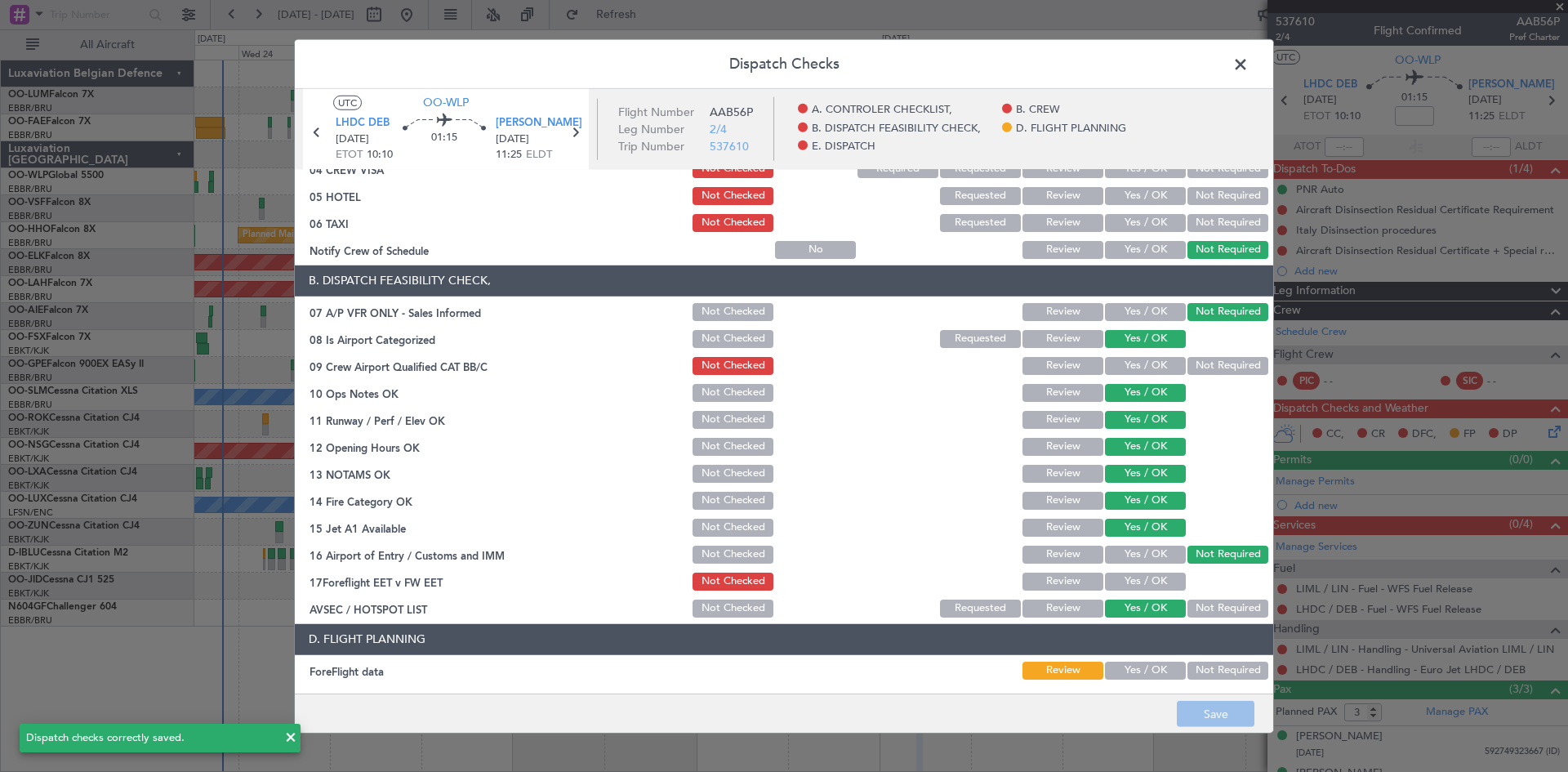
scroll to position [0, 0]
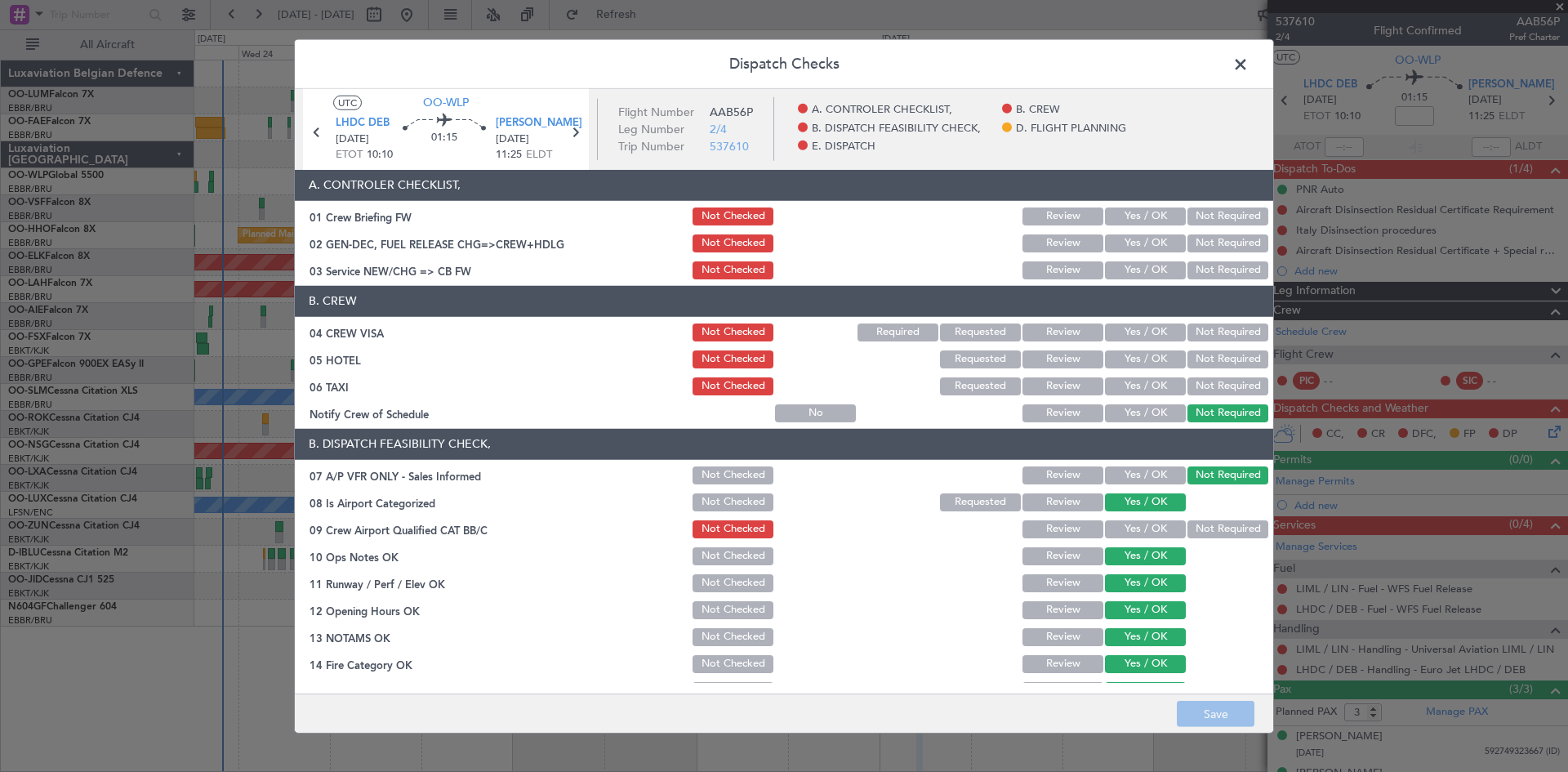
click at [1224, 336] on button "Not Required" at bounding box center [1228, 332] width 81 height 18
click at [1234, 390] on button "Not Required" at bounding box center [1228, 386] width 81 height 18
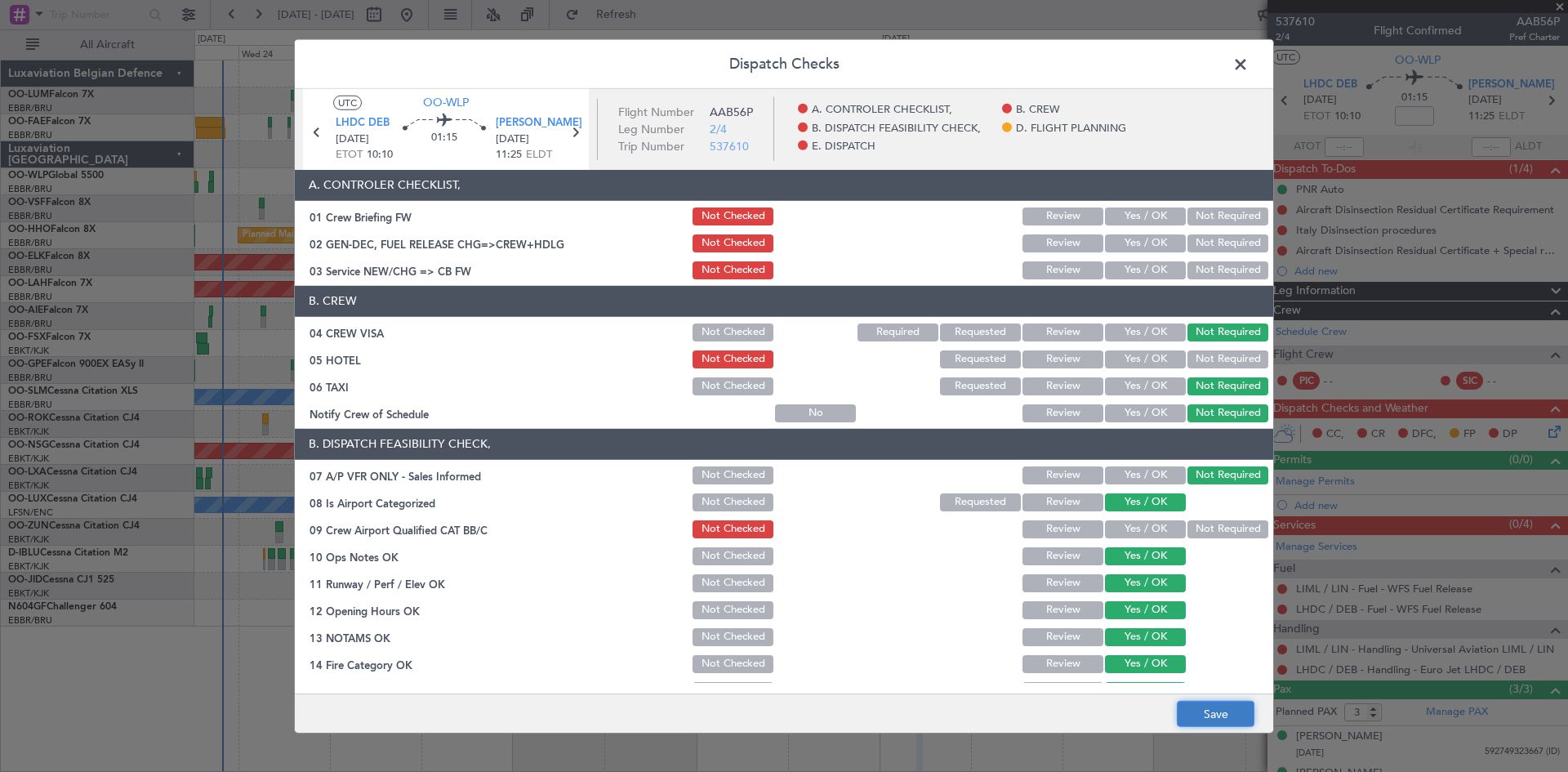
click at [1230, 716] on button "Save" at bounding box center [1215, 714] width 78 height 26
click at [1248, 71] on span at bounding box center [1248, 68] width 0 height 33
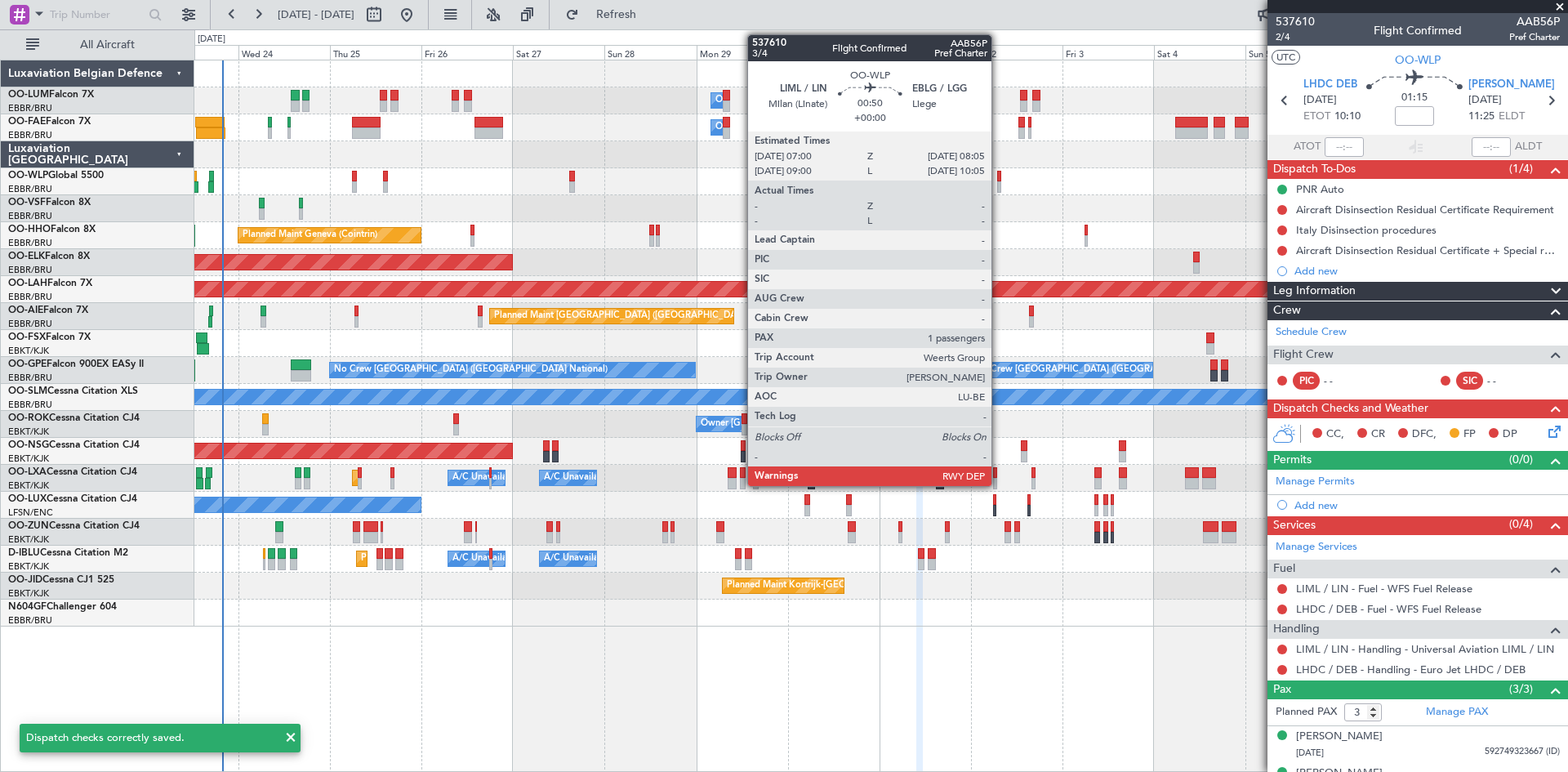
click at [998, 178] on div at bounding box center [999, 177] width 5 height 11
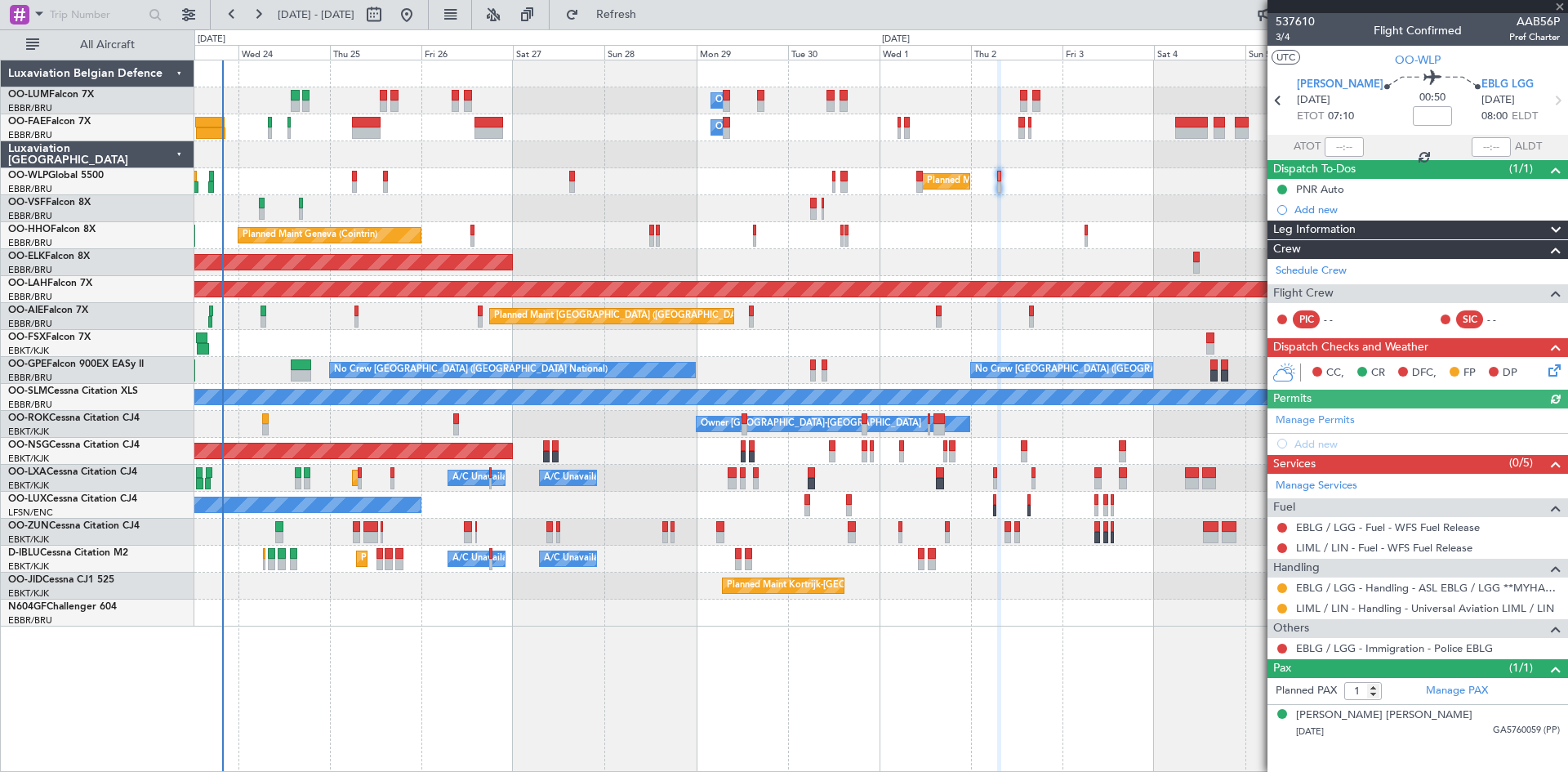
click at [1554, 370] on icon at bounding box center [1552, 368] width 13 height 13
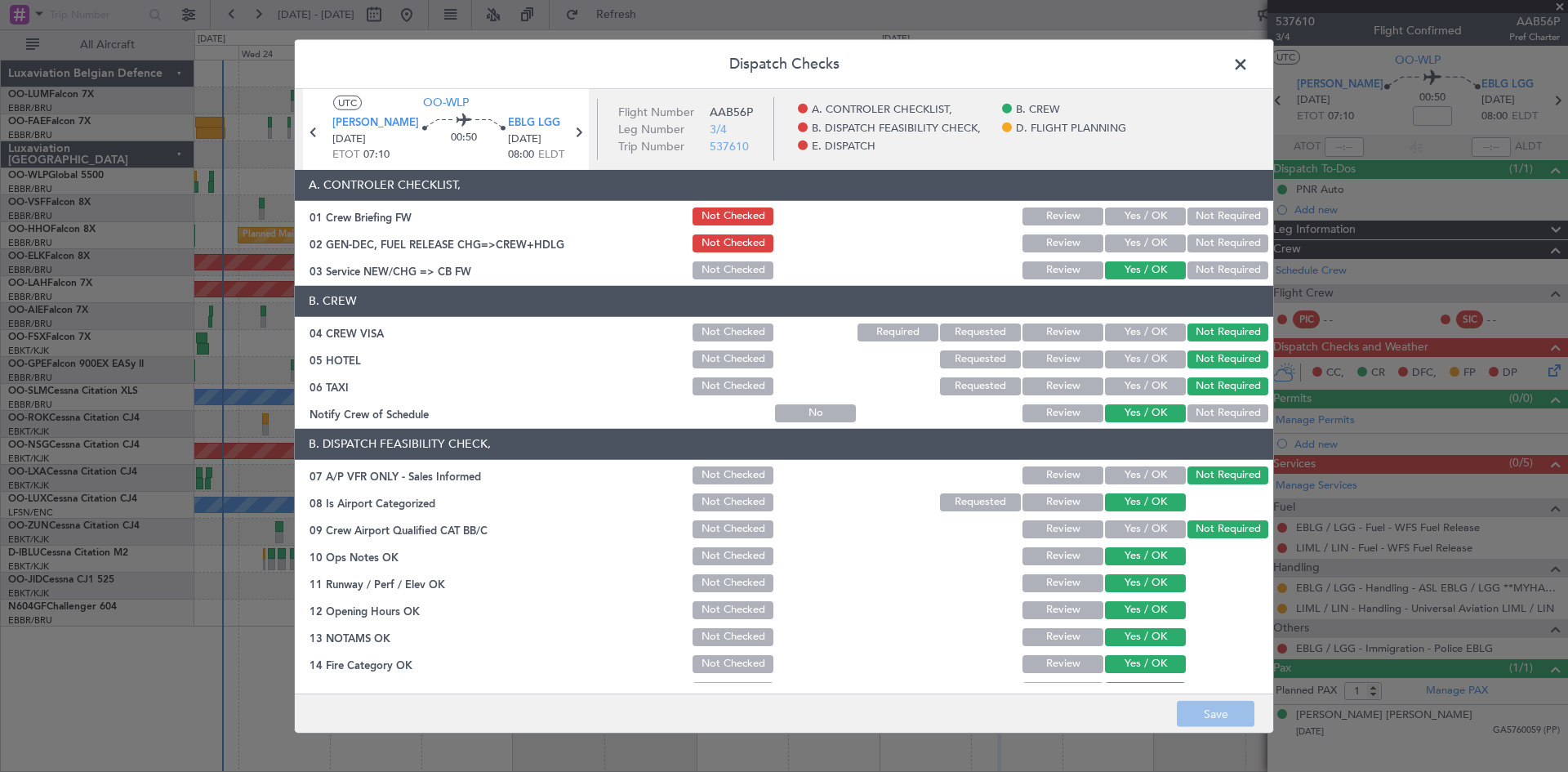
click at [1248, 58] on span at bounding box center [1248, 68] width 0 height 33
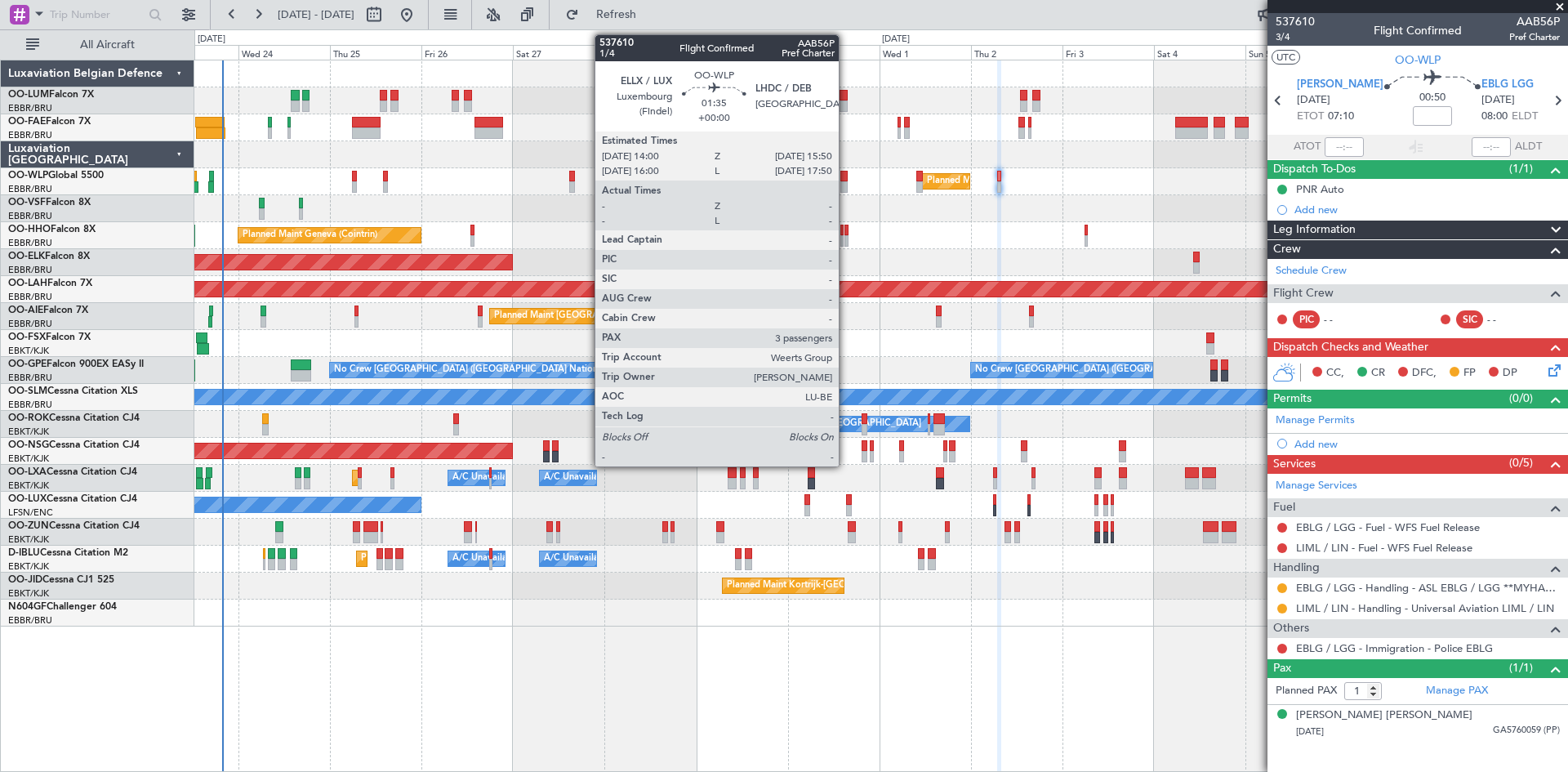
click at [846, 179] on div at bounding box center [844, 177] width 8 height 11
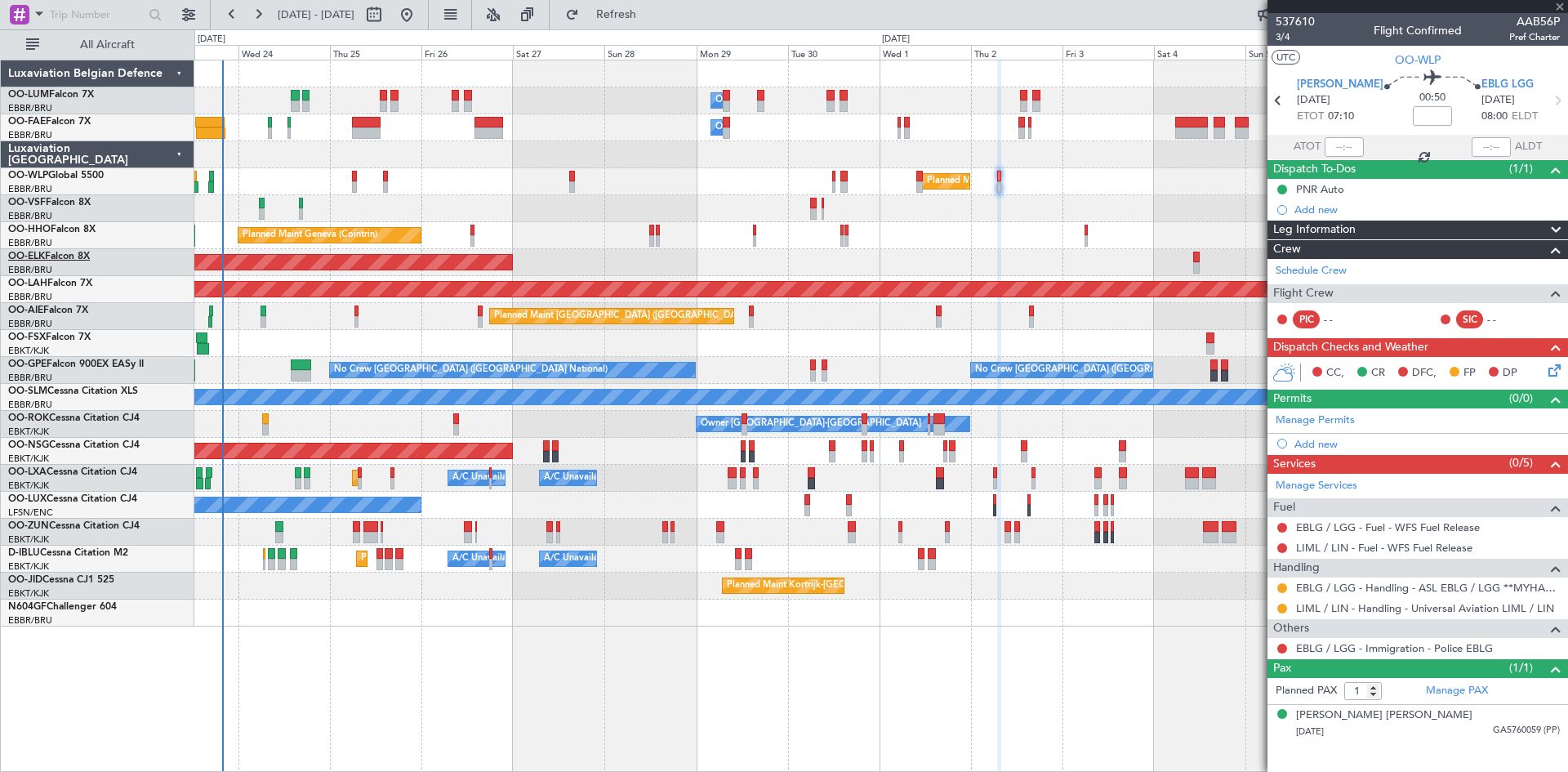
type input "3"
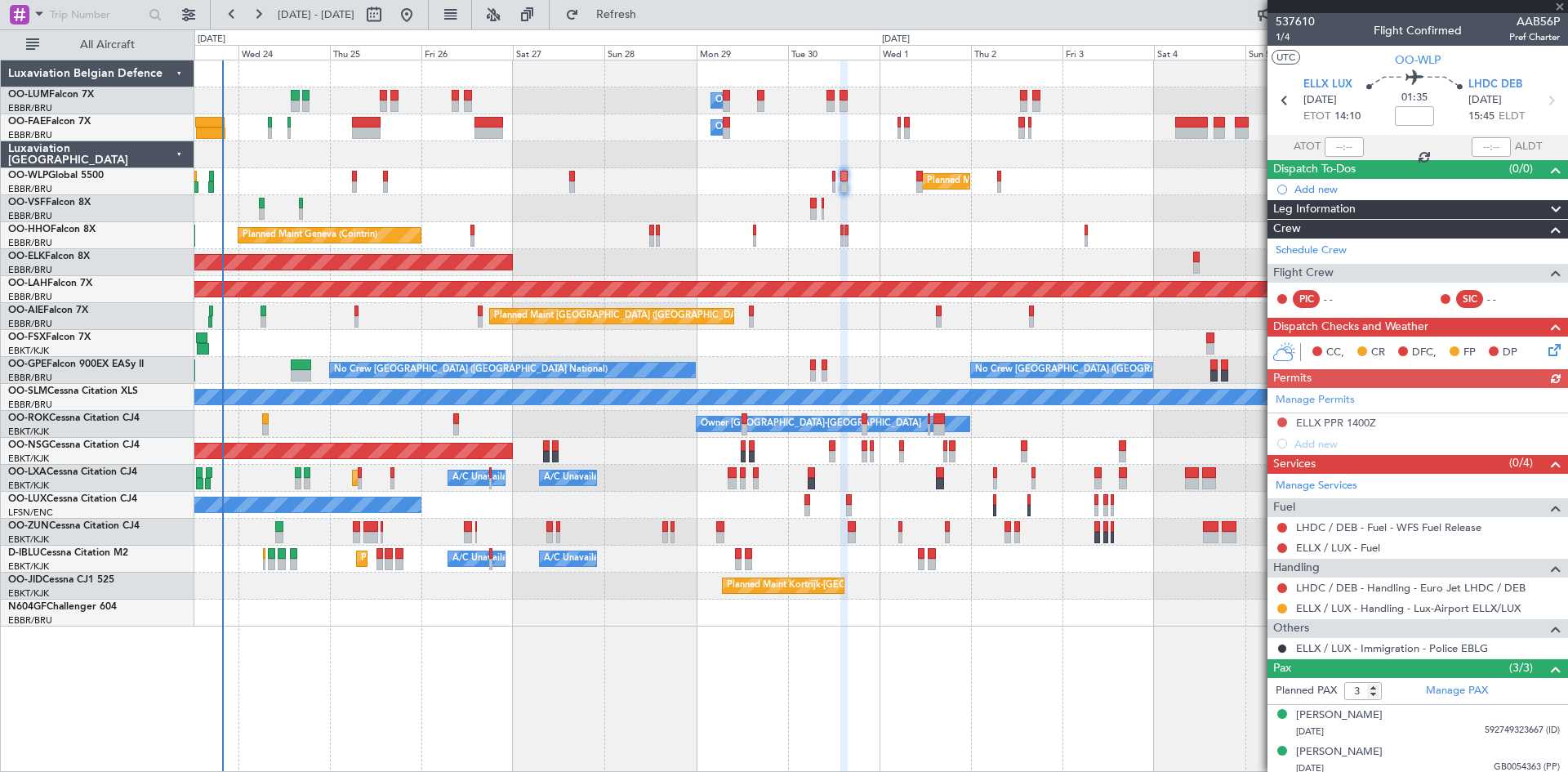
click at [1545, 346] on icon at bounding box center [1552, 347] width 13 height 13
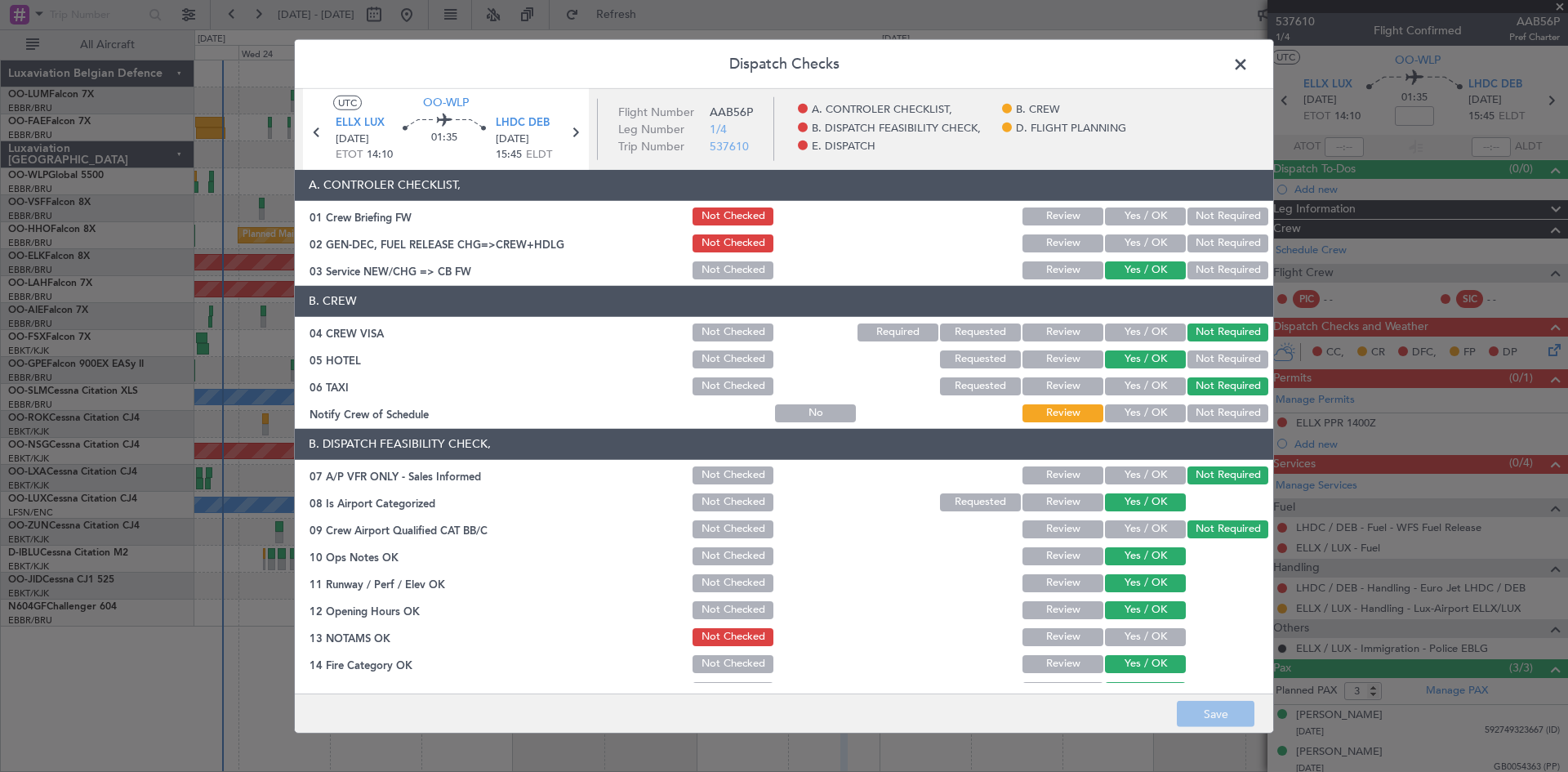
click at [1248, 64] on span at bounding box center [1248, 68] width 0 height 33
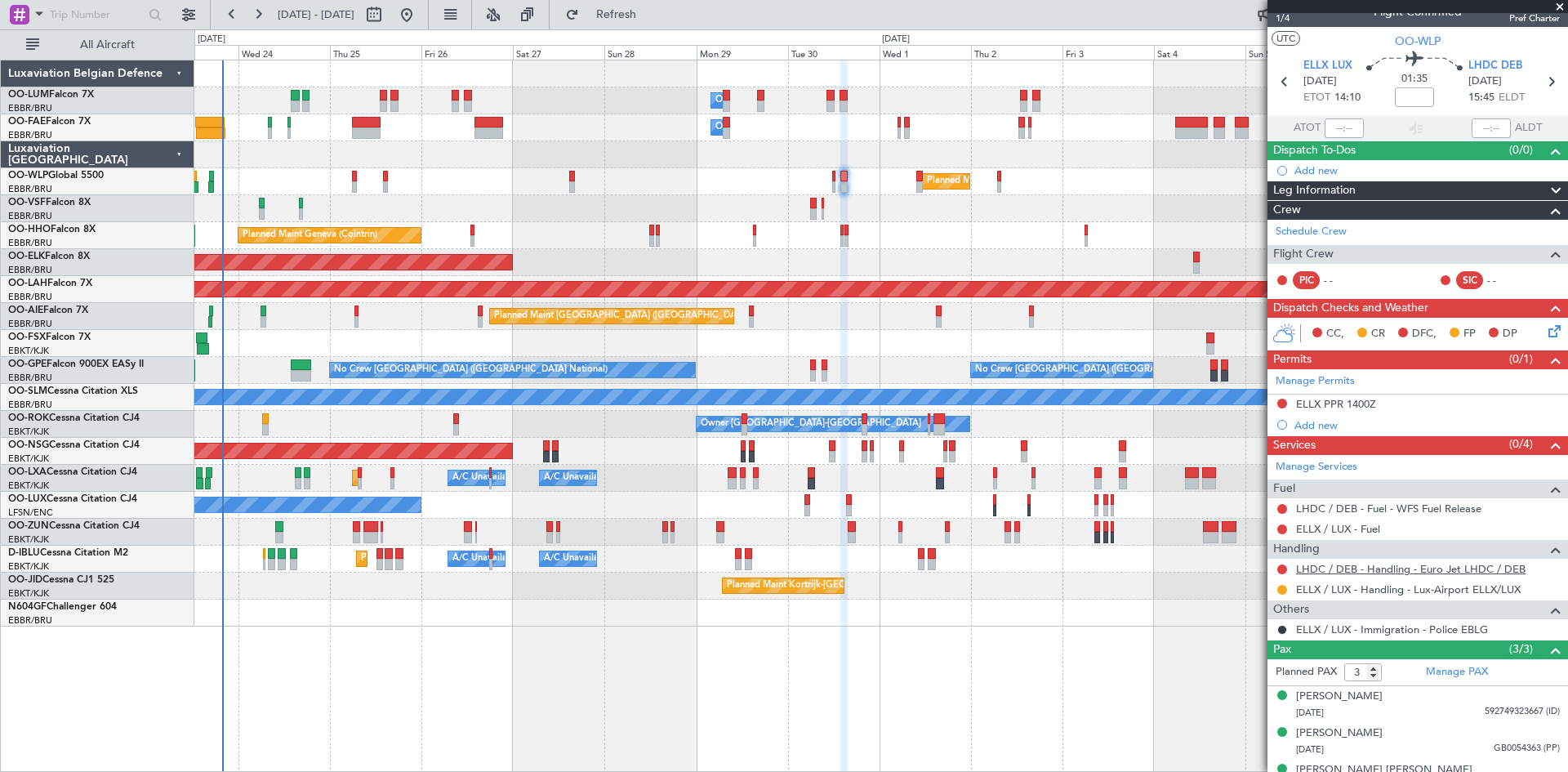
scroll to position [42, 0]
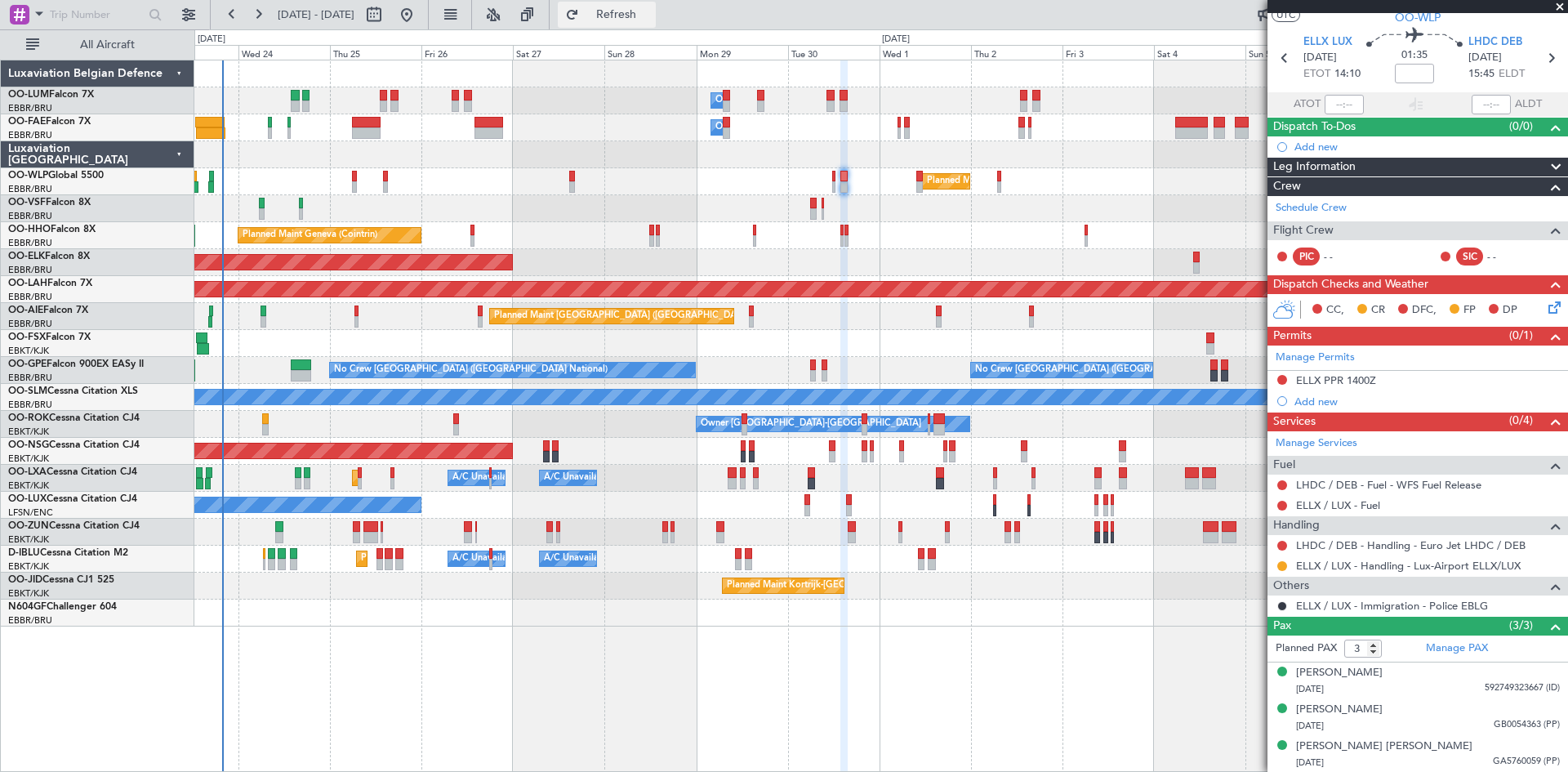
click at [644, 9] on span "Refresh" at bounding box center [616, 15] width 69 height 11
click at [651, 21] on span "Refresh" at bounding box center [616, 15] width 69 height 11
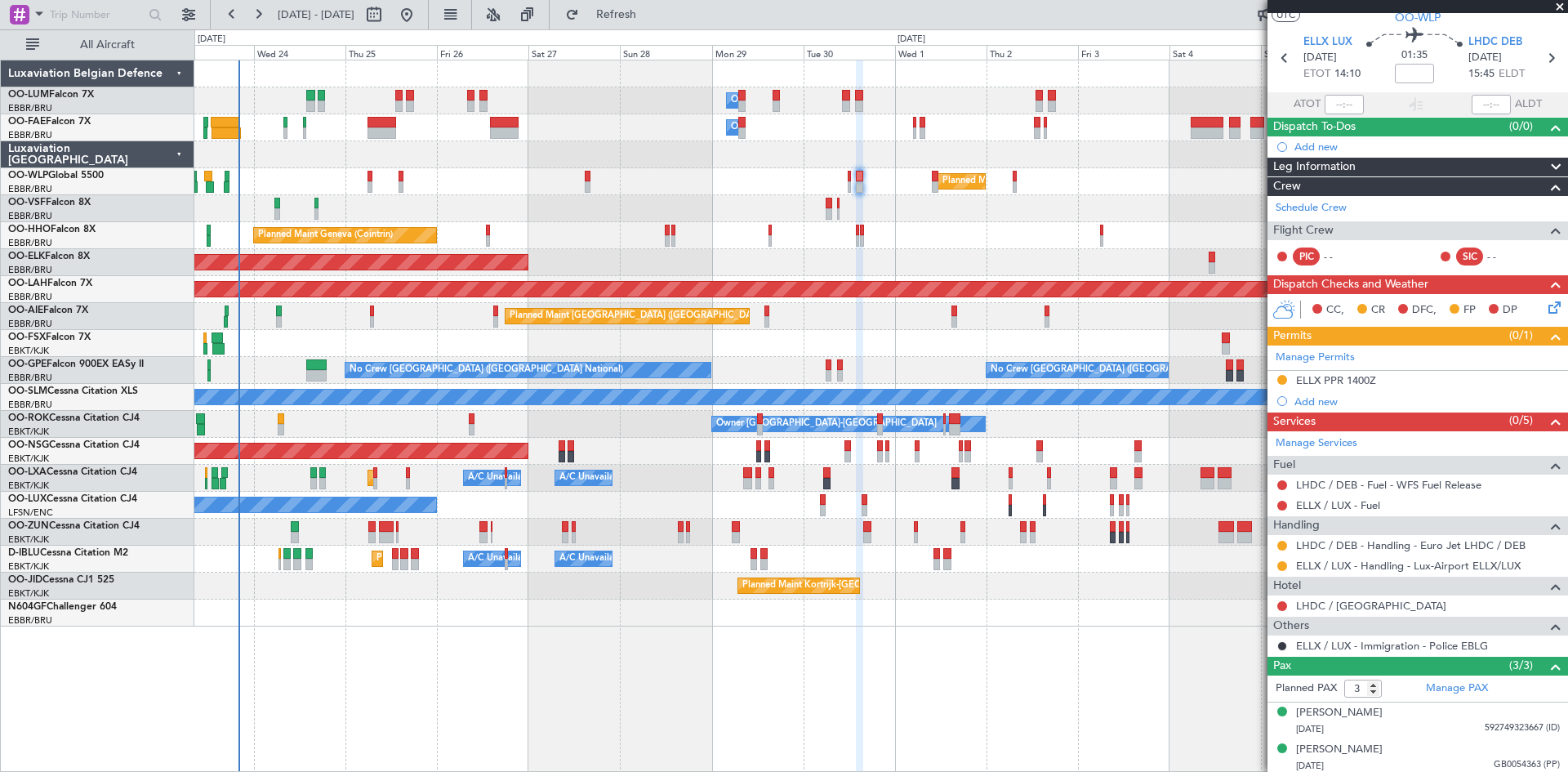
click at [786, 262] on div "Planned Maint Kortrijk-[GEOGRAPHIC_DATA]" at bounding box center [881, 262] width 1372 height 27
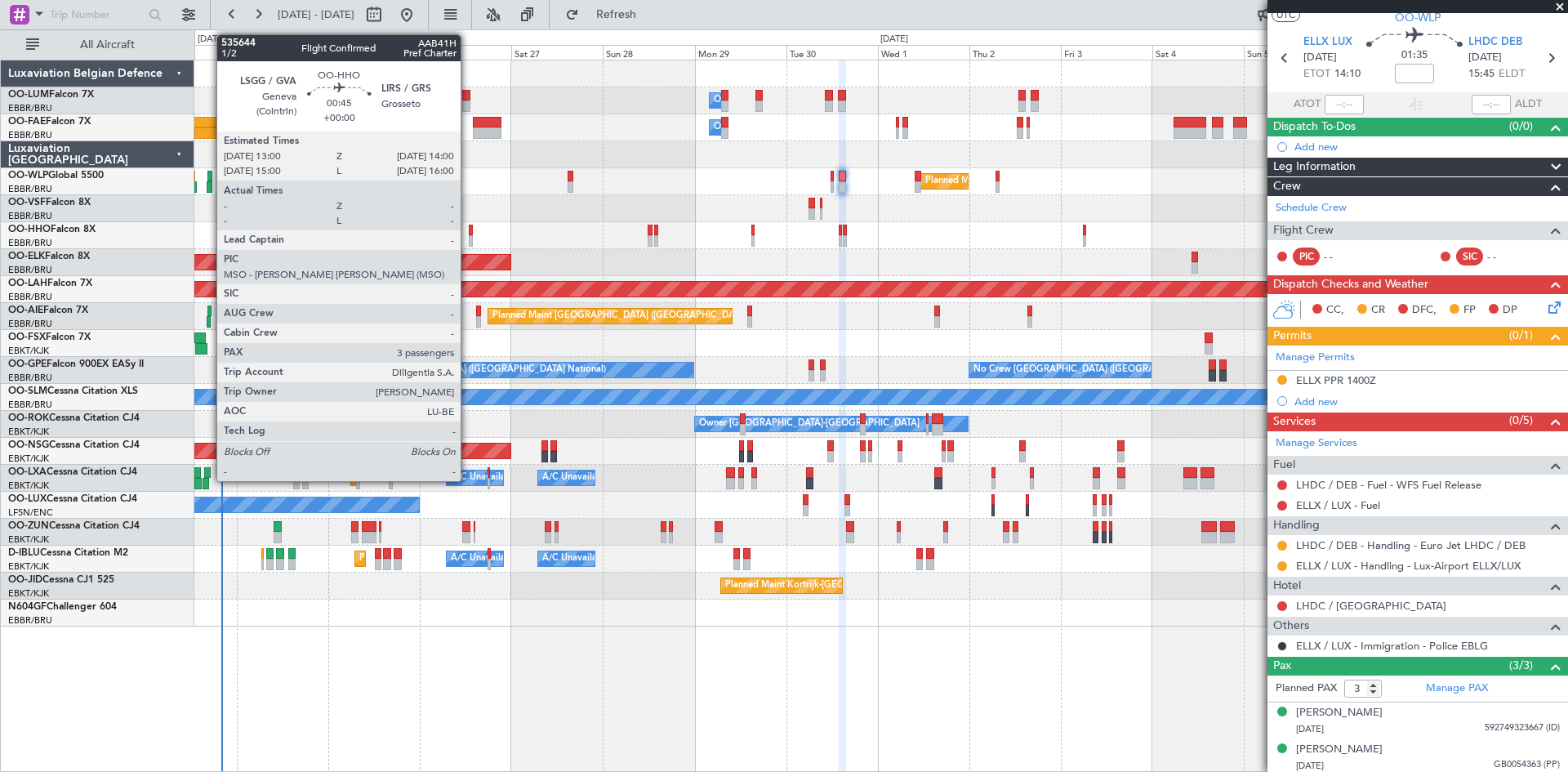
click at [469, 230] on div at bounding box center [471, 230] width 4 height 11
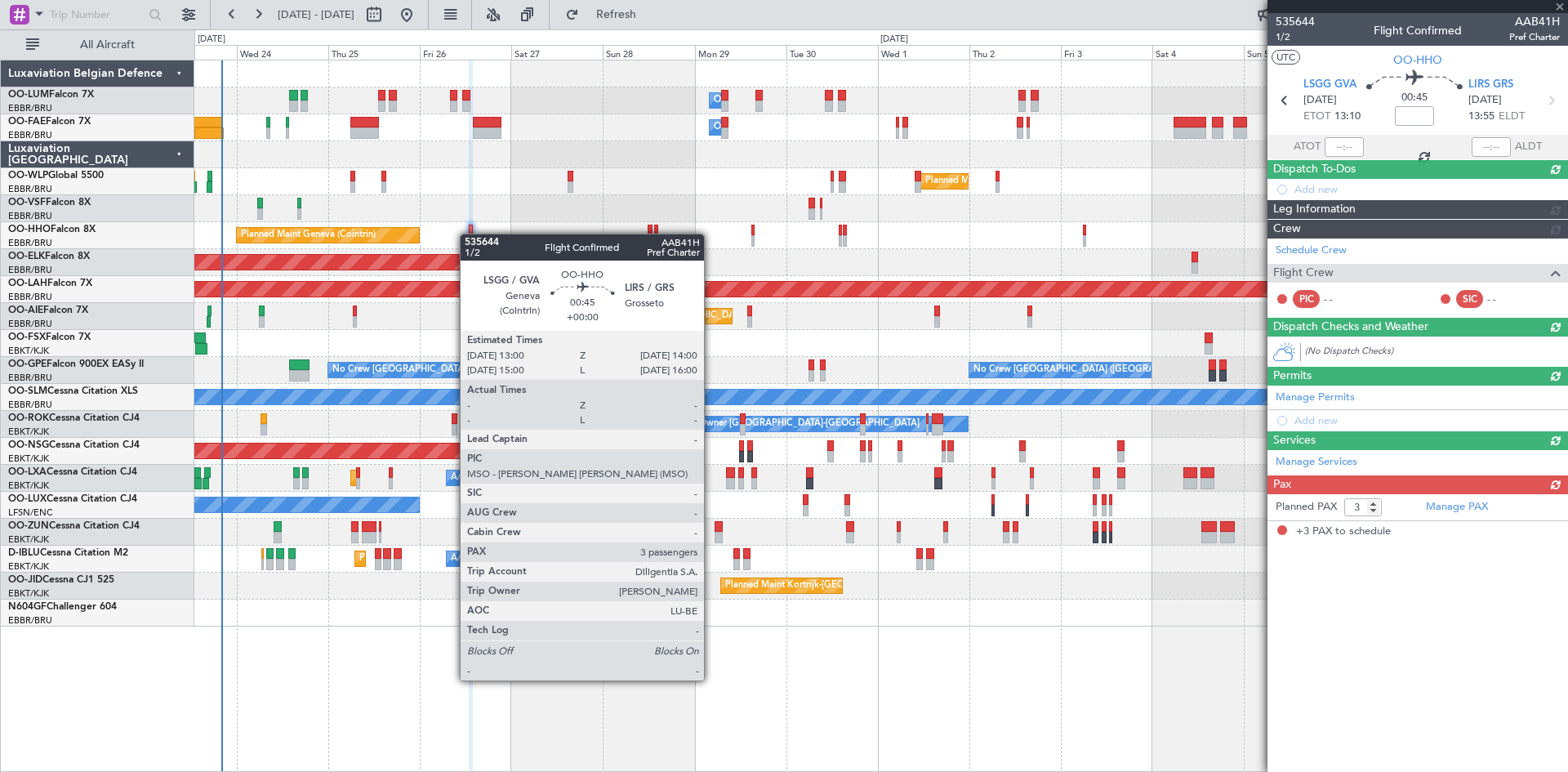
scroll to position [0, 0]
